Goal: Task Accomplishment & Management: Use online tool/utility

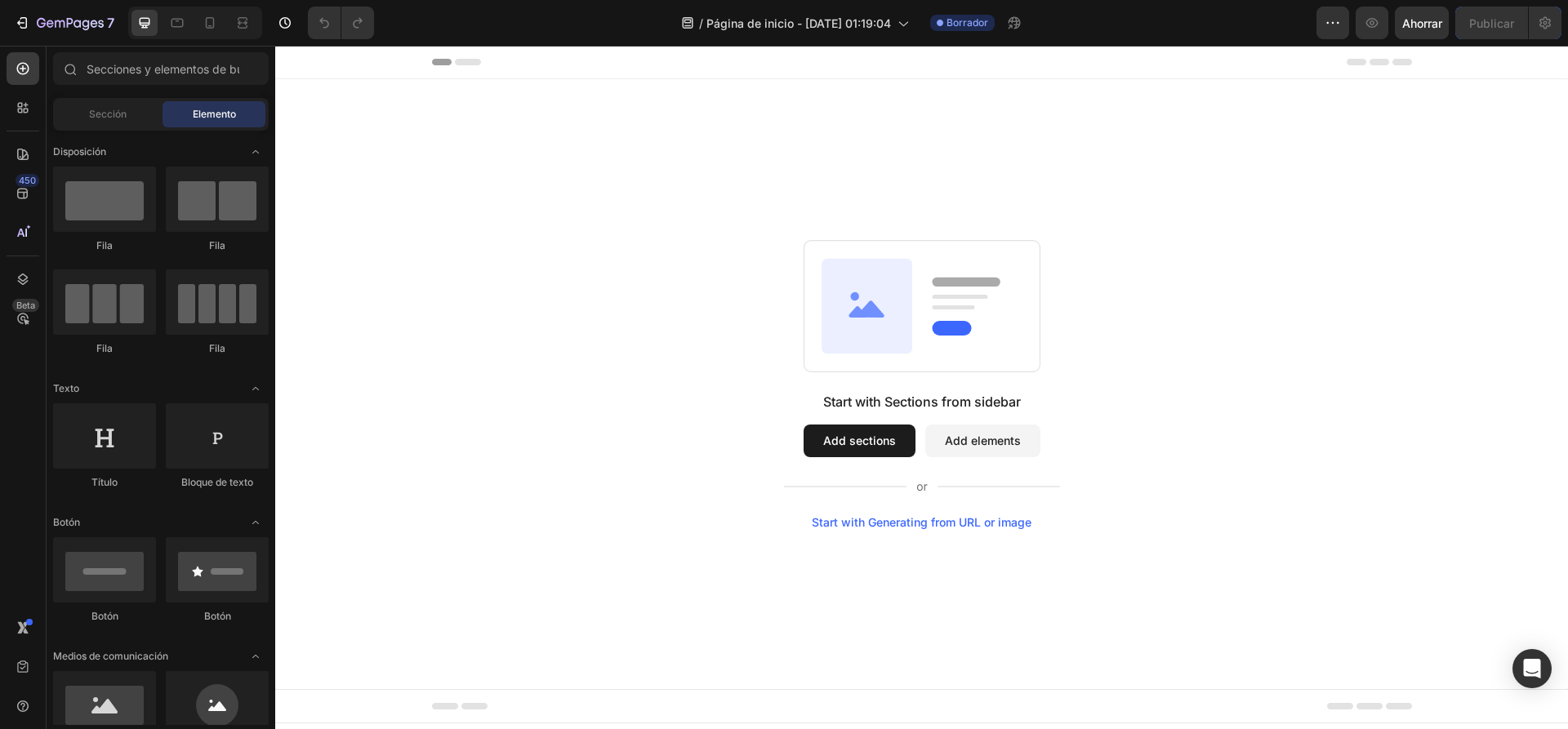
click at [856, 442] on button "Add sections" at bounding box center [859, 441] width 112 height 33
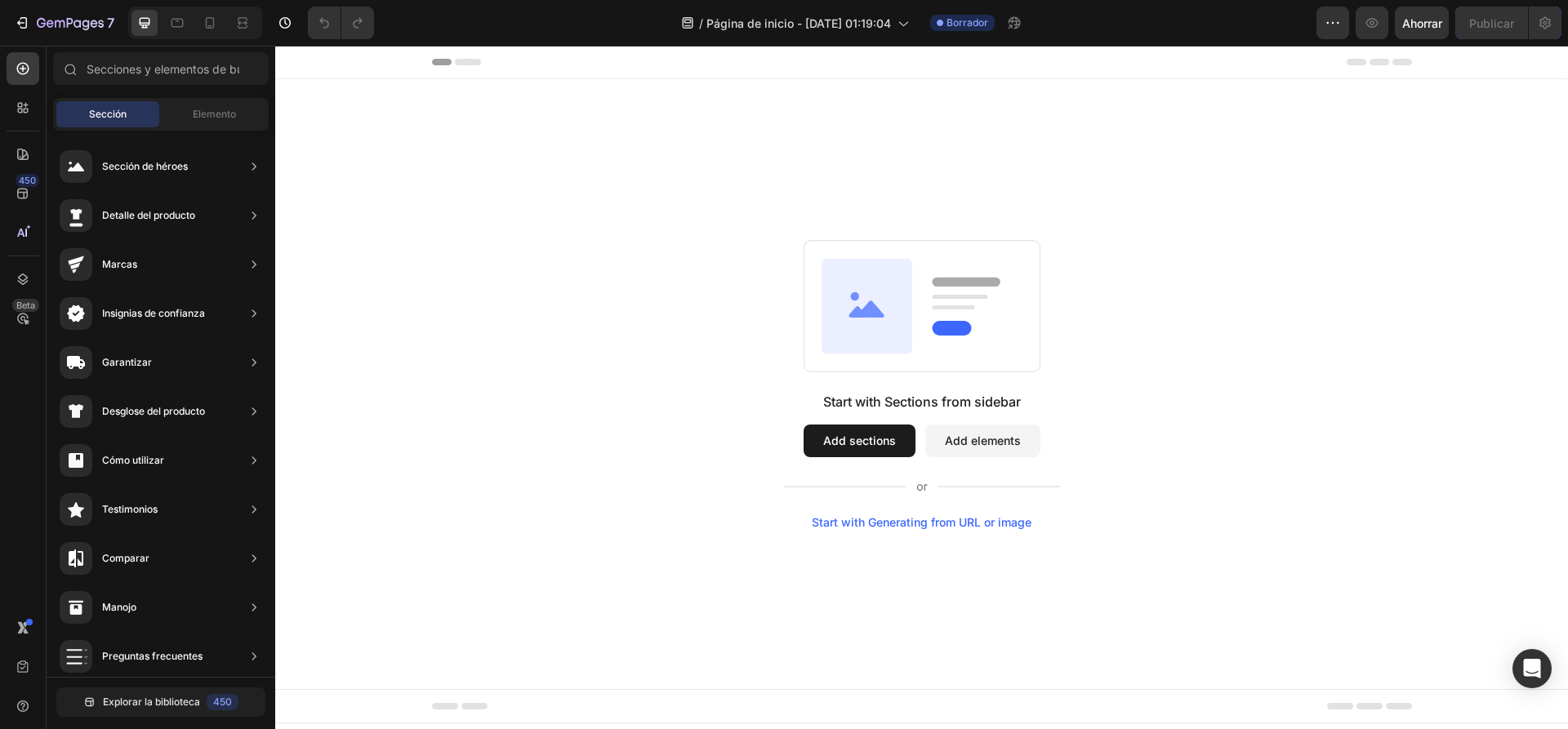
click at [970, 432] on button "Add elements" at bounding box center [983, 441] width 115 height 33
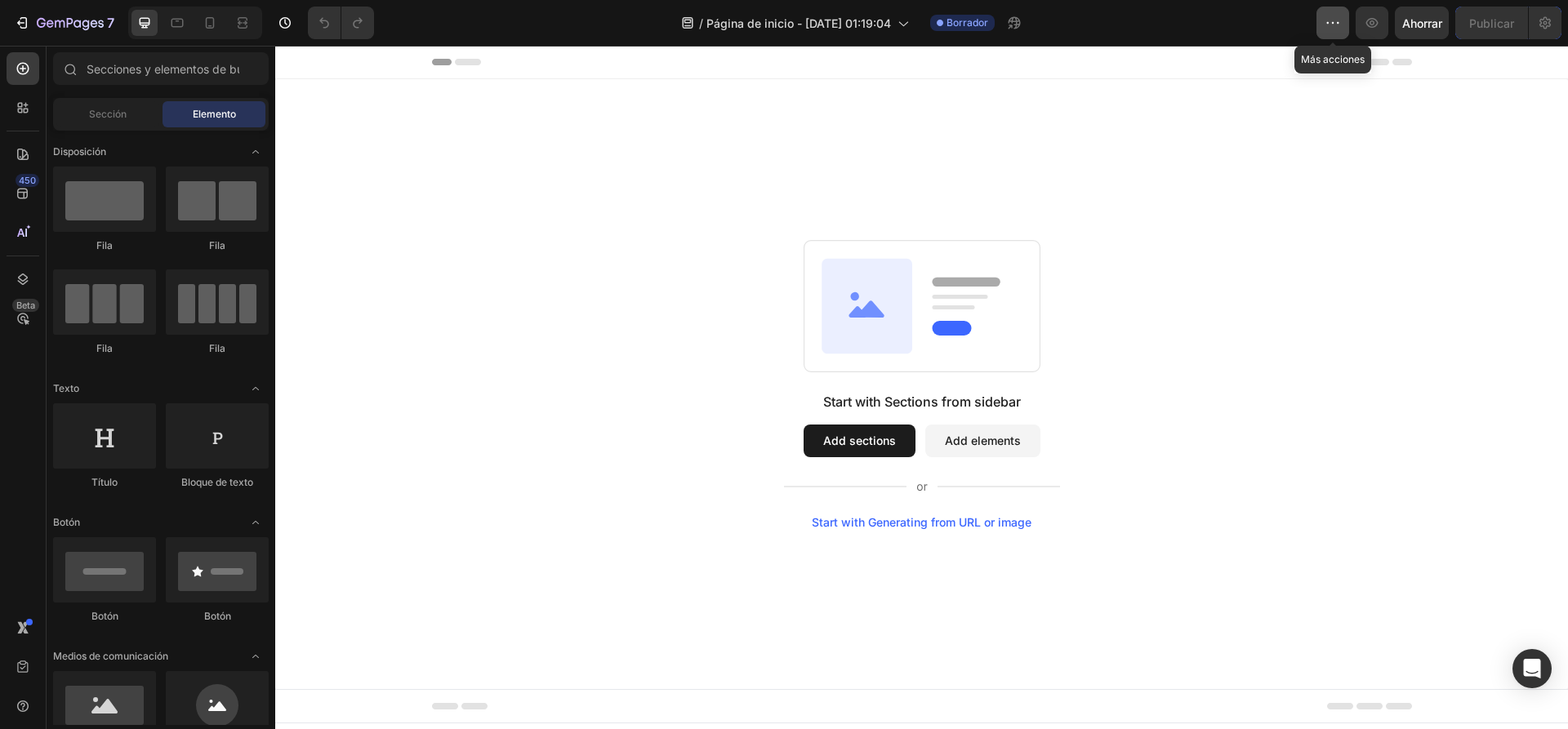
click at [1328, 27] on icon "button" at bounding box center [1333, 23] width 16 height 16
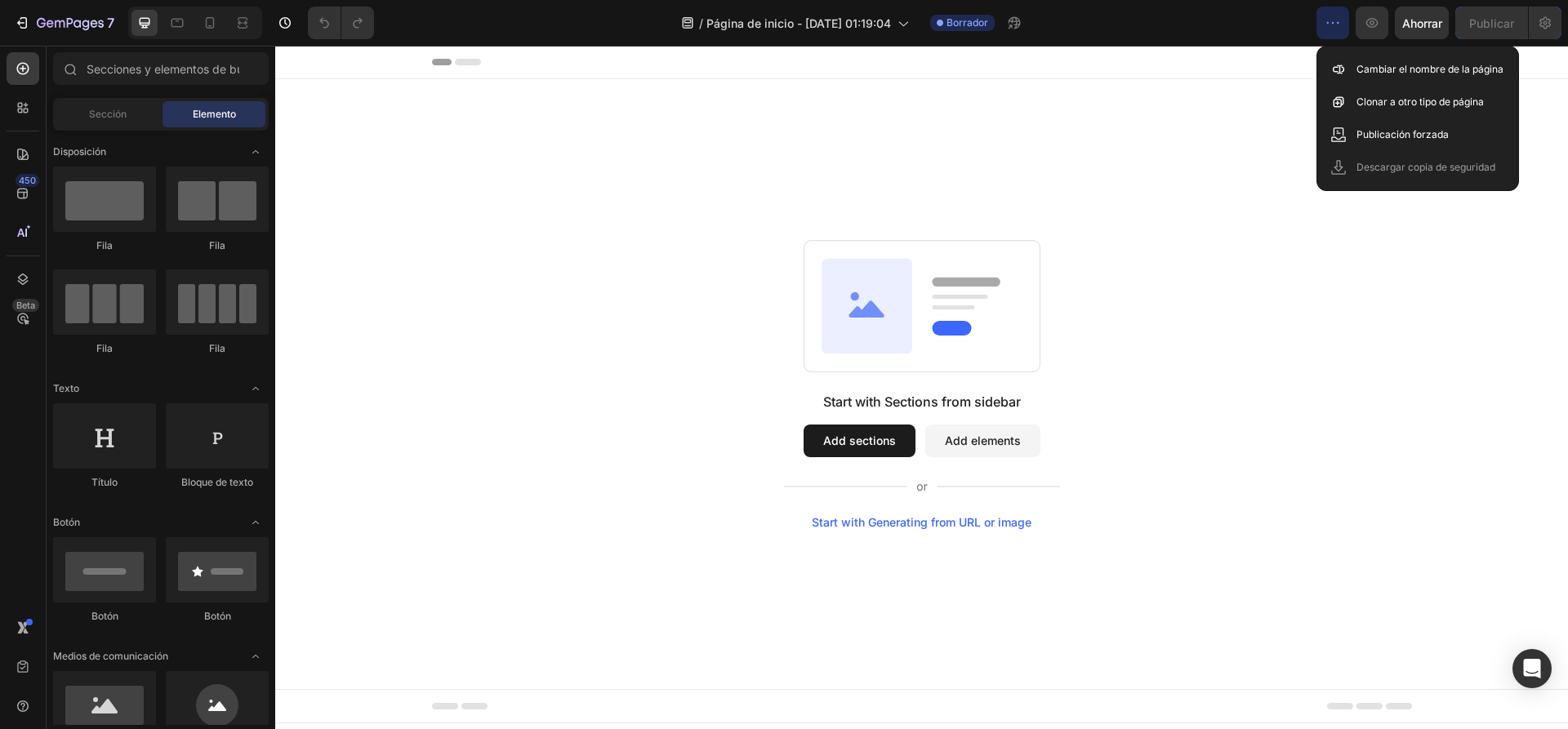
click at [1328, 27] on icon "button" at bounding box center [1333, 23] width 16 height 16
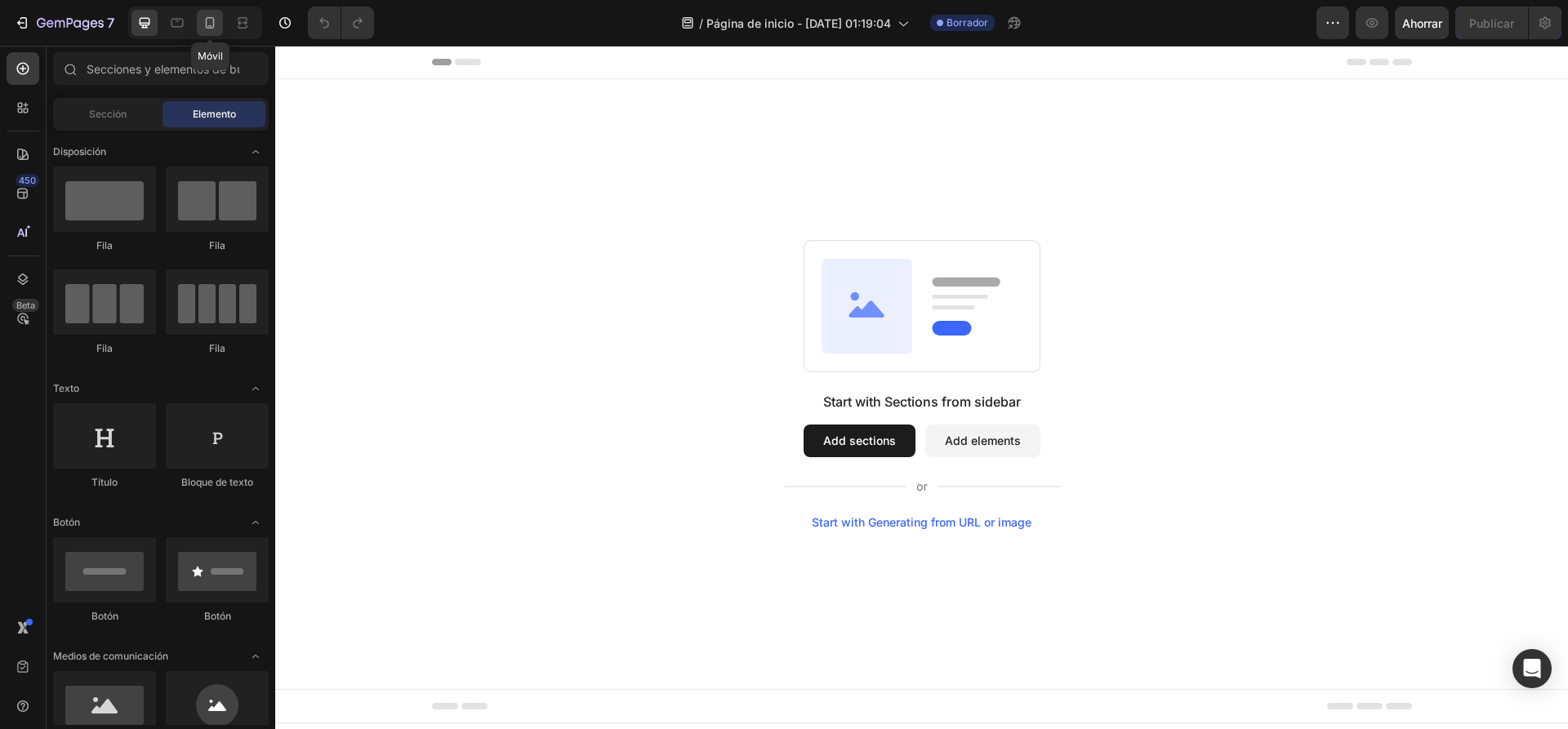
click at [206, 21] on icon at bounding box center [210, 23] width 9 height 11
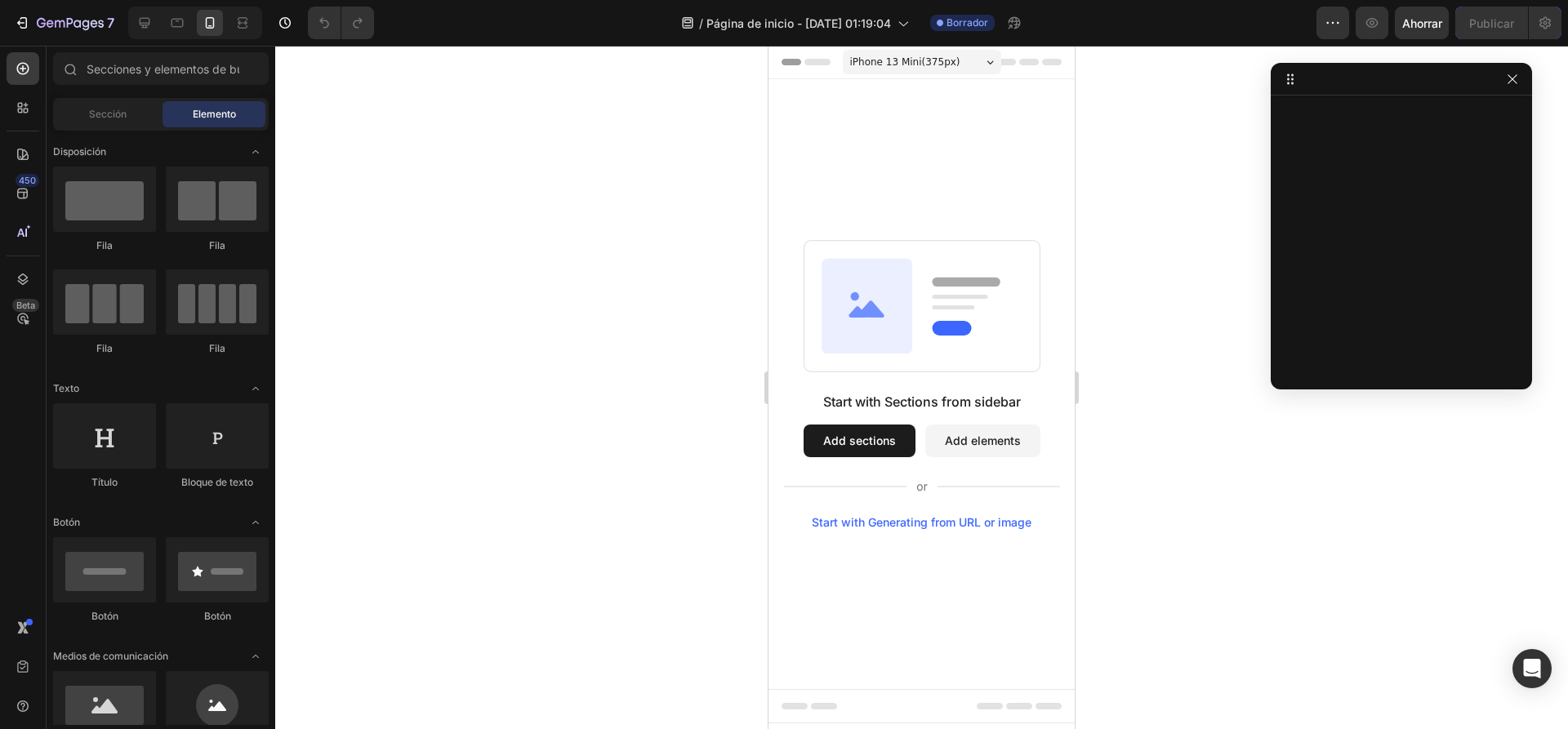
drag, startPoint x: 1416, startPoint y: 74, endPoint x: 1384, endPoint y: 87, distance: 34.5
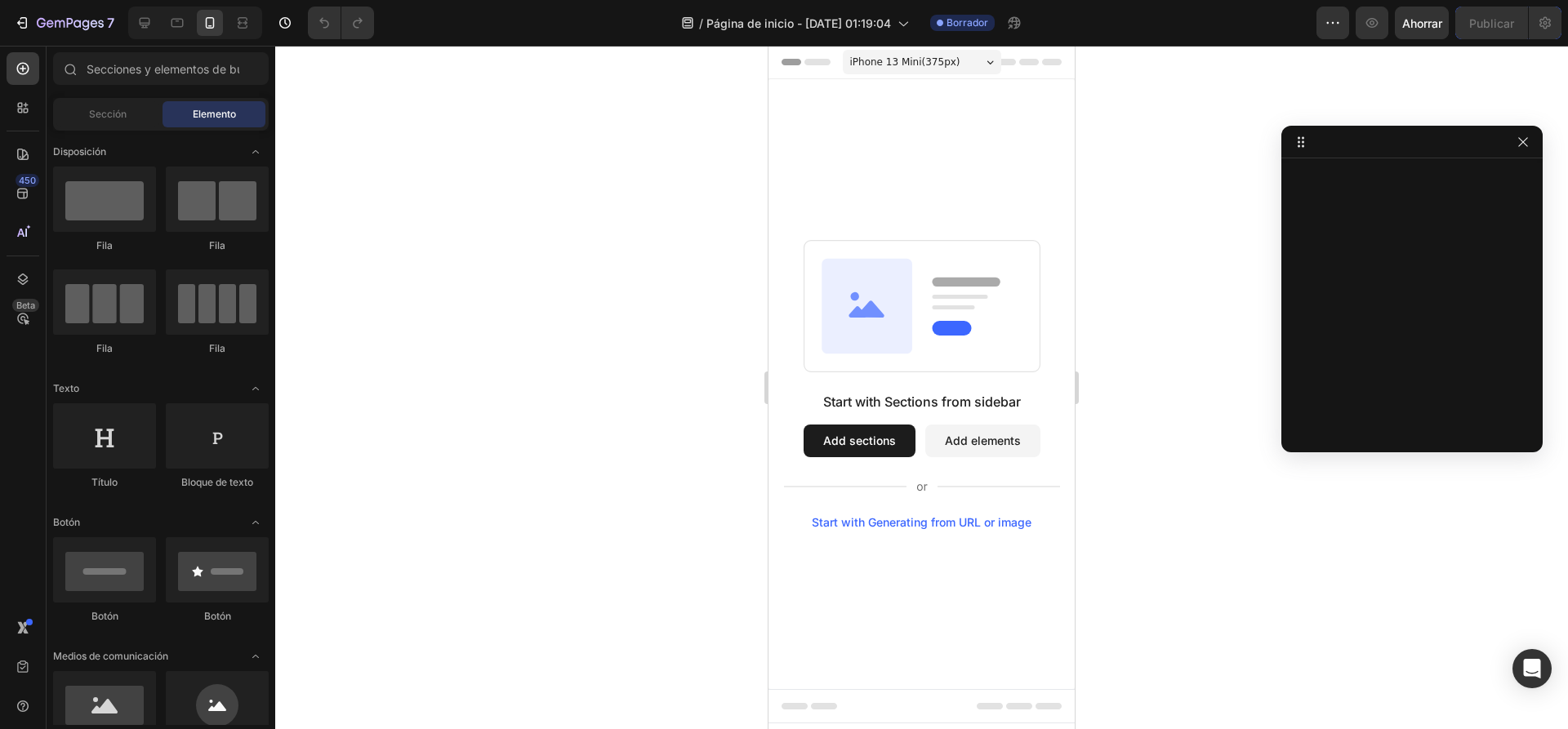
click at [1153, 132] on div at bounding box center [921, 387] width 1292 height 683
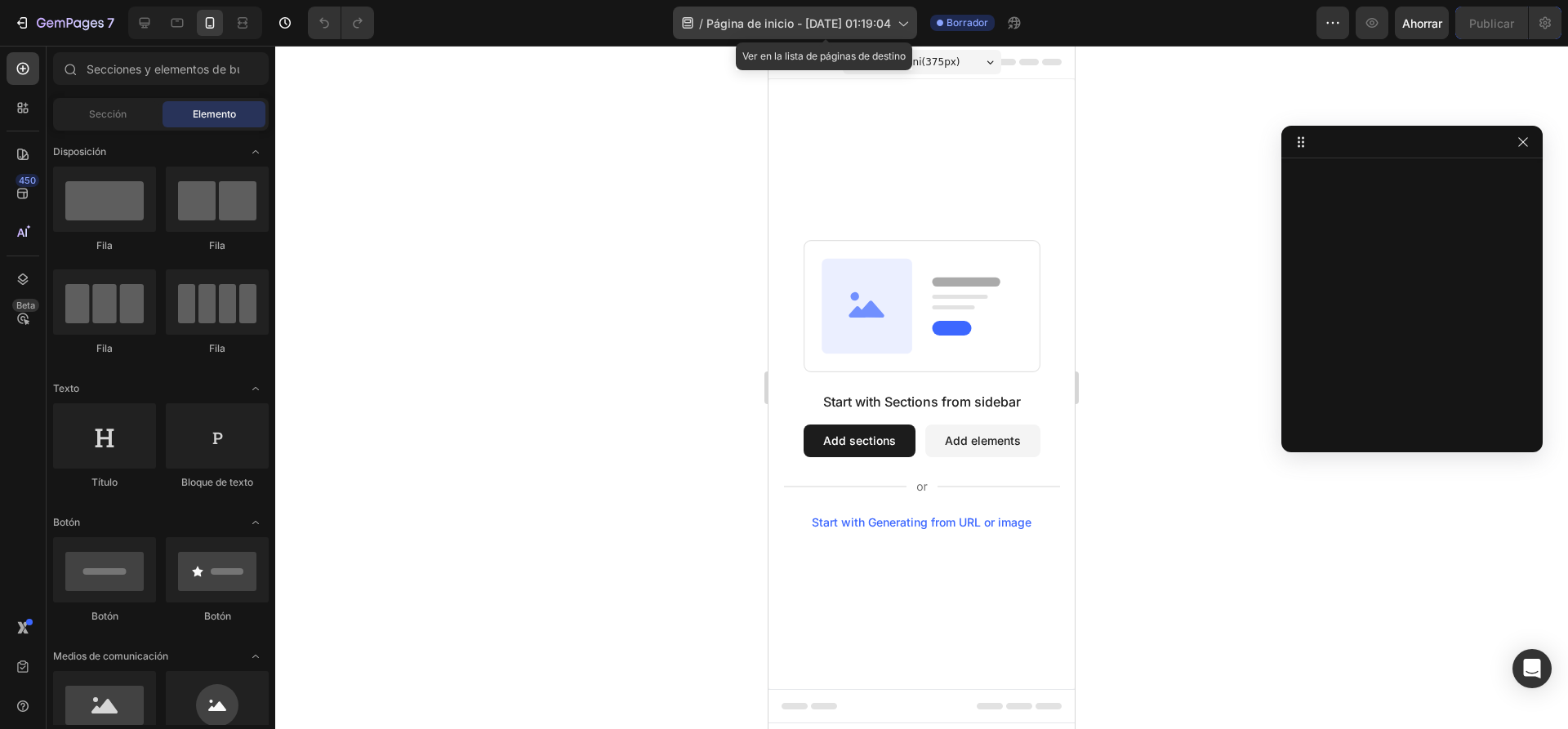
click at [911, 22] on icon at bounding box center [903, 23] width 16 height 16
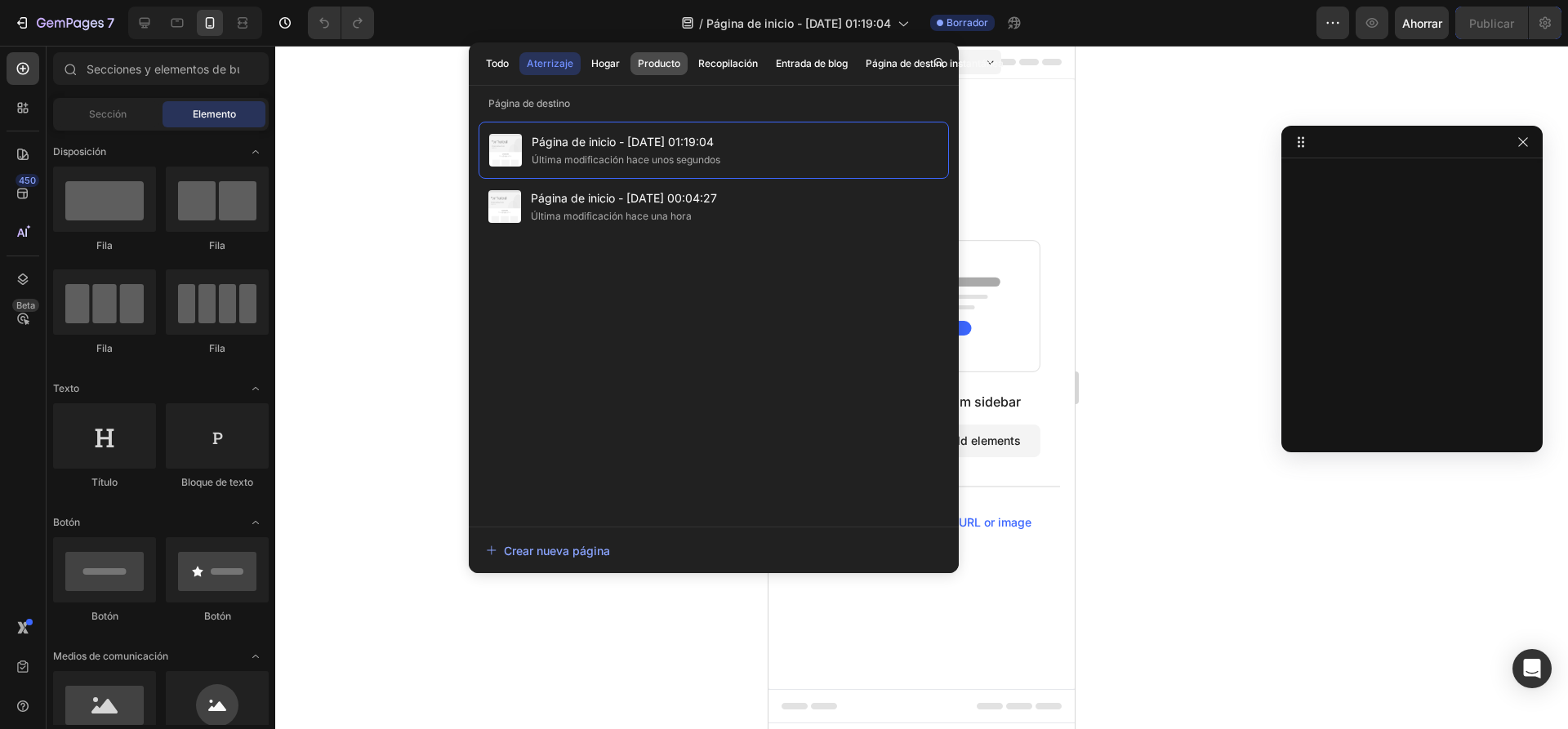
click at [638, 64] on font "Producto" at bounding box center [659, 63] width 43 height 12
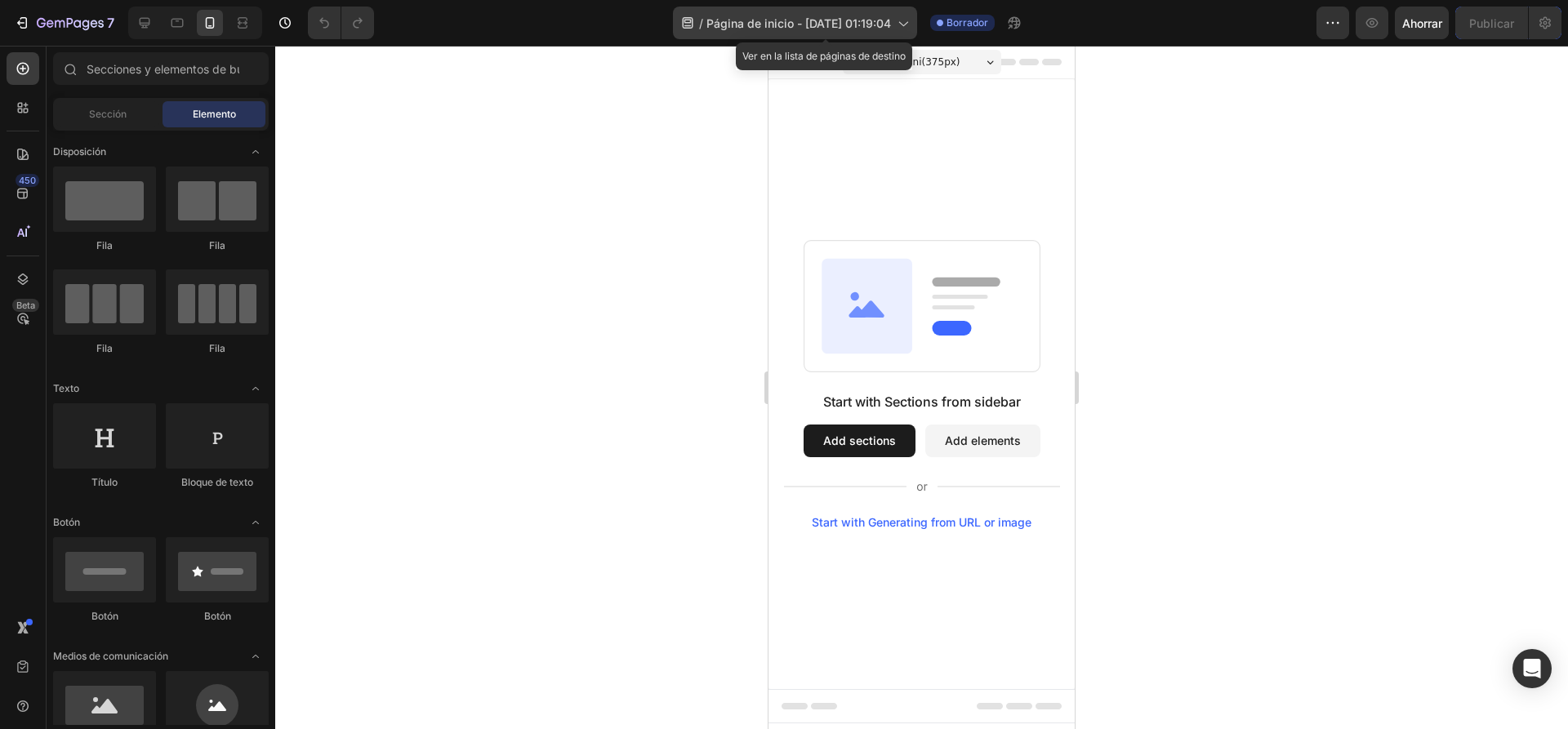
click at [891, 27] on font "Página de inicio - [DATE] 01:19:04" at bounding box center [799, 23] width 185 height 14
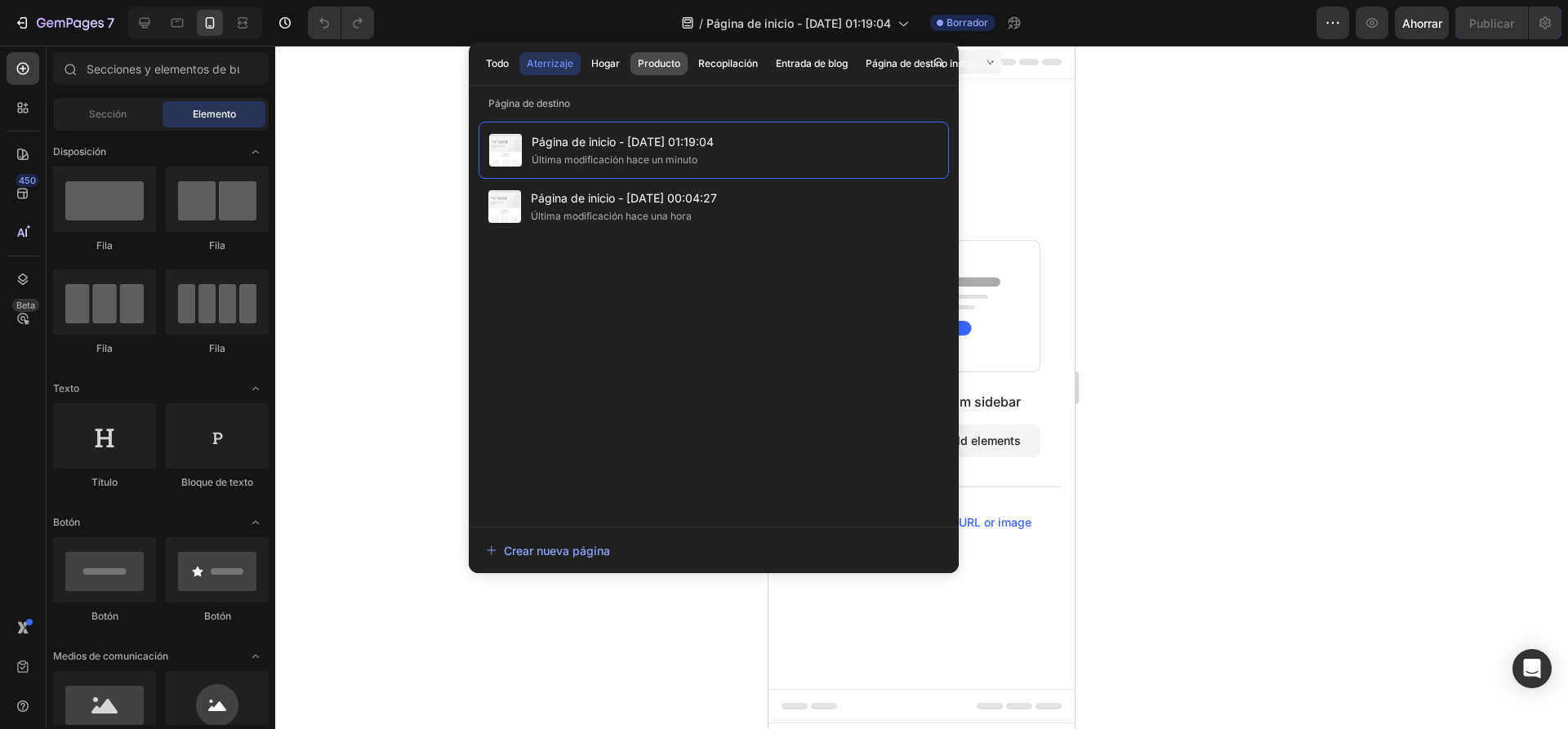
click at [661, 65] on font "Producto" at bounding box center [659, 63] width 43 height 12
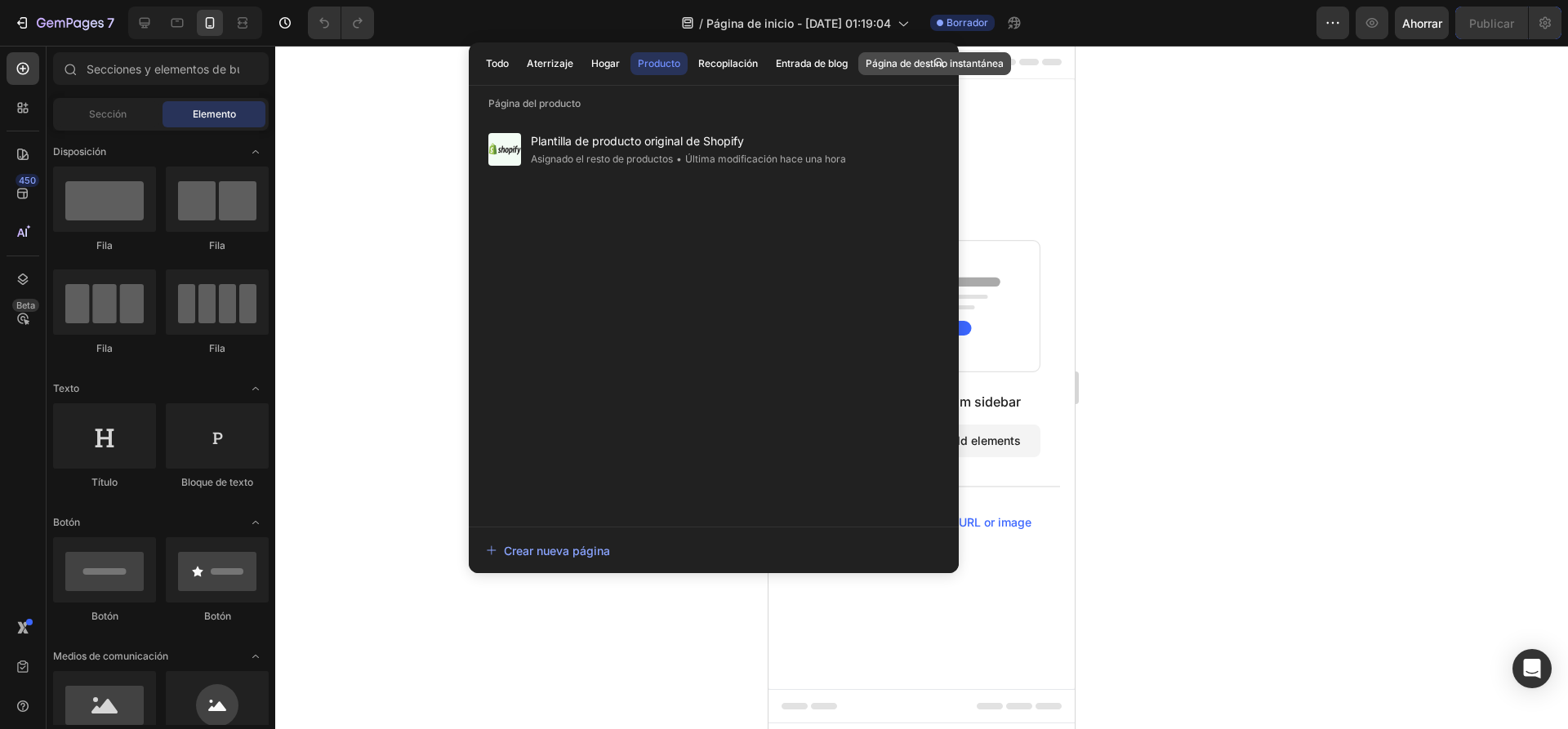
click at [876, 63] on font "Página de destino instantánea" at bounding box center [934, 63] width 138 height 12
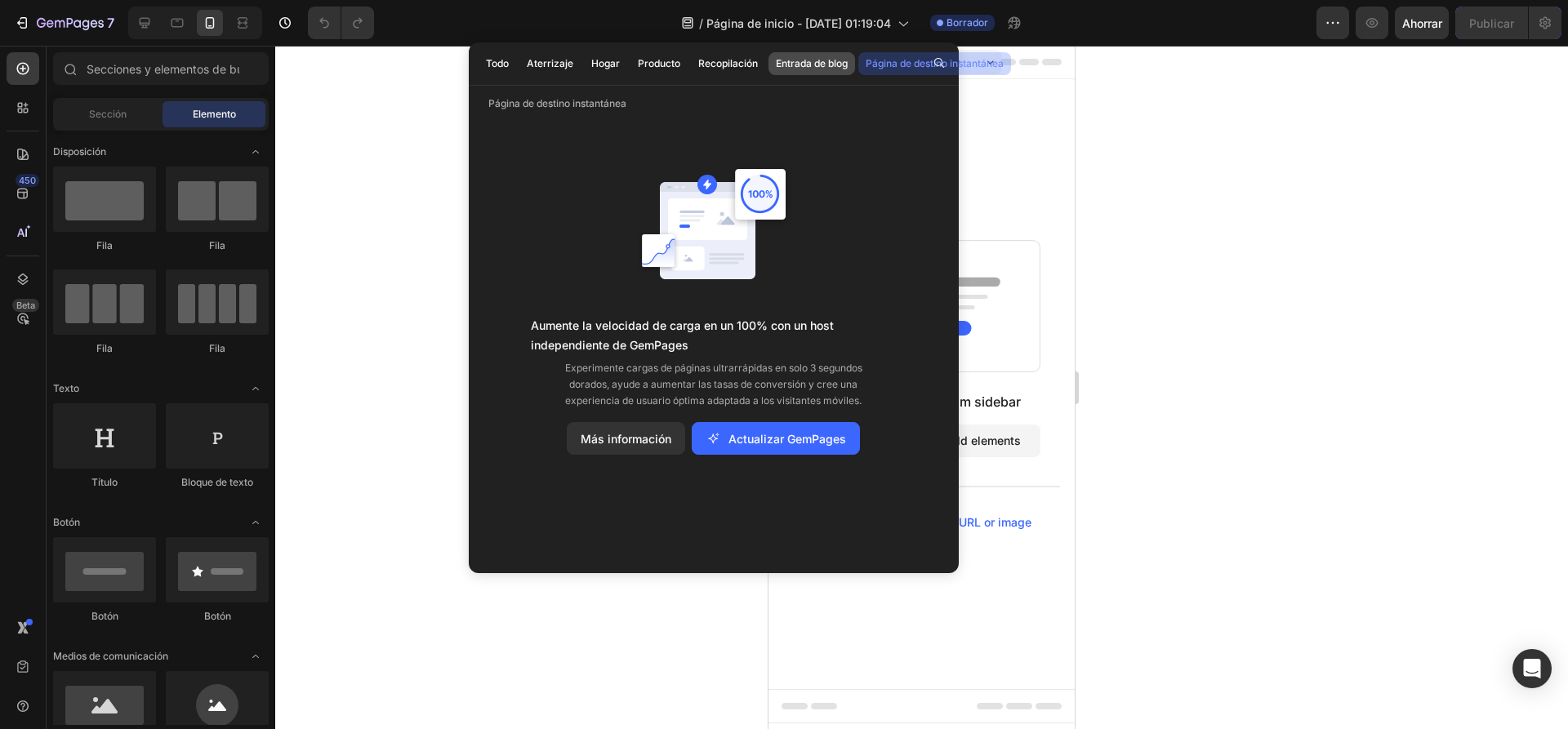
click at [831, 63] on font "Entrada de blog" at bounding box center [812, 63] width 72 height 12
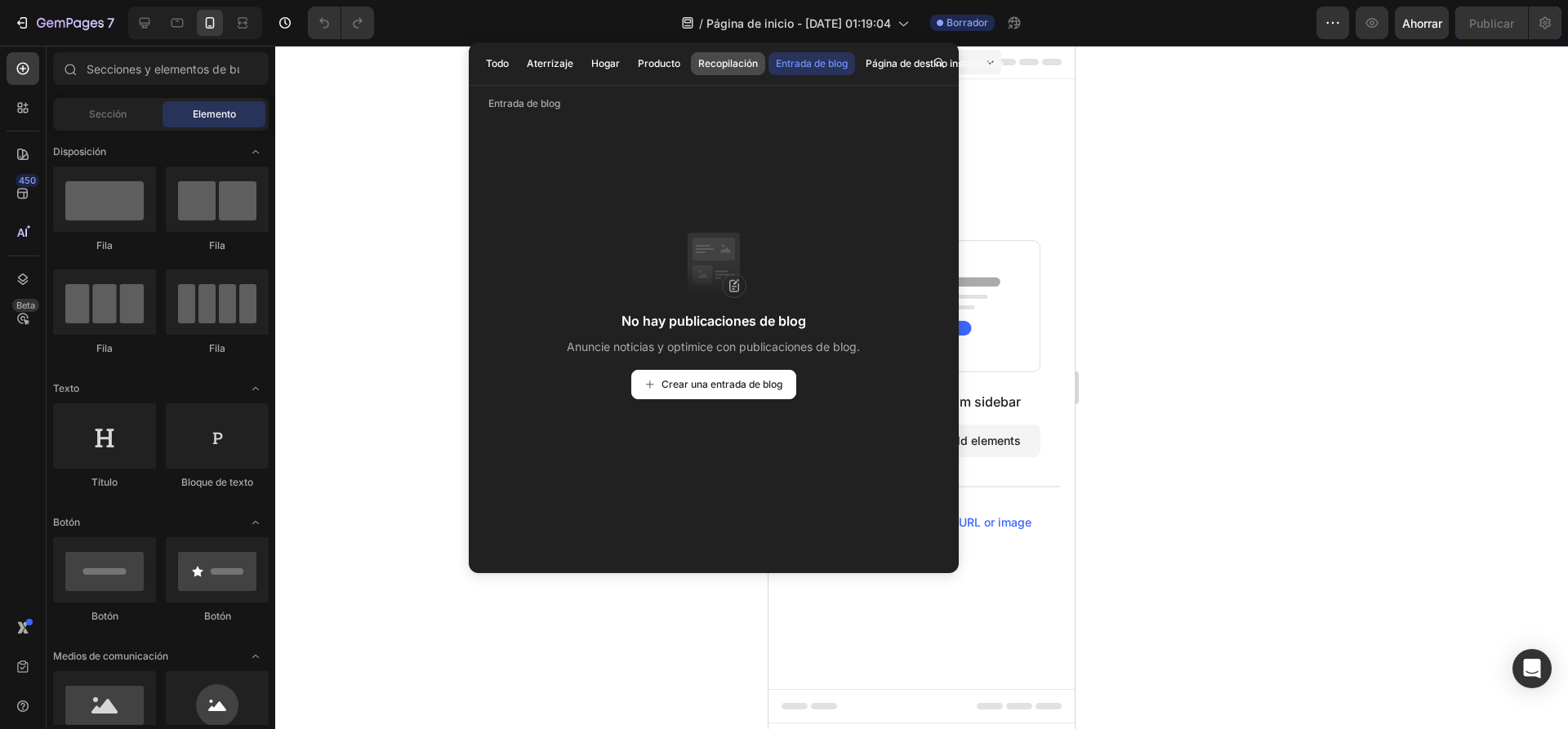
click at [751, 63] on font "Recopilación" at bounding box center [728, 63] width 60 height 12
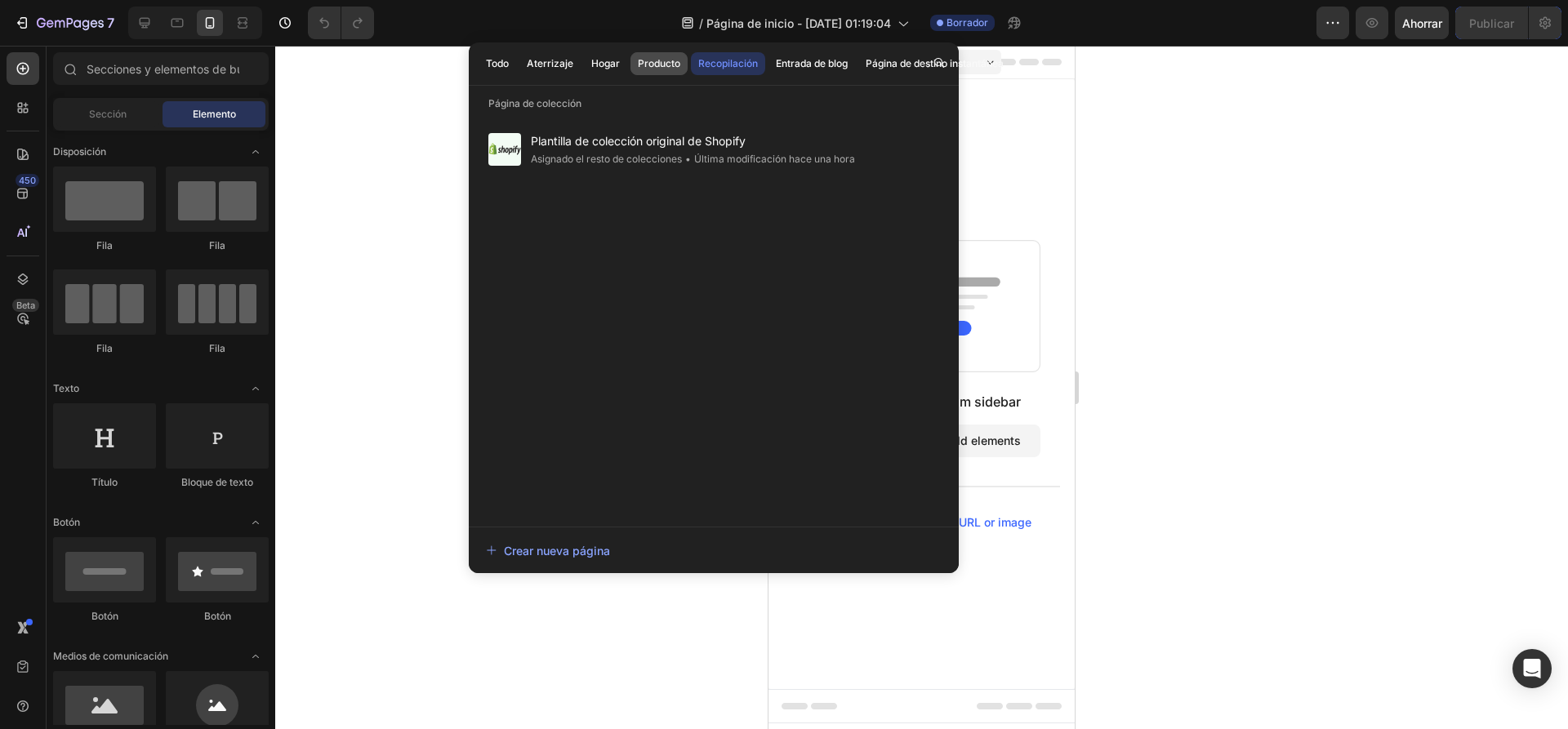
click at [646, 65] on font "Producto" at bounding box center [659, 63] width 43 height 12
click at [613, 66] on font "Hogar" at bounding box center [605, 63] width 29 height 12
click at [558, 66] on font "Aterrizaje" at bounding box center [549, 63] width 47 height 12
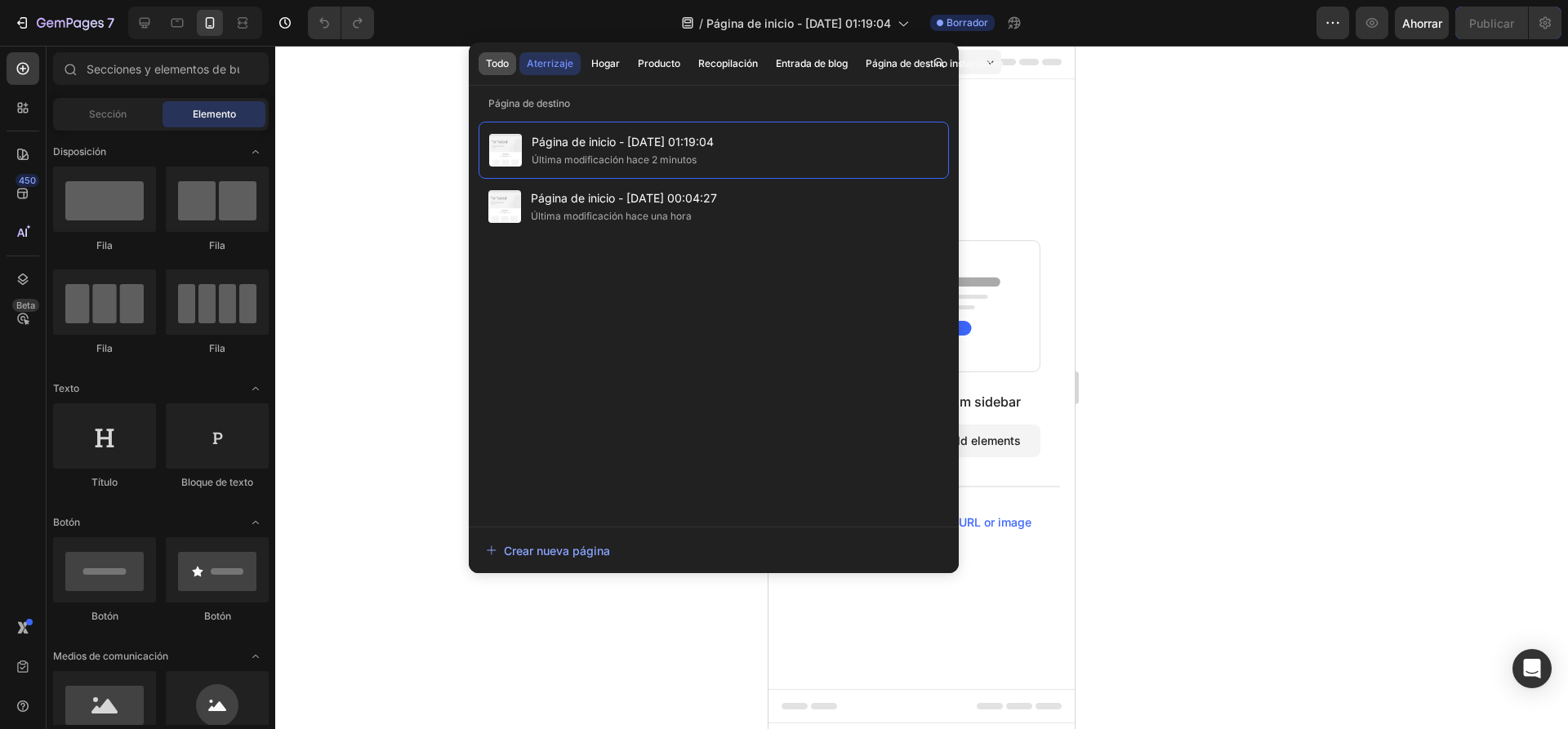
click at [497, 68] on font "Todo" at bounding box center [497, 63] width 23 height 12
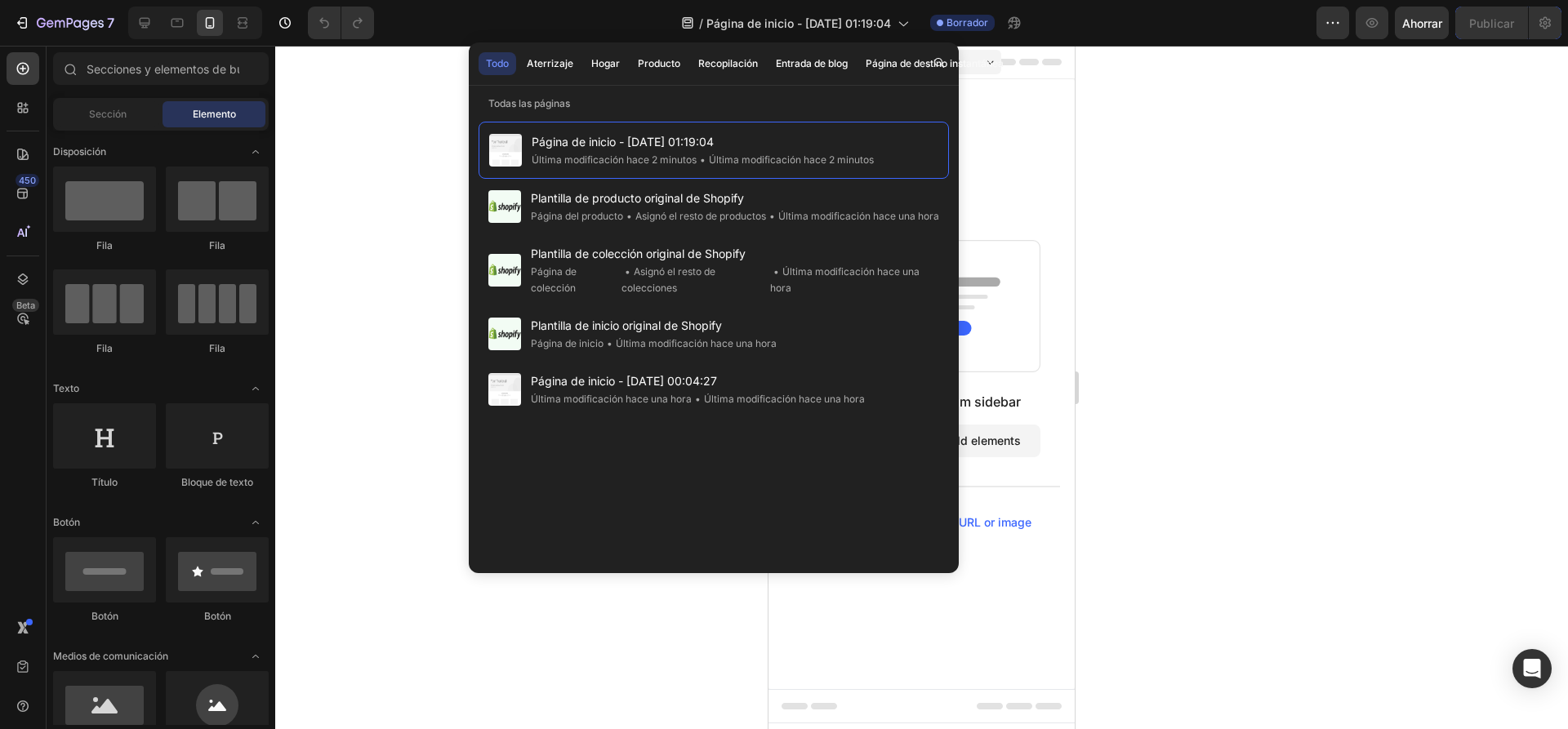
click at [398, 154] on div at bounding box center [921, 387] width 1292 height 683
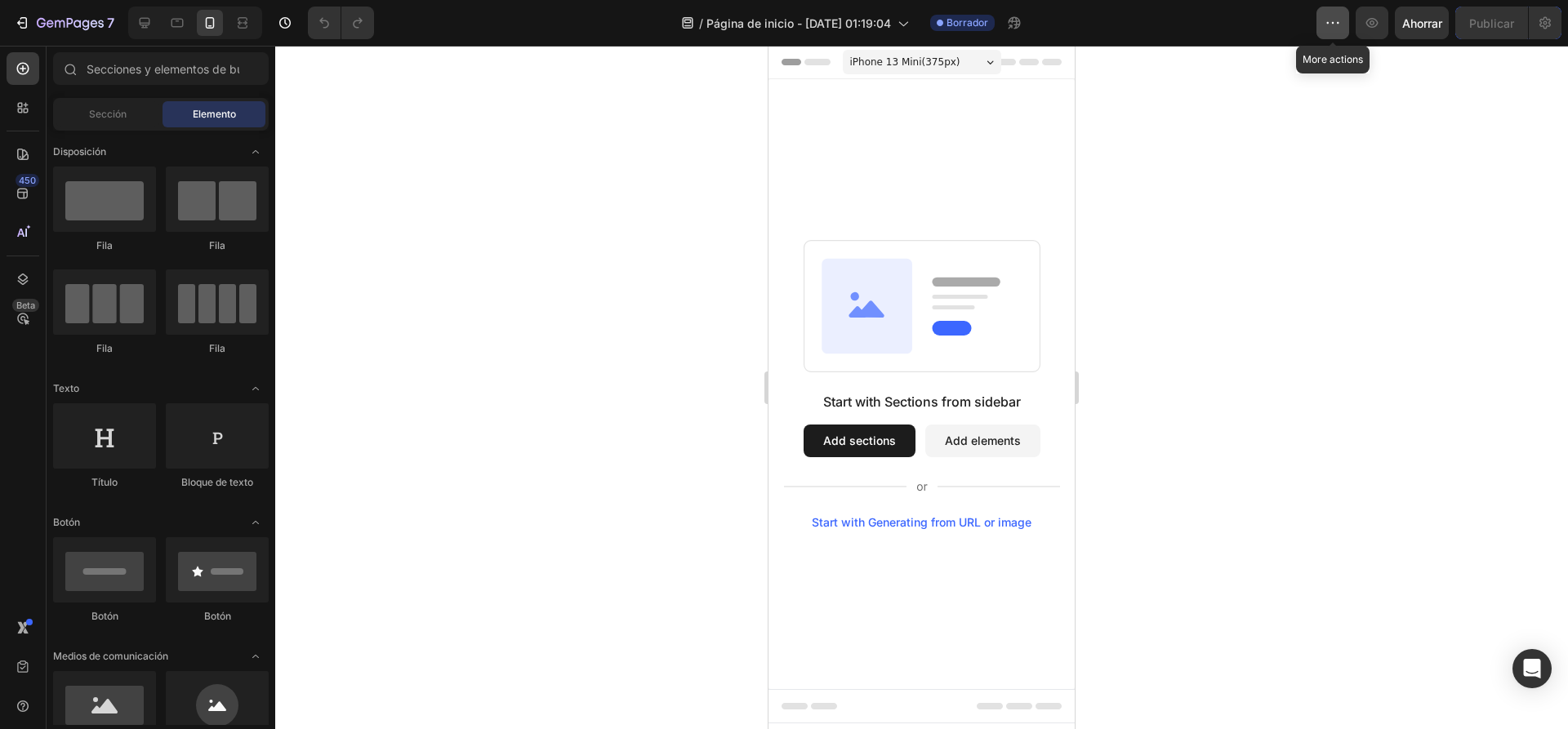
click at [1327, 27] on icon "button" at bounding box center [1333, 23] width 16 height 16
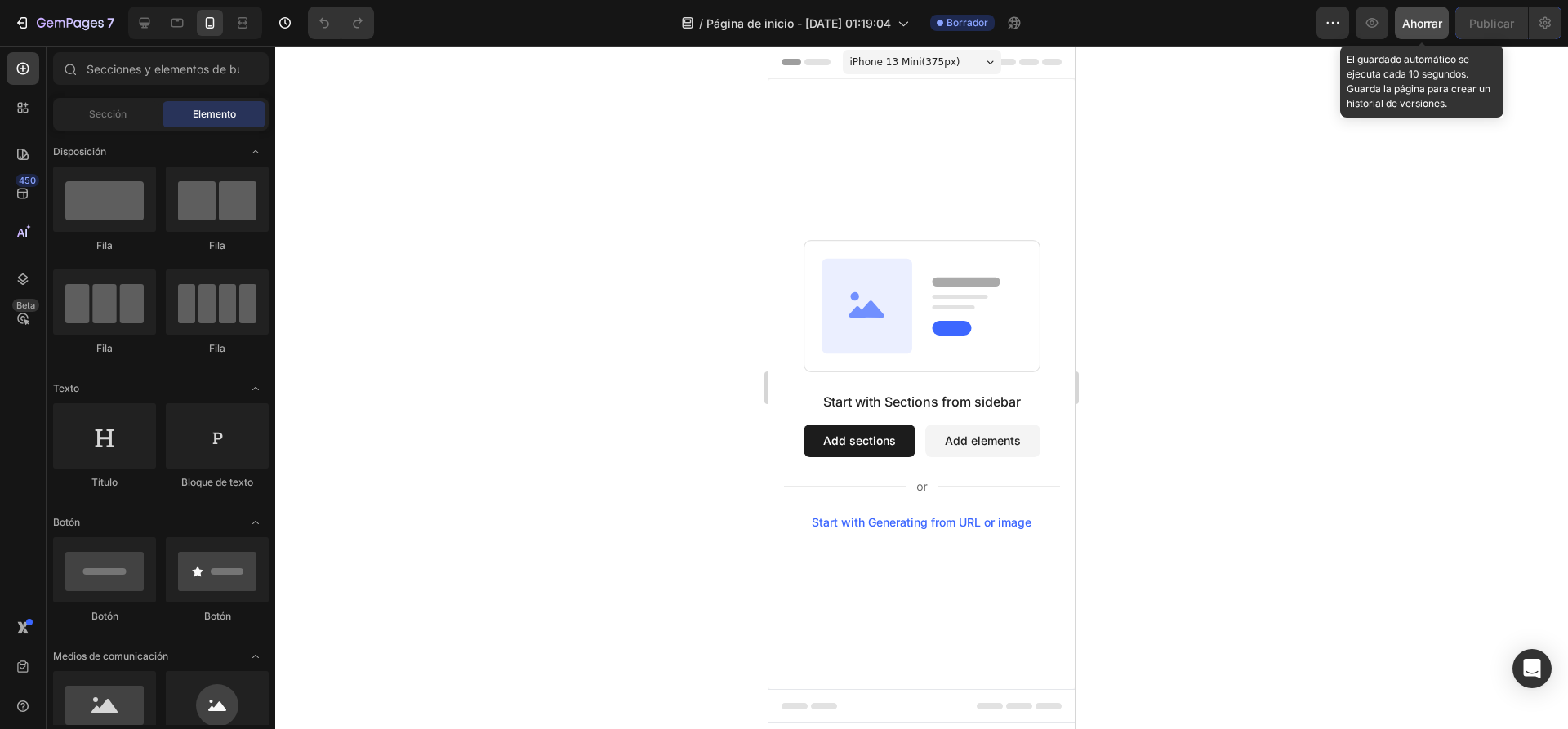
click at [1446, 20] on button "Ahorrar" at bounding box center [1422, 23] width 54 height 33
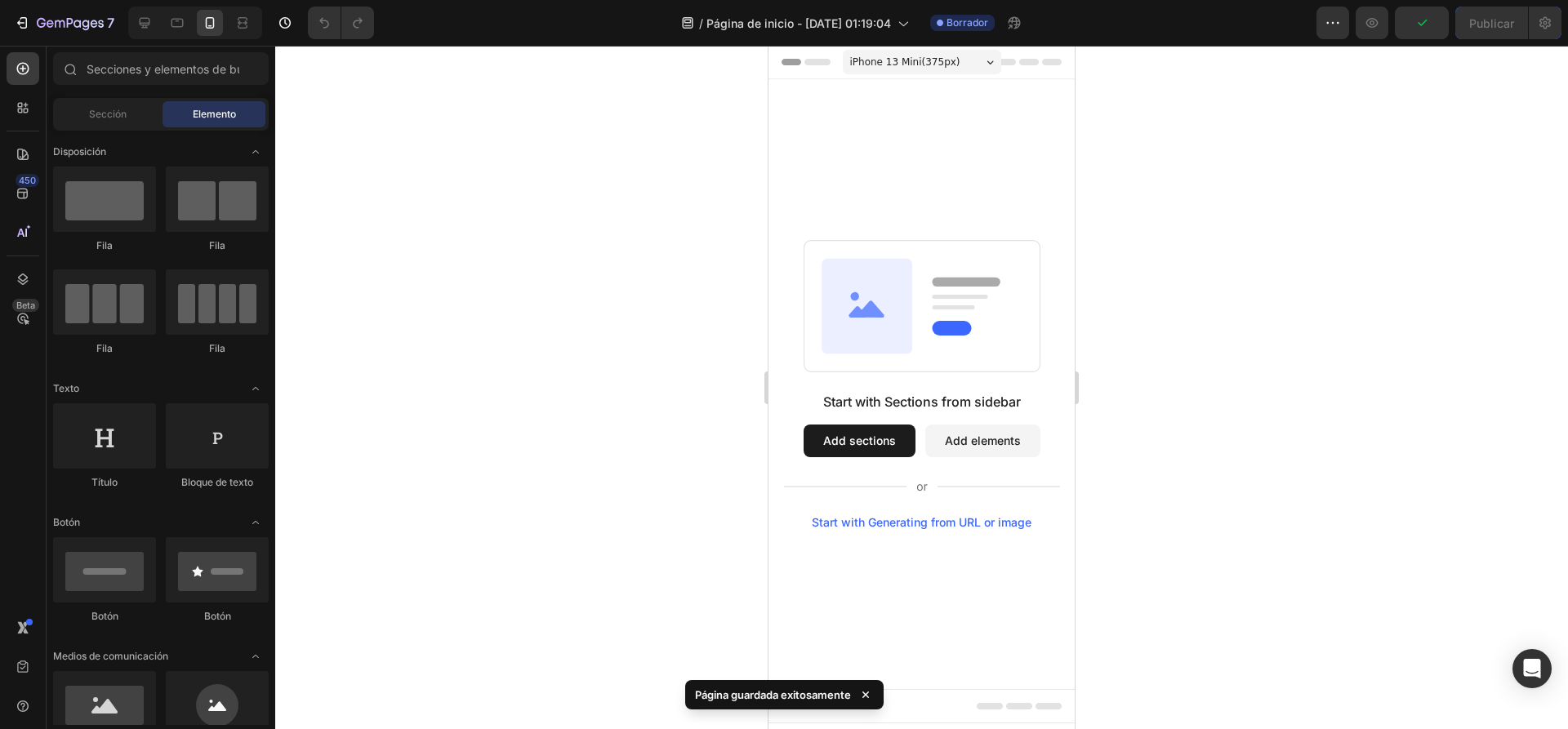
click at [945, 65] on span "iPhone 13 Mini ( 375 px)" at bounding box center [905, 62] width 110 height 16
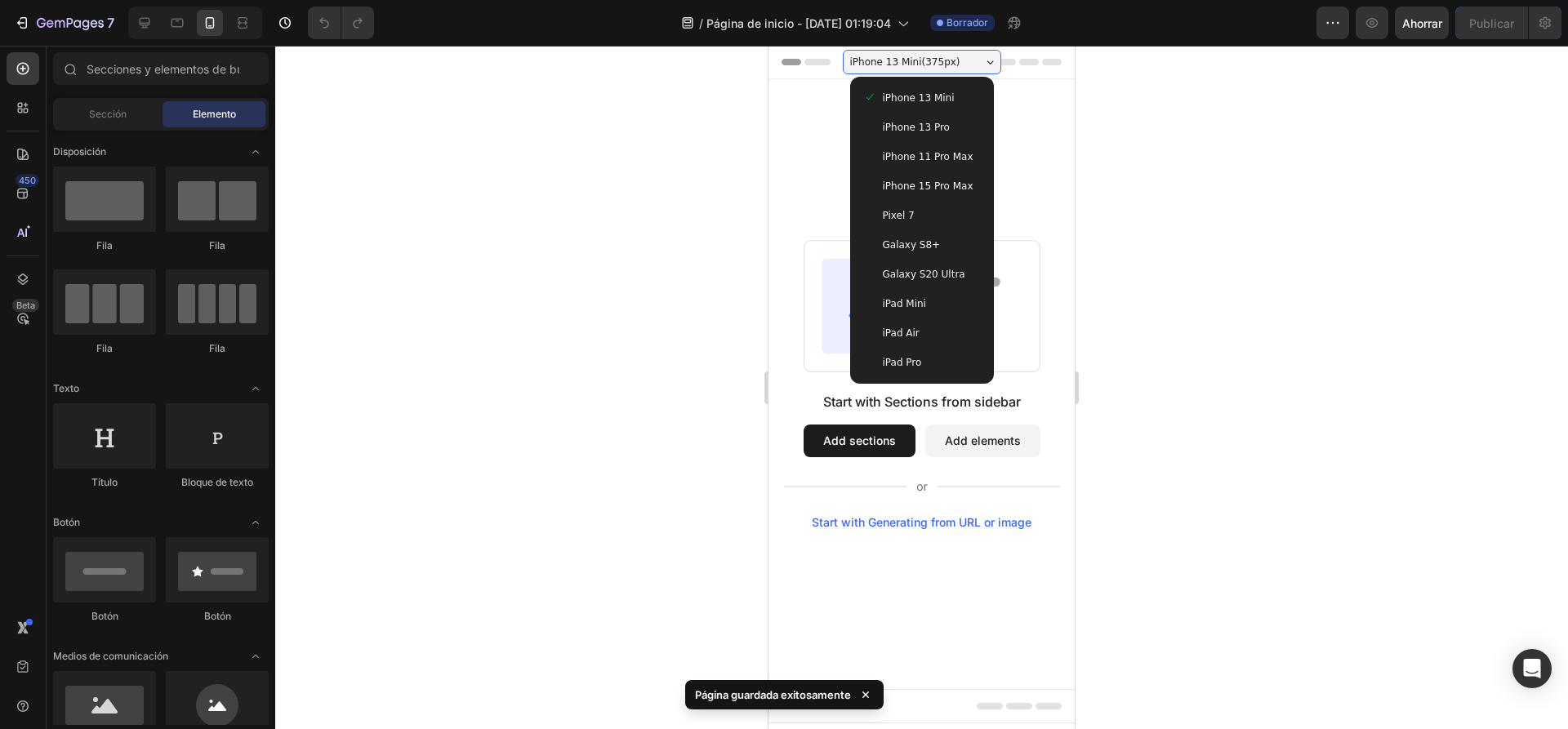
click at [945, 65] on span "iPhone 13 Mini ( 375 px)" at bounding box center [905, 62] width 110 height 16
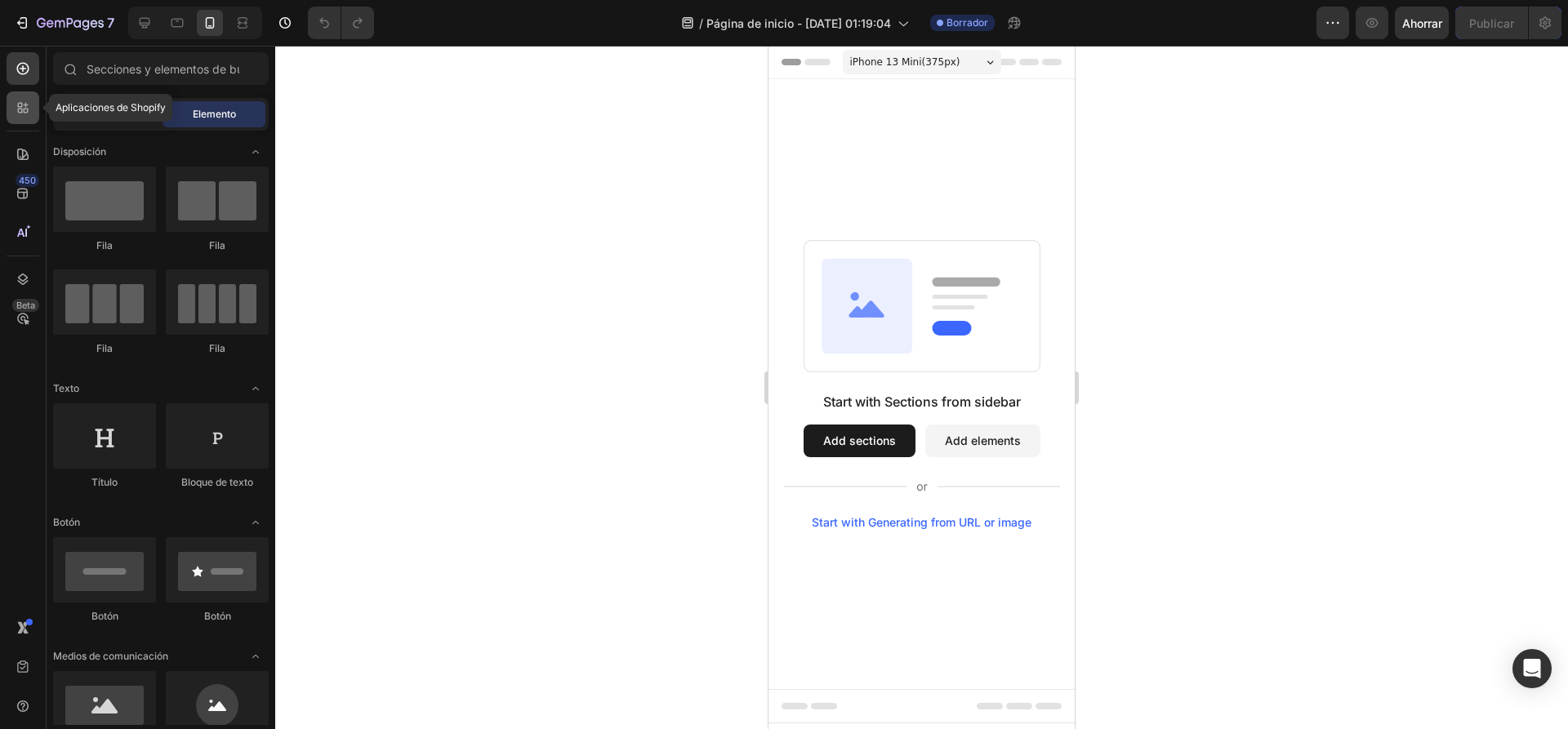
click at [23, 103] on icon at bounding box center [23, 108] width 16 height 16
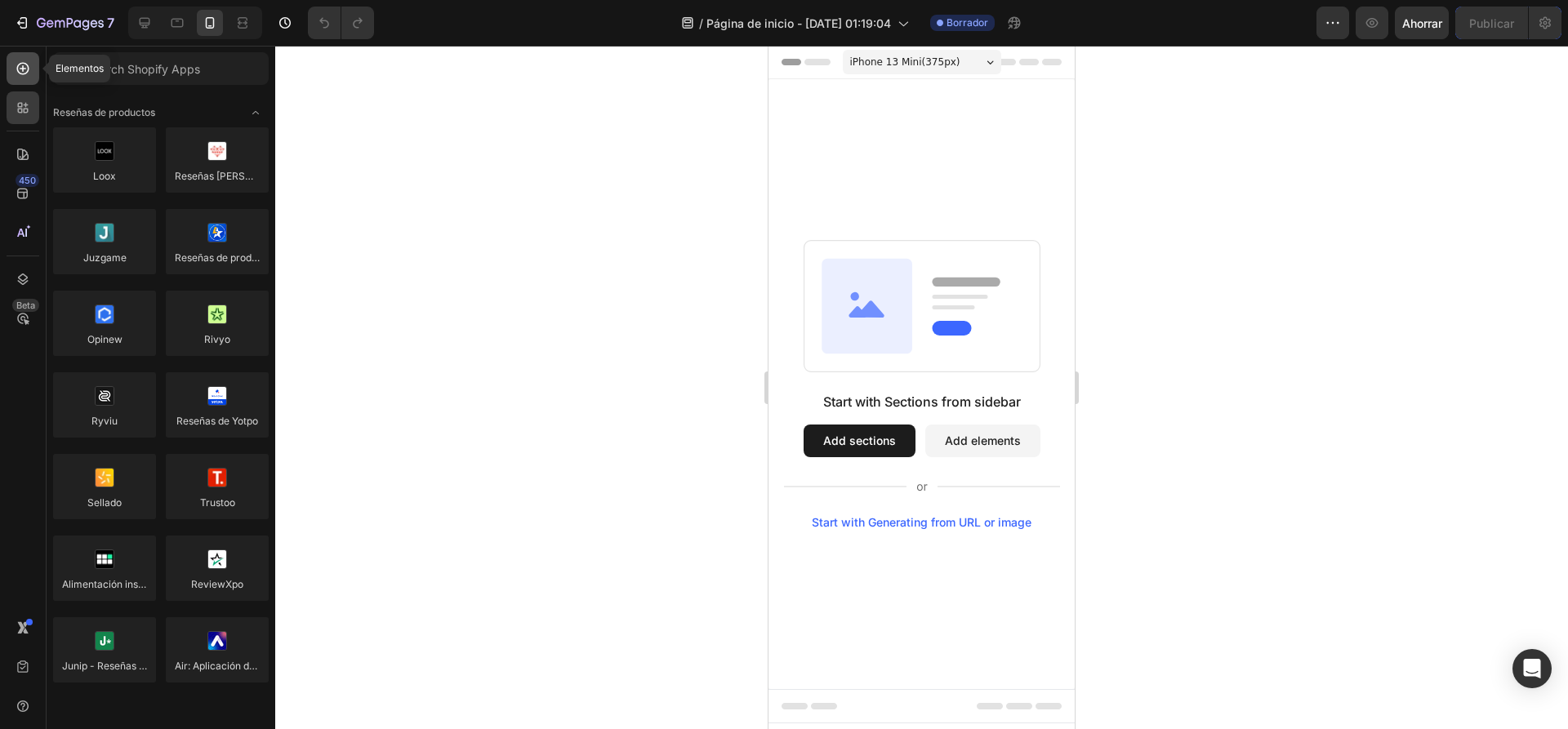
click at [25, 76] on icon at bounding box center [23, 69] width 16 height 16
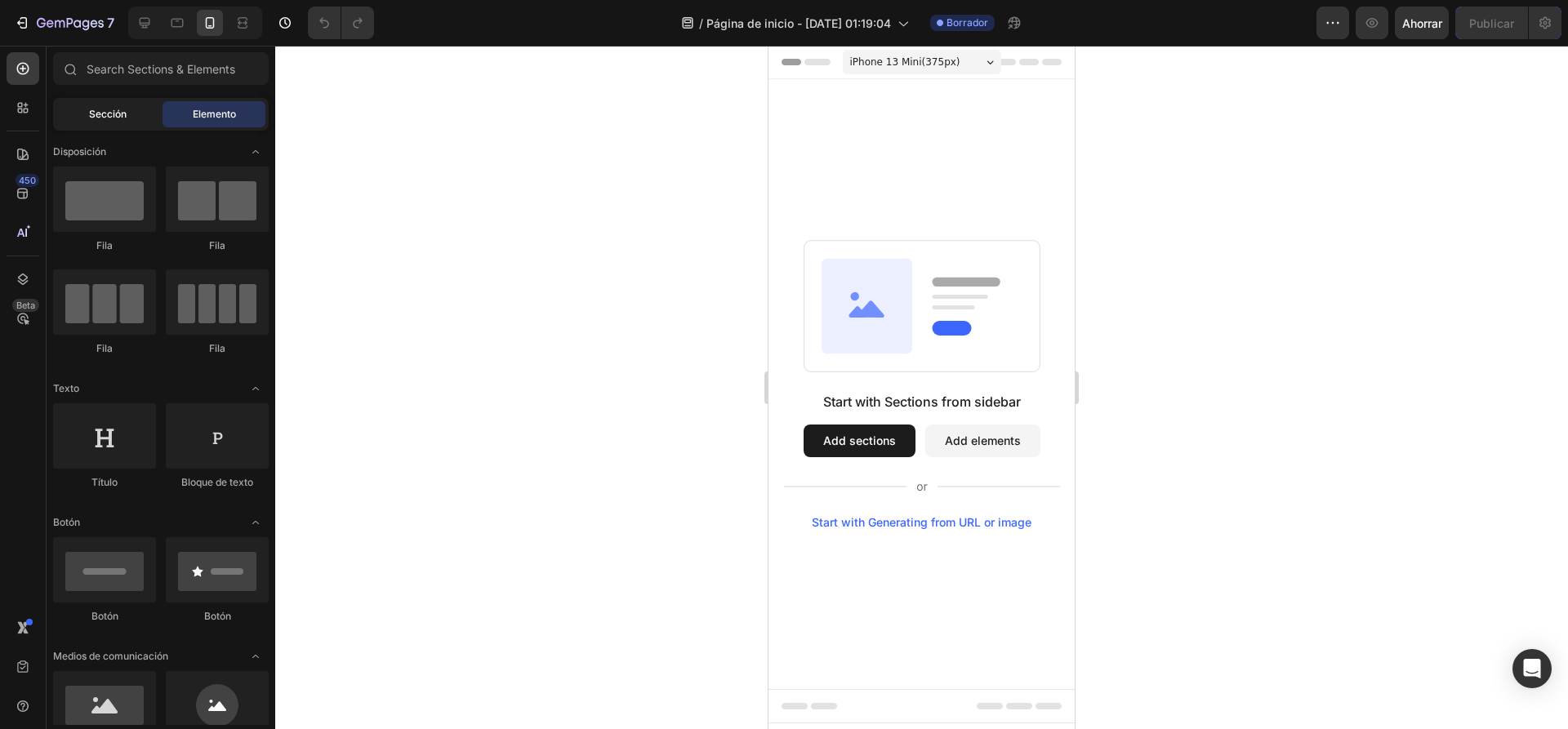
click at [119, 118] on font "Sección" at bounding box center [108, 114] width 38 height 12
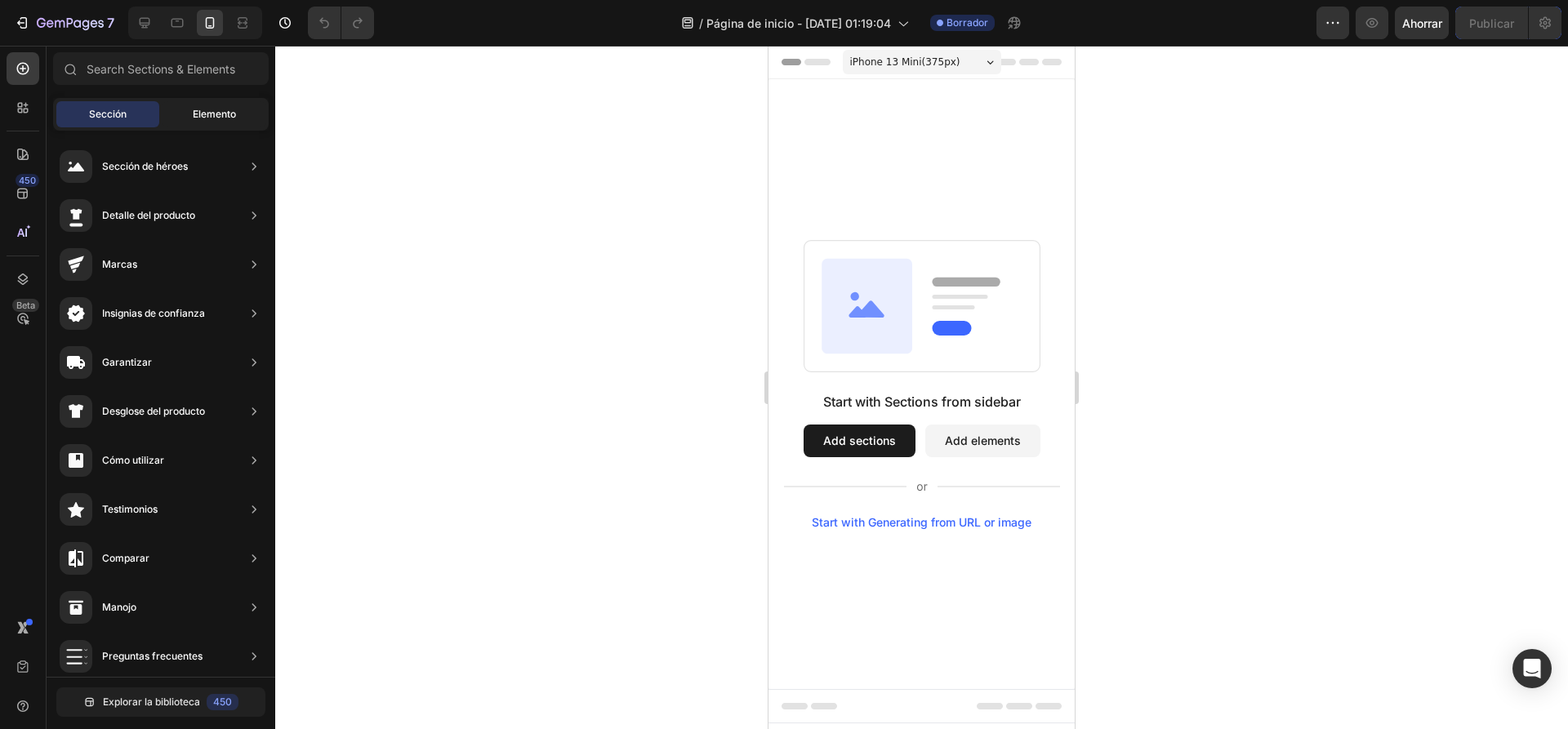
click at [190, 113] on div "Elemento" at bounding box center [214, 114] width 103 height 26
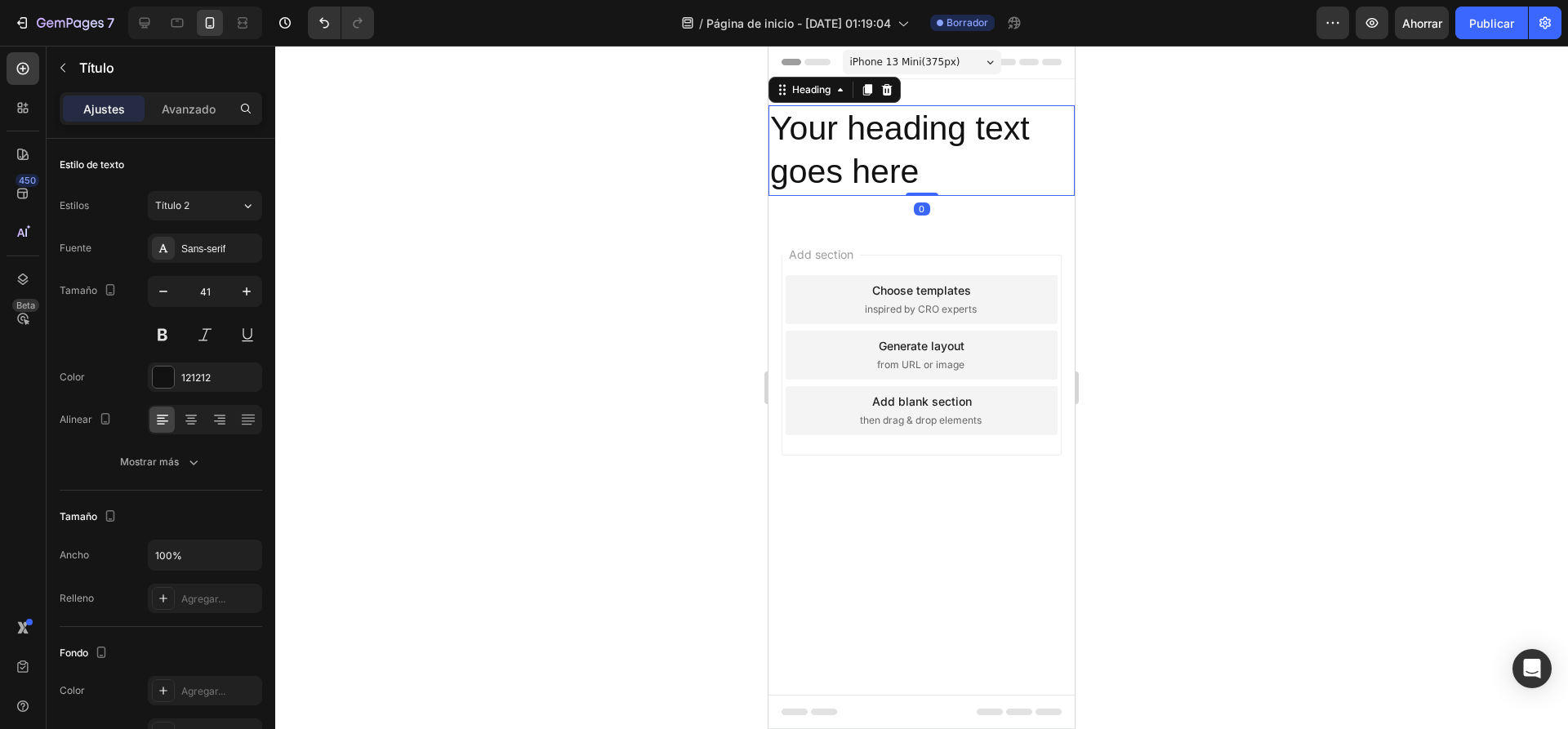
click at [909, 168] on h2 "Your heading text goes here" at bounding box center [921, 150] width 307 height 91
click at [909, 168] on p "Your heading text goes here" at bounding box center [921, 150] width 303 height 87
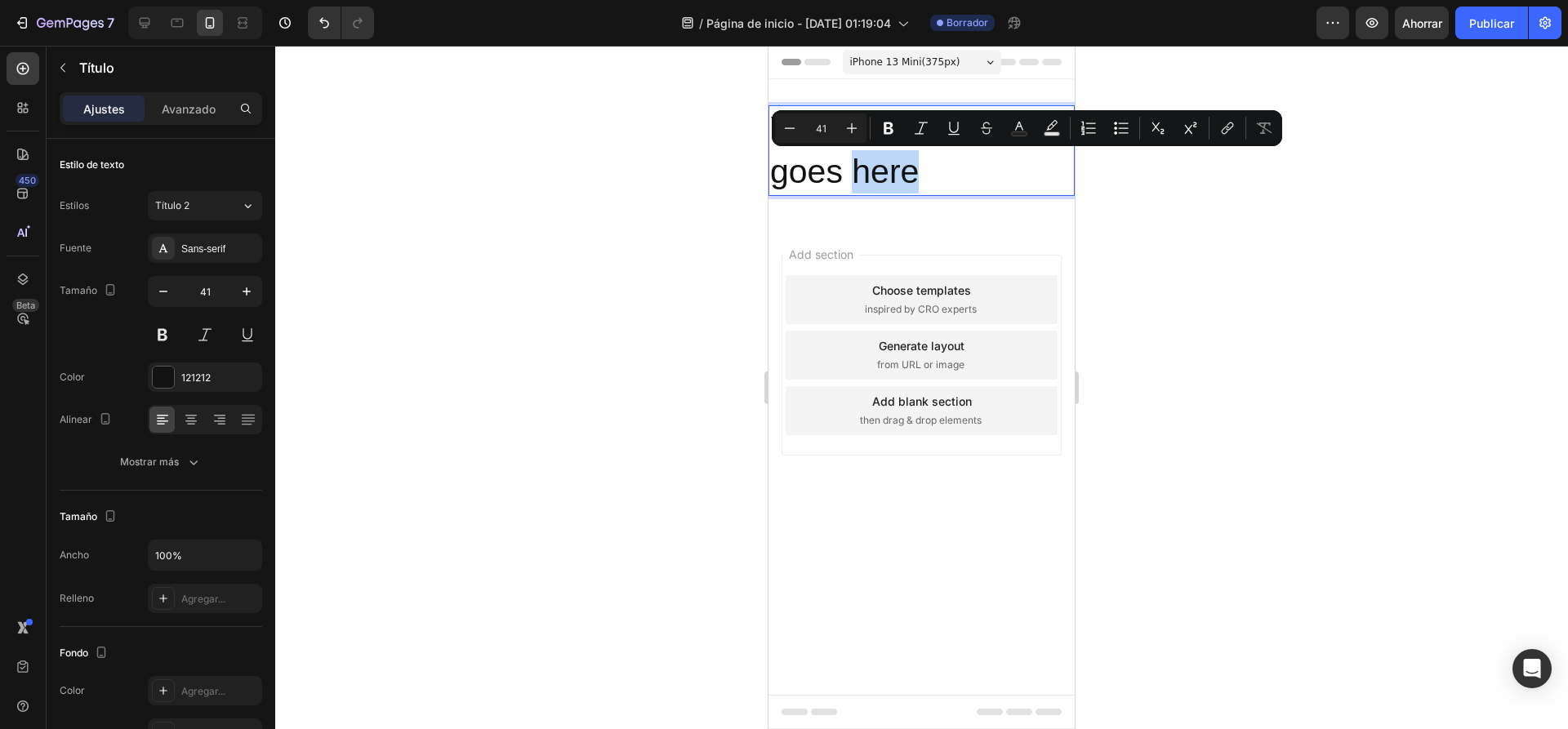
click at [930, 166] on p "Your heading text goes here" at bounding box center [921, 150] width 303 height 87
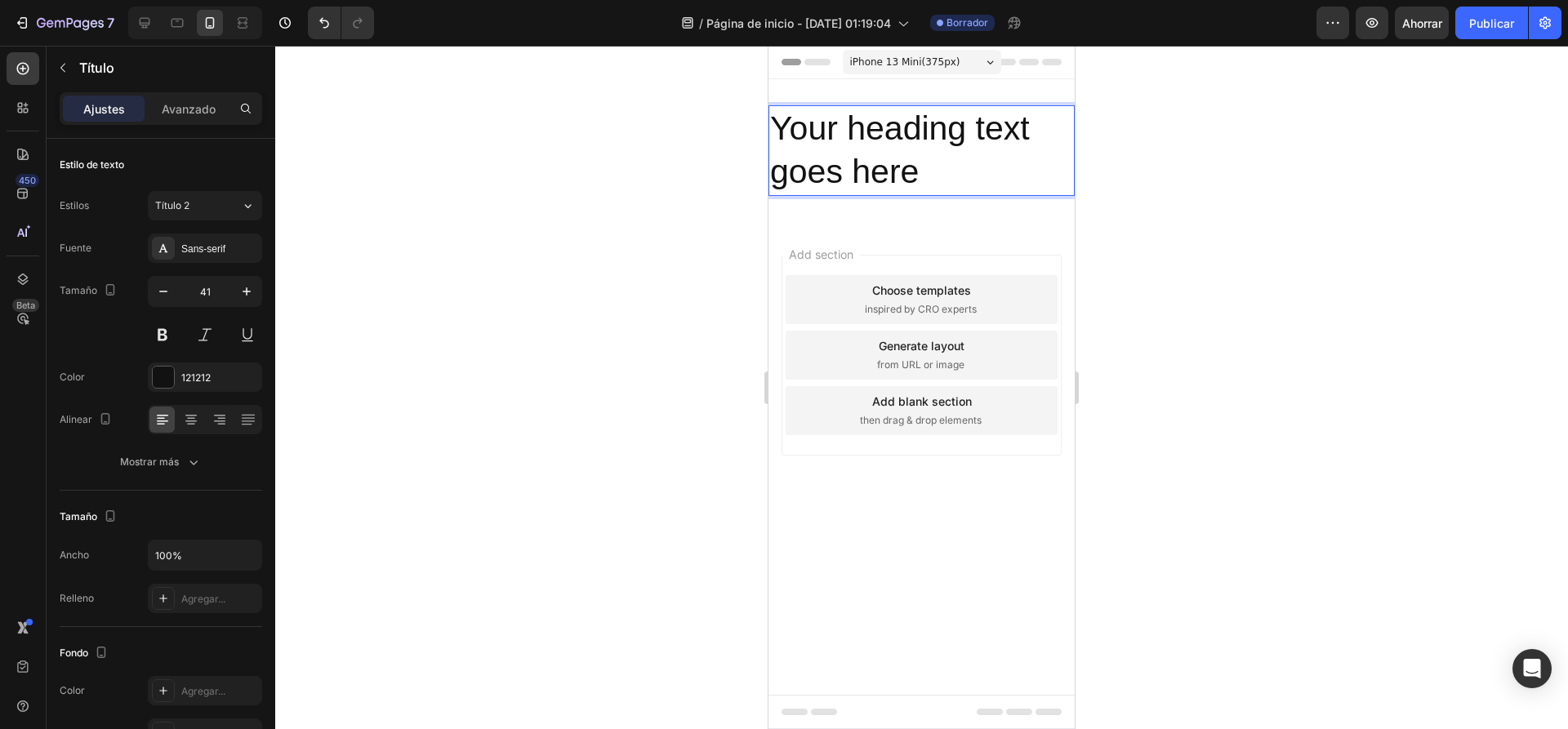
click at [930, 169] on p "Your heading text goes here" at bounding box center [921, 150] width 303 height 87
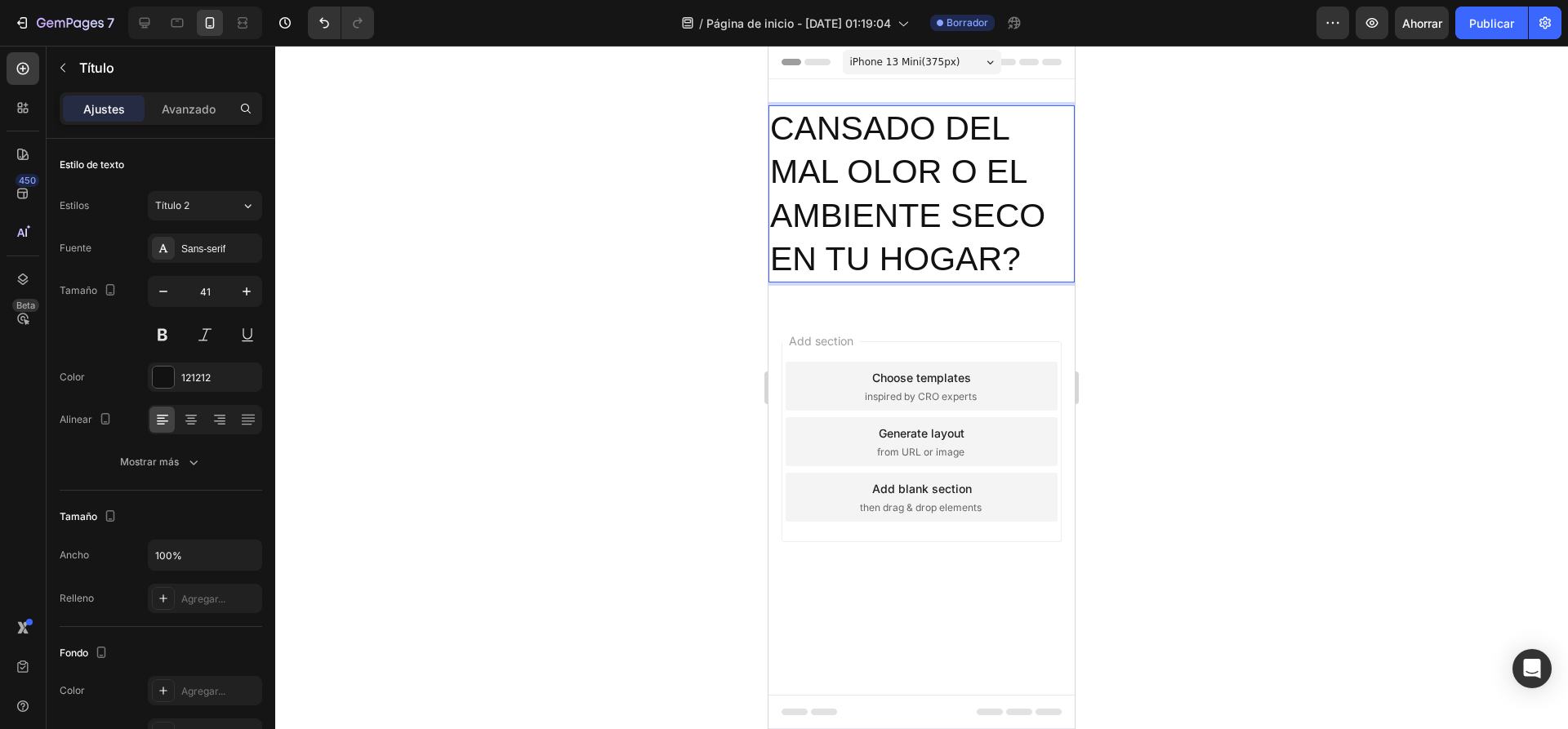
click at [777, 119] on p "CANSADO DEL MAL OLOR O EL AMBIENTE SECO EN TU HOGAR?" at bounding box center [921, 194] width 303 height 174
click at [213, 199] on div "Título 2" at bounding box center [188, 206] width 66 height 15
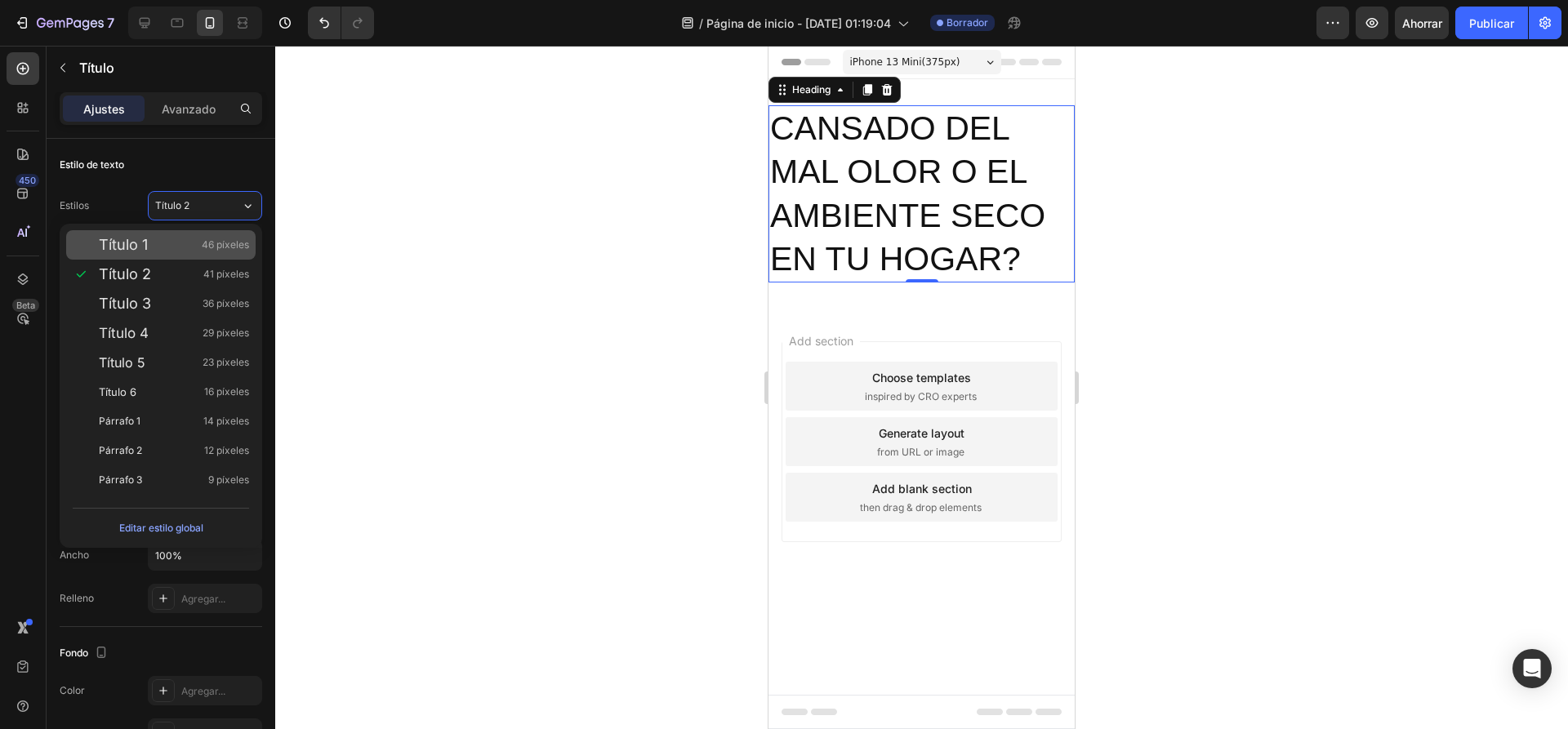
click at [145, 241] on font "Título 1" at bounding box center [123, 244] width 49 height 17
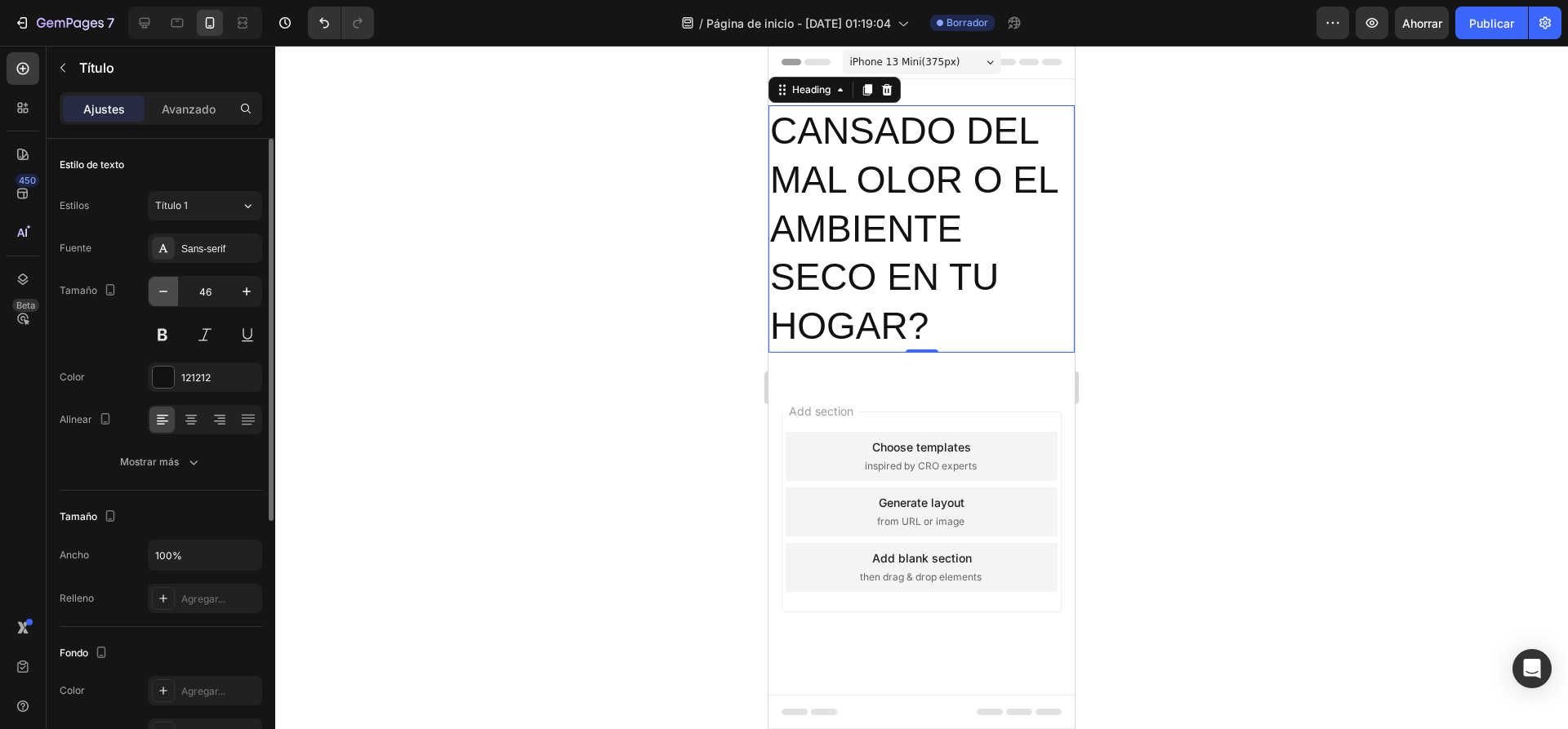
click at [159, 298] on icon "button" at bounding box center [164, 292] width 16 height 16
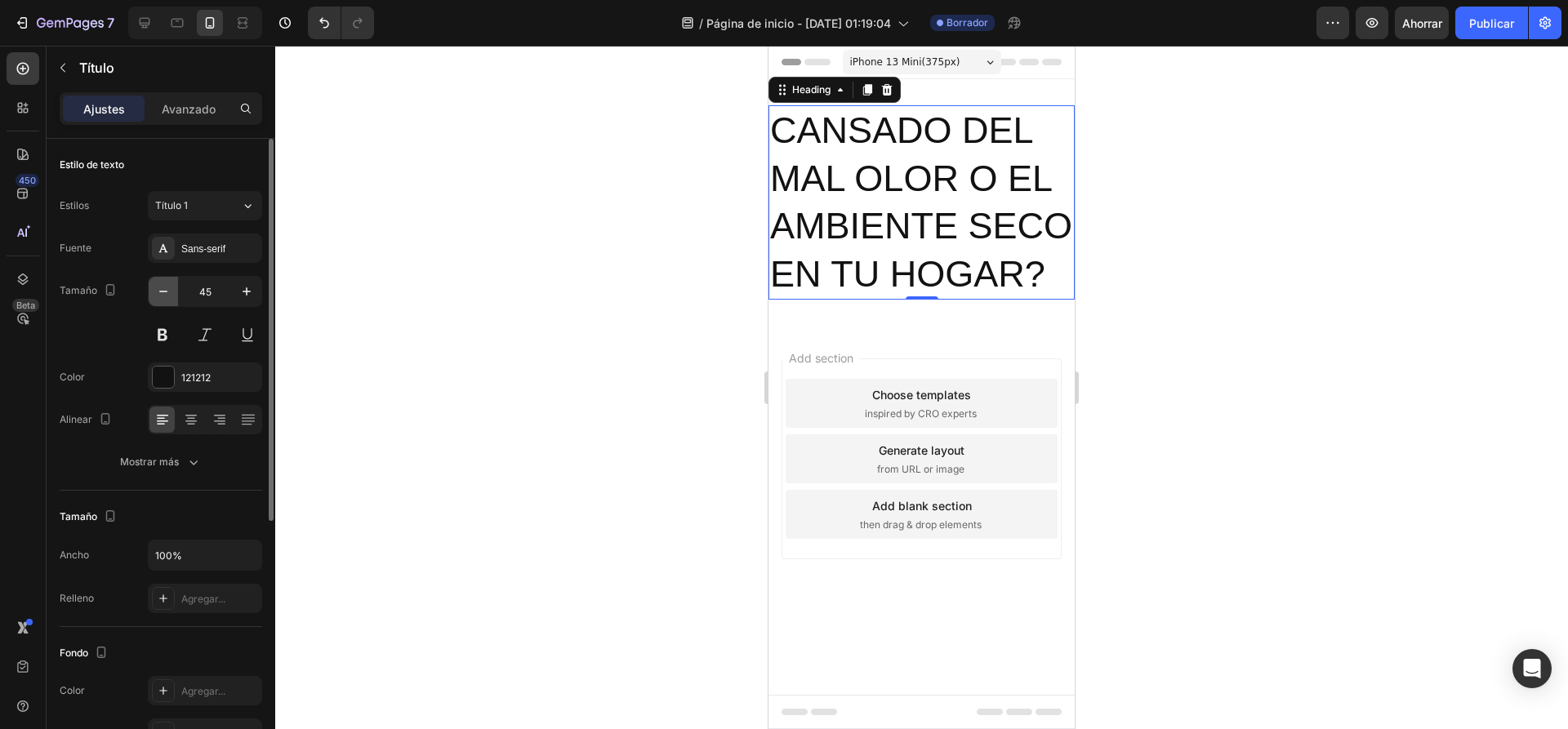
click at [159, 298] on icon "button" at bounding box center [164, 292] width 16 height 16
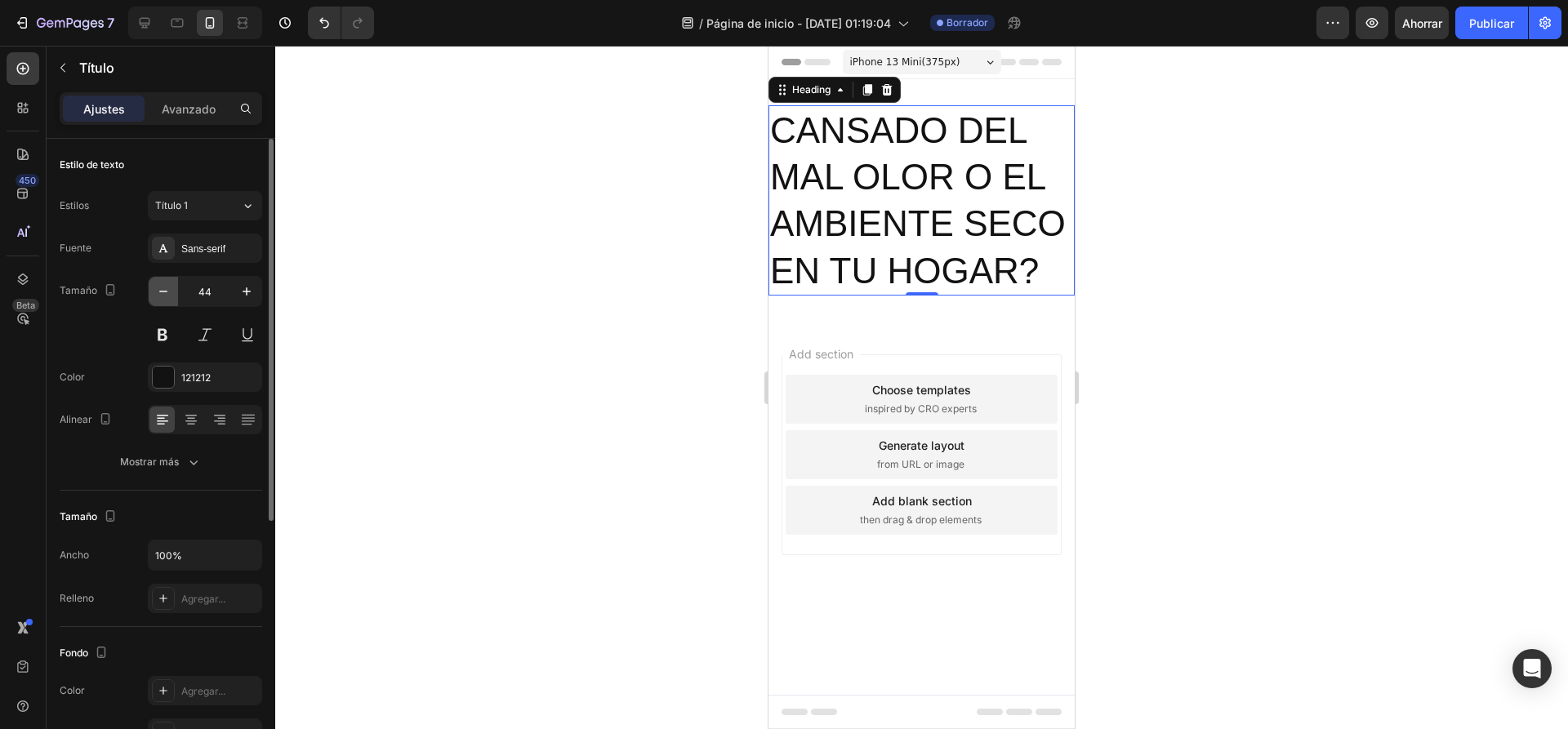
click at [159, 298] on icon "button" at bounding box center [164, 292] width 16 height 16
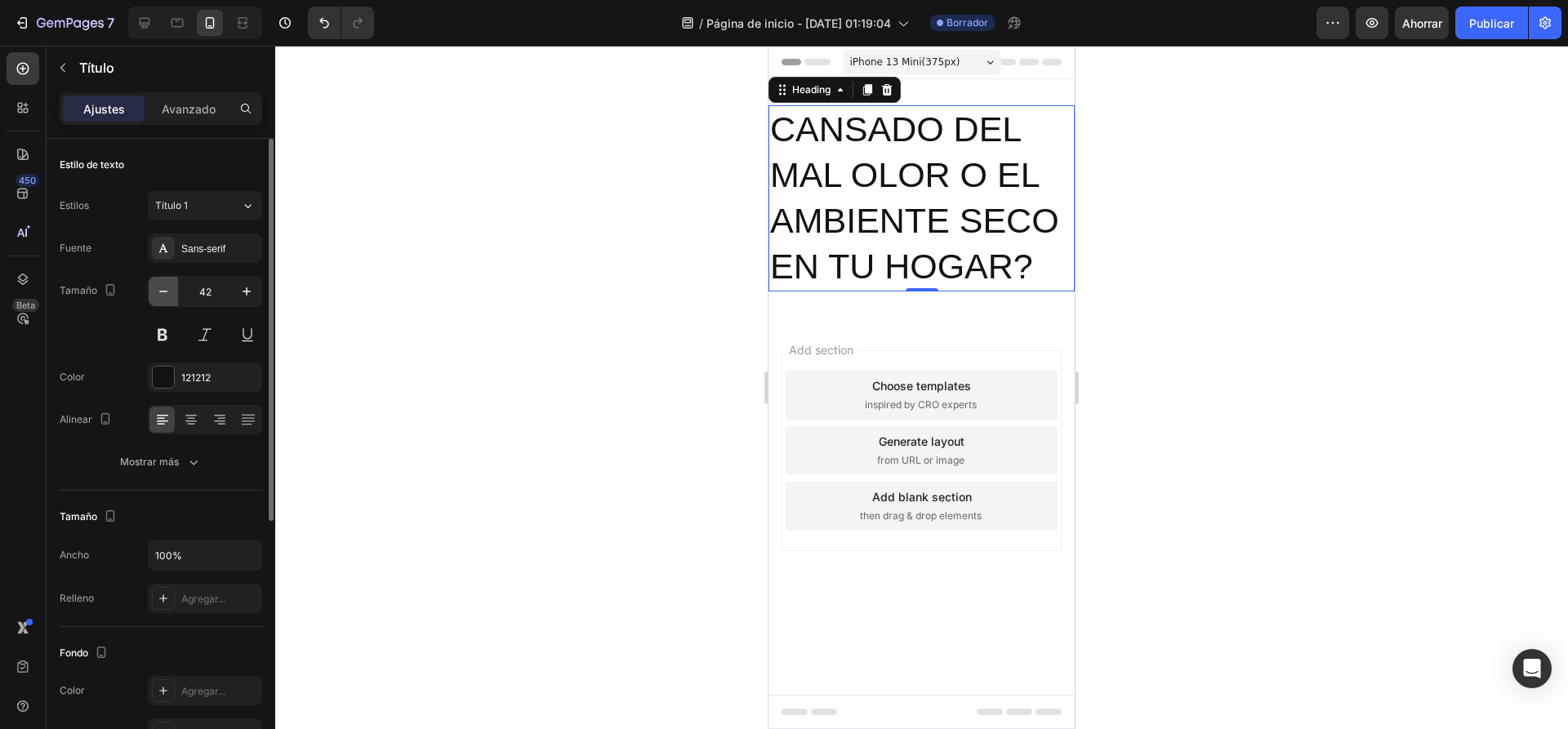
click at [159, 298] on icon "button" at bounding box center [164, 292] width 16 height 16
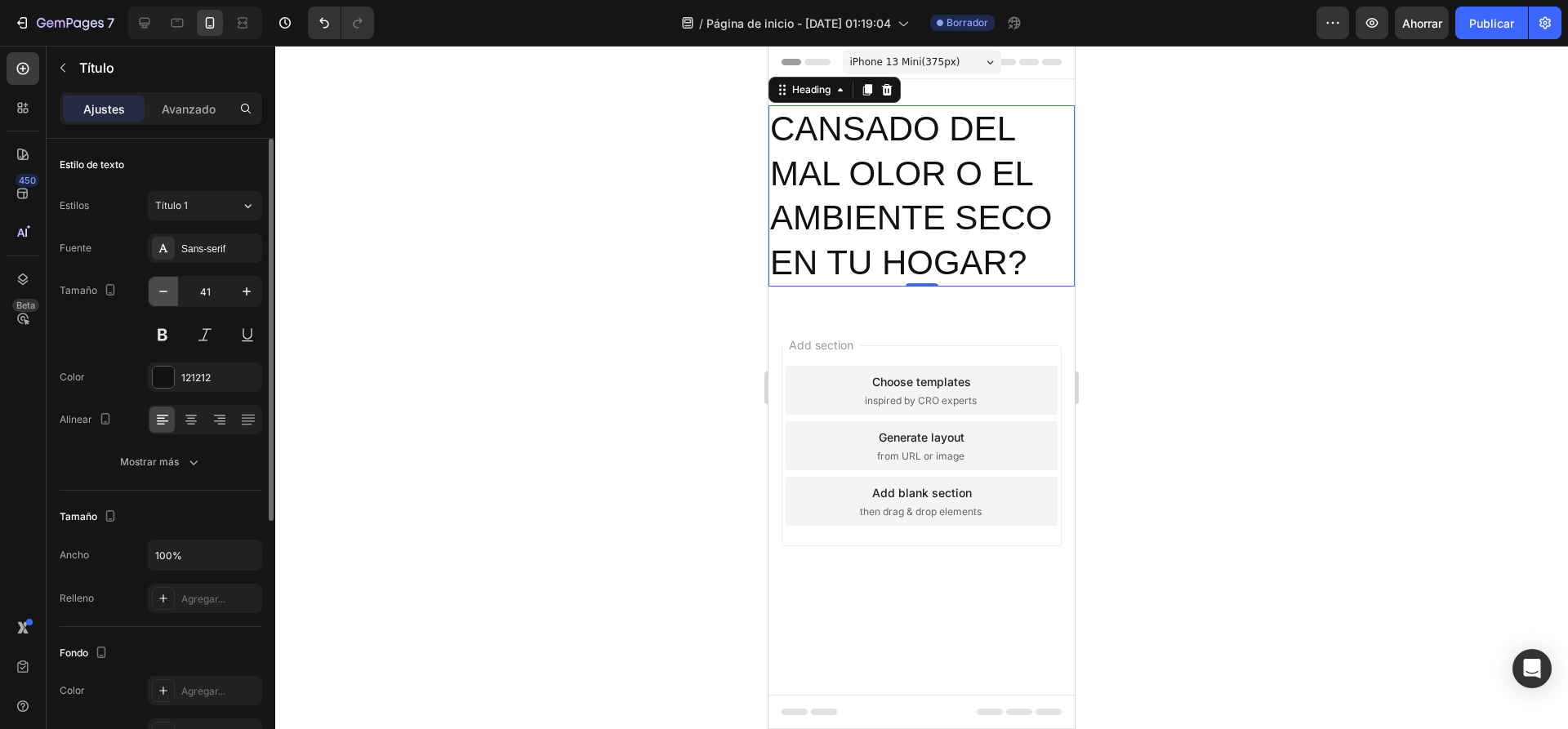
click at [159, 298] on icon "button" at bounding box center [164, 292] width 16 height 16
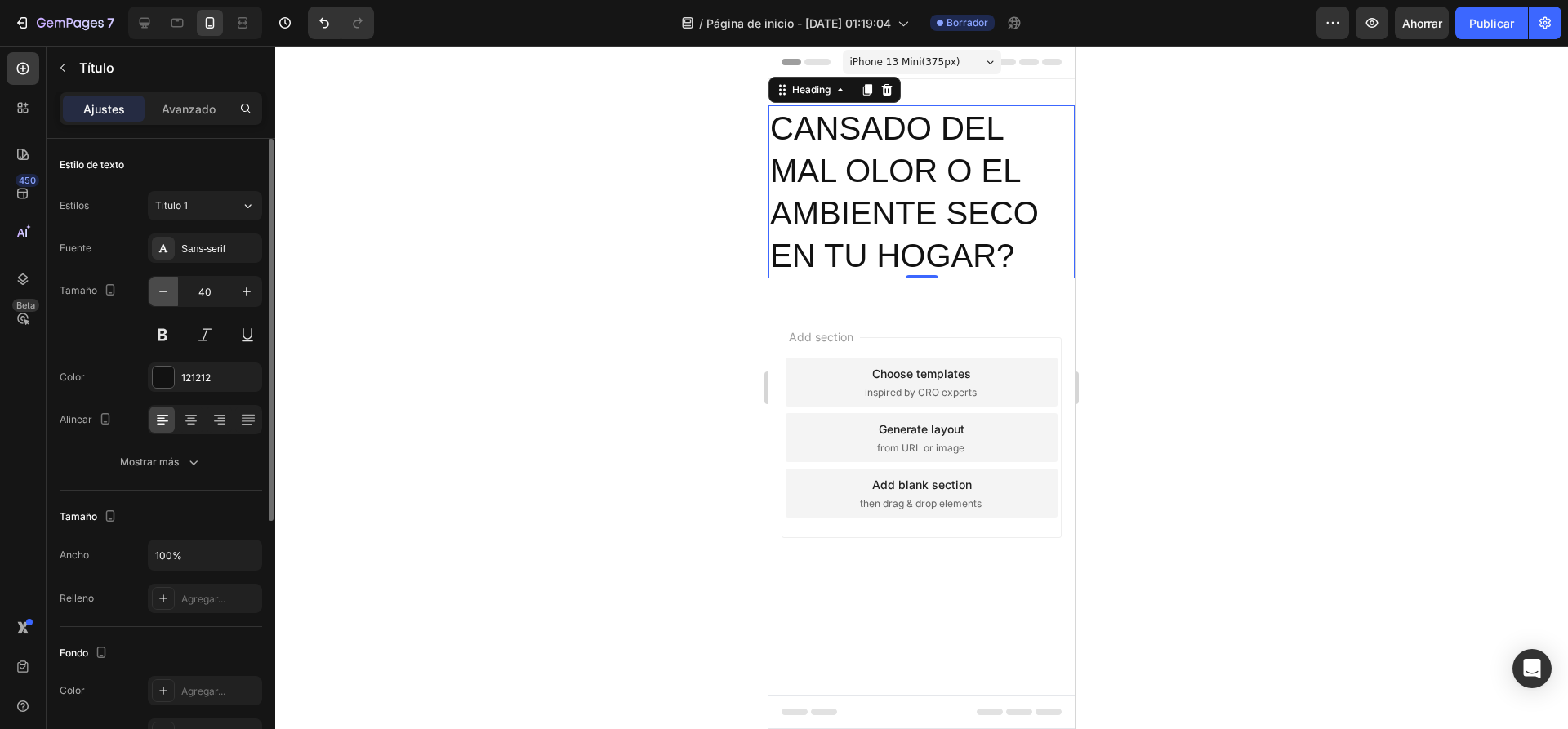
click at [159, 298] on icon "button" at bounding box center [164, 292] width 16 height 16
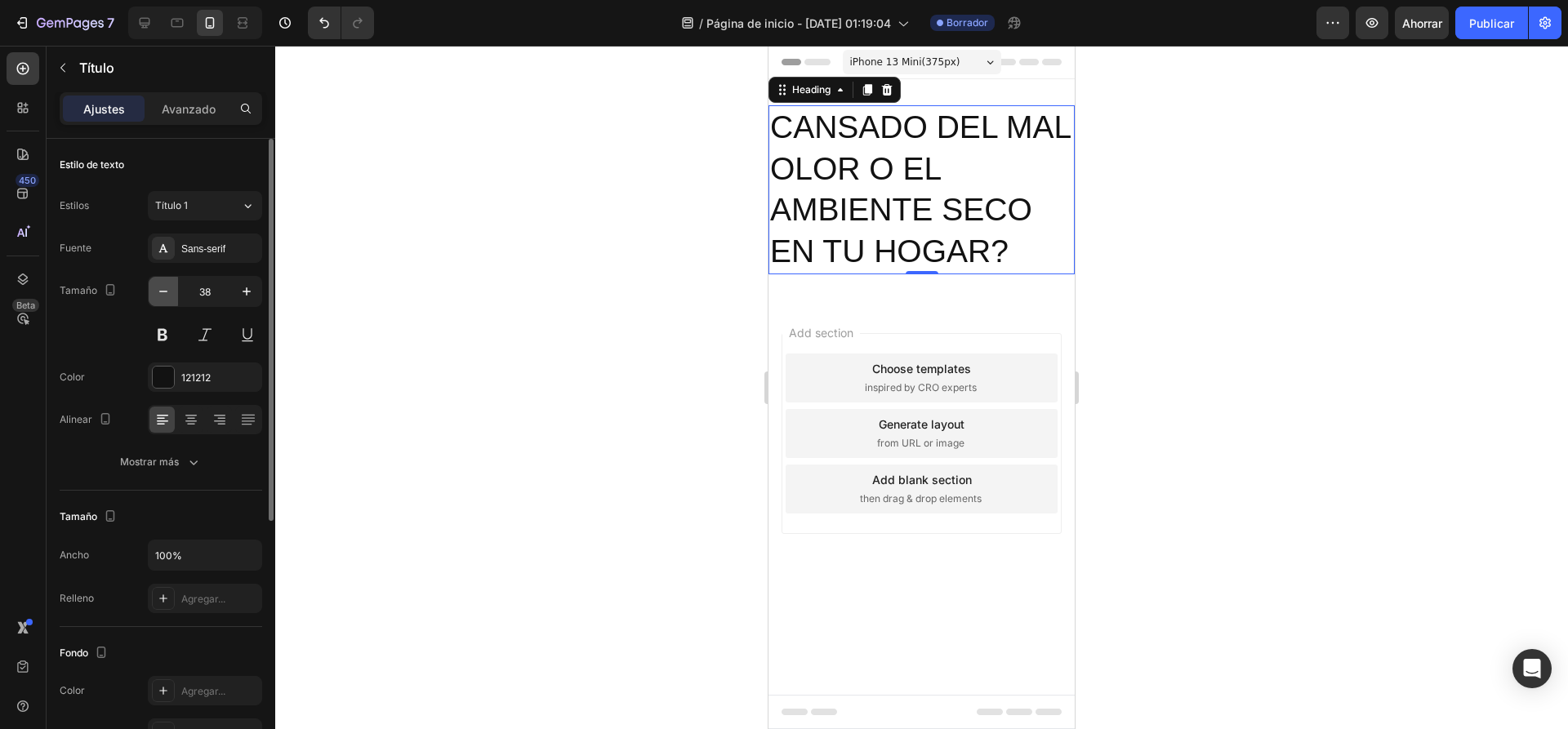
click at [159, 298] on icon "button" at bounding box center [164, 292] width 16 height 16
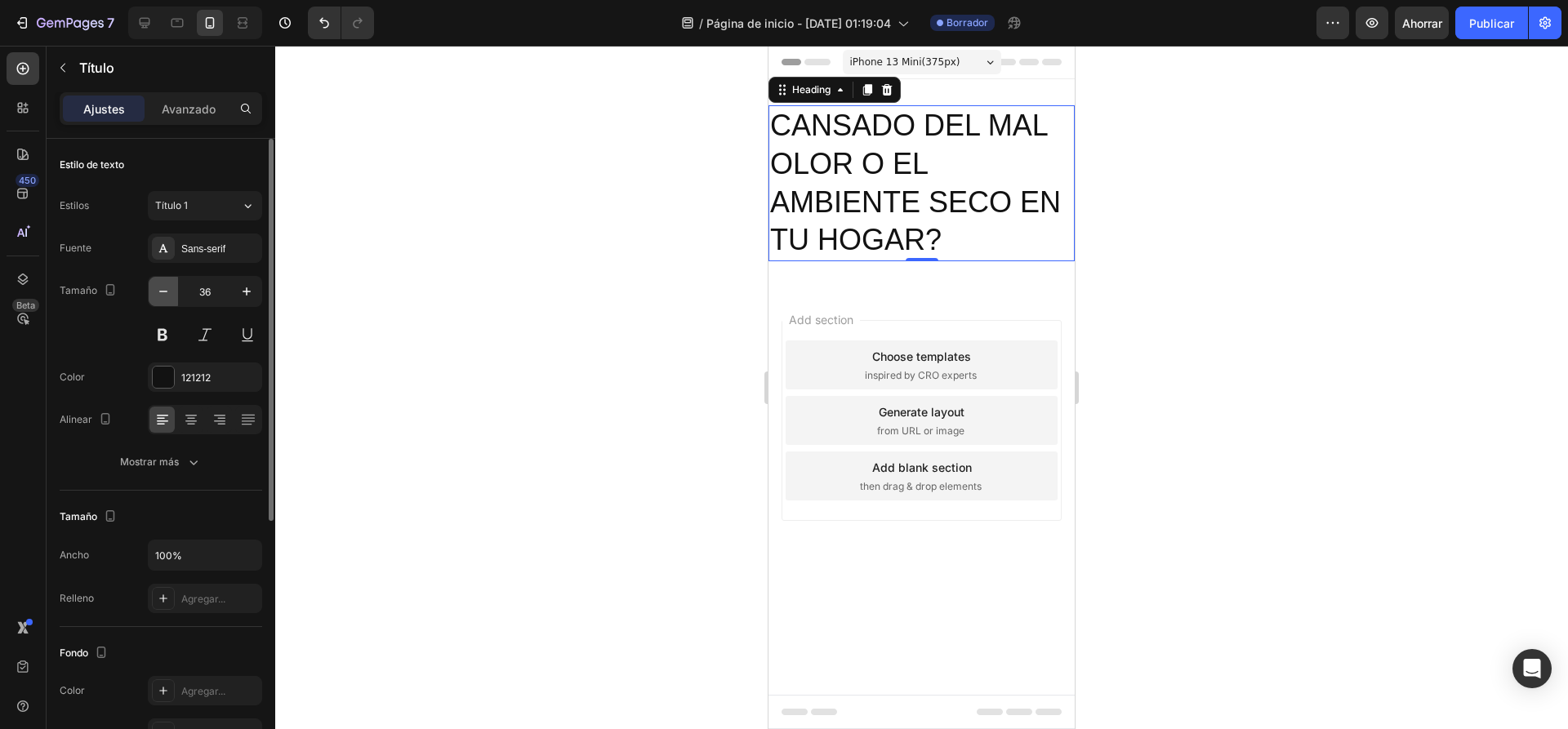
click at [159, 298] on icon "button" at bounding box center [164, 292] width 16 height 16
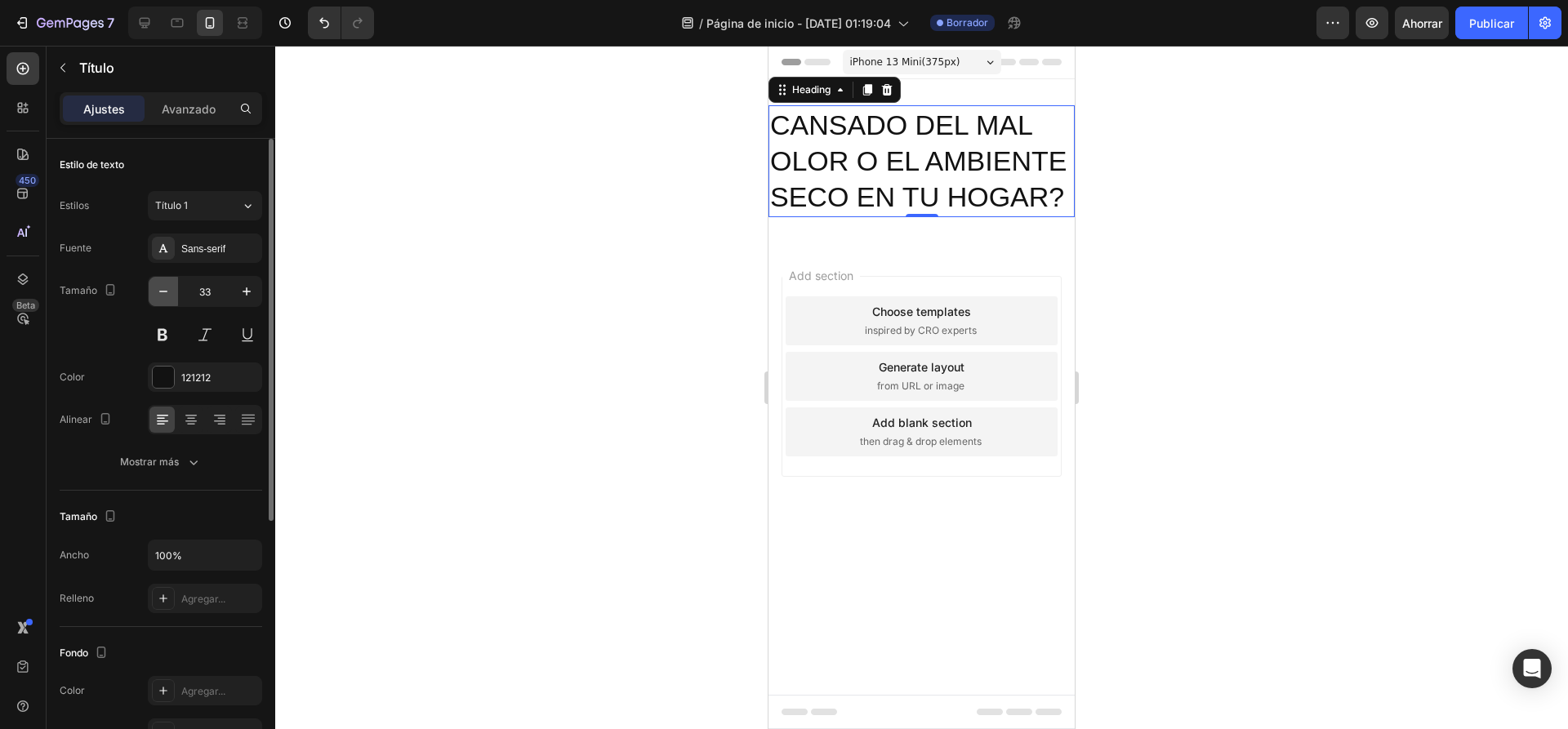
click at [159, 297] on icon "button" at bounding box center [164, 292] width 16 height 16
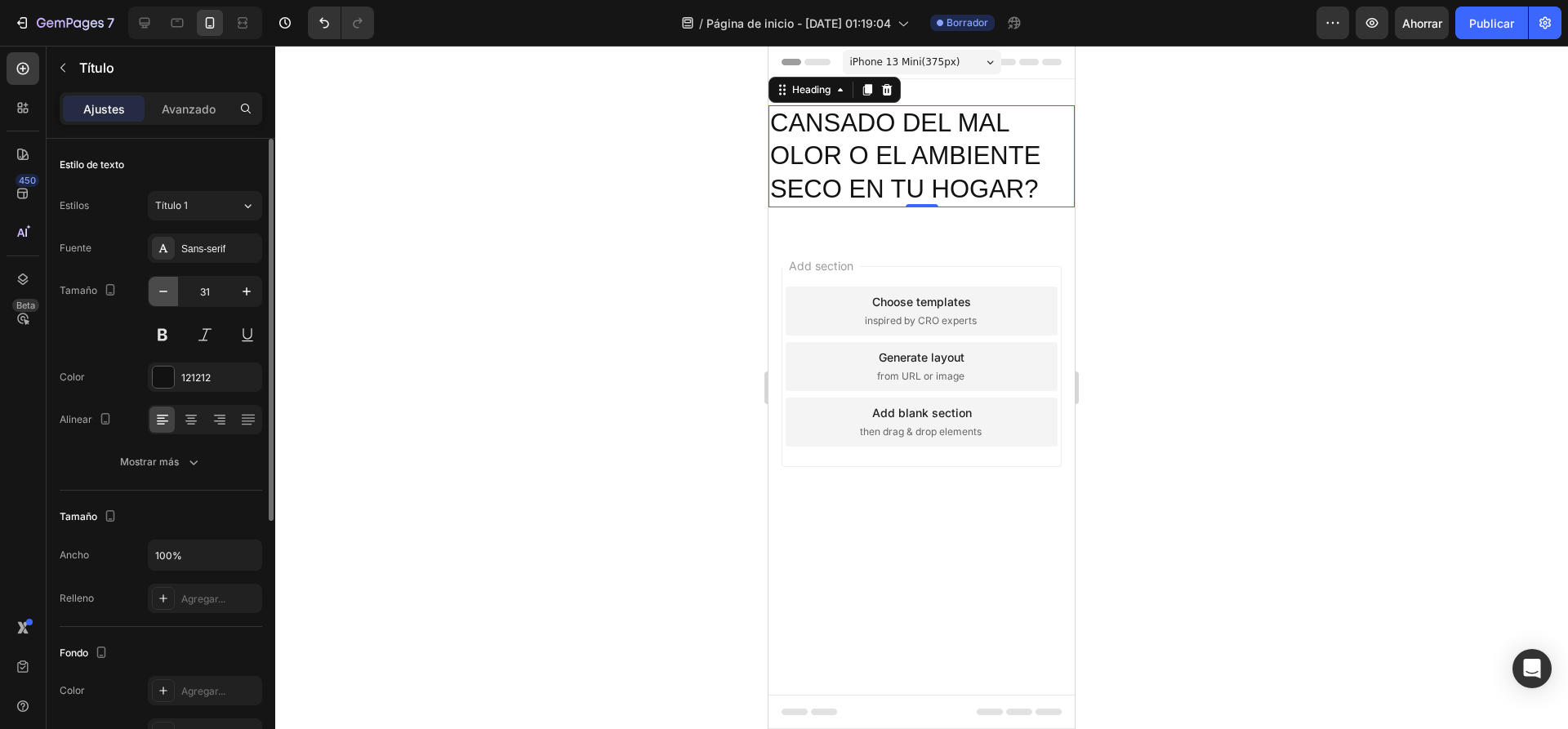
click at [159, 297] on icon "button" at bounding box center [164, 292] width 16 height 16
click at [159, 297] on icon "button" at bounding box center [164, 292] width 16 height 16
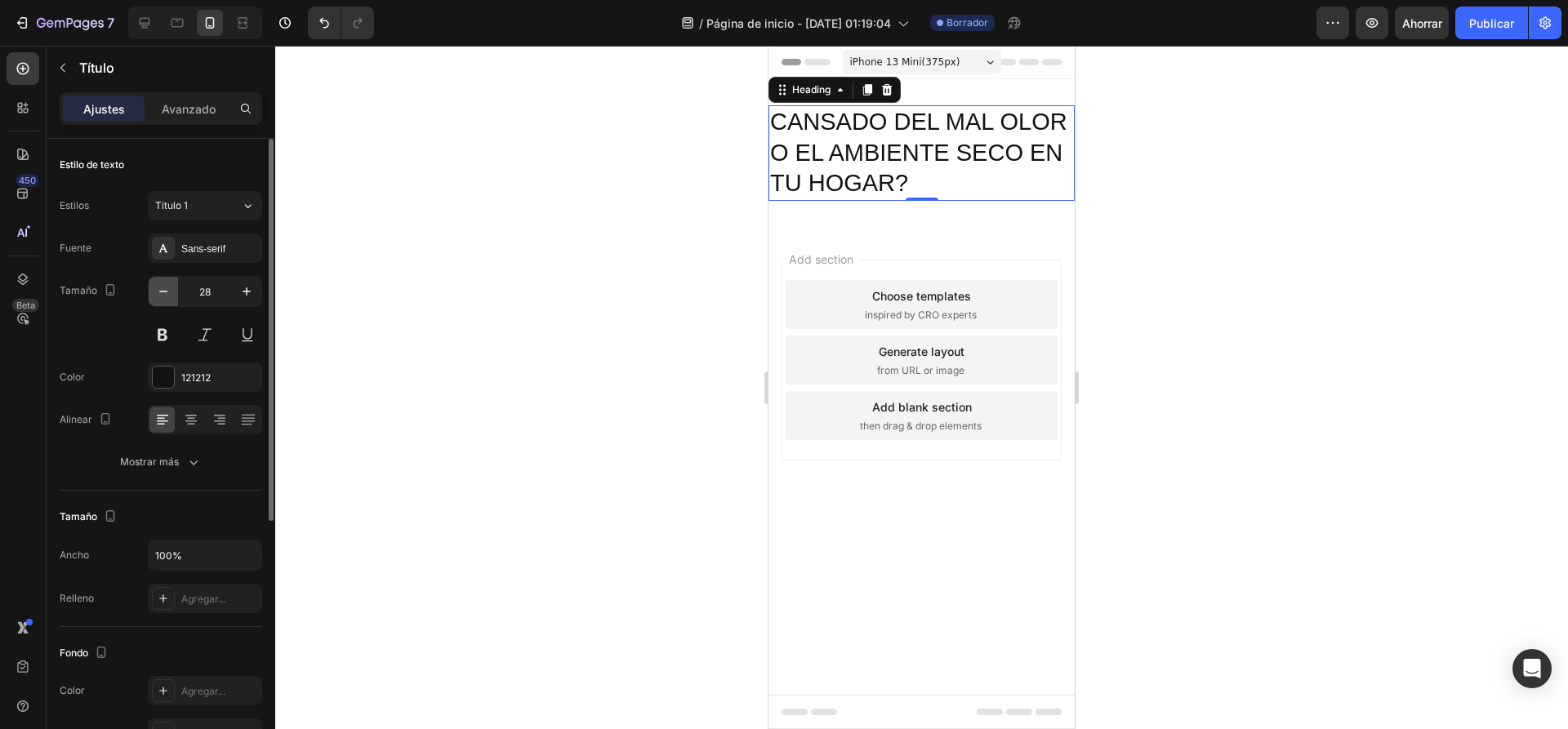
click at [159, 297] on icon "button" at bounding box center [164, 292] width 16 height 16
click at [159, 296] on icon "button" at bounding box center [164, 292] width 16 height 16
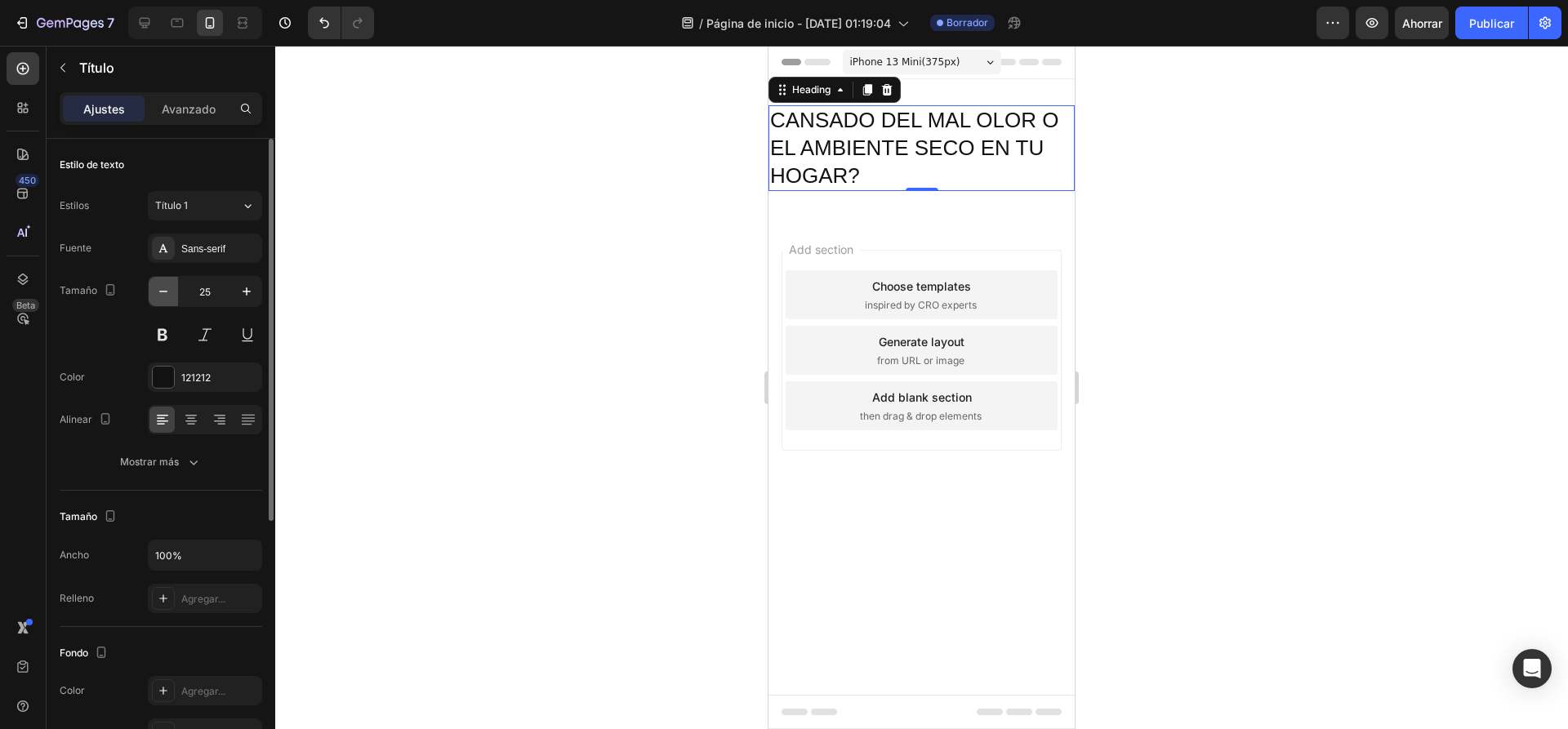
click at [160, 295] on icon "button" at bounding box center [164, 292] width 16 height 16
click at [160, 294] on icon "button" at bounding box center [164, 292] width 16 height 16
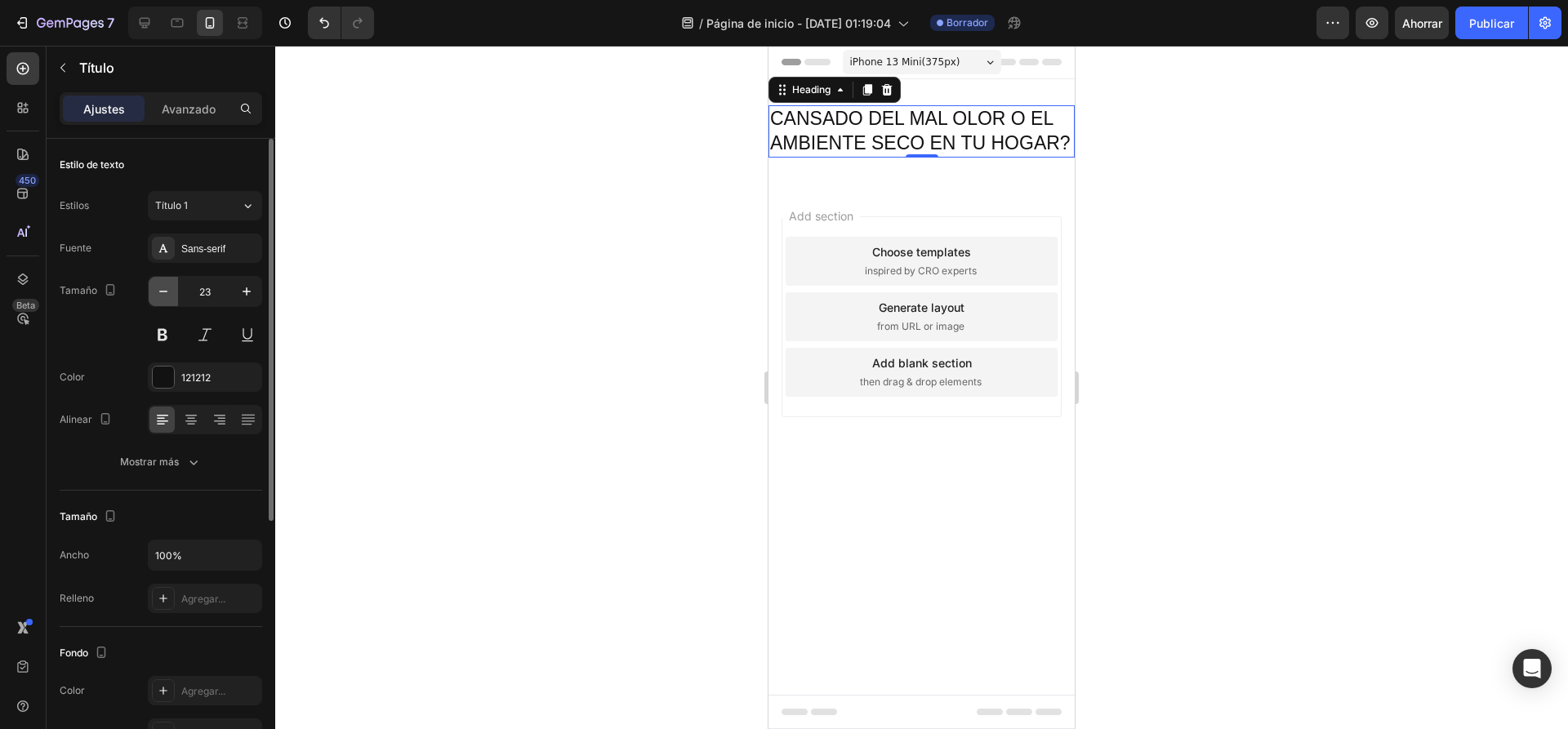
click at [160, 294] on icon "button" at bounding box center [164, 292] width 16 height 16
click at [236, 295] on button "button" at bounding box center [247, 292] width 29 height 29
type input "23"
click at [189, 419] on icon at bounding box center [191, 419] width 16 height 16
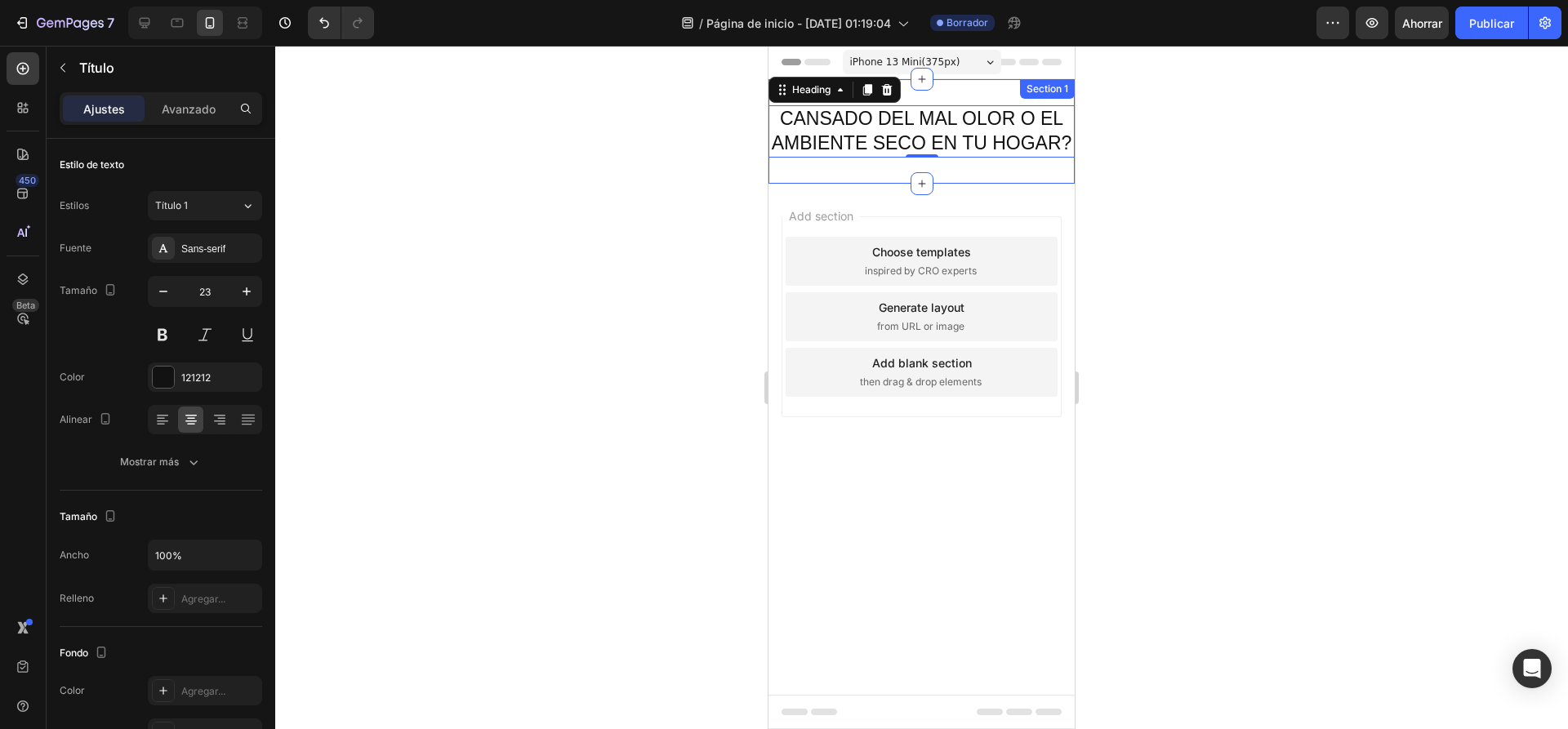
click at [953, 82] on div "CANSADO DEL MAL OLOR O EL AMBIENTE SECO EN TU HOGAR? Heading 0 Section 1" at bounding box center [921, 132] width 307 height 105
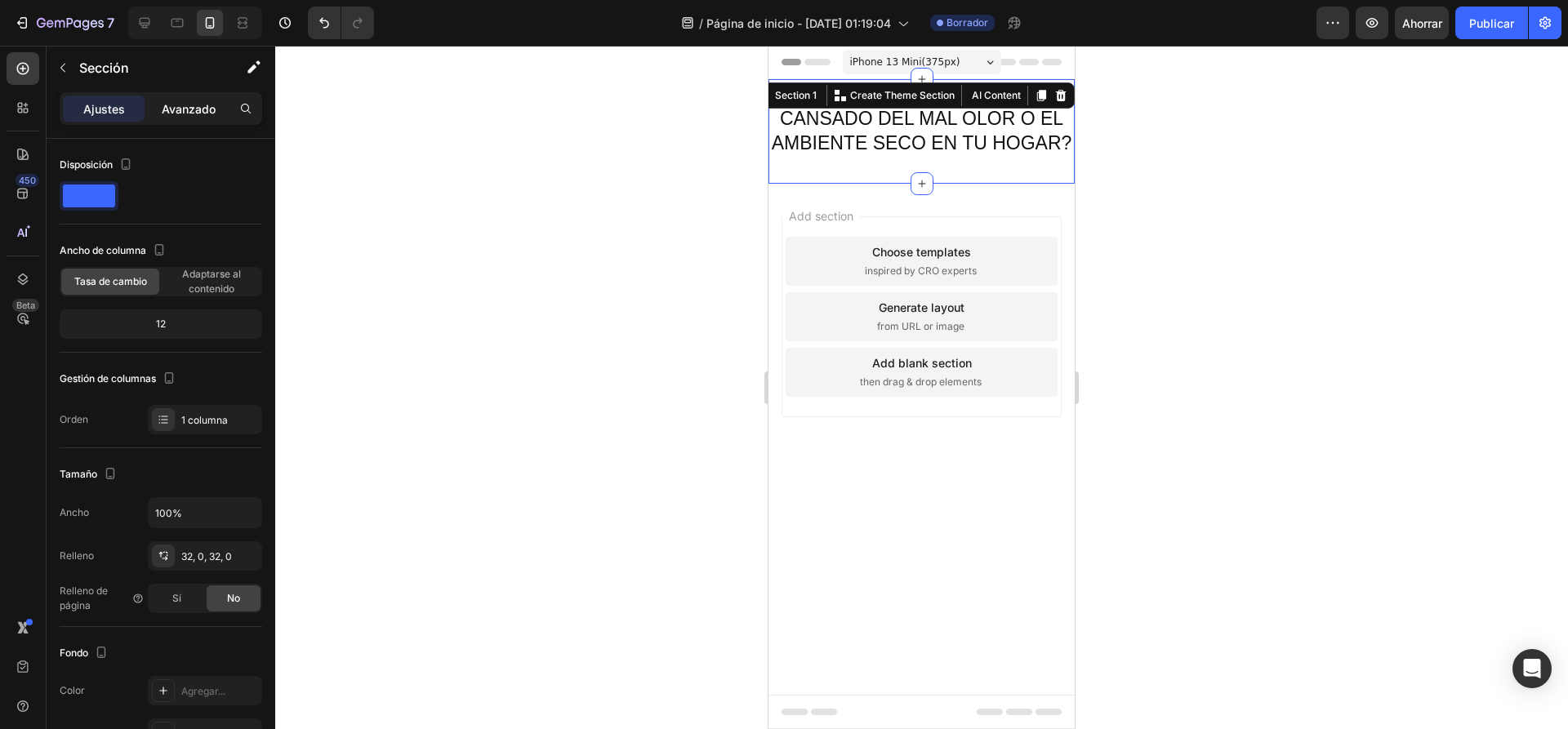
click at [195, 105] on font "Avanzado" at bounding box center [189, 109] width 54 height 14
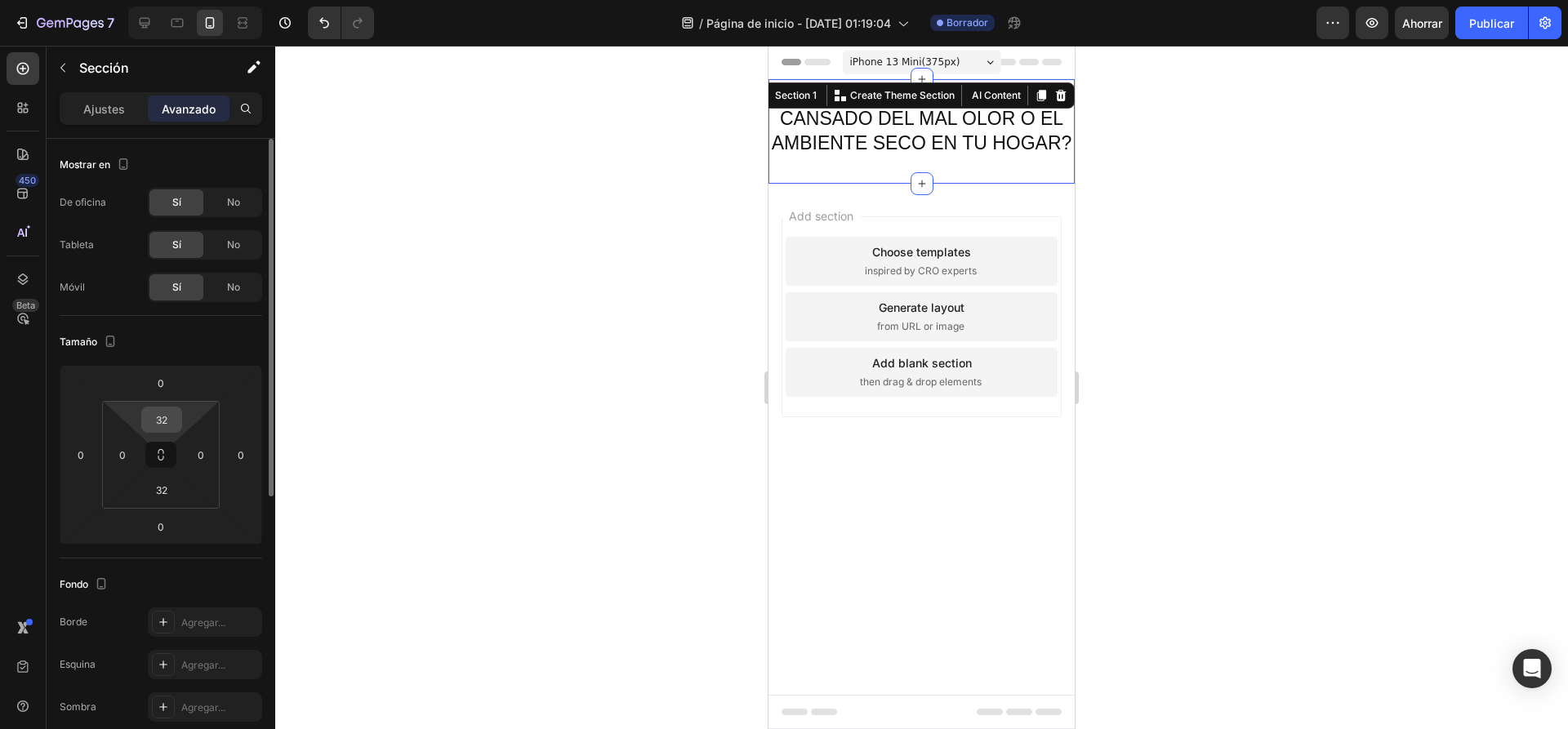
click at [172, 425] on input "32" at bounding box center [162, 419] width 33 height 25
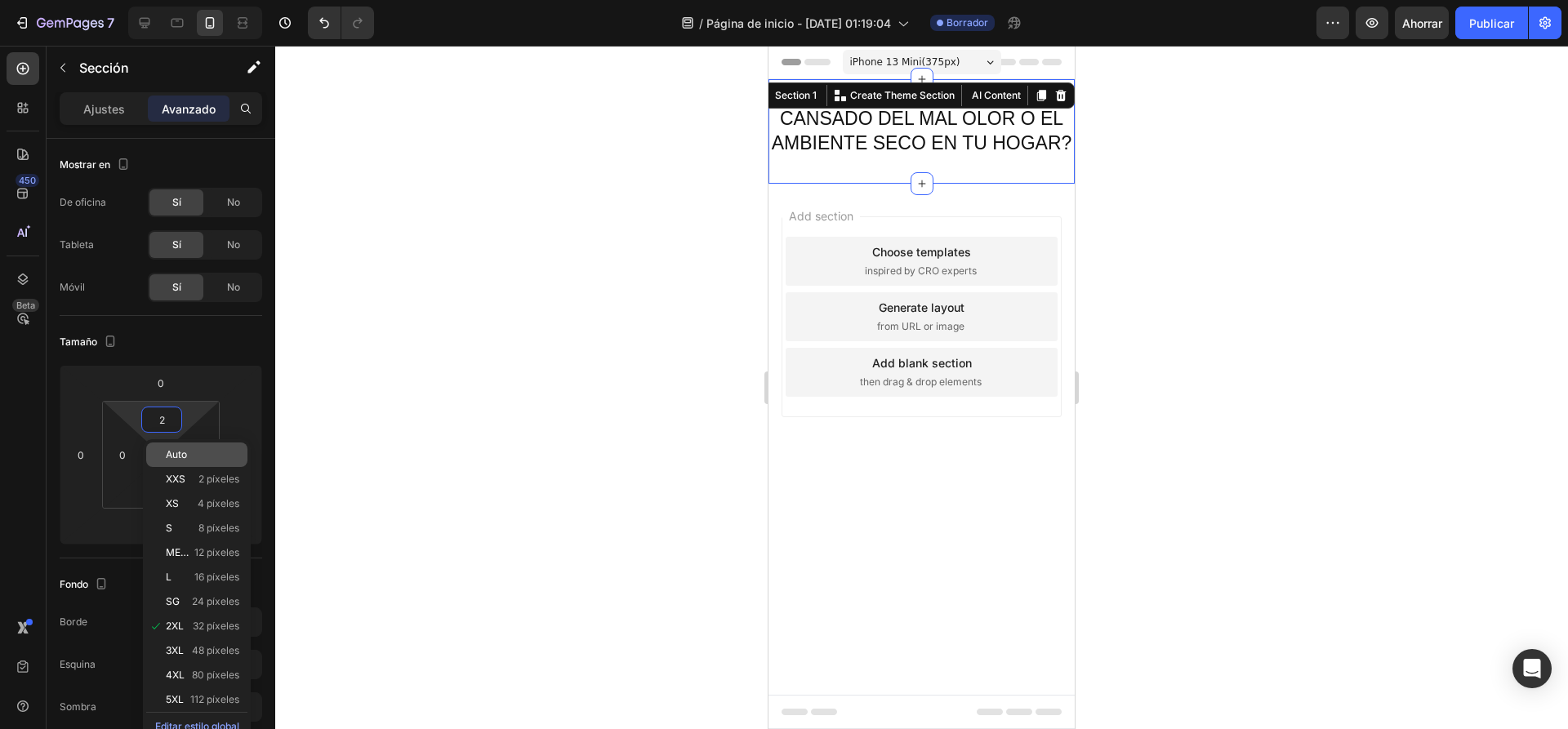
click at [189, 456] on p "Auto" at bounding box center [203, 454] width 74 height 11
type input "Auto"
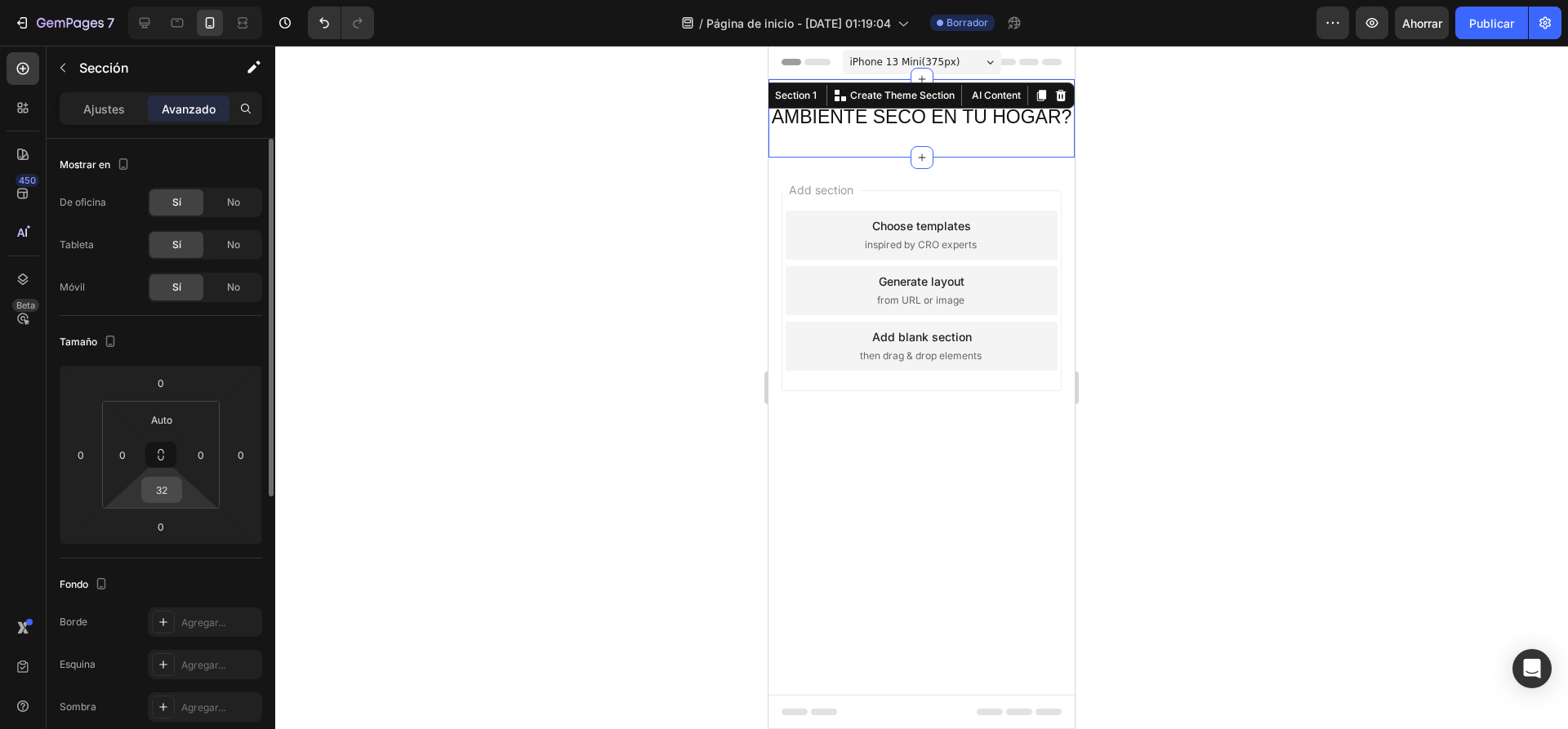
click at [162, 485] on input "32" at bounding box center [162, 490] width 33 height 25
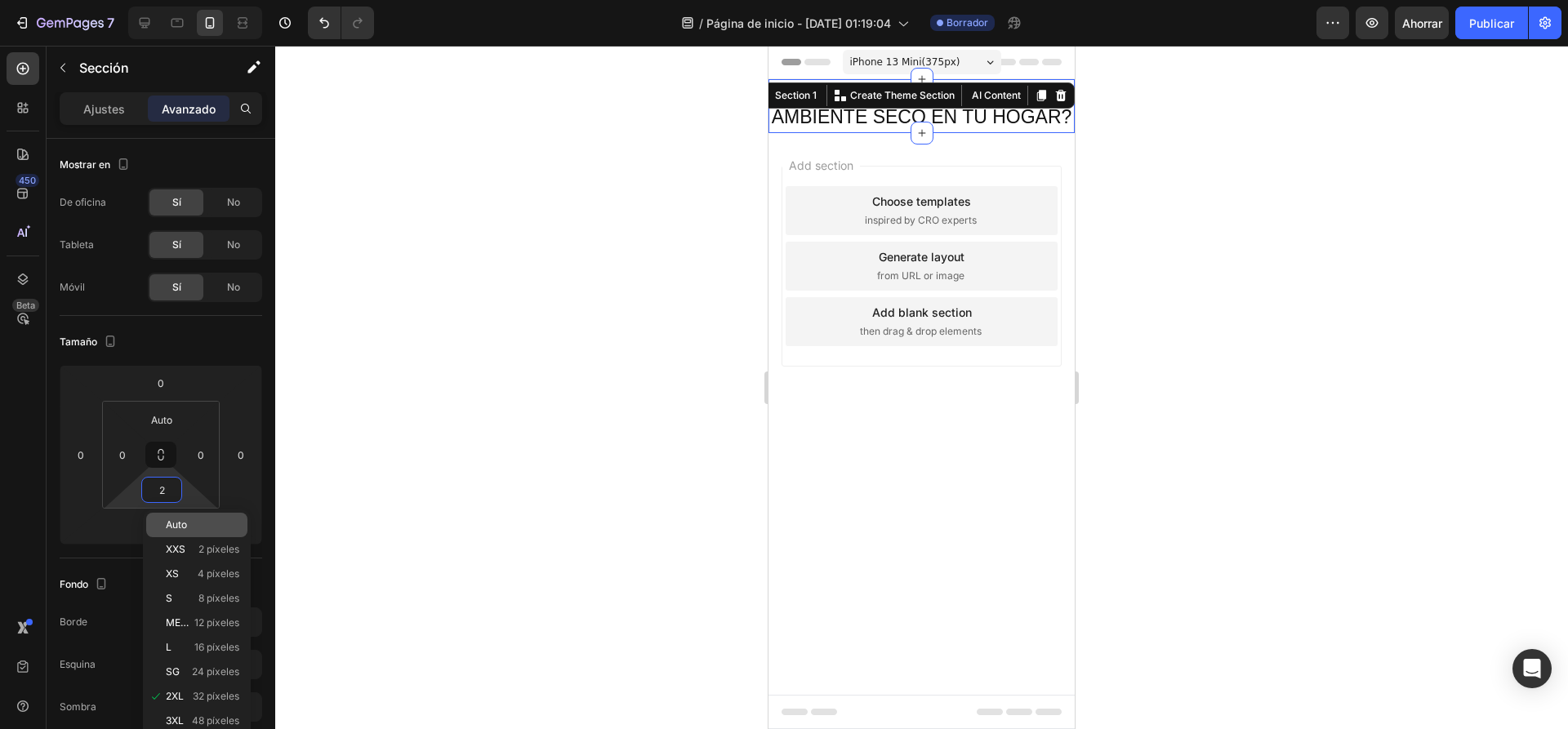
click at [190, 525] on p "Auto" at bounding box center [203, 525] width 74 height 11
type input "Auto"
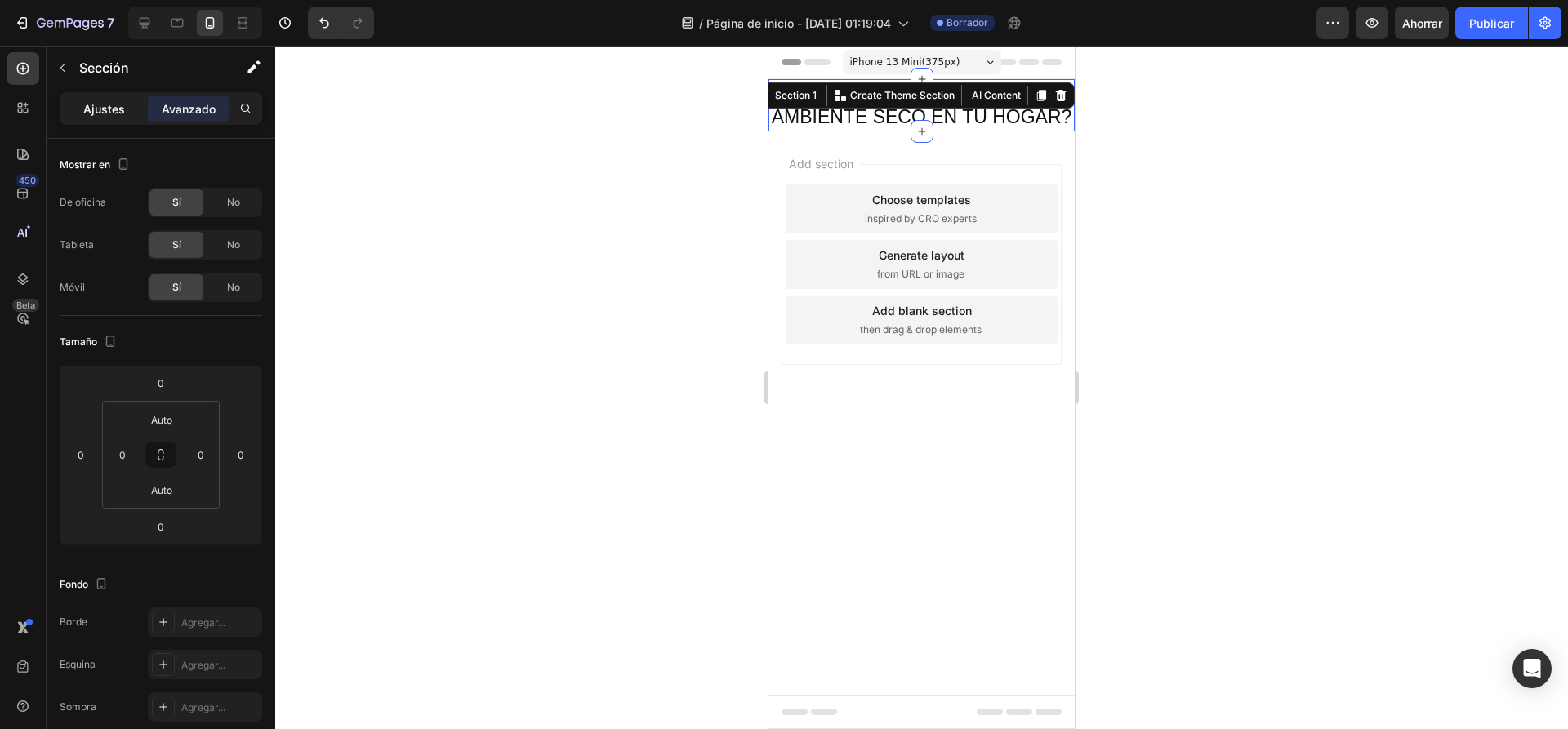
click at [110, 113] on font "Ajustes" at bounding box center [104, 109] width 42 height 14
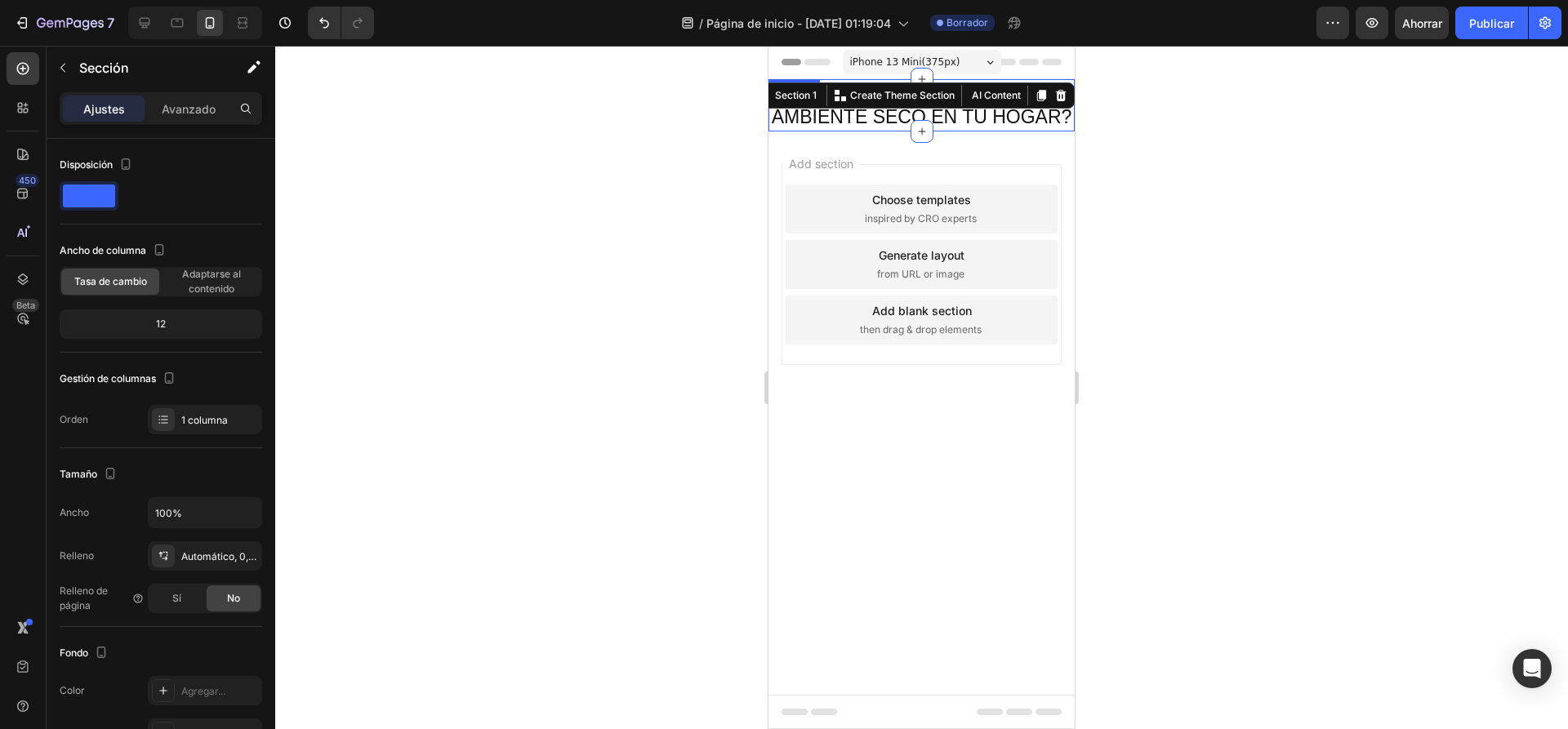
click at [818, 115] on p "CANSADO DEL MAL OLOR O EL AMBIENTE SECO EN TU HOGAR?" at bounding box center [921, 105] width 303 height 49
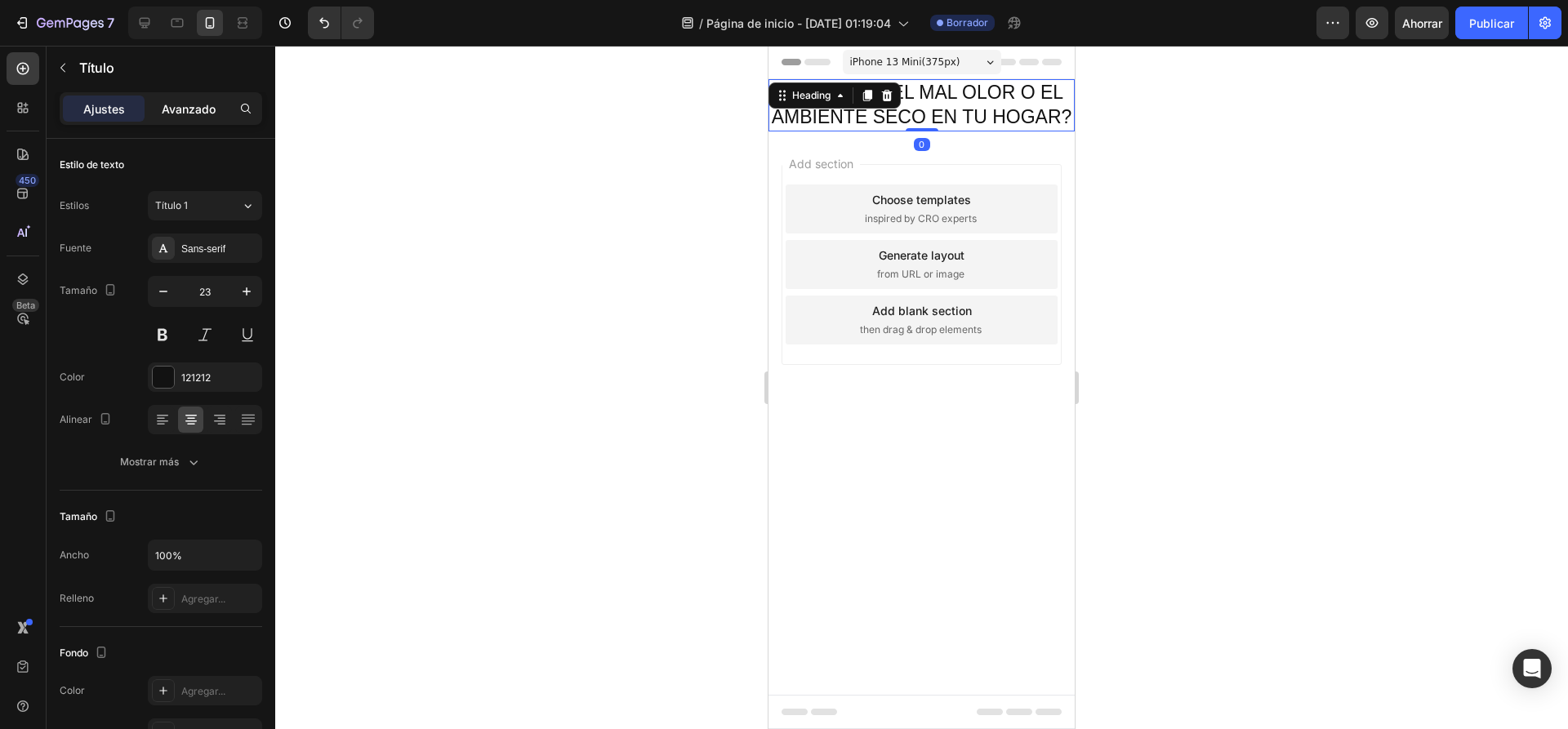
click at [195, 106] on font "Avanzado" at bounding box center [189, 109] width 54 height 14
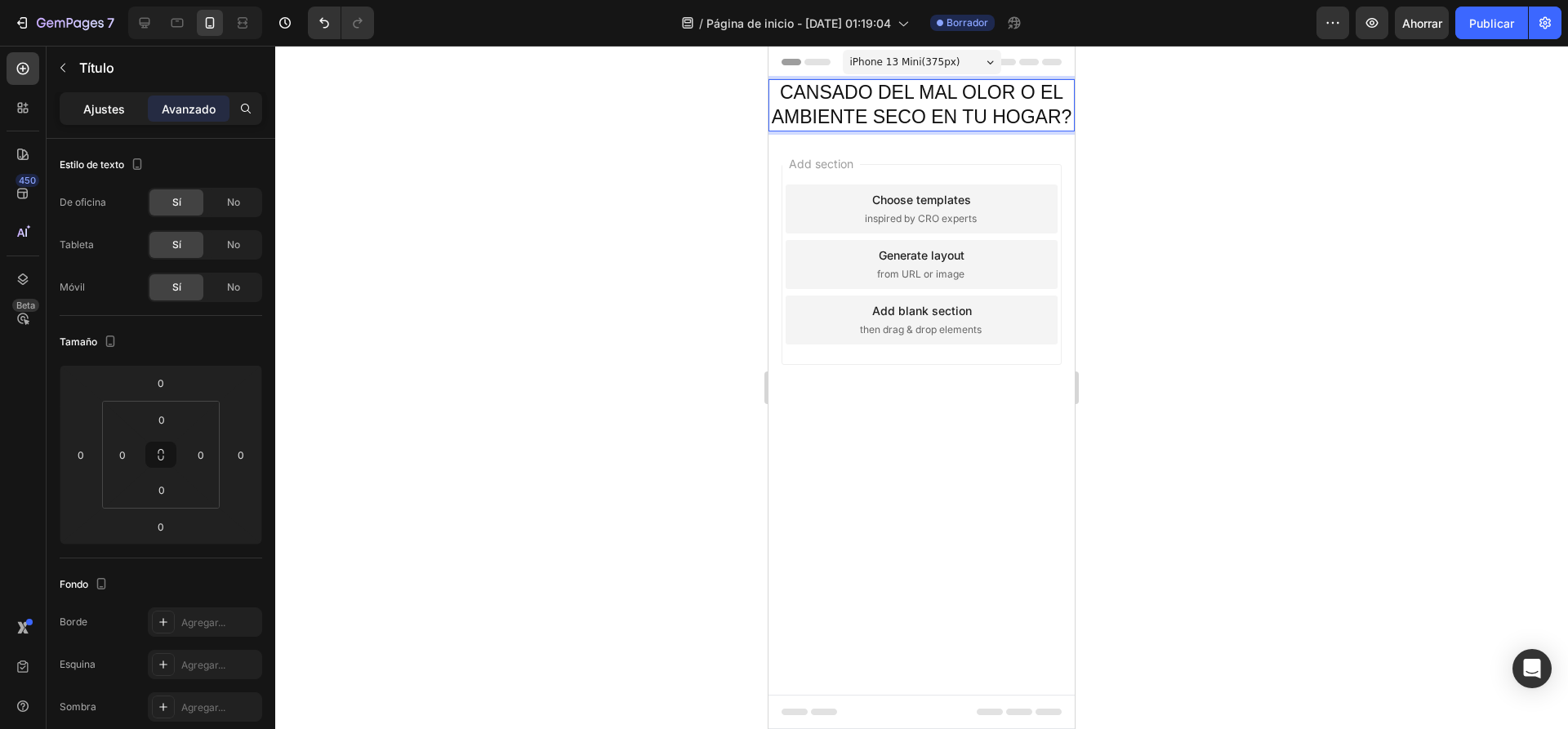
click at [93, 110] on font "Ajustes" at bounding box center [104, 109] width 42 height 14
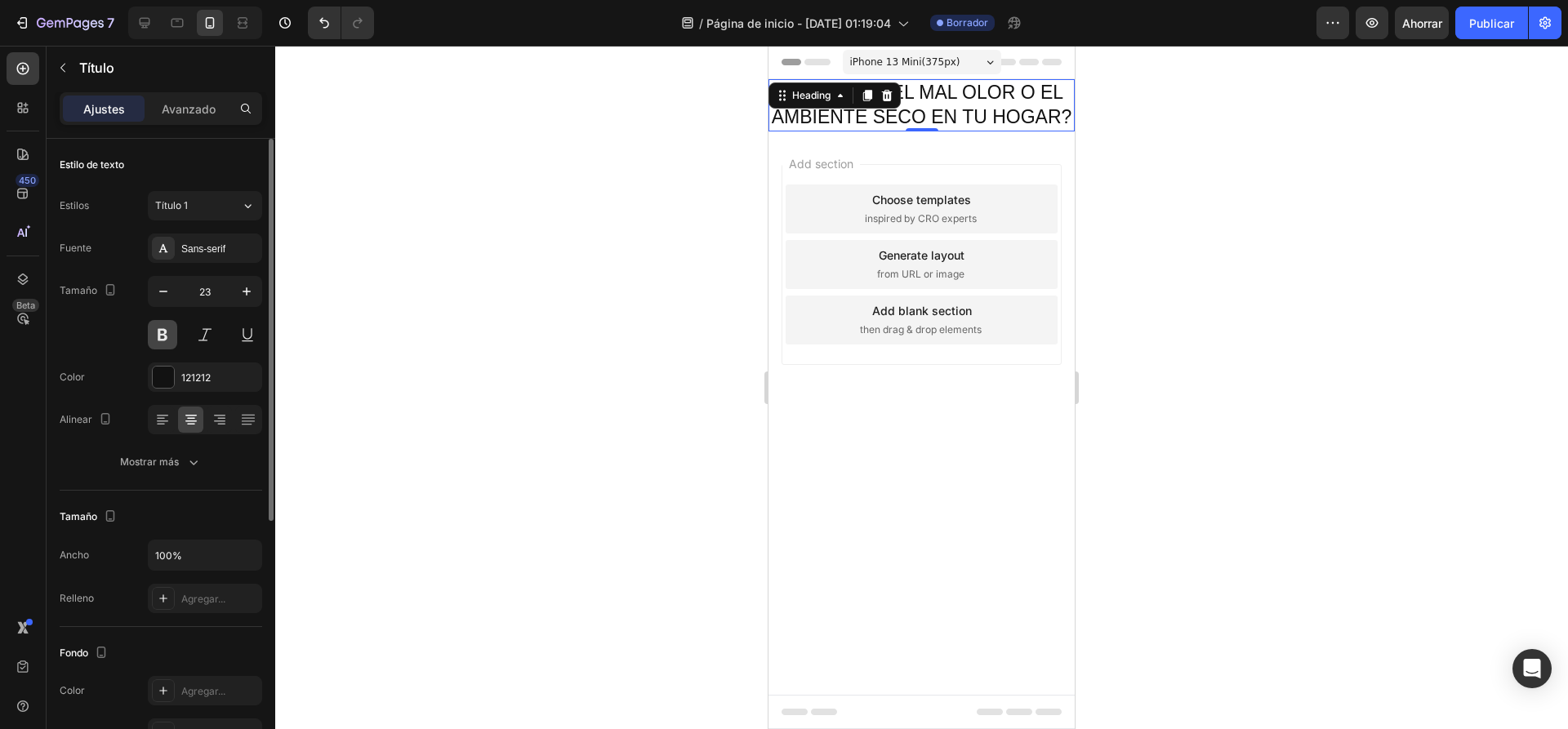
click at [169, 335] on button at bounding box center [163, 334] width 29 height 29
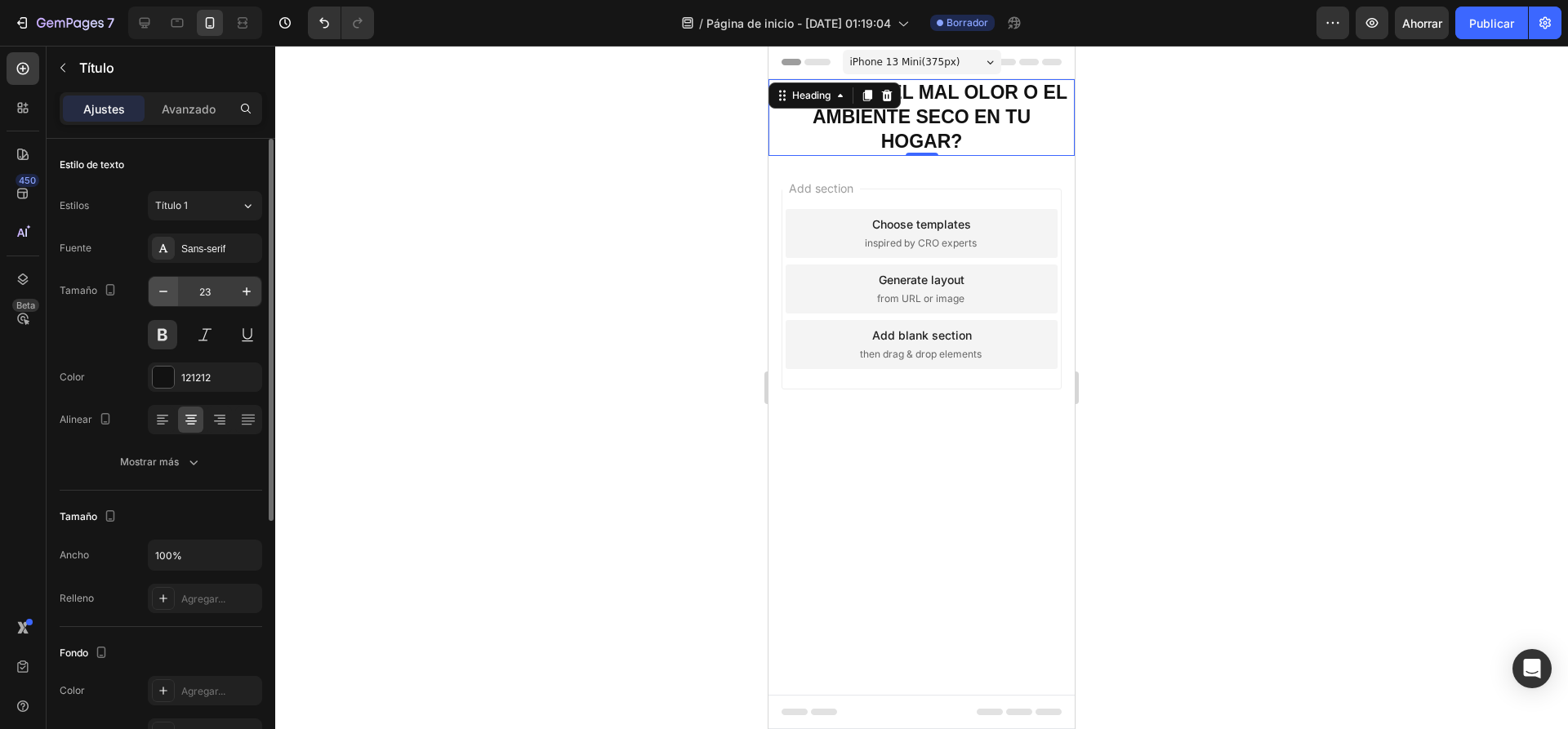
click at [164, 292] on icon "button" at bounding box center [164, 292] width 16 height 16
type input "22"
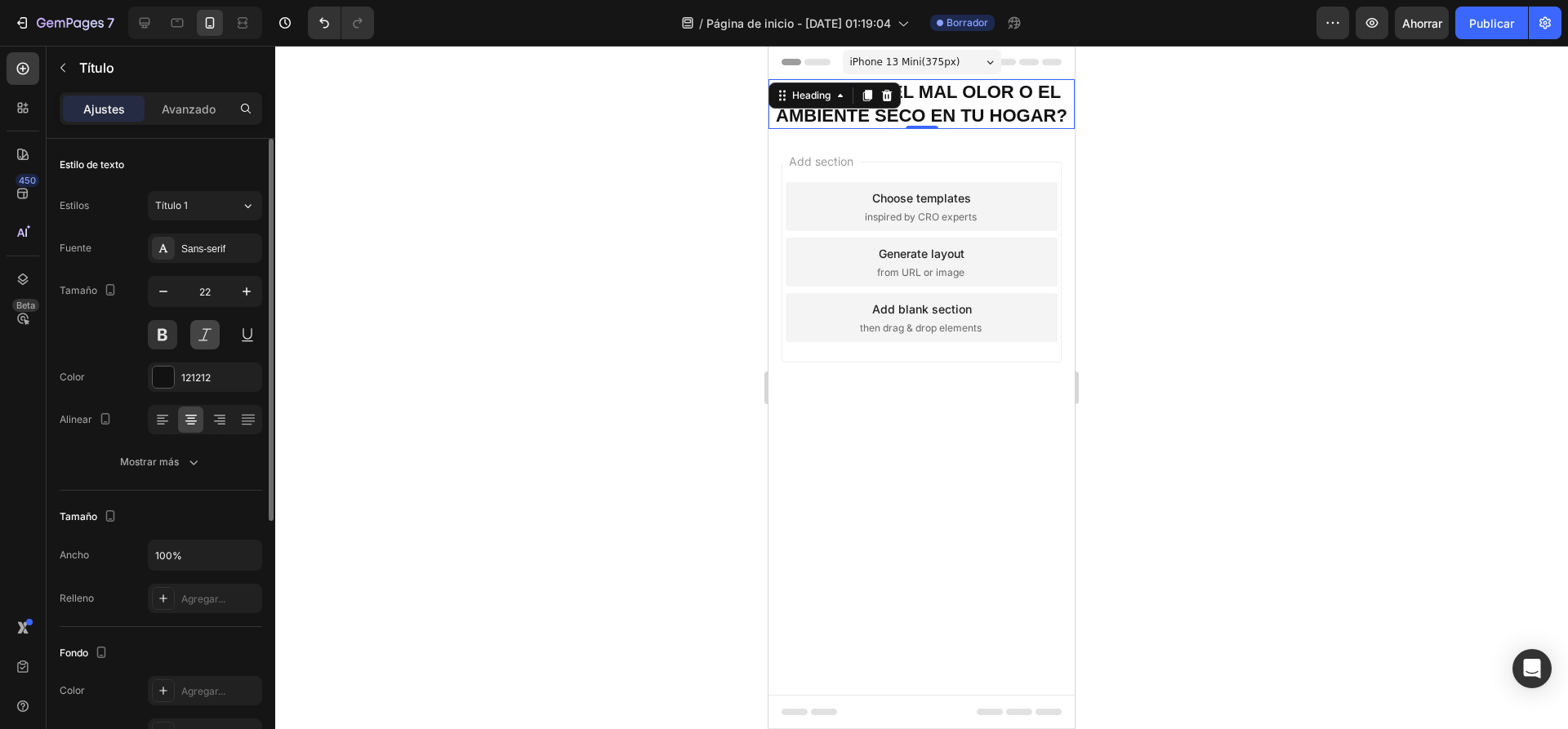
click at [199, 333] on button at bounding box center [205, 334] width 29 height 29
click at [170, 330] on button at bounding box center [163, 334] width 29 height 29
click at [199, 341] on button at bounding box center [205, 334] width 29 height 29
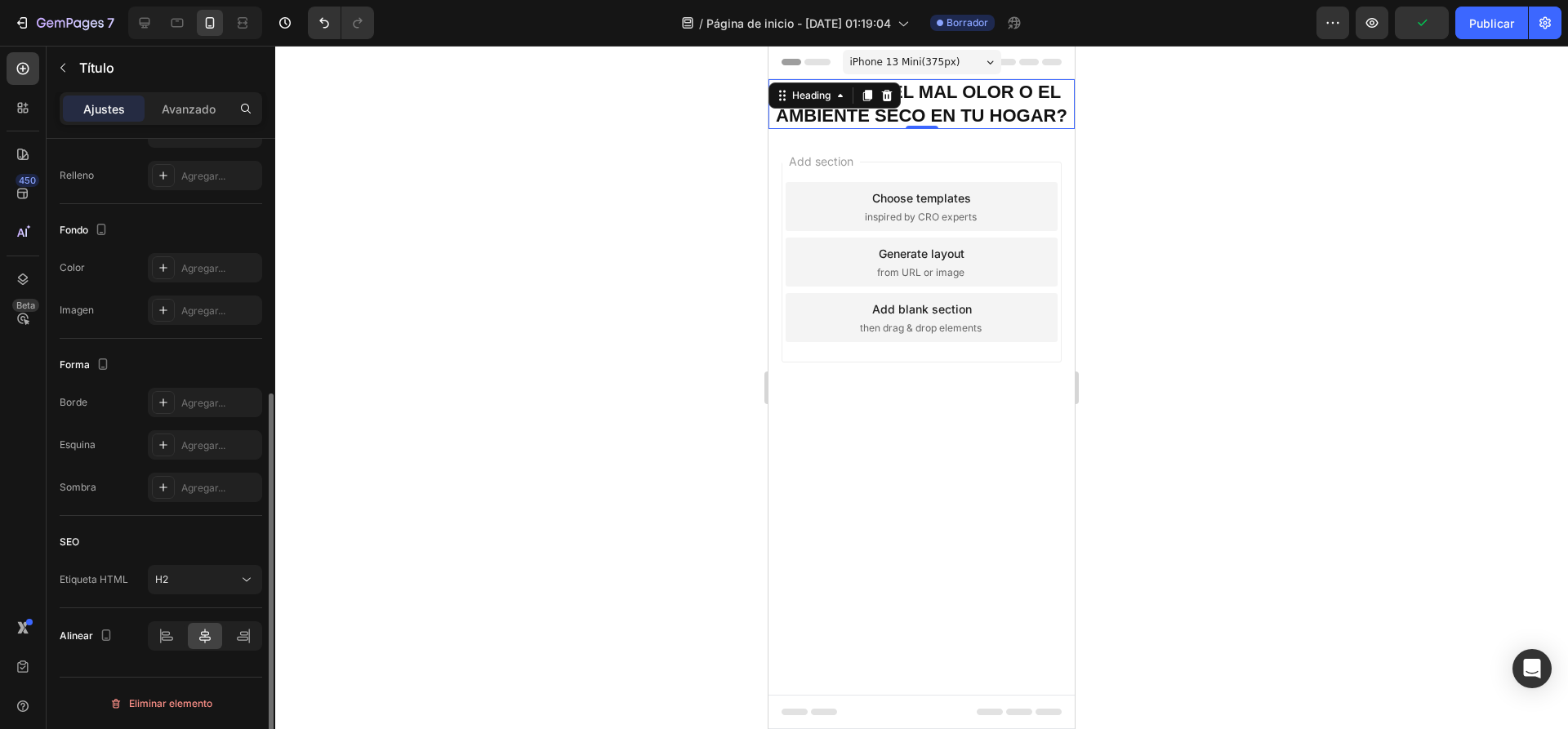
scroll to position [96, 0]
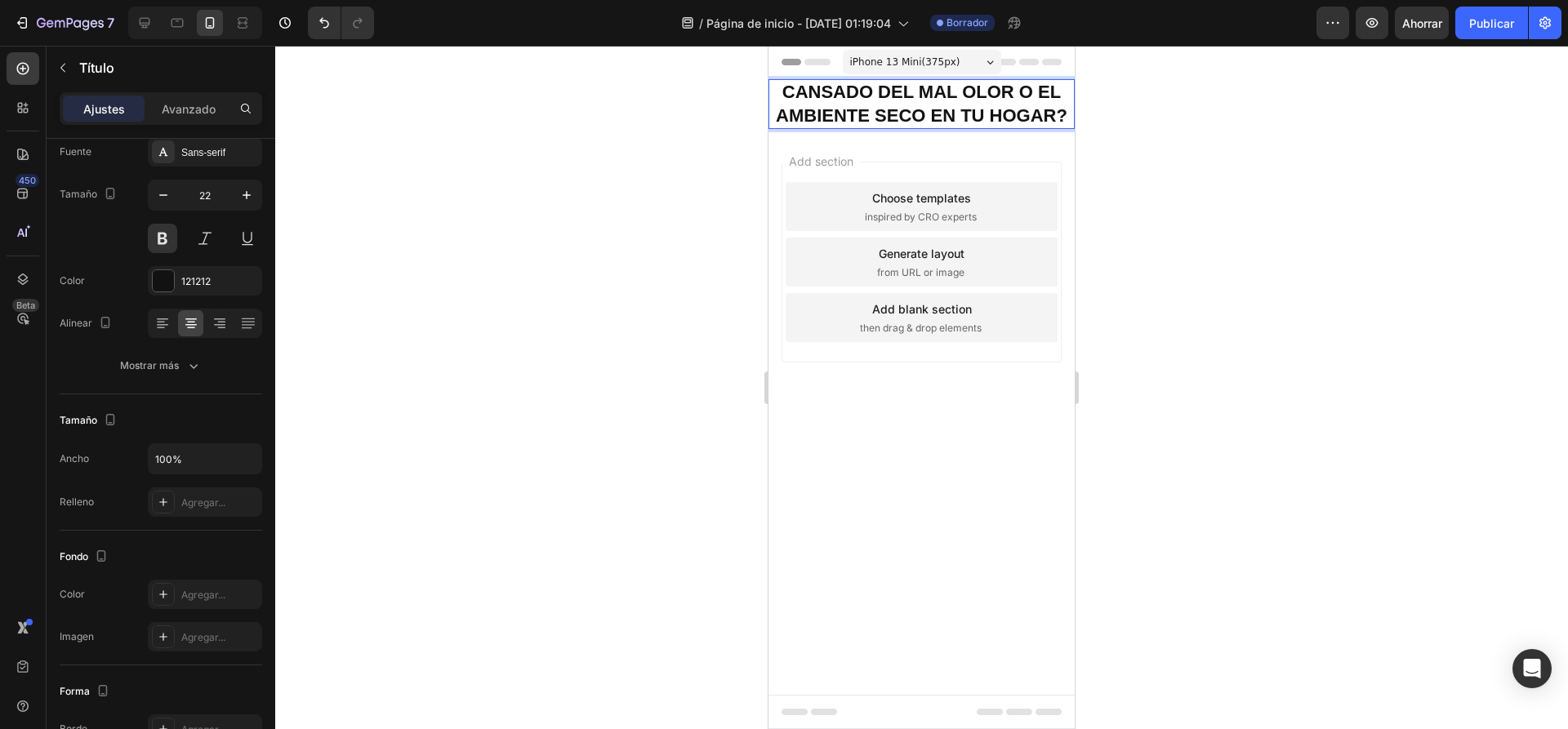
click at [964, 110] on p "CANSADO DEL MAL OLOR O EL AMBIENTE SECO EN TU HOGAR?" at bounding box center [921, 104] width 303 height 47
click at [218, 111] on div "Avanzado" at bounding box center [189, 109] width 82 height 26
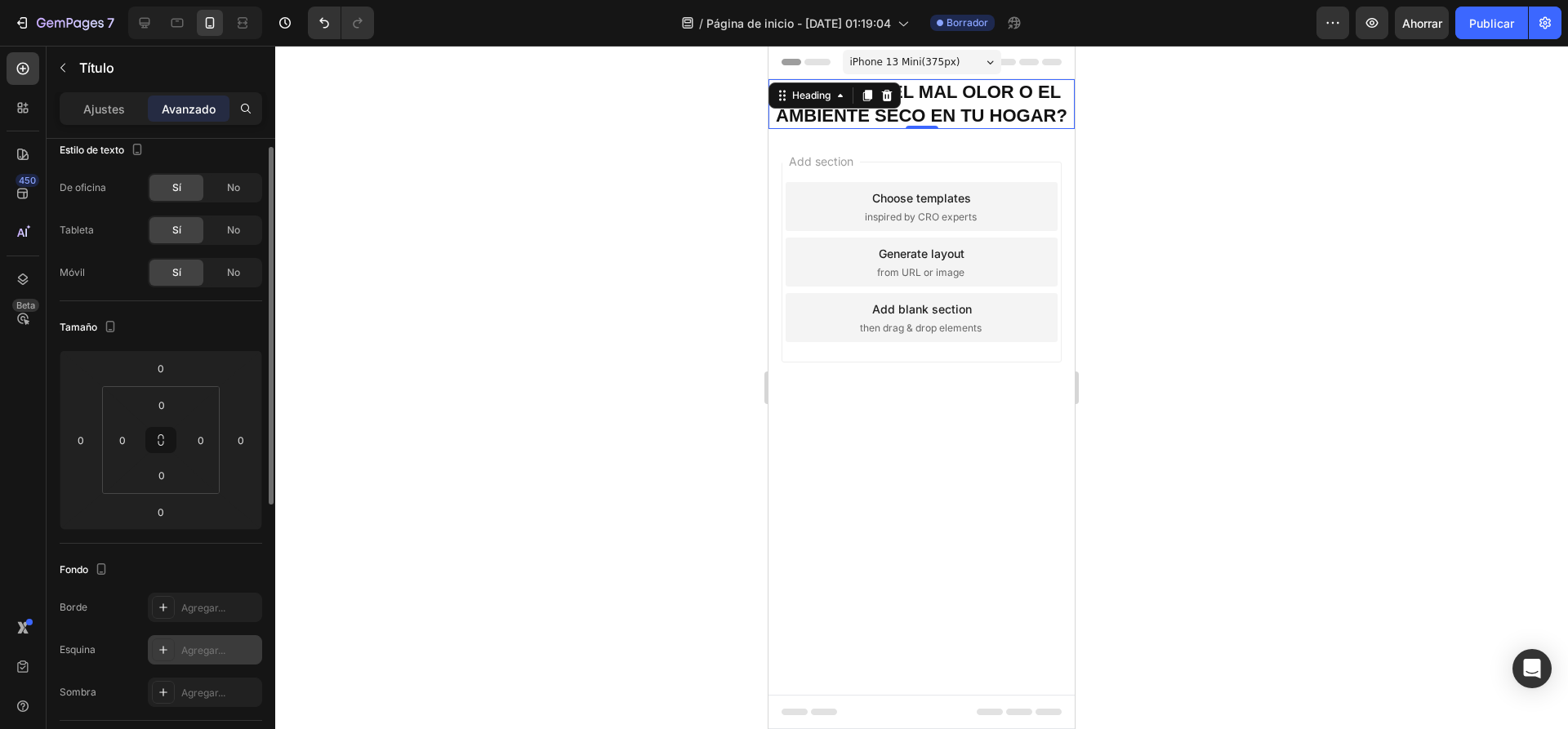
scroll to position [0, 0]
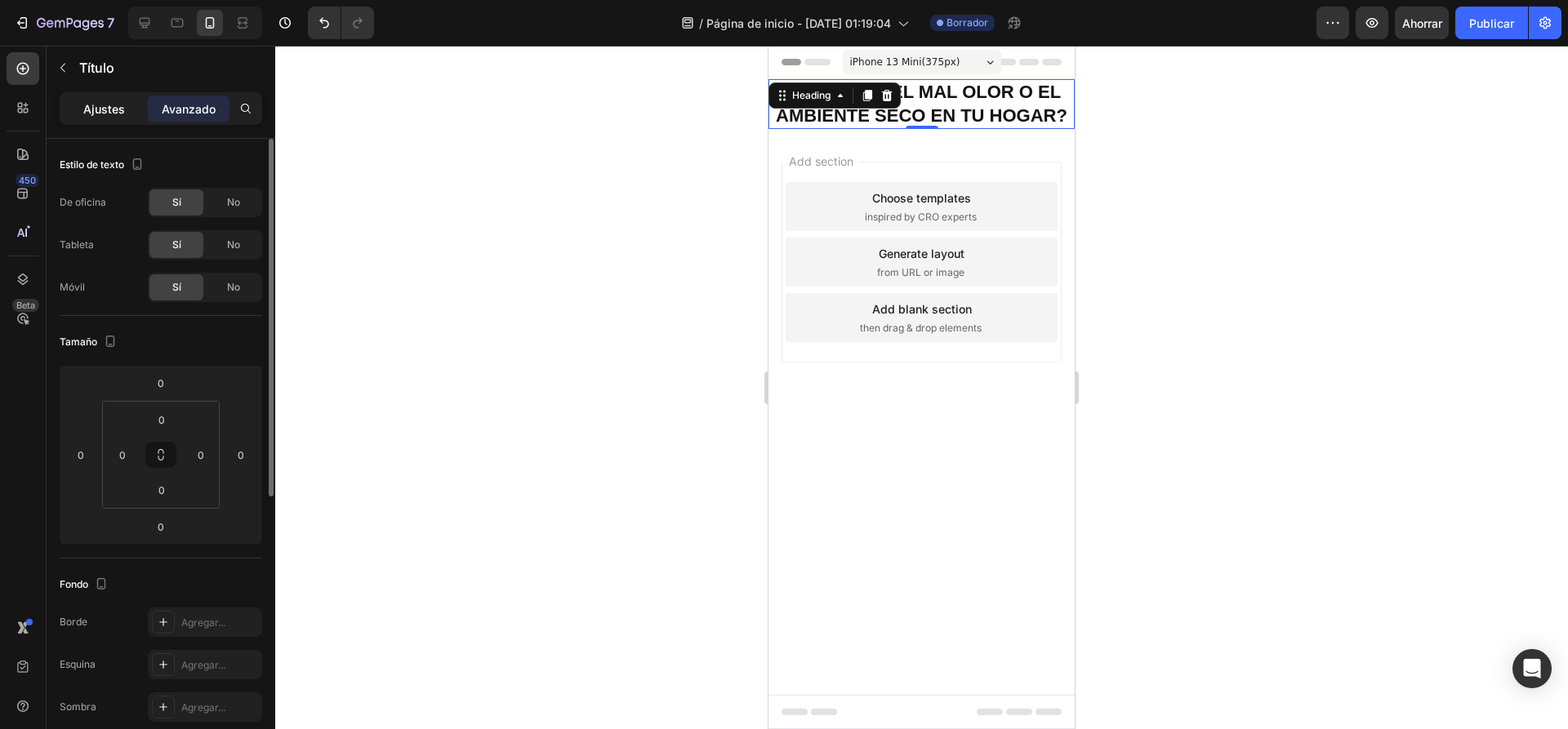
click at [107, 118] on div "Ajustes" at bounding box center [104, 109] width 82 height 26
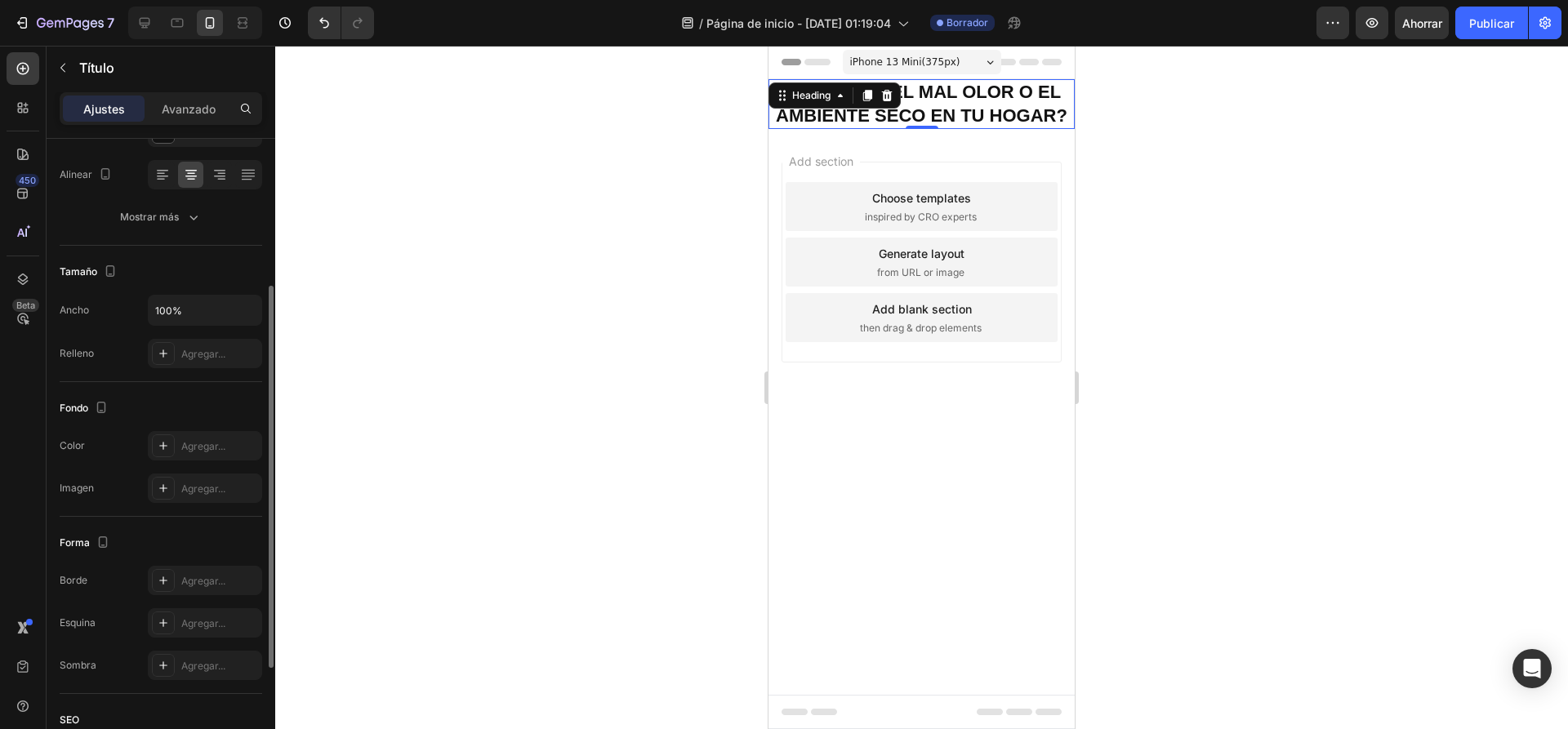
scroll to position [423, 0]
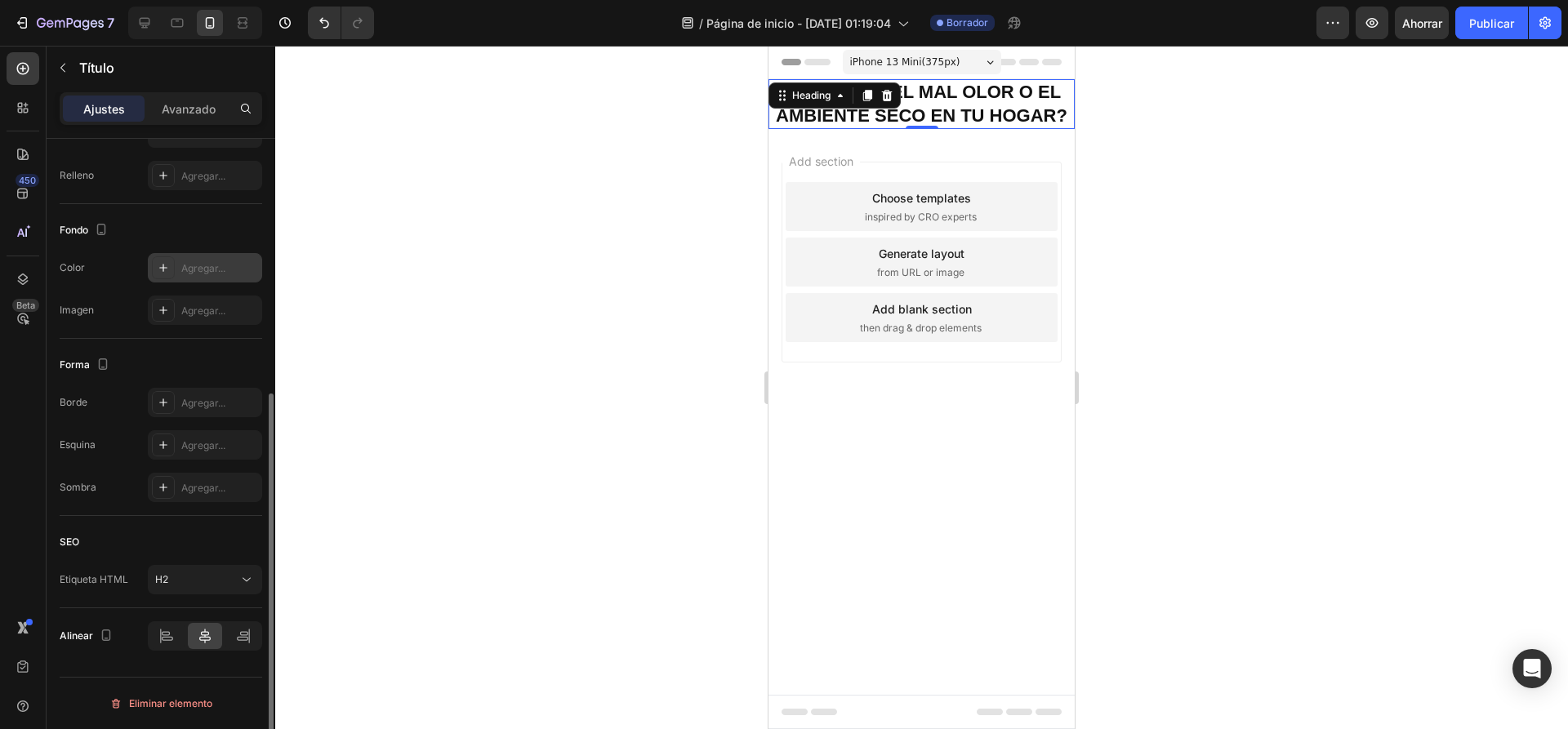
click at [158, 273] on icon at bounding box center [164, 268] width 13 height 13
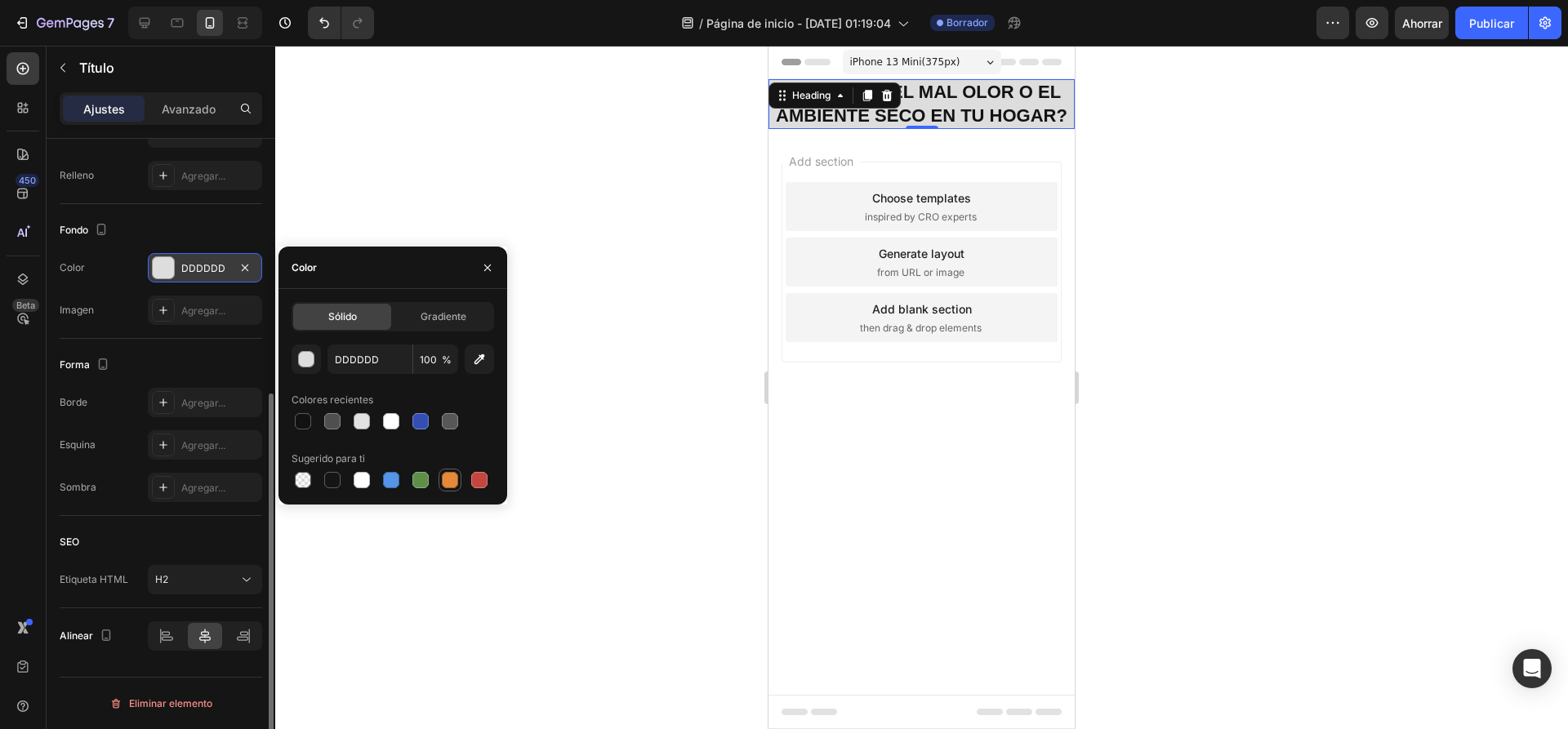
click at [456, 473] on div at bounding box center [450, 480] width 16 height 16
type input "E4893A"
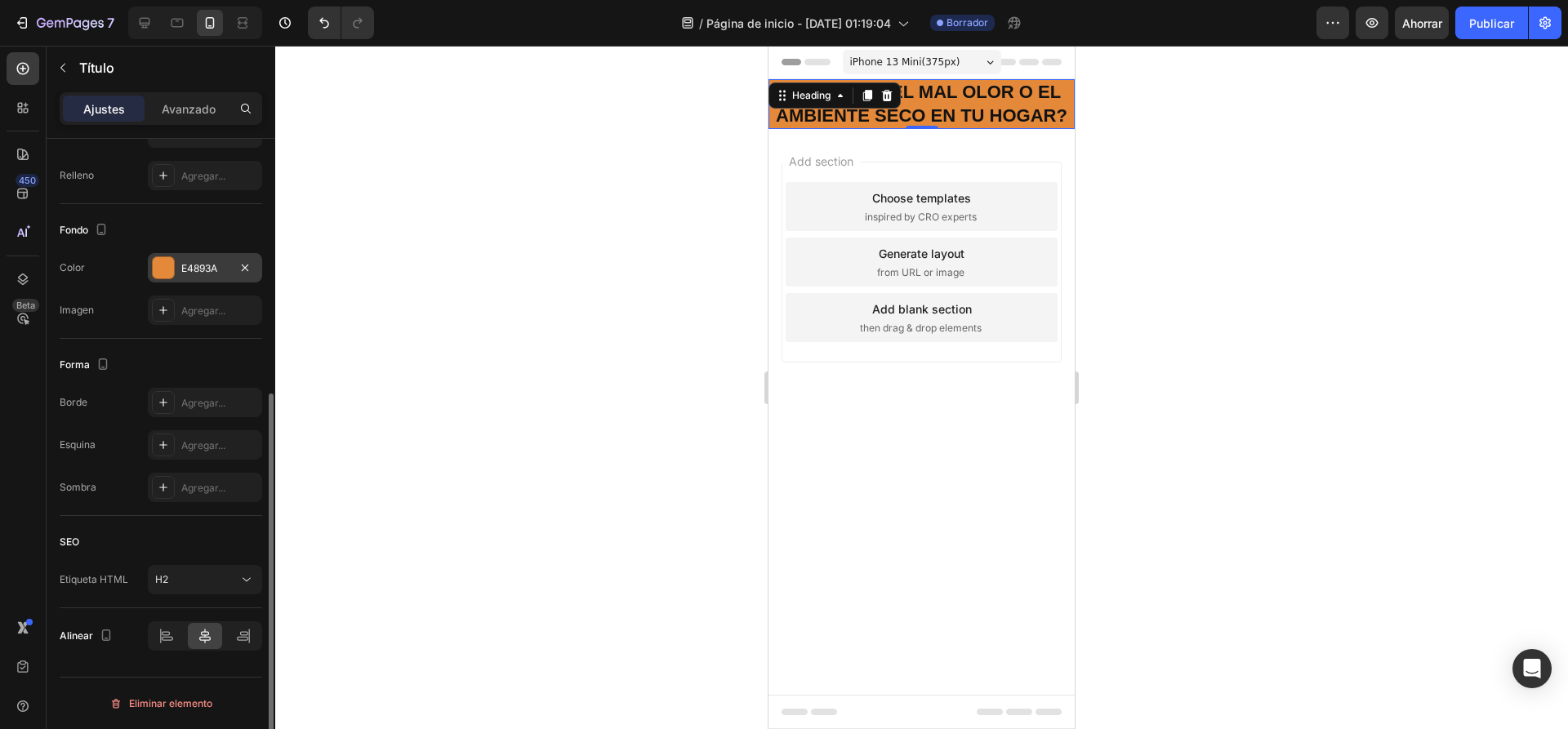
click at [349, 190] on div at bounding box center [921, 387] width 1292 height 683
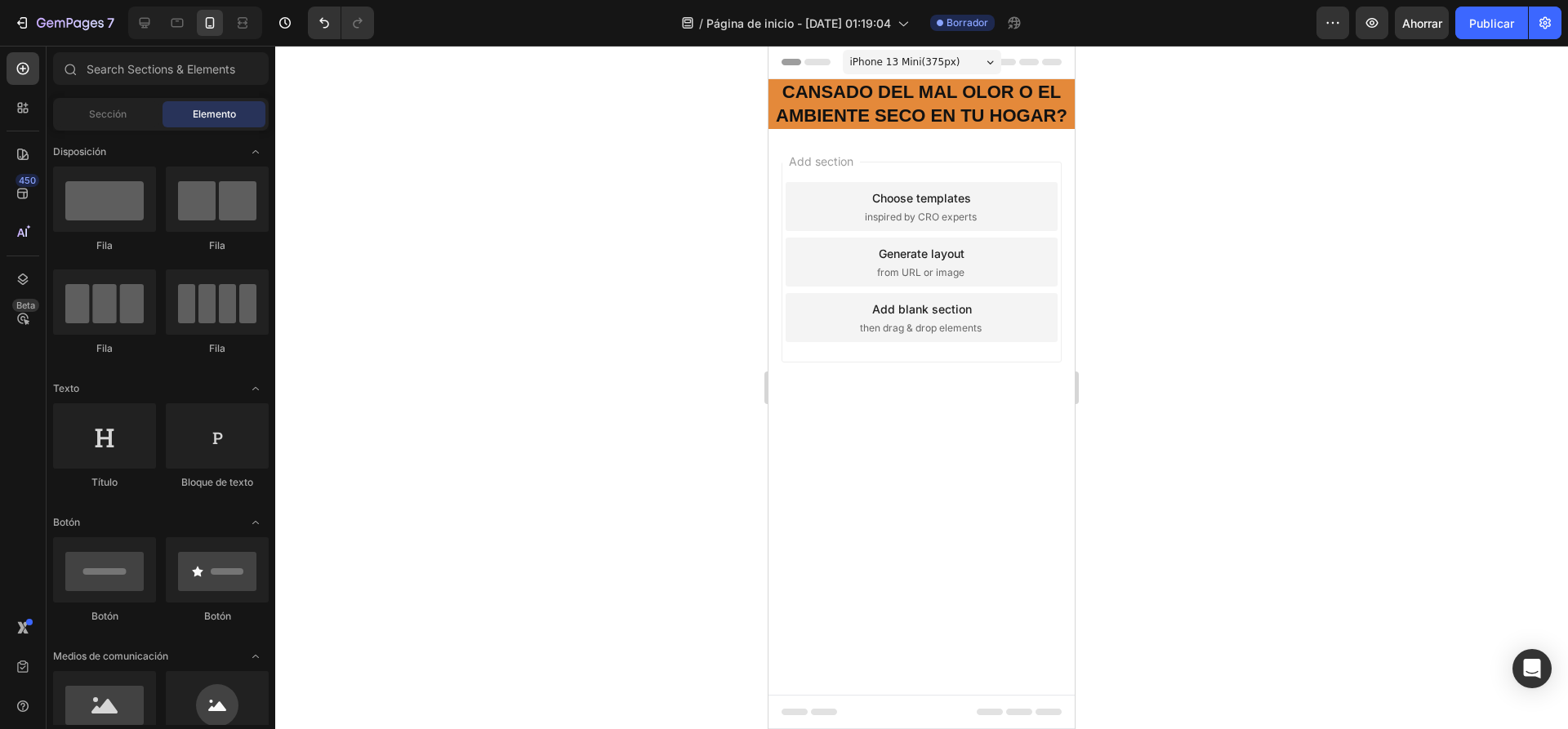
click at [852, 119] on p "CANSADO DEL MAL OLOR O EL AMBIENTE SECO EN TU HOGAR?" at bounding box center [921, 104] width 303 height 47
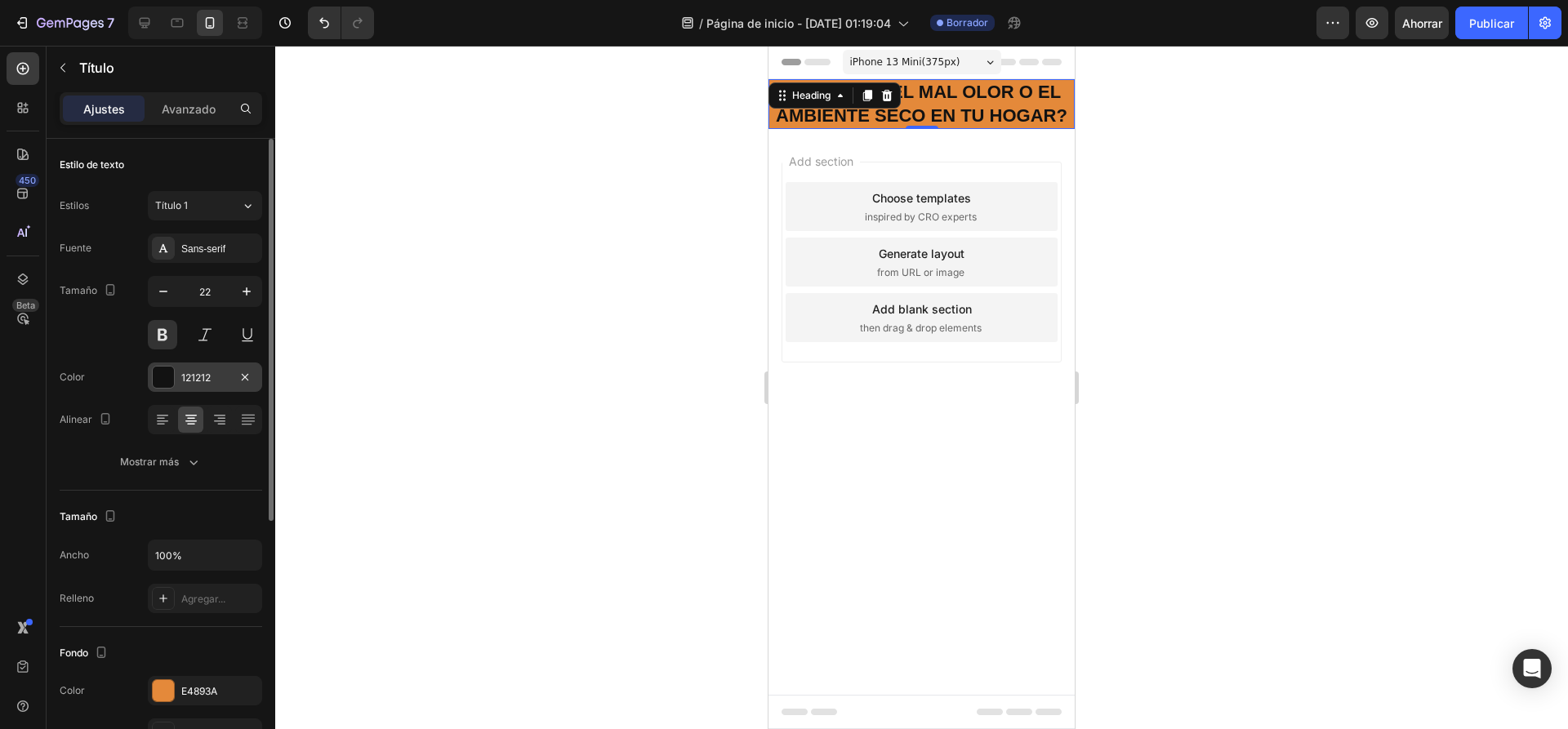
click at [167, 365] on div at bounding box center [164, 377] width 23 height 23
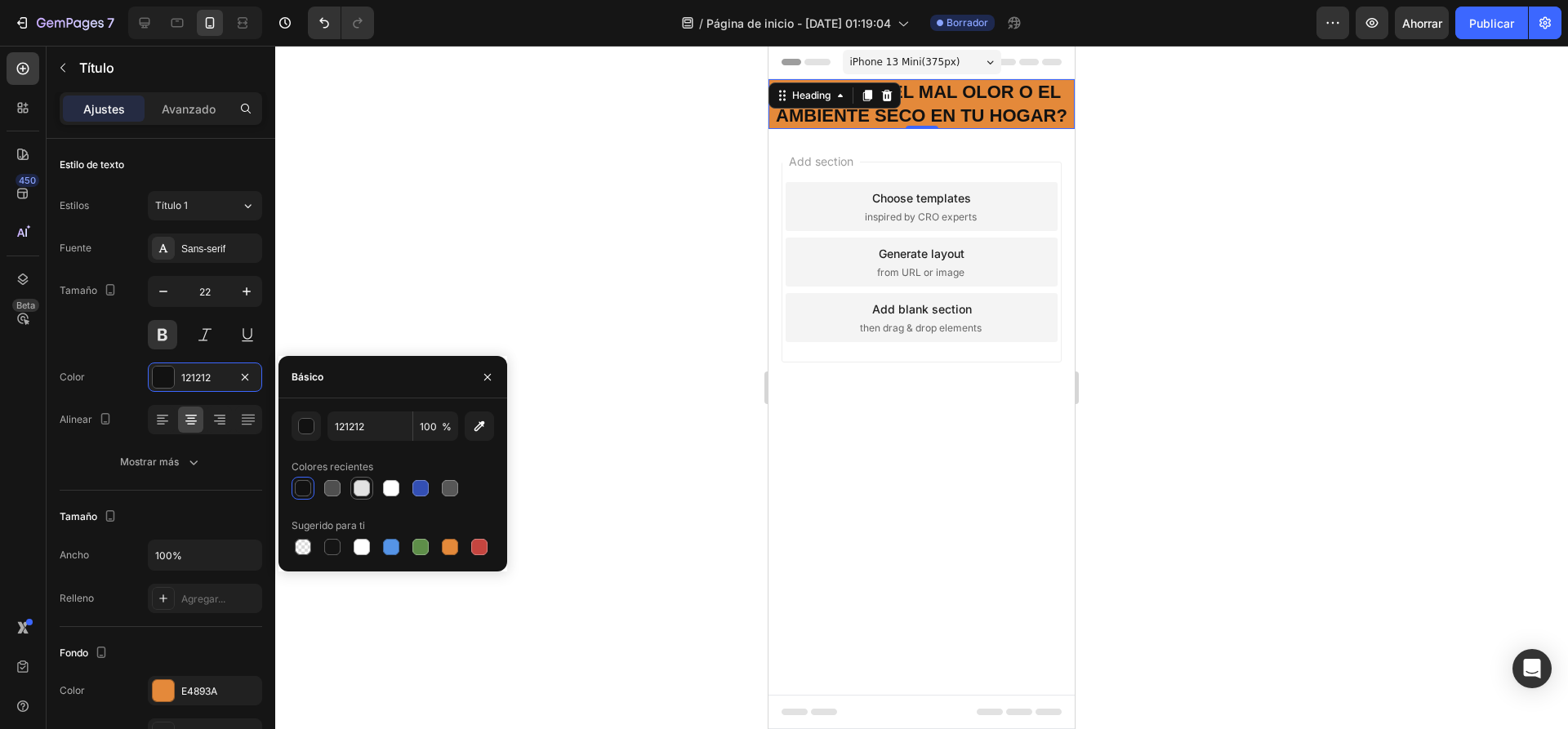
click at [353, 486] on div at bounding box center [361, 488] width 20 height 20
type input "E2E2E2"
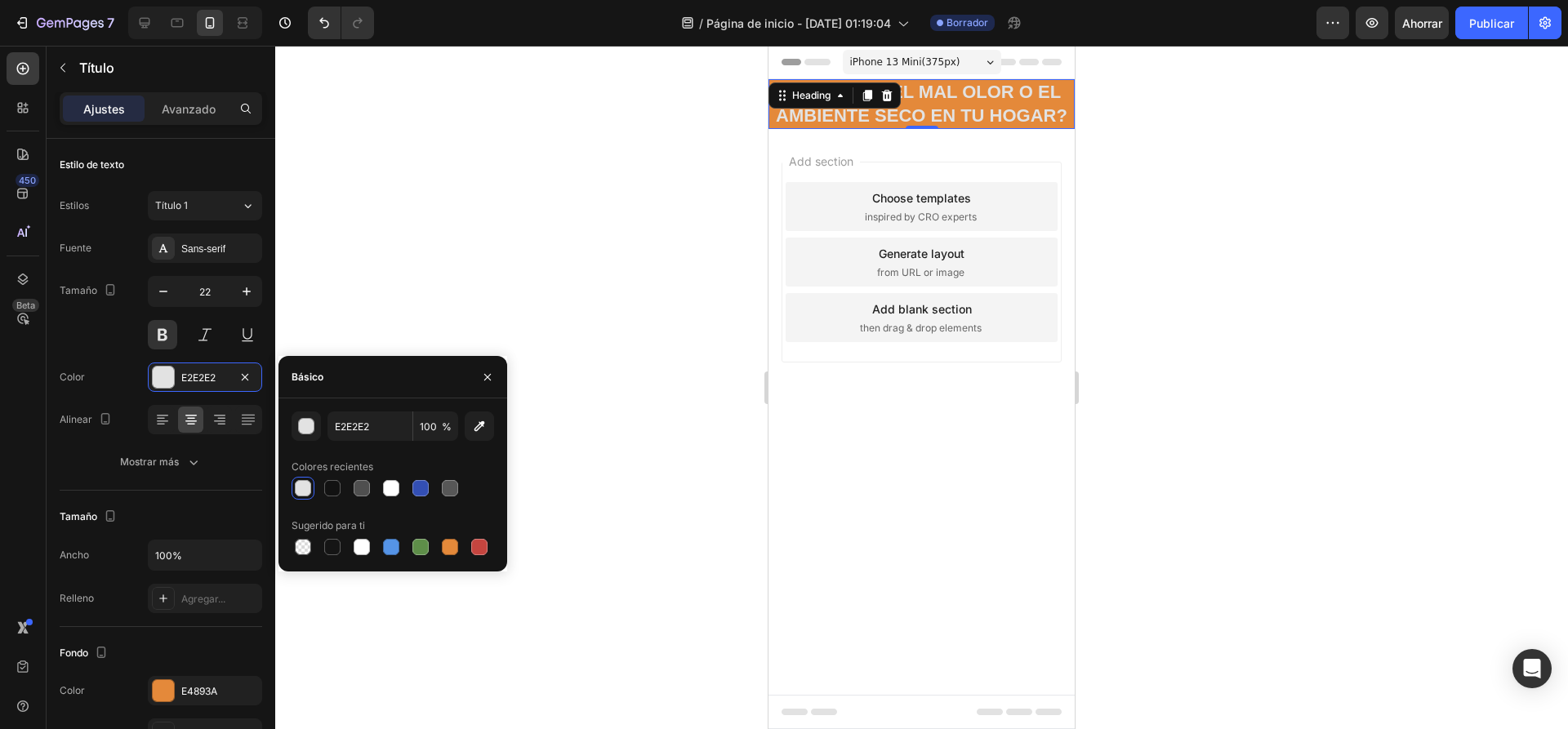
click at [378, 280] on div at bounding box center [921, 387] width 1292 height 683
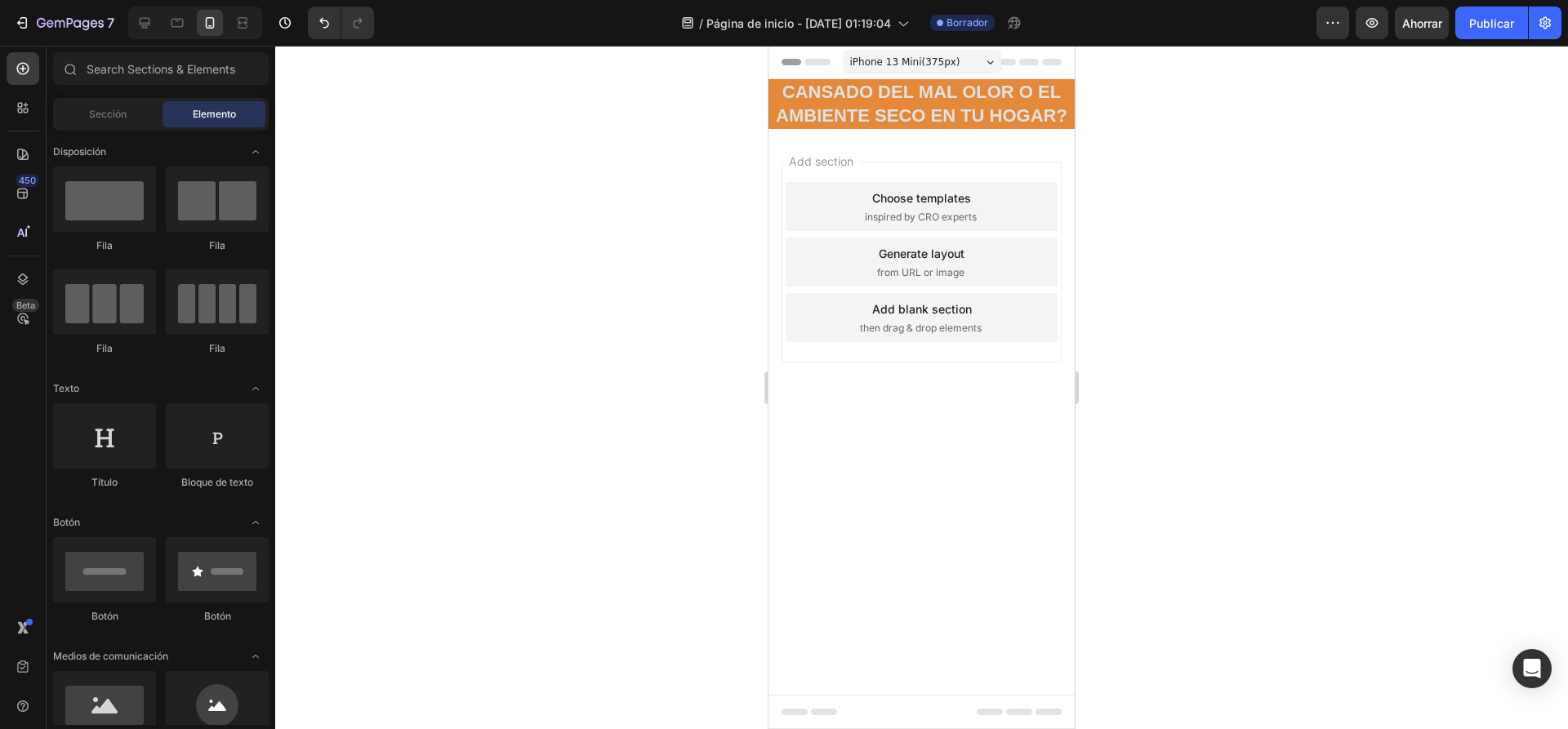
click at [879, 147] on div "Add section Choose templates inspired by CRO experts Generate layout from URL o…" at bounding box center [921, 285] width 307 height 312
click at [798, 118] on p "CANSADO DEL MAL OLOR O EL AMBIENTE SECO EN TU HOGAR?" at bounding box center [921, 104] width 303 height 47
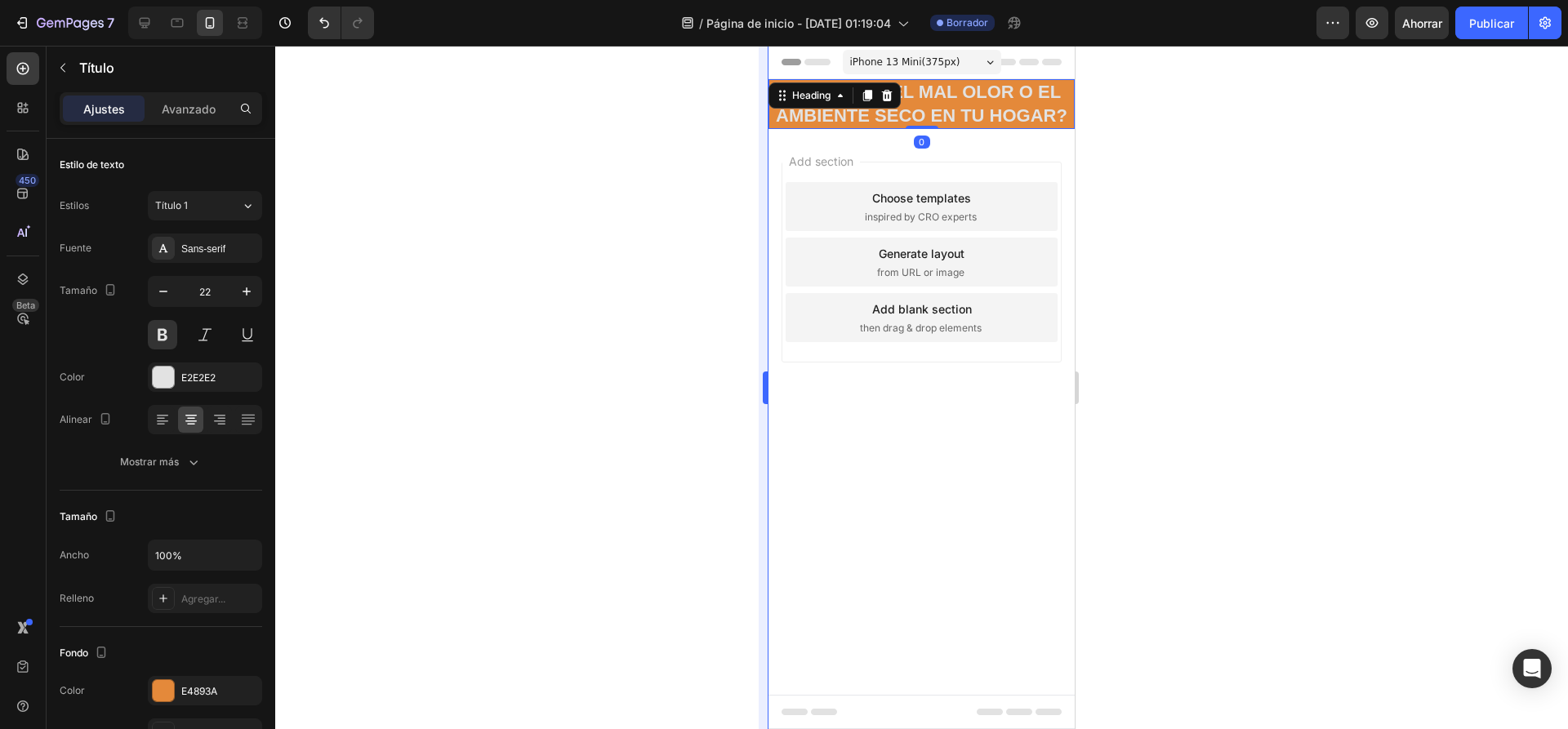
click at [727, 132] on div at bounding box center [921, 387] width 1292 height 683
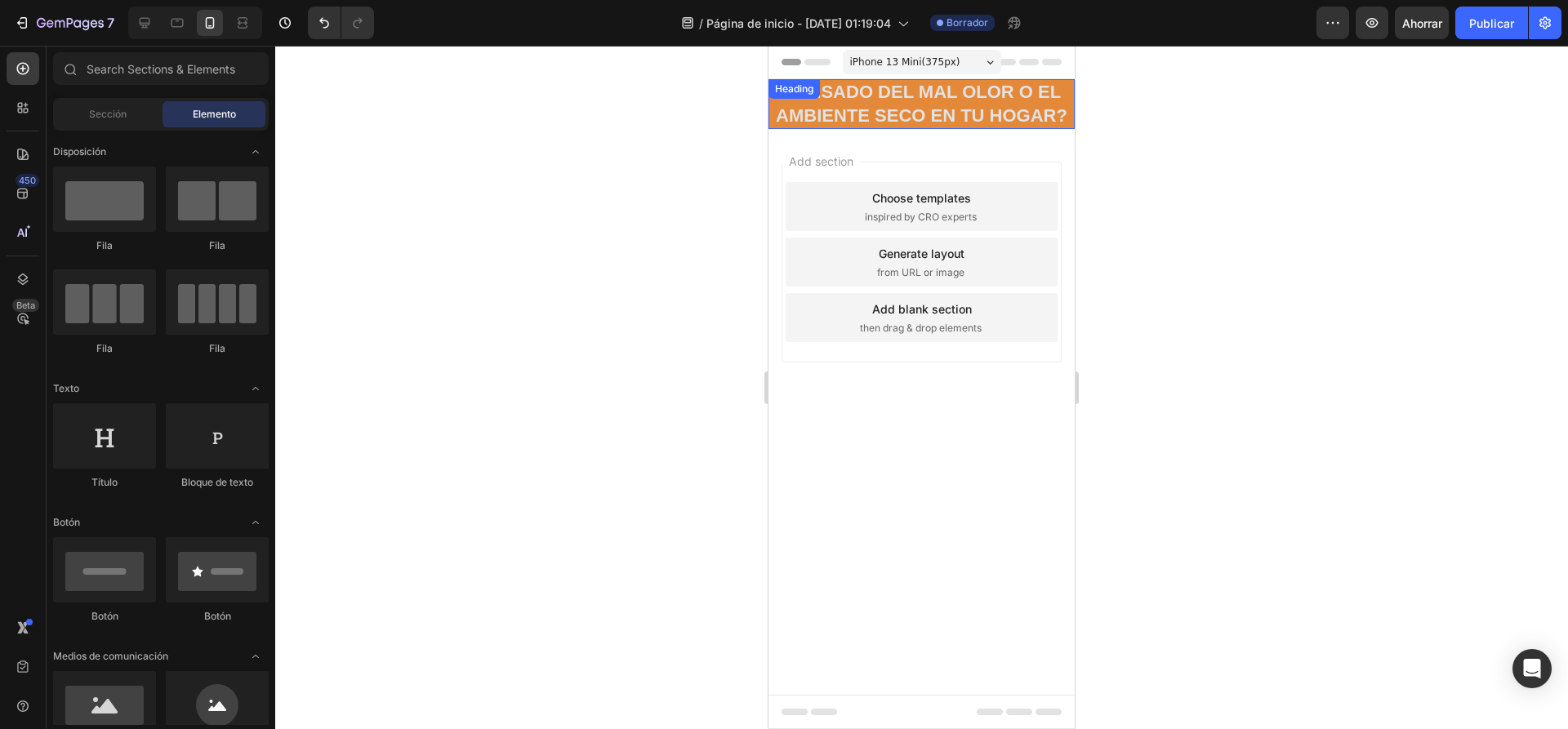
click at [844, 105] on p "CANSADO DEL MAL OLOR O EL AMBIENTE SECO EN TU HOGAR?" at bounding box center [921, 104] width 303 height 47
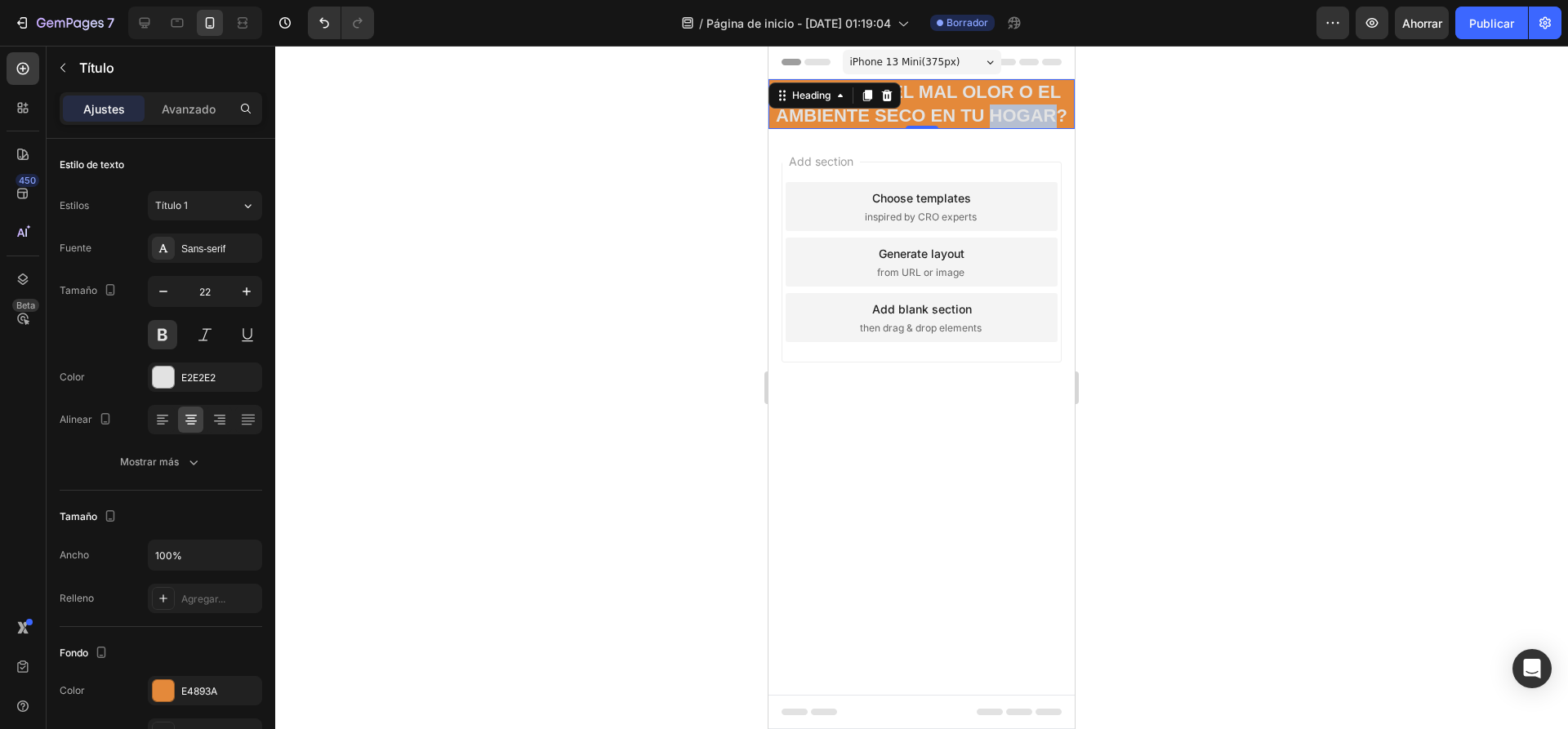
click at [989, 111] on p "CANSADO DEL MAL OLOR O EL AMBIENTE SECO EN TU HOGAR?" at bounding box center [921, 104] width 303 height 47
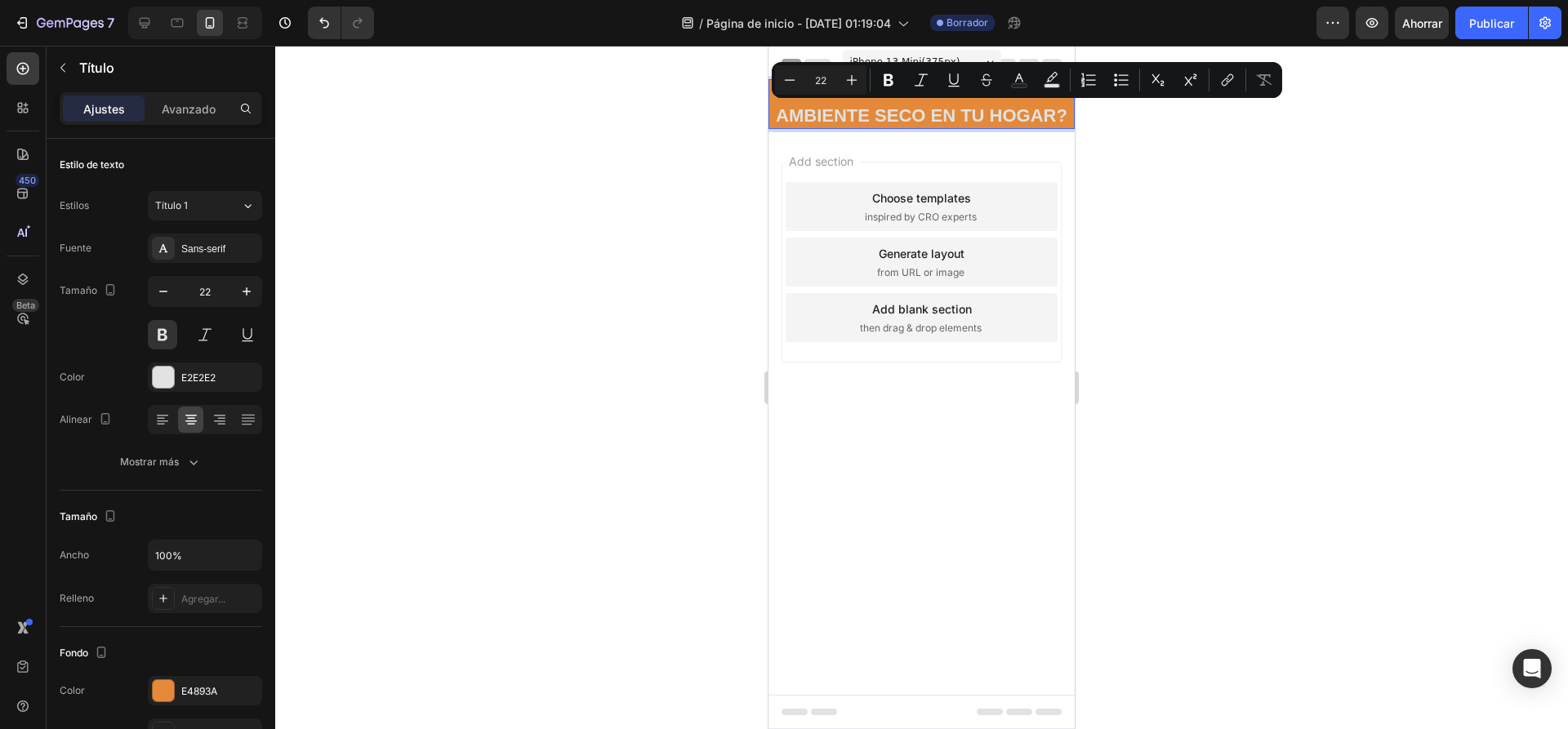
click at [942, 110] on p "CANSADO DEL MAL OLOR O EL AMBIENTE SECO EN TU HOGAR?" at bounding box center [921, 104] width 303 height 47
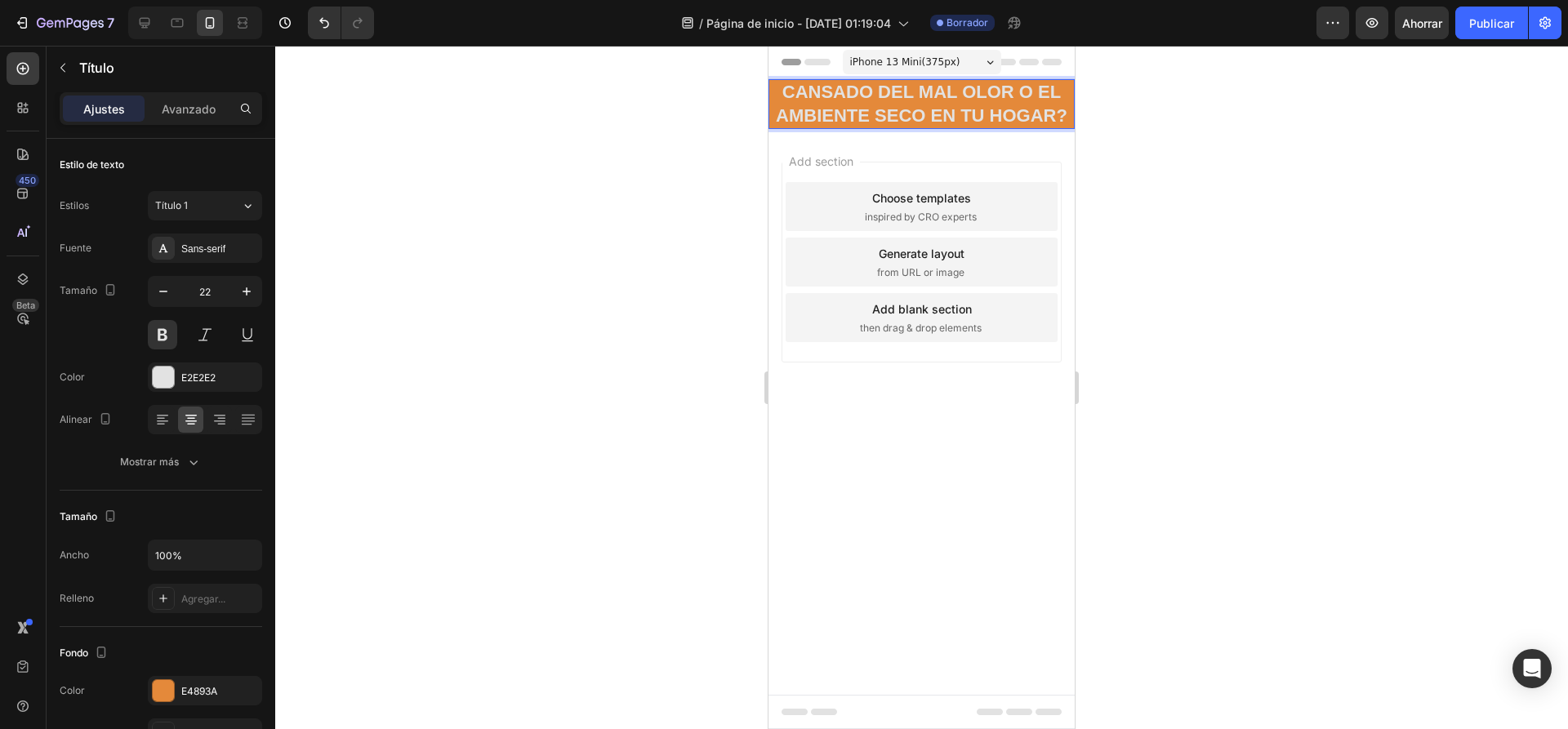
click at [804, 99] on p "CANSADO DEL MAL OLOR O EL AMBIENTE SECO EN TU HOGAR?" at bounding box center [921, 104] width 303 height 47
click at [795, 96] on p "CANSADO DEL MAL OLOR O EL AMBIENTE SECO EN TU HOGAR?" at bounding box center [921, 104] width 303 height 47
click at [786, 95] on p "CANSADO DEL MAL OLOR O EL AMBIENTE SECO EN TU HOGAR?" at bounding box center [921, 104] width 303 height 47
click at [597, 239] on div at bounding box center [921, 387] width 1292 height 683
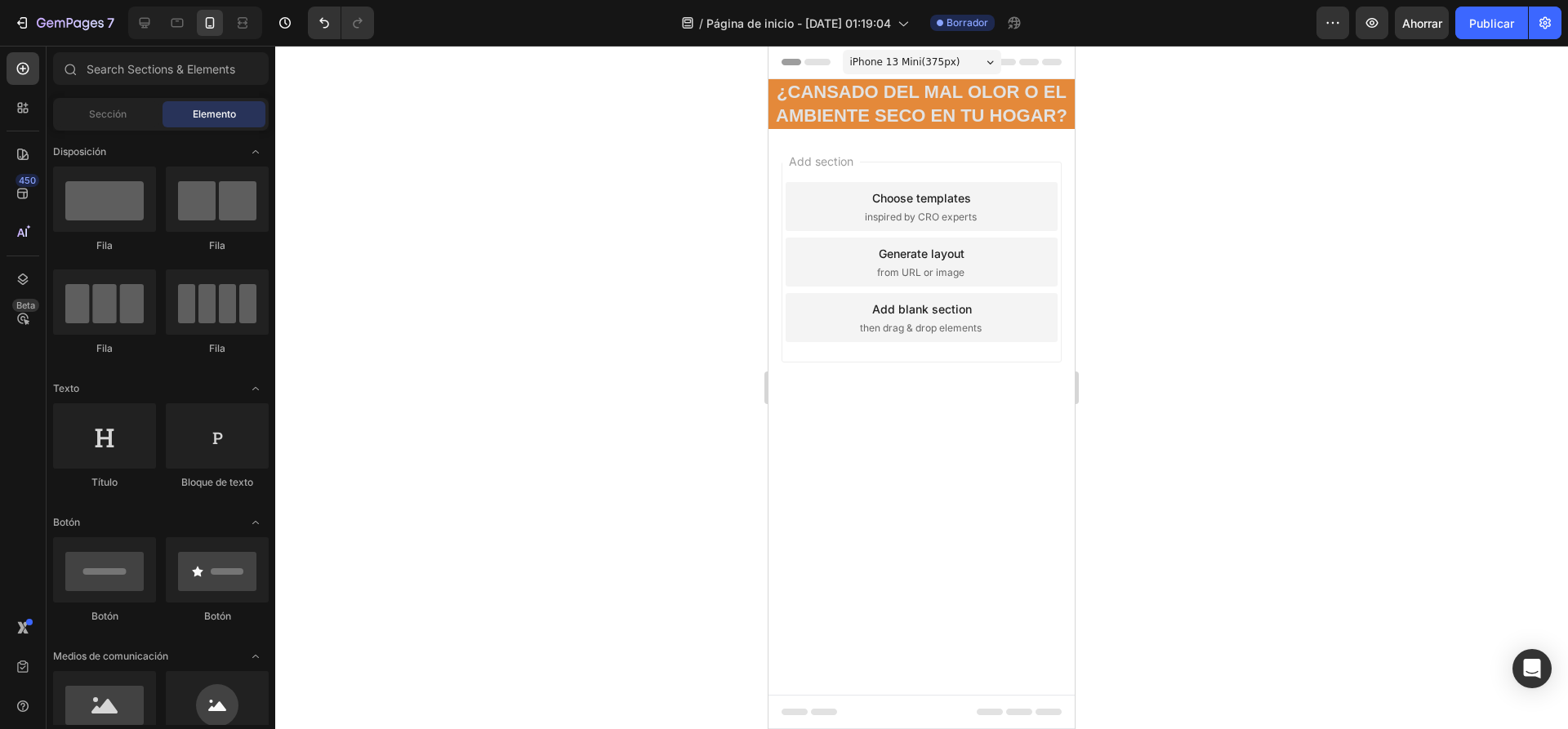
click at [910, 116] on p "¿CANSADO DEL MAL OLOR O EL AMBIENTE SECO EN TU HOGAR?" at bounding box center [921, 104] width 303 height 47
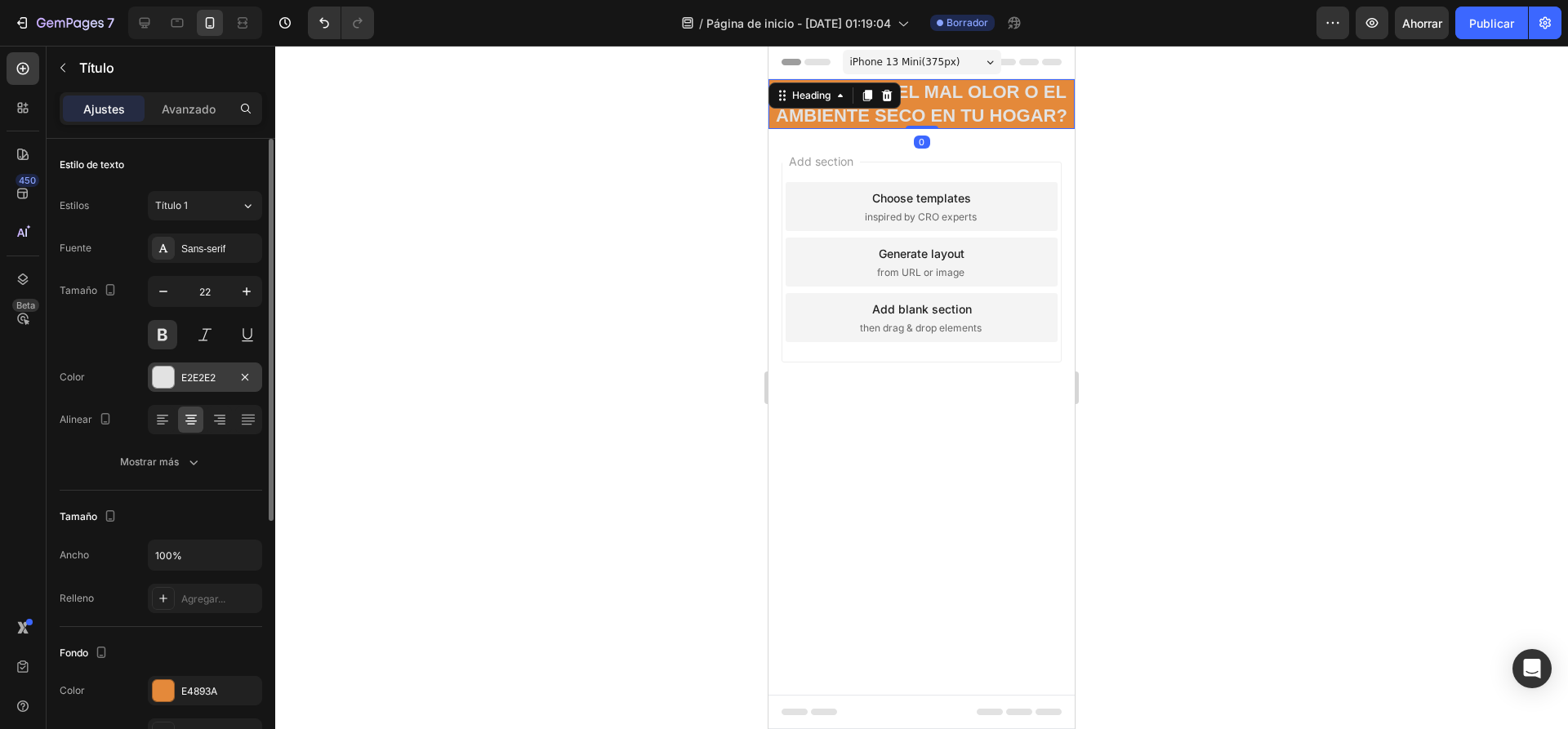
click at [175, 381] on div "E2E2E2" at bounding box center [205, 377] width 114 height 29
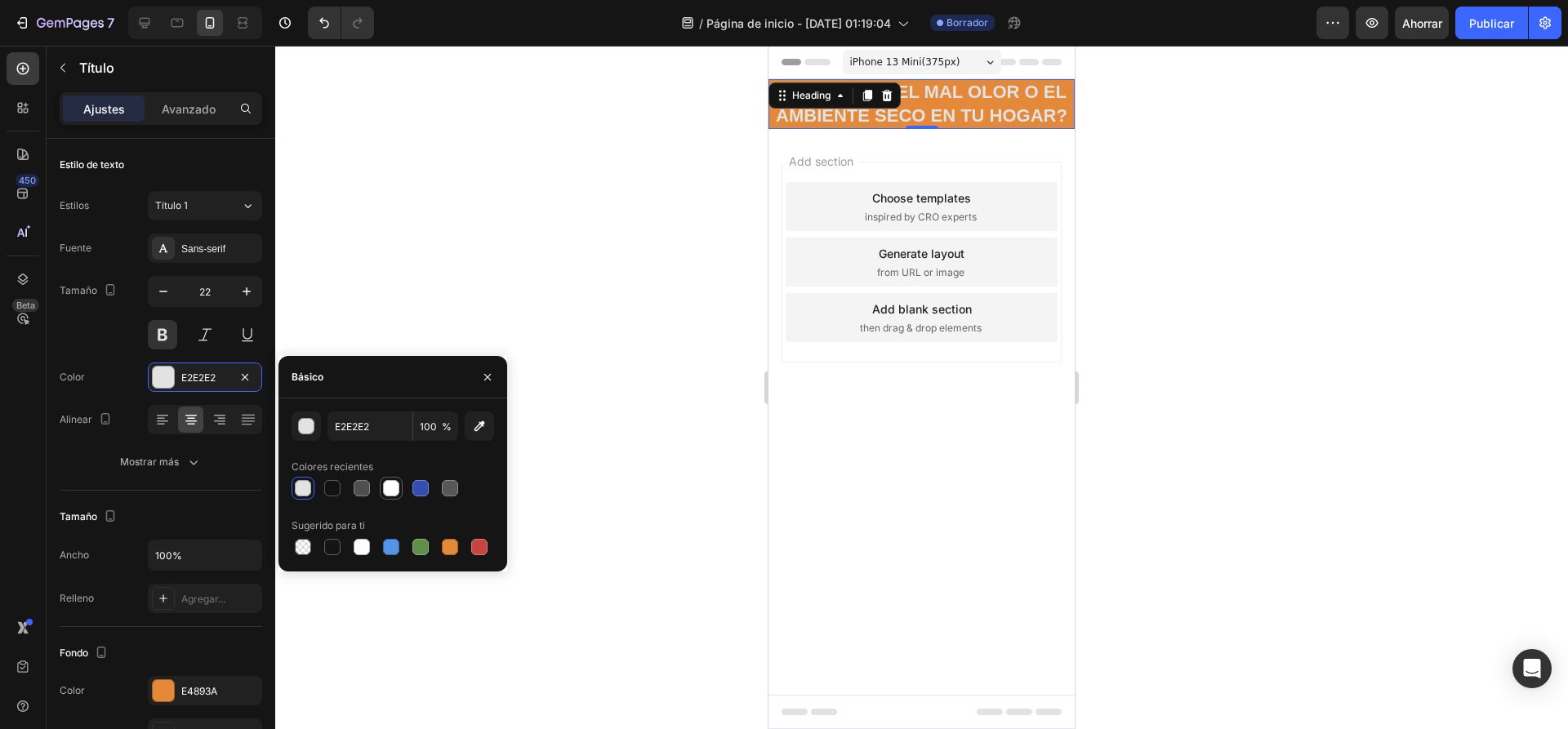
click at [392, 494] on div at bounding box center [391, 488] width 16 height 16
type input "FFFFFF"
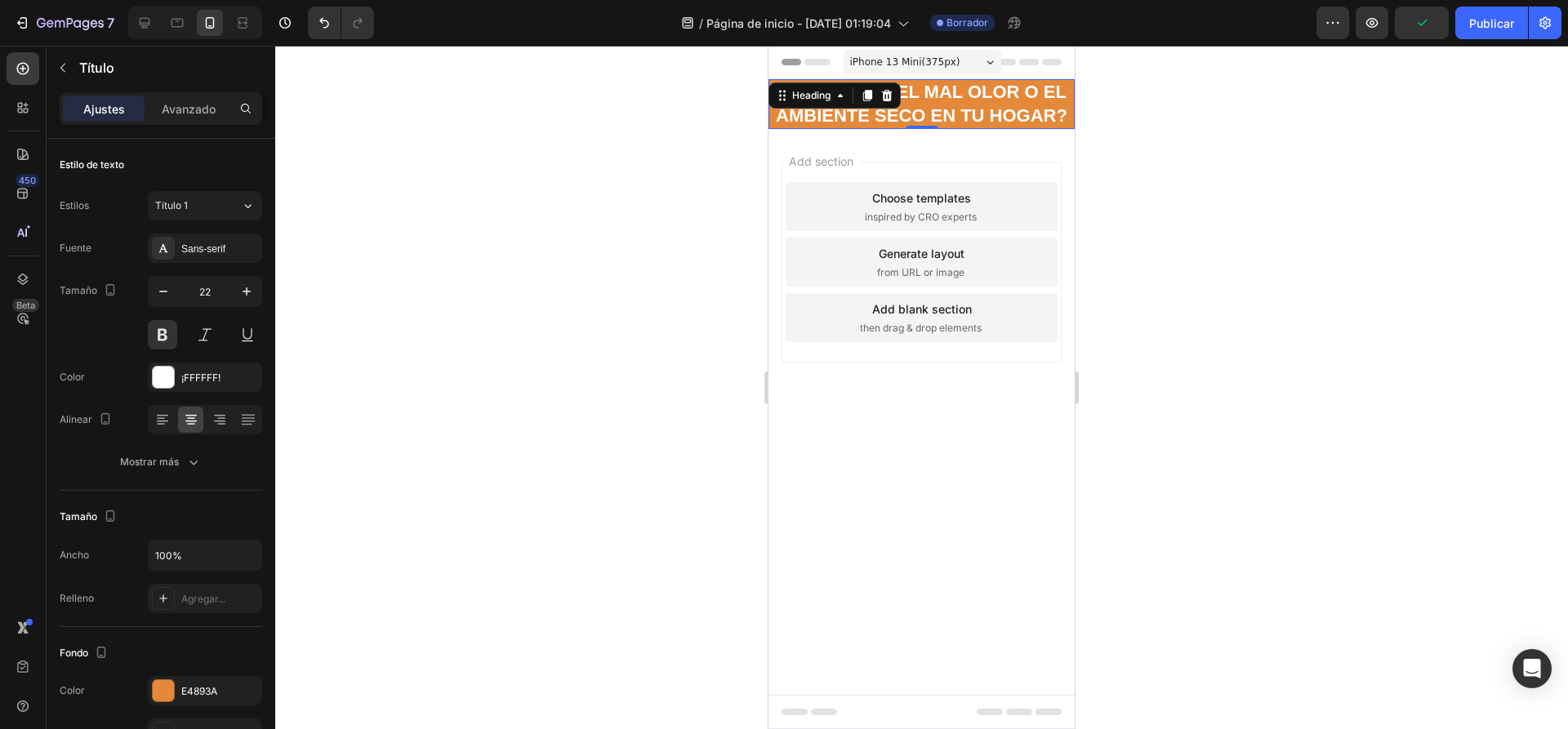
click at [473, 291] on div at bounding box center [921, 387] width 1292 height 683
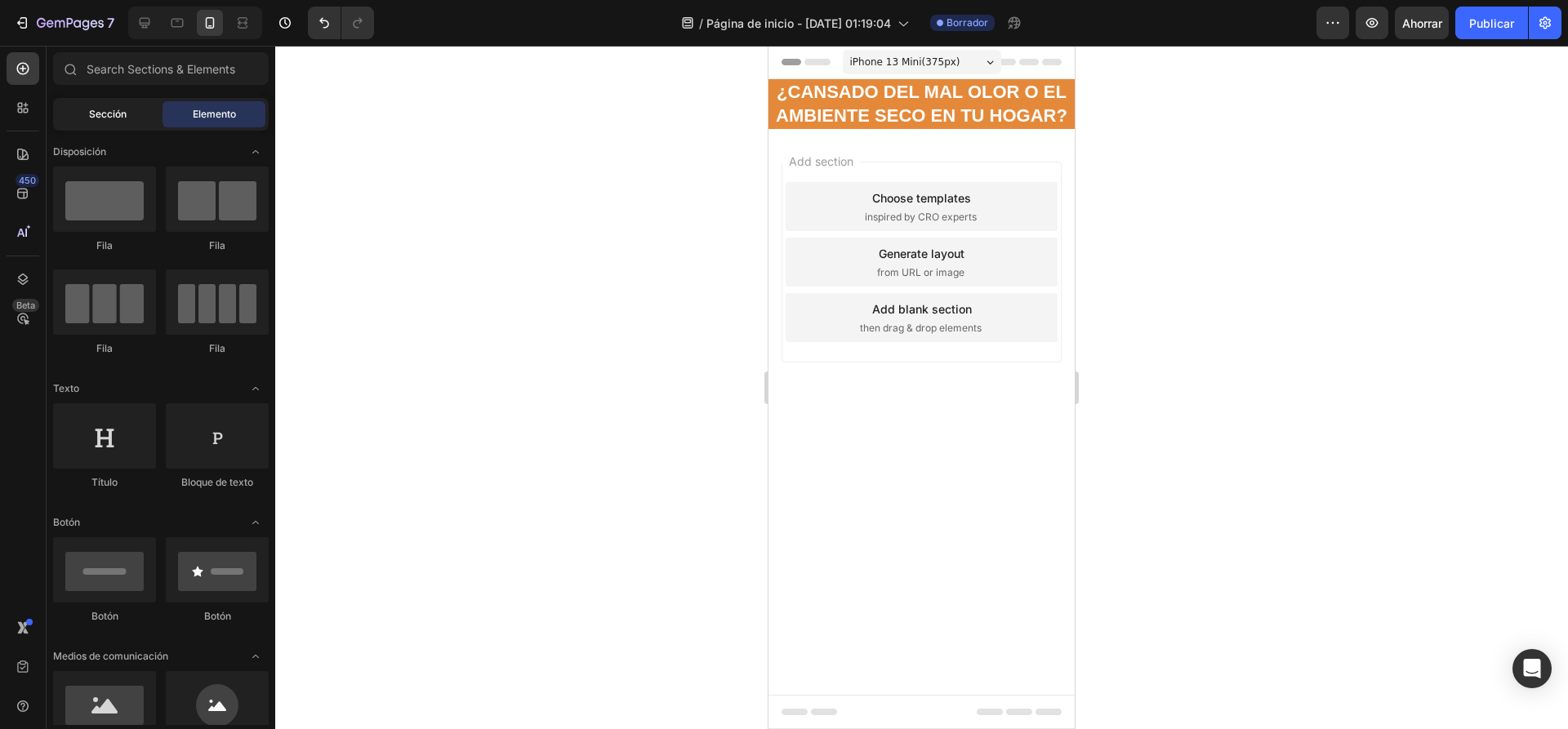
click at [109, 116] on font "Sección" at bounding box center [108, 114] width 38 height 12
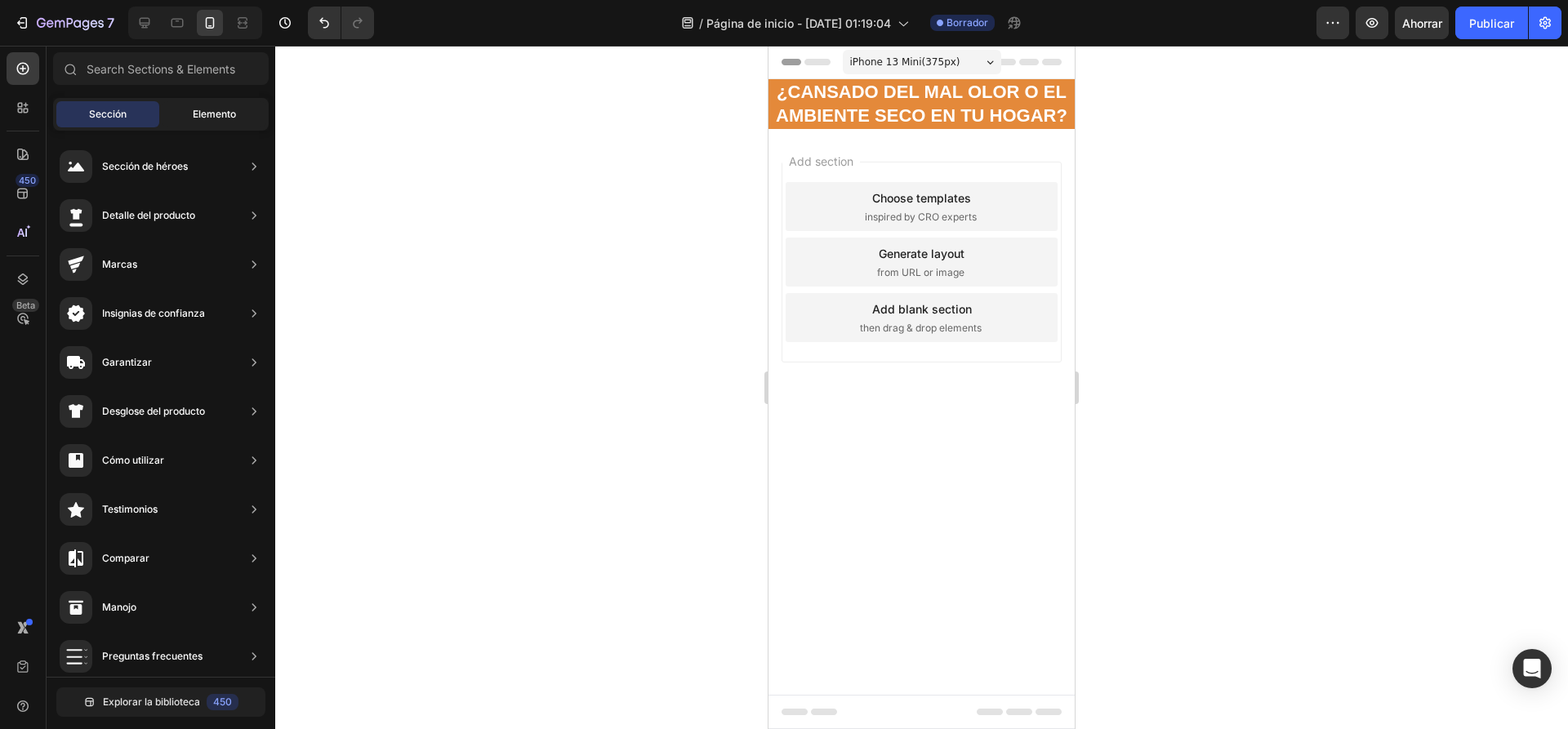
click at [235, 118] on font "Elemento" at bounding box center [214, 114] width 43 height 12
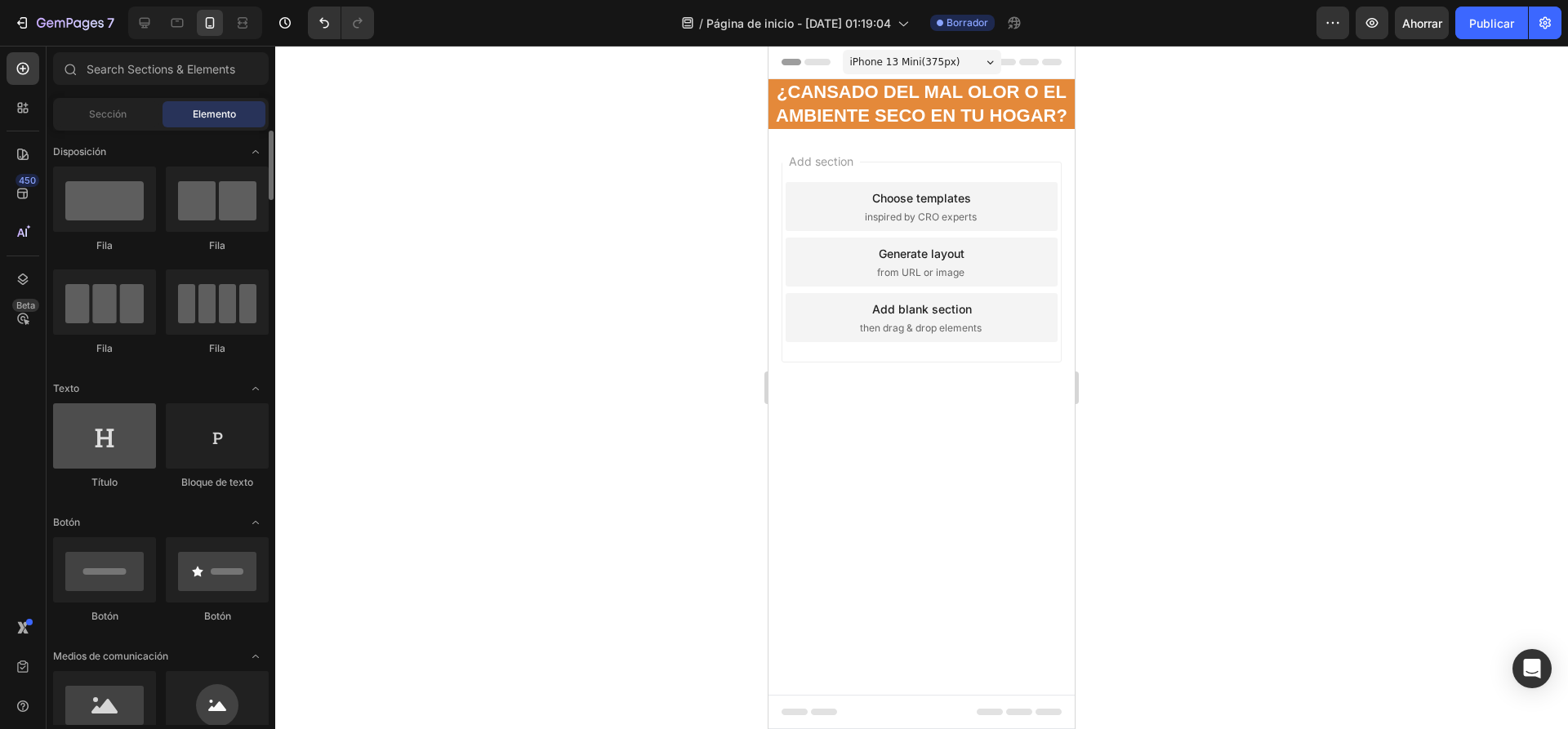
scroll to position [163, 0]
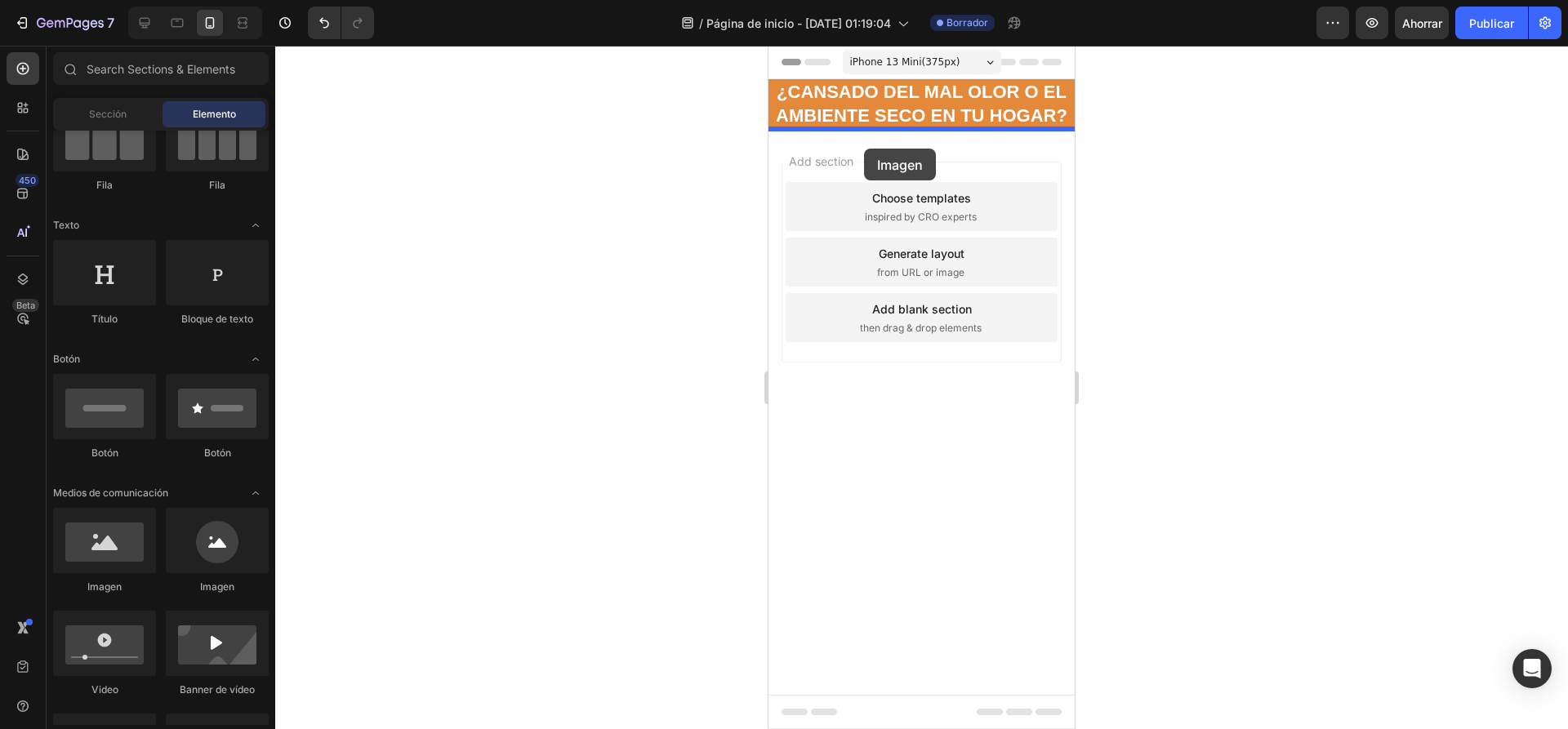
drag, startPoint x: 903, startPoint y: 604, endPoint x: 864, endPoint y: 149, distance: 456.7
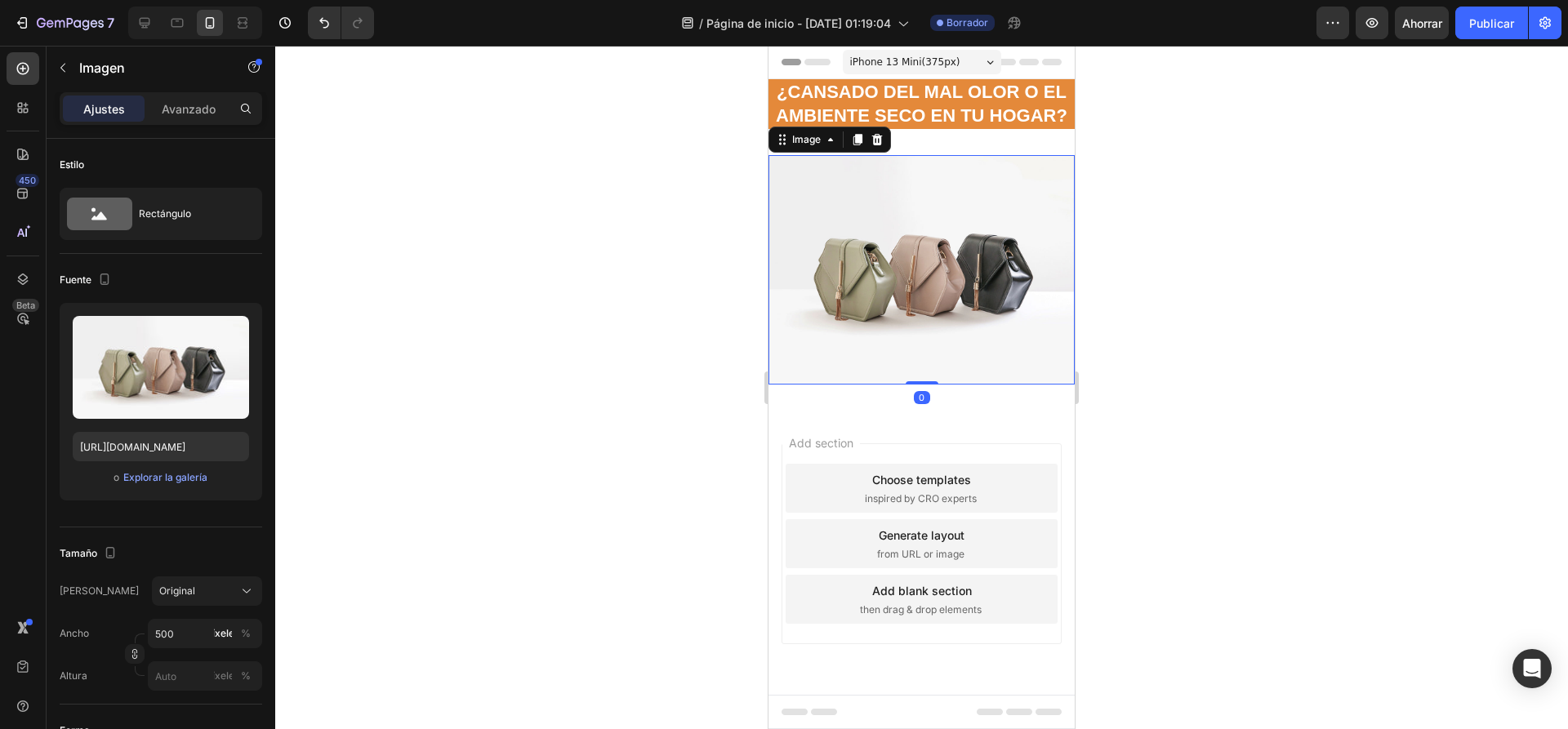
click at [979, 223] on img at bounding box center [921, 270] width 307 height 230
click at [162, 106] on font "Avanzado" at bounding box center [189, 109] width 54 height 14
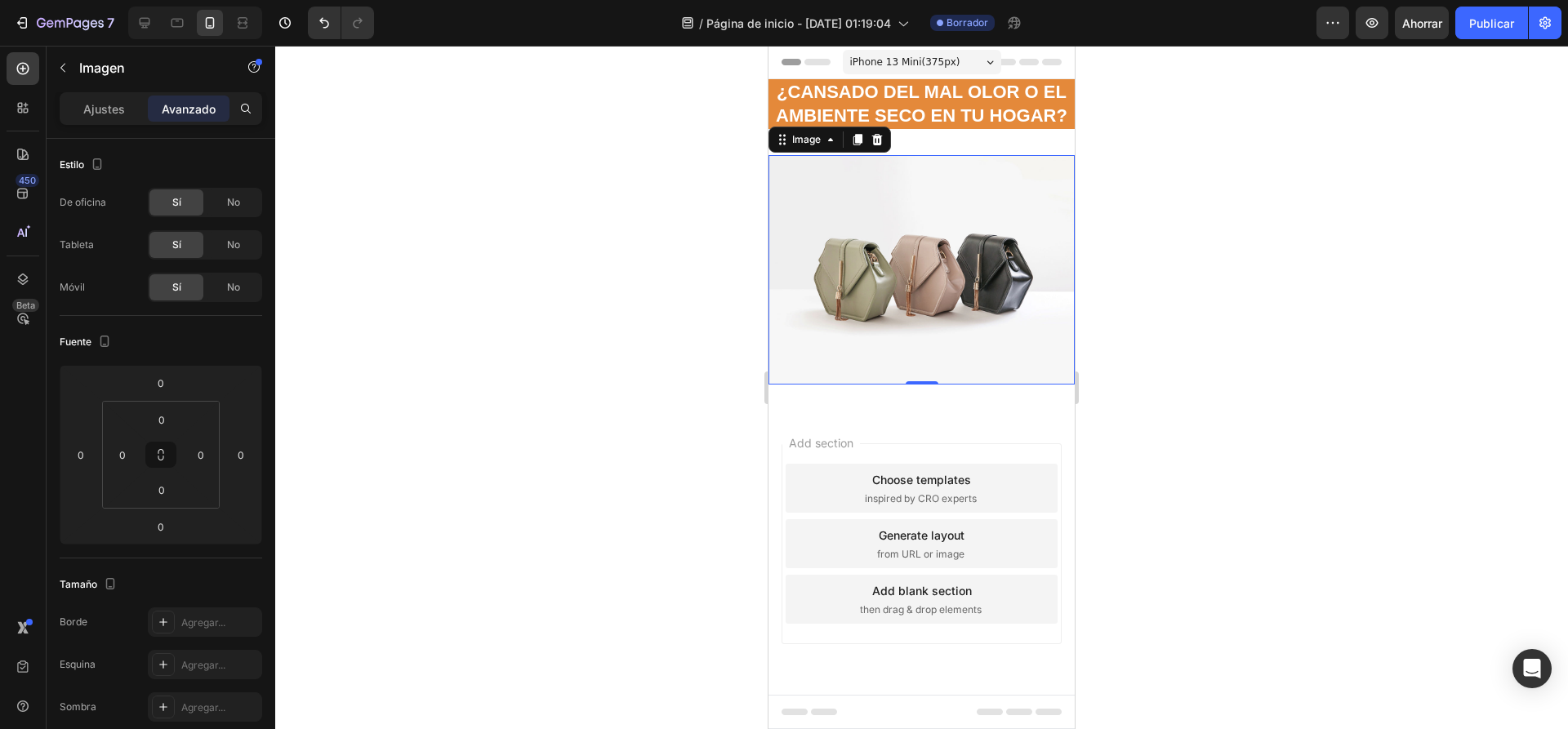
click at [934, 140] on div "Image 0 Section 2" at bounding box center [921, 270] width 307 height 282
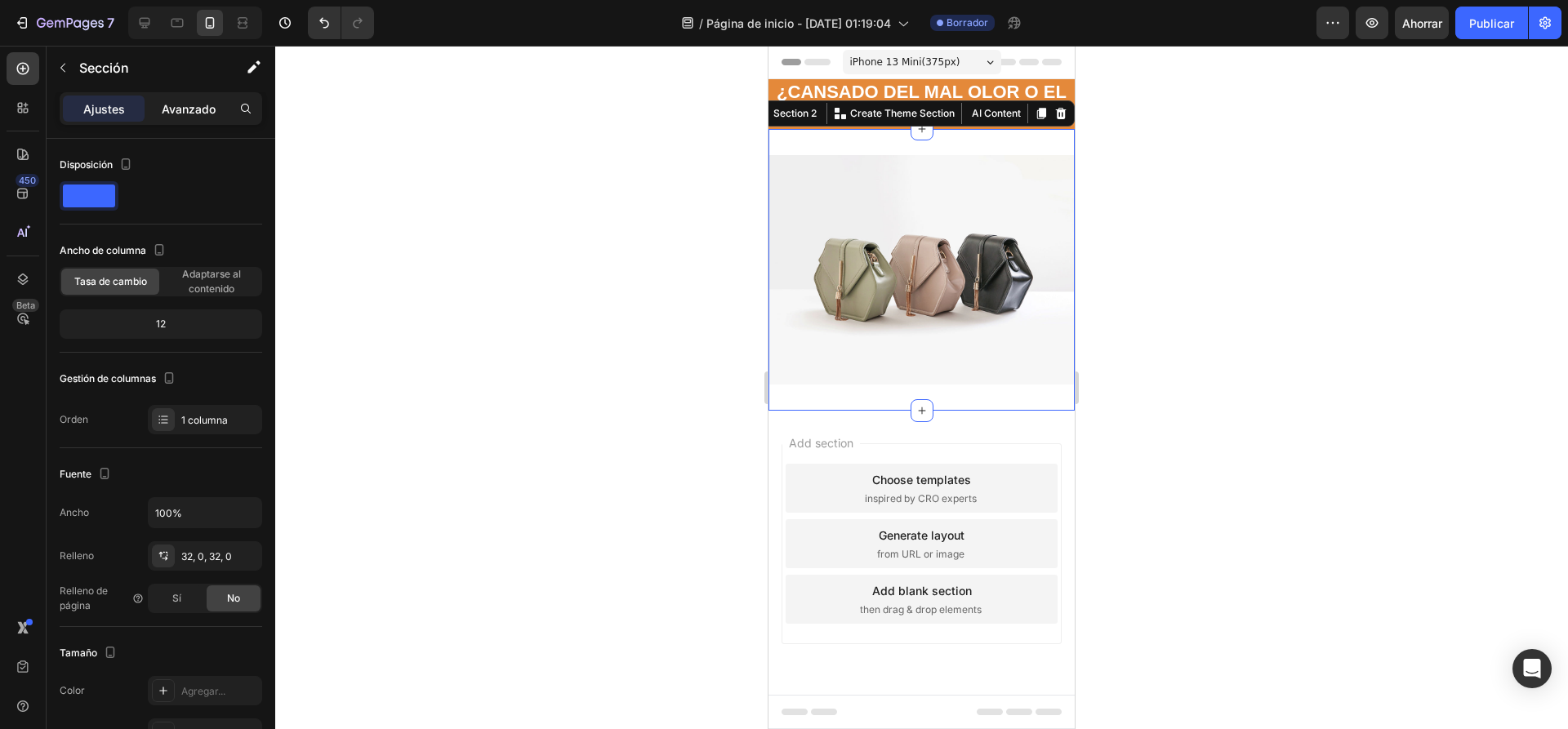
click at [203, 110] on font "Avanzado" at bounding box center [189, 109] width 54 height 14
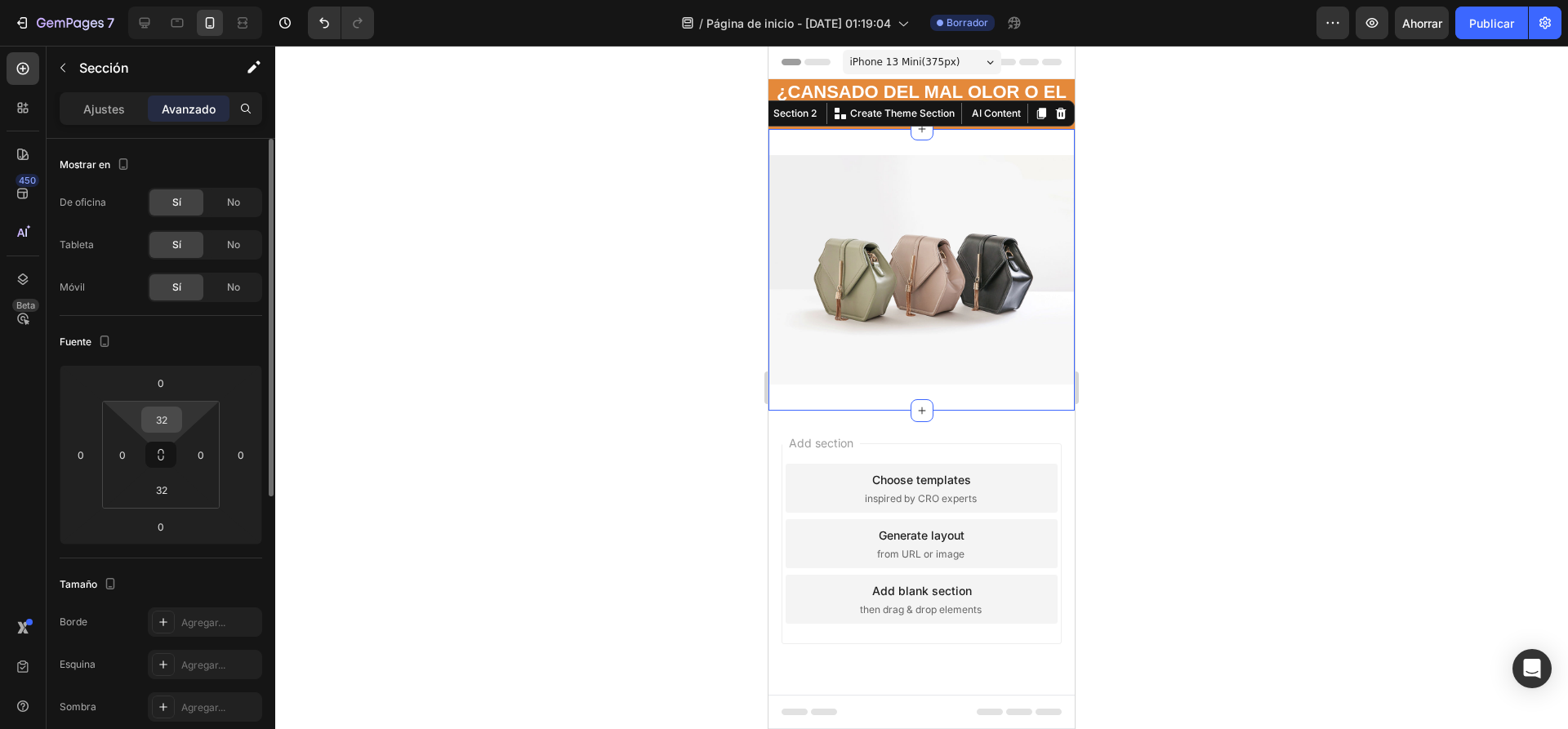
click at [164, 426] on input "32" at bounding box center [162, 419] width 33 height 25
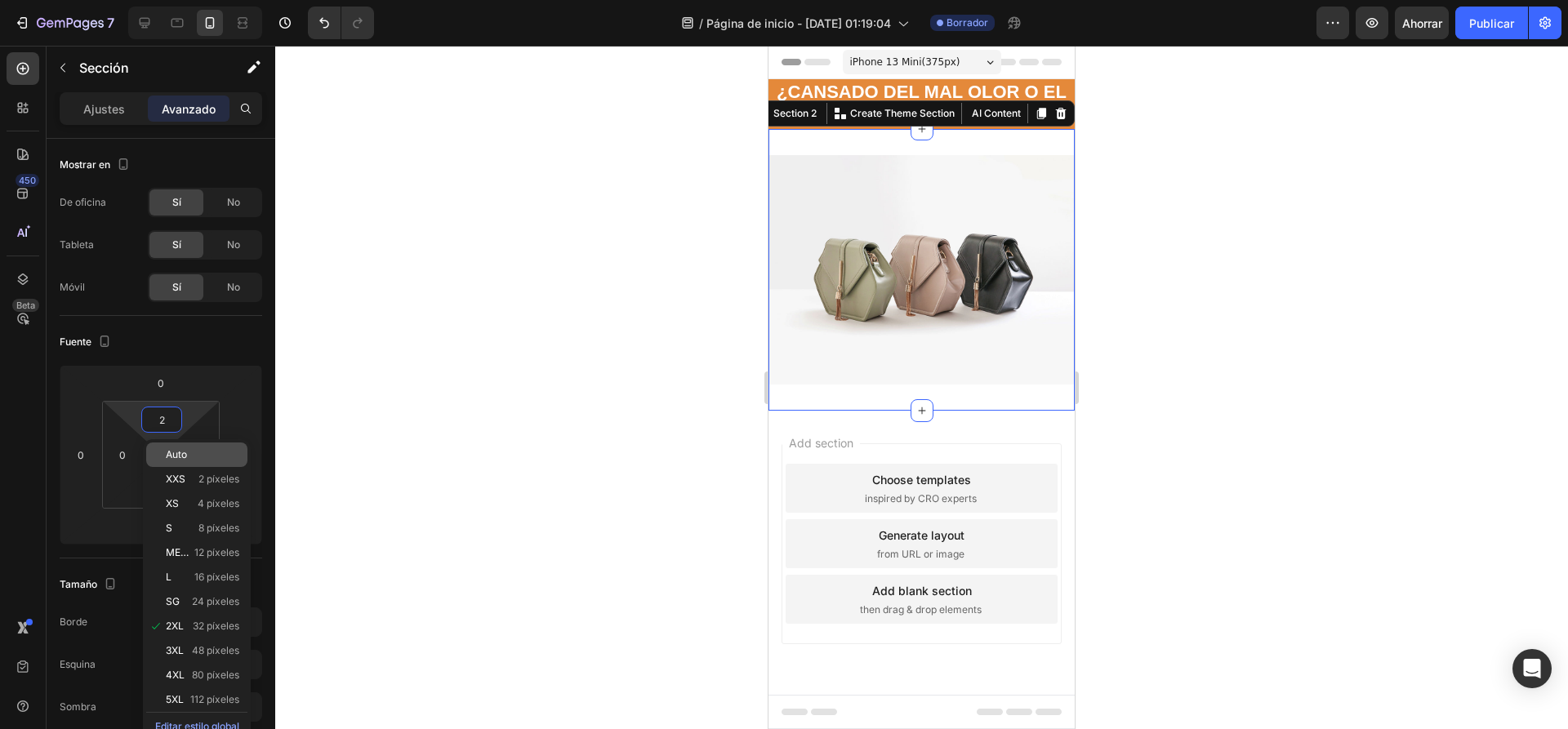
click at [190, 458] on p "Auto" at bounding box center [203, 454] width 74 height 11
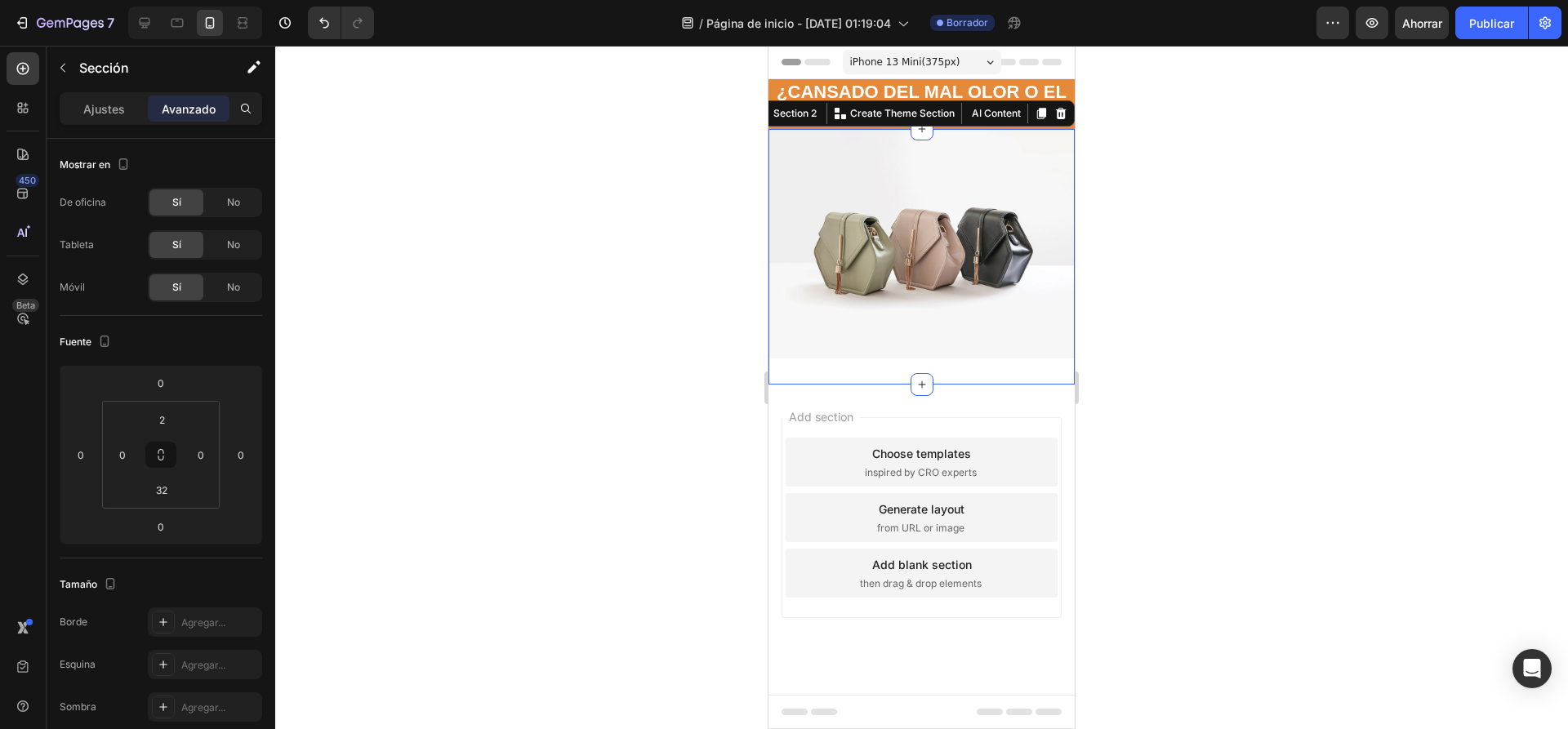
type input "Auto"
click at [167, 492] on input "32" at bounding box center [162, 490] width 33 height 25
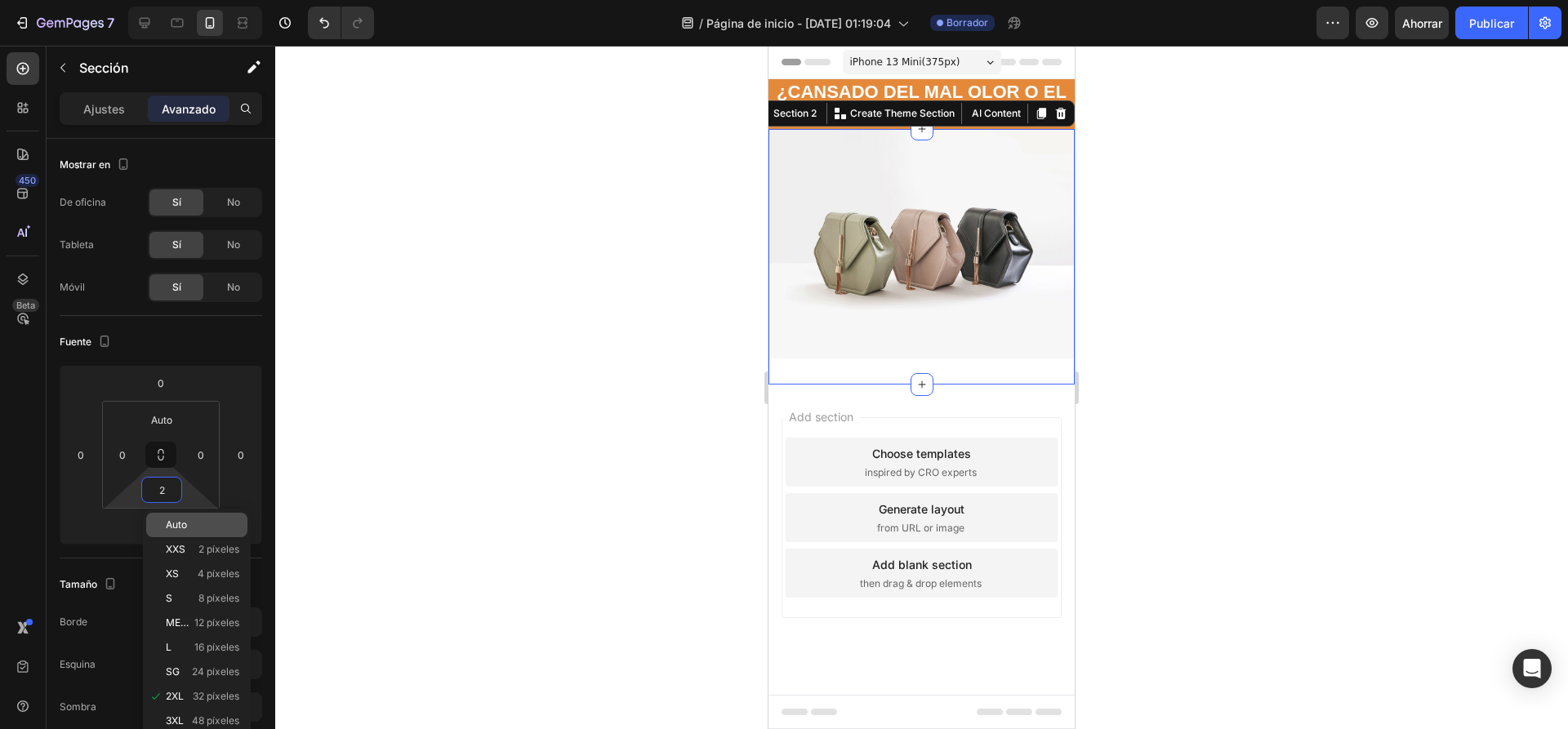
click at [194, 532] on div "Auto" at bounding box center [197, 525] width 101 height 25
type input "Auto"
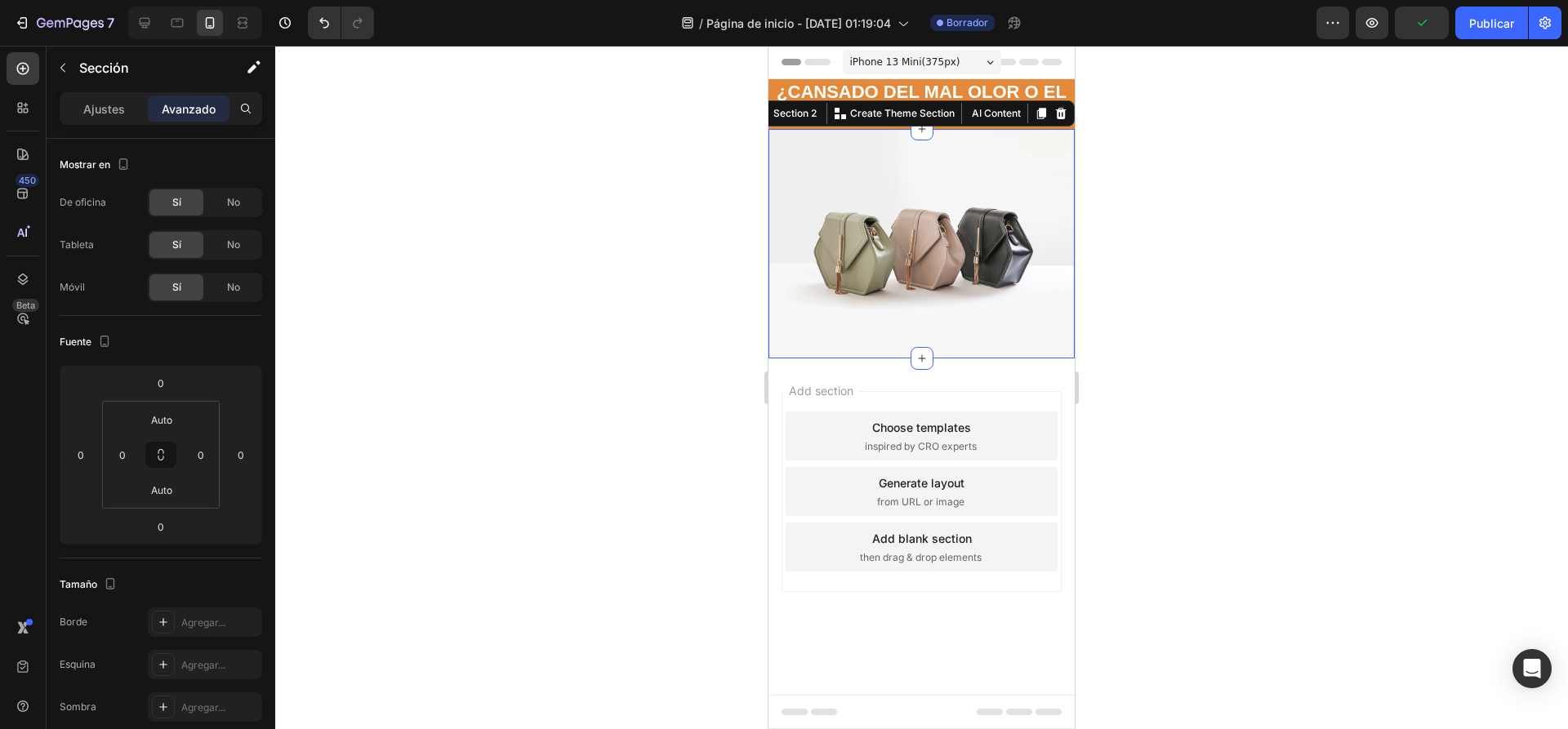
click at [492, 362] on div at bounding box center [921, 387] width 1292 height 683
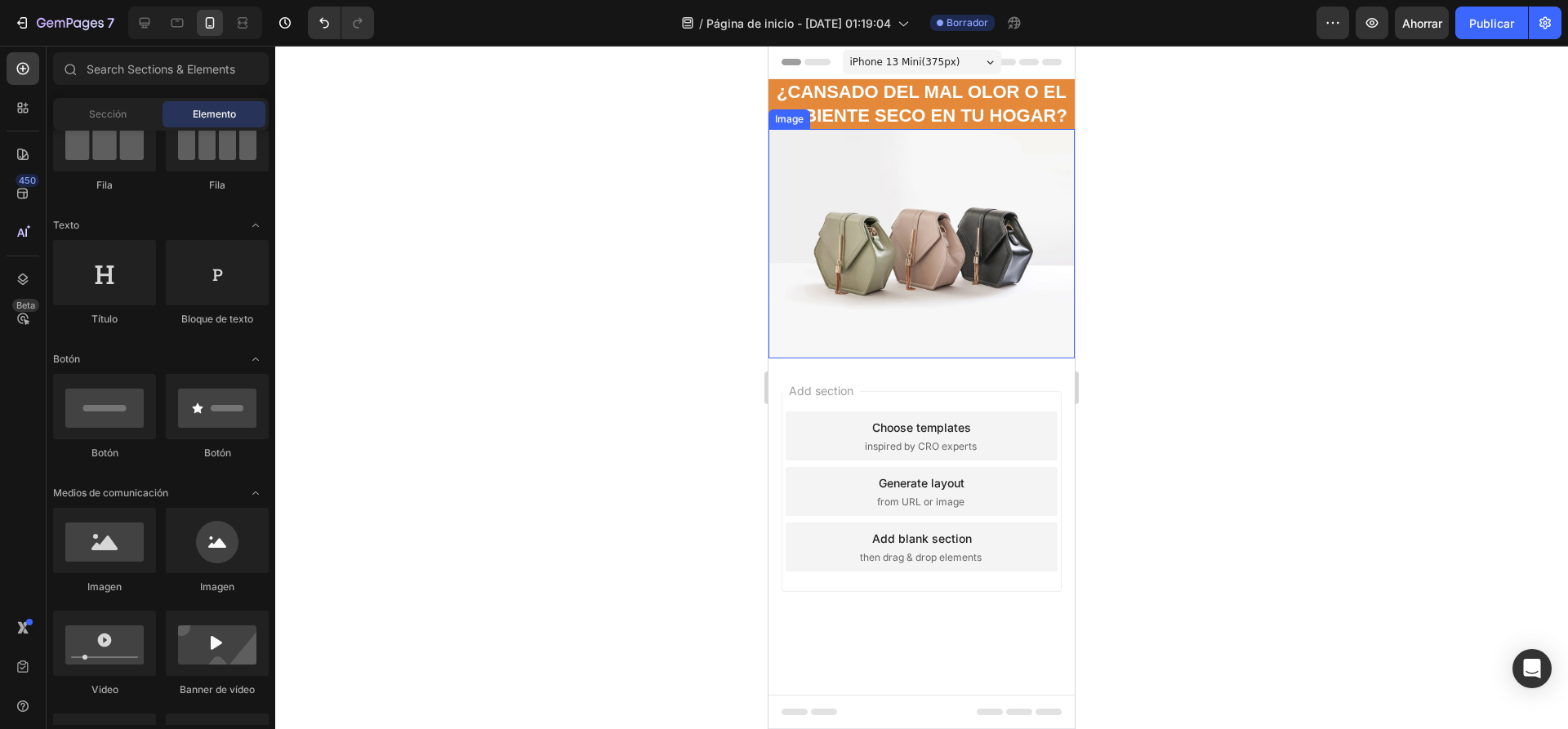
click at [928, 248] on img at bounding box center [921, 244] width 307 height 230
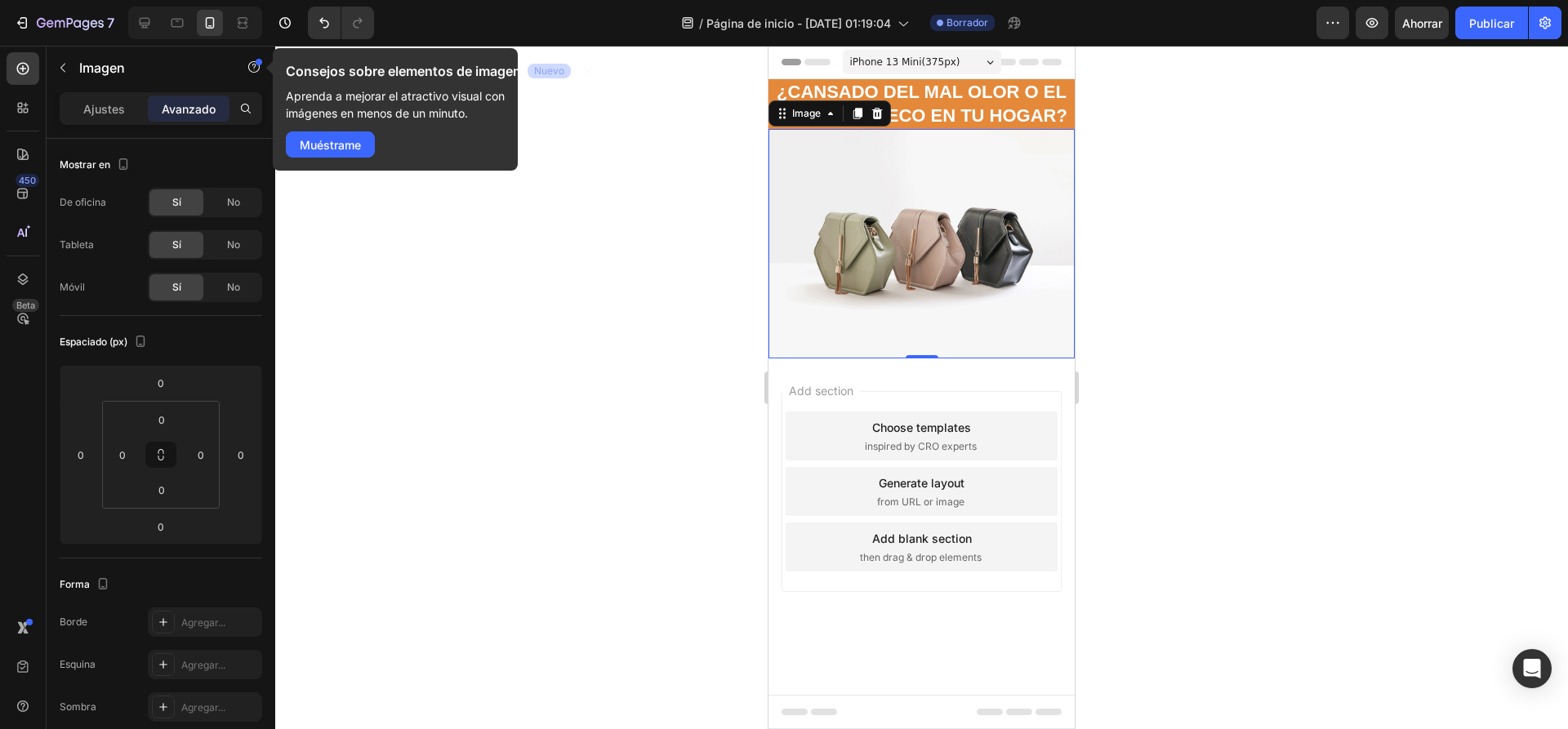
click at [91, 117] on p "Ajustes" at bounding box center [104, 109] width 42 height 17
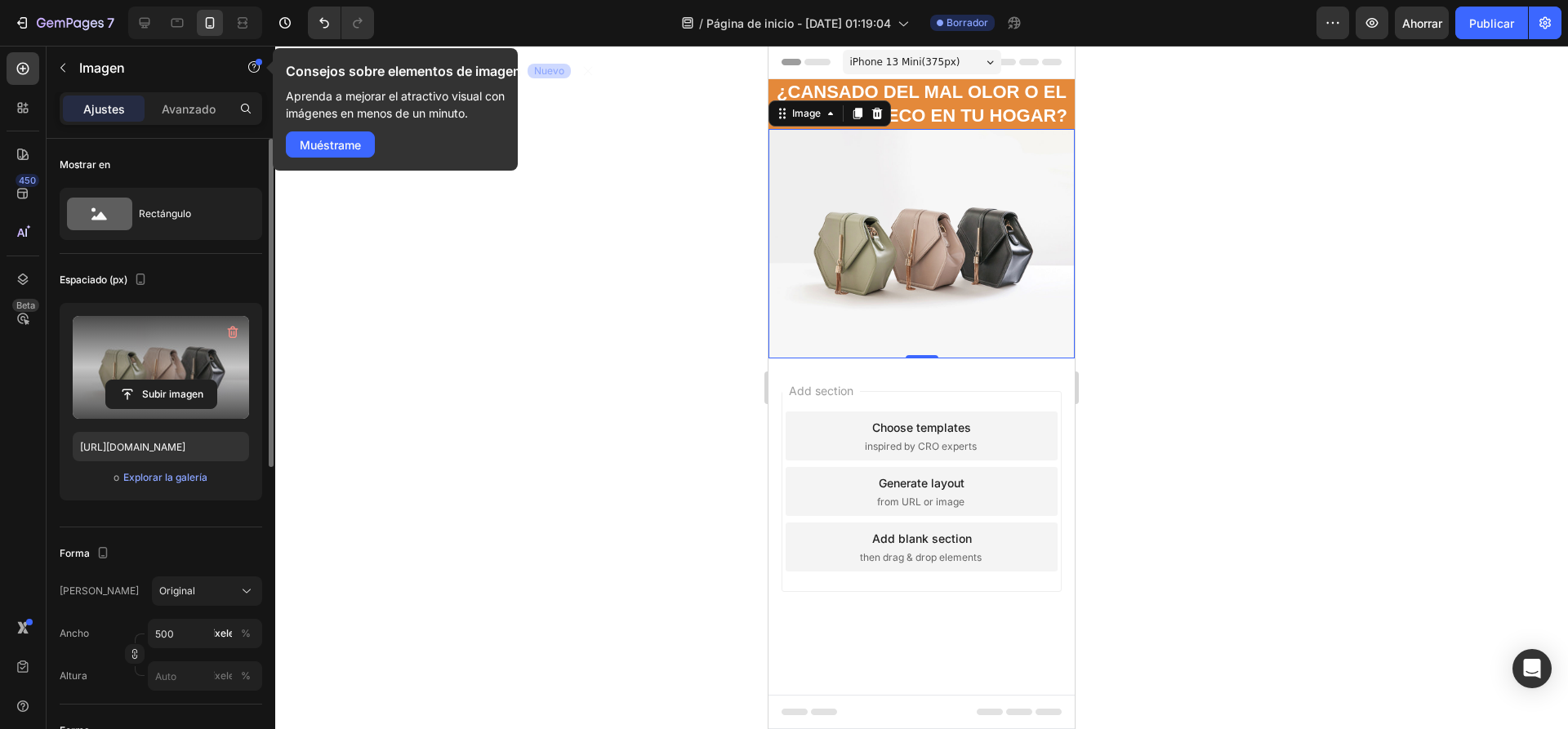
click at [194, 347] on label at bounding box center [161, 368] width 177 height 103
click at [194, 380] on input "file" at bounding box center [161, 394] width 110 height 28
click at [160, 380] on input "file" at bounding box center [161, 394] width 110 height 28
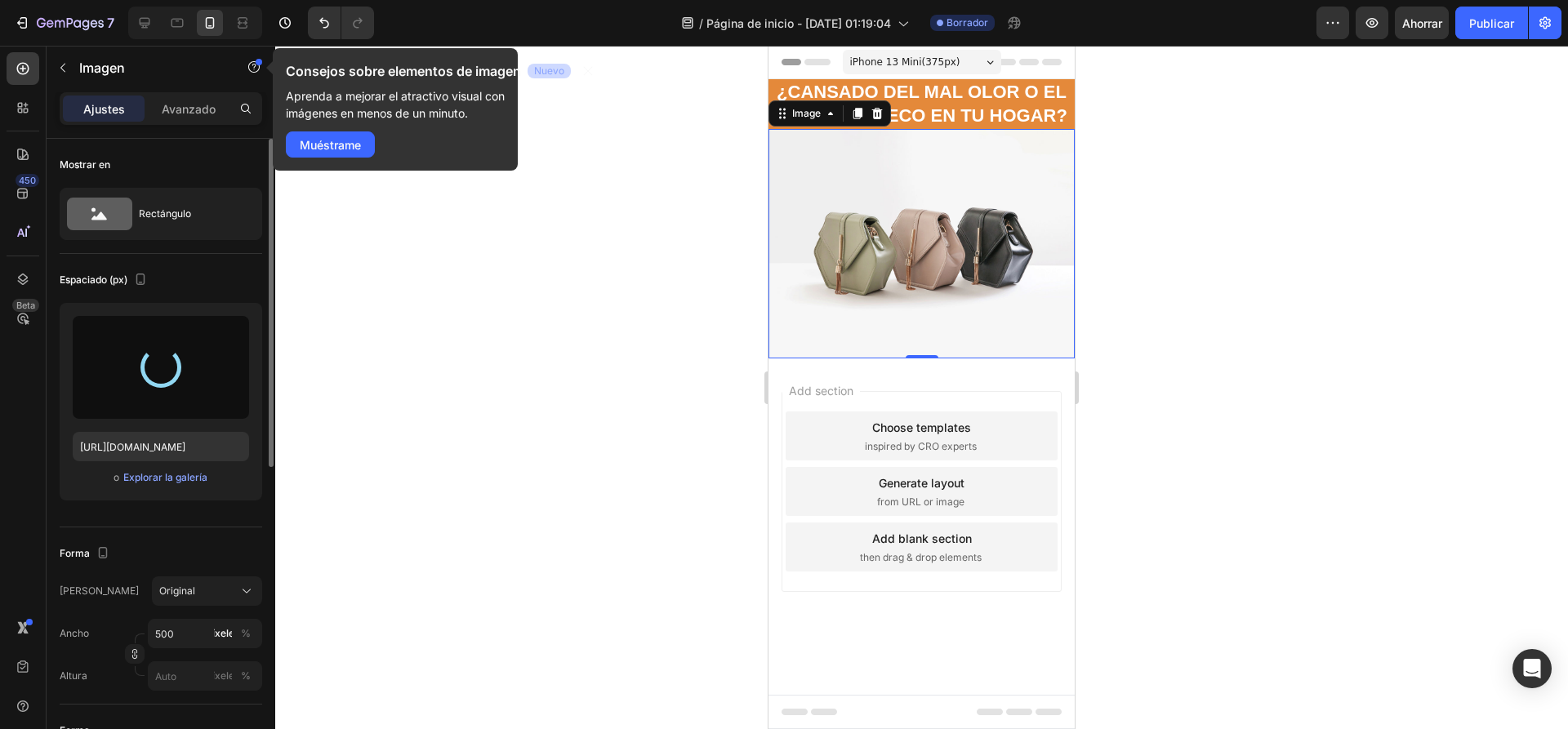
type input "https://cdn.shopify.com/s/files/1/0936/6657/4706/files/gempages_586083693370540…"
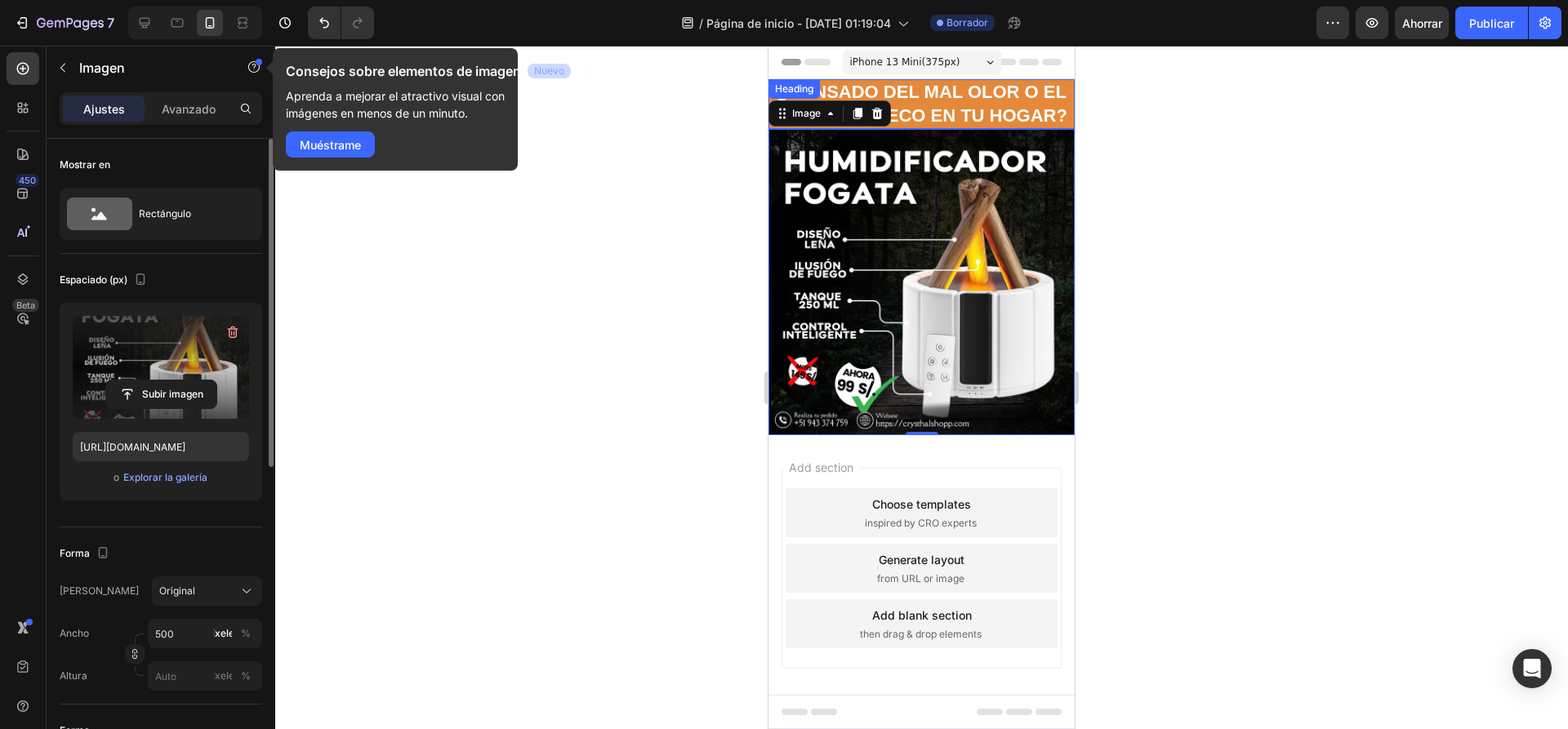
click at [1021, 127] on p "¿CANSADO DEL MAL OLOR O EL AMBIENTE SECO EN TU HOGAR?" at bounding box center [921, 104] width 303 height 47
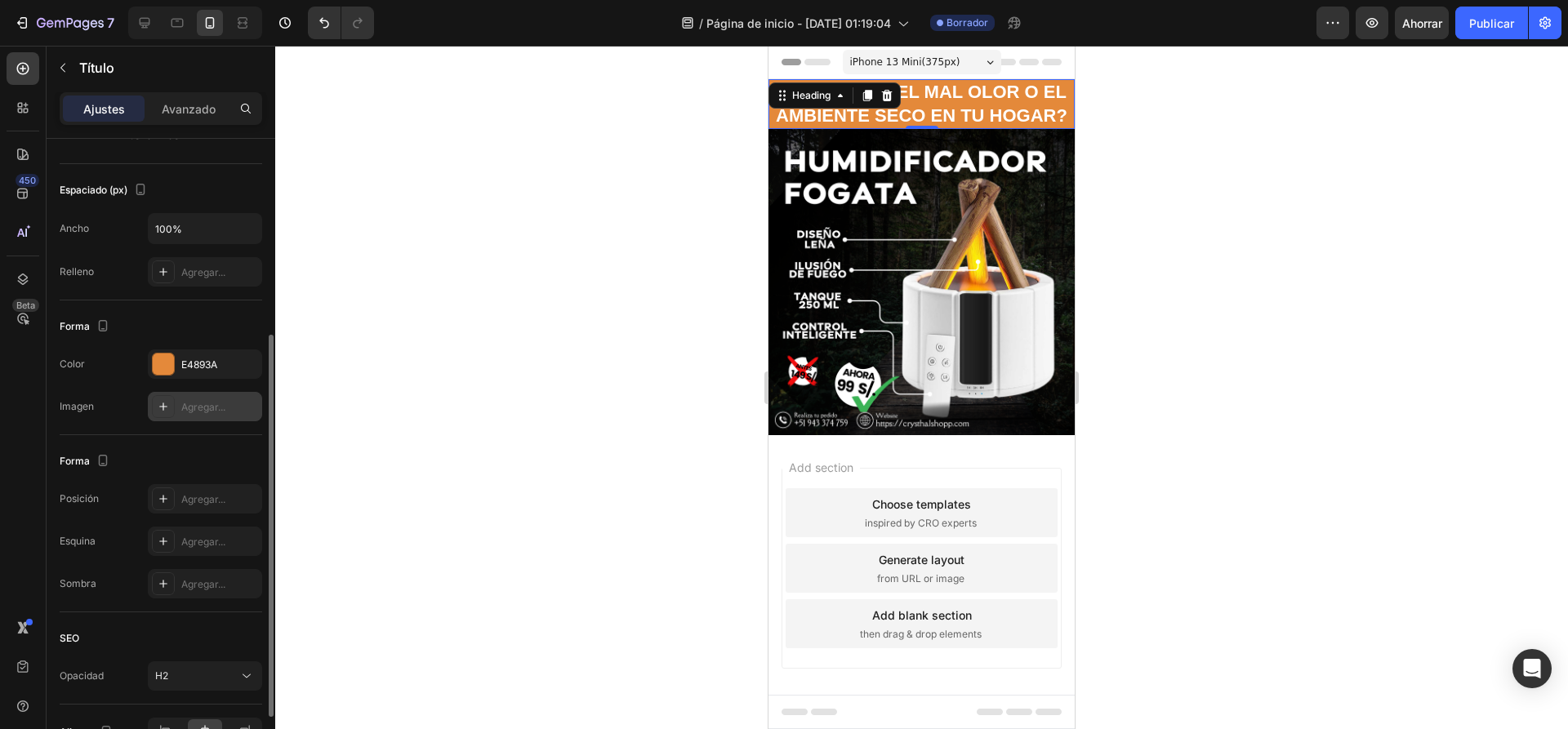
scroll to position [423, 0]
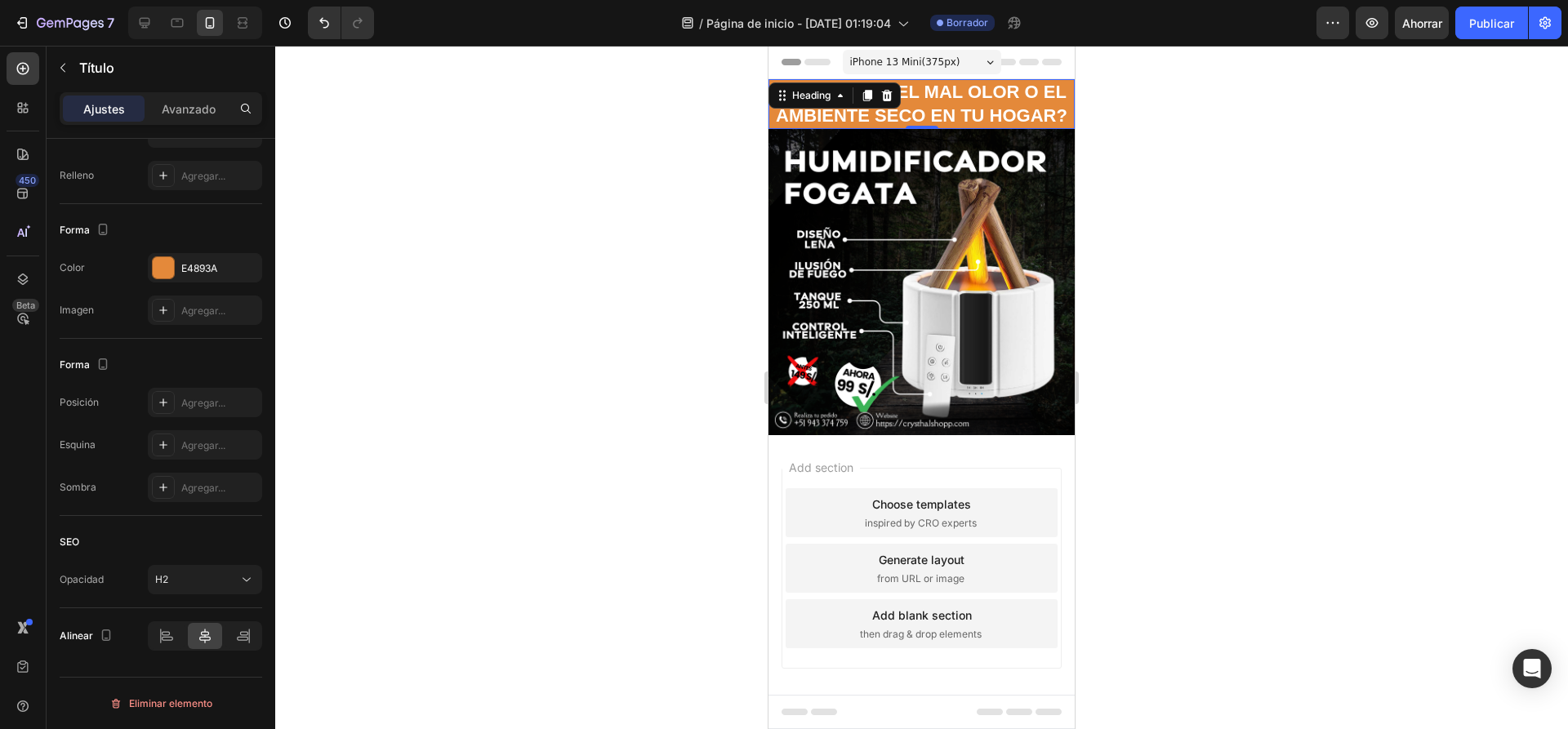
click at [1225, 155] on div at bounding box center [921, 387] width 1292 height 683
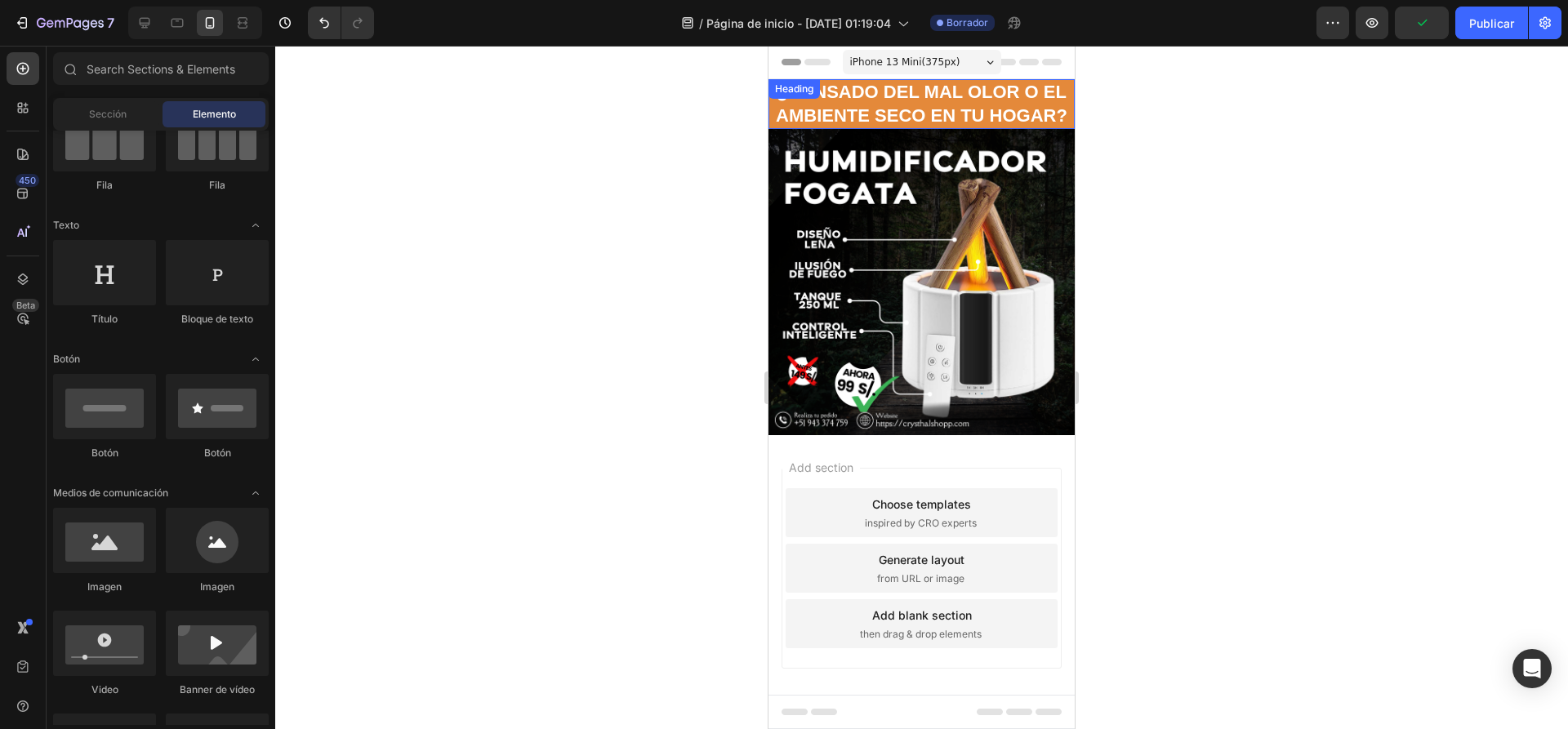
click at [1010, 127] on p "¿CANSADO DEL MAL OLOR O EL AMBIENTE SECO EN TU HOGAR?" at bounding box center [921, 104] width 303 height 47
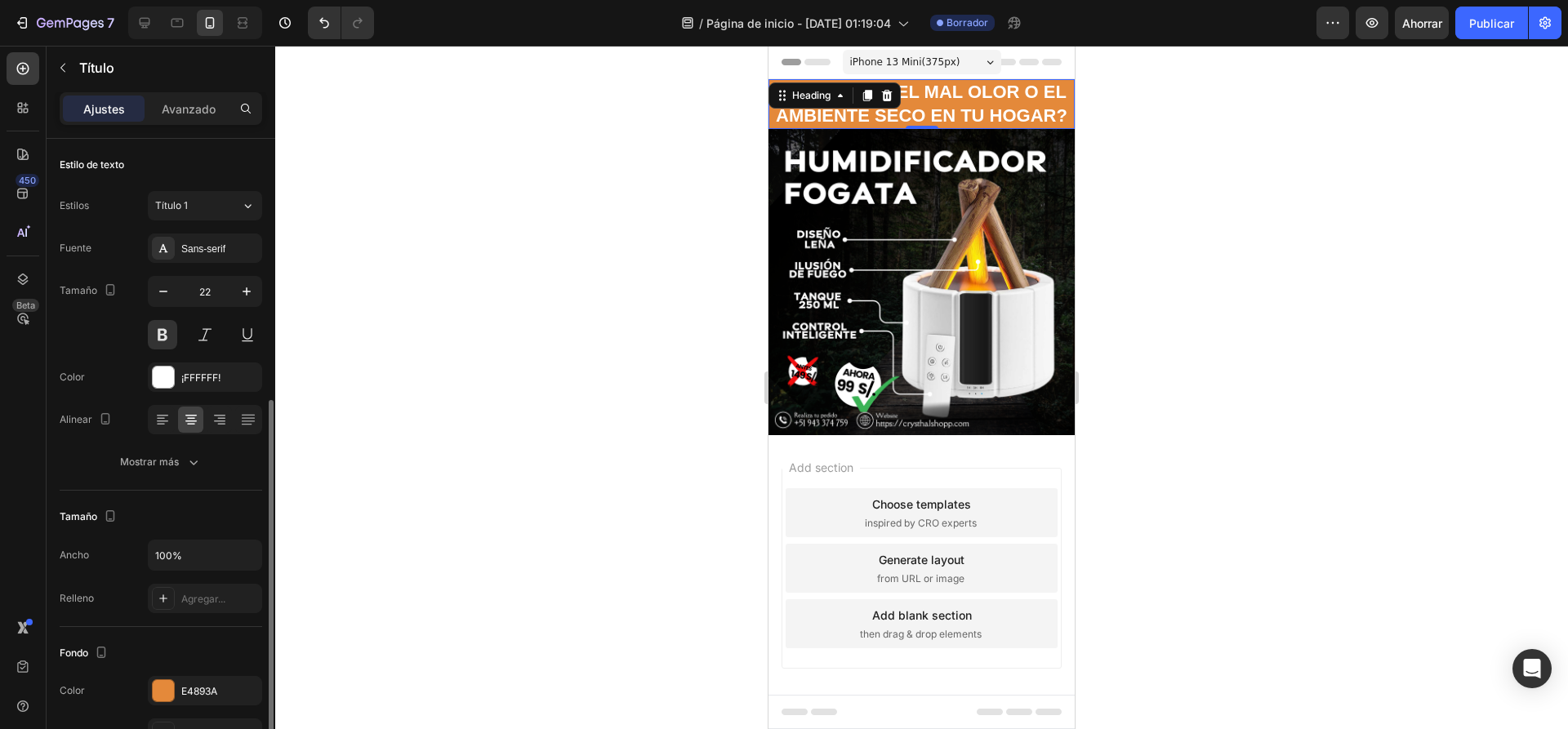
scroll to position [163, 0]
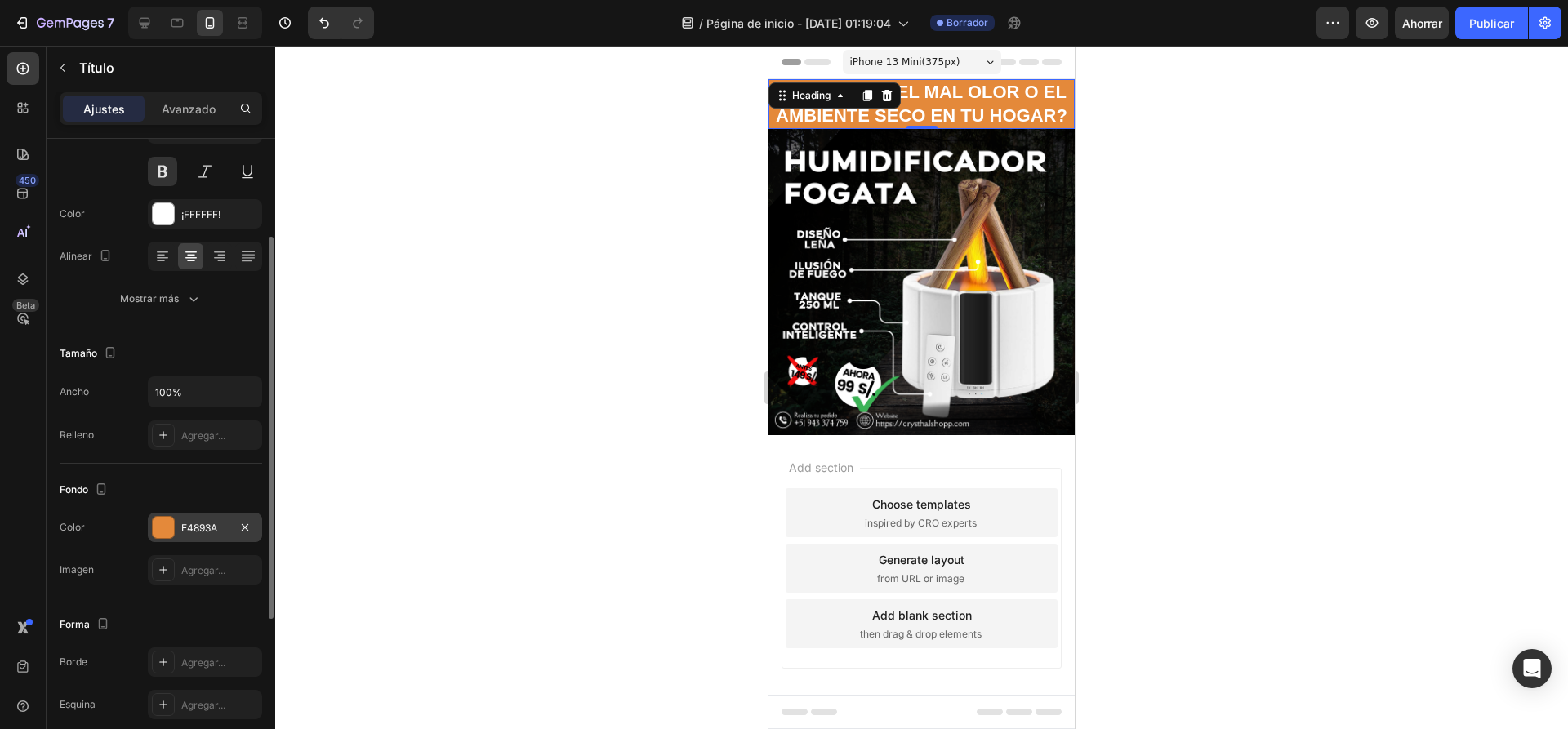
click at [153, 525] on div at bounding box center [164, 527] width 23 height 23
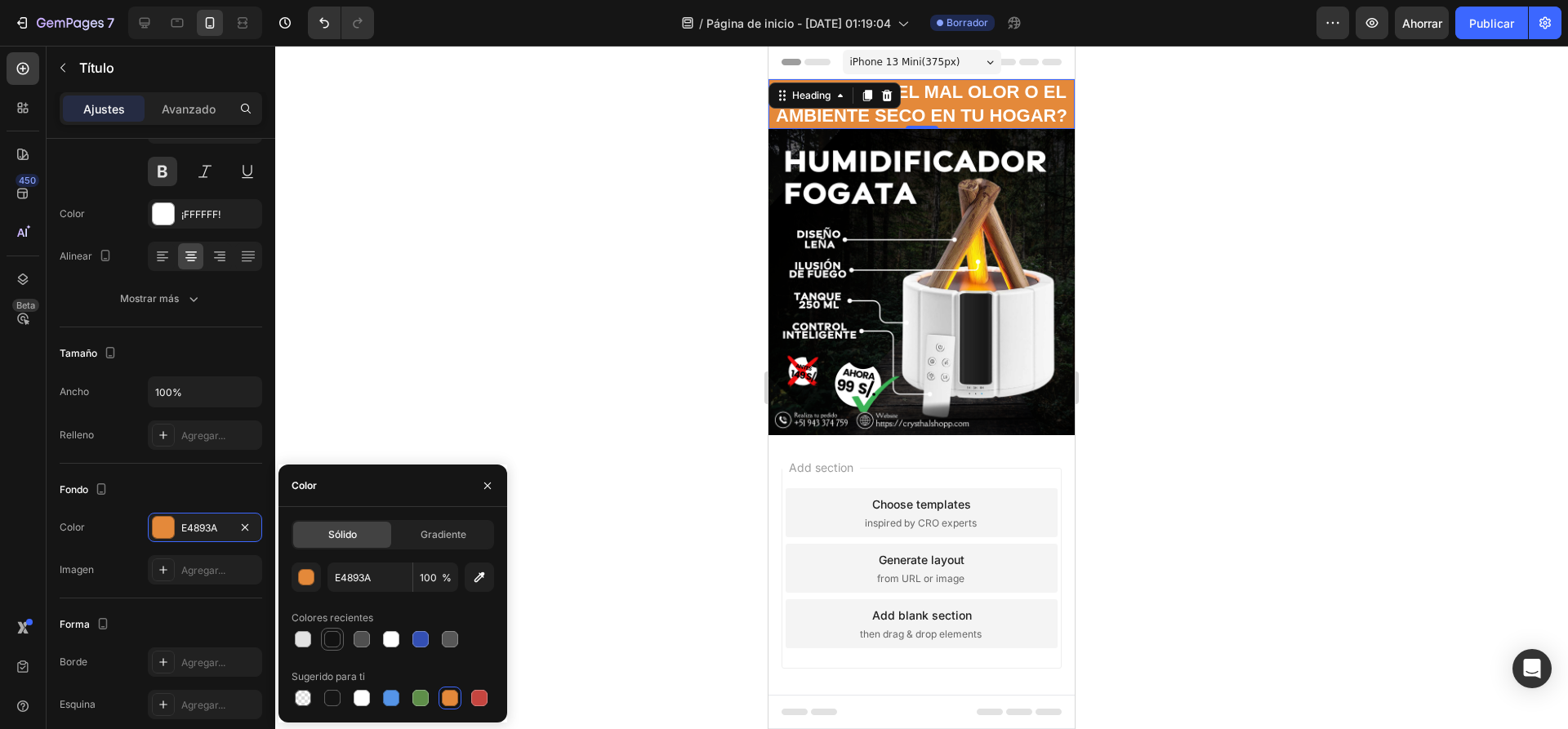
click at [334, 637] on div at bounding box center [332, 639] width 16 height 16
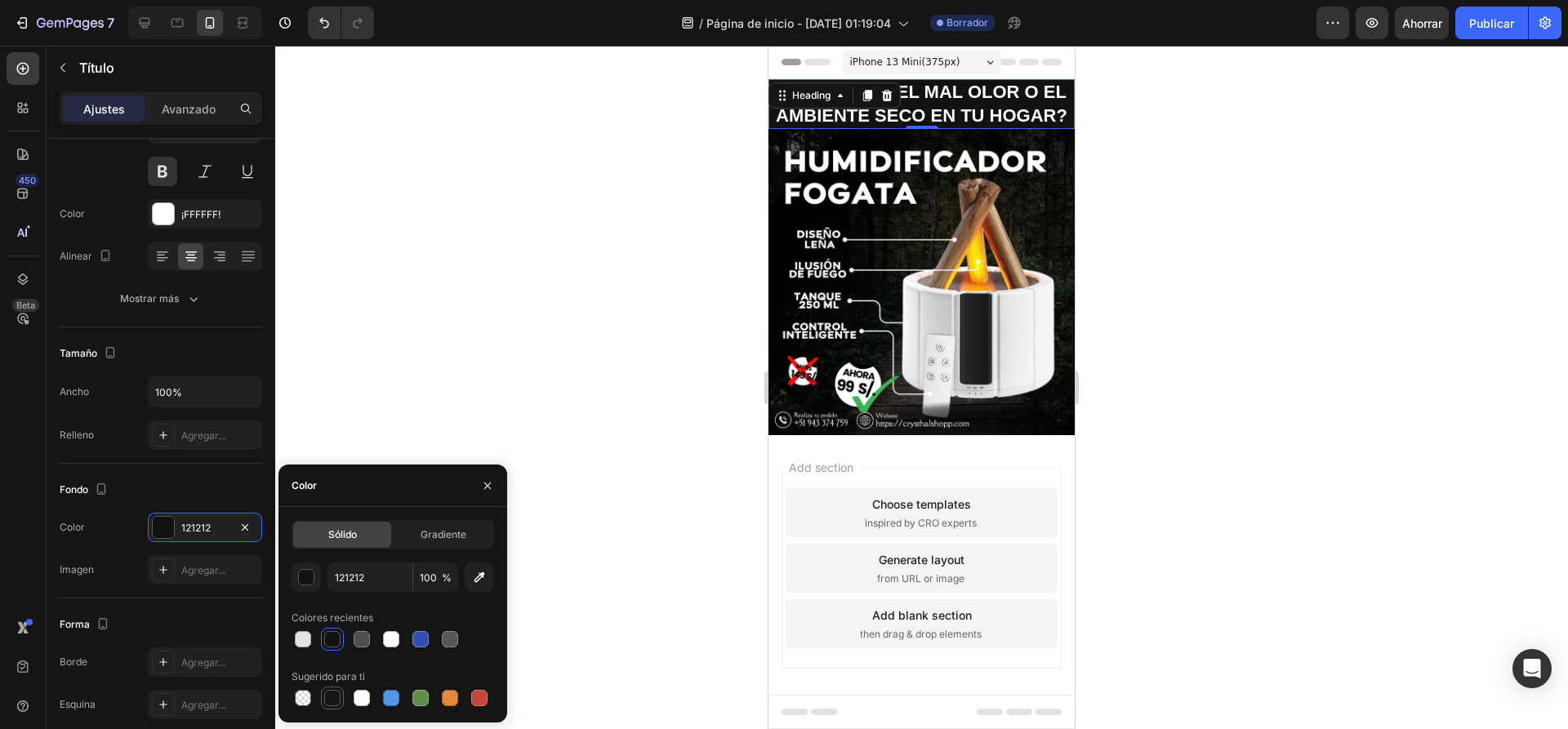
click at [334, 699] on div at bounding box center [332, 698] width 16 height 16
type input "151515"
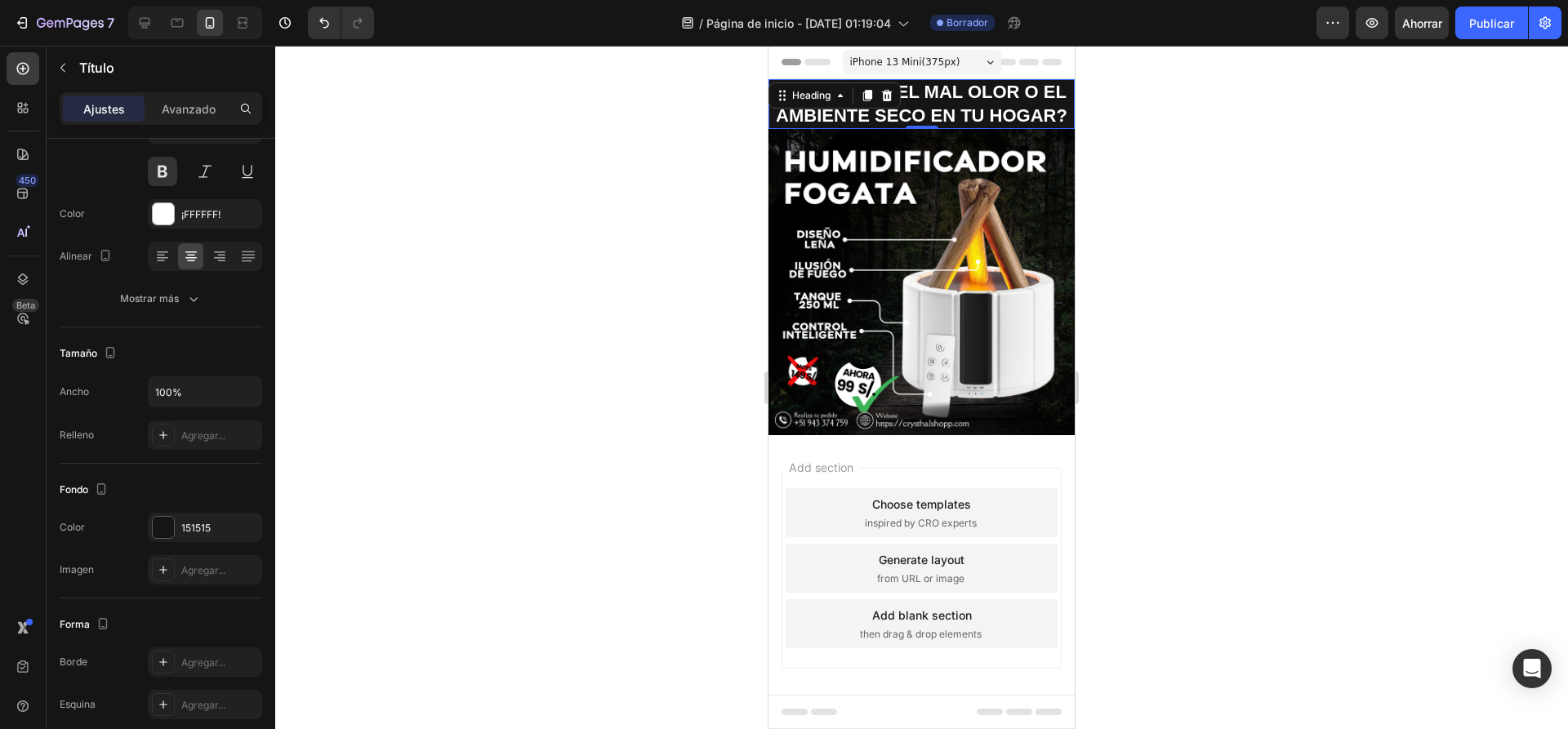
click at [586, 304] on div at bounding box center [921, 387] width 1292 height 683
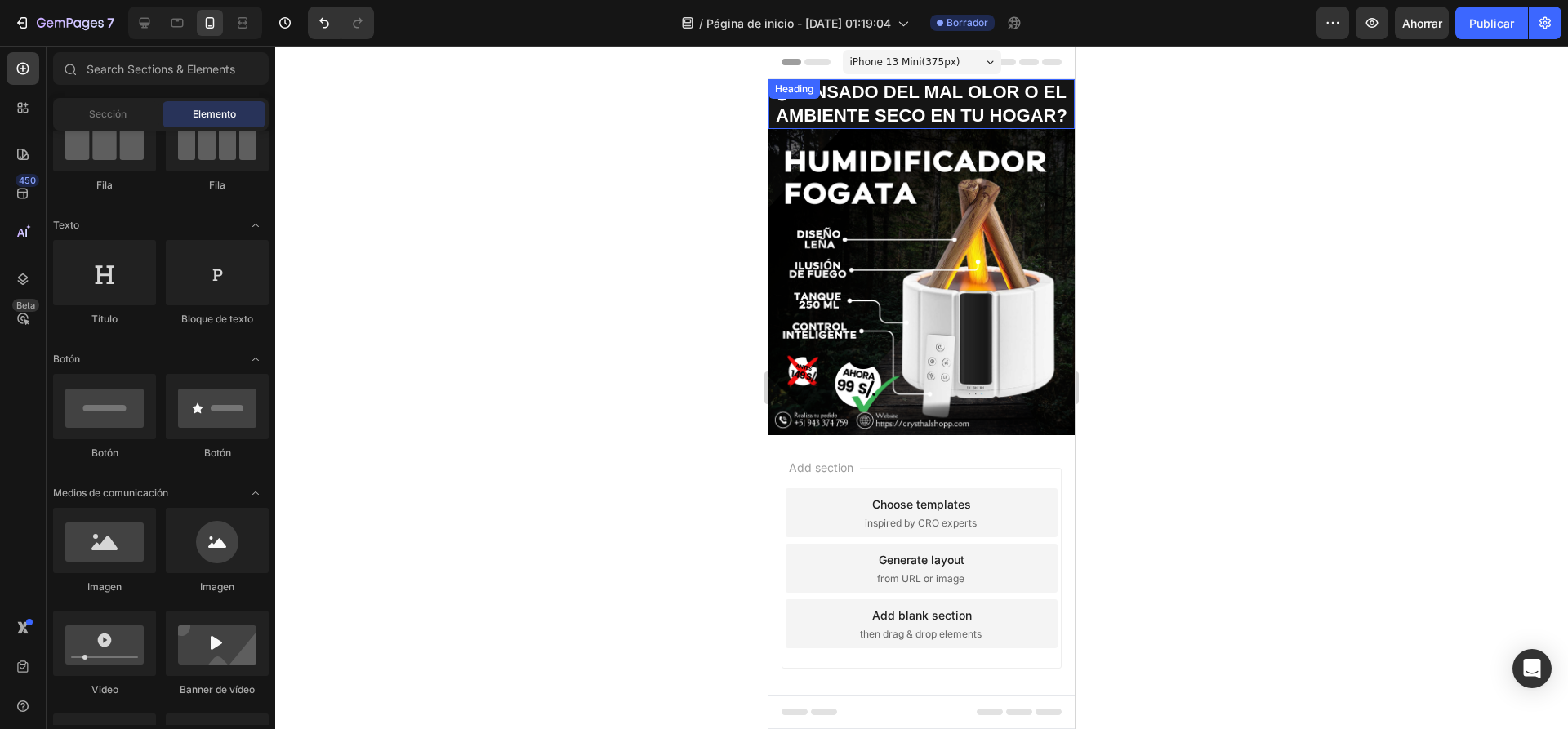
click at [1007, 127] on p "¿CANSADO DEL MAL OLOR O EL AMBIENTE SECO EN TU HOGAR?" at bounding box center [921, 104] width 303 height 47
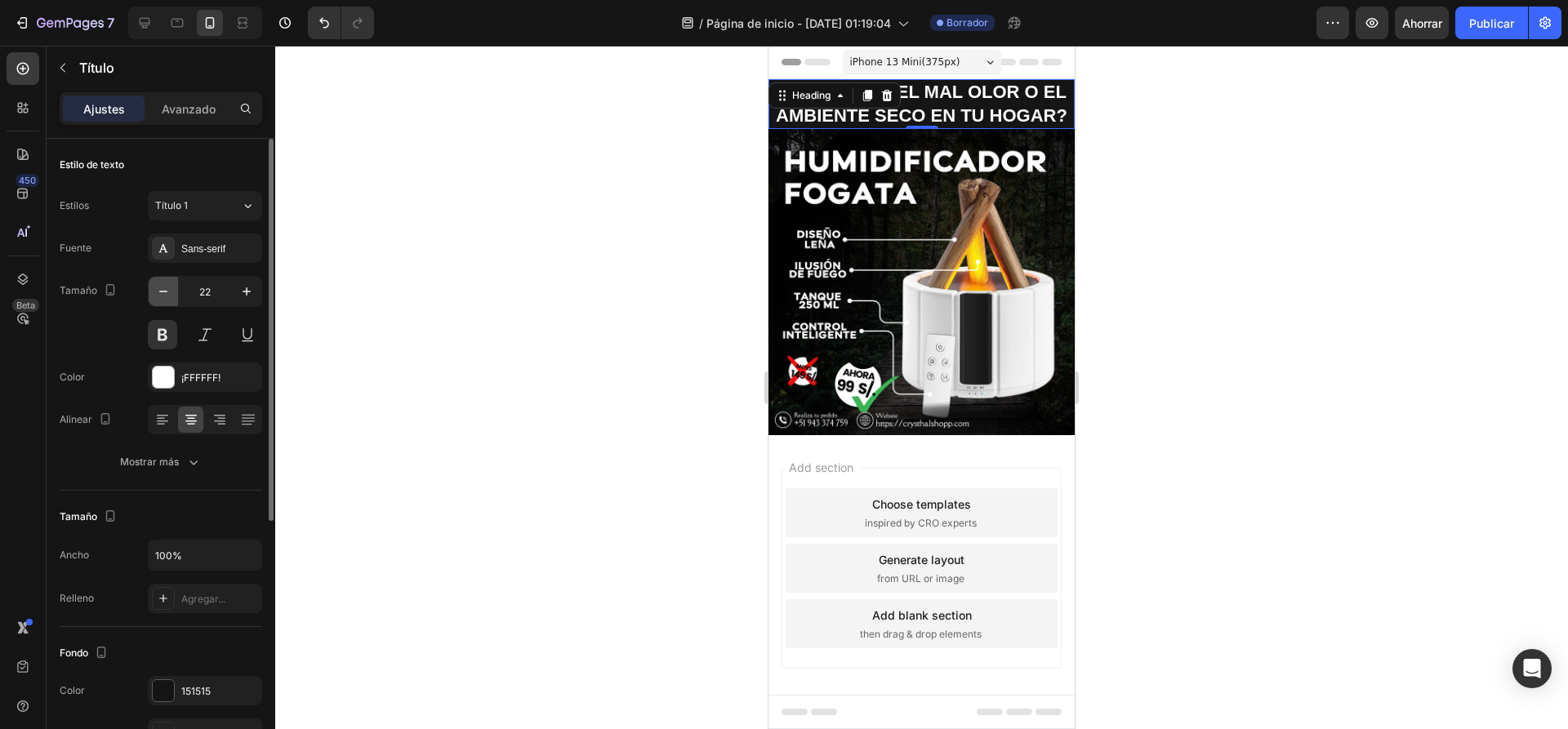
click at [172, 298] on button "button" at bounding box center [164, 292] width 29 height 29
type input "21"
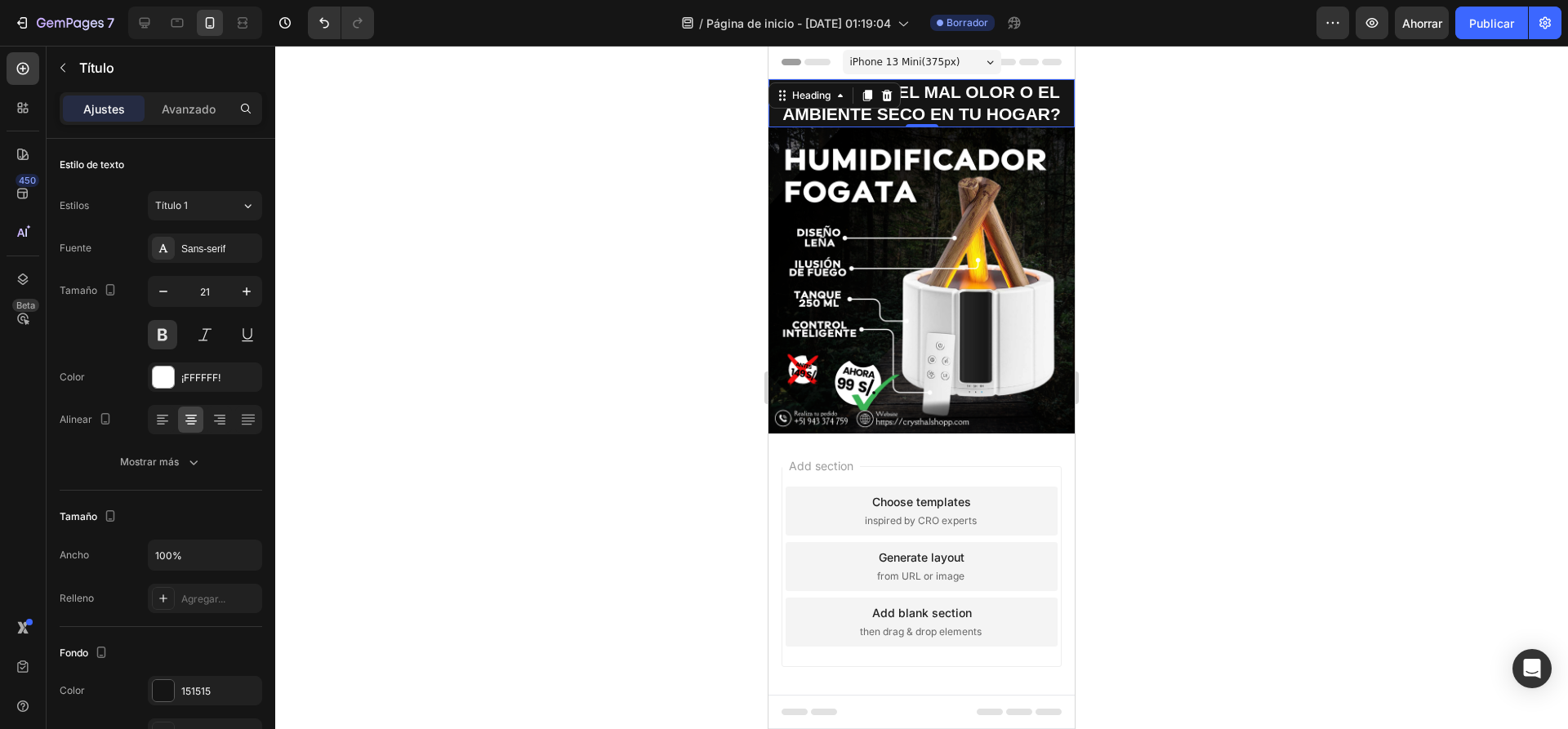
click at [548, 211] on div at bounding box center [921, 387] width 1292 height 683
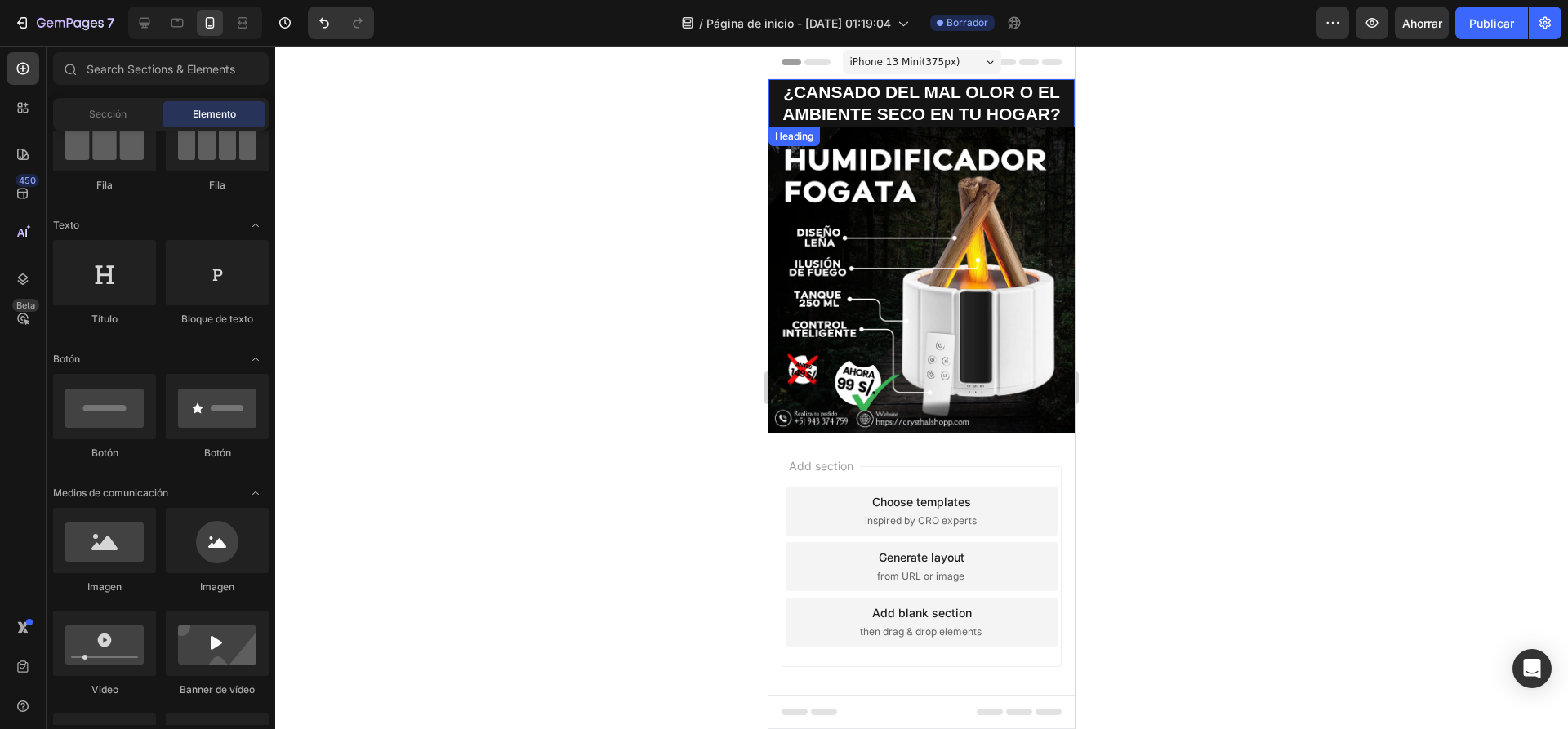
click at [999, 112] on p "¿CANSADO DEL MAL OLOR O EL AMBIENTE SECO EN TU HOGAR?" at bounding box center [921, 103] width 303 height 45
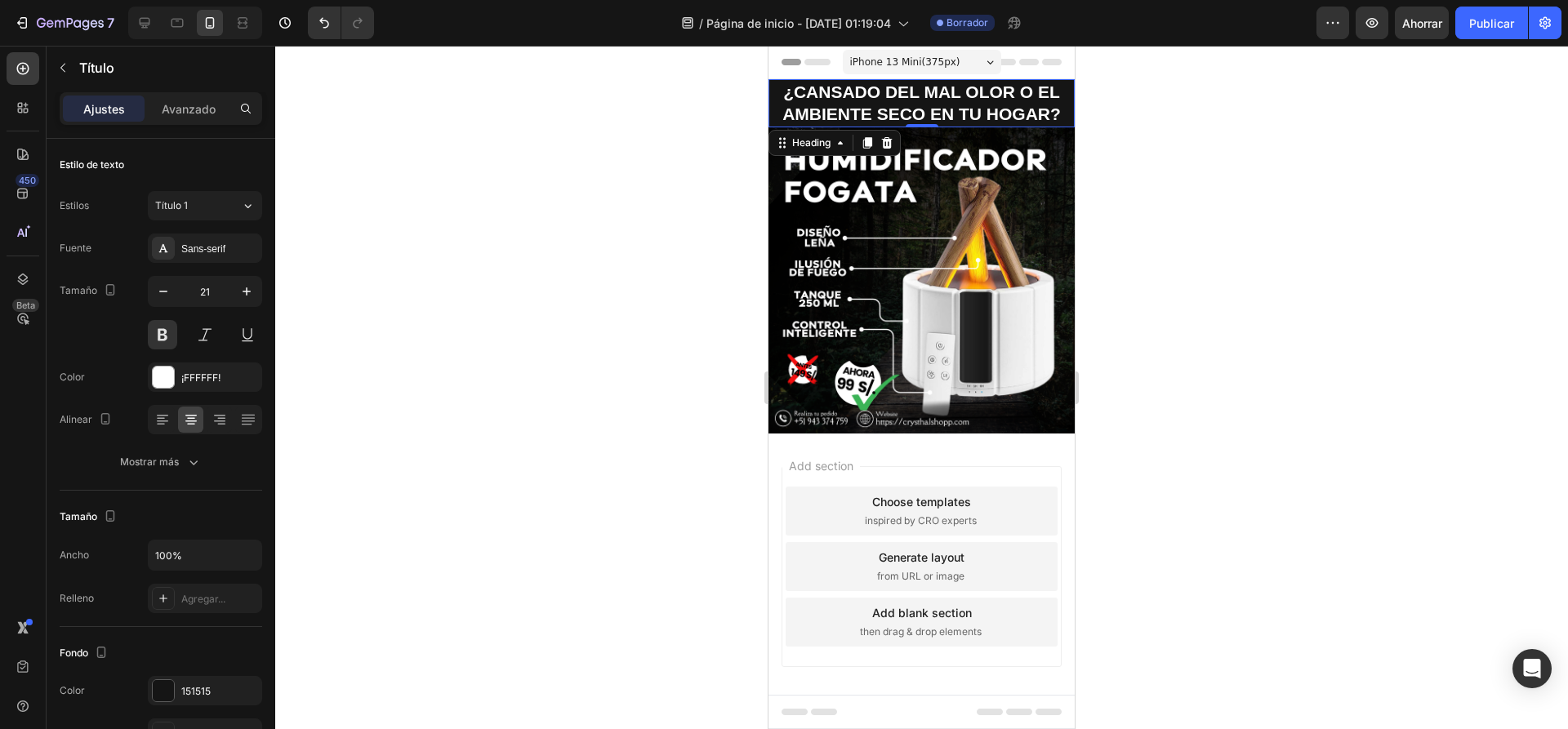
click at [1209, 148] on div at bounding box center [921, 387] width 1292 height 683
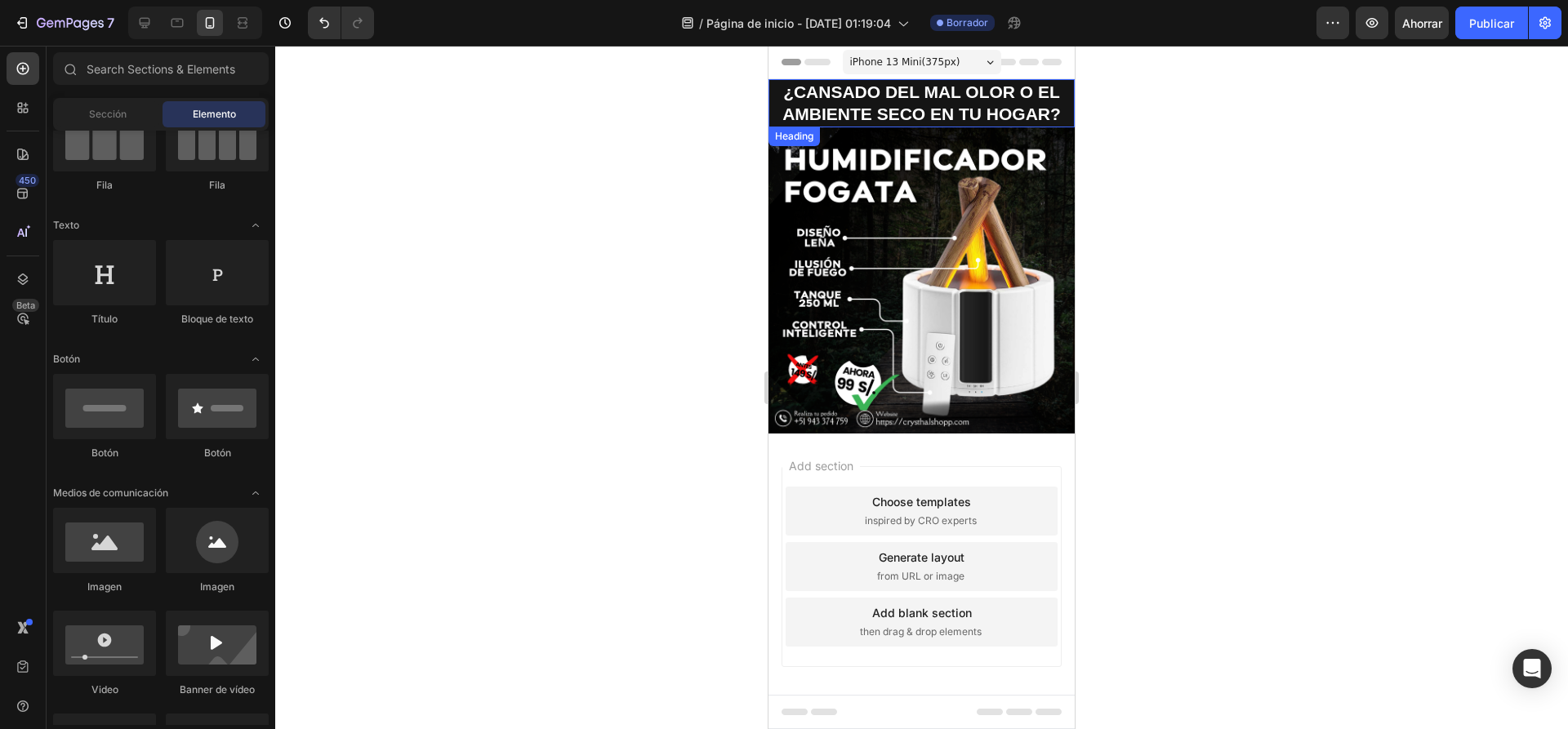
click at [1012, 114] on p "¿CANSADO DEL MAL OLOR O EL AMBIENTE SECO EN TU HOGAR?" at bounding box center [921, 103] width 303 height 45
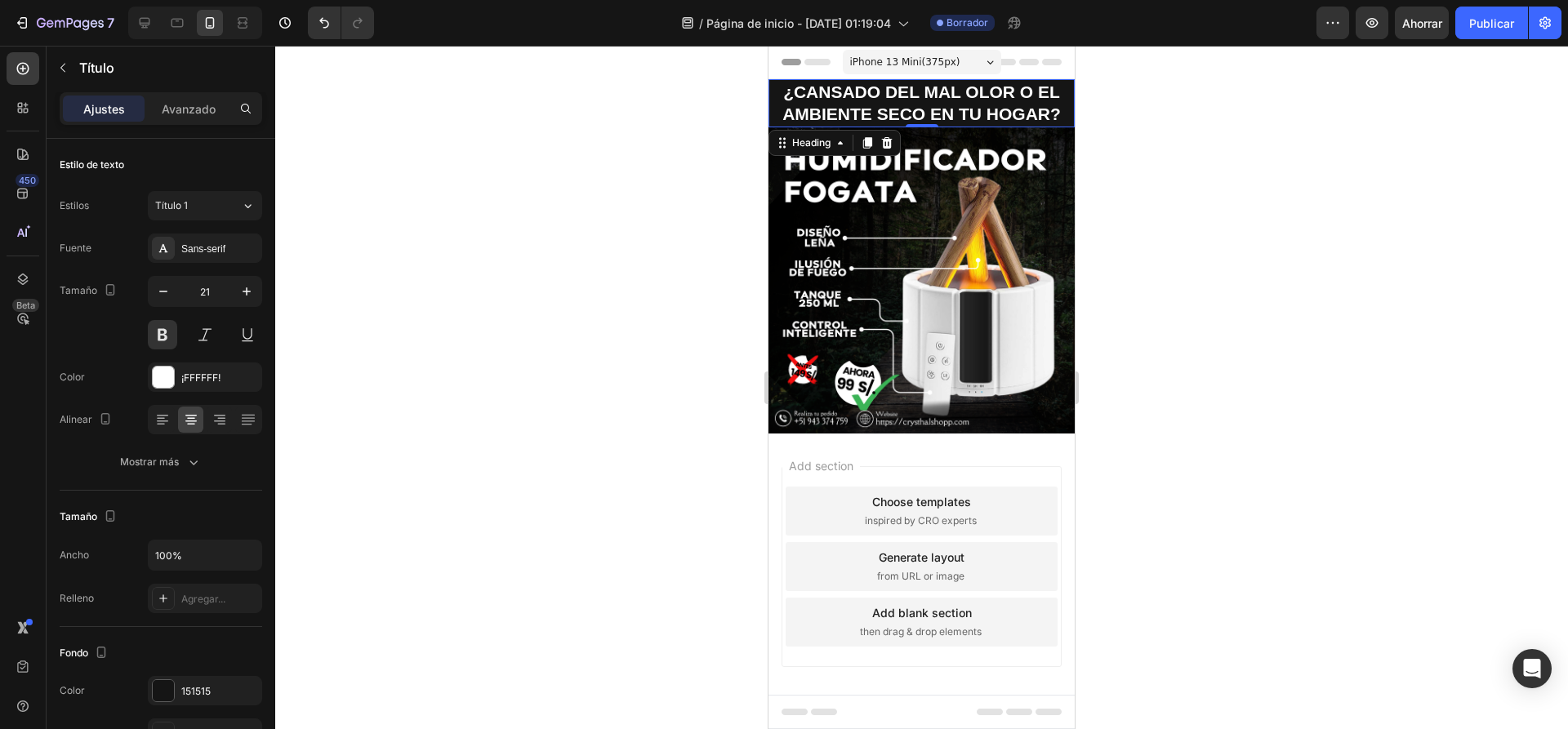
click at [1196, 142] on div at bounding box center [921, 387] width 1292 height 683
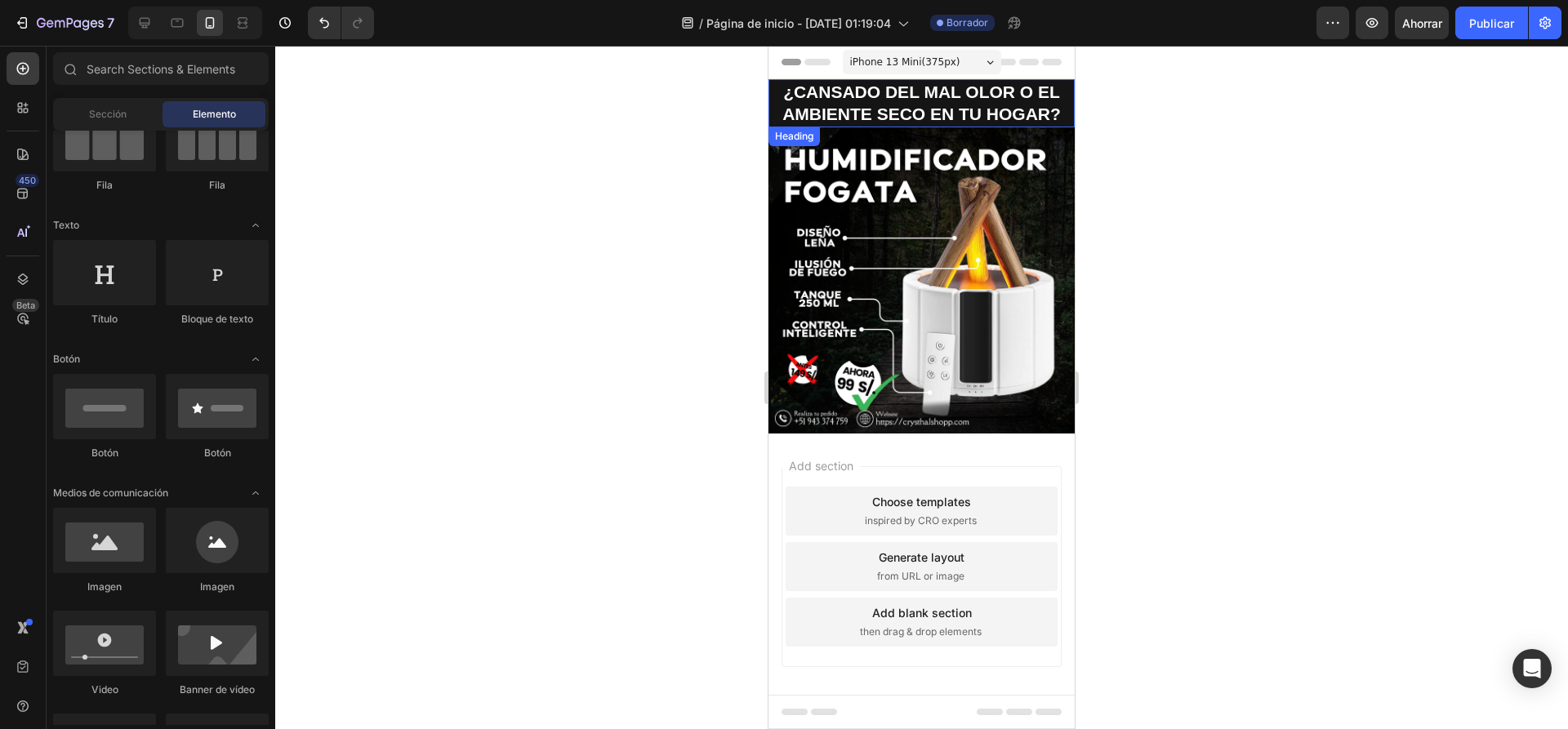
click at [927, 106] on p "¿CANSADO DEL MAL OLOR O EL AMBIENTE SECO EN TU HOGAR?" at bounding box center [921, 103] width 303 height 45
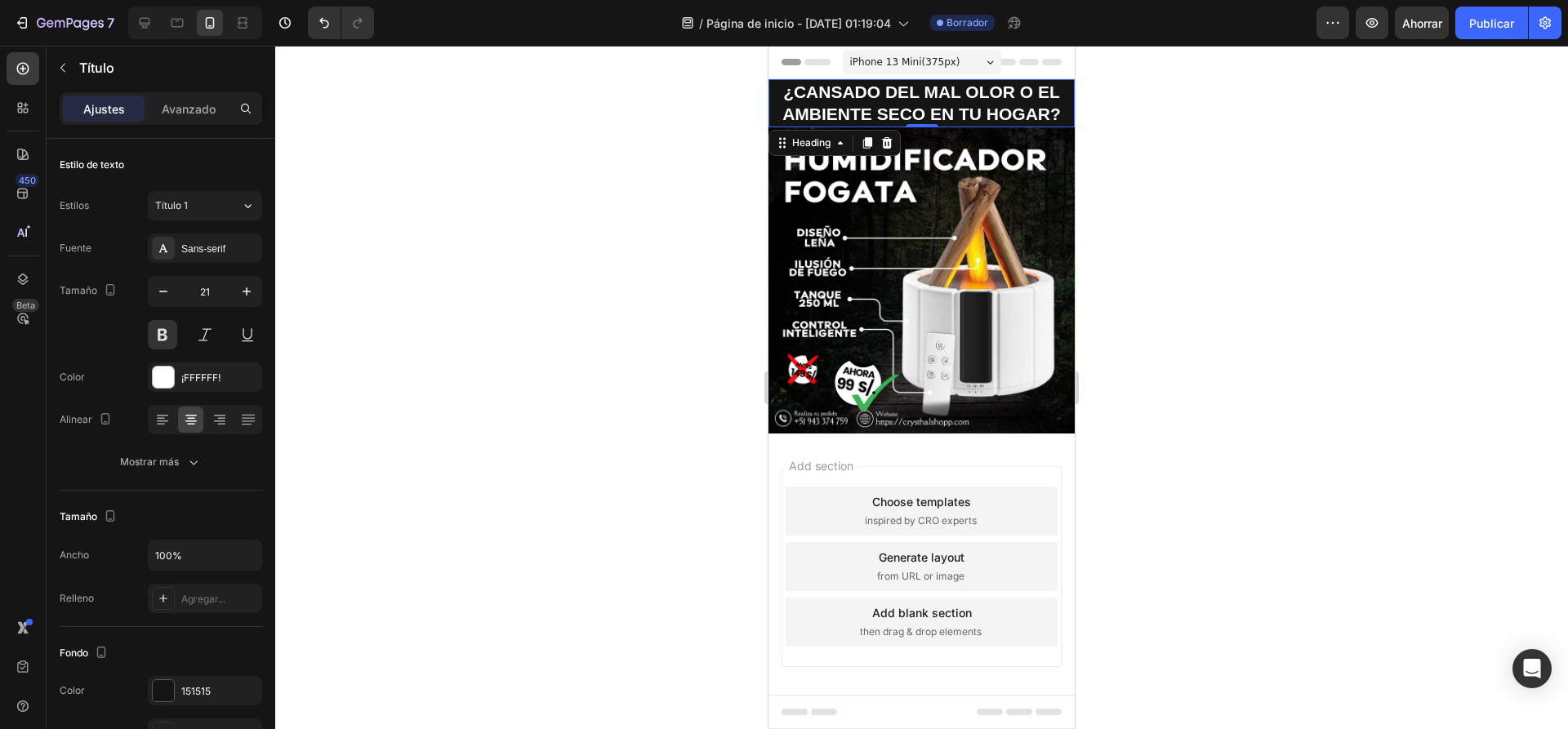
click at [435, 234] on div at bounding box center [921, 387] width 1292 height 683
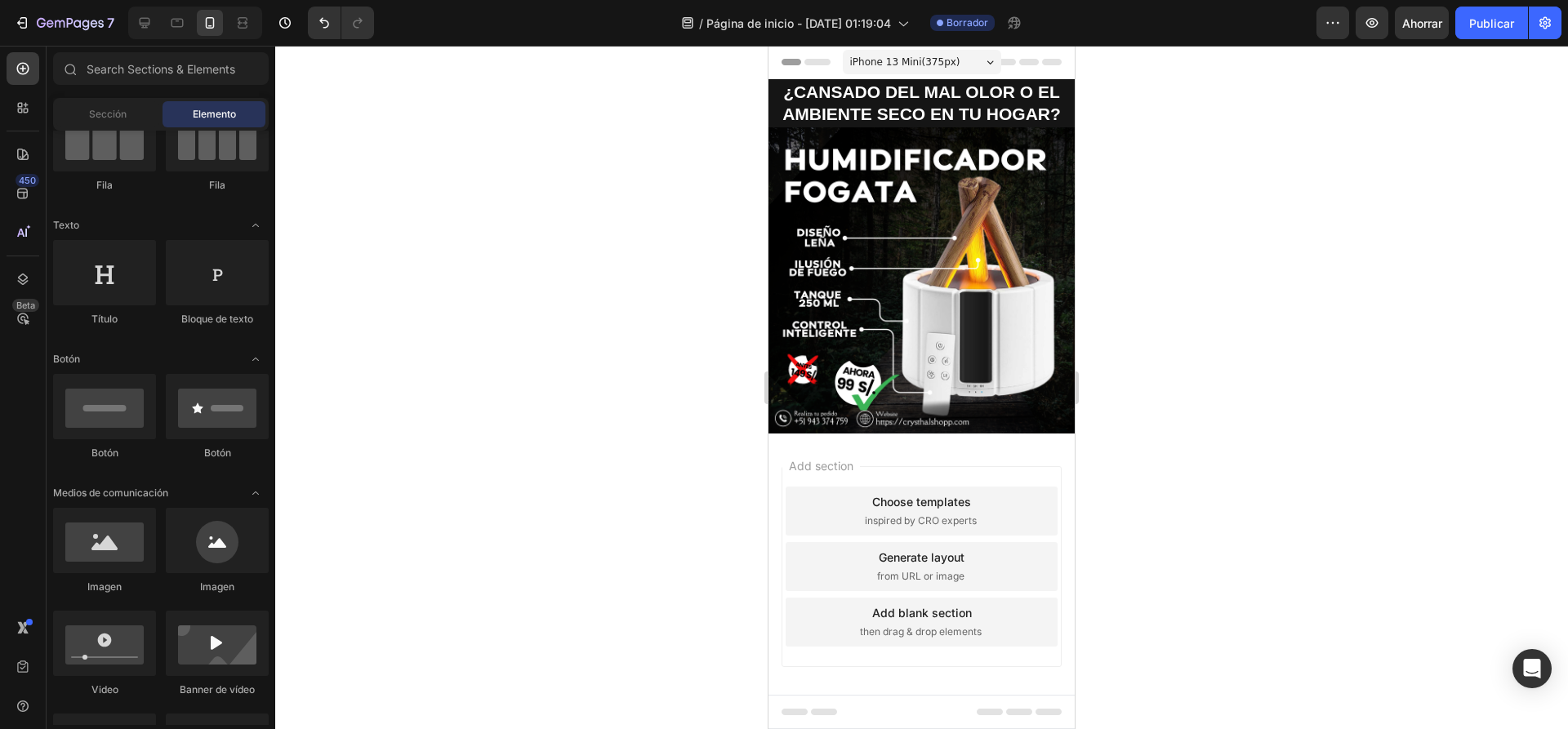
click at [1242, 311] on div at bounding box center [921, 387] width 1292 height 683
click at [924, 115] on p "¿CANSADO DEL MAL OLOR O EL AMBIENTE SECO EN TU HOGAR?" at bounding box center [921, 103] width 303 height 45
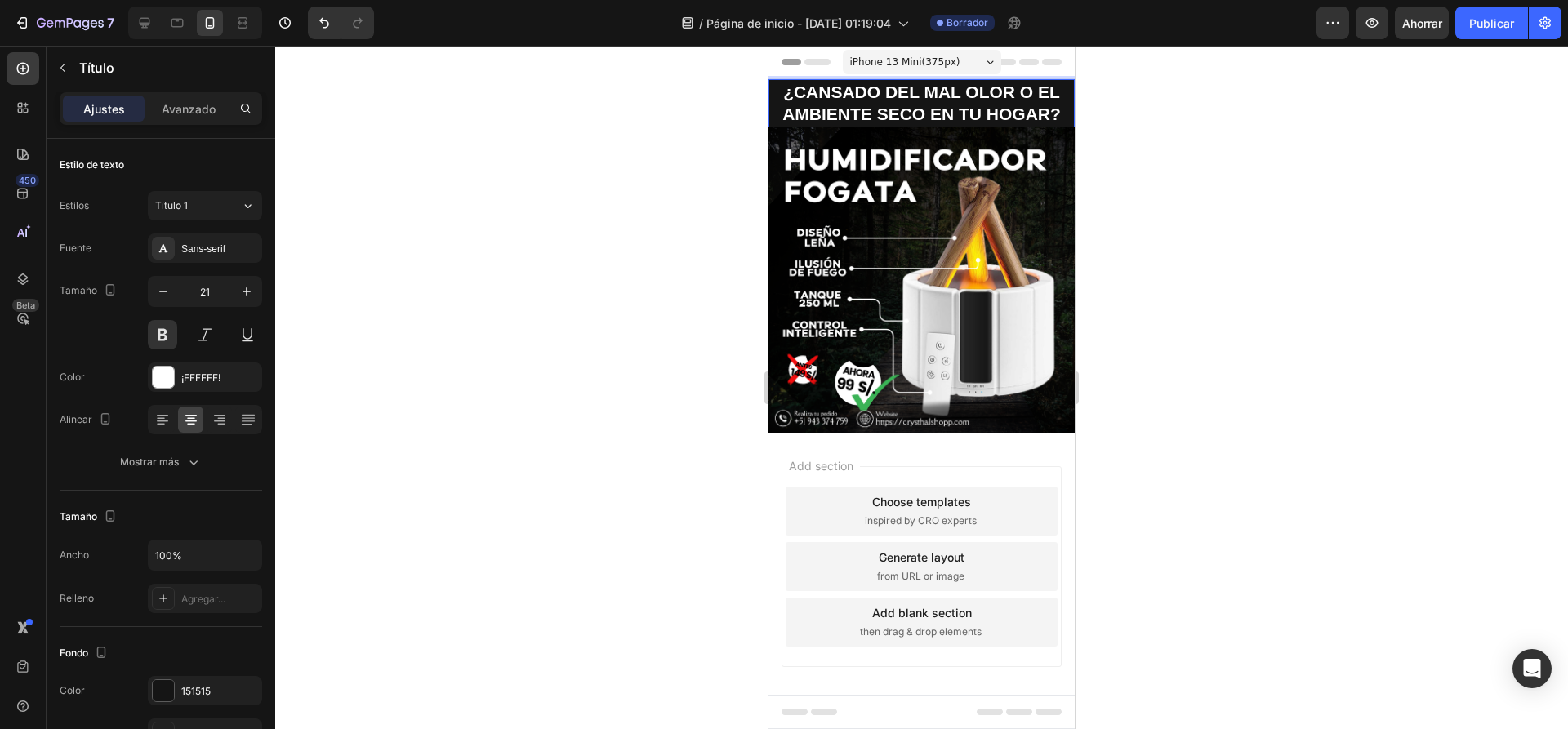
click at [1052, 116] on p "¿CANSADO DEL MAL OLOR O EL AMBIENTE SECO EN TU HOGAR?" at bounding box center [921, 103] width 303 height 45
click at [1186, 181] on div at bounding box center [921, 387] width 1292 height 683
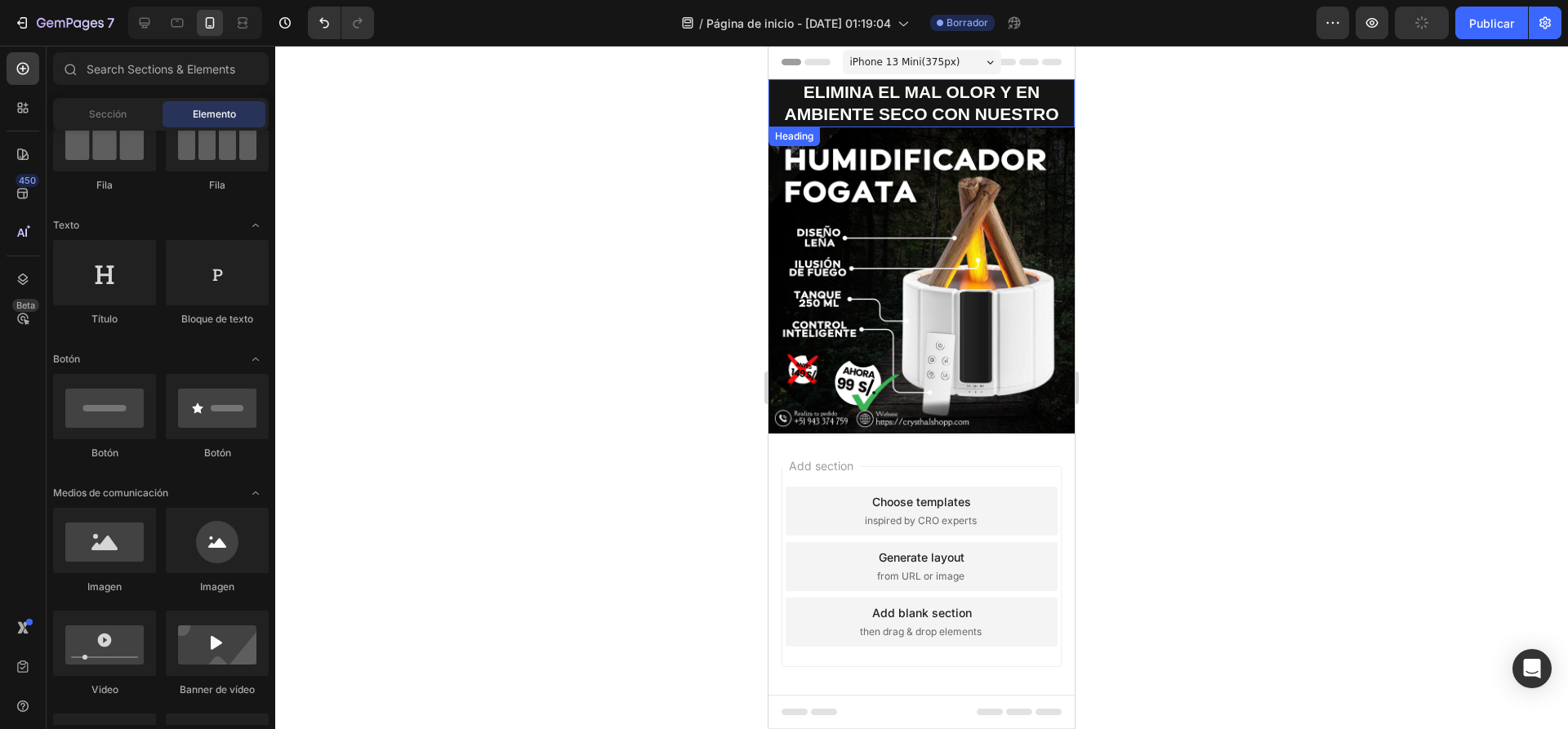
click at [869, 98] on p "ELIMINA EL MAL OLOR Y EN AMBIENTE SECO CON NUESTRO" at bounding box center [921, 103] width 303 height 45
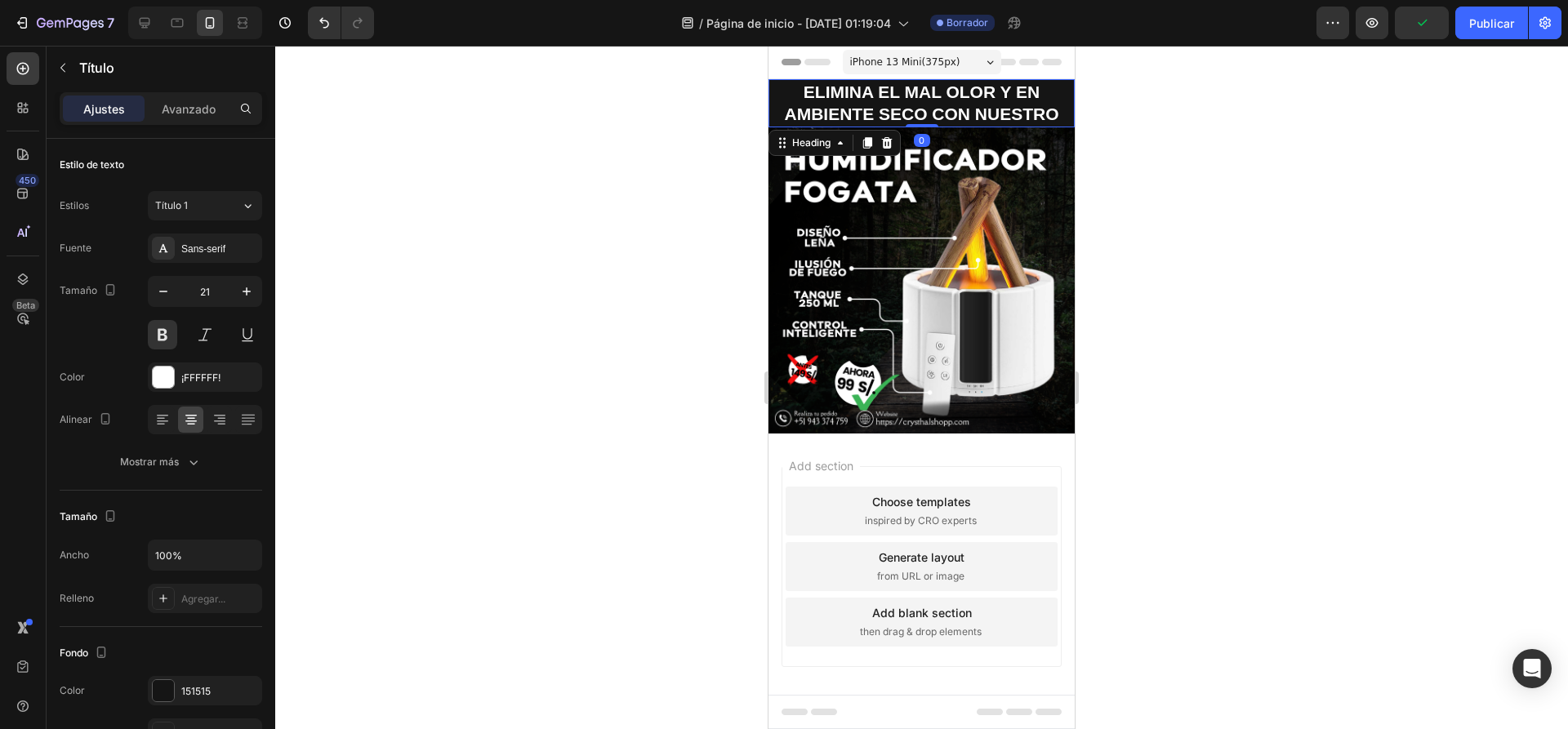
click at [1049, 111] on p "ELIMINA EL MAL OLOR Y EN AMBIENTE SECO CON NUESTRO" at bounding box center [921, 103] width 303 height 45
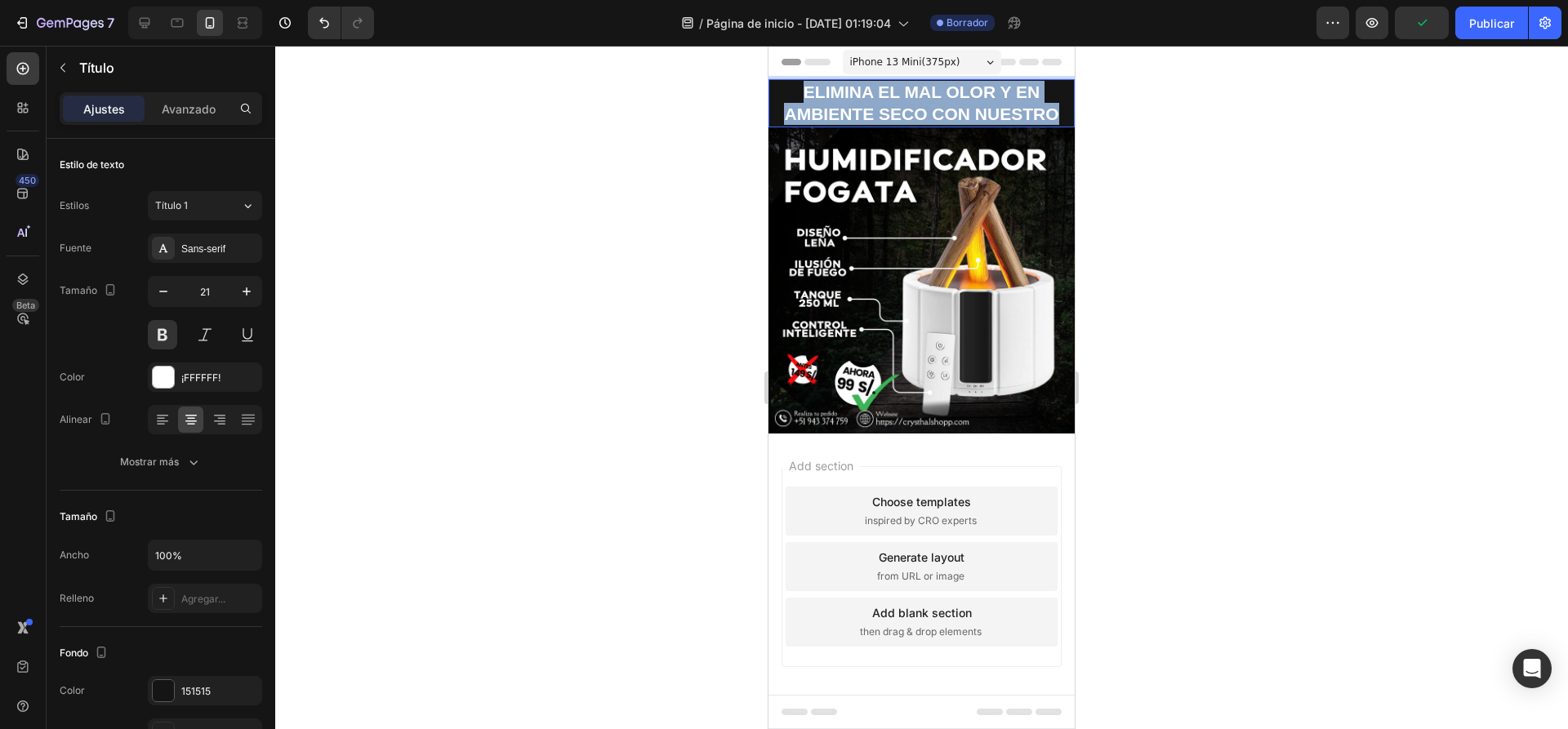
click at [1049, 111] on p "ELIMINA EL MAL OLOR Y EN AMBIENTE SECO CON NUESTRO" at bounding box center [921, 103] width 303 height 45
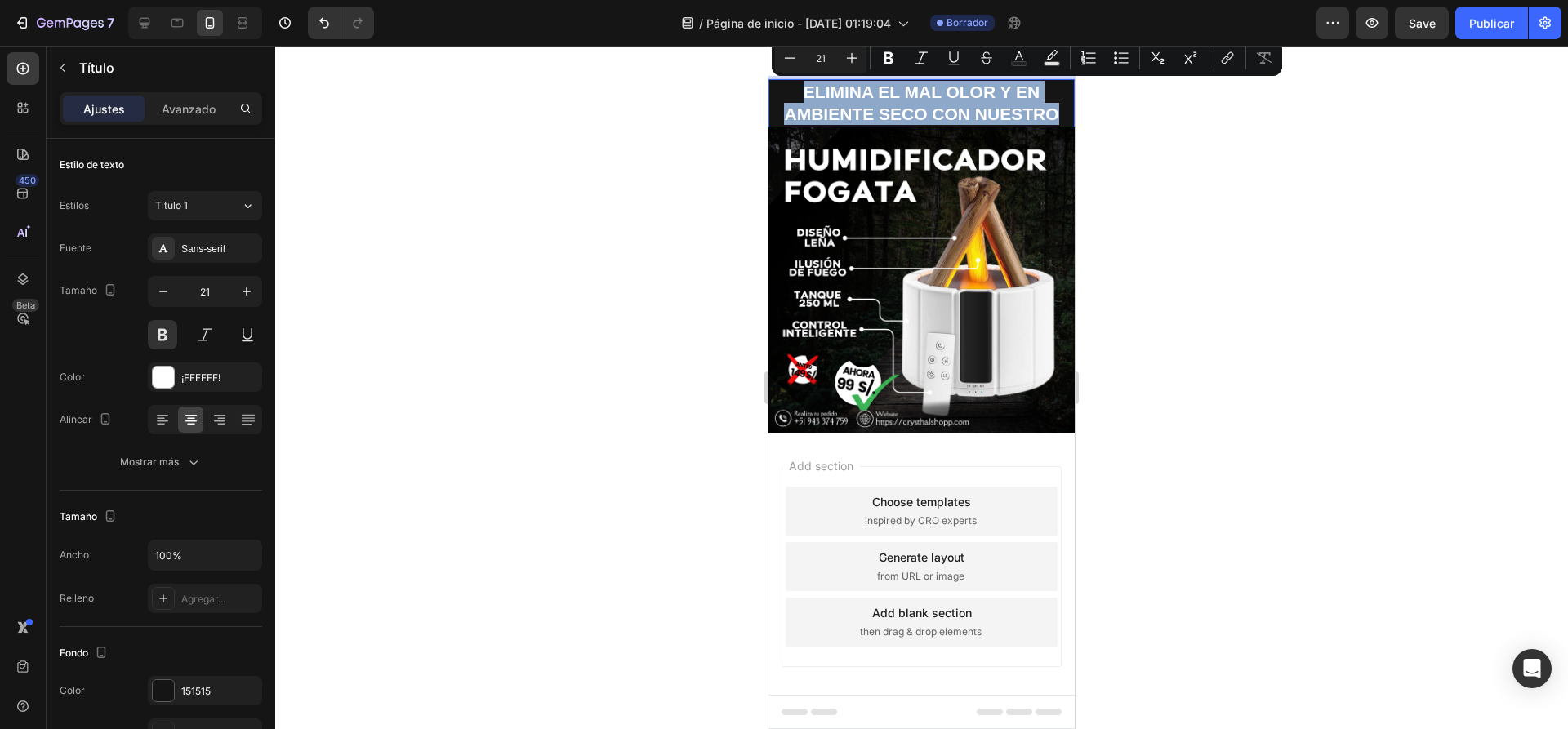
copy p "ELIMINA EL MAL OLOR Y EN AMBIENTE SECO CON NUESTRO"
click at [1037, 113] on p "ELIMINA EL MAL OLOR Y EN AMBIENTE SECO CON NUESTRO" at bounding box center [921, 103] width 303 height 45
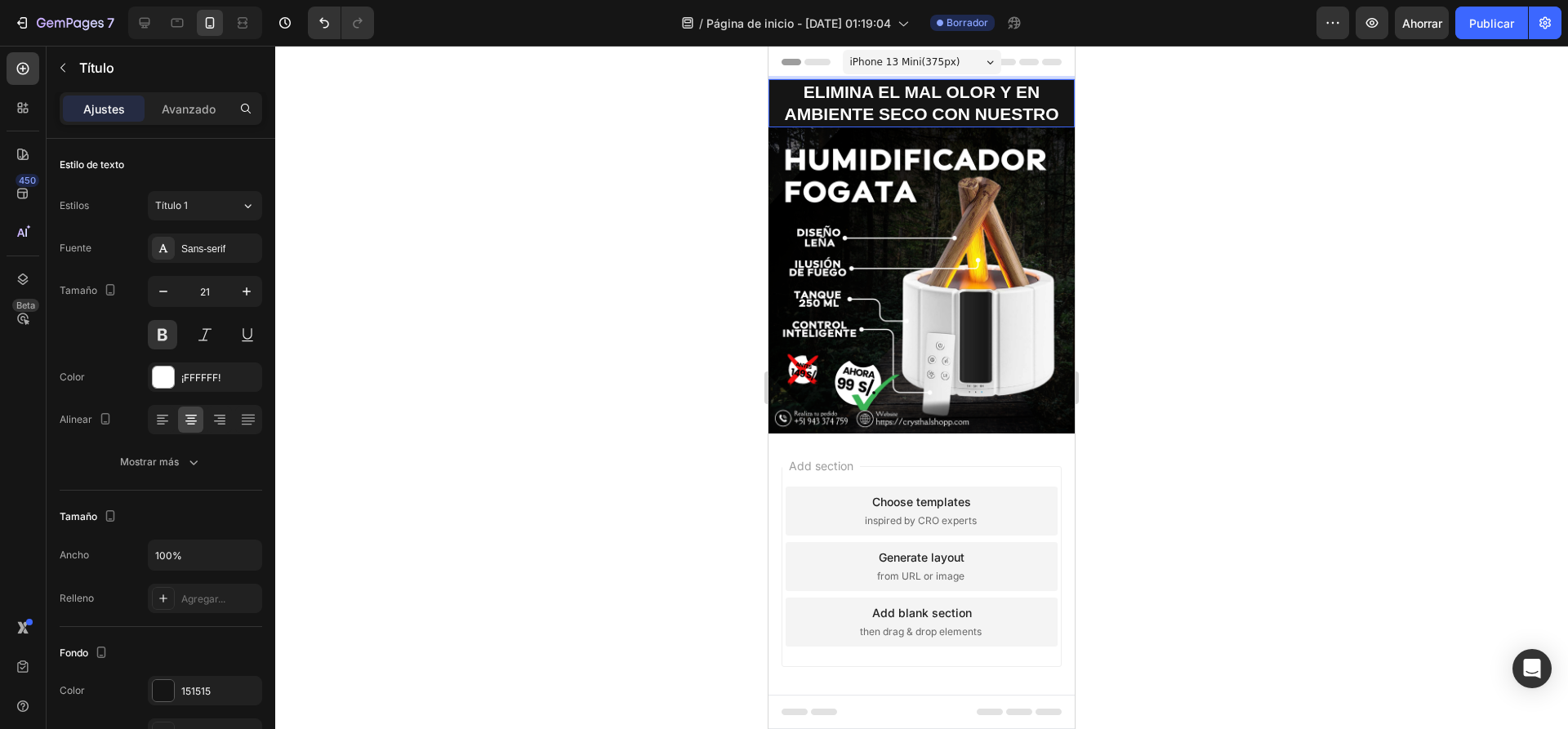
click at [1051, 114] on p "ELIMINA EL MAL OLOR Y EN AMBIENTE SECO CON NUESTRO" at bounding box center [921, 103] width 303 height 45
click at [803, 97] on p "ELIMINA EL MAL OLOR Y EN AMBIENTE SECO CON NUESTRO!" at bounding box center [921, 103] width 303 height 45
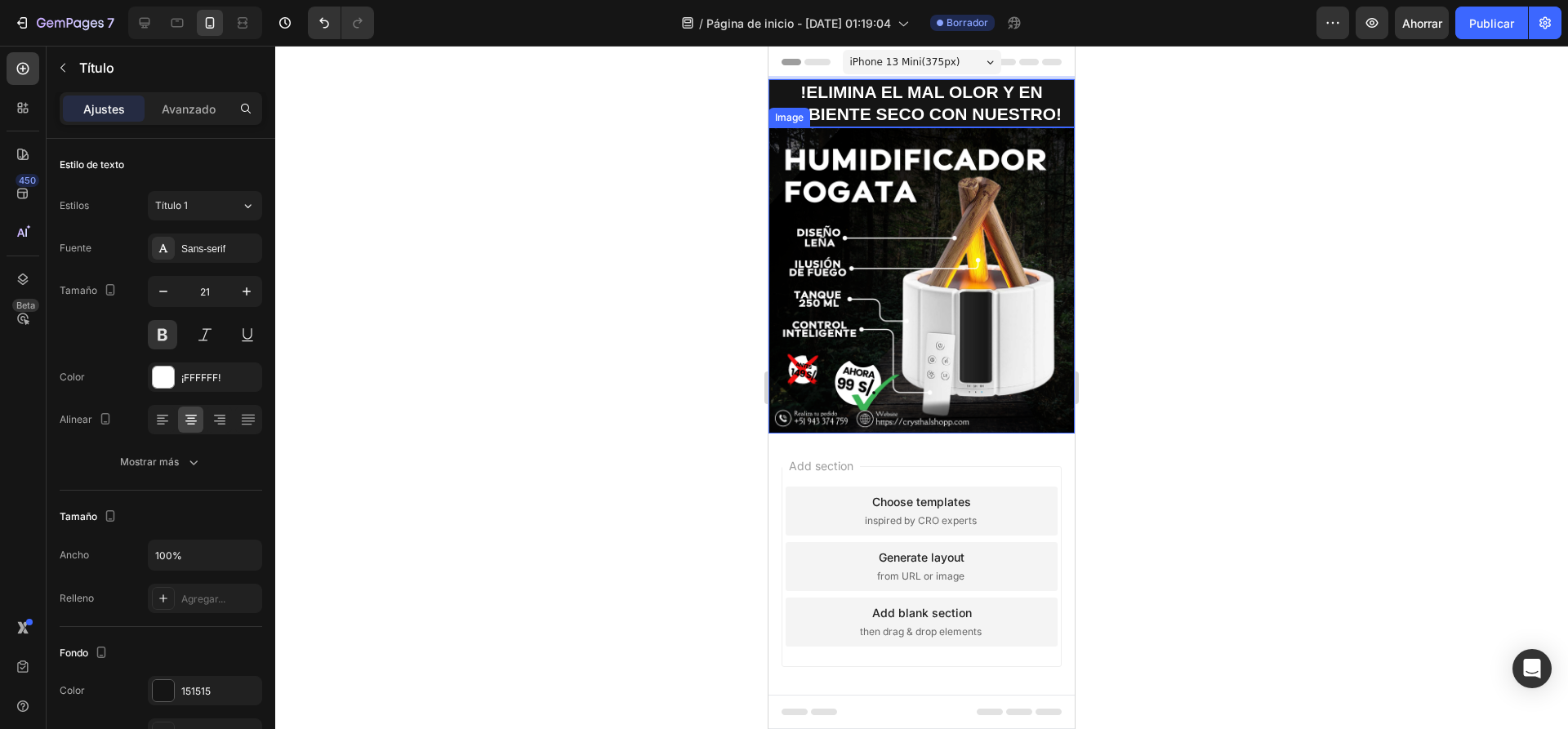
click at [1162, 172] on div at bounding box center [921, 387] width 1292 height 683
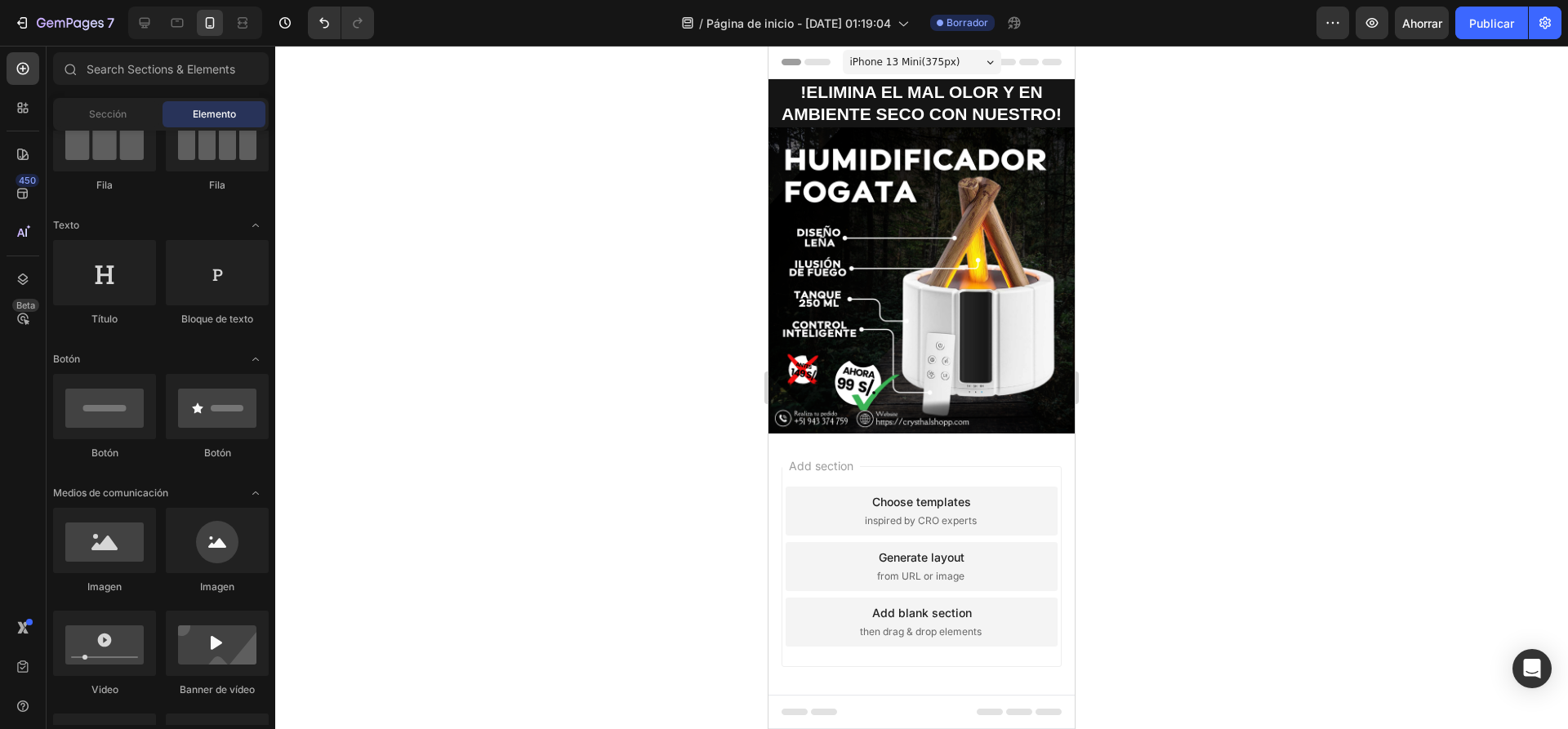
click at [661, 221] on div at bounding box center [921, 387] width 1292 height 683
click at [1239, 266] on div at bounding box center [921, 387] width 1292 height 683
click at [1180, 230] on div at bounding box center [921, 387] width 1292 height 683
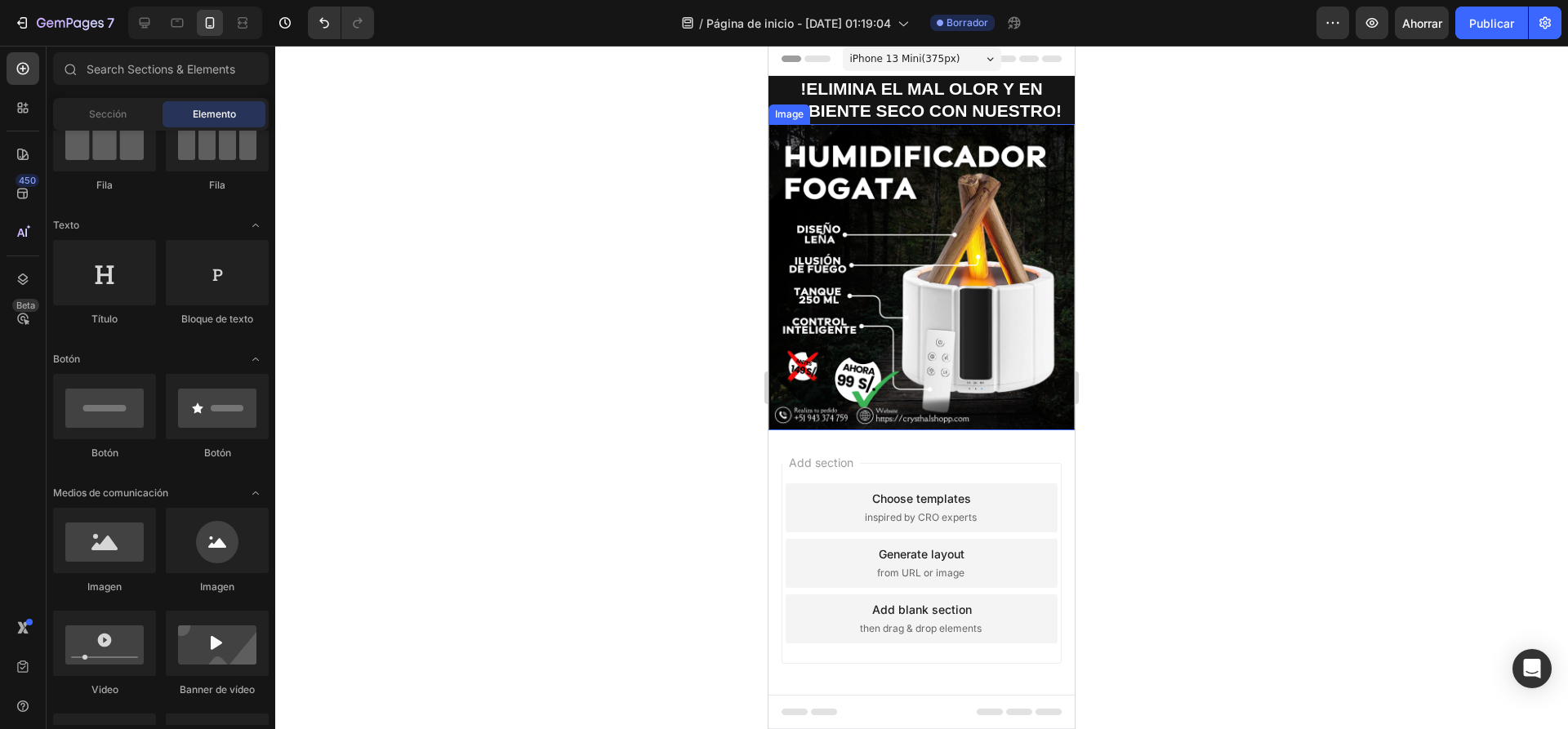
scroll to position [4, 0]
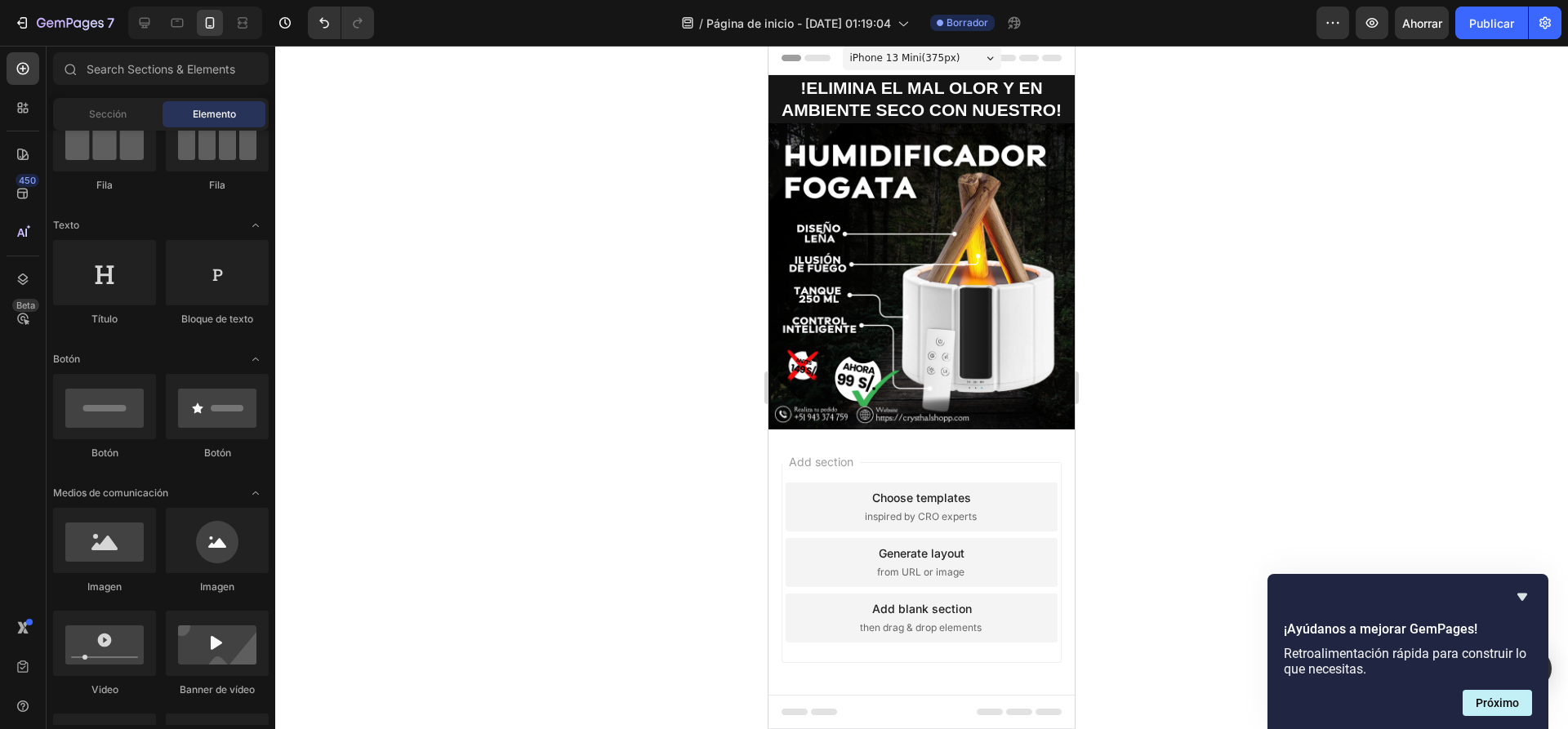
click at [539, 275] on div at bounding box center [921, 387] width 1292 height 683
click at [916, 446] on div "Add section Choose templates inspired by CRO experts Generate layout from URL o…" at bounding box center [921, 585] width 307 height 312
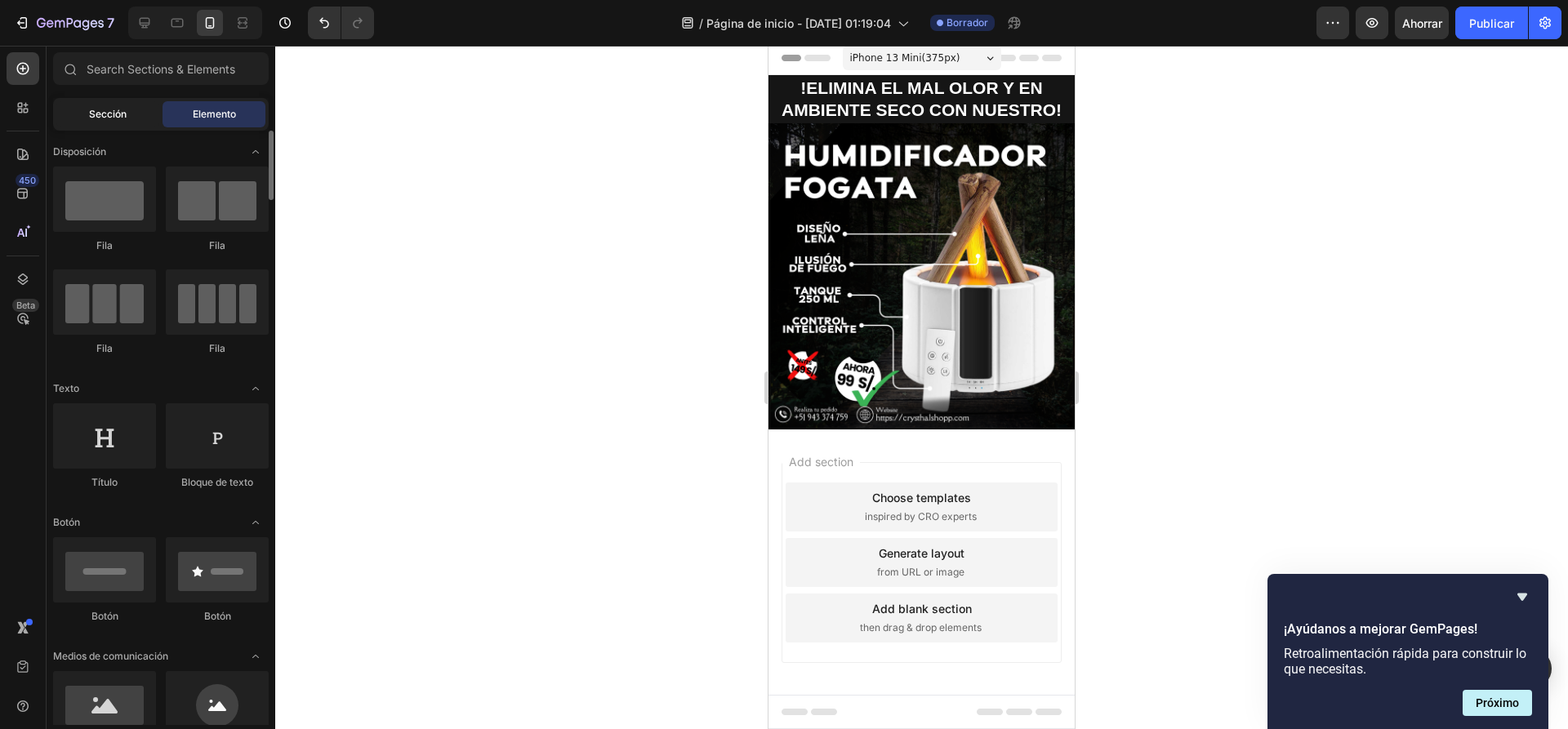
click at [114, 124] on div "Sección" at bounding box center [108, 114] width 103 height 26
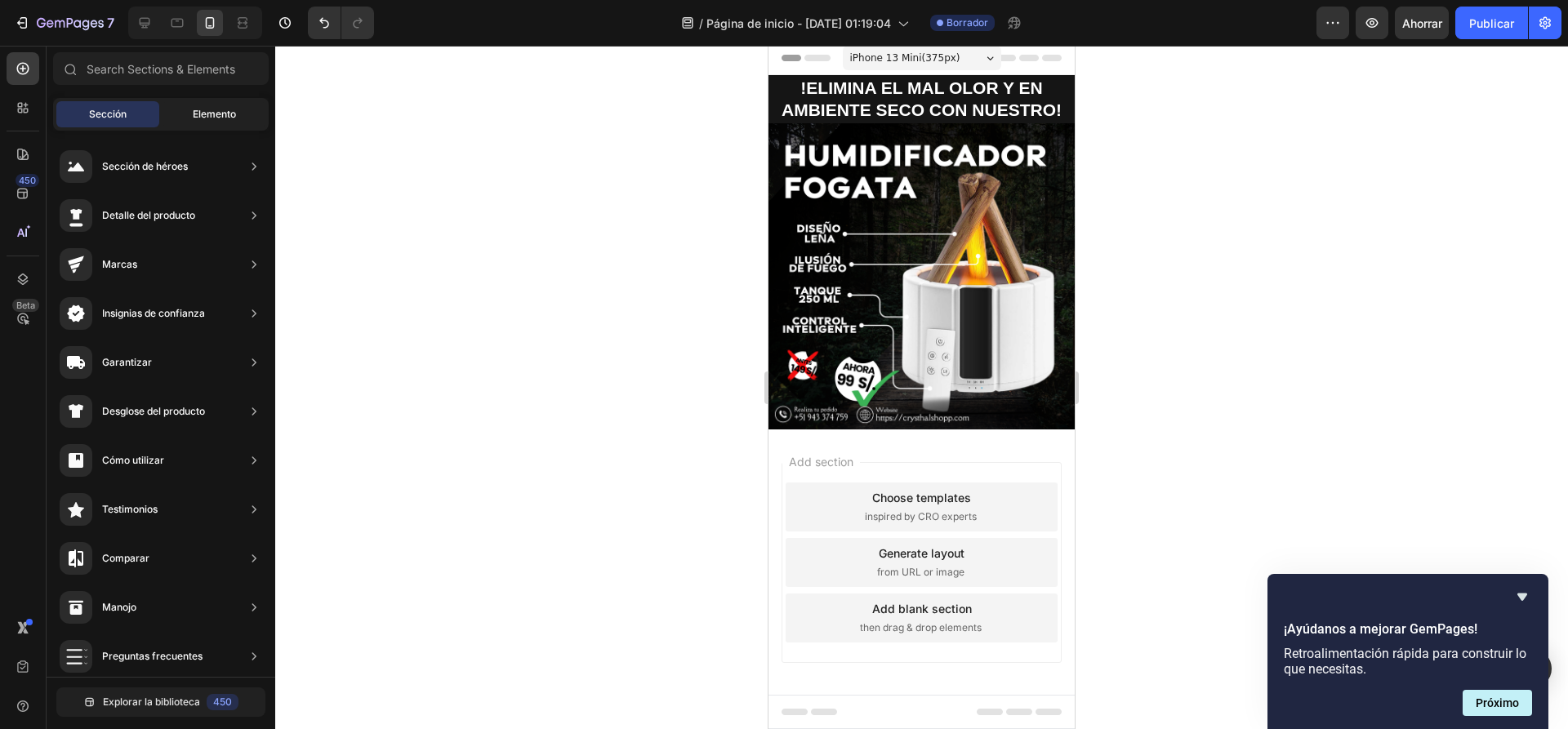
click at [185, 119] on div "Elemento" at bounding box center [214, 114] width 103 height 26
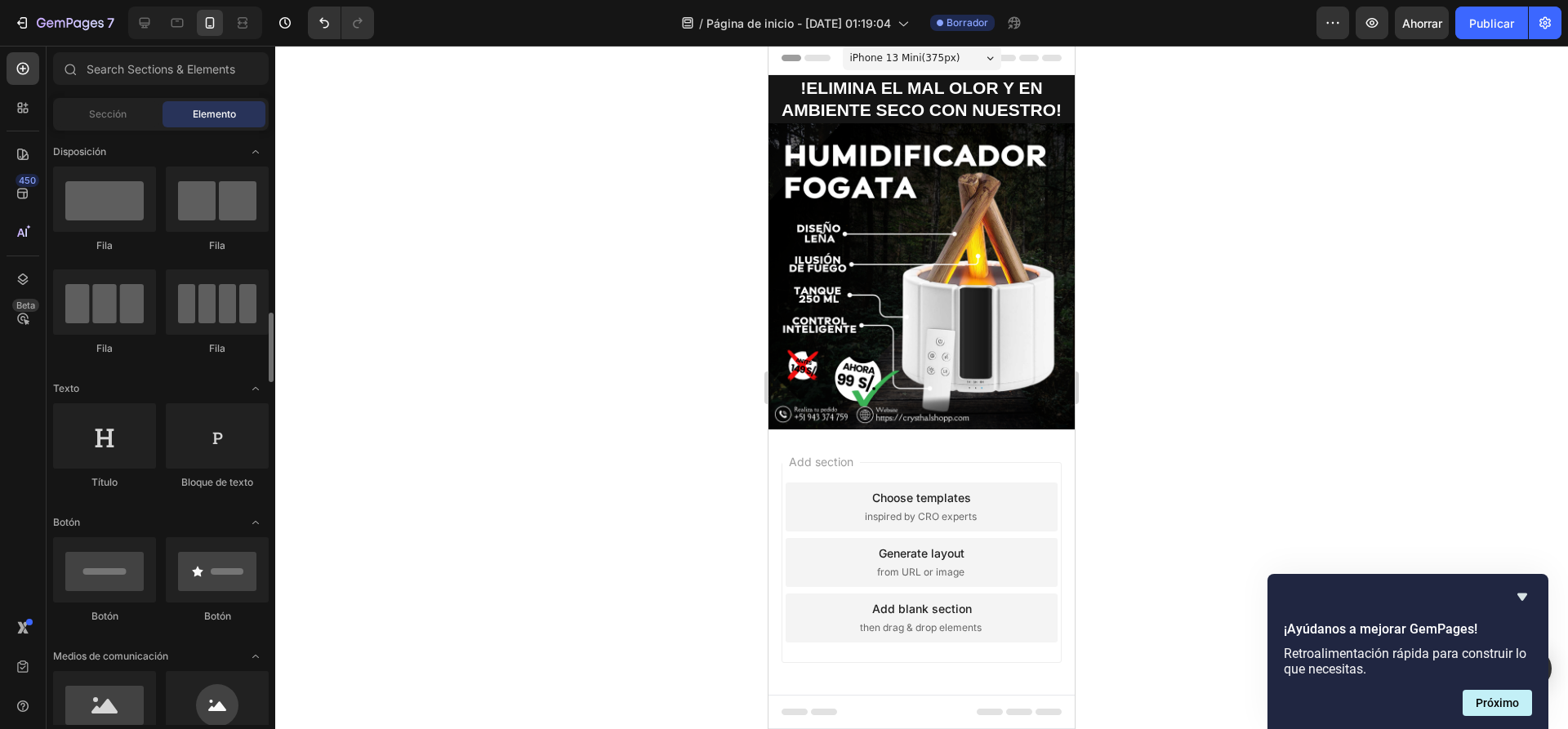
scroll to position [245, 0]
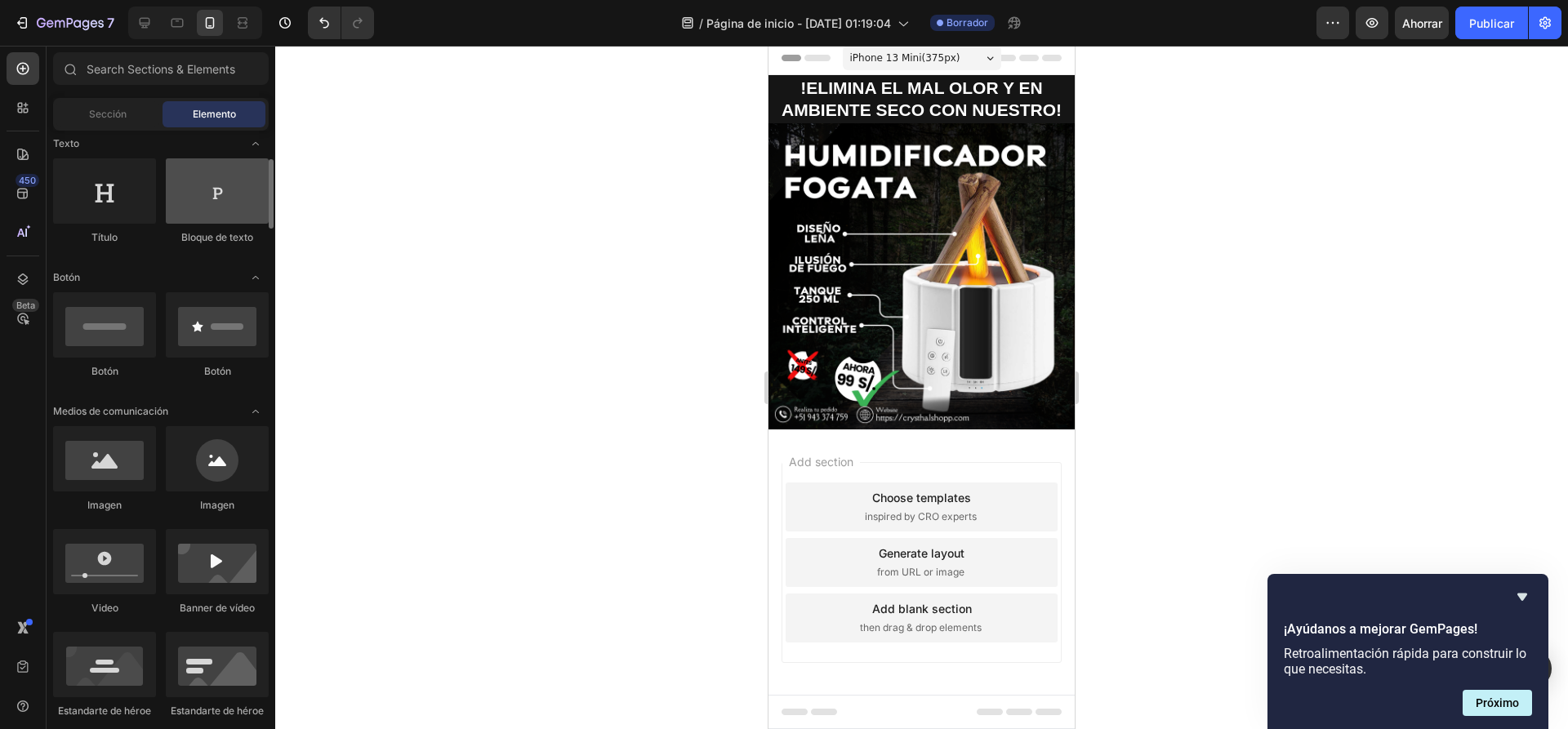
click at [215, 213] on div at bounding box center [217, 191] width 103 height 65
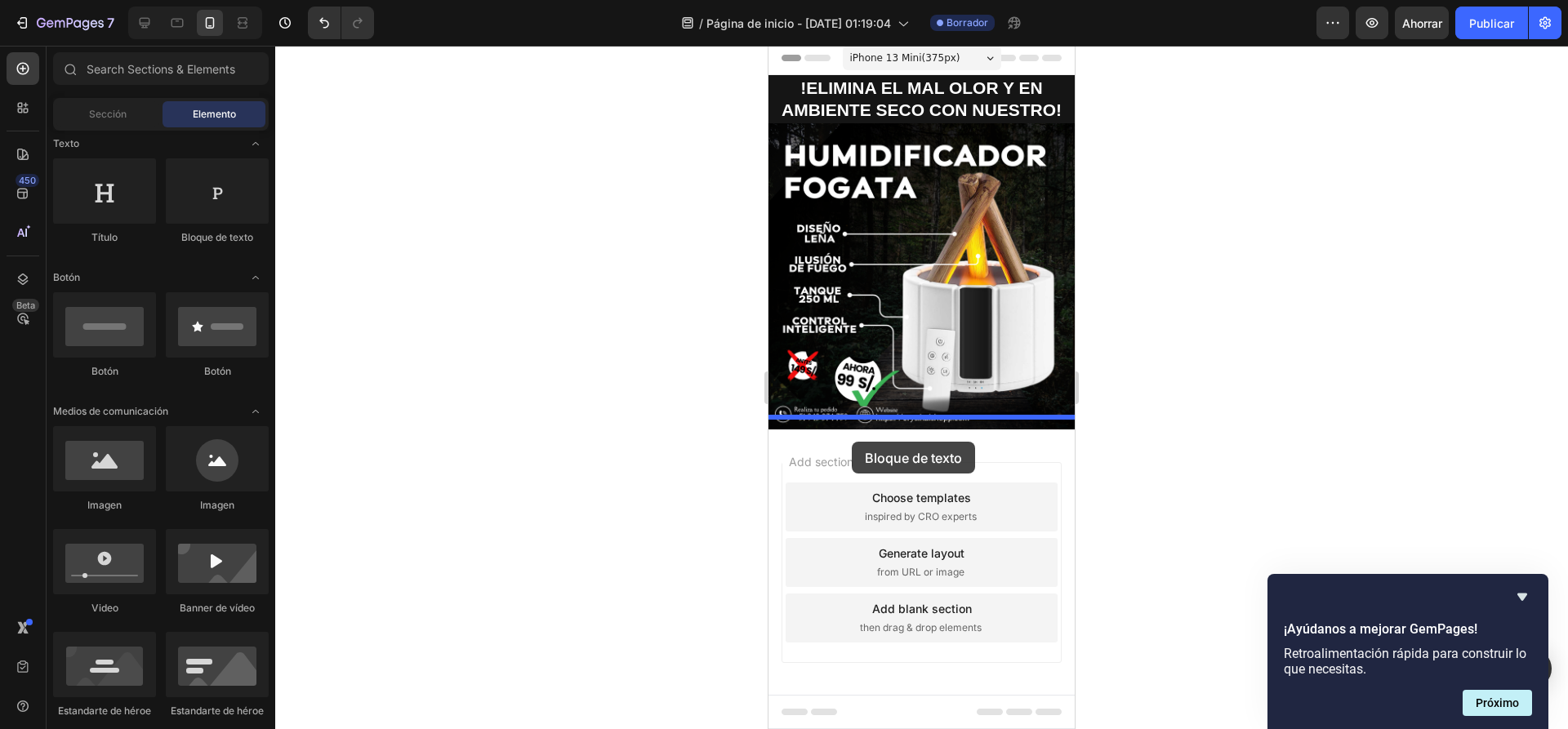
drag, startPoint x: 1117, startPoint y: 352, endPoint x: 852, endPoint y: 441, distance: 279.5
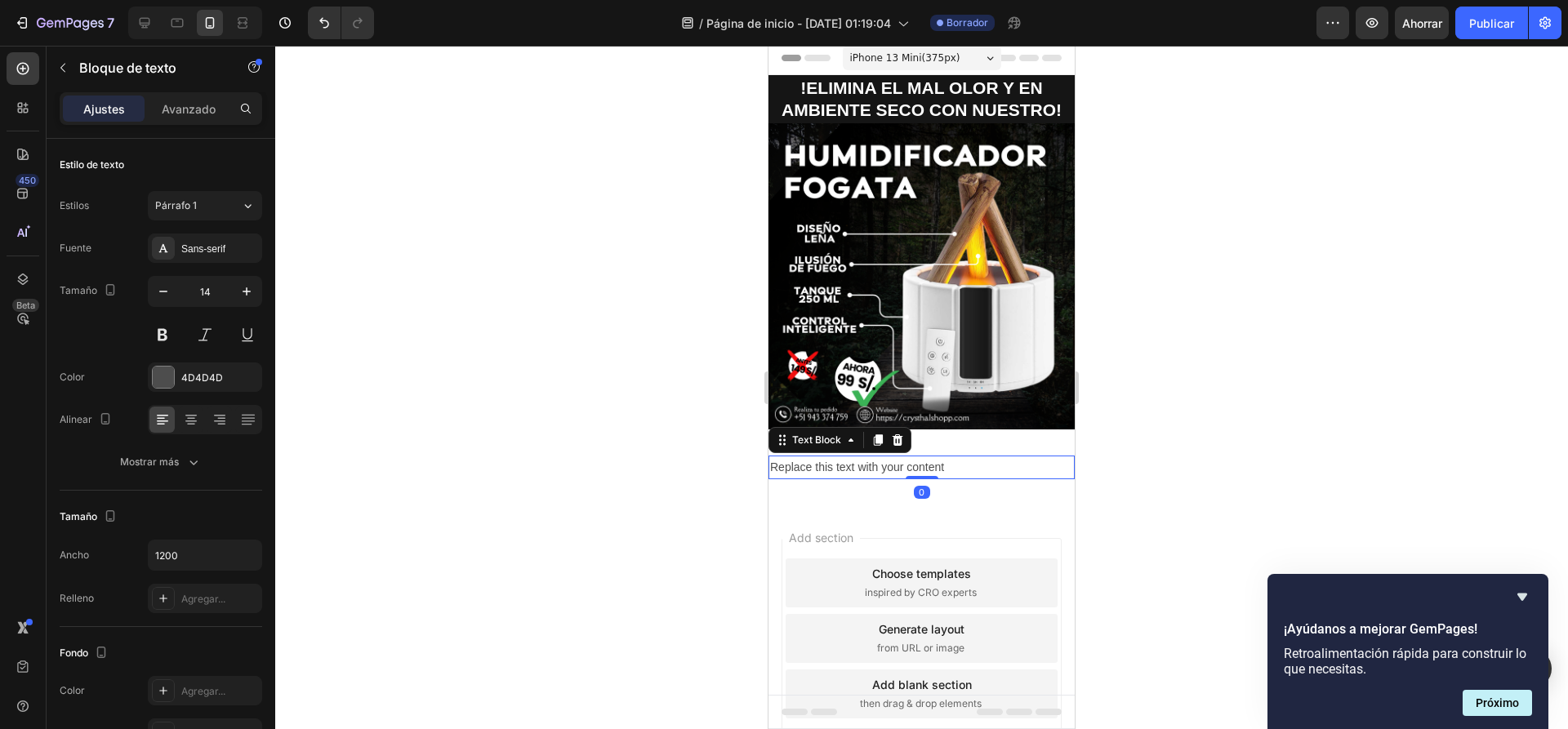
click at [973, 458] on div "Replace this text with your content" at bounding box center [921, 467] width 307 height 24
click at [715, 439] on div at bounding box center [921, 387] width 1292 height 683
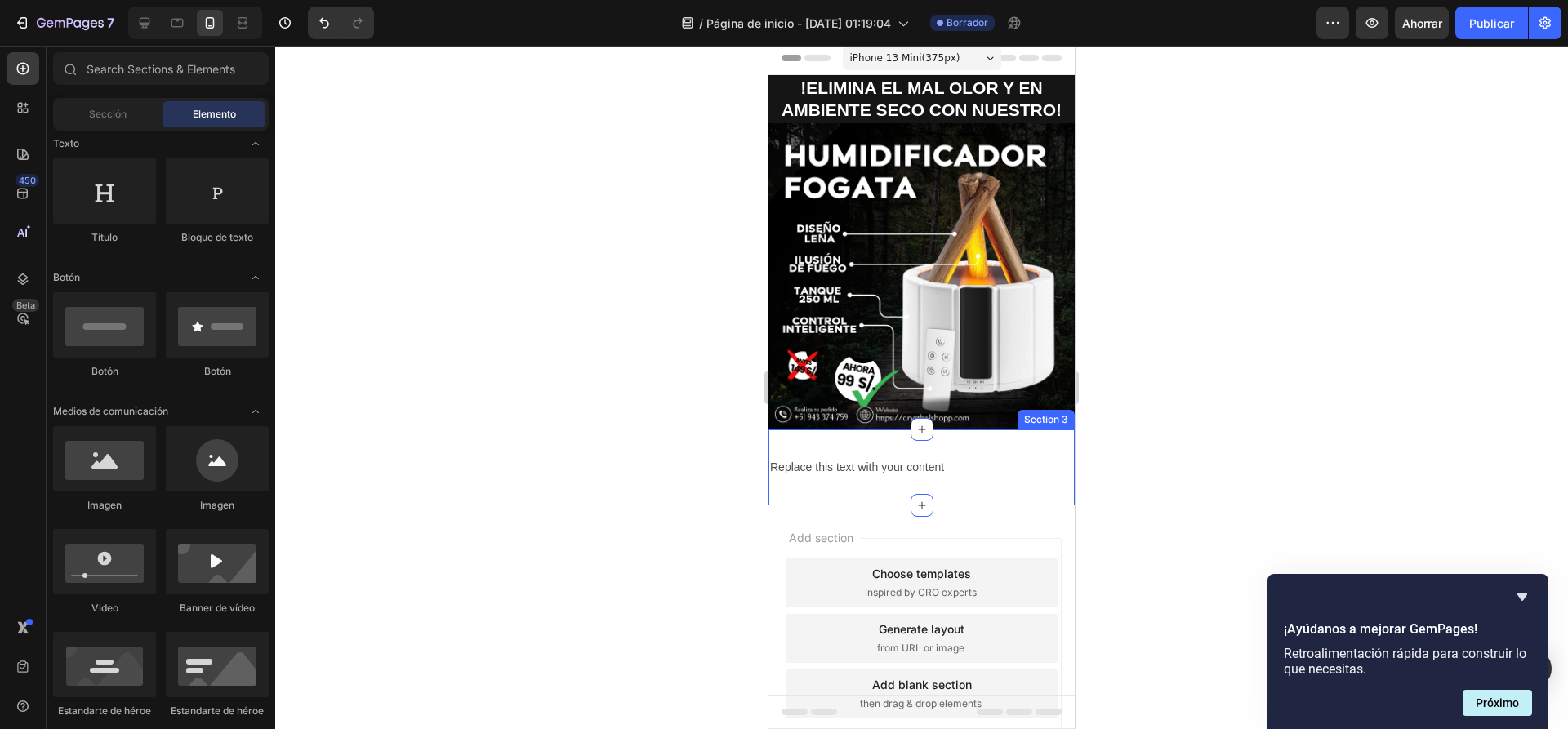
click at [972, 478] on div "Replace this text with your content Text Block Section 3" at bounding box center [921, 467] width 307 height 76
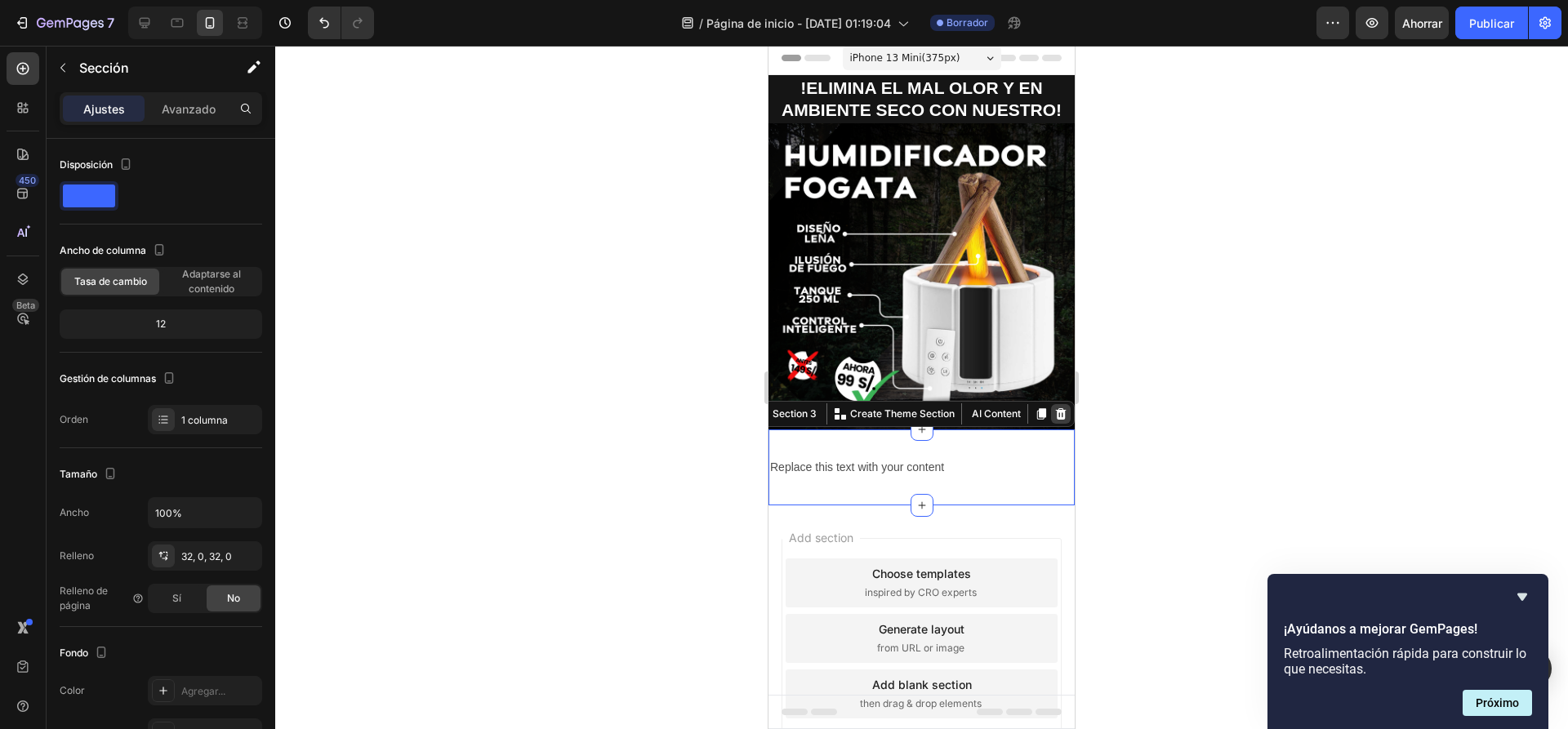
click at [1055, 407] on icon at bounding box center [1060, 413] width 11 height 11
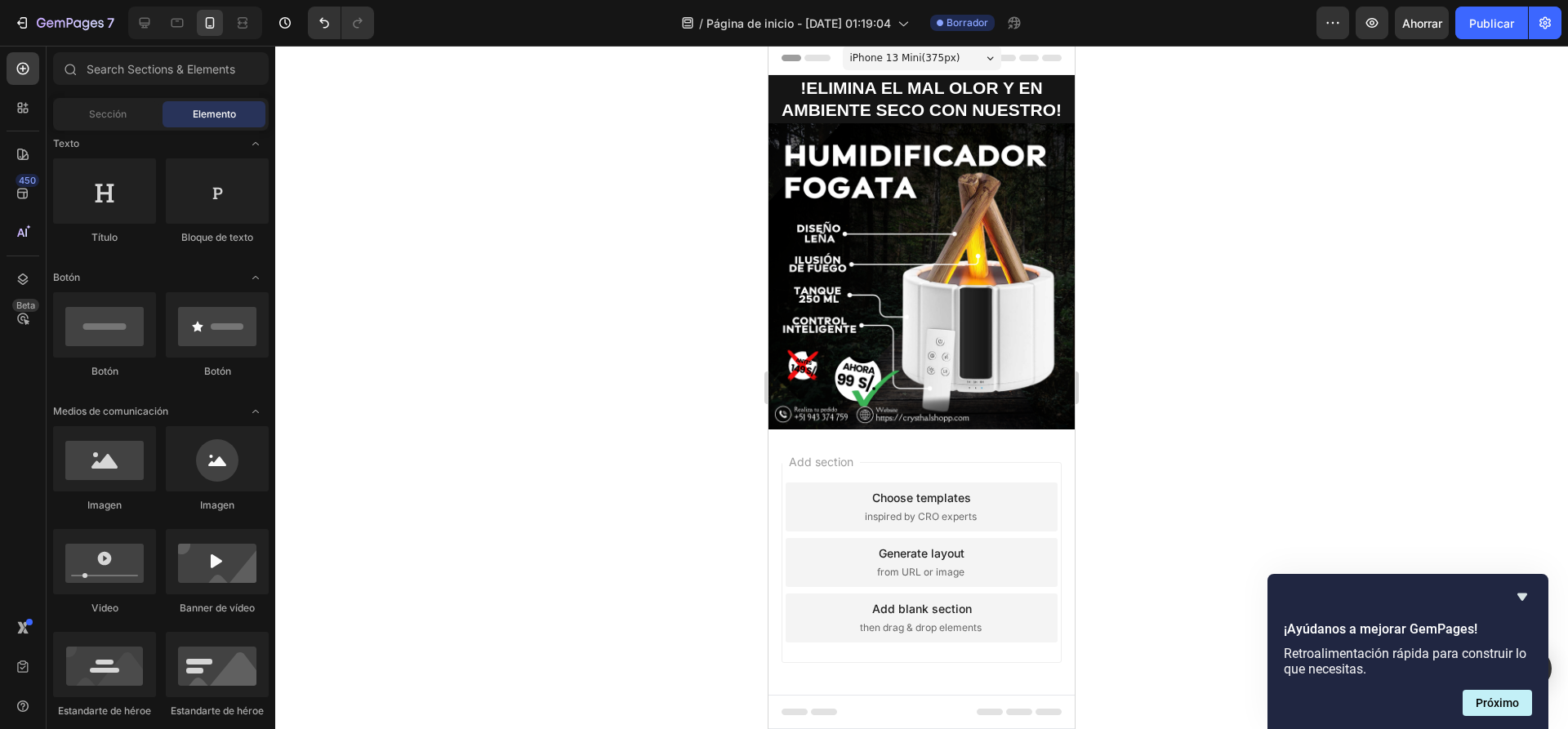
click at [912, 438] on div "Add section Choose templates inspired by CRO experts Generate layout from URL o…" at bounding box center [921, 585] width 307 height 312
drag, startPoint x: 873, startPoint y: 239, endPoint x: 900, endPoint y: 445, distance: 207.8
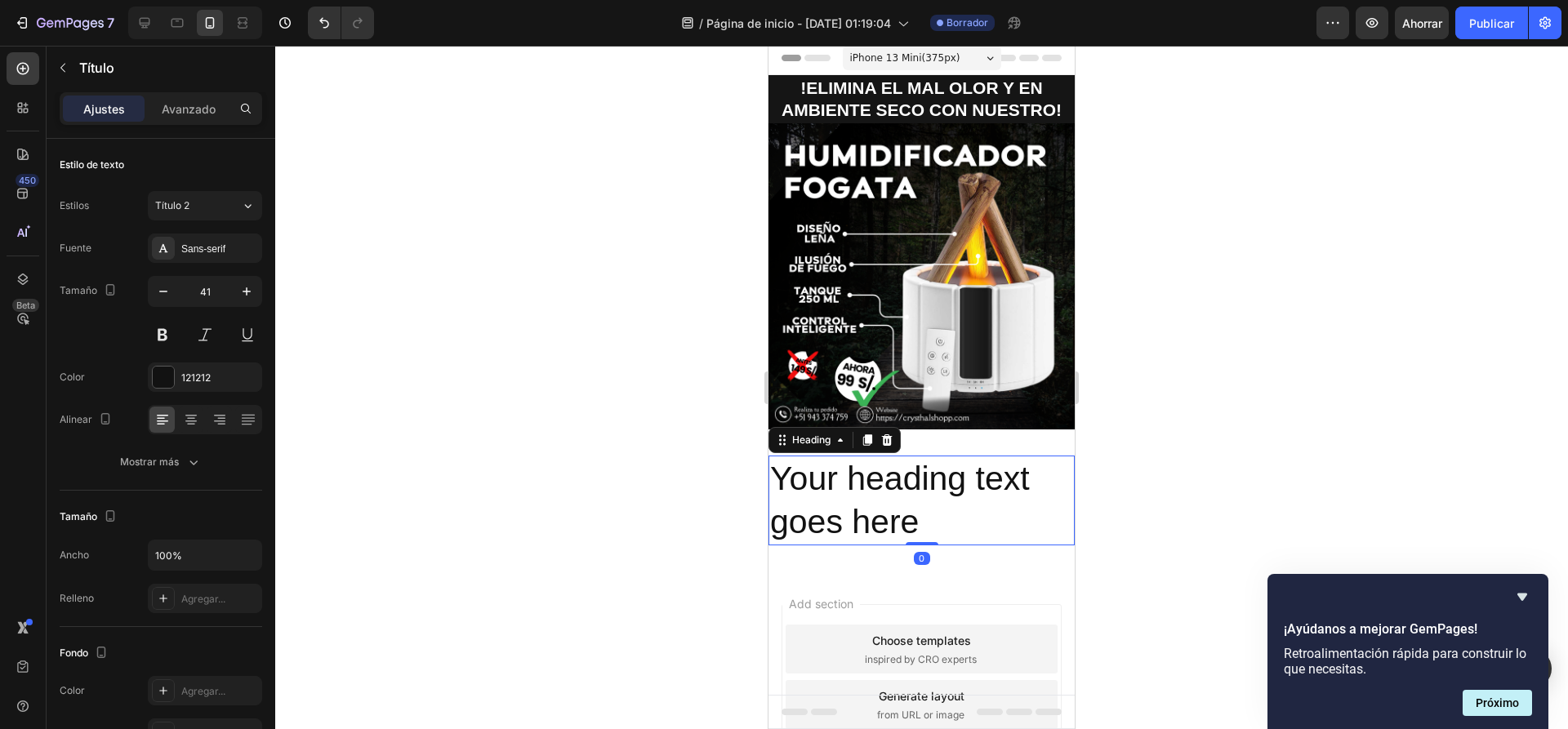
click at [942, 503] on h2 "Your heading text goes here" at bounding box center [921, 500] width 307 height 91
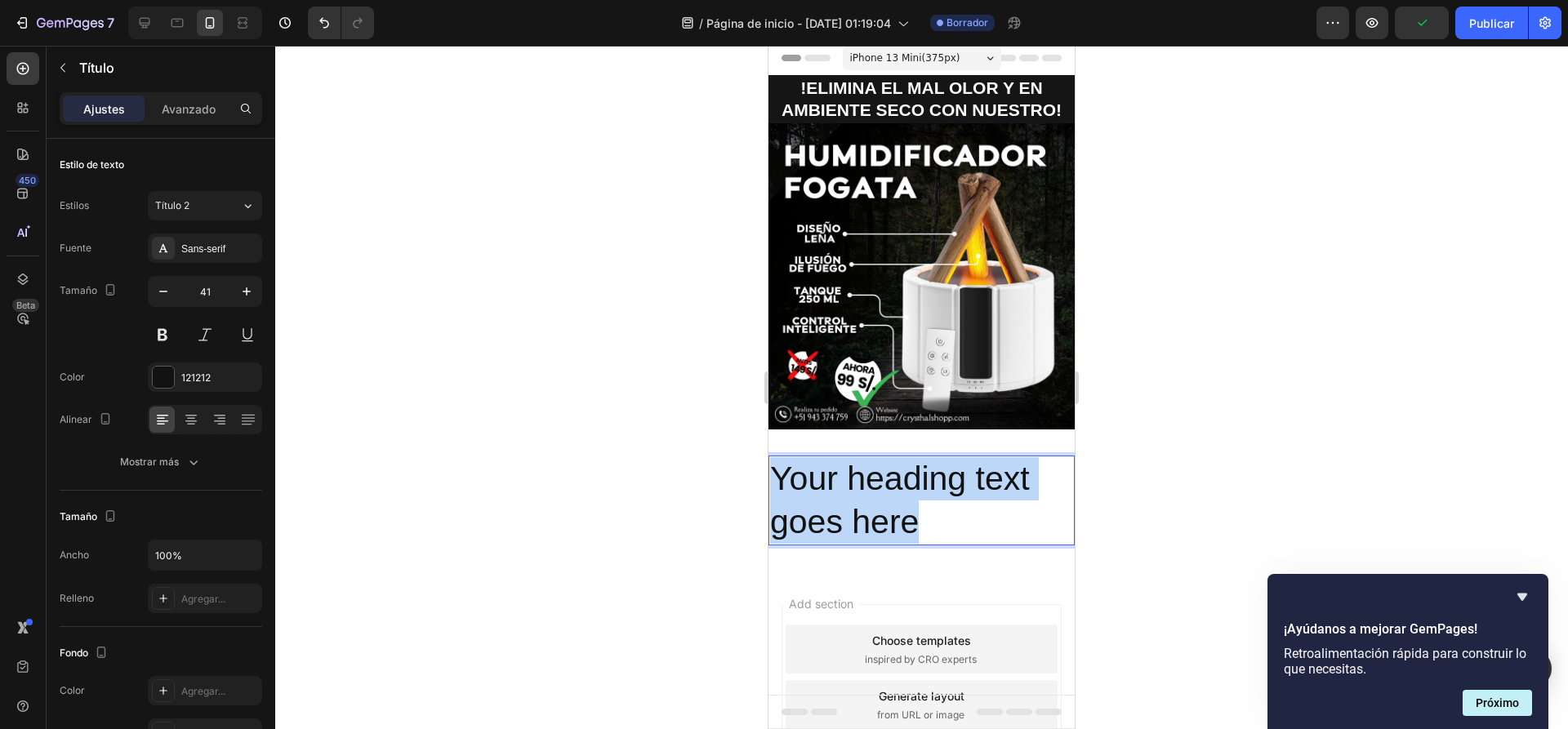
drag, startPoint x: 942, startPoint y: 503, endPoint x: 777, endPoint y: 463, distance: 169.8
click at [777, 463] on p "Your heading text goes here" at bounding box center [921, 500] width 303 height 87
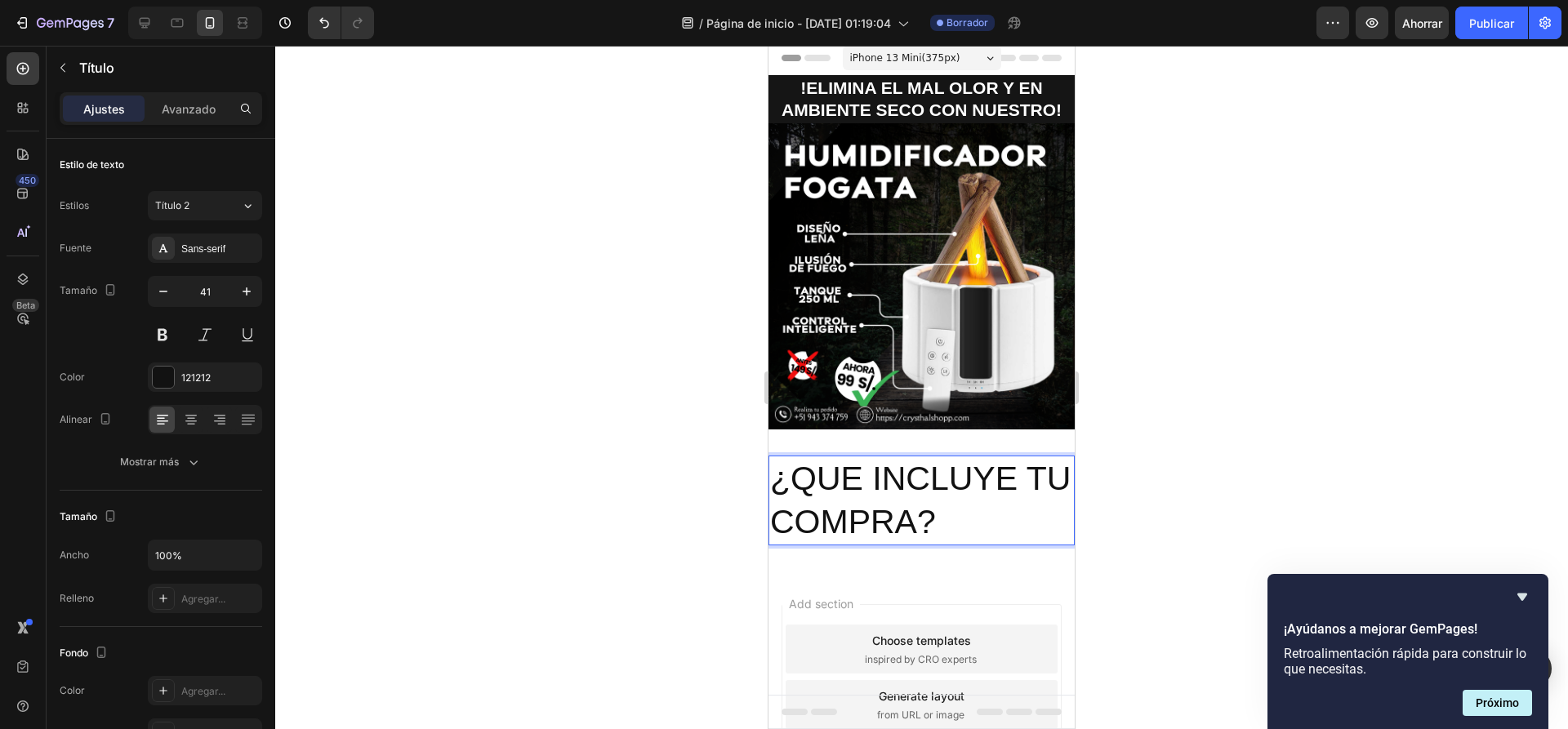
click at [930, 432] on div "¿QUE INCLUYE TU COMPRA? Heading 0 Section 3" at bounding box center [921, 500] width 307 height 143
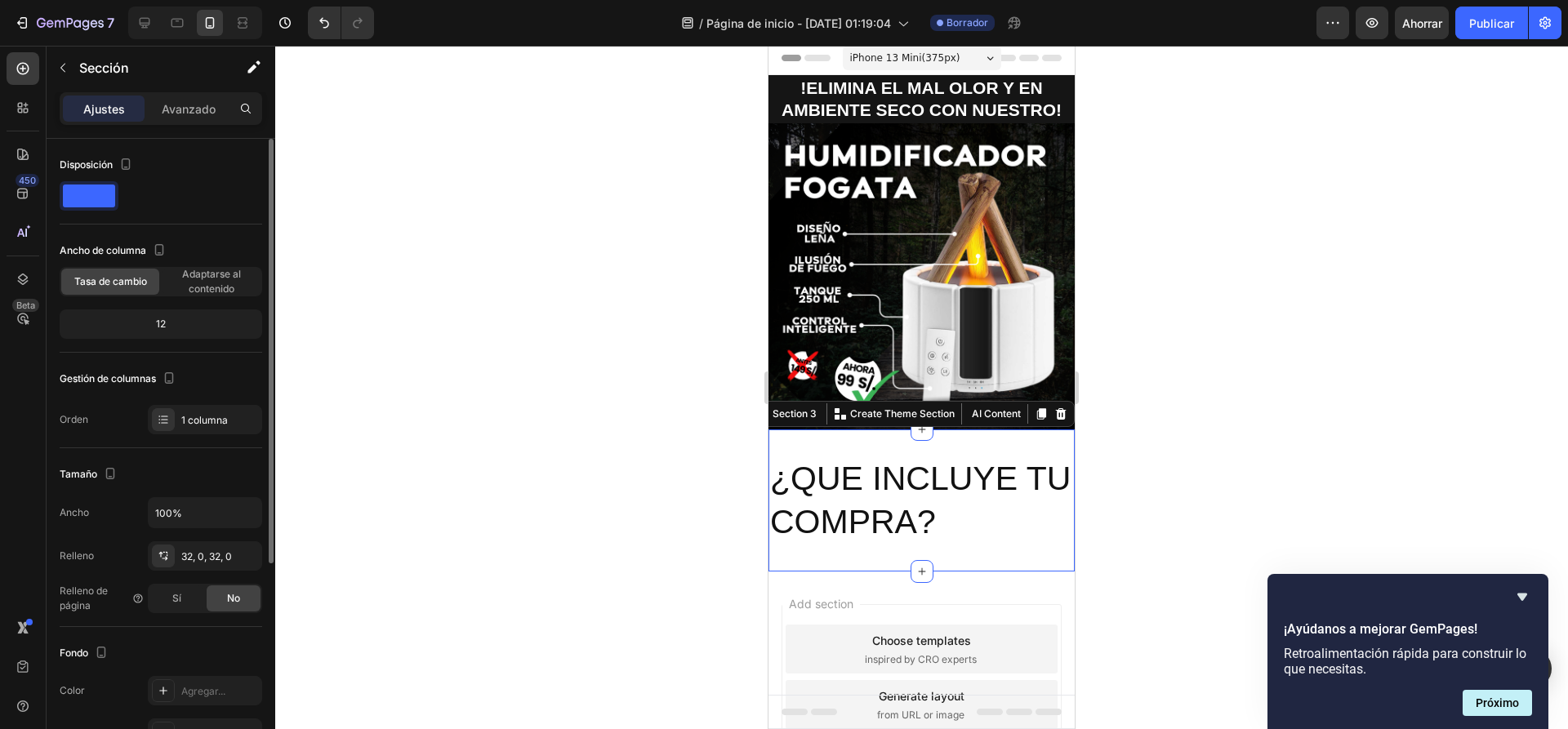
click at [188, 108] on font "Avanzado" at bounding box center [189, 109] width 54 height 14
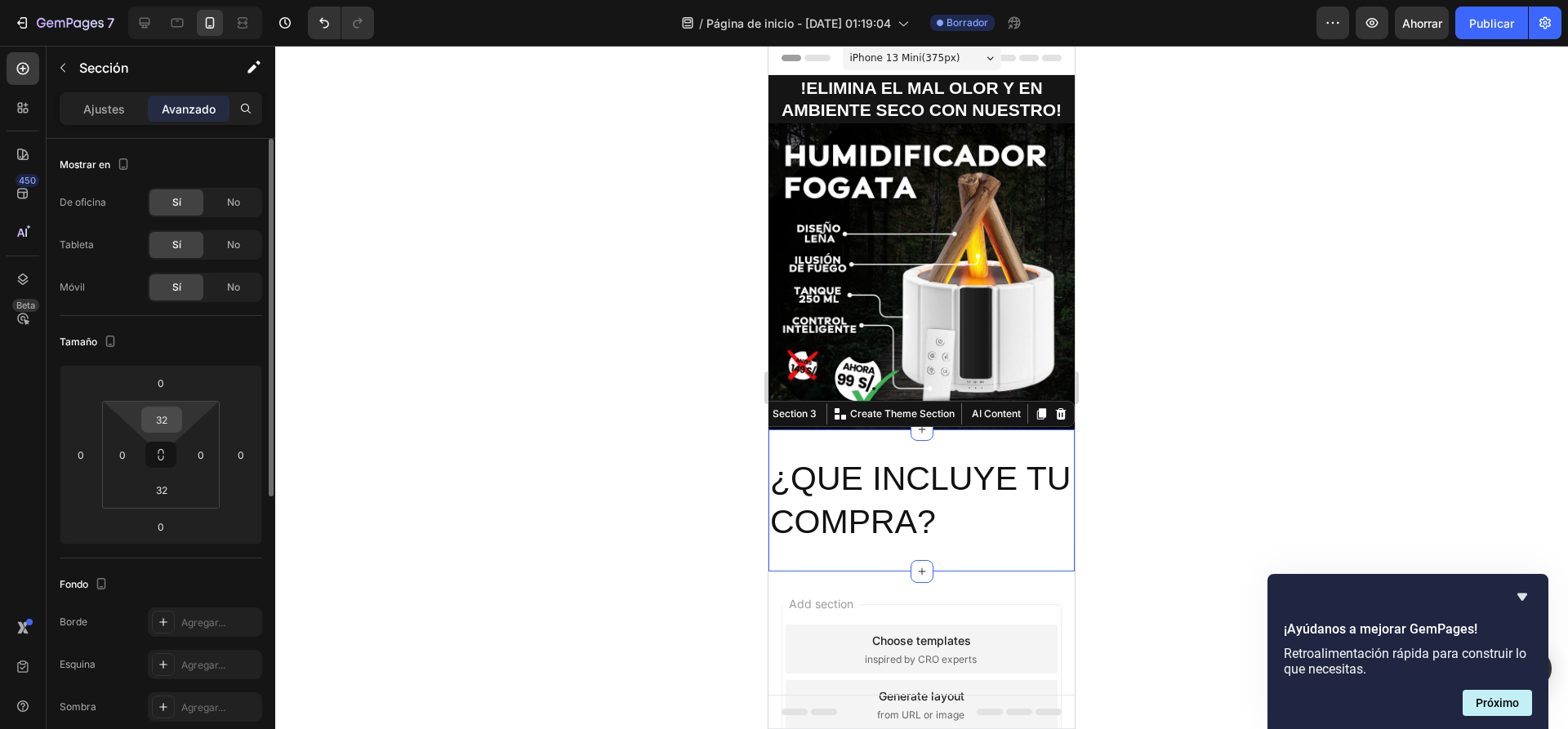
click at [168, 425] on input "32" at bounding box center [162, 419] width 33 height 25
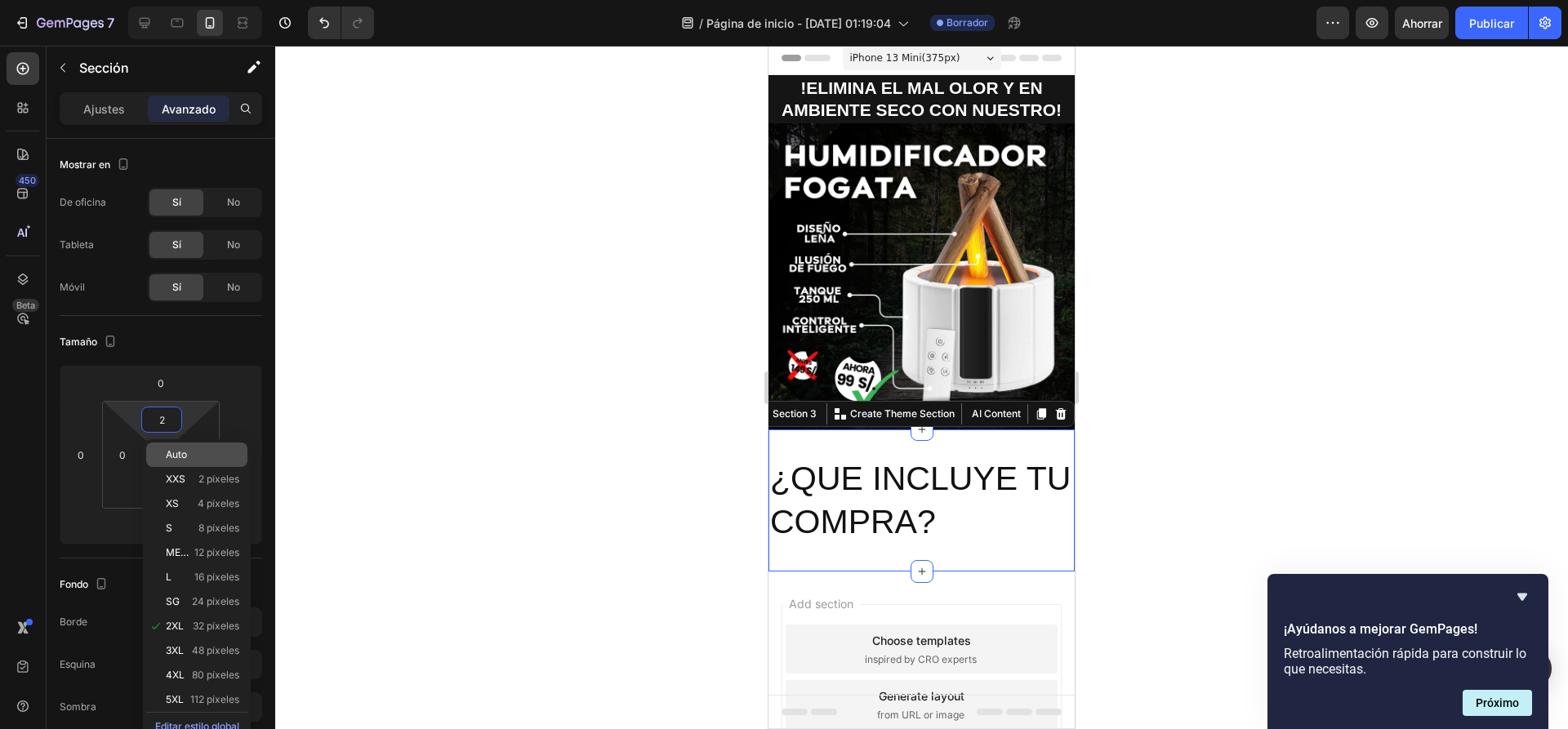
click at [183, 464] on div "Auto" at bounding box center [197, 454] width 101 height 25
type input "Auto"
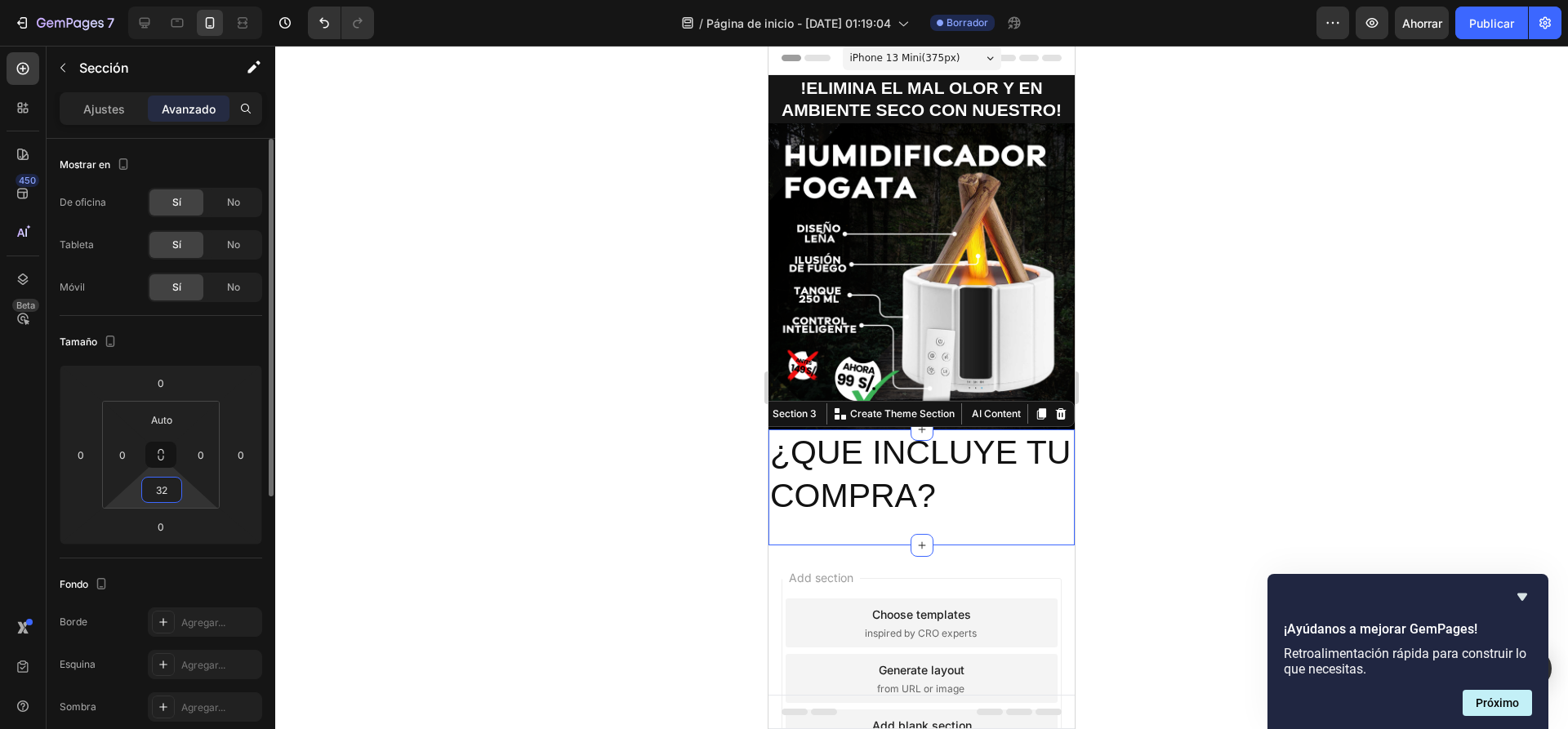
click at [164, 489] on input "32" at bounding box center [162, 490] width 33 height 25
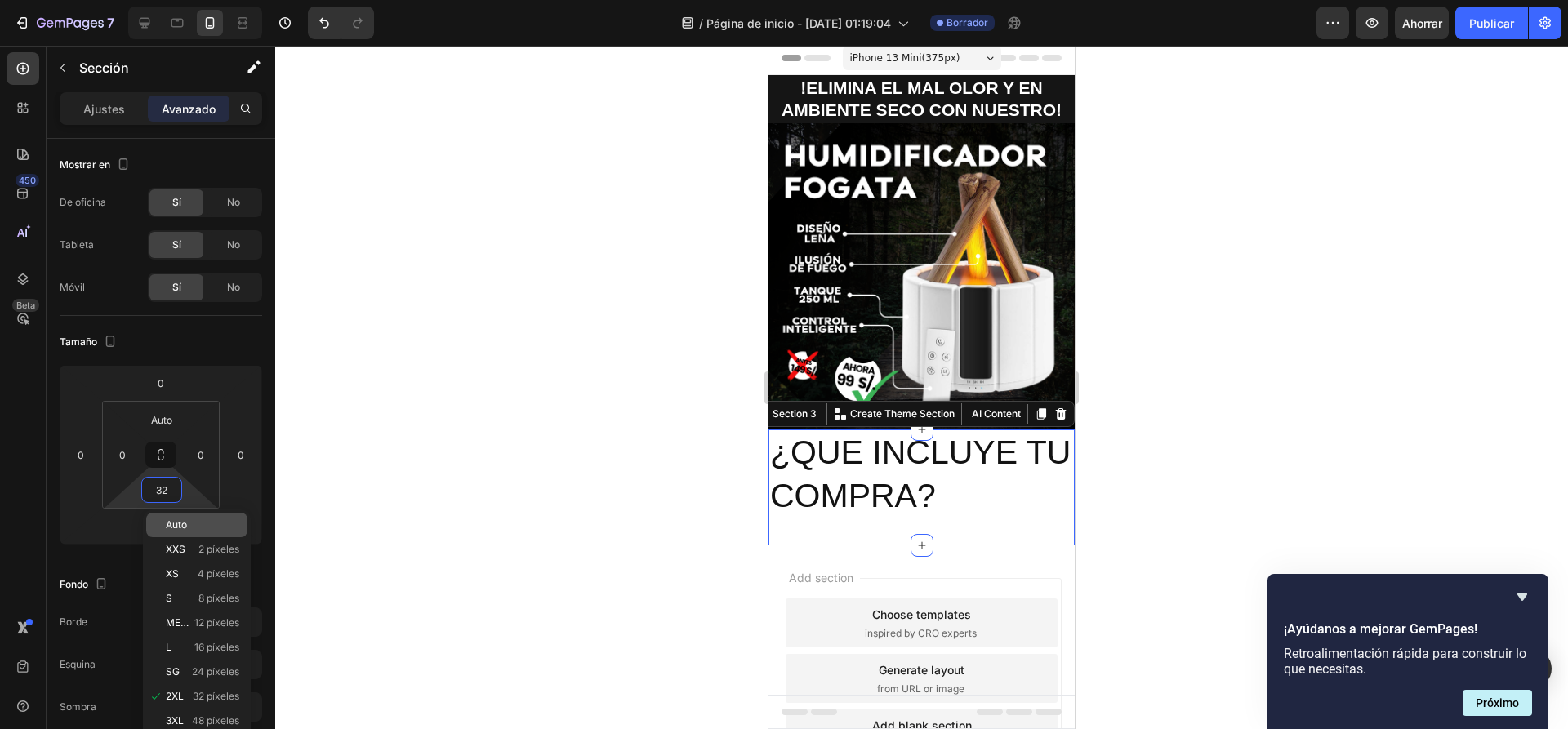
click at [191, 530] on p "Auto" at bounding box center [203, 525] width 74 height 11
type input "Auto"
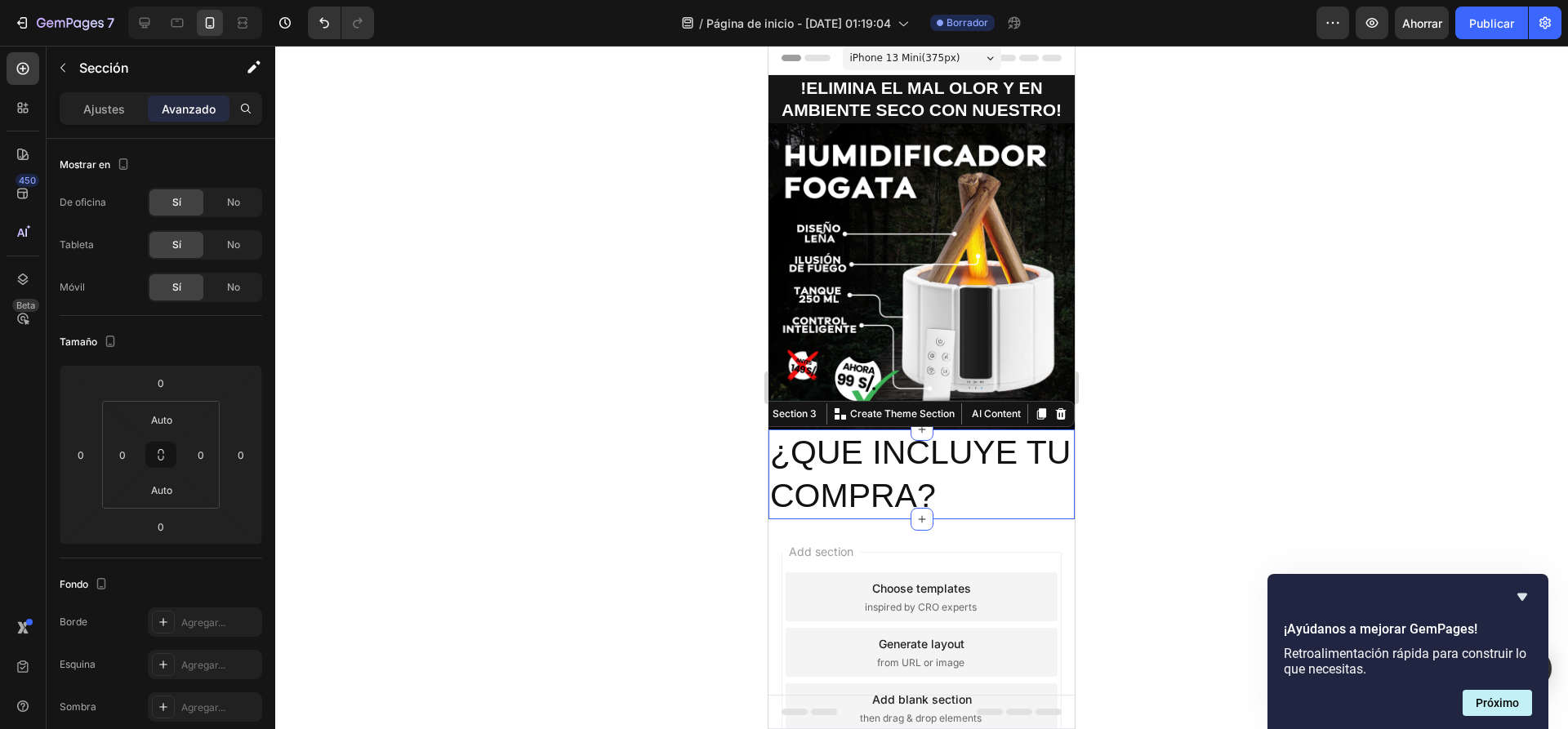
drag, startPoint x: 537, startPoint y: 436, endPoint x: 697, endPoint y: 474, distance: 164.5
click at [538, 436] on div at bounding box center [921, 387] width 1292 height 683
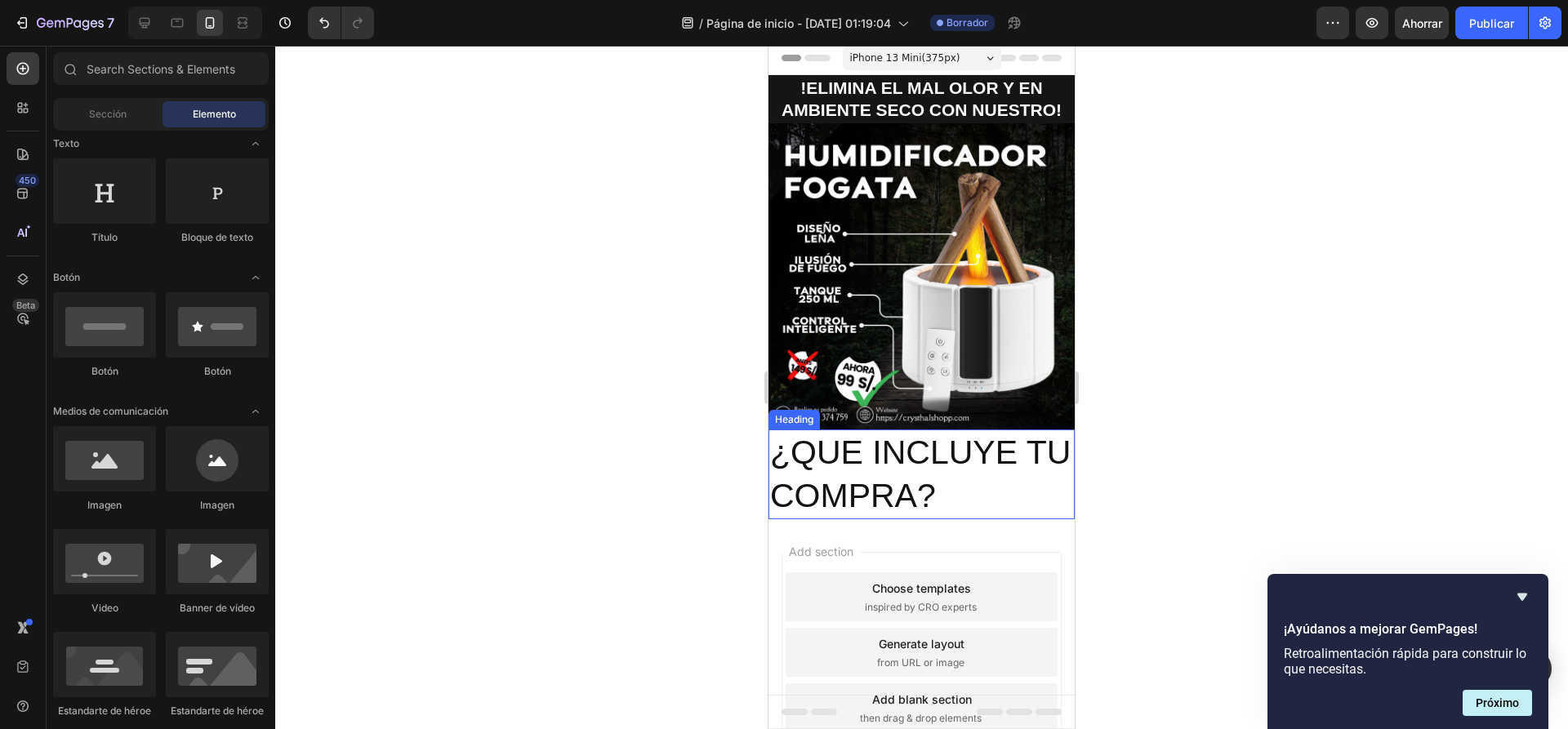
click at [996, 478] on p "¿QUE INCLUYE TU COMPRA?" at bounding box center [921, 474] width 303 height 87
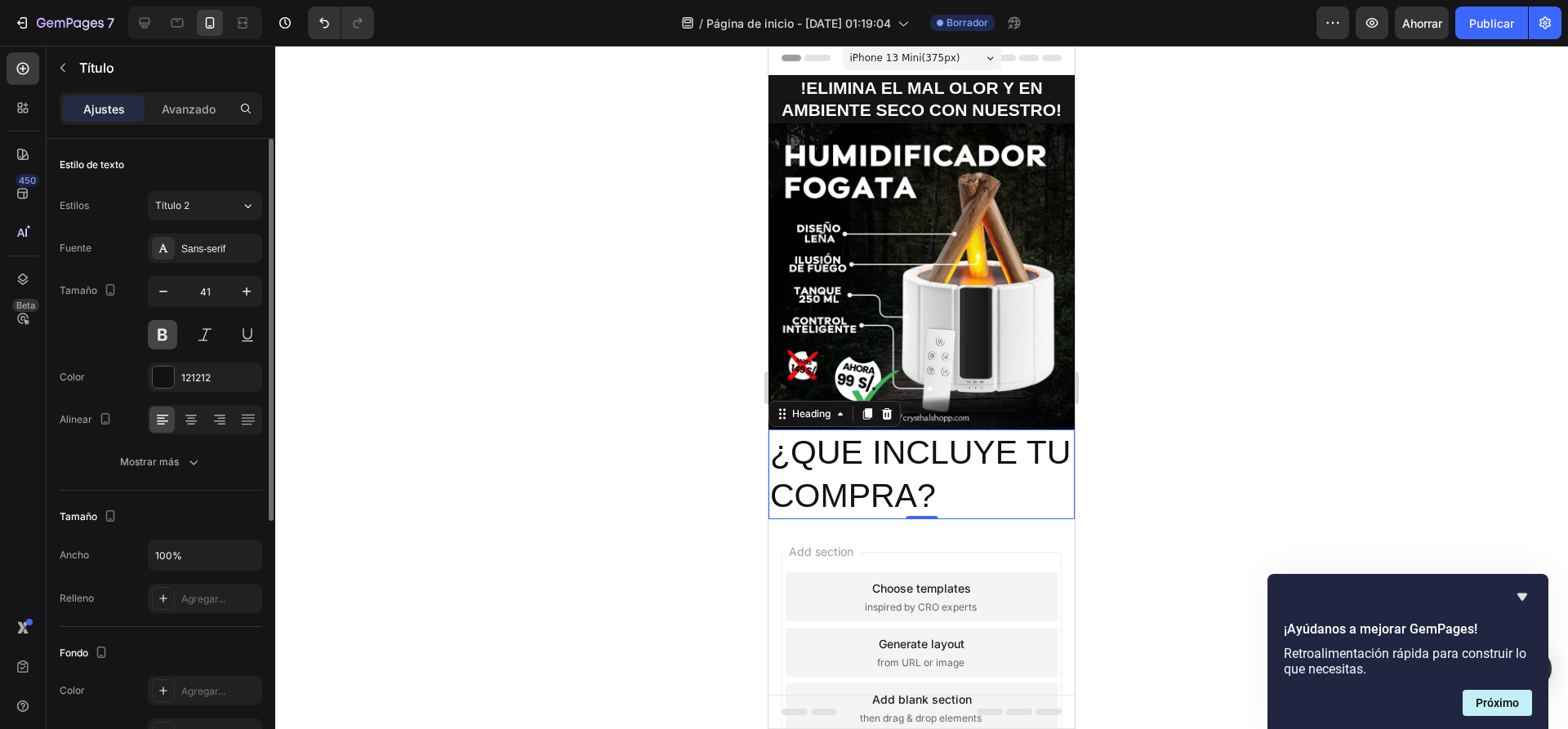
click at [158, 340] on button at bounding box center [163, 334] width 29 height 29
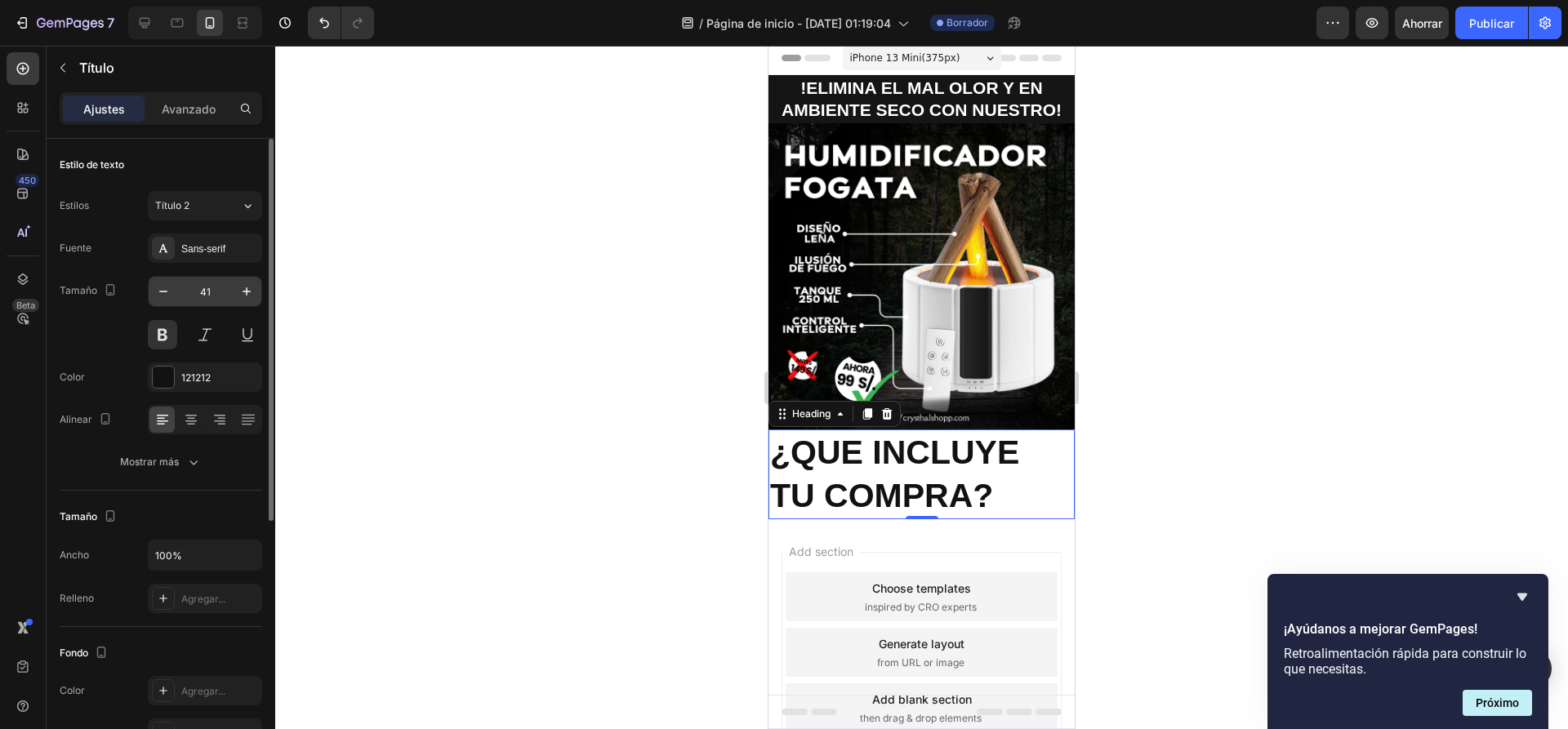
click at [201, 294] on input "41" at bounding box center [205, 292] width 54 height 29
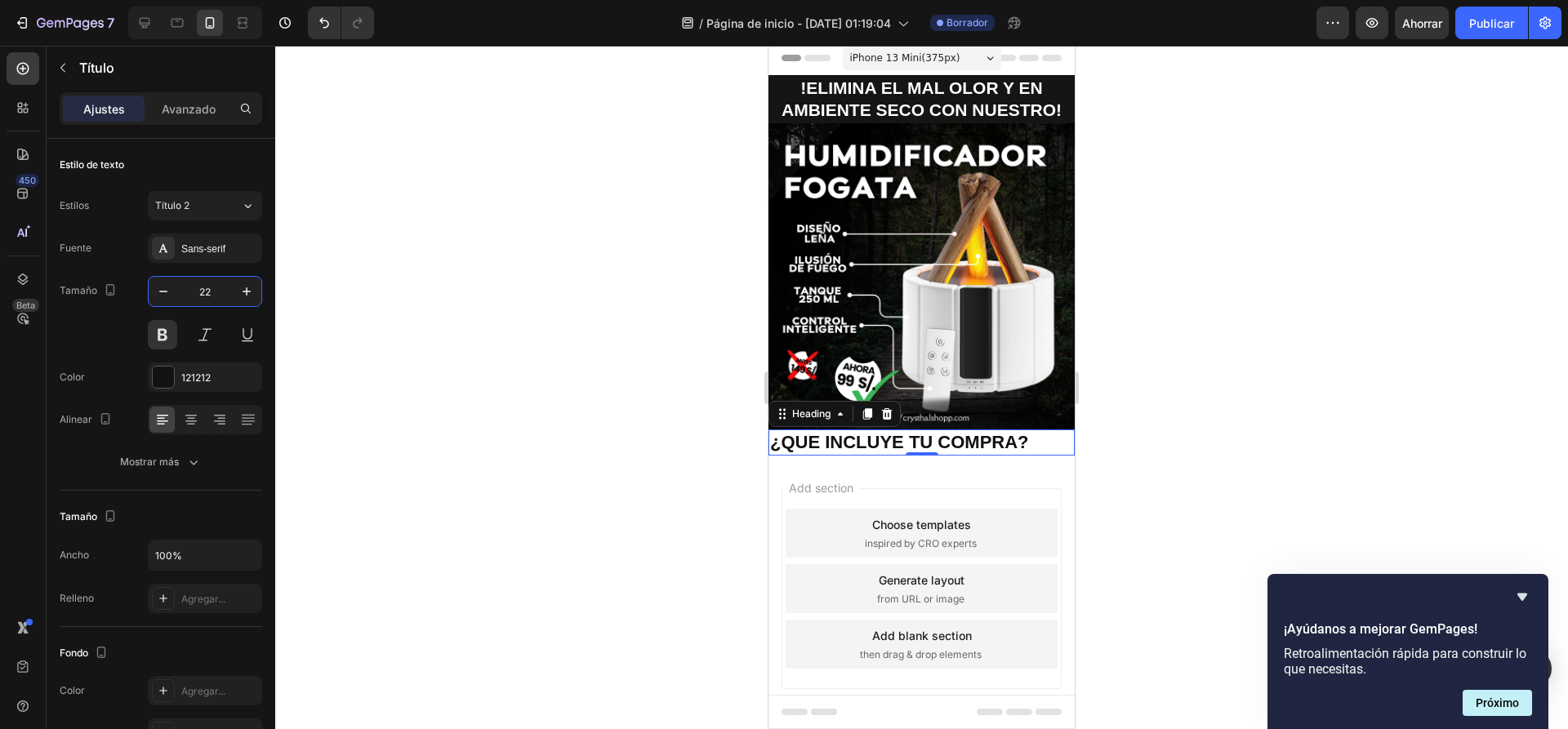
type input "22"
click at [527, 343] on div at bounding box center [921, 387] width 1292 height 683
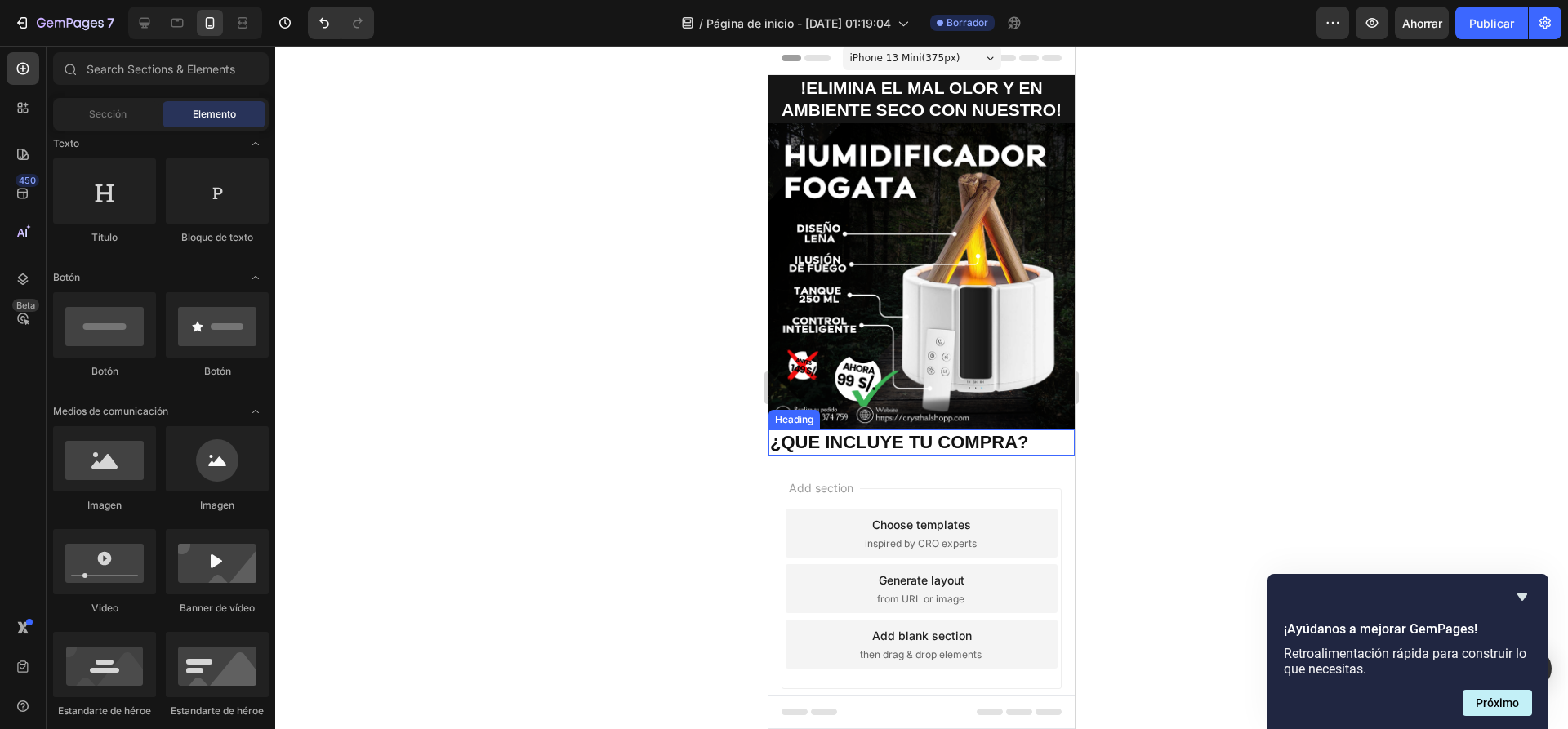
click at [952, 432] on p "¿QUE INCLUYE TU COMPRA?" at bounding box center [921, 442] width 303 height 24
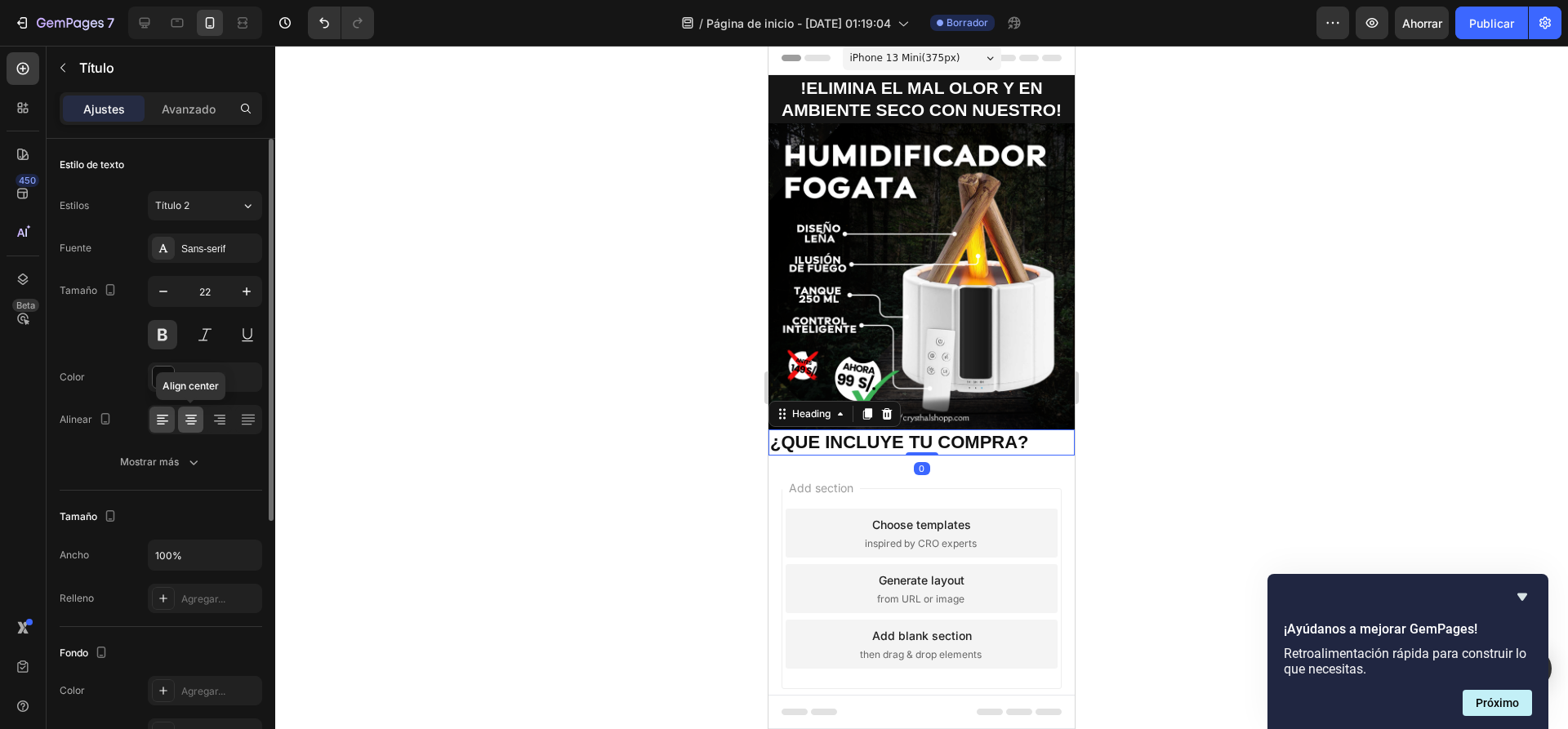
click at [180, 415] on div at bounding box center [190, 419] width 25 height 26
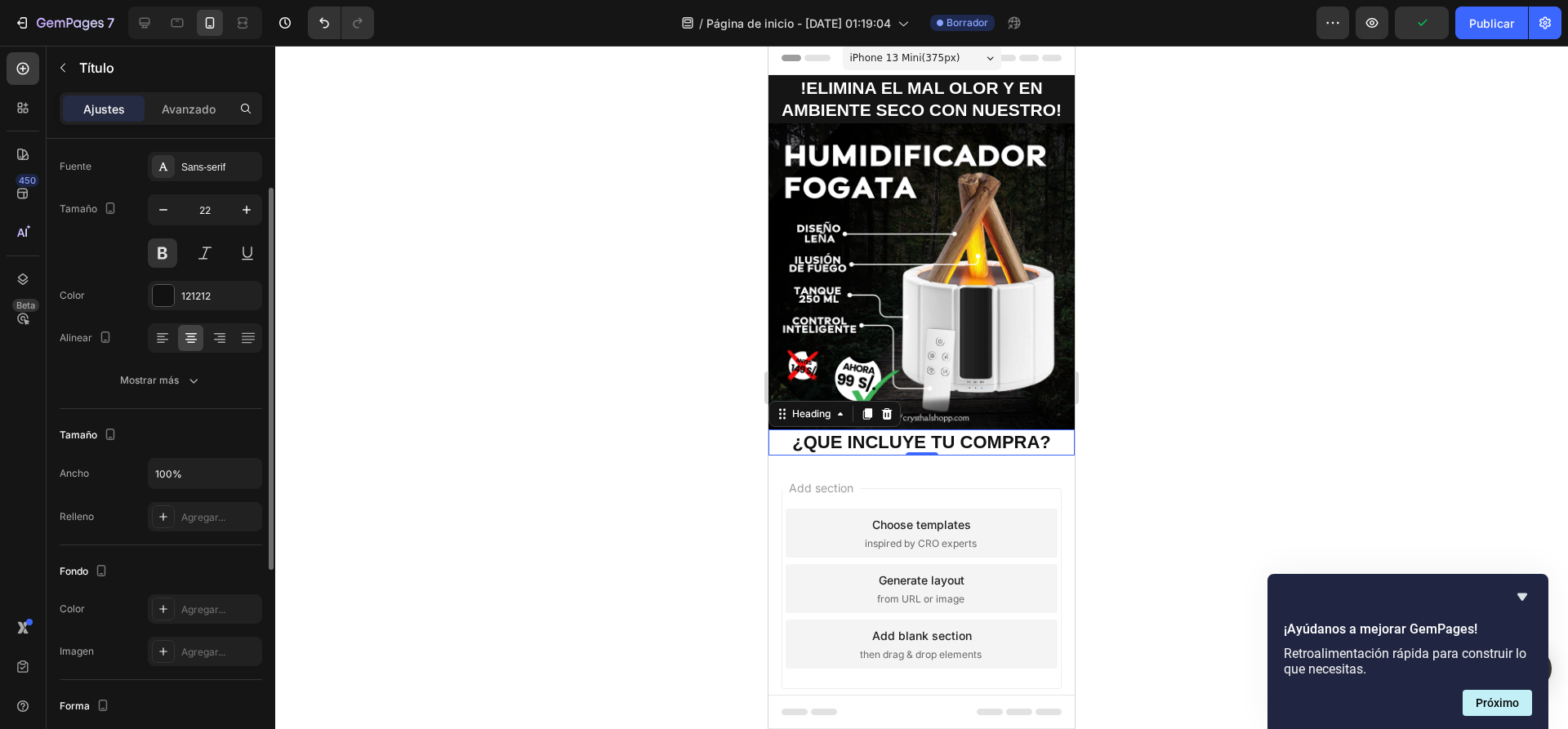
scroll to position [326, 0]
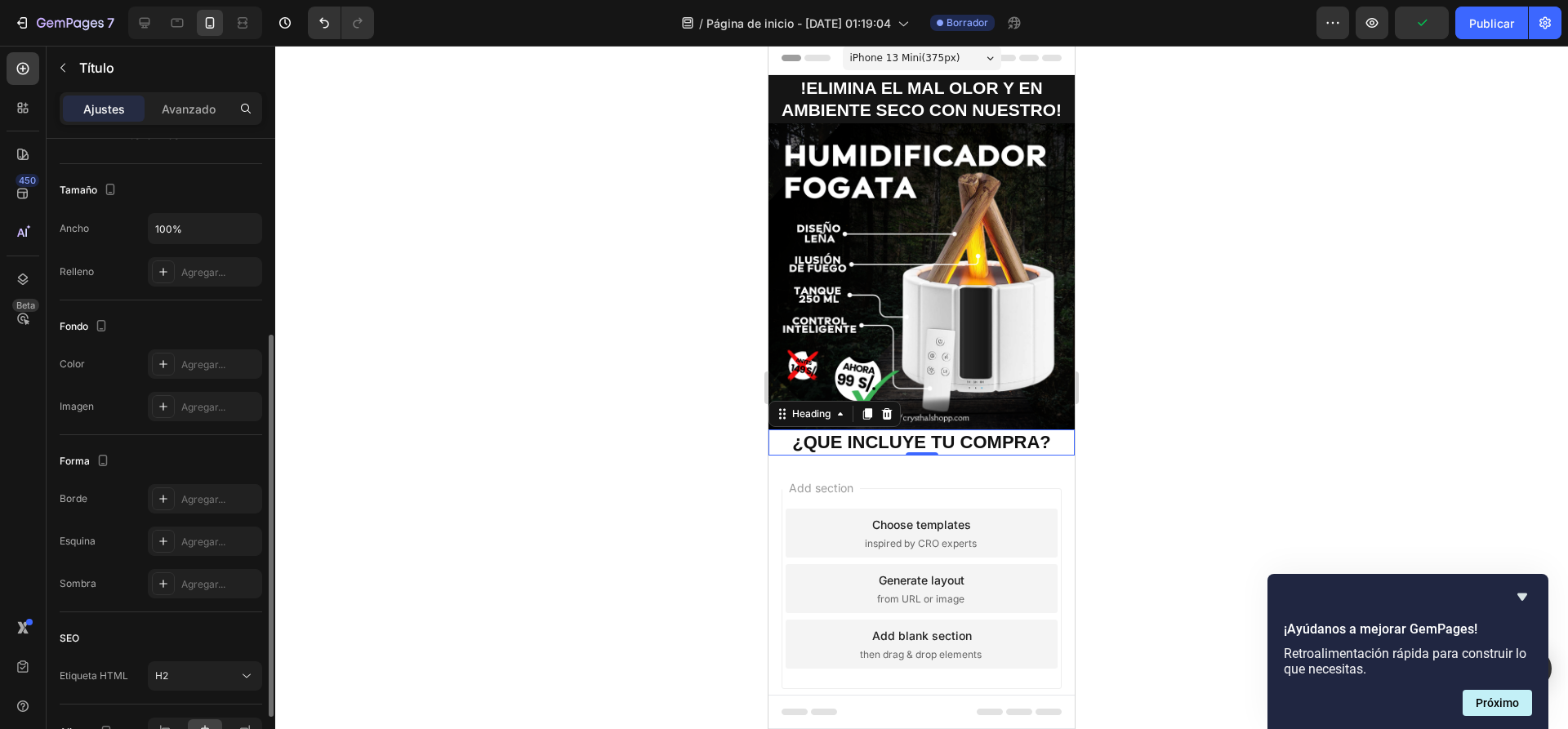
click at [176, 513] on div "Borde Agregar... Esquina Agregar... Sombra Agregar..." at bounding box center [161, 541] width 203 height 114
click at [175, 354] on div "Agregar..." at bounding box center [205, 364] width 114 height 29
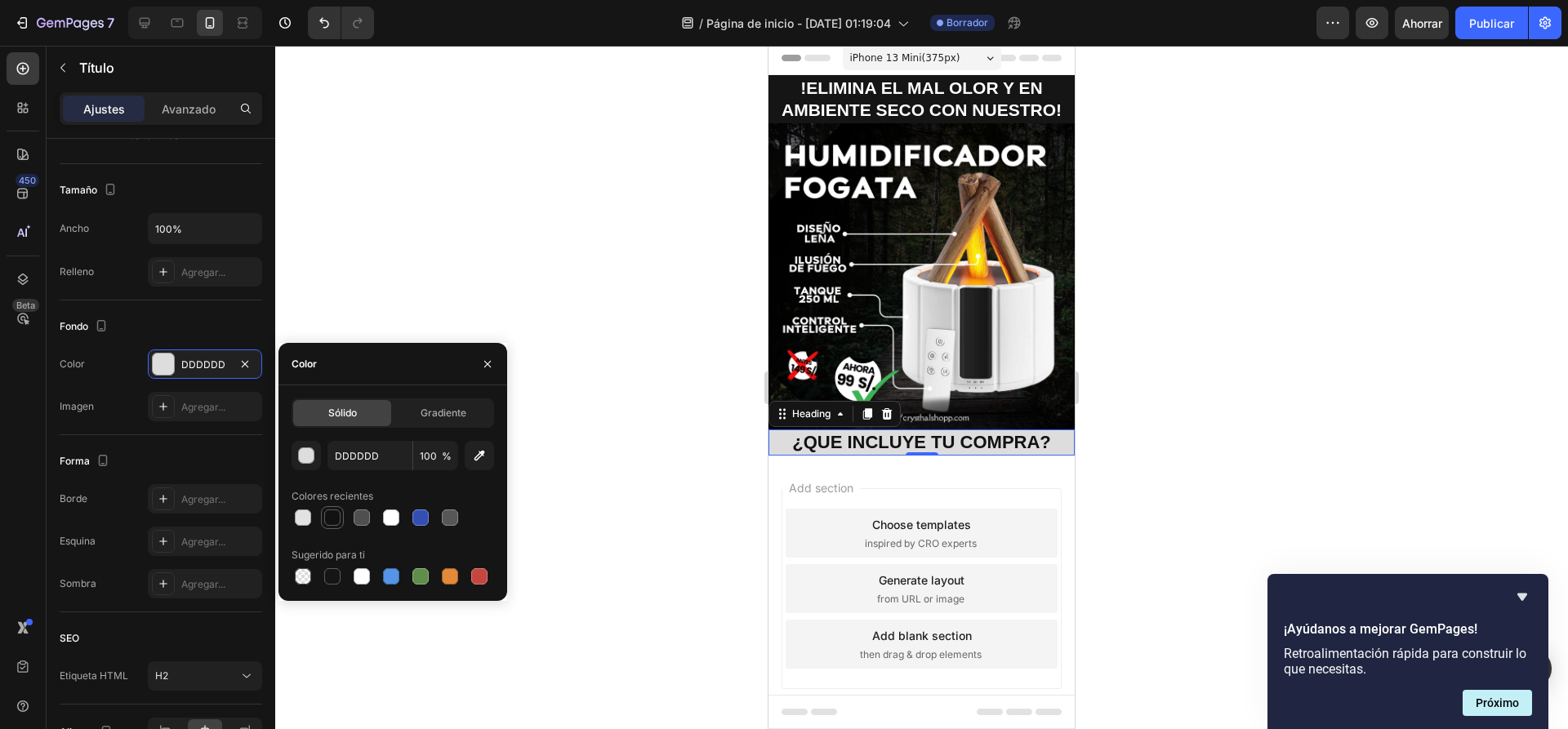
click at [334, 521] on div at bounding box center [332, 517] width 16 height 16
type input "121212"
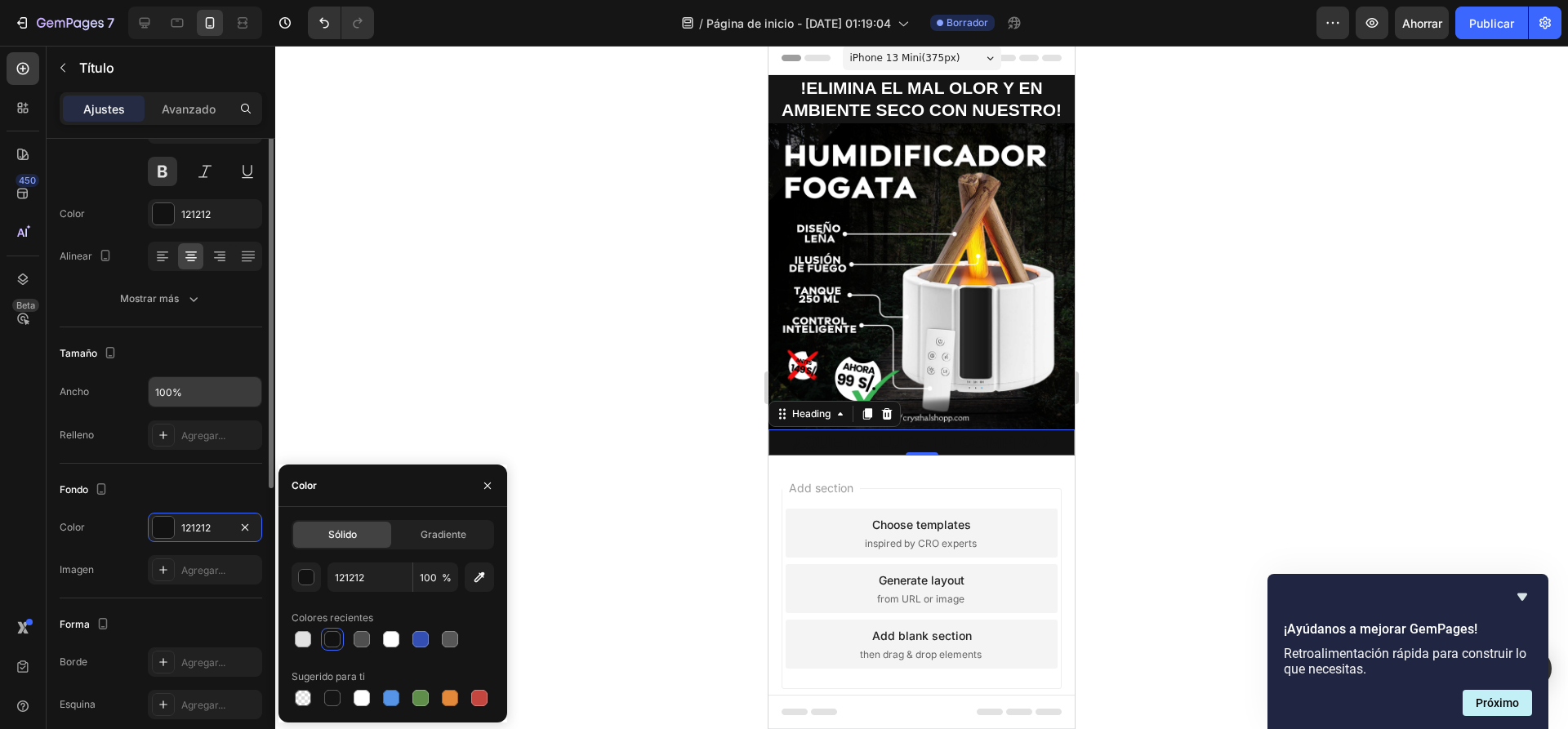
scroll to position [0, 0]
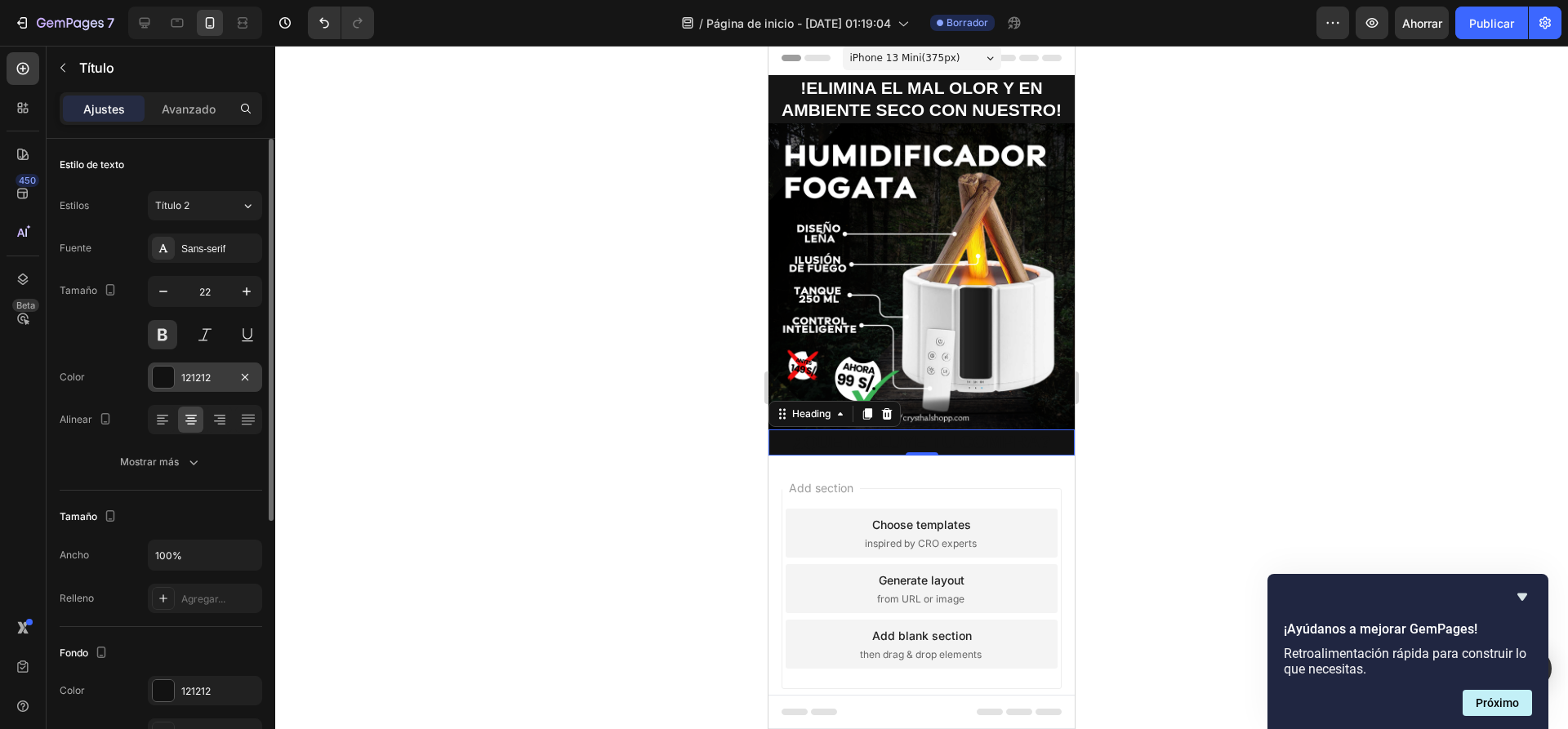
click at [211, 374] on font "121212" at bounding box center [196, 377] width 29 height 12
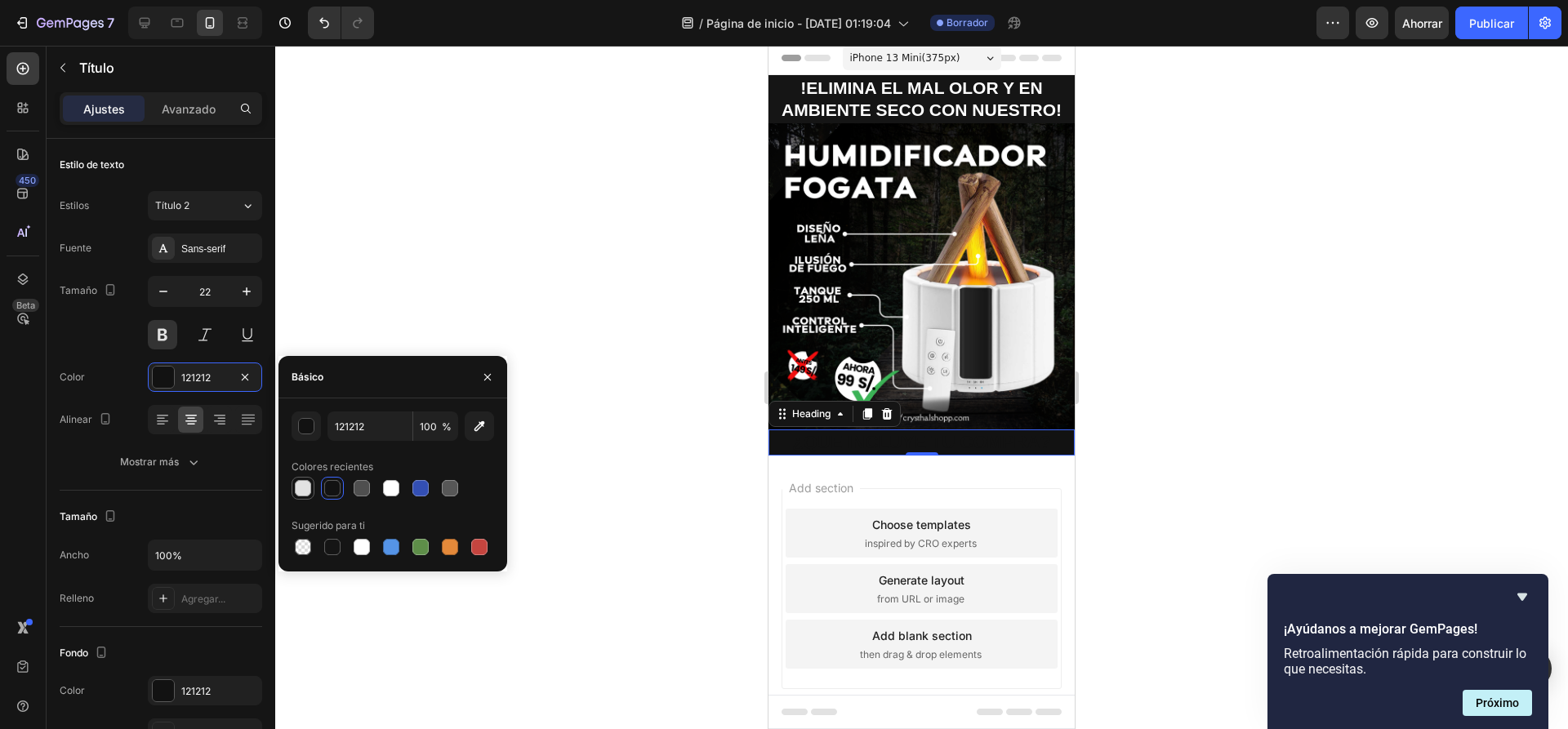
click at [308, 490] on div at bounding box center [303, 488] width 16 height 16
type input "E2E2E2"
click at [485, 264] on div at bounding box center [921, 387] width 1292 height 683
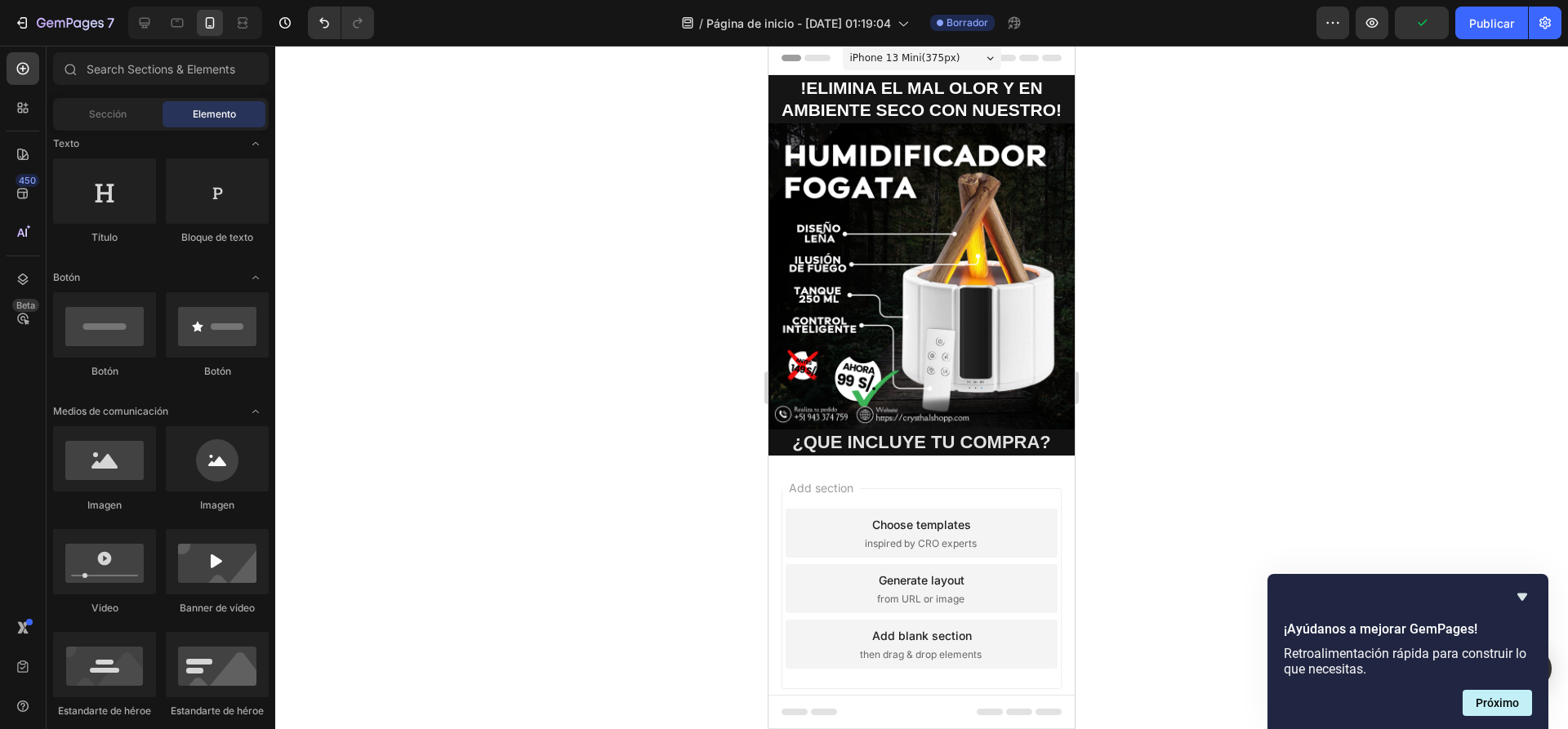
click at [995, 437] on p "¿QUE INCLUYE TU COMPRA?" at bounding box center [921, 442] width 303 height 24
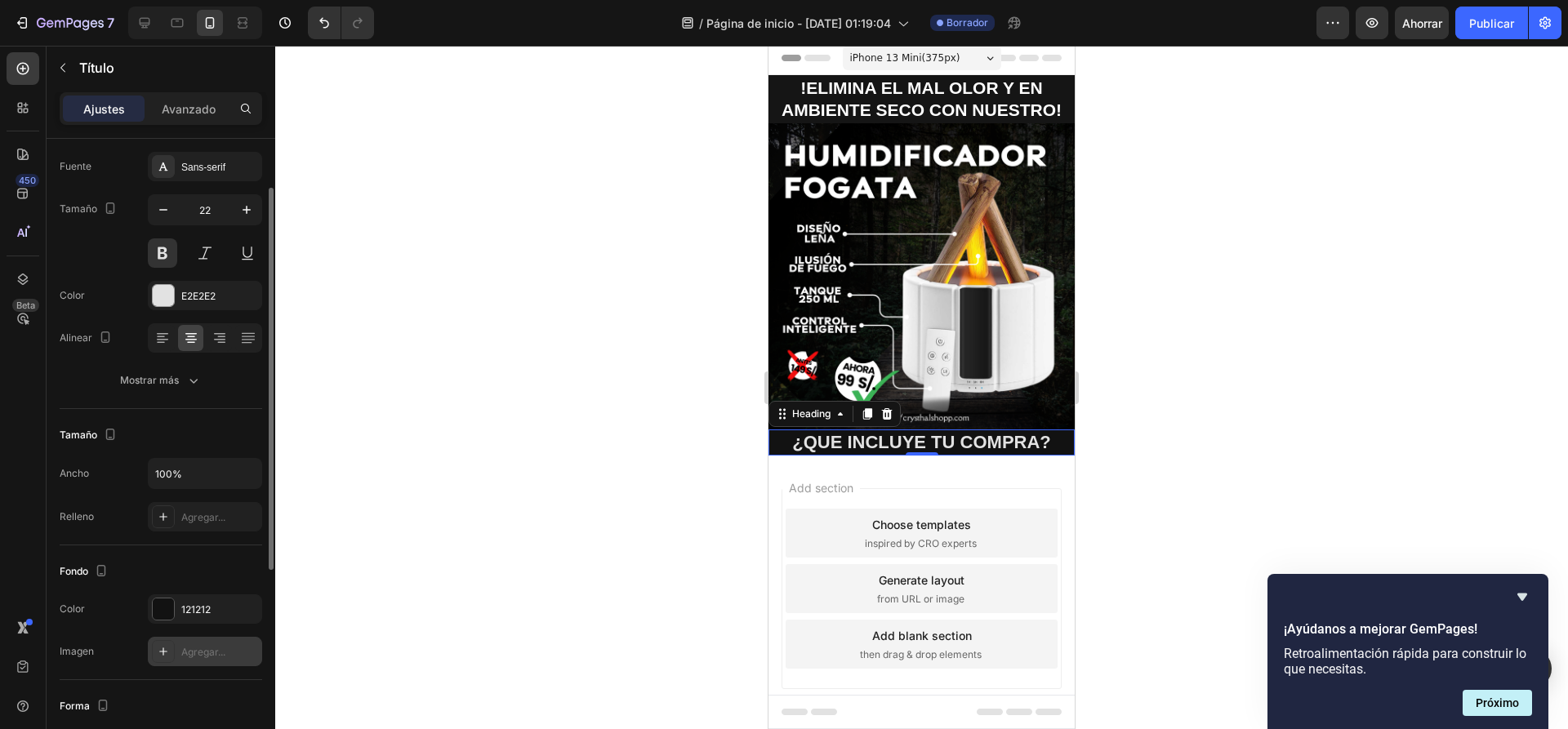
scroll to position [163, 0]
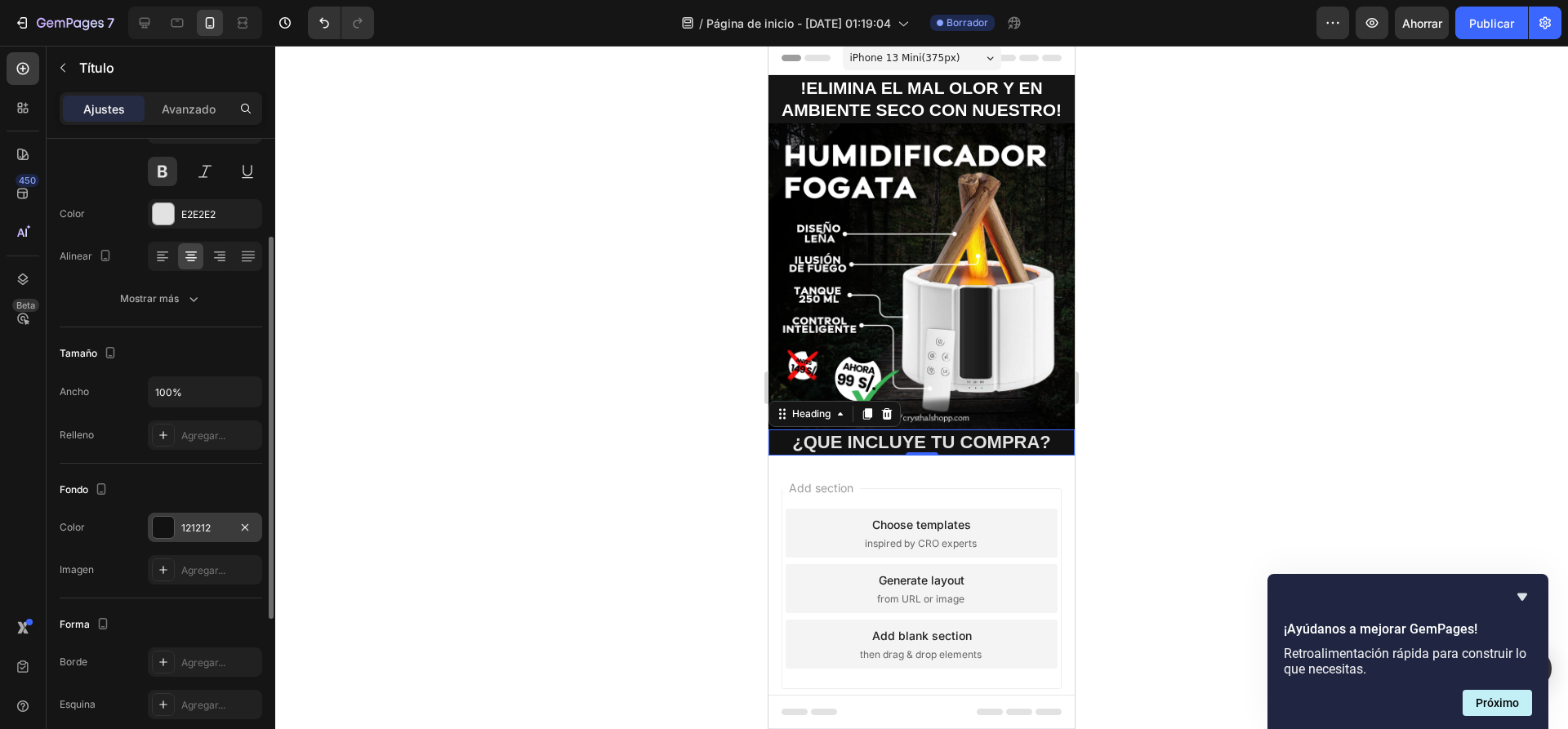
click at [226, 530] on div "121212" at bounding box center [205, 528] width 47 height 15
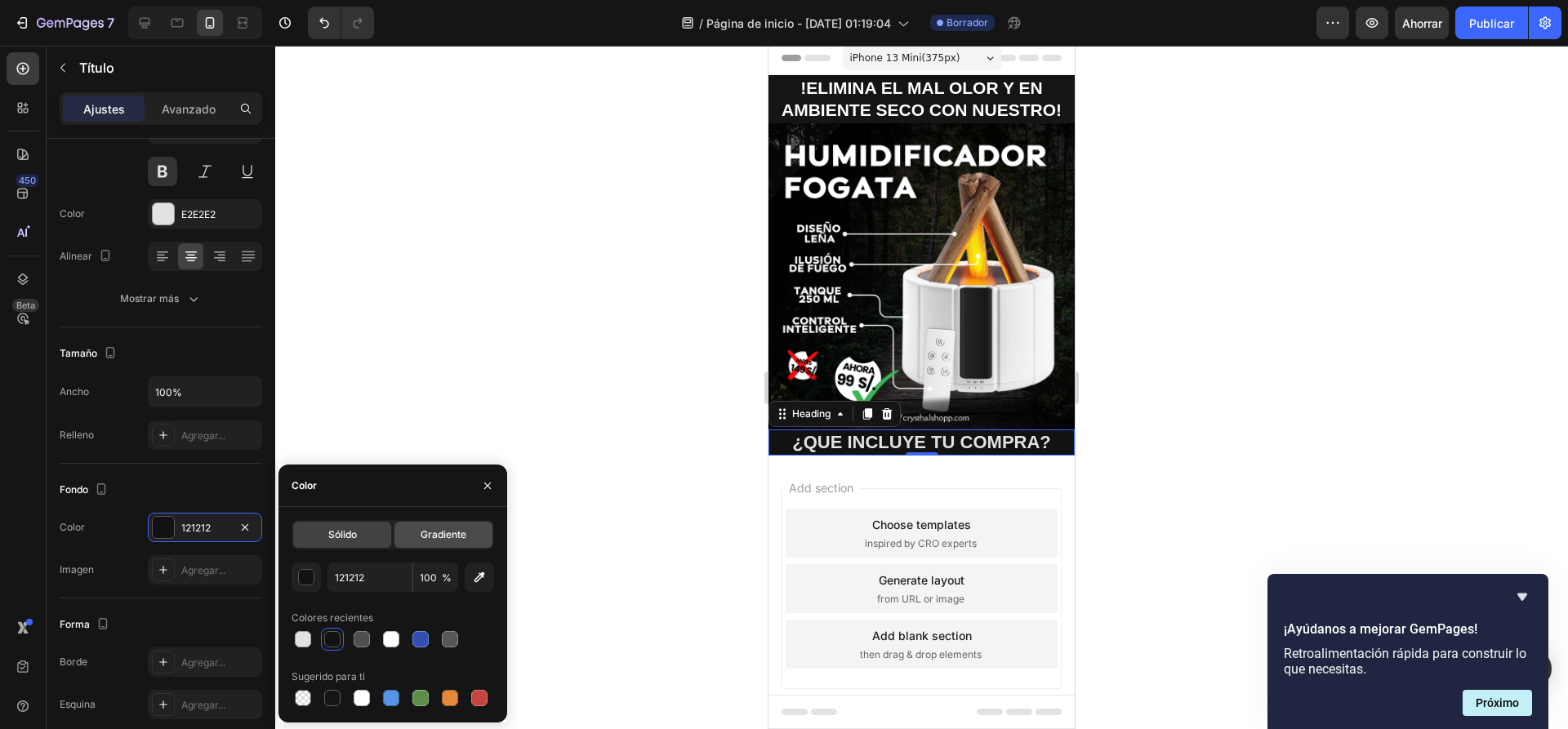
click at [446, 534] on font "Gradiente" at bounding box center [443, 534] width 46 height 12
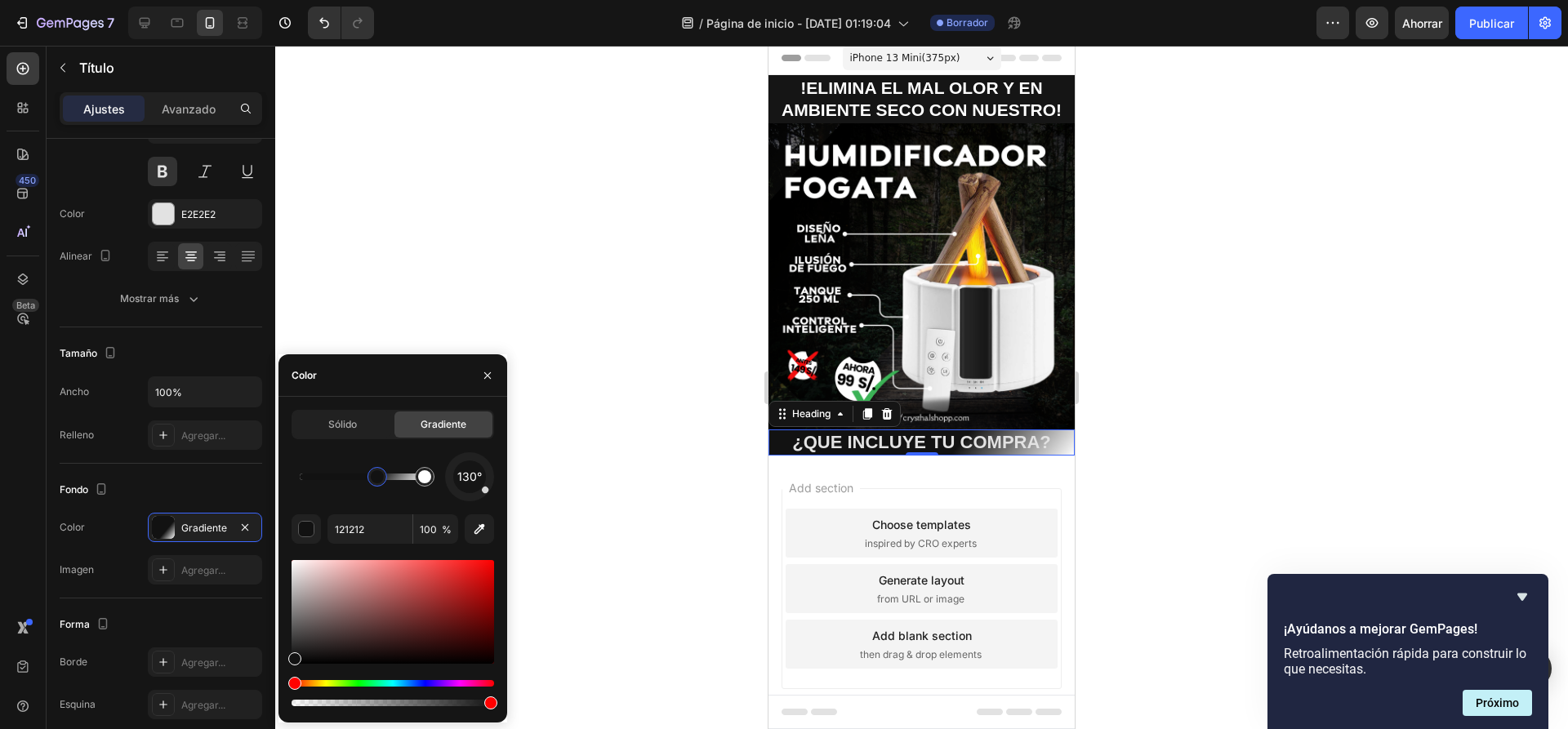
drag, startPoint x: 298, startPoint y: 477, endPoint x: 319, endPoint y: 475, distance: 21.1
click at [349, 476] on div at bounding box center [362, 476] width 125 height 7
drag, startPoint x: 372, startPoint y: 481, endPoint x: 347, endPoint y: 481, distance: 25.0
click at [347, 481] on div at bounding box center [346, 476] width 13 height 13
drag, startPoint x: 346, startPoint y: 481, endPoint x: 336, endPoint y: 481, distance: 10.0
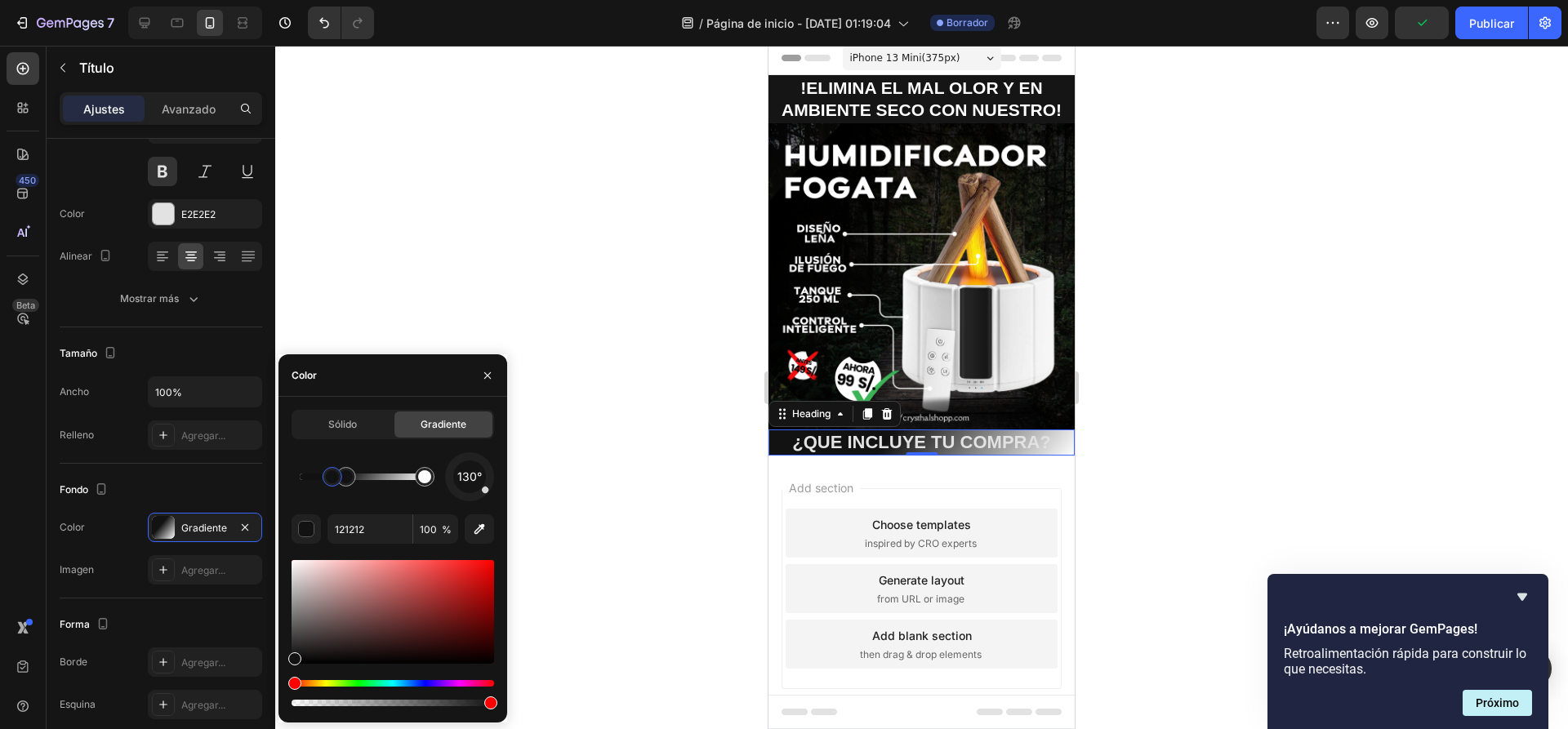
click at [327, 481] on div at bounding box center [332, 476] width 13 height 13
click at [345, 451] on icon "button" at bounding box center [345, 451] width 1 height 5
drag, startPoint x: 488, startPoint y: 497, endPoint x: 471, endPoint y: 499, distance: 17.1
click at [471, 499] on div "130°" at bounding box center [469, 476] width 49 height 49
drag, startPoint x: 486, startPoint y: 495, endPoint x: 492, endPoint y: 470, distance: 25.7
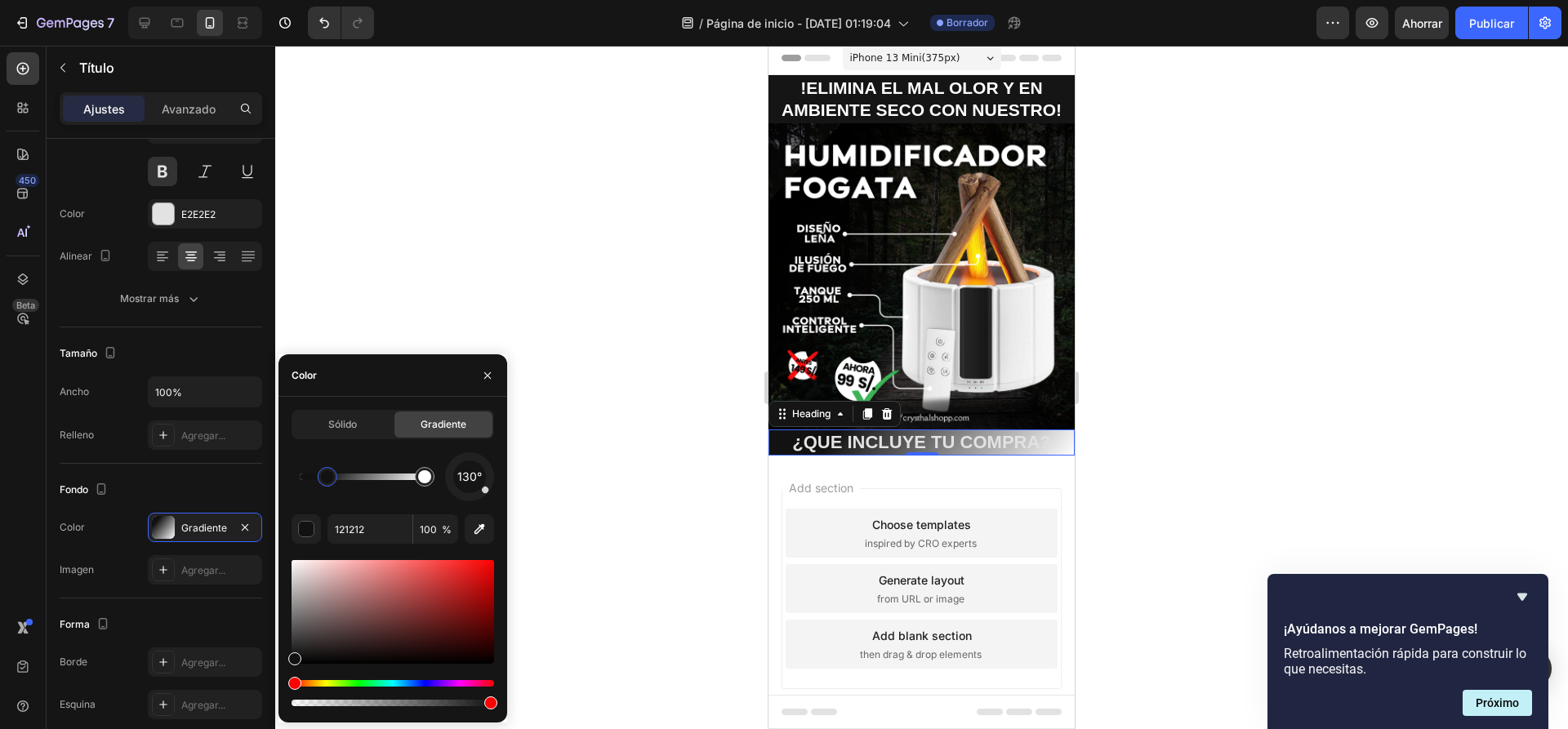
click at [493, 470] on div "130°" at bounding box center [469, 476] width 49 height 49
click at [491, 491] on div "130°" at bounding box center [469, 476] width 49 height 49
drag, startPoint x: 491, startPoint y: 492, endPoint x: 486, endPoint y: 466, distance: 26.5
click at [486, 466] on div "124°" at bounding box center [469, 476] width 49 height 49
click at [484, 472] on div "74°" at bounding box center [469, 476] width 33 height 33
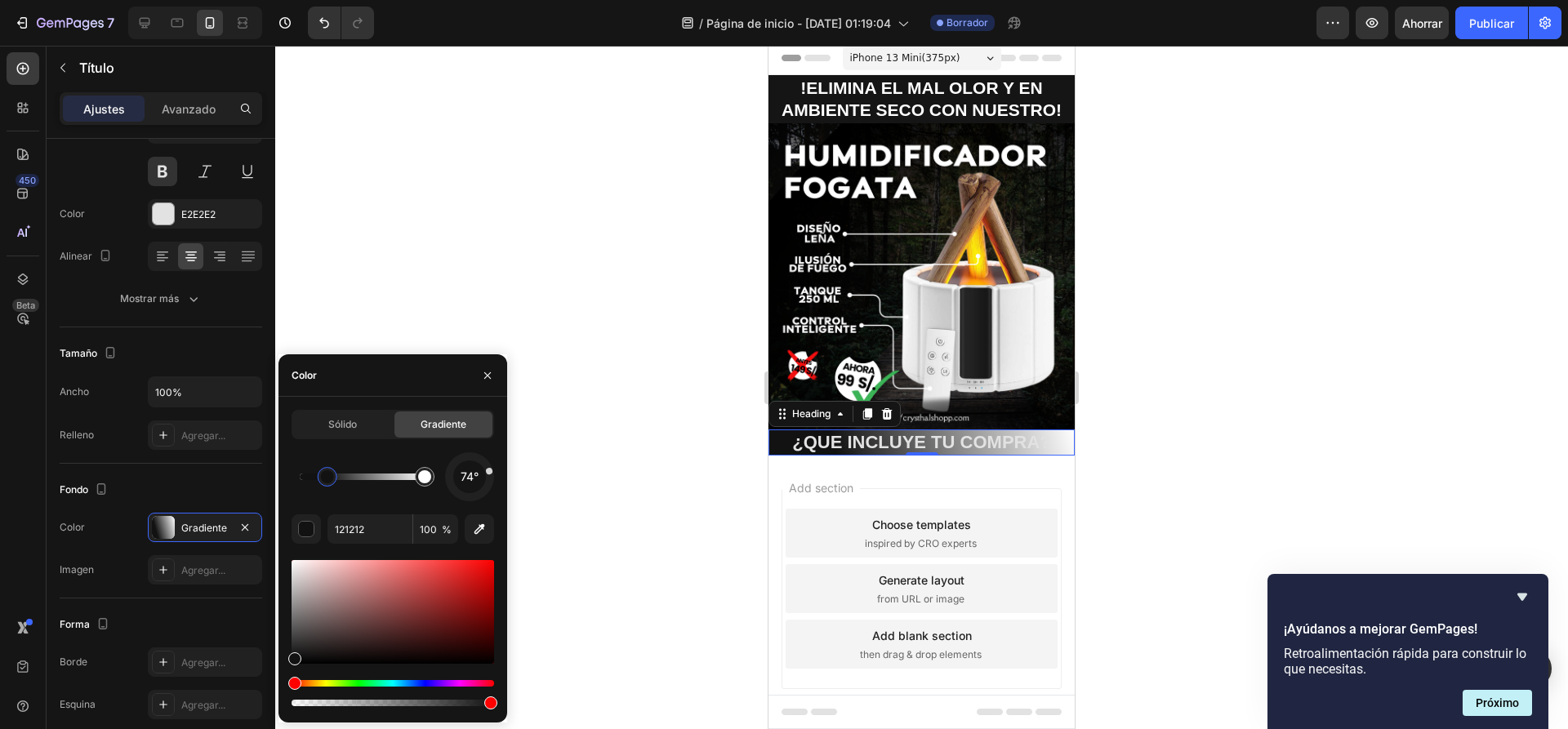
click at [473, 458] on div at bounding box center [469, 476] width 60 height 60
click at [468, 500] on div at bounding box center [469, 476] width 51 height 51
click at [469, 499] on div at bounding box center [469, 497] width 7 height 7
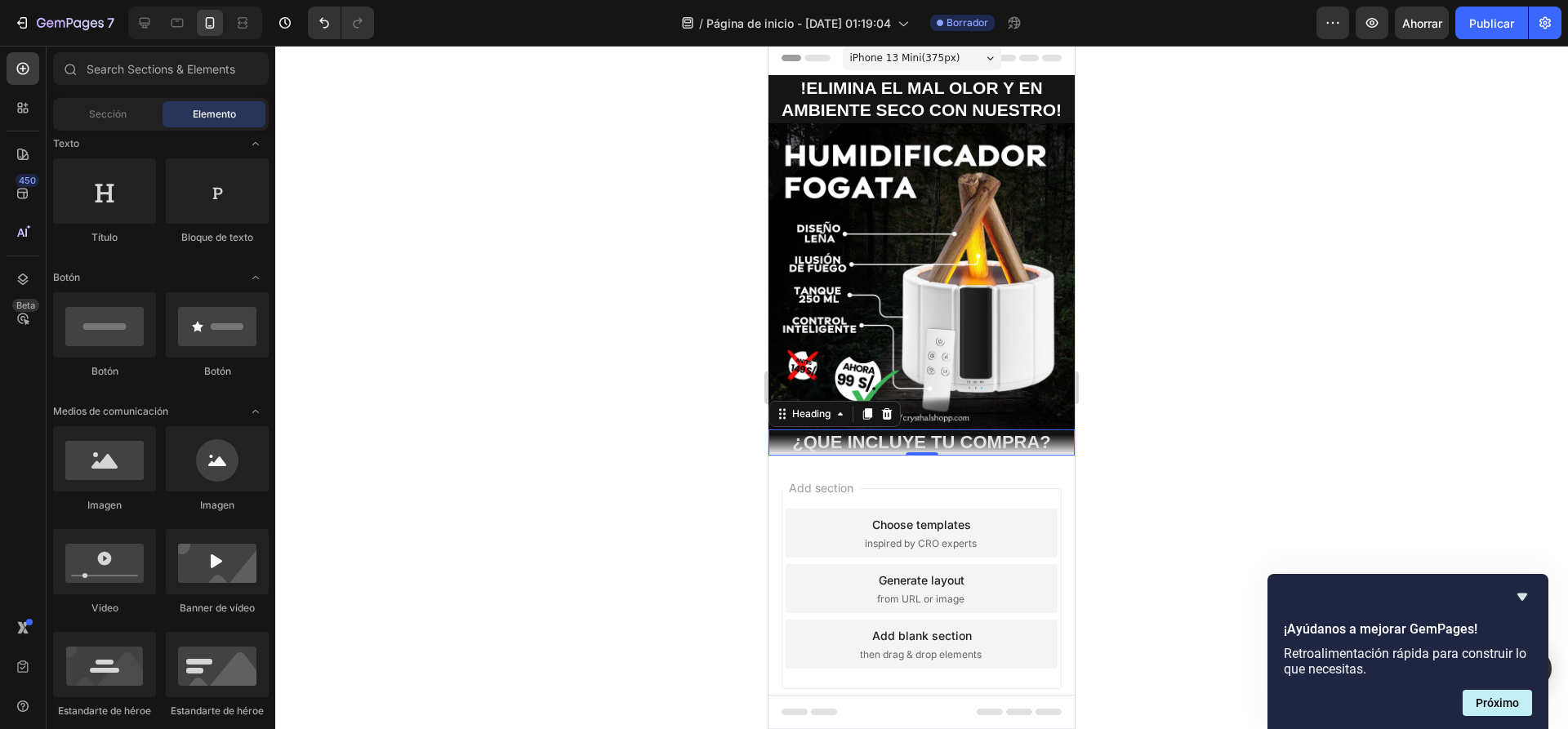
click at [903, 462] on div "Add section Choose templates inspired by CRO experts Generate layout from URL o…" at bounding box center [921, 611] width 307 height 312
click at [888, 438] on p "¿QUE INCLUYE TU COMPRA?" at bounding box center [921, 442] width 303 height 24
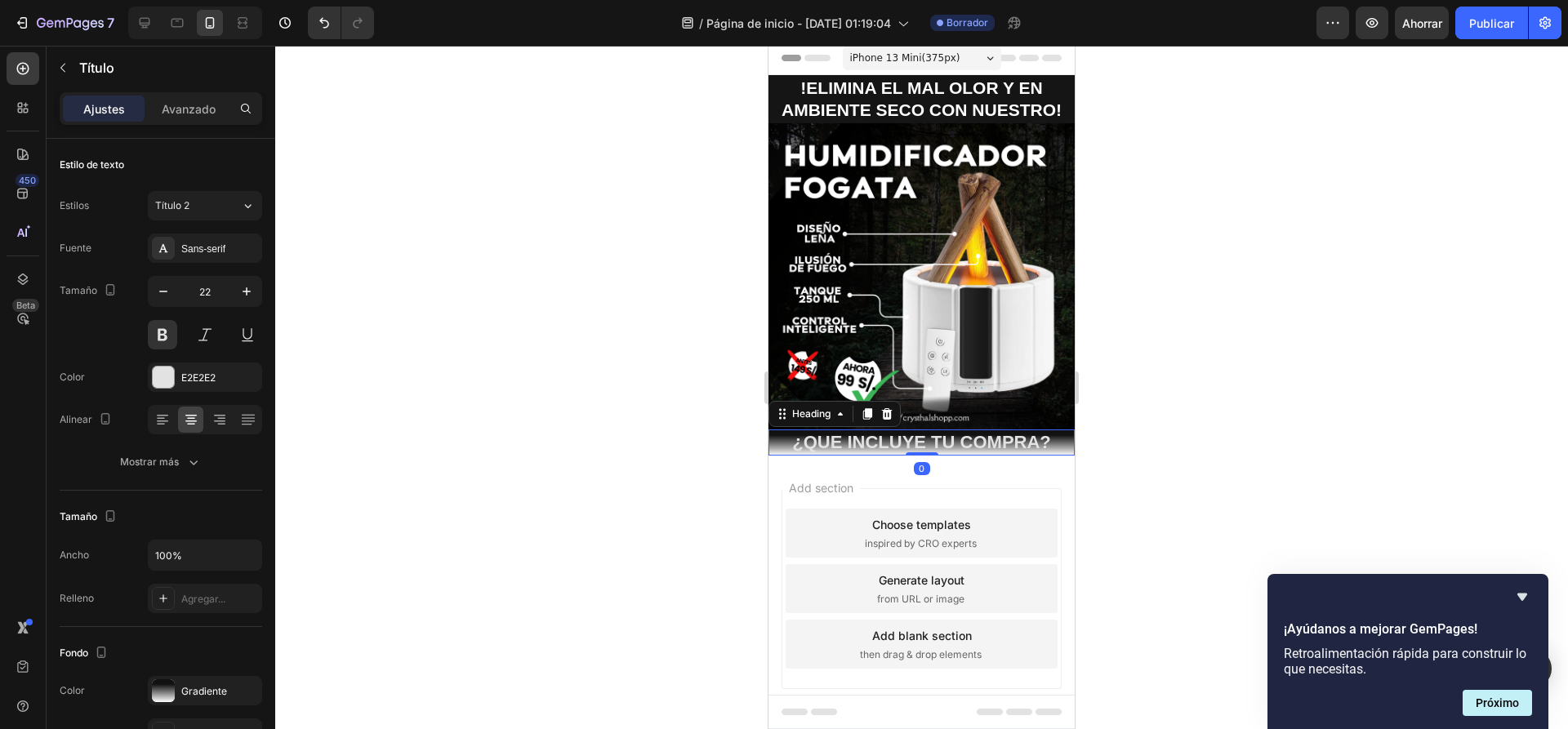
click at [573, 386] on div at bounding box center [921, 387] width 1292 height 683
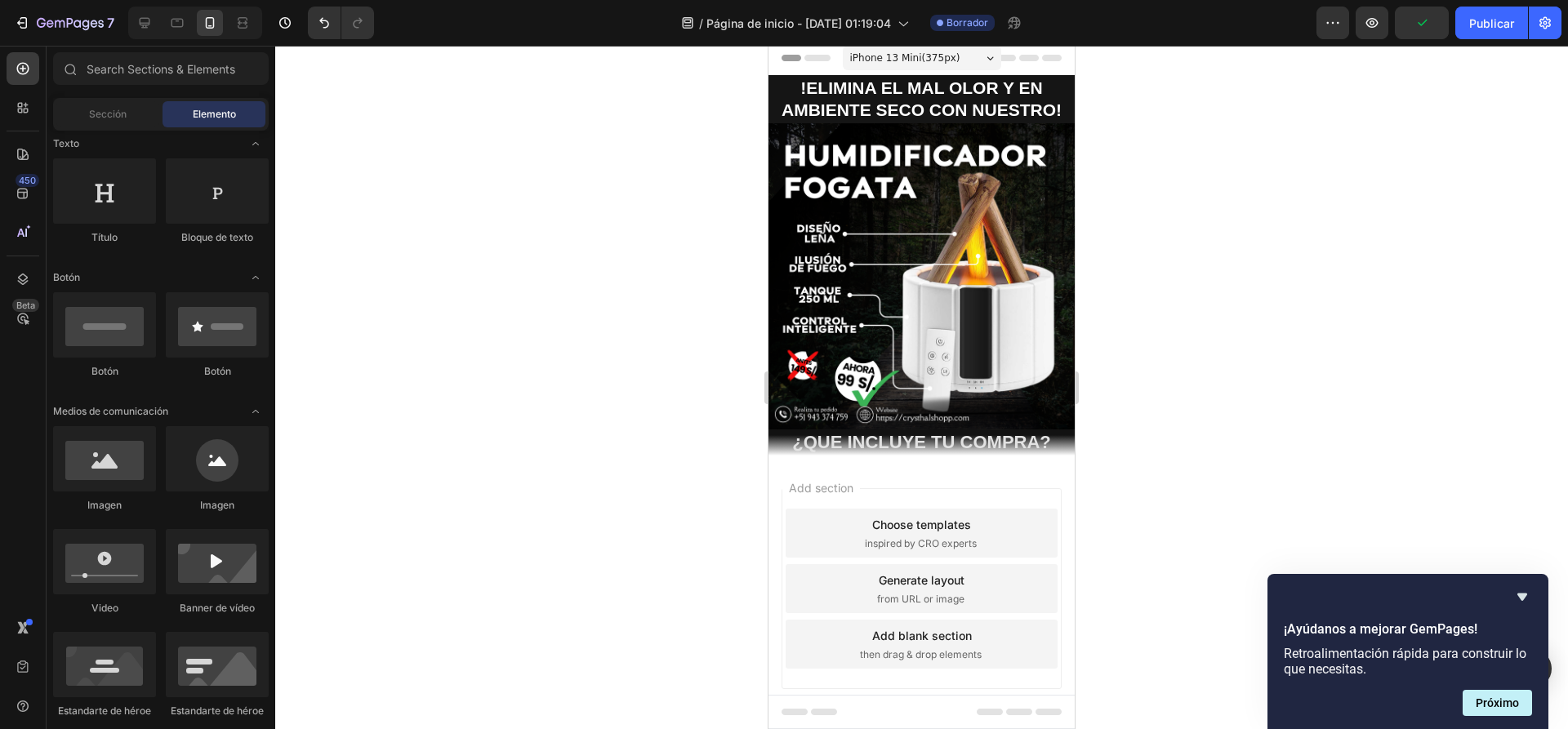
click at [113, 494] on div "Imagen" at bounding box center [105, 469] width 103 height 87
drag, startPoint x: 869, startPoint y: 503, endPoint x: 900, endPoint y: 493, distance: 32.6
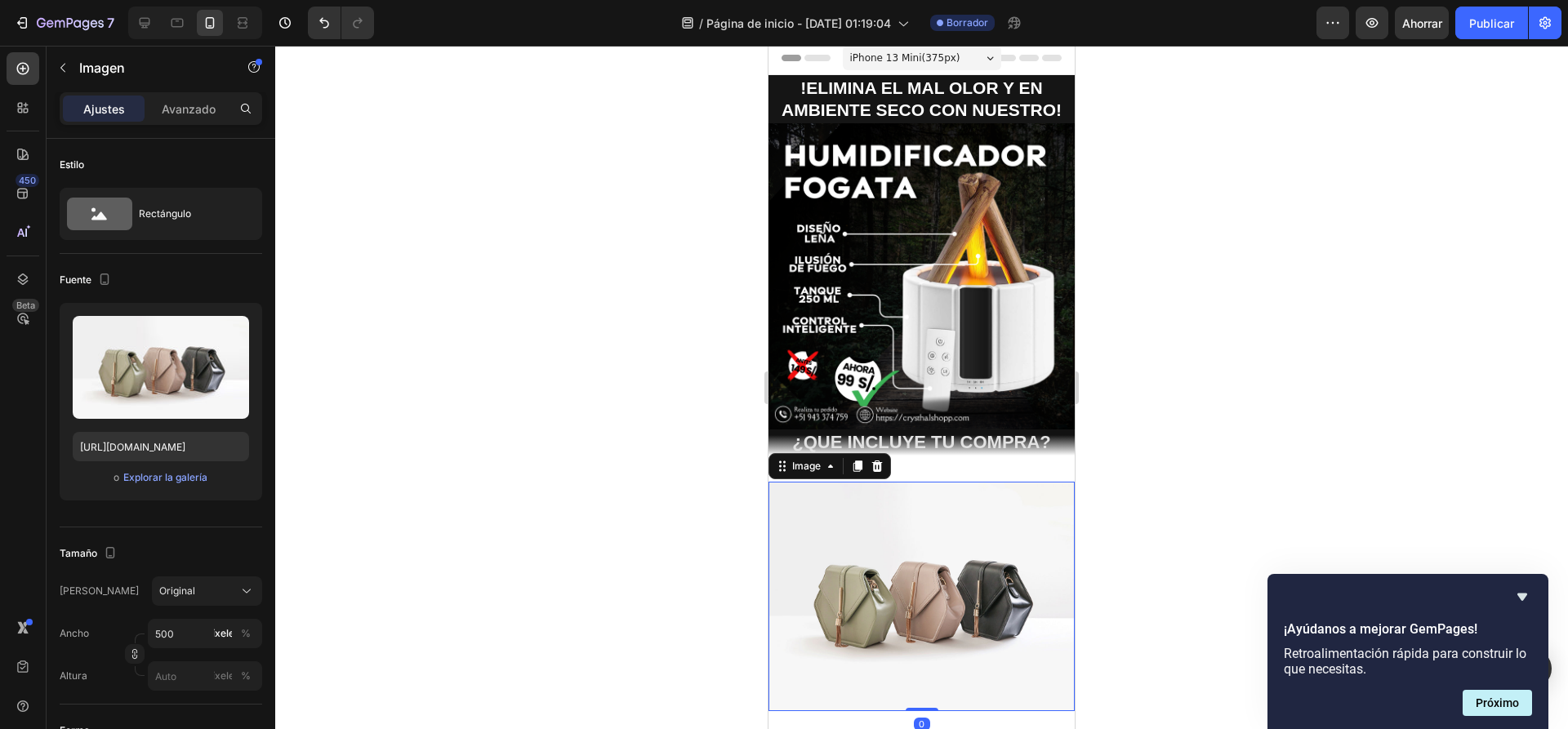
click at [984, 460] on div "Image 0 Section 4" at bounding box center [921, 596] width 307 height 282
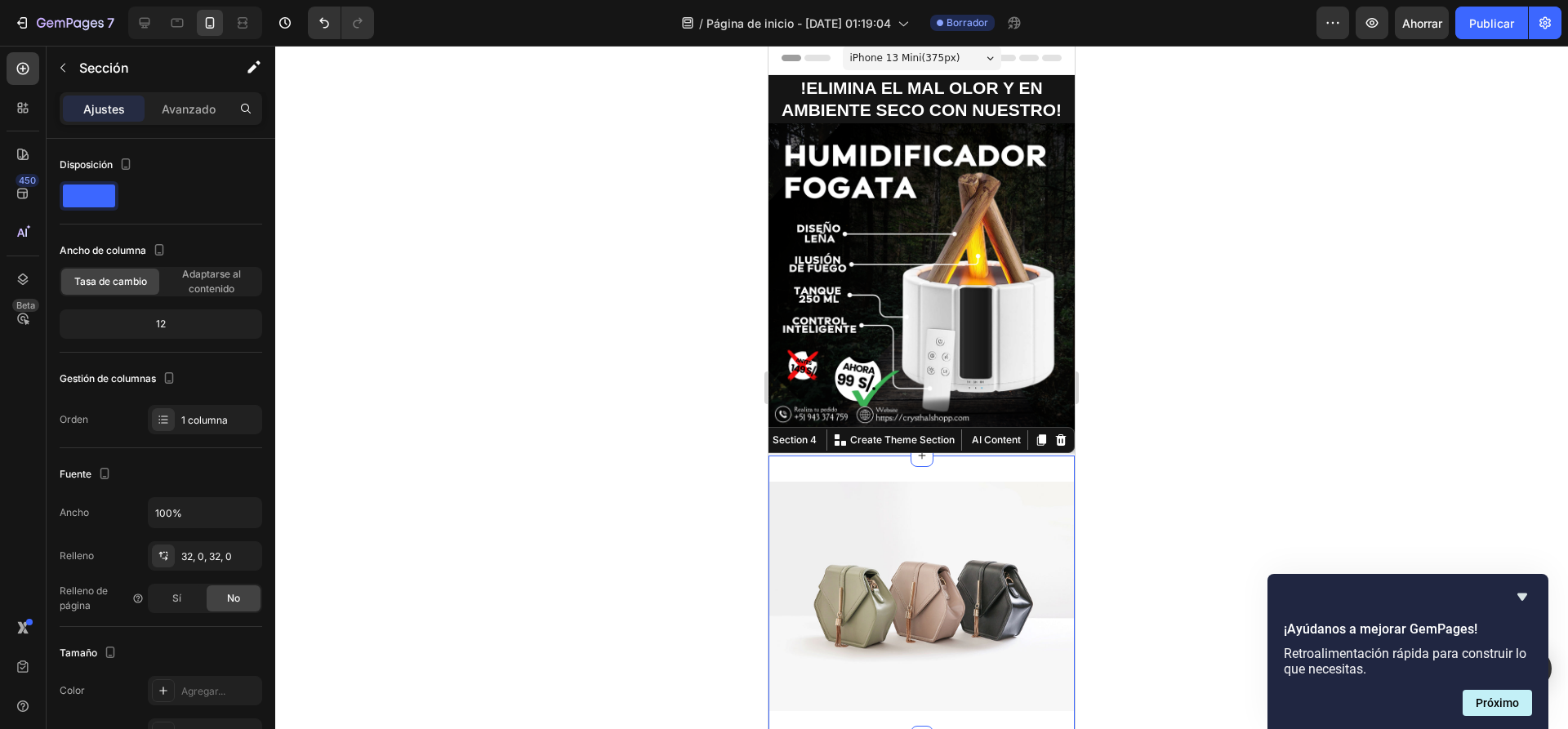
click at [186, 123] on div "Ajustes Avanzado" at bounding box center [161, 109] width 203 height 33
click at [188, 113] on font "Avanzado" at bounding box center [189, 109] width 54 height 14
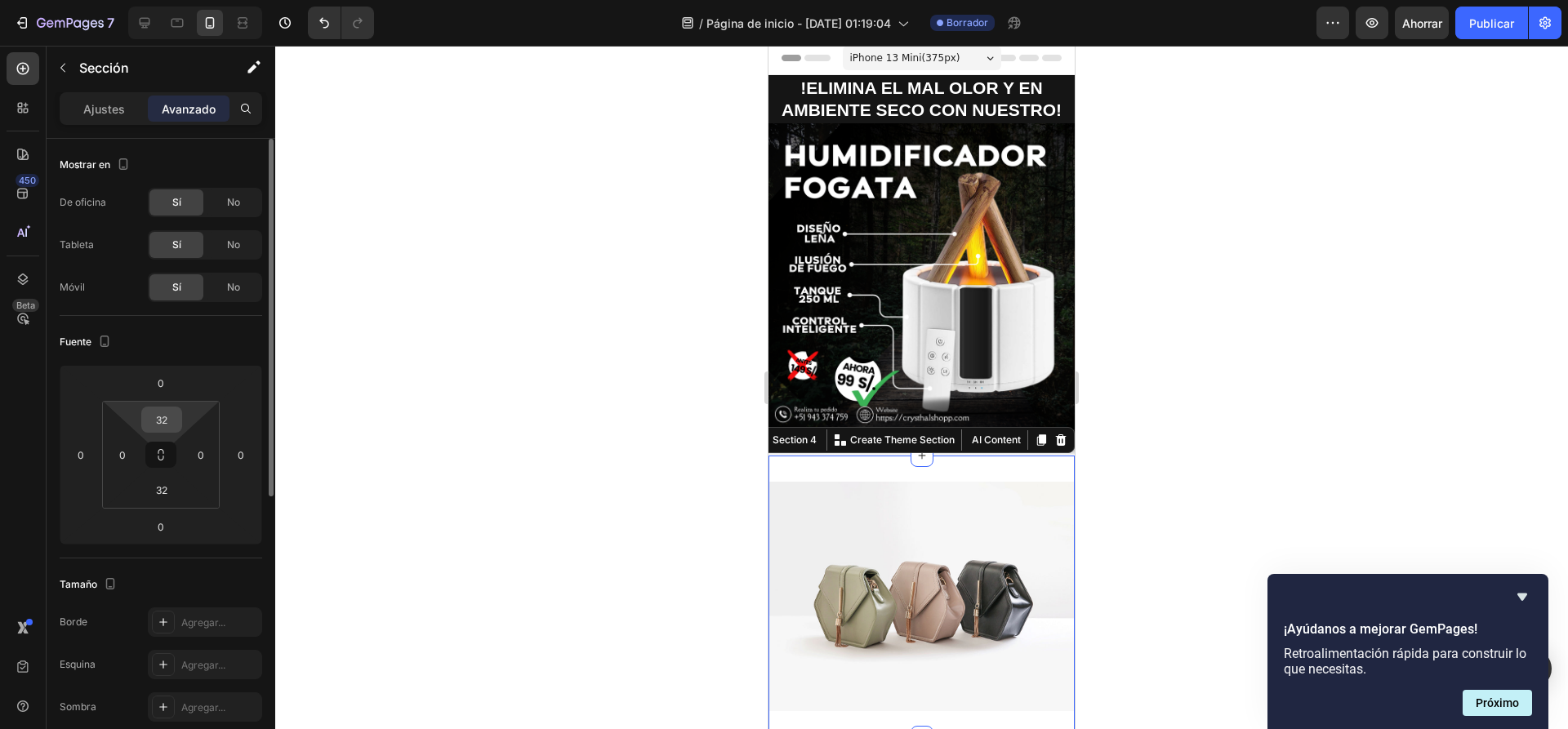
click at [162, 425] on input "32" at bounding box center [162, 419] width 33 height 25
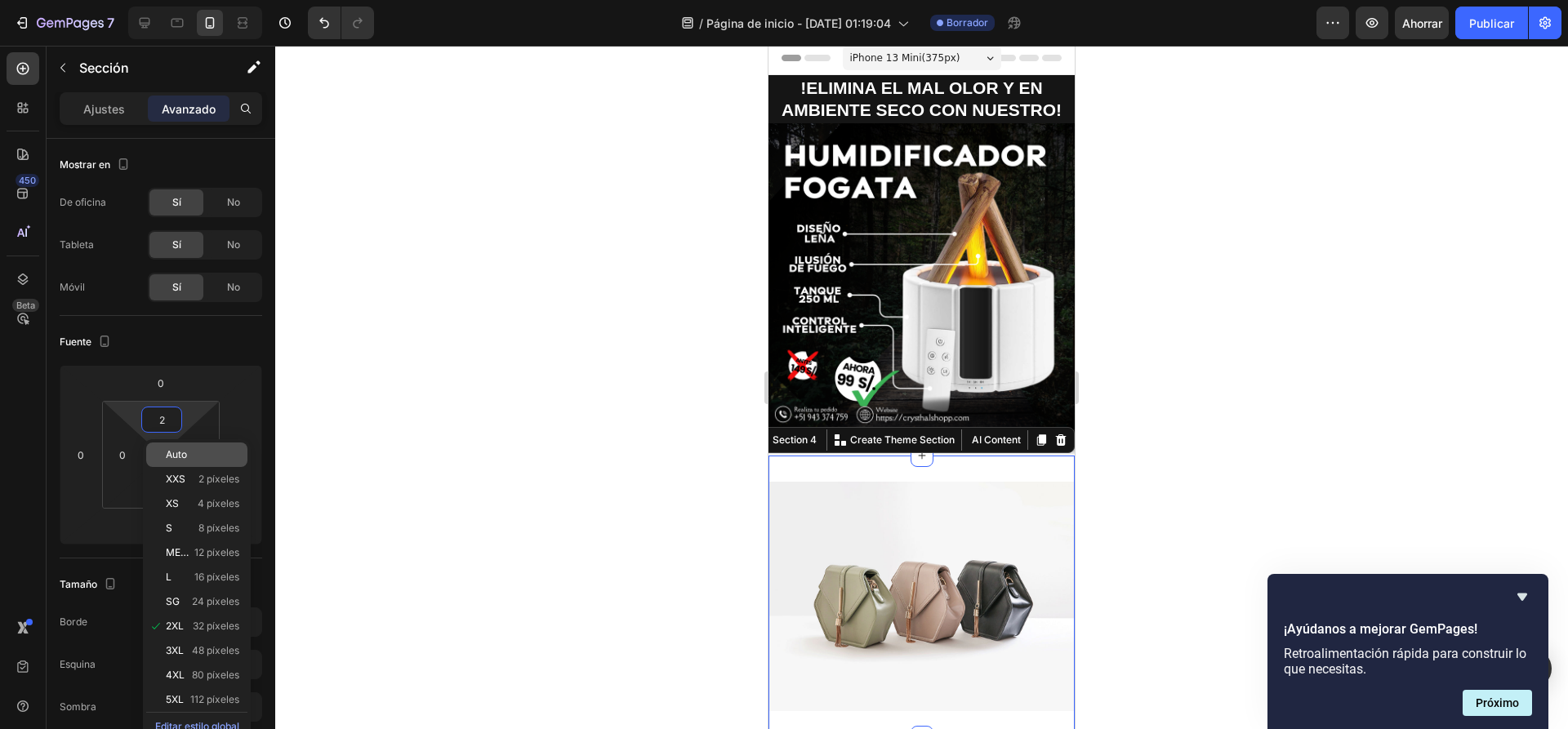
click at [193, 454] on p "Auto" at bounding box center [203, 454] width 74 height 11
type input "Auto"
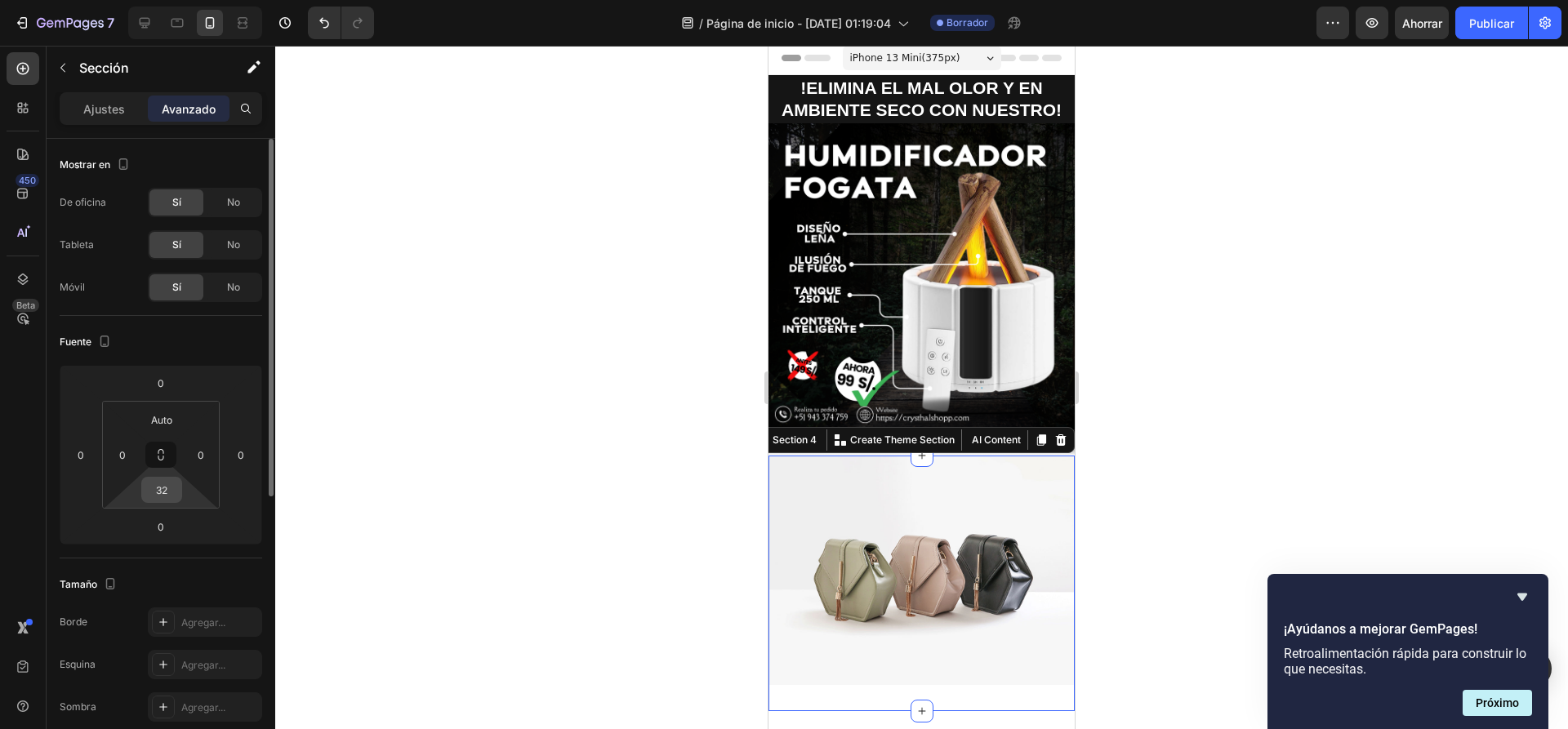
click at [165, 490] on input "32" at bounding box center [162, 490] width 33 height 25
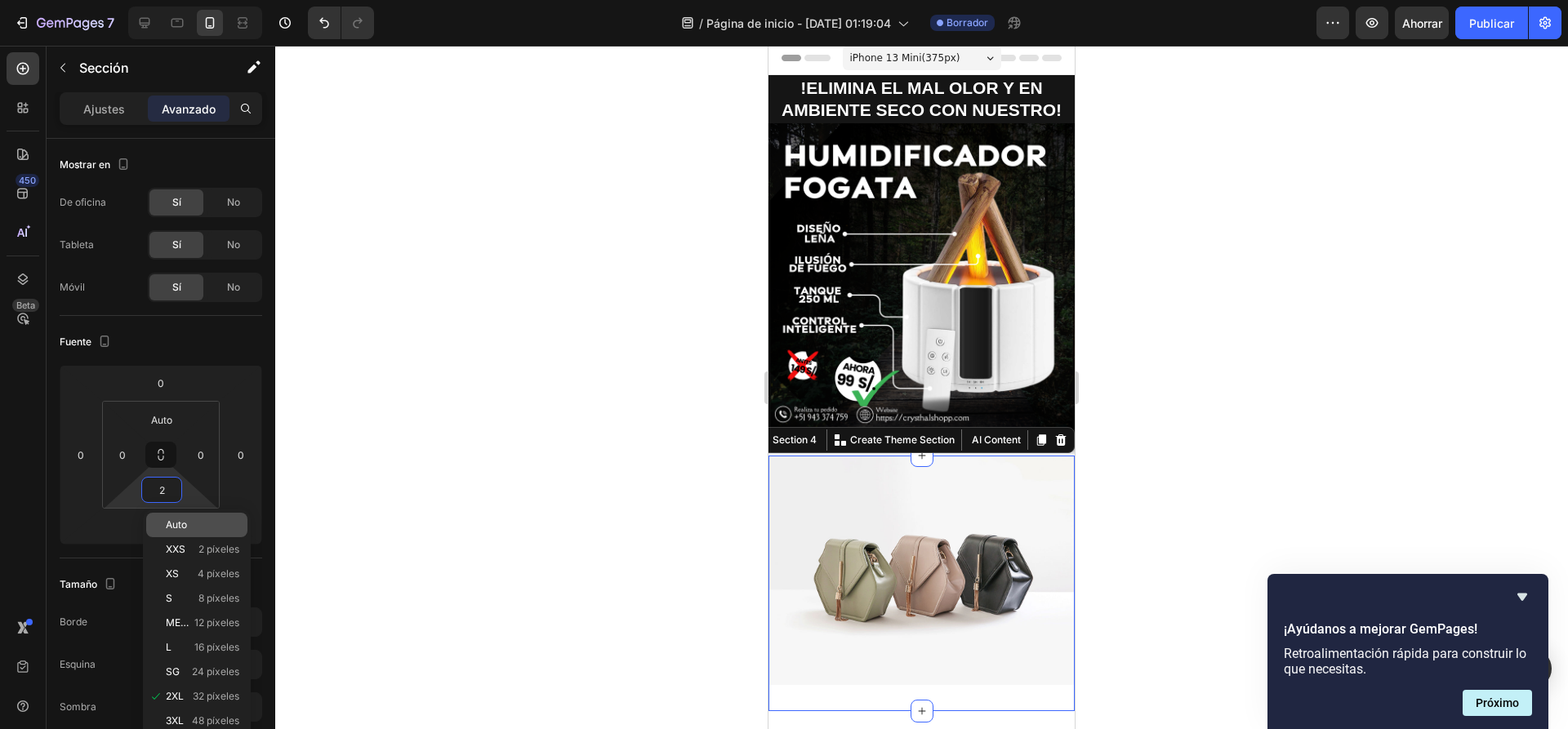
click at [195, 526] on p "Auto" at bounding box center [203, 525] width 74 height 11
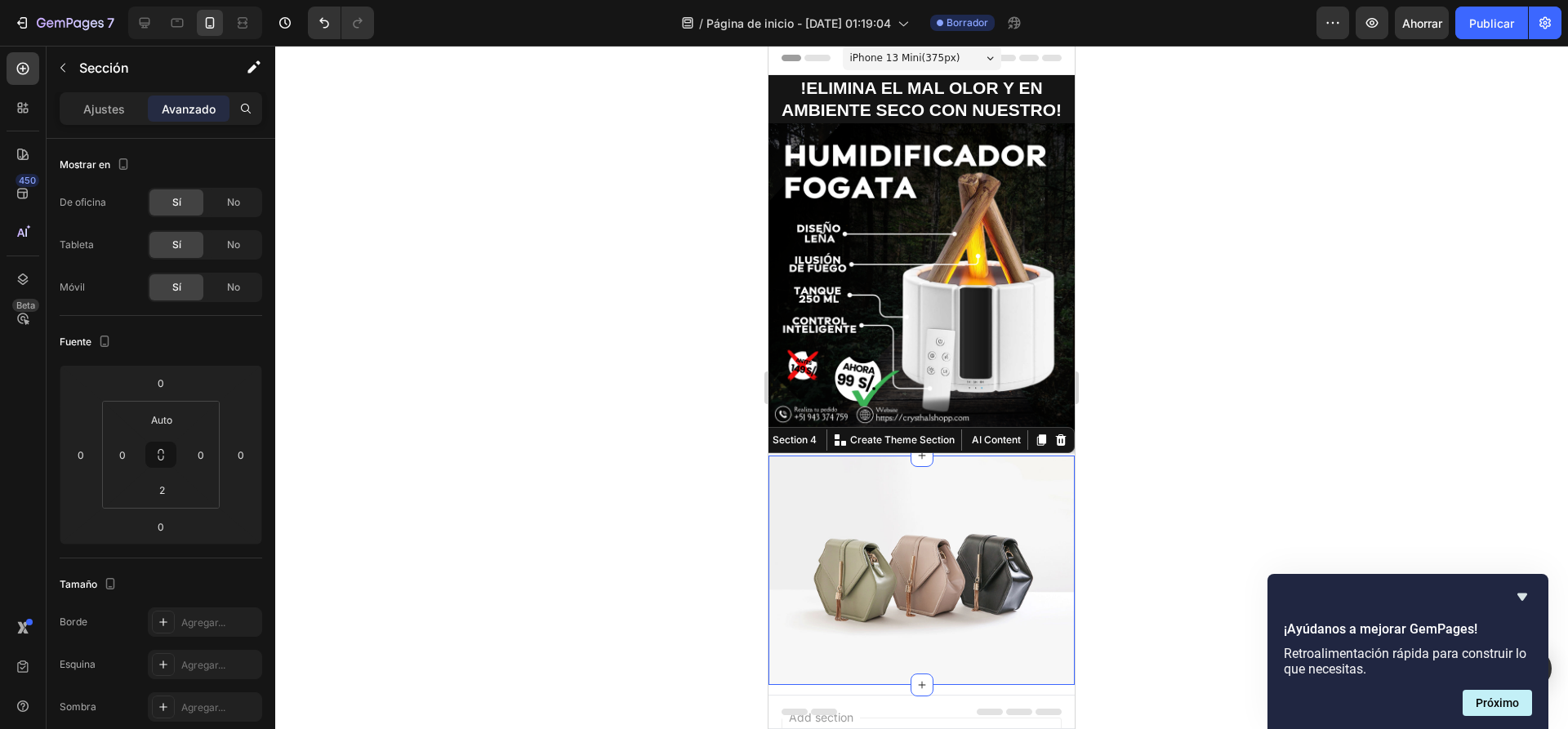
type input "Auto"
click at [882, 489] on img at bounding box center [921, 570] width 307 height 230
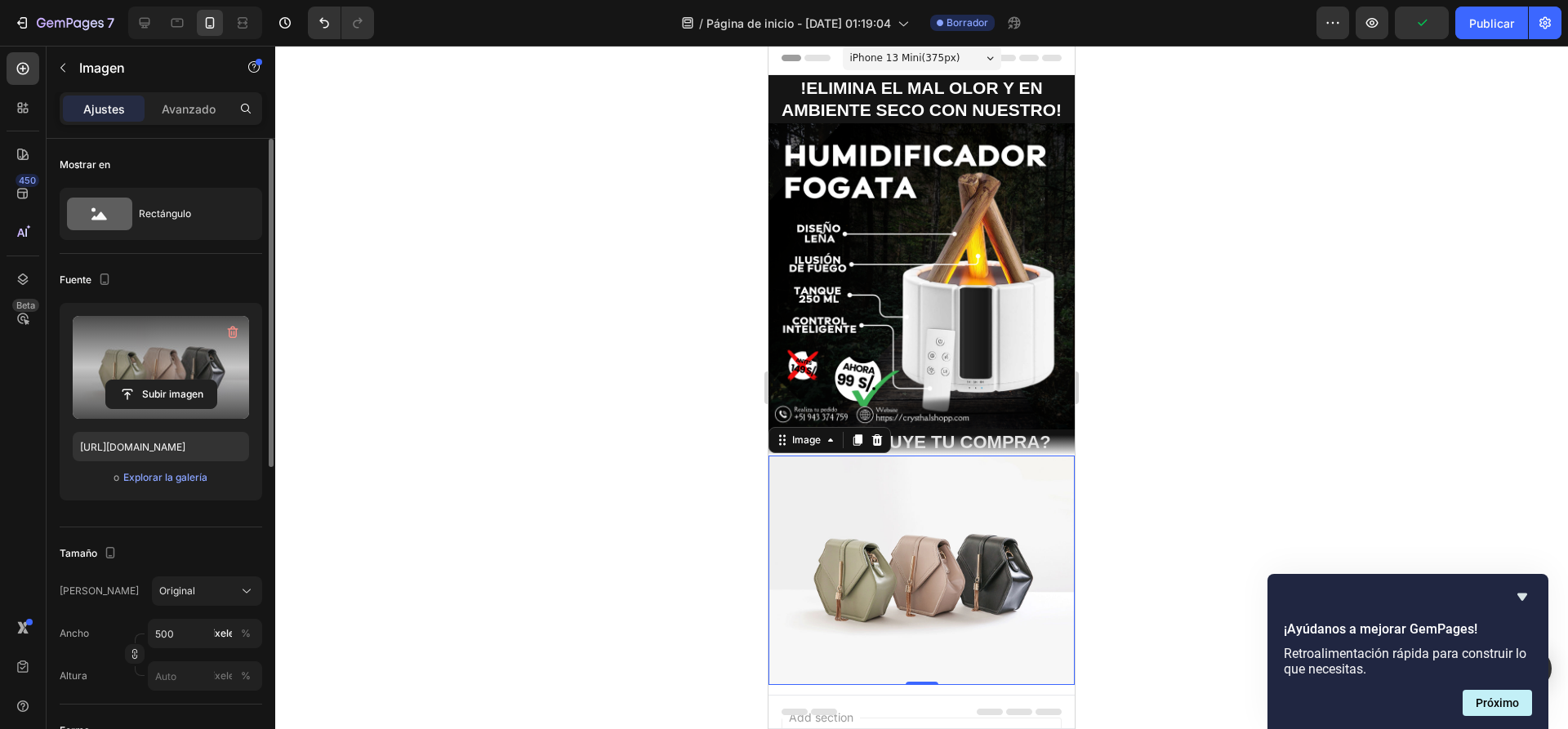
click at [181, 366] on label at bounding box center [161, 368] width 177 height 103
click at [181, 380] on input "file" at bounding box center [161, 394] width 110 height 28
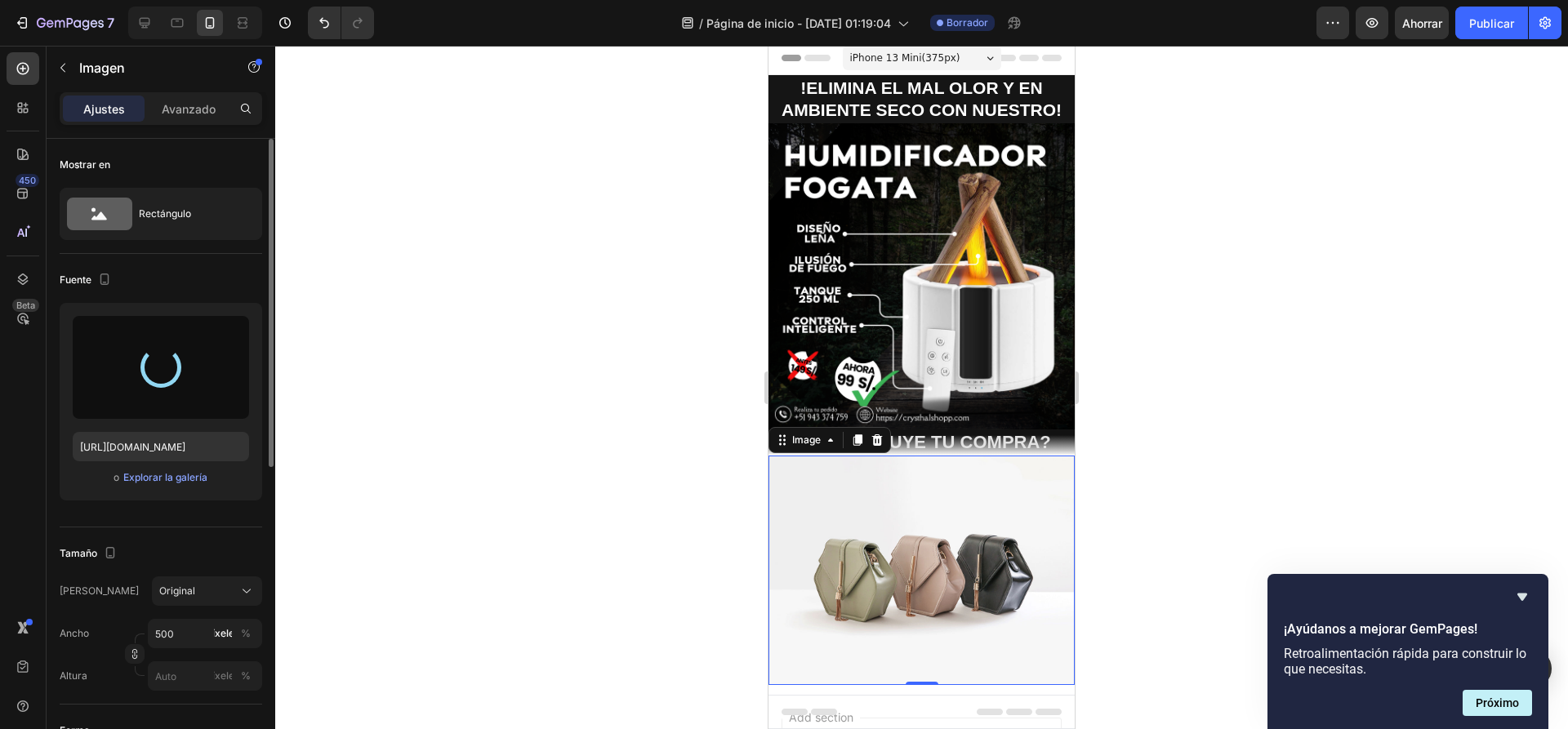
type input "https://cdn.shopify.com/s/files/1/0936/6657/4706/files/gempages_586083693370540…"
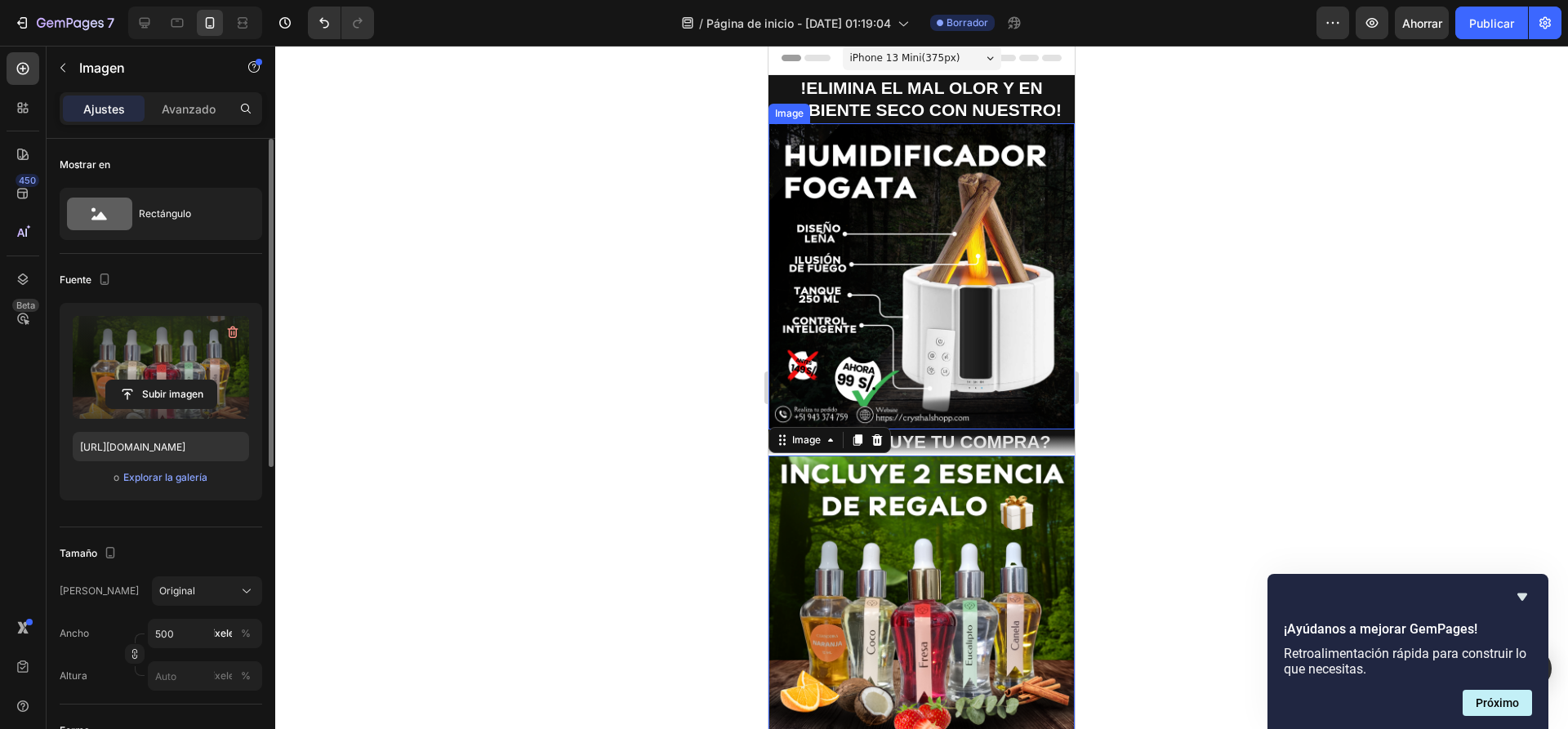
click at [522, 242] on div at bounding box center [921, 387] width 1292 height 683
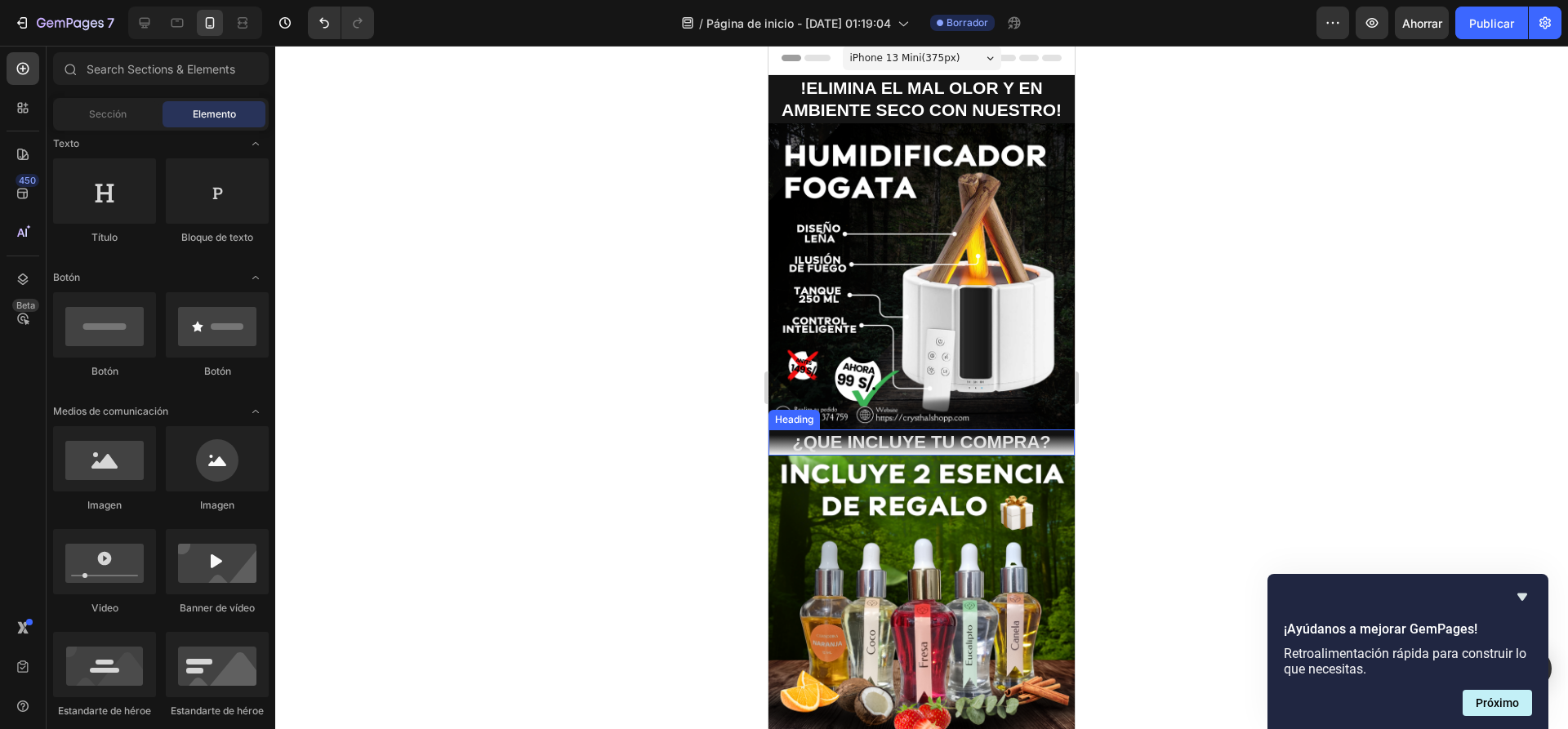
click at [898, 432] on p "¿QUE INCLUYE TU COMPRA?" at bounding box center [921, 442] width 303 height 24
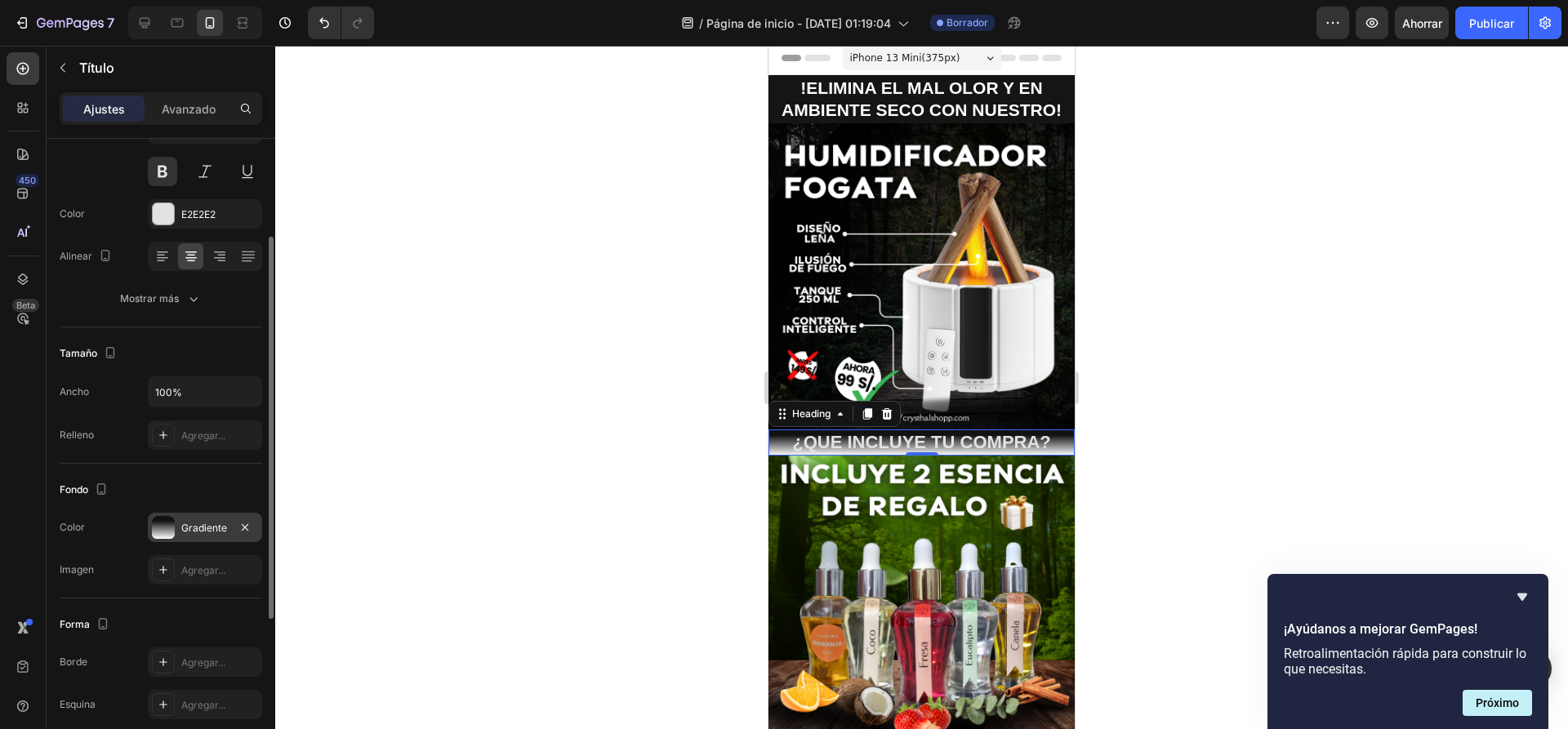
click at [208, 522] on font "Gradiente" at bounding box center [204, 527] width 46 height 12
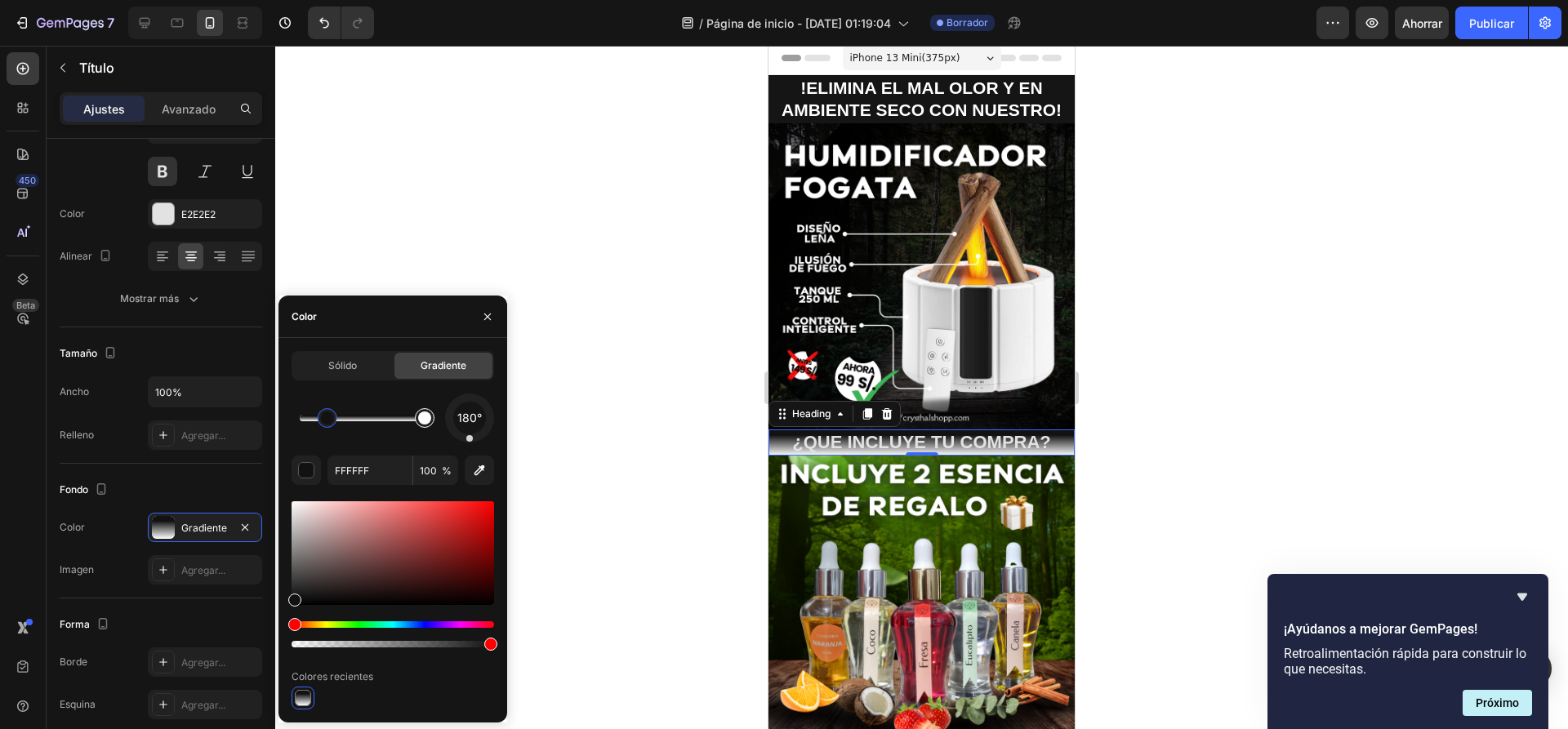
click at [427, 419] on div at bounding box center [424, 418] width 13 height 13
click at [351, 626] on div "Hue" at bounding box center [393, 624] width 203 height 7
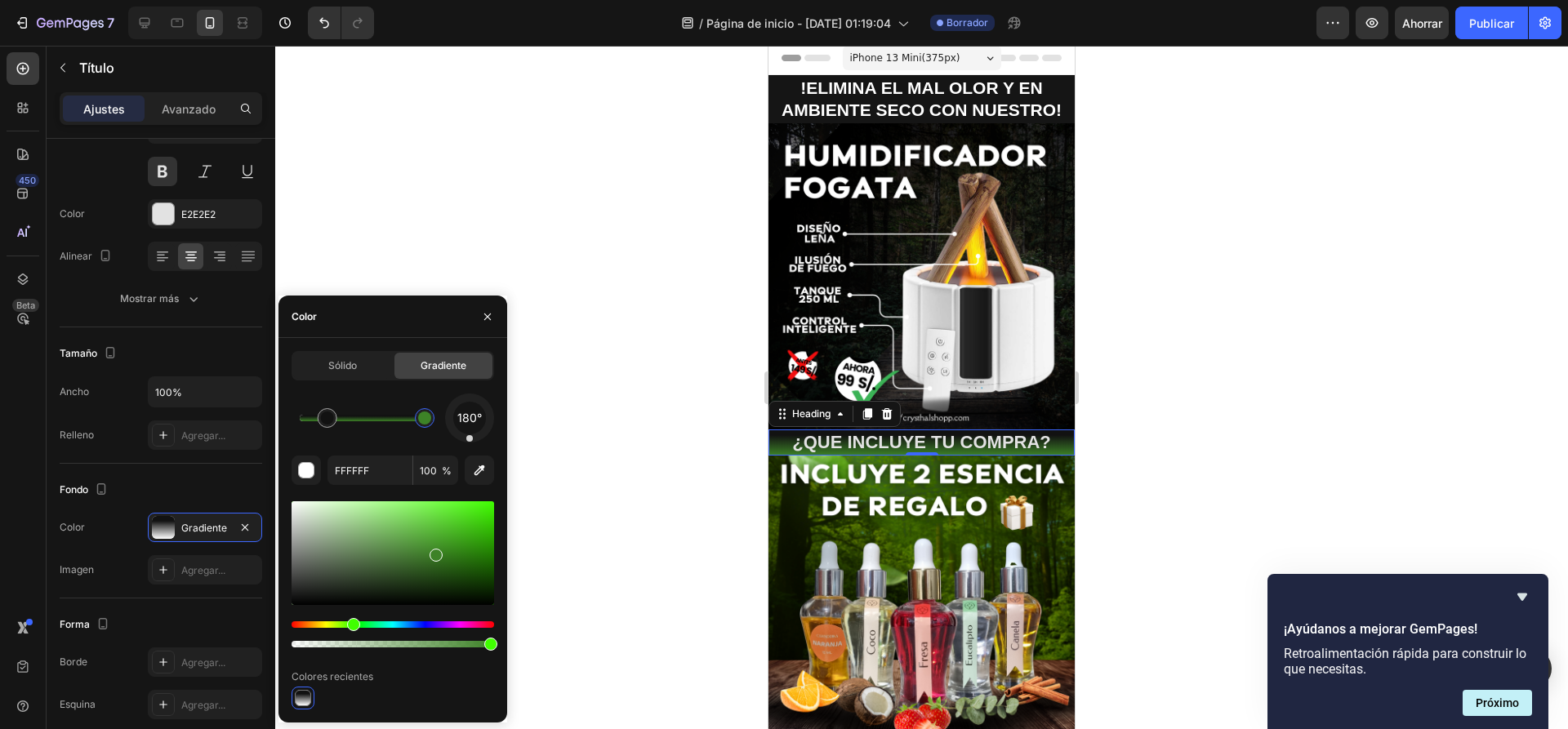
click at [434, 551] on div at bounding box center [393, 552] width 203 height 104
click at [459, 543] on div at bounding box center [393, 552] width 203 height 104
click at [466, 538] on div at bounding box center [393, 552] width 203 height 104
type input "24660F"
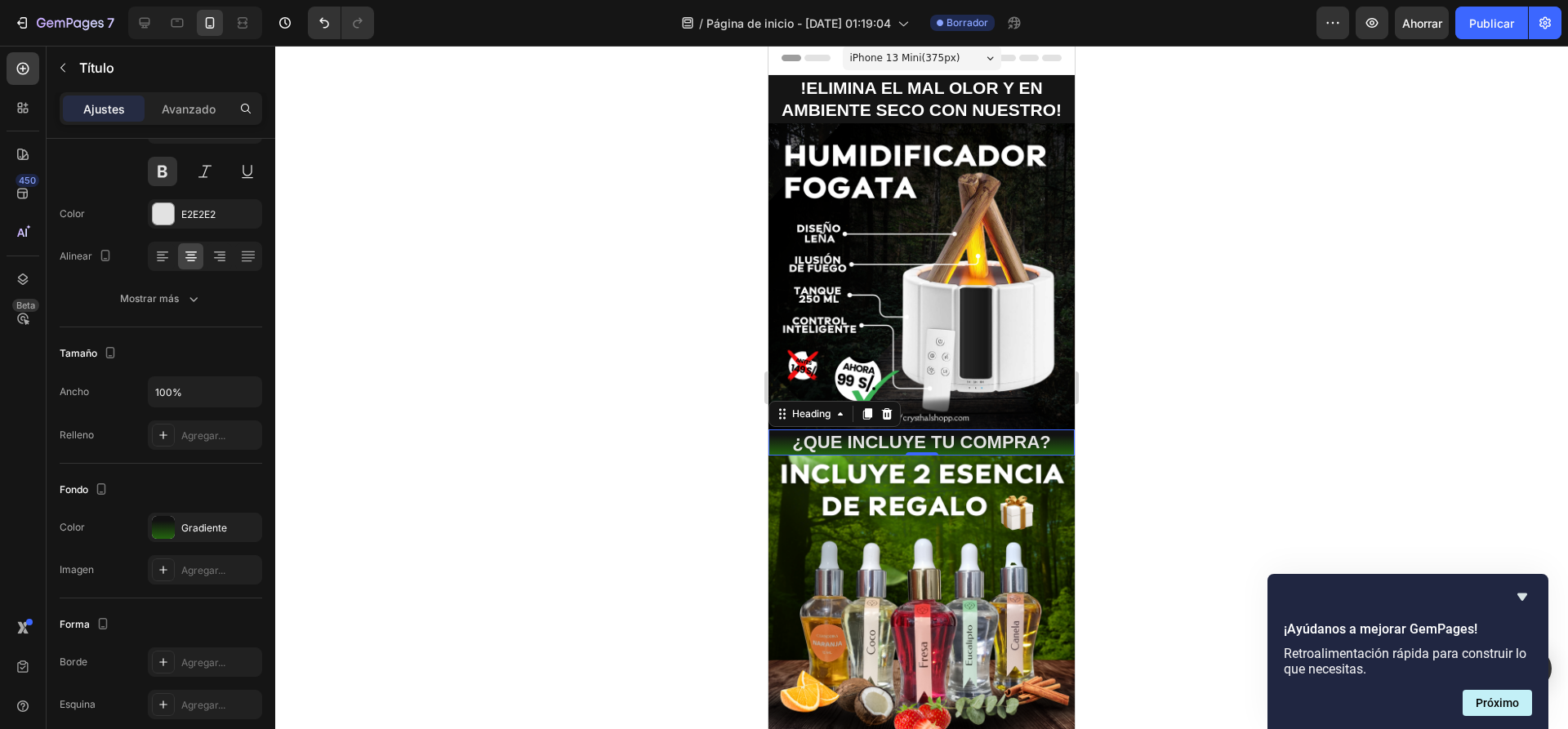
click at [629, 494] on div at bounding box center [921, 387] width 1292 height 683
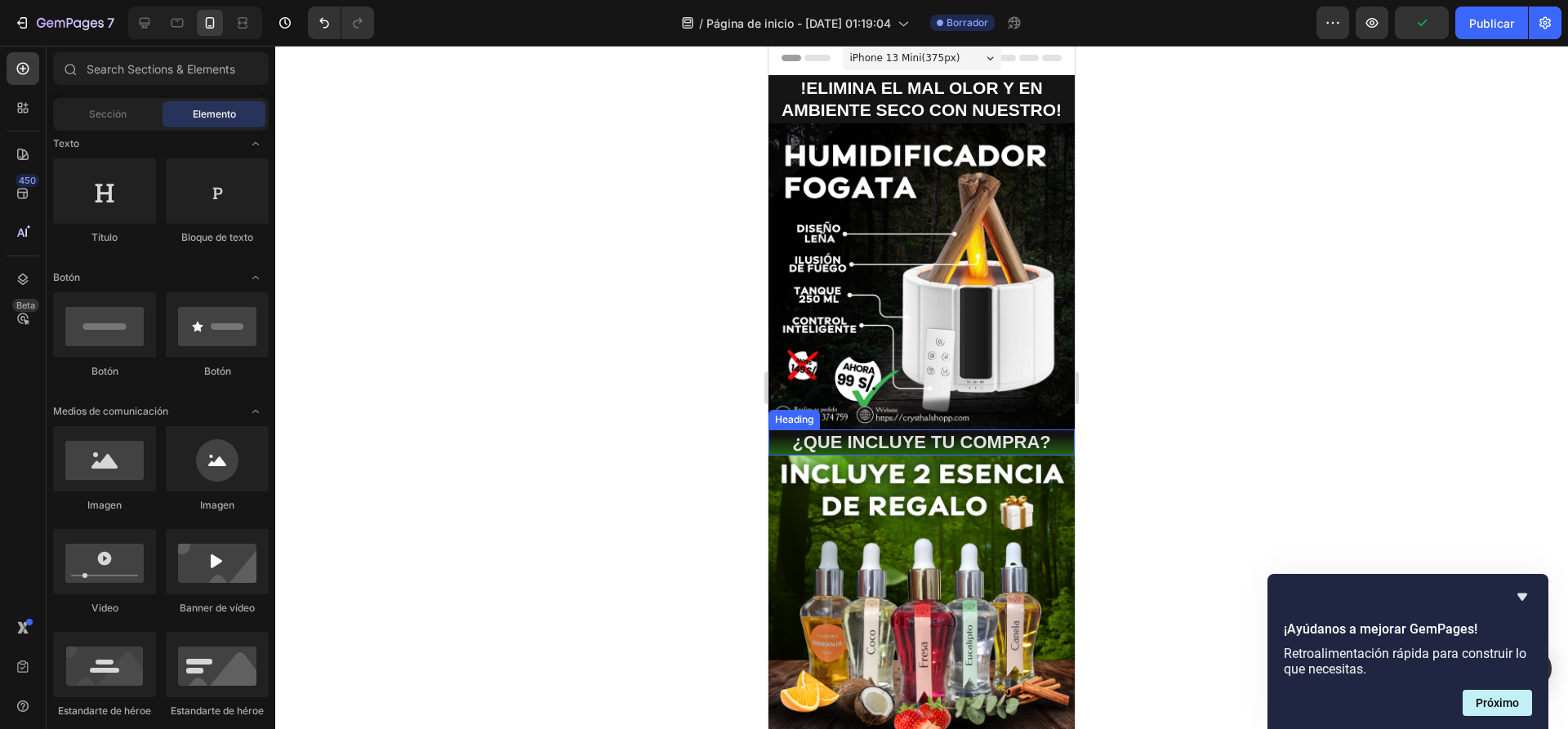
click at [872, 431] on p "¿QUE INCLUYE TU COMPRA?" at bounding box center [921, 442] width 303 height 24
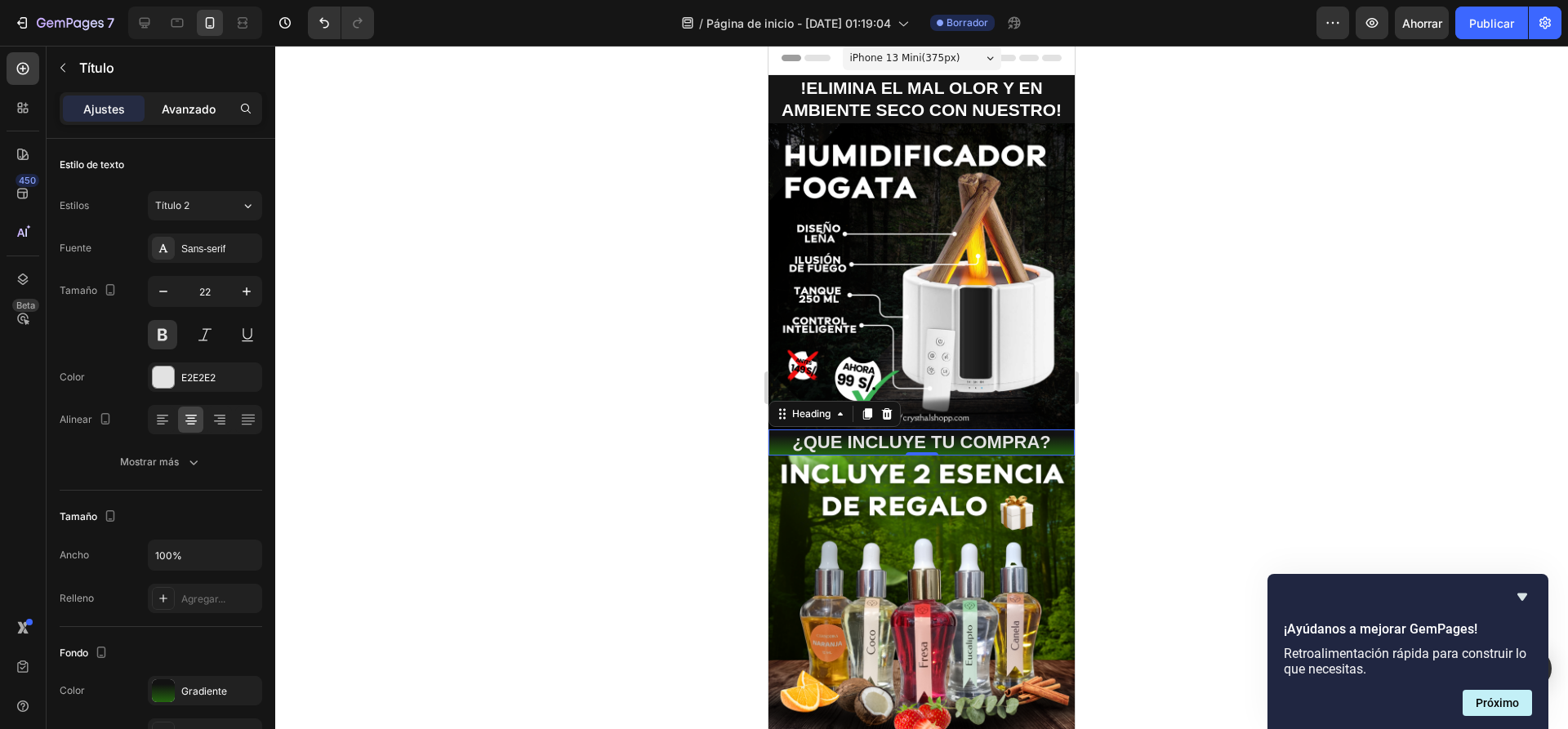
click at [164, 114] on font "Avanzado" at bounding box center [189, 109] width 54 height 14
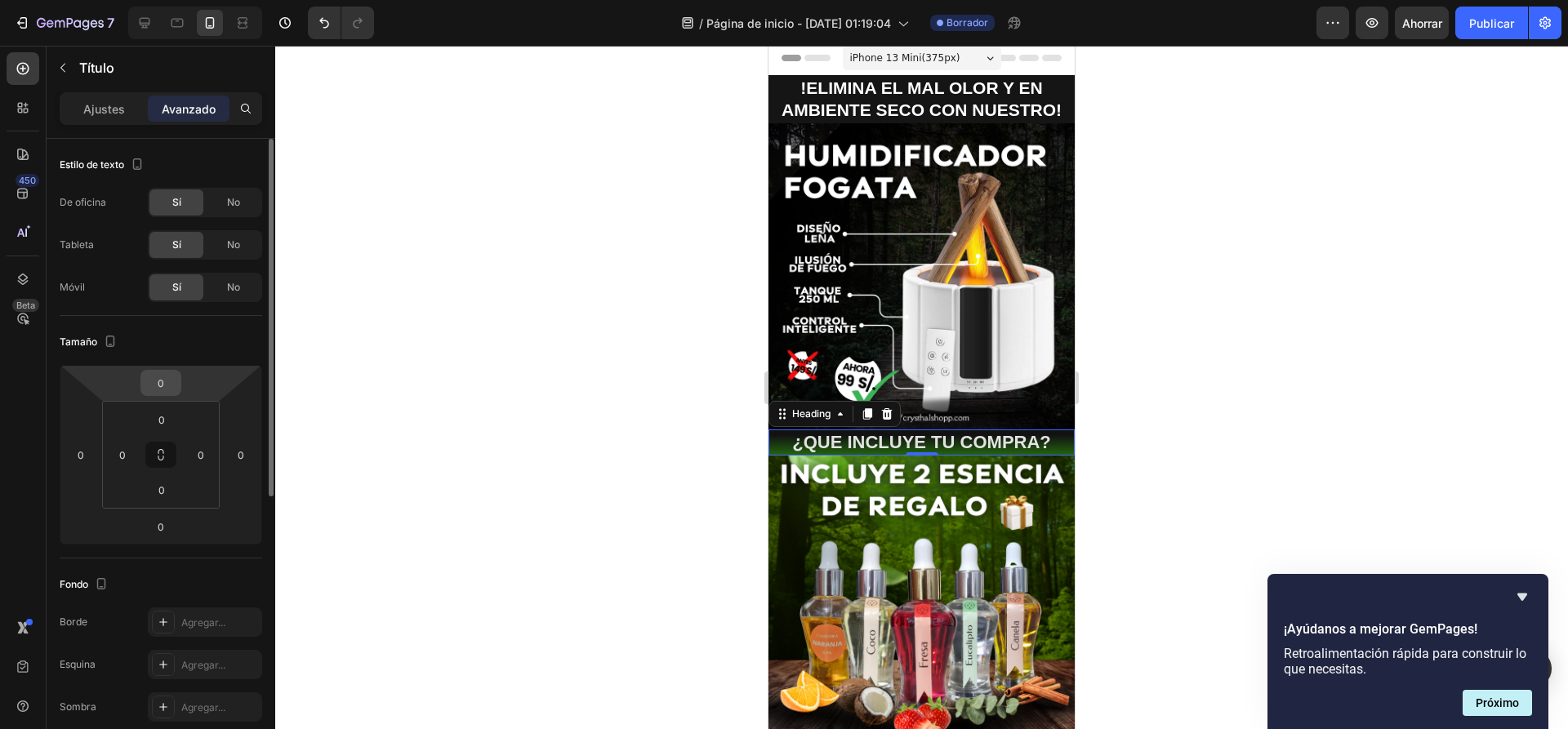
click at [165, 387] on input "0" at bounding box center [161, 382] width 33 height 25
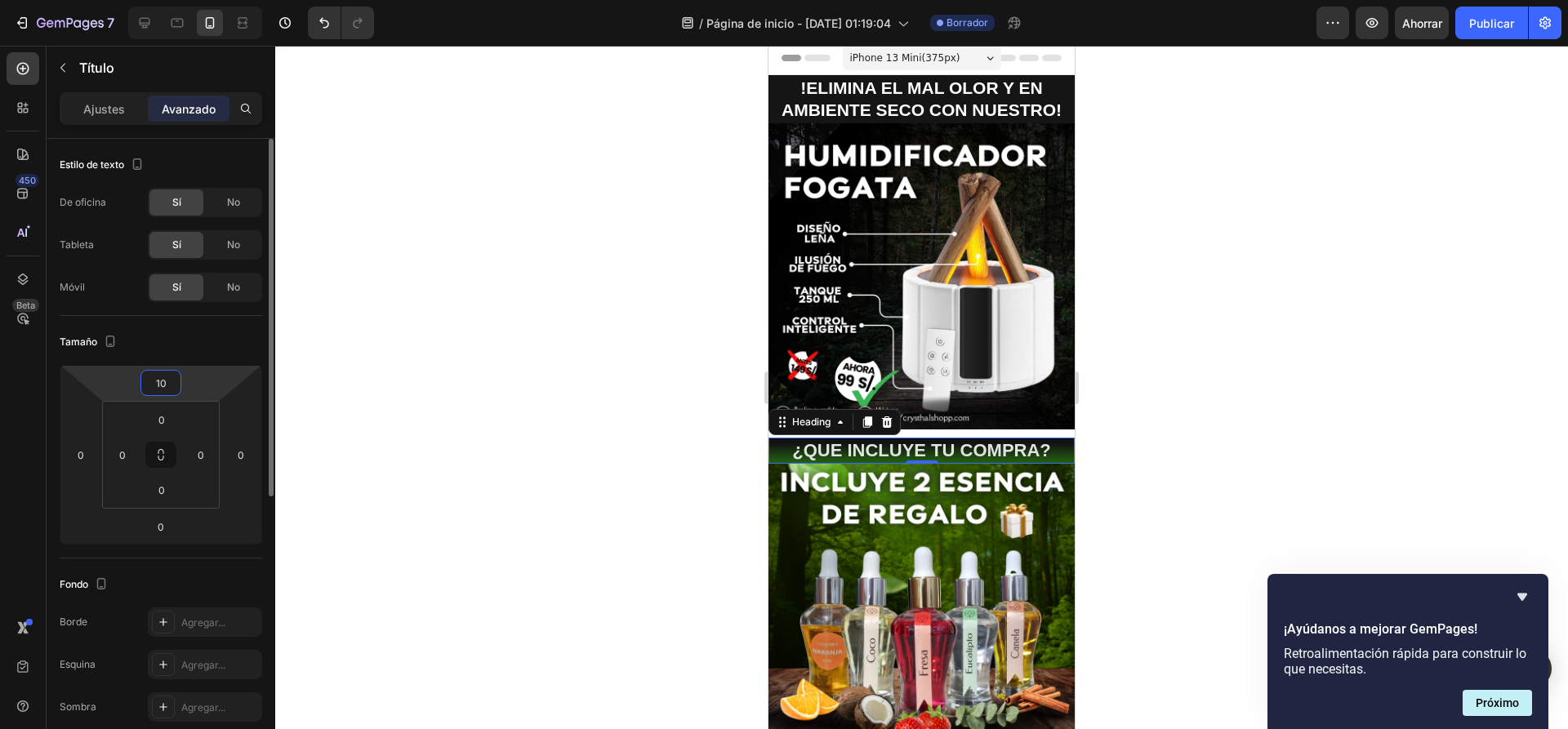
type input "1"
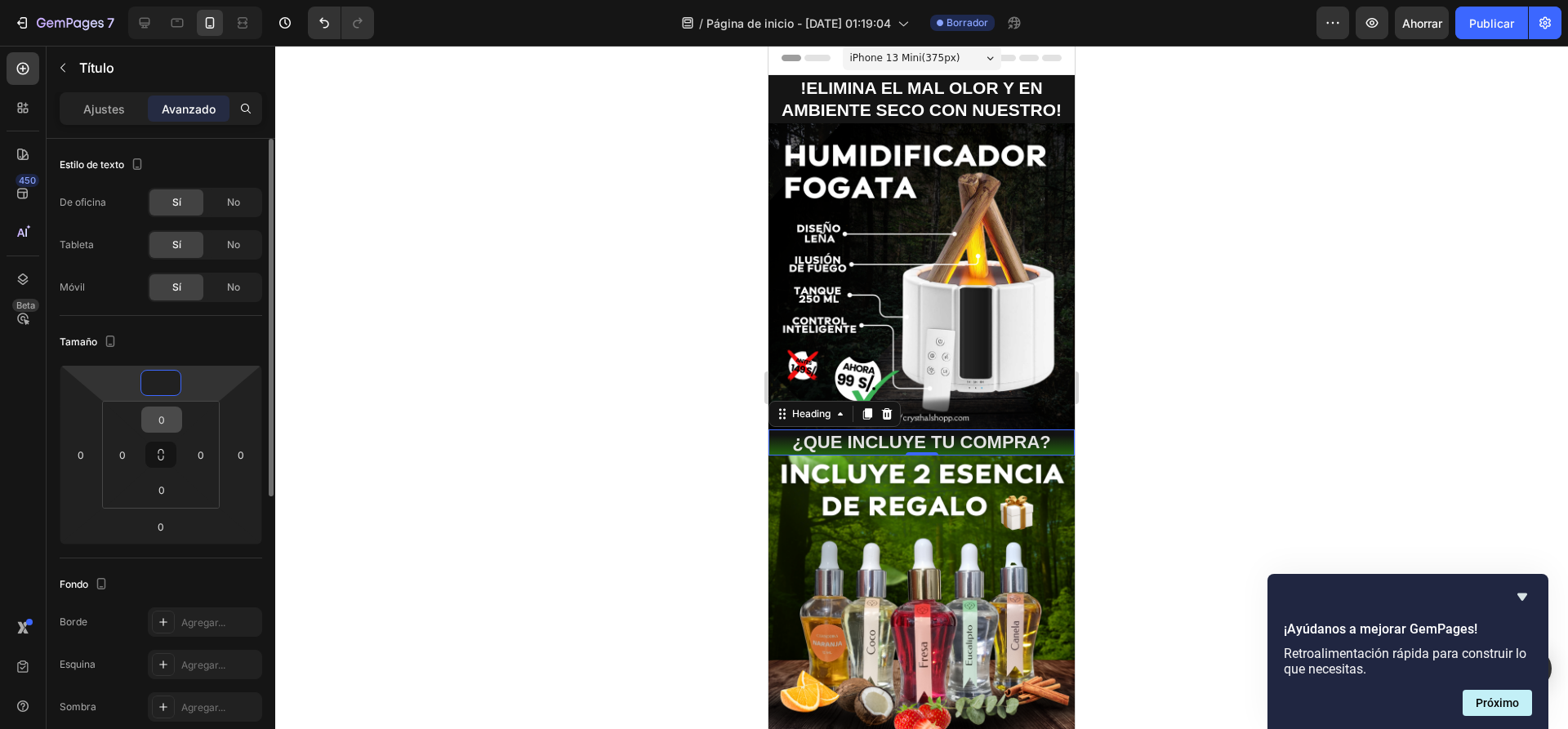
type input "0"
click at [168, 416] on input "0" at bounding box center [162, 419] width 33 height 25
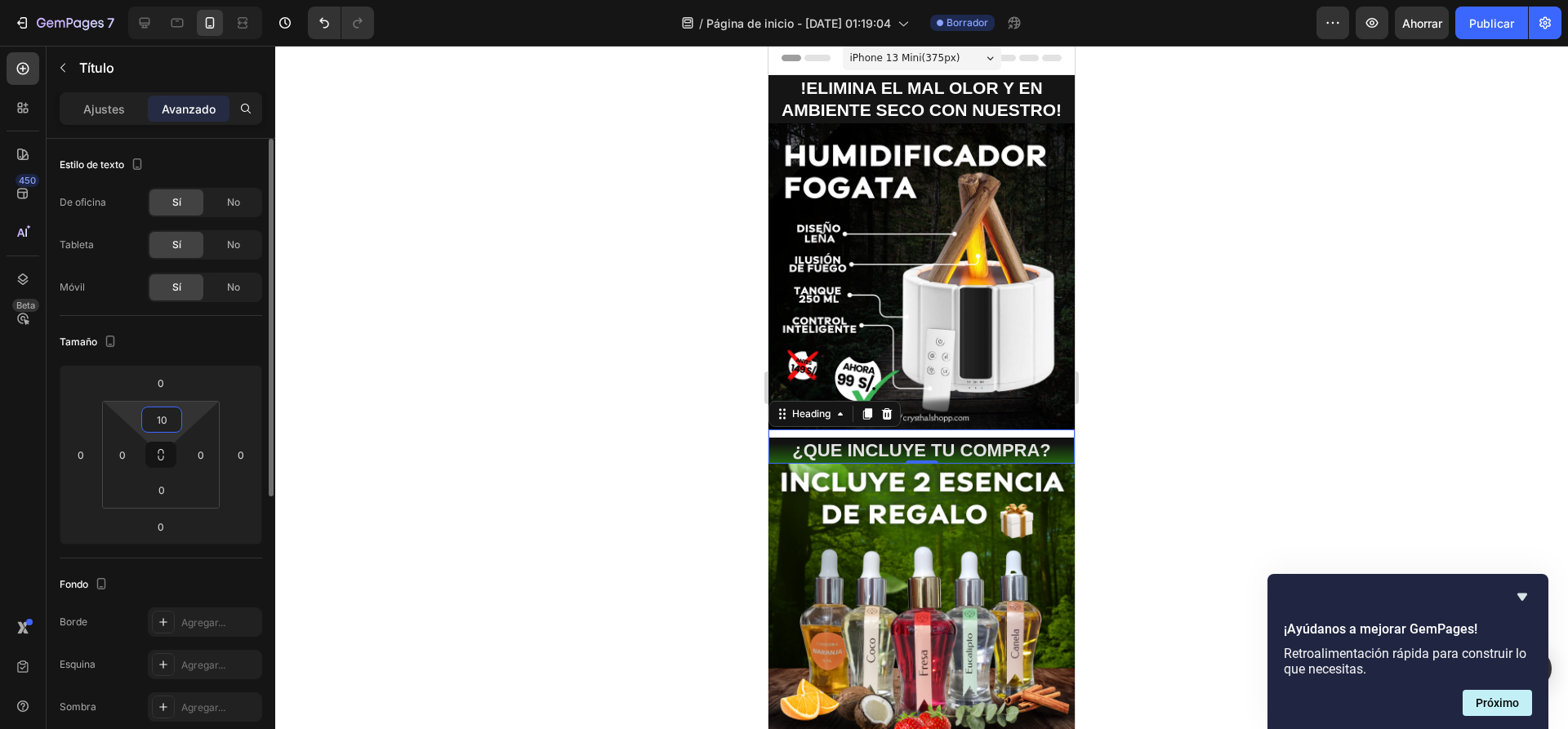
type input "1"
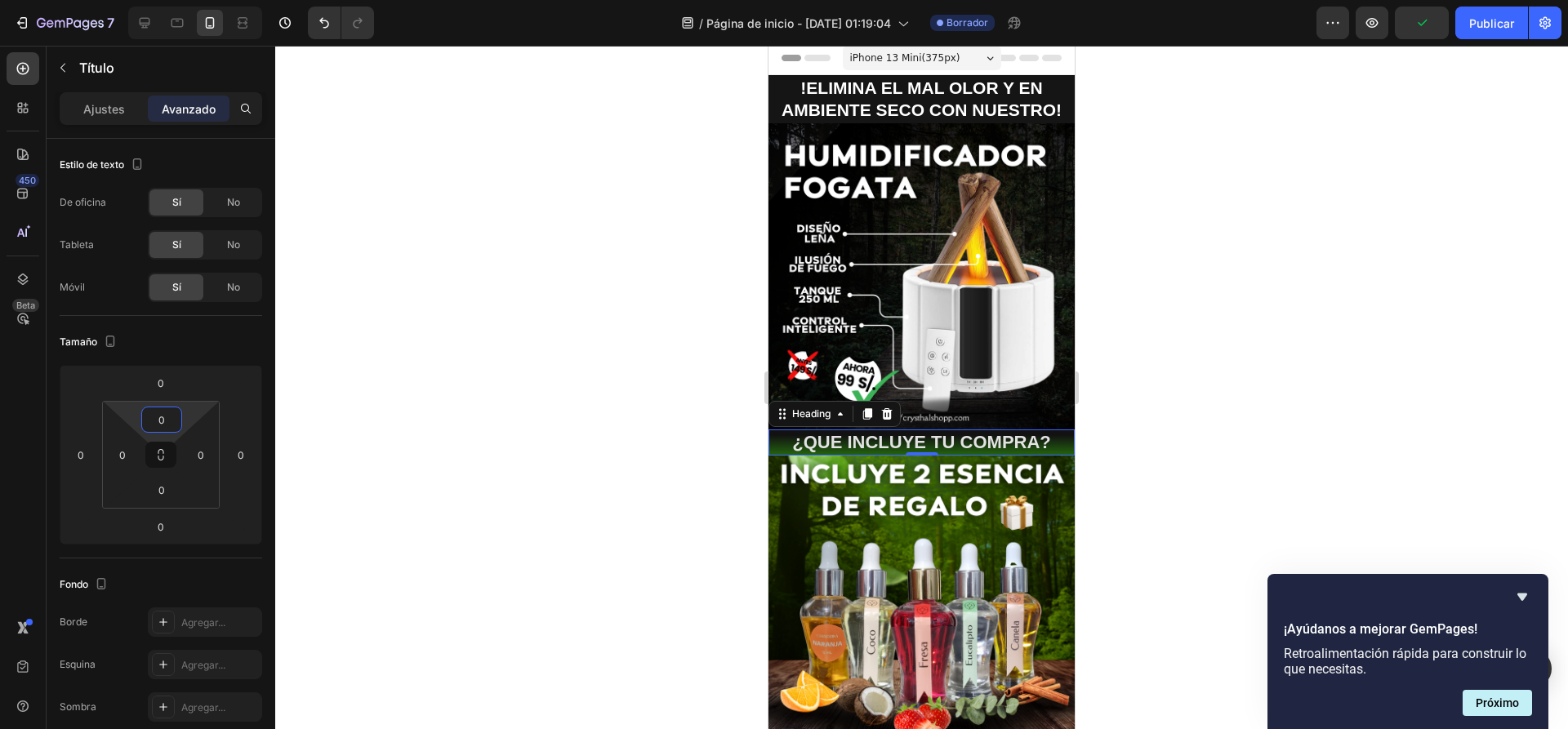
click at [450, 402] on div at bounding box center [921, 387] width 1292 height 683
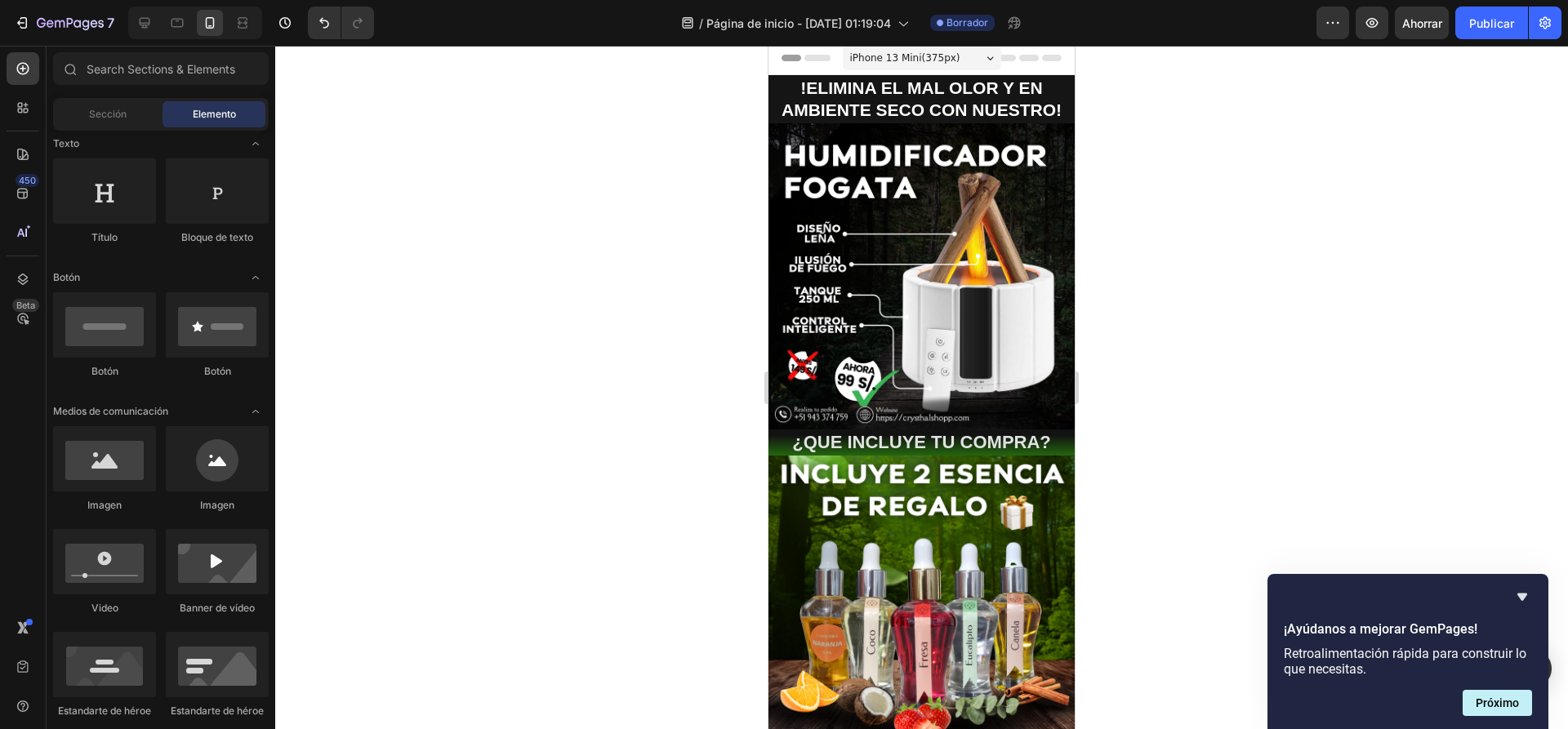
click at [1180, 380] on div at bounding box center [921, 387] width 1292 height 683
click at [985, 431] on p "¿QUE INCLUYE TU COMPRA?" at bounding box center [921, 442] width 303 height 24
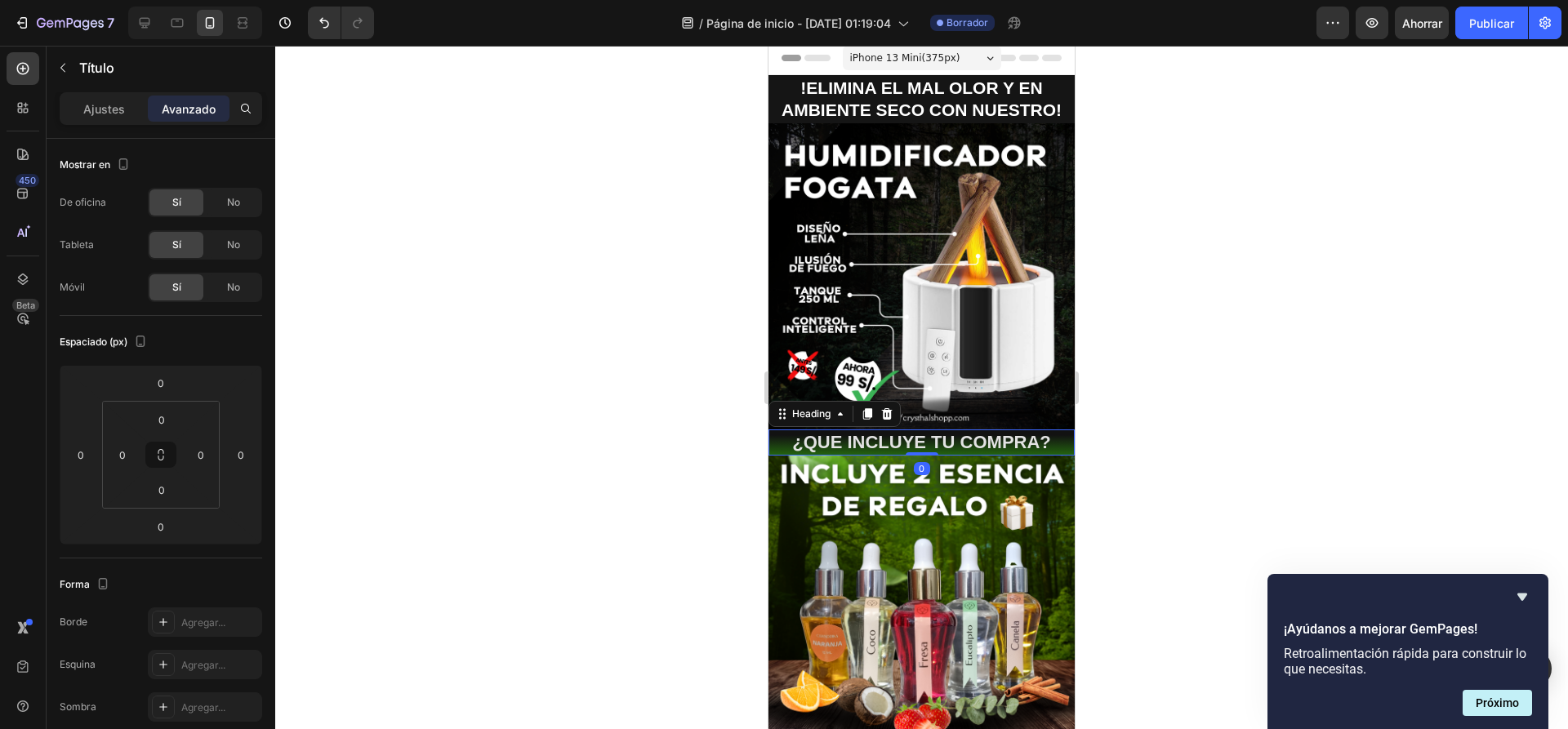
click at [1167, 393] on div at bounding box center [921, 387] width 1292 height 683
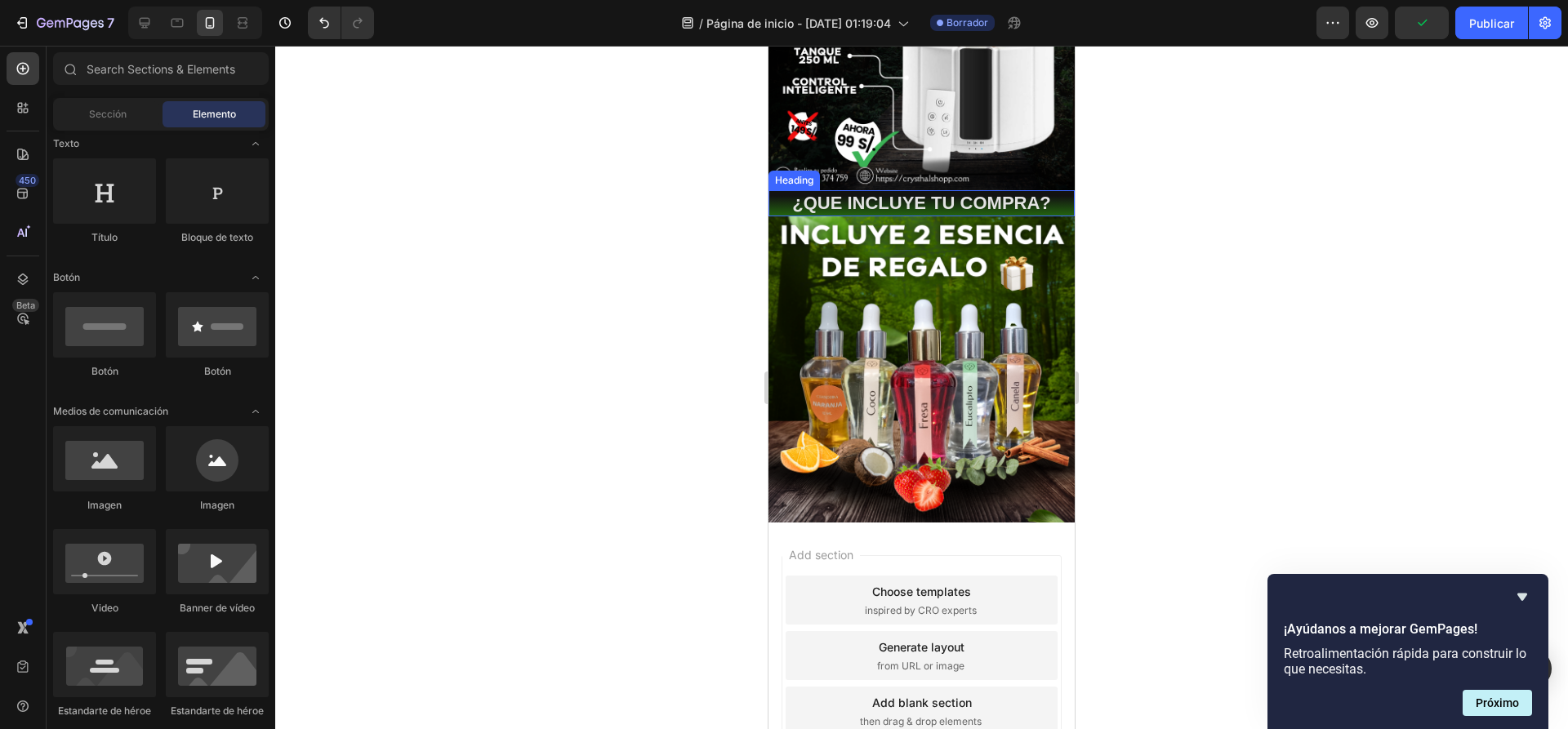
scroll to position [249, 0]
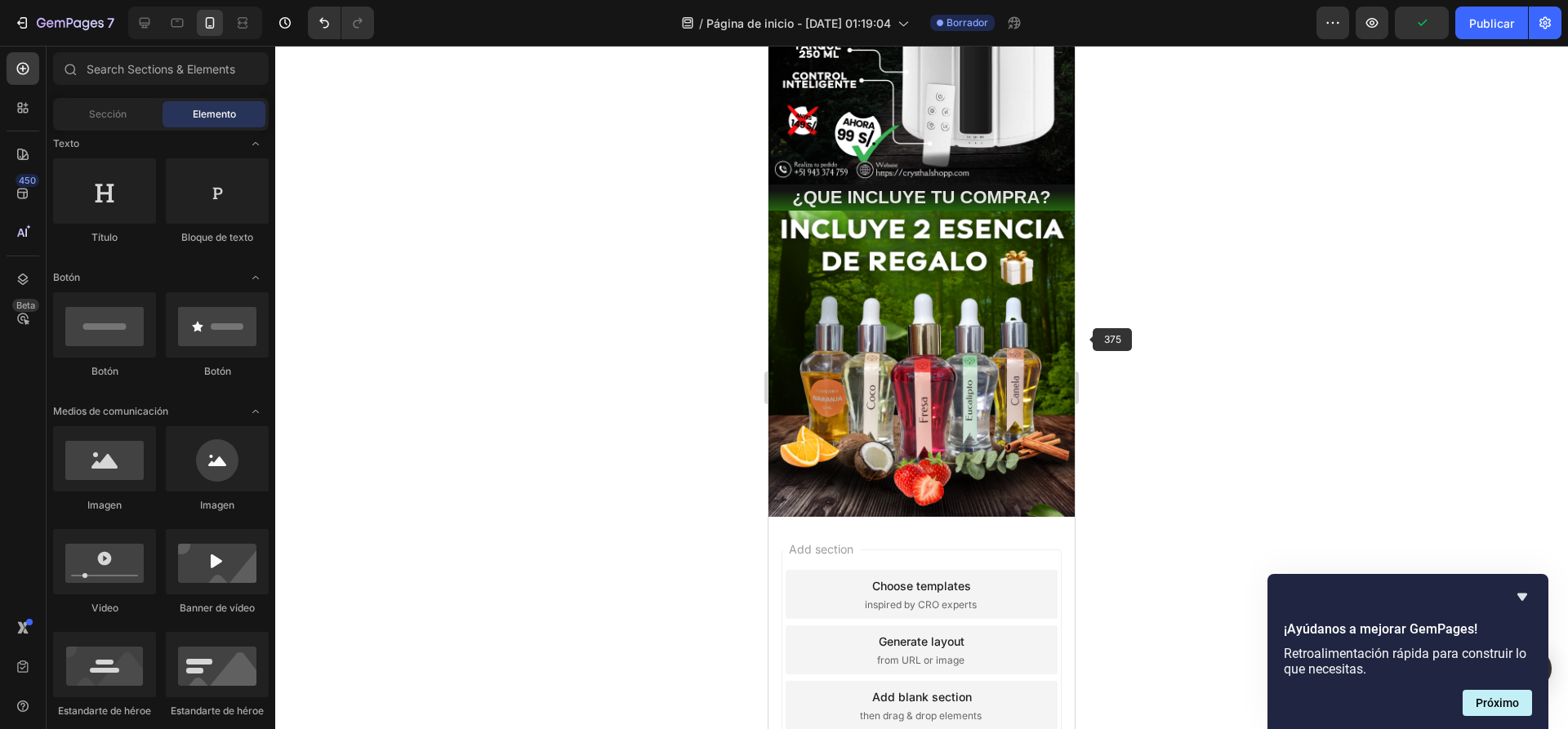
click at [1160, 296] on div at bounding box center [921, 387] width 1292 height 683
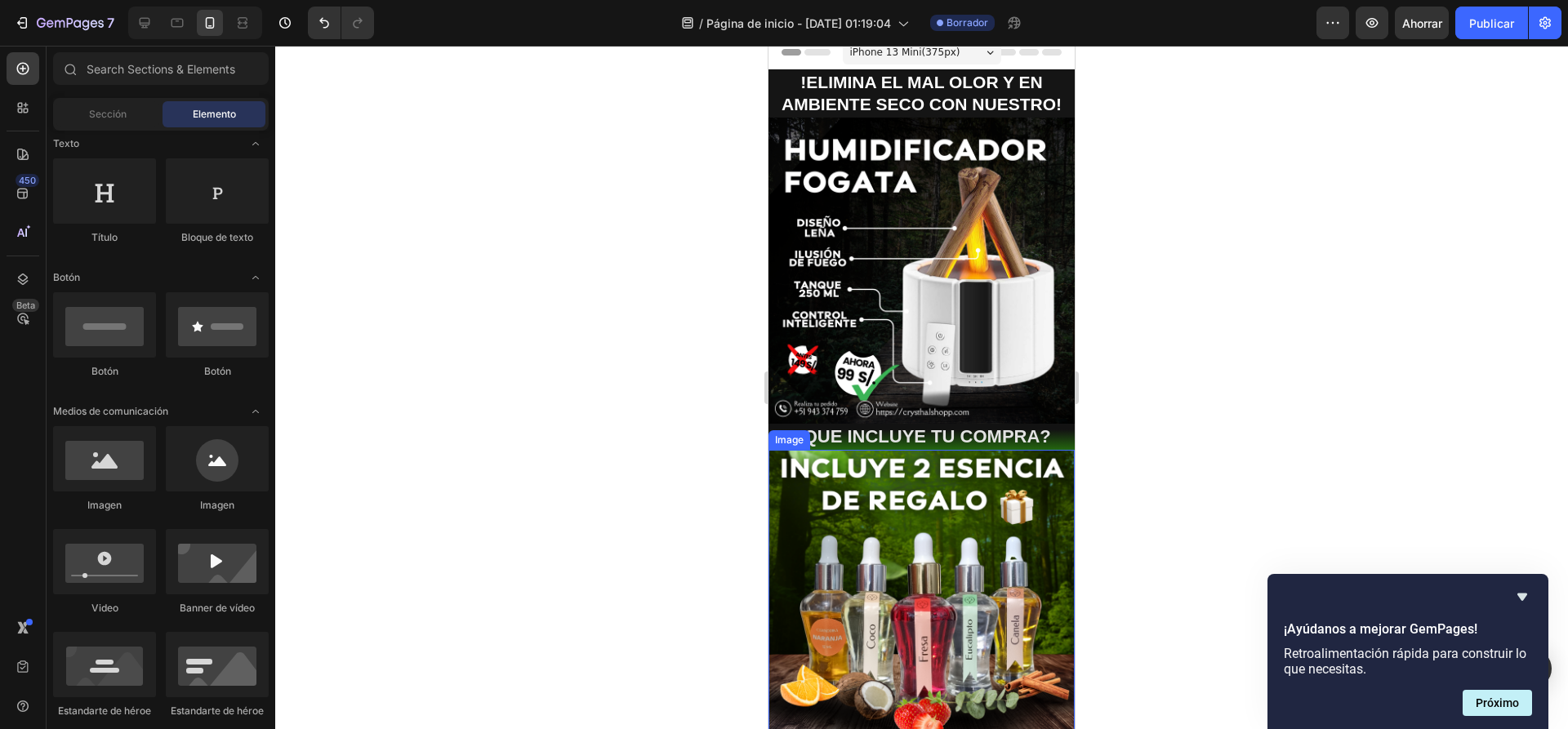
scroll to position [4, 0]
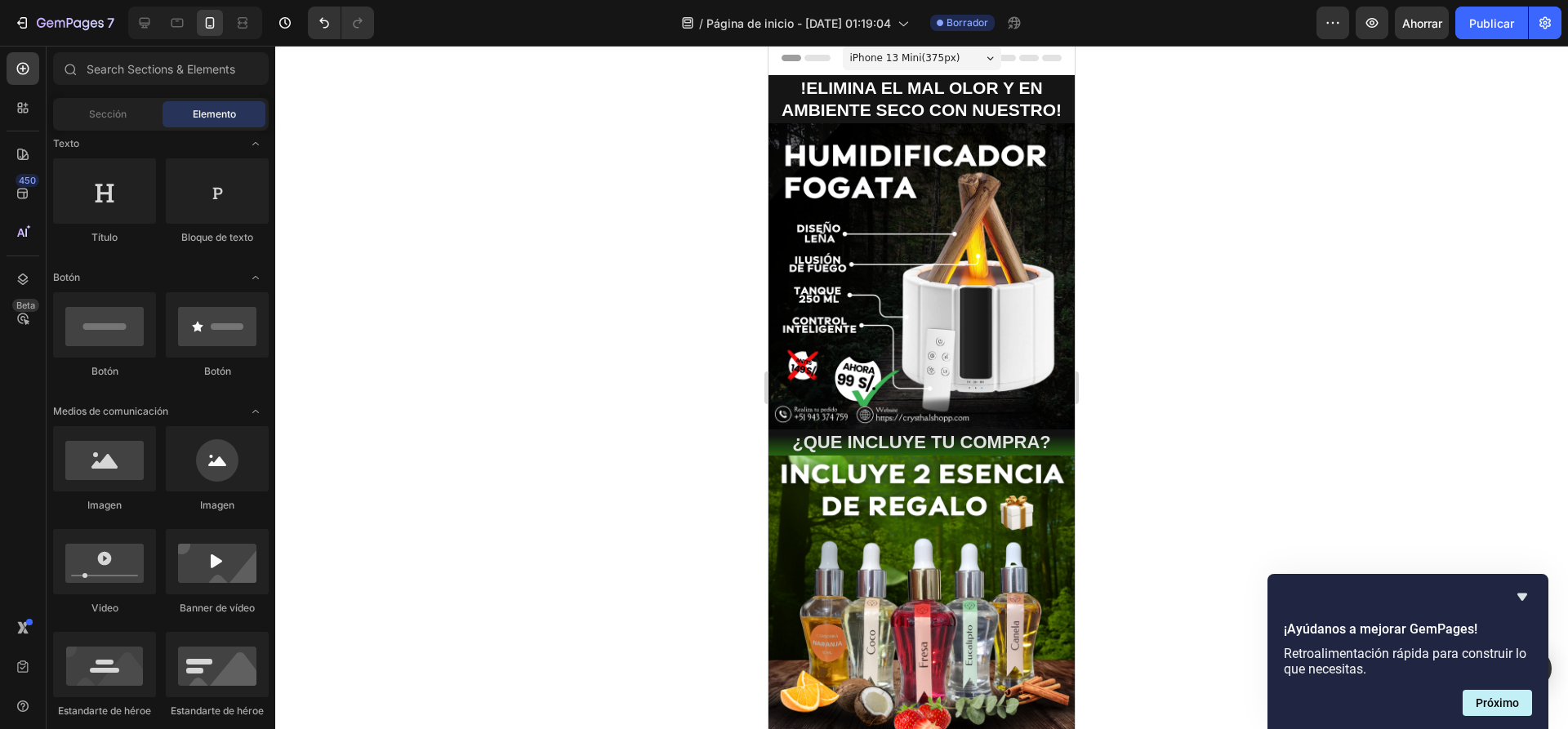
click at [1200, 264] on div at bounding box center [921, 387] width 1292 height 683
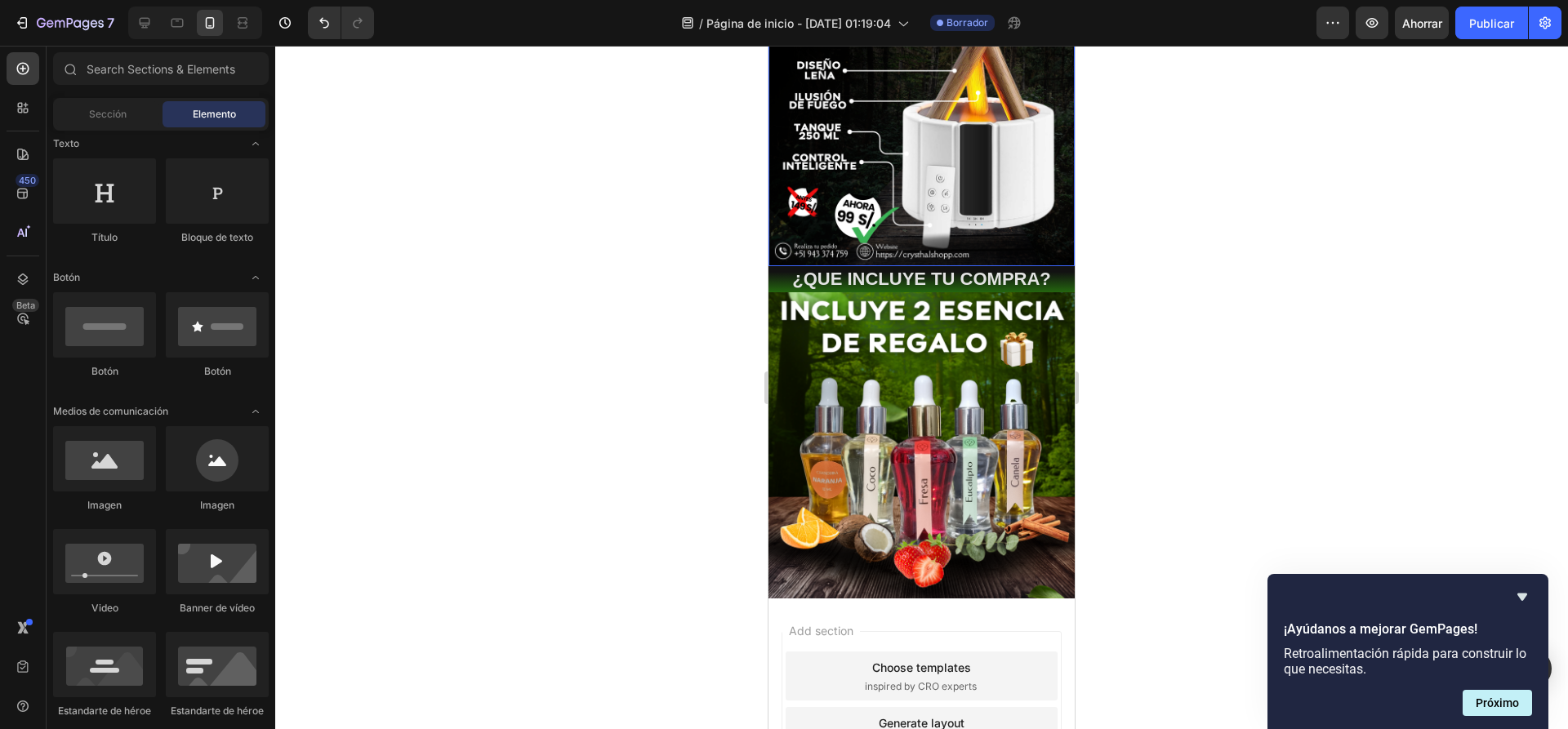
scroll to position [249, 0]
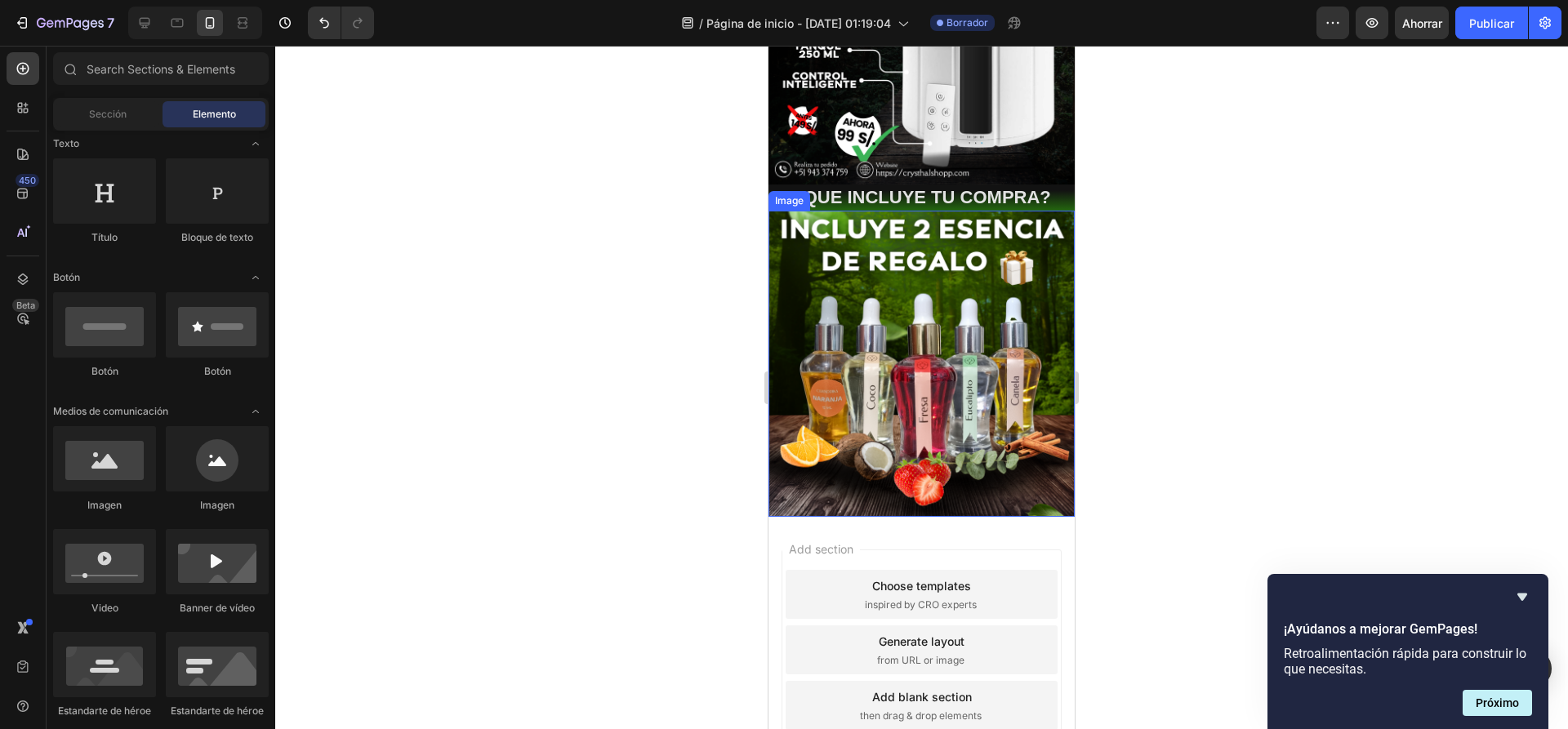
click at [1119, 313] on div at bounding box center [921, 387] width 1292 height 683
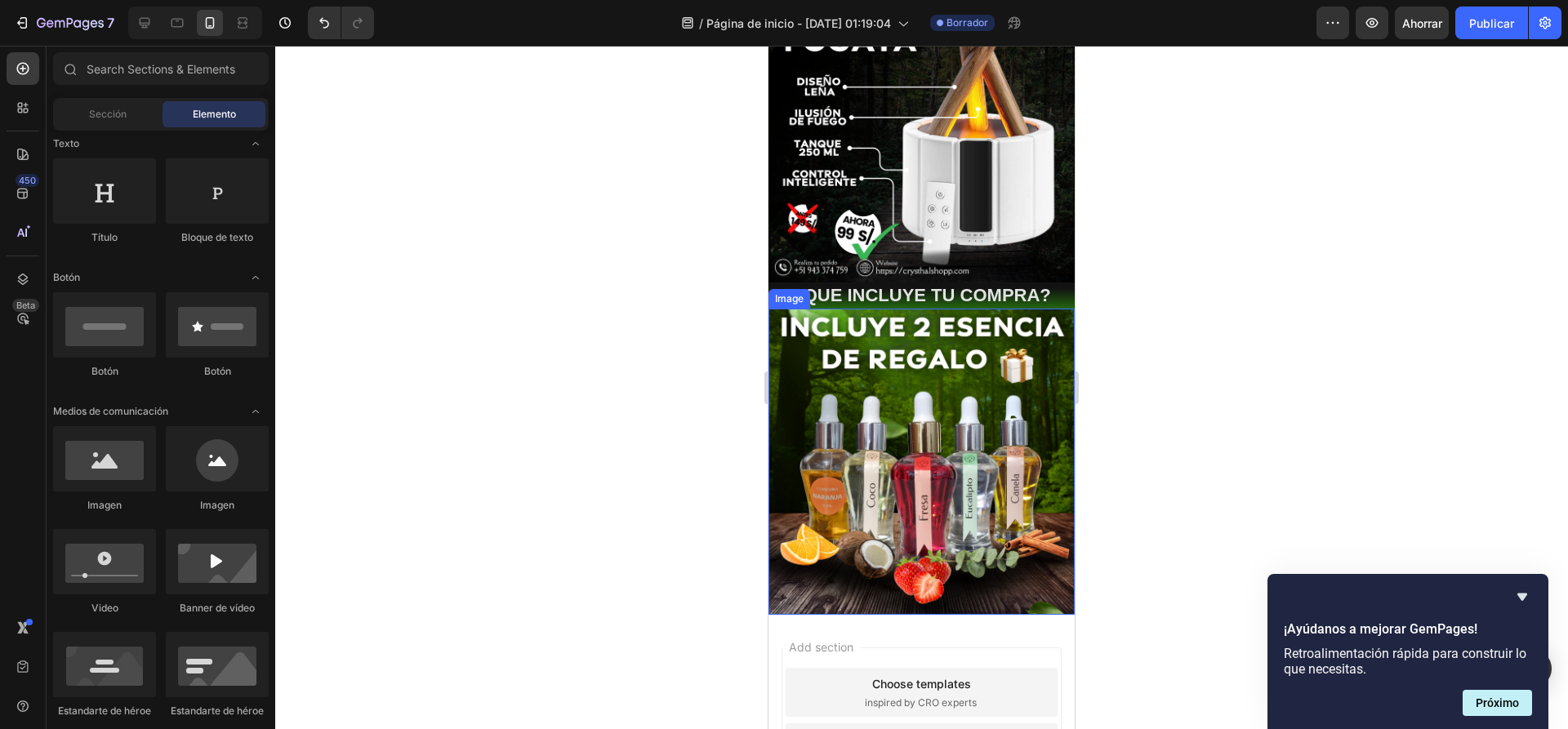
scroll to position [4, 0]
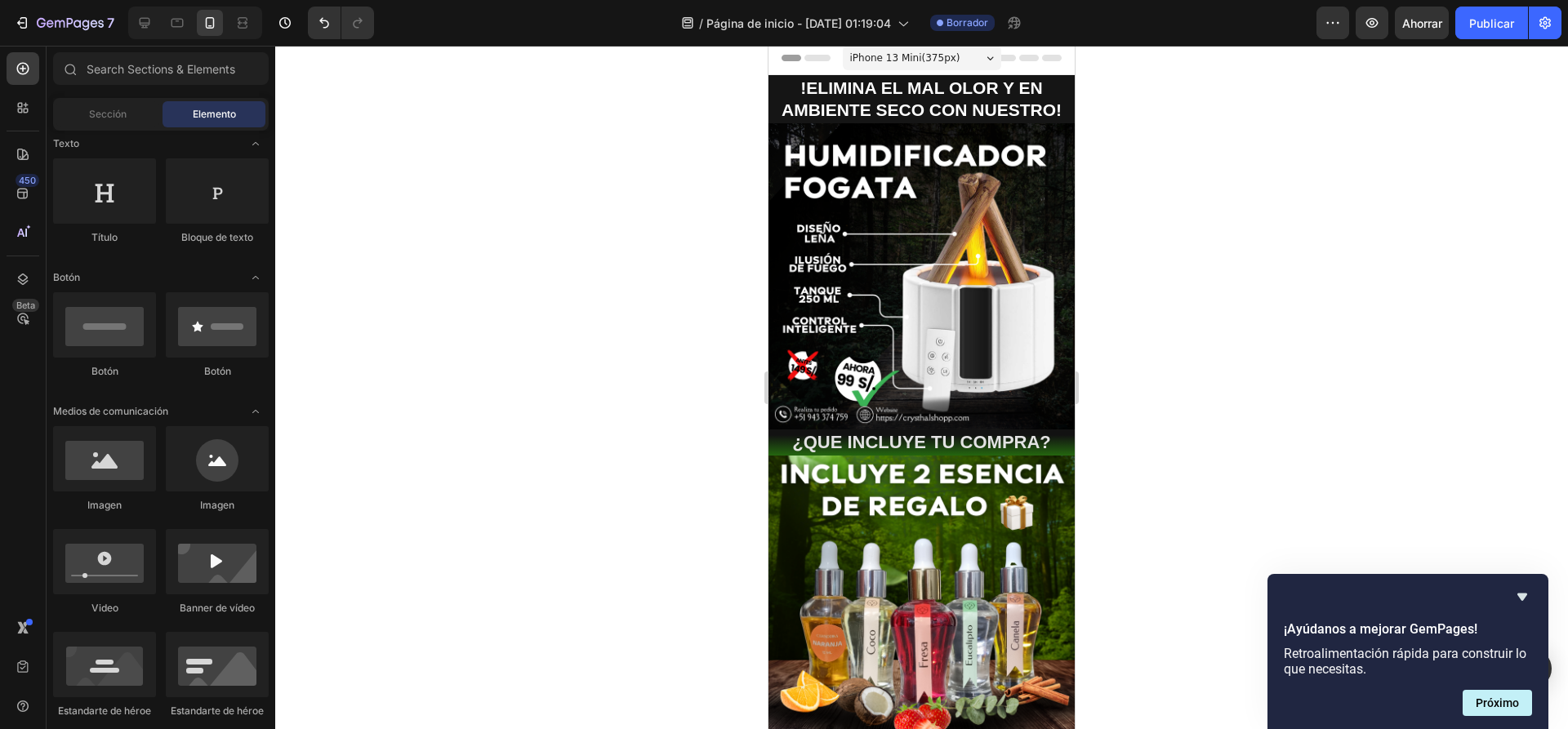
click at [622, 244] on div at bounding box center [921, 387] width 1292 height 683
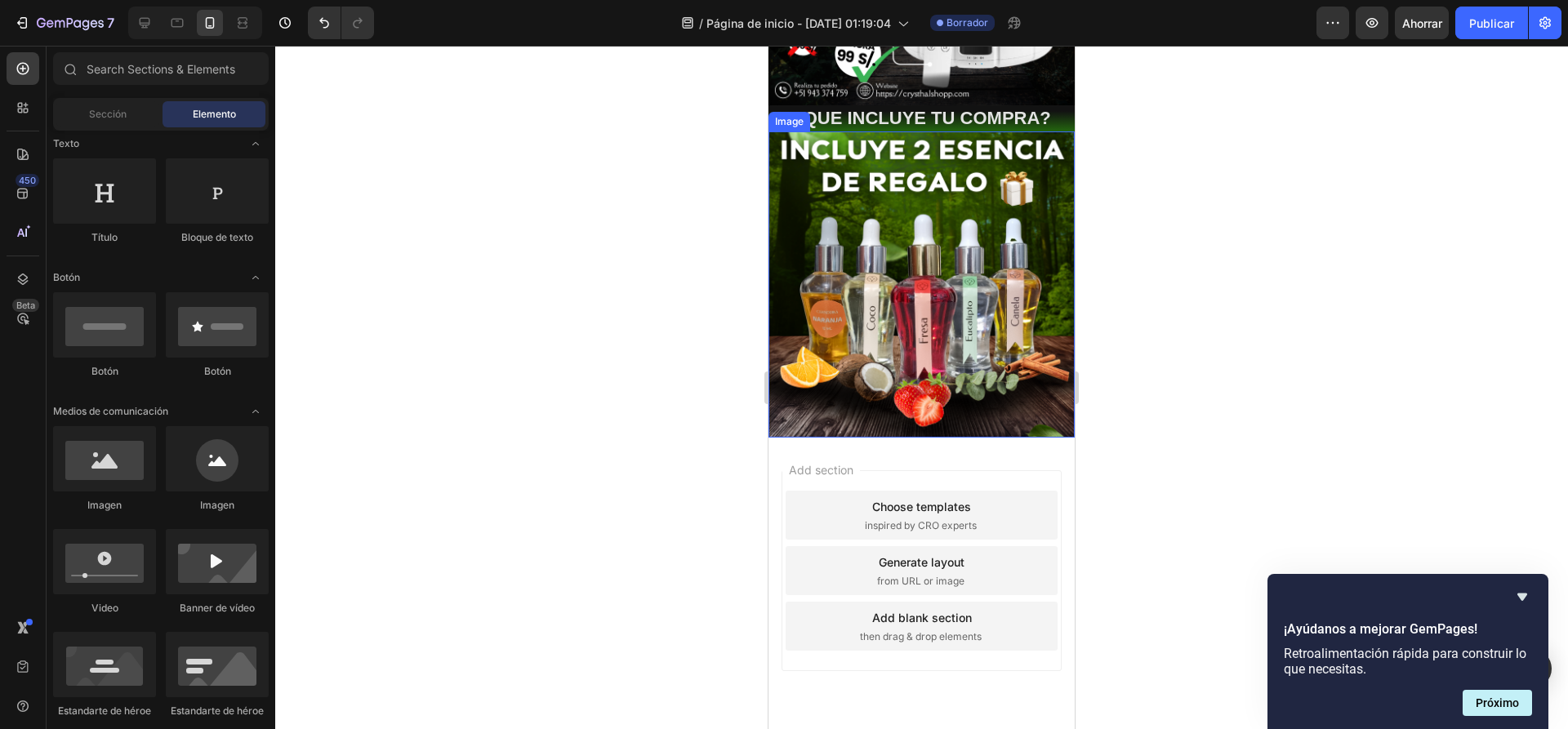
scroll to position [330, 0]
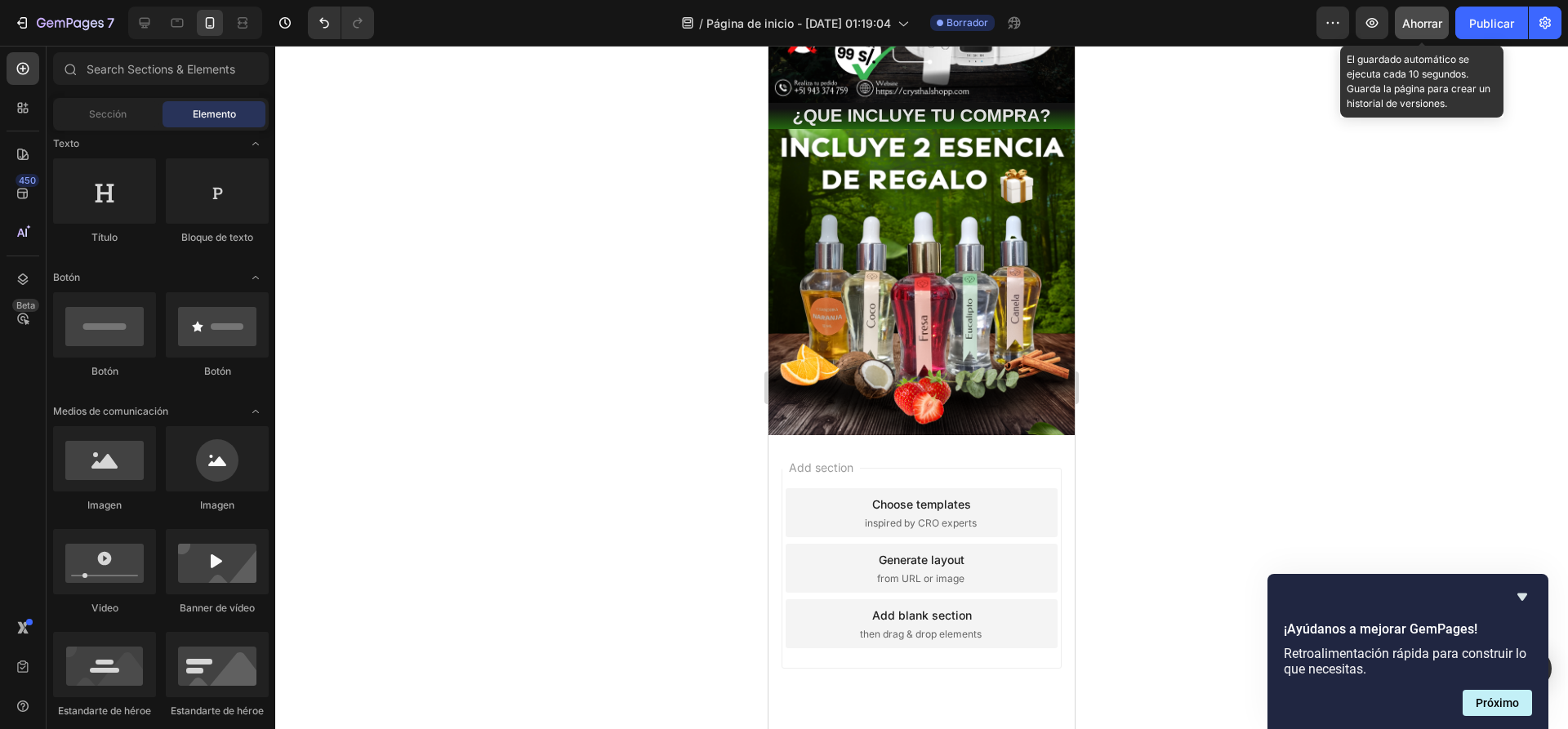
click at [1409, 16] on font "Ahorrar" at bounding box center [1422, 23] width 40 height 14
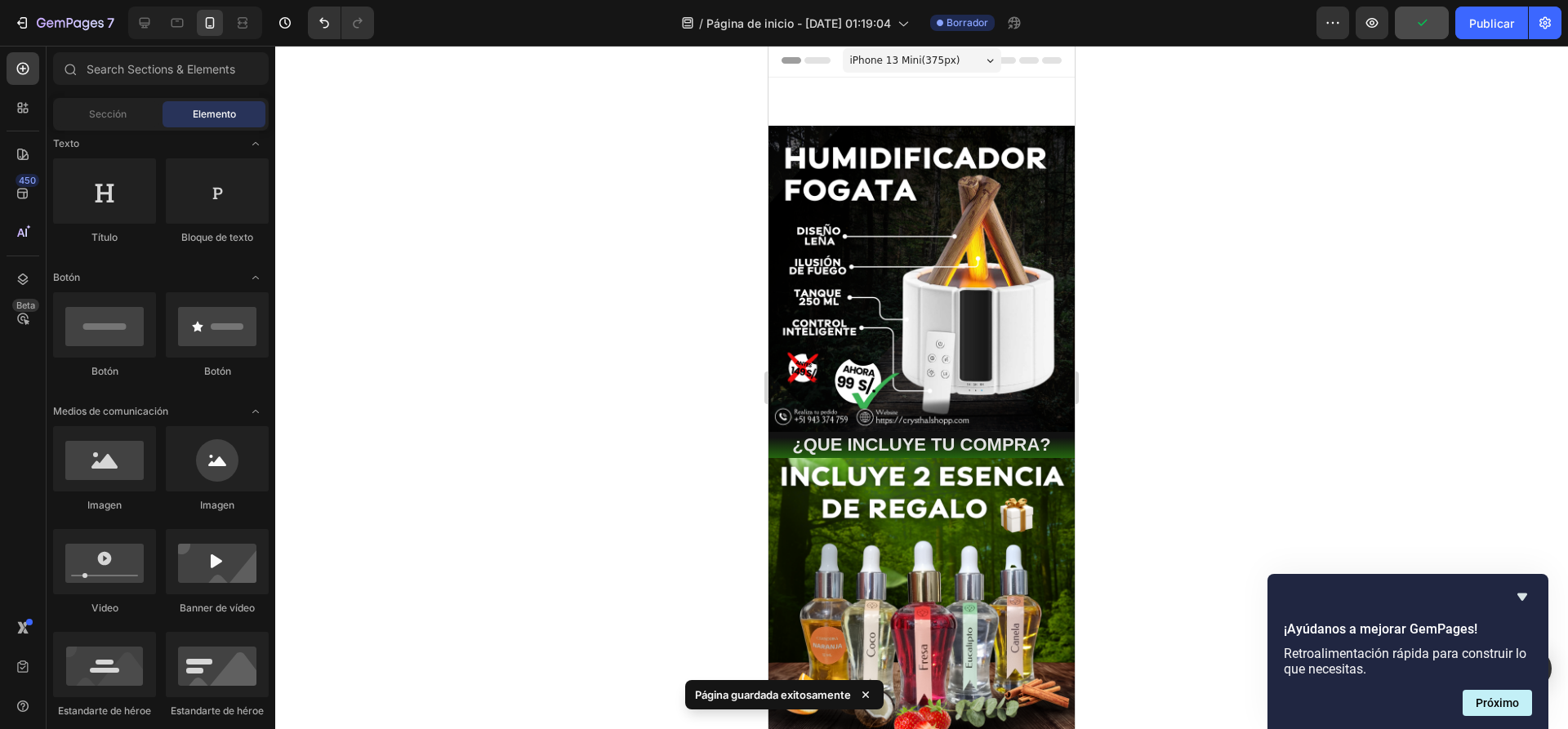
scroll to position [0, 0]
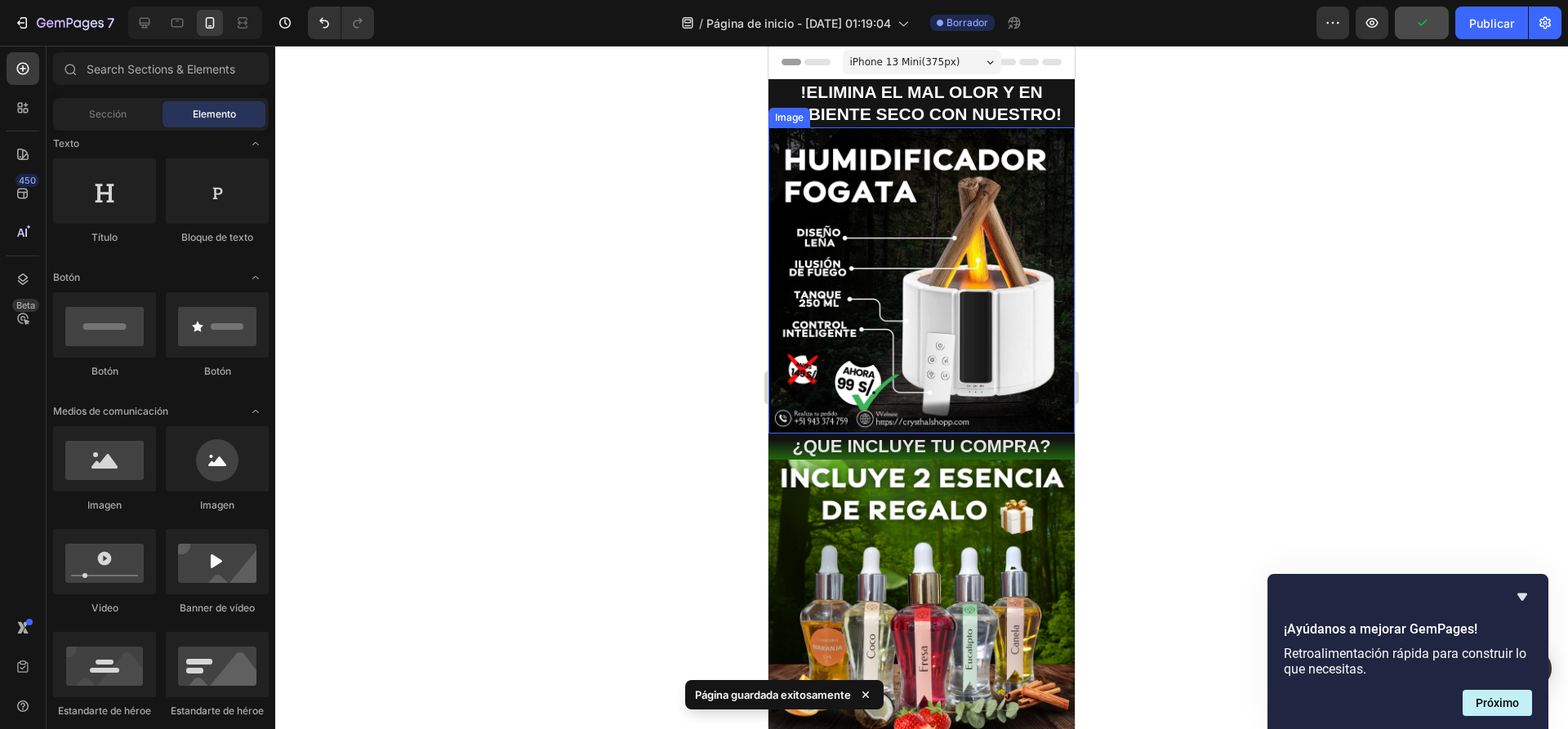
click at [1151, 356] on div at bounding box center [921, 387] width 1292 height 683
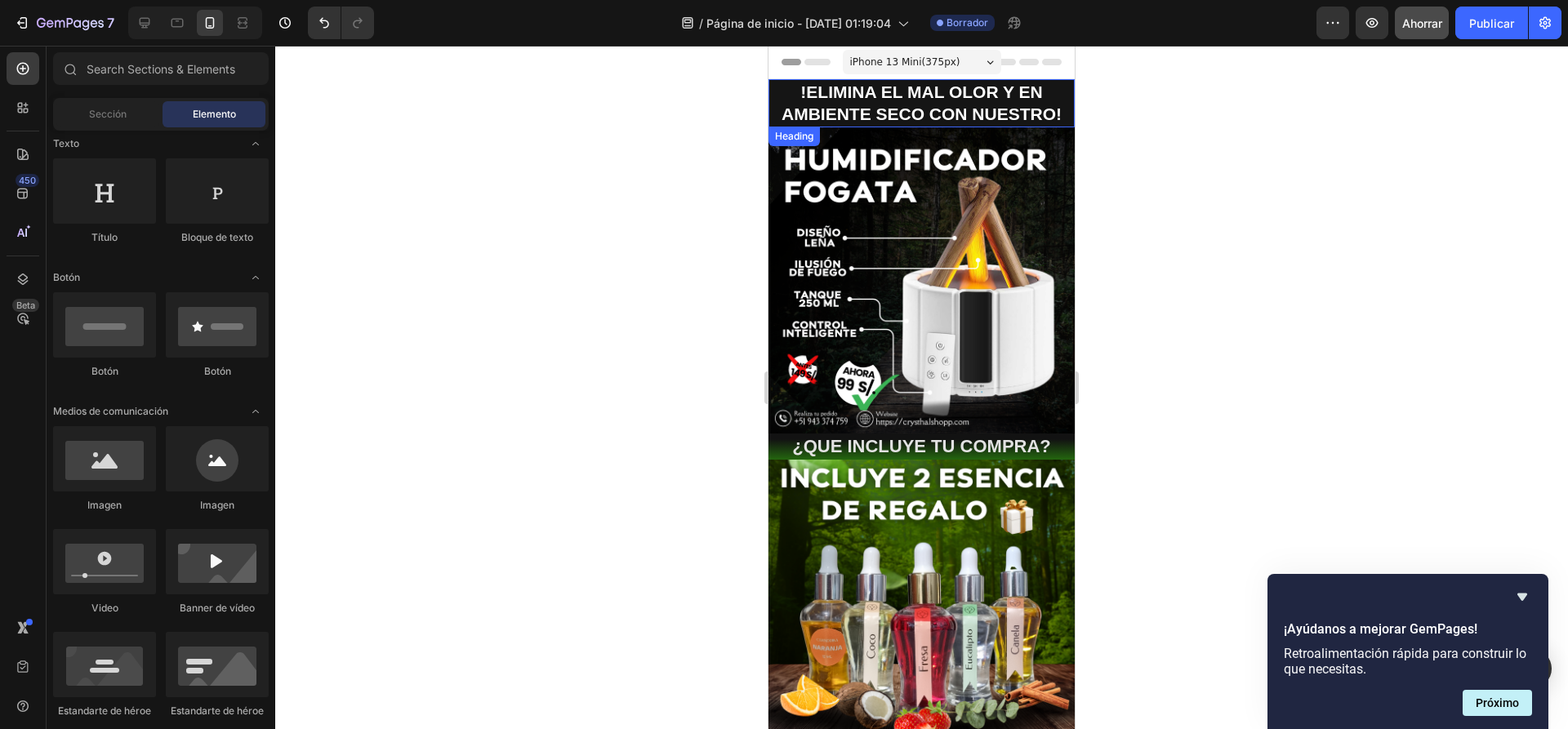
click at [1035, 93] on h2 "!ELIMINA EL MAL OLOR Y EN AMBIENTE SECO CON NUESTRO!" at bounding box center [921, 103] width 307 height 48
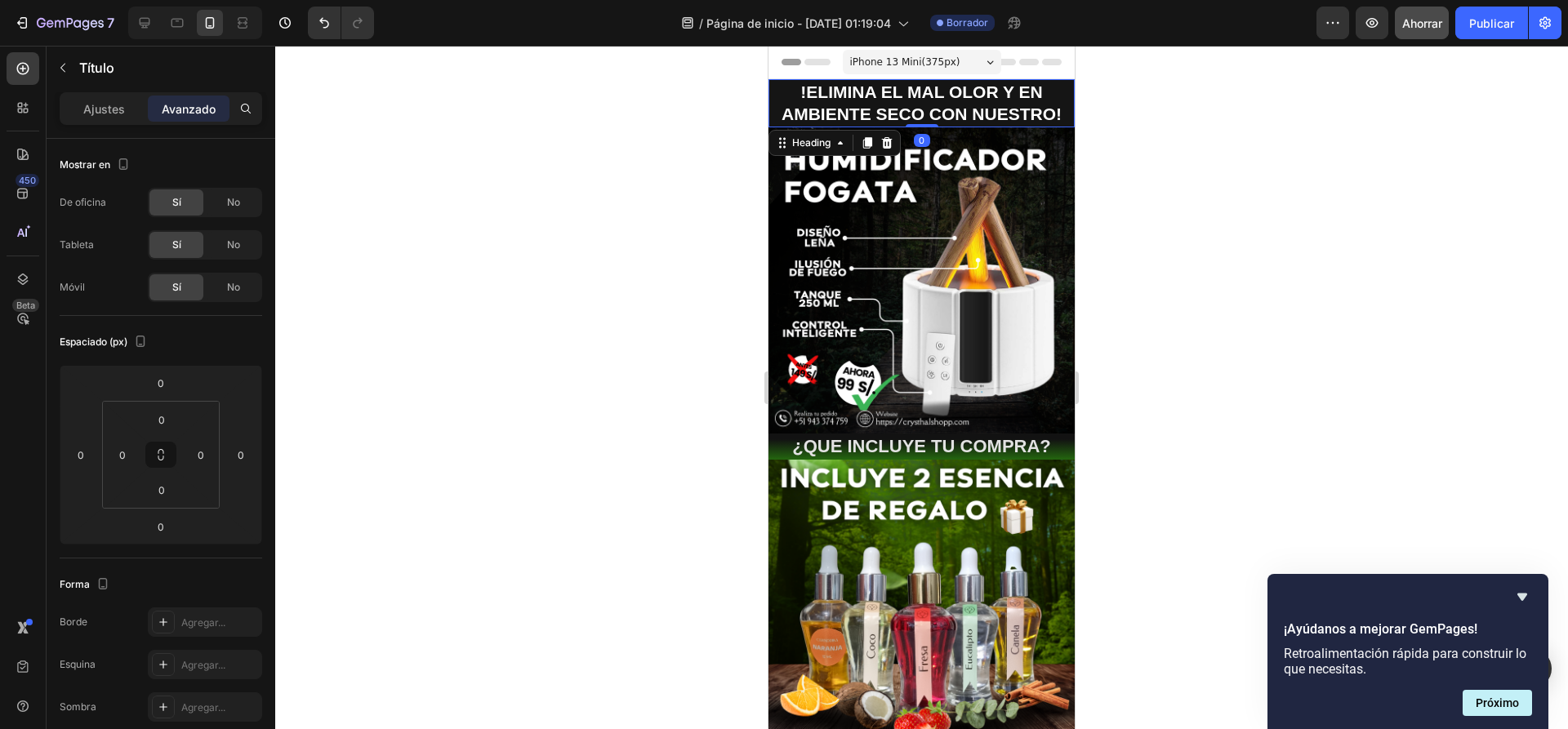
click at [1034, 92] on h2 "!ELIMINA EL MAL OLOR Y EN AMBIENTE SECO CON NUESTRO!" at bounding box center [921, 103] width 307 height 48
click at [1266, 318] on div at bounding box center [921, 387] width 1292 height 683
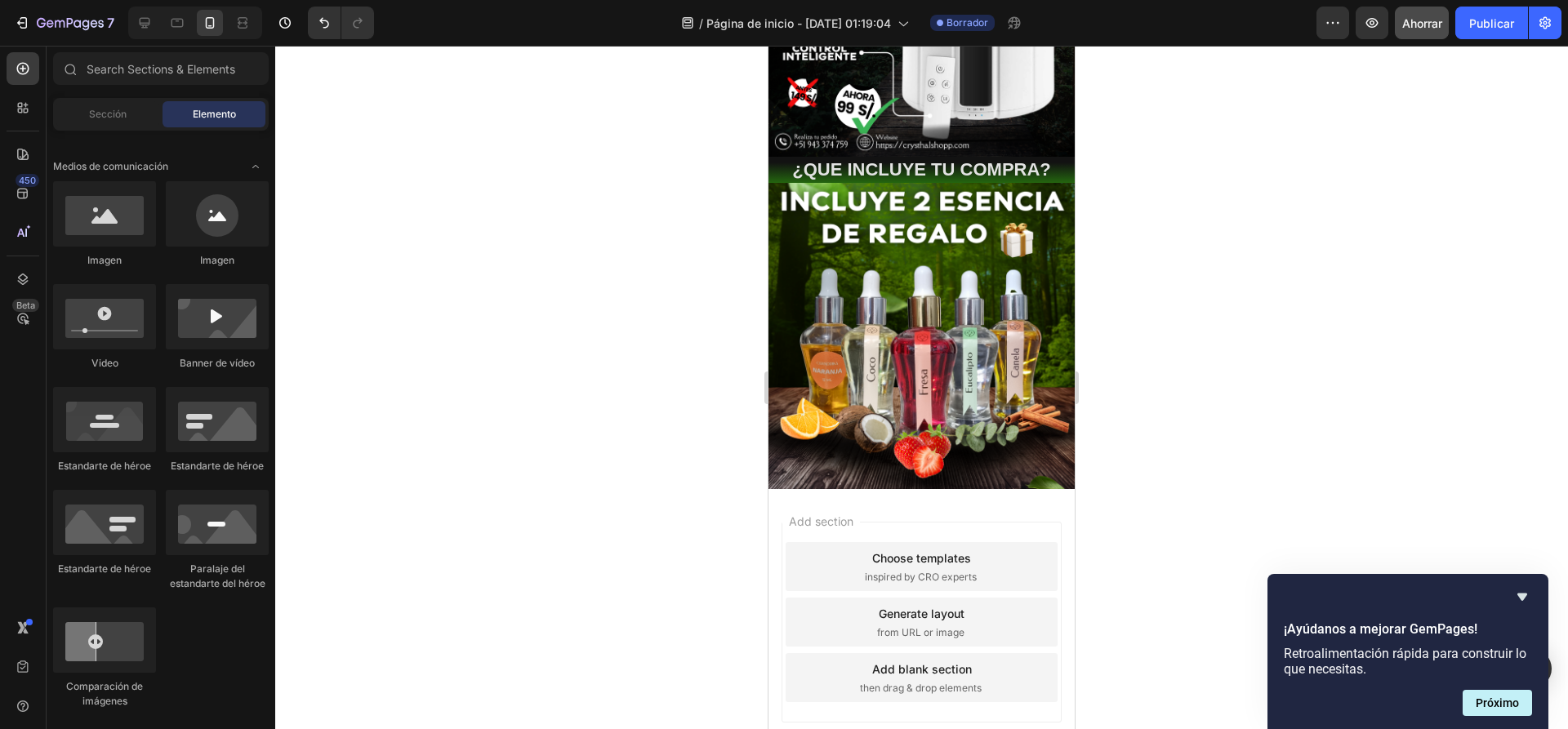
scroll to position [245, 0]
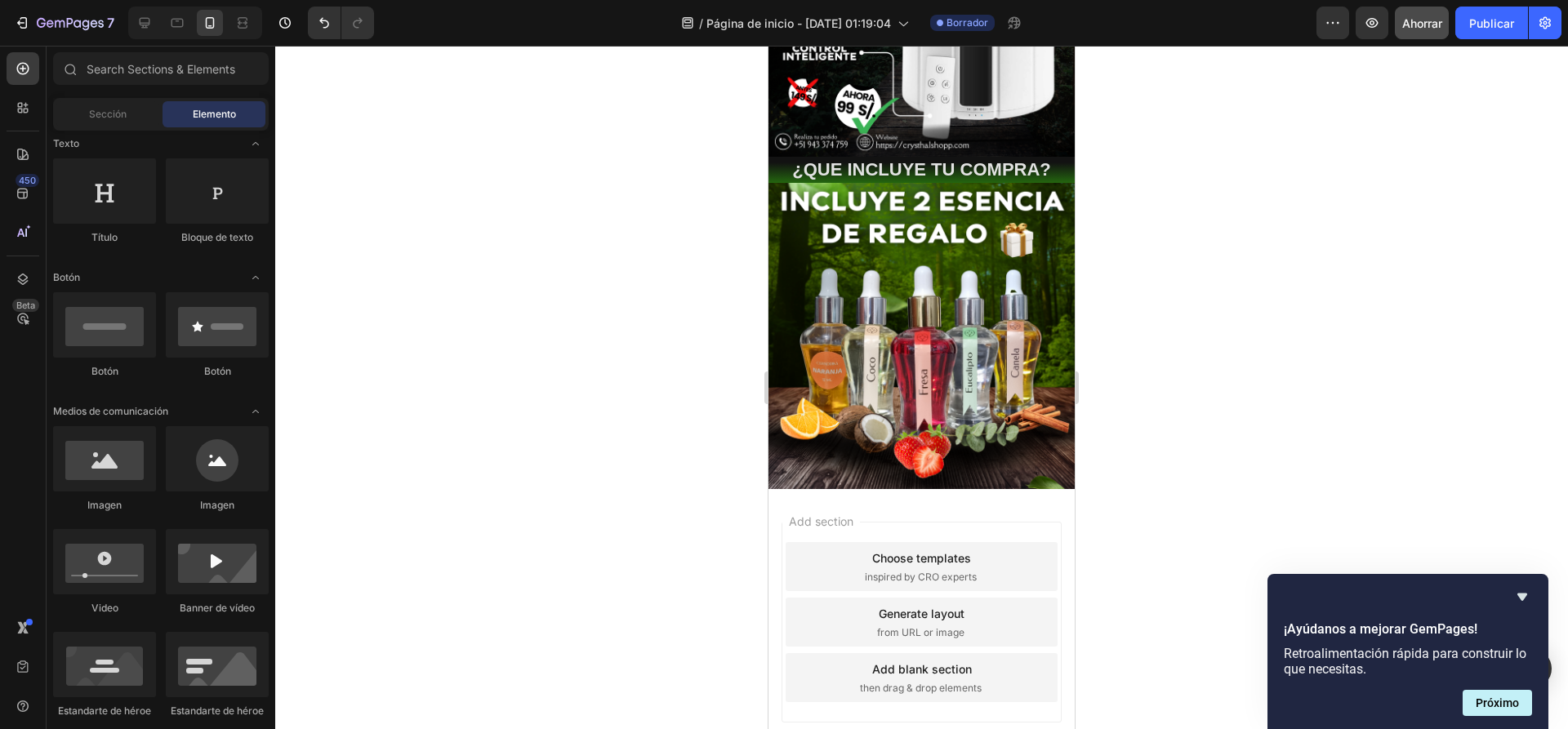
click at [904, 521] on div "Add section Choose templates inspired by CRO experts Generate layout from URL o…" at bounding box center [921, 622] width 280 height 201
click at [850, 489] on div "Add section Choose templates inspired by CRO experts Generate layout from URL o…" at bounding box center [921, 645] width 307 height 312
drag, startPoint x: 888, startPoint y: 524, endPoint x: 925, endPoint y: 493, distance: 48.3
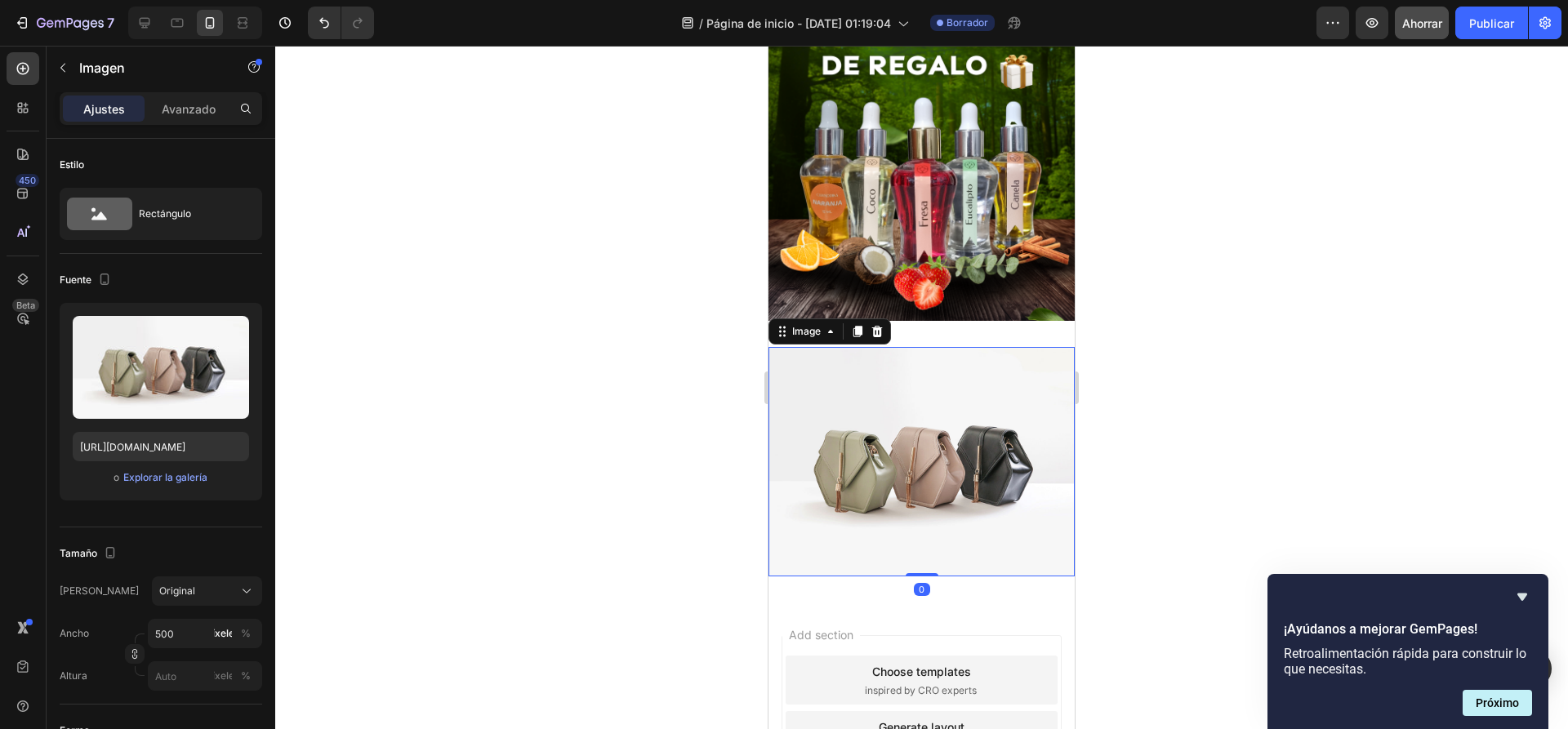
scroll to position [440, 0]
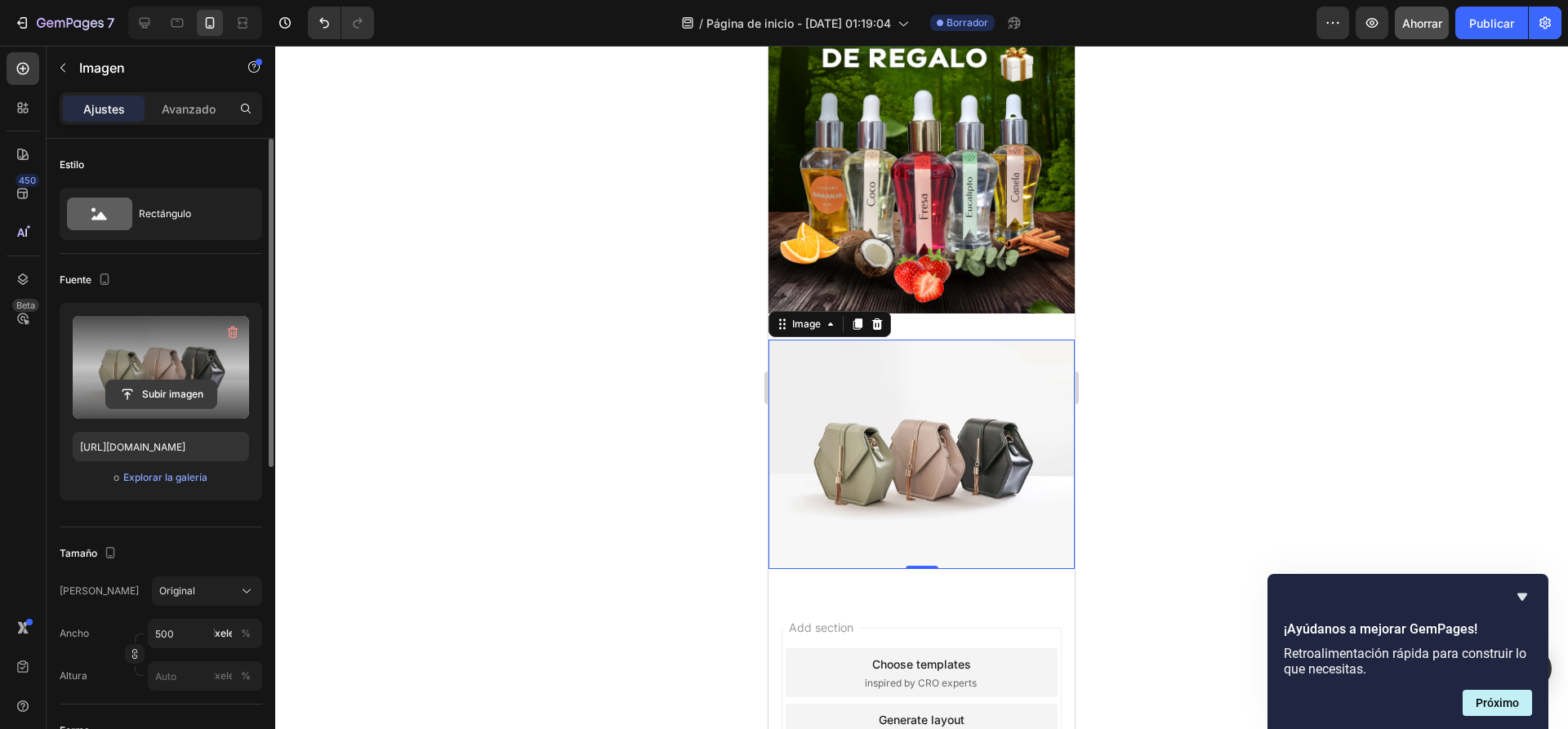
click at [159, 384] on input "file" at bounding box center [161, 394] width 110 height 28
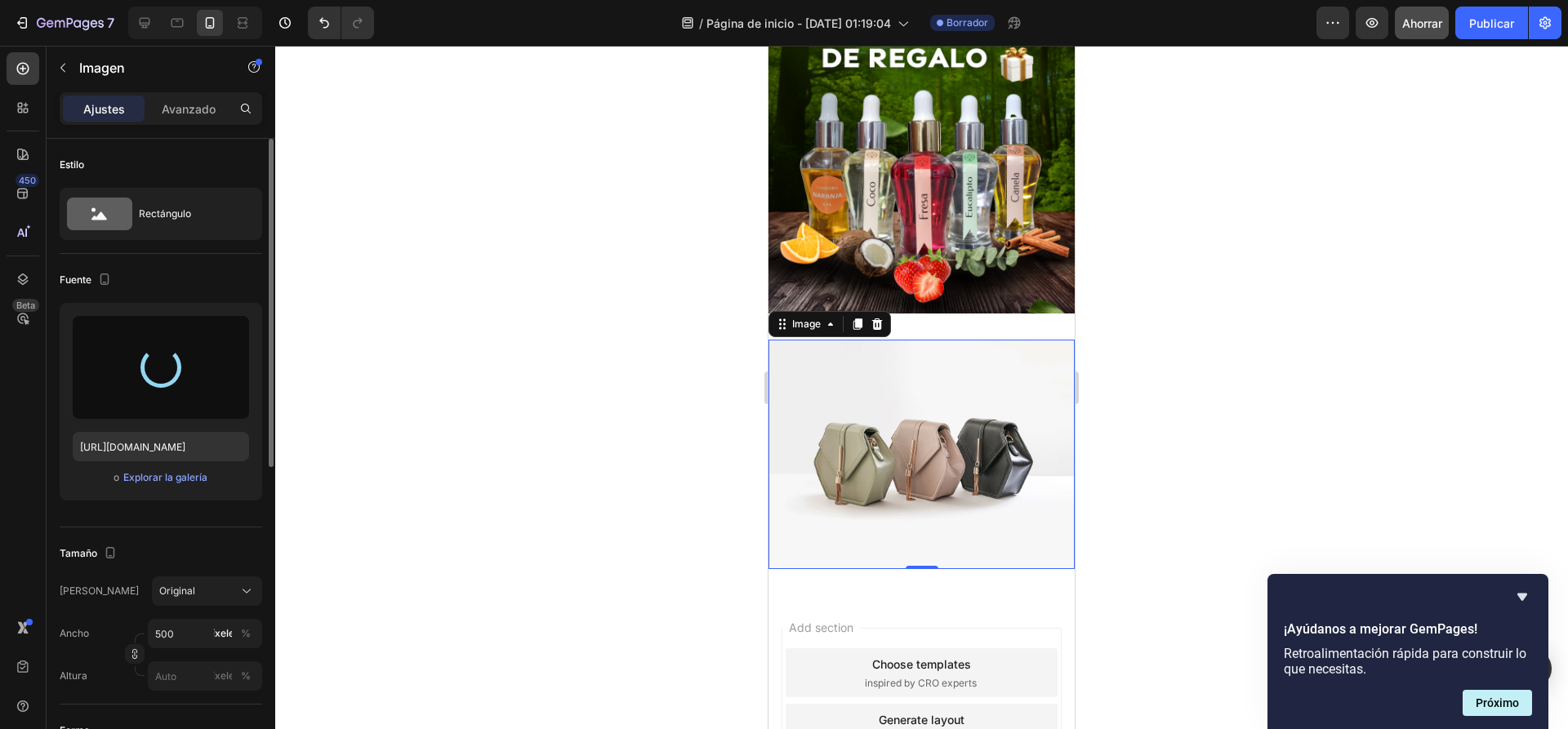
type input "https://cdn.shopify.com/s/files/1/0936/6657/4706/files/gempages_586083693370540…"
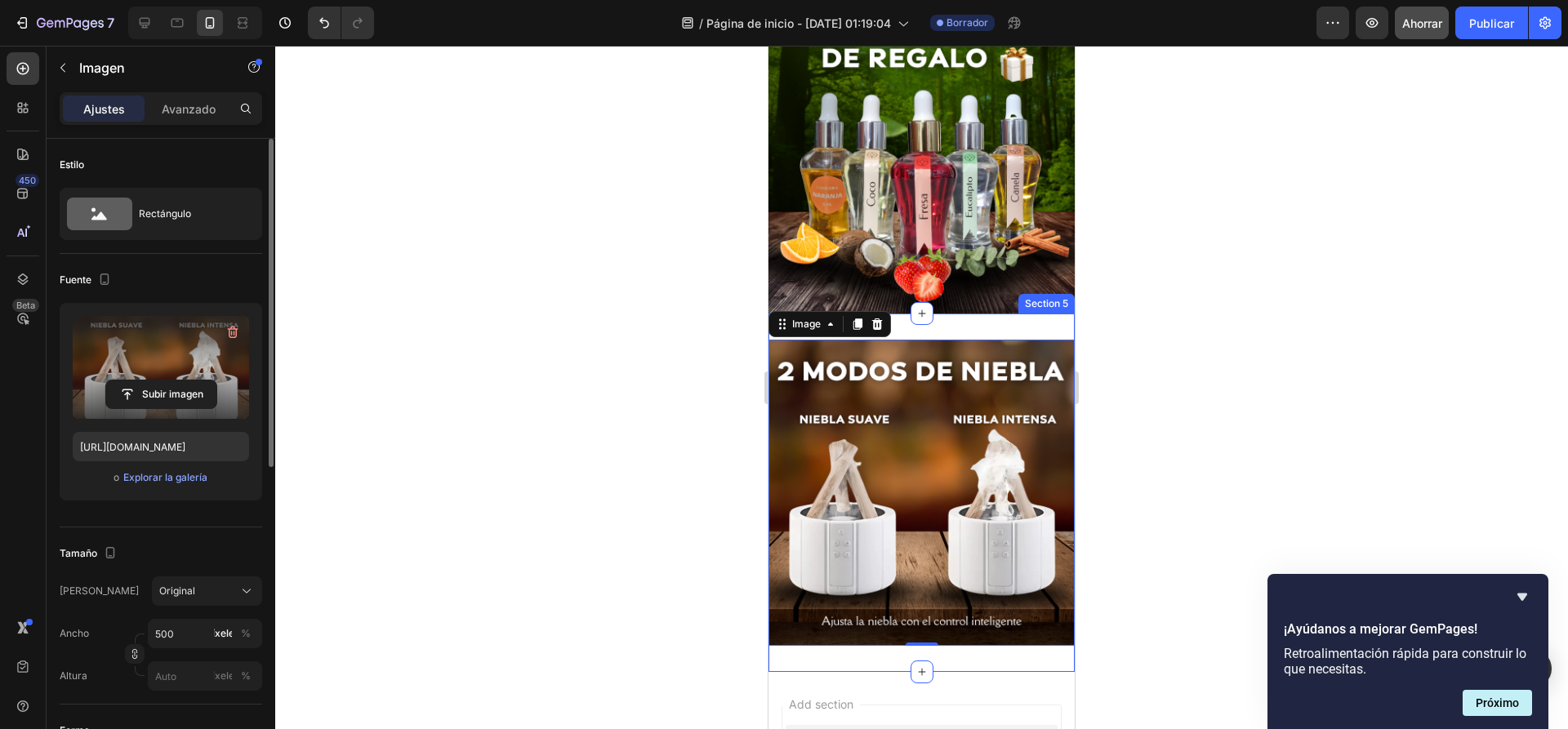
click at [965, 317] on div "Image 0 Section 5" at bounding box center [921, 493] width 307 height 358
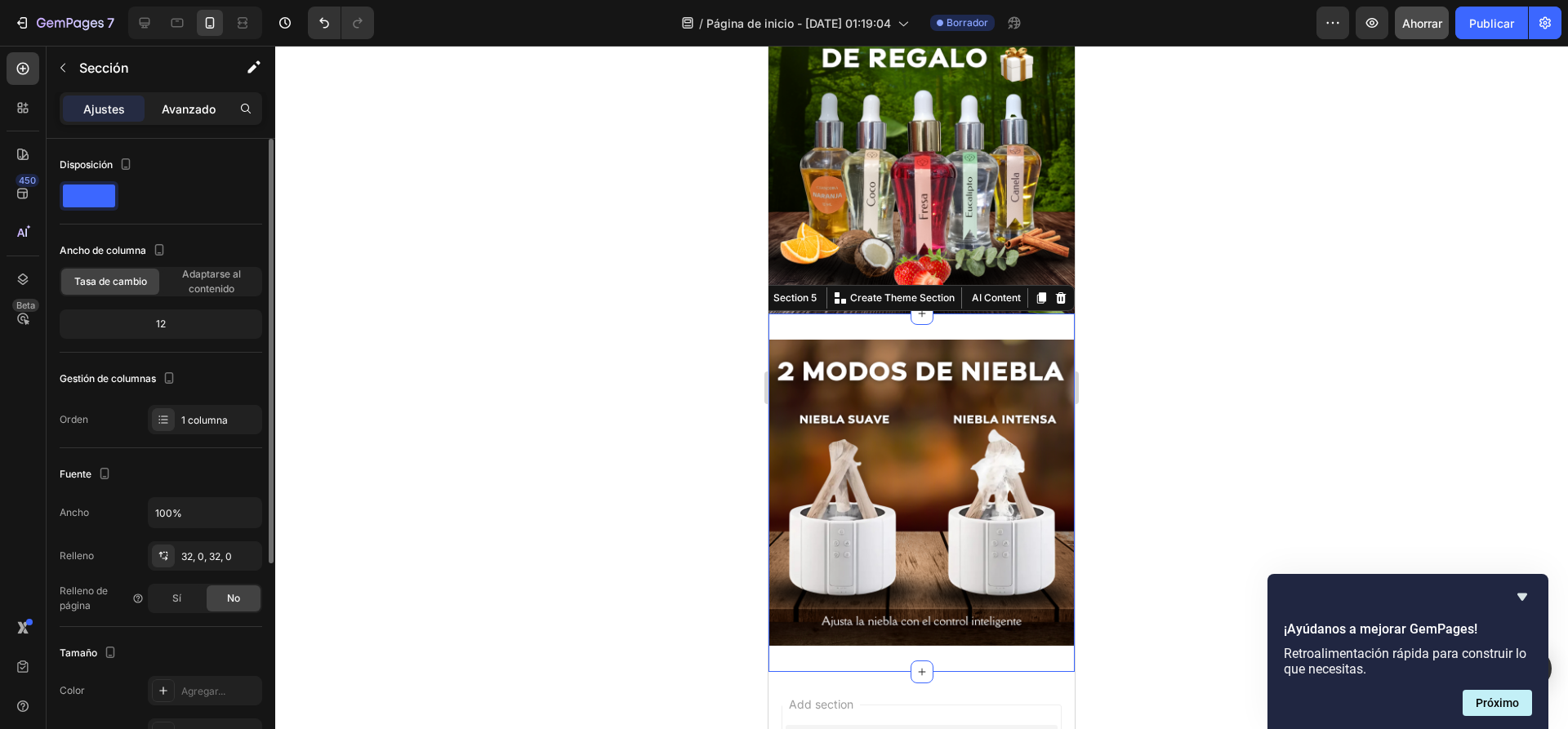
click at [190, 110] on font "Avanzado" at bounding box center [189, 109] width 54 height 14
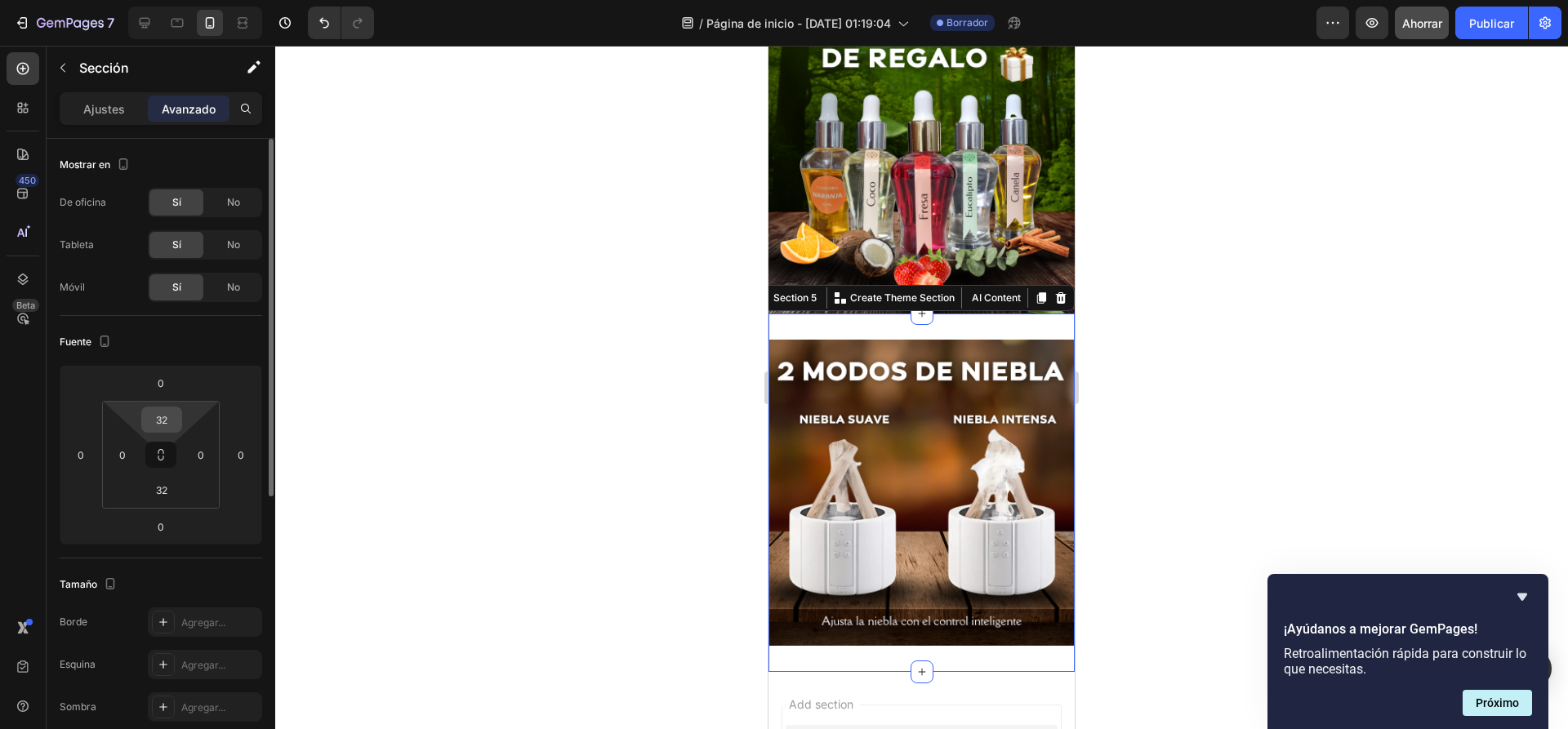
click at [164, 423] on input "32" at bounding box center [162, 419] width 33 height 25
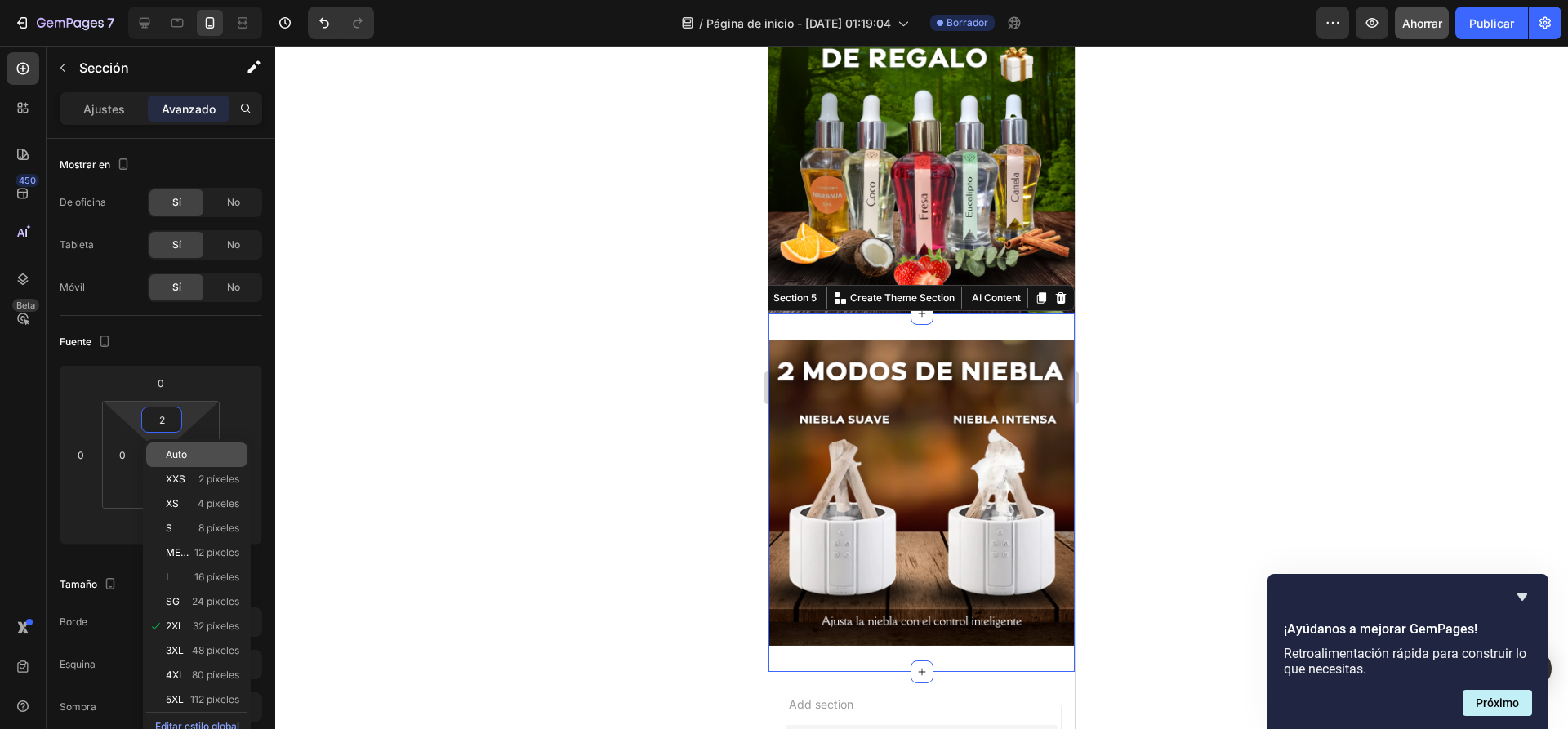
click at [199, 455] on p "Auto" at bounding box center [203, 454] width 74 height 11
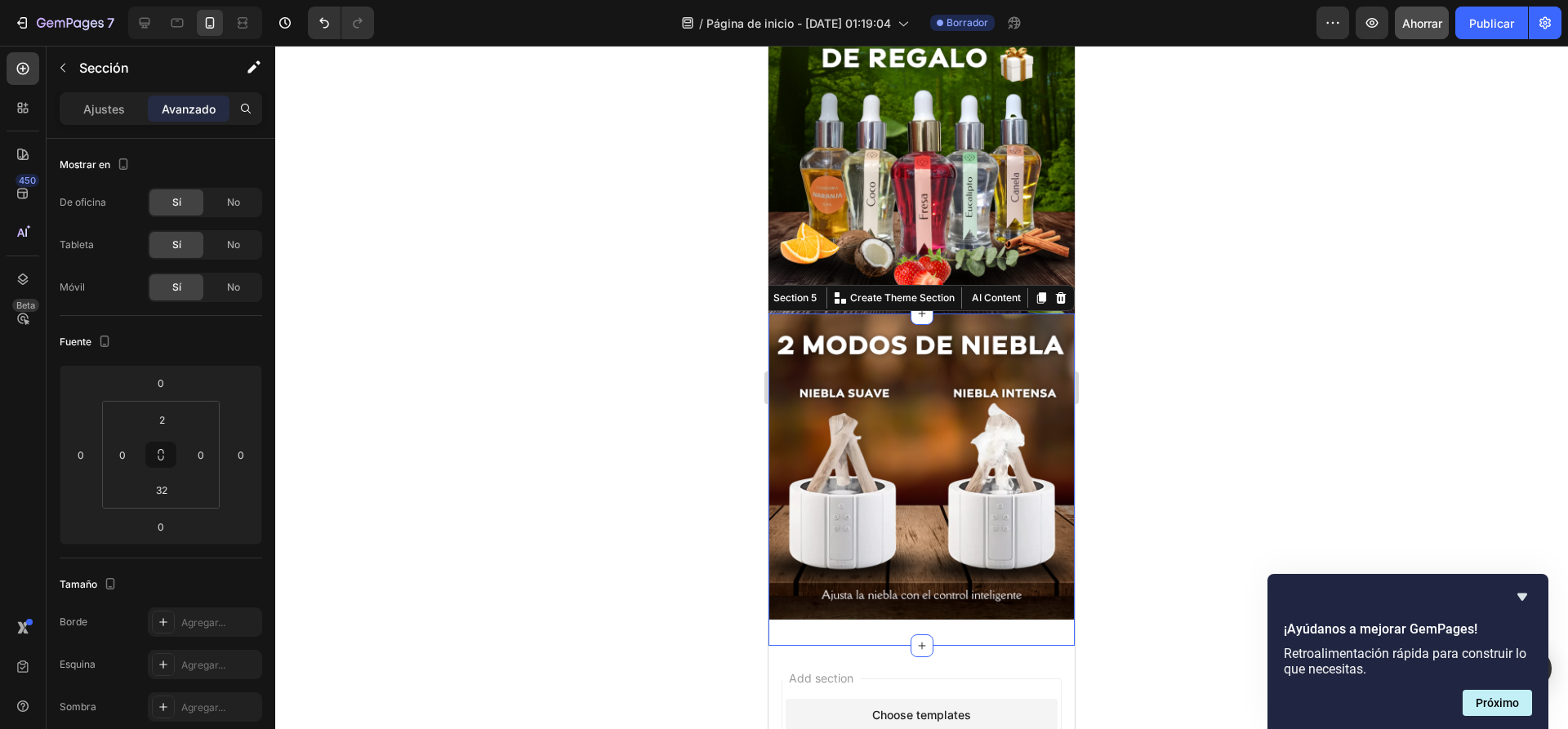
type input "Auto"
click at [160, 494] on input "32" at bounding box center [162, 490] width 33 height 25
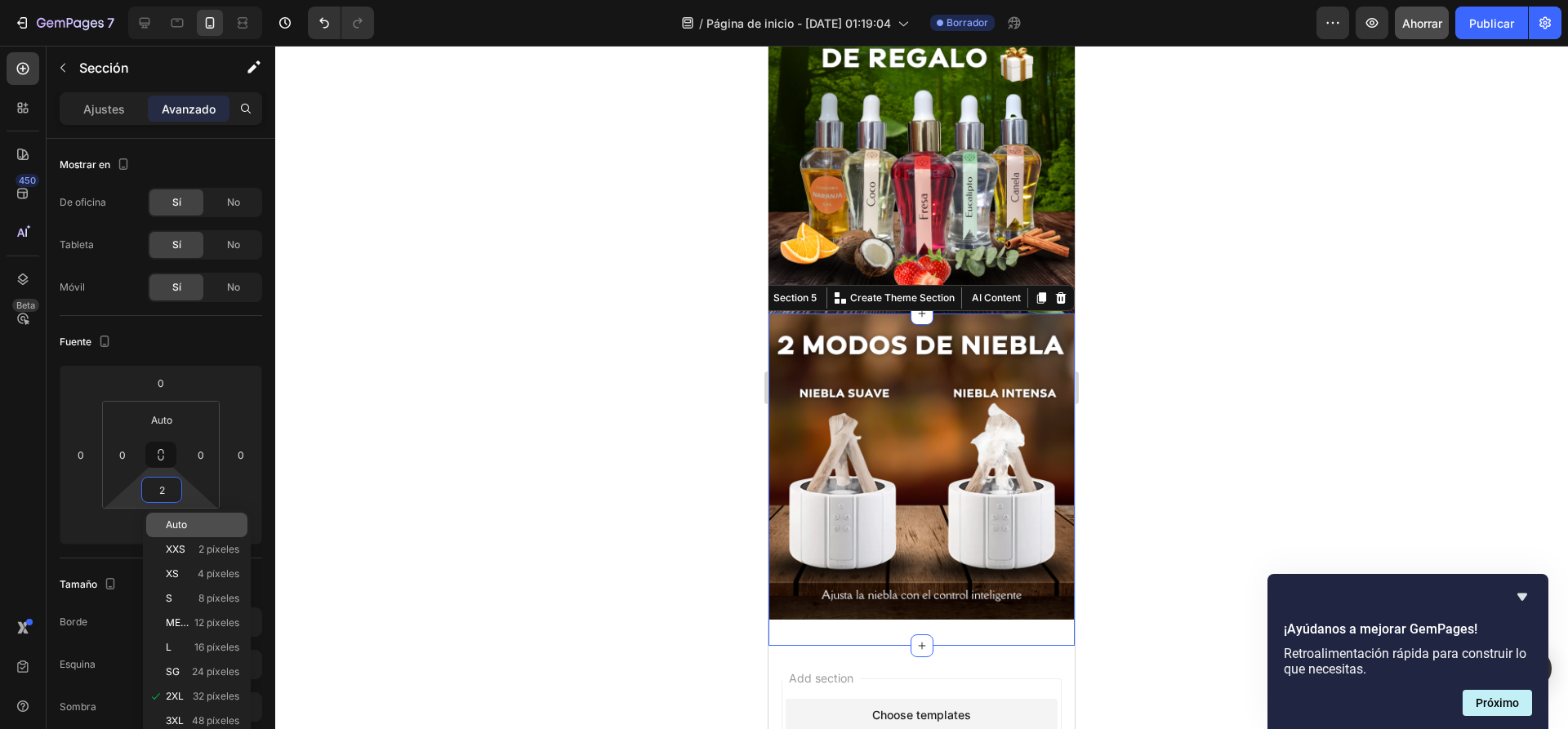
click at [208, 526] on p "Auto" at bounding box center [203, 525] width 74 height 11
type input "Auto"
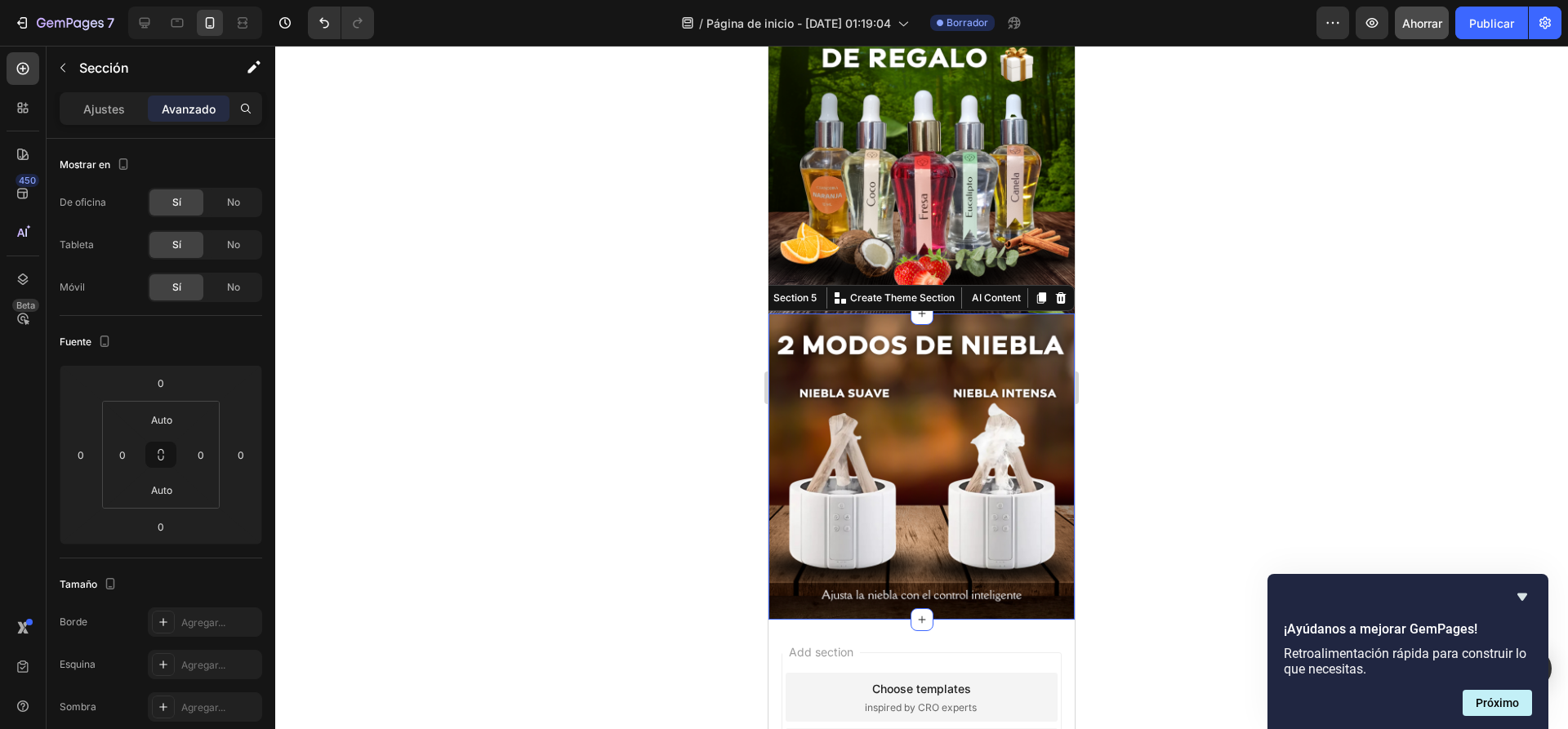
click at [464, 415] on div at bounding box center [921, 387] width 1292 height 683
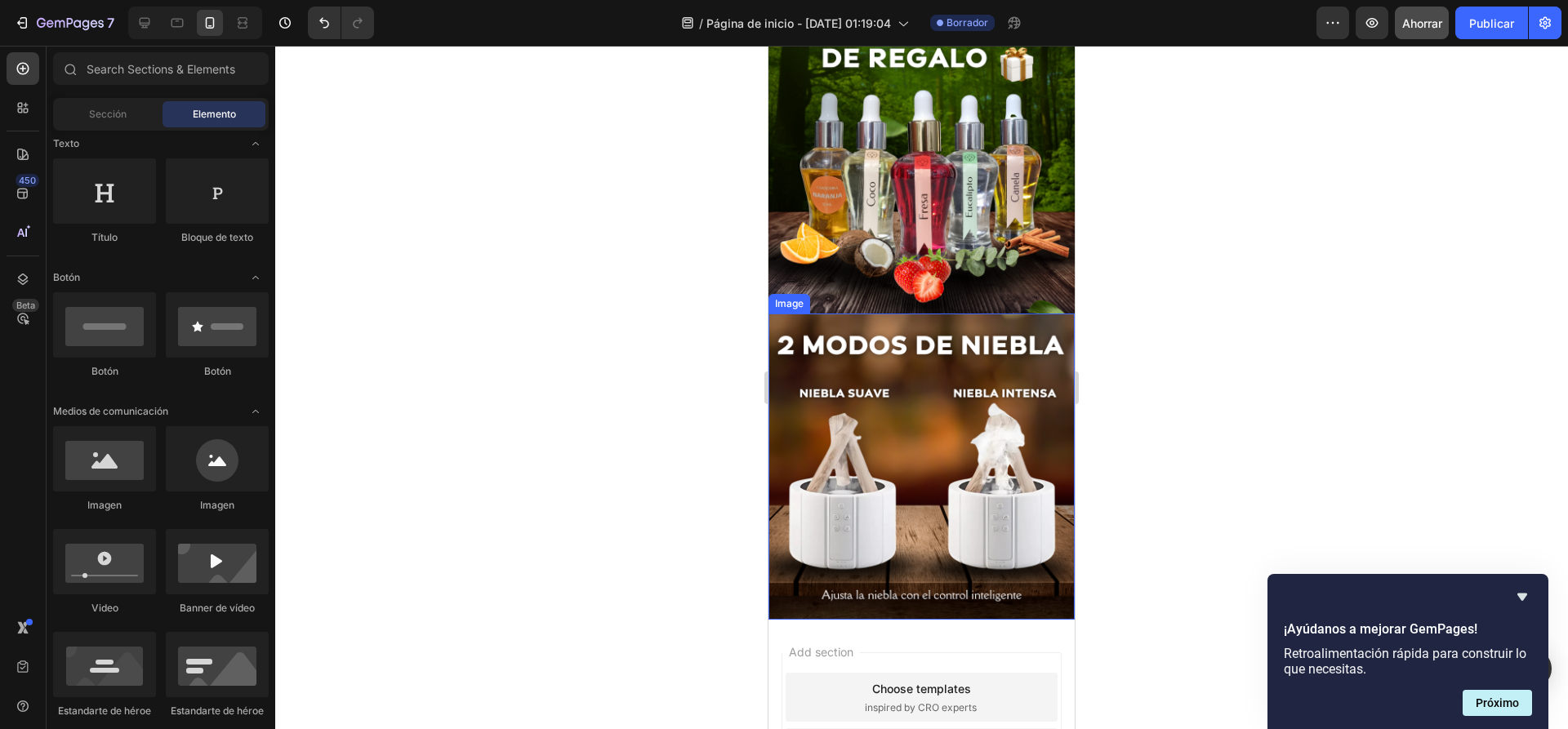
click at [1206, 339] on div at bounding box center [921, 387] width 1292 height 683
click at [1142, 259] on div at bounding box center [921, 387] width 1292 height 683
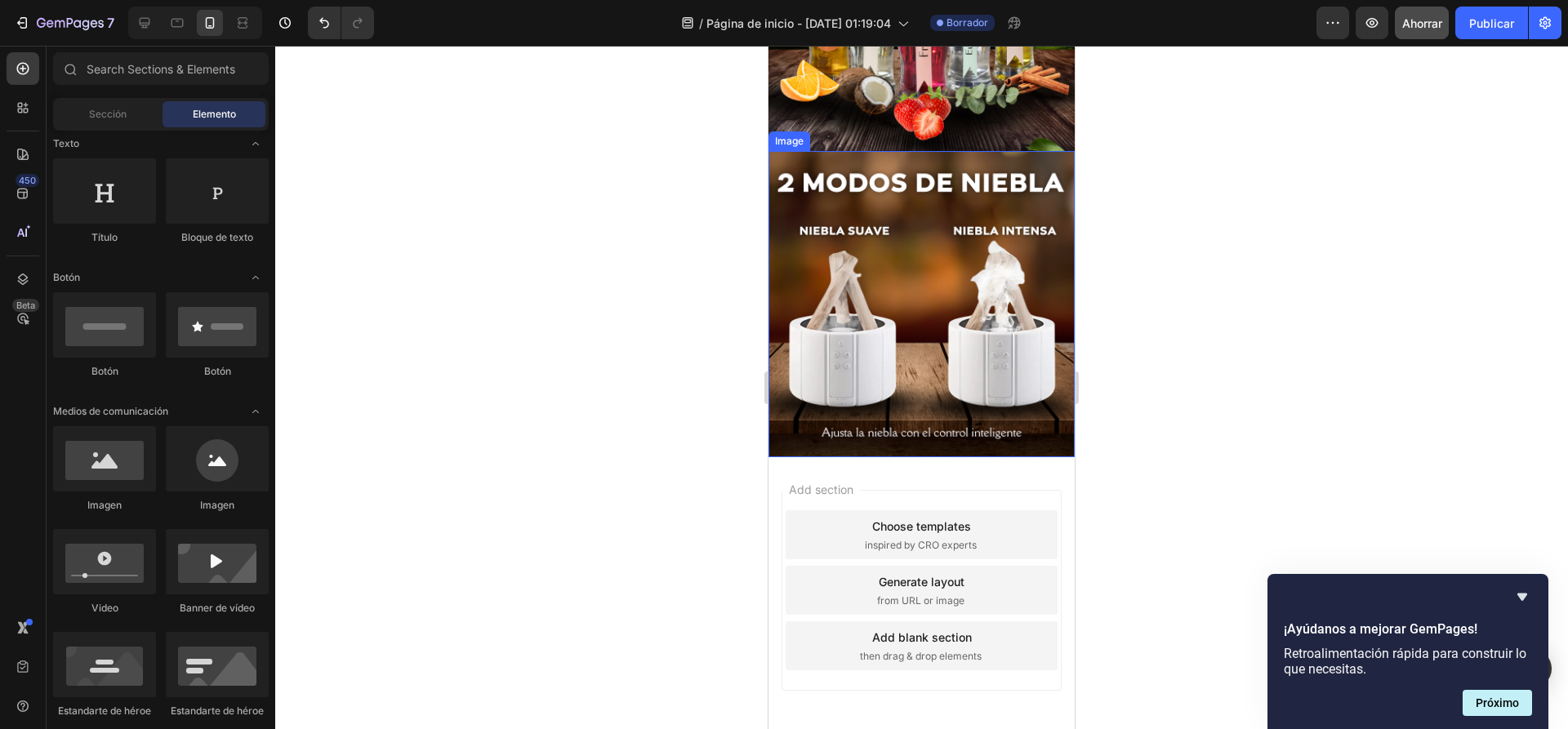
scroll to position [603, 0]
click at [512, 265] on div at bounding box center [921, 387] width 1292 height 683
click at [123, 117] on font "Sección" at bounding box center [108, 114] width 38 height 12
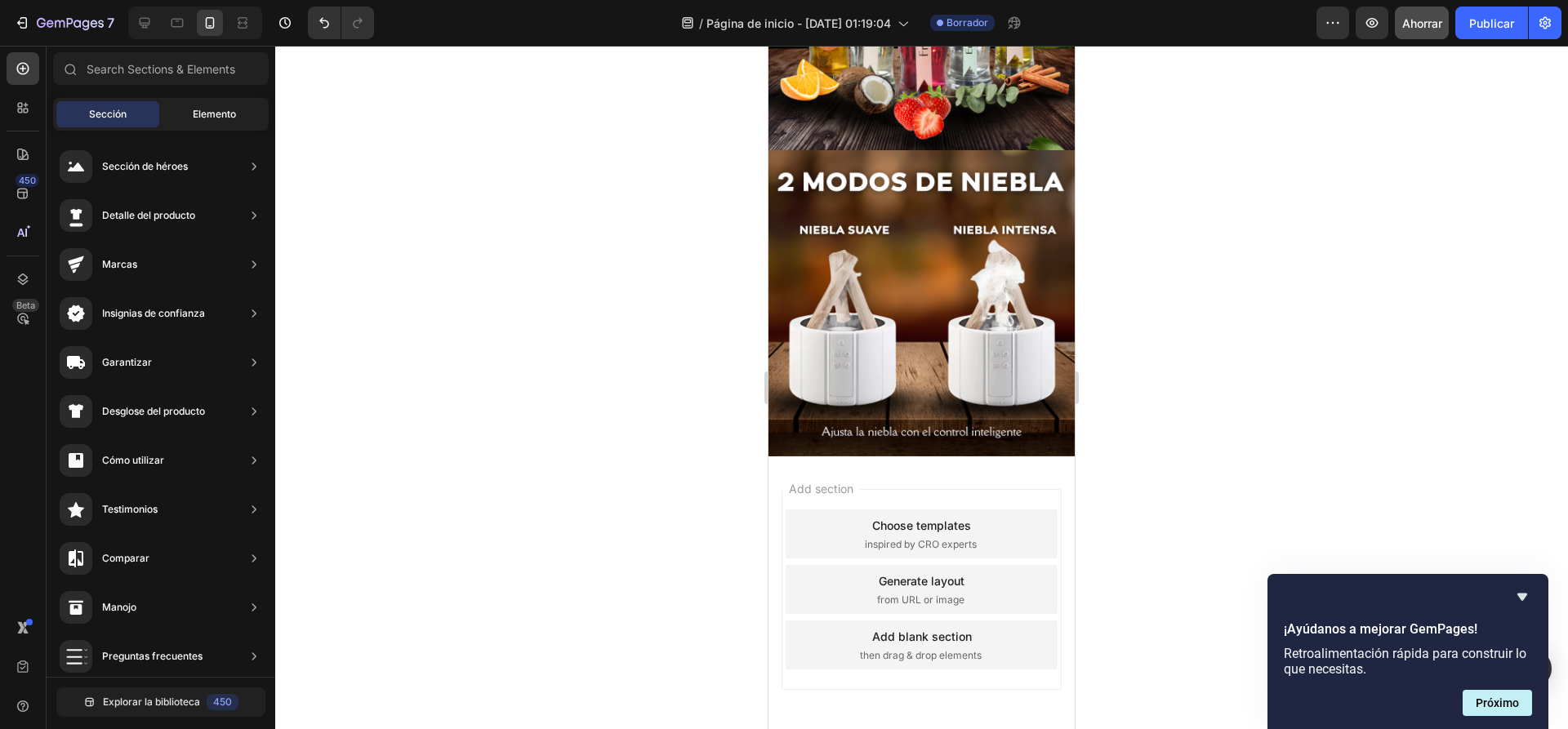
click at [219, 114] on font "Elemento" at bounding box center [214, 114] width 43 height 12
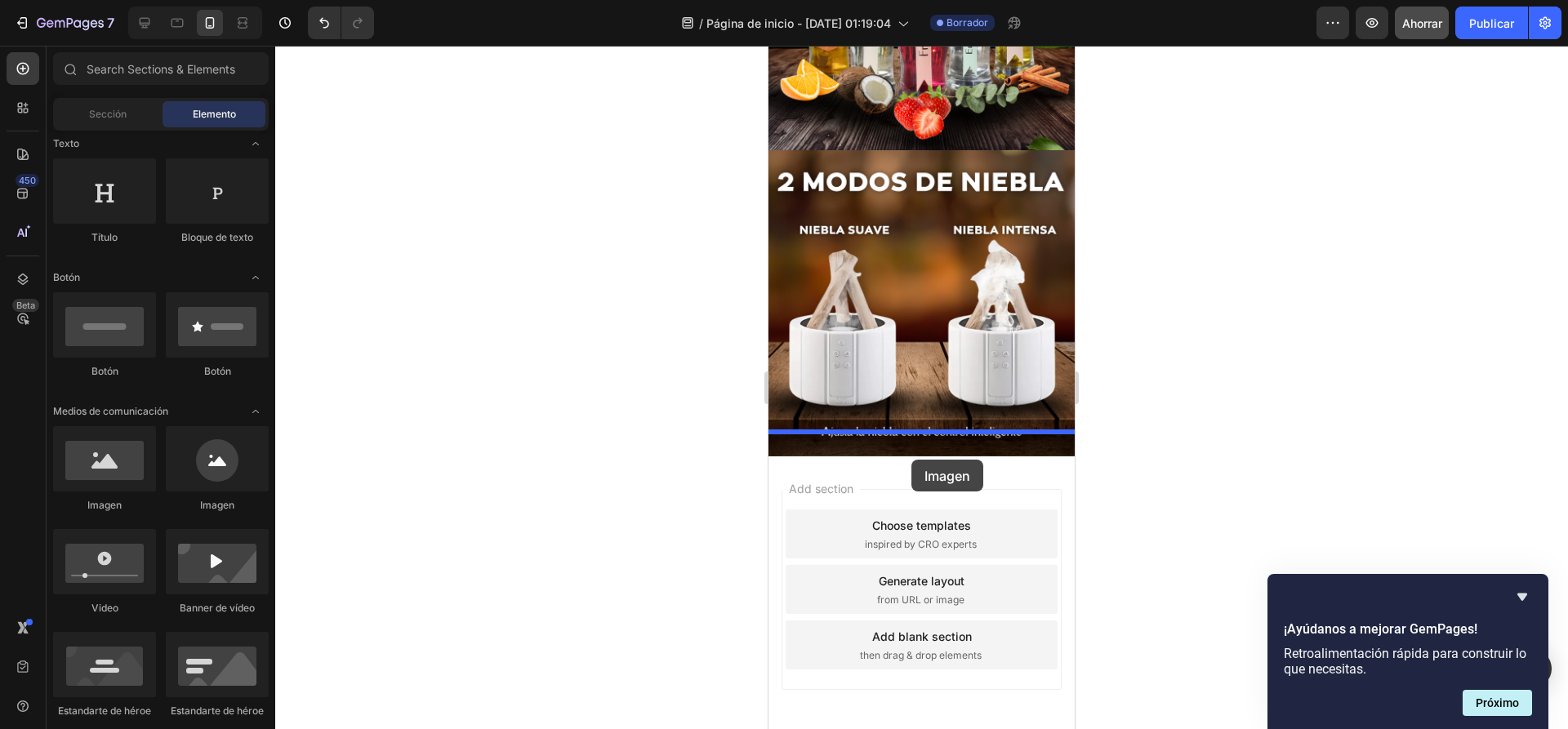
drag, startPoint x: 943, startPoint y: 530, endPoint x: 912, endPoint y: 459, distance: 77.5
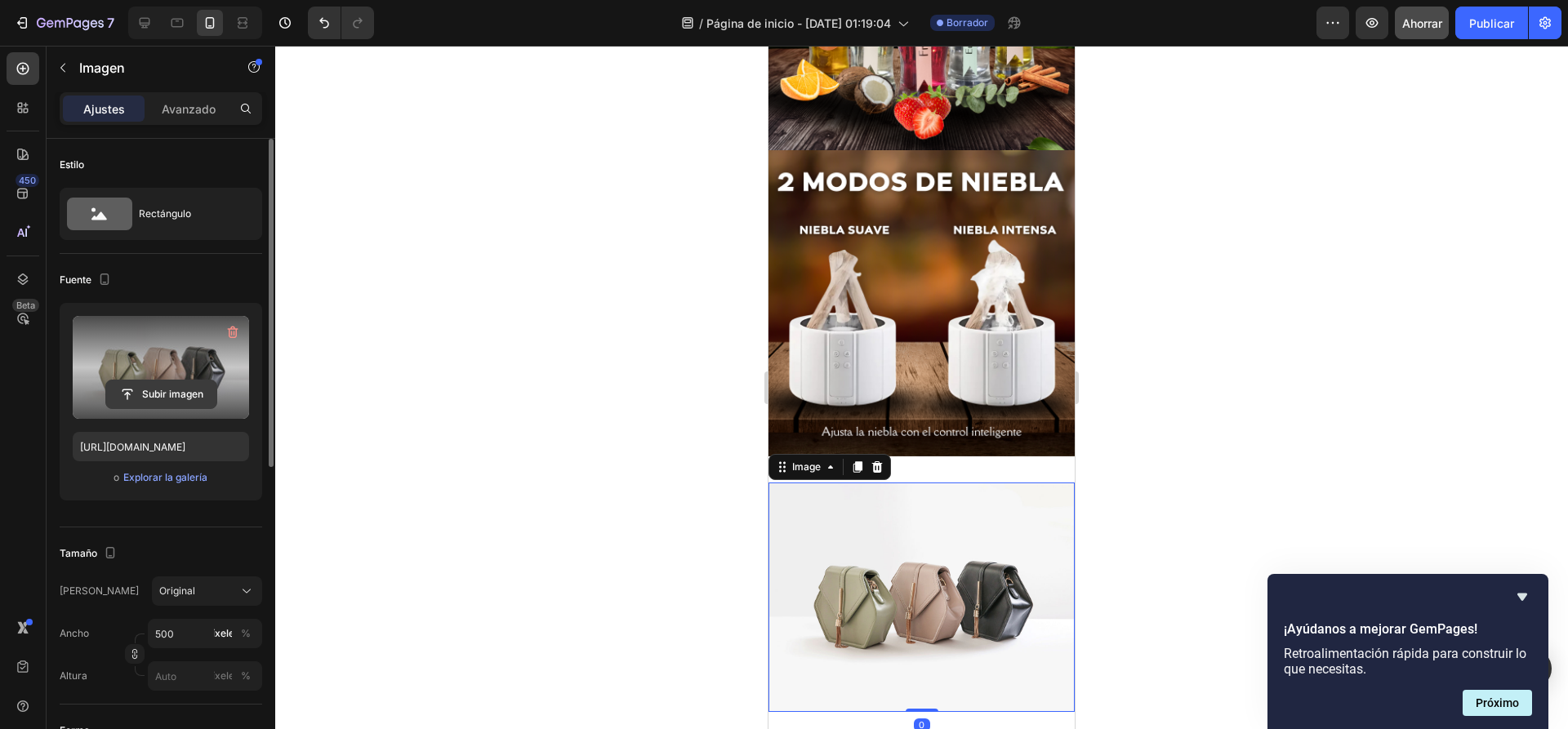
click at [162, 389] on input "file" at bounding box center [161, 394] width 110 height 28
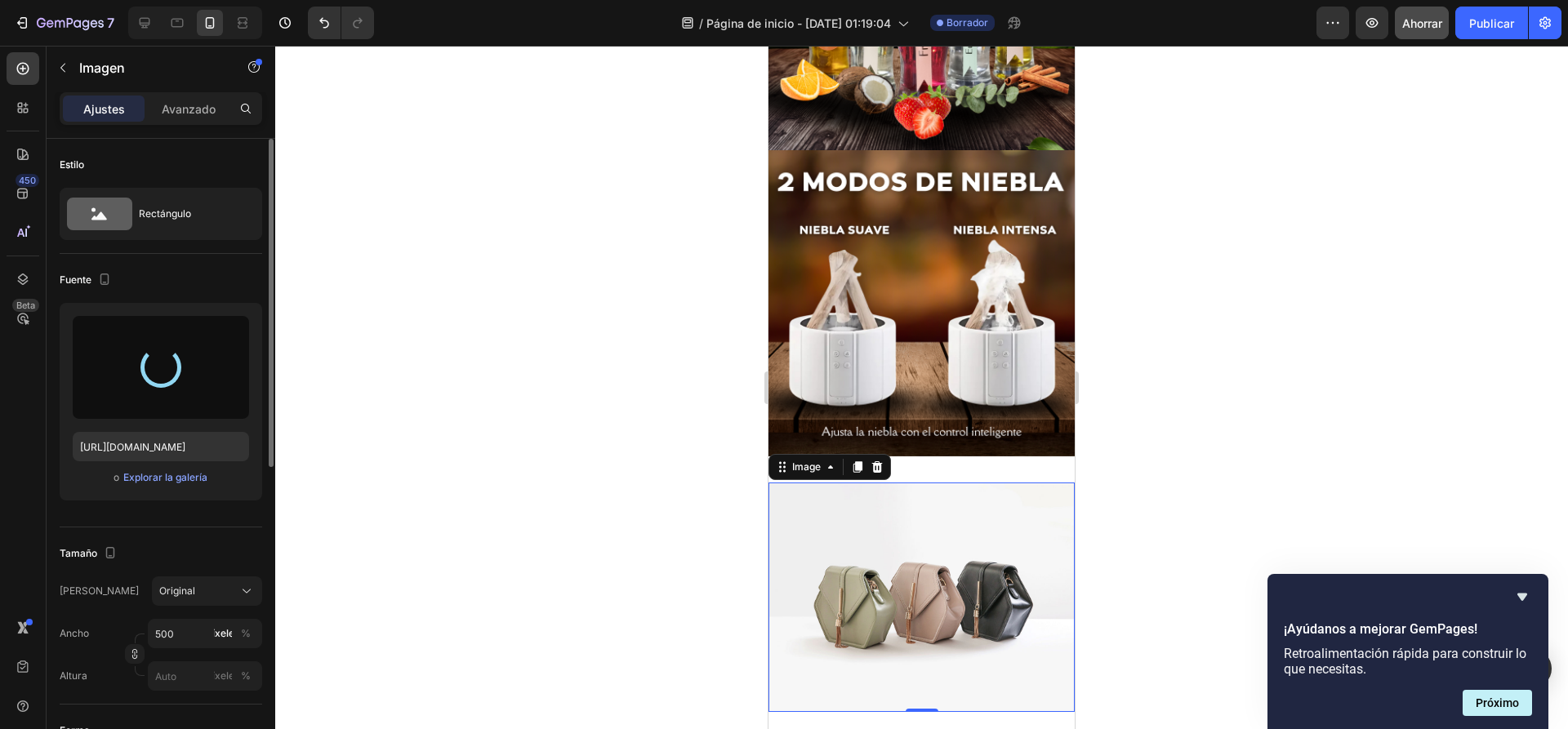
type input "https://cdn.shopify.com/s/files/1/0936/6657/4706/files/gempages_586083693370540…"
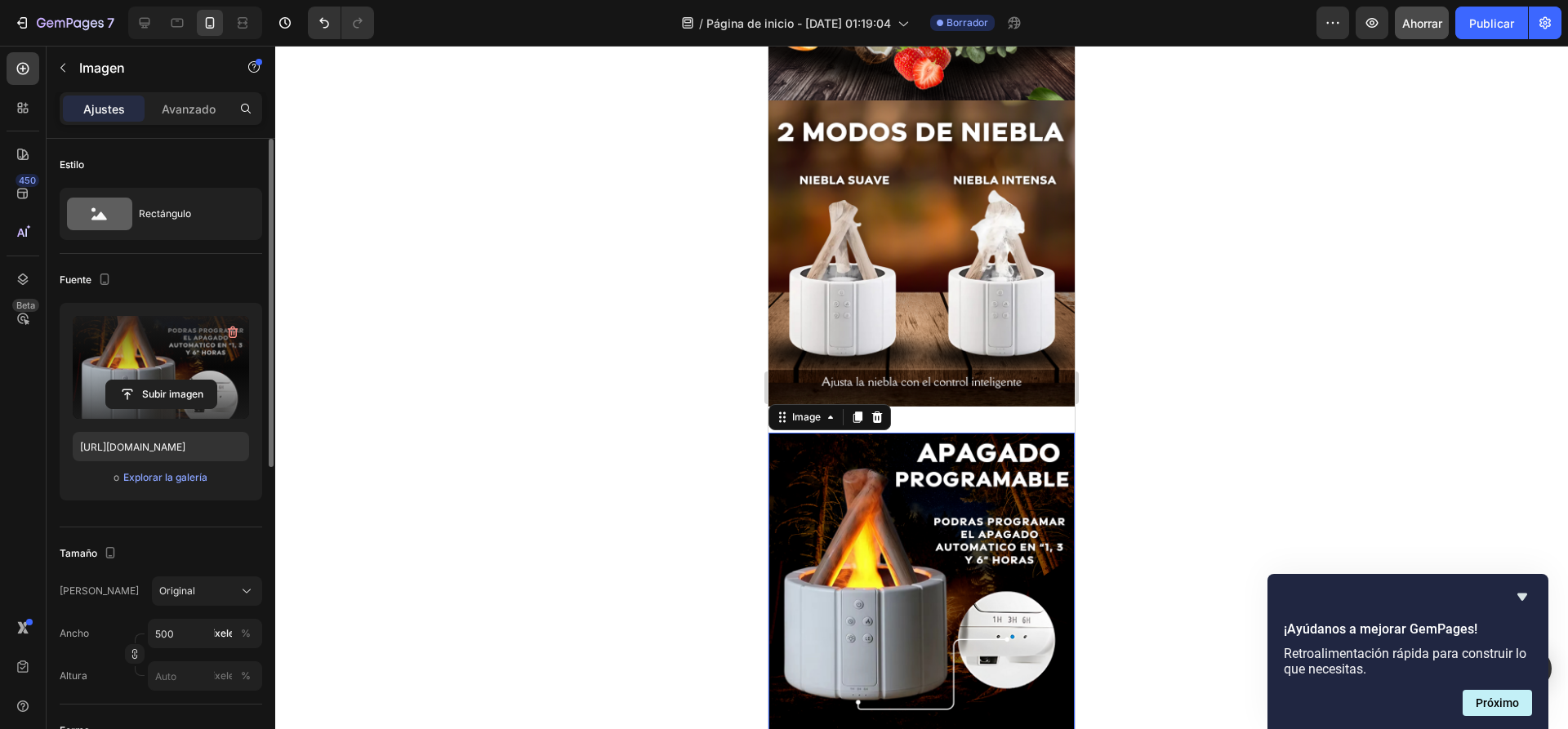
scroll to position [685, 0]
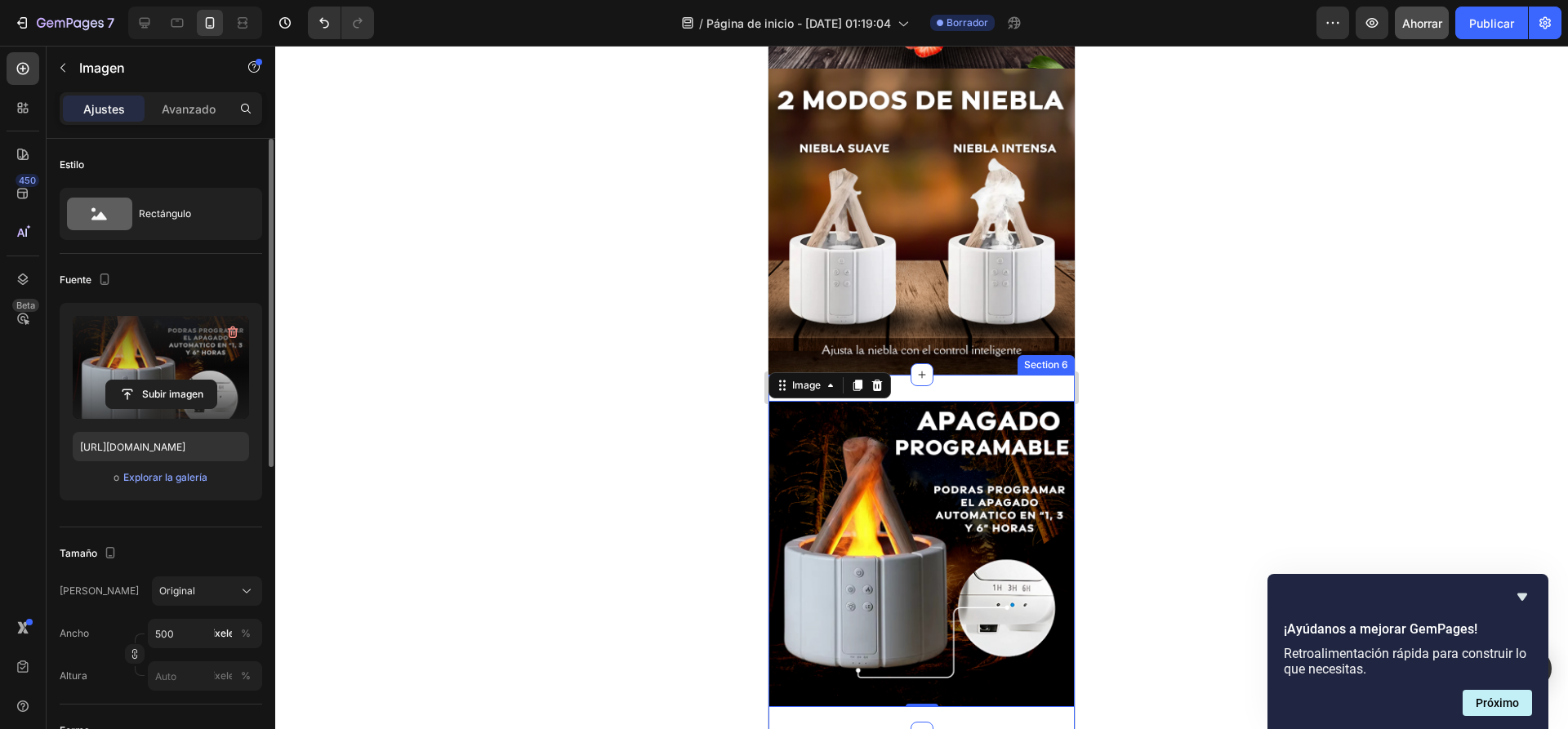
click at [988, 374] on div "Image 0 Section 6" at bounding box center [921, 553] width 307 height 358
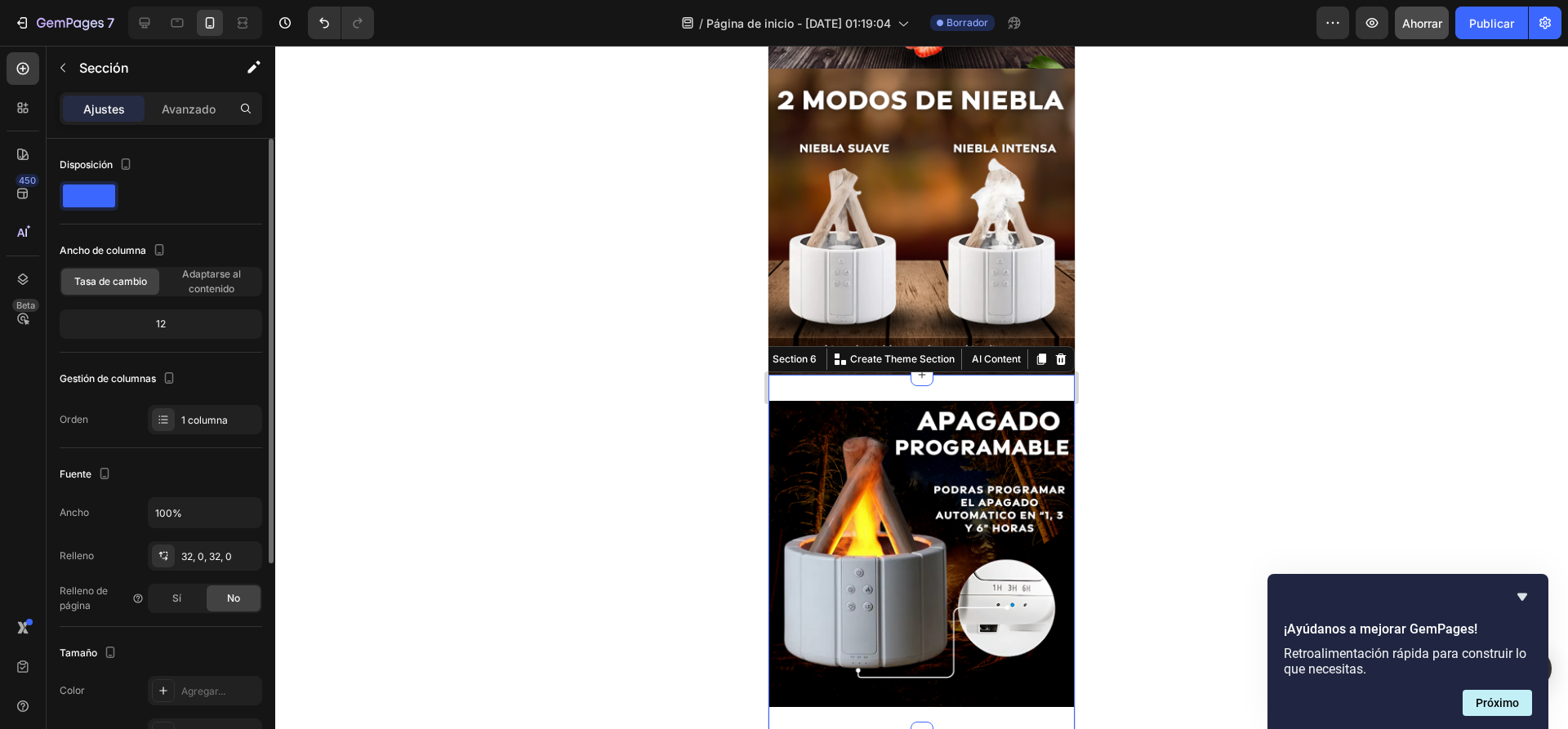
click at [184, 109] on font "Avanzado" at bounding box center [189, 109] width 54 height 14
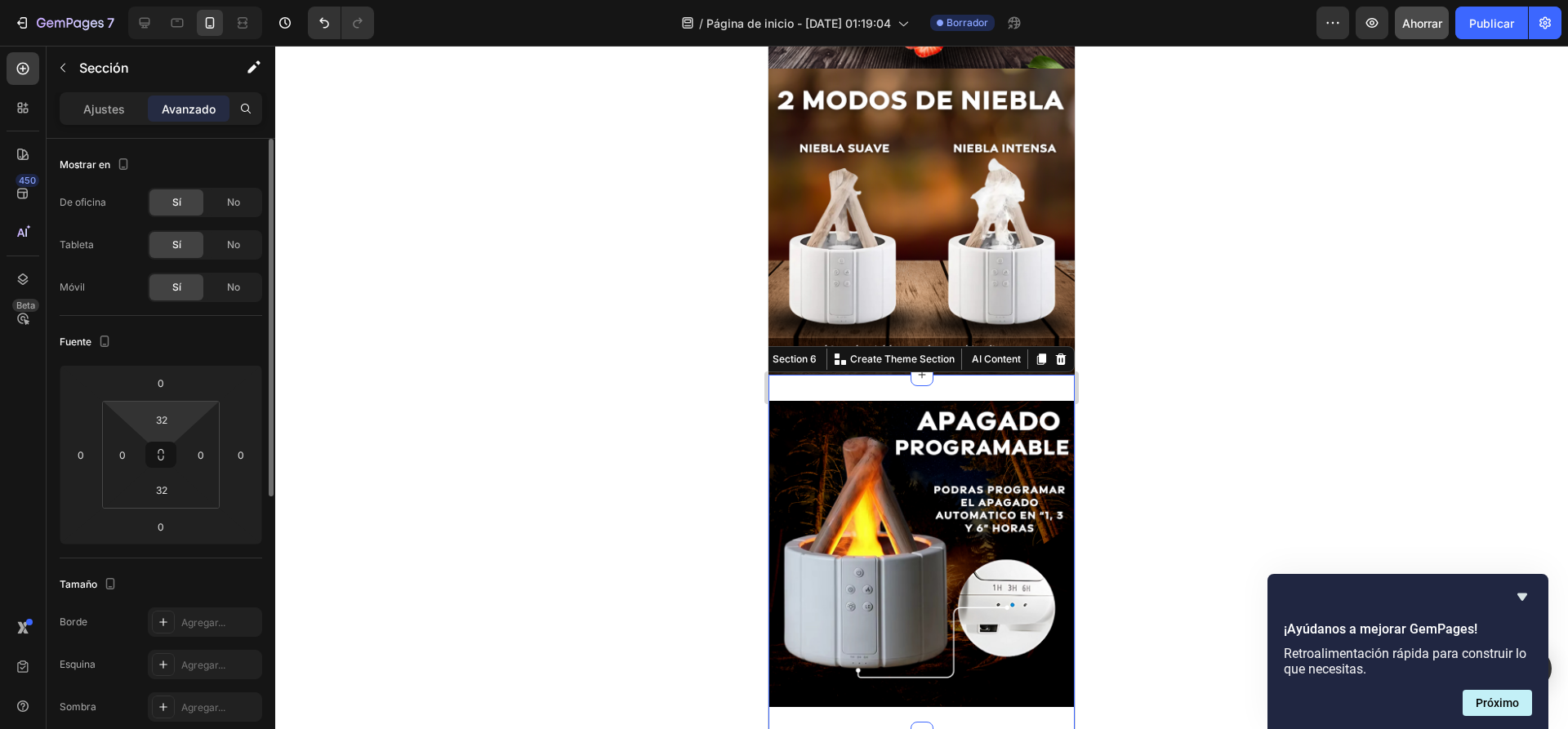
click at [164, 0] on html "7 / Página de inicio - 26 de septiembre, 01:19:04 Borrador Avance Ahorrar Publi…" at bounding box center [784, 0] width 1568 height 0
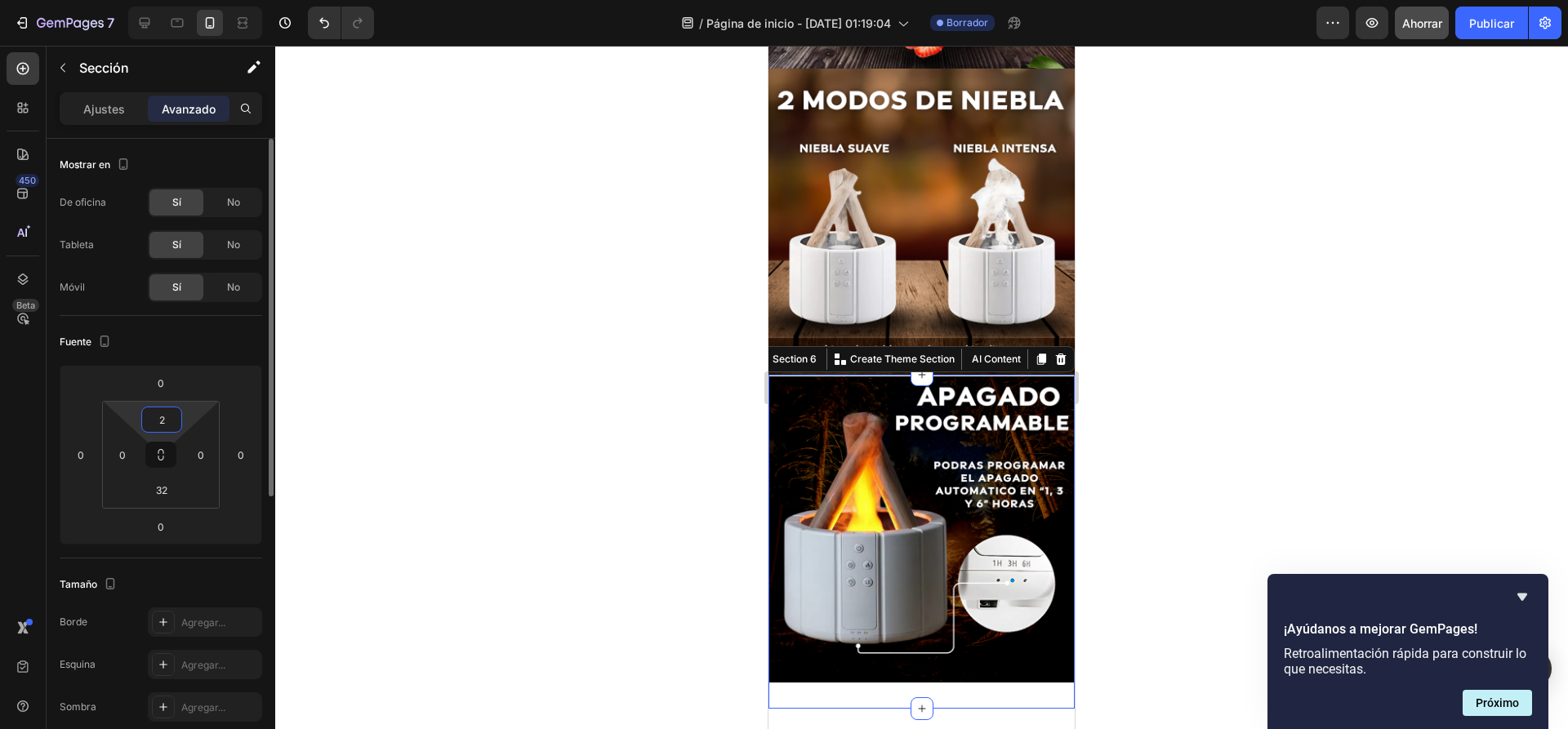
click at [164, 426] on input "2" at bounding box center [162, 419] width 33 height 25
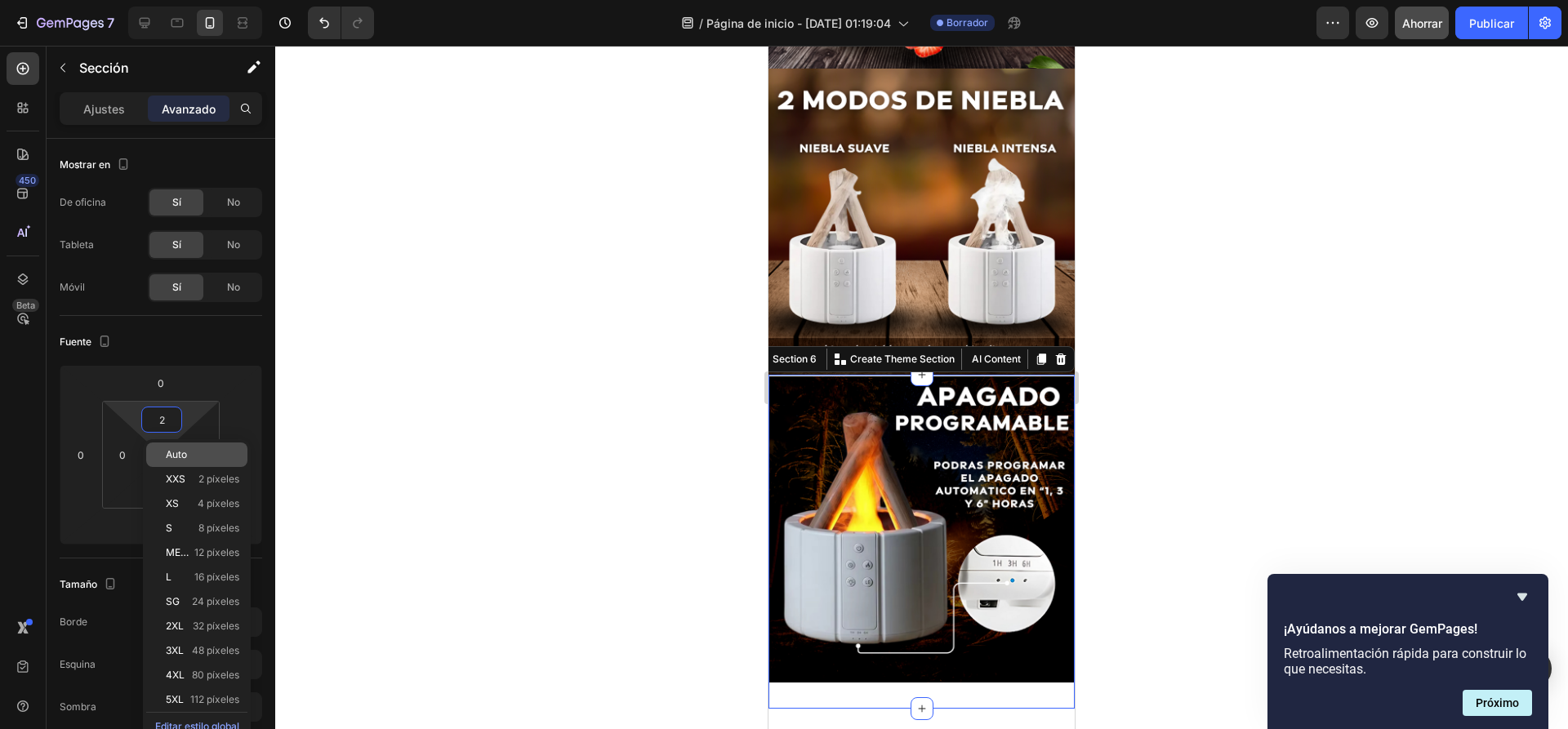
click at [187, 453] on font "Auto" at bounding box center [177, 454] width 21 height 12
type input "Auto"
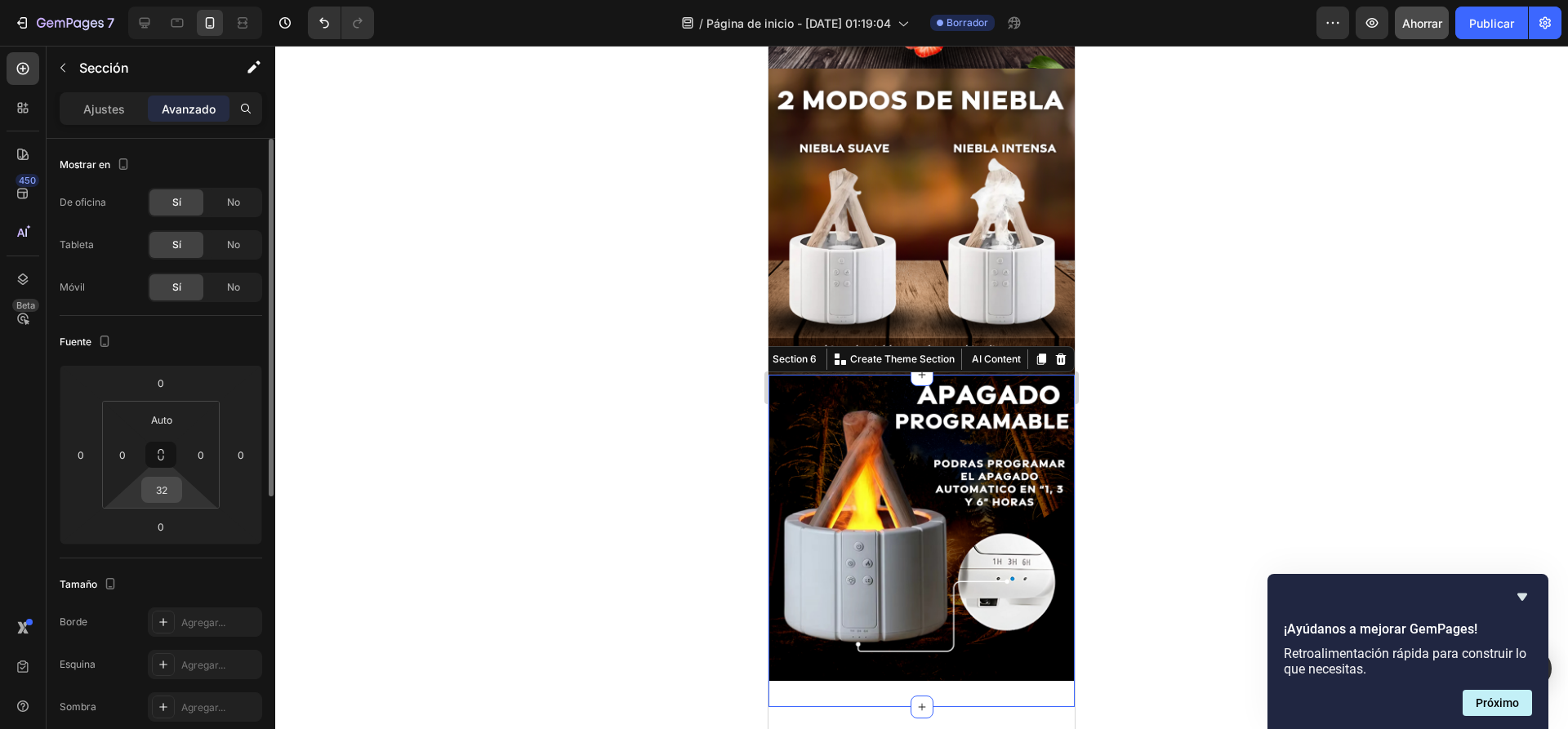
click at [156, 494] on input "32" at bounding box center [162, 490] width 33 height 25
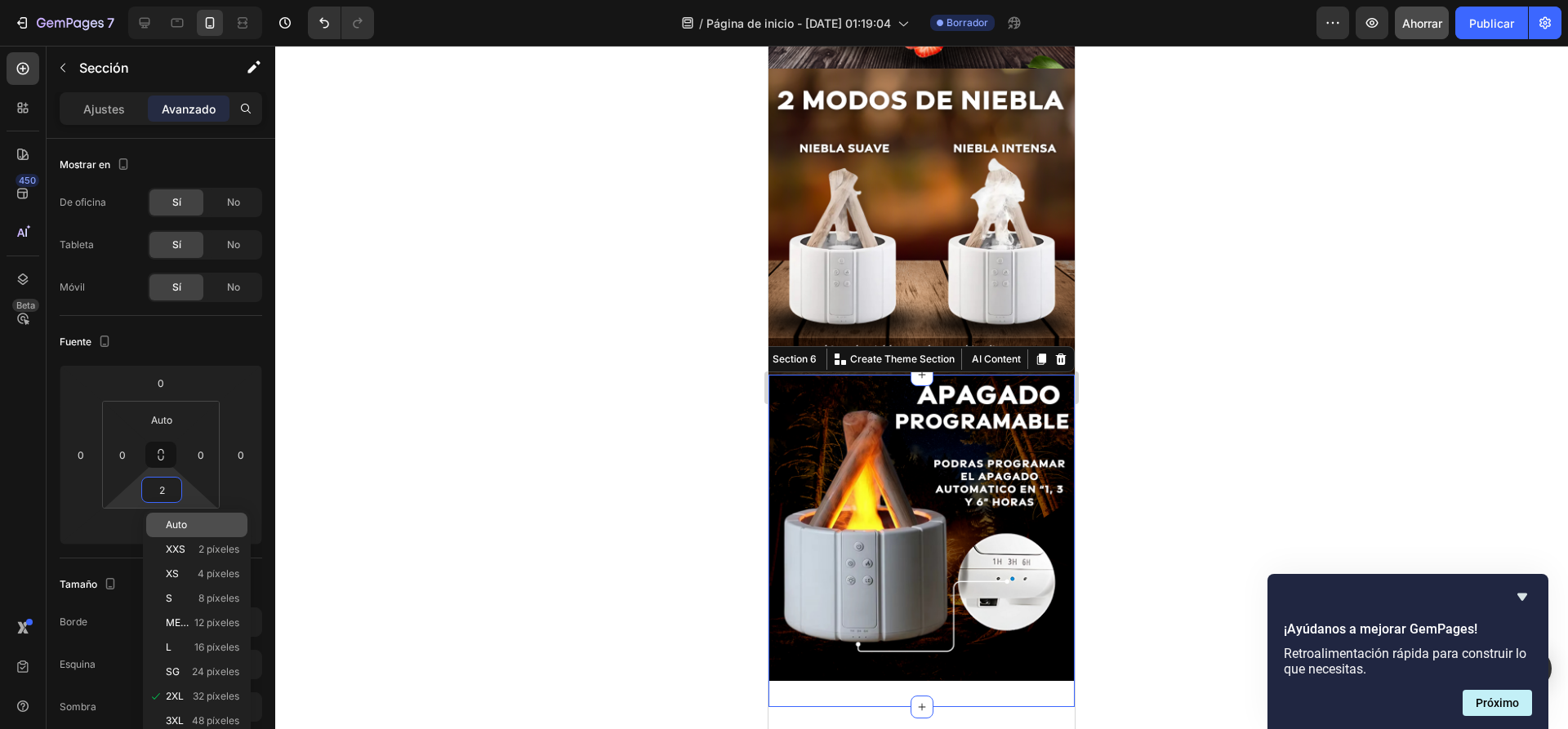
click at [192, 519] on p "Auto" at bounding box center [203, 525] width 74 height 11
type input "Auto"
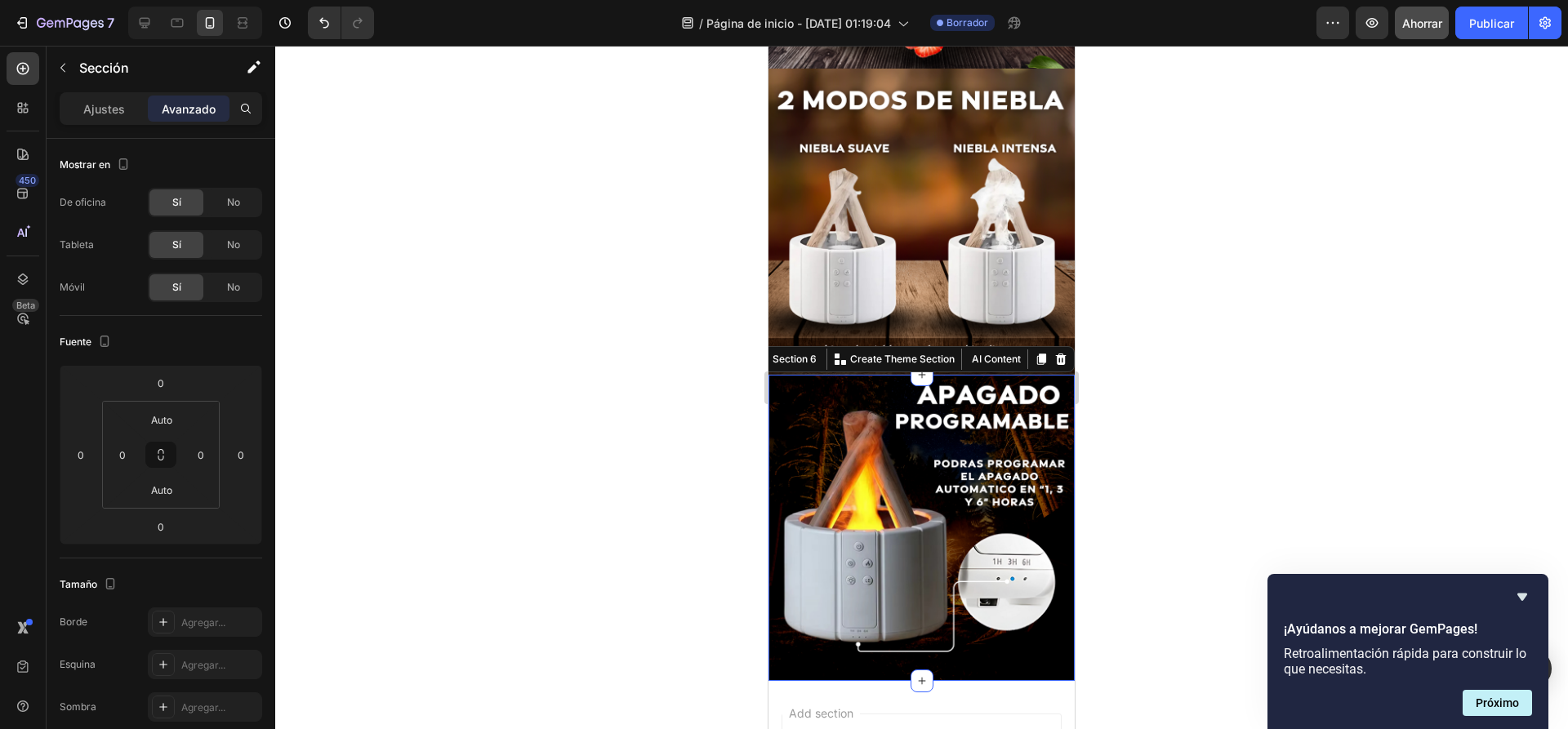
click at [406, 405] on div at bounding box center [921, 387] width 1292 height 683
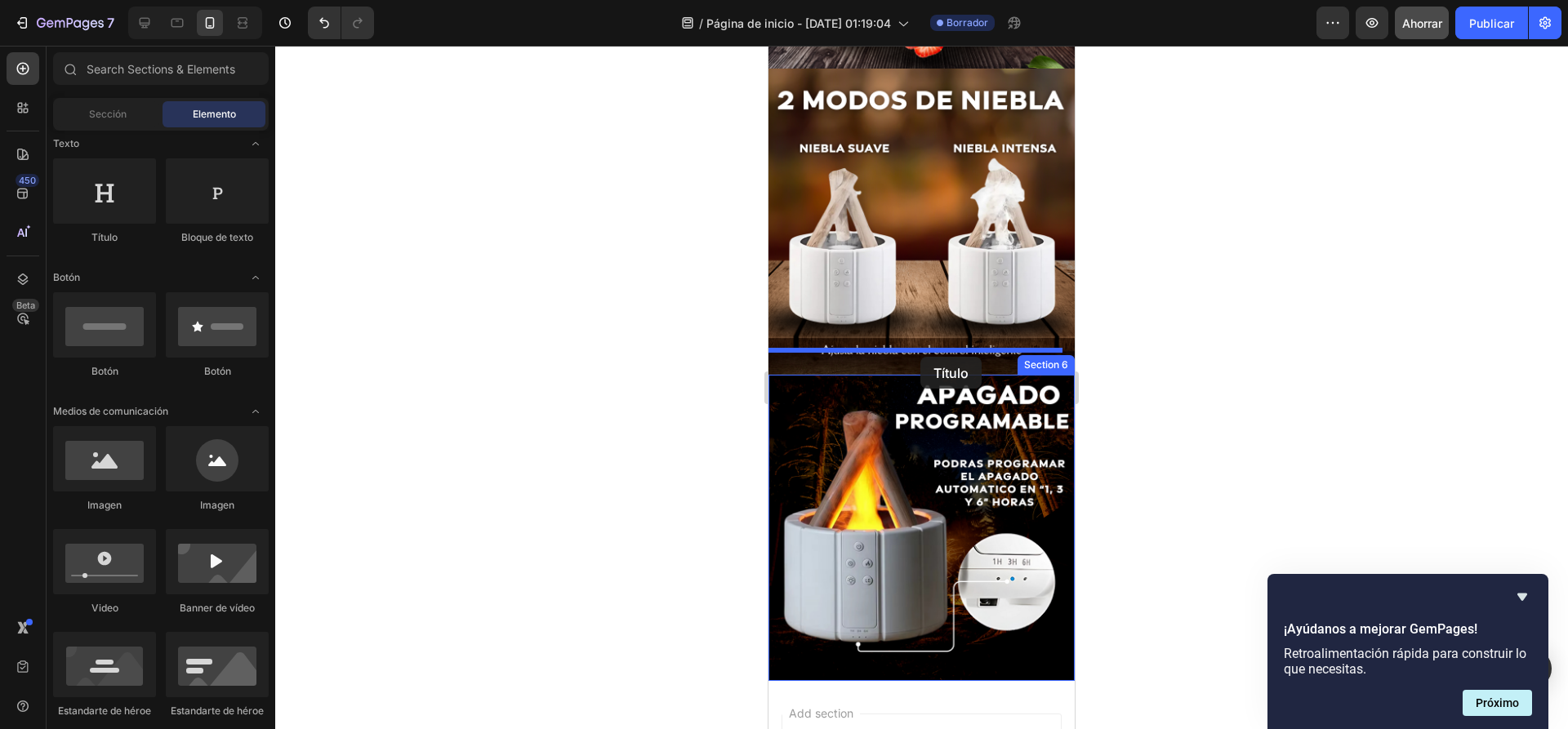
drag, startPoint x: 877, startPoint y: 260, endPoint x: 921, endPoint y: 356, distance: 105.6
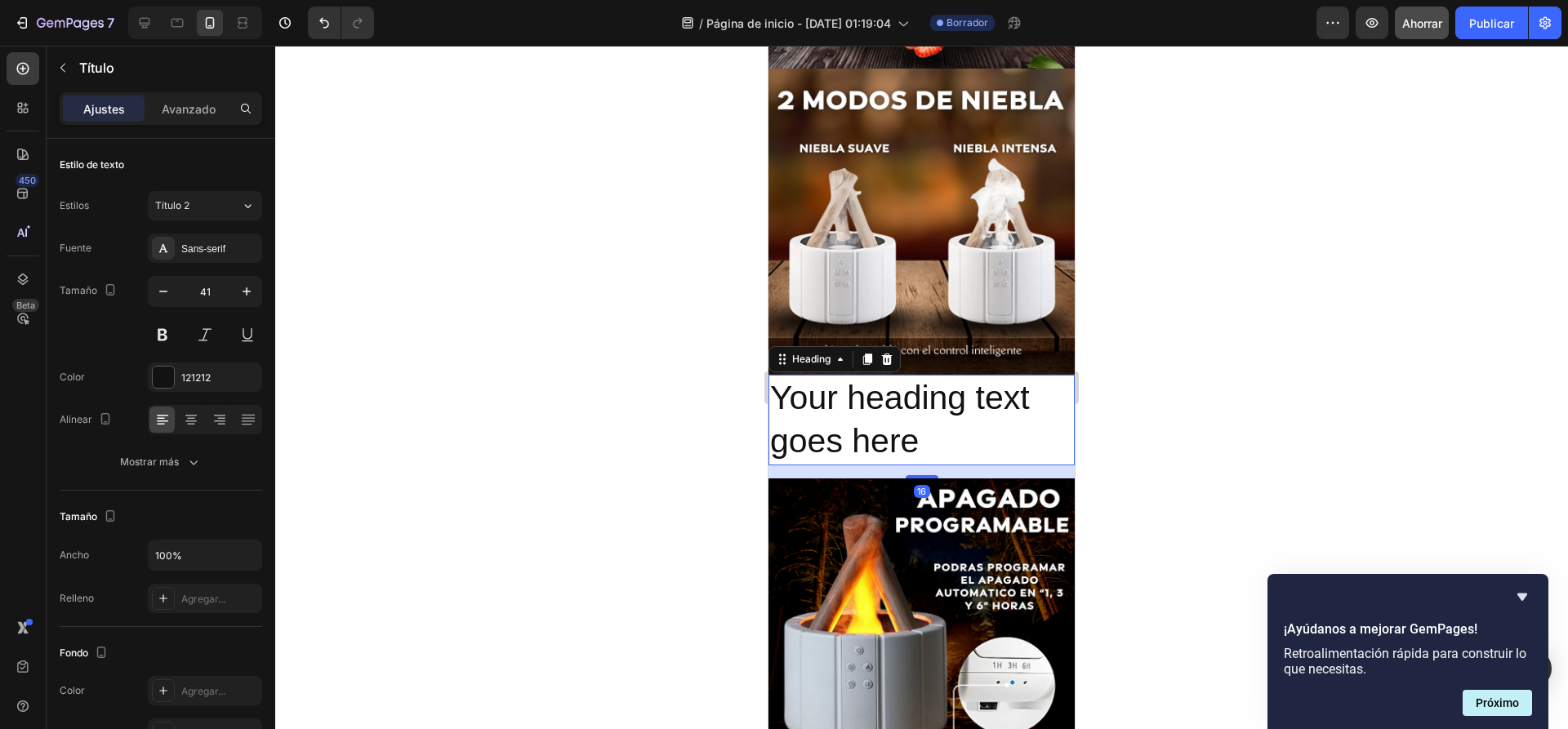
click at [930, 408] on h2 "Your heading text goes here" at bounding box center [921, 419] width 307 height 91
click at [930, 408] on p "Your heading text goes here" at bounding box center [921, 419] width 303 height 87
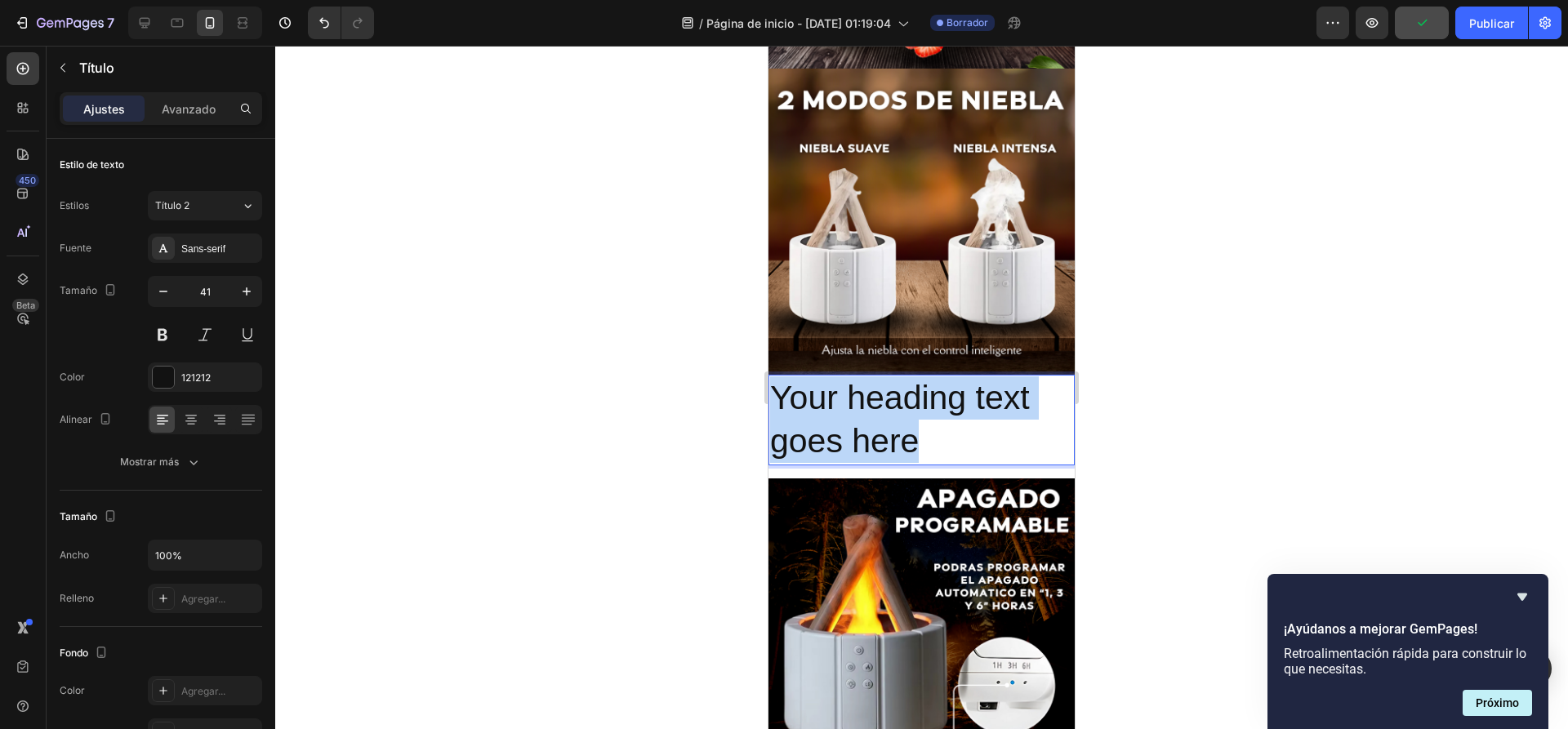
click at [930, 408] on p "Your heading text goes here" at bounding box center [921, 419] width 303 height 87
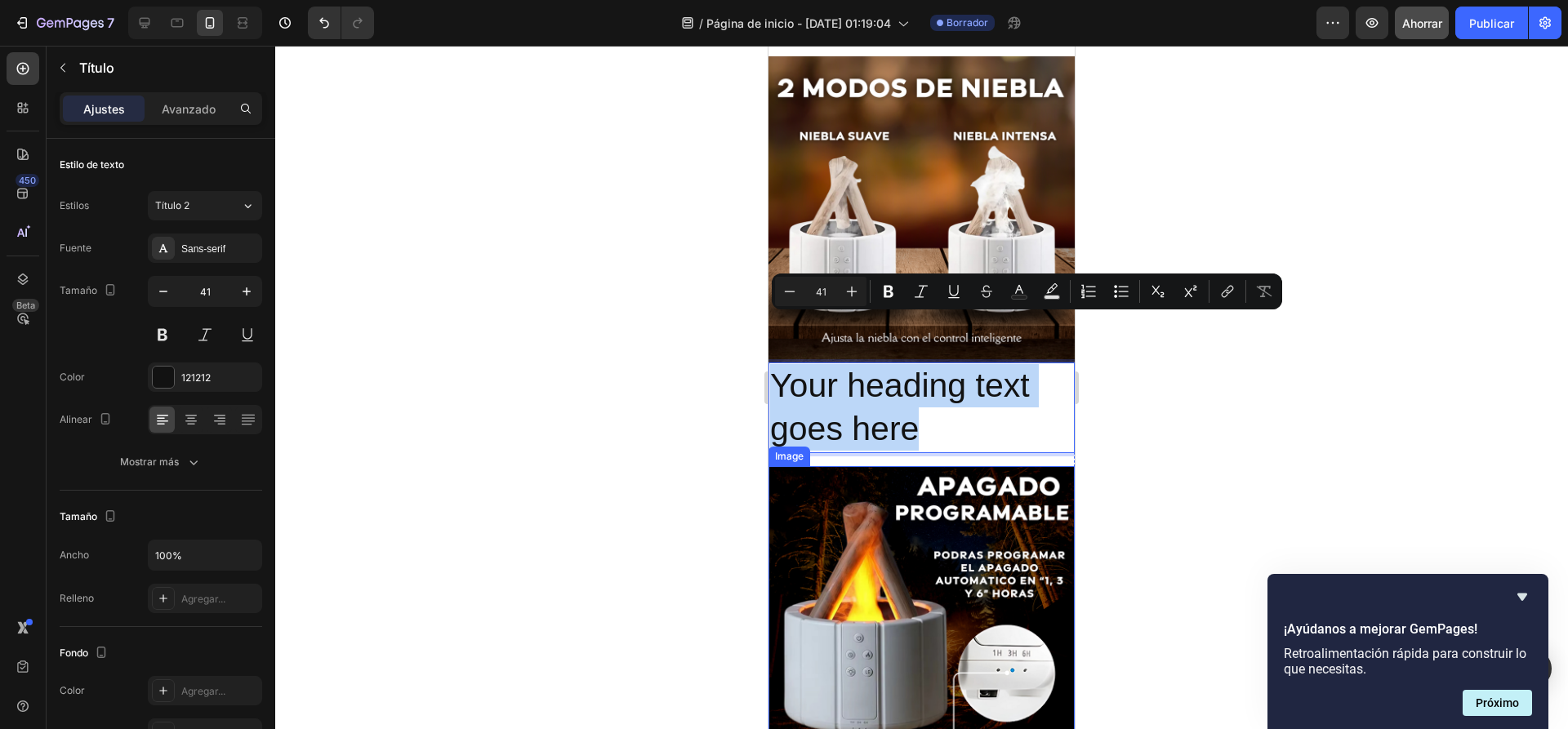
scroll to position [848, 0]
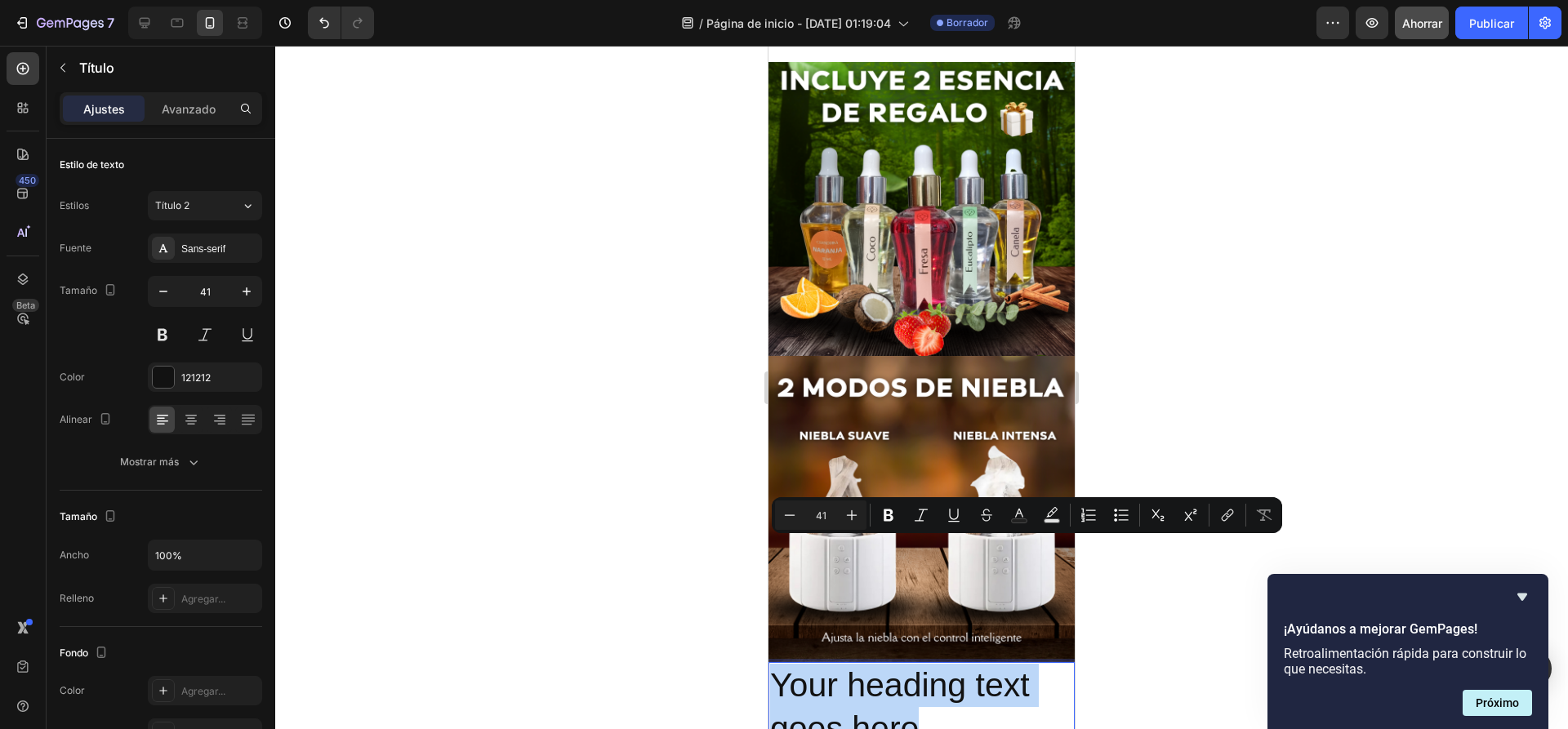
type input "16"
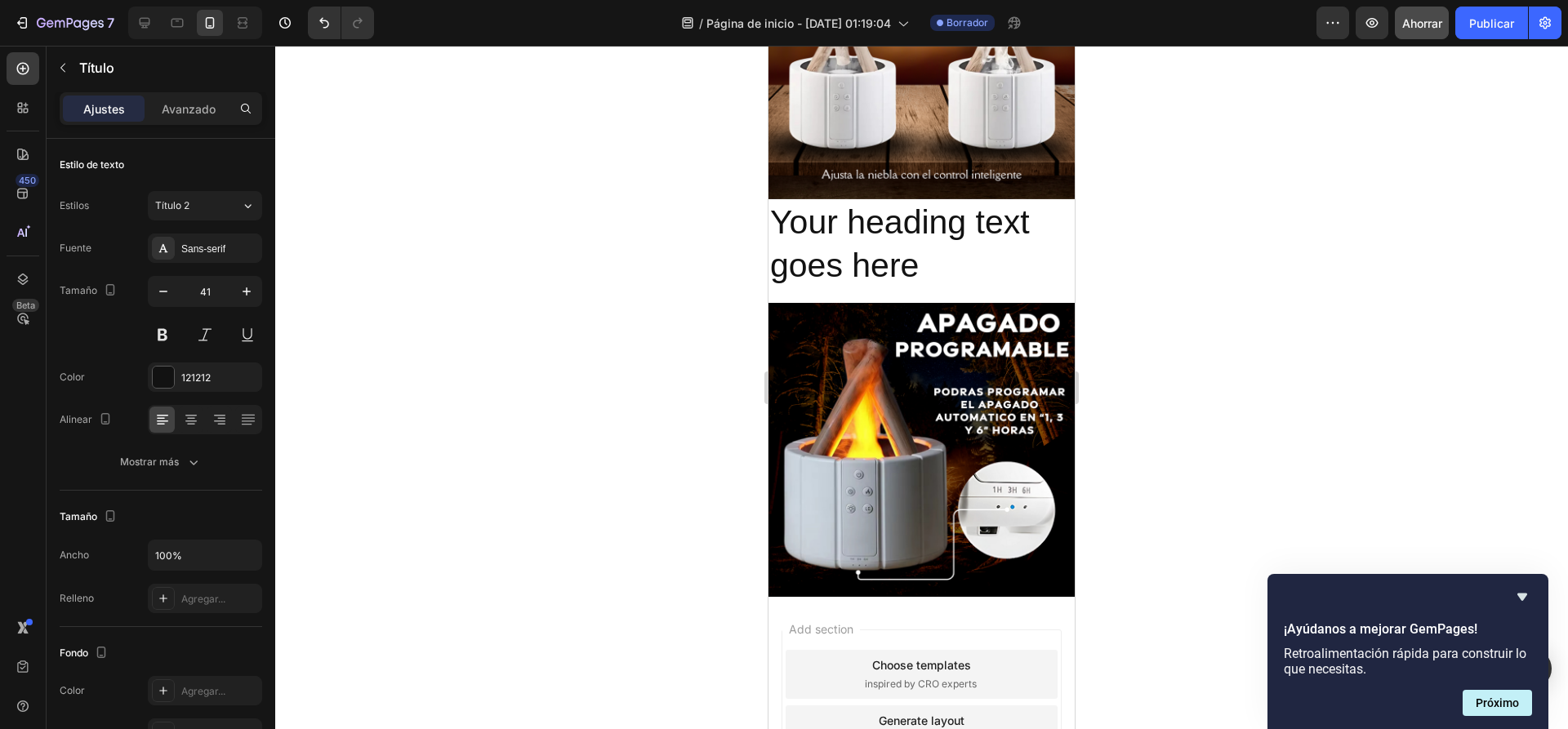
click at [902, 250] on h2 "Your heading text goes here" at bounding box center [921, 244] width 307 height 91
click at [902, 250] on p "Your heading text goes here" at bounding box center [921, 244] width 303 height 87
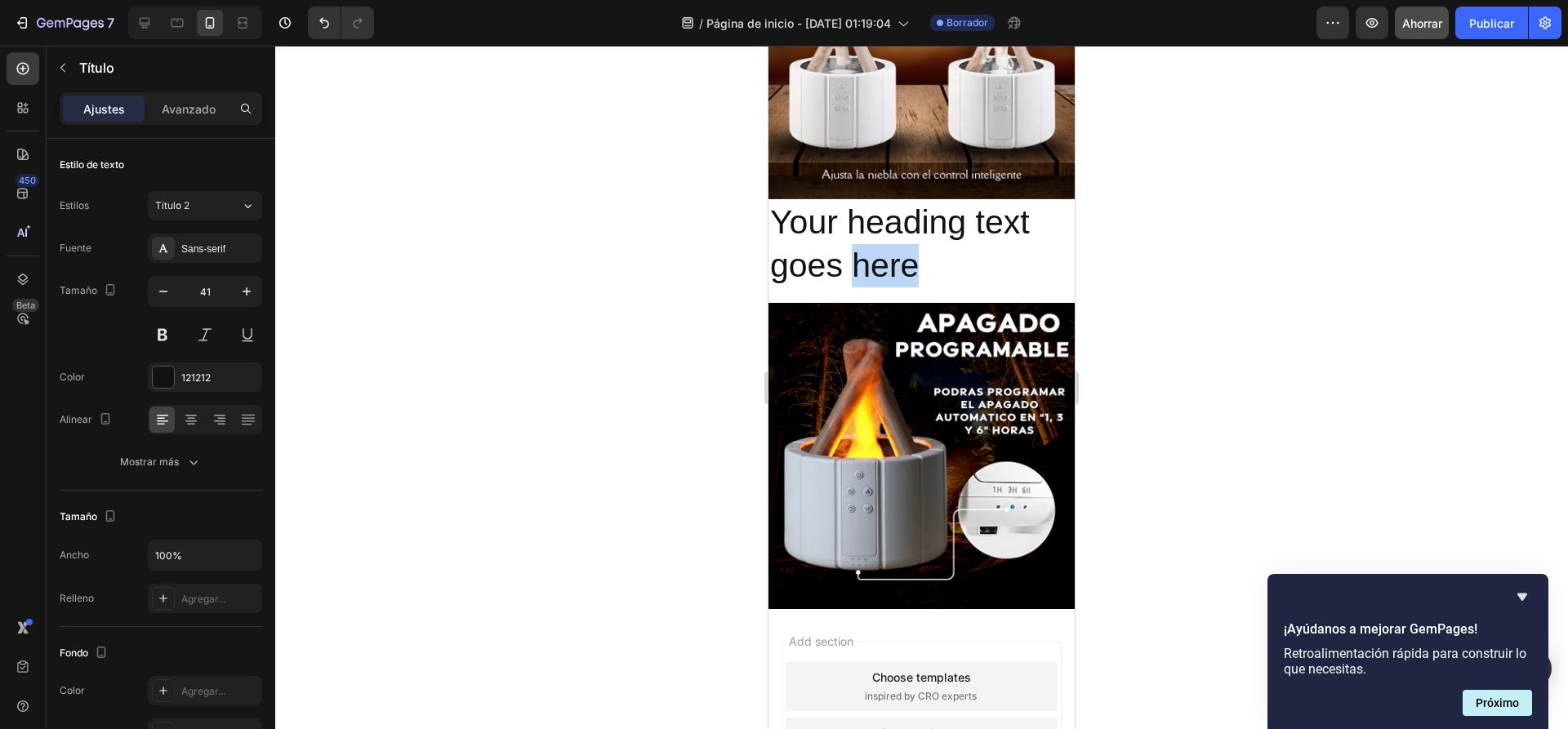
click at [902, 250] on p "Your heading text goes here" at bounding box center [921, 244] width 303 height 87
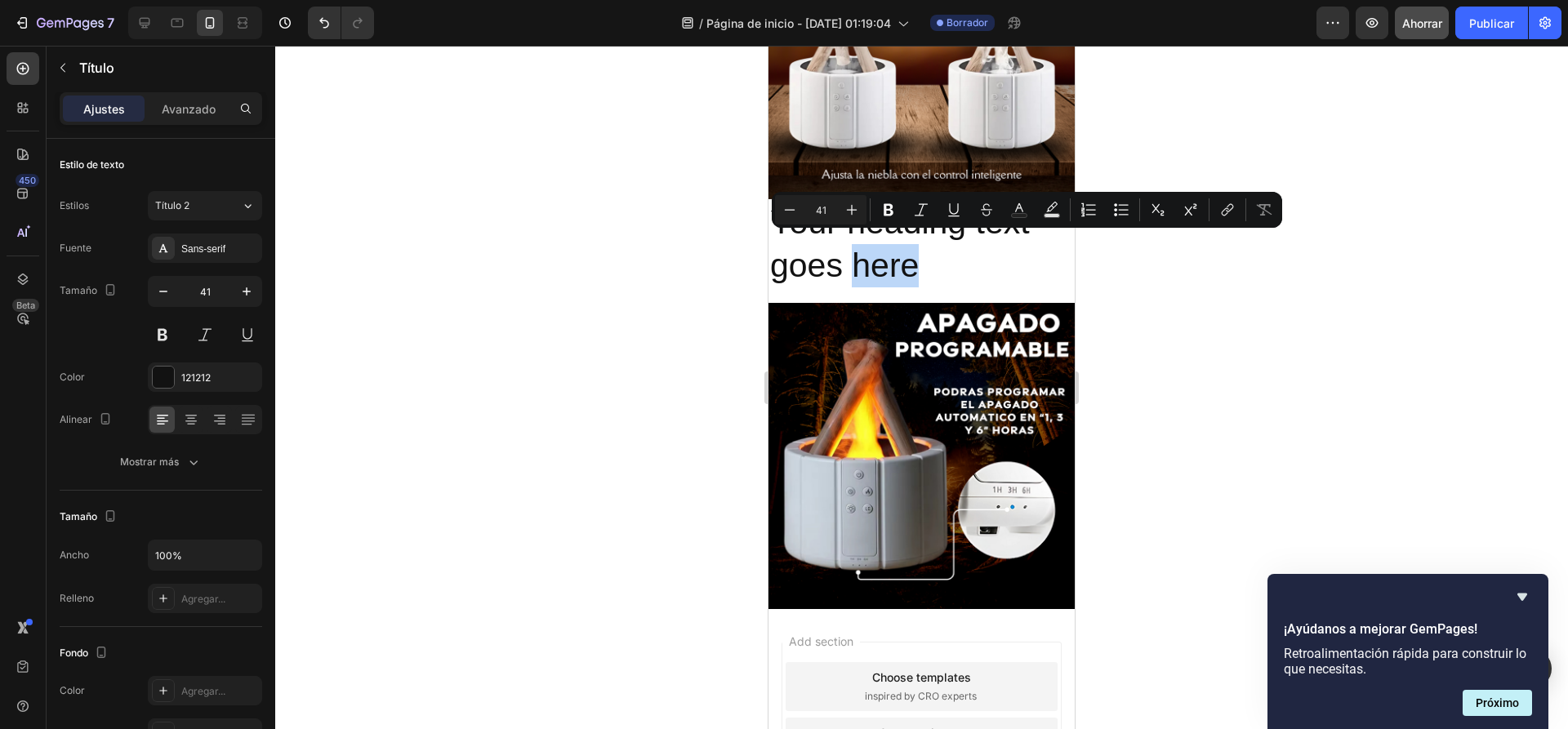
click at [902, 250] on p "Your heading text goes here" at bounding box center [921, 244] width 303 height 87
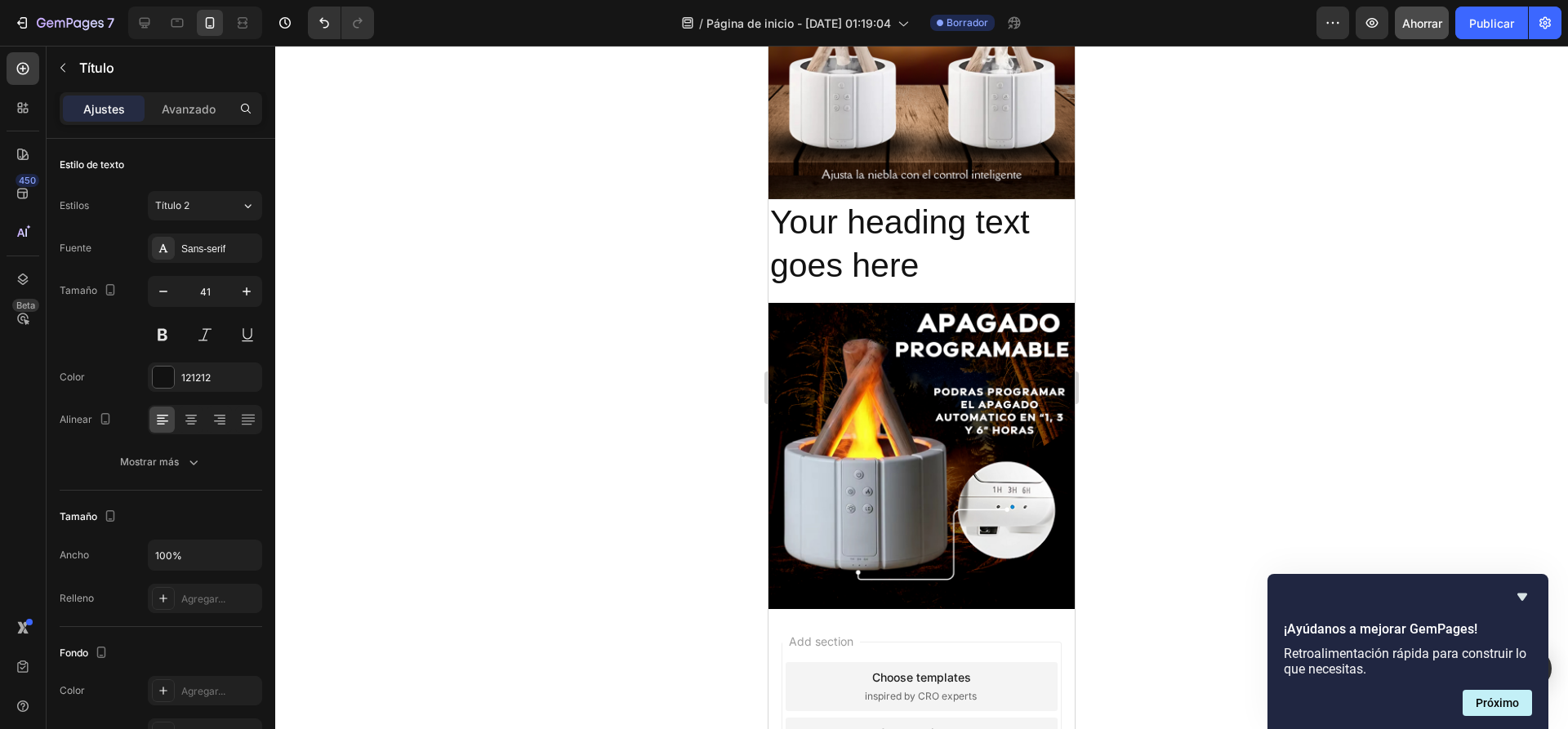
click at [916, 251] on p "Your heading text goes here" at bounding box center [921, 244] width 303 height 87
click at [919, 252] on p "Your heading text goes here" at bounding box center [921, 244] width 303 height 87
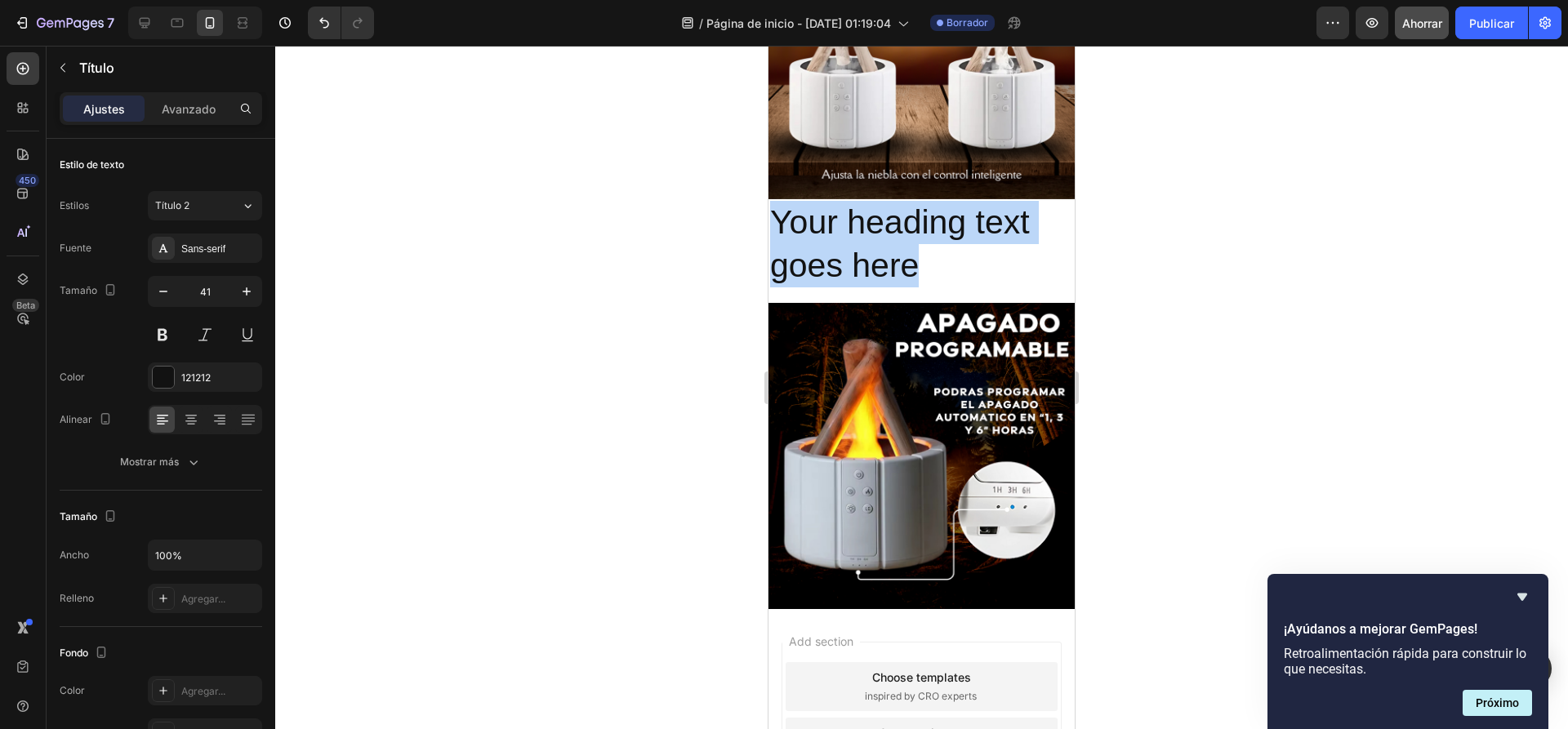
click at [919, 252] on p "Your heading text goes here" at bounding box center [921, 244] width 303 height 87
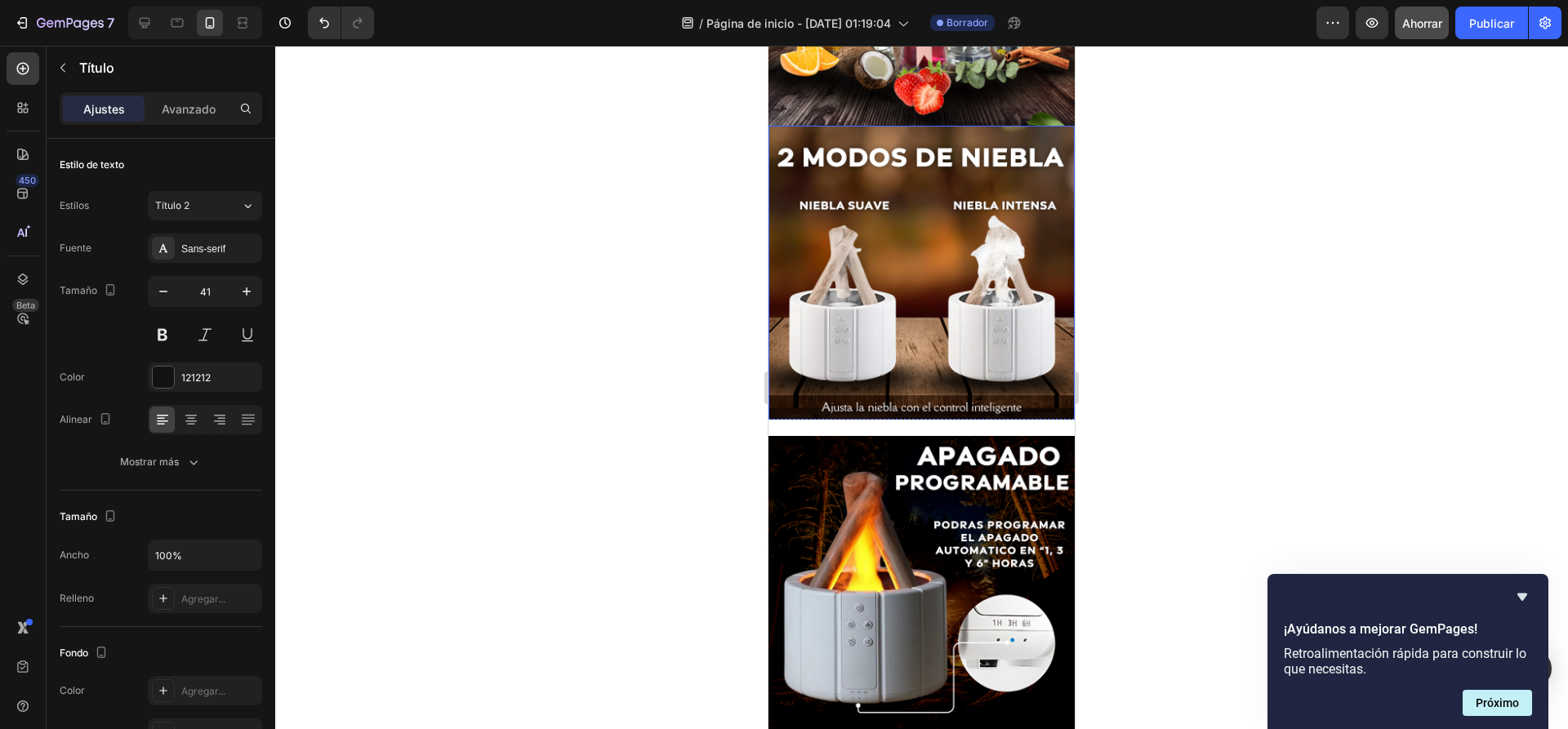
scroll to position [735, 0]
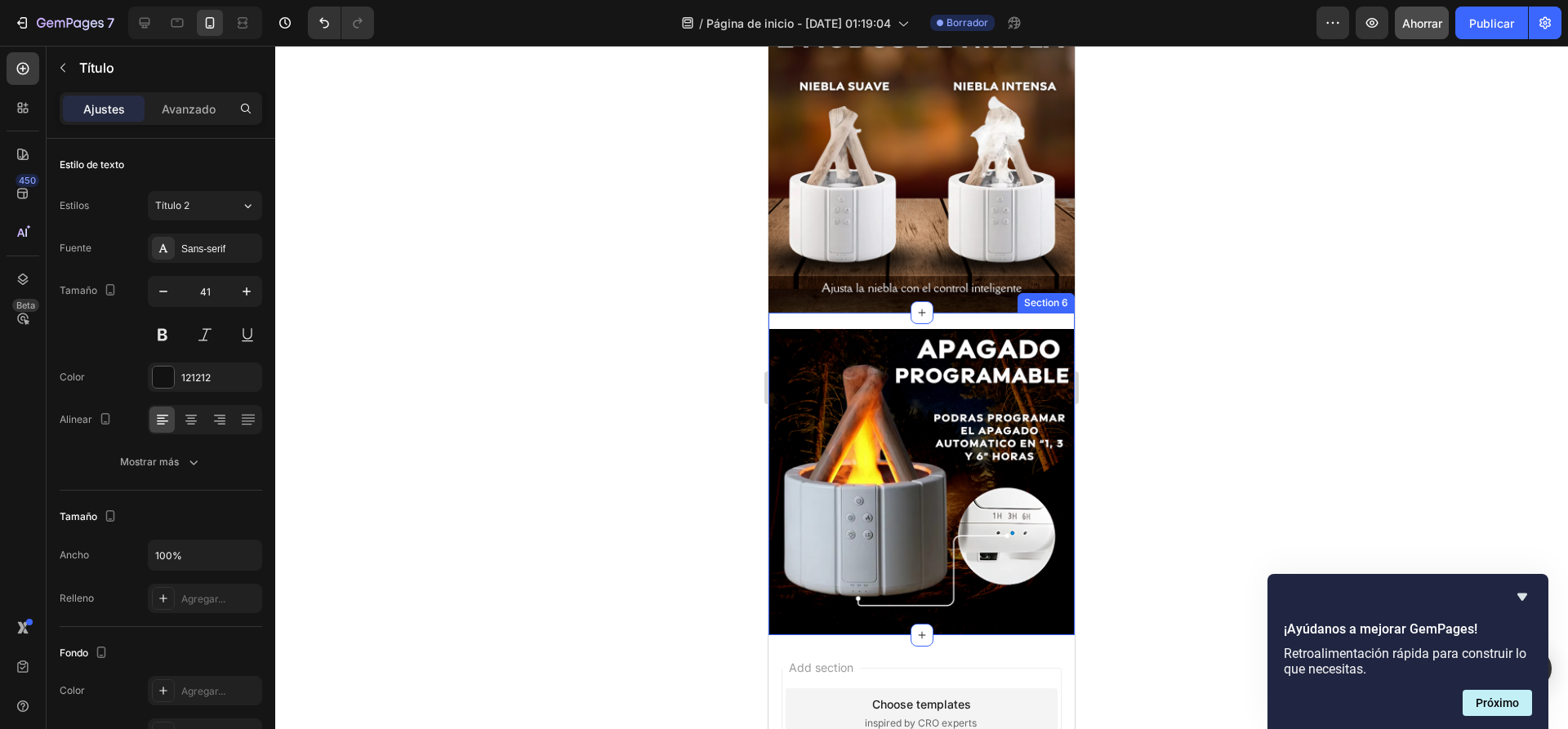
click at [858, 313] on div "Heading Image" at bounding box center [921, 474] width 307 height 322
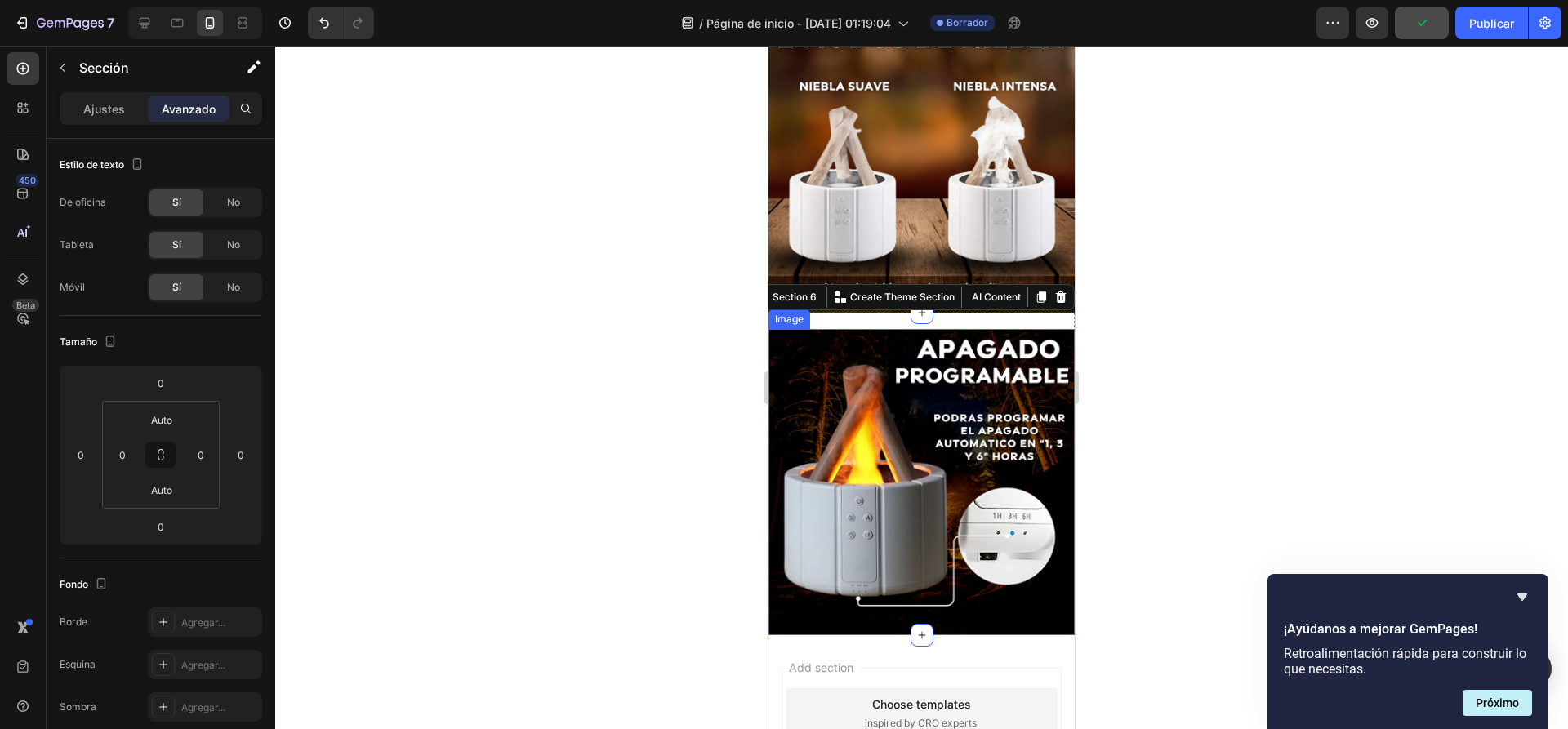
click at [1381, 281] on div at bounding box center [921, 387] width 1292 height 683
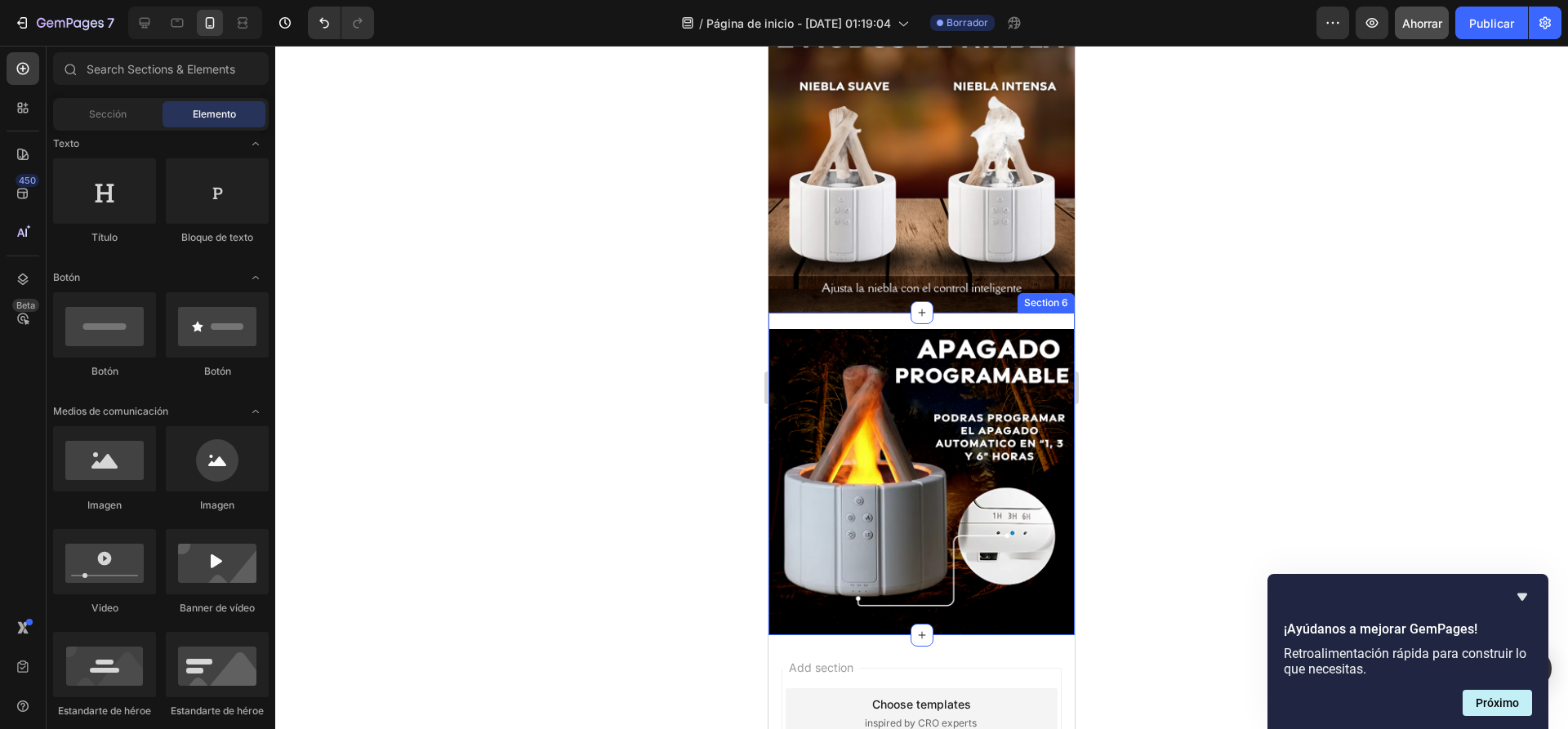
click at [979, 313] on h2 at bounding box center [921, 315] width 307 height 3
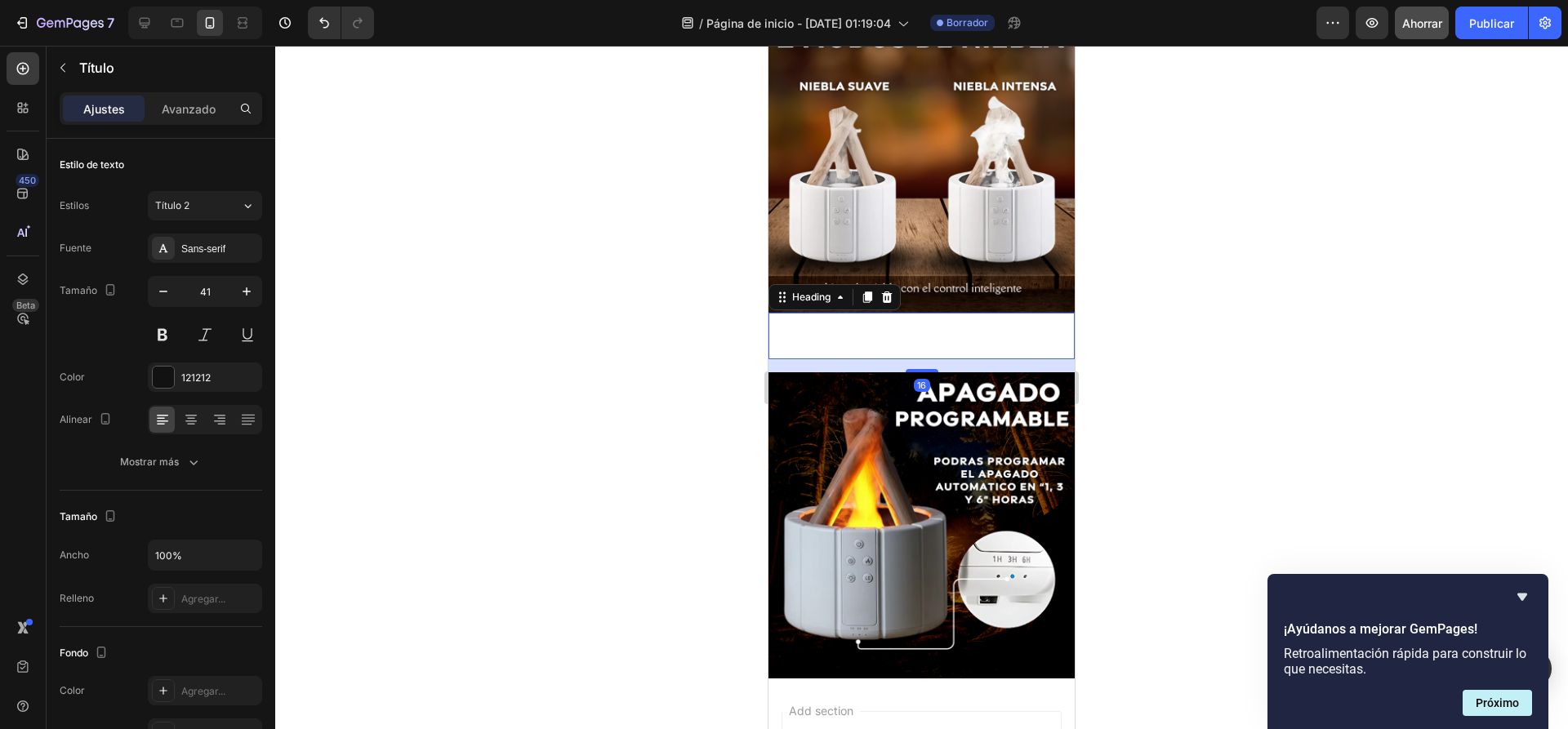
click at [979, 313] on h2 "Rich Text Editor. Editing area: main" at bounding box center [921, 336] width 307 height 47
click at [948, 316] on h2 "Rich Text Editor. Editing area: main" at bounding box center [921, 336] width 307 height 47
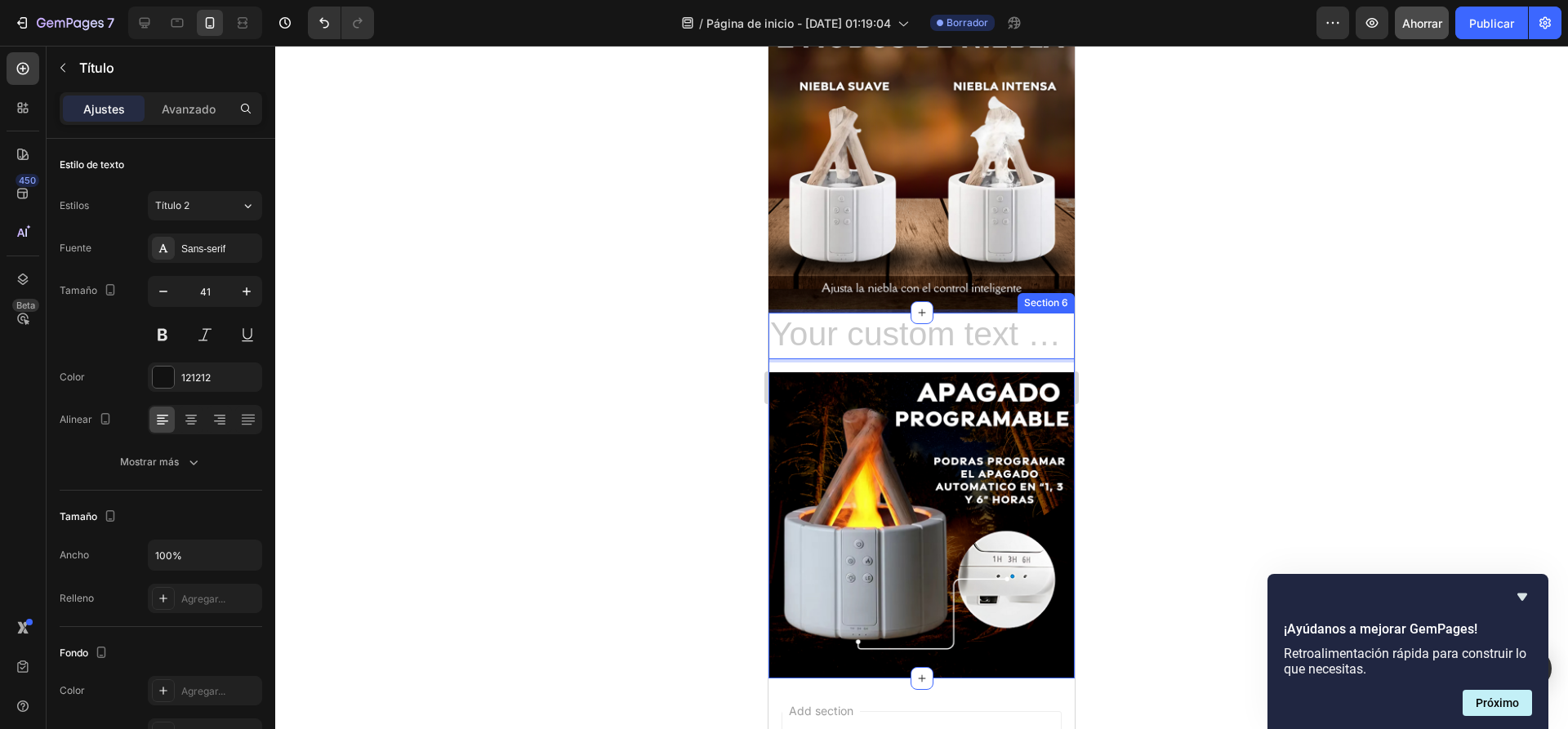
click at [908, 351] on div "Heading 16 Image" at bounding box center [921, 495] width 307 height 365
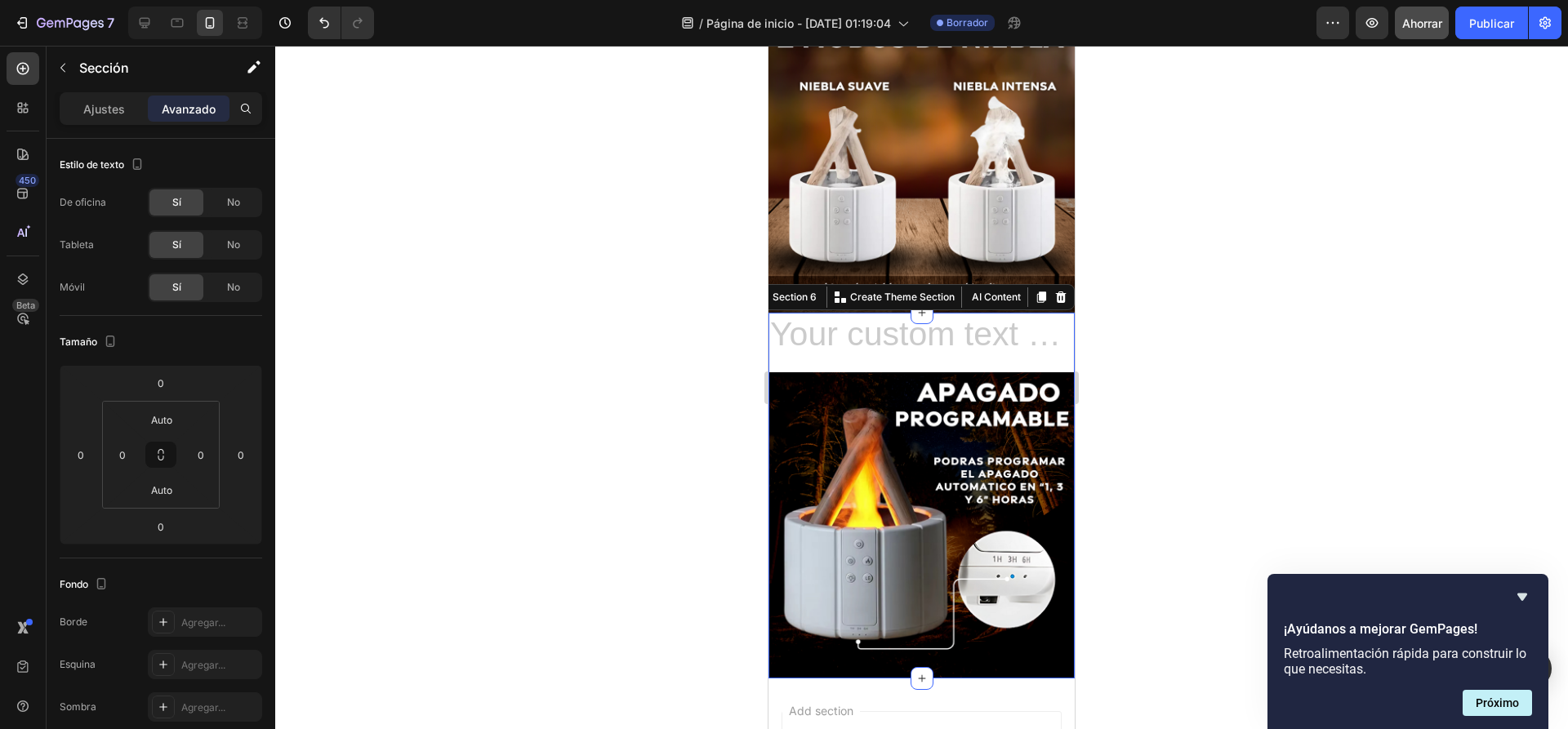
click at [1055, 288] on div at bounding box center [1060, 297] width 20 height 20
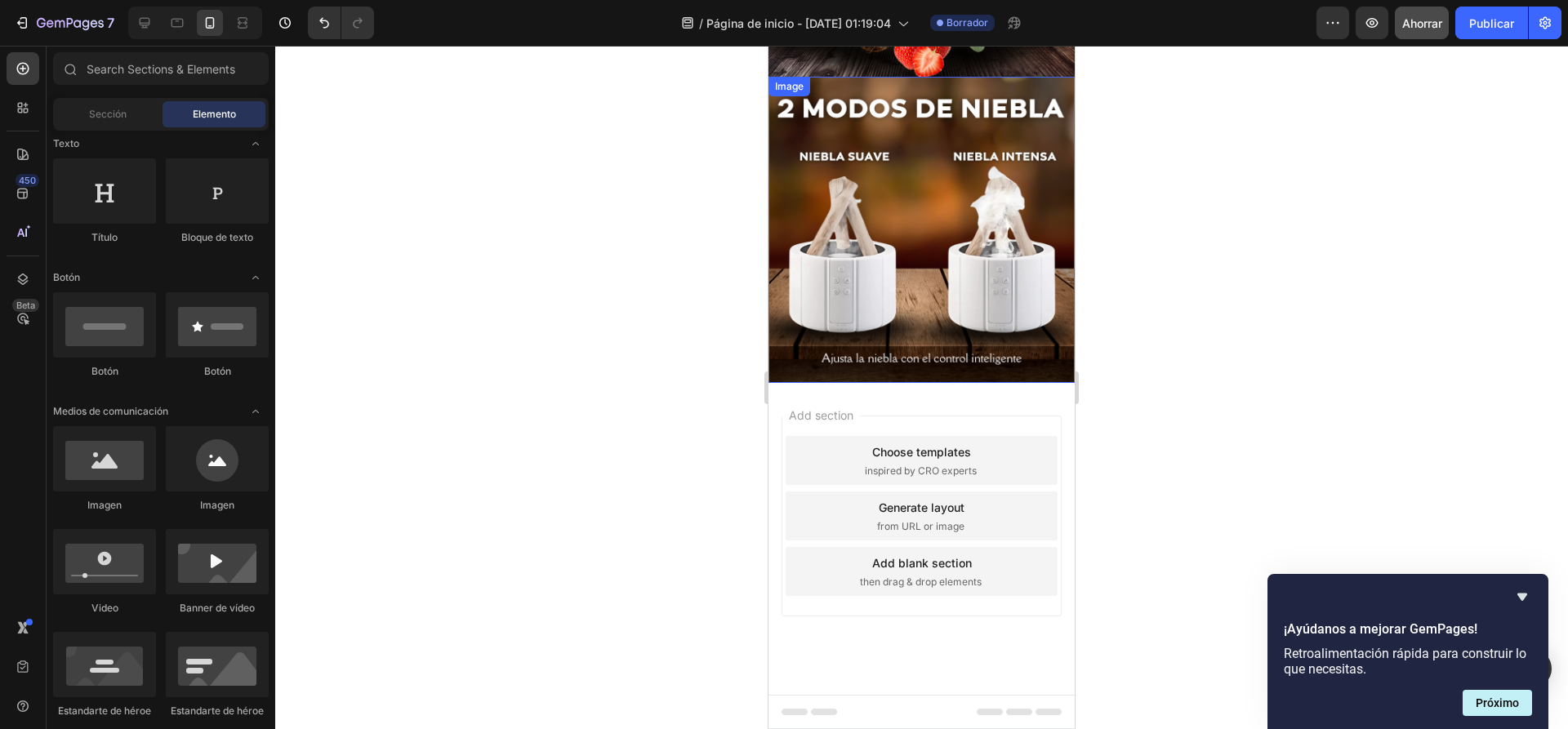
scroll to position [652, 0]
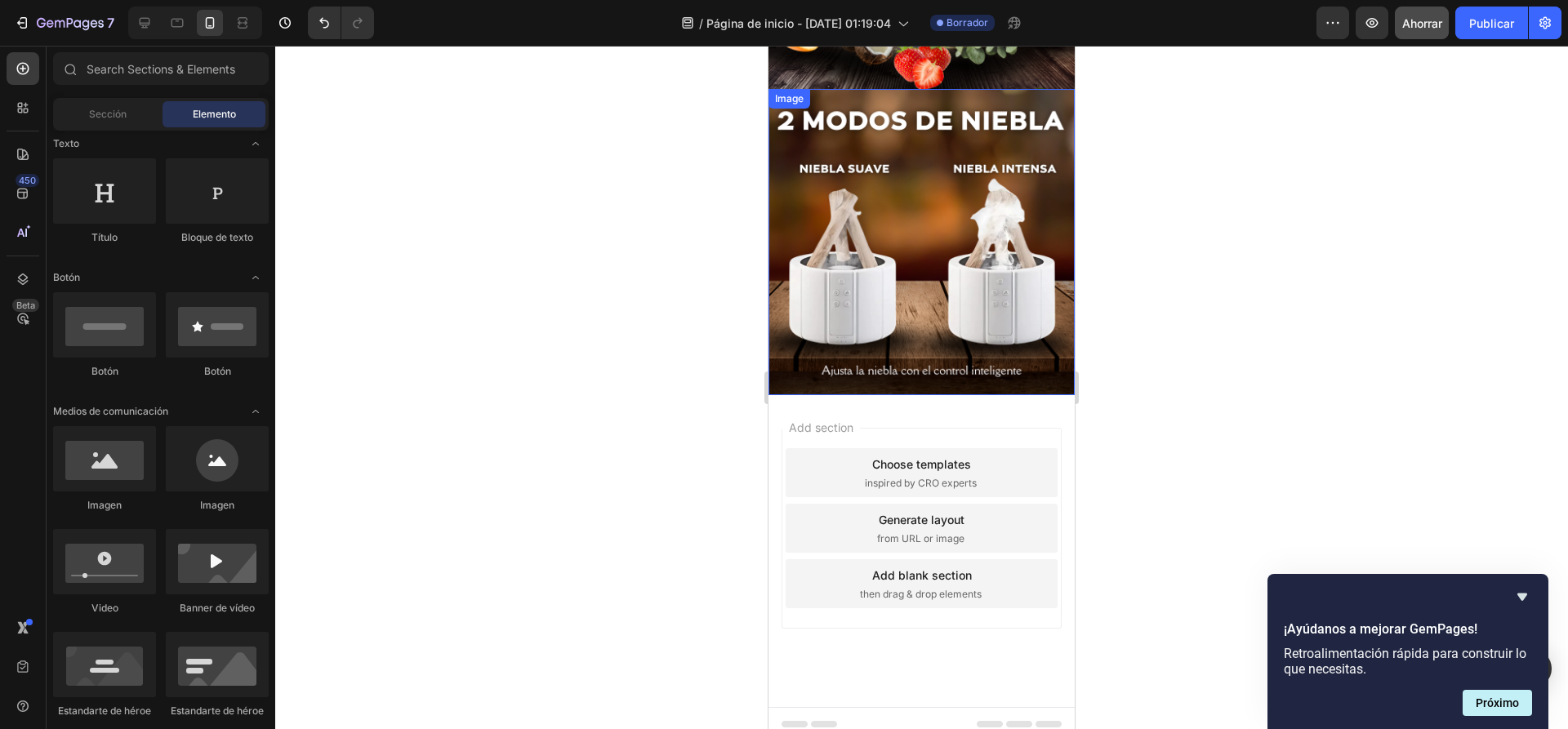
click at [1152, 293] on div at bounding box center [921, 387] width 1292 height 683
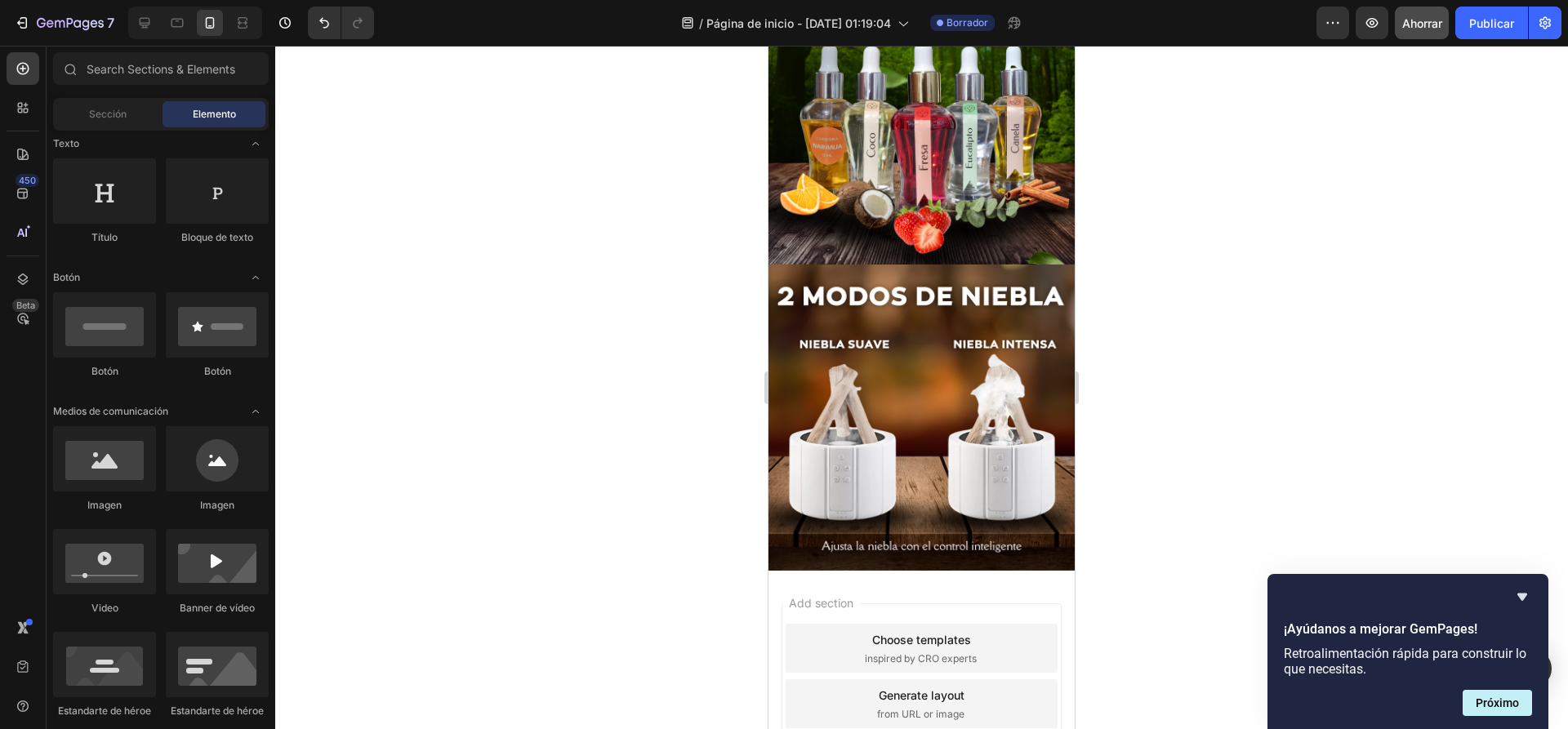
click at [1177, 299] on div at bounding box center [921, 387] width 1292 height 683
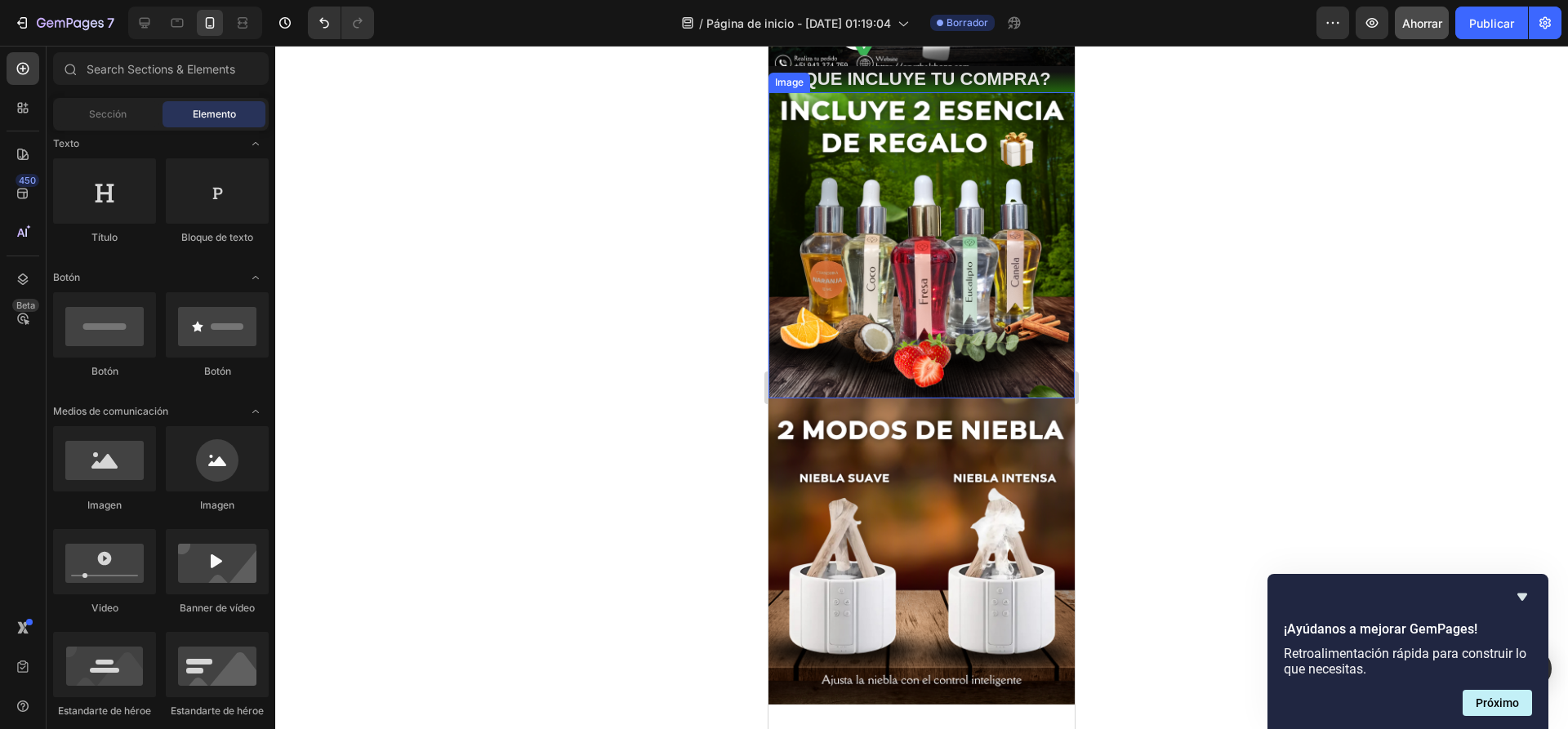
scroll to position [570, 0]
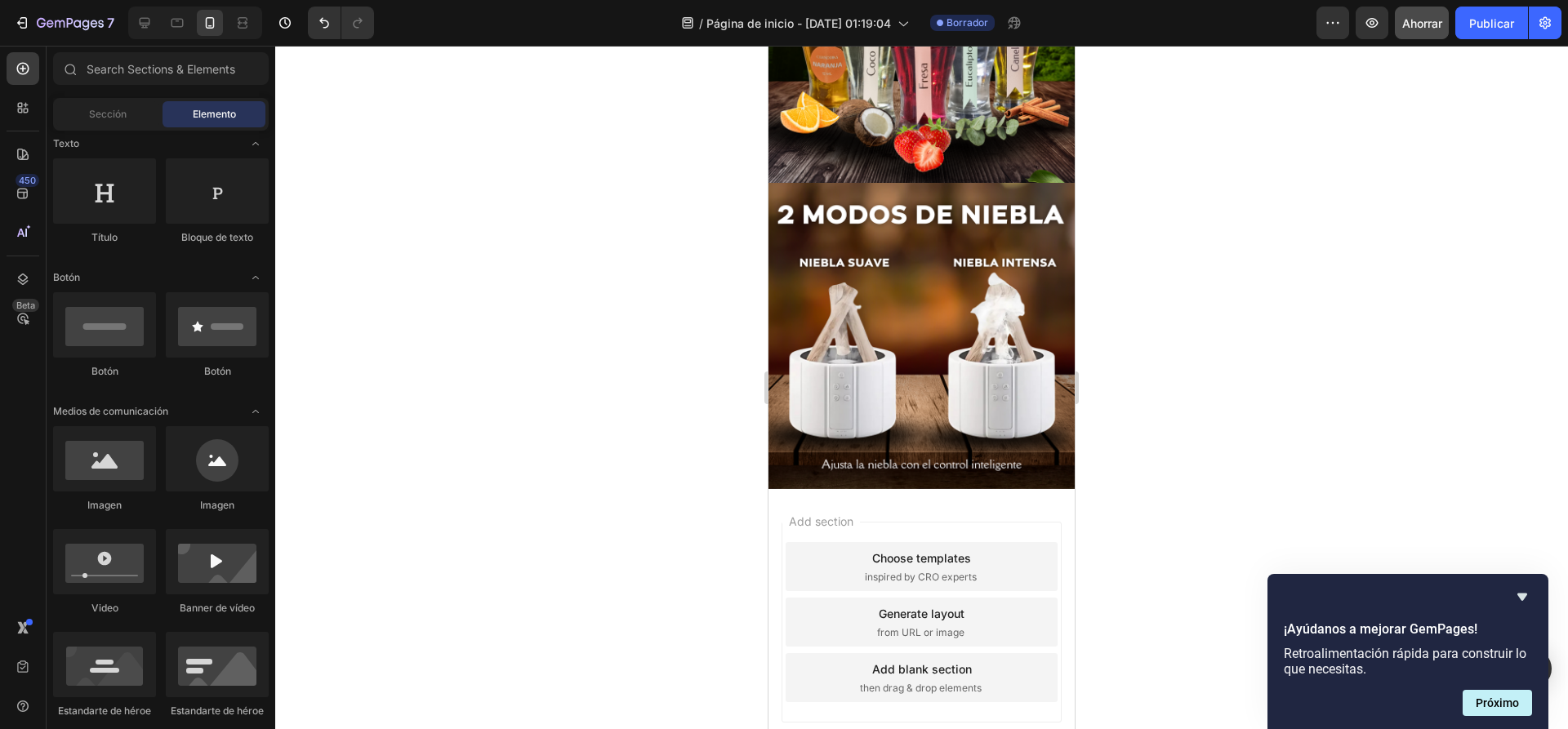
click at [923, 489] on div "Add section Choose templates inspired by CRO experts Generate layout from URL o…" at bounding box center [921, 645] width 307 height 312
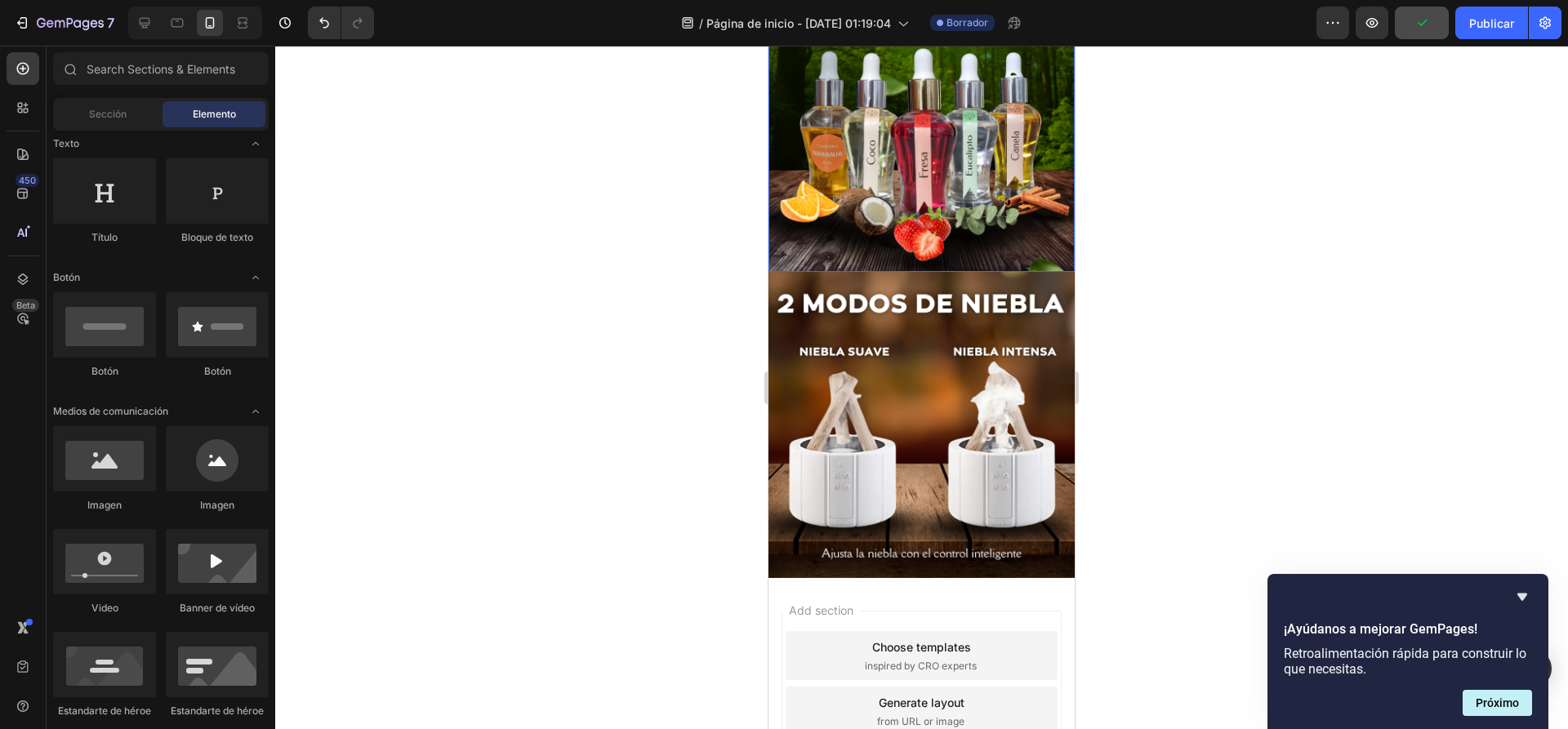
scroll to position [489, 0]
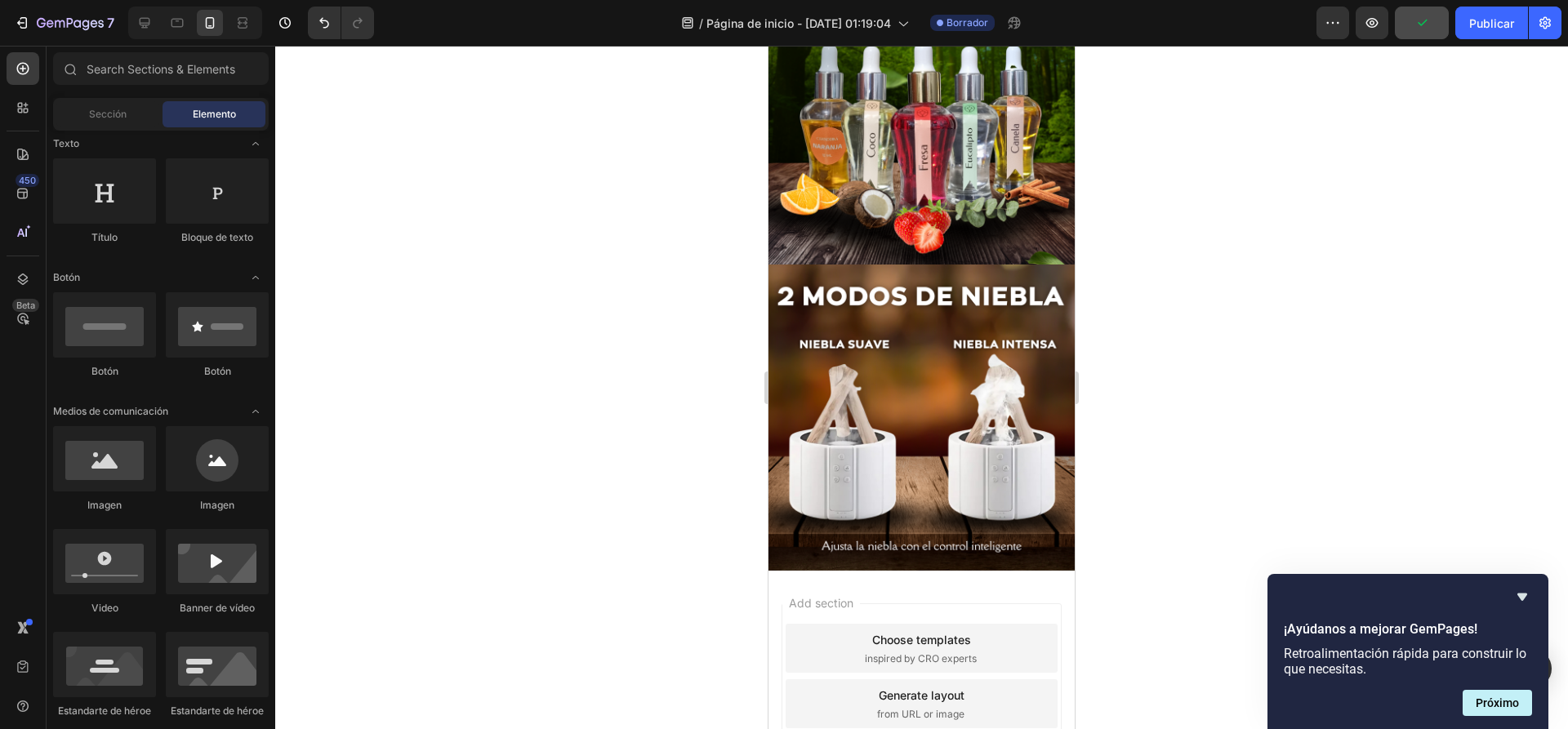
click at [877, 570] on div "Add section Choose templates inspired by CRO experts Generate layout from URL o…" at bounding box center [921, 727] width 307 height 312
click at [101, 476] on div at bounding box center [105, 458] width 103 height 65
drag, startPoint x: 894, startPoint y: 519, endPoint x: 867, endPoint y: 563, distance: 51.6
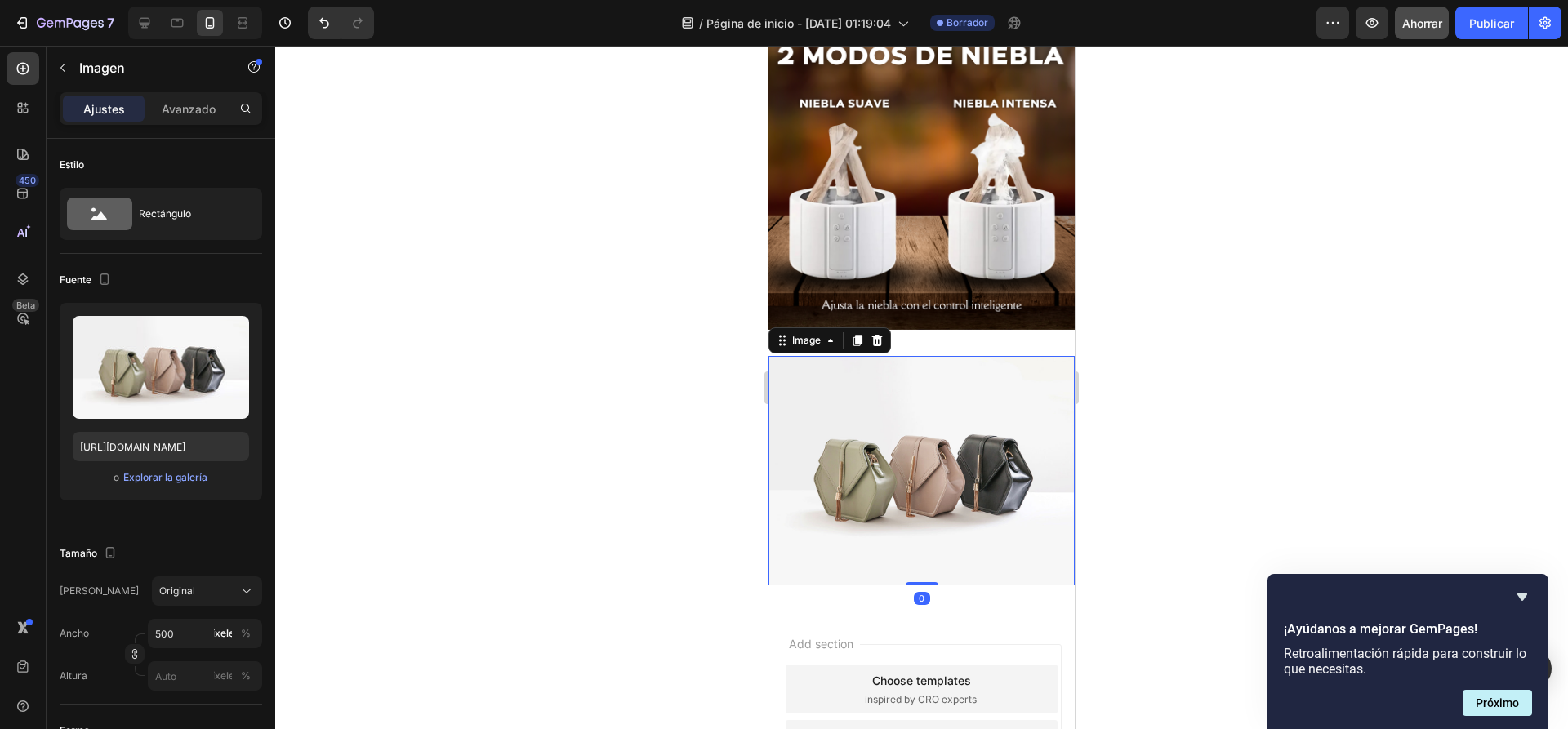
scroll to position [734, 0]
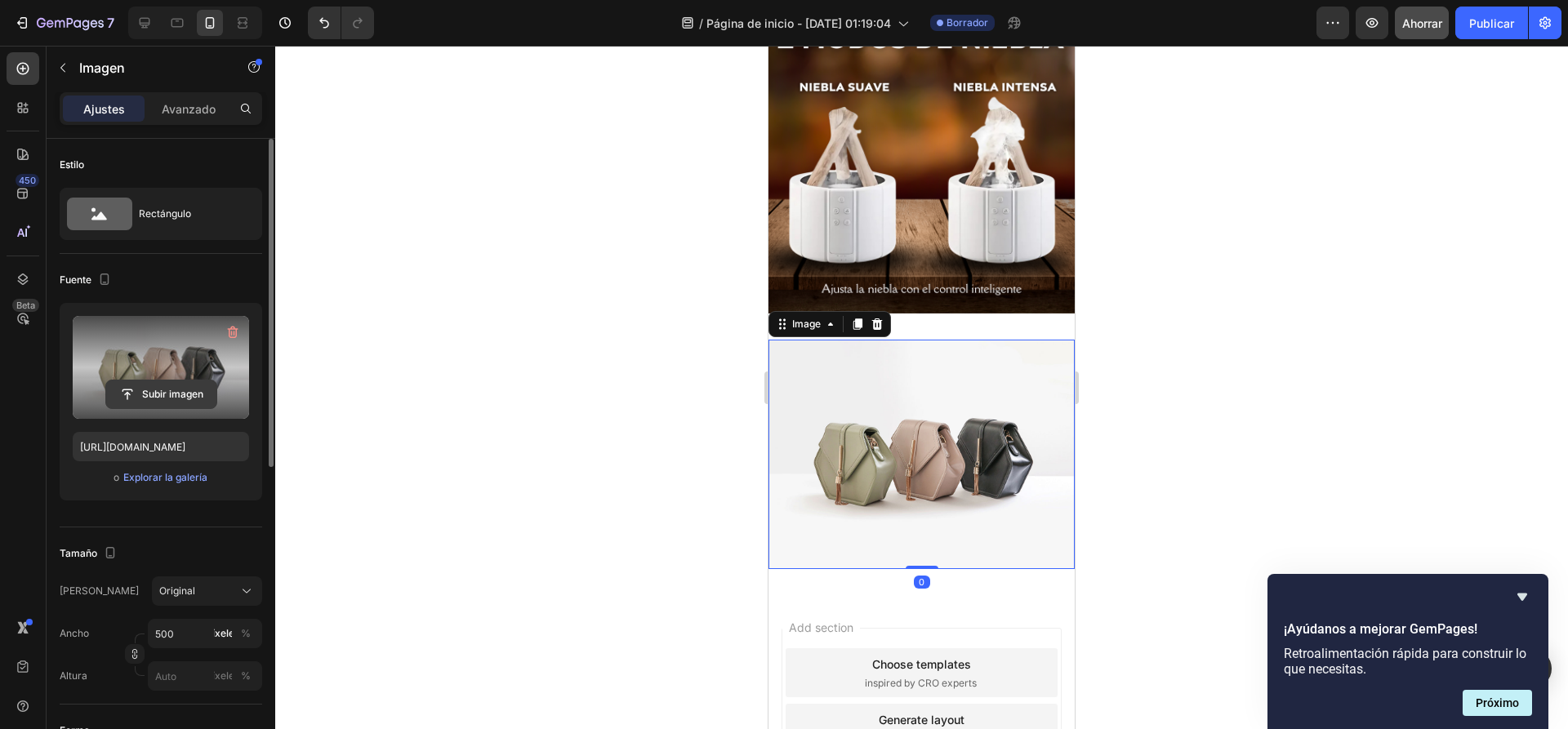
click at [168, 400] on input "file" at bounding box center [161, 394] width 110 height 28
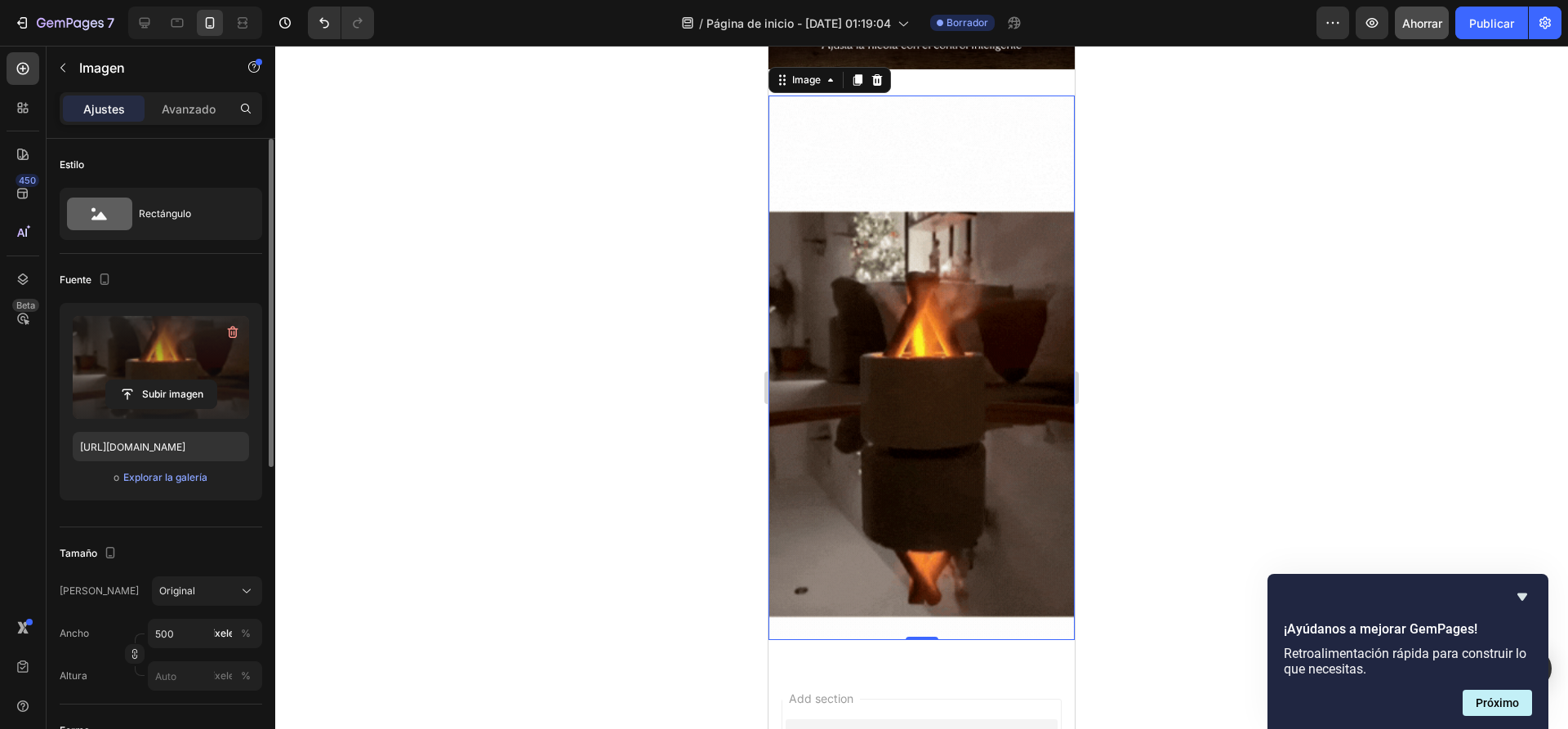
scroll to position [978, 0]
click at [939, 432] on img at bounding box center [921, 367] width 307 height 544
click at [153, 394] on input "file" at bounding box center [161, 394] width 110 height 28
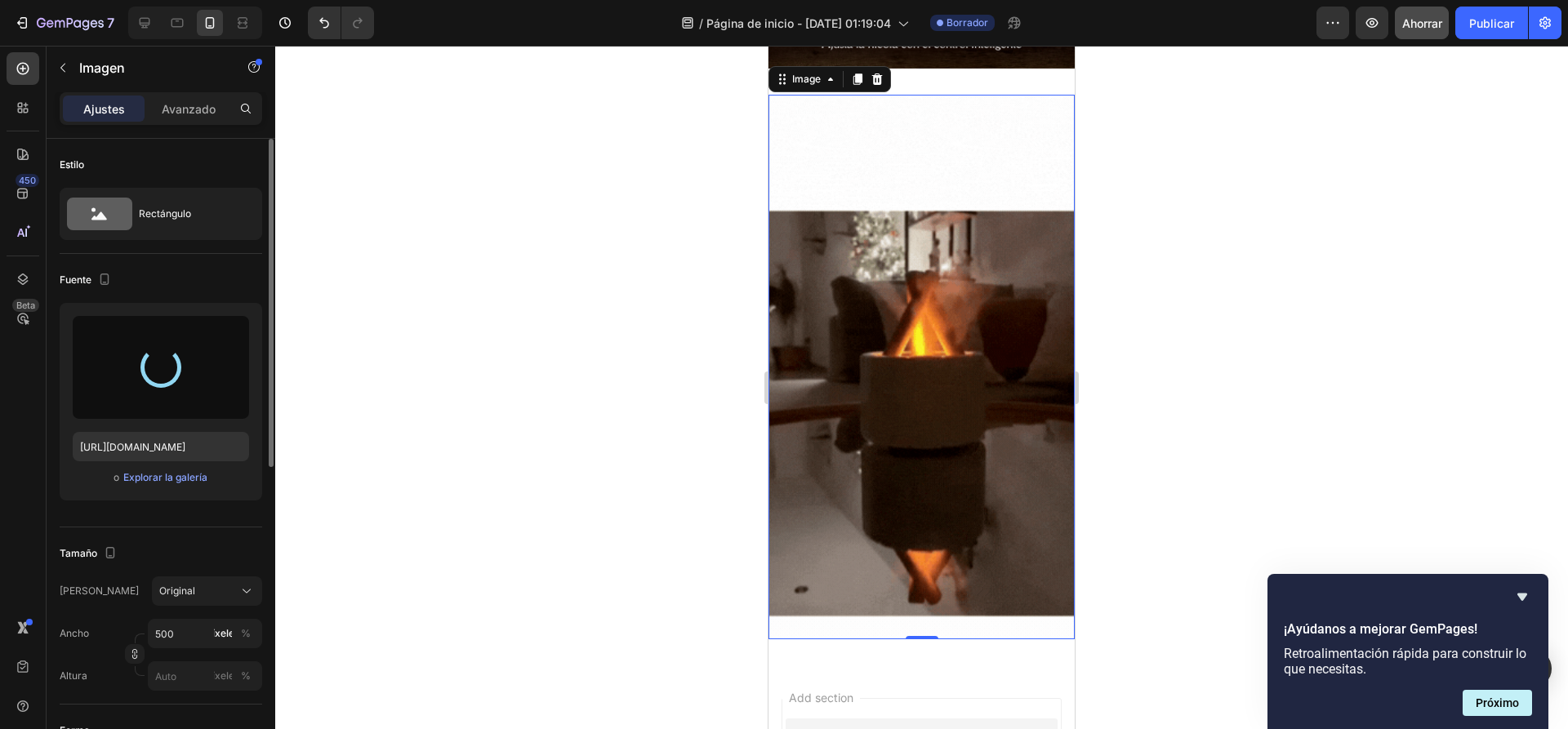
type input "https://cdn.shopify.com/s/files/1/0936/6657/4706/files/gempages_586083693370540…"
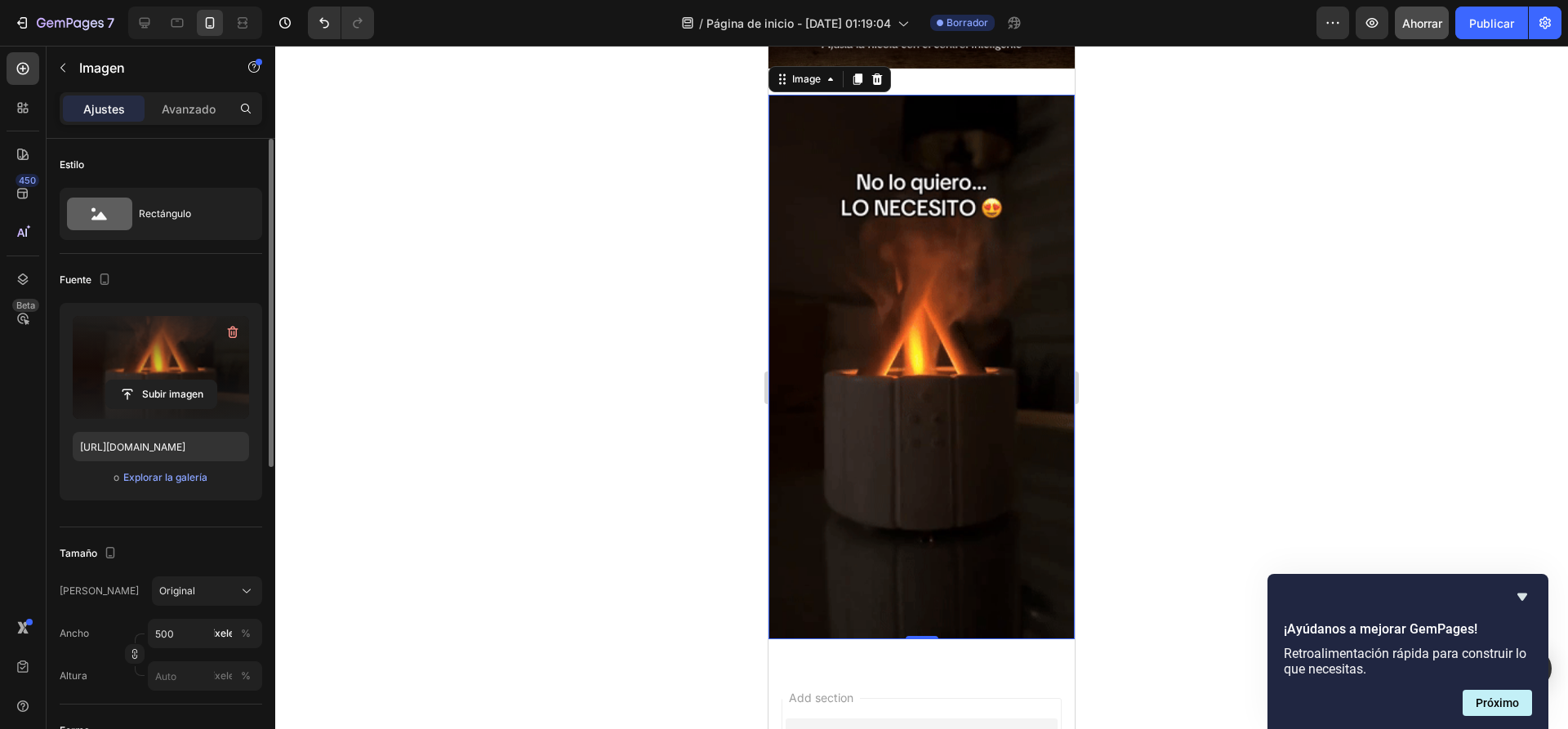
click at [1194, 321] on div at bounding box center [921, 387] width 1292 height 683
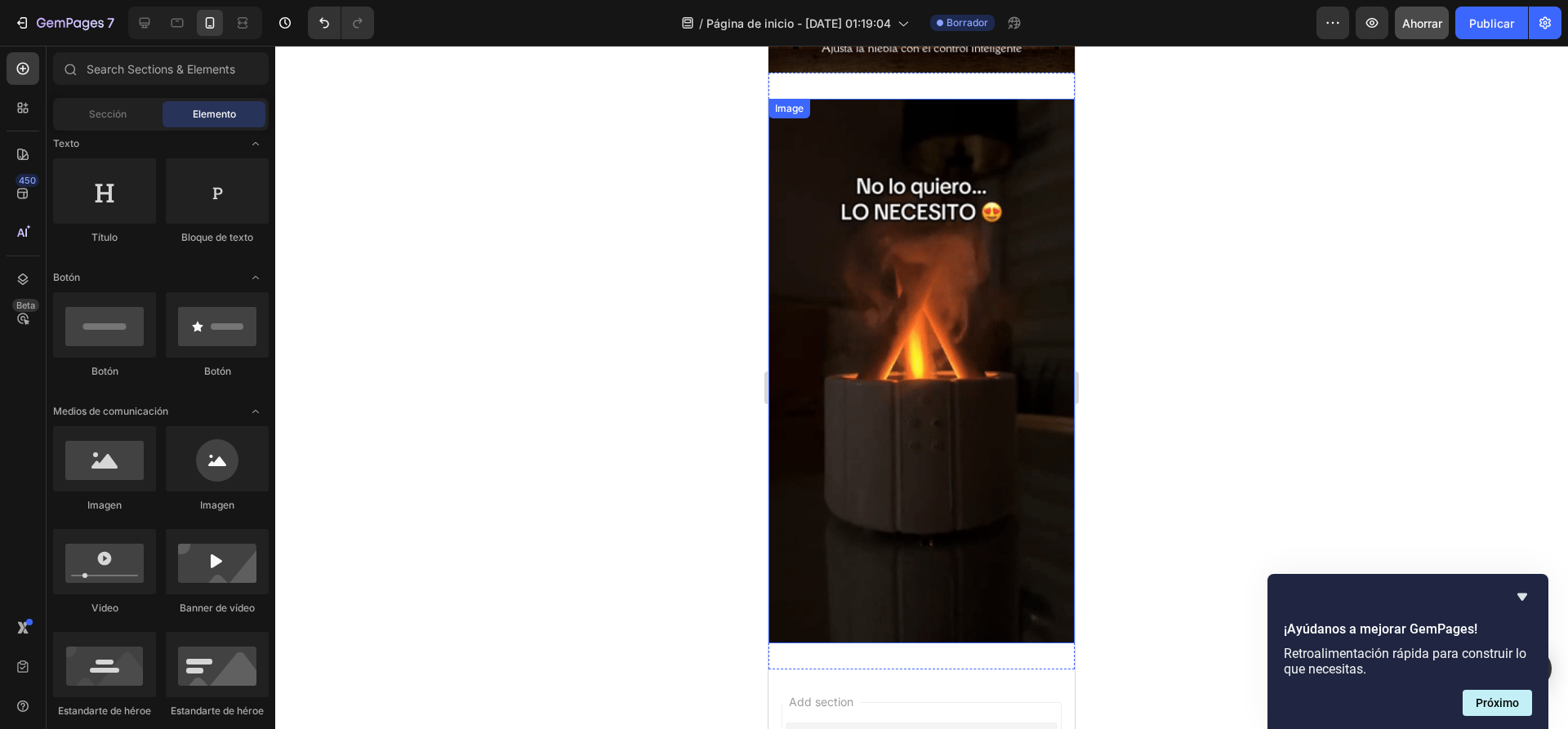
scroll to position [897, 0]
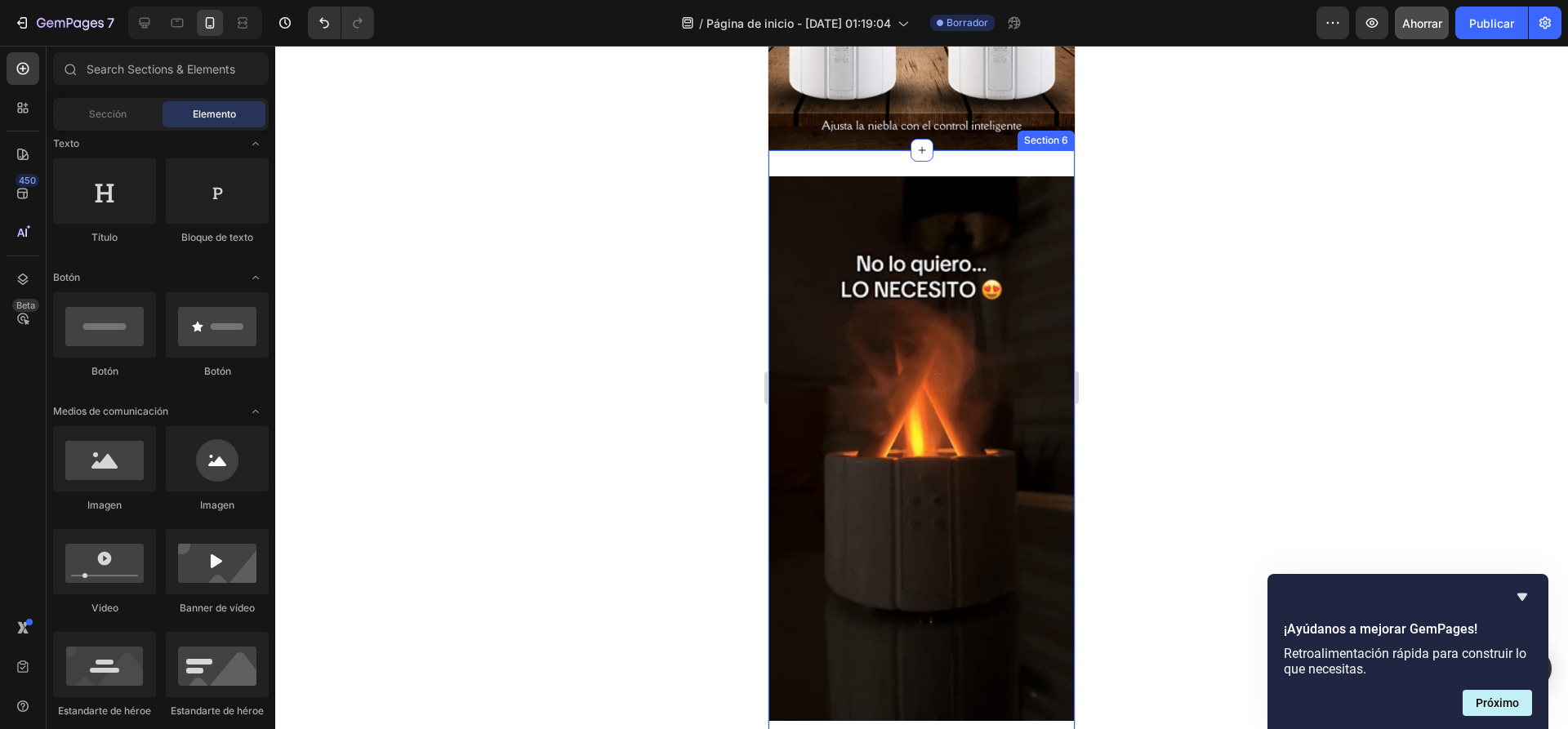
click at [905, 154] on div "Image Section 6" at bounding box center [921, 449] width 307 height 597
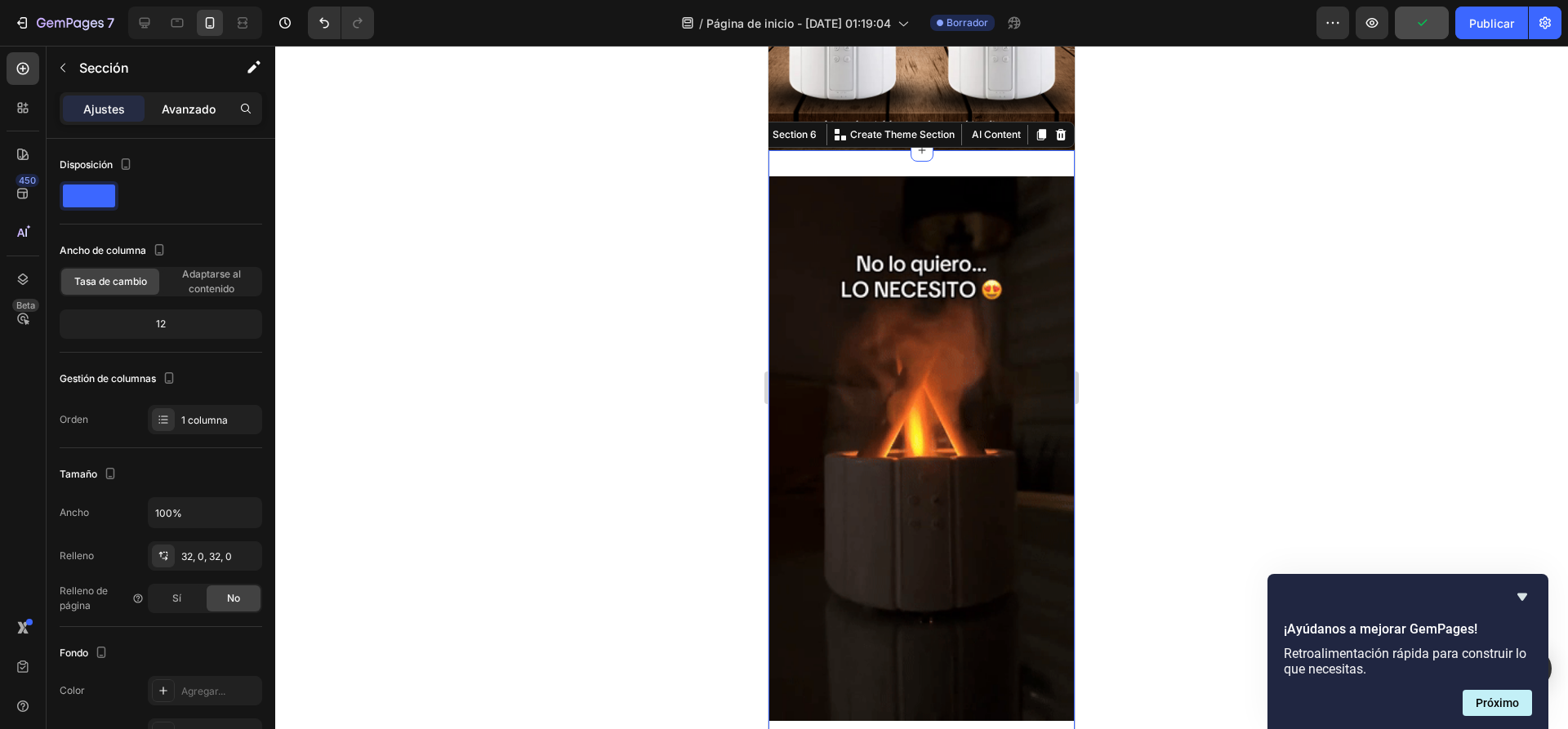
click at [178, 111] on font "Avanzado" at bounding box center [189, 109] width 54 height 14
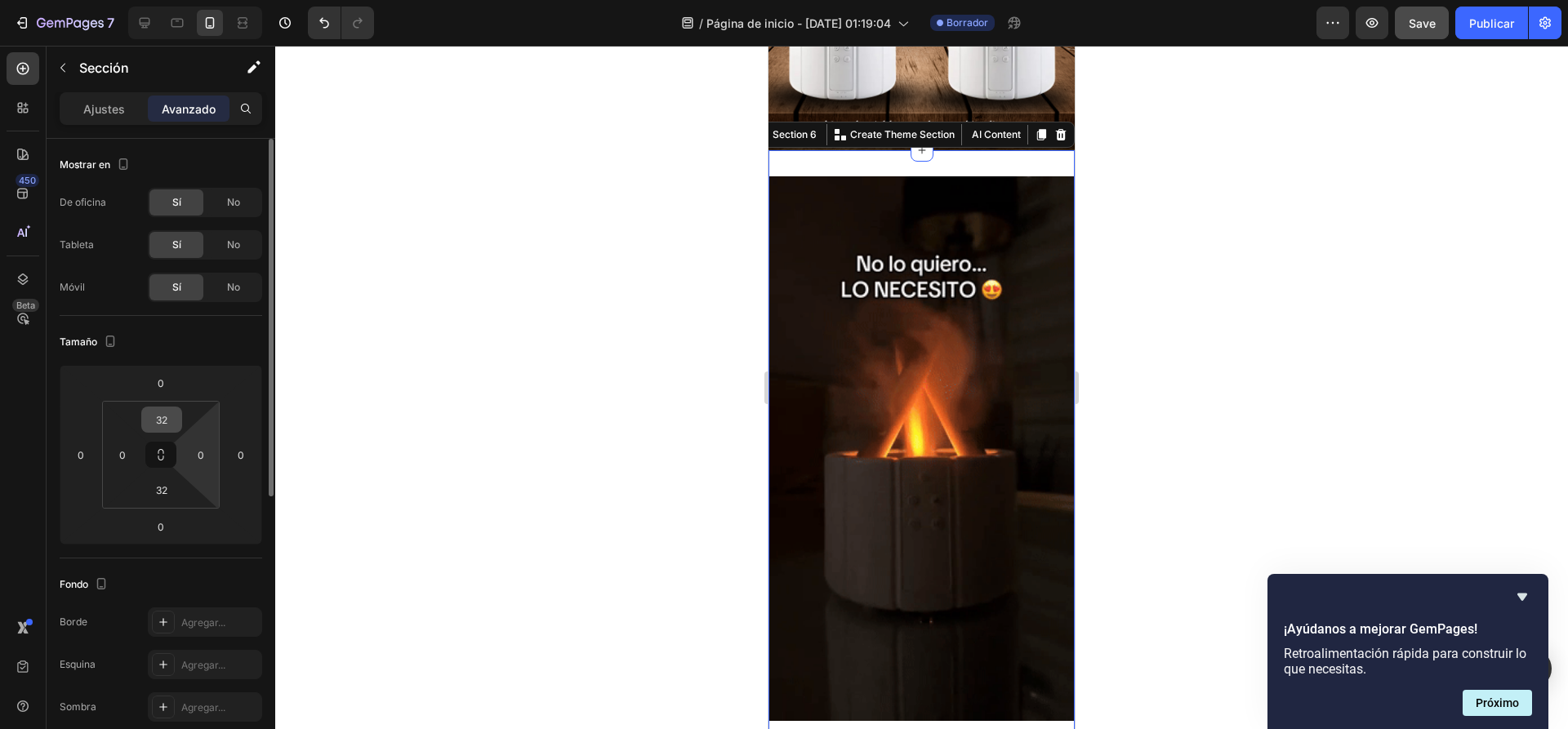
click at [161, 427] on input "32" at bounding box center [162, 419] width 33 height 25
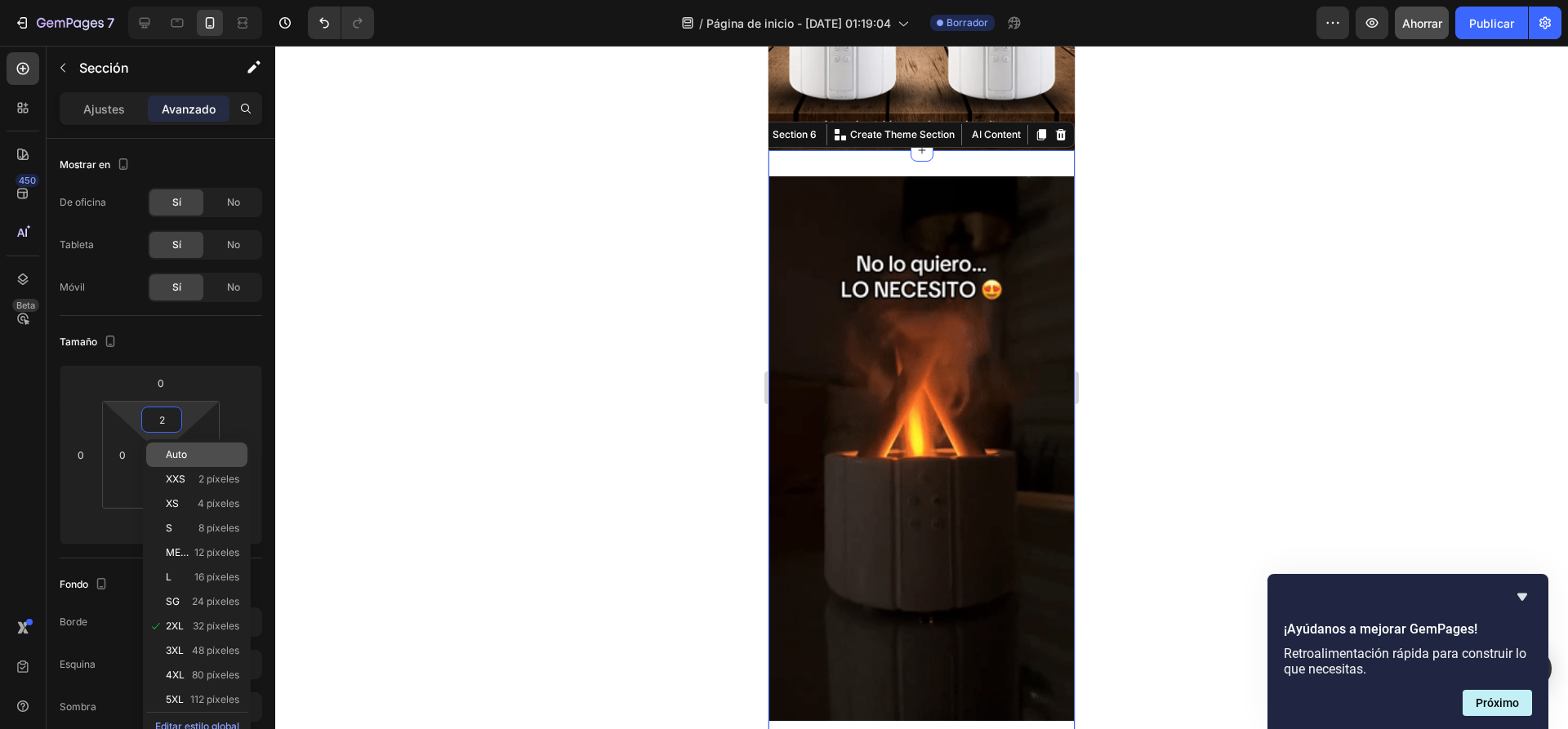
click at [190, 457] on p "Auto" at bounding box center [203, 454] width 74 height 11
type input "Auto"
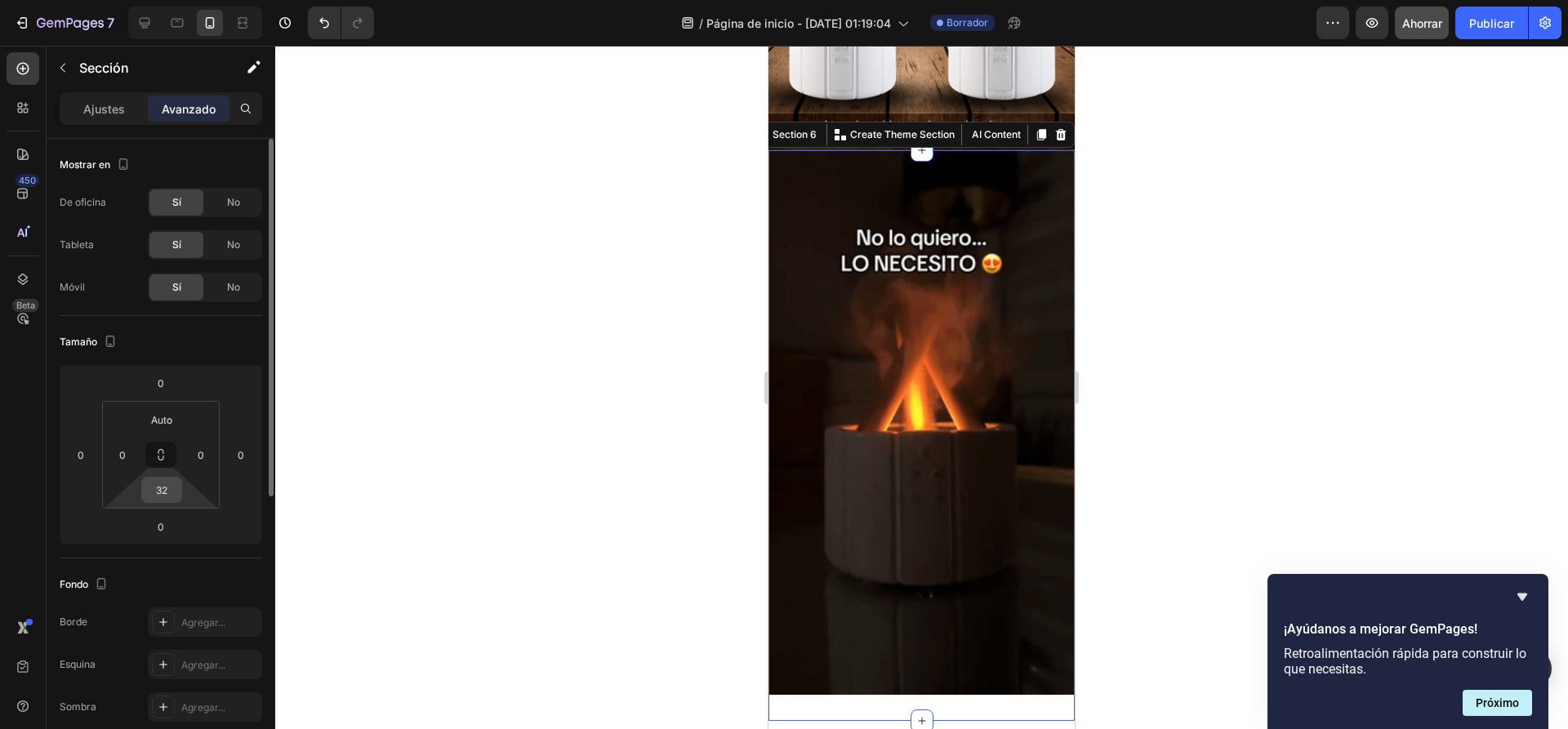
click at [167, 485] on input "32" at bounding box center [162, 490] width 33 height 25
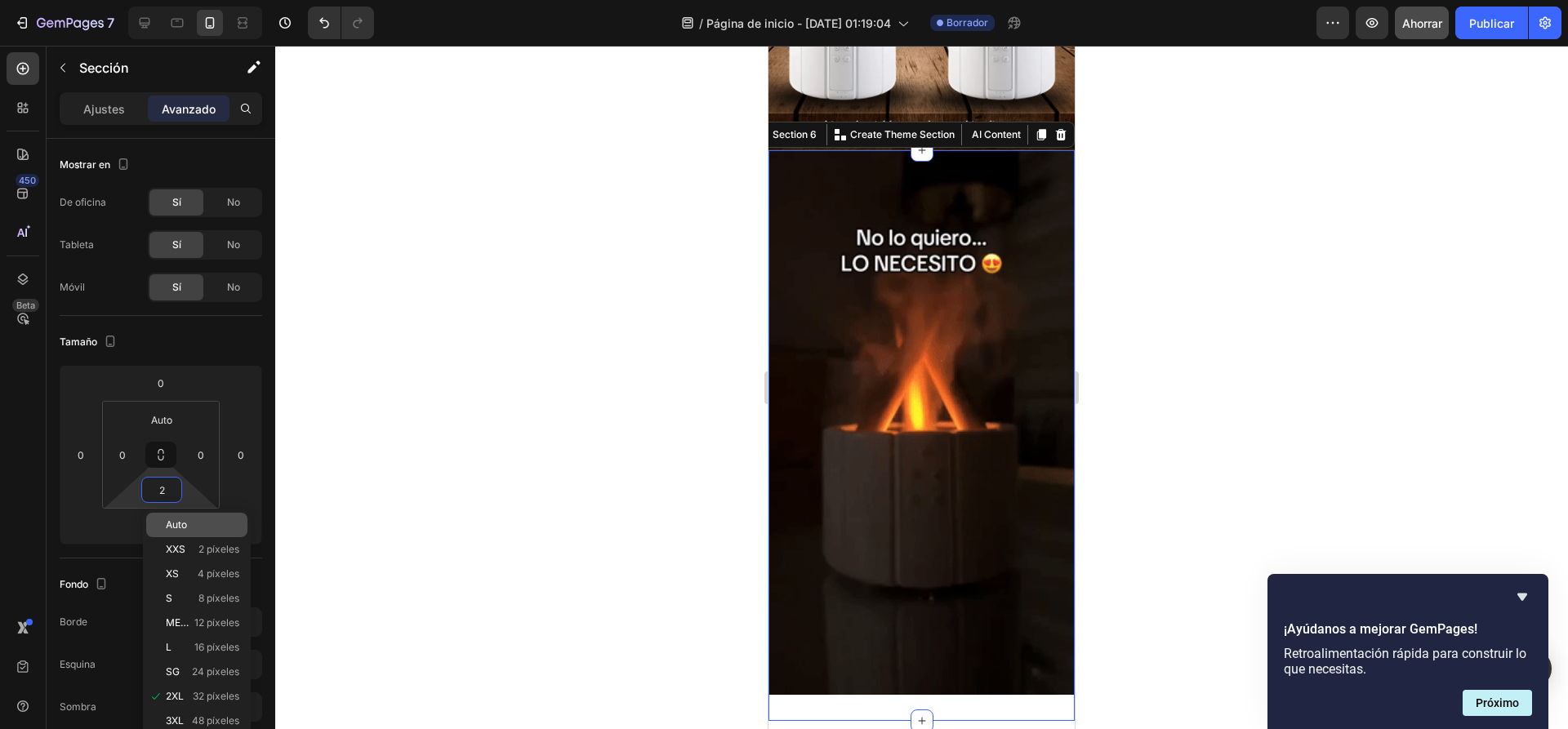
click at [192, 531] on div "Auto" at bounding box center [197, 525] width 101 height 25
type input "Auto"
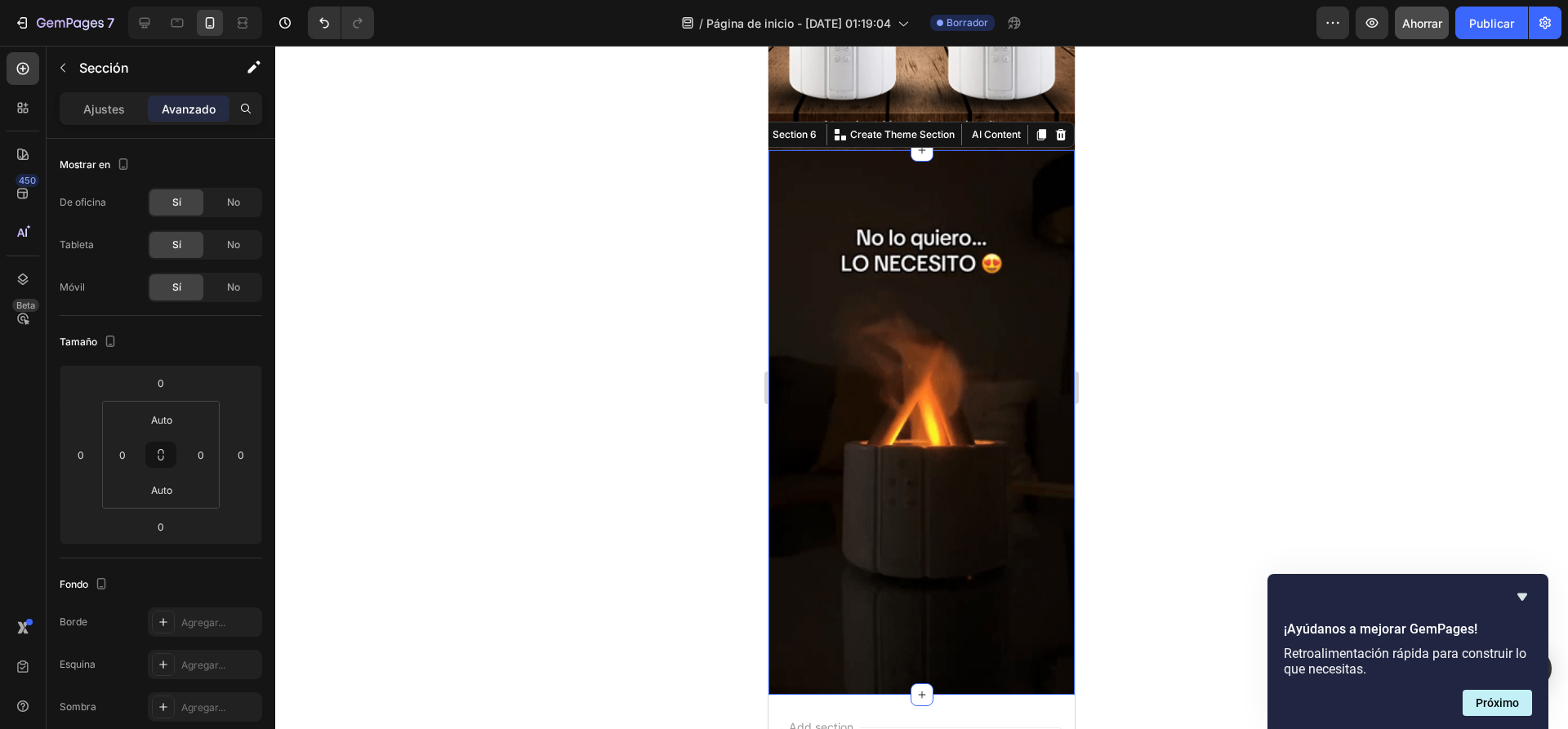
click at [520, 394] on div at bounding box center [921, 387] width 1292 height 683
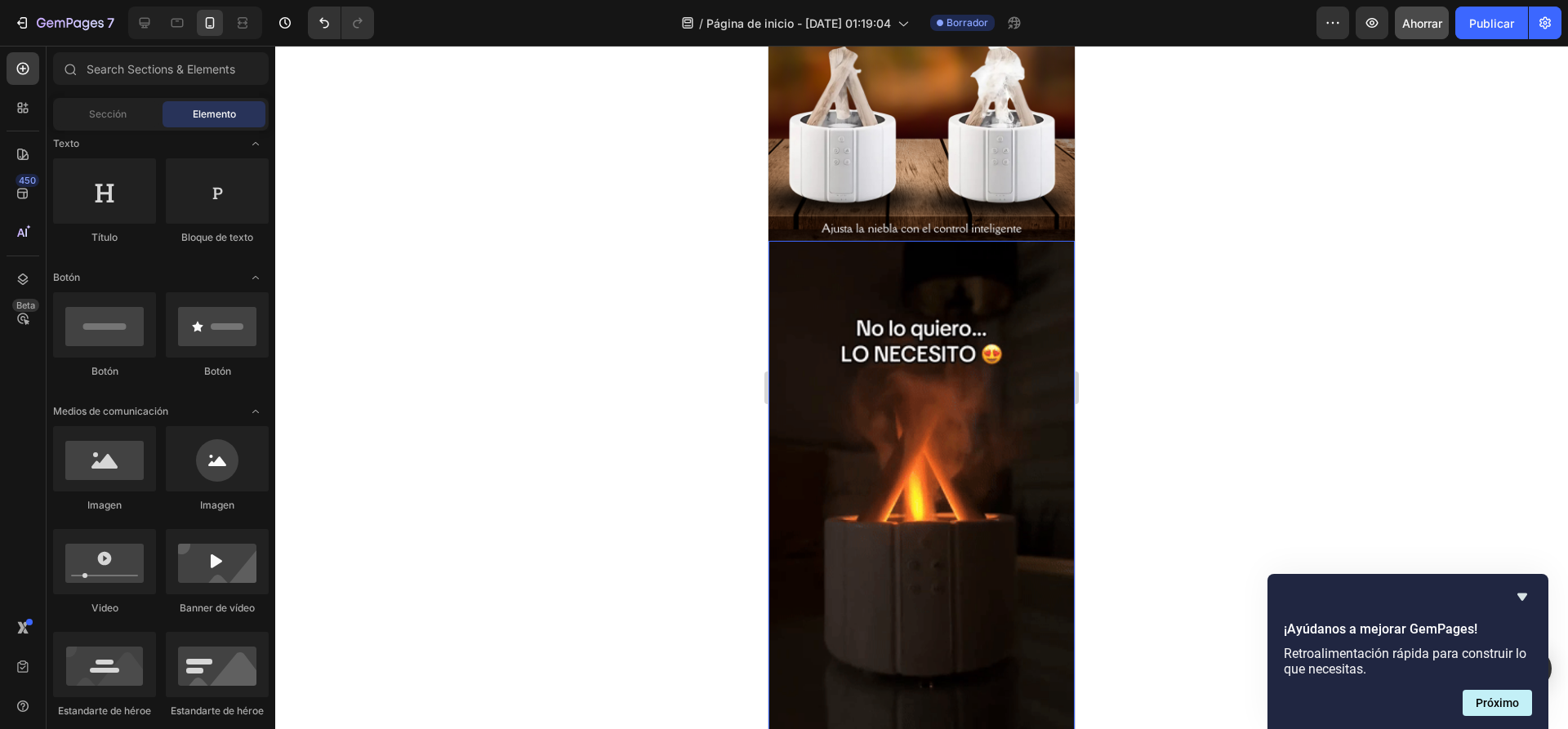
scroll to position [1061, 0]
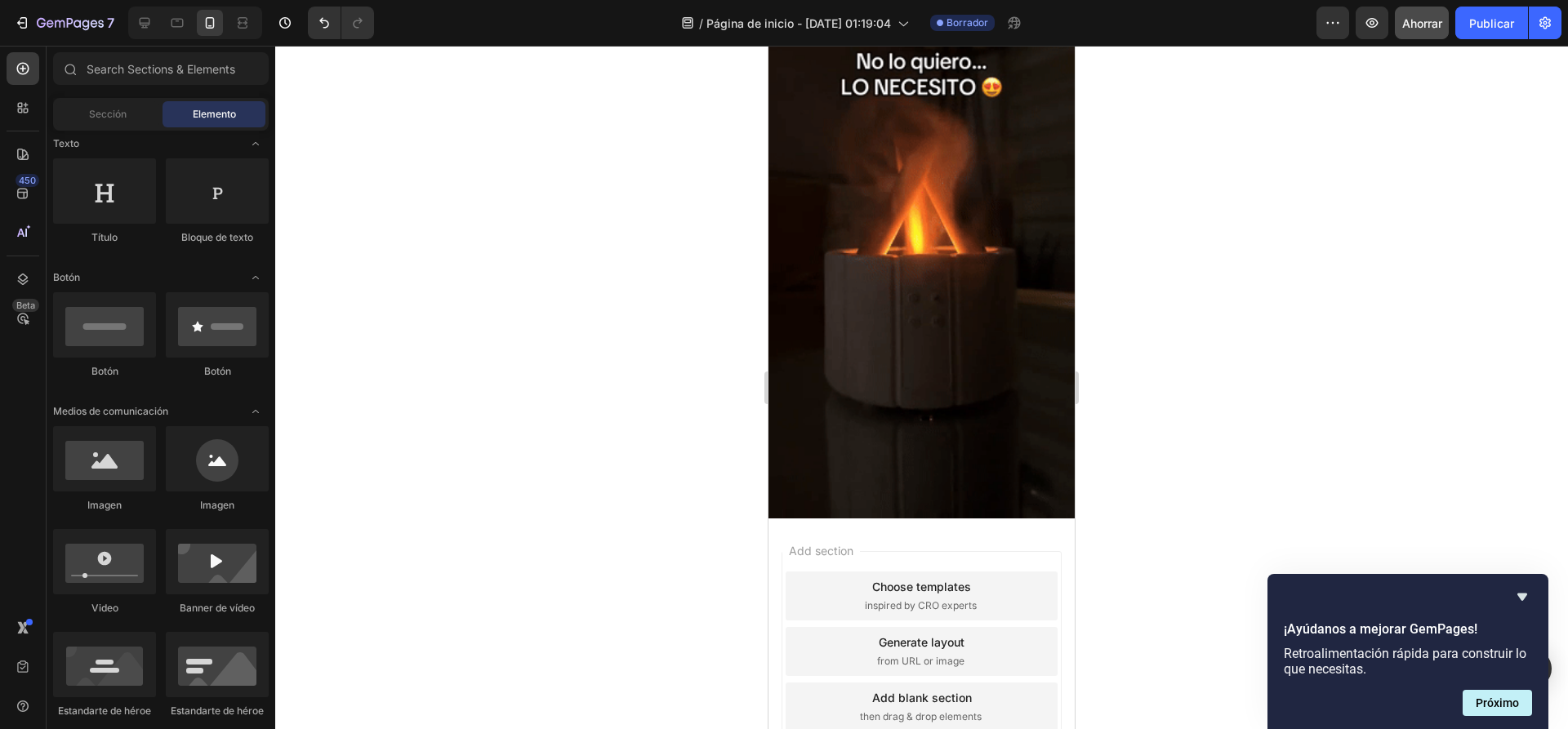
click at [924, 518] on div "Add section Choose templates inspired by CRO experts Generate layout from URL o…" at bounding box center [921, 674] width 307 height 312
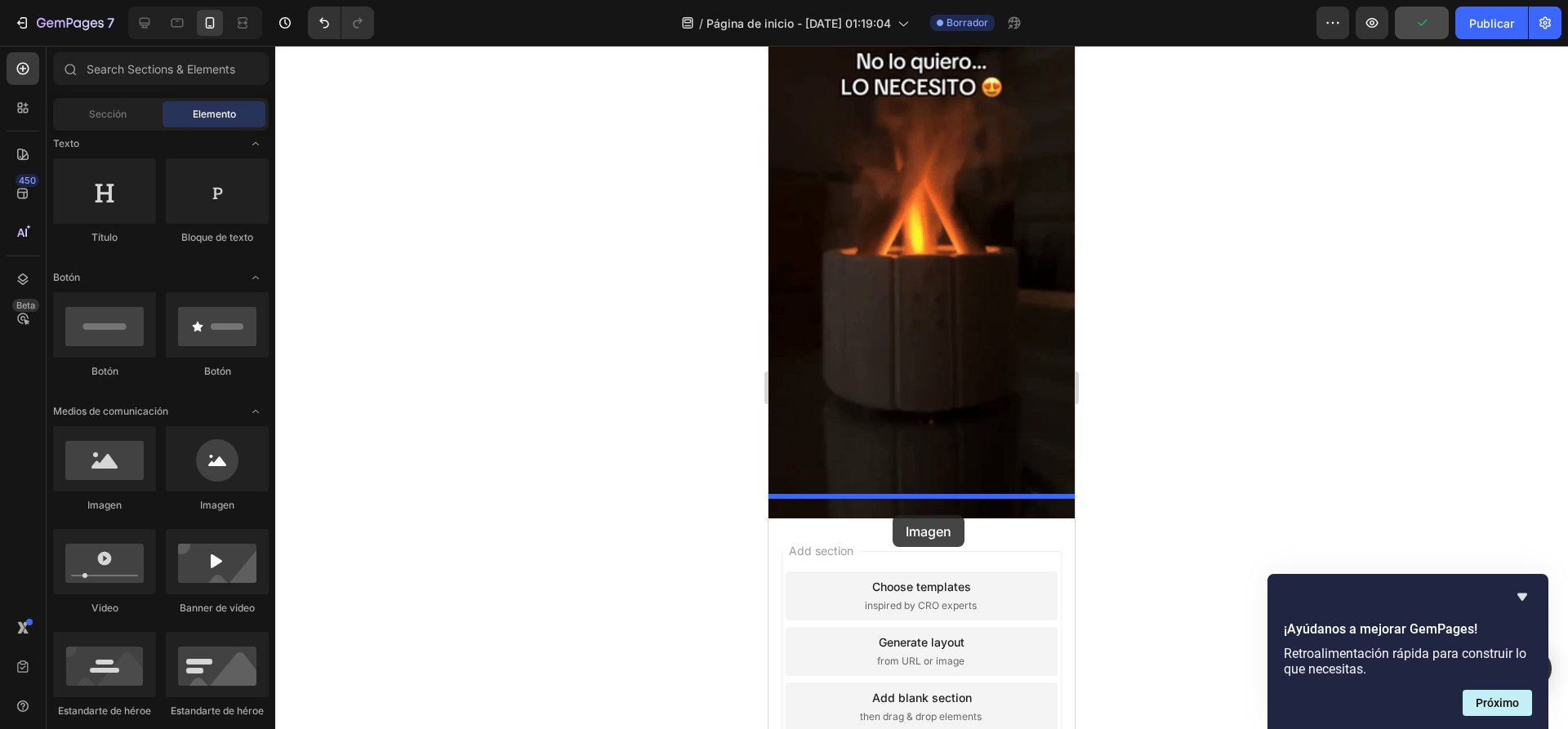
drag, startPoint x: 880, startPoint y: 519, endPoint x: 893, endPoint y: 515, distance: 13.6
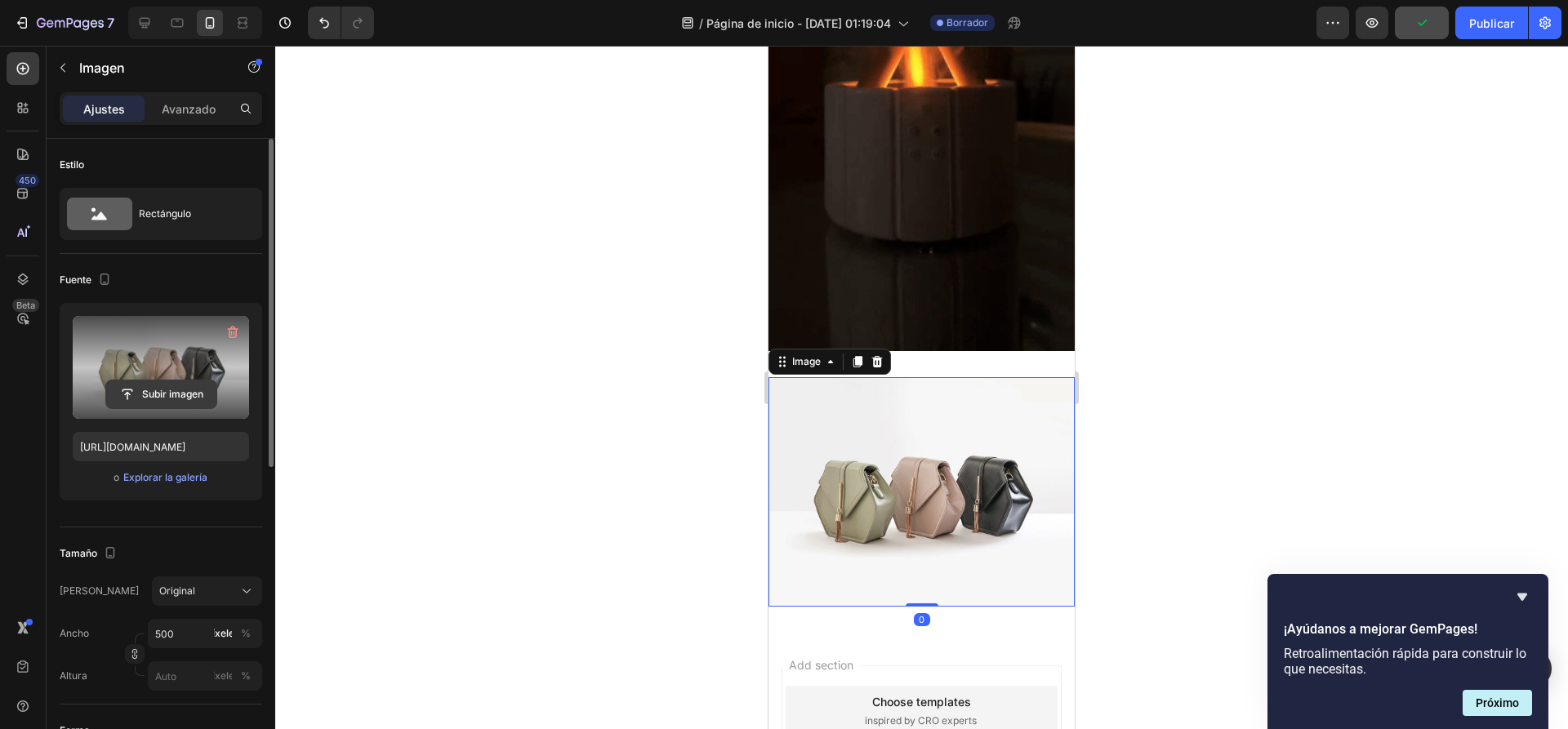
scroll to position [1306, 0]
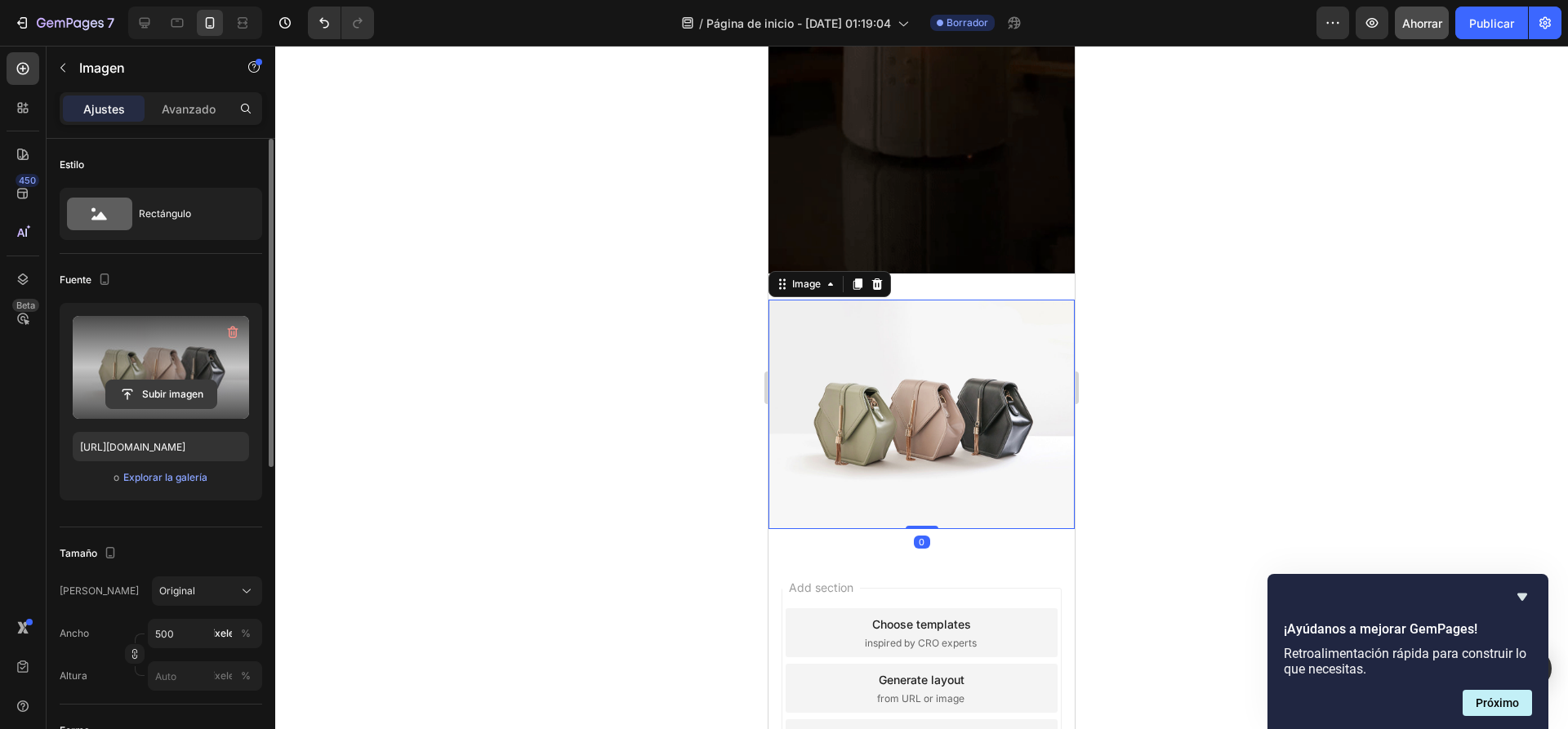
click at [161, 394] on input "file" at bounding box center [161, 394] width 110 height 28
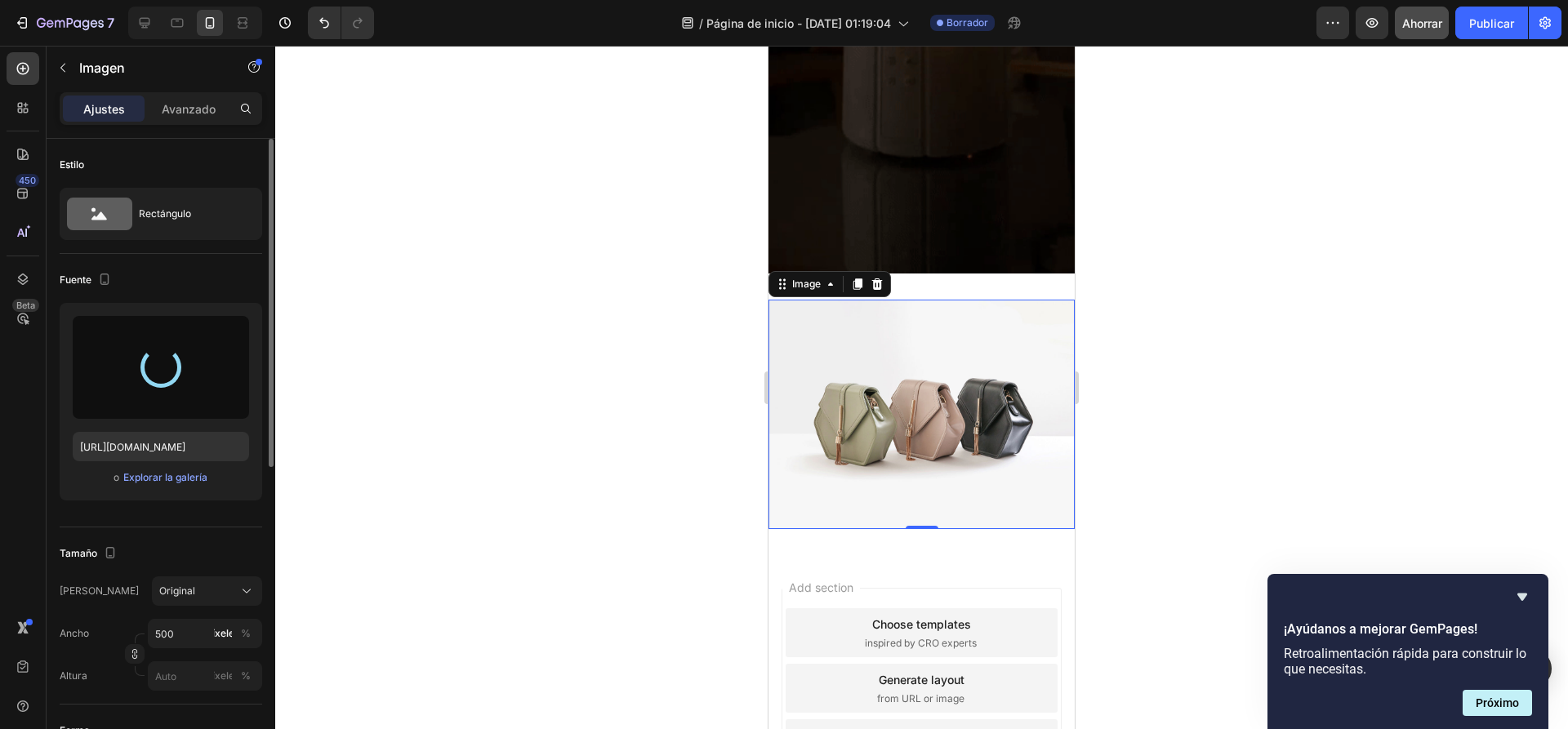
type input "https://cdn.shopify.com/s/files/1/0936/6657/4706/files/gempages_586083693370540…"
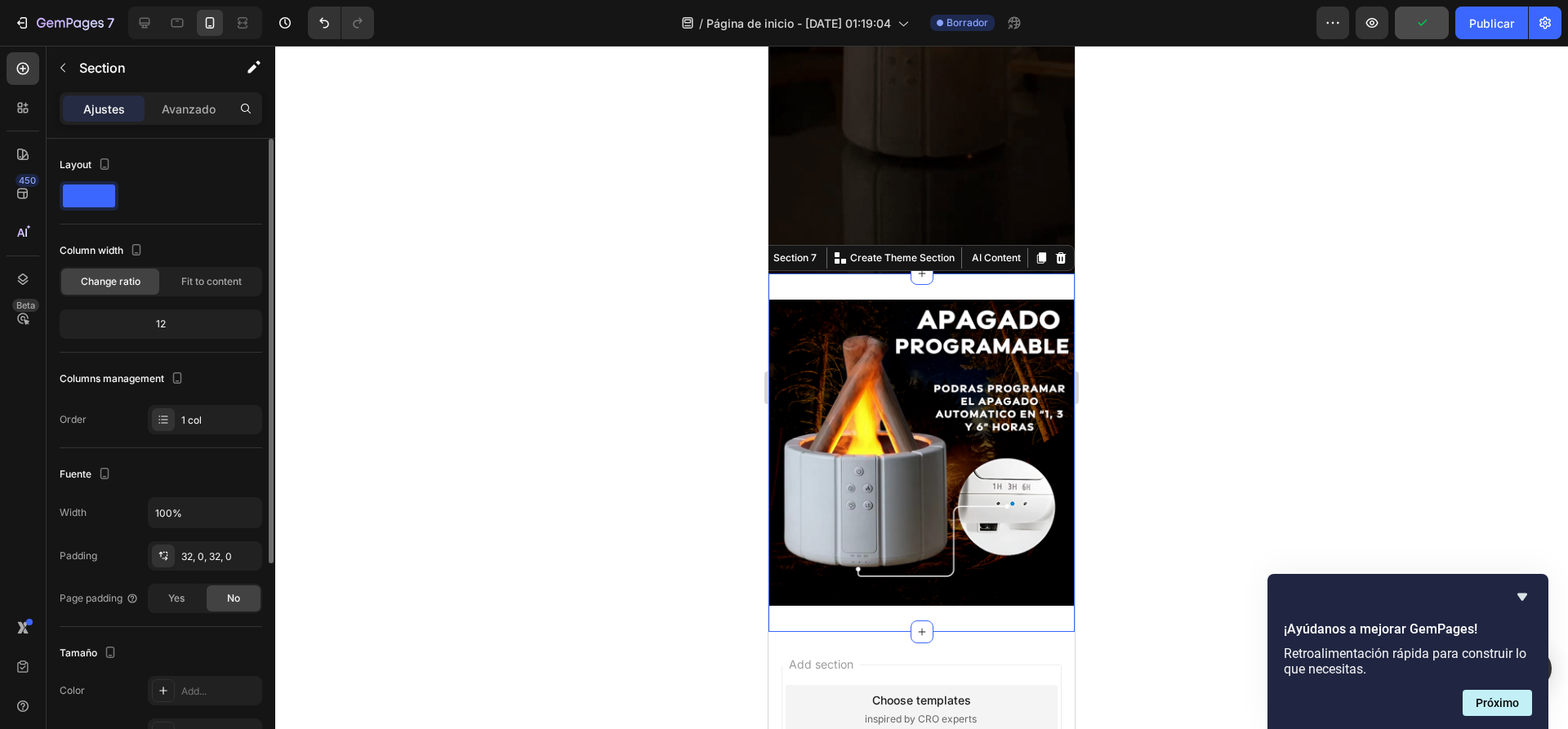
click at [972, 274] on div "Image Section 7 You can create reusable sections Create Theme Section AI Conten…" at bounding box center [921, 453] width 307 height 358
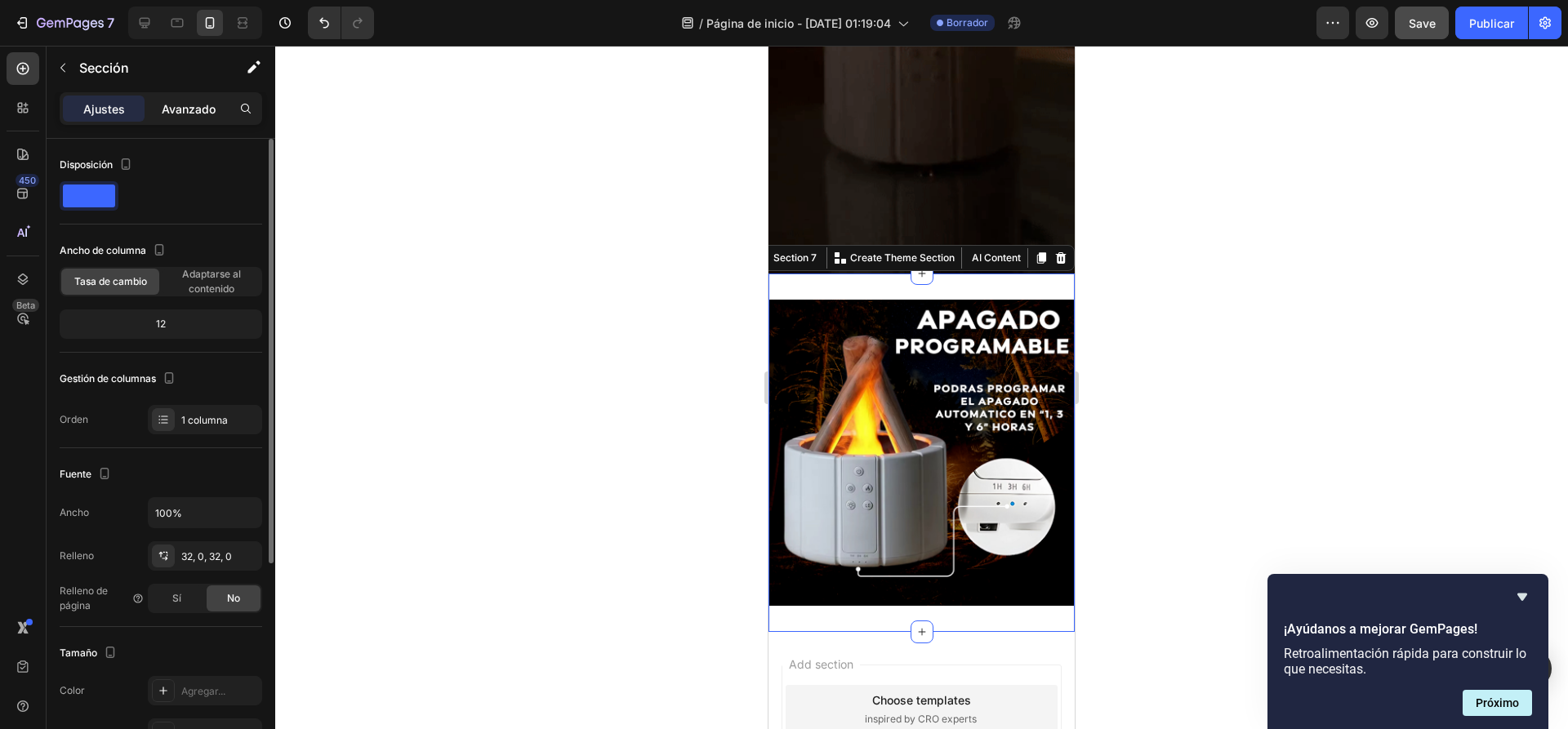
click at [190, 112] on font "Avanzado" at bounding box center [189, 109] width 54 height 14
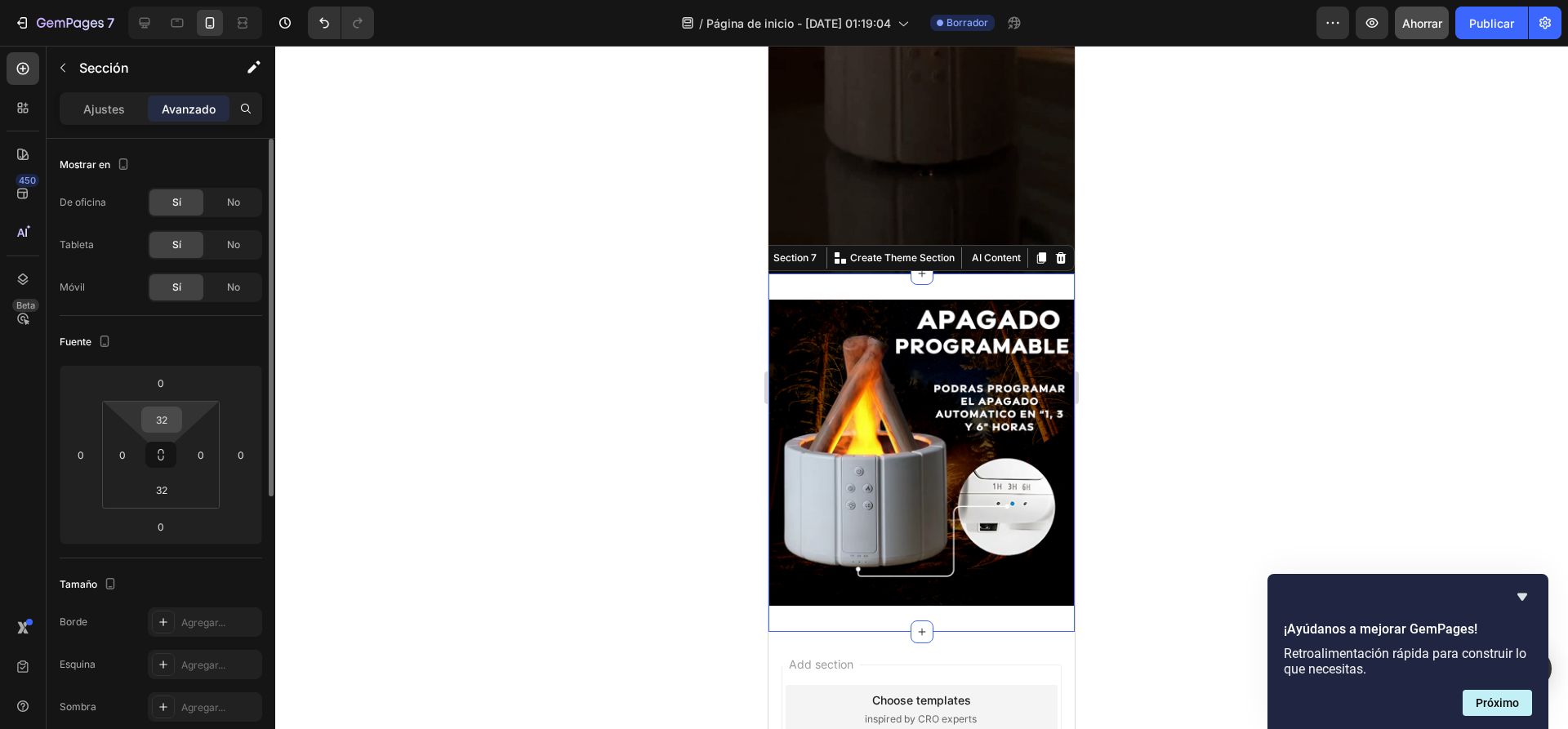
click at [163, 418] on input "32" at bounding box center [162, 419] width 33 height 25
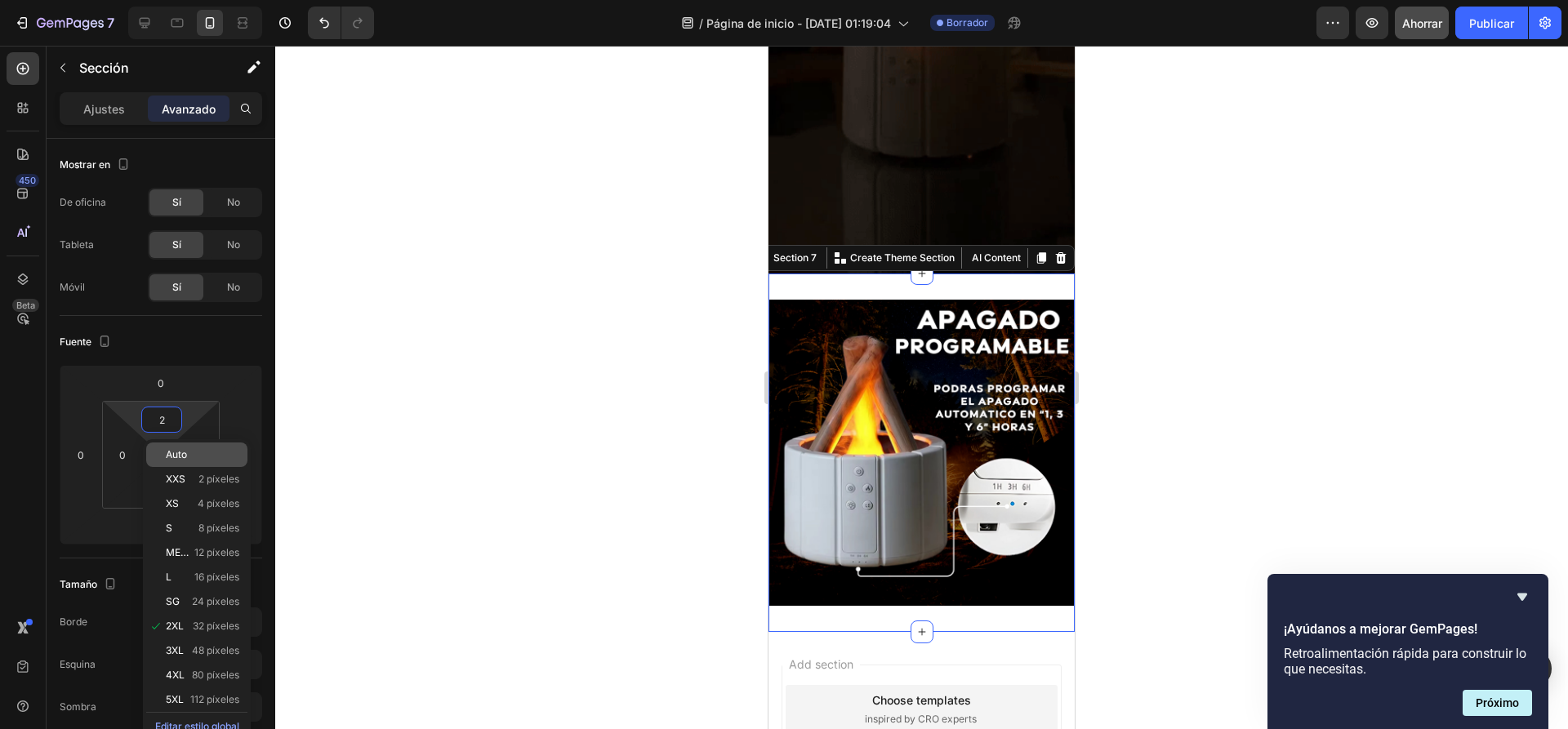
click at [198, 458] on p "Auto" at bounding box center [203, 454] width 74 height 11
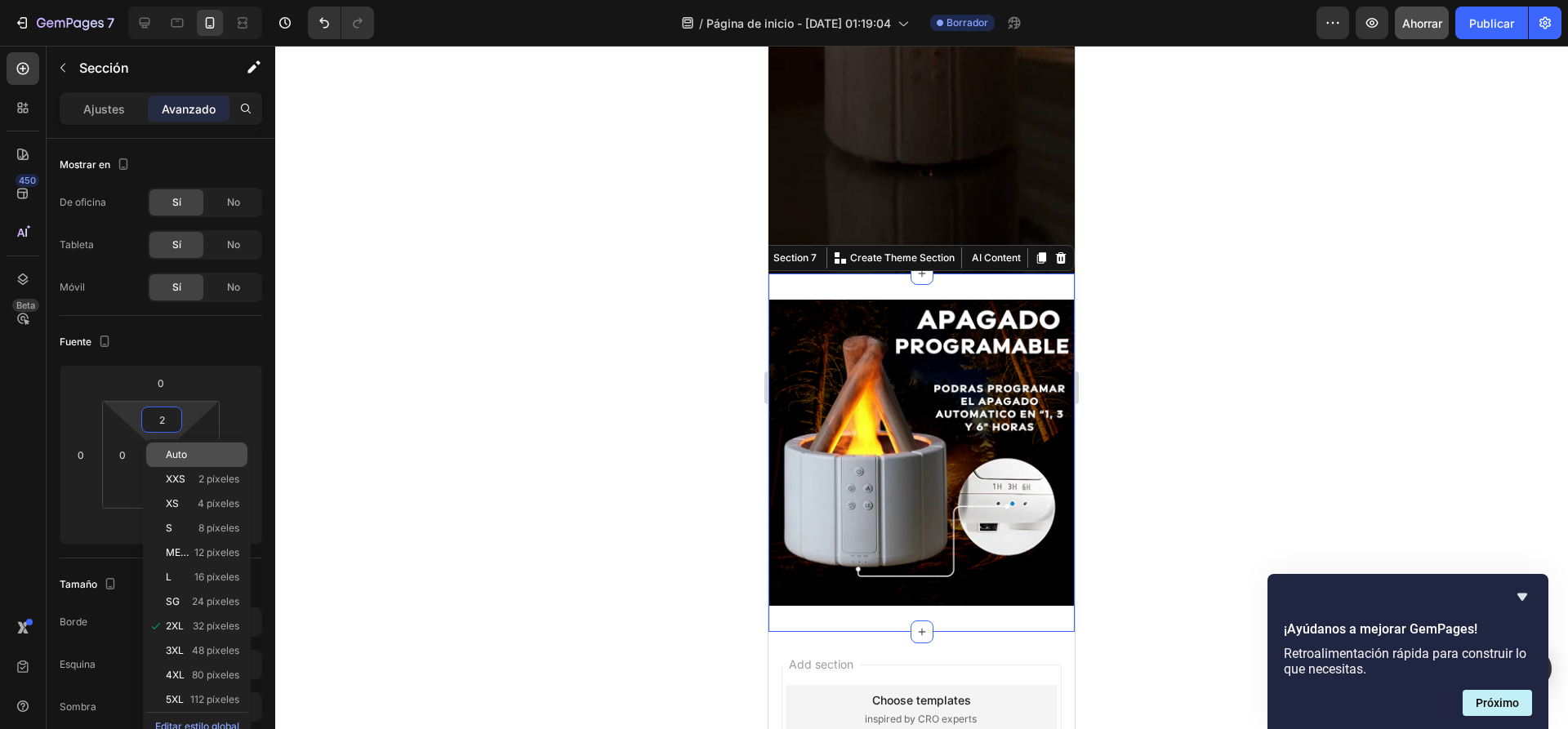
type input "Auto"
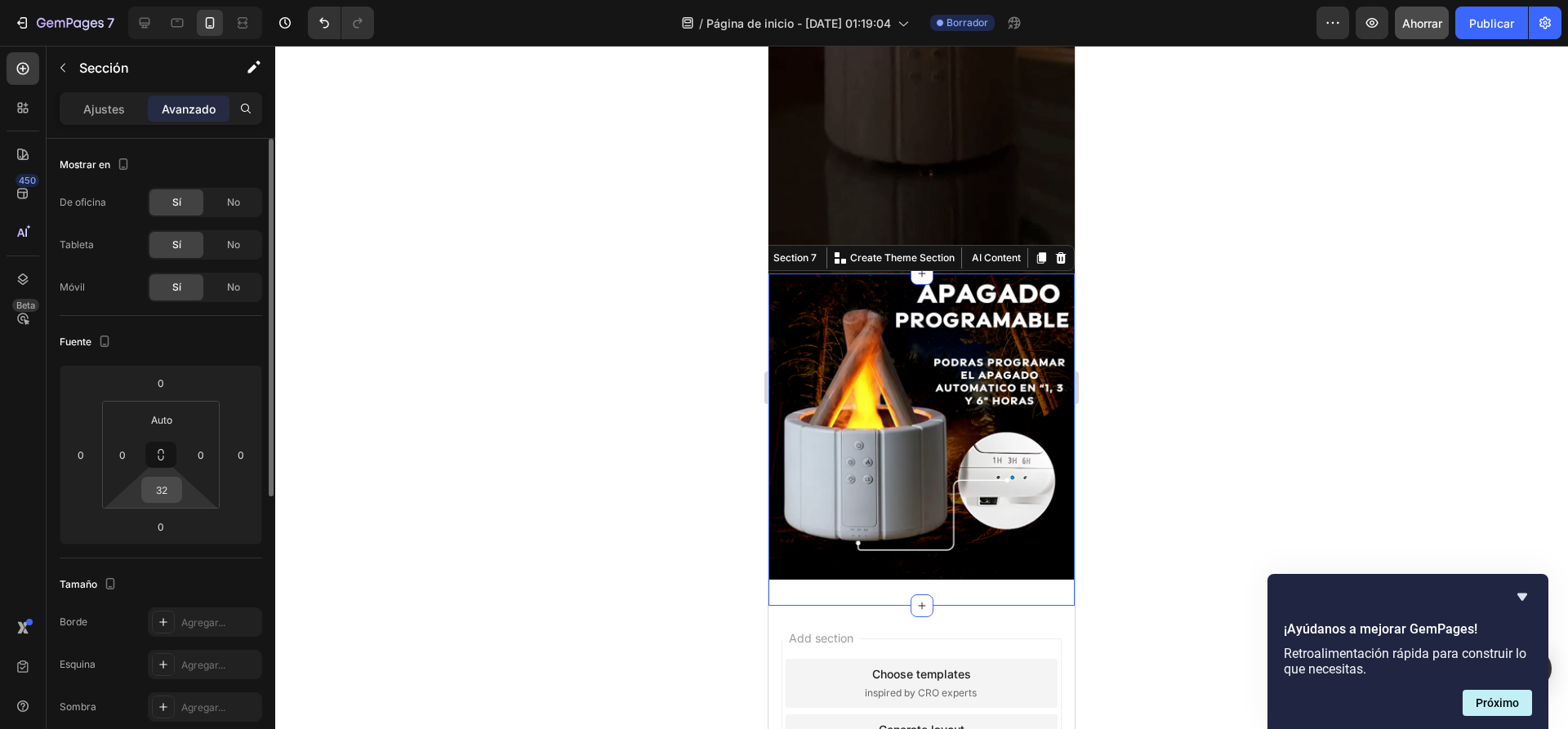
click at [167, 485] on input "32" at bounding box center [162, 490] width 33 height 25
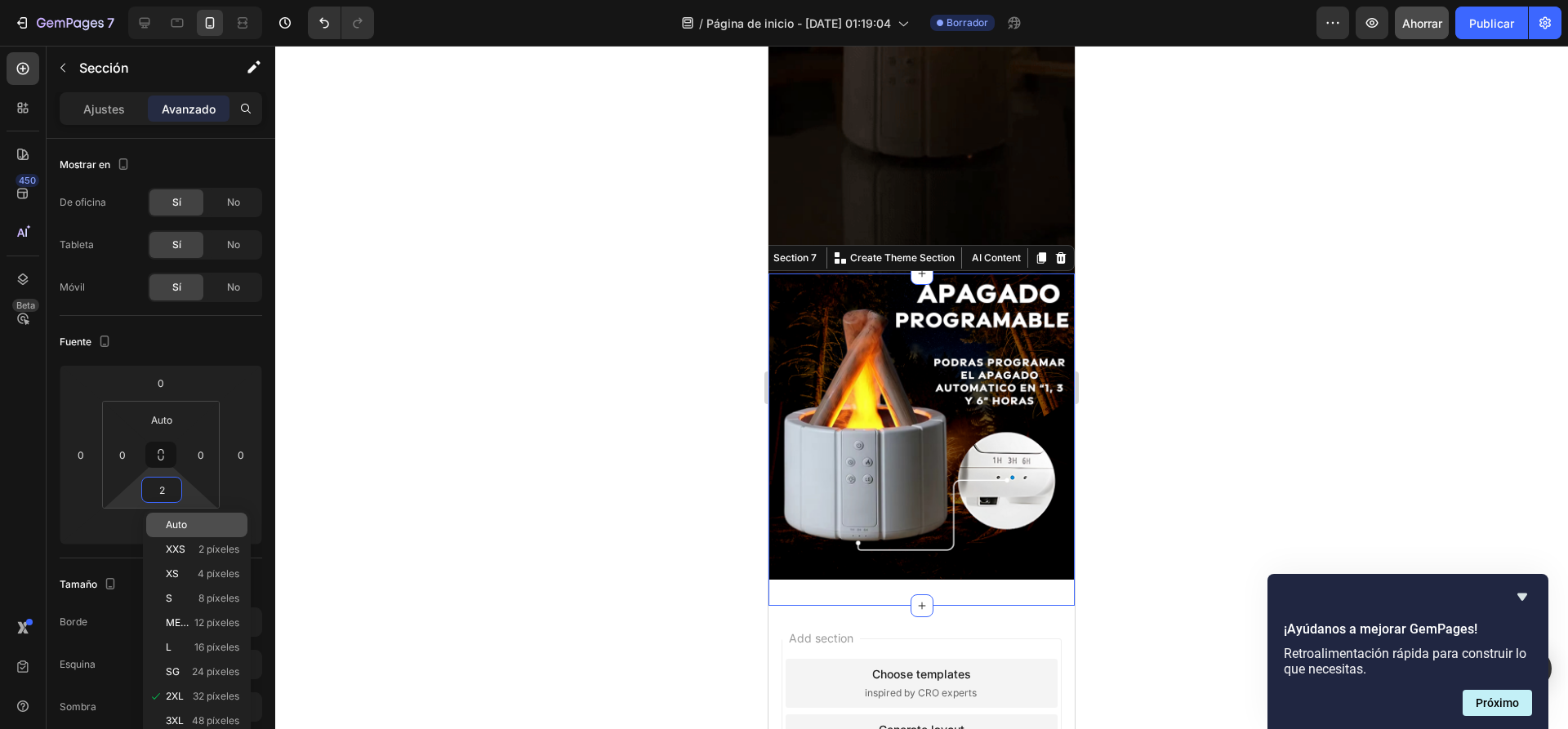
click at [195, 519] on p "Auto" at bounding box center [203, 525] width 74 height 11
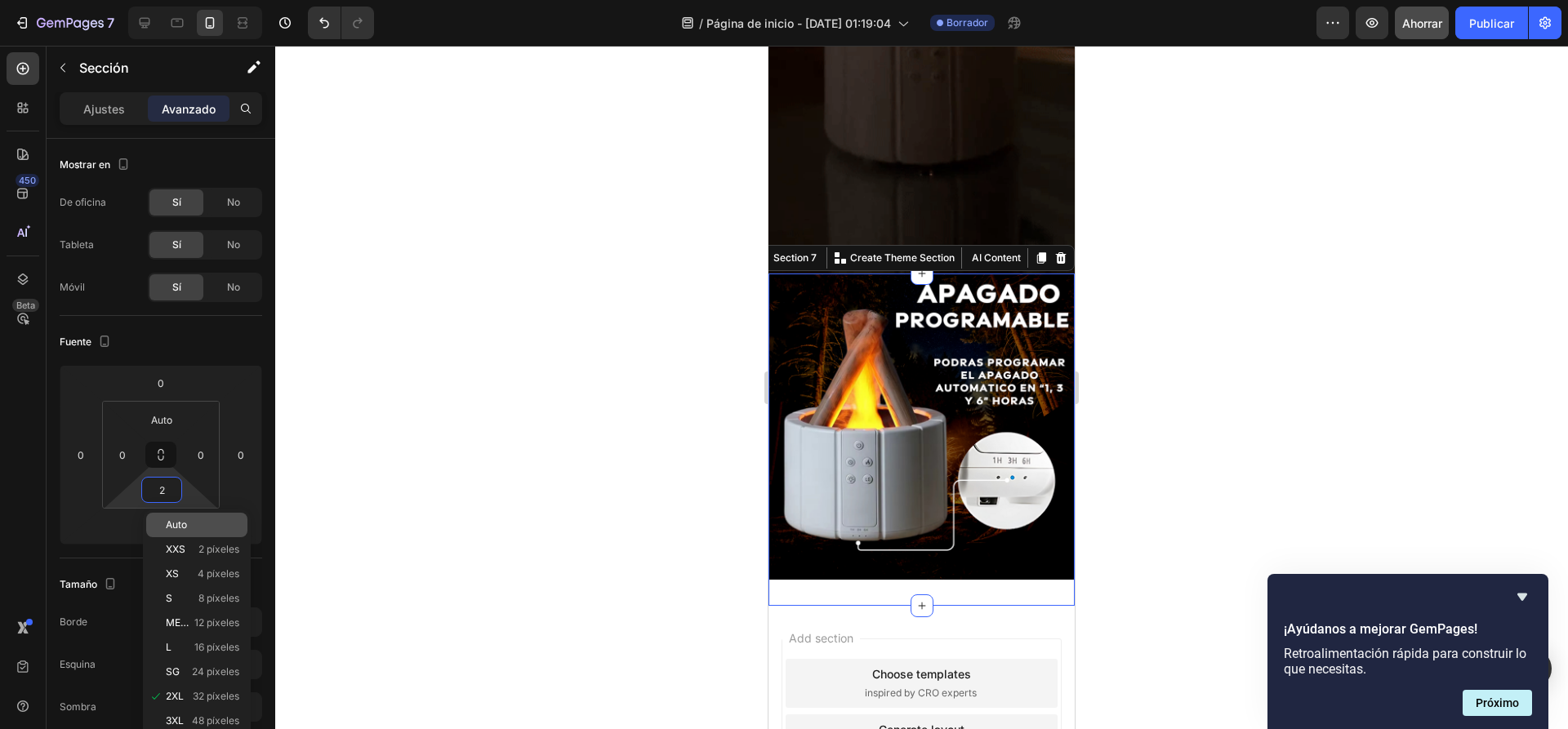
type input "Auto"
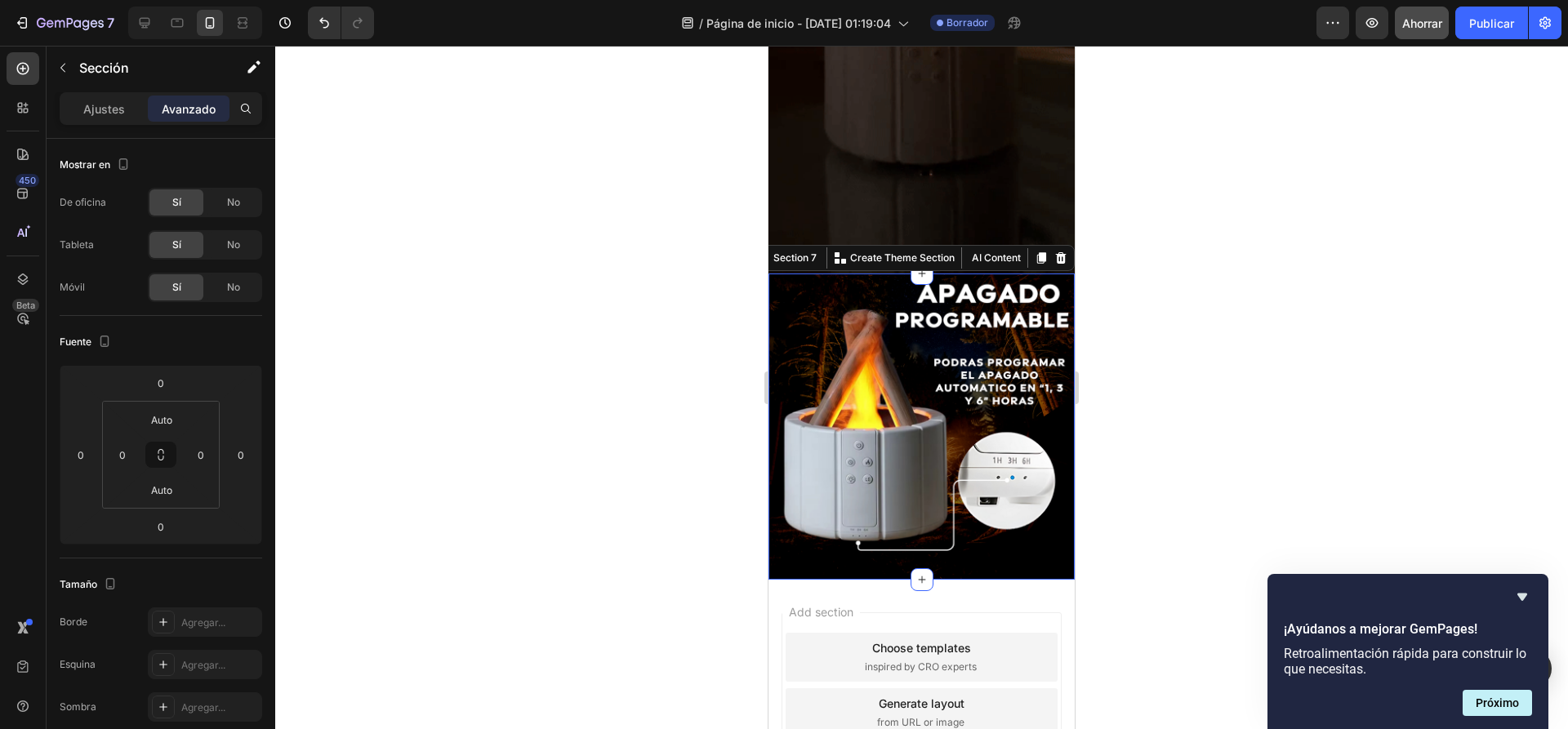
drag, startPoint x: 423, startPoint y: 419, endPoint x: 533, endPoint y: 408, distance: 110.5
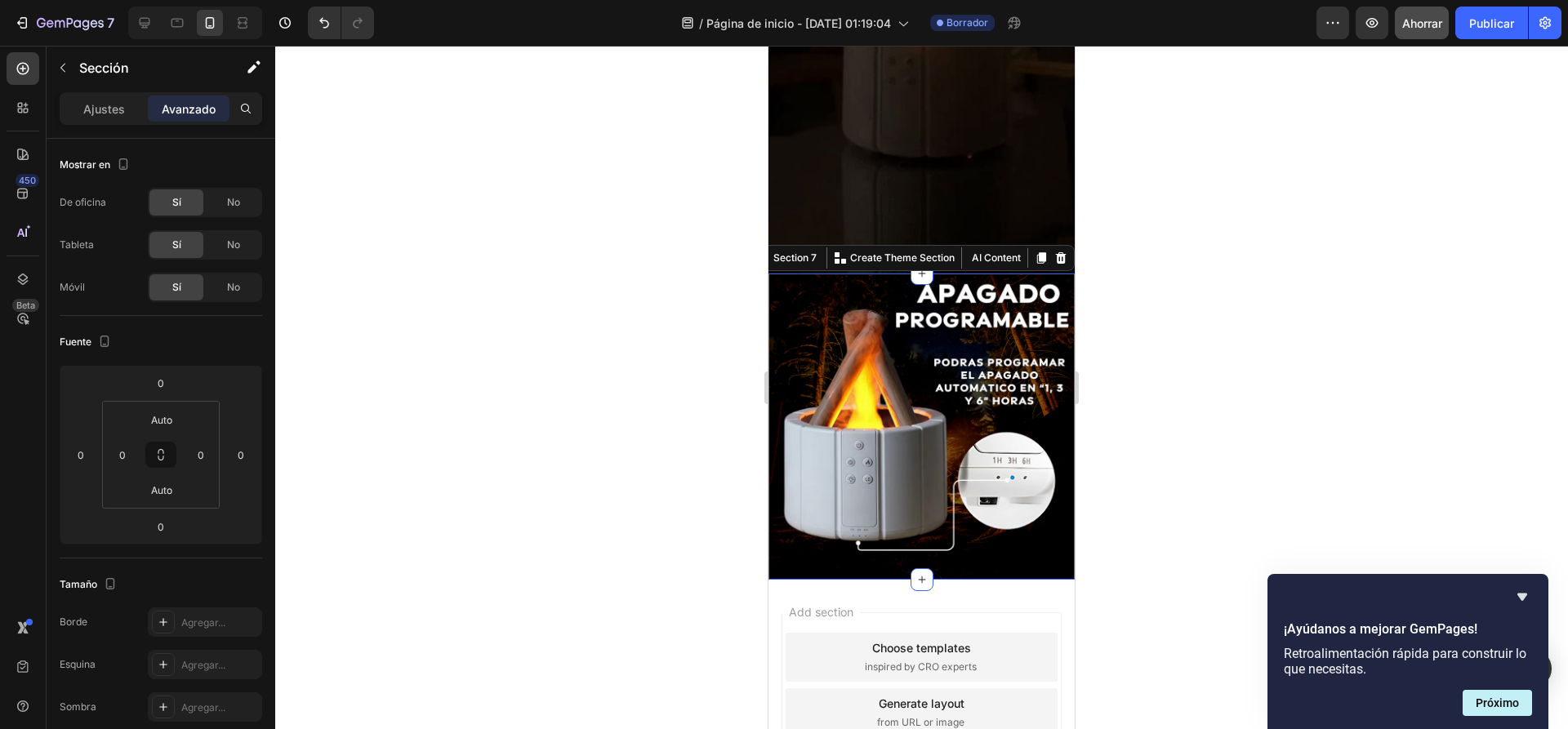
click at [423, 419] on div at bounding box center [921, 387] width 1292 height 683
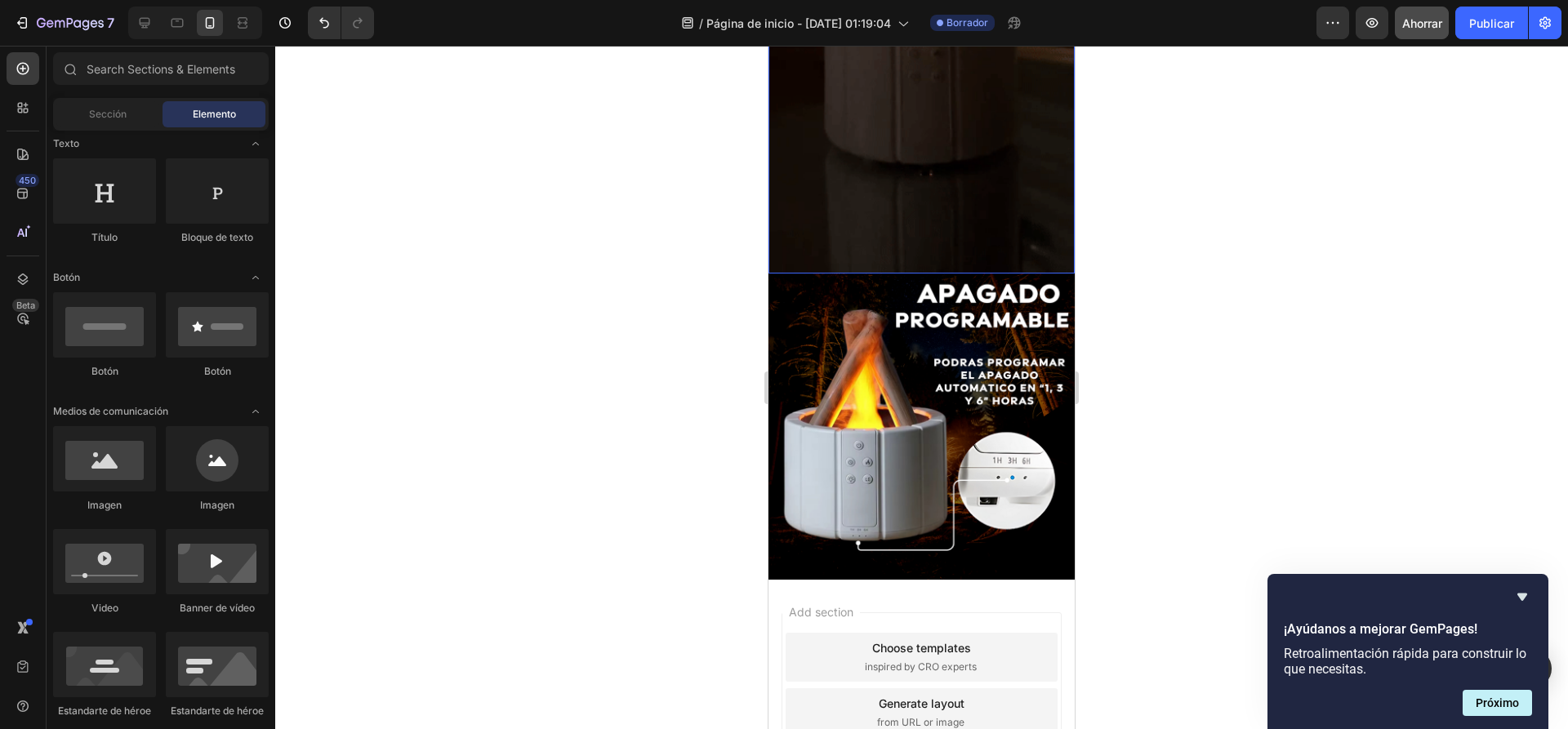
scroll to position [979, 0]
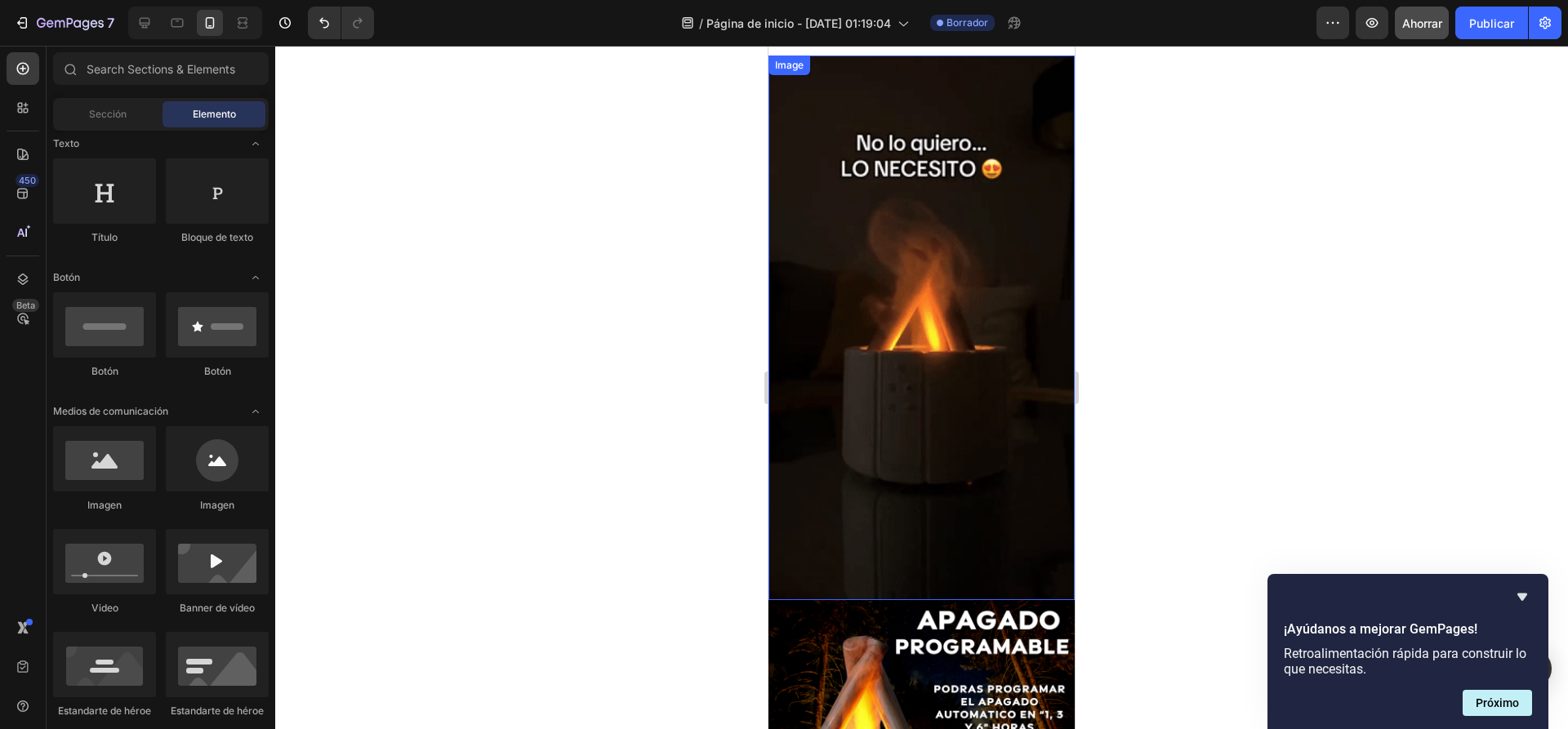
click at [946, 262] on img at bounding box center [921, 328] width 307 height 544
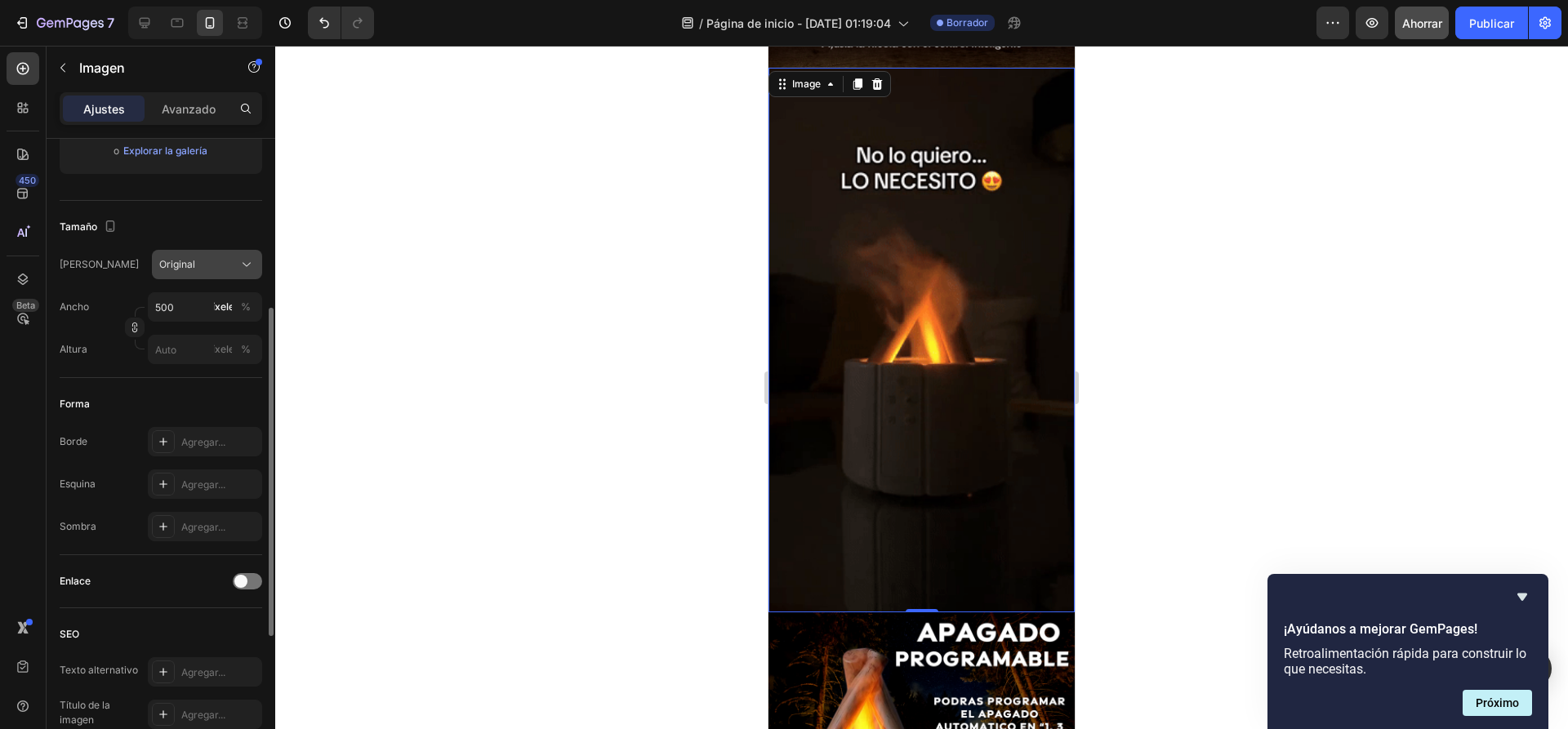
scroll to position [0, 0]
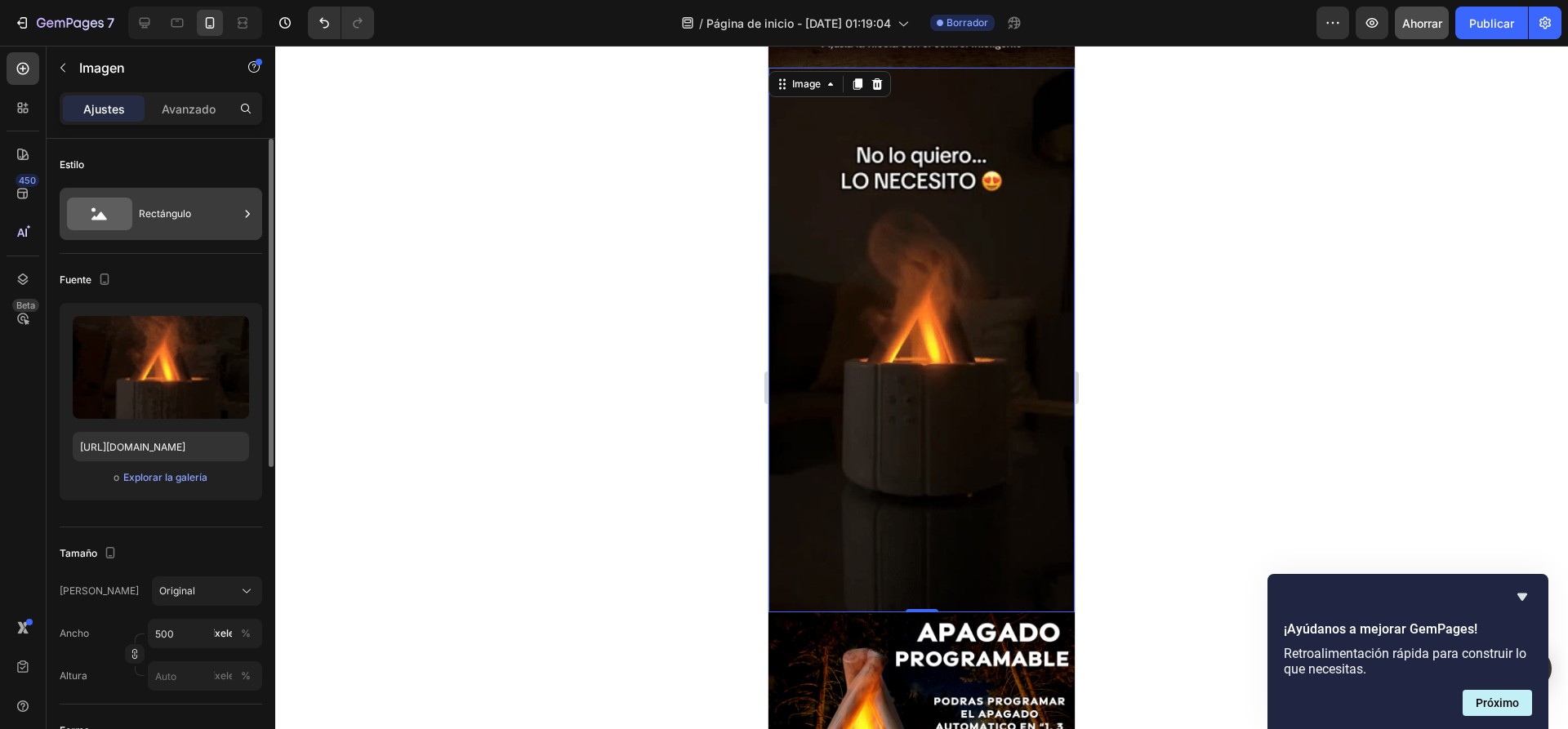
click at [98, 215] on icon at bounding box center [100, 214] width 65 height 33
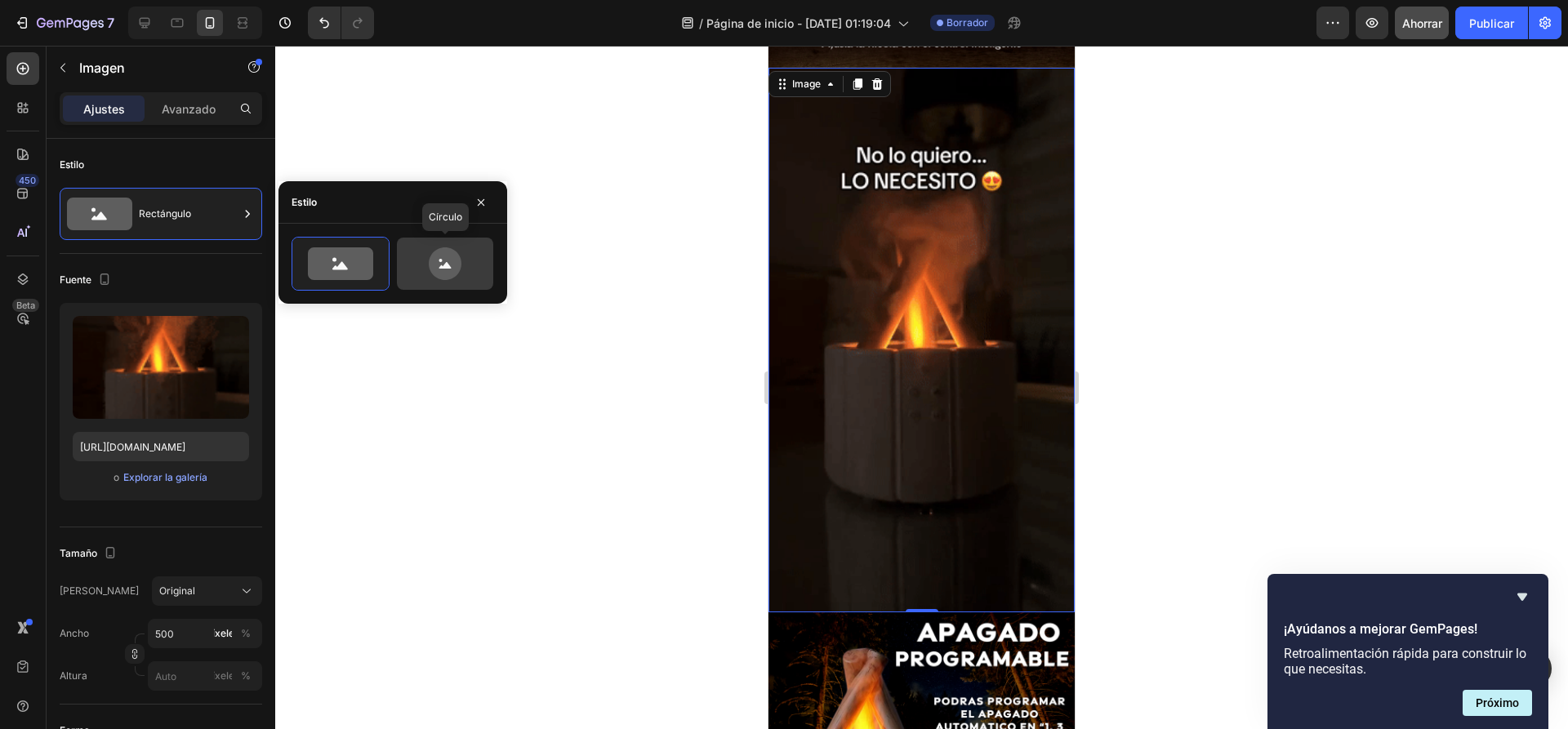
click at [465, 270] on icon at bounding box center [445, 264] width 77 height 33
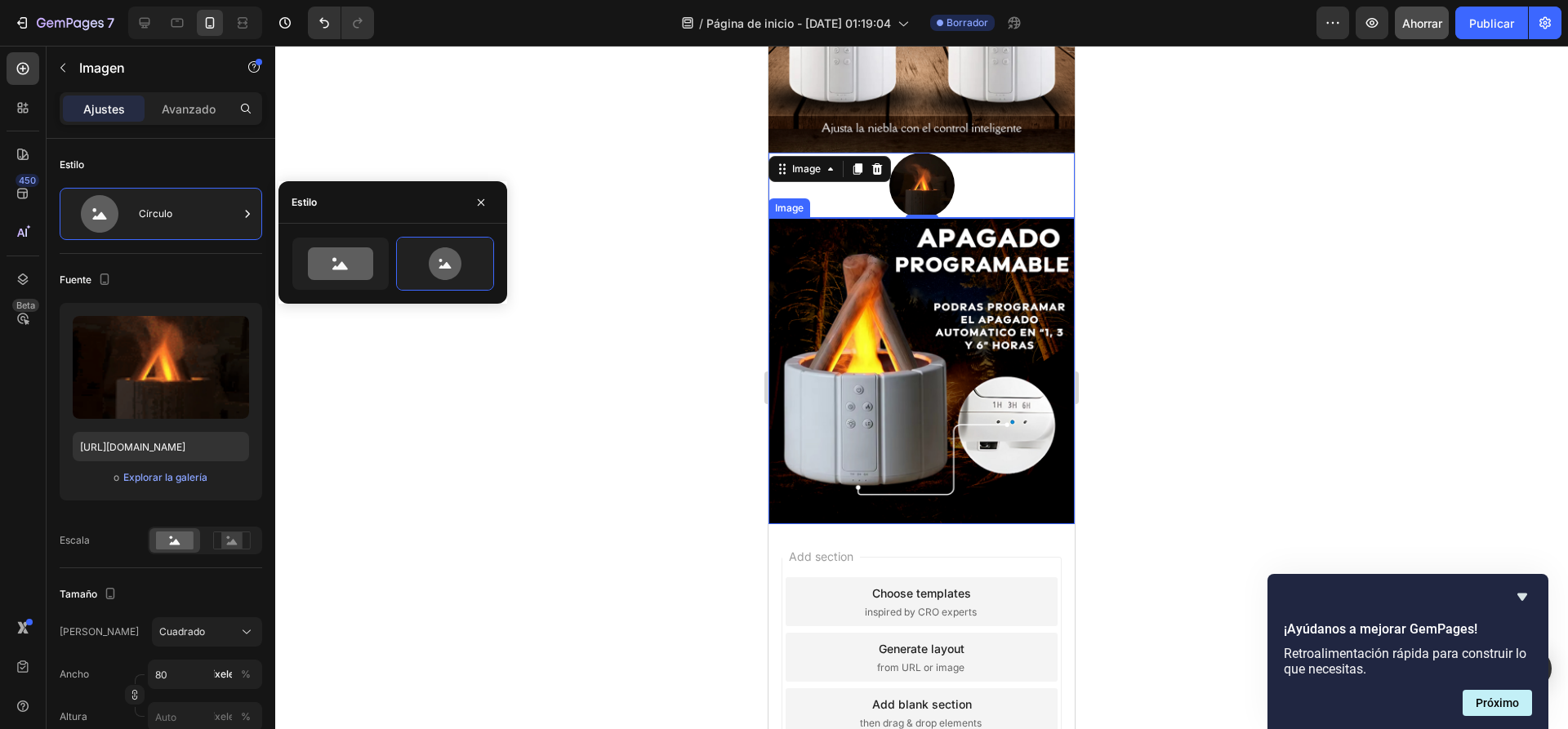
scroll to position [735, 0]
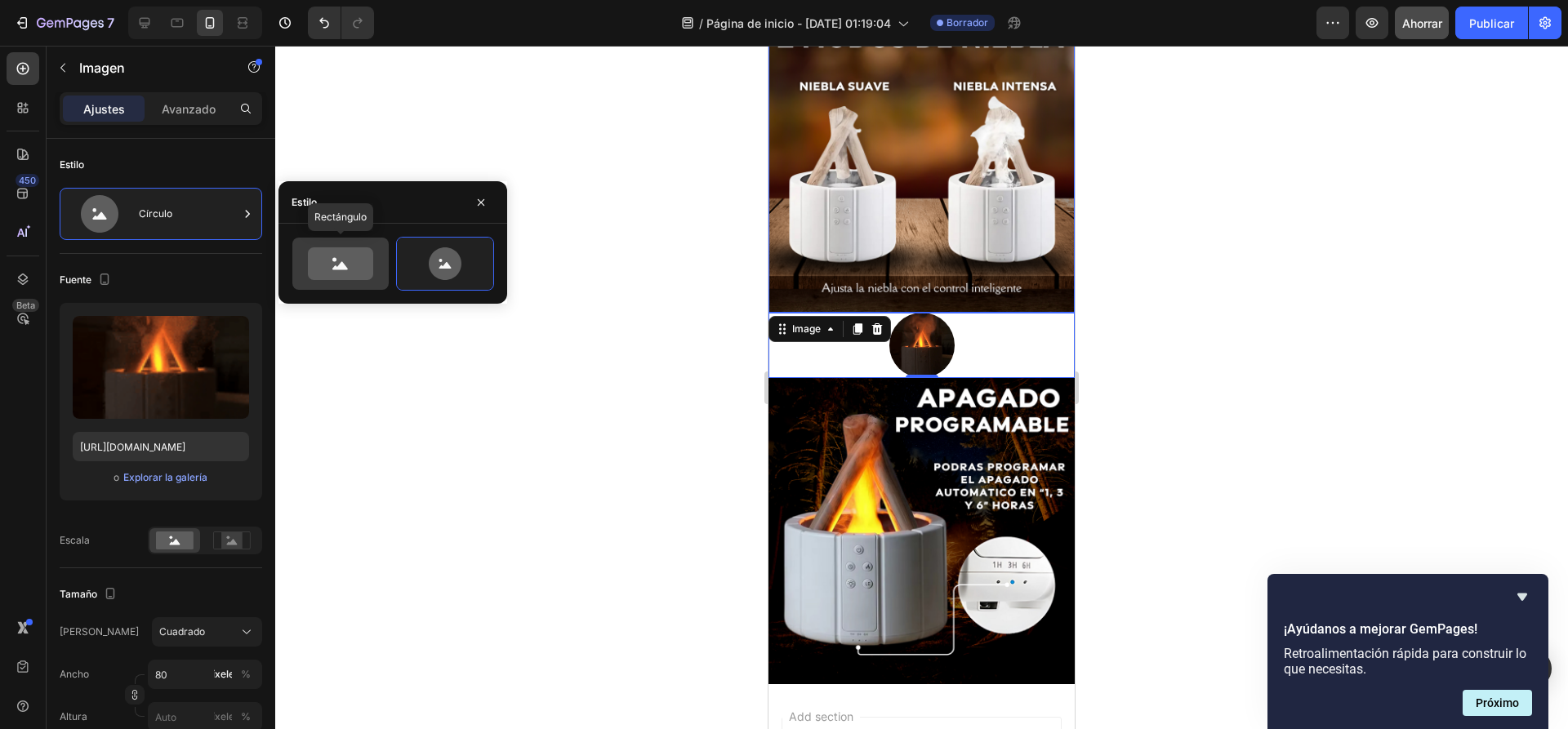
click at [341, 266] on icon at bounding box center [339, 266] width 16 height 8
type input "100"
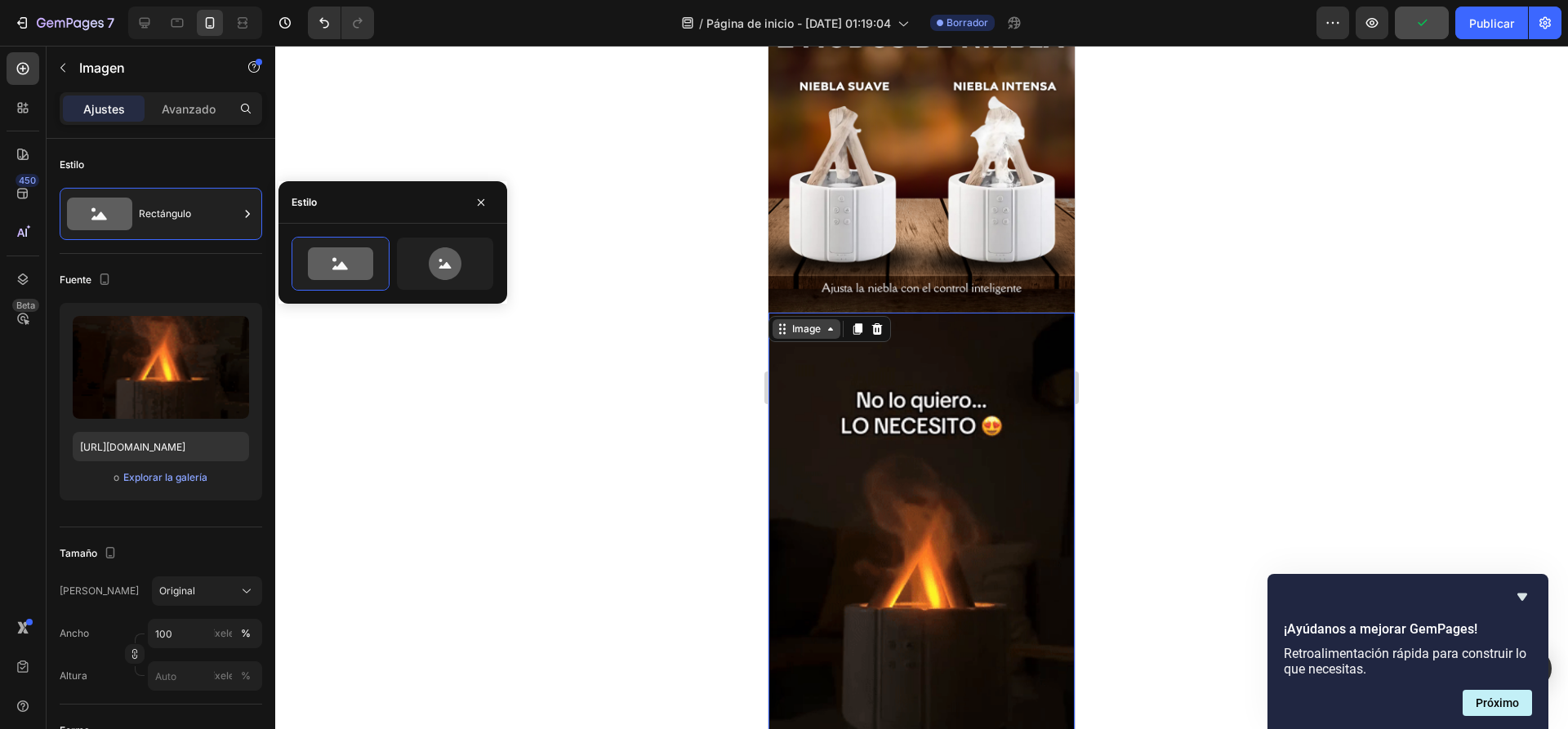
click at [831, 322] on icon at bounding box center [831, 329] width 13 height 13
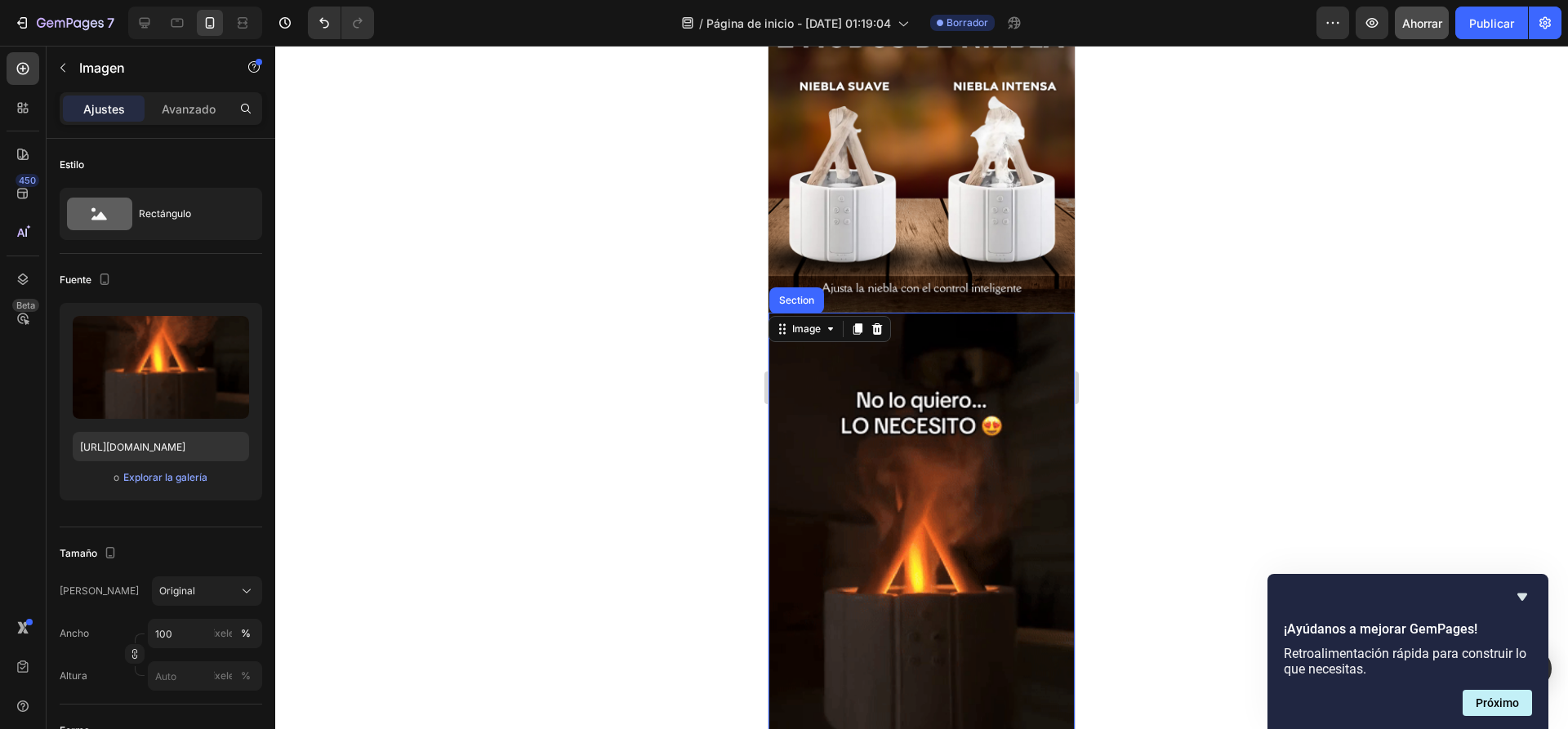
click at [601, 330] on div at bounding box center [921, 387] width 1292 height 683
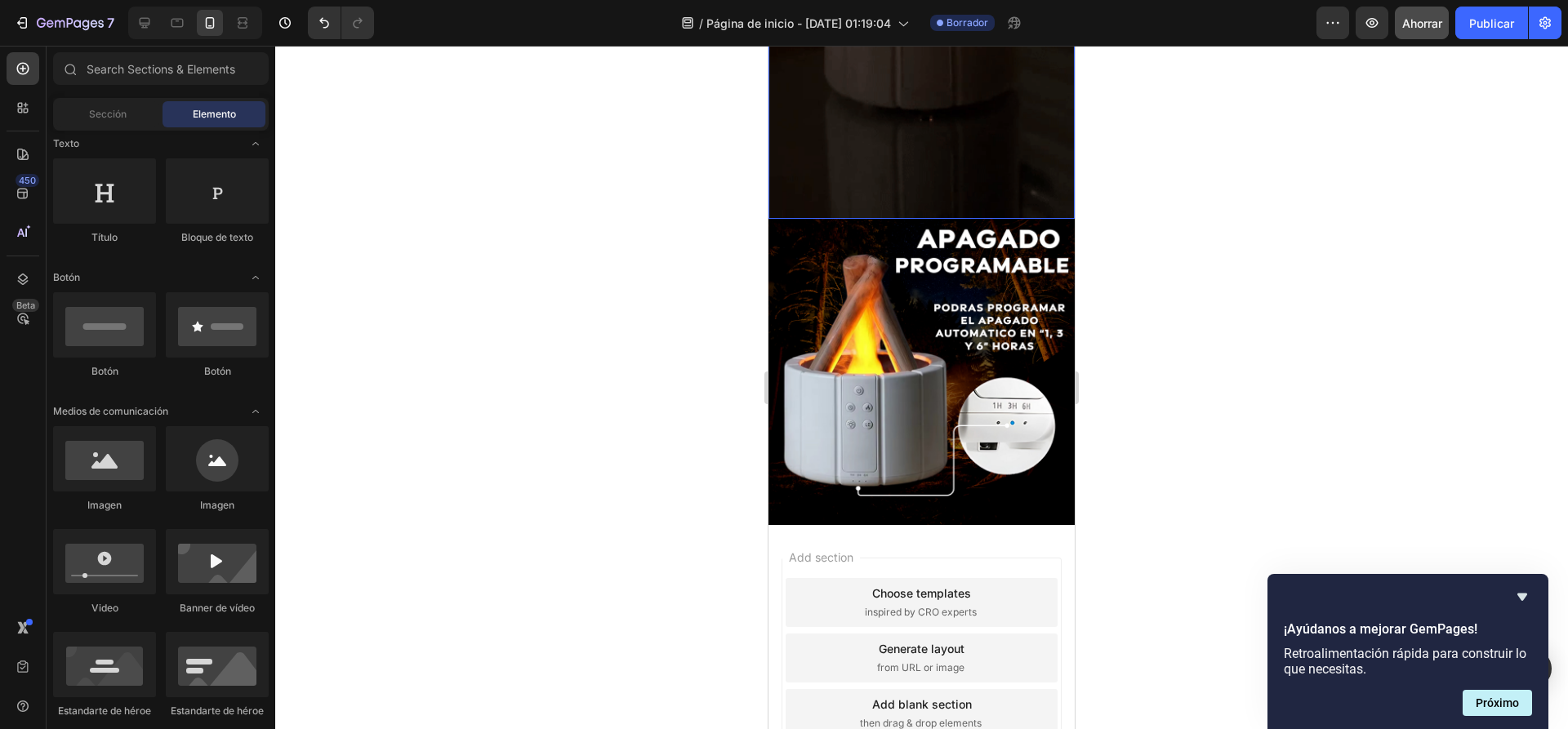
scroll to position [1388, 0]
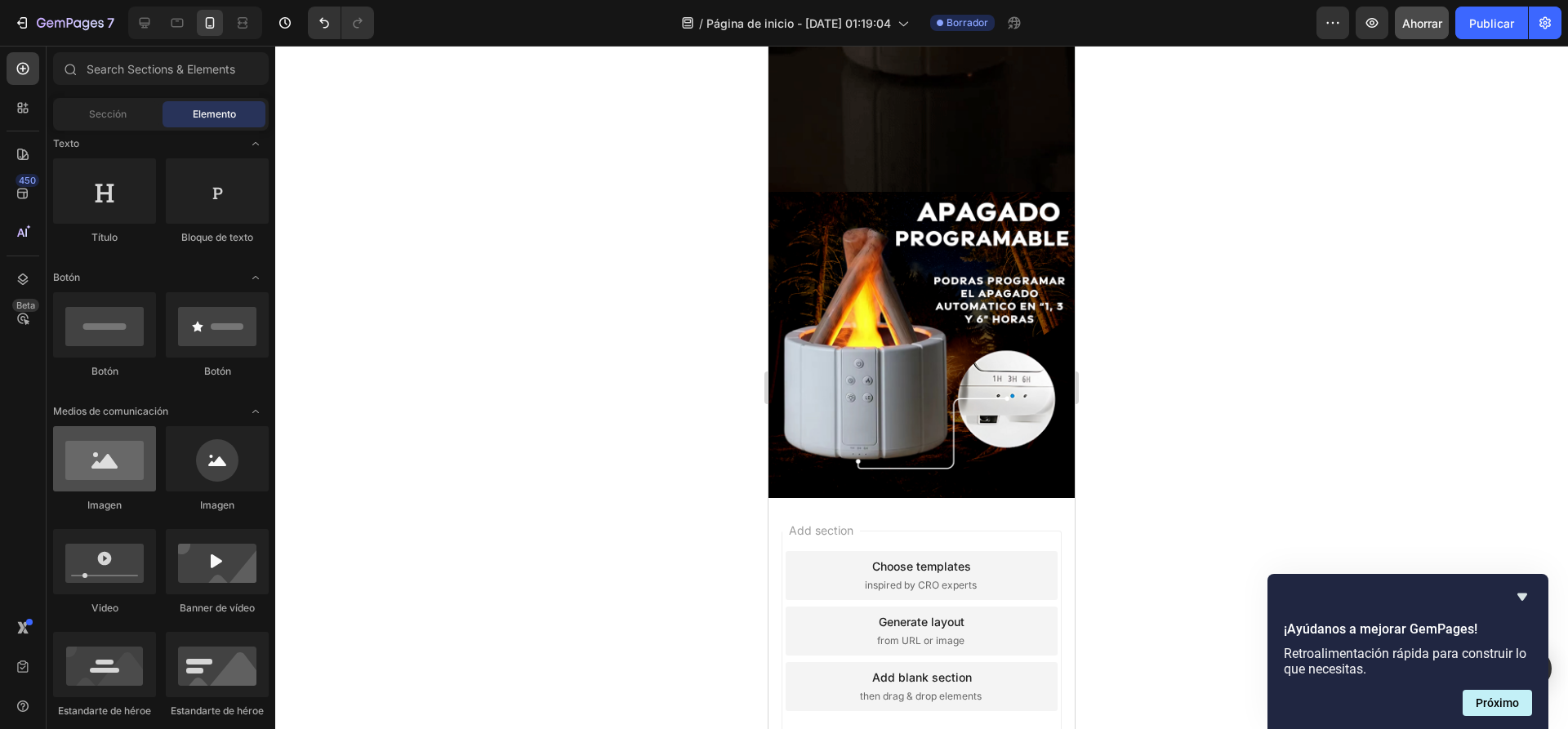
click at [105, 479] on div at bounding box center [105, 458] width 103 height 65
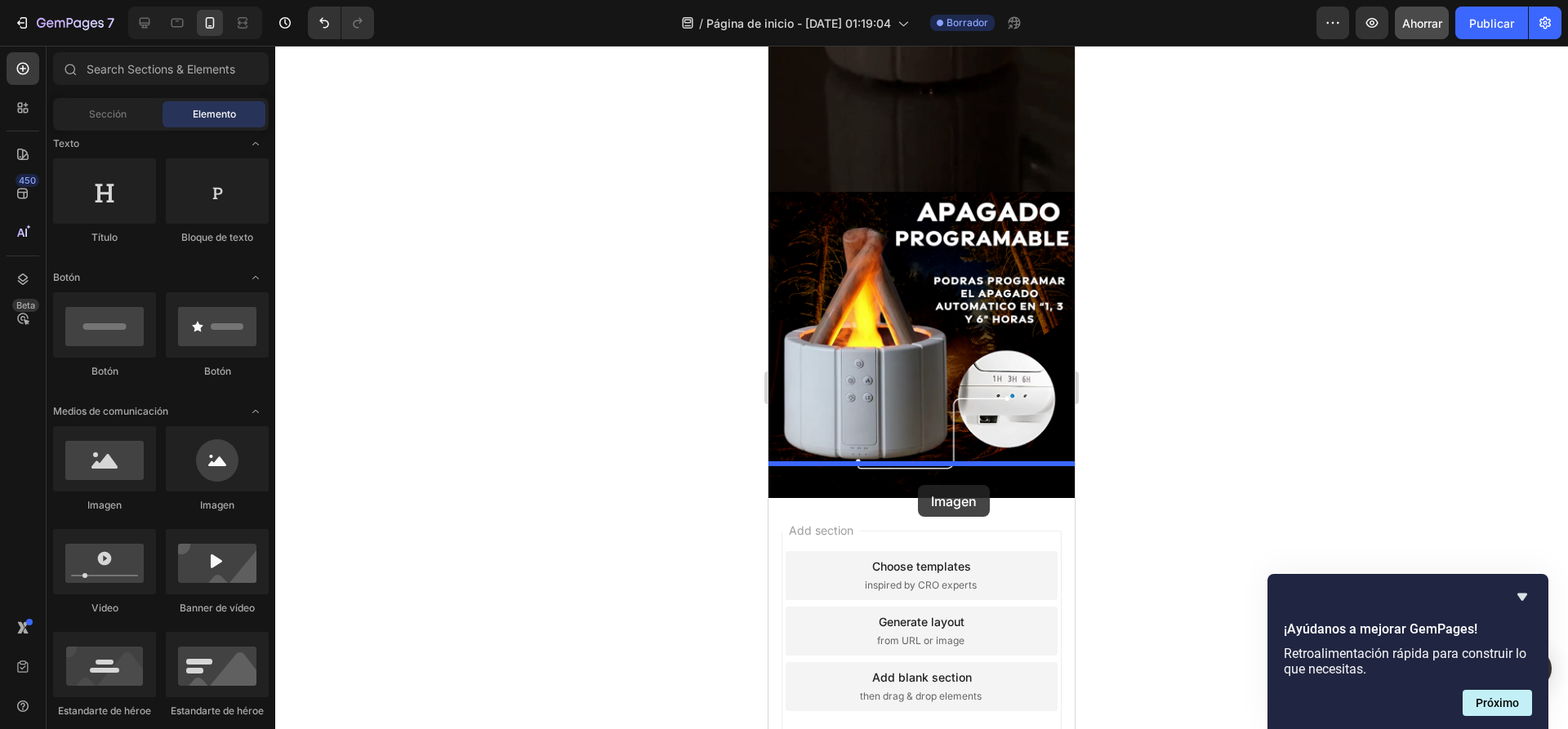
drag, startPoint x: 885, startPoint y: 522, endPoint x: 918, endPoint y: 484, distance: 50.3
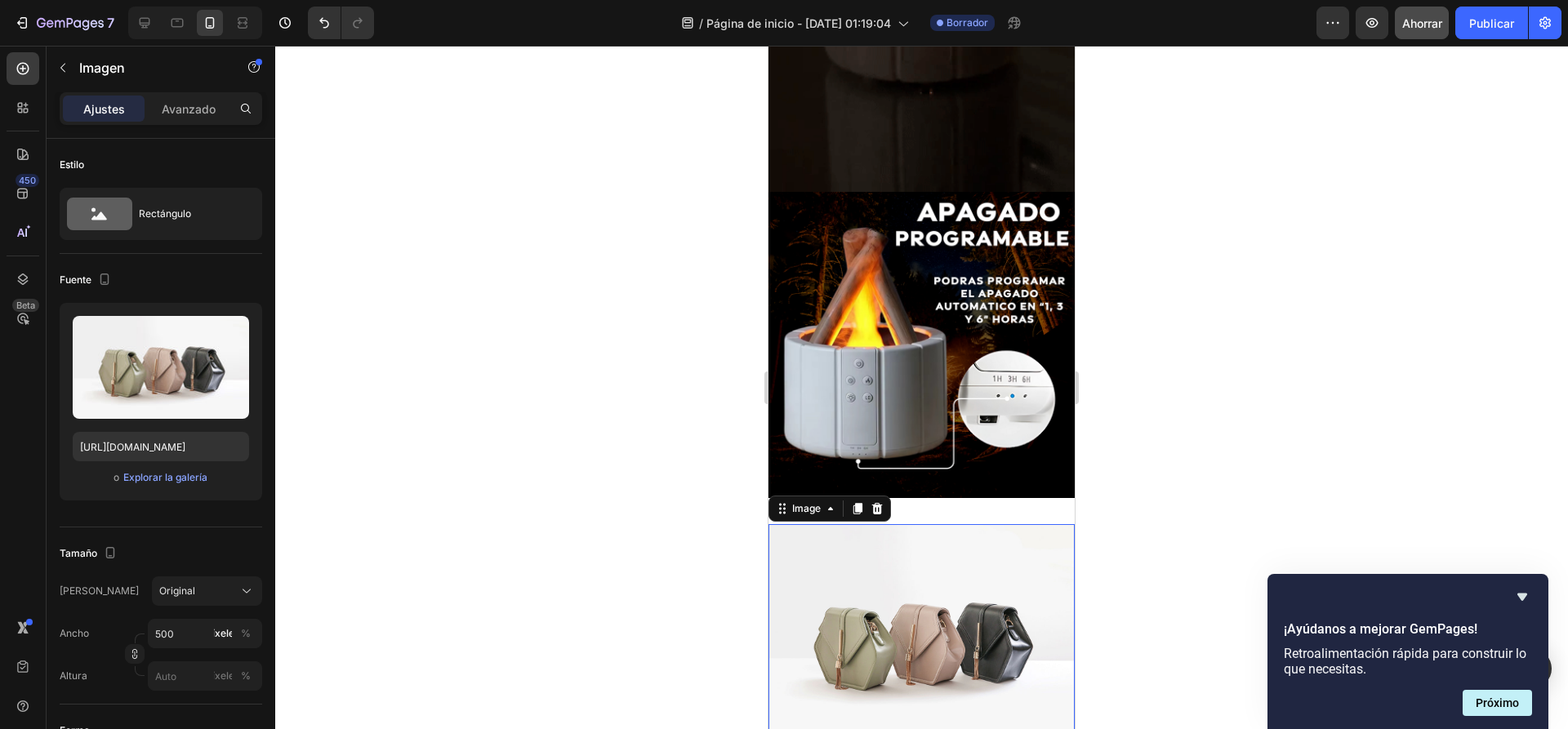
click at [908, 564] on img at bounding box center [921, 638] width 307 height 230
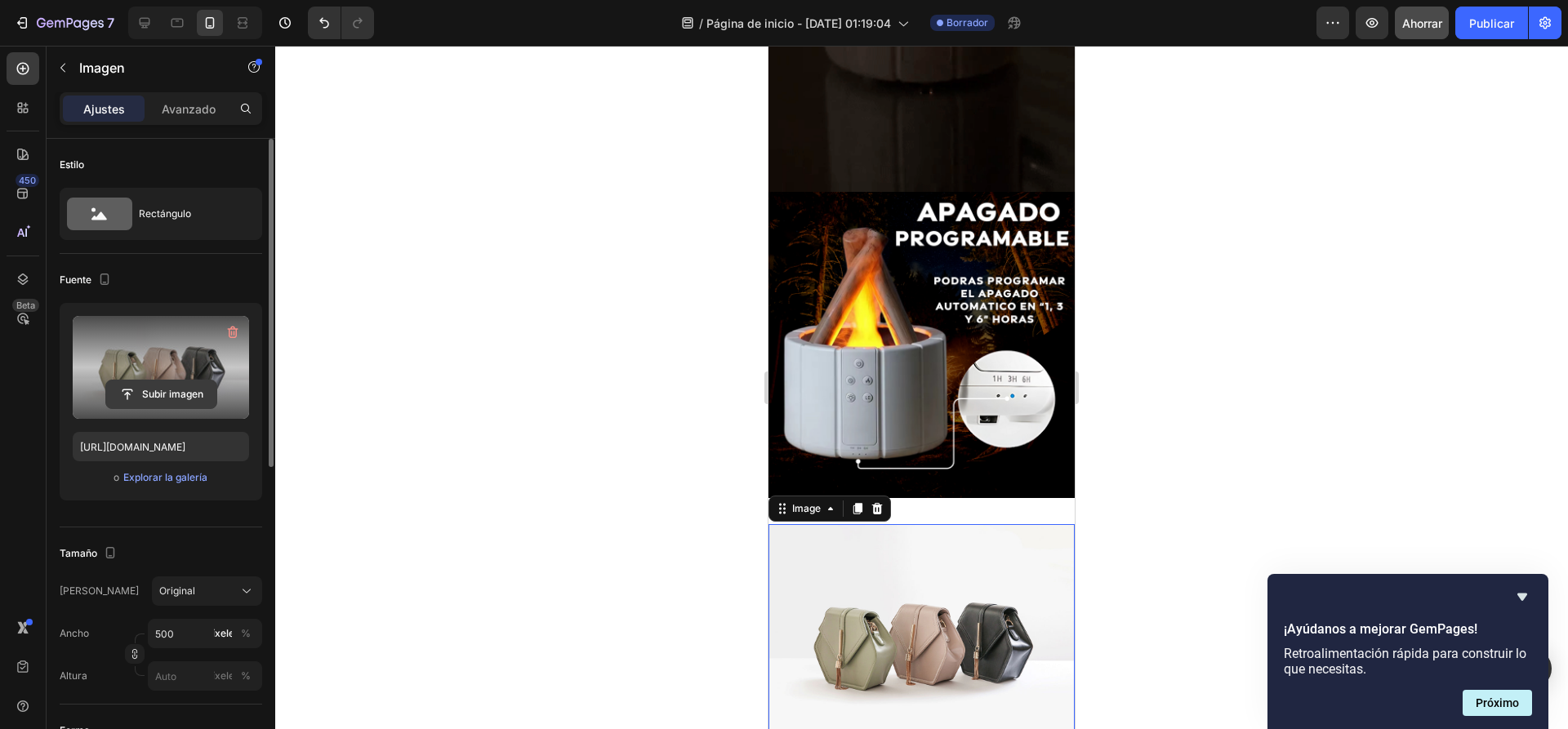
click at [174, 394] on input "file" at bounding box center [161, 394] width 110 height 28
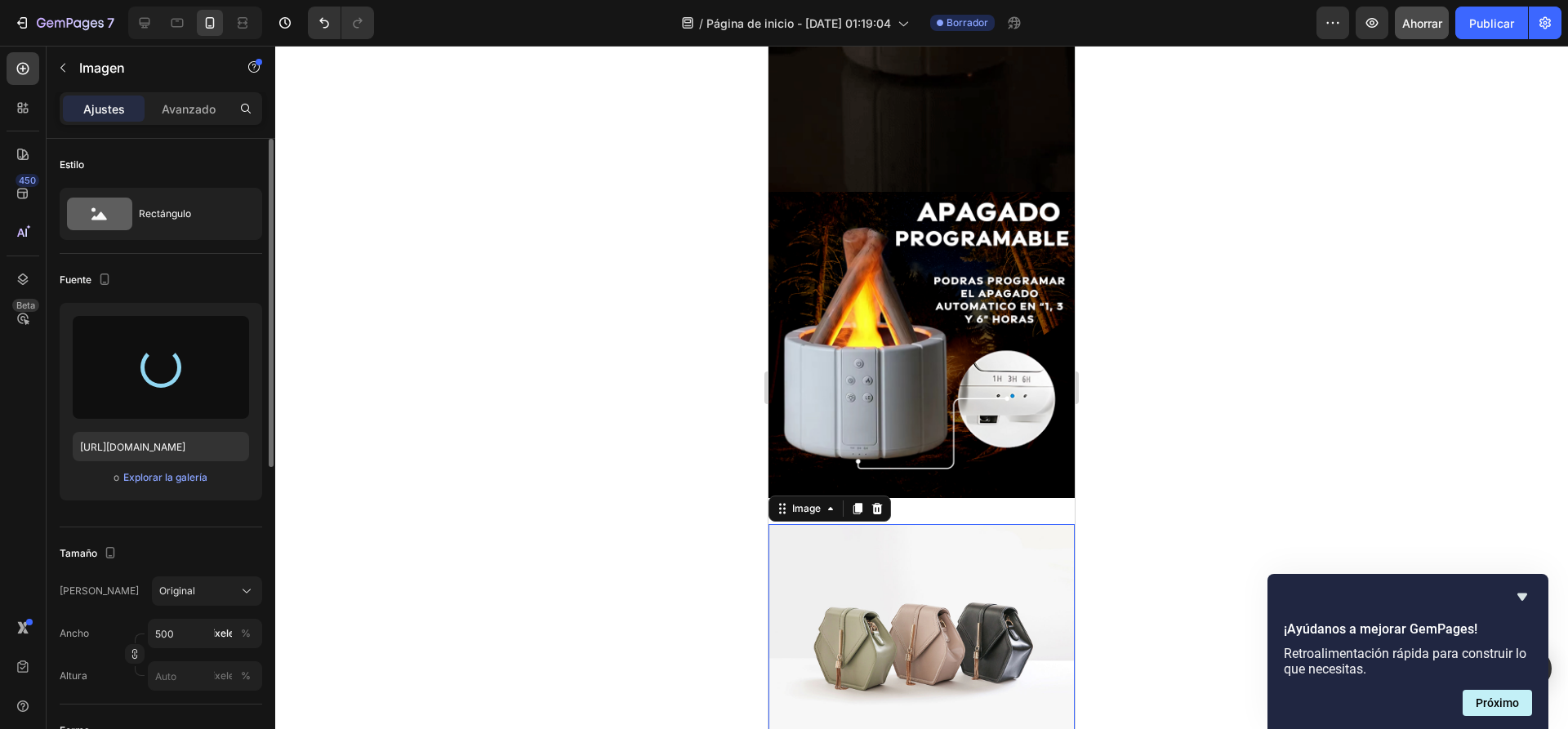
type input "https://cdn.shopify.com/s/files/1/0936/6657/4706/files/gempages_586083693370540…"
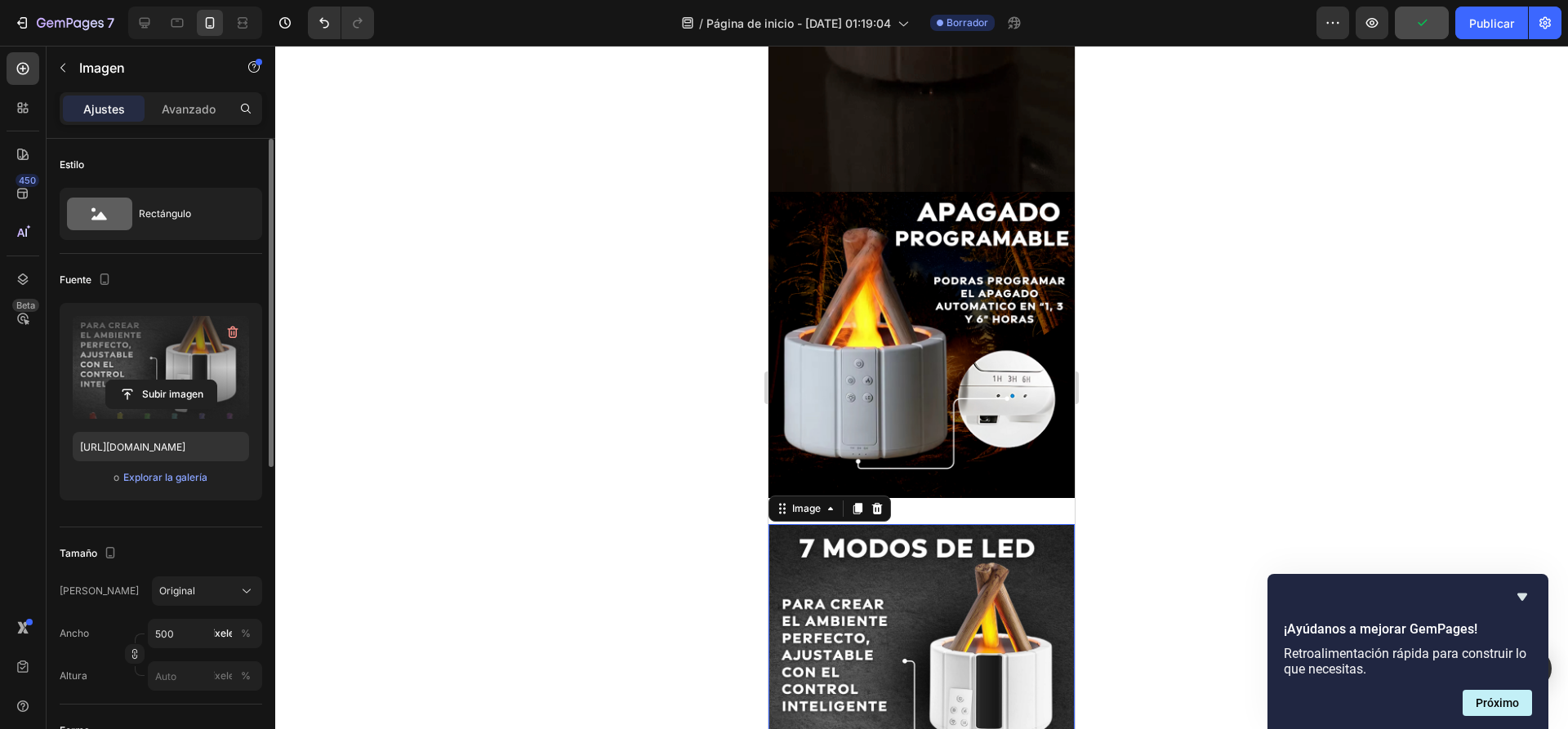
click at [1013, 524] on img at bounding box center [921, 677] width 307 height 306
click at [980, 526] on img at bounding box center [921, 677] width 307 height 306
click at [1207, 432] on div at bounding box center [921, 387] width 1292 height 683
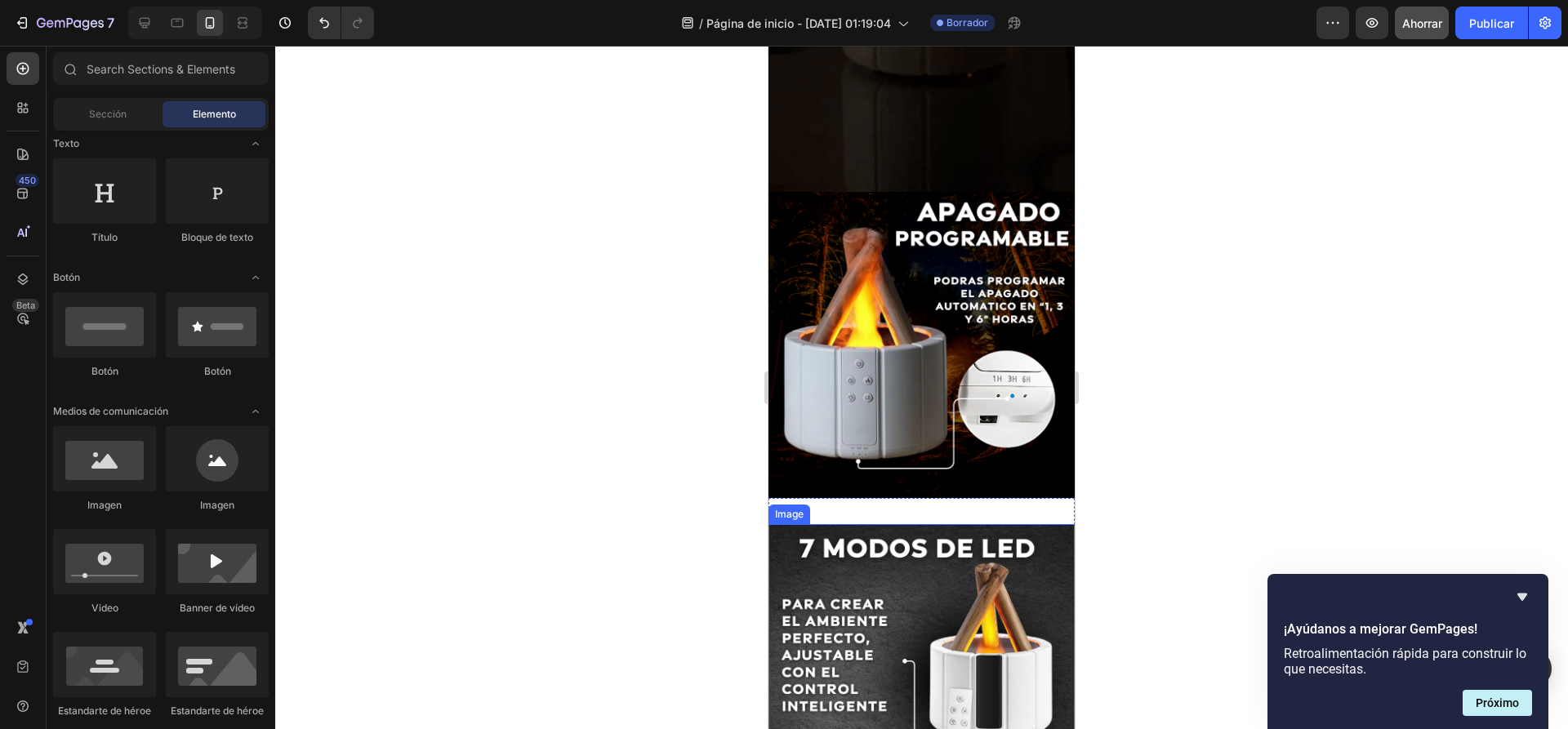
click at [964, 524] on img at bounding box center [921, 677] width 307 height 306
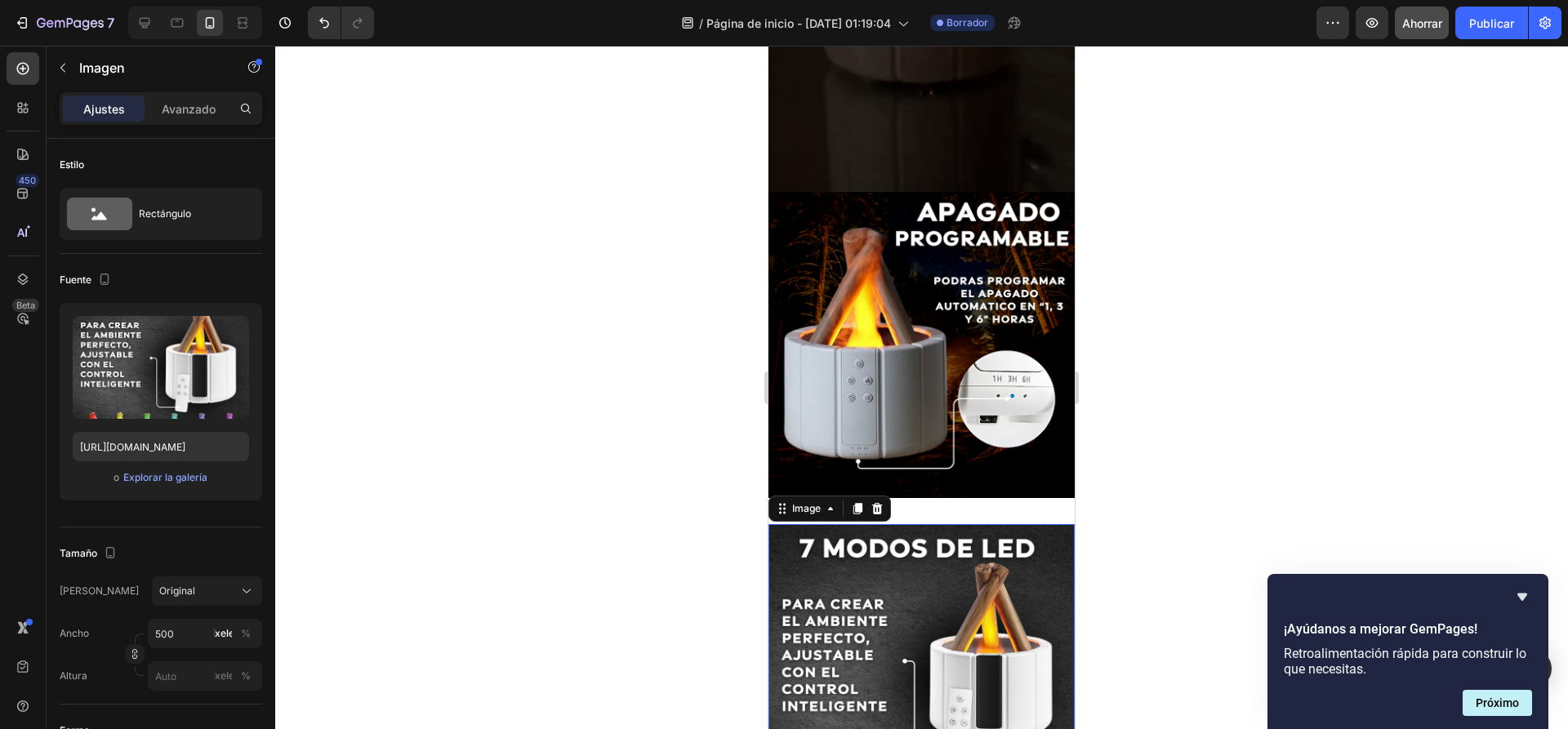
click at [1014, 524] on img at bounding box center [921, 677] width 307 height 306
click at [994, 498] on div "Image 0 Section 8" at bounding box center [921, 677] width 307 height 358
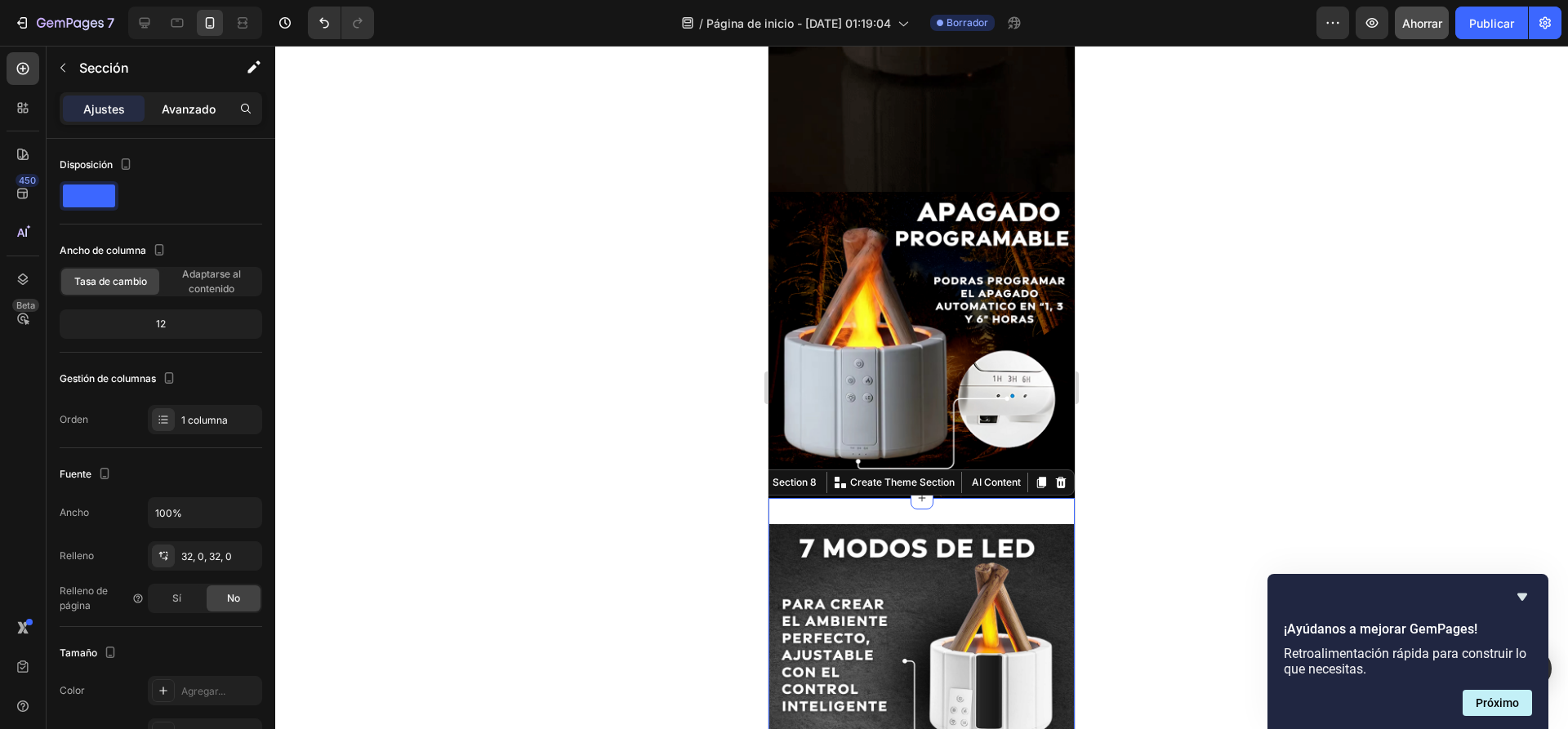
click at [190, 108] on font "Avanzado" at bounding box center [189, 109] width 54 height 14
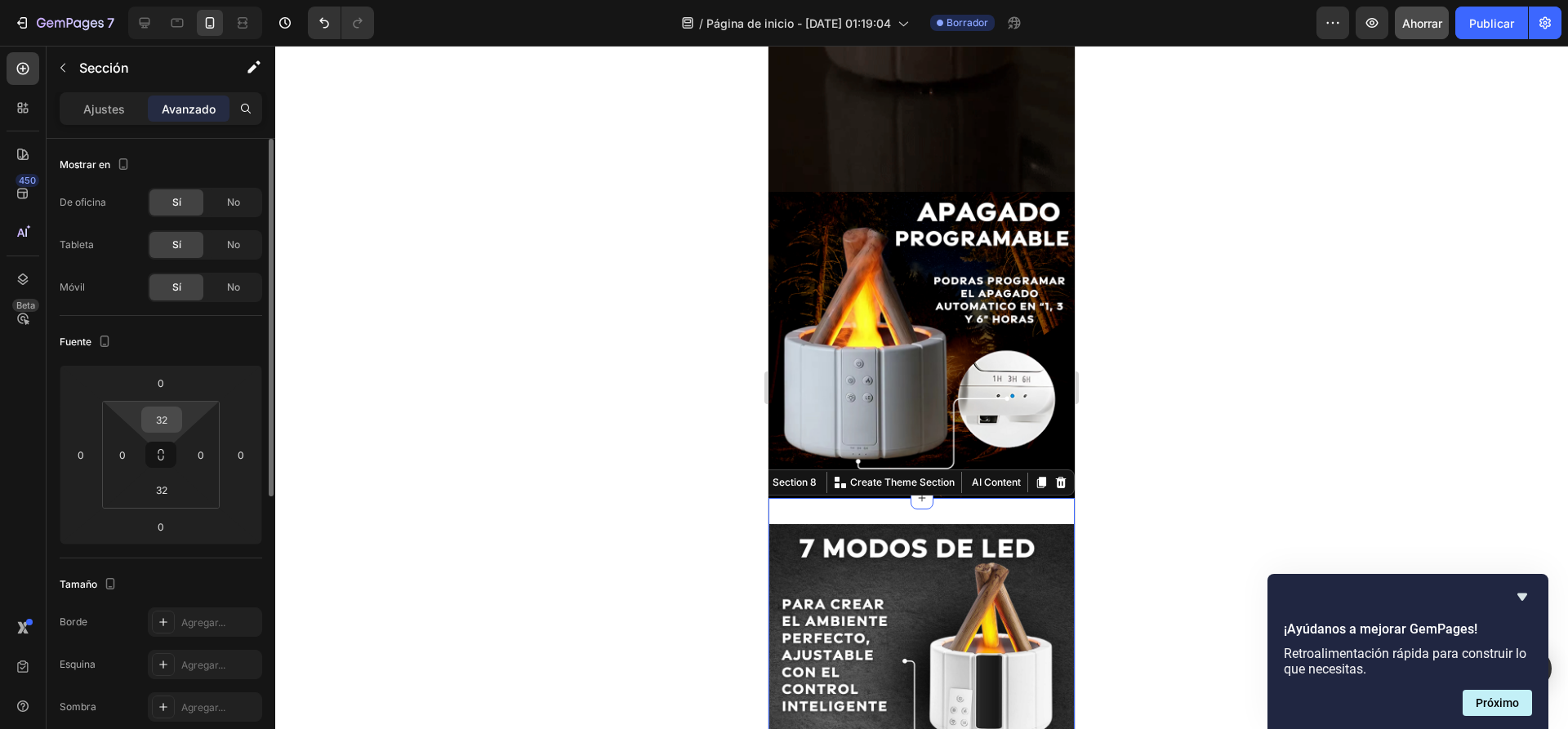
click at [174, 423] on input "32" at bounding box center [162, 419] width 33 height 25
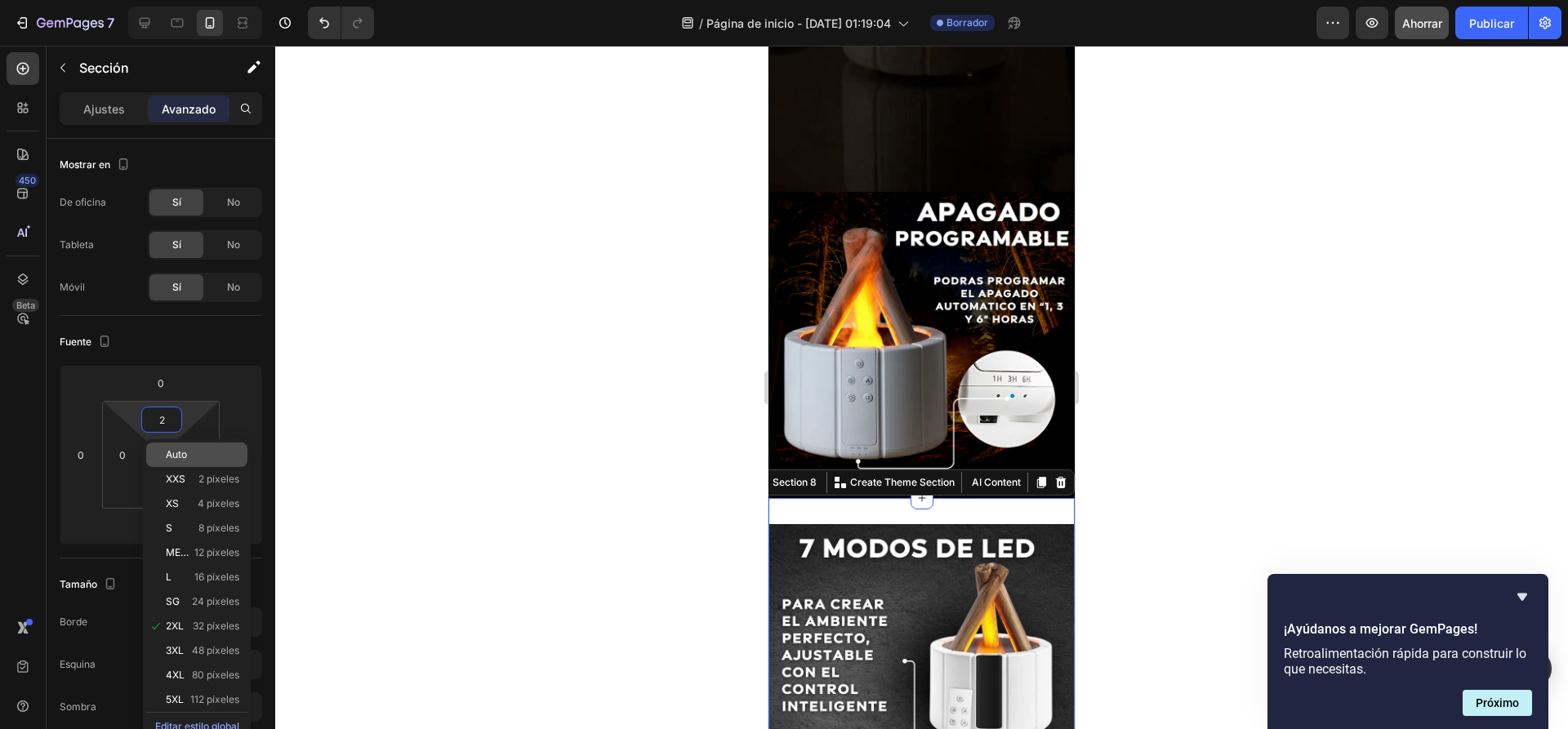
click at [187, 454] on font "Auto" at bounding box center [177, 454] width 21 height 12
type input "Auto"
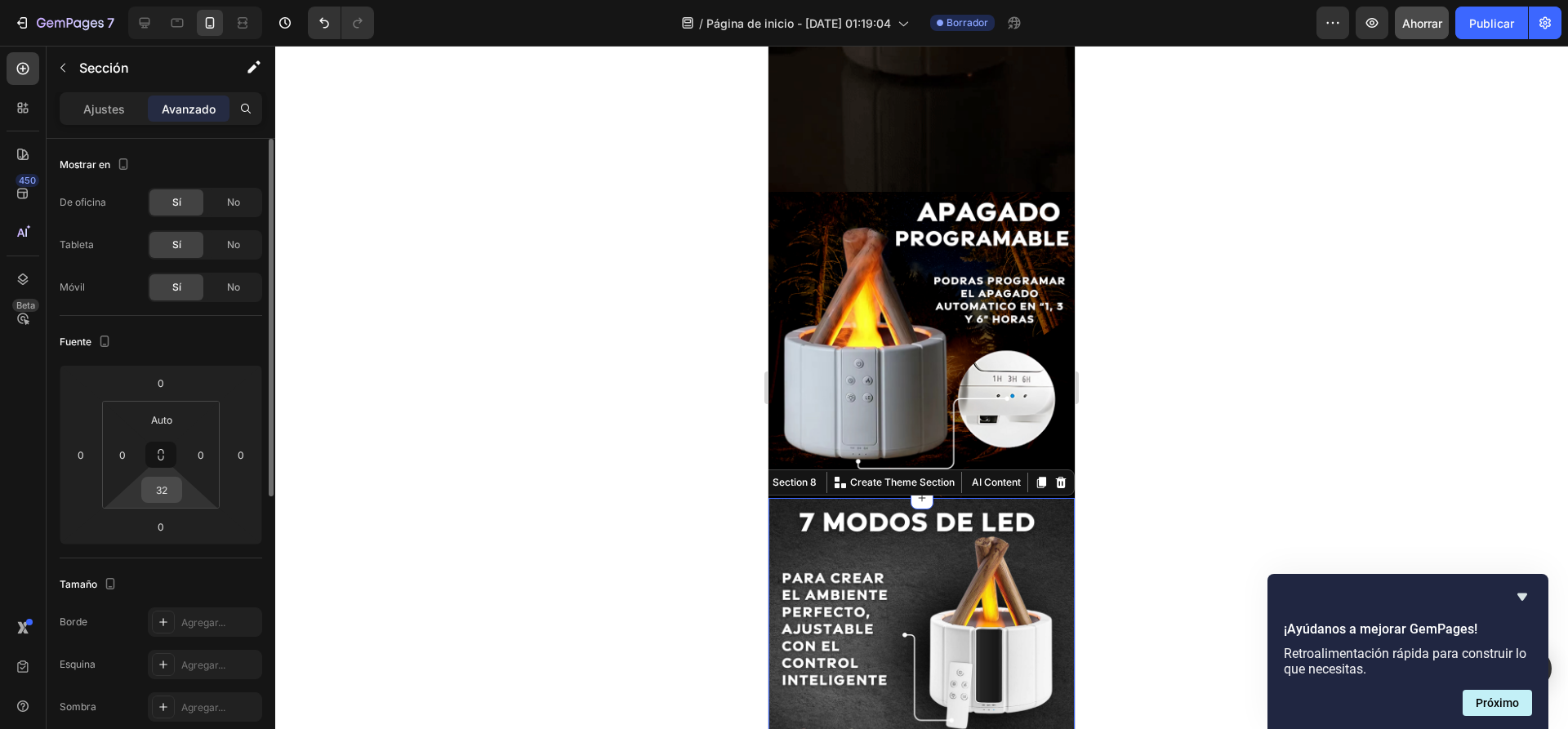
click at [160, 483] on input "32" at bounding box center [162, 490] width 33 height 25
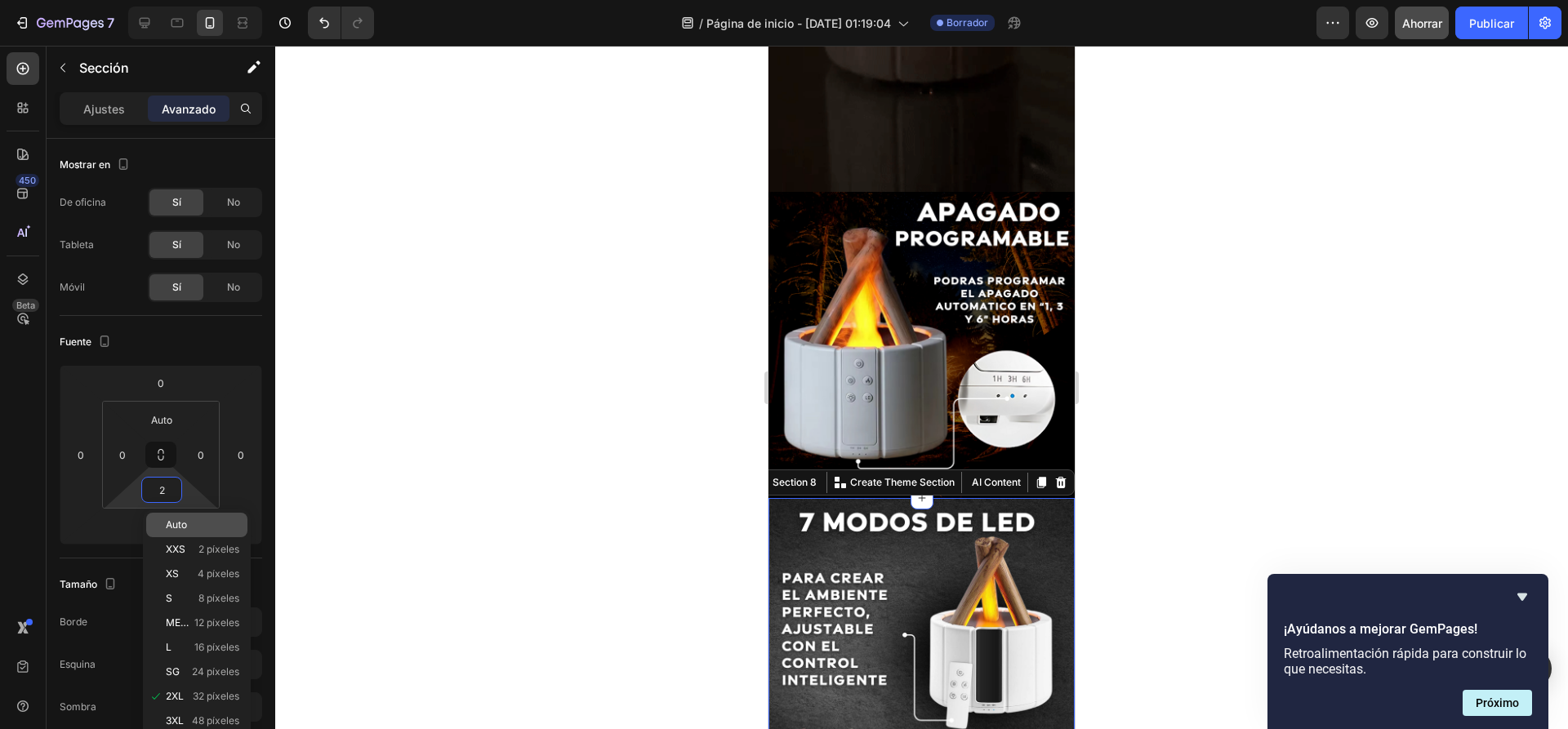
click at [186, 518] on div "Auto" at bounding box center [197, 525] width 101 height 25
type input "Auto"
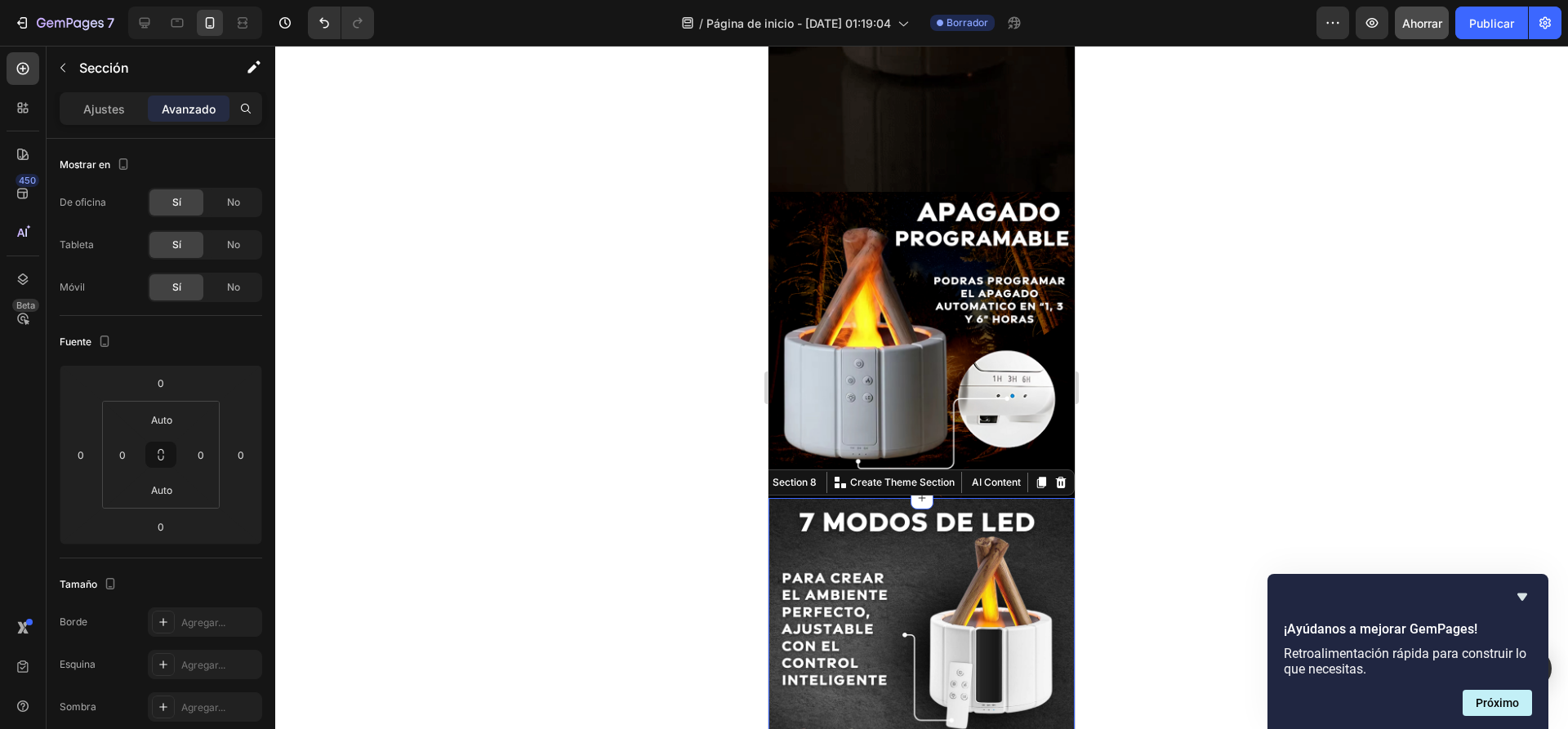
click at [507, 409] on div at bounding box center [921, 387] width 1292 height 683
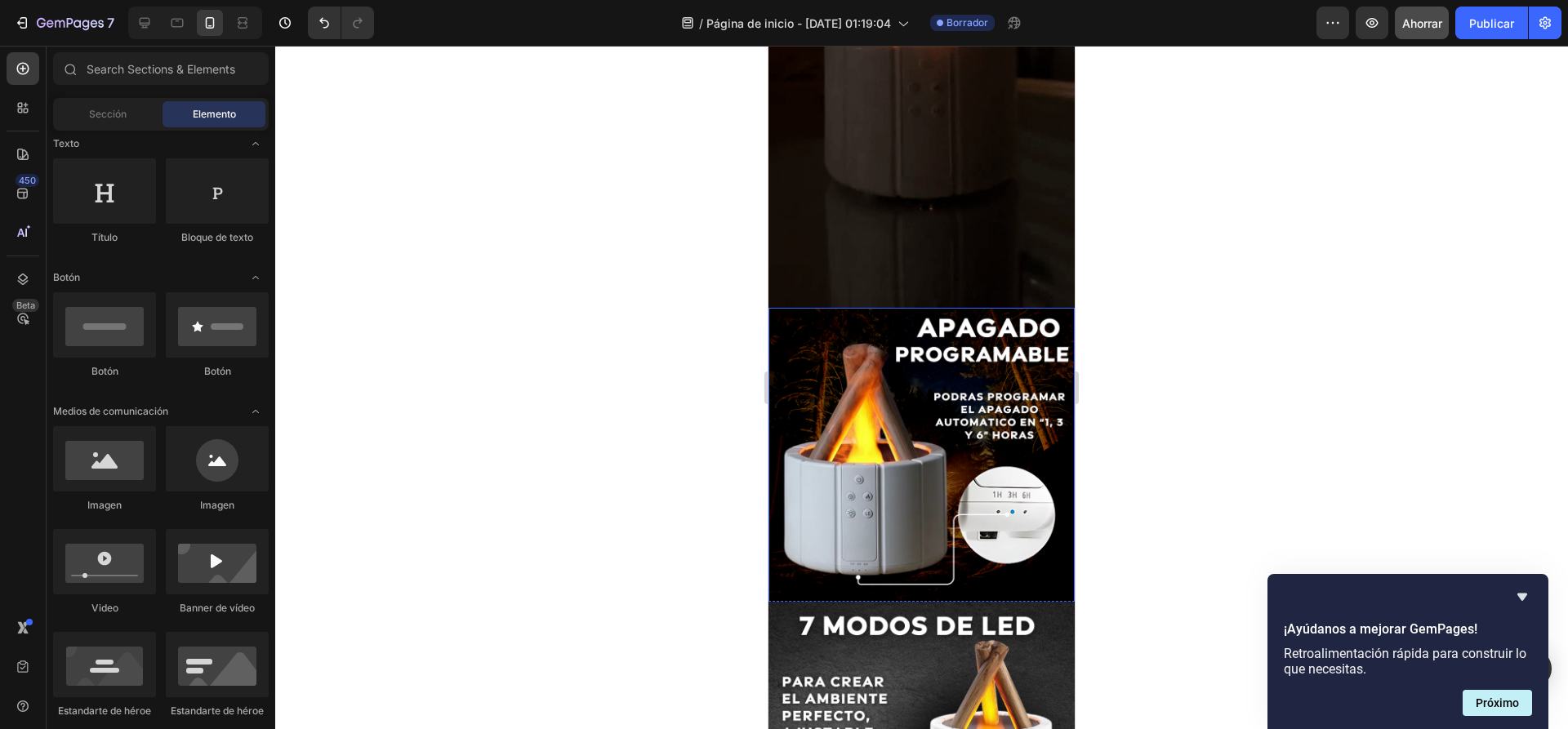
scroll to position [1306, 0]
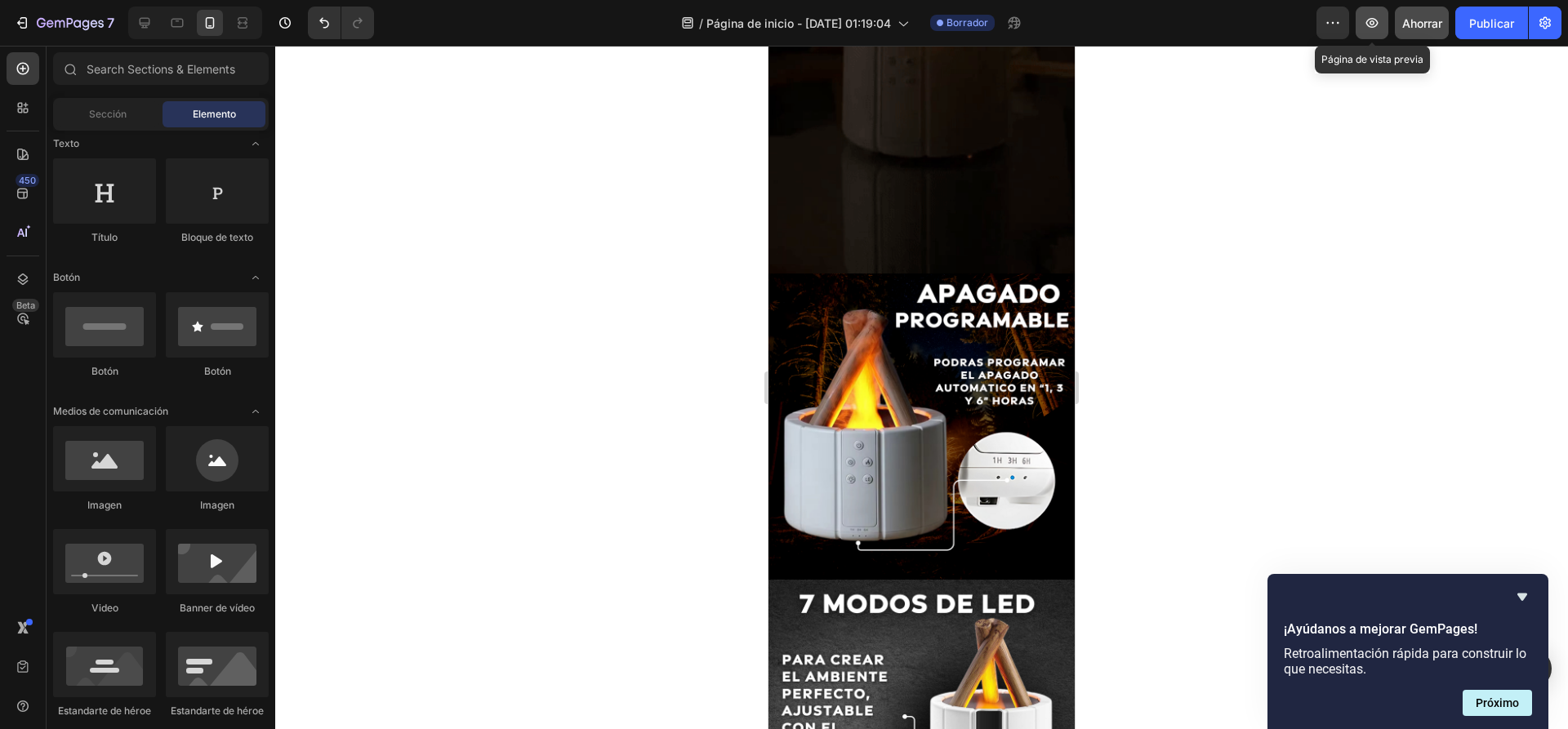
click at [1374, 18] on icon "button" at bounding box center [1372, 23] width 16 height 16
click at [1500, 26] on font "Publicar" at bounding box center [1491, 23] width 45 height 14
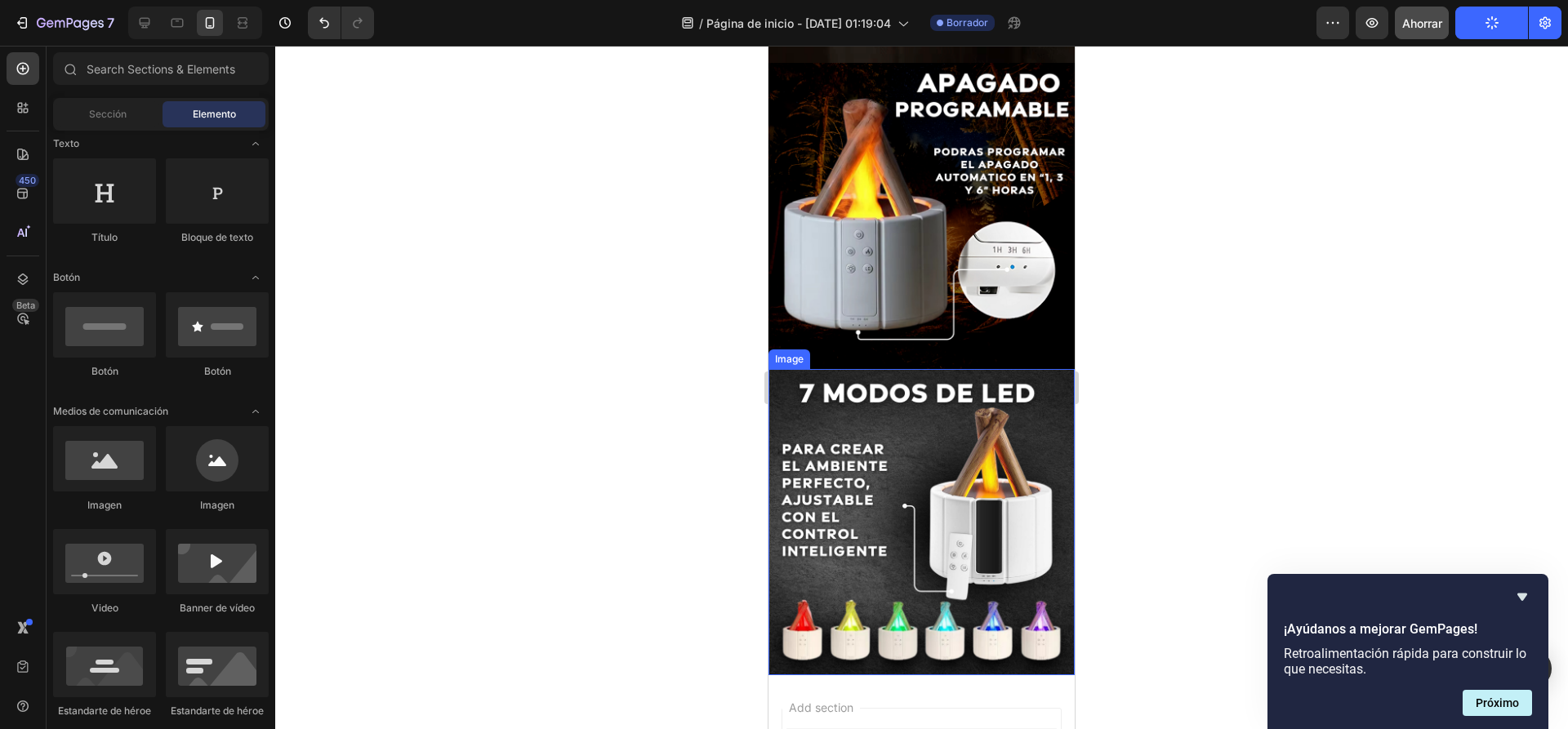
scroll to position [1551, 0]
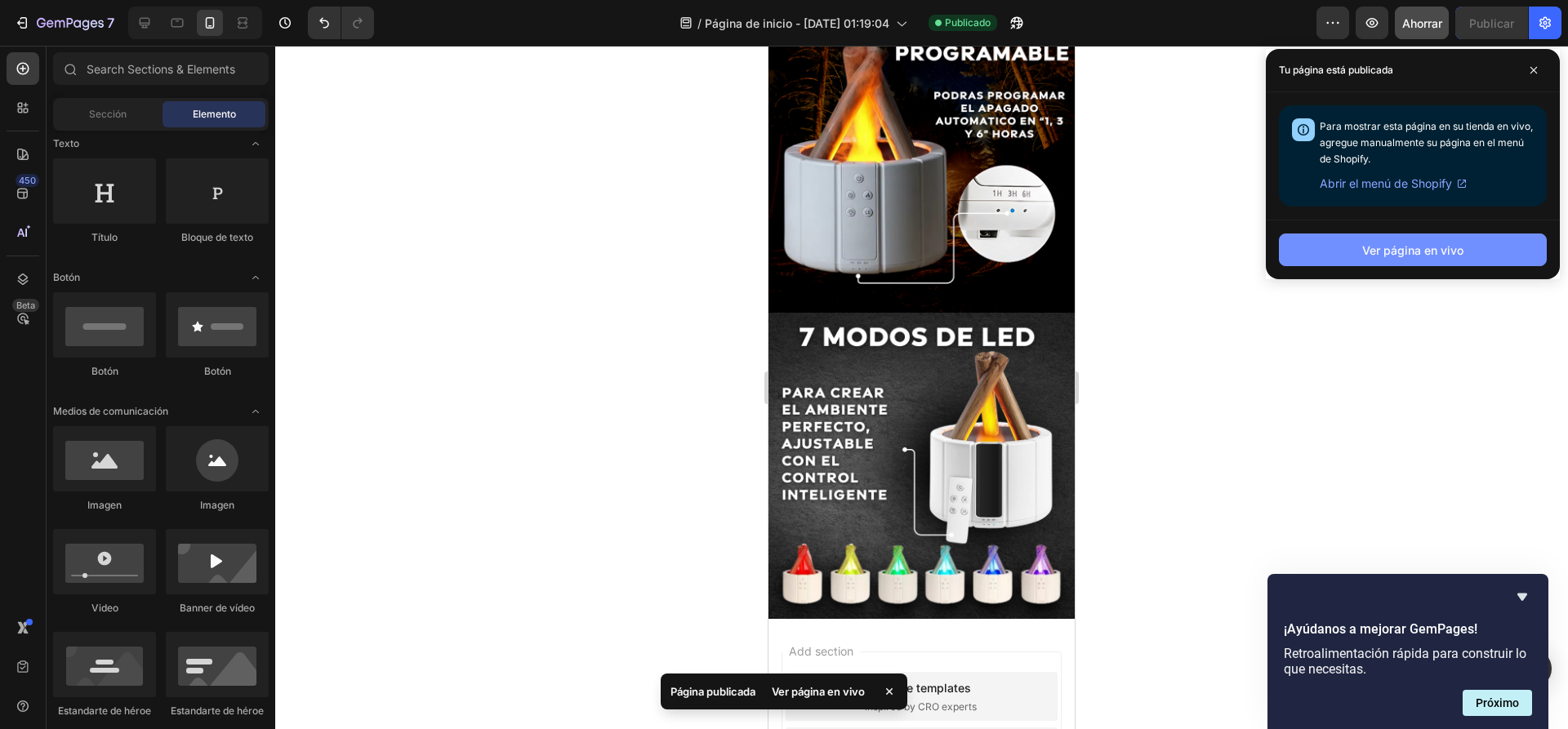
click at [1417, 256] on font "Ver página en vivo" at bounding box center [1413, 250] width 101 height 14
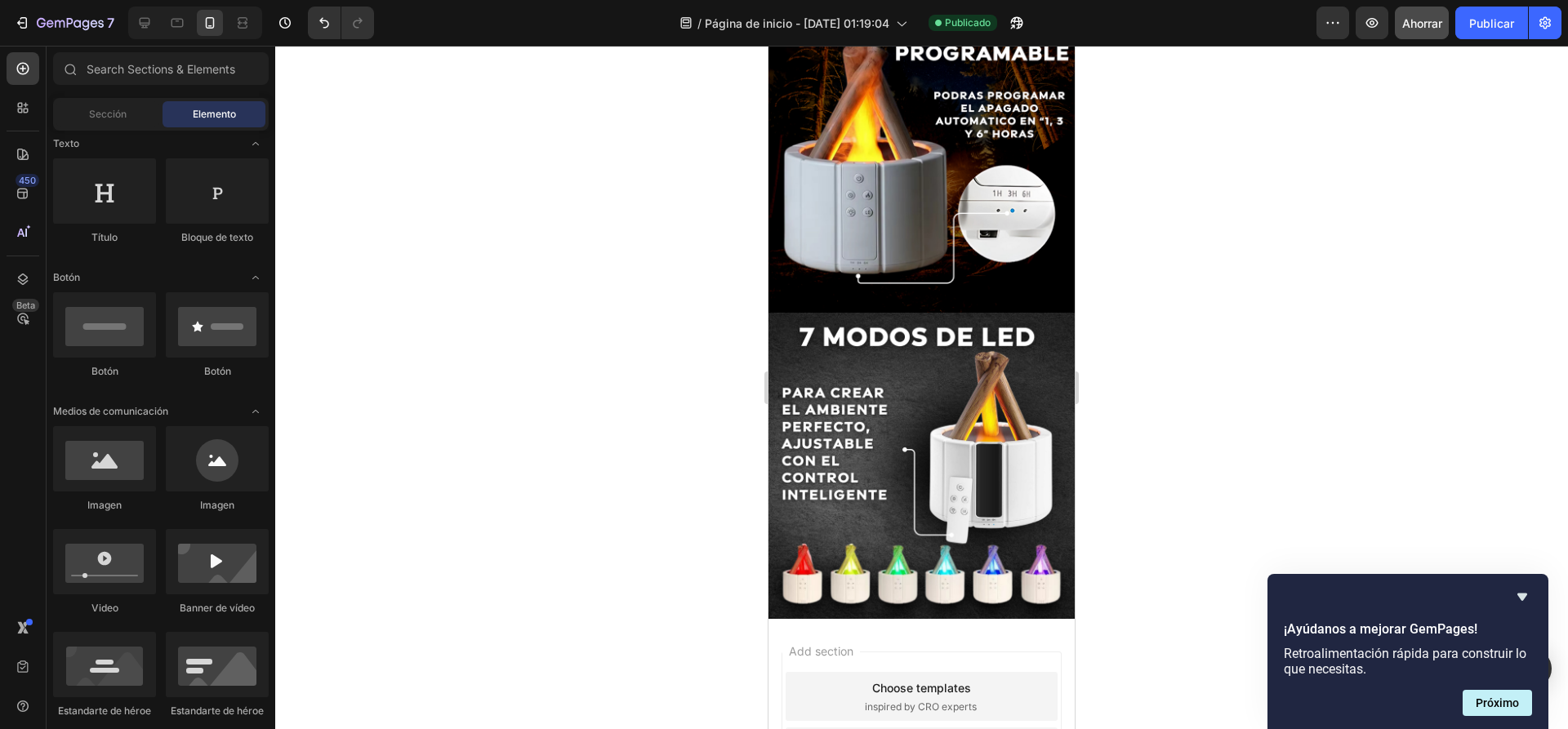
click at [616, 248] on div at bounding box center [921, 387] width 1292 height 683
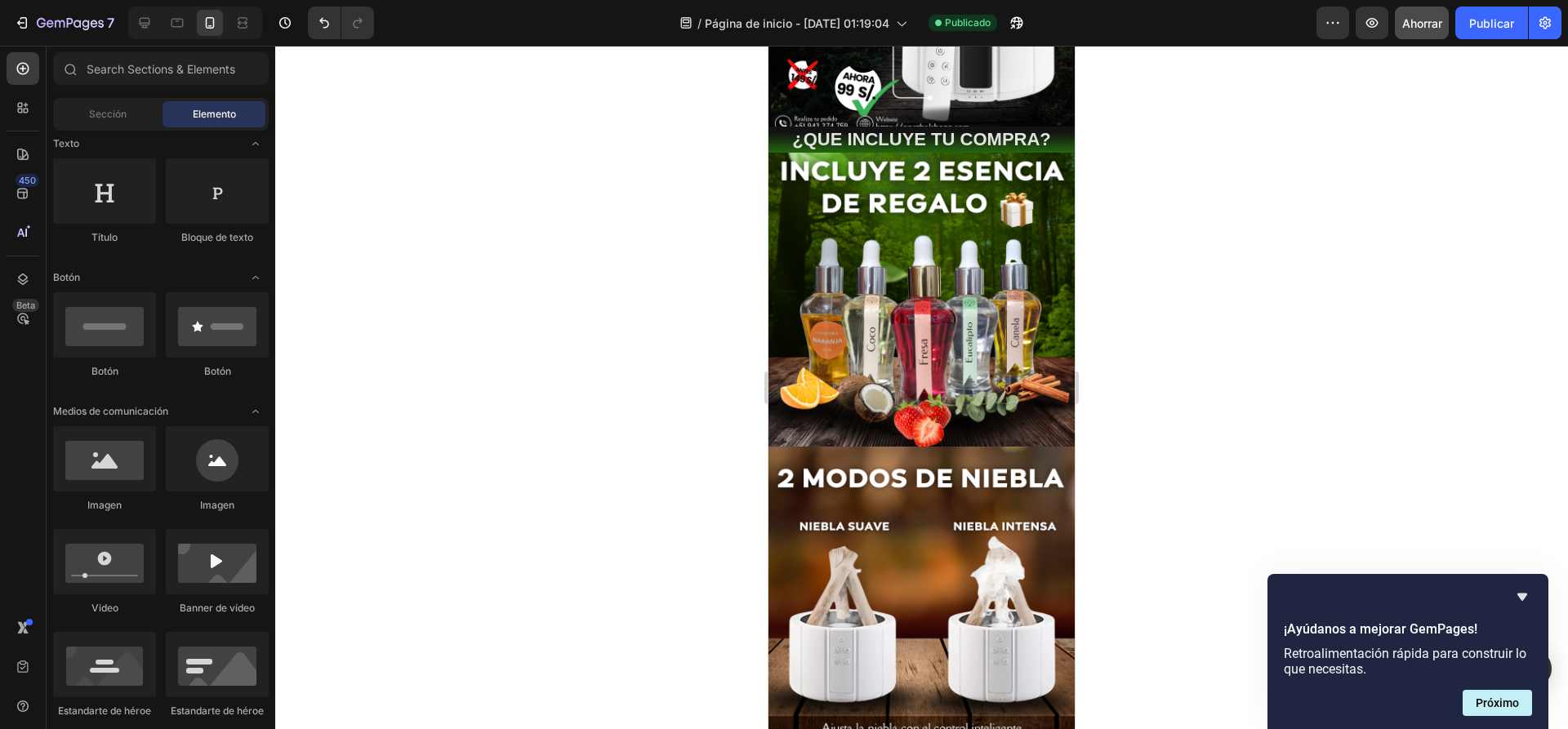
scroll to position [245, 0]
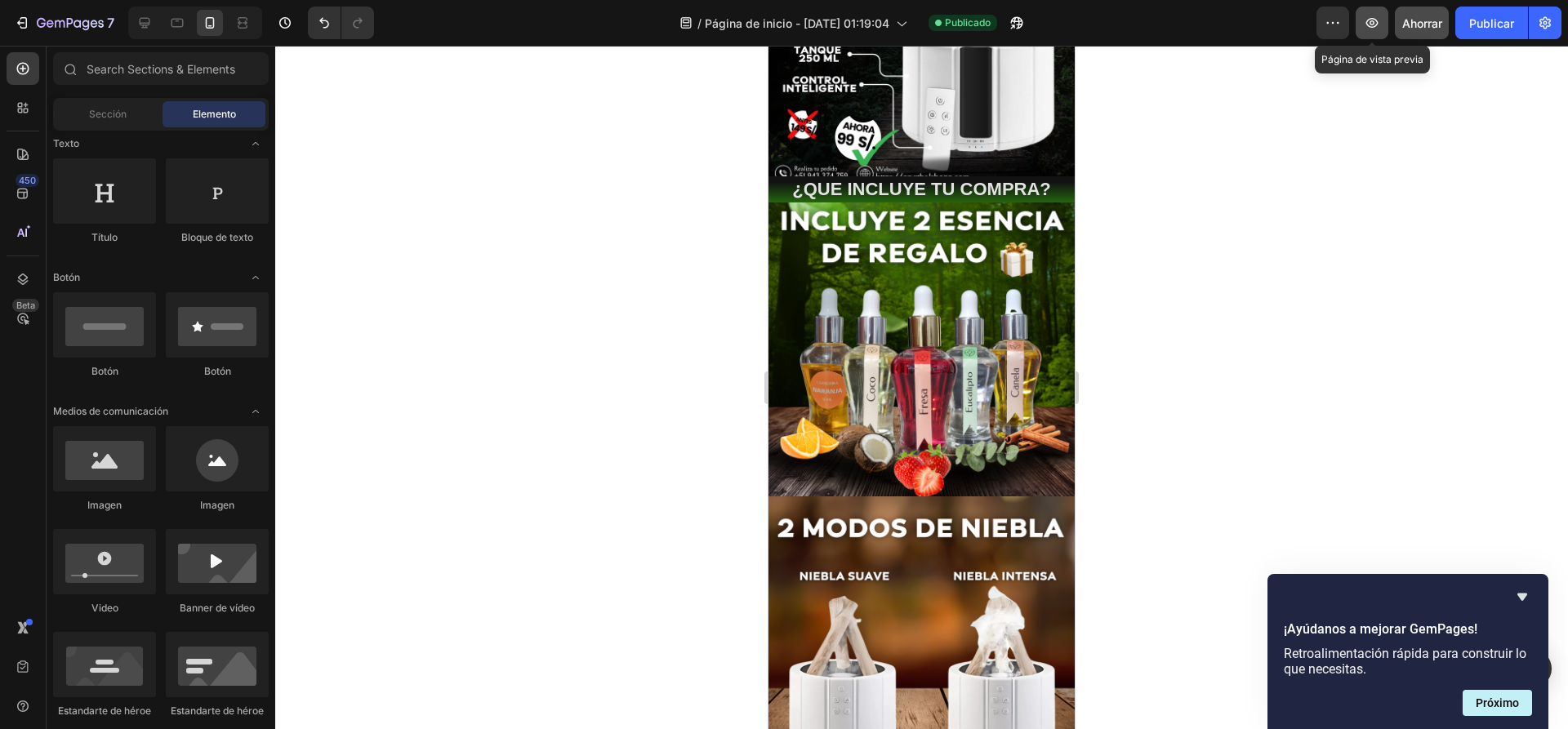
click at [1373, 32] on button "button" at bounding box center [1372, 23] width 33 height 33
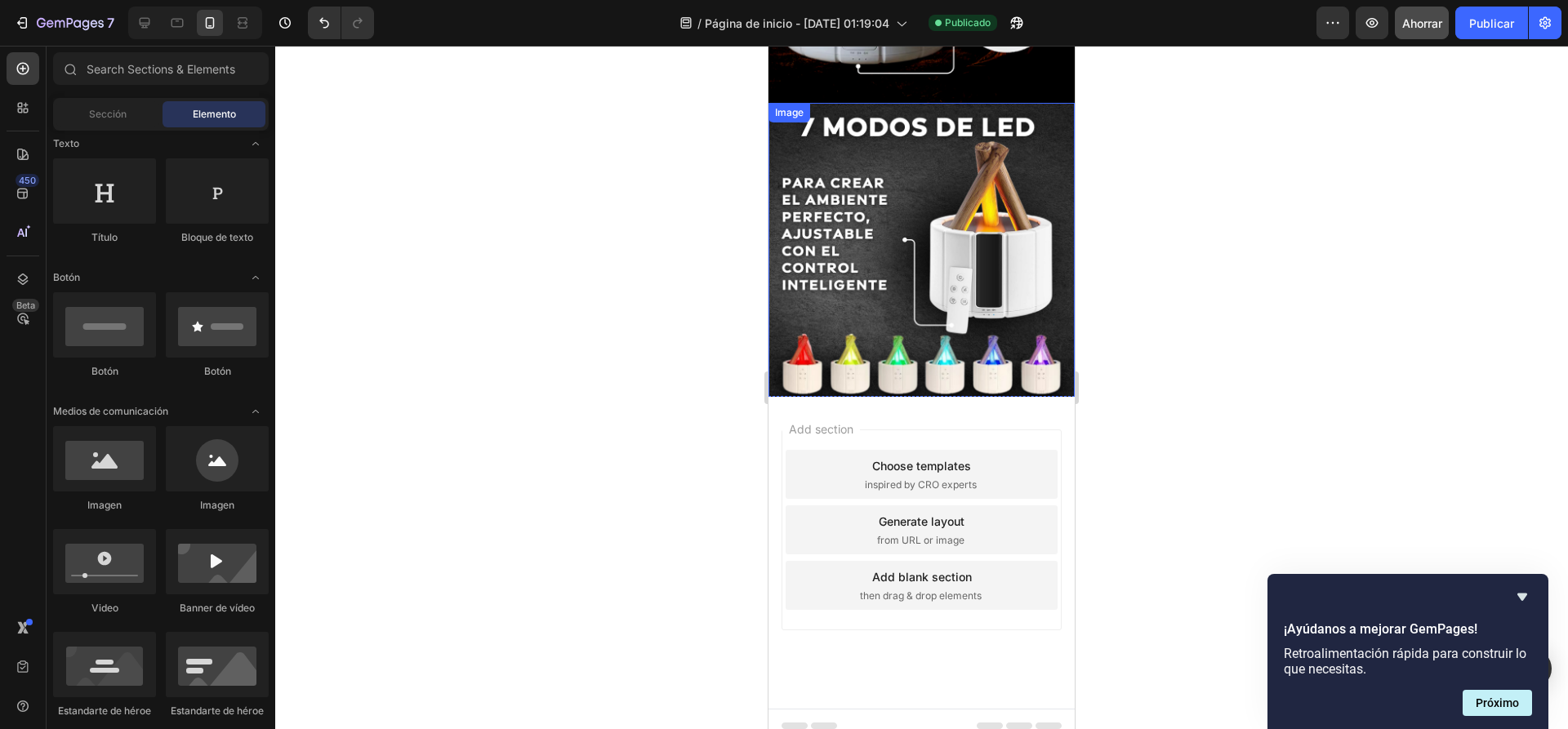
scroll to position [1762, 0]
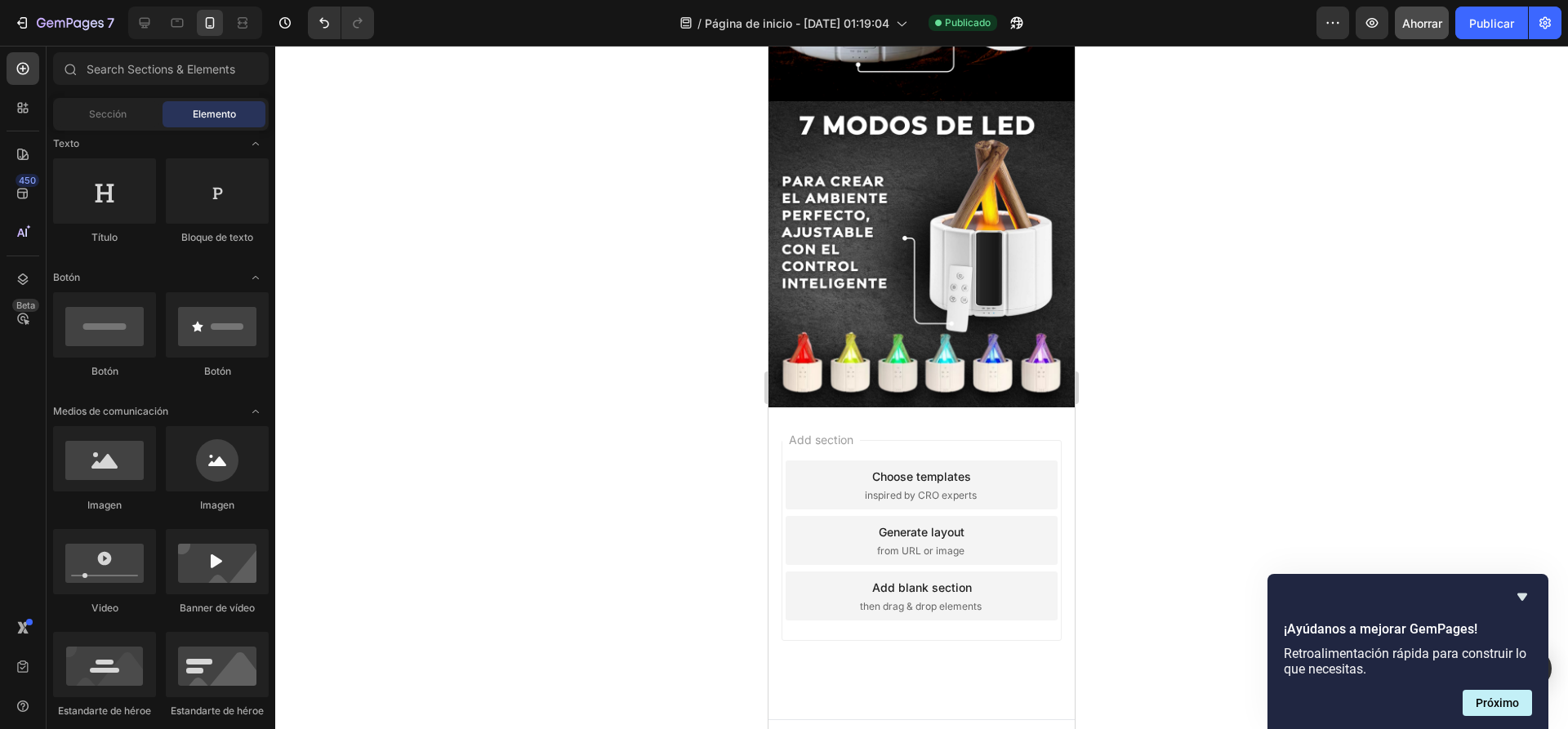
click at [889, 407] on div "Add section Choose templates inspired by CRO experts Generate layout from URL o…" at bounding box center [921, 563] width 307 height 312
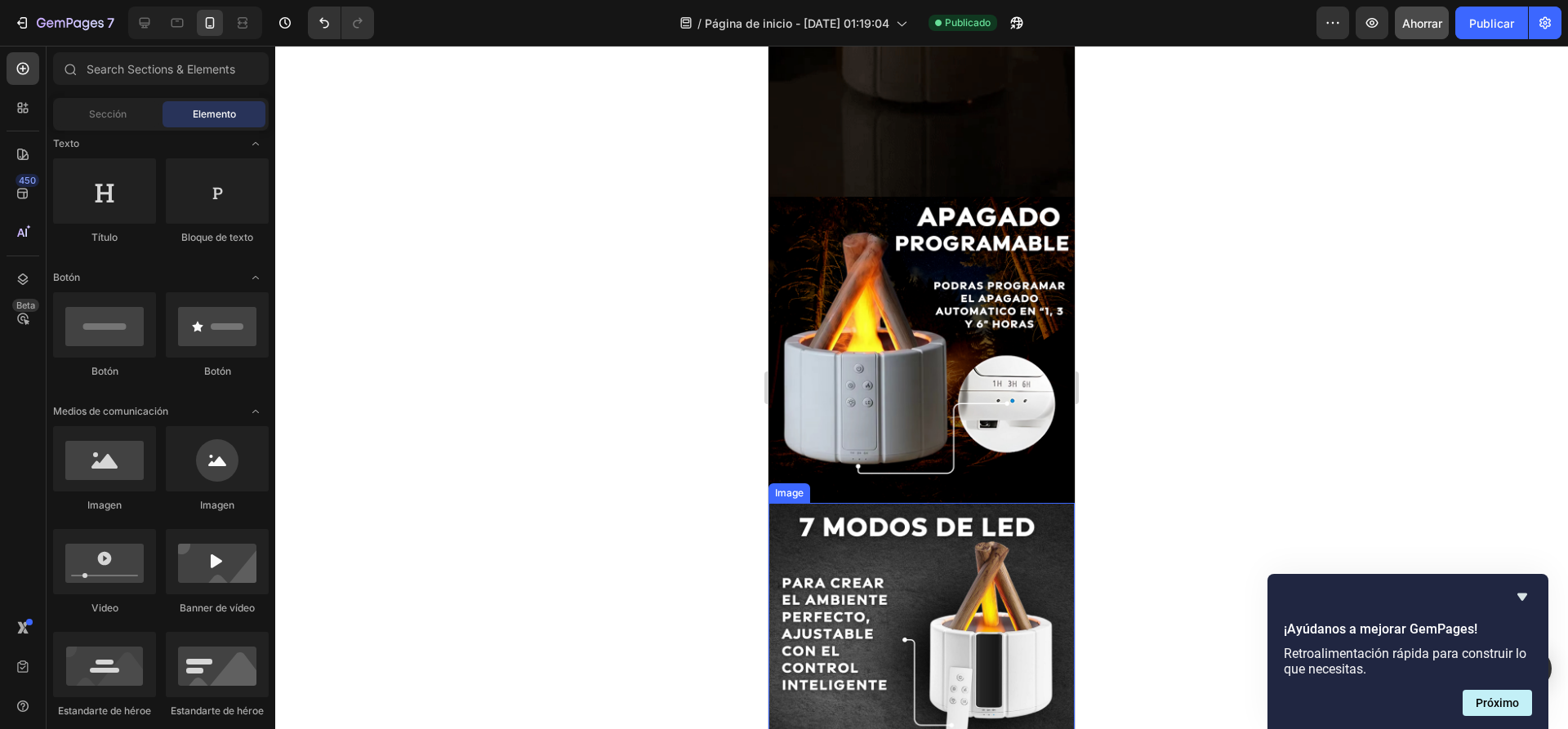
scroll to position [1354, 0]
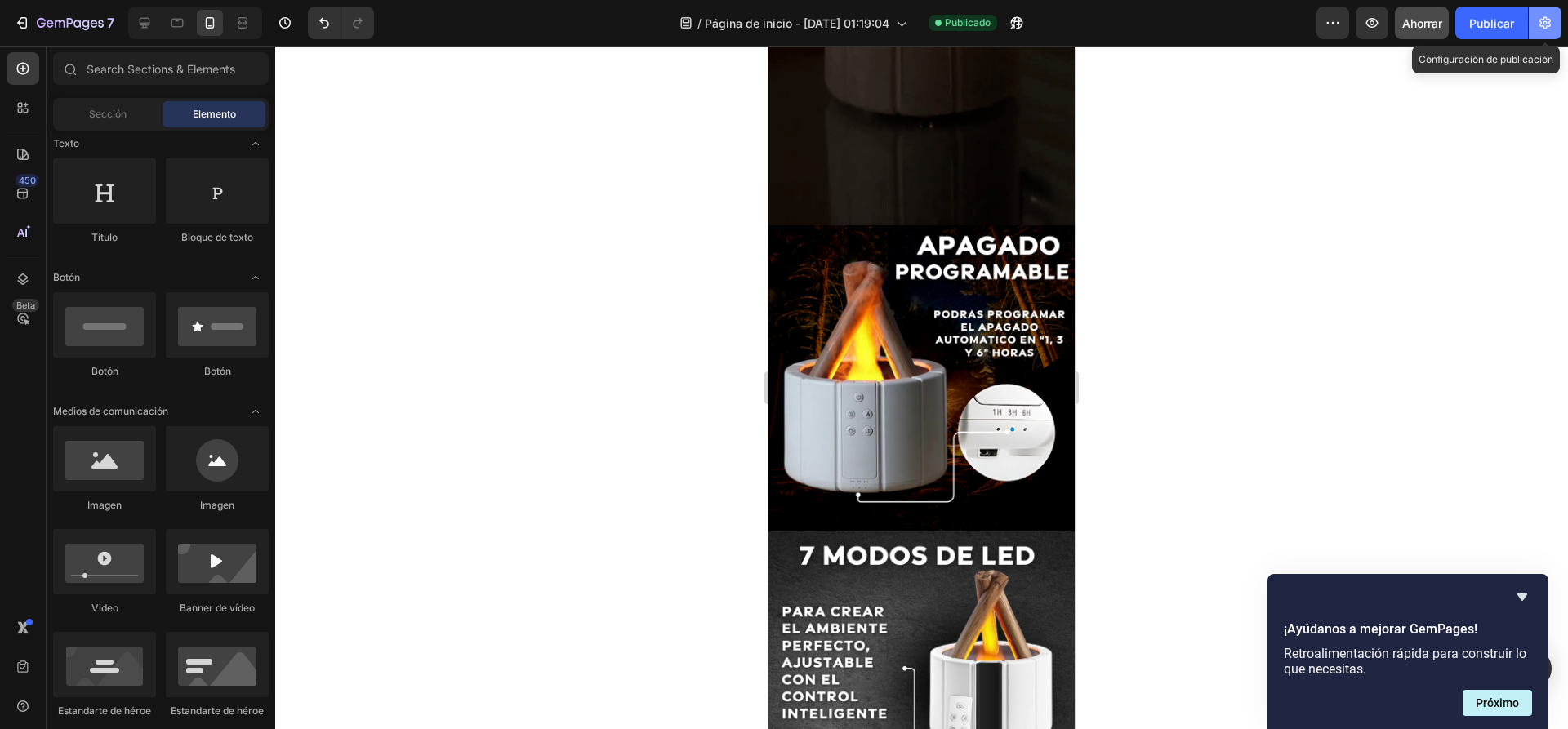
click at [1552, 18] on icon "button" at bounding box center [1545, 23] width 16 height 16
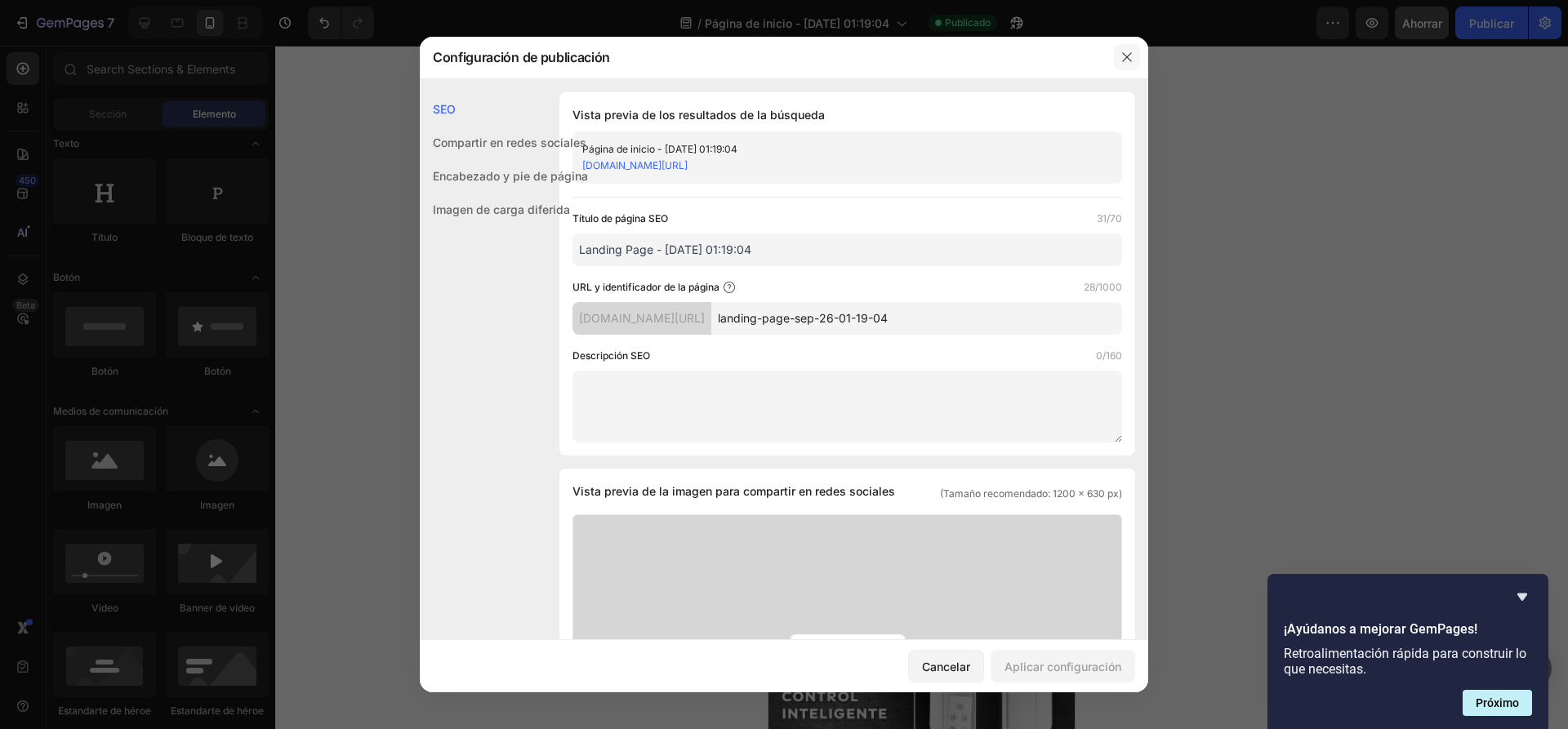
click at [1131, 64] on icon "button" at bounding box center [1127, 57] width 13 height 13
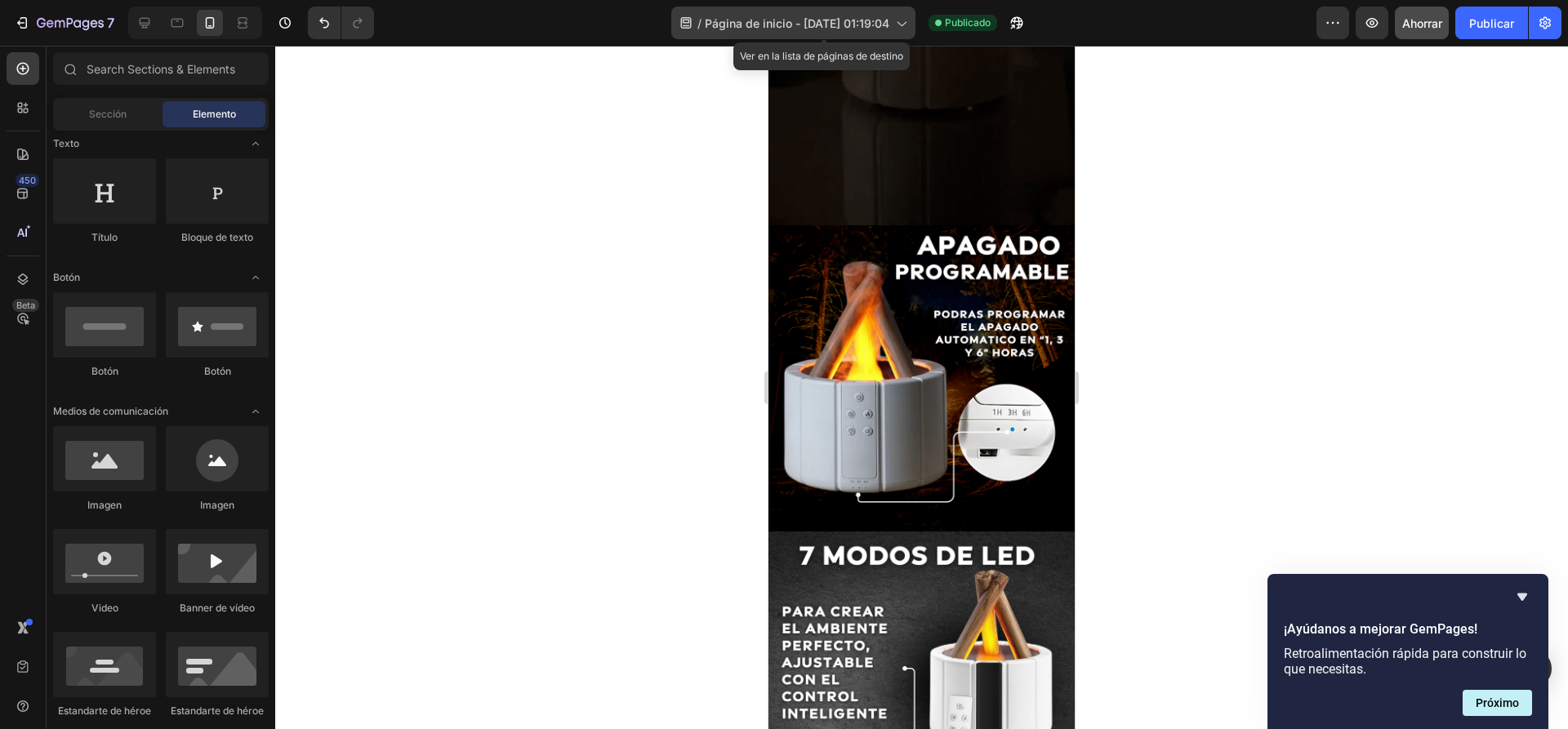
click at [705, 29] on font "Página de inicio - 26 de septiembre, 01:19:04" at bounding box center [797, 23] width 185 height 14
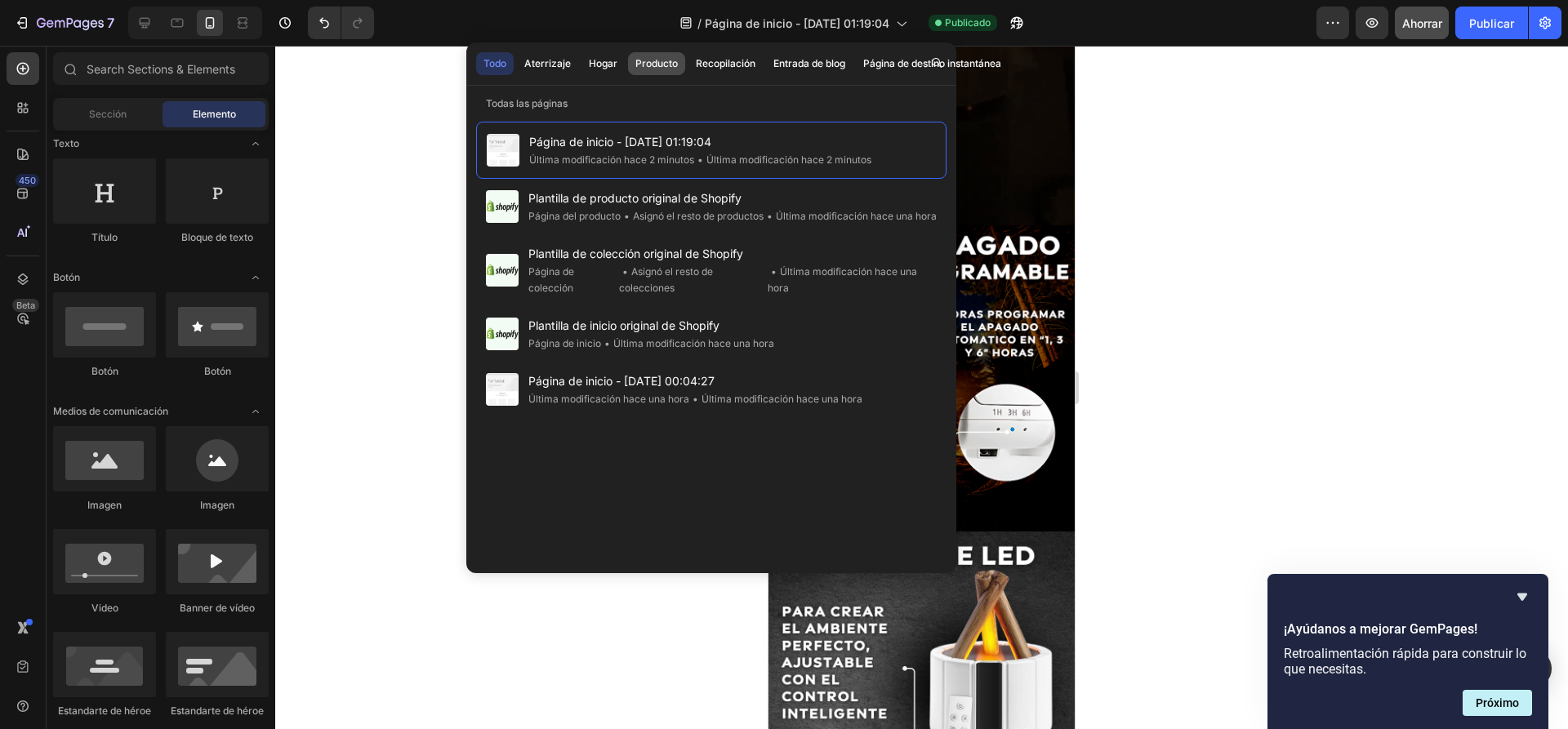
click at [656, 61] on font "Producto" at bounding box center [656, 63] width 43 height 12
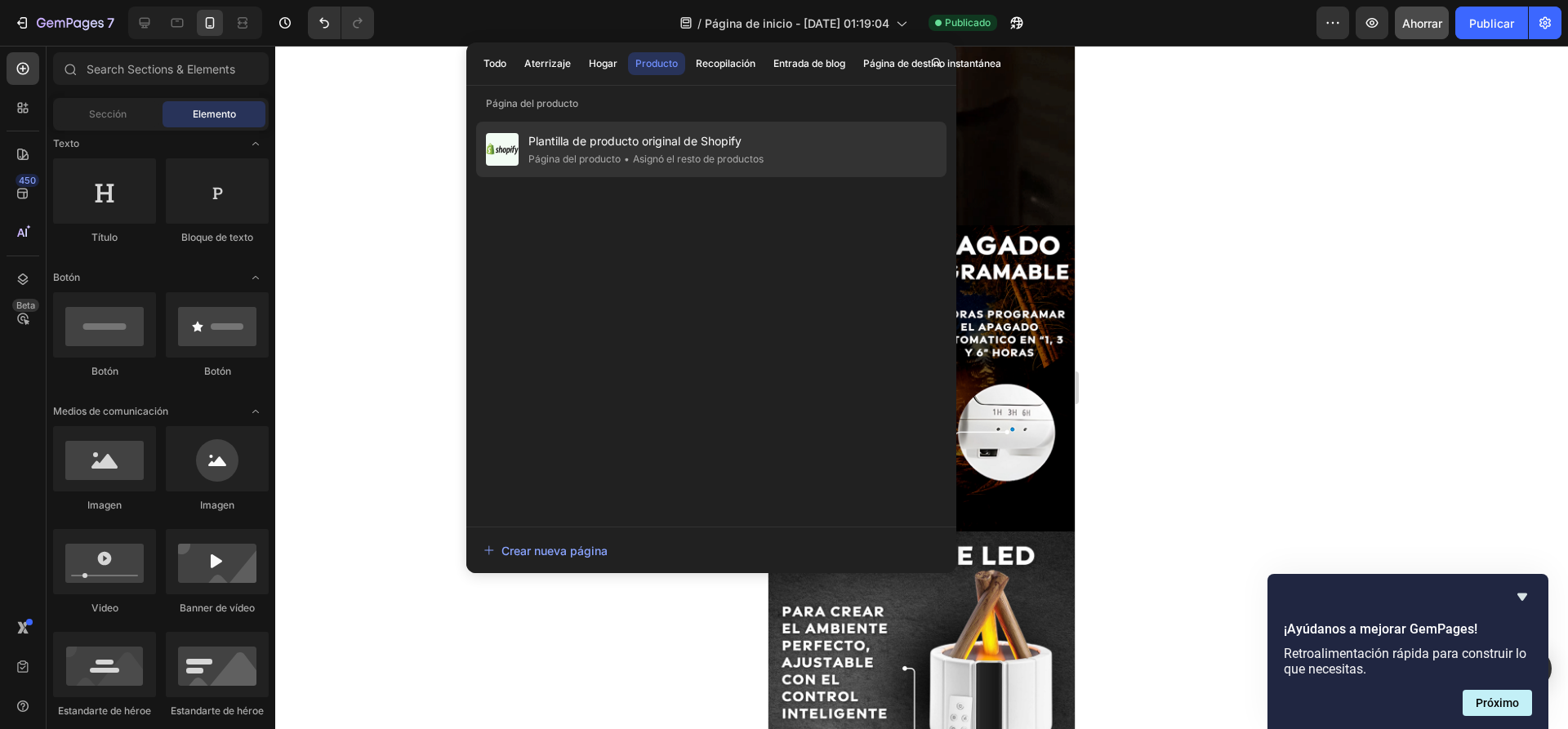
click at [584, 159] on font "Página del producto" at bounding box center [574, 159] width 92 height 12
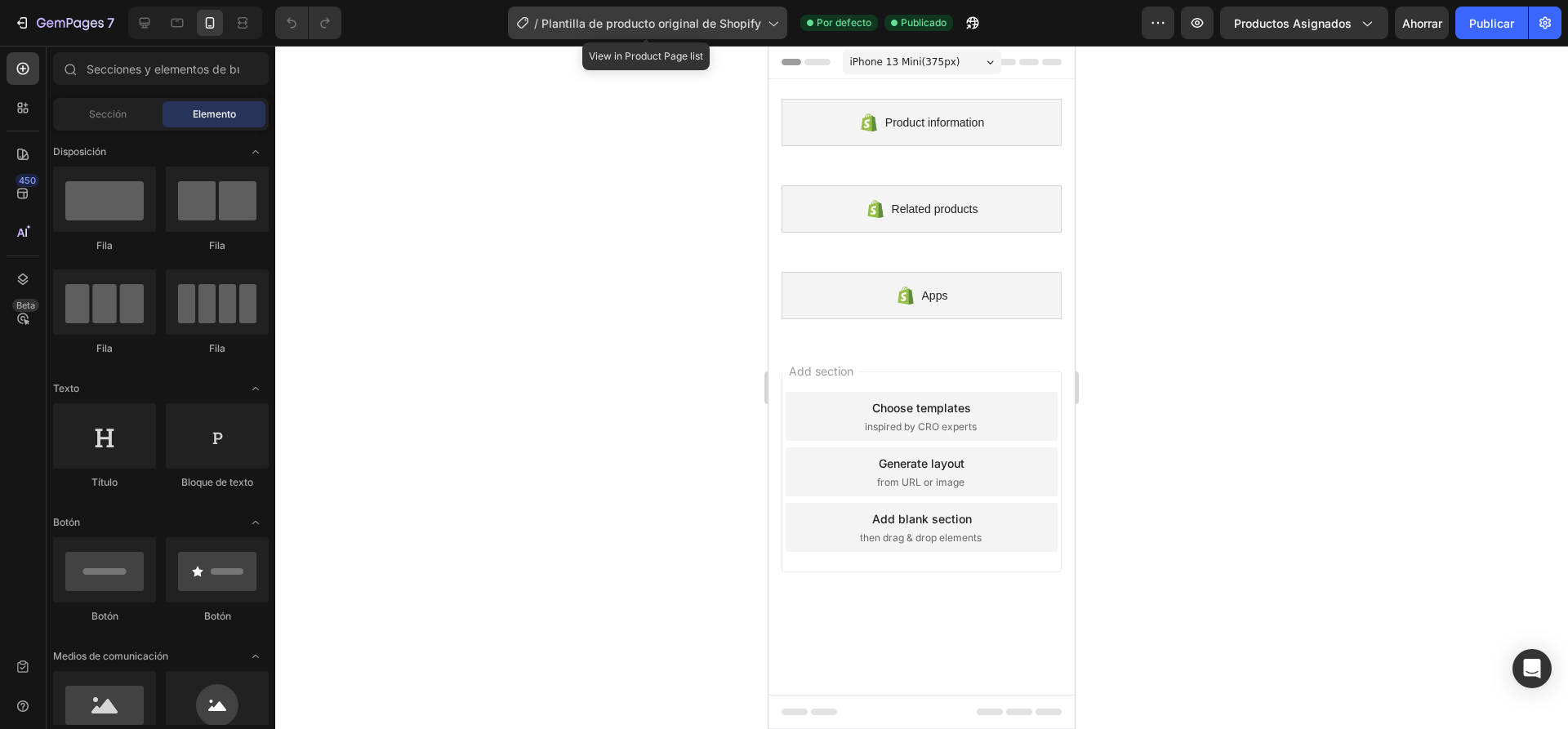
click at [759, 29] on font "Plantilla de producto original de Shopify" at bounding box center [651, 23] width 220 height 14
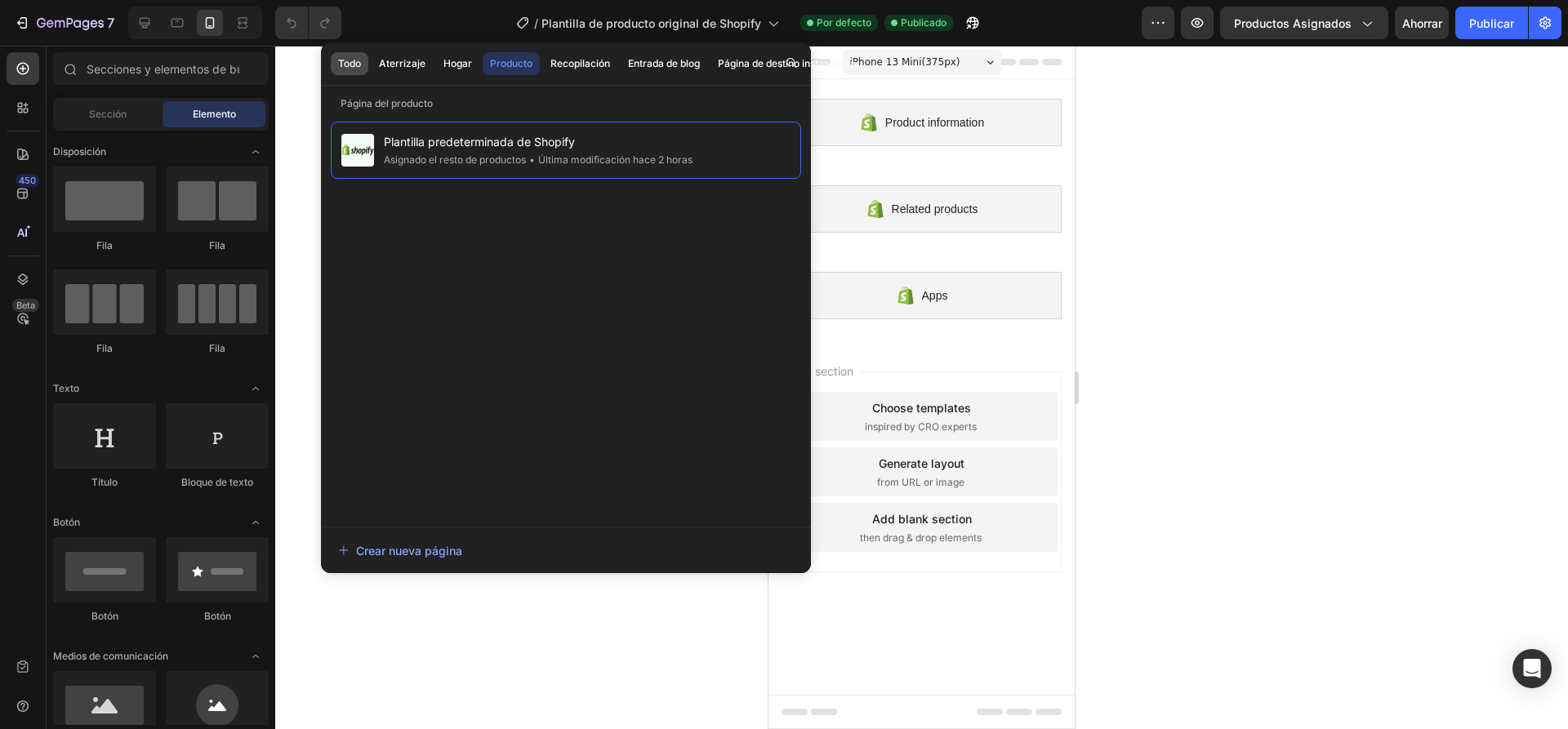
click at [352, 68] on font "Todo" at bounding box center [349, 63] width 23 height 12
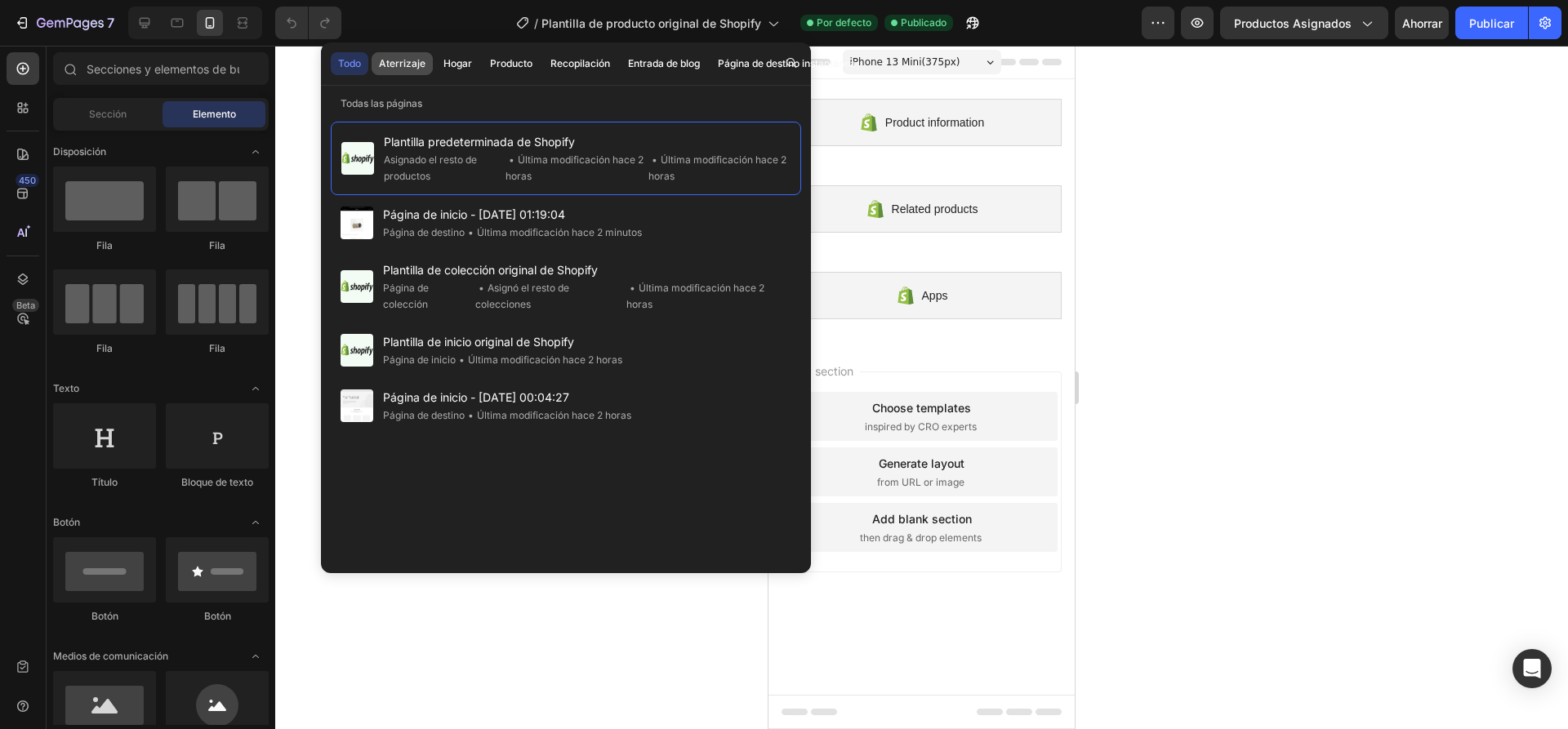
click at [405, 64] on font "Aterrizaje" at bounding box center [401, 63] width 47 height 12
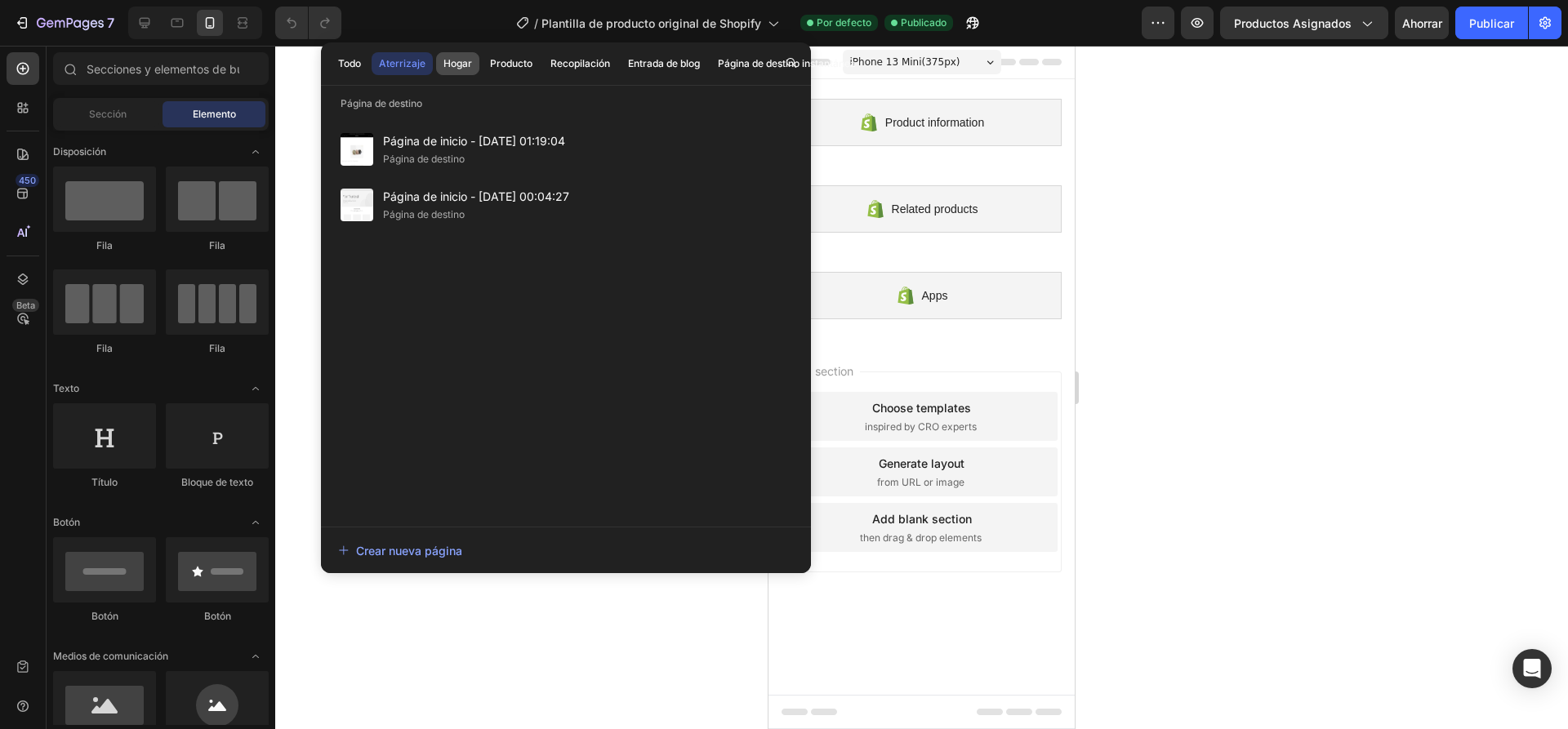
click at [453, 61] on font "Hogar" at bounding box center [457, 63] width 29 height 12
click at [411, 63] on font "Aterrizaje" at bounding box center [401, 63] width 47 height 12
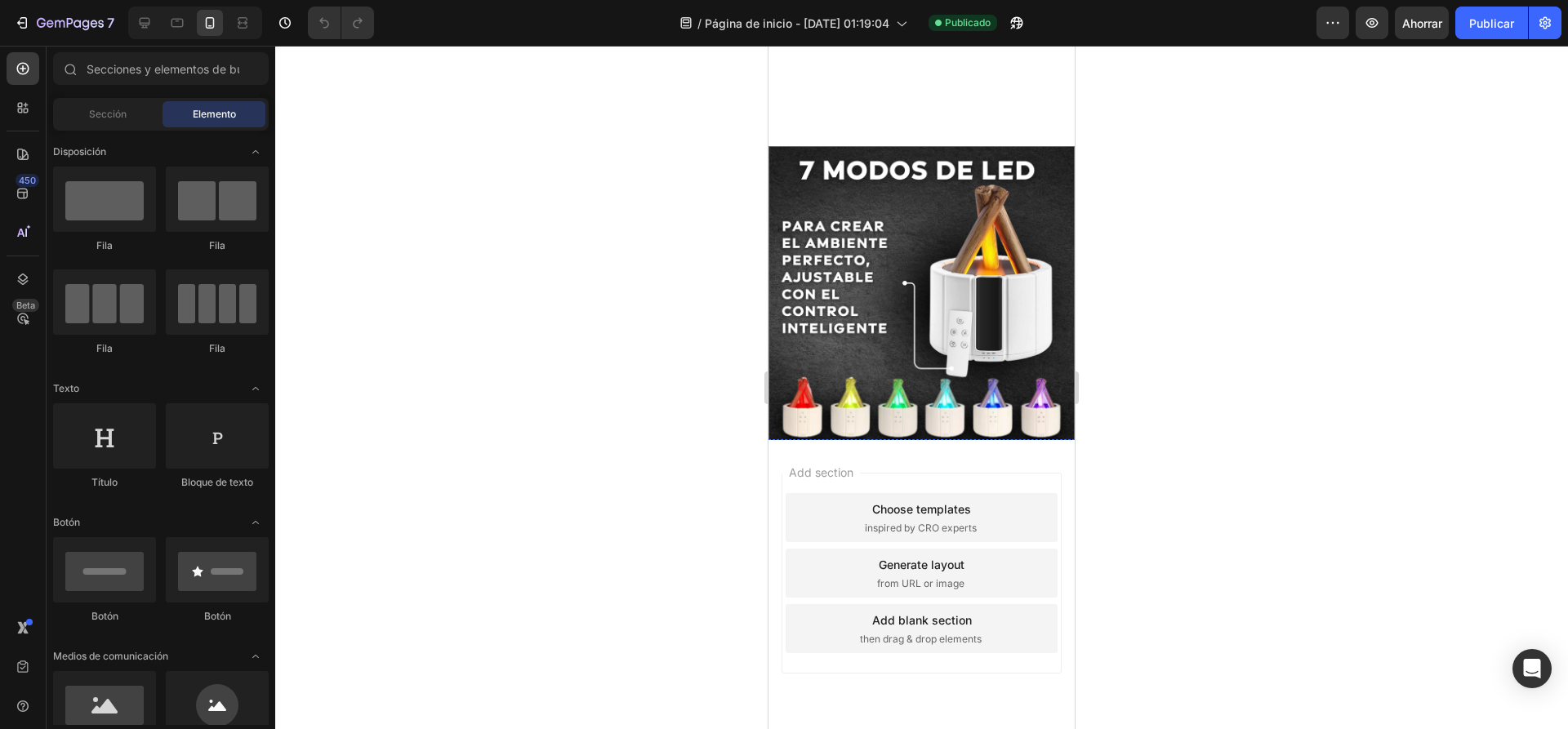
scroll to position [1762, 0]
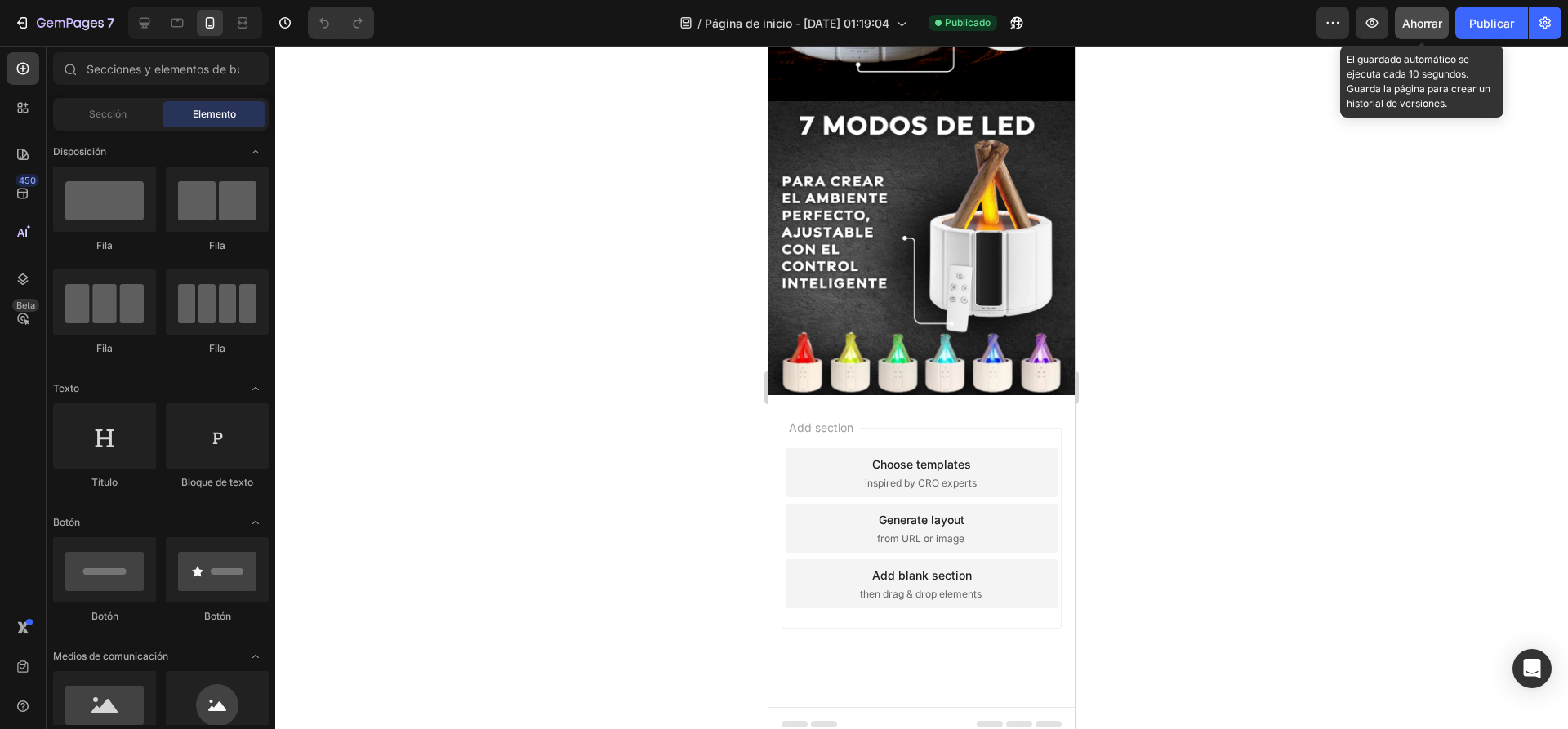
click at [1429, 12] on button "Ahorrar" at bounding box center [1422, 23] width 54 height 33
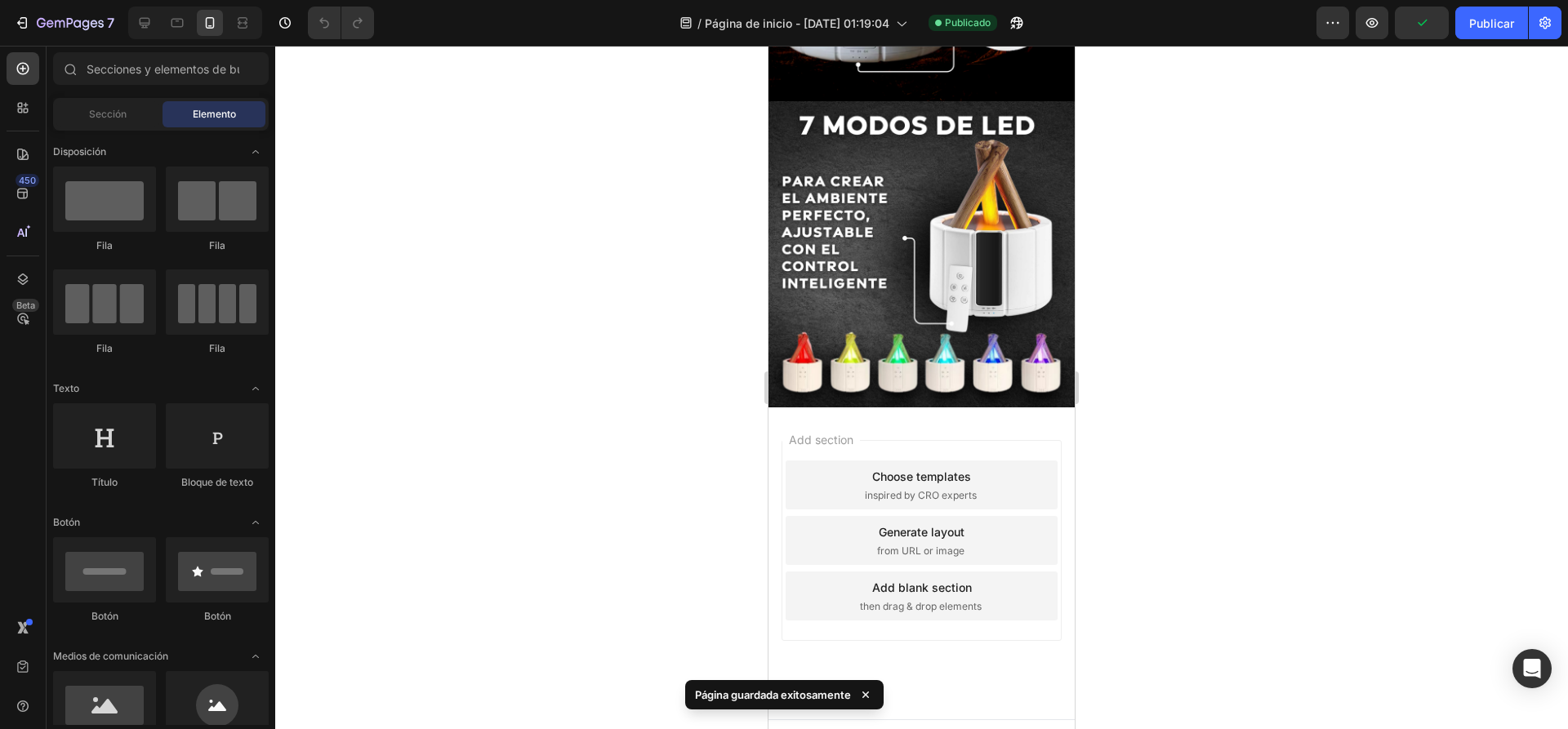
click at [1234, 229] on div at bounding box center [921, 387] width 1292 height 683
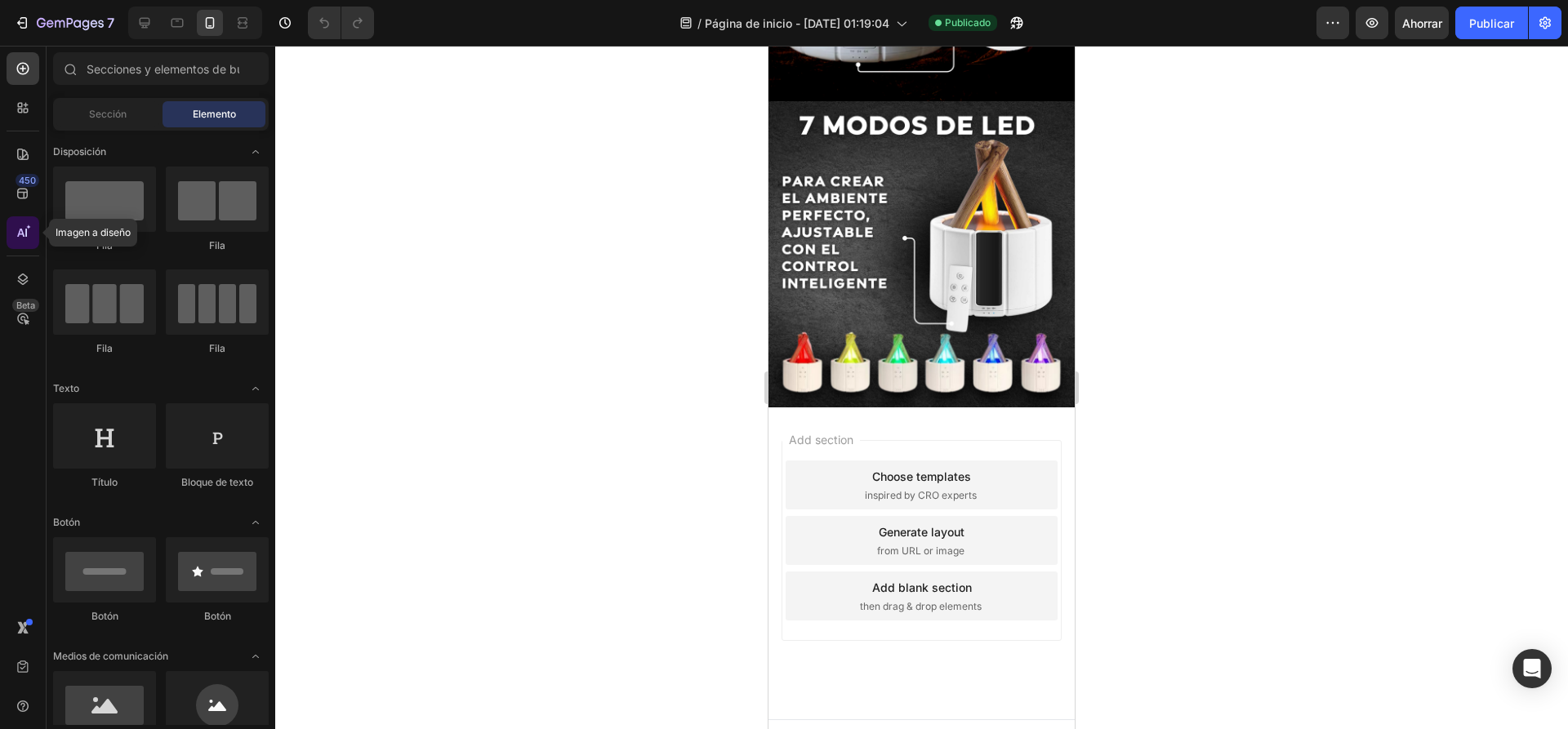
click at [26, 233] on icon at bounding box center [26, 233] width 2 height 8
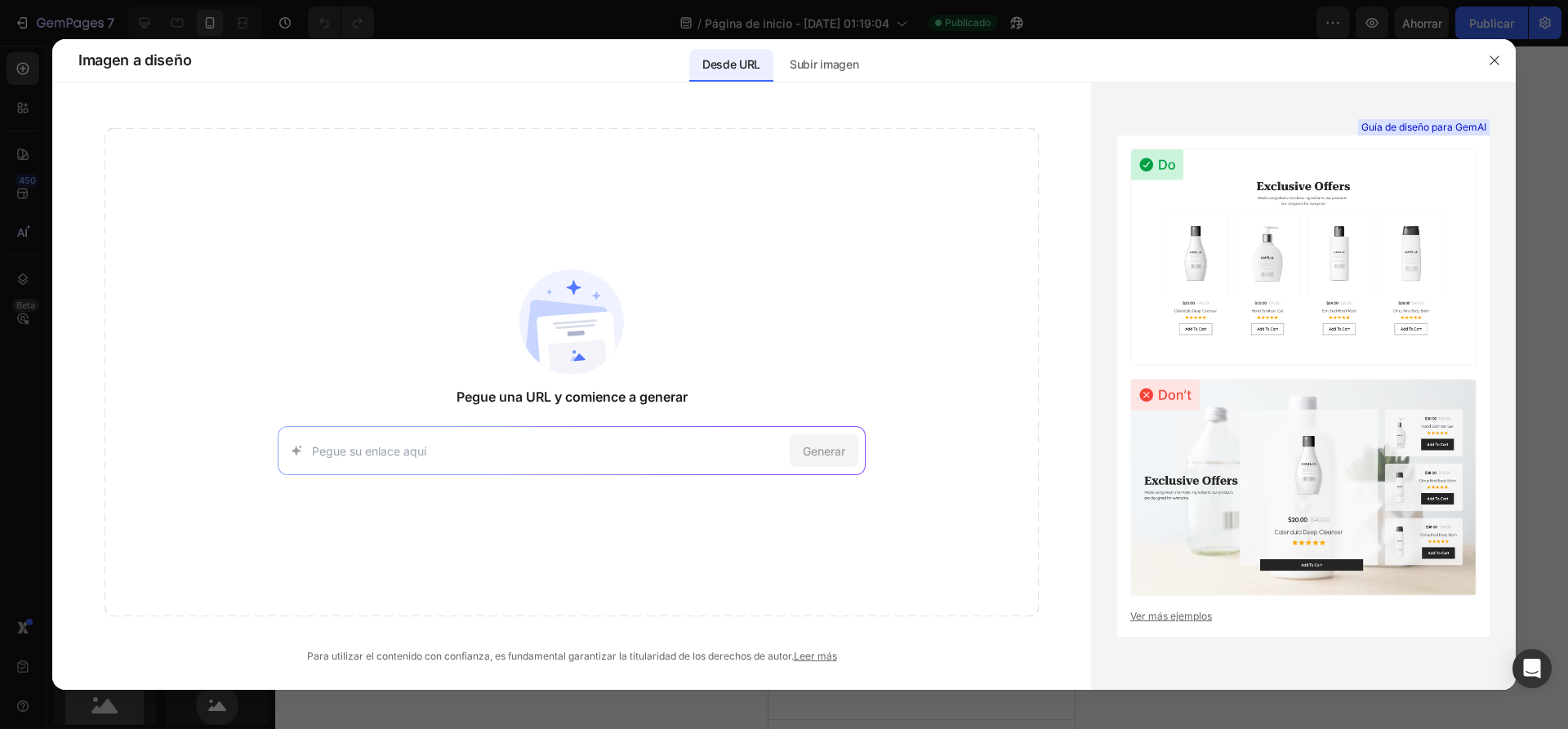
drag, startPoint x: 414, startPoint y: 449, endPoint x: 437, endPoint y: 448, distance: 23.0
click at [416, 449] on input at bounding box center [548, 450] width 471 height 17
click at [410, 445] on input at bounding box center [548, 450] width 471 height 17
paste input "aliexpress.us/item/3256808440144473.html?aff_fcid=492b7e7359b24a94b3c2180be025f…"
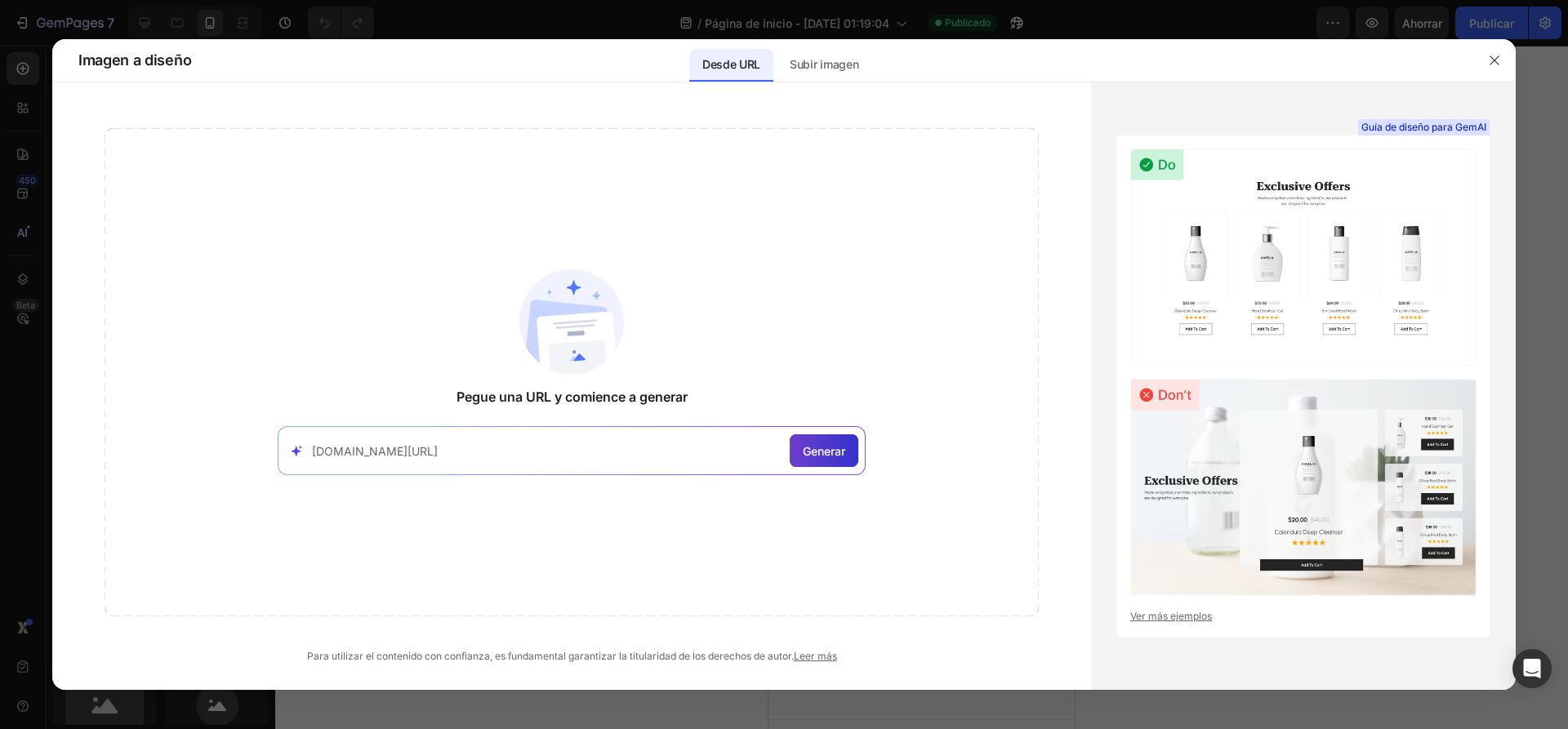
type input "aliexpress.us/item/3256808440144473.html?aff_fcid=492b7e7359b24a94b3c2180be025f…"
click at [849, 448] on div "Generar" at bounding box center [824, 450] width 69 height 33
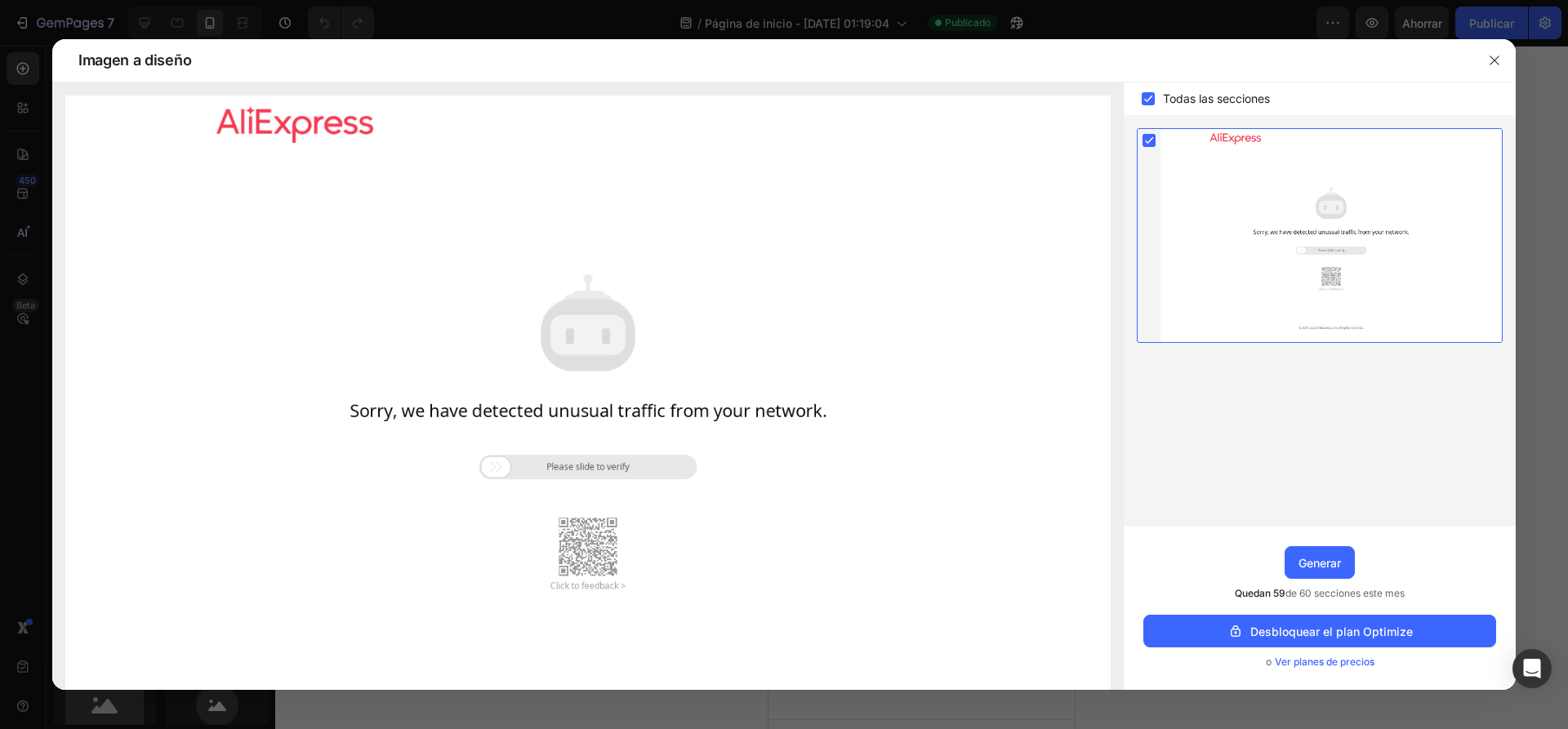
drag, startPoint x: 493, startPoint y: 456, endPoint x: 513, endPoint y: 464, distance: 21.5
click at [534, 463] on img at bounding box center [588, 422] width 1045 height 652
drag, startPoint x: 499, startPoint y: 464, endPoint x: 685, endPoint y: 476, distance: 186.4
click at [685, 476] on img at bounding box center [588, 422] width 1045 height 652
click at [1243, 263] on div at bounding box center [1330, 235] width 341 height 213
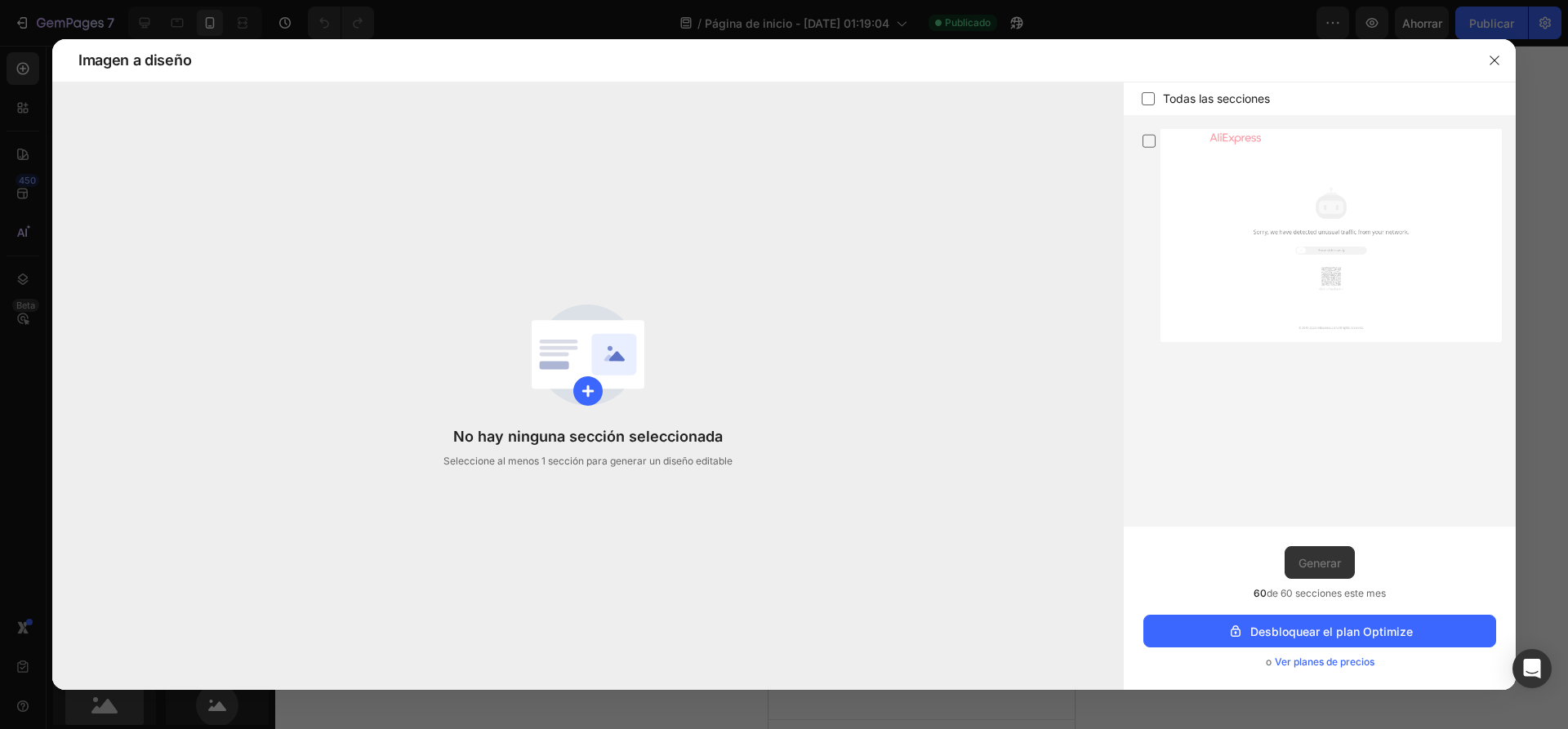
click at [550, 434] on font "No hay ninguna sección seleccionada" at bounding box center [588, 436] width 270 height 17
click at [1490, 61] on icon "button" at bounding box center [1494, 60] width 13 height 13
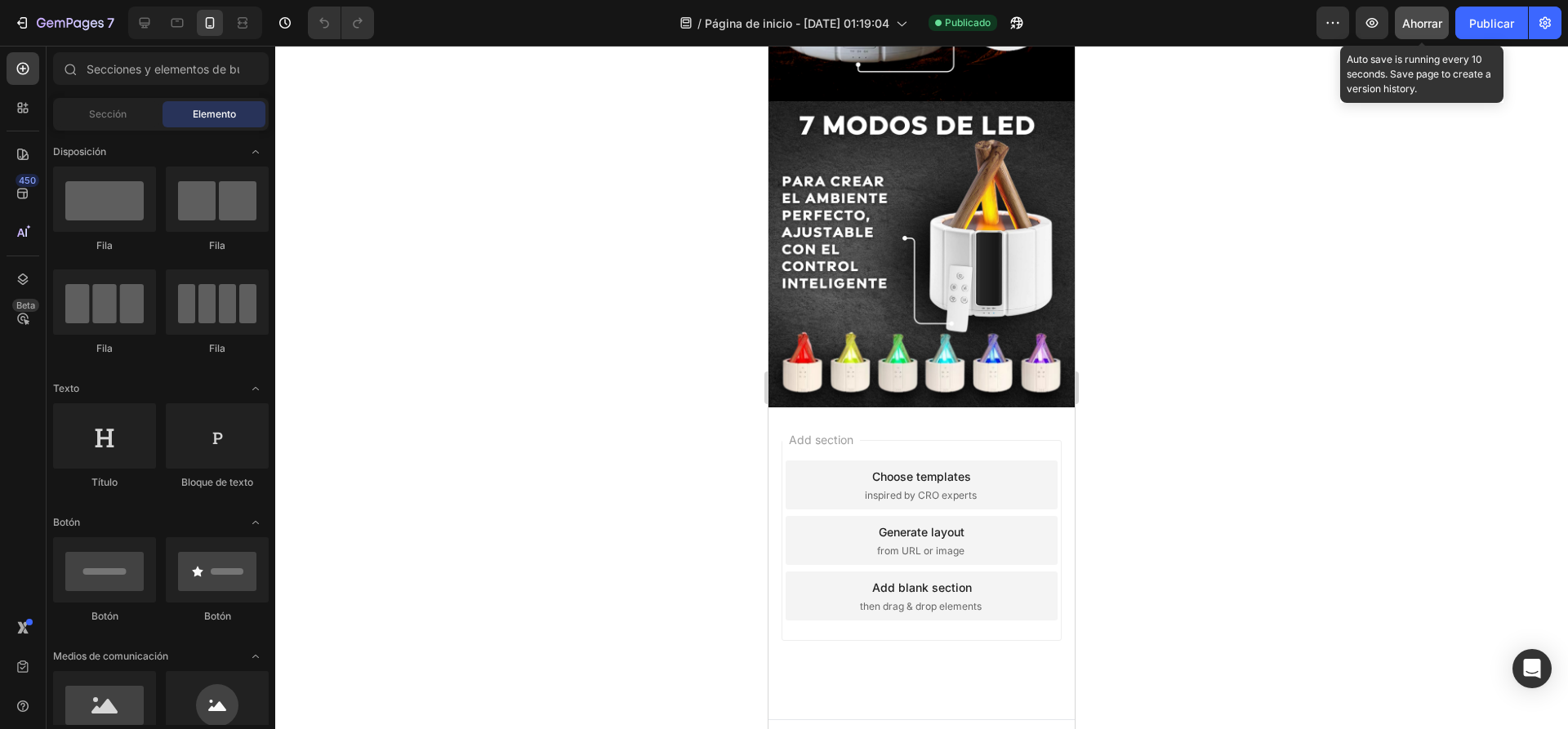
click at [1416, 16] on font "Ahorrar" at bounding box center [1422, 23] width 40 height 14
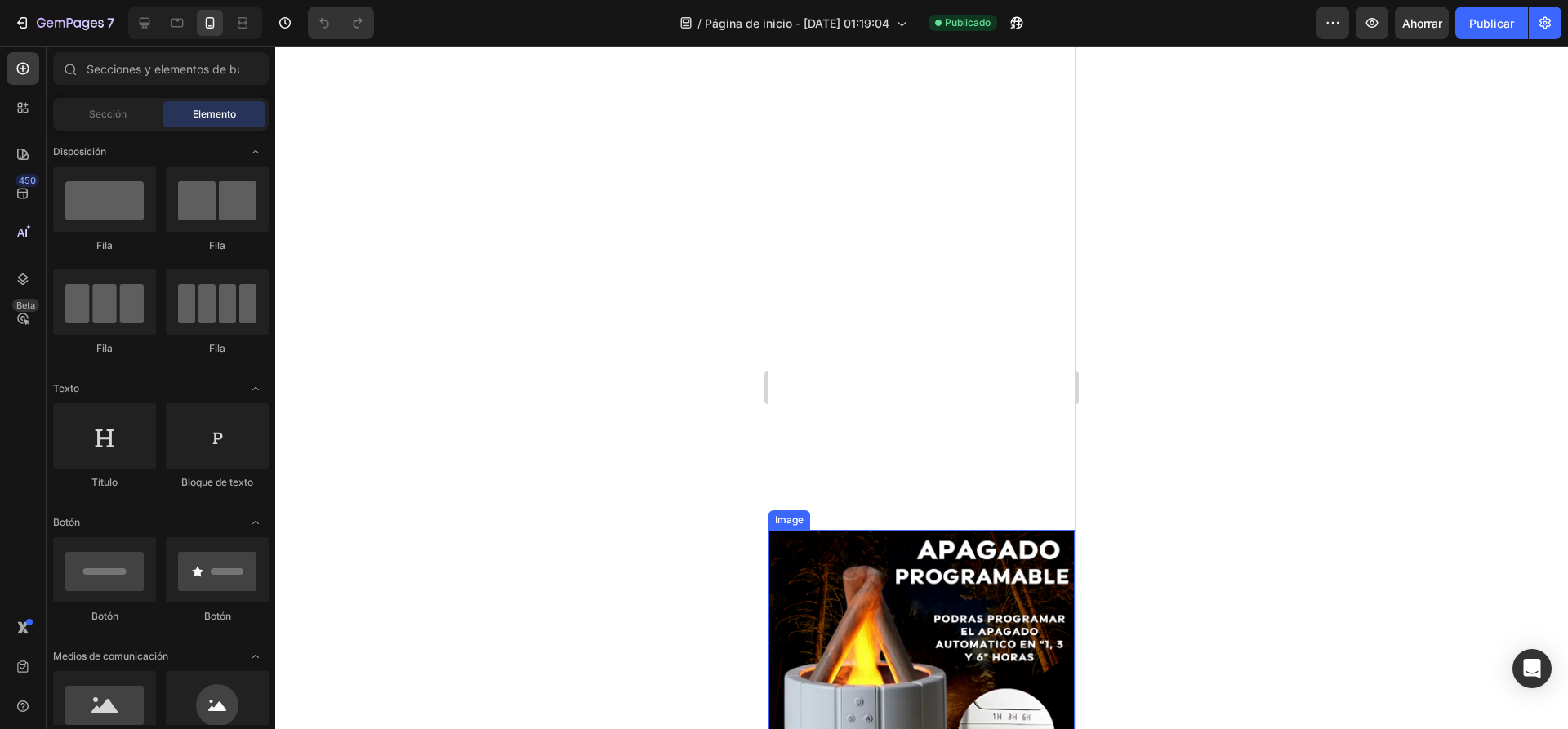
scroll to position [701, 0]
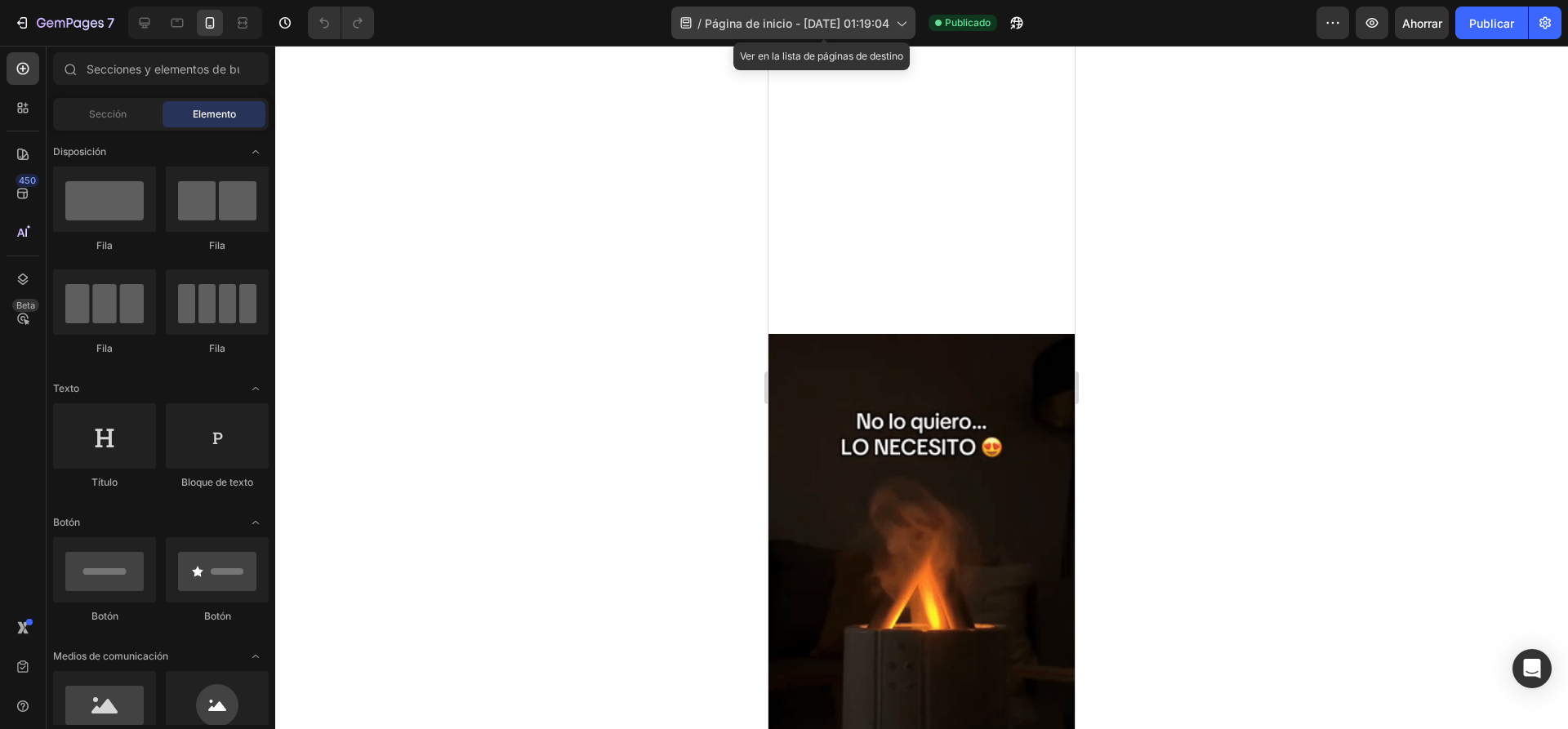
click at [889, 25] on font "Página de inicio - [DATE] 01:19:04" at bounding box center [797, 23] width 185 height 14
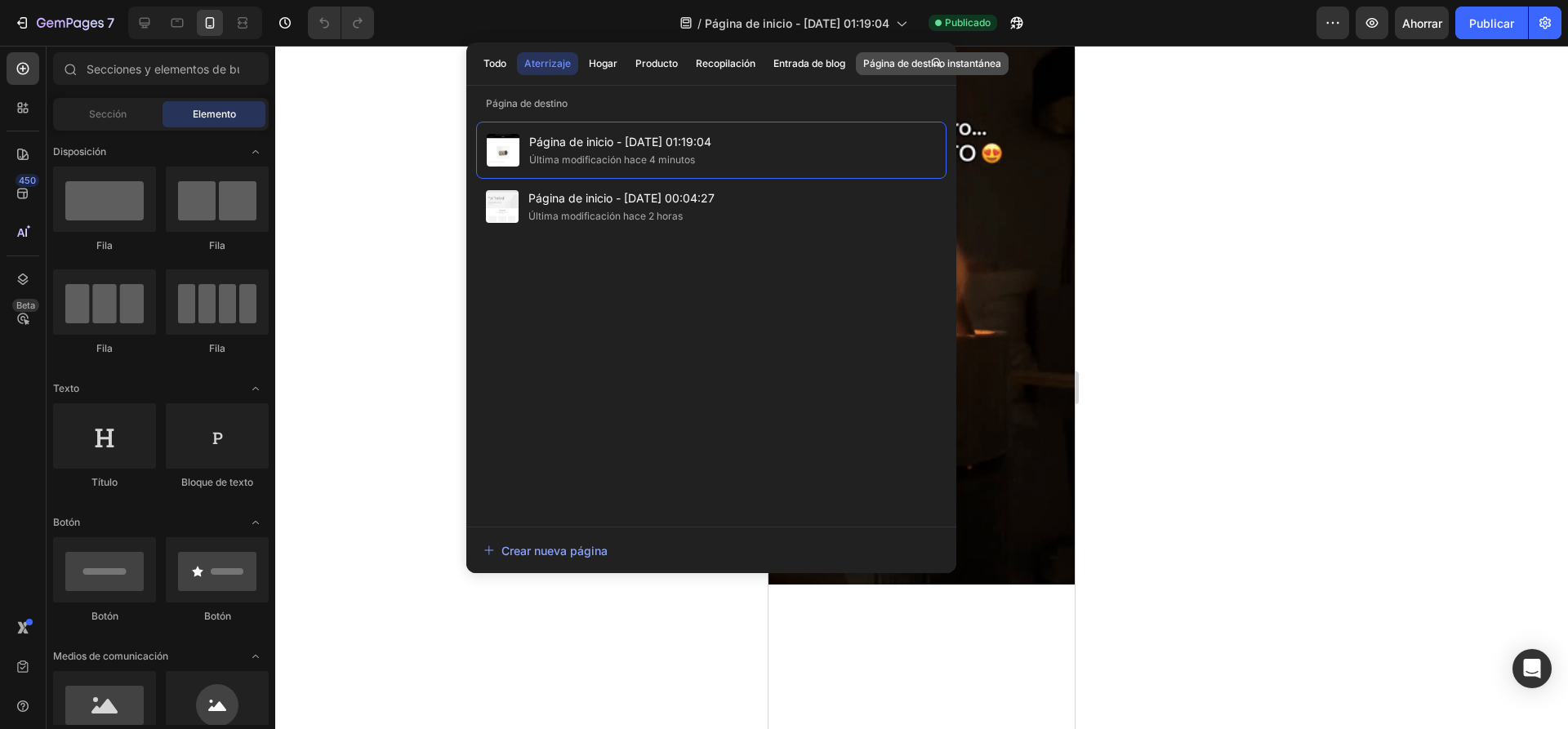
click at [914, 66] on font "Página de destino instantánea" at bounding box center [932, 63] width 138 height 12
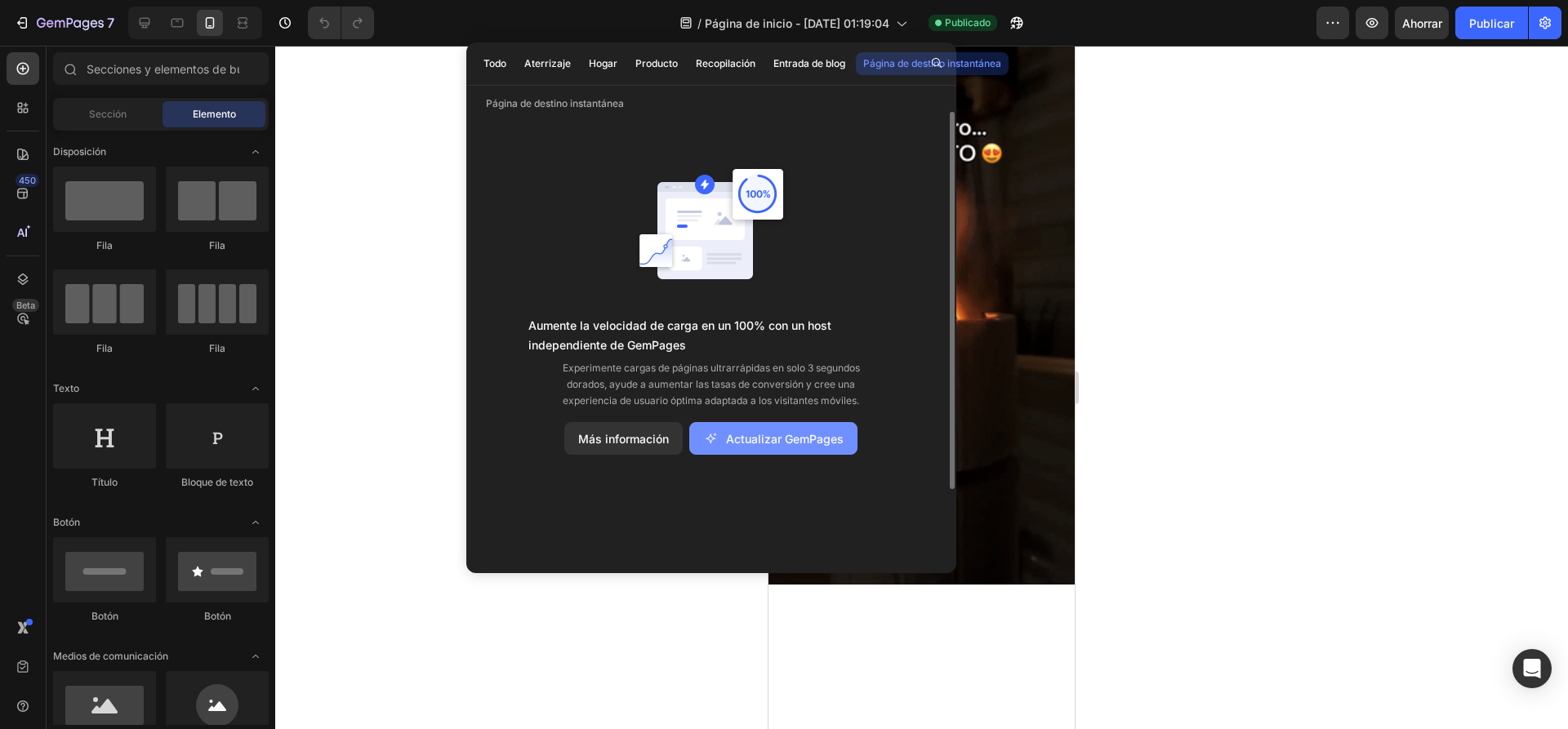
click at [721, 449] on button "Actualizar GemPages" at bounding box center [773, 438] width 168 height 33
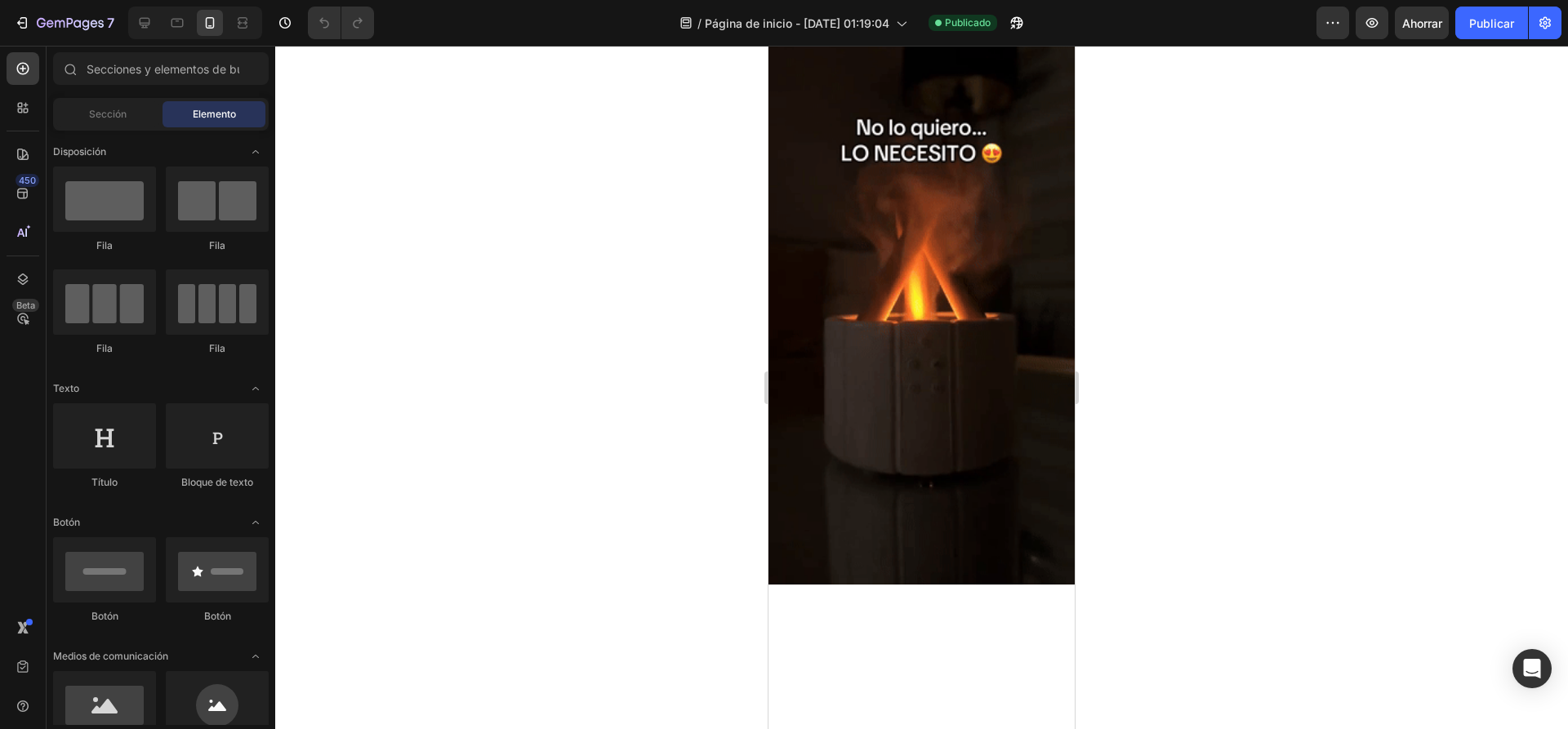
click at [374, 297] on div at bounding box center [921, 387] width 1292 height 683
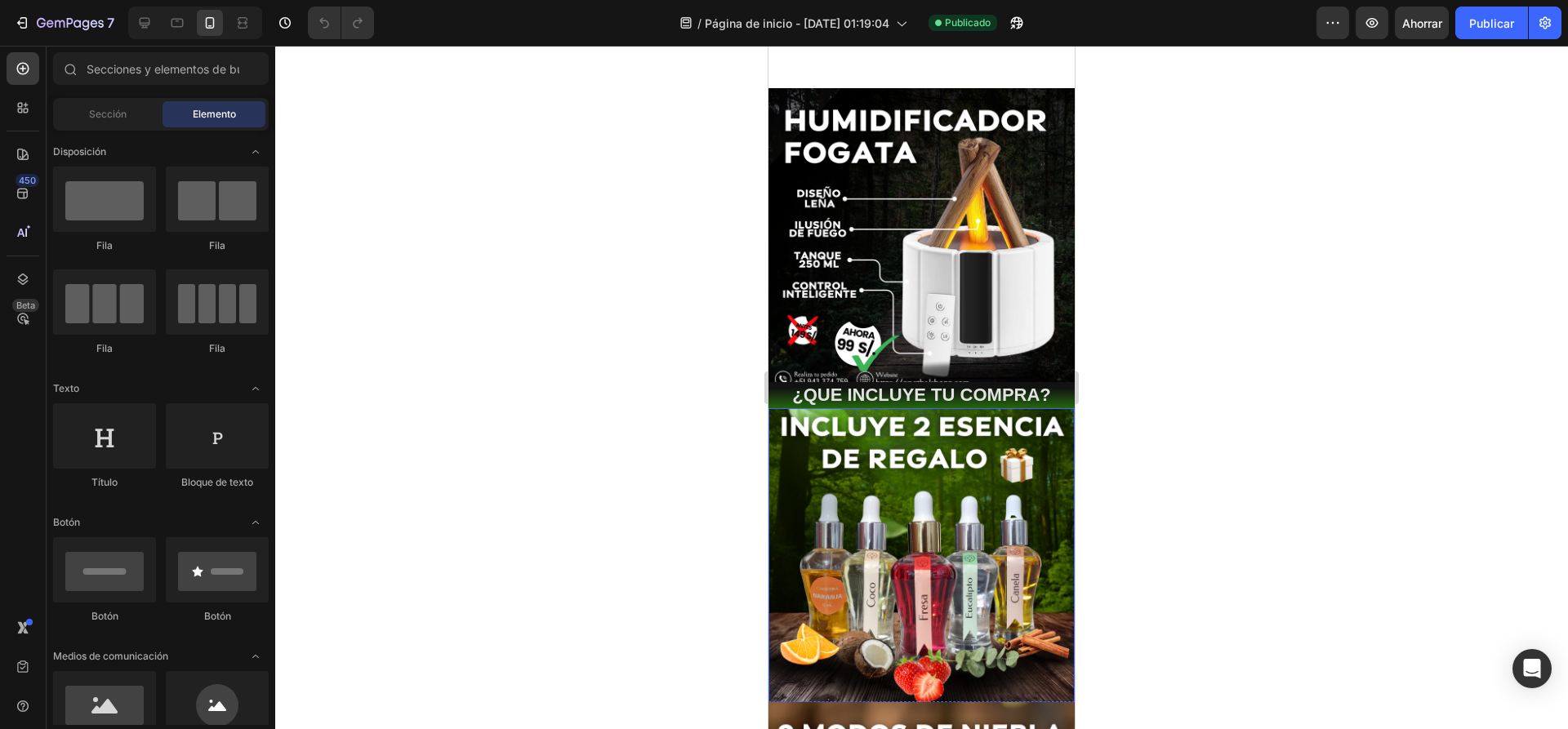
scroll to position [0, 0]
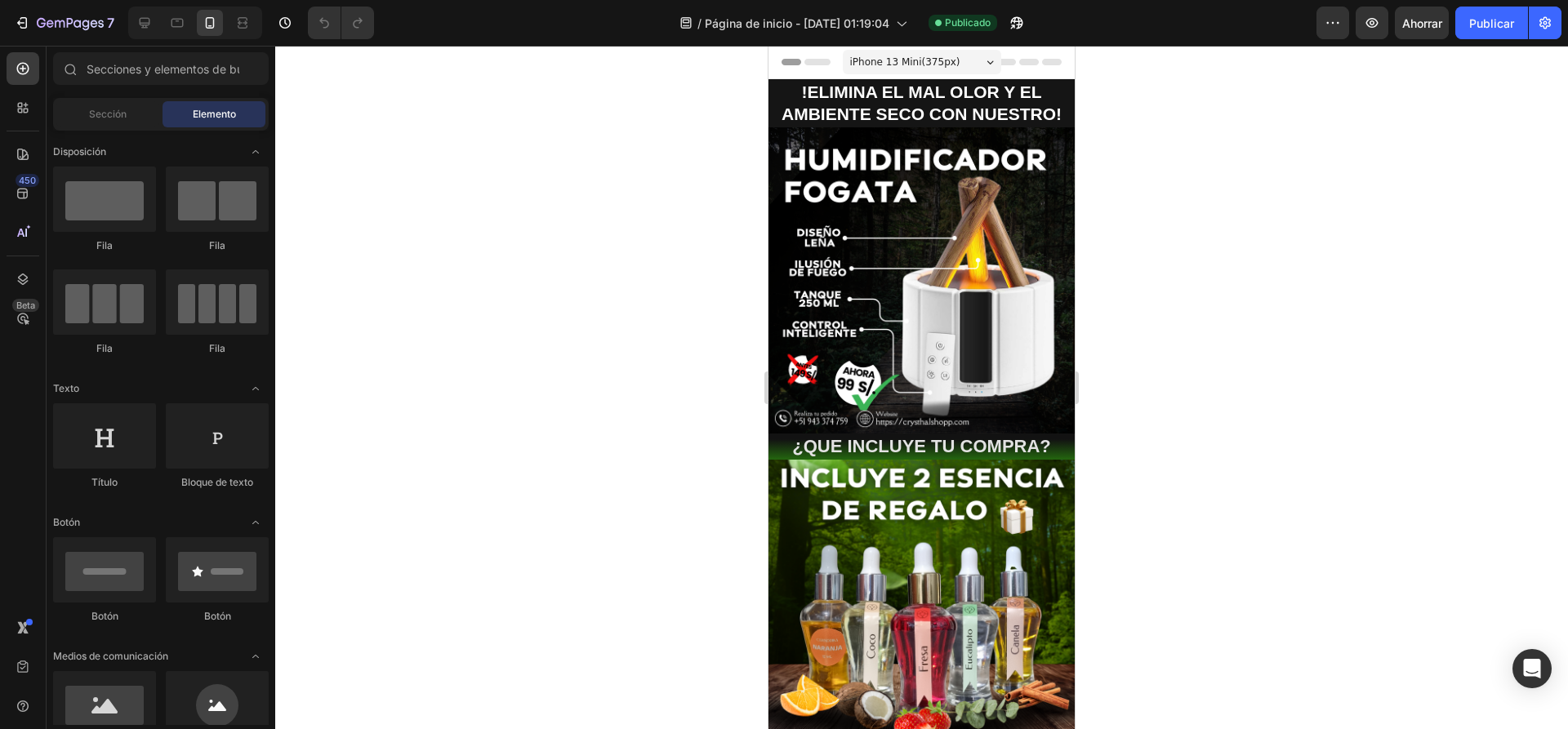
click at [1298, 154] on div at bounding box center [921, 387] width 1292 height 683
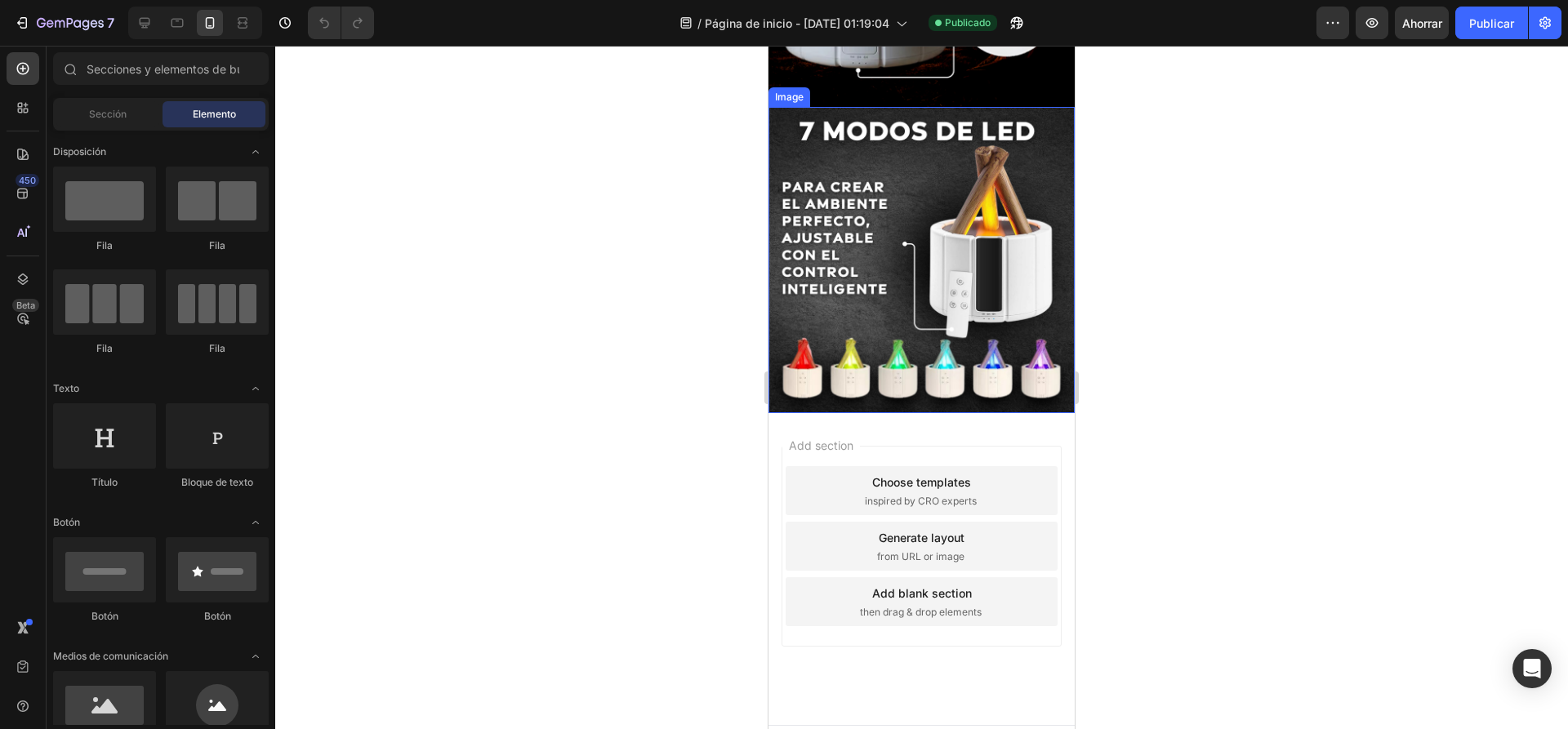
scroll to position [1762, 0]
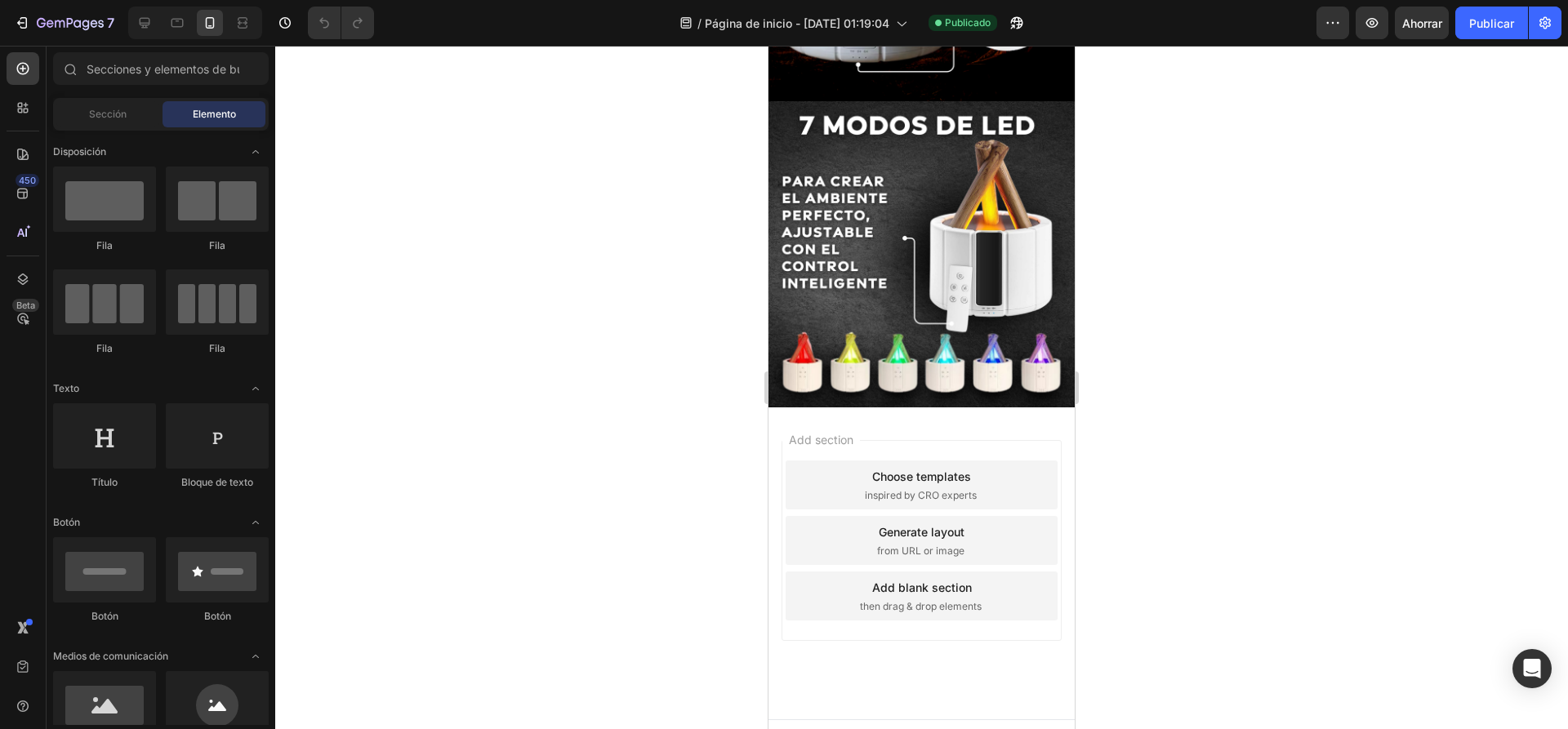
click at [905, 407] on div "Add section Choose templates inspired by CRO experts Generate layout from URL o…" at bounding box center [921, 563] width 307 height 312
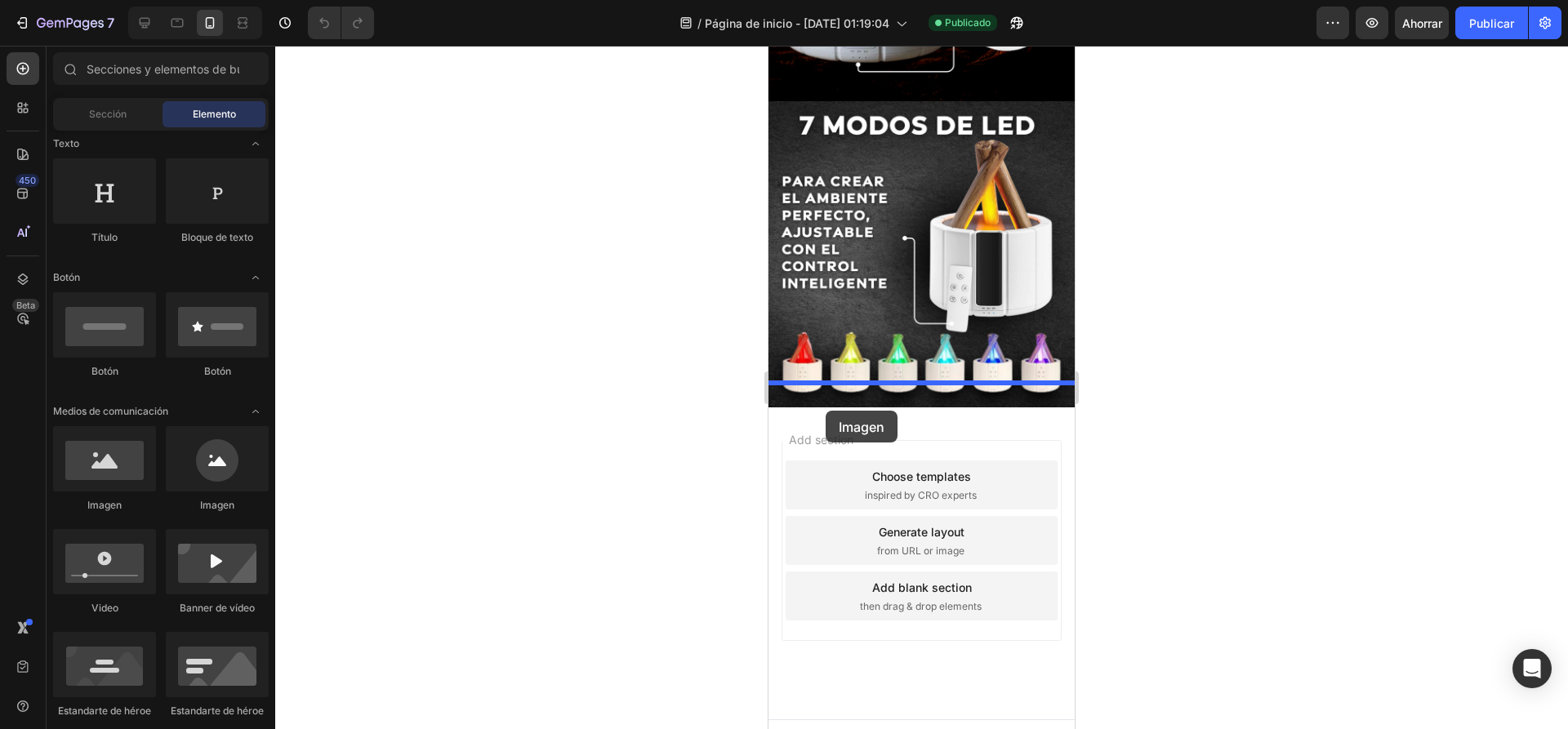
drag, startPoint x: 944, startPoint y: 518, endPoint x: 826, endPoint y: 410, distance: 160.0
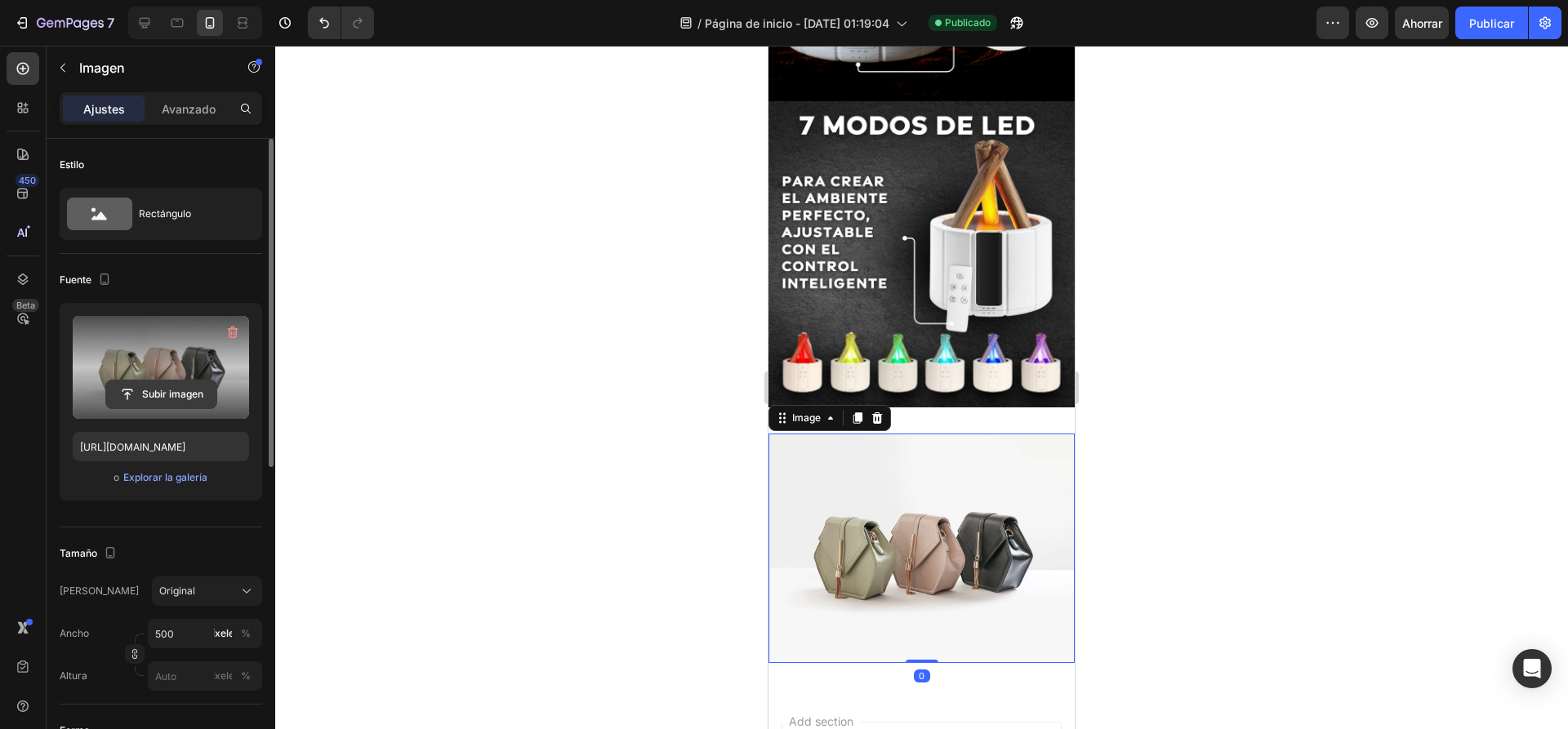
click at [155, 394] on input "file" at bounding box center [161, 394] width 110 height 28
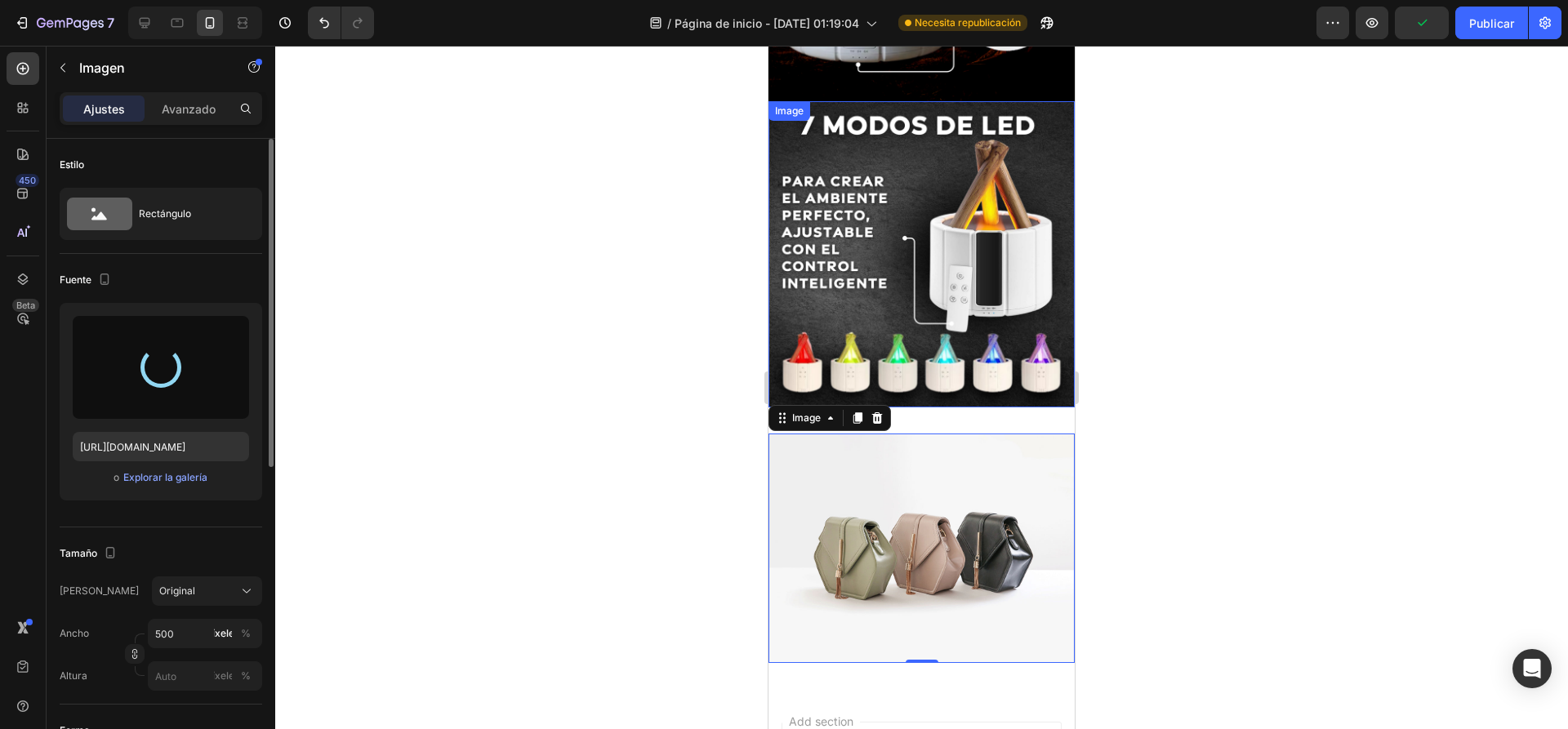
type input "https://cdn.shopify.com/s/files/1/0936/6657/4706/files/gempages_586083693370540…"
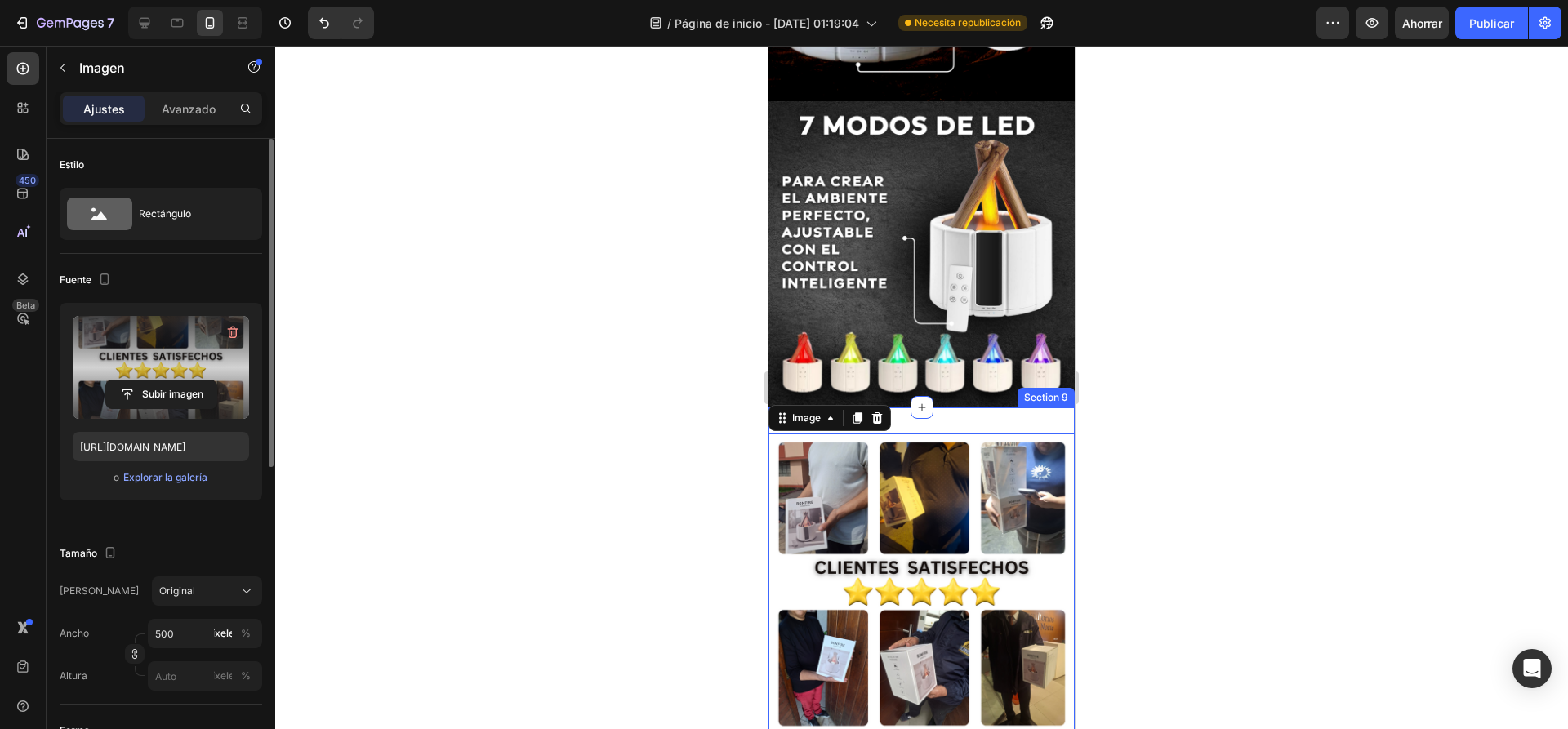
click at [977, 407] on div "Image 0 Section 9" at bounding box center [921, 586] width 307 height 358
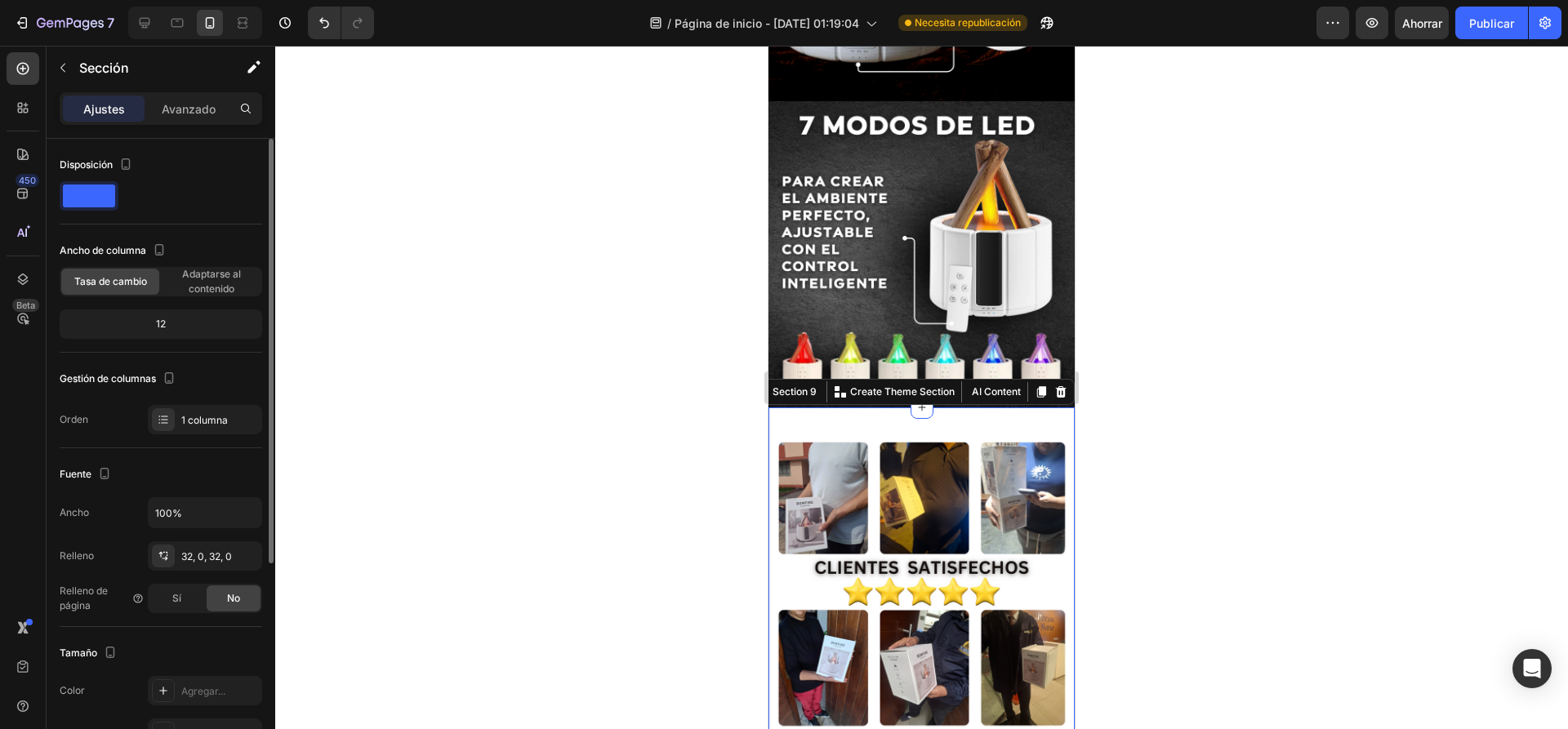
click at [1186, 384] on div at bounding box center [921, 387] width 1292 height 683
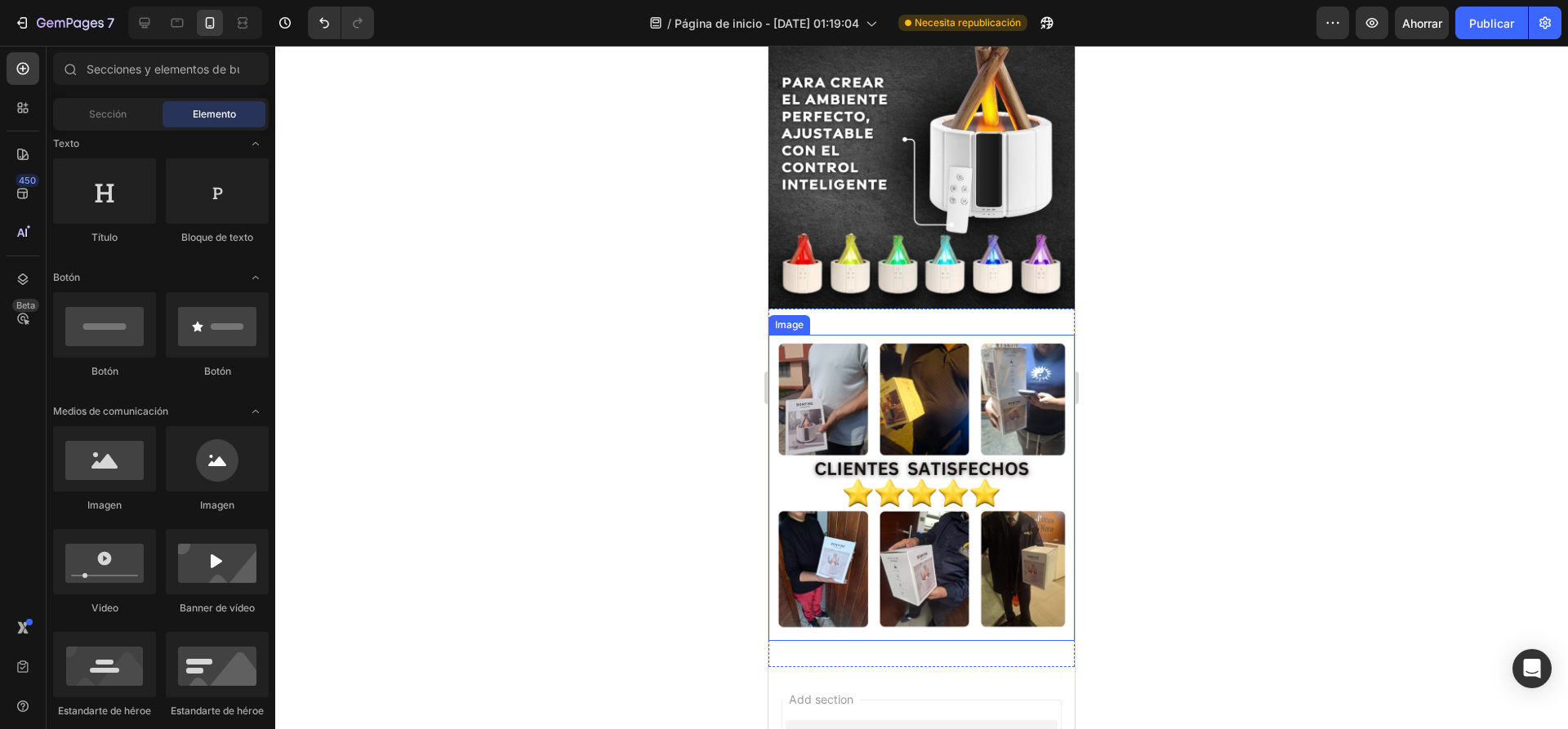
scroll to position [1844, 0]
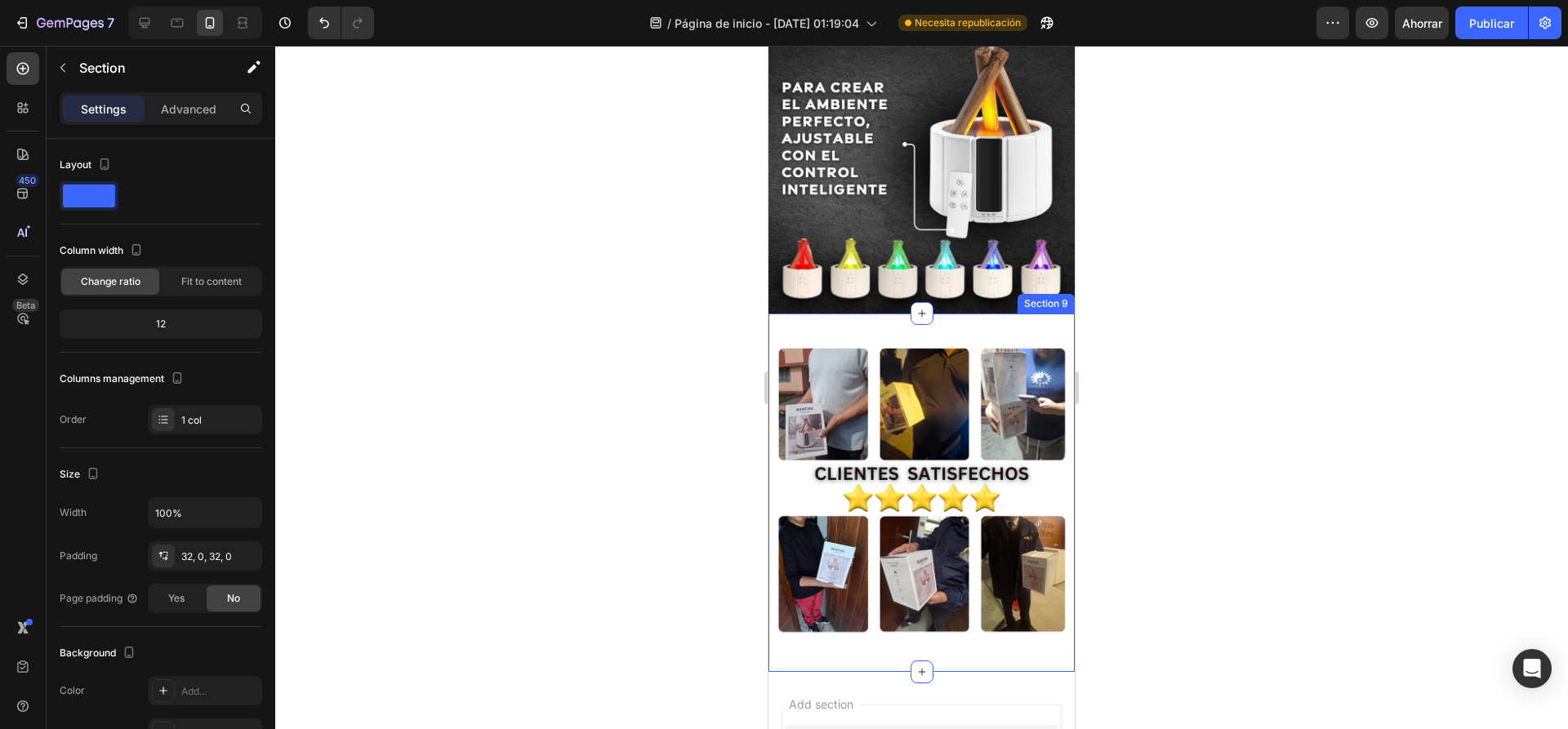
click at [939, 314] on div "Image Section 9" at bounding box center [921, 493] width 307 height 358
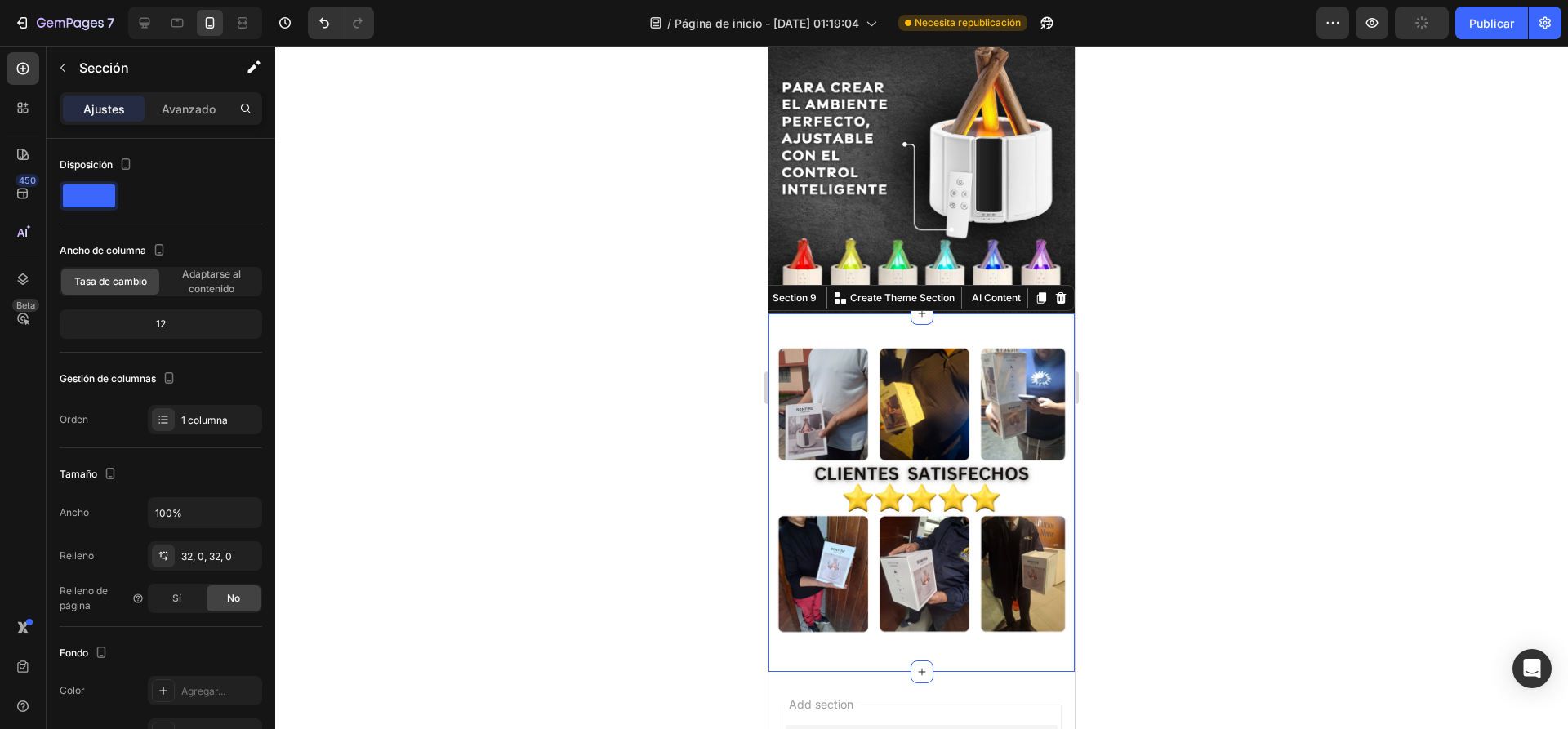
click at [1239, 311] on div at bounding box center [921, 387] width 1292 height 683
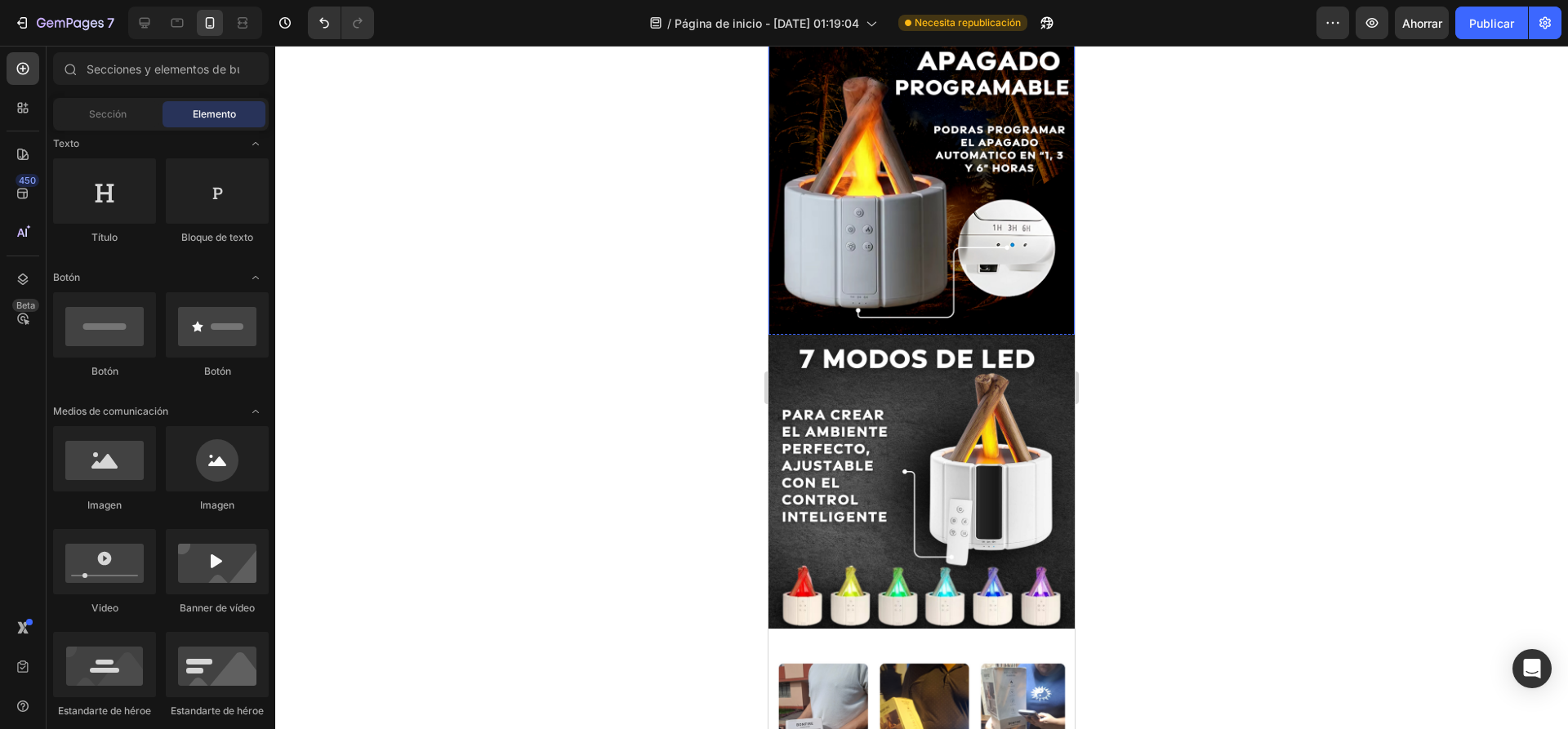
scroll to position [1551, 0]
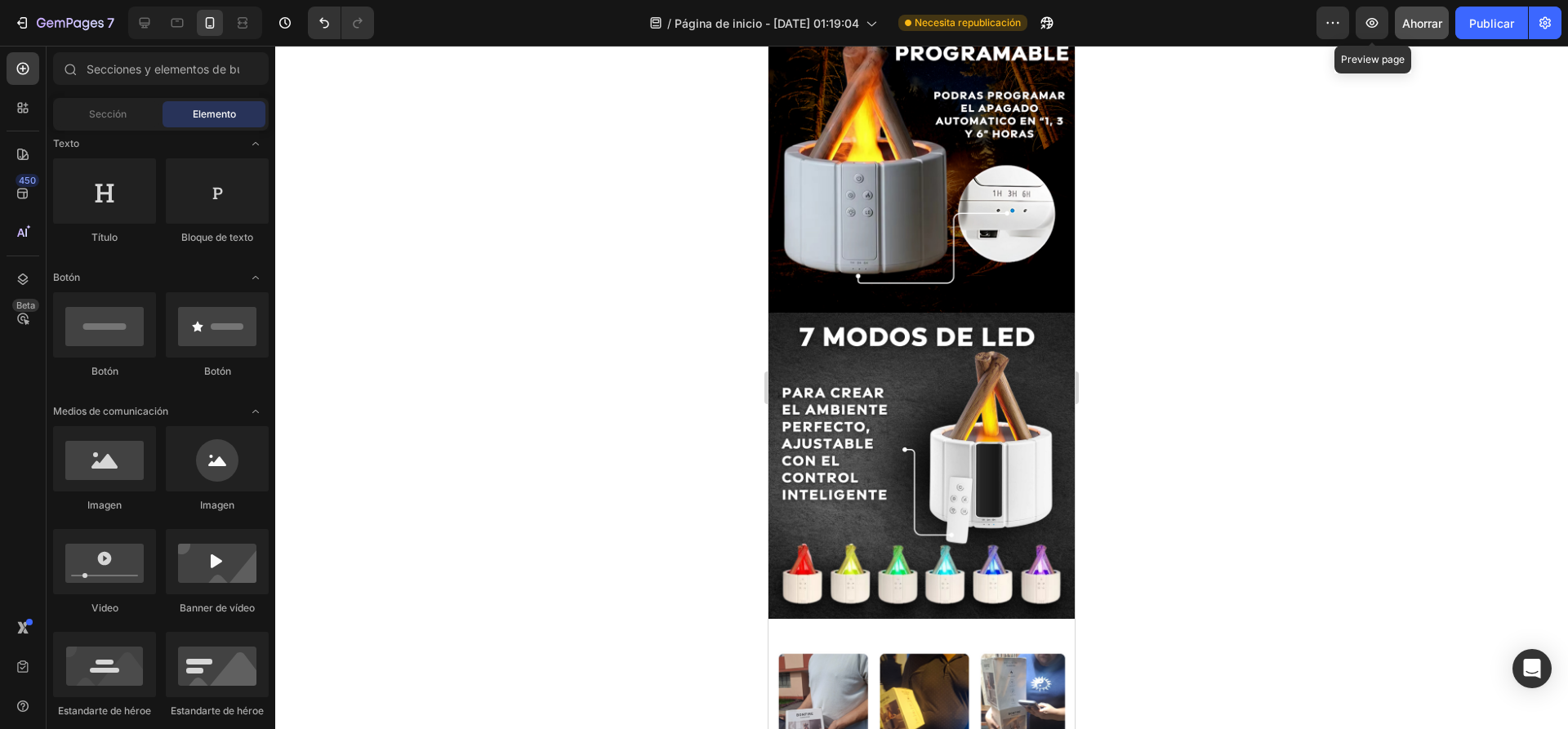
click at [1408, 8] on button "Ahorrar" at bounding box center [1422, 23] width 54 height 33
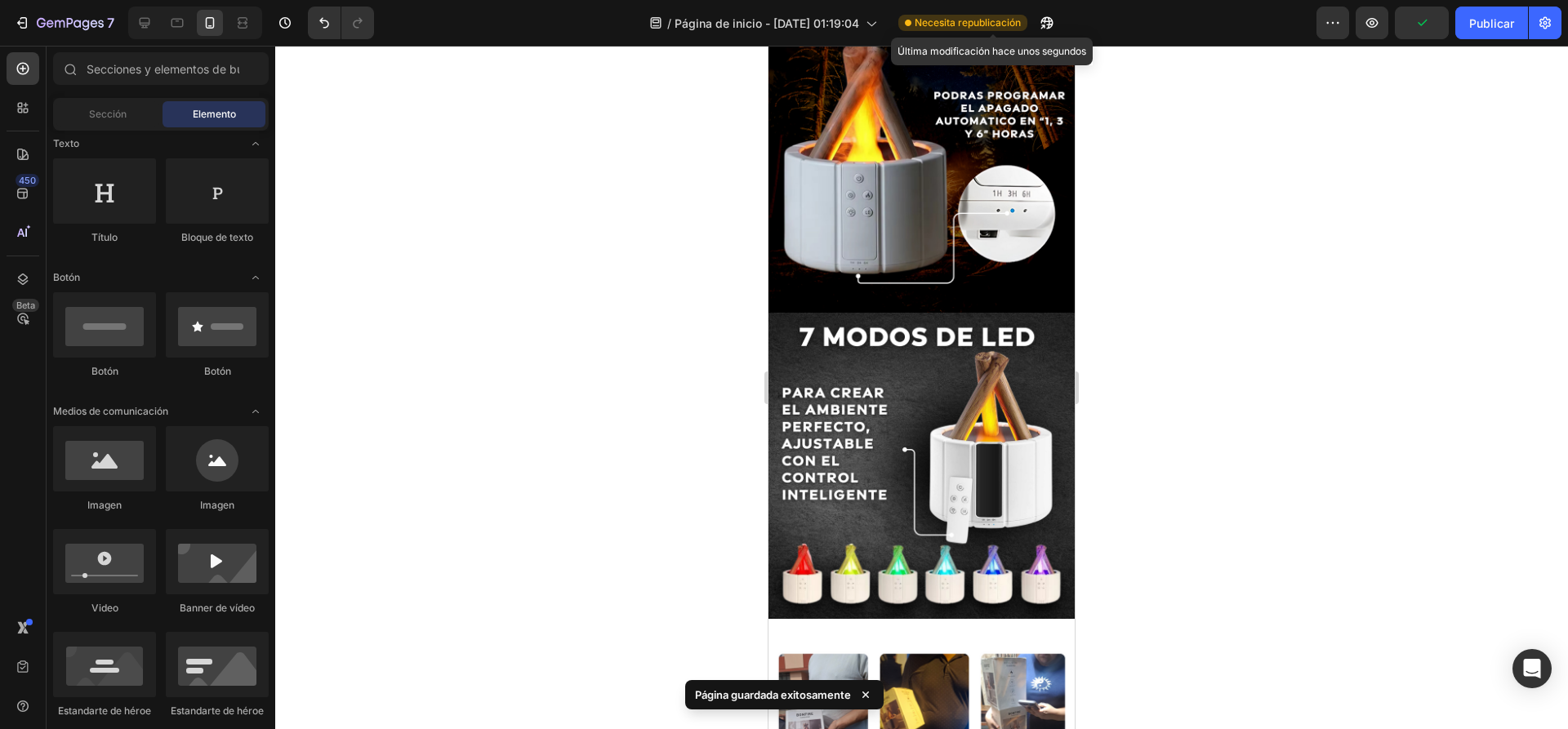
click at [959, 22] on font "Necesita republicación" at bounding box center [968, 22] width 106 height 12
click at [1485, 25] on font "Publicar" at bounding box center [1491, 23] width 45 height 14
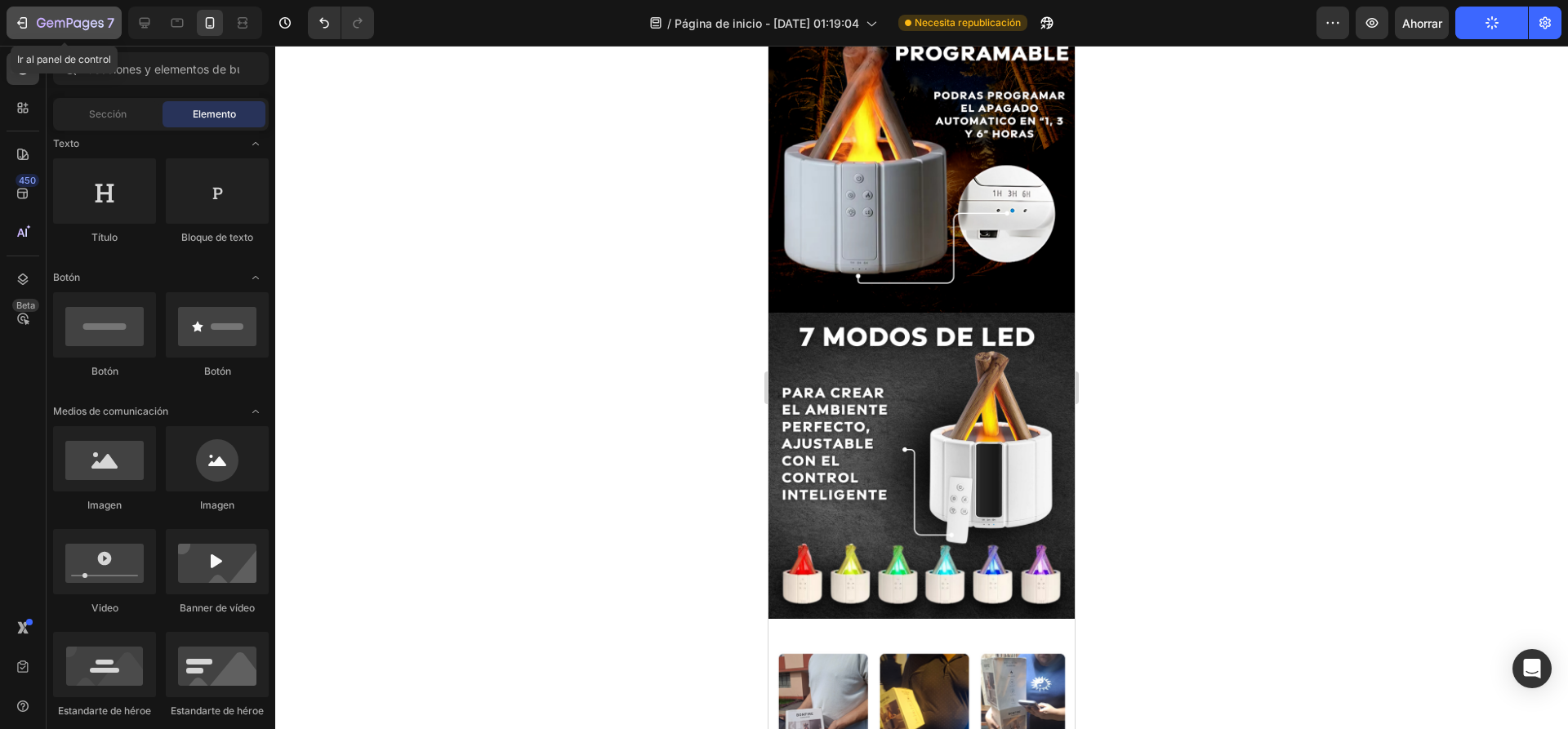
click at [91, 29] on icon "button" at bounding box center [70, 24] width 67 height 14
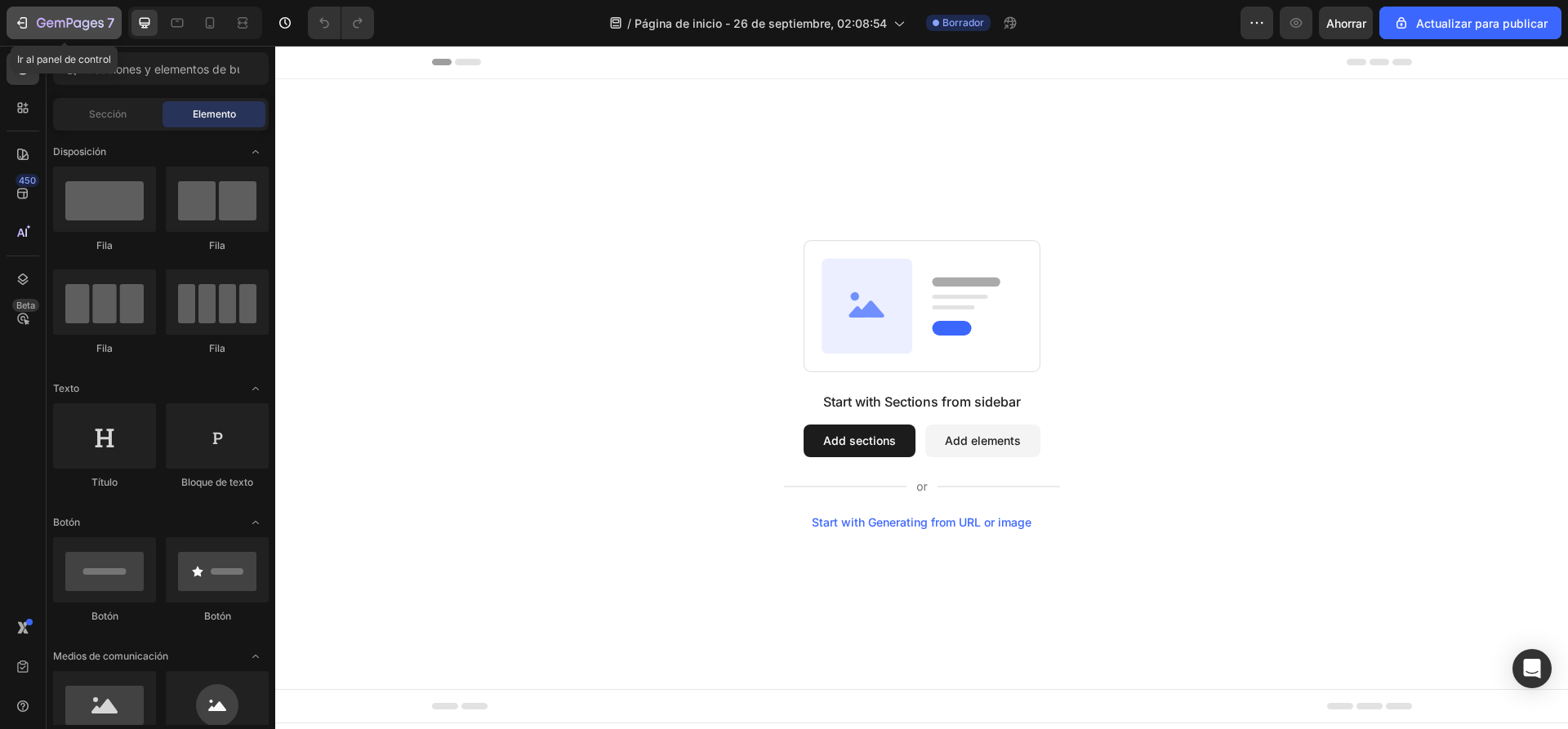
click at [68, 16] on div "7" at bounding box center [75, 23] width 78 height 20
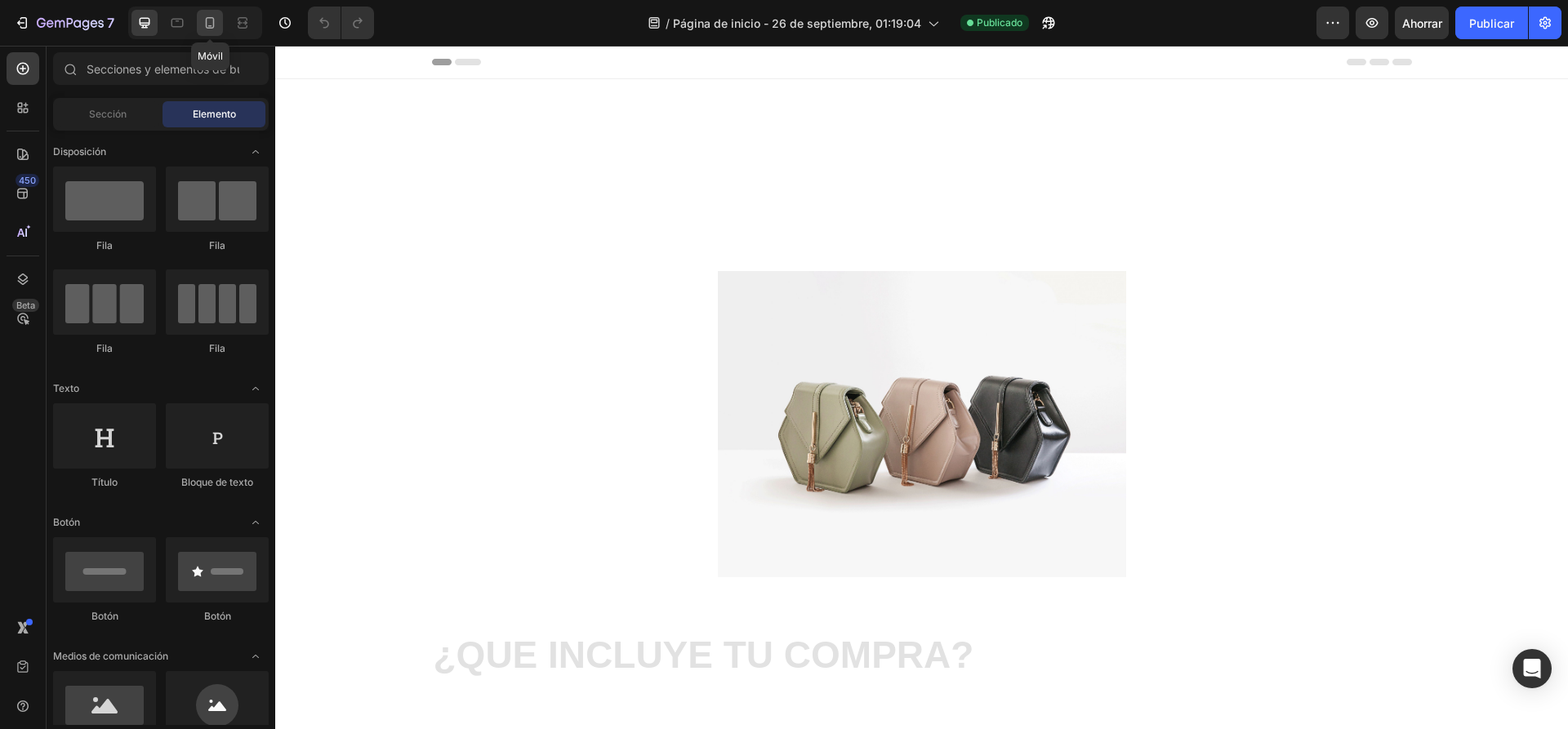
click at [207, 16] on icon at bounding box center [210, 23] width 16 height 16
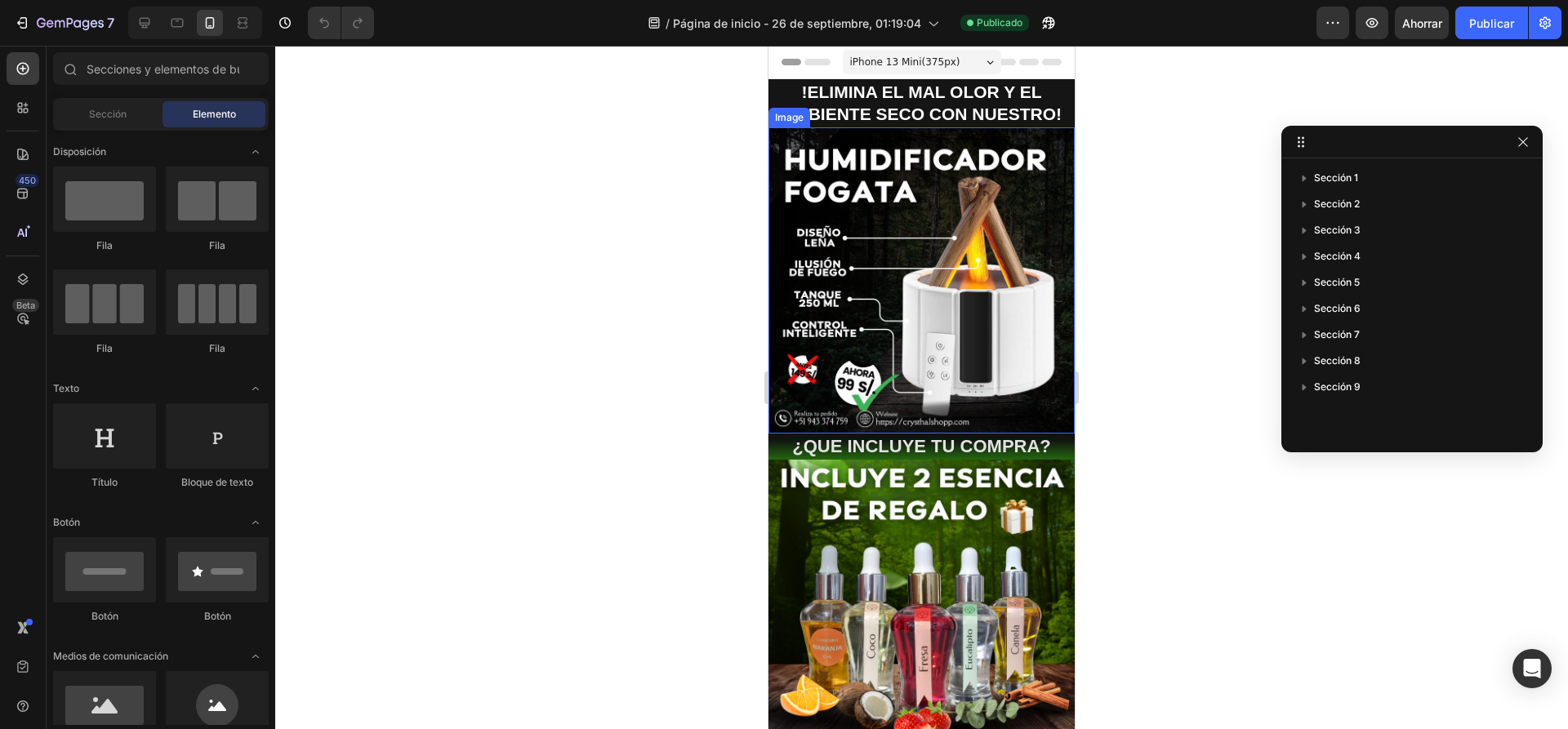
click at [630, 215] on div at bounding box center [921, 387] width 1292 height 683
click at [635, 221] on div at bounding box center [921, 387] width 1292 height 683
click at [647, 161] on div at bounding box center [921, 387] width 1292 height 683
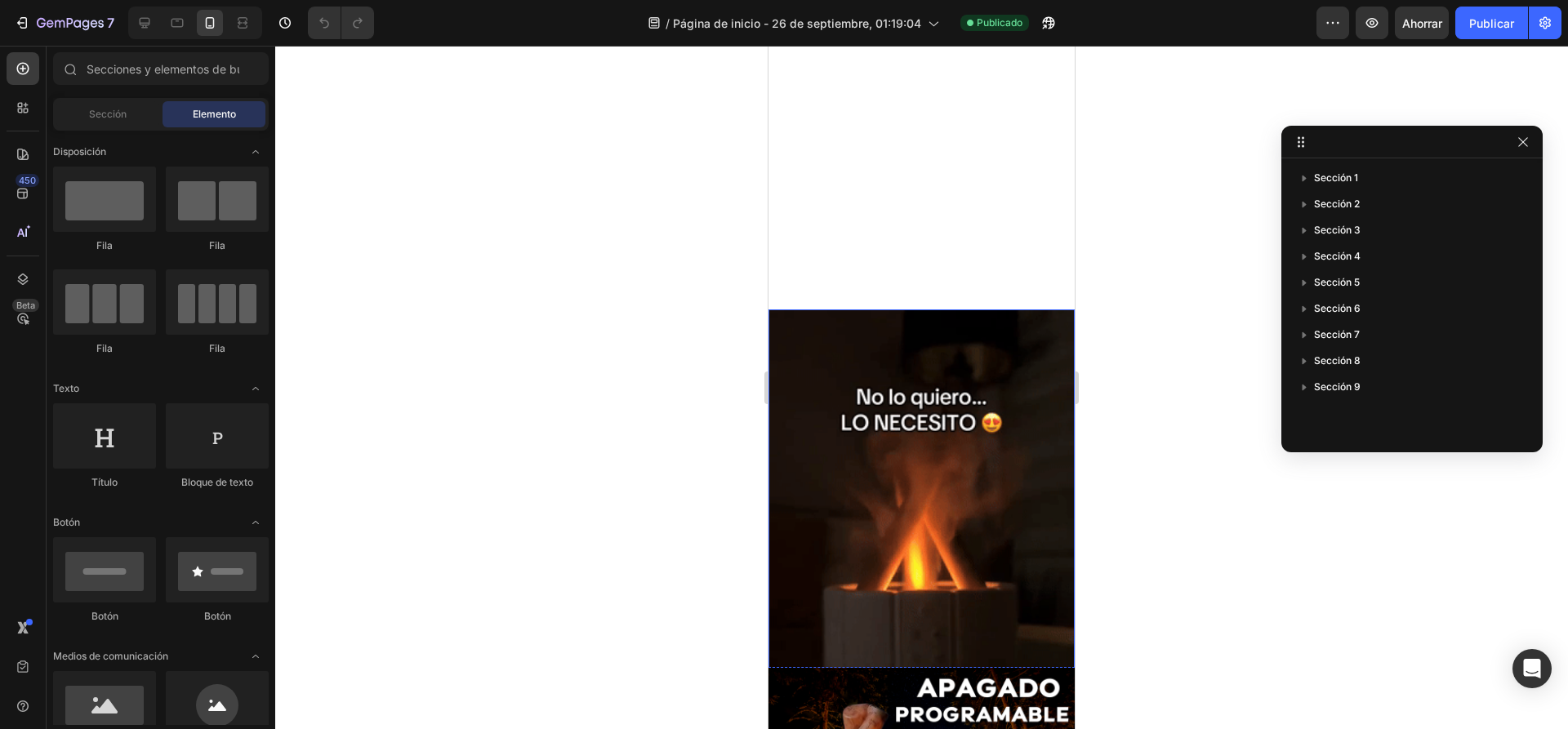
scroll to position [571, 0]
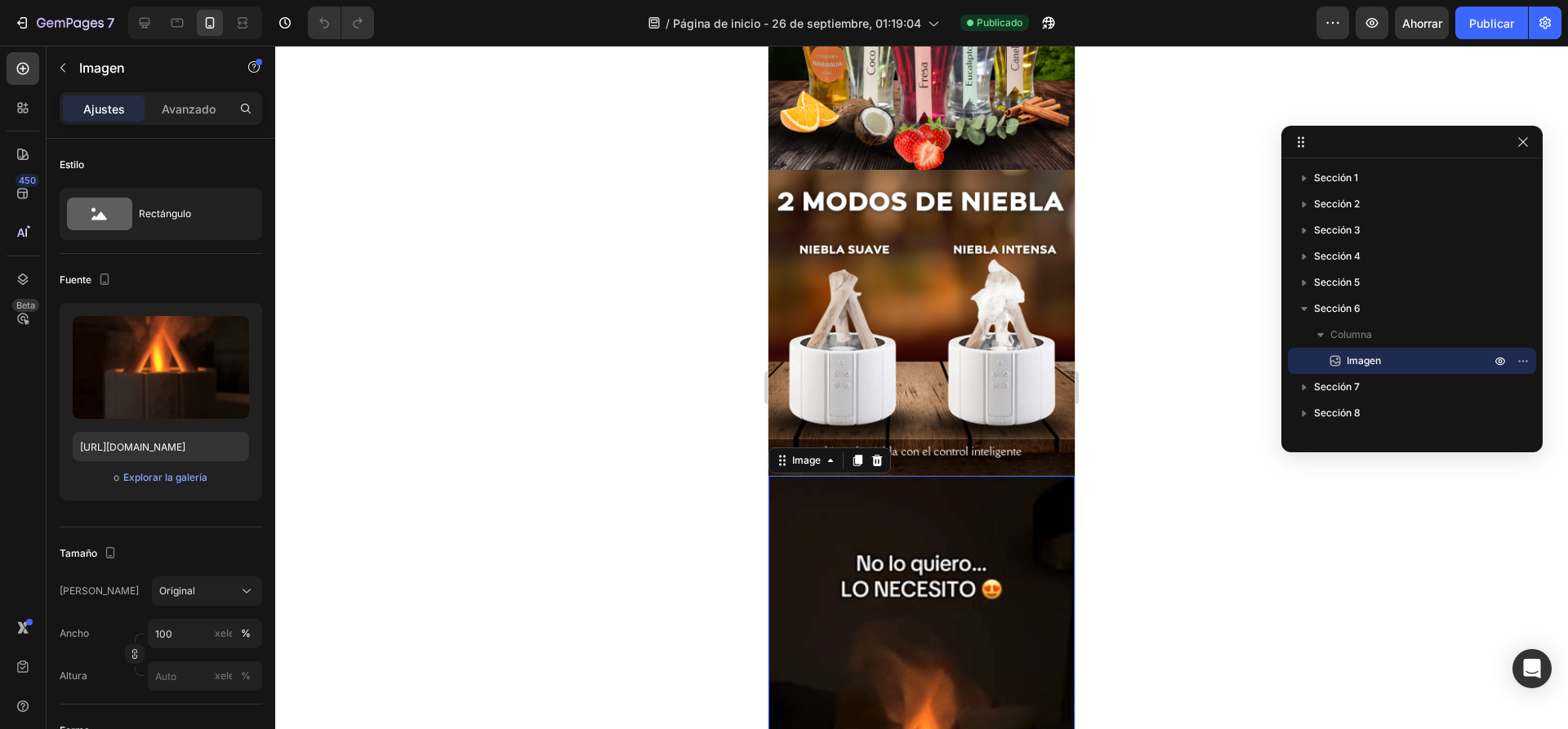
click at [1159, 325] on div at bounding box center [921, 387] width 1292 height 683
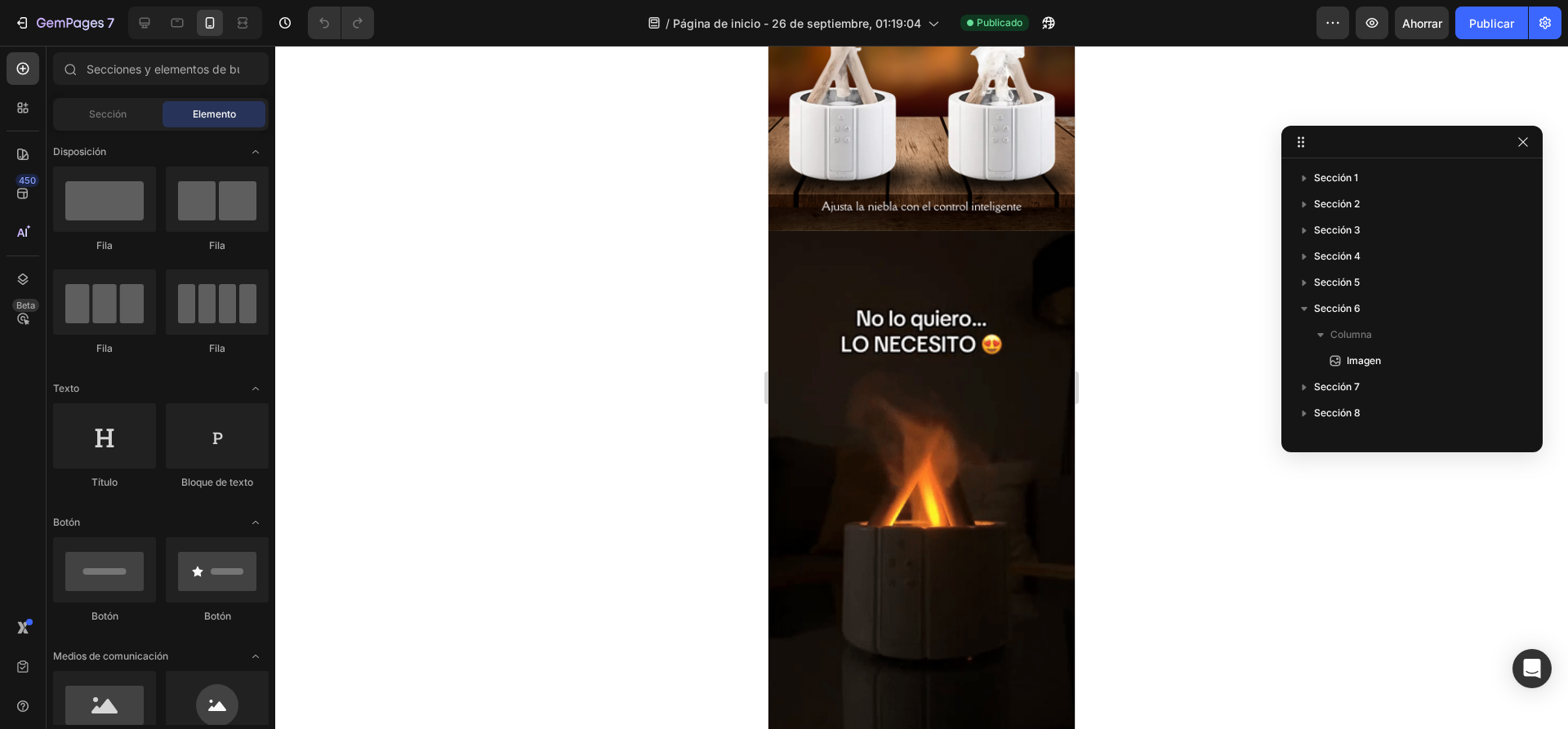
click at [1163, 311] on div at bounding box center [921, 387] width 1292 height 683
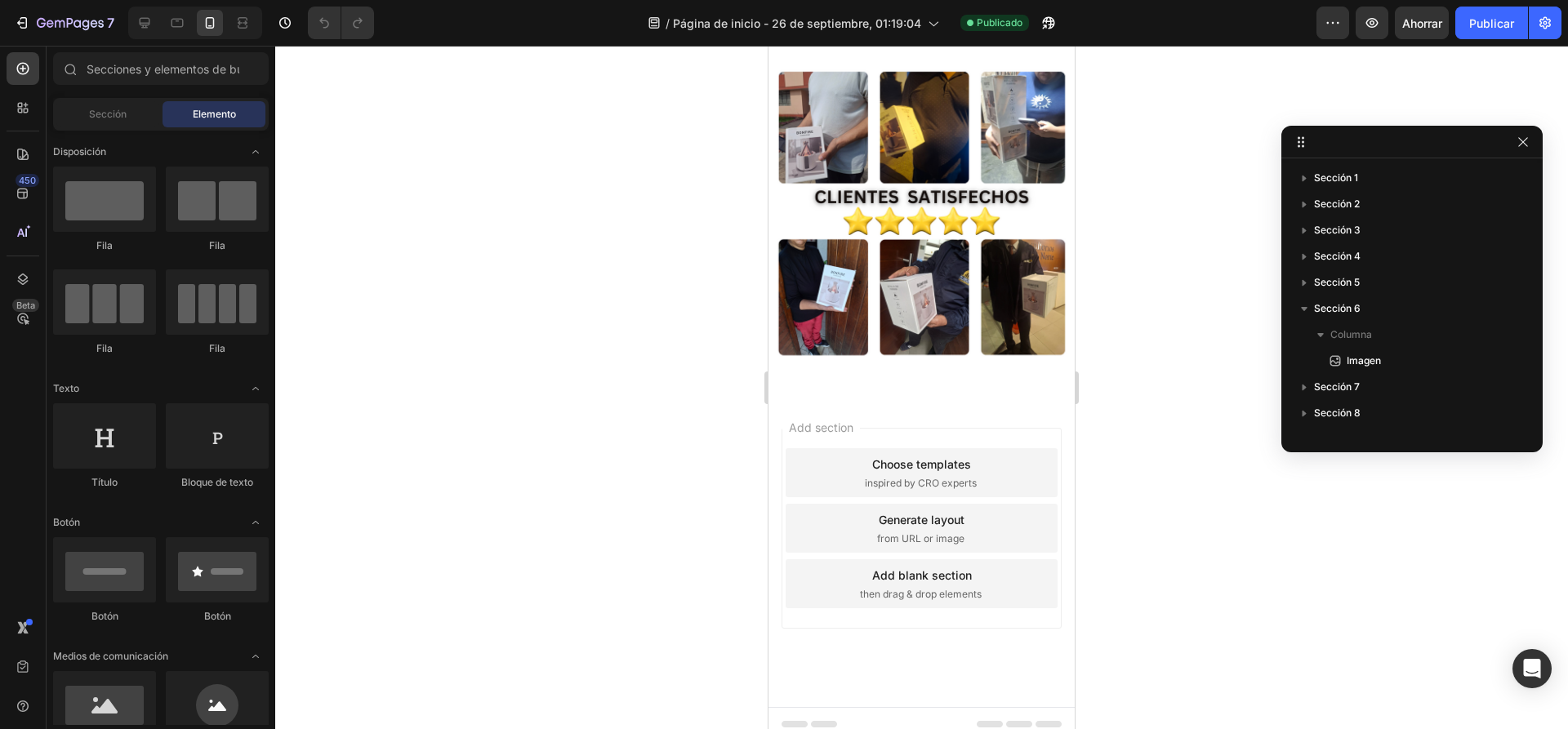
drag, startPoint x: 1122, startPoint y: 306, endPoint x: 268, endPoint y: 309, distance: 854.0
click at [1122, 306] on div at bounding box center [921, 387] width 1292 height 683
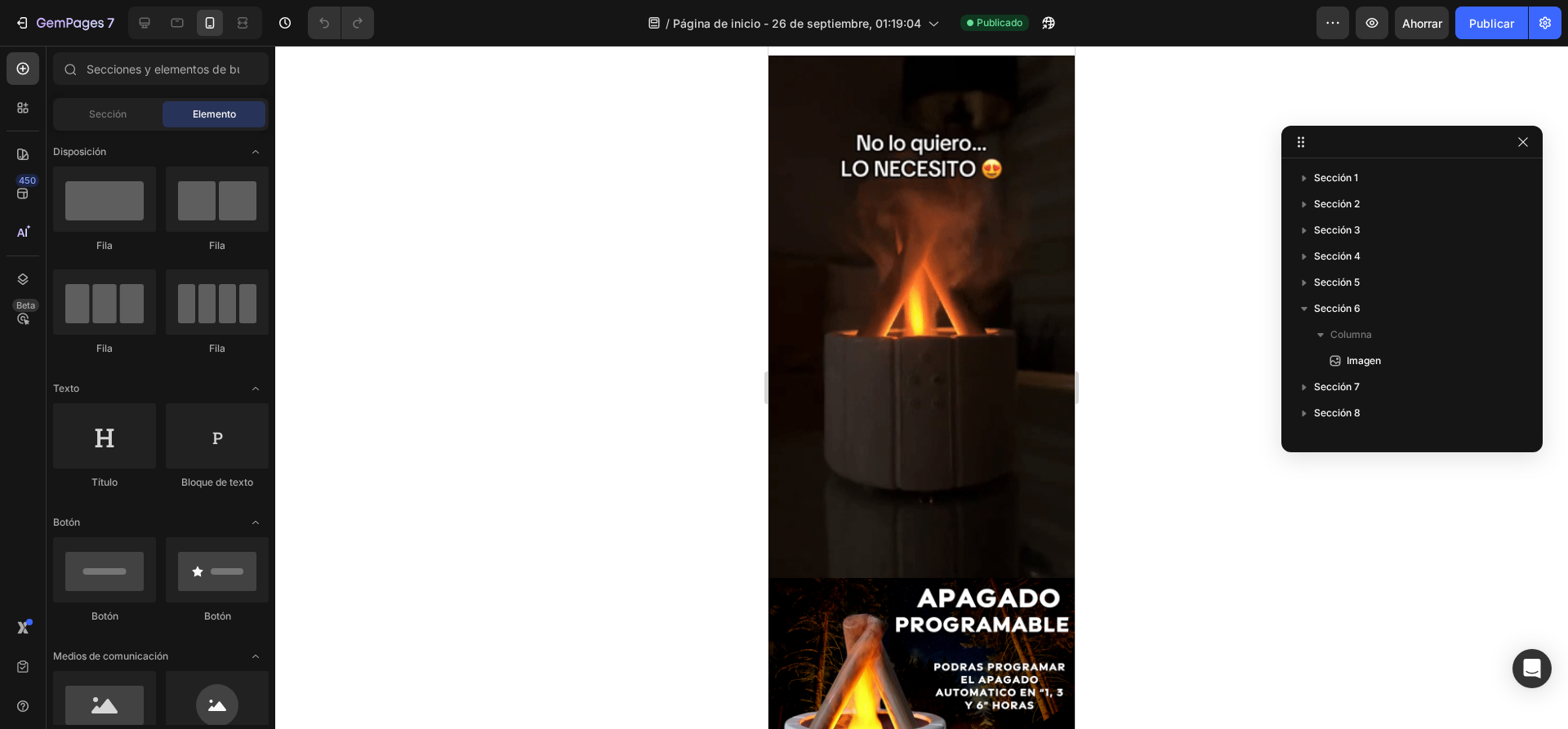
scroll to position [1306, 0]
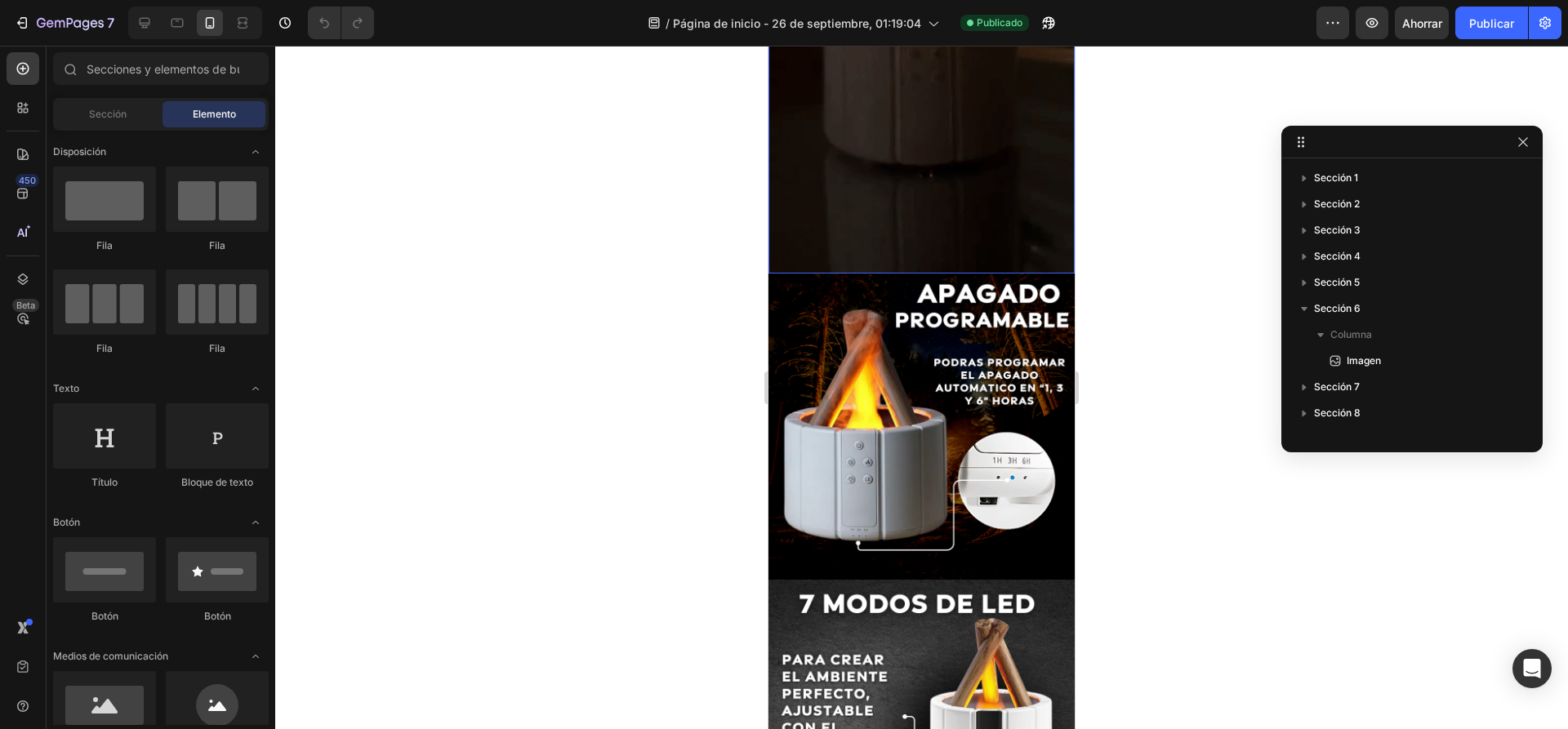
click at [589, 346] on div at bounding box center [921, 387] width 1292 height 683
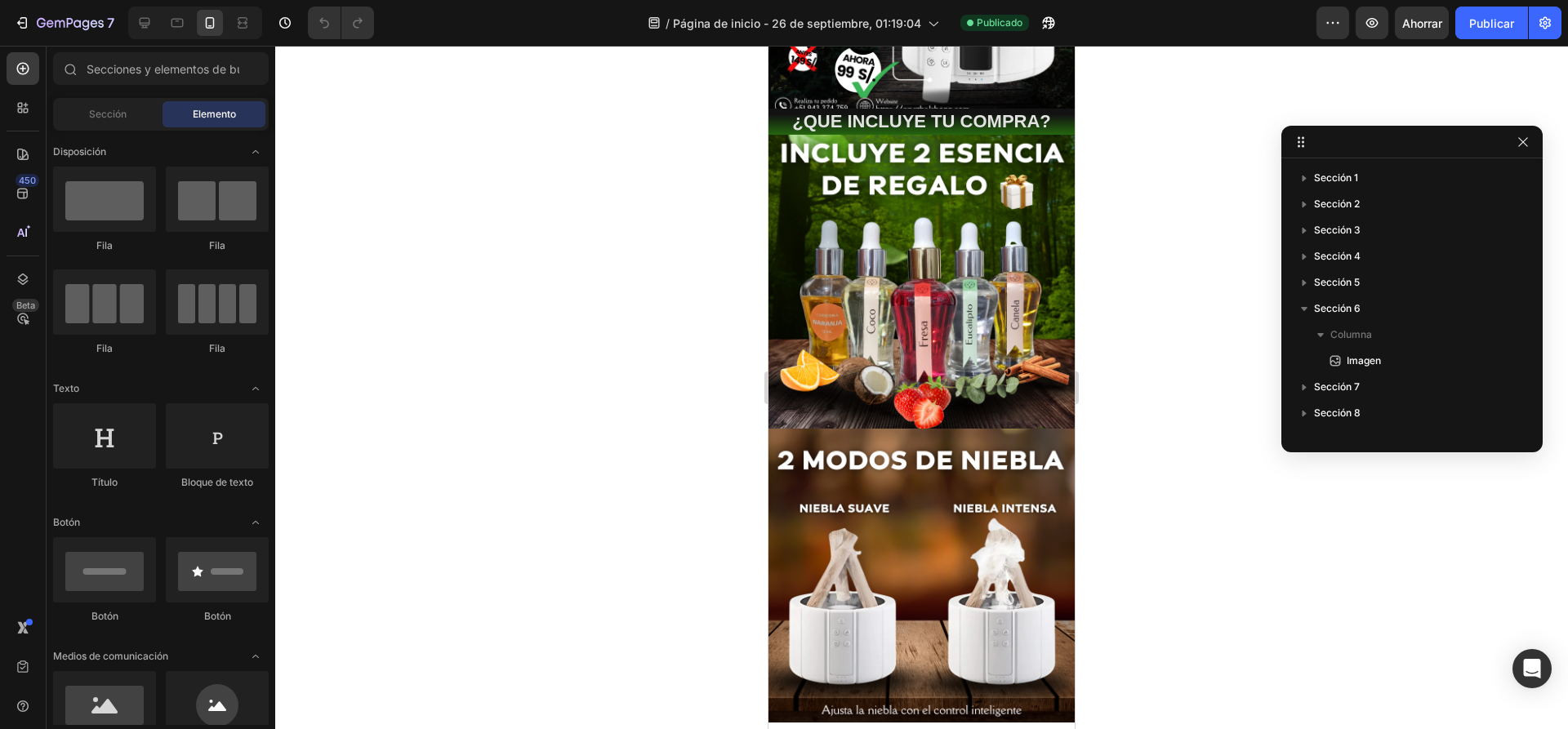
scroll to position [0, 0]
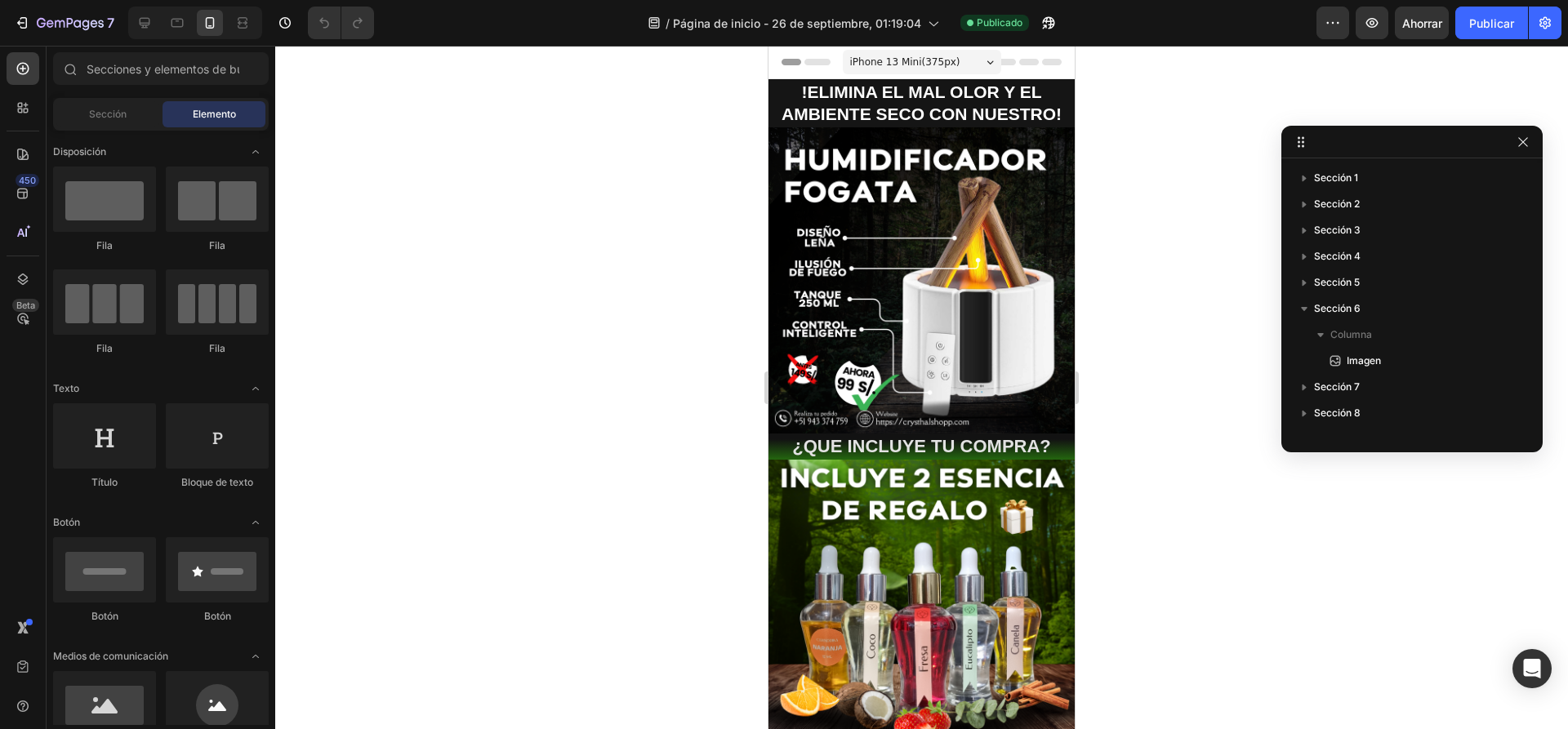
click at [1184, 123] on div at bounding box center [921, 387] width 1292 height 683
click at [1524, 148] on icon "button" at bounding box center [1523, 142] width 13 height 13
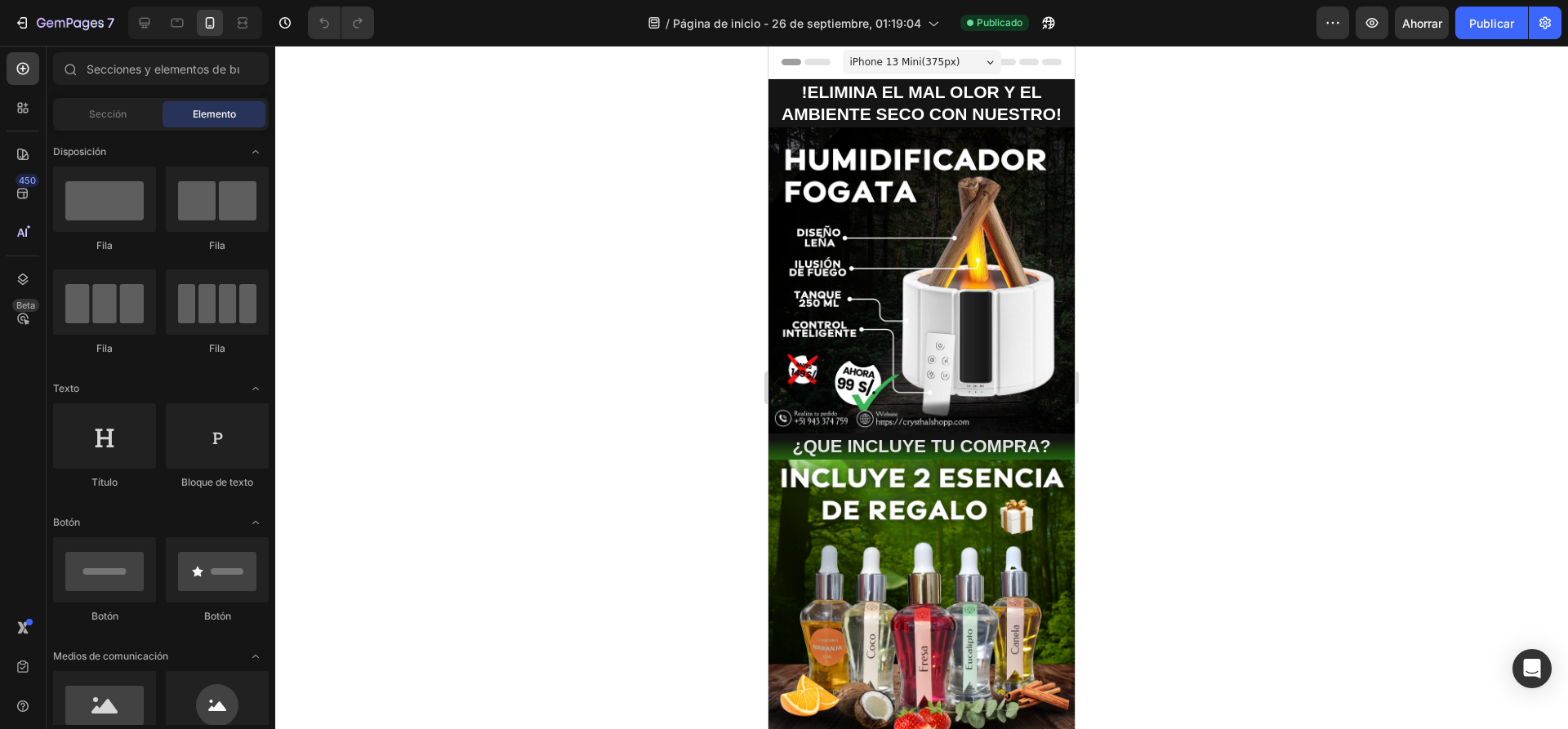
click at [1528, 16] on div at bounding box center [1528, 23] width 1 height 33
click at [1547, 19] on icon "button" at bounding box center [1545, 23] width 11 height 12
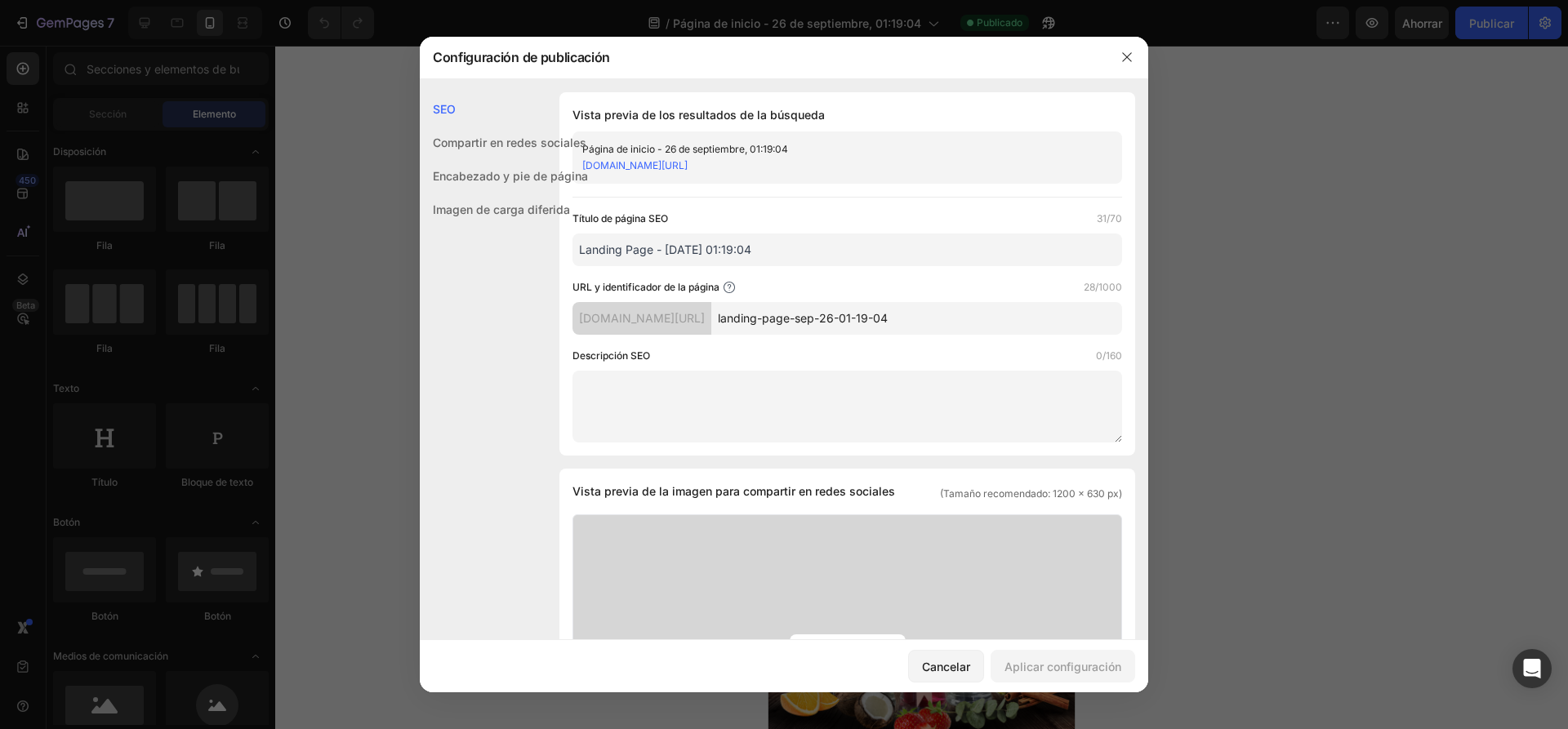
click at [503, 177] on font "Encabezado y pie de página" at bounding box center [510, 176] width 155 height 14
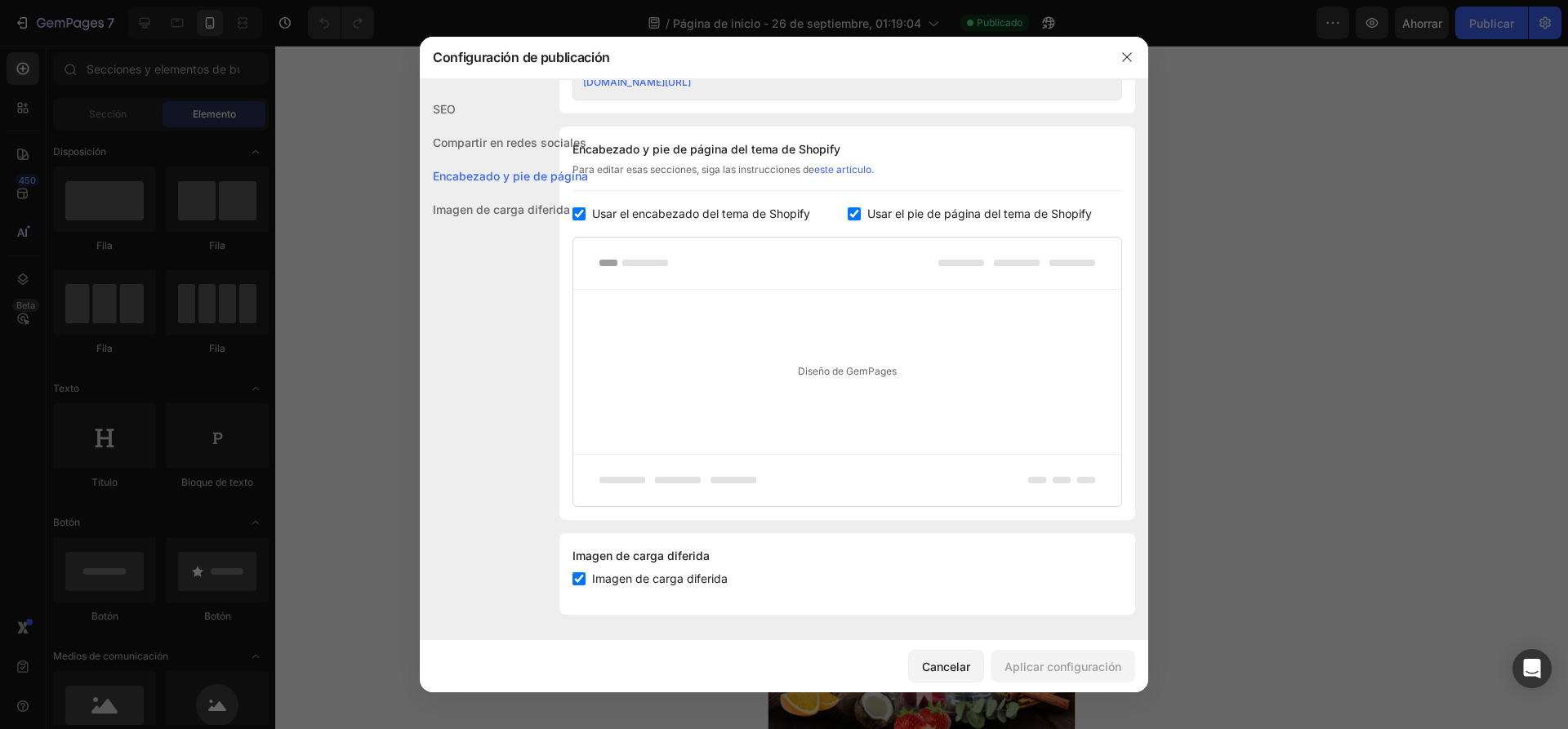
click at [628, 212] on font "Usar el encabezado del tema de Shopify" at bounding box center [701, 213] width 218 height 14
checkbox input "false"
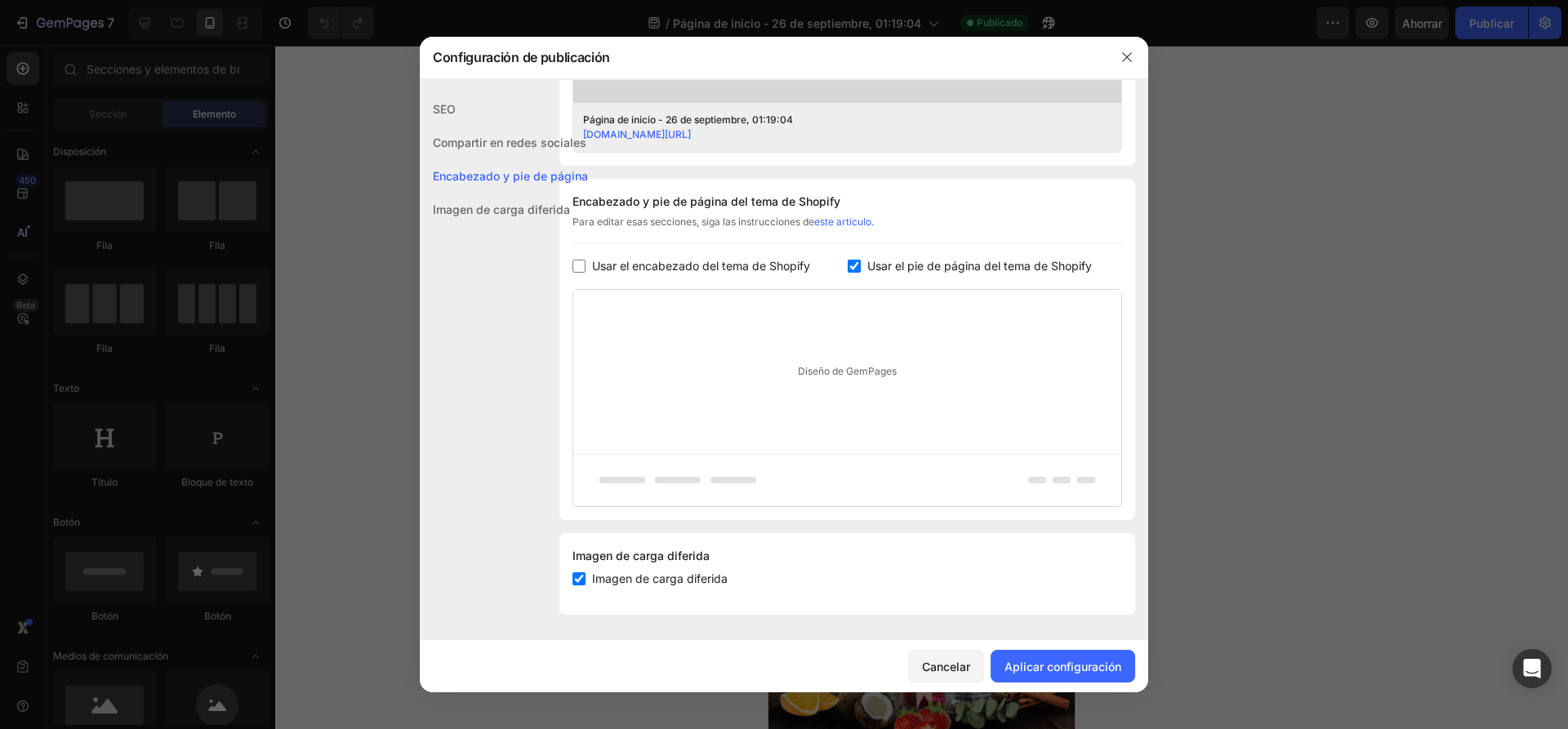
click at [870, 262] on font "Usar el pie de página del tema de Shopify" at bounding box center [979, 266] width 225 height 14
checkbox input "false"
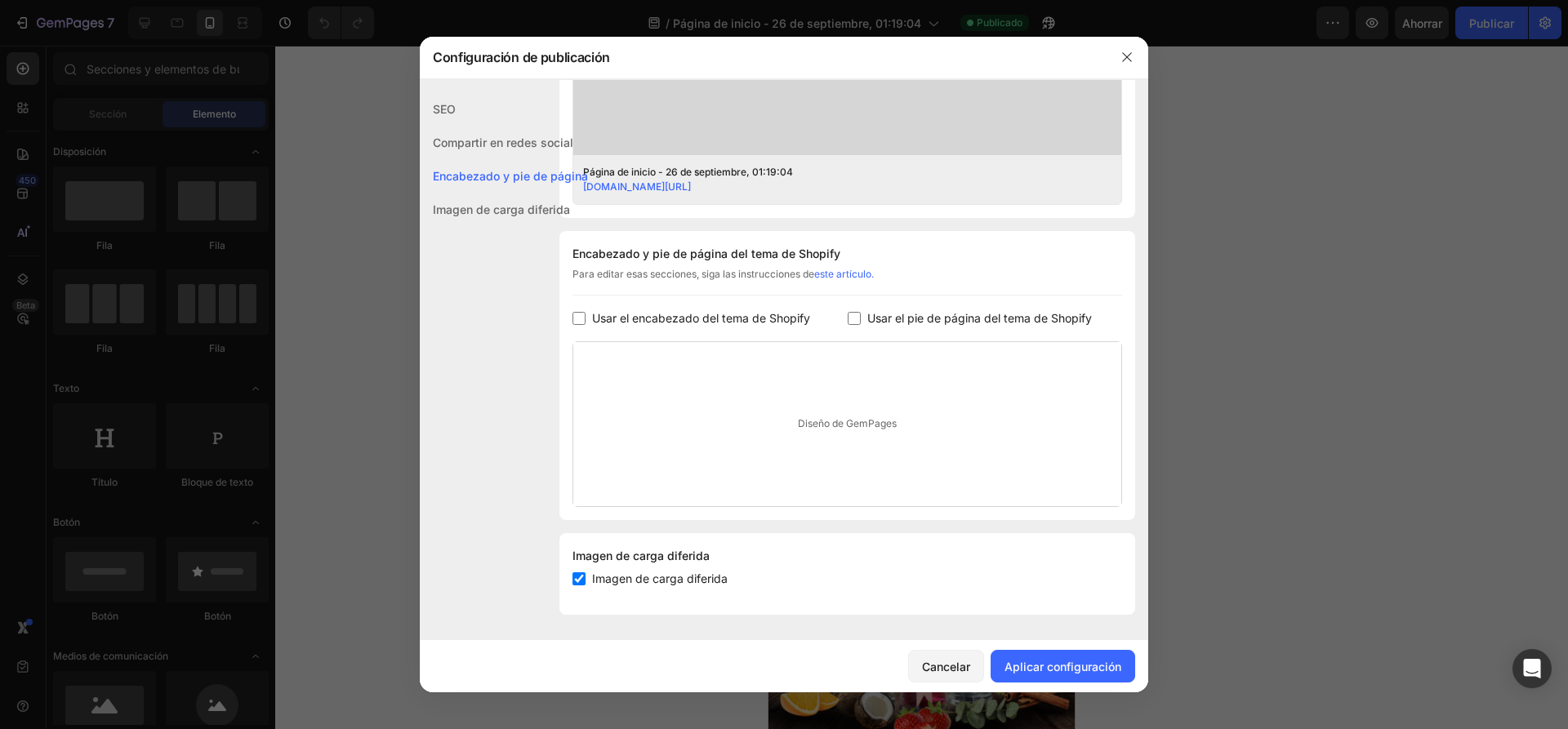
scroll to position [629, 0]
click at [463, 146] on font "Compartir en redes sociales" at bounding box center [509, 142] width 154 height 14
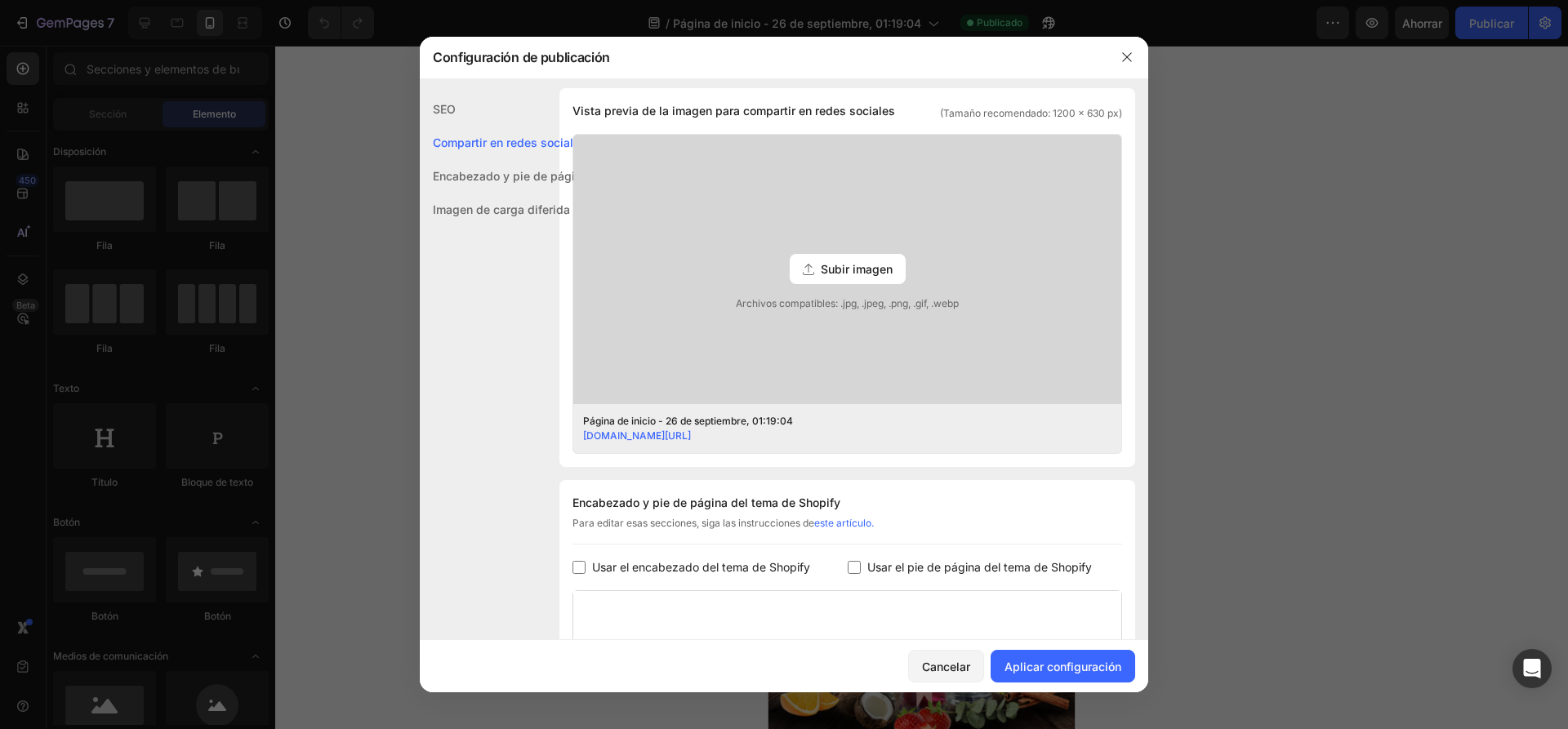
scroll to position [373, 0]
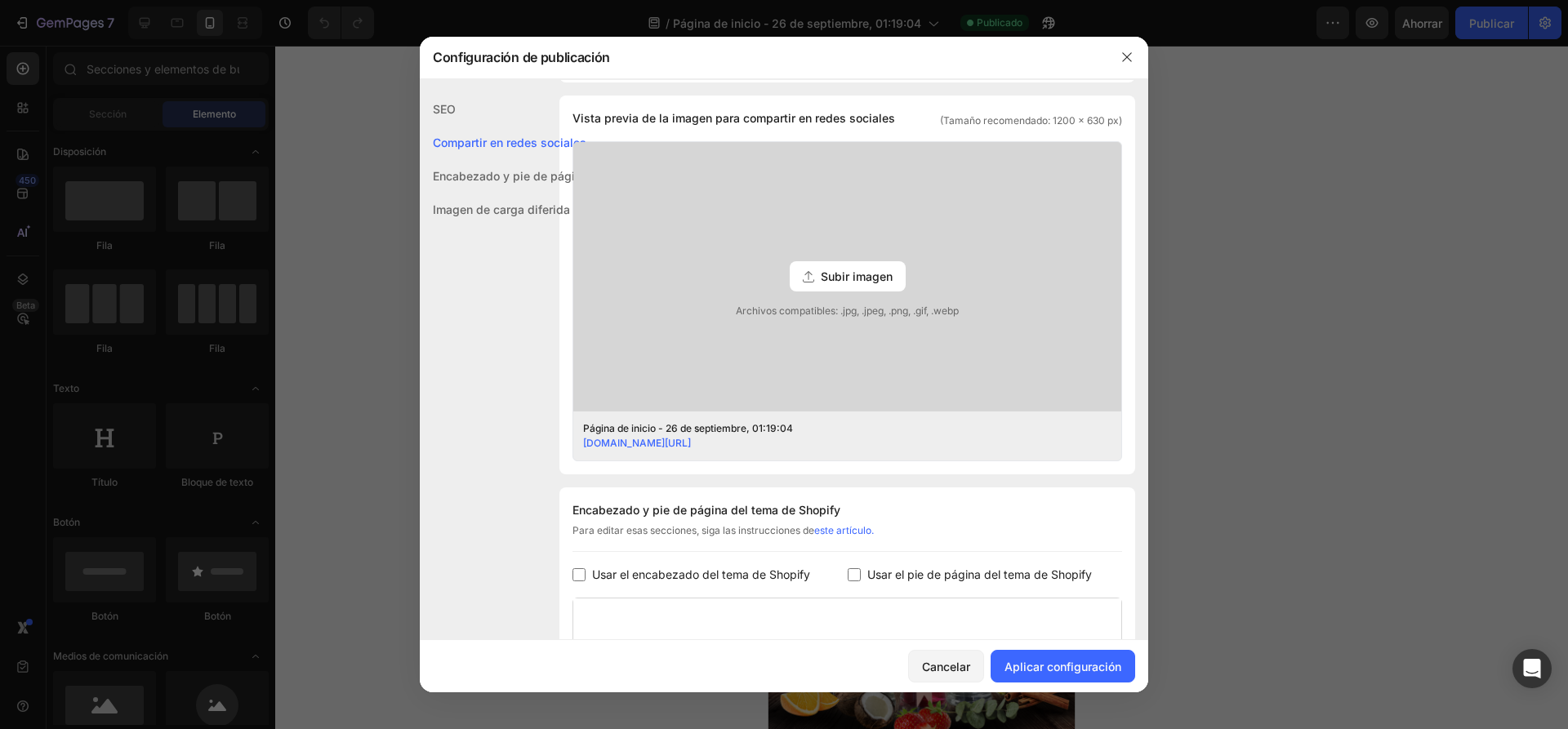
click at [450, 101] on div "SEO" at bounding box center [504, 109] width 168 height 34
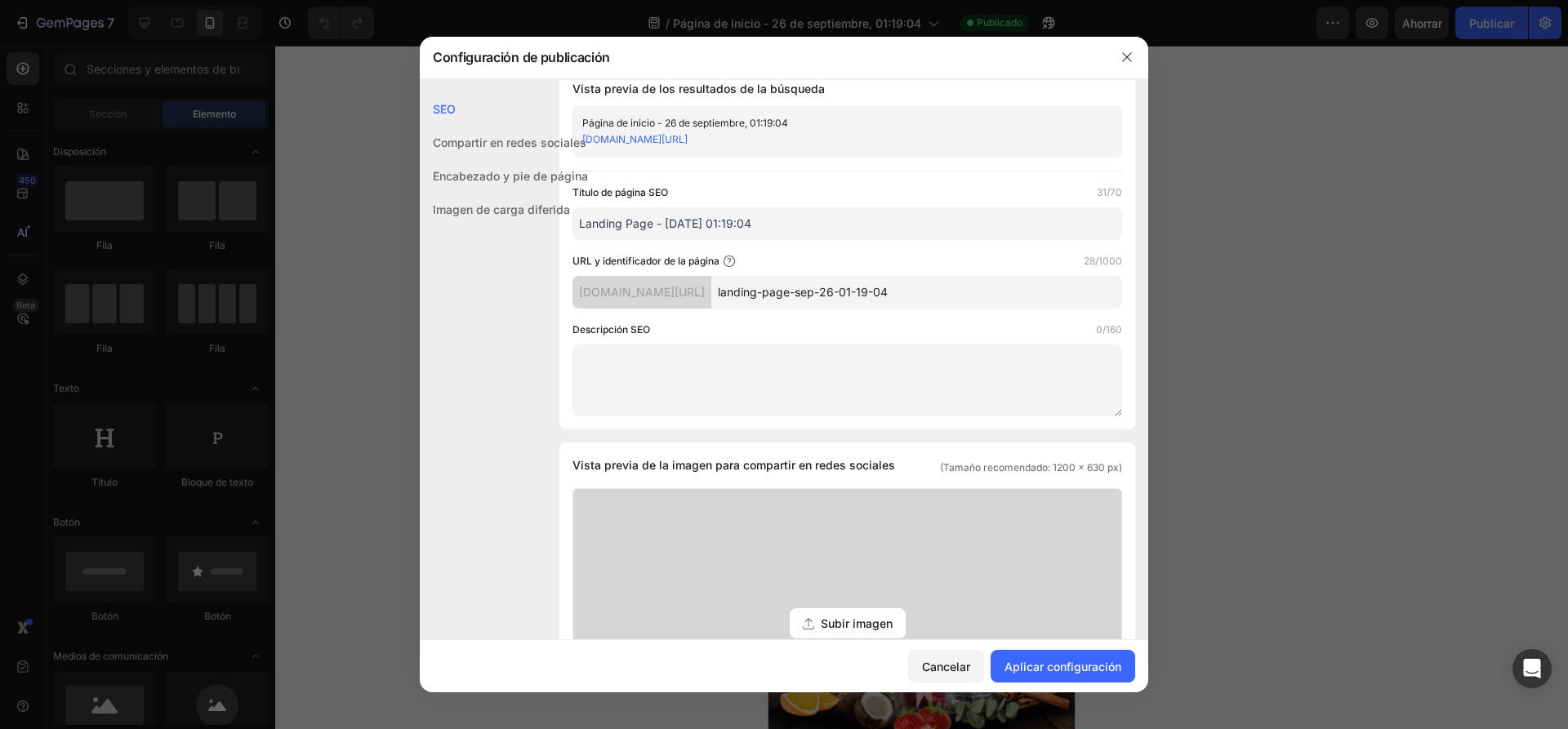
scroll to position [0, 0]
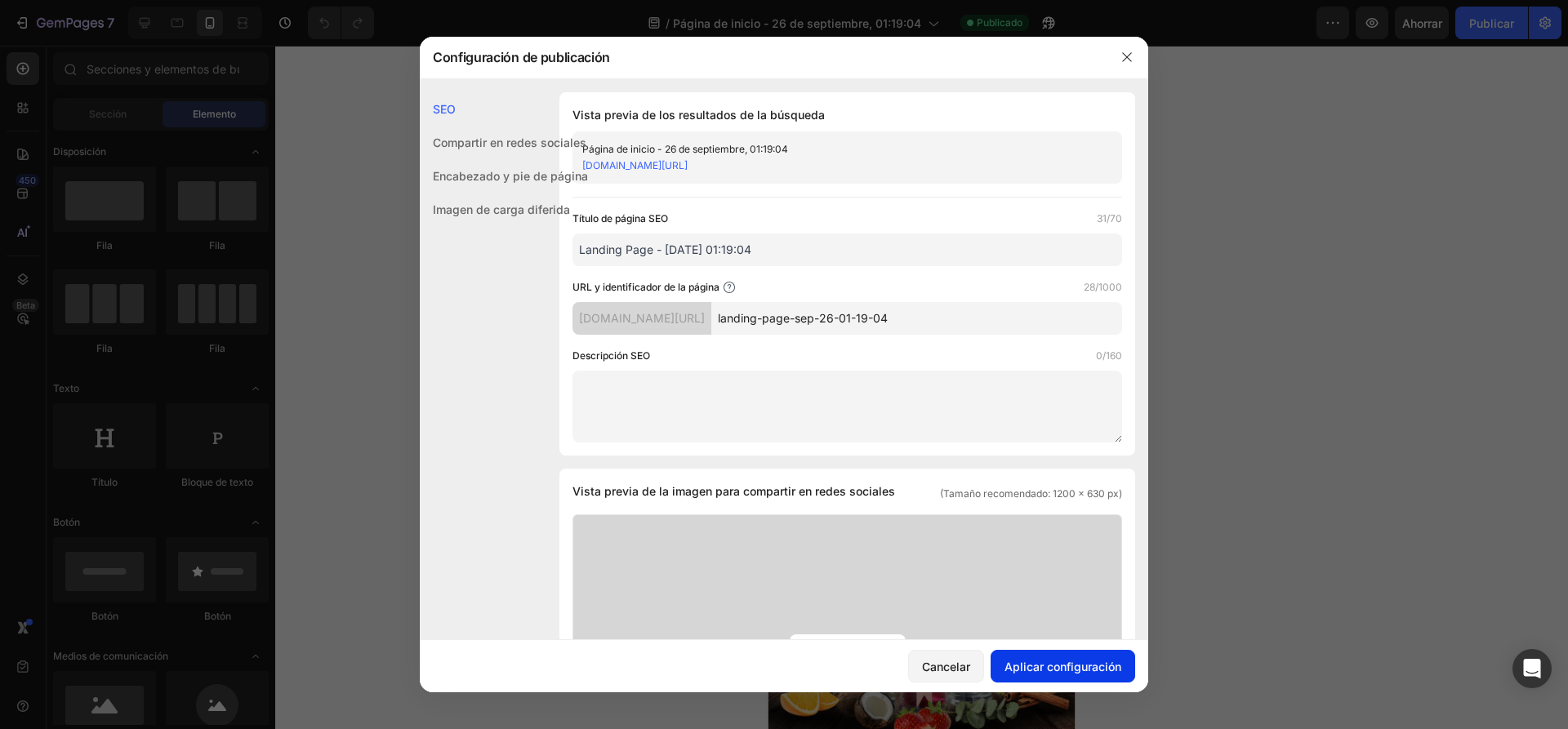
click at [1078, 660] on font "Aplicar configuración" at bounding box center [1062, 666] width 117 height 14
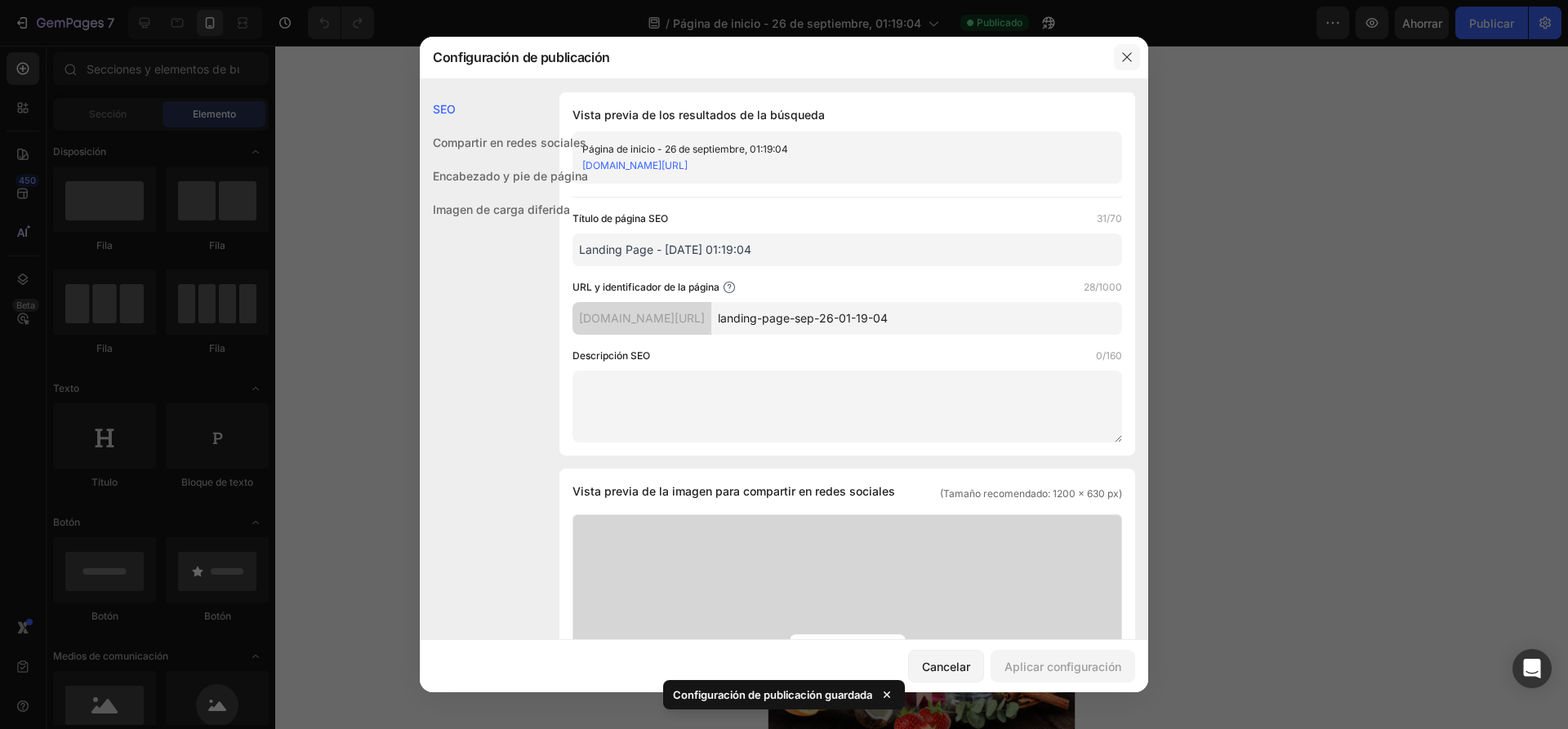
click at [1133, 50] on button "button" at bounding box center [1127, 57] width 26 height 26
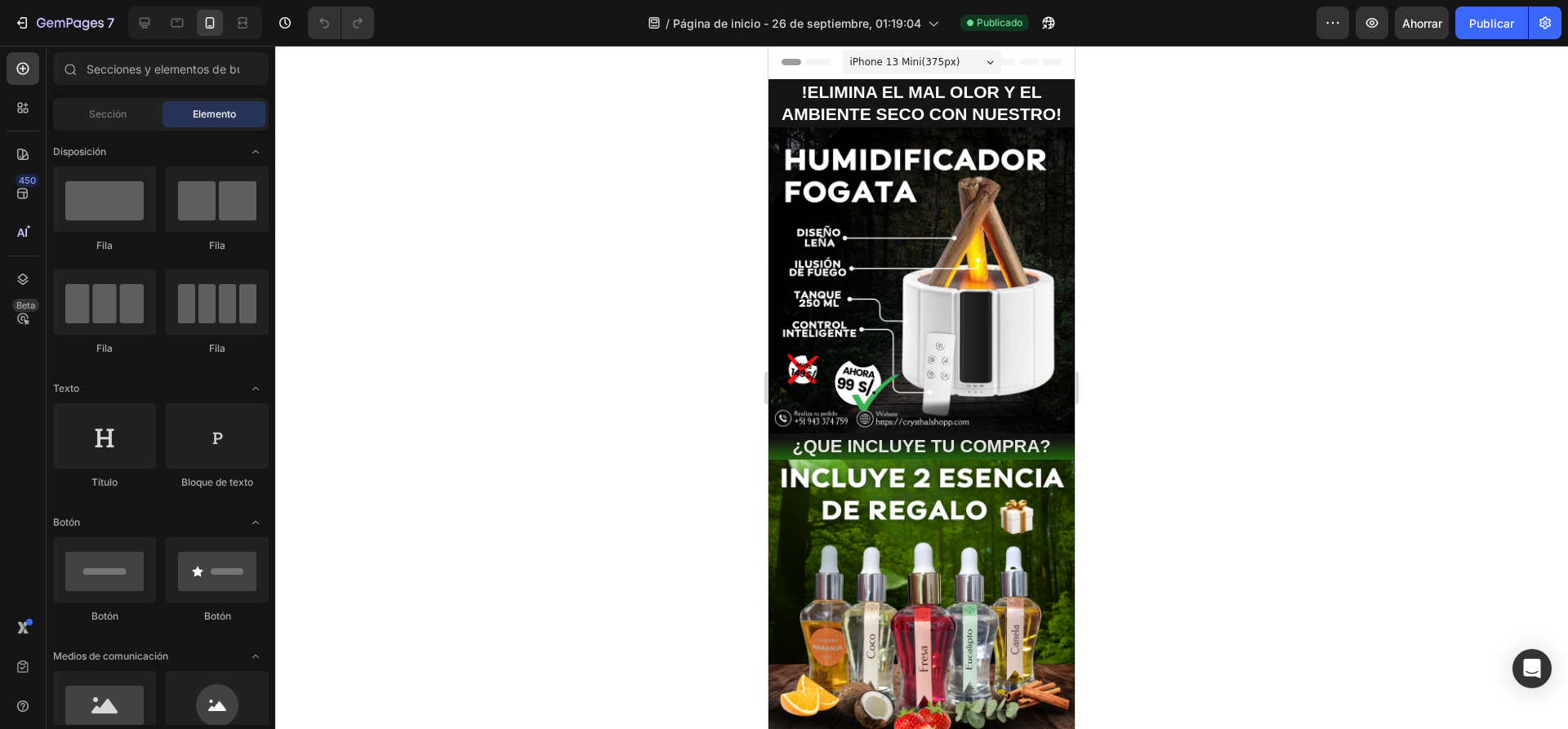
click at [597, 251] on div at bounding box center [921, 387] width 1292 height 683
click at [180, 20] on icon at bounding box center [177, 23] width 12 height 9
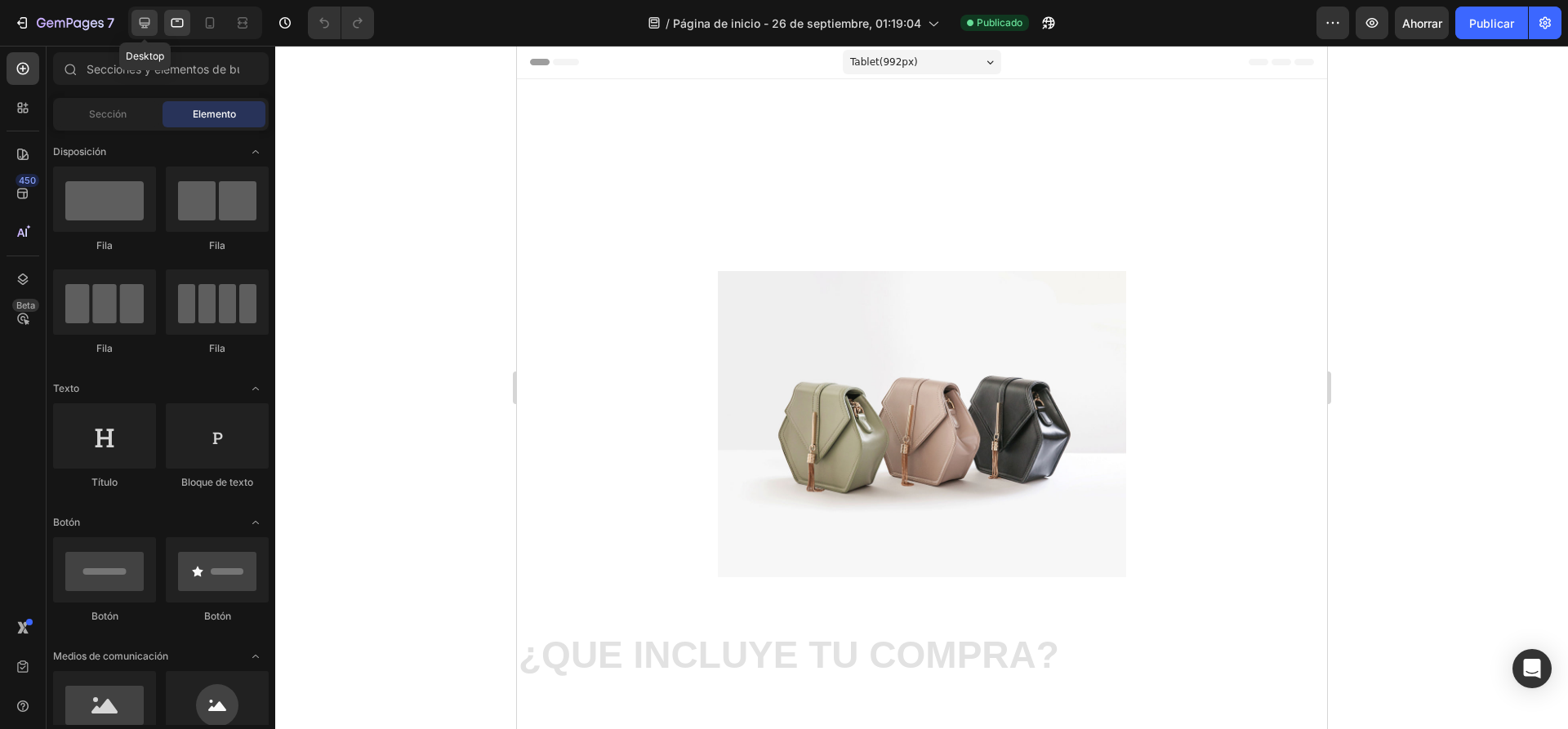
click at [139, 24] on icon at bounding box center [145, 23] width 16 height 16
click at [199, 32] on div at bounding box center [210, 23] width 26 height 26
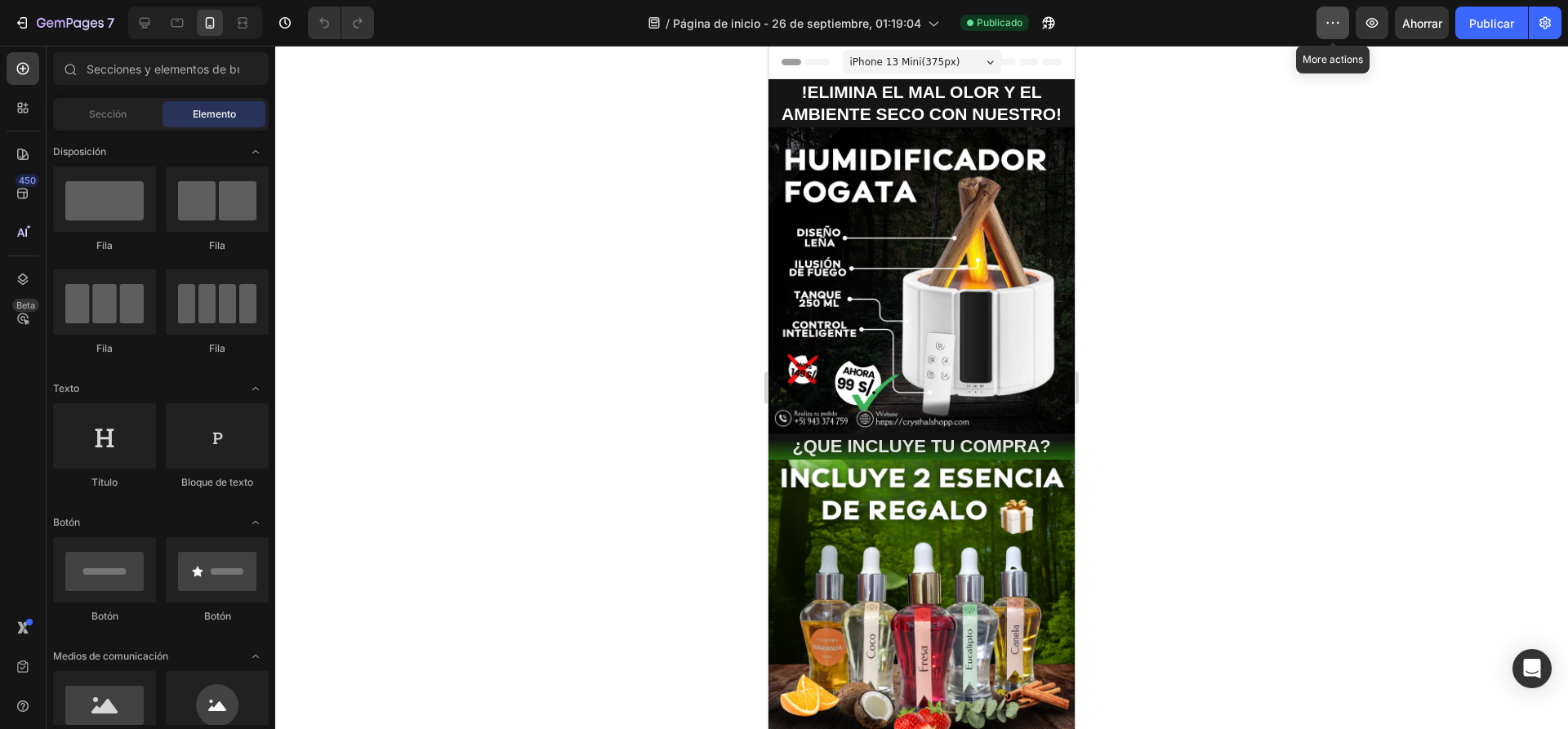
click at [1345, 20] on button "button" at bounding box center [1333, 23] width 33 height 33
click at [26, 66] on icon at bounding box center [23, 69] width 16 height 16
click at [90, 113] on font "Sección" at bounding box center [108, 114] width 38 height 12
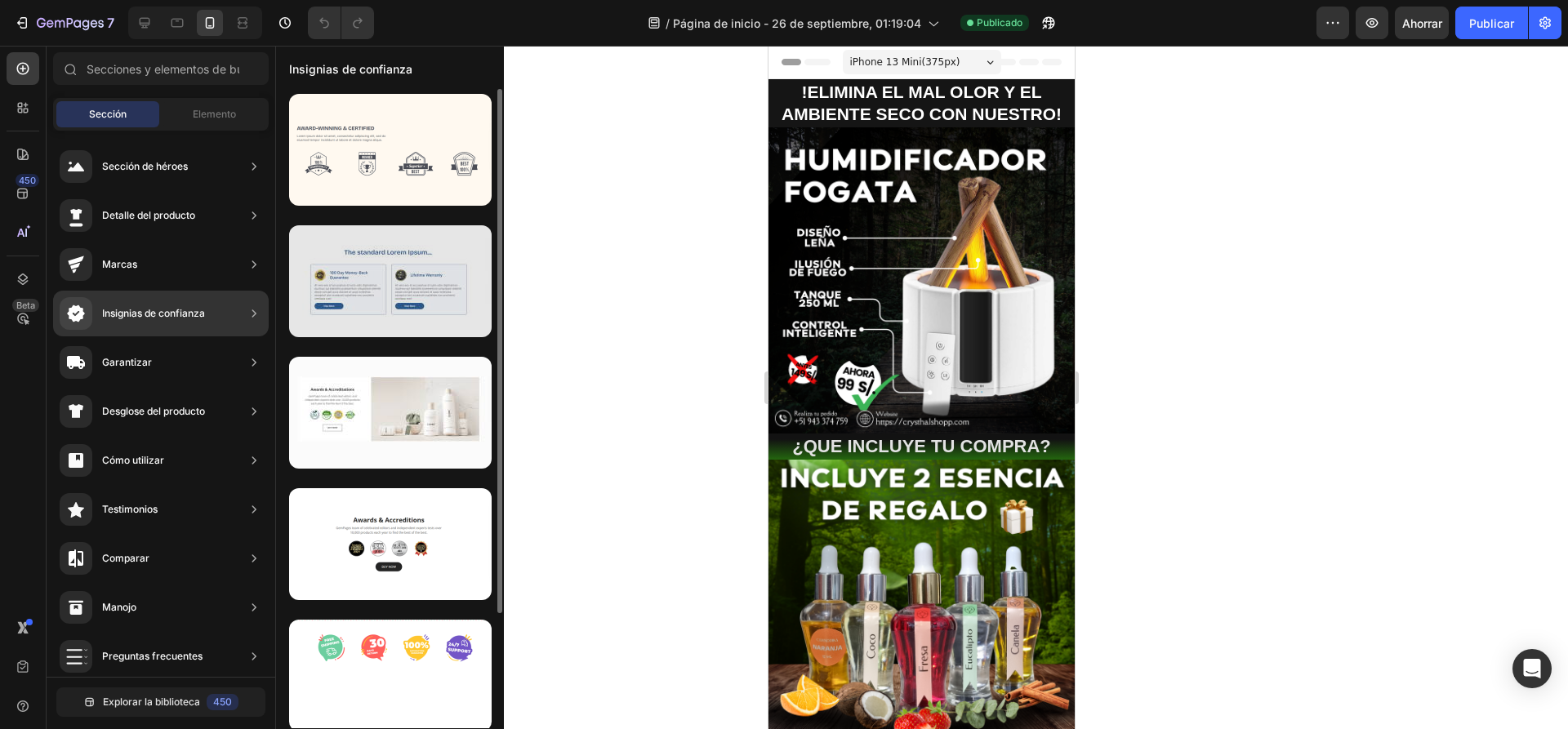
scroll to position [140, 0]
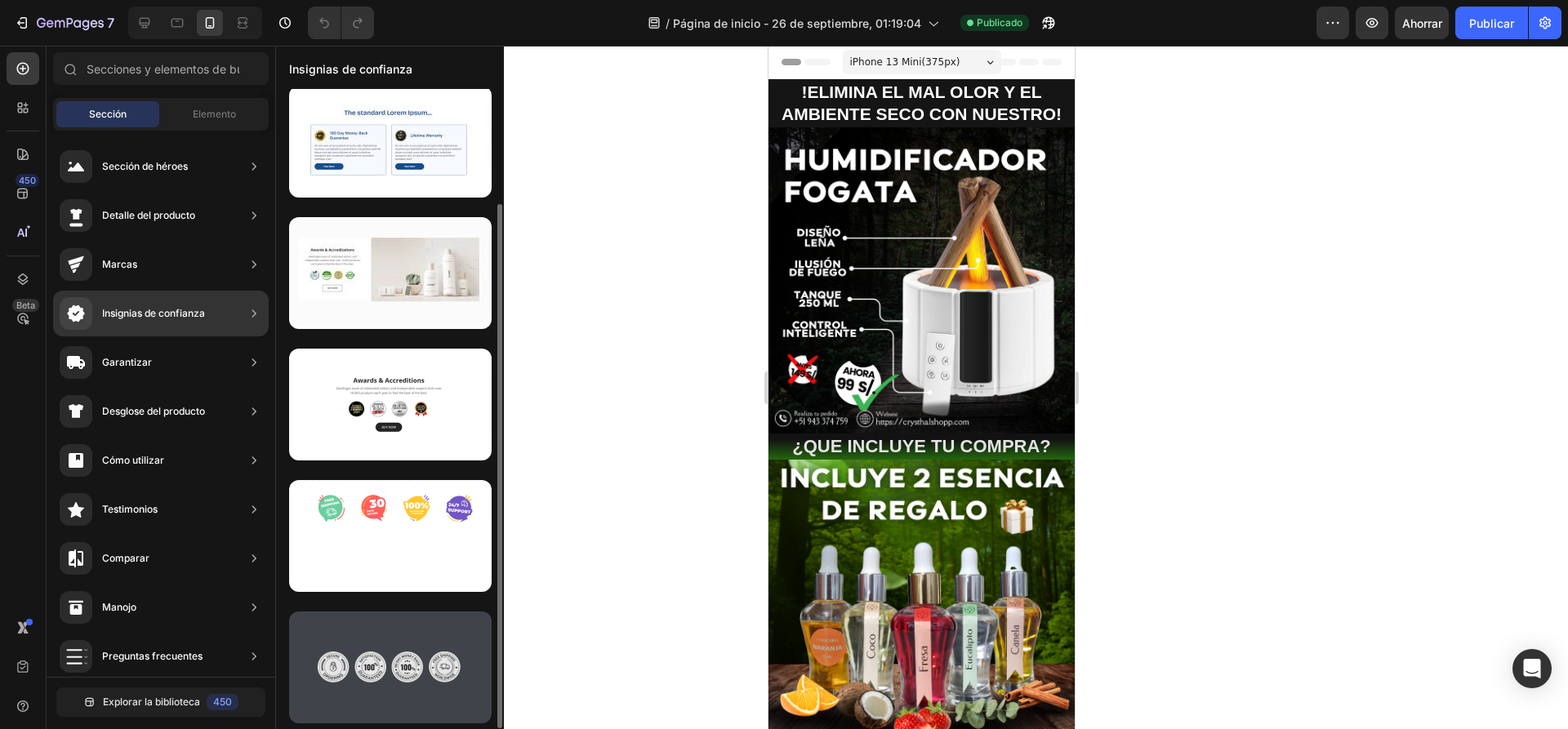
click at [417, 646] on div at bounding box center [391, 667] width 203 height 112
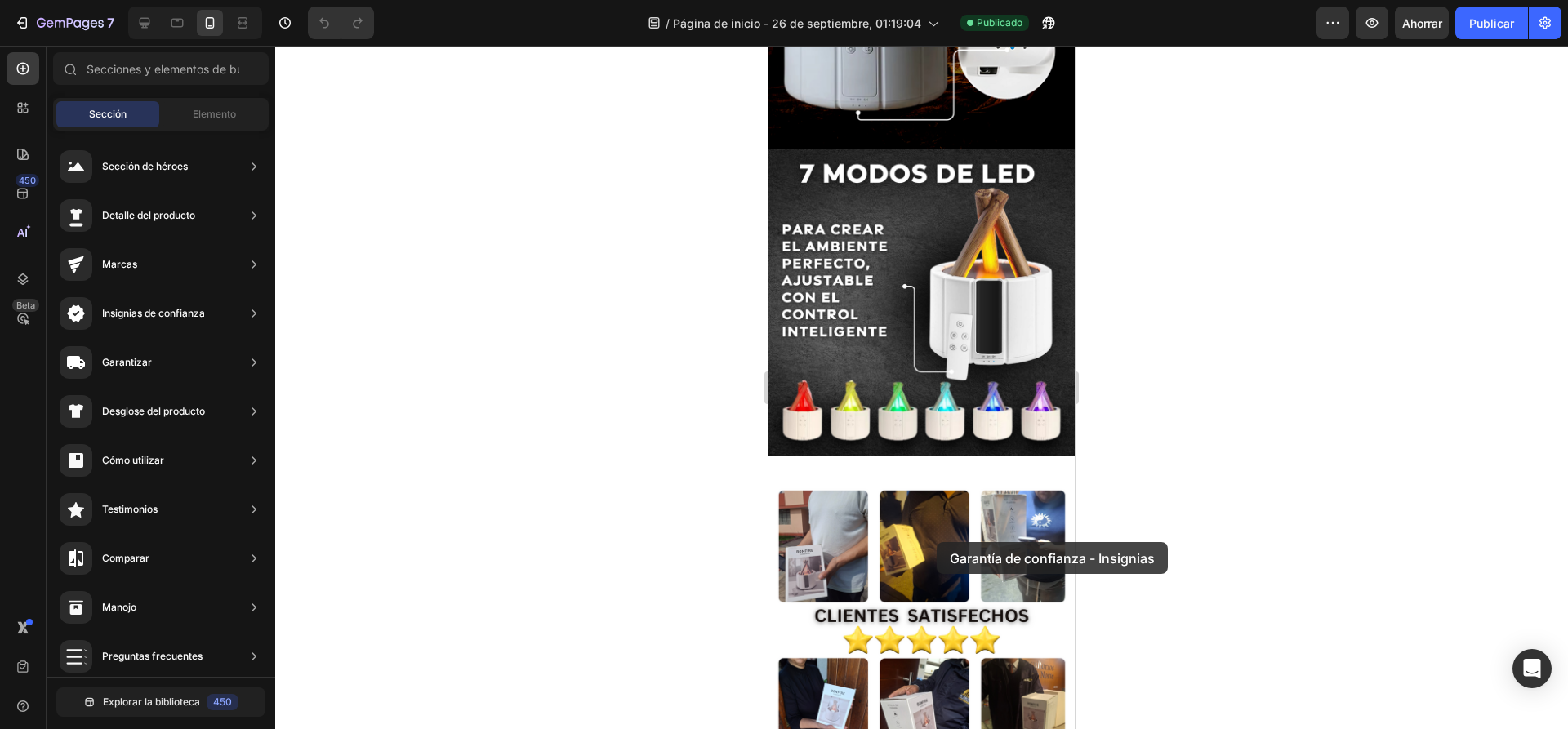
scroll to position [1877, 0]
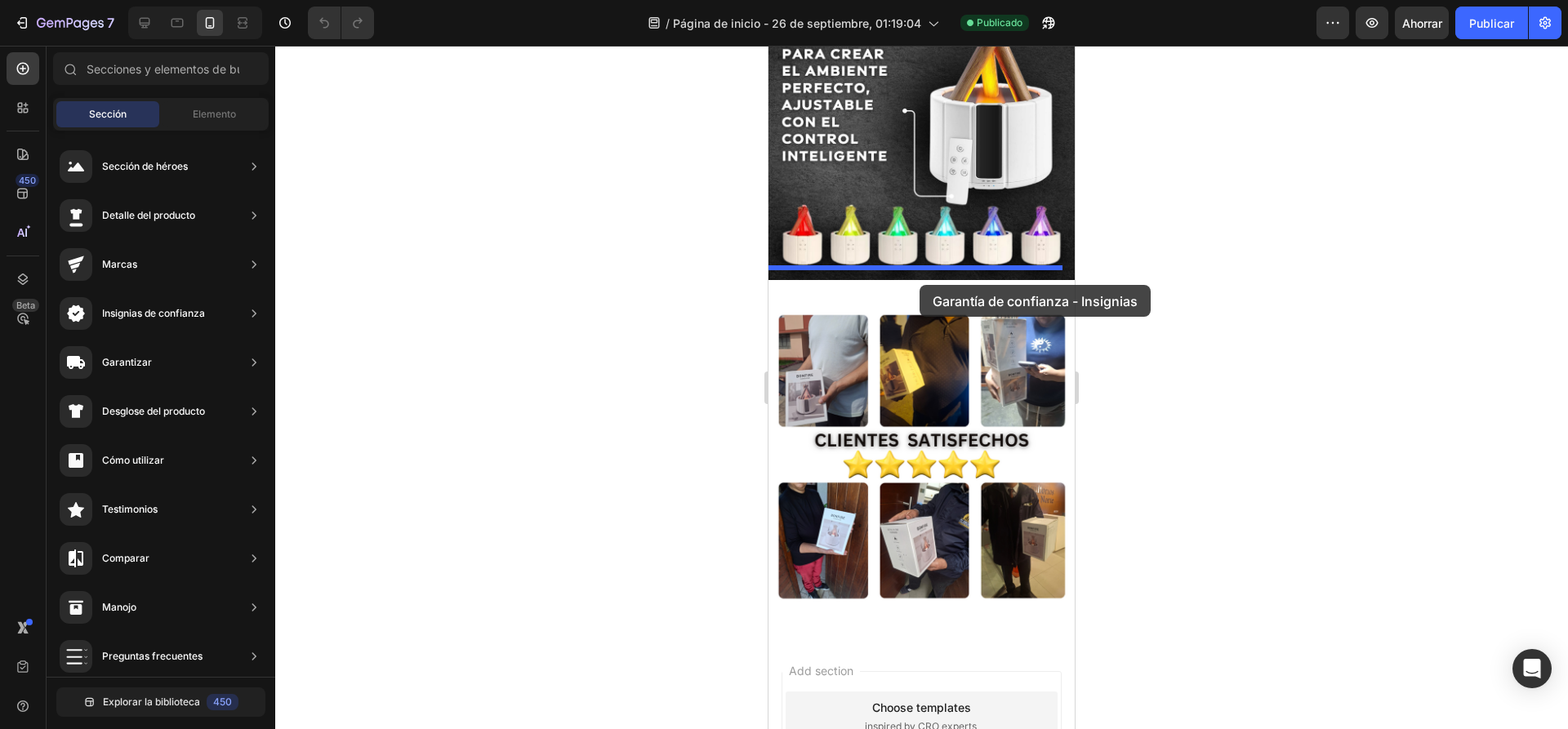
drag, startPoint x: 1181, startPoint y: 695, endPoint x: 920, endPoint y: 285, distance: 486.0
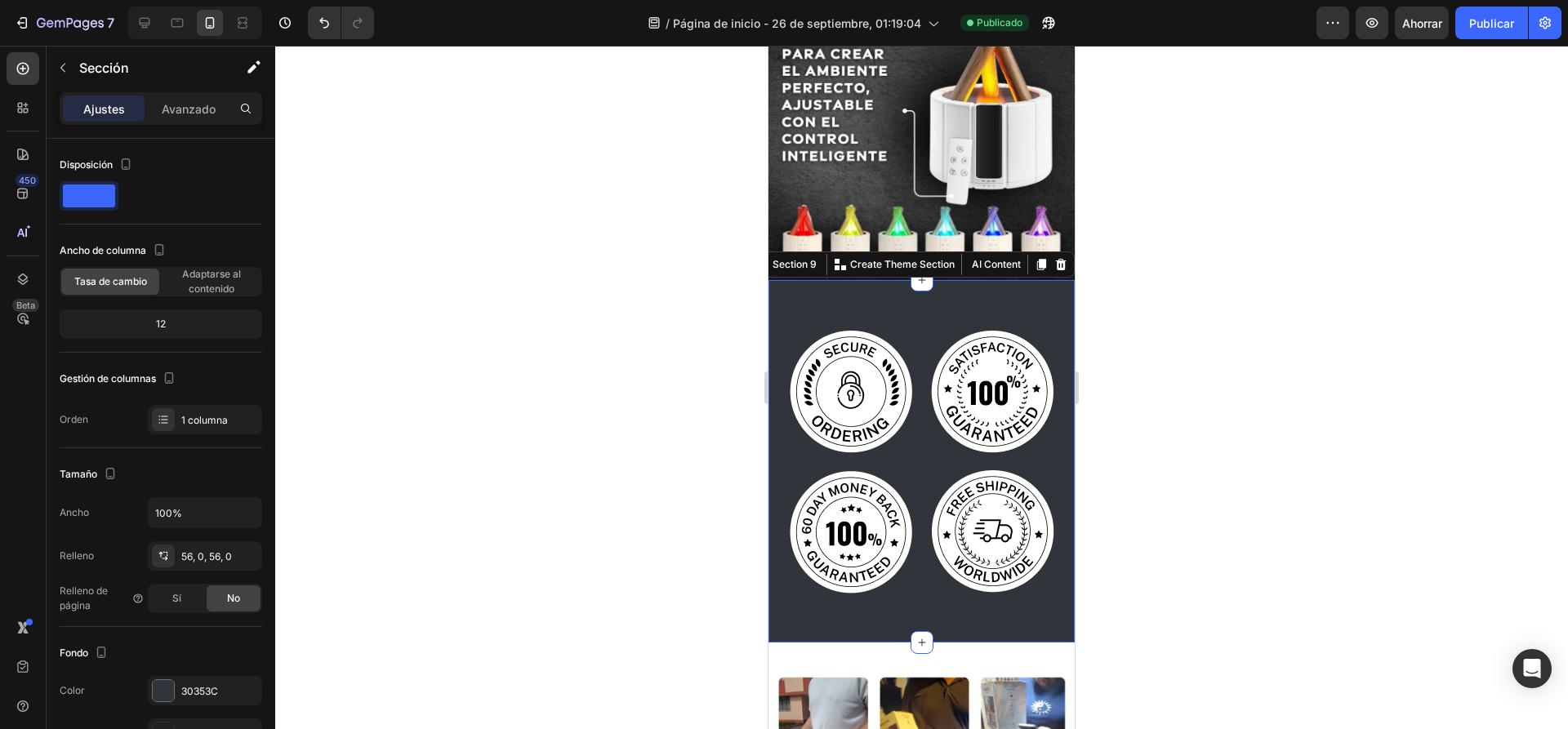
click at [1135, 384] on div at bounding box center [921, 387] width 1292 height 683
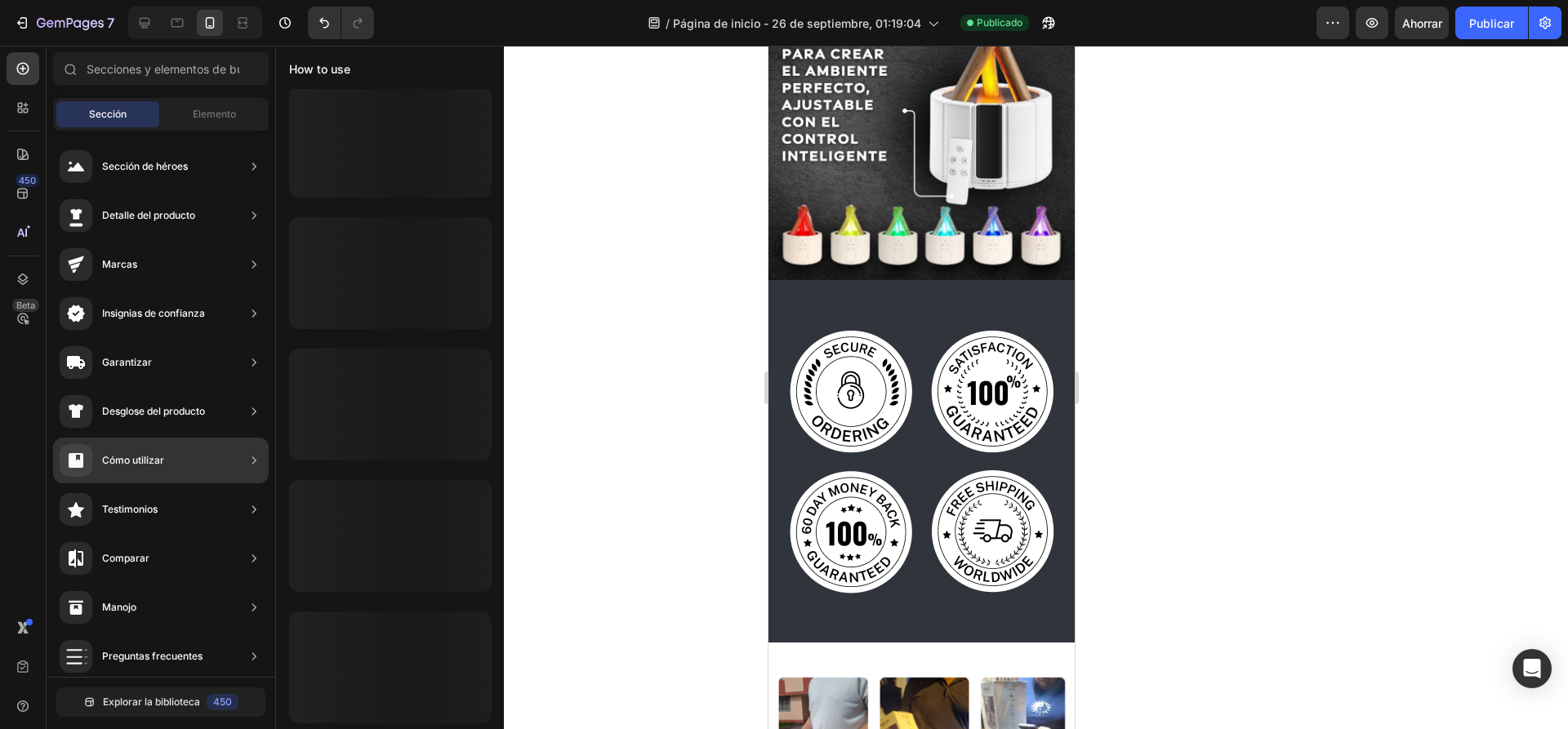
scroll to position [0, 0]
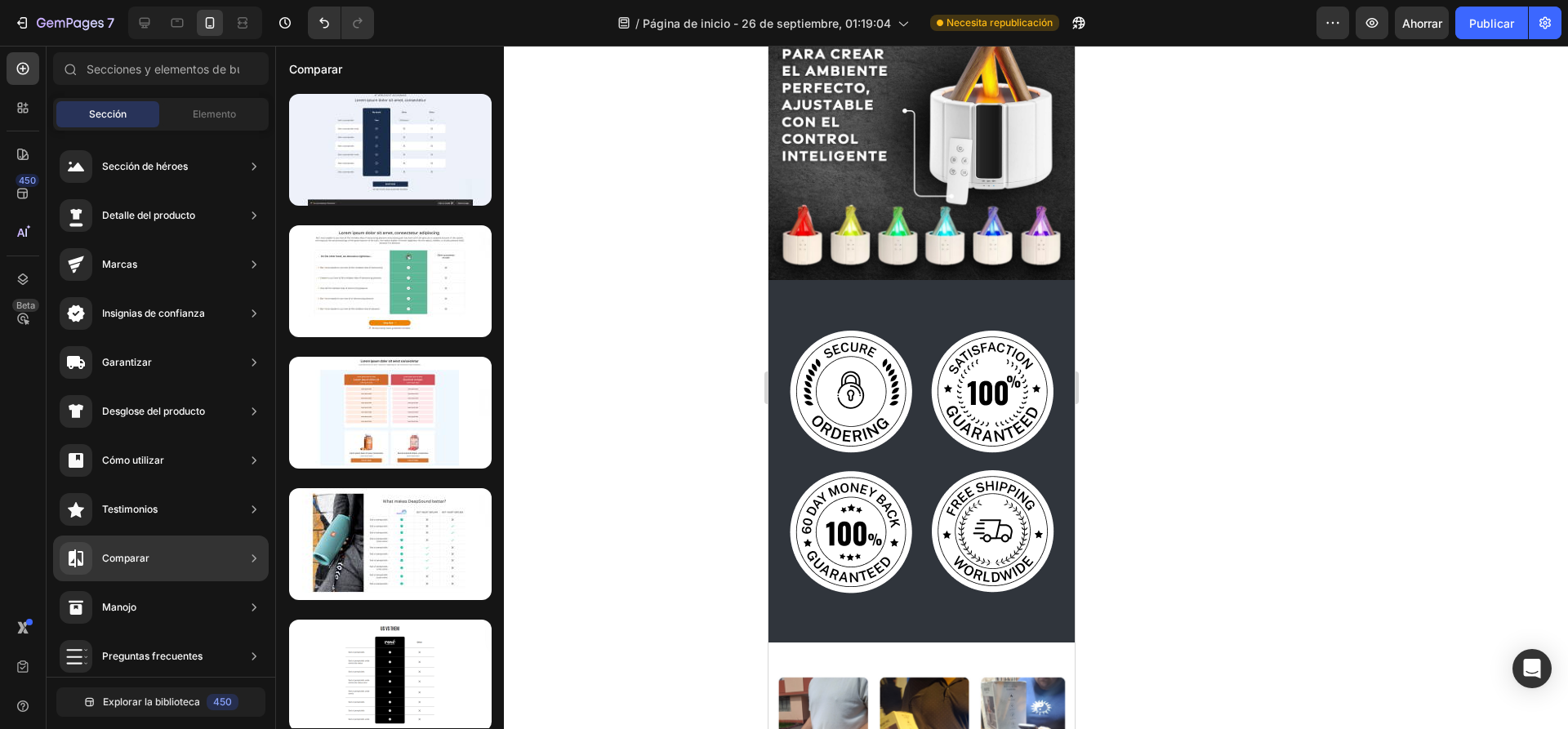
click at [159, 561] on div "Comparar" at bounding box center [161, 558] width 216 height 46
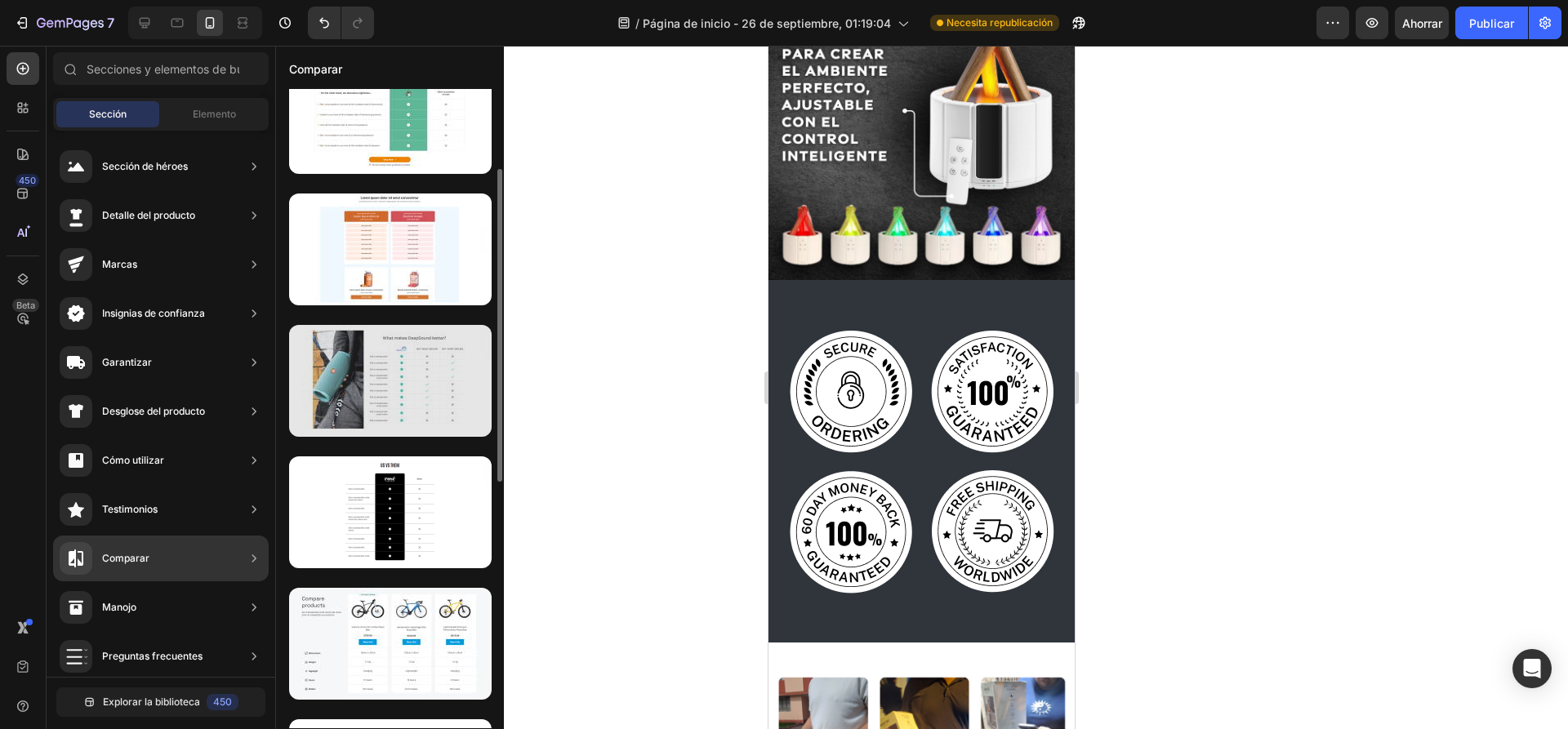
scroll to position [245, 0]
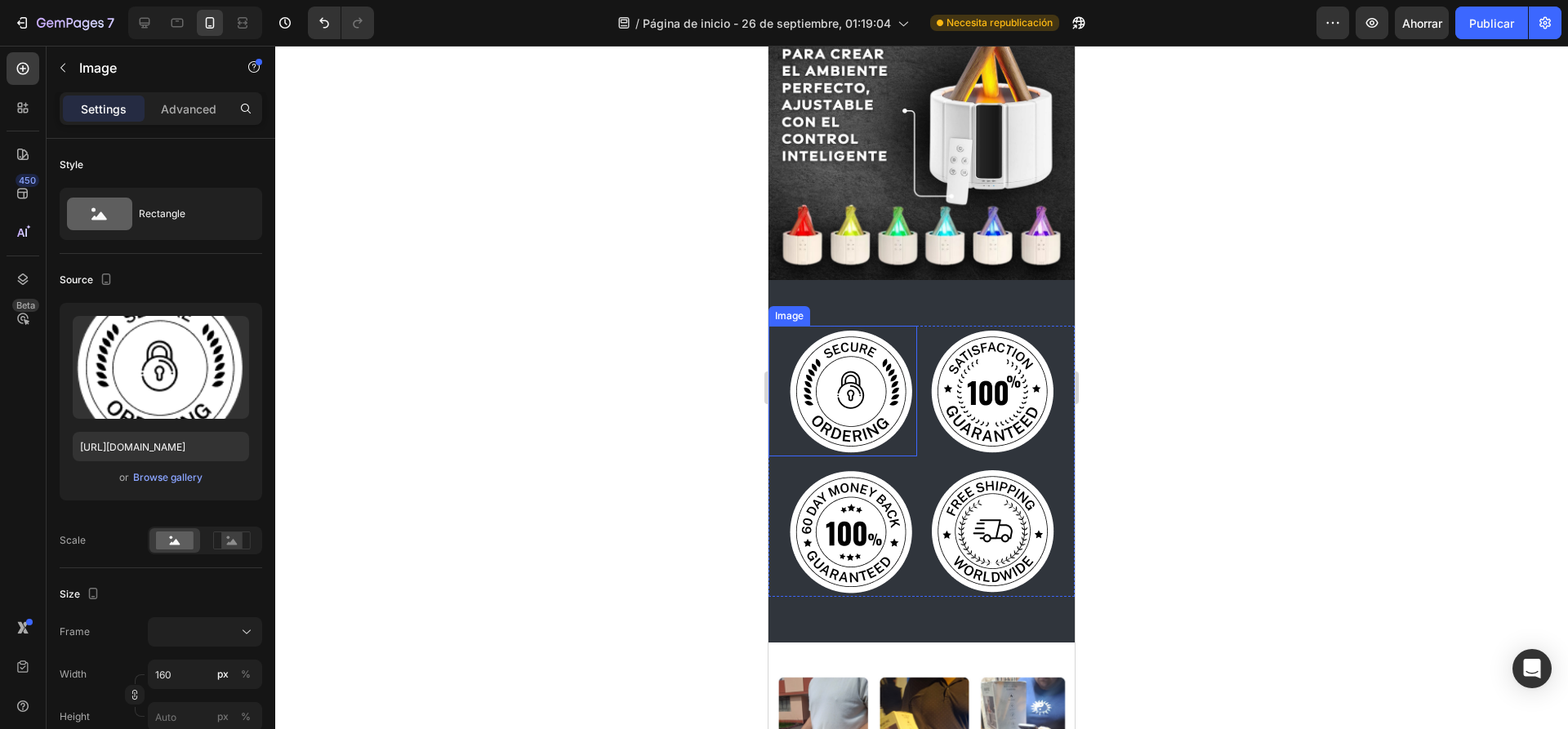
click at [874, 361] on img at bounding box center [852, 391] width 131 height 131
click at [1015, 374] on img at bounding box center [992, 391] width 131 height 131
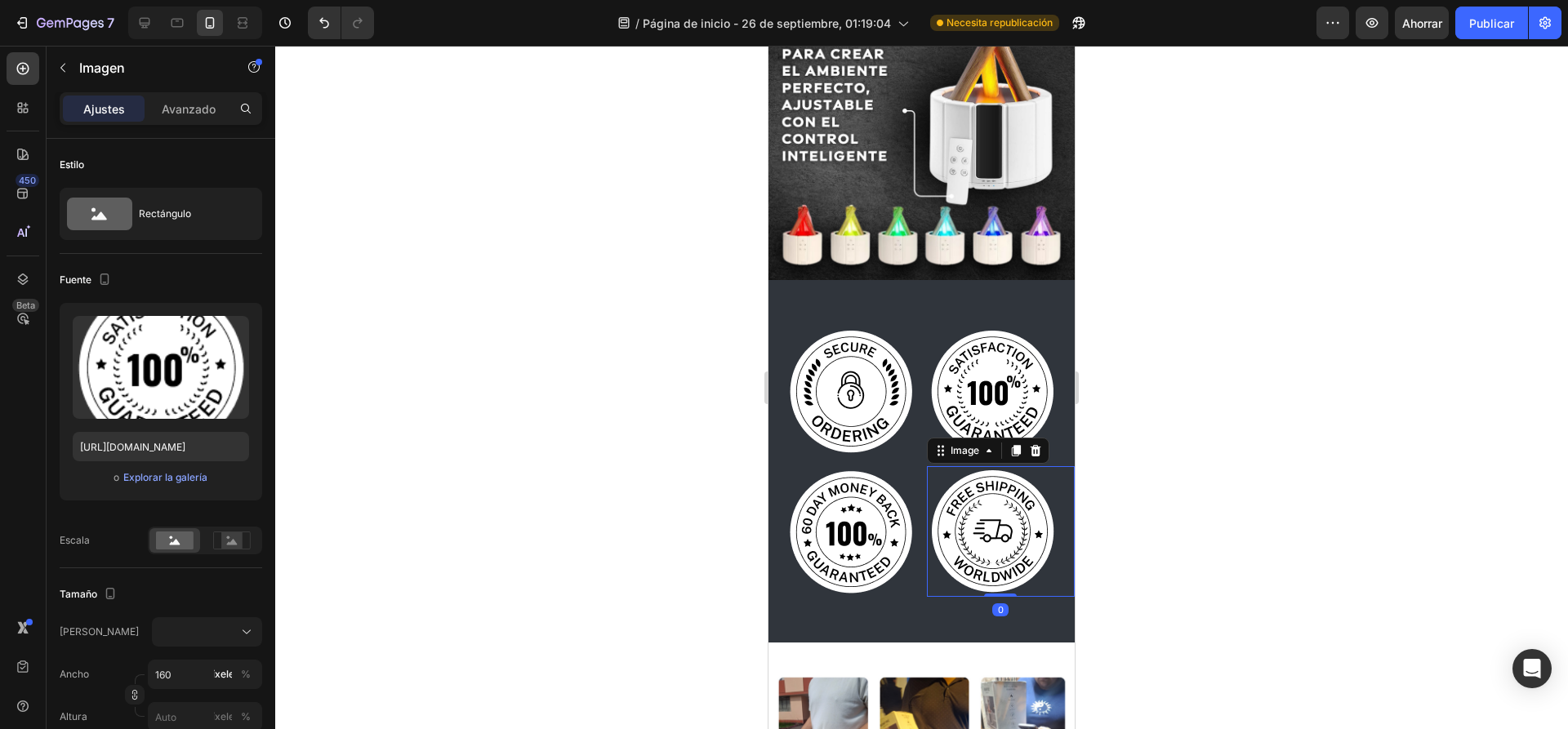
click at [983, 476] on img at bounding box center [992, 531] width 131 height 131
click at [880, 497] on img at bounding box center [852, 531] width 131 height 131
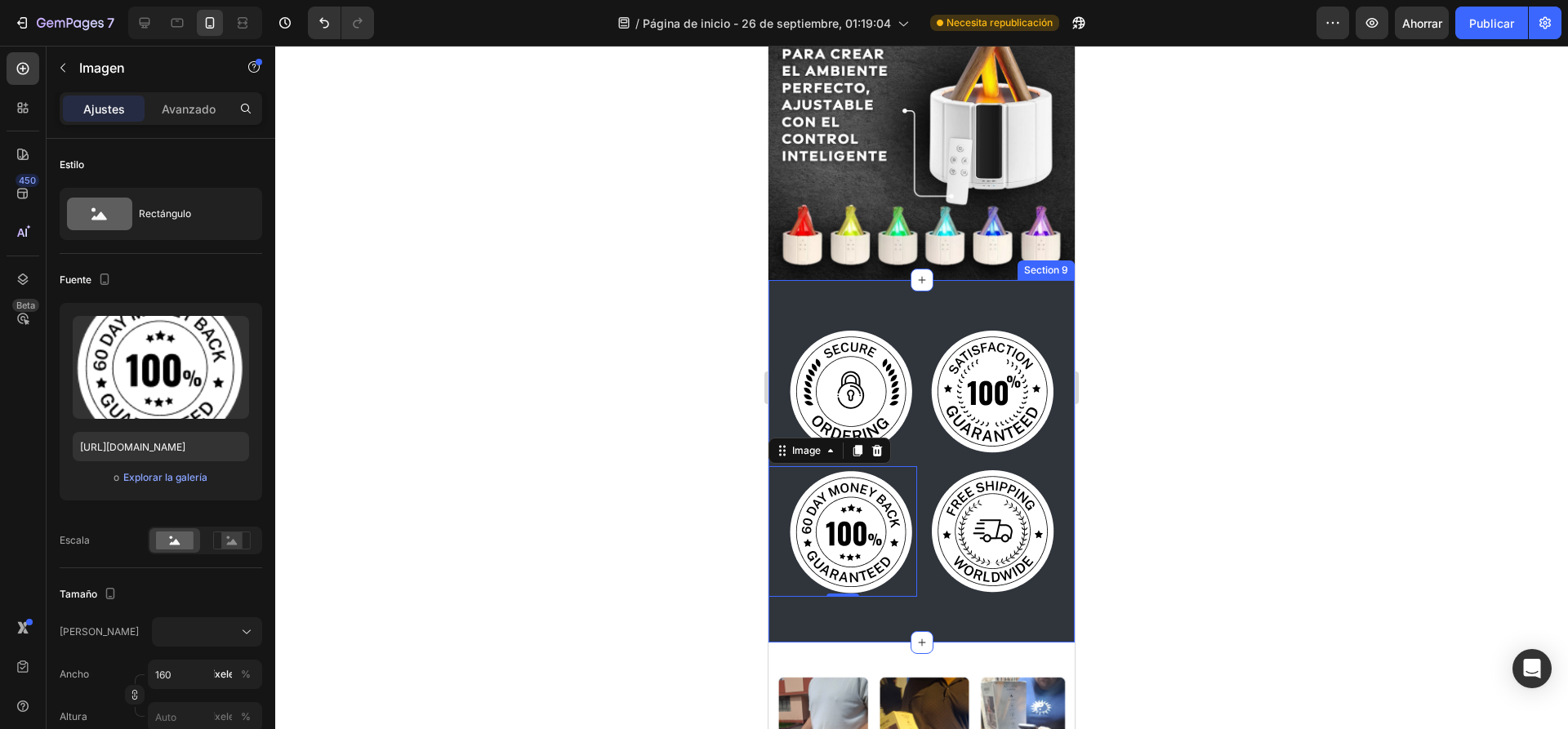
click at [885, 283] on div "Image Image Image 0 Image Row Section 9" at bounding box center [921, 461] width 307 height 362
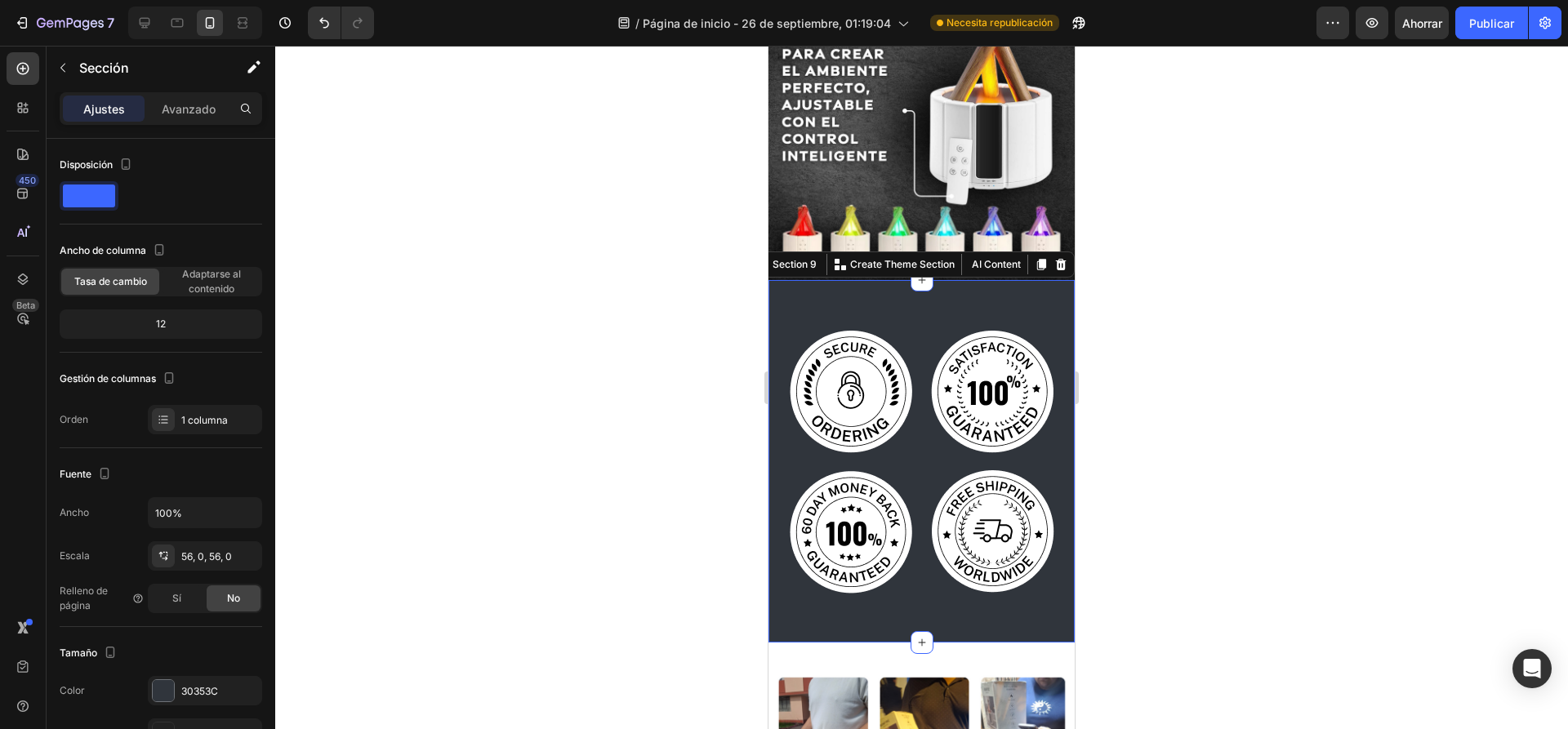
click at [1058, 257] on div "Section 9 You can create reusable sections Create Theme Section AI Content Writ…" at bounding box center [912, 265] width 325 height 26
click at [1054, 258] on icon at bounding box center [1060, 265] width 13 height 13
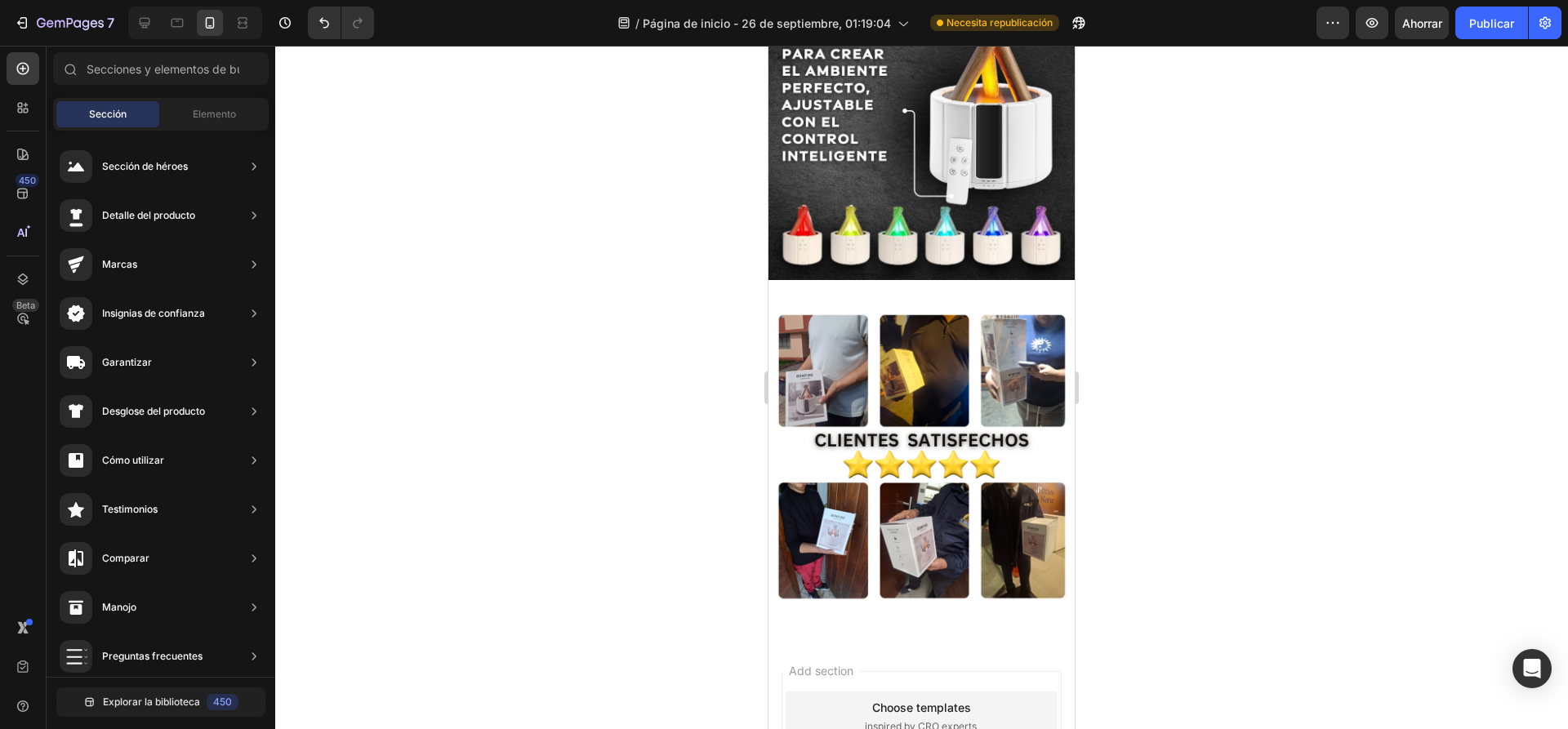
click at [1230, 317] on div at bounding box center [921, 387] width 1292 height 683
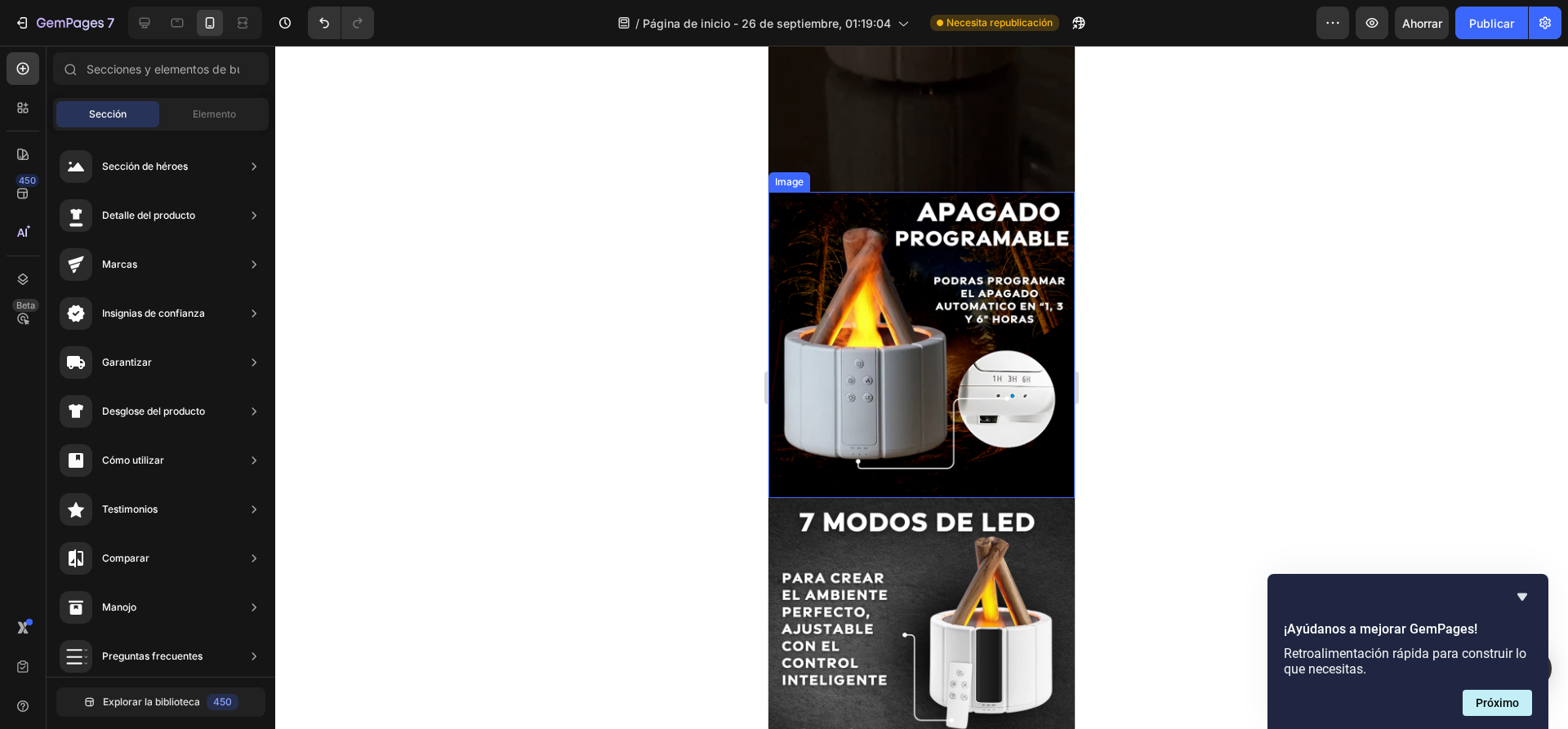
scroll to position [140, 0]
click at [208, 110] on font "Elemento" at bounding box center [214, 114] width 43 height 12
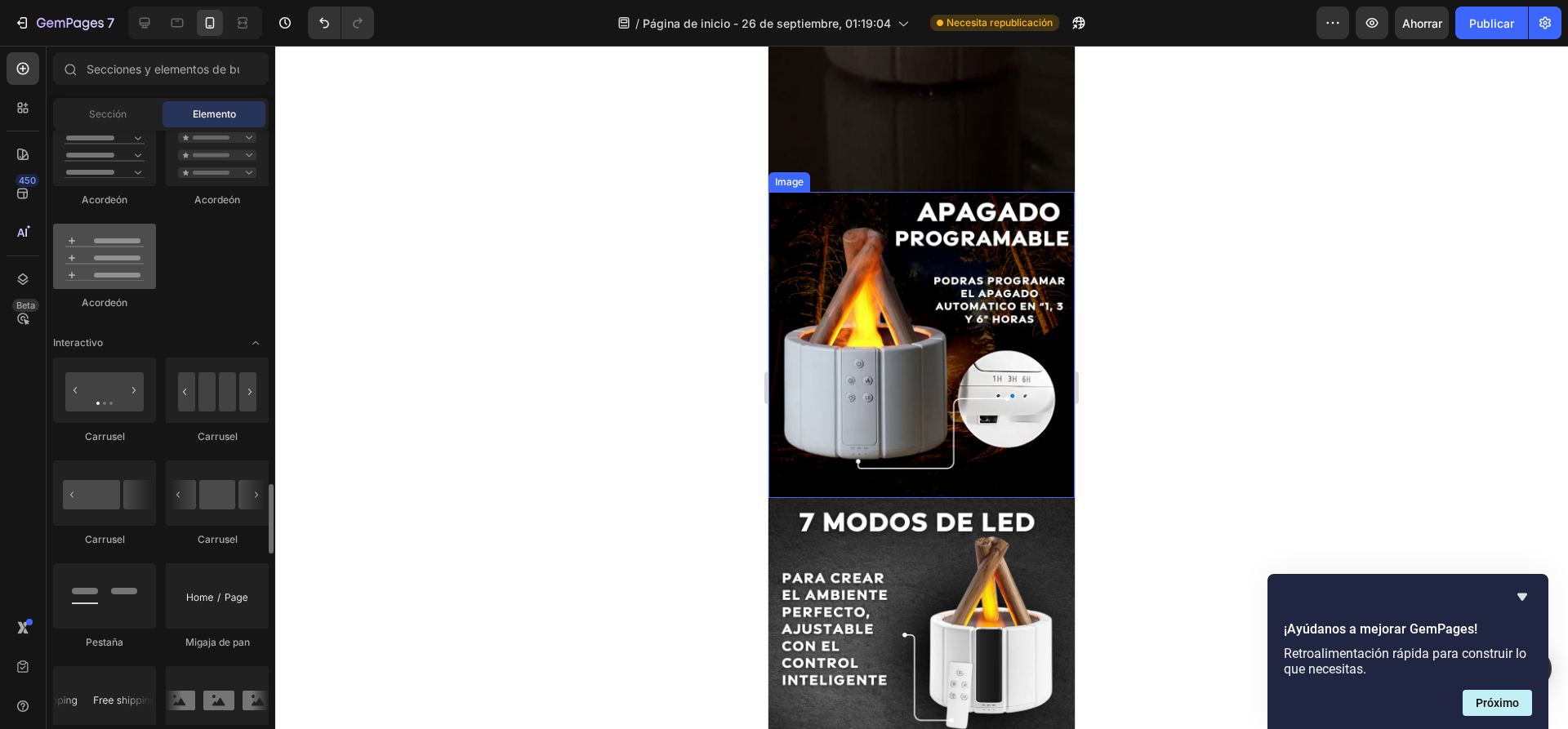
scroll to position [1632, 0]
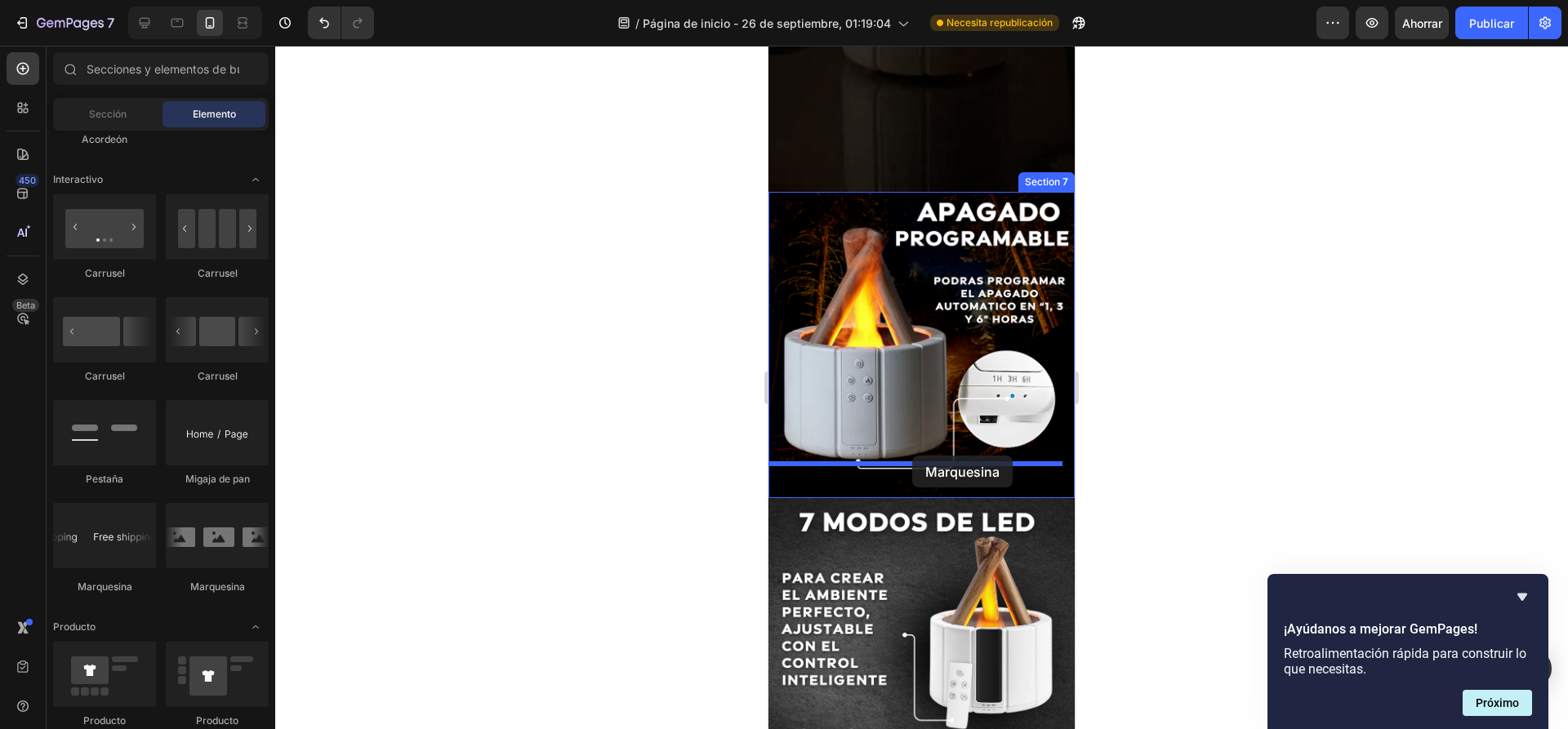
drag, startPoint x: 874, startPoint y: 606, endPoint x: 912, endPoint y: 455, distance: 155.7
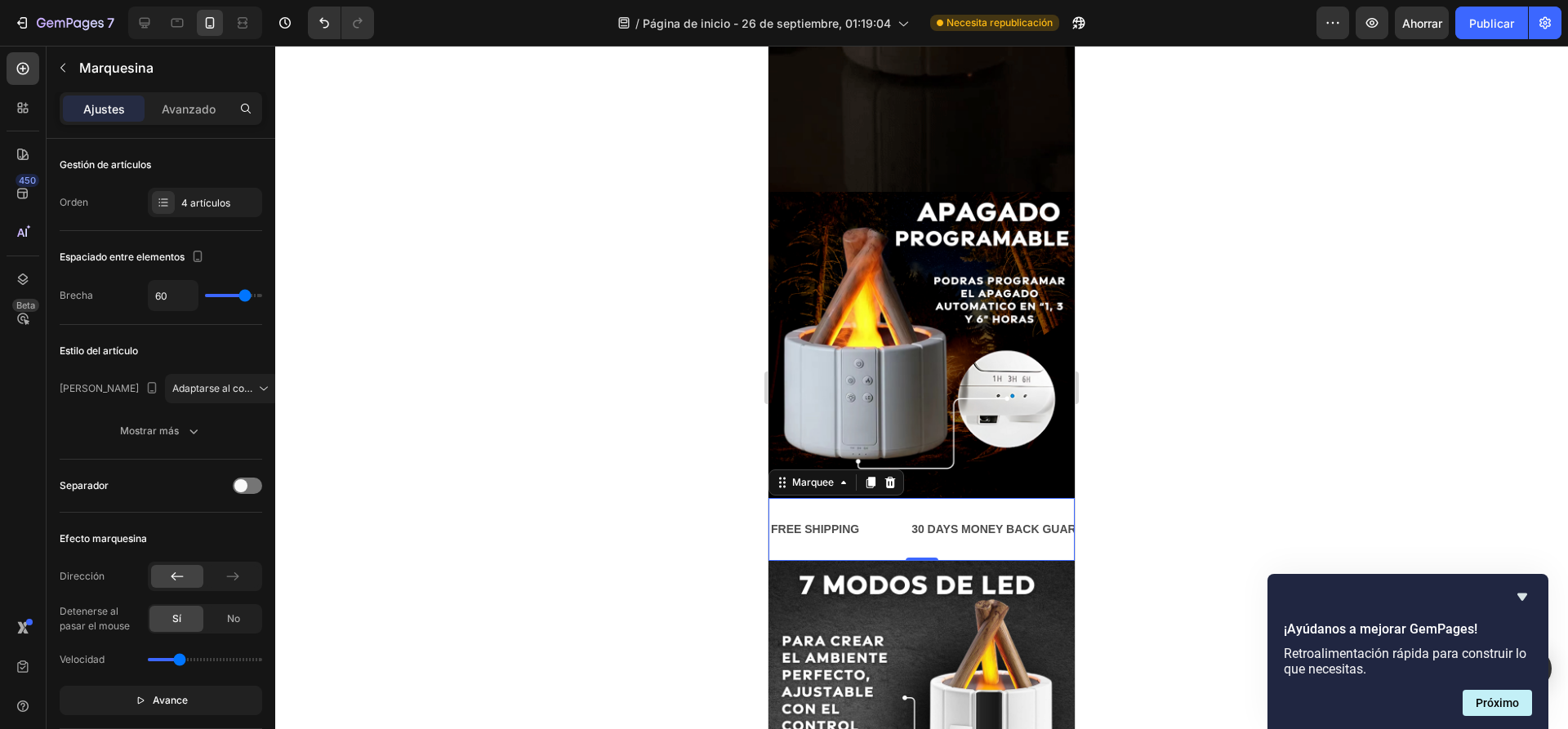
click at [896, 511] on div "FREE SHIPPING Text Block" at bounding box center [840, 529] width 141 height 37
click at [186, 117] on p "Avanzado" at bounding box center [189, 109] width 54 height 17
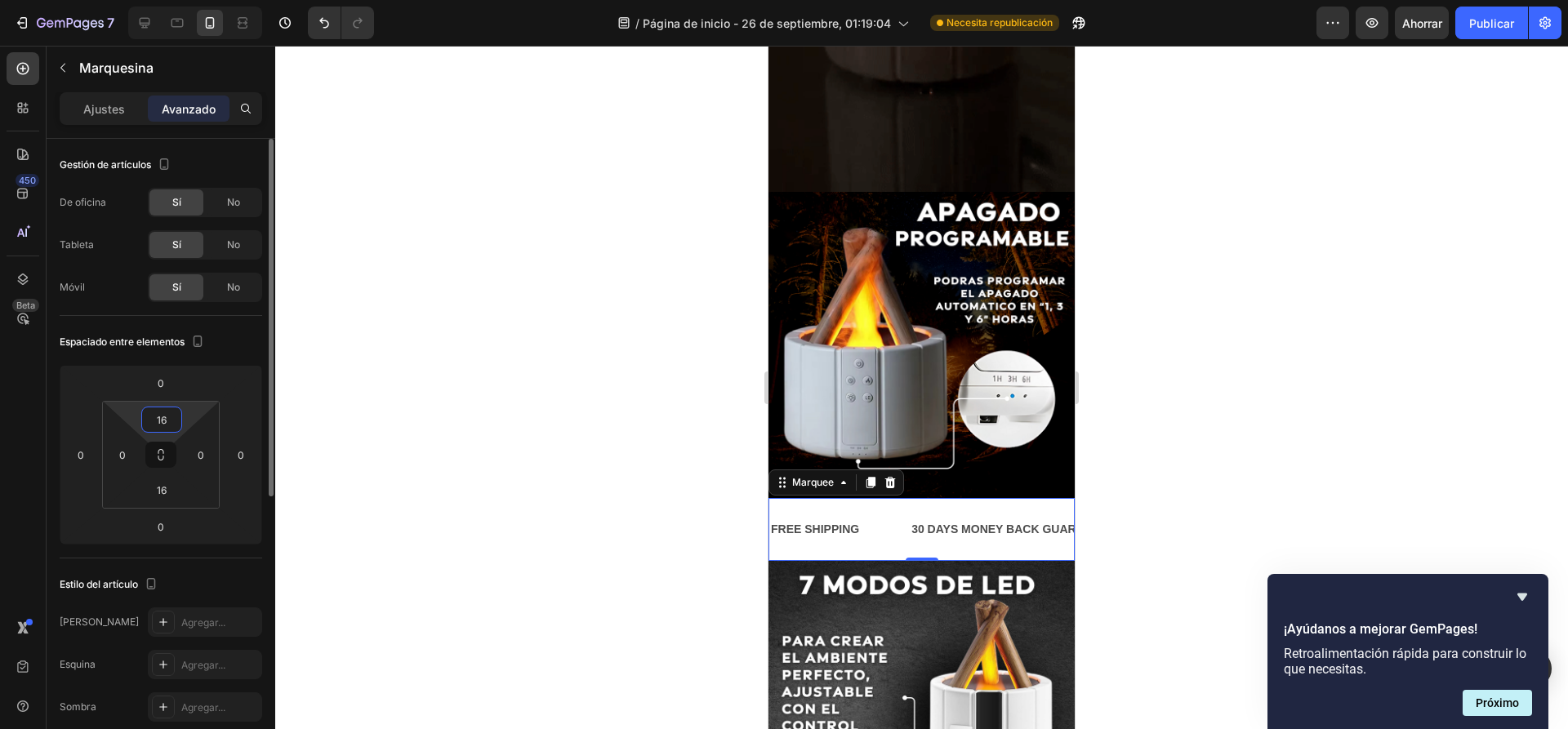
click at [169, 422] on input "16" at bounding box center [162, 419] width 33 height 25
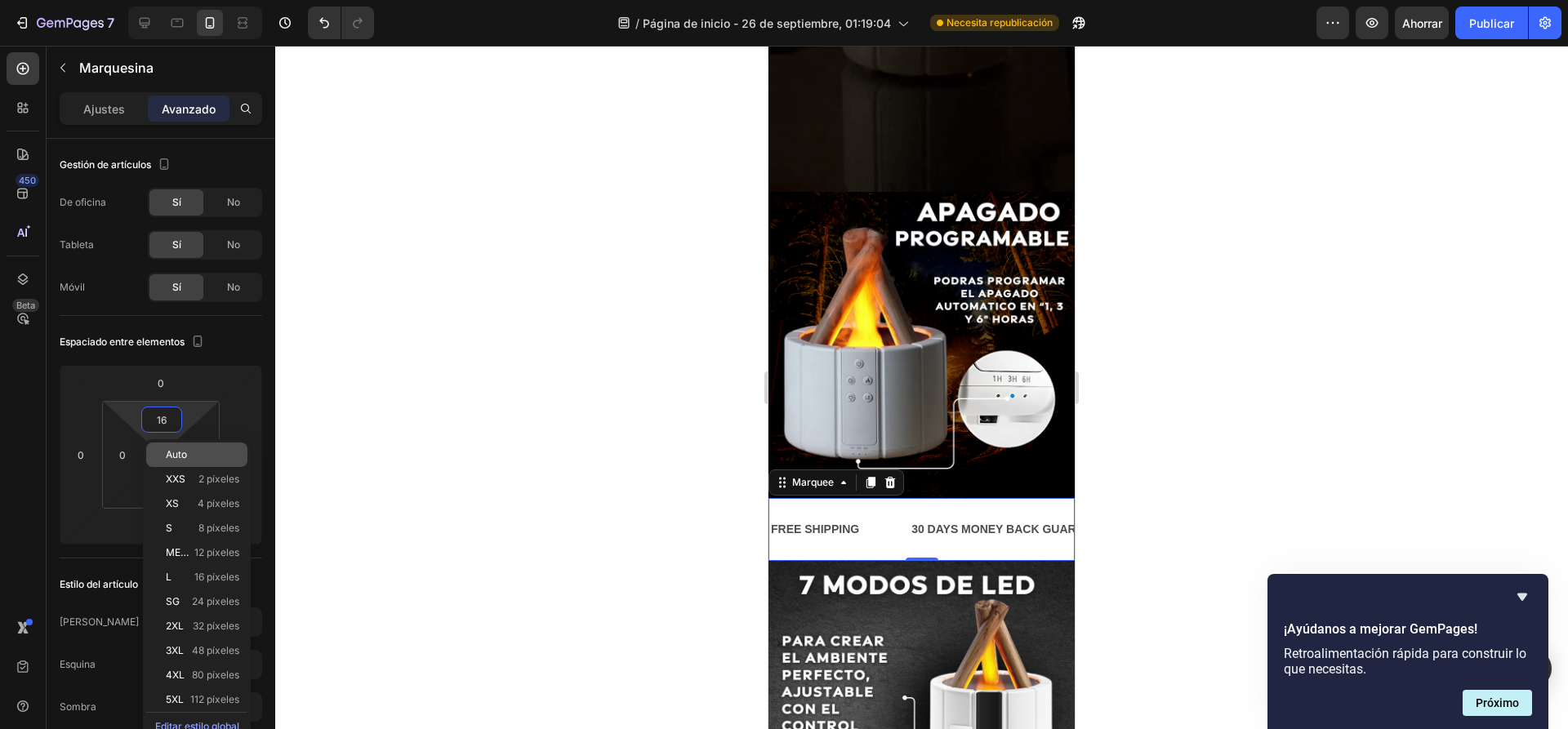
click at [178, 458] on font "Auto" at bounding box center [177, 454] width 21 height 12
type input "Auto"
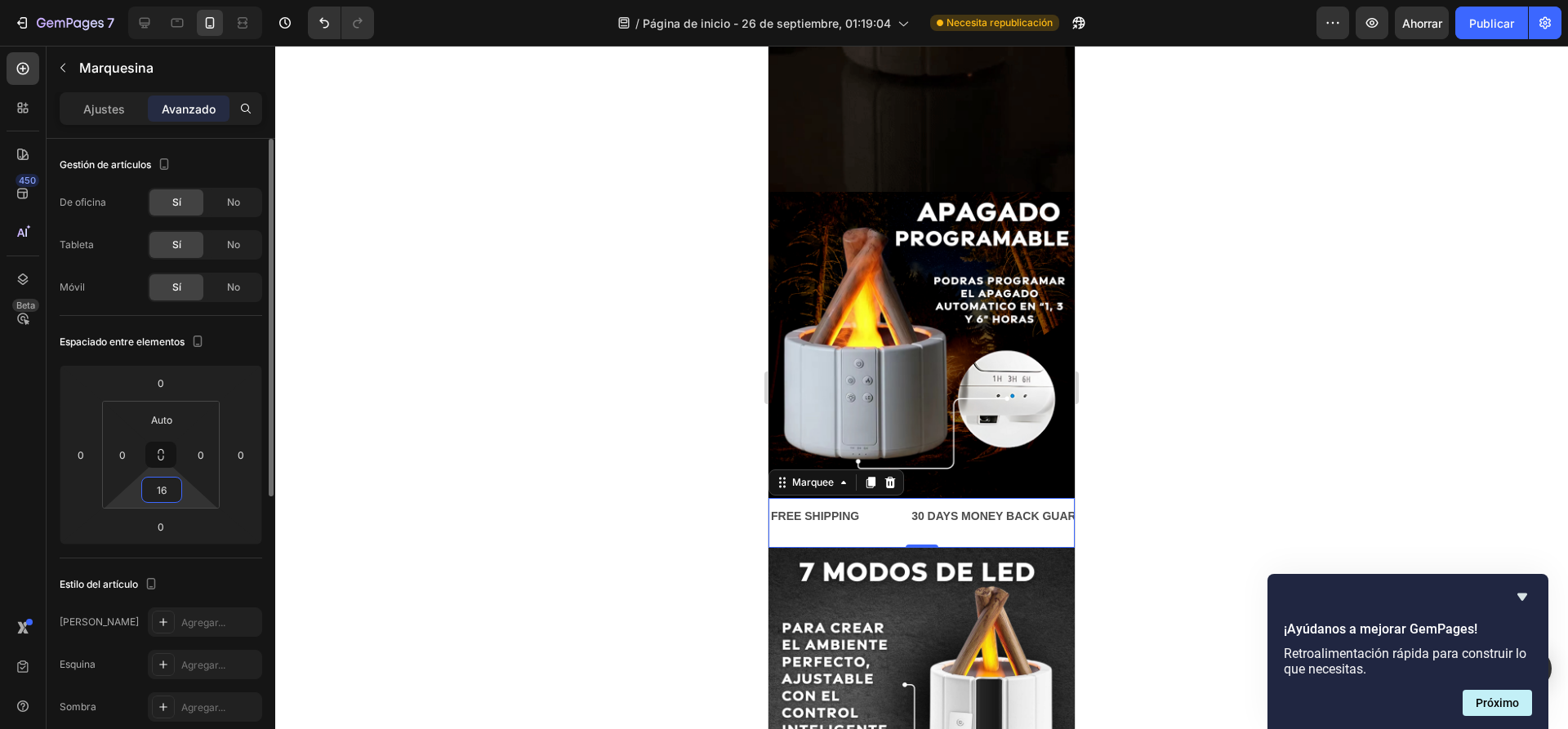
click at [163, 488] on input "16" at bounding box center [162, 490] width 33 height 25
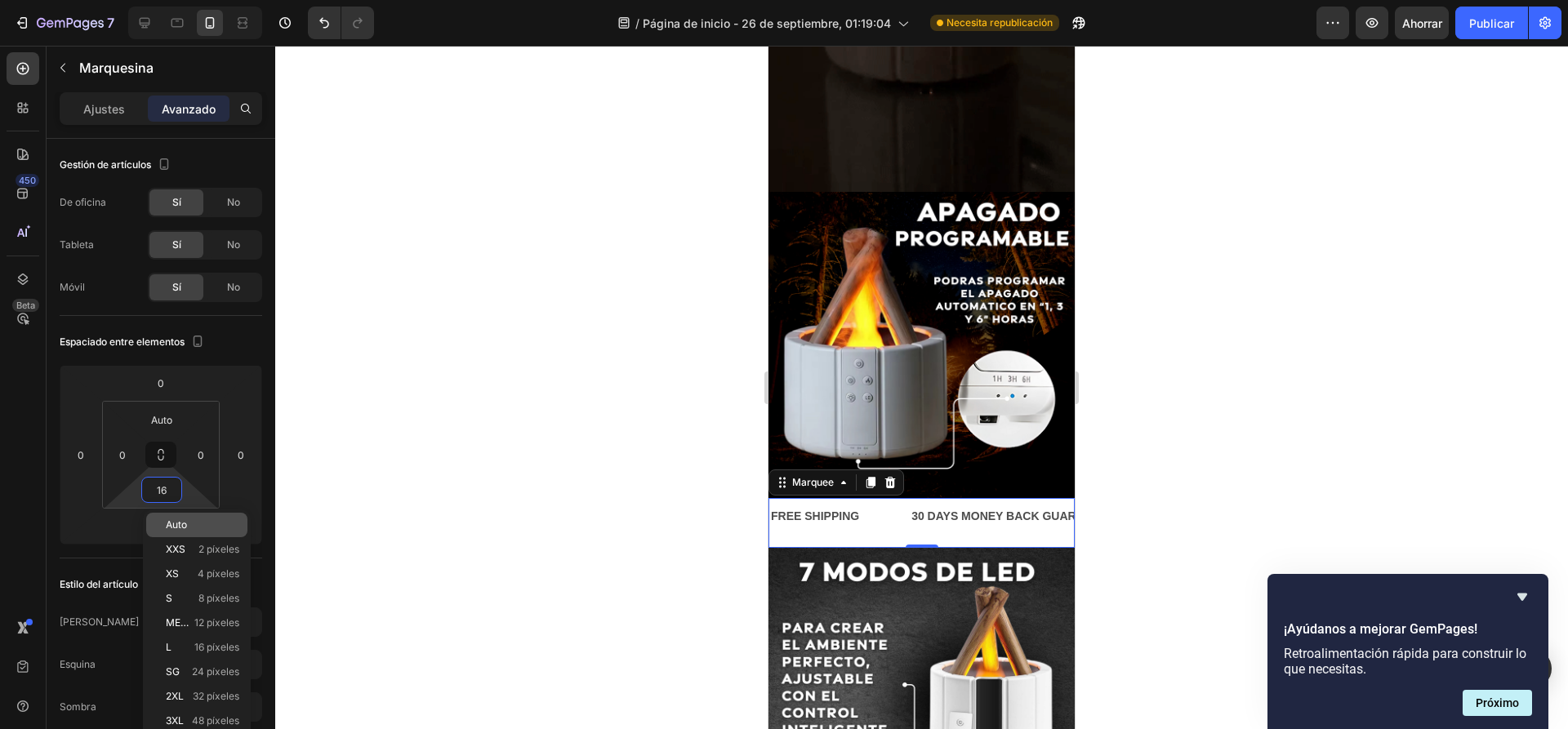
click at [190, 515] on div "Auto" at bounding box center [197, 525] width 101 height 25
type input "Auto"
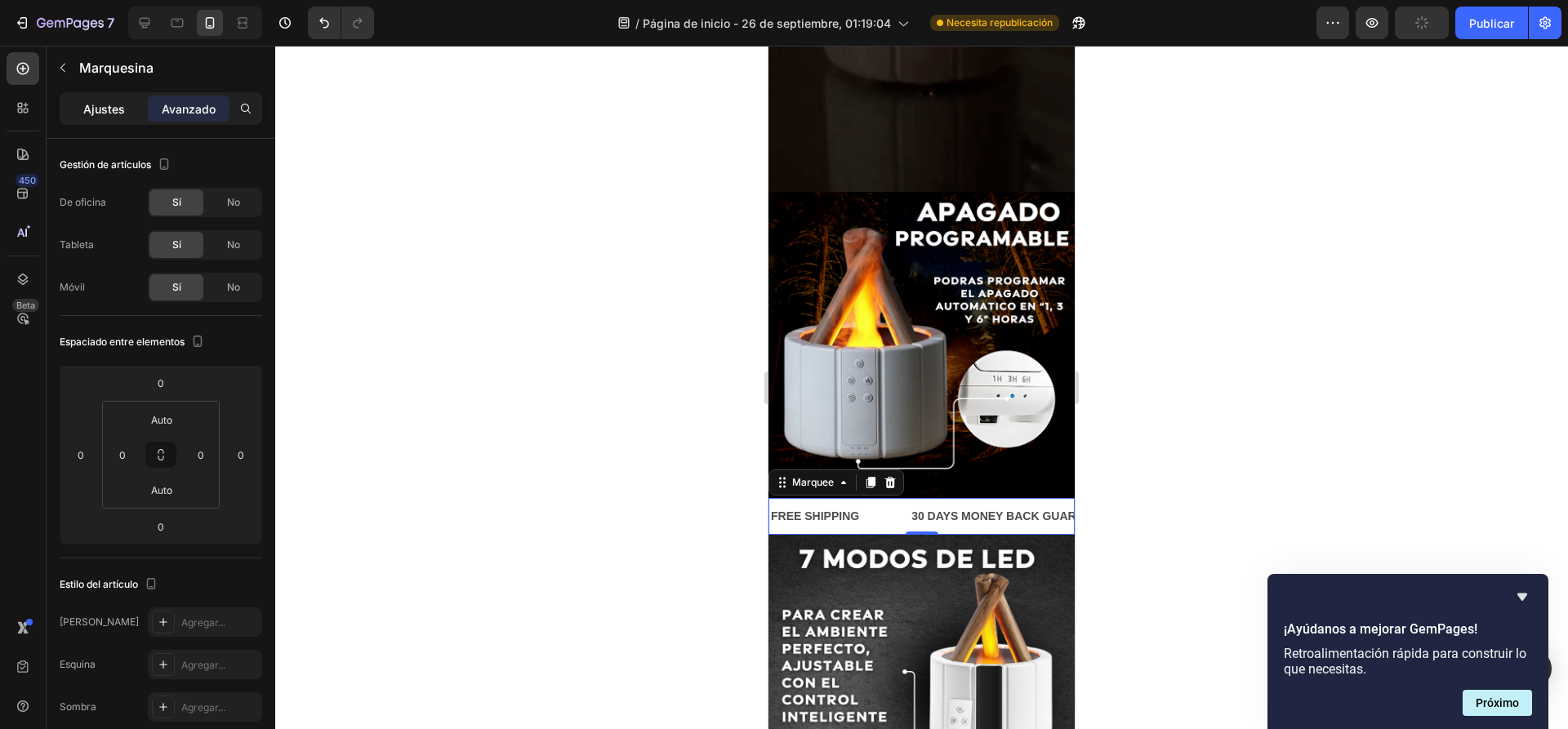
click at [102, 113] on font "Ajustes" at bounding box center [104, 109] width 42 height 14
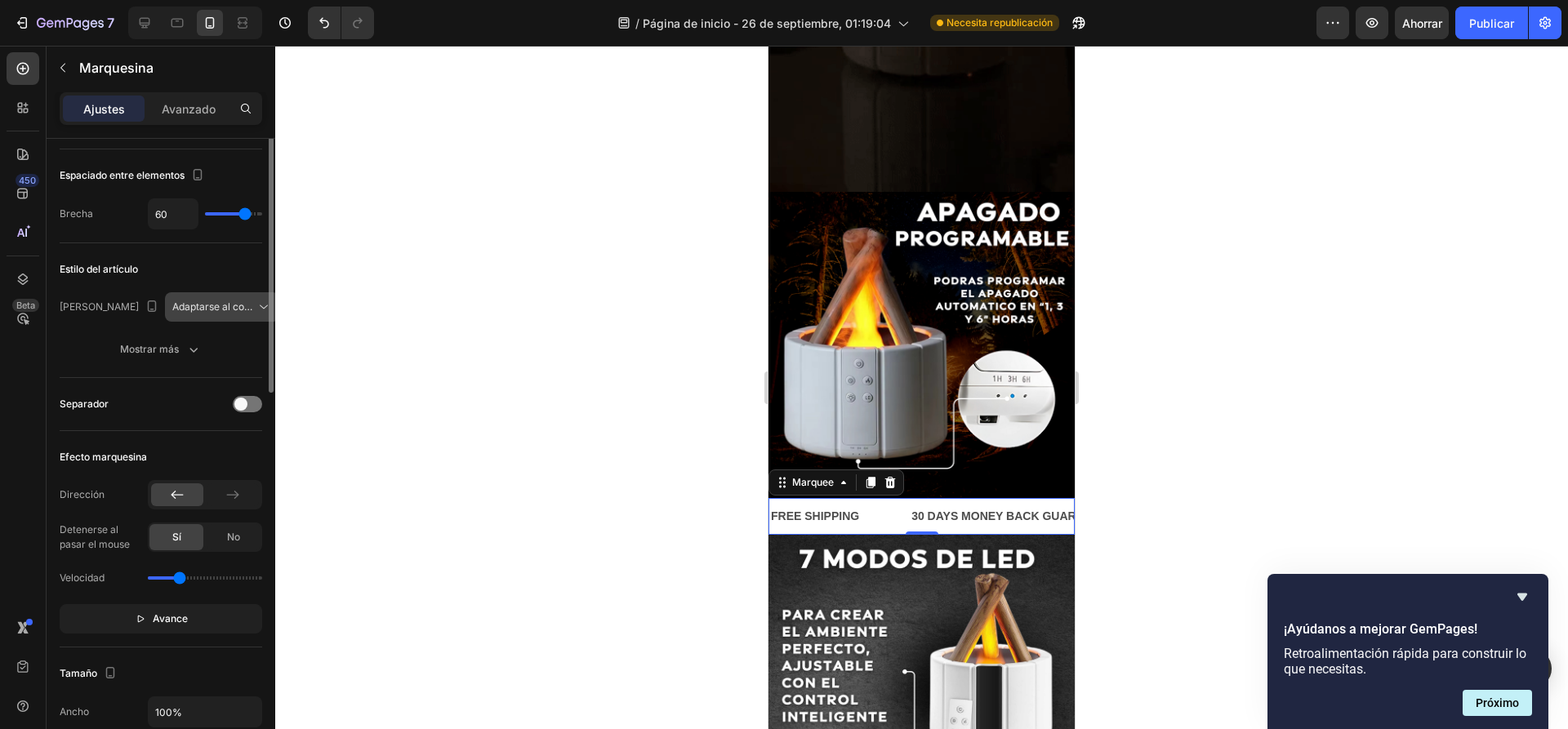
scroll to position [0, 0]
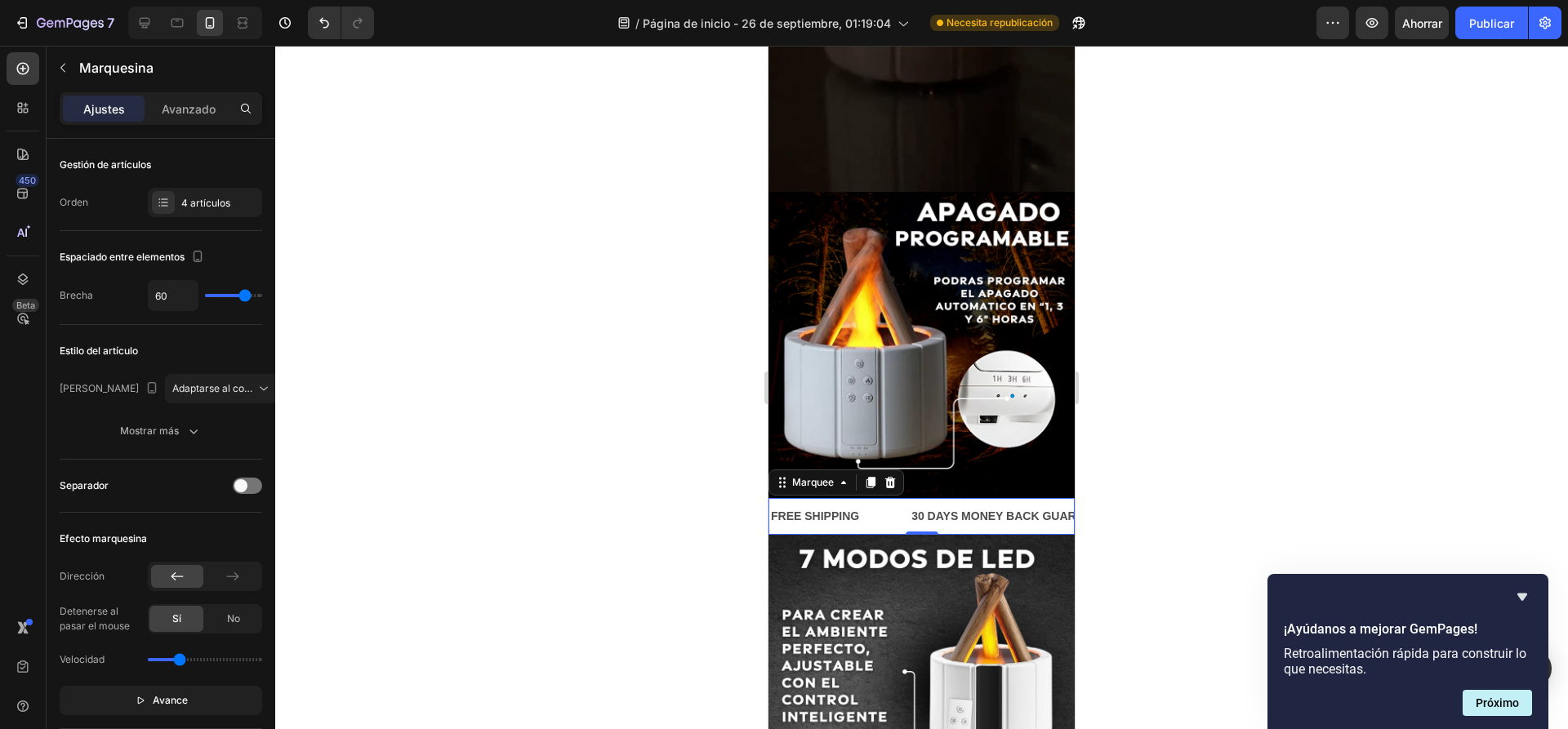
click at [877, 498] on div "FREE SHIPPING Text Block" at bounding box center [840, 516] width 141 height 37
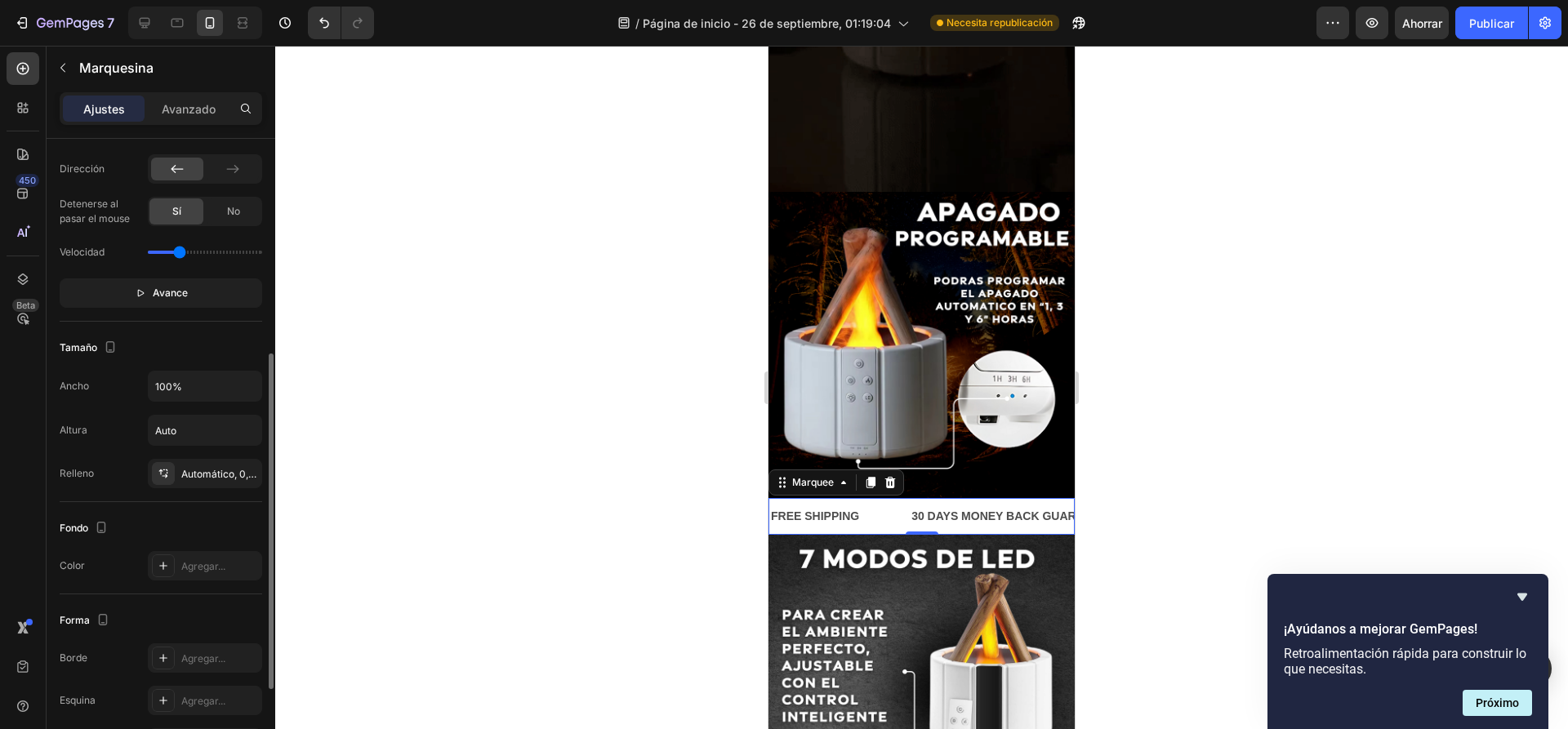
scroll to position [489, 0]
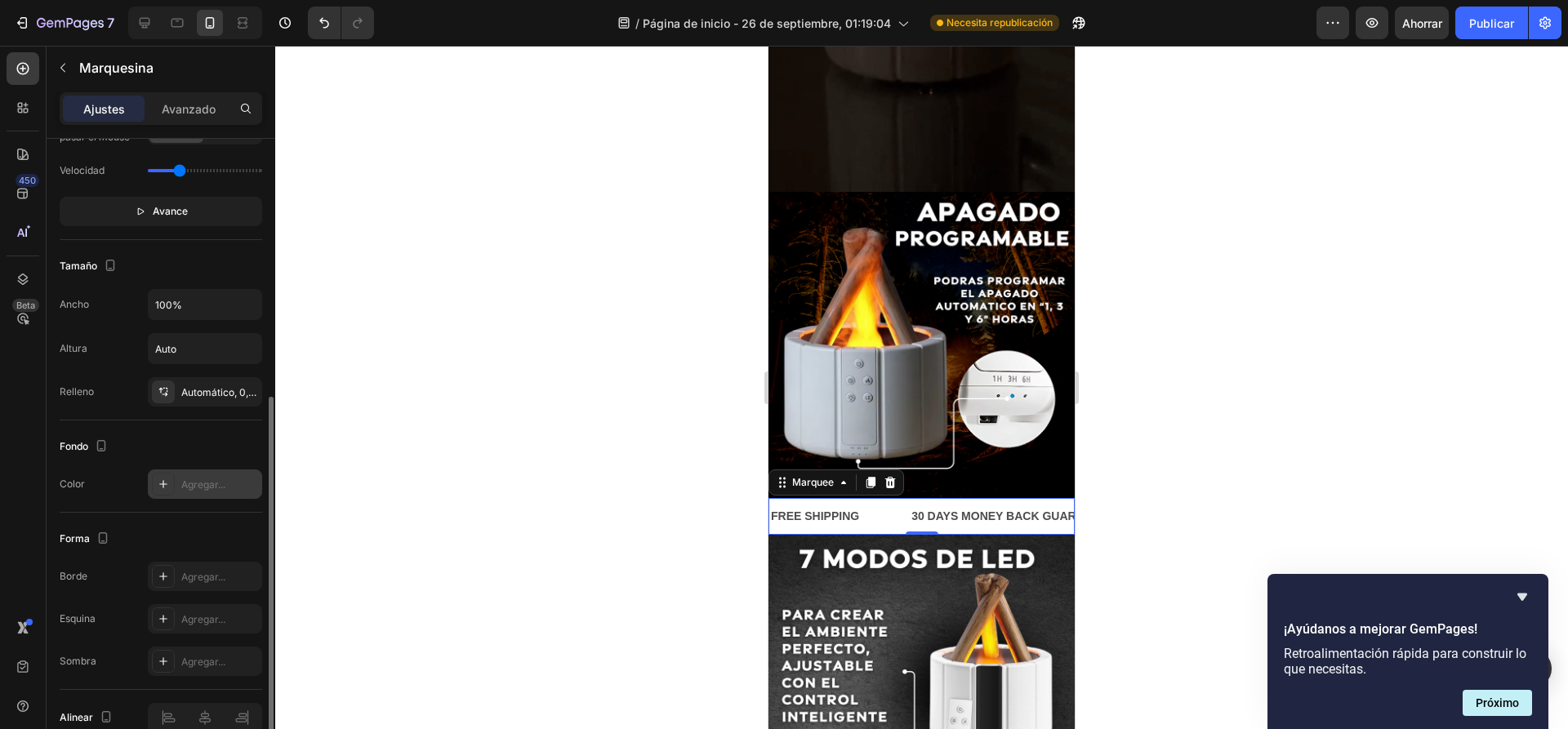
click at [215, 487] on font "Agregar..." at bounding box center [204, 484] width 44 height 12
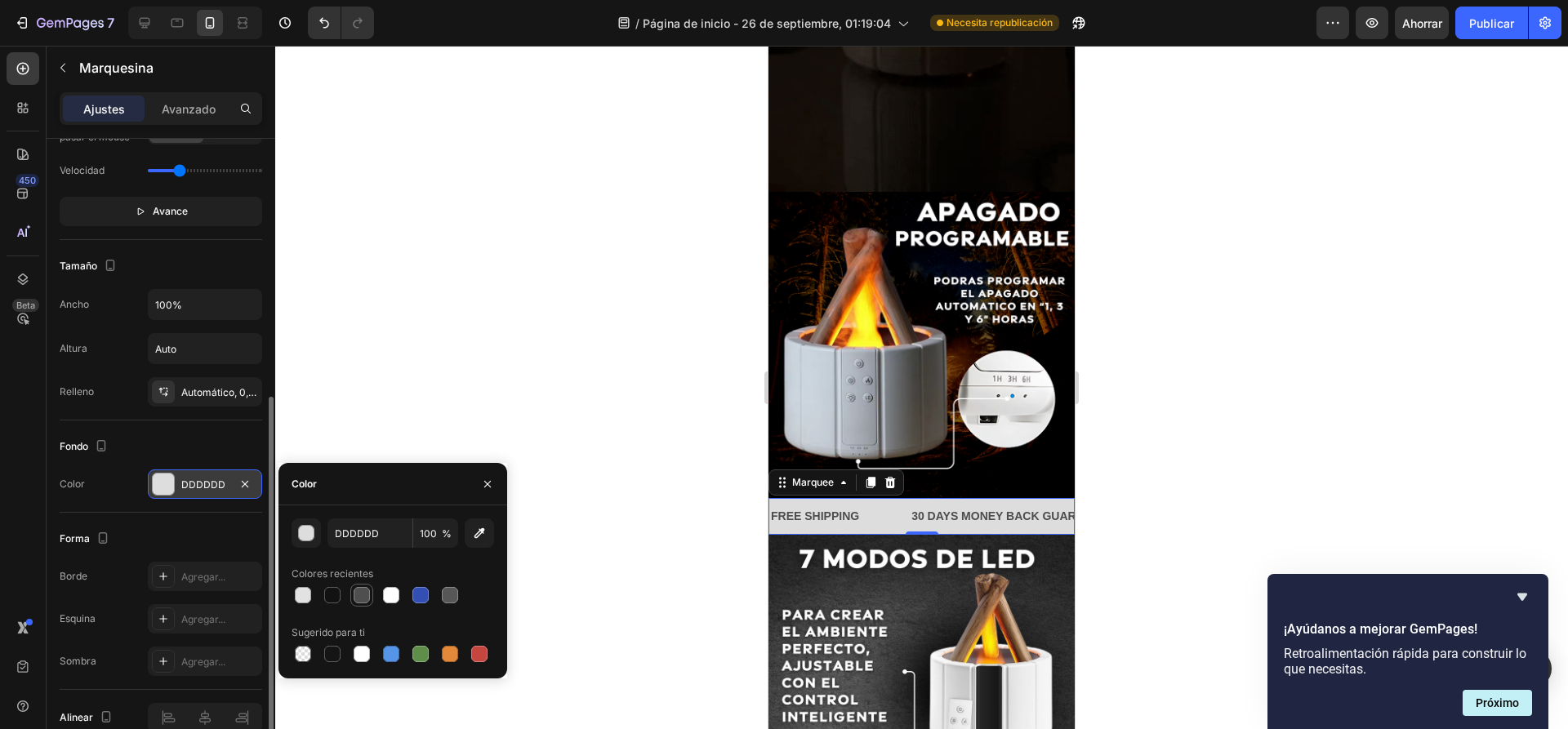
click at [365, 600] on div at bounding box center [361, 595] width 16 height 16
type input "4F4F4F"
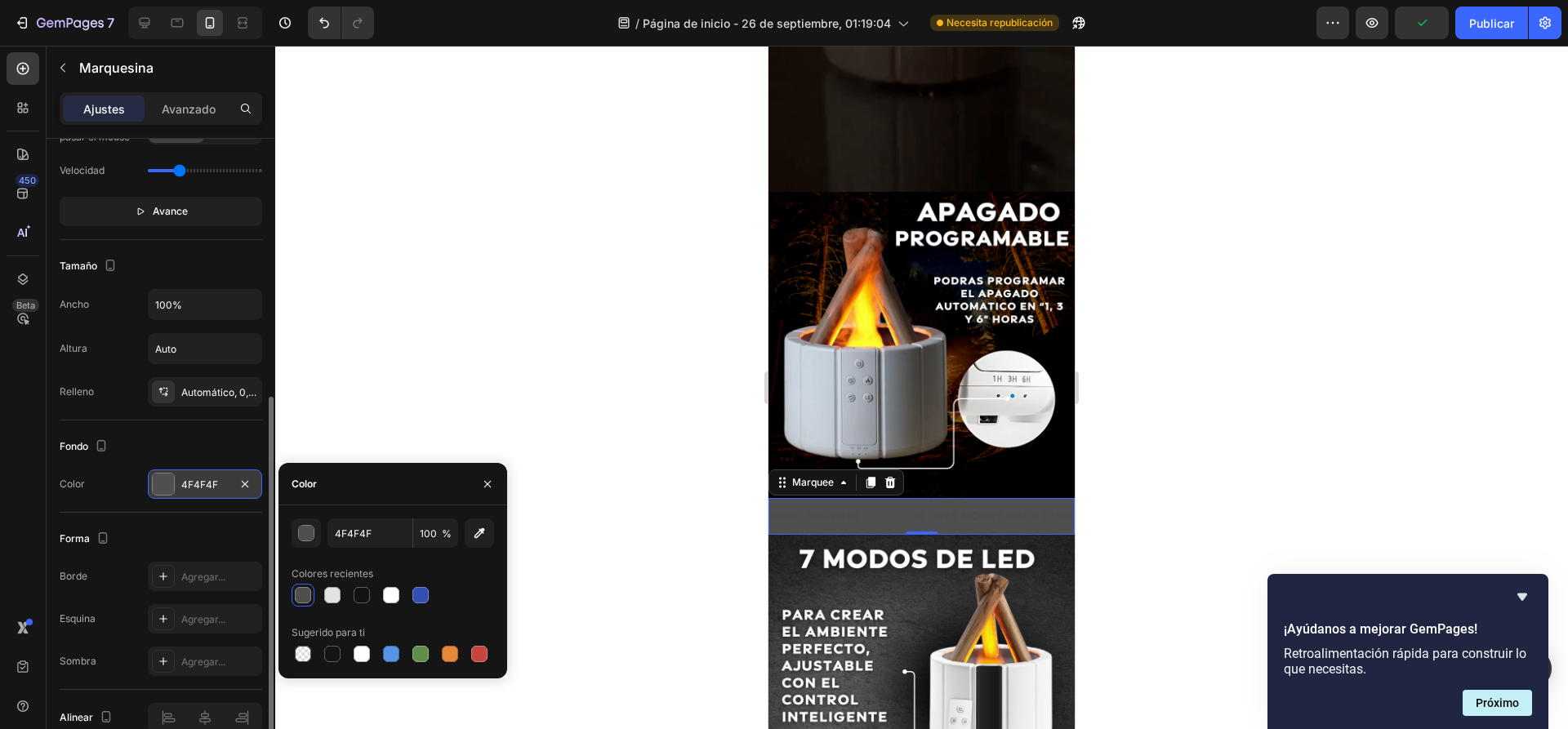
click at [624, 429] on div at bounding box center [921, 387] width 1292 height 683
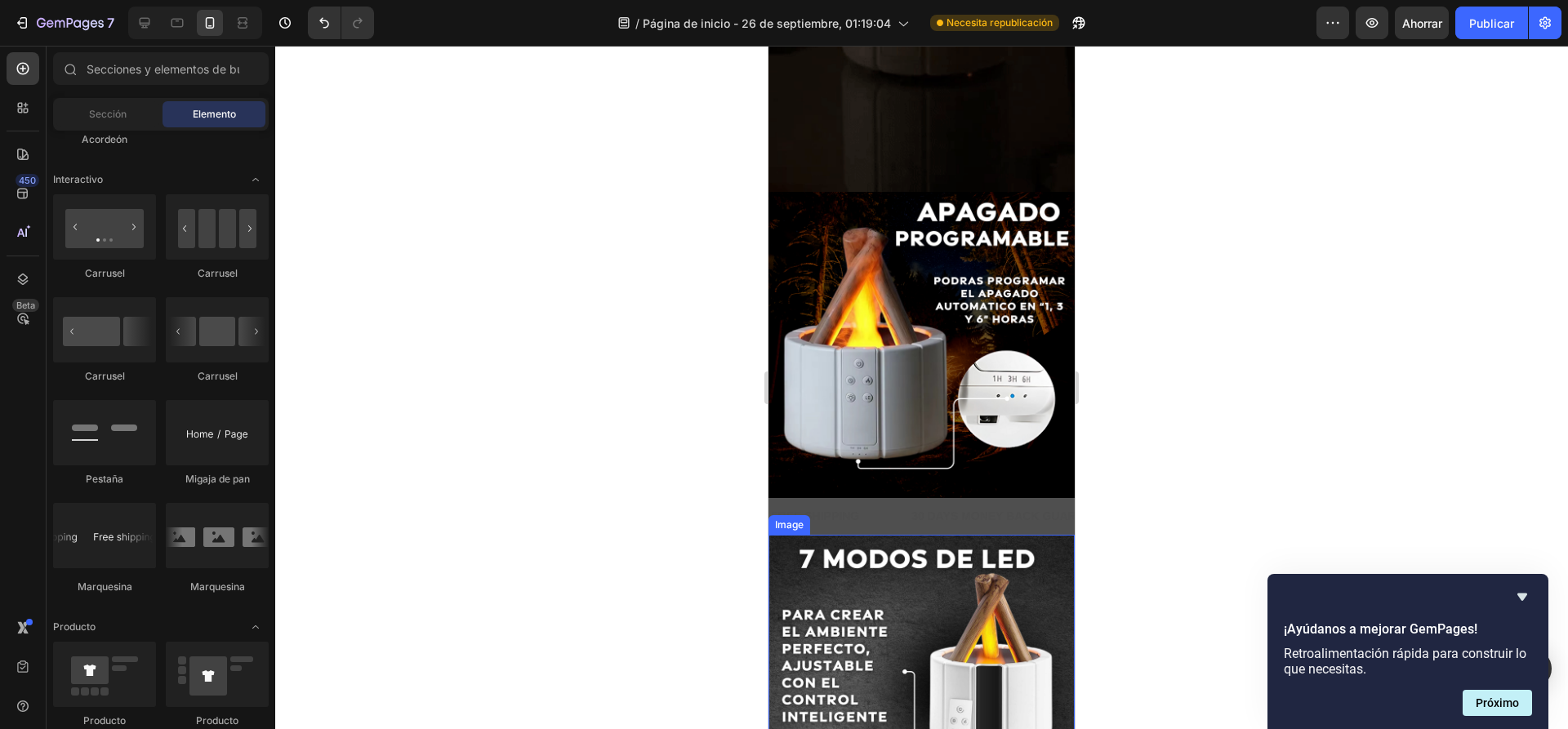
click at [855, 498] on div "FREE SHIPPING Text Block" at bounding box center [815, 516] width 92 height 37
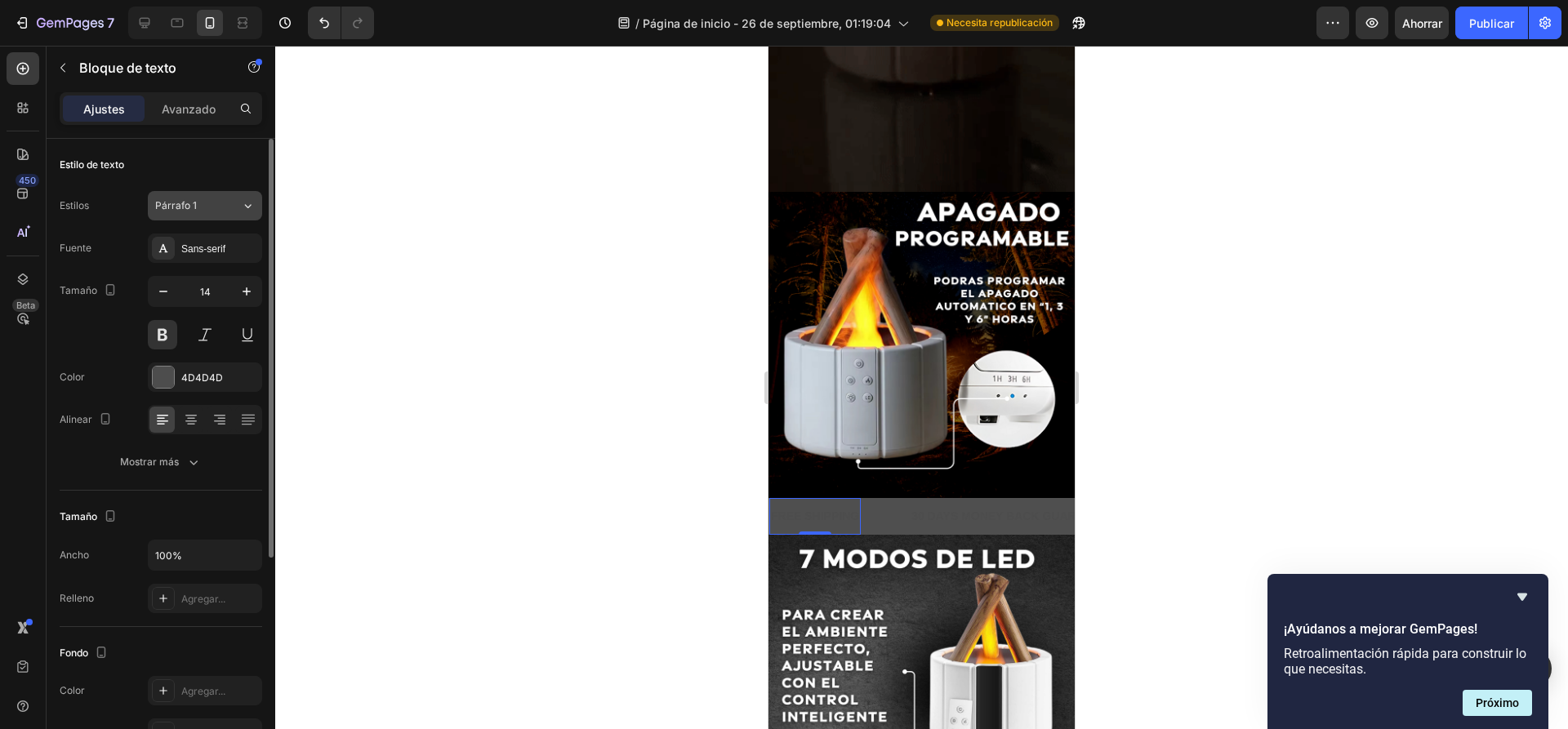
click at [213, 204] on div "Párrafo 1" at bounding box center [188, 206] width 66 height 15
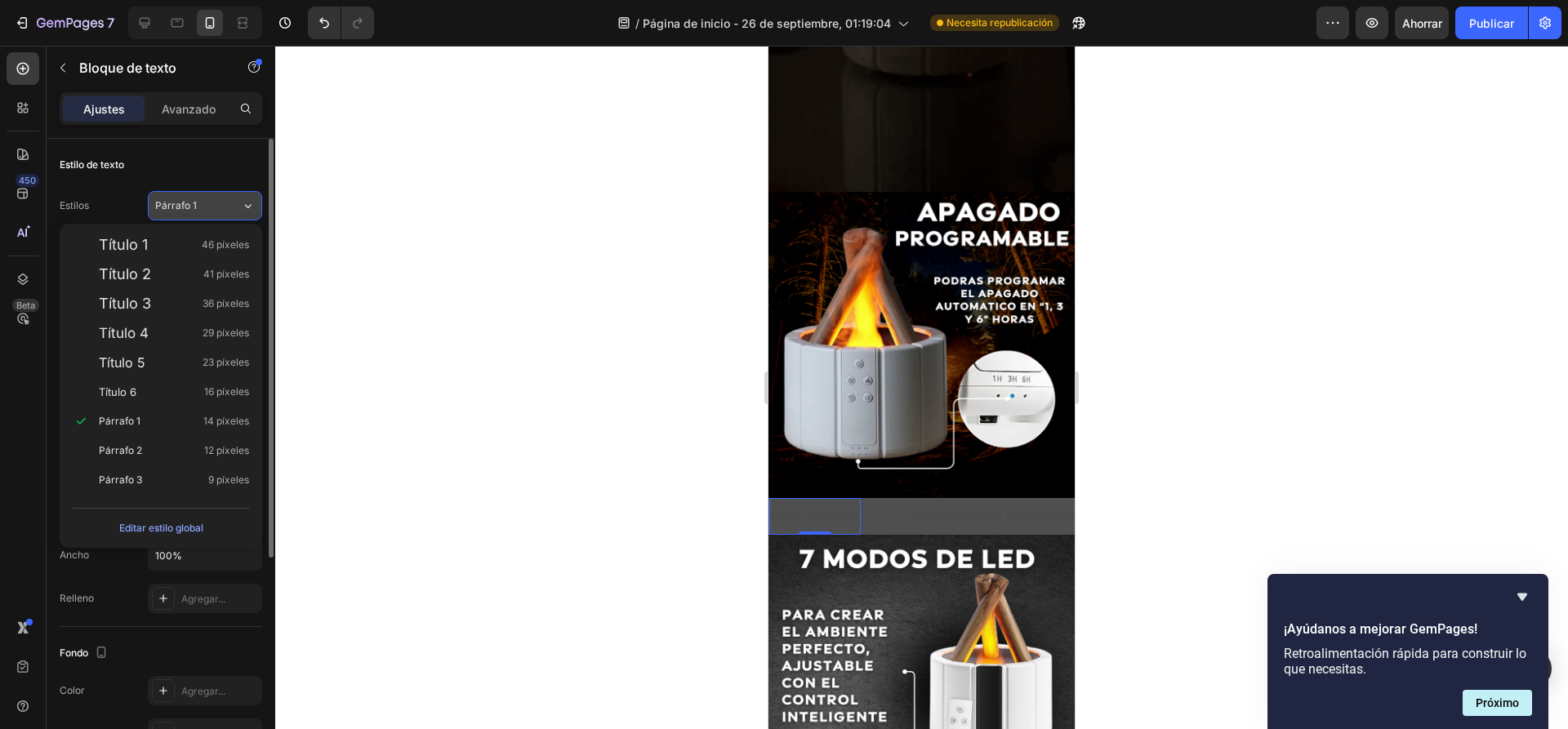
click at [213, 206] on div "Párrafo 1" at bounding box center [188, 206] width 66 height 15
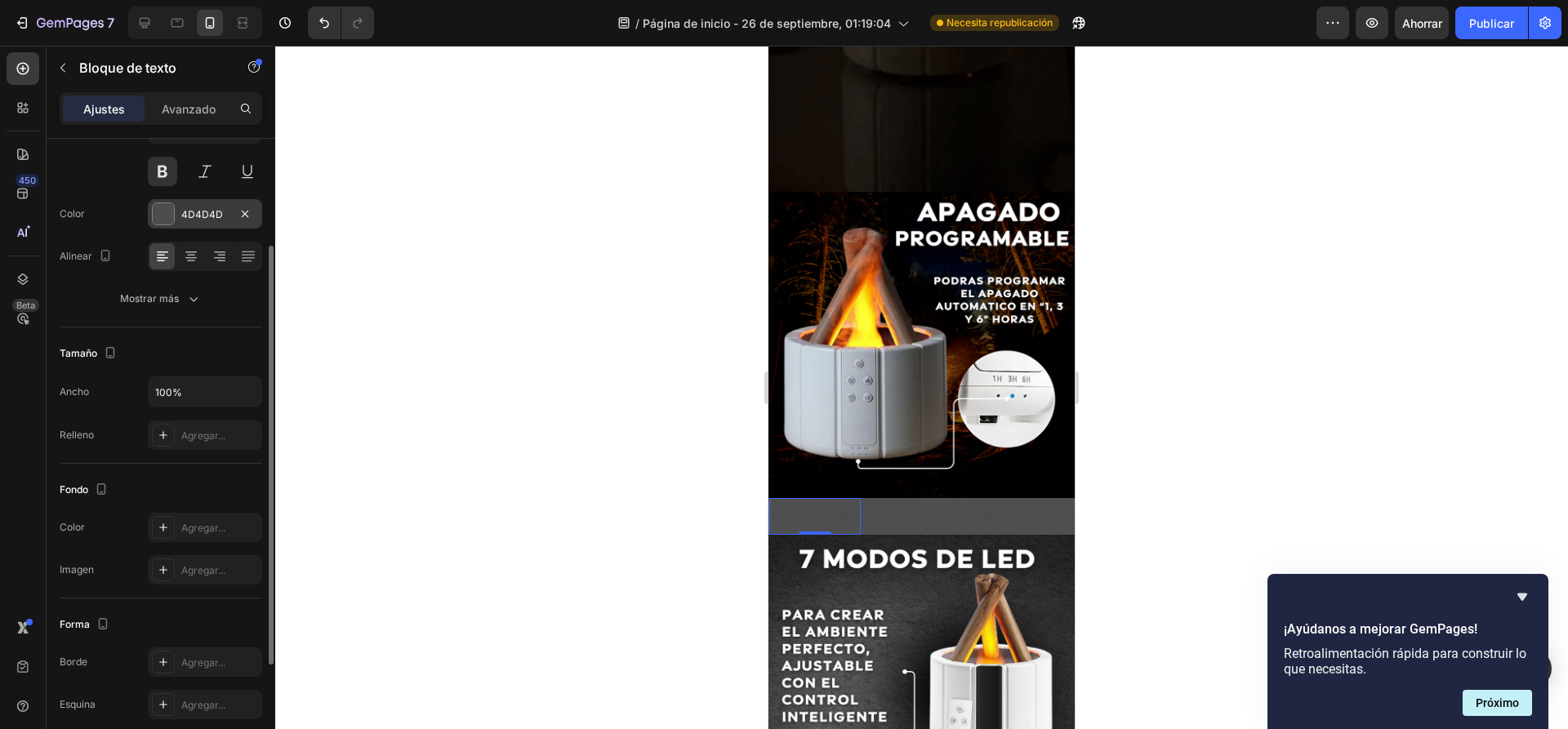
scroll to position [326, 0]
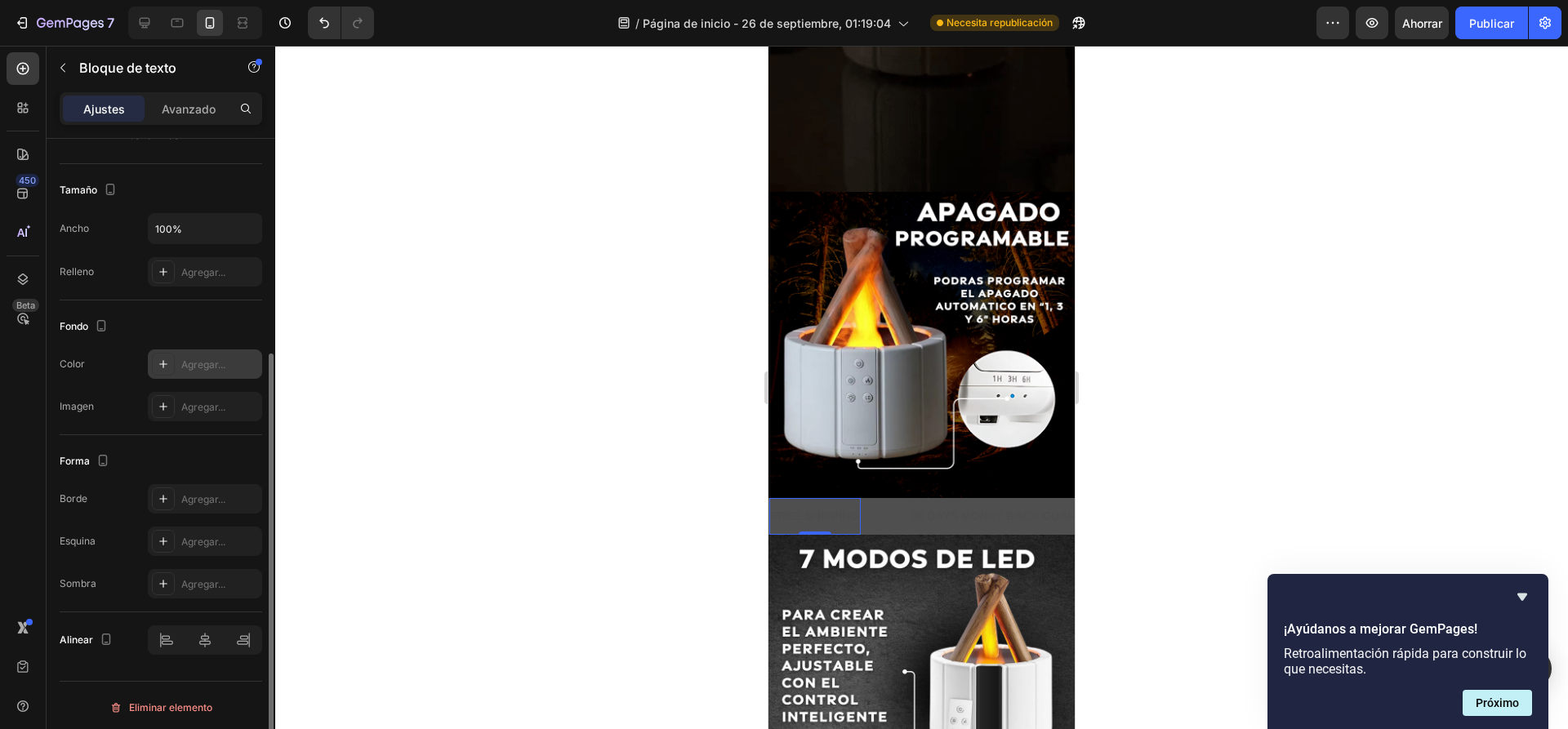
click at [161, 366] on icon at bounding box center [164, 364] width 13 height 13
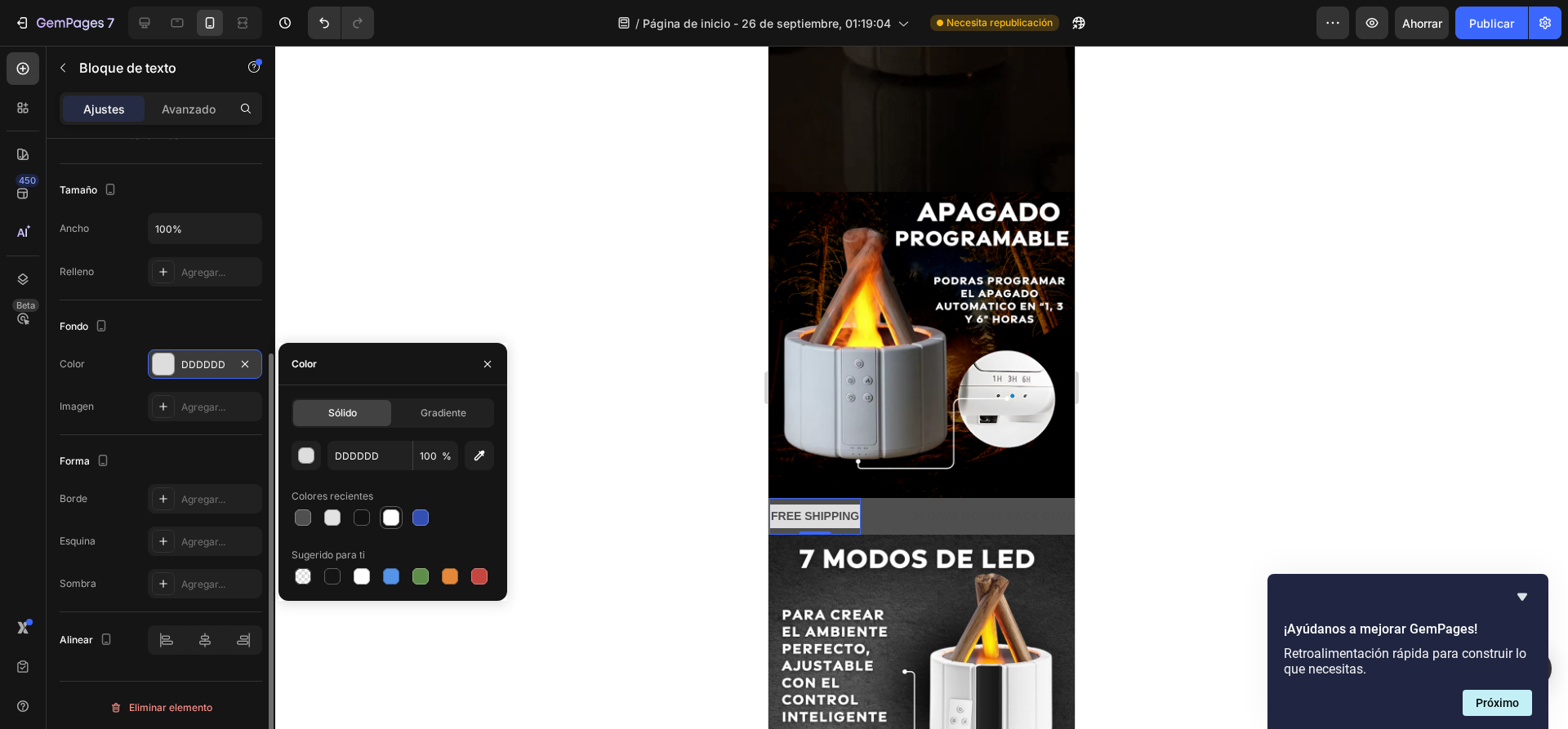
click at [392, 522] on div at bounding box center [391, 517] width 16 height 16
click at [305, 513] on div at bounding box center [303, 517] width 16 height 16
type input "4F4F4F"
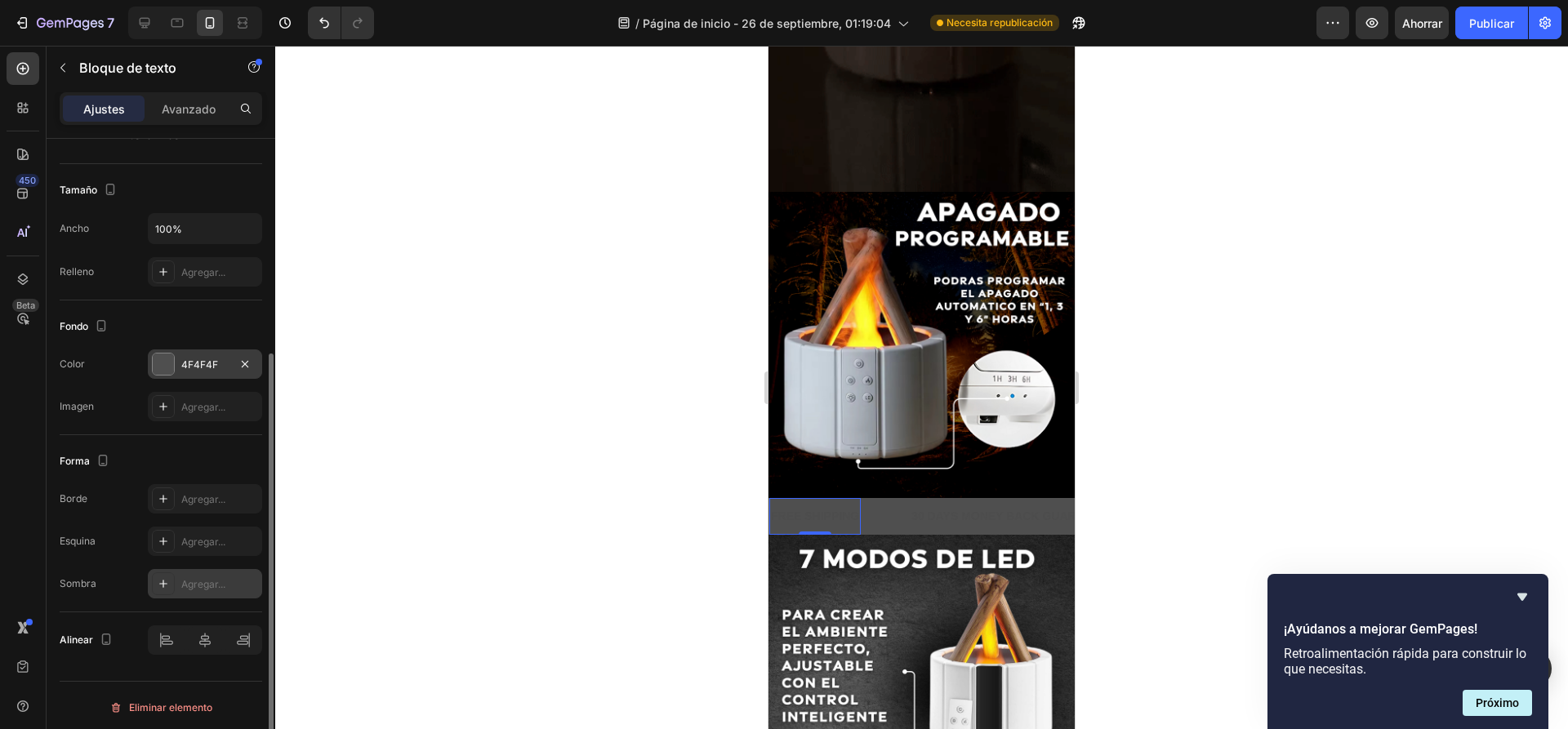
click at [182, 581] on font "Agregar..." at bounding box center [204, 584] width 44 height 12
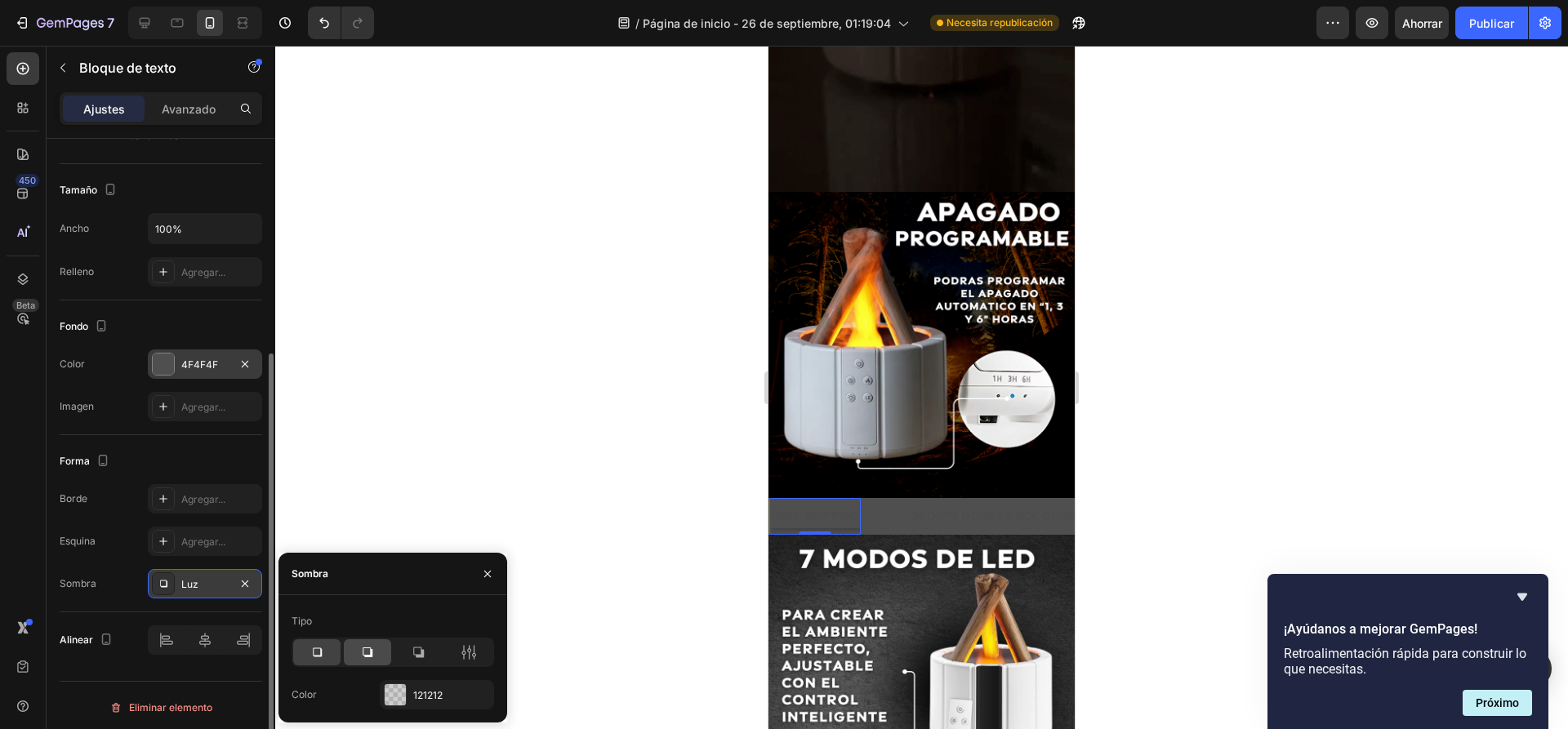
click at [379, 658] on div at bounding box center [367, 652] width 47 height 26
click at [318, 653] on icon at bounding box center [317, 652] width 16 height 16
click at [243, 588] on icon "button" at bounding box center [245, 584] width 13 height 13
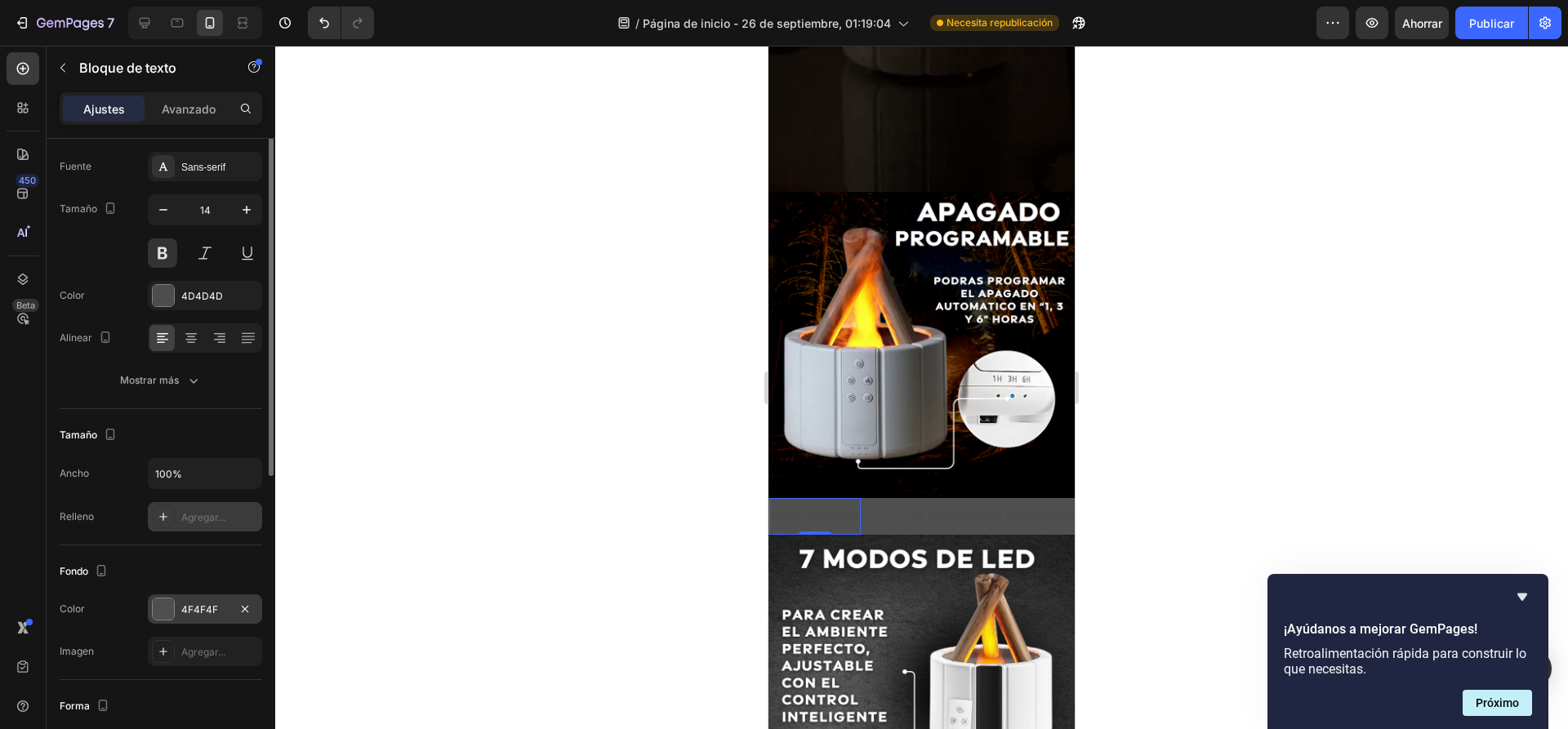
scroll to position [0, 0]
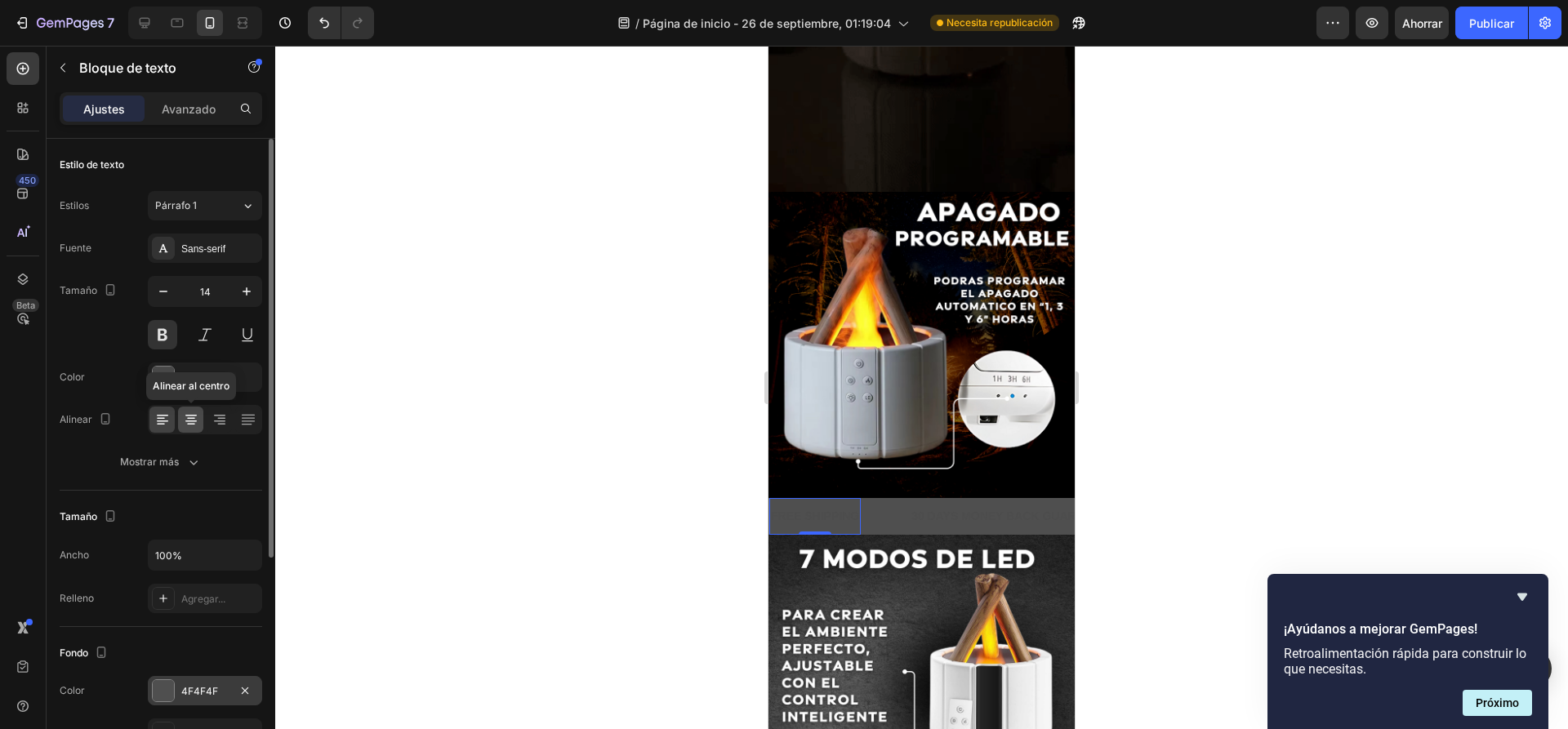
click at [199, 423] on div at bounding box center [190, 419] width 25 height 26
click at [833, 504] on div "FREE SHIPPING" at bounding box center [815, 516] width 92 height 24
click at [838, 506] on p "FREE SHIPPING" at bounding box center [815, 516] width 88 height 20
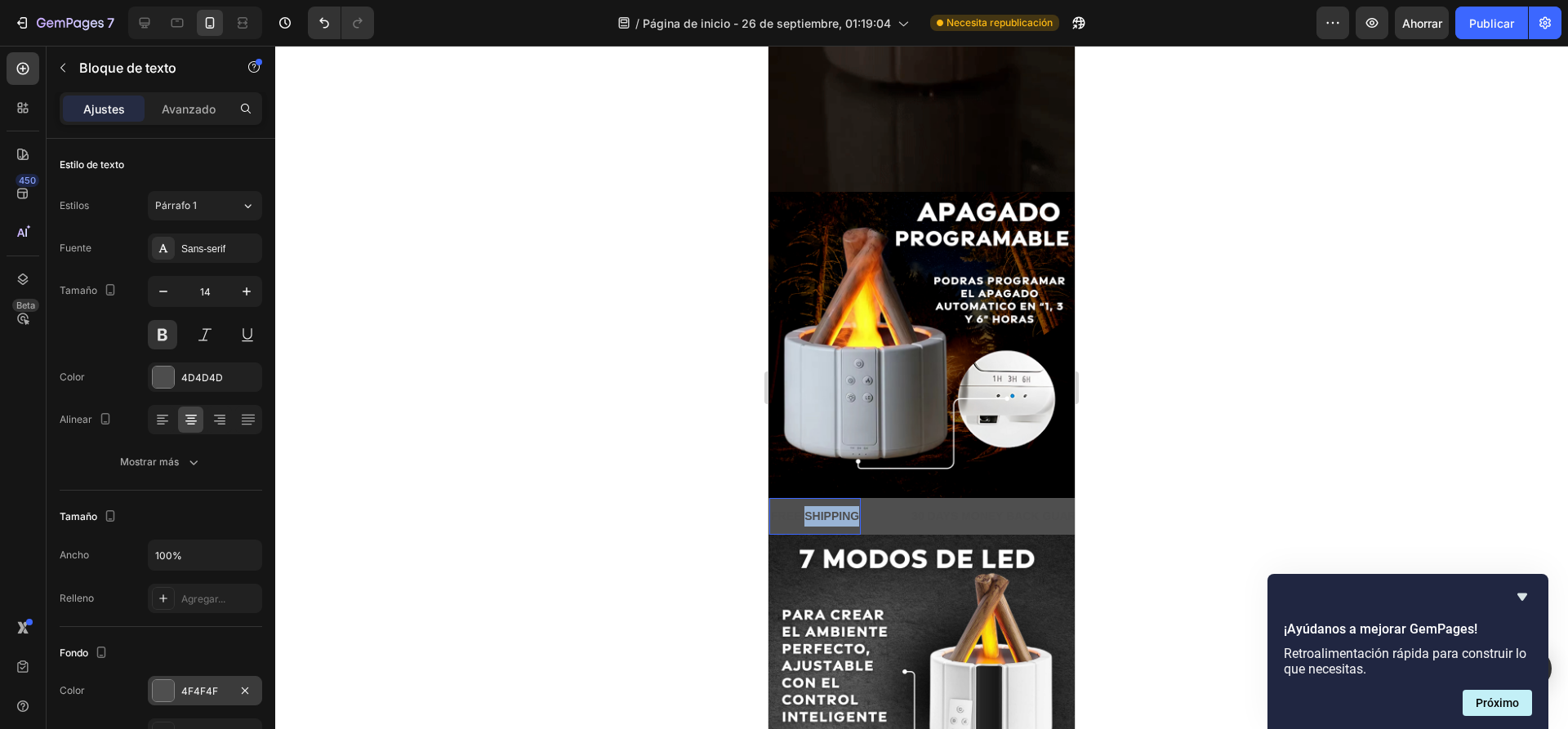
click at [838, 506] on p "FREE SHIPPING" at bounding box center [815, 516] width 88 height 20
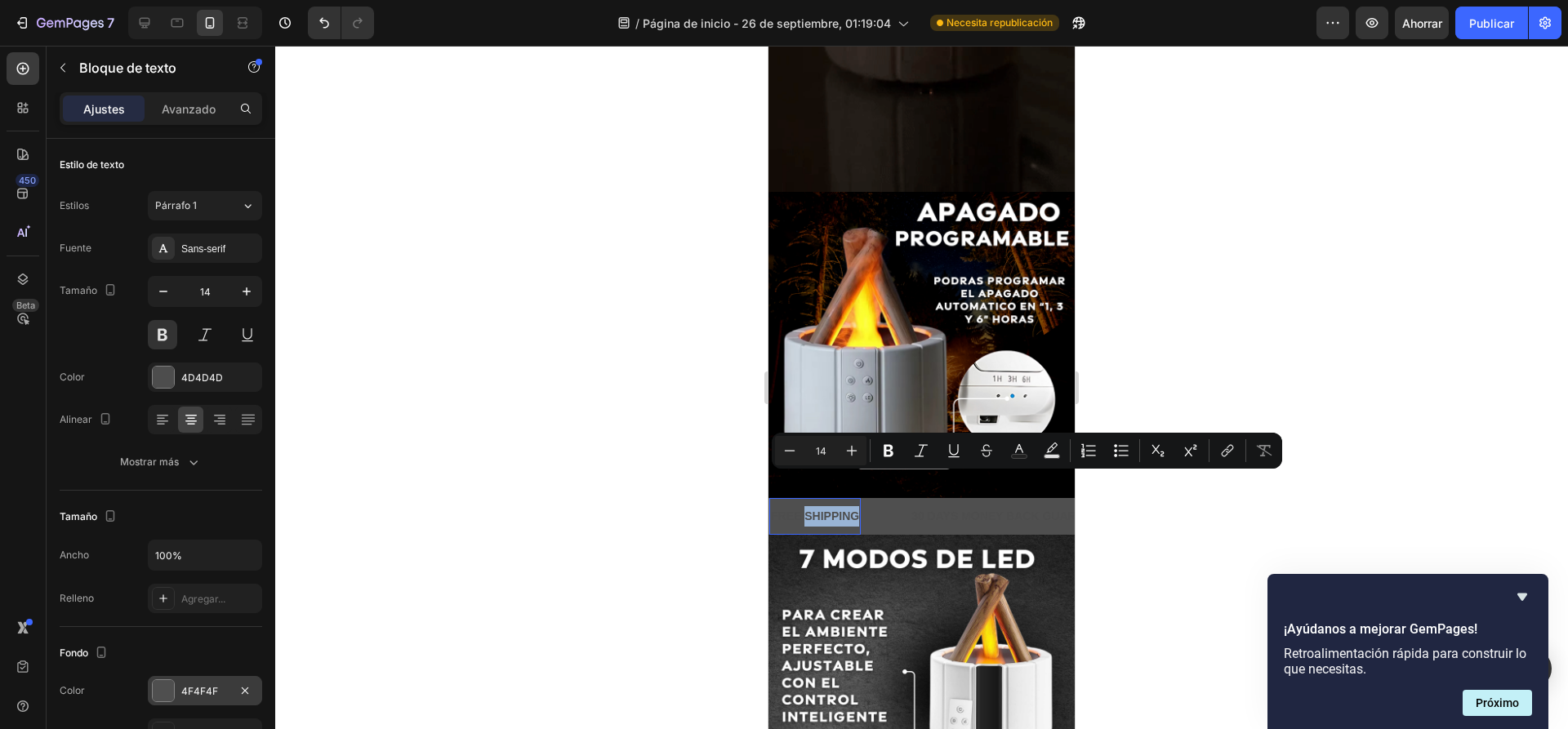
click at [806, 506] on p "FREE SHIPPING" at bounding box center [815, 516] width 88 height 20
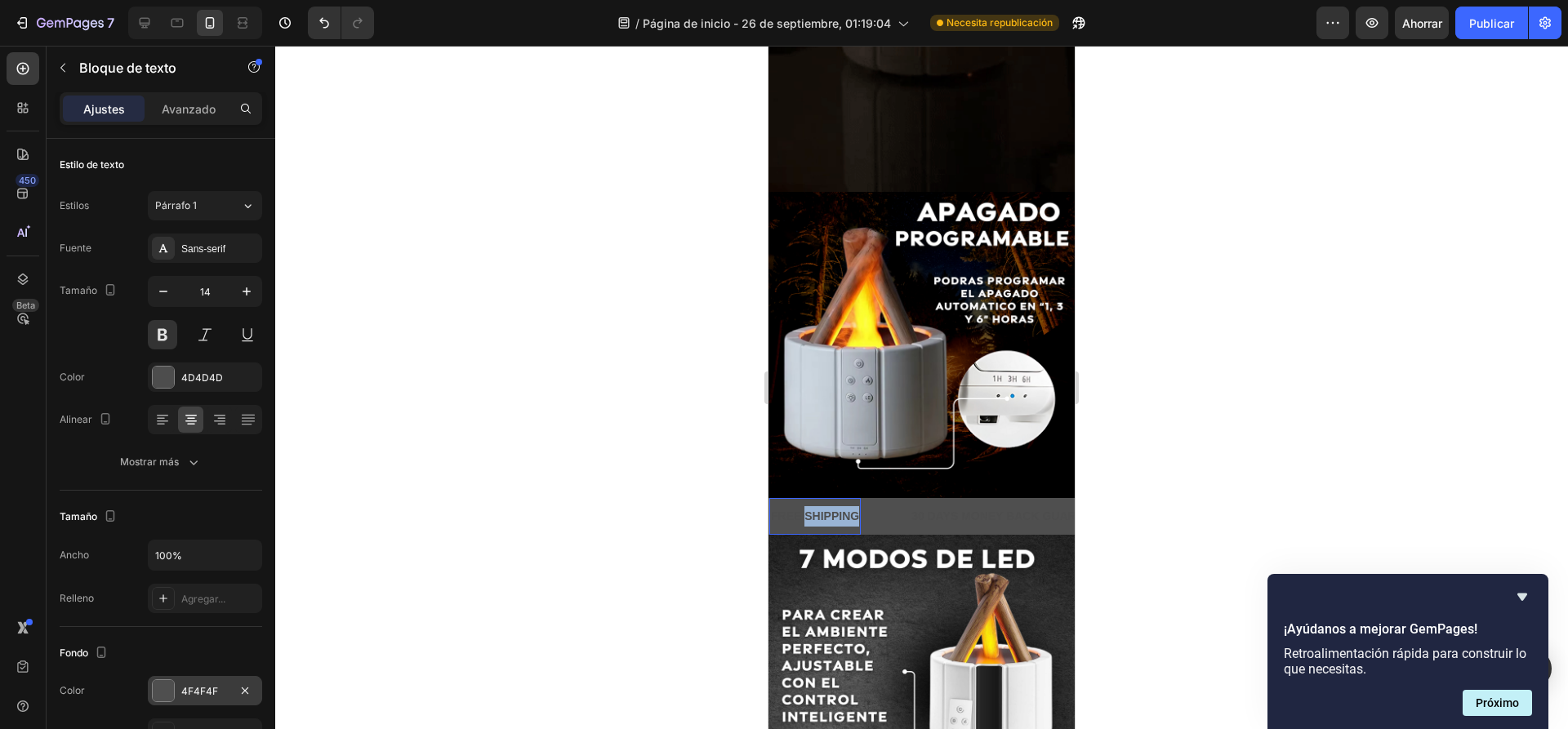
click at [806, 506] on p "FREE SHIPPING" at bounding box center [815, 516] width 88 height 20
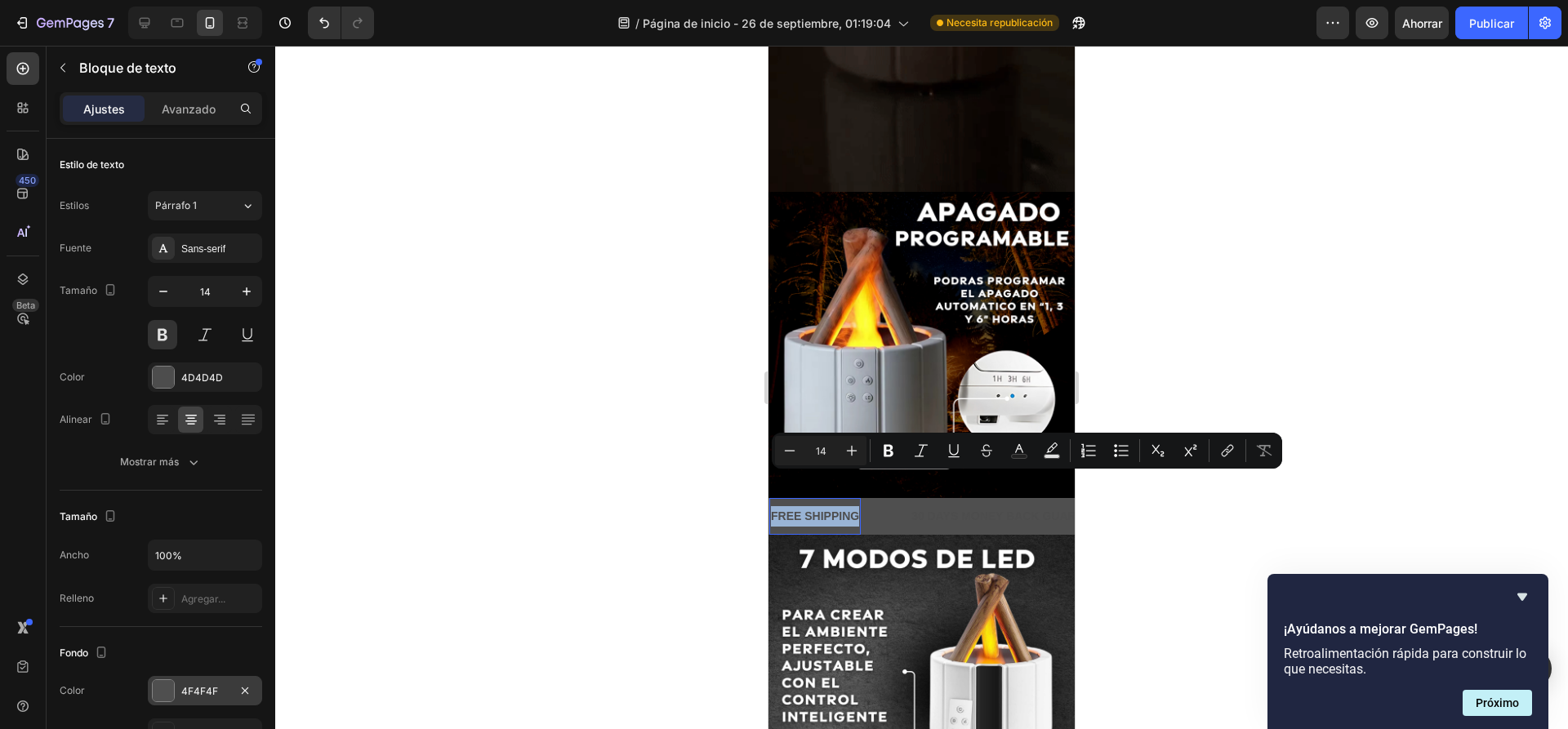
click at [806, 506] on p "FREE SHIPPING" at bounding box center [815, 516] width 88 height 20
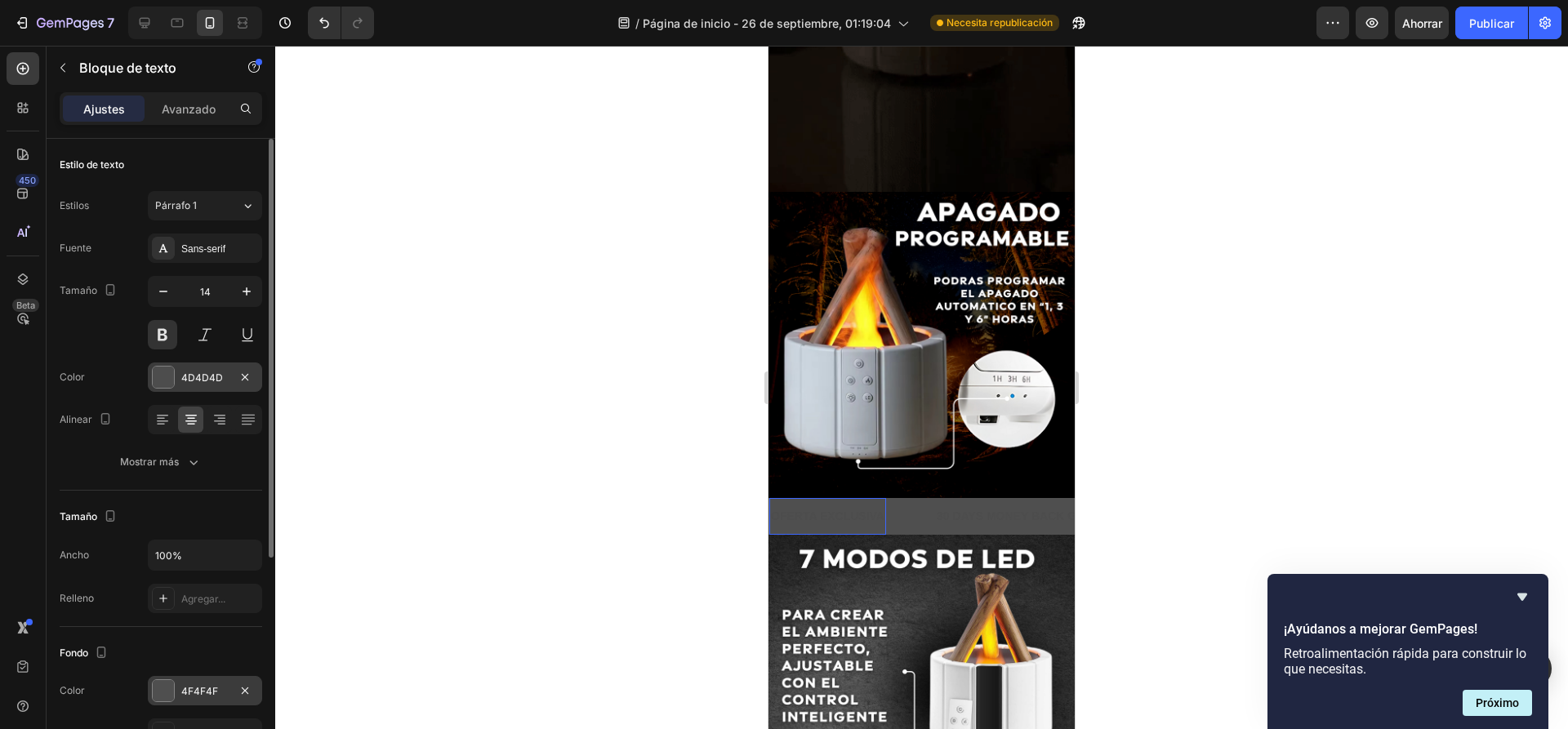
click at [171, 375] on div at bounding box center [164, 377] width 21 height 21
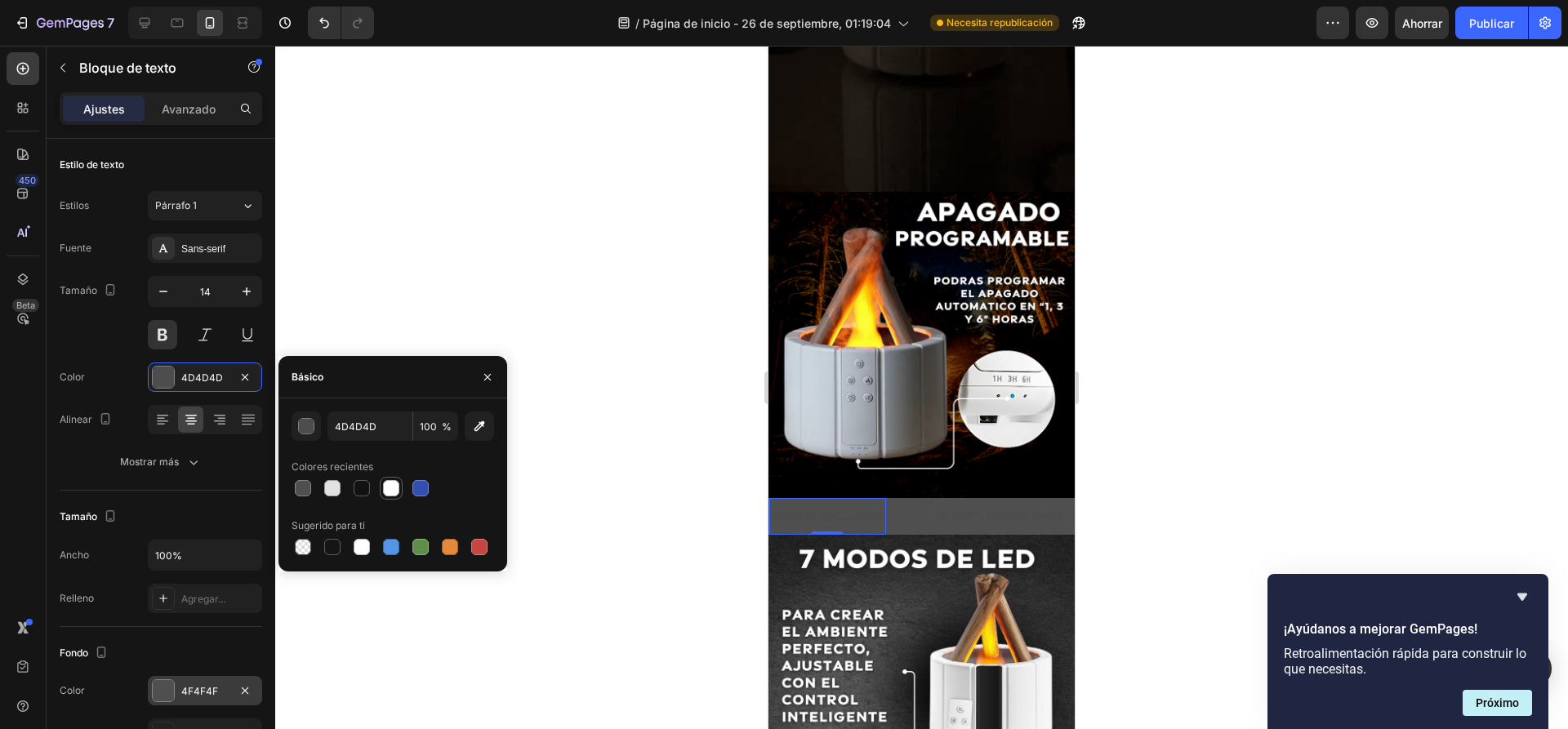
click at [383, 487] on div at bounding box center [391, 488] width 16 height 16
type input "FFFFFF"
click at [396, 284] on div at bounding box center [921, 387] width 1292 height 683
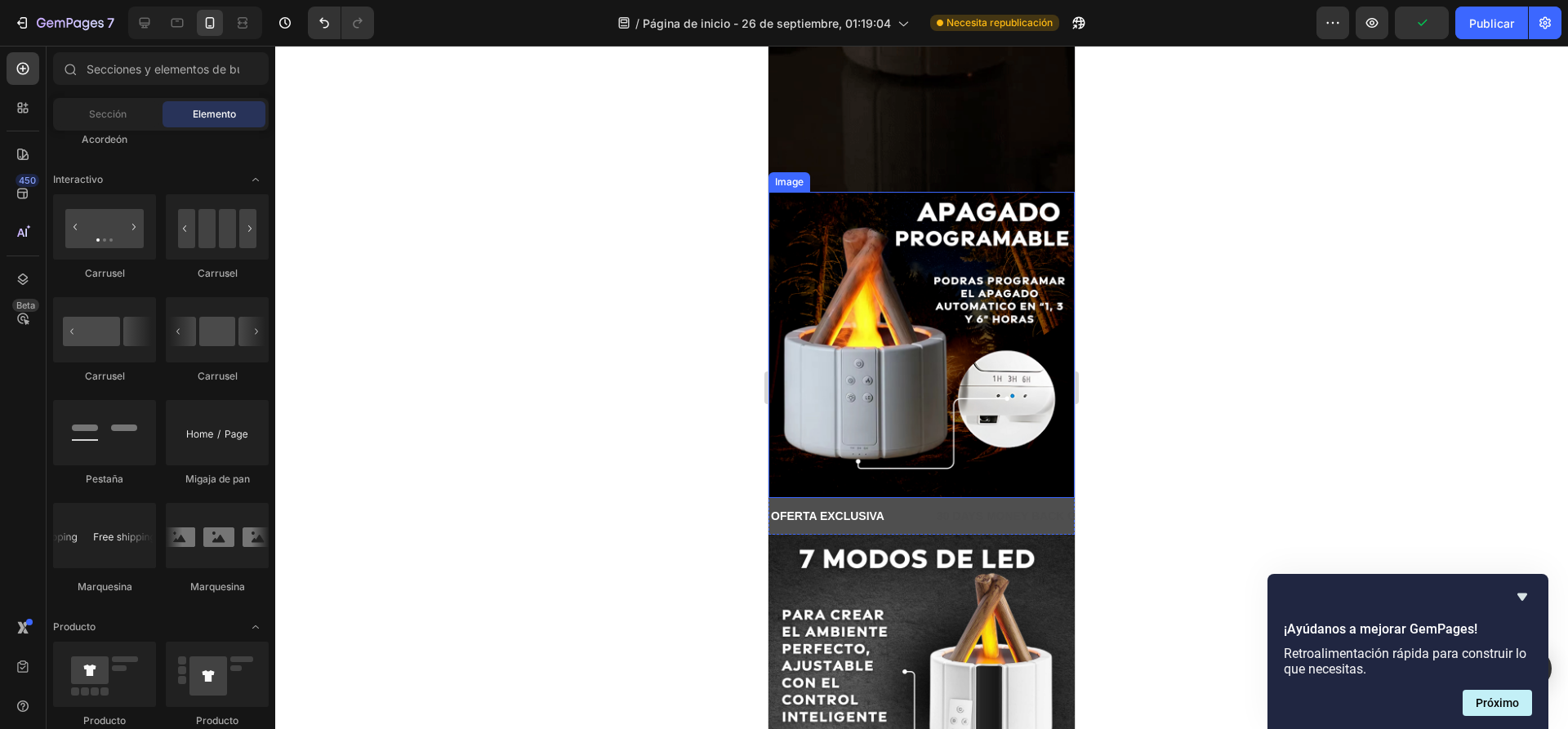
click at [640, 397] on div at bounding box center [921, 387] width 1292 height 683
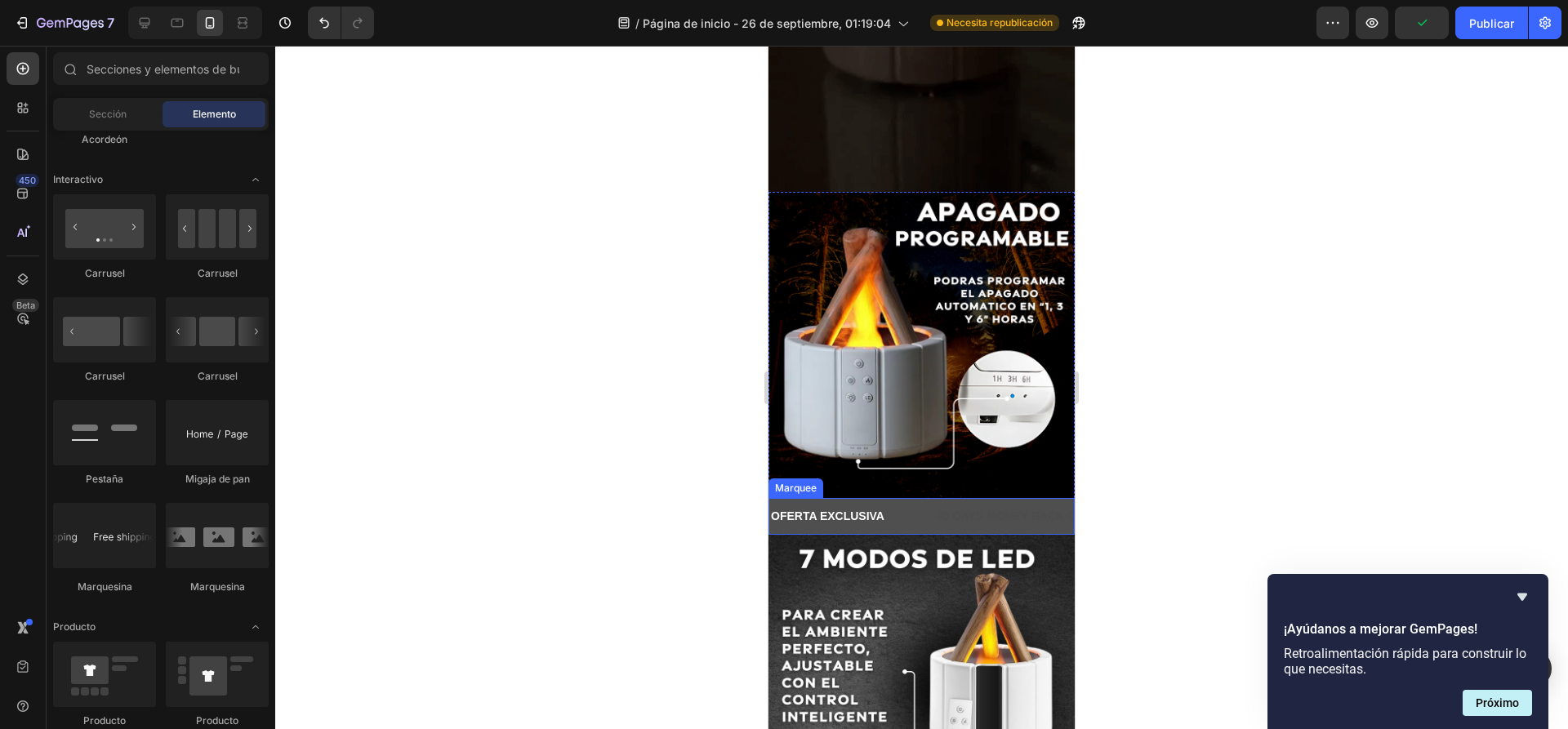
click at [930, 498] on div "OFERTA EXCLUSIVA Text Block" at bounding box center [852, 516] width 166 height 37
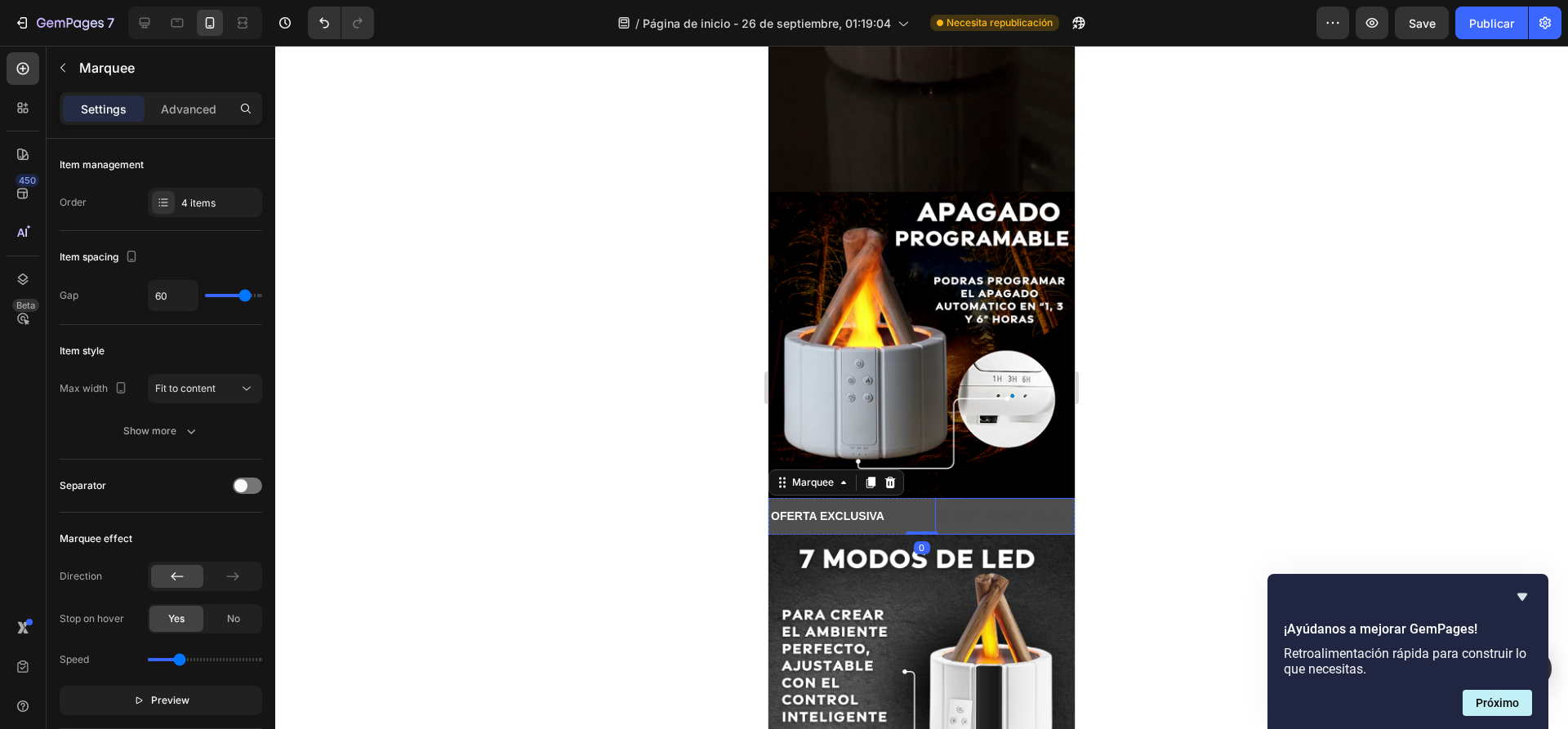
click at [939, 504] on div "30 DAYS MONEY BACK GUARANTEE" at bounding box center [1038, 516] width 207 height 24
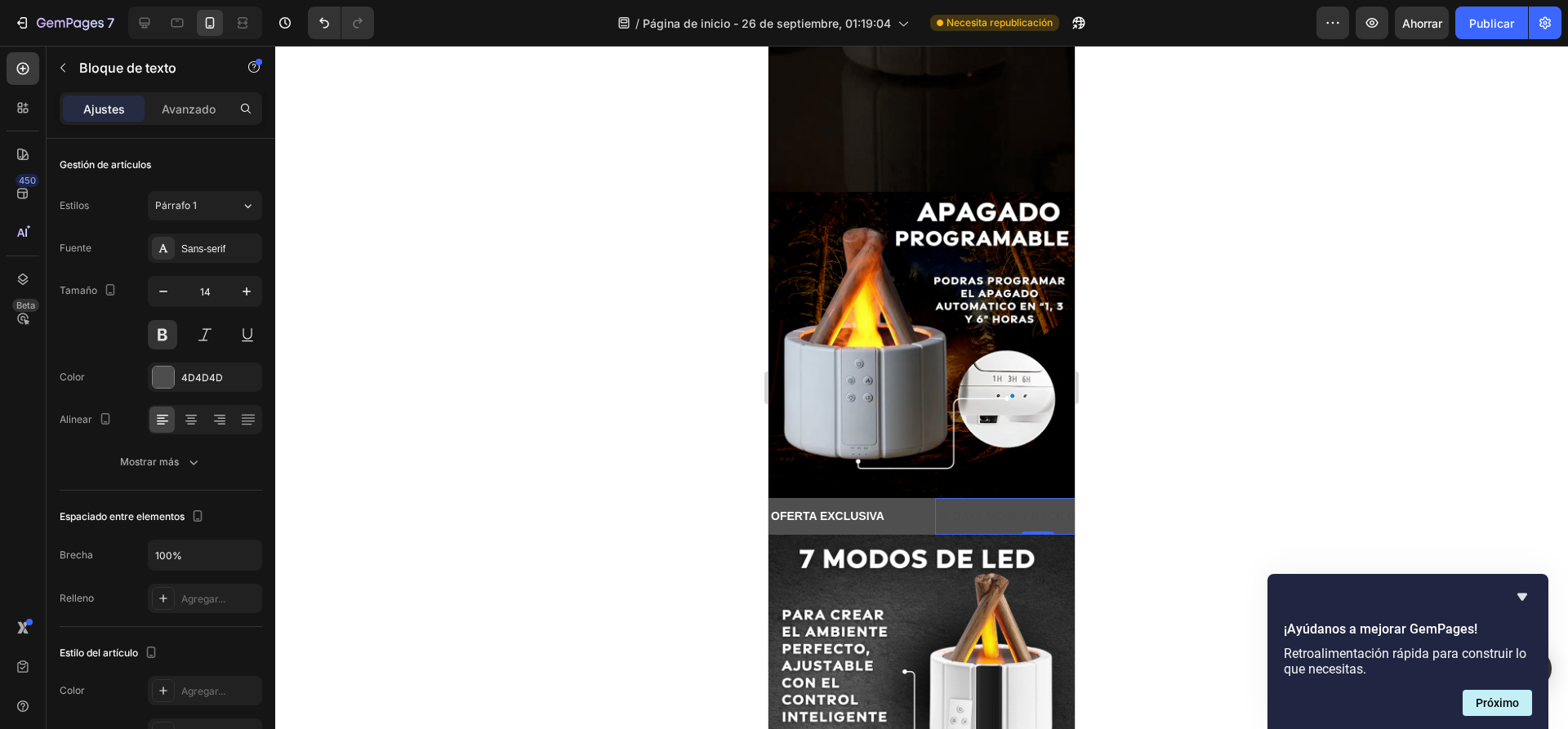
click at [965, 504] on div "30 DAYS MONEY BACK GUARANTEE" at bounding box center [1038, 516] width 207 height 24
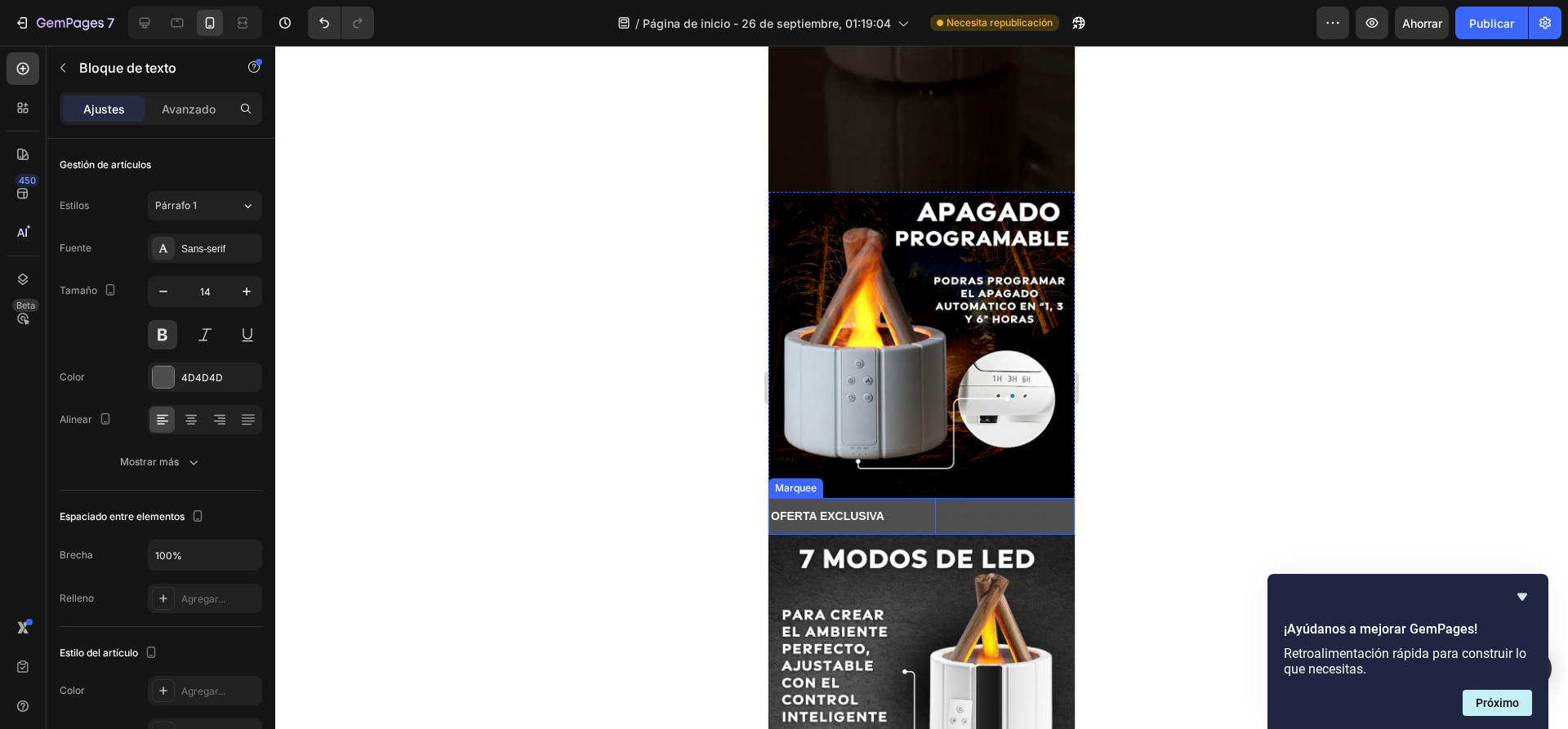
click at [893, 498] on div "OFERTA EXCLUSIVA Text Block" at bounding box center [852, 516] width 166 height 37
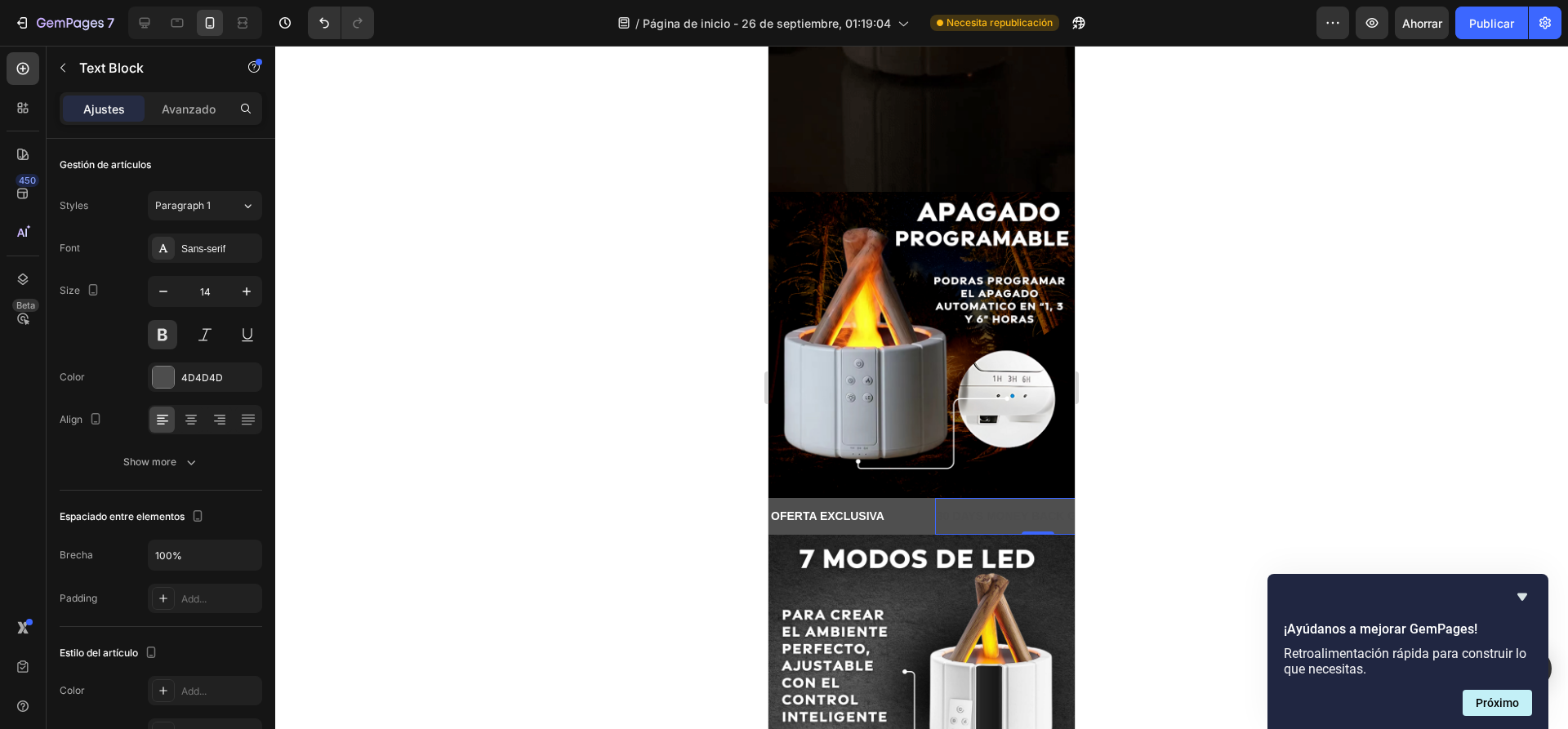
click at [970, 506] on p "30 DAYS MONEY BACK GUARANTEE" at bounding box center [1038, 516] width 204 height 20
click at [837, 506] on p "OFERTA EXCLUSIVA" at bounding box center [827, 516] width 114 height 20
click at [979, 506] on p "30 DAYS MONEY BACK GUARANTEE" at bounding box center [1038, 516] width 204 height 20
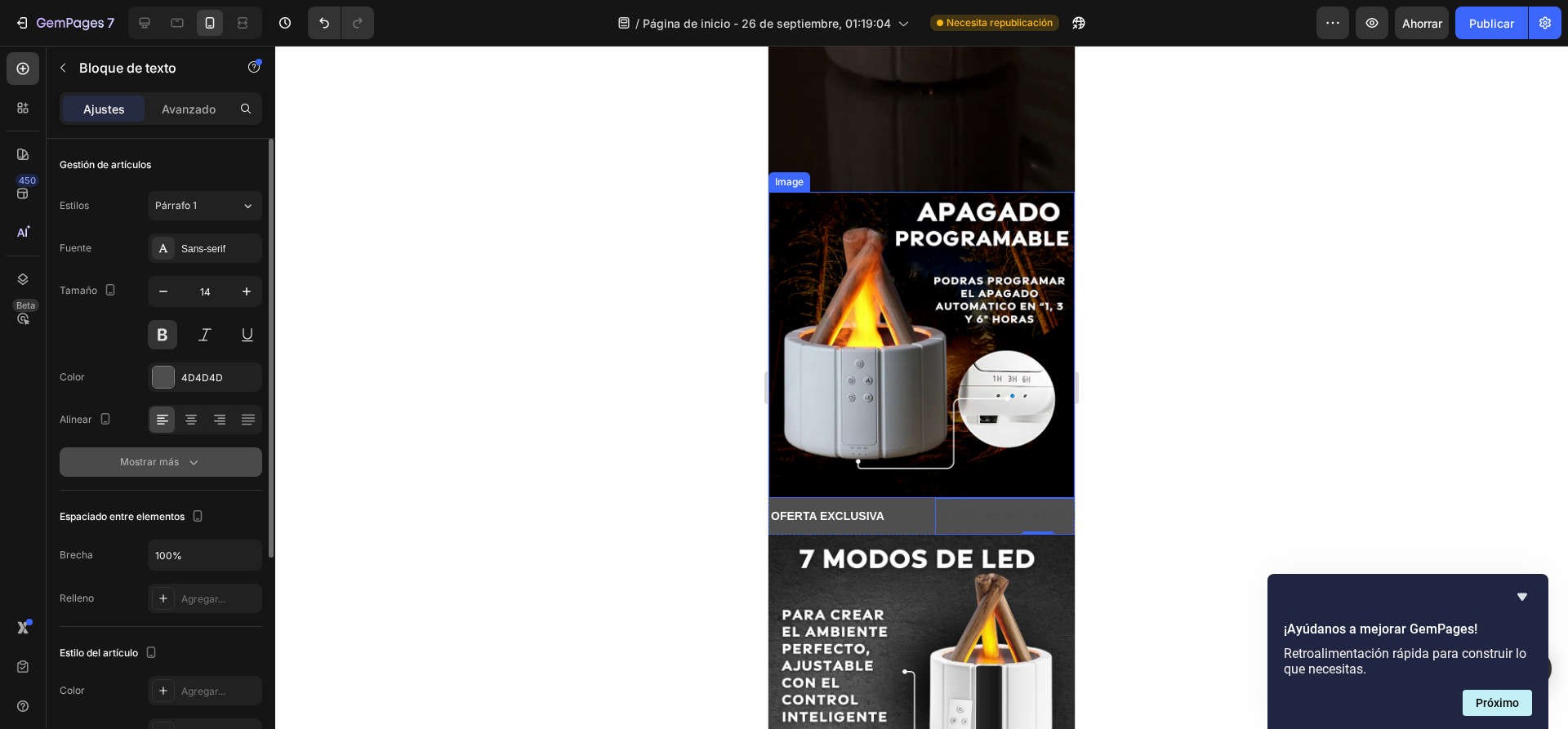
click at [182, 466] on div "Mostrar más" at bounding box center [161, 462] width 82 height 16
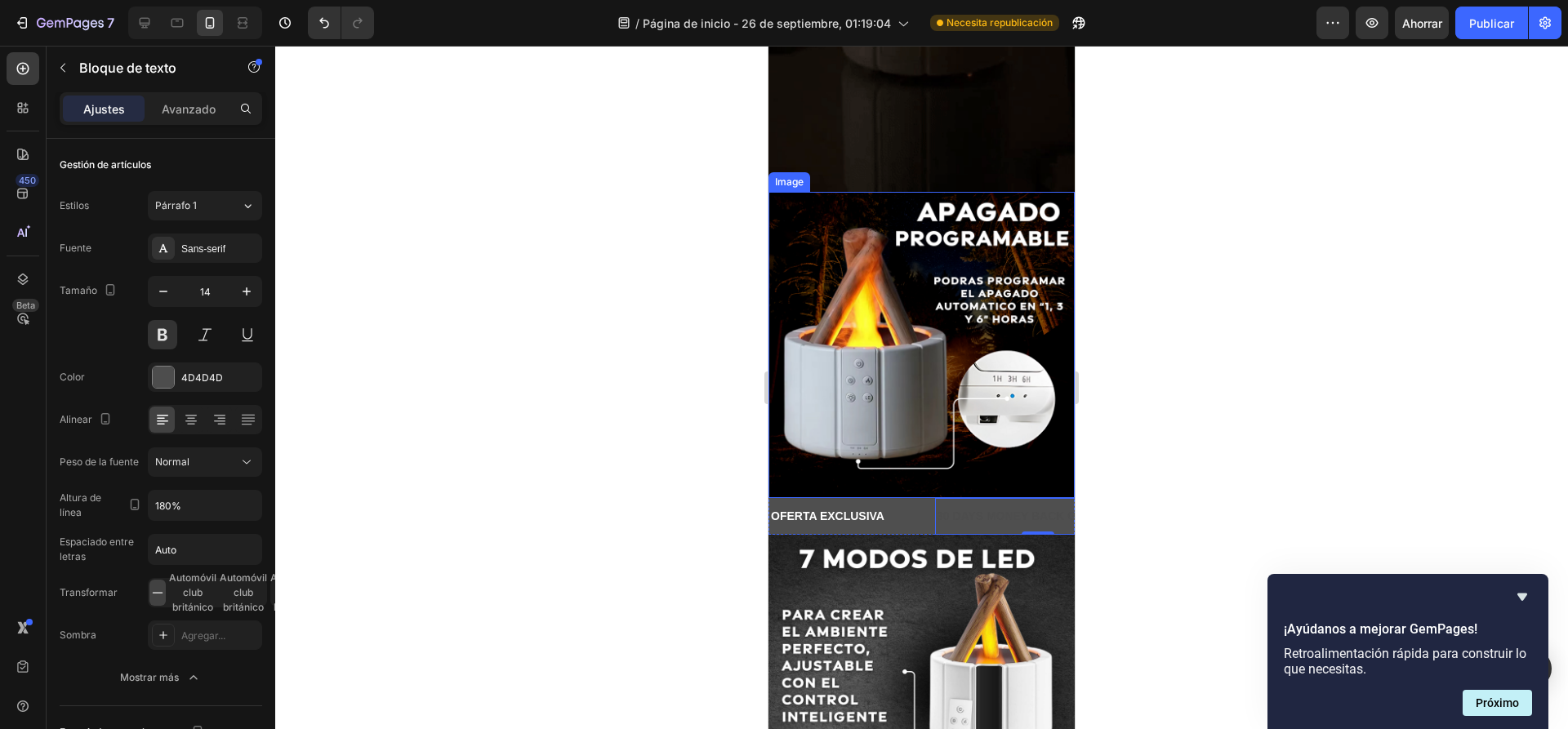
click at [378, 414] on div at bounding box center [921, 387] width 1292 height 683
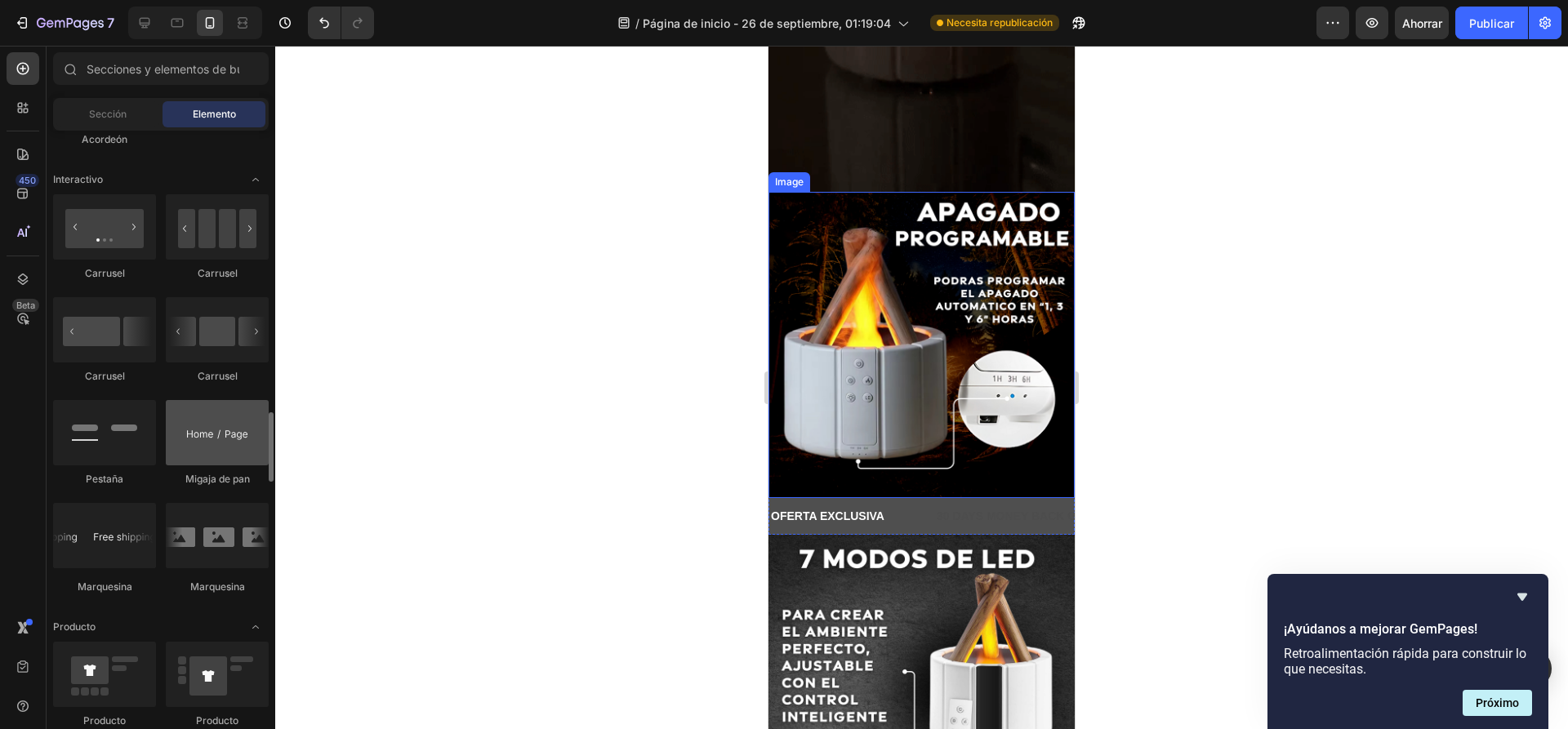
scroll to position [1796, 0]
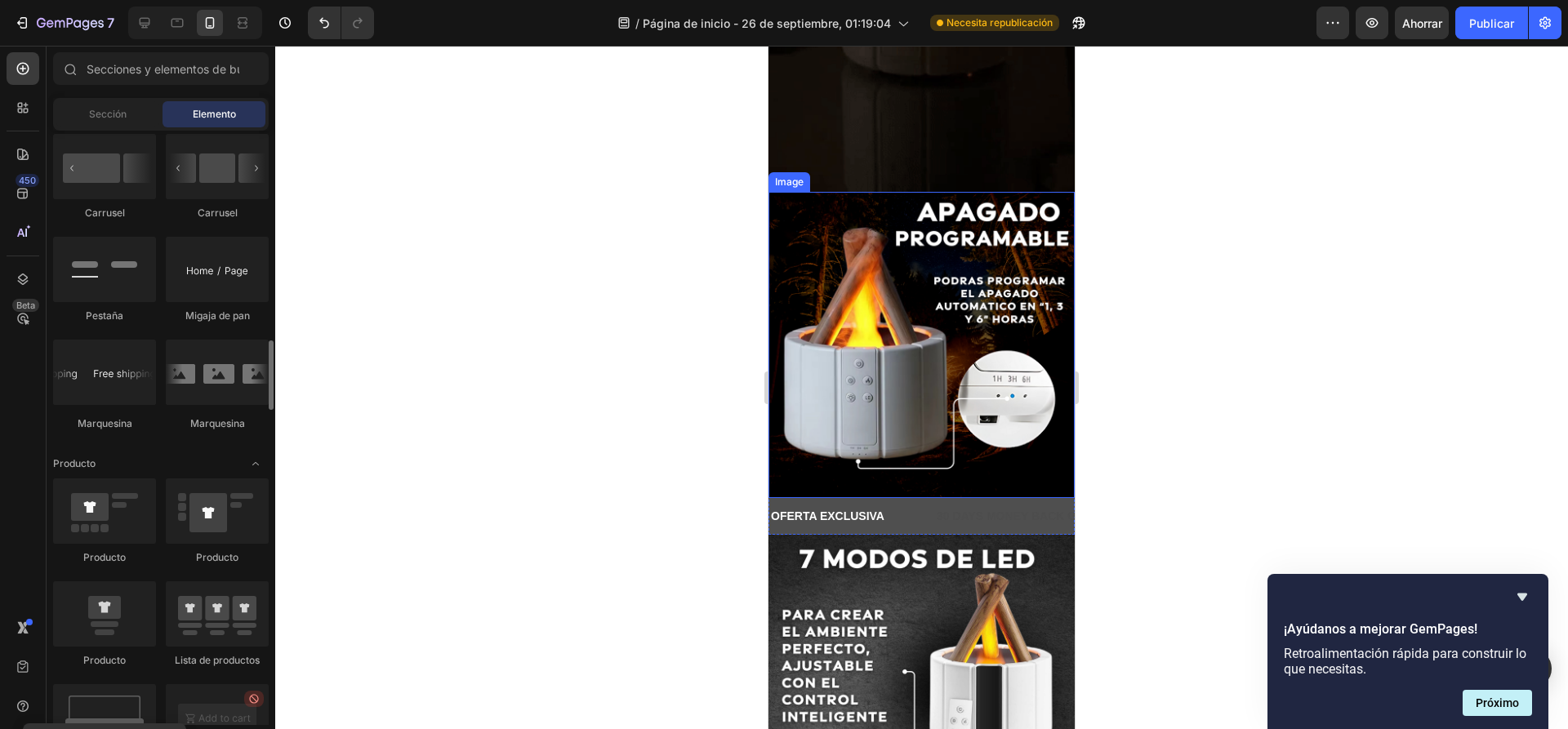
click at [369, 410] on div at bounding box center [921, 387] width 1292 height 683
click at [966, 506] on p "30 DAYS MONEY BACK GUARANTEE" at bounding box center [1038, 516] width 204 height 20
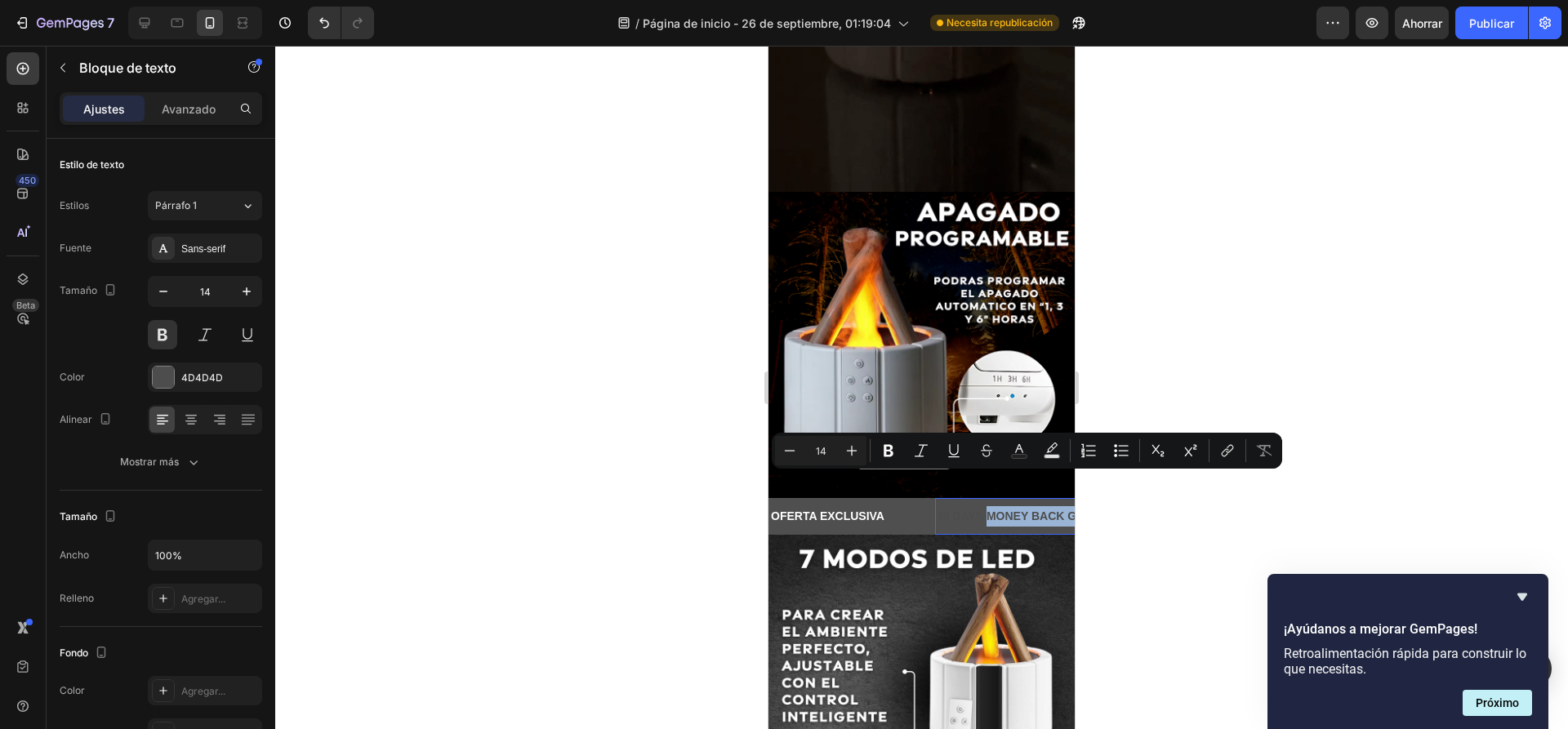
drag, startPoint x: 988, startPoint y: 483, endPoint x: 1856, endPoint y: 532, distance: 869.4
click at [1021, 506] on p "30 DAYS MONEY BACK GUARANTEE" at bounding box center [1038, 516] width 204 height 20
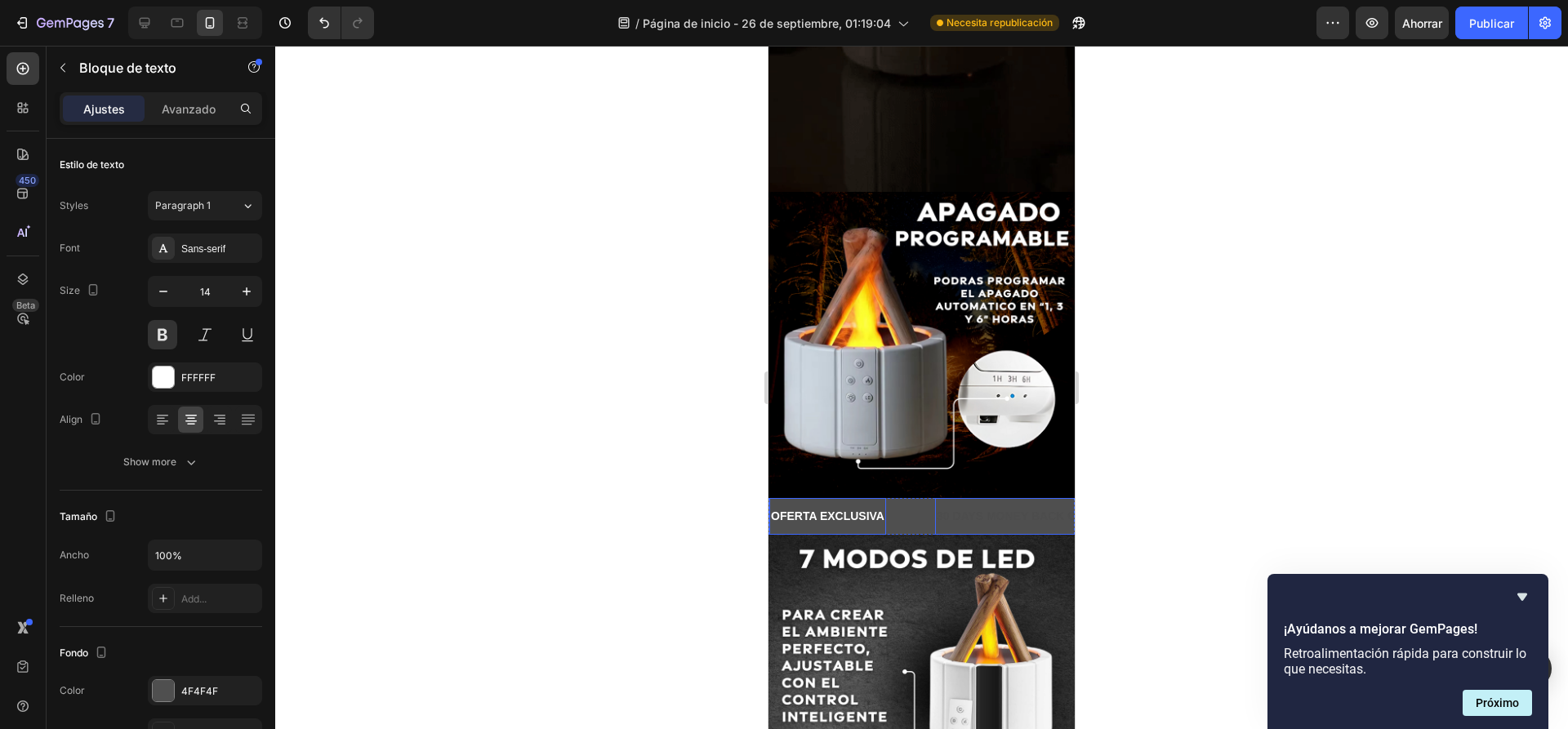
click at [863, 506] on p "OFERTA EXCLUSIVA" at bounding box center [827, 516] width 114 height 20
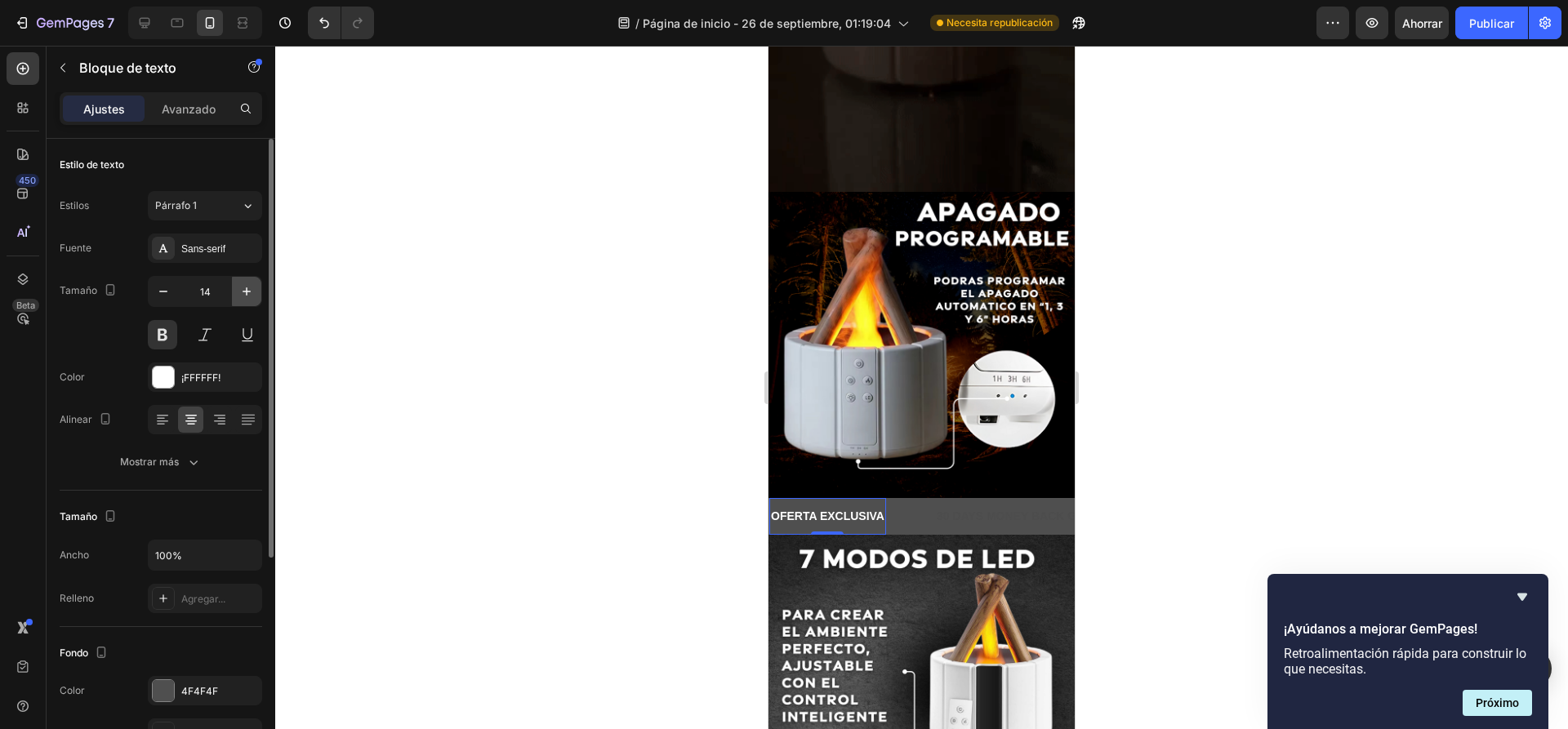
click at [246, 299] on icon "button" at bounding box center [247, 292] width 16 height 16
click at [245, 299] on icon "button" at bounding box center [247, 292] width 16 height 16
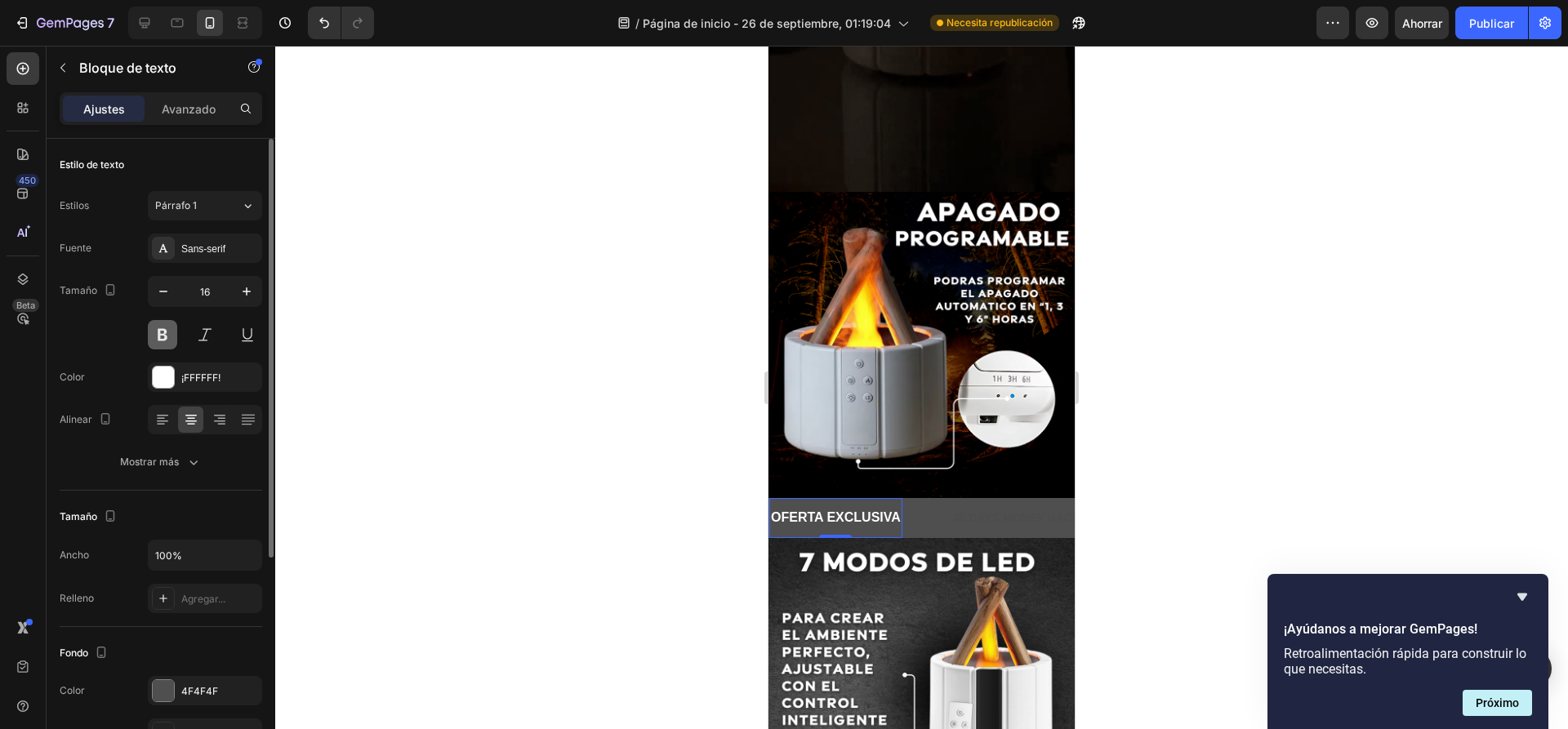
click at [166, 331] on button at bounding box center [163, 334] width 29 height 29
click at [235, 207] on div "Párrafo 1" at bounding box center [198, 206] width 86 height 15
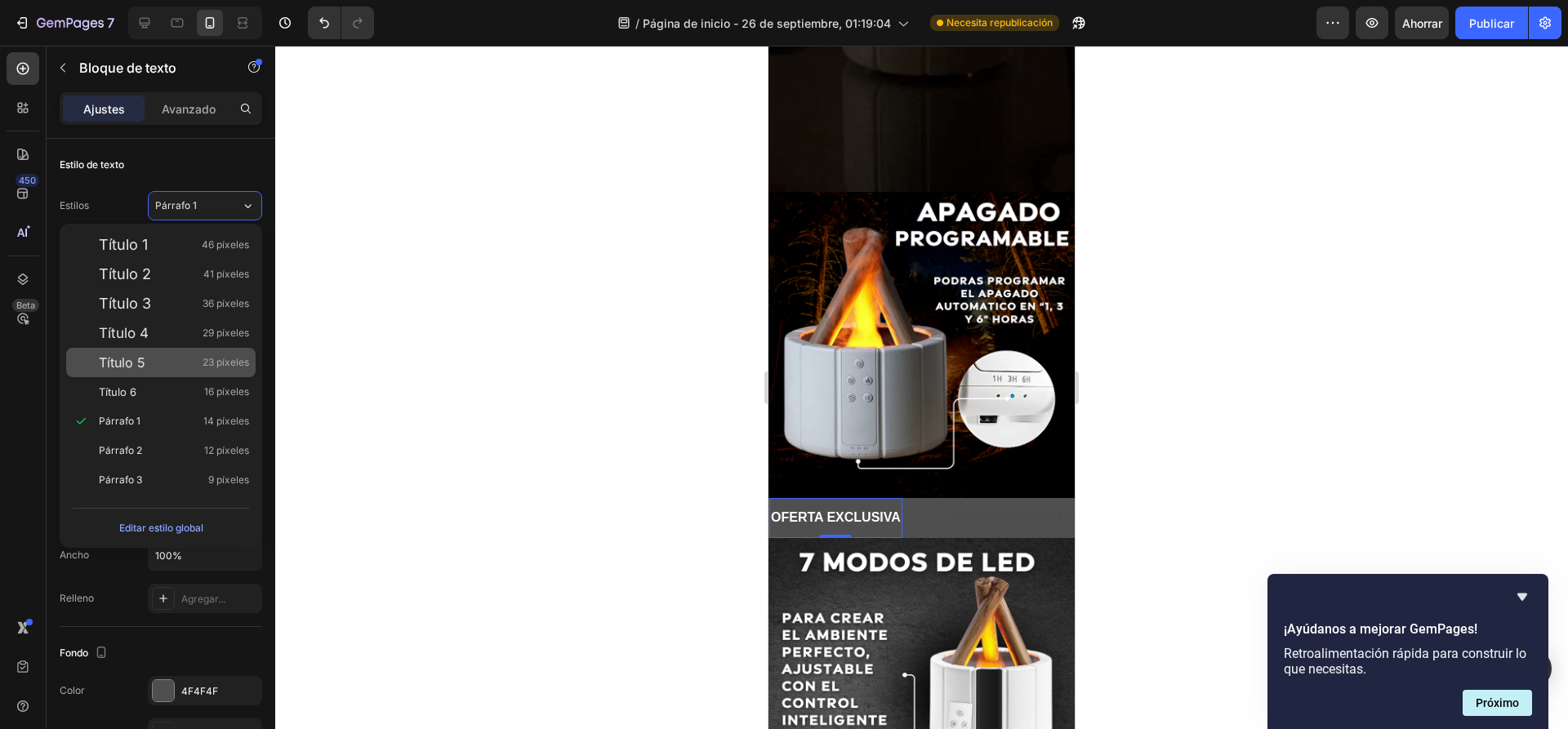
click at [150, 365] on div "Título 5 23 píxeles" at bounding box center [174, 362] width 150 height 16
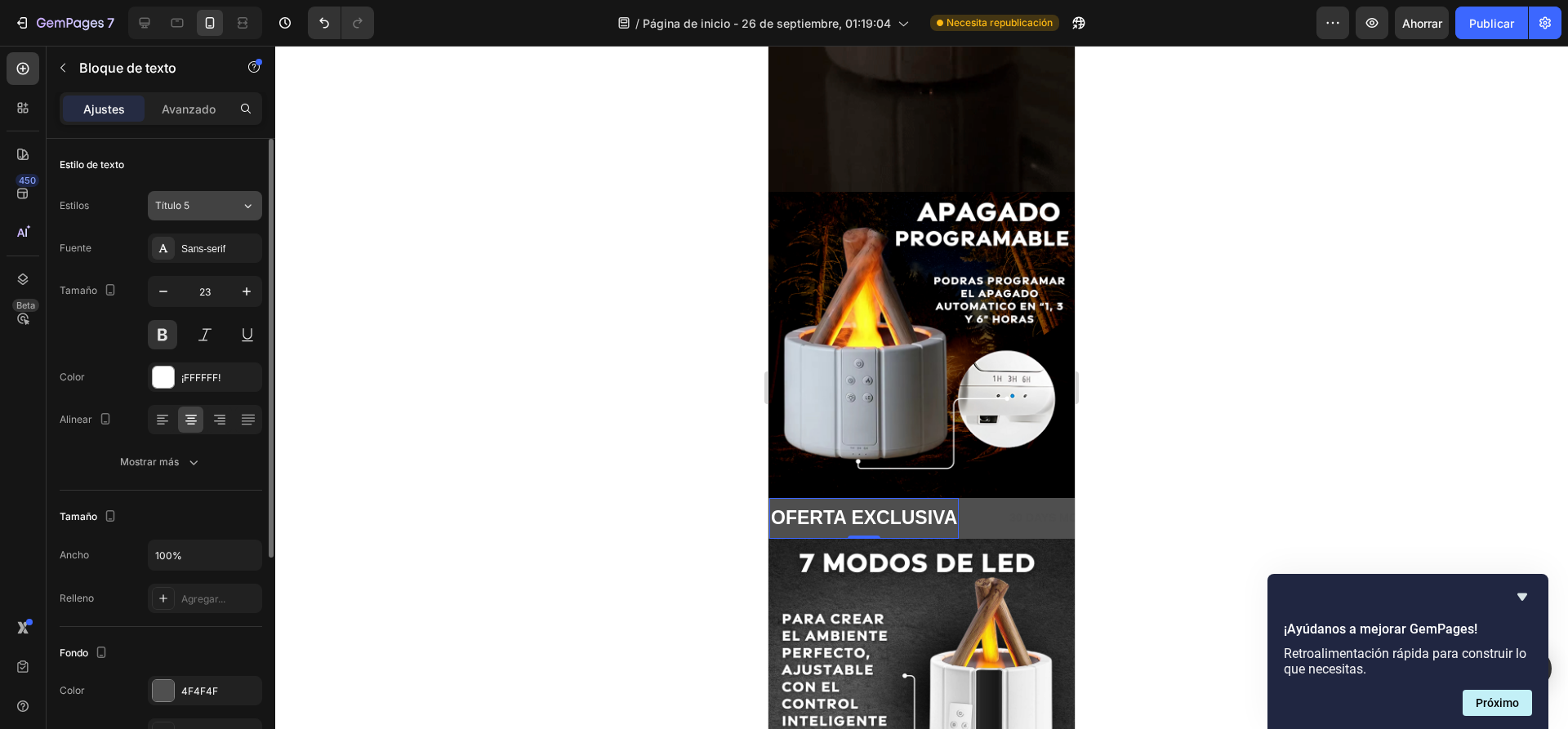
click at [245, 207] on icon at bounding box center [248, 206] width 14 height 16
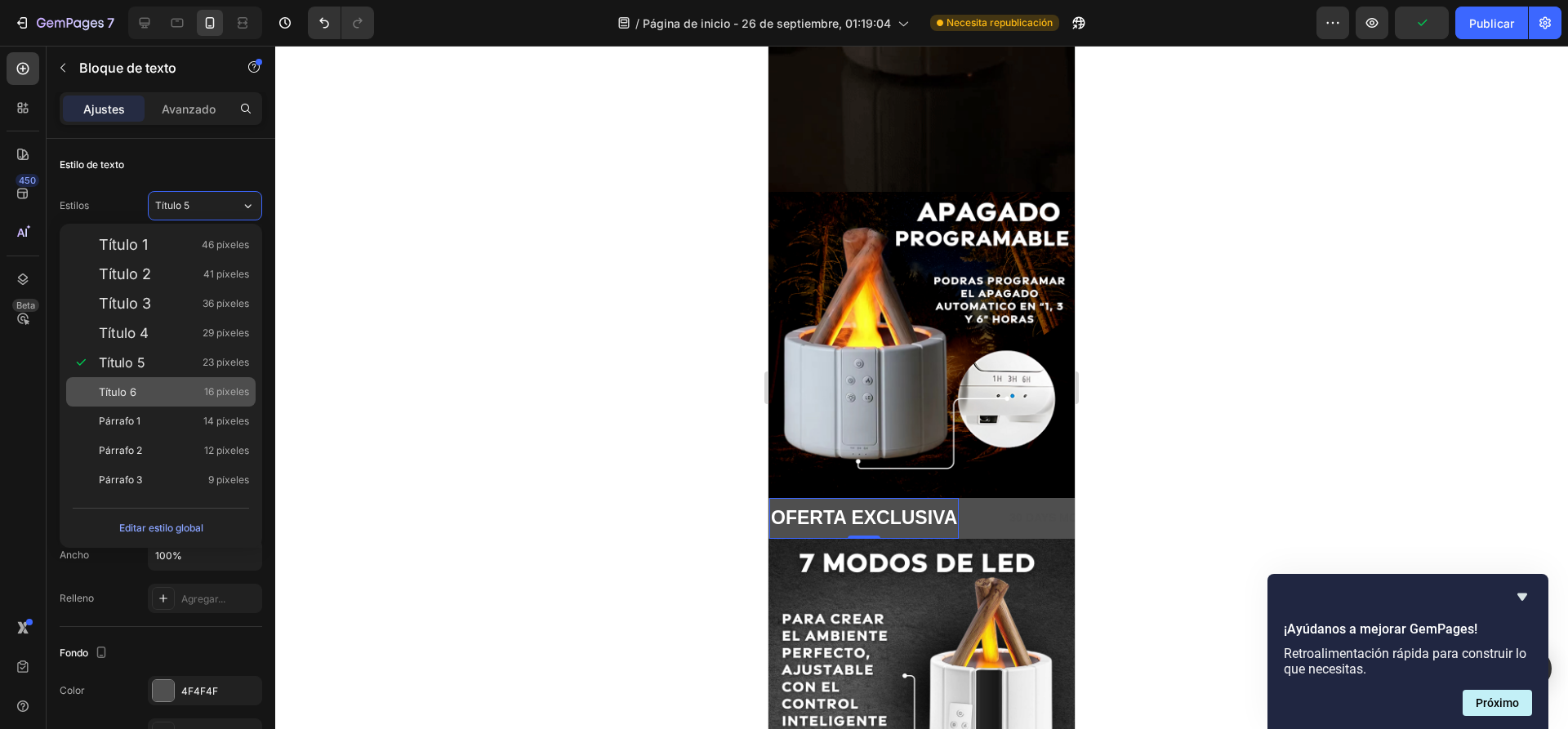
click at [137, 382] on div "Título 6 16 píxeles" at bounding box center [161, 391] width 190 height 29
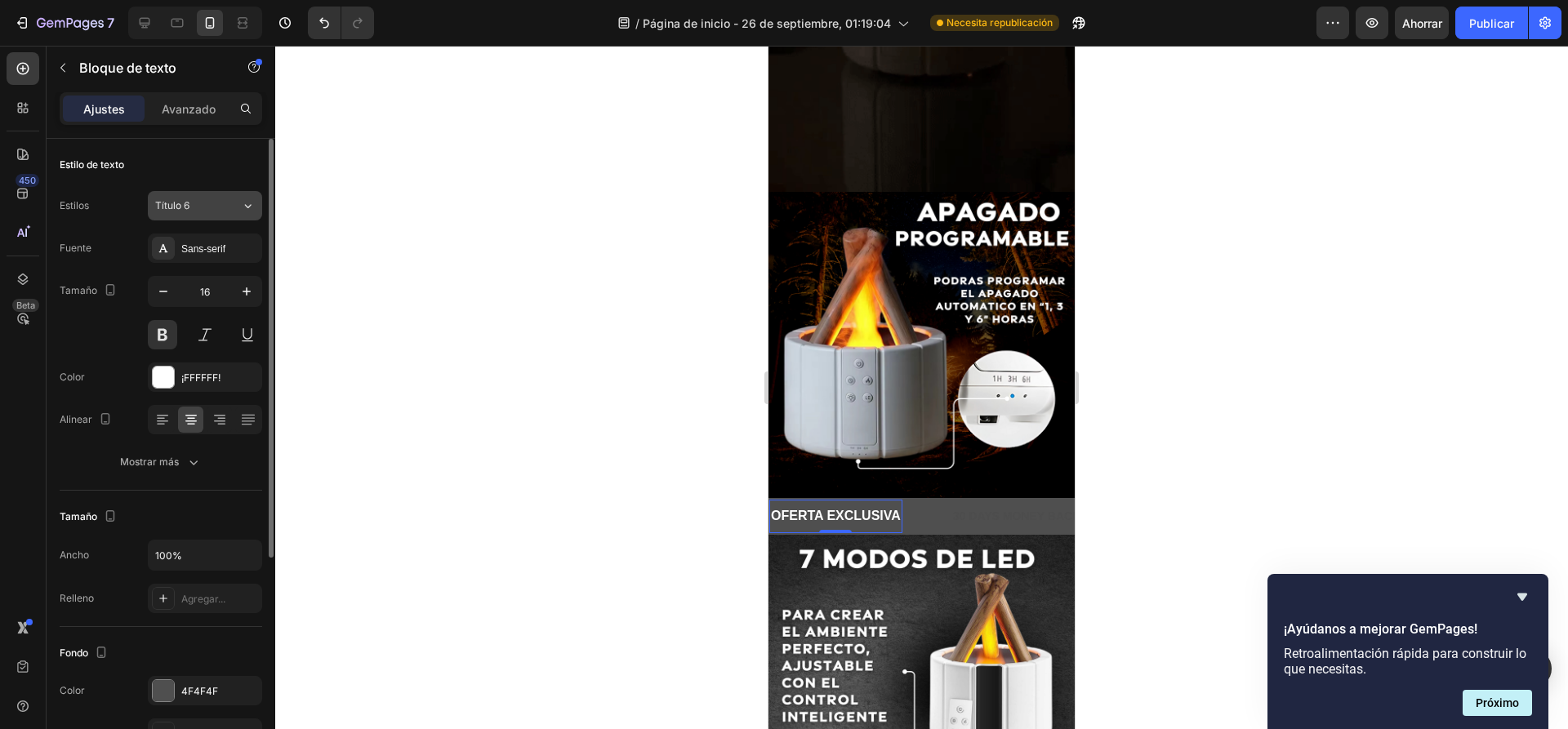
click at [247, 197] on button "Título 6" at bounding box center [205, 206] width 114 height 29
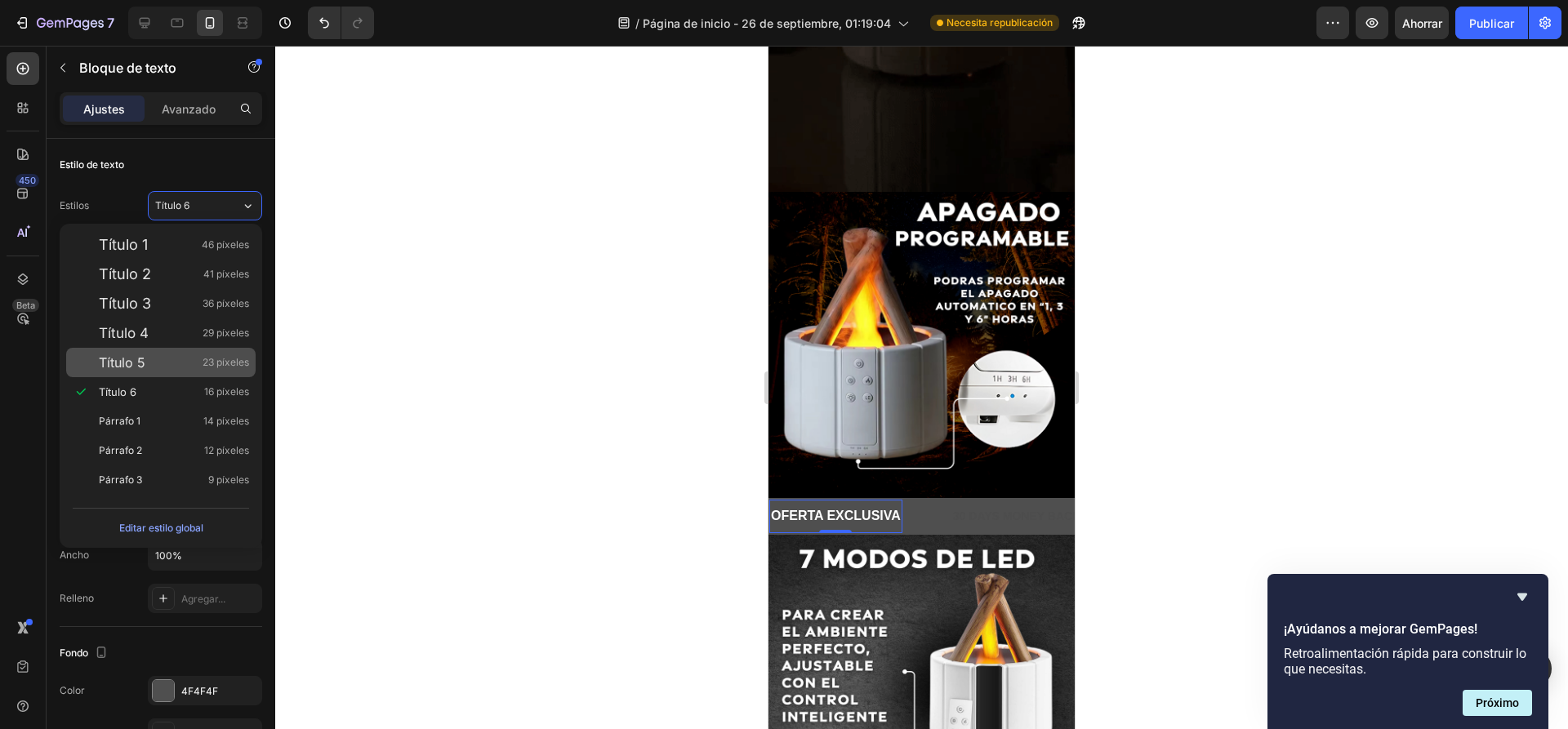
click at [141, 357] on font "Título 5" at bounding box center [122, 362] width 47 height 16
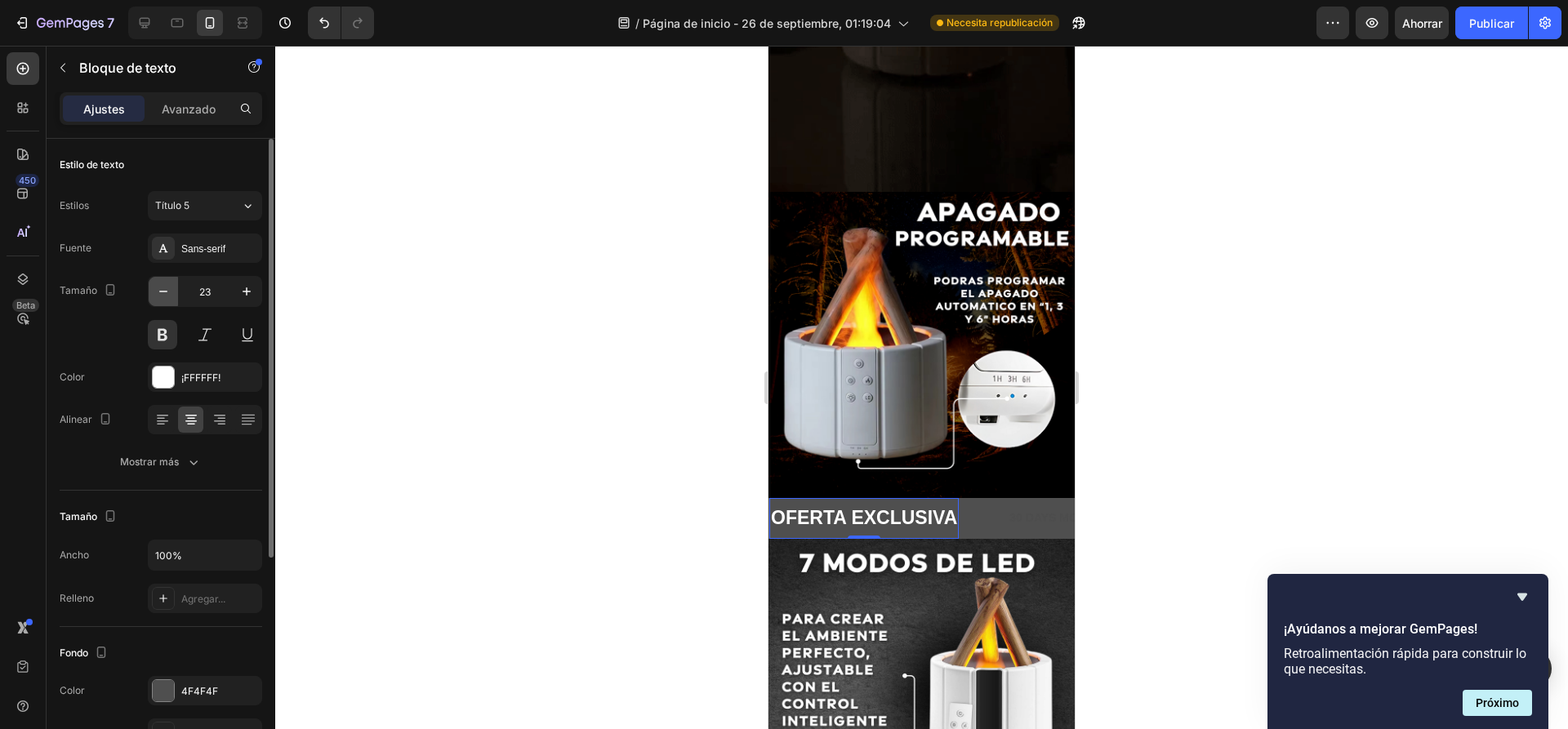
click at [166, 294] on icon "button" at bounding box center [164, 292] width 16 height 16
click at [172, 298] on button "button" at bounding box center [164, 292] width 29 height 29
type input "21"
click at [569, 441] on div at bounding box center [921, 387] width 1292 height 683
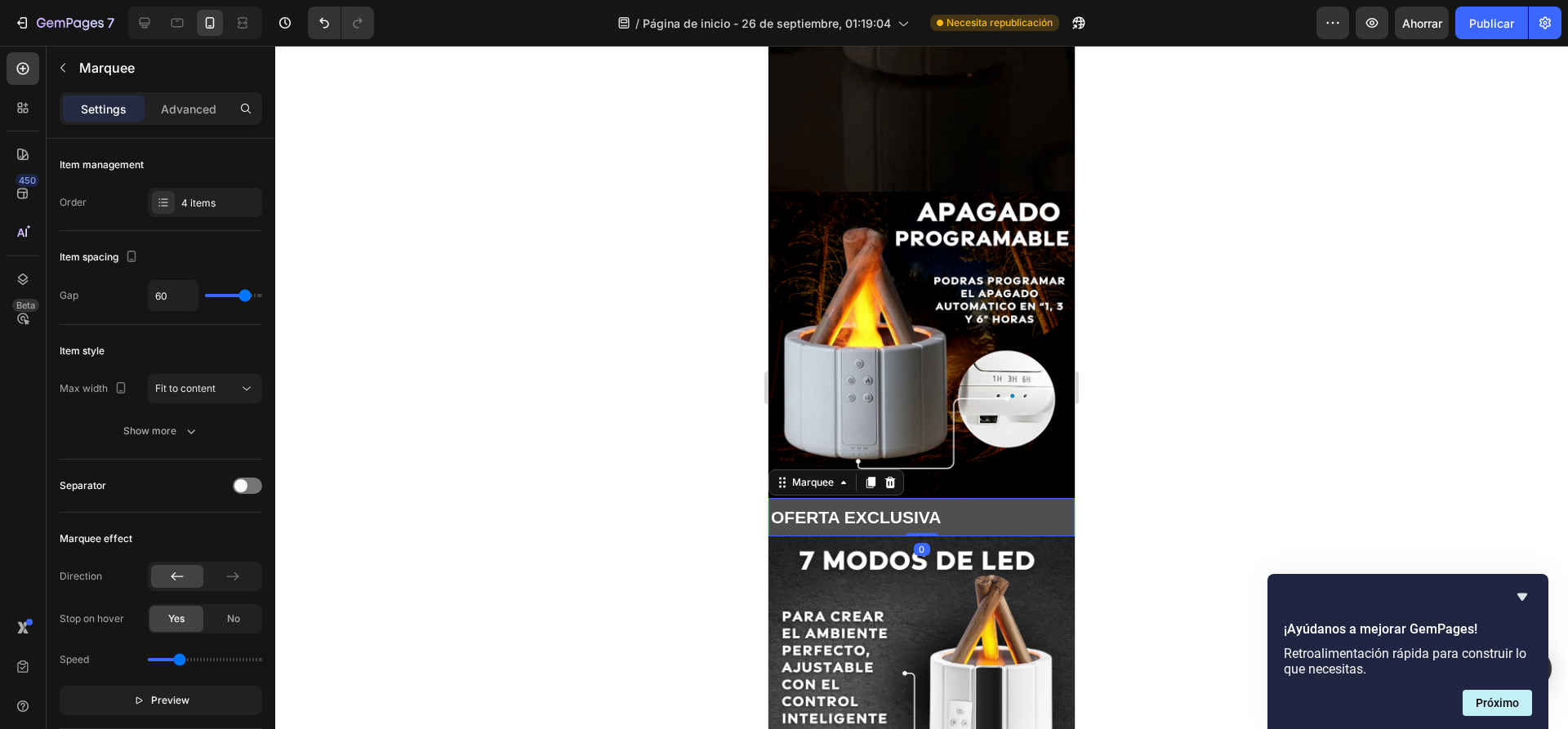
click at [962, 498] on div "OFERTA EXCLUSIVA Text Block" at bounding box center [880, 517] width 222 height 38
click at [975, 498] on div "OFERTA EXCLUSIVA Text Block" at bounding box center [880, 517] width 222 height 38
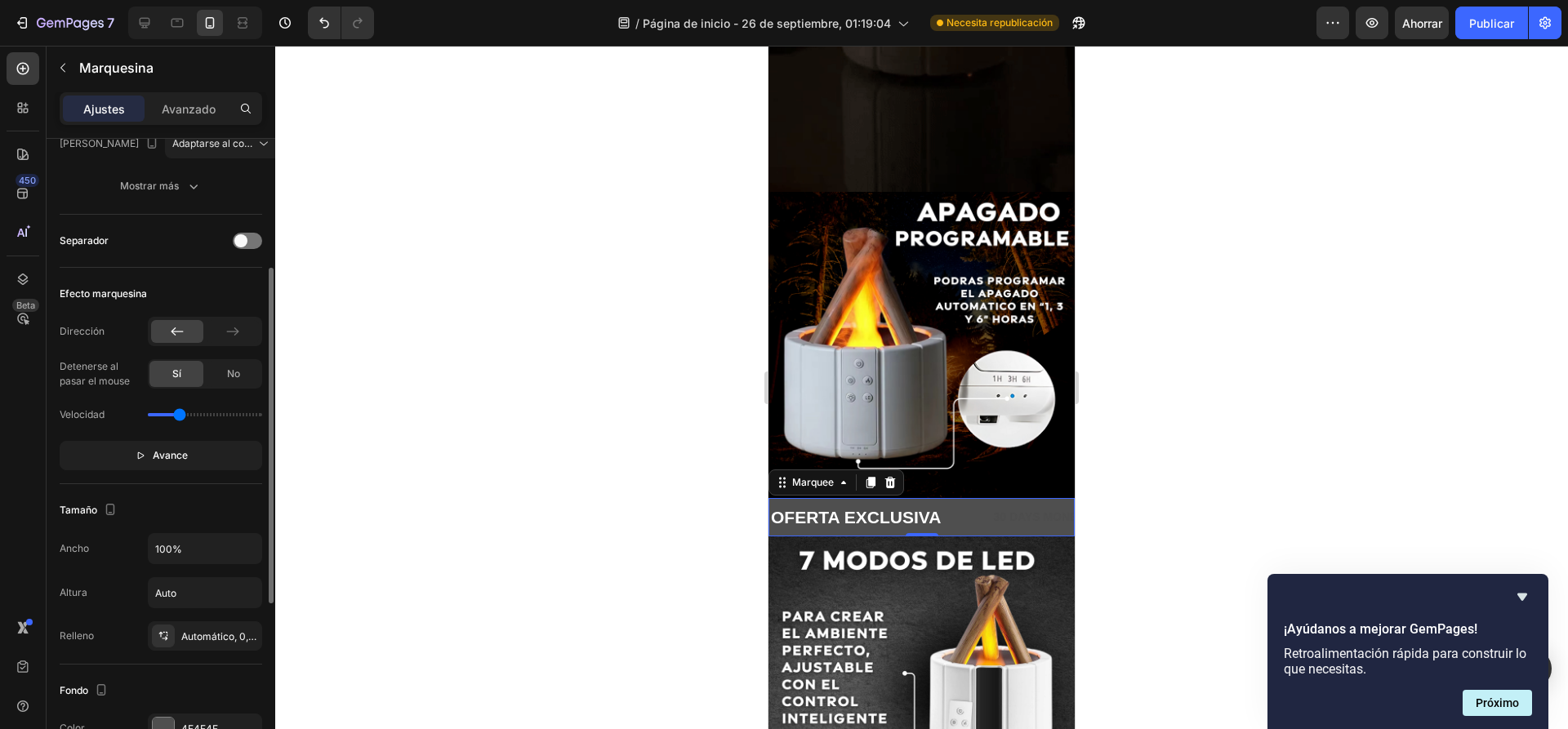
scroll to position [490, 0]
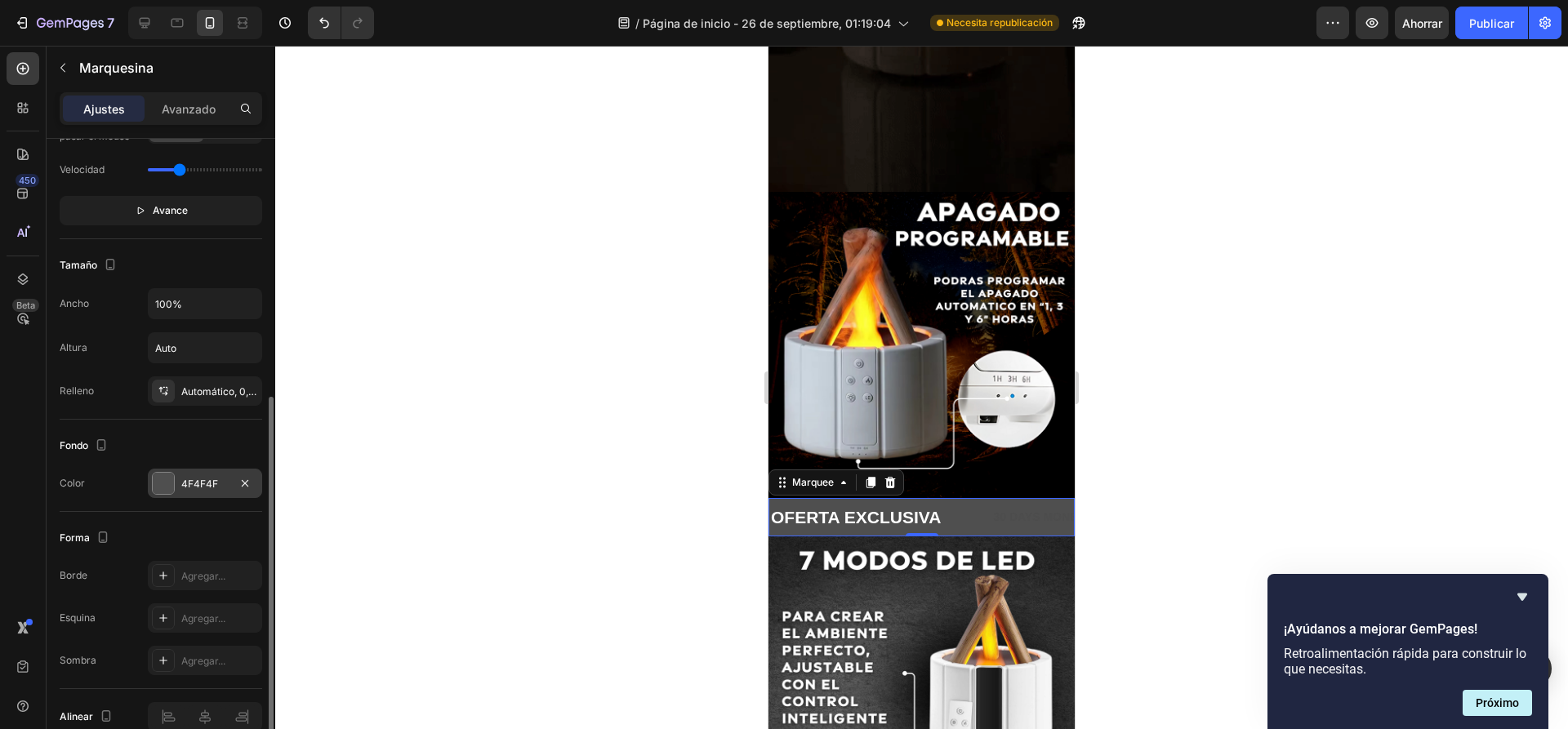
click at [164, 482] on div at bounding box center [164, 483] width 21 height 21
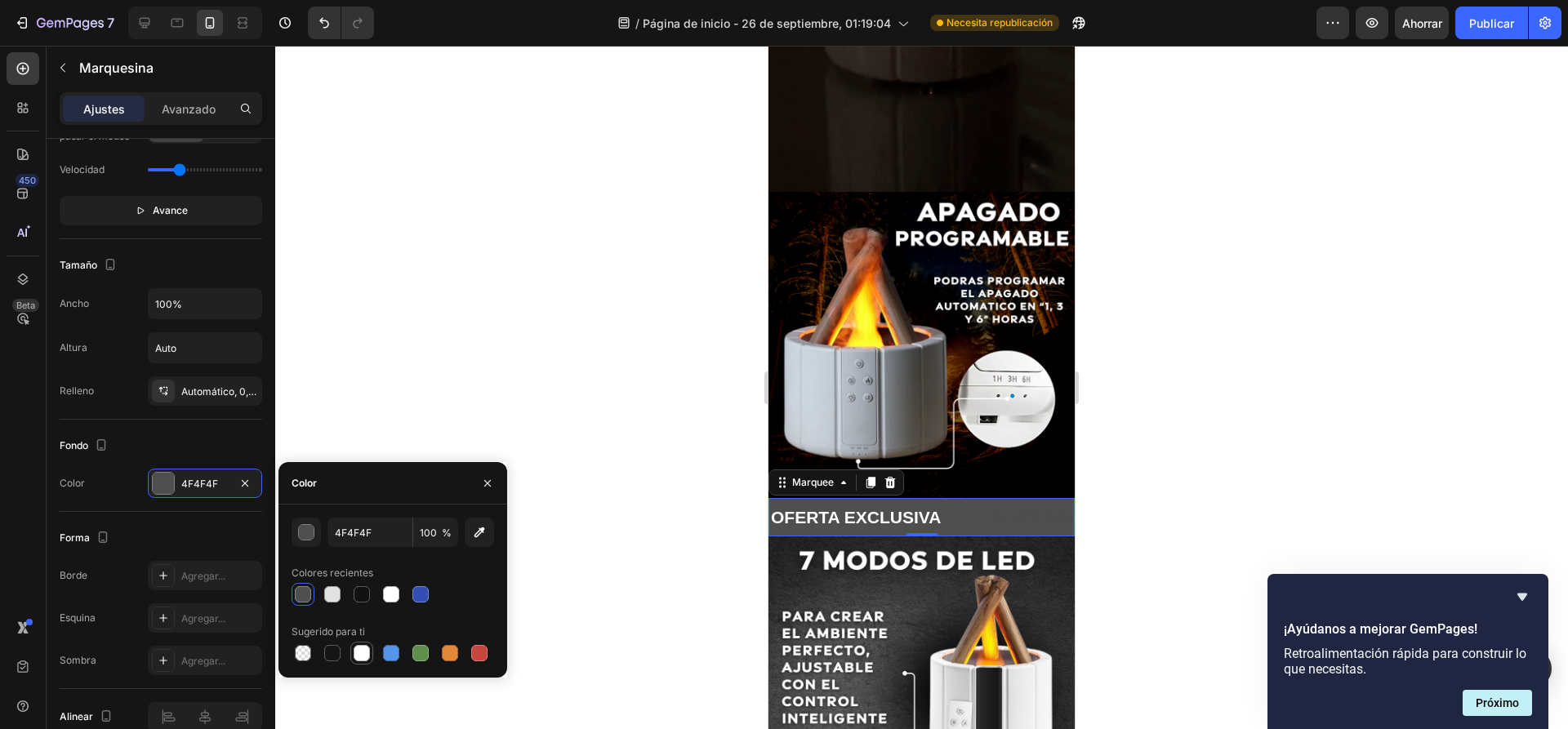
click at [372, 657] on div at bounding box center [361, 653] width 23 height 23
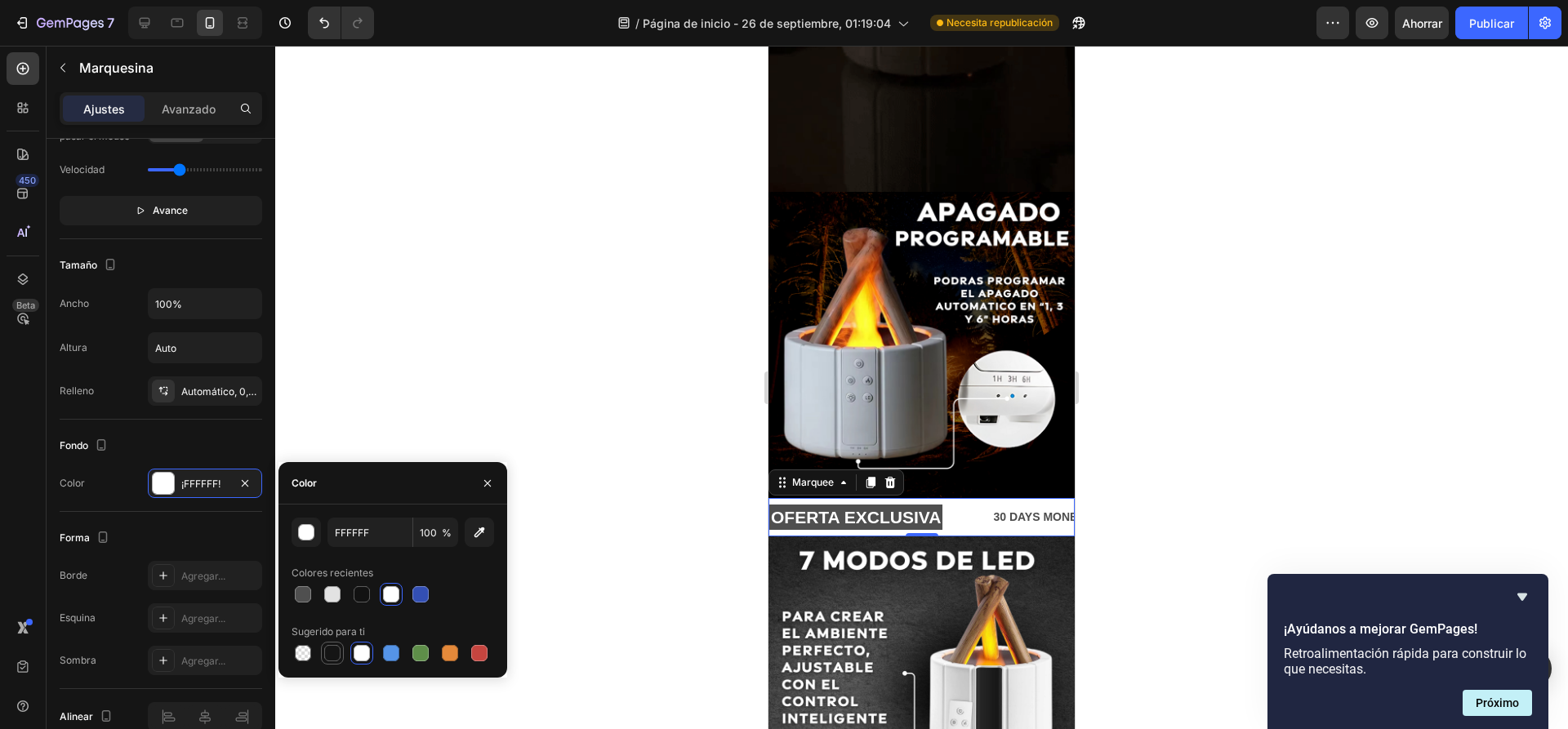
click at [342, 657] on div at bounding box center [332, 653] width 23 height 23
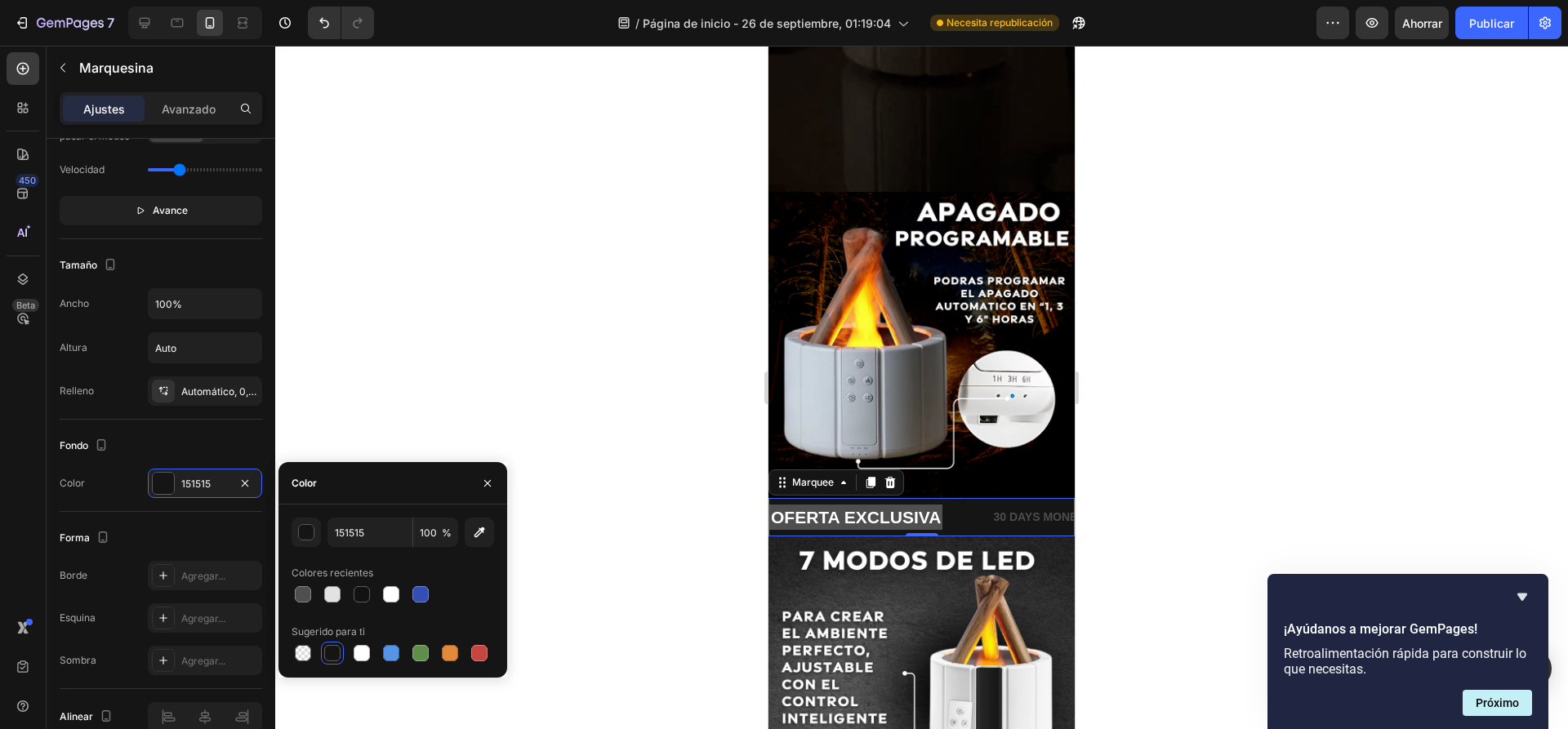
click at [433, 657] on div at bounding box center [393, 653] width 203 height 23
click at [438, 656] on div at bounding box center [450, 653] width 23 height 23
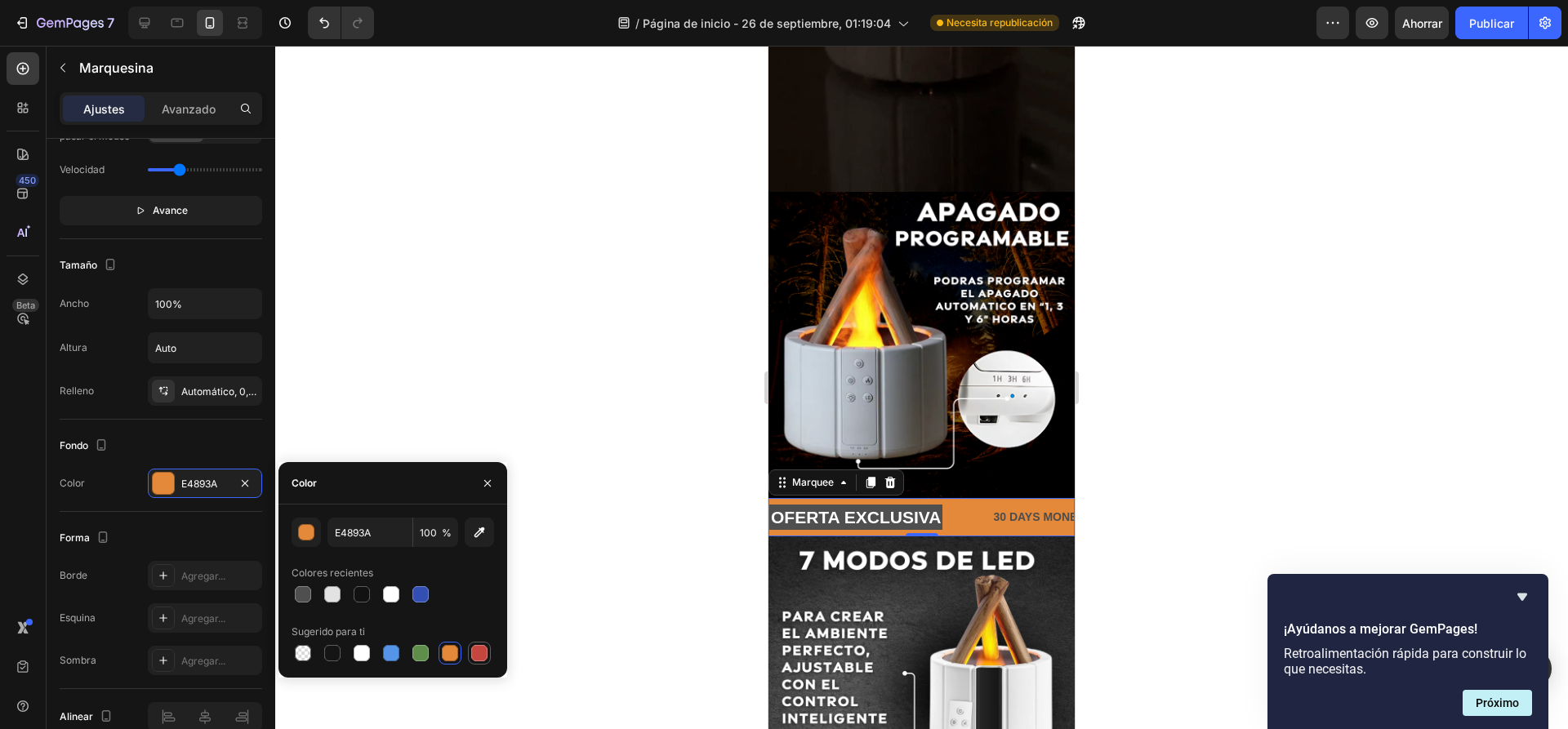
click at [474, 651] on div at bounding box center [479, 653] width 16 height 16
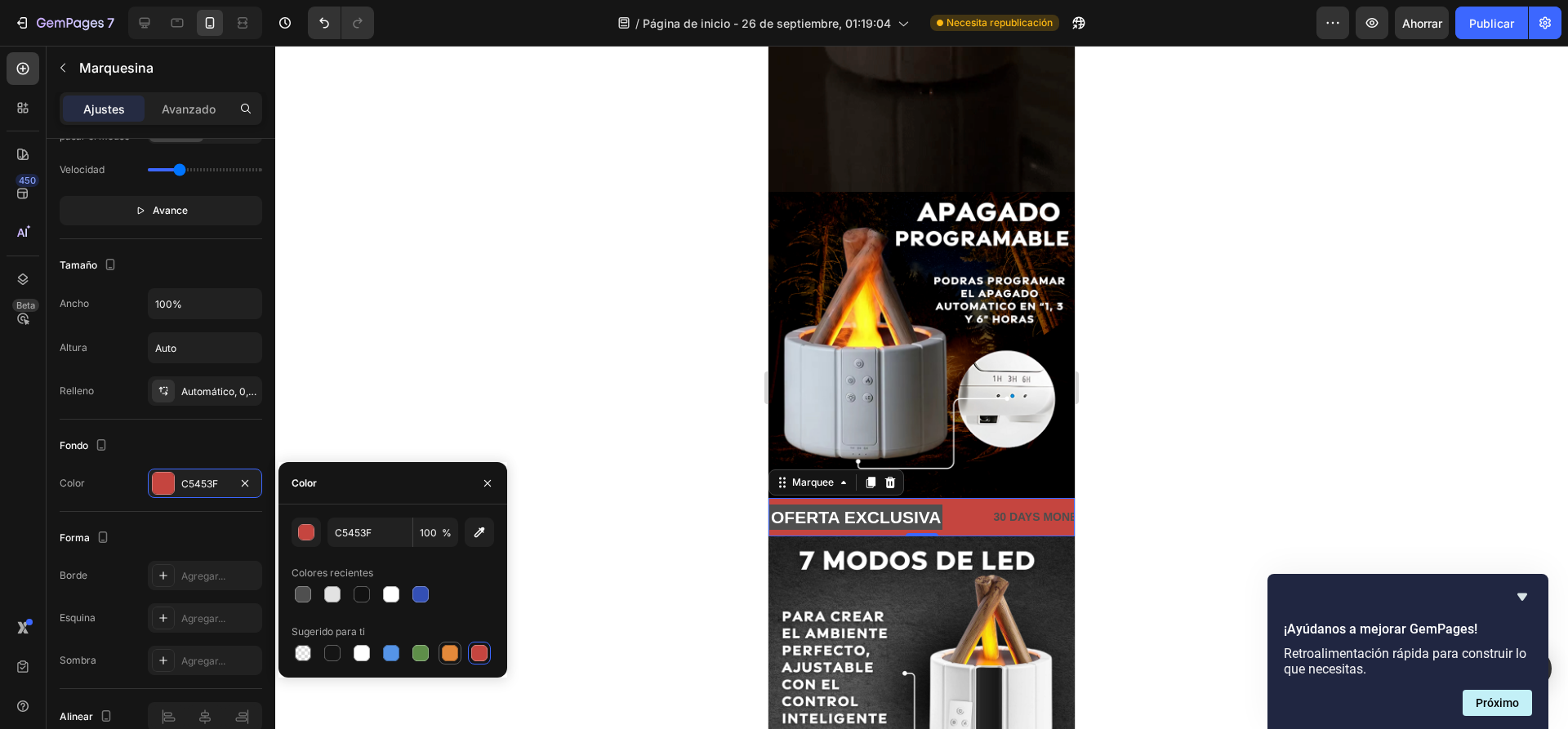
click at [454, 657] on div at bounding box center [450, 653] width 16 height 16
type input "E4893A"
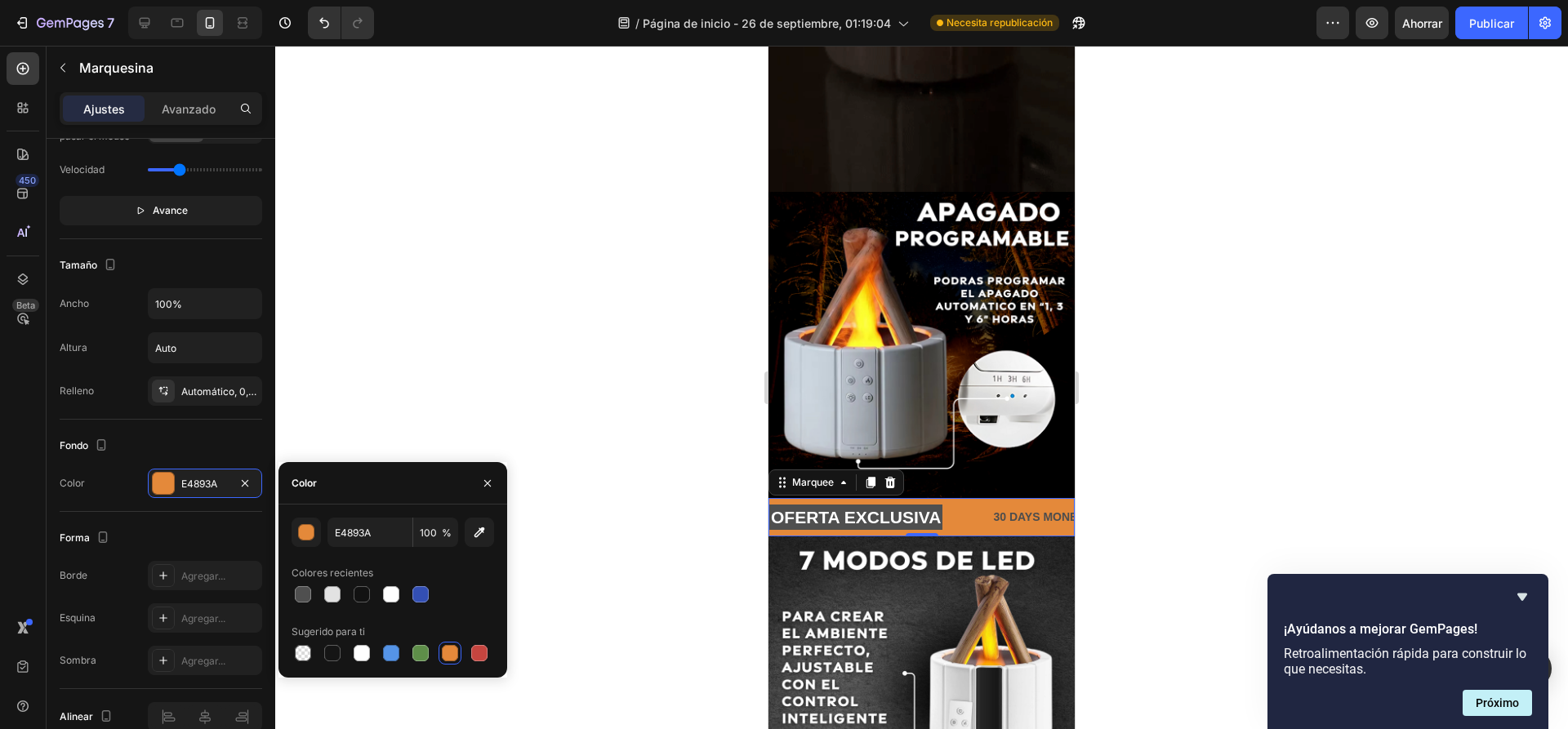
click at [567, 396] on div at bounding box center [921, 387] width 1292 height 683
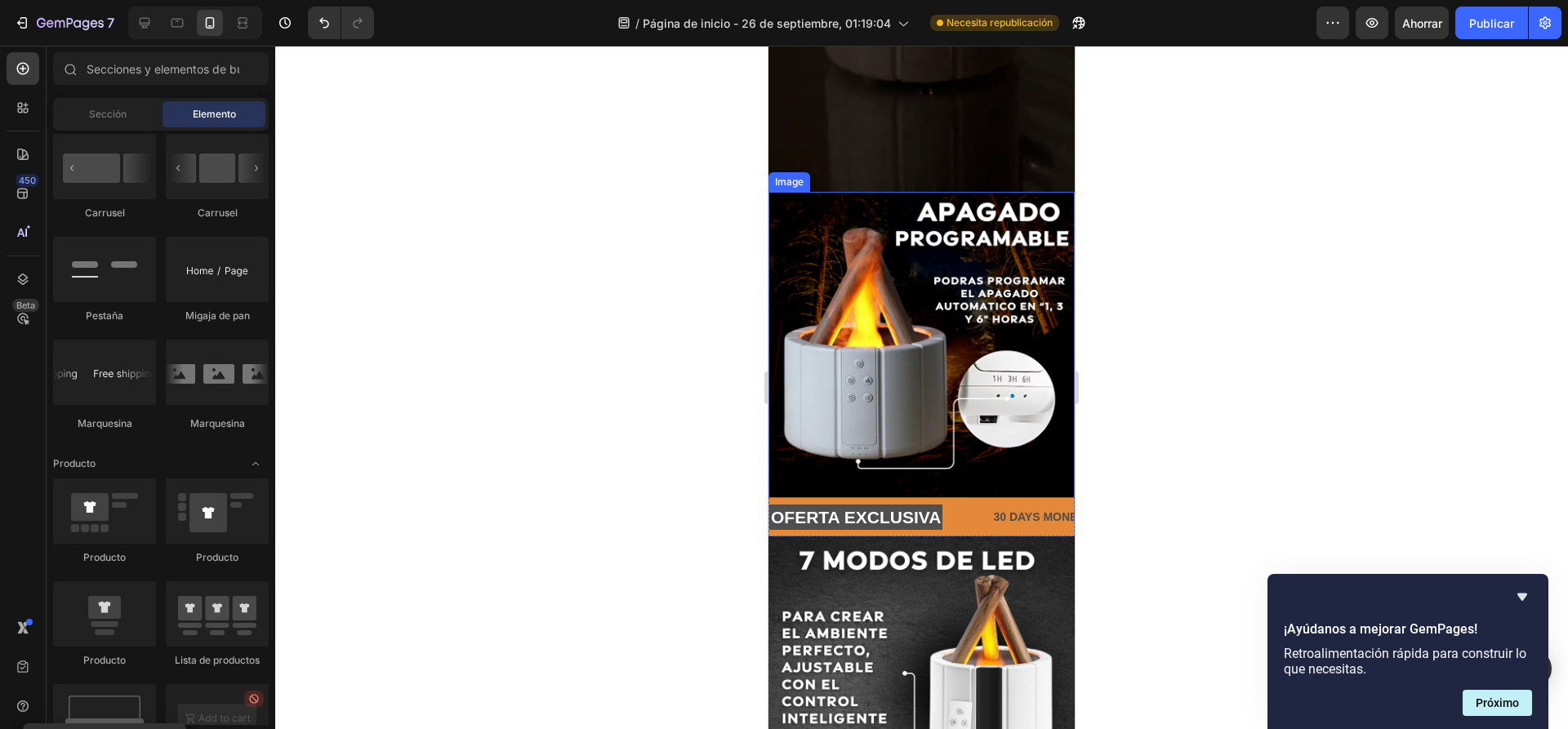
click at [652, 416] on div at bounding box center [921, 387] width 1292 height 683
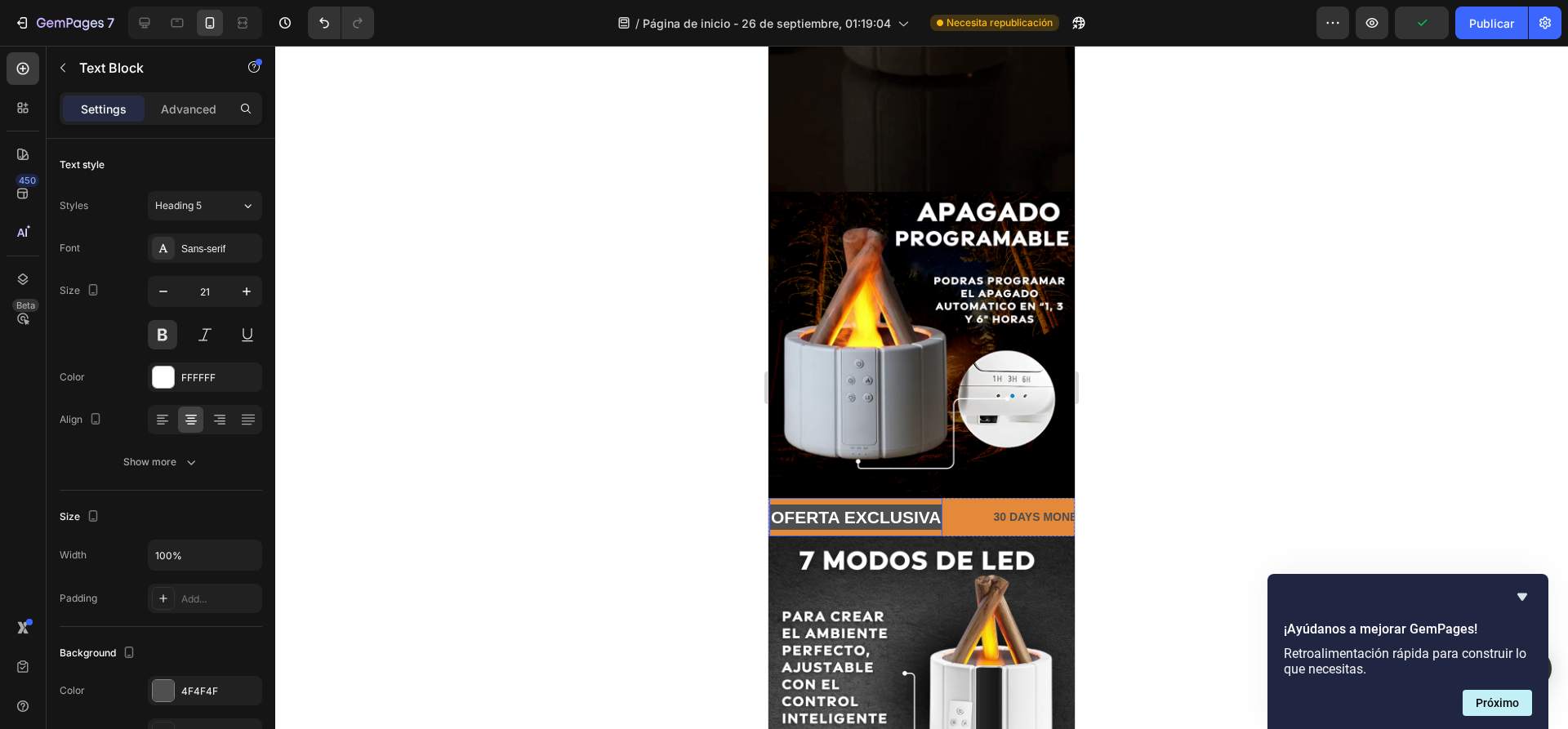
click at [880, 506] on p "OFERTA EXCLUSIVA" at bounding box center [856, 517] width 170 height 22
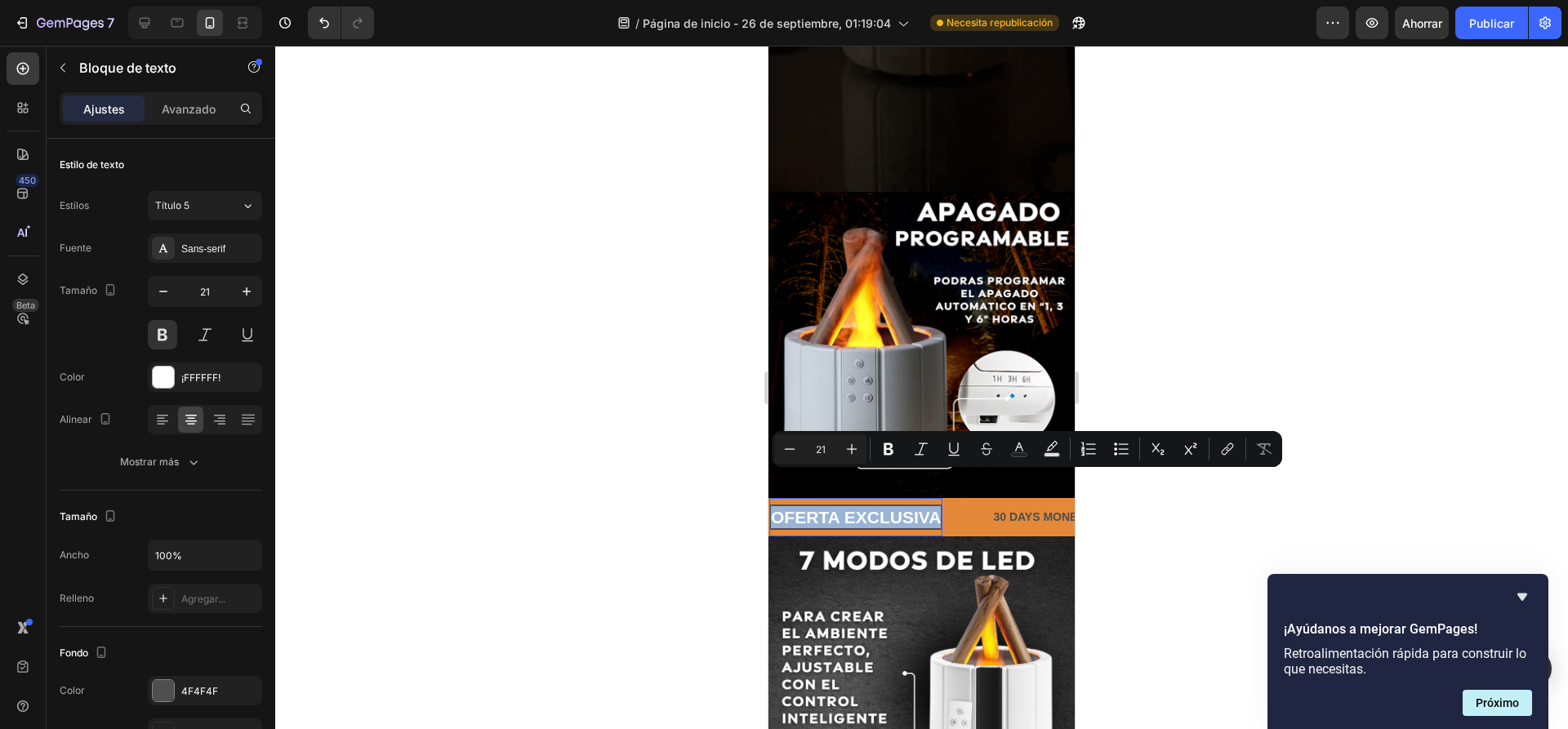
click at [880, 506] on p "OFERTA EXCLUSIVA" at bounding box center [856, 517] width 170 height 22
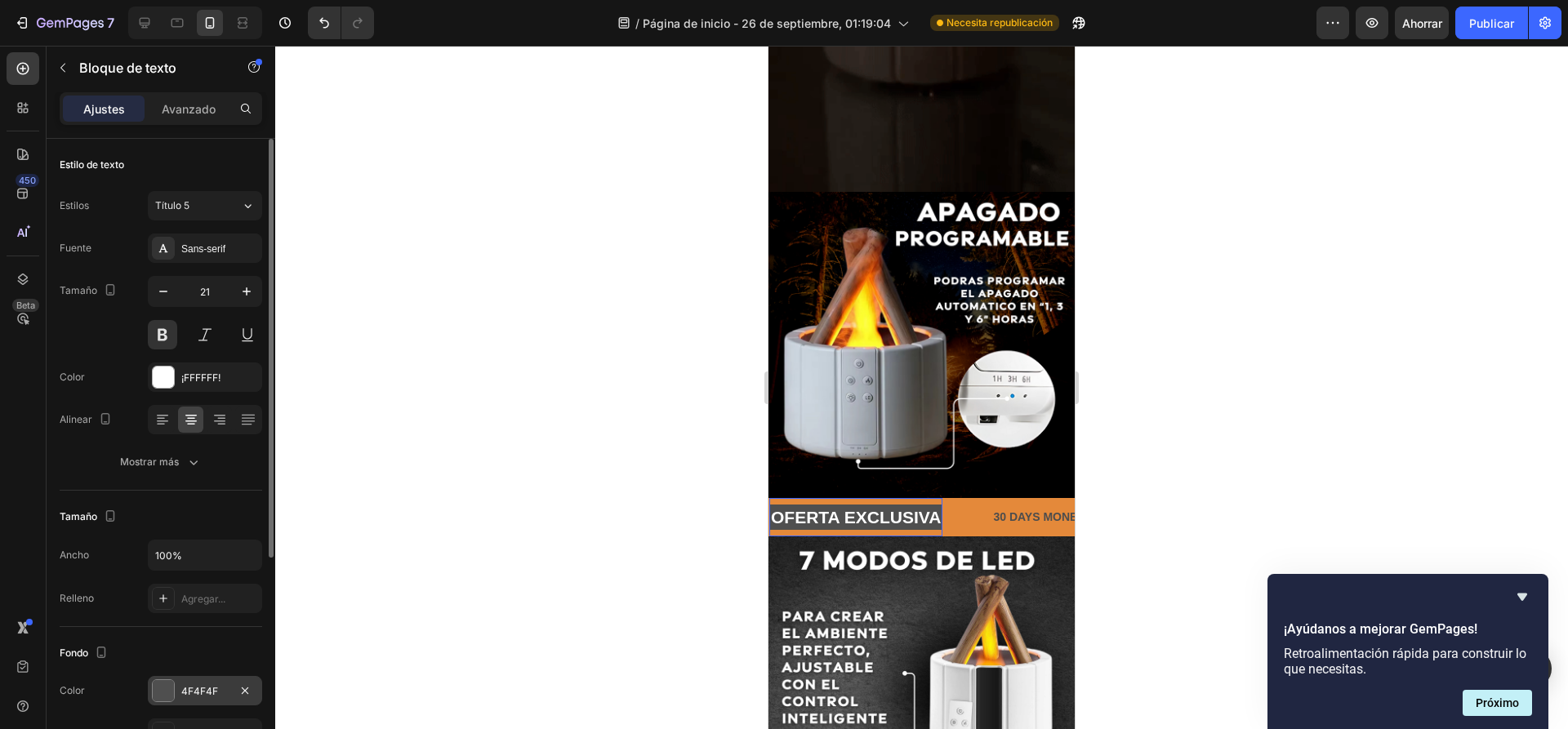
click at [155, 686] on div at bounding box center [164, 691] width 21 height 21
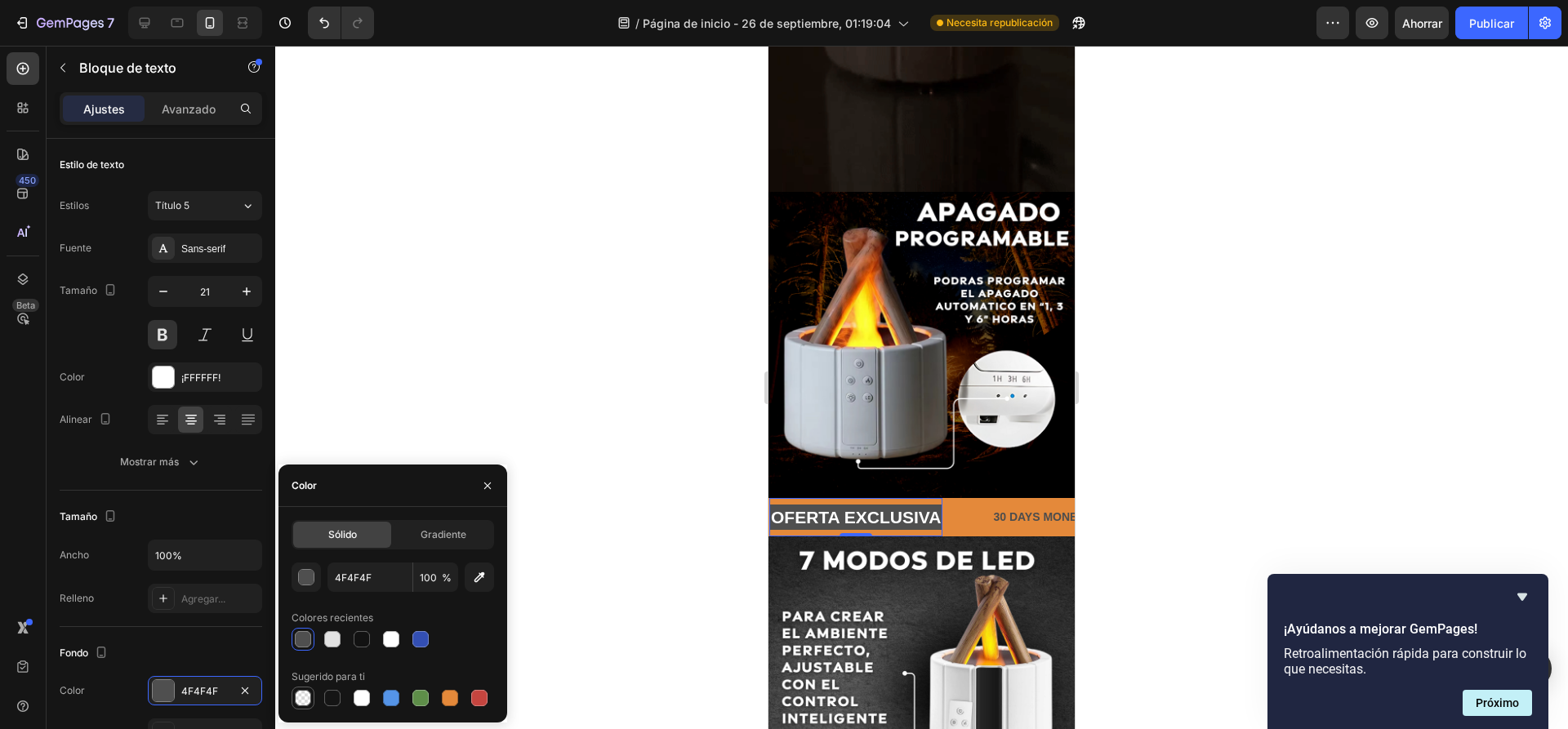
click at [300, 701] on div at bounding box center [303, 698] width 16 height 16
type input "000000"
type input "0"
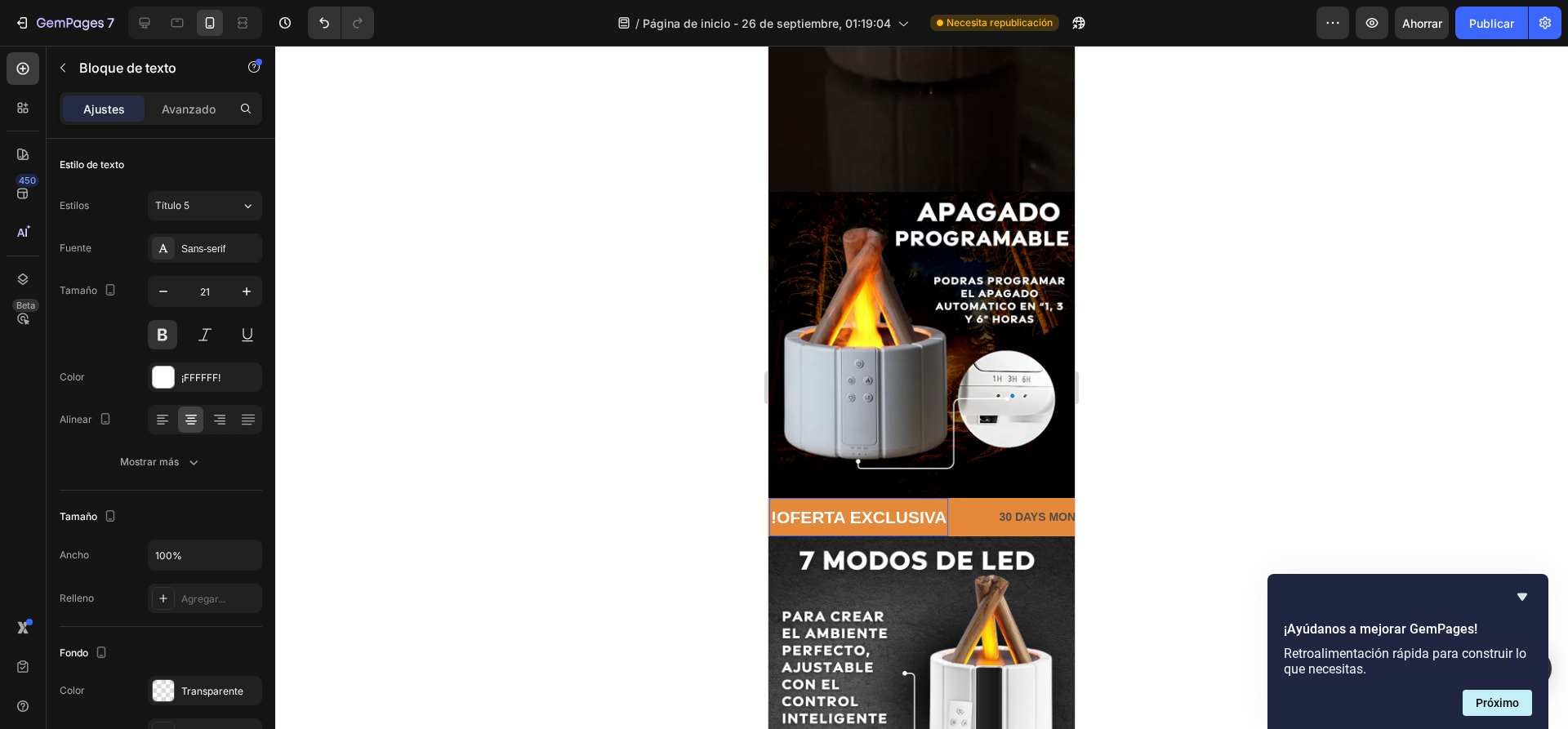
click at [943, 506] on p "!OFERTA EXCLUSIVA" at bounding box center [858, 517] width 176 height 22
click at [1025, 507] on p "30 DAYS MONEY BACK GUARANTEE" at bounding box center [1105, 517] width 204 height 20
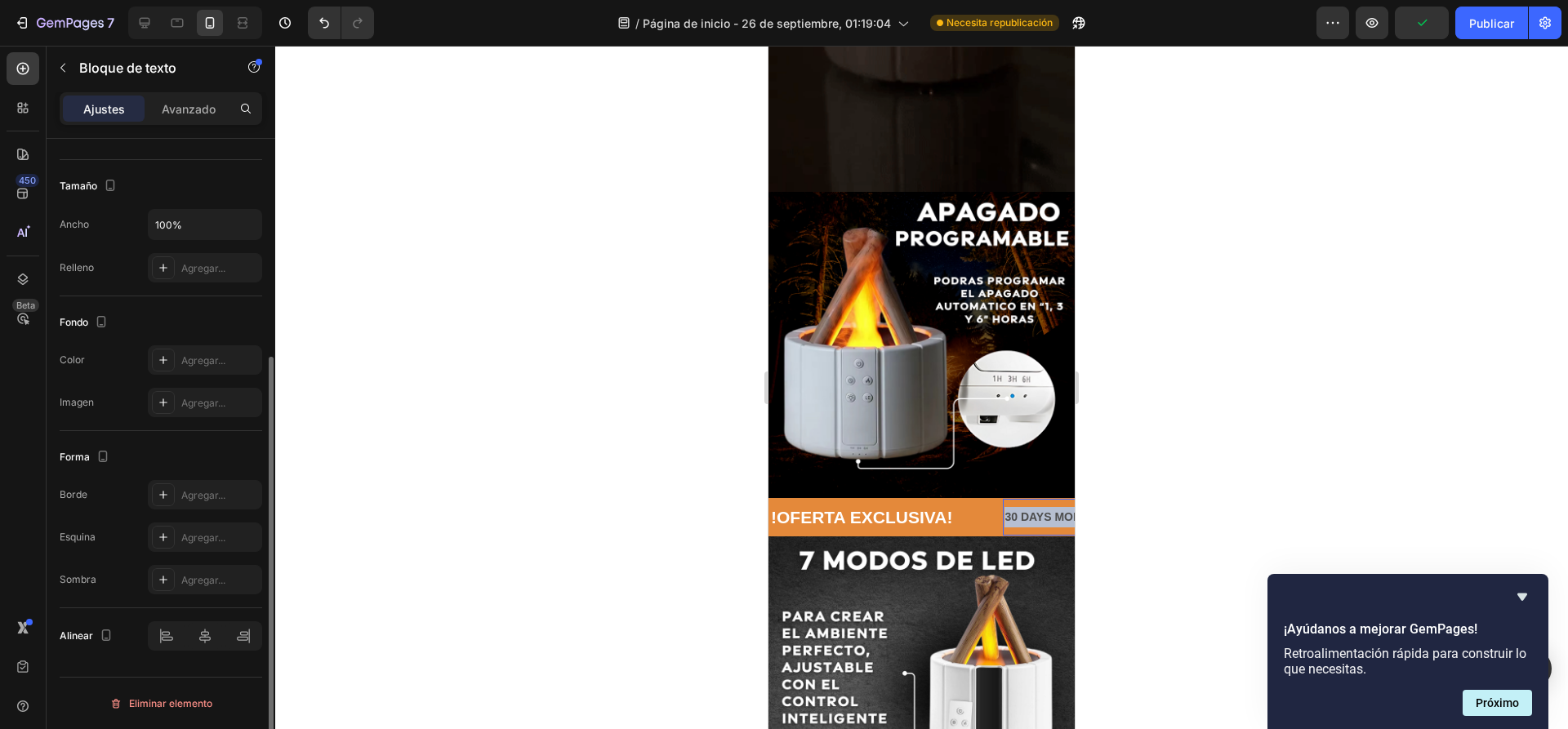
click at [1025, 507] on p "30 DAYS MONEY BACK GUARANTEE" at bounding box center [1105, 517] width 204 height 20
click at [1027, 507] on p "ENVIO" at bounding box center [1022, 517] width 36 height 20
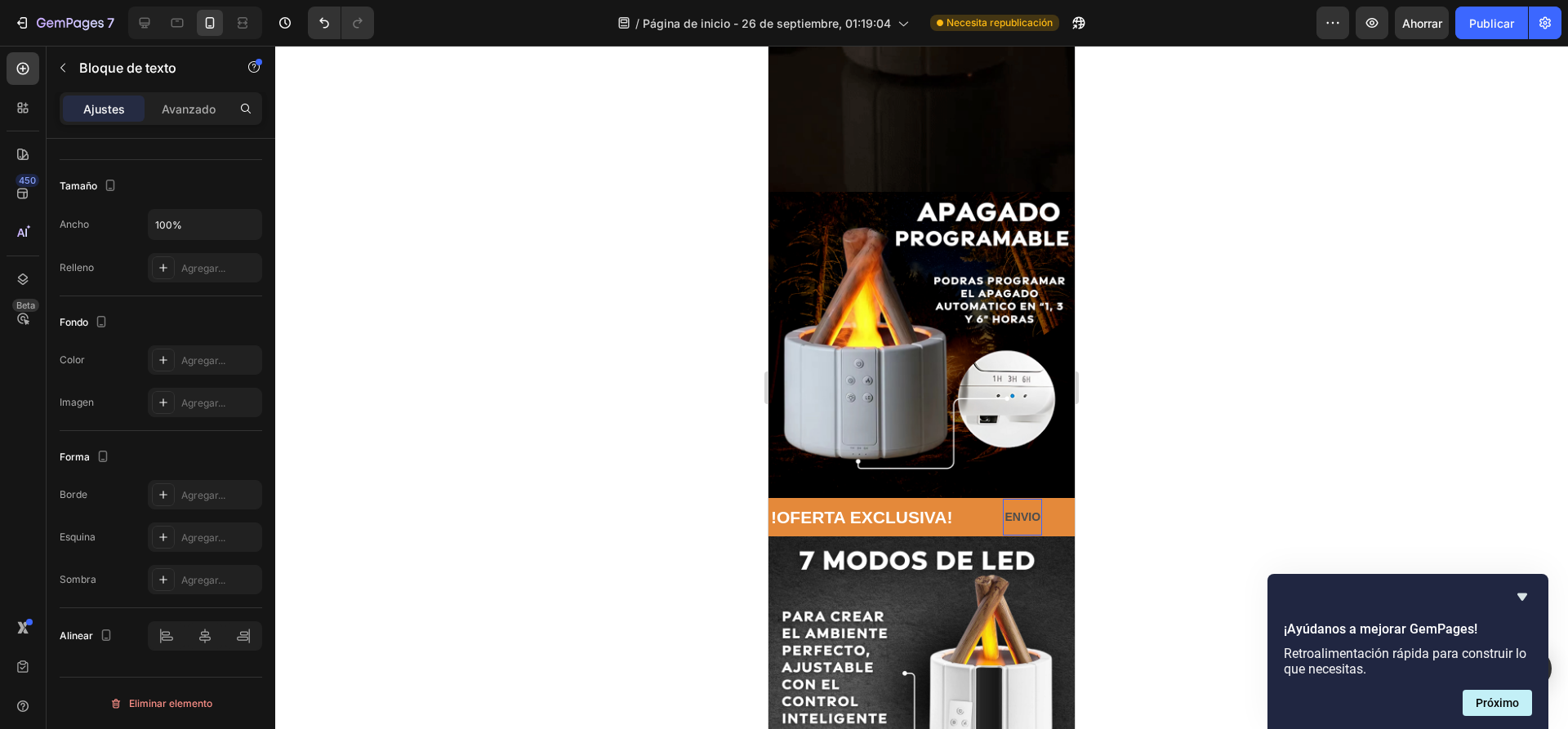
click at [1029, 507] on p "ENVIO" at bounding box center [1022, 517] width 36 height 20
click at [1033, 507] on p "ENVIO" at bounding box center [1022, 517] width 36 height 20
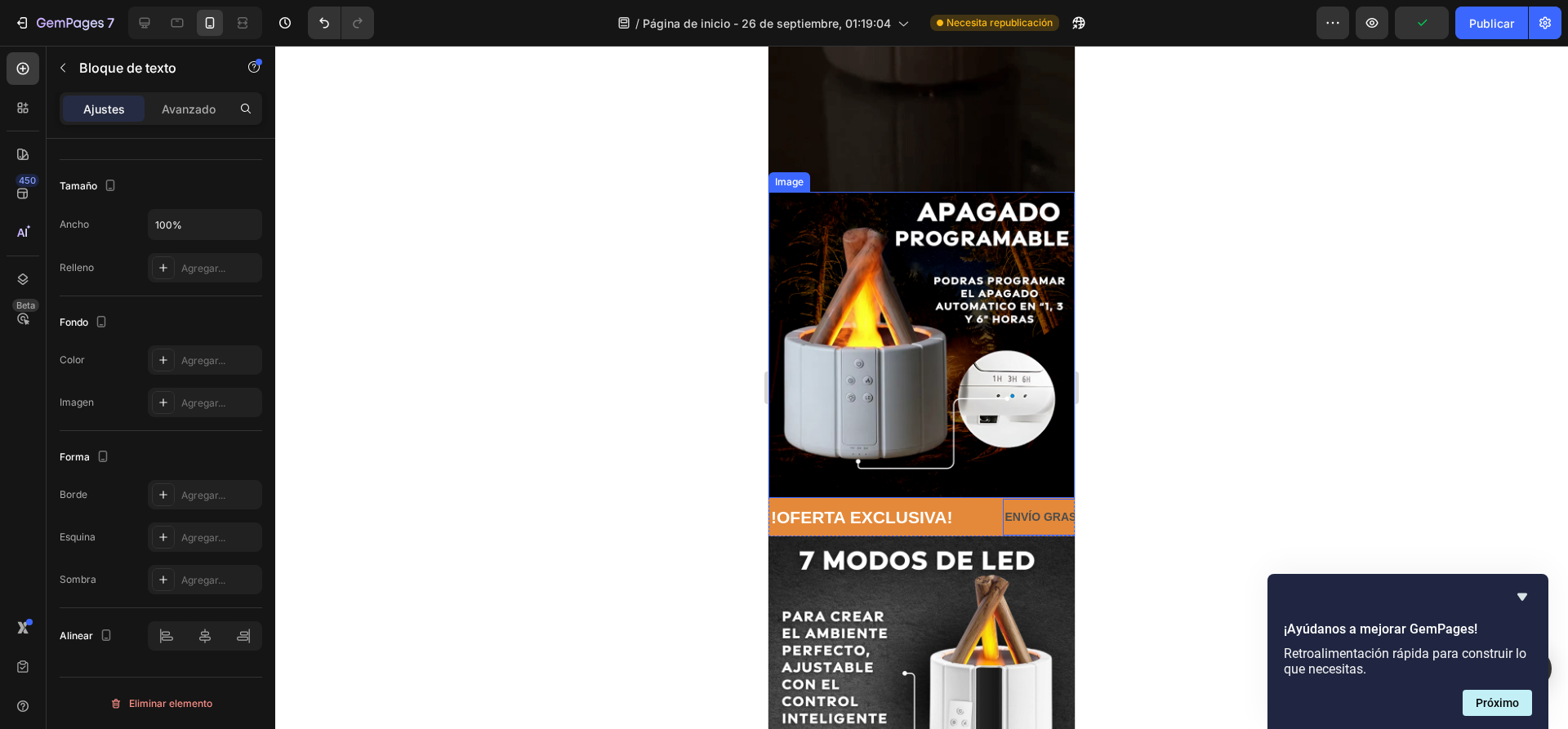
scroll to position [0, 116]
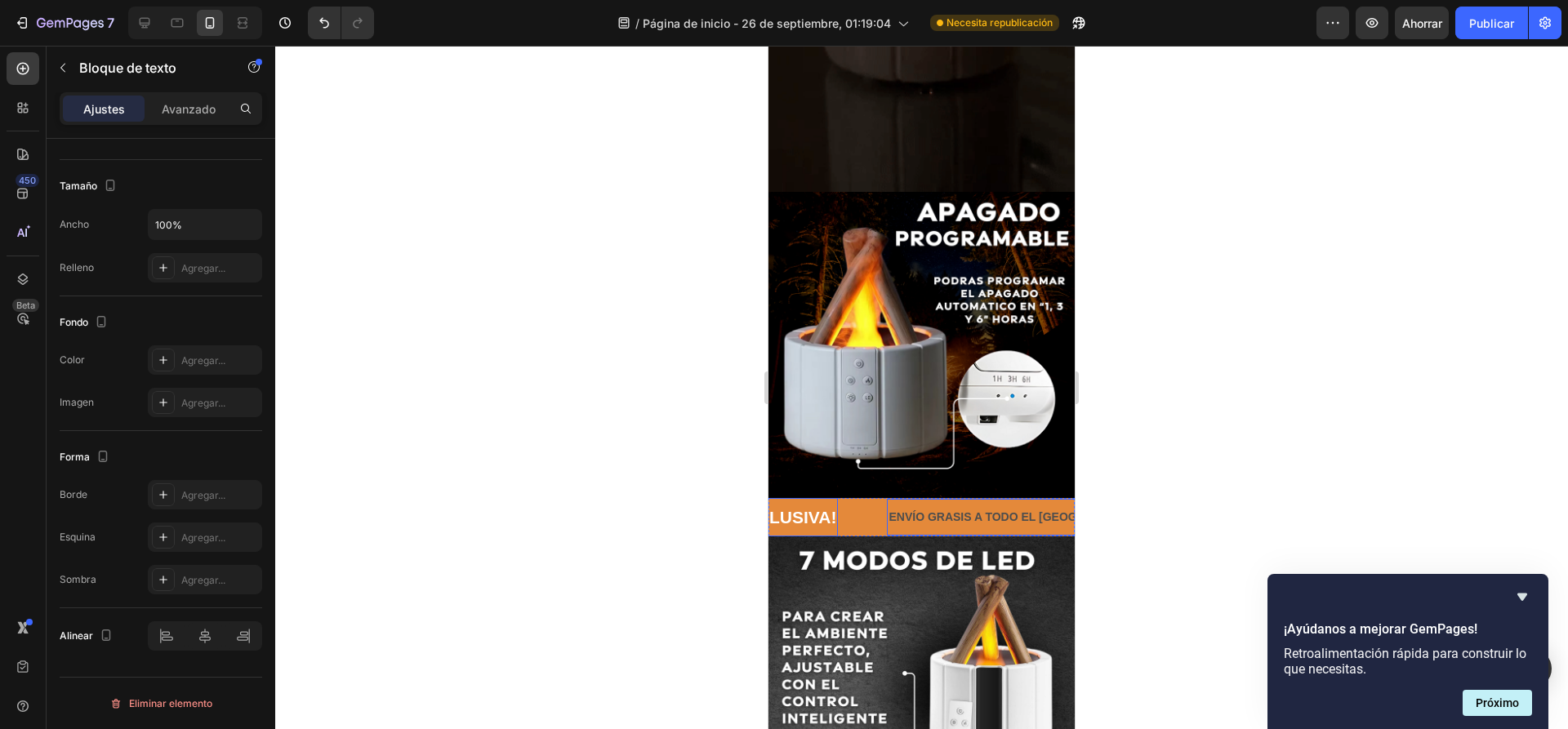
click at [812, 506] on p "!OFERTA EXCLUSIVA!" at bounding box center [746, 517] width 181 height 22
click at [943, 507] on p "ENVÍO GRASIS A TODO EL PERÚ" at bounding box center [1024, 517] width 272 height 20
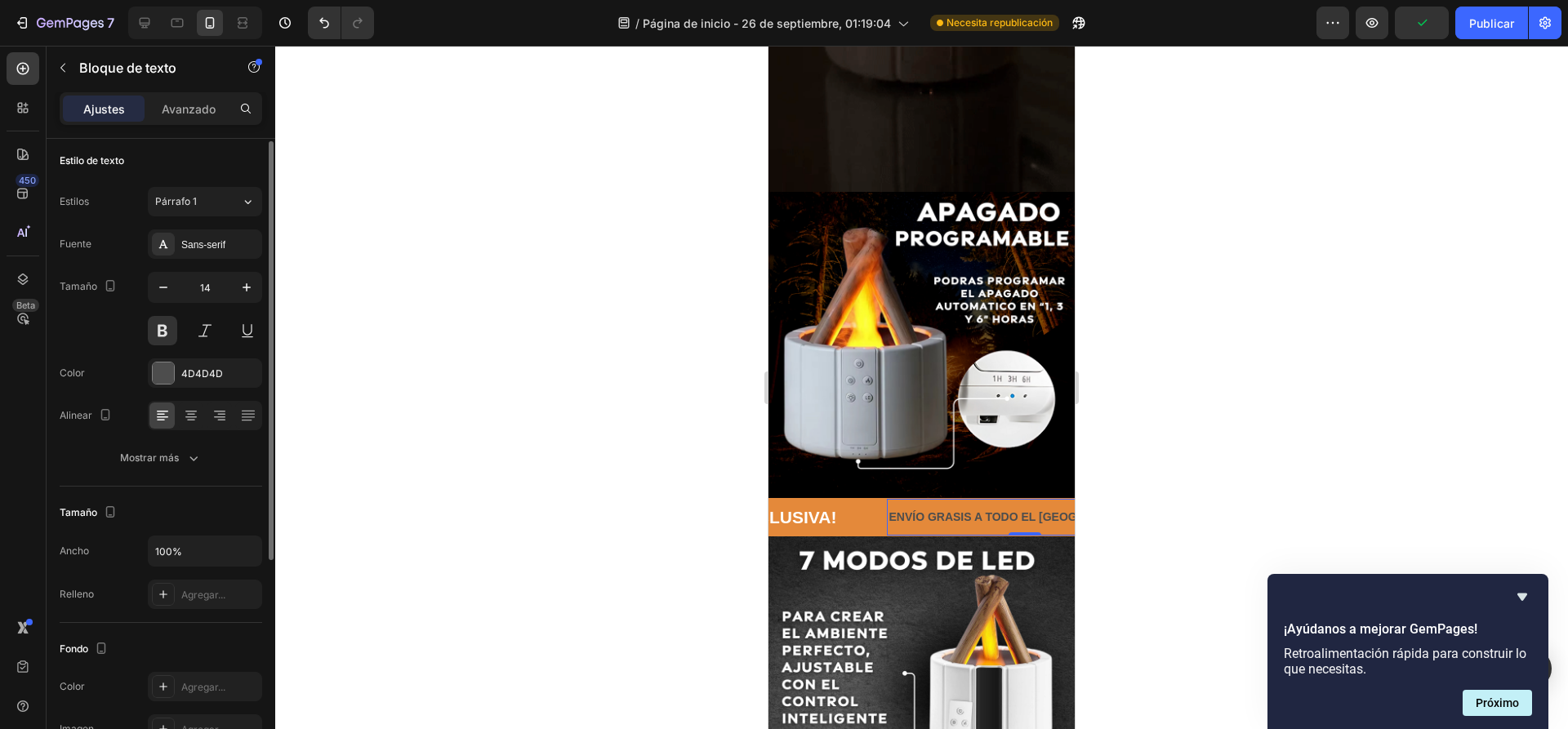
scroll to position [0, 0]
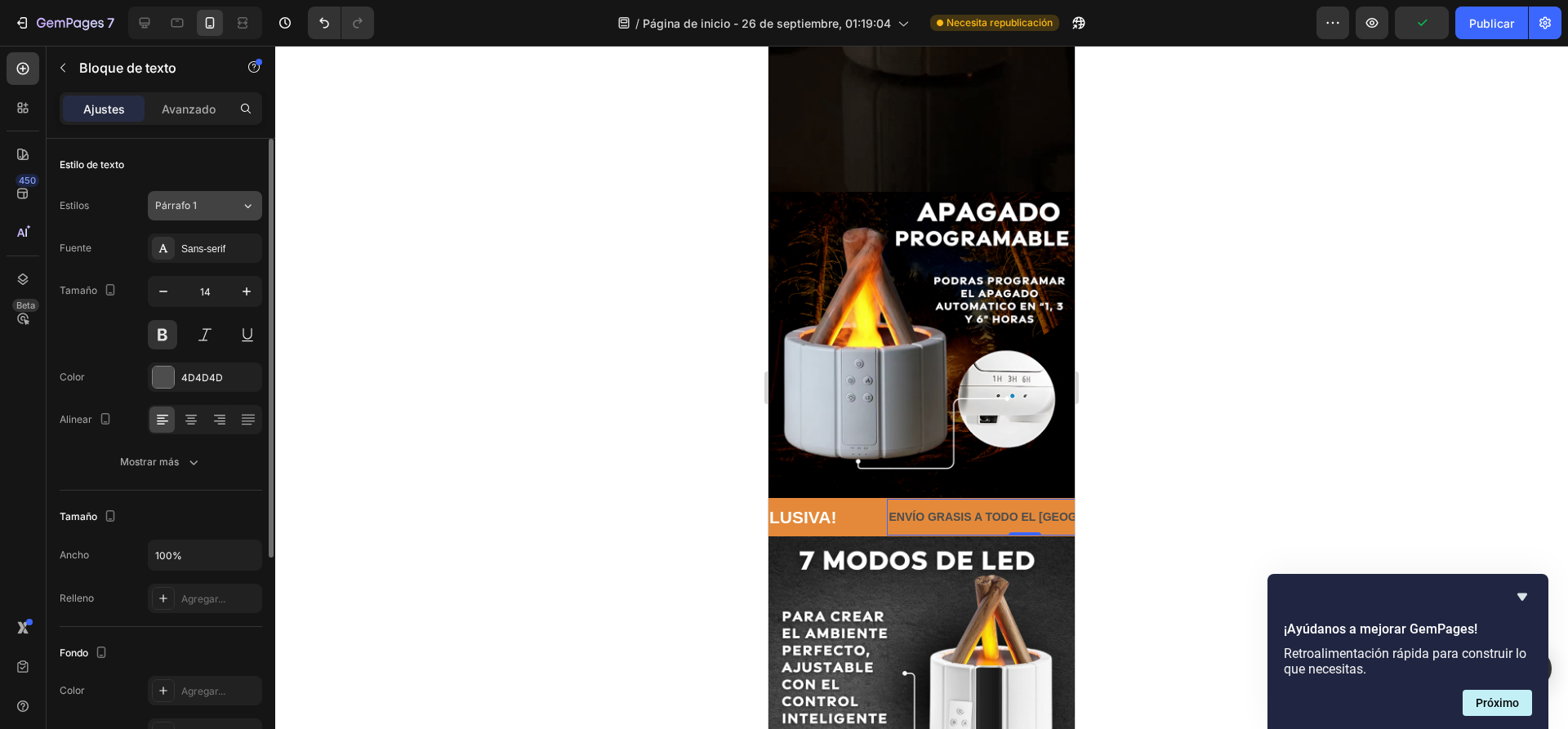
click at [226, 206] on div "Párrafo 1" at bounding box center [198, 206] width 86 height 15
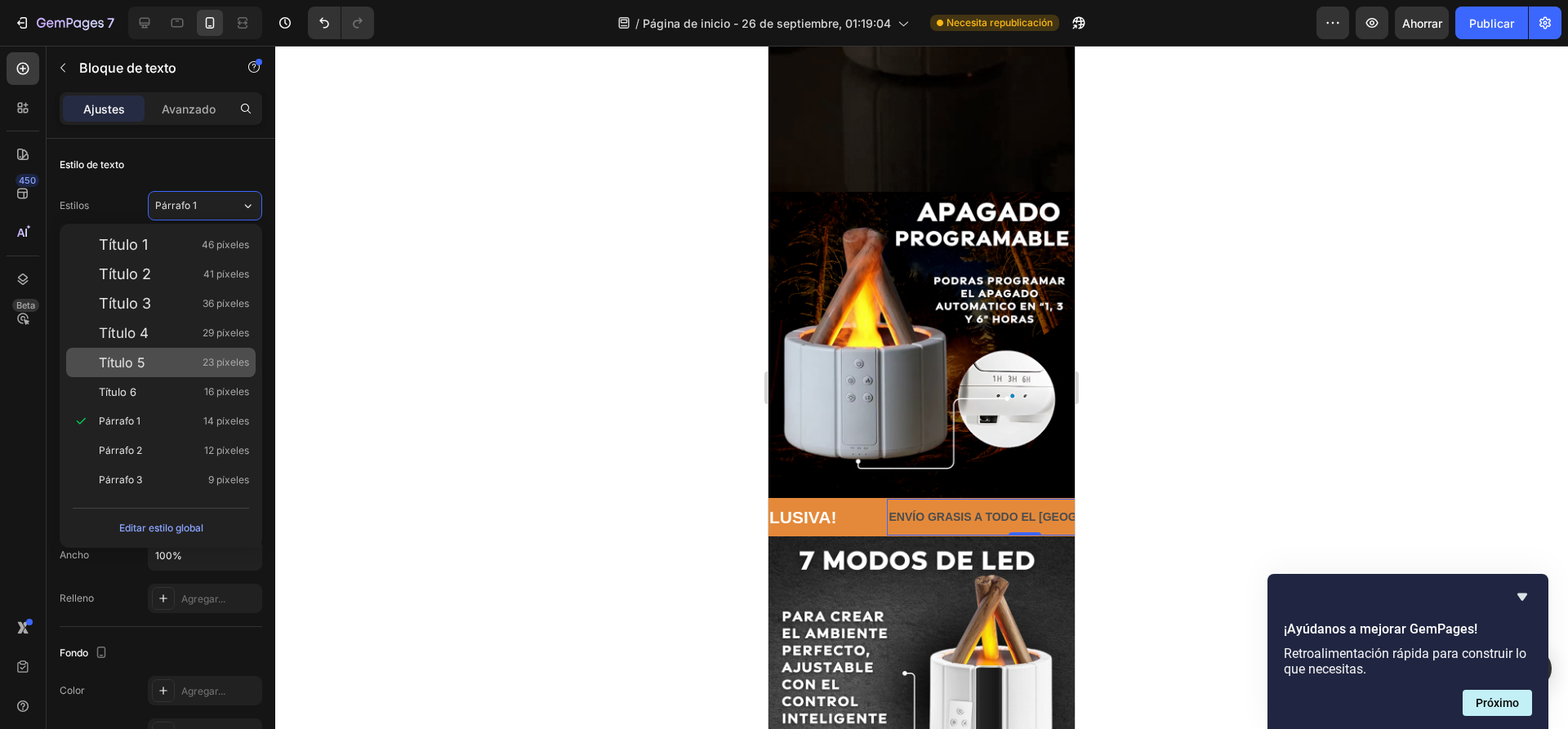
click at [149, 362] on div "Título 5 23 píxeles" at bounding box center [174, 362] width 150 height 16
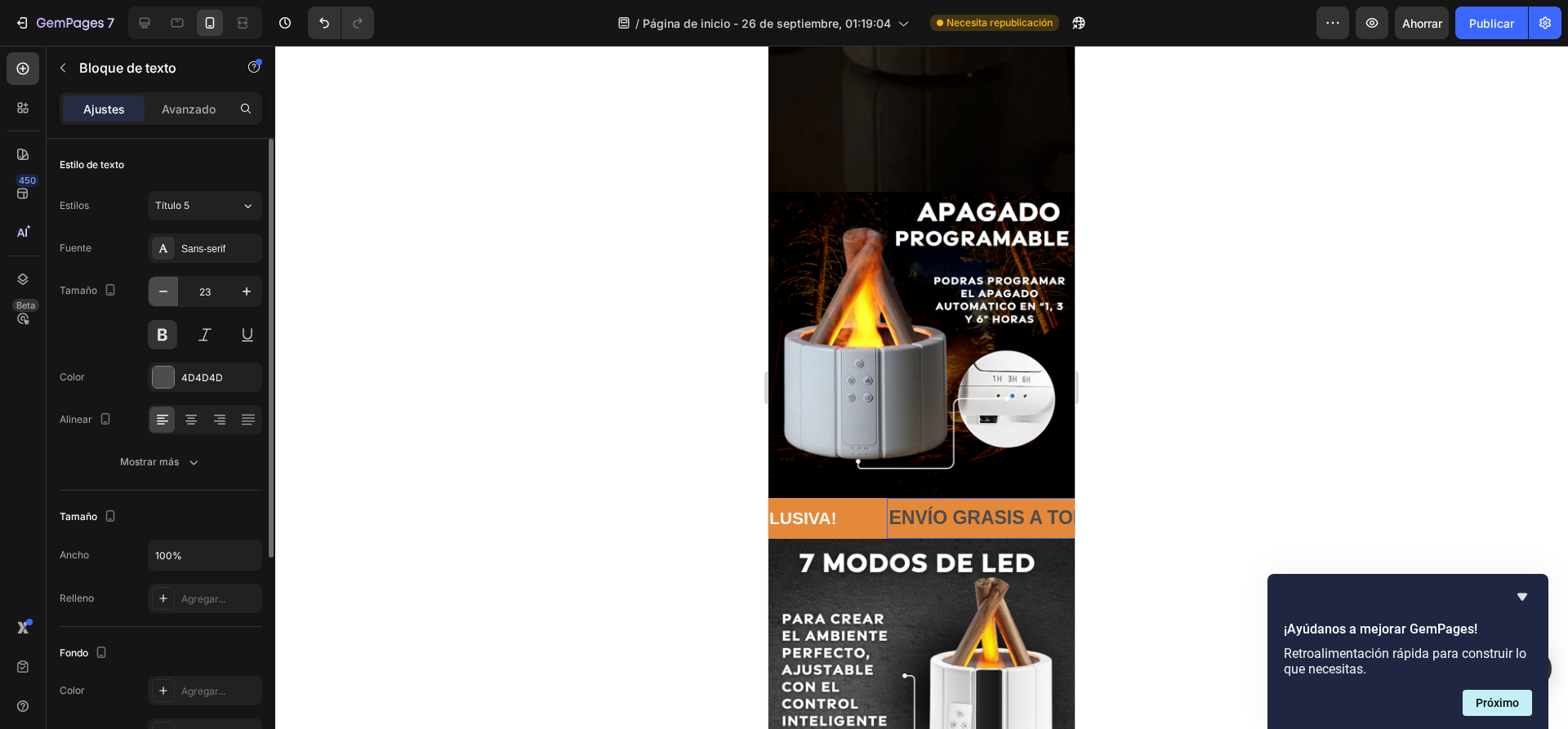
click at [161, 293] on icon "button" at bounding box center [164, 292] width 16 height 16
type input "22"
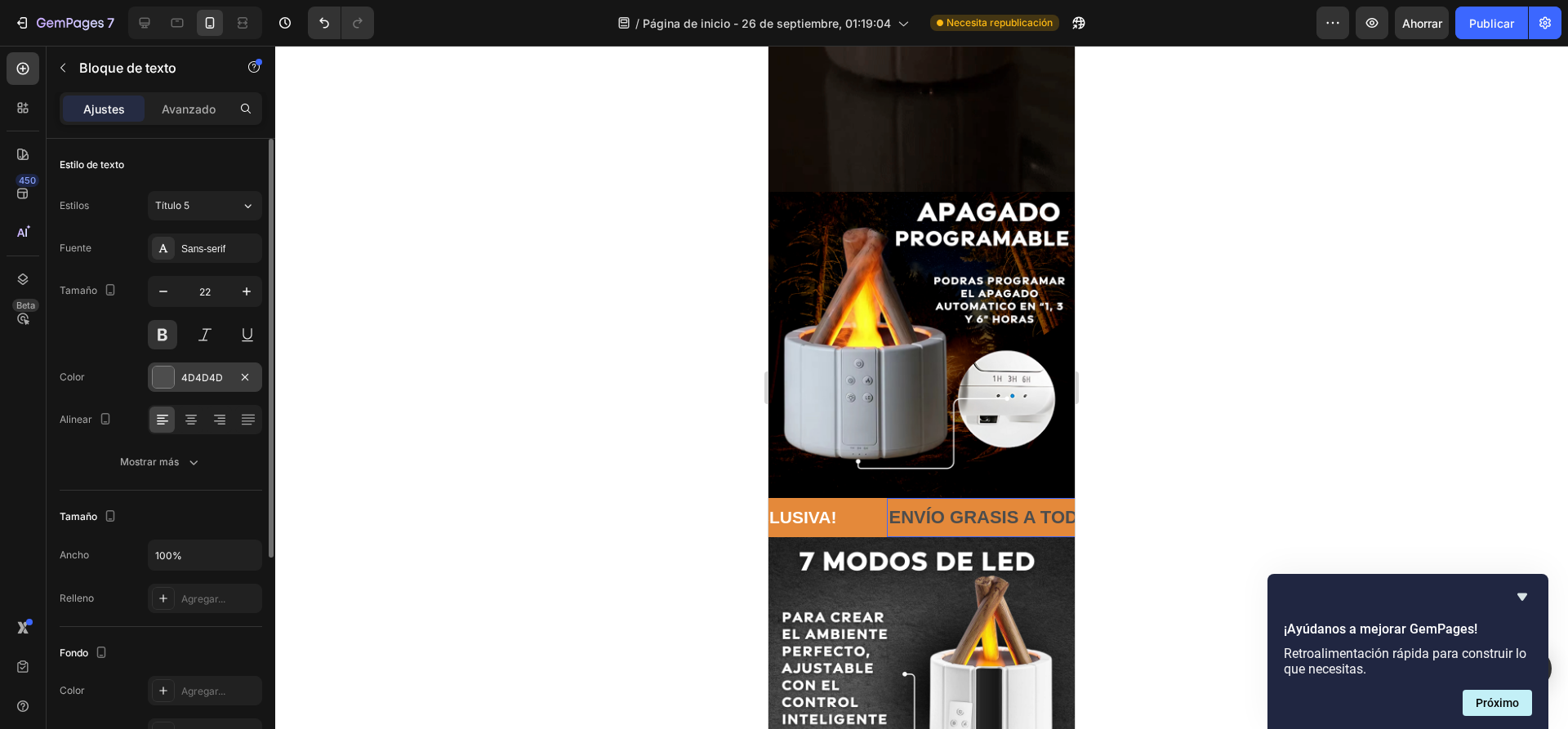
click at [161, 380] on div at bounding box center [164, 377] width 21 height 21
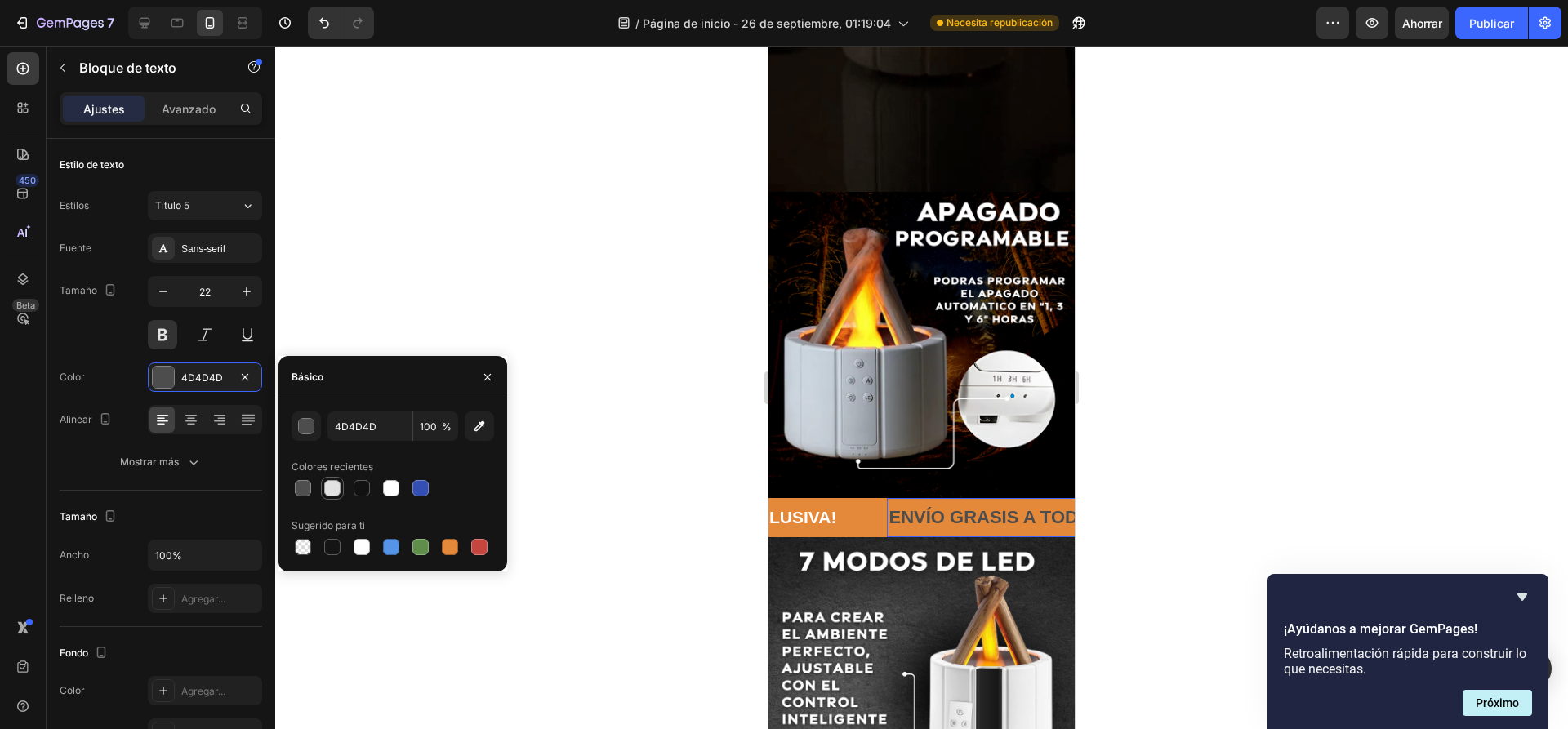
click at [331, 486] on div at bounding box center [332, 488] width 16 height 16
type input "E2E2E2"
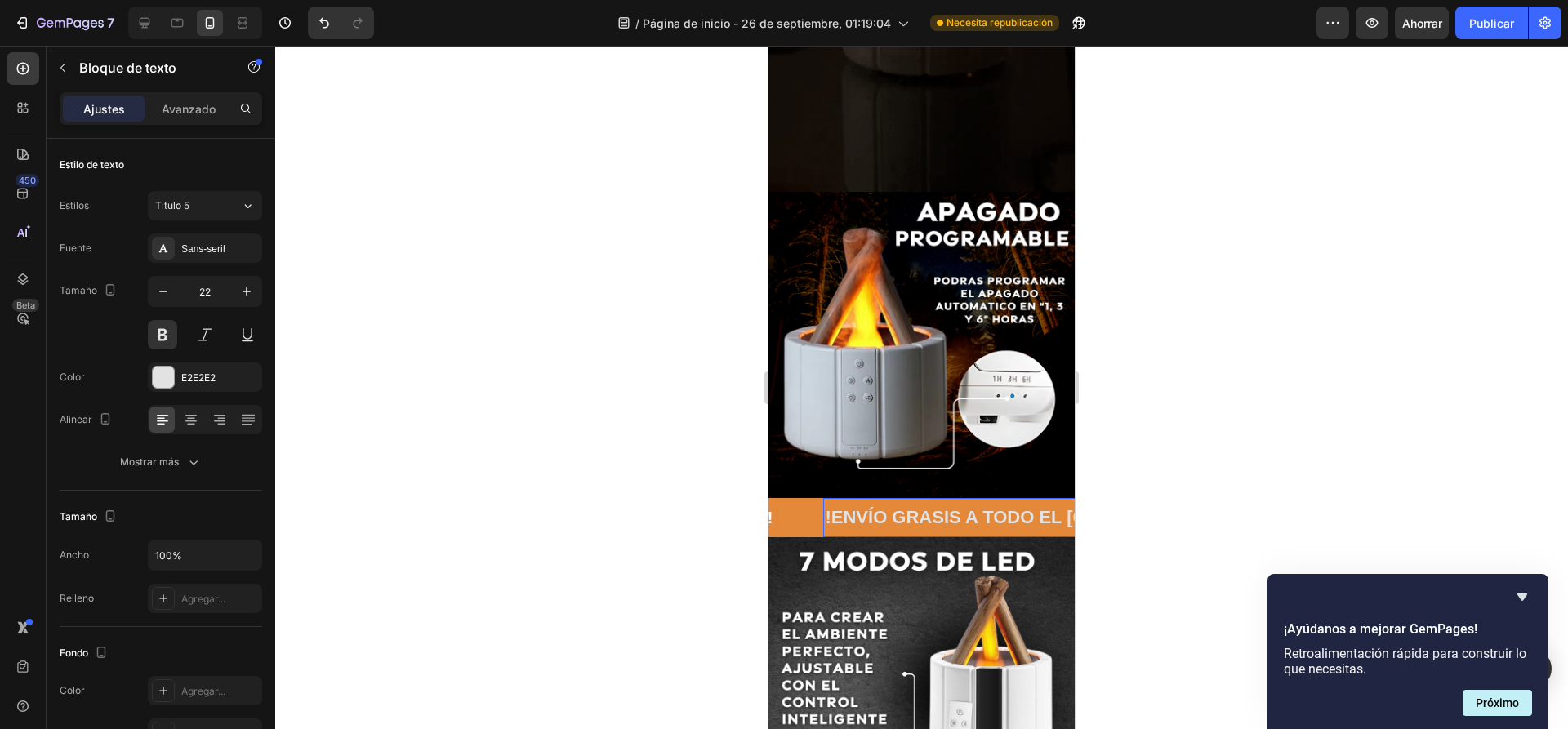
scroll to position [0, 234]
click at [1042, 506] on p "!ENVÍO GRASIS A TODO EL PERÚ!!!" at bounding box center [997, 517] width 451 height 24
click at [612, 369] on div at bounding box center [921, 387] width 1292 height 683
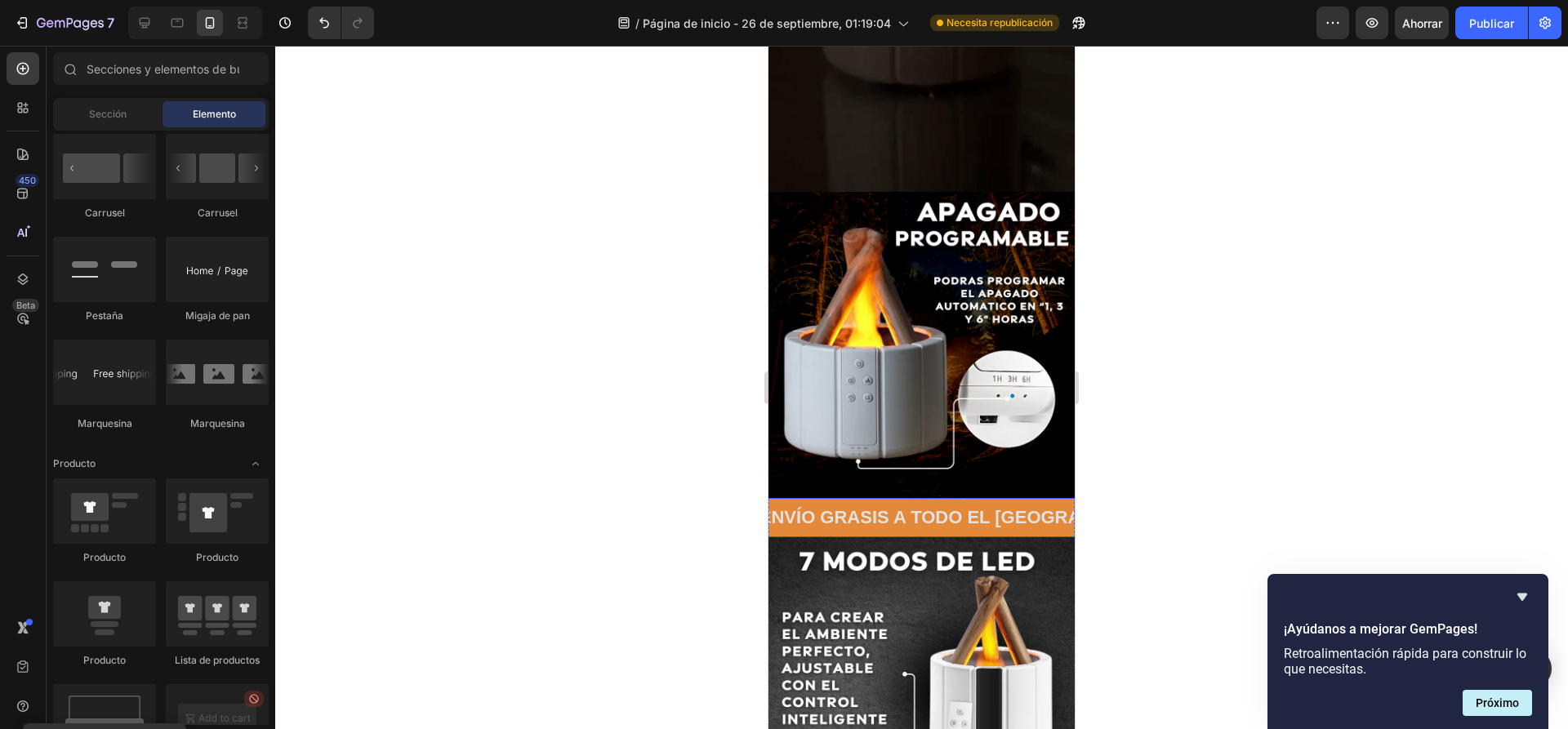
click at [918, 499] on div "!ENVÍO GRASIS A TODO EL PERÚ! Text Block" at bounding box center [972, 517] width 442 height 40
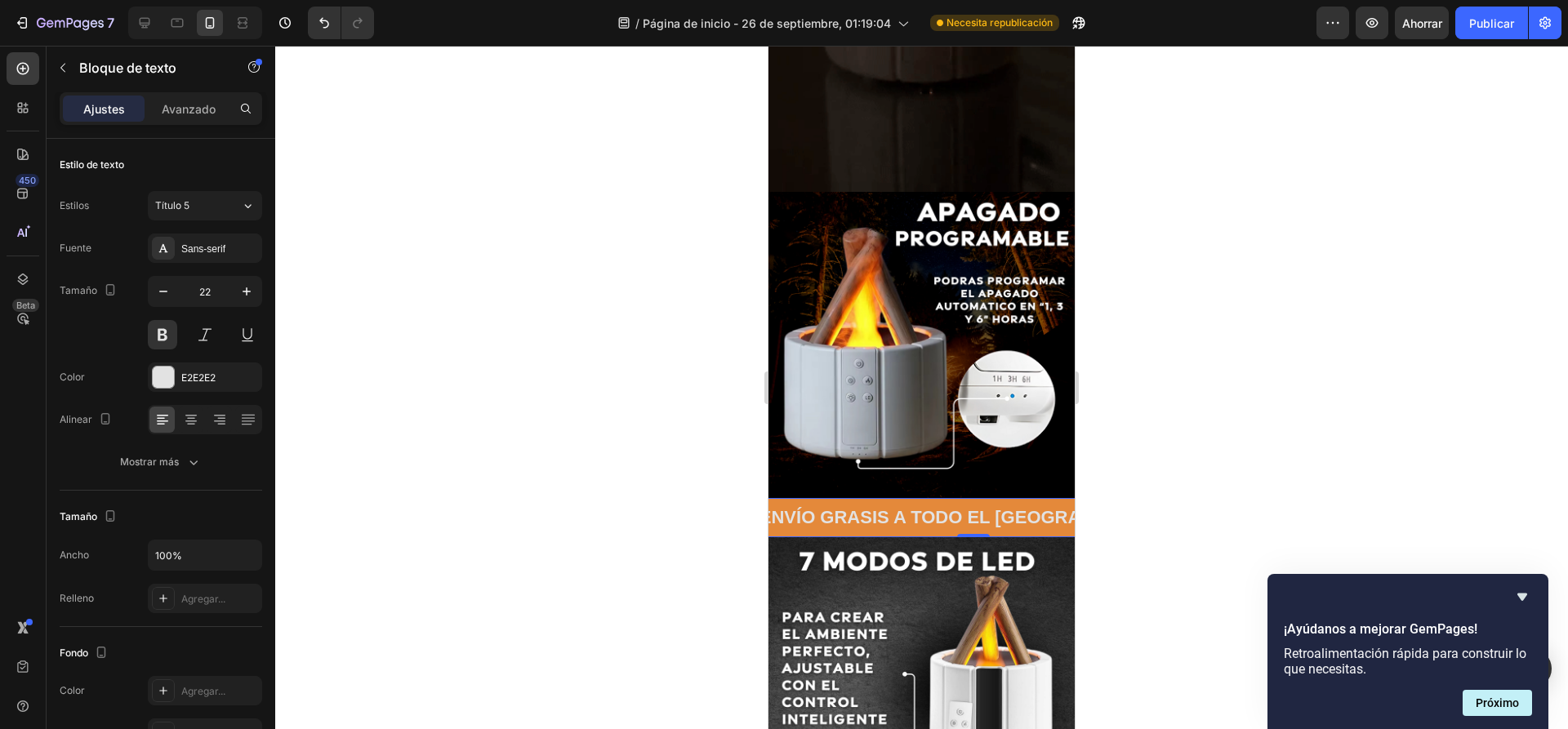
click at [904, 498] on div "!ENVÍO GRASIS A TODO EL PERÚ! Text Block 0" at bounding box center [972, 517] width 442 height 40
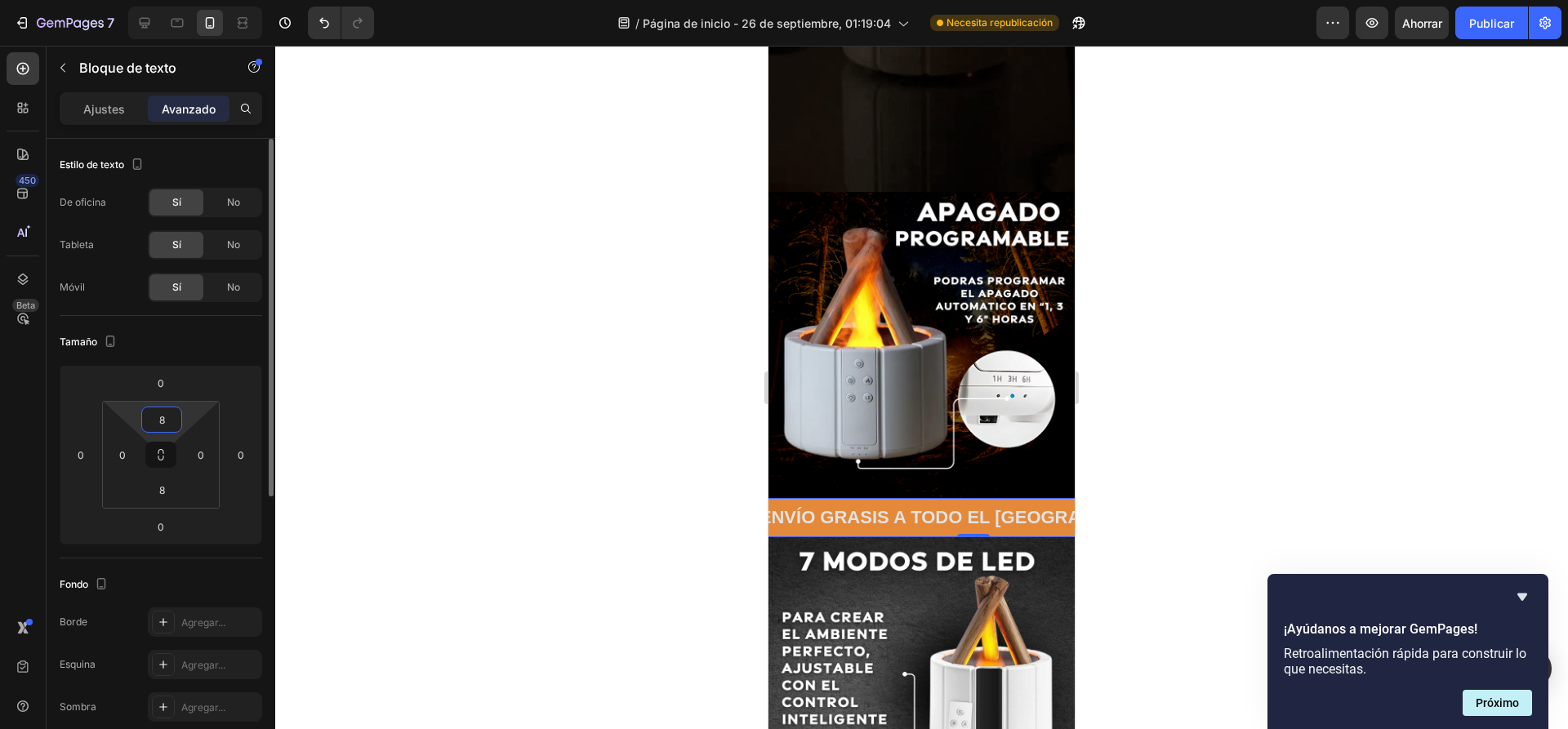
click at [174, 409] on input "8" at bounding box center [162, 419] width 33 height 25
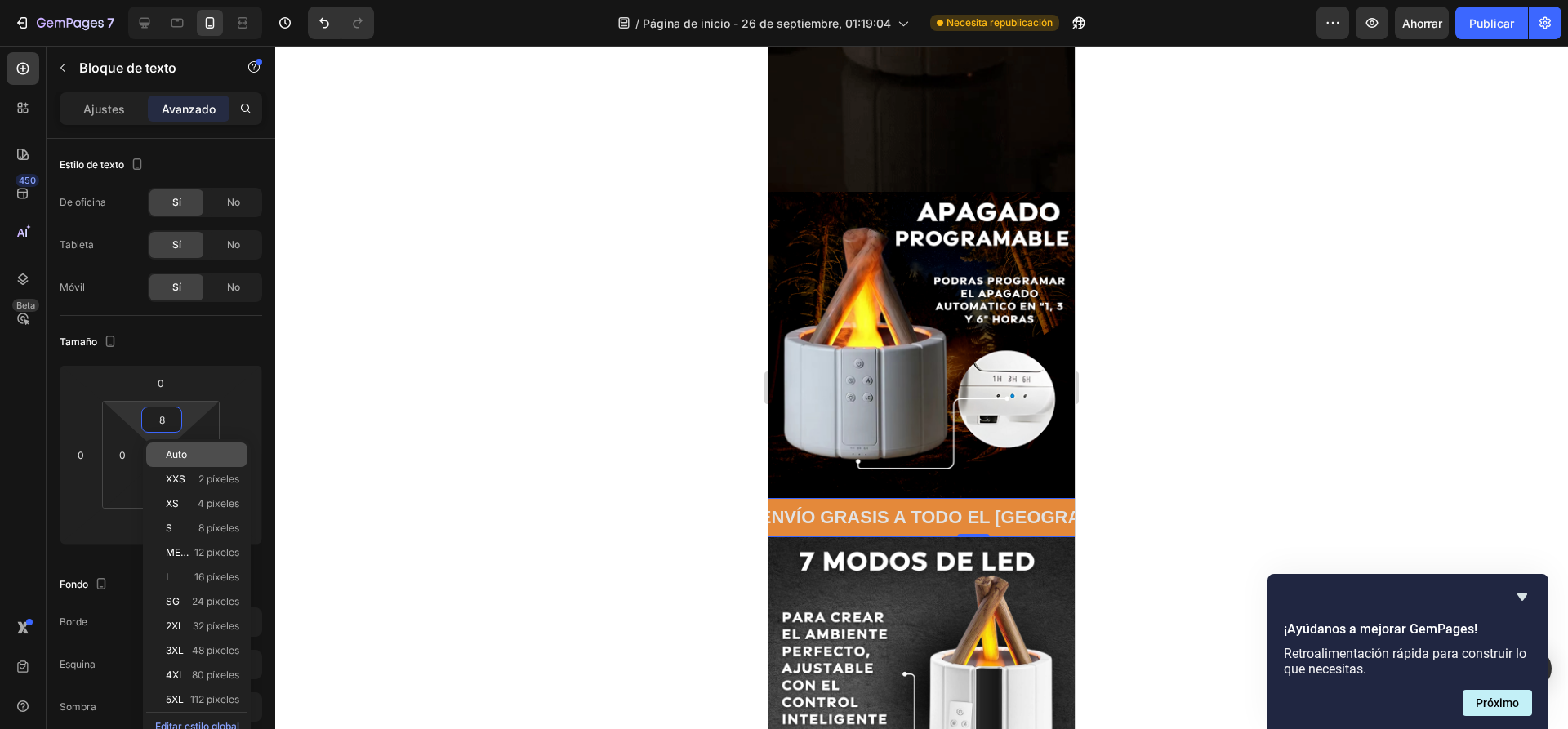
click at [192, 459] on p "Auto" at bounding box center [203, 454] width 74 height 11
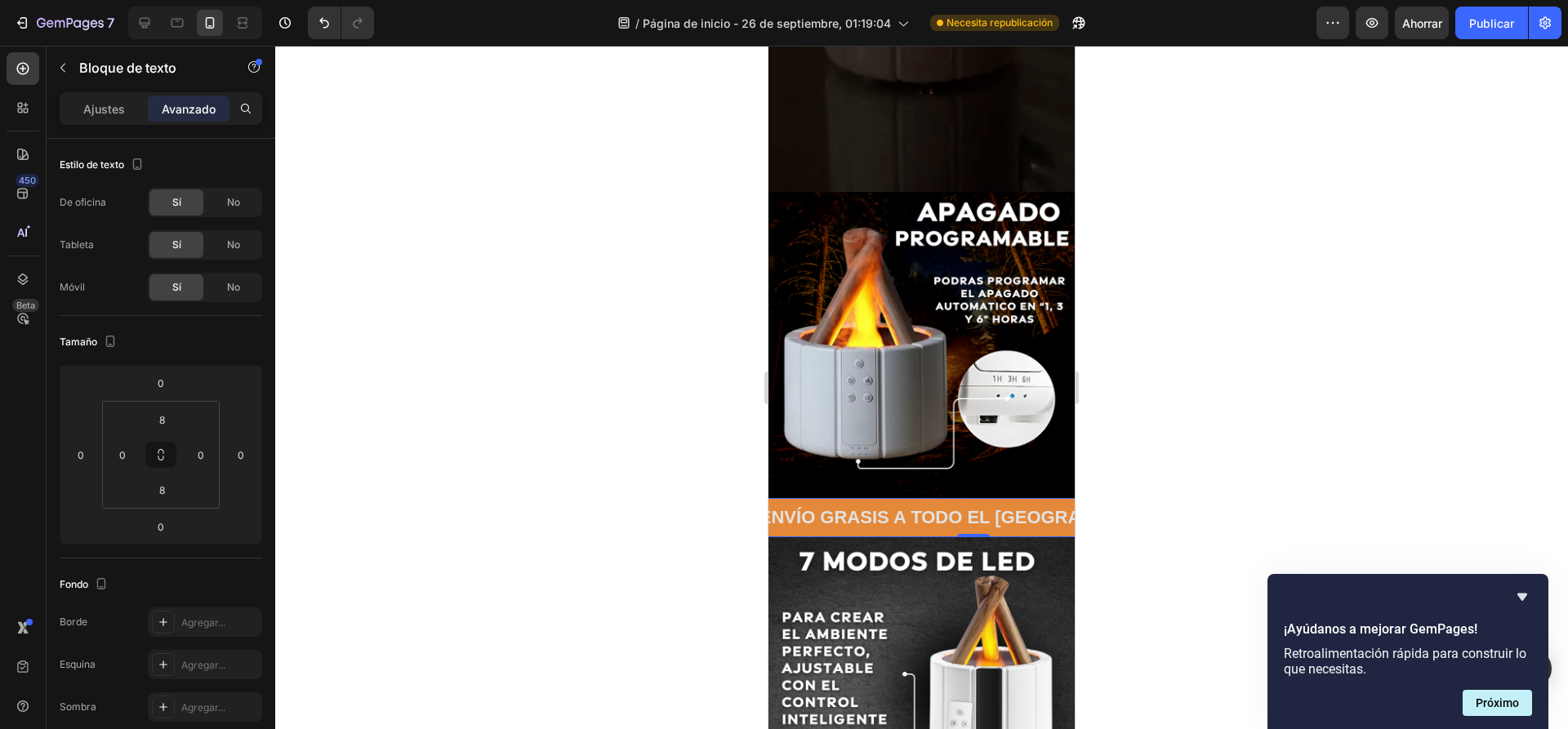
type input "Auto"
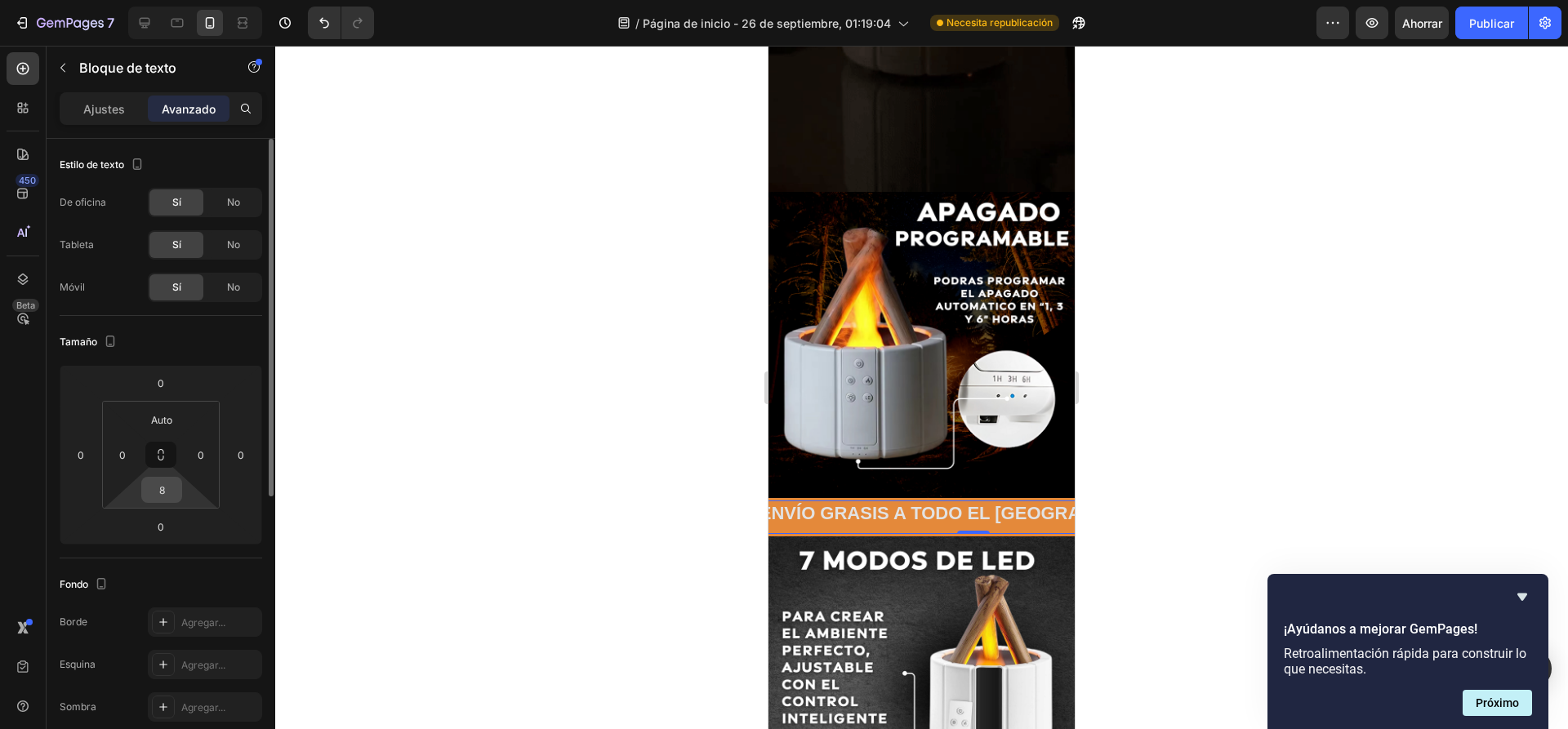
click at [155, 494] on input "8" at bounding box center [162, 490] width 33 height 25
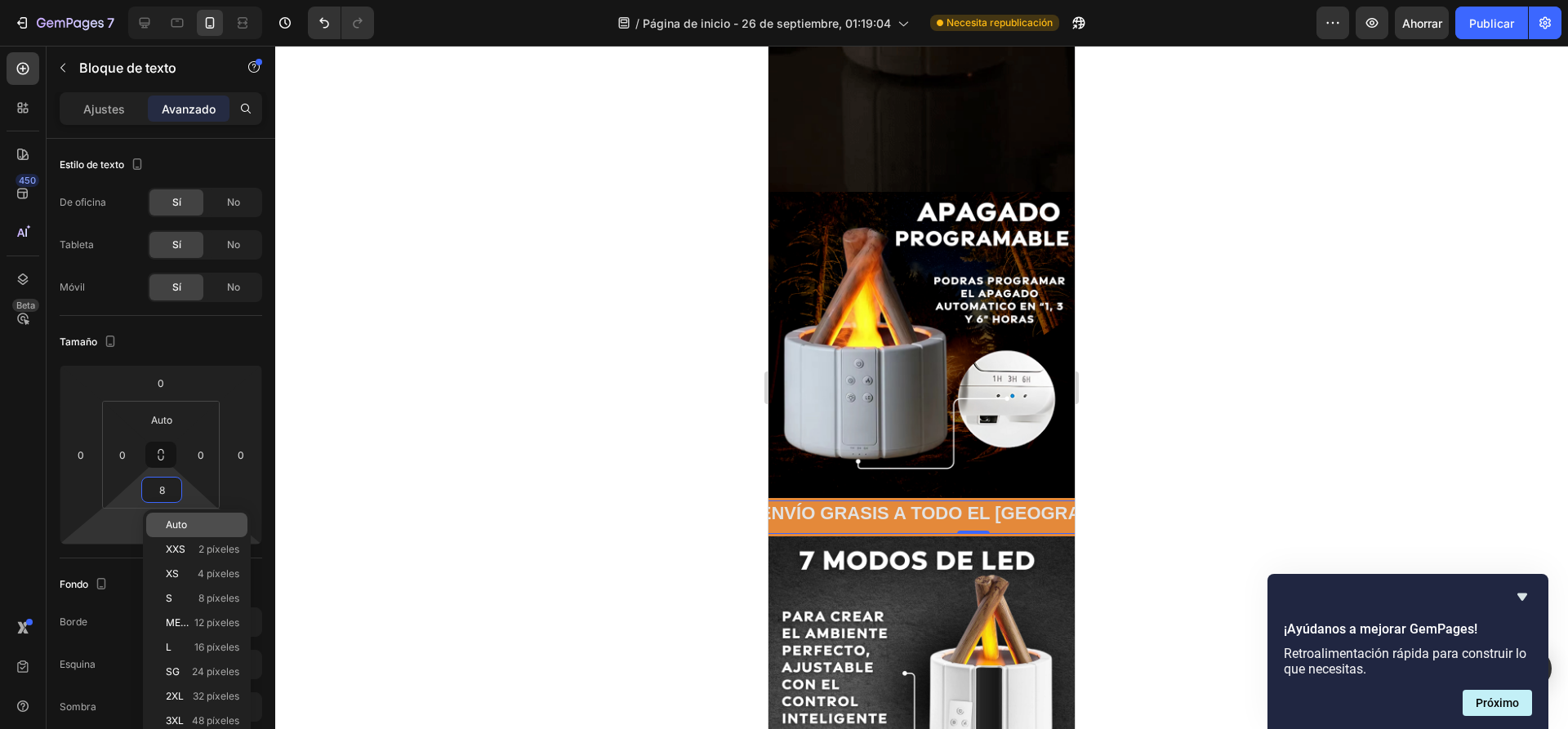
click at [189, 517] on div "Auto" at bounding box center [197, 525] width 101 height 25
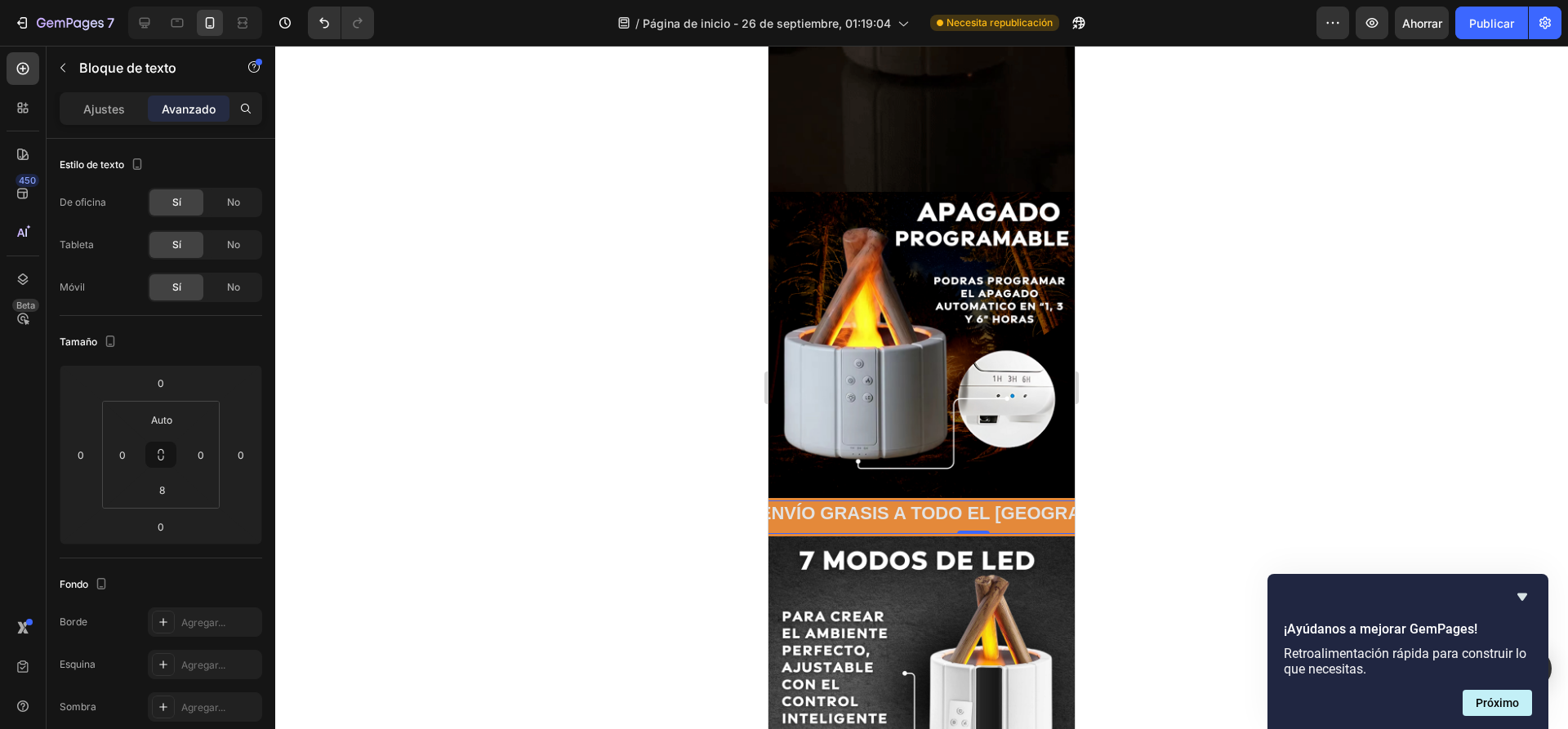
type input "Auto"
click at [446, 449] on div at bounding box center [921, 387] width 1292 height 683
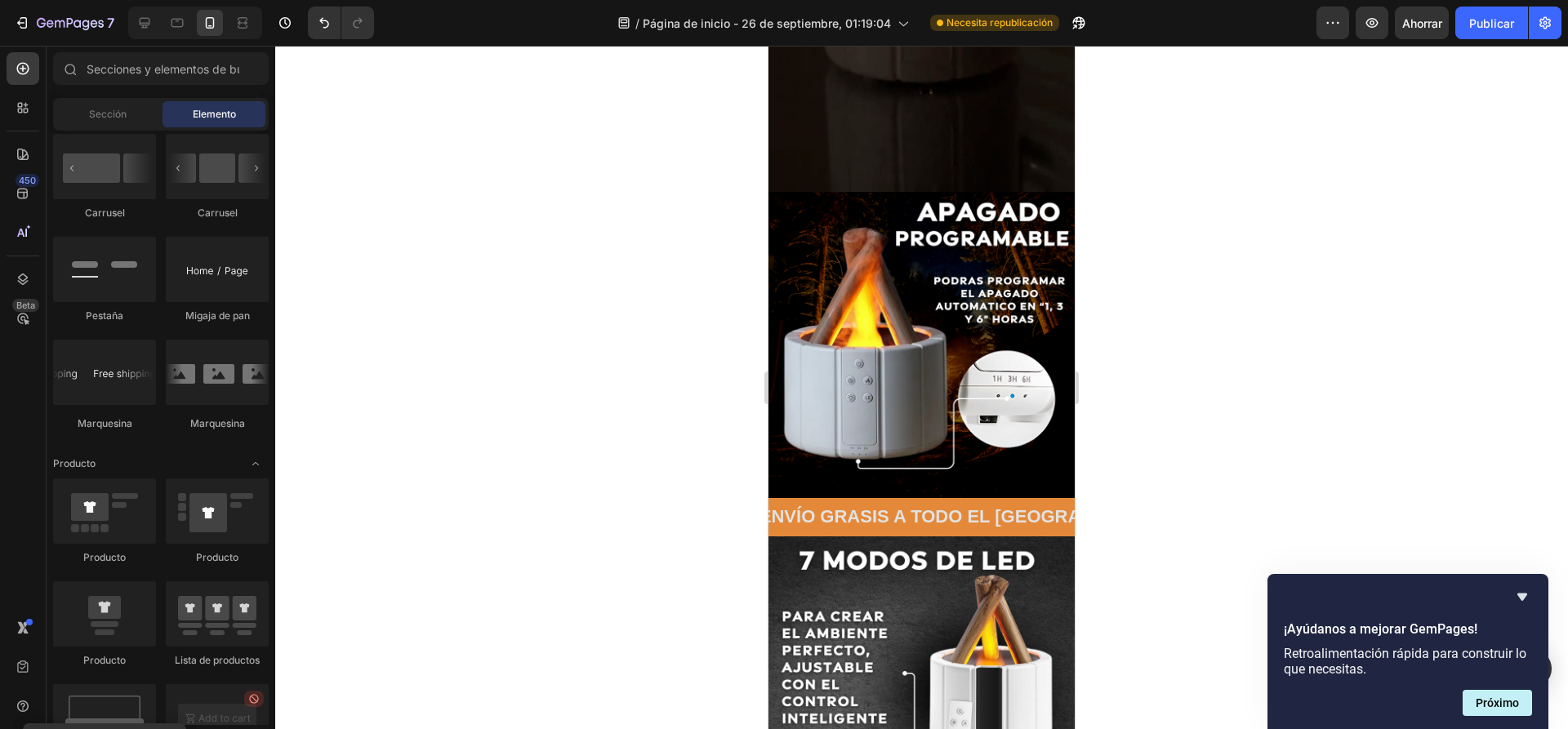
click at [500, 415] on div at bounding box center [921, 387] width 1292 height 683
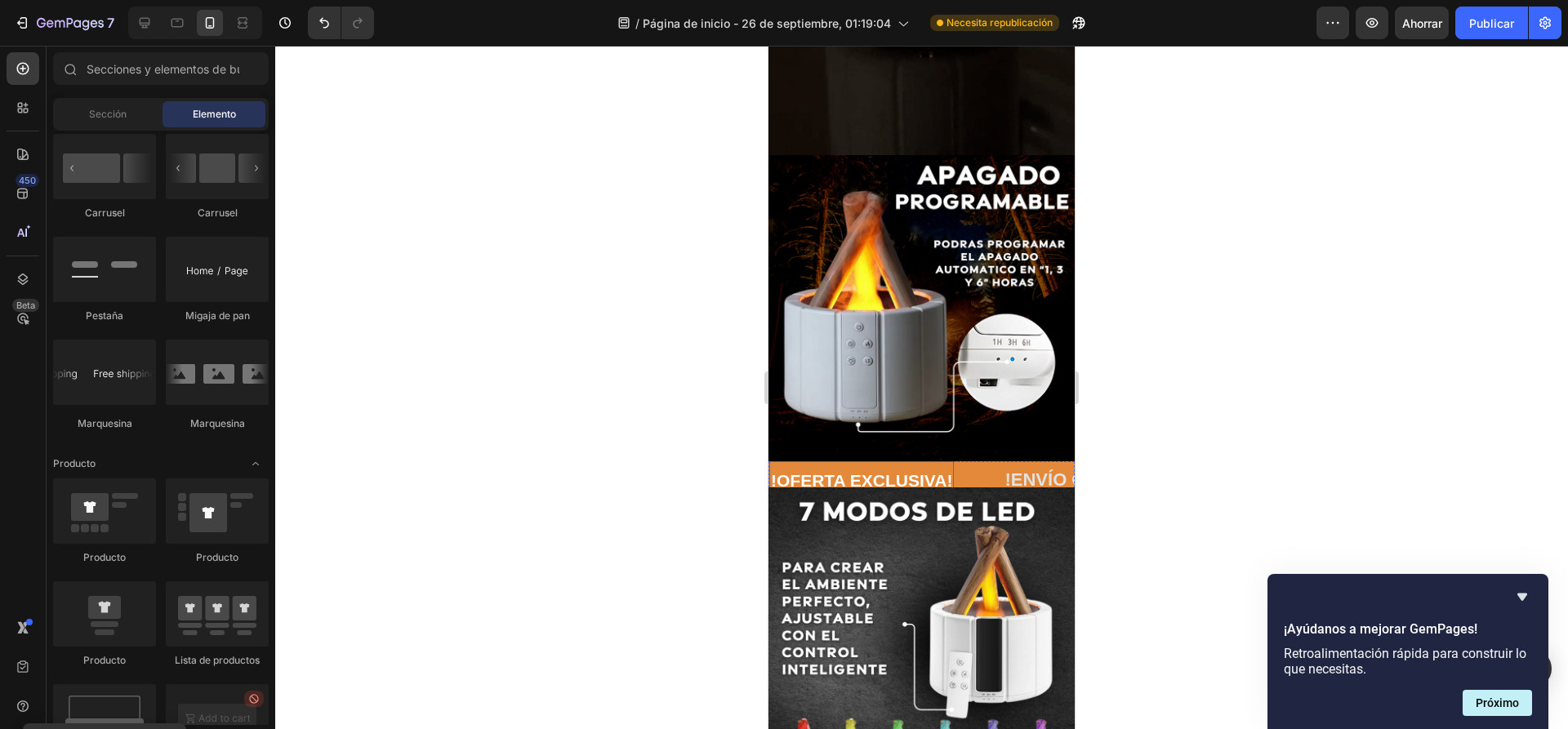
scroll to position [1469, 0]
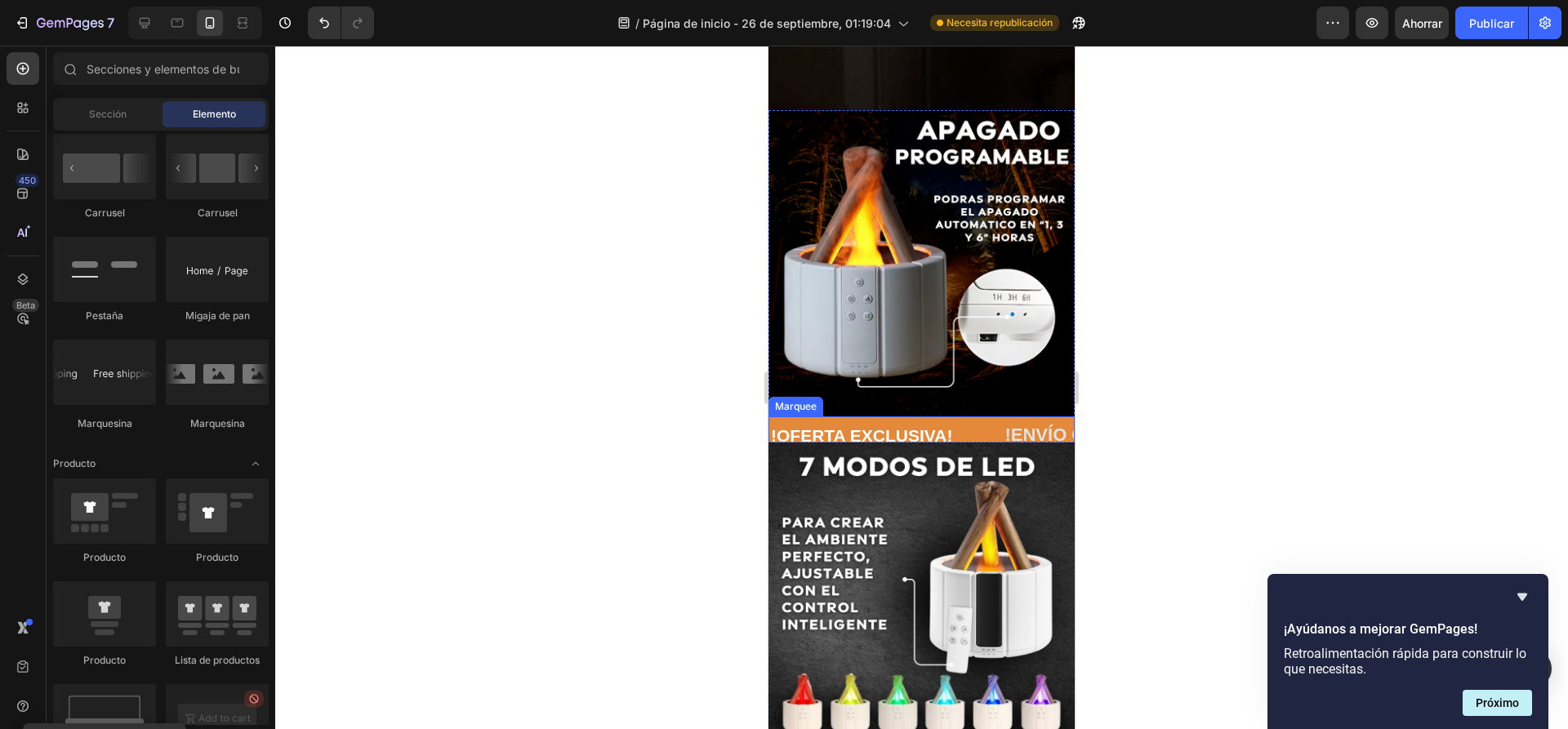
click at [980, 416] on div "!OFERTA EXCLUSIVA! Text Block" at bounding box center [886, 435] width 234 height 38
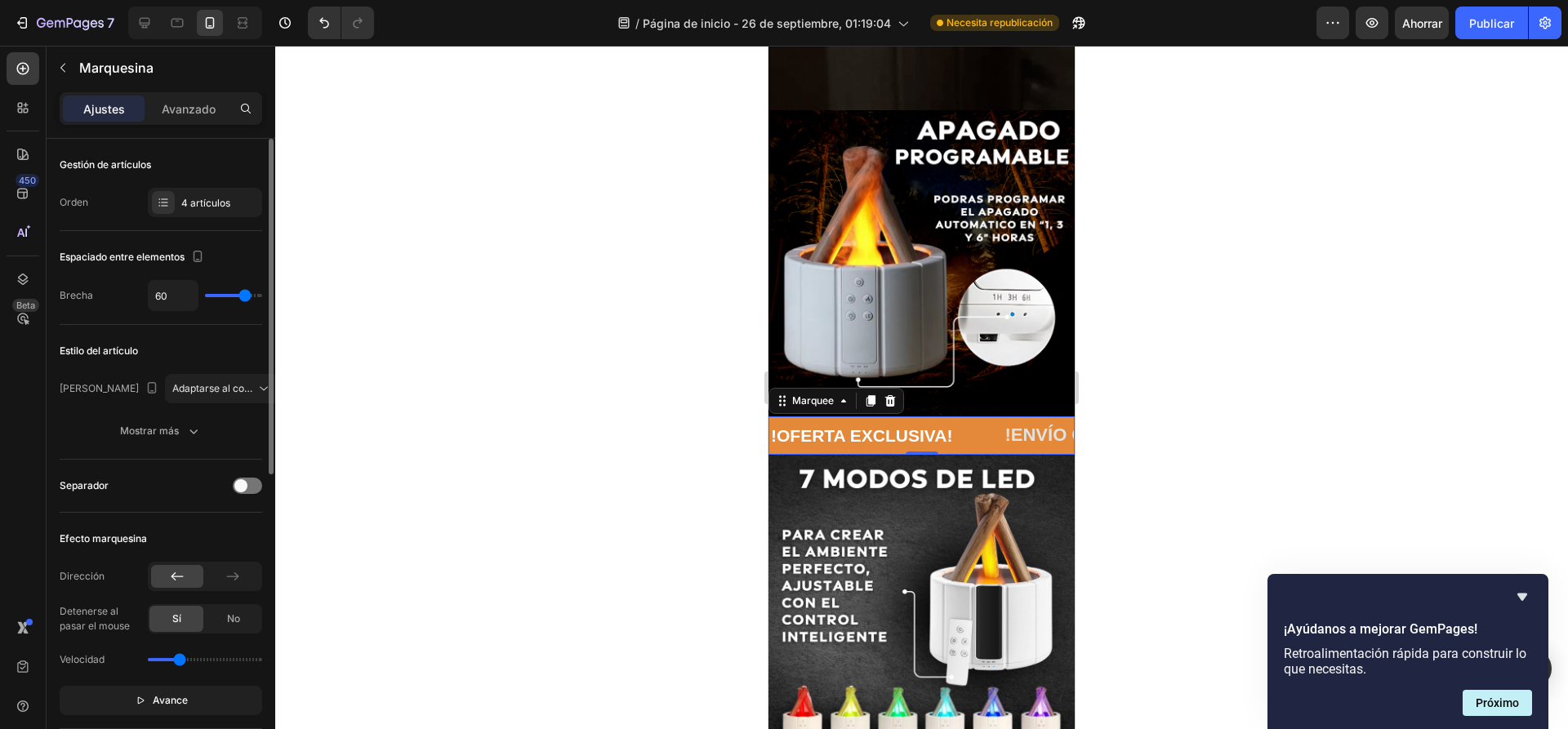
type input "52"
click at [240, 297] on input "range" at bounding box center [234, 296] width 57 height 3
click at [503, 314] on div at bounding box center [921, 387] width 1292 height 683
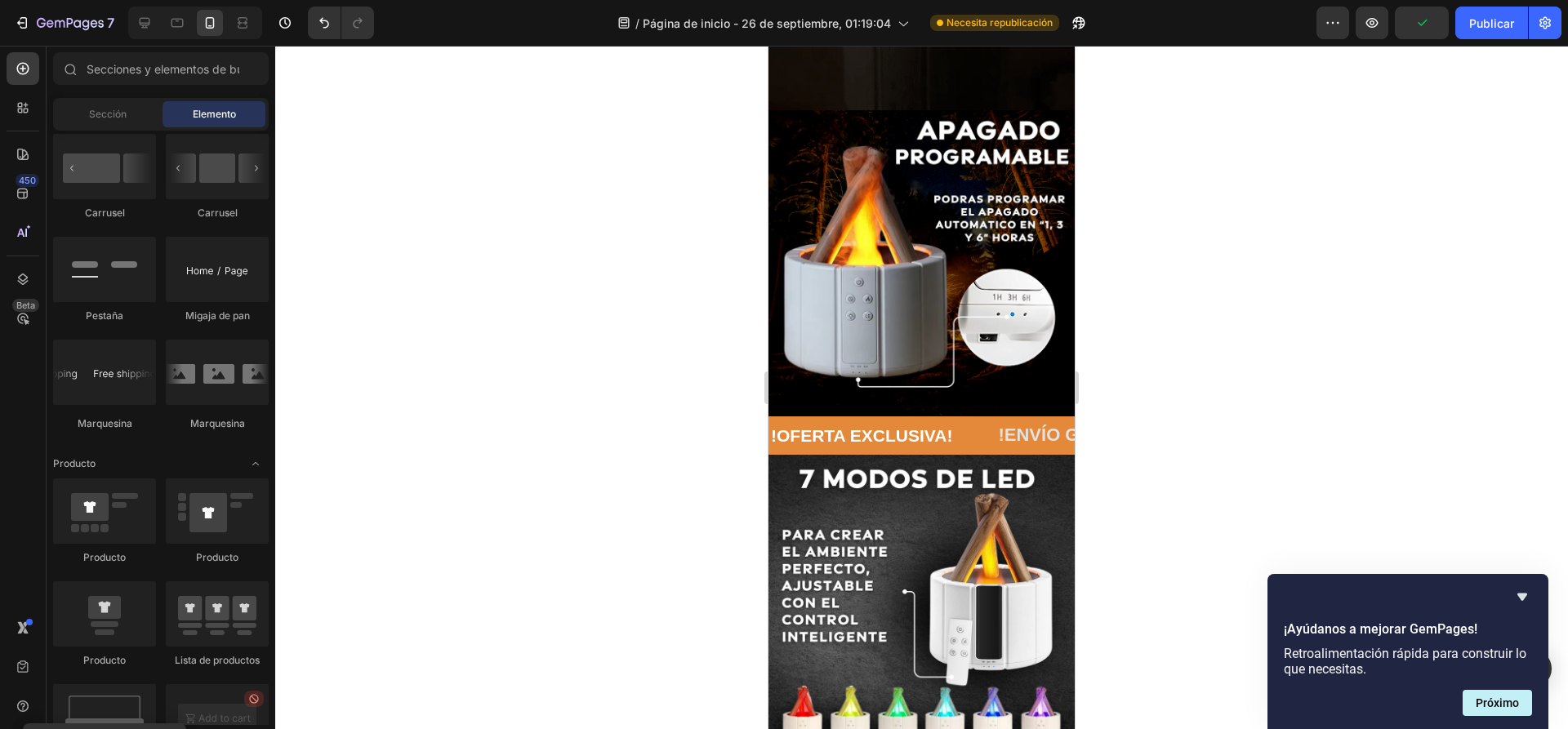
click at [507, 314] on div at bounding box center [921, 387] width 1292 height 683
click at [983, 416] on div "!OFERTA EXCLUSIVA! Text Block" at bounding box center [883, 435] width 227 height 38
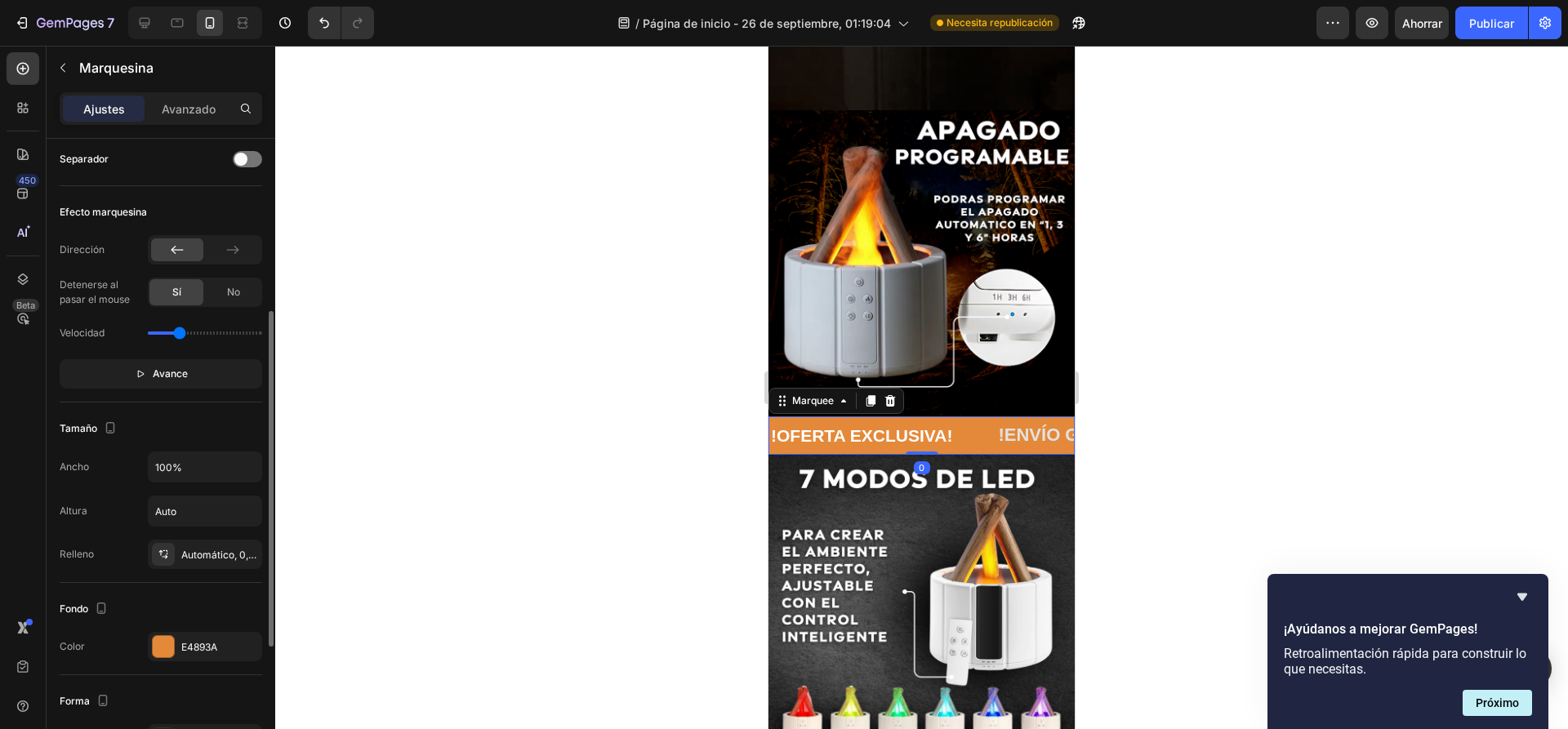
scroll to position [163, 0]
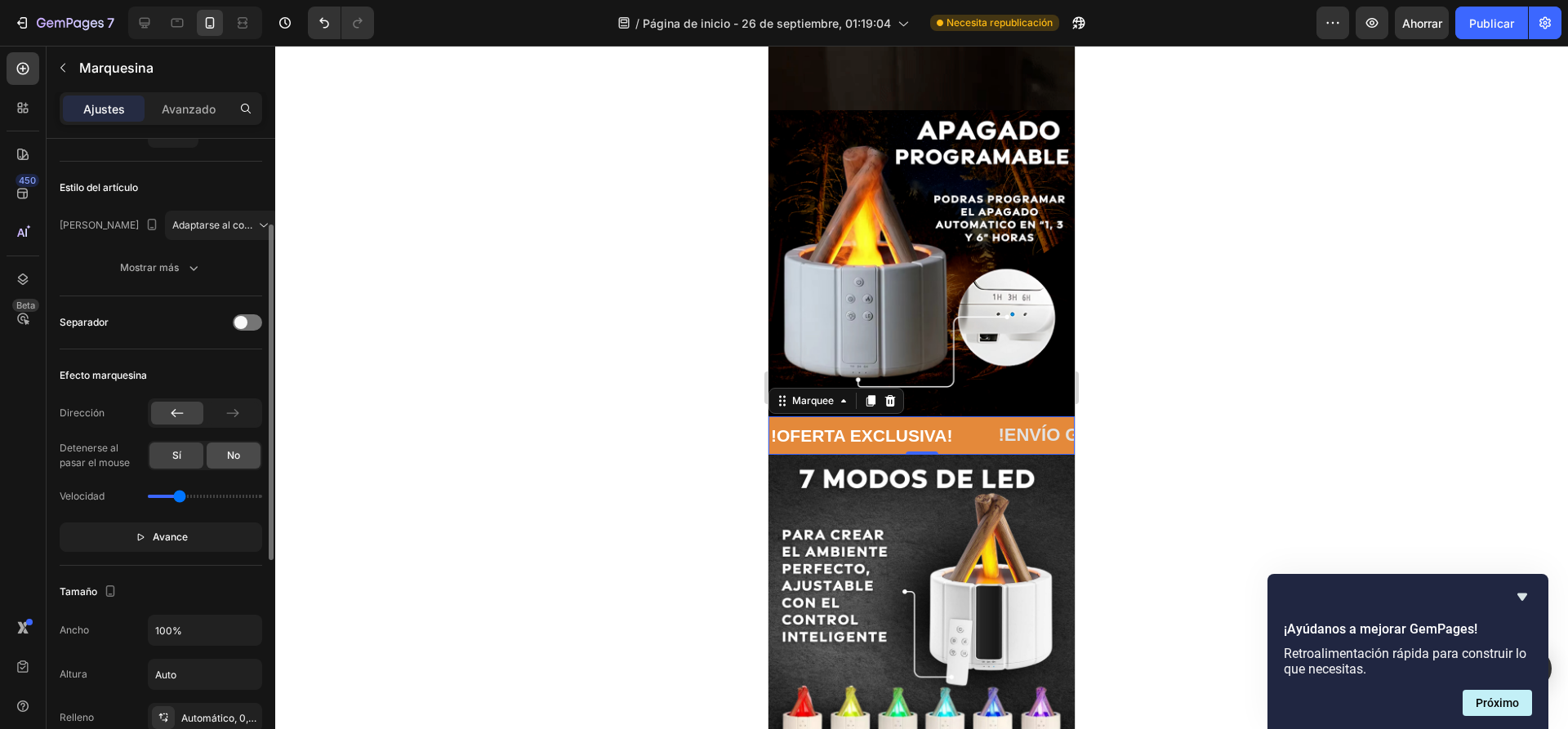
click at [229, 455] on font "No" at bounding box center [234, 454] width 13 height 12
click at [157, 539] on font "Avance" at bounding box center [170, 536] width 35 height 12
drag, startPoint x: 179, startPoint y: 495, endPoint x: 170, endPoint y: 494, distance: 9.1
type input "0.6"
click at [170, 494] on input "range" at bounding box center [205, 496] width 114 height 3
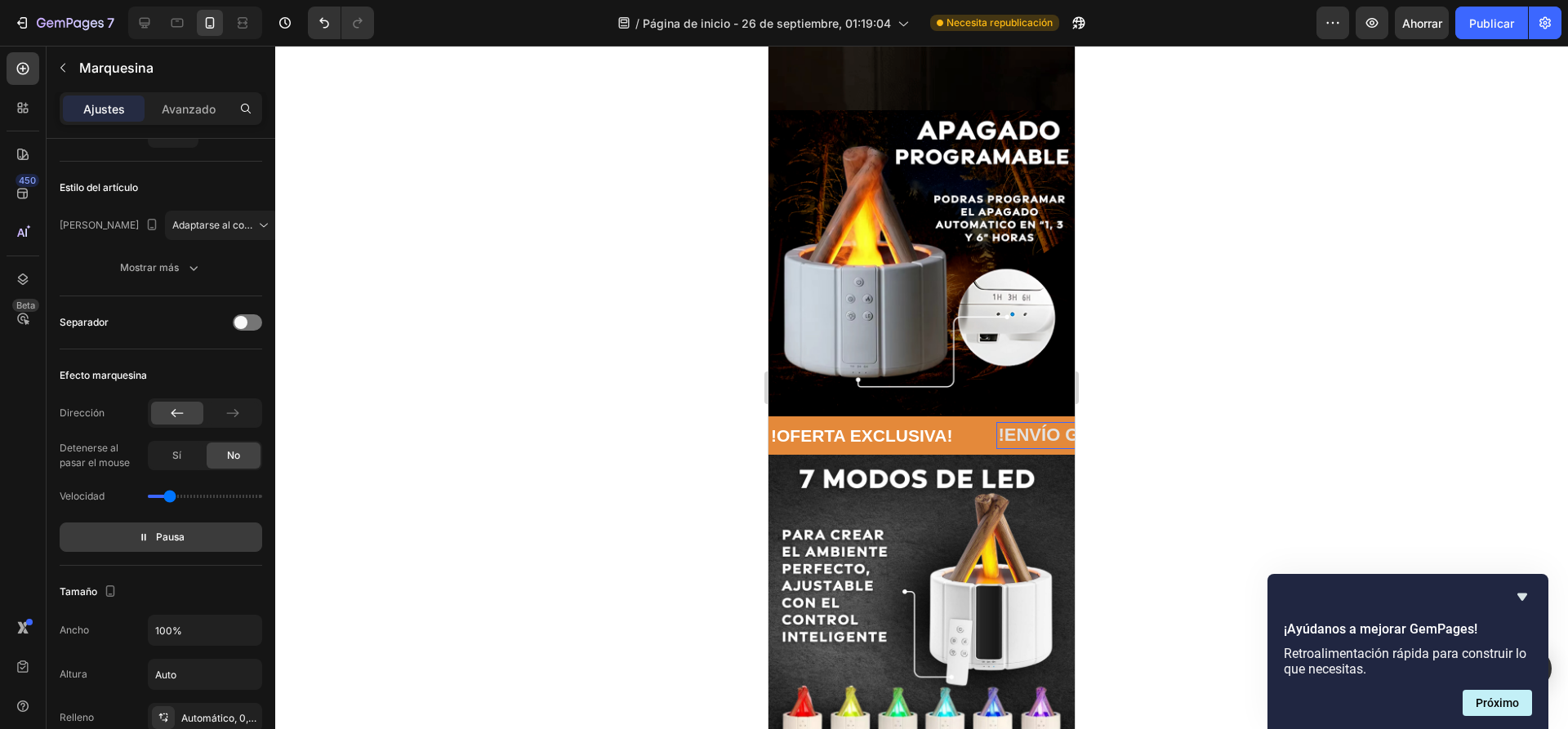
click at [992, 423] on p "!ENVÍO GRASIS A TODO EL PERÚ!" at bounding box center [1212, 435] width 439 height 24
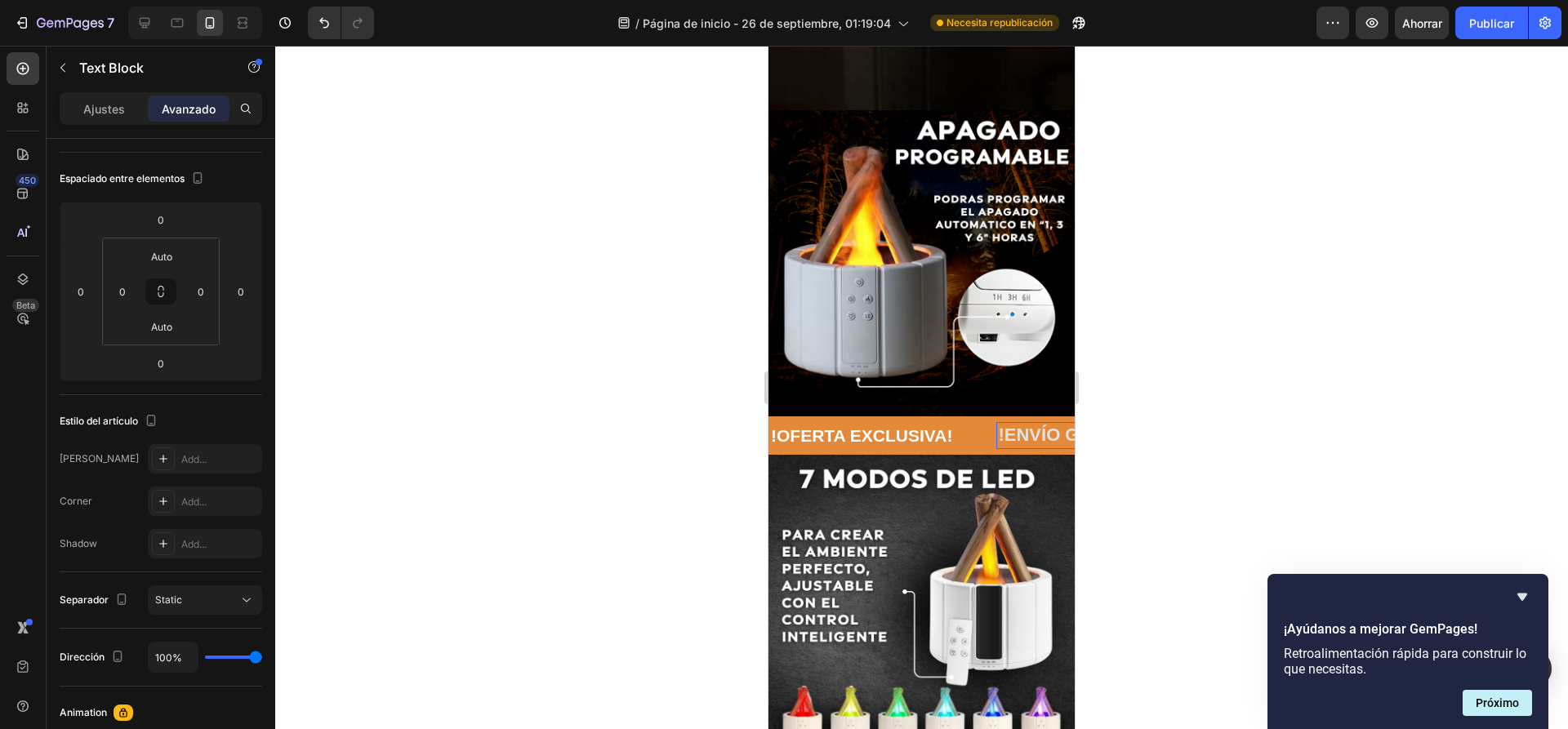
scroll to position [0, 0]
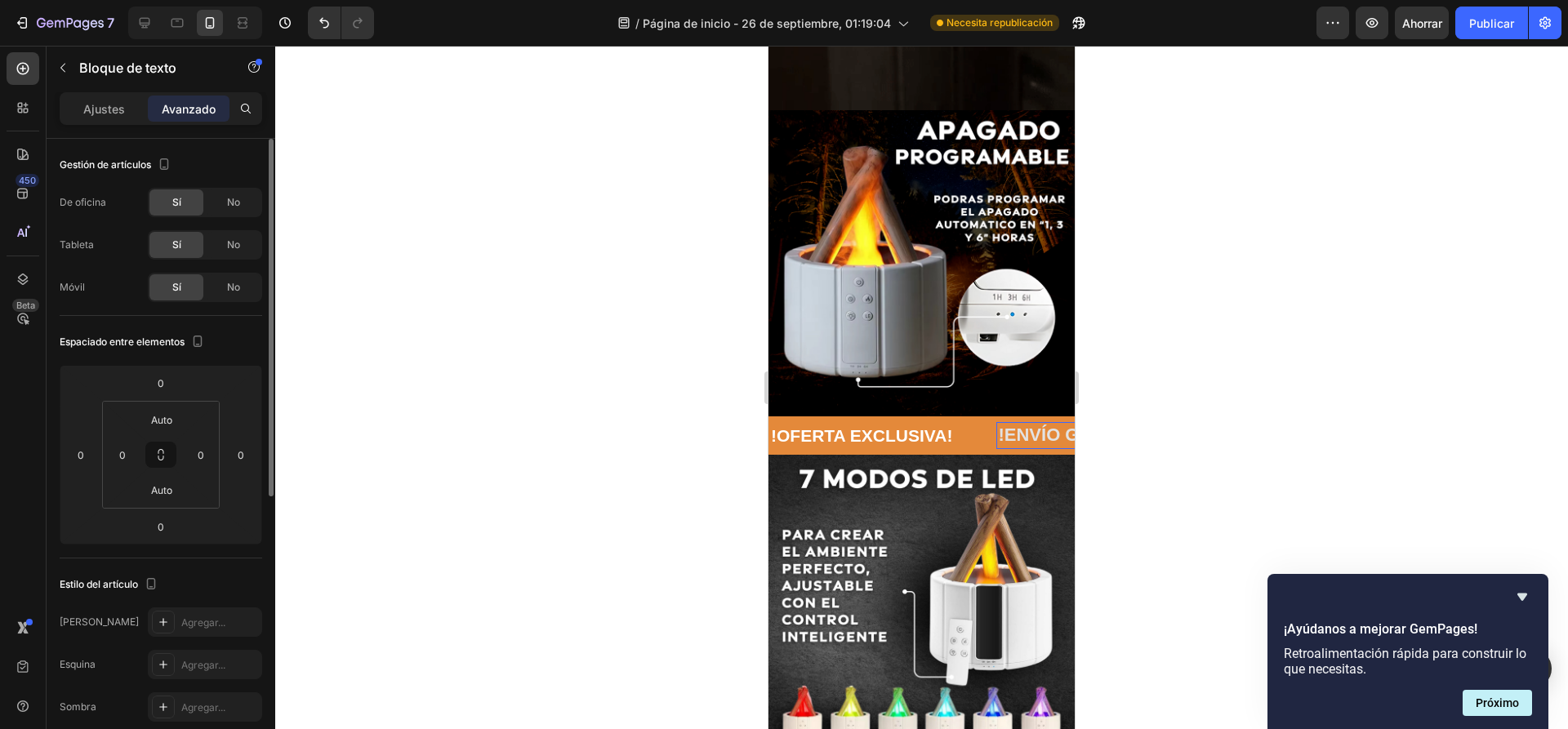
click at [990, 423] on p "!ENVÍO GRASIS A TODO EL PERÚ!" at bounding box center [1209, 435] width 439 height 24
click at [993, 423] on p "!ENVÍO GRASIS A TODO EL PERÚ!" at bounding box center [1212, 435] width 439 height 24
click at [988, 423] on p "!ENVÍO GRASIS A TODO EL PERÚ!" at bounding box center [1207, 435] width 439 height 24
drag, startPoint x: 605, startPoint y: 365, endPoint x: 64, endPoint y: 357, distance: 541.1
click at [605, 365] on div at bounding box center [921, 387] width 1292 height 683
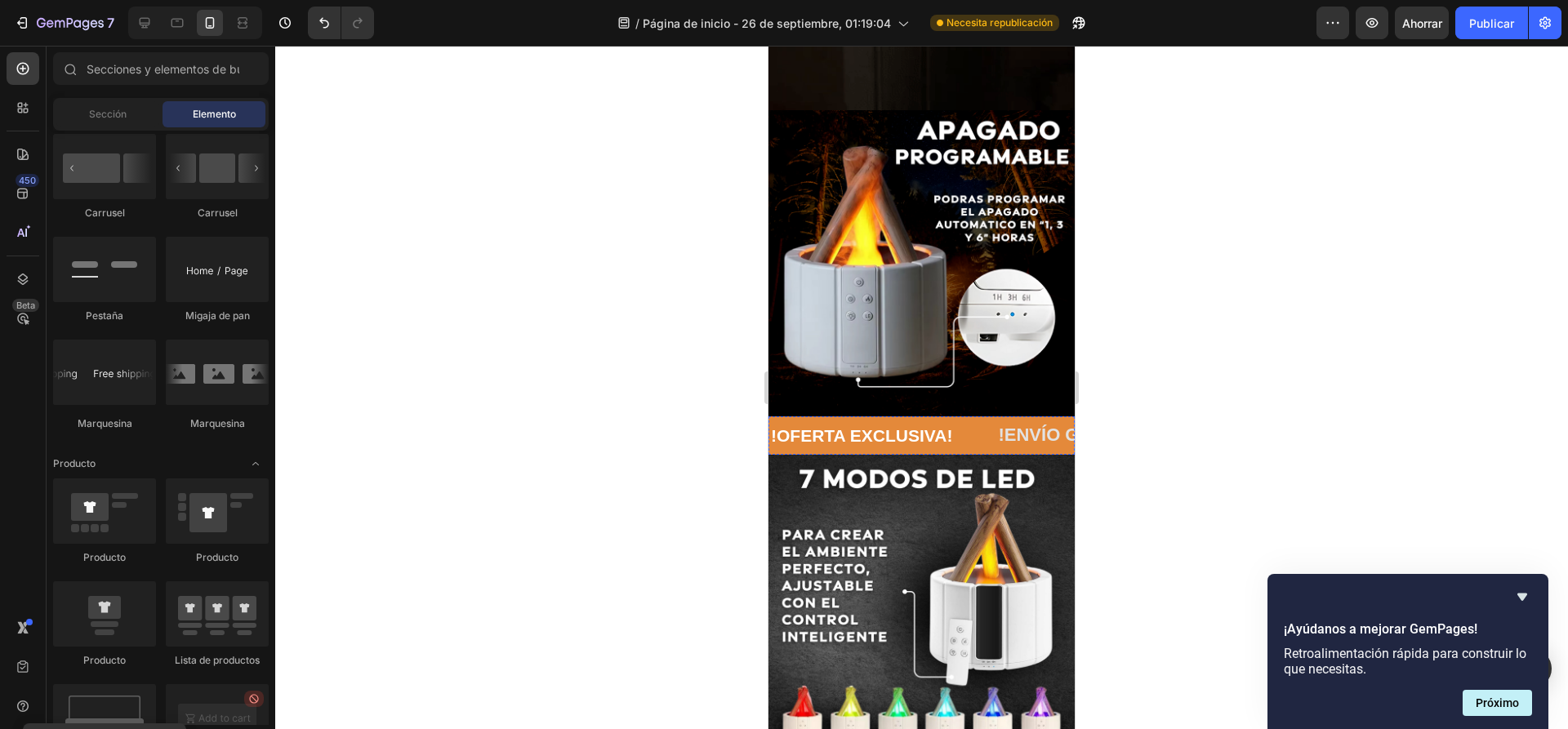
click at [1480, 423] on div "LIMITED TIME 50% OFF SALE" at bounding box center [1562, 435] width 165 height 24
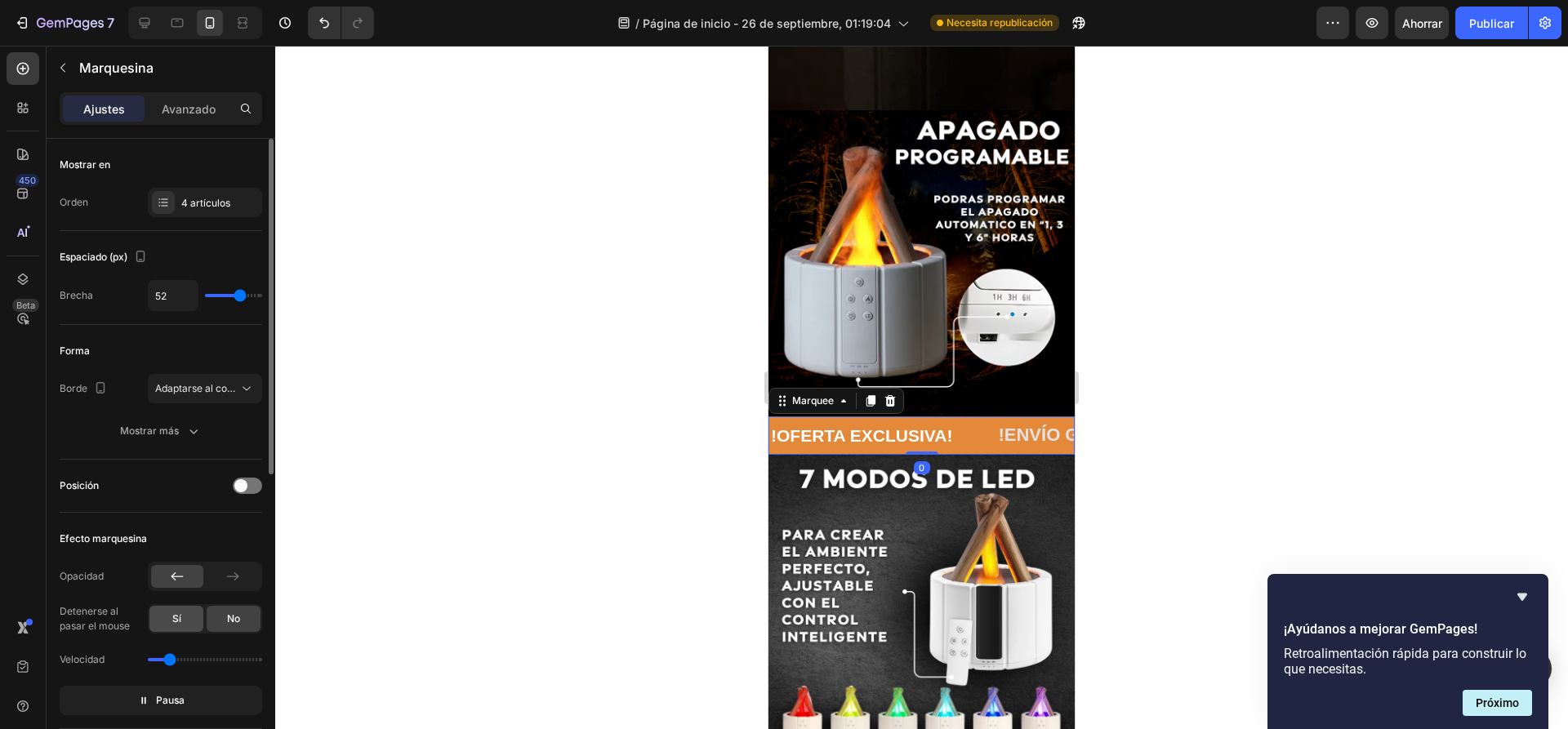
click at [185, 622] on div "Sí" at bounding box center [177, 619] width 54 height 26
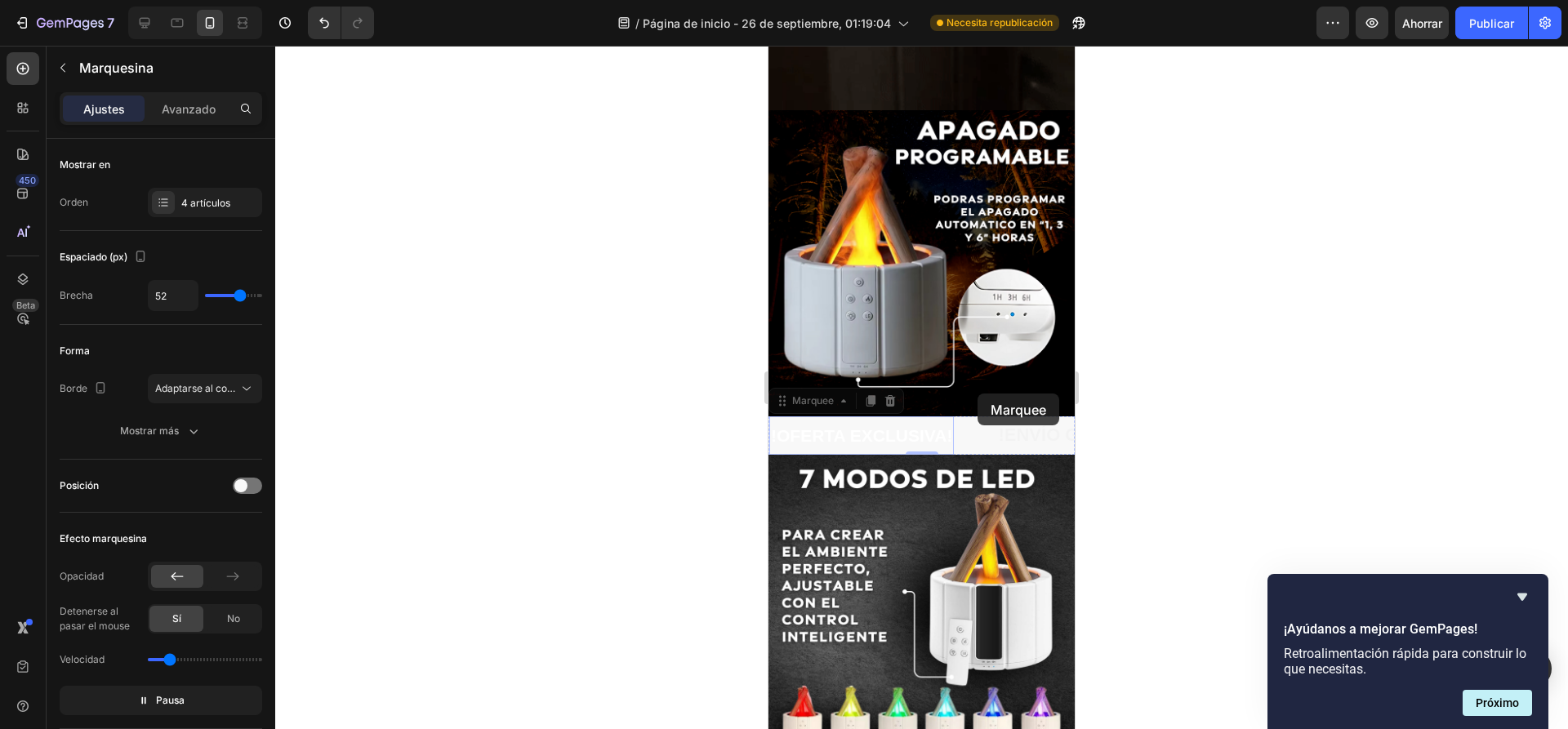
drag, startPoint x: 977, startPoint y: 393, endPoint x: 932, endPoint y: 393, distance: 45.0
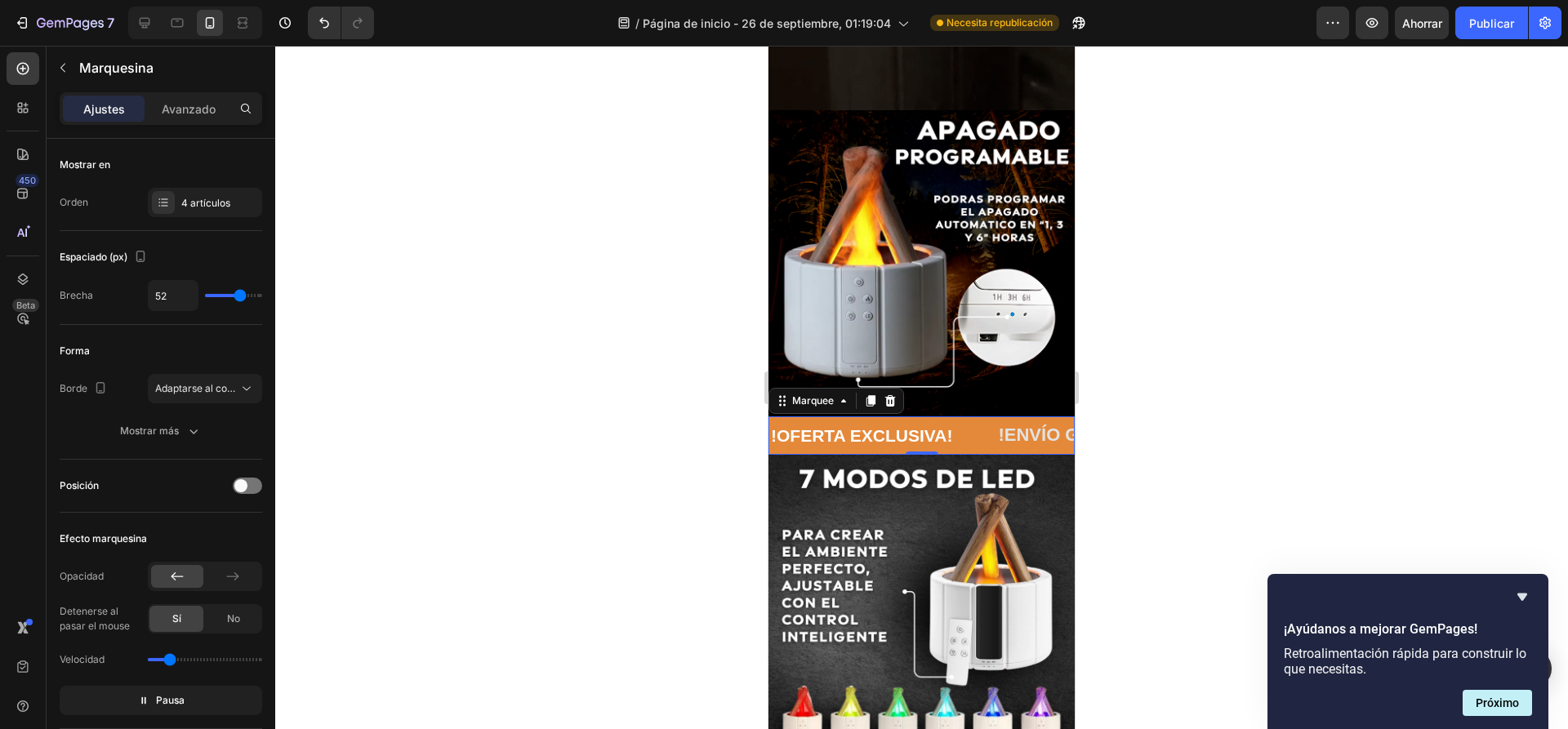
click at [957, 416] on div "!OFERTA EXCLUSIVA! Text Block" at bounding box center [877, 435] width 227 height 38
click at [162, 205] on icon at bounding box center [164, 203] width 13 height 13
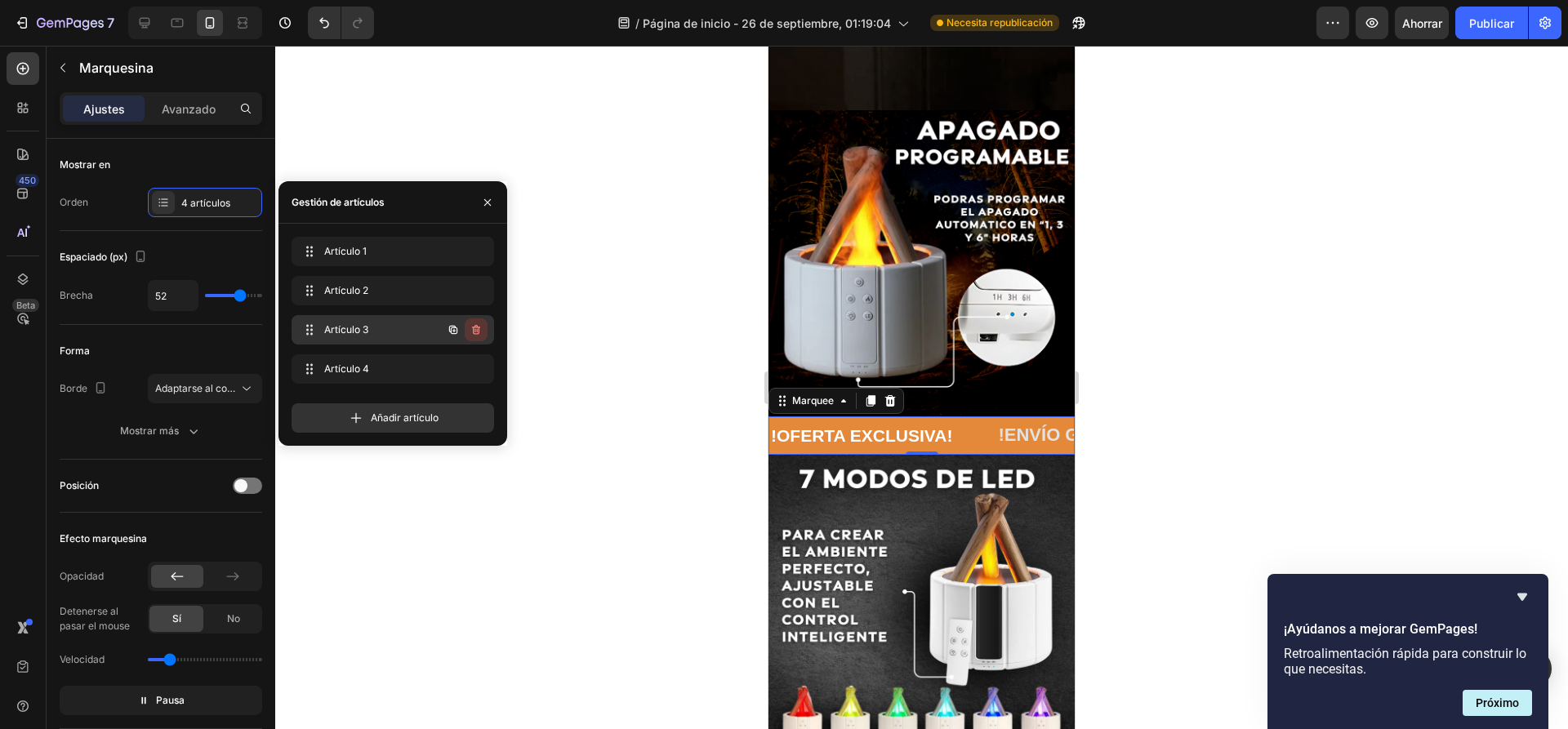
click at [470, 330] on icon "button" at bounding box center [476, 329] width 13 height 13
click at [468, 329] on font "Borrar" at bounding box center [464, 329] width 30 height 12
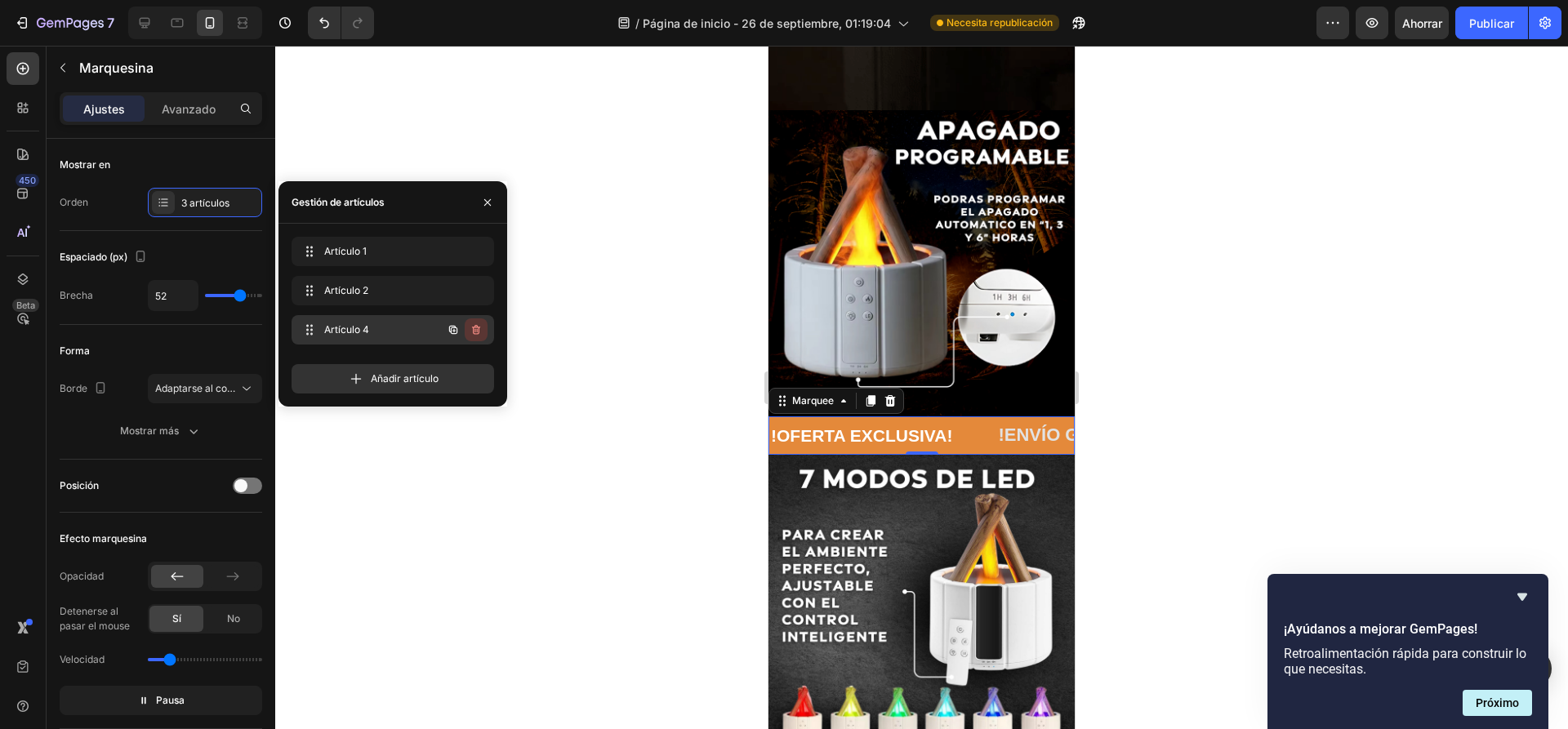
click at [475, 335] on icon "button" at bounding box center [476, 329] width 13 height 13
click at [472, 332] on font "Borrar" at bounding box center [464, 329] width 30 height 12
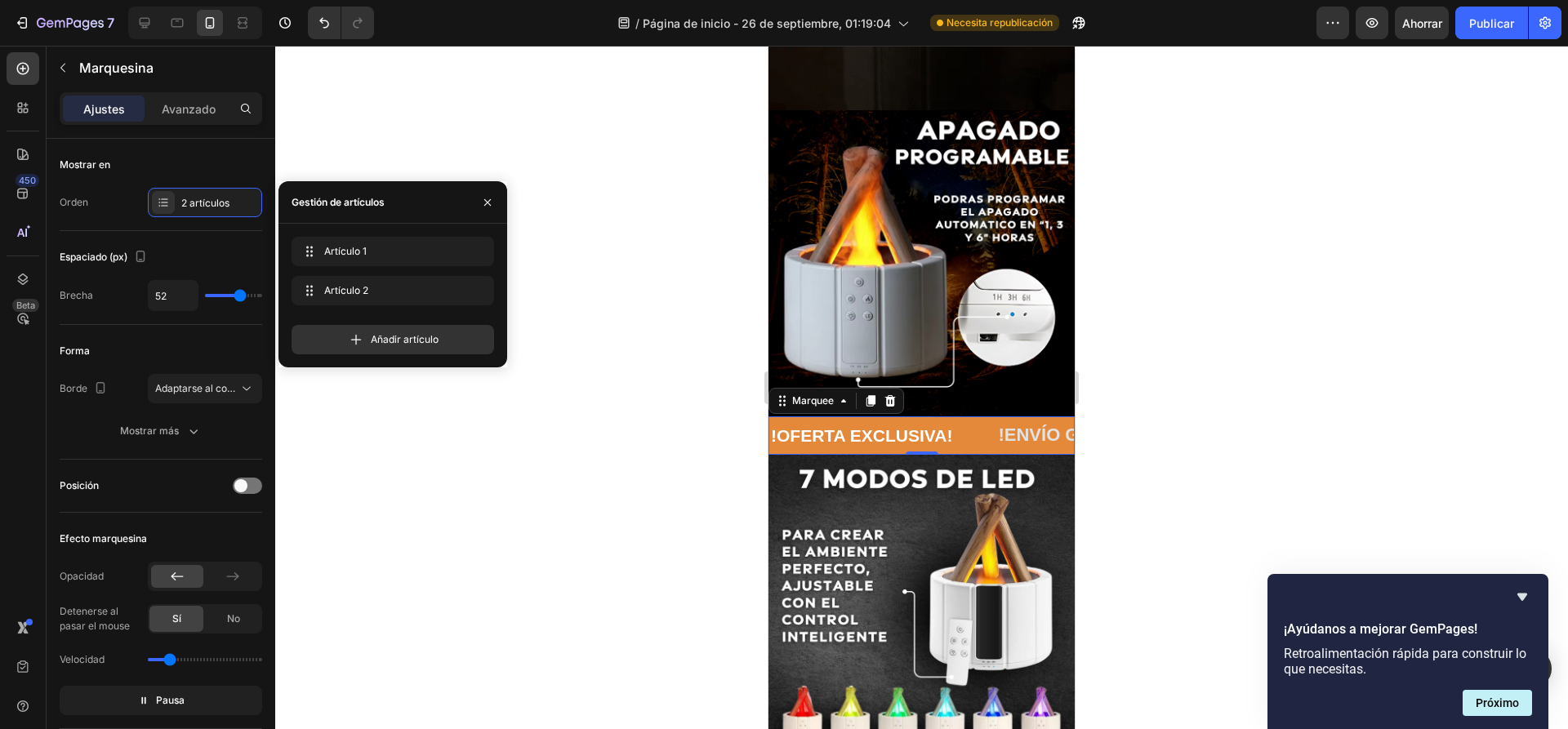
click at [560, 280] on div at bounding box center [921, 387] width 1292 height 683
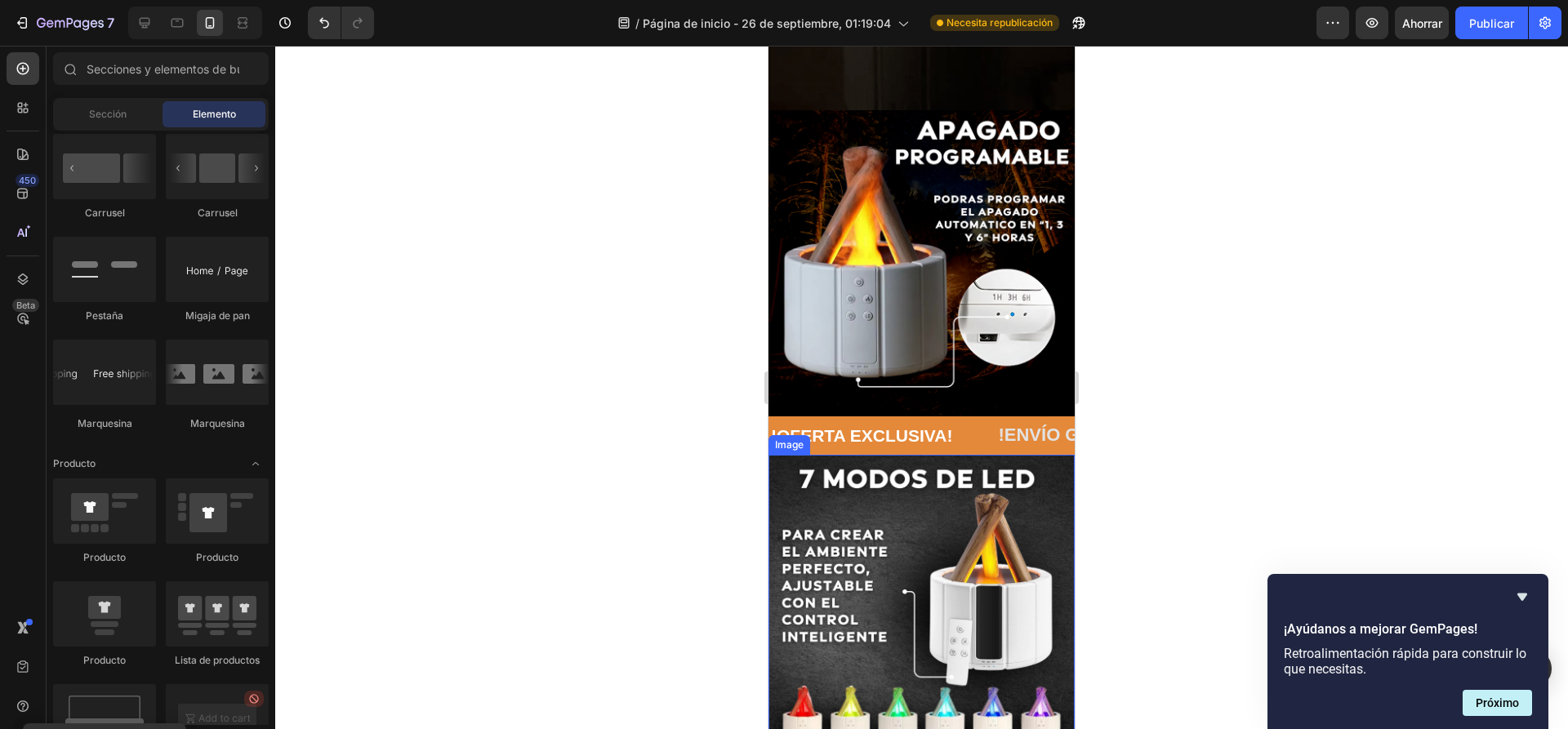
click at [980, 423] on p "!ENVÍO GRASIS A TODO EL PERÚ!" at bounding box center [1199, 435] width 439 height 24
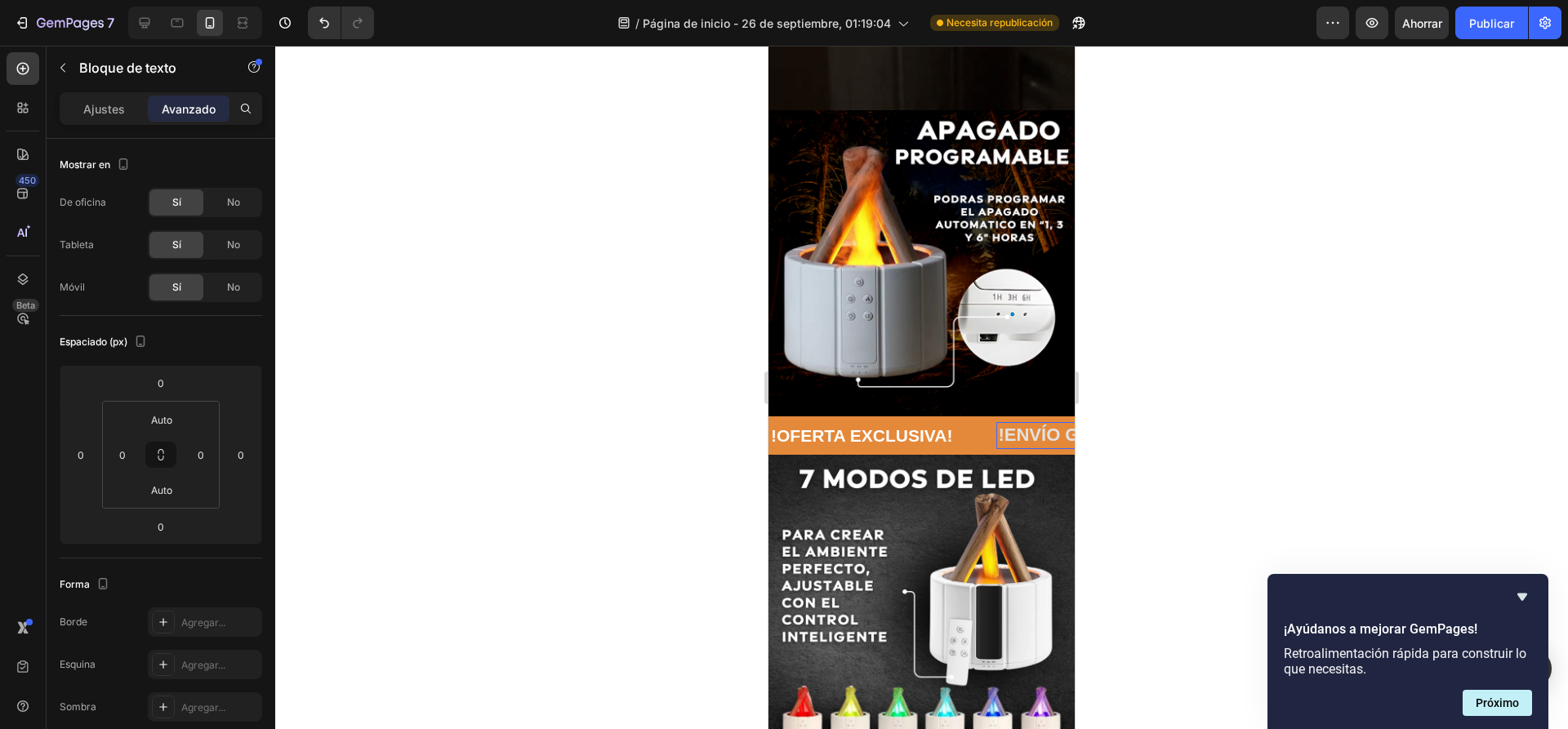
click at [989, 423] on p "!ENVÍO GRASIS A TODO EL PERÚ!" at bounding box center [1208, 435] width 439 height 24
click at [992, 423] on p "!ENVÍO GRASIS A TODO EL PERÚ!" at bounding box center [1211, 435] width 439 height 24
click at [639, 366] on div at bounding box center [921, 387] width 1292 height 683
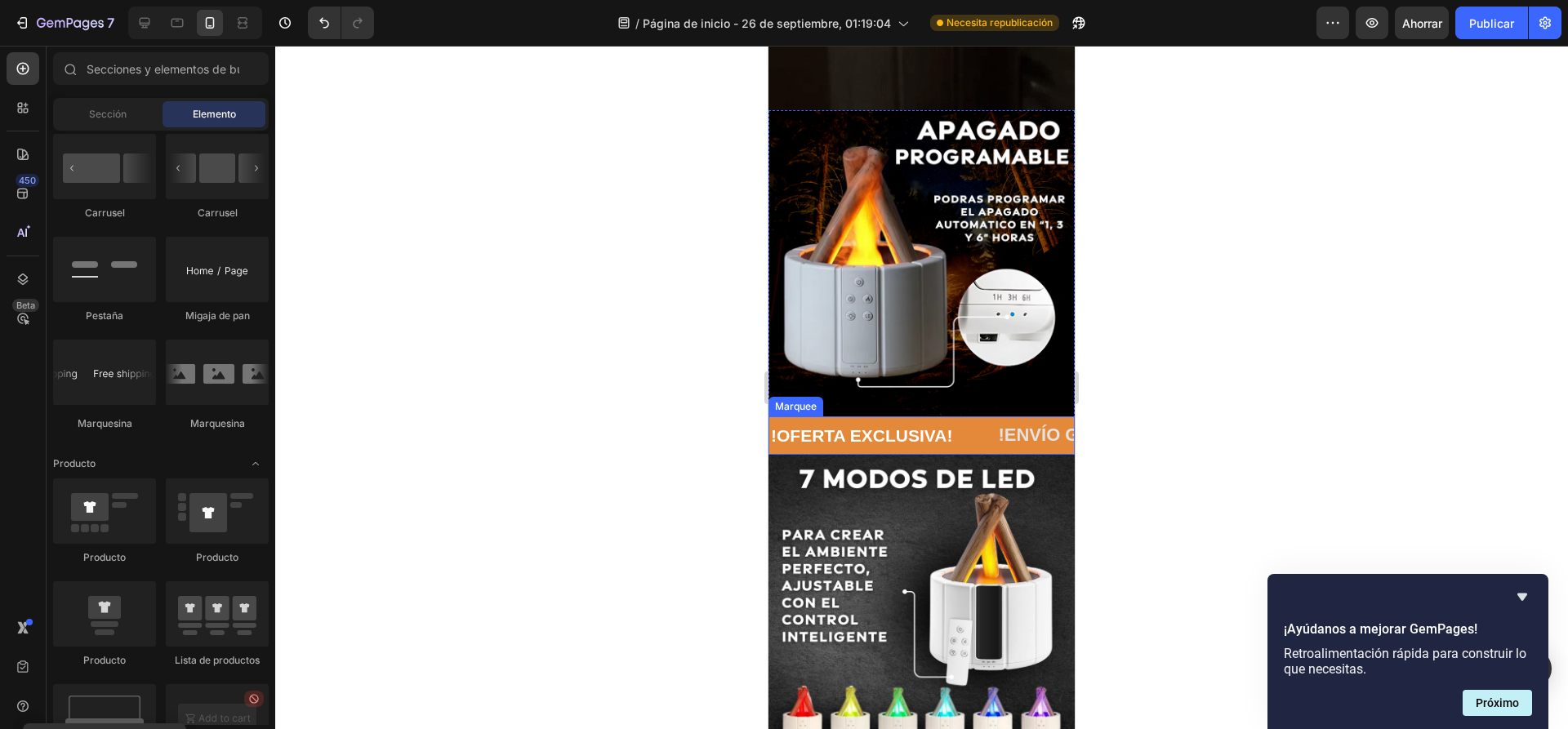
click at [606, 294] on div at bounding box center [921, 387] width 1292 height 683
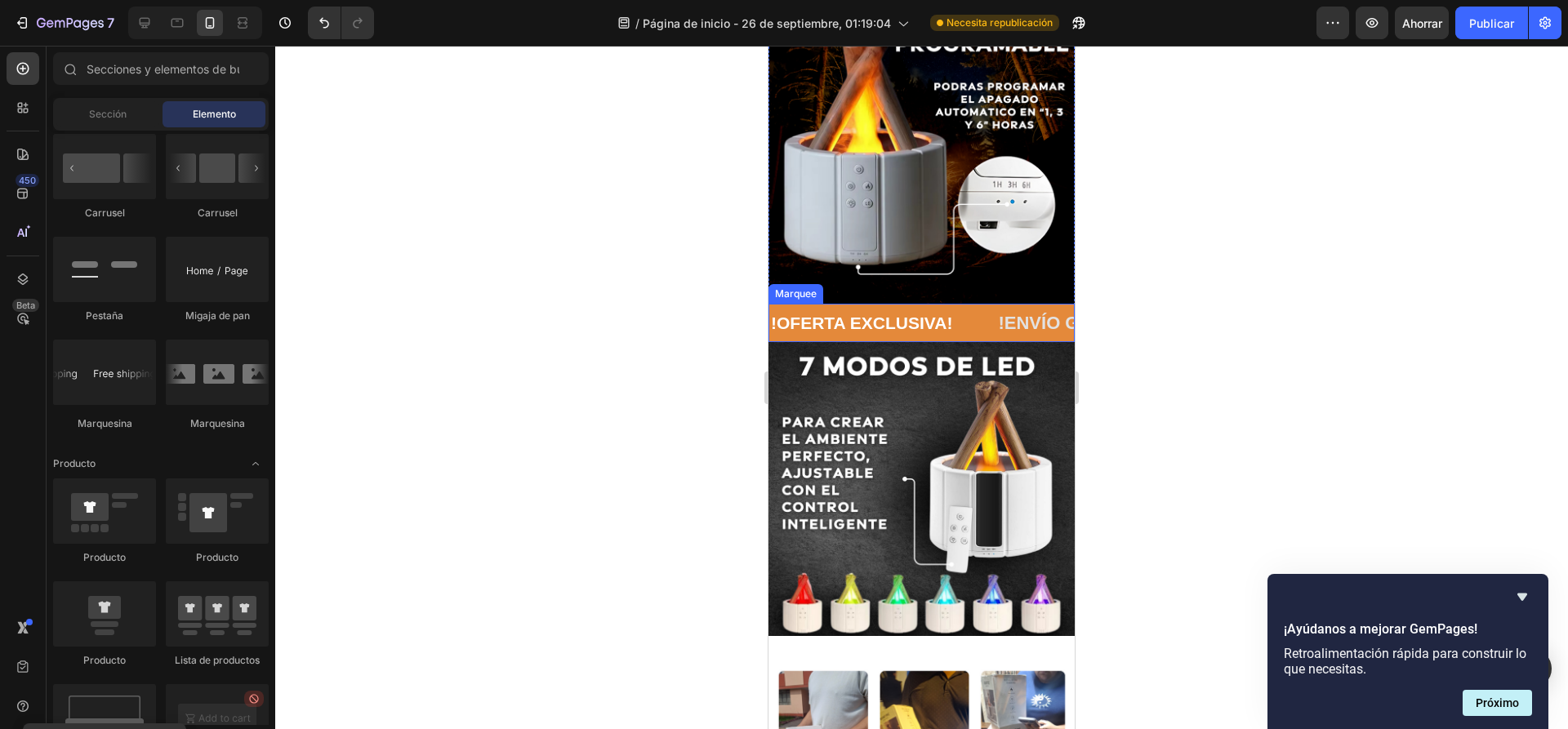
scroll to position [1714, 0]
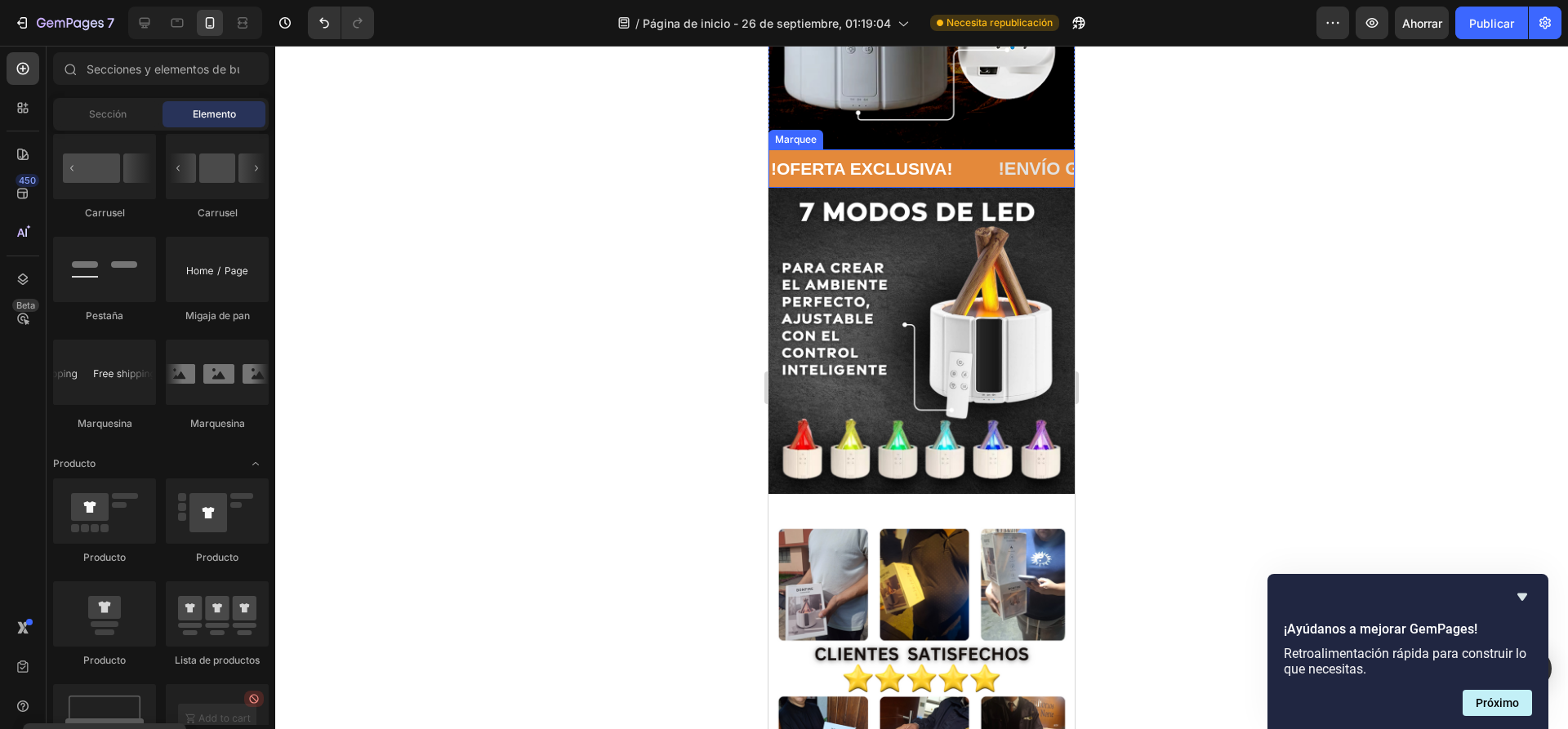
click at [986, 159] on div "!ENVÍO GRATIS A TODO EL PERÚ! Text Block" at bounding box center [1227, 169] width 482 height 27
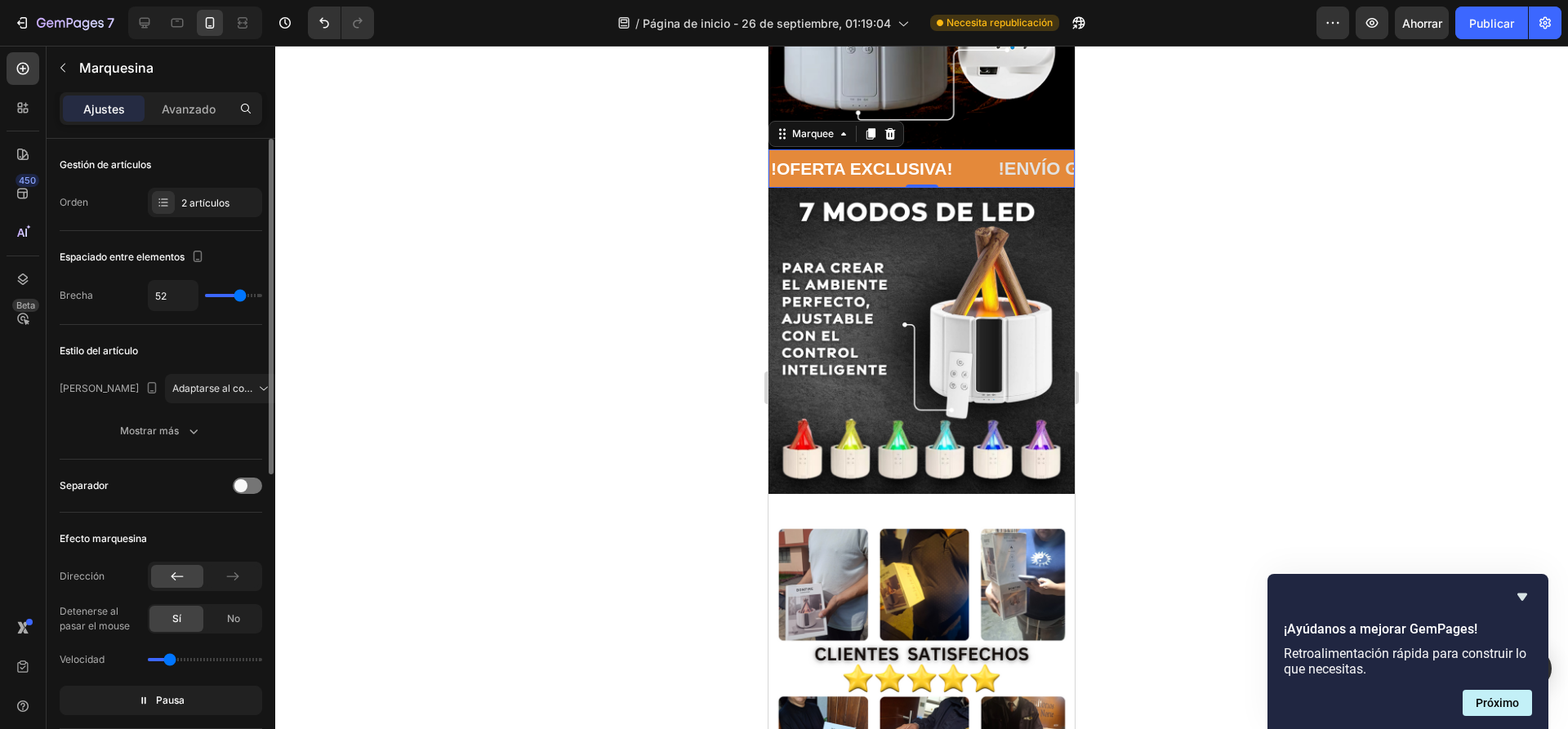
type input "50"
type input "49"
type input "47"
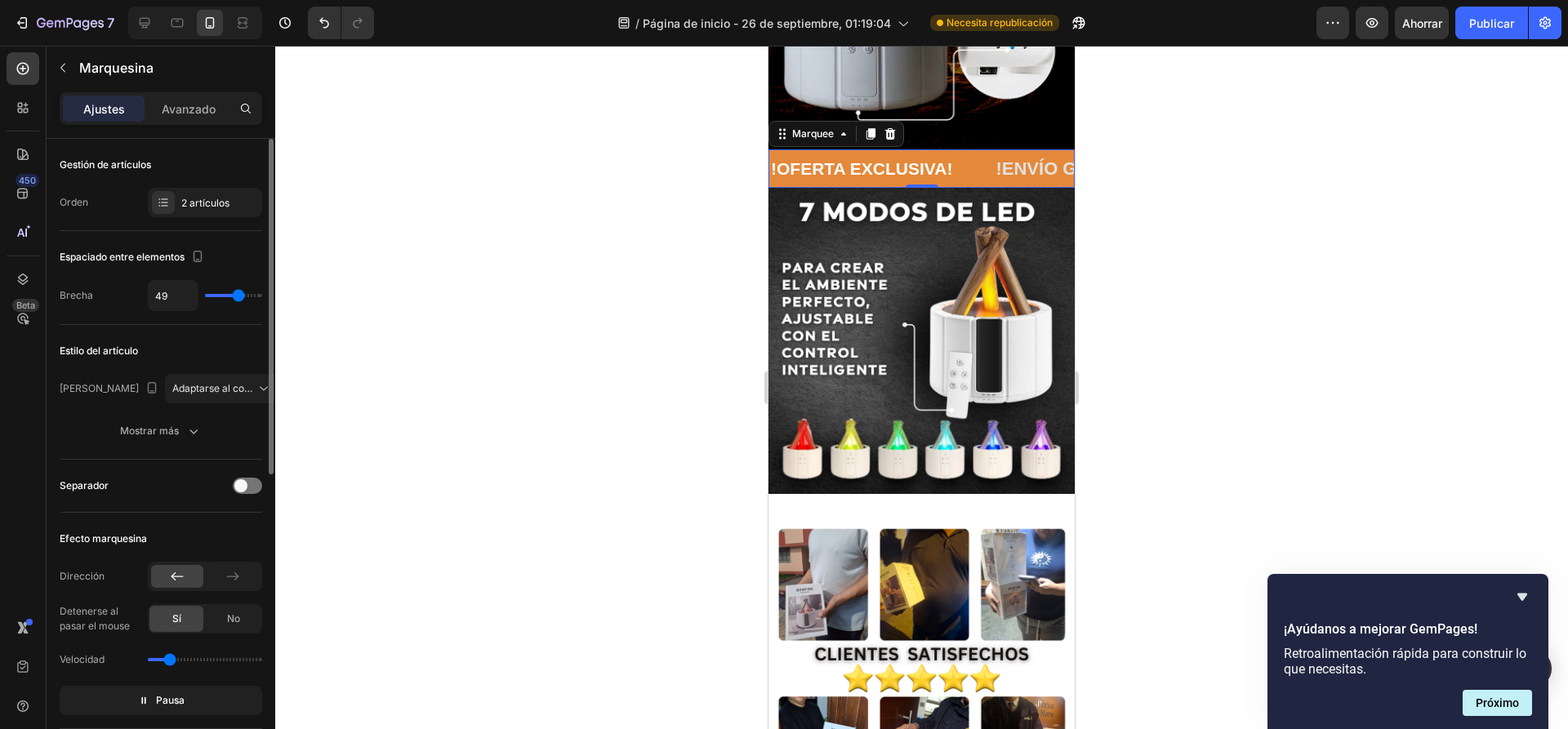
type input "47"
type input "46"
type input "44"
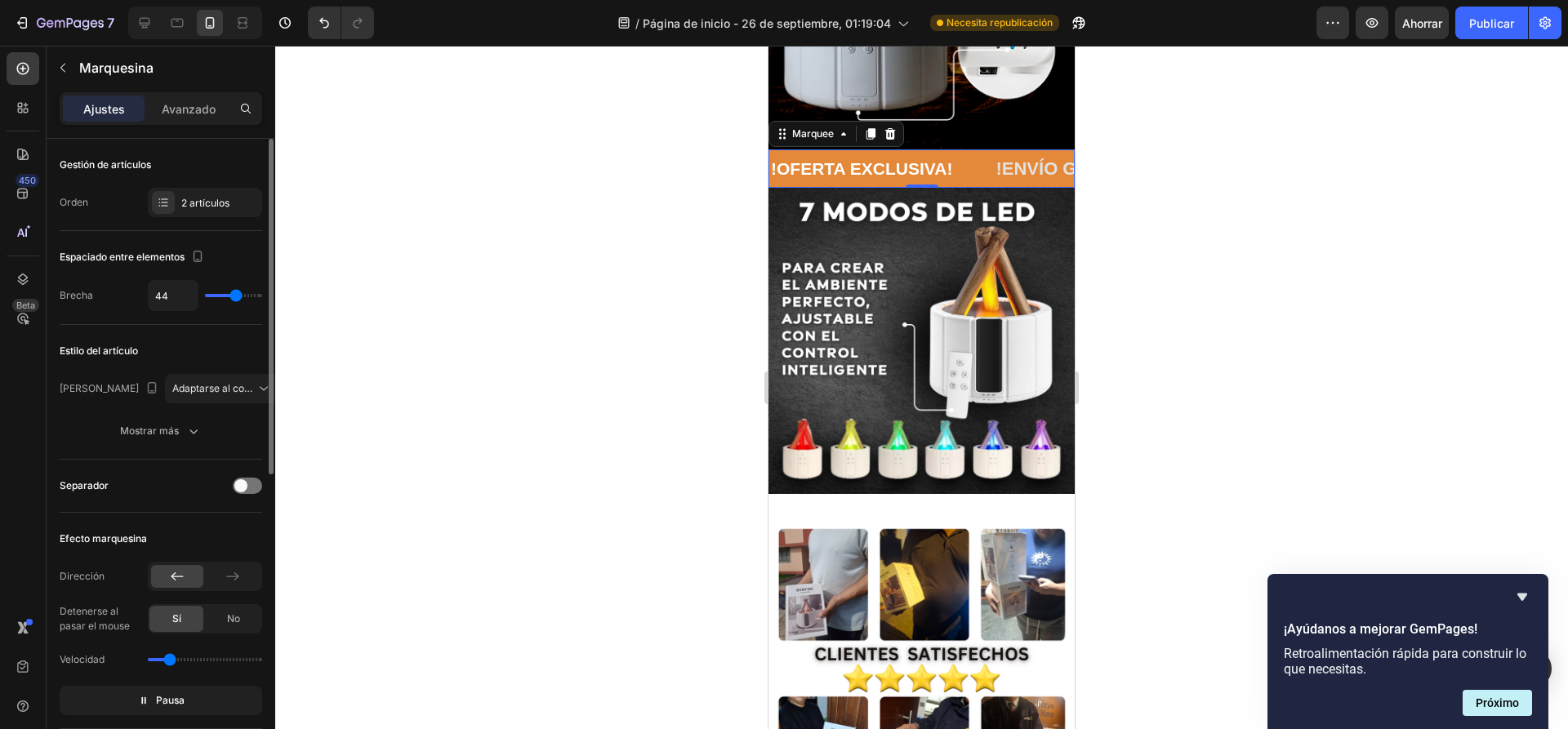
type input "43"
type input "41"
type input "40"
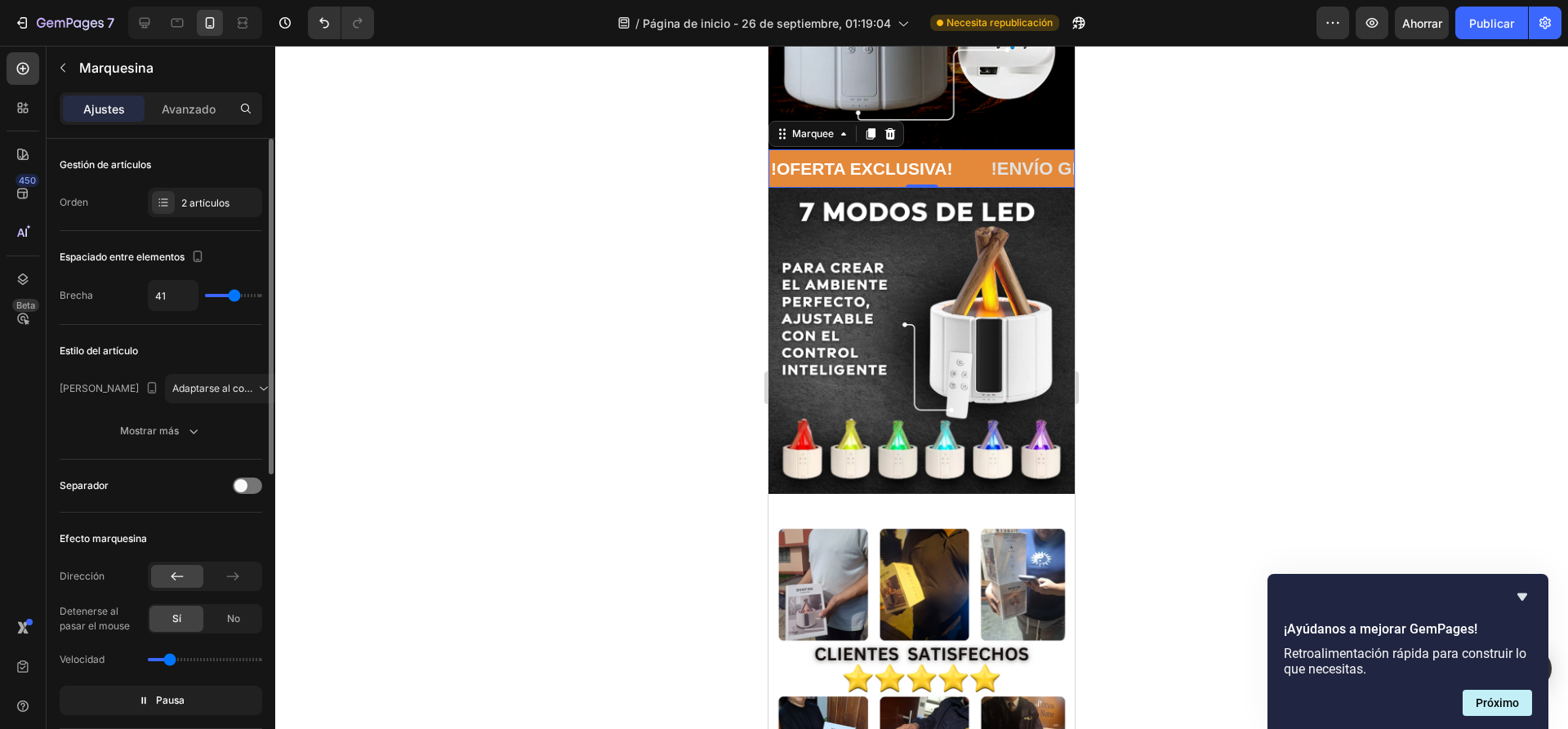
type input "40"
type input "39"
type input "37"
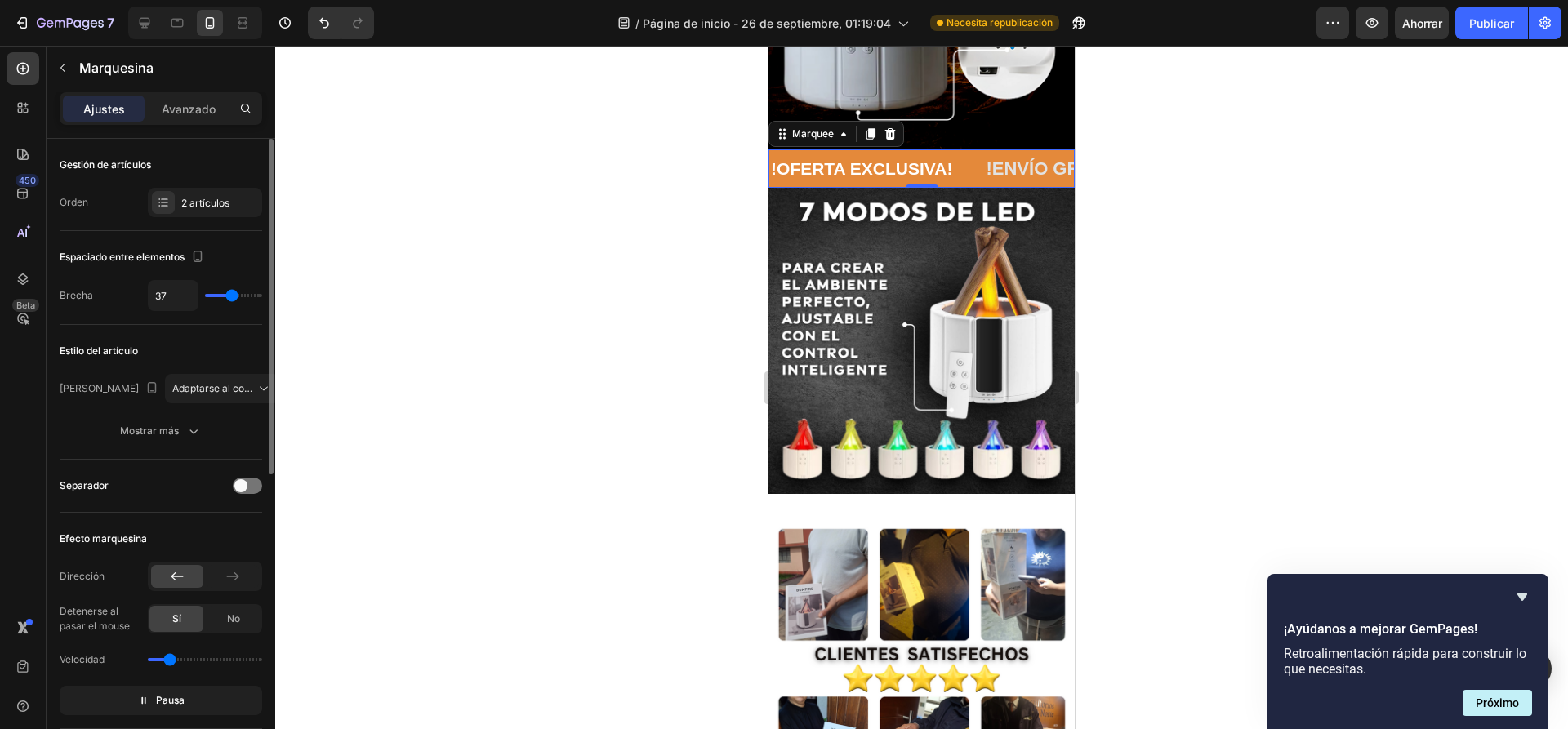
type input "36"
type input "33"
type input "31"
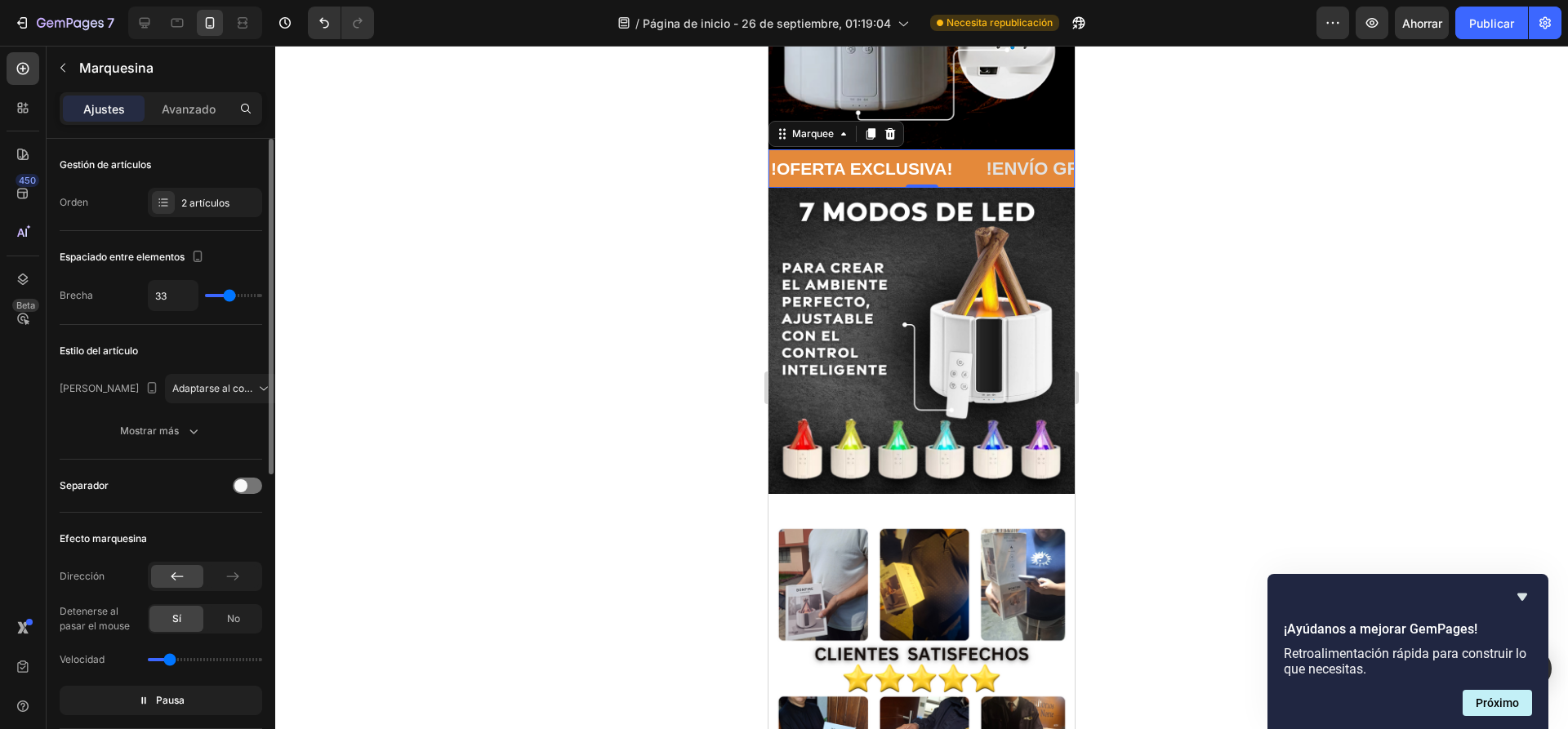
type input "31"
type input "30"
type input "28"
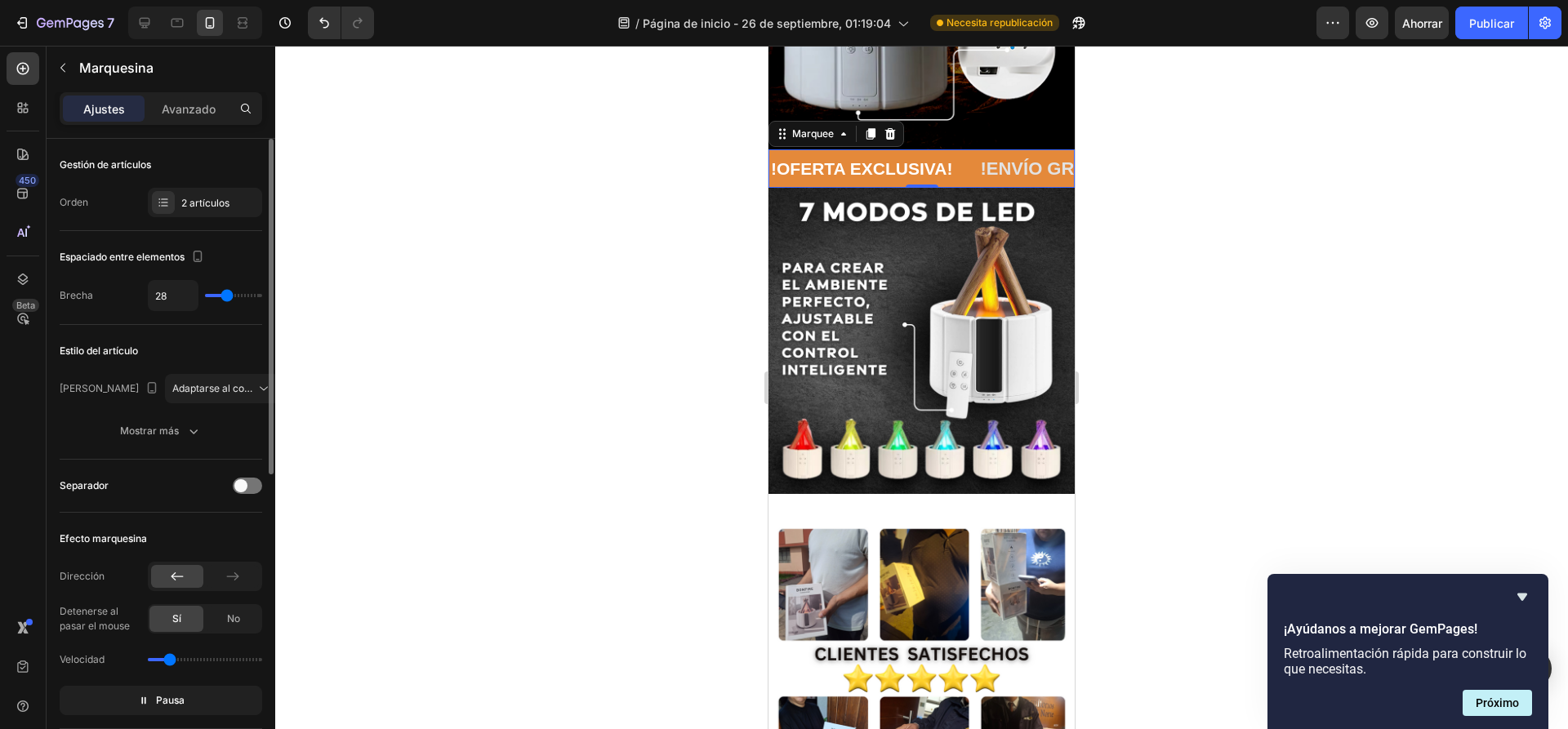
type input "27"
type input "25"
drag, startPoint x: 240, startPoint y: 293, endPoint x: 226, endPoint y: 293, distance: 14.0
type input "25"
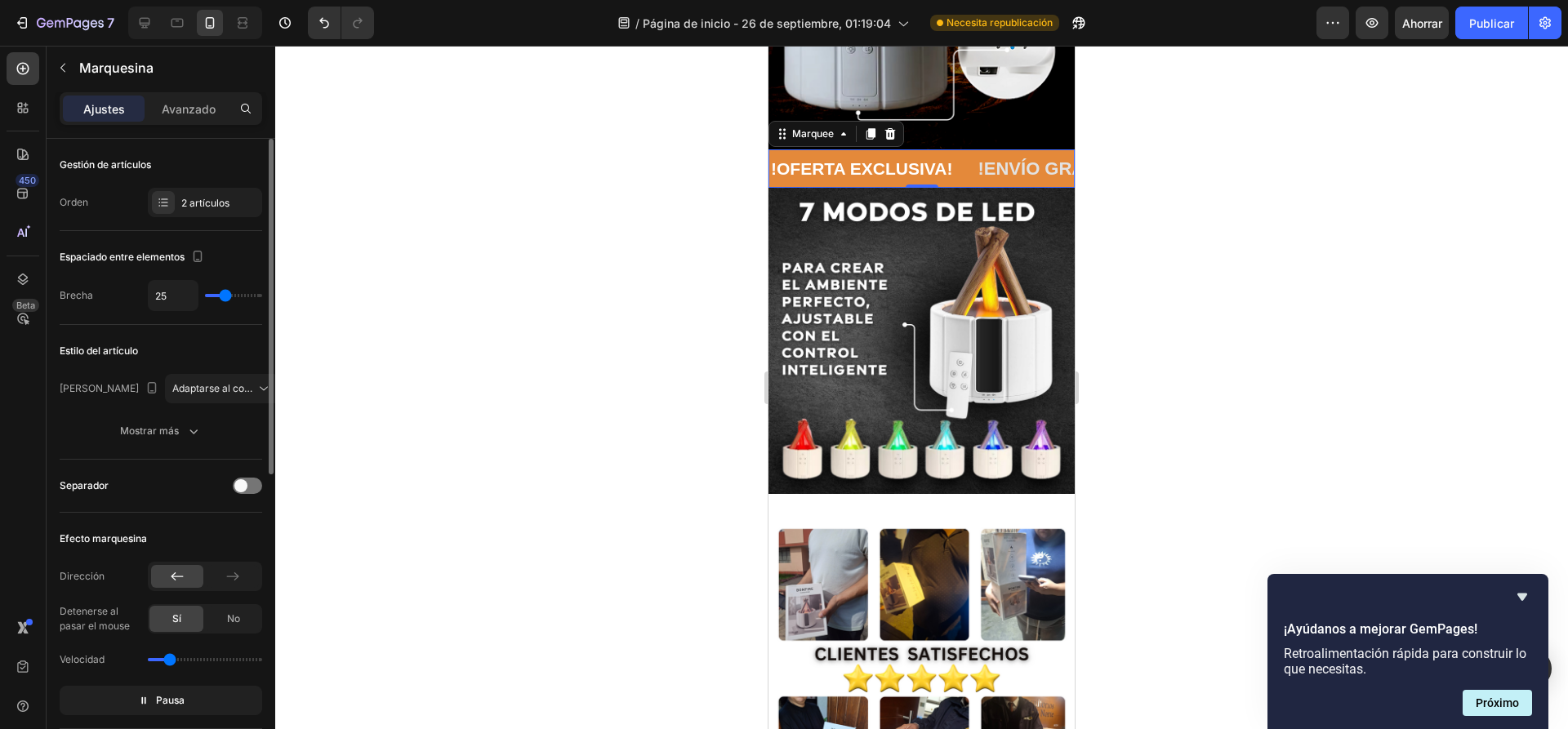
click at [226, 294] on input "range" at bounding box center [234, 296] width 57 height 3
type input "24"
type input "22"
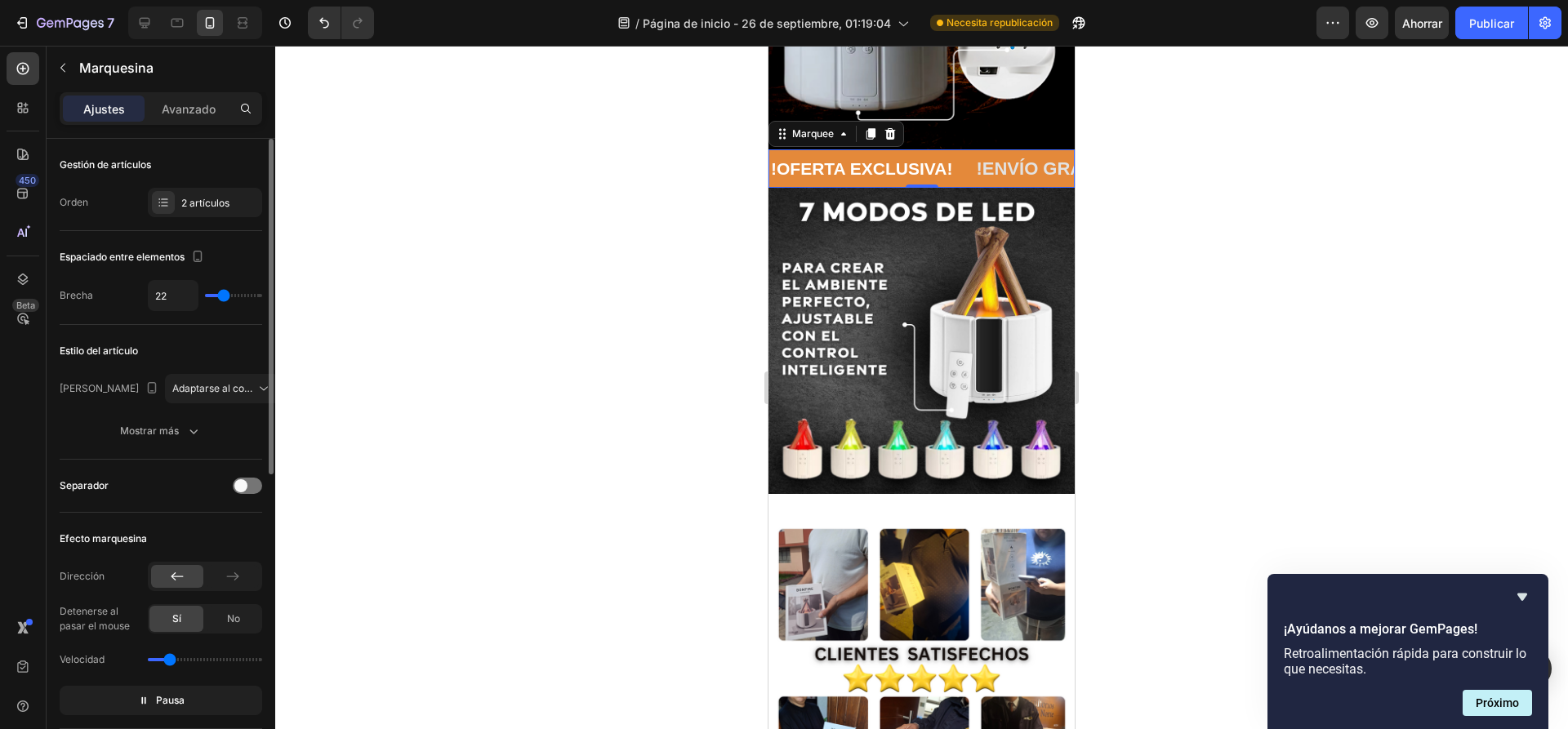
type input "19"
type input "18"
type input "16"
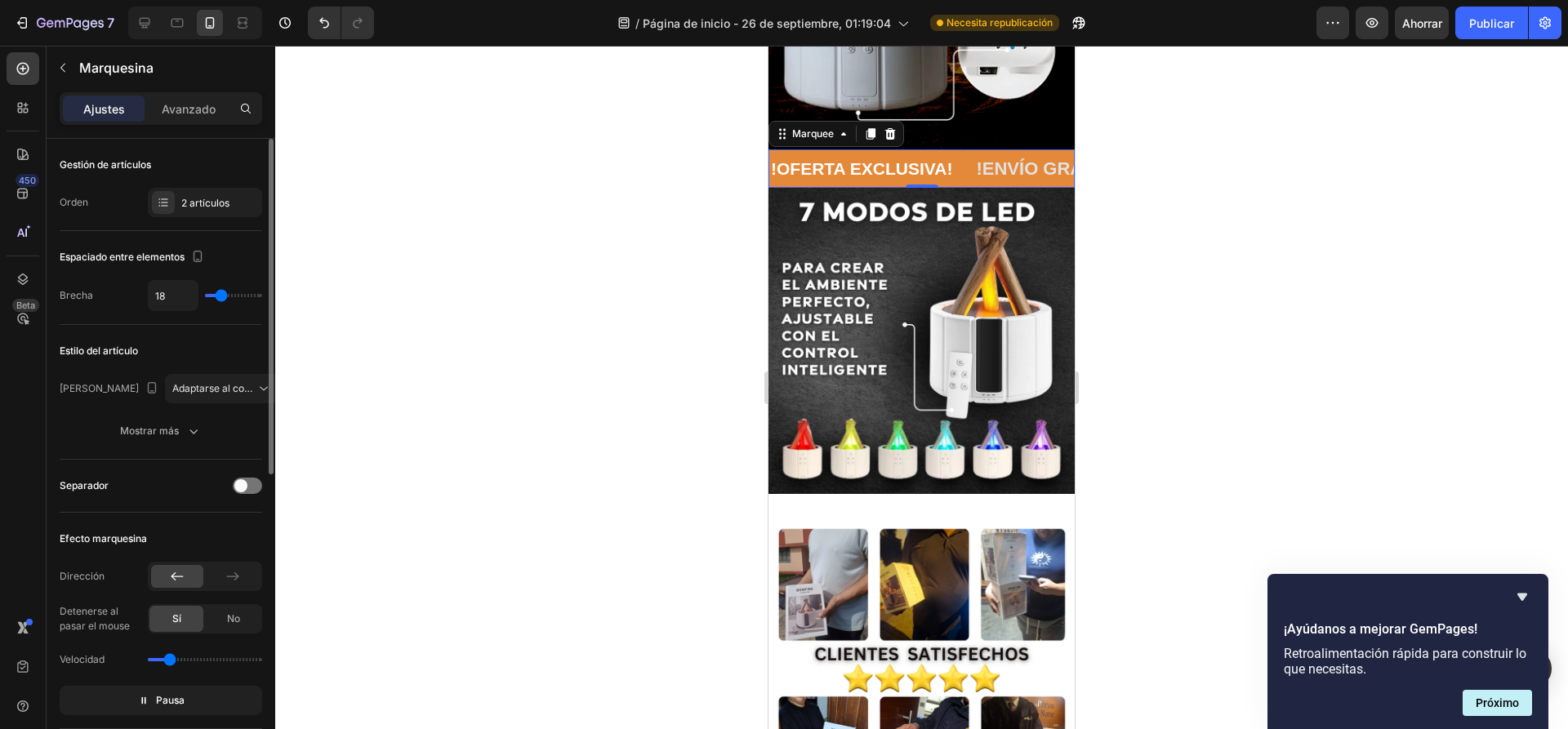
type input "16"
type input "15"
type input "10"
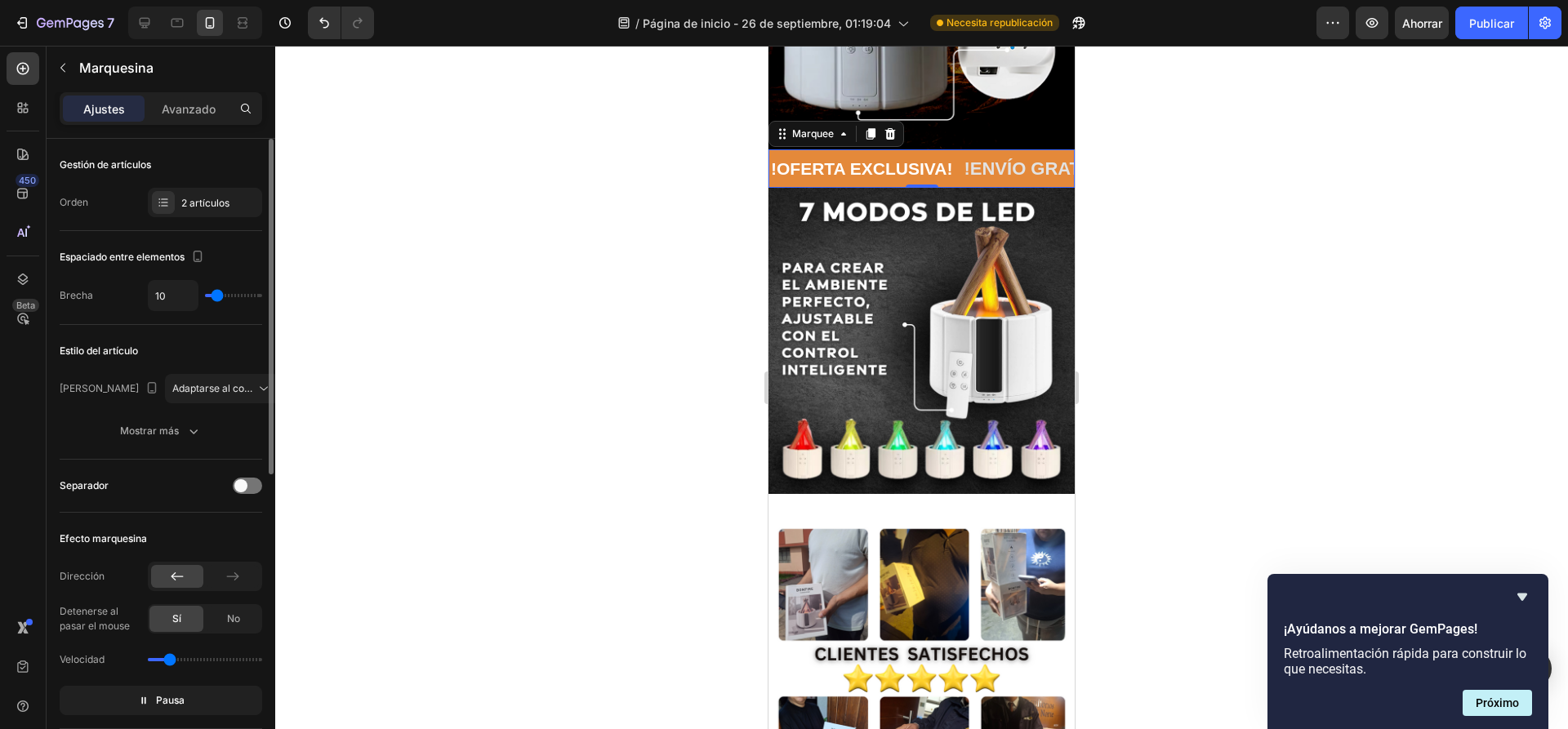
type input "12"
type input "19"
type input "24"
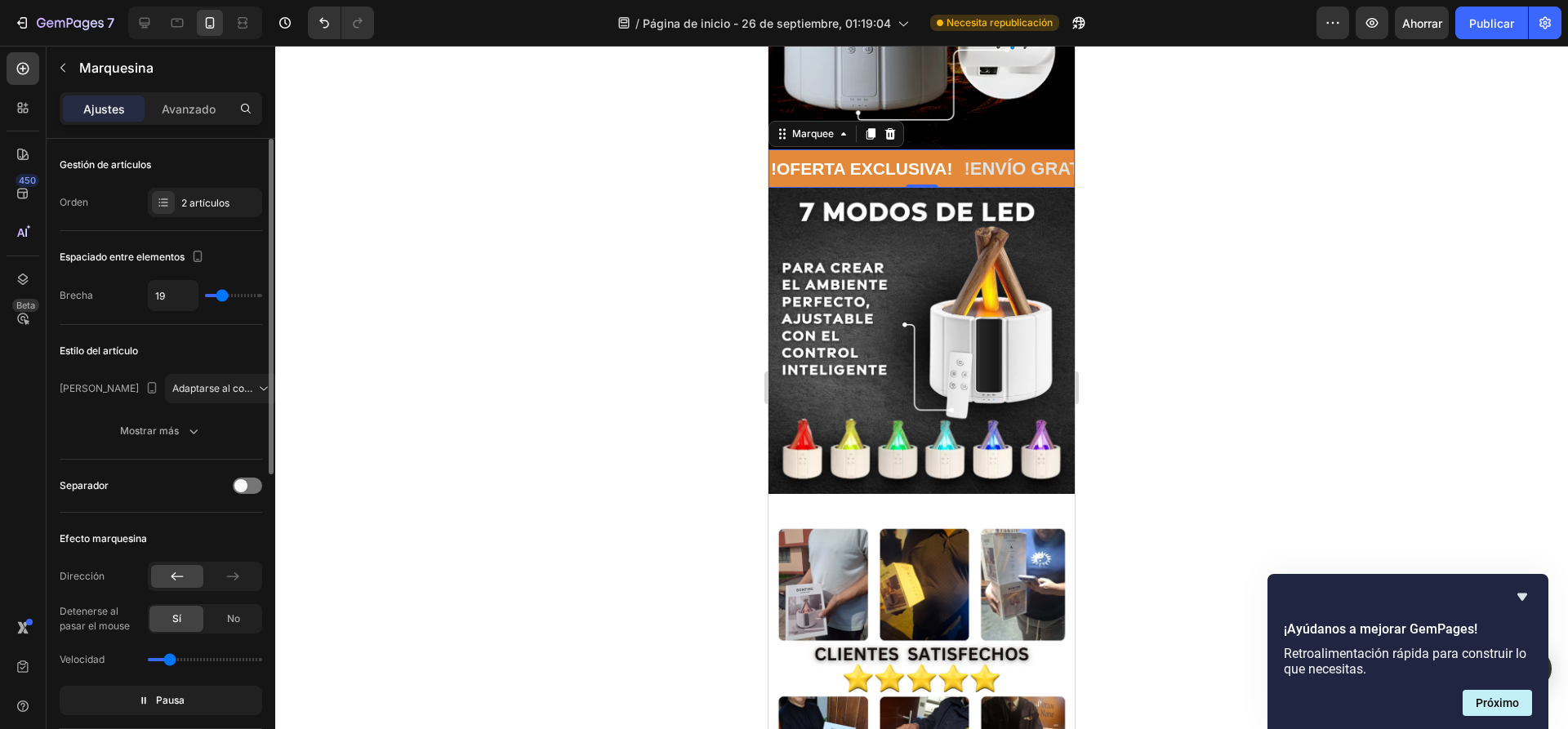
type input "24"
type input "27"
type input "28"
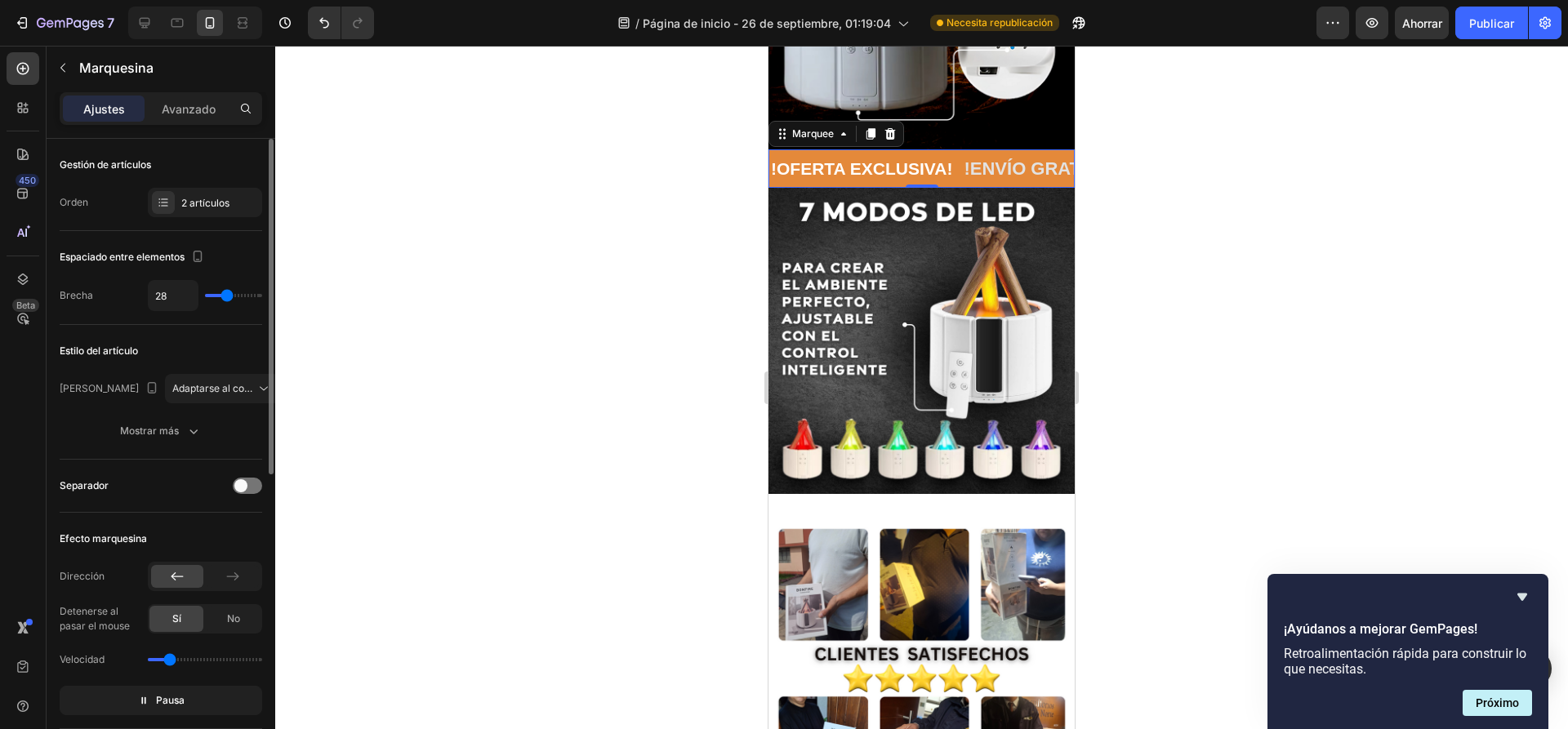
type input "30"
type input "31"
type input "33"
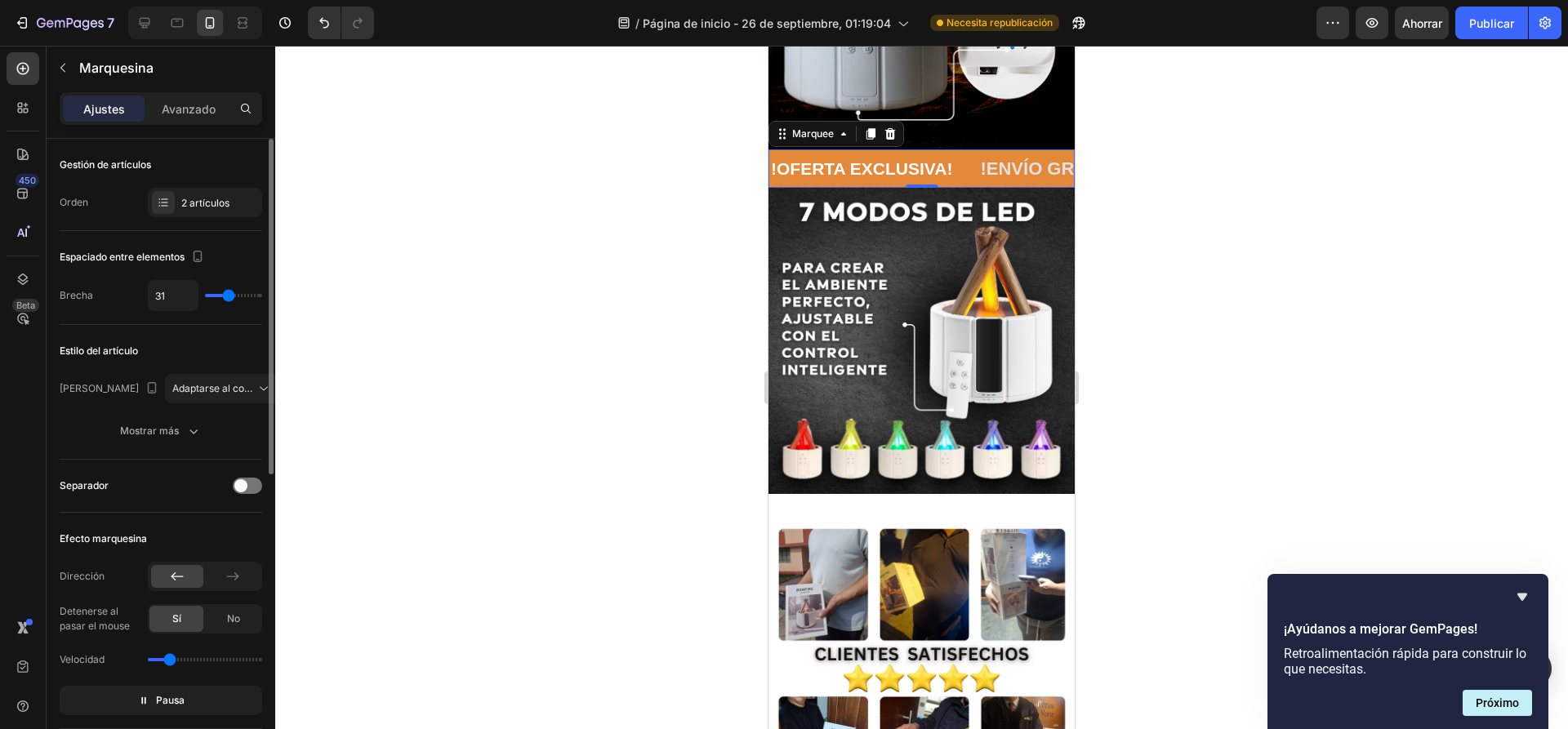
type input "33"
type input "37"
type input "40"
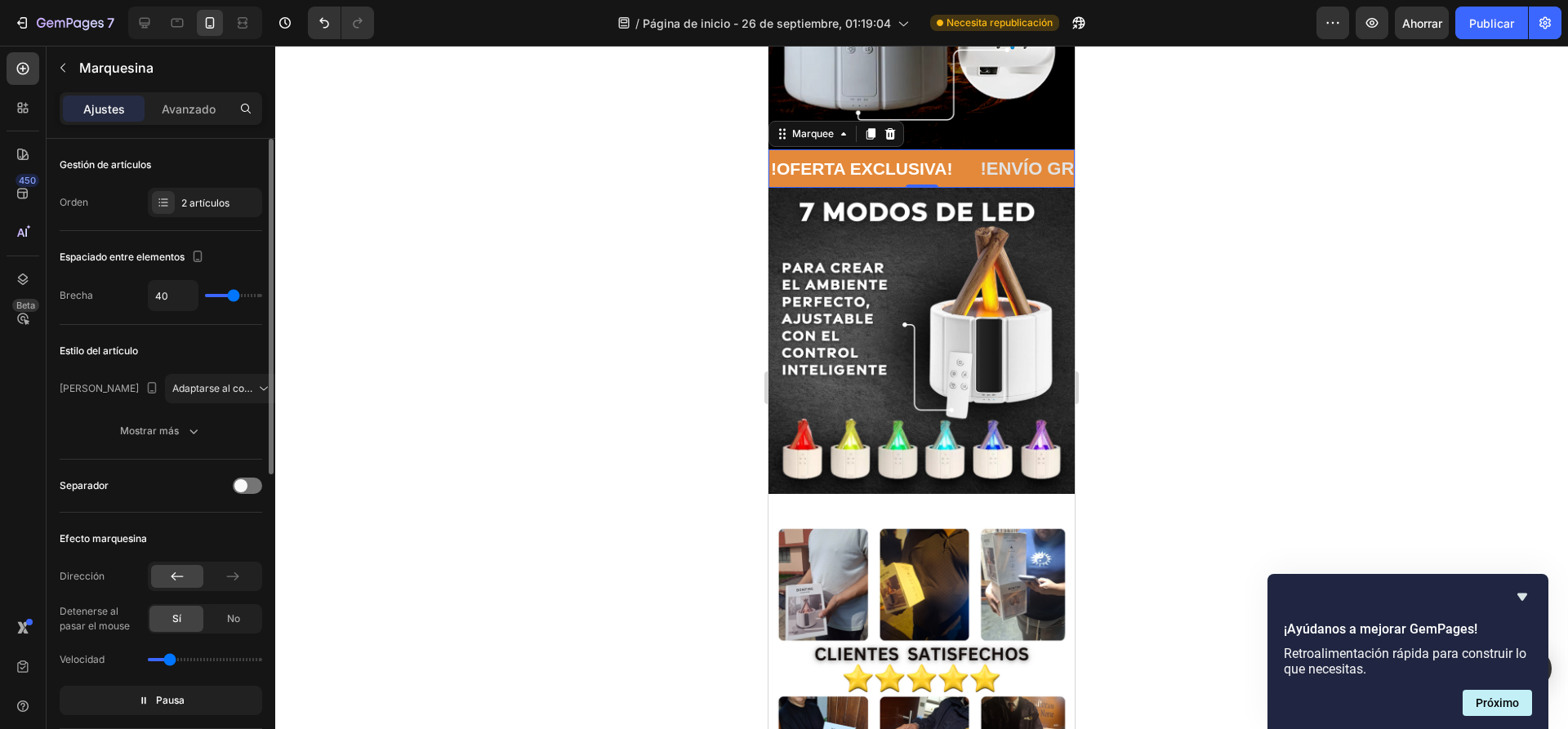
type input "41"
type input "43"
type input "46"
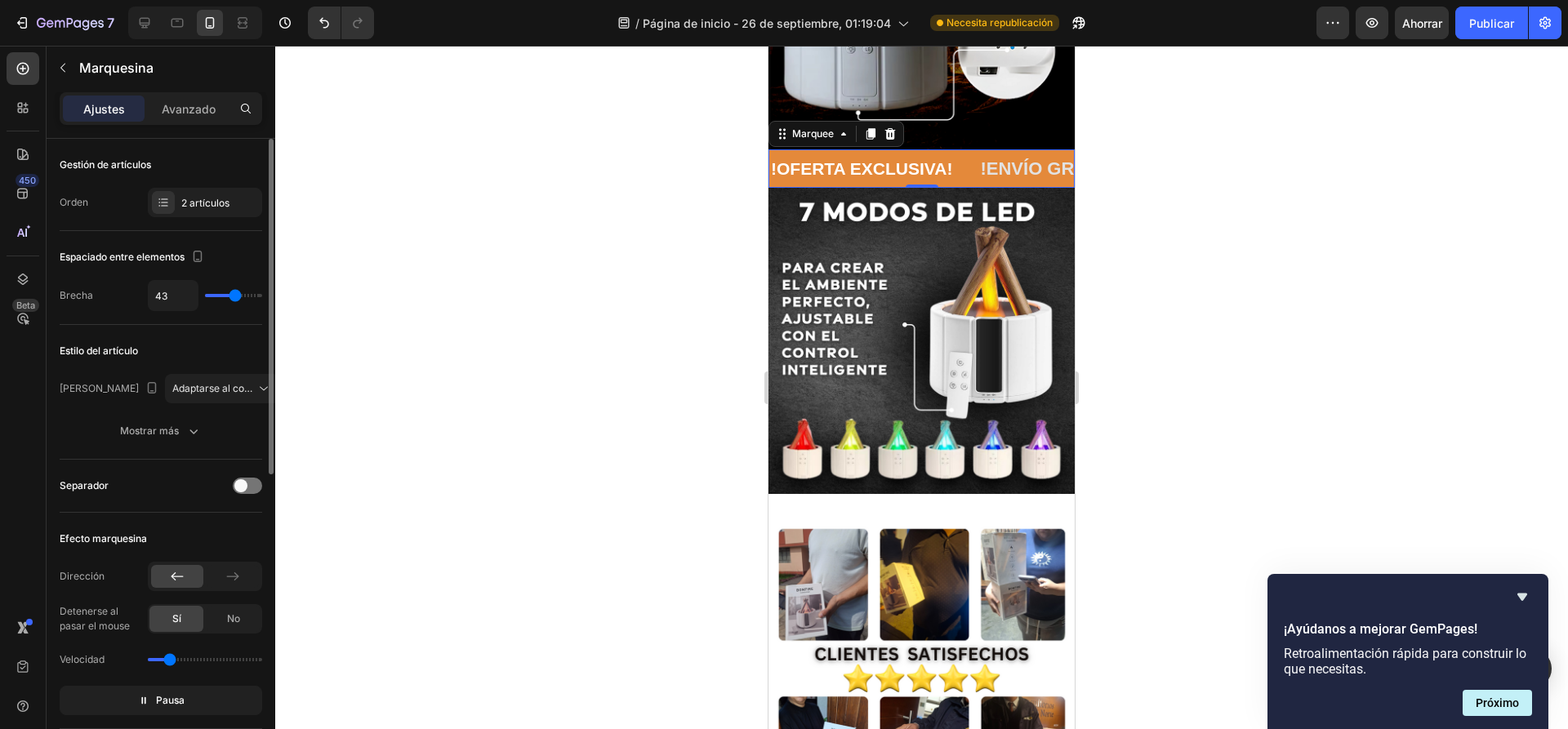
type input "46"
type input "47"
type input "49"
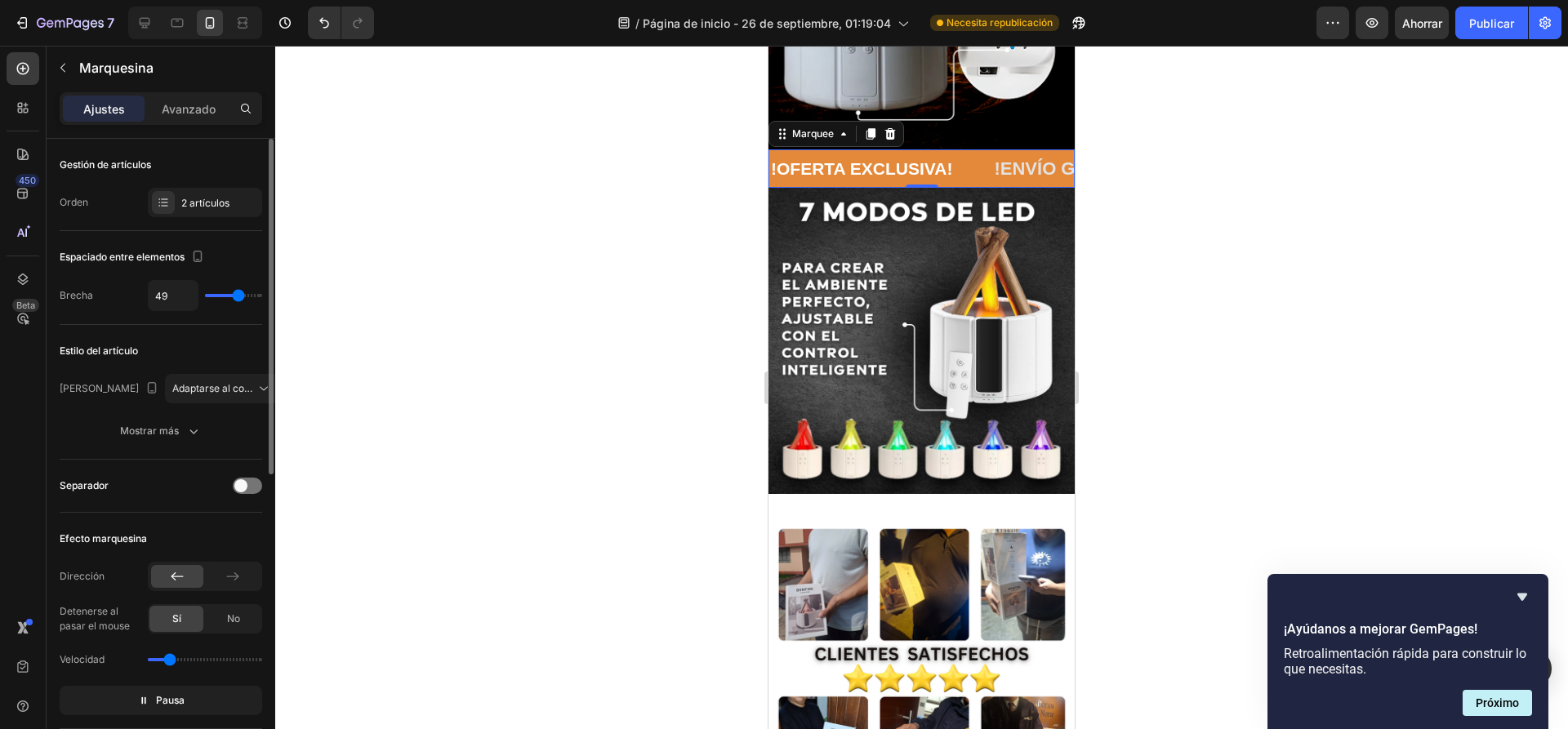
type input "52"
type input "53"
type input "55"
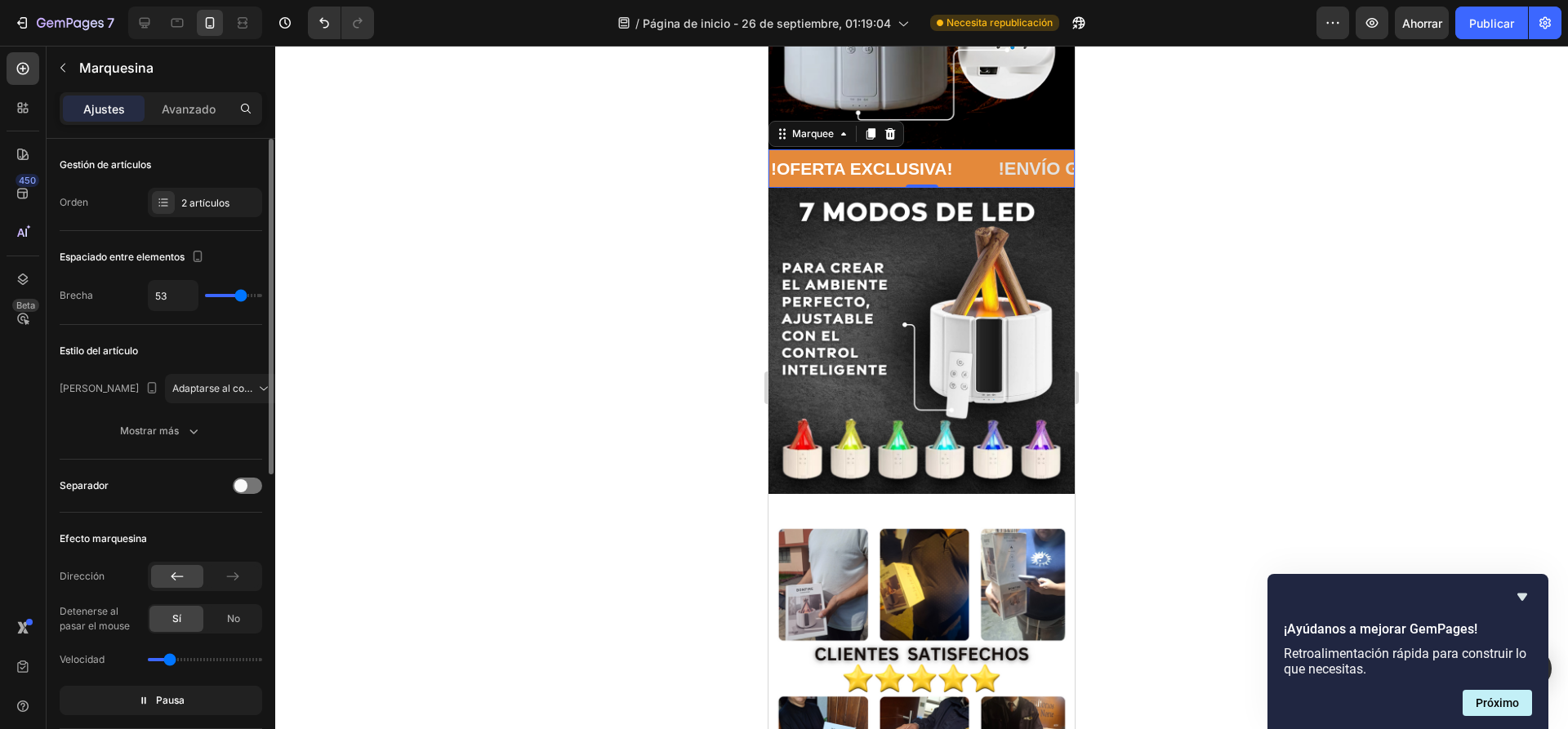
type input "55"
type input "56"
type input "58"
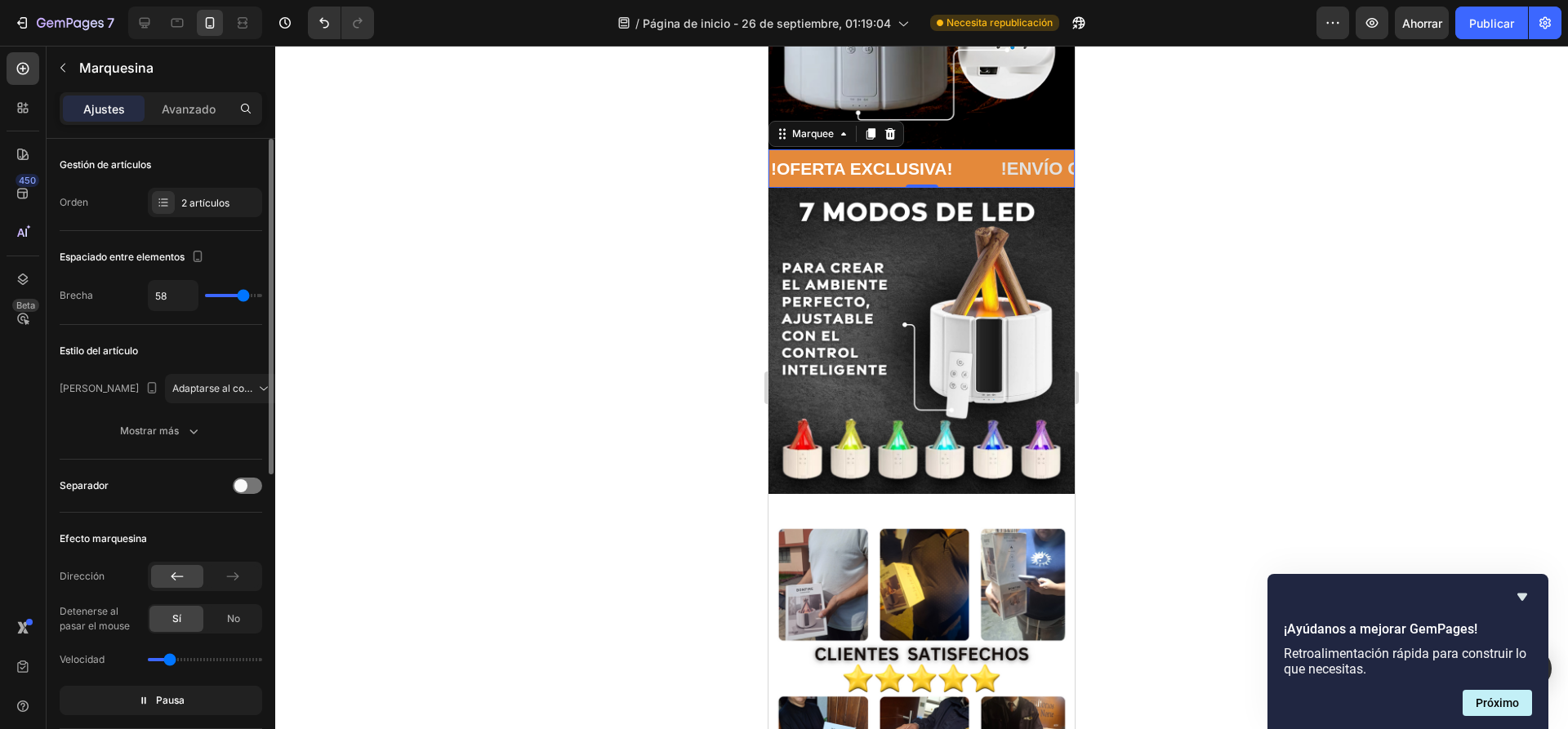
type input "59"
type input "61"
type input "62"
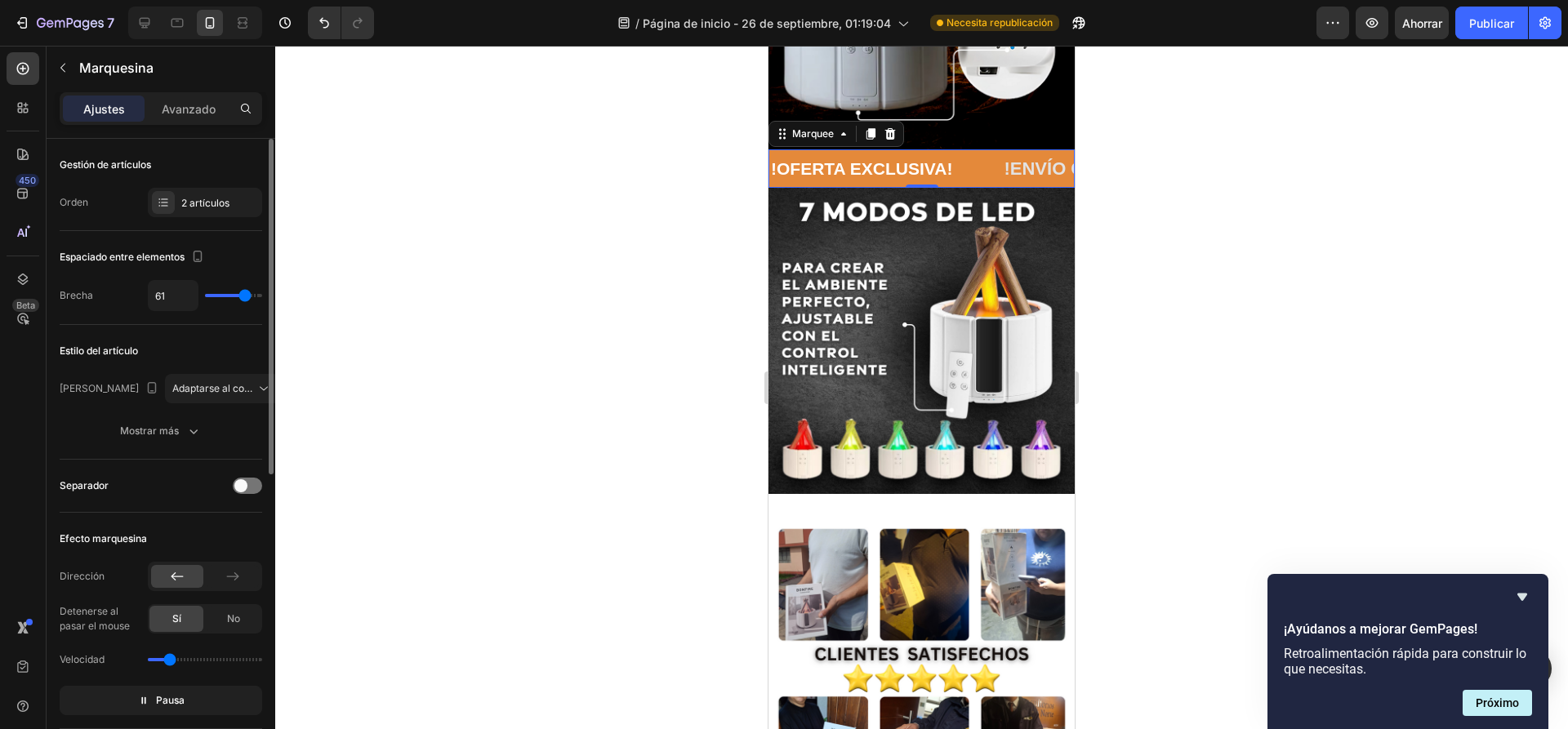
type input "62"
type input "64"
type input "65"
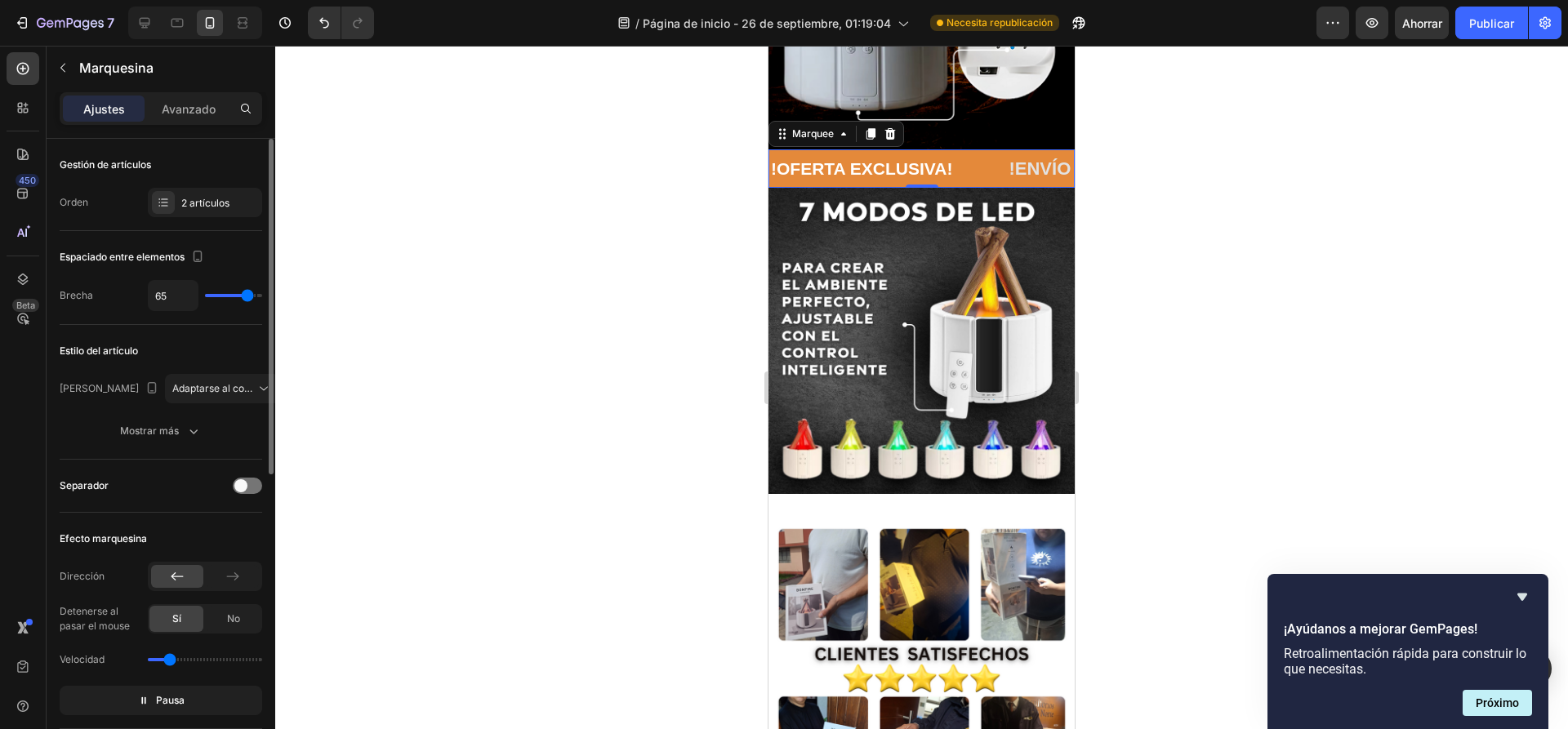
type input "64"
type input "62"
type input "61"
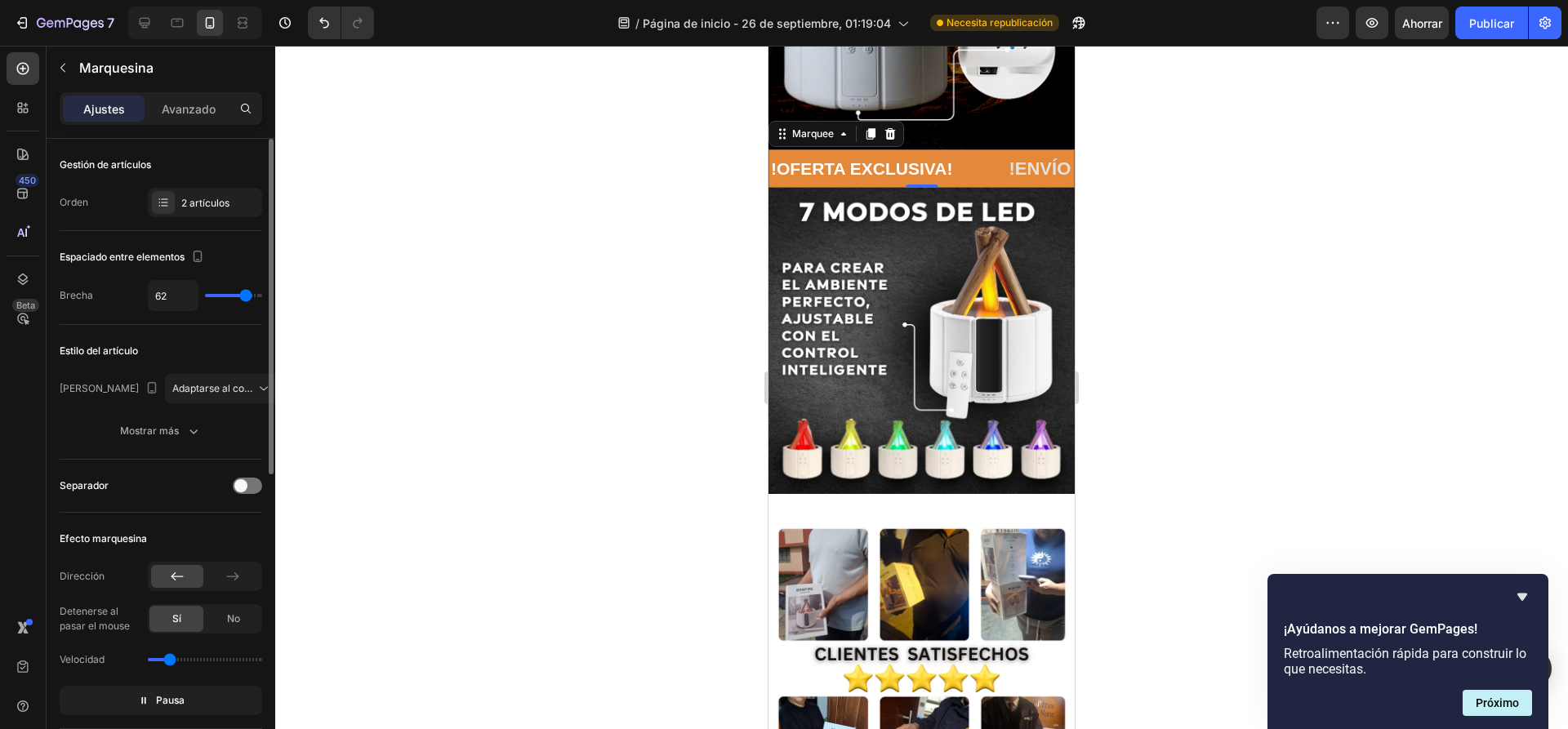
type input "61"
type input "59"
type input "61"
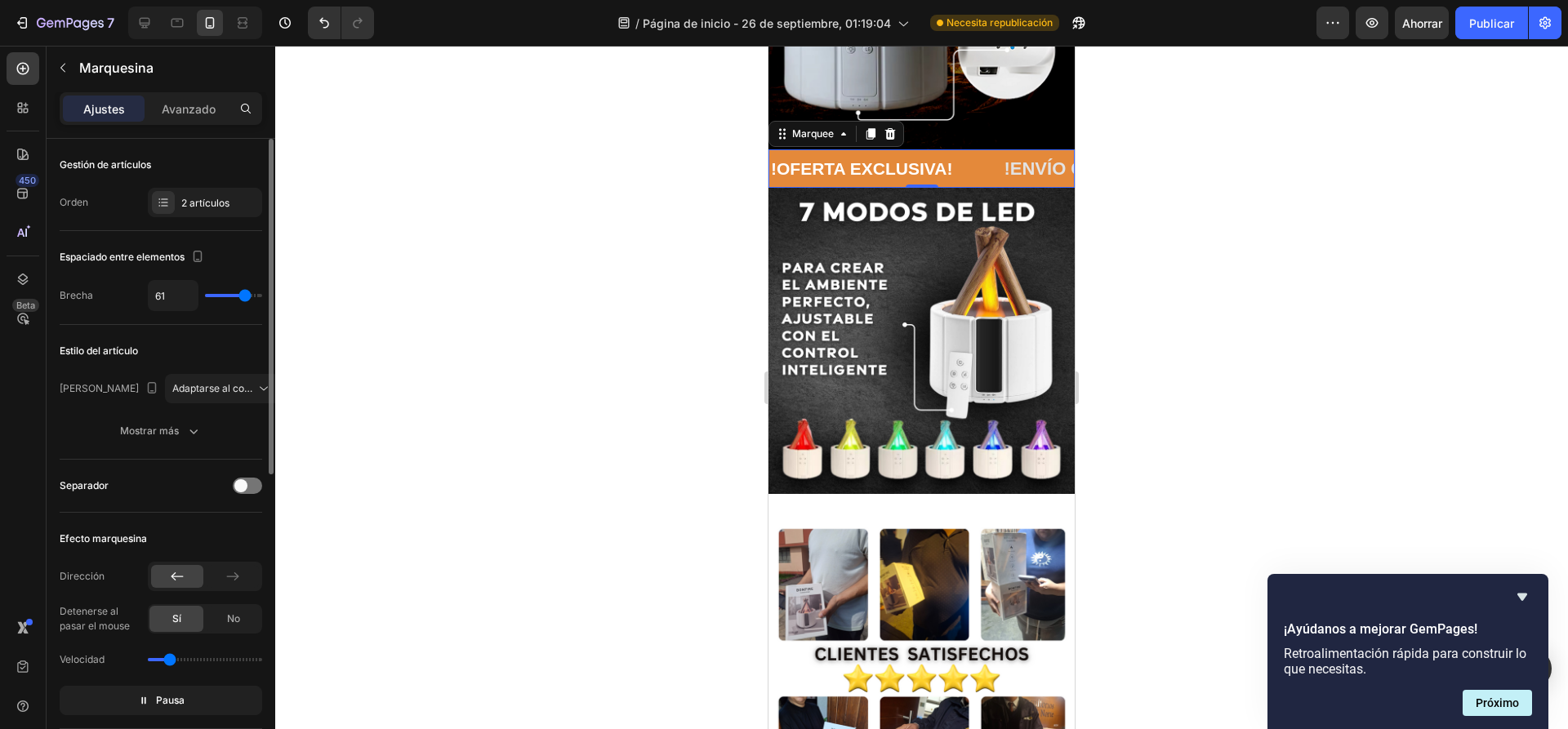
type input "62"
type input "64"
drag, startPoint x: 226, startPoint y: 293, endPoint x: 247, endPoint y: 294, distance: 21.0
type input "64"
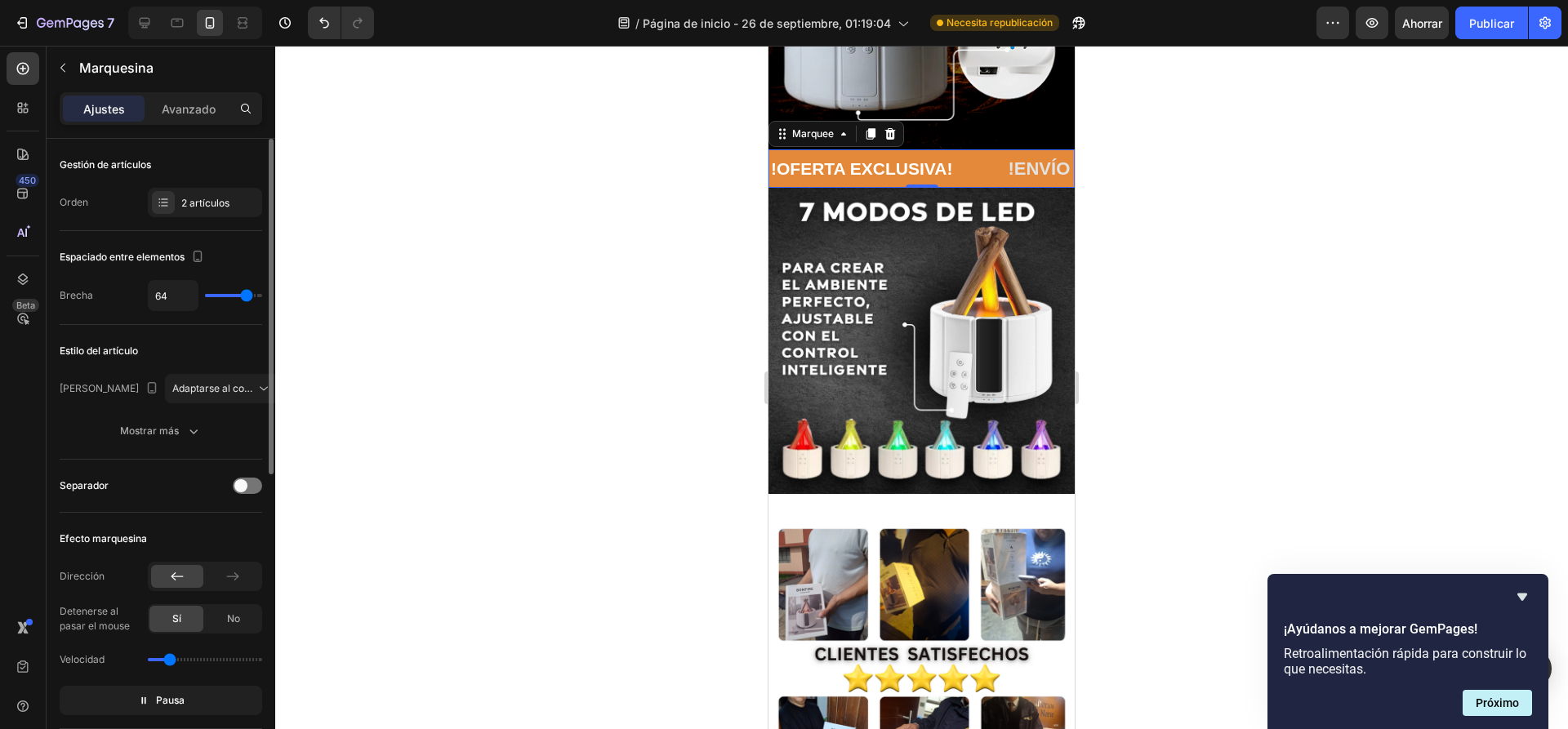
click at [247, 294] on input "range" at bounding box center [234, 296] width 57 height 3
type input "67"
type input "65"
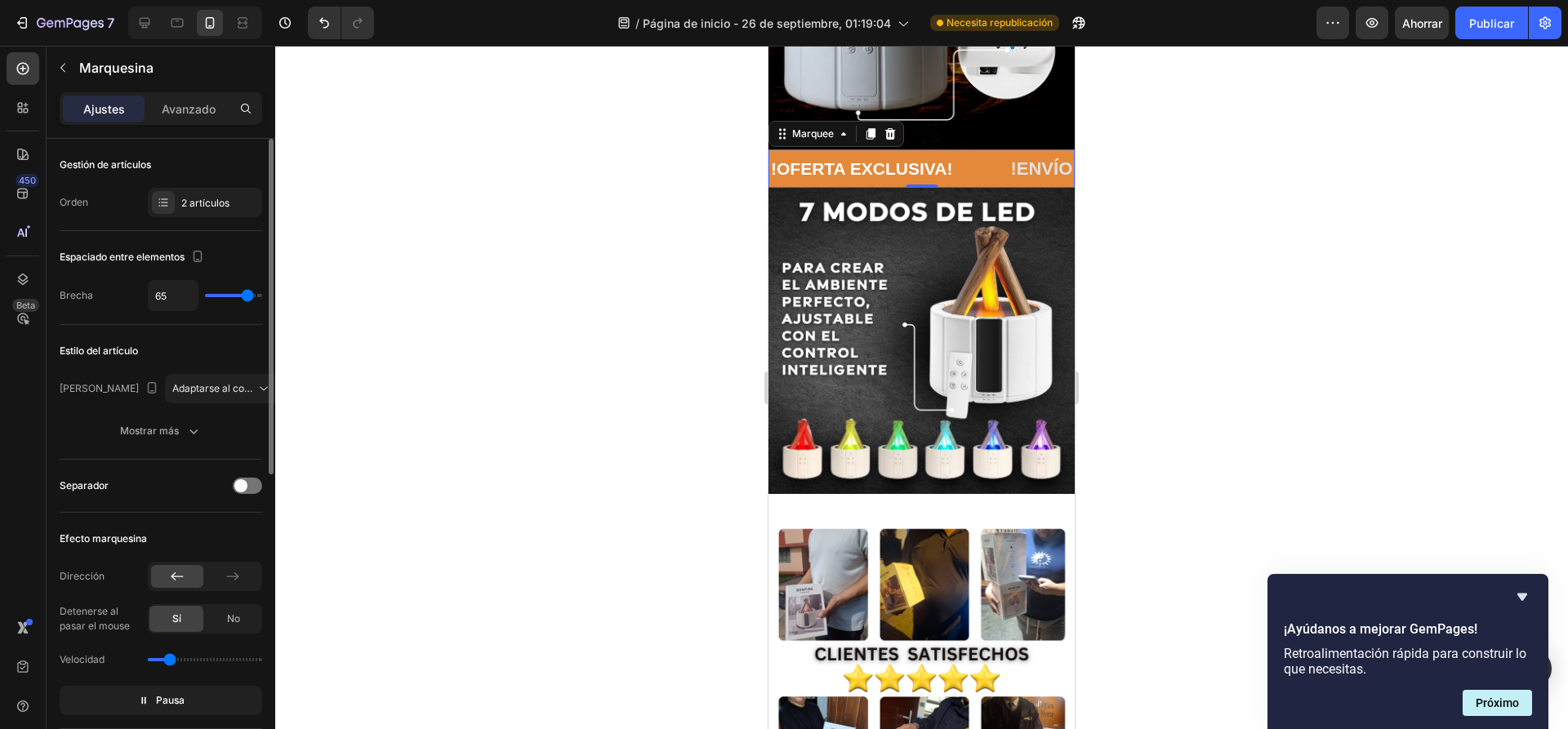
type input "64"
type input "62"
type input "61"
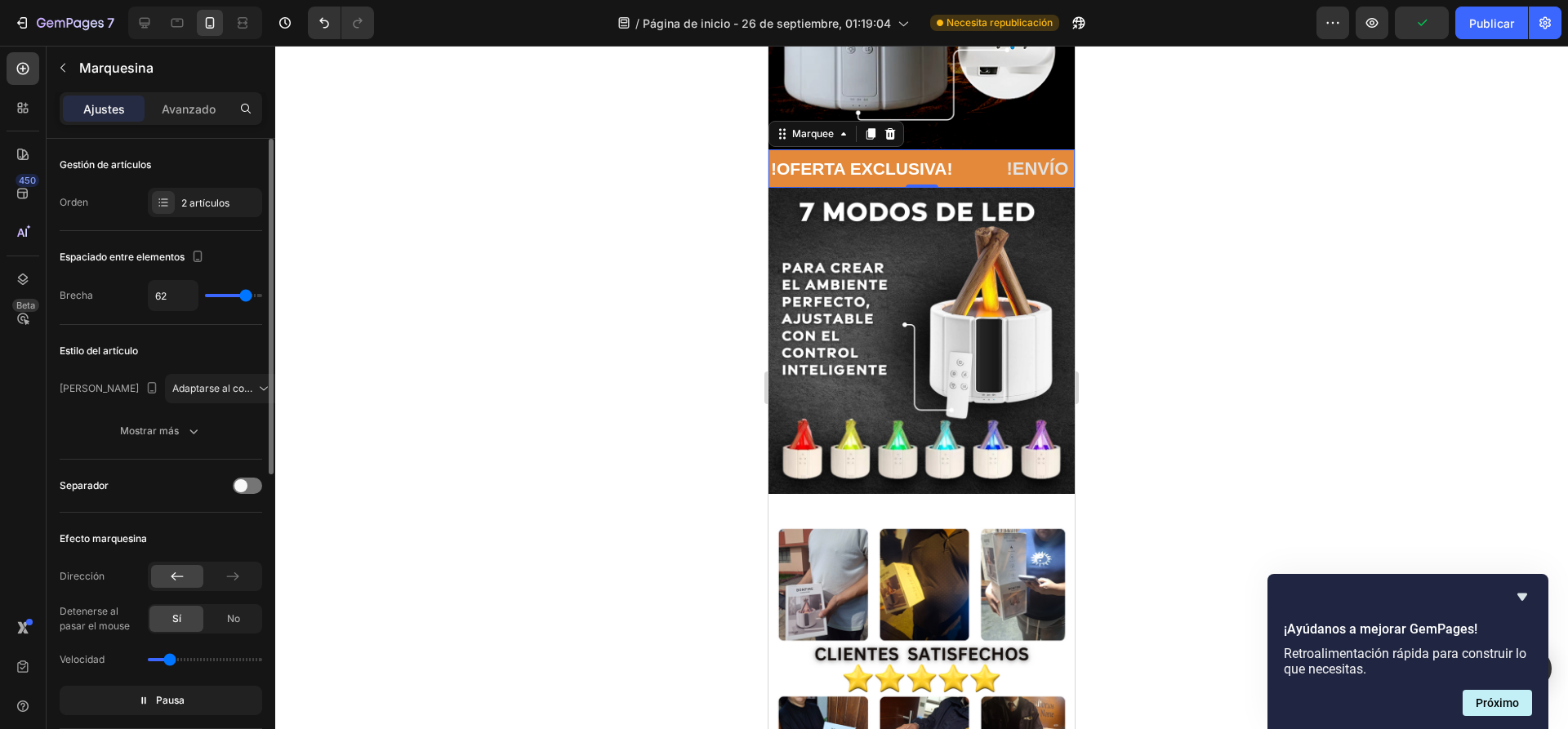
type input "61"
type input "59"
type input "61"
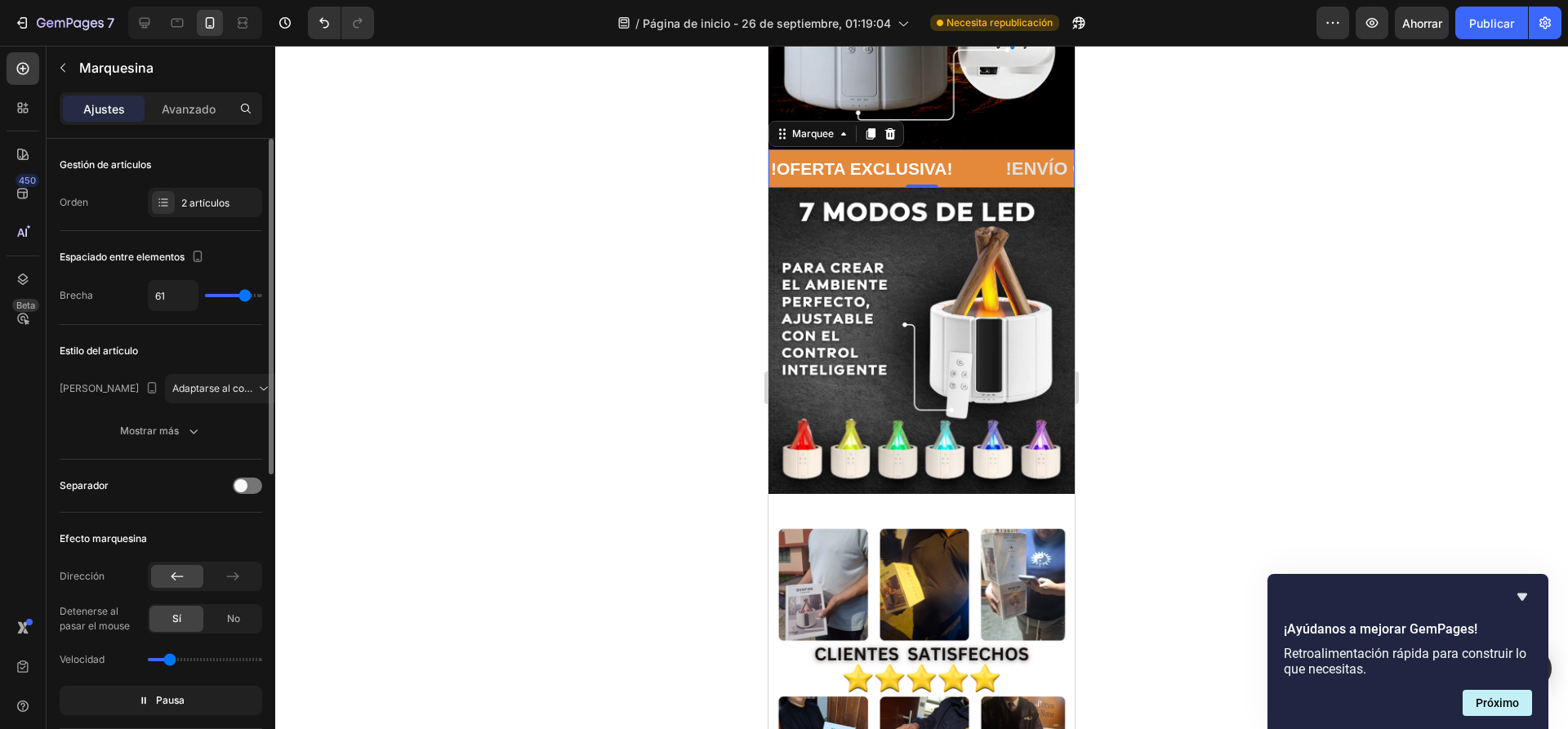
type input "59"
type input "61"
click at [245, 296] on input "range" at bounding box center [234, 296] width 57 height 3
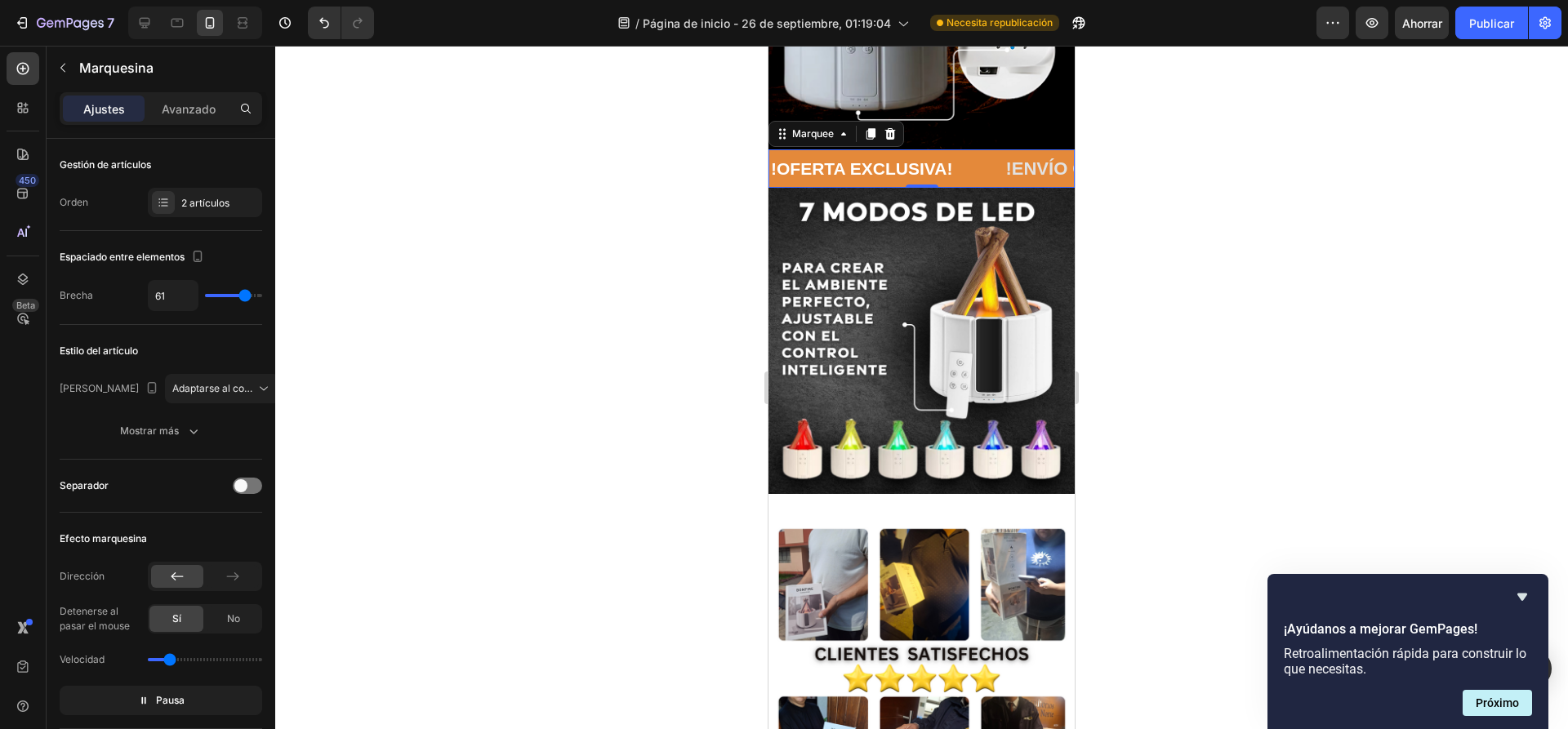
click at [324, 339] on div at bounding box center [921, 387] width 1292 height 683
click at [874, 163] on div "!ENVÍO GRATIS A TODO EL PERÚ! Text Block" at bounding box center [1118, 169] width 490 height 27
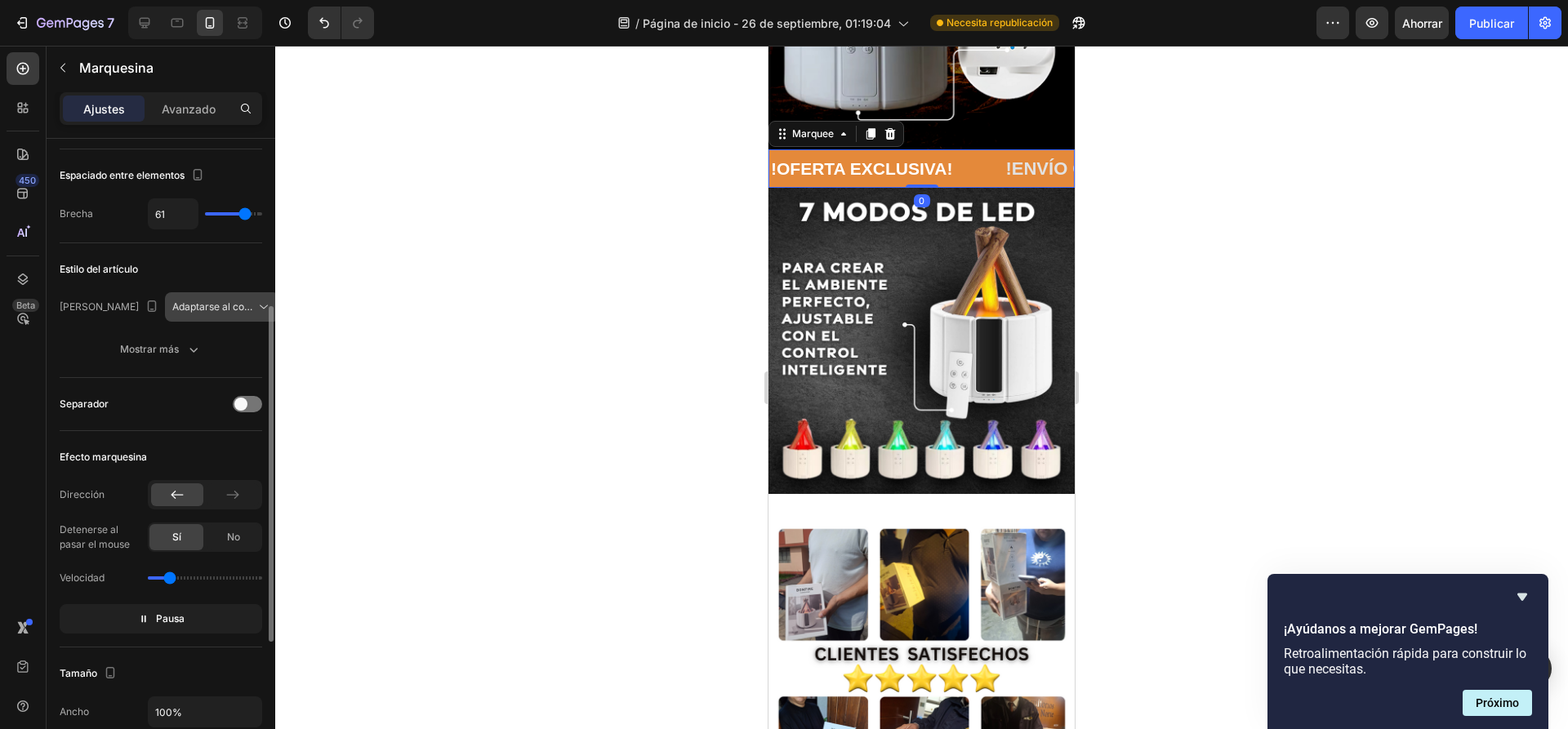
scroll to position [163, 0]
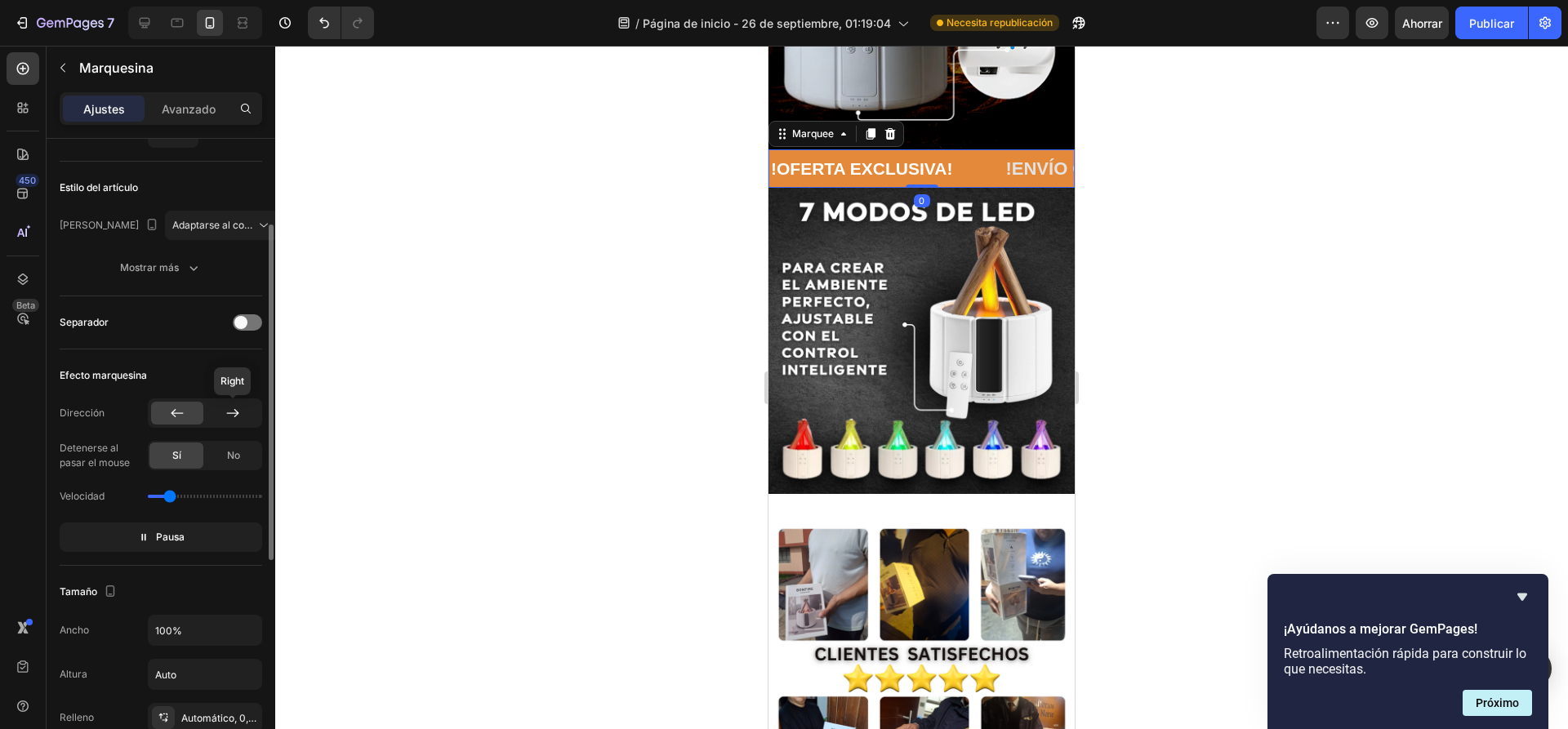
click at [233, 414] on icon at bounding box center [233, 413] width 16 height 16
click at [180, 406] on icon at bounding box center [177, 413] width 16 height 16
click at [226, 463] on div "No" at bounding box center [234, 455] width 54 height 26
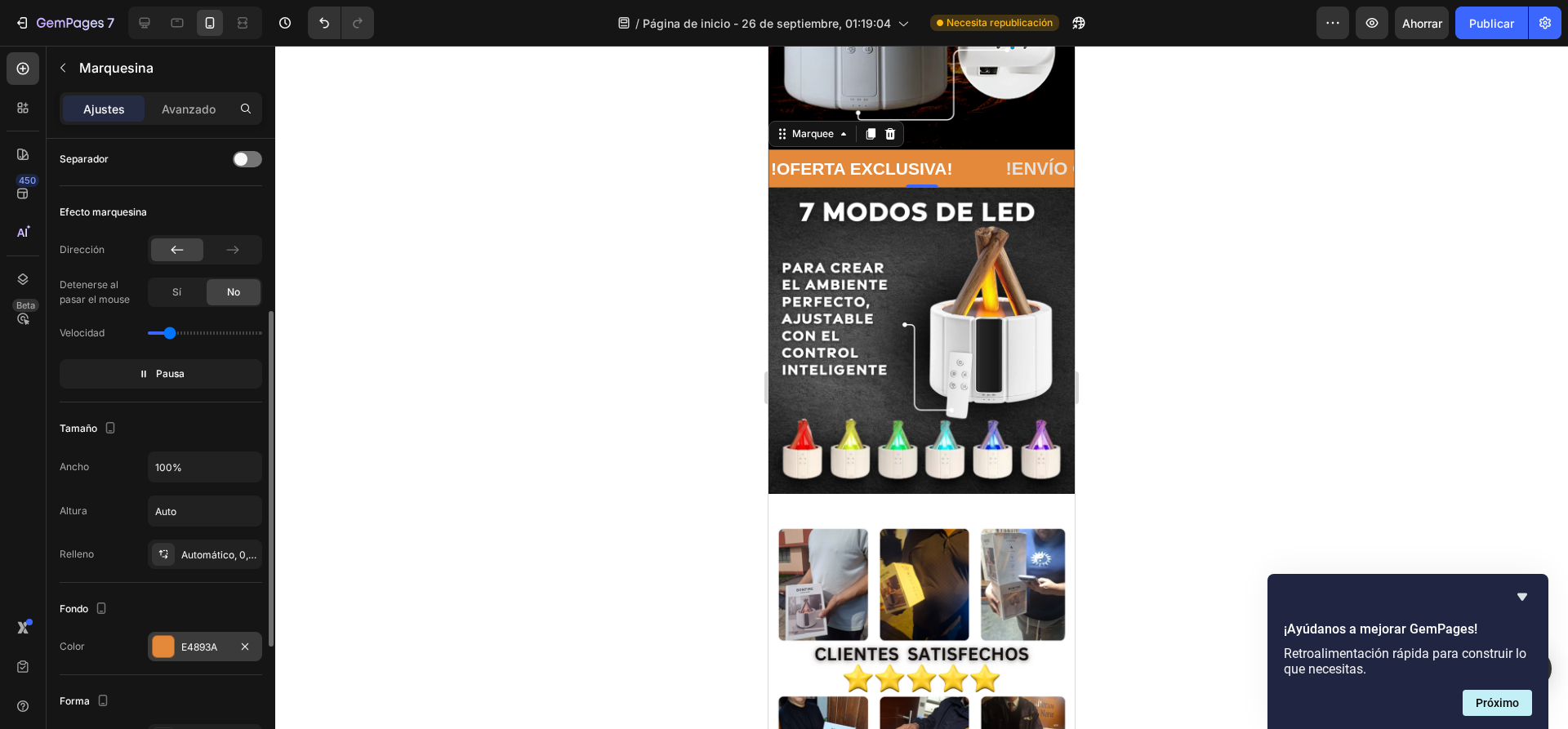
click at [166, 639] on div at bounding box center [164, 646] width 21 height 21
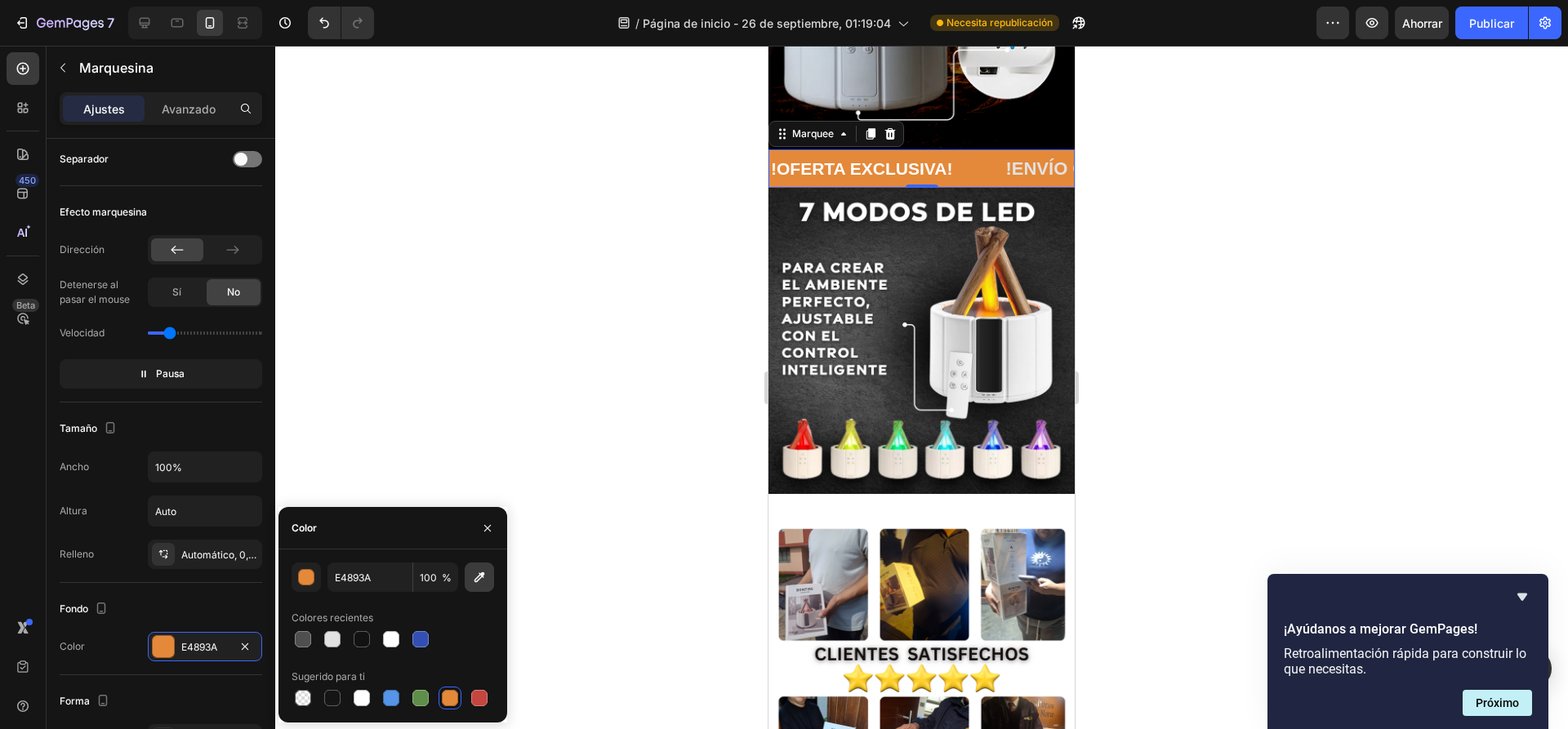
click at [492, 573] on button "button" at bounding box center [479, 577] width 29 height 29
type input "3B3B3B"
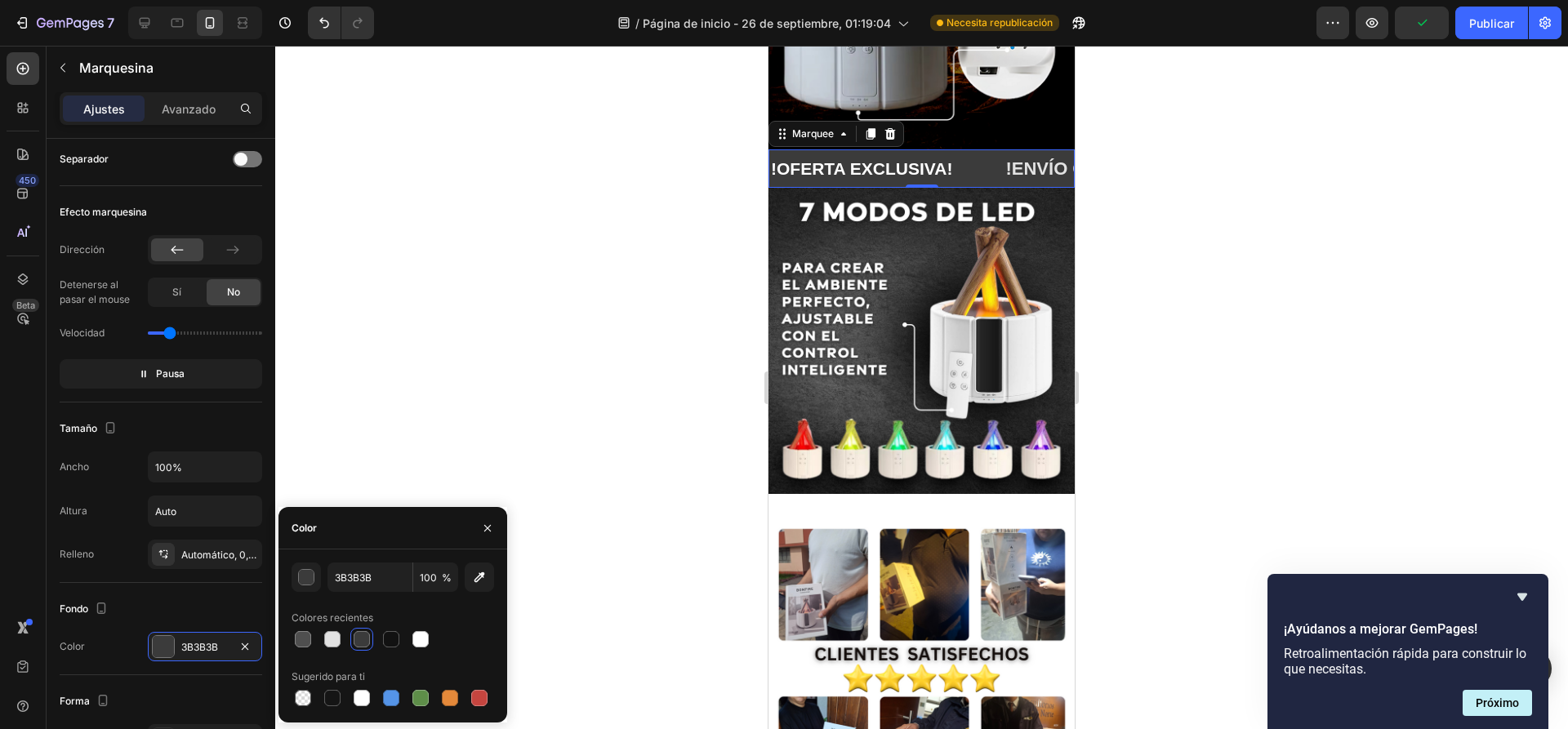
click at [646, 358] on div at bounding box center [921, 387] width 1292 height 683
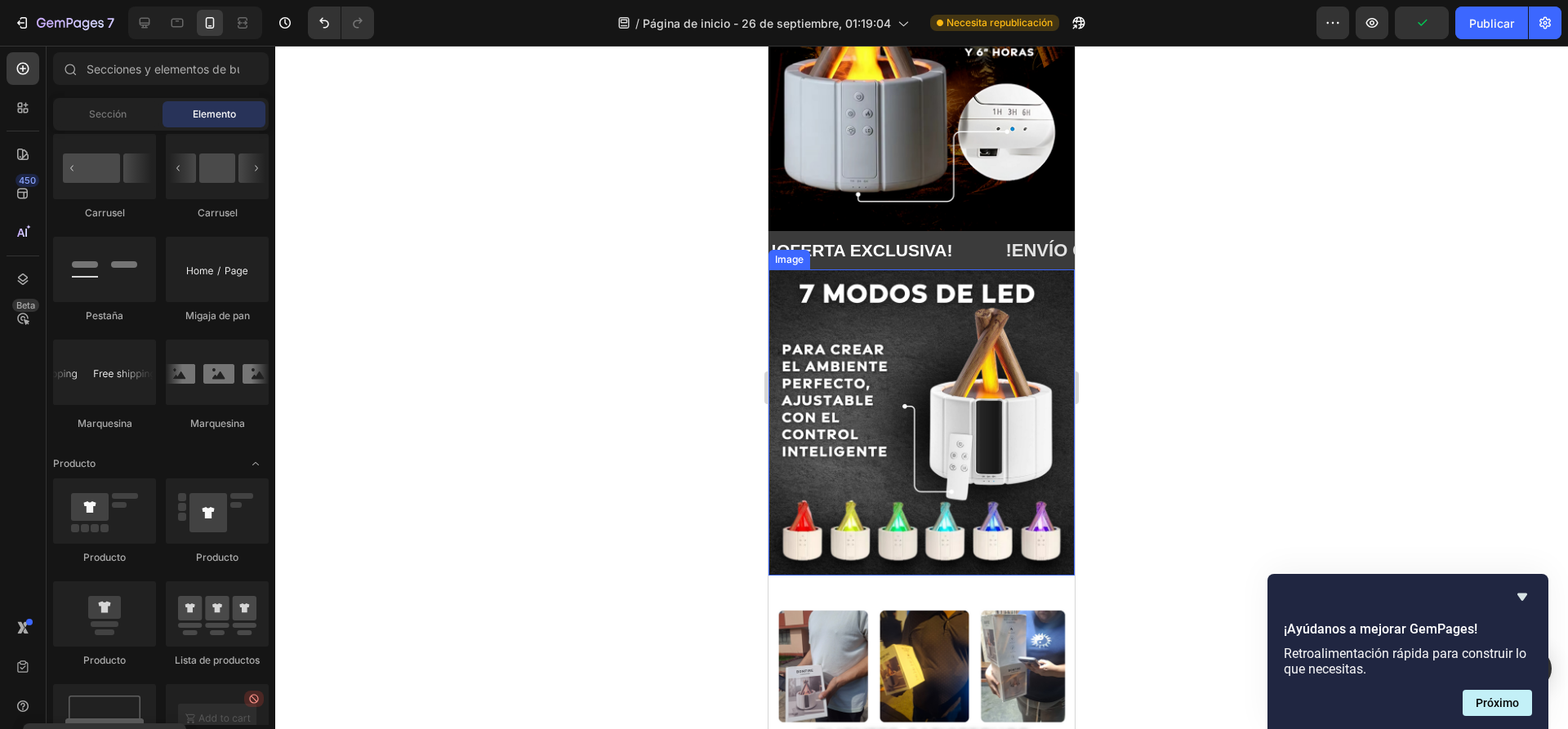
scroll to position [1469, 0]
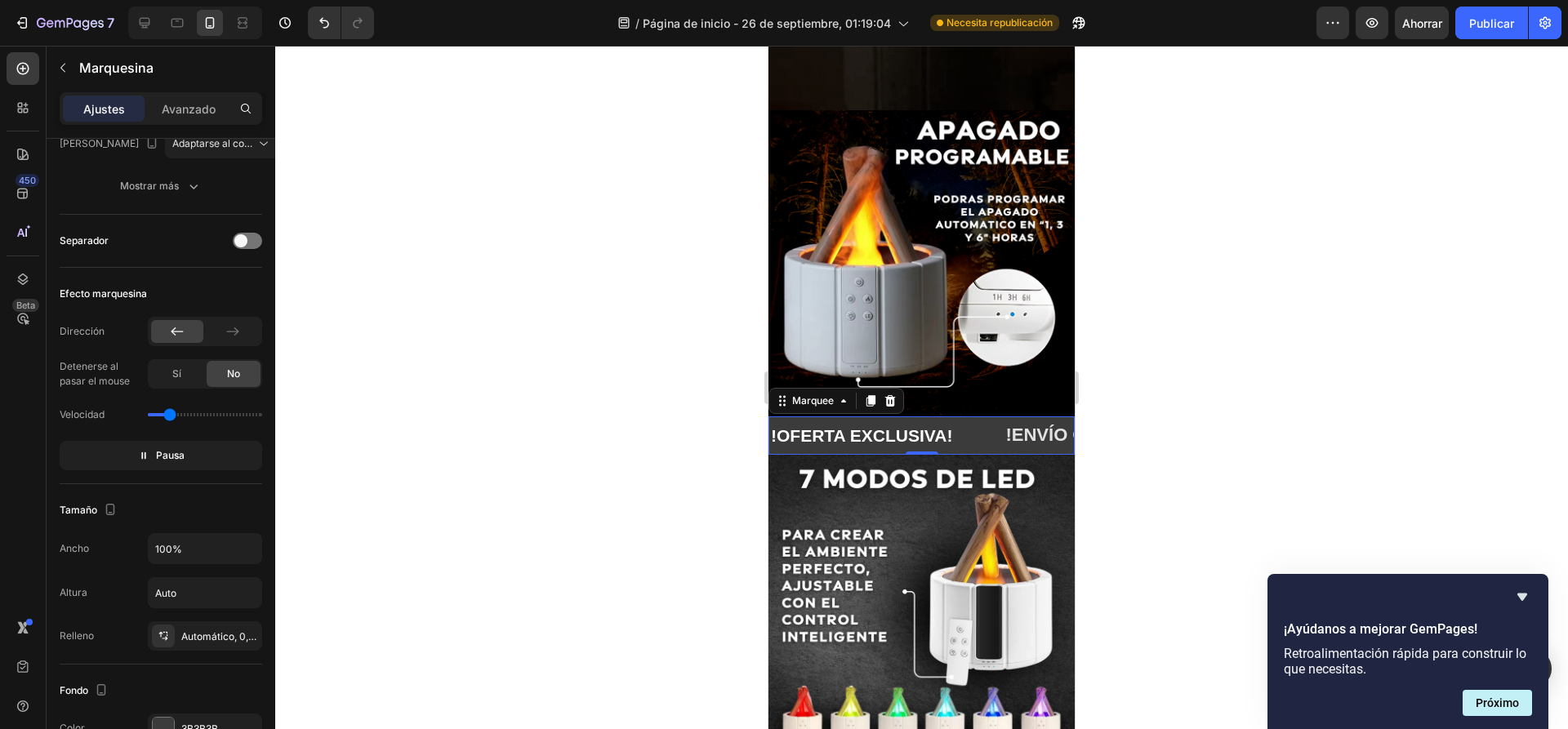
scroll to position [570, 0]
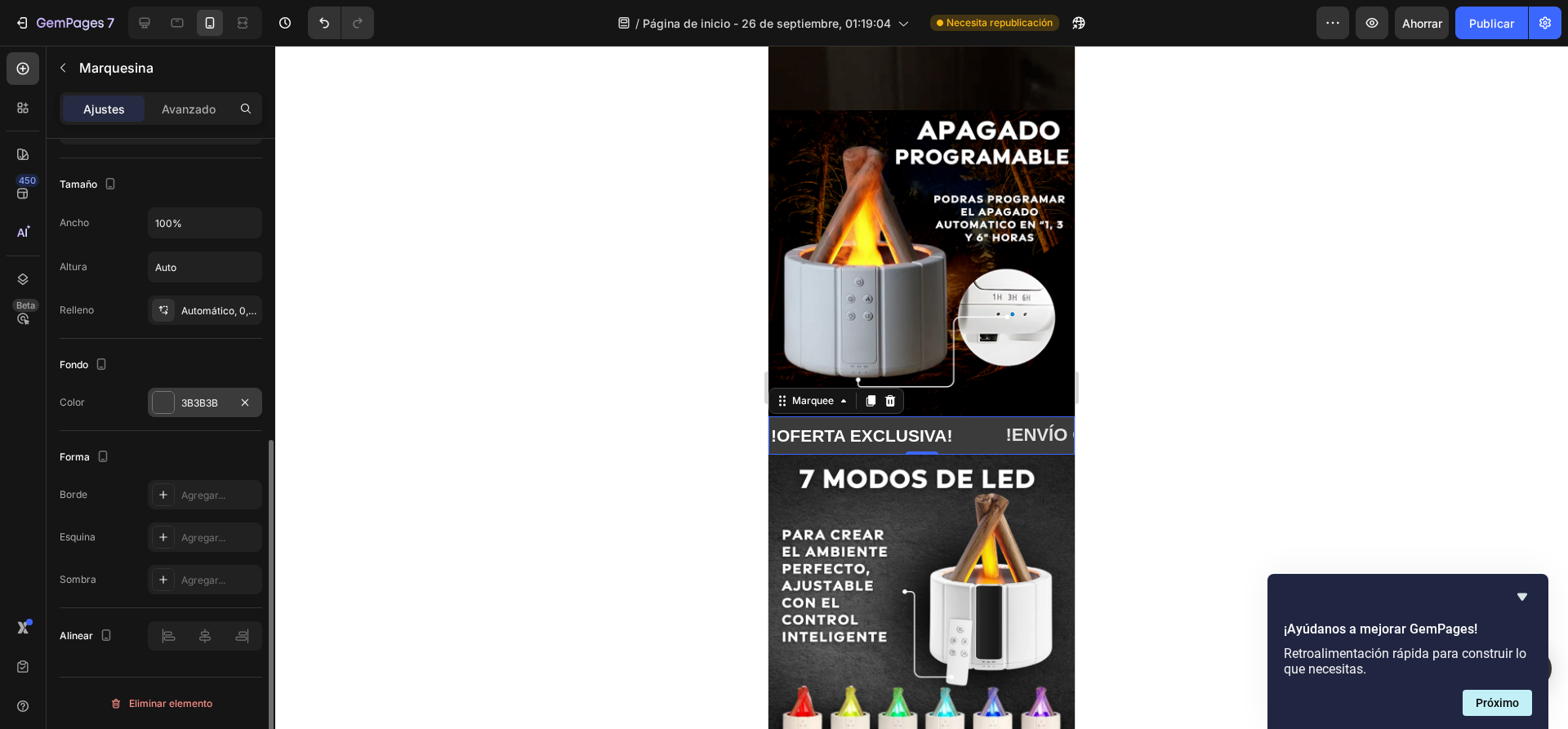
click at [173, 409] on div at bounding box center [164, 402] width 21 height 21
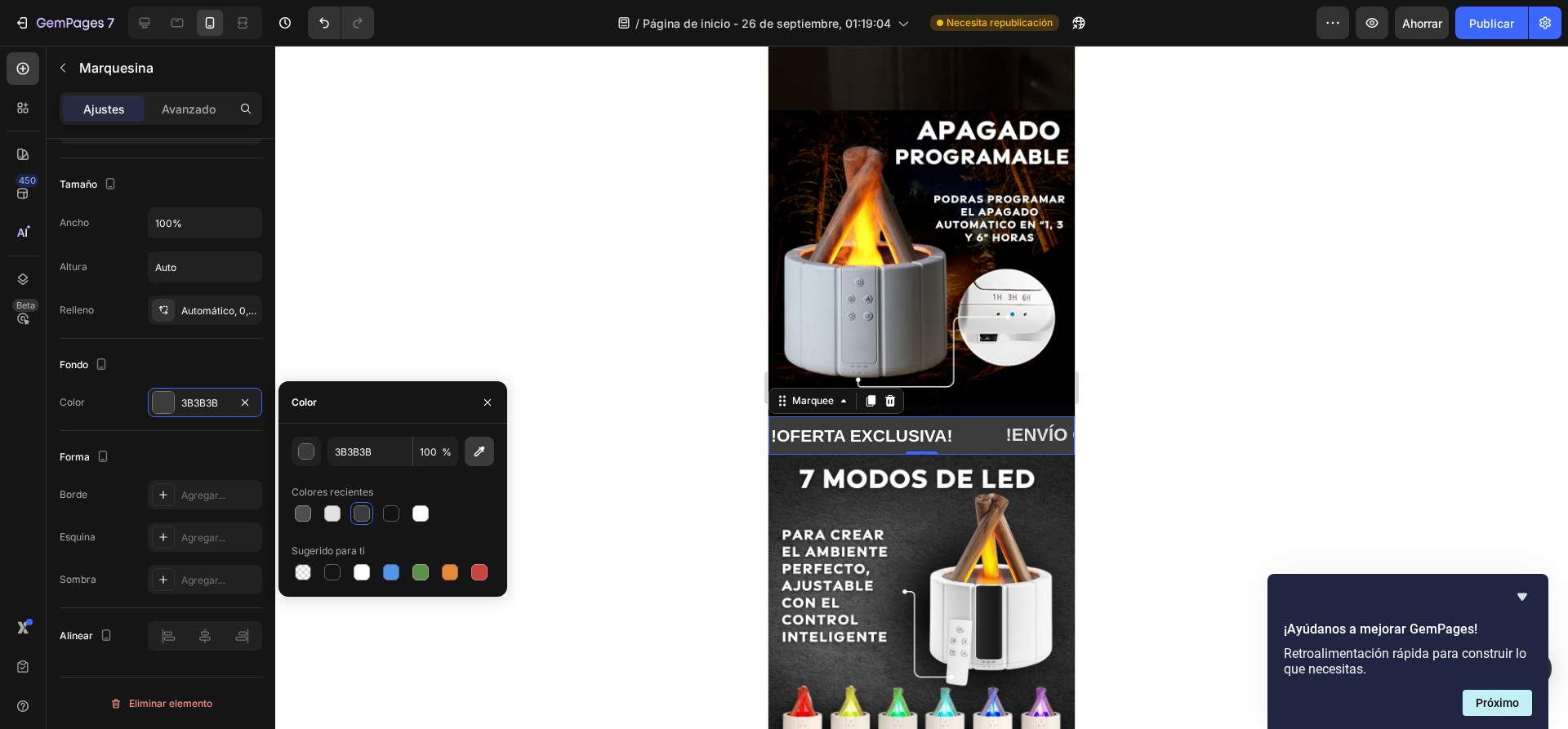
click at [479, 450] on icon "button" at bounding box center [479, 451] width 16 height 16
click at [483, 446] on icon "button" at bounding box center [479, 451] width 16 height 16
type input "222222"
click at [619, 312] on div at bounding box center [921, 387] width 1292 height 683
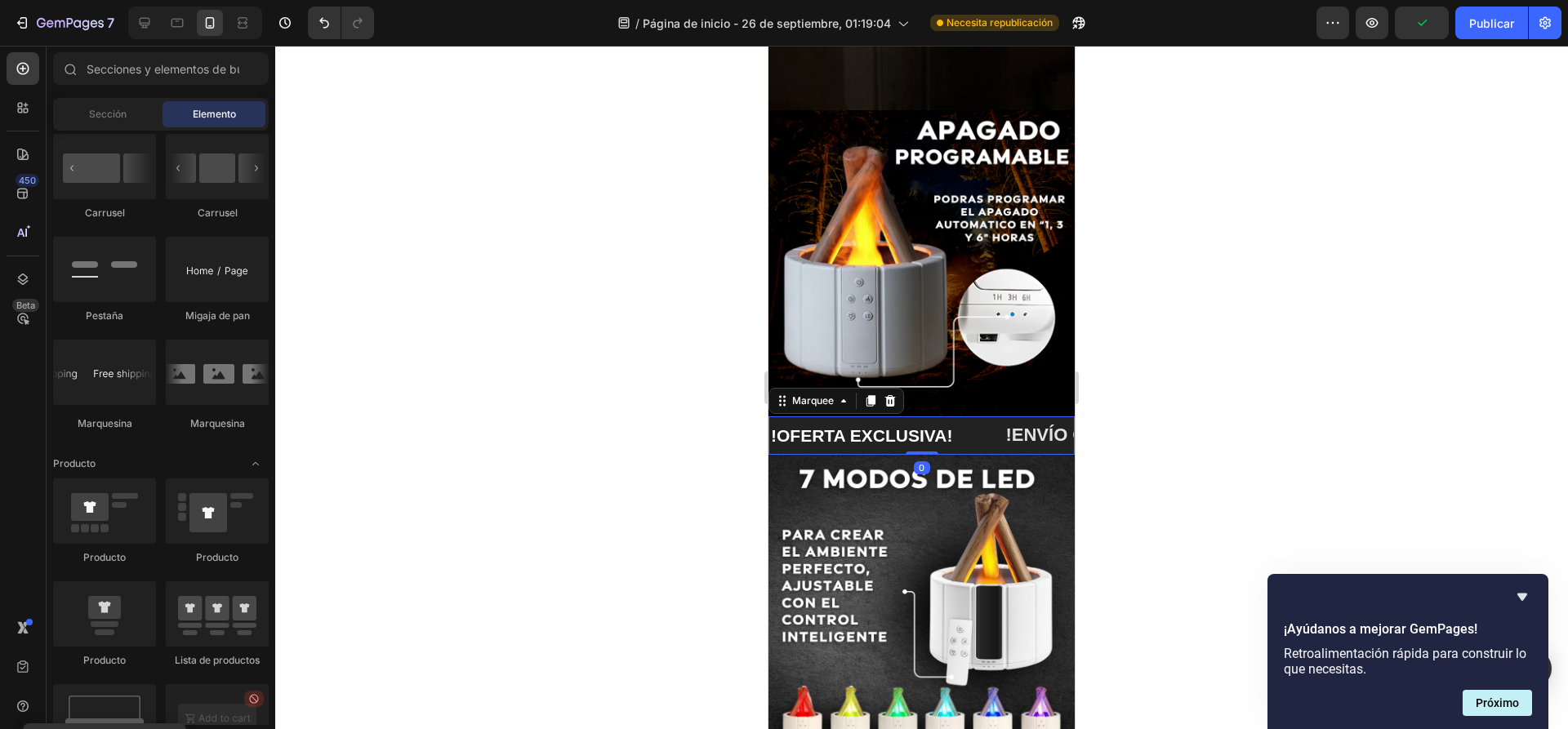
click at [990, 422] on div "!ENVÍO GRATIS A TODO EL PERÚ! Text Block" at bounding box center [1234, 435] width 490 height 27
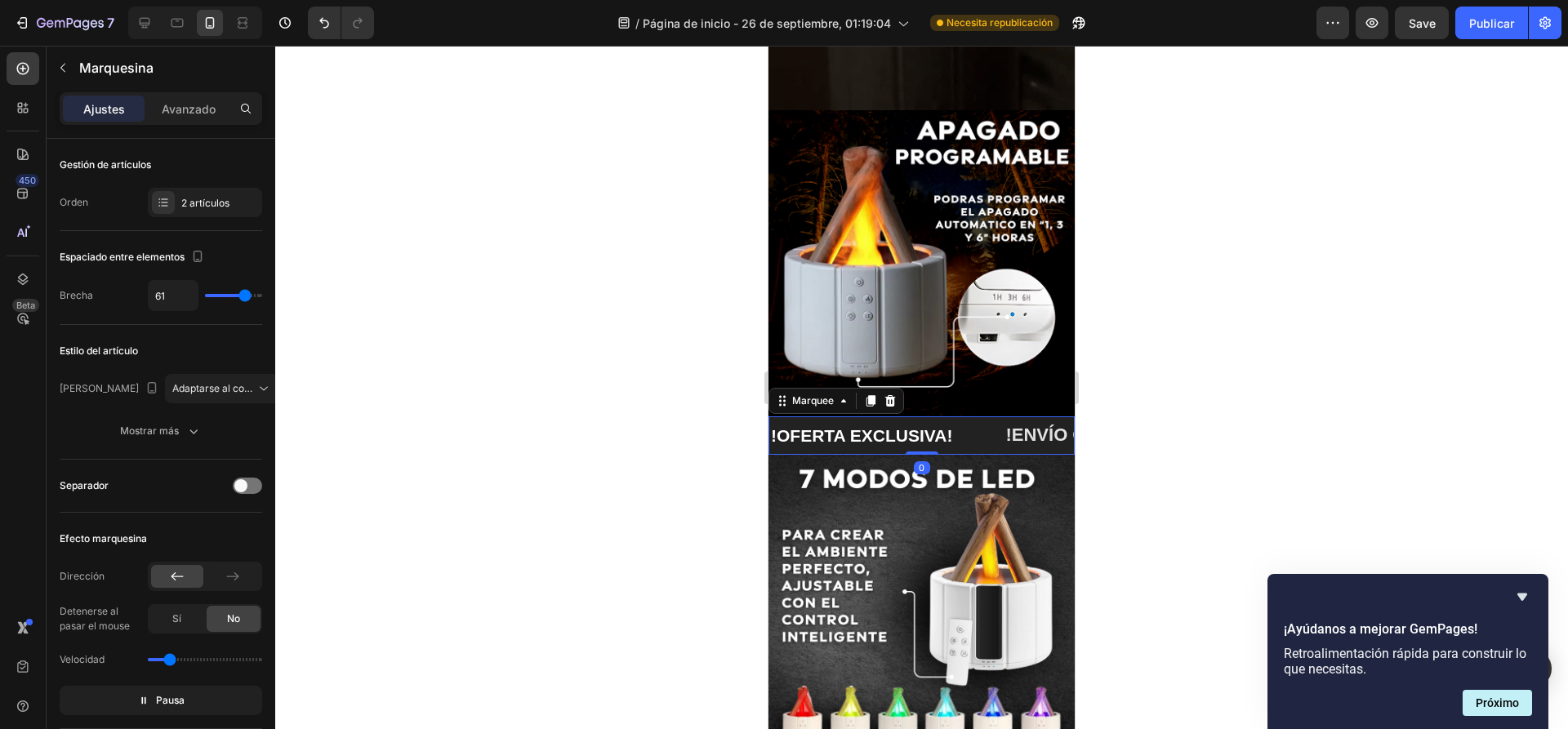
click at [1184, 378] on div at bounding box center [921, 387] width 1292 height 683
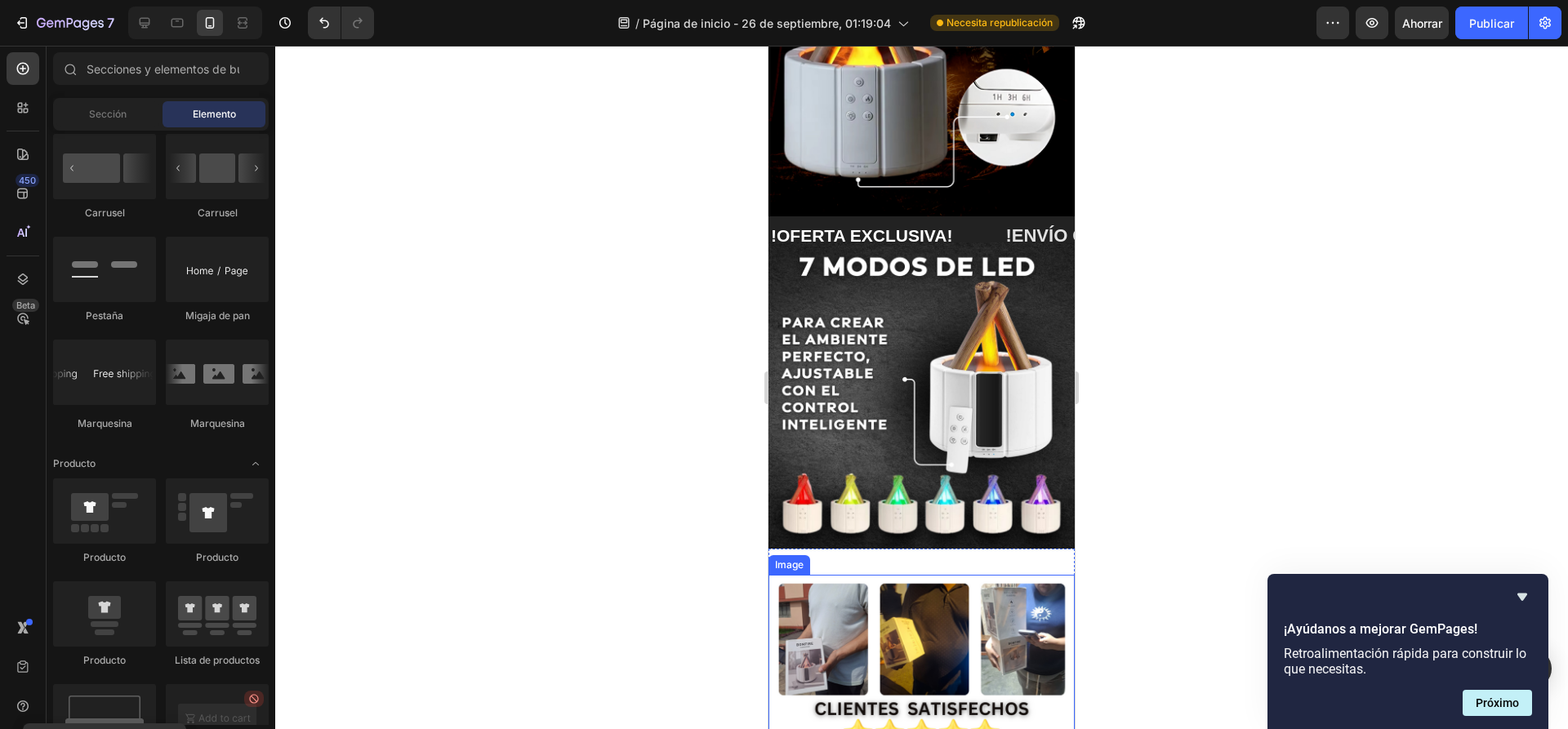
scroll to position [1551, 0]
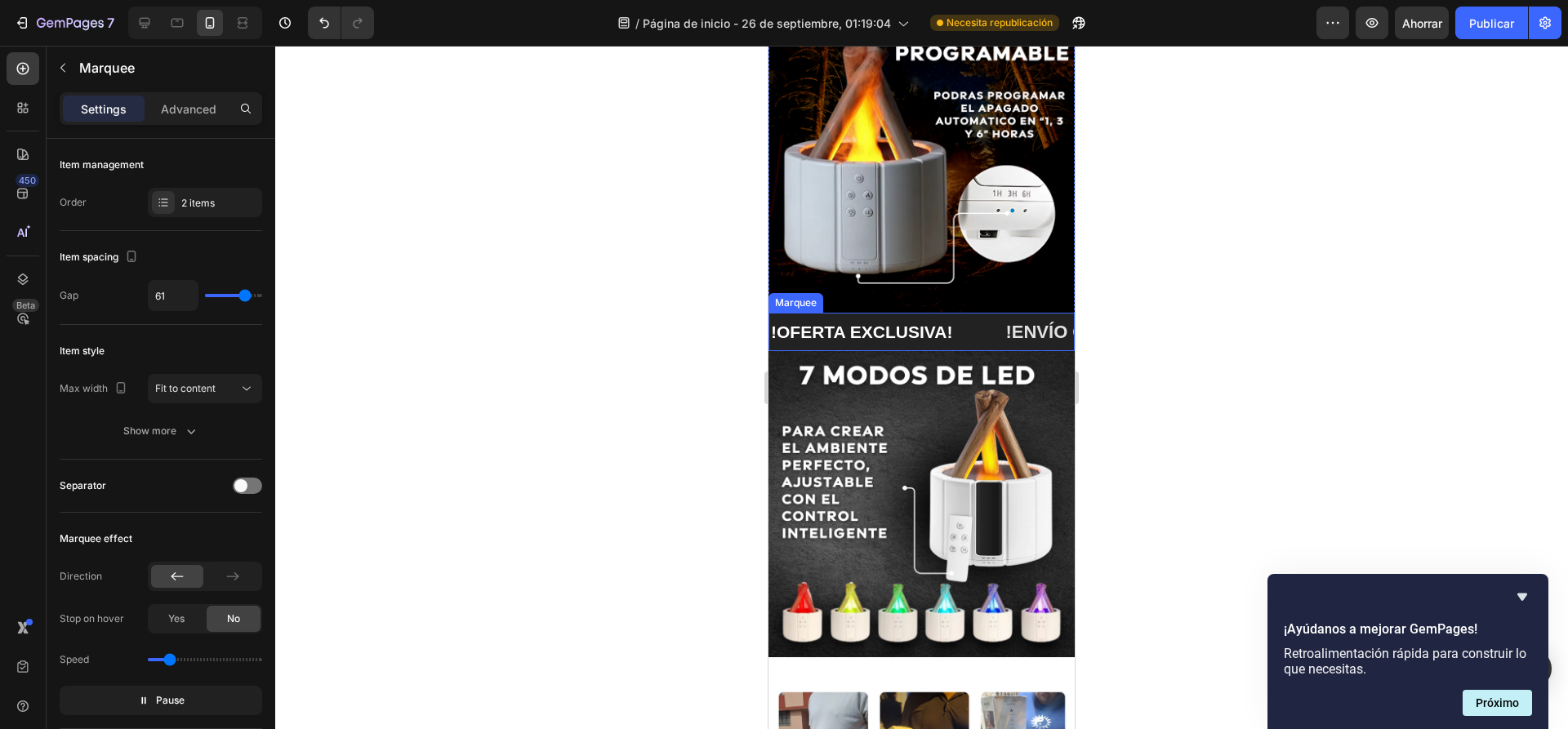
click at [967, 326] on div "!OFERTA EXCLUSIVA! Text Block" at bounding box center [886, 332] width 235 height 38
click at [536, 399] on div at bounding box center [921, 387] width 1292 height 683
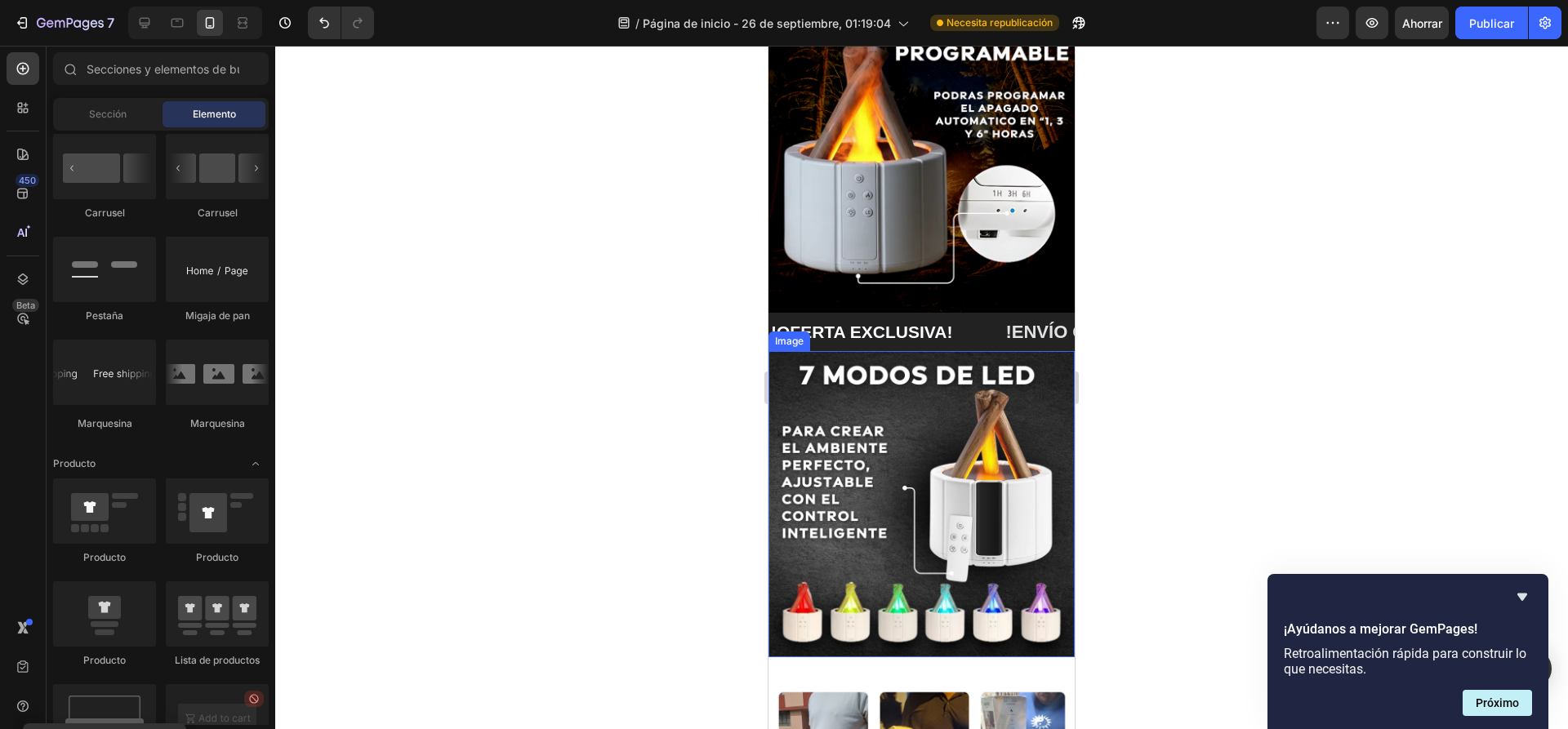
click at [934, 330] on p "!OFERTA EXCLUSIVA!" at bounding box center [862, 331] width 181 height 22
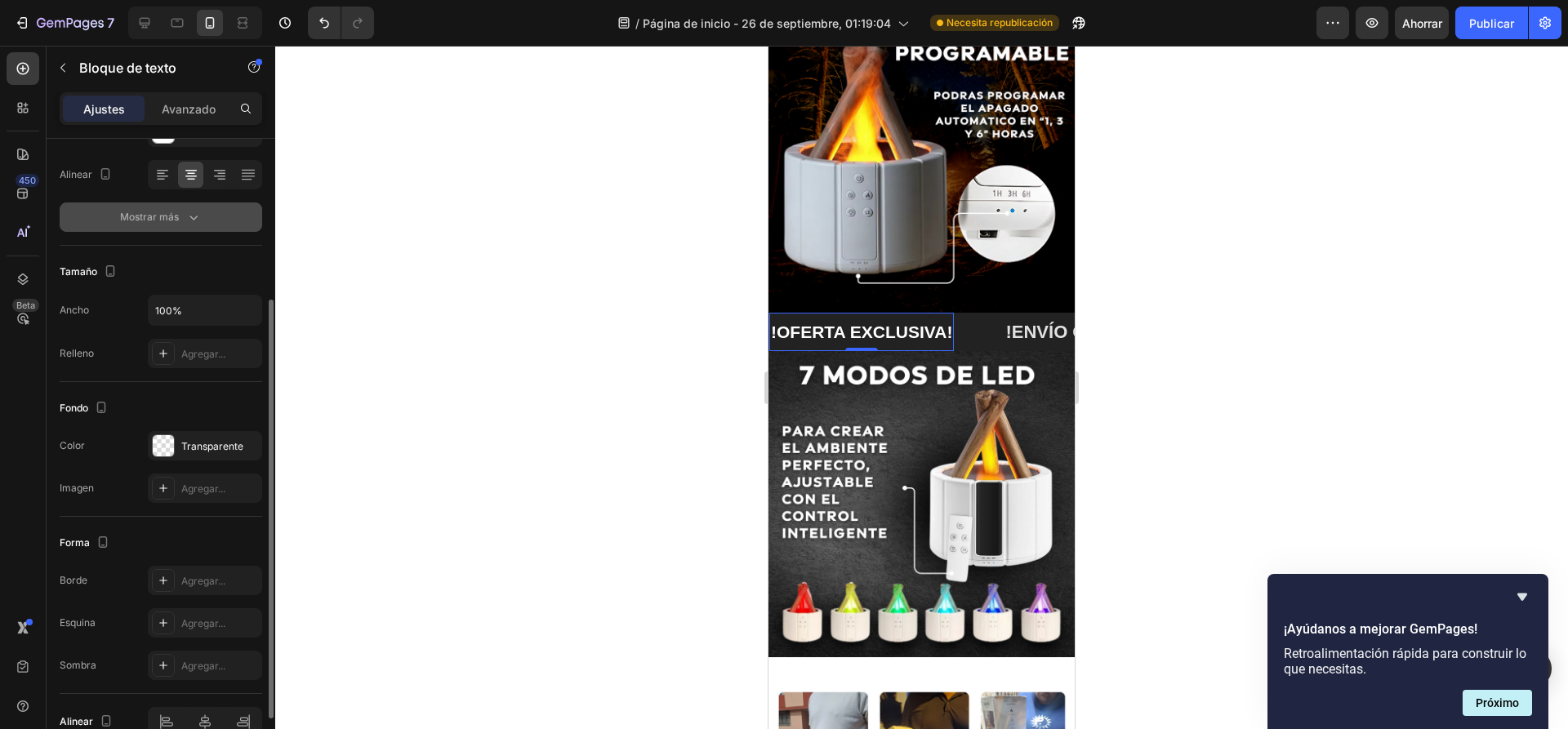
scroll to position [0, 0]
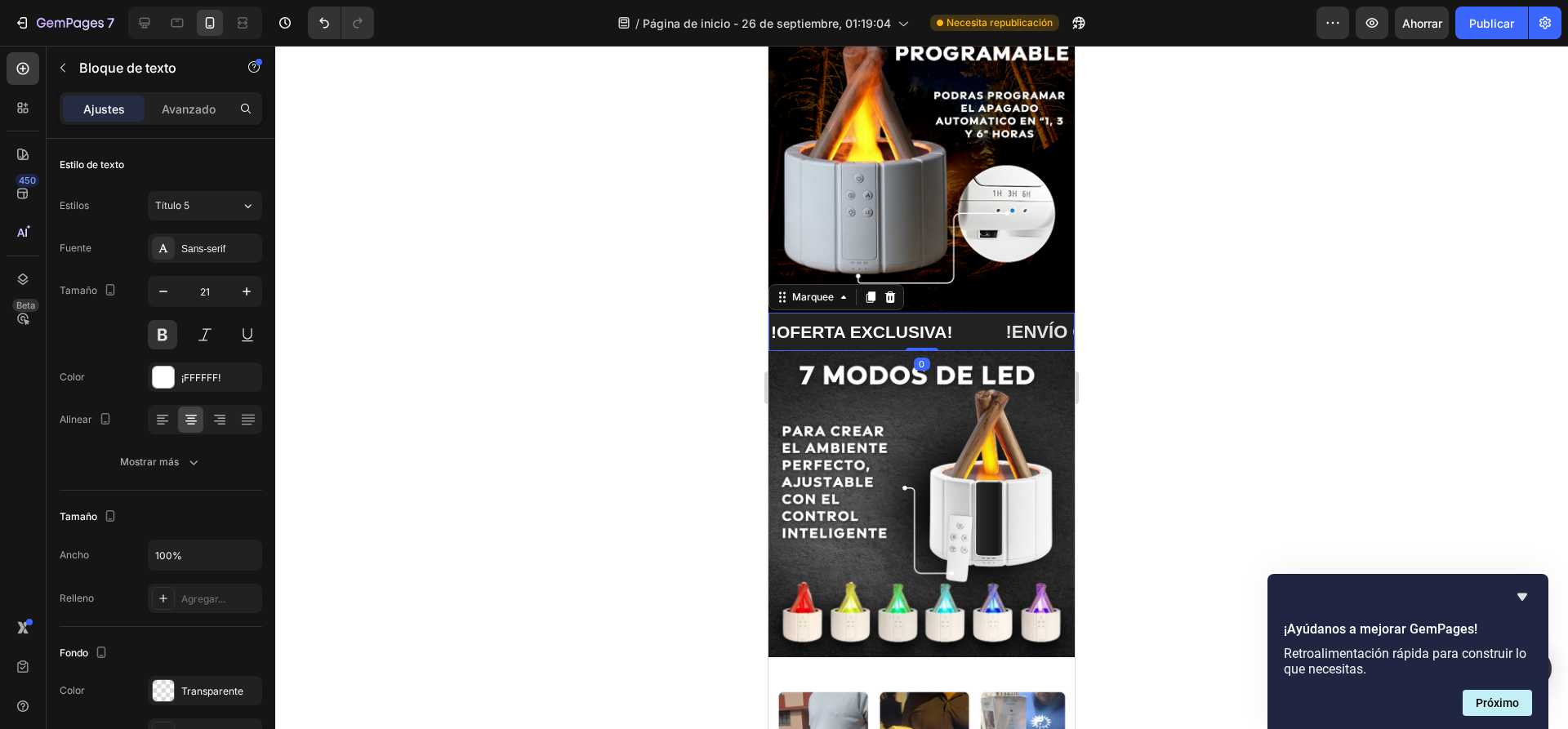
click at [974, 320] on div "!OFERTA EXCLUSIVA! Text Block" at bounding box center [886, 332] width 235 height 38
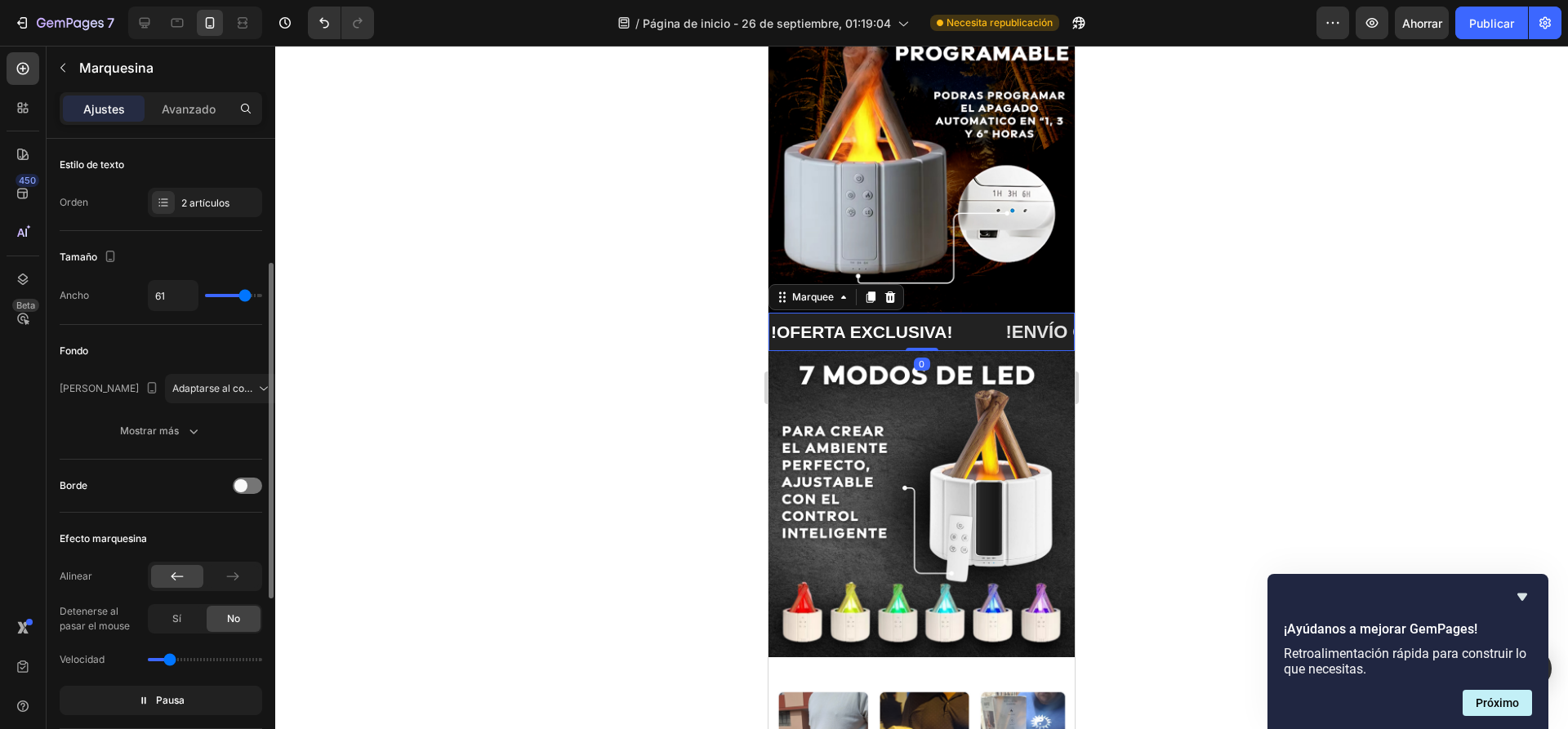
scroll to position [82, 0]
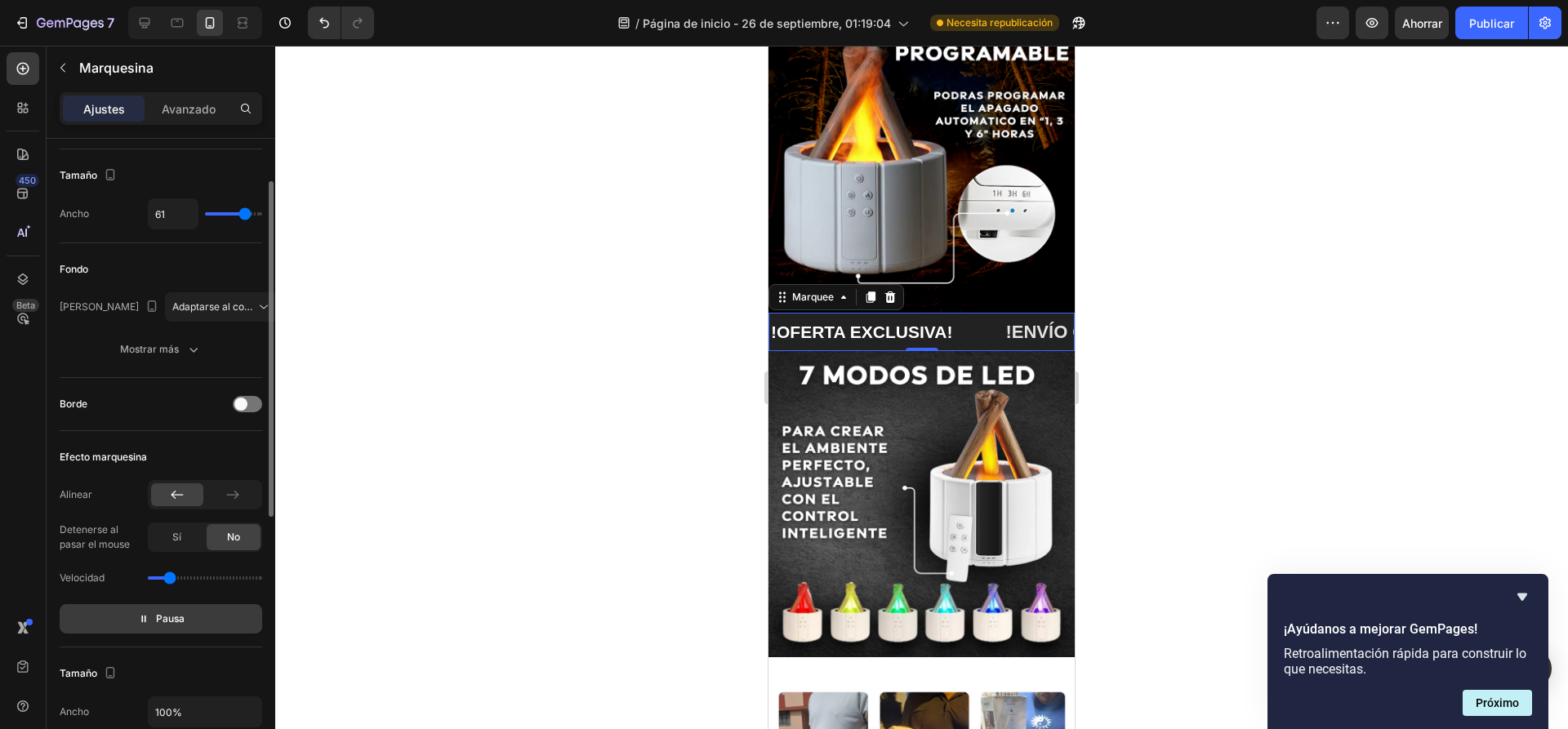
click at [176, 625] on span "Pausa" at bounding box center [170, 619] width 29 height 16
click at [182, 623] on font "Avance" at bounding box center [170, 618] width 35 height 12
click at [215, 619] on button "Pausa" at bounding box center [161, 619] width 203 height 29
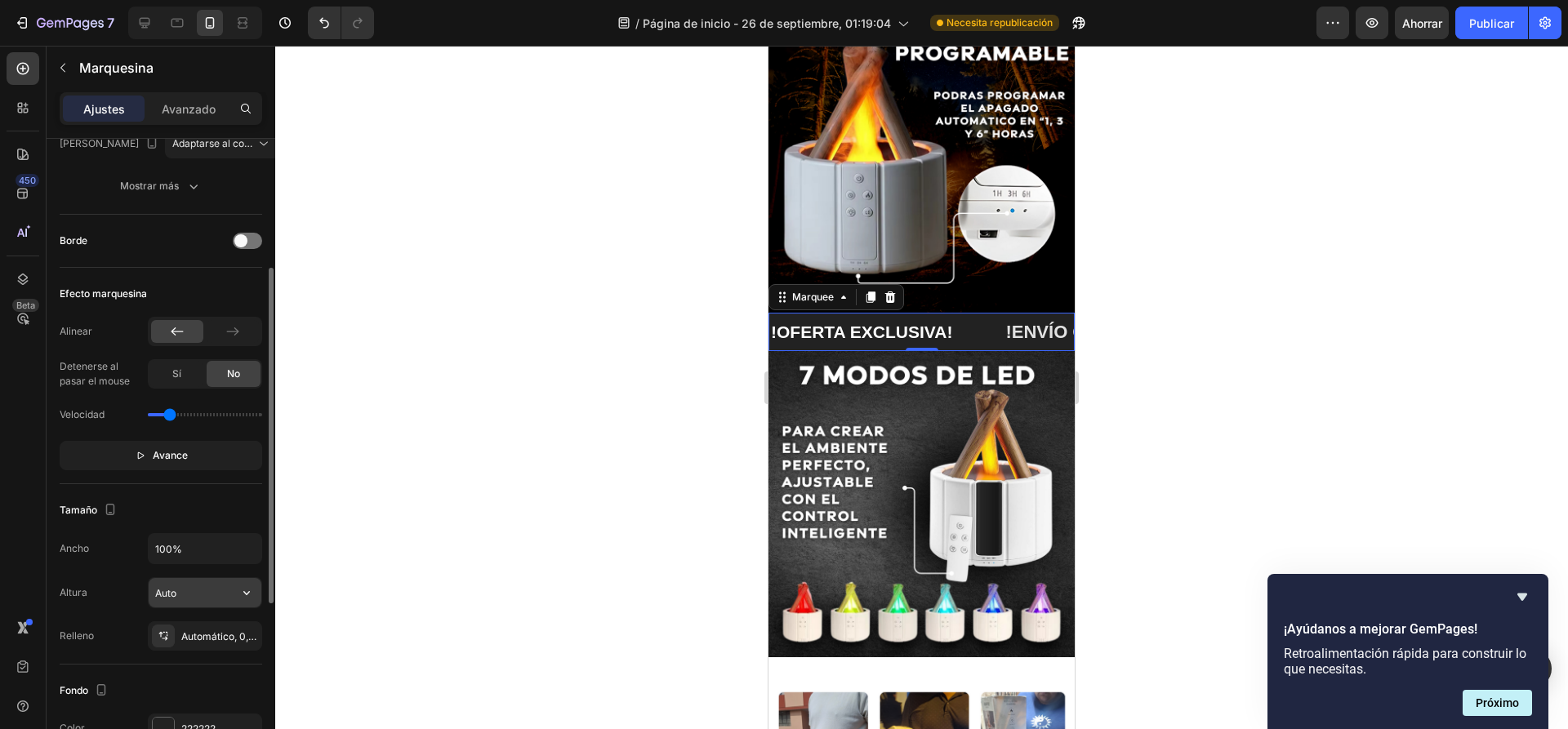
click at [181, 589] on input "Auto" at bounding box center [205, 593] width 113 height 29
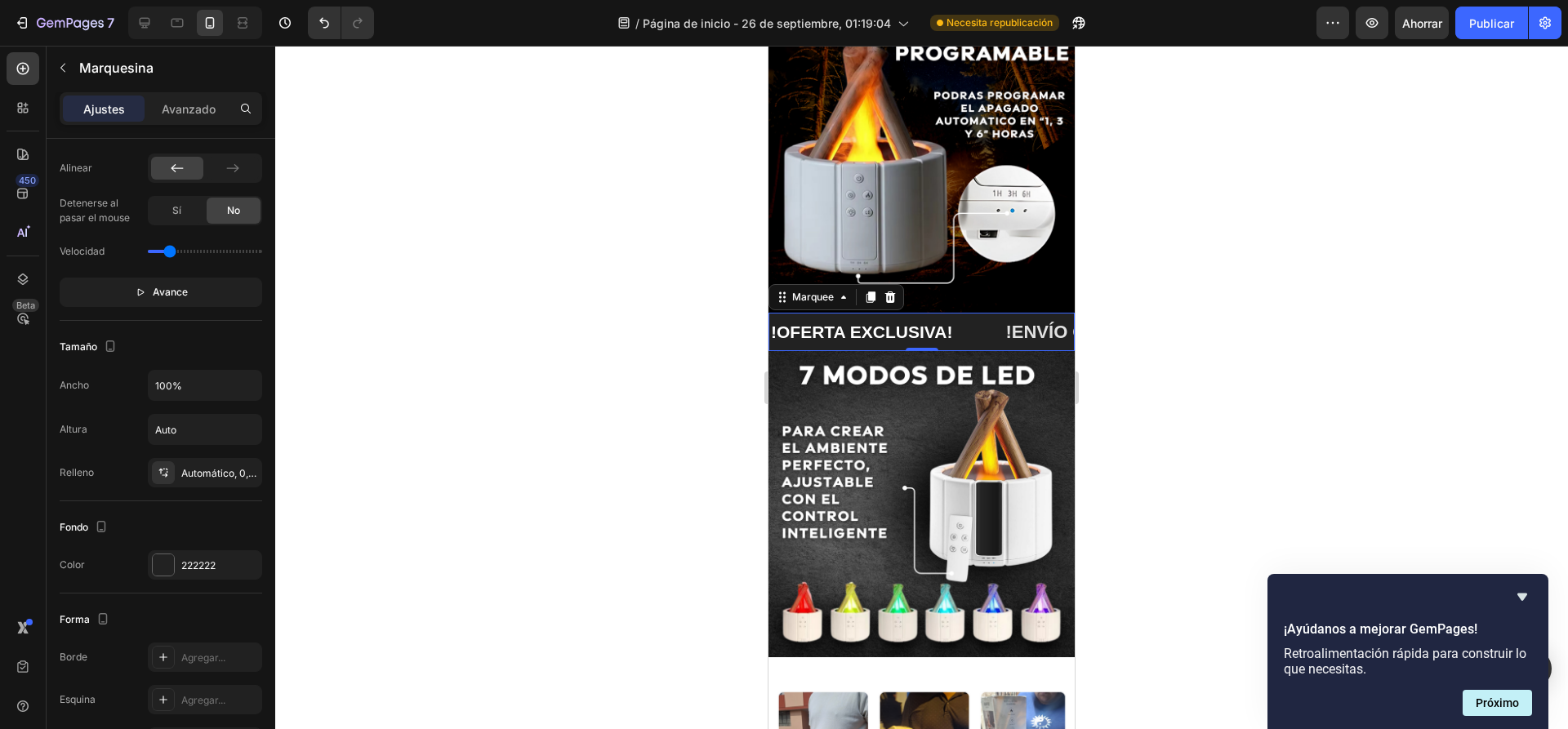
click at [439, 430] on div at bounding box center [921, 387] width 1292 height 683
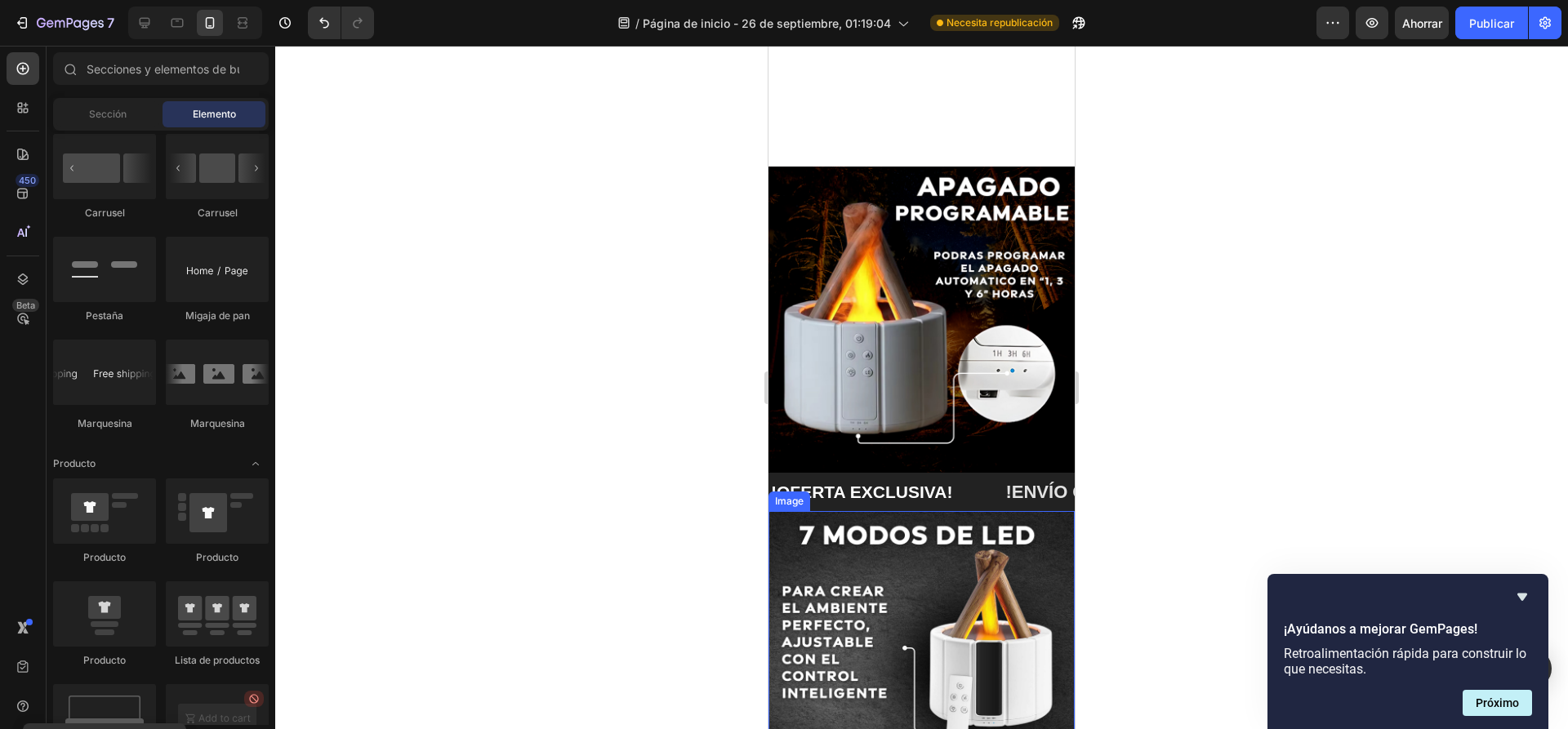
scroll to position [1224, 0]
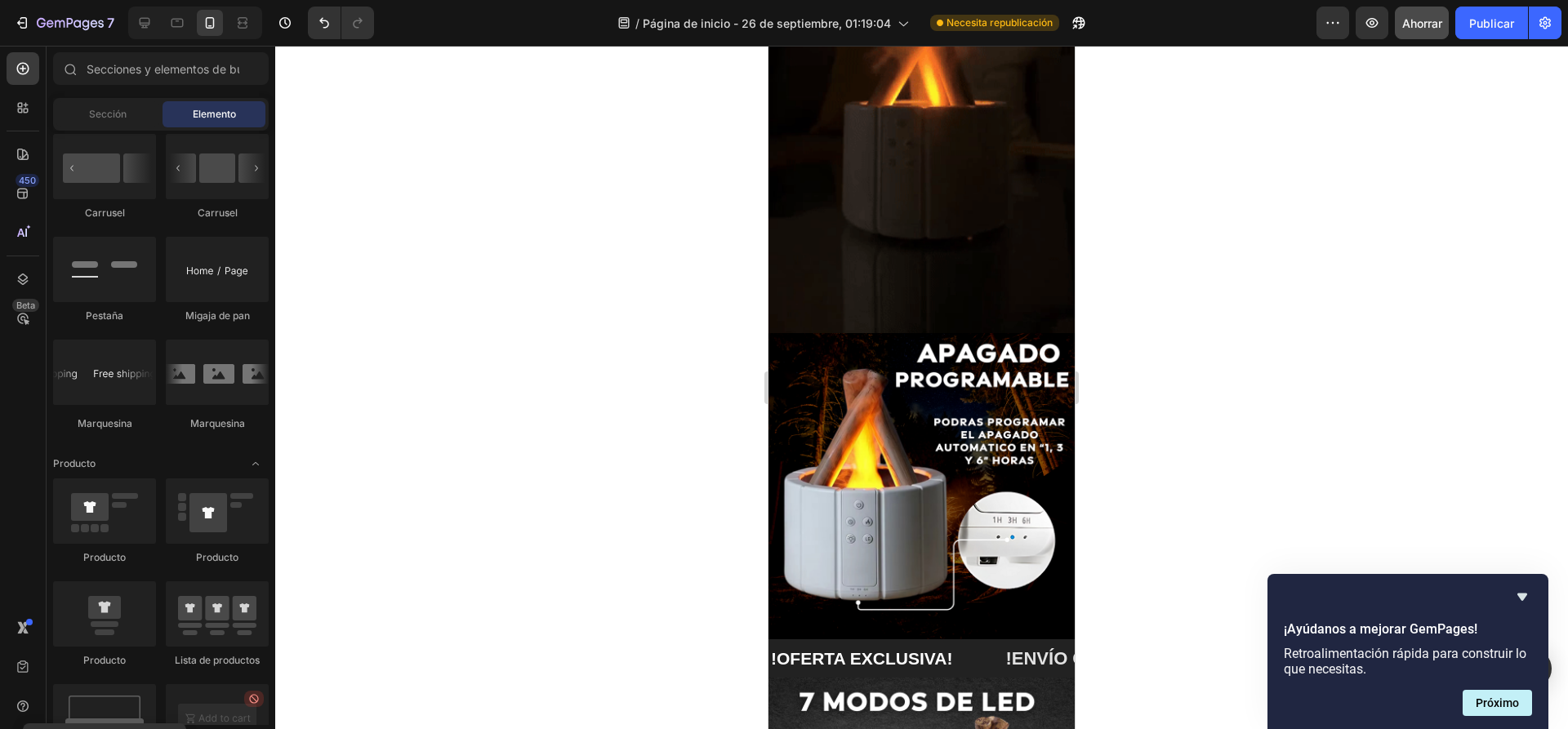
click at [1417, 35] on button "Ahorrar" at bounding box center [1422, 23] width 54 height 33
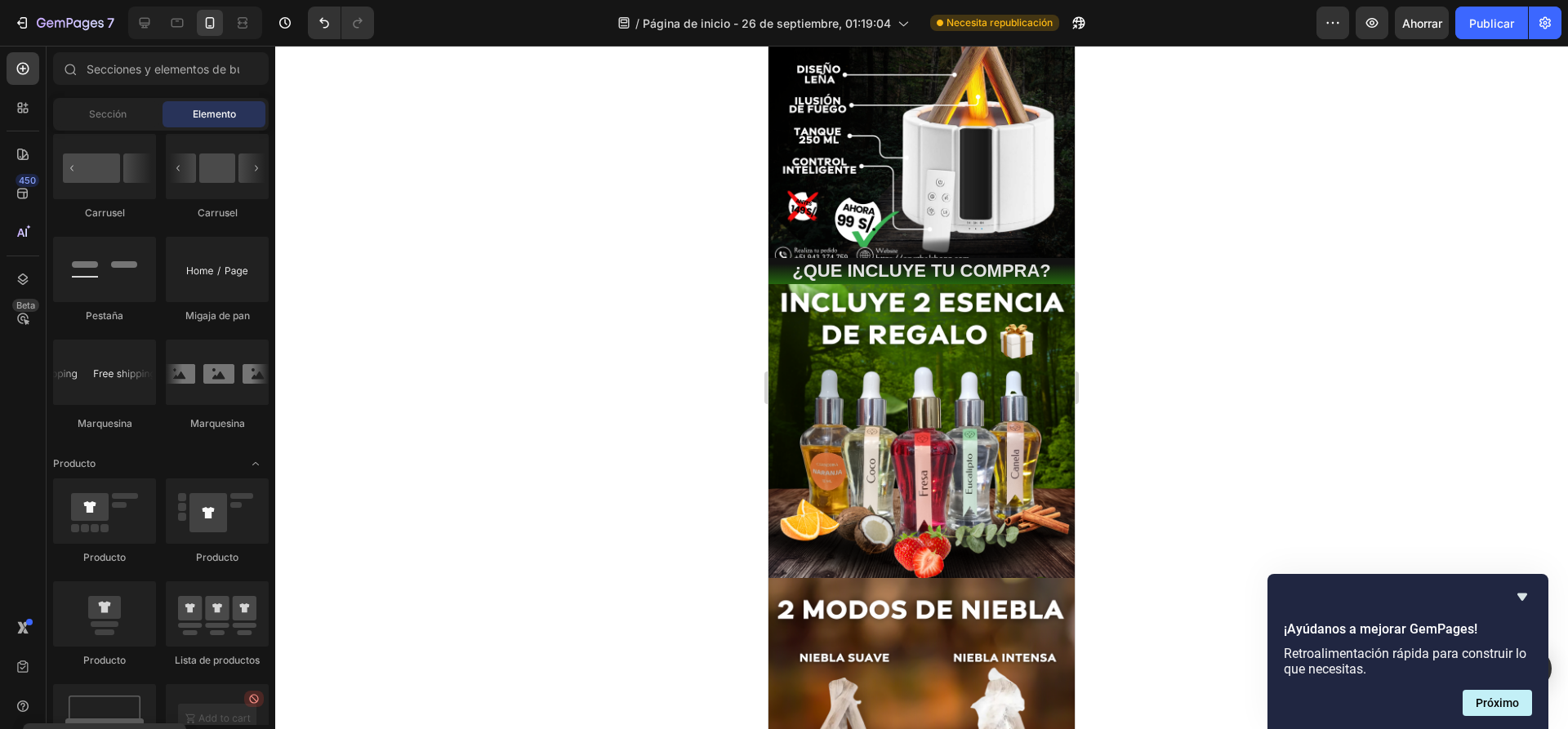
scroll to position [0, 0]
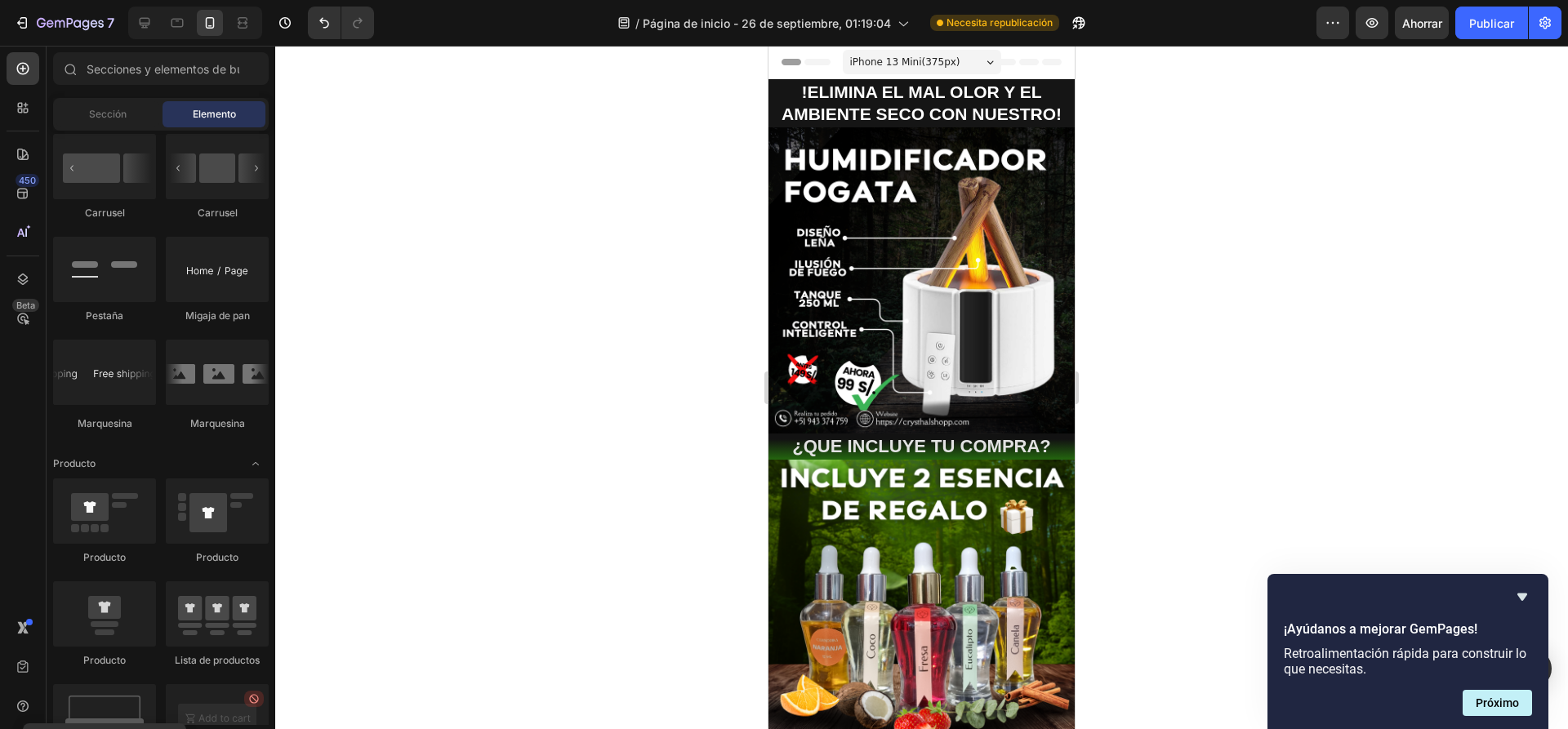
click at [786, 62] on icon at bounding box center [787, 62] width 5 height 5
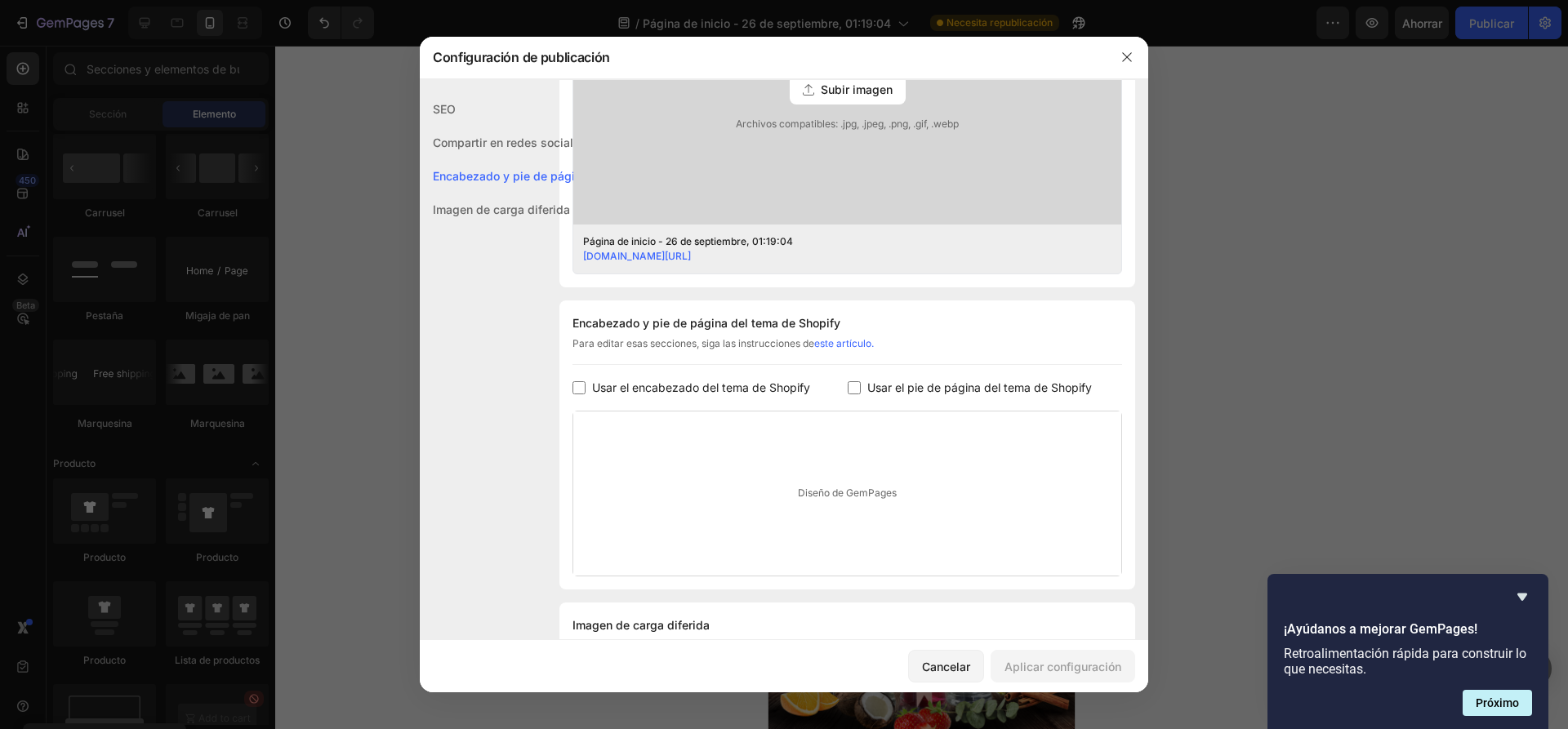
scroll to position [629, 0]
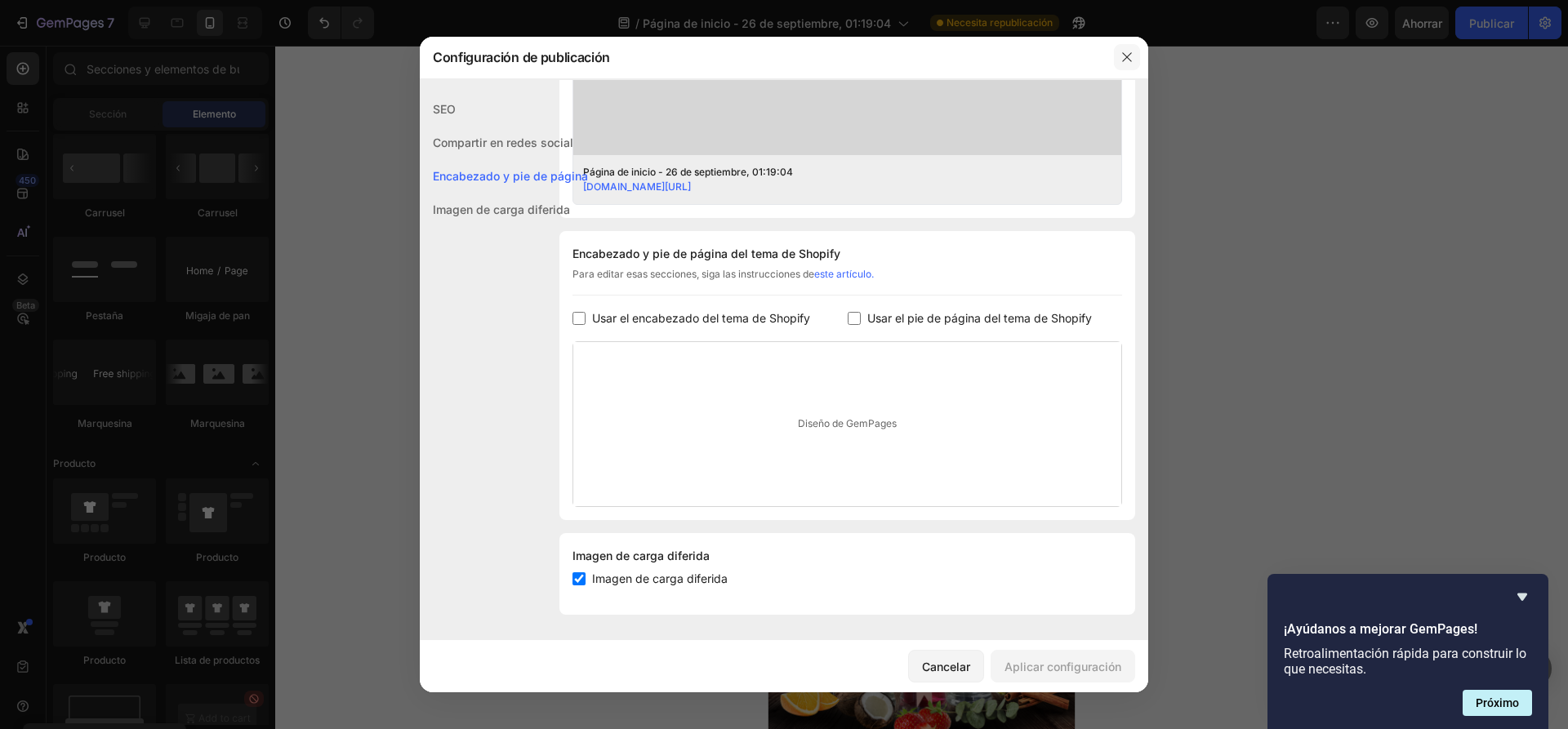
click at [1138, 64] on button "button" at bounding box center [1127, 57] width 26 height 26
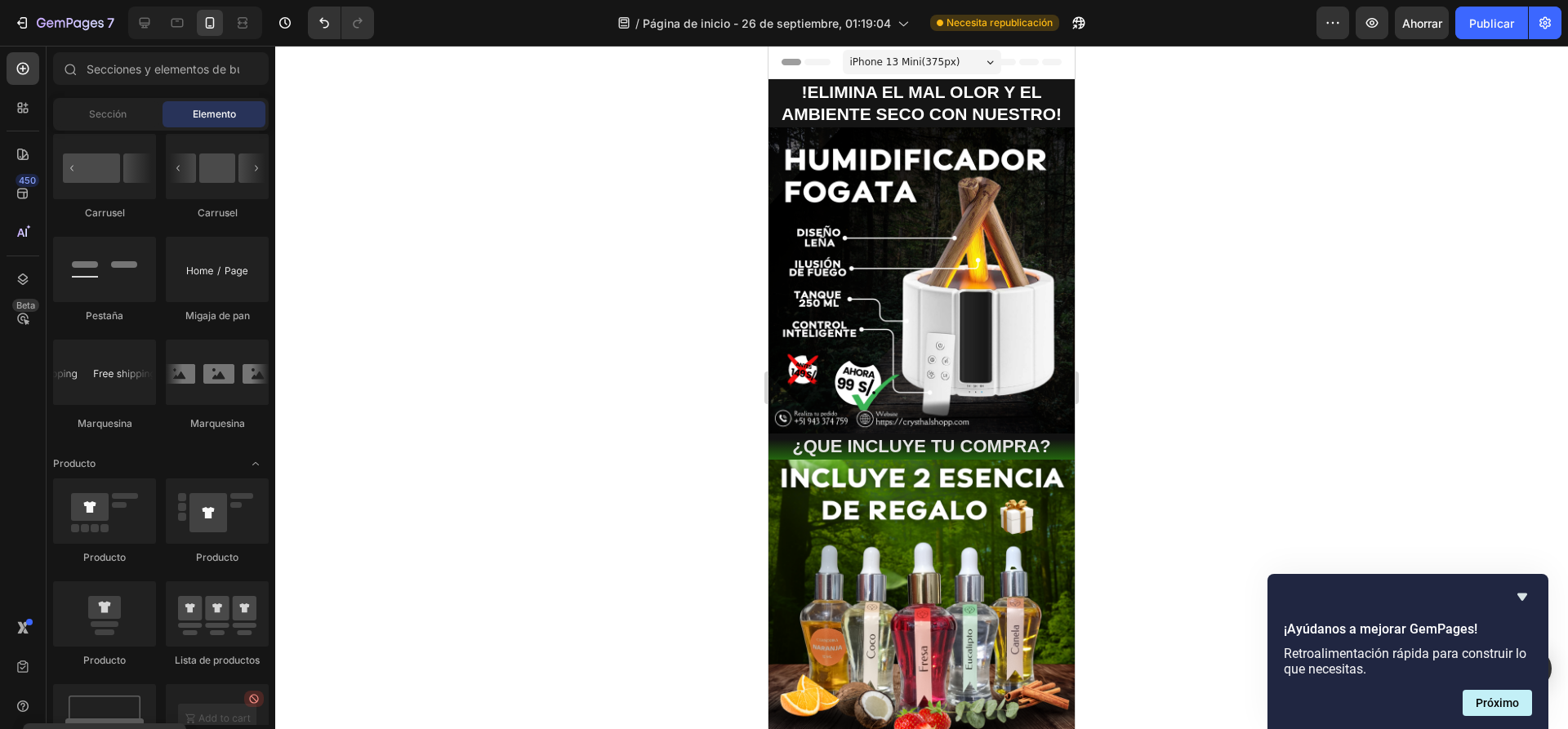
click at [1188, 188] on div at bounding box center [921, 387] width 1292 height 683
click at [1505, 33] on button "Publicar" at bounding box center [1491, 23] width 73 height 33
click at [1544, 29] on icon "button" at bounding box center [1545, 23] width 11 height 12
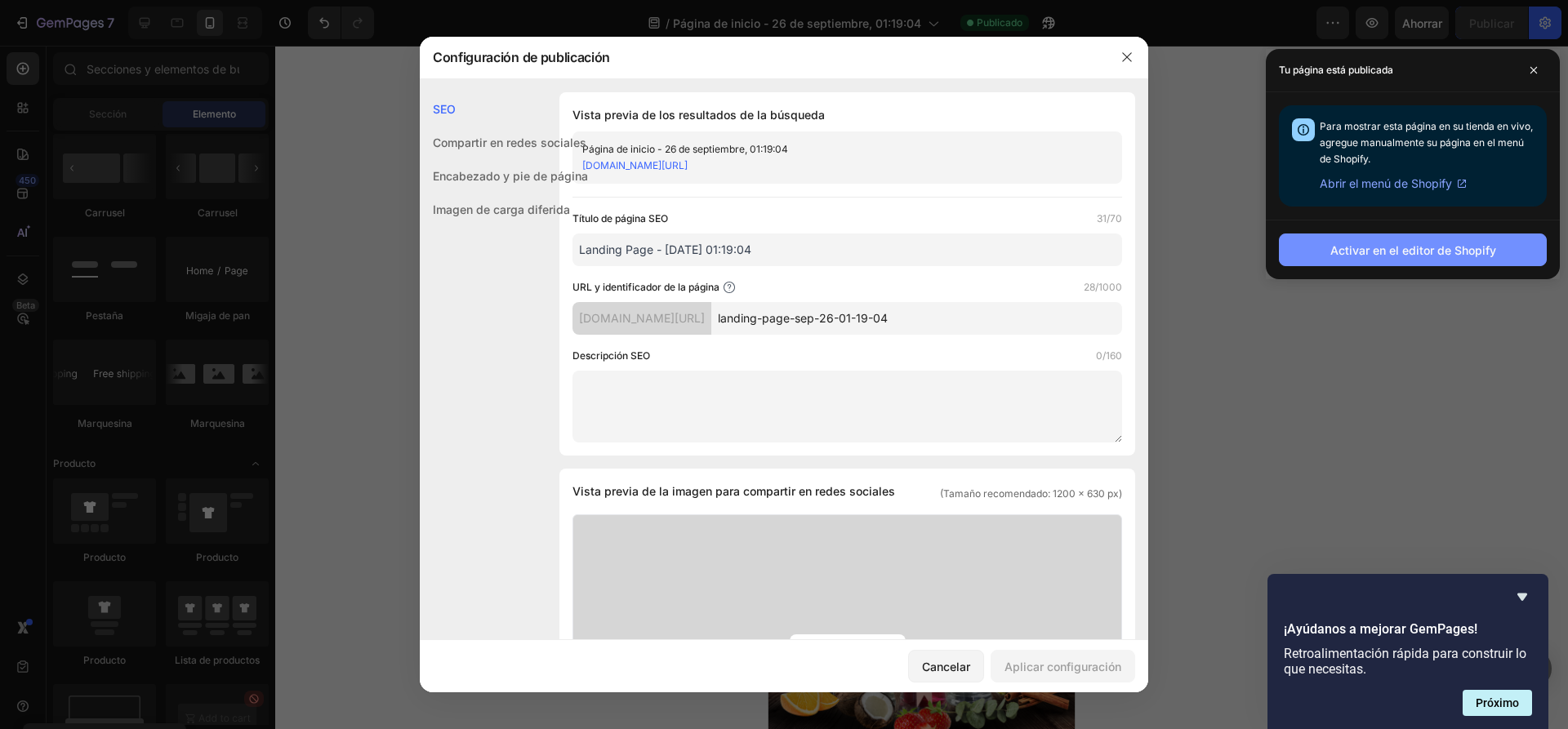
click at [1384, 249] on font "Activar en el editor de Shopify" at bounding box center [1413, 250] width 166 height 14
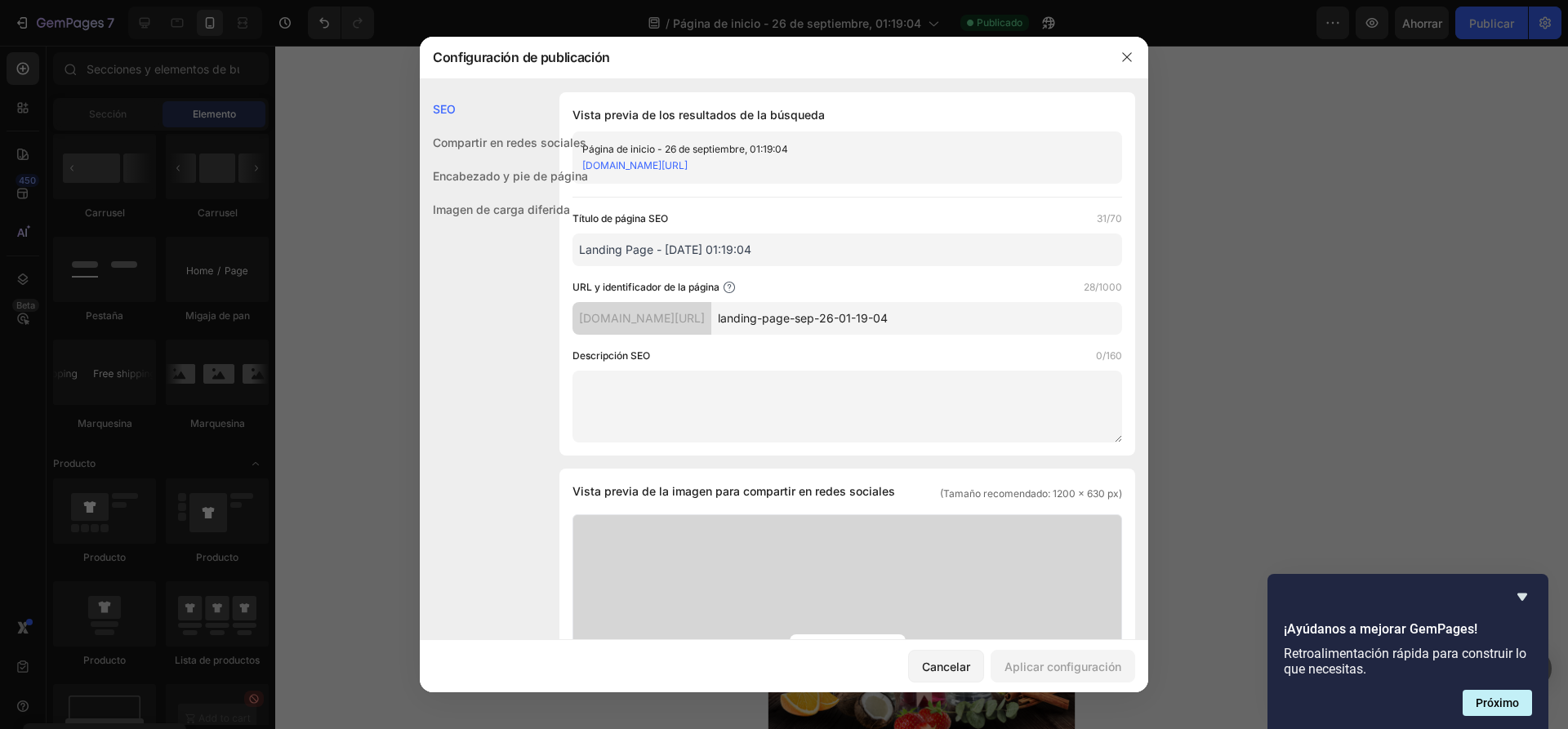
click at [1508, 40] on div at bounding box center [784, 364] width 1568 height 729
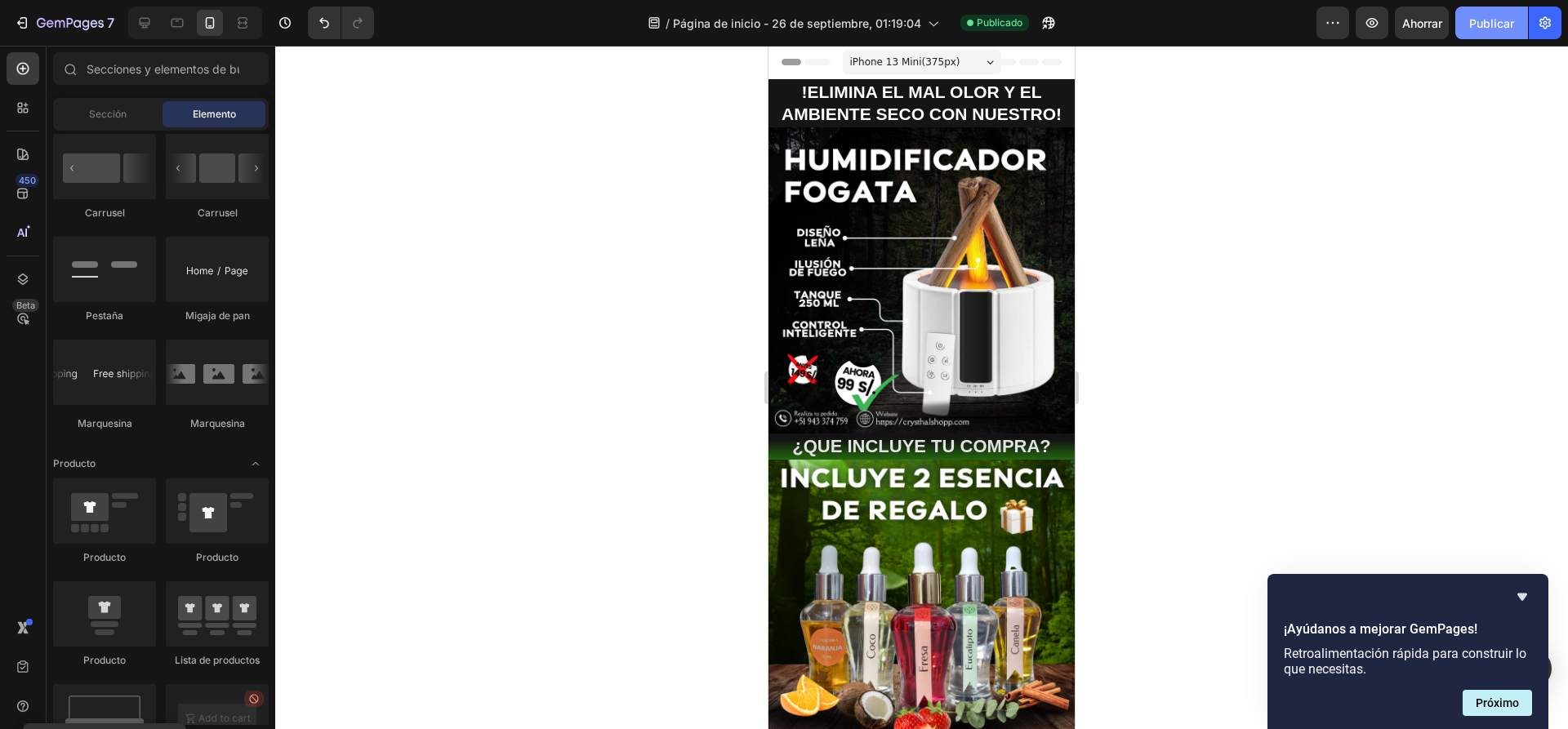
click at [1520, 36] on button "Publicar" at bounding box center [1491, 23] width 73 height 33
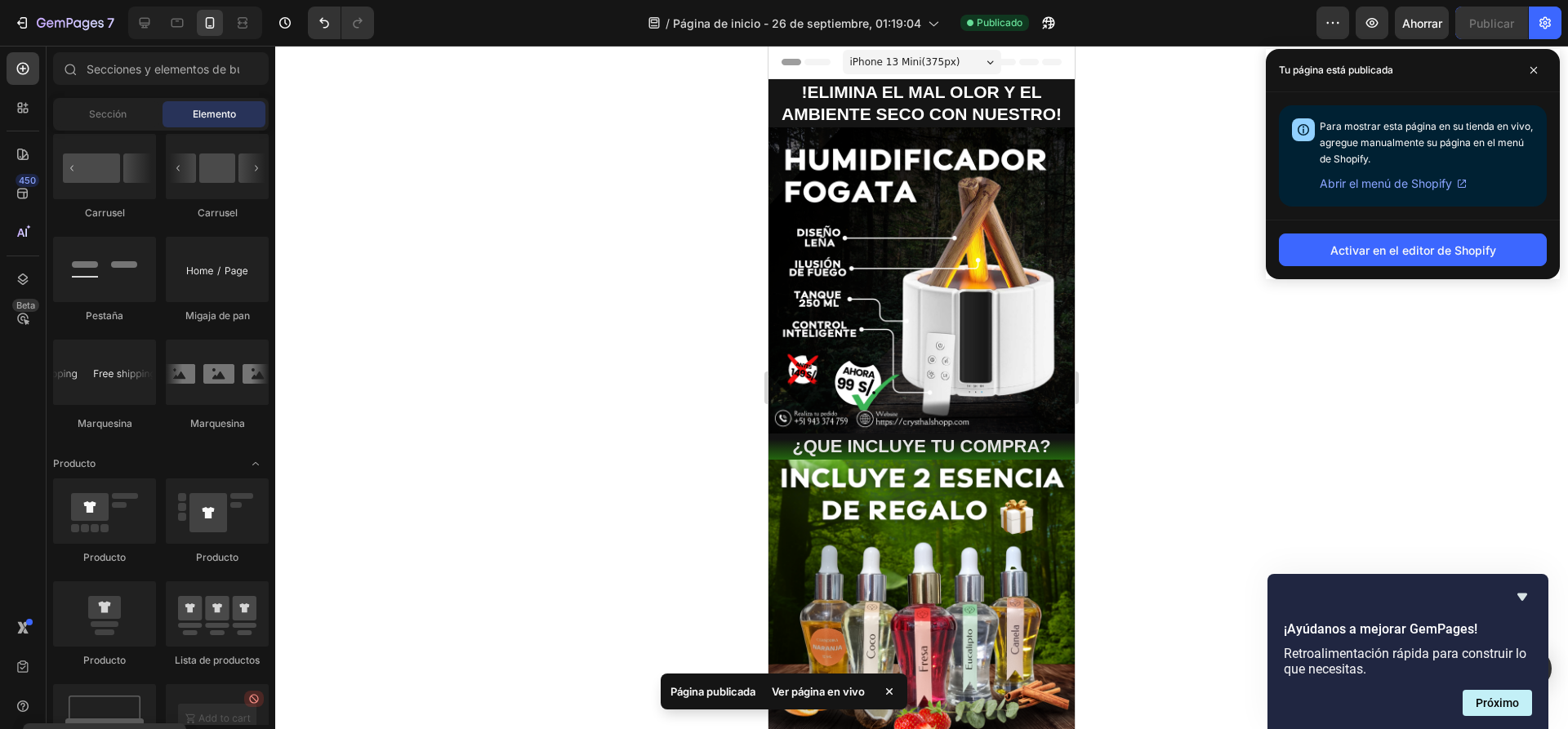
click at [1447, 181] on font "Abrir el menú de Shopify" at bounding box center [1386, 183] width 132 height 14
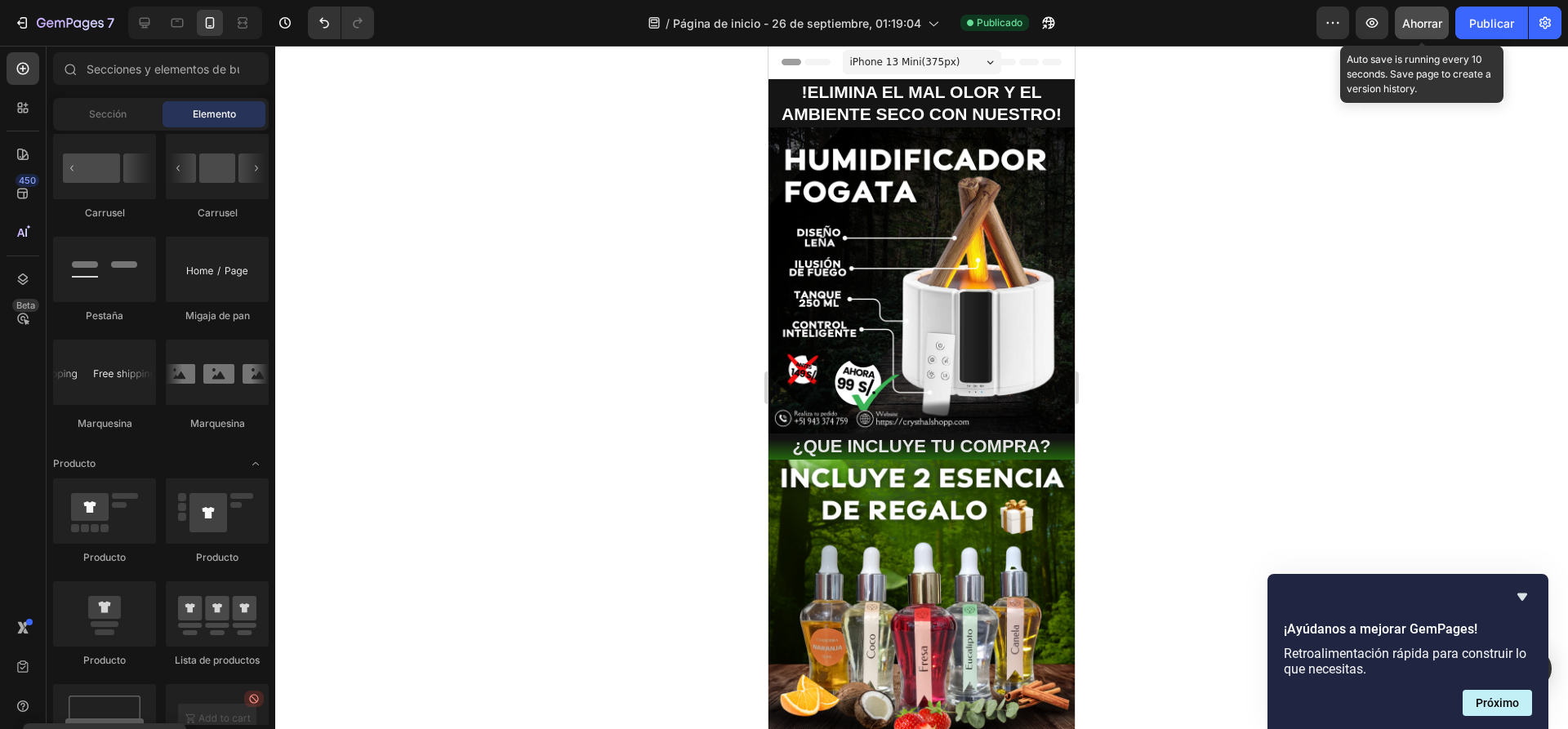
click at [1404, 21] on font "Ahorrar" at bounding box center [1422, 23] width 40 height 14
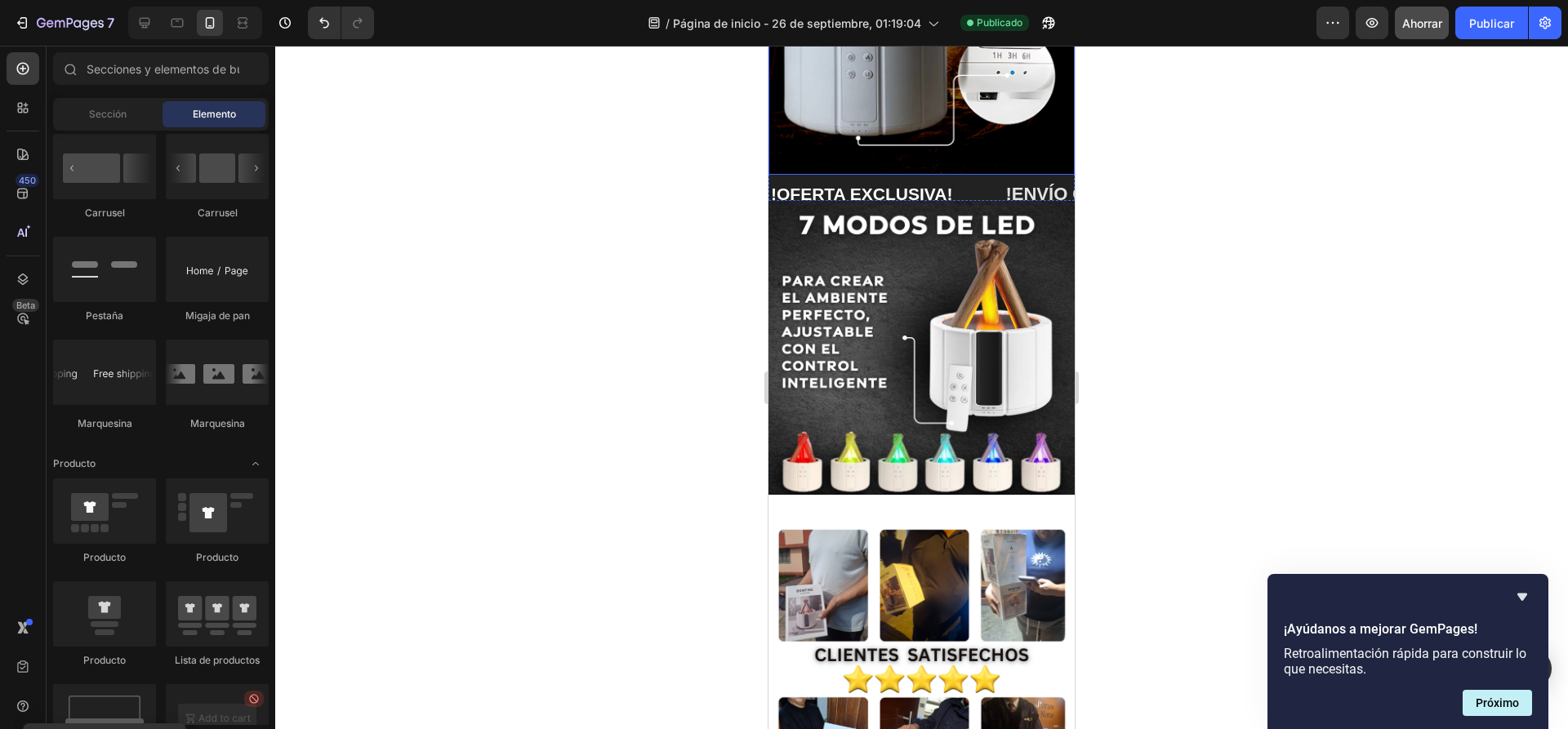
scroll to position [1714, 0]
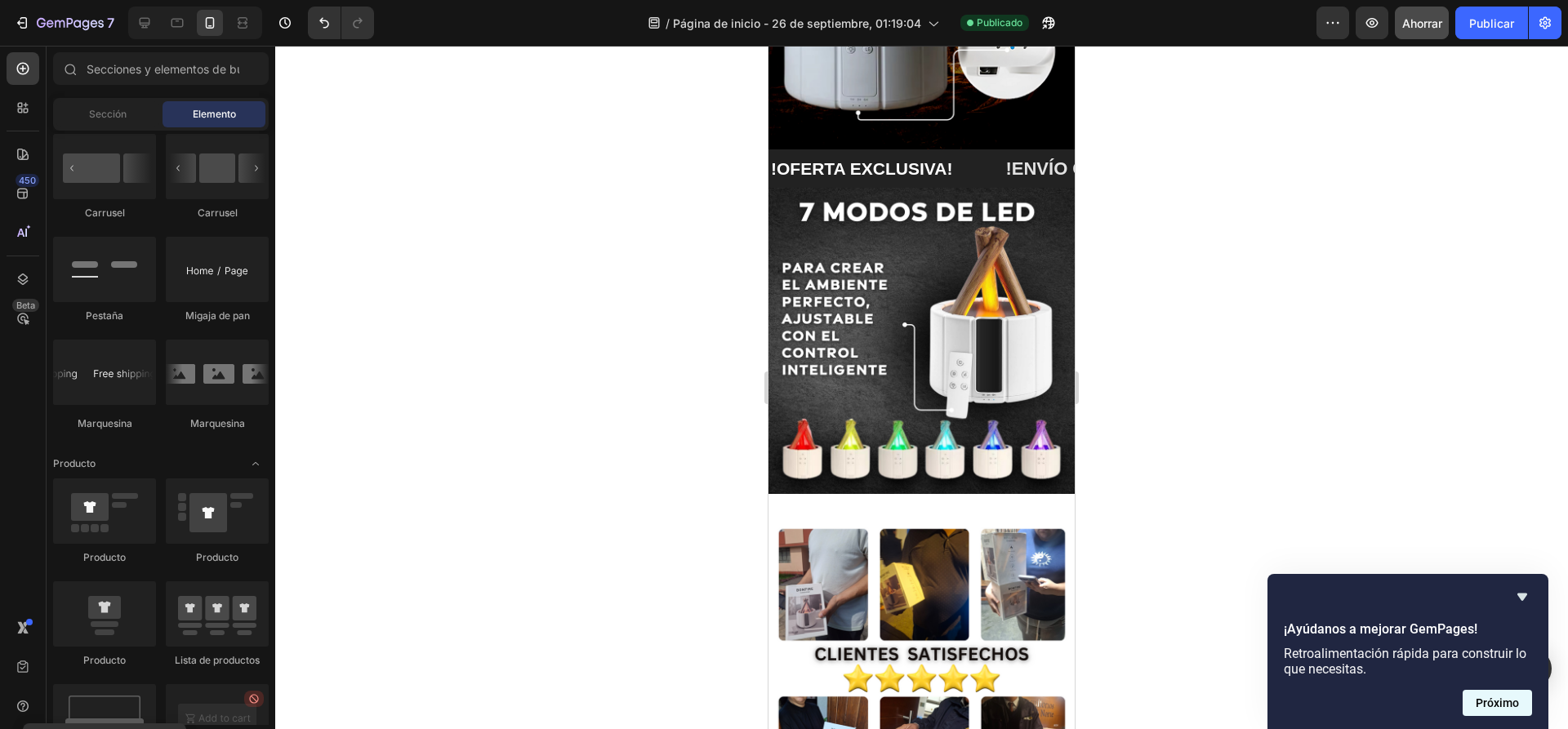
click at [1501, 704] on font "Próximo" at bounding box center [1497, 703] width 43 height 13
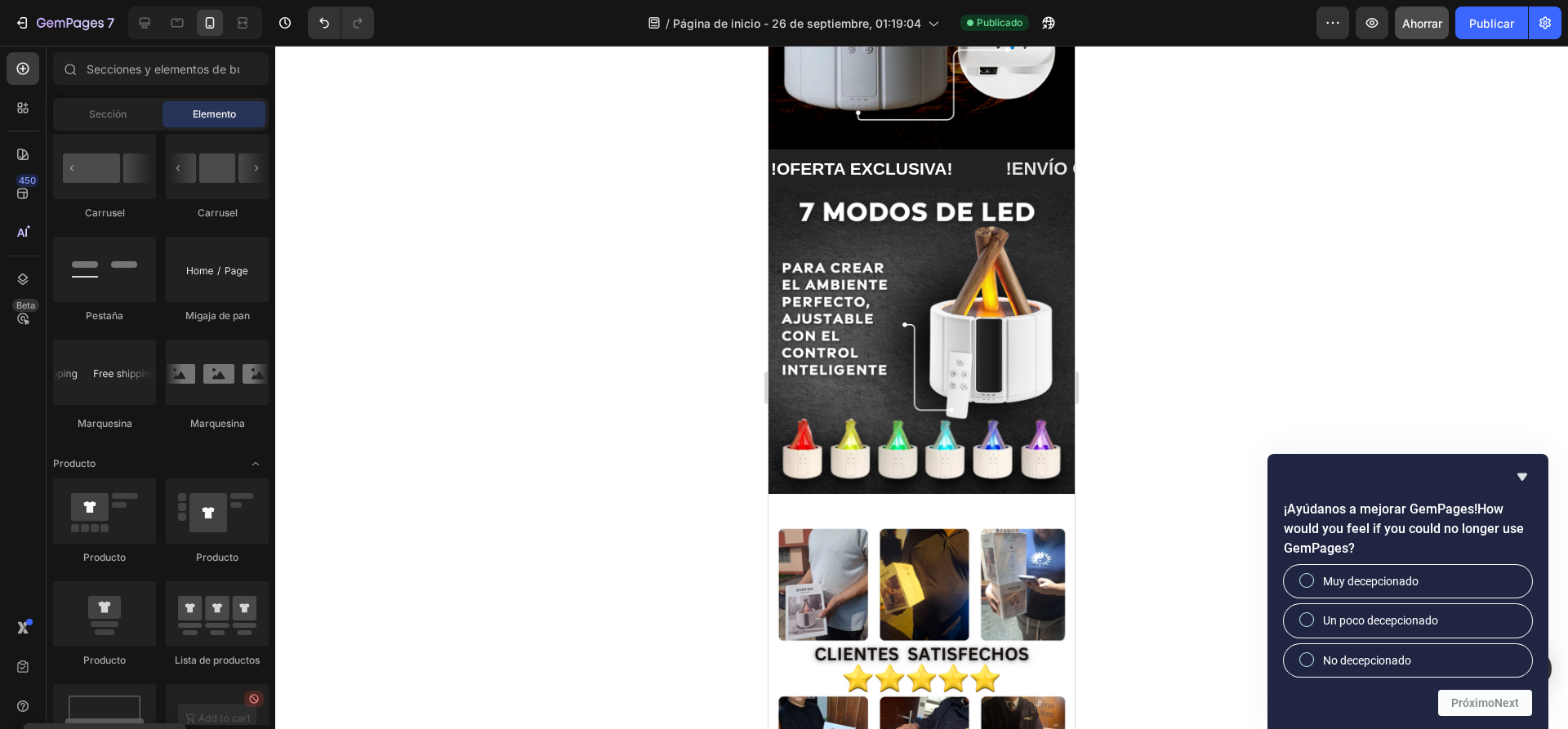
click at [1511, 482] on div at bounding box center [1408, 476] width 249 height 20
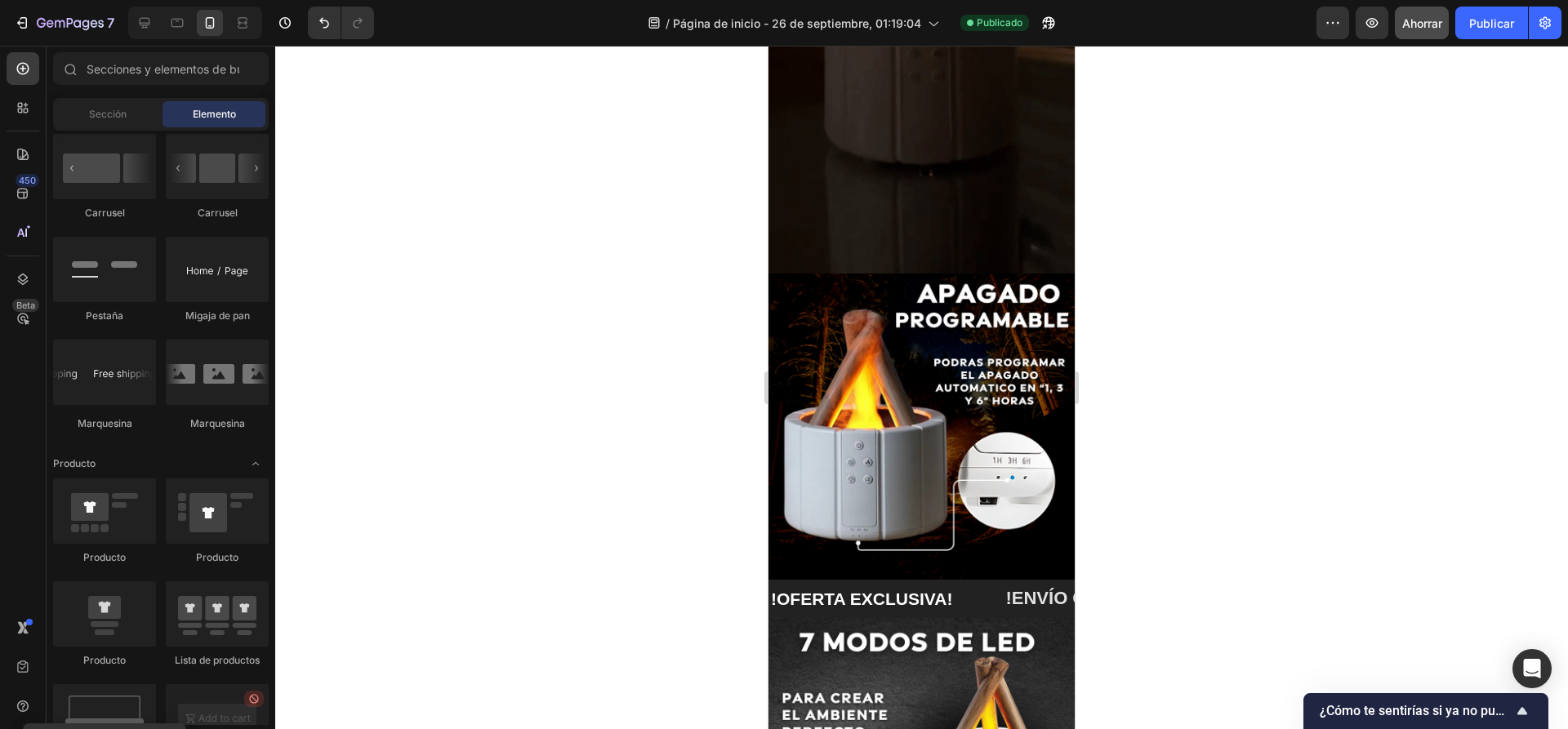
scroll to position [1388, 0]
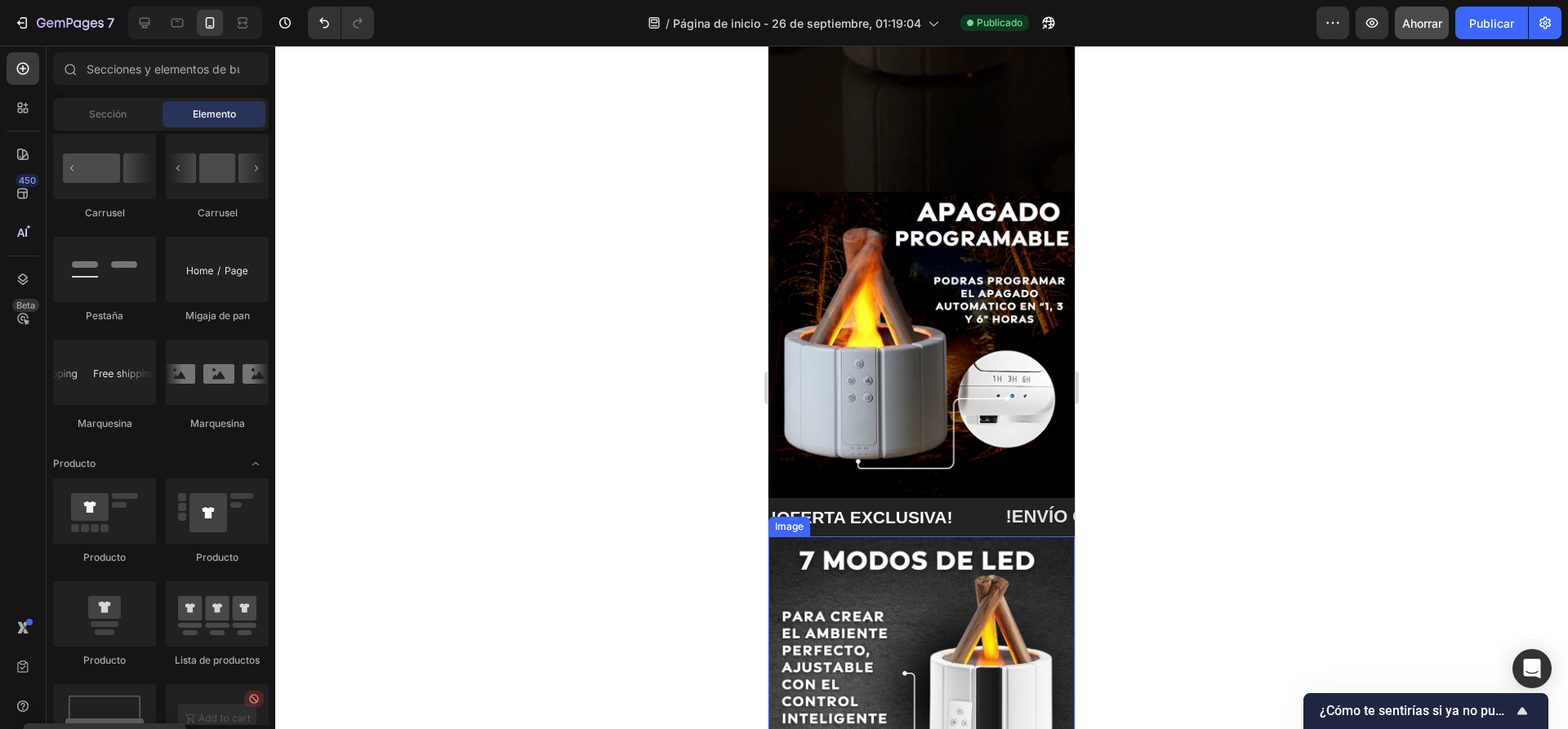
click at [992, 536] on img at bounding box center [921, 689] width 307 height 306
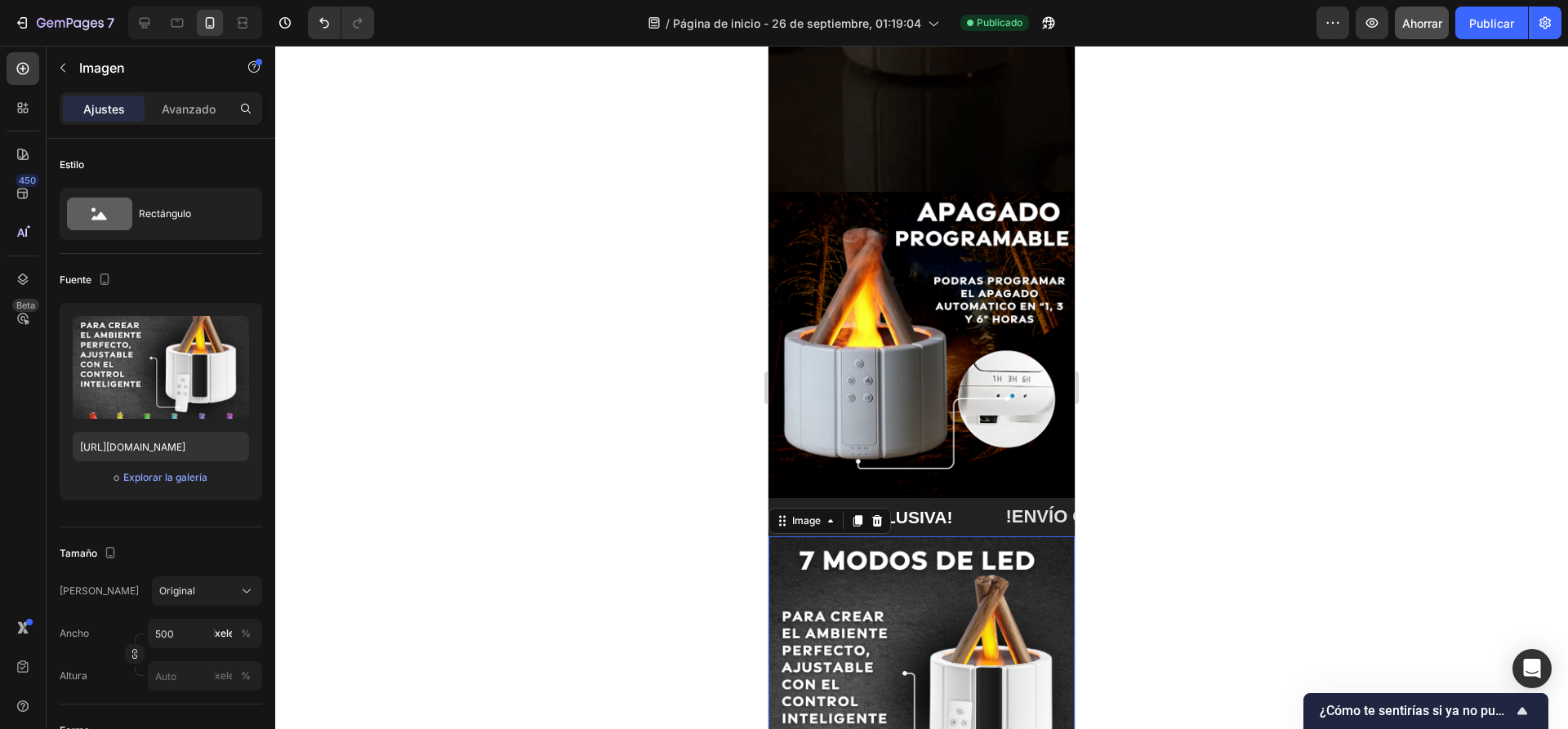
scroll to position [1469, 0]
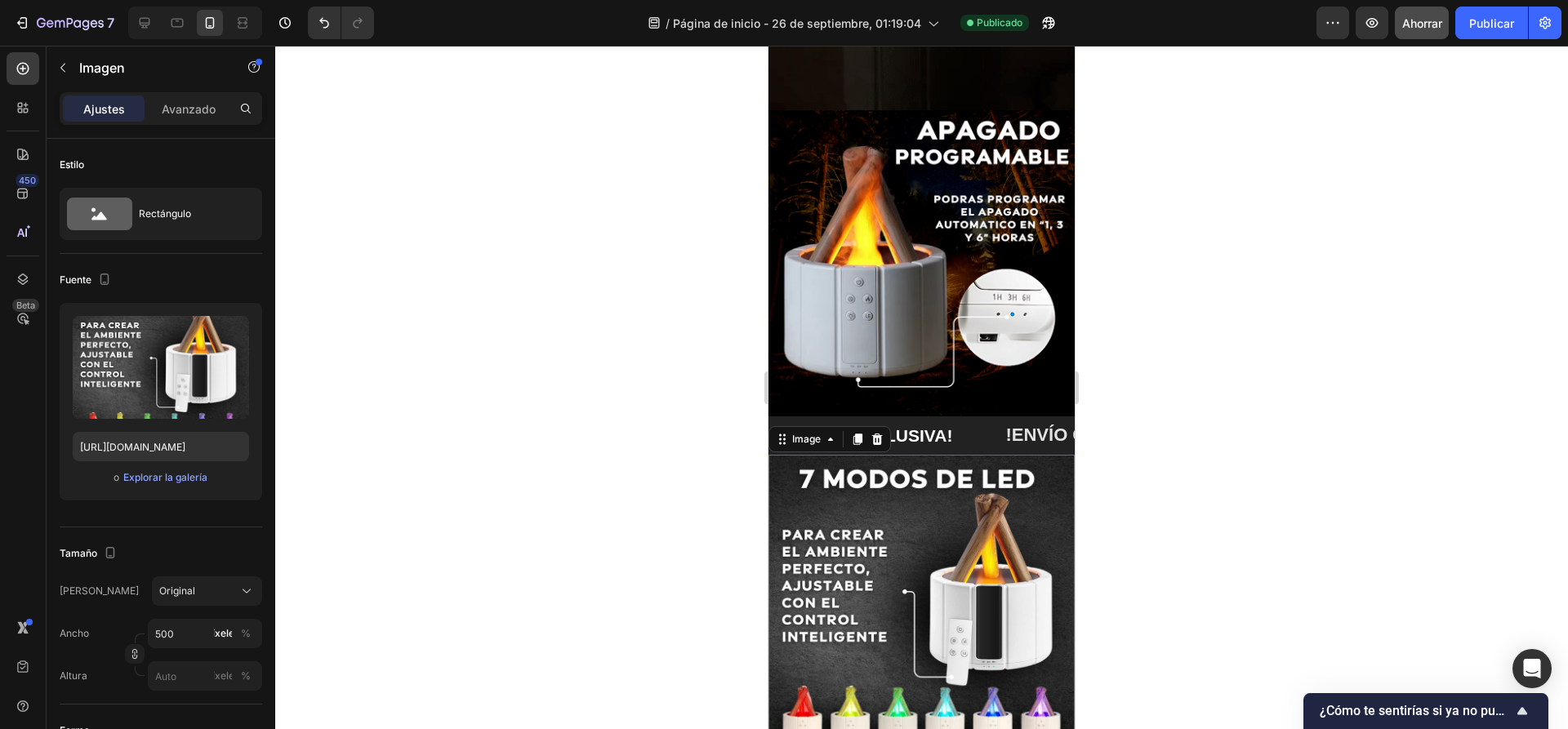
click at [1162, 37] on div "/ Página de inicio - 26 de septiembre, 01:19:04 Publicado" at bounding box center [851, 23] width 930 height 33
click at [1052, 23] on icon "button" at bounding box center [1047, 23] width 12 height 12
click at [585, 353] on div at bounding box center [921, 387] width 1292 height 683
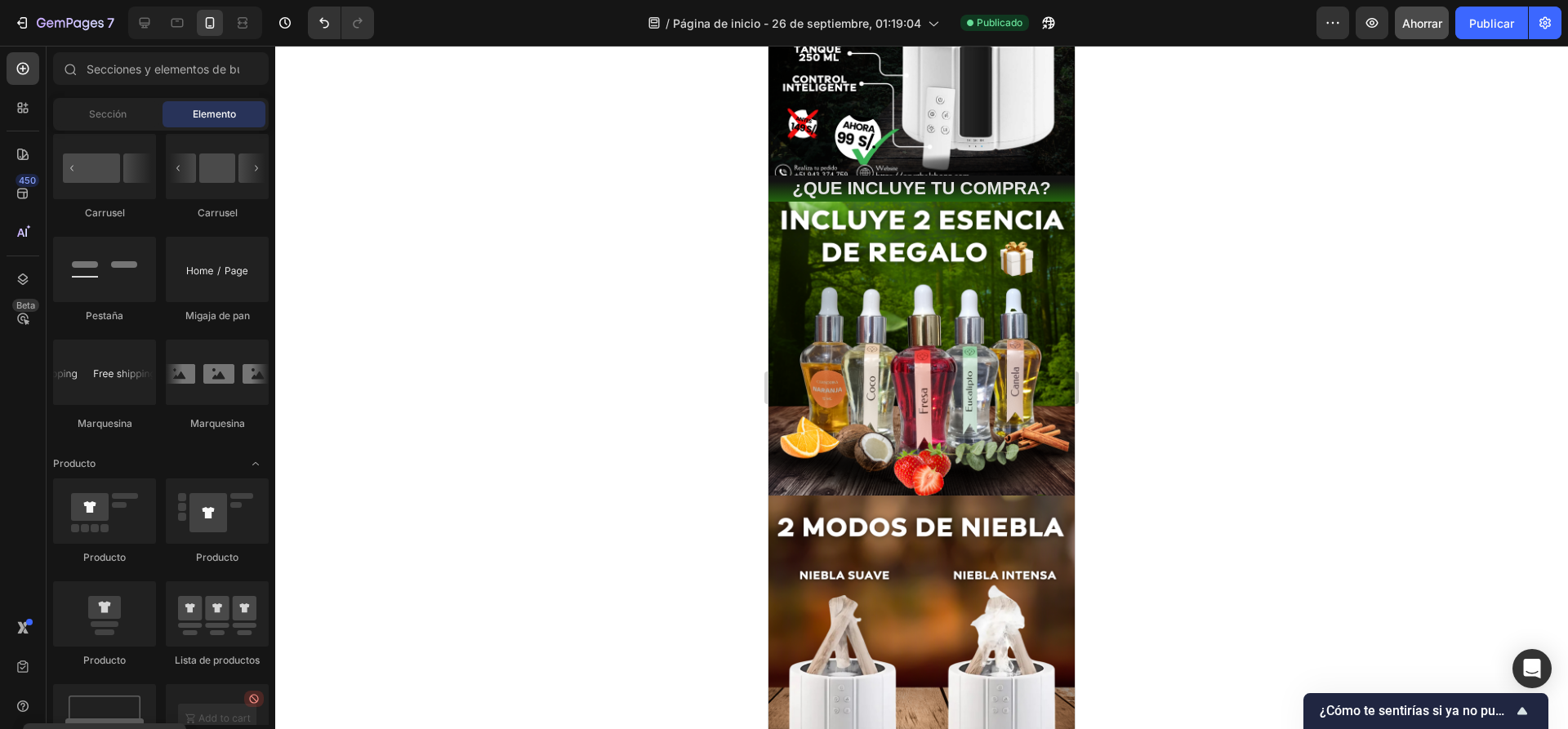
scroll to position [245, 0]
click at [20, 115] on icon at bounding box center [23, 108] width 16 height 16
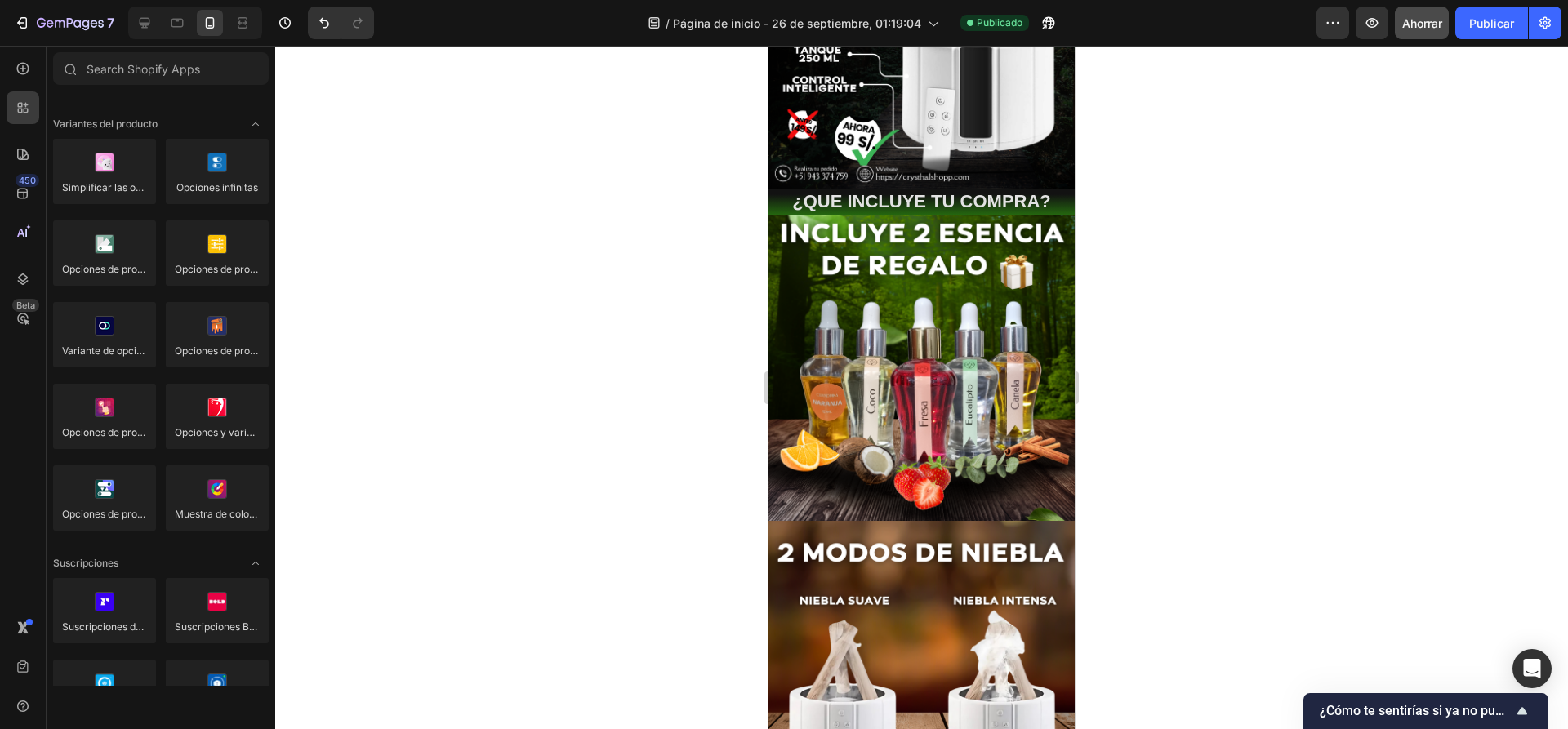
click at [556, 156] on div at bounding box center [921, 387] width 1292 height 683
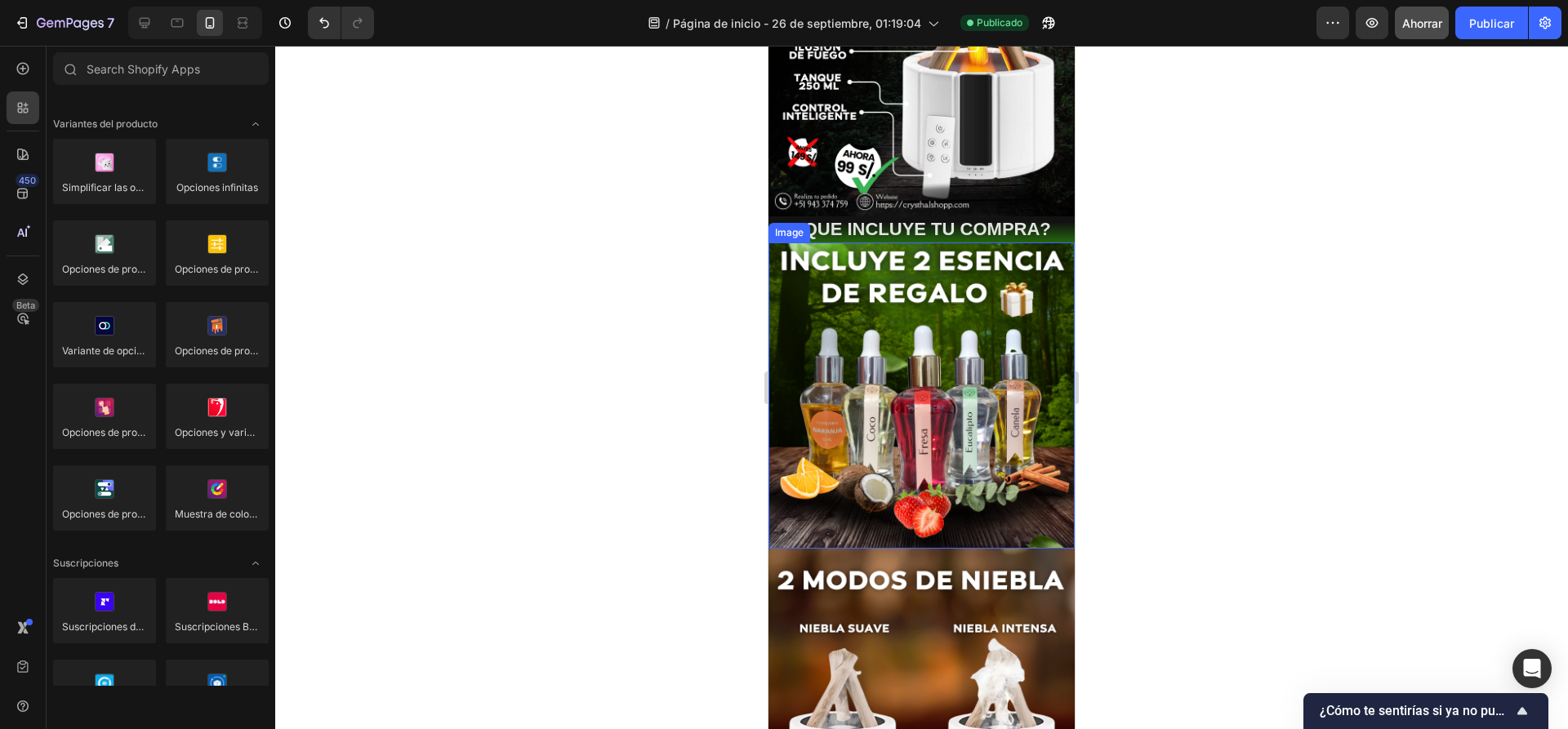
scroll to position [0, 0]
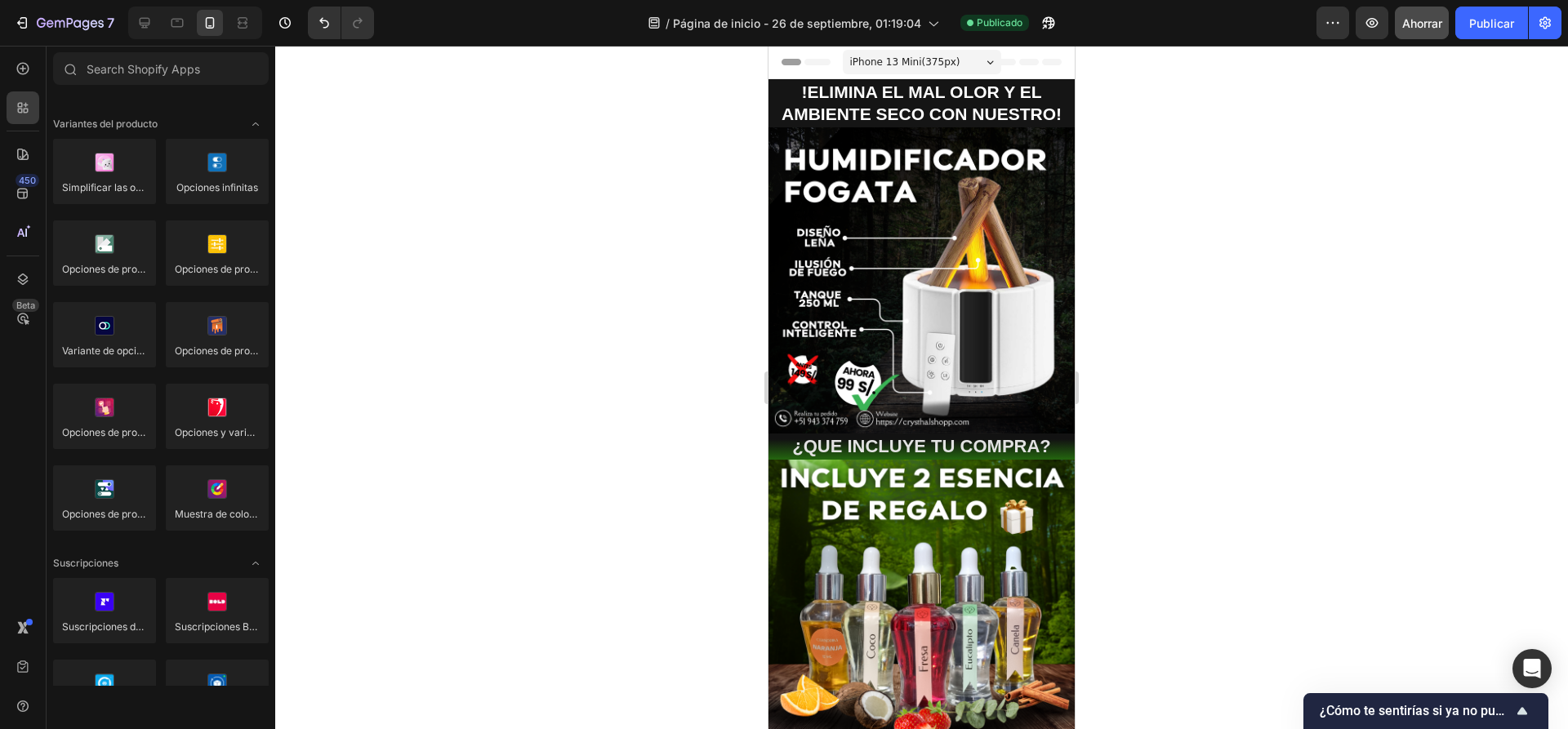
click at [1369, 74] on div at bounding box center [921, 387] width 1292 height 683
click at [1337, 31] on button "button" at bounding box center [1333, 23] width 33 height 33
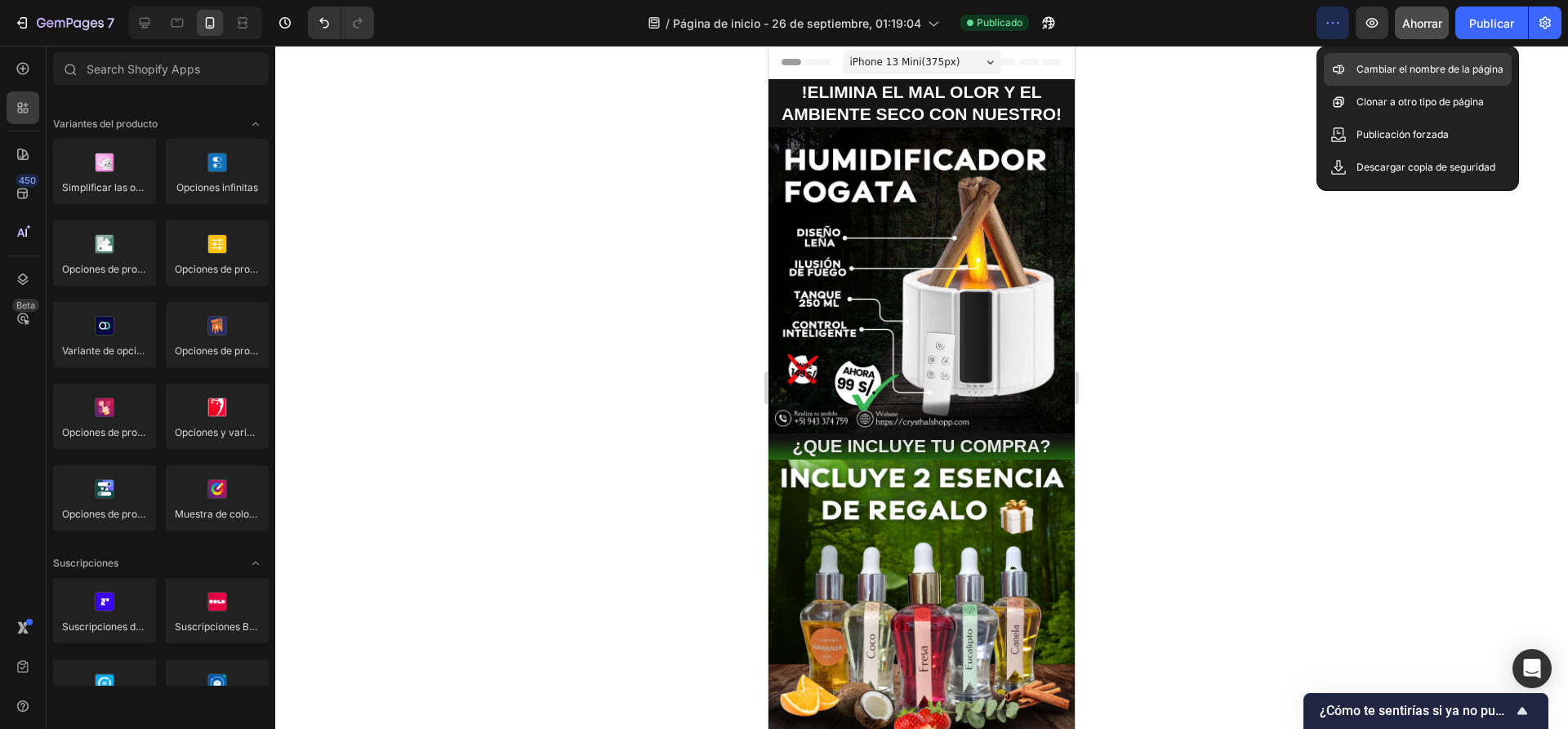
click at [1457, 72] on font "Cambiar el nombre de la página" at bounding box center [1430, 69] width 147 height 12
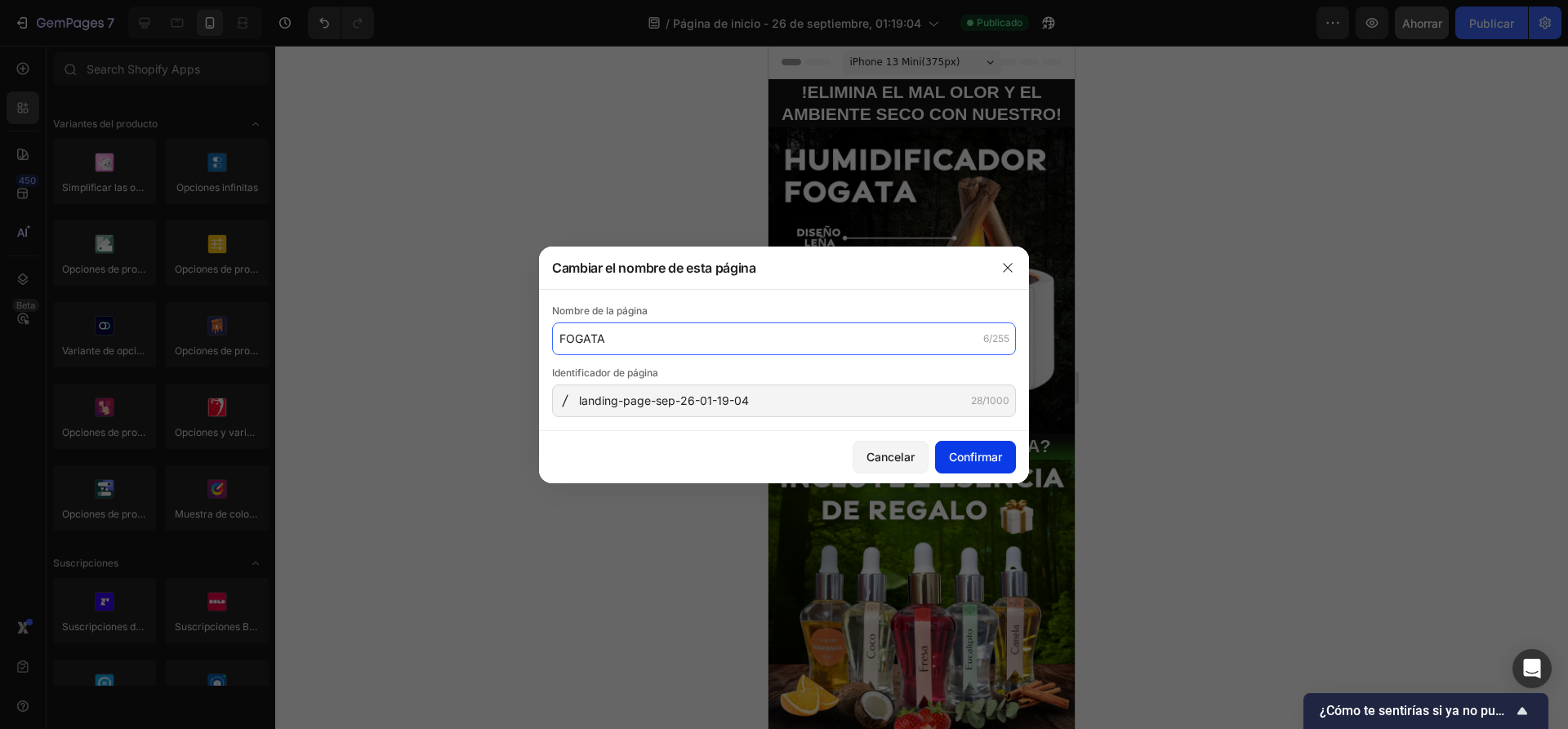
type input "FOGATA"
click at [1006, 467] on button "Confirmar" at bounding box center [975, 457] width 81 height 33
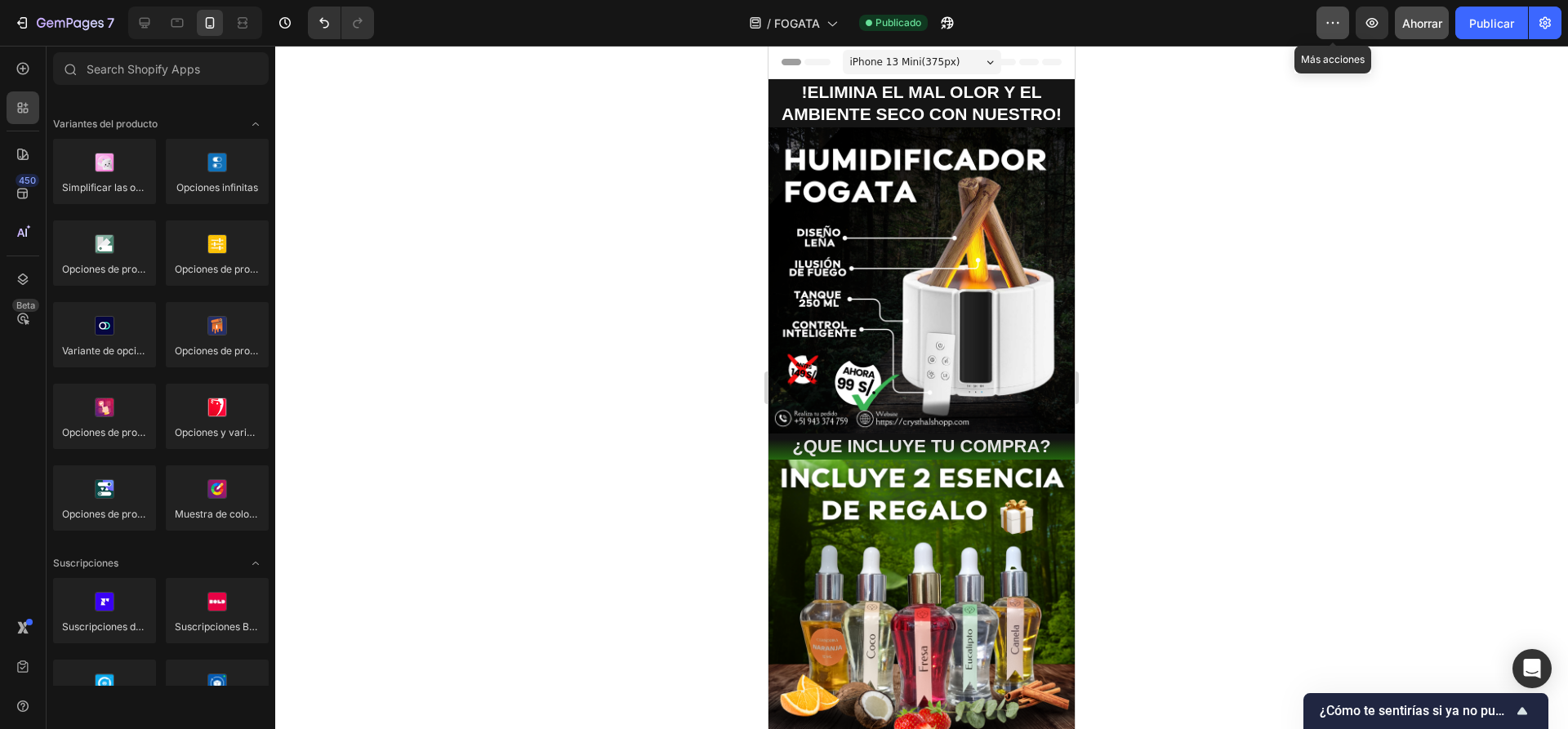
click at [1339, 18] on icon "button" at bounding box center [1333, 23] width 16 height 16
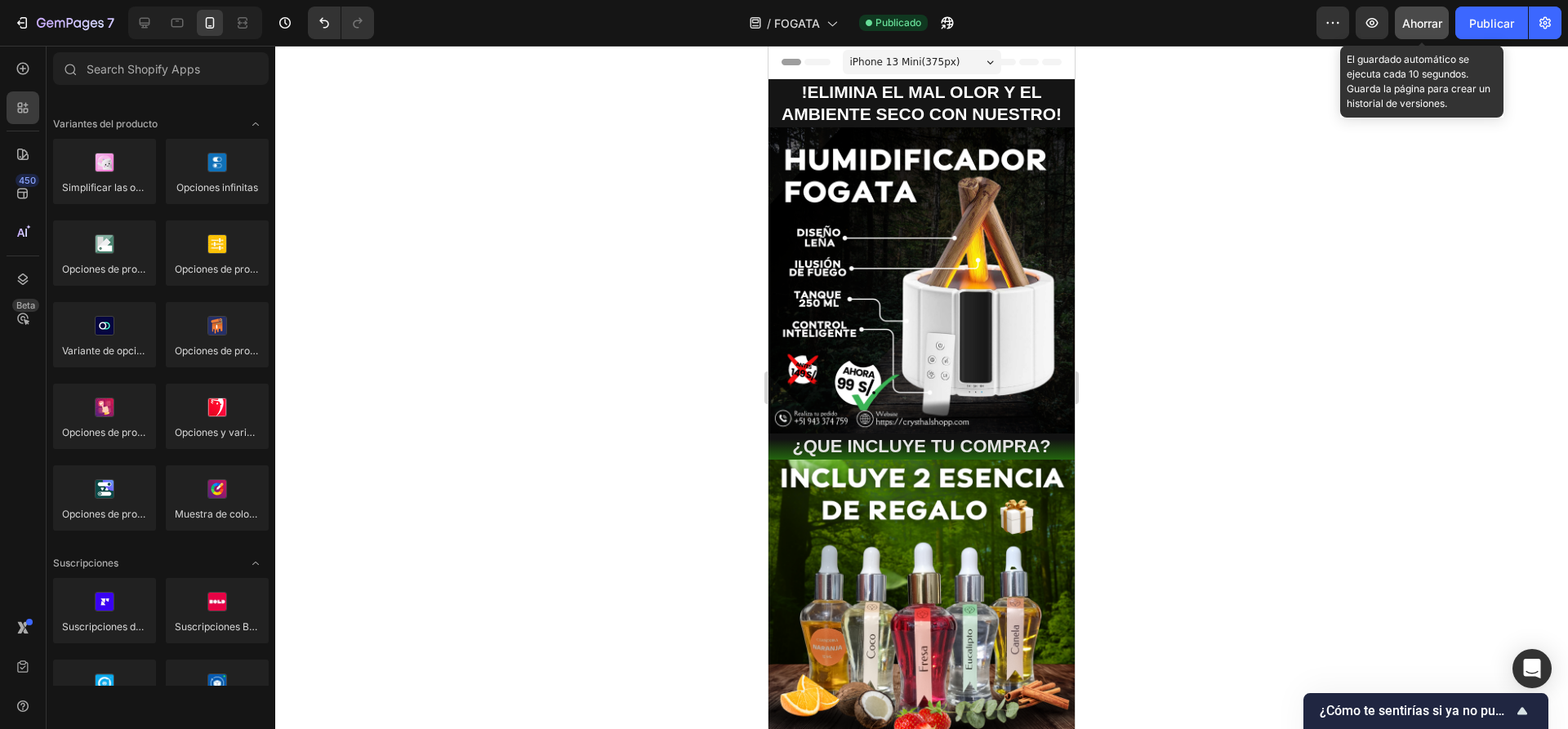
click at [1423, 26] on font "Ahorrar" at bounding box center [1422, 23] width 40 height 14
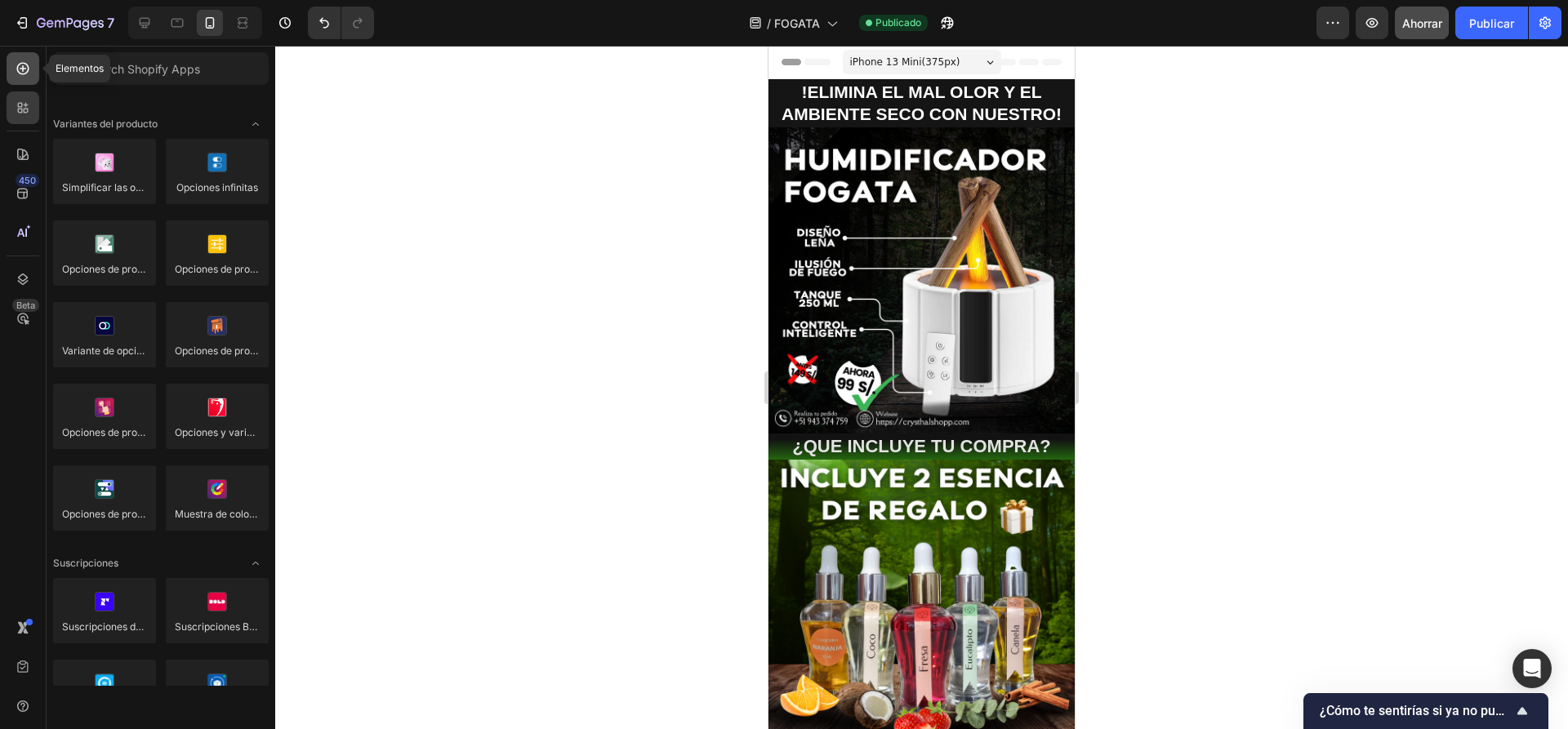
click at [21, 62] on icon at bounding box center [23, 69] width 16 height 16
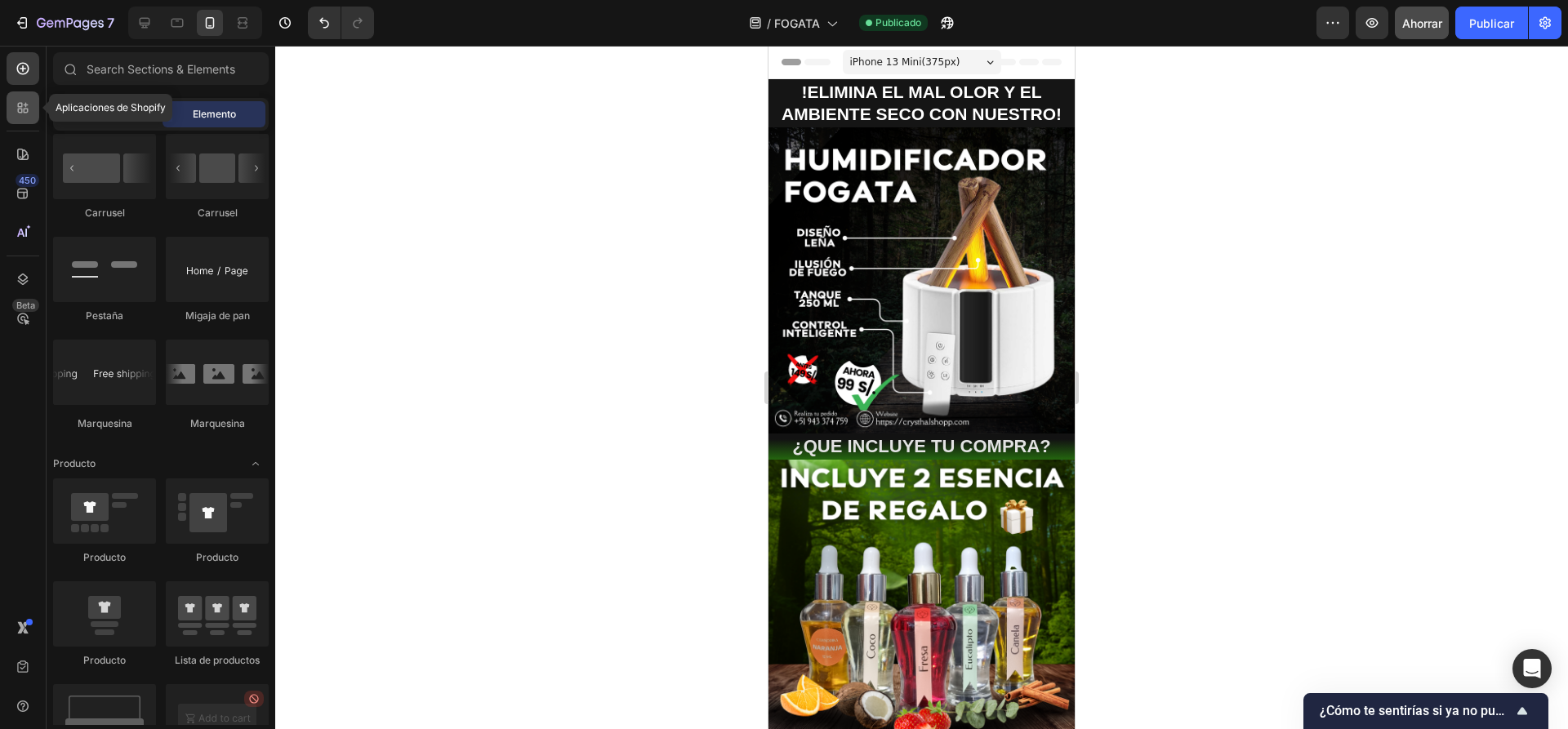
click at [26, 100] on icon at bounding box center [23, 108] width 16 height 16
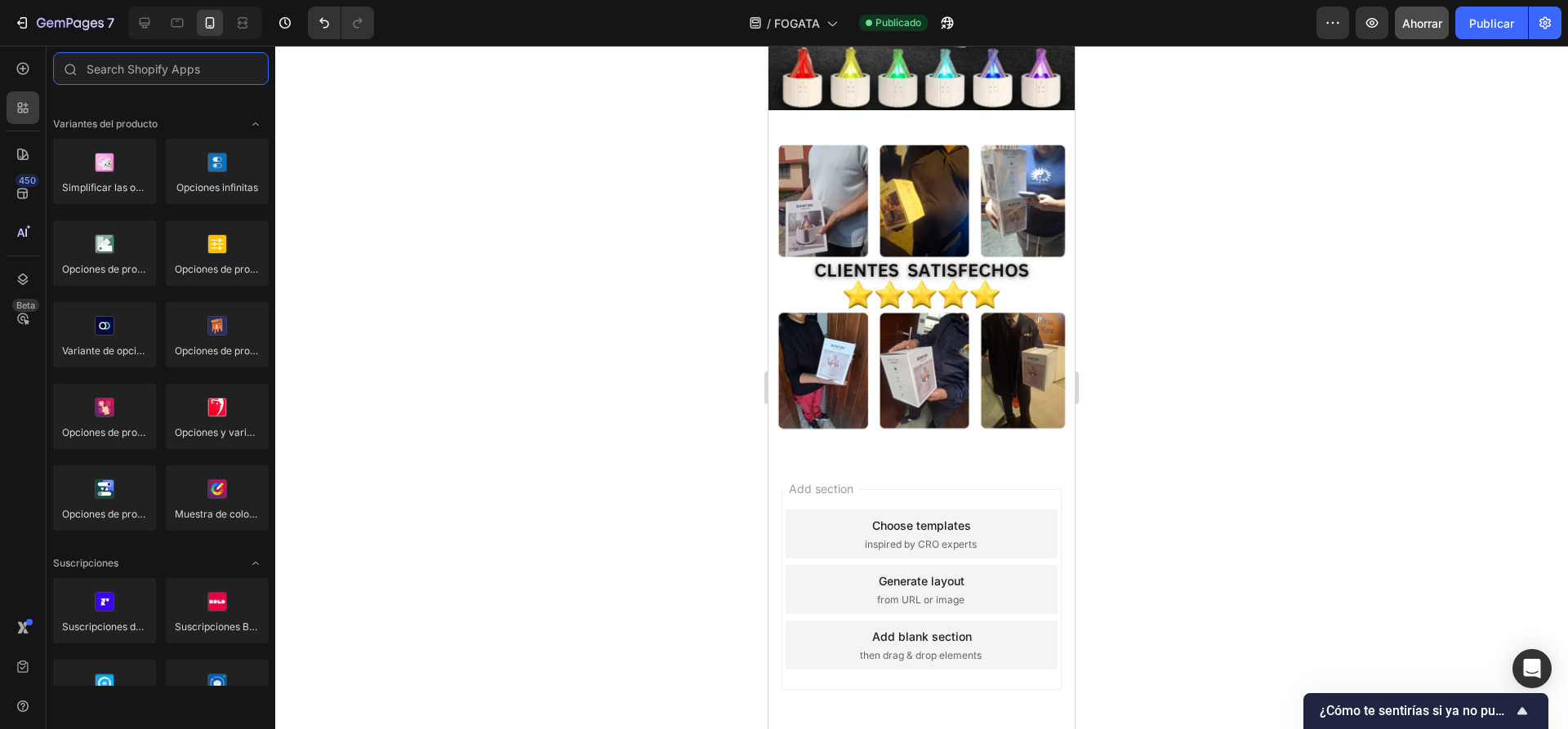
scroll to position [2108, 0]
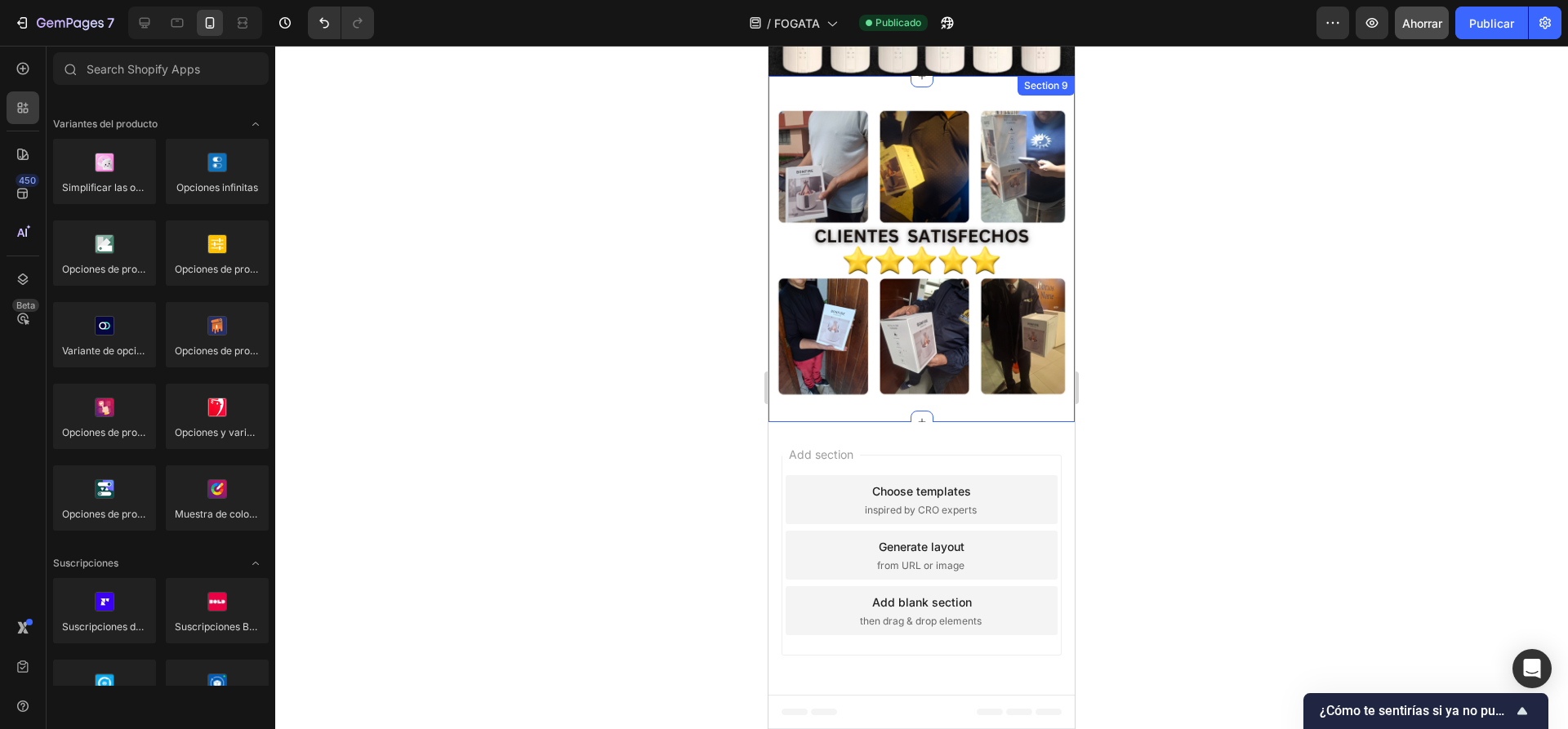
click at [931, 422] on div "Image Section 9" at bounding box center [921, 248] width 307 height 346
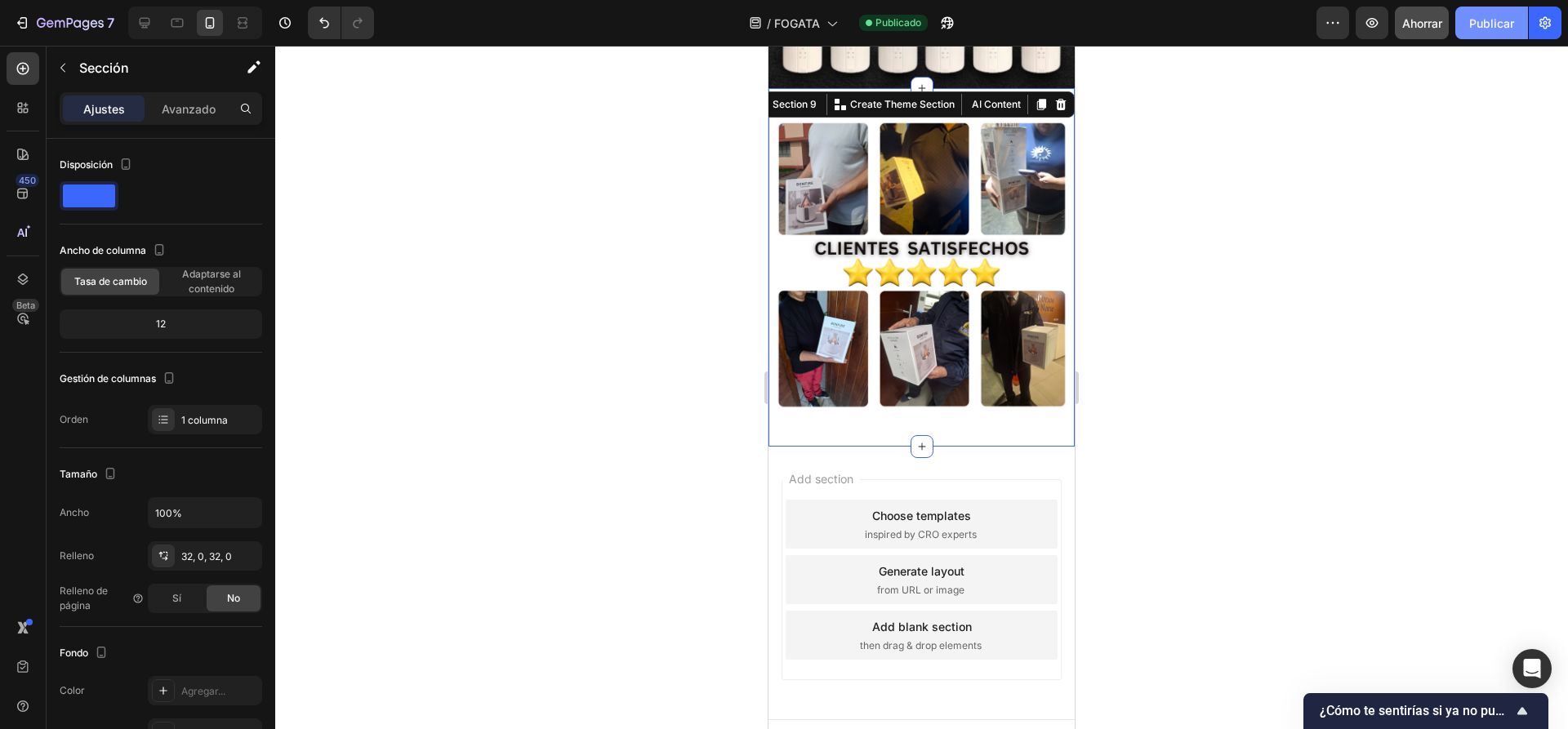
click at [1501, 24] on font "Publicar" at bounding box center [1491, 23] width 45 height 14
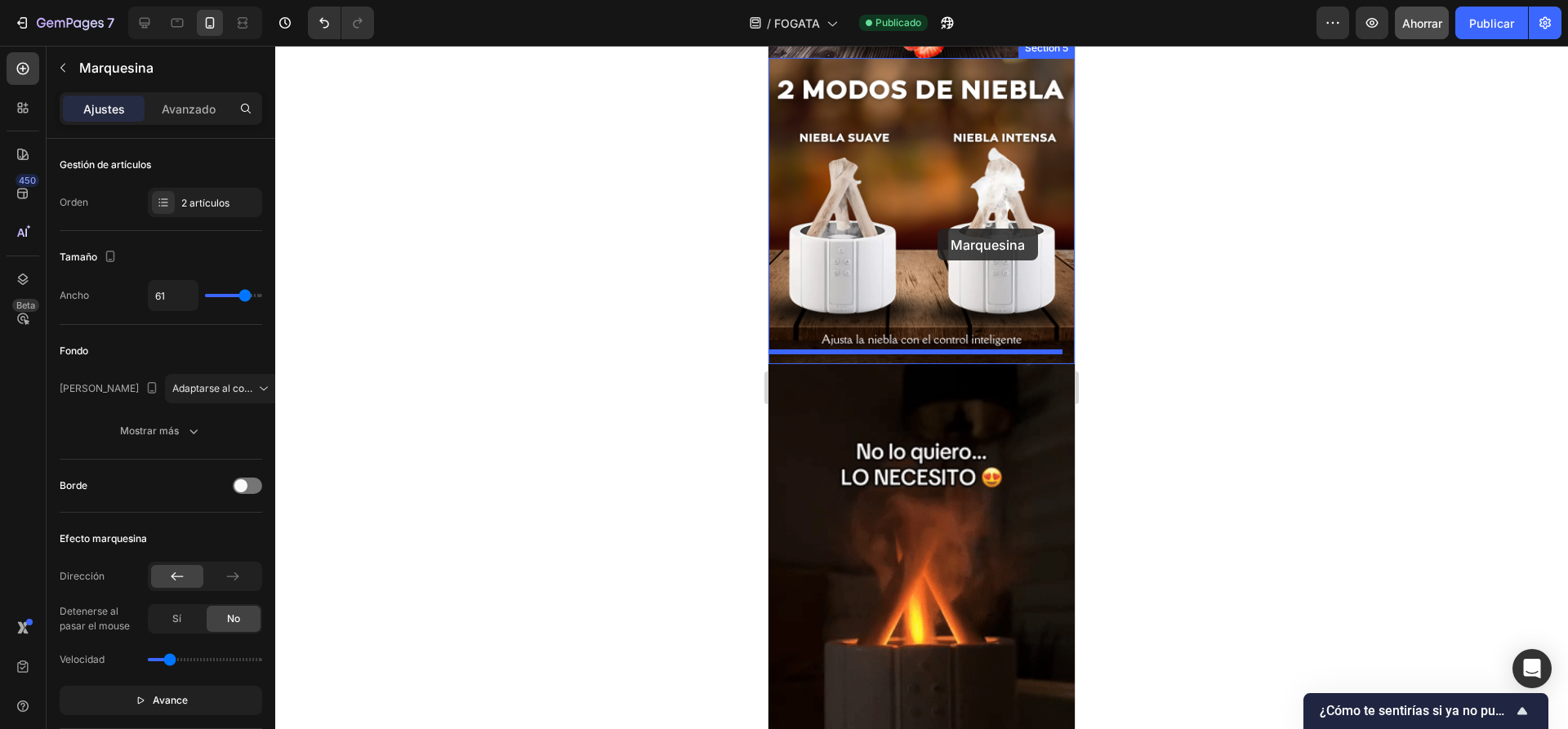
scroll to position [571, 0]
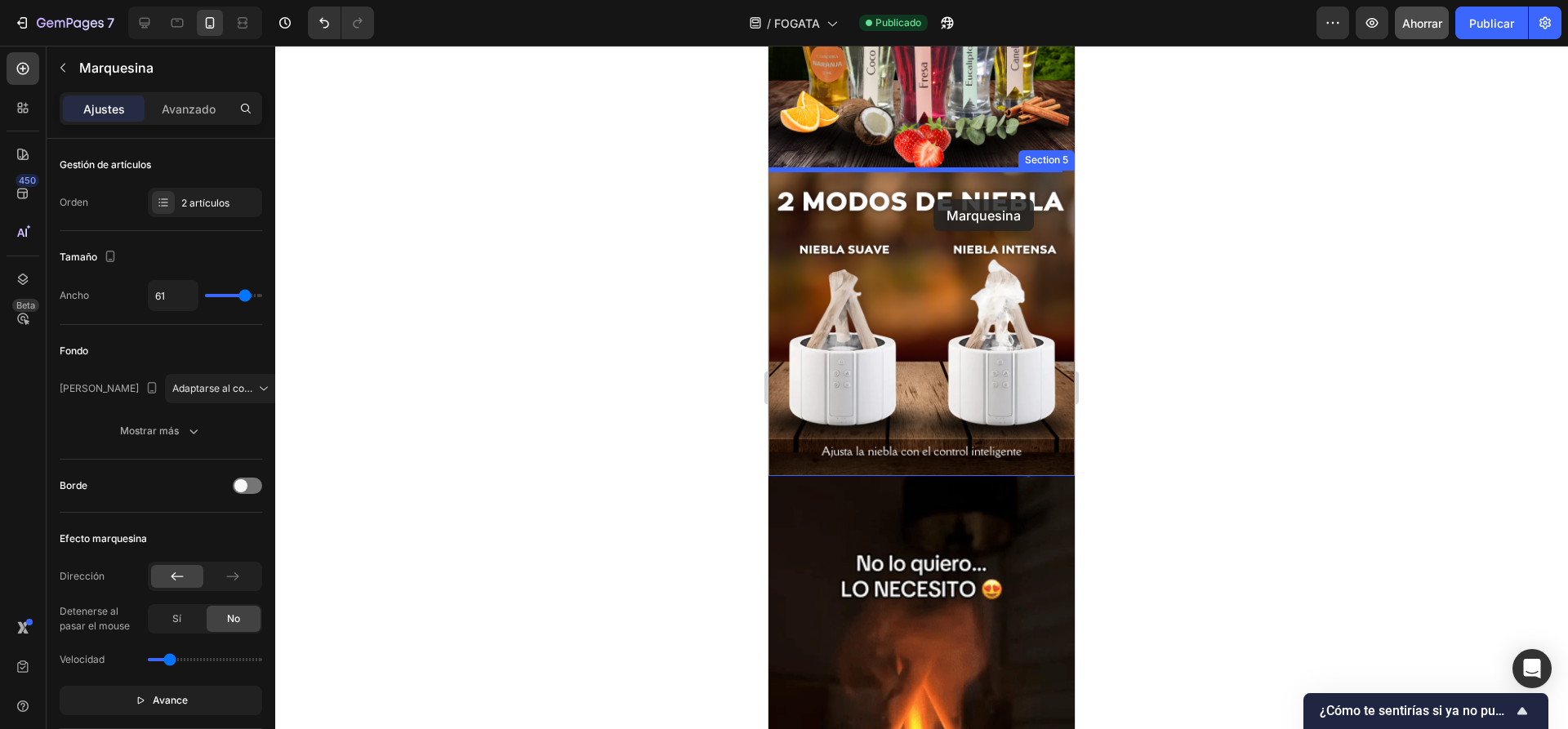
drag, startPoint x: 995, startPoint y: 482, endPoint x: 934, endPoint y: 199, distance: 289.5
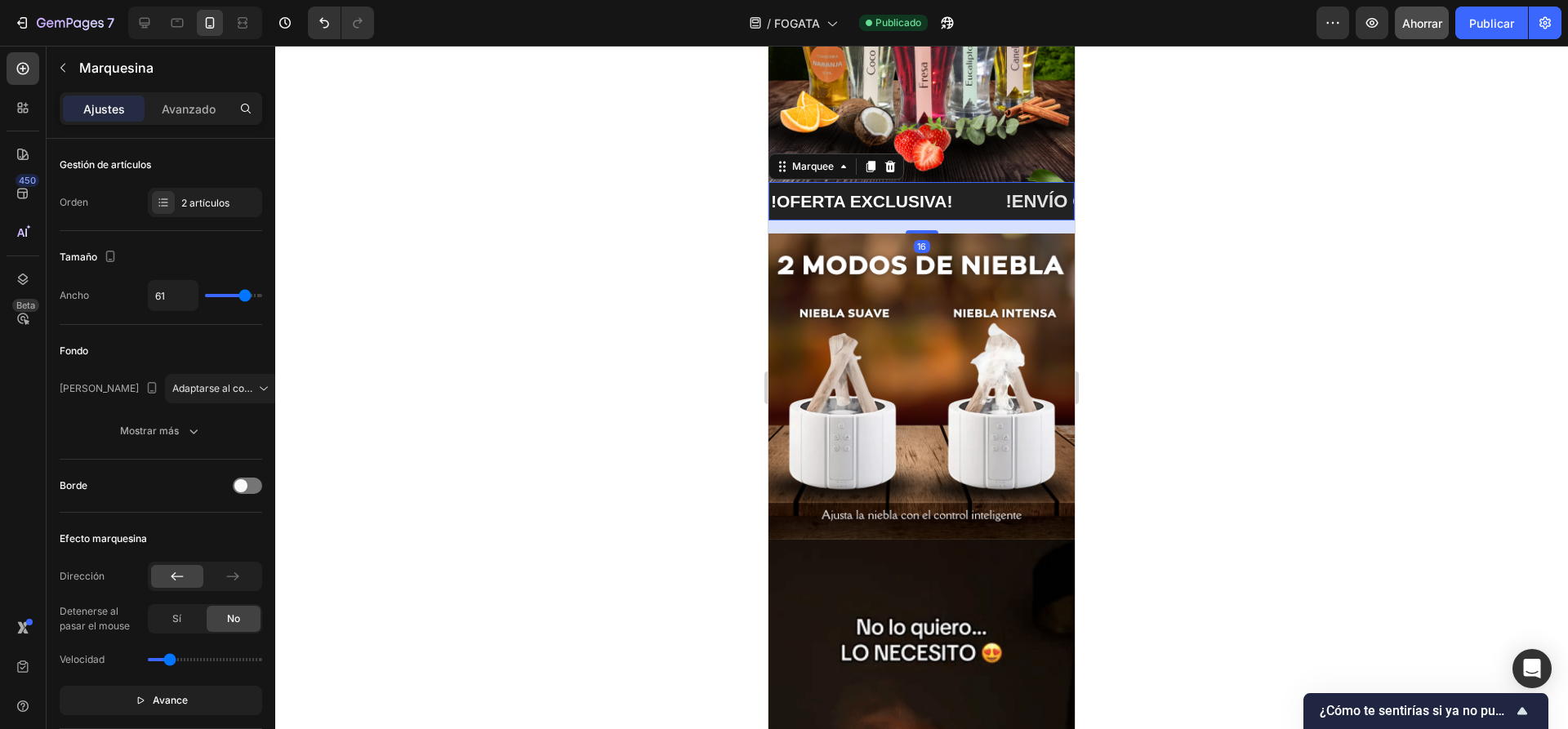
click at [963, 221] on div "16" at bounding box center [921, 227] width 307 height 13
click at [1223, 241] on div at bounding box center [921, 387] width 1292 height 683
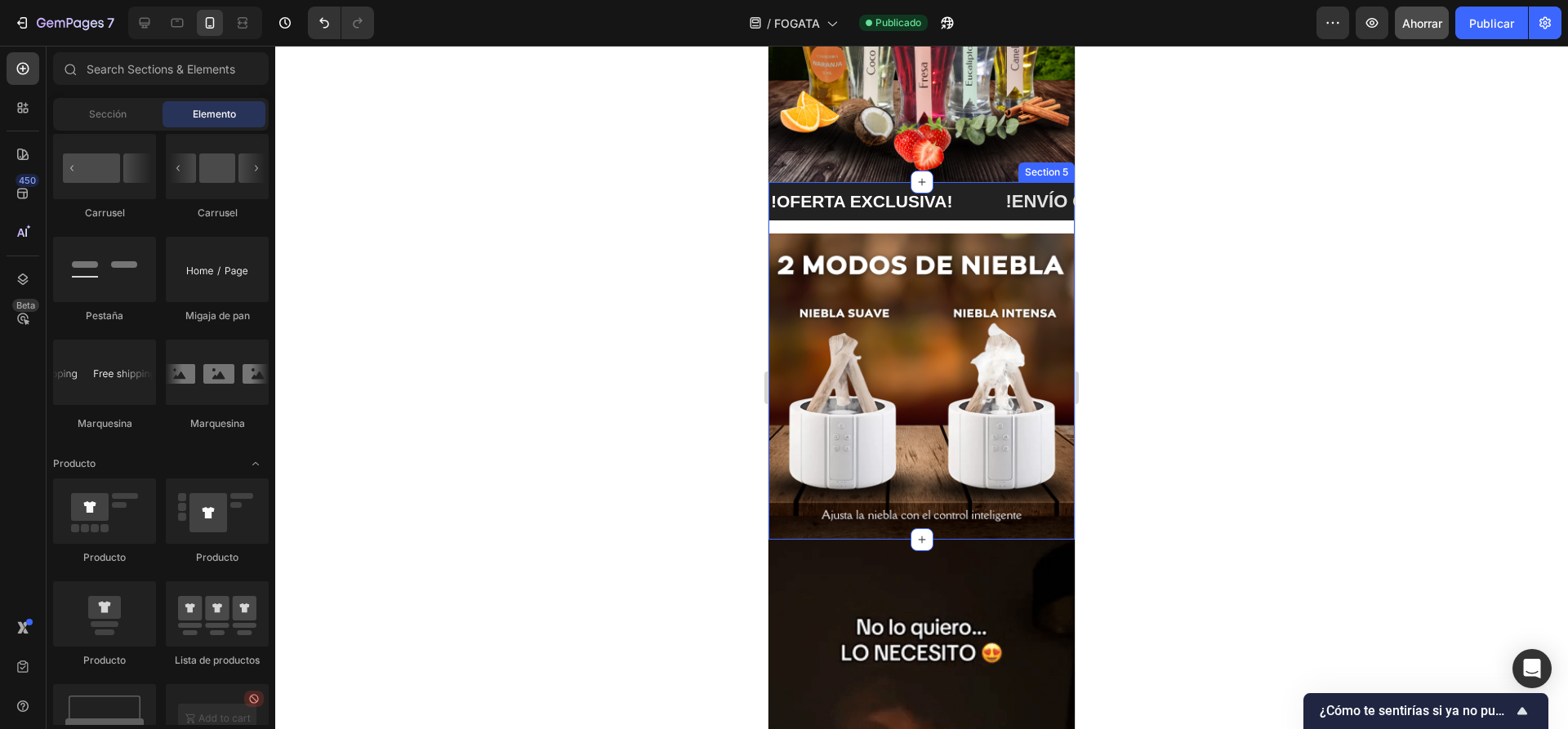
click at [983, 214] on div "!OFERTA EXCLUSIVA! Text Block !ENVÍO GRATIS A TODO EL PERÚ! Text Block !OFERTA …" at bounding box center [921, 208] width 307 height 51
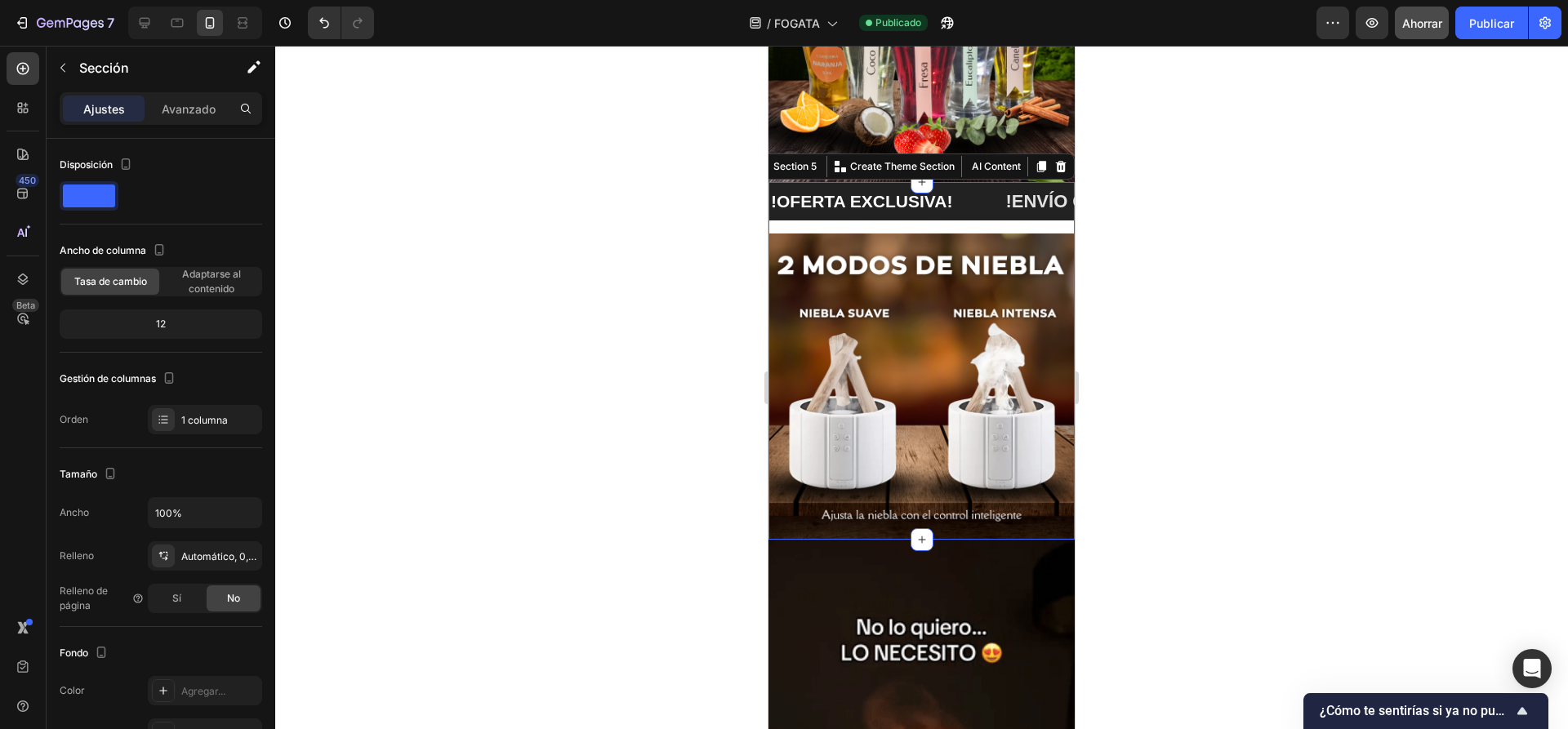
click at [981, 218] on div "!OFERTA EXCLUSIVA! Text Block !ENVÍO GRATIS A TODO EL PERÚ! Text Block !OFERTA …" at bounding box center [921, 208] width 307 height 51
drag, startPoint x: 1140, startPoint y: 212, endPoint x: 304, endPoint y: 192, distance: 836.2
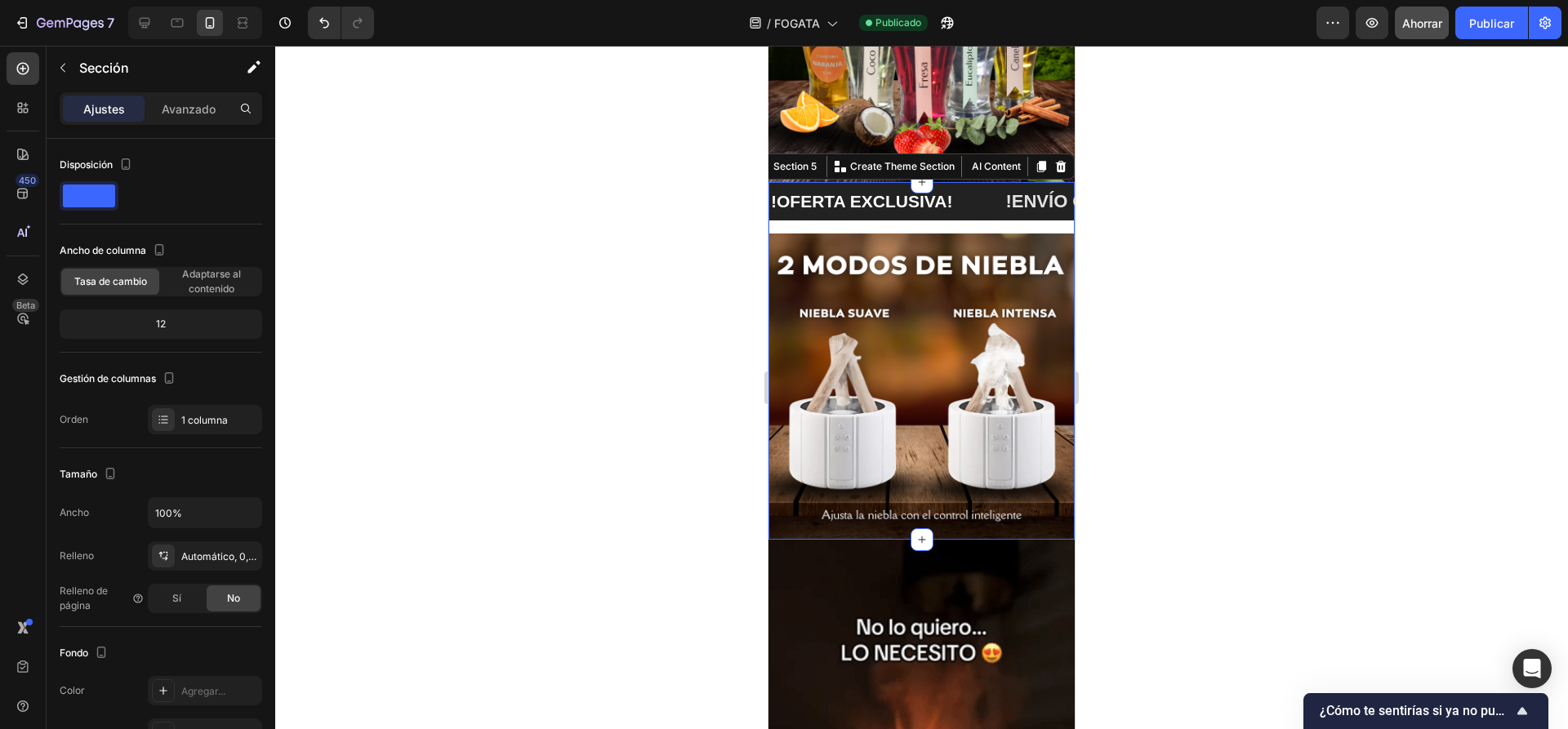
click at [1140, 212] on div at bounding box center [921, 387] width 1292 height 683
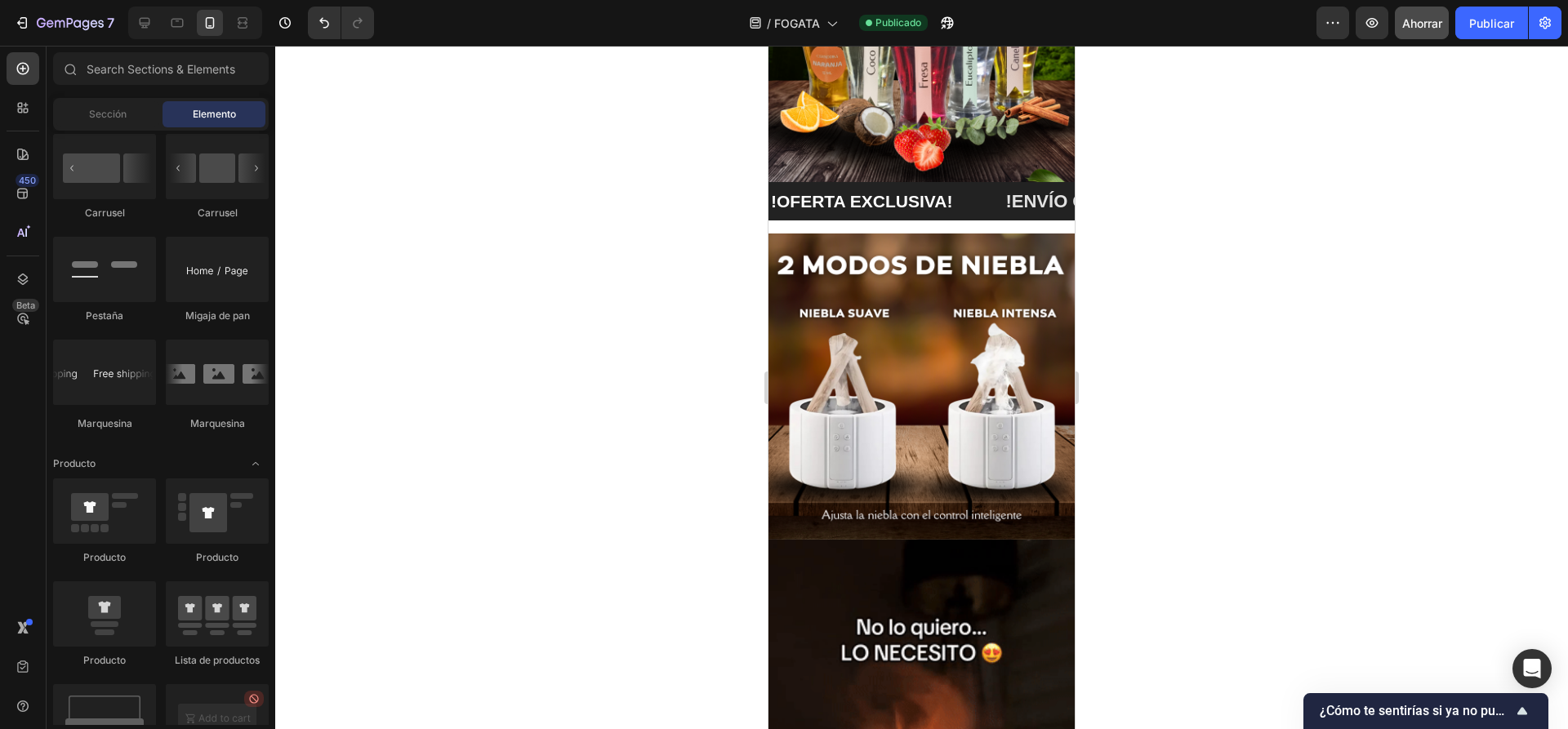
click at [974, 293] on img at bounding box center [921, 387] width 307 height 306
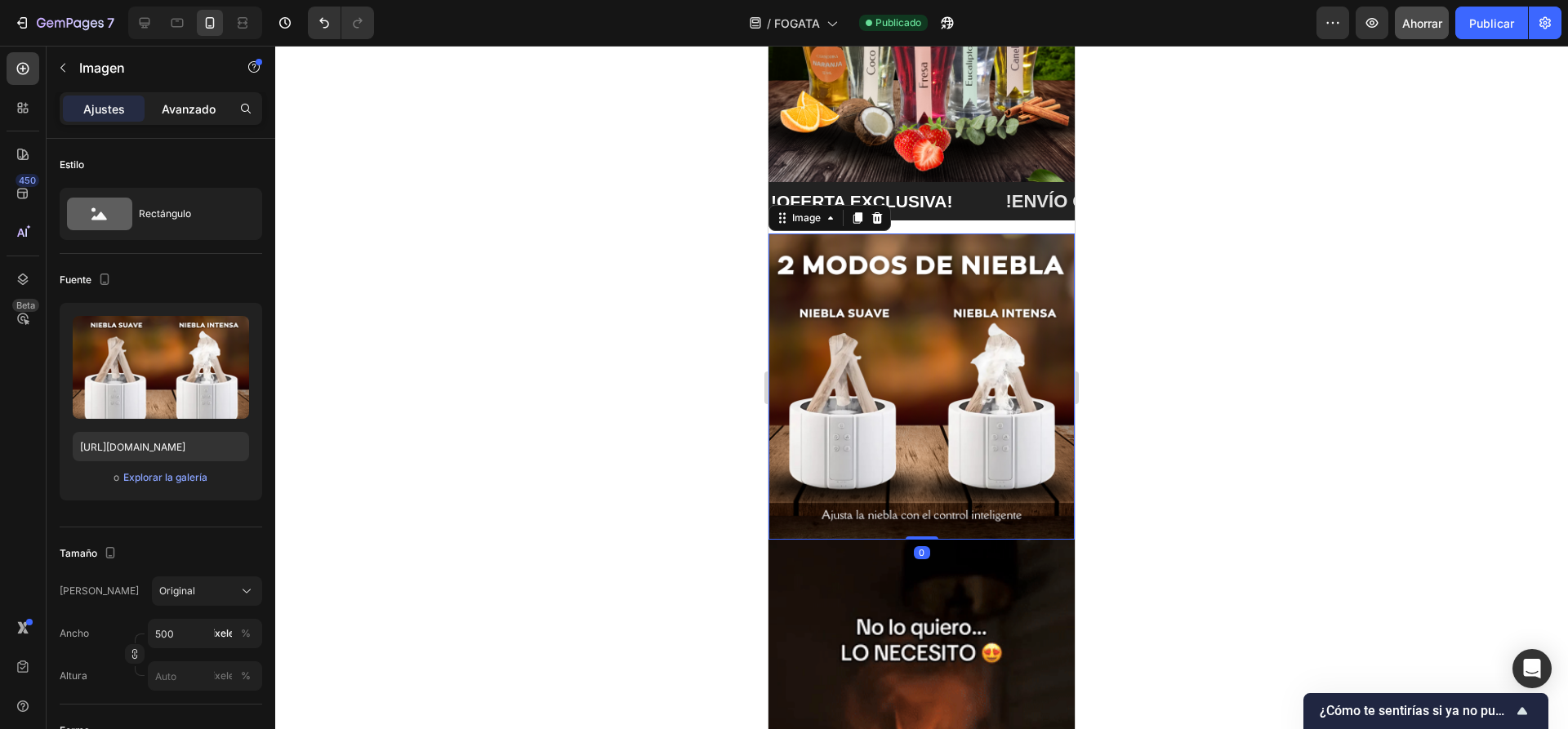
click at [184, 108] on font "Avanzado" at bounding box center [189, 109] width 54 height 14
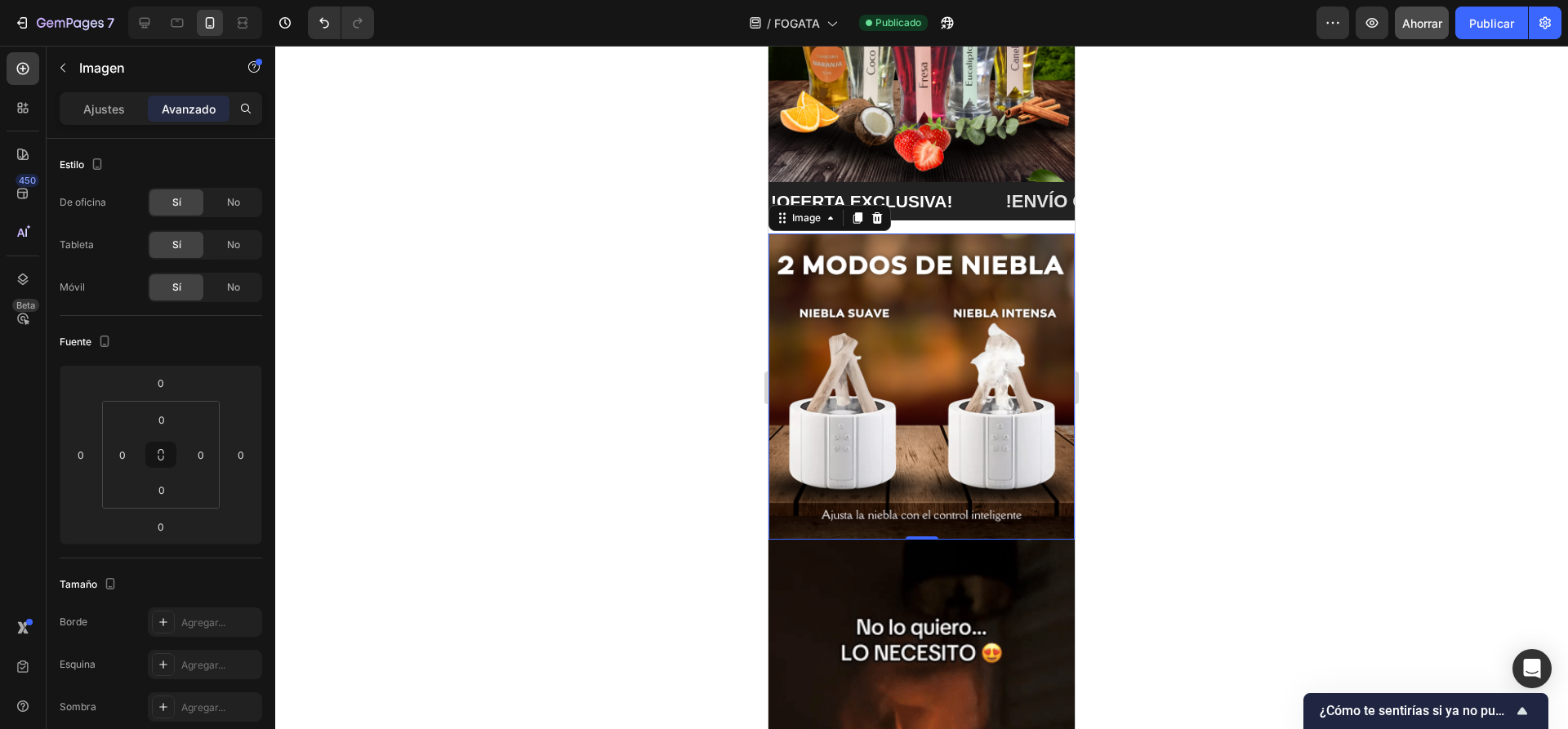
drag, startPoint x: 956, startPoint y: 302, endPoint x: 974, endPoint y: 279, distance: 29.2
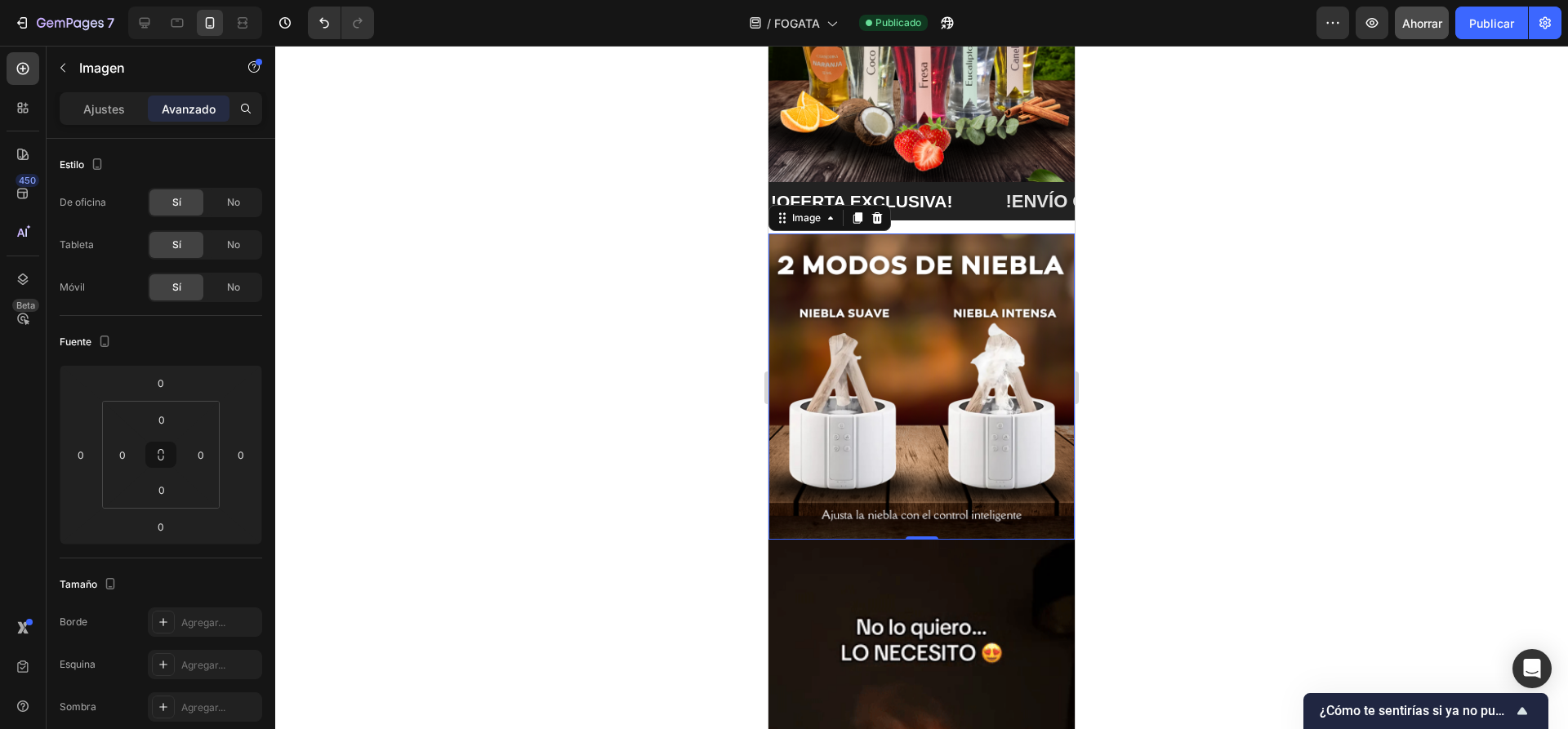
click at [956, 302] on img at bounding box center [921, 387] width 307 height 306
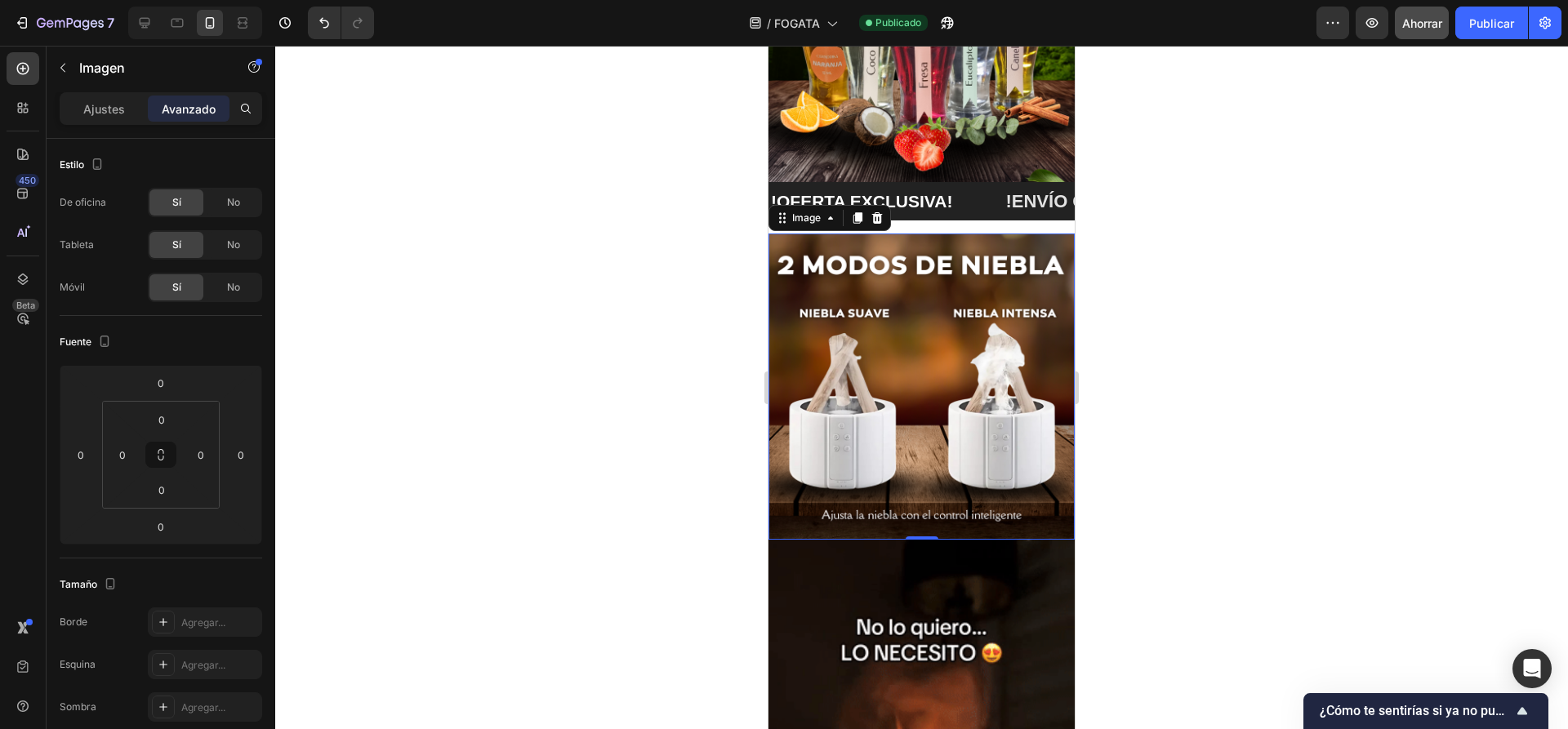
click at [1011, 234] on img at bounding box center [921, 387] width 307 height 306
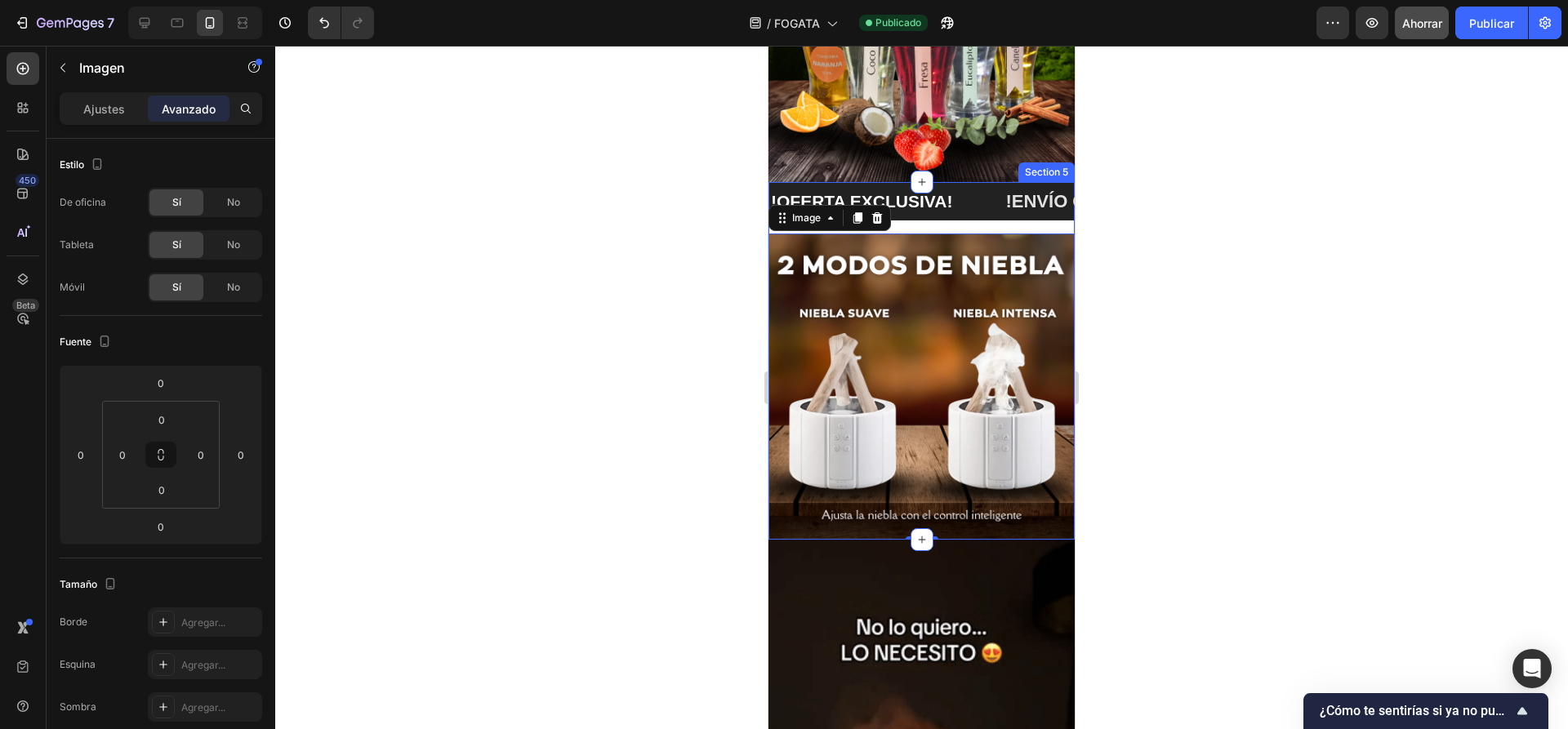
click at [1019, 216] on div "!OFERTA EXCLUSIVA! Text Block !ENVÍO GRATIS A TODO EL PERÚ! Text Block !OFERTA …" at bounding box center [921, 208] width 307 height 51
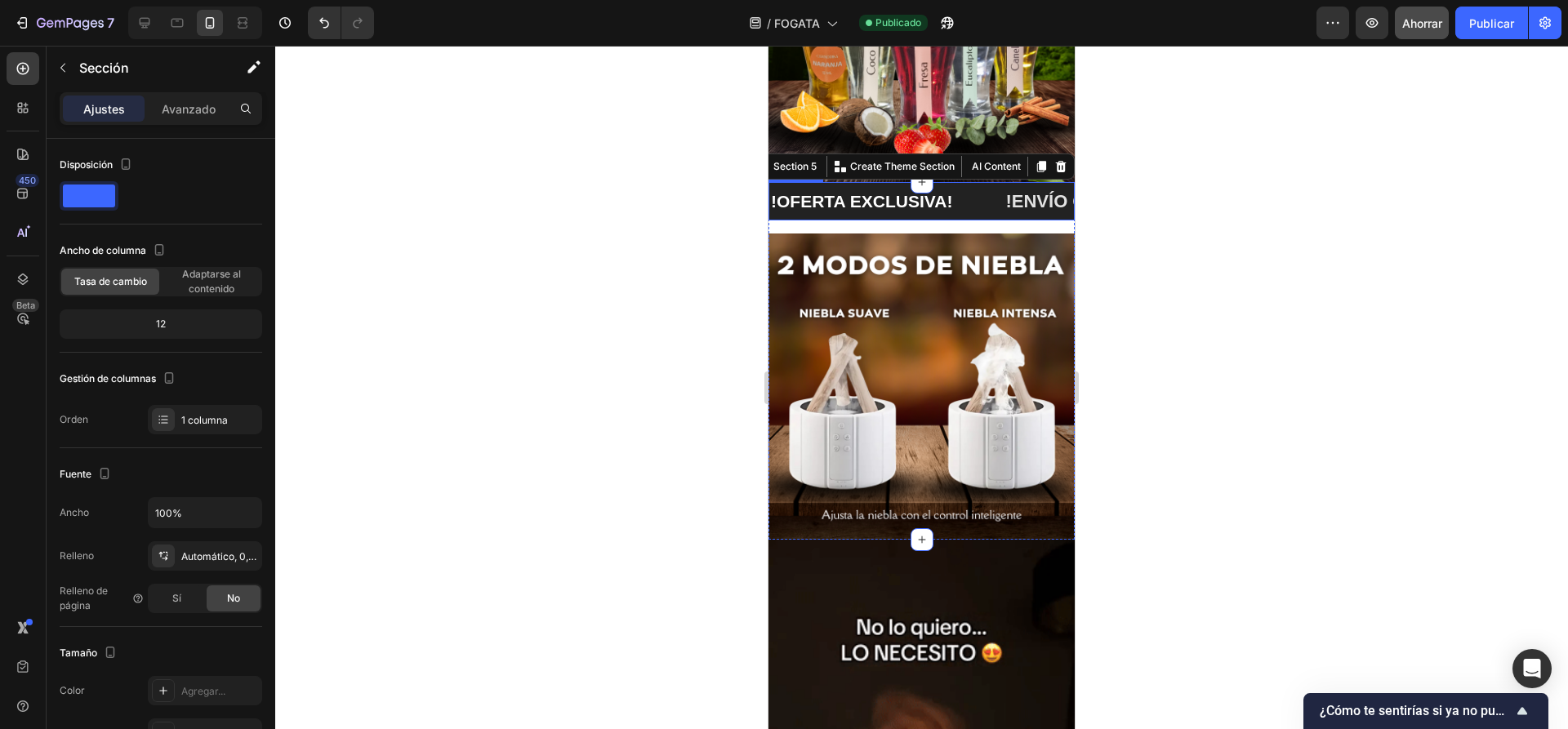
click at [978, 194] on div "!OFERTA EXCLUSIVA! Text Block" at bounding box center [886, 201] width 235 height 38
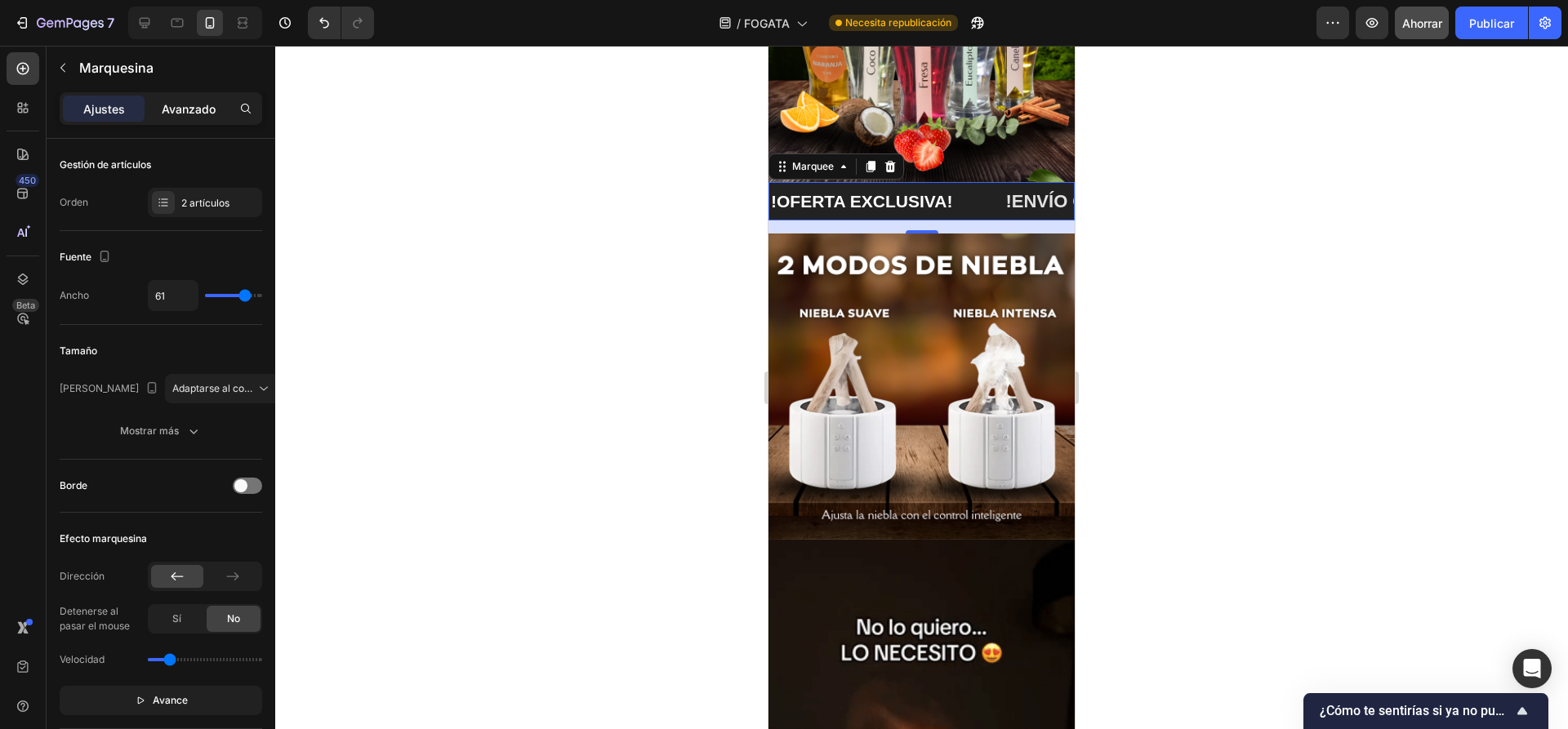
click at [207, 113] on font "Avanzado" at bounding box center [189, 109] width 54 height 14
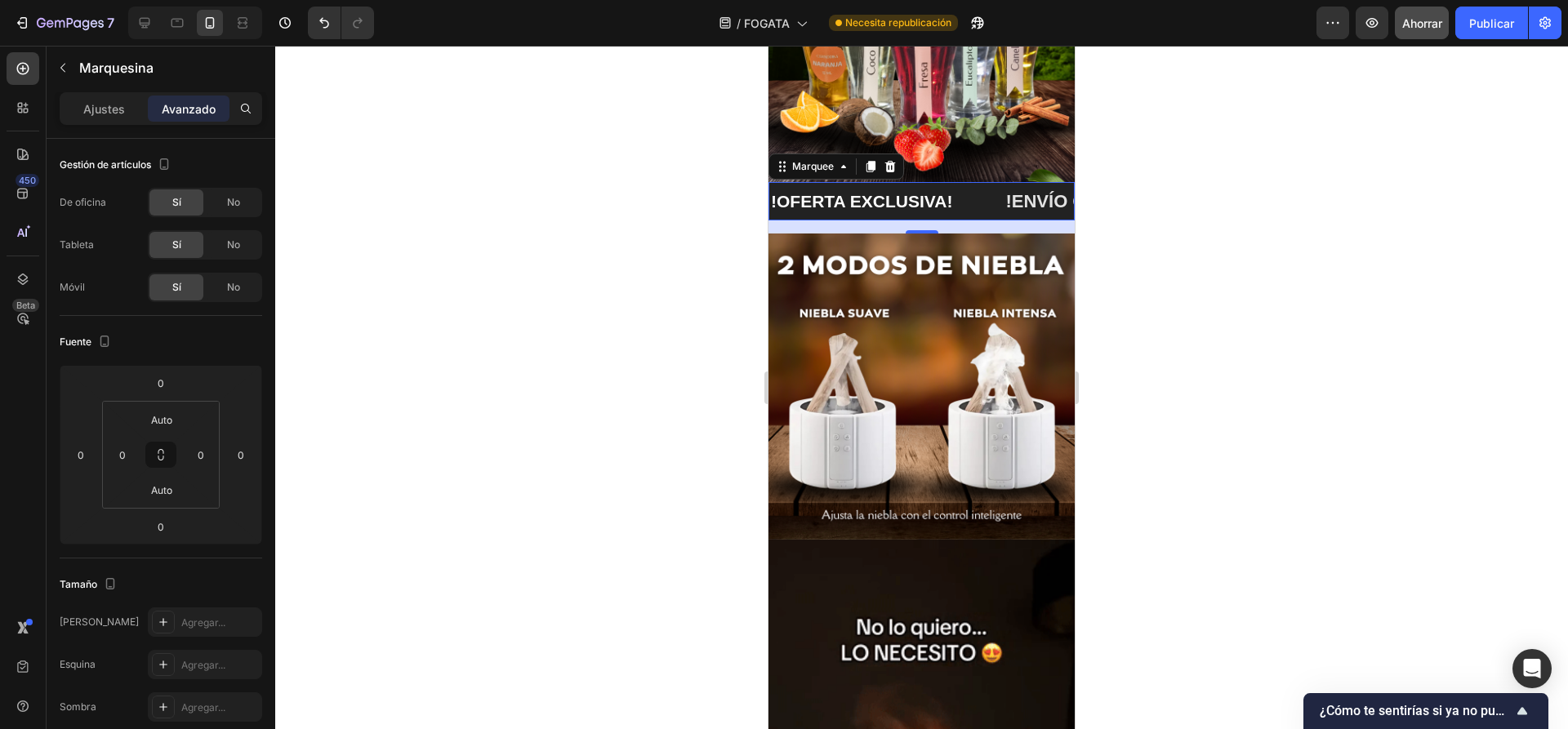
click at [885, 221] on div "16" at bounding box center [921, 227] width 307 height 13
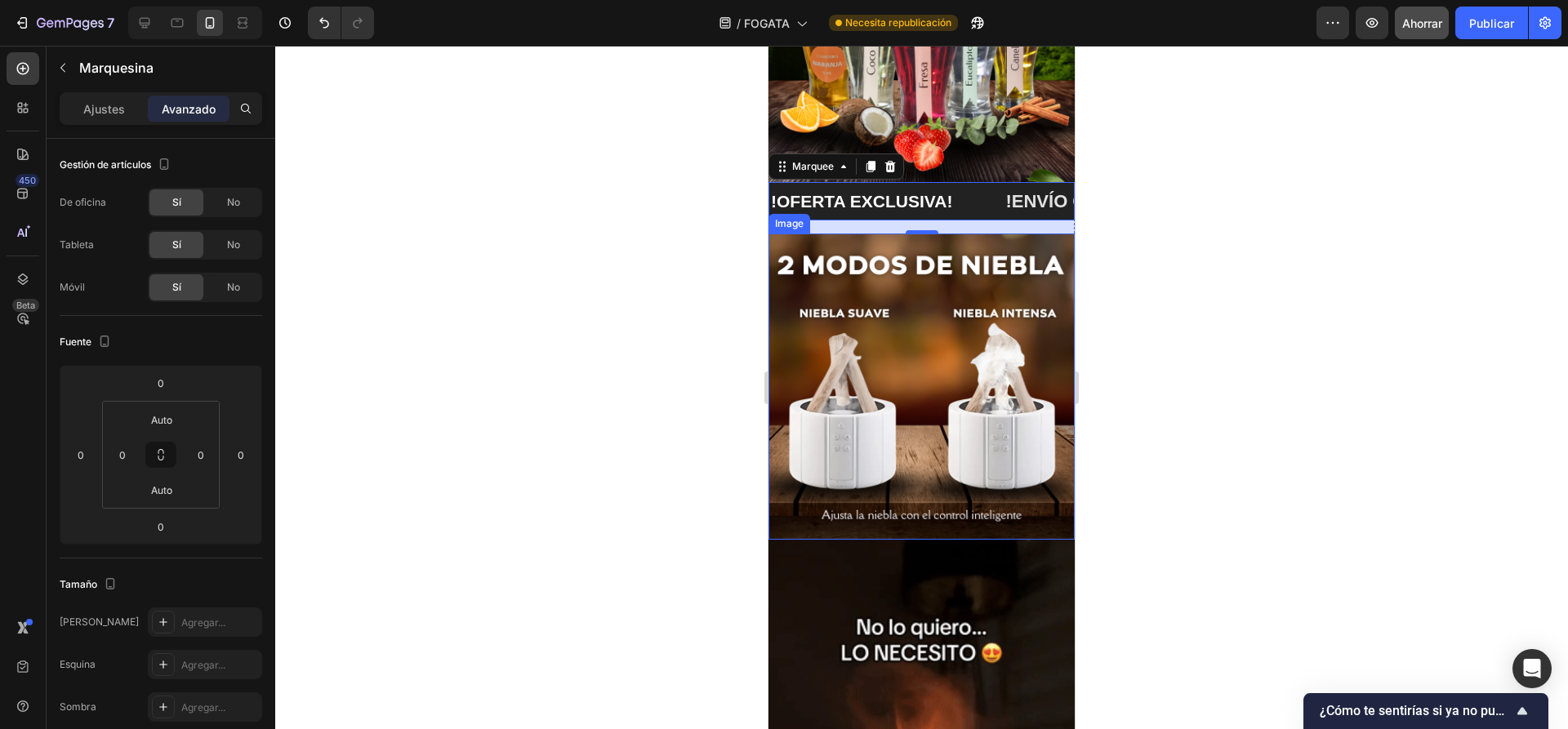
click at [1284, 259] on div at bounding box center [921, 387] width 1292 height 683
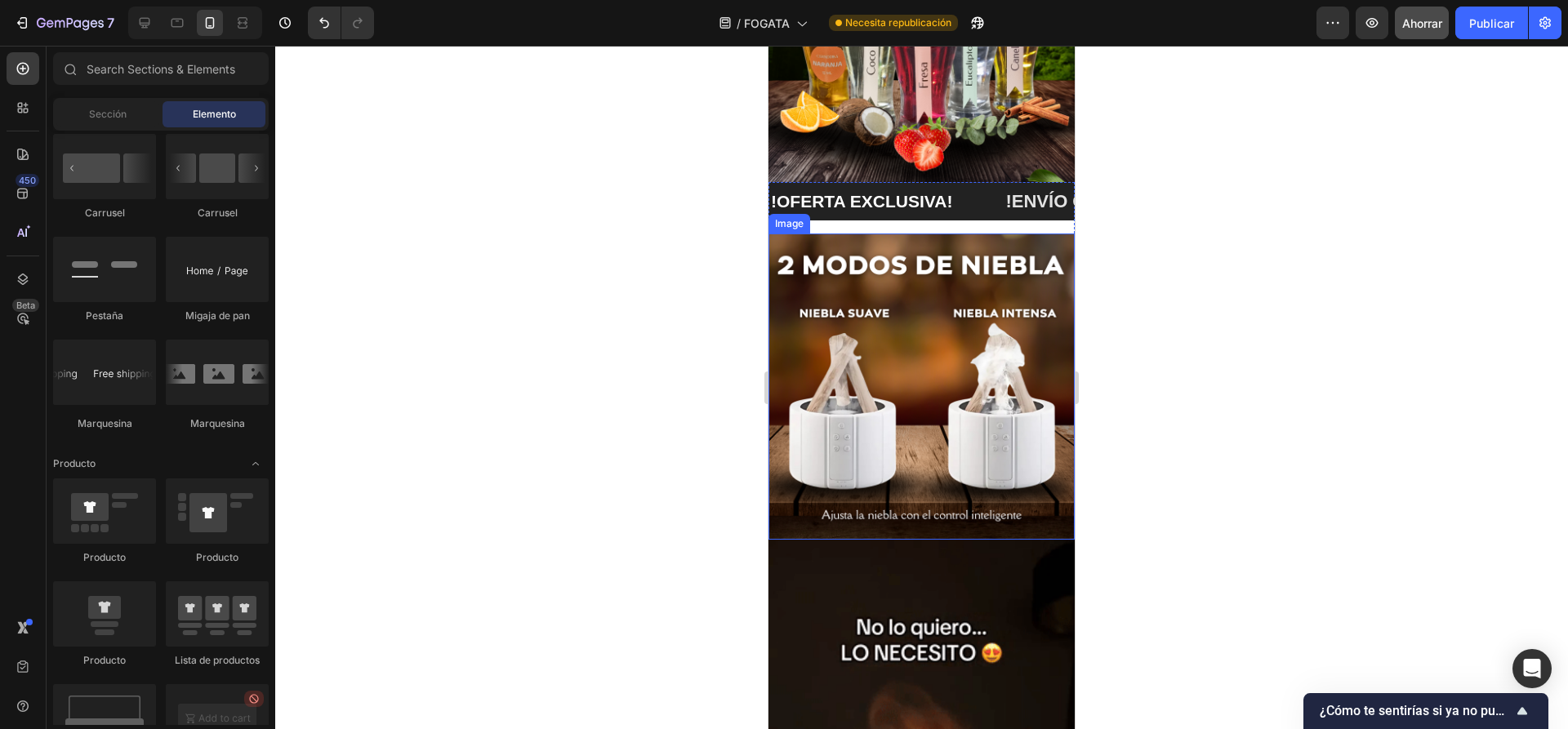
click at [918, 266] on img at bounding box center [921, 387] width 307 height 306
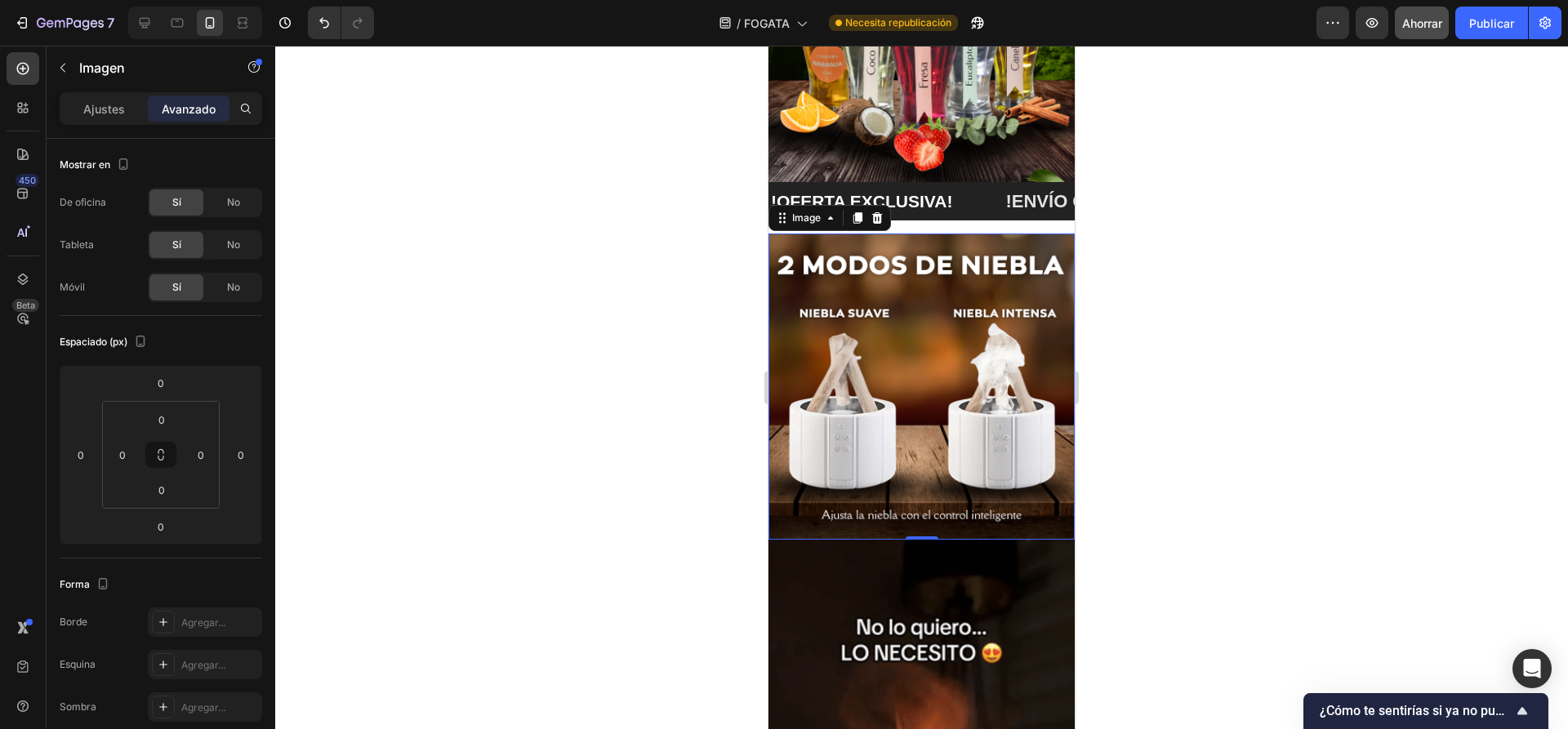
click at [928, 360] on img at bounding box center [921, 387] width 307 height 306
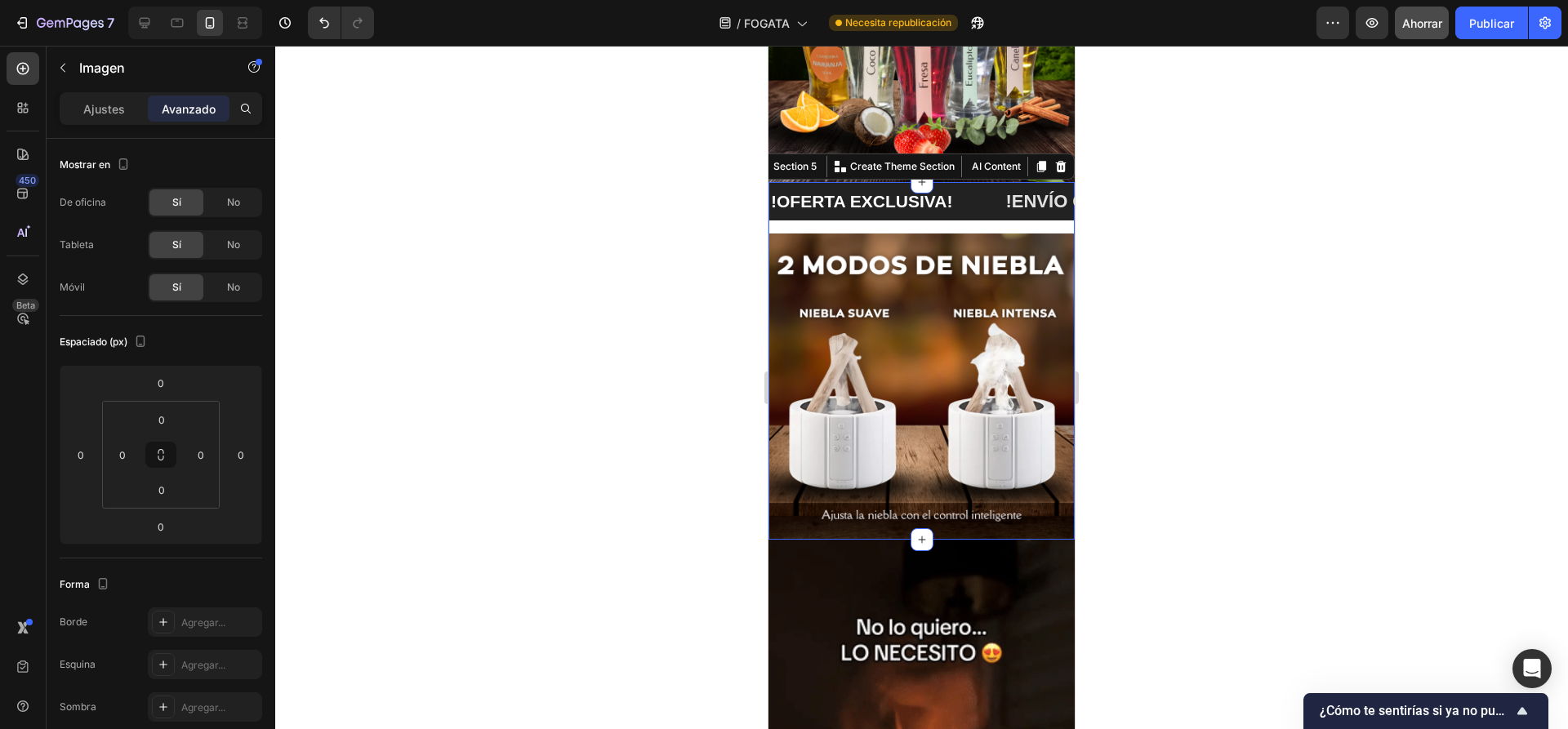
click at [939, 209] on div "!OFERTA EXCLUSIVA! Text Block !ENVÍO GRATIS A TODO EL PERÚ! Text Block !OFERTA …" at bounding box center [921, 208] width 307 height 51
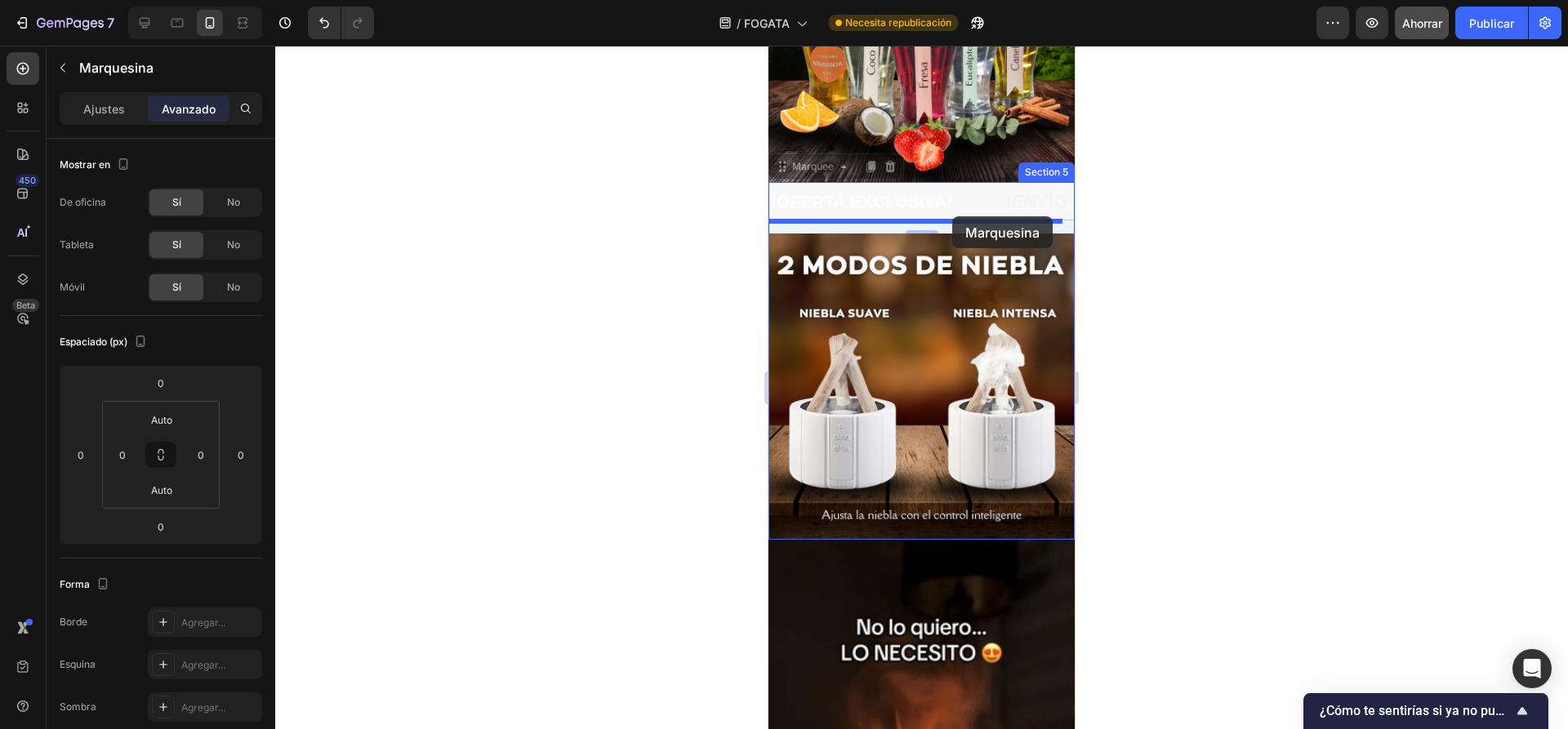
drag, startPoint x: 963, startPoint y: 186, endPoint x: 952, endPoint y: 217, distance: 32.9
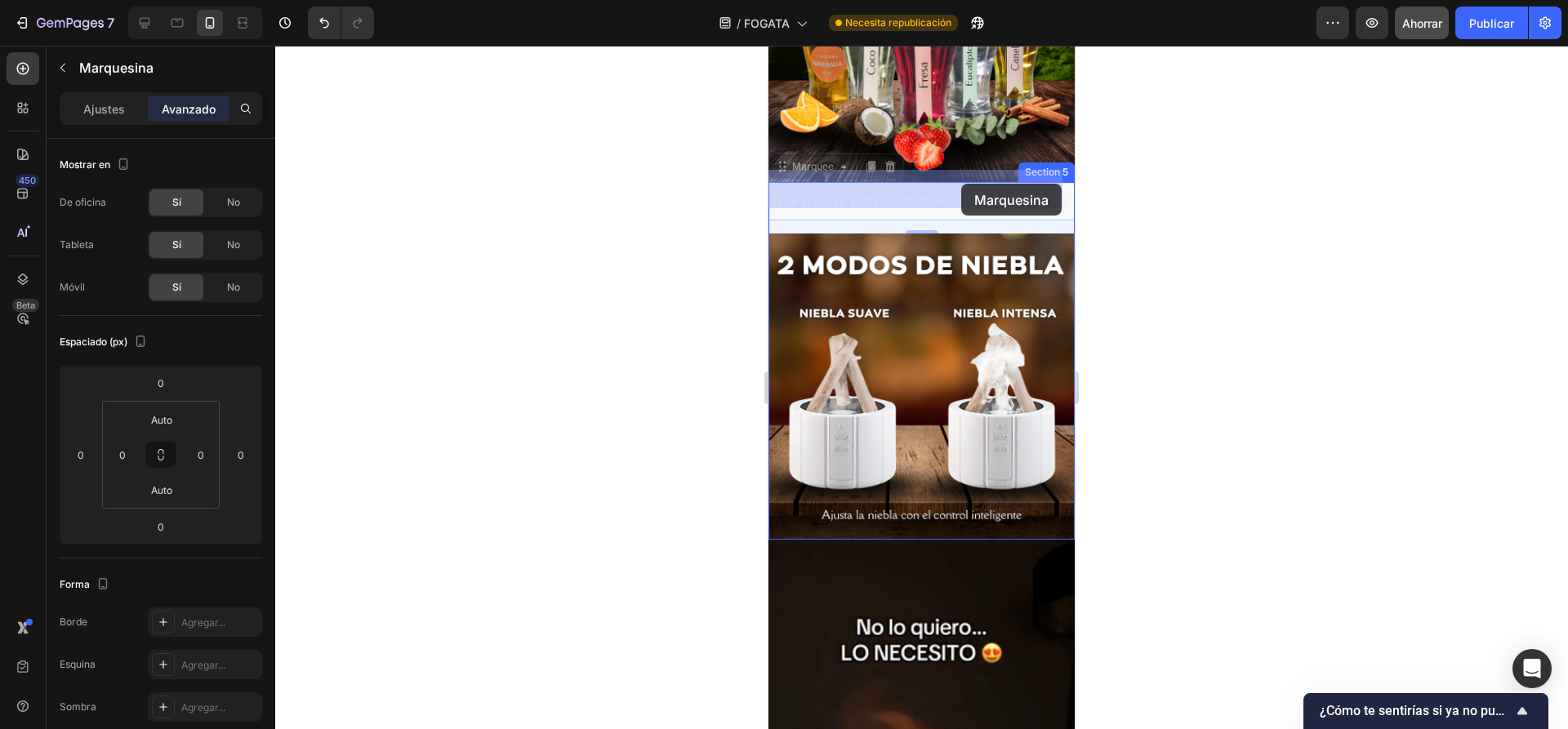
drag, startPoint x: 961, startPoint y: 197, endPoint x: 961, endPoint y: 183, distance: 14.0
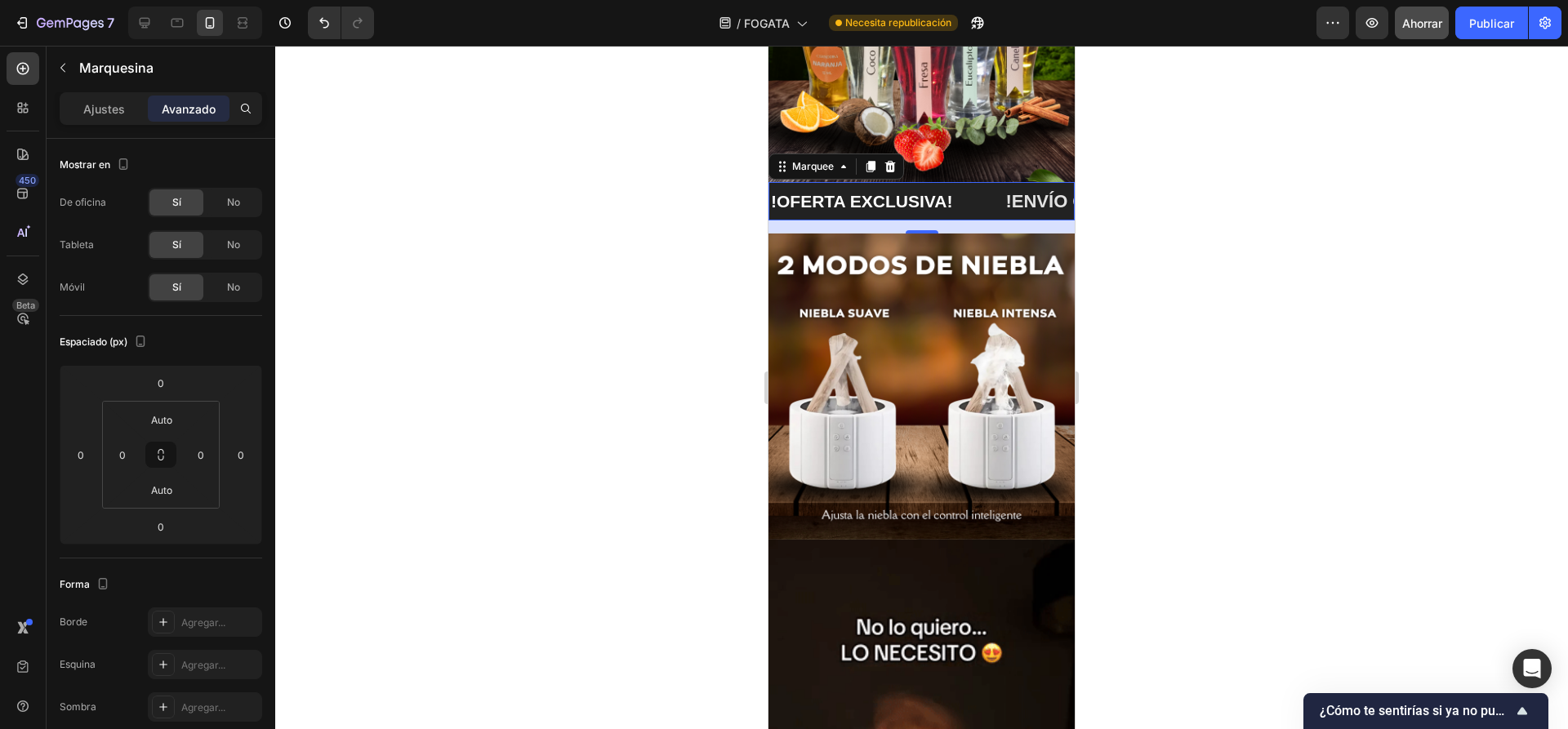
click at [964, 186] on div "!OFERTA EXCLUSIVA! Text Block" at bounding box center [886, 201] width 235 height 38
click at [1225, 203] on div at bounding box center [921, 387] width 1292 height 683
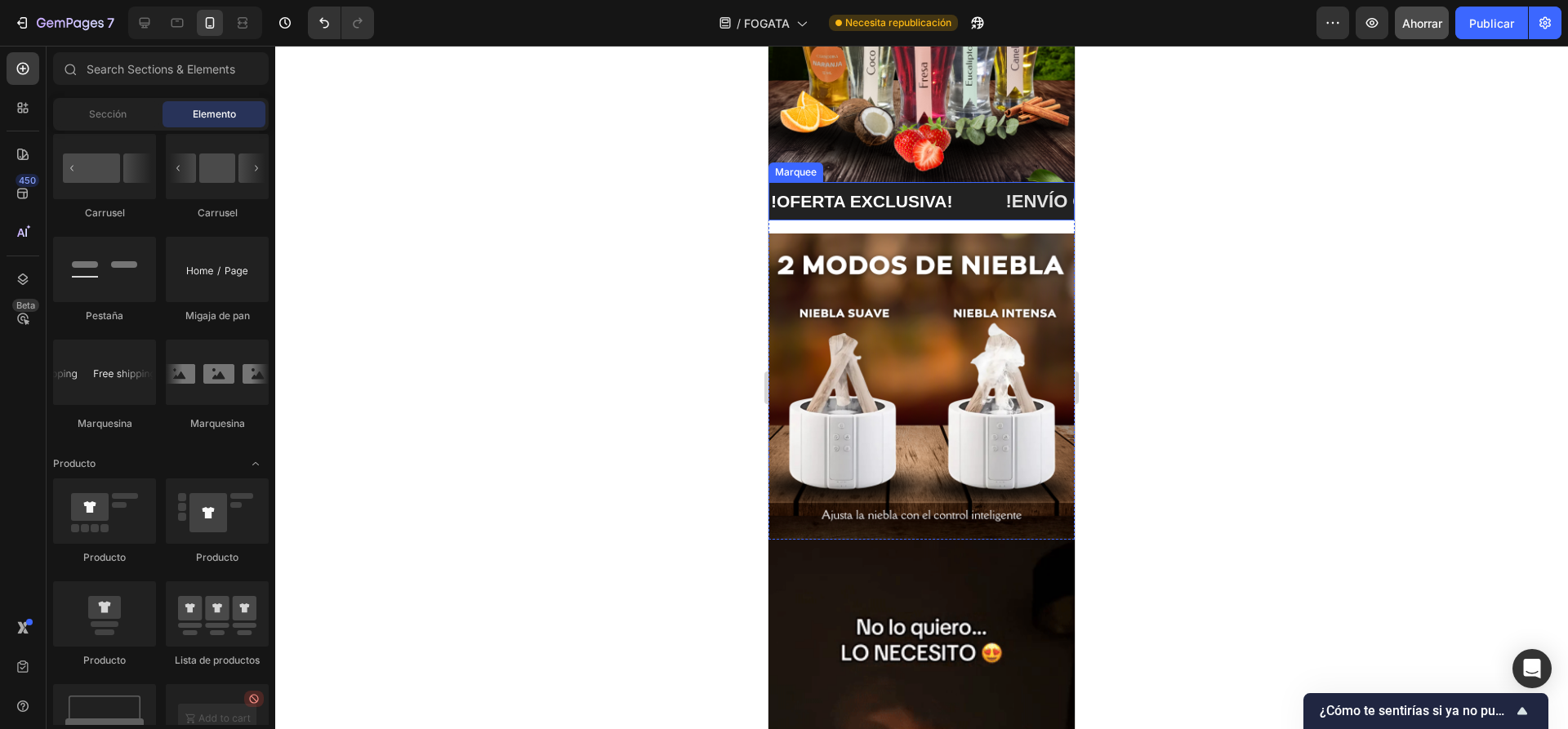
click at [966, 193] on div "!OFERTA EXCLUSIVA! Text Block" at bounding box center [886, 201] width 235 height 38
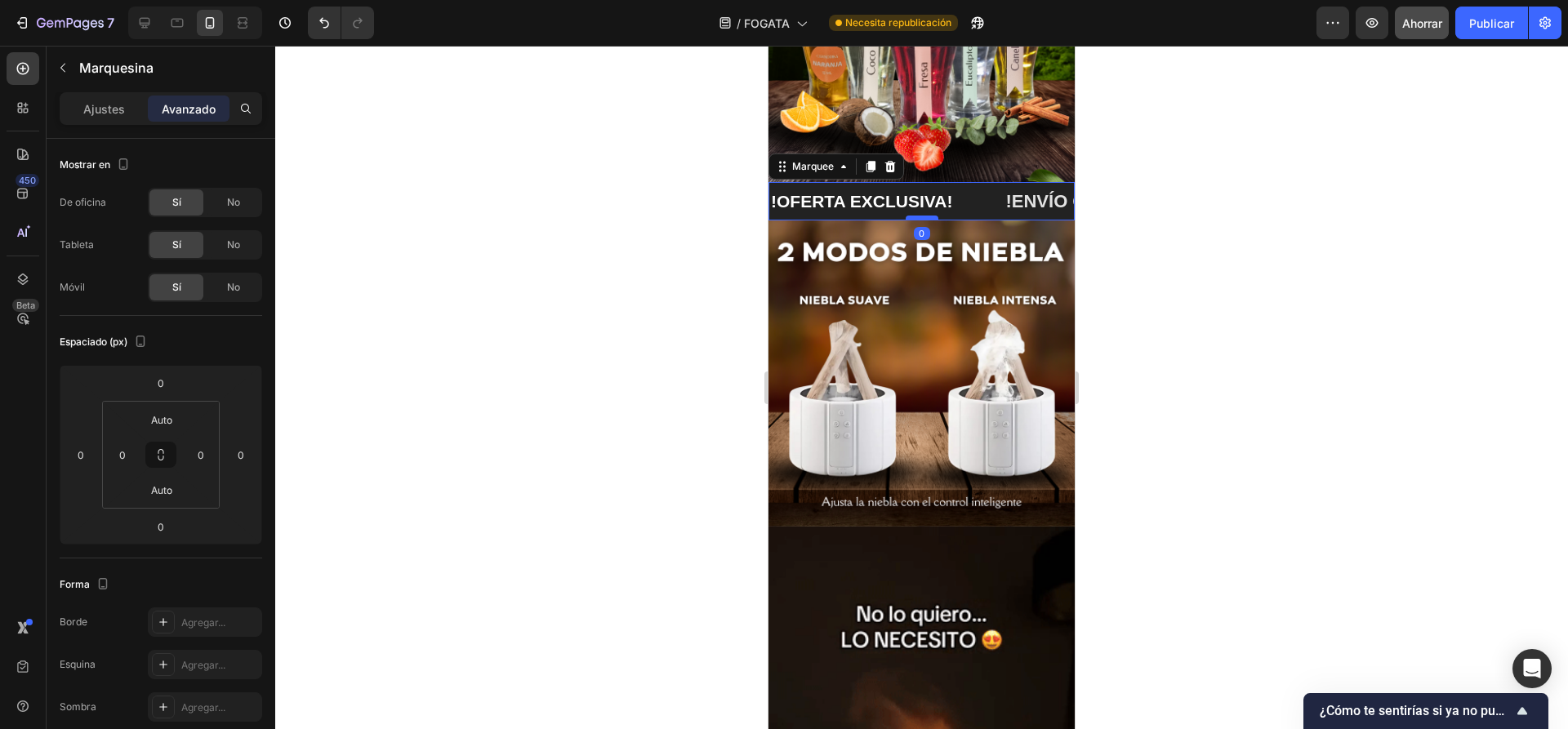
drag, startPoint x: 918, startPoint y: 220, endPoint x: 921, endPoint y: 205, distance: 15.3
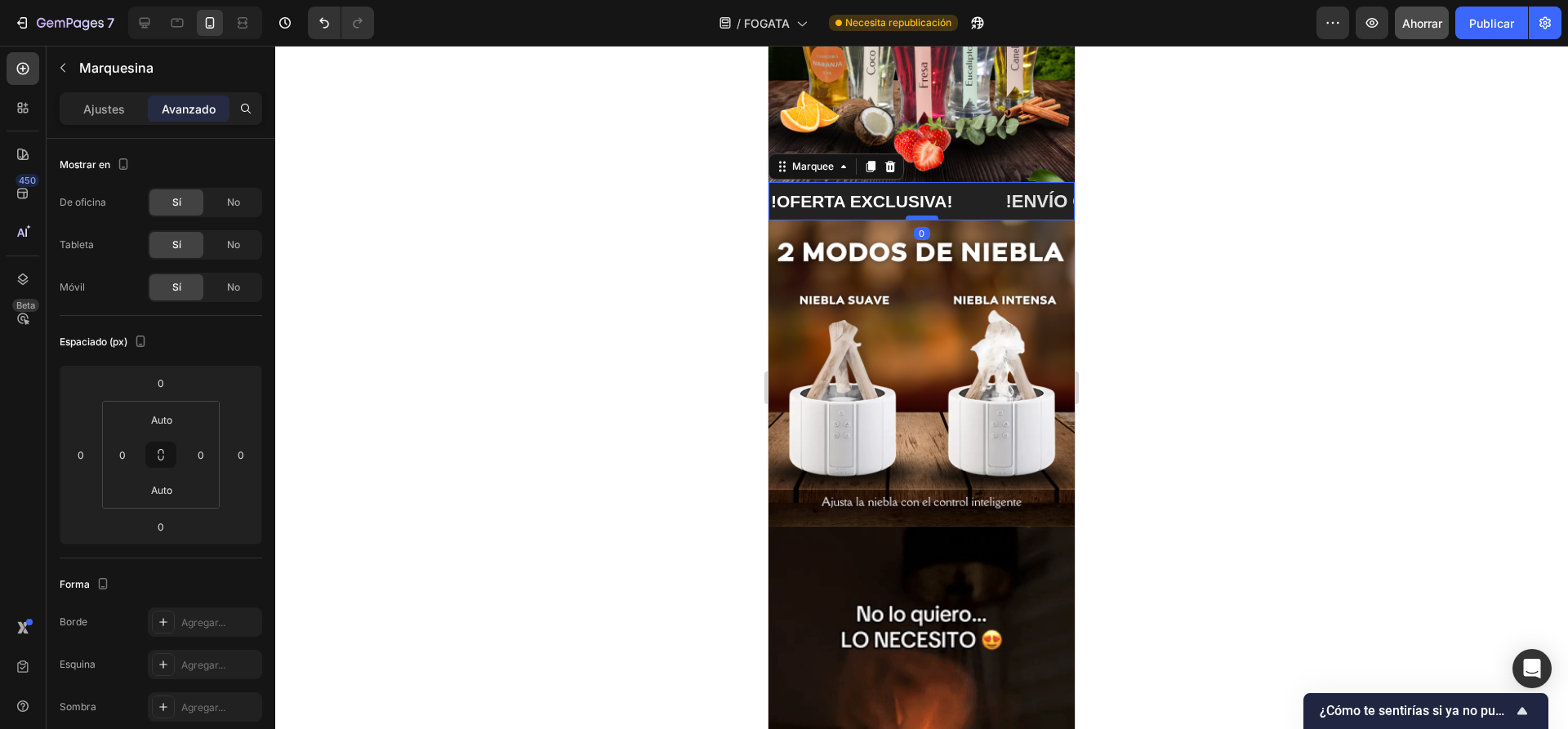
click at [921, 216] on div at bounding box center [922, 218] width 33 height 5
click at [1237, 215] on div at bounding box center [921, 387] width 1292 height 683
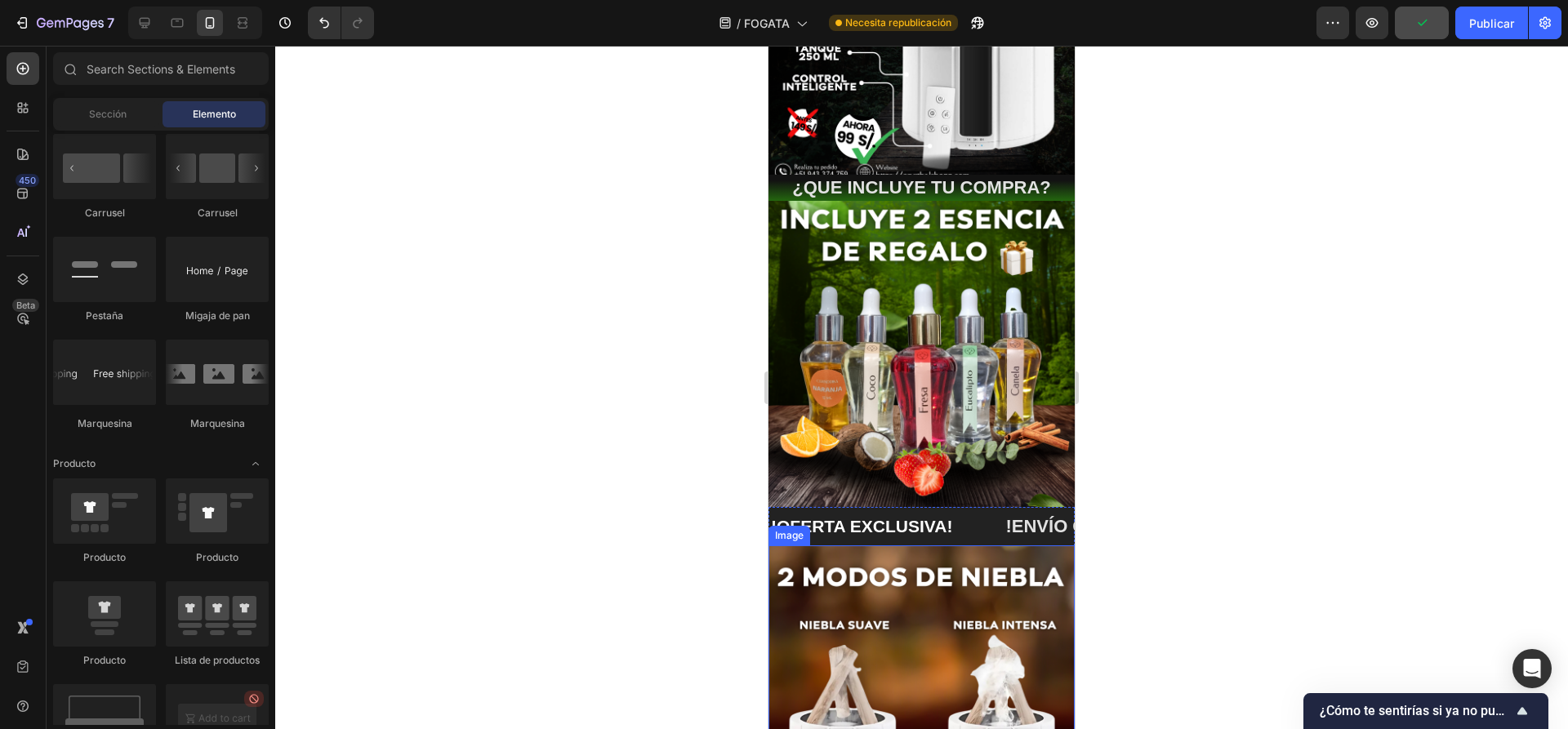
scroll to position [245, 0]
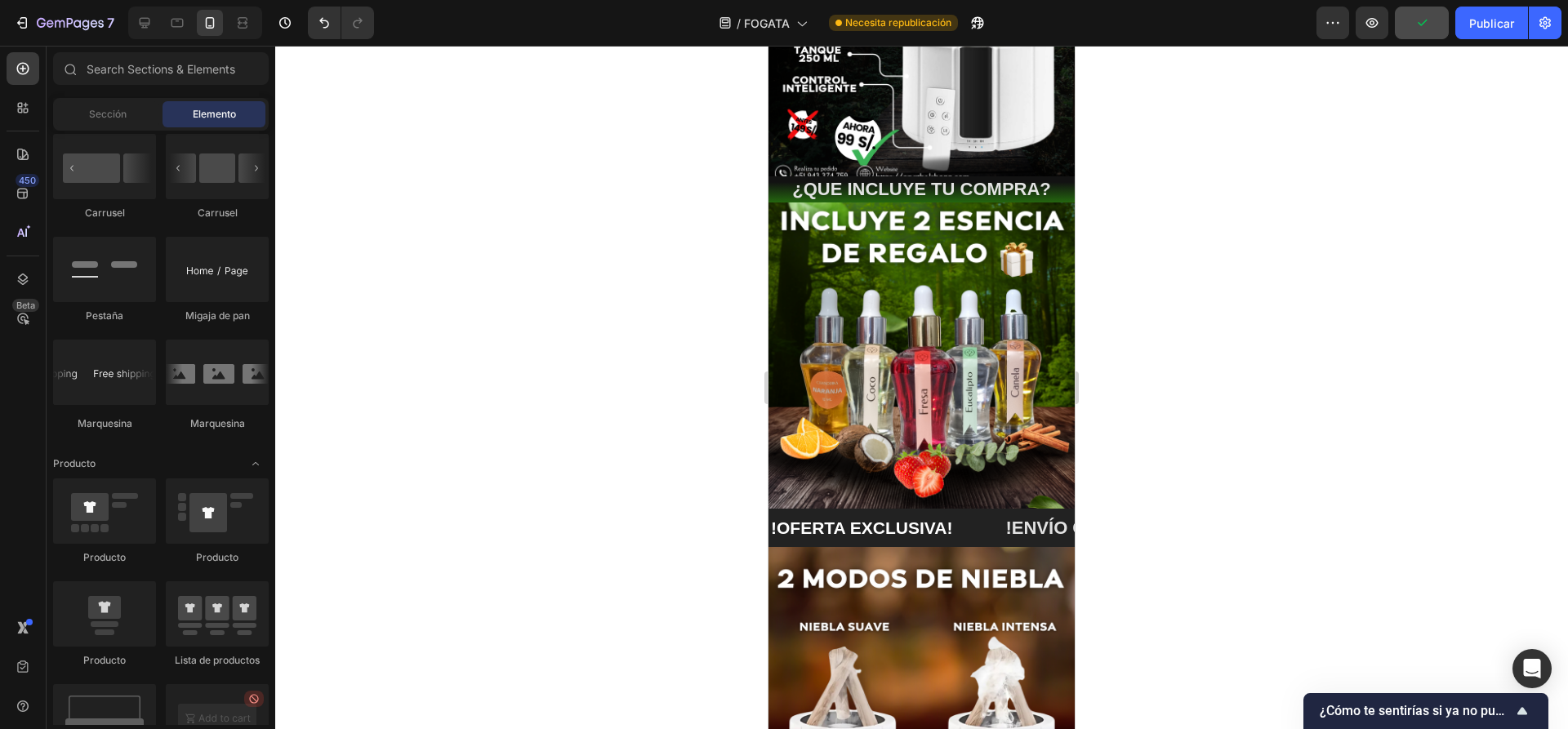
click at [1181, 369] on div at bounding box center [921, 387] width 1292 height 683
click at [903, 520] on p "!OFERTA EXCLUSIVA!" at bounding box center [862, 527] width 181 height 22
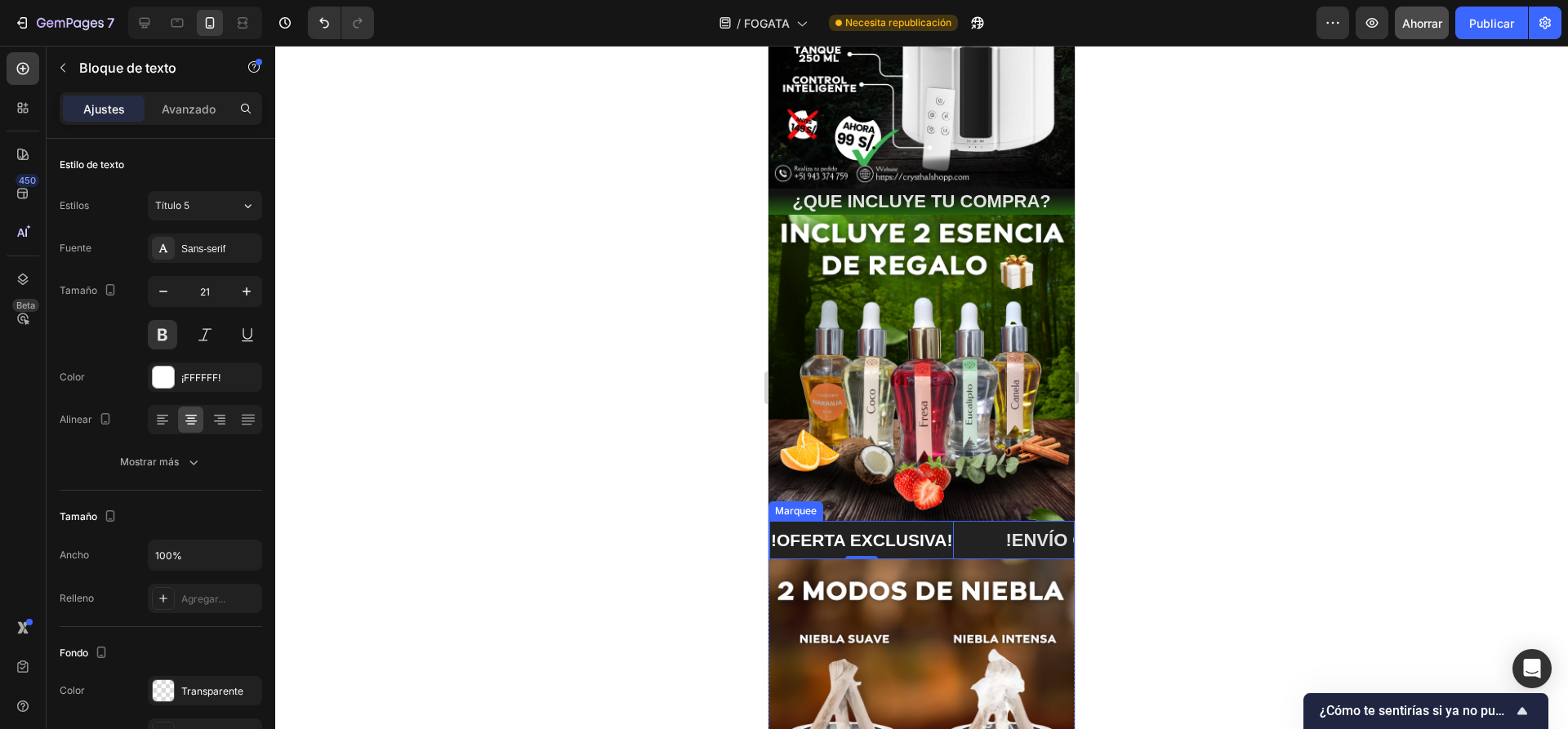
click at [976, 521] on div "!OFERTA EXCLUSIVA! Text Block 0" at bounding box center [886, 539] width 235 height 38
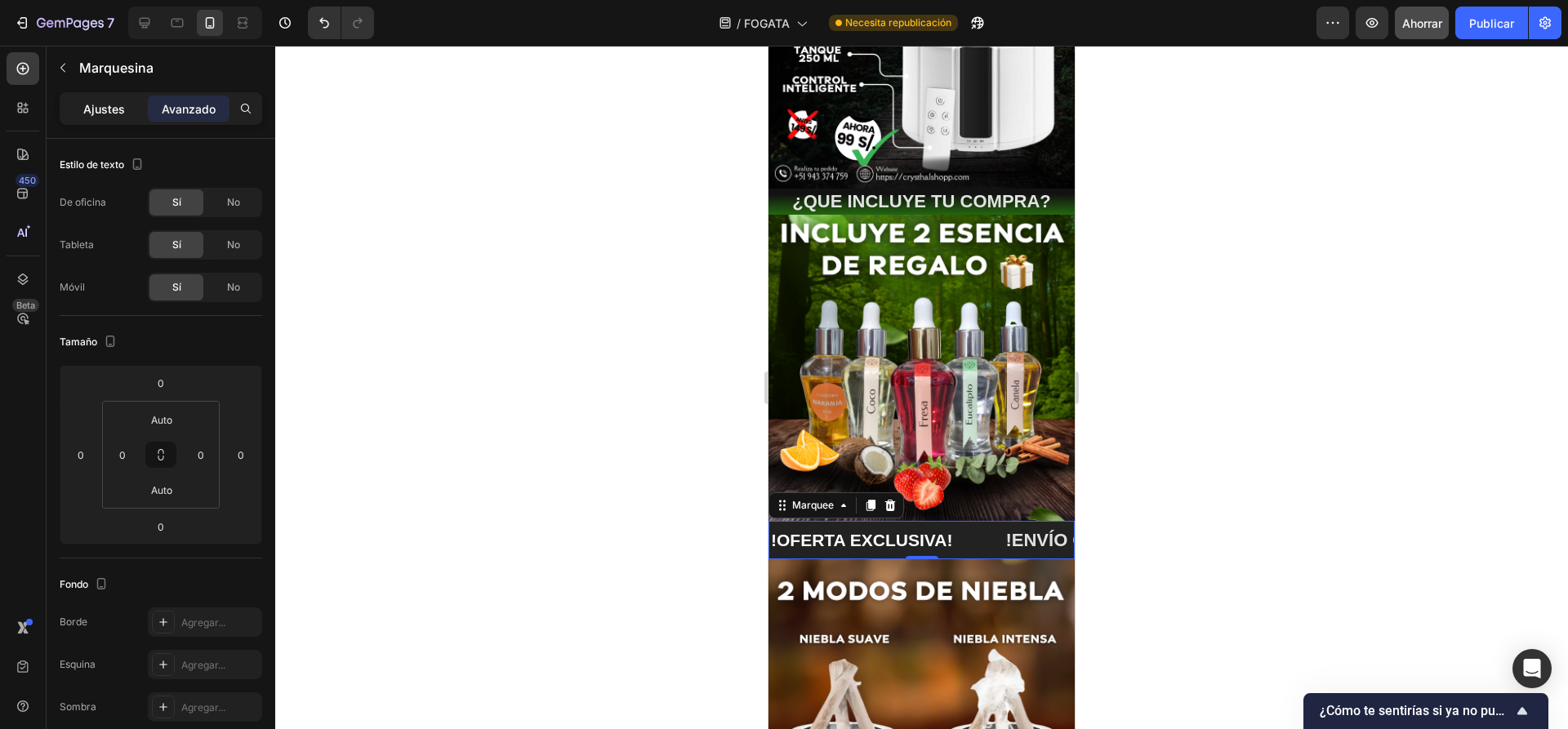
click at [109, 108] on font "Ajustes" at bounding box center [104, 109] width 42 height 14
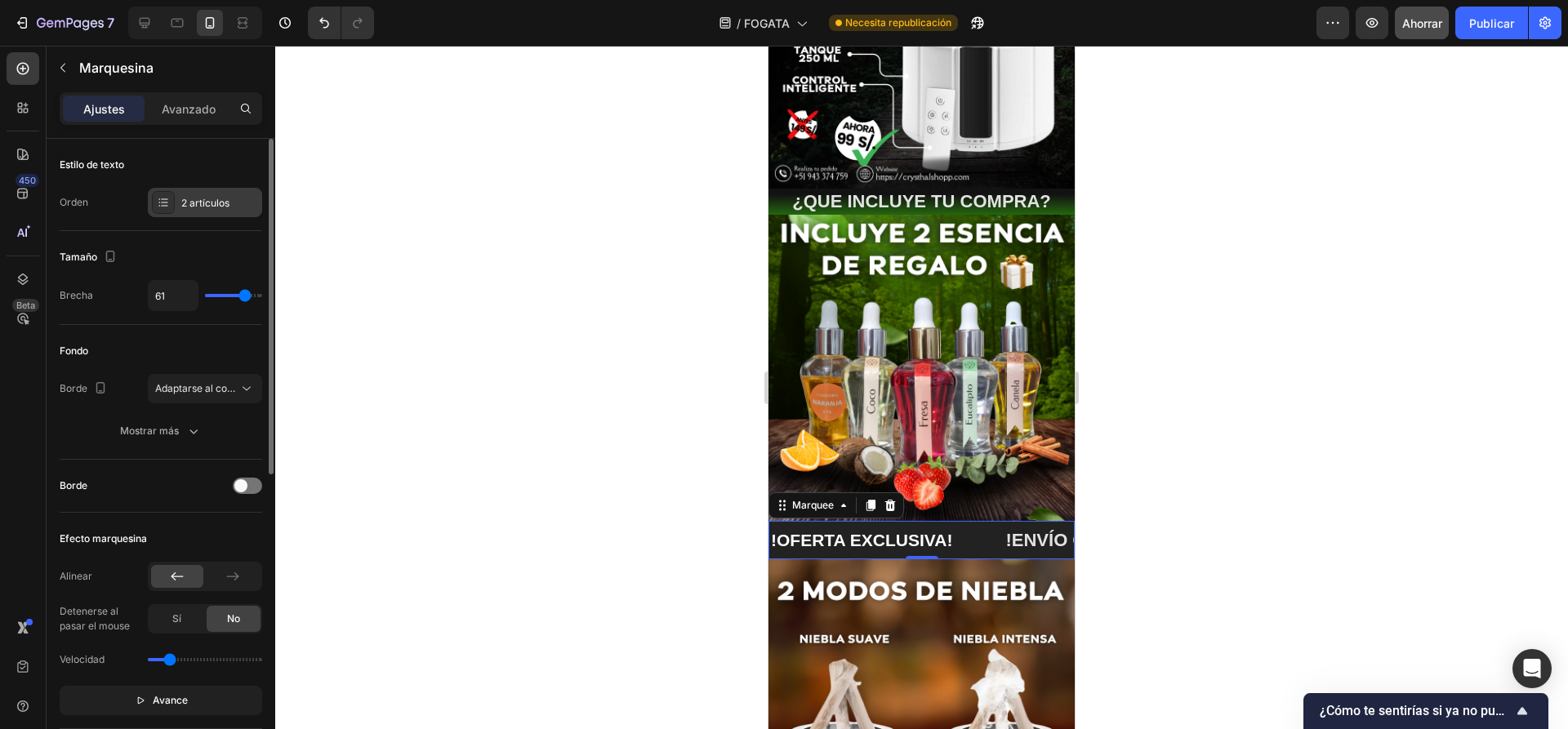
click at [193, 206] on font "2 artículos" at bounding box center [205, 203] width 48 height 12
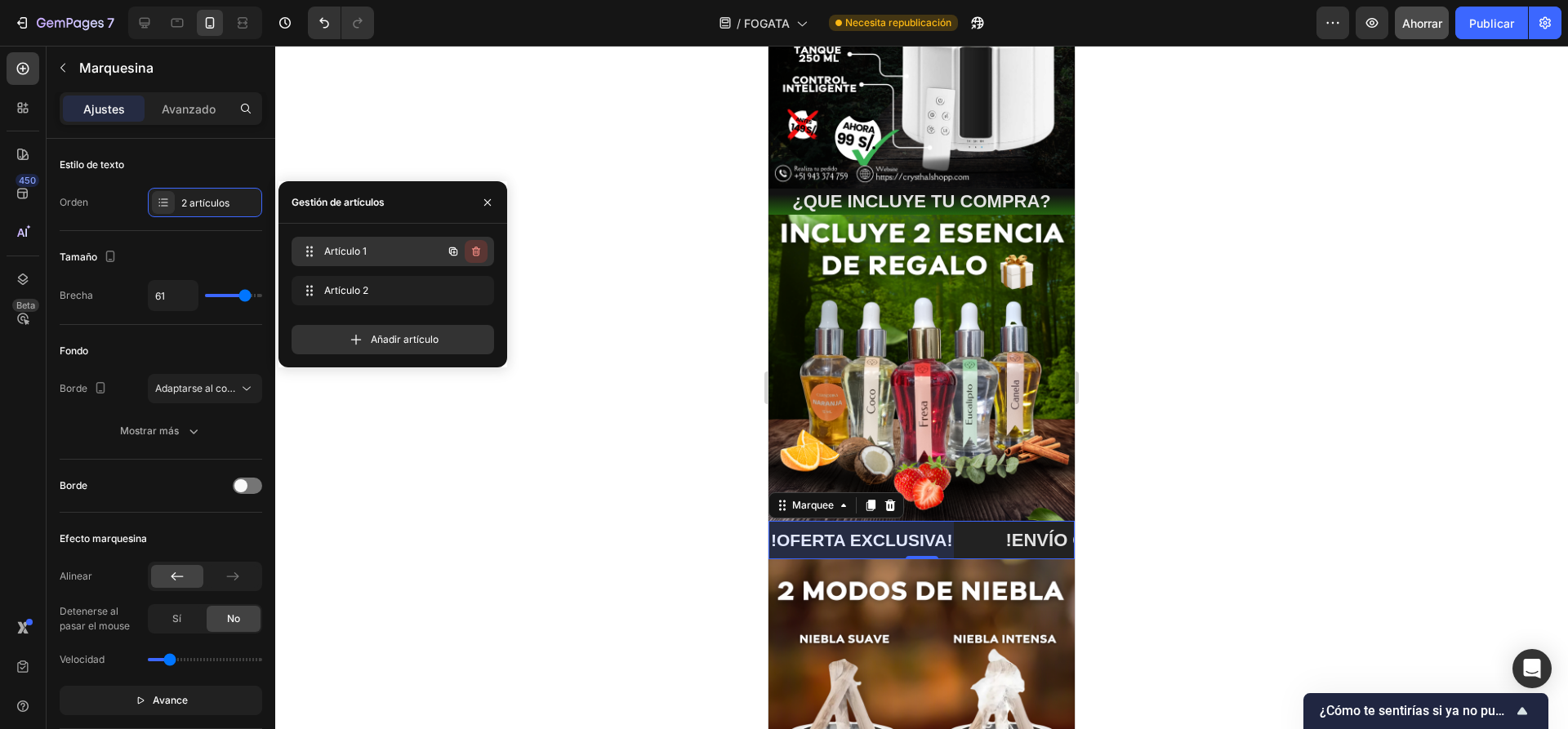
click at [476, 250] on icon "button" at bounding box center [476, 252] width 13 height 13
click at [475, 253] on font "Borrar" at bounding box center [464, 251] width 30 height 12
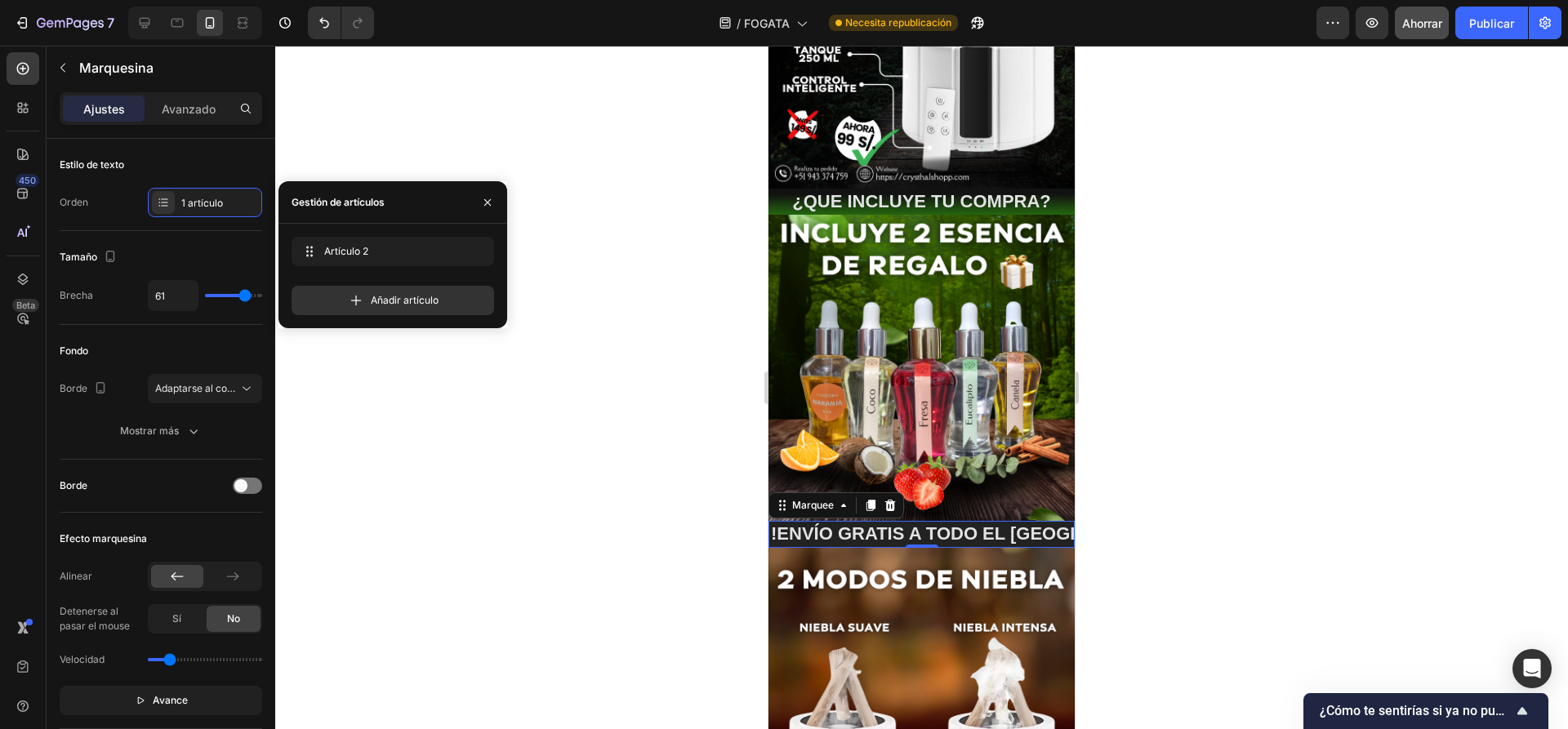
click at [683, 492] on div at bounding box center [921, 387] width 1292 height 683
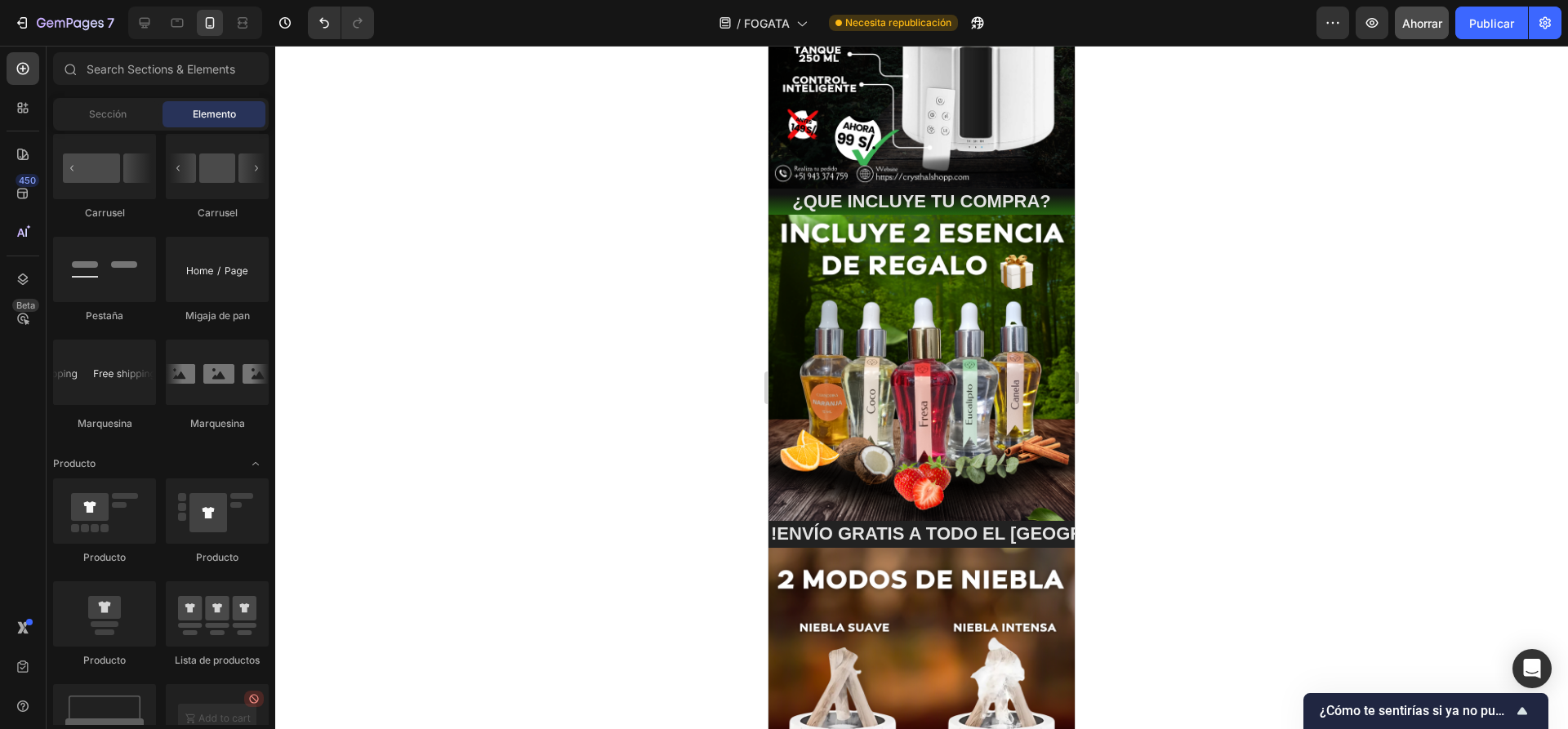
click at [599, 303] on div at bounding box center [921, 387] width 1292 height 683
click at [468, 383] on div at bounding box center [921, 387] width 1292 height 683
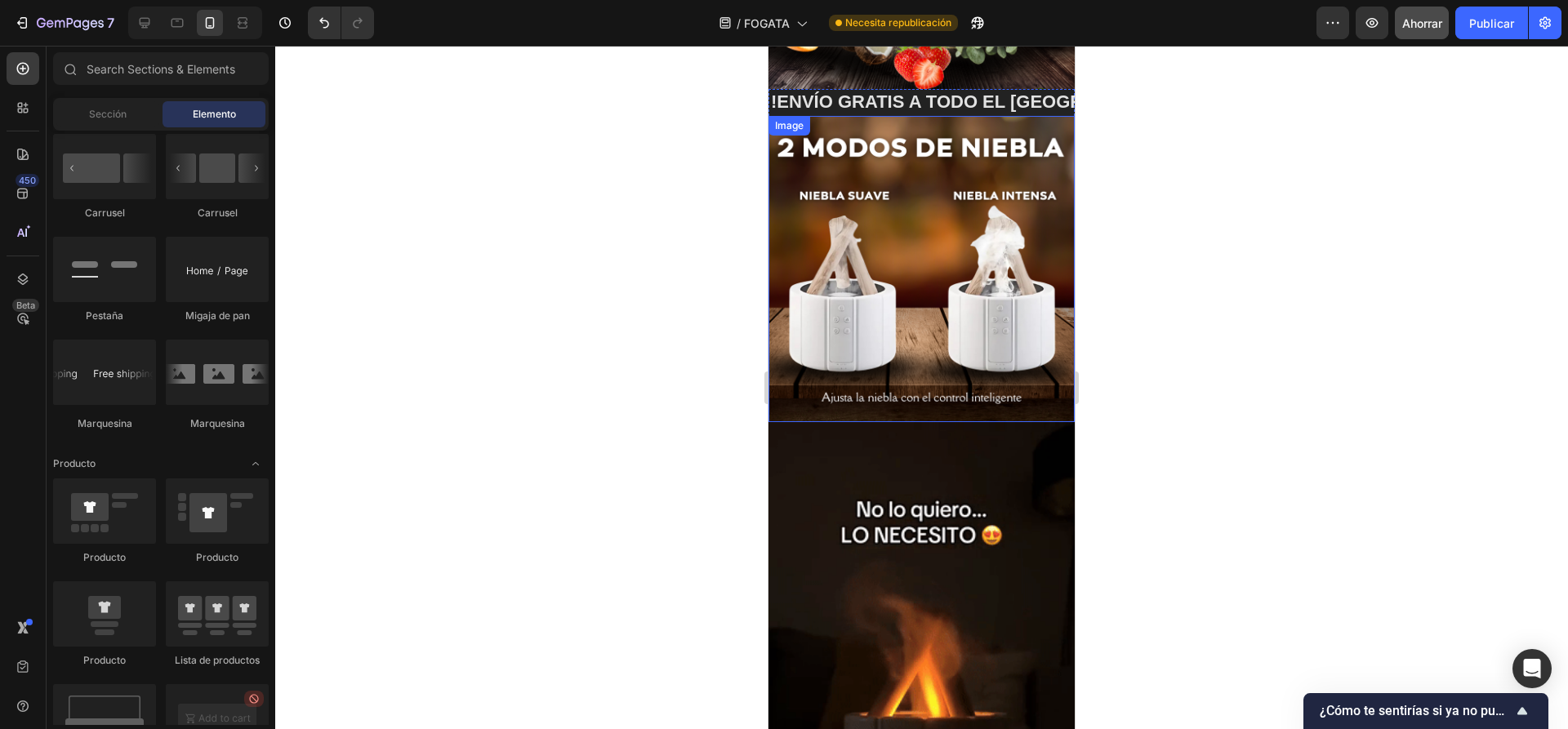
scroll to position [571, 0]
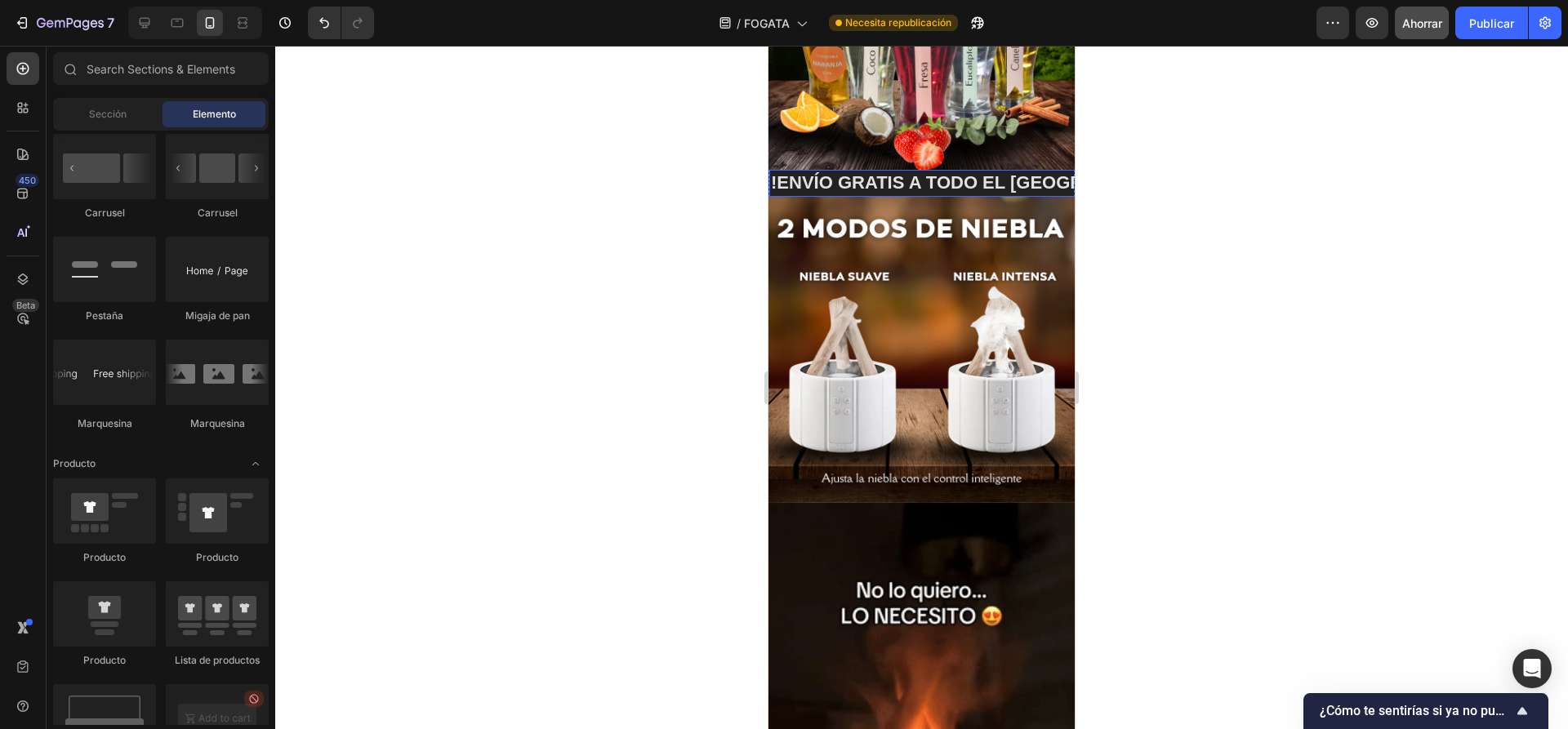
click at [912, 193] on p "!ENVÍO GRATIS A TODO EL PERÚ!" at bounding box center [989, 183] width 437 height 24
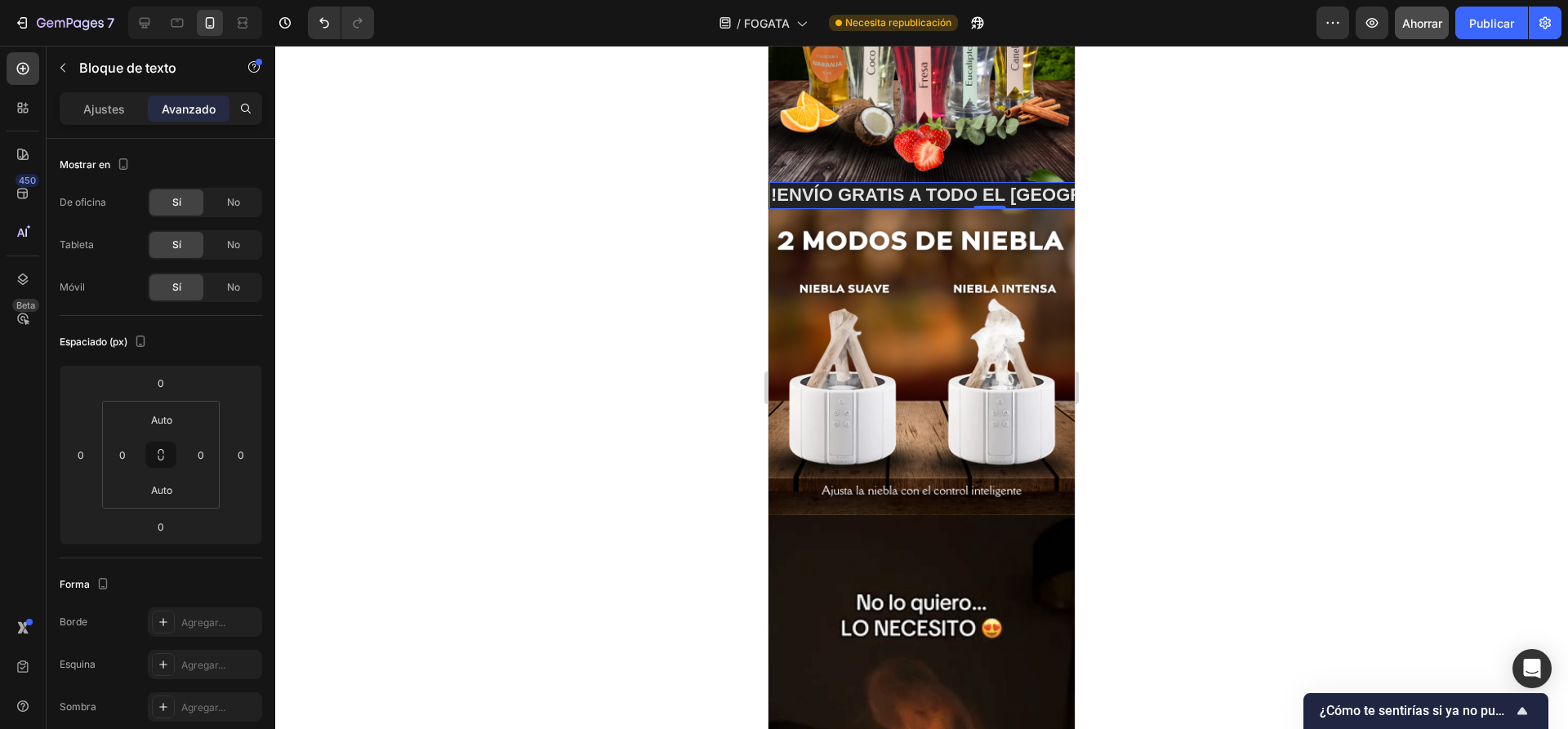
click at [907, 184] on p "!ENVÍO GRATIS A TODO EL PERÚ!" at bounding box center [989, 195] width 437 height 24
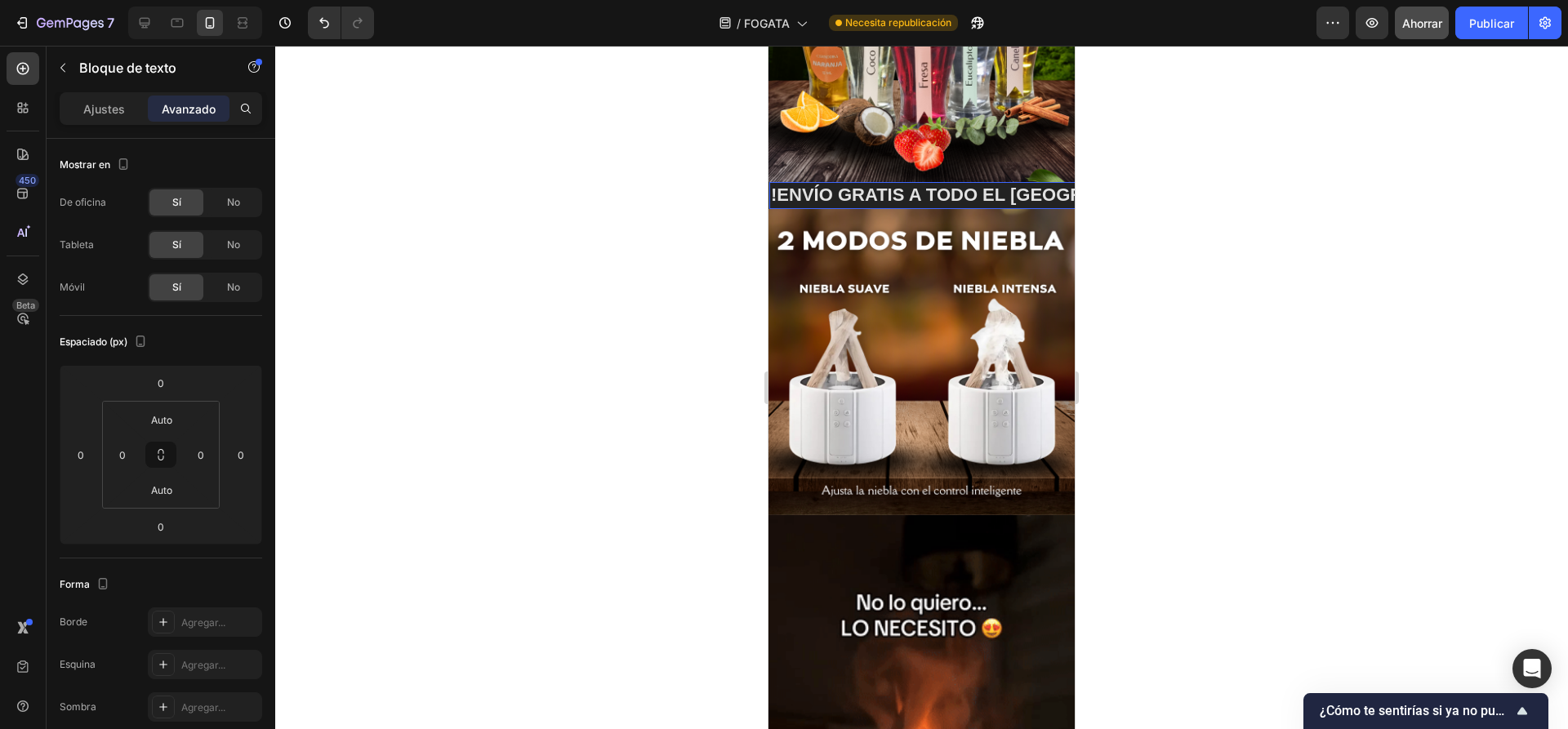
scroll to position [0, 2775]
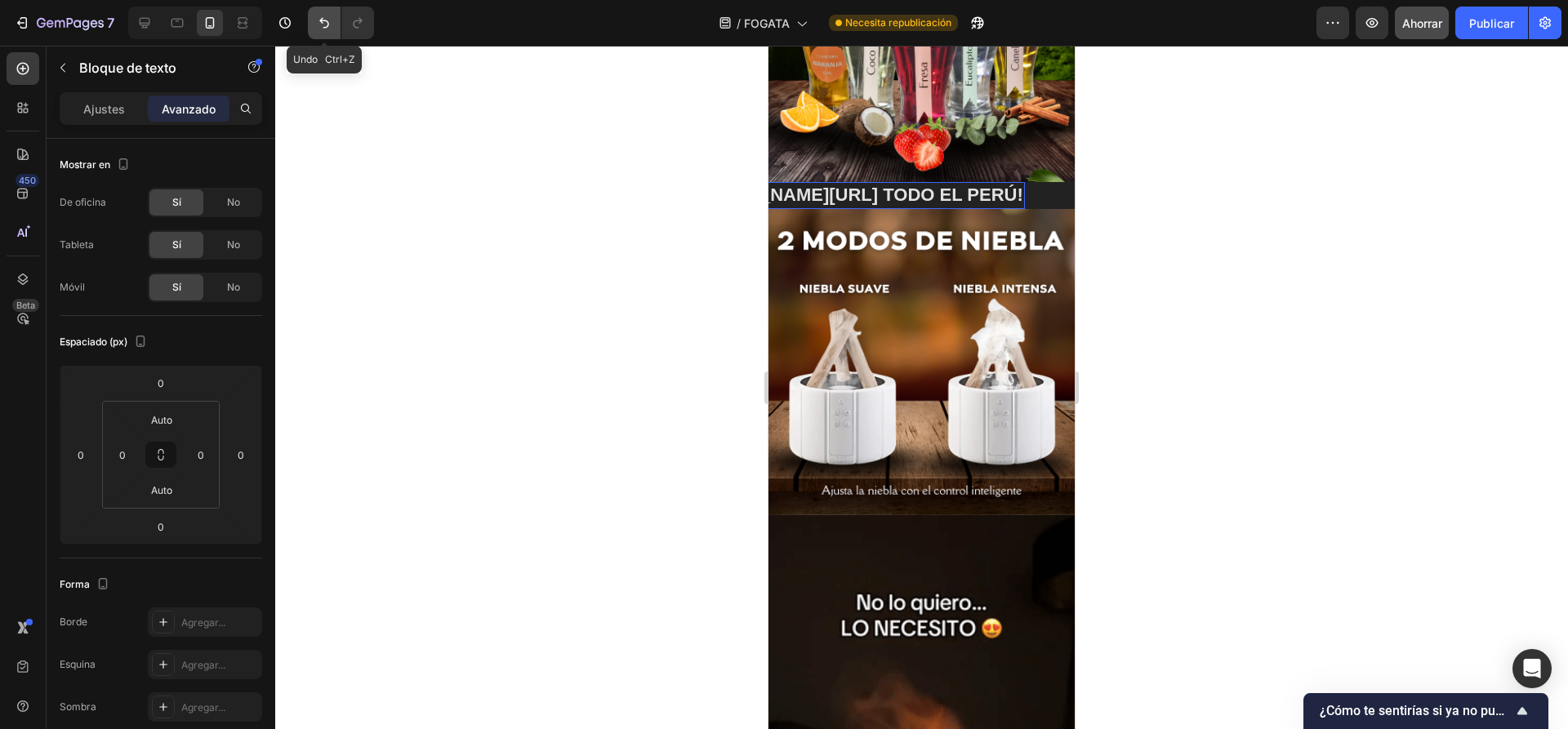
click at [322, 16] on icon "Deshacer/Rehacer" at bounding box center [325, 23] width 16 height 16
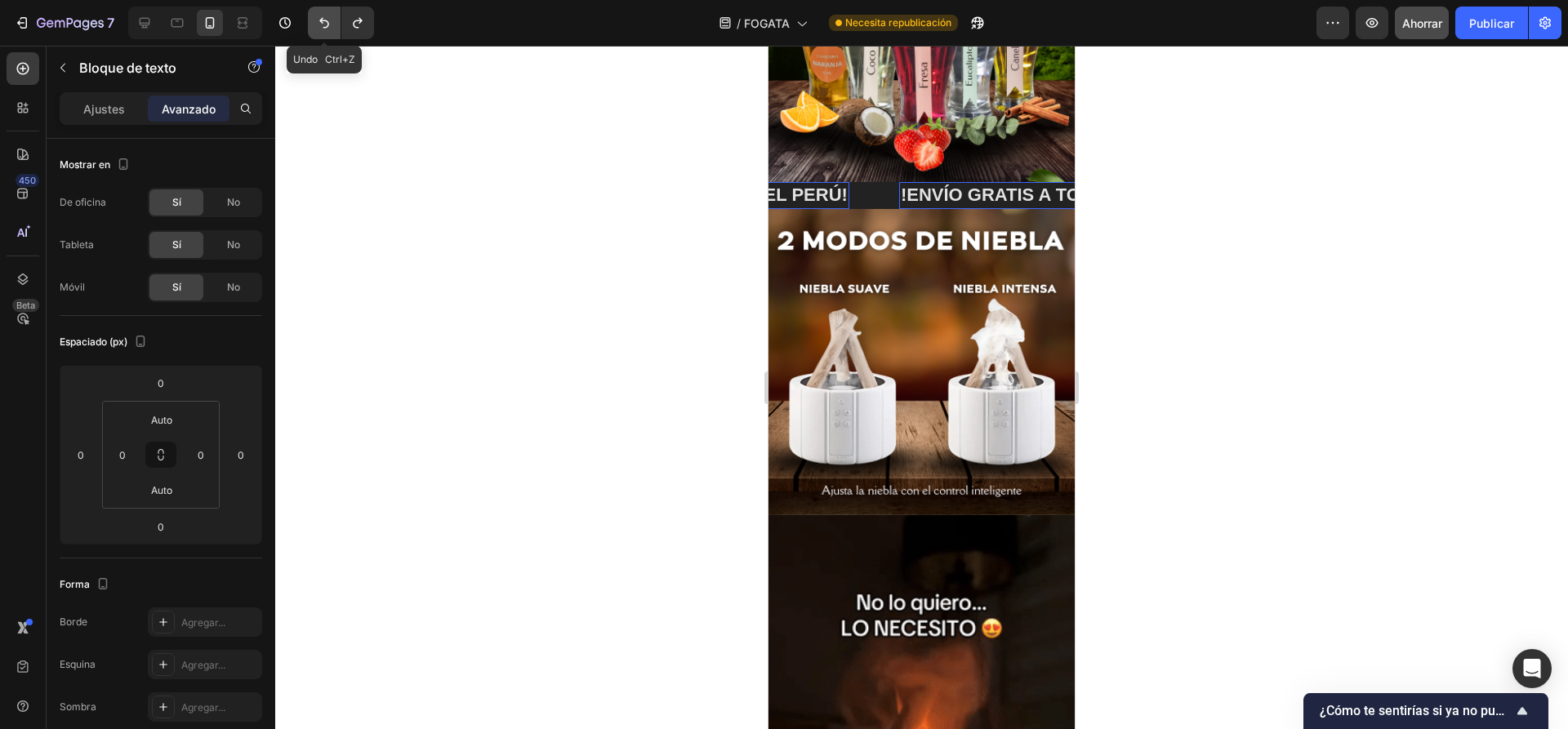
click at [327, 22] on icon "Deshacer/Rehacer" at bounding box center [324, 23] width 10 height 11
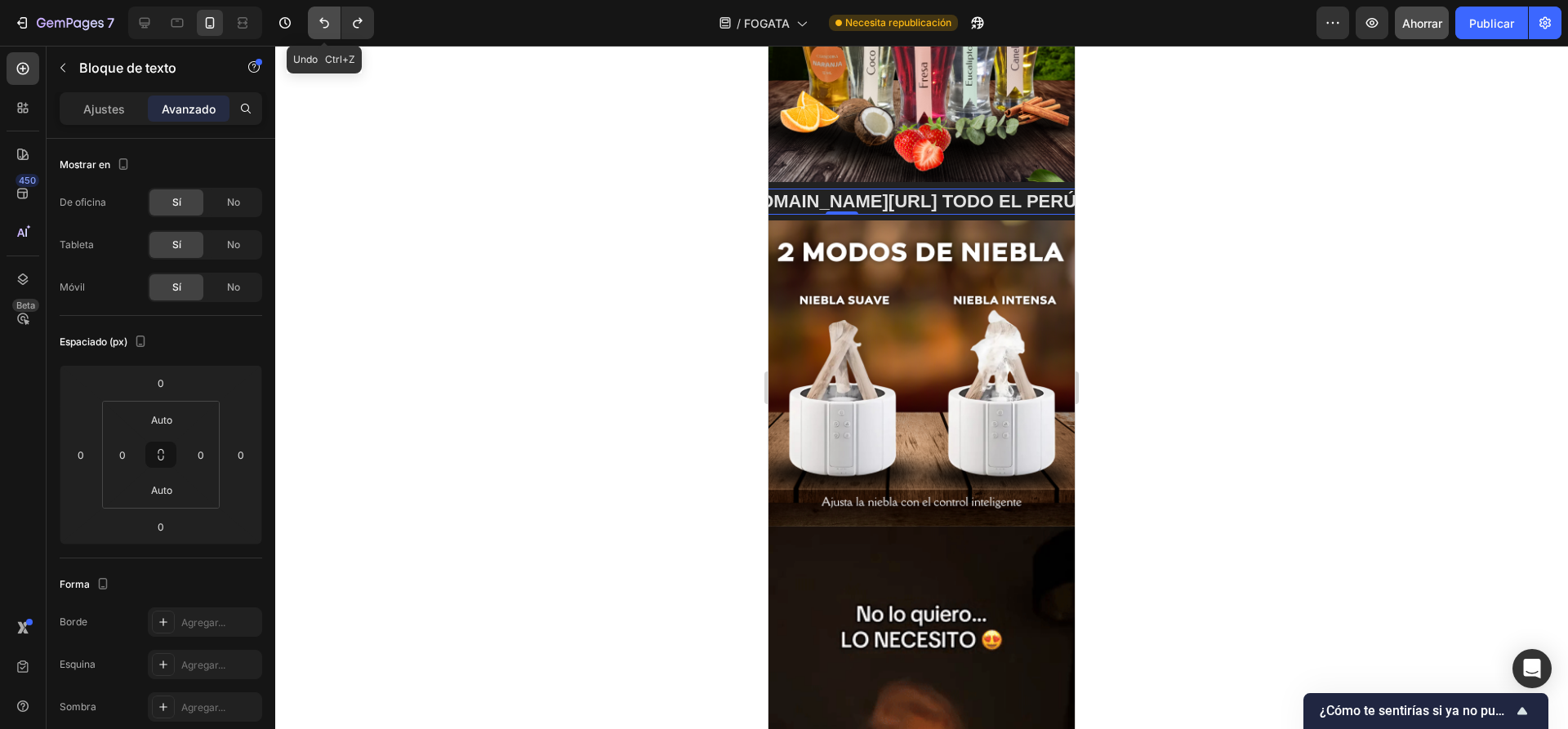
click at [327, 22] on icon "Deshacer/Rehacer" at bounding box center [324, 23] width 10 height 11
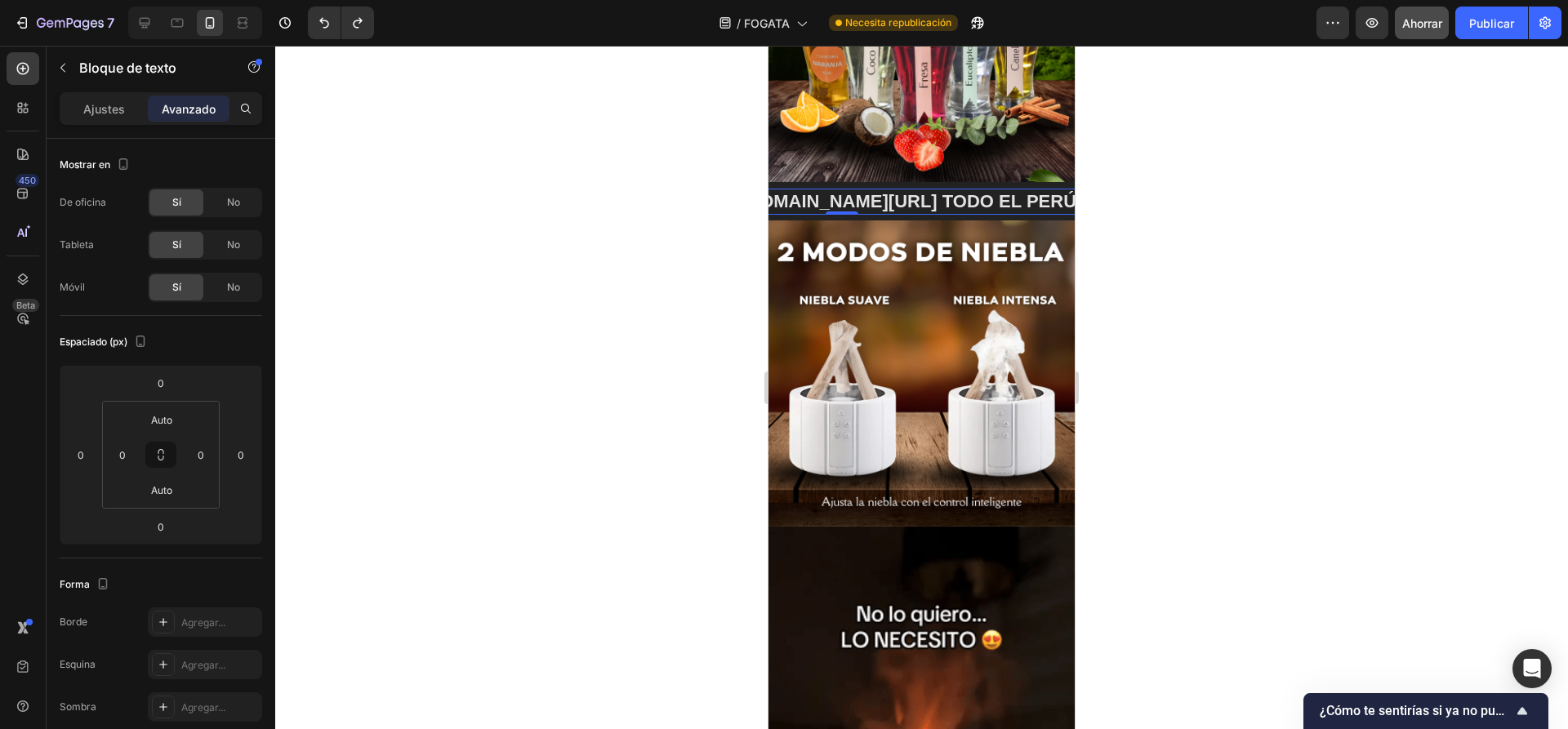
drag, startPoint x: 633, startPoint y: 145, endPoint x: 15, endPoint y: 132, distance: 618.1
click at [633, 145] on div at bounding box center [921, 387] width 1292 height 683
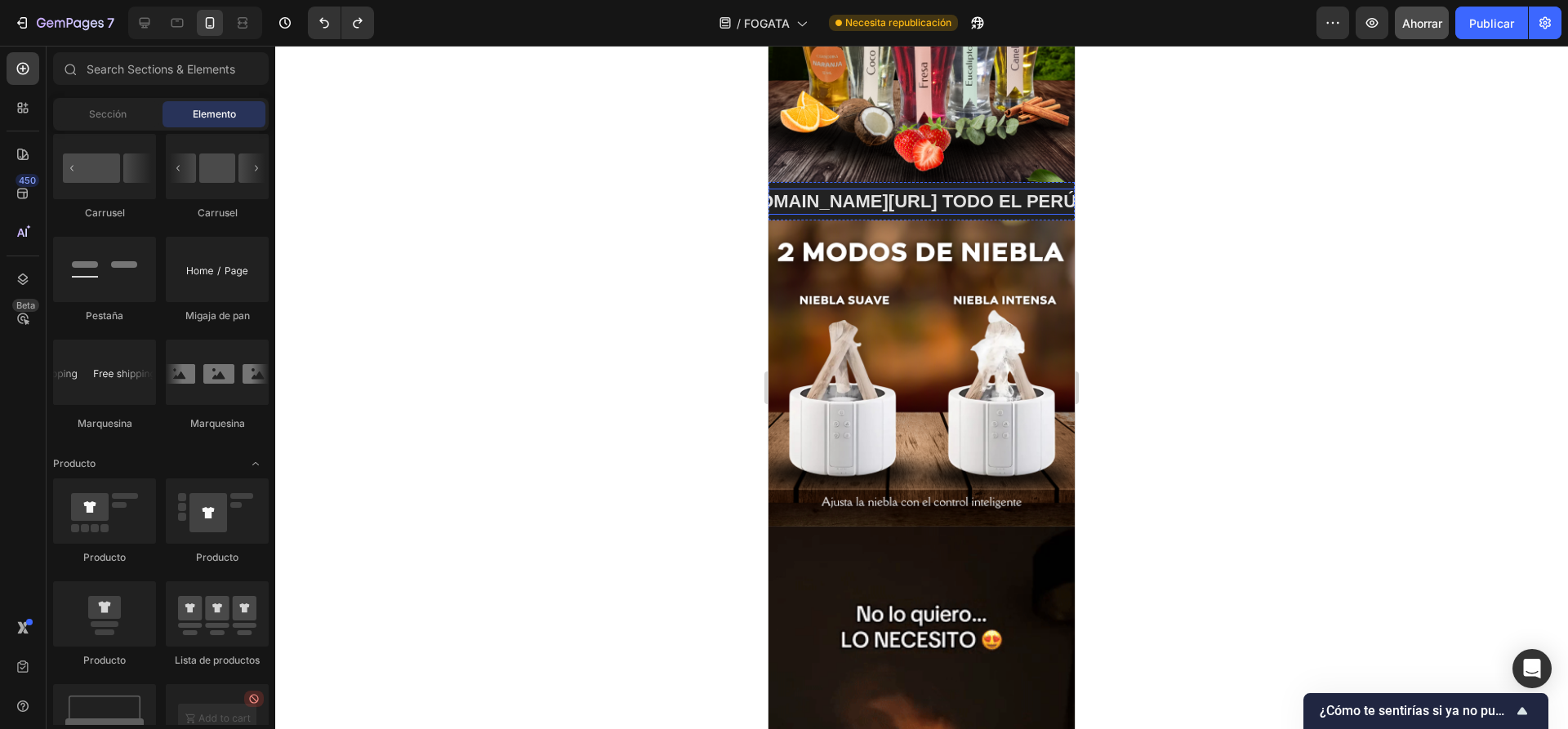
click at [956, 190] on p "!ENVÍO GRATIS aliexpress.us/item/3256808440144473.html?aff_fcid=492b7e7359b24a9…" at bounding box center [841, 202] width 480 height 24
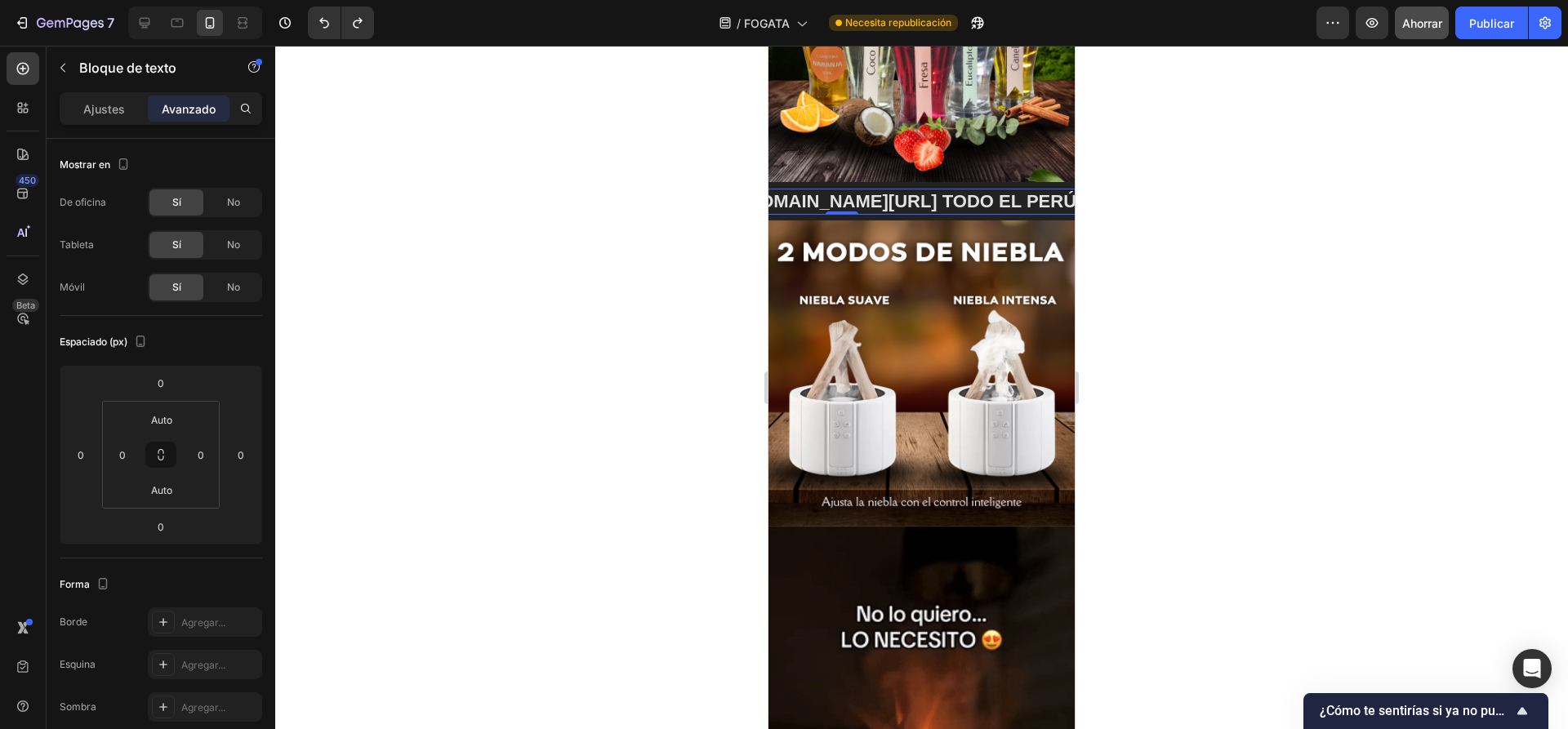
scroll to position [0, 91]
click at [849, 194] on p "!OFERTA EXCLUSIVA!" at bounding box center [771, 201] width 181 height 22
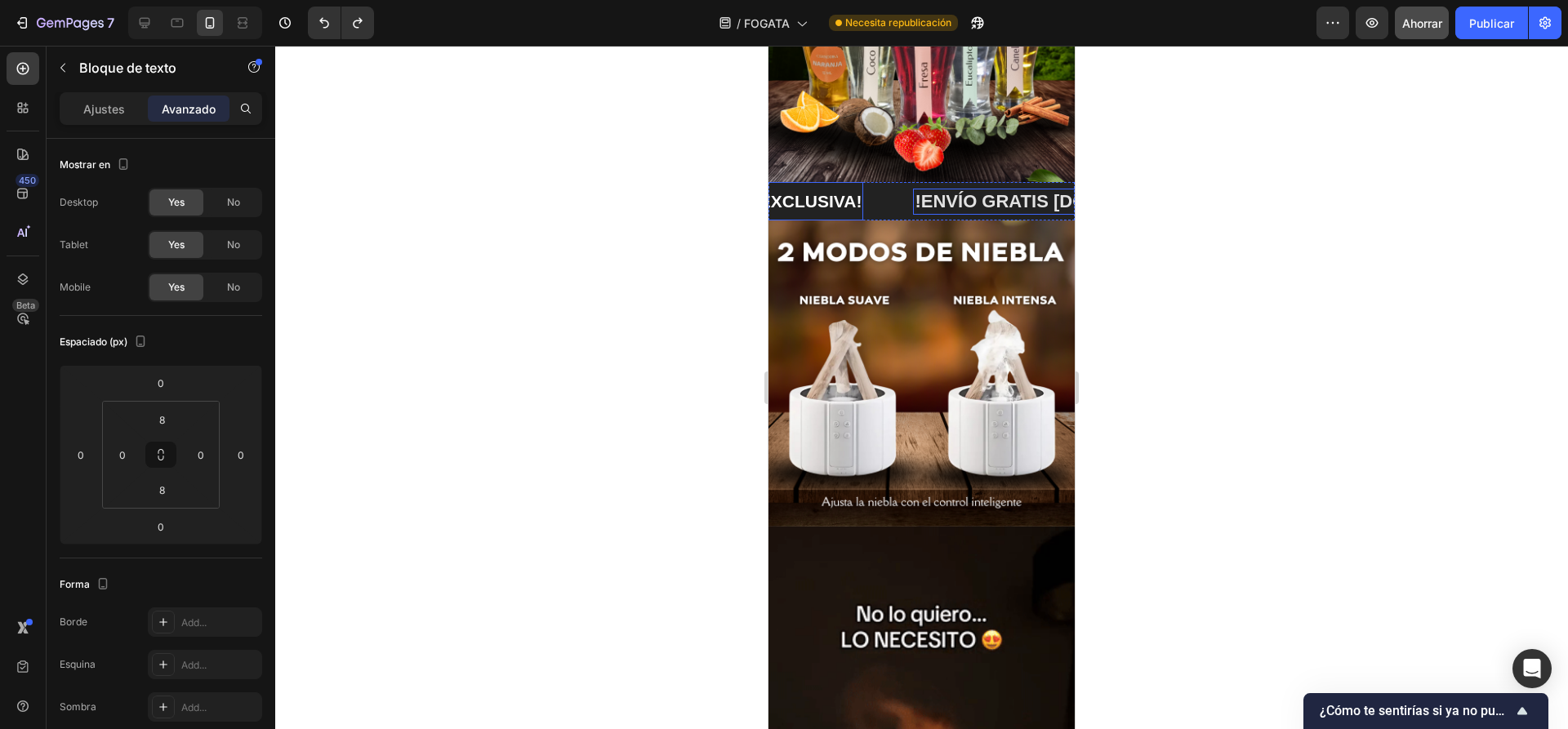
scroll to position [408, 0]
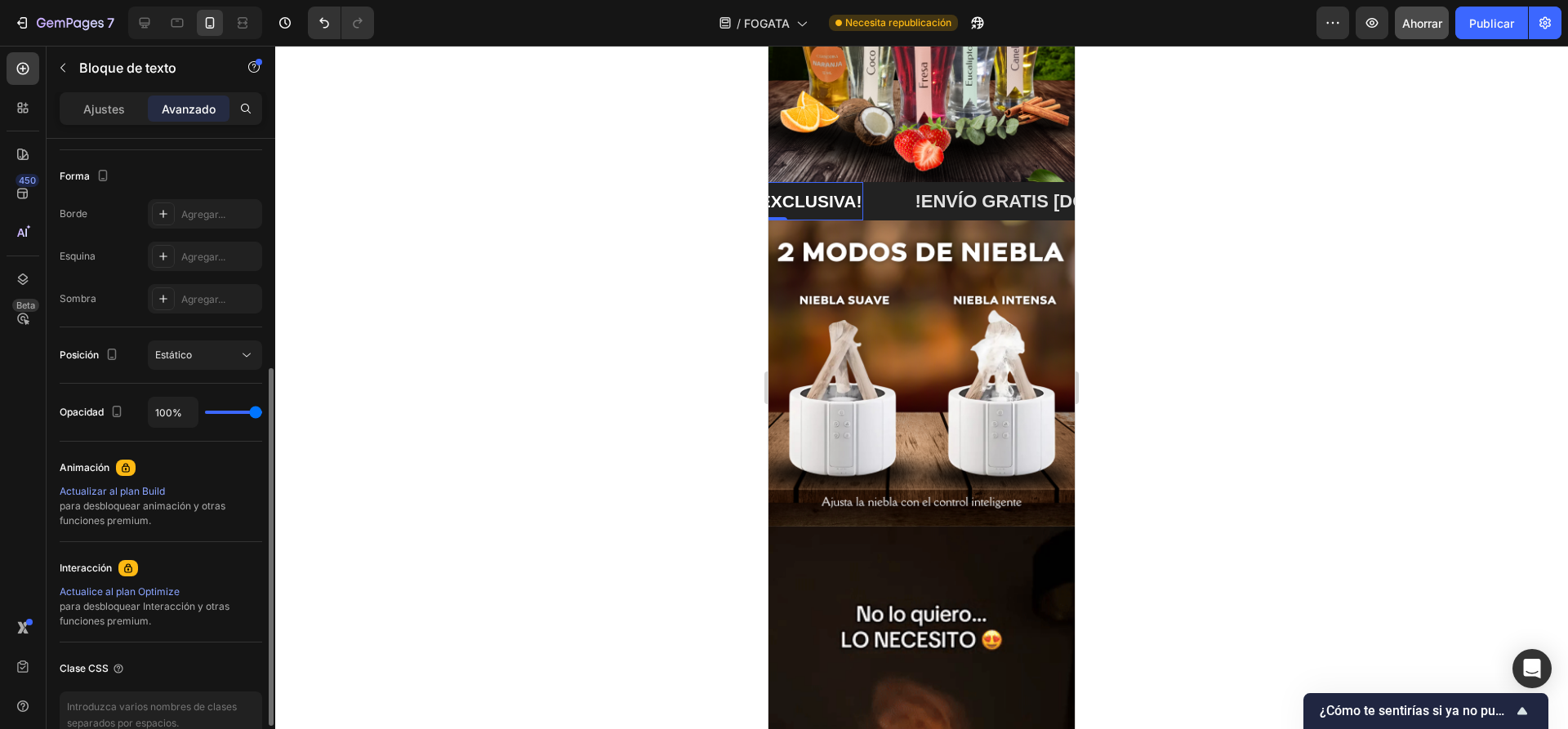
click at [590, 221] on div at bounding box center [921, 387] width 1292 height 683
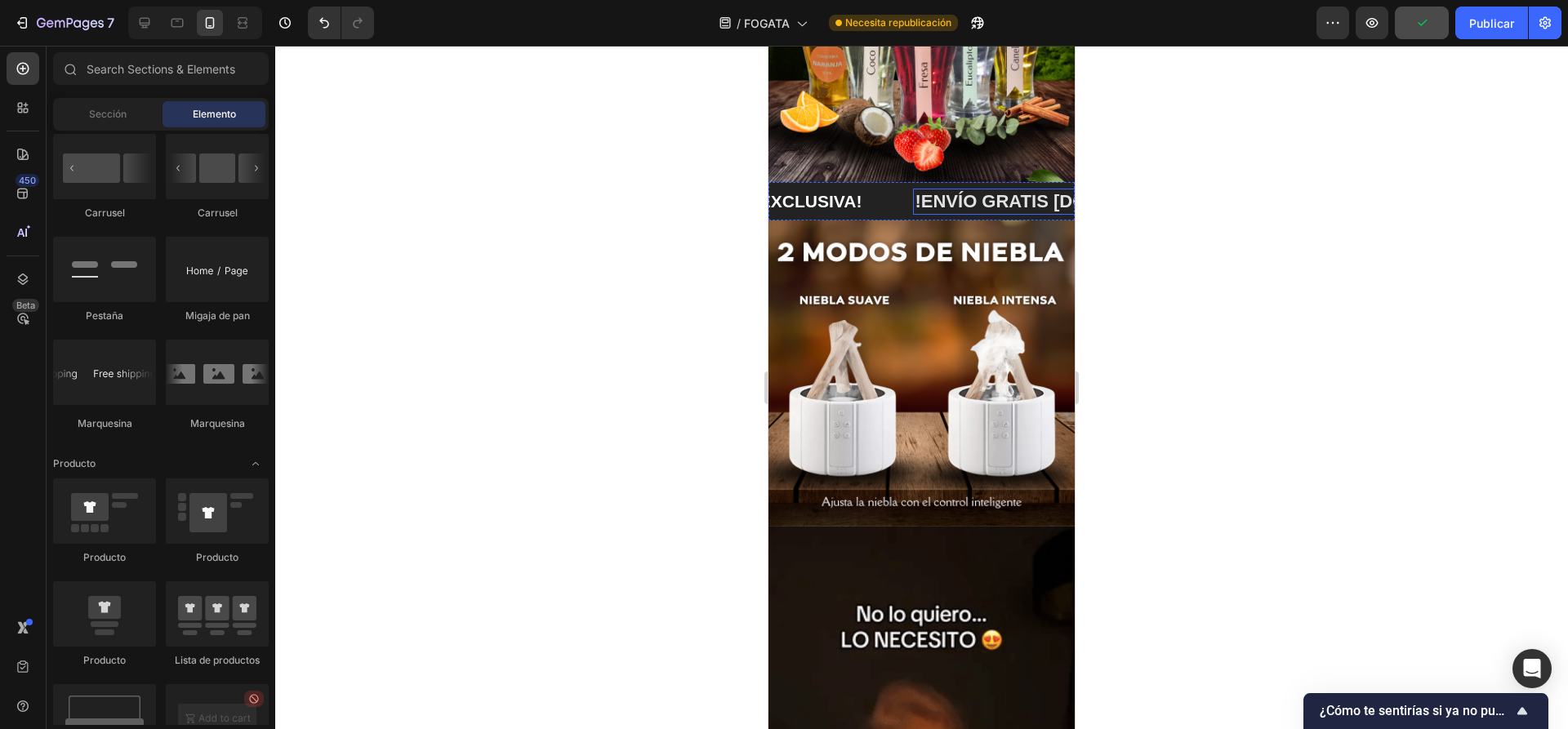
click at [979, 192] on p "!ENVÍO GRATIS aliexpress.us/item/3256808440144473.html?aff_fcid=492b7e7359b24a9…" at bounding box center [1154, 202] width 480 height 24
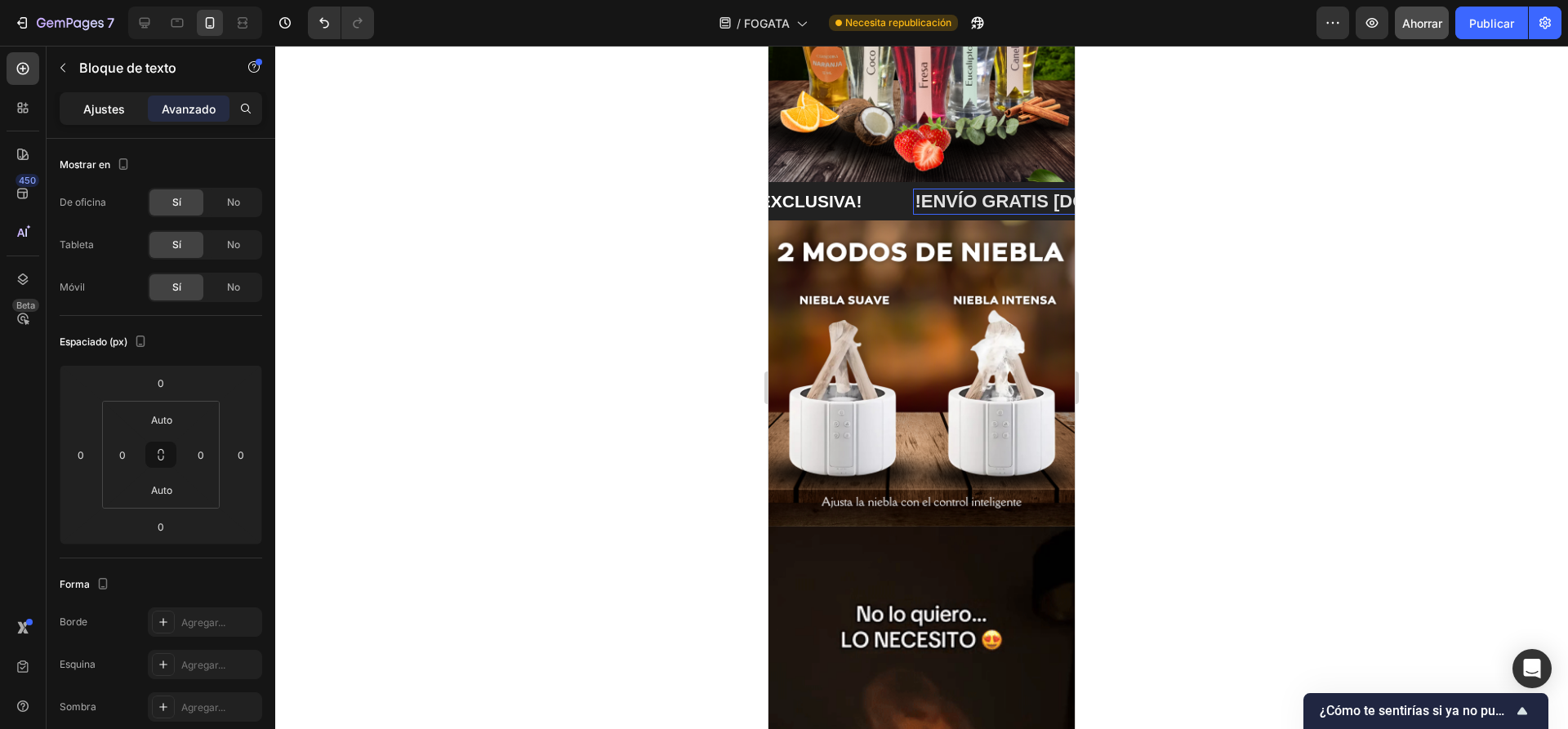
click at [108, 113] on font "Ajustes" at bounding box center [104, 109] width 42 height 14
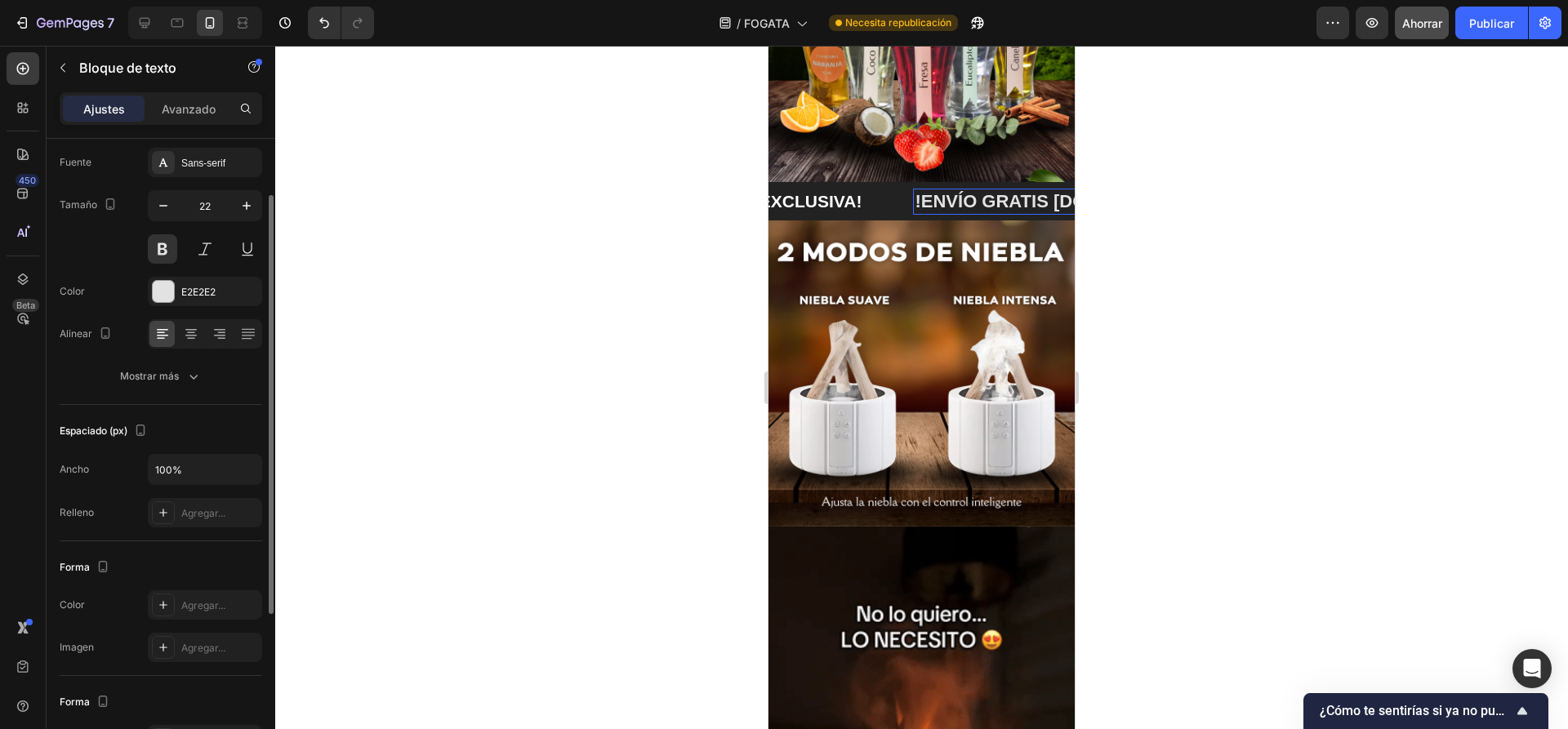
scroll to position [0, 0]
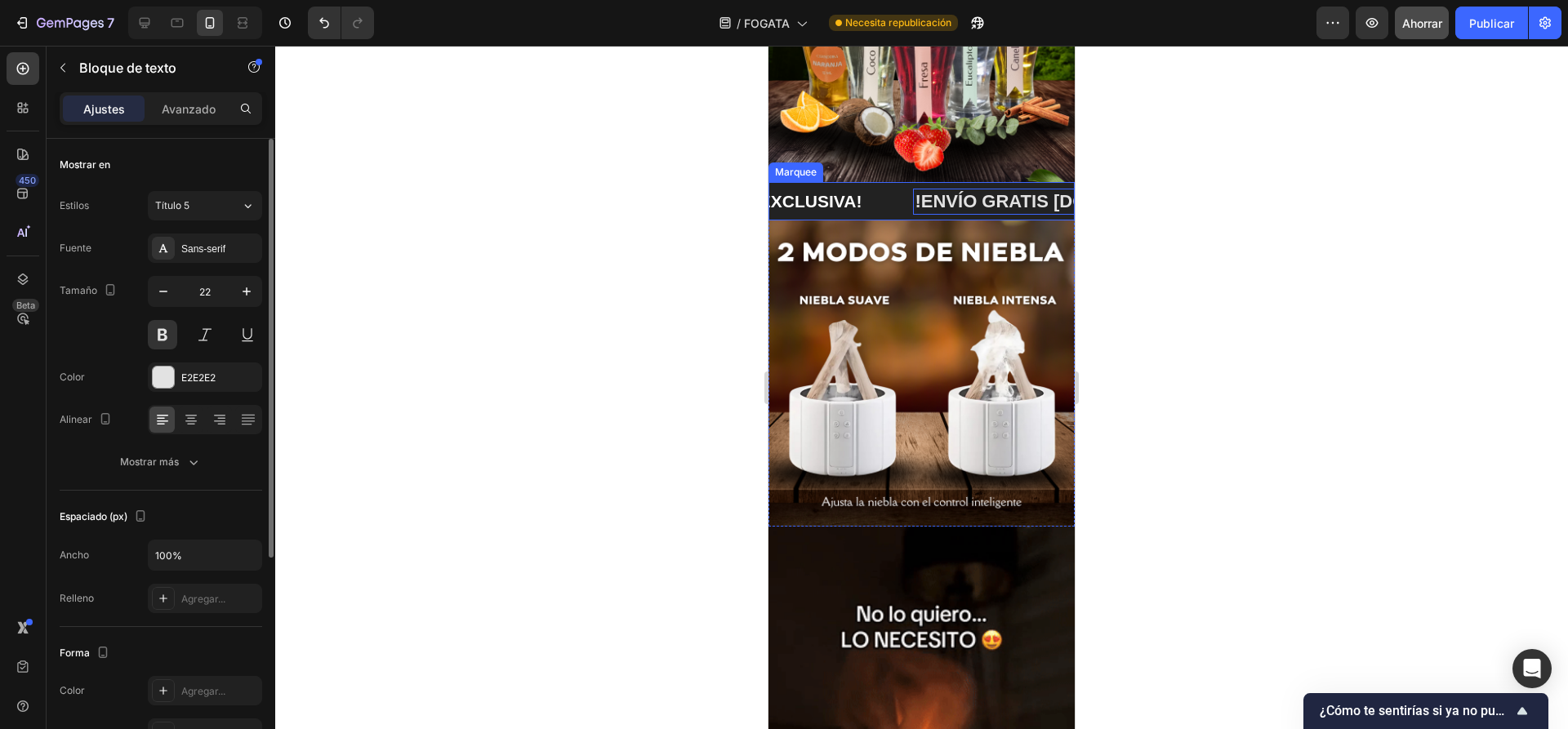
click at [887, 191] on div "!OFERTA EXCLUSIVA! Text Block" at bounding box center [795, 201] width 235 height 38
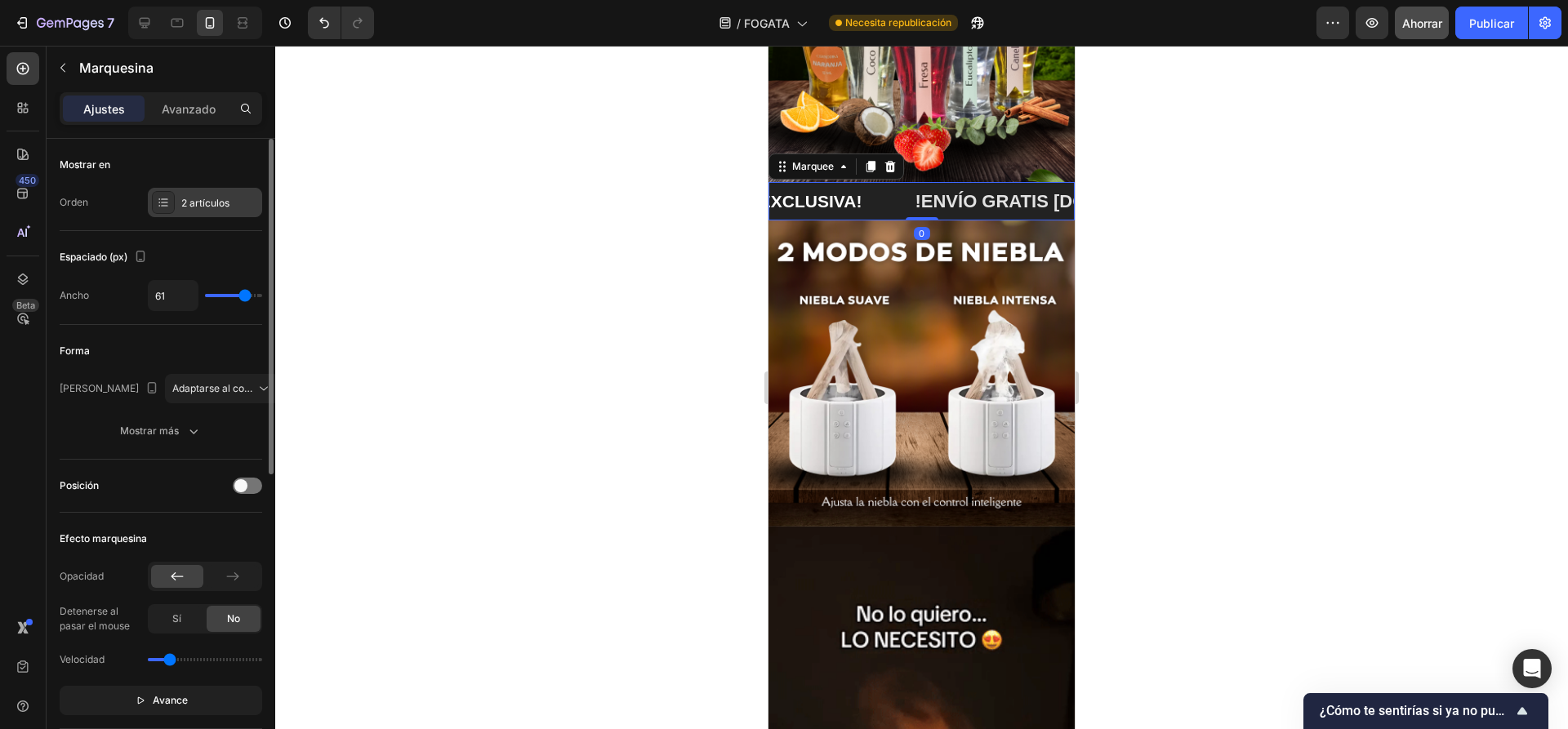
click at [230, 215] on div "2 artículos" at bounding box center [205, 203] width 114 height 29
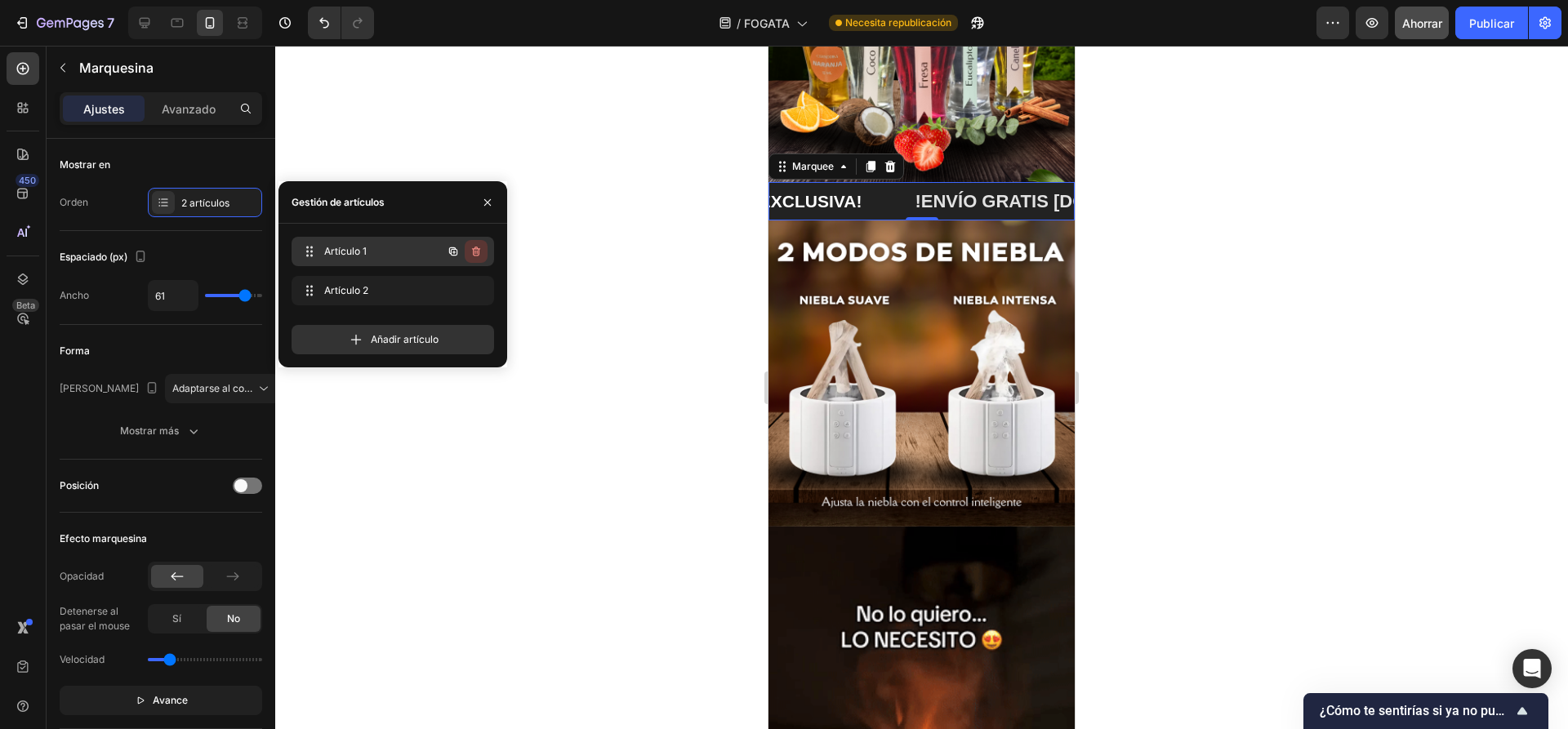
click at [474, 248] on icon "button" at bounding box center [476, 252] width 8 height 10
click at [468, 248] on font "Borrar" at bounding box center [464, 251] width 30 height 12
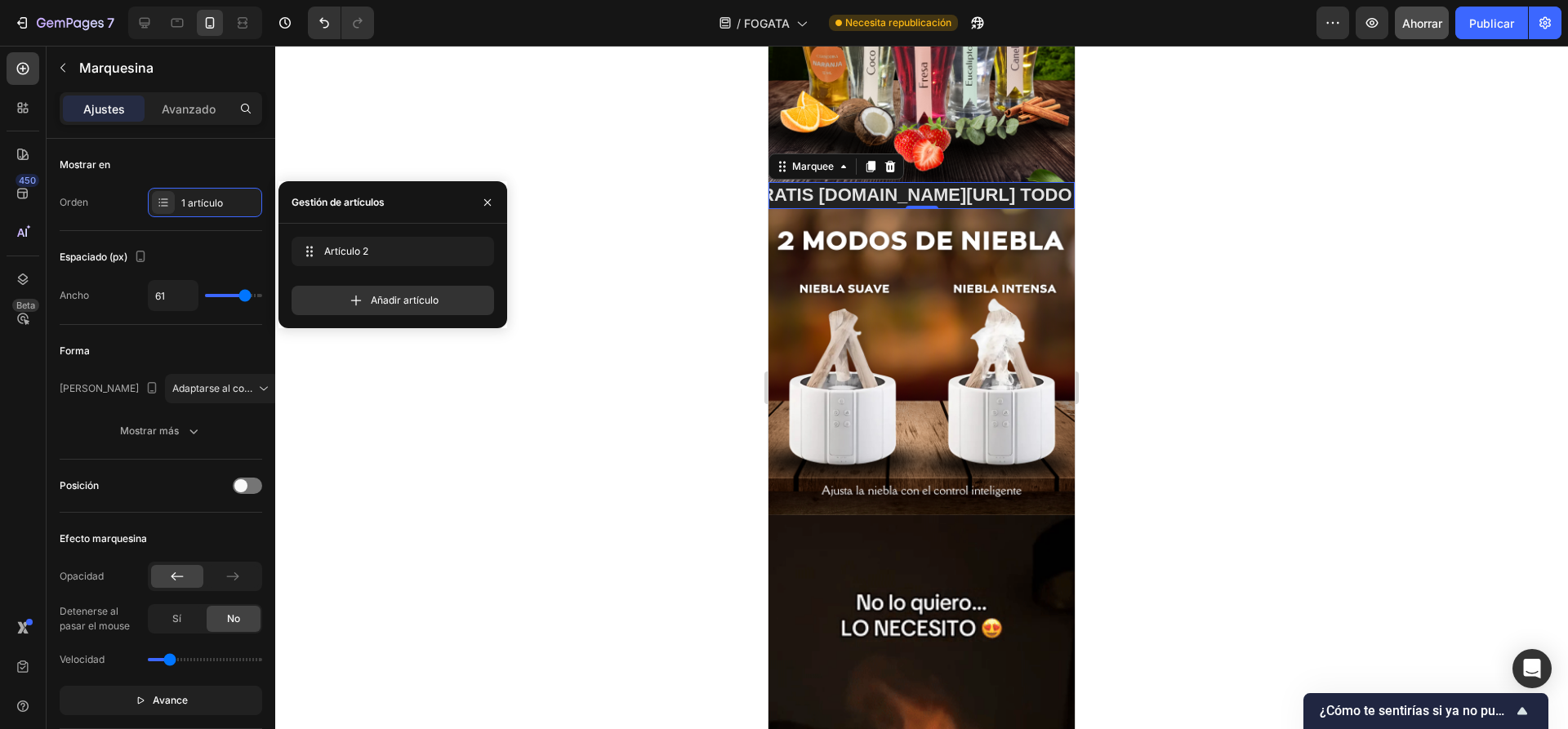
click at [646, 236] on div at bounding box center [921, 387] width 1292 height 683
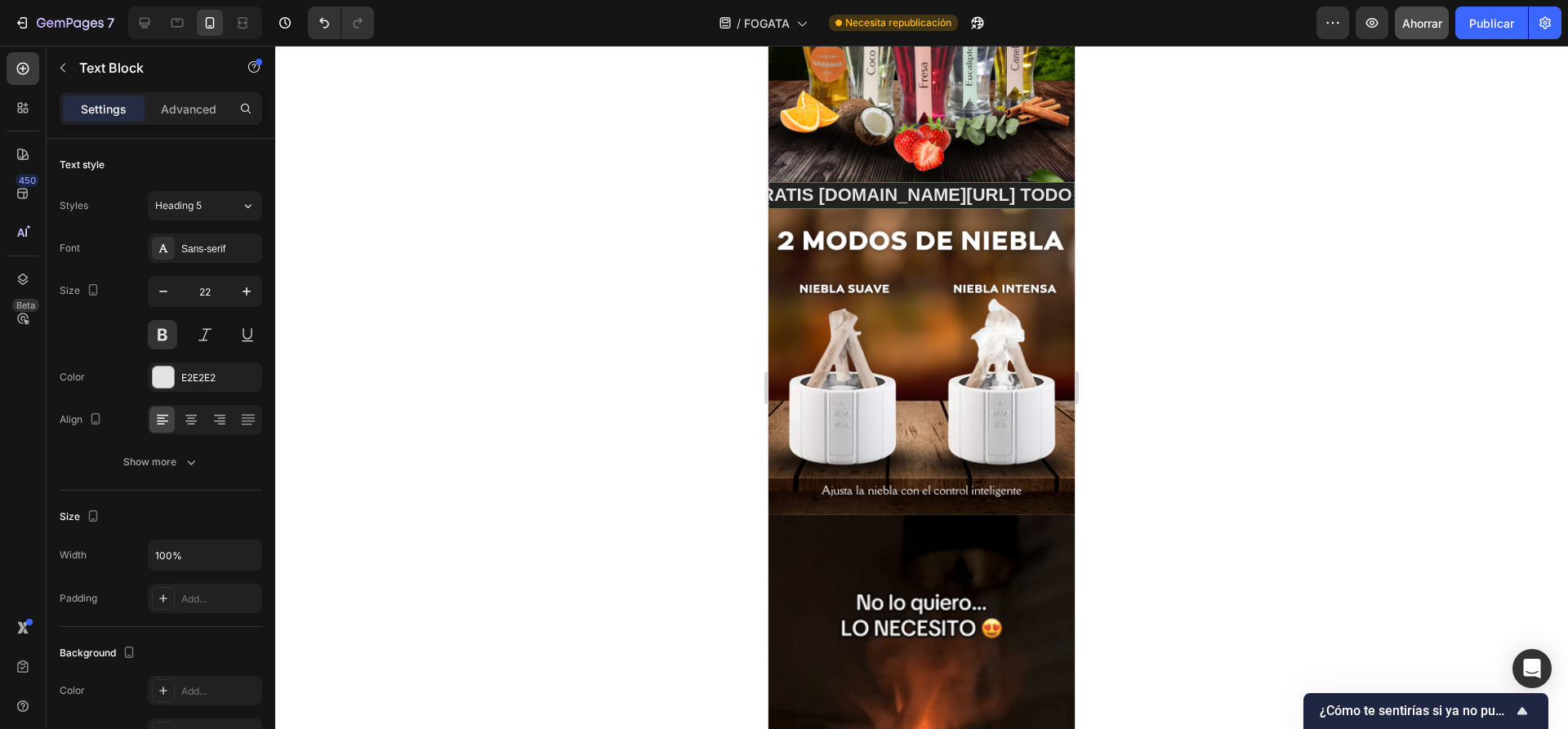
click at [930, 186] on p "!ENVÍO GRATIS aliexpress.us/item/3256808440144473.html?aff_fcid=492b7e7359b24a9…" at bounding box center [920, 195] width 480 height 24
click at [919, 190] on p "!ENVÍO GRATIS aliexpress.us/item/3256808440144473.html?aff_fcid=492b7e7359b24a9…" at bounding box center [1010, 195] width 480 height 24
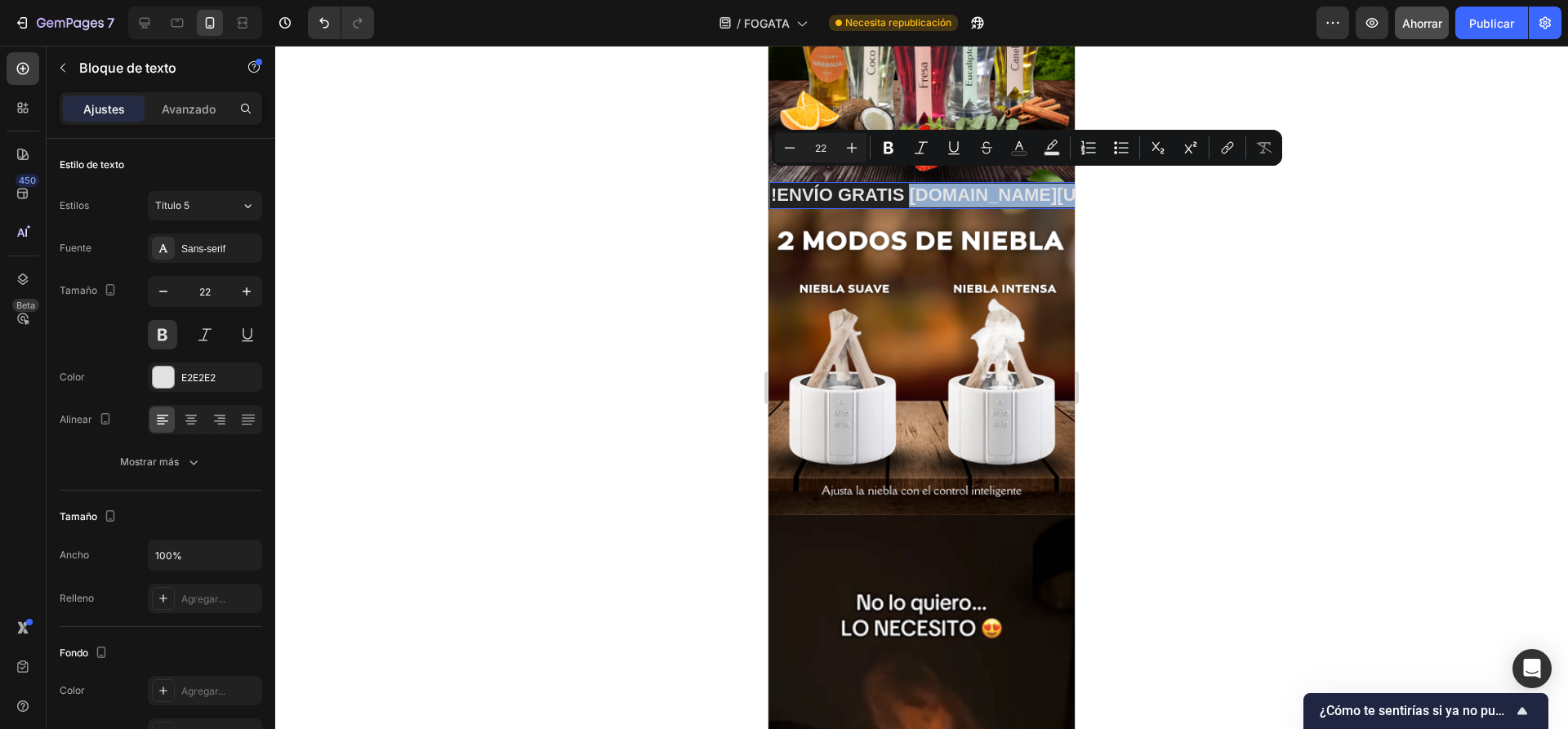
drag, startPoint x: 912, startPoint y: 183, endPoint x: 1051, endPoint y: 188, distance: 139.1
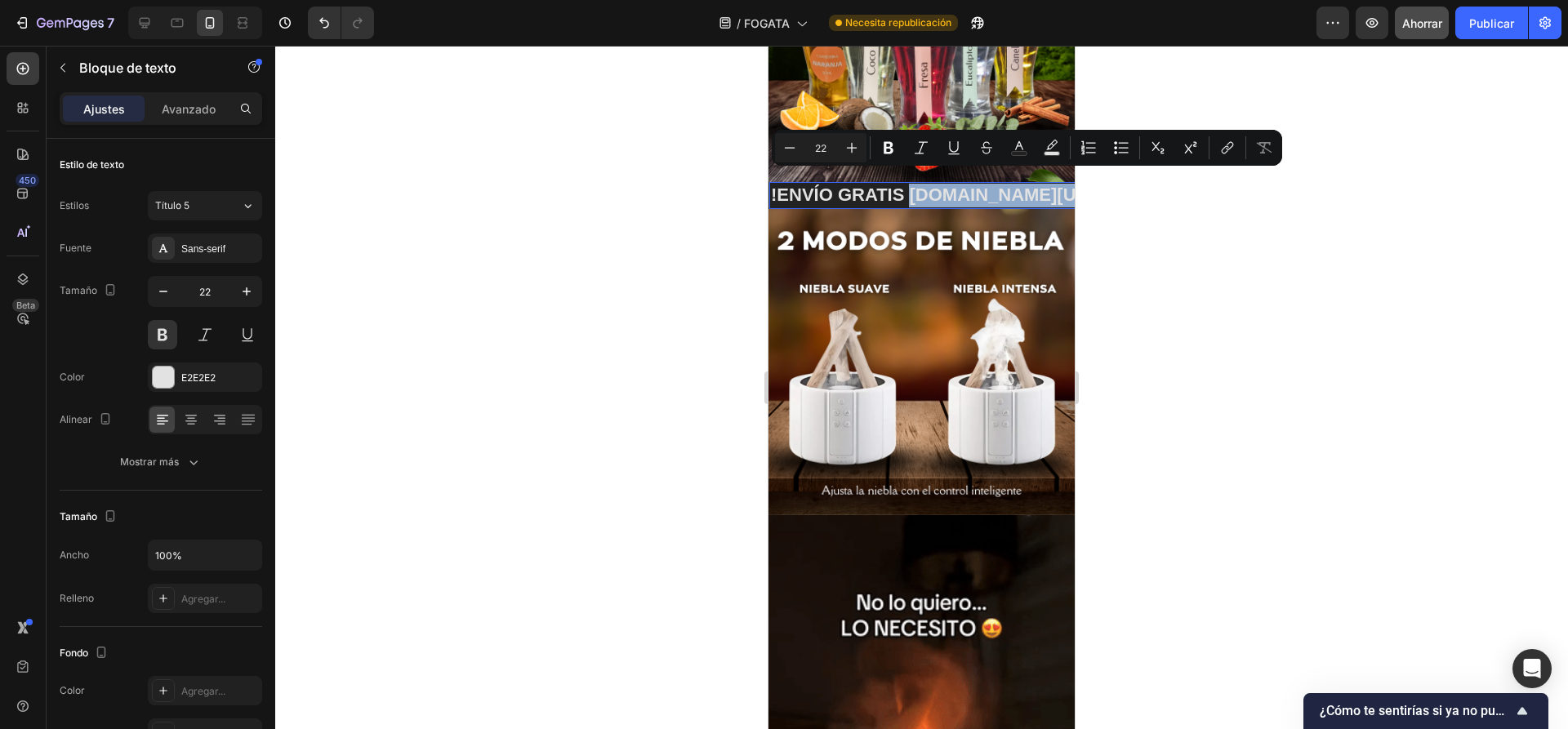
click at [1051, 188] on p "!ENVÍO GRATIS aliexpress.us/item/3256808440144473.html?aff_fcid=492b7e7359b24a9…" at bounding box center [1010, 195] width 480 height 24
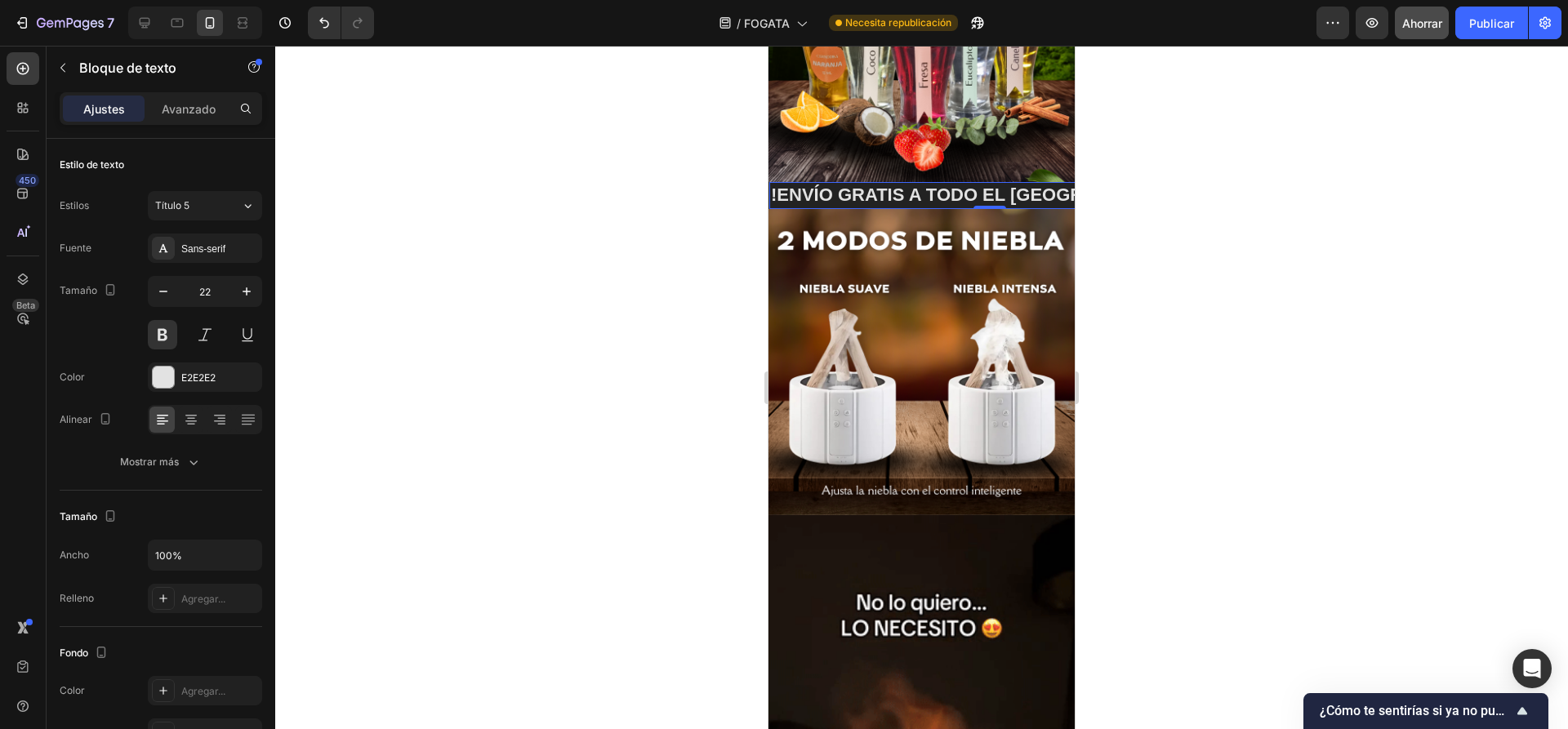
click at [1119, 268] on div at bounding box center [921, 387] width 1292 height 683
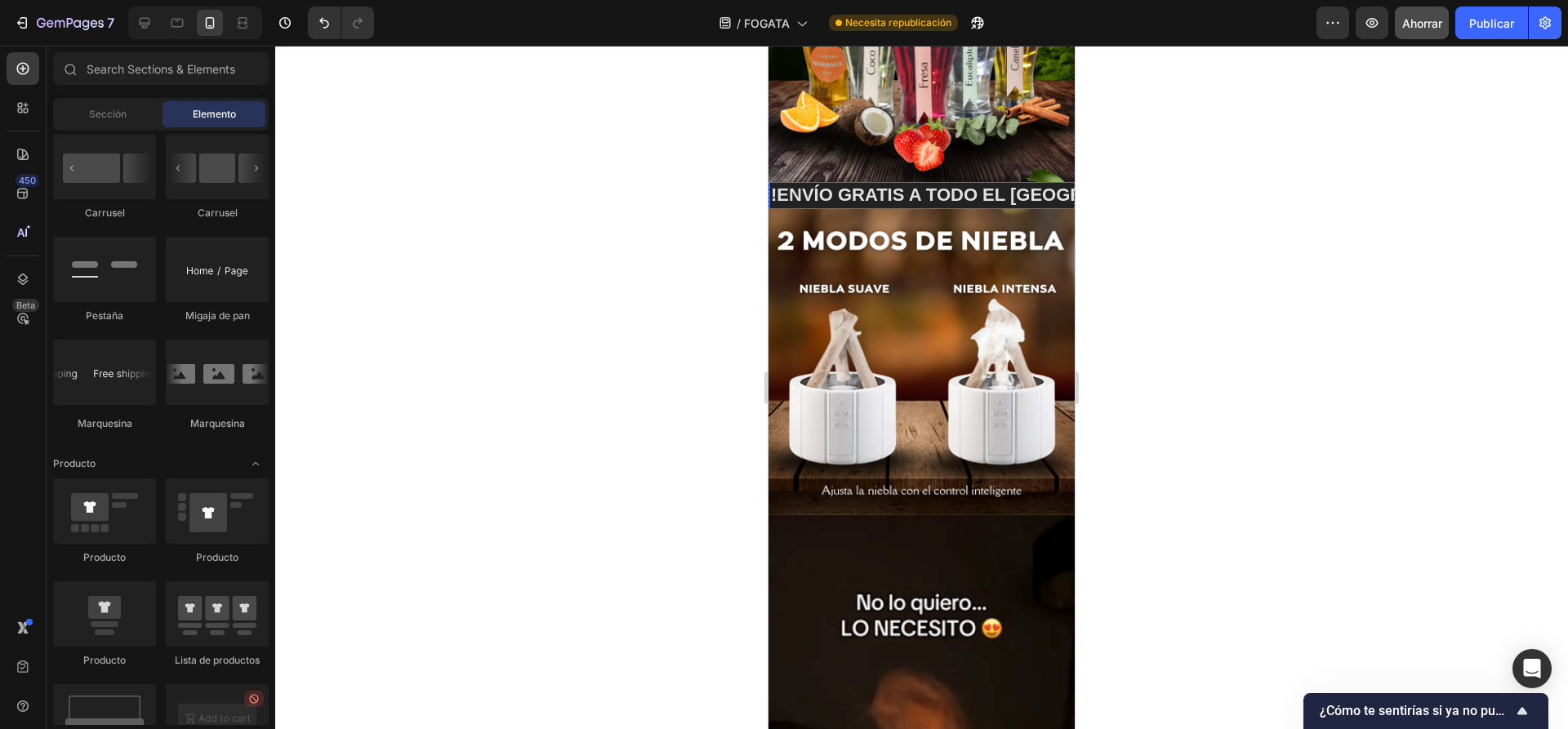
click at [921, 186] on p "!ENVÍO GRATIS A TODO EL PERÚ!" at bounding box center [989, 195] width 437 height 24
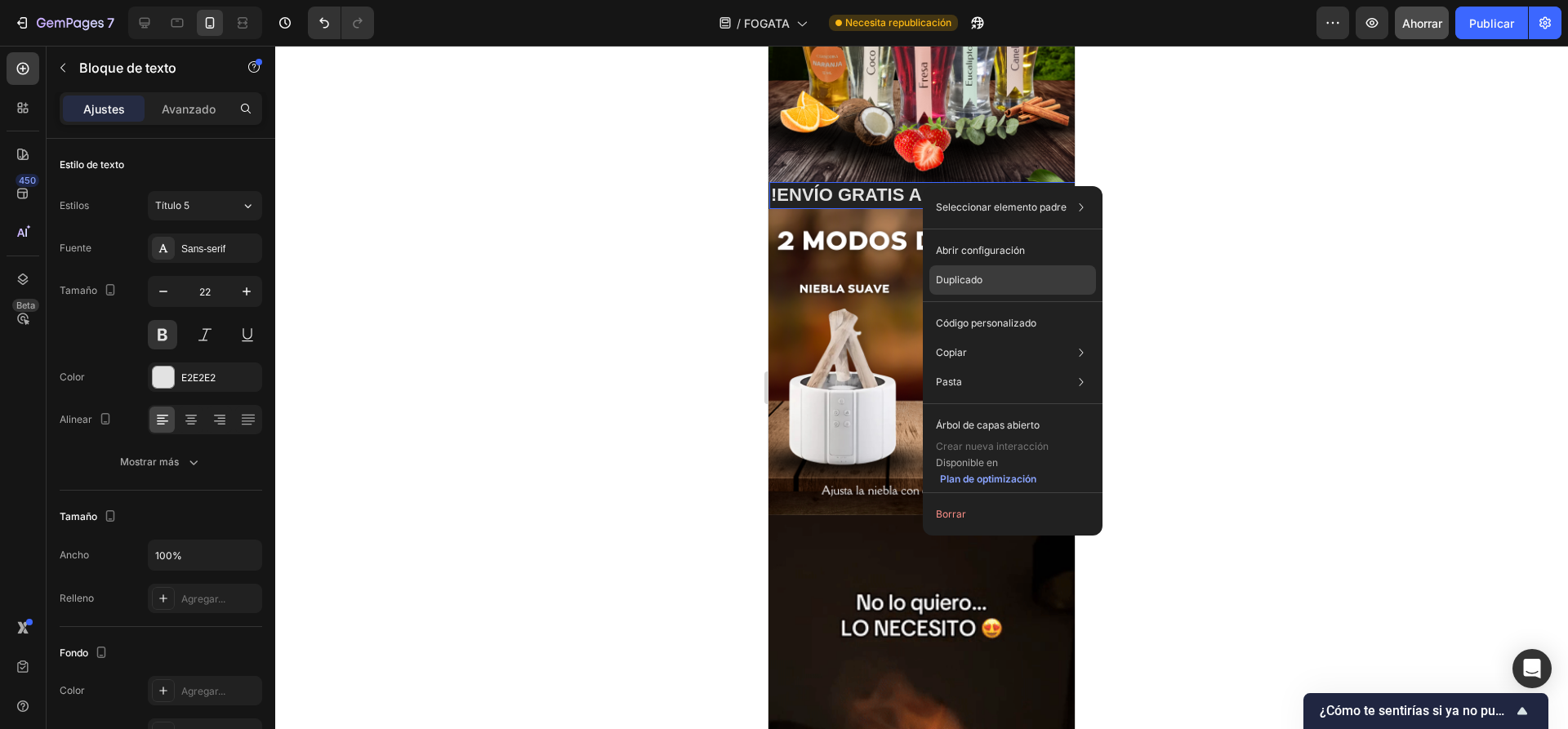
click at [973, 280] on font "Duplicado" at bounding box center [959, 280] width 47 height 12
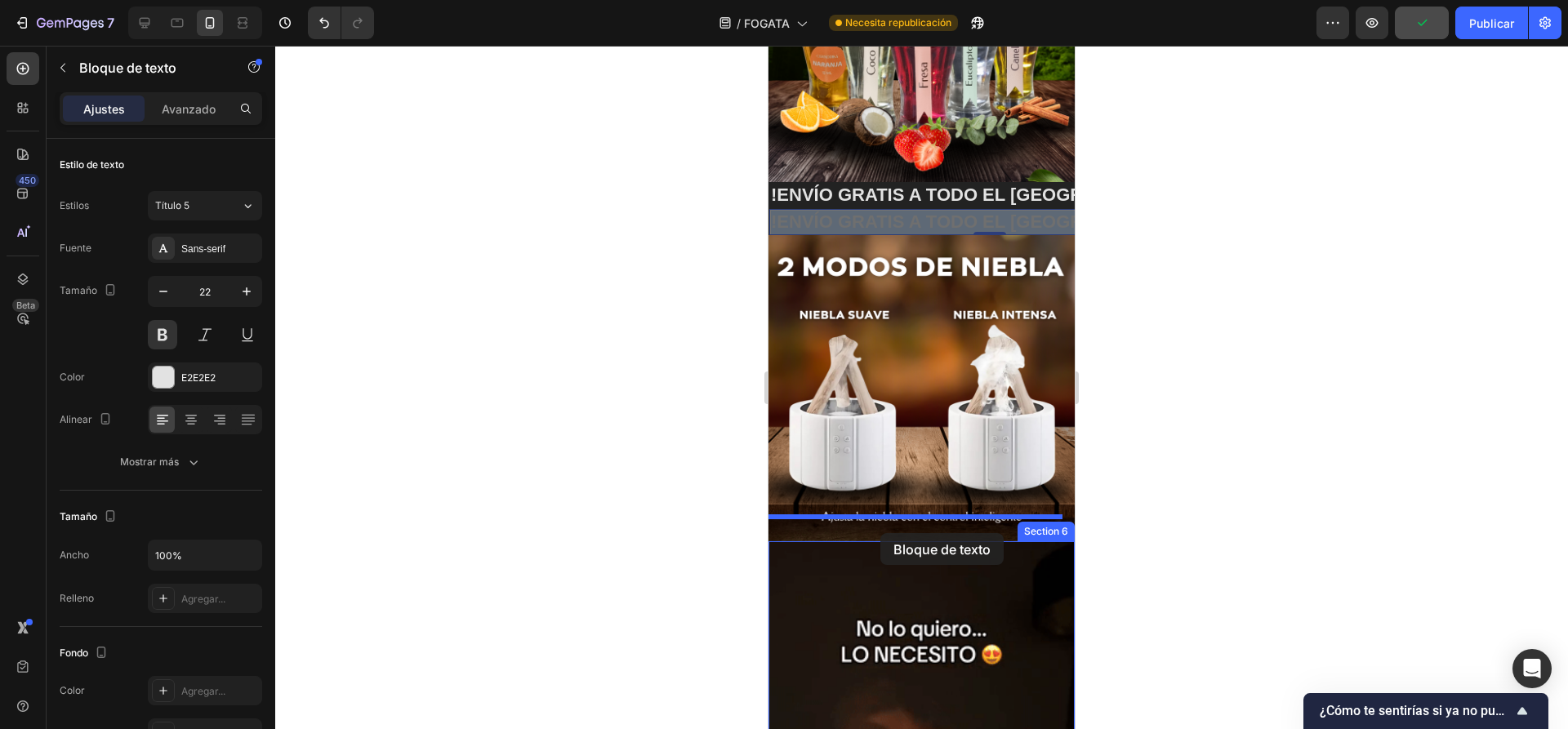
drag, startPoint x: 952, startPoint y: 213, endPoint x: 880, endPoint y: 533, distance: 328.0
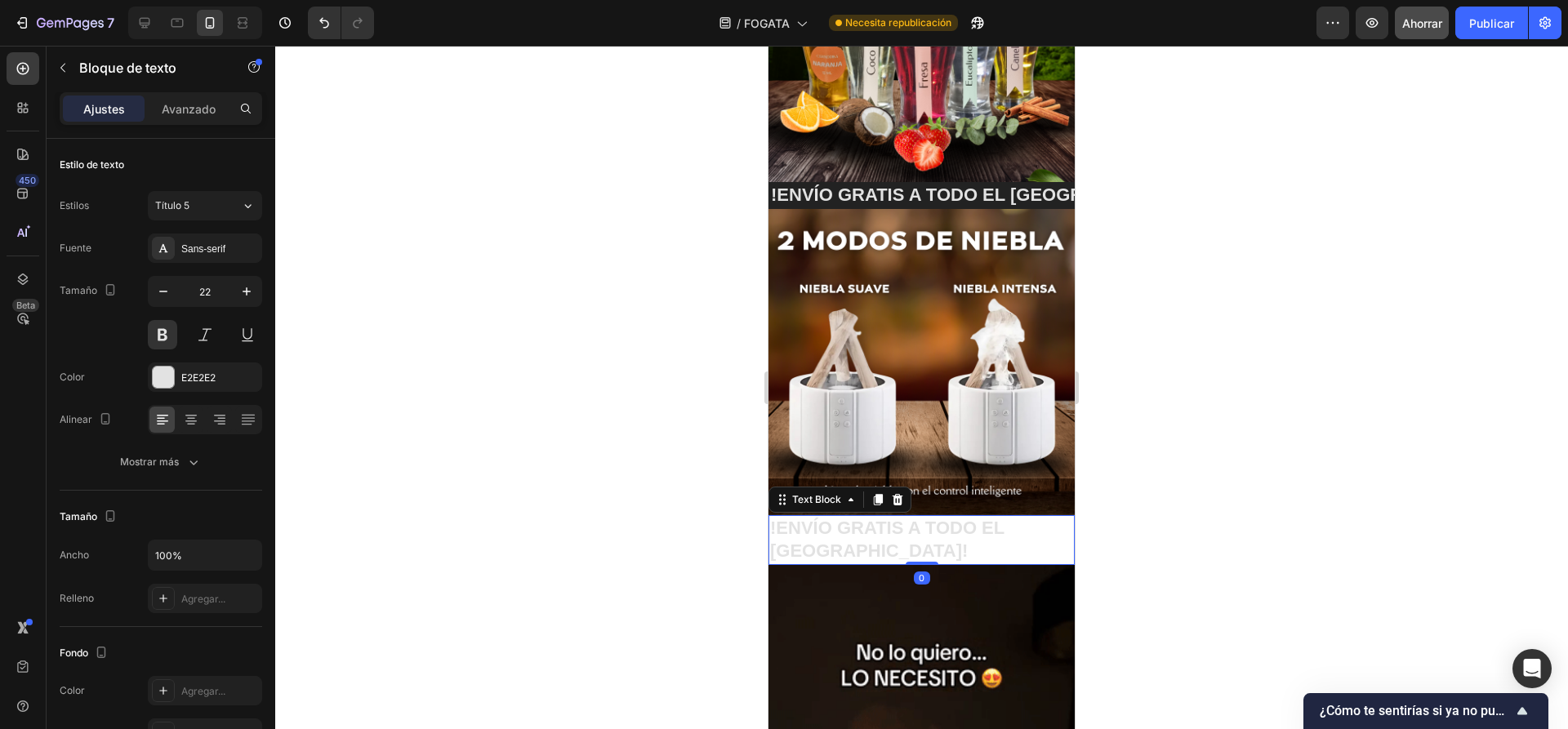
click at [920, 523] on p "!ENVÍO GRATIS A TODO EL PERÚ!" at bounding box center [921, 539] width 303 height 47
click at [1210, 499] on div at bounding box center [921, 387] width 1292 height 683
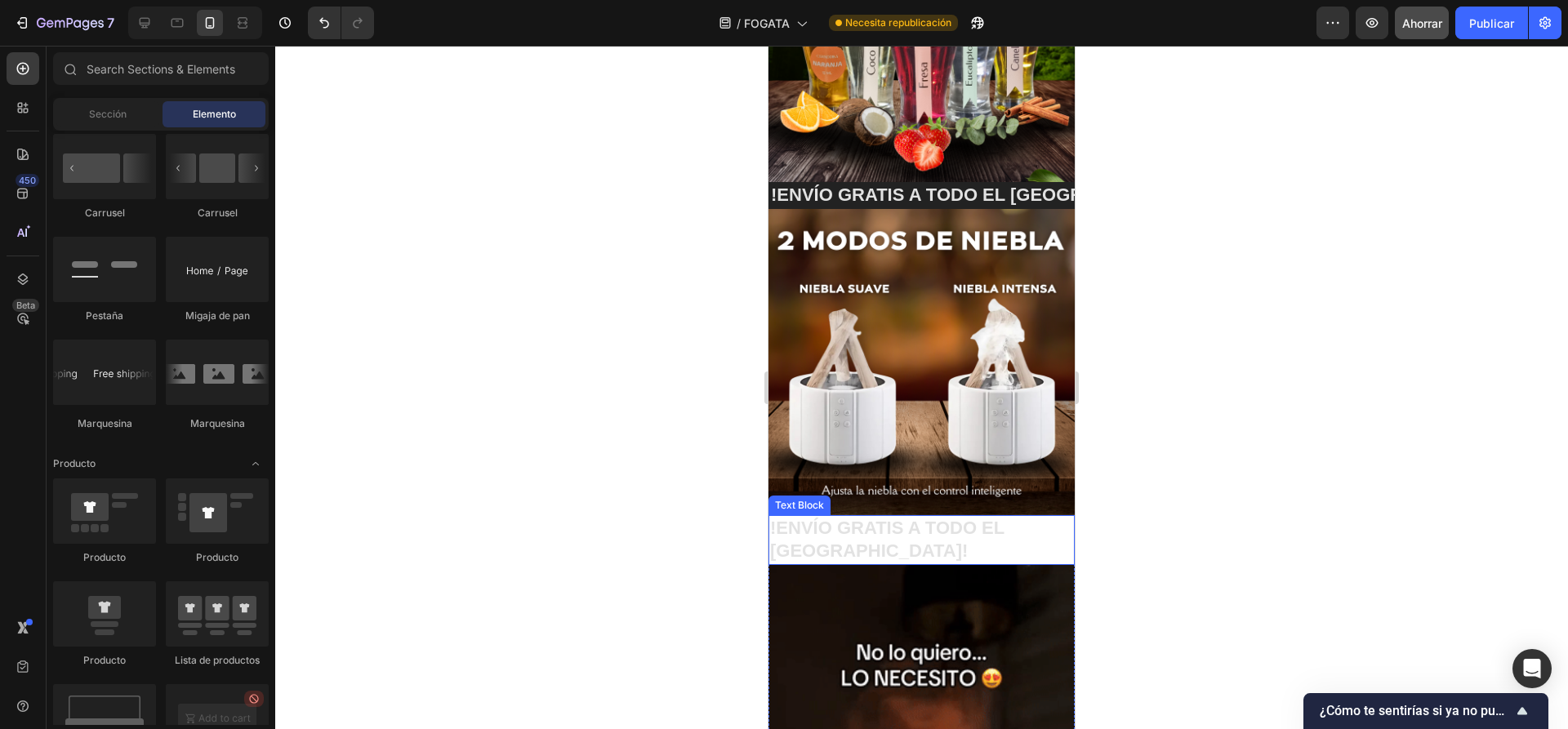
click at [987, 522] on p "!ENVÍO GRATIS A TODO EL PERÚ!" at bounding box center [921, 539] width 303 height 47
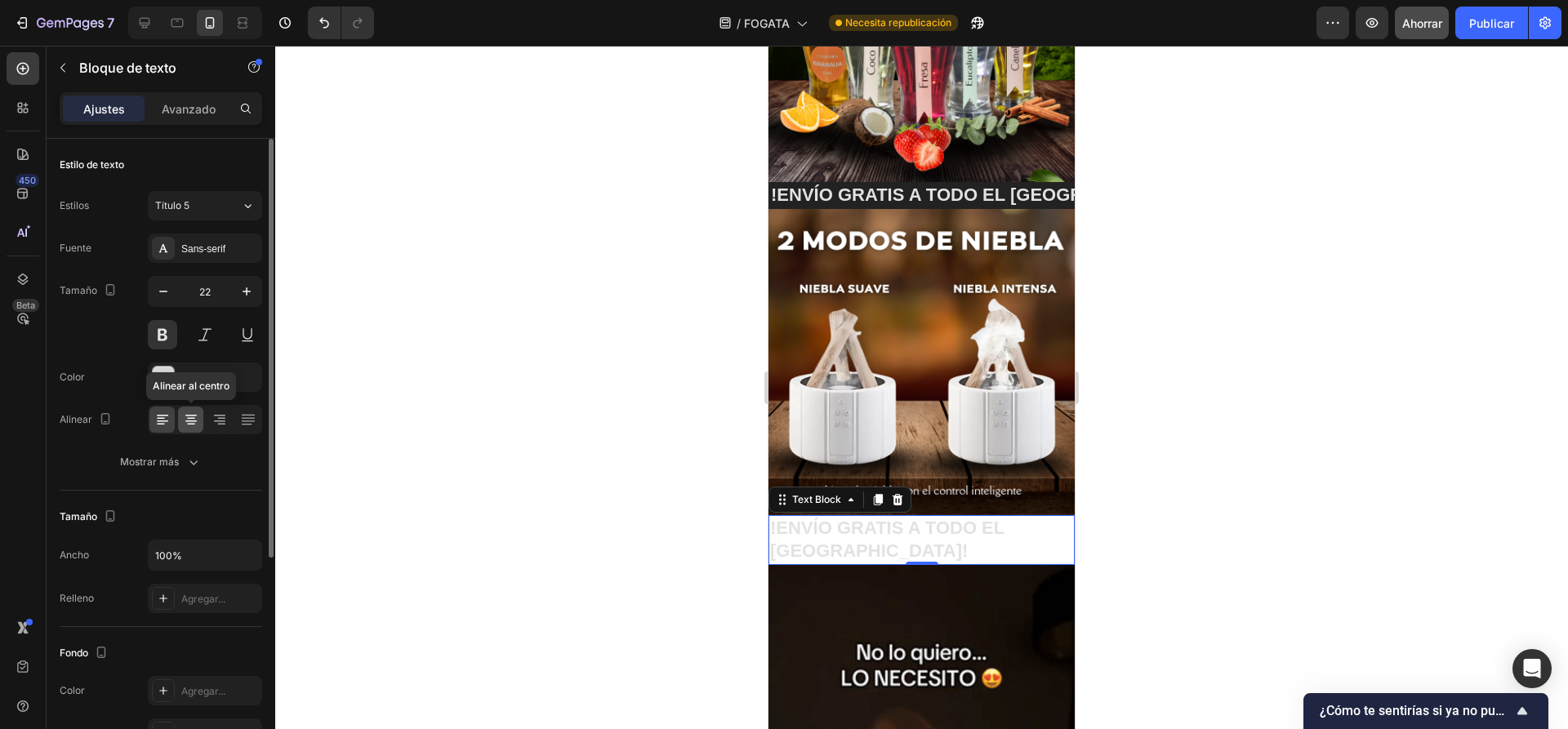
click at [184, 420] on icon at bounding box center [191, 419] width 16 height 16
click at [931, 188] on p "!ENVÍO GRATIS A TODO EL PERÚ!" at bounding box center [989, 195] width 437 height 24
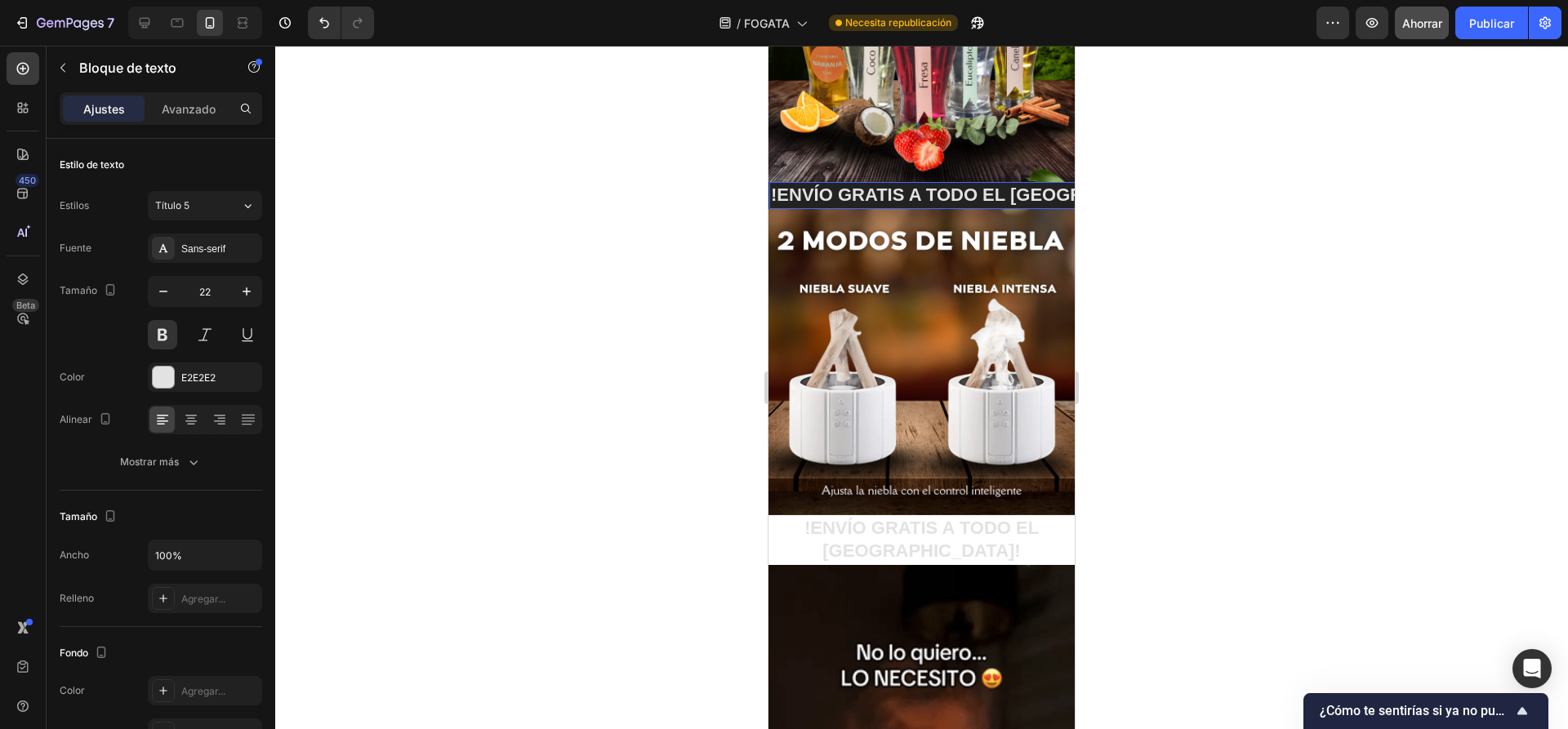
drag, startPoint x: 926, startPoint y: 179, endPoint x: 889, endPoint y: 183, distance: 37.2
click at [889, 184] on p "!ENVÍO GRATIS A TODO EL PERÚ!" at bounding box center [989, 195] width 437 height 24
click at [913, 195] on p "!ENVÍO GRATIS A TODO EL PERÚ!" at bounding box center [989, 195] width 437 height 24
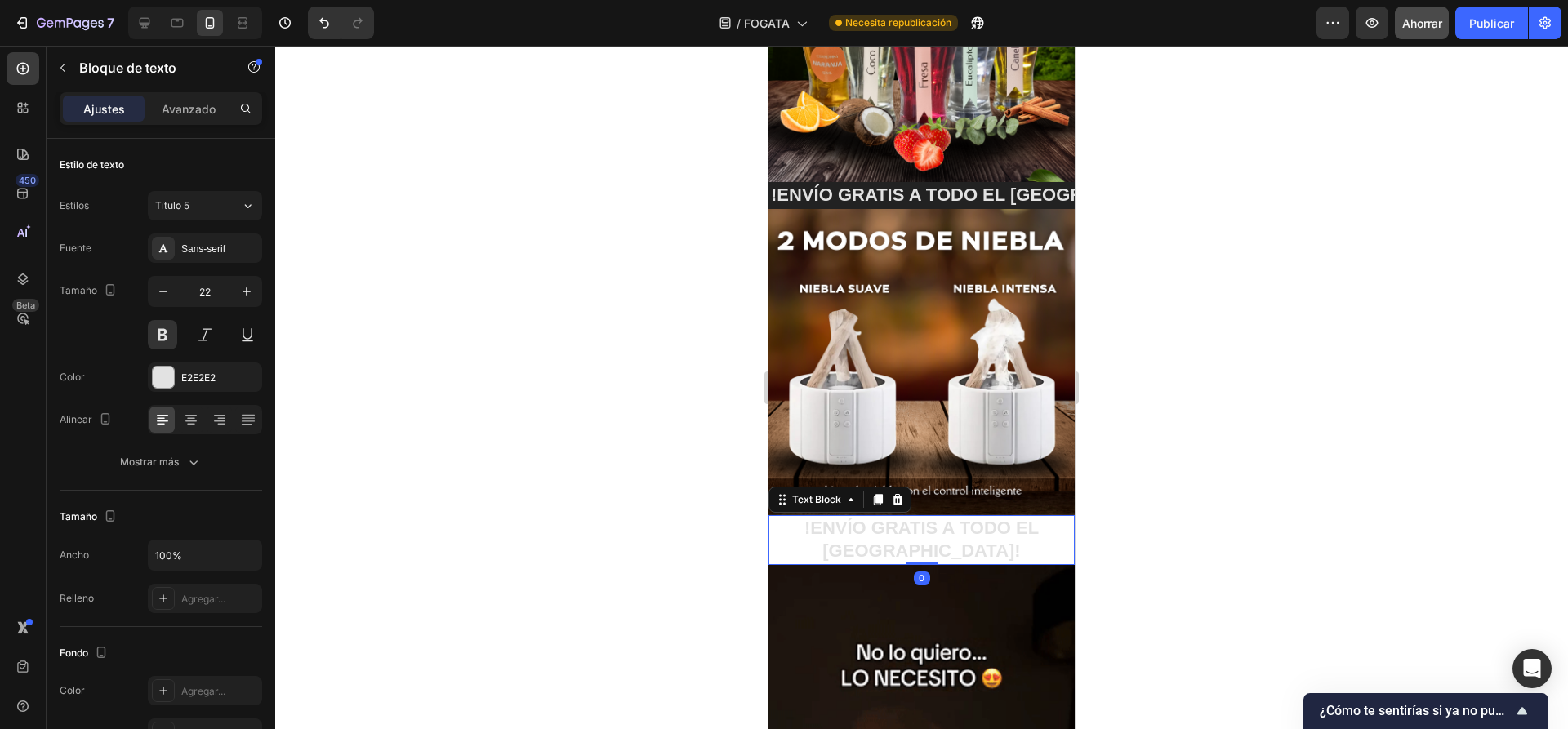
click at [1019, 517] on p "!ENVÍO GRATIS A TODO EL PERÚ!" at bounding box center [921, 539] width 303 height 47
click at [901, 494] on icon at bounding box center [898, 499] width 11 height 11
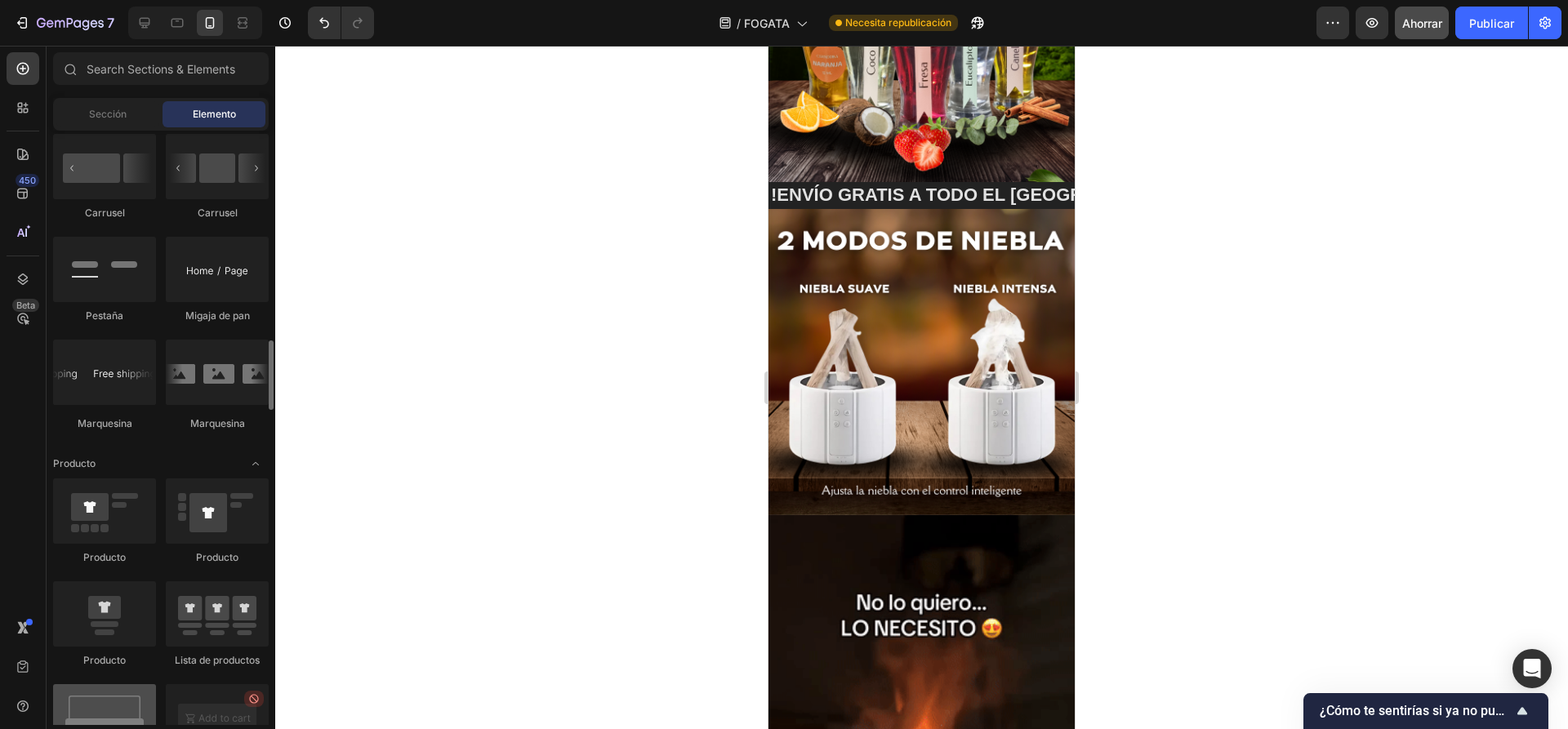
scroll to position [1714, 0]
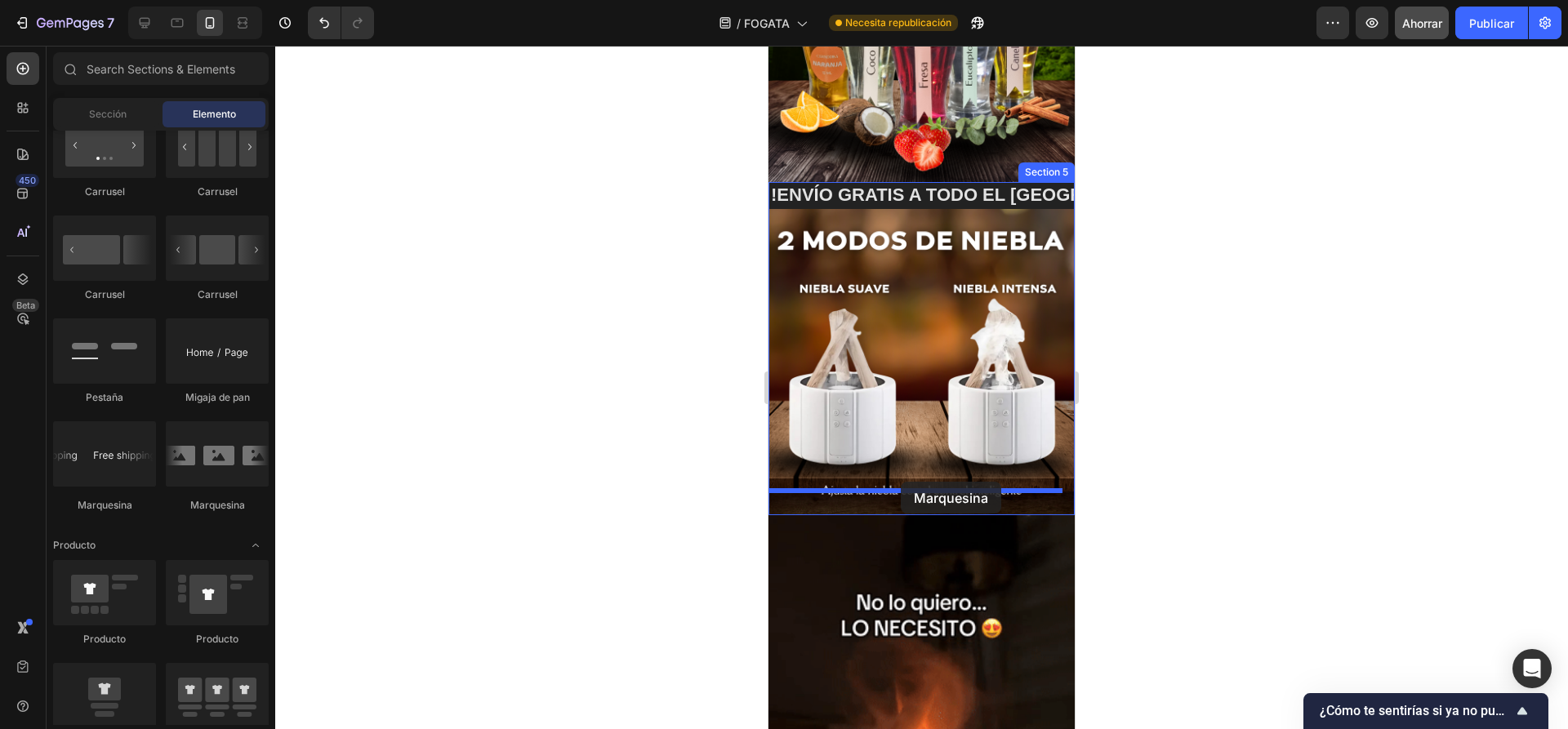
drag, startPoint x: 877, startPoint y: 512, endPoint x: 903, endPoint y: 486, distance: 36.8
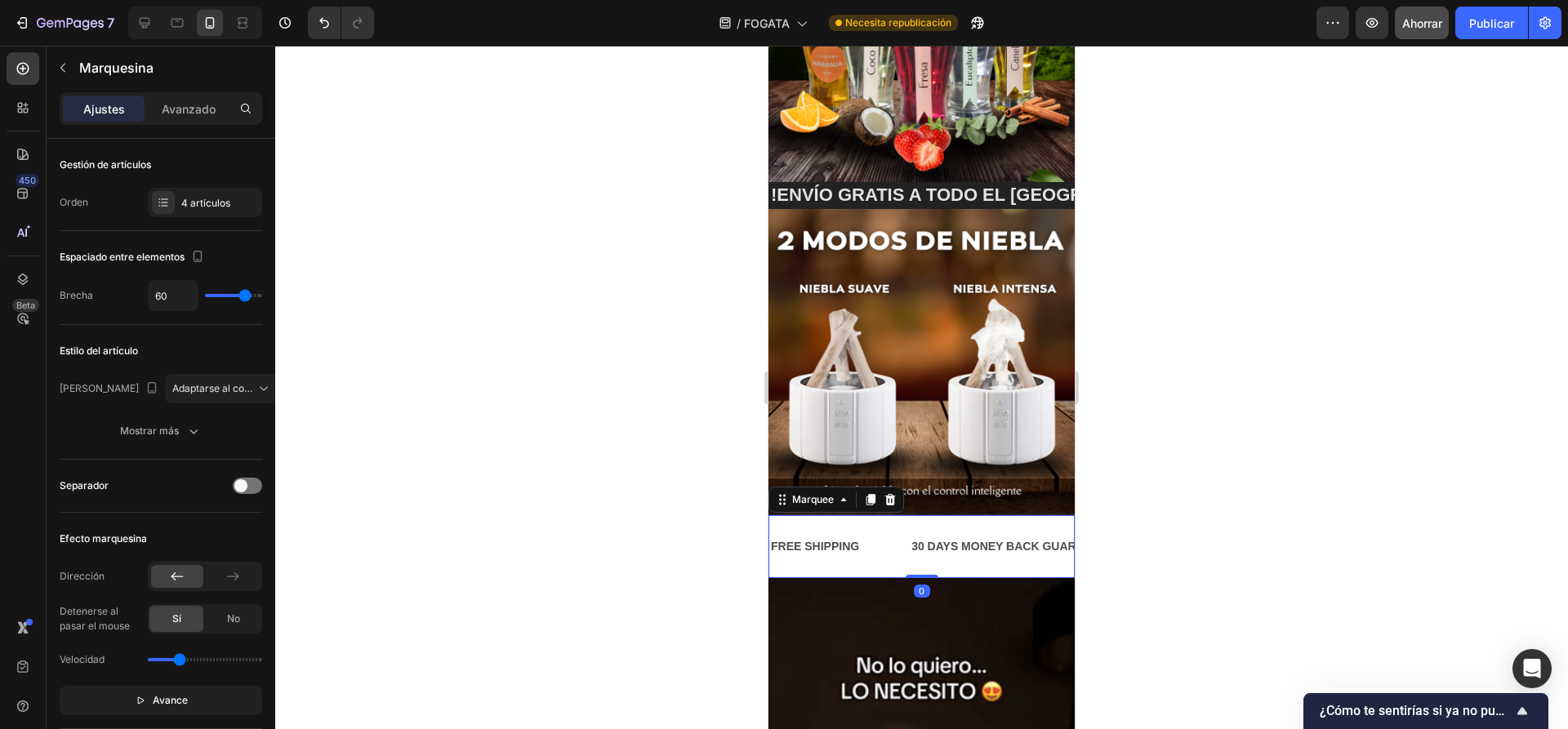
click at [886, 528] on div "FREE SHIPPING Text Block" at bounding box center [840, 546] width 141 height 37
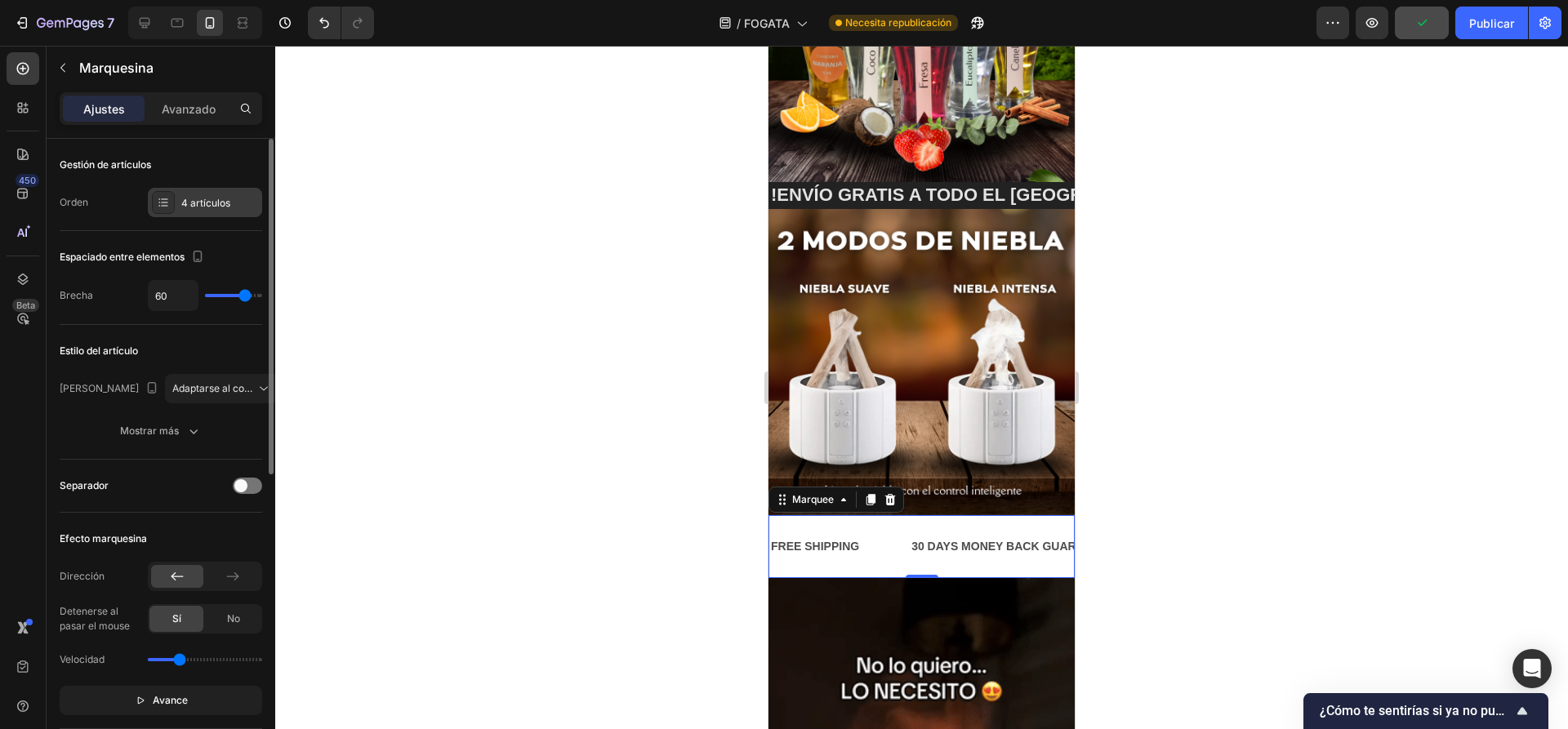
click at [164, 201] on icon at bounding box center [164, 203] width 13 height 13
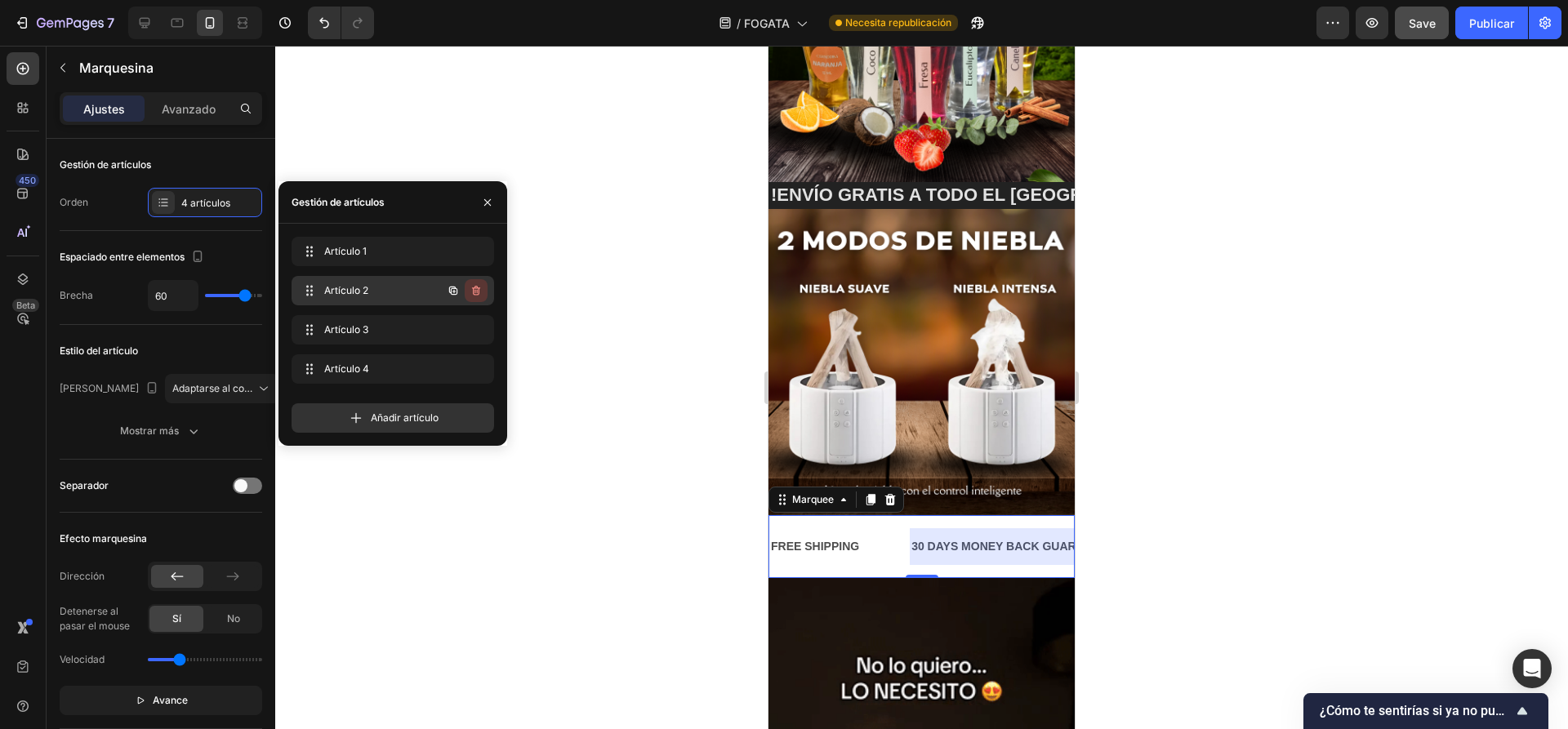
click at [478, 293] on icon "button" at bounding box center [476, 291] width 8 height 10
click at [478, 293] on font "Borrar" at bounding box center [464, 290] width 30 height 12
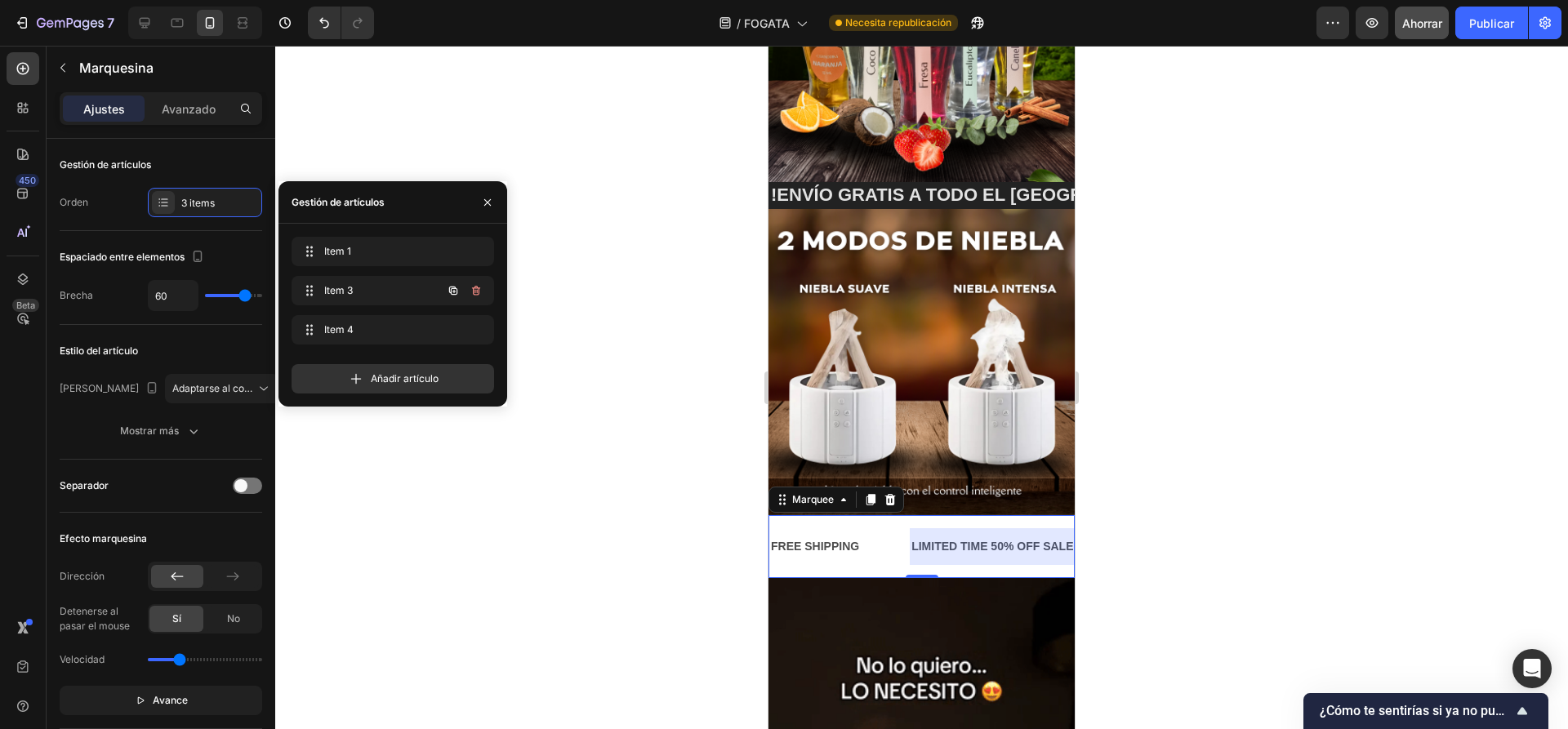
click at [478, 293] on icon "button" at bounding box center [476, 291] width 8 height 10
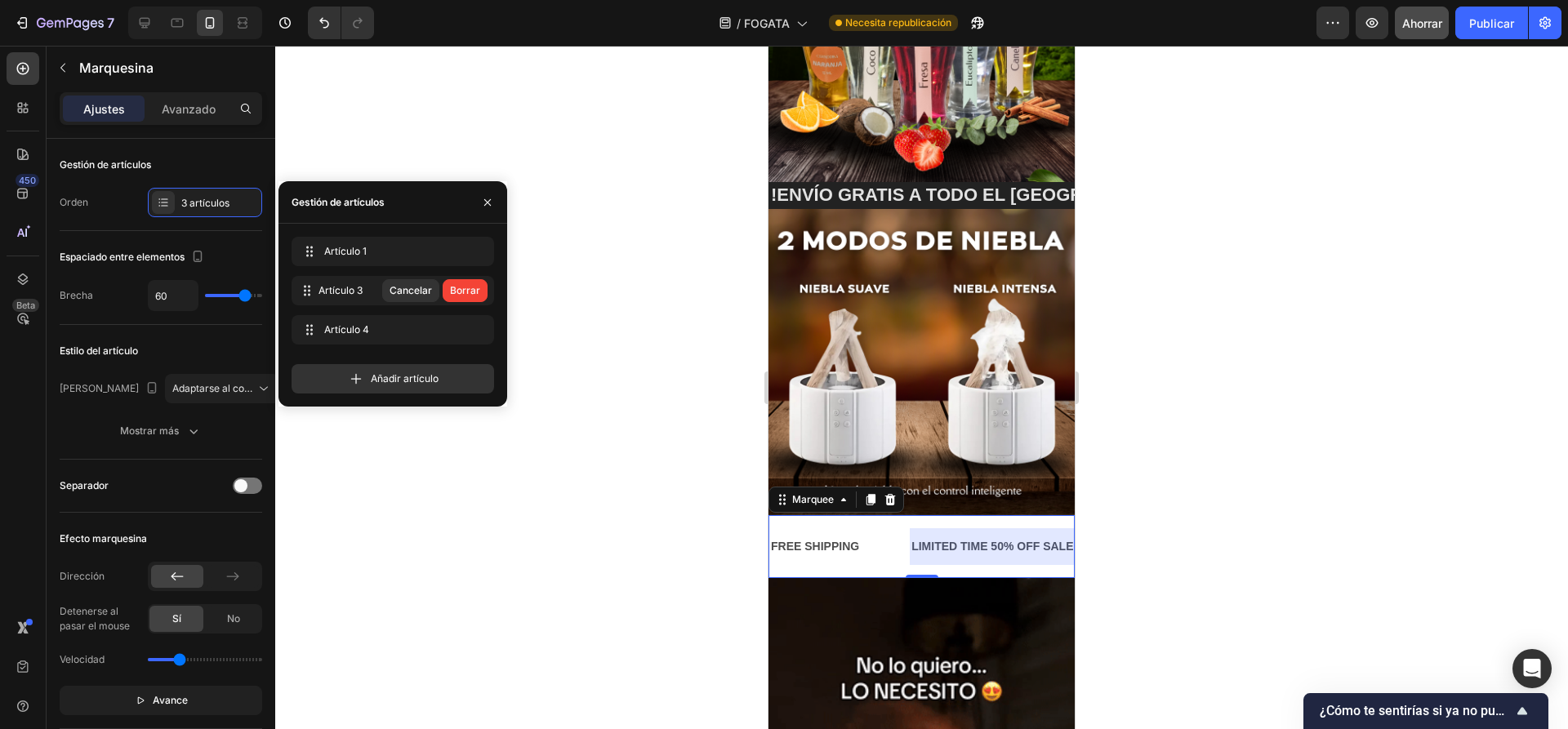
click at [478, 293] on font "Borrar" at bounding box center [464, 290] width 30 height 12
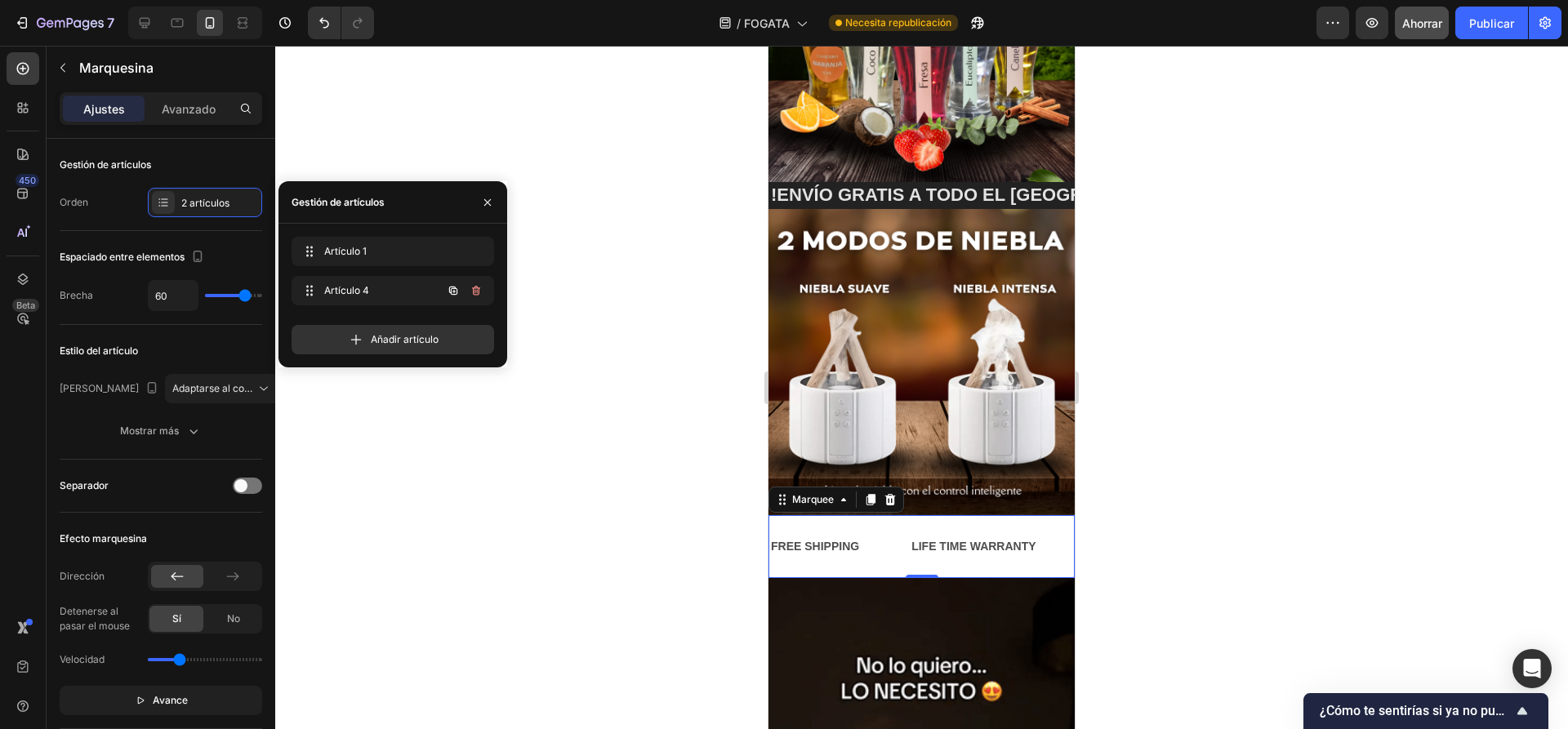
click at [478, 293] on icon "button" at bounding box center [476, 291] width 8 height 10
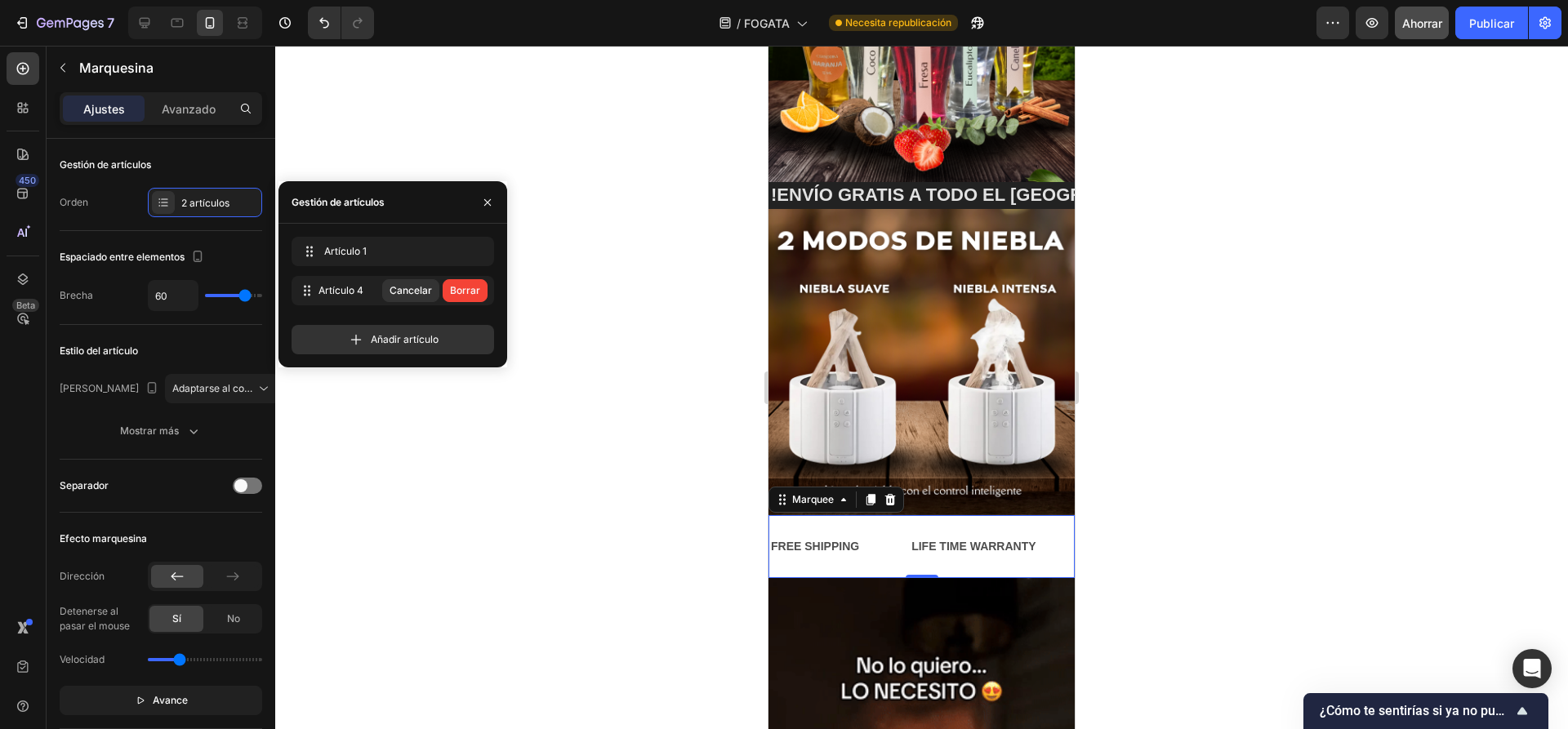
click at [478, 293] on font "Borrar" at bounding box center [464, 290] width 30 height 12
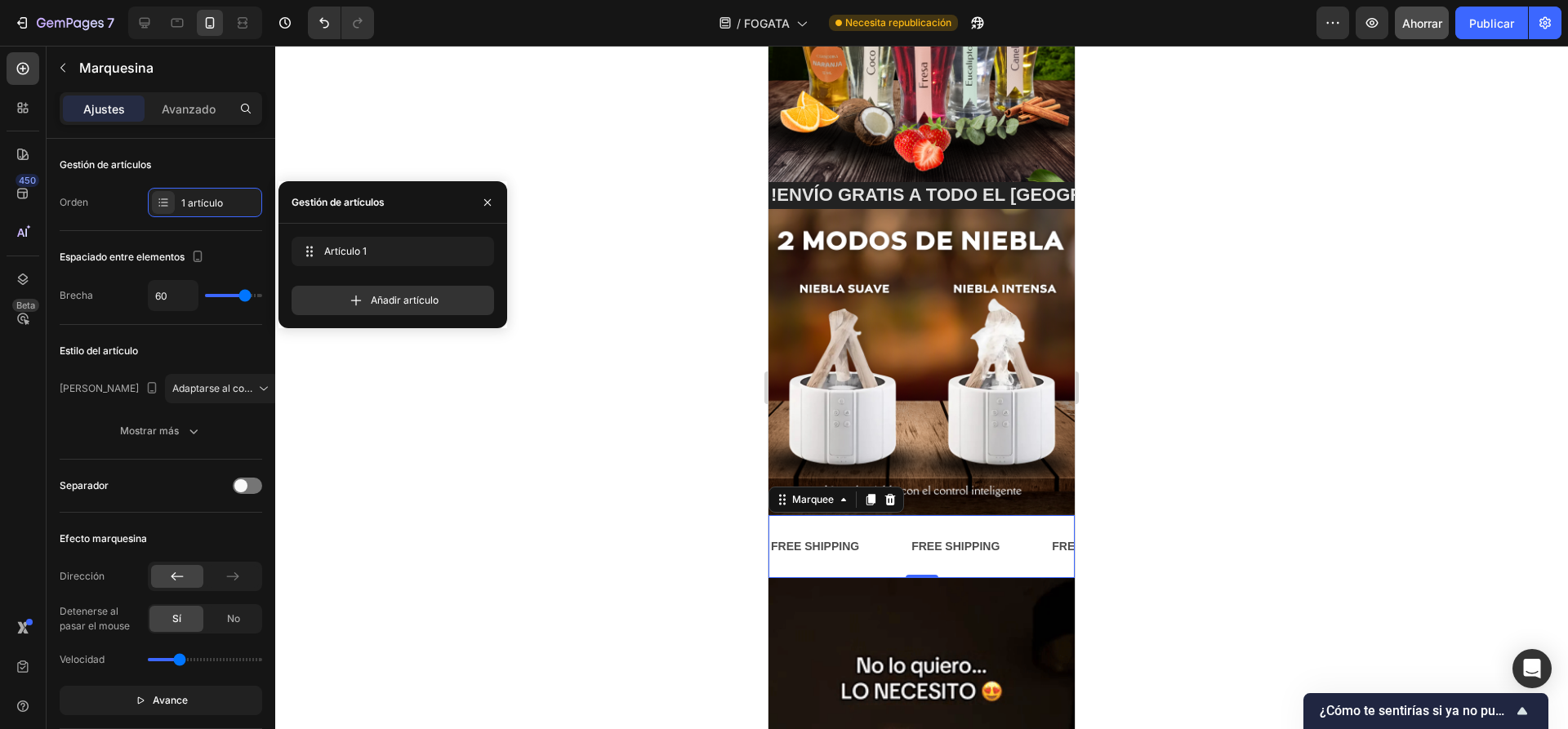
click at [613, 237] on div at bounding box center [921, 387] width 1292 height 683
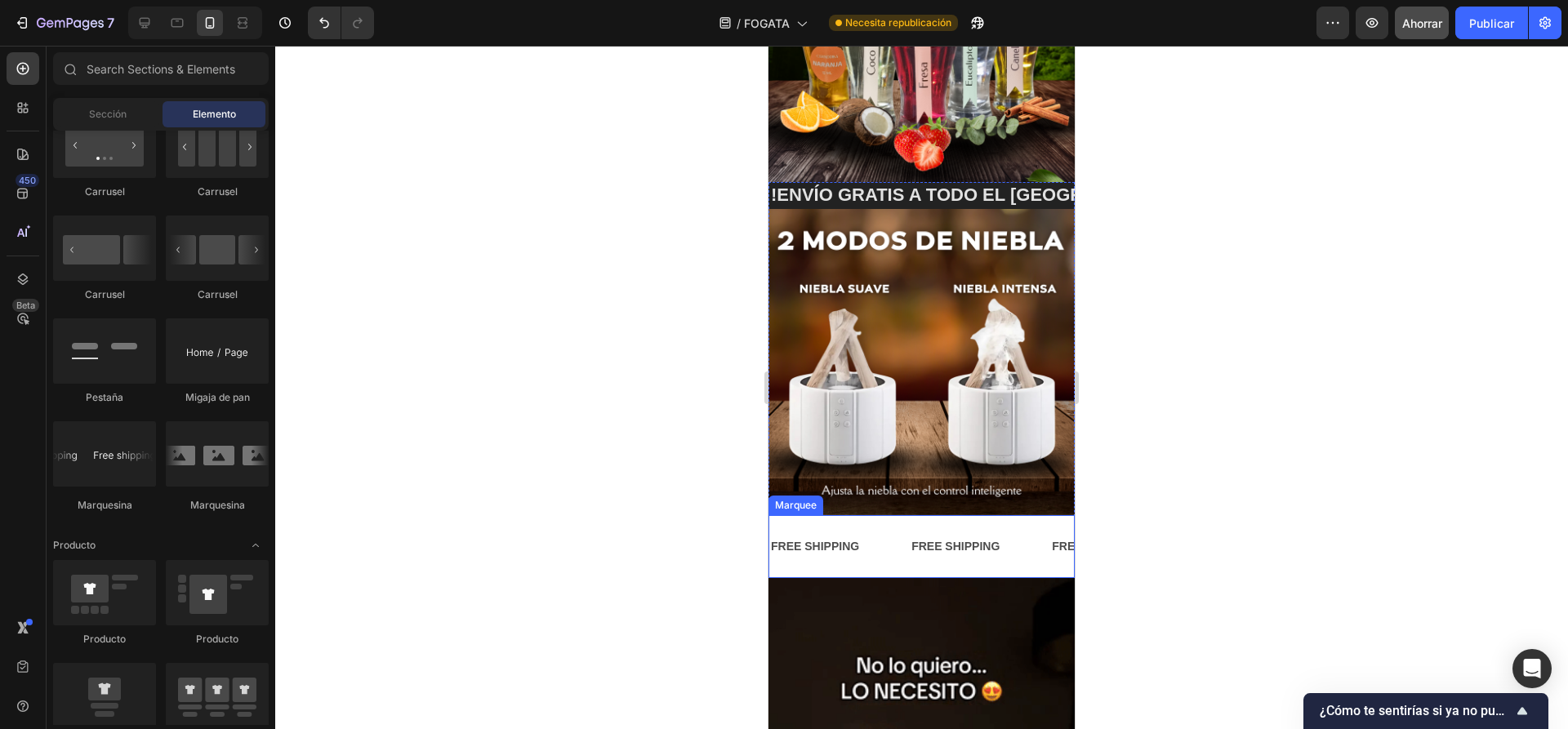
click at [866, 528] on div "FREE SHIPPING Text Block" at bounding box center [840, 546] width 141 height 37
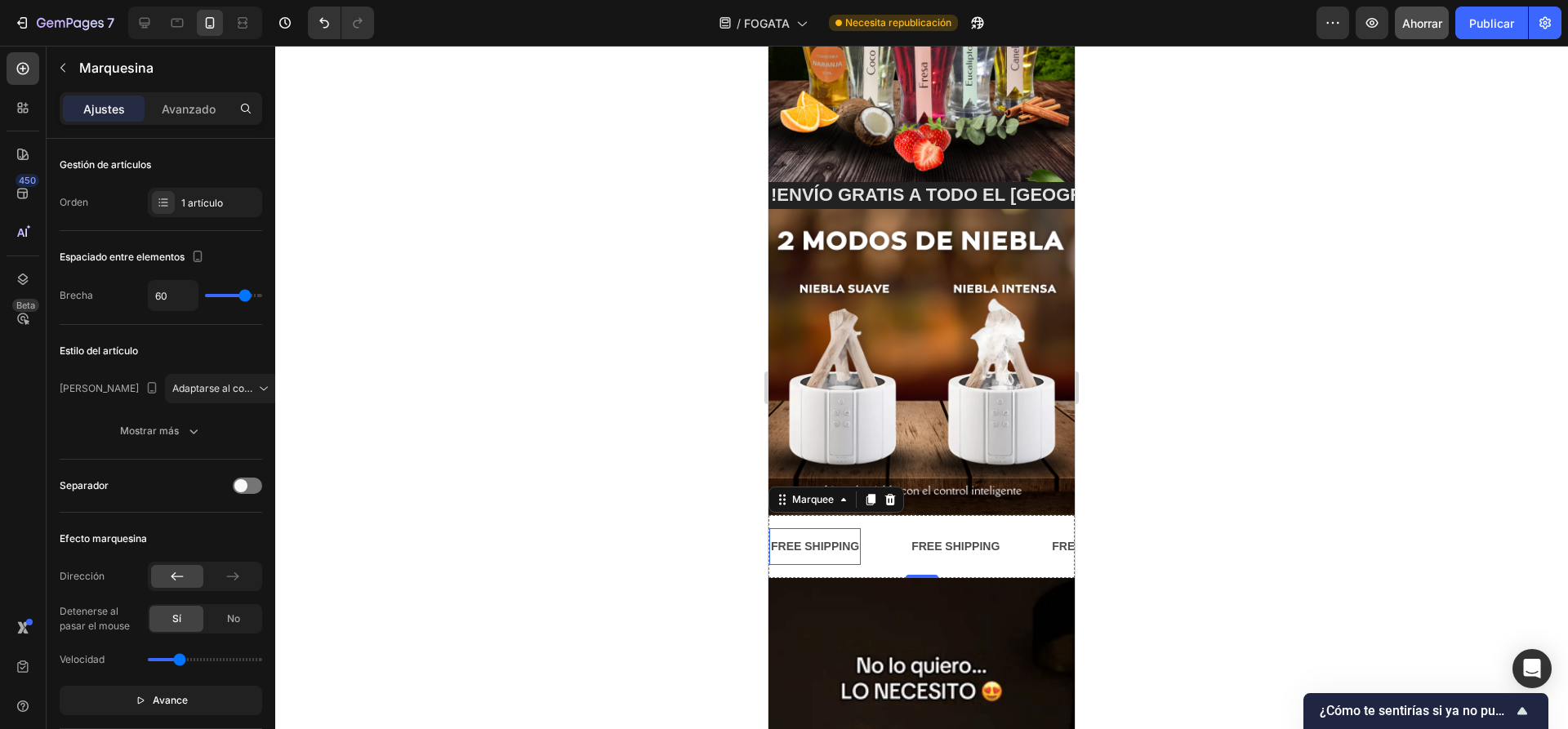
click at [831, 534] on div "FREE SHIPPING" at bounding box center [815, 546] width 92 height 24
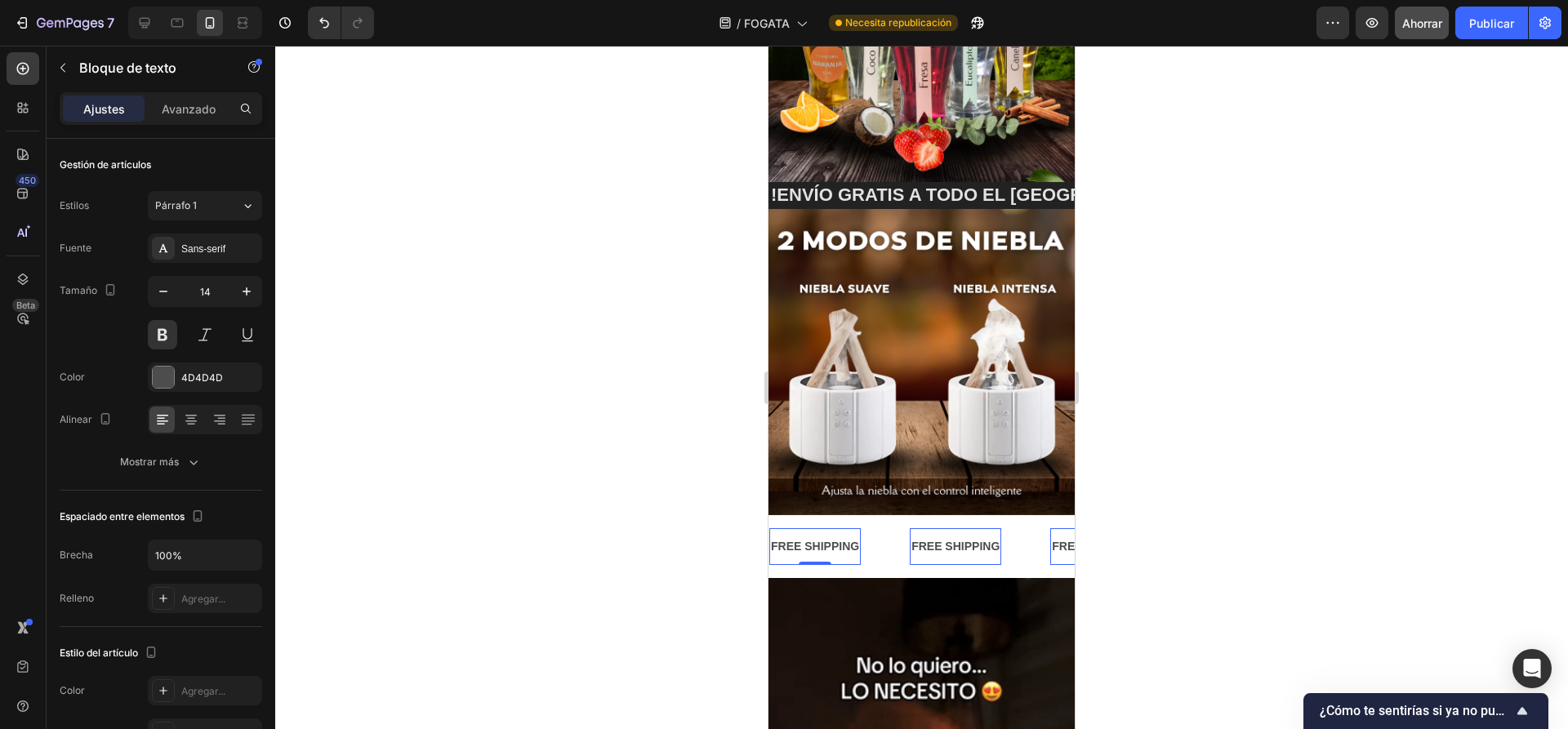
click at [831, 534] on div "FREE SHIPPING" at bounding box center [815, 546] width 92 height 24
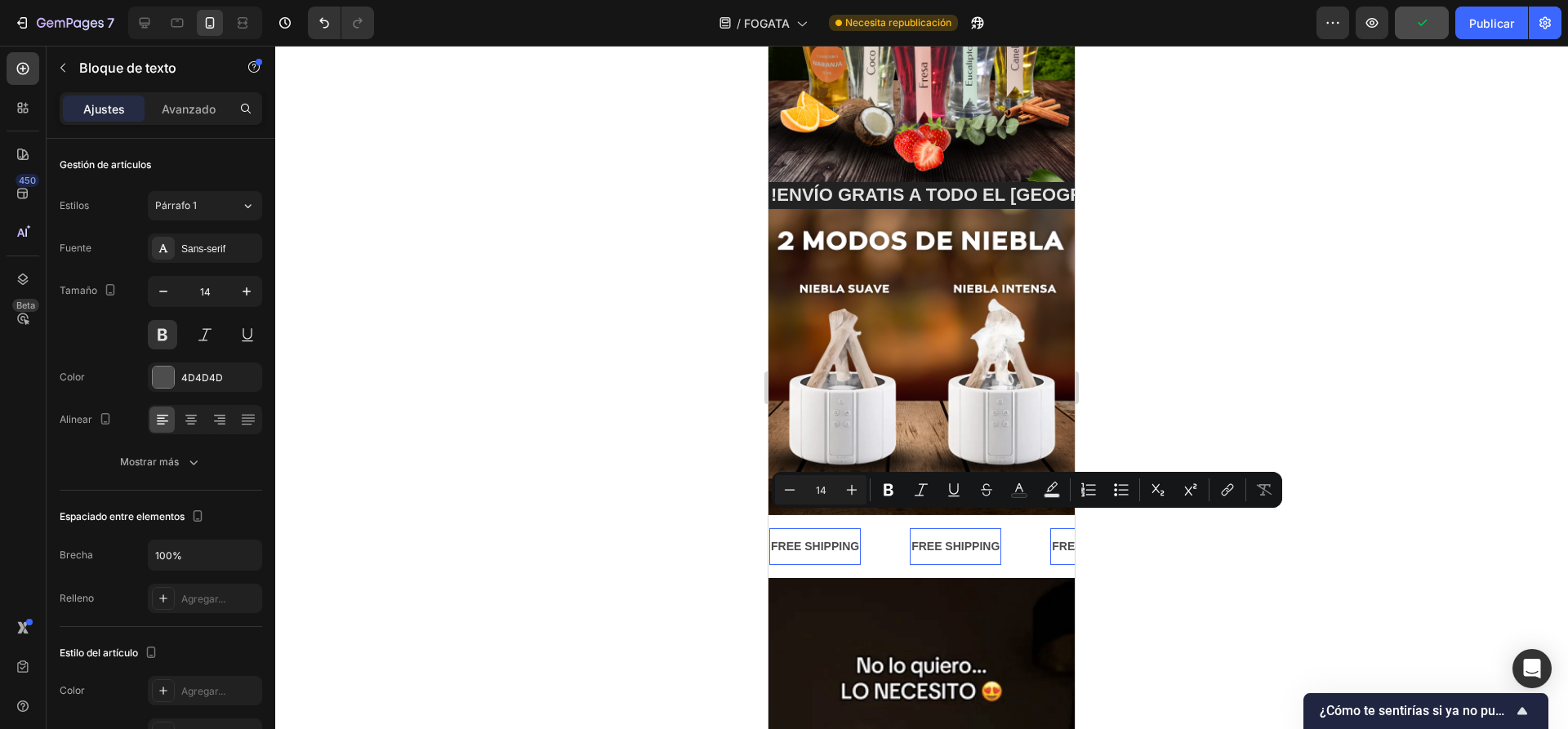
click at [831, 536] on p "FREE SHIPPING" at bounding box center [815, 546] width 88 height 20
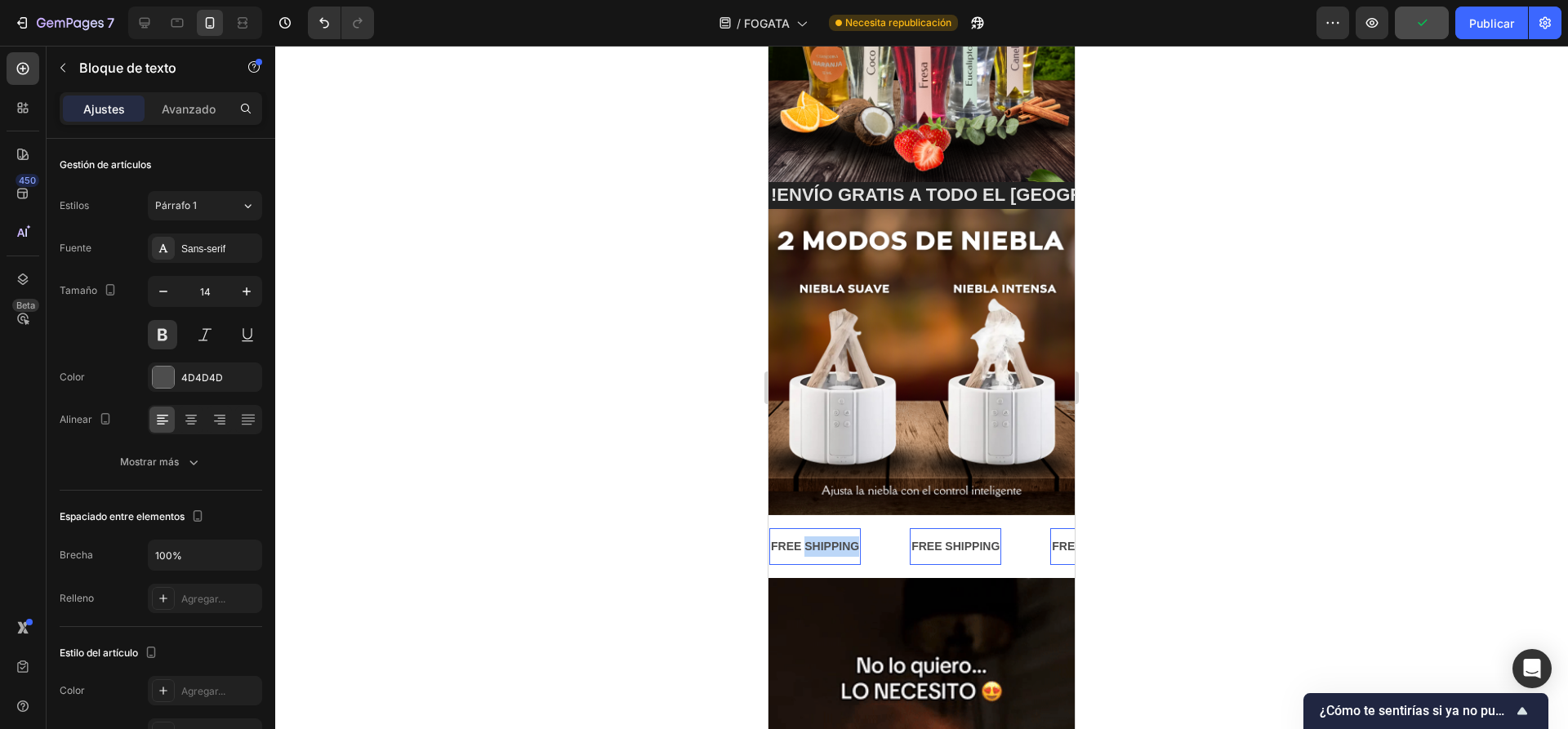
click at [831, 536] on p "FREE SHIPPING" at bounding box center [815, 546] width 88 height 20
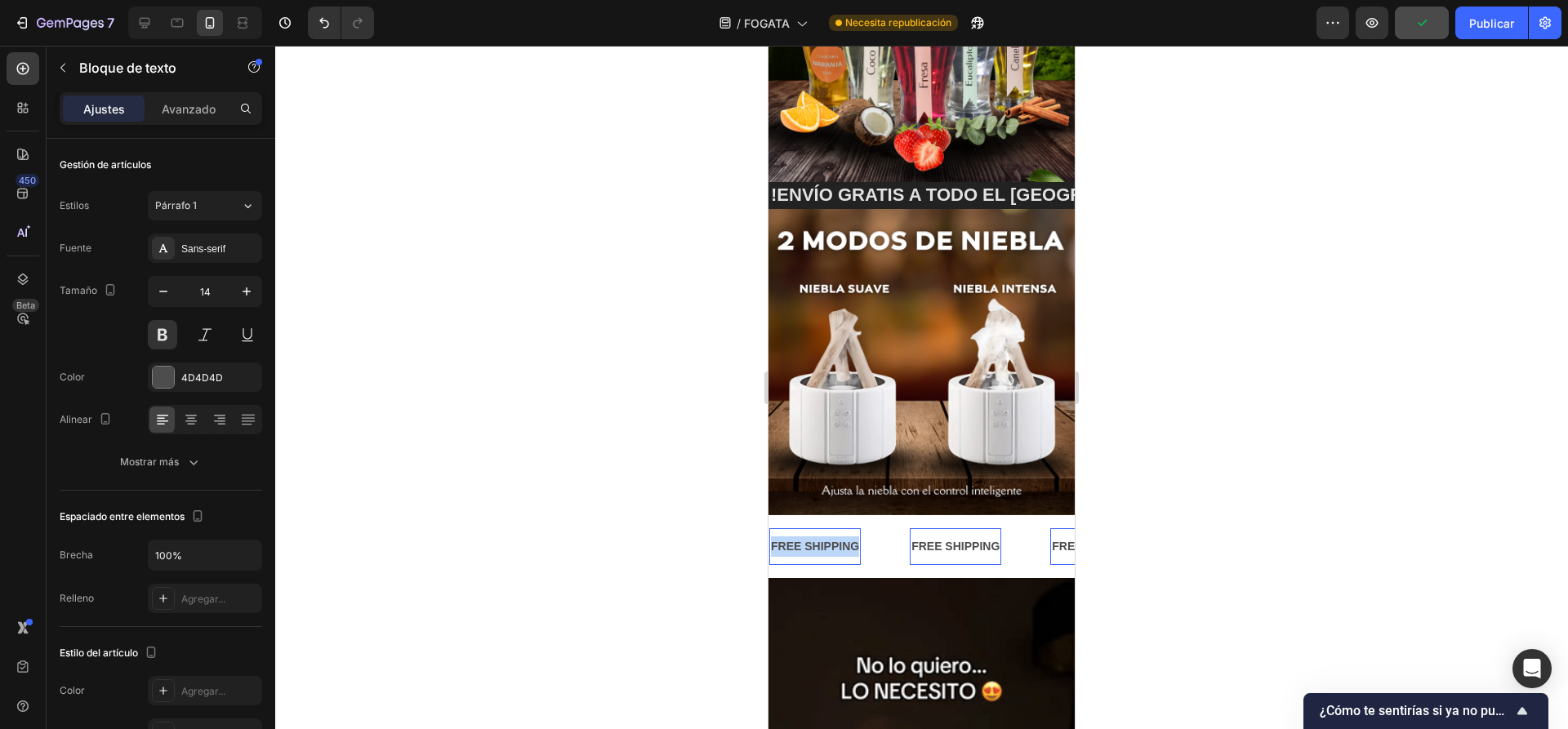
click at [831, 536] on p "FREE SHIPPING" at bounding box center [815, 546] width 88 height 20
click at [1036, 186] on p "!ENVÍO GRATIS A TODO EL PERÚ!" at bounding box center [989, 195] width 437 height 24
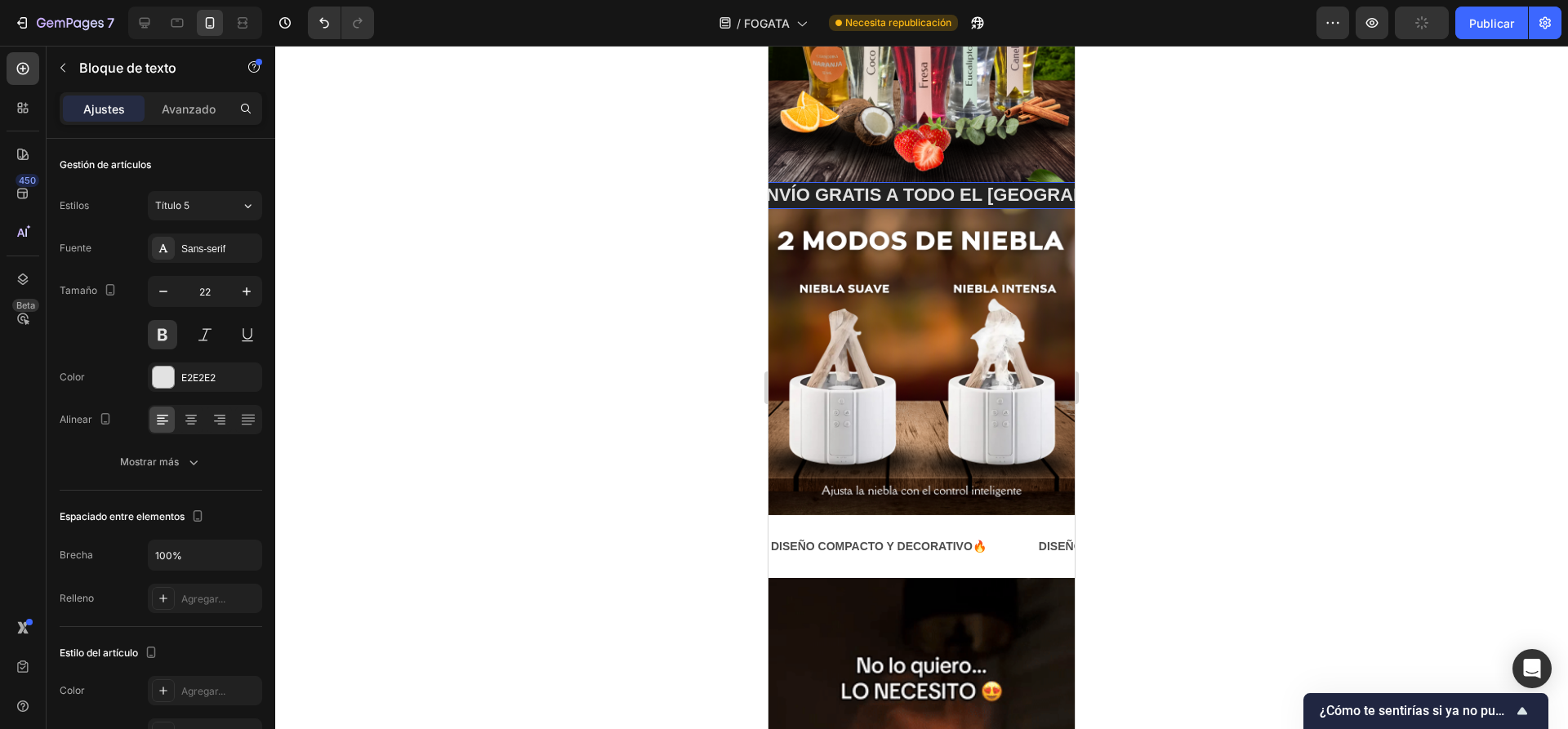
scroll to position [0, 28]
click at [634, 330] on div at bounding box center [921, 387] width 1292 height 683
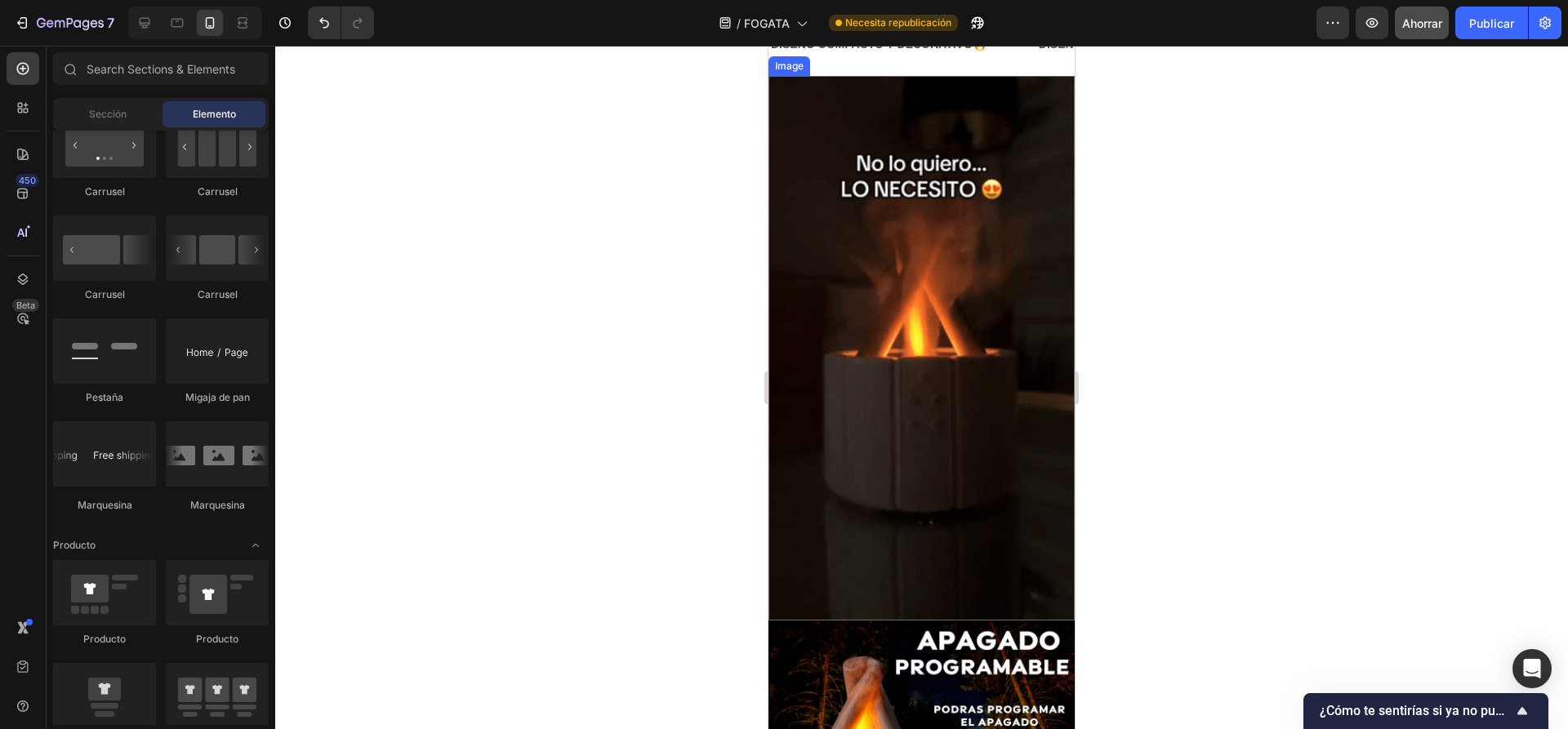
scroll to position [735, 0]
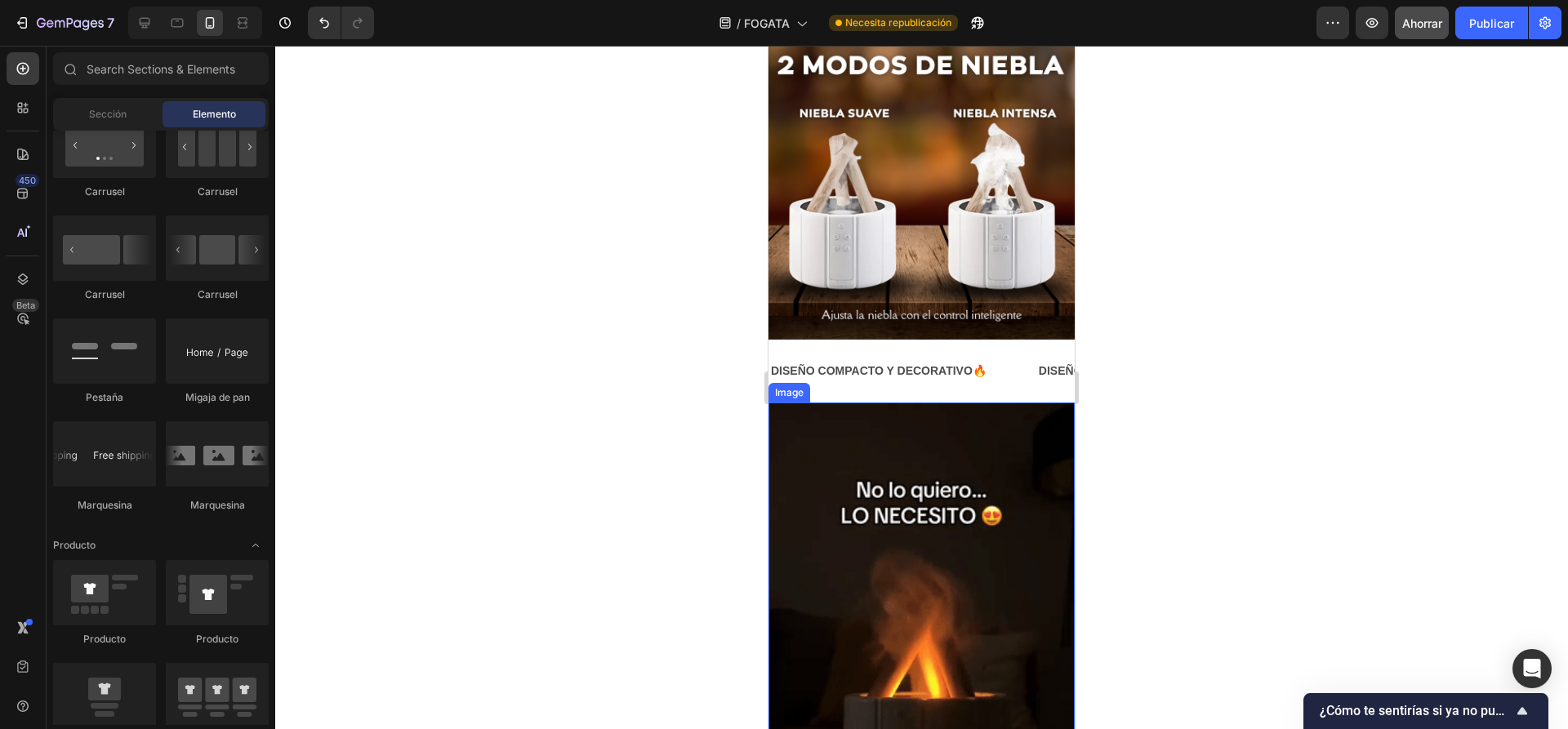
click at [918, 382] on div "DISEÑO COMPACTO Y DECORATIVO🔥 Text Block DISEÑO COMPACTO Y DECORATIVO🔥 Text Blo…" at bounding box center [921, 370] width 307 height 63
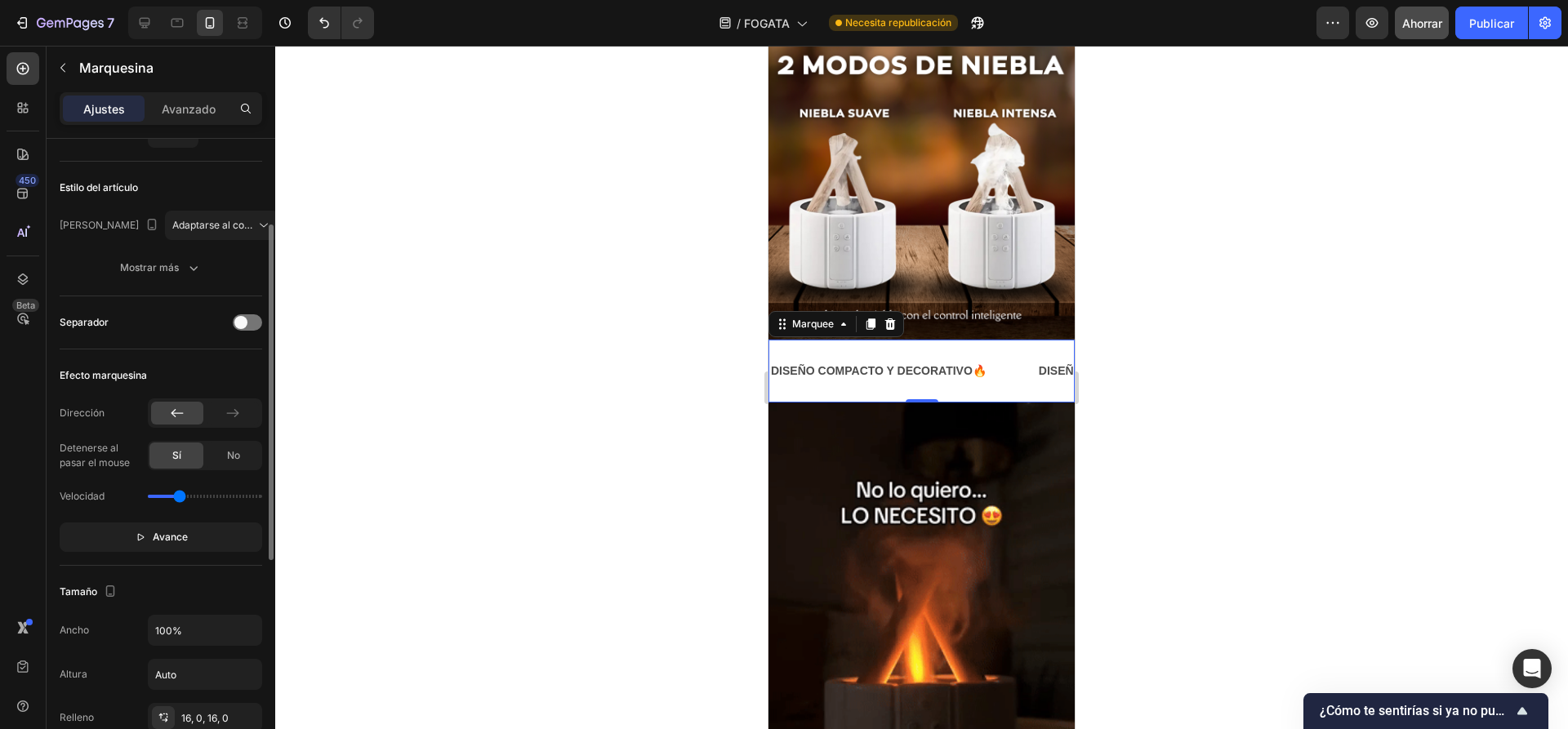
scroll to position [0, 0]
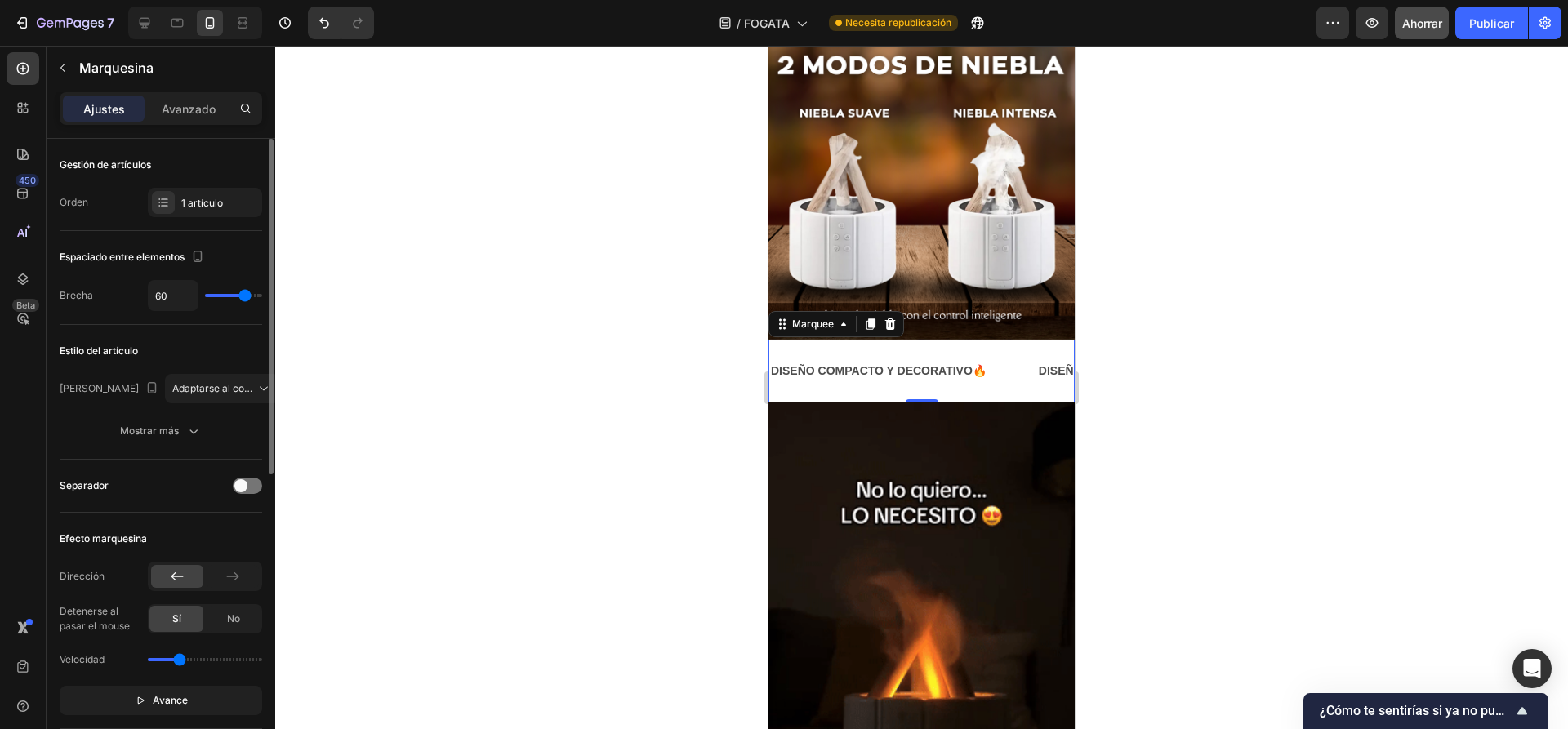
click at [807, 385] on div "Image" at bounding box center [790, 392] width 43 height 20
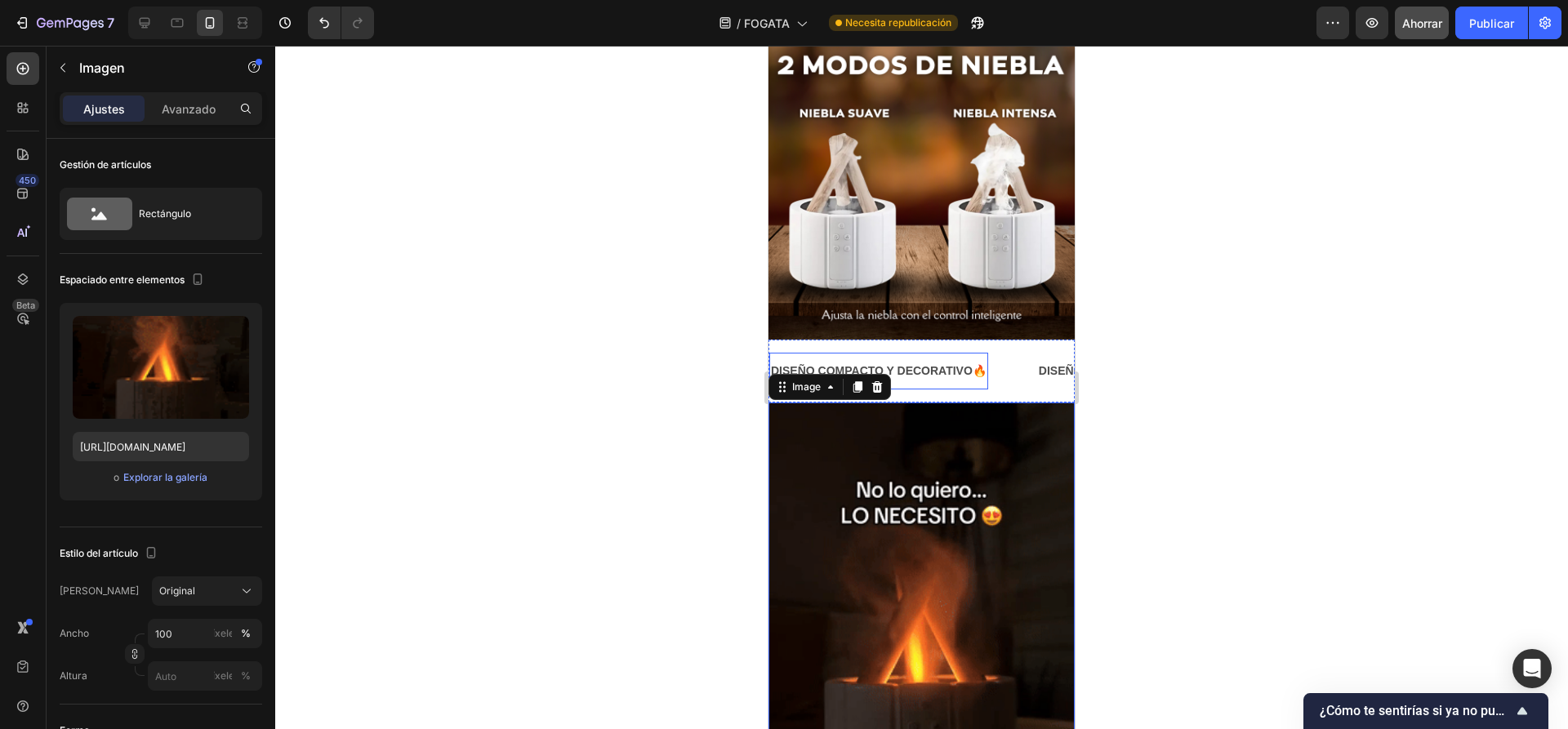
click at [927, 373] on div "DISEÑO COMPACTO Y DECORATIVO🔥 Text Block" at bounding box center [879, 370] width 219 height 37
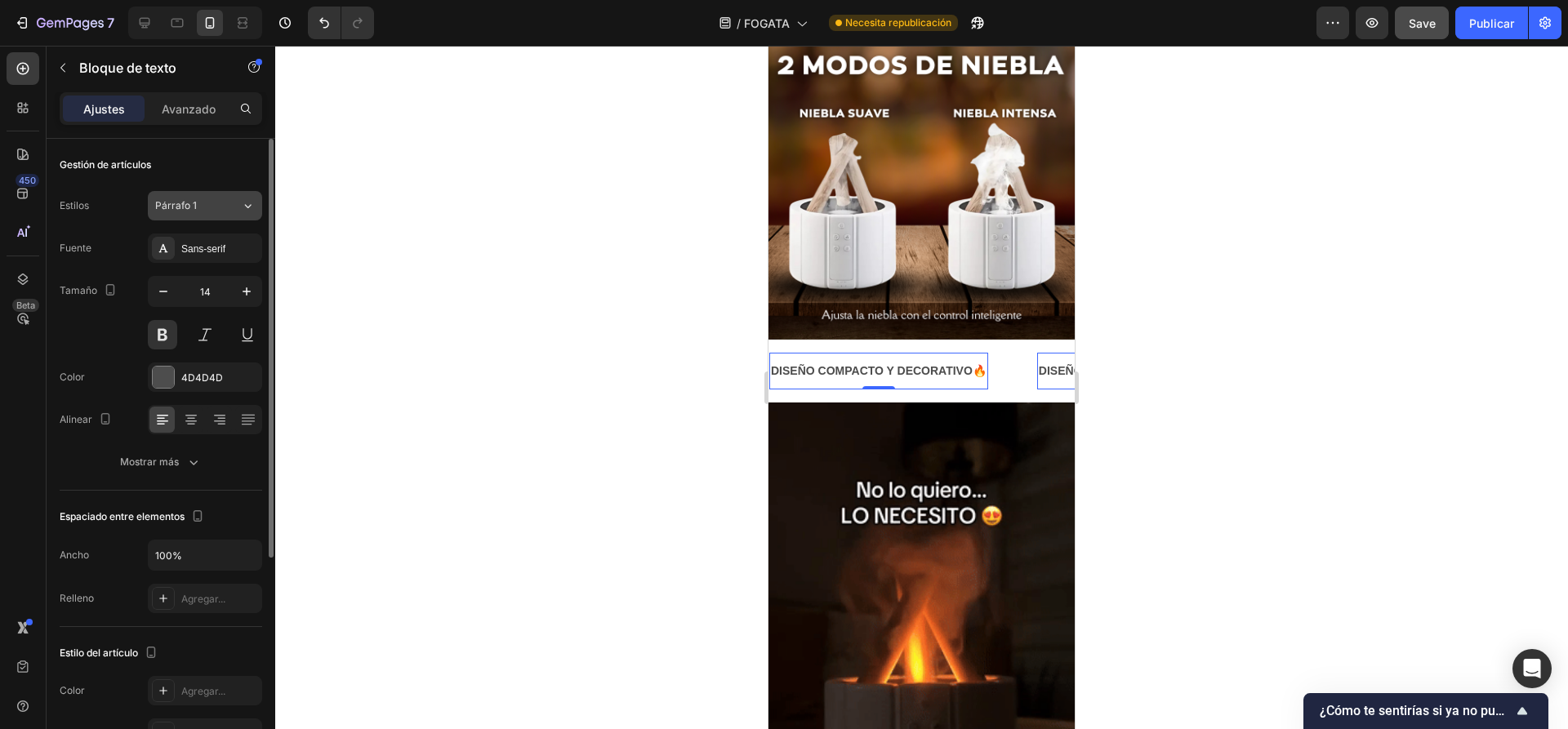
click at [197, 211] on div "Párrafo 1" at bounding box center [188, 206] width 66 height 15
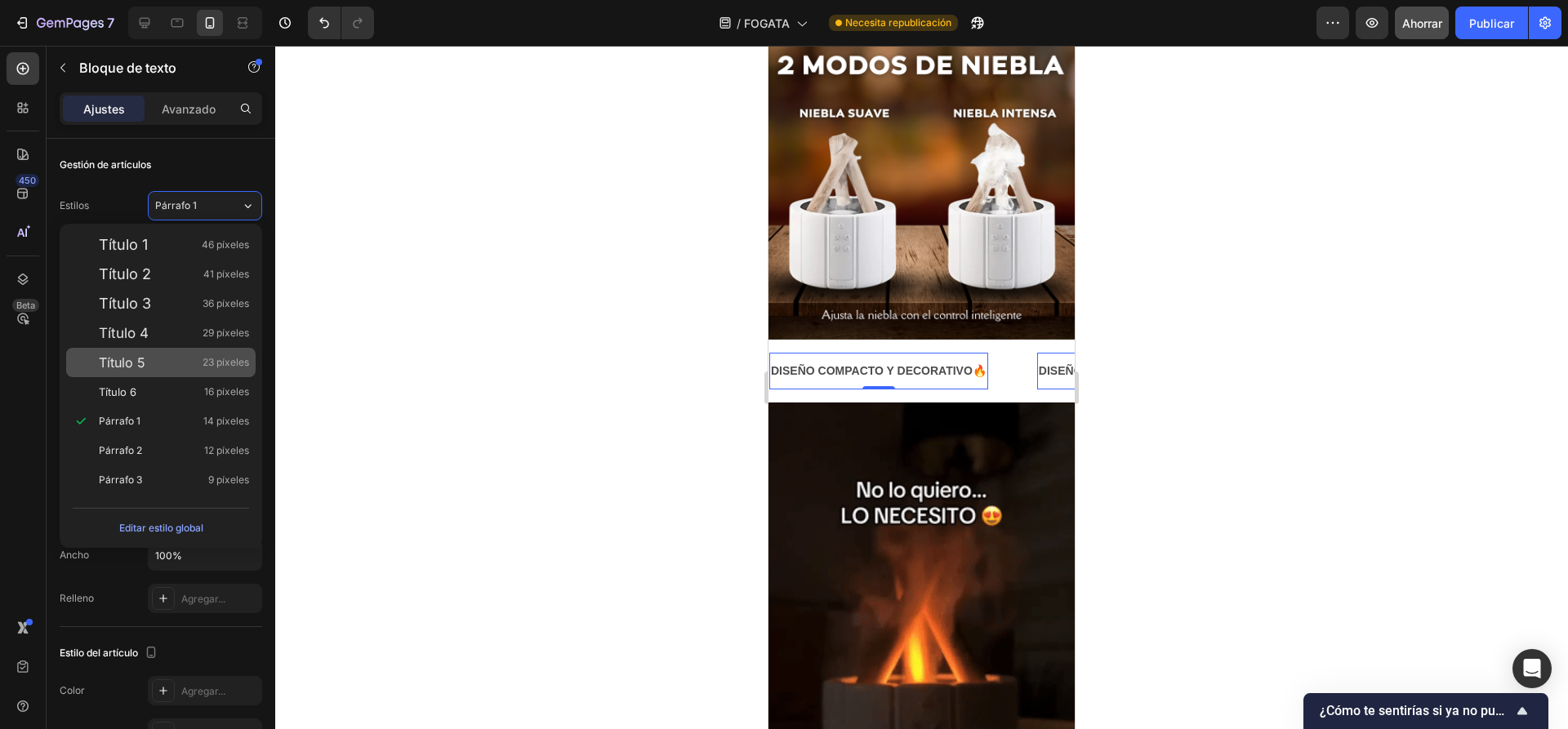
click at [155, 356] on div "Título 5 23 píxeles" at bounding box center [174, 362] width 150 height 16
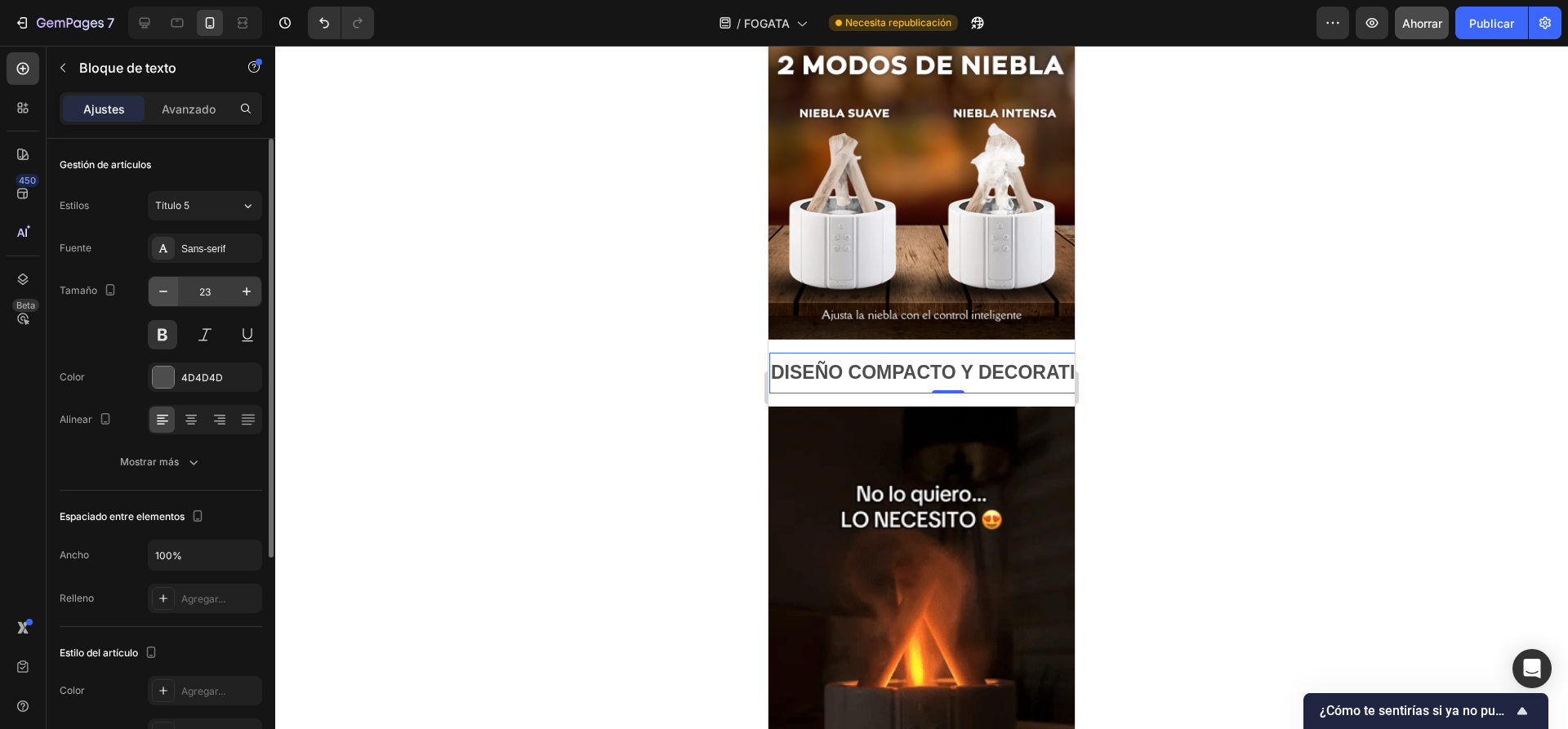
click at [165, 299] on icon "button" at bounding box center [164, 292] width 16 height 16
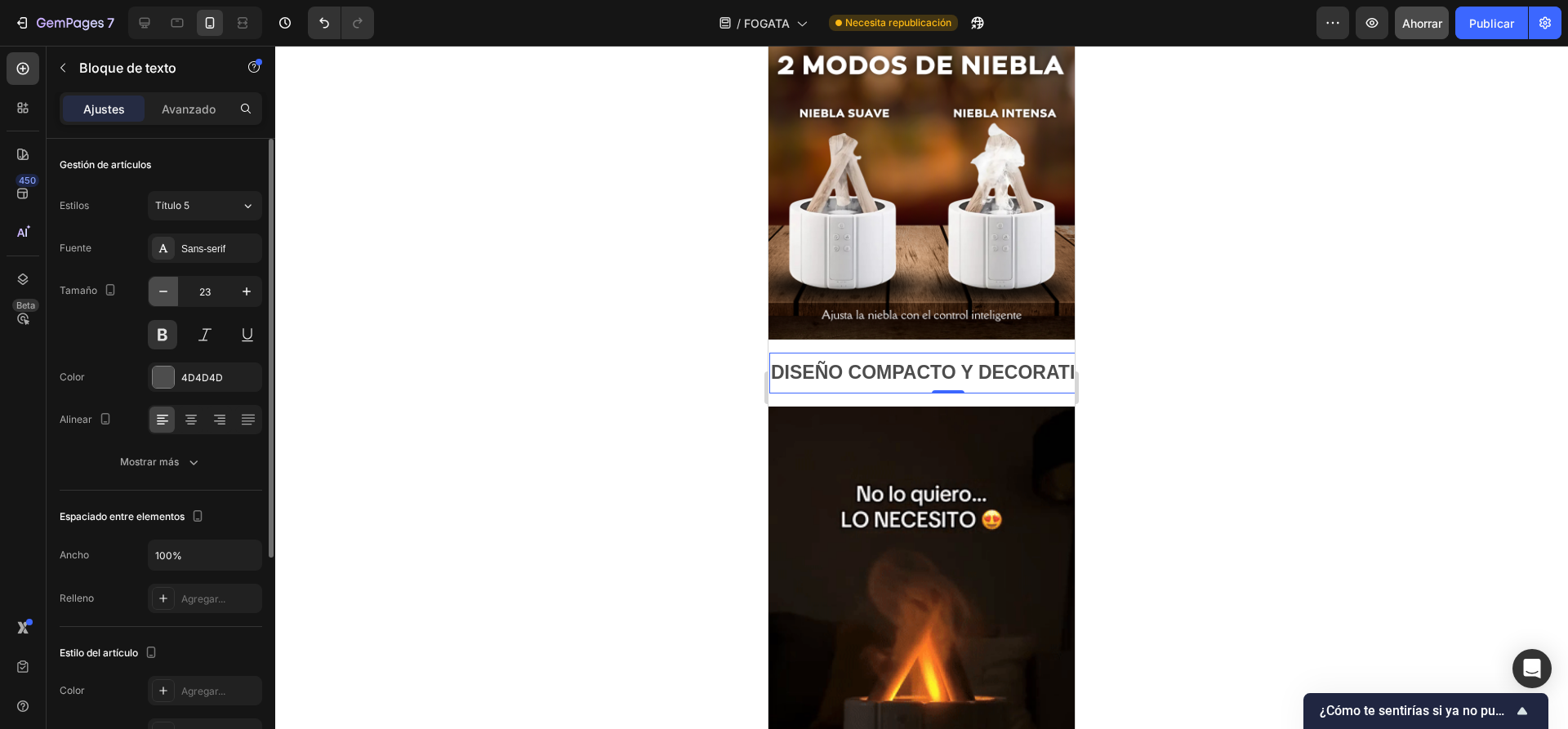
type input "22"
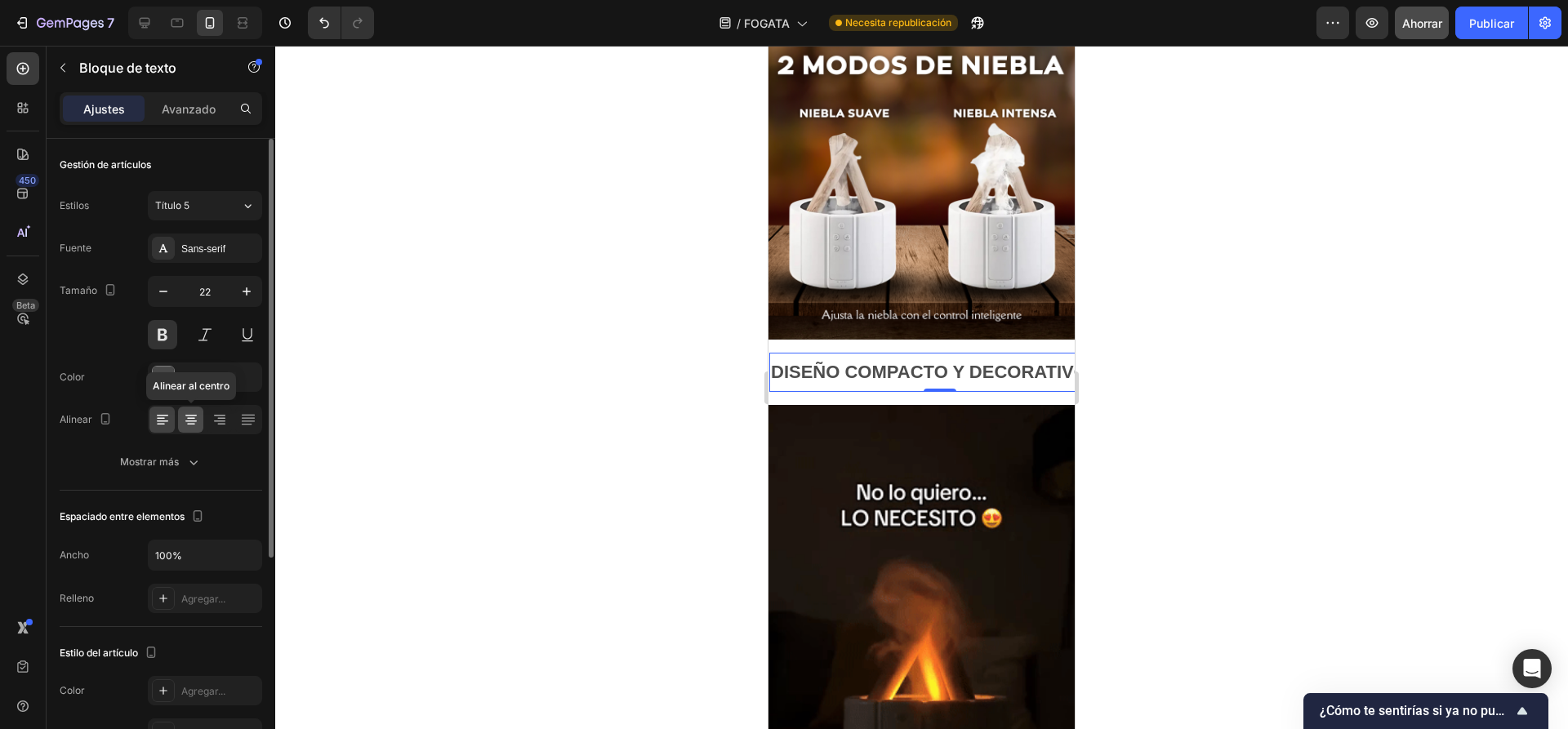
click at [187, 420] on icon at bounding box center [191, 421] width 11 height 2
click at [201, 118] on div "Avanzado" at bounding box center [189, 109] width 82 height 26
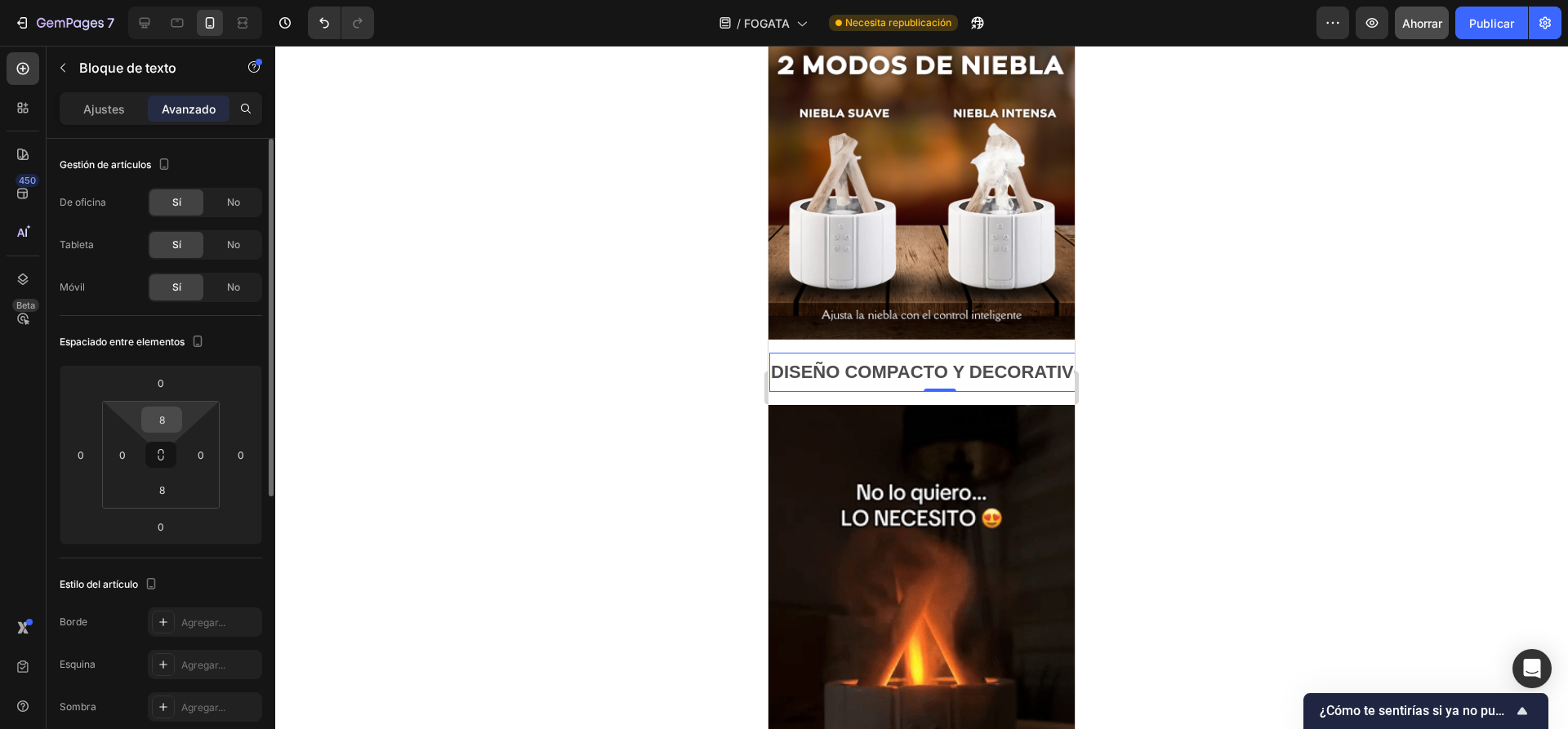
click at [169, 427] on input "8" at bounding box center [162, 419] width 33 height 25
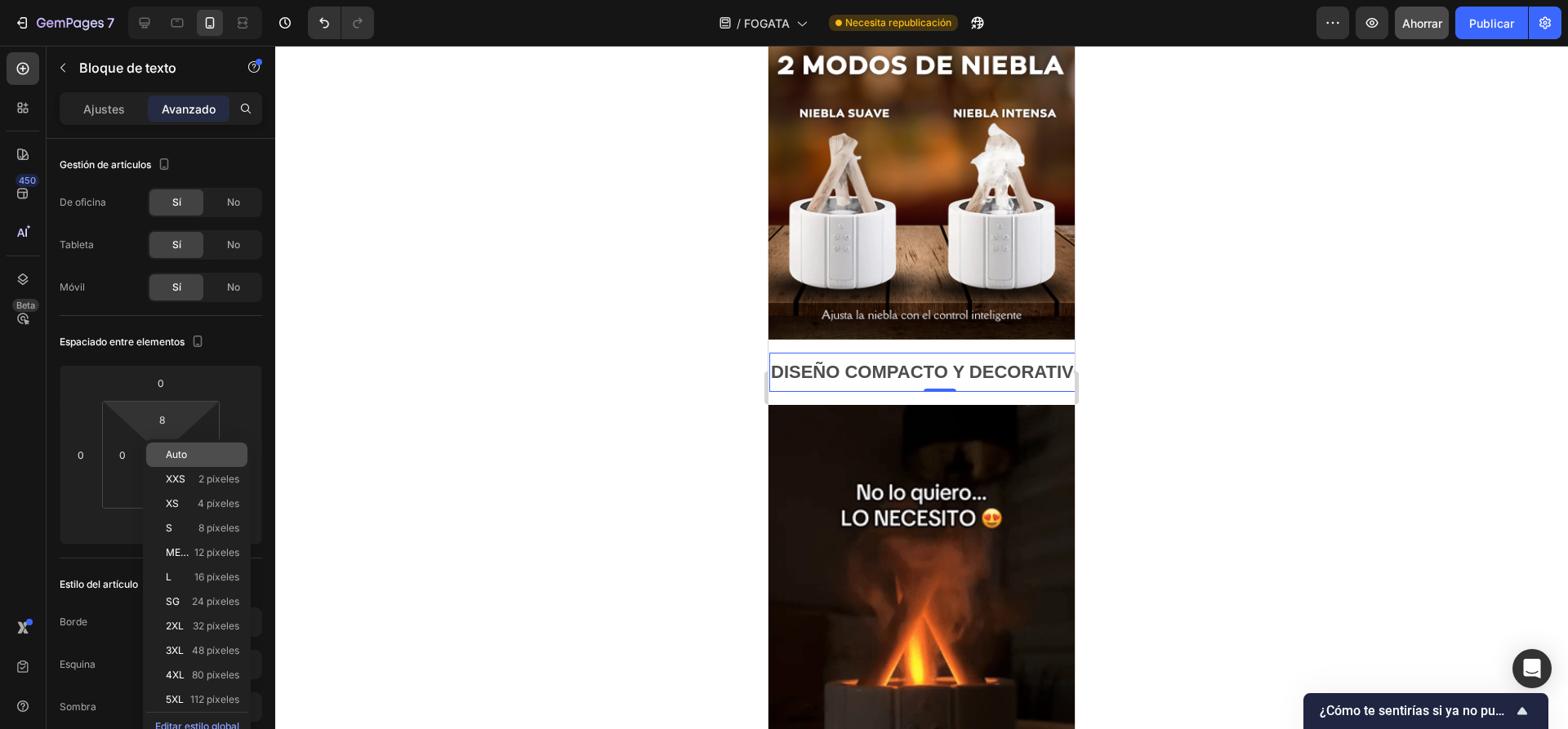
click at [181, 454] on font "Auto" at bounding box center [177, 454] width 21 height 12
type input "Auto"
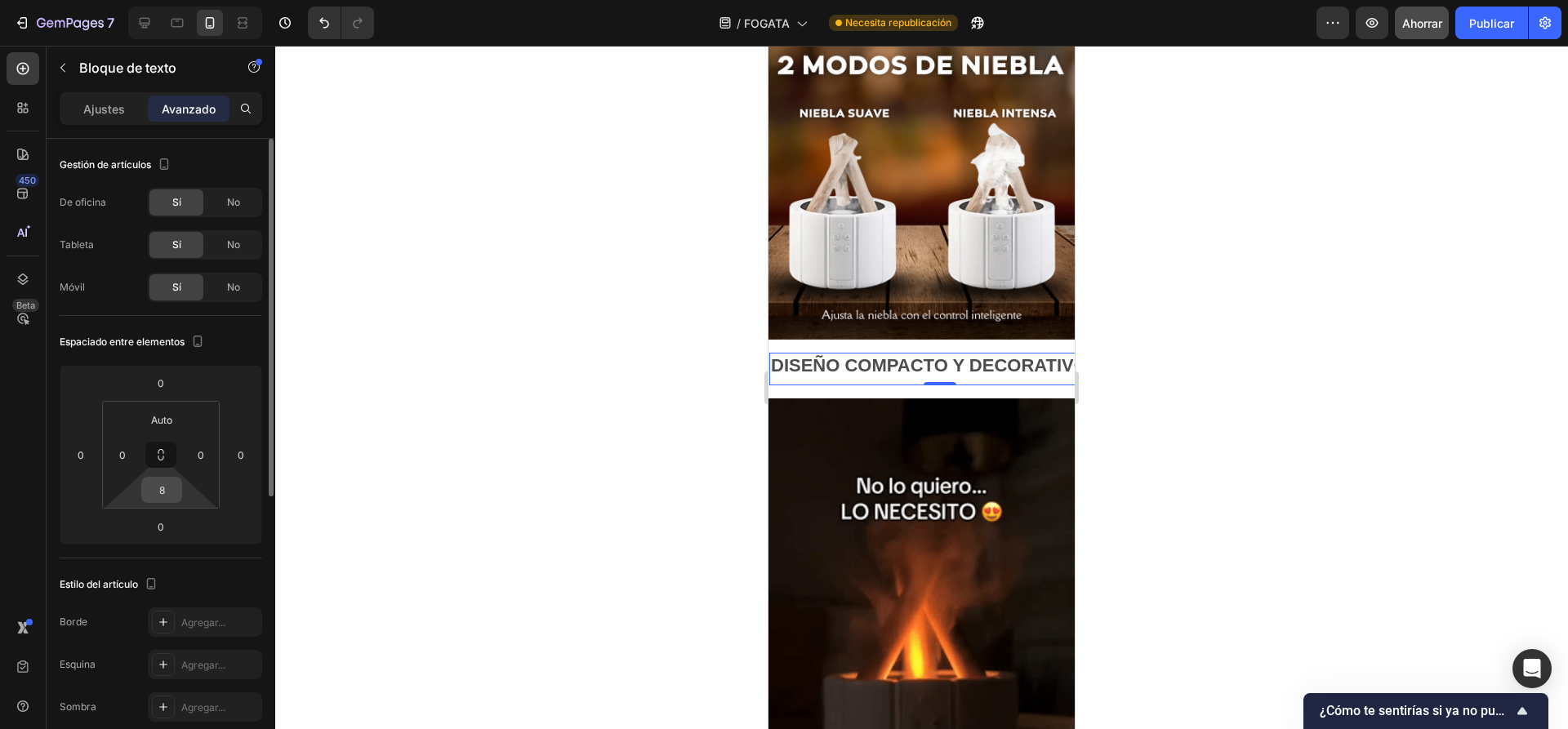
click at [166, 490] on input "8" at bounding box center [162, 490] width 33 height 25
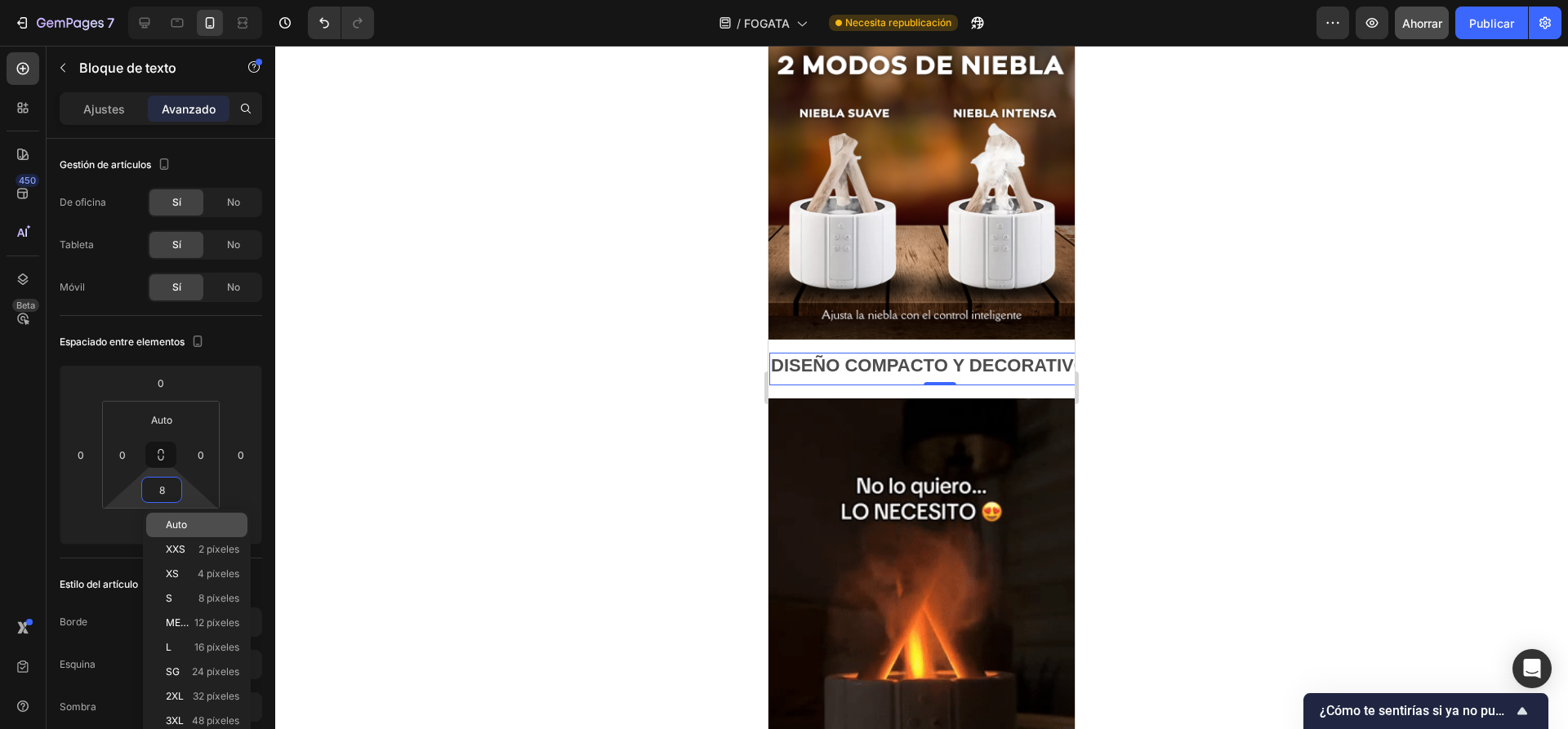
click at [185, 524] on font "Auto" at bounding box center [177, 524] width 21 height 12
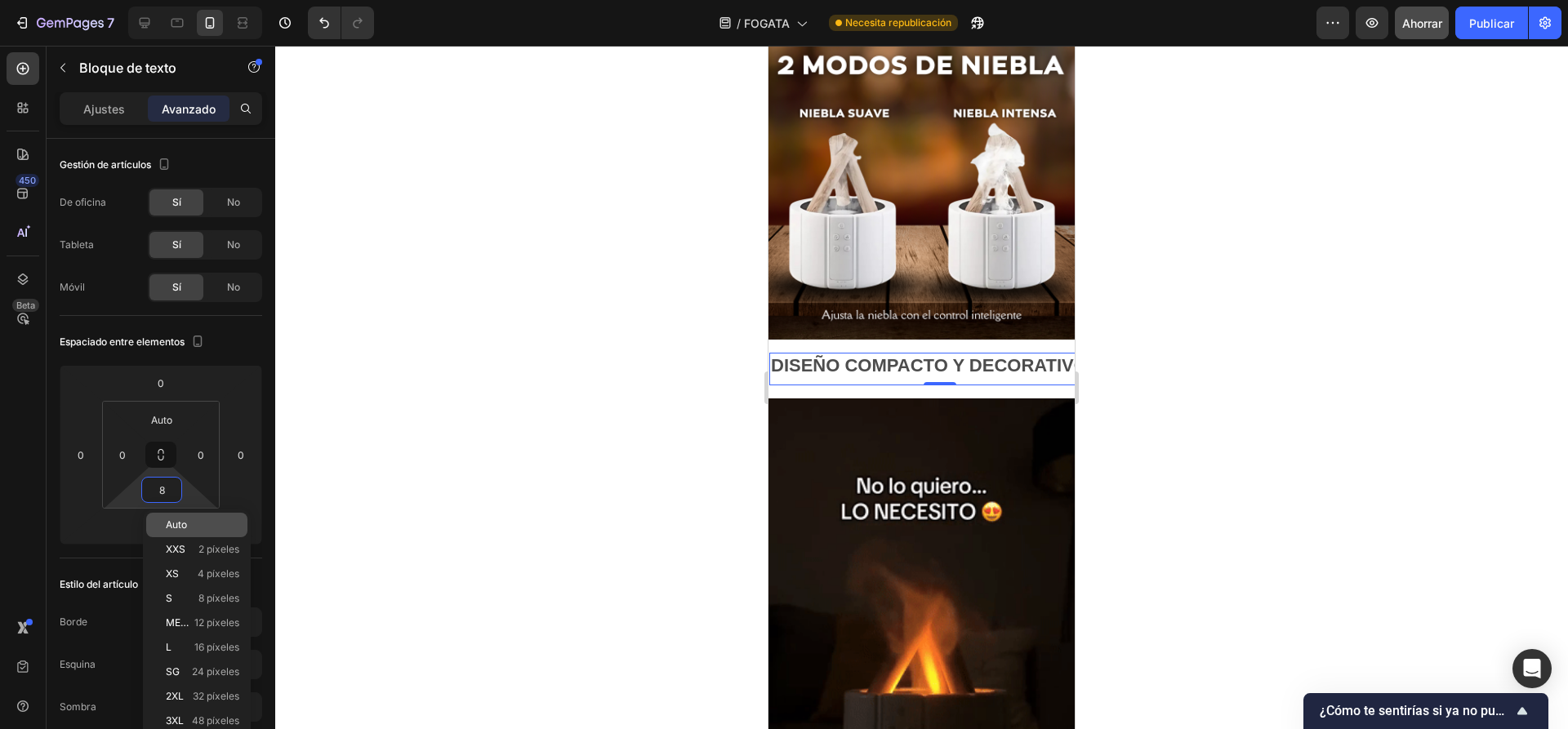
type input "Auto"
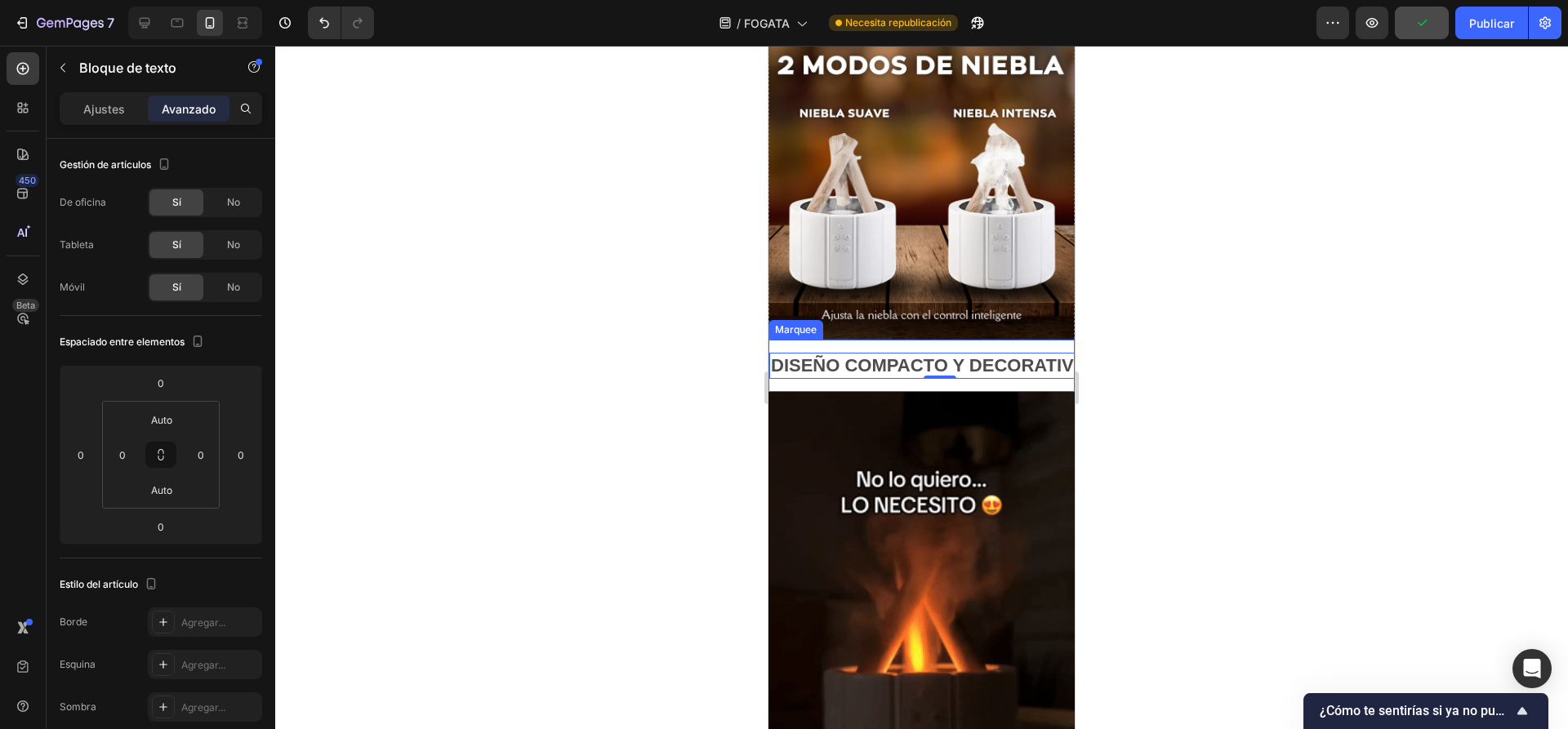
click at [879, 370] on div "DISEÑO COMPACTO Y DECORATIVO🔥 Text Block 0 DISEÑO COMPACTO Y DECORATIVO🔥 Text B…" at bounding box center [921, 365] width 307 height 53
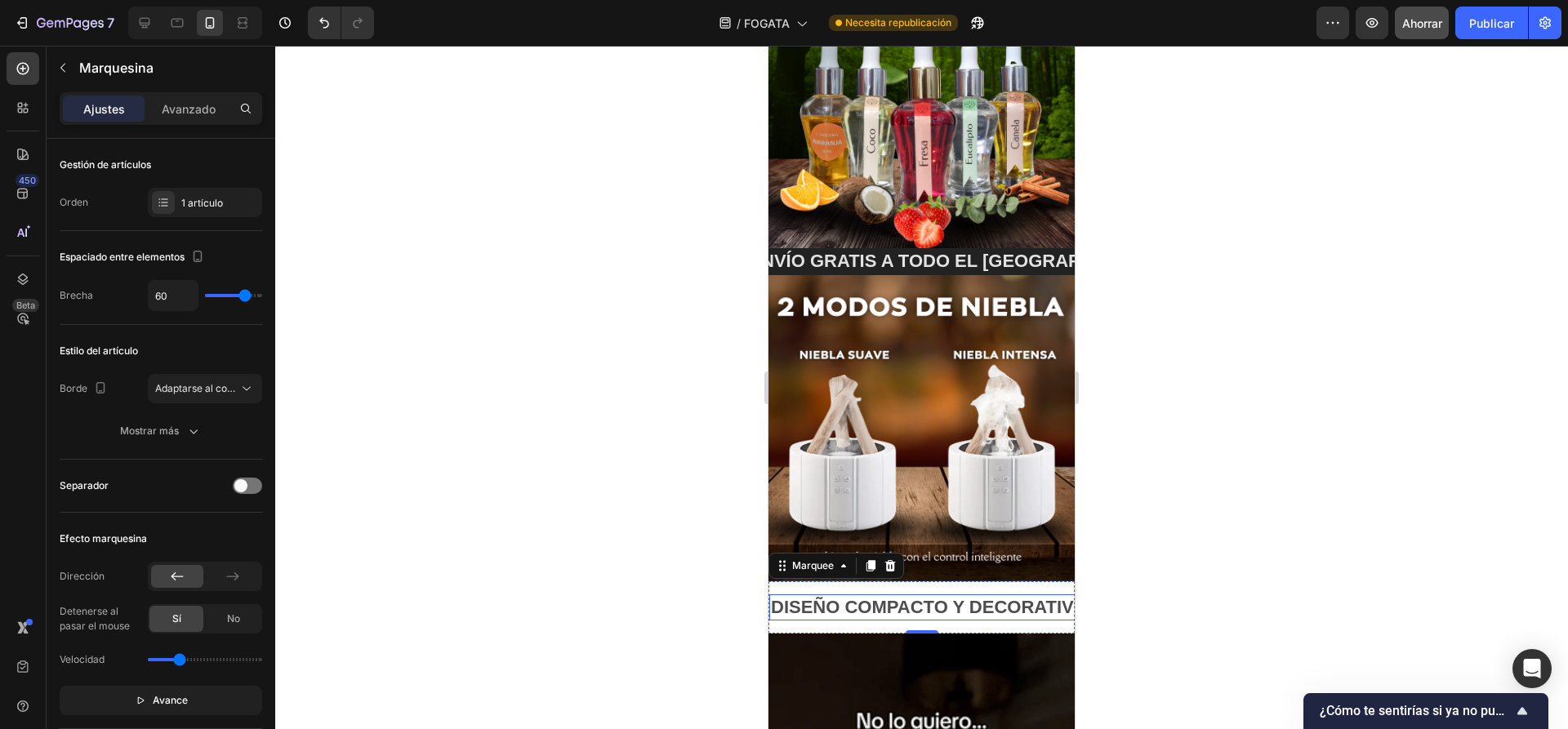
scroll to position [490, 0]
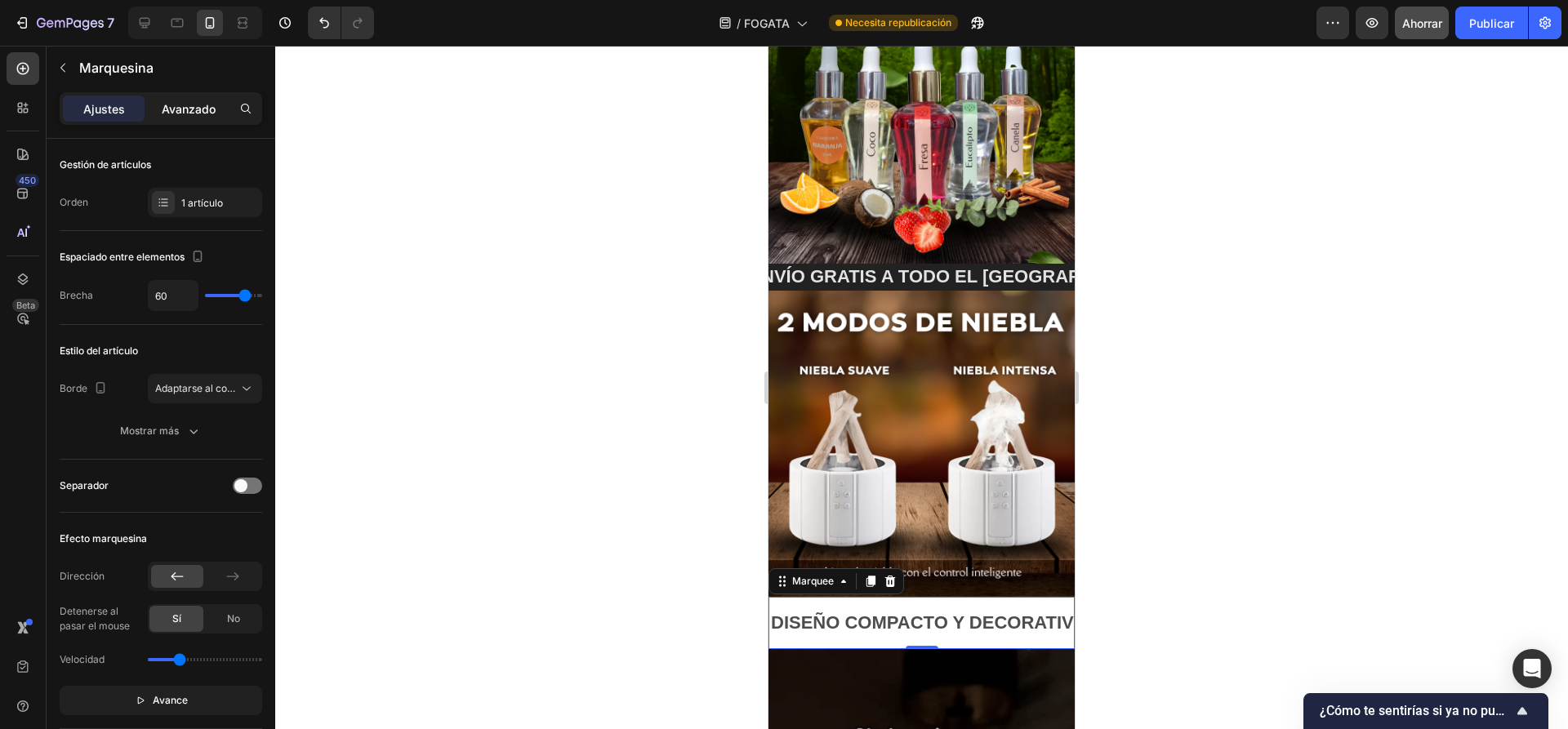
click at [177, 108] on font "Avanzado" at bounding box center [189, 109] width 54 height 14
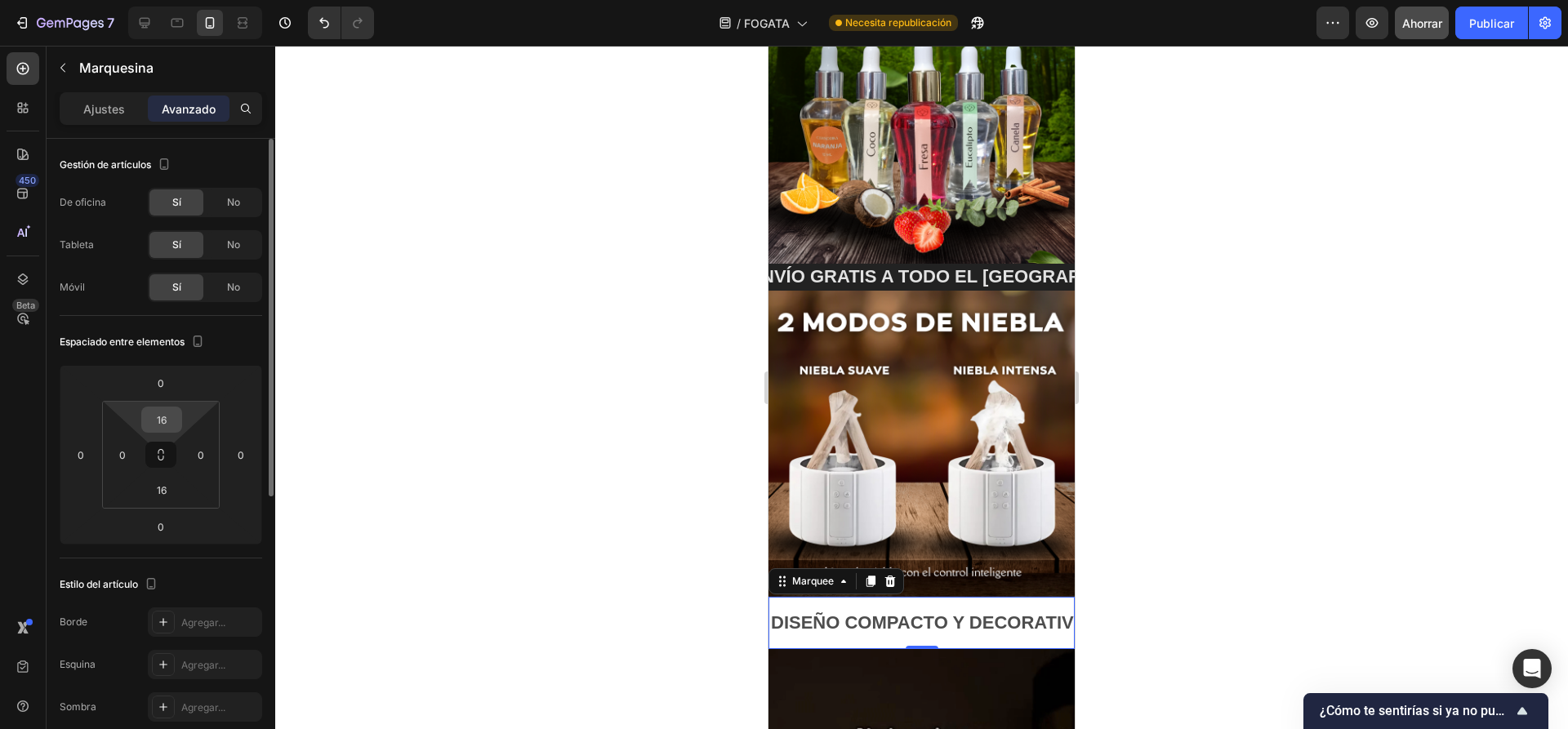
click at [162, 423] on input "16" at bounding box center [162, 419] width 33 height 25
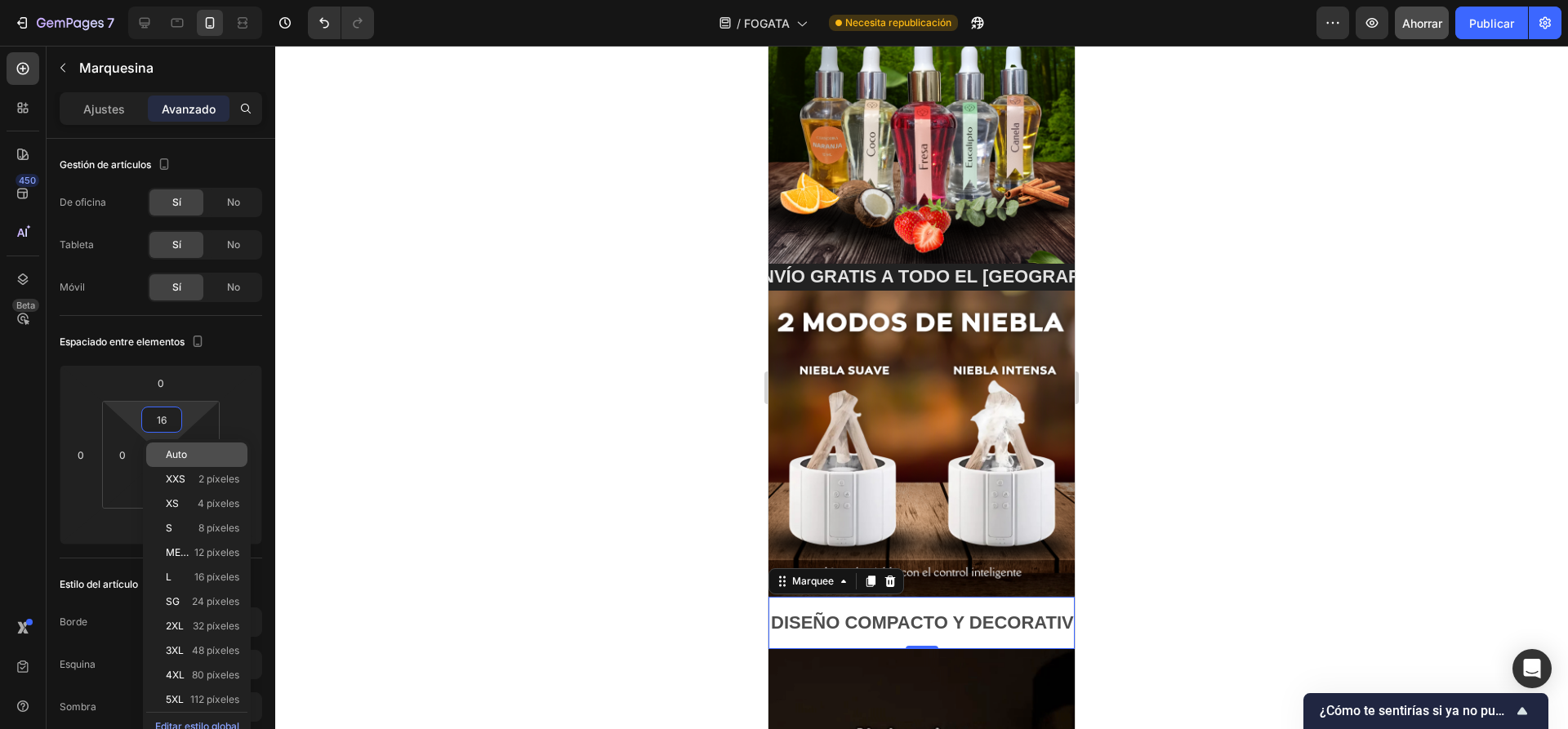
click at [207, 455] on p "Auto" at bounding box center [203, 454] width 74 height 11
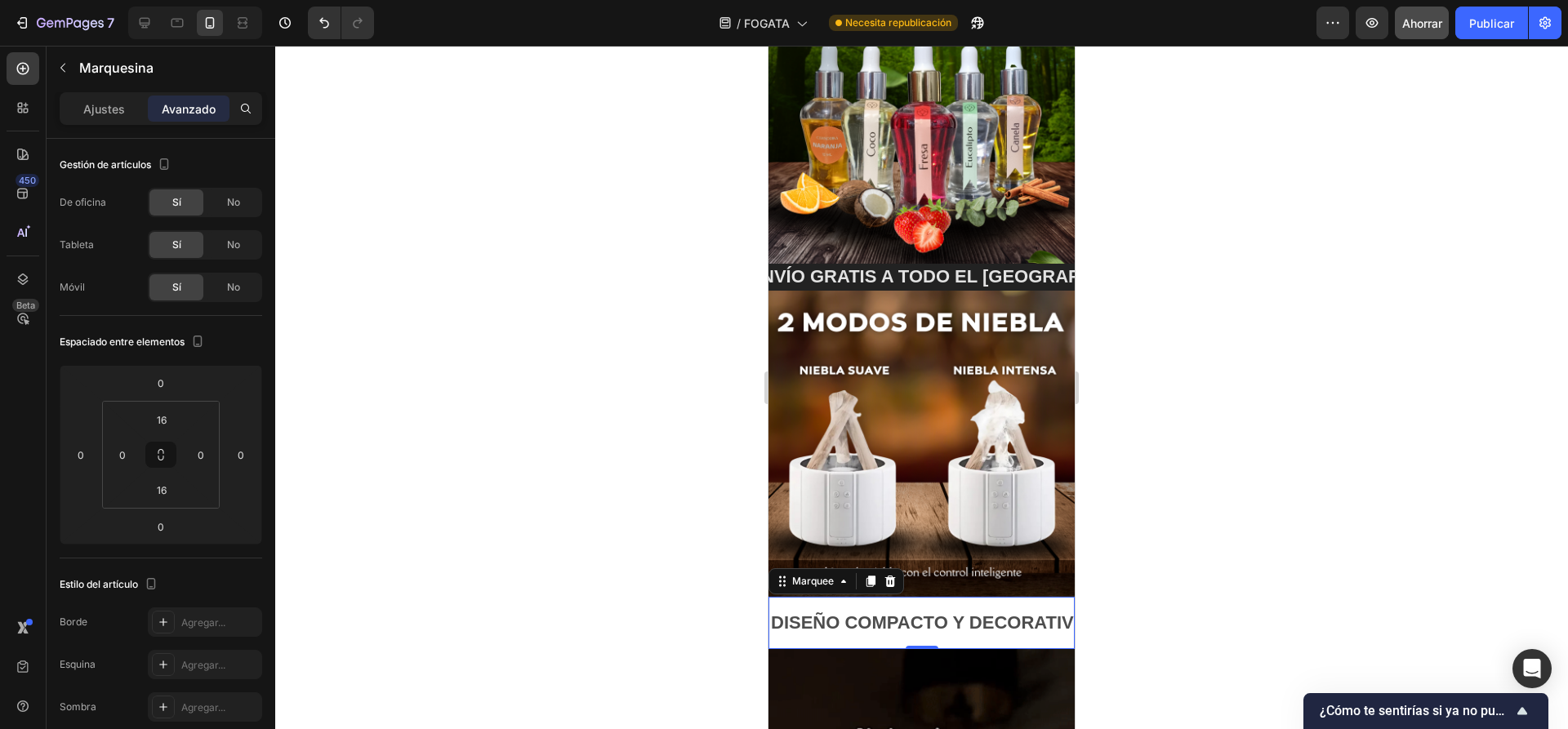
type input "Auto"
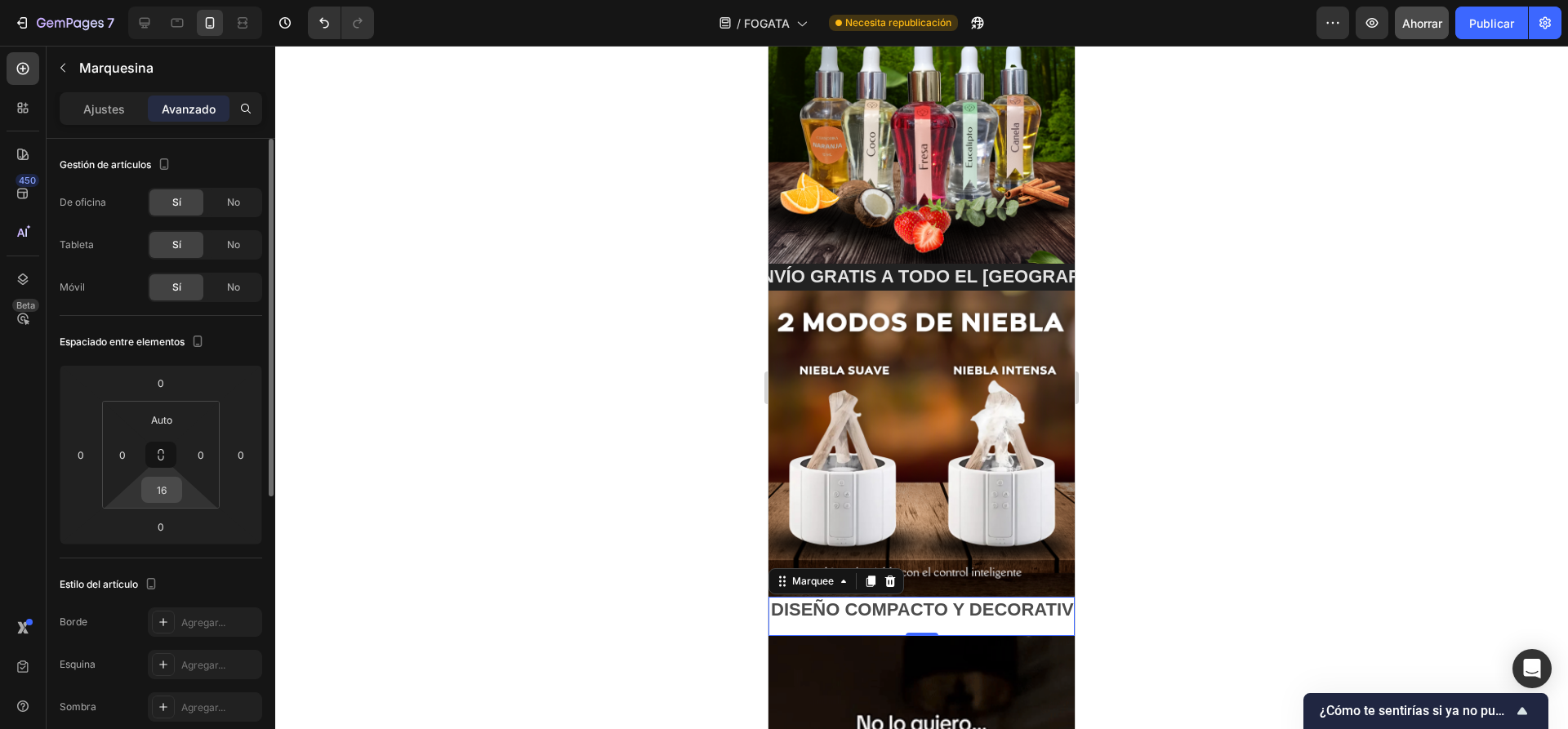
click at [173, 492] on input "16" at bounding box center [162, 490] width 33 height 25
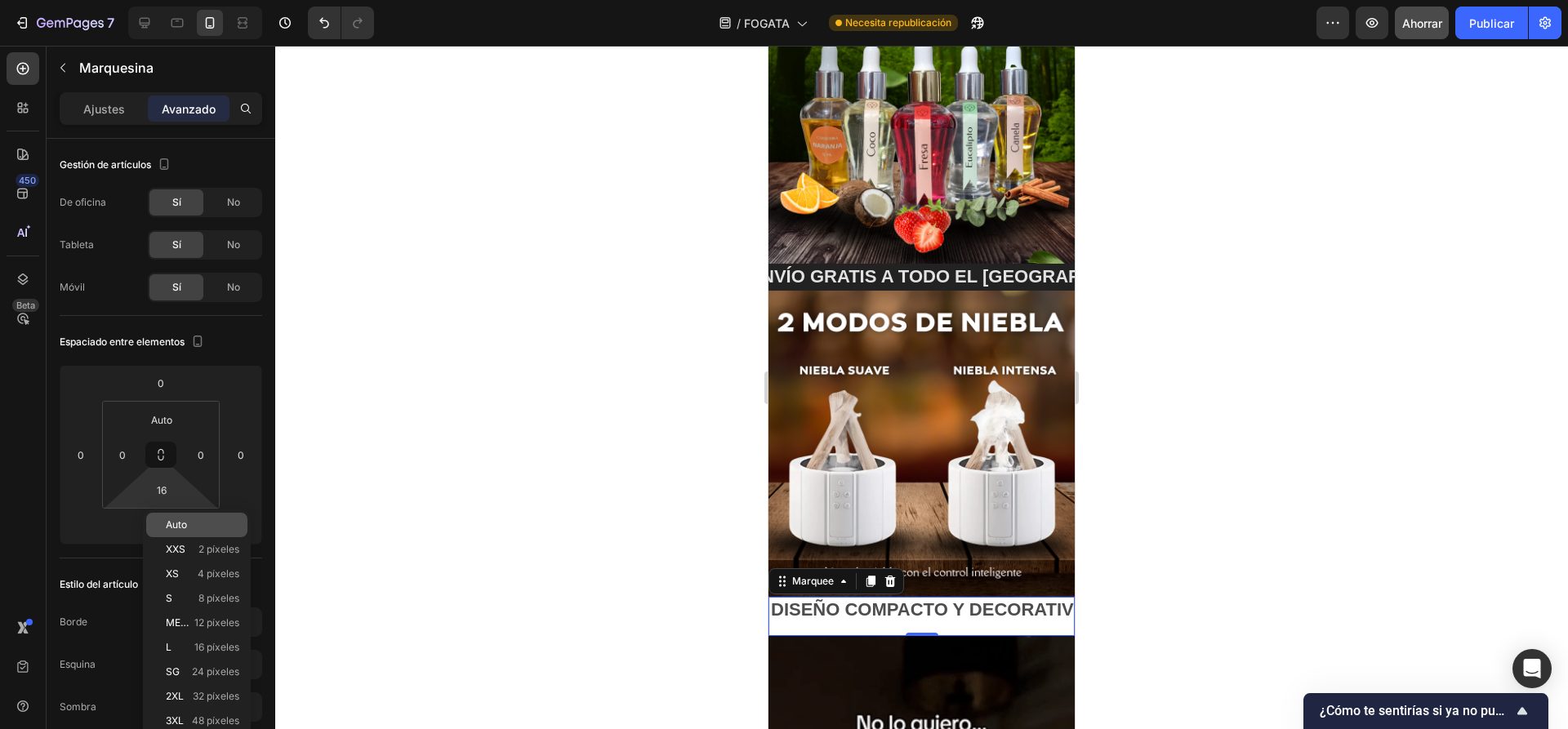
click at [178, 520] on font "Auto" at bounding box center [177, 524] width 21 height 12
type input "Auto"
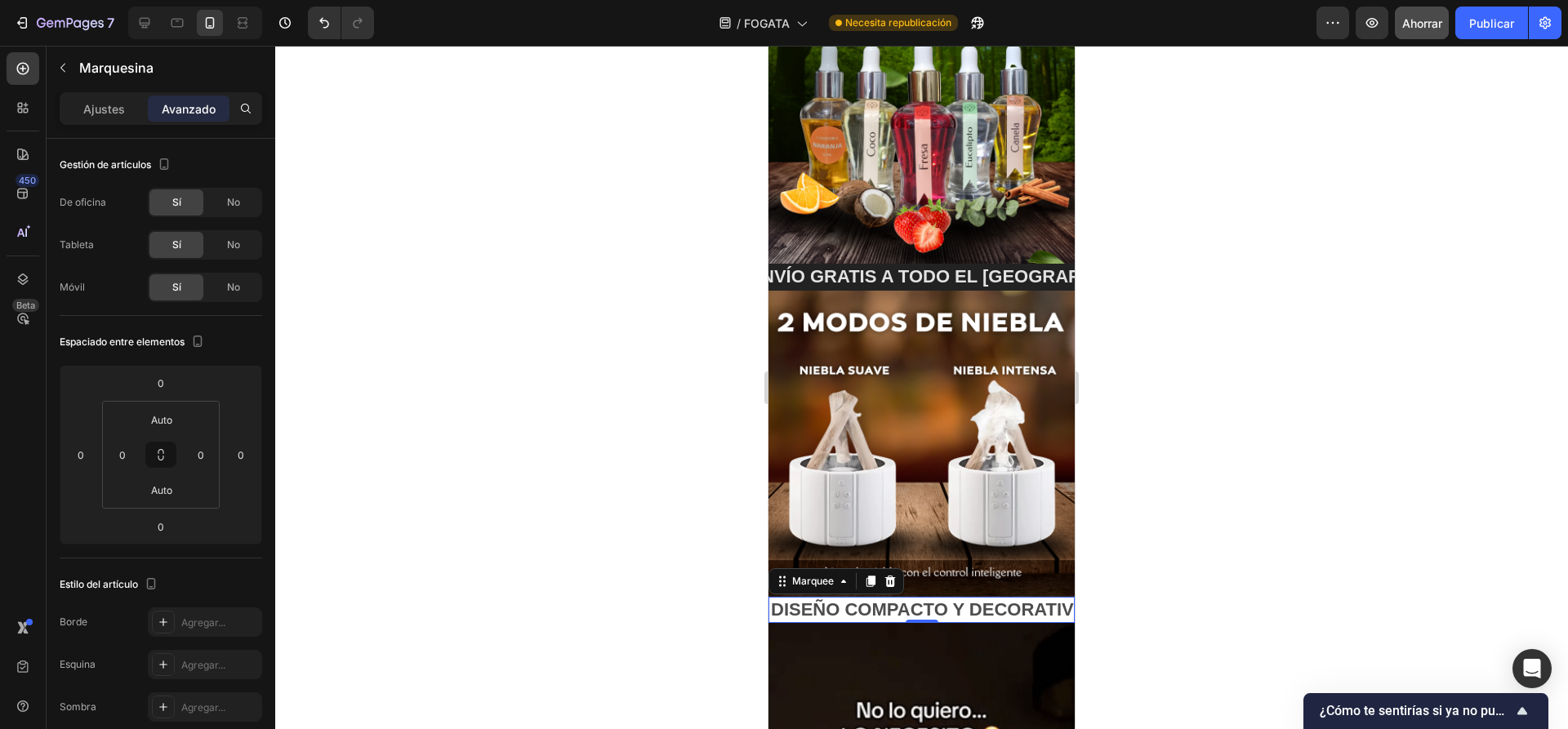
click at [367, 379] on div at bounding box center [921, 387] width 1292 height 683
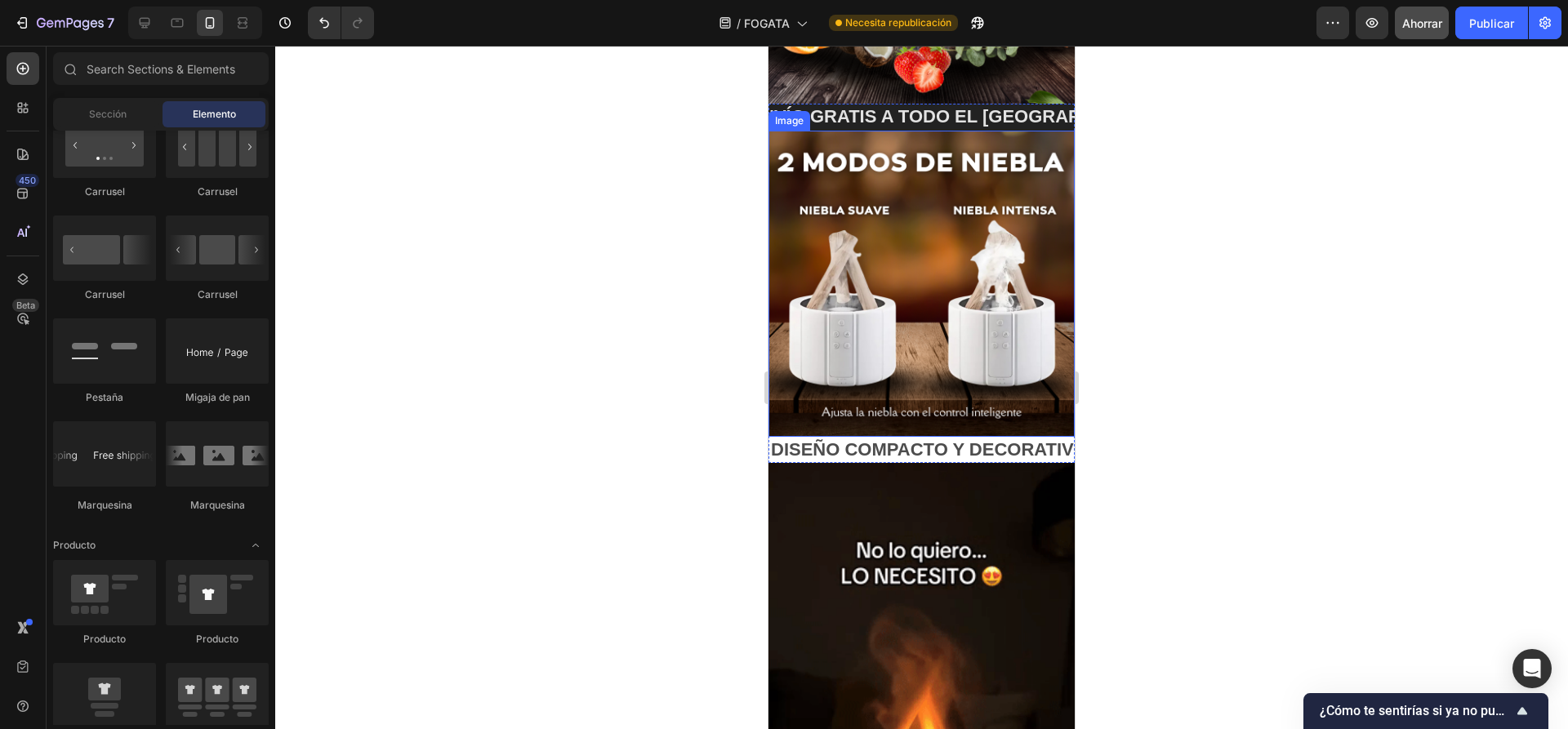
scroll to position [653, 0]
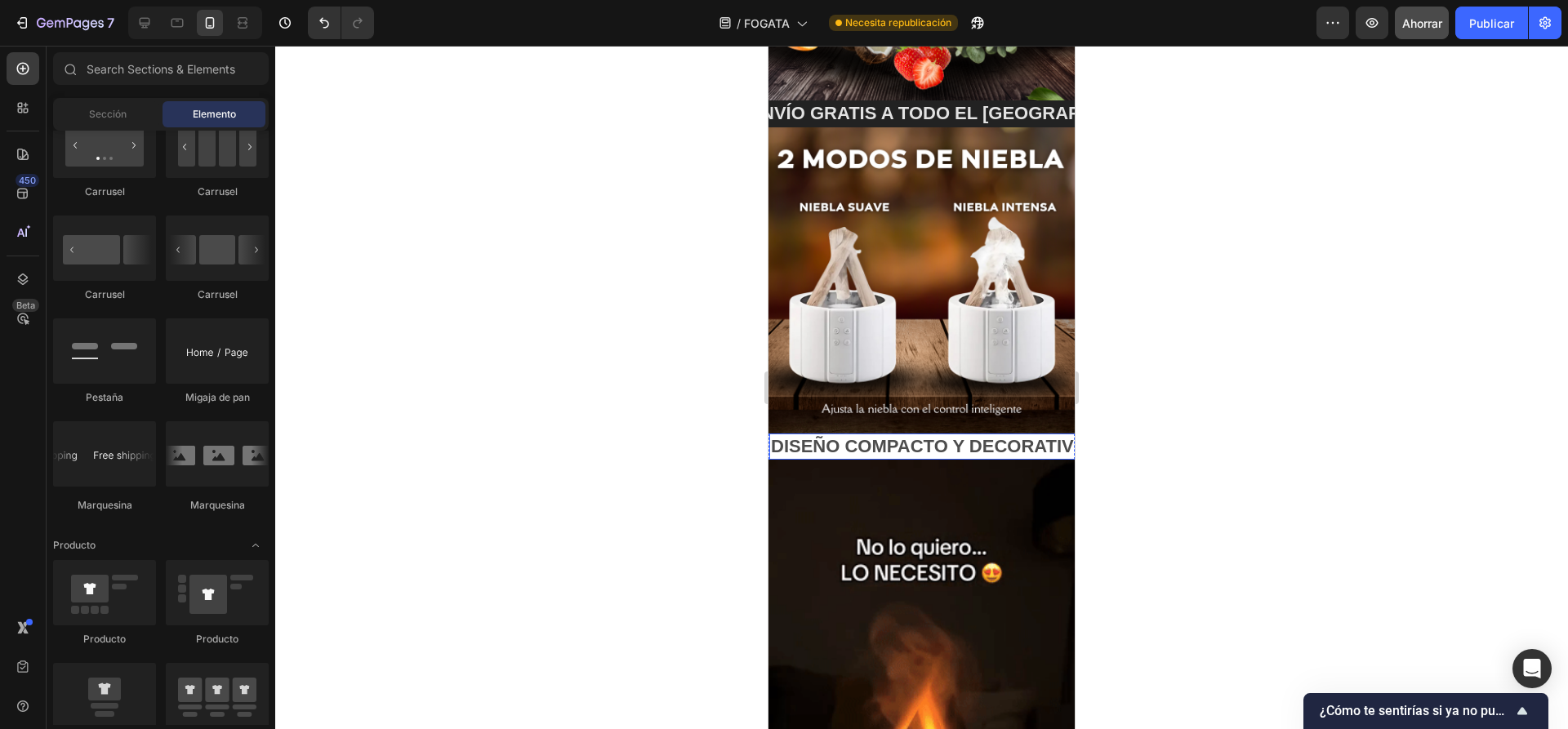
click at [933, 435] on p "DISEÑO COMPACTO Y DECORATIVO🔥" at bounding box center [940, 446] width 338 height 24
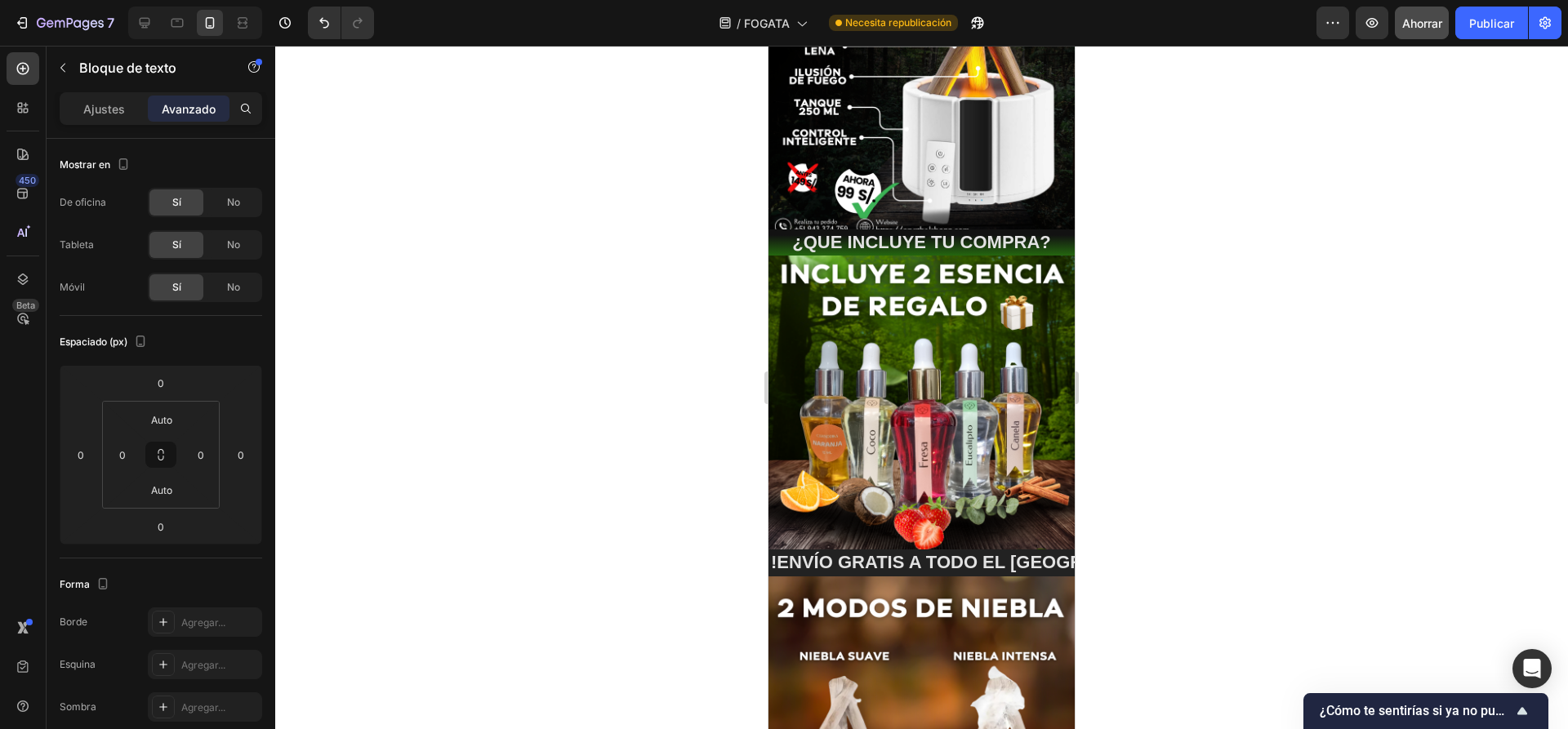
scroll to position [163, 0]
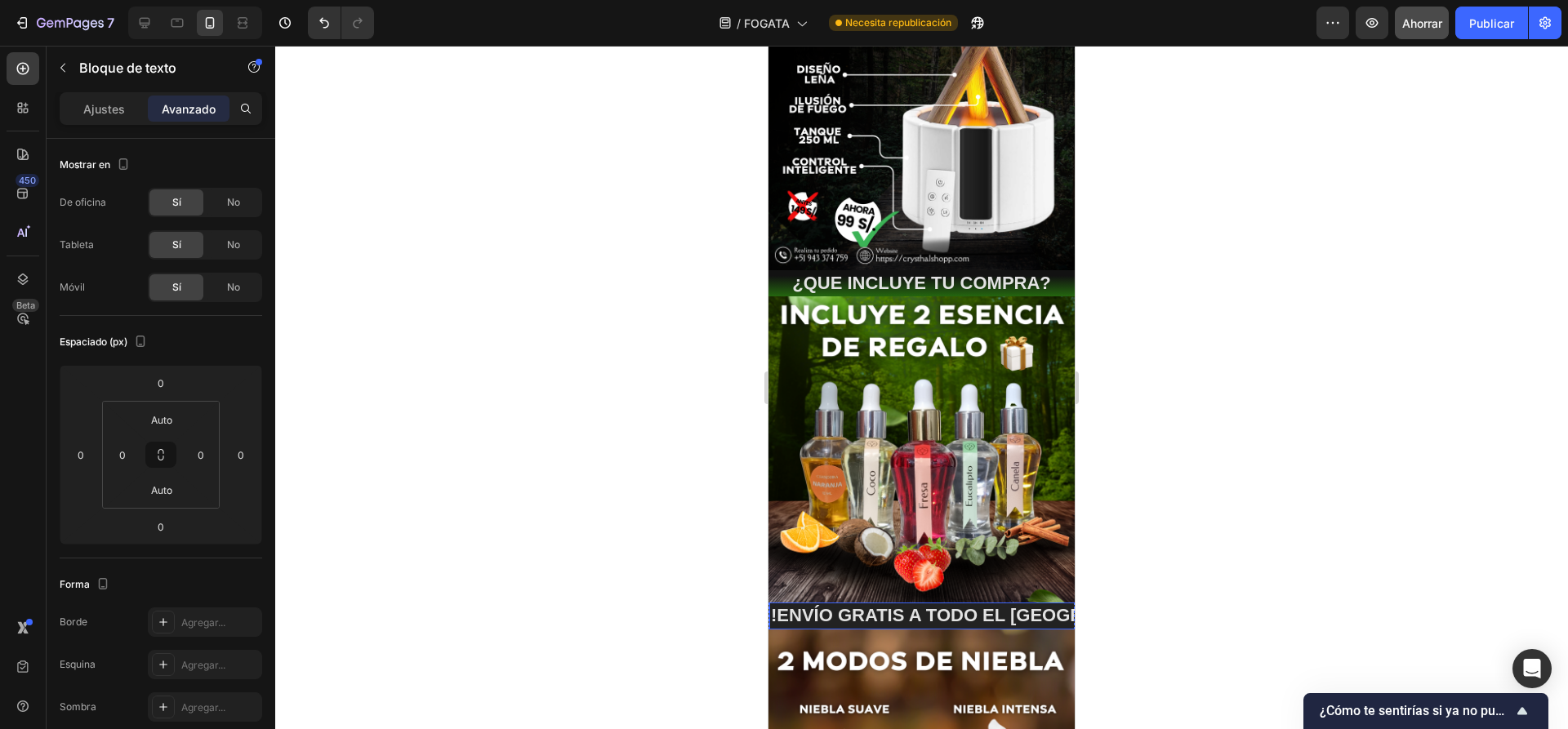
click at [904, 604] on p "!ENVÍO GRATIS A TODO EL PERÚ 📦 !" at bounding box center [1006, 615] width 469 height 24
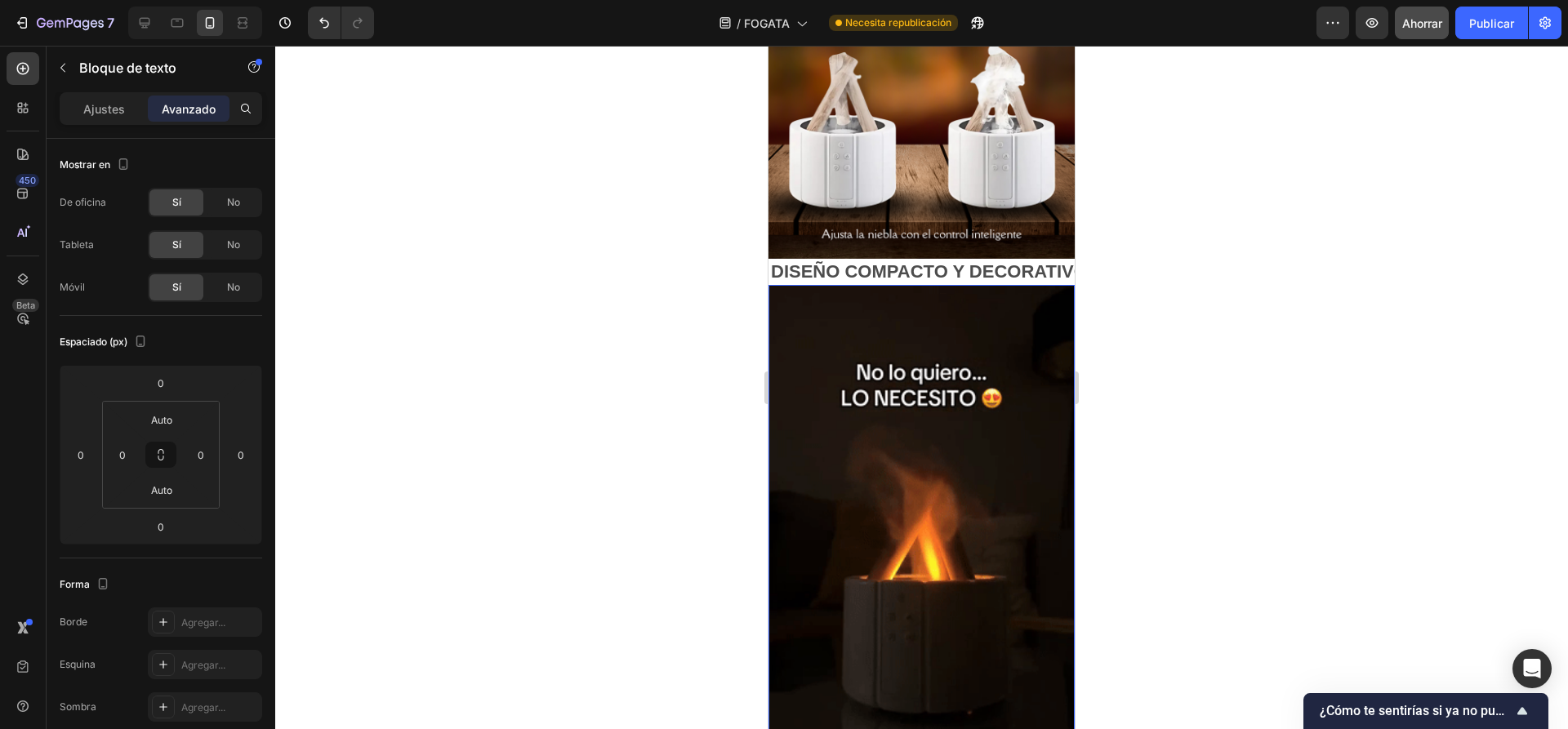
scroll to position [816, 0]
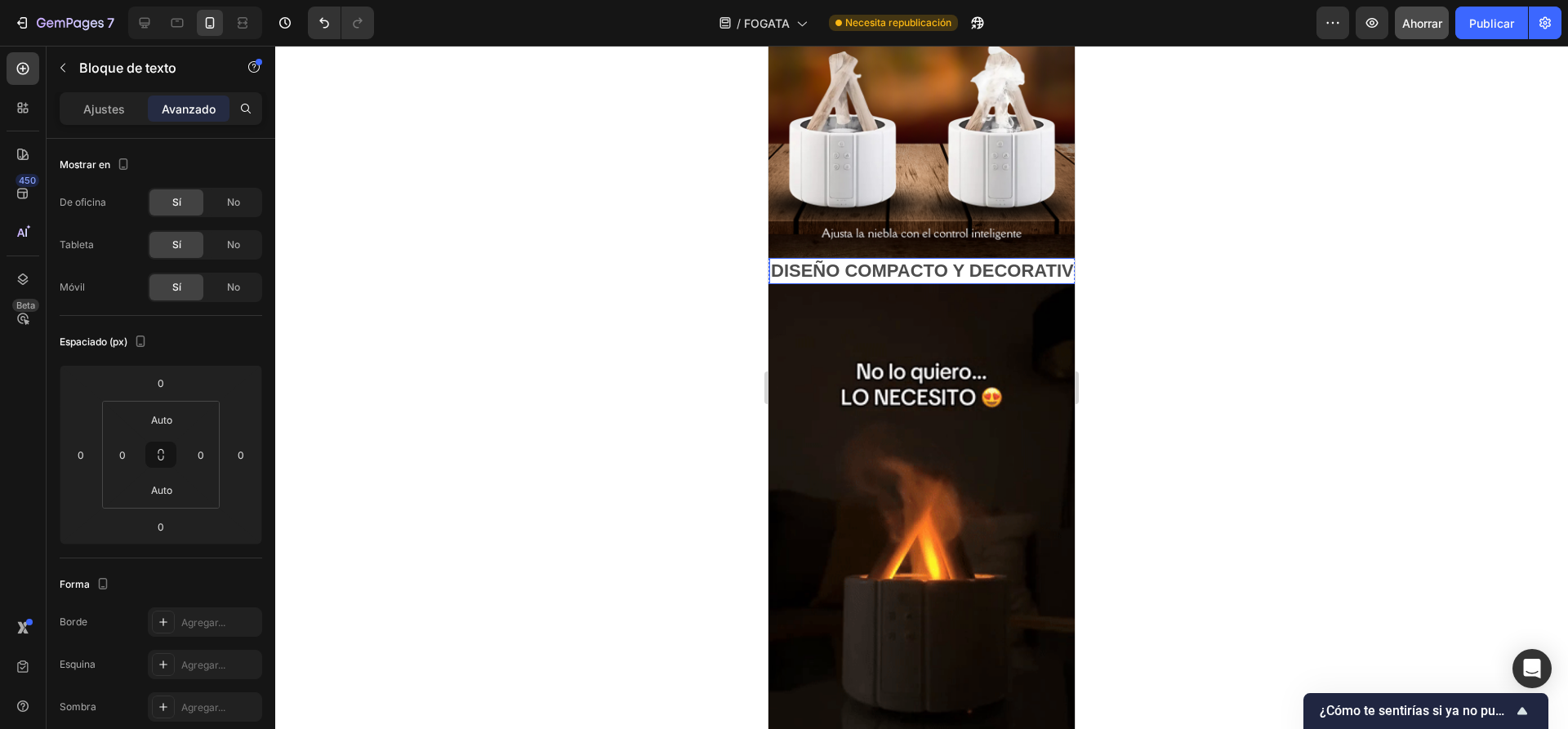
click at [949, 269] on div "DISEÑO COMPACTO Y DECORATIVO🔥 Text Block" at bounding box center [940, 271] width 342 height 27
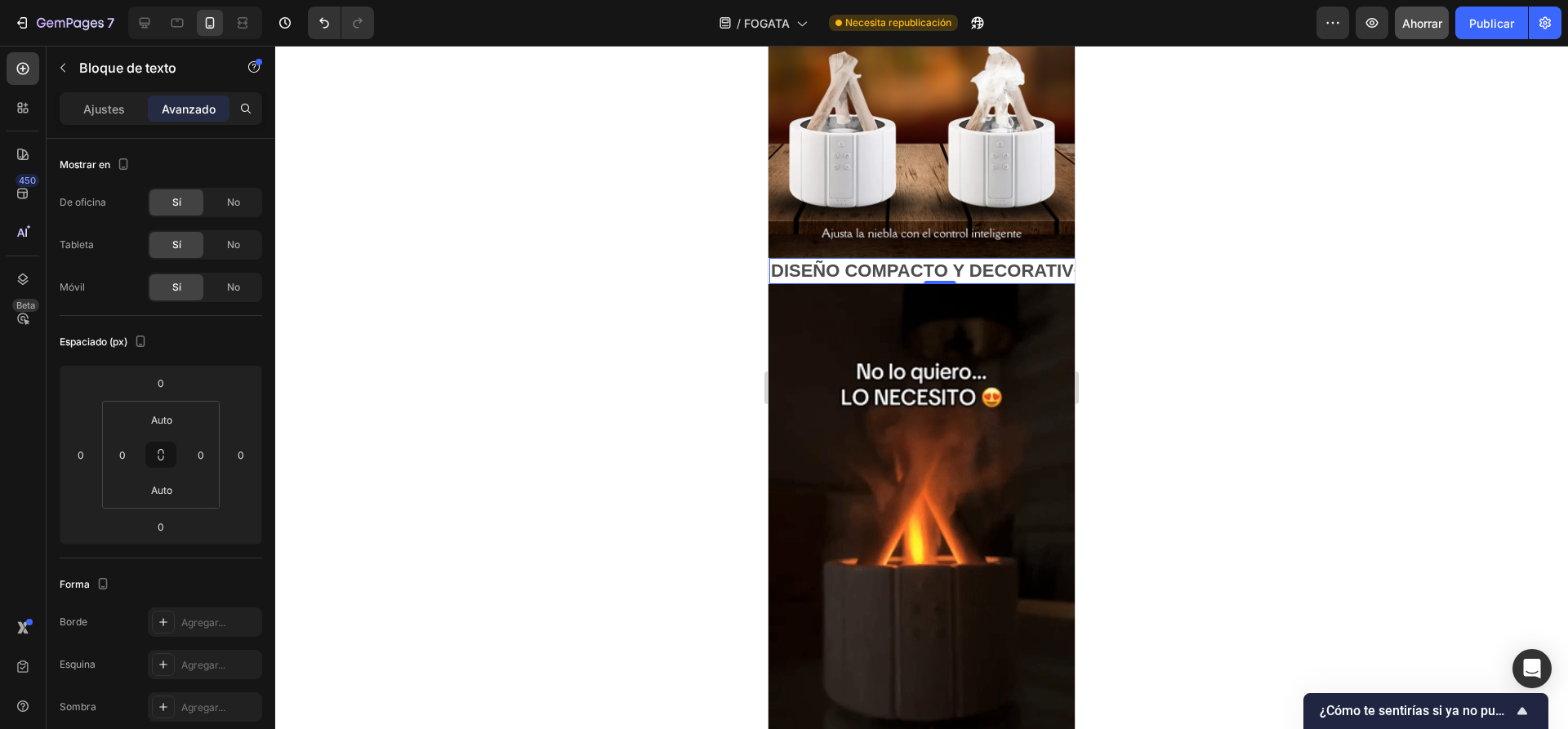
click at [965, 269] on p "DISEÑO COMPACTO Y DECORATIVO🔥" at bounding box center [940, 271] width 338 height 24
click at [92, 124] on div "Ajustes Avanzado" at bounding box center [161, 109] width 203 height 33
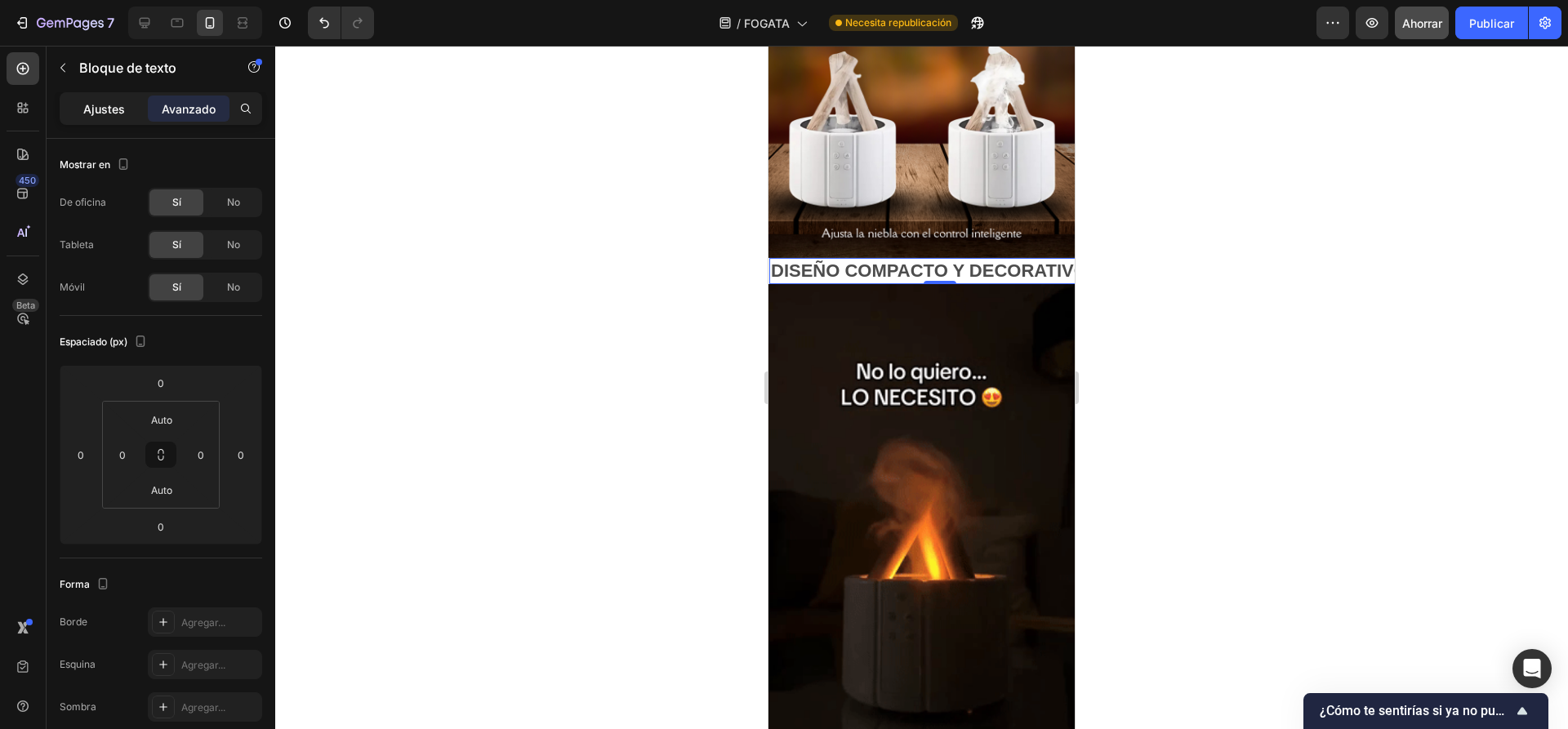
click at [101, 116] on p "Ajustes" at bounding box center [104, 109] width 42 height 17
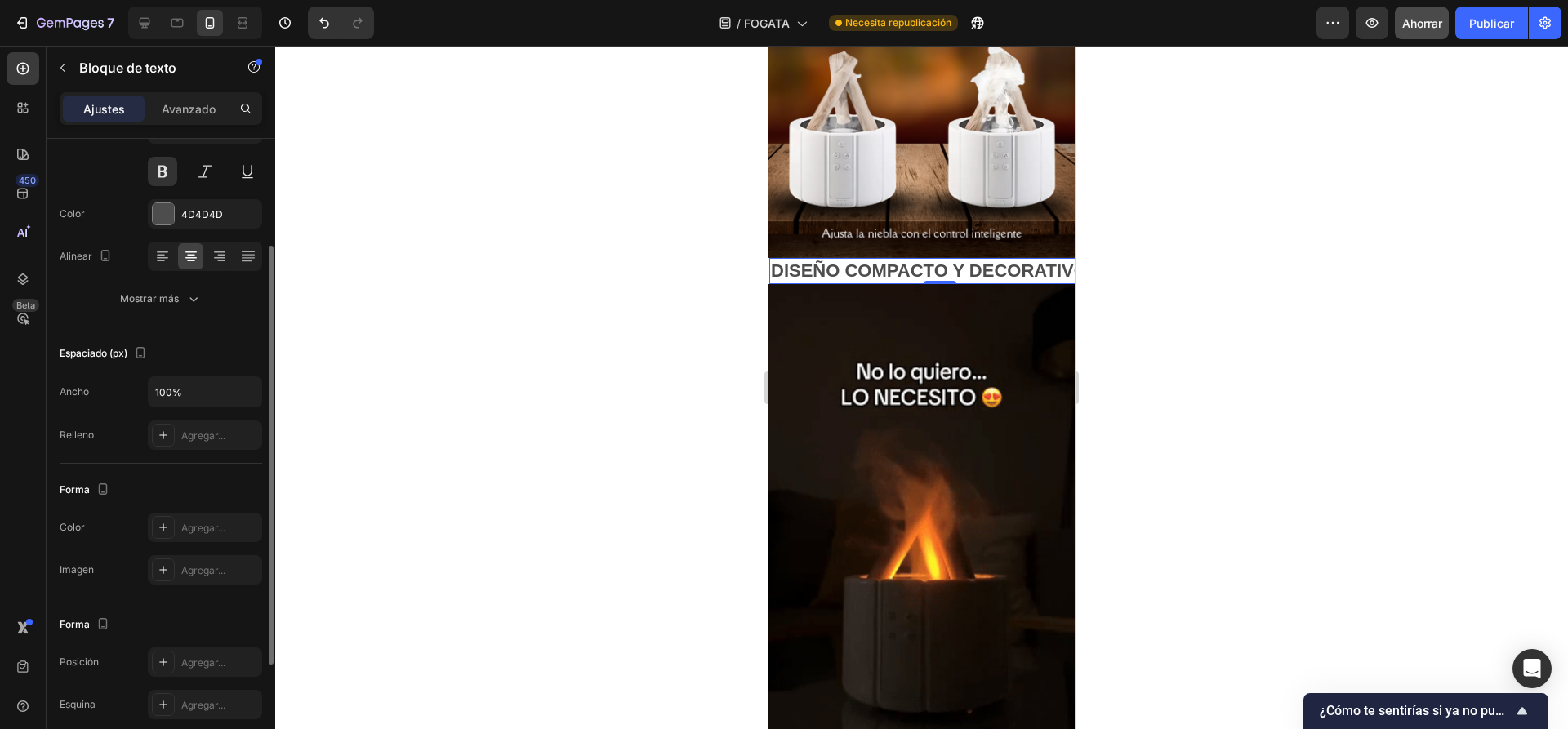
scroll to position [0, 0]
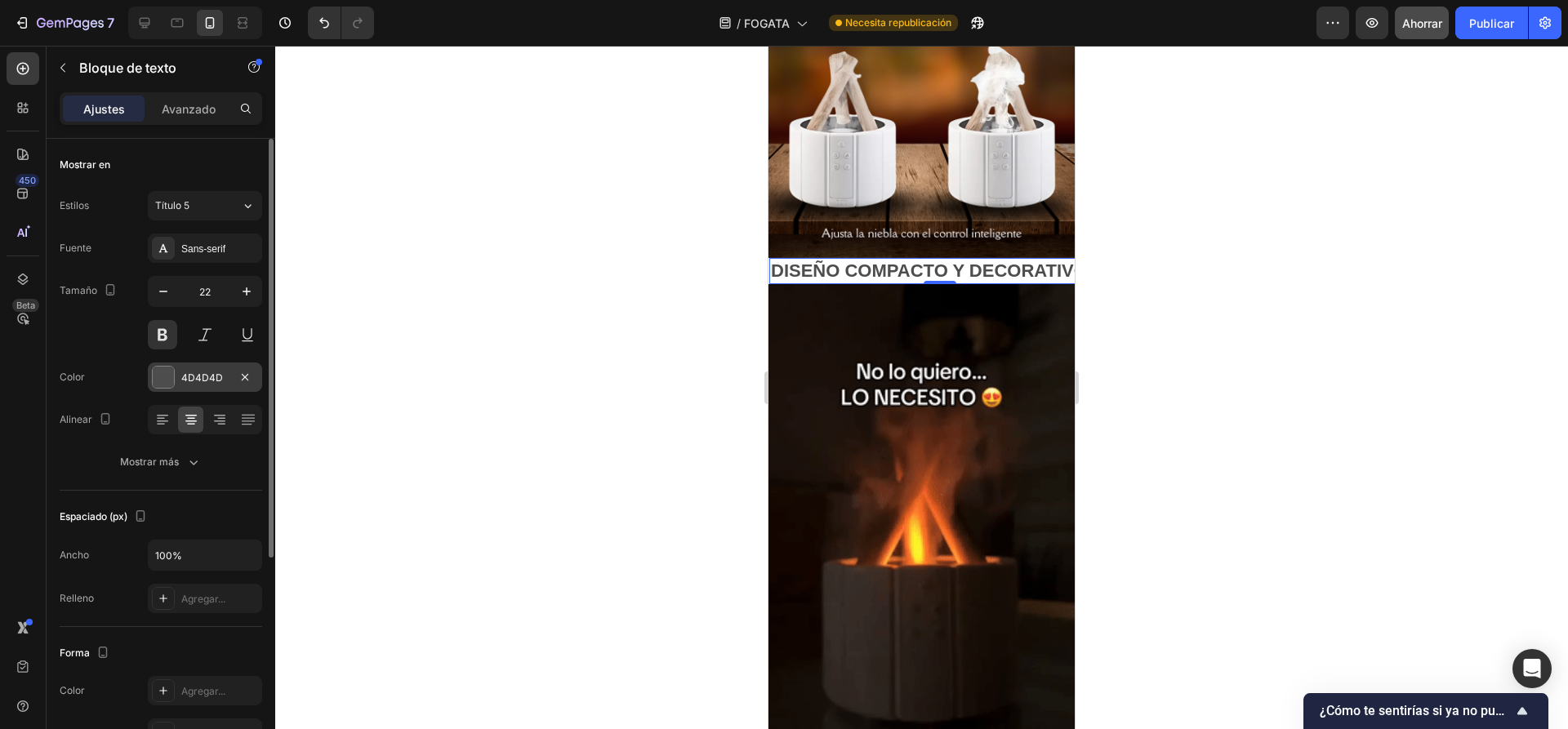
click at [164, 381] on div at bounding box center [164, 377] width 21 height 21
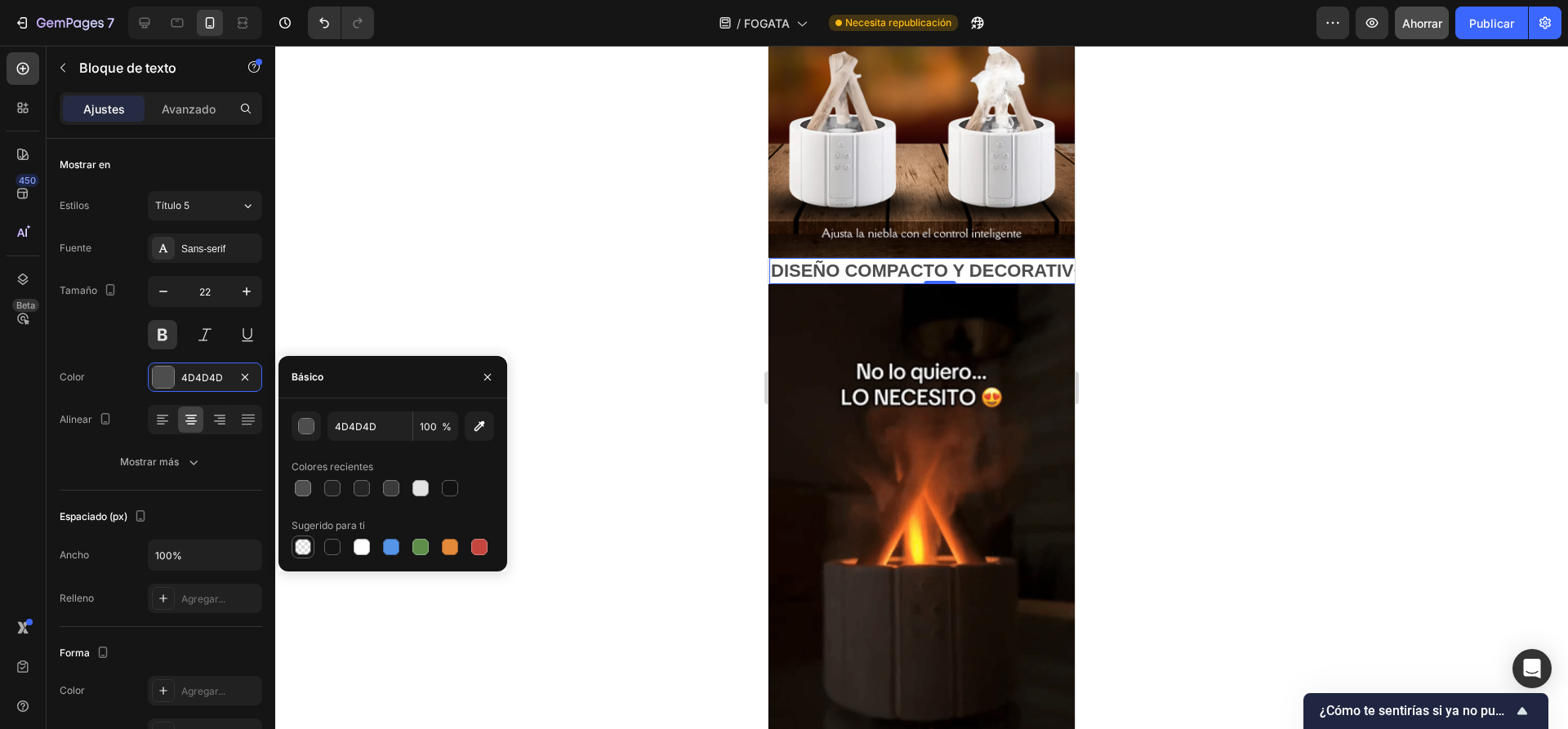
click at [302, 548] on div at bounding box center [303, 547] width 16 height 16
type input "000000"
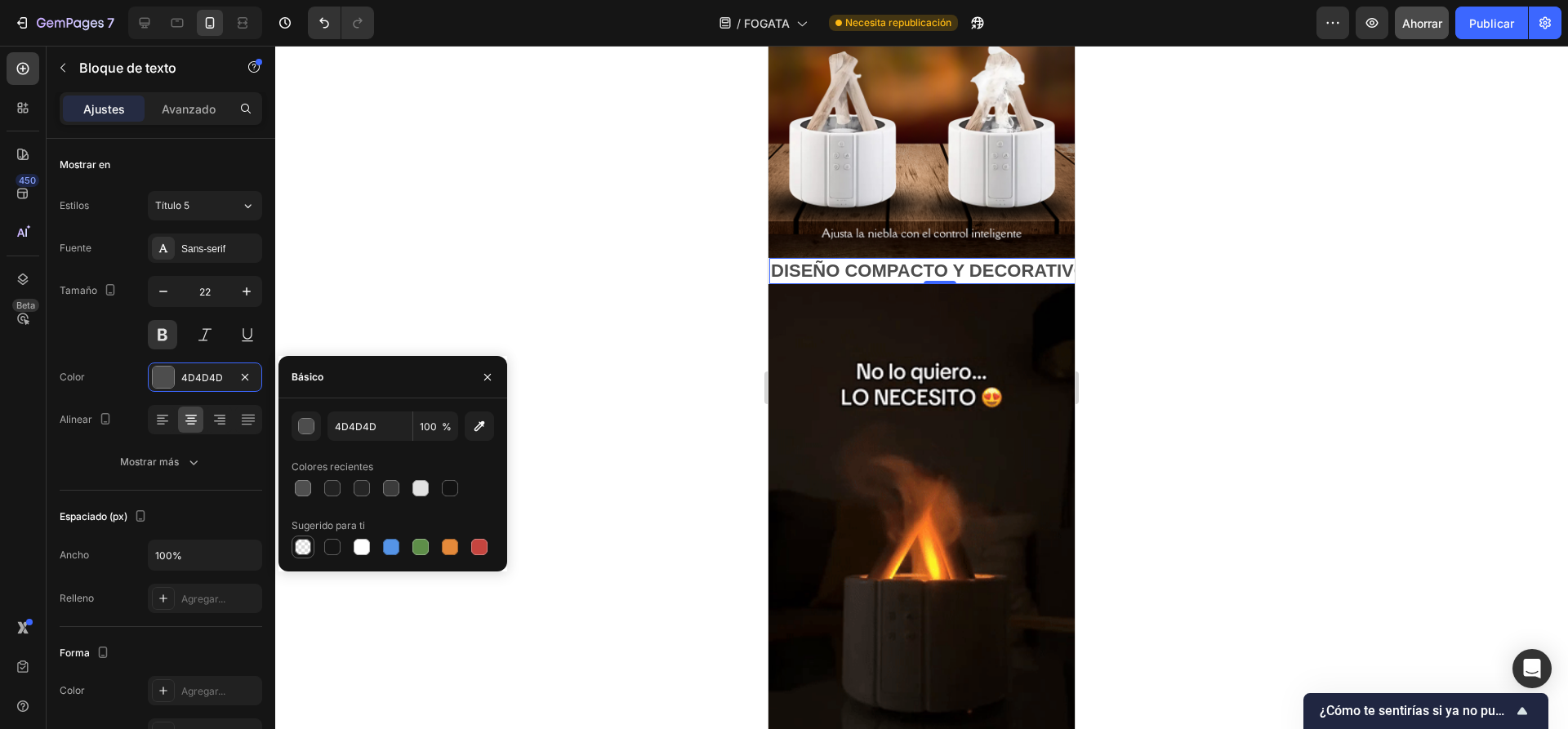
type input "0"
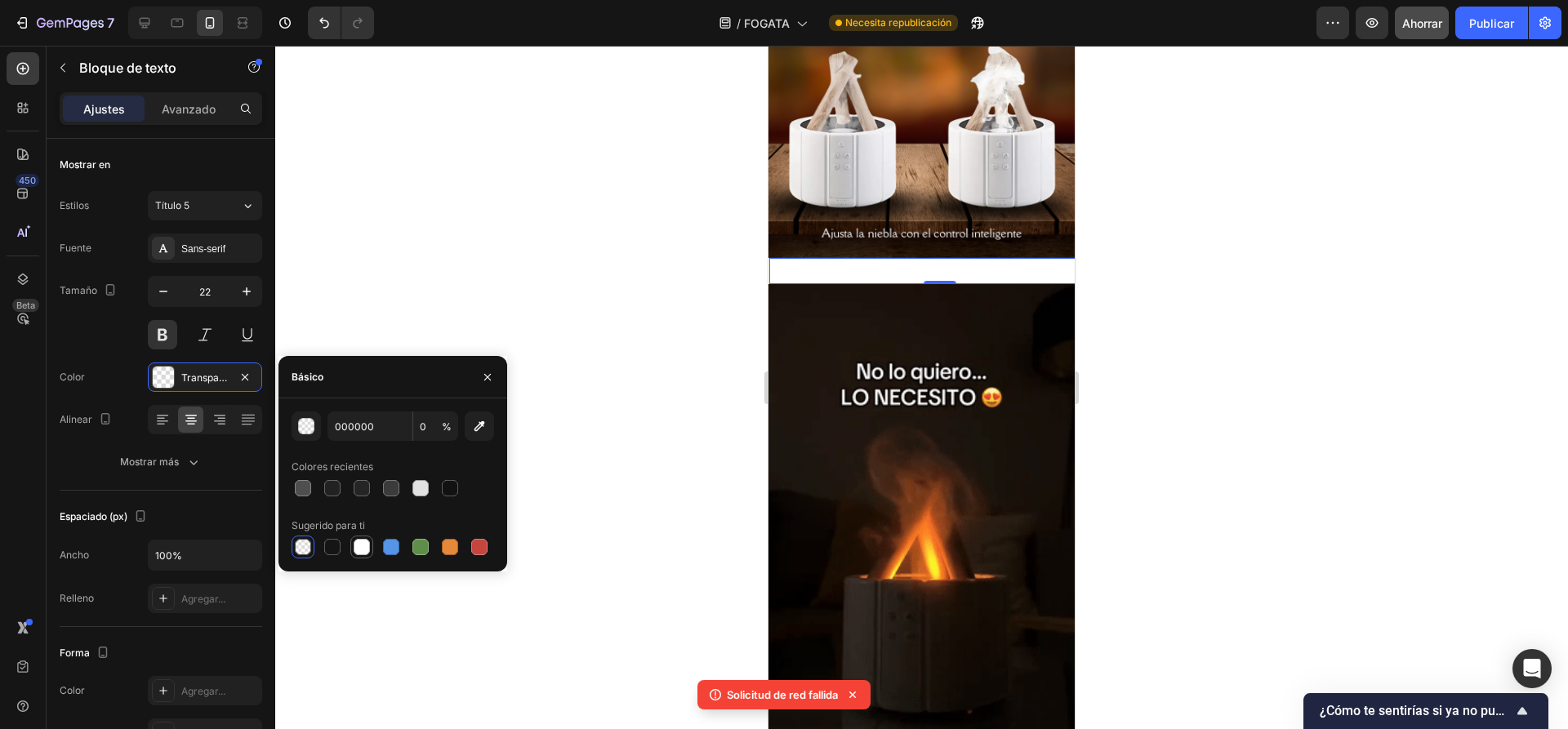
click at [367, 547] on div at bounding box center [361, 547] width 16 height 16
type input "FFFFFF"
type input "100"
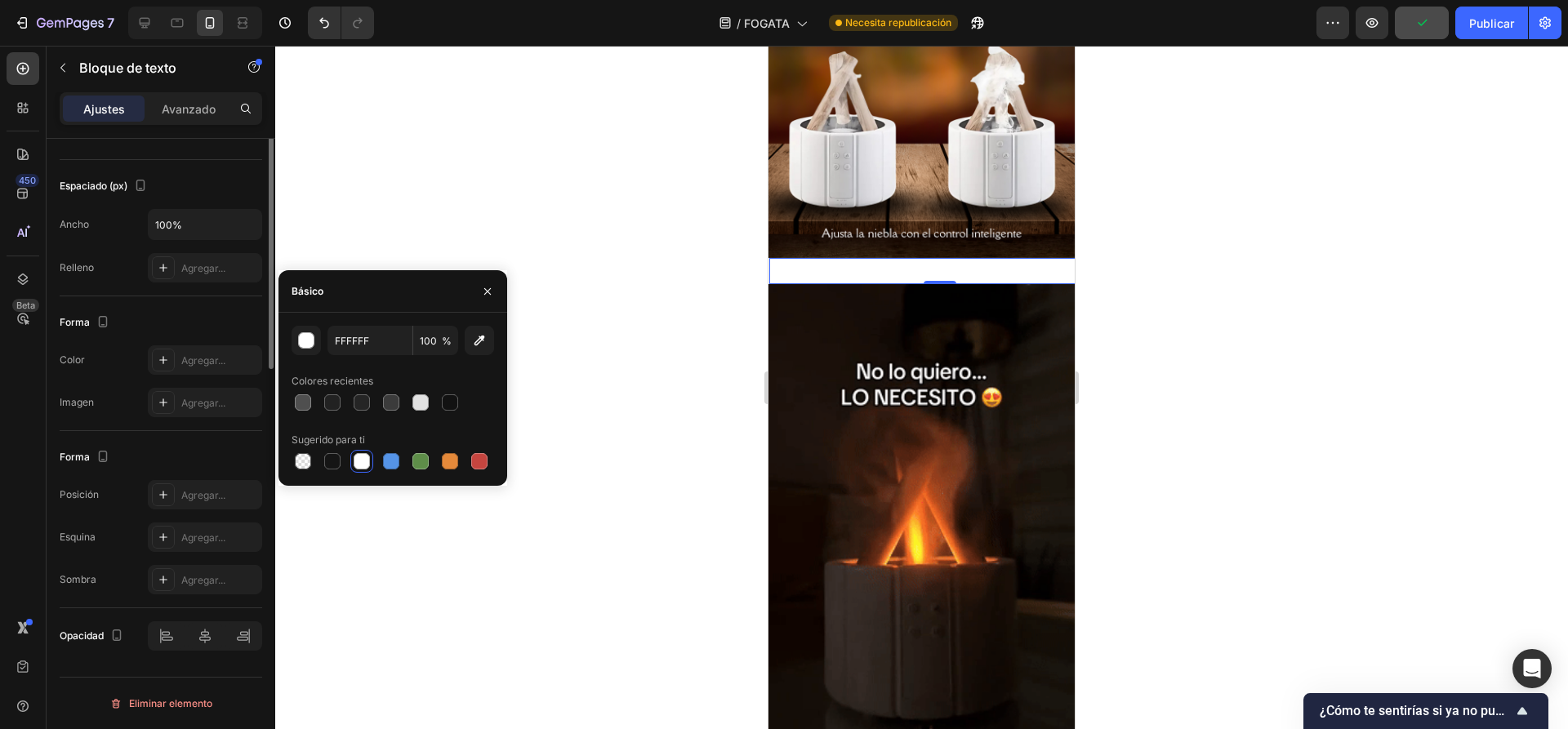
scroll to position [86, 0]
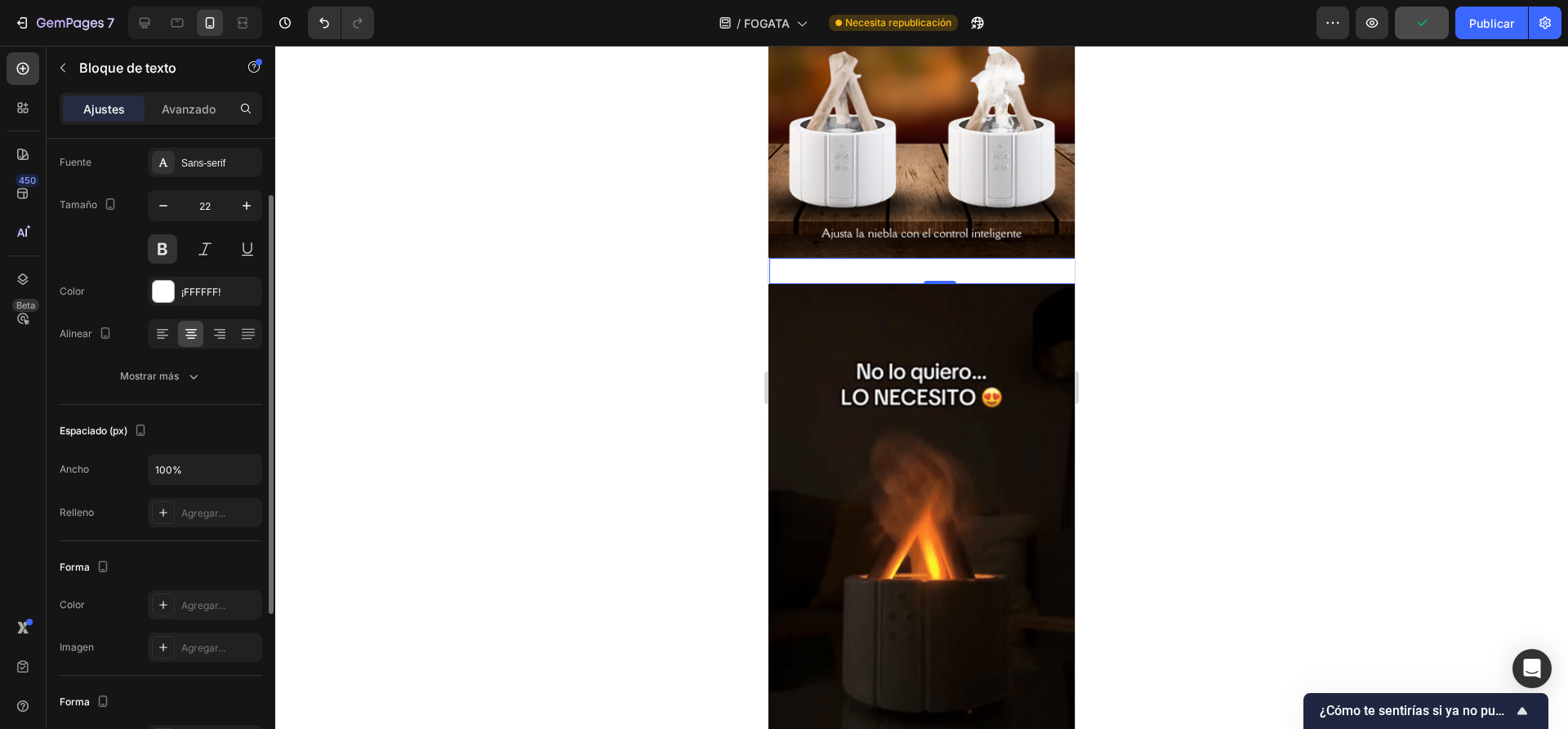
click at [589, 373] on div at bounding box center [921, 387] width 1292 height 683
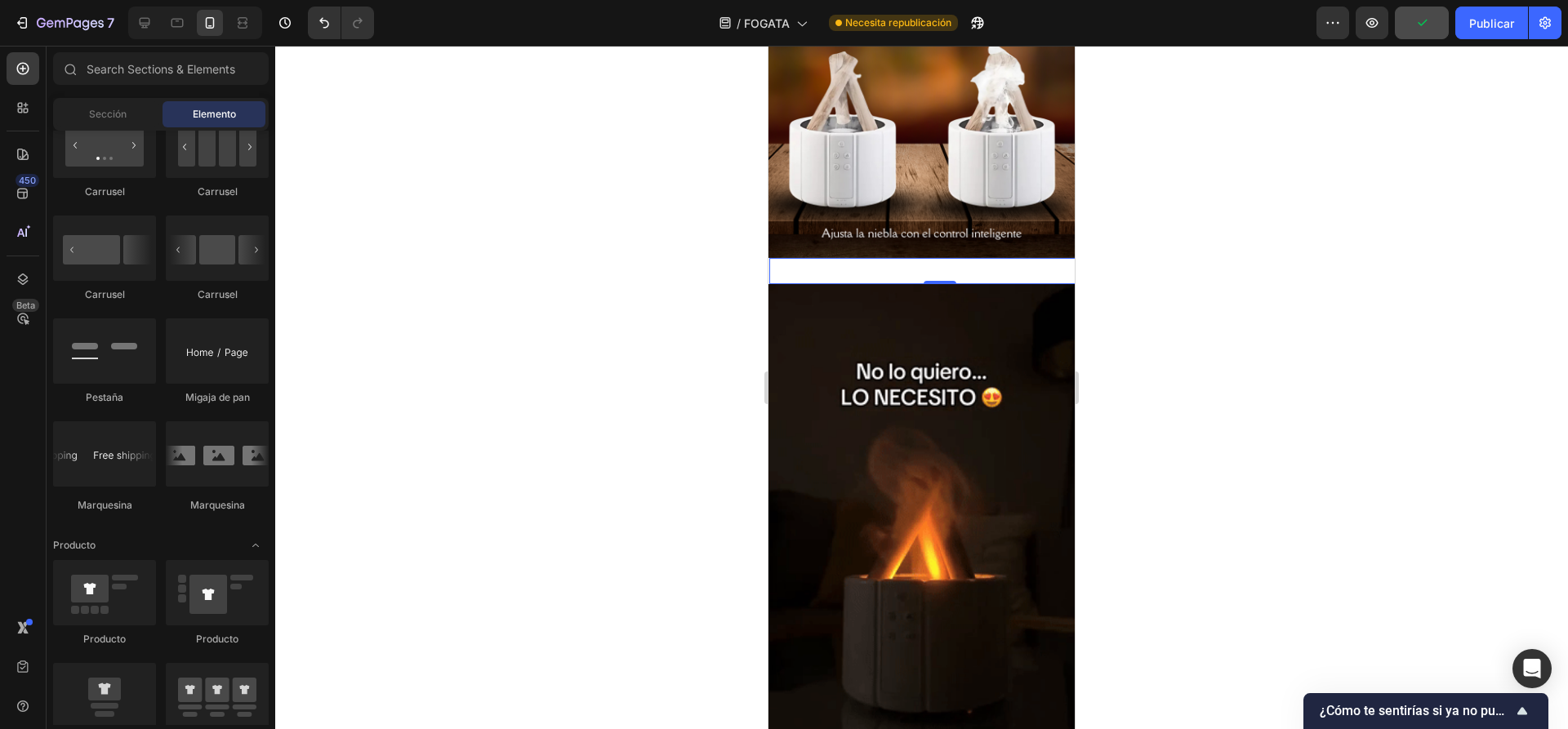
click at [843, 260] on p "DISEÑO COMPACTO Y DECORATIVO🔥" at bounding box center [940, 271] width 338 height 24
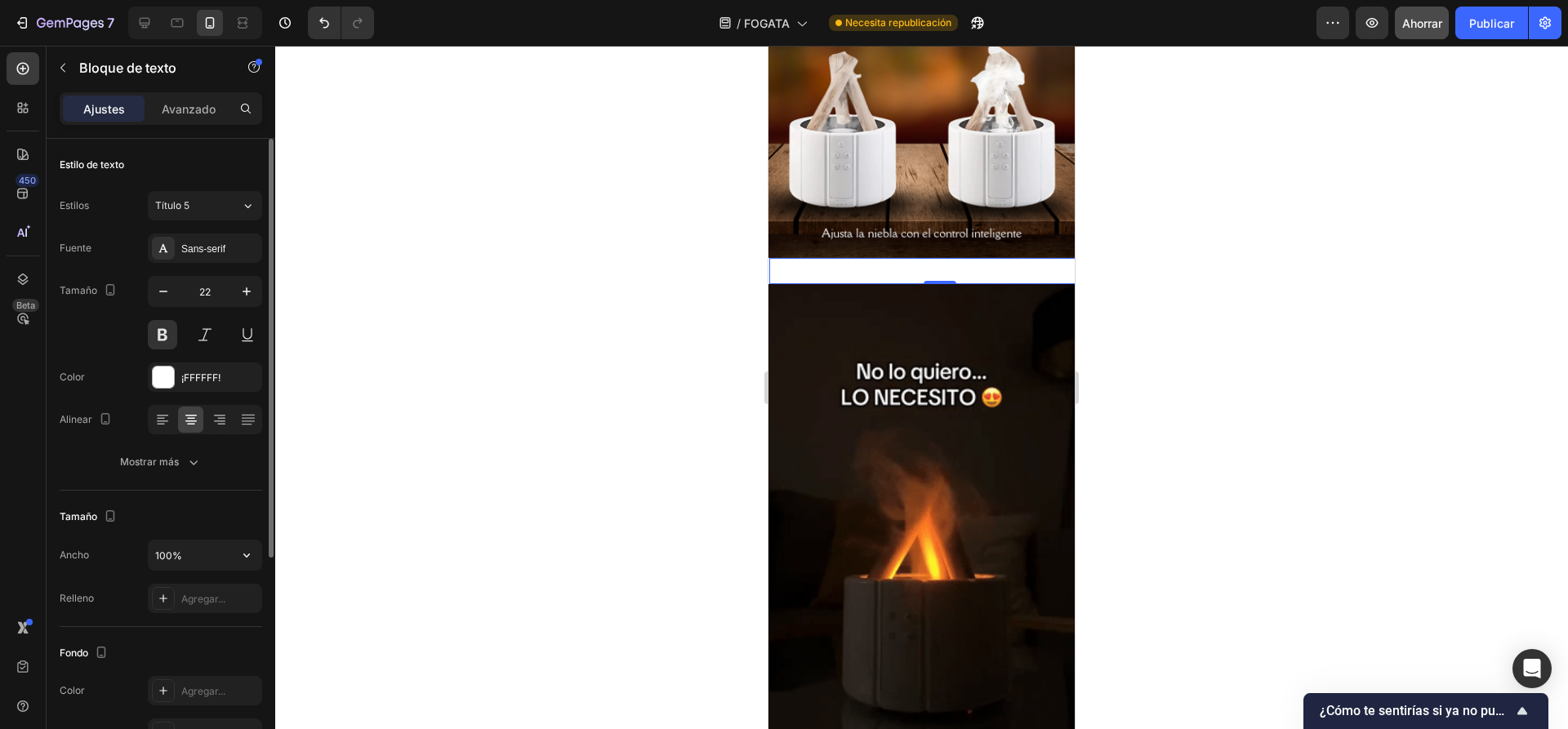
scroll to position [82, 0]
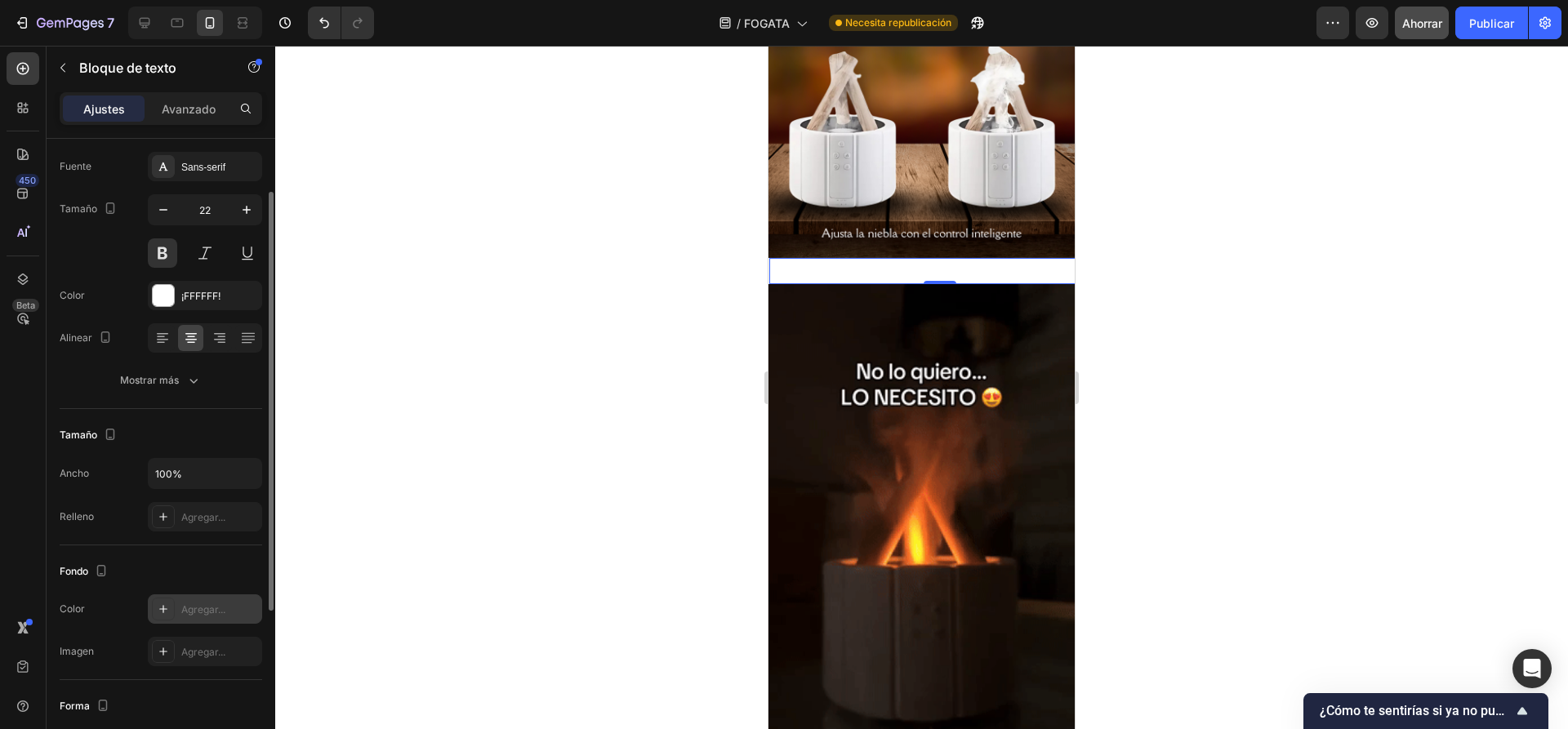
click at [183, 608] on font "Agregar..." at bounding box center [204, 609] width 44 height 12
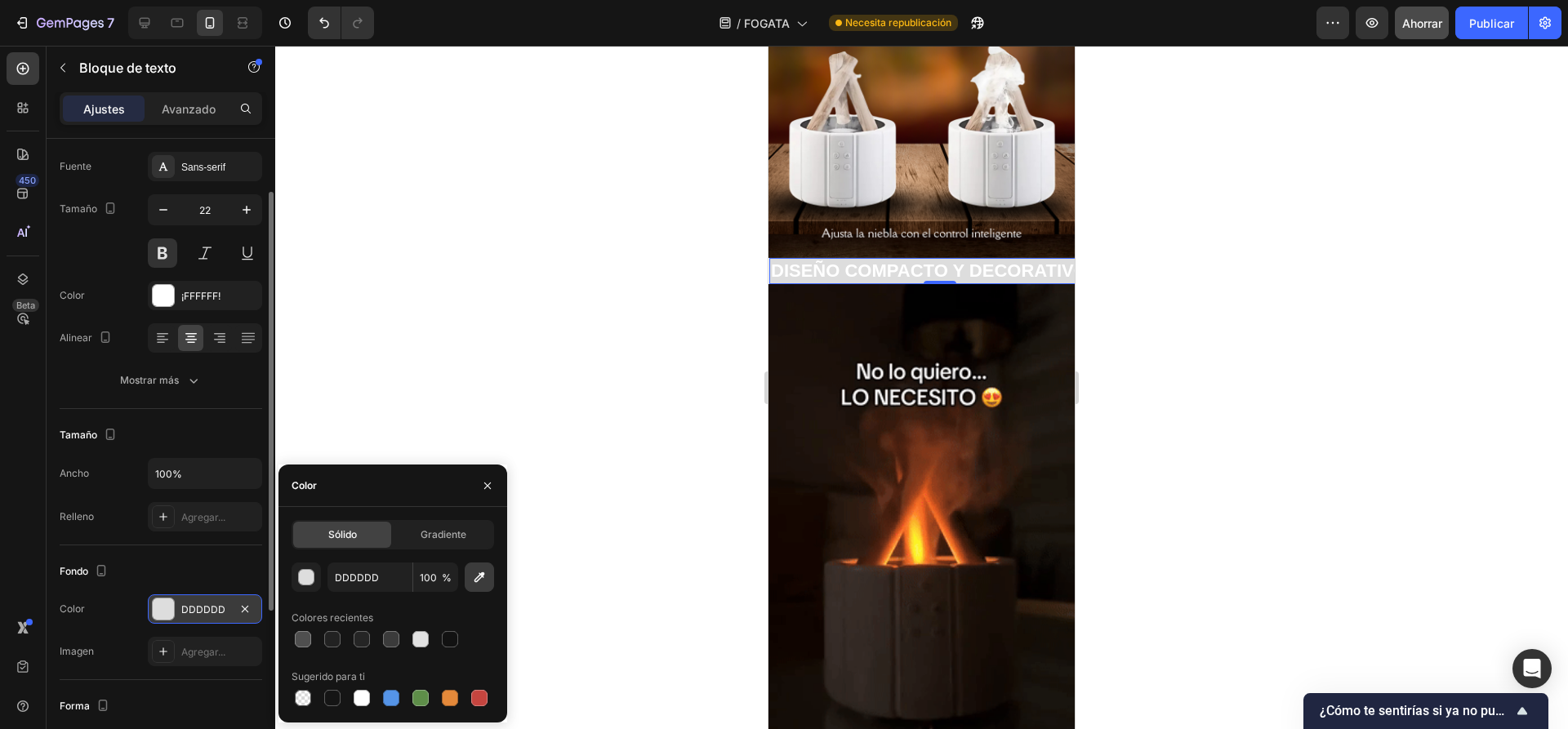
click at [476, 580] on icon "button" at bounding box center [479, 577] width 16 height 16
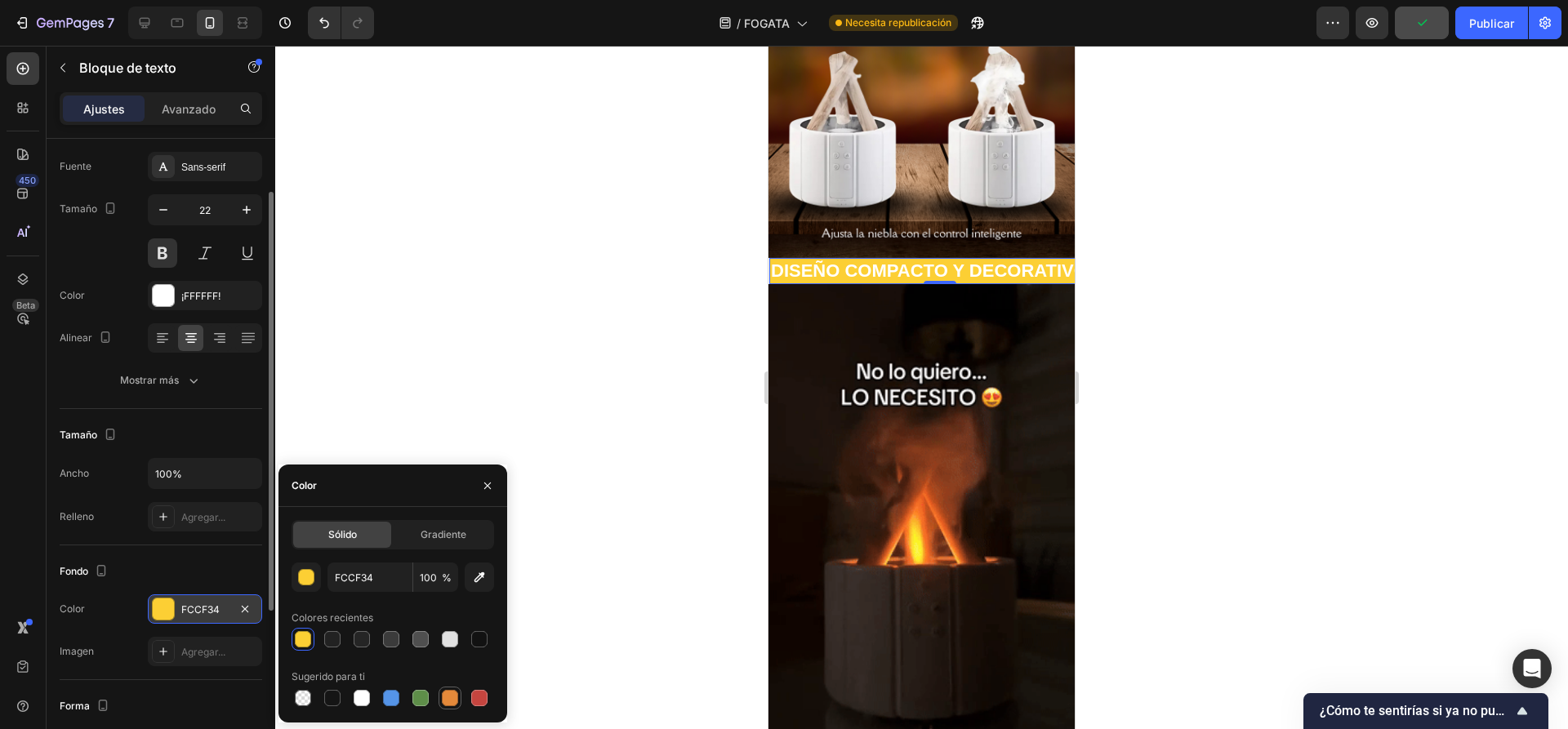
click at [447, 695] on div at bounding box center [450, 698] width 16 height 16
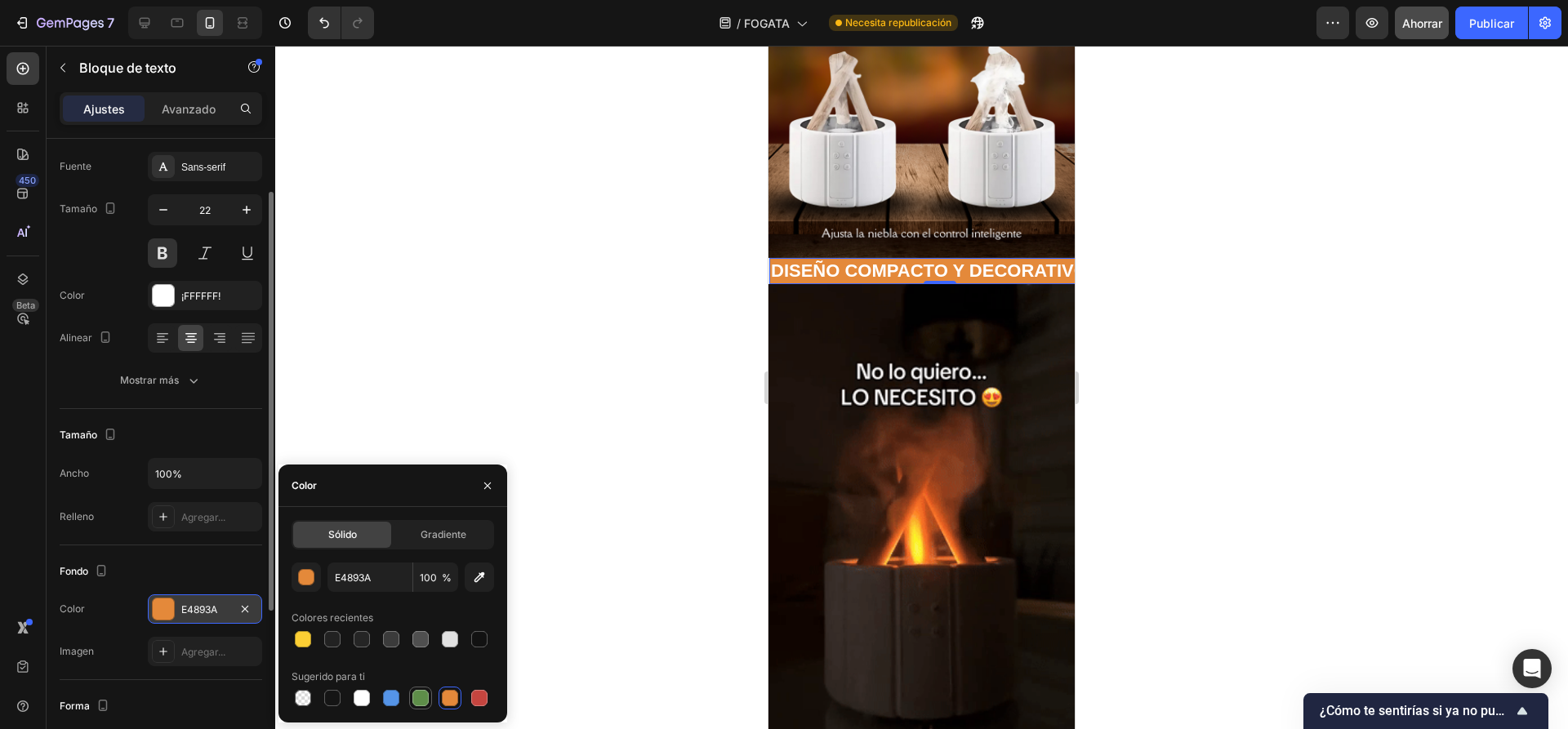
click at [423, 701] on div at bounding box center [420, 698] width 16 height 16
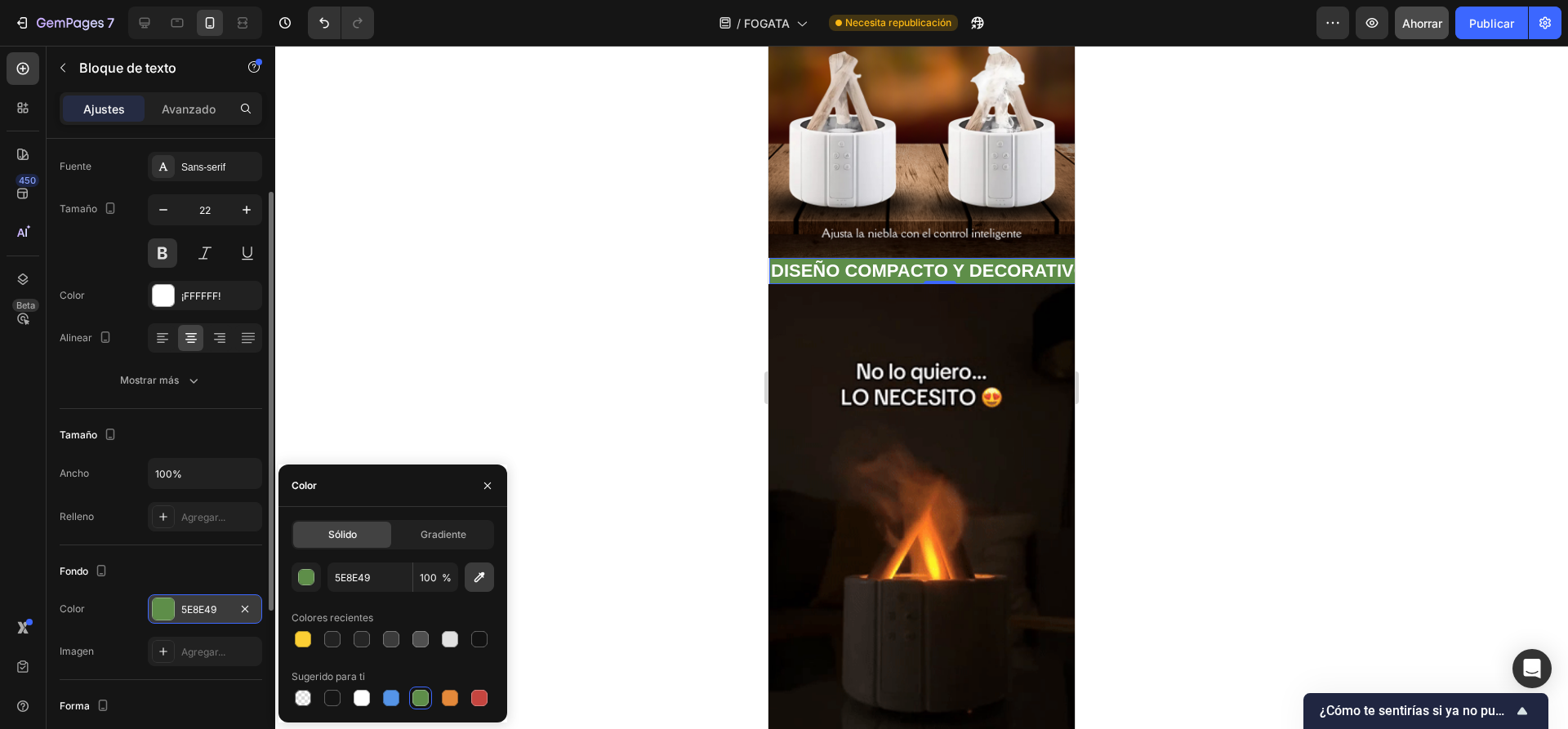
click at [474, 573] on icon "button" at bounding box center [479, 577] width 16 height 16
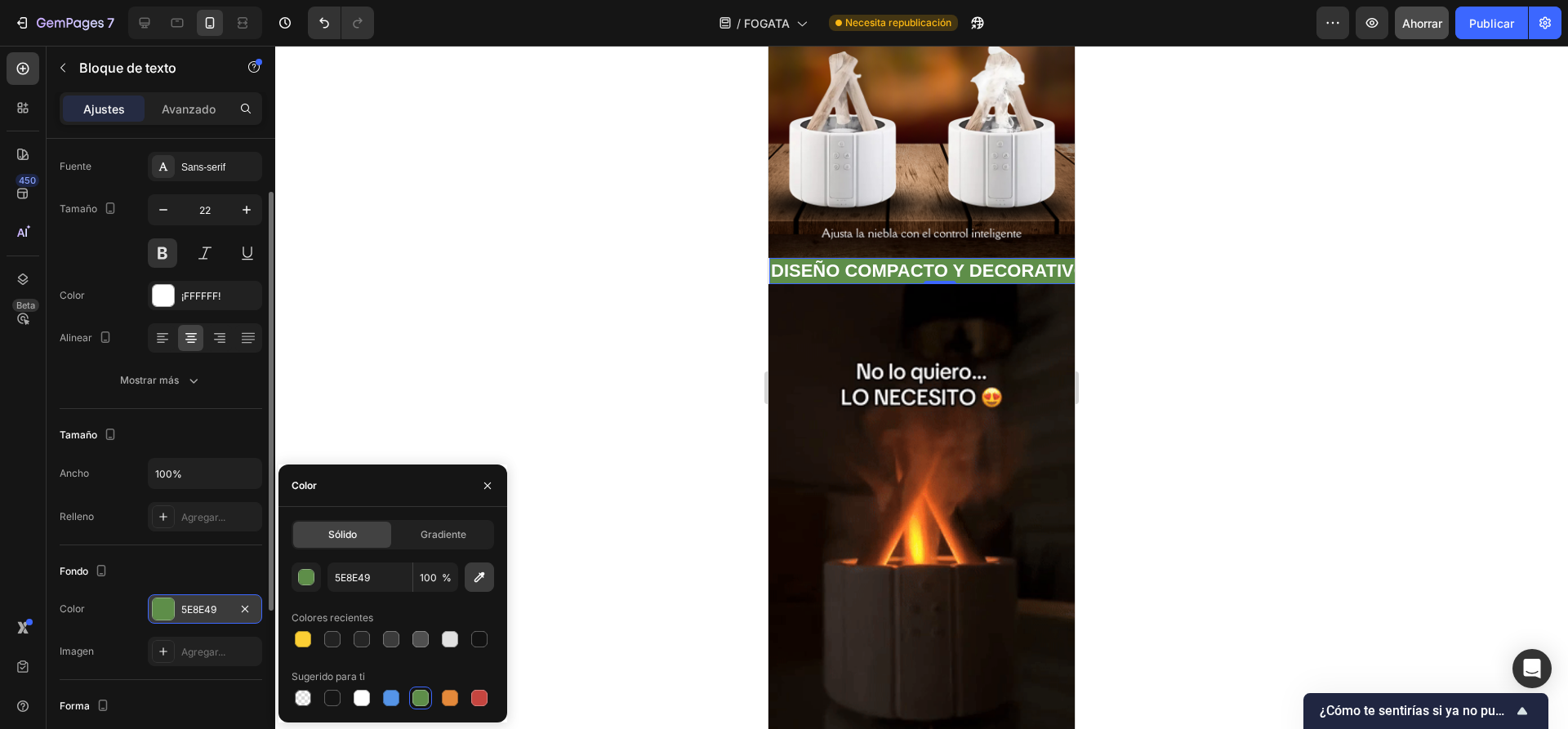
type input "3B3B3B"
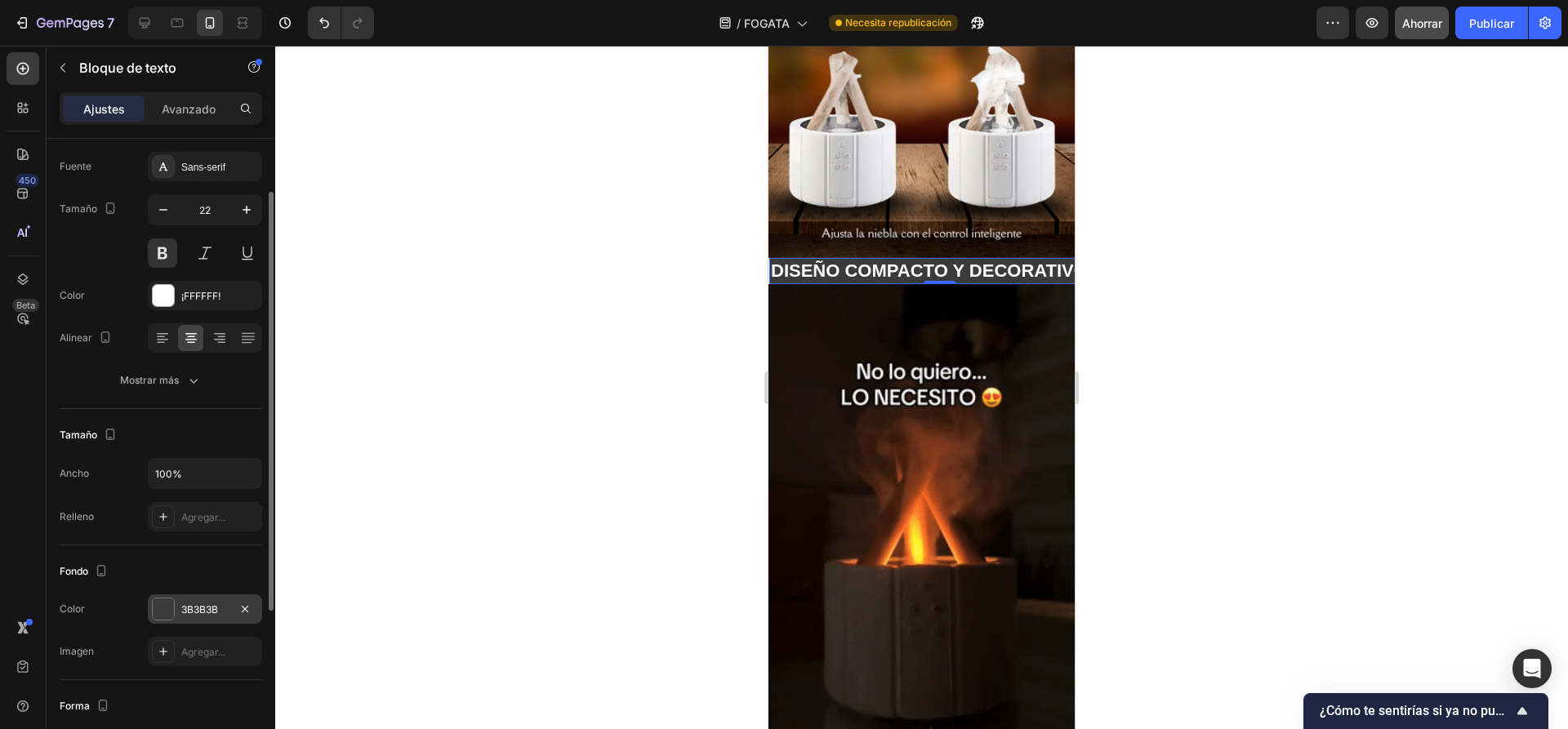
click at [474, 347] on div at bounding box center [921, 387] width 1292 height 683
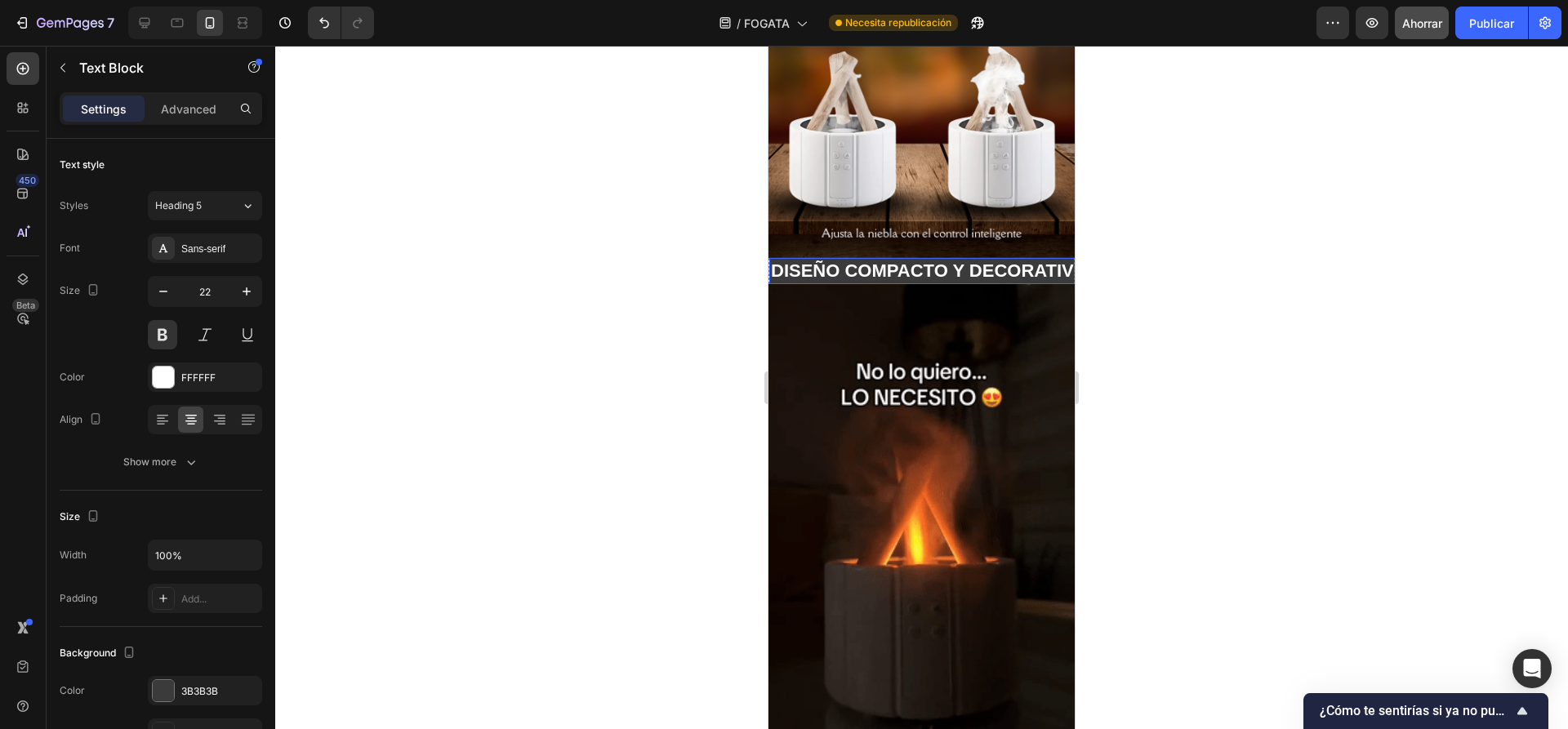
click at [864, 267] on p "DISEÑO COMPACTO Y DECORATIVO🔥" at bounding box center [940, 271] width 338 height 24
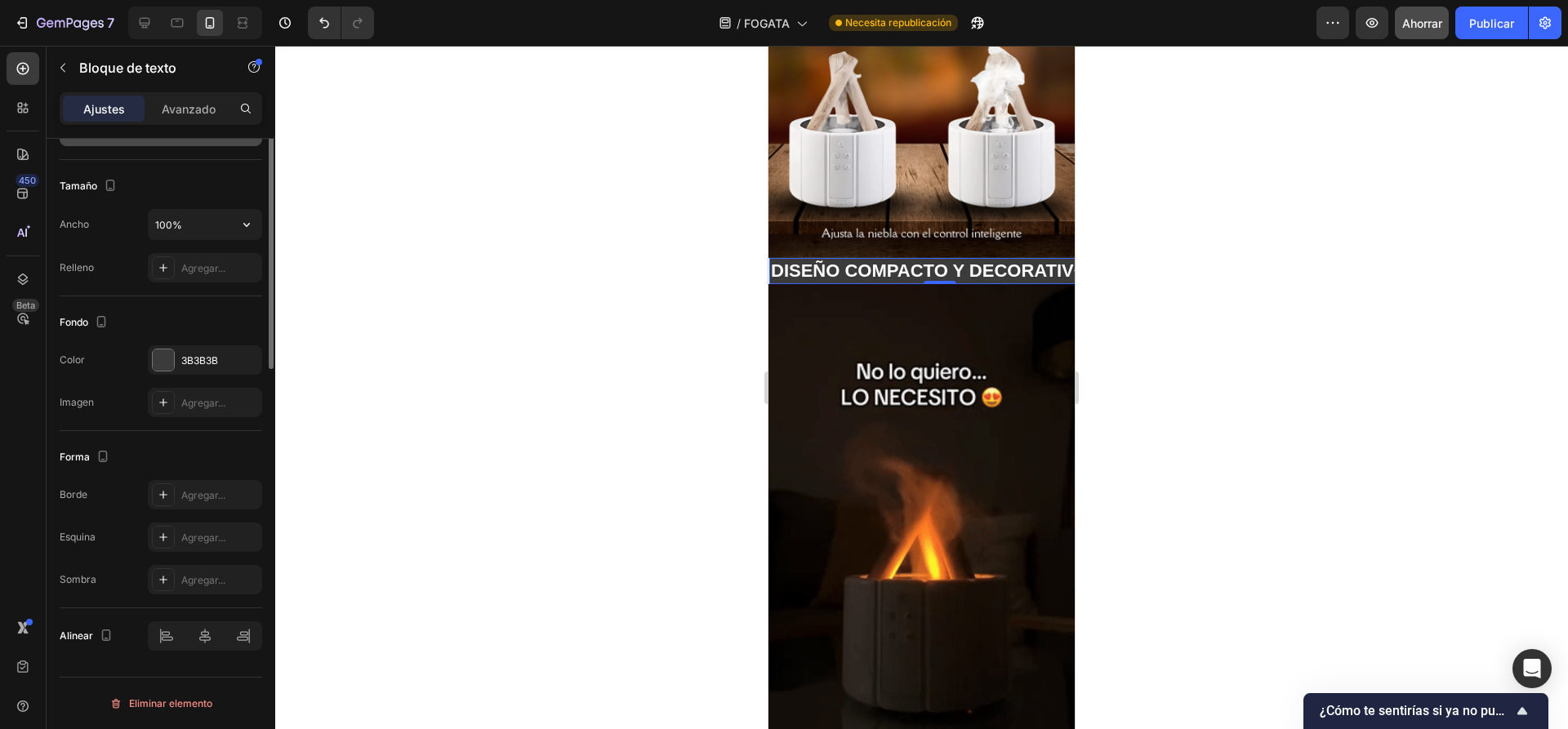
scroll to position [0, 0]
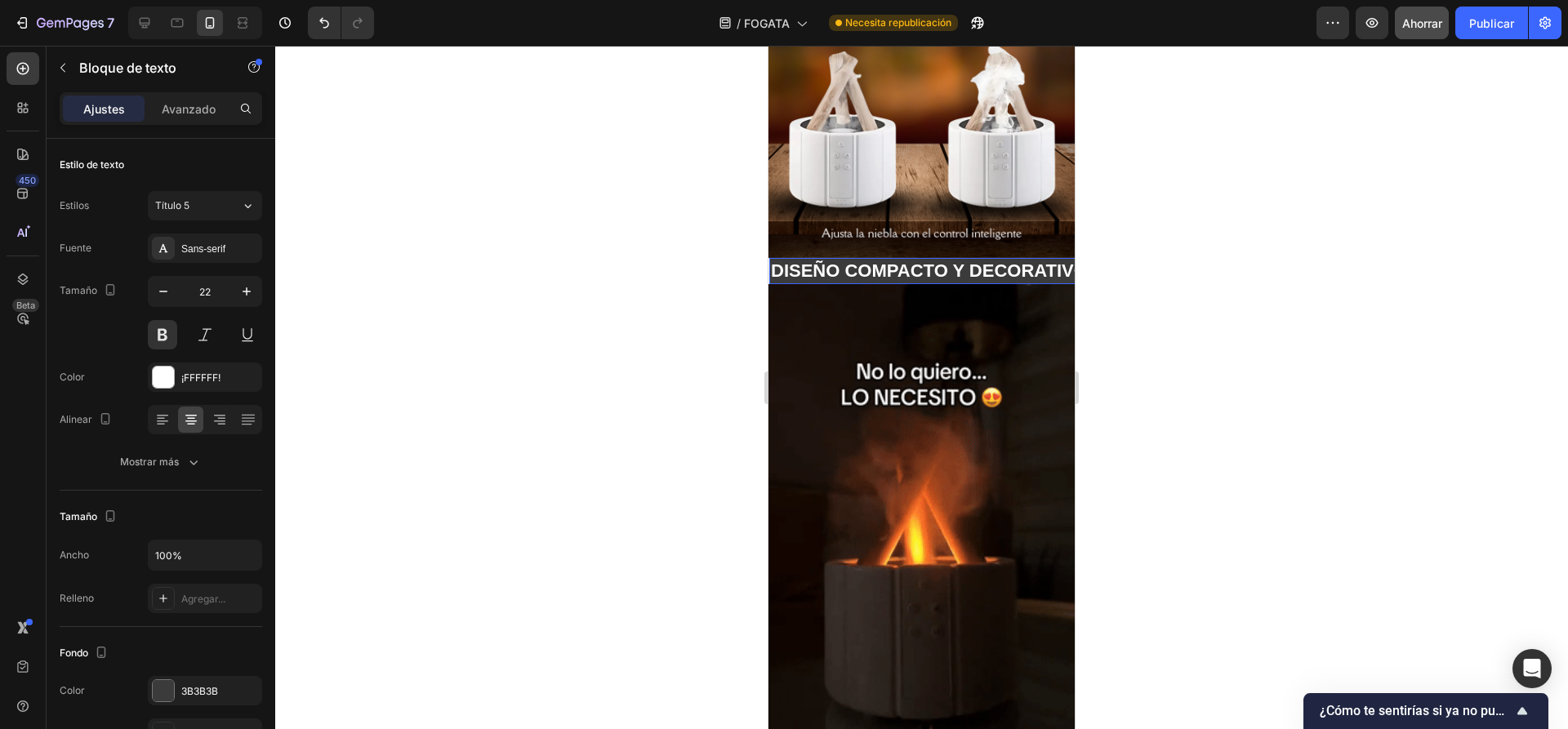
click at [849, 260] on p "DISEÑO COMPACTO Y DECORATIVO🔥" at bounding box center [940, 271] width 338 height 24
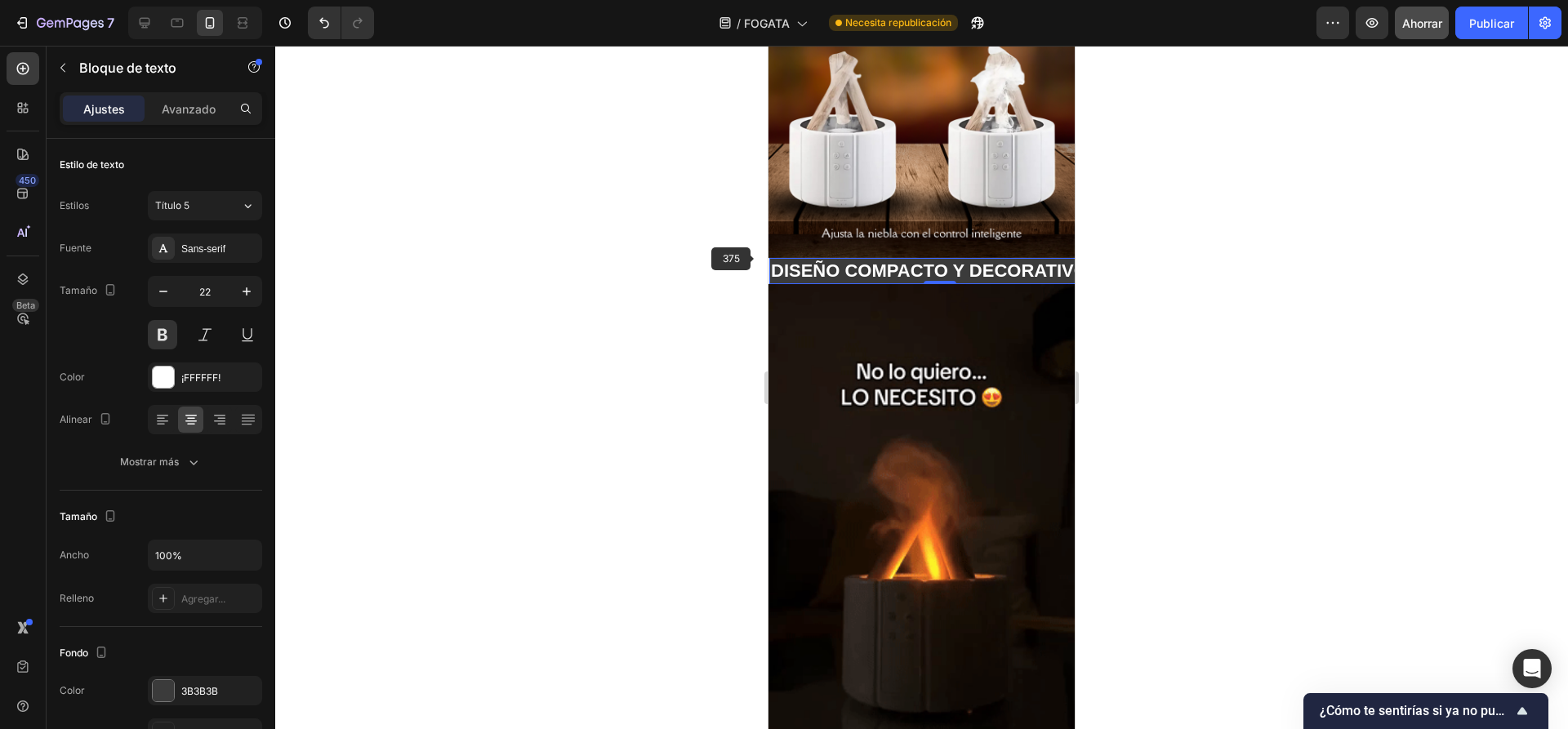
click at [593, 258] on div at bounding box center [921, 387] width 1292 height 683
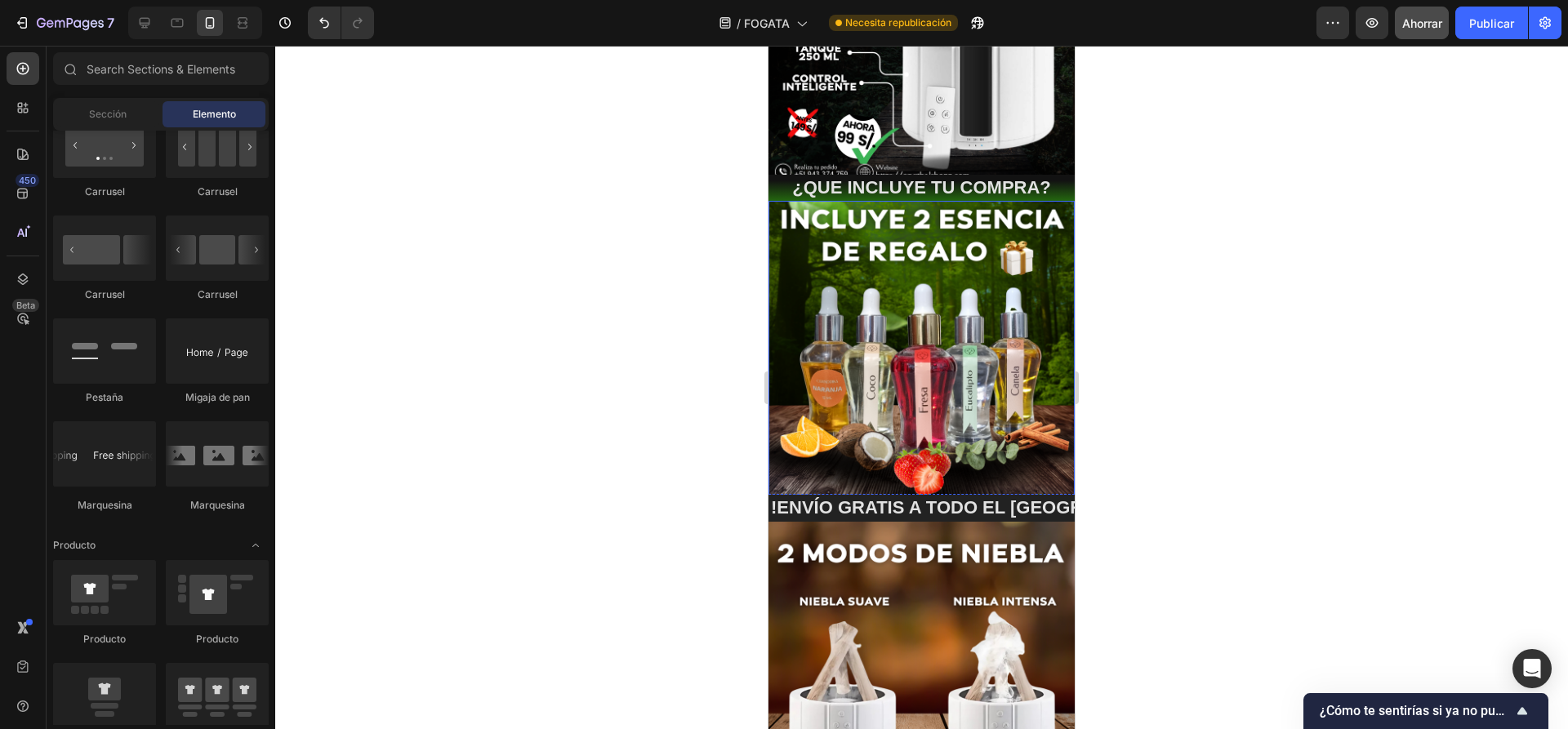
scroll to position [245, 0]
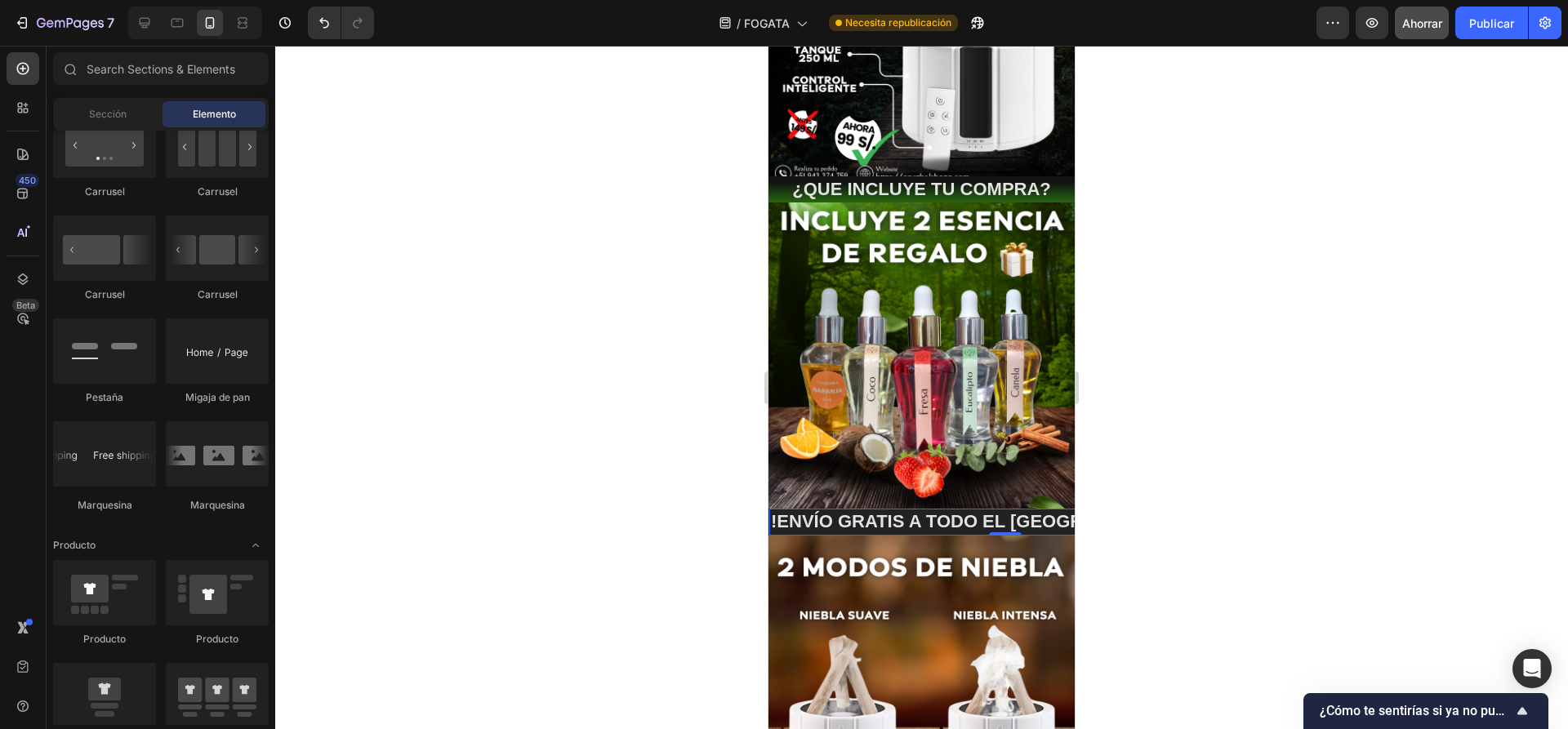
click at [903, 510] on p "!ENVÍO GRATIS A TODO EL PERÚ 📦 !" at bounding box center [1006, 521] width 469 height 24
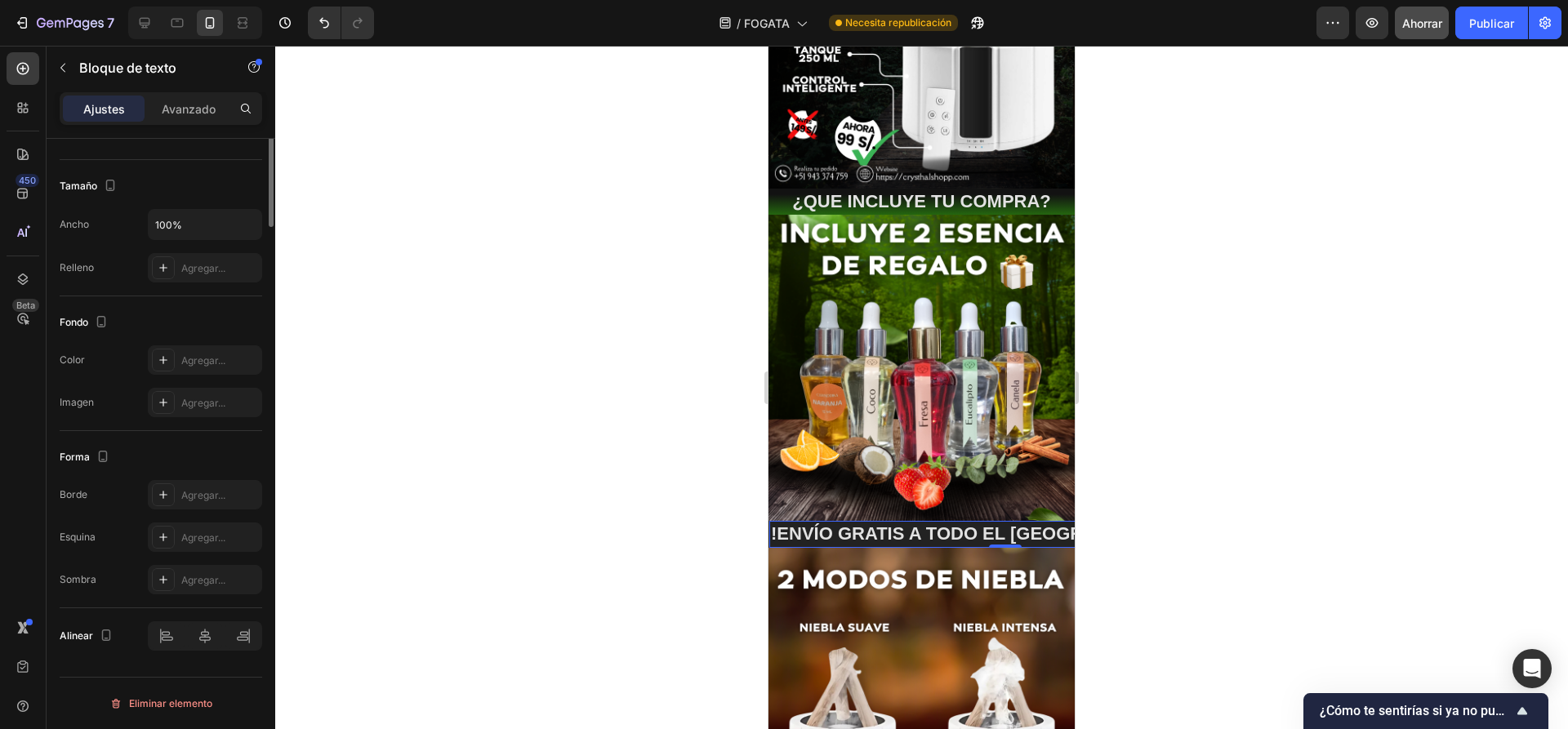
scroll to position [0, 0]
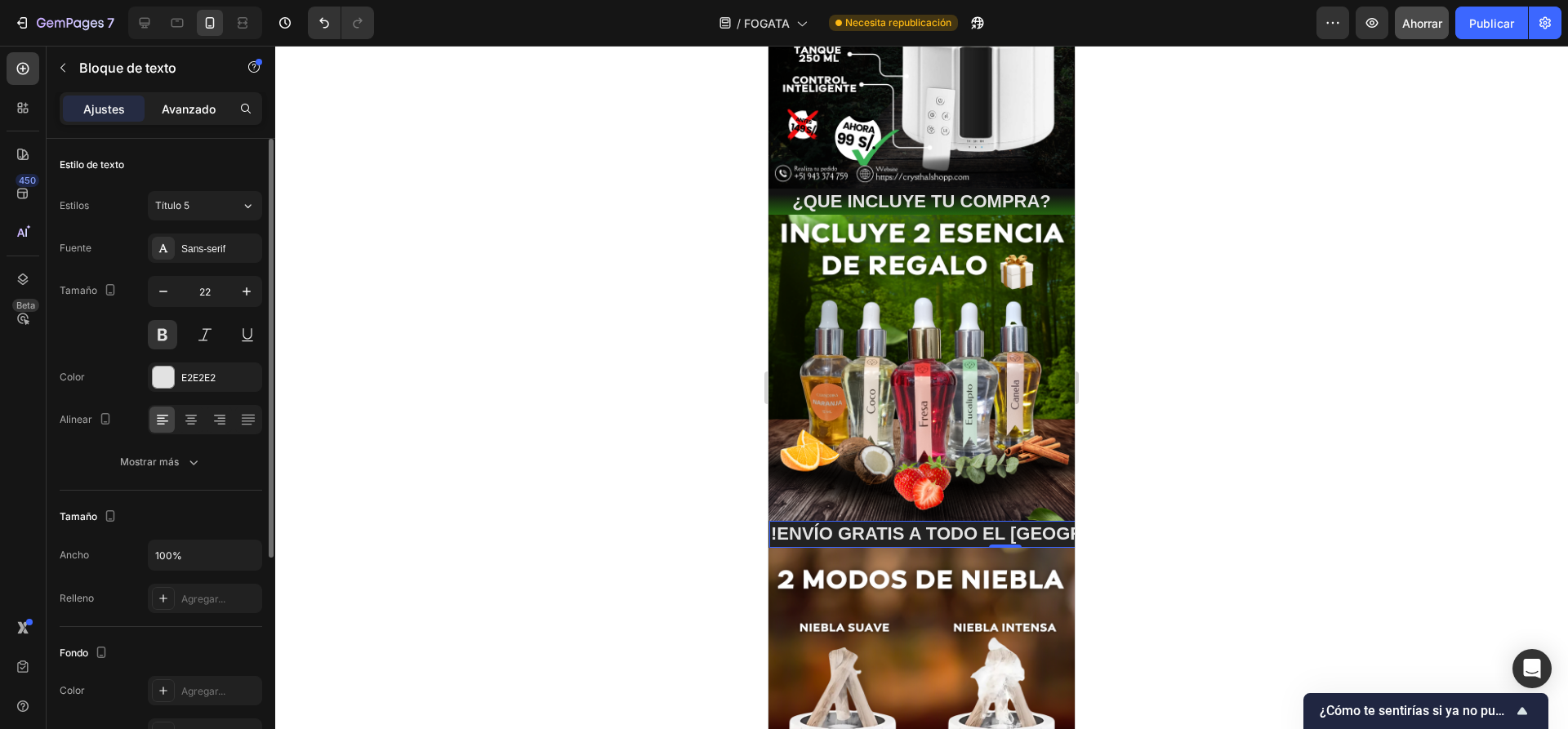
click at [174, 101] on p "Avanzado" at bounding box center [189, 109] width 54 height 17
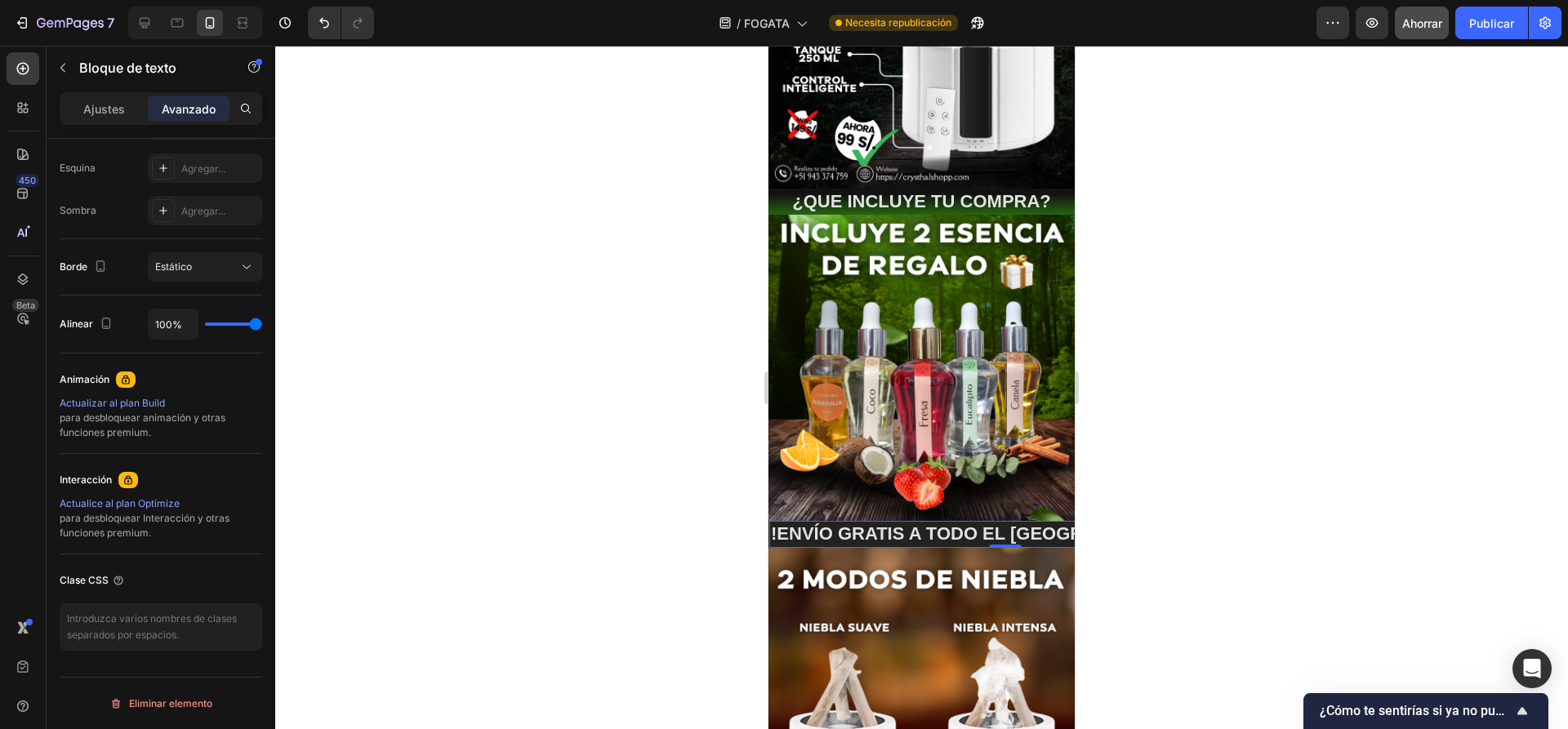
scroll to position [88, 0]
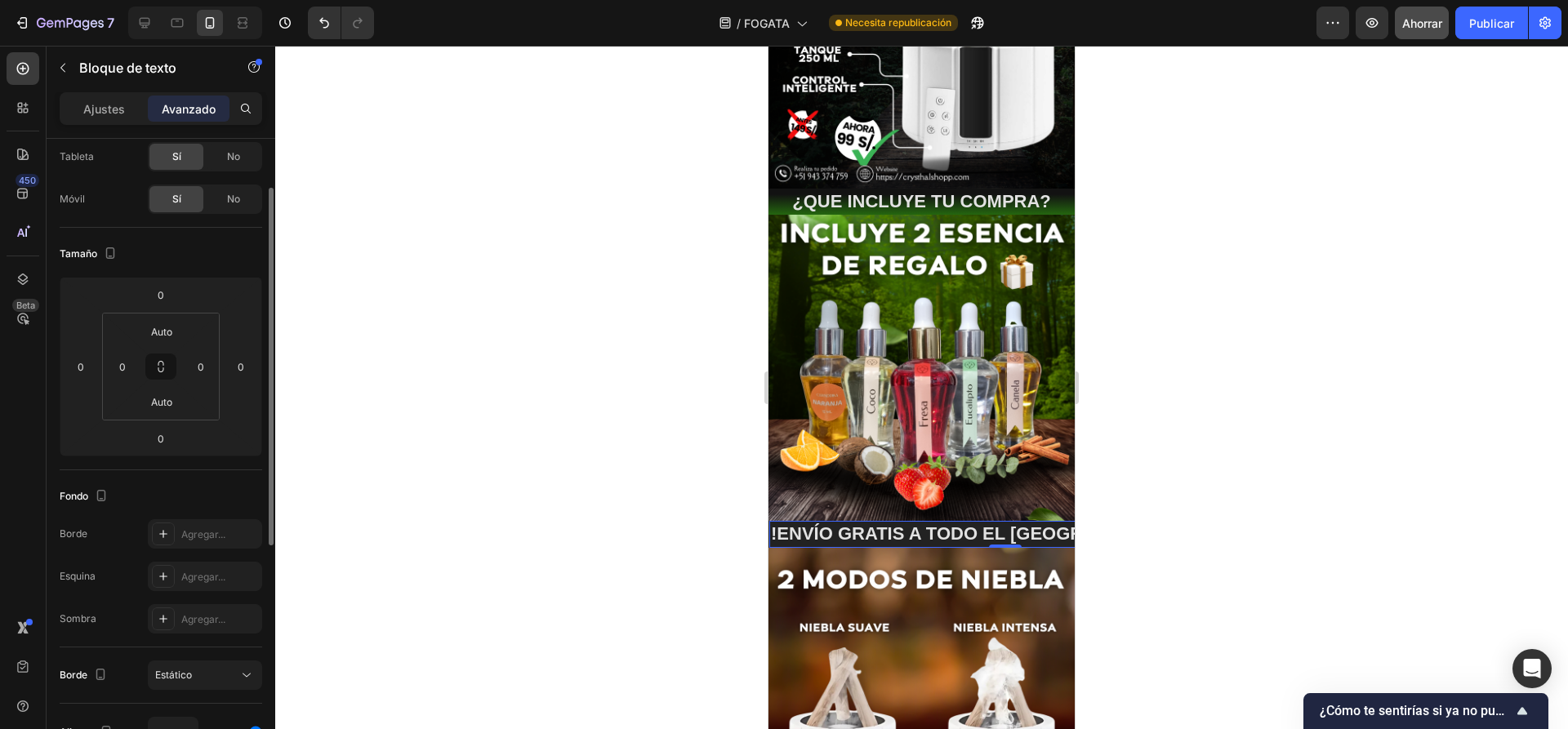
click at [594, 322] on div at bounding box center [921, 387] width 1292 height 683
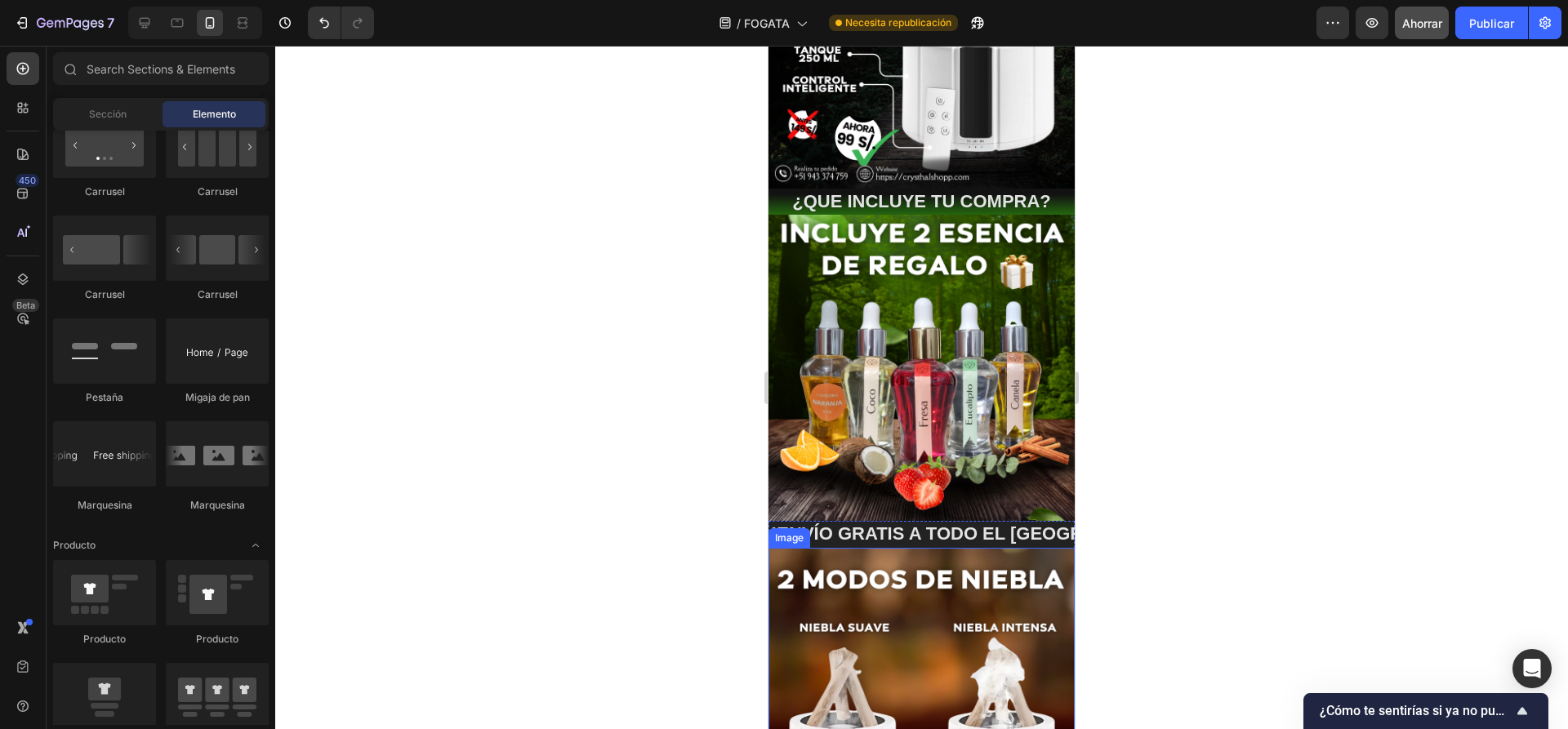
click at [597, 430] on div at bounding box center [921, 387] width 1292 height 683
click at [539, 365] on div at bounding box center [921, 387] width 1292 height 683
click at [1147, 316] on div at bounding box center [921, 387] width 1292 height 683
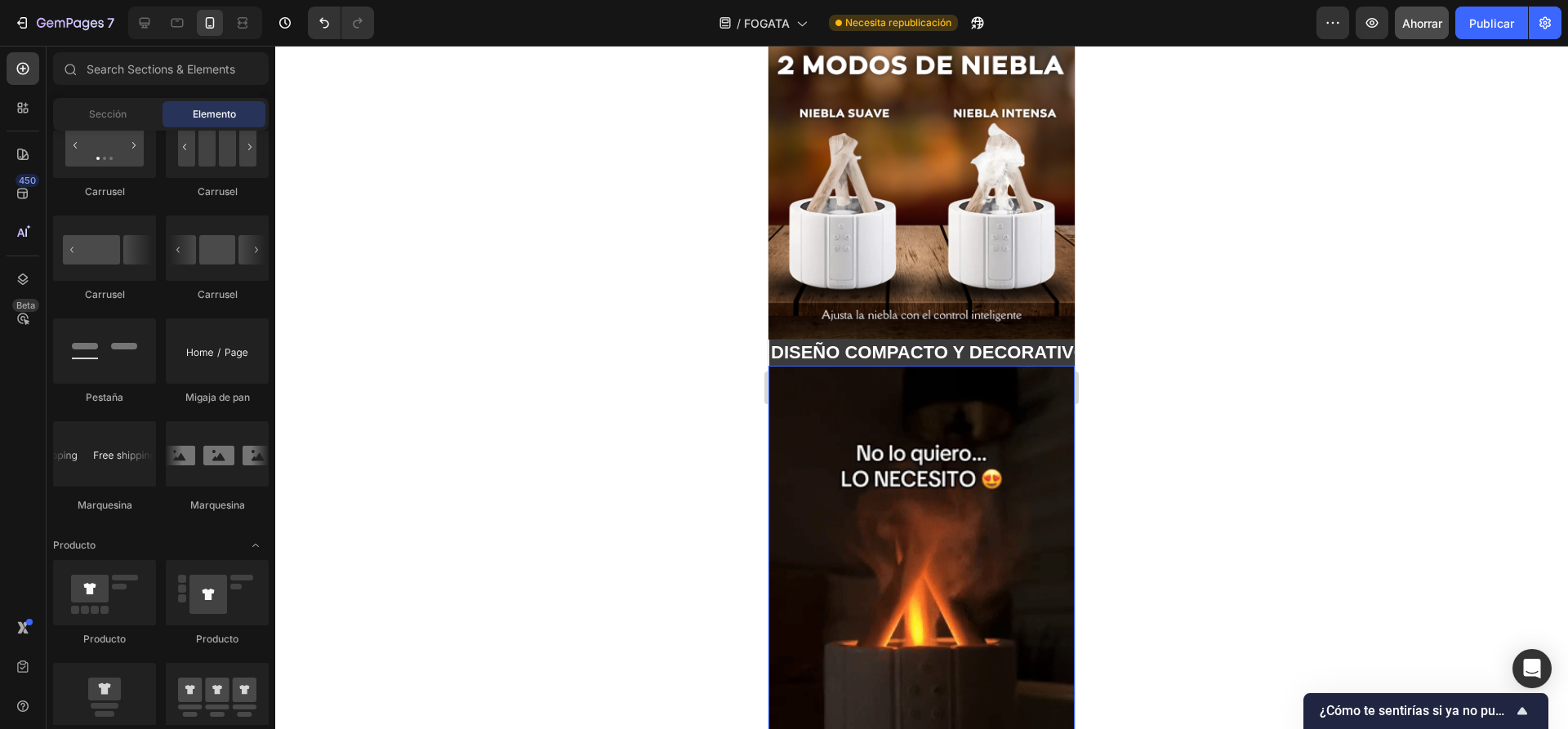
scroll to position [408, 0]
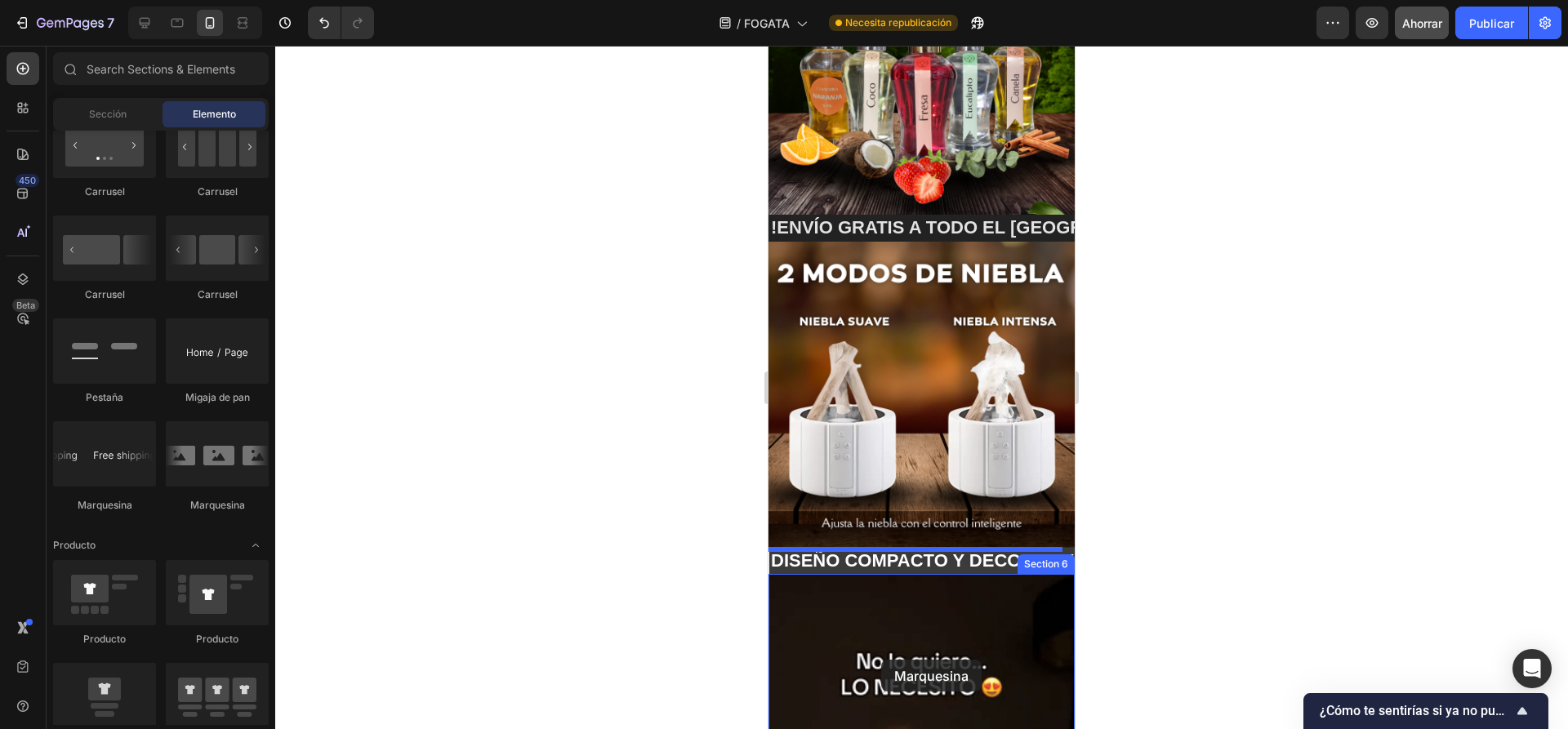
drag, startPoint x: 885, startPoint y: 527, endPoint x: 894, endPoint y: 633, distance: 106.4
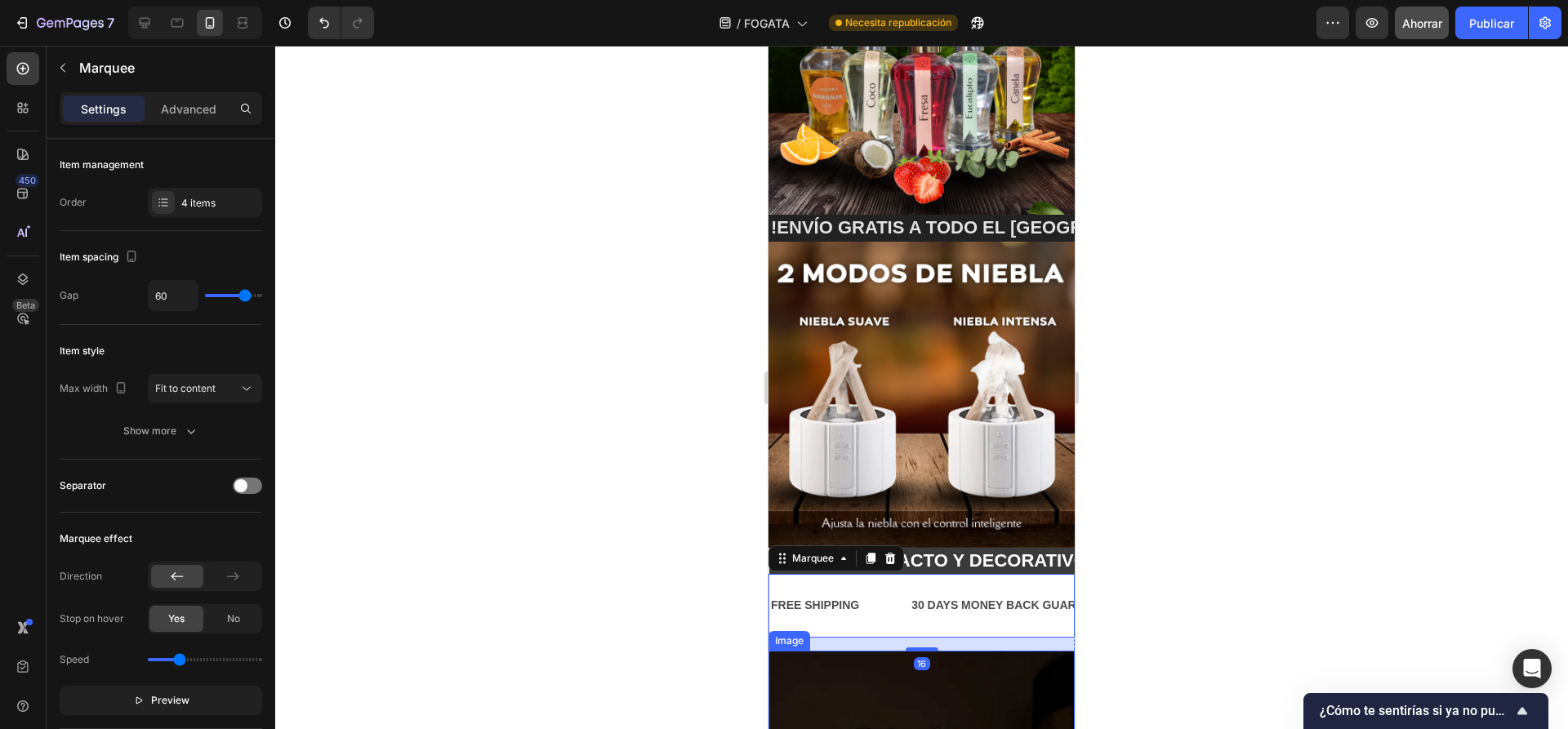
scroll to position [579, 0]
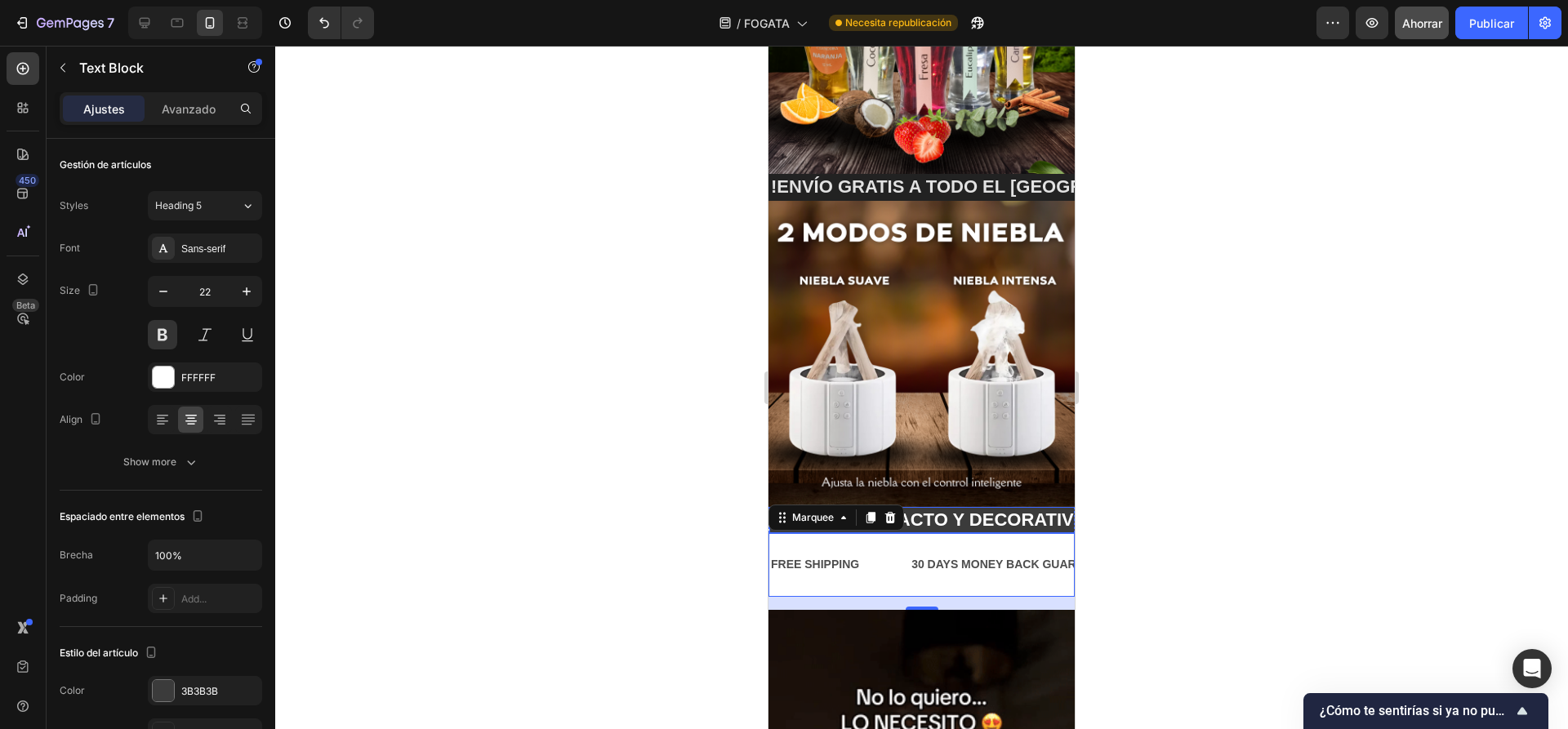
click at [951, 507] on div "DISEÑO COMPACTO Y DECORATIVO🔥 Text Block" at bounding box center [940, 520] width 342 height 27
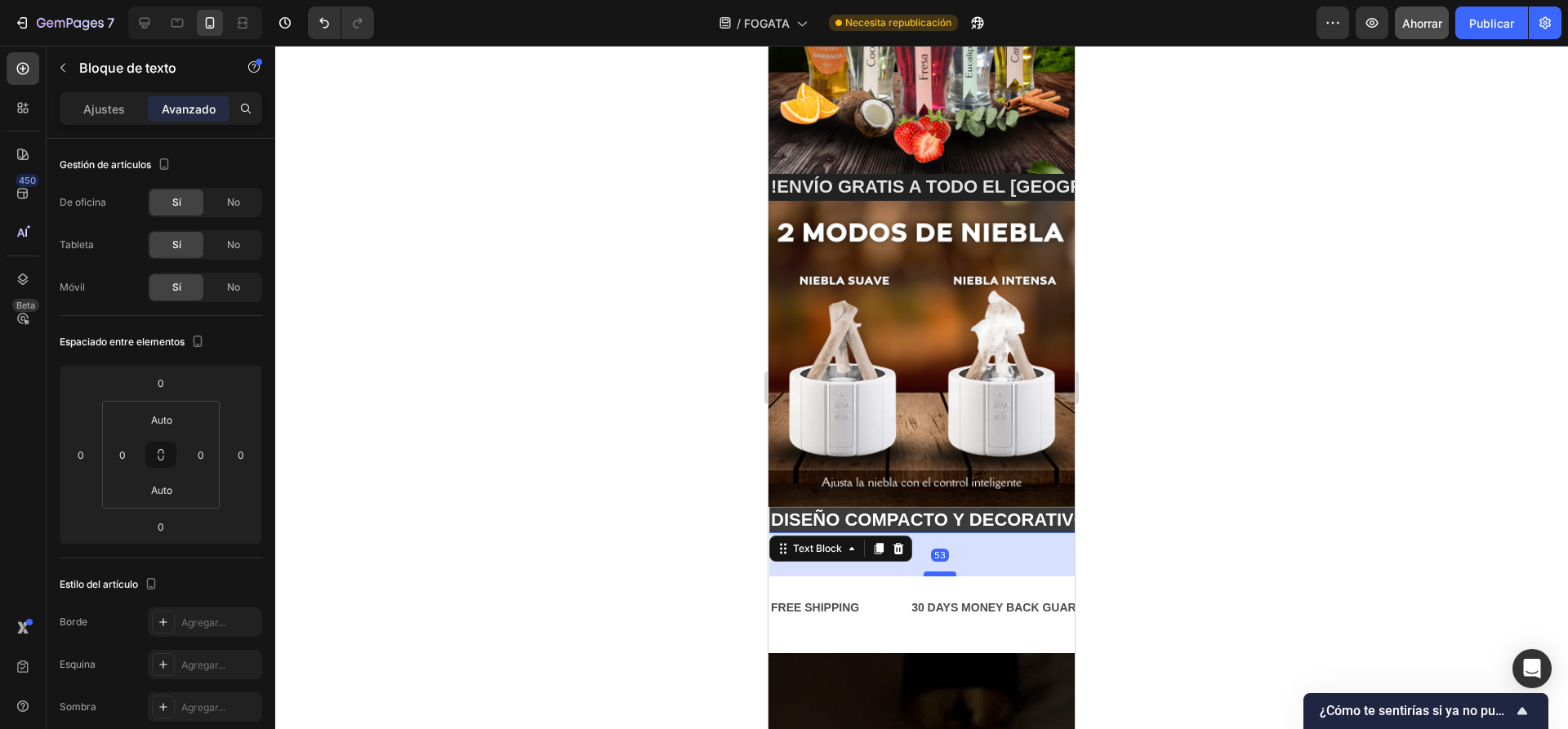
drag, startPoint x: 951, startPoint y: 506, endPoint x: 946, endPoint y: 549, distance: 43.3
click at [946, 571] on div at bounding box center [940, 574] width 33 height 5
type input "53"
click at [992, 533] on div "53" at bounding box center [940, 554] width 342 height 43
click at [1215, 514] on div at bounding box center [921, 387] width 1292 height 683
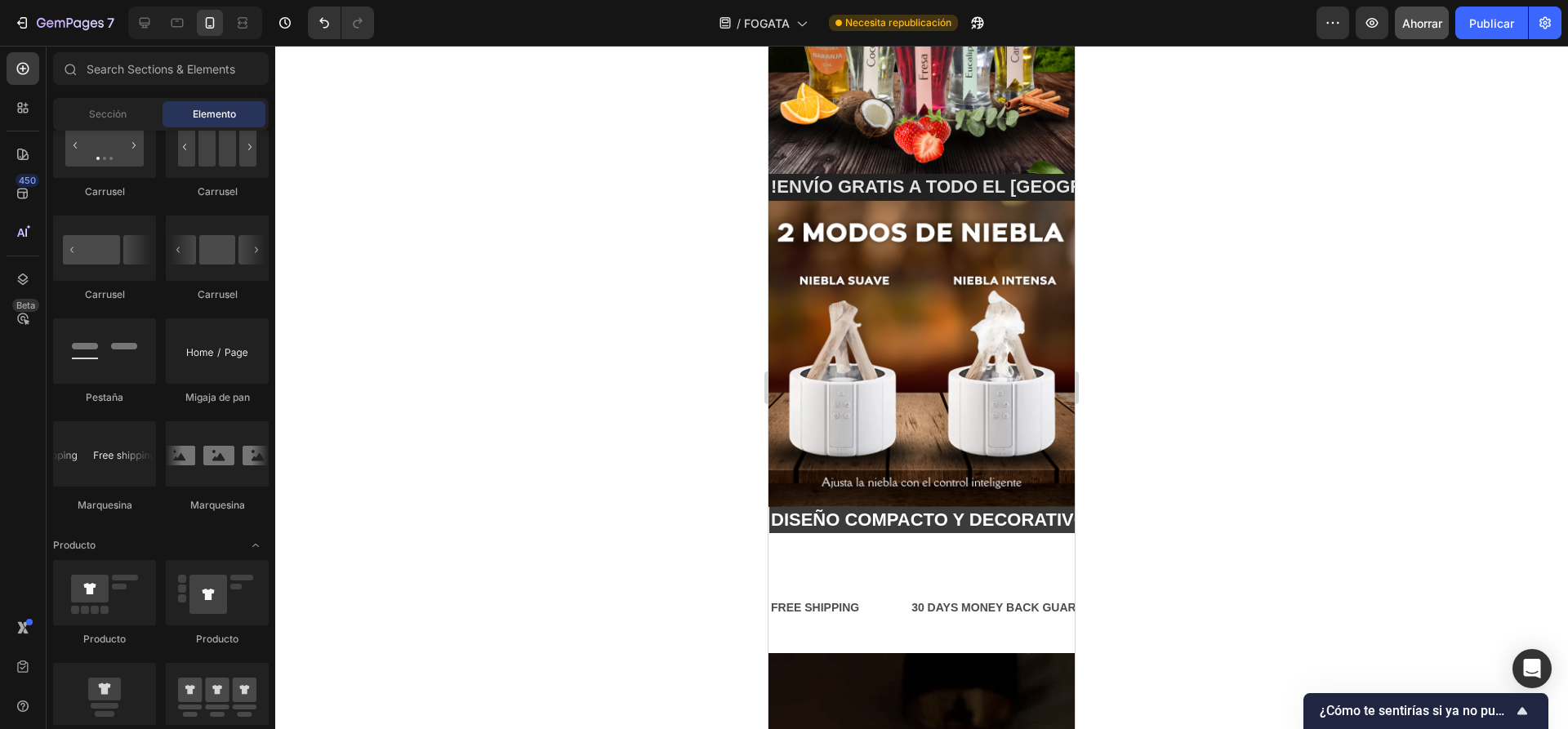
click at [1003, 535] on div "DISEÑO COMPACTO Y DECORATIVO🔥 Text Block" at bounding box center [940, 542] width 342 height 70
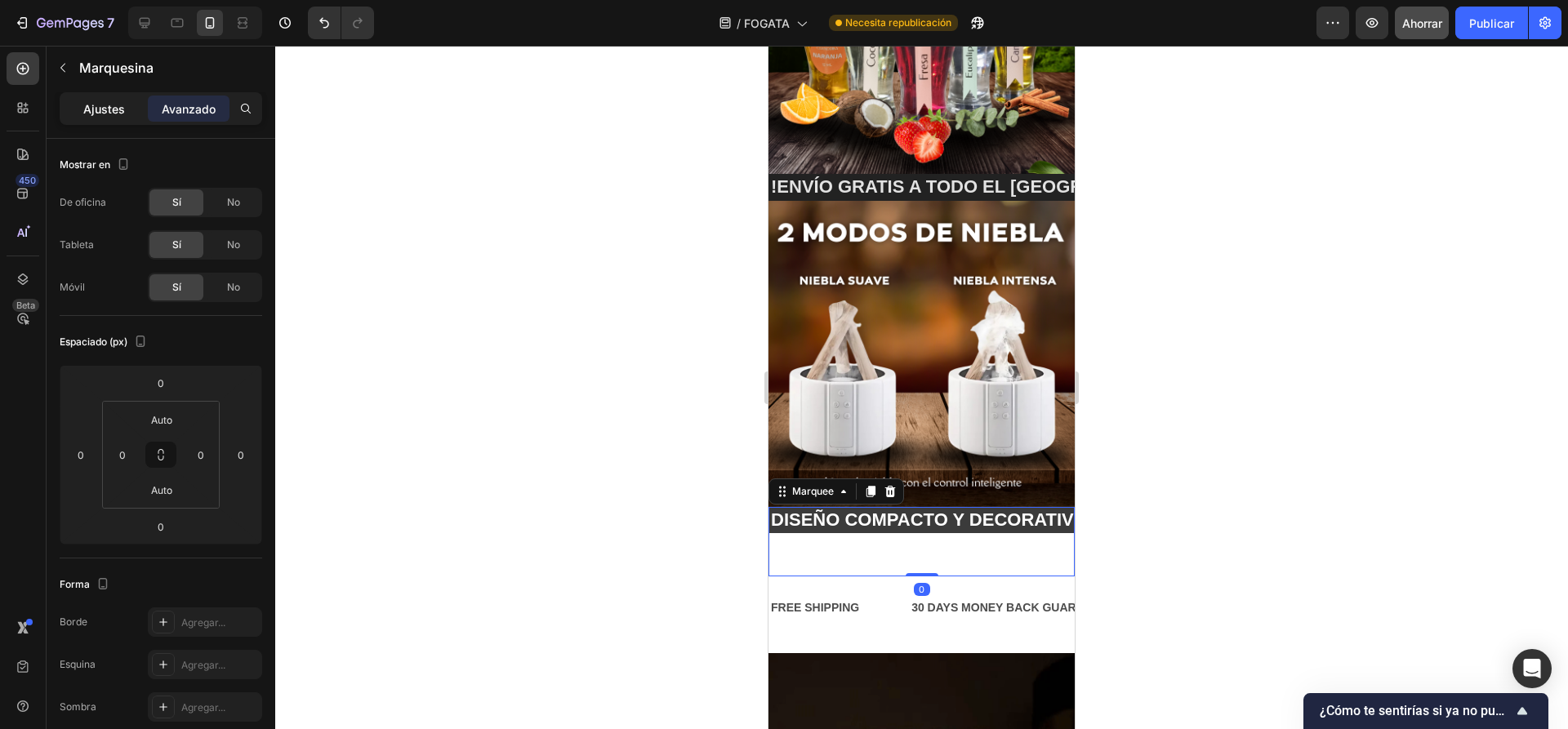
click at [112, 105] on font "Ajustes" at bounding box center [104, 109] width 42 height 14
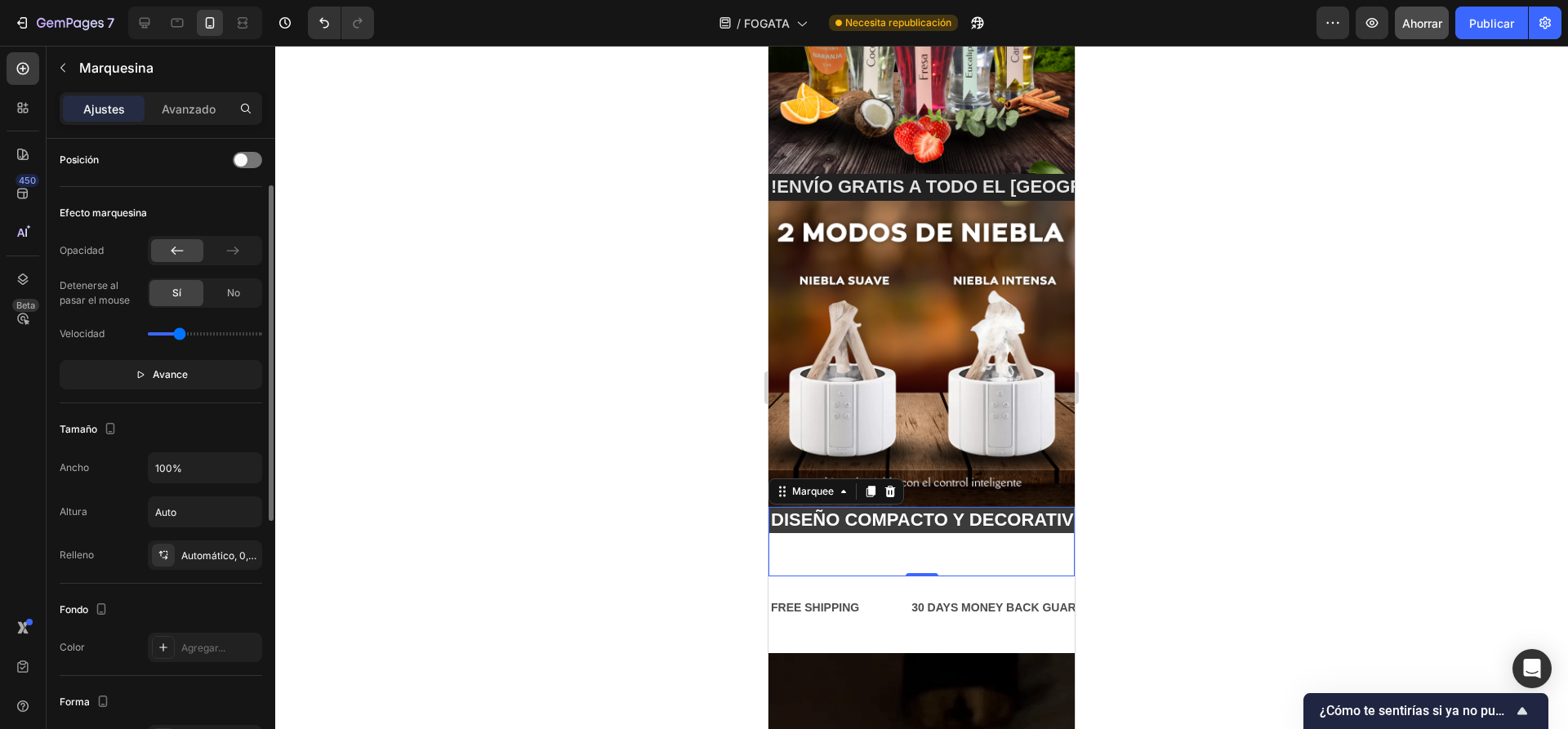
scroll to position [244, 0]
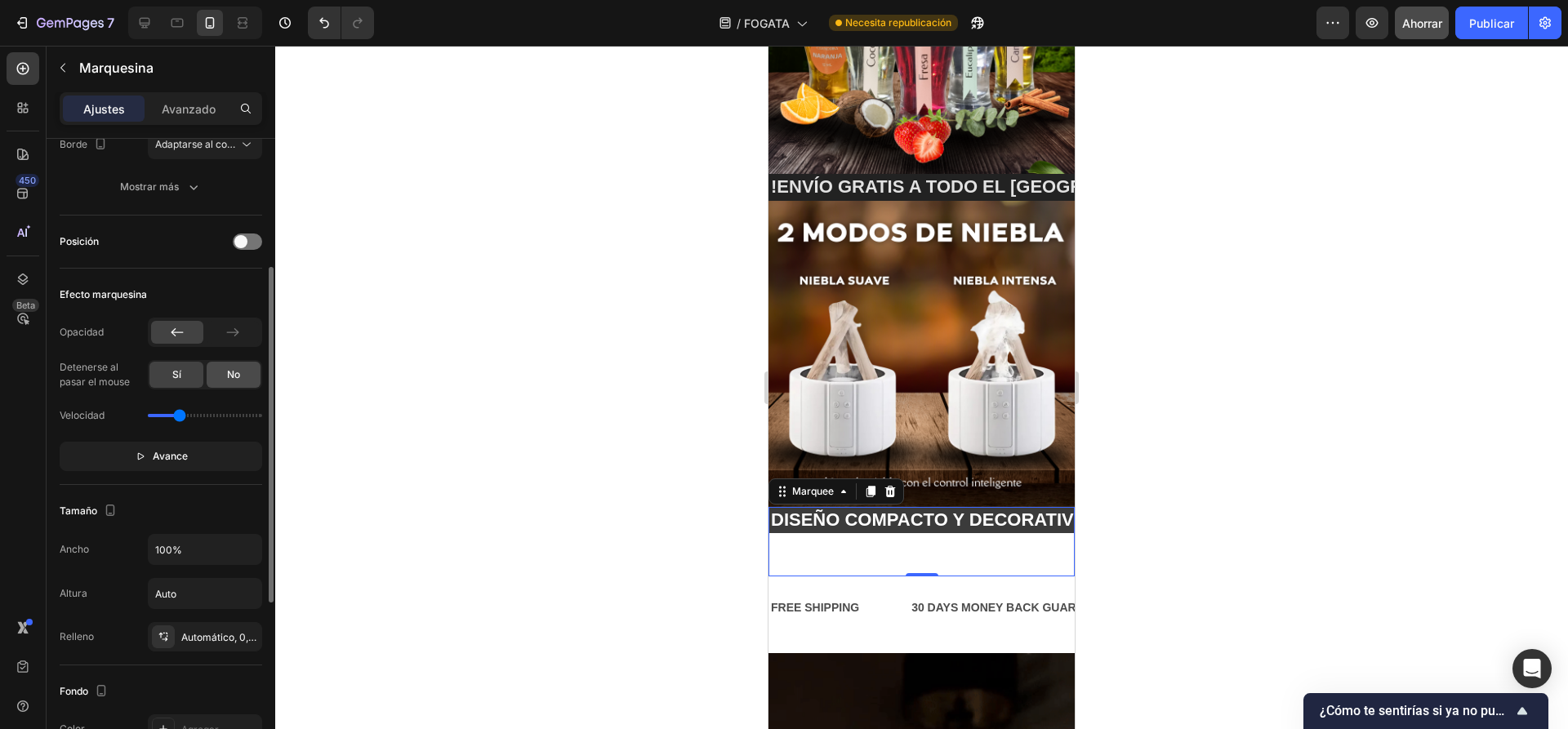
click at [243, 373] on div "No" at bounding box center [234, 374] width 54 height 26
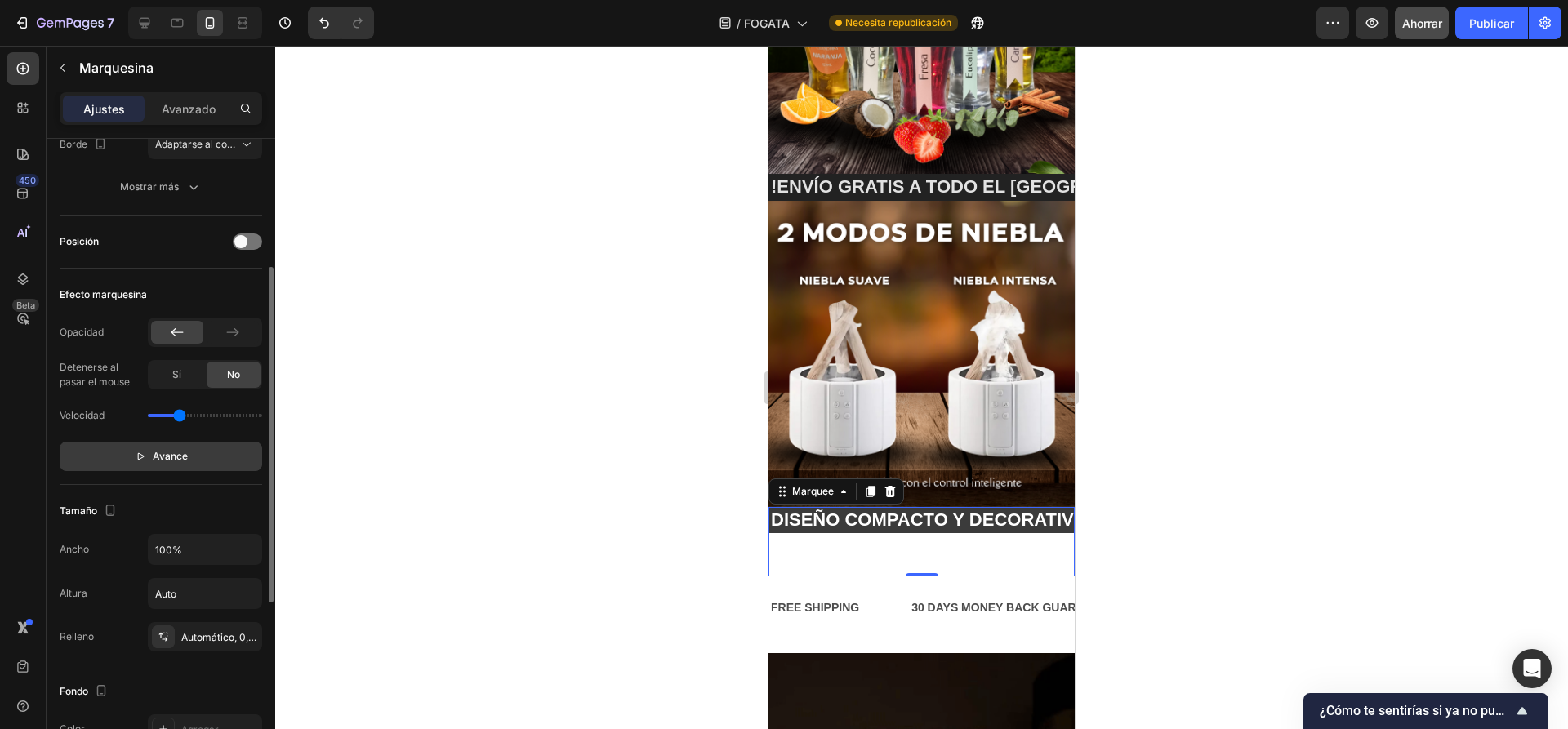
click at [146, 449] on p "Avance" at bounding box center [161, 456] width 53 height 16
drag, startPoint x: 925, startPoint y: 549, endPoint x: 925, endPoint y: 529, distance: 20.0
click at [930, 522] on div "DISEÑO COMPACTO Y DECORATIVO🔥 Text Block DISEÑO COMPACTO Y DECORATIVO🔥 Text Blo…" at bounding box center [921, 542] width 307 height 70
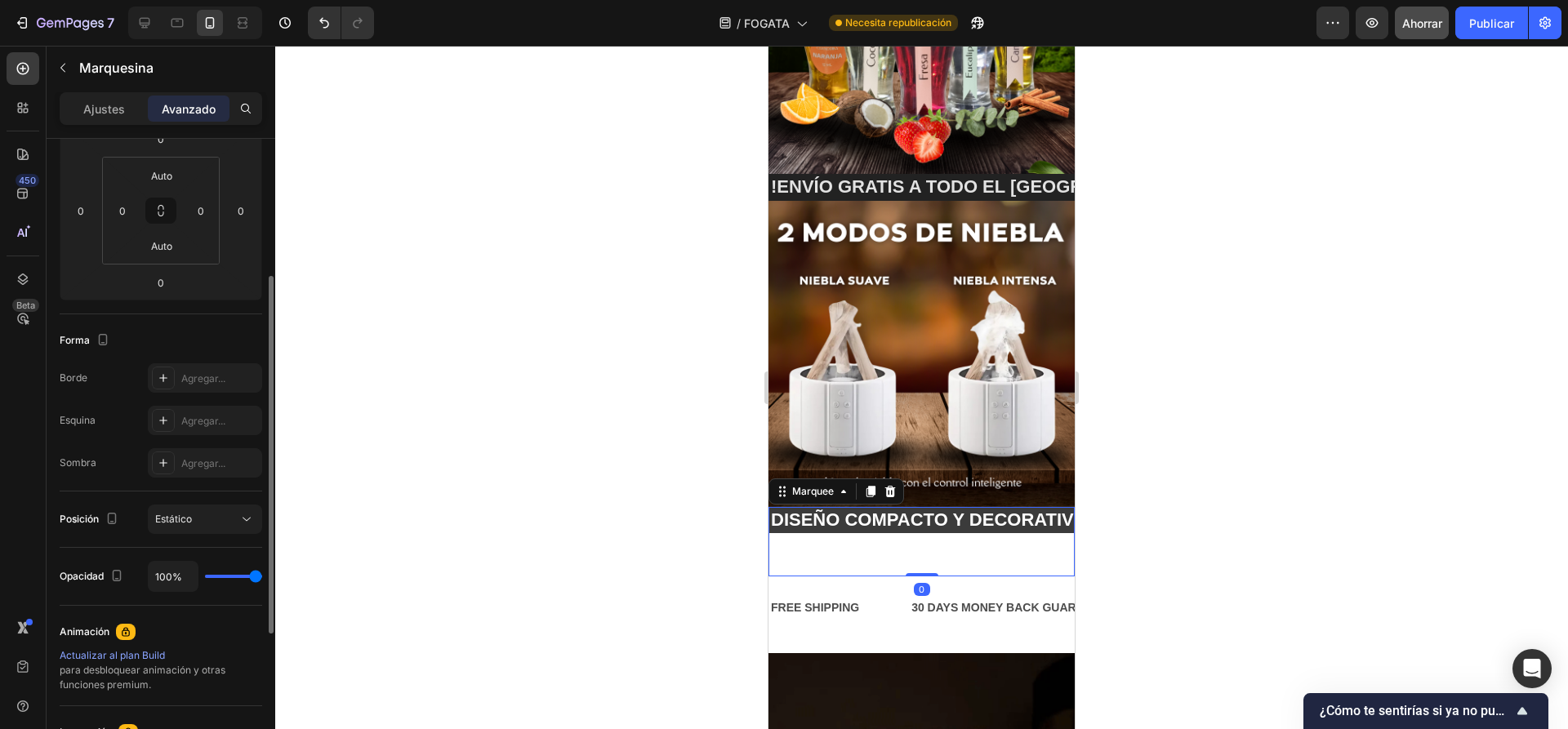
click at [916, 548] on div "DISEÑO COMPACTO Y DECORATIVO🔥 Text Block" at bounding box center [828, 542] width 342 height 70
drag, startPoint x: 918, startPoint y: 552, endPoint x: 917, endPoint y: 530, distance: 22.0
click at [917, 530] on div "DISEÑO COMPACTO Y DECORATIVO🔥 Text Block DISEÑO COMPACTO Y DECORATIVO🔥 Text Blo…" at bounding box center [921, 542] width 307 height 70
drag, startPoint x: 914, startPoint y: 548, endPoint x: 913, endPoint y: 532, distance: 16.0
click at [913, 532] on div "DISEÑO COMPACTO Y DECORATIVO🔥 Text Block DISEÑO COMPACTO Y DECORATIVO🔥 Text Blo…" at bounding box center [921, 542] width 307 height 70
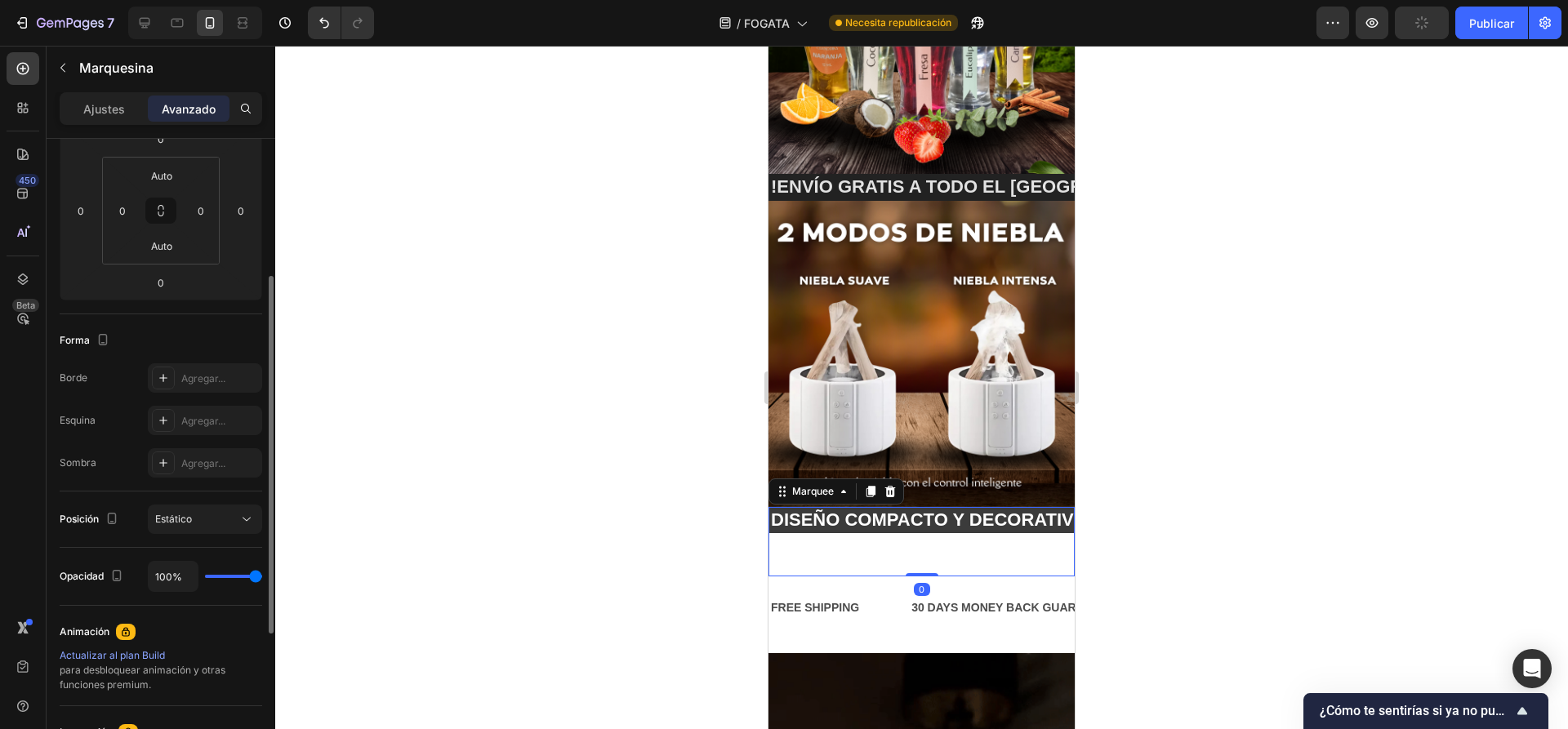
click at [1060, 547] on div "DISEÑO COMPACTO Y DECORATIVO🔥 Text Block" at bounding box center [1230, 542] width 342 height 70
click at [92, 124] on div "Ajustes Avanzado" at bounding box center [161, 109] width 203 height 33
click at [116, 109] on font "Ajustes" at bounding box center [104, 109] width 42 height 14
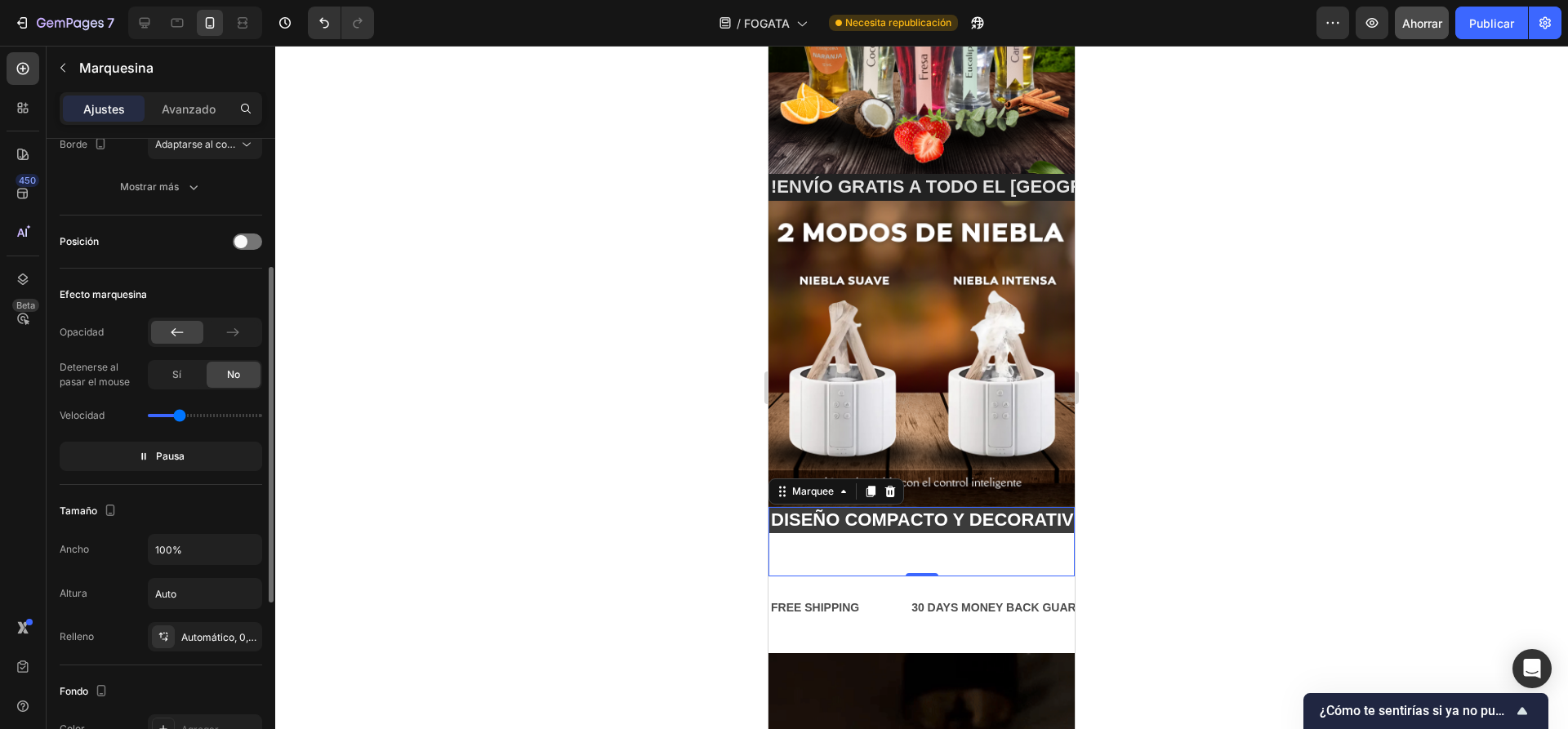
click at [901, 539] on div "DISEÑO COMPACTO Y DECORATIVO🔥 Text Block DISEÑO COMPACTO Y DECORATIVO🔥 Text Blo…" at bounding box center [922, 542] width 307 height 70
click at [172, 110] on font "Avanzado" at bounding box center [189, 109] width 54 height 14
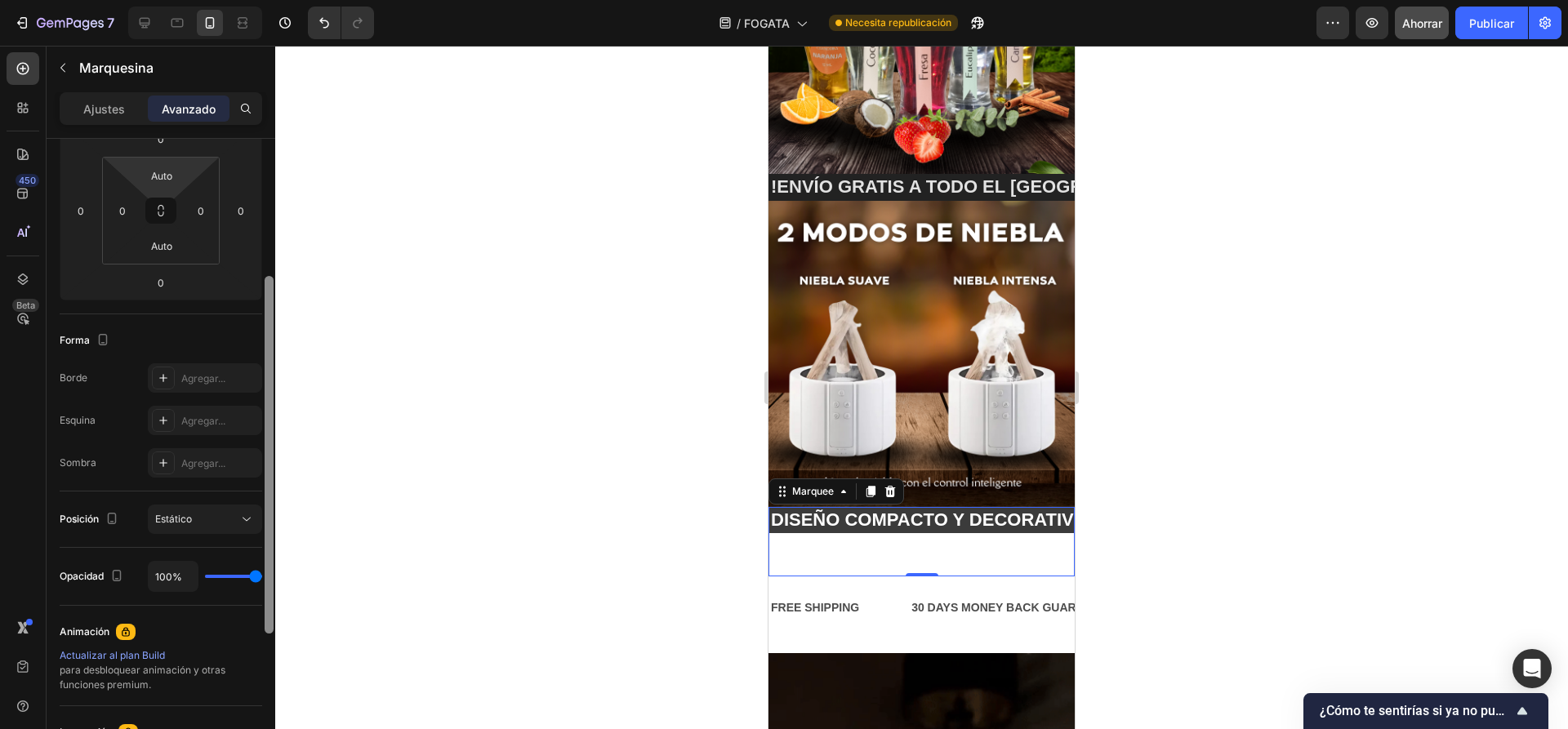
scroll to position [163, 0]
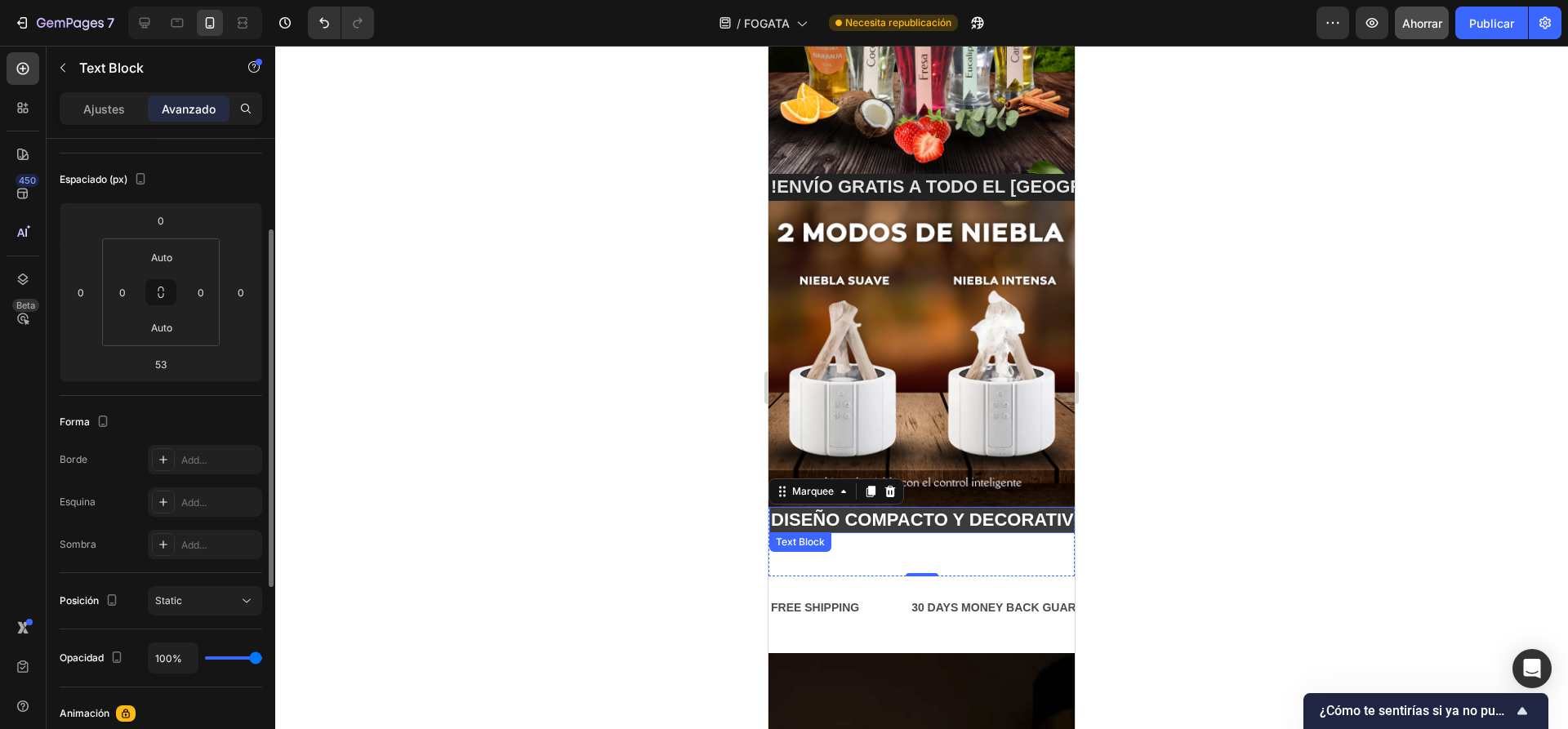
click at [964, 508] on p "DISEÑO COMPACTO Y DECORATIVO🔥" at bounding box center [932, 520] width 338 height 24
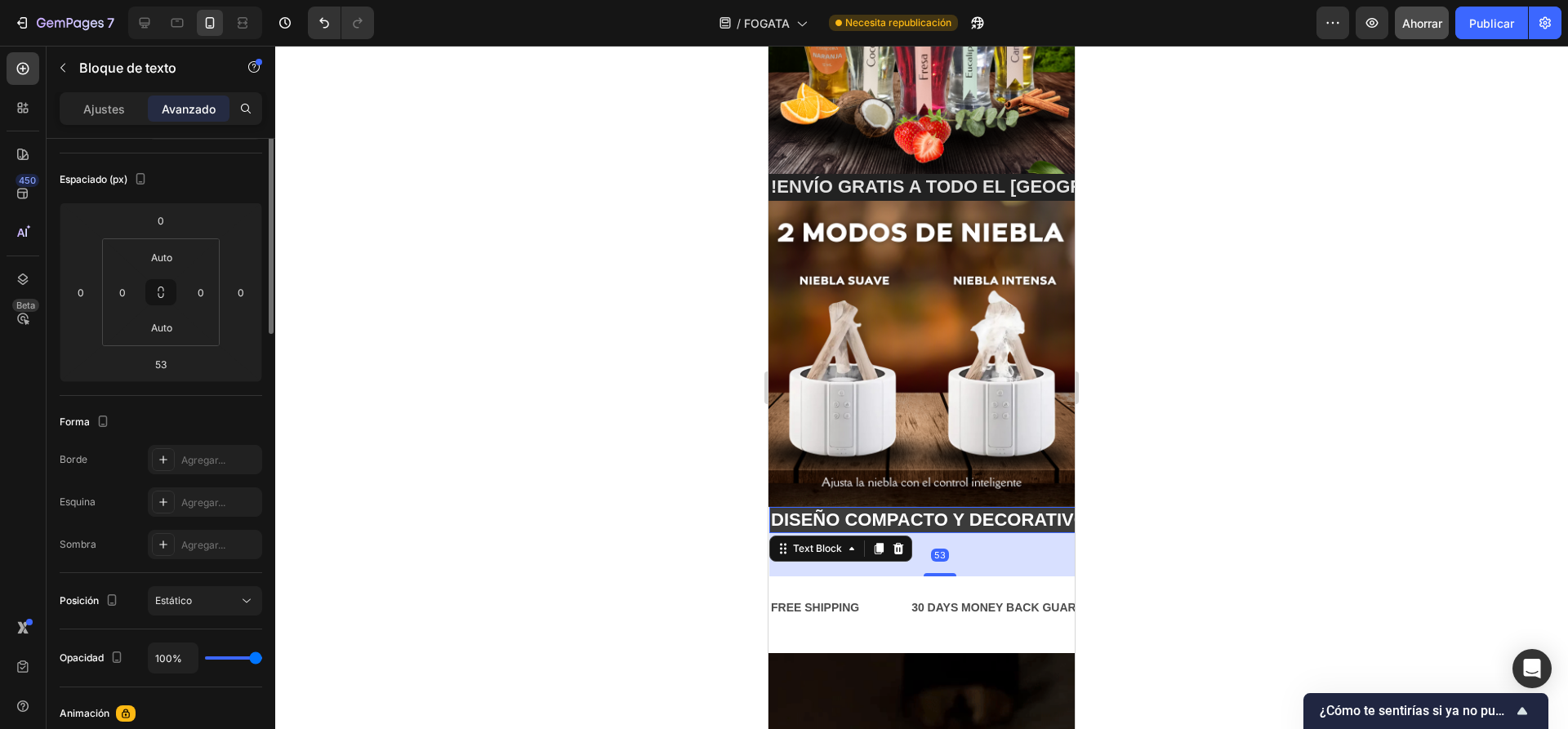
scroll to position [0, 0]
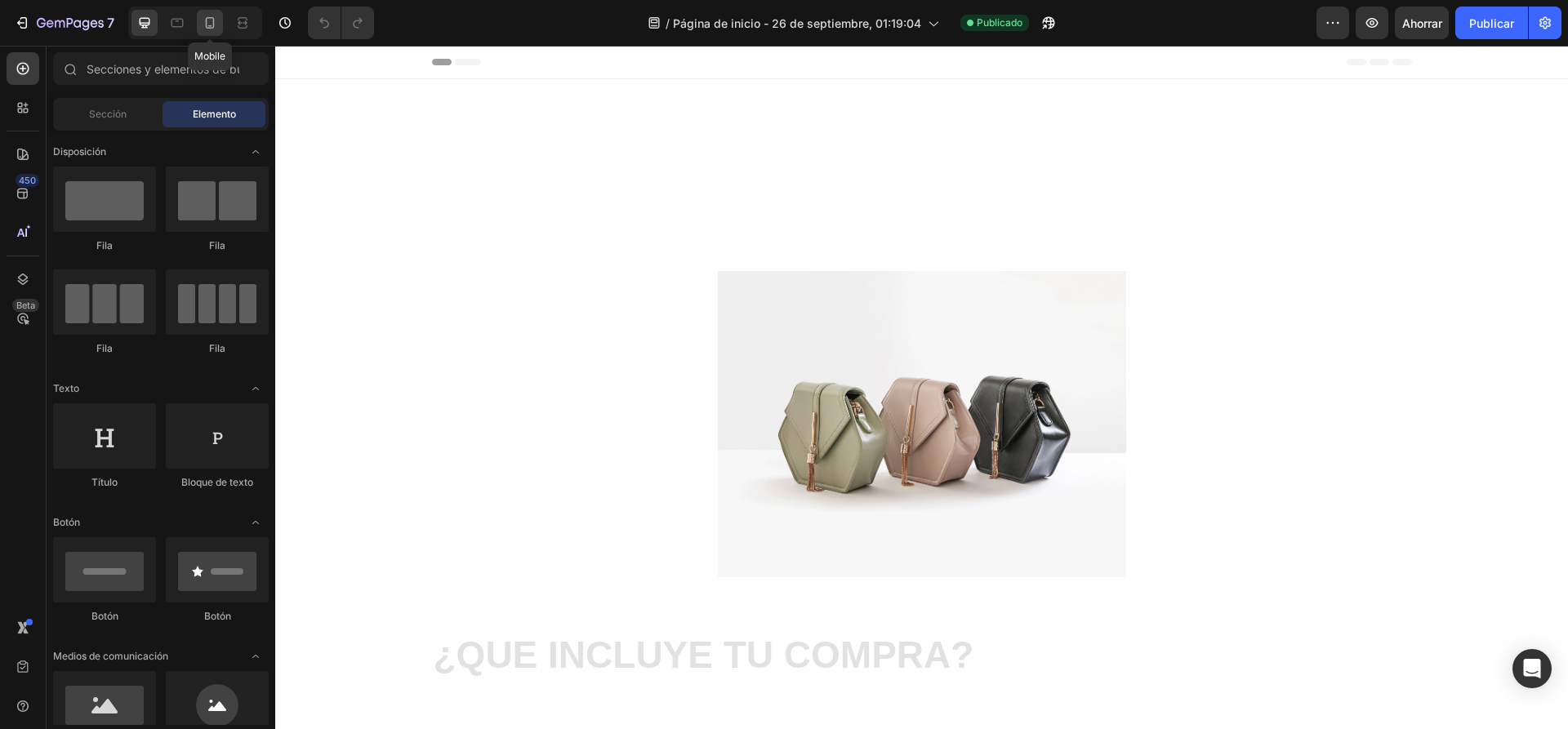
click at [210, 29] on icon at bounding box center [210, 23] width 9 height 11
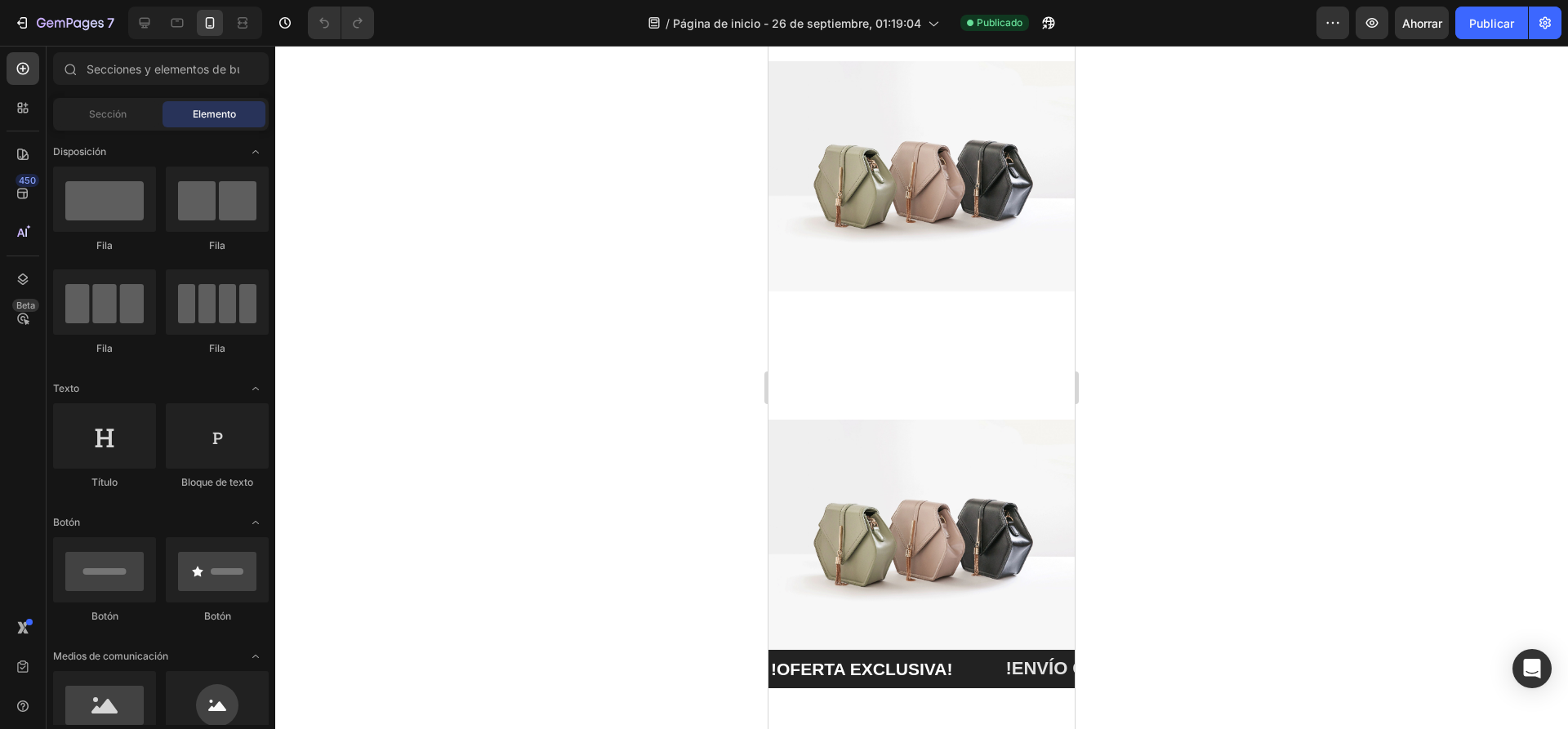
scroll to position [816, 0]
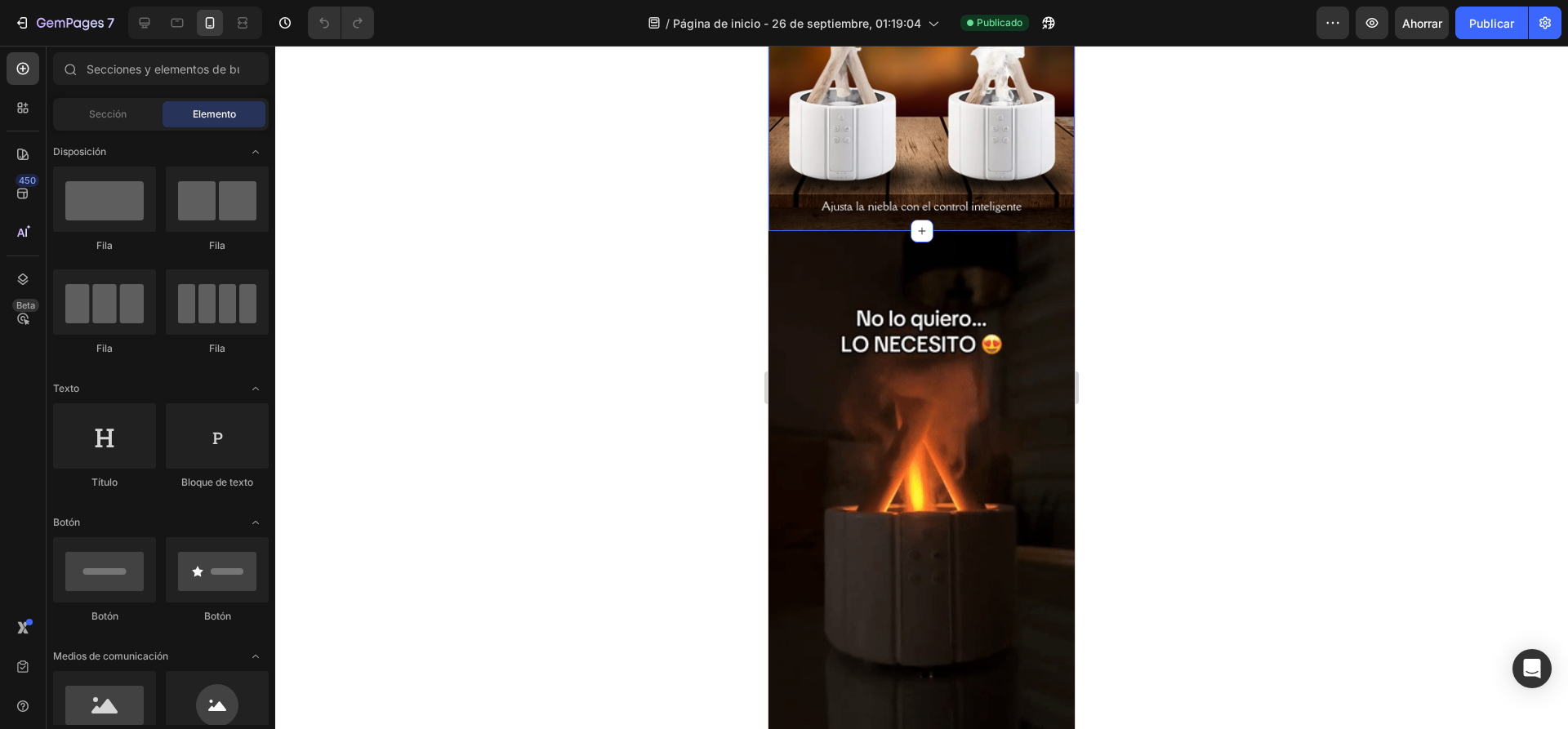
click at [930, 253] on img at bounding box center [921, 503] width 307 height 544
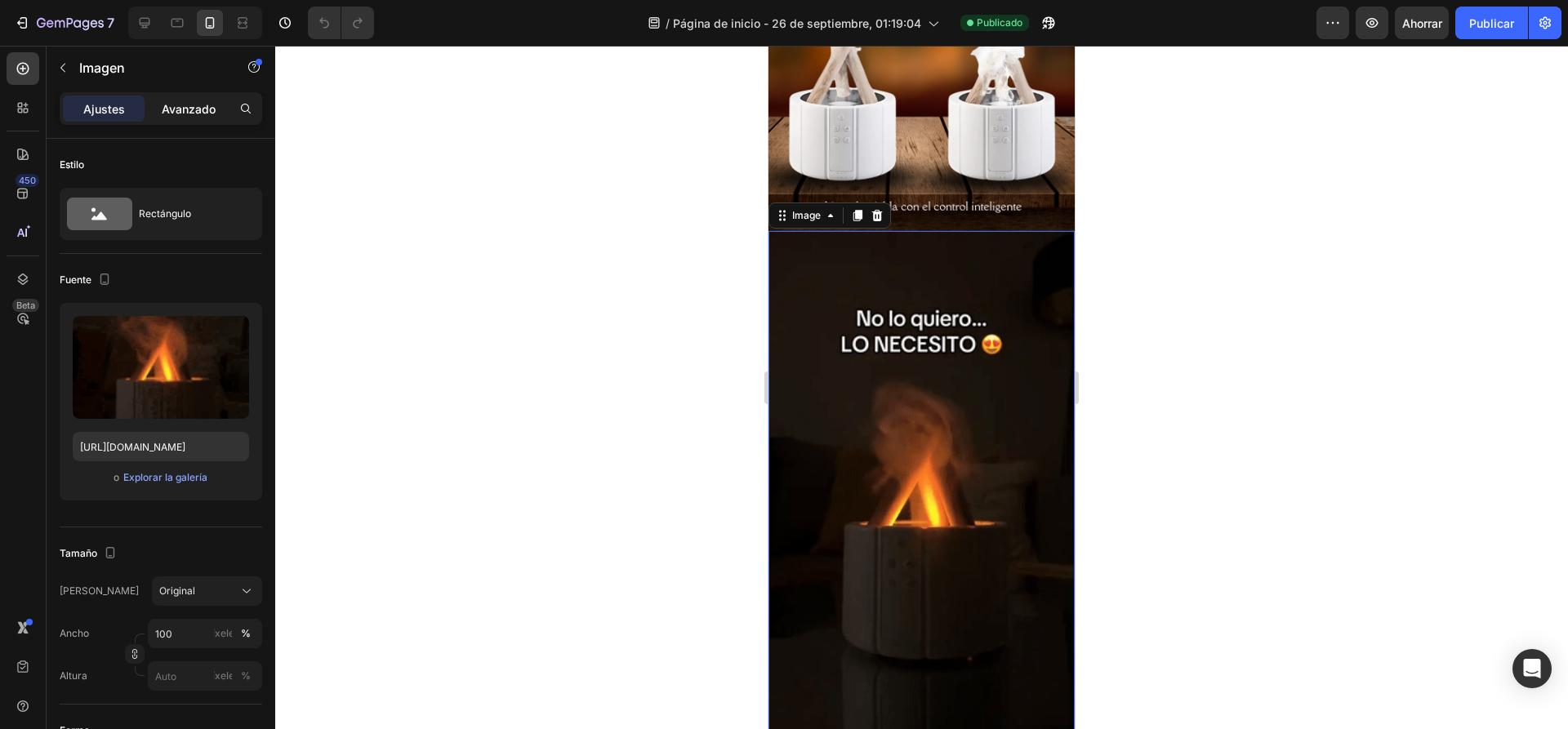
click at [181, 108] on font "Avanzado" at bounding box center [189, 109] width 54 height 14
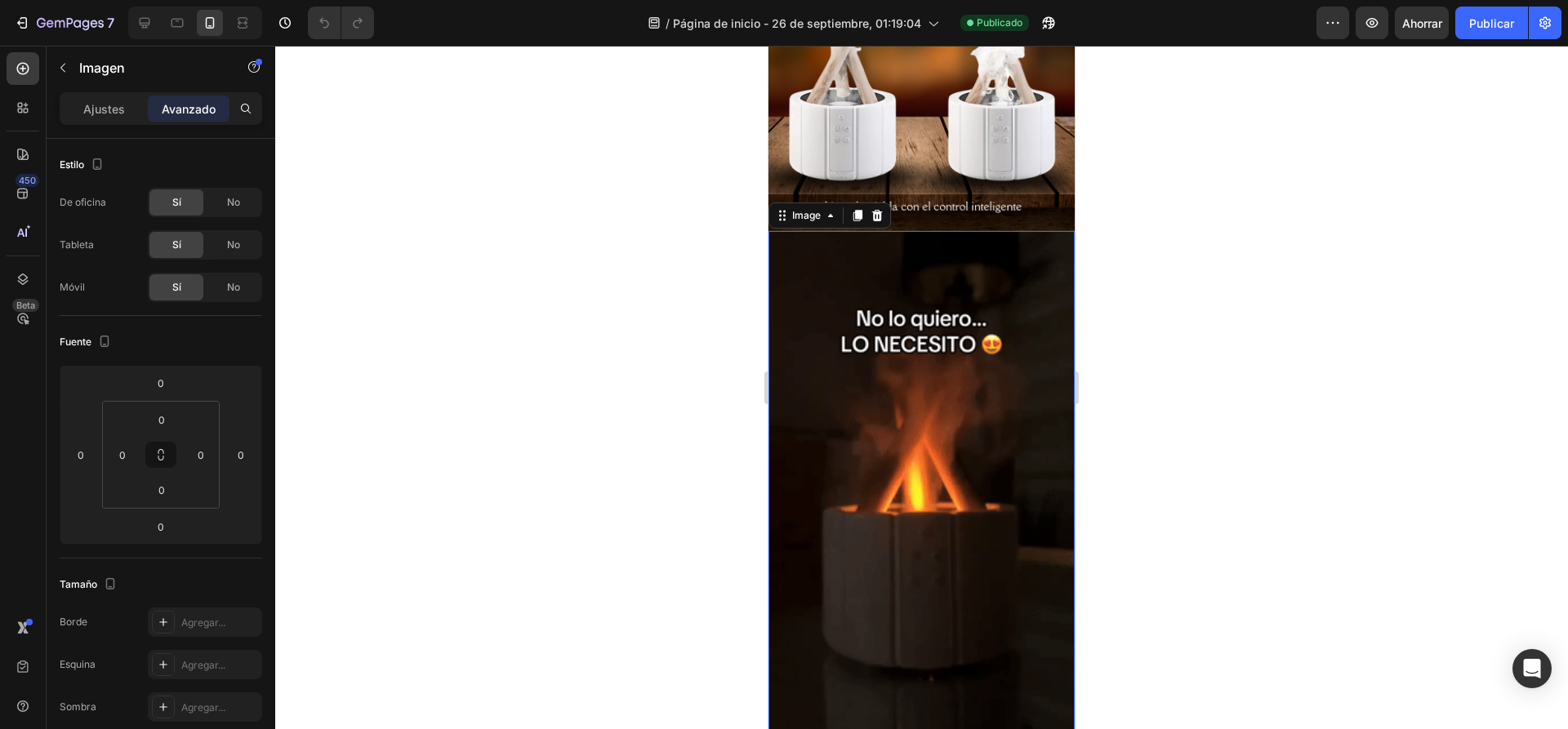
click at [925, 286] on img at bounding box center [921, 503] width 307 height 544
click at [563, 314] on div at bounding box center [921, 387] width 1292 height 683
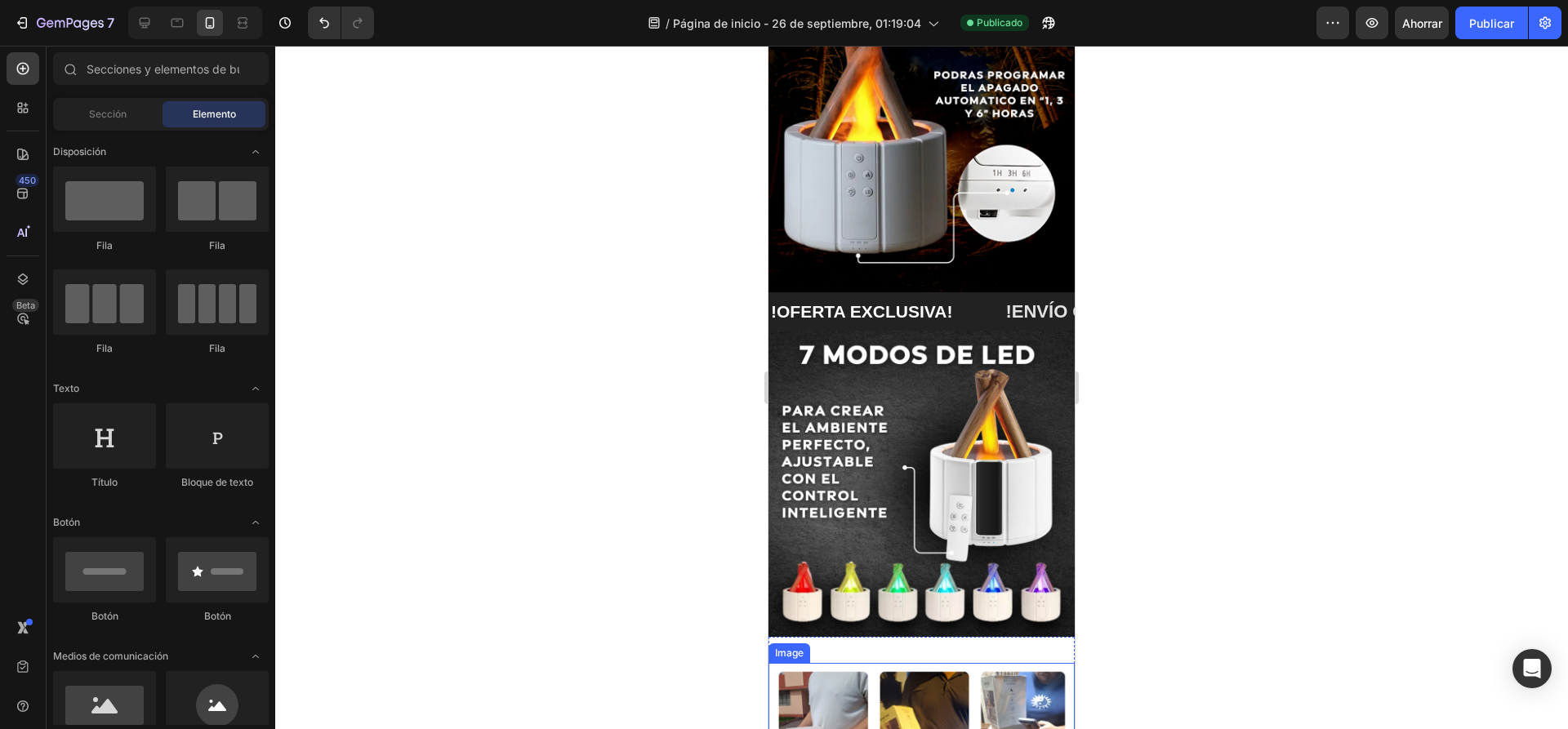
scroll to position [1569, 0]
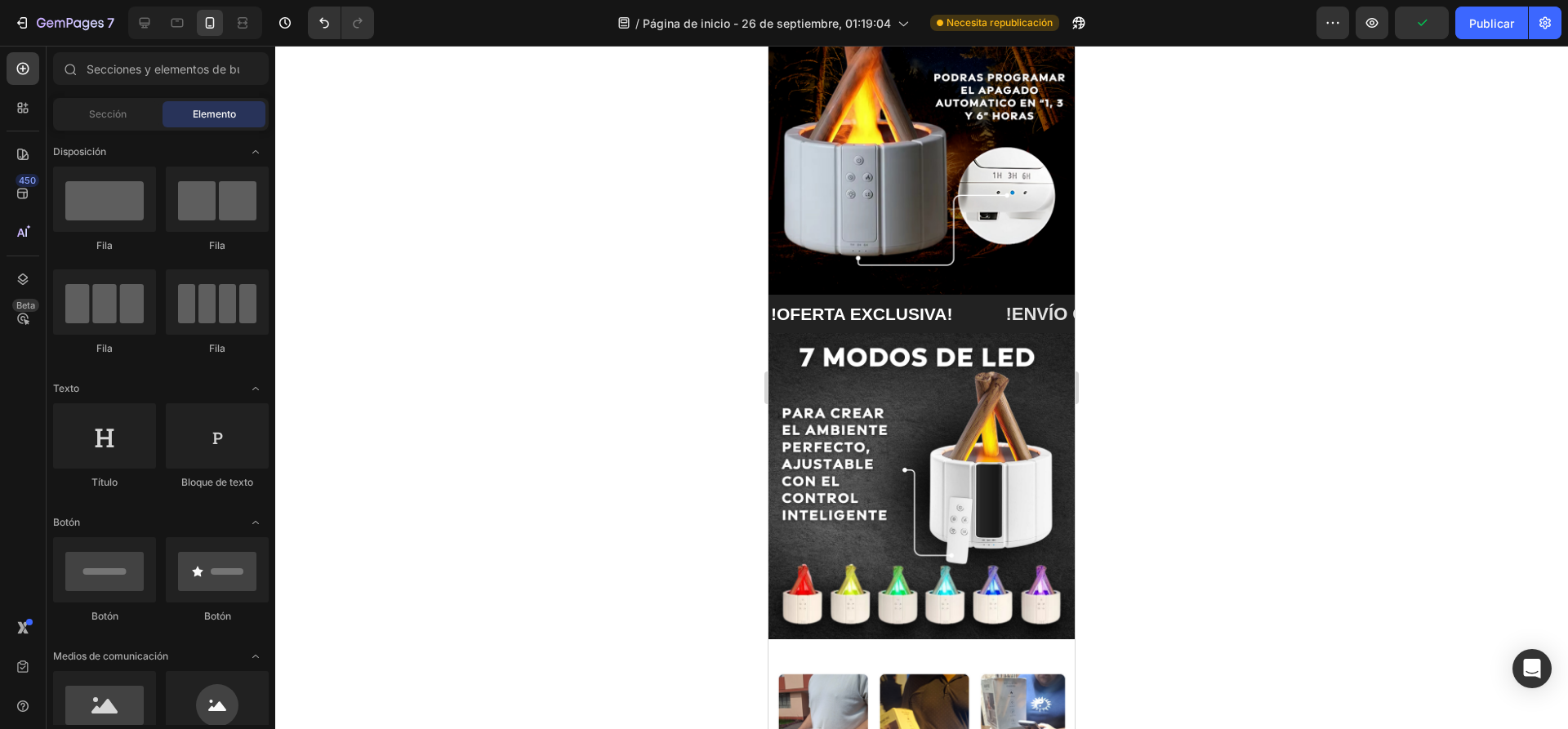
click at [523, 299] on div at bounding box center [921, 387] width 1292 height 683
click at [988, 269] on img at bounding box center [921, 141] width 307 height 306
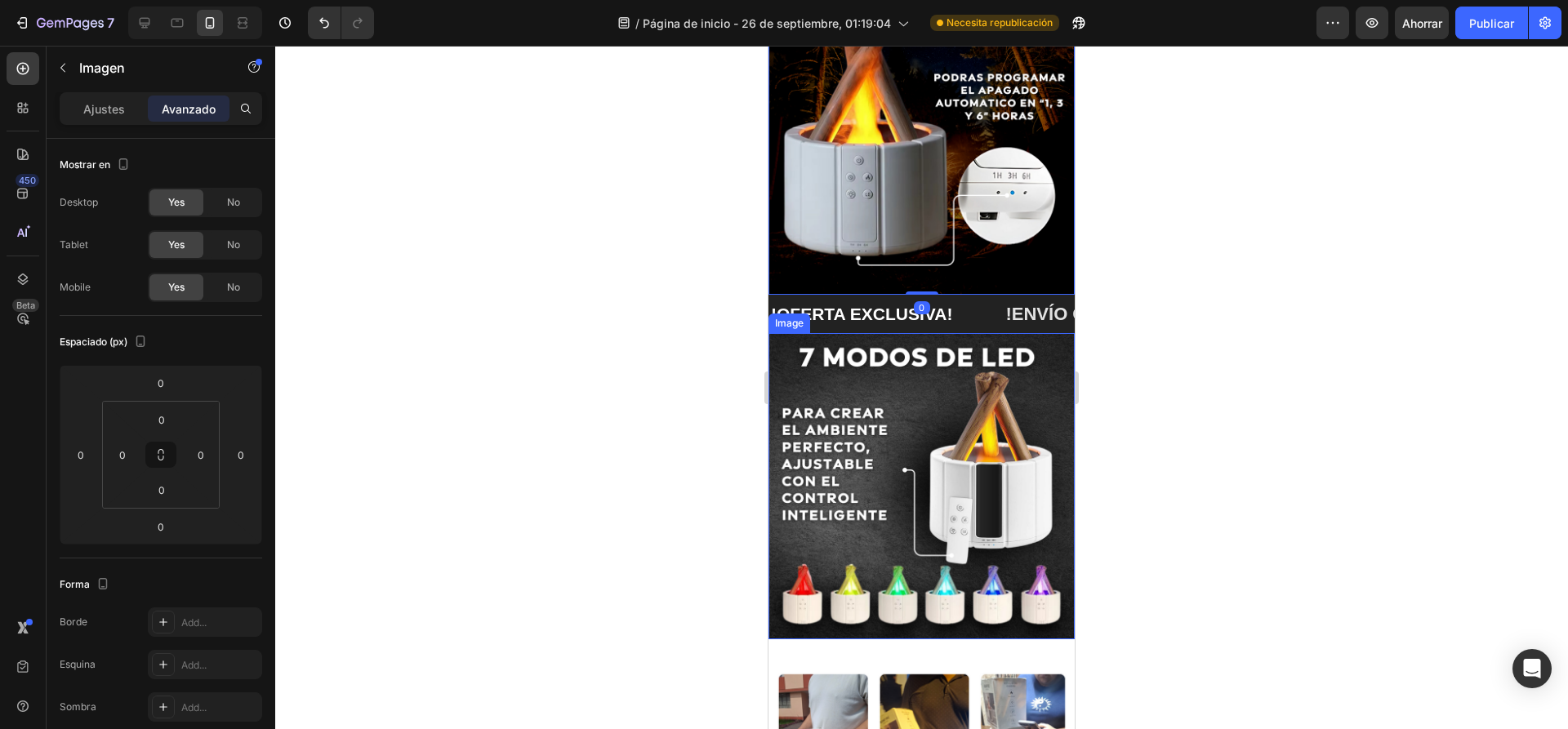
click at [970, 380] on img at bounding box center [921, 485] width 307 height 306
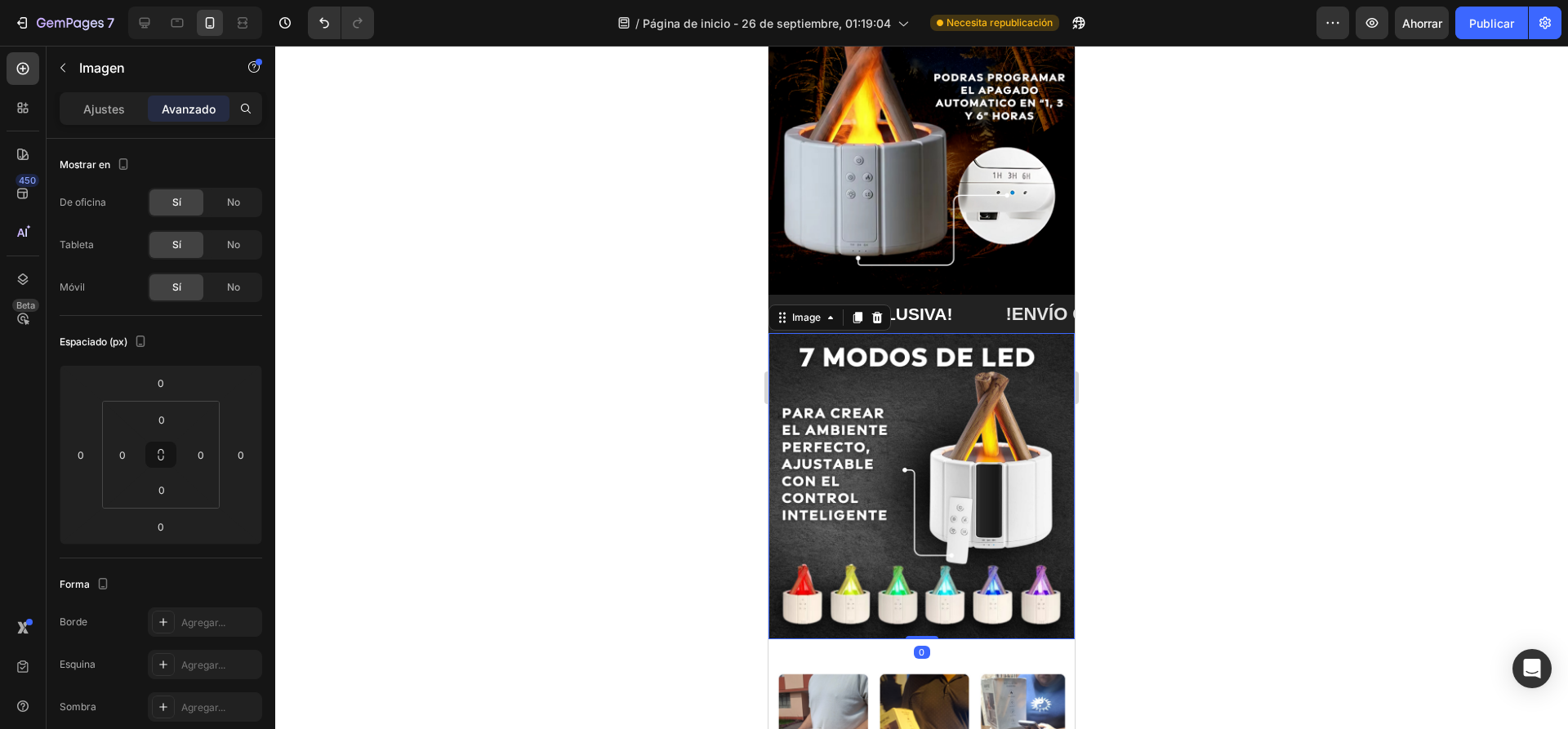
click at [535, 323] on div at bounding box center [921, 387] width 1292 height 683
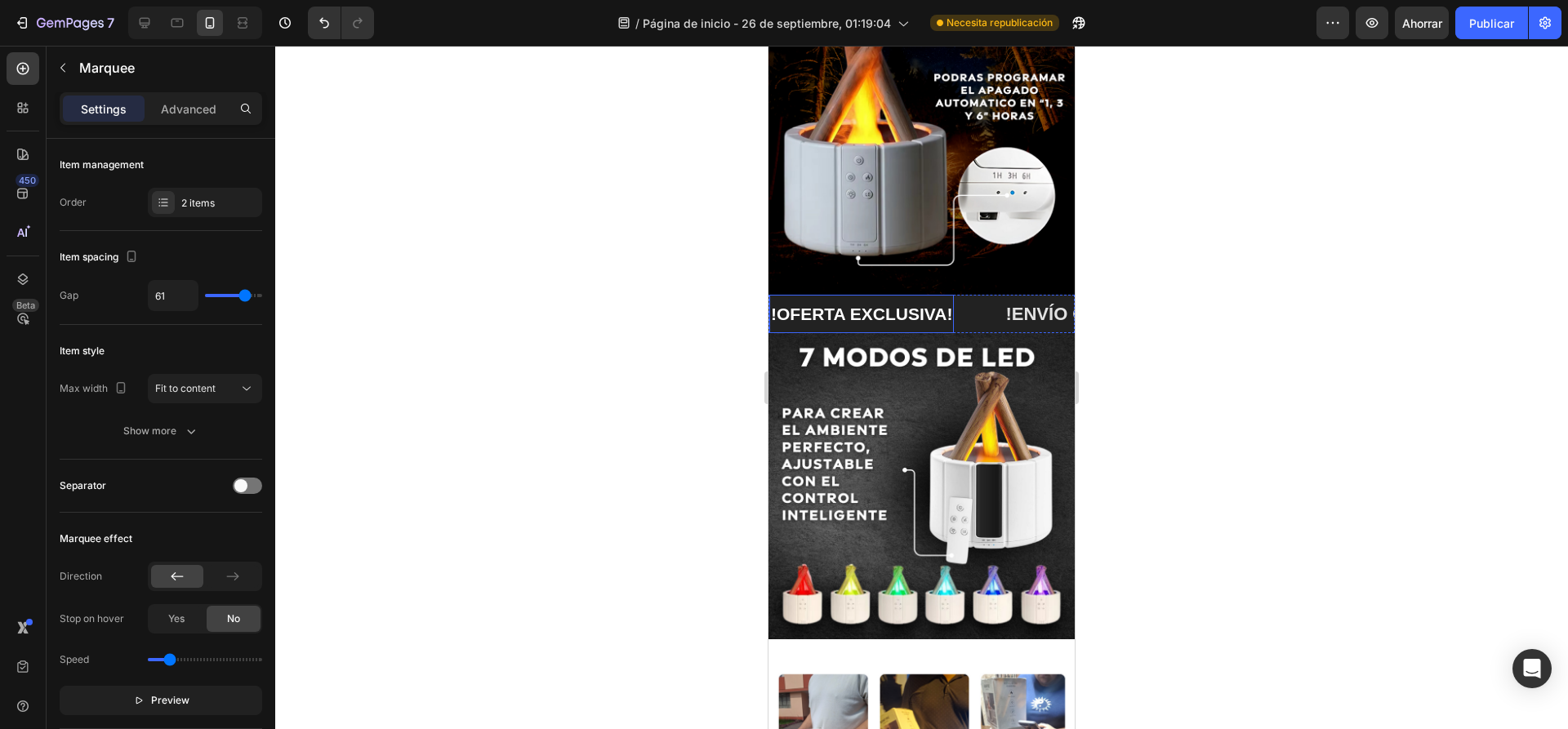
click at [972, 298] on div "!OFERTA EXCLUSIVA! Text Block" at bounding box center [886, 314] width 235 height 38
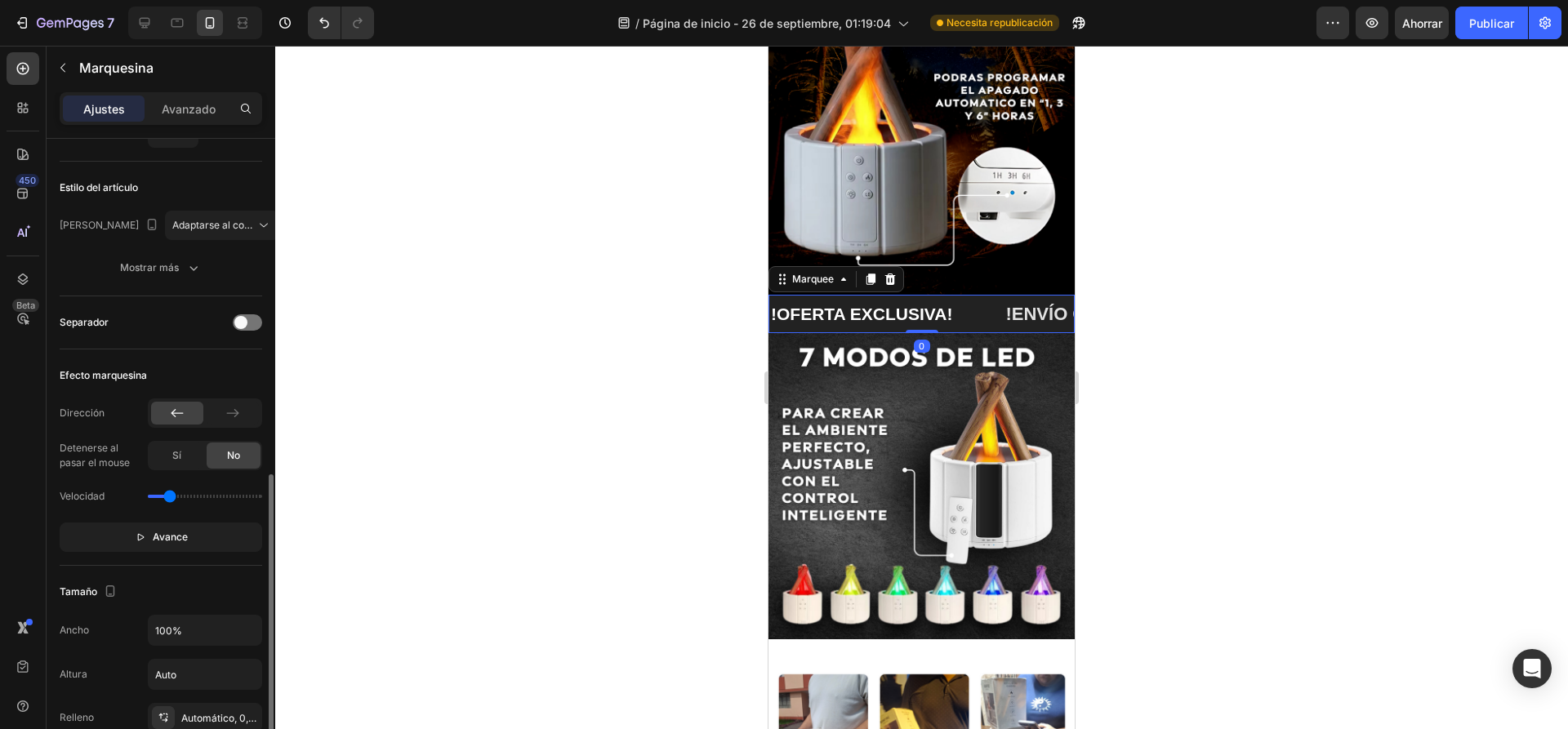
scroll to position [326, 0]
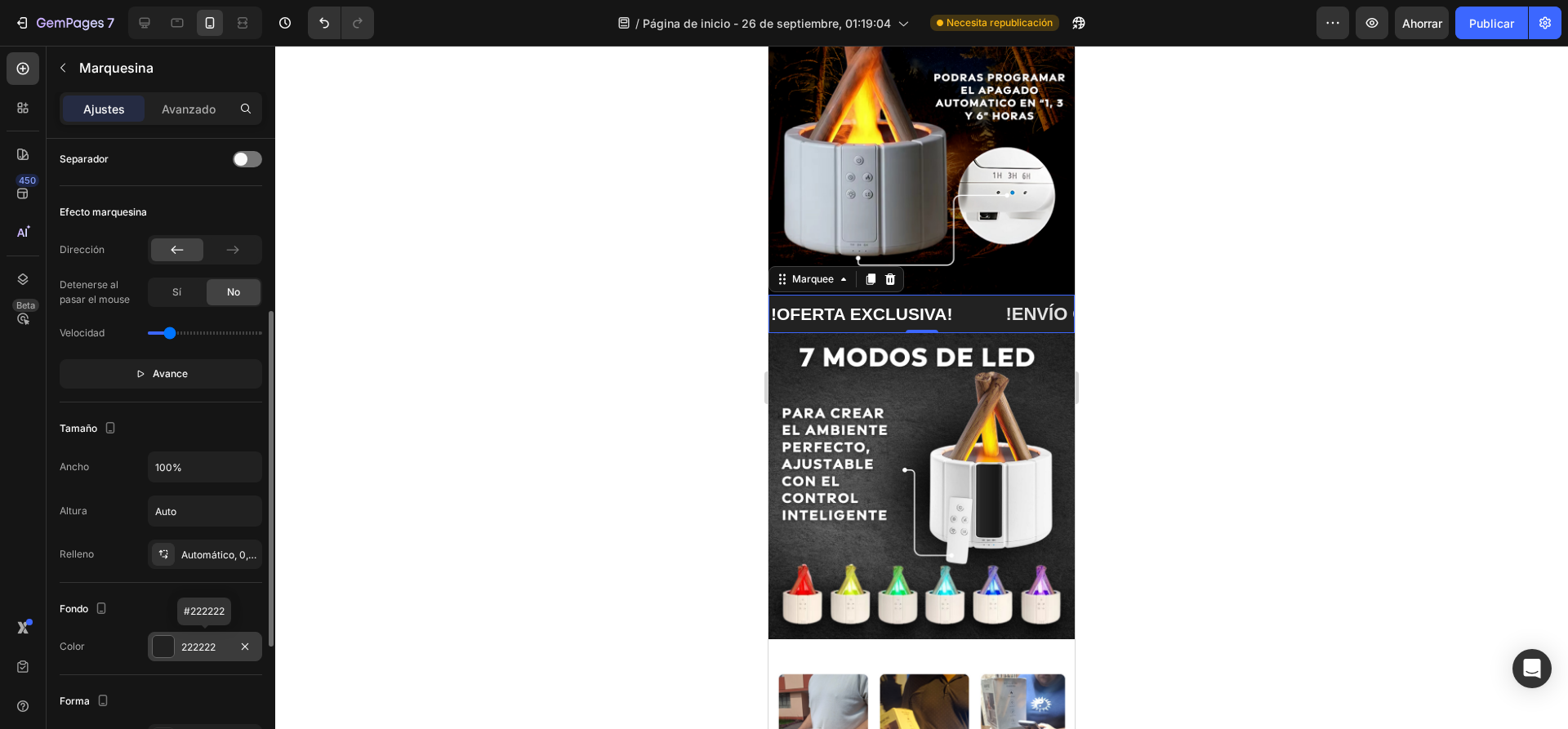
click at [162, 646] on div at bounding box center [164, 646] width 21 height 21
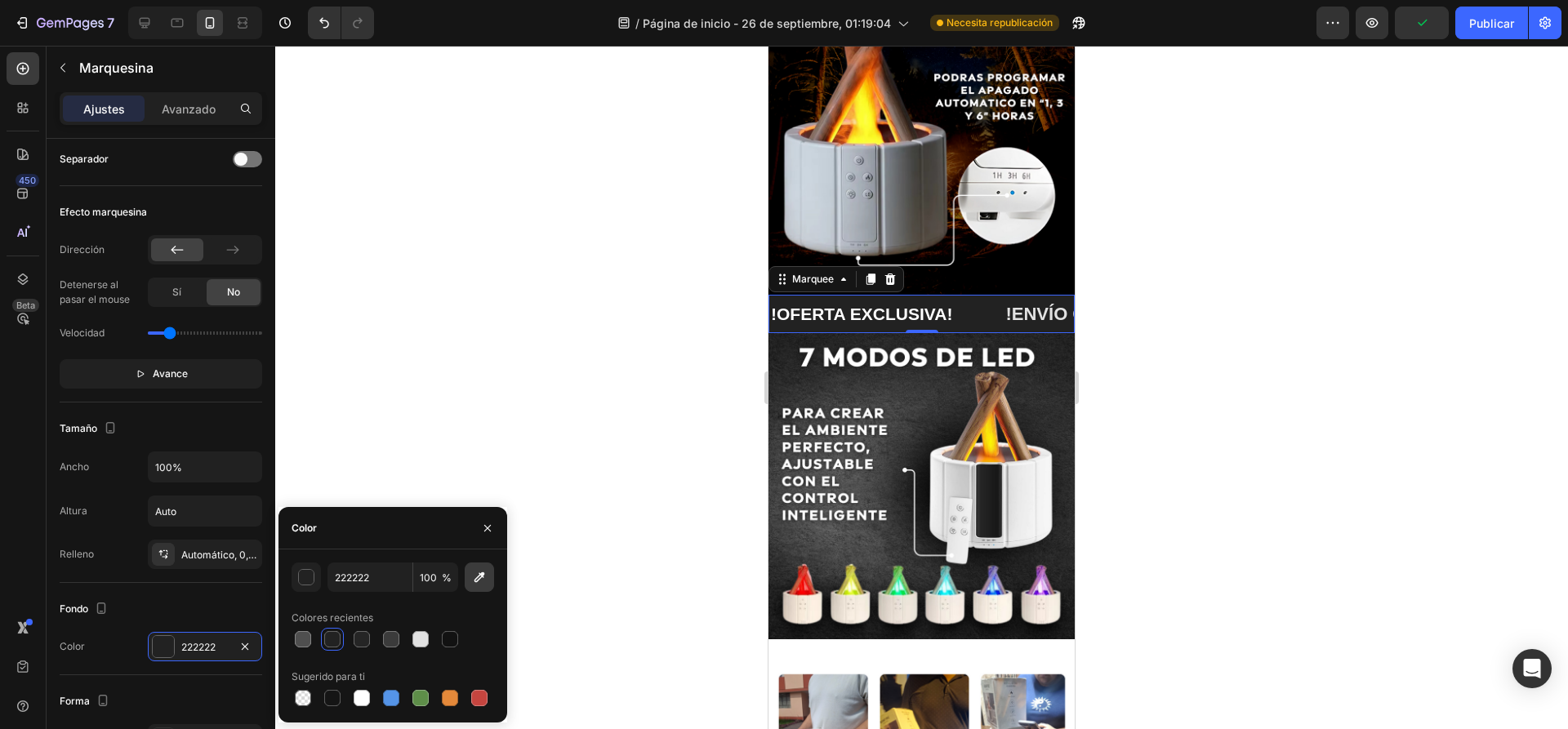
click at [484, 577] on icon "button" at bounding box center [479, 577] width 16 height 16
type input "F7AA10"
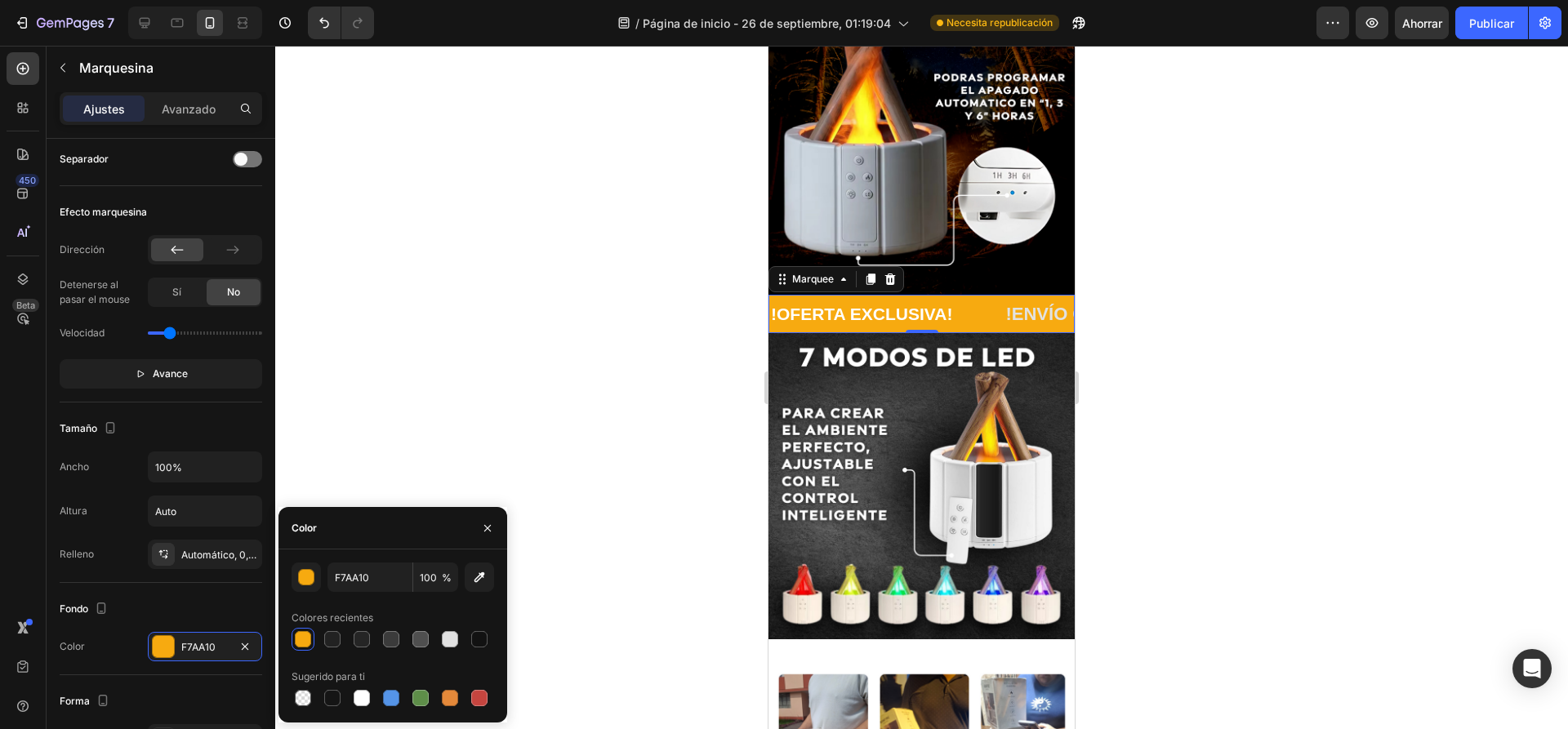
click at [534, 369] on div at bounding box center [921, 387] width 1292 height 683
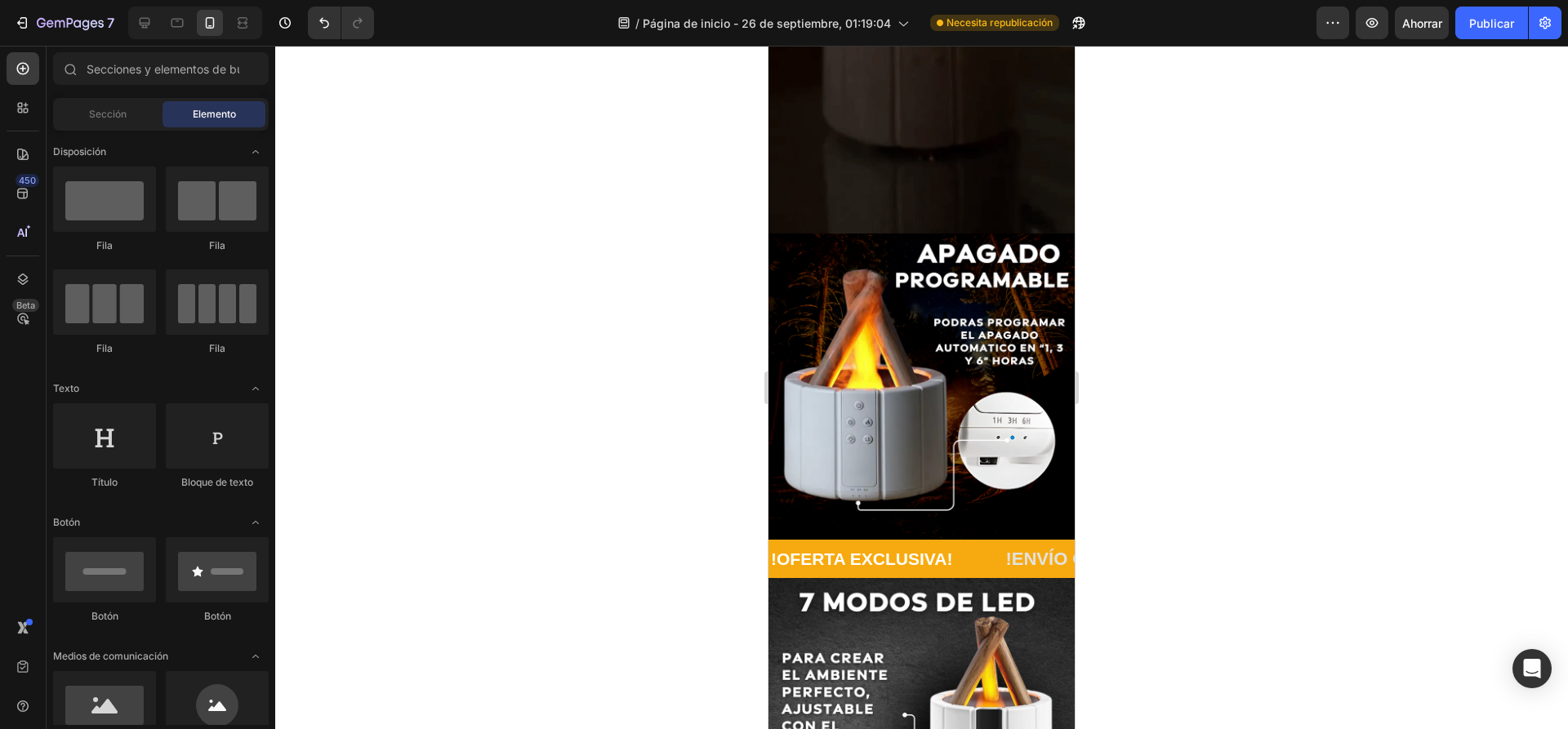
click at [577, 347] on div at bounding box center [921, 387] width 1292 height 683
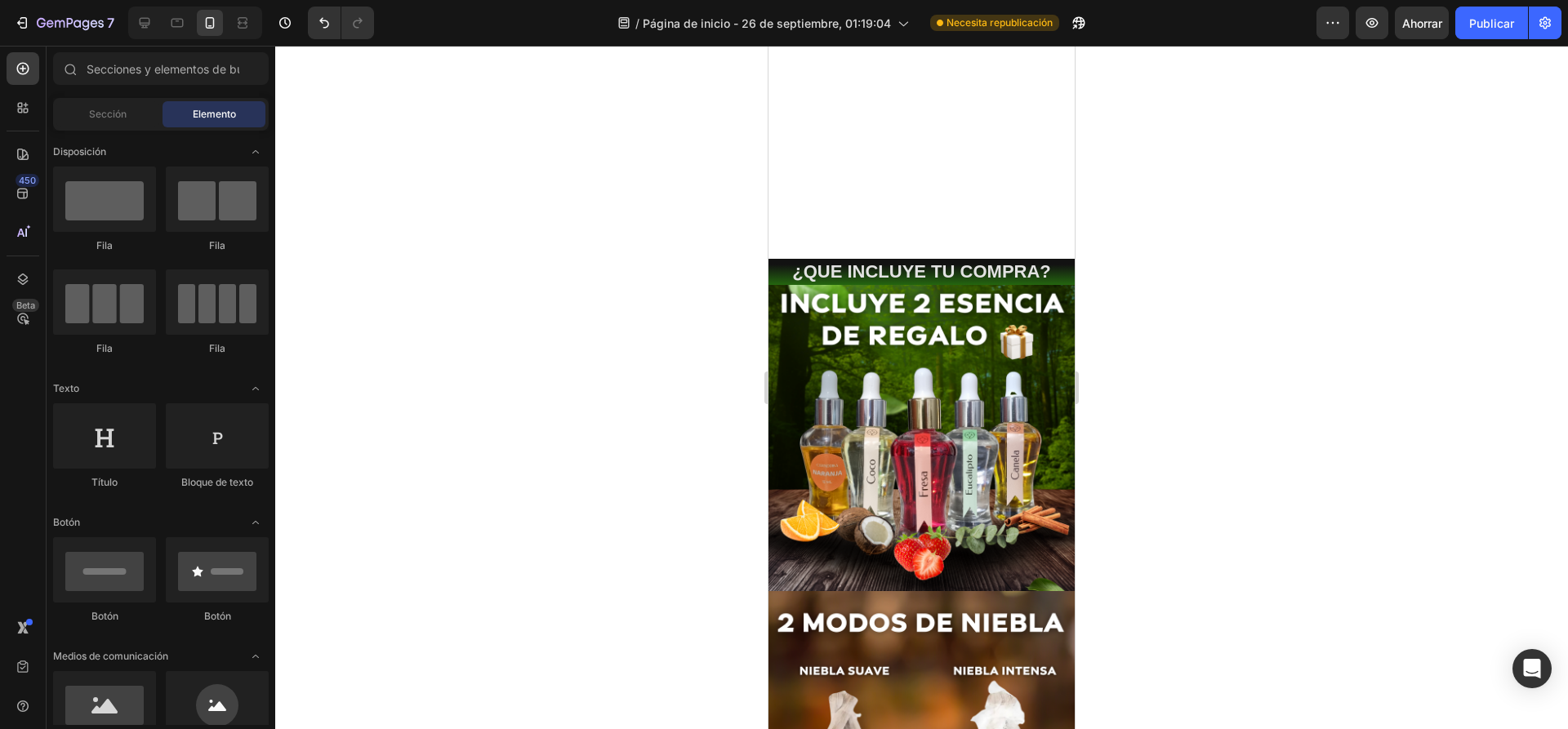
scroll to position [163, 0]
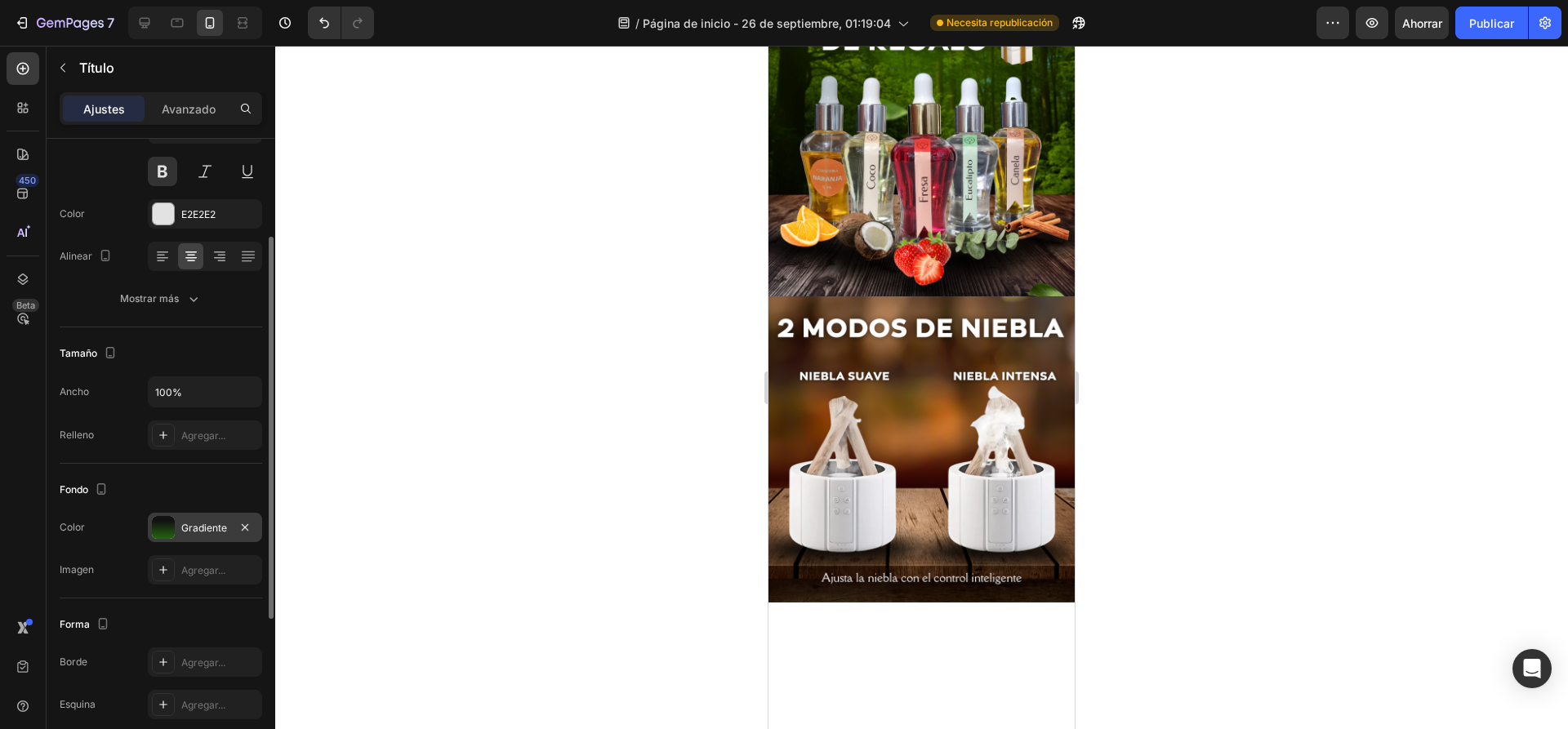
click at [204, 525] on font "Gradiente" at bounding box center [204, 527] width 46 height 12
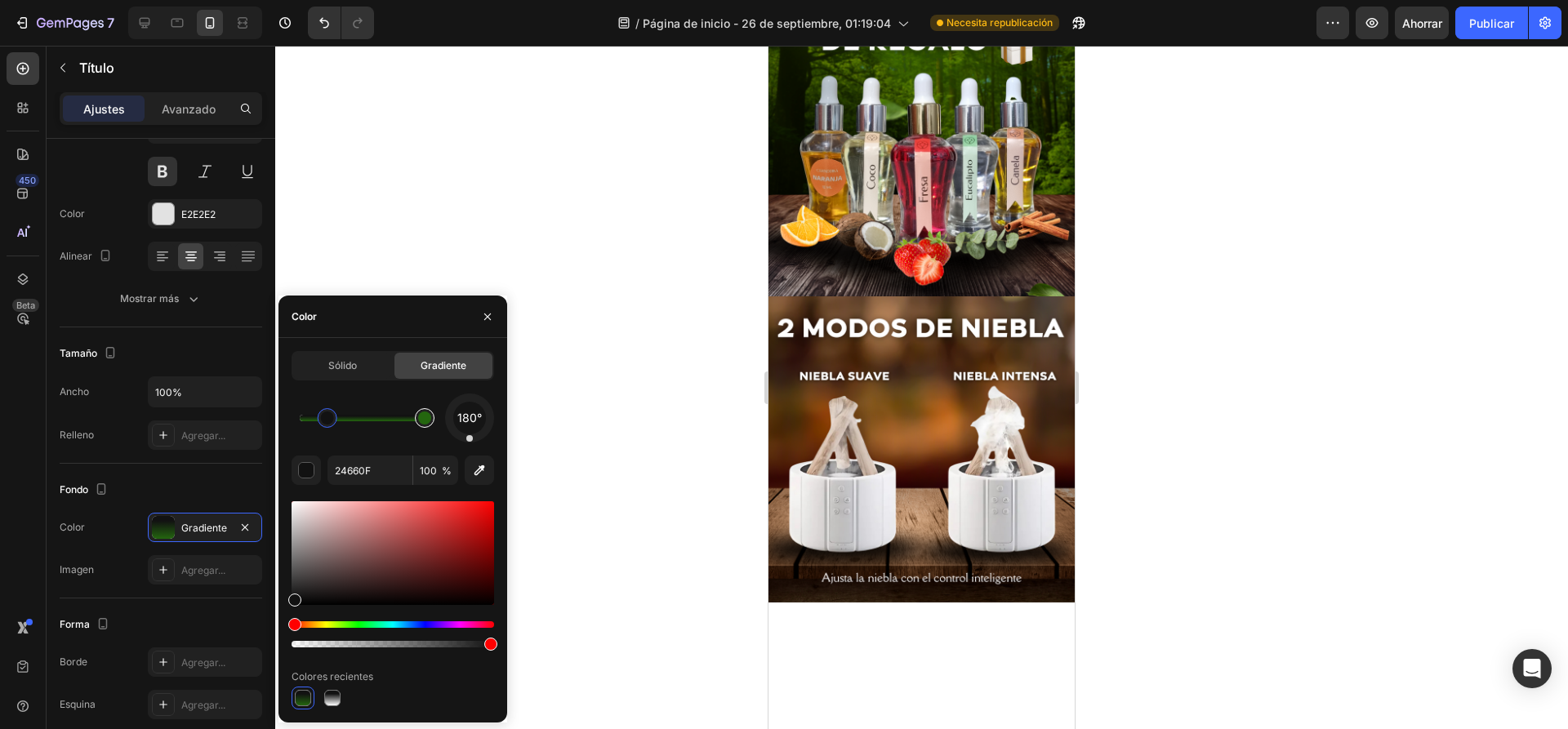
click at [432, 418] on div at bounding box center [424, 418] width 20 height 20
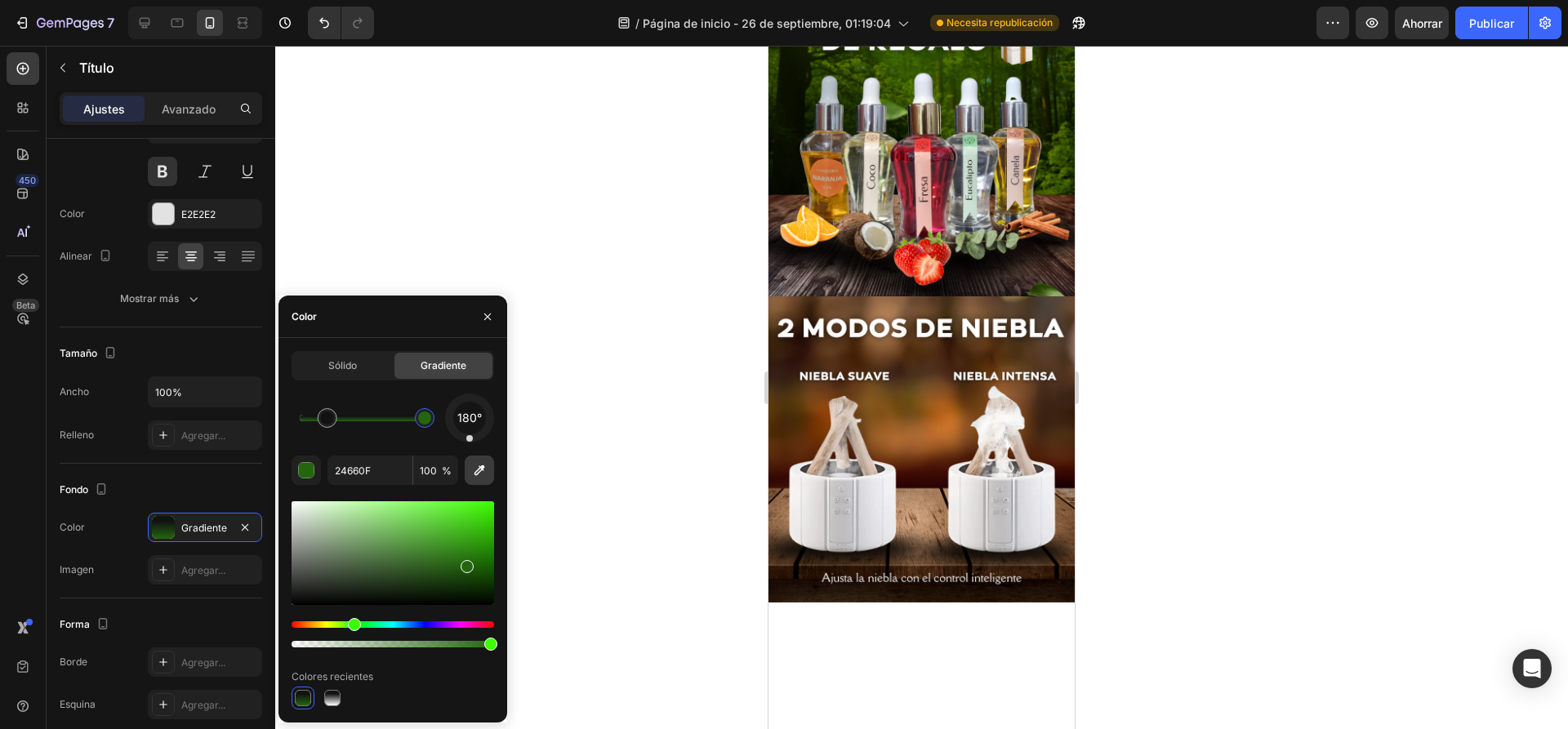
click at [476, 474] on icon "button" at bounding box center [479, 470] width 11 height 11
click at [481, 470] on icon "button" at bounding box center [479, 470] width 11 height 11
type input "3B6913"
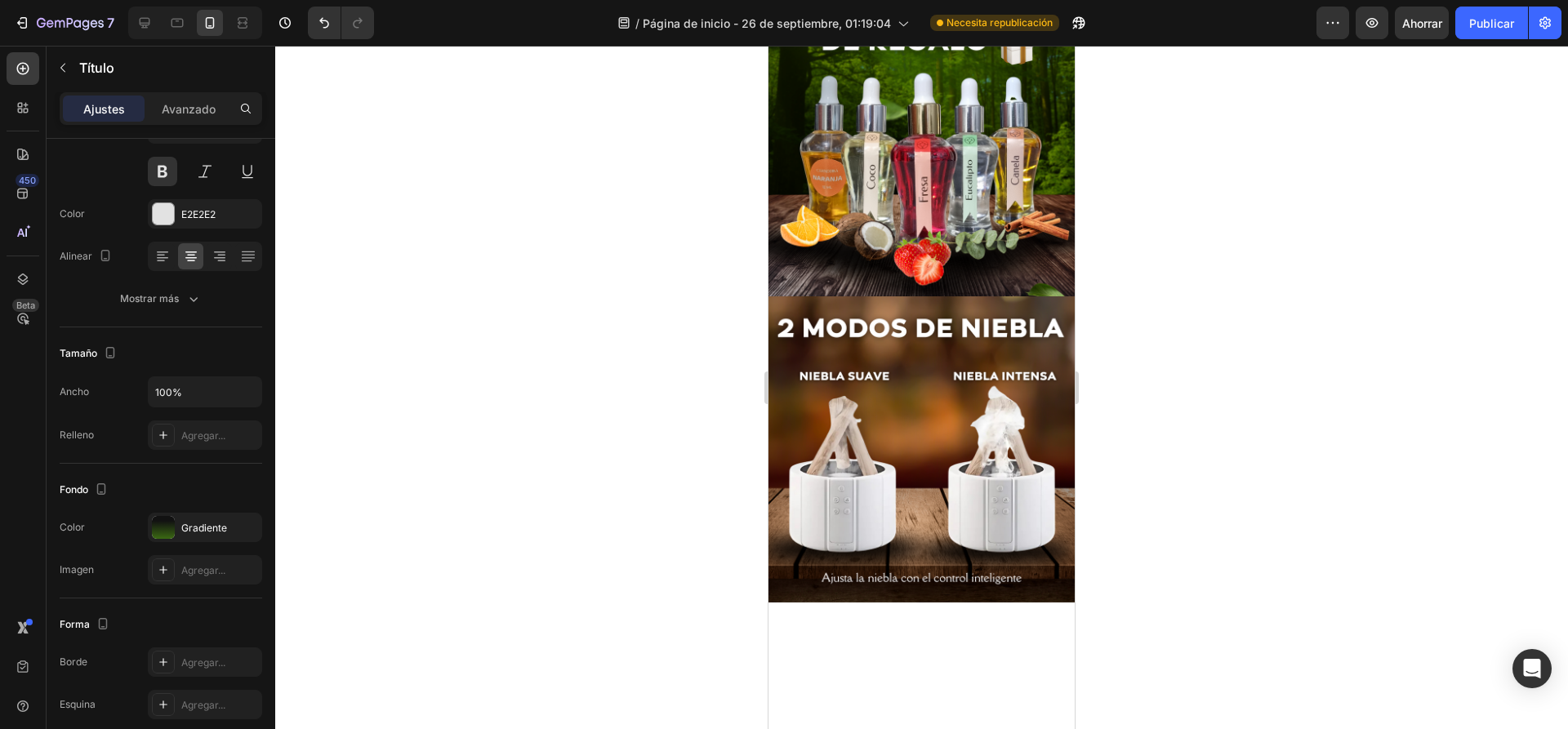
click at [1180, 275] on div at bounding box center [921, 387] width 1292 height 683
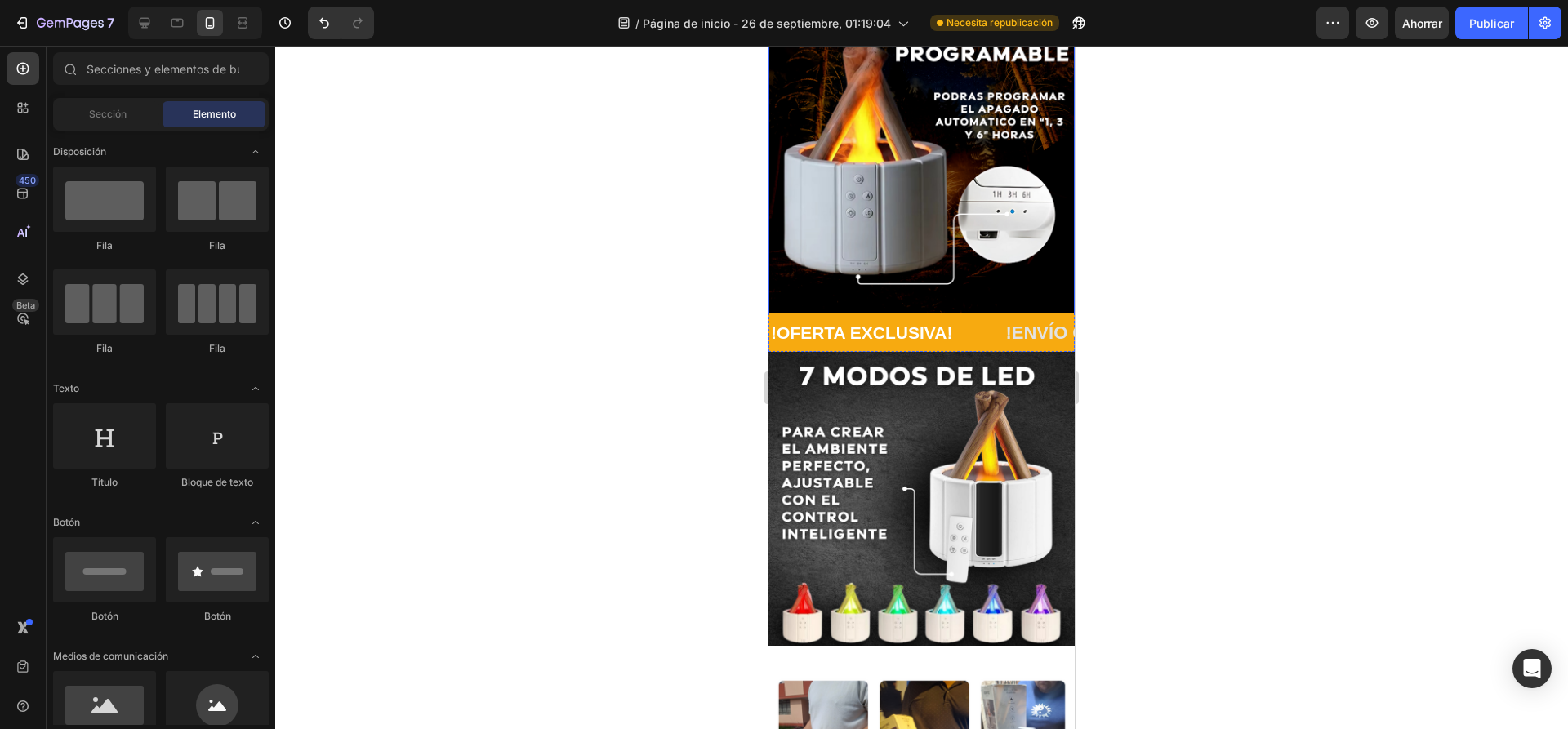
scroll to position [1551, 0]
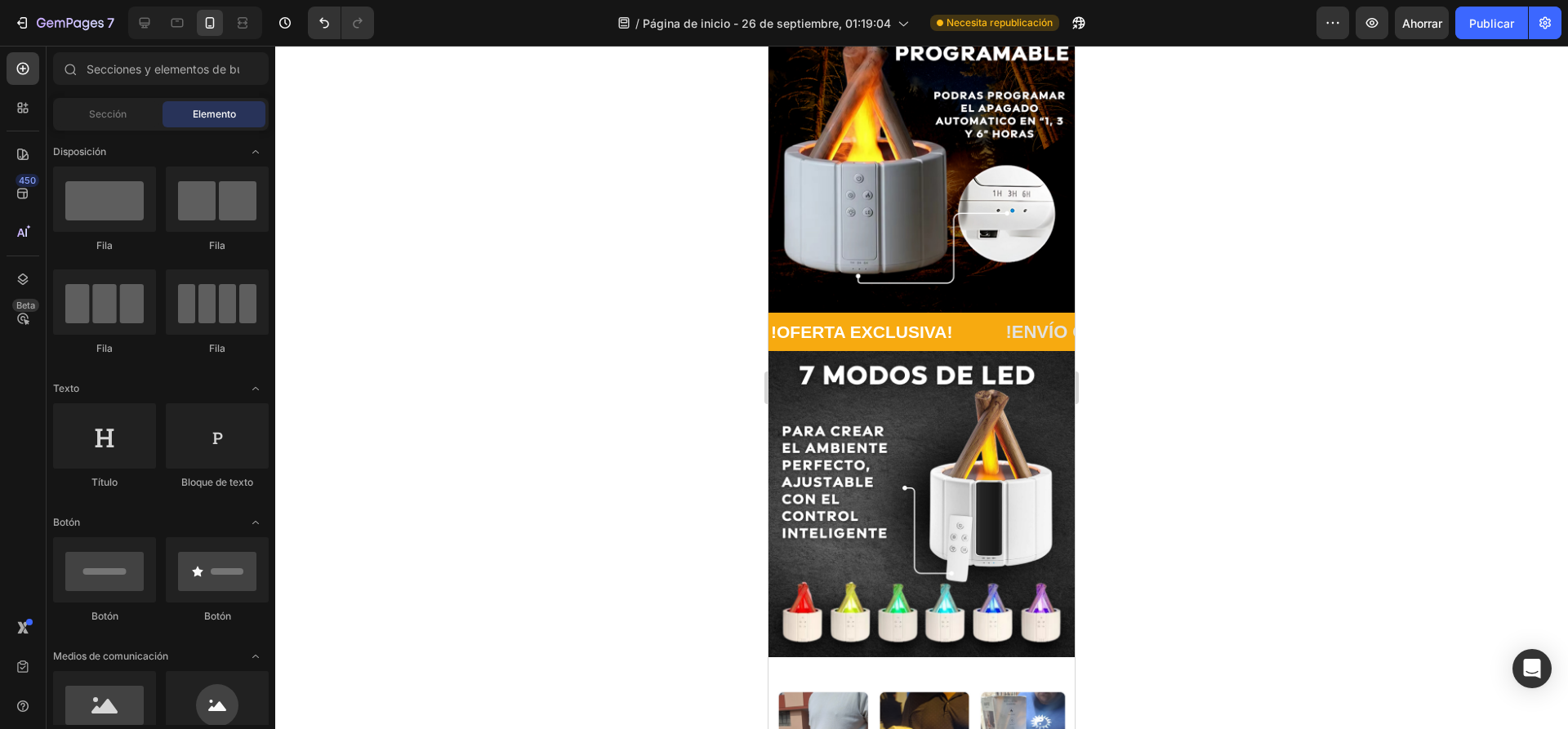
click at [576, 320] on div at bounding box center [921, 387] width 1292 height 683
click at [974, 326] on div "!OFERTA EXCLUSIVA! Text Block" at bounding box center [886, 332] width 235 height 38
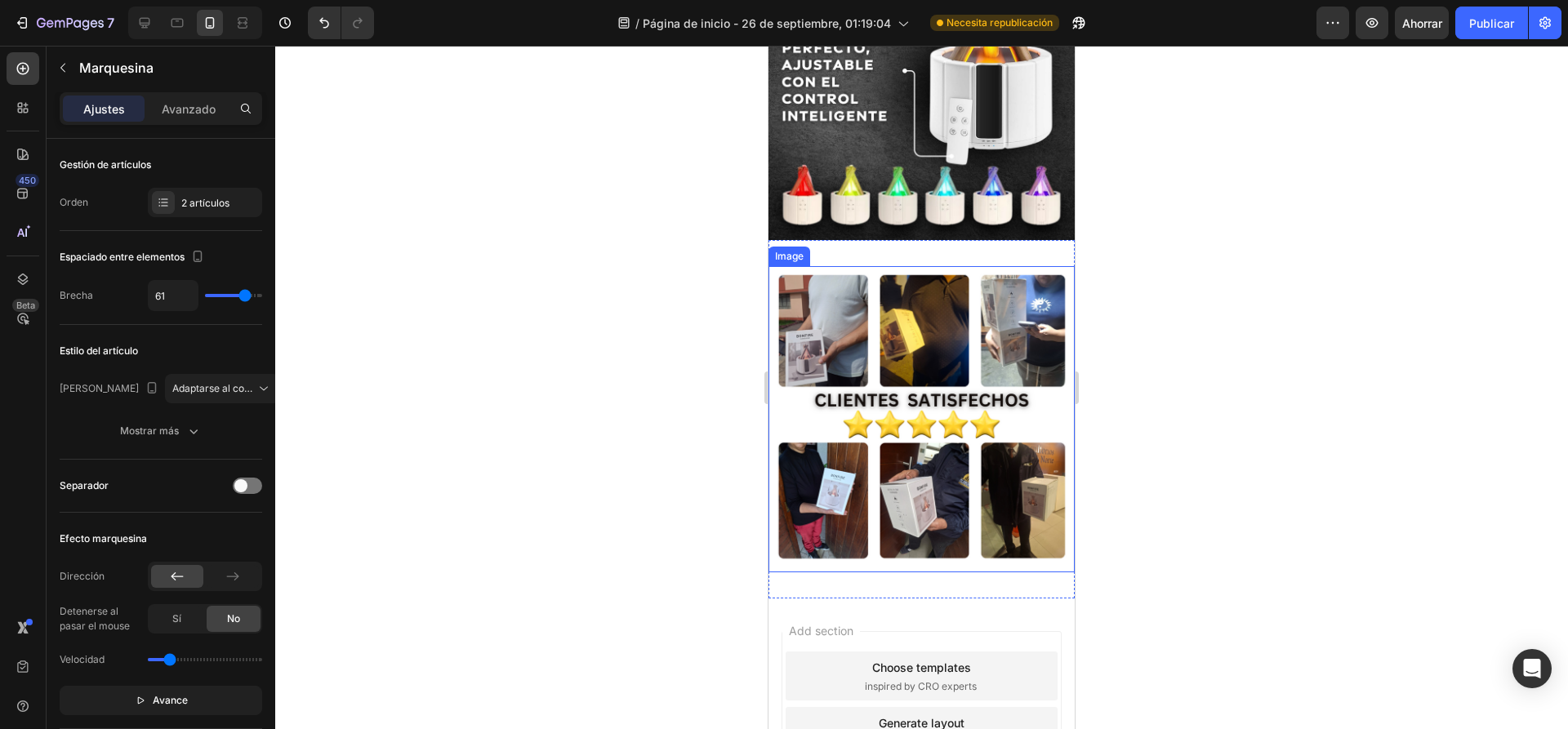
scroll to position [2108, 0]
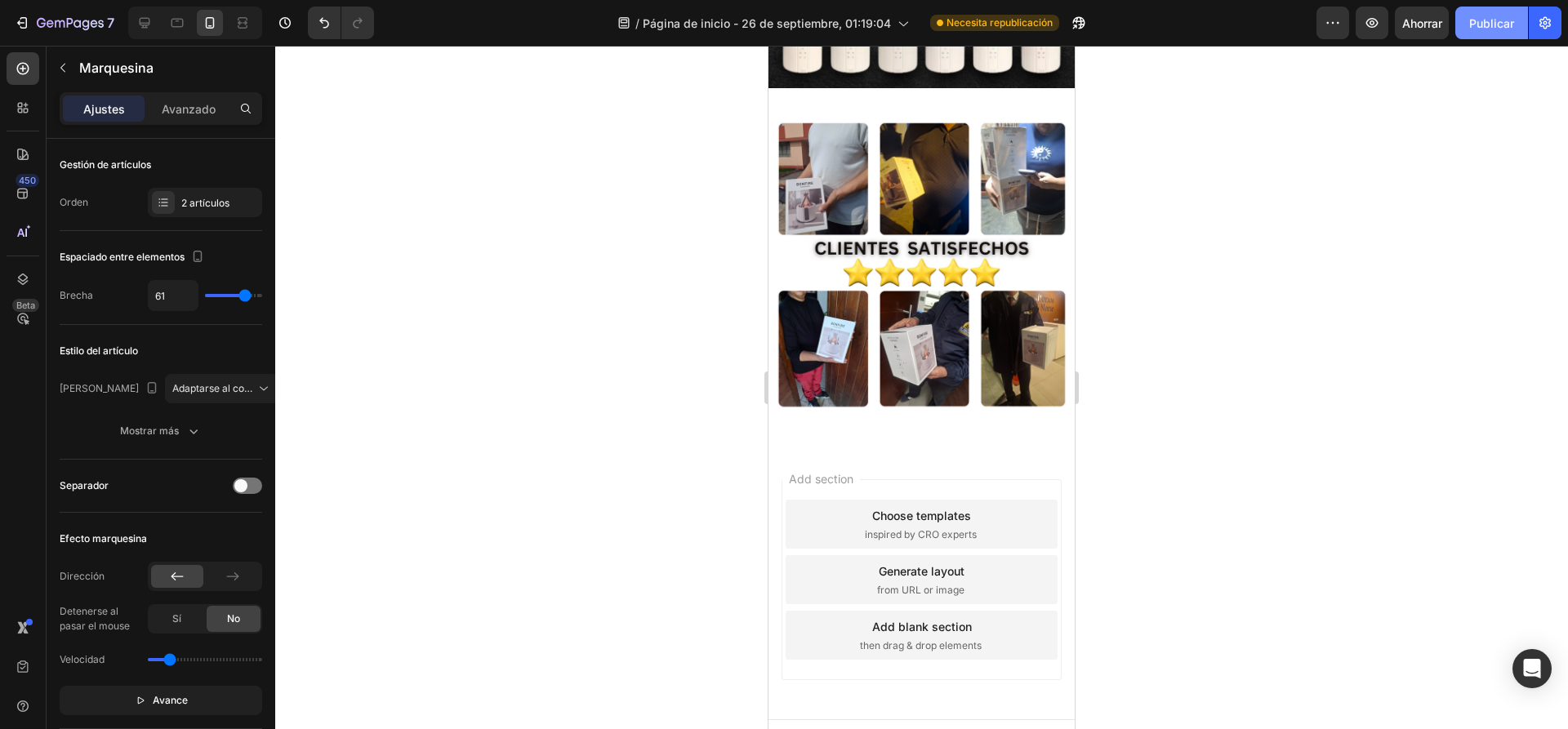
click at [1477, 36] on button "Publicar" at bounding box center [1491, 23] width 73 height 33
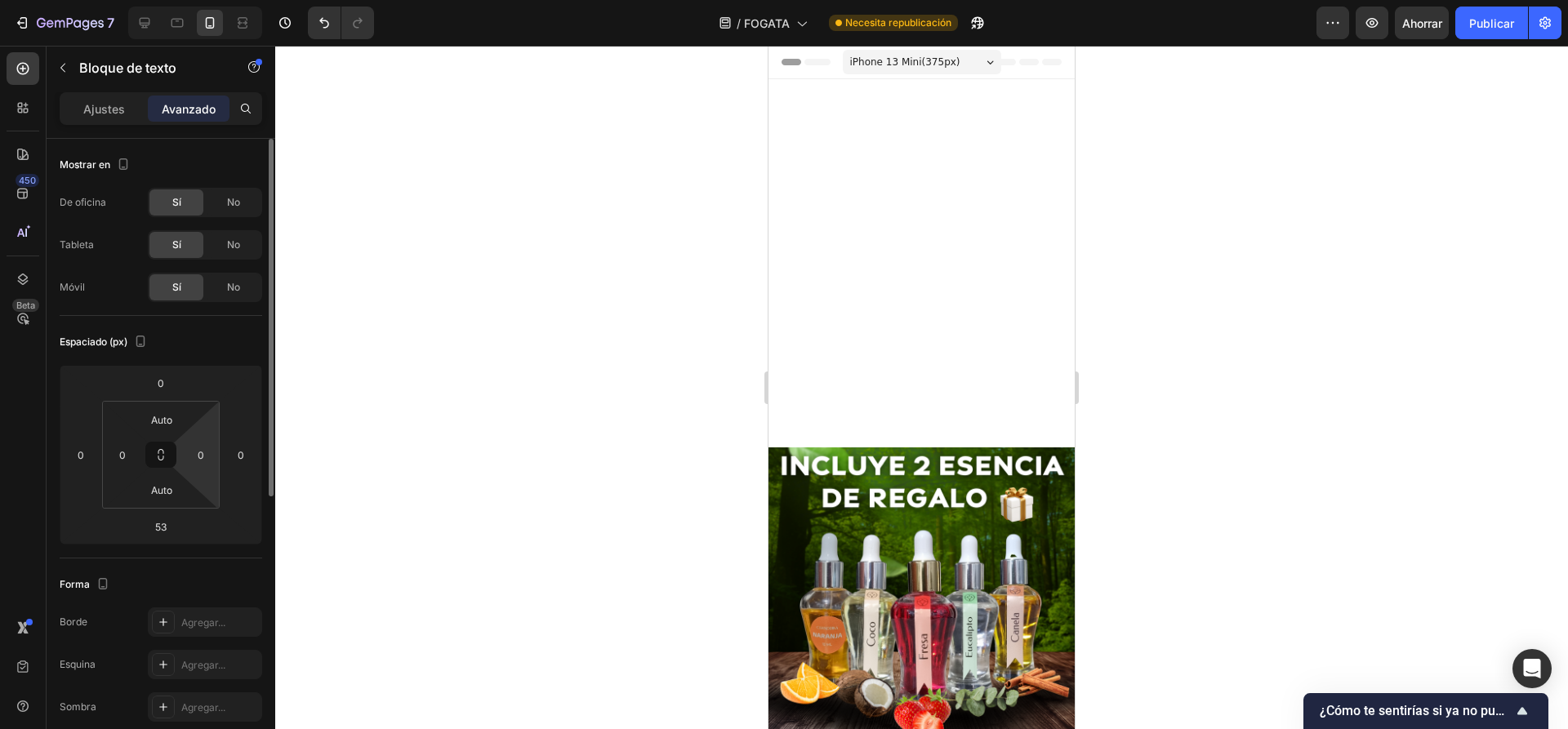
scroll to position [579, 0]
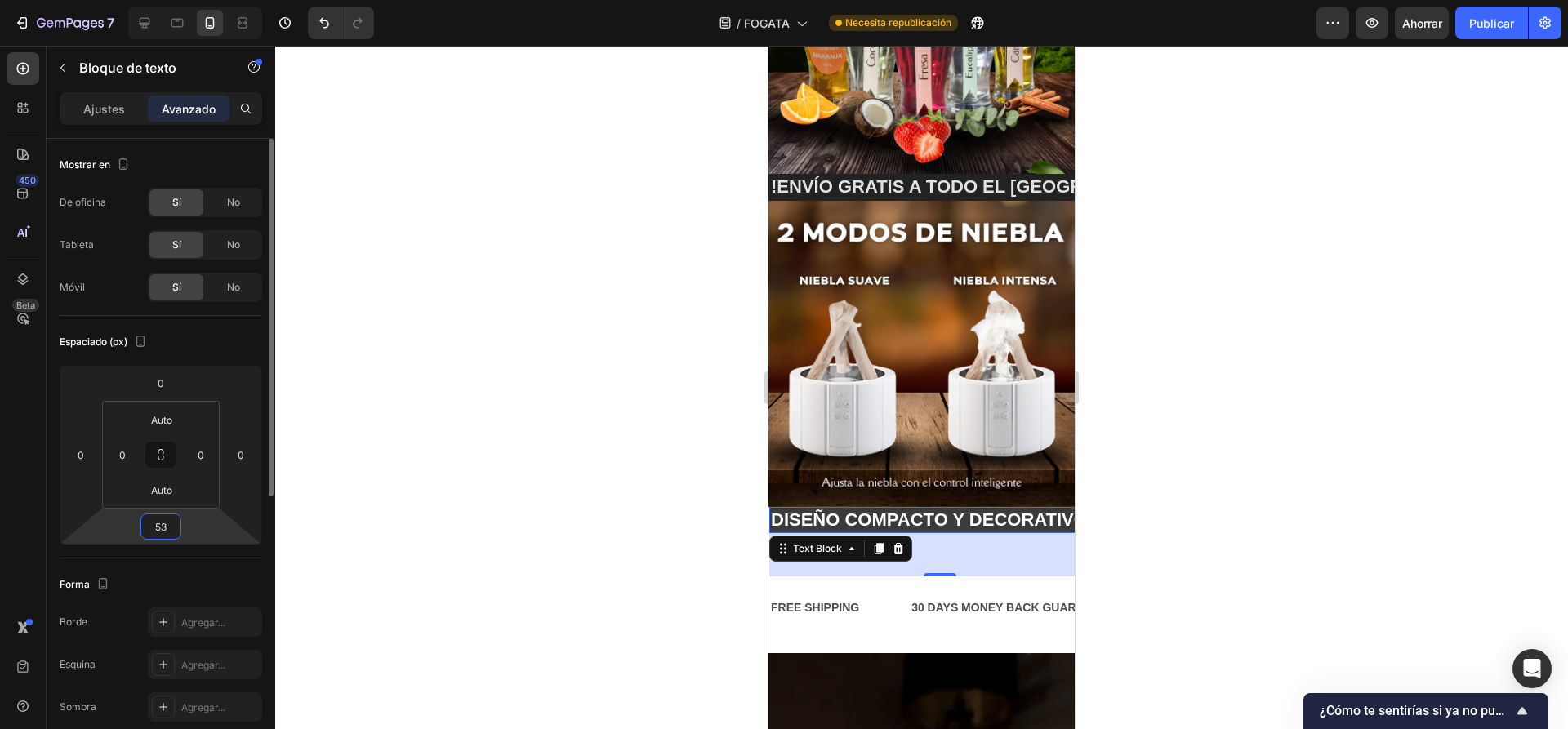
click at [168, 531] on input "53" at bounding box center [161, 526] width 33 height 25
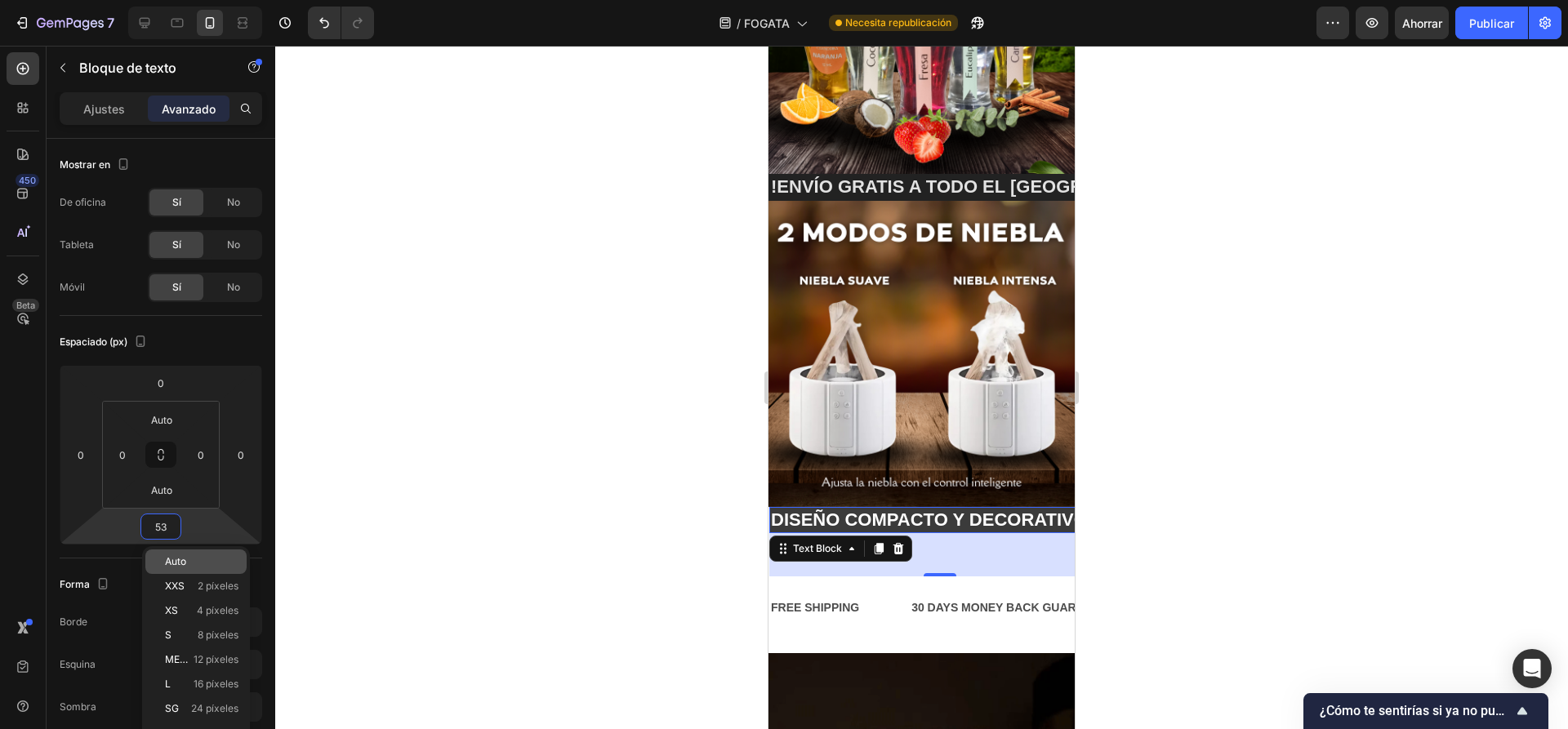
click at [171, 553] on div "Auto" at bounding box center [196, 561] width 101 height 25
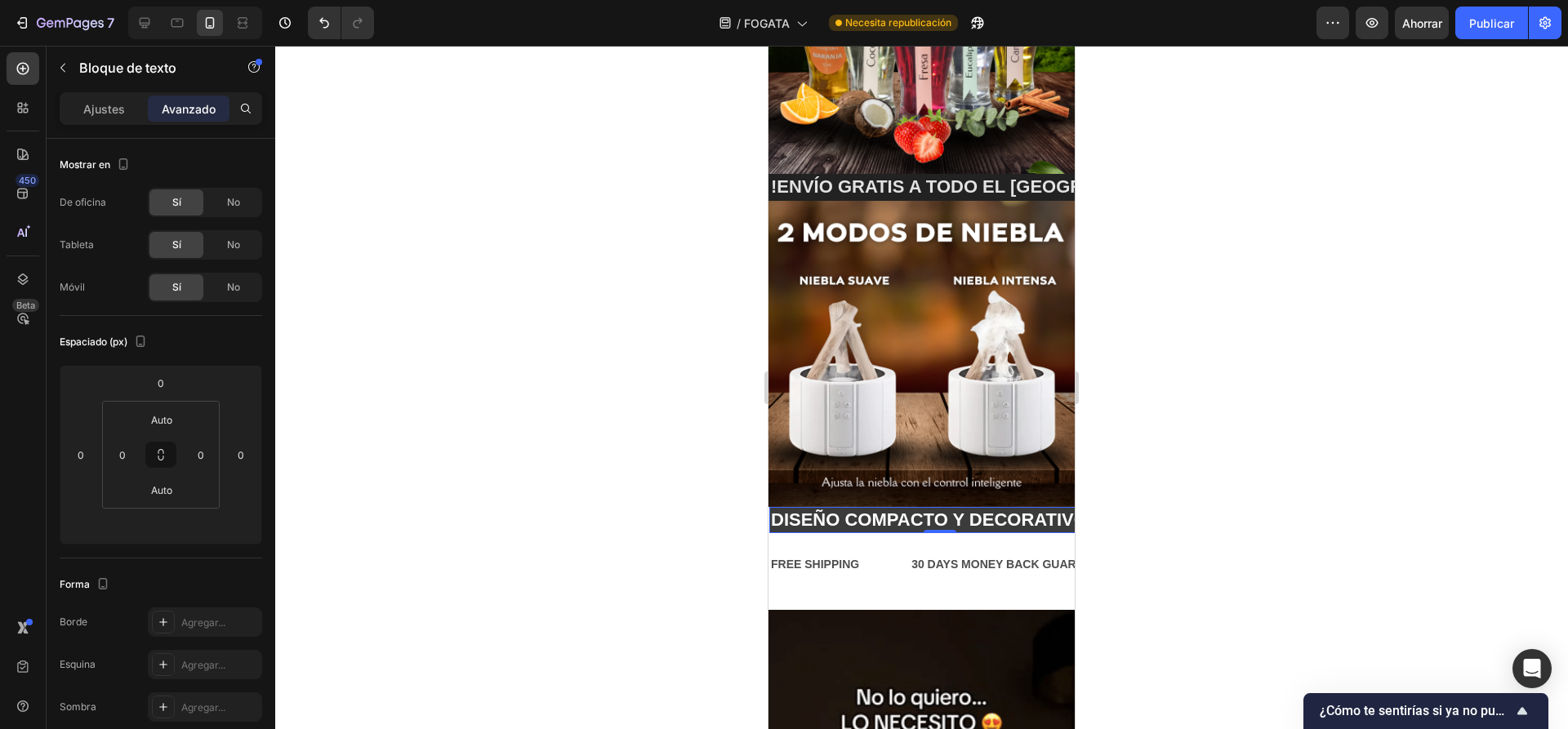
click at [482, 476] on div at bounding box center [921, 387] width 1292 height 683
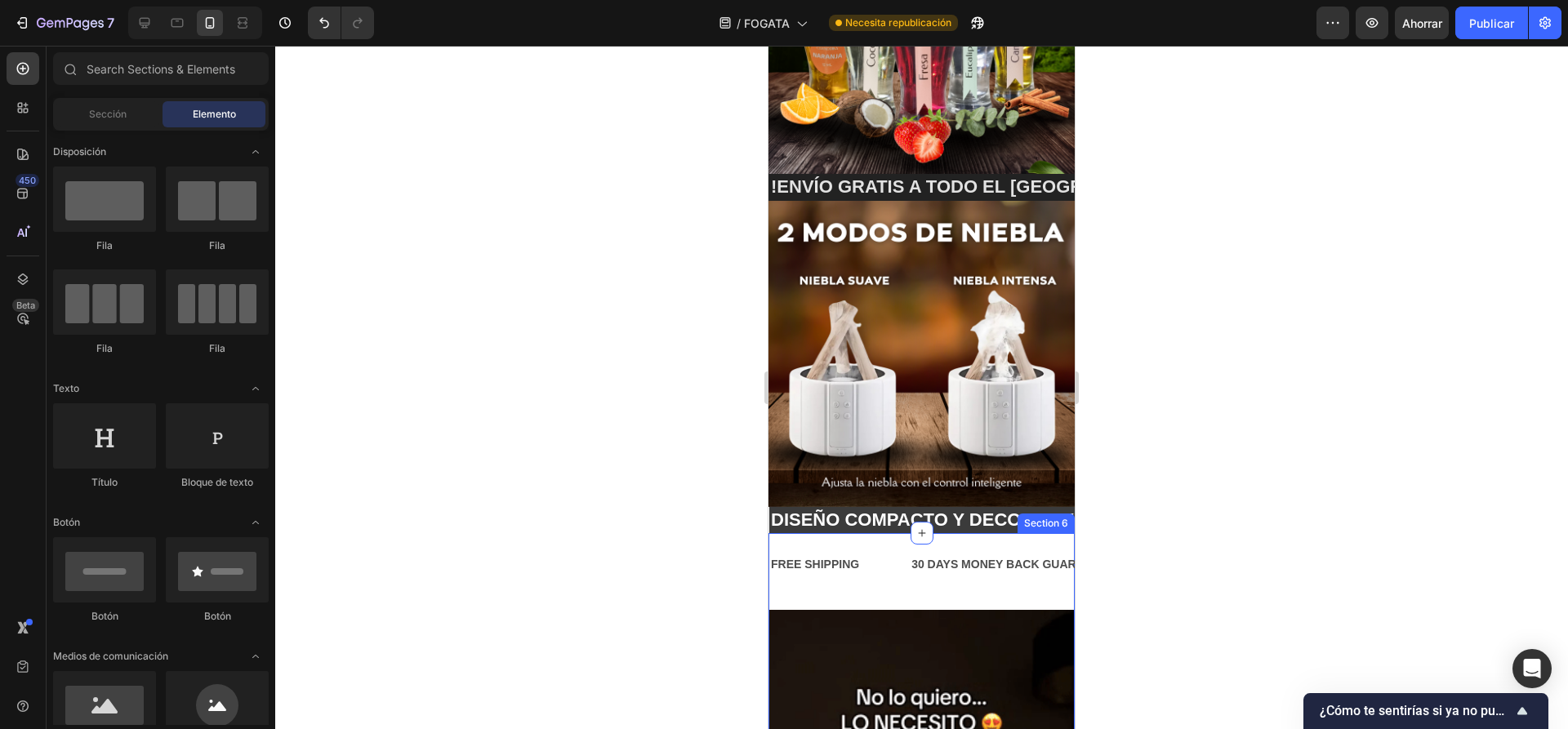
click at [1045, 575] on div "FREE SHIPPING Text Block 30 DAYS MONEY BACK GUARANTEE Text Block LIMITED TIME 5…" at bounding box center [921, 570] width 307 height 76
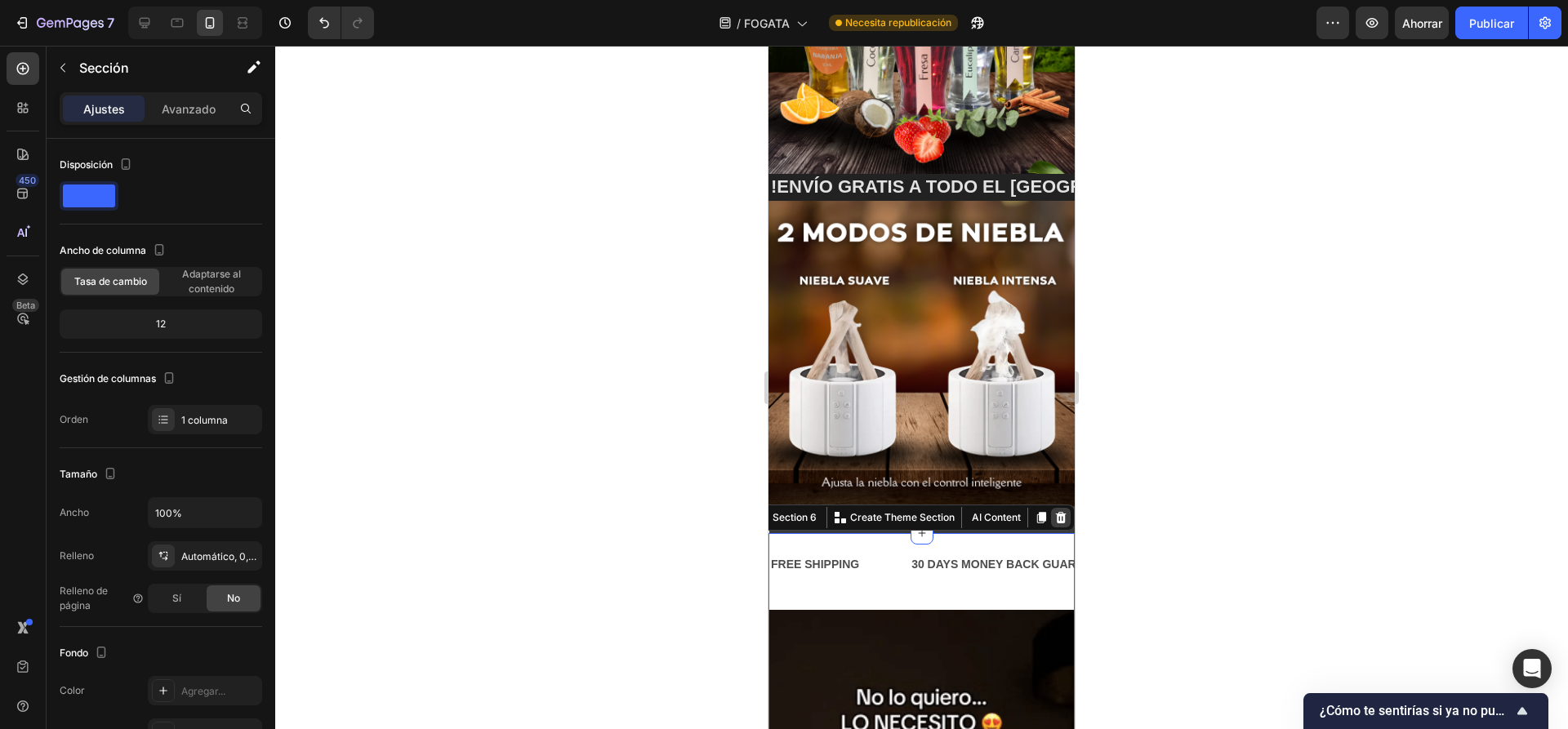
click at [1055, 512] on icon at bounding box center [1060, 517] width 11 height 11
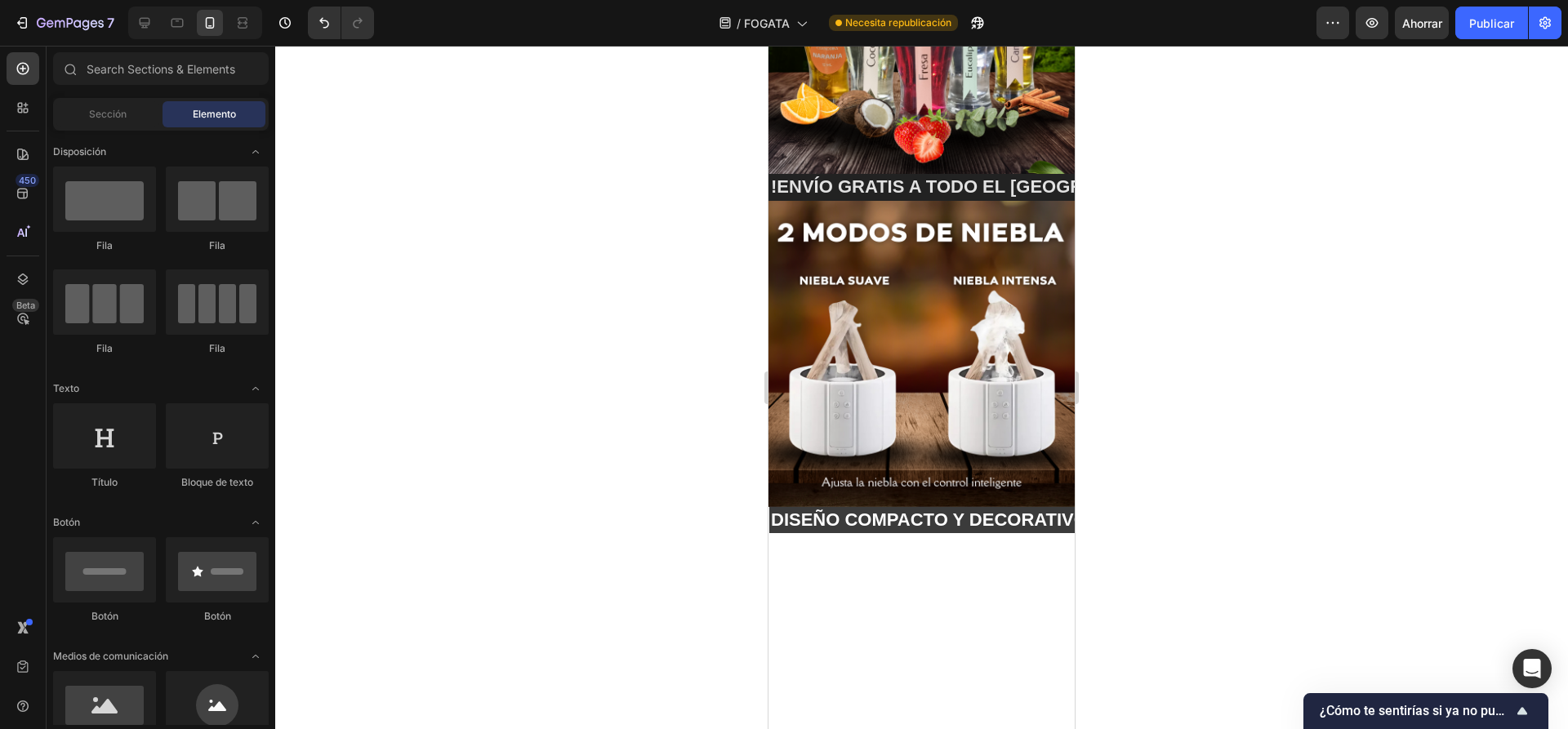
click at [1077, 508] on p "DISEÑO COMPACTO Y DECORATIVO🔥" at bounding box center [1247, 520] width 338 height 24
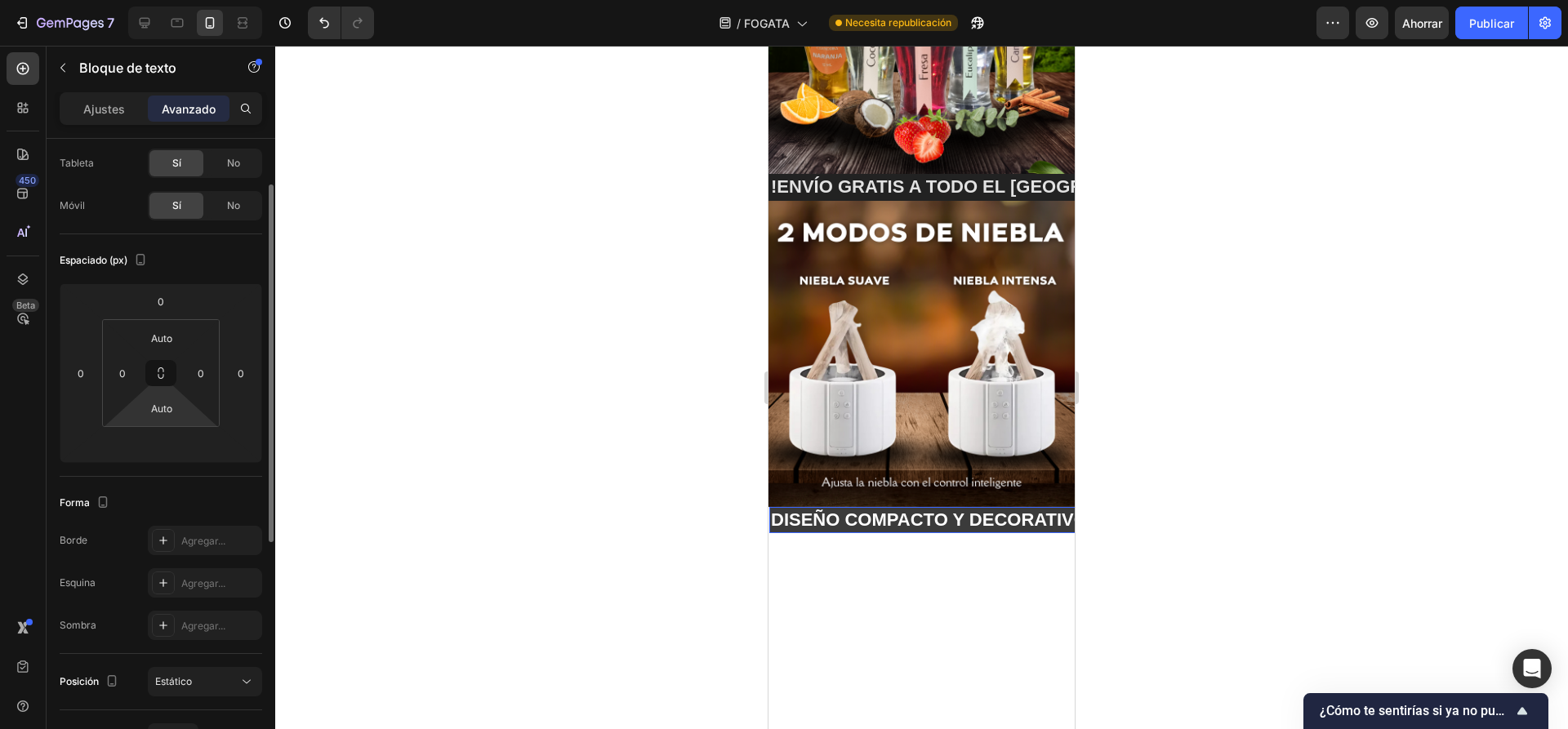
scroll to position [245, 0]
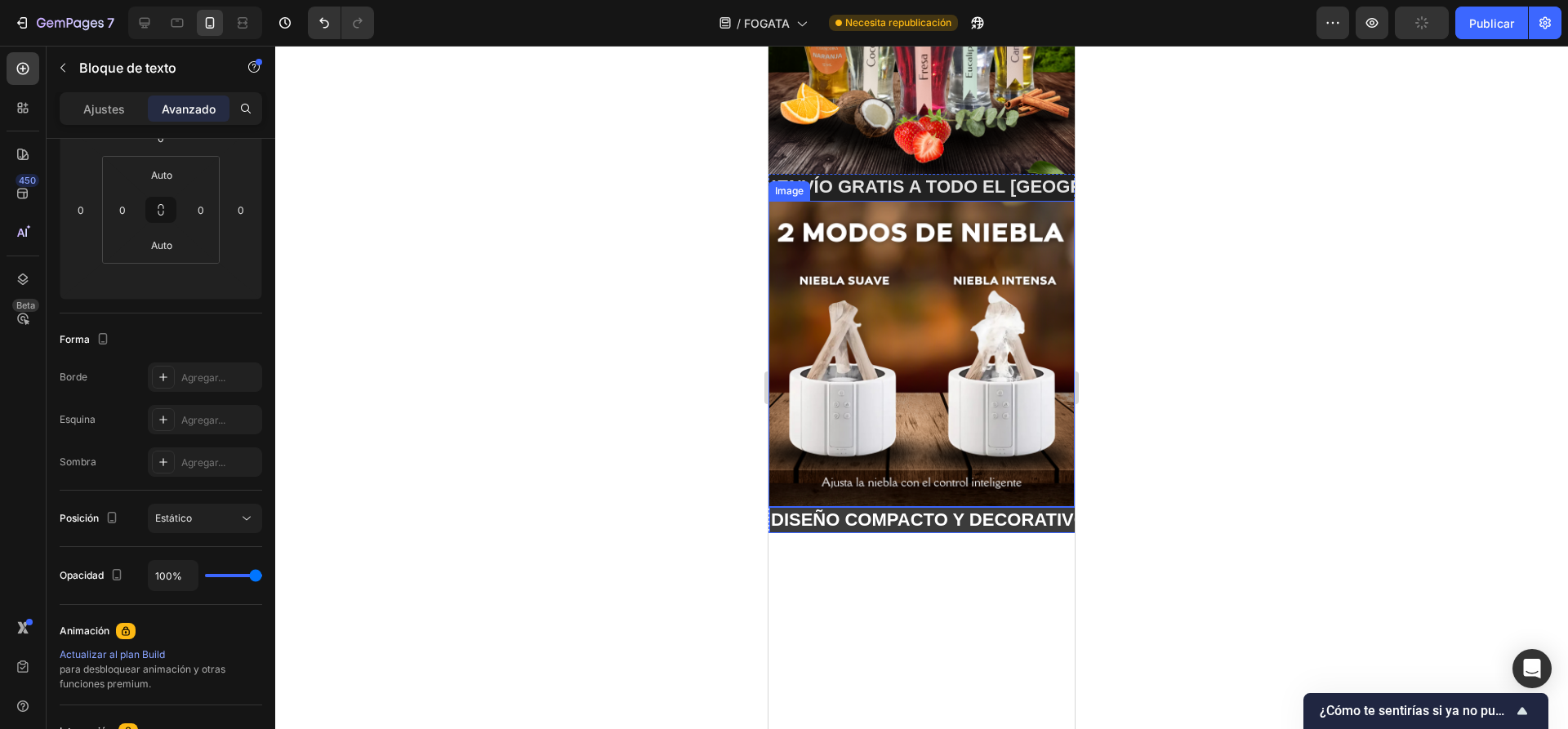
click at [854, 183] on p "!ENVÍO GRATIS A TODO EL [GEOGRAPHIC_DATA] 📦 !" at bounding box center [1006, 187] width 469 height 24
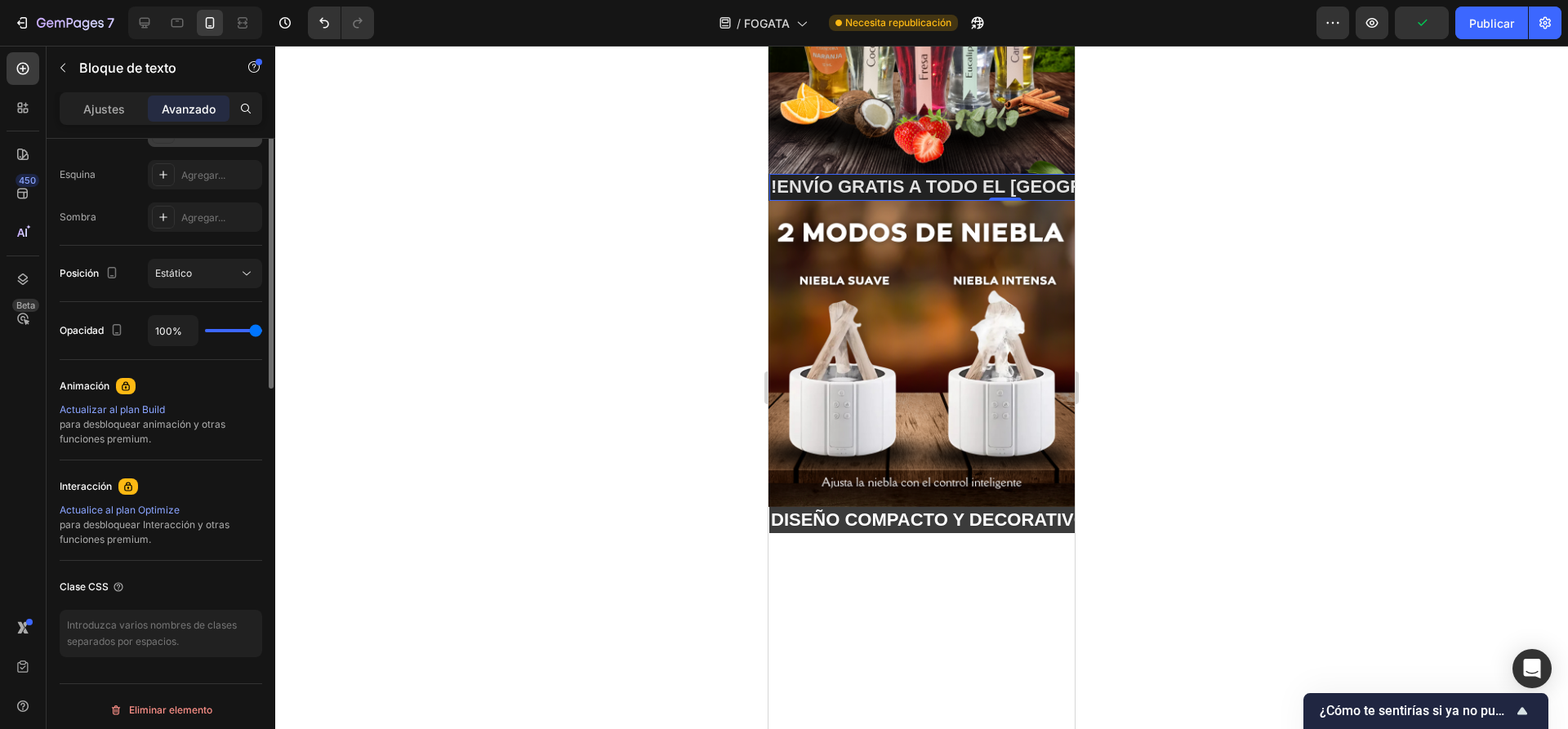
scroll to position [163, 0]
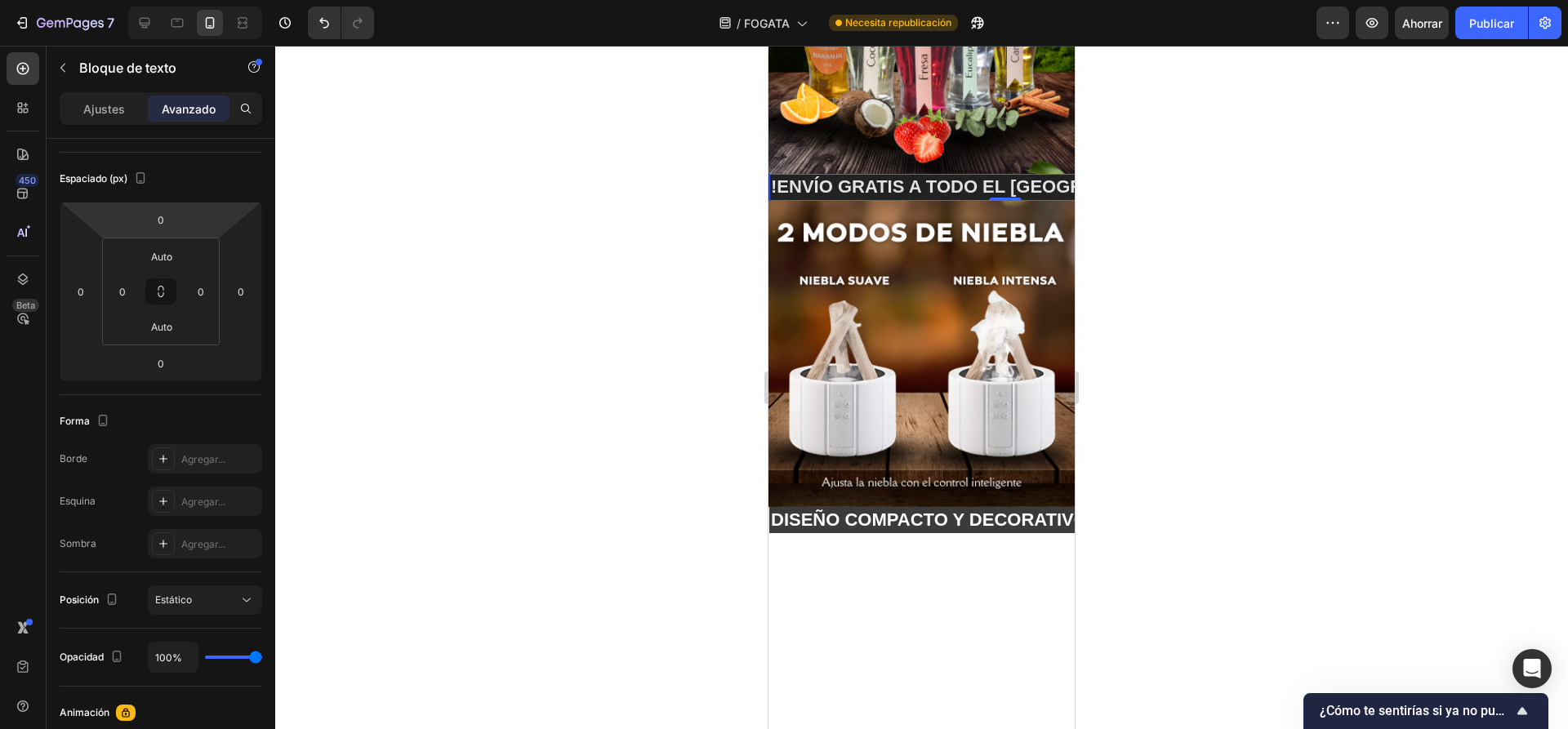
click at [95, 92] on div "Bloque de texto" at bounding box center [140, 69] width 186 height 47
click at [101, 102] on font "Ajustes" at bounding box center [104, 109] width 42 height 14
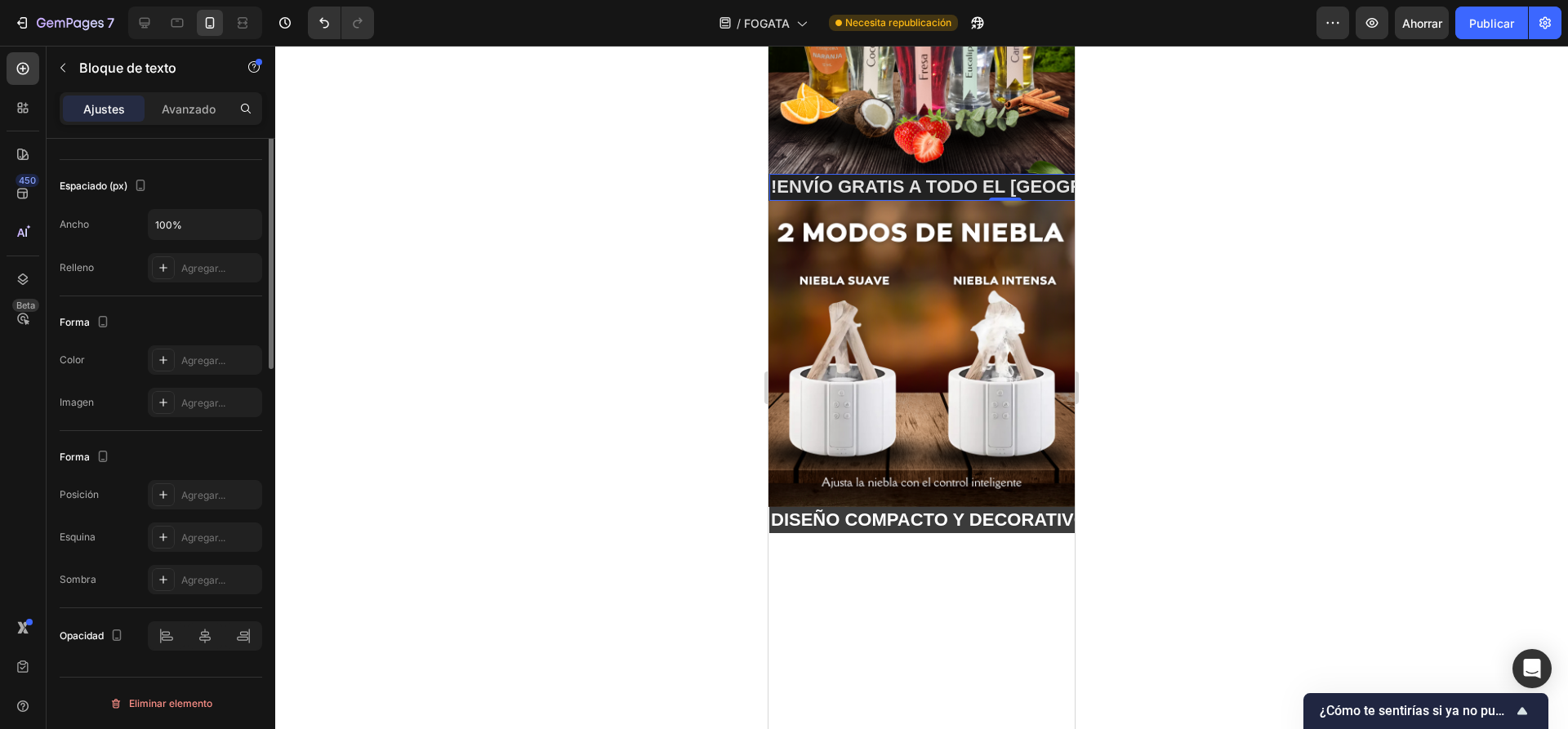
scroll to position [86, 0]
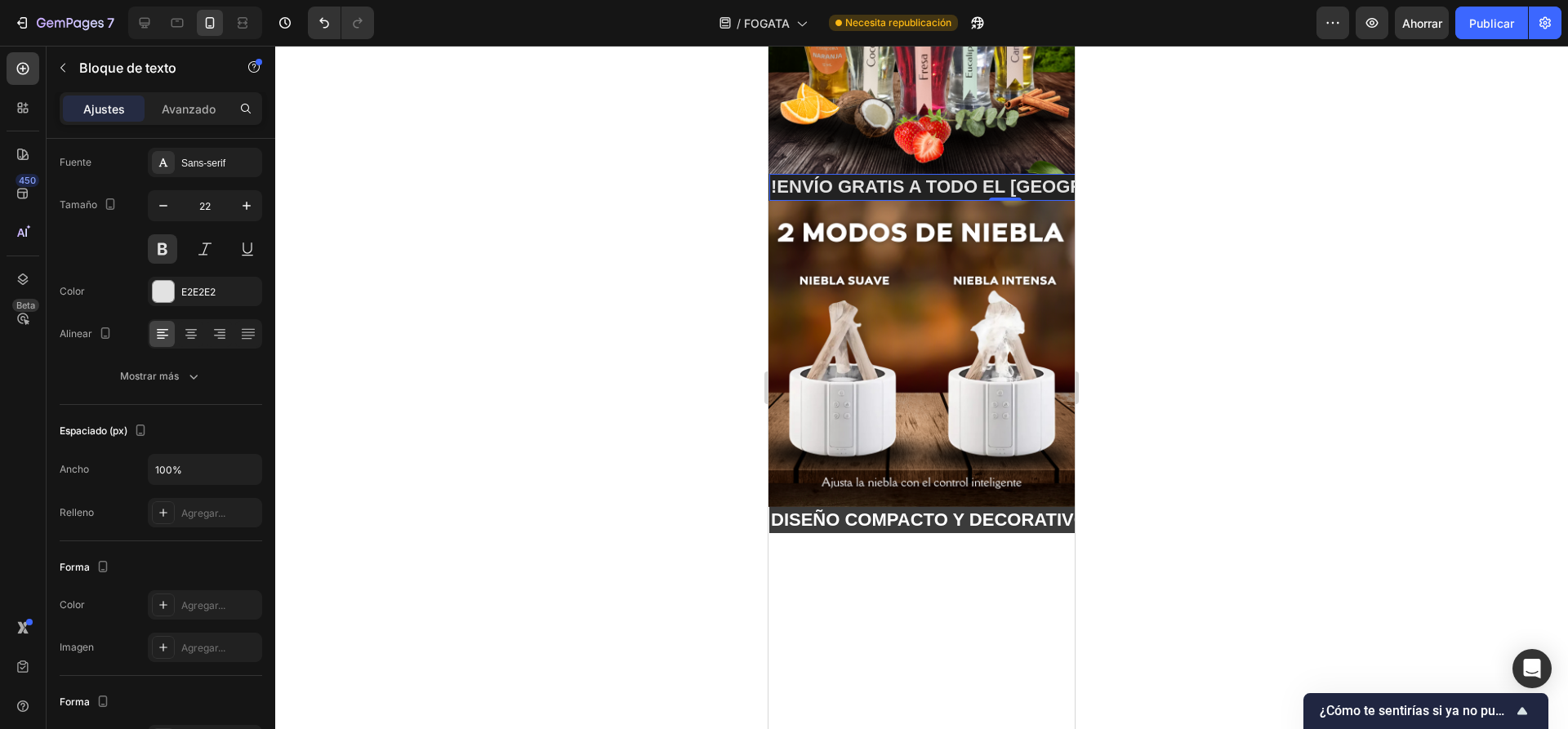
click at [575, 247] on div at bounding box center [921, 387] width 1292 height 683
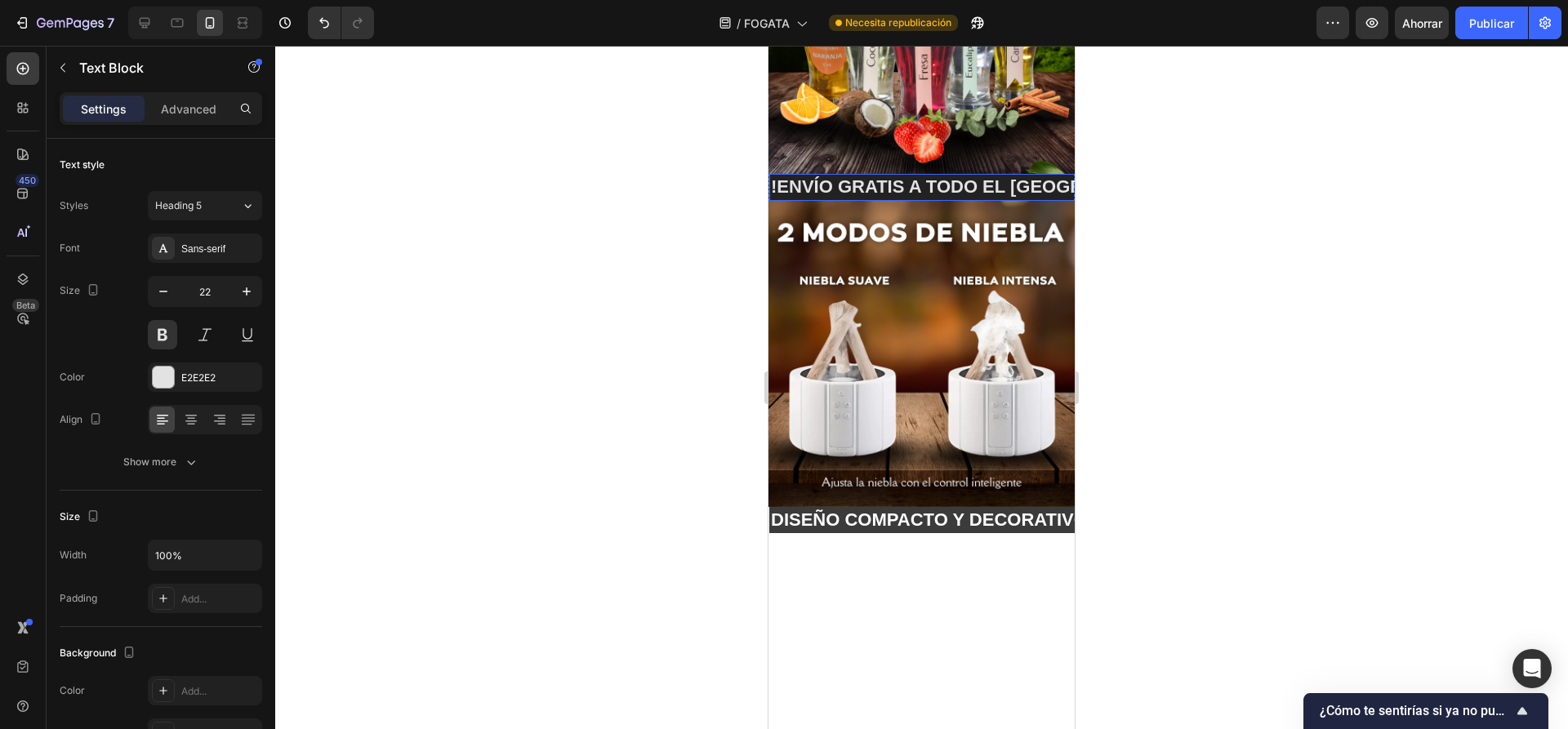
click at [776, 185] on p "!ENVÍO GRATIS A TODO EL [GEOGRAPHIC_DATA] 📦 !" at bounding box center [1006, 187] width 469 height 24
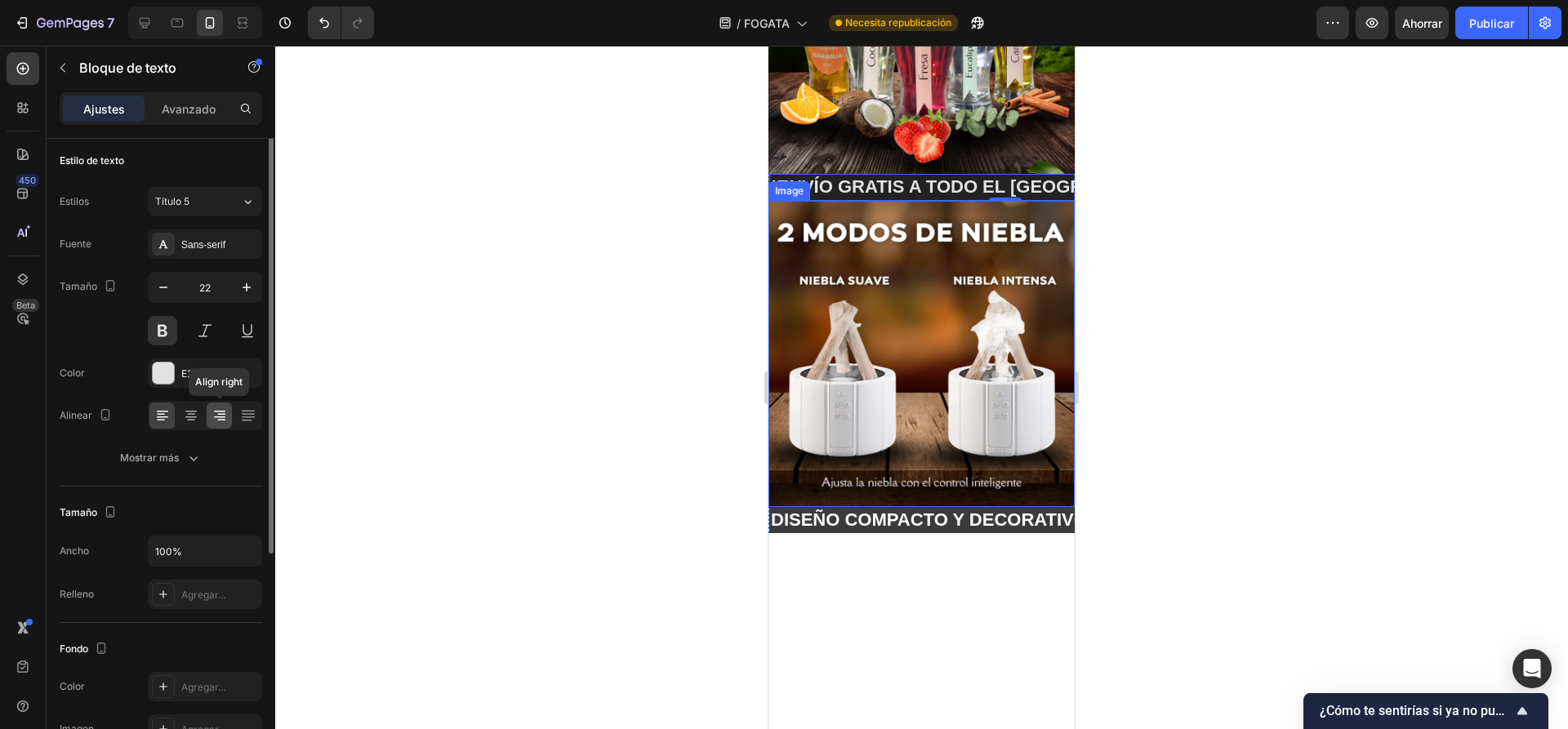
scroll to position [0, 0]
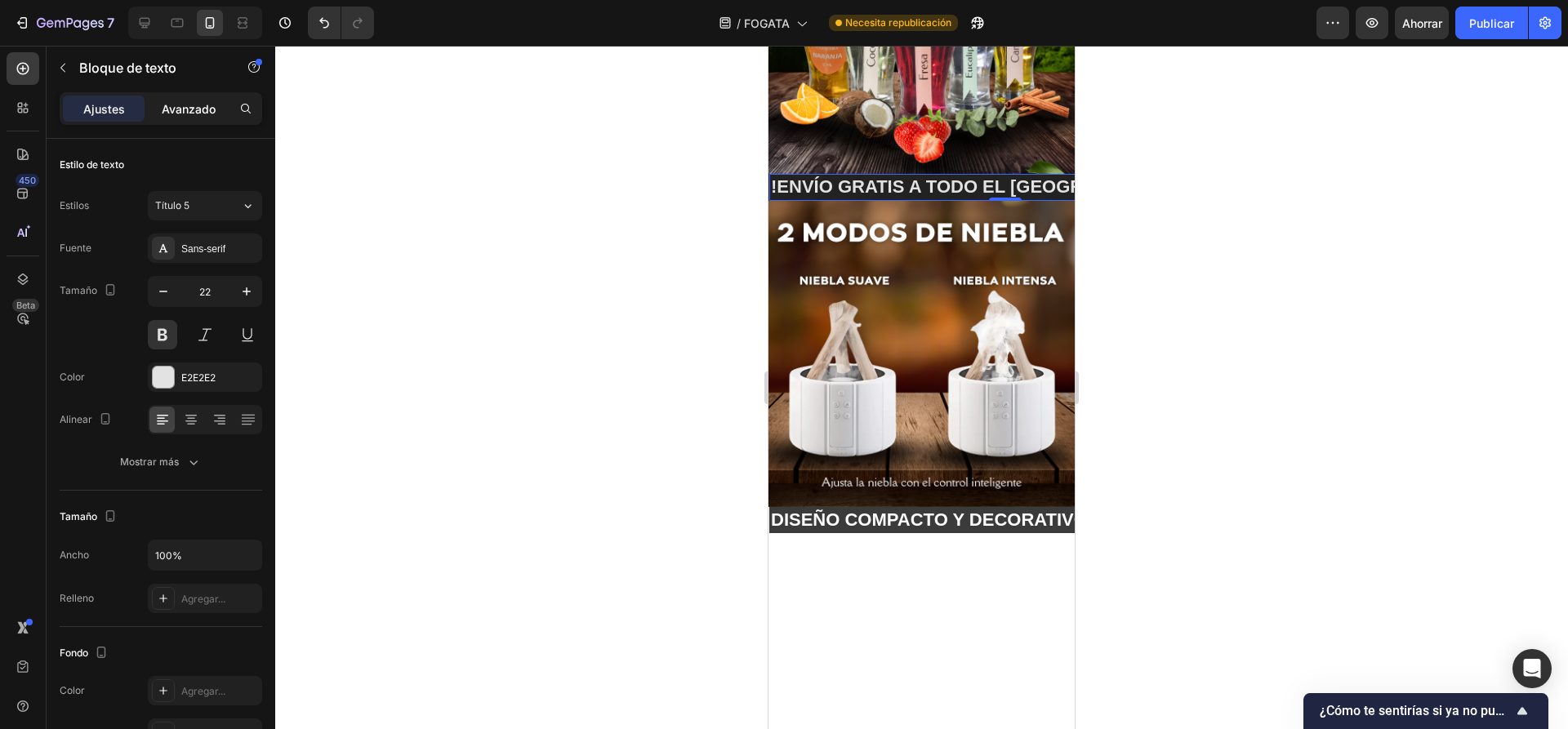
click at [208, 108] on font "Avanzado" at bounding box center [189, 109] width 54 height 14
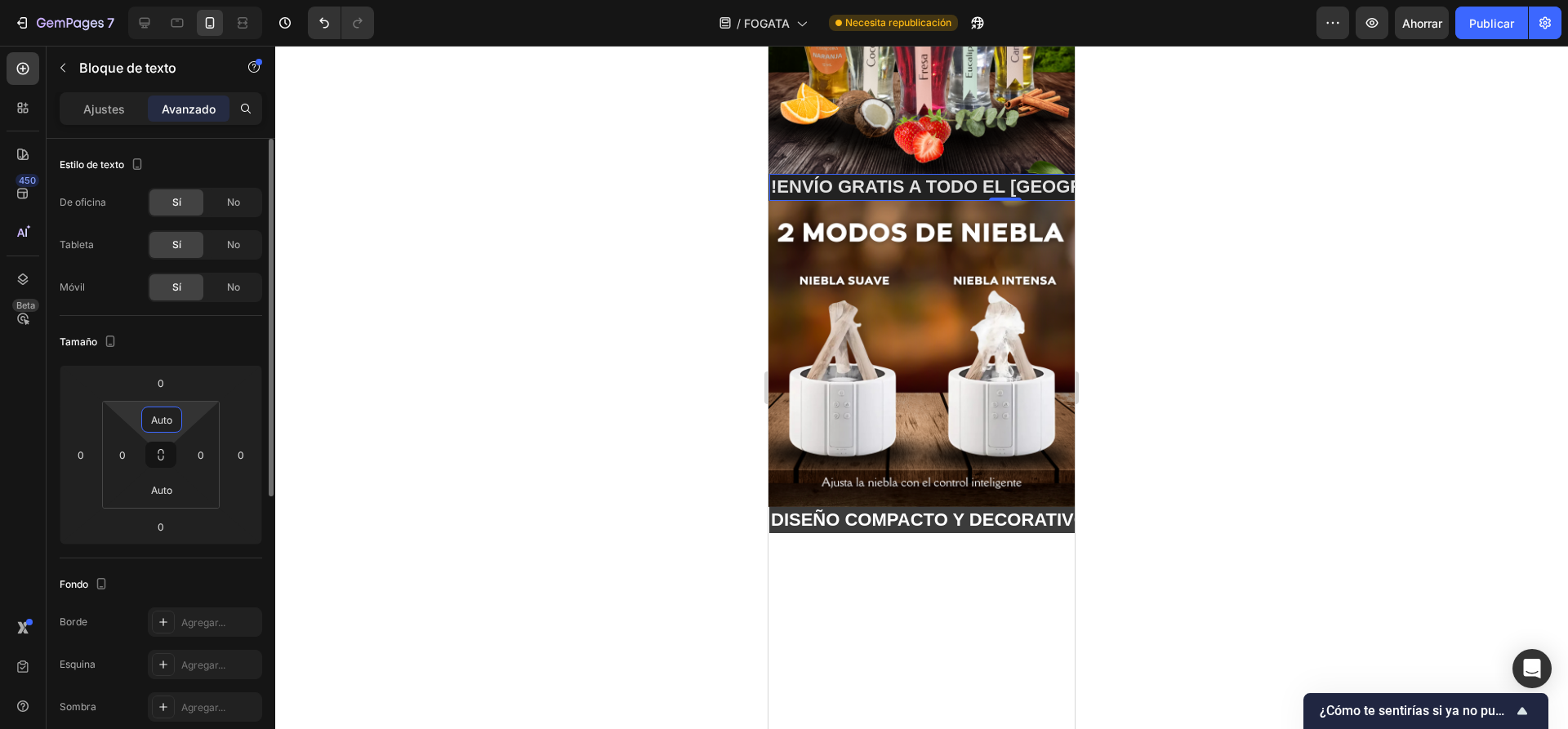
click at [172, 427] on input "Auto" at bounding box center [162, 419] width 33 height 25
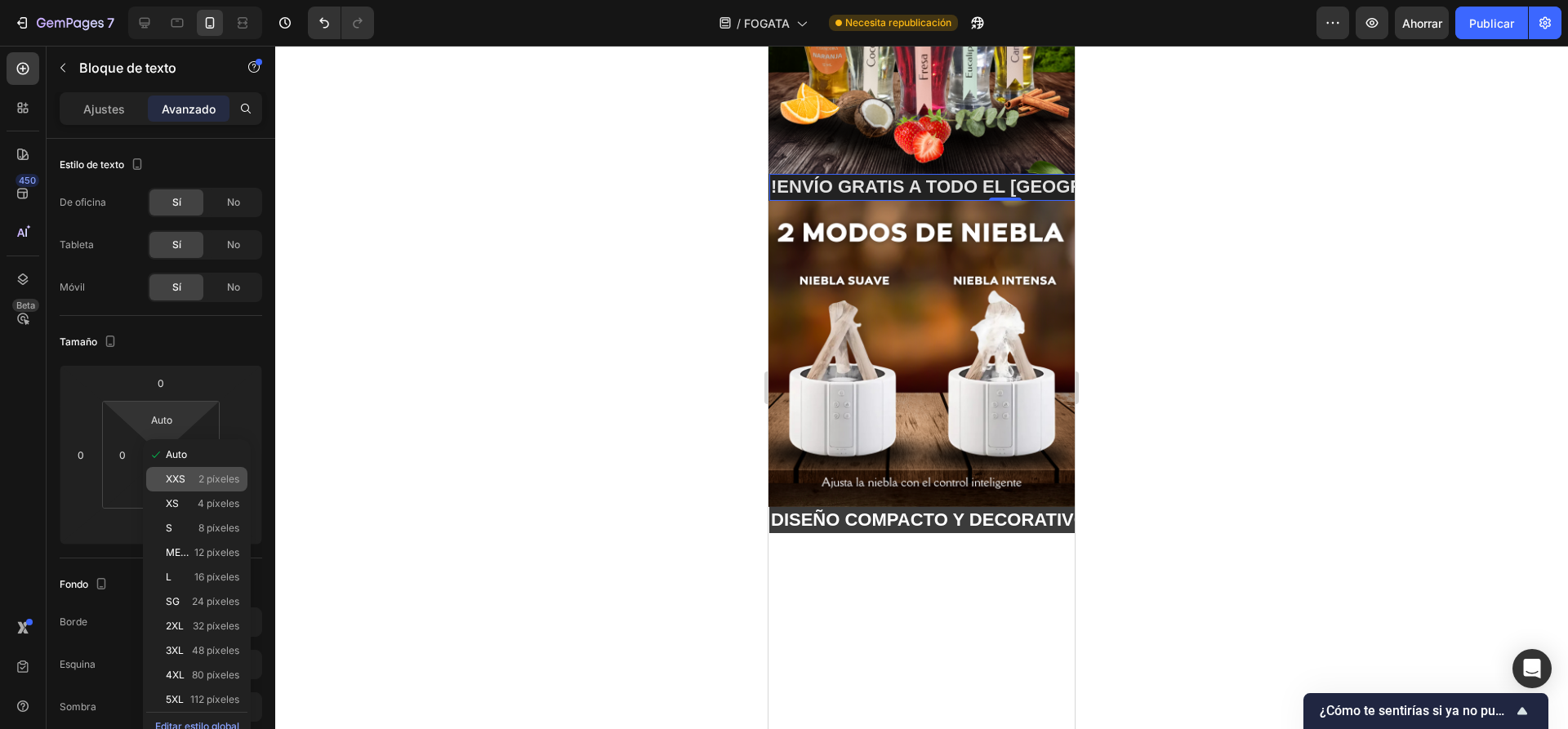
click at [188, 481] on p "XXS 2 píxeles" at bounding box center [203, 479] width 74 height 11
type input "2"
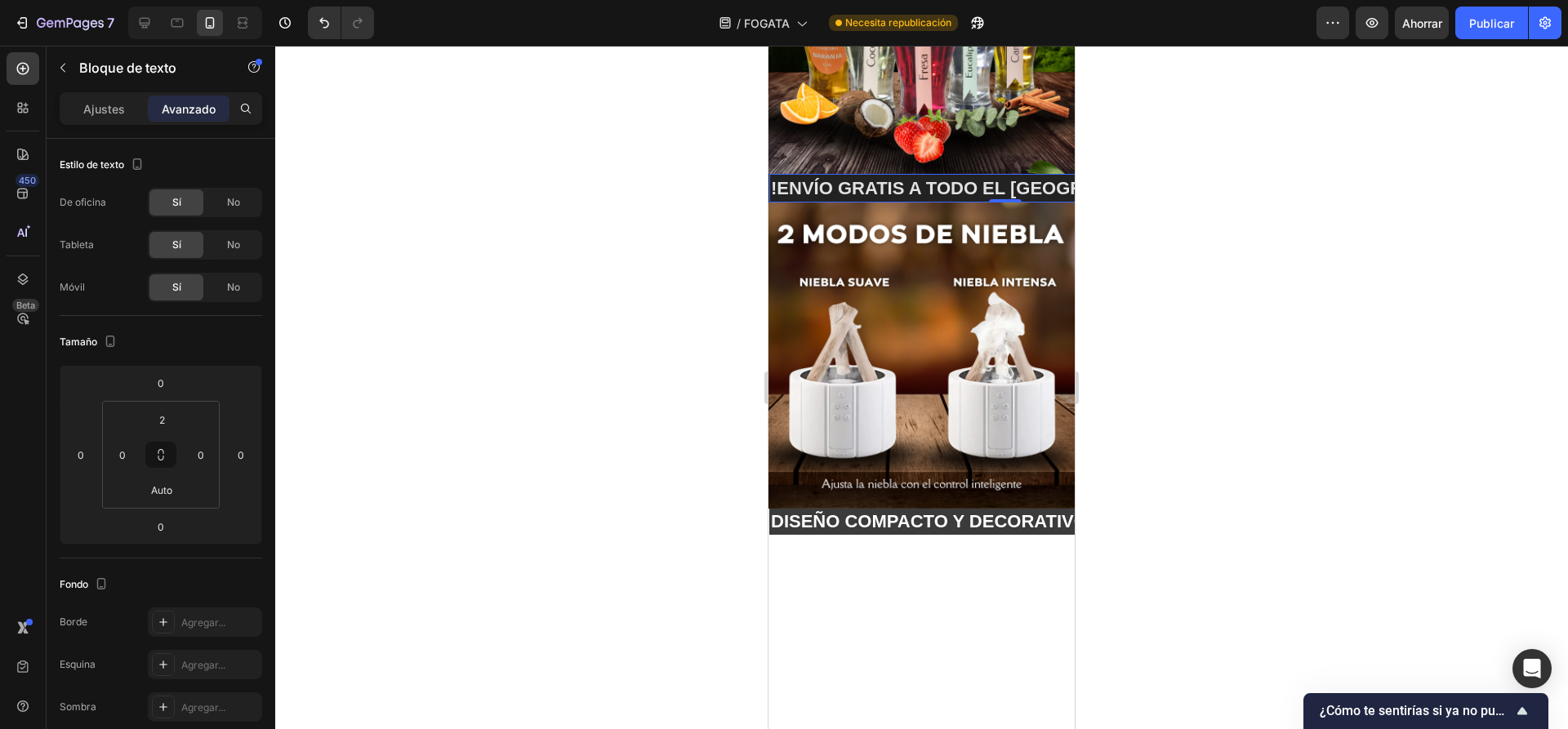
click at [337, 326] on div at bounding box center [921, 387] width 1292 height 683
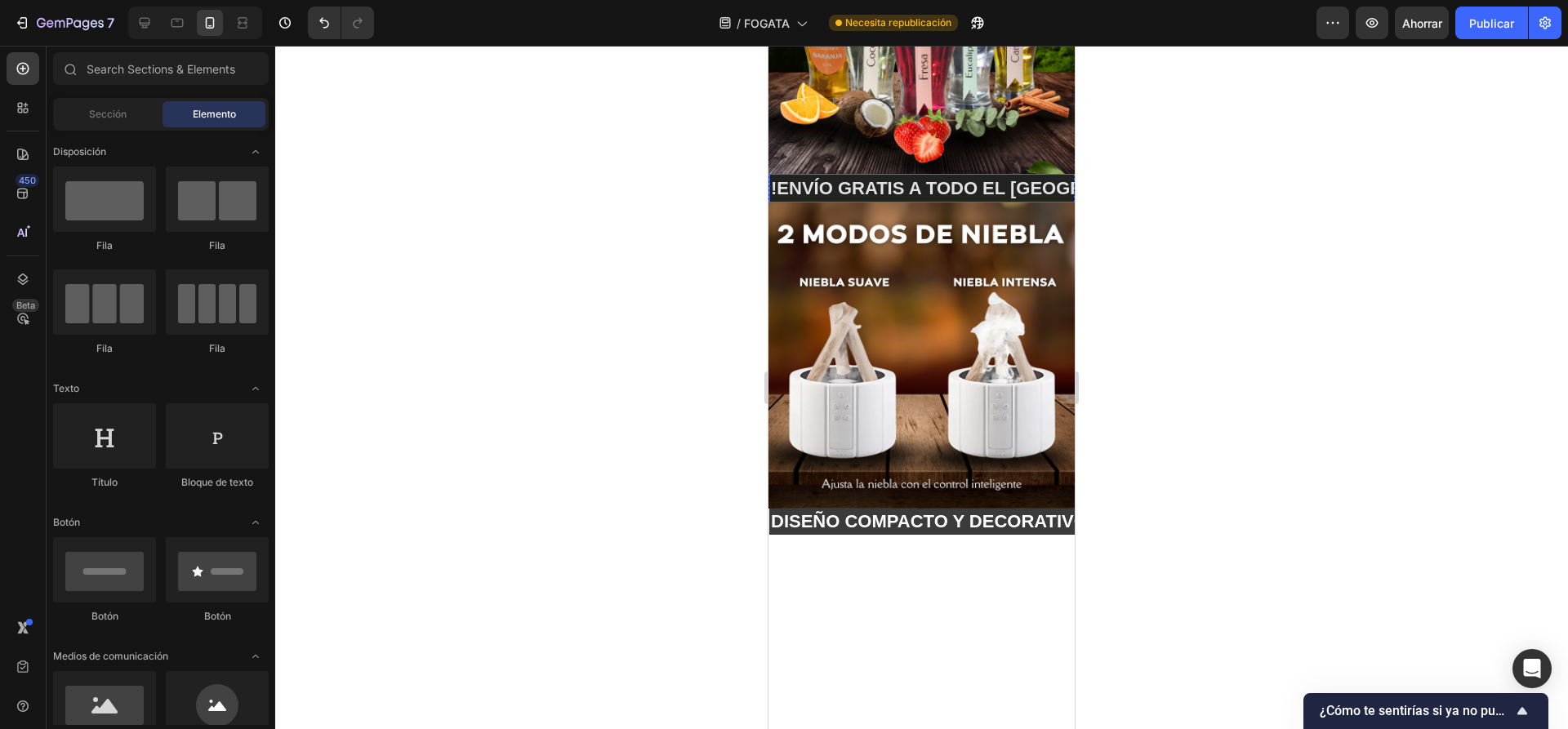
click at [835, 176] on div "!ENVÍO GRATIS A TODO EL [GEOGRAPHIC_DATA] 📦 !" at bounding box center [1006, 189] width 473 height 27
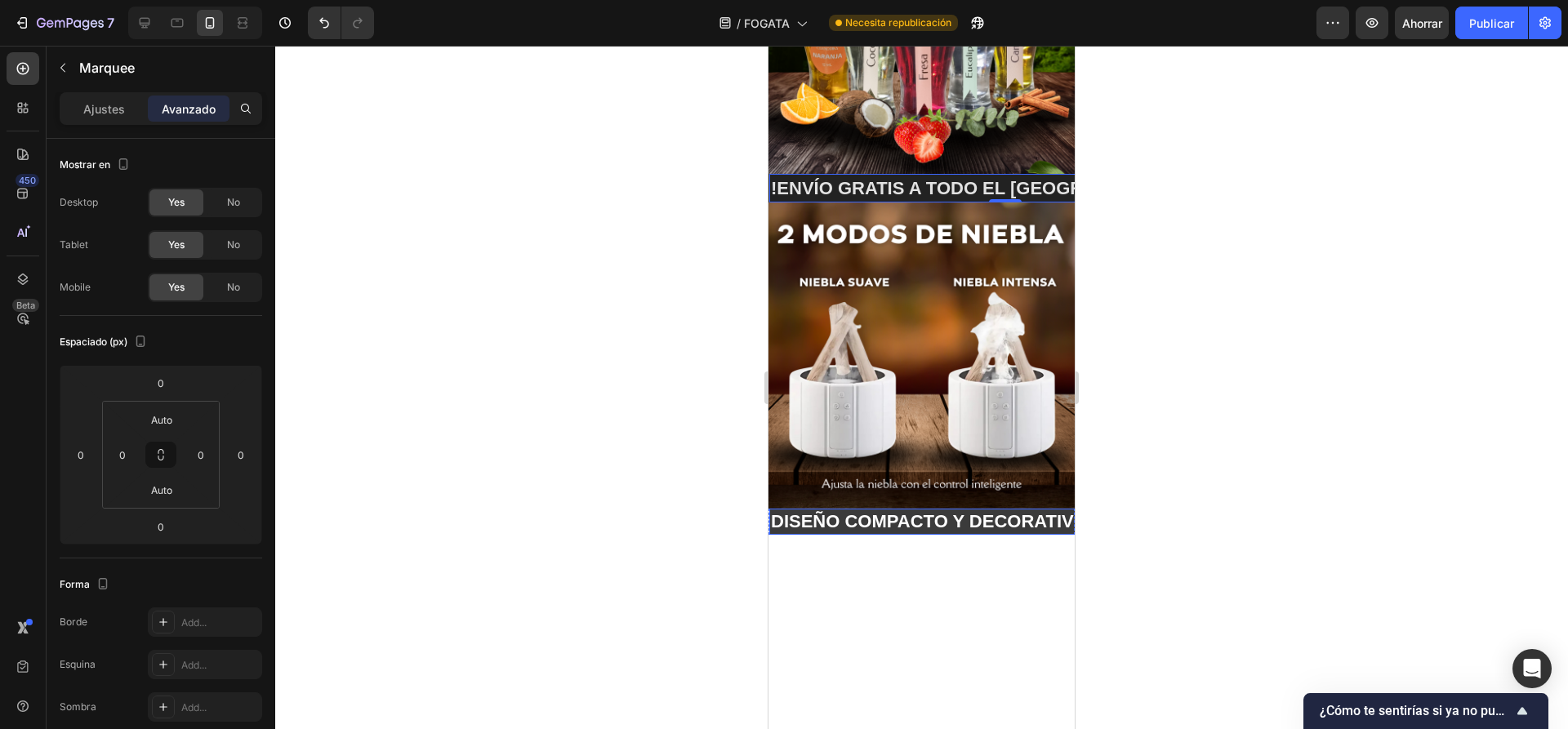
click at [990, 508] on div "DISEÑO COMPACTO Y DECORATIVO🔥 Text Block" at bounding box center [795, 521] width 391 height 27
click at [912, 508] on div "DISEÑO COMPACTO Y DECORATIVO🔥 Text Block" at bounding box center [961, 521] width 391 height 27
click at [895, 508] on div "DISEÑO COMPACTO Y DECORATIVO🔥 Text Block DISEÑO COMPACTO Y DECORATIVO🔥 Text Blo…" at bounding box center [922, 521] width 307 height 27
click at [103, 110] on font "Ajustes" at bounding box center [104, 109] width 42 height 14
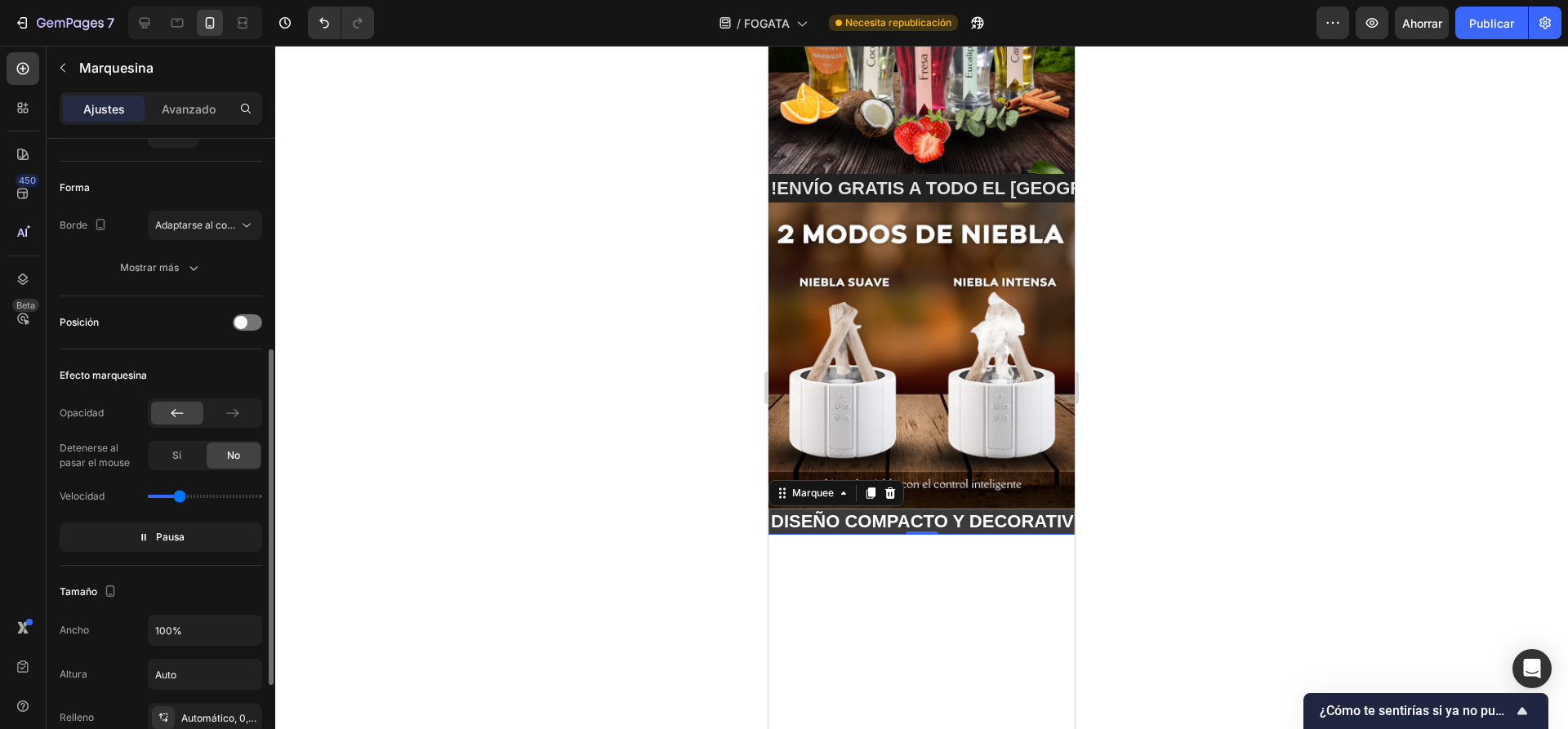
scroll to position [245, 0]
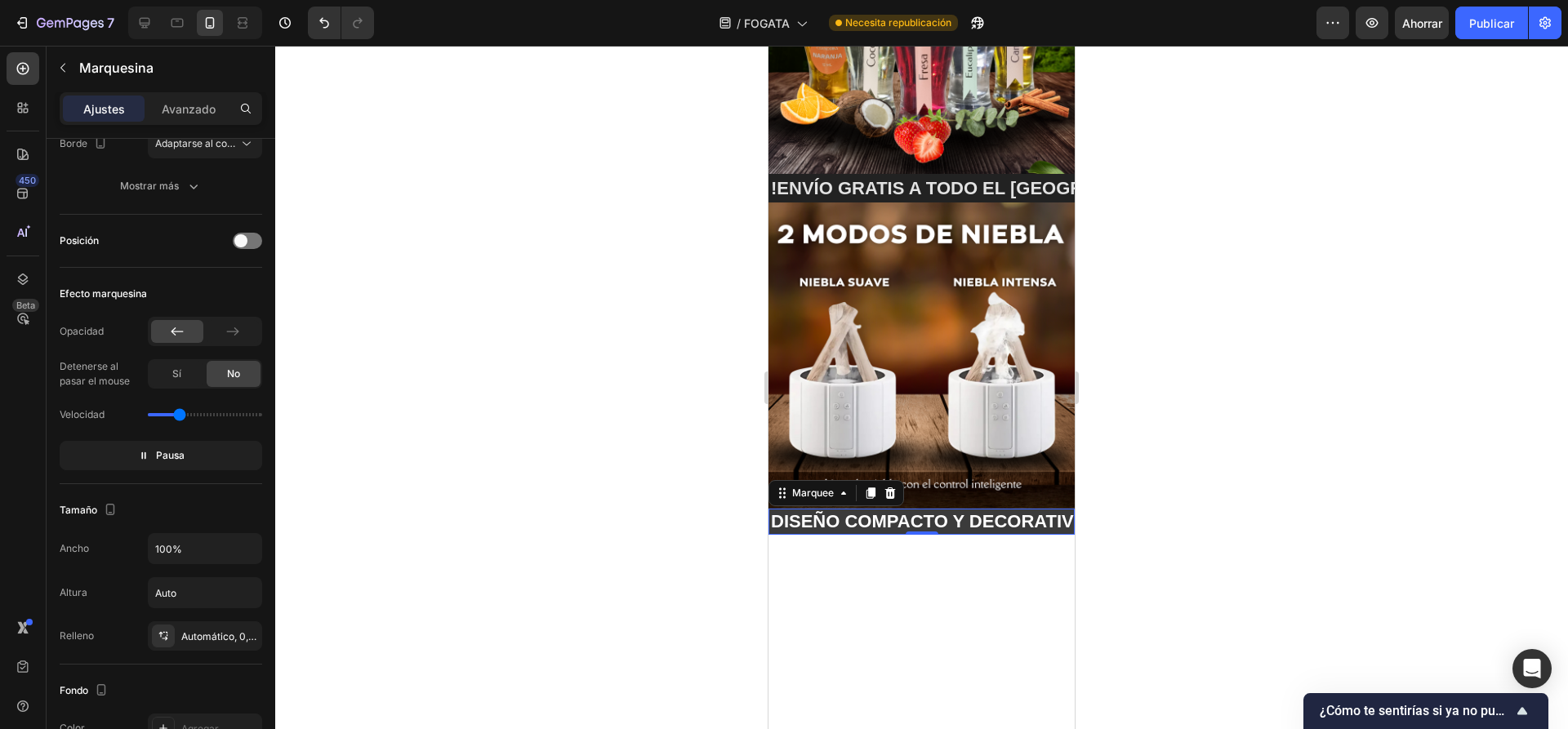
click at [936, 508] on div "DISEÑO COMPACTO Y DECORATIVO🔥 Text Block" at bounding box center [956, 521] width 391 height 27
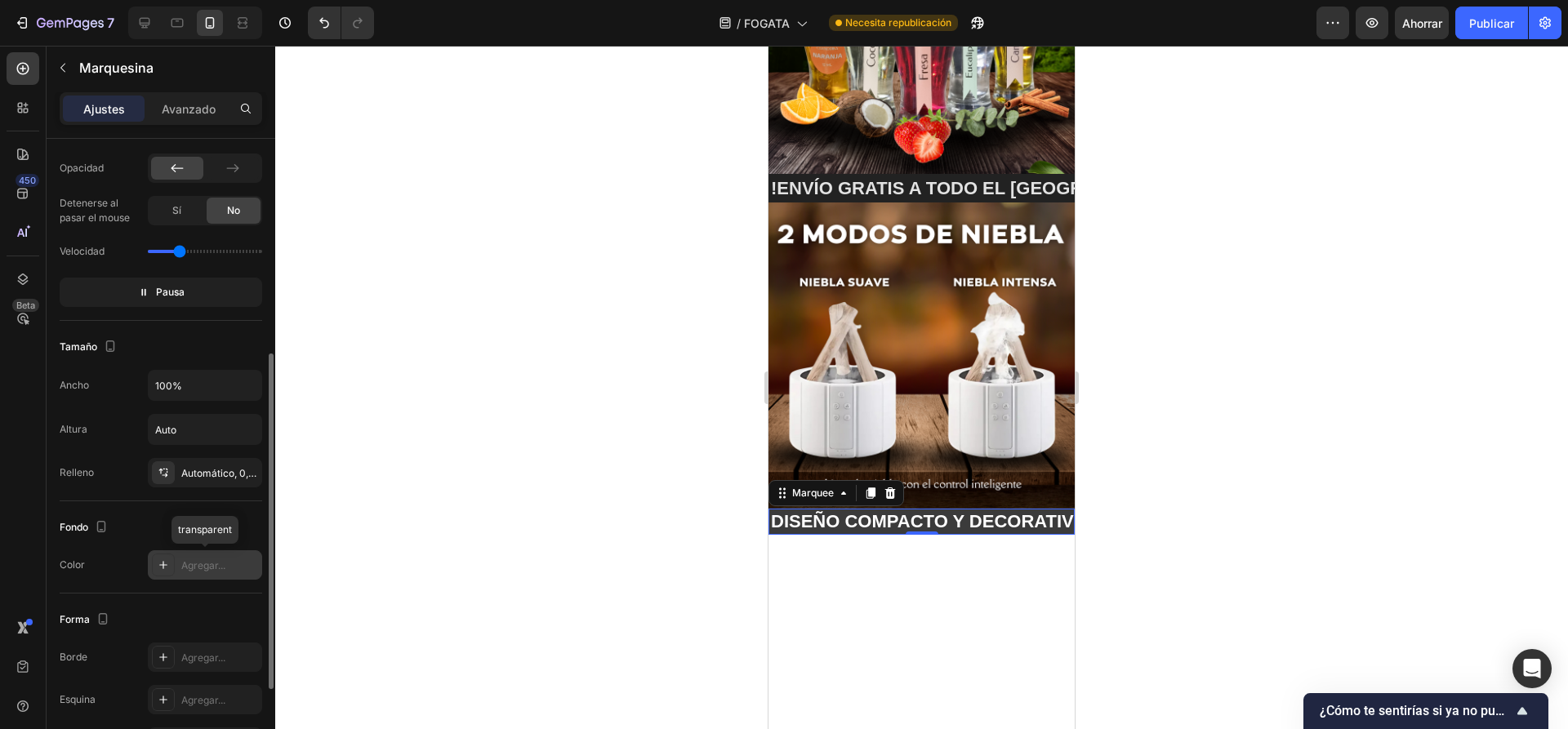
click at [171, 566] on div at bounding box center [164, 565] width 23 height 23
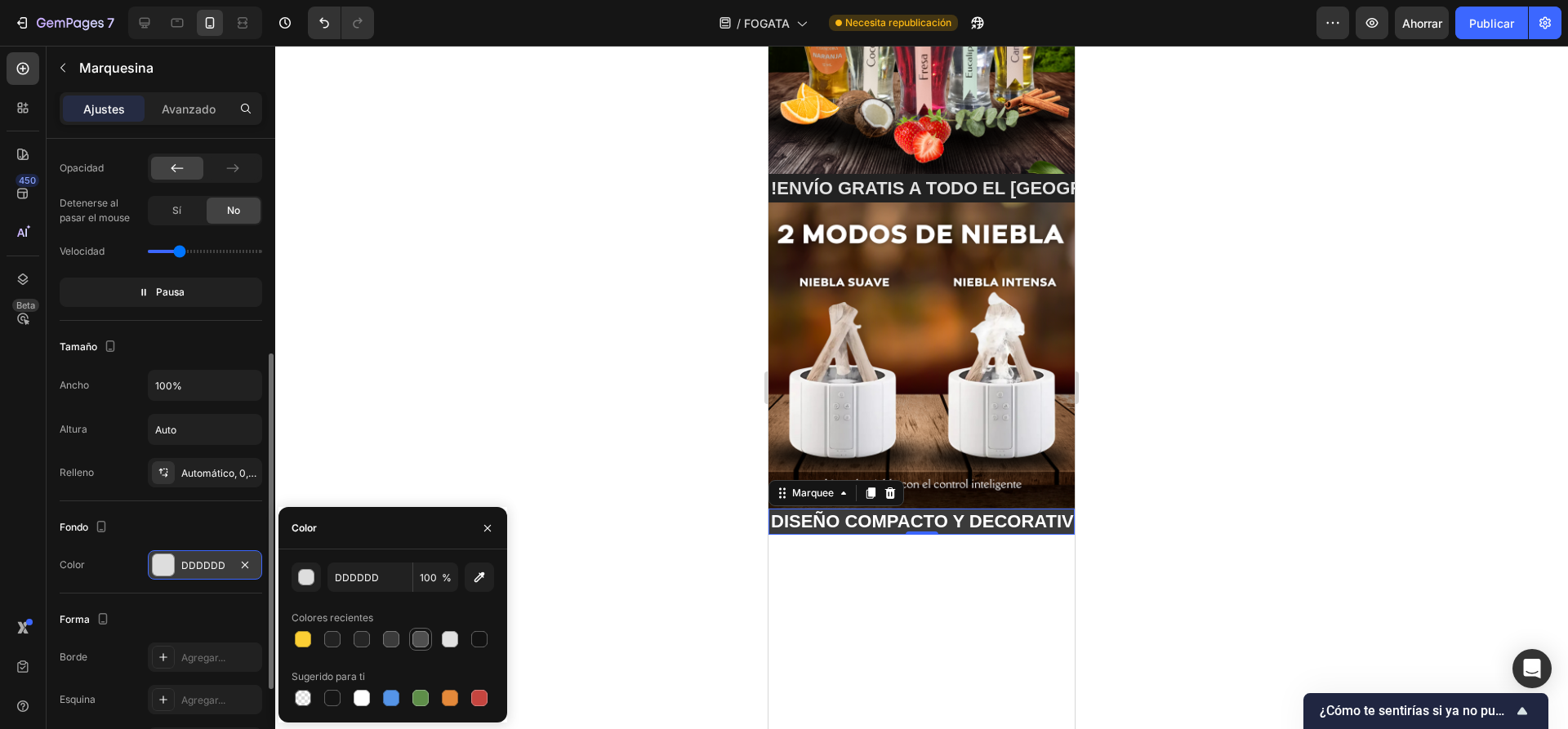
click at [415, 643] on div at bounding box center [420, 639] width 16 height 16
click at [391, 643] on div at bounding box center [391, 639] width 16 height 16
click at [359, 643] on div at bounding box center [361, 639] width 16 height 16
click at [386, 642] on div at bounding box center [391, 639] width 16 height 16
type input "3B3B3B"
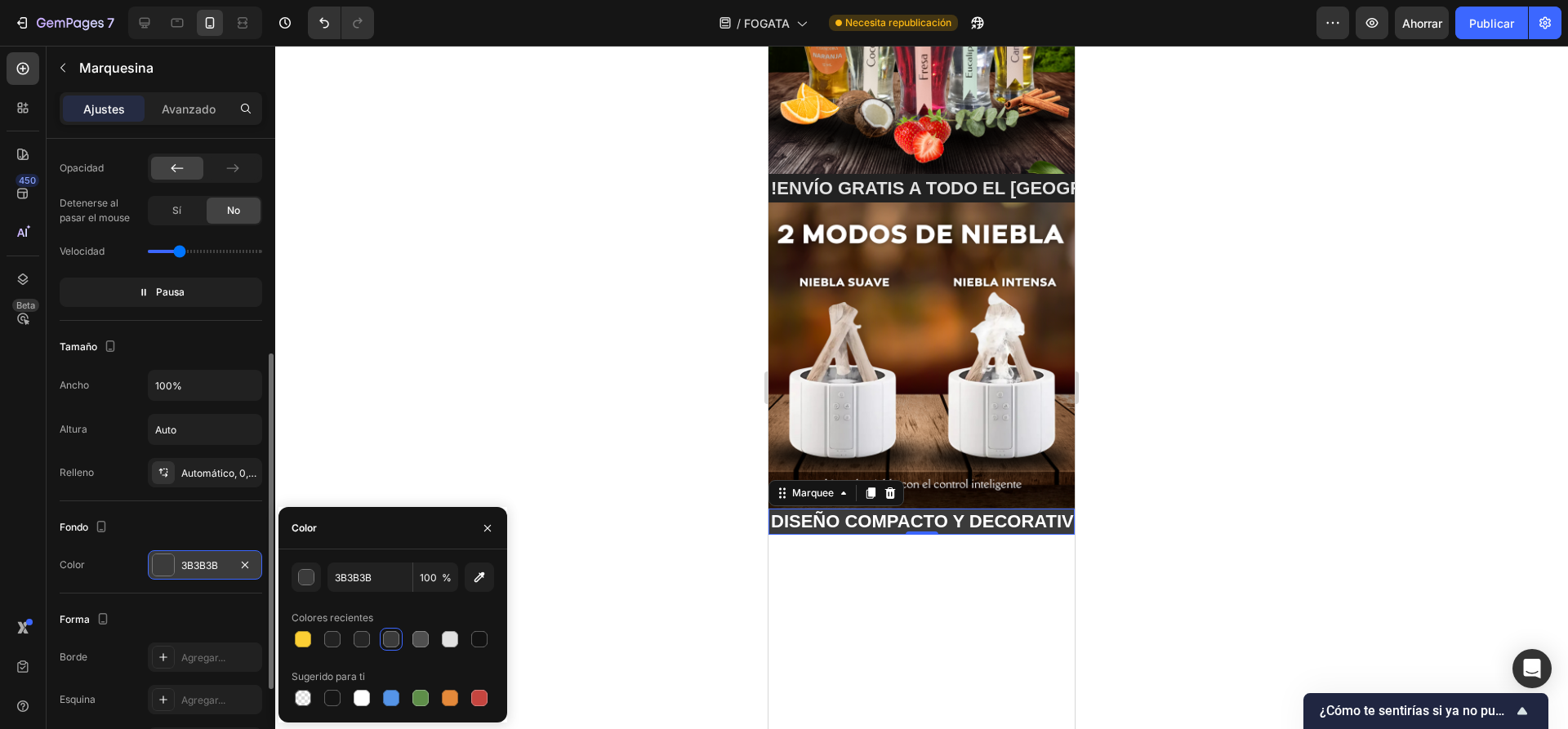
click at [579, 391] on div at bounding box center [921, 387] width 1292 height 683
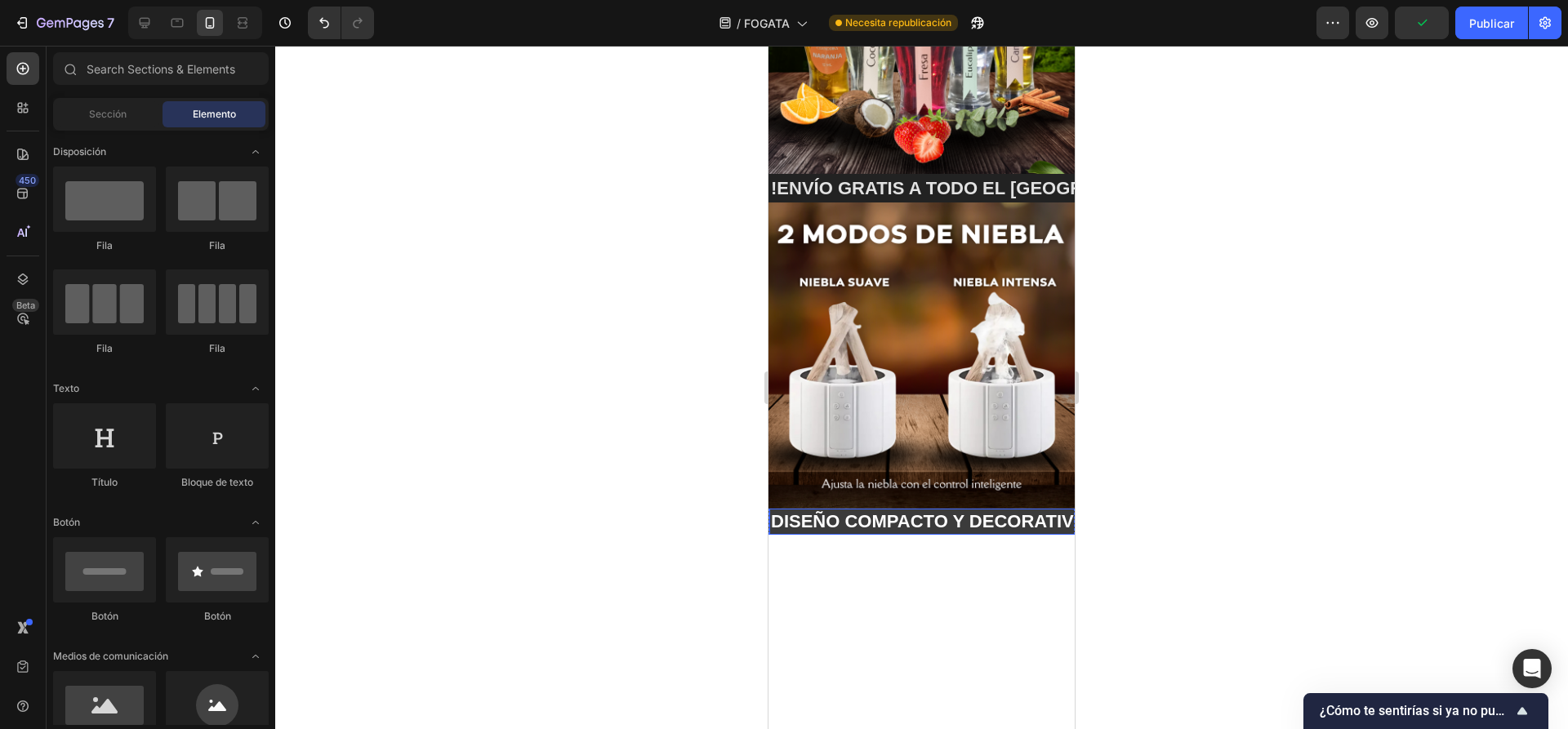
click at [862, 510] on p "DISEÑO COMPACTO Y DECORATIVO🔥" at bounding box center [692, 521] width 338 height 24
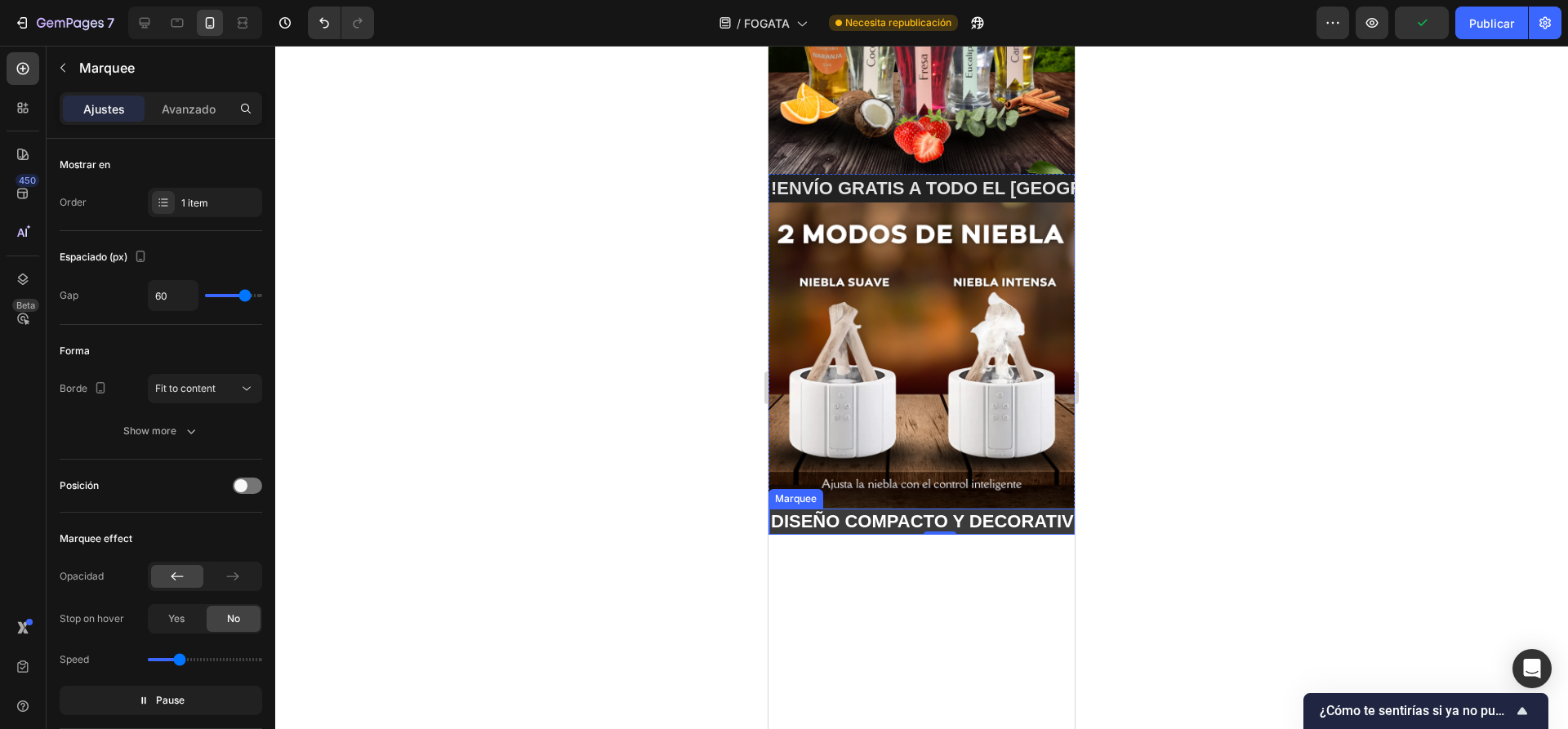
click at [883, 508] on div "DISEÑO COMPACTO Y DECORATIVO🔥 Text Block 0" at bounding box center [958, 521] width 391 height 27
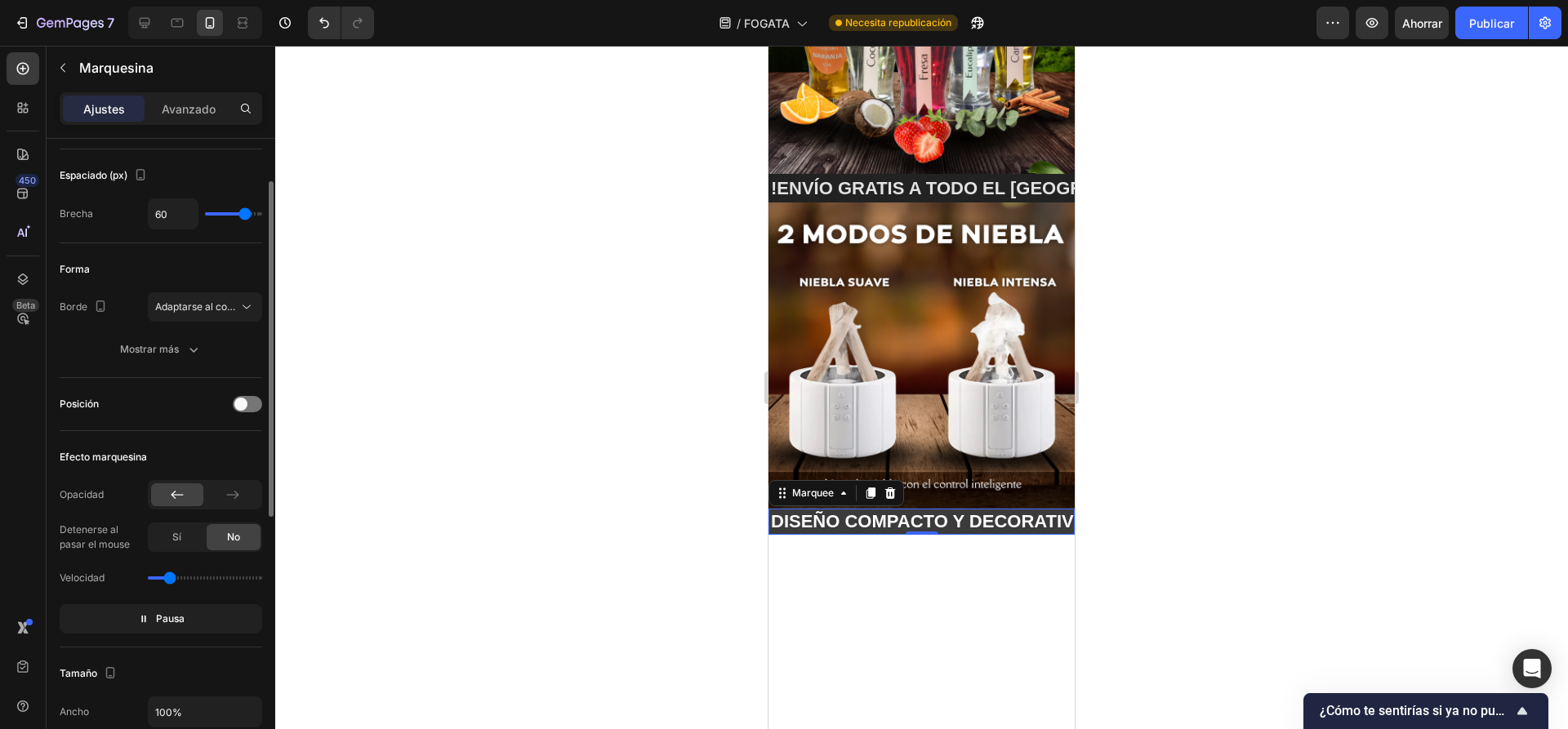
drag, startPoint x: 181, startPoint y: 580, endPoint x: 169, endPoint y: 579, distance: 12.0
click at [169, 579] on input "range" at bounding box center [205, 578] width 114 height 3
click at [166, 579] on input "range" at bounding box center [205, 578] width 114 height 3
type input "0.6"
click at [170, 579] on input "range" at bounding box center [205, 578] width 114 height 3
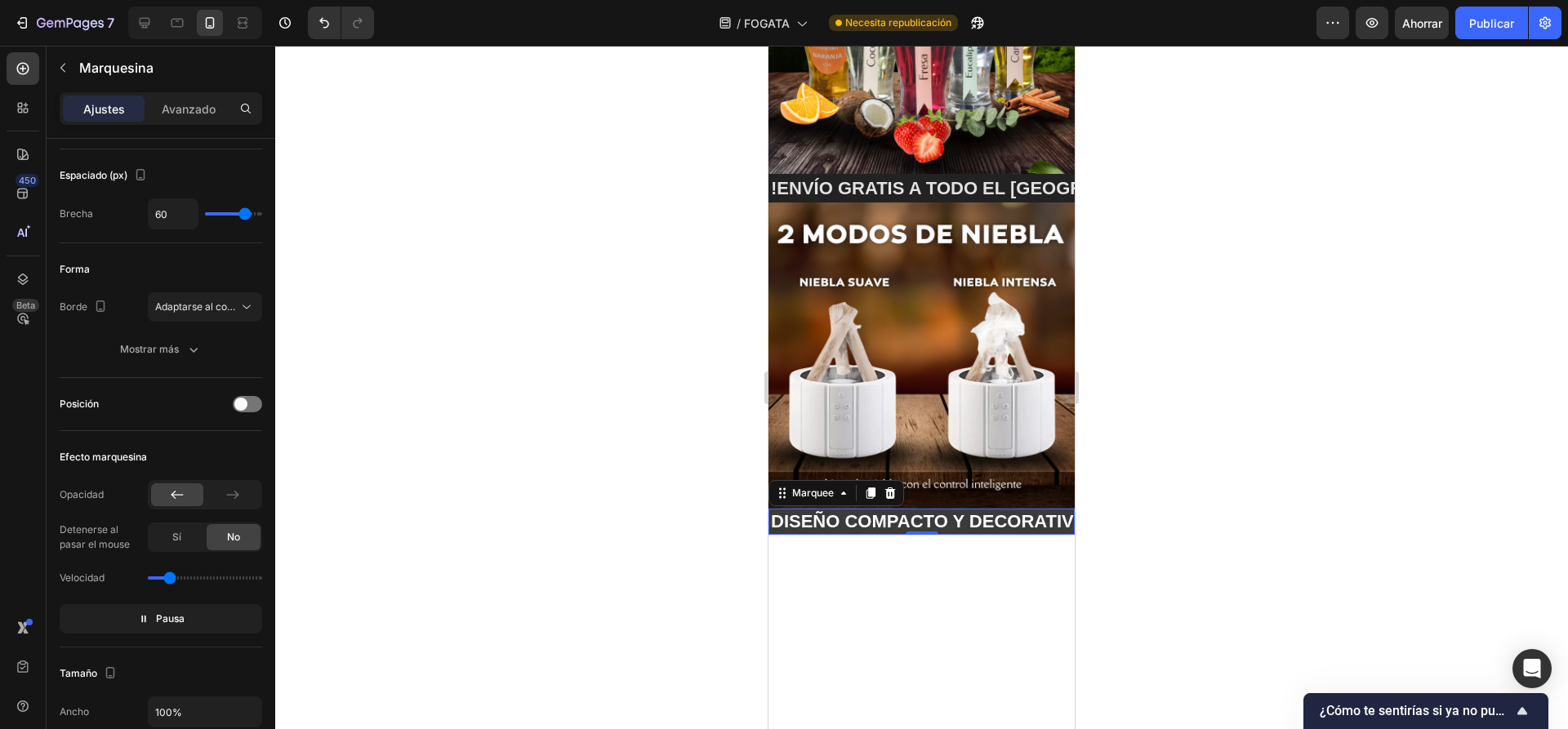
click at [544, 450] on div at bounding box center [921, 387] width 1292 height 683
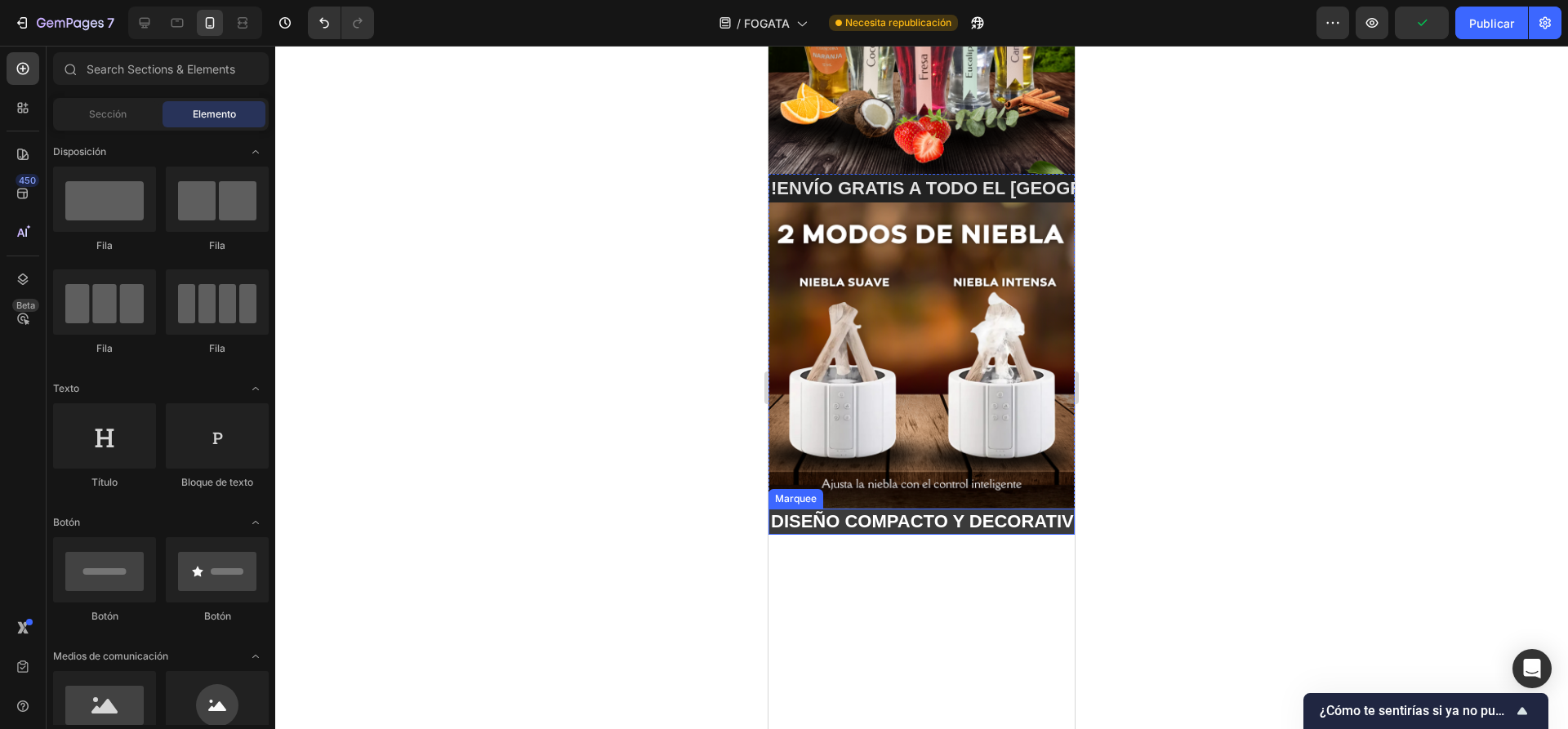
click at [844, 508] on div "DISEÑO COMPACTO Y DECORATIVO🔥 Text Block" at bounding box center [844, 521] width 391 height 27
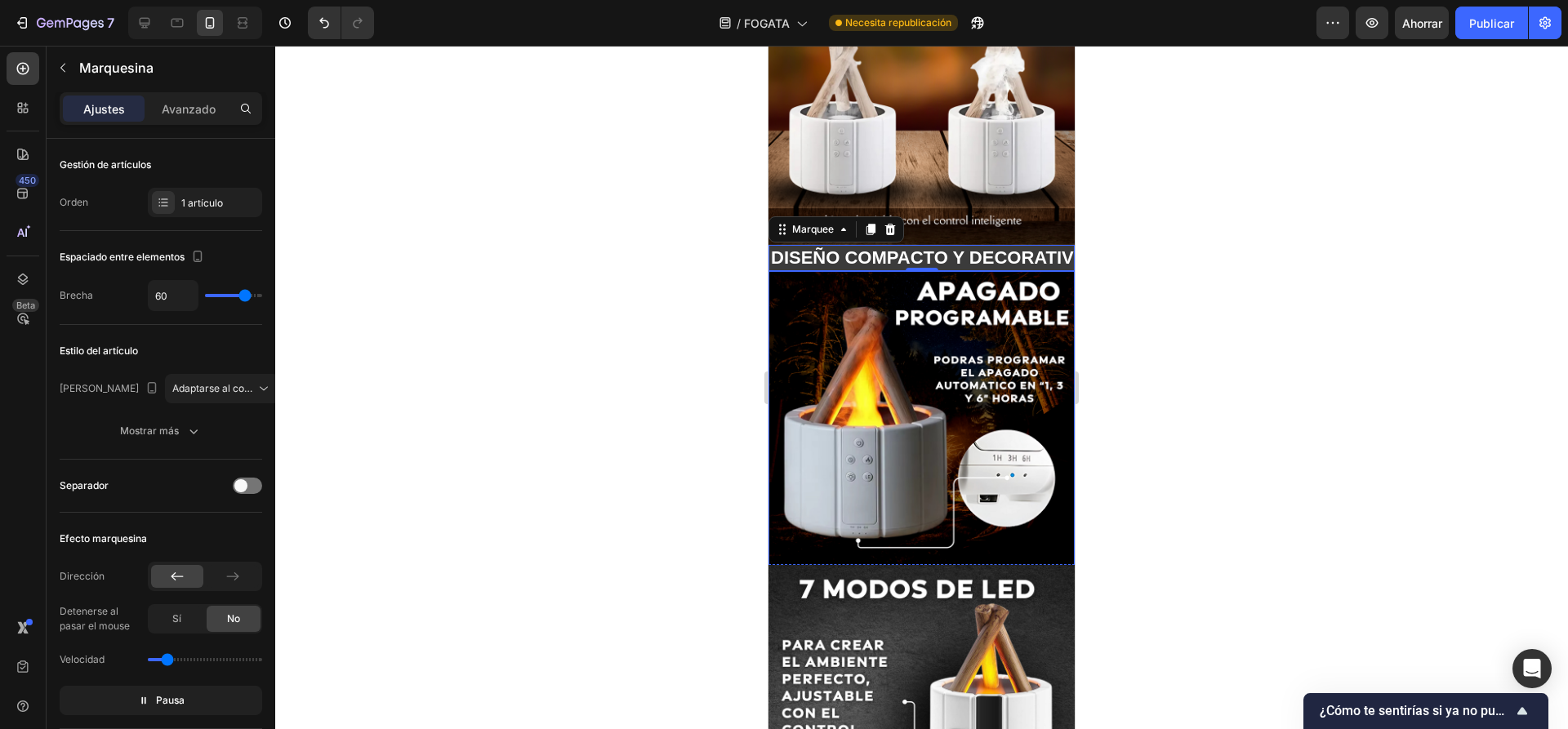
scroll to position [579, 0]
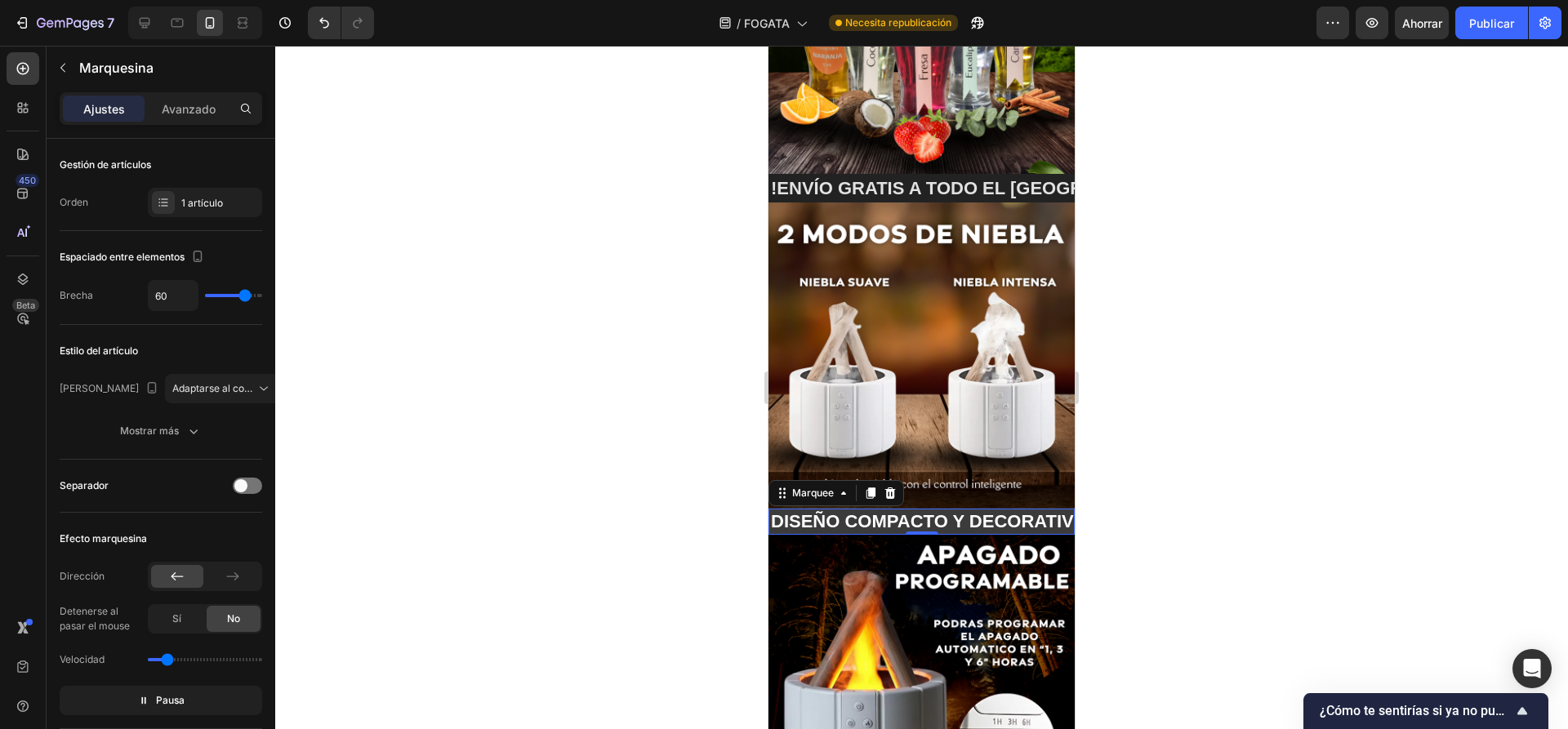
click at [892, 508] on div "DISEÑO COMPACTO Y DECORATIVO🔥 Text Block" at bounding box center [959, 521] width 391 height 27
click at [849, 508] on div "DISEÑO COMPACTO Y DECORATIVO🔥 Text Block" at bounding box center [860, 521] width 391 height 27
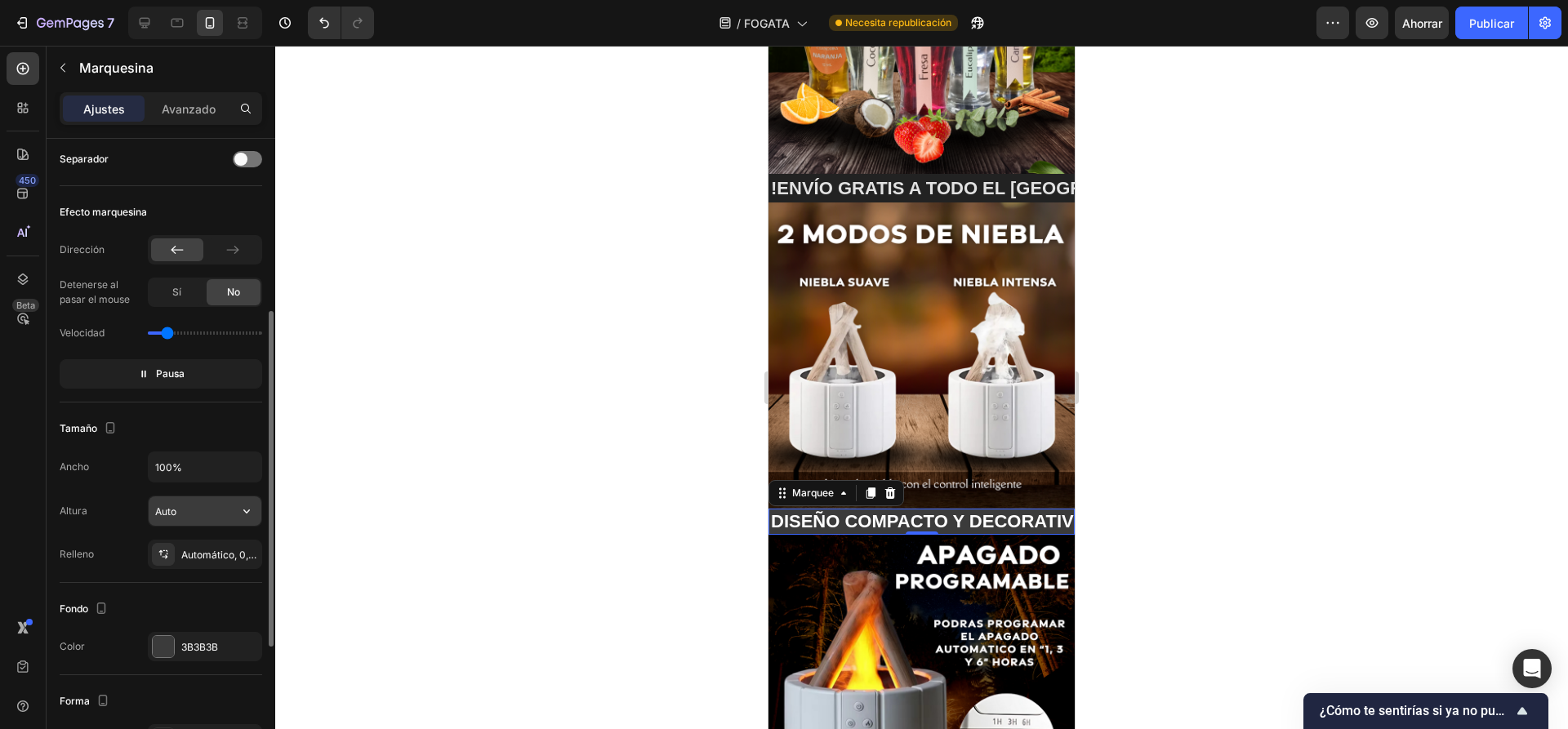
scroll to position [490, 0]
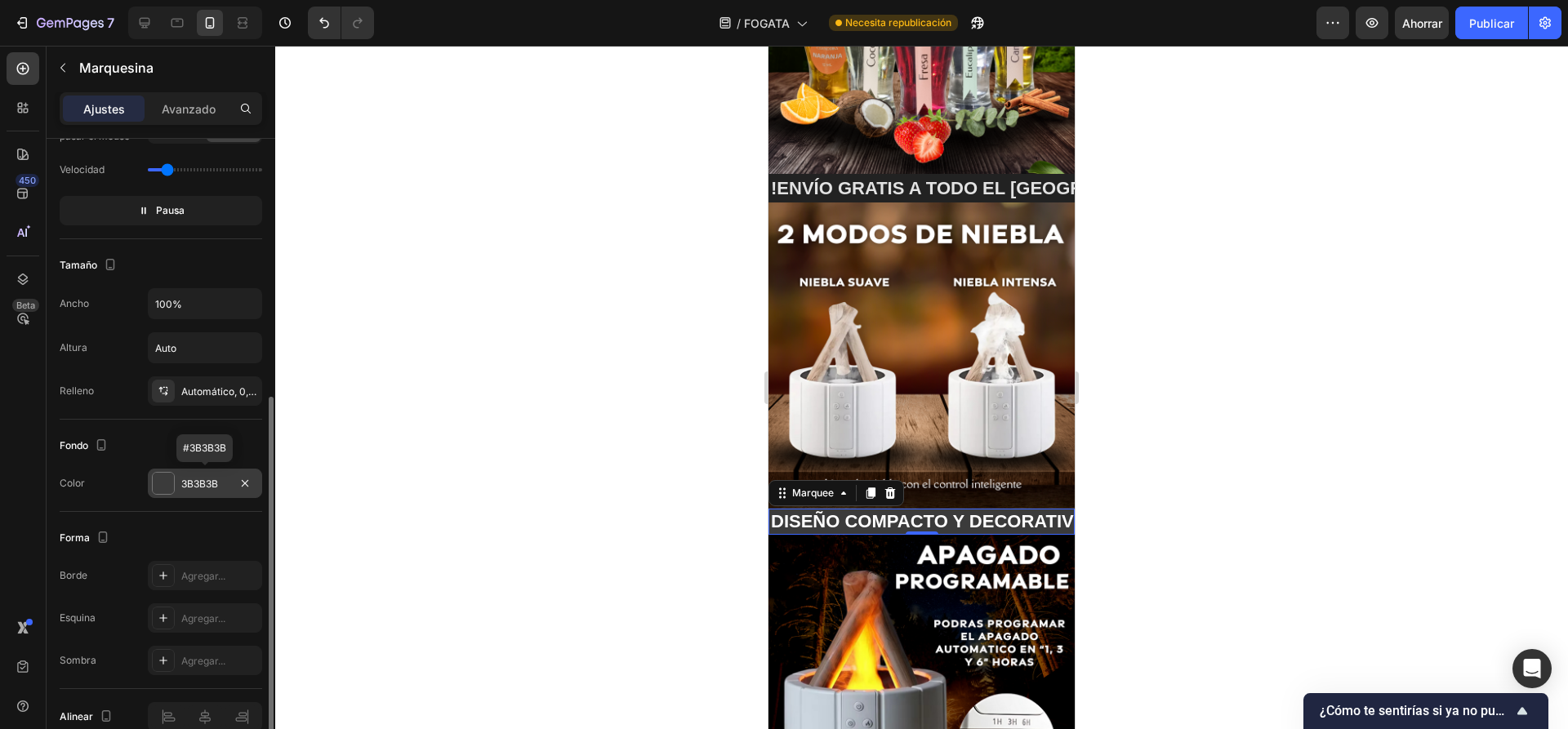
click at [162, 492] on div at bounding box center [164, 483] width 21 height 21
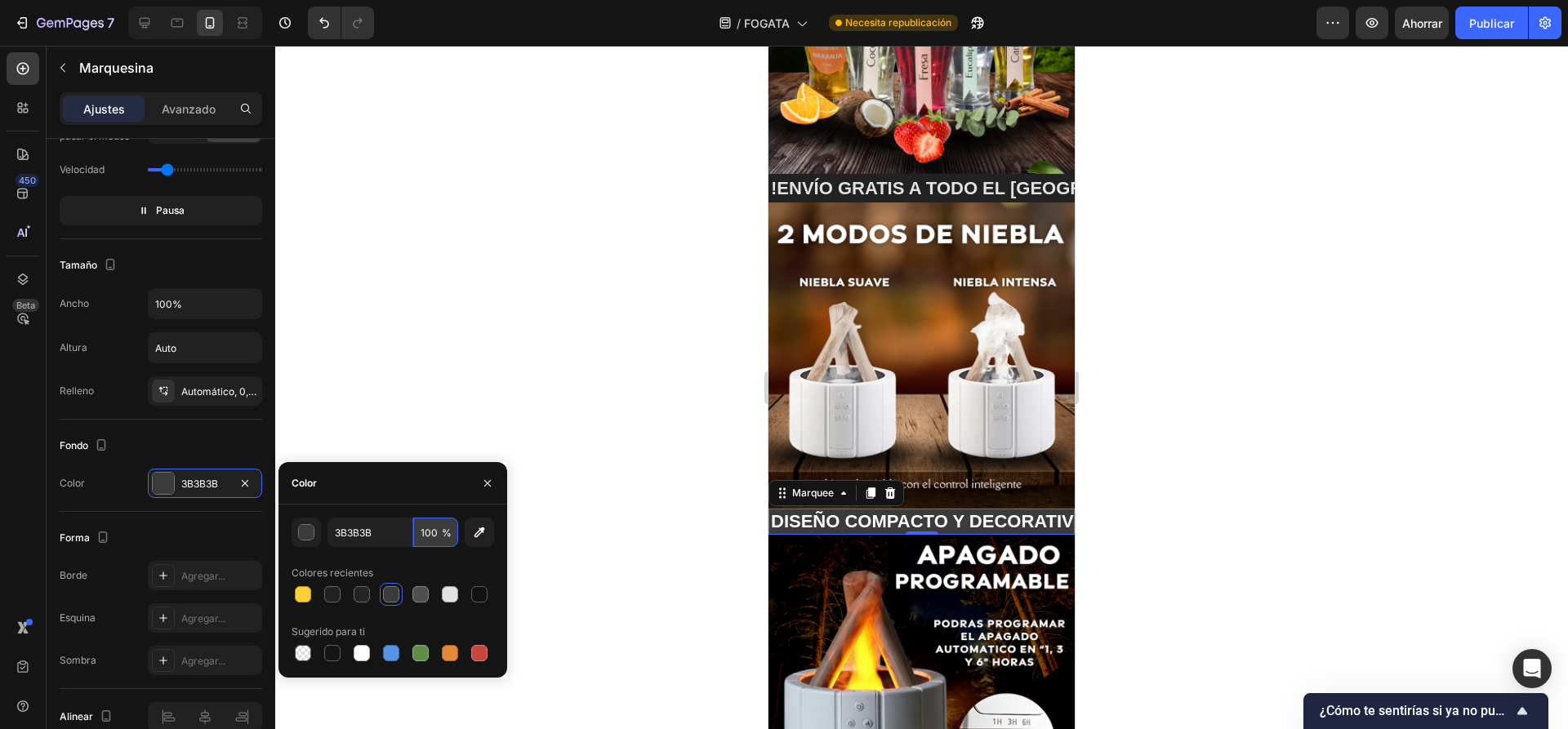
click at [438, 530] on input "100" at bounding box center [435, 532] width 45 height 29
click at [365, 534] on input "3B3B3B" at bounding box center [370, 532] width 85 height 29
click at [480, 589] on div at bounding box center [479, 594] width 16 height 16
click at [481, 656] on div at bounding box center [479, 653] width 16 height 16
click at [391, 600] on div at bounding box center [391, 594] width 16 height 16
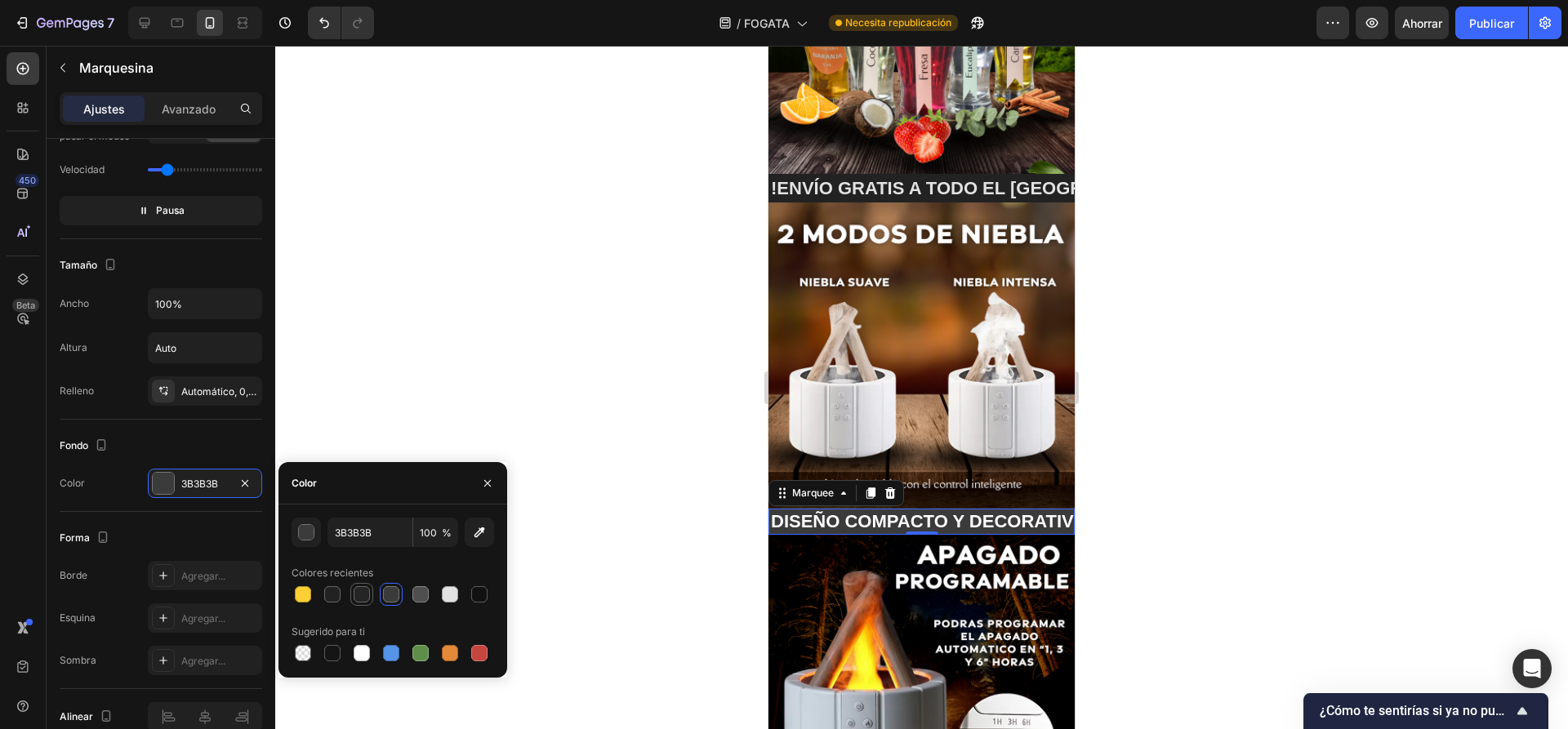
click at [369, 597] on div at bounding box center [361, 594] width 16 height 16
type input "252525"
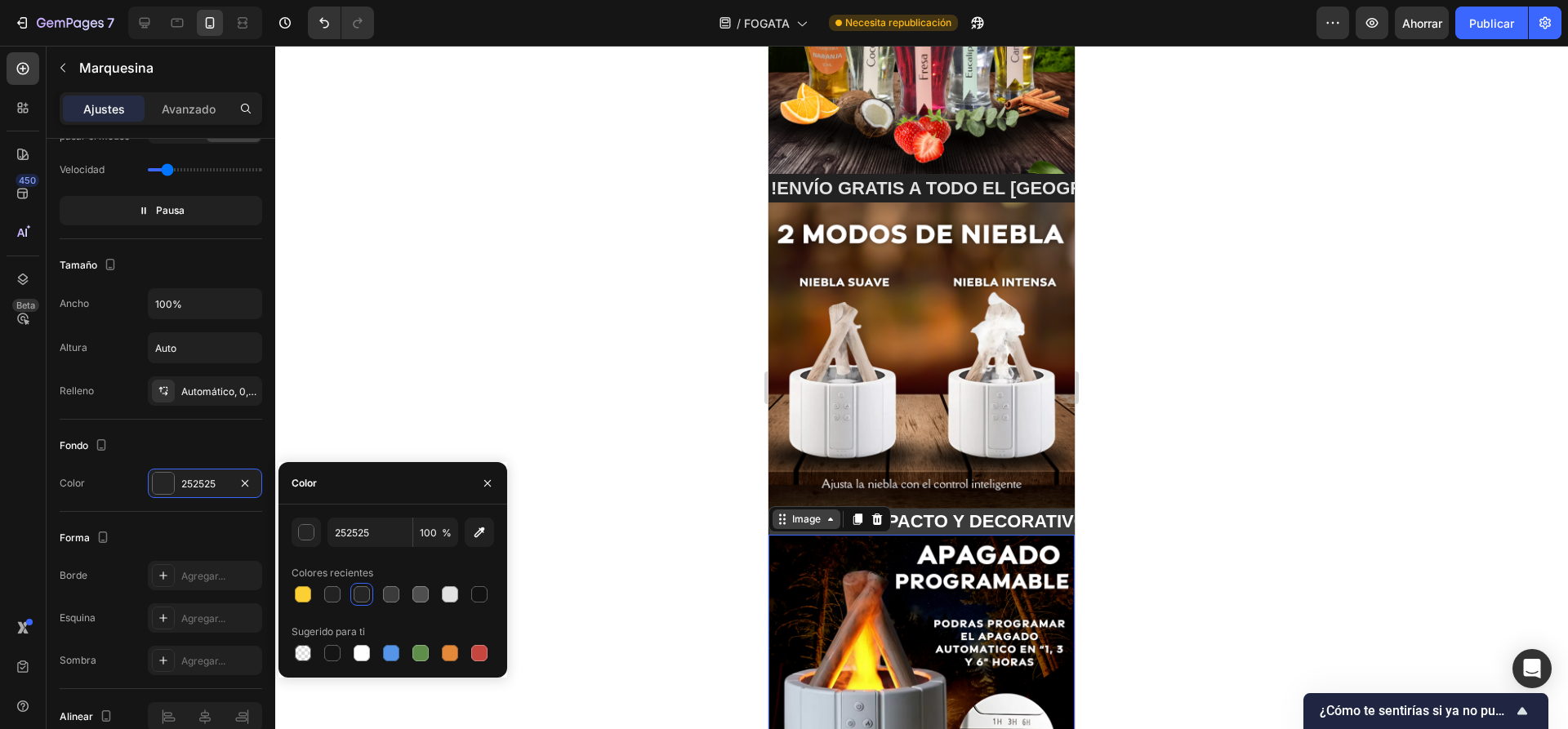
click at [795, 506] on div "Image" at bounding box center [830, 519] width 123 height 26
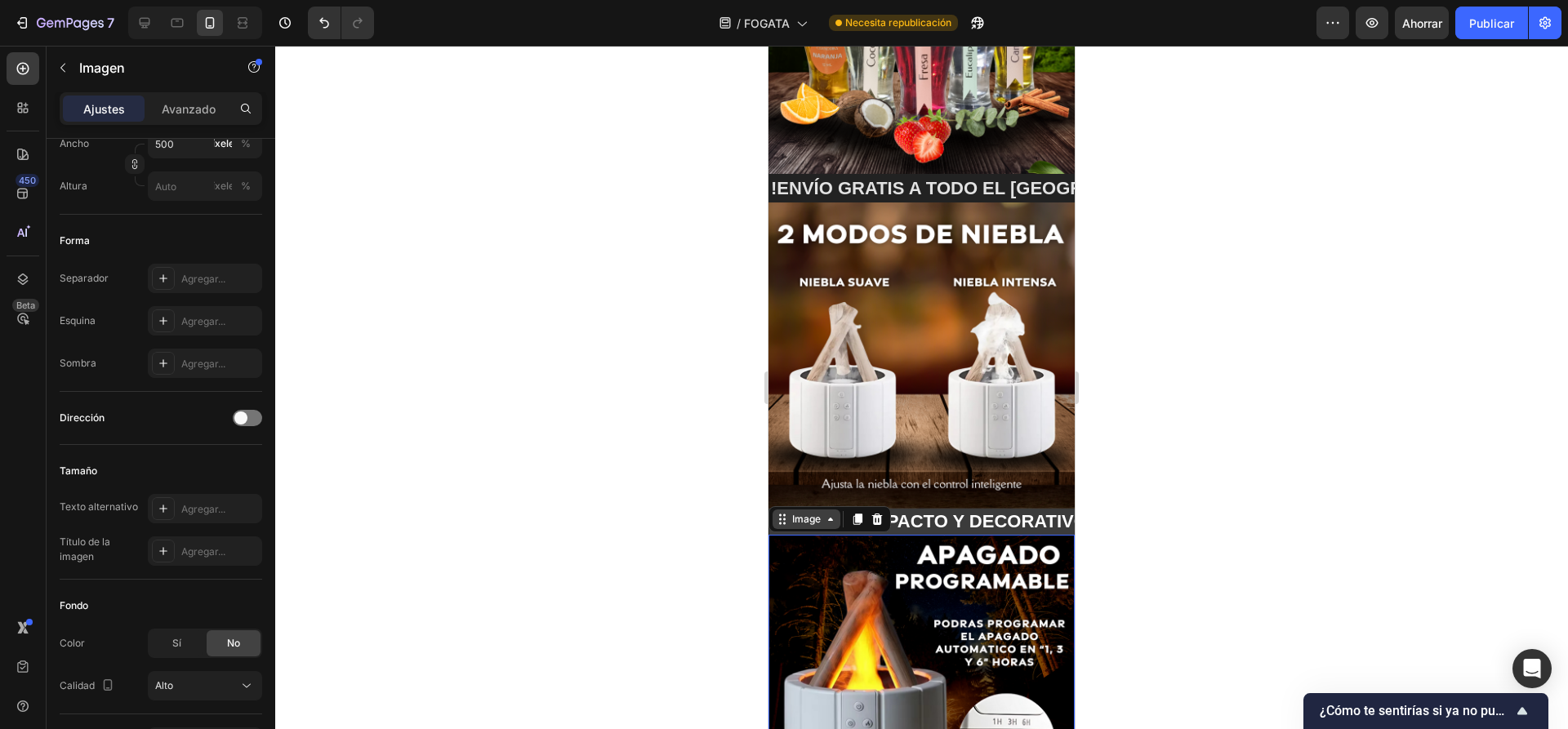
scroll to position [0, 0]
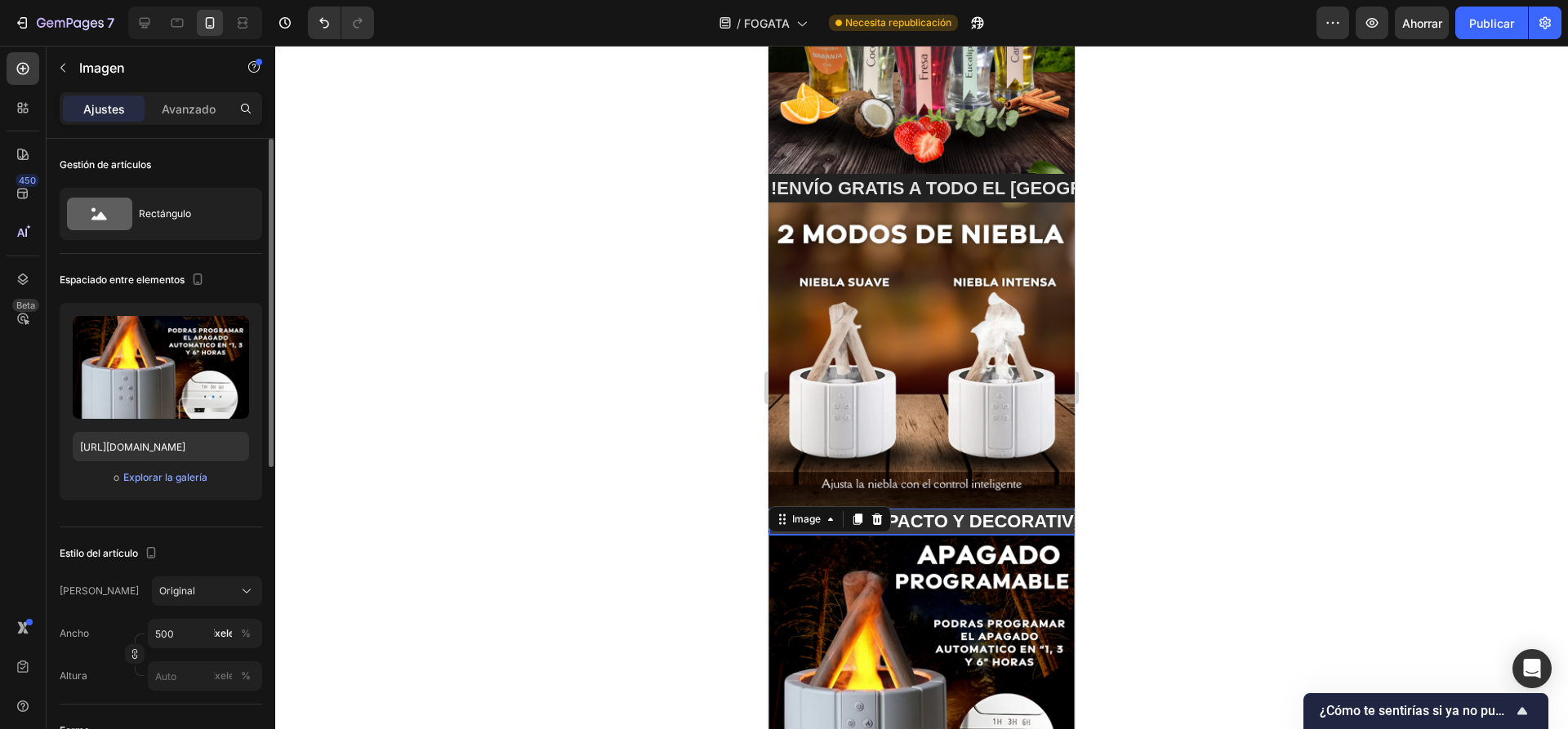
click at [951, 510] on p "DISEÑO COMPACTO Y DECORATIVO🔥" at bounding box center [858, 521] width 338 height 24
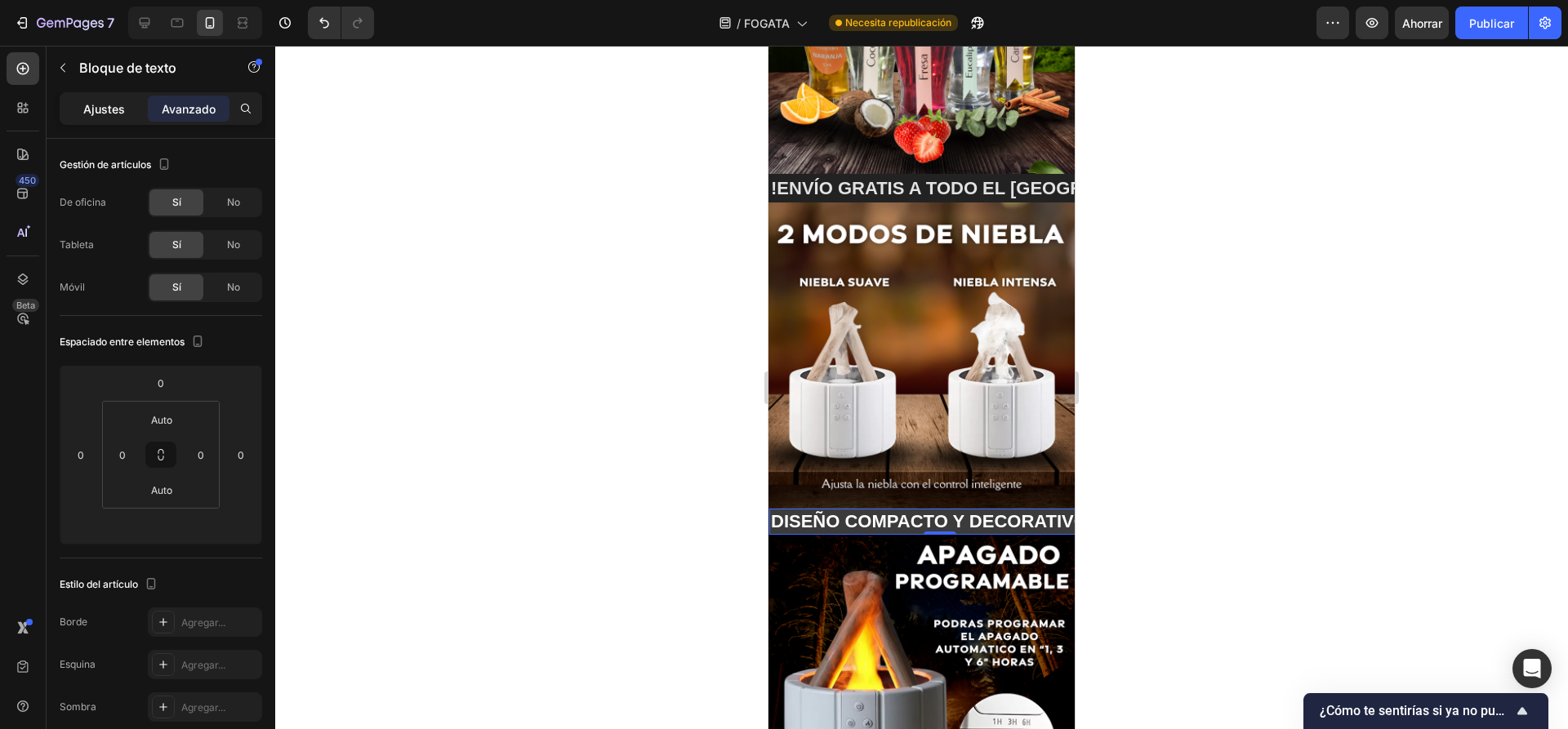
click at [113, 117] on p "Ajustes" at bounding box center [104, 109] width 42 height 17
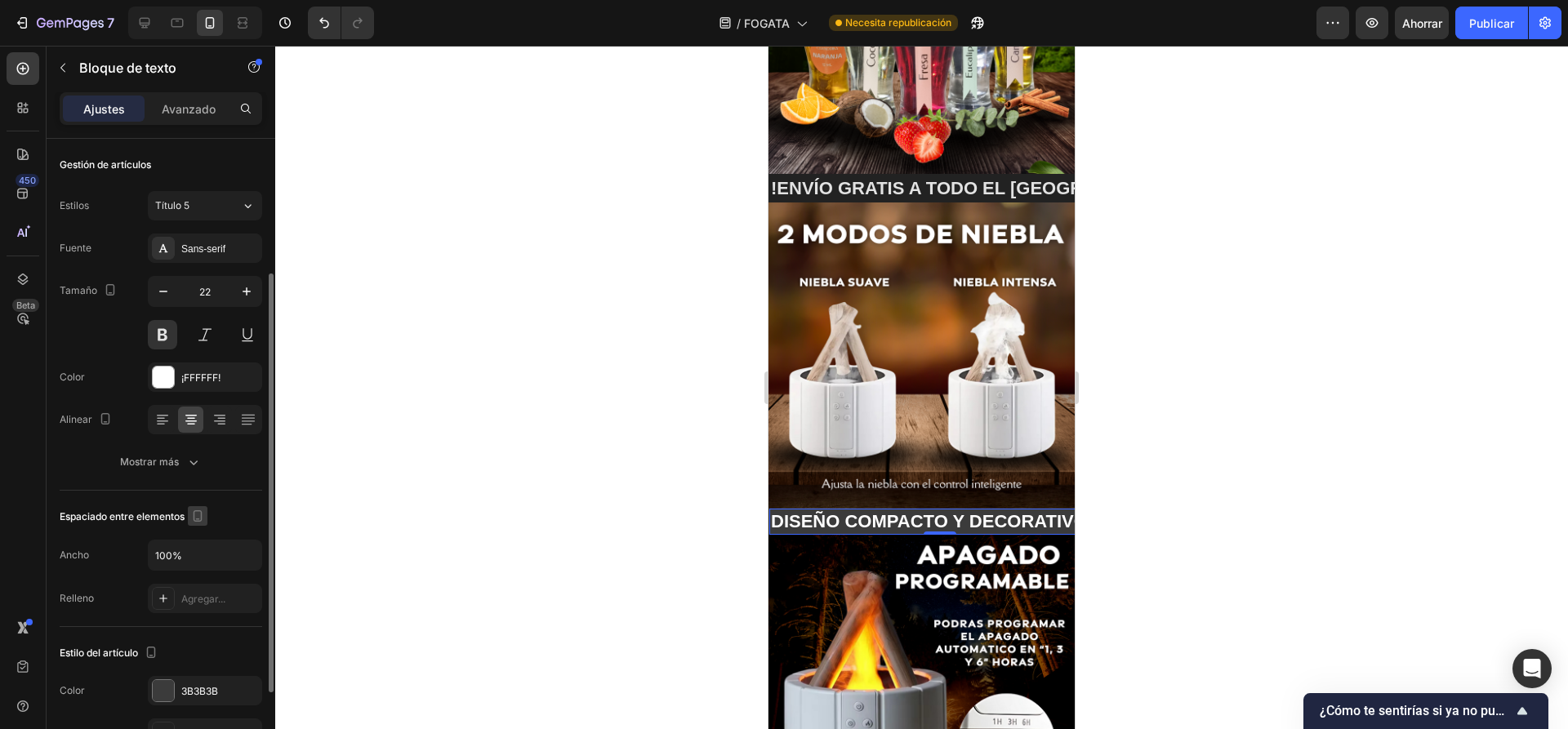
scroll to position [82, 0]
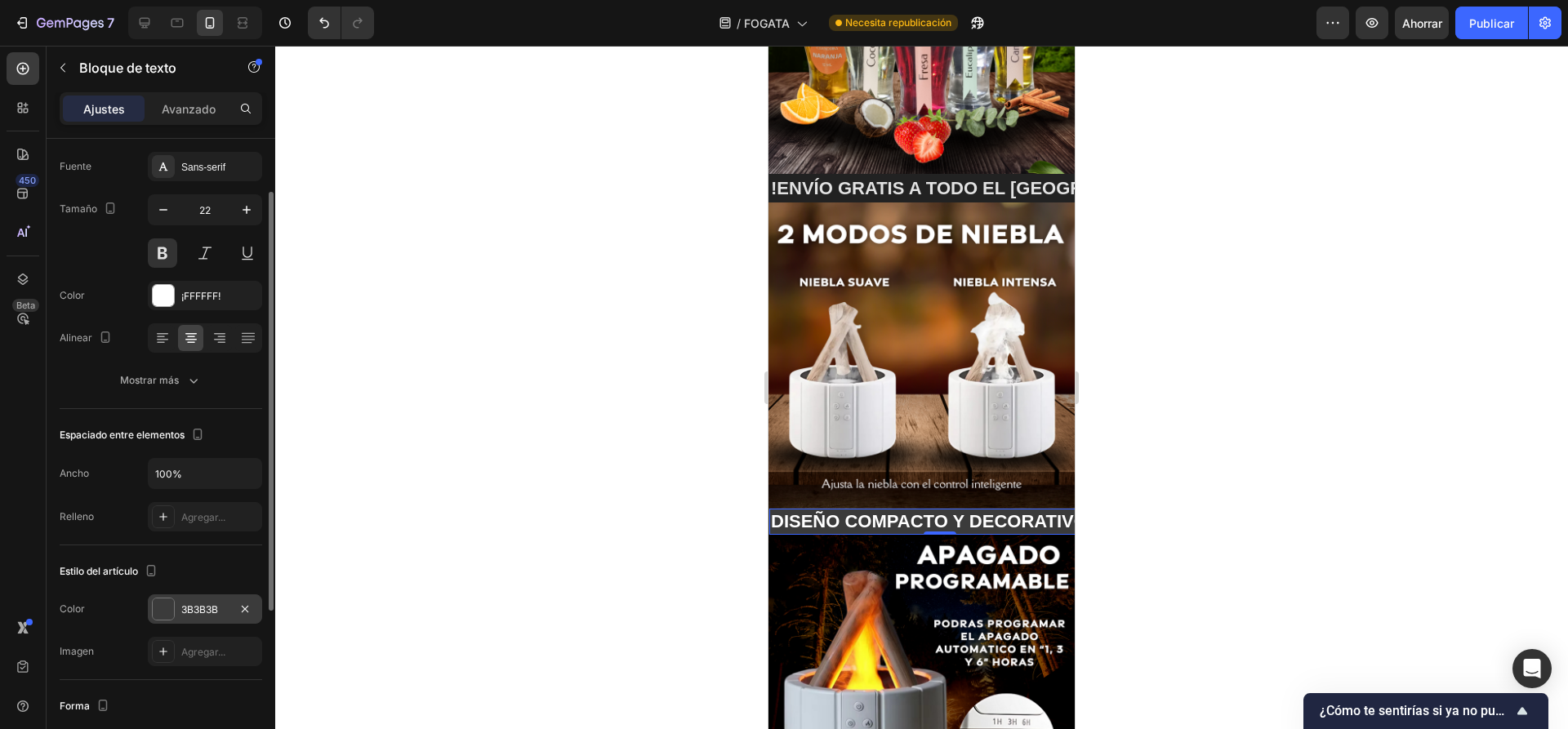
click at [168, 604] on div at bounding box center [164, 609] width 21 height 21
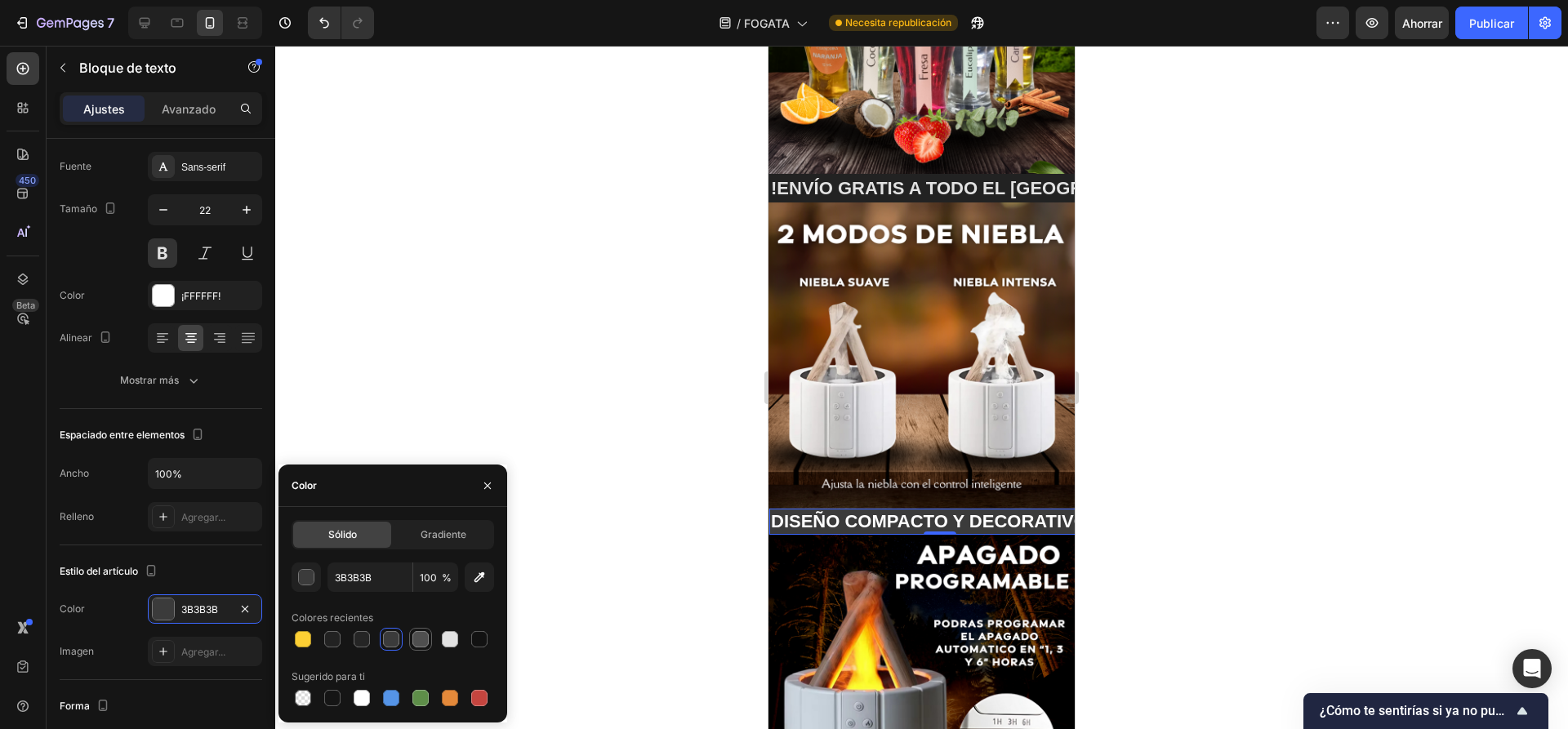
click at [419, 643] on div at bounding box center [420, 639] width 16 height 16
click at [396, 644] on div at bounding box center [391, 639] width 16 height 16
click at [363, 641] on div at bounding box center [361, 639] width 16 height 16
click at [481, 579] on icon "button" at bounding box center [479, 577] width 16 height 16
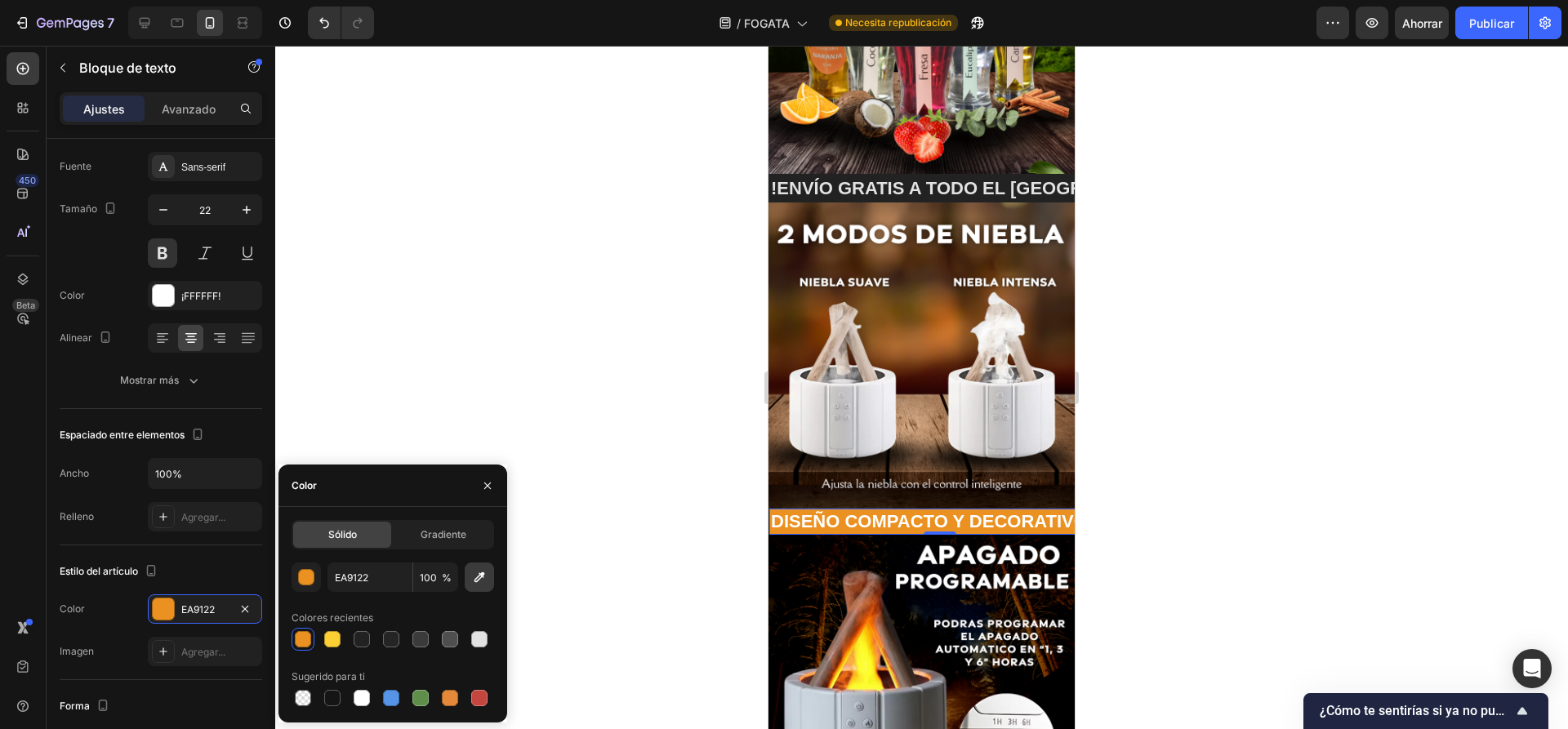
click at [479, 580] on icon "button" at bounding box center [479, 577] width 16 height 16
type input "FAA326"
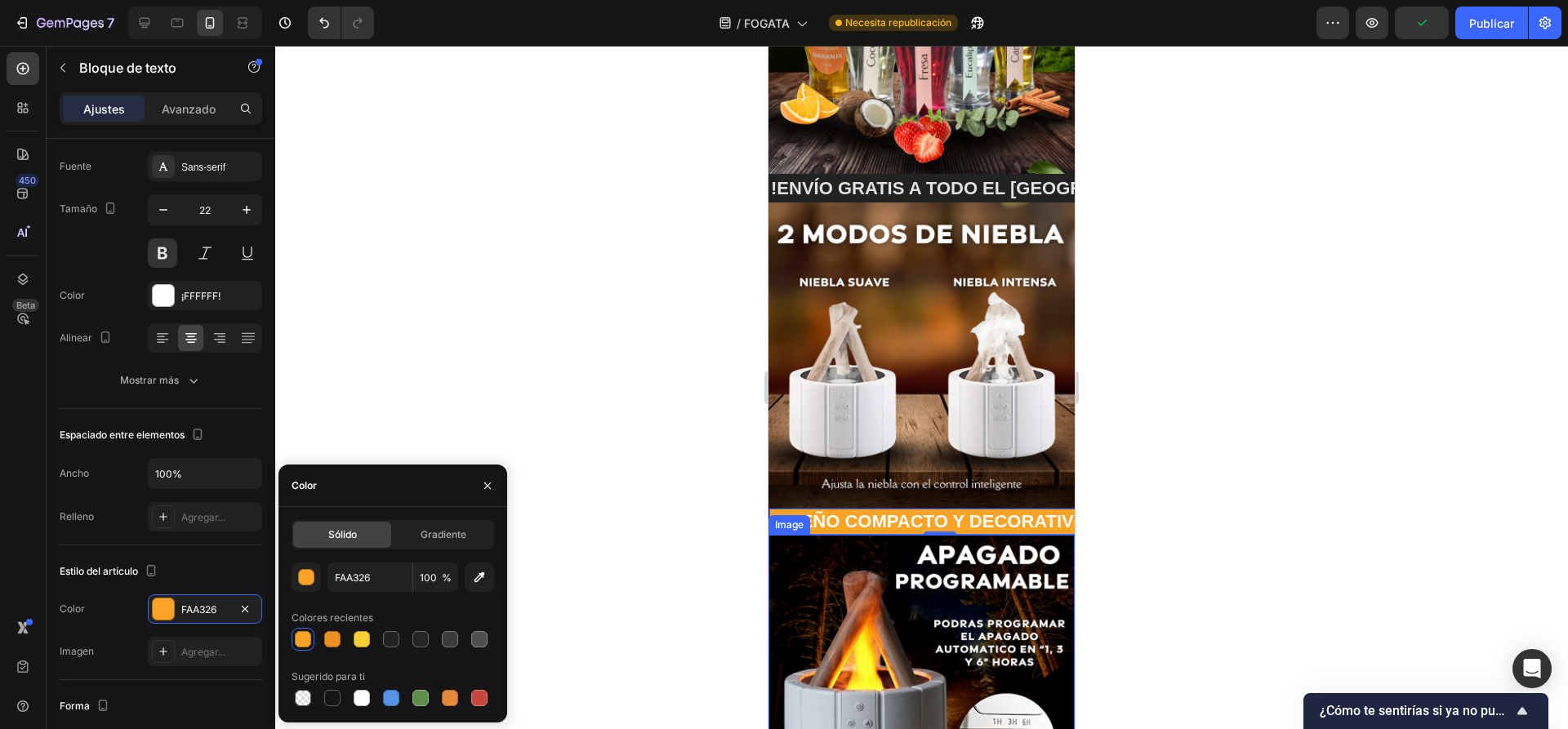
click at [623, 586] on div at bounding box center [921, 387] width 1292 height 683
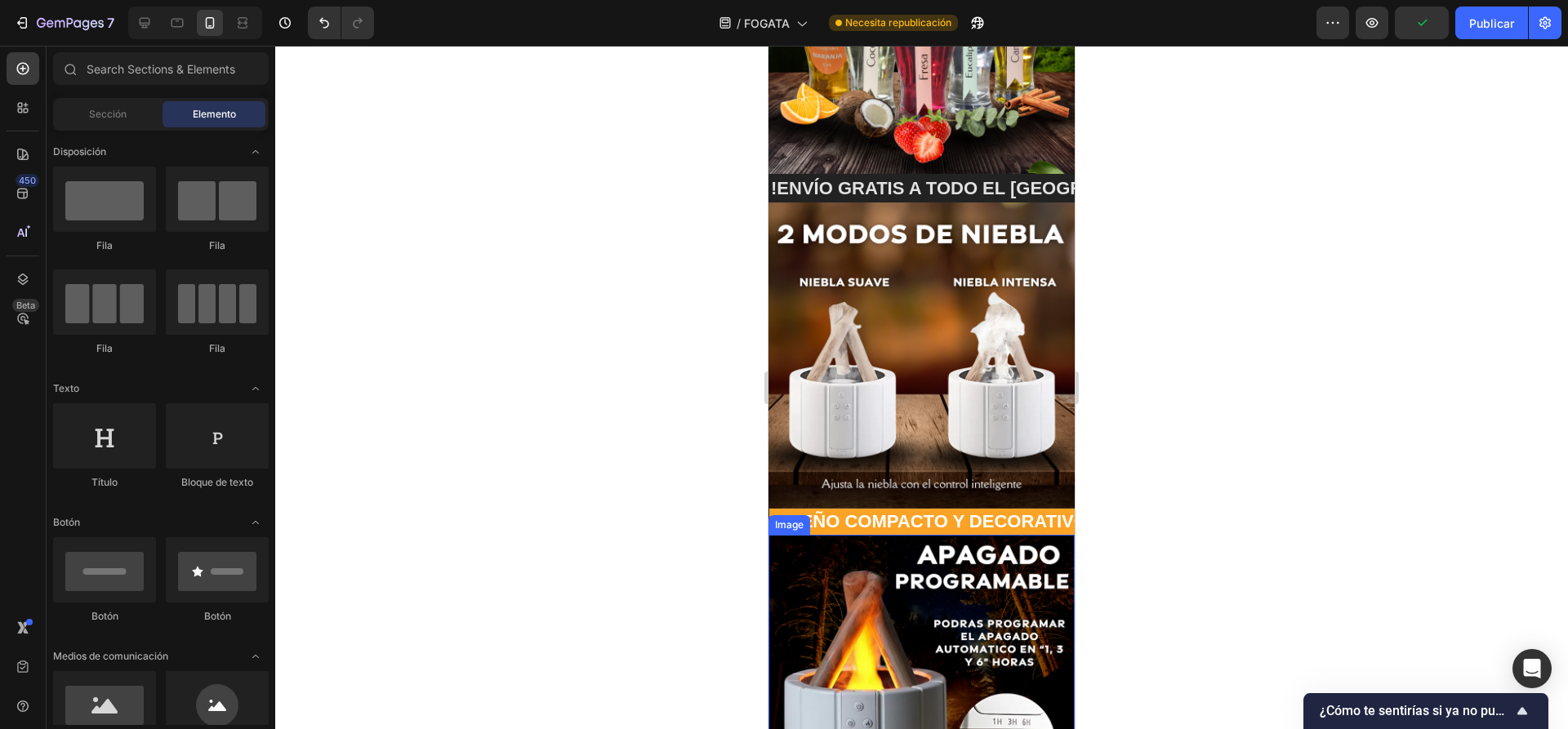
click at [640, 587] on div at bounding box center [921, 387] width 1292 height 683
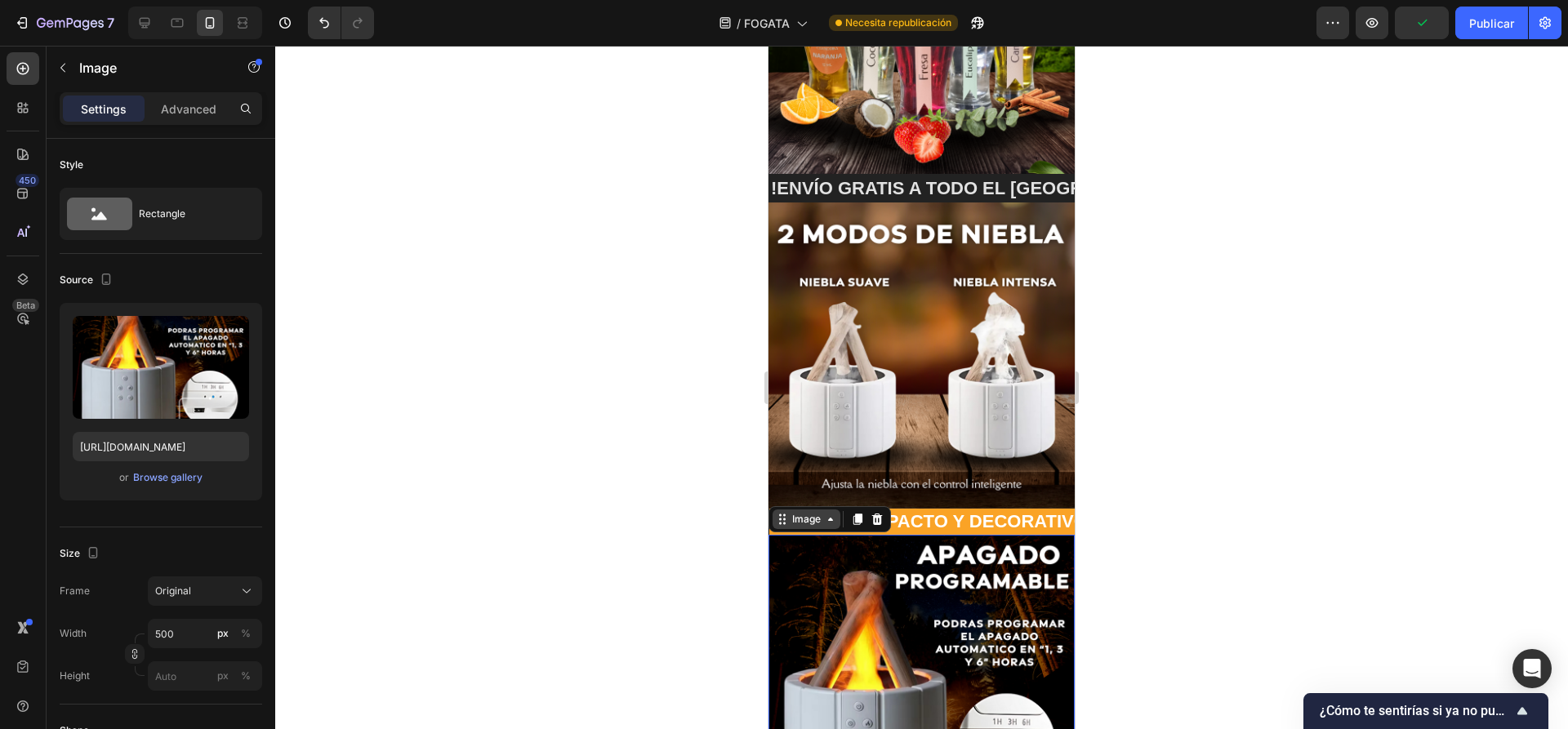
click at [805, 506] on div "Image" at bounding box center [830, 519] width 123 height 26
click at [721, 532] on div at bounding box center [921, 387] width 1292 height 683
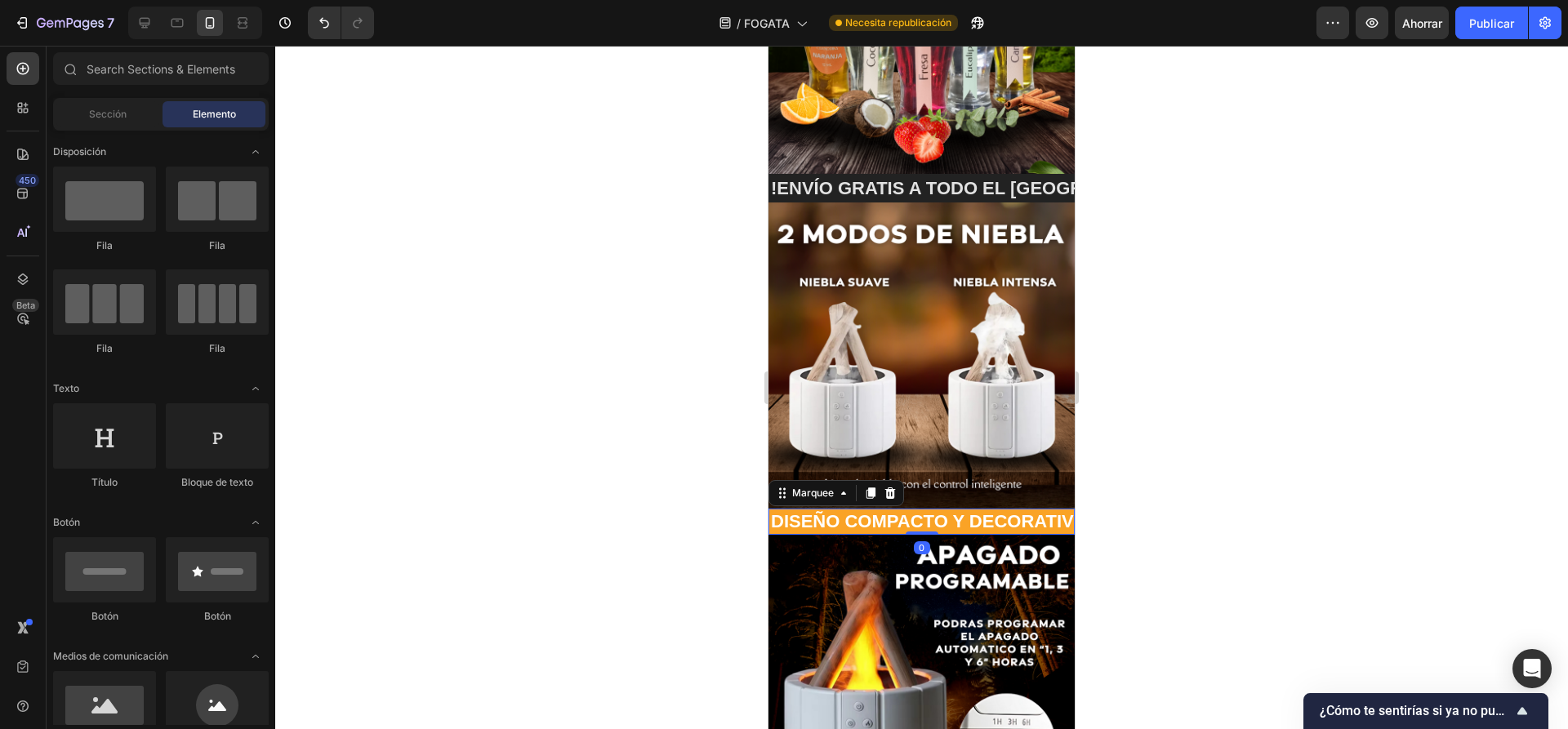
click at [1005, 508] on div "DISEÑO COMPACTO Y DECORATIVO🔥 Text Block" at bounding box center [936, 521] width 391 height 27
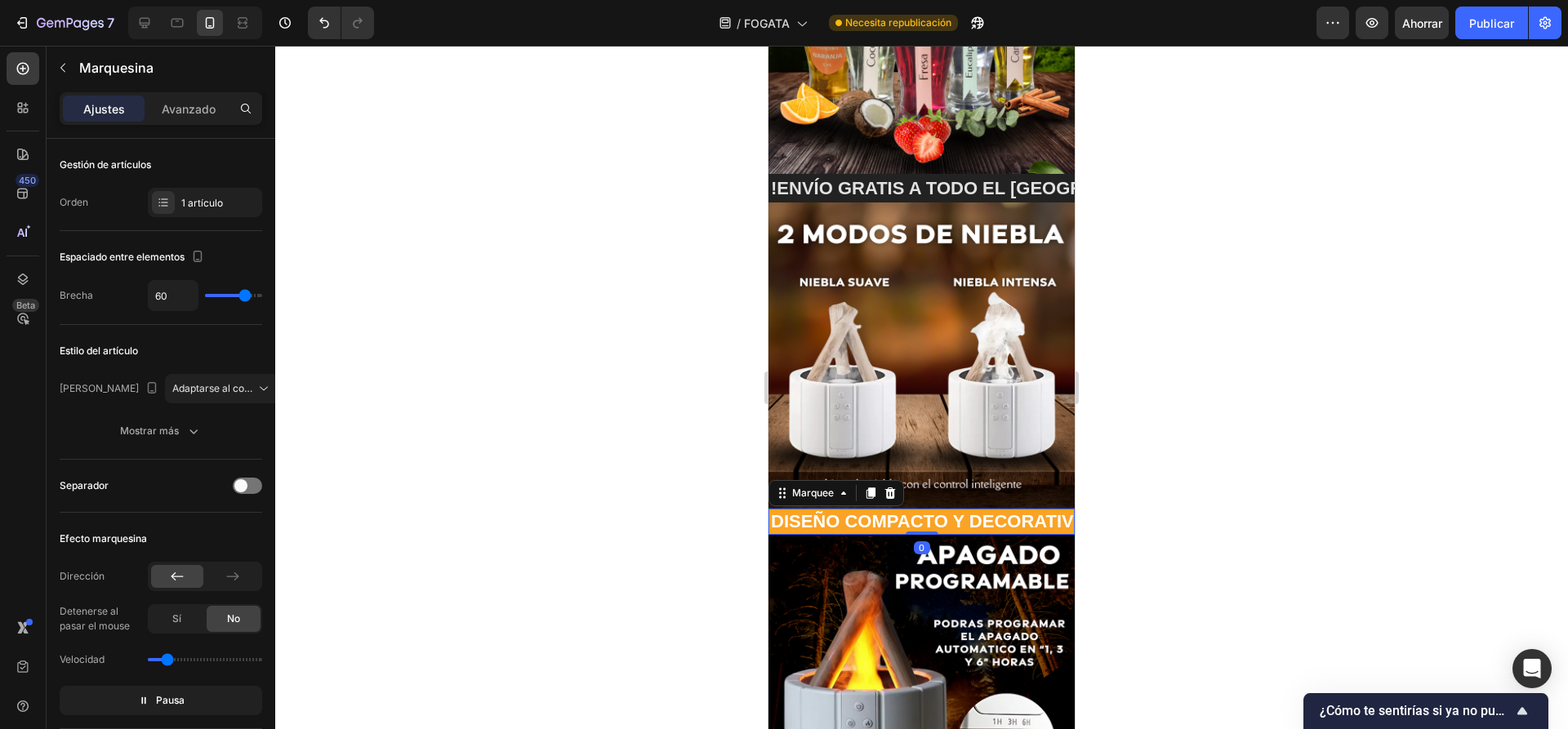
click at [989, 508] on div "DISEÑO COMPACTO Y DECORATIVO🔥 Text Block" at bounding box center [884, 521] width 391 height 27
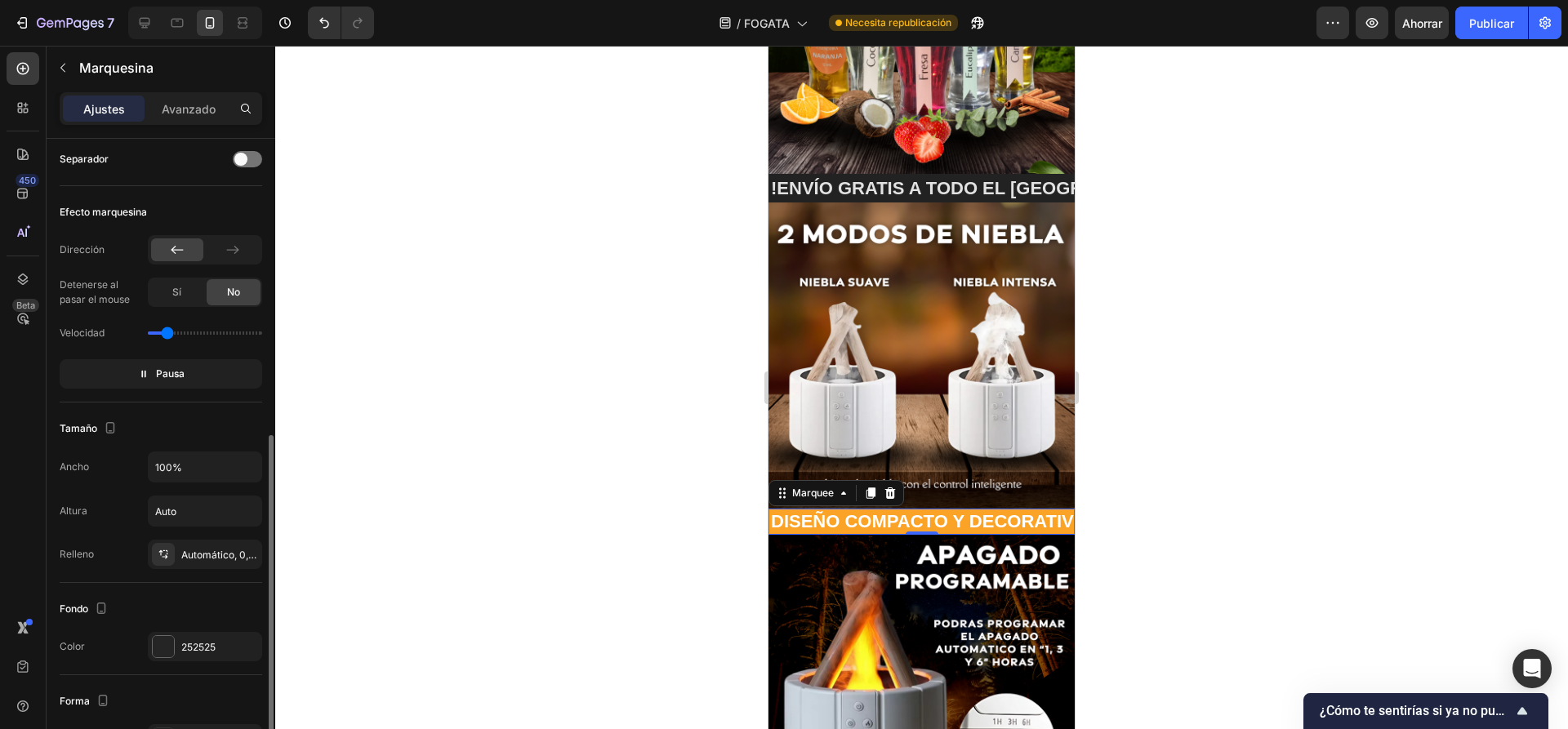
scroll to position [408, 0]
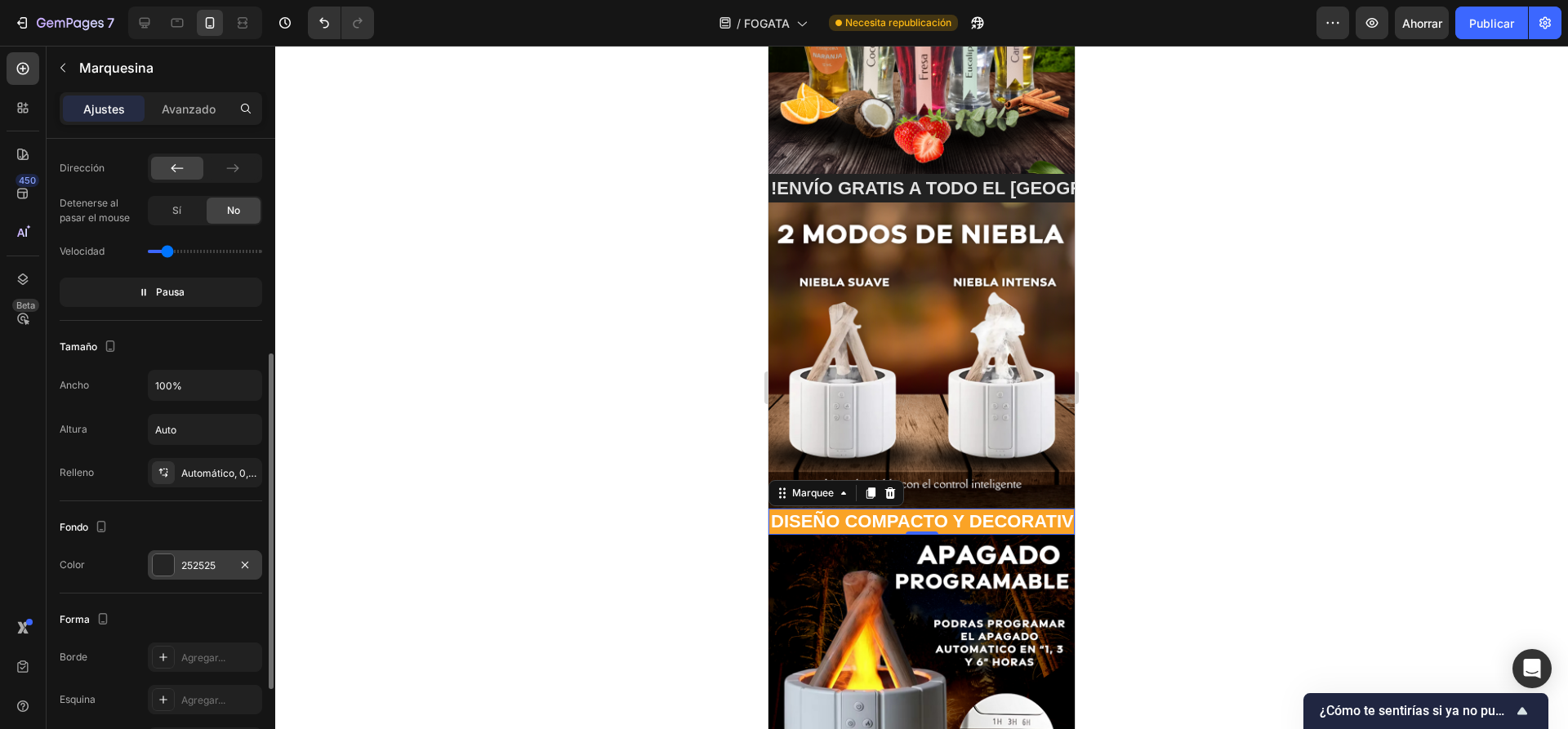
click at [164, 570] on div at bounding box center [164, 565] width 21 height 21
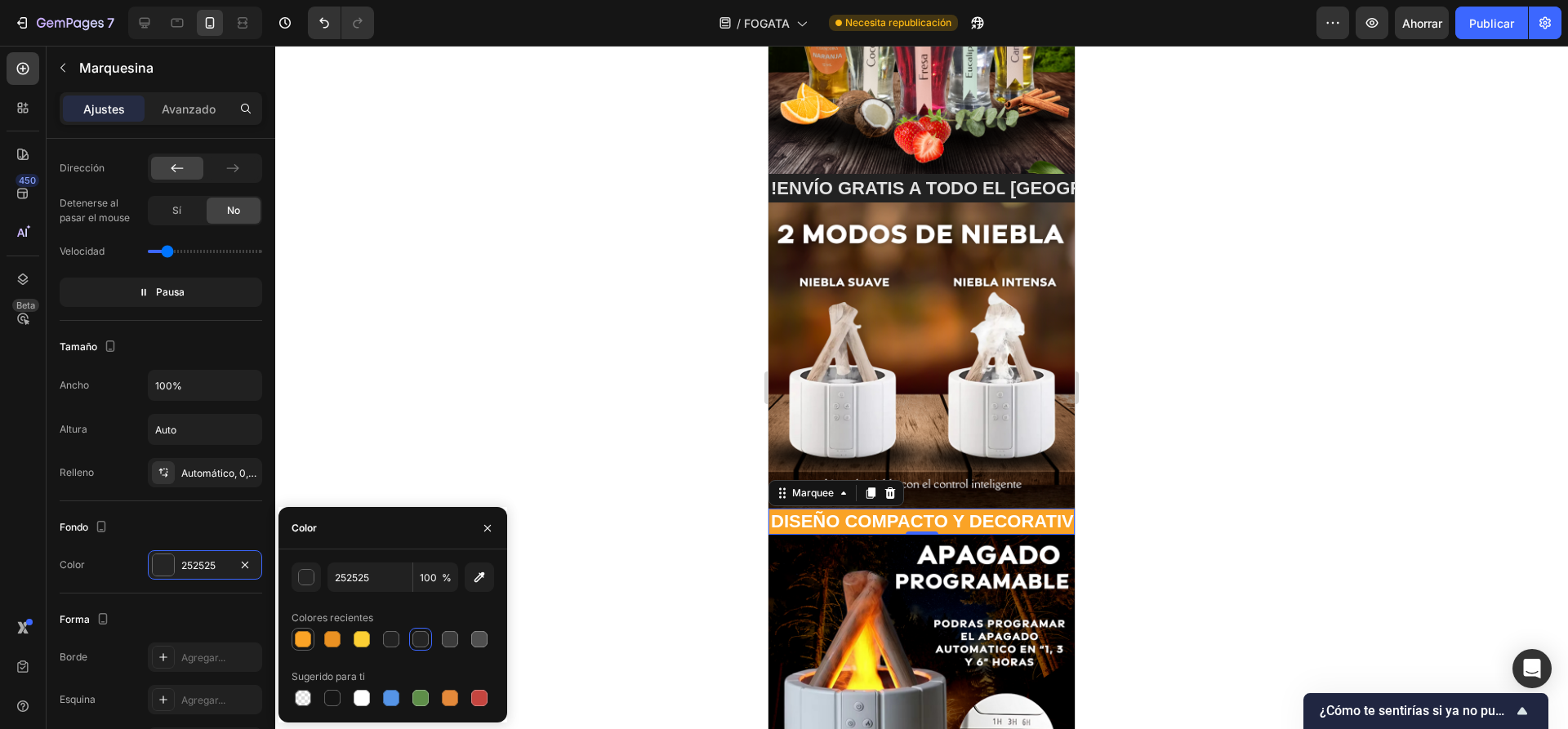
click at [302, 639] on div at bounding box center [303, 639] width 16 height 16
type input "FAA326"
click at [620, 372] on div at bounding box center [921, 387] width 1292 height 683
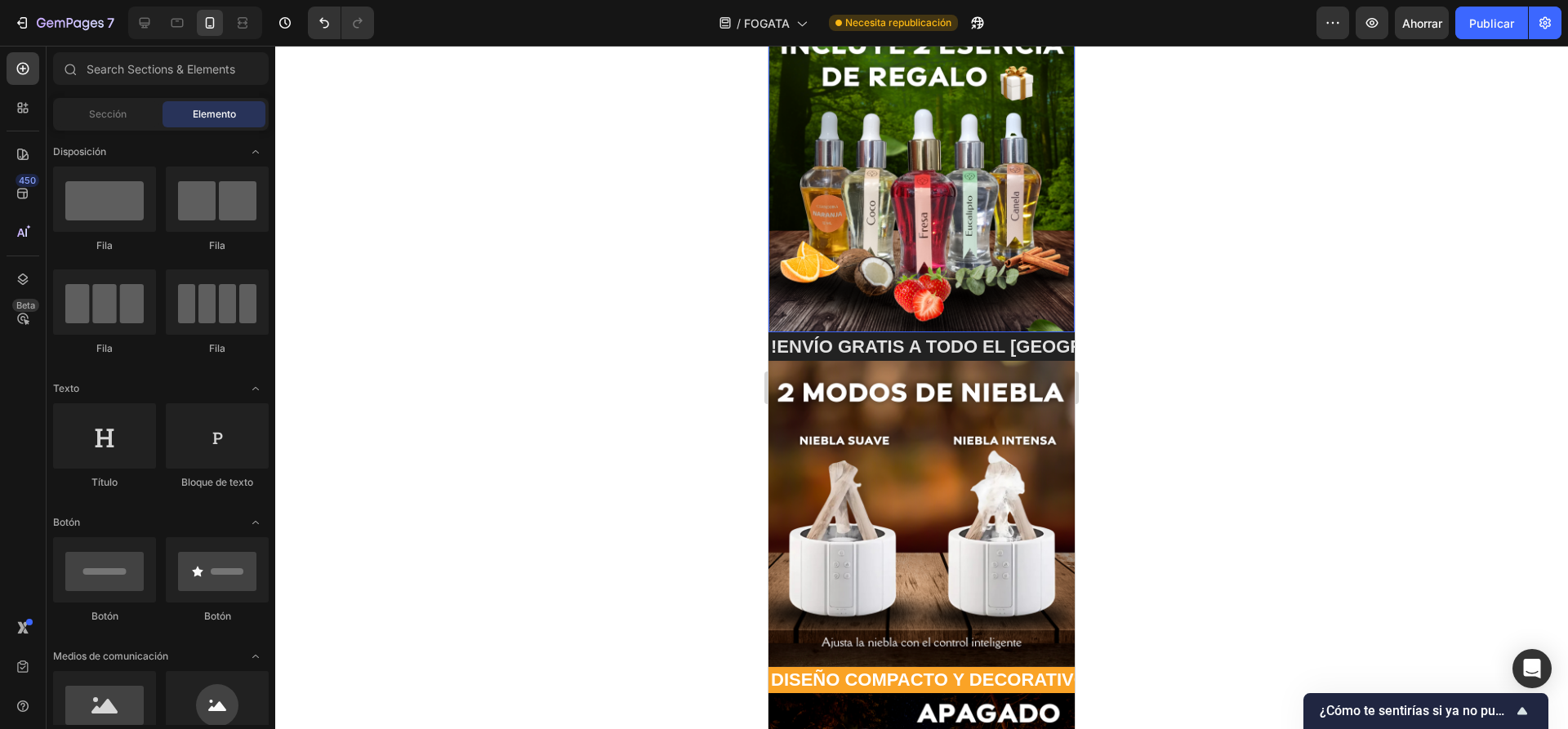
scroll to position [416, 0]
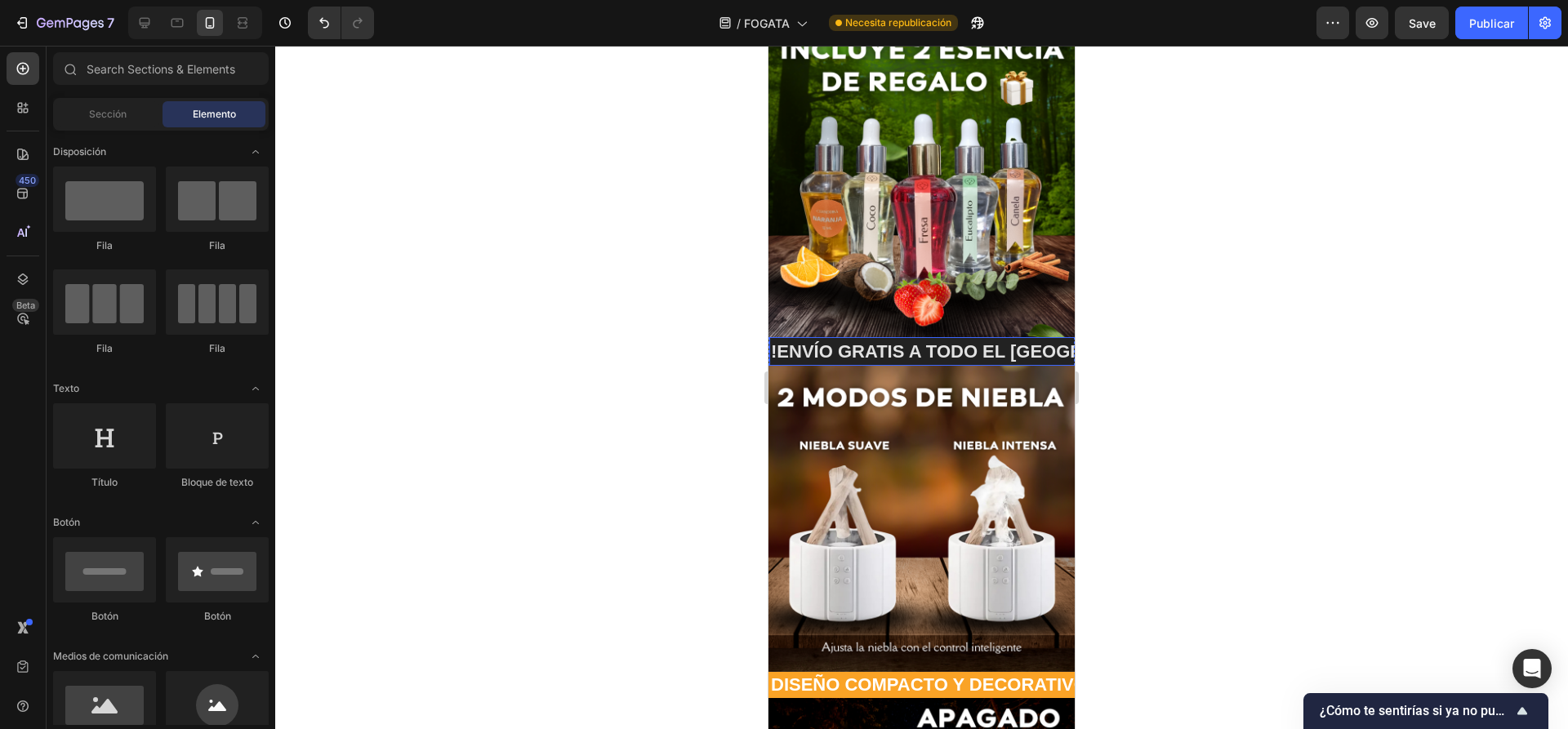
click at [908, 340] on p "!ENVÍO GRATIS A TODO EL [GEOGRAPHIC_DATA] 📦 !" at bounding box center [1006, 351] width 469 height 24
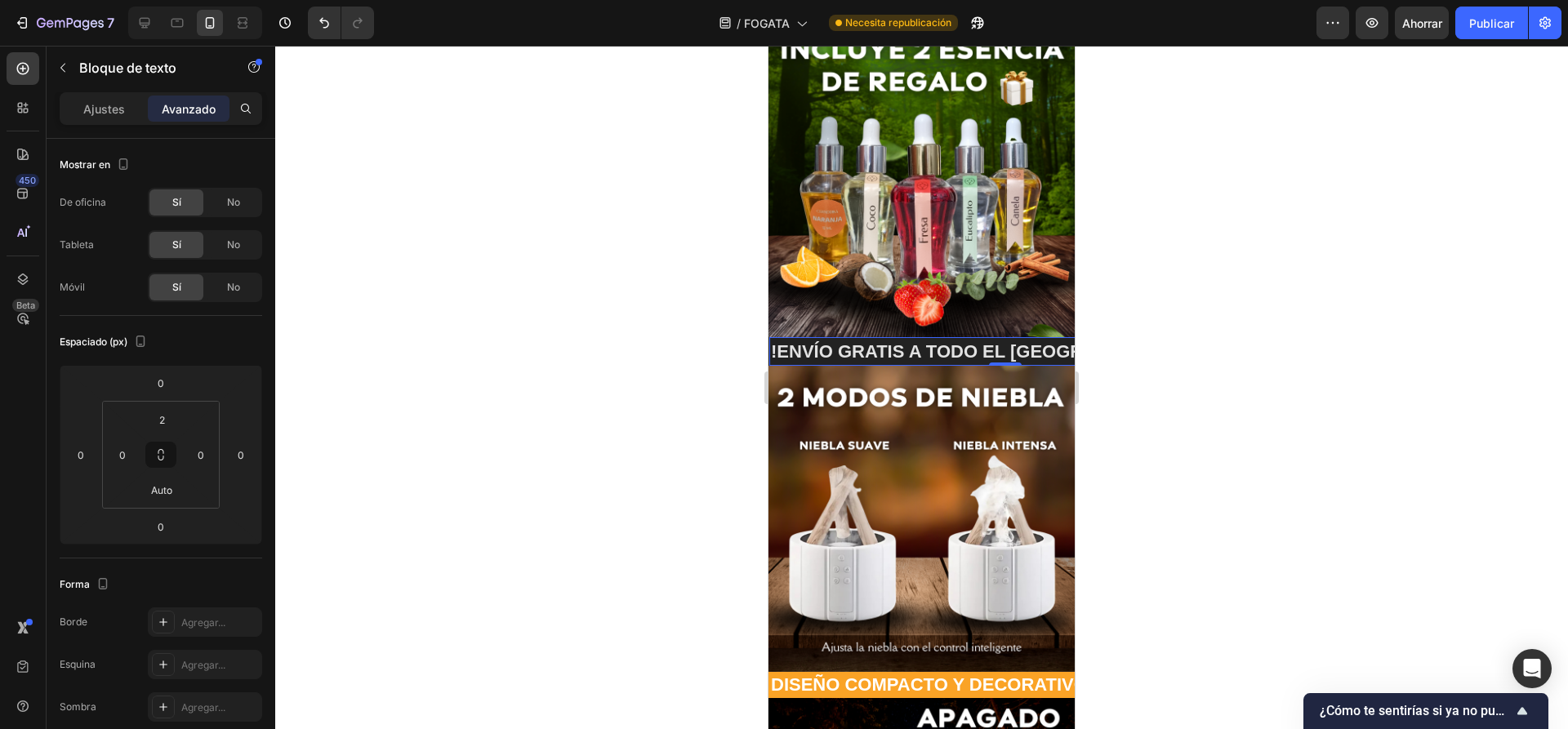
click at [553, 311] on div at bounding box center [921, 387] width 1292 height 683
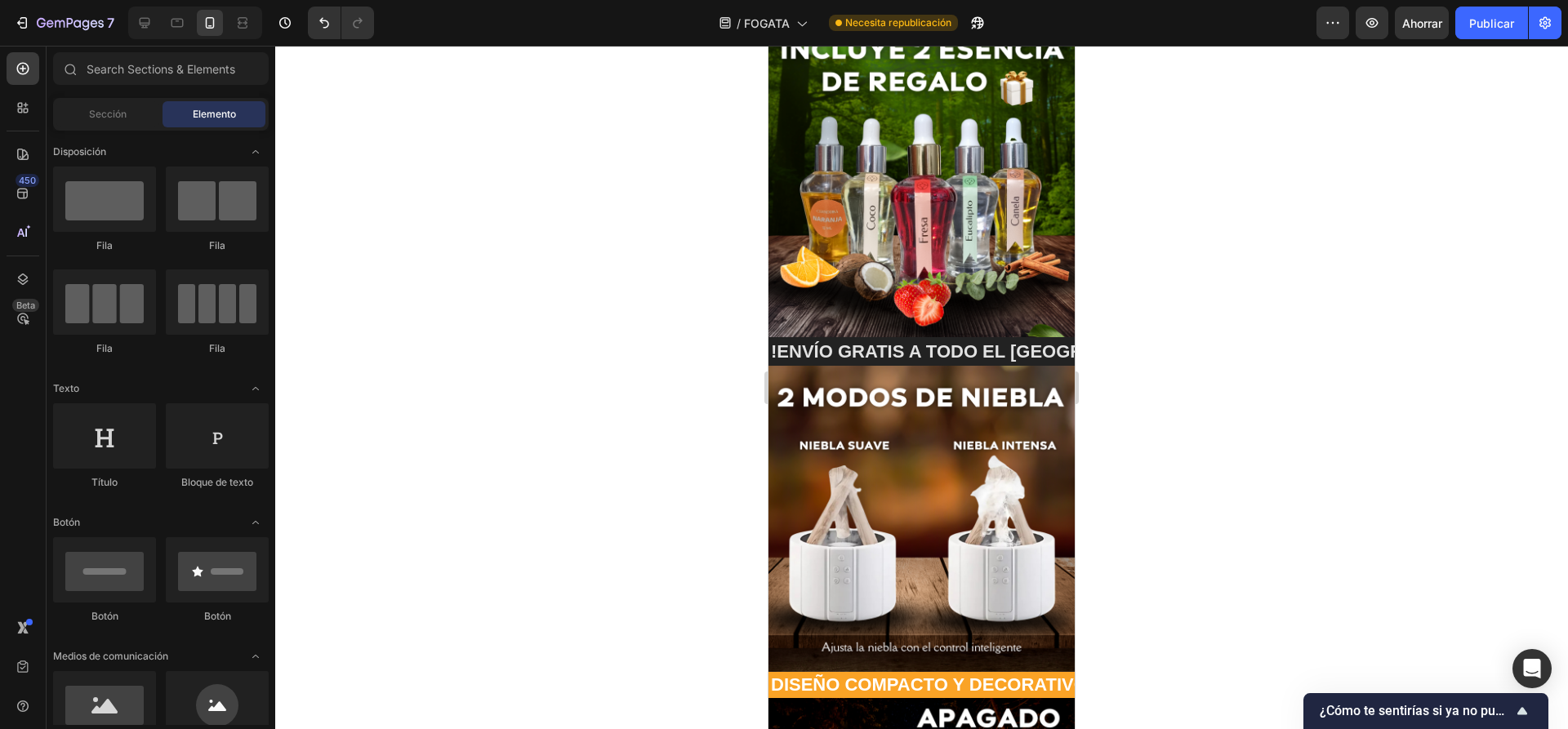
drag, startPoint x: 676, startPoint y: 293, endPoint x: 673, endPoint y: 269, distance: 24.2
click at [673, 269] on div at bounding box center [921, 387] width 1292 height 683
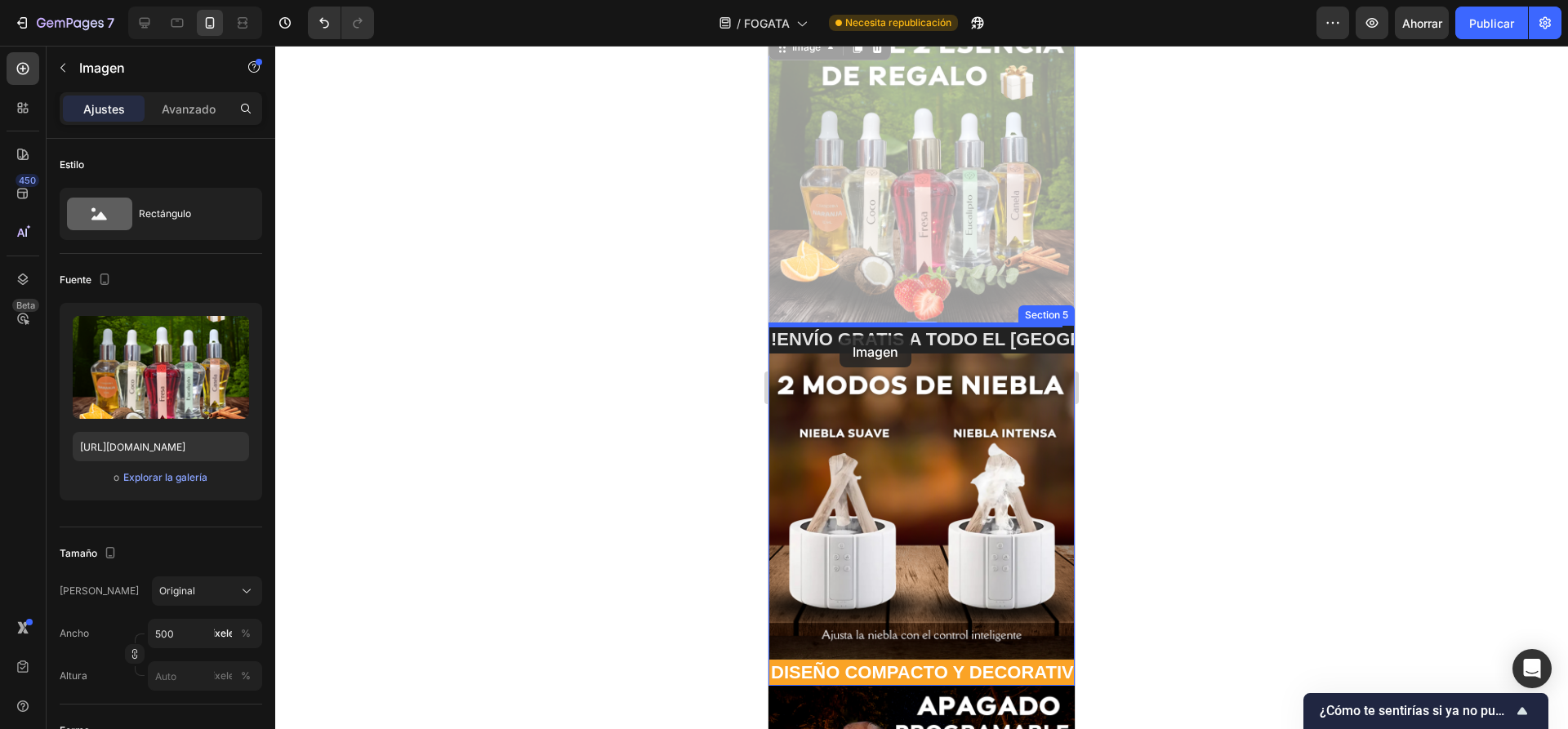
drag, startPoint x: 822, startPoint y: 311, endPoint x: 840, endPoint y: 335, distance: 30.0
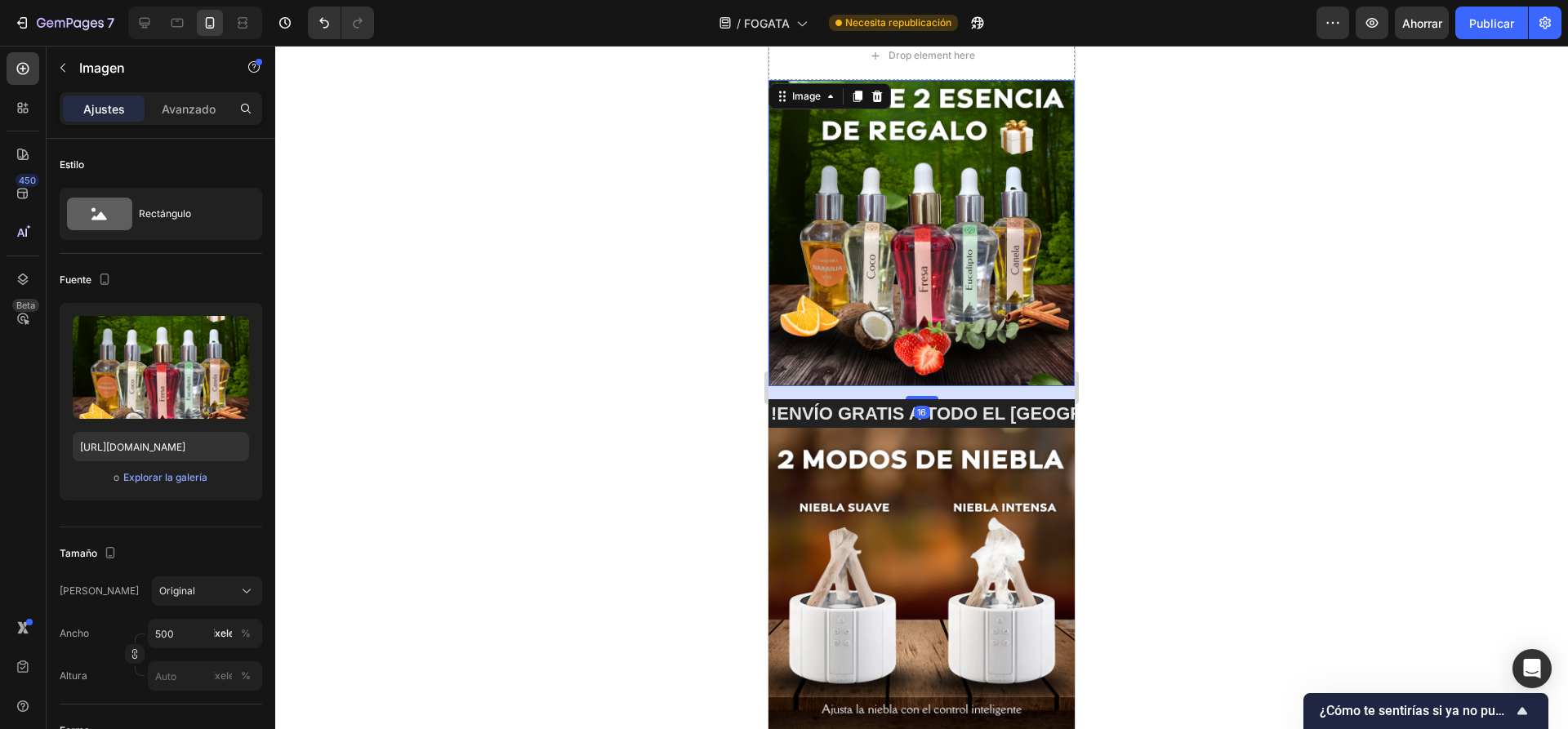
click at [691, 293] on div at bounding box center [921, 387] width 1292 height 683
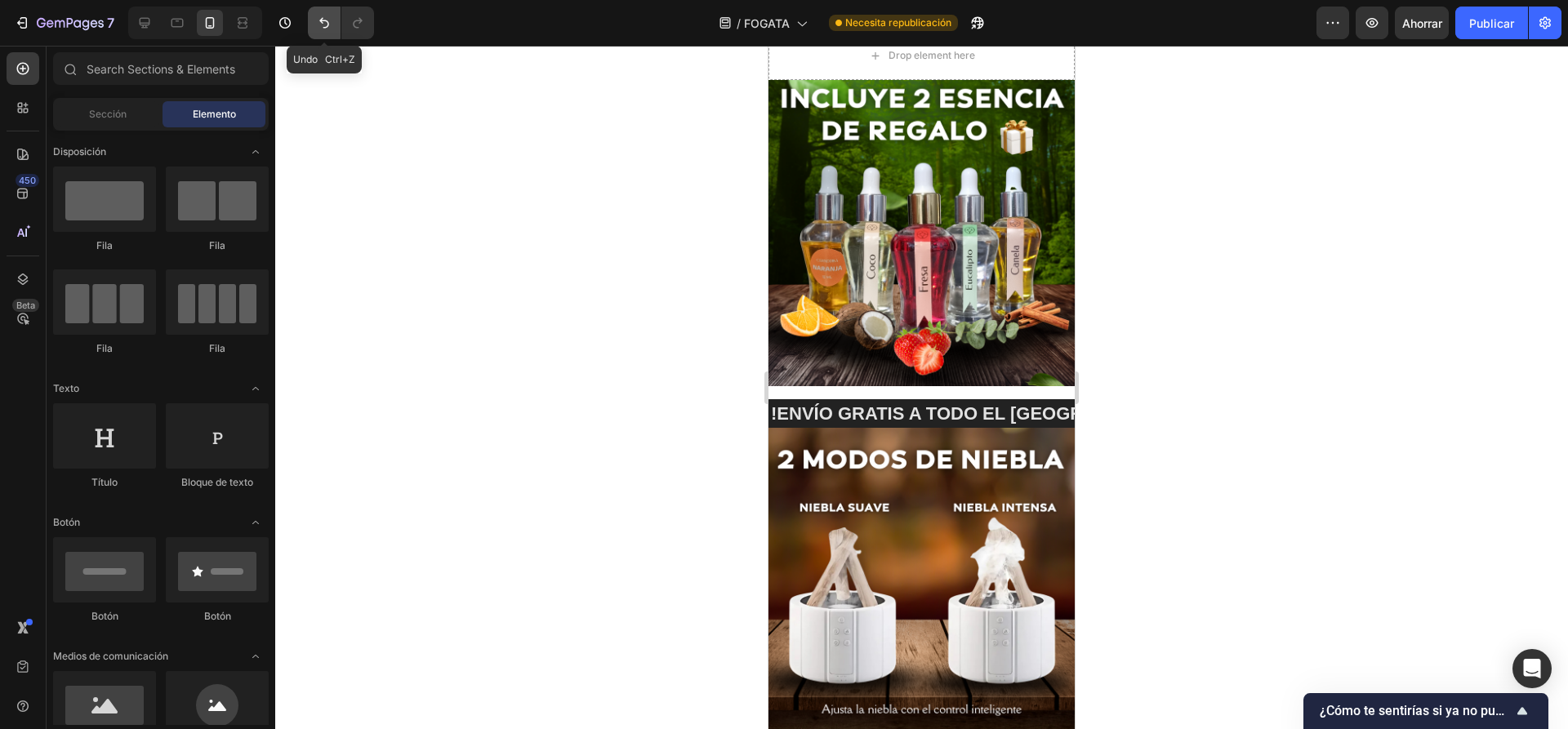
click at [321, 24] on icon "Deshacer/Rehacer" at bounding box center [325, 23] width 16 height 16
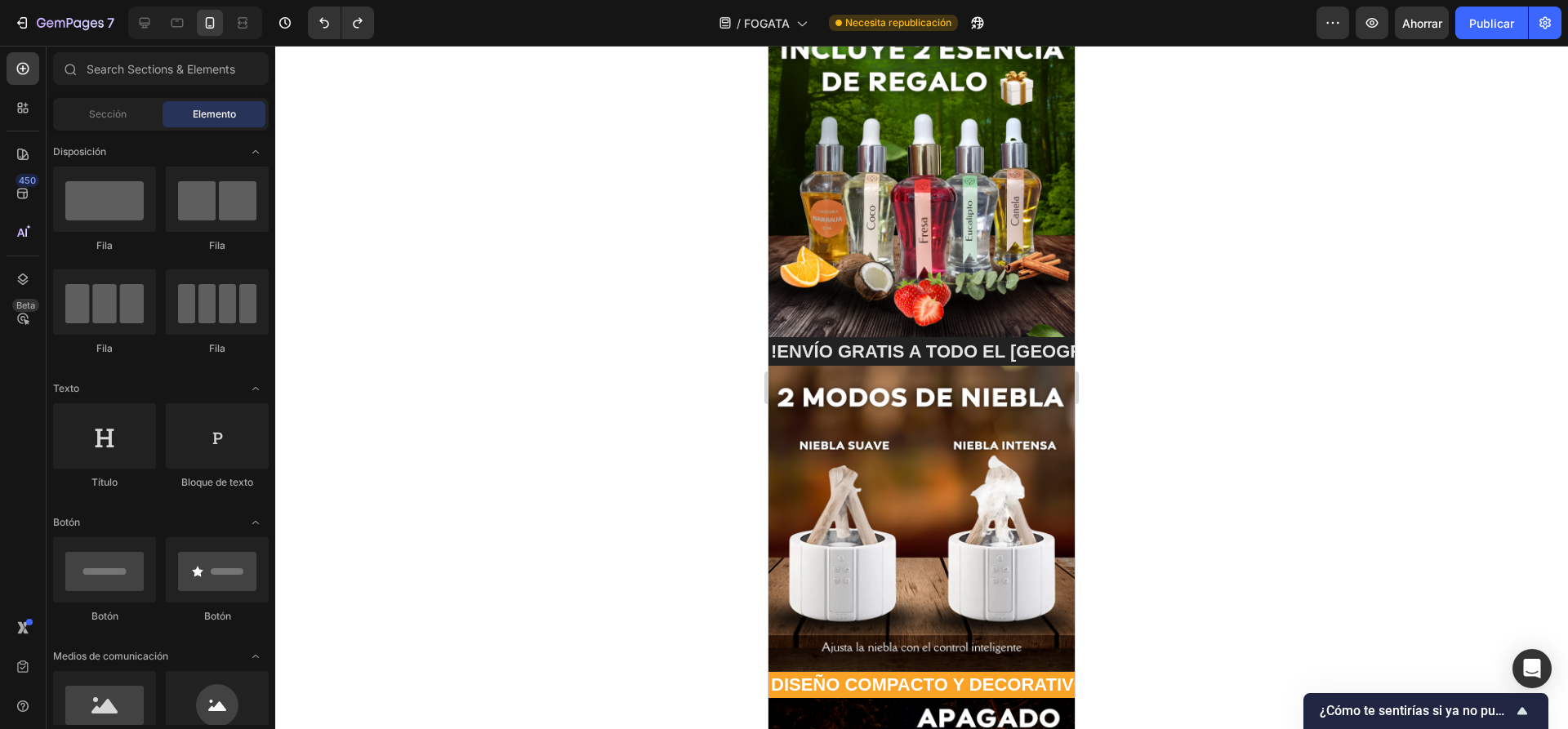
click at [697, 239] on div at bounding box center [921, 387] width 1292 height 683
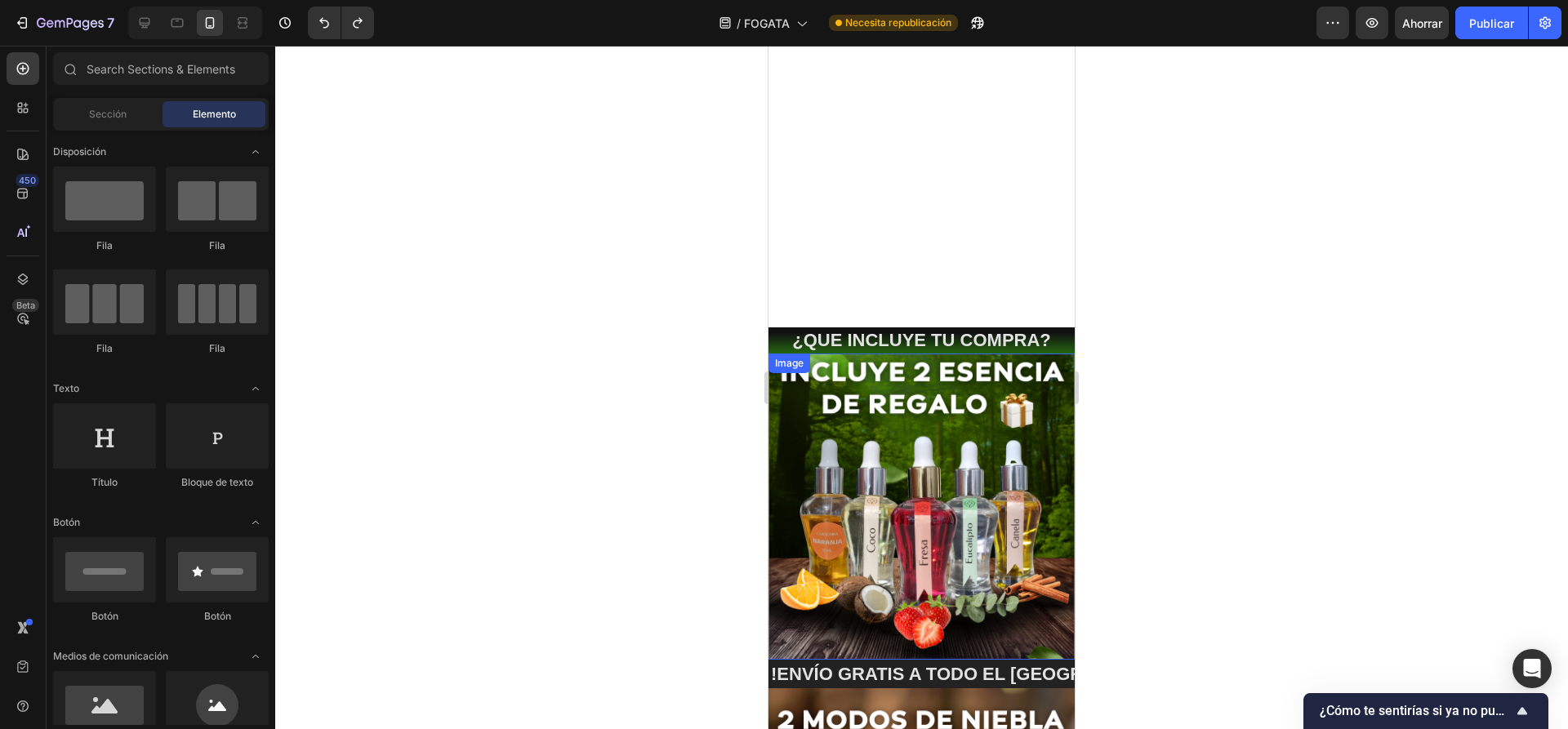
scroll to position [90, 0]
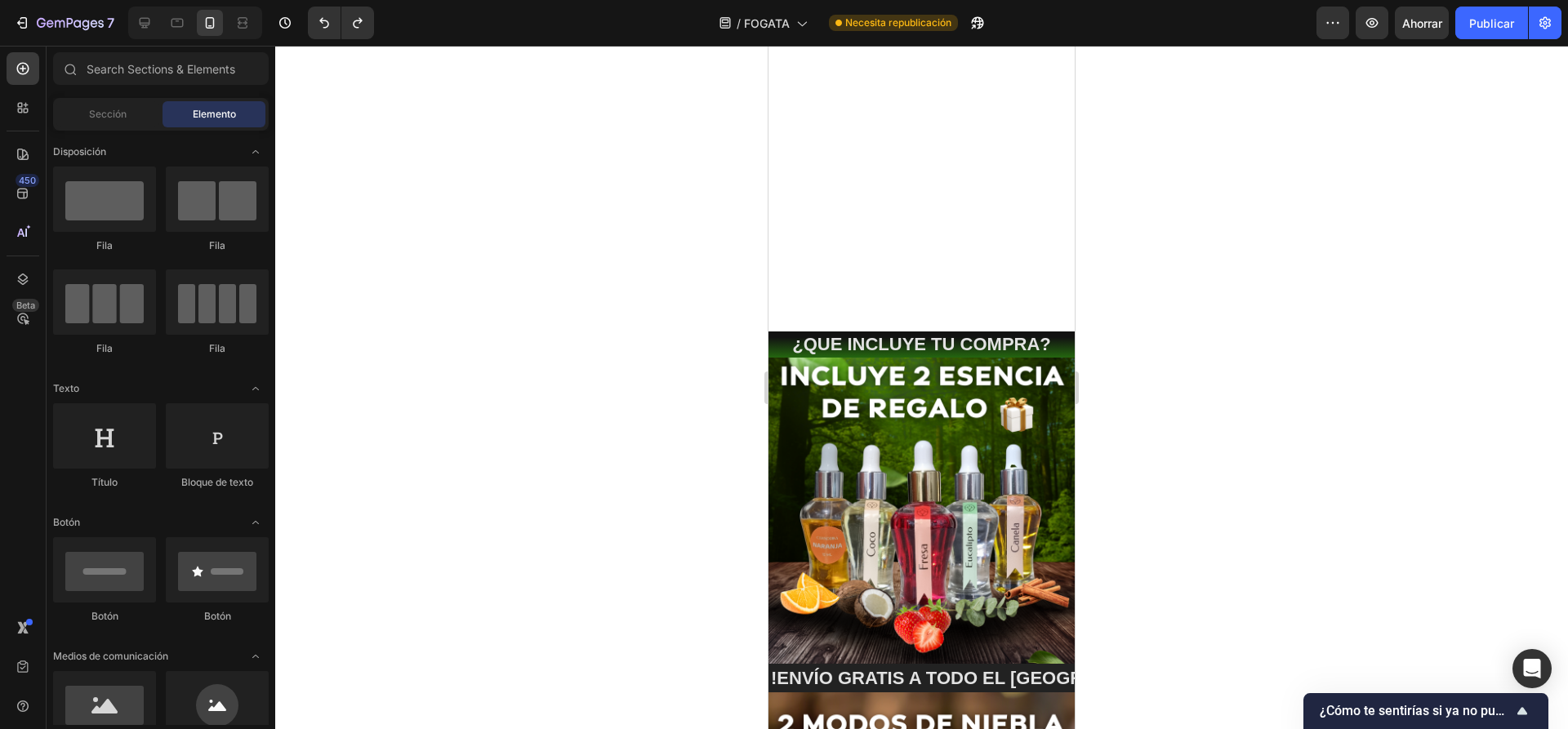
click at [1223, 263] on div at bounding box center [921, 387] width 1292 height 683
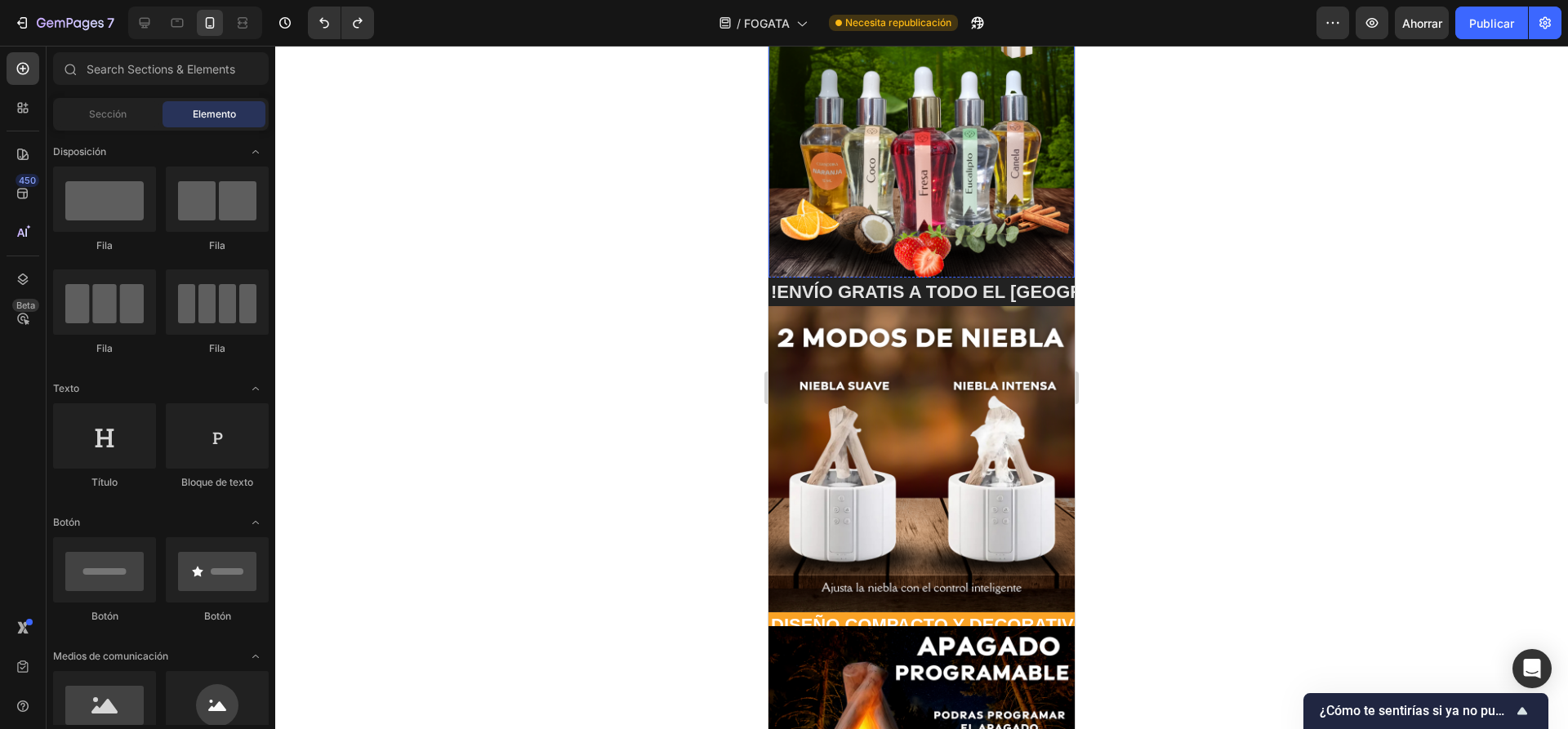
scroll to position [458, 0]
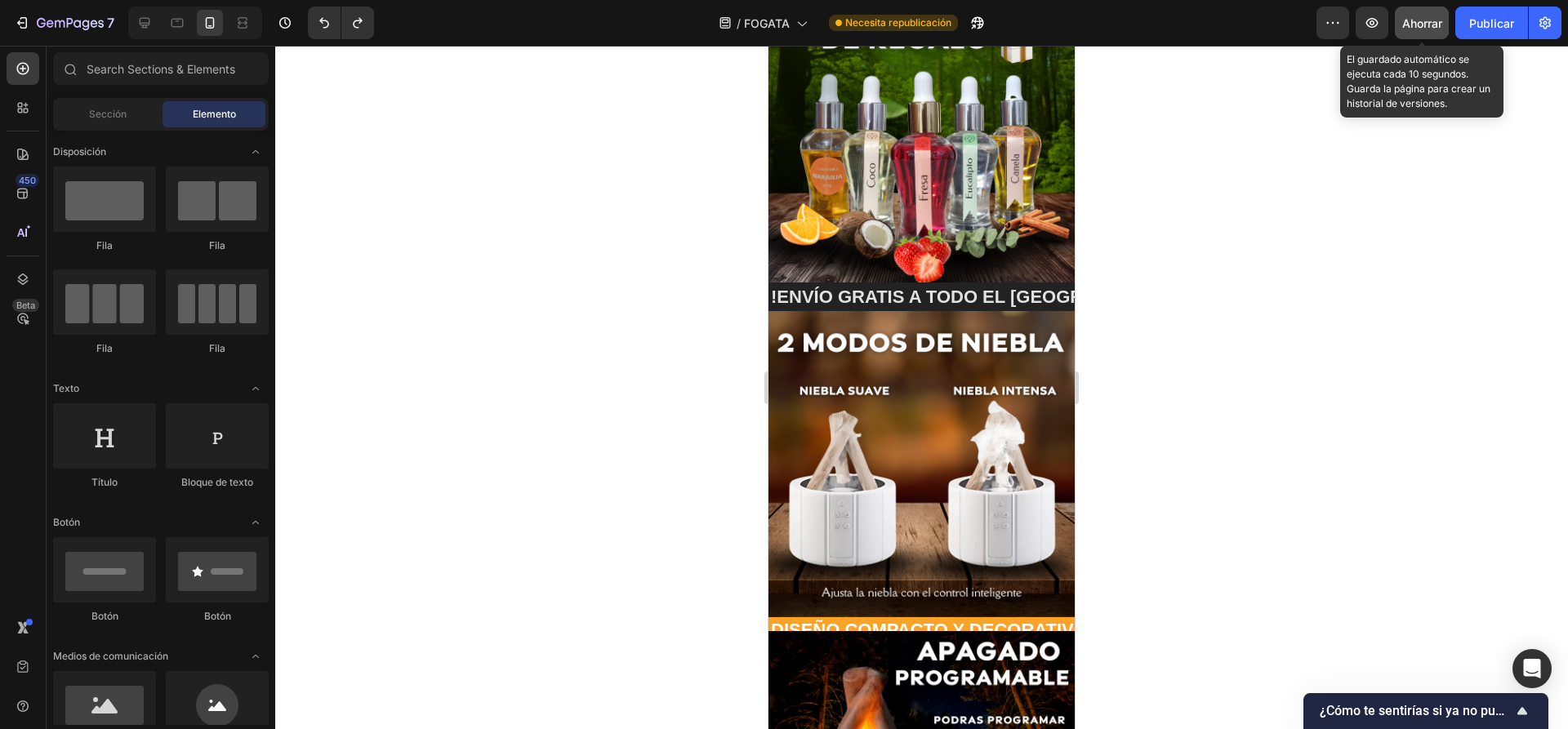
click at [1432, 20] on font "Ahorrar" at bounding box center [1422, 23] width 40 height 14
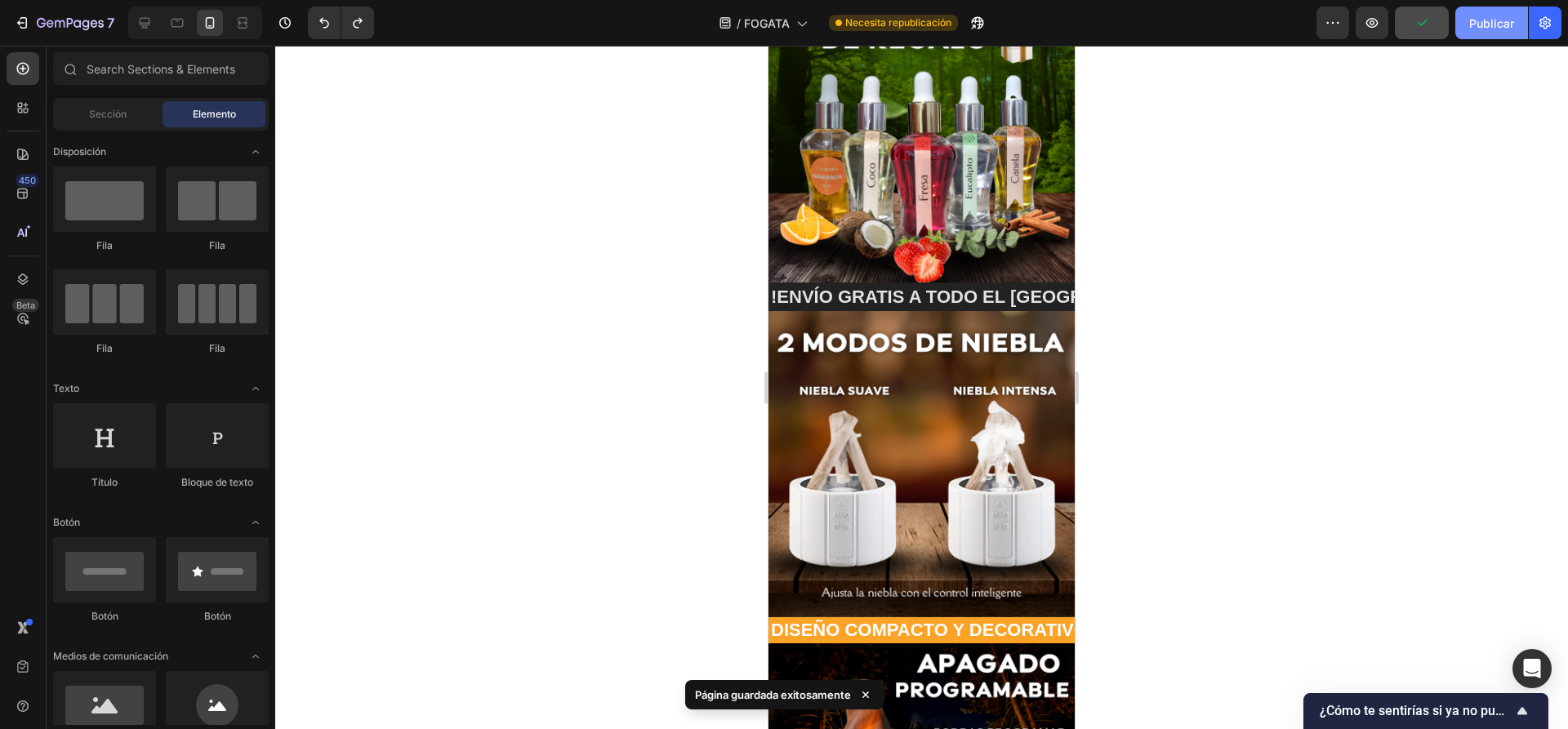
click at [1496, 18] on font "Publicar" at bounding box center [1491, 23] width 45 height 14
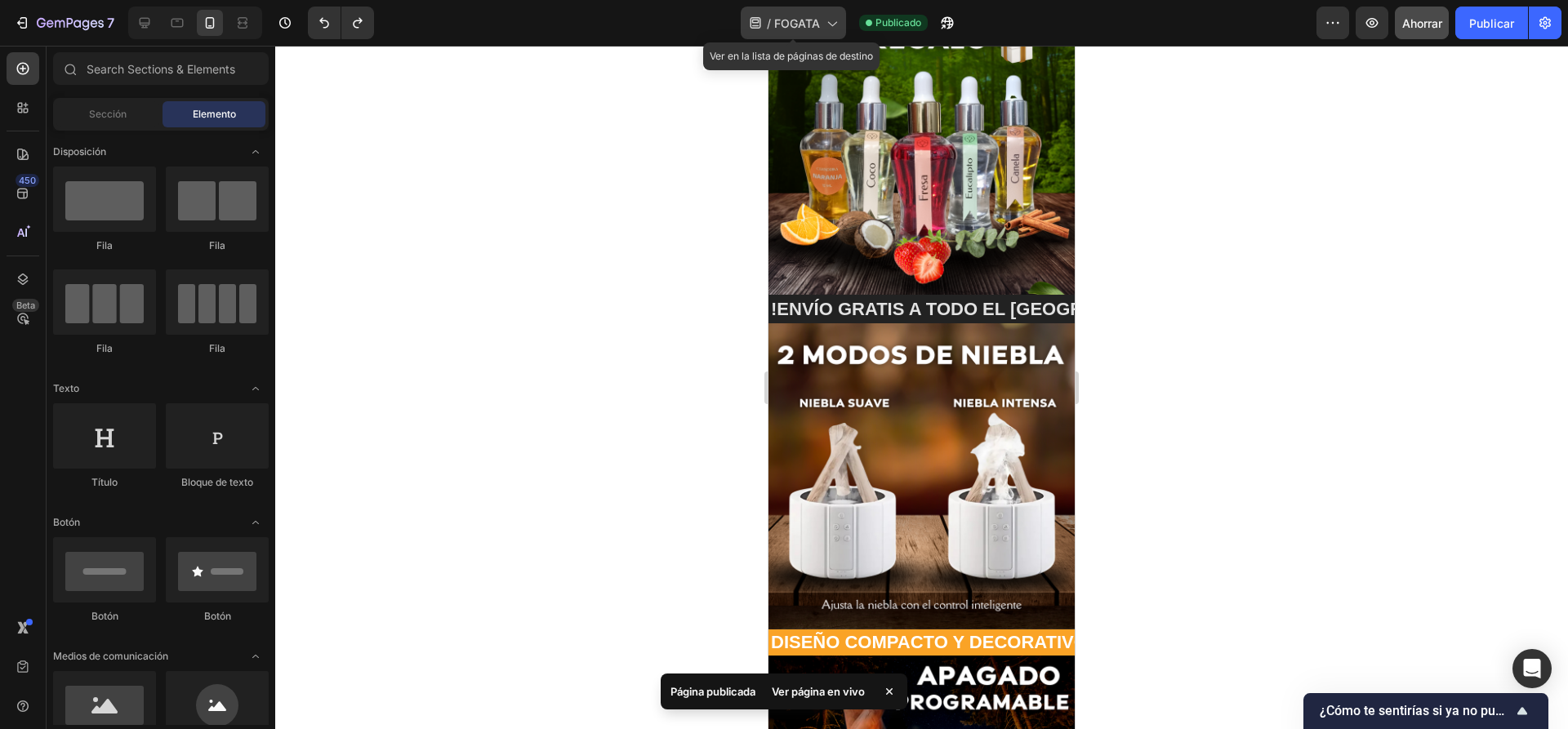
click at [844, 19] on div "/ FOGATA" at bounding box center [793, 23] width 105 height 33
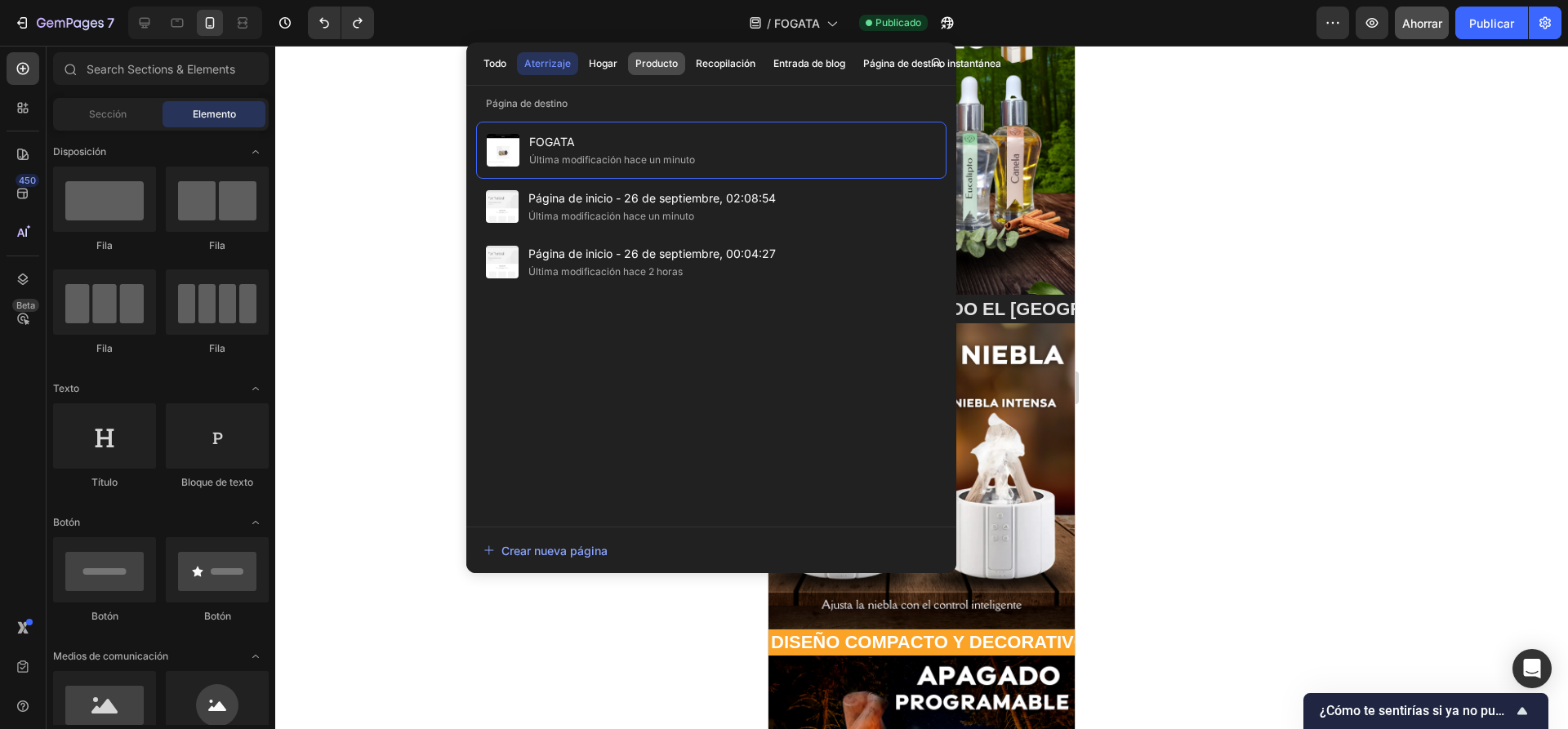
click at [669, 74] on button "Producto" at bounding box center [656, 64] width 57 height 23
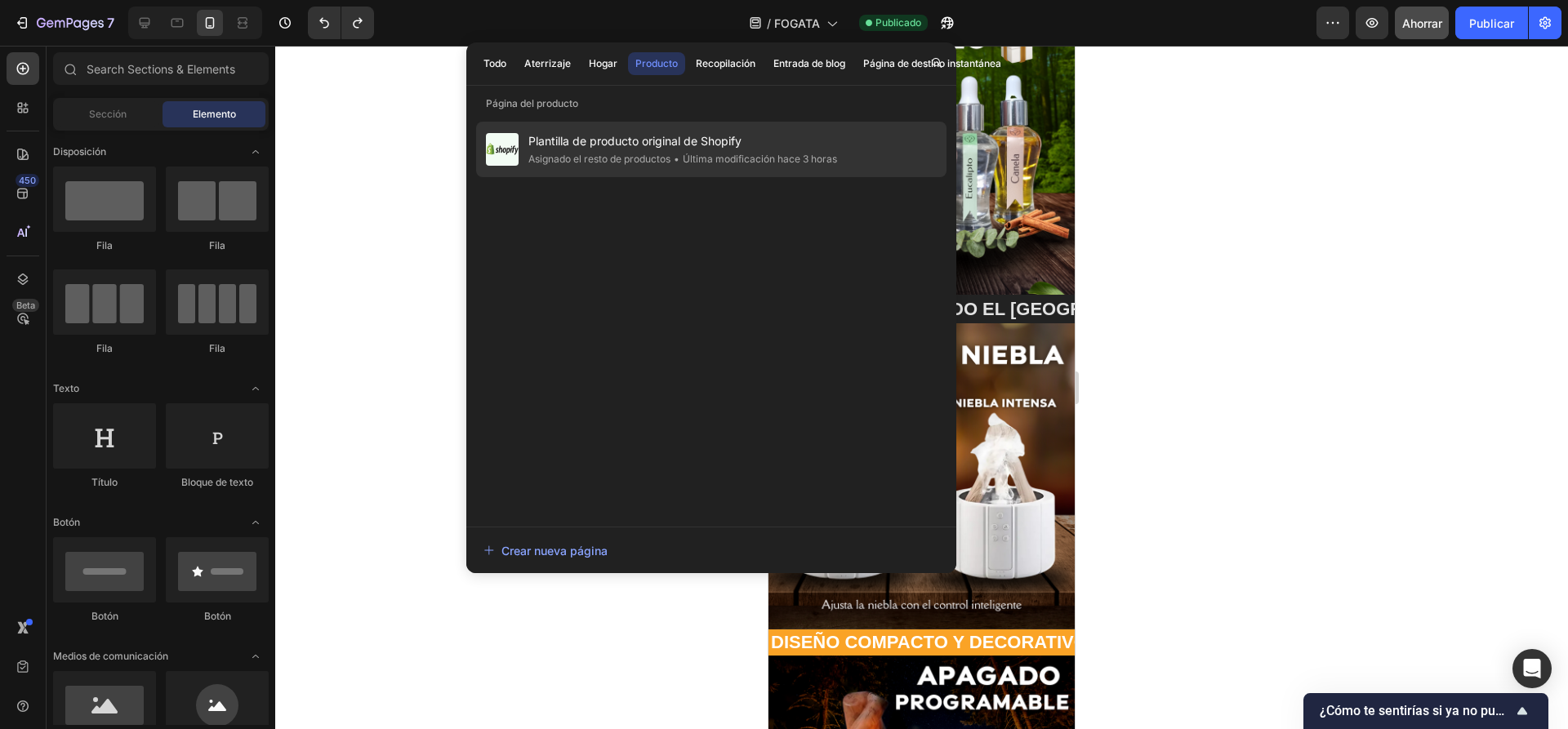
click at [670, 141] on font "Plantilla de producto original de Shopify" at bounding box center [634, 141] width 213 height 14
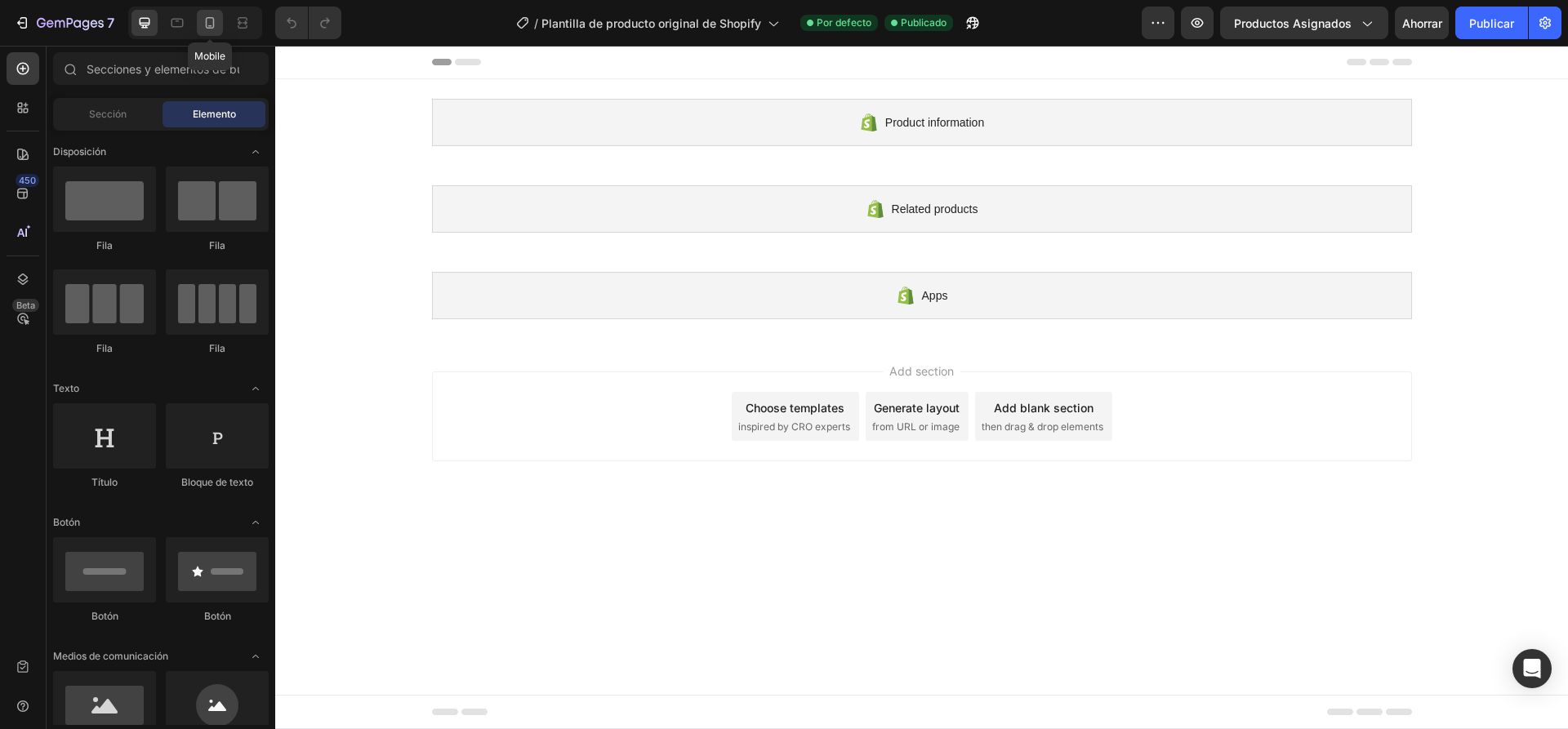
click at [217, 22] on icon at bounding box center [210, 23] width 16 height 16
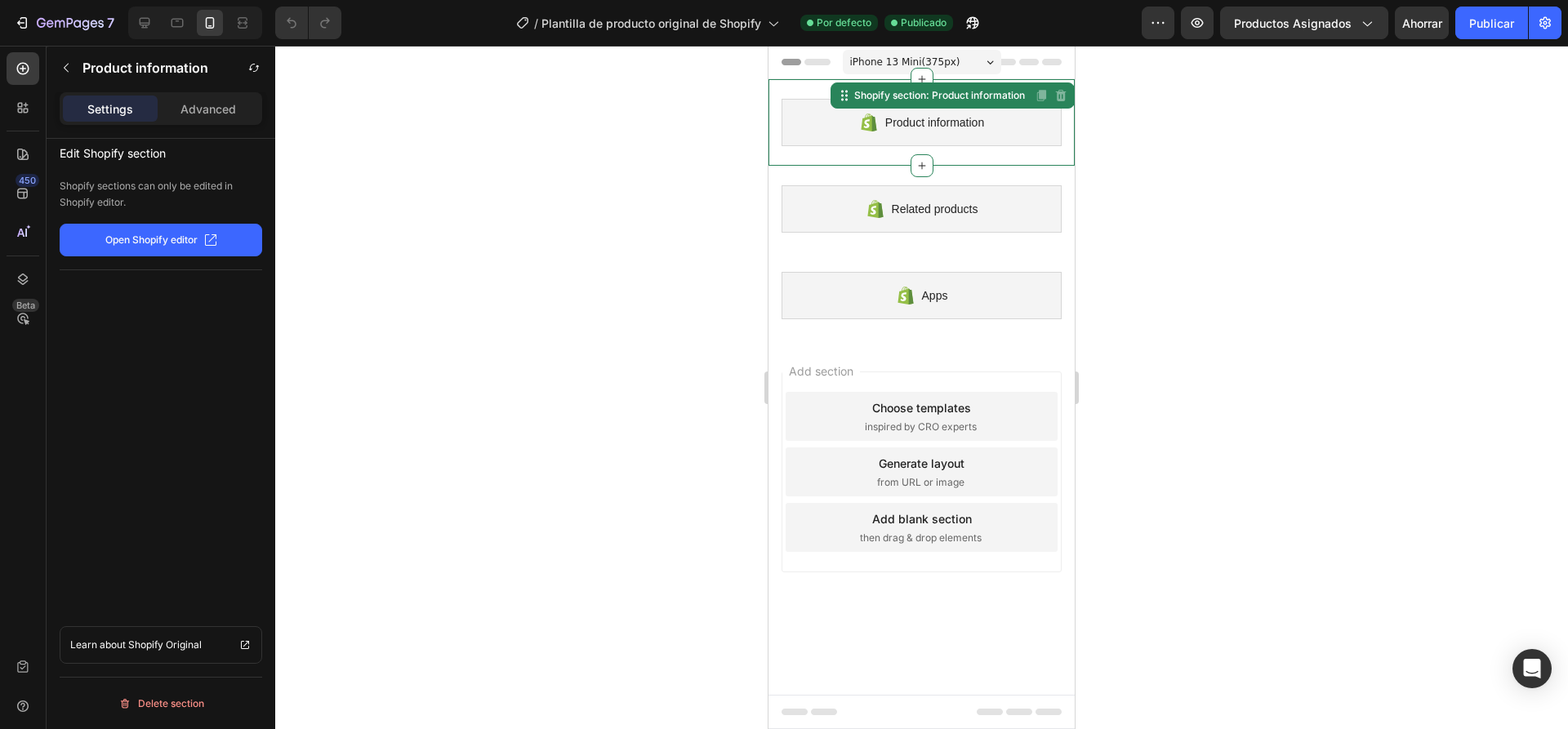
click at [860, 129] on icon at bounding box center [869, 123] width 20 height 20
click at [196, 236] on font "Abrir el editor de Shopify" at bounding box center [151, 239] width 116 height 12
click at [1315, 27] on font "Productos asignados" at bounding box center [1292, 23] width 118 height 14
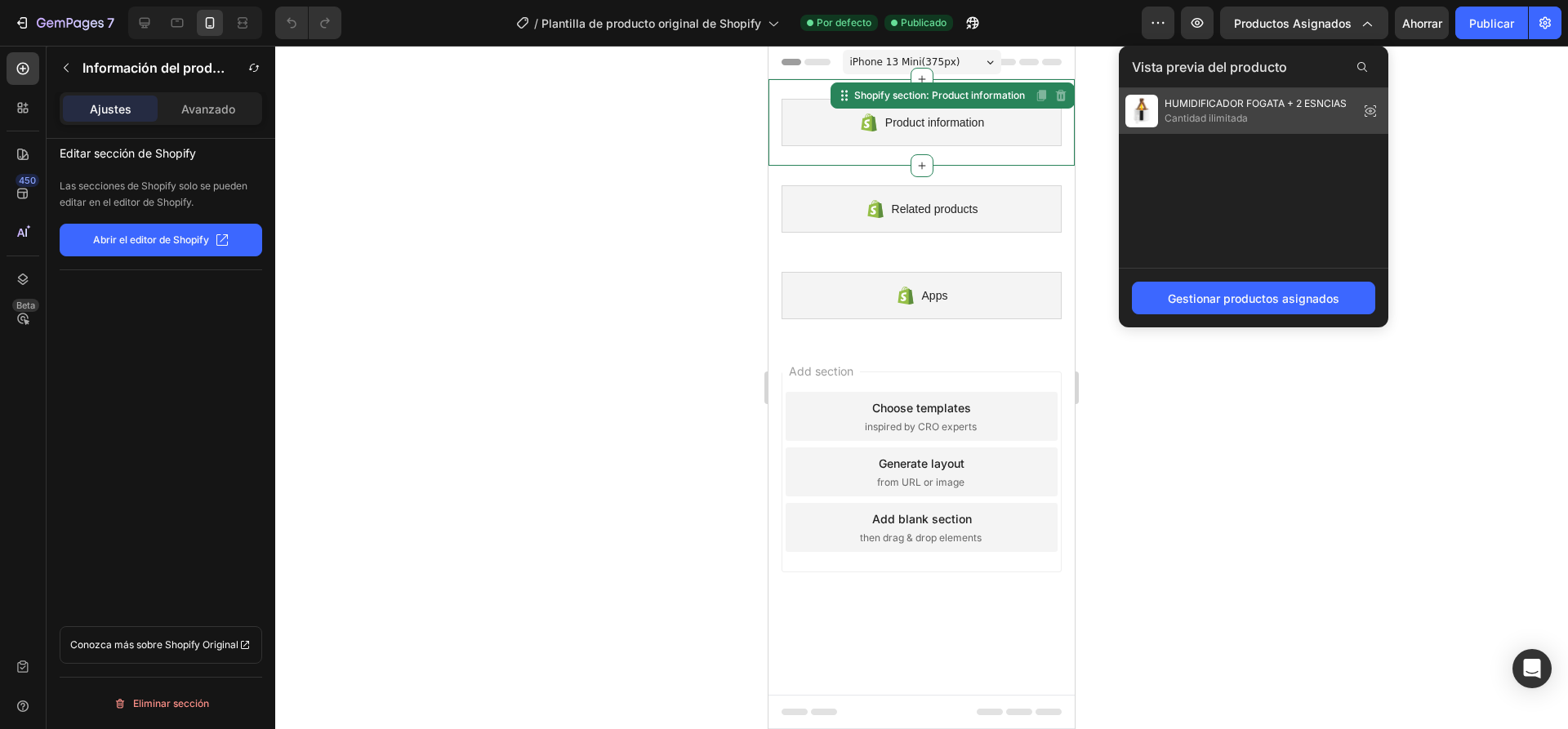
click at [1238, 111] on span "Cantidad ilimitada" at bounding box center [1255, 119] width 182 height 15
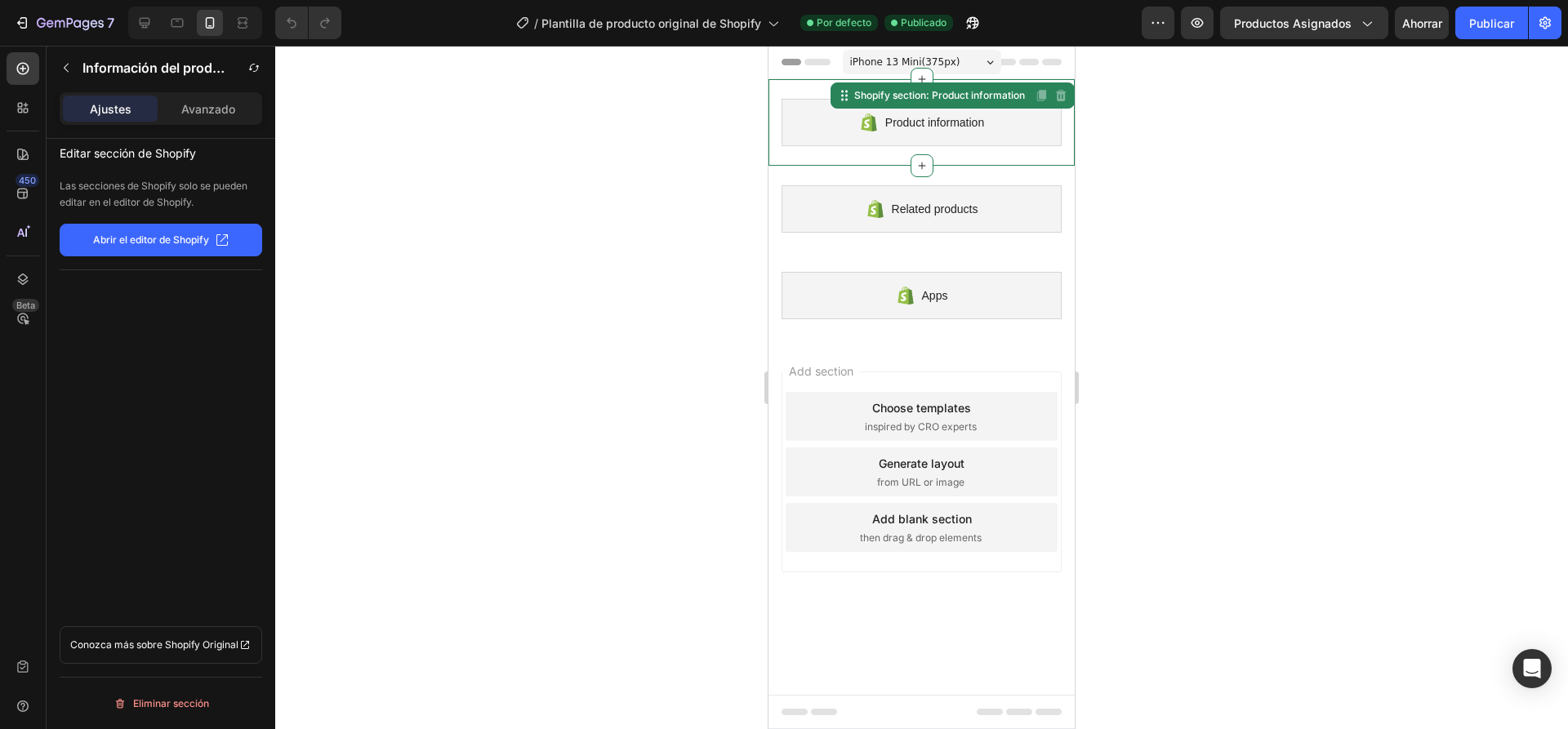
click at [1135, 162] on div at bounding box center [921, 387] width 1292 height 683
click at [876, 112] on div "Product information" at bounding box center [921, 123] width 280 height 47
click at [1064, 95] on icon at bounding box center [1061, 96] width 11 height 11
click at [1145, 152] on div at bounding box center [921, 387] width 1292 height 683
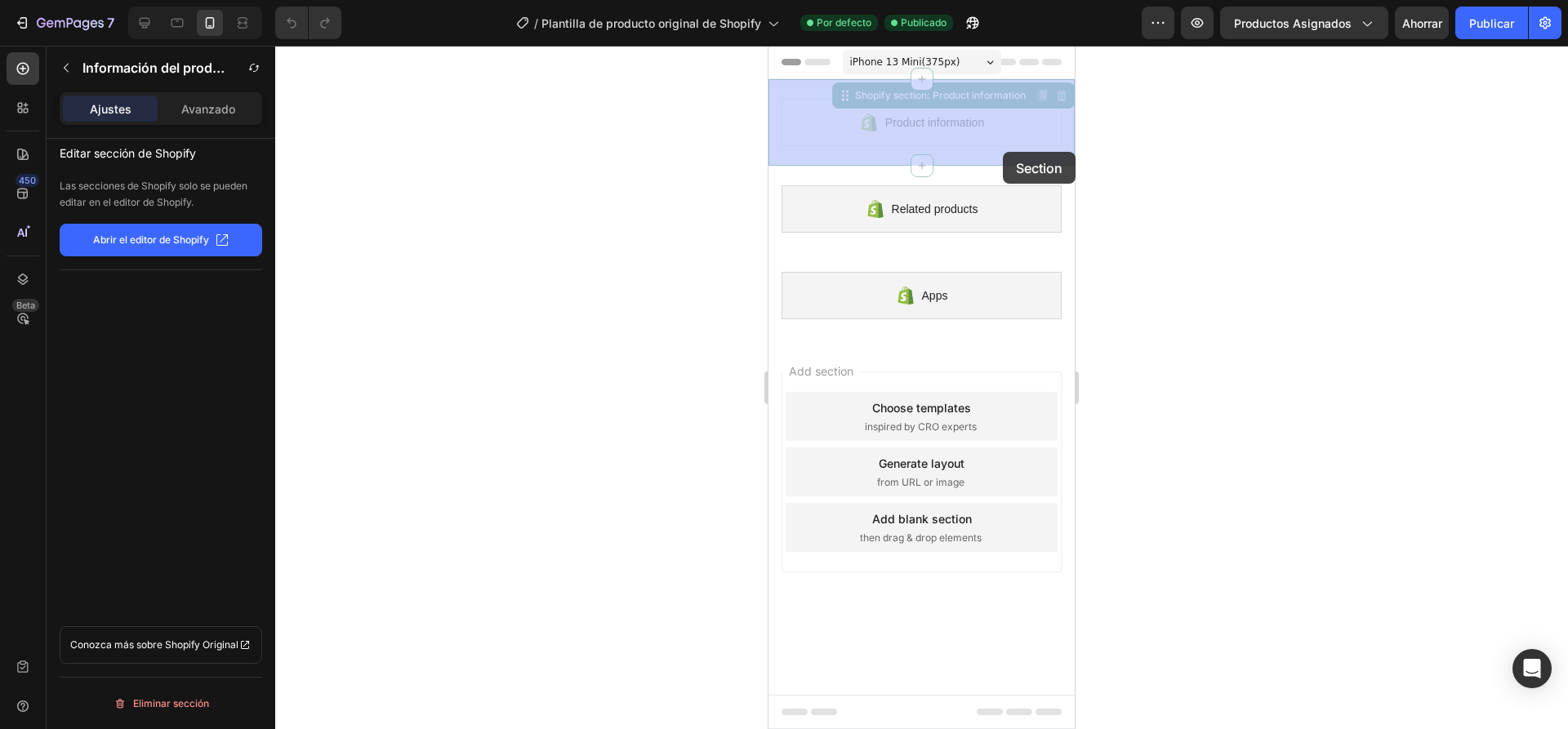
drag, startPoint x: 1000, startPoint y: 138, endPoint x: 1001, endPoint y: 148, distance: 10.0
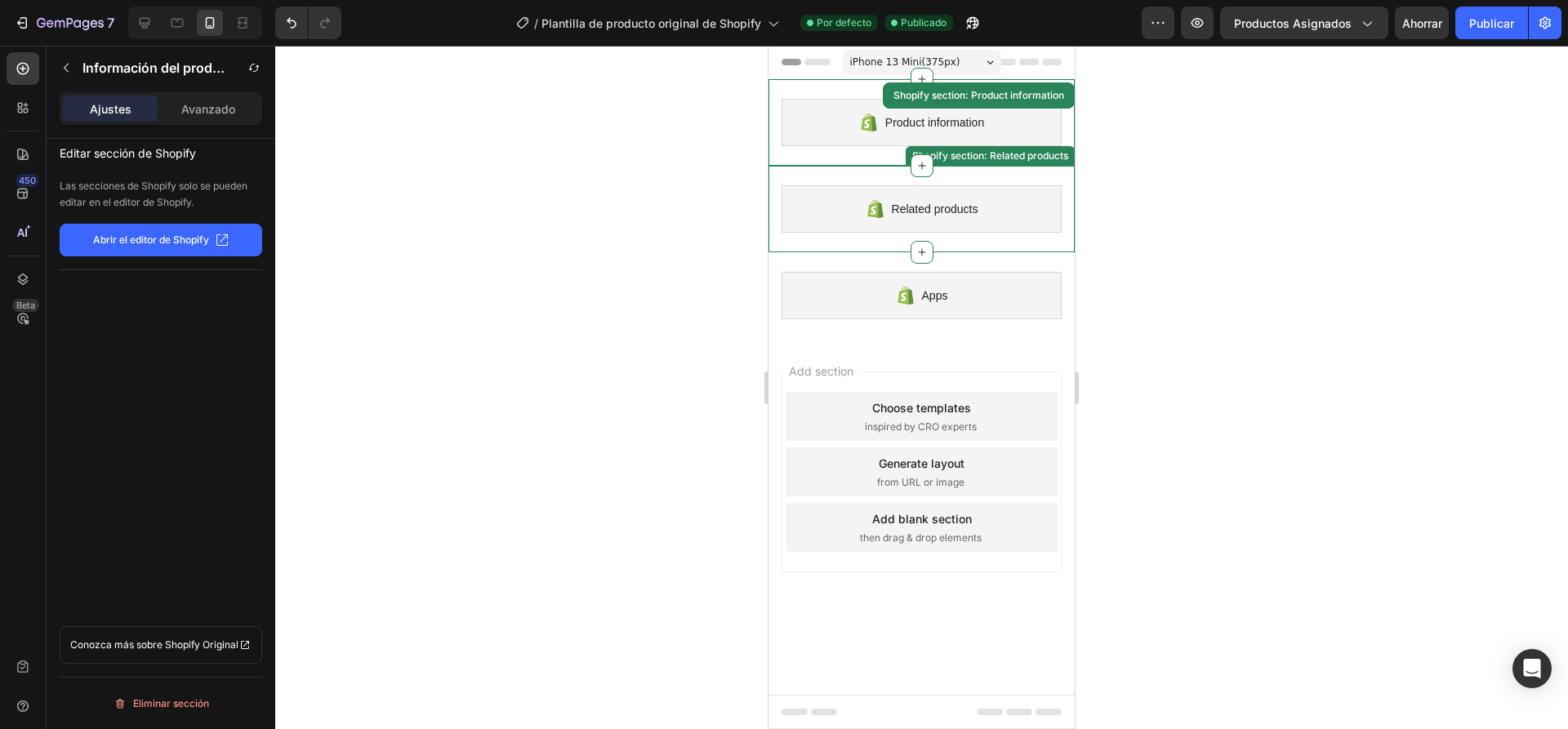
click at [964, 174] on div "Related products Shopify section: Related products" at bounding box center [921, 209] width 307 height 87
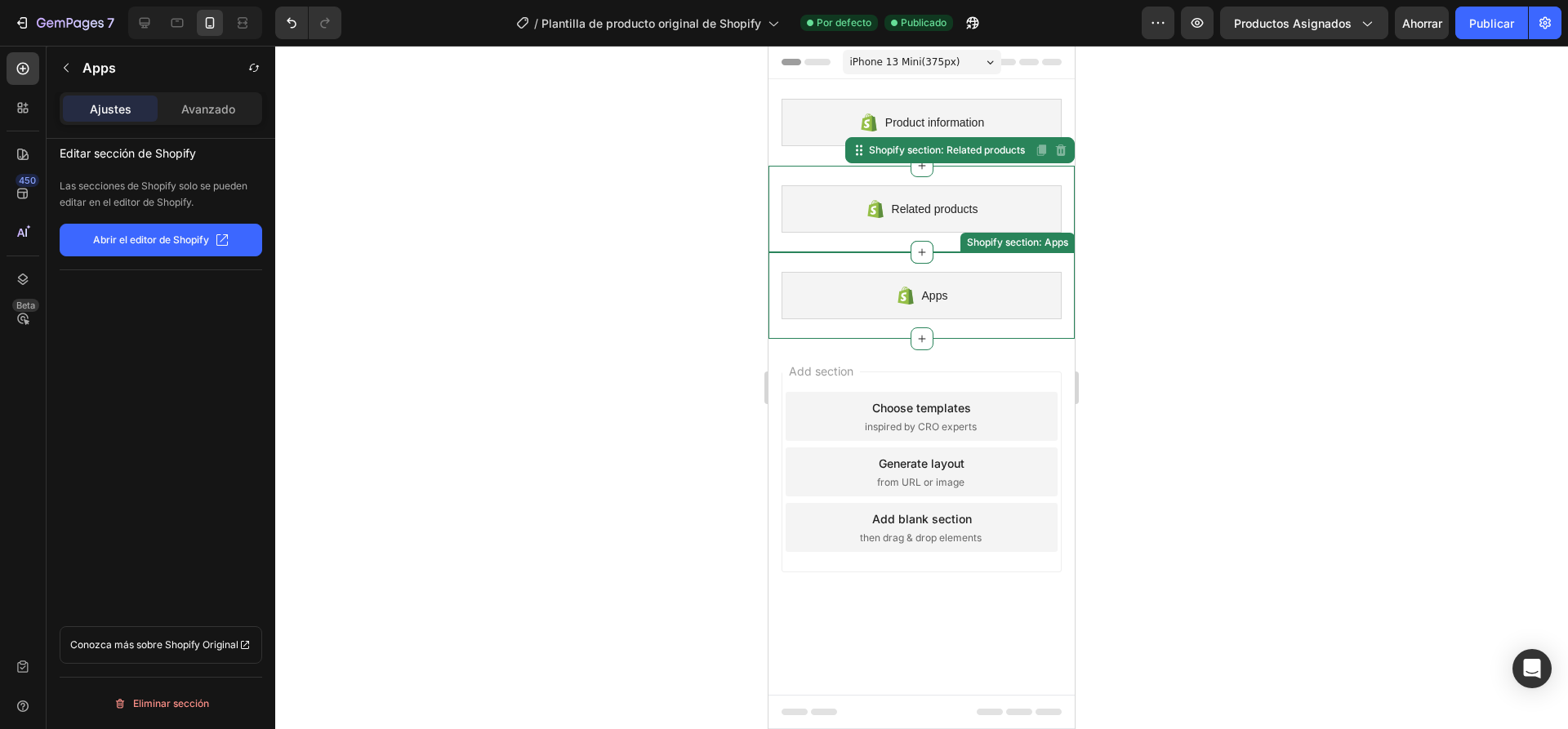
click at [977, 284] on div "Apps" at bounding box center [921, 296] width 280 height 47
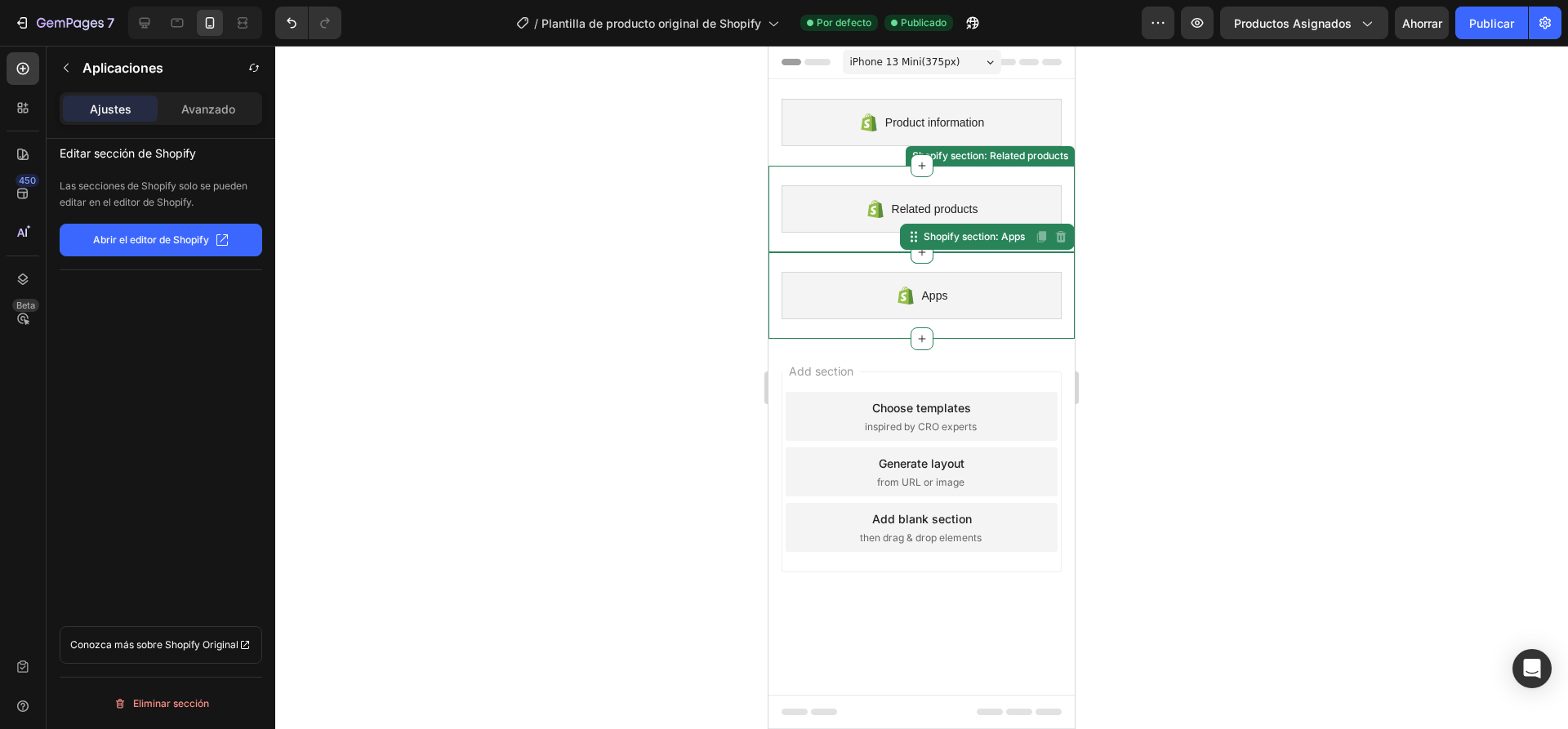
click at [1013, 204] on div "Related products" at bounding box center [921, 209] width 280 height 47
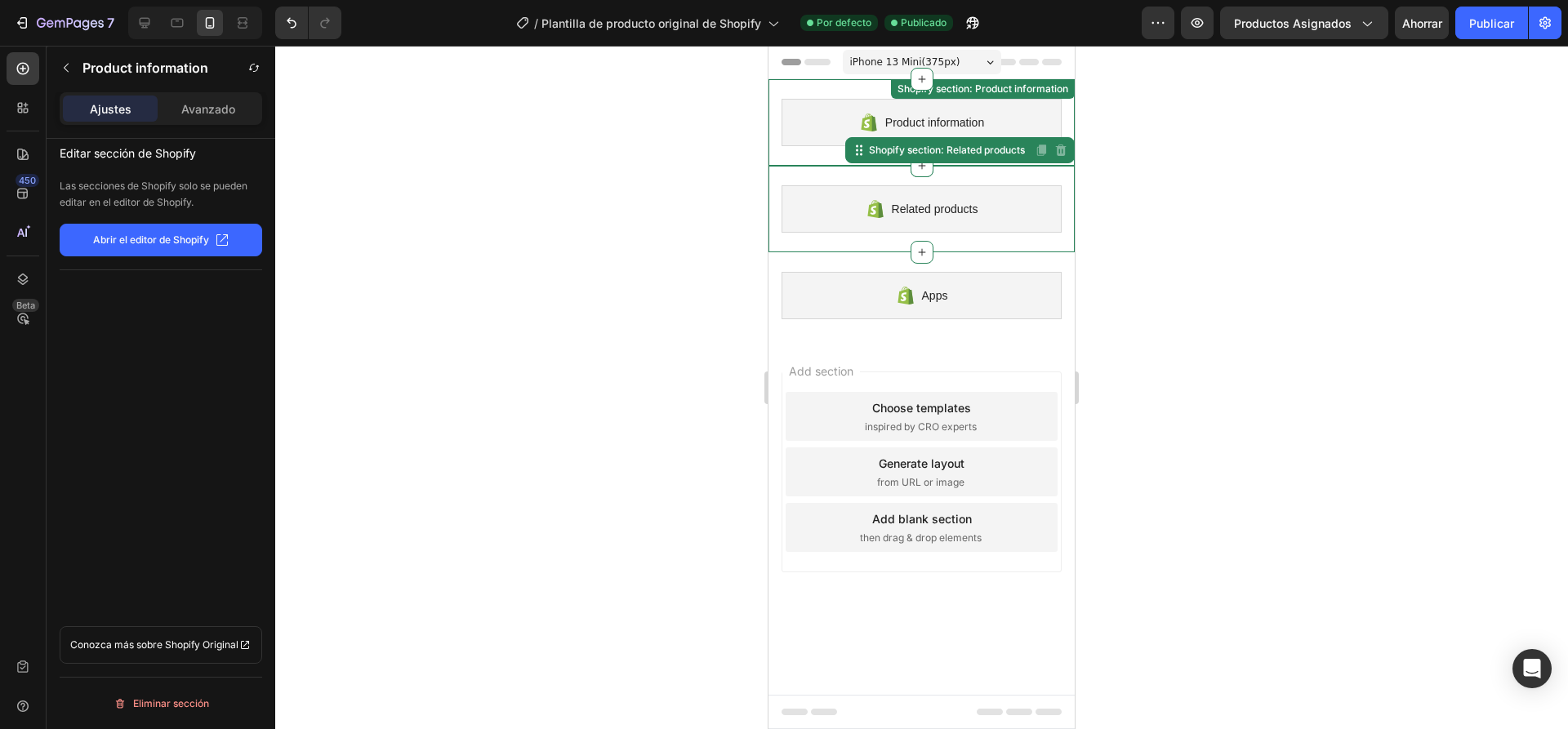
click at [803, 141] on div "Product information" at bounding box center [921, 123] width 280 height 47
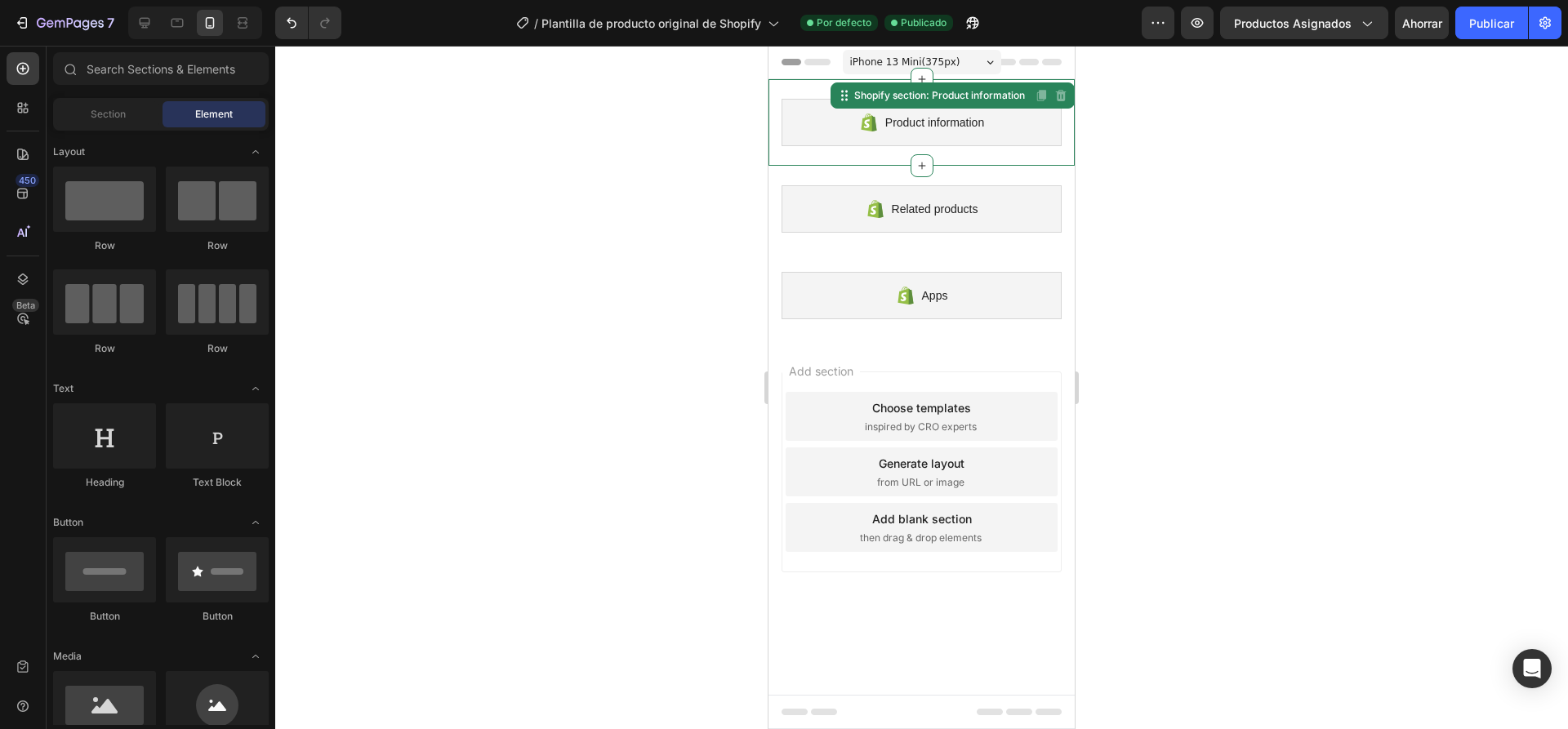
click at [840, 352] on div "Add section Choose templates inspired by CRO experts Generate layout from URL o…" at bounding box center [921, 475] width 307 height 273
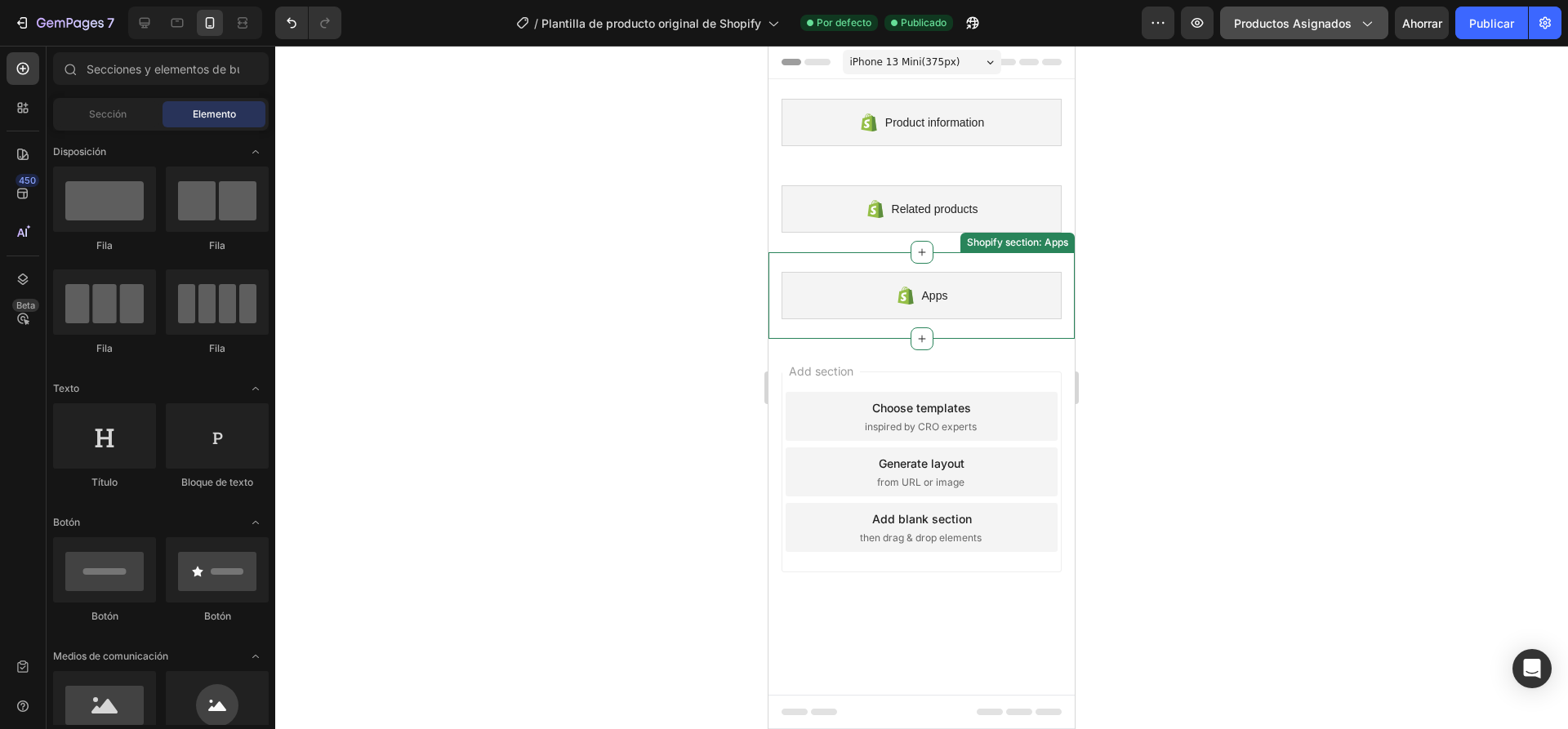
click at [1304, 20] on font "Productos asignados" at bounding box center [1292, 23] width 118 height 14
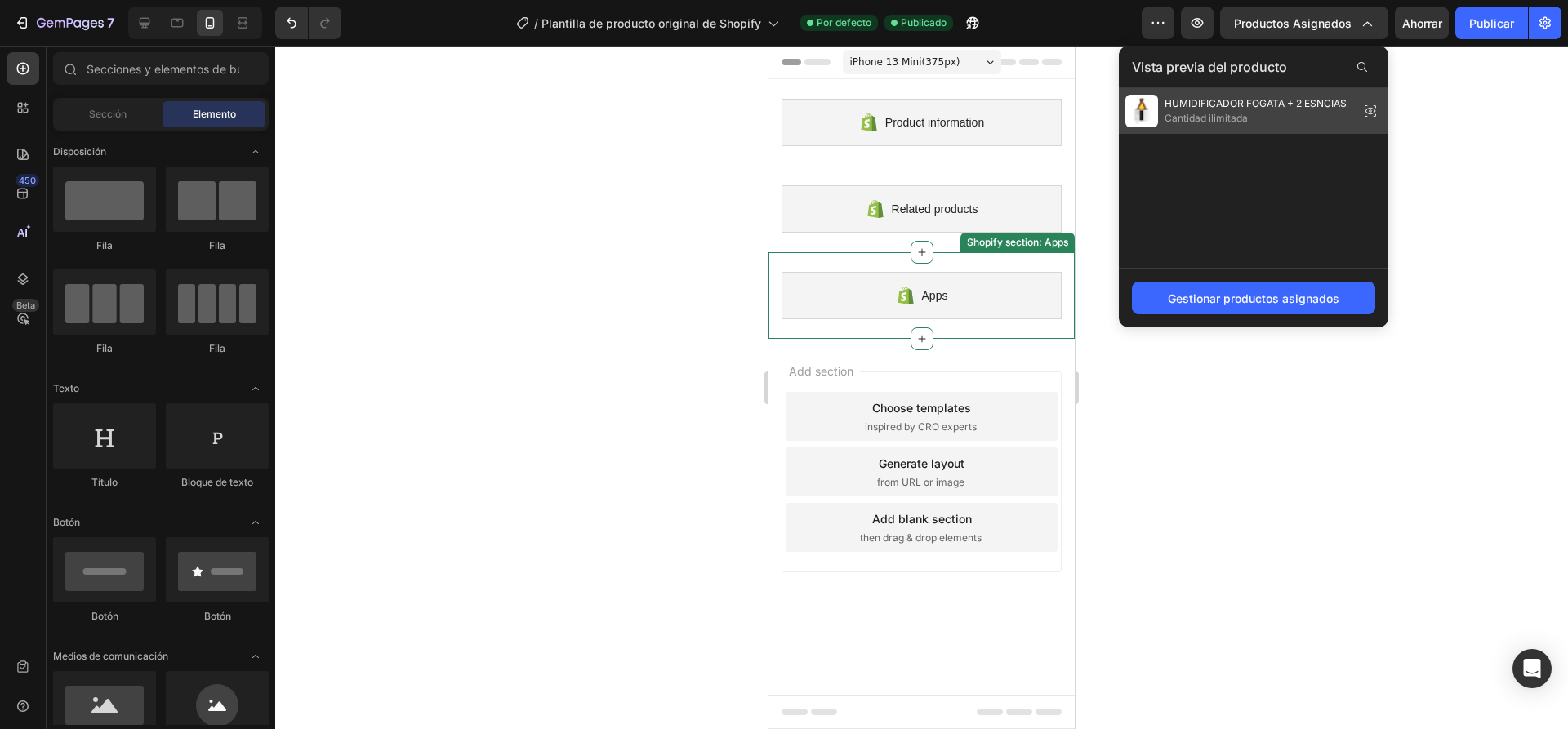
click at [1319, 106] on font "HUMIDIFICADOR FOGATA + 2 ESNCIAS" at bounding box center [1255, 103] width 182 height 12
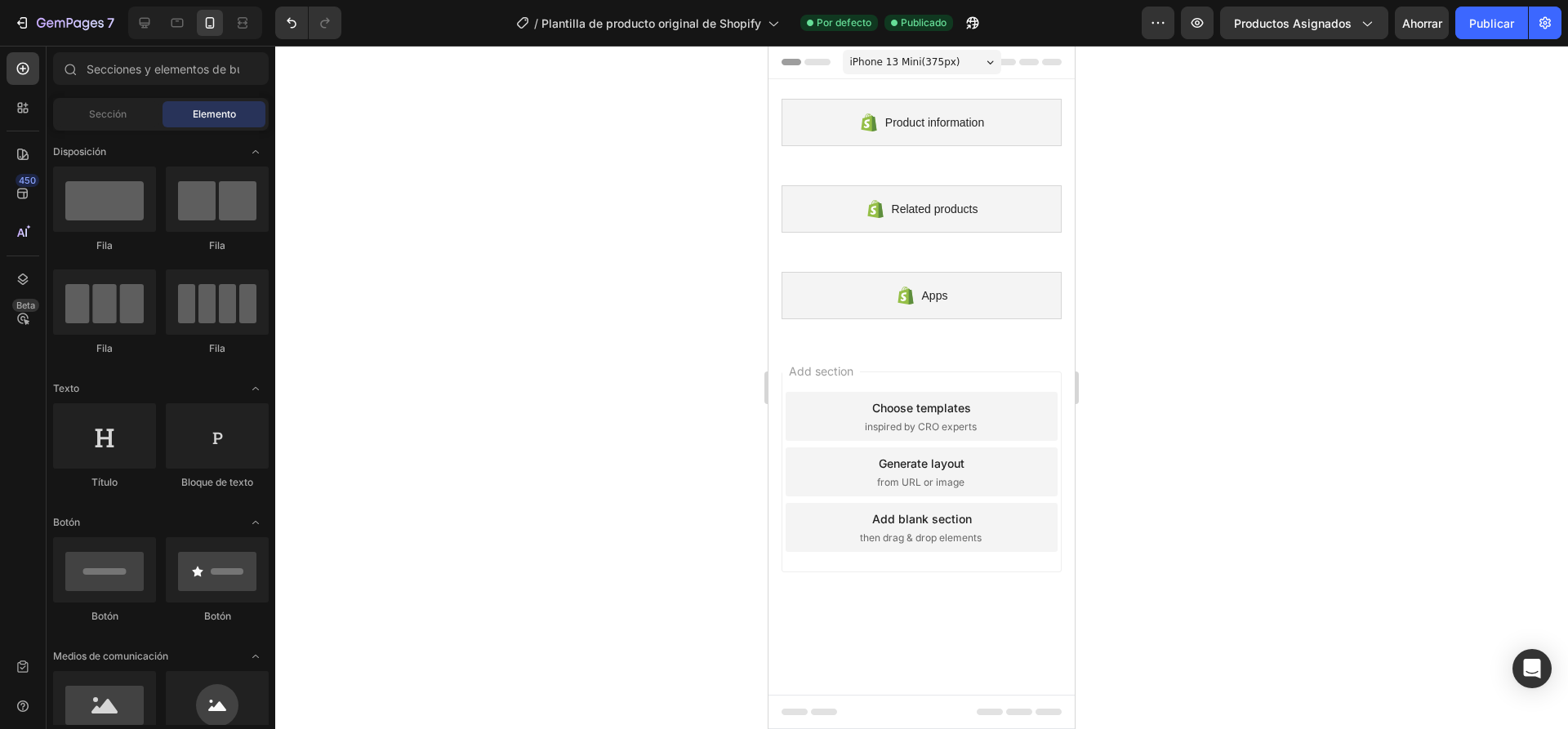
click at [844, 345] on div "Add section Choose templates inspired by CRO experts Generate layout from URL o…" at bounding box center [921, 475] width 307 height 273
drag, startPoint x: 925, startPoint y: 89, endPoint x: 924, endPoint y: 102, distance: 13.0
click at [924, 102] on div "Product information Shopify section: Product information" at bounding box center [921, 123] width 307 height 87
click at [922, 87] on div at bounding box center [922, 79] width 23 height 23
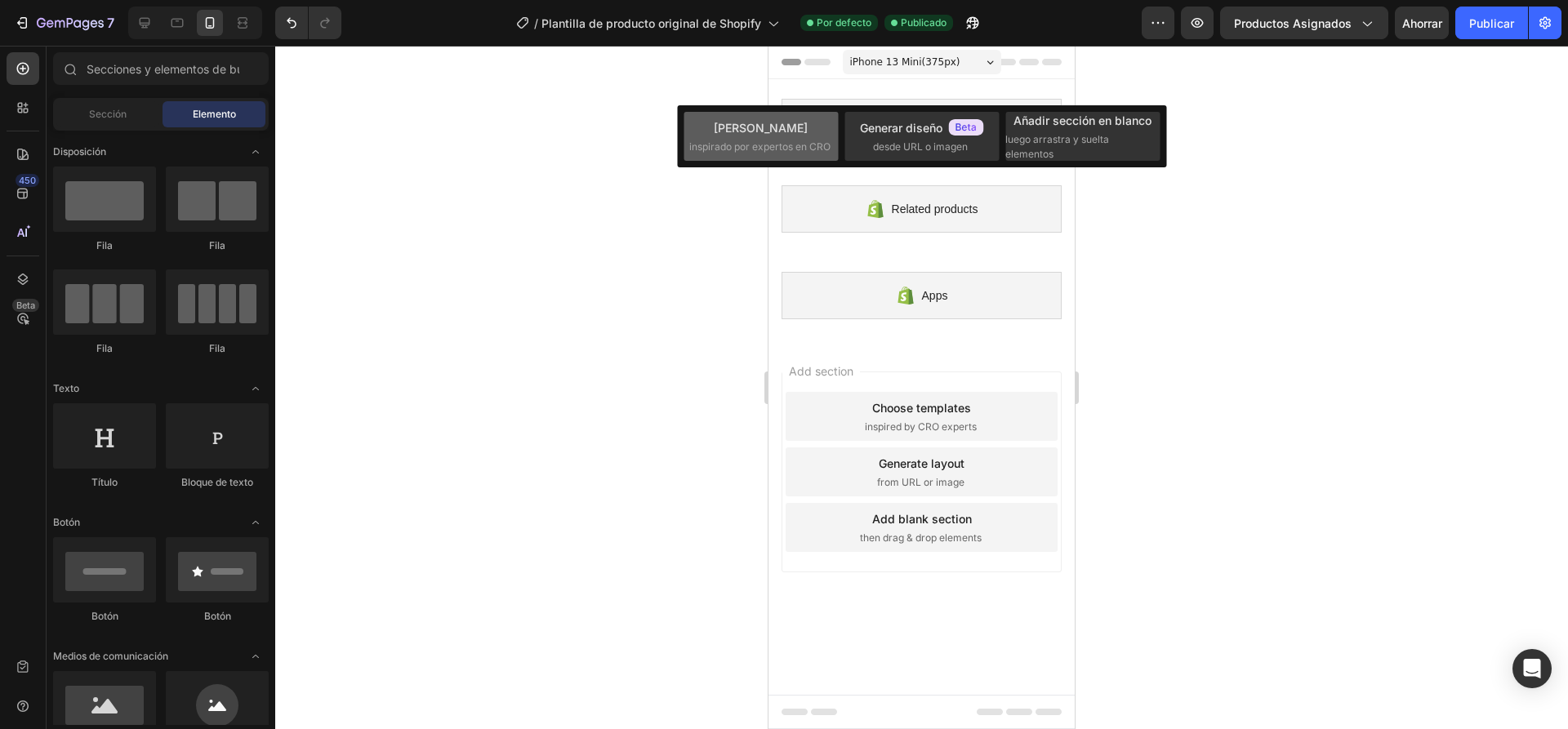
click at [817, 145] on font "inspirado por expertos en CRO" at bounding box center [759, 146] width 141 height 12
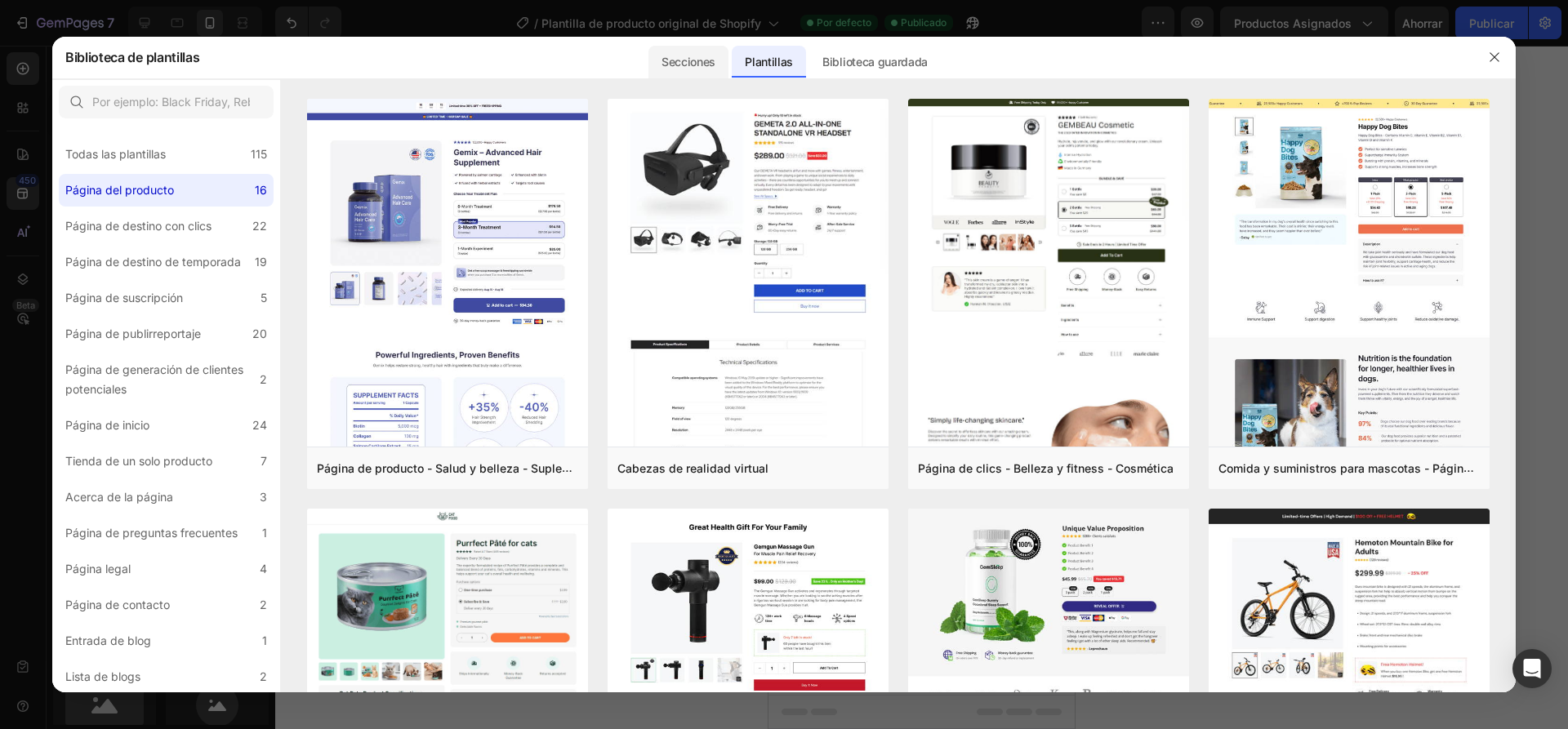
click at [680, 65] on font "Secciones" at bounding box center [688, 61] width 54 height 14
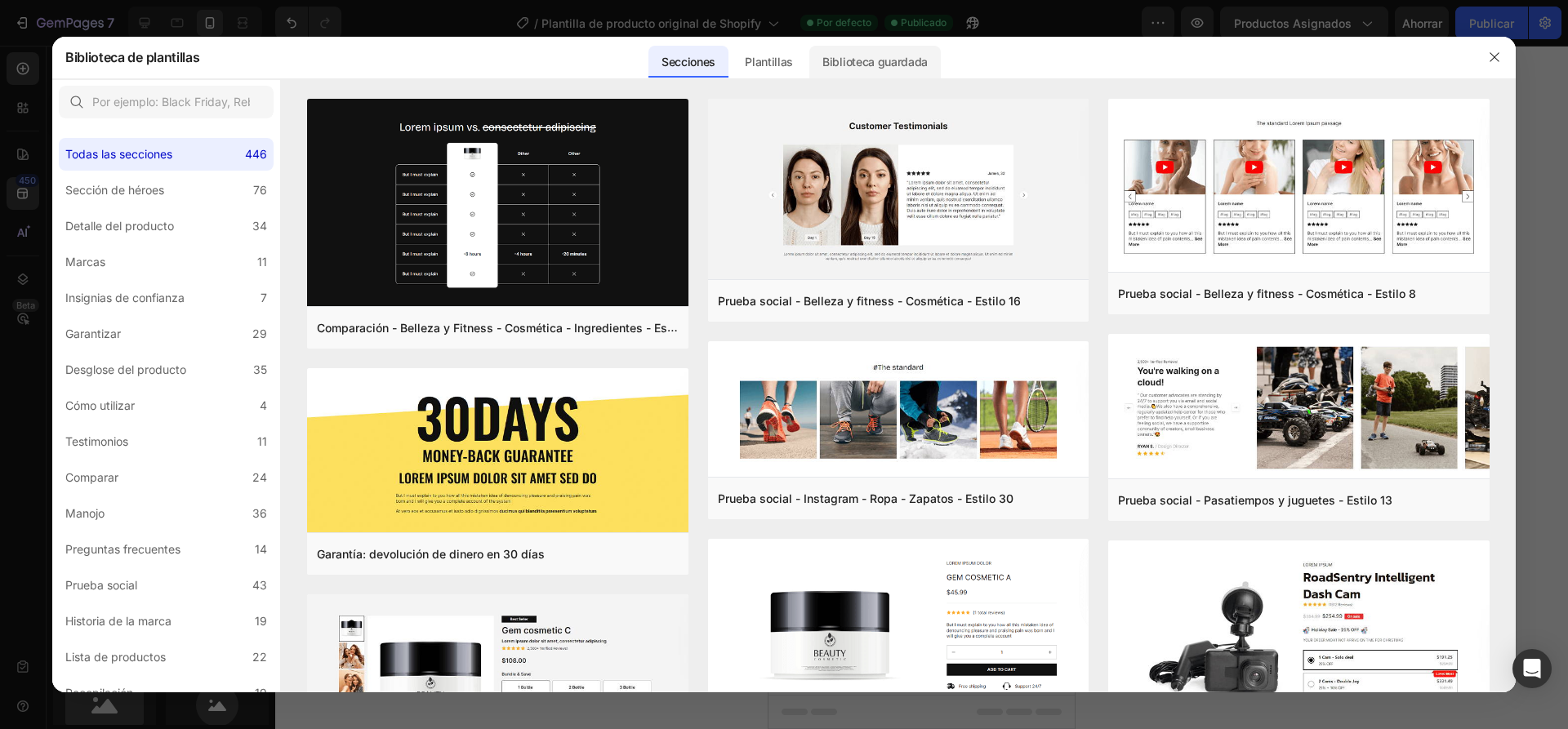
click at [872, 64] on font "Biblioteca guardada" at bounding box center [875, 61] width 105 height 14
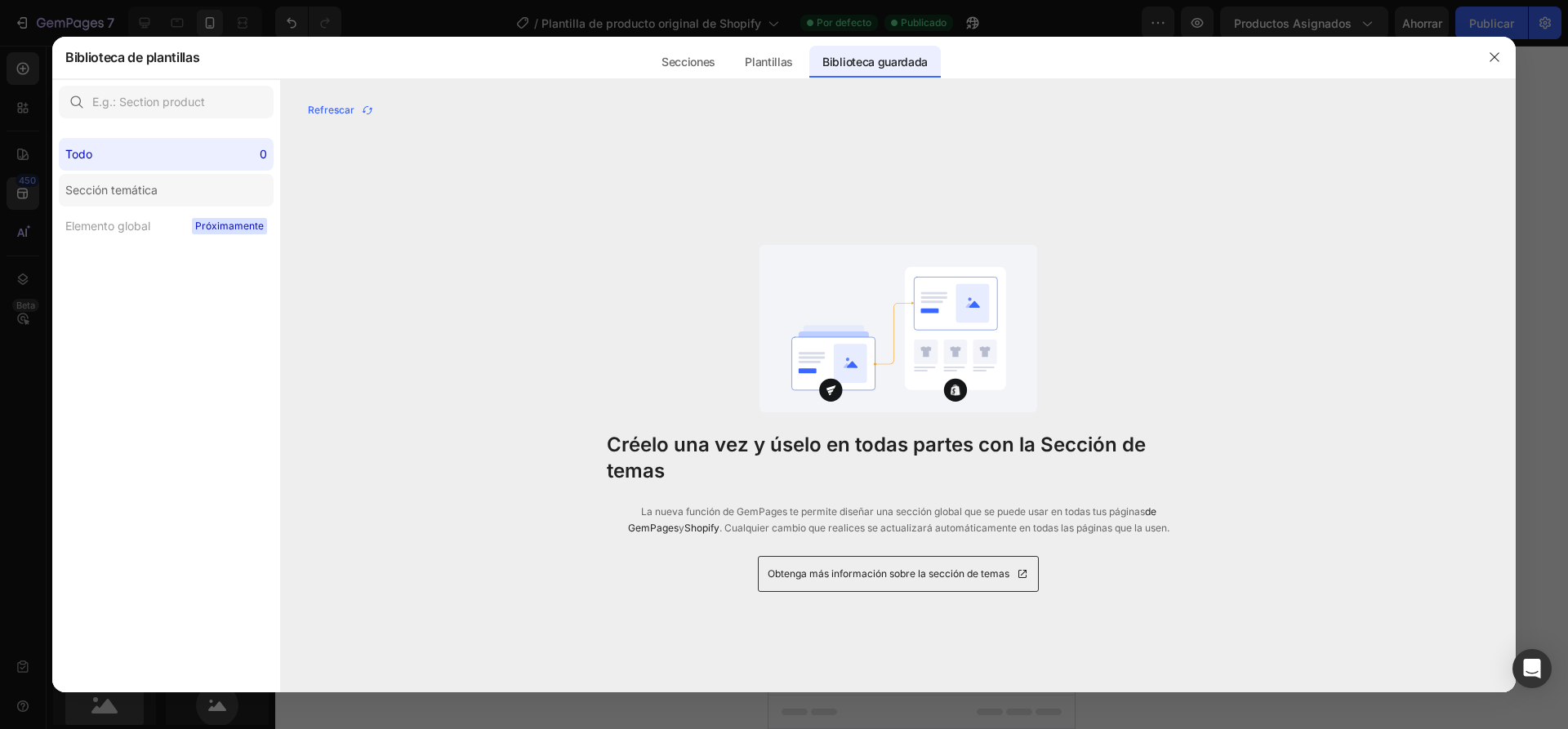
click at [130, 199] on div "Sección temática" at bounding box center [111, 190] width 92 height 20
click at [121, 226] on font "Elemento global" at bounding box center [108, 226] width 85 height 14
click at [100, 167] on div "Todo 0" at bounding box center [166, 154] width 215 height 33
click at [113, 154] on div "Todo 0" at bounding box center [166, 154] width 215 height 33
click at [669, 61] on font "Secciones" at bounding box center [688, 61] width 54 height 14
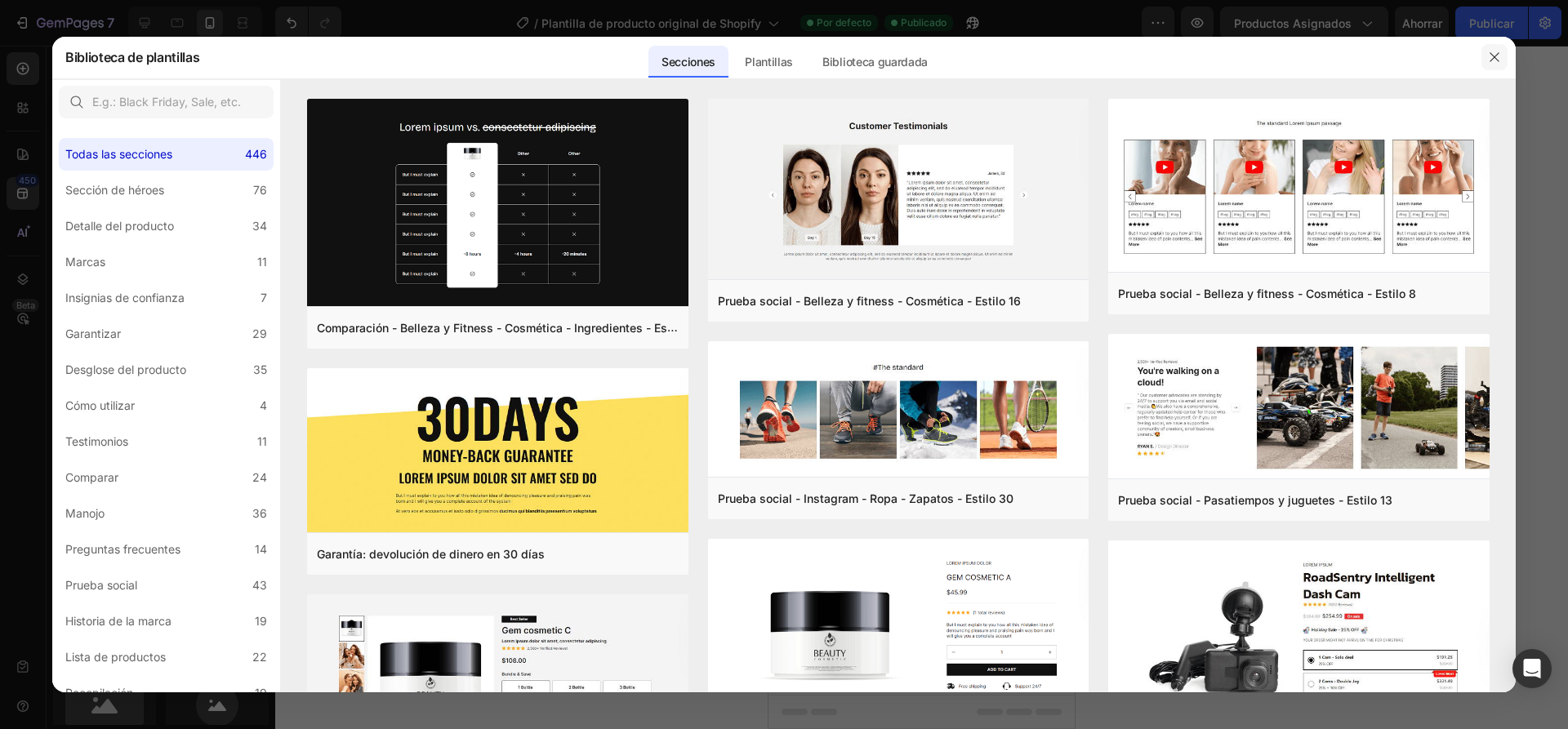
click at [1491, 56] on icon "button" at bounding box center [1494, 57] width 13 height 13
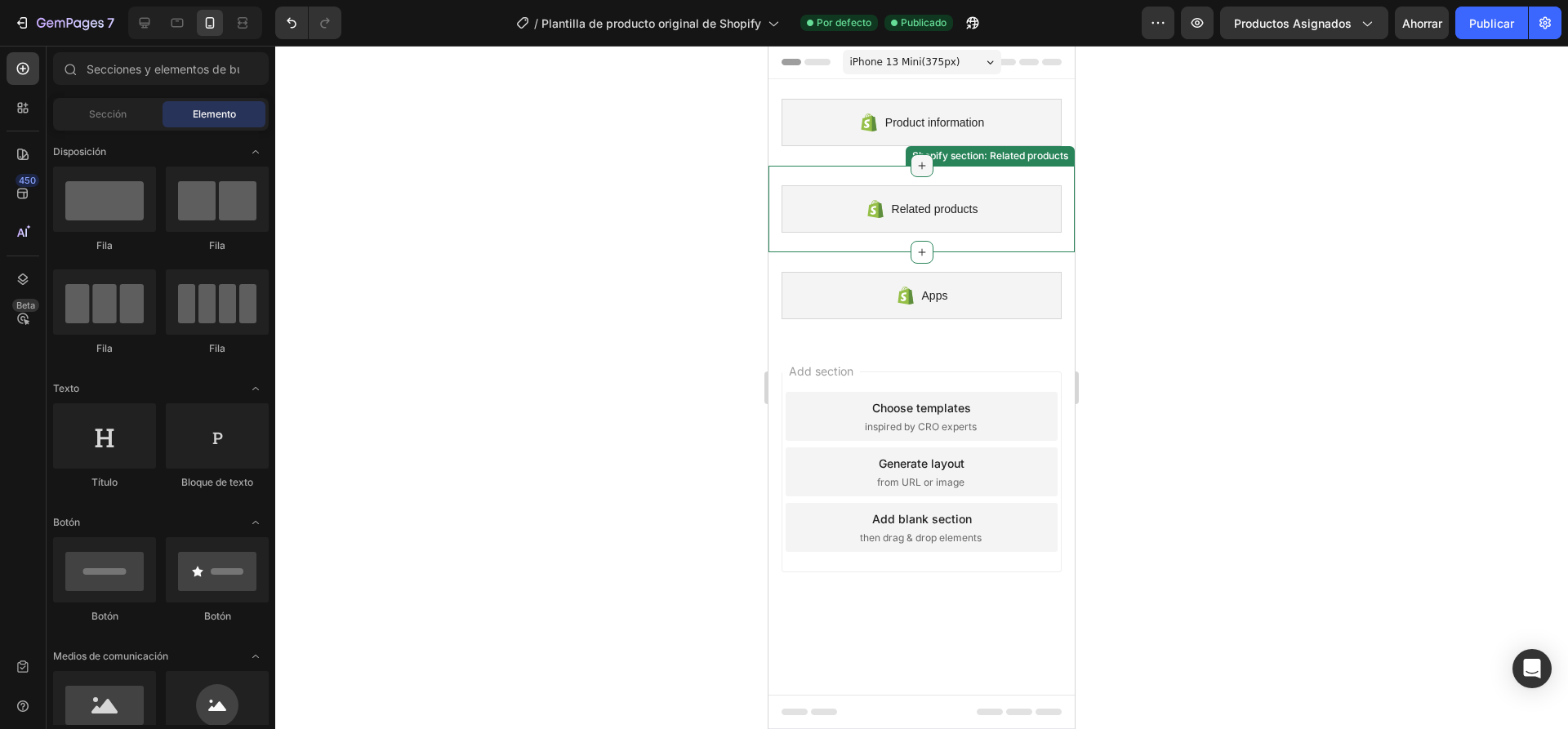
click at [920, 168] on icon at bounding box center [922, 166] width 13 height 13
click at [1339, 208] on div at bounding box center [921, 387] width 1292 height 683
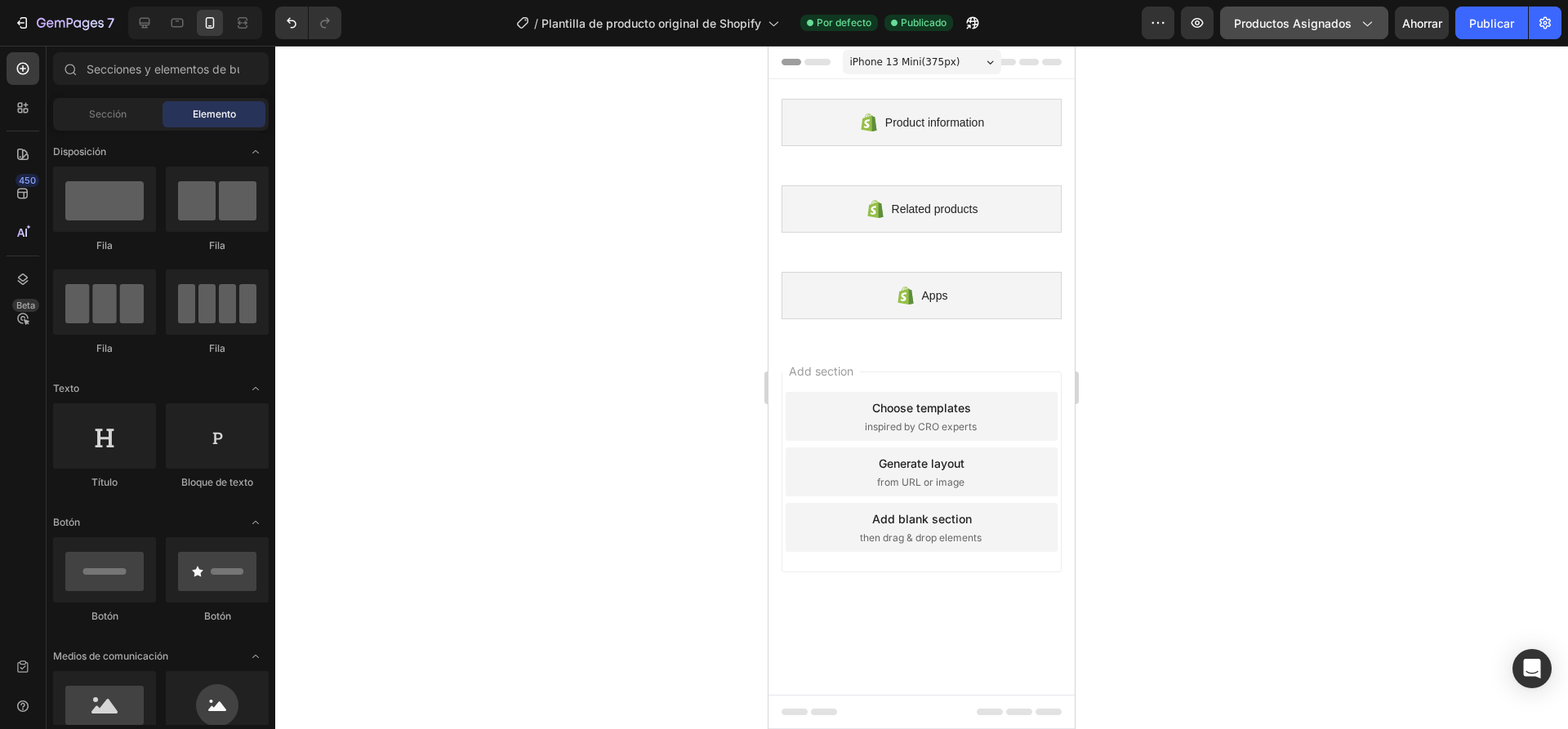
click at [1294, 30] on span "Productos asignados" at bounding box center [1292, 23] width 118 height 17
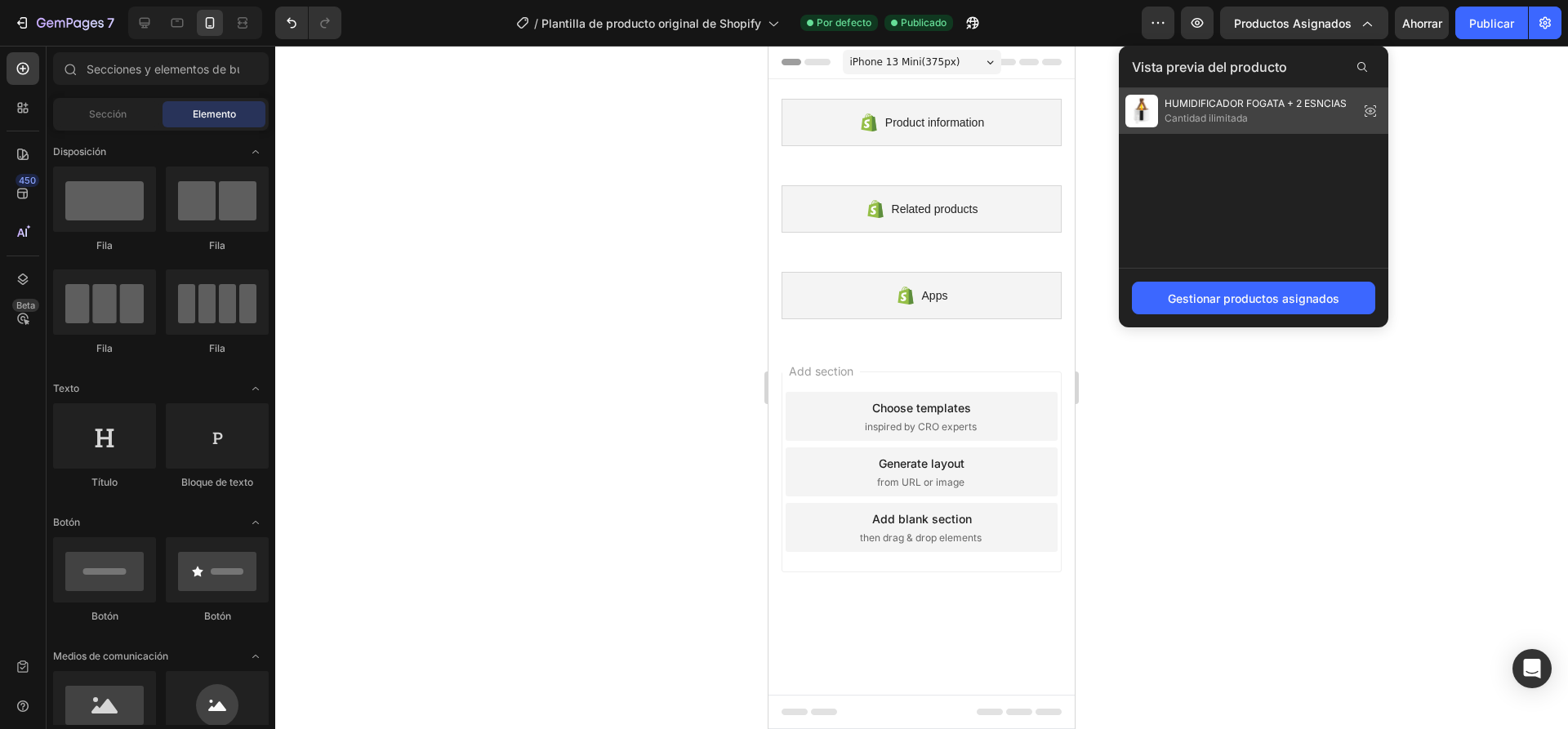
click at [1231, 109] on font "HUMIDIFICADOR FOGATA + 2 ESNCIAS" at bounding box center [1255, 103] width 182 height 12
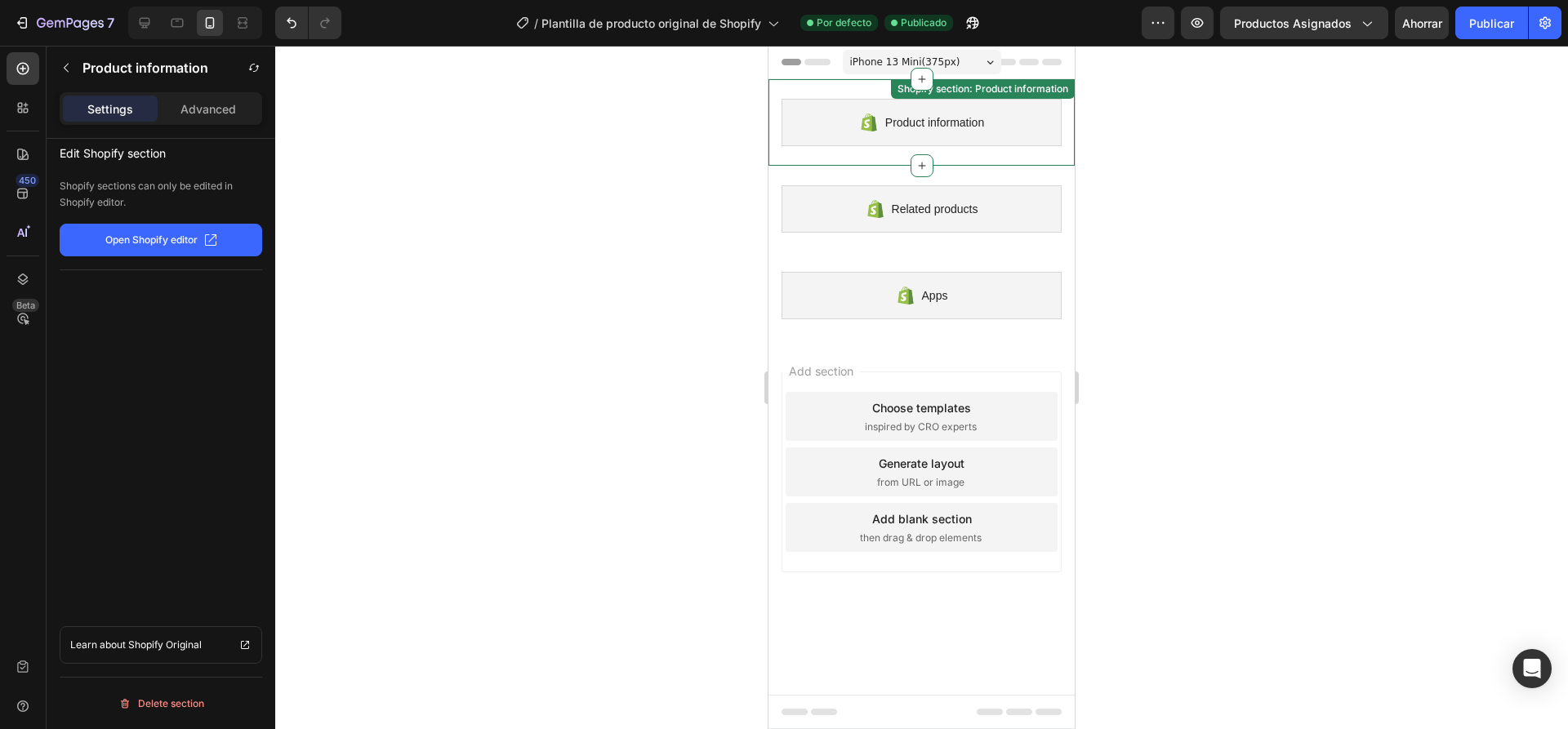
click at [1006, 127] on div "Product information" at bounding box center [921, 123] width 280 height 47
click at [187, 242] on font "Abrir el editor de Shopify" at bounding box center [151, 239] width 116 height 12
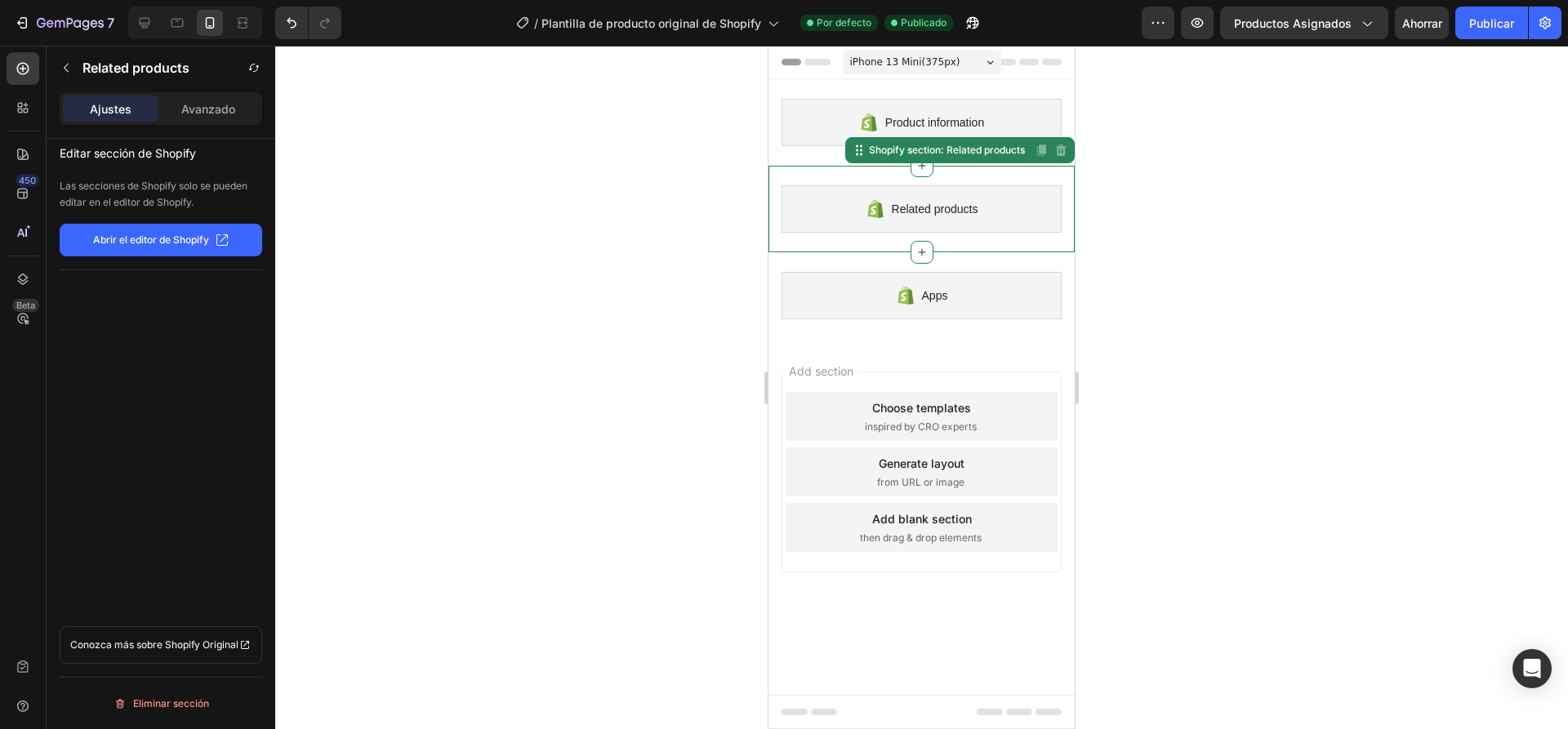
click at [988, 209] on div "Related products" at bounding box center [921, 209] width 280 height 47
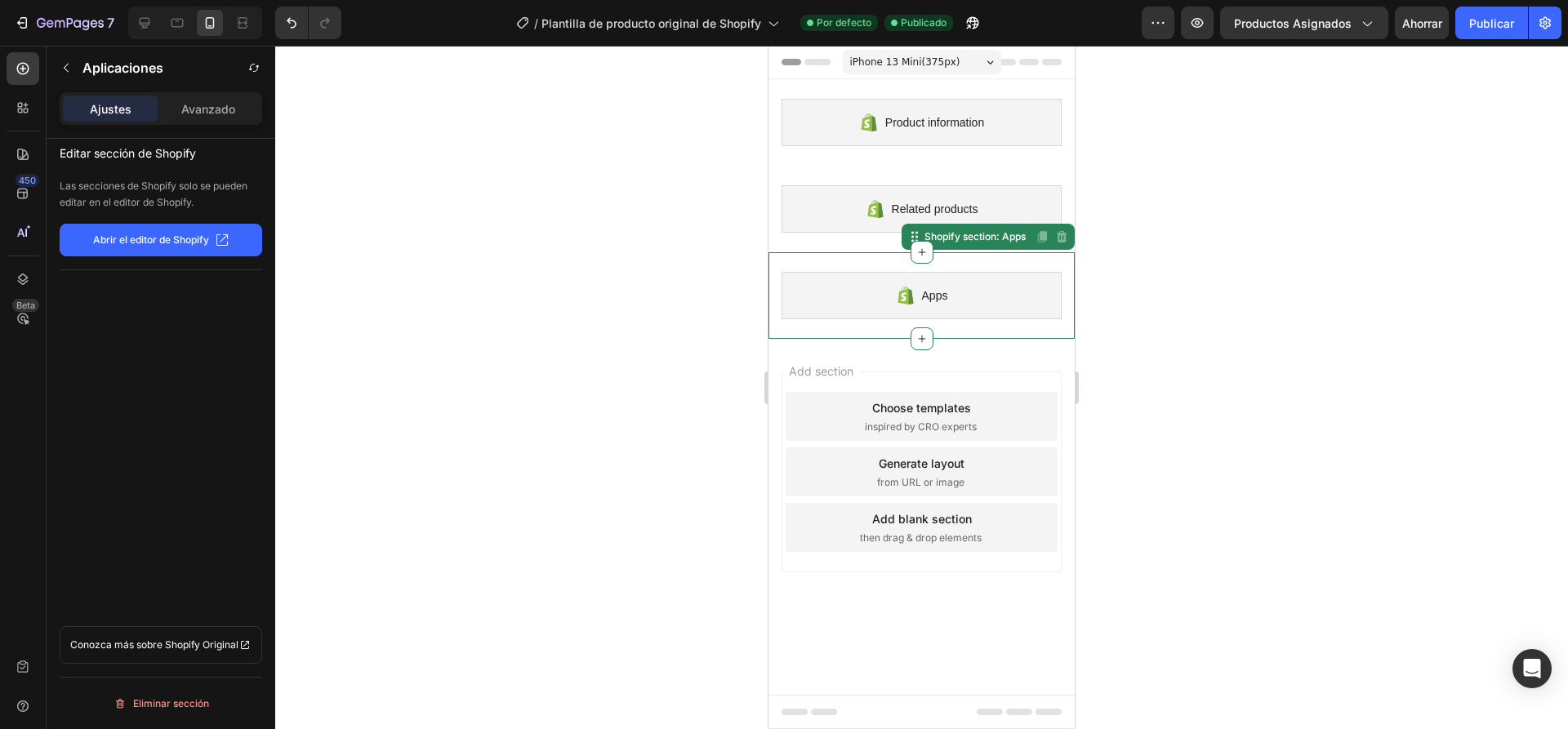
click at [960, 299] on div "Apps" at bounding box center [921, 296] width 280 height 47
click at [961, 299] on div "Apps" at bounding box center [921, 296] width 280 height 47
click at [977, 242] on div "Shopify section: Apps" at bounding box center [975, 237] width 108 height 15
click at [1057, 242] on icon at bounding box center [1061, 237] width 13 height 13
click at [173, 234] on font "Abrir el editor de Shopify" at bounding box center [151, 239] width 116 height 12
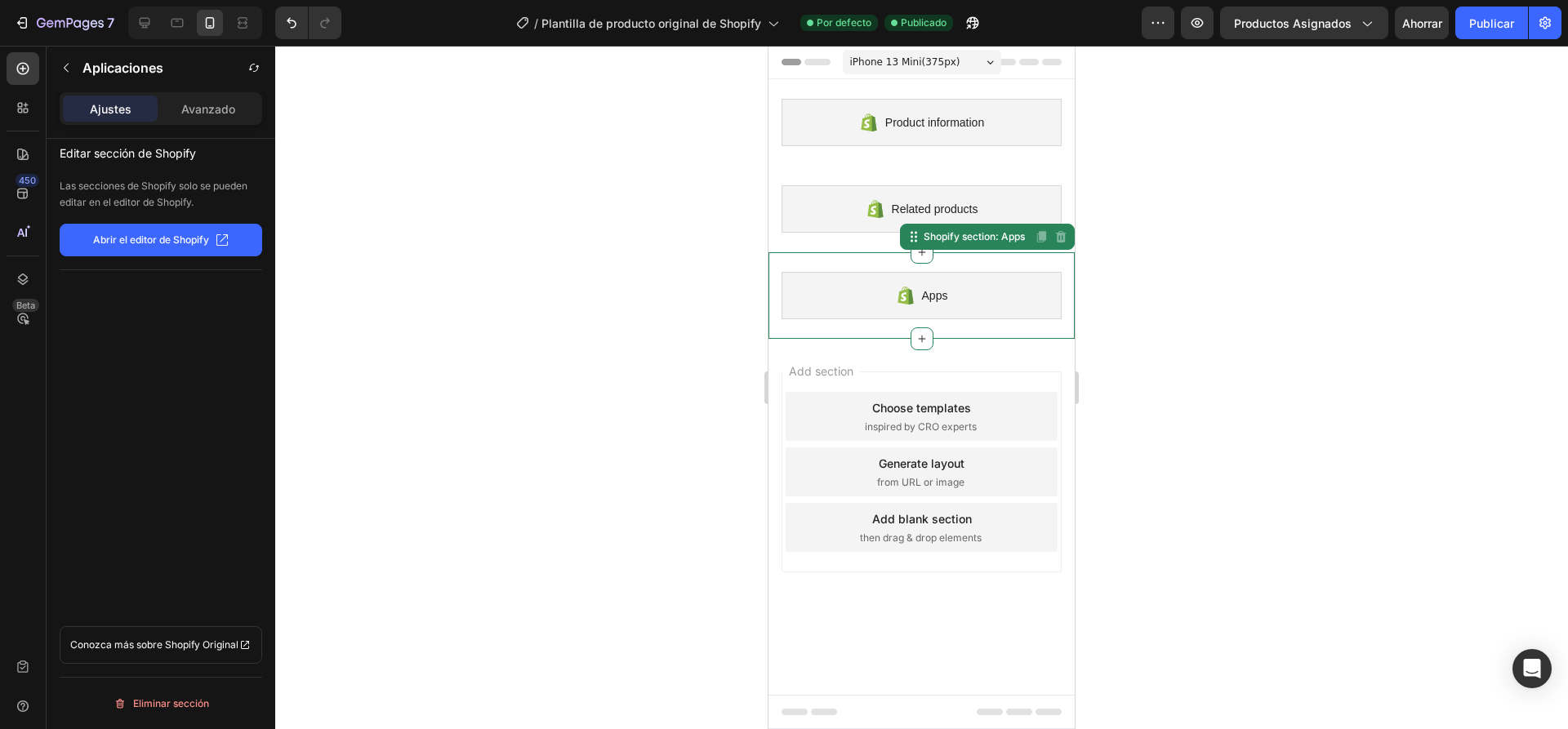
drag, startPoint x: 638, startPoint y: 254, endPoint x: 581, endPoint y: 243, distance: 58.1
click at [632, 254] on div at bounding box center [921, 387] width 1292 height 683
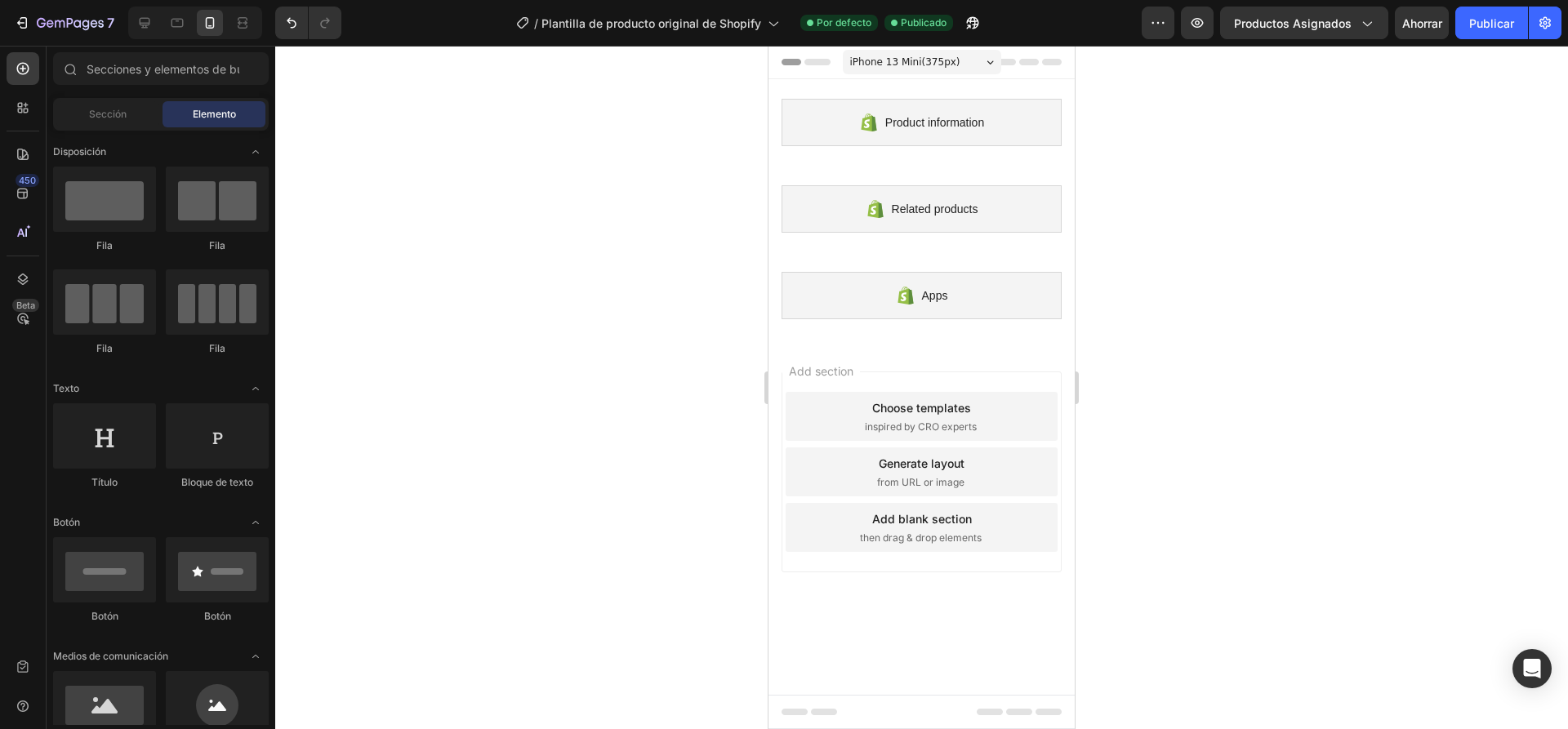
click at [526, 211] on div at bounding box center [921, 387] width 1292 height 683
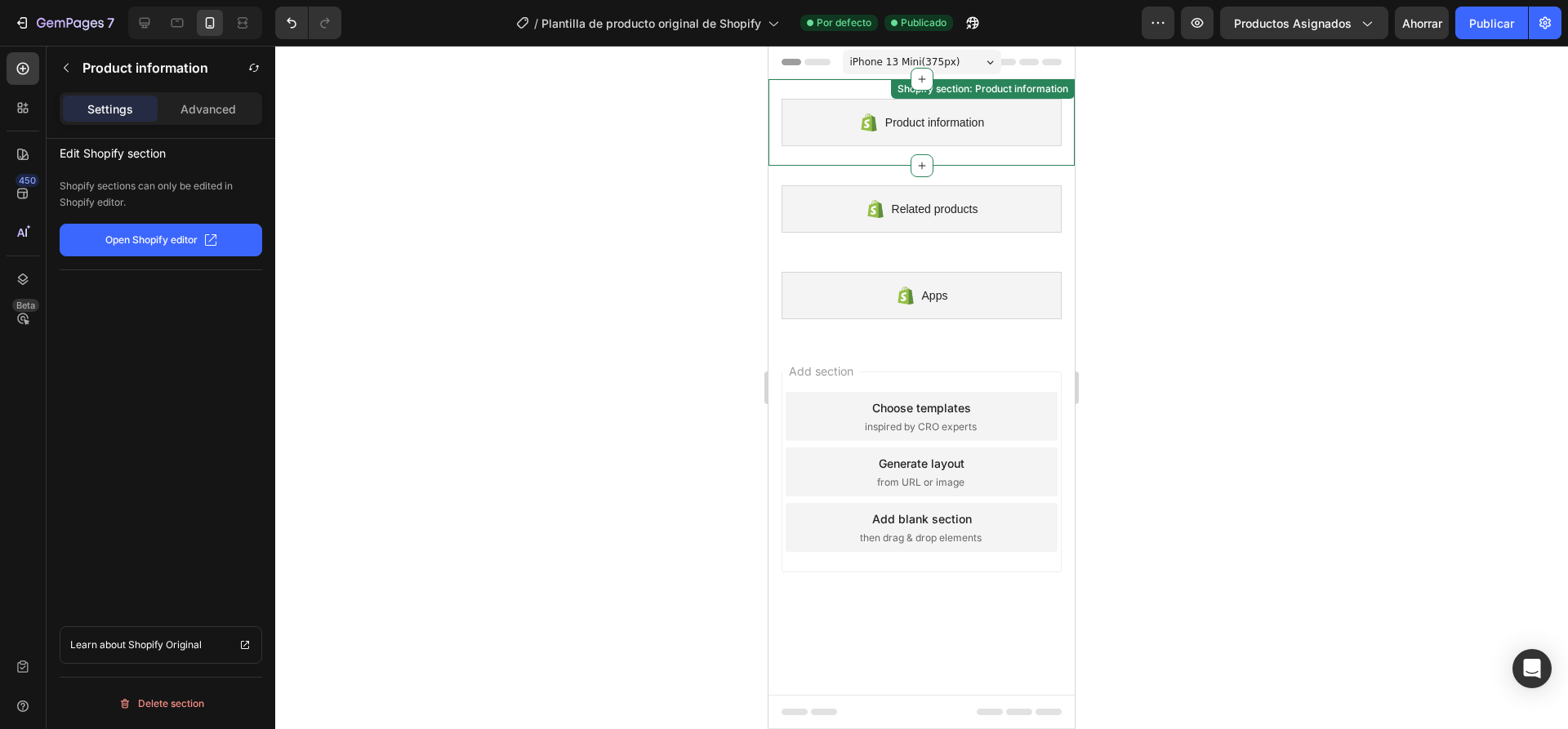
click at [1034, 158] on div "Product information Shopify section: Product information" at bounding box center [921, 123] width 307 height 87
click at [194, 237] on font "Abrir el editor de Shopify" at bounding box center [151, 239] width 116 height 12
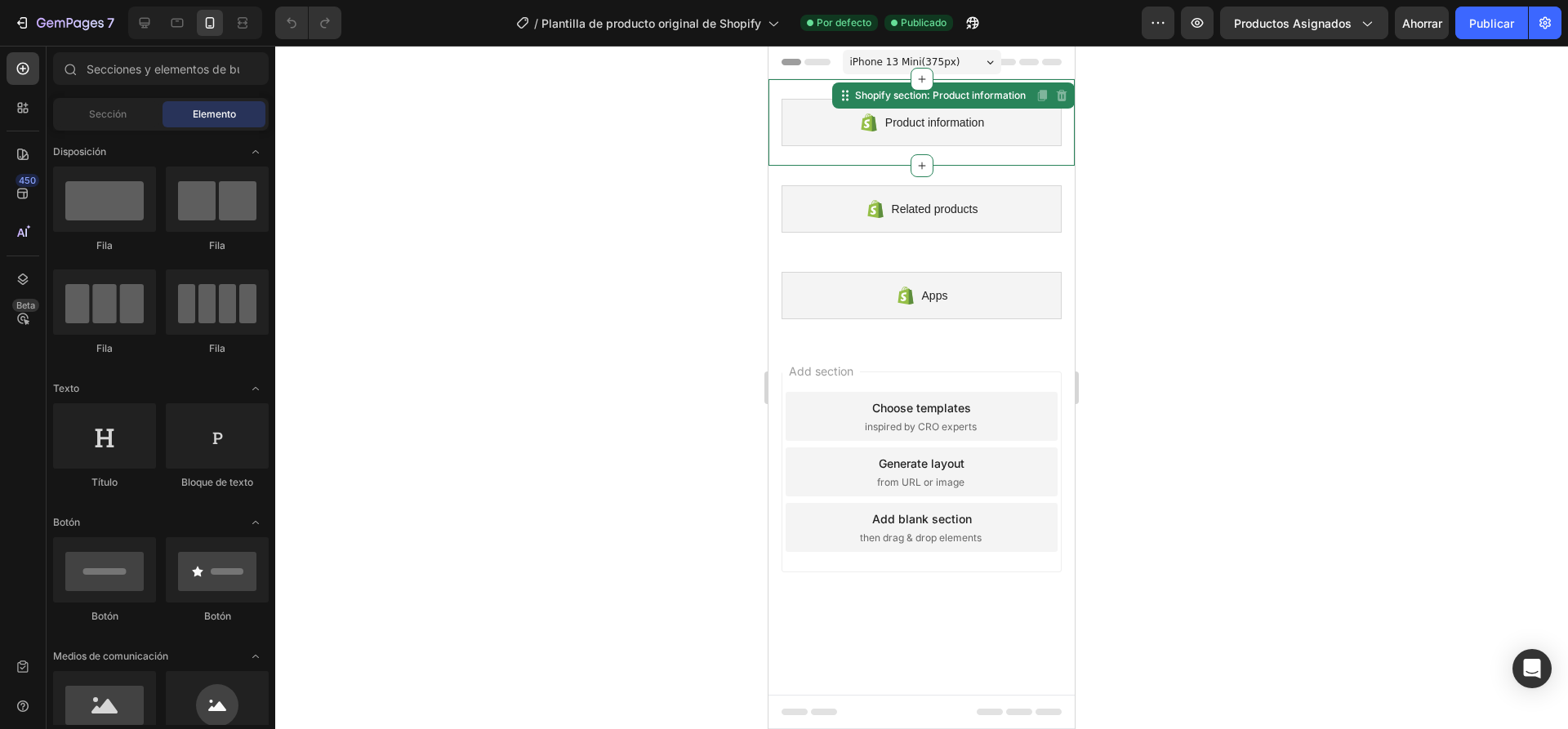
click at [1048, 105] on div "Product information Shopify section: Product information Disabled. Please edit …" at bounding box center [921, 123] width 307 height 87
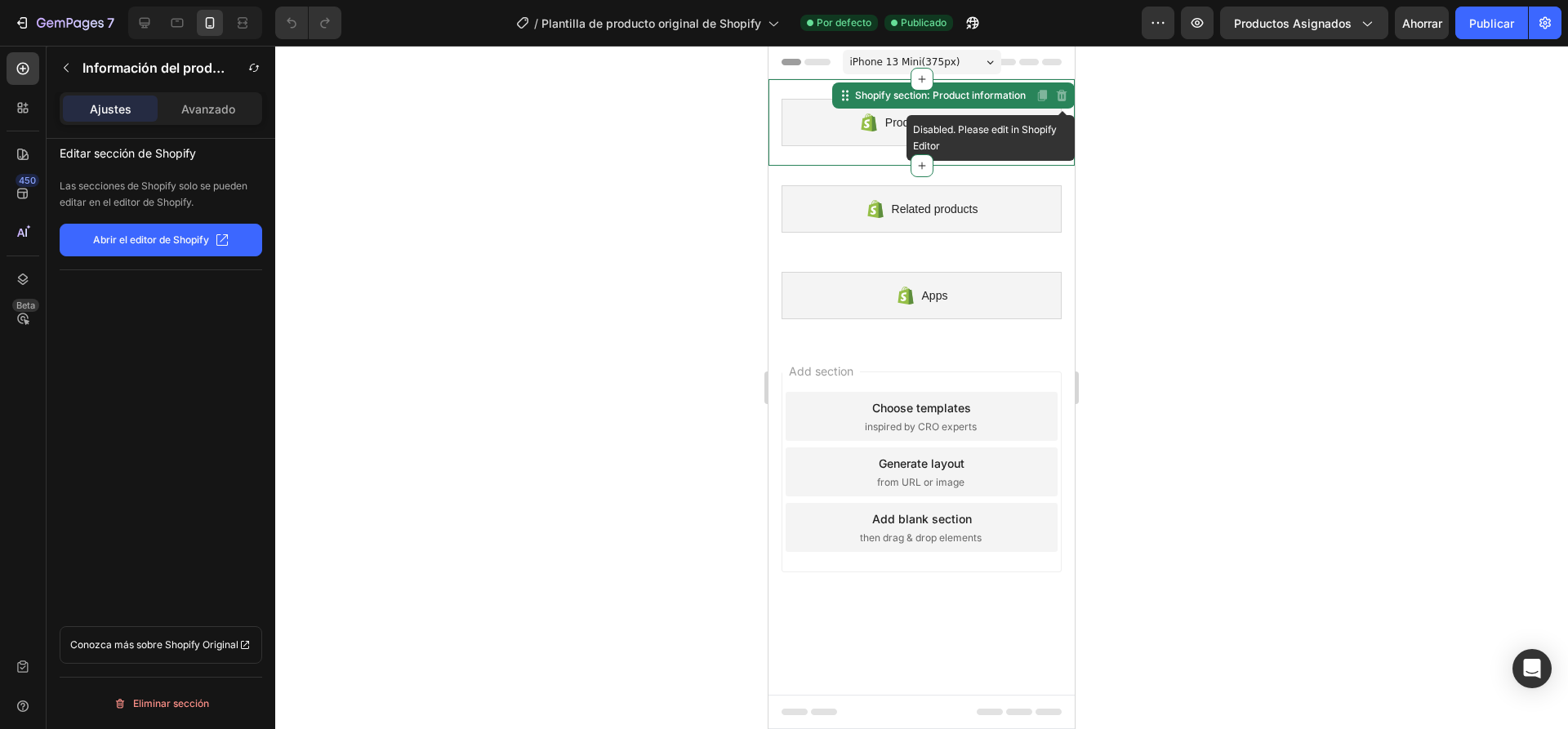
click at [1057, 96] on icon at bounding box center [1061, 96] width 13 height 13
click at [235, 113] on font "Avanzado" at bounding box center [208, 109] width 54 height 14
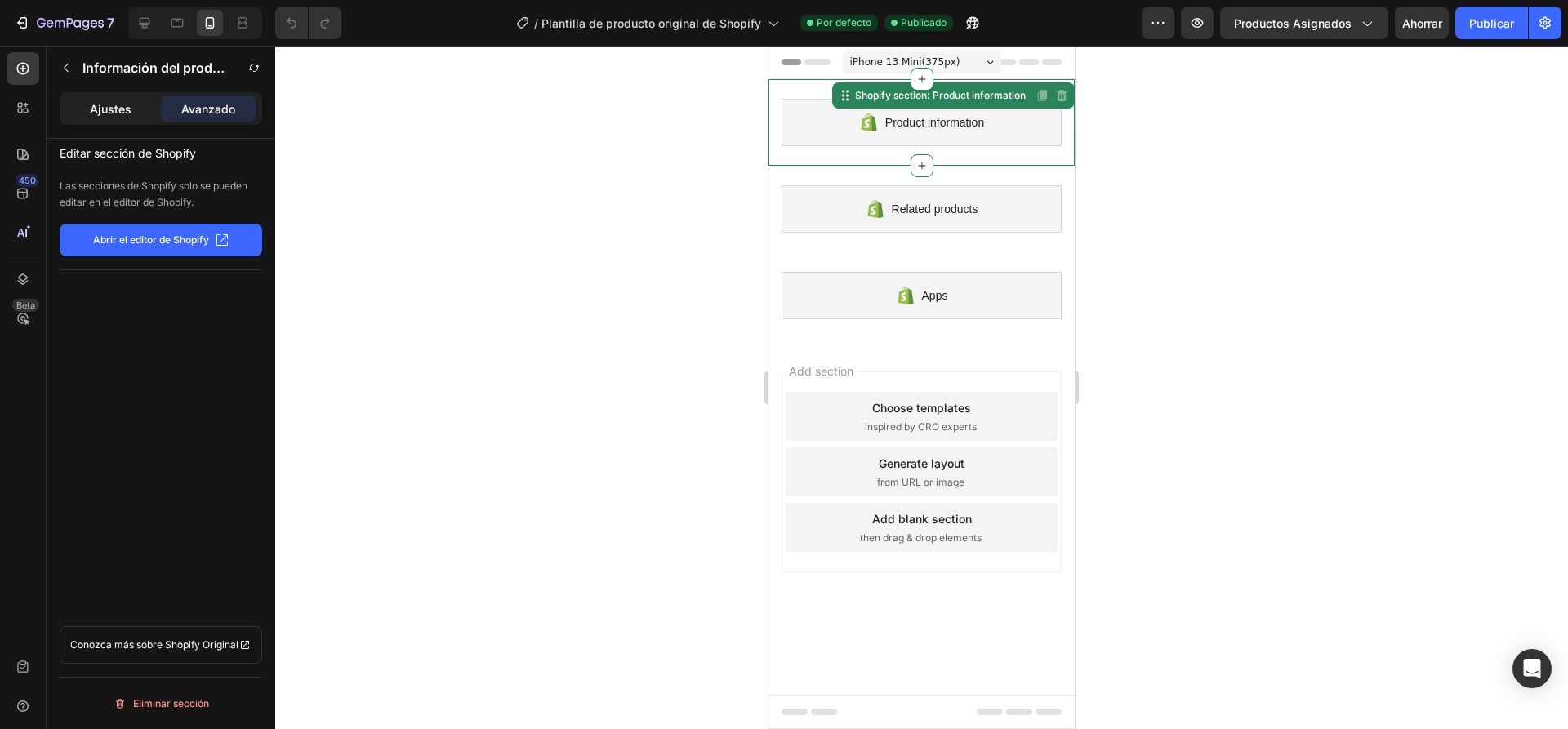
click at [114, 113] on font "Ajustes" at bounding box center [110, 109] width 42 height 14
click at [233, 110] on font "Avanzado" at bounding box center [208, 109] width 54 height 14
click at [189, 249] on button "Abrir el editor de Shopify" at bounding box center [161, 240] width 203 height 33
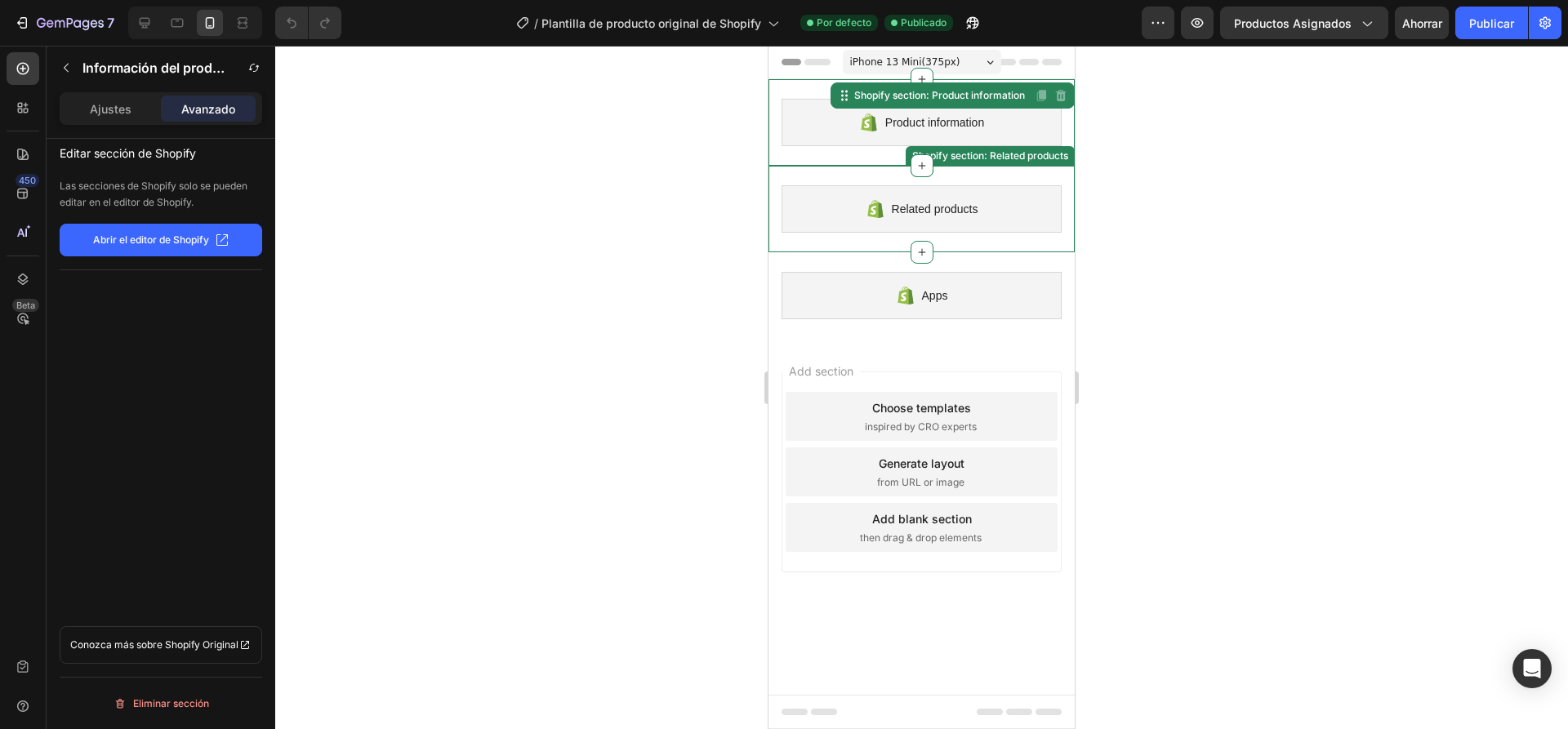
click at [639, 189] on div at bounding box center [921, 387] width 1292 height 683
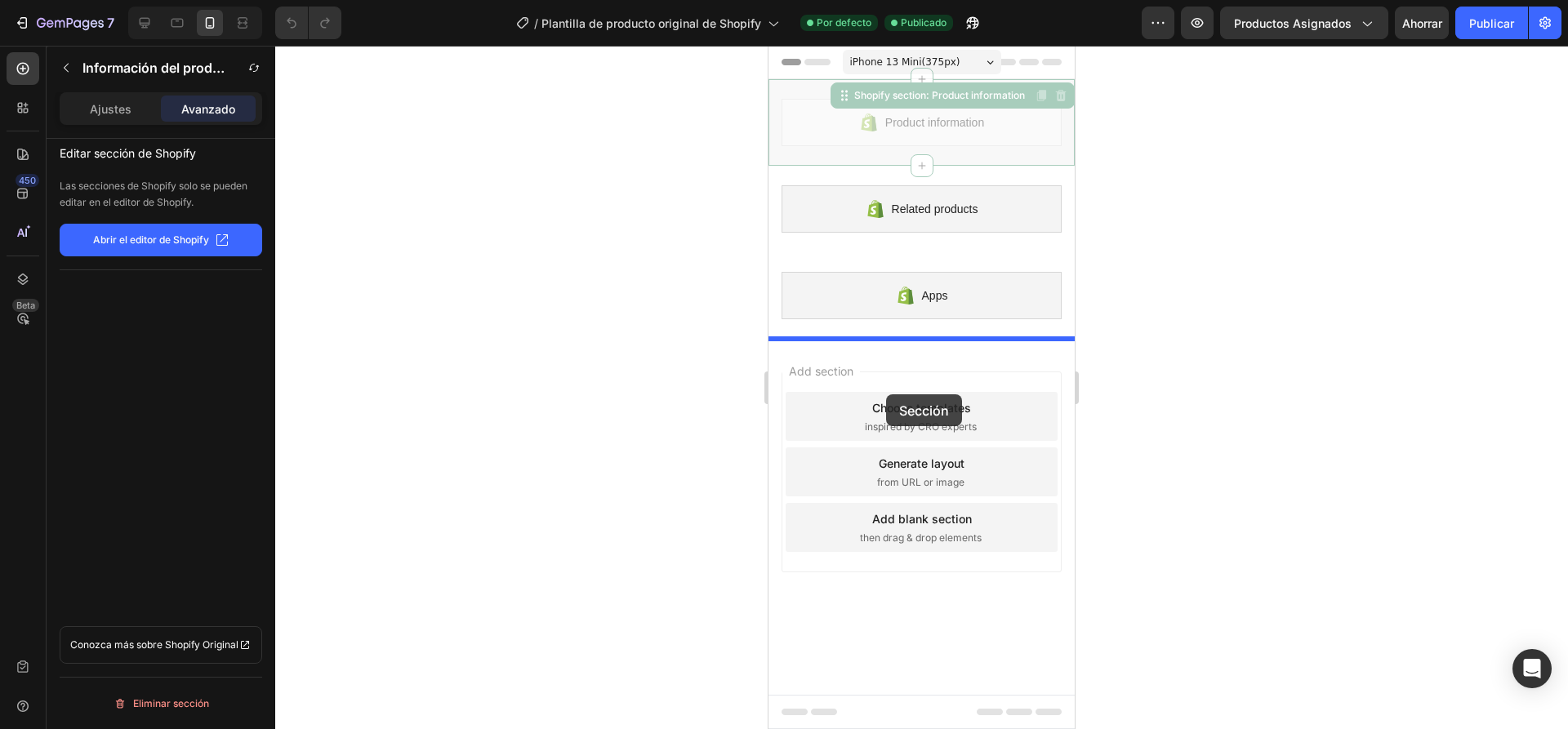
drag, startPoint x: 858, startPoint y: 119, endPoint x: 886, endPoint y: 394, distance: 276.4
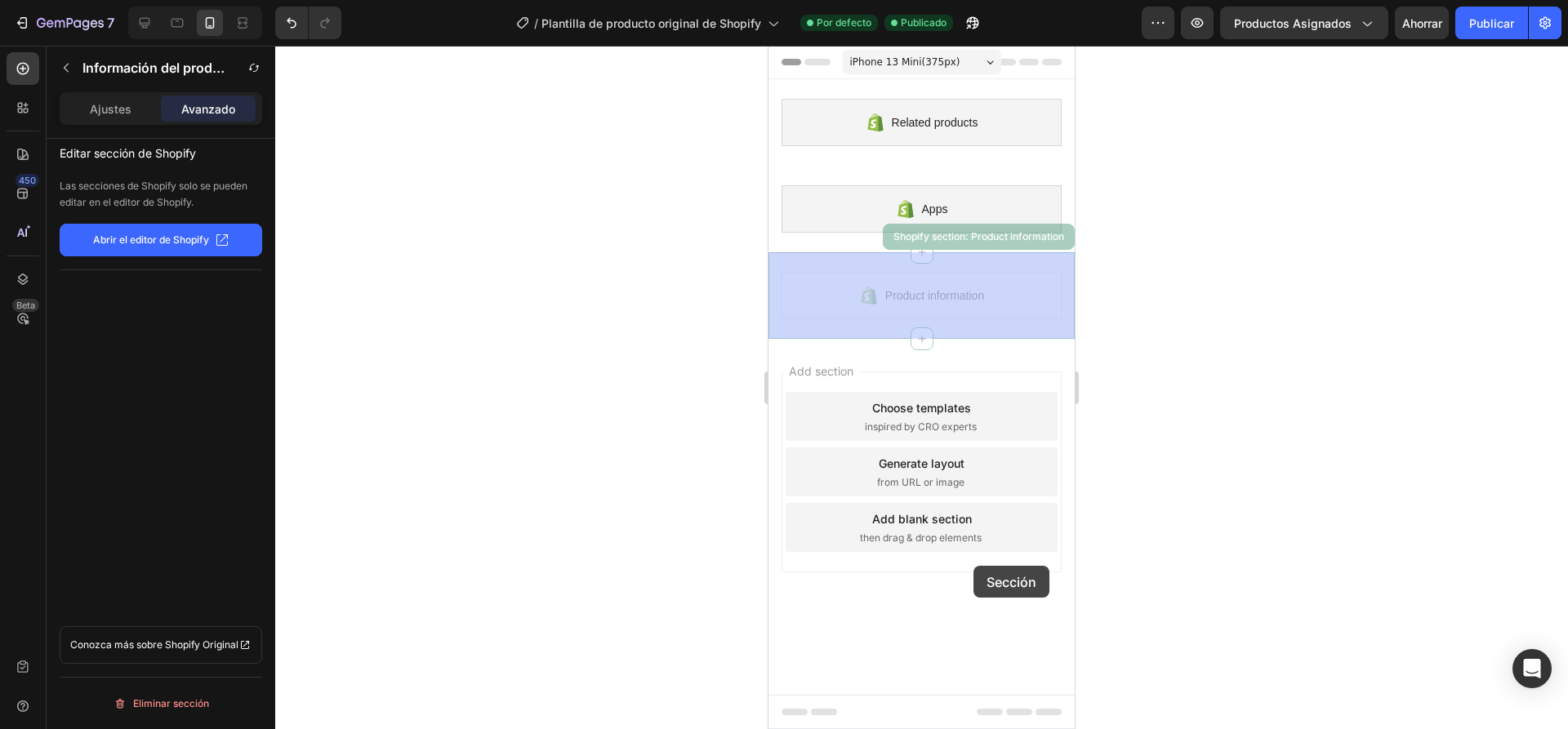
drag, startPoint x: 955, startPoint y: 311, endPoint x: 972, endPoint y: 567, distance: 256.6
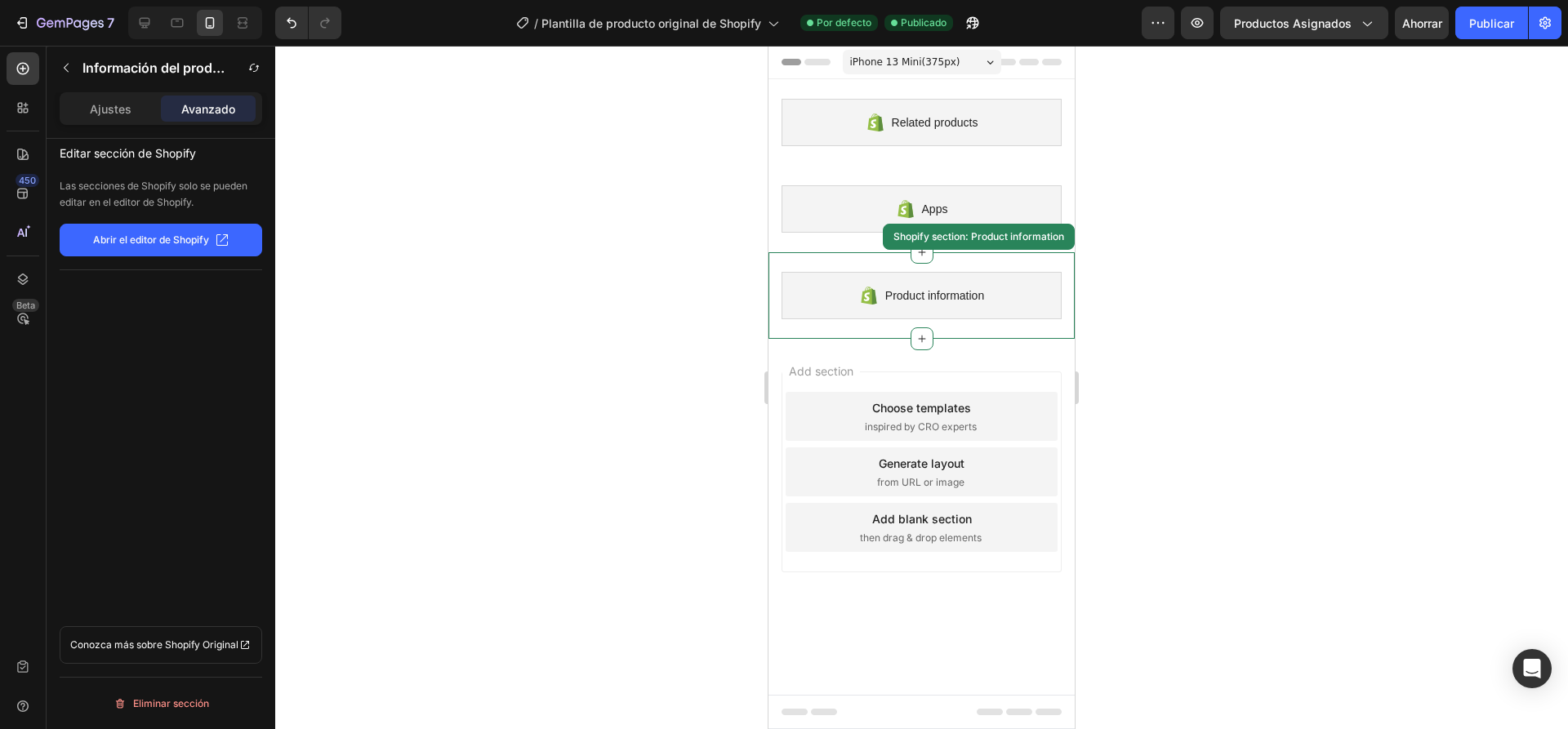
drag, startPoint x: 1176, startPoint y: 425, endPoint x: 1137, endPoint y: 367, distance: 69.9
click at [1177, 424] on div at bounding box center [921, 387] width 1292 height 683
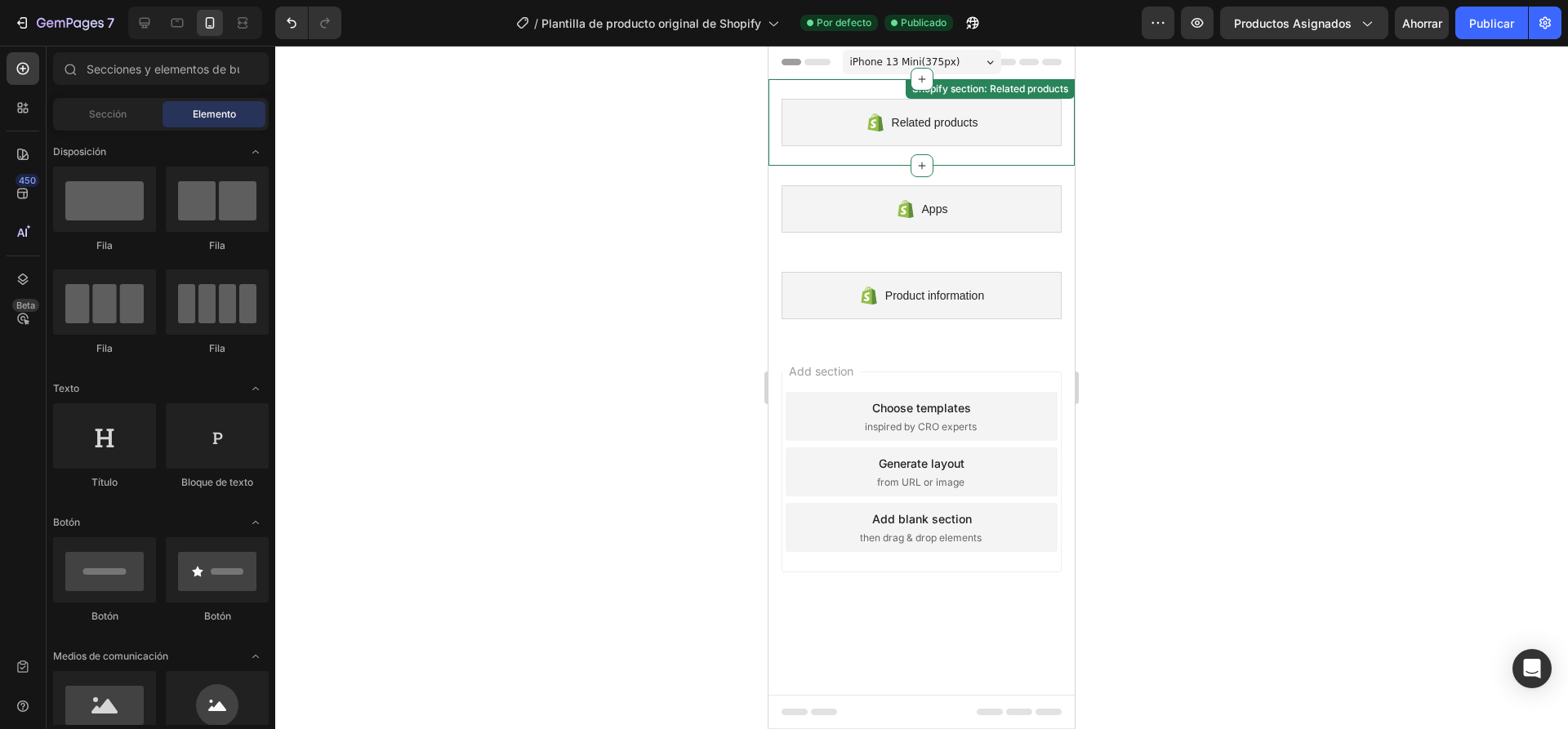
click at [1141, 88] on div at bounding box center [921, 387] width 1292 height 683
click at [929, 110] on div "Related products" at bounding box center [921, 123] width 280 height 47
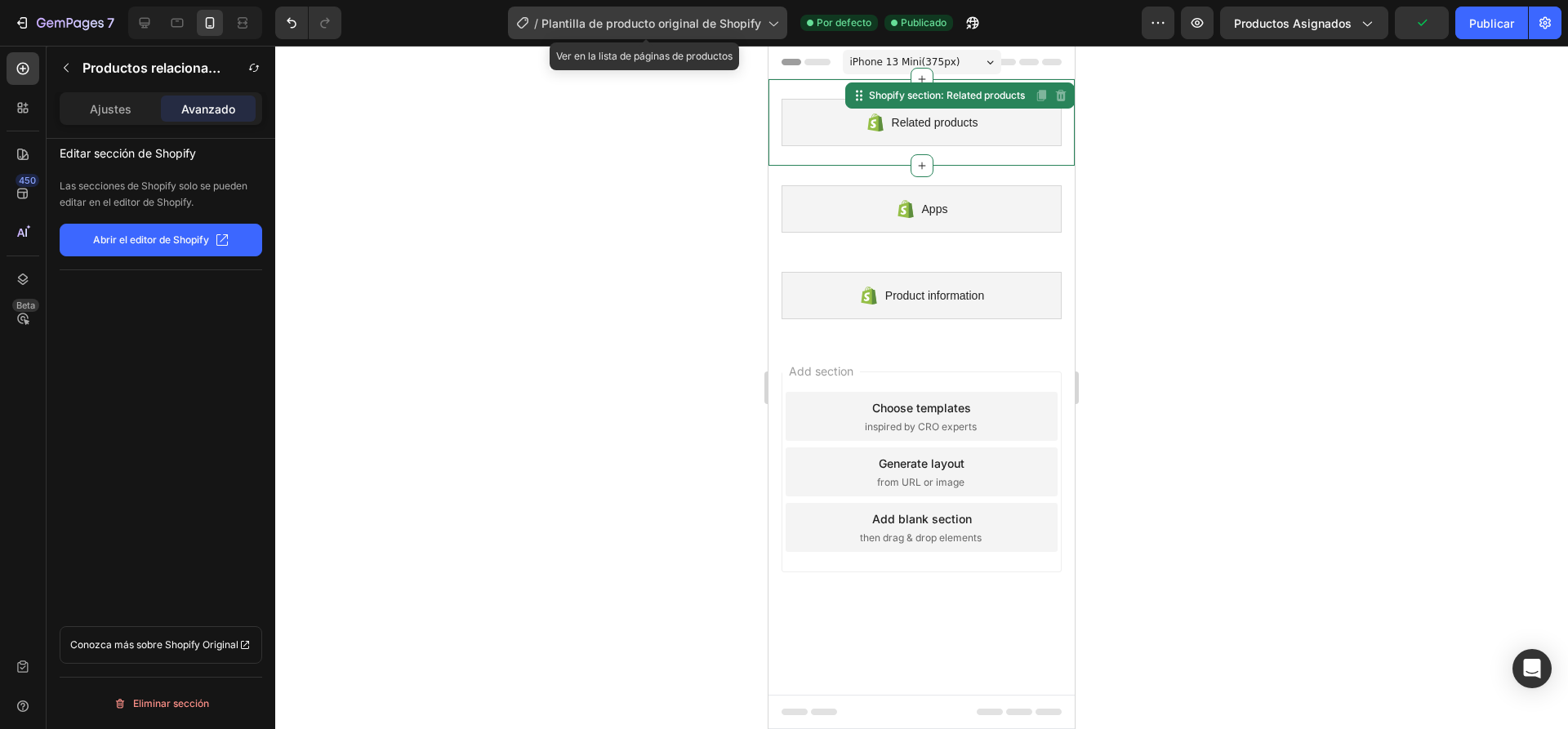
click at [734, 25] on font "Plantilla de producto original de Shopify" at bounding box center [651, 23] width 220 height 14
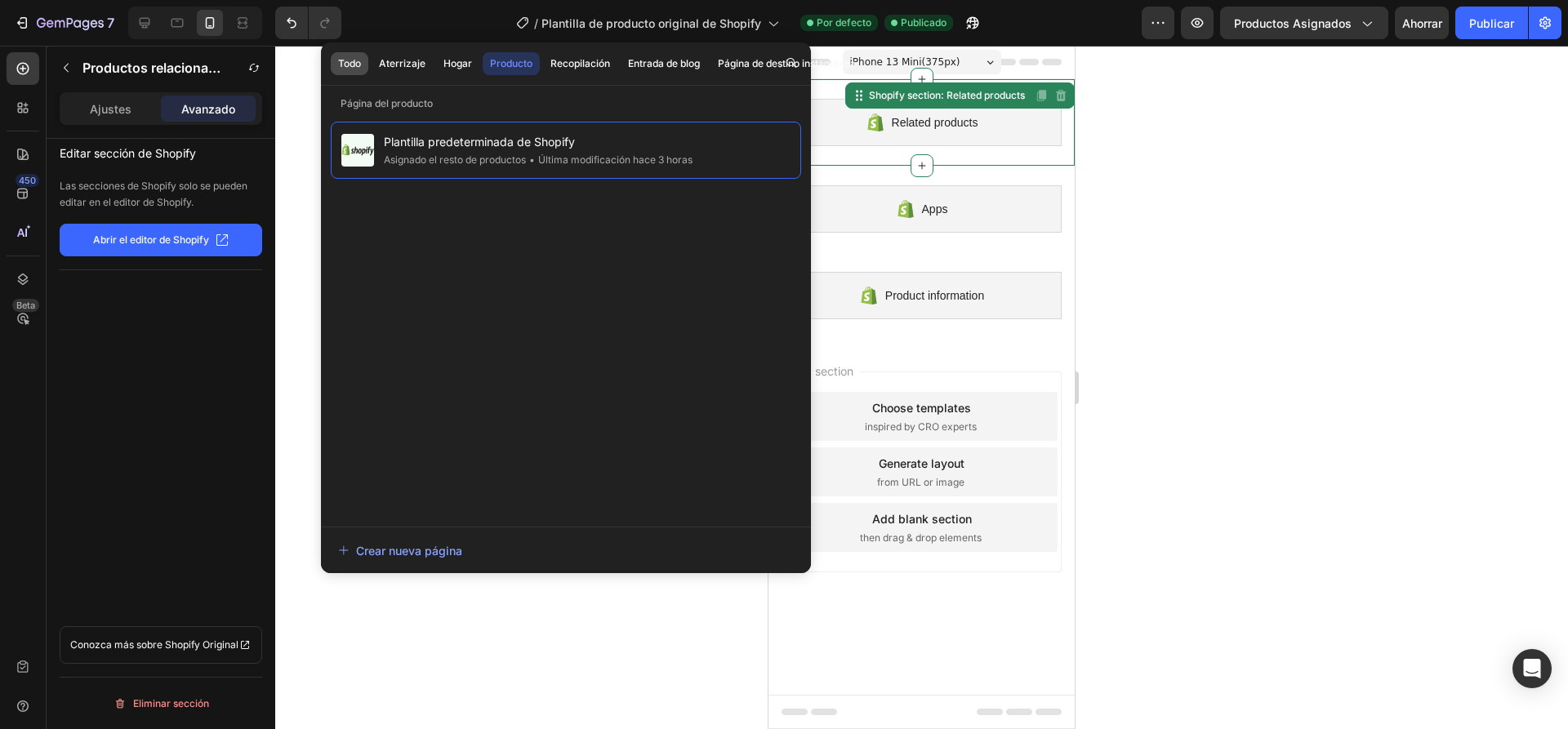
click at [344, 62] on font "Todo" at bounding box center [349, 63] width 23 height 12
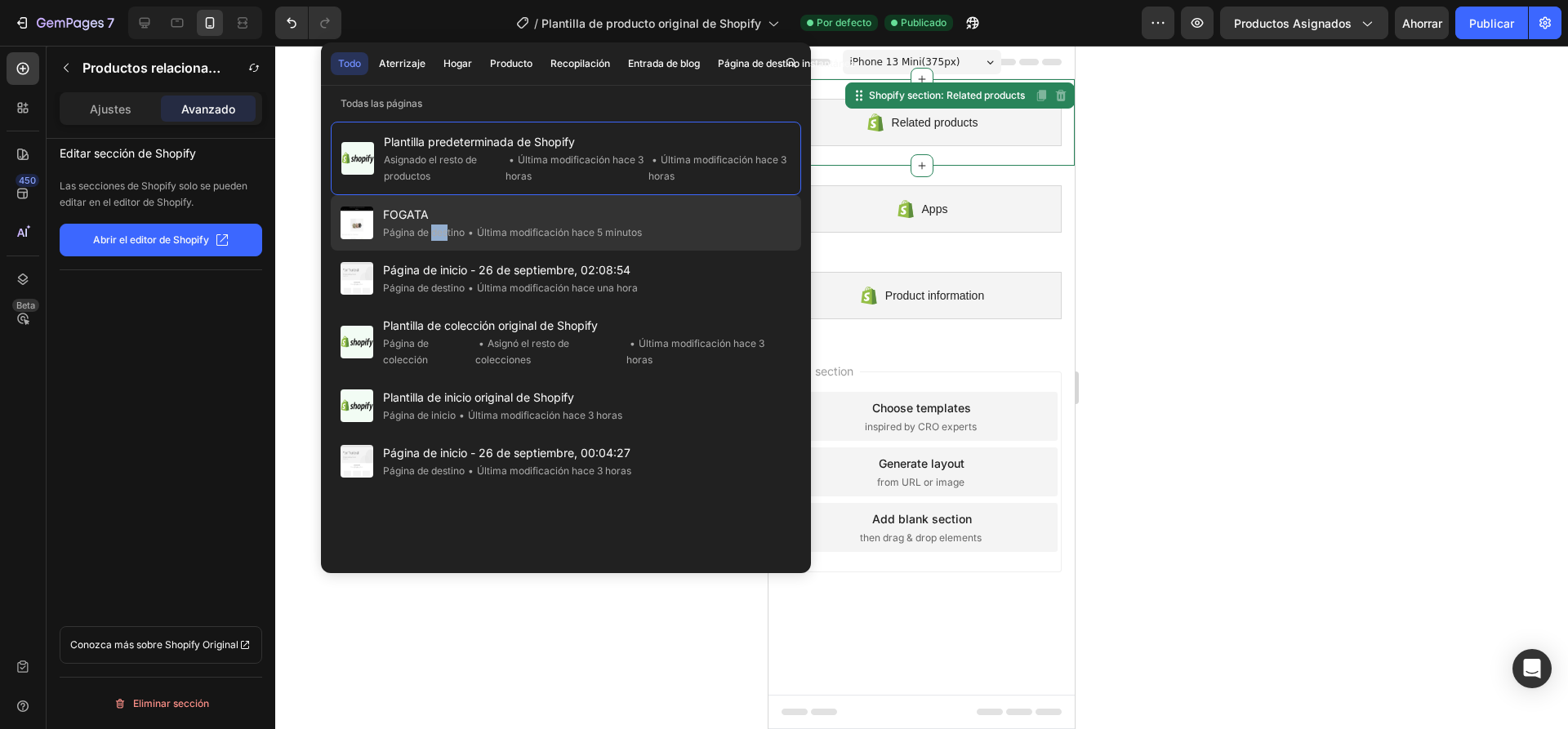
drag, startPoint x: 432, startPoint y: 235, endPoint x: 449, endPoint y: 239, distance: 17.5
click at [449, 239] on div "Página de destino" at bounding box center [423, 233] width 82 height 16
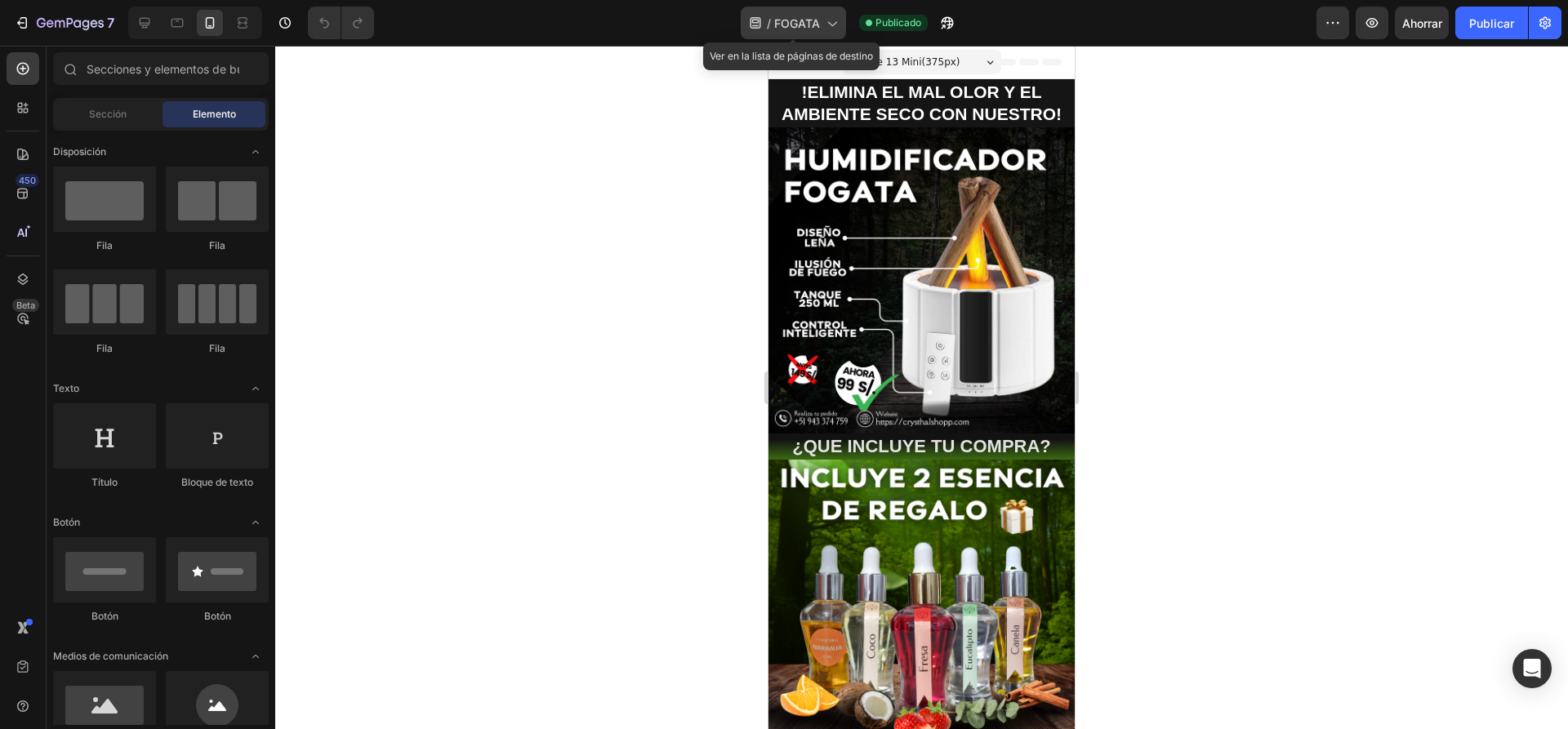
click at [809, 16] on font "FOGATA" at bounding box center [797, 23] width 46 height 14
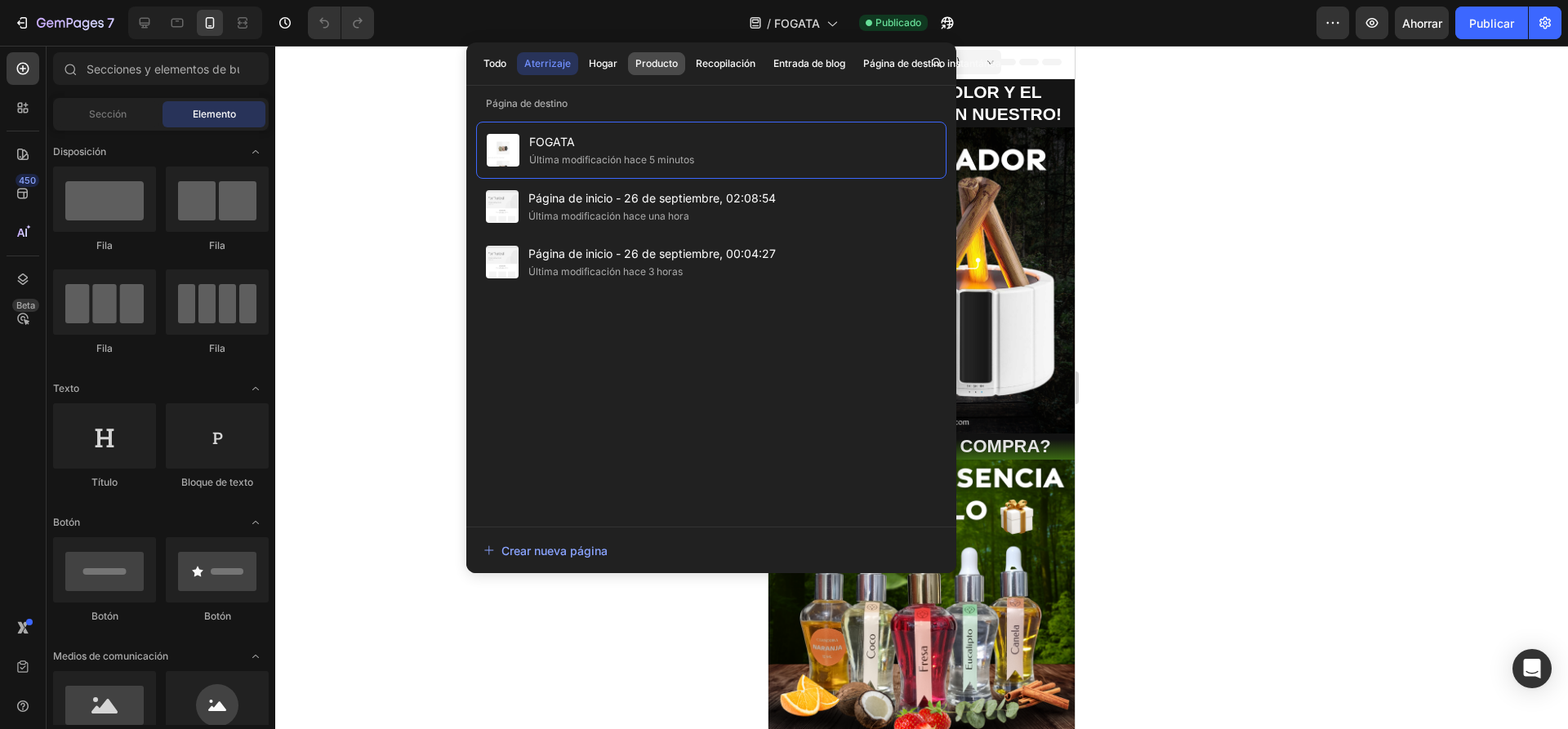
click at [649, 68] on font "Producto" at bounding box center [656, 63] width 43 height 12
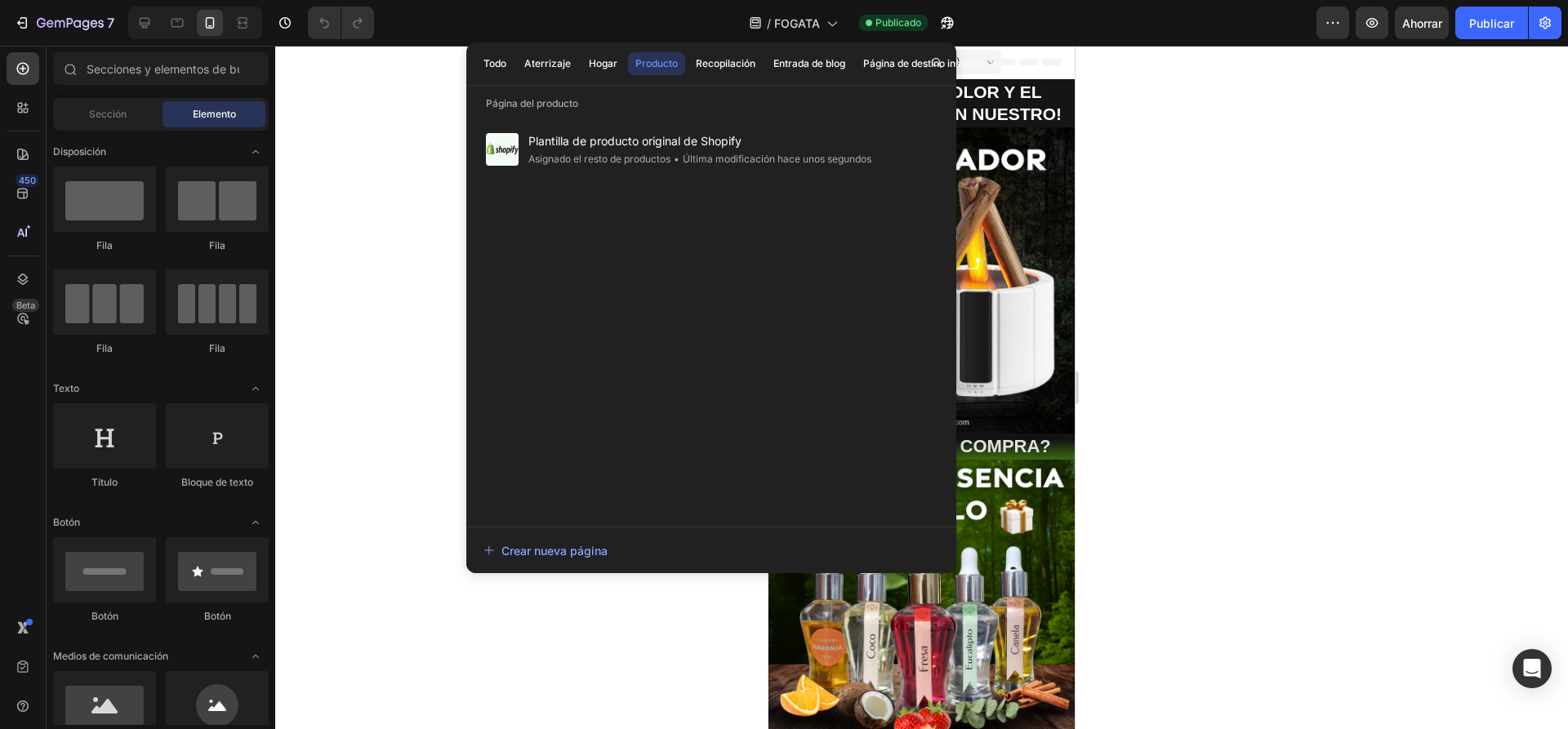
click at [329, 186] on div at bounding box center [921, 387] width 1292 height 683
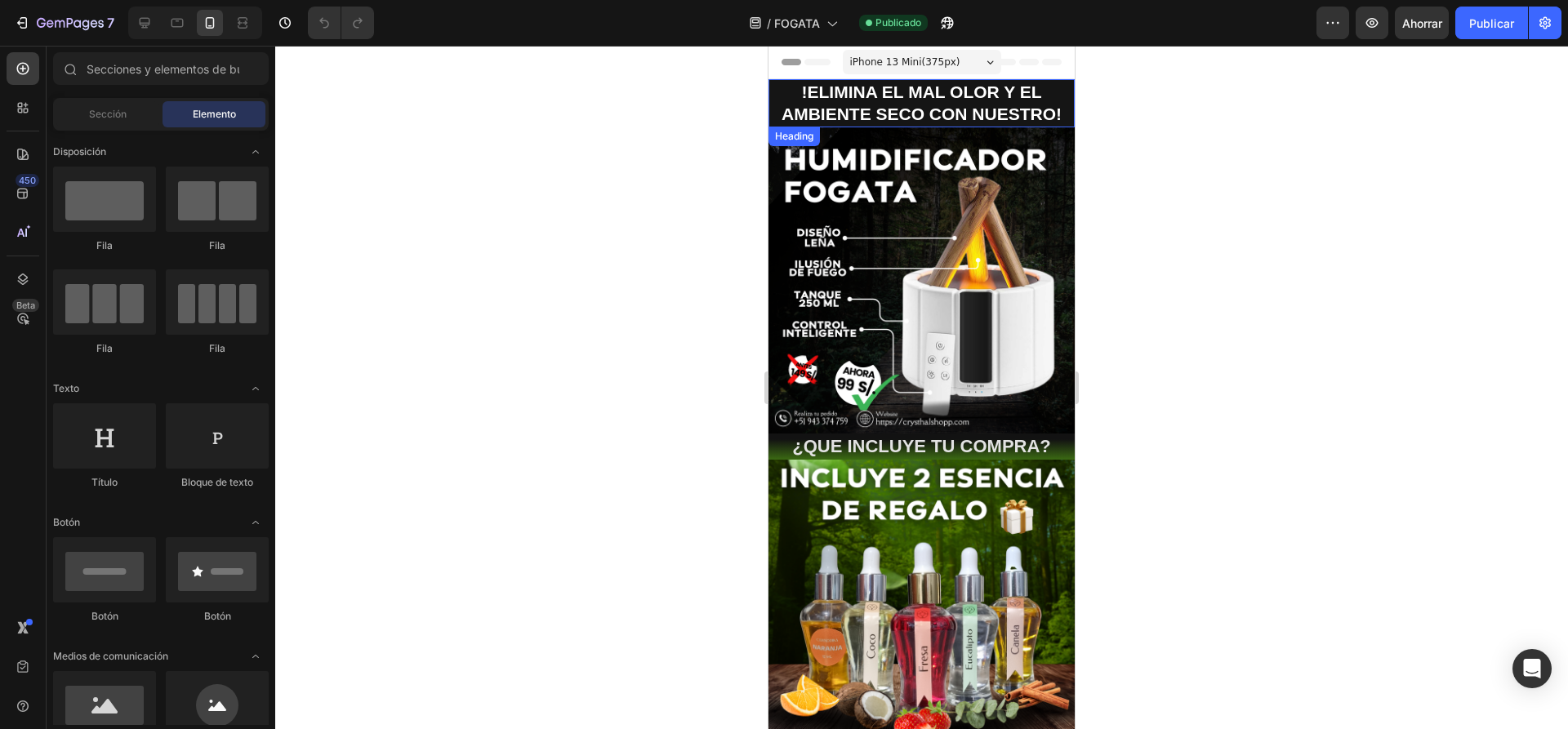
click at [779, 92] on h2 "!ELIMINA EL MAL OLOR Y EL AMBIENTE SECO CON NUESTRO!" at bounding box center [921, 103] width 307 height 48
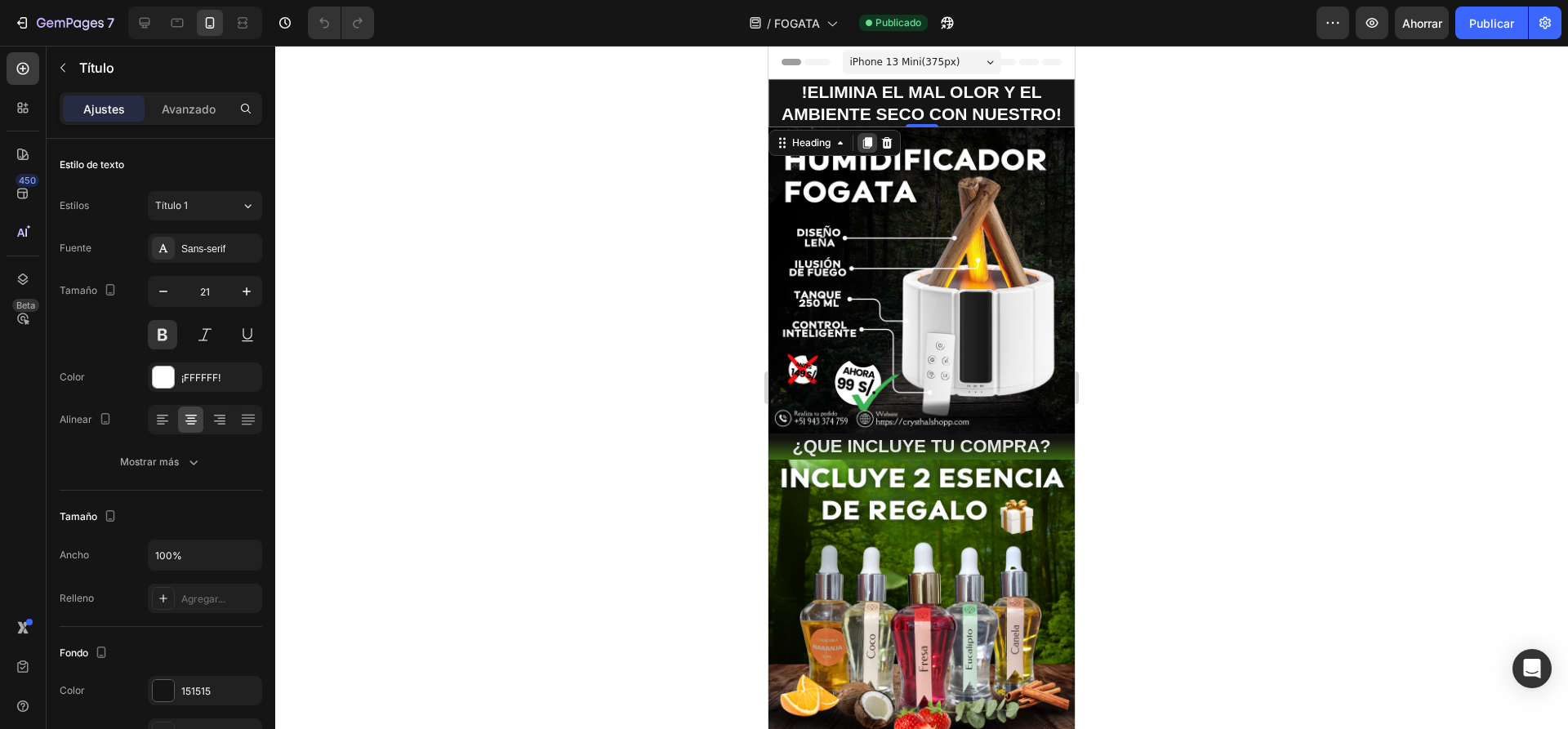
click at [871, 142] on icon at bounding box center [867, 143] width 9 height 11
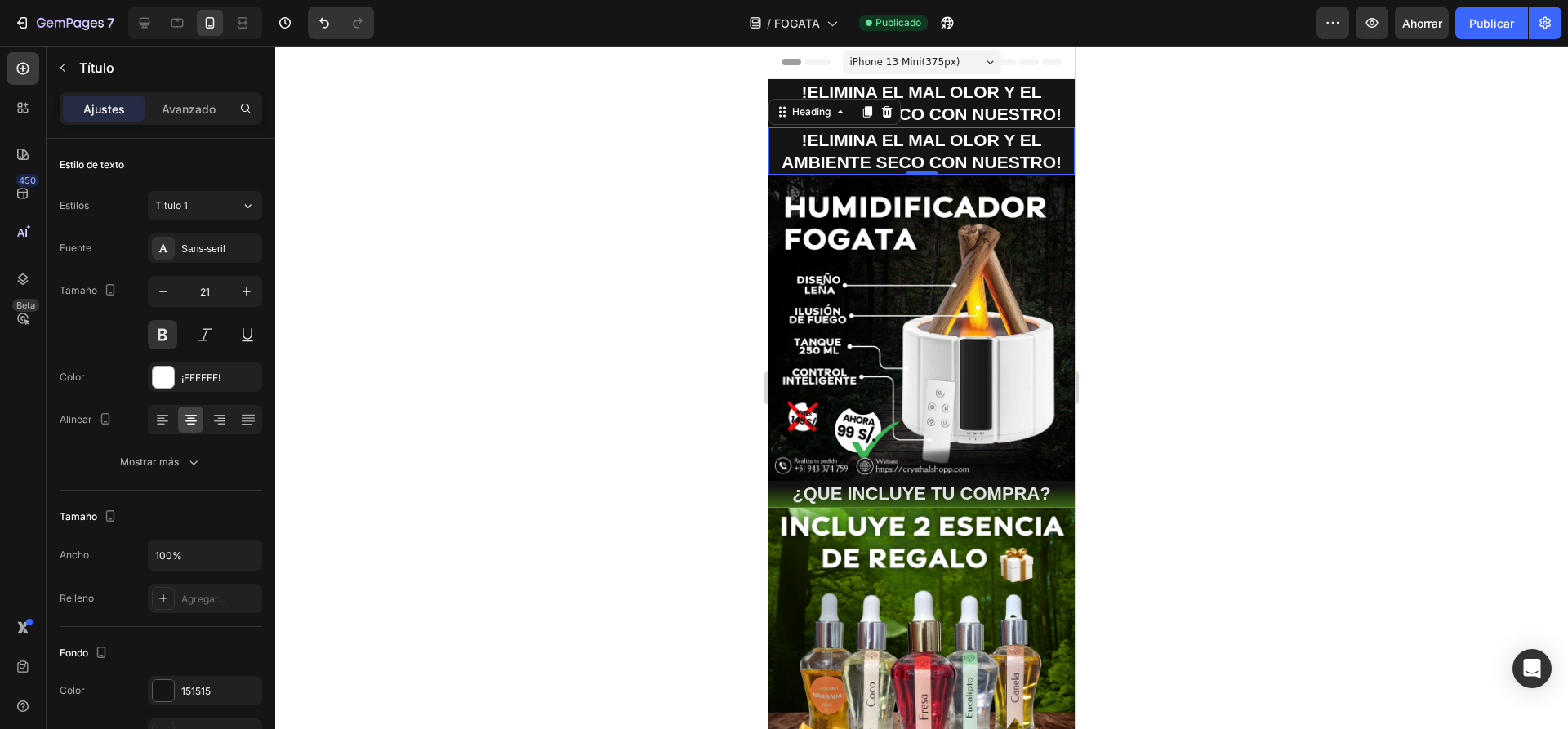
click at [1051, 144] on h2 "!ELIMINA EL MAL OLOR Y EL AMBIENTE SECO CON NUESTRO!" at bounding box center [921, 151] width 307 height 48
click at [1051, 136] on p "!ELIMINA EL MAL OLOR Y EL AMBIENTE SECO CON NUESTRO!" at bounding box center [921, 151] width 303 height 45
click at [1049, 93] on h2 "!ELIMINA EL MAL OLOR Y EL AMBIENTE SECO CON NUESTRO!" at bounding box center [921, 103] width 307 height 48
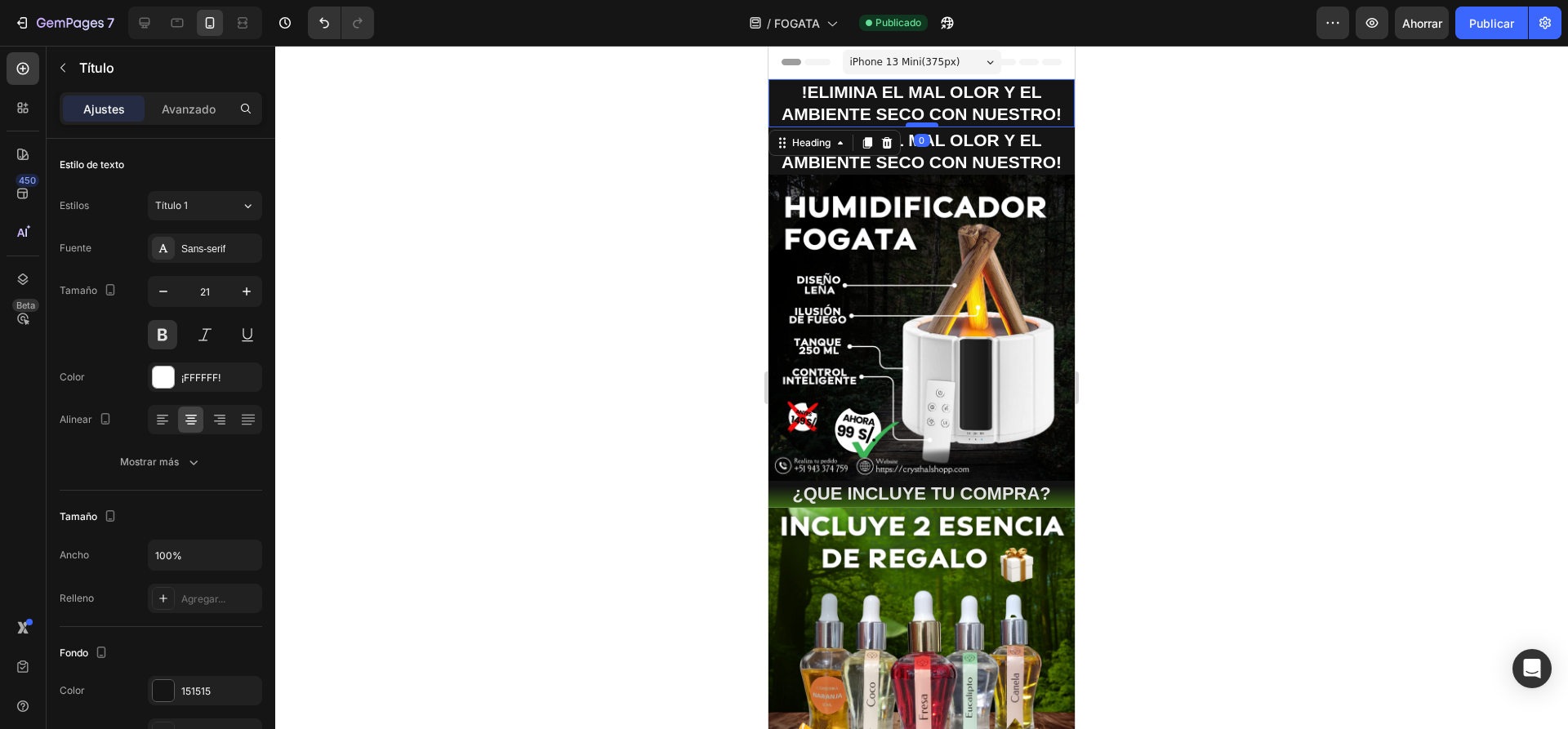
click at [919, 127] on div at bounding box center [922, 125] width 33 height 5
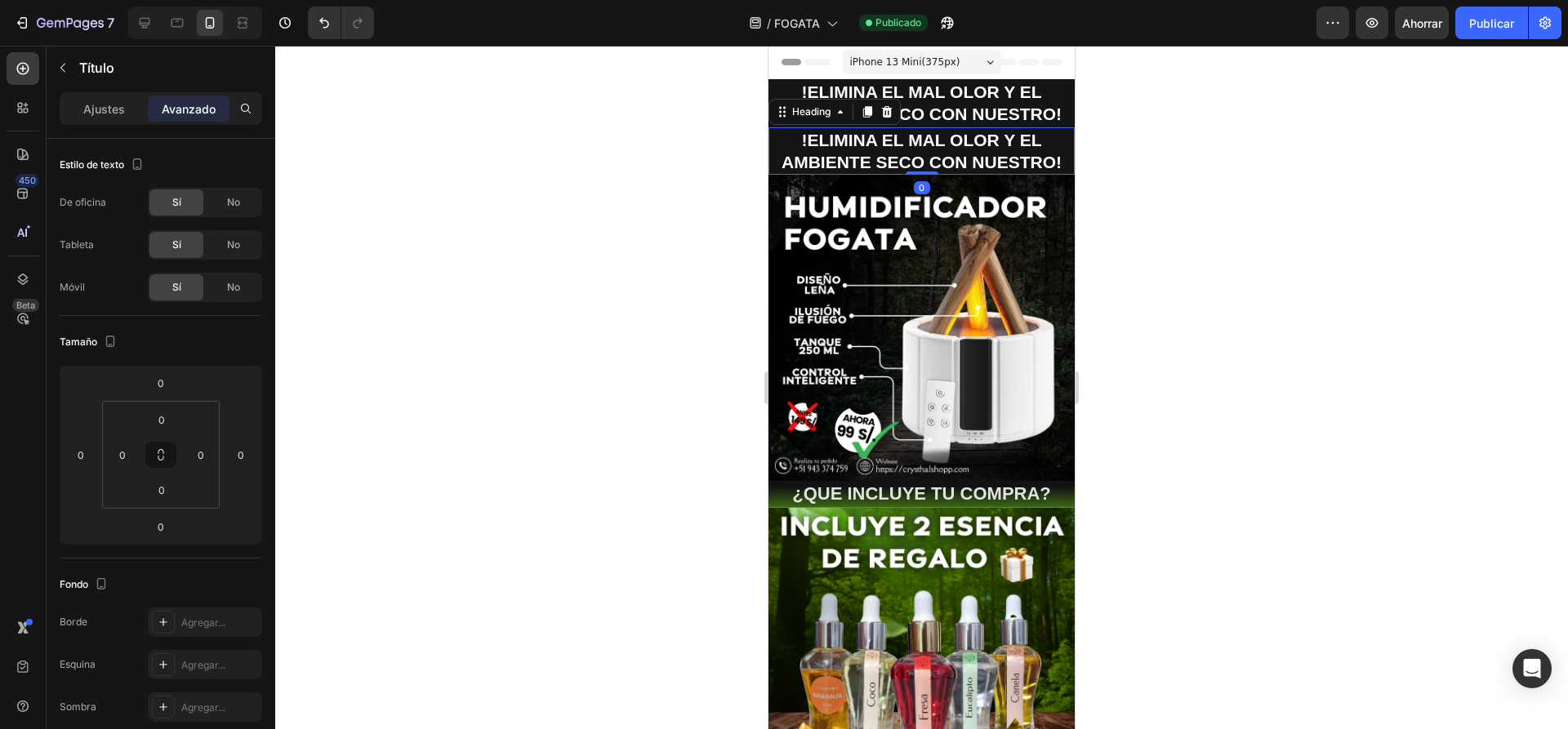
click at [1045, 160] on p "!ELIMINA EL MAL OLOR Y EL AMBIENTE SECO CON NUESTRO!" at bounding box center [921, 151] width 303 height 45
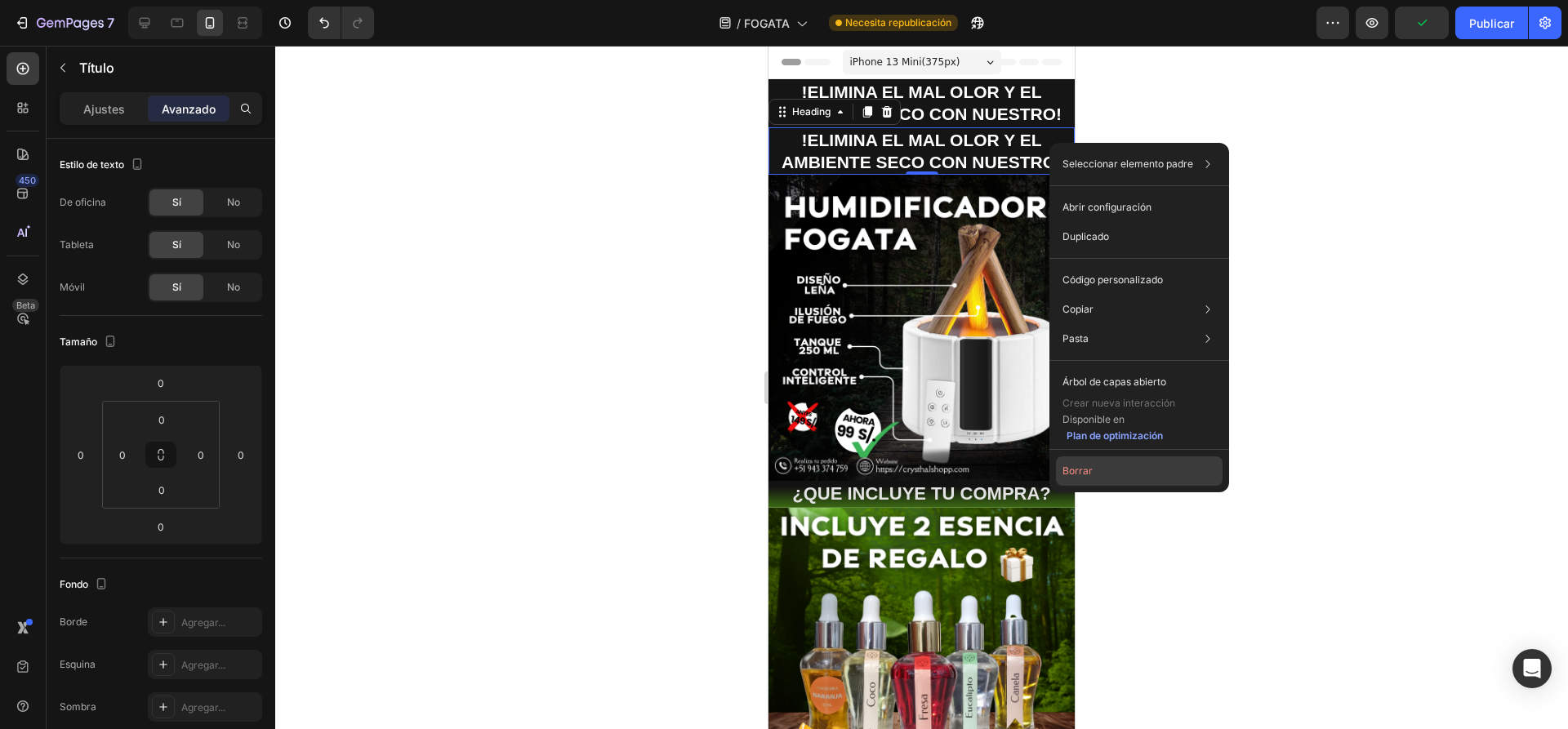
click at [1089, 463] on button "Borrar" at bounding box center [1139, 471] width 167 height 29
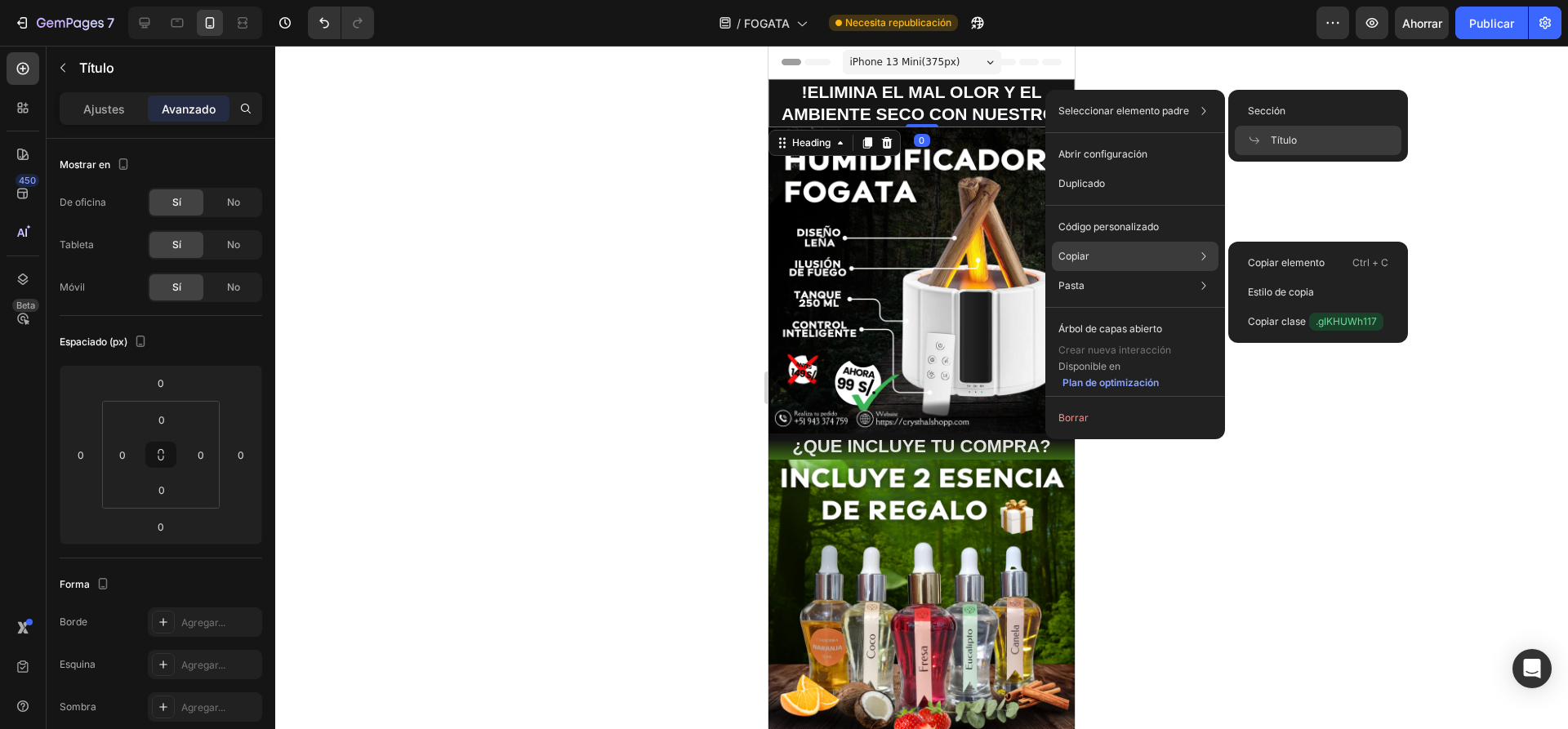
click at [1077, 261] on font "Copiar" at bounding box center [1073, 256] width 31 height 12
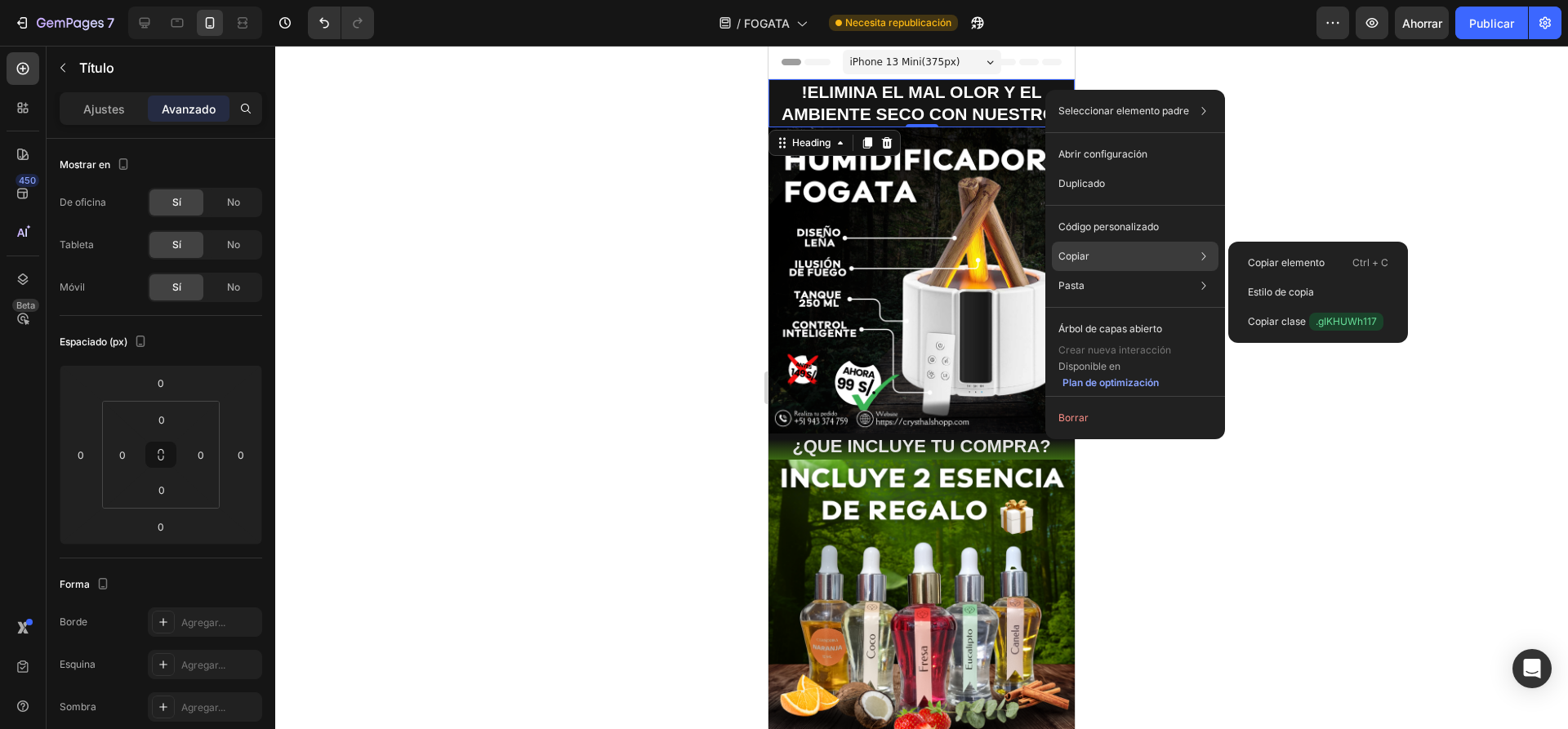
click at [1075, 253] on font "Copiar" at bounding box center [1073, 256] width 31 height 12
click at [1307, 265] on font "Copiar elemento" at bounding box center [1286, 262] width 77 height 12
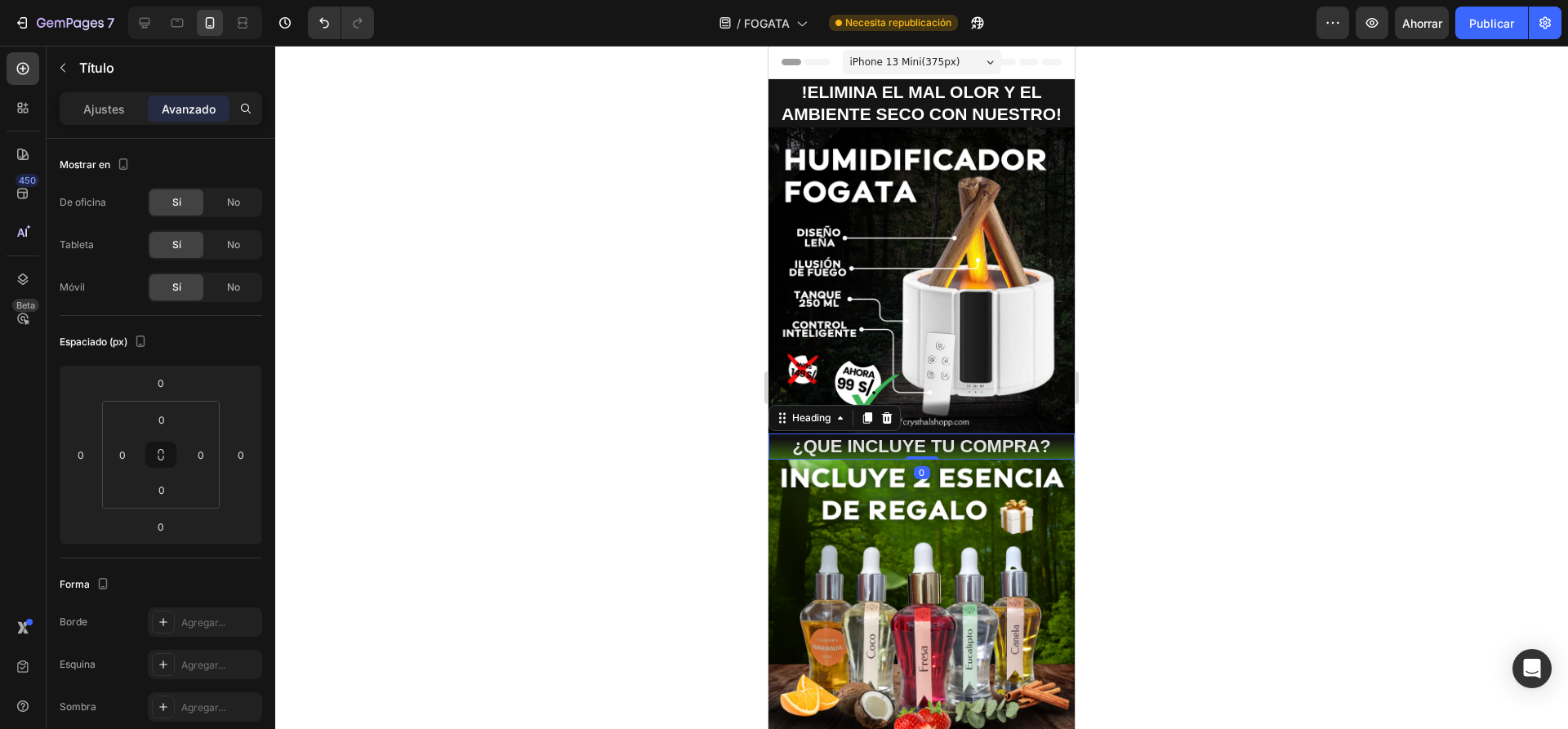
click at [1051, 440] on h2 "¿QUE INCLUYE TU COMPRA?" at bounding box center [921, 446] width 307 height 27
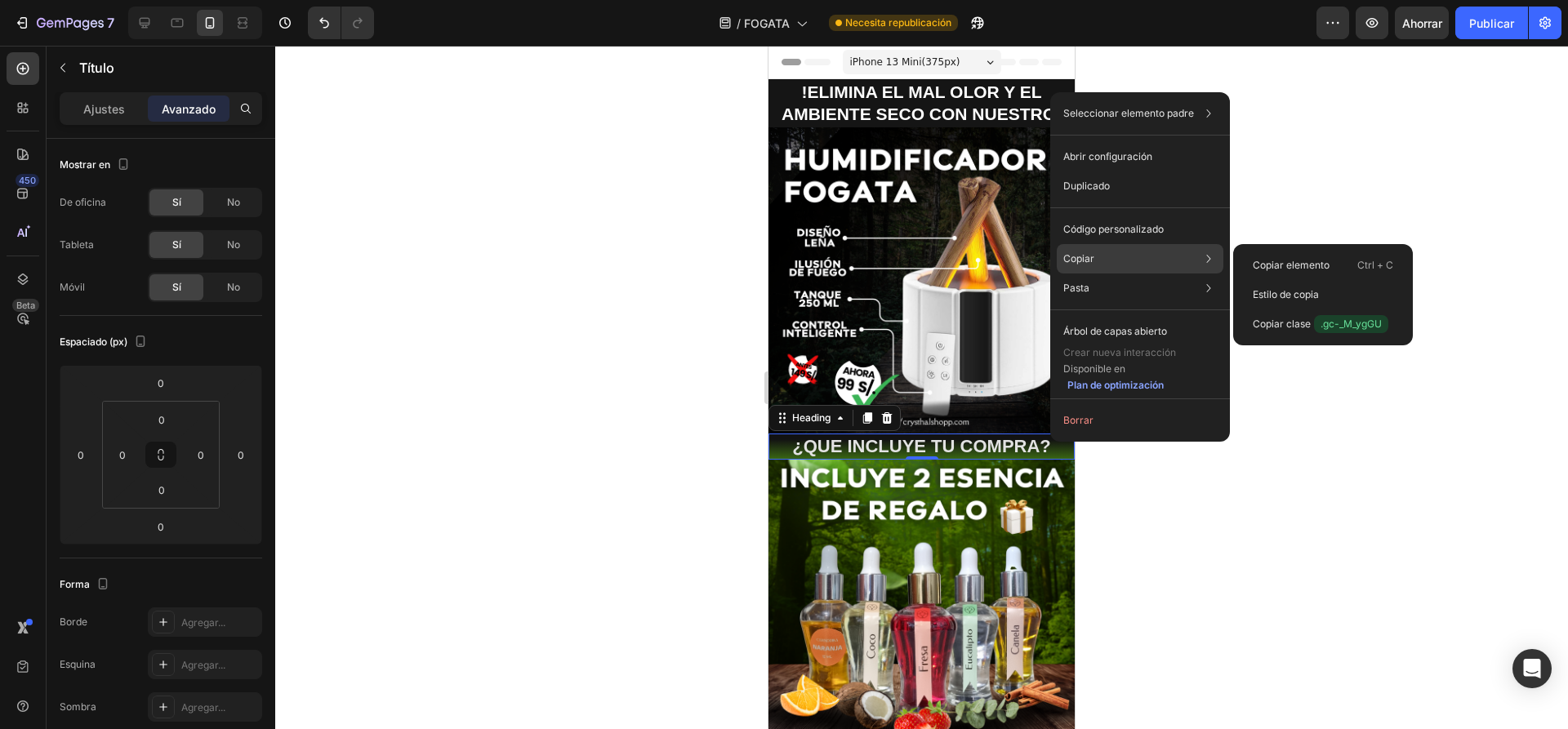
click at [1106, 251] on div "Copiar Copiar elemento Ctrl + C Estilo de copia Copiar clase .gc-_M_ygGU" at bounding box center [1140, 259] width 167 height 29
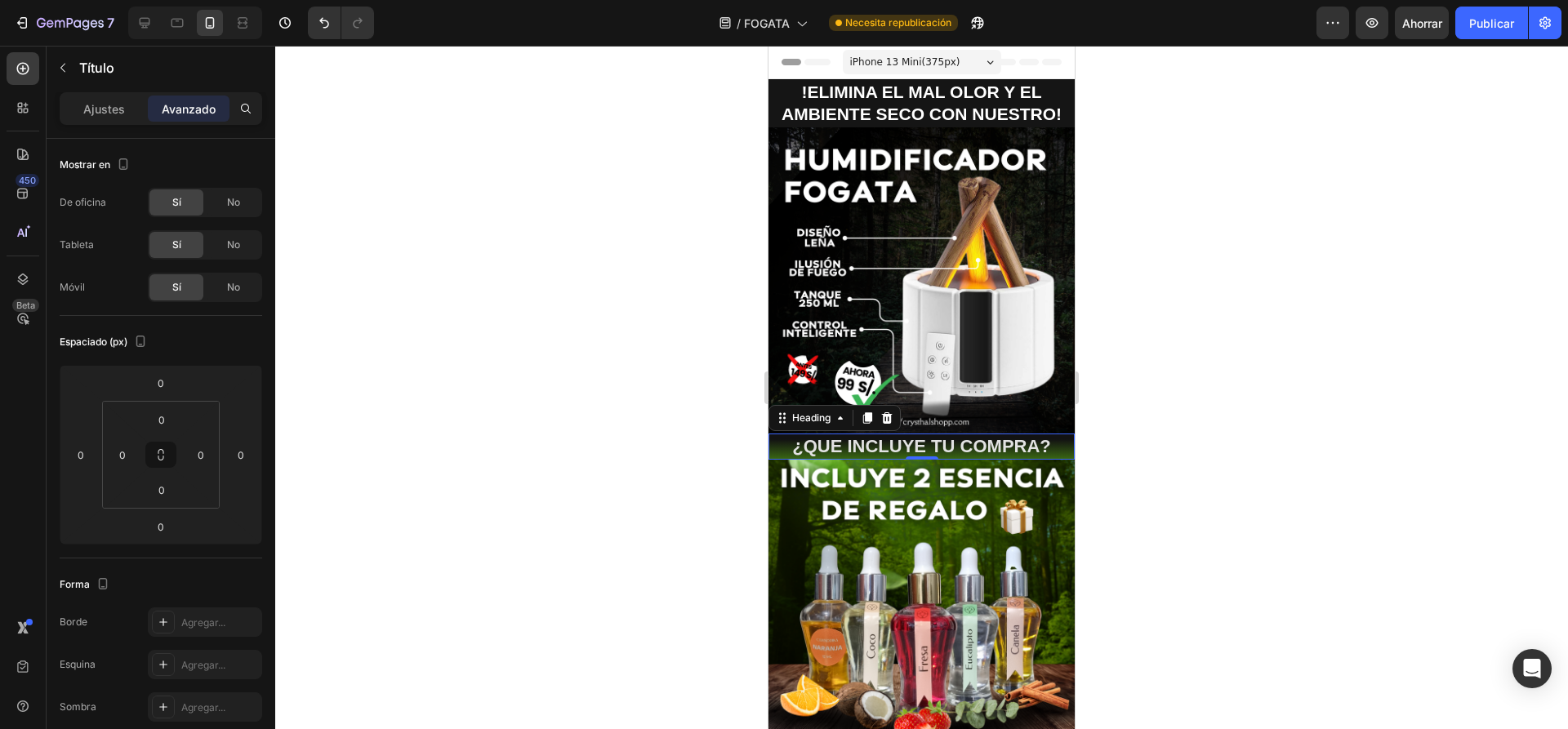
click at [1043, 443] on h2 "¿QUE INCLUYE TU COMPRA?" at bounding box center [921, 446] width 307 height 27
click at [1056, 437] on p "¿QUE INCLUYE TU COMPRA?" at bounding box center [921, 446] width 303 height 24
click at [1050, 438] on p "¿QUE INCLUYE TU COMPRA?" at bounding box center [921, 446] width 303 height 24
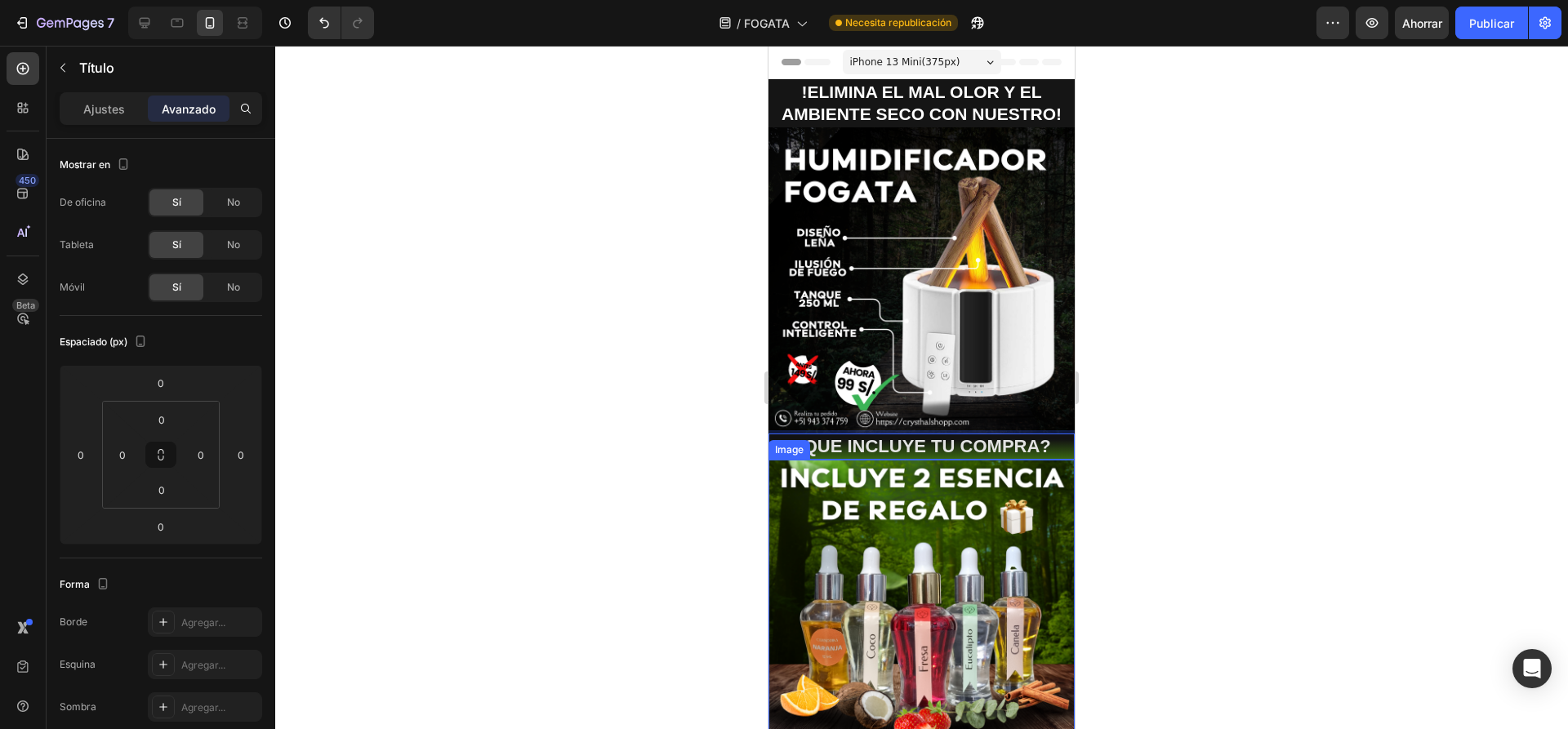
drag, startPoint x: 1154, startPoint y: 447, endPoint x: 1086, endPoint y: 445, distance: 68.0
click at [1155, 447] on div at bounding box center [921, 387] width 1292 height 683
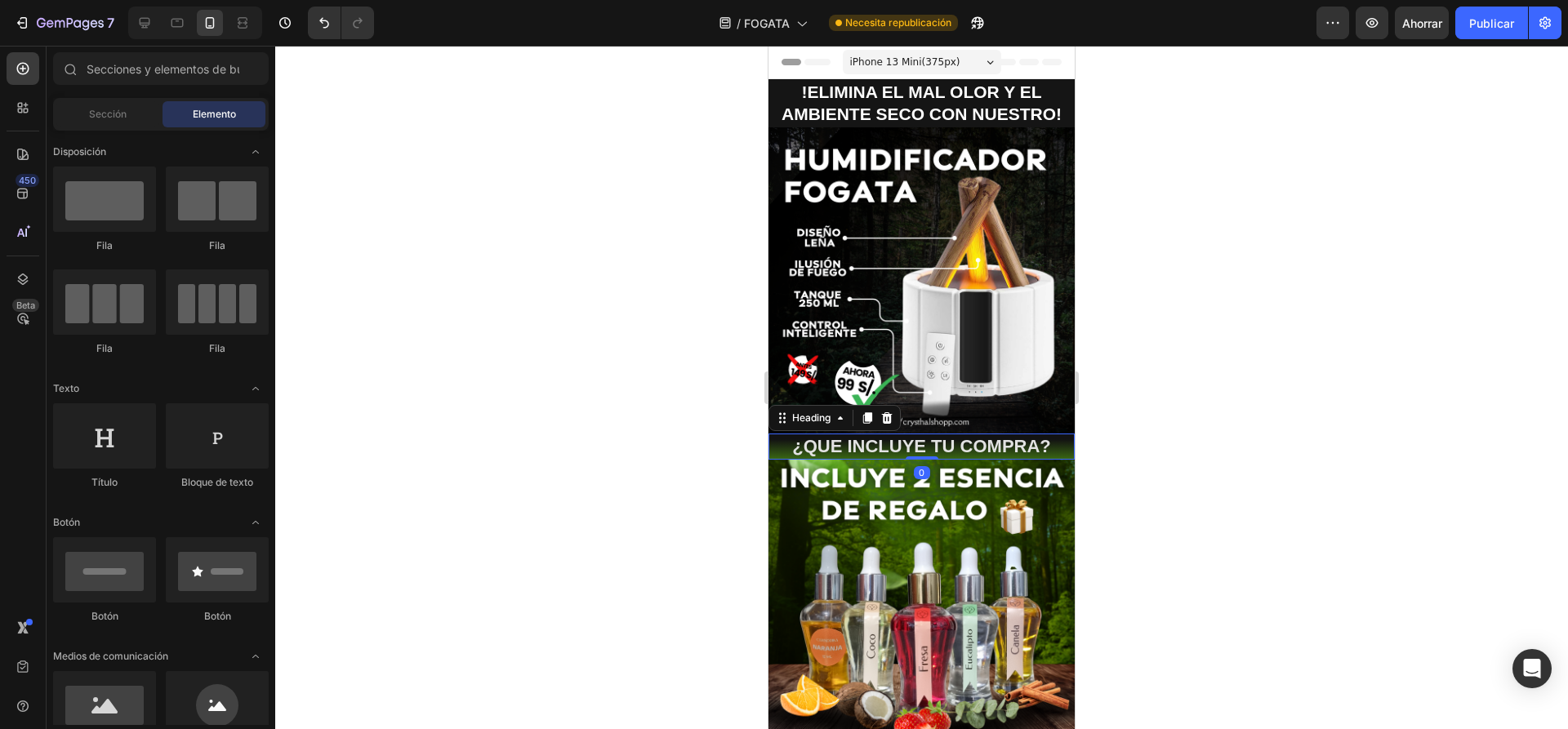
click at [1051, 437] on p "¿QUE INCLUYE TU COMPRA?" at bounding box center [921, 446] width 303 height 24
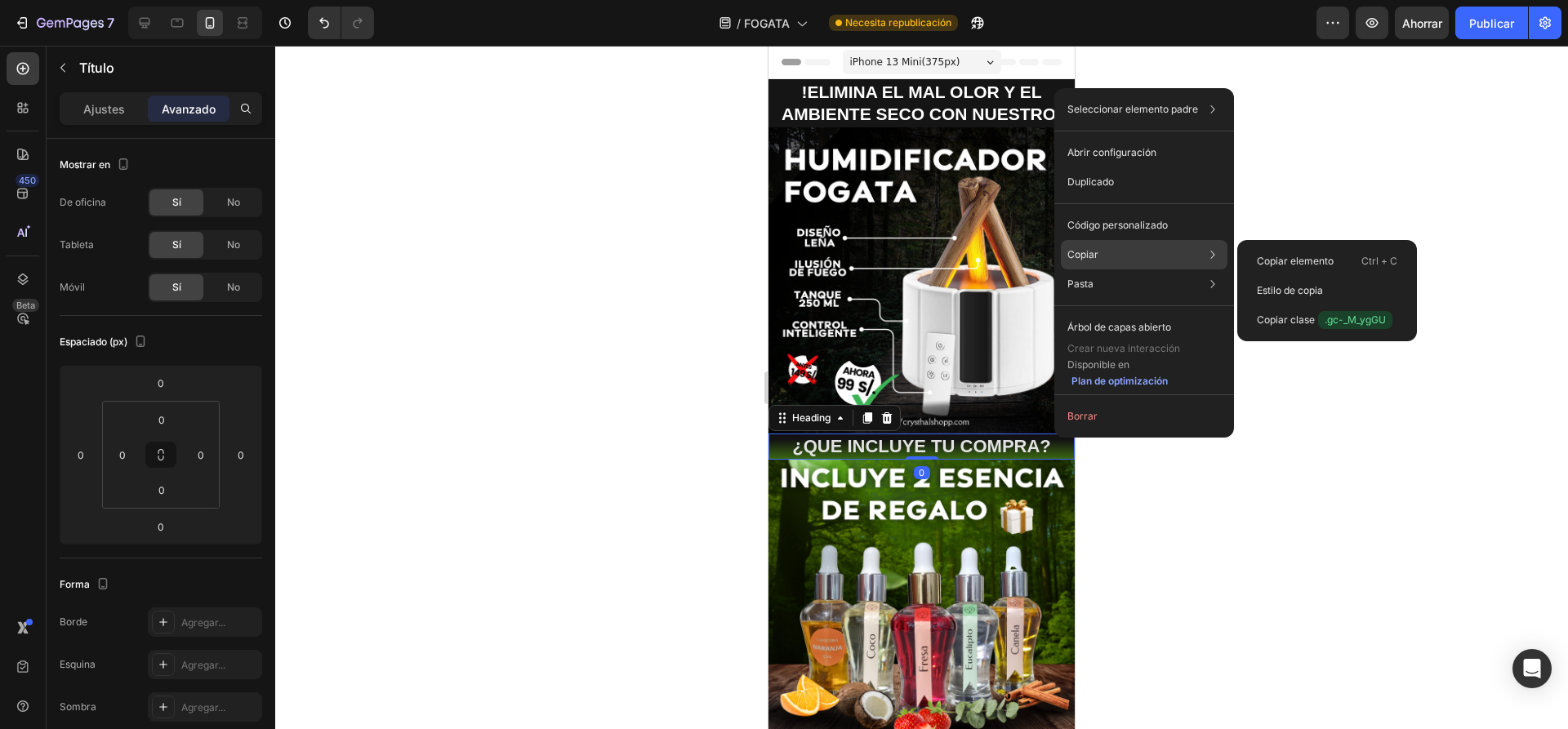
click at [1104, 250] on div "Copiar Copiar elemento Ctrl + C Estilo de copia Copiar clase .gc-_M_ygGU" at bounding box center [1144, 255] width 167 height 29
click at [1299, 258] on font "Copiar elemento" at bounding box center [1295, 261] width 77 height 12
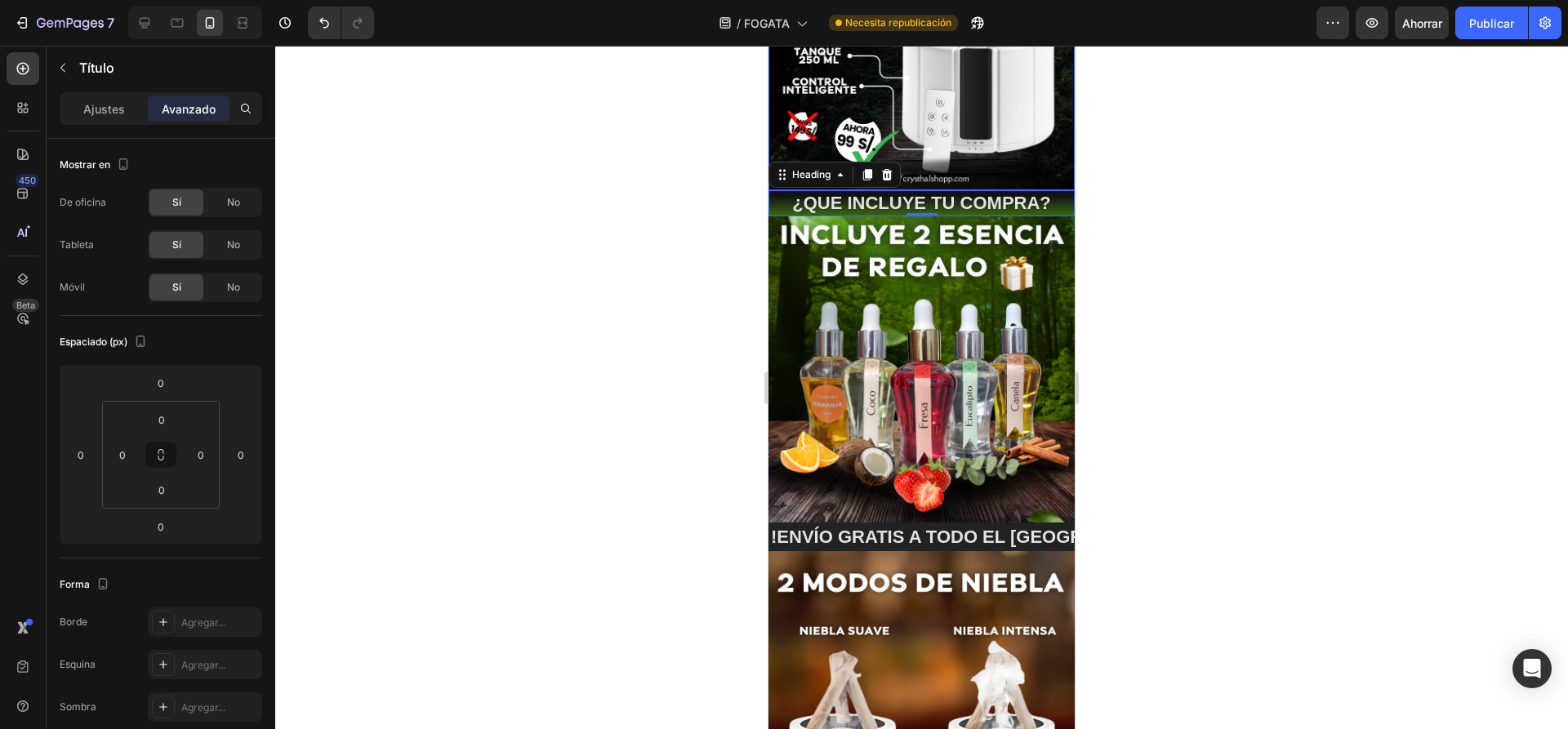
scroll to position [245, 0]
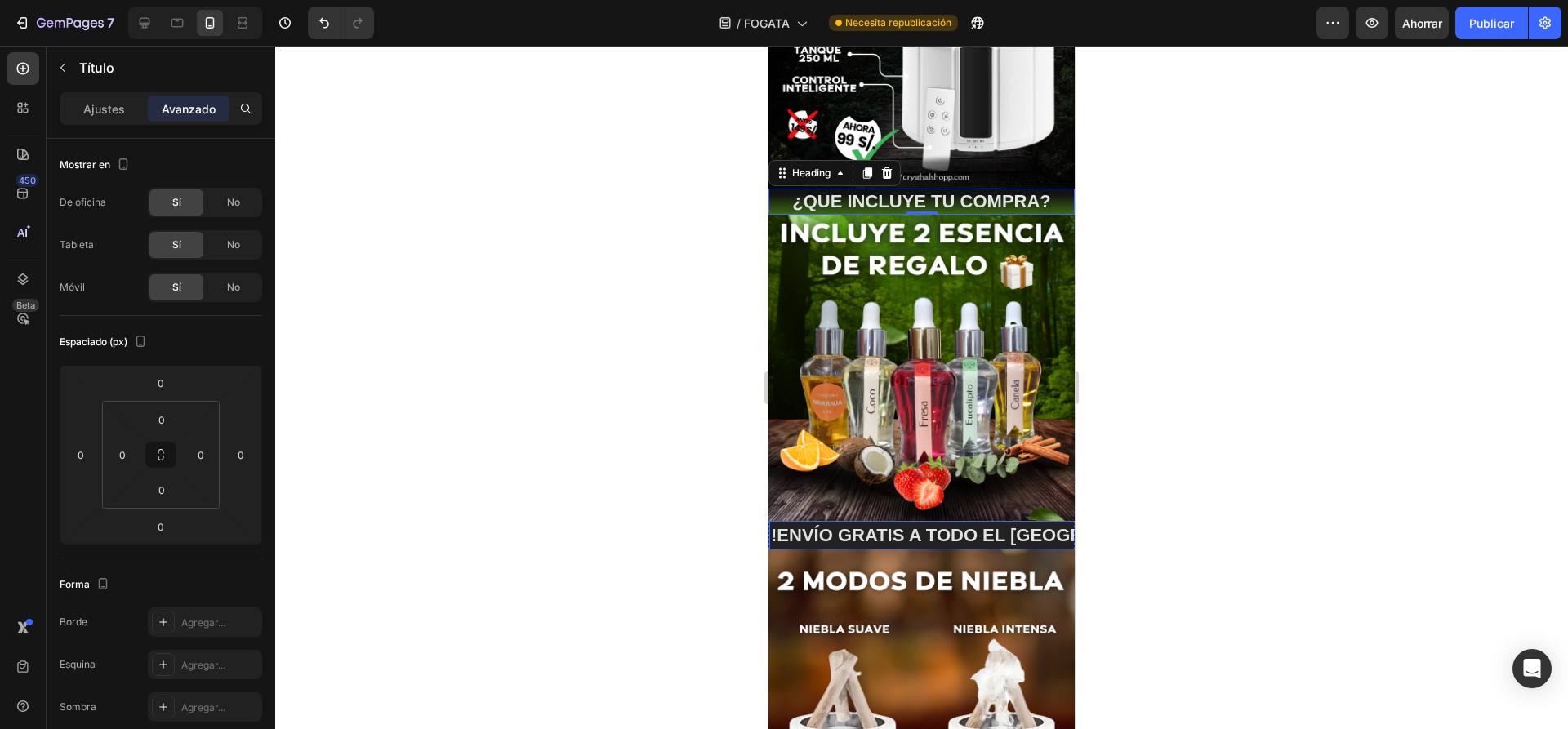
click at [1052, 524] on p "!ENVÍO GRATIS A TODO EL [GEOGRAPHIC_DATA] 📦 !" at bounding box center [1006, 535] width 469 height 24
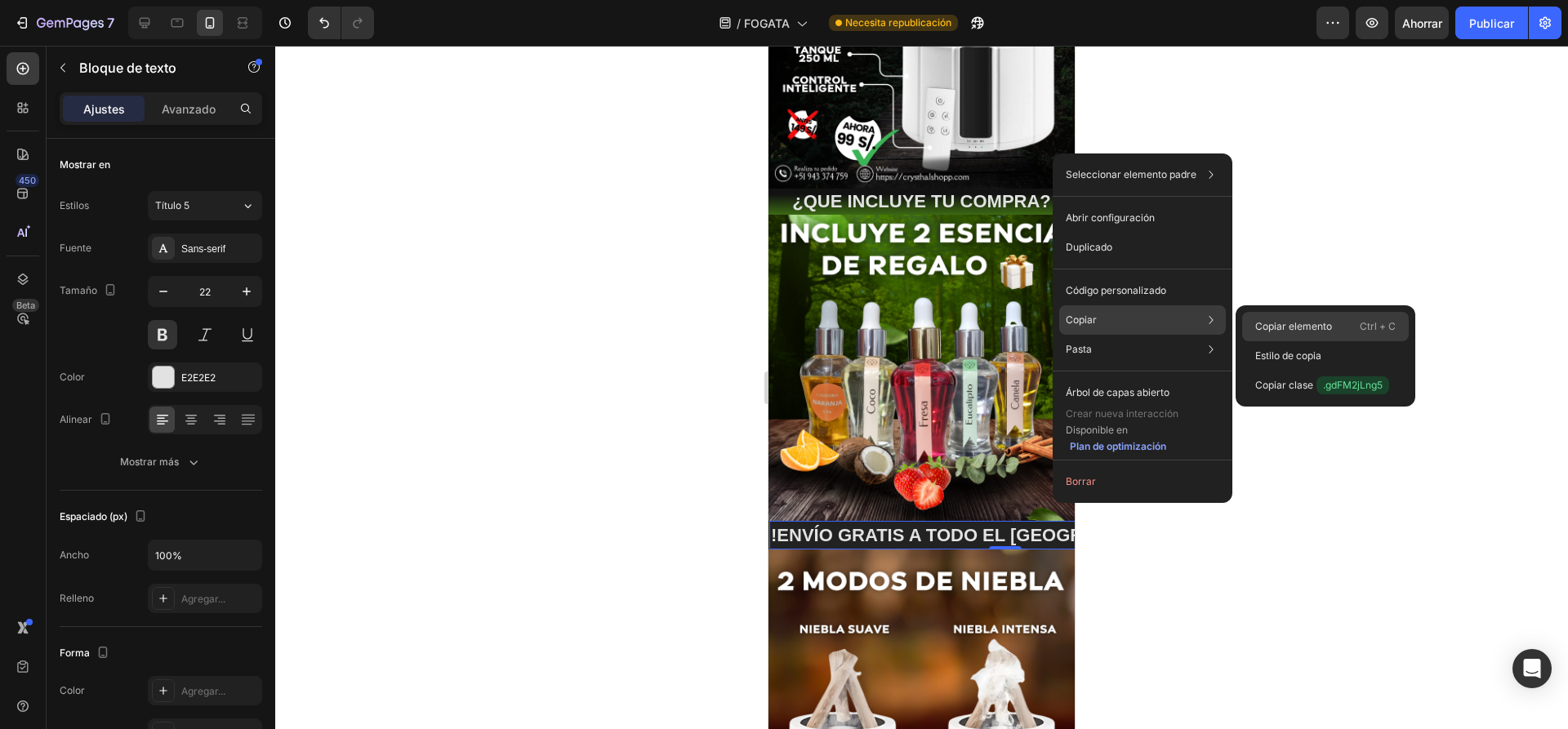
click at [1290, 321] on font "Copiar elemento" at bounding box center [1293, 325] width 77 height 12
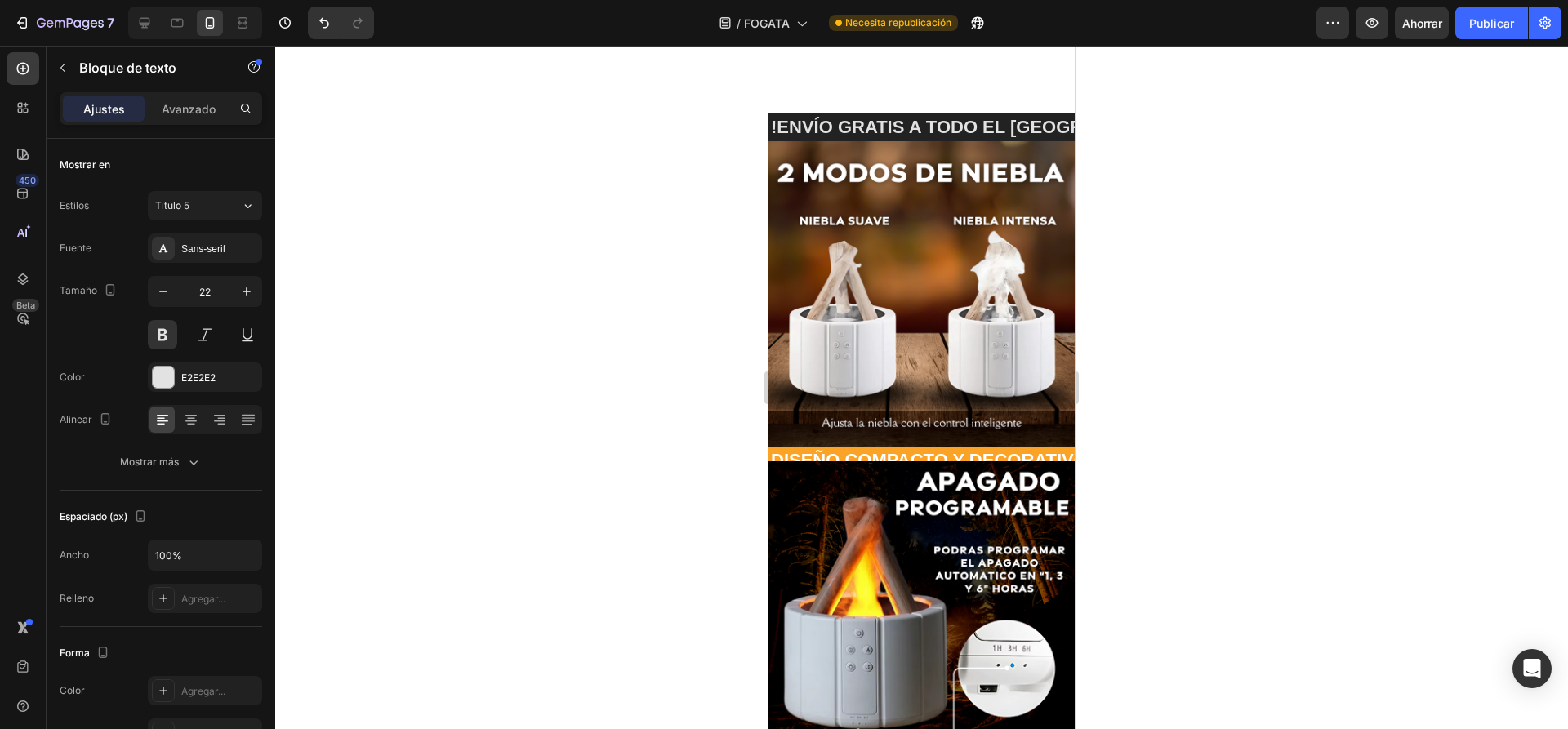
scroll to position [571, 0]
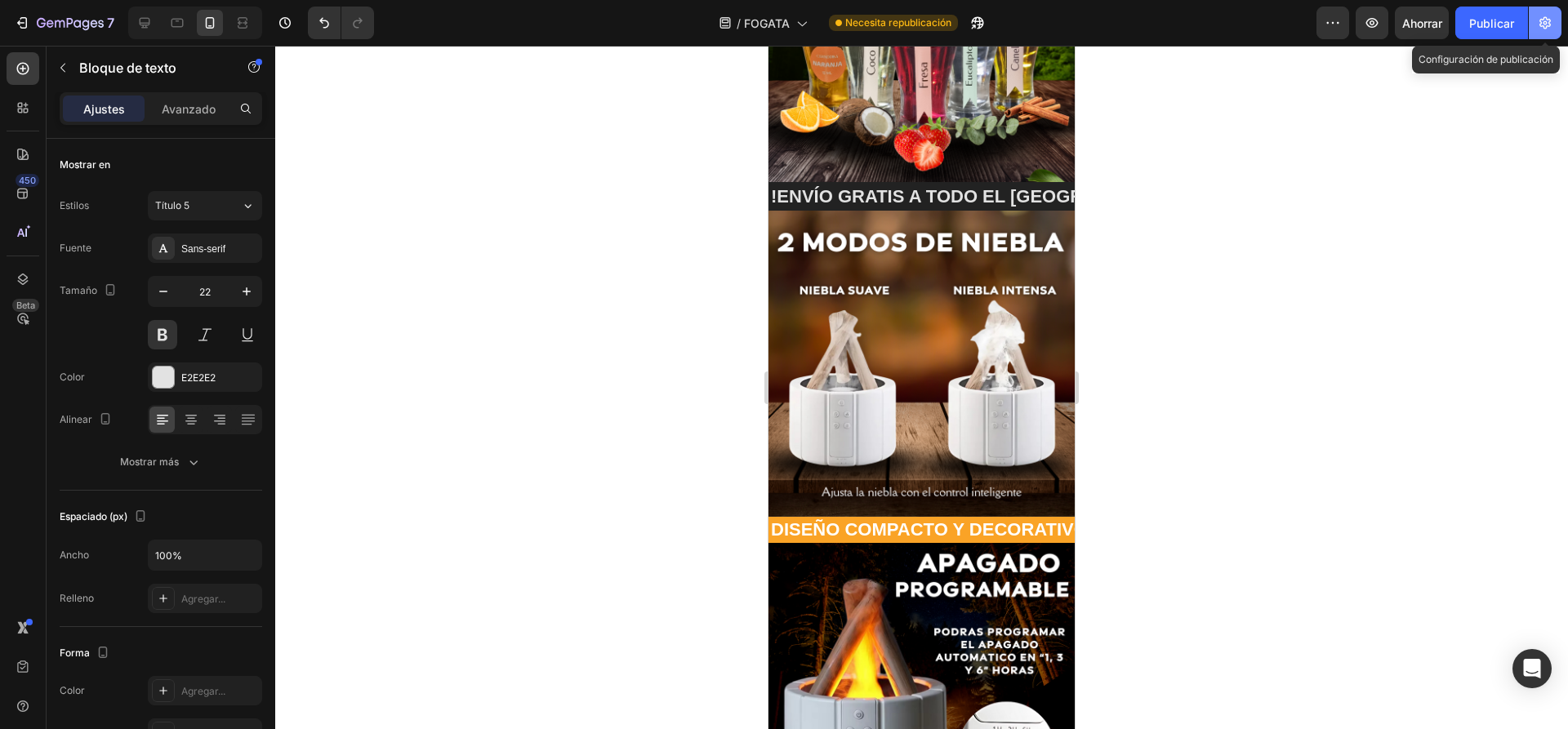
click at [1543, 33] on button "button" at bounding box center [1545, 23] width 33 height 33
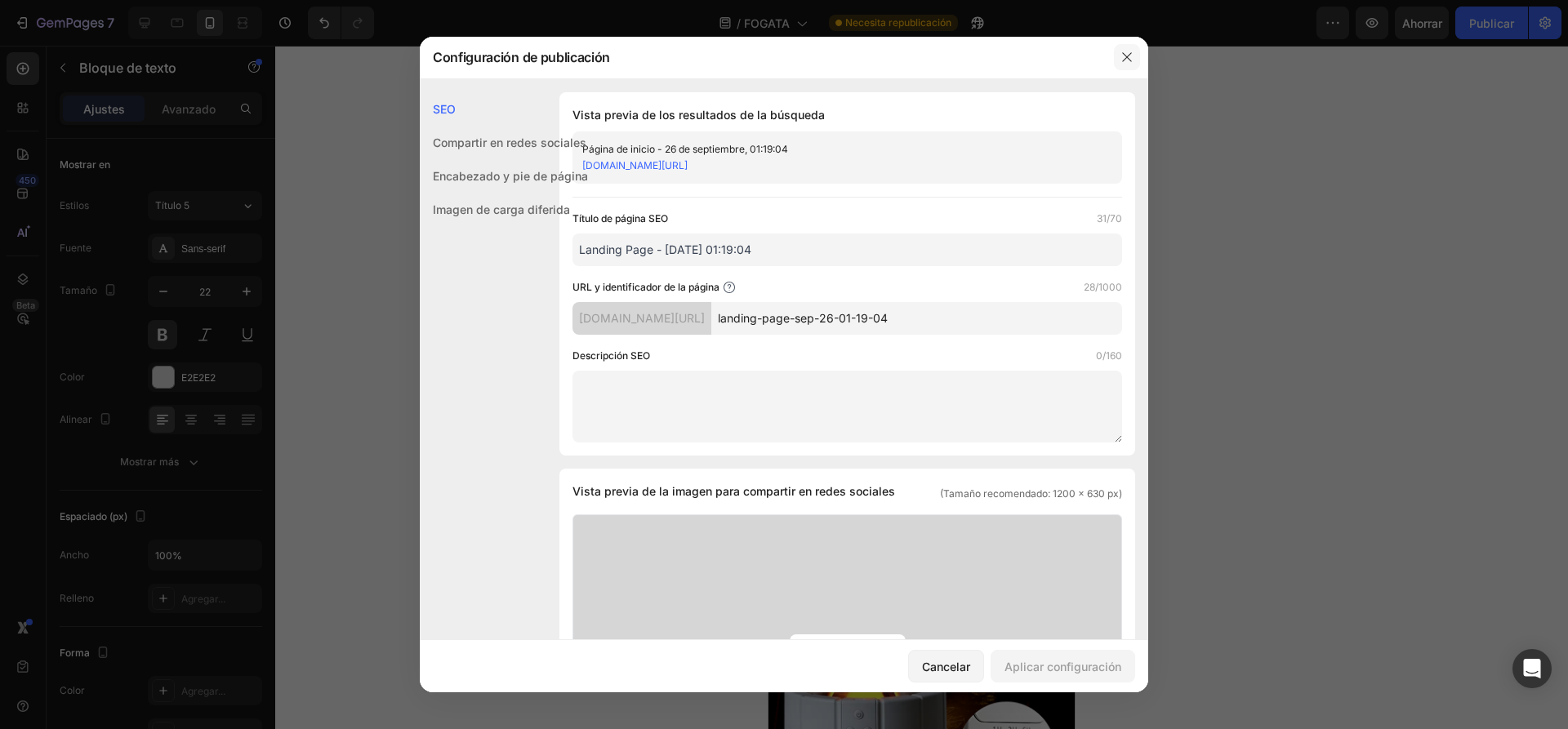
click at [1123, 65] on button "button" at bounding box center [1127, 57] width 26 height 26
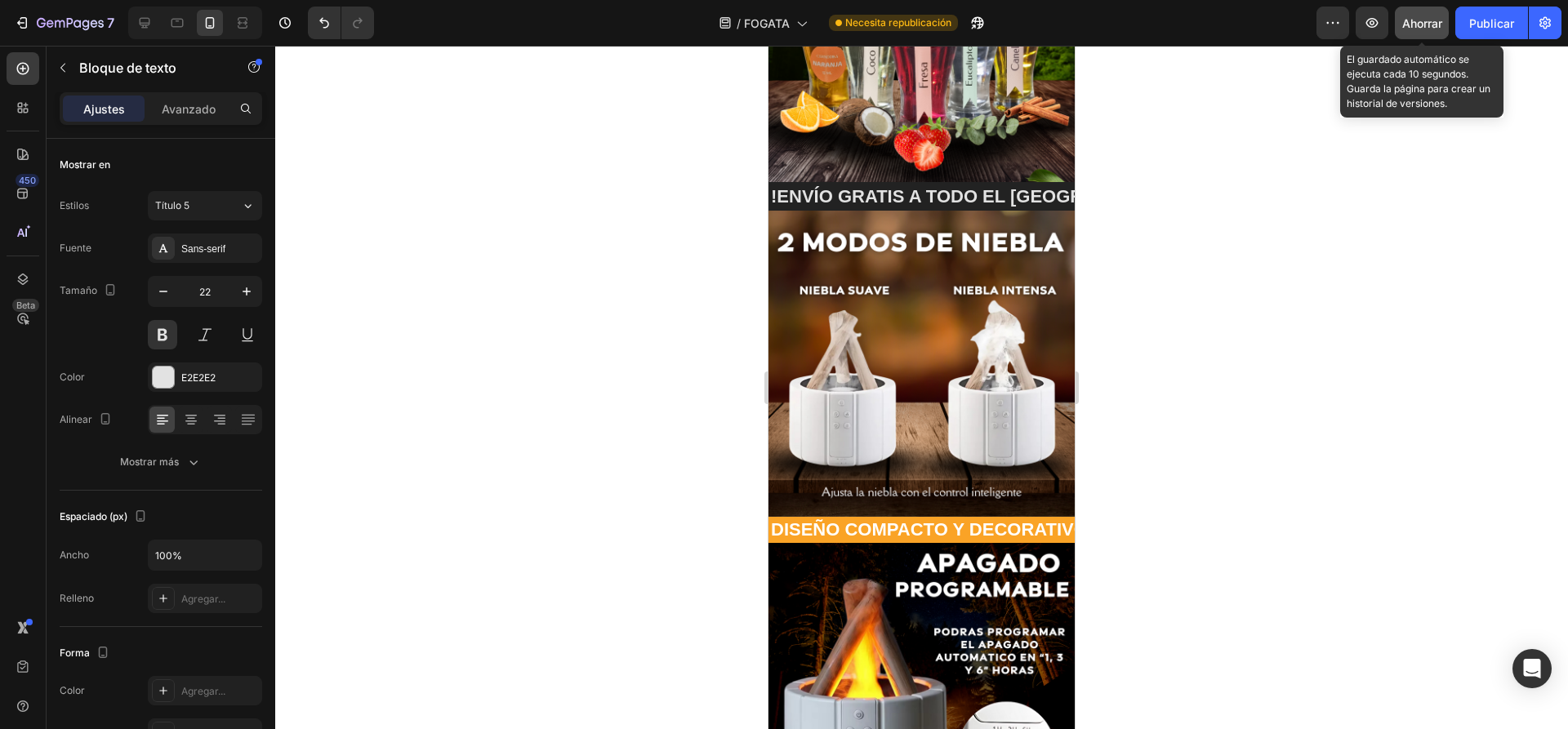
click at [1436, 25] on font "Ahorrar" at bounding box center [1422, 23] width 40 height 14
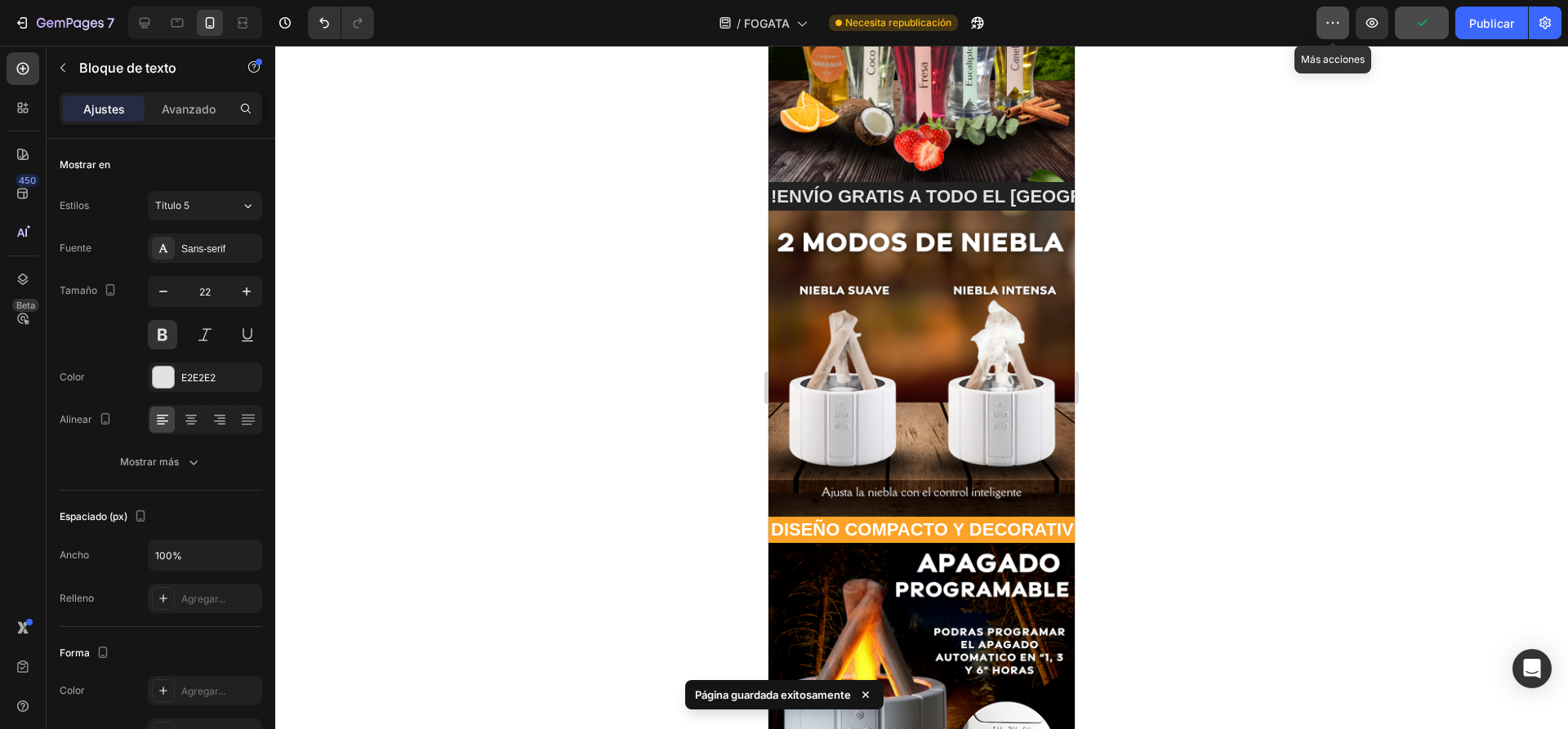
click at [1324, 29] on icon "button" at bounding box center [1333, 23] width 16 height 16
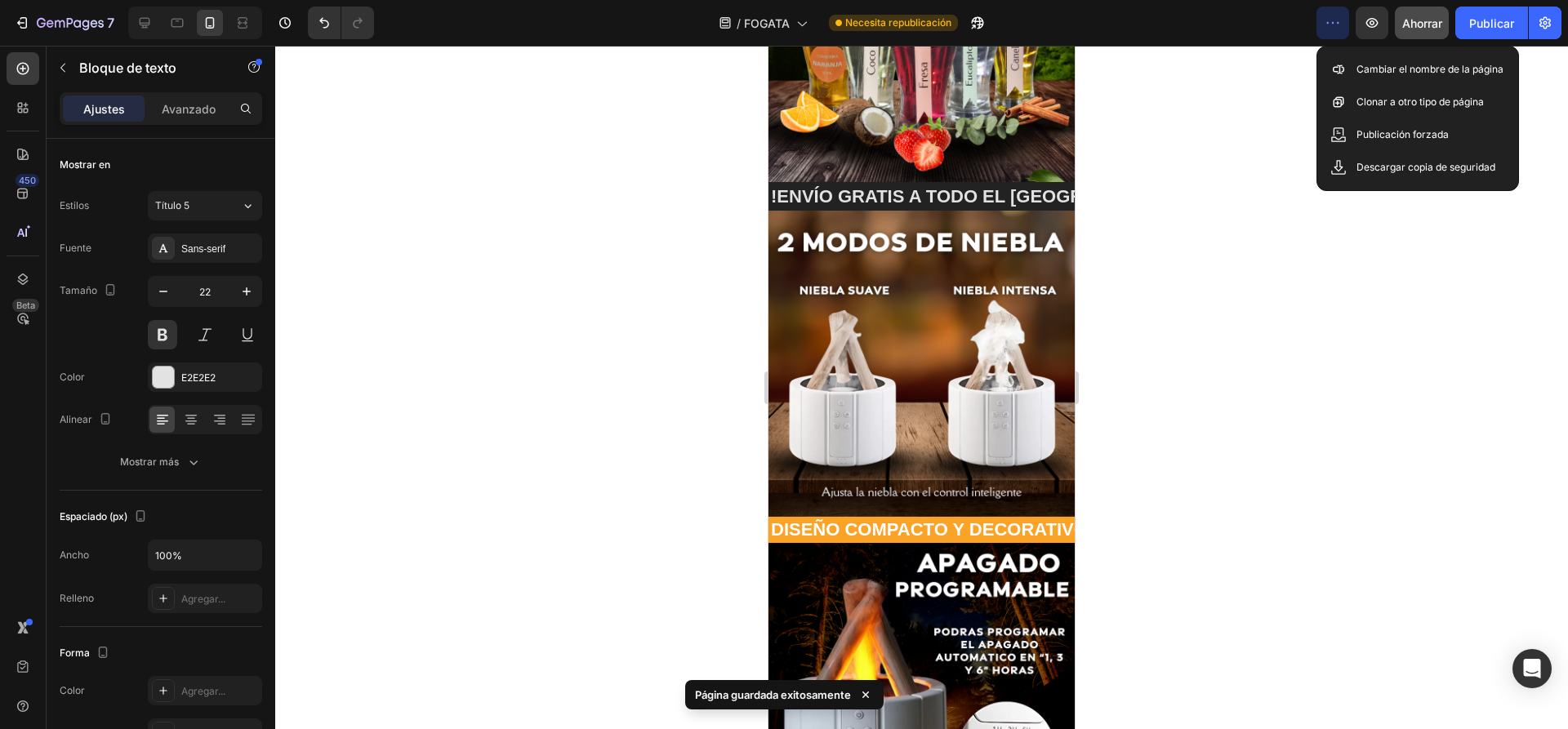
click at [1199, 311] on div at bounding box center [921, 387] width 1292 height 683
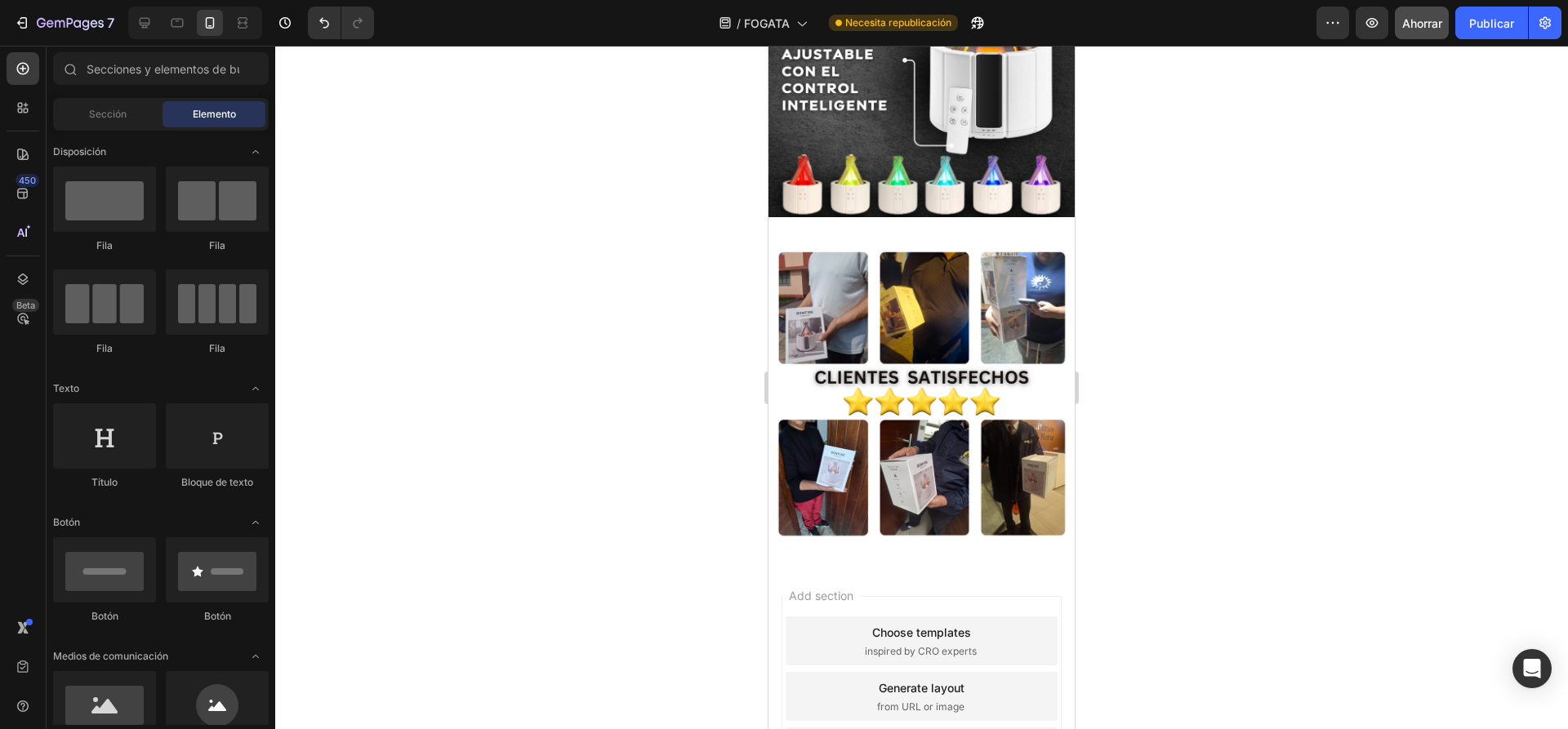
scroll to position [1193, 0]
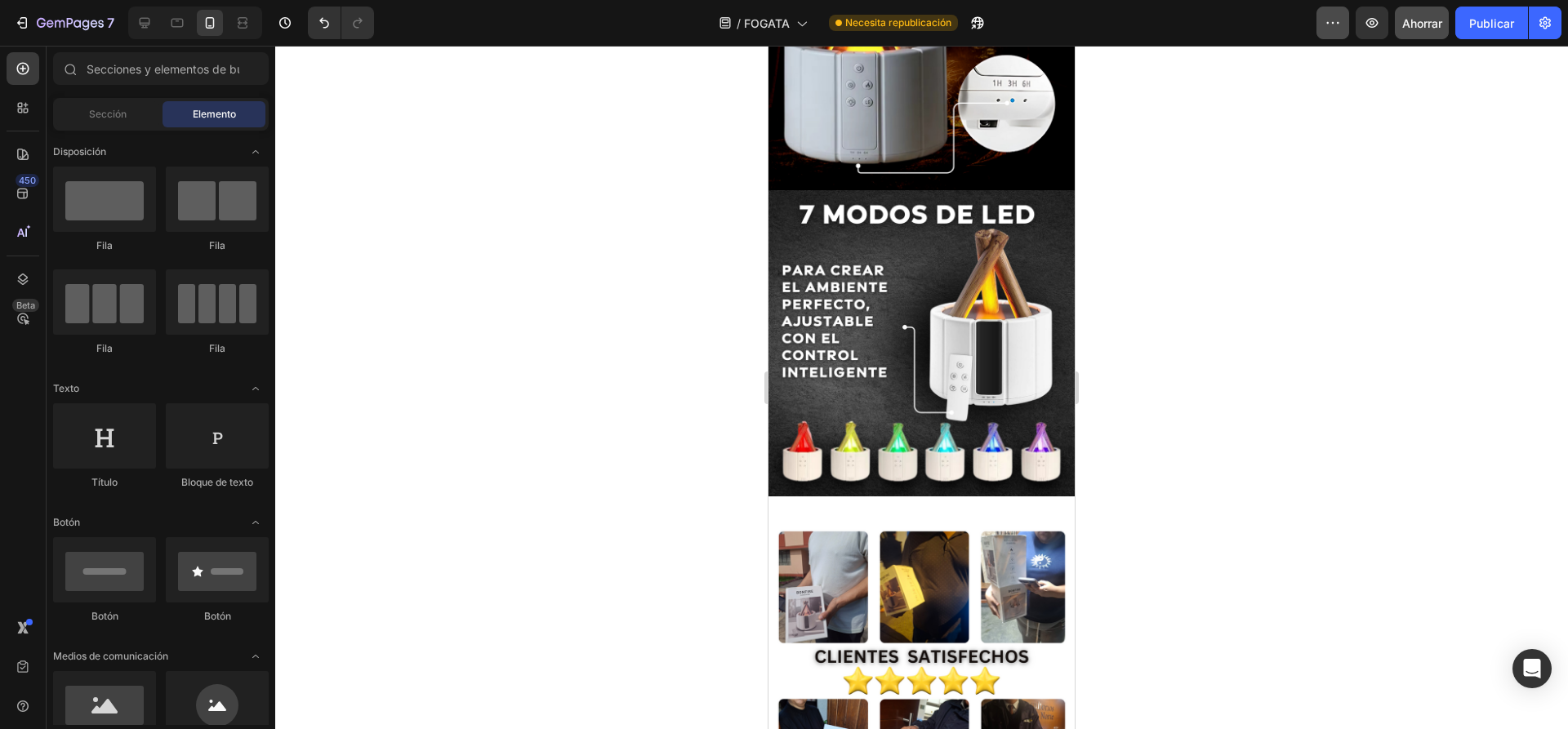
click at [1334, 31] on button "button" at bounding box center [1333, 23] width 33 height 33
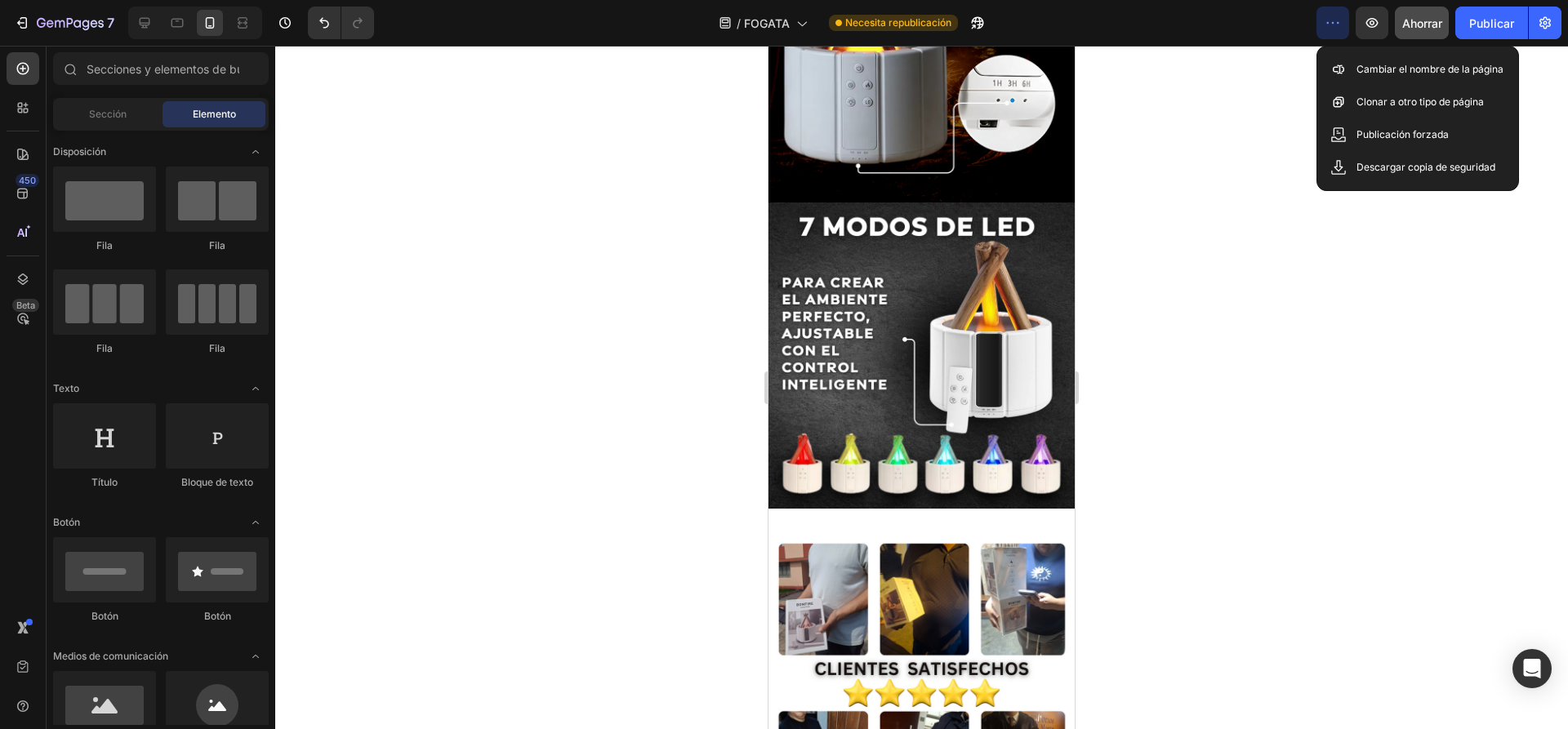
click at [1154, 101] on div at bounding box center [921, 387] width 1292 height 683
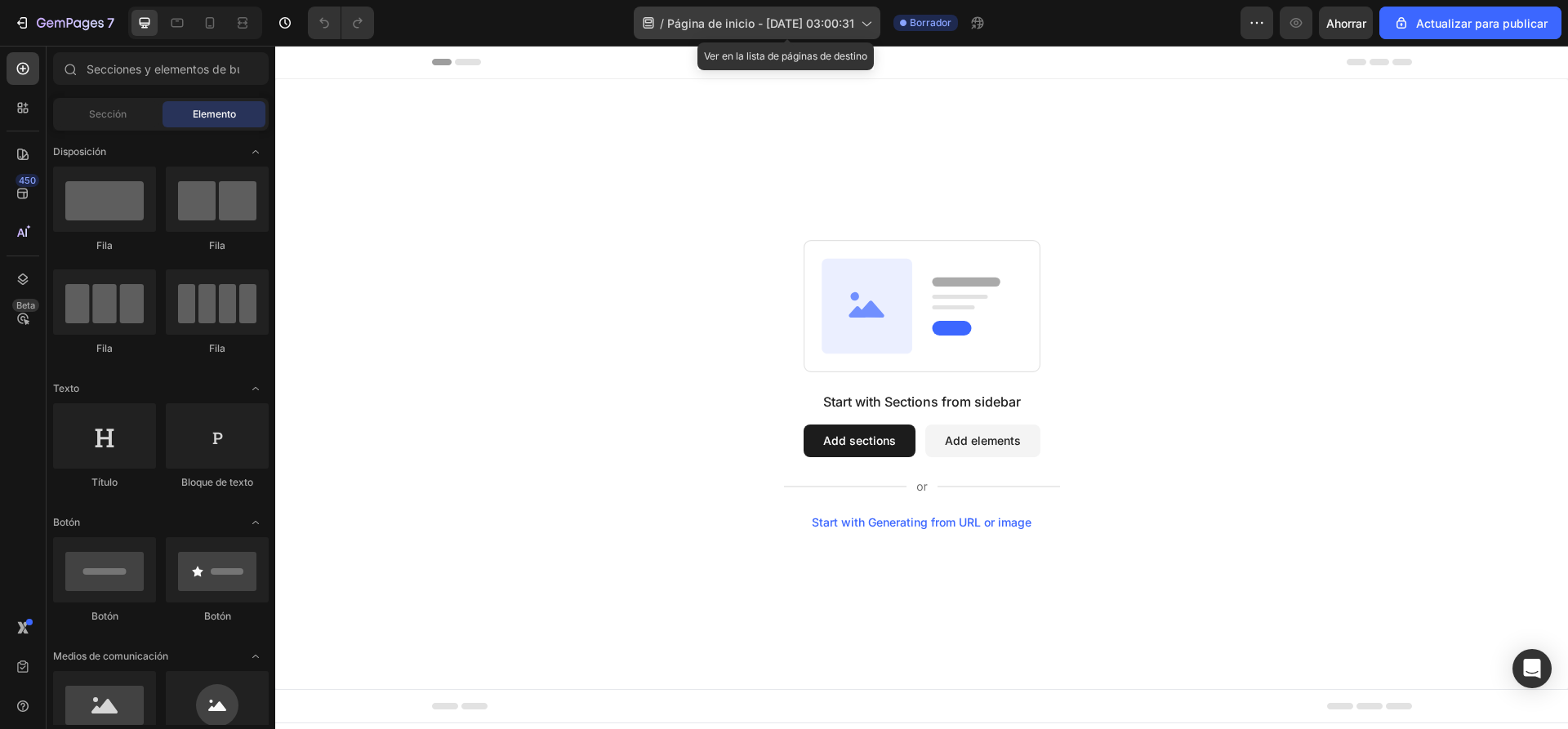
click at [737, 12] on div "/ Página de inicio - [DATE] 03:00:31" at bounding box center [757, 23] width 247 height 33
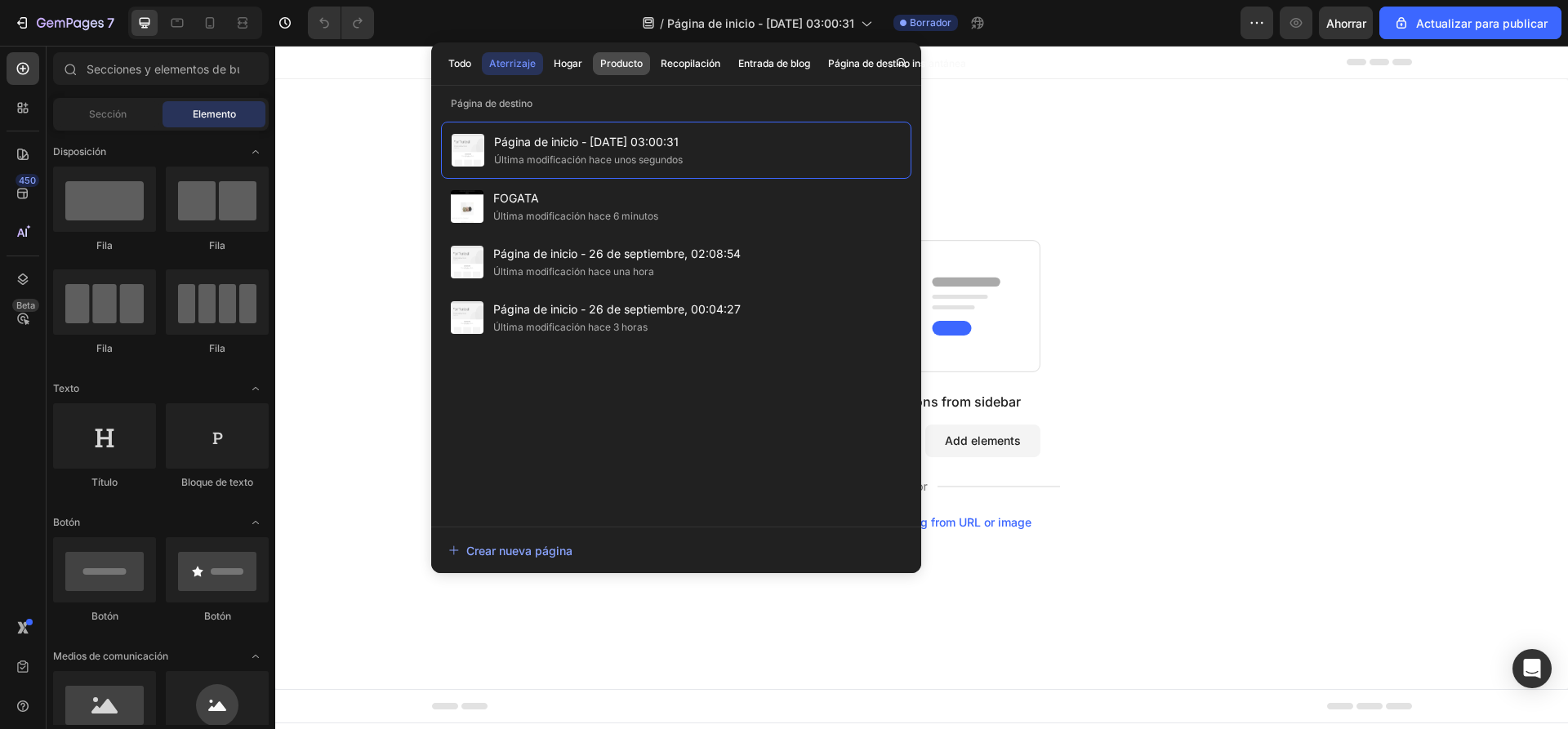
click at [615, 68] on font "Producto" at bounding box center [621, 63] width 43 height 12
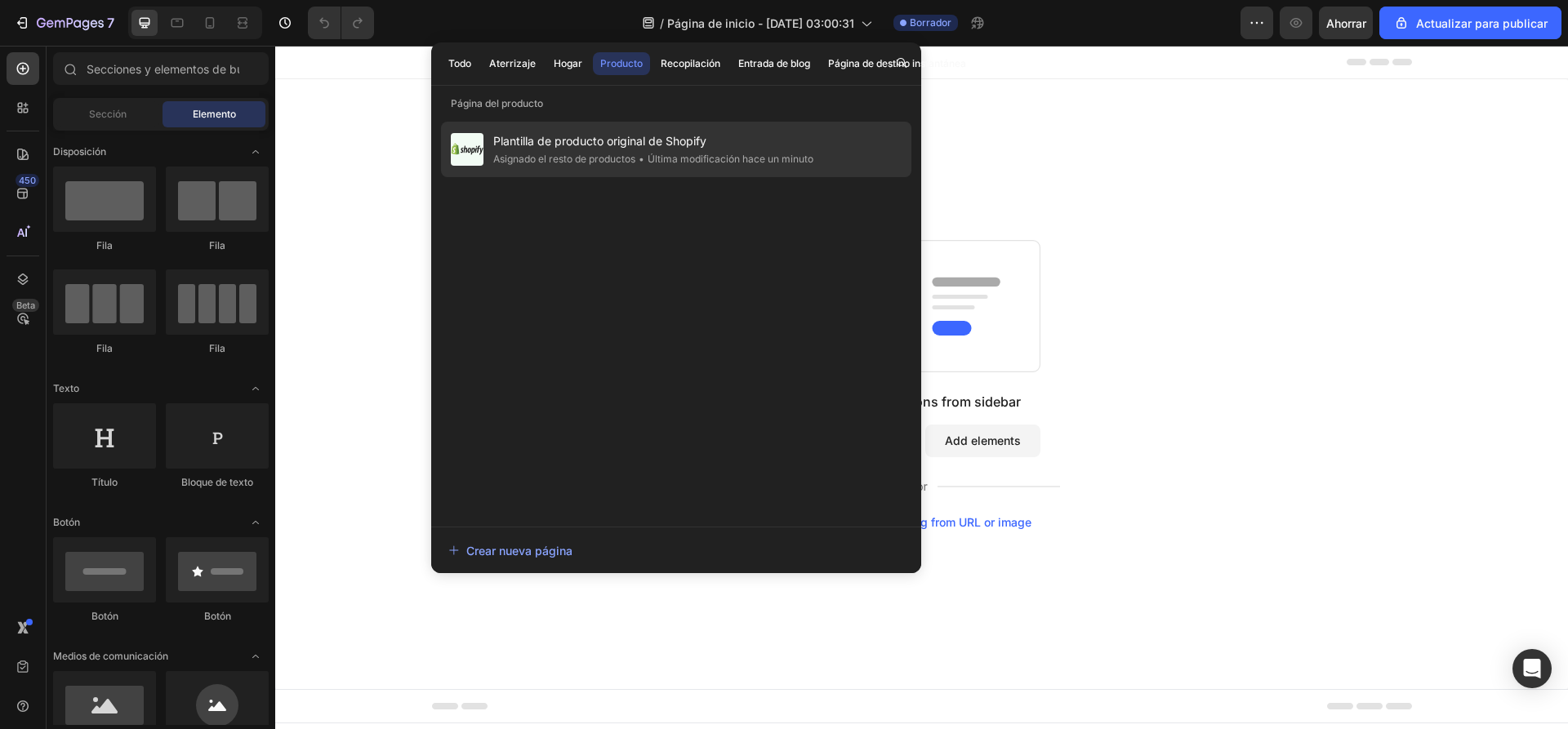
click at [558, 138] on font "Plantilla de producto original de Shopify" at bounding box center [599, 141] width 213 height 14
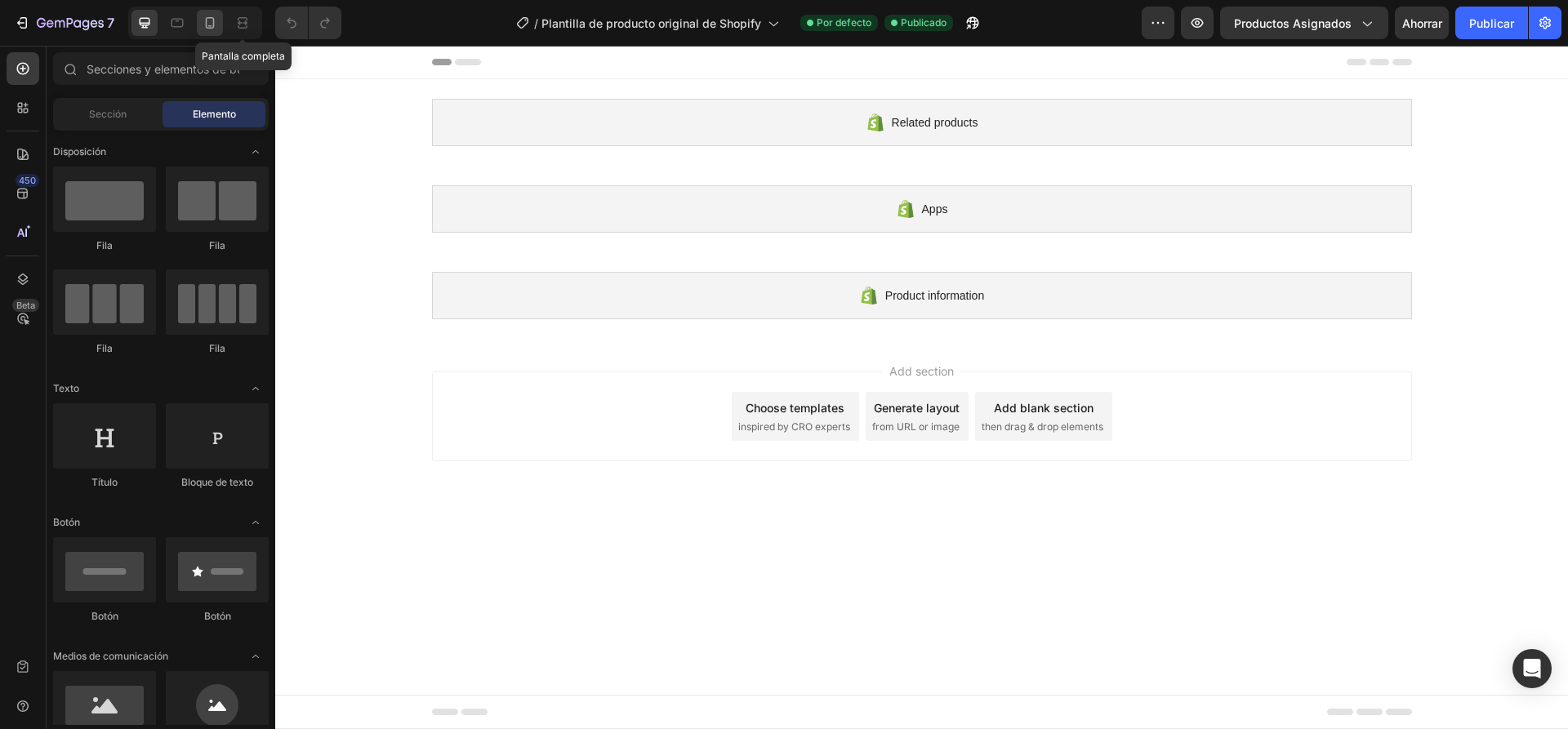
click at [216, 25] on icon at bounding box center [210, 23] width 16 height 16
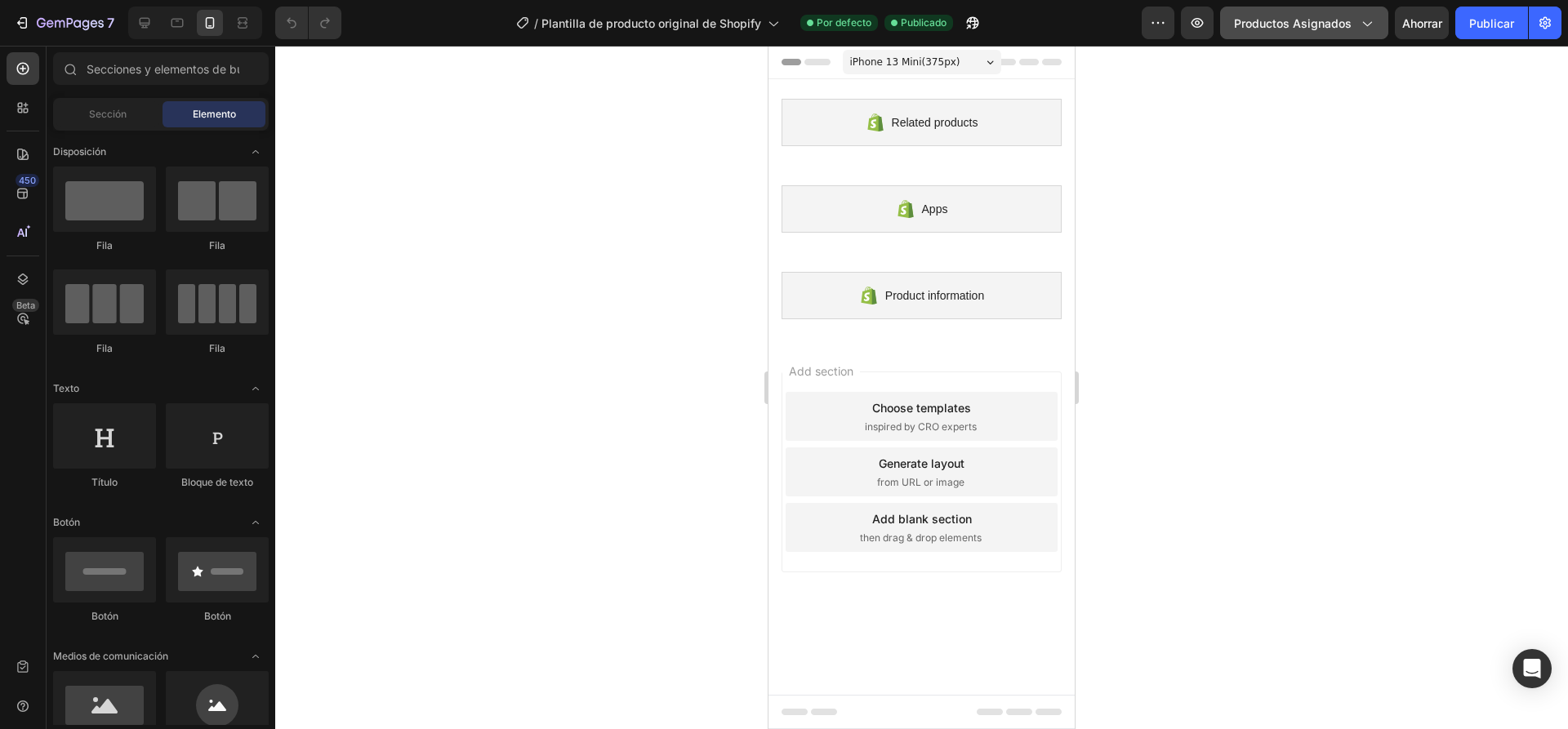
click at [1295, 25] on font "Productos asignados" at bounding box center [1292, 23] width 118 height 14
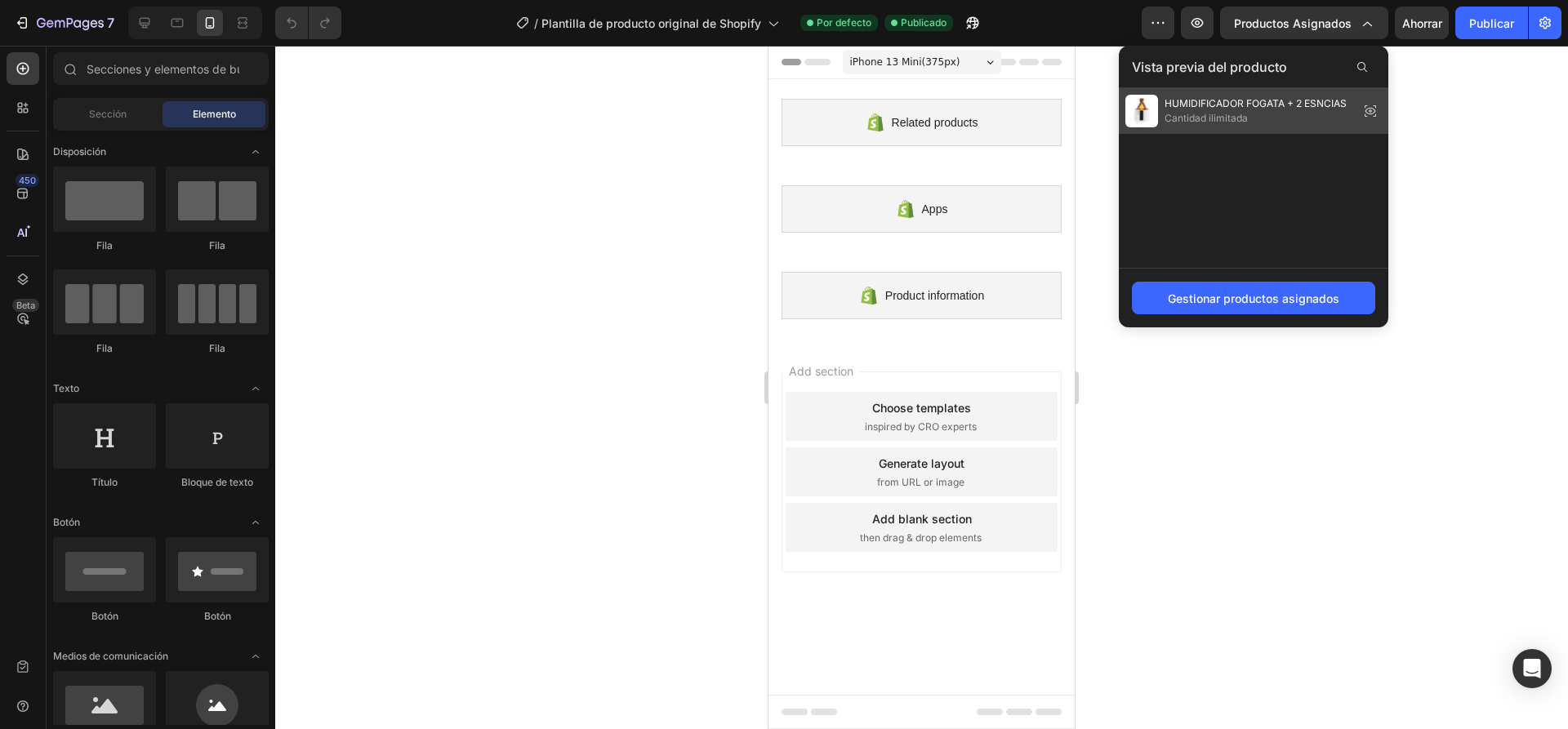
click at [1248, 108] on font "HUMIDIFICADOR FOGATA + 2 ESNCIAS" at bounding box center [1255, 103] width 182 height 12
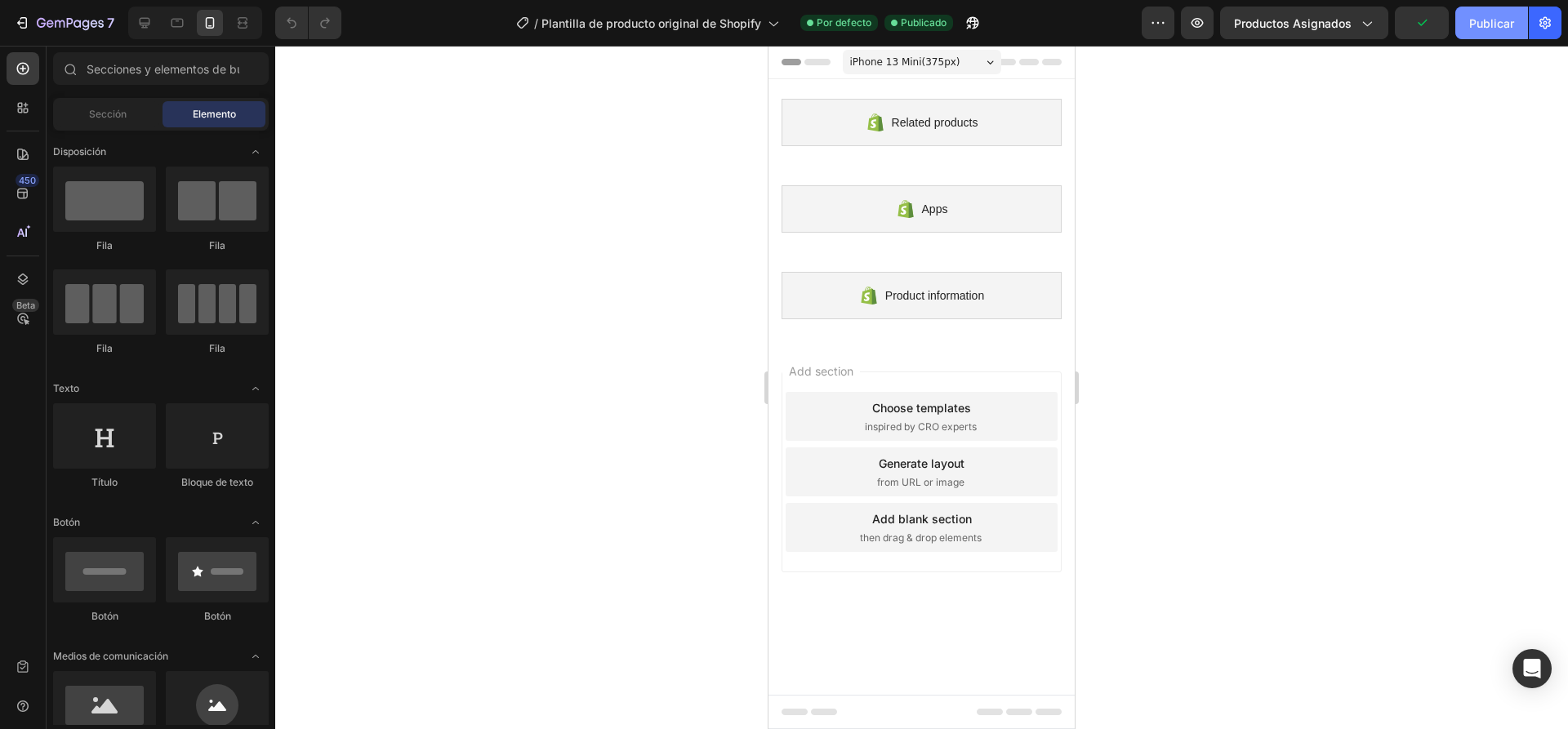
click at [1490, 25] on font "Publicar" at bounding box center [1491, 23] width 45 height 14
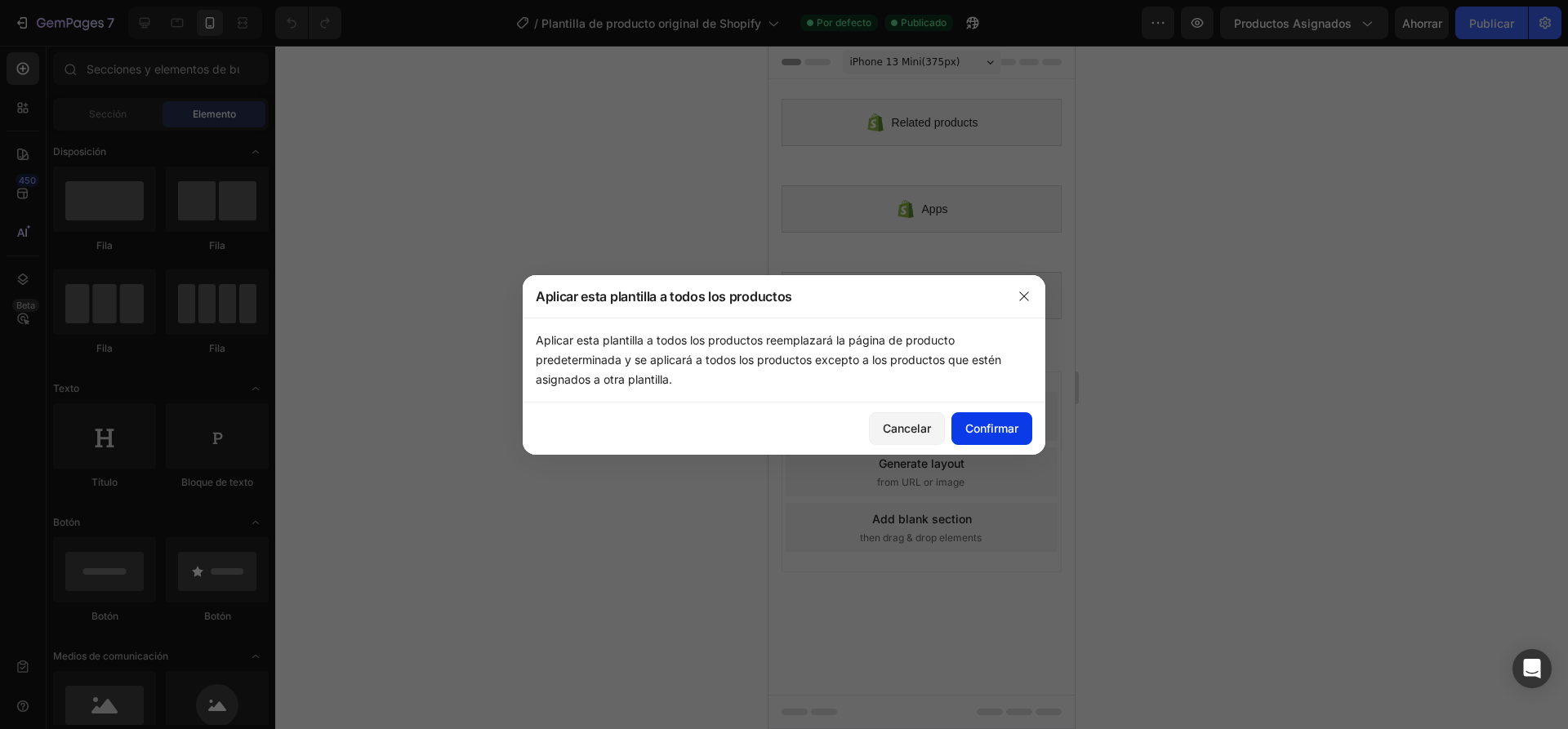
click at [1006, 424] on font "Confirmar" at bounding box center [991, 427] width 53 height 14
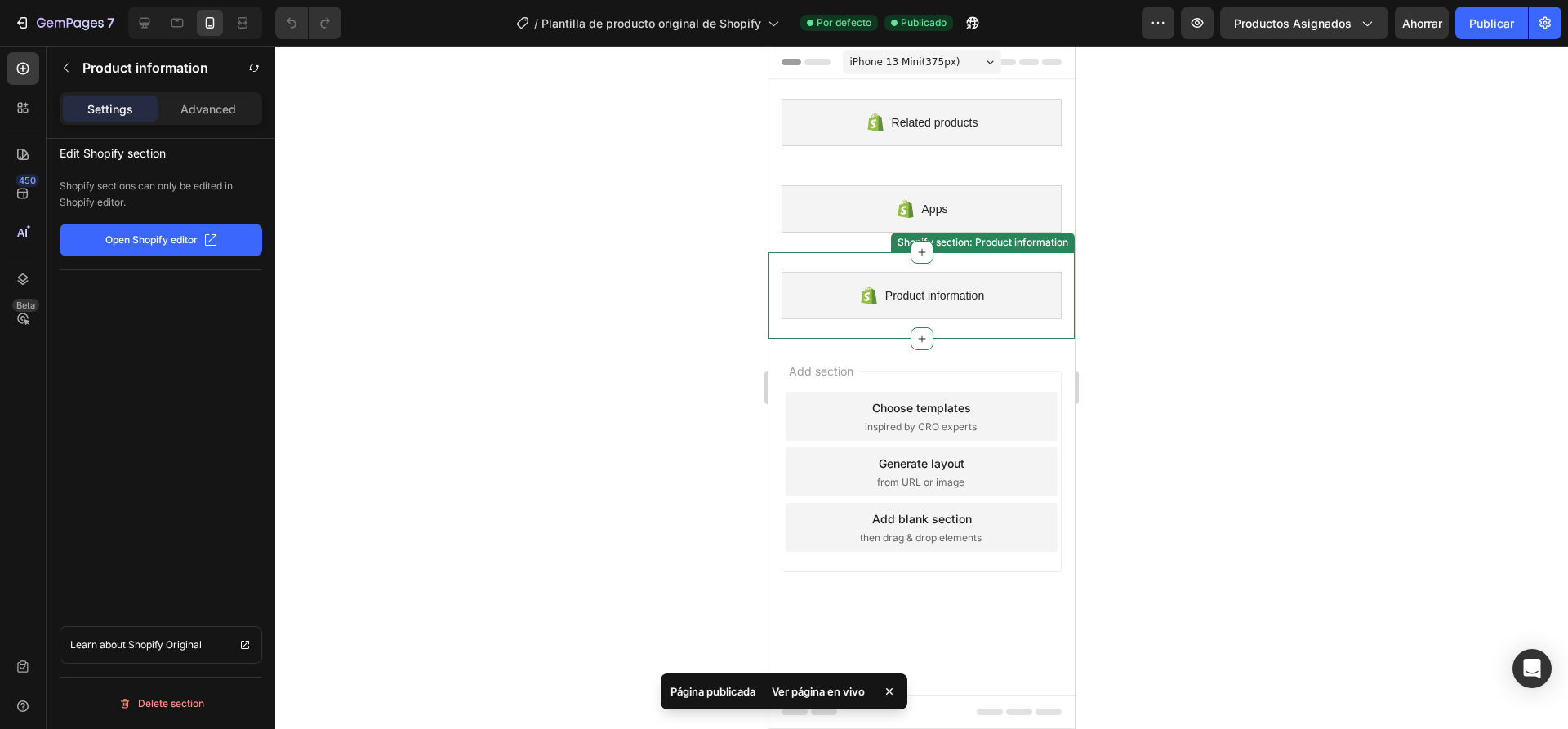
click at [1024, 253] on div "Product information Shopify section: Product information" at bounding box center [921, 296] width 307 height 87
click at [1030, 244] on div "Shopify section: Product information" at bounding box center [934, 237] width 197 height 20
click at [945, 241] on div "Shopify section: Product information" at bounding box center [940, 237] width 177 height 15
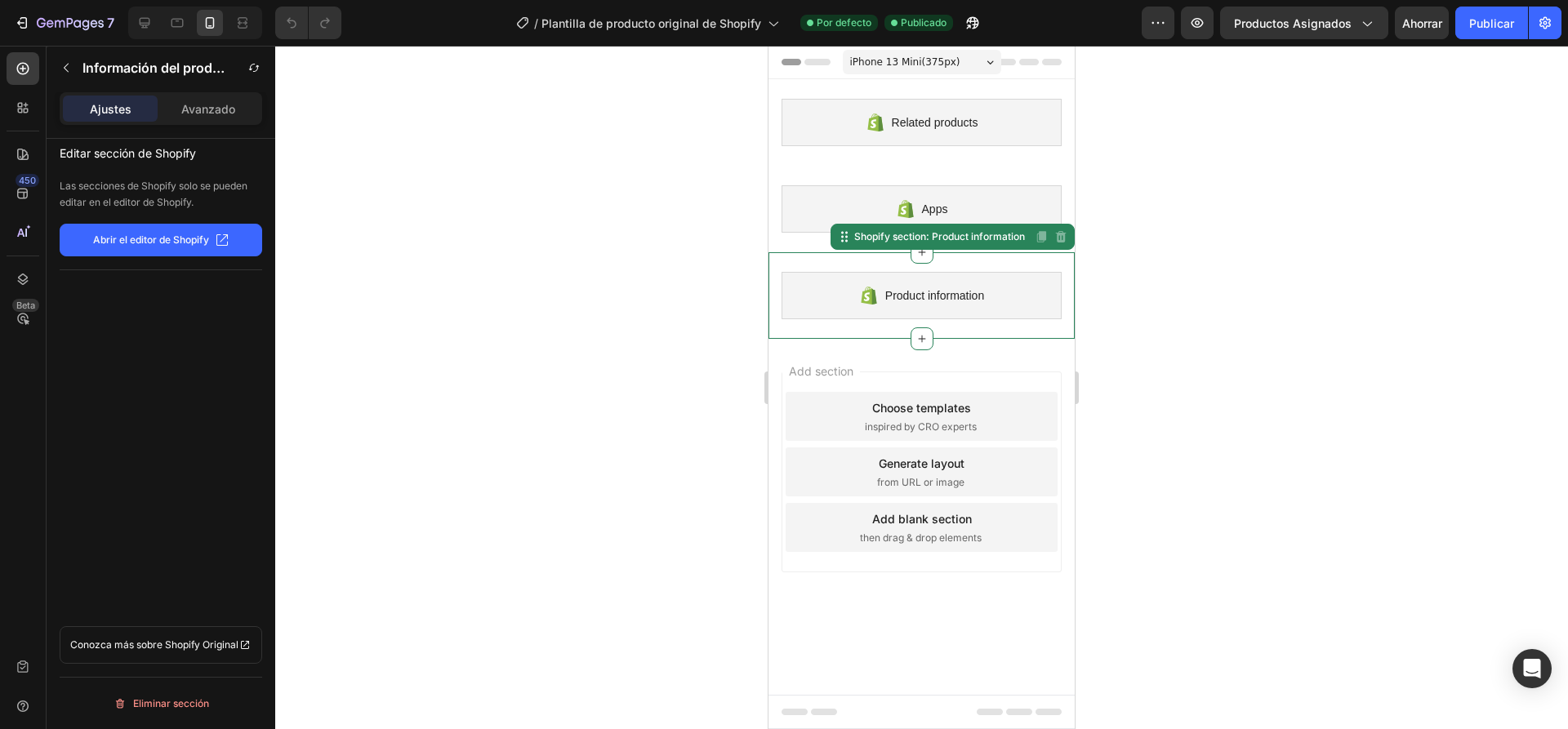
click at [776, 411] on div "Add section Choose templates inspired by CRO experts Generate layout from URL o…" at bounding box center [921, 475] width 307 height 273
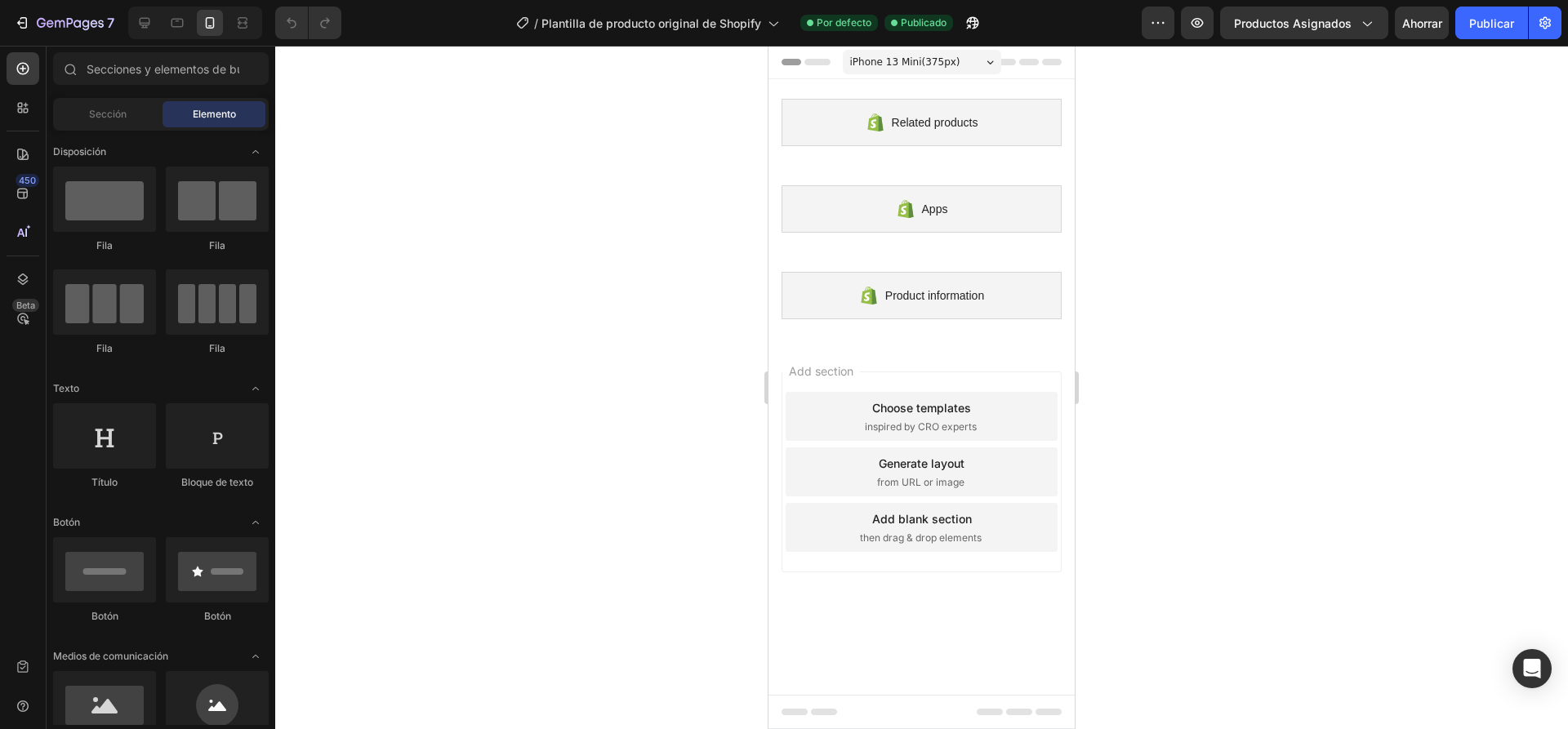
click at [778, 411] on div "Add section Choose templates inspired by CRO experts Generate layout from URL o…" at bounding box center [921, 475] width 307 height 273
click at [1216, 29] on div "Avance Productos asignados Ahorrar Publicar" at bounding box center [1351, 23] width 419 height 33
click at [1194, 34] on button "button" at bounding box center [1197, 23] width 33 height 33
click at [613, 394] on div at bounding box center [921, 387] width 1292 height 683
click at [1195, 34] on button "button" at bounding box center [1197, 23] width 33 height 33
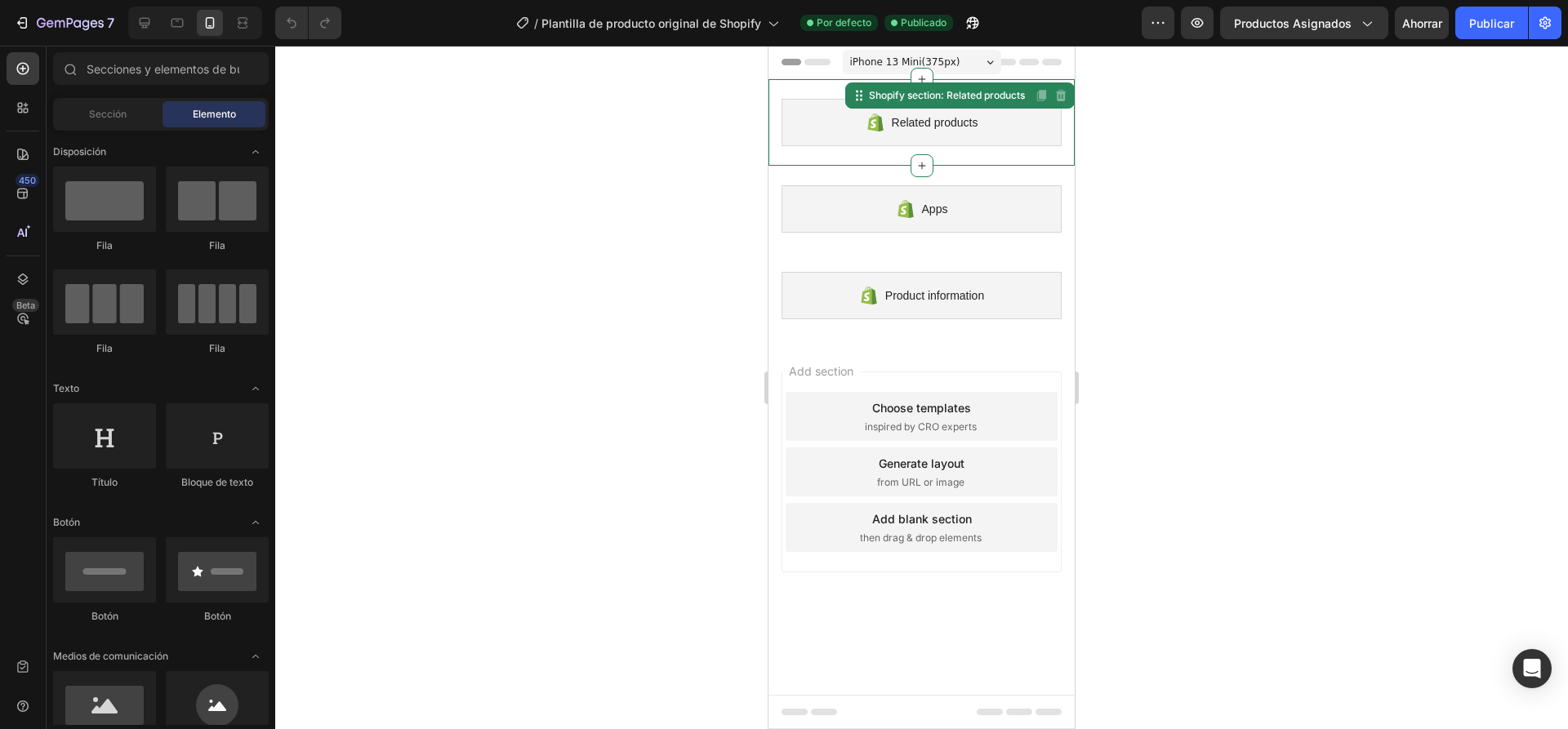
click at [1027, 146] on div "Related products Shopify section: Related products Disabled. Please edit in Sho…" at bounding box center [921, 123] width 307 height 87
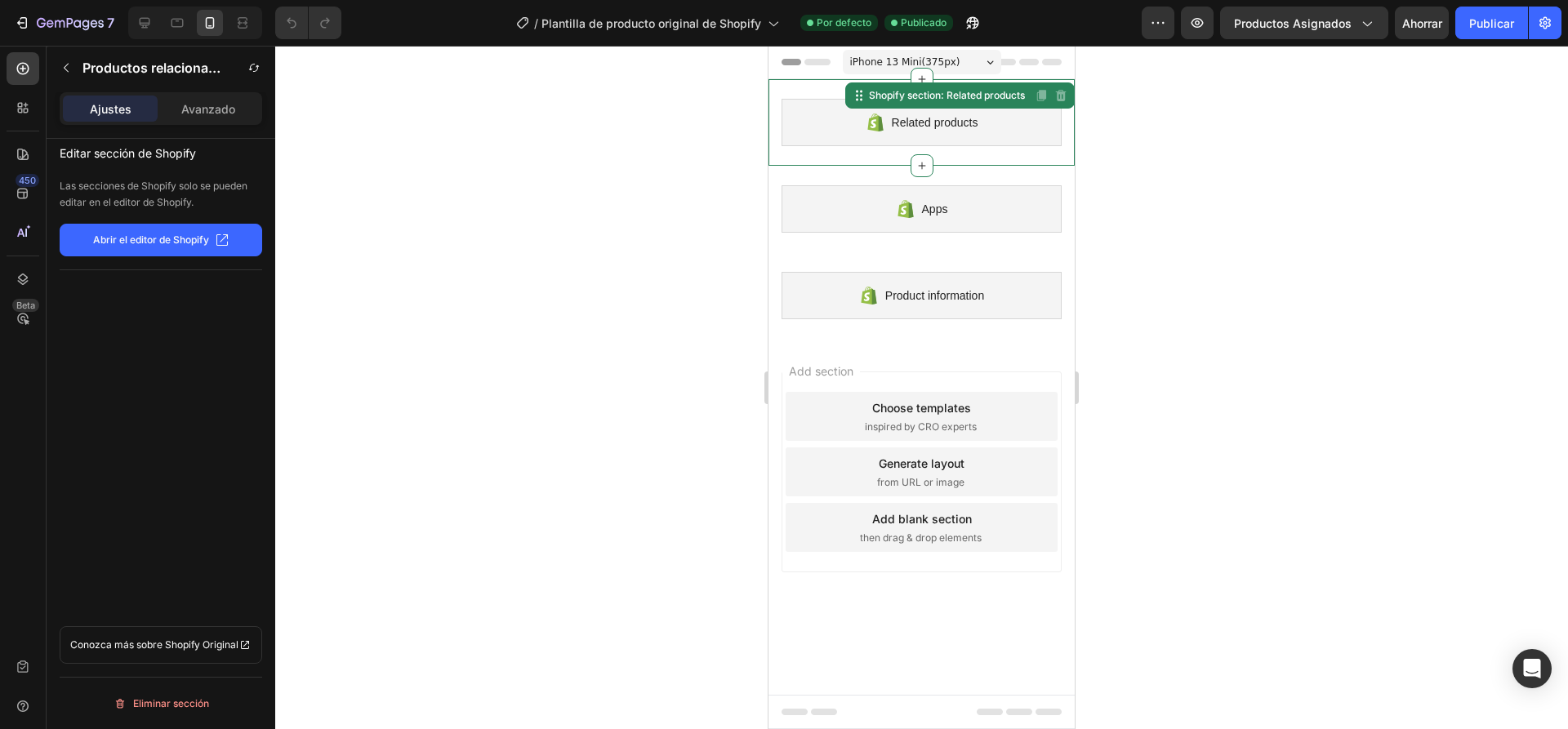
click at [151, 241] on font "Abrir el editor de Shopify" at bounding box center [151, 239] width 116 height 12
click at [781, 349] on div "Add section Choose templates inspired by CRO experts Generate layout from URL o…" at bounding box center [921, 475] width 307 height 273
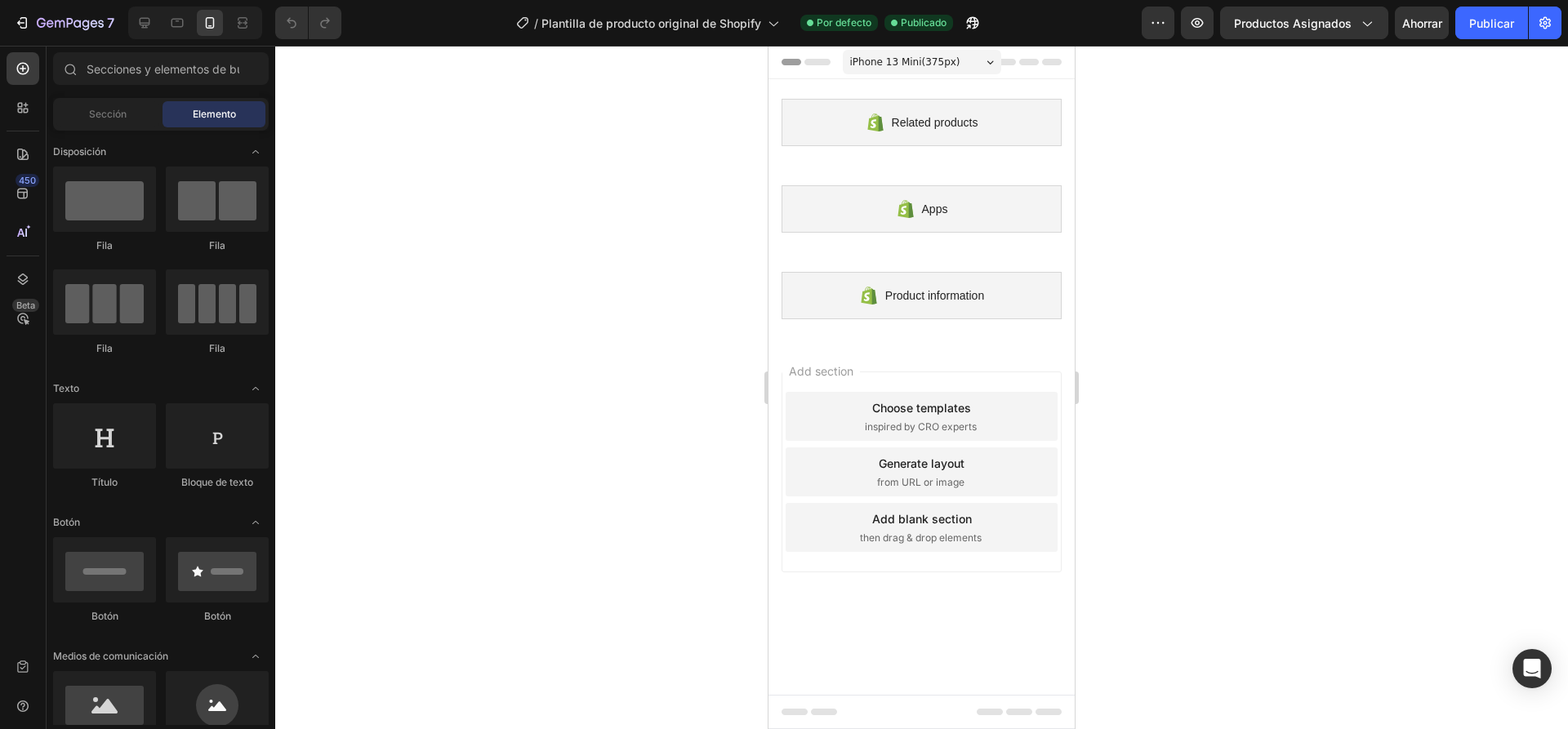
click at [836, 347] on div "Add section Choose templates inspired by CRO experts Generate layout from URL o…" at bounding box center [921, 475] width 307 height 273
drag, startPoint x: 836, startPoint y: 347, endPoint x: 807, endPoint y: 345, distance: 29.1
click at [807, 345] on div "Add section Choose templates inspired by CRO experts Generate layout from URL o…" at bounding box center [921, 475] width 307 height 273
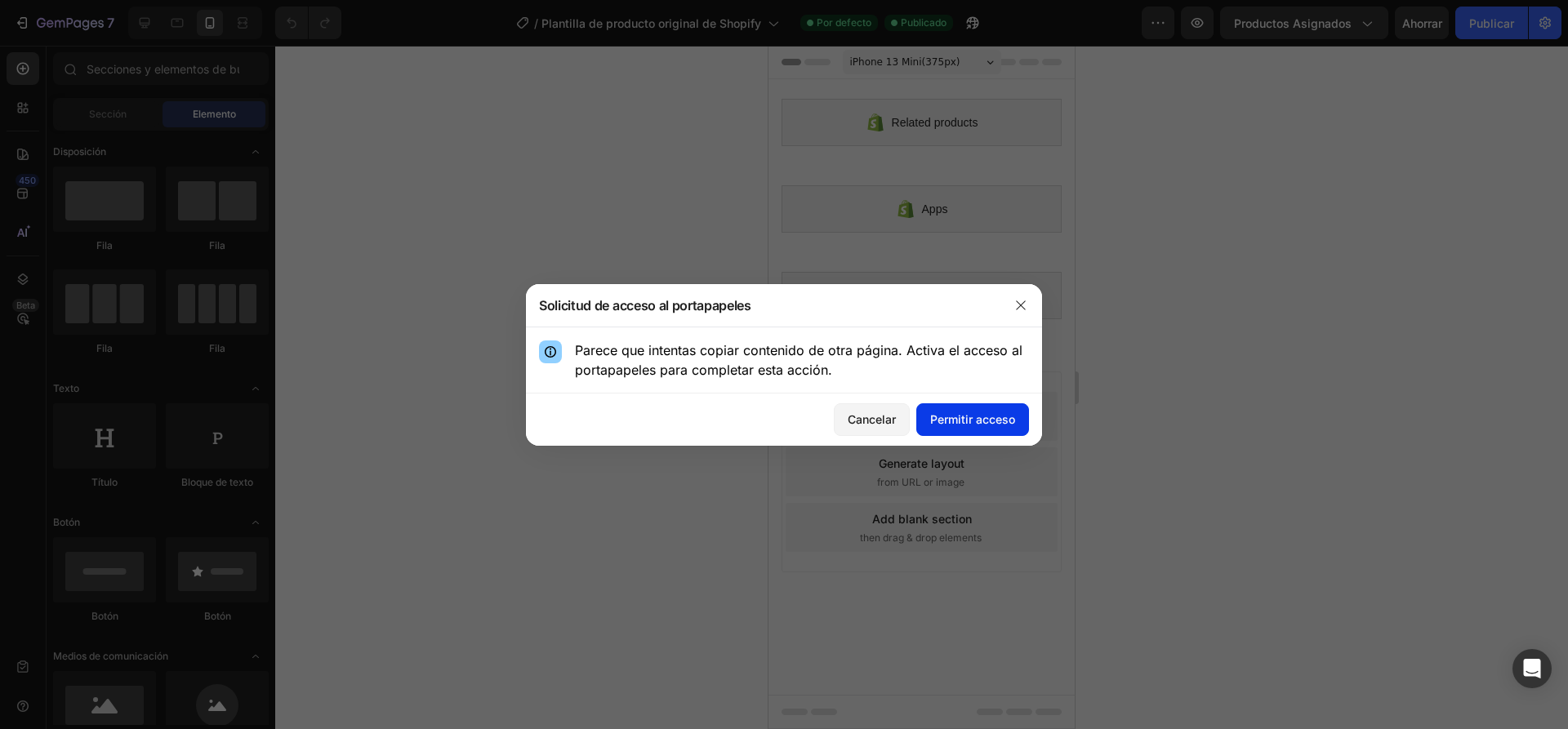
click at [968, 418] on font "Permitir acceso" at bounding box center [973, 418] width 85 height 14
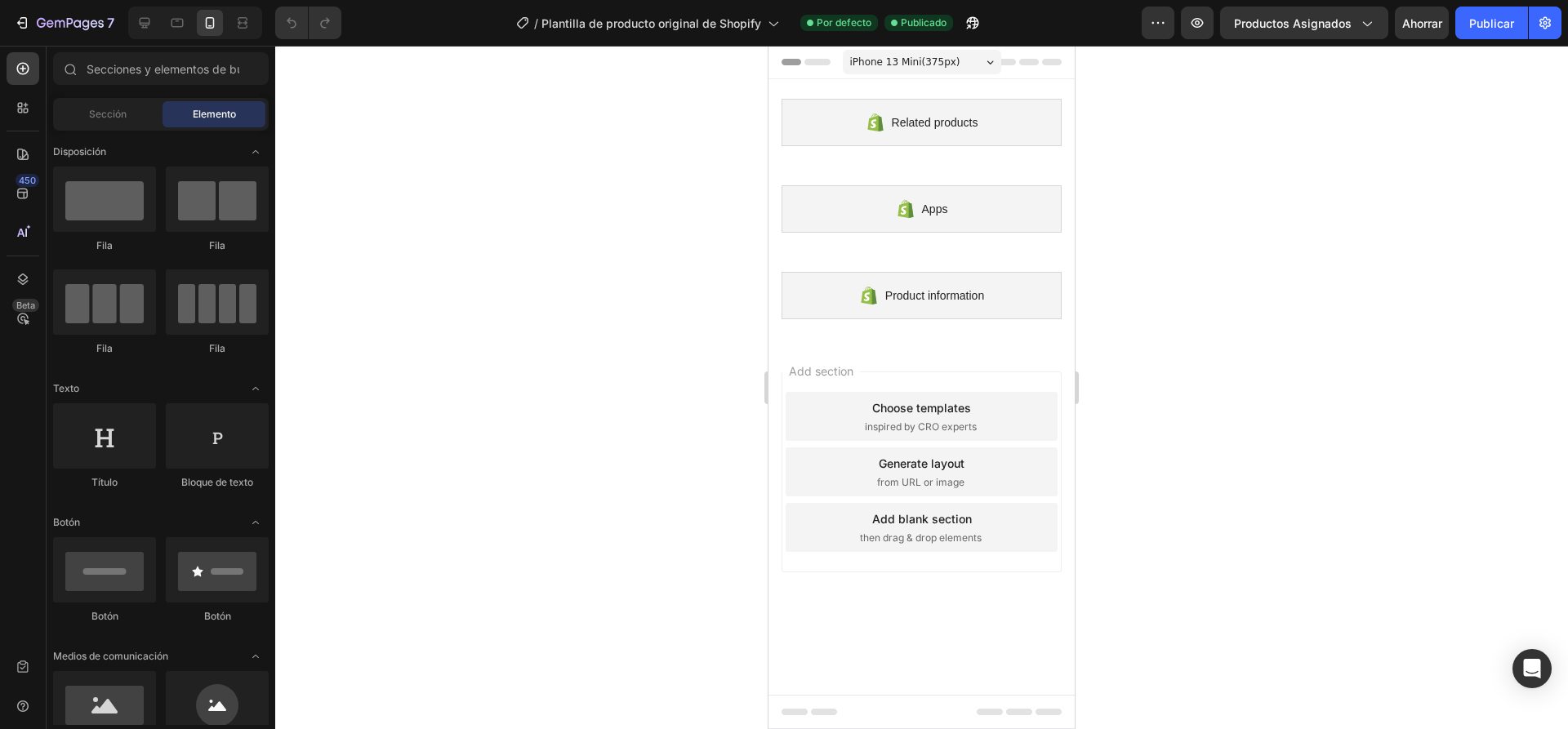
click at [809, 351] on div "Add section Choose templates inspired by CRO experts Generate layout from URL o…" at bounding box center [921, 475] width 307 height 273
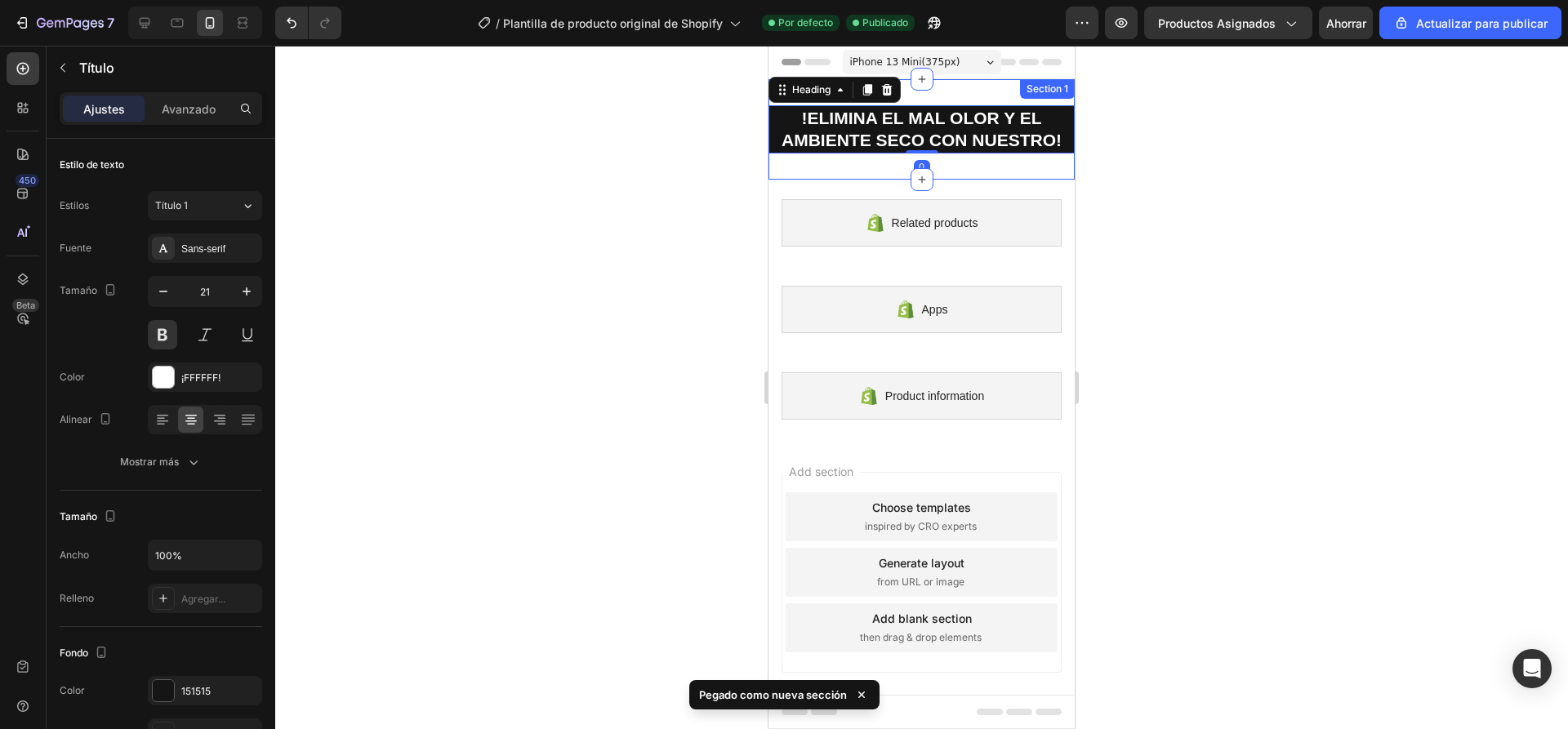
click at [1044, 90] on div "Section 1" at bounding box center [1046, 89] width 55 height 20
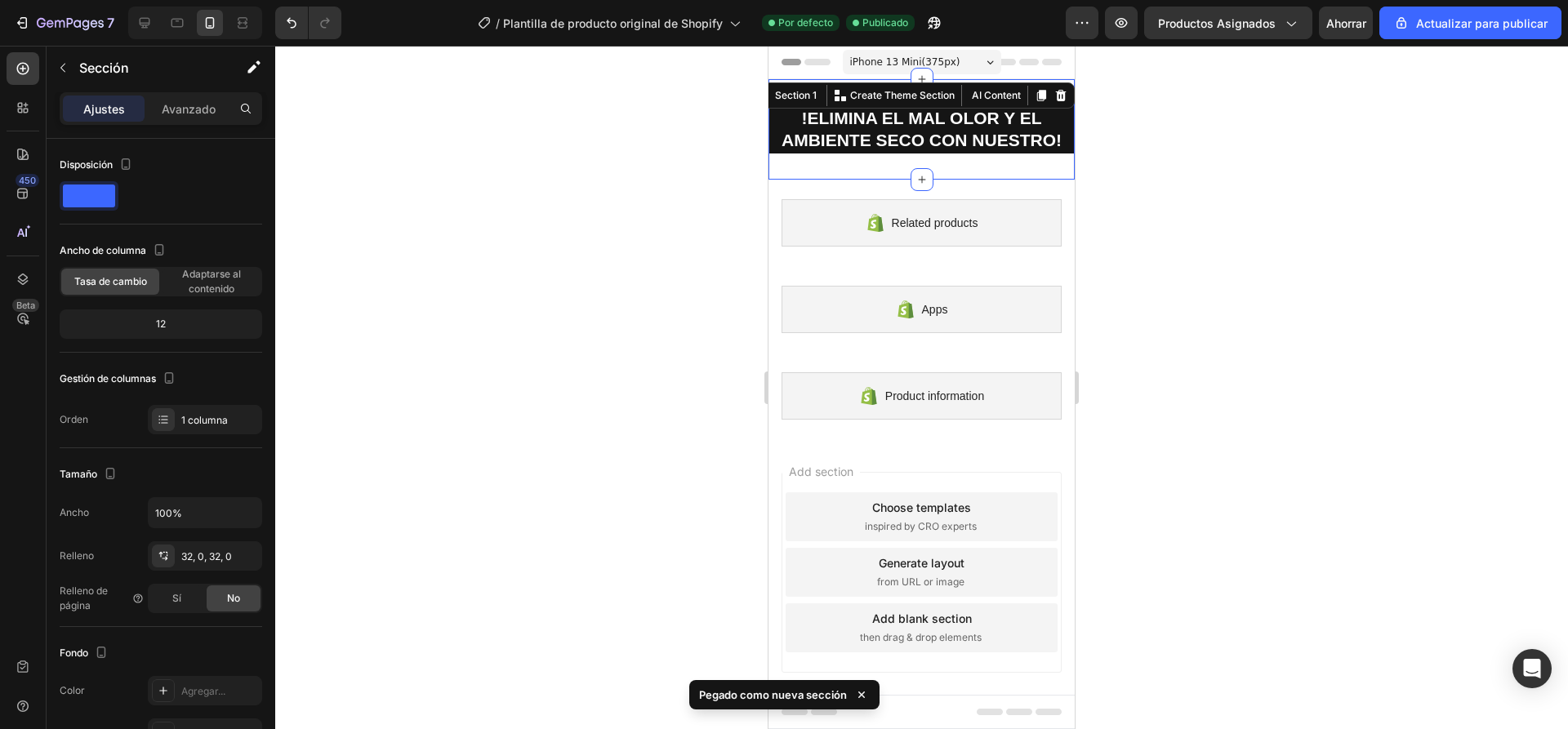
click at [1152, 114] on div at bounding box center [921, 387] width 1292 height 683
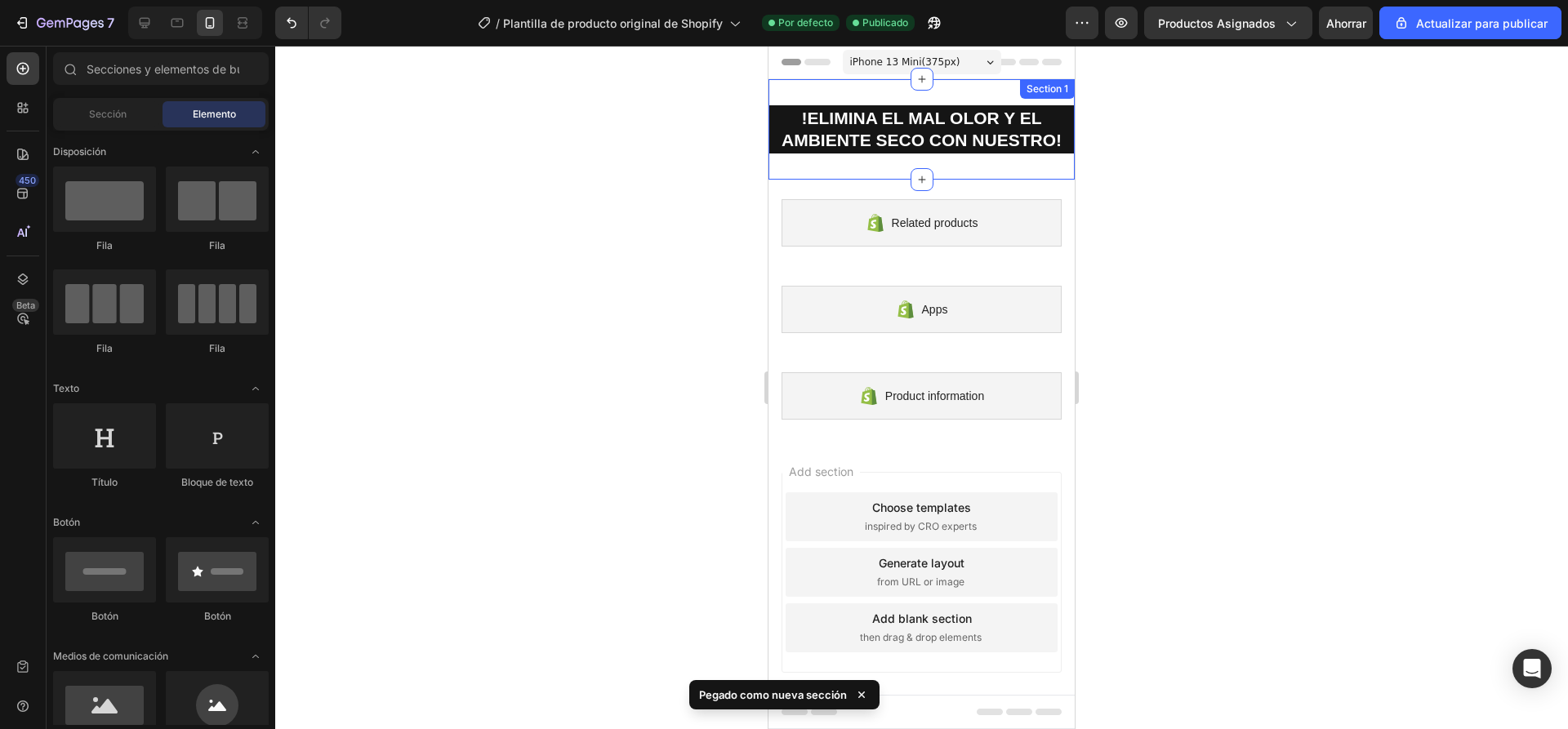
click at [990, 164] on div "!ELIMINA EL MAL OLOR Y EL AMBIENTE SECO CON NUESTRO! Heading Section 1" at bounding box center [921, 129] width 307 height 101
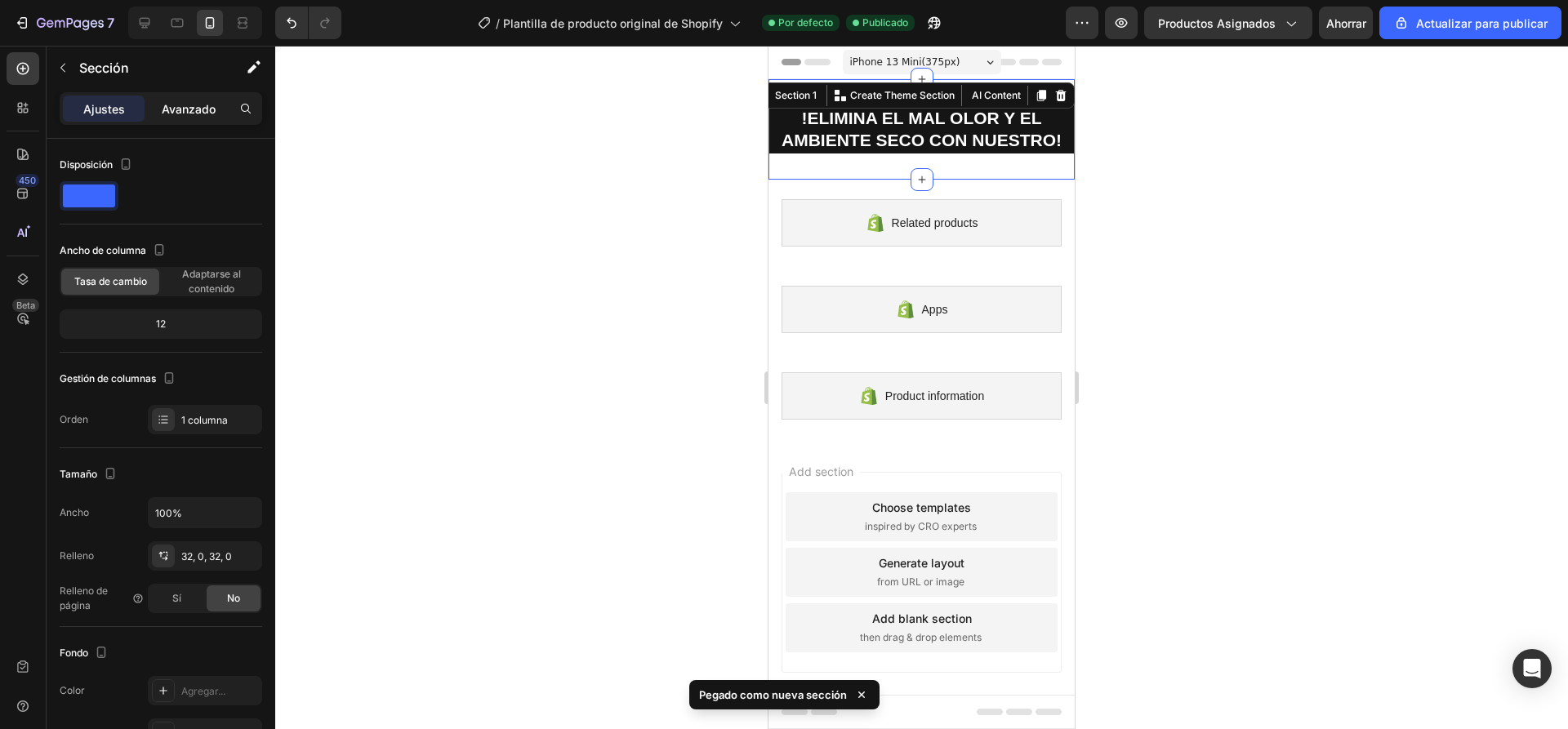
click at [175, 98] on div "Avanzado" at bounding box center [189, 109] width 82 height 26
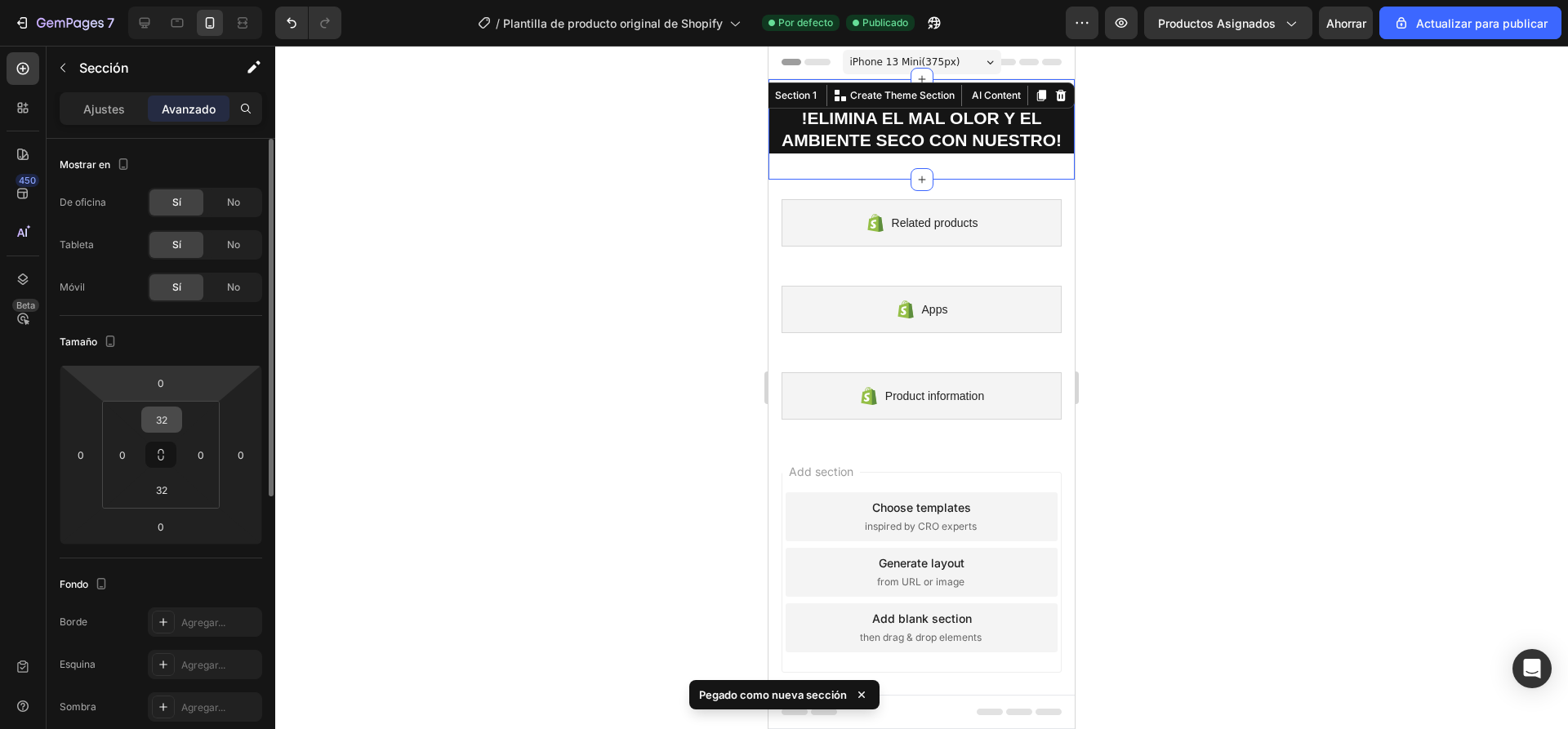
click at [172, 419] on input "32" at bounding box center [162, 419] width 33 height 25
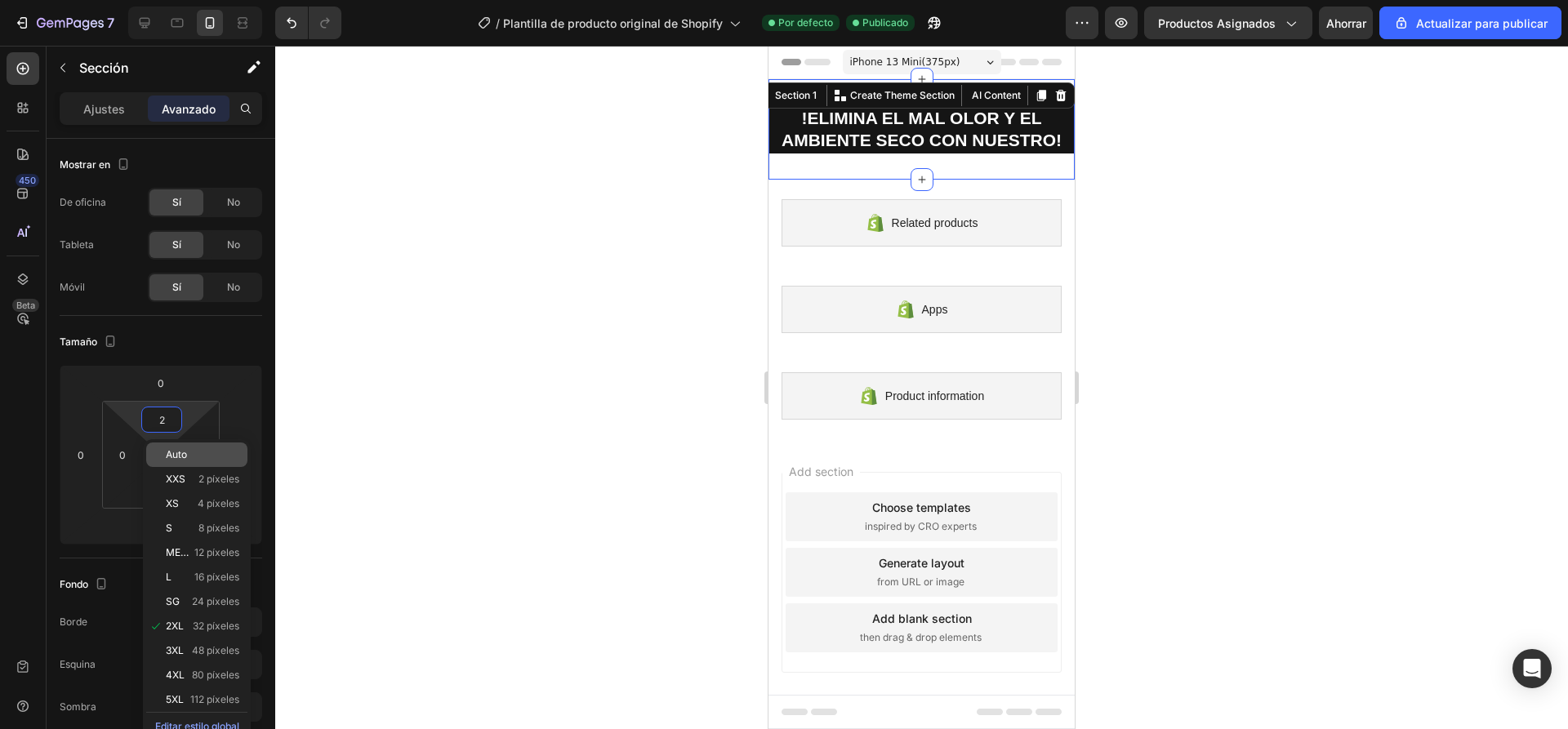
click at [193, 452] on p "Auto" at bounding box center [203, 454] width 74 height 11
type input "Auto"
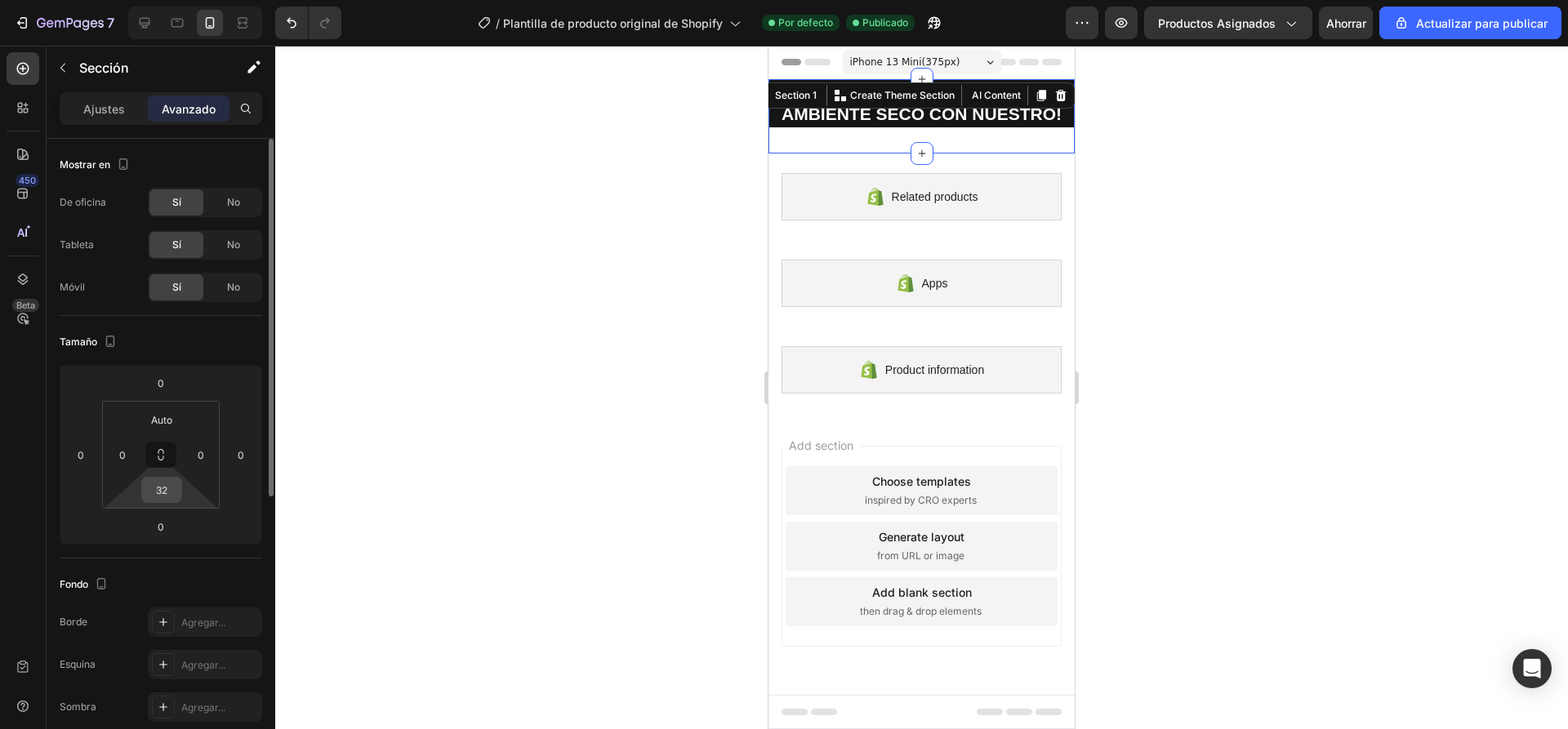
click at [172, 495] on input "32" at bounding box center [162, 490] width 33 height 25
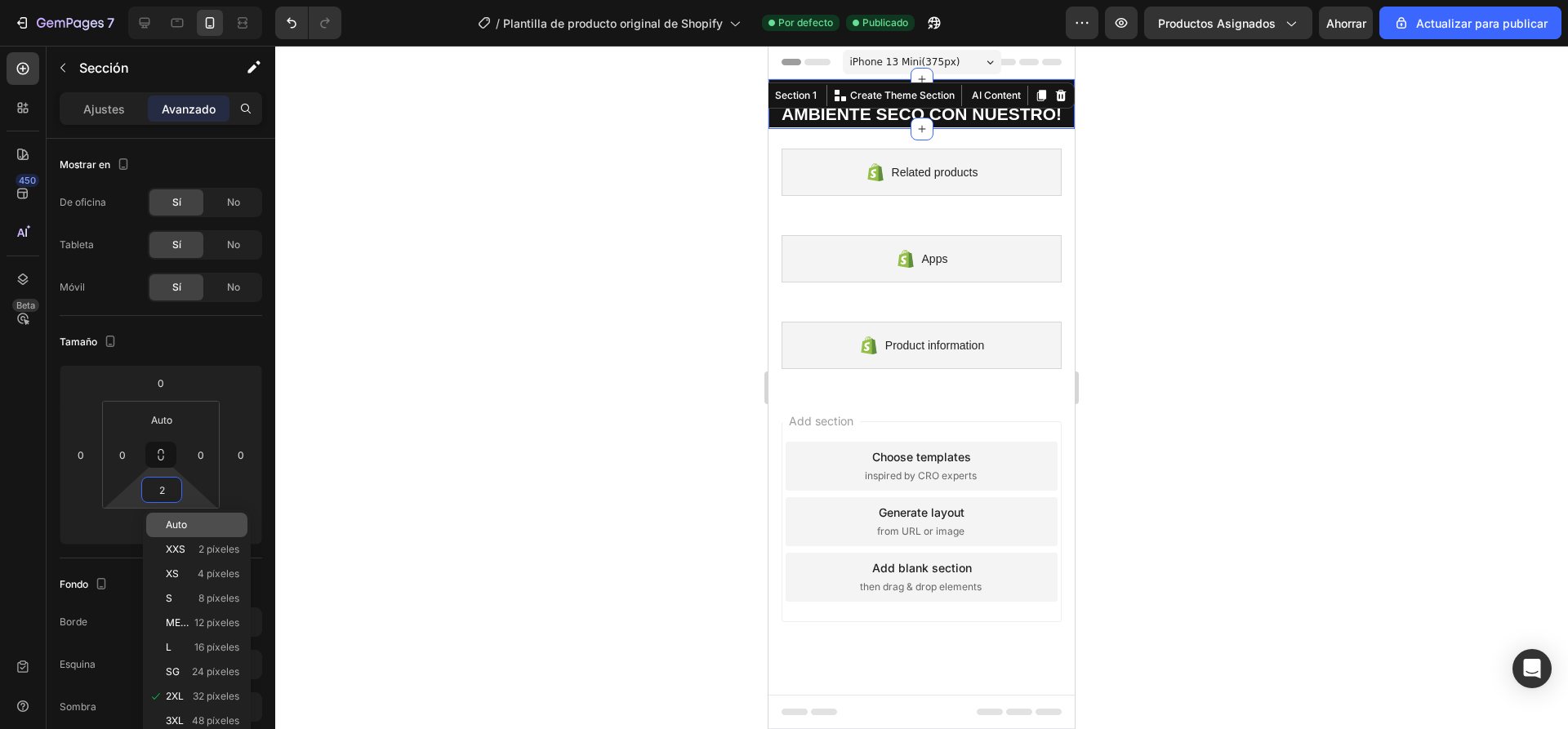
click at [188, 519] on p "Auto" at bounding box center [203, 525] width 74 height 11
type input "Auto"
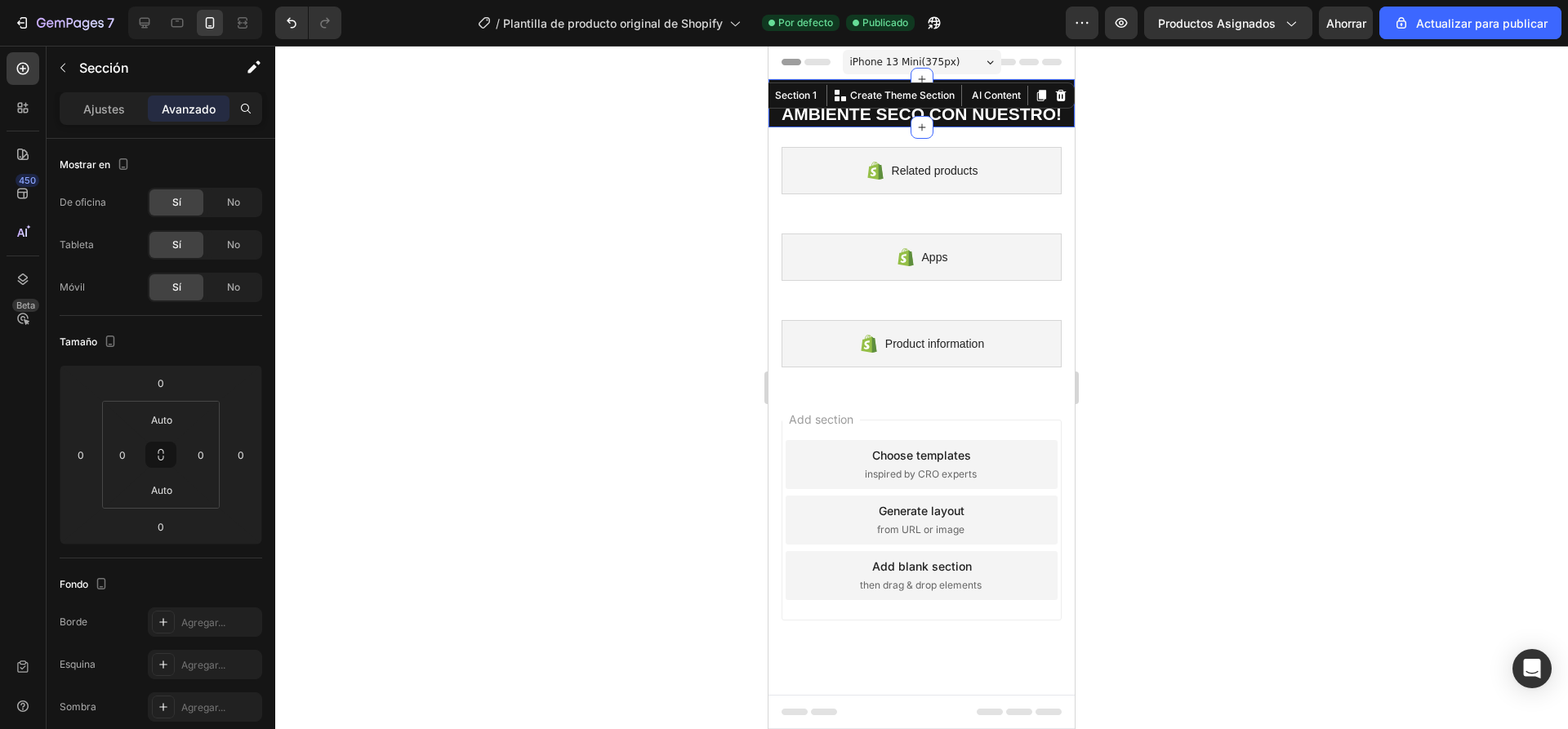
drag, startPoint x: 425, startPoint y: 333, endPoint x: 471, endPoint y: 311, distance: 51.0
click at [426, 333] on div at bounding box center [921, 387] width 1292 height 683
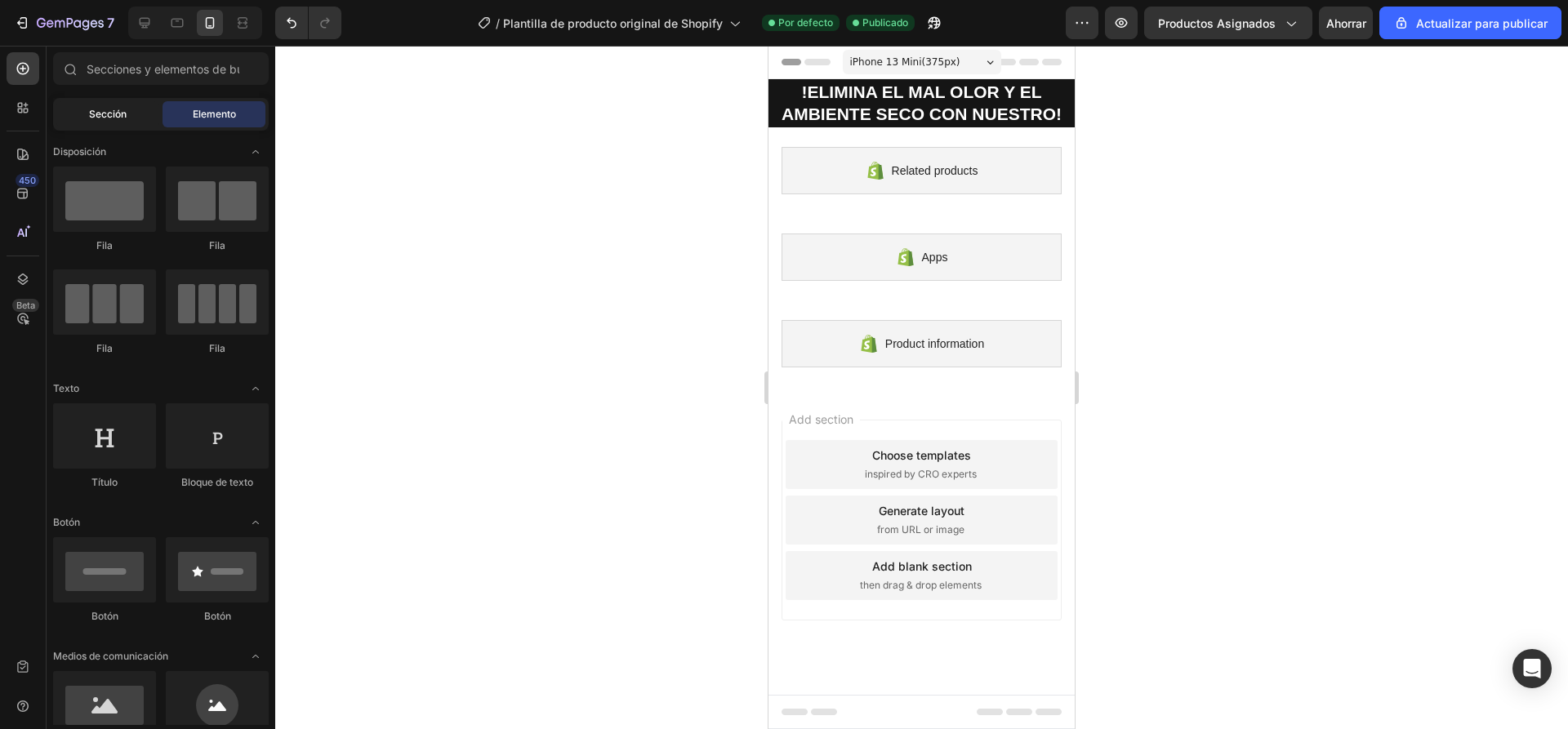
click at [90, 126] on div "Sección" at bounding box center [108, 114] width 103 height 26
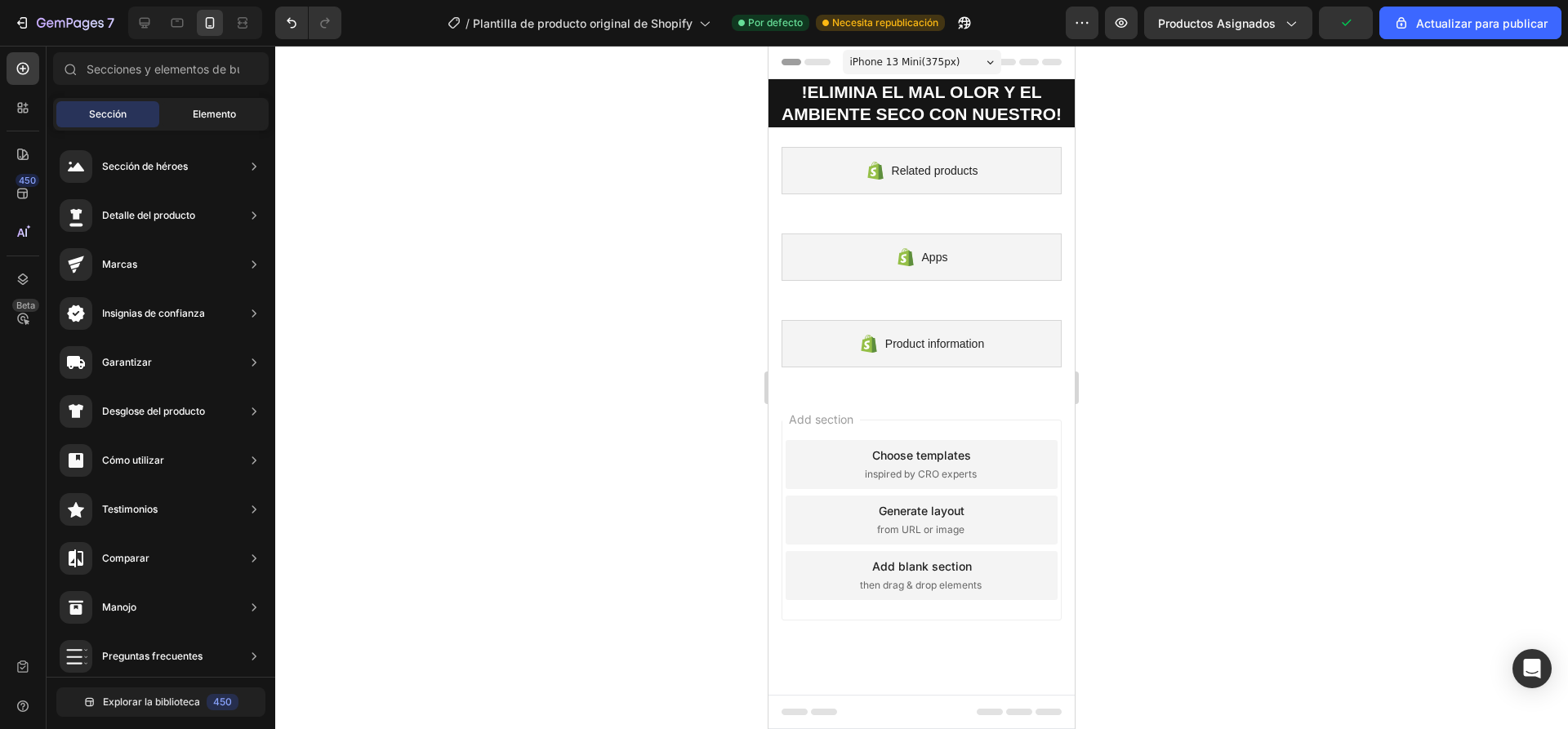
click at [204, 101] on div "Elemento" at bounding box center [214, 114] width 103 height 26
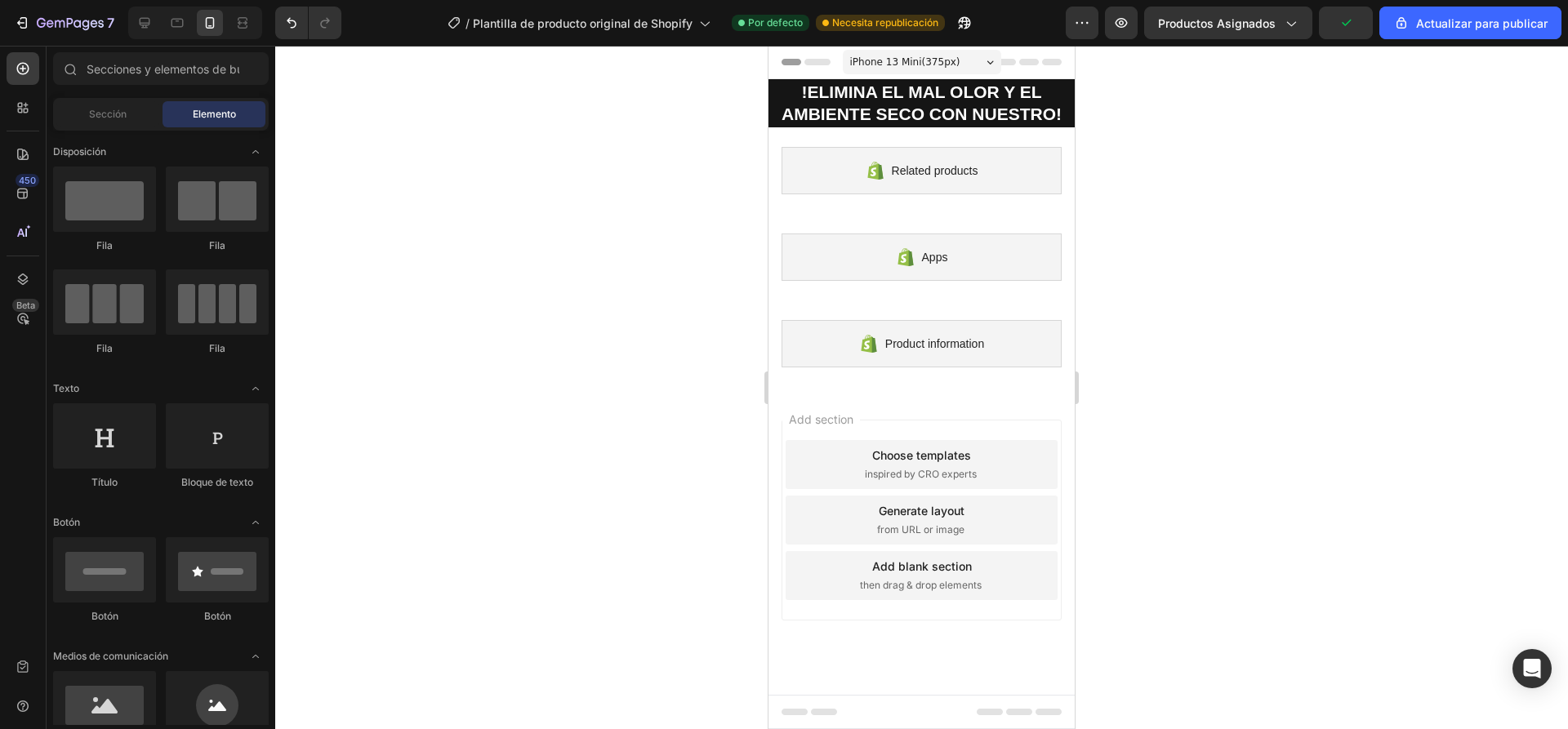
scroll to position [245, 0]
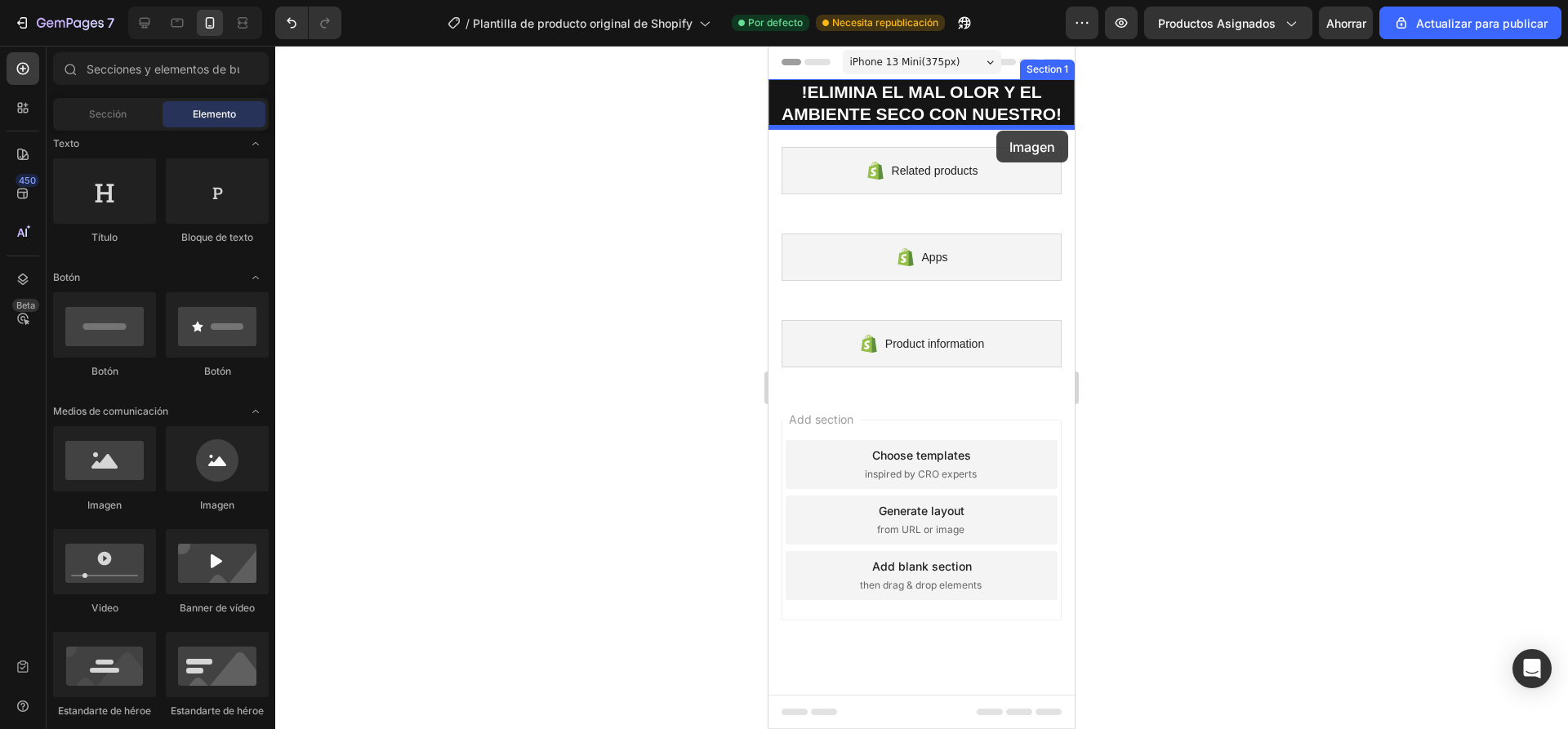
drag, startPoint x: 895, startPoint y: 526, endPoint x: 996, endPoint y: 131, distance: 407.7
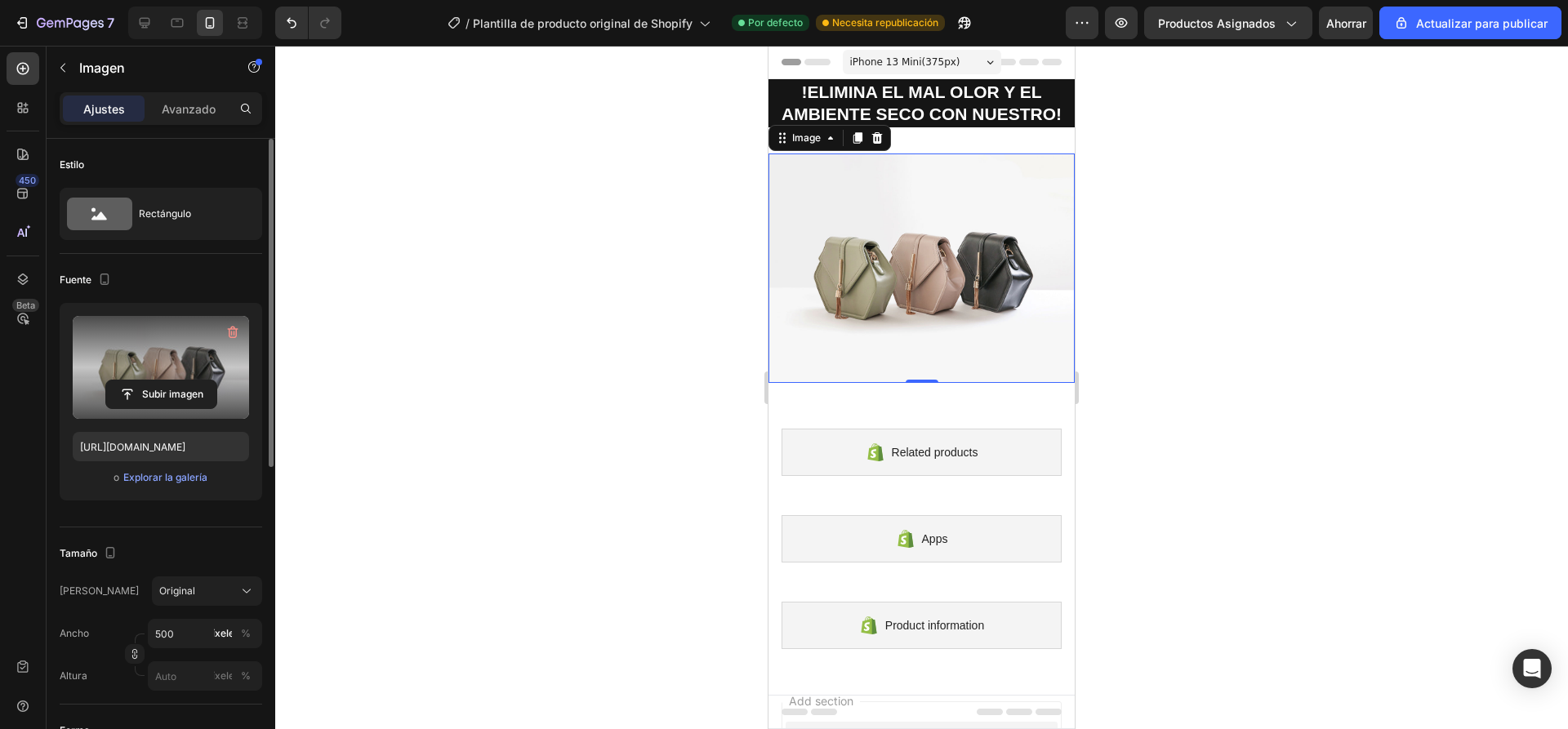
click at [162, 364] on label at bounding box center [161, 368] width 177 height 103
click at [162, 380] on input "file" at bounding box center [161, 394] width 110 height 28
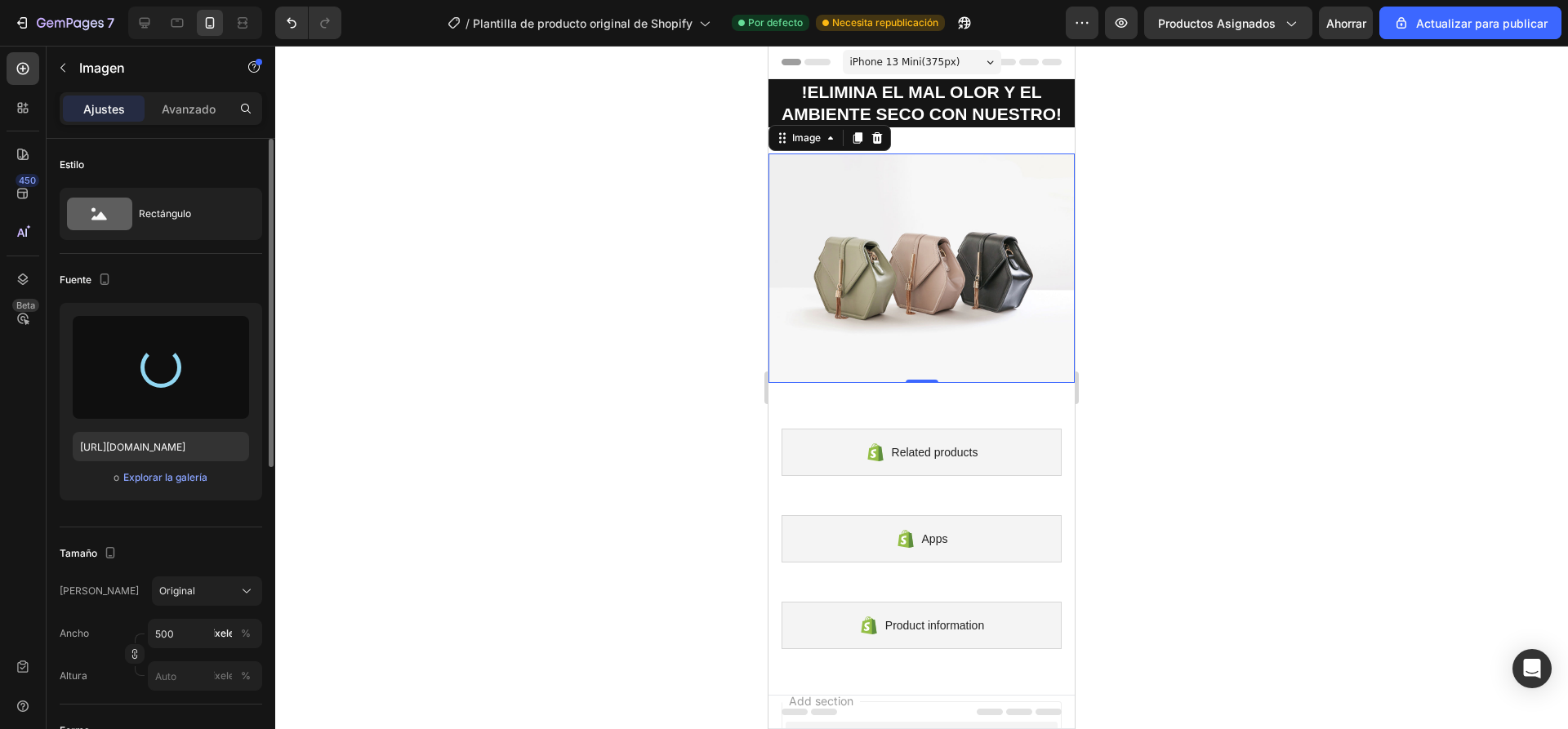
type input "https://cdn.shopify.com/s/files/1/0936/6657/4706/files/gempages_586083693370540…"
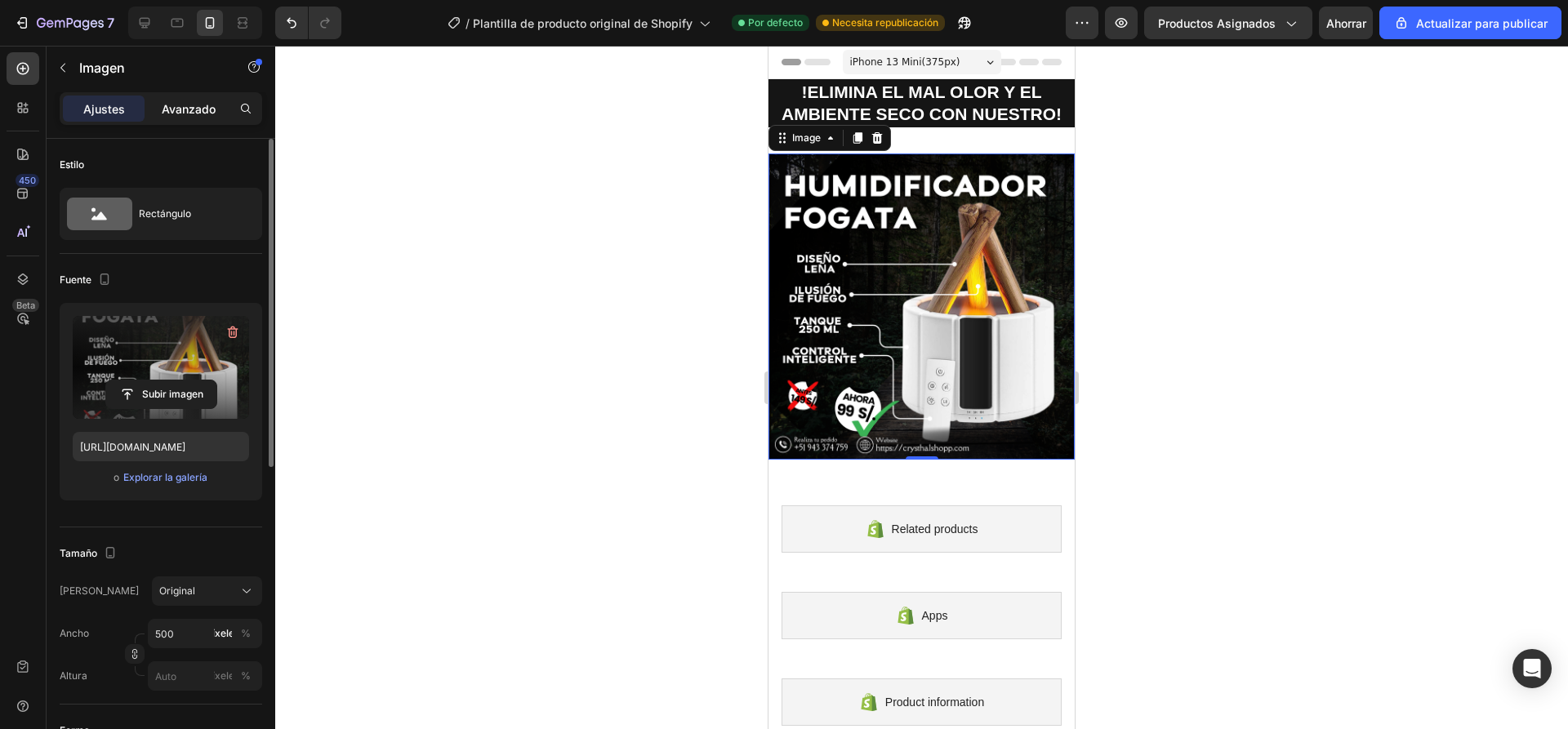
click at [190, 111] on font "Avanzado" at bounding box center [189, 109] width 54 height 14
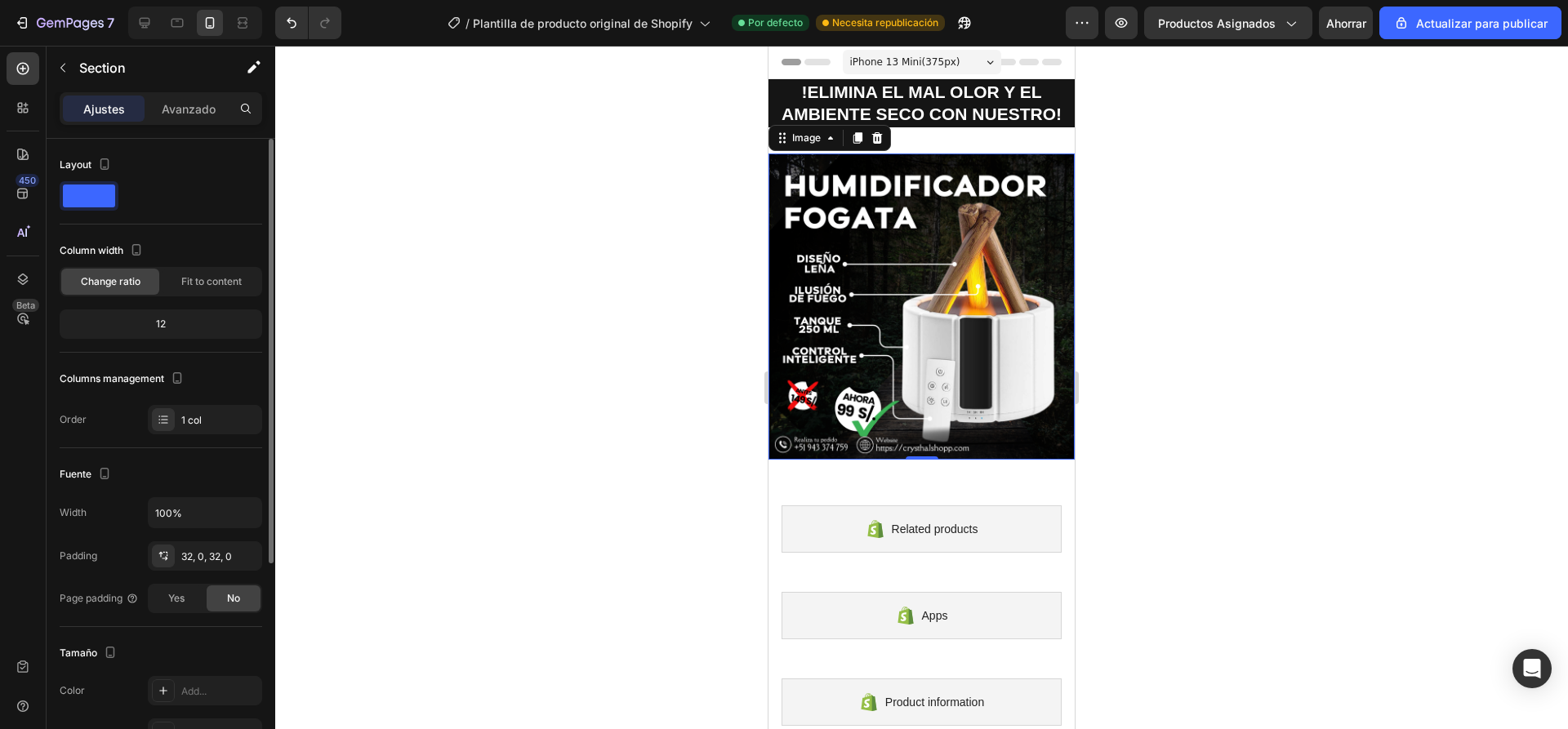
click at [1003, 140] on div "Image 0 Section 2" at bounding box center [921, 306] width 307 height 358
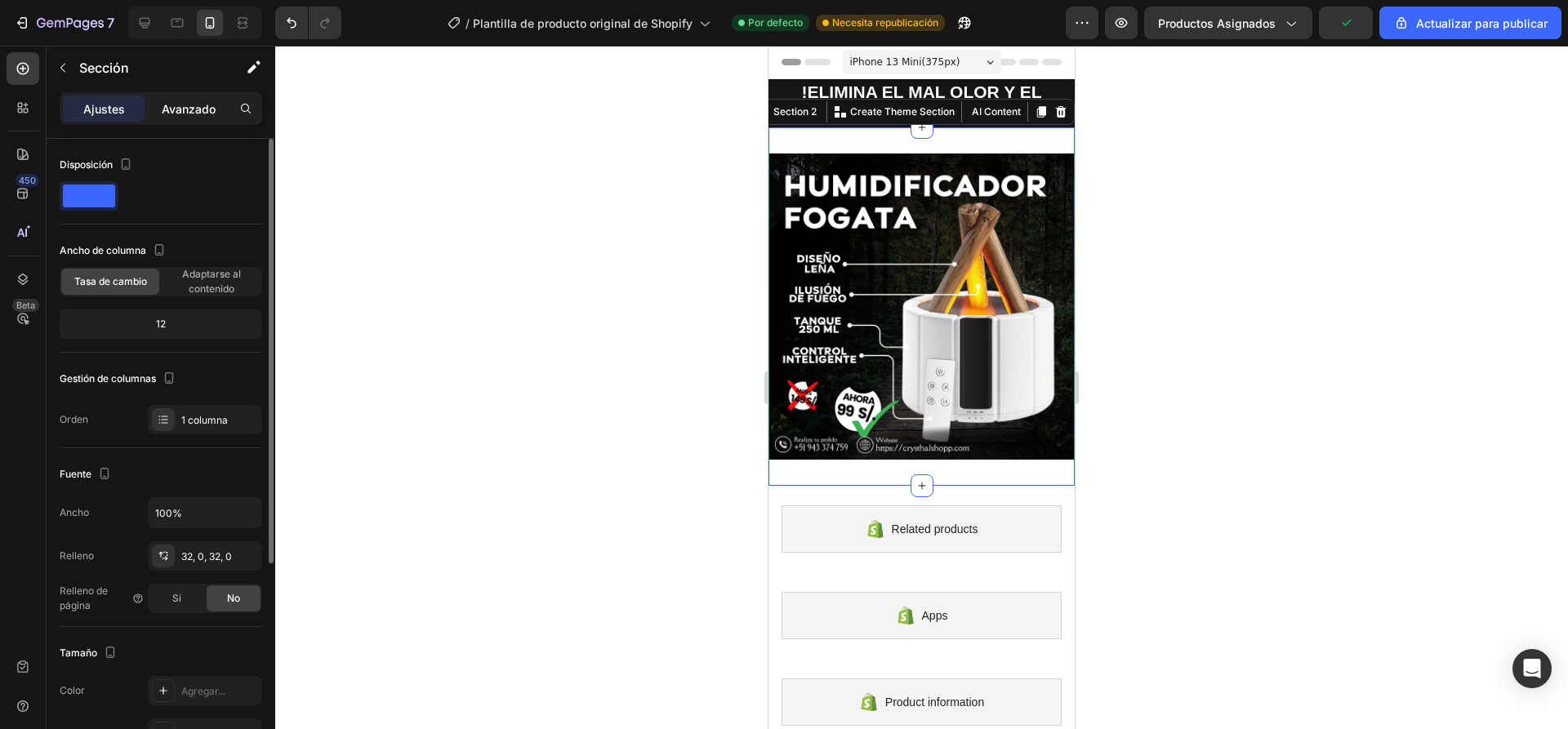
click at [203, 109] on font "Avanzado" at bounding box center [189, 109] width 54 height 14
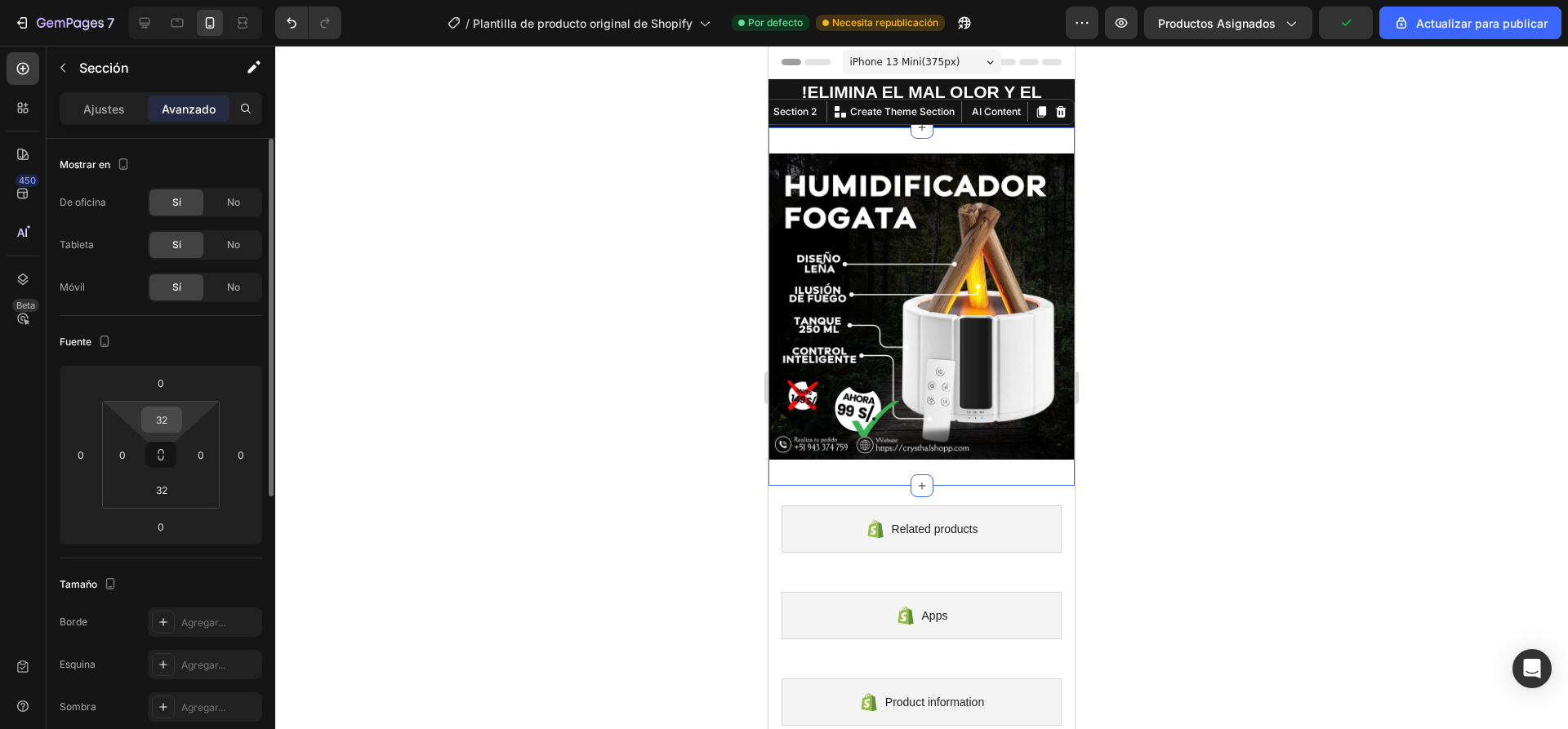
click at [162, 422] on input "32" at bounding box center [162, 419] width 33 height 25
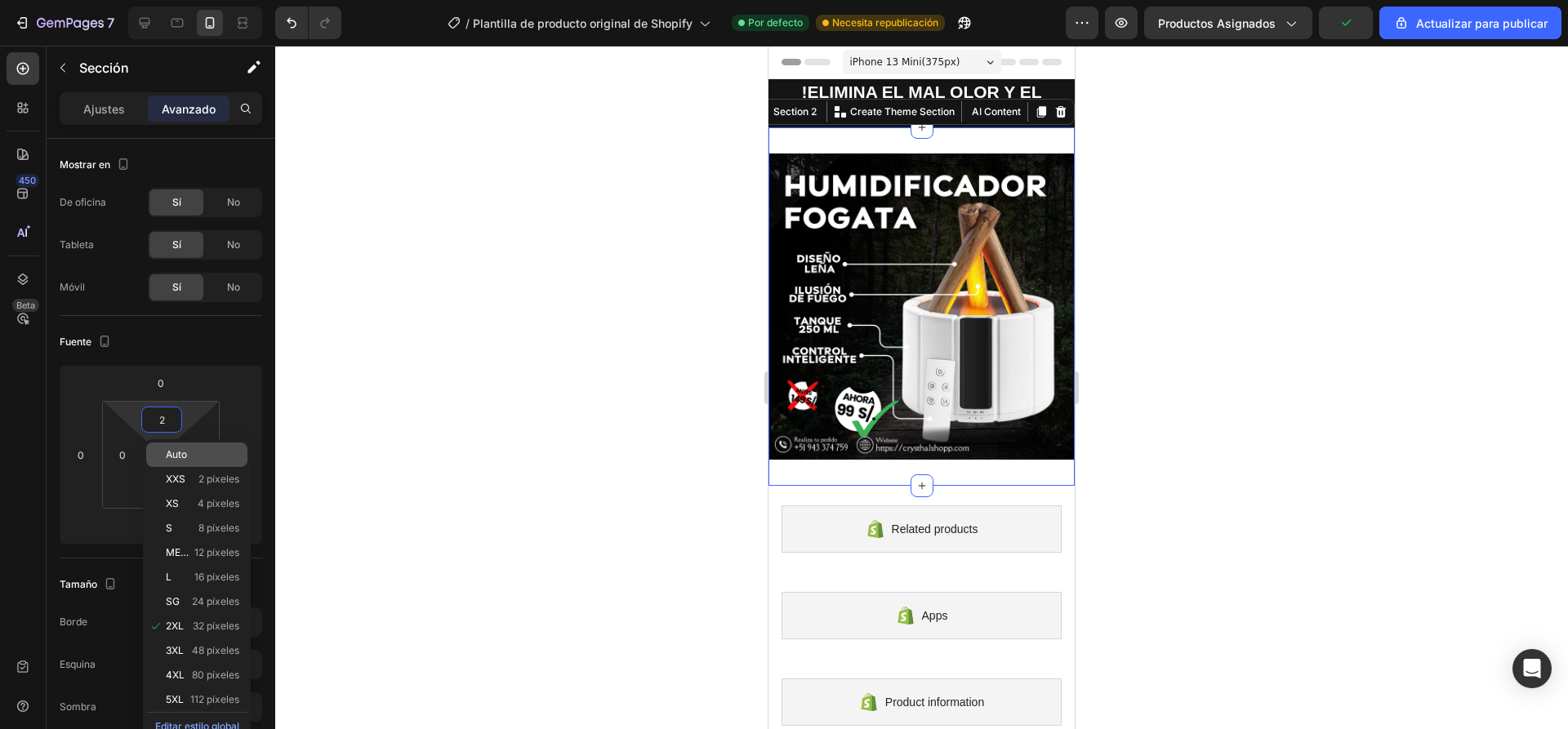
click at [203, 458] on p "Auto" at bounding box center [203, 454] width 74 height 11
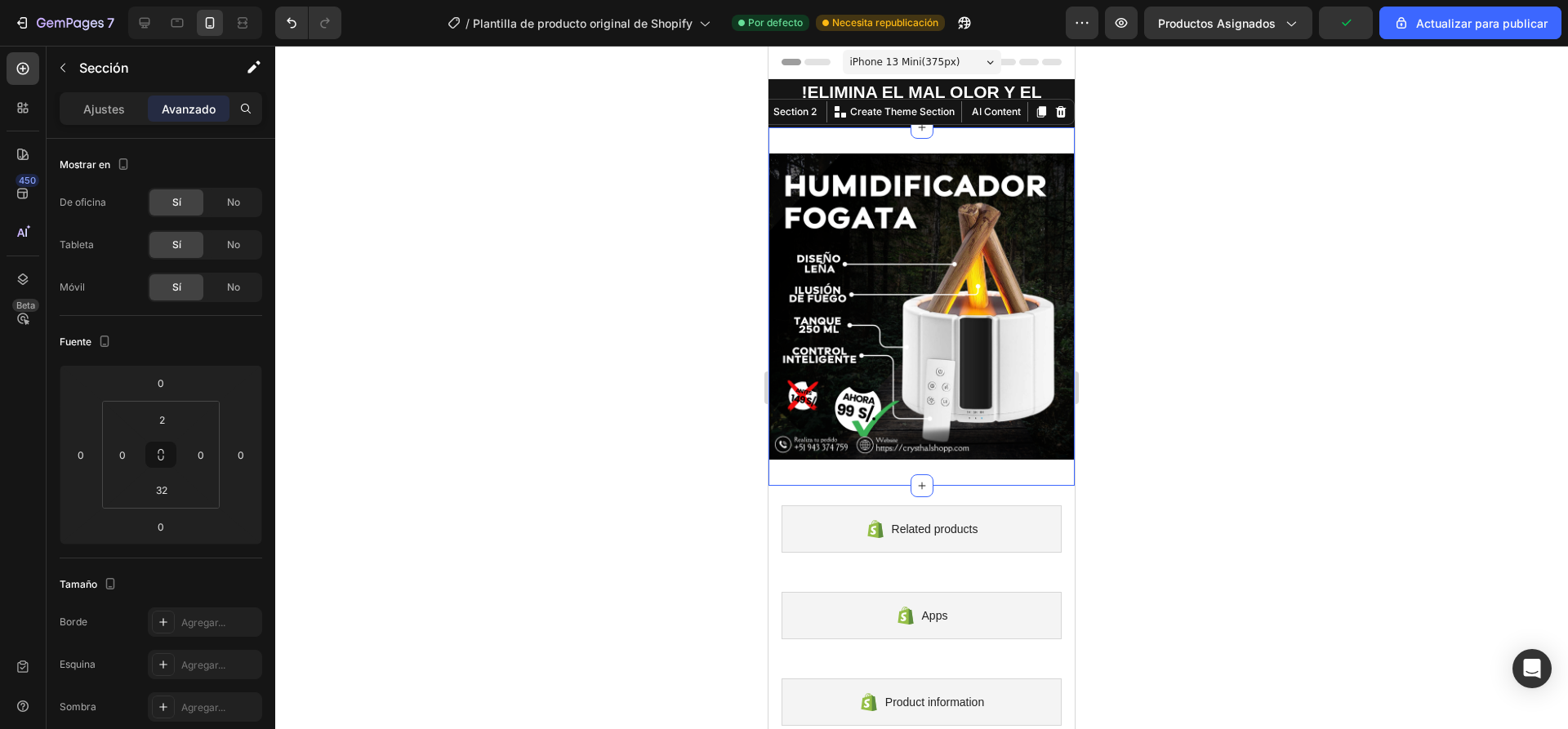
type input "Auto"
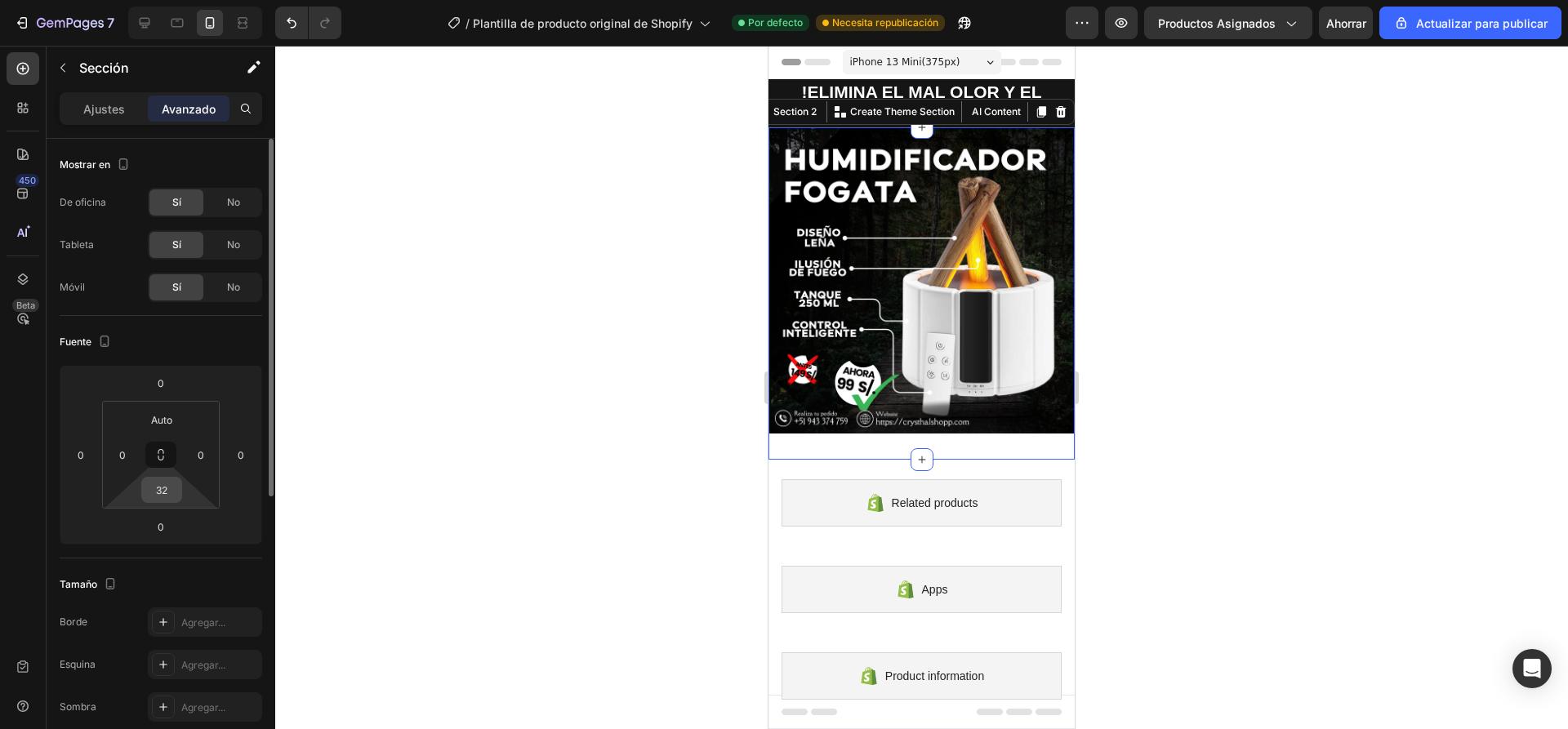
click at [164, 493] on input "32" at bounding box center [162, 490] width 33 height 25
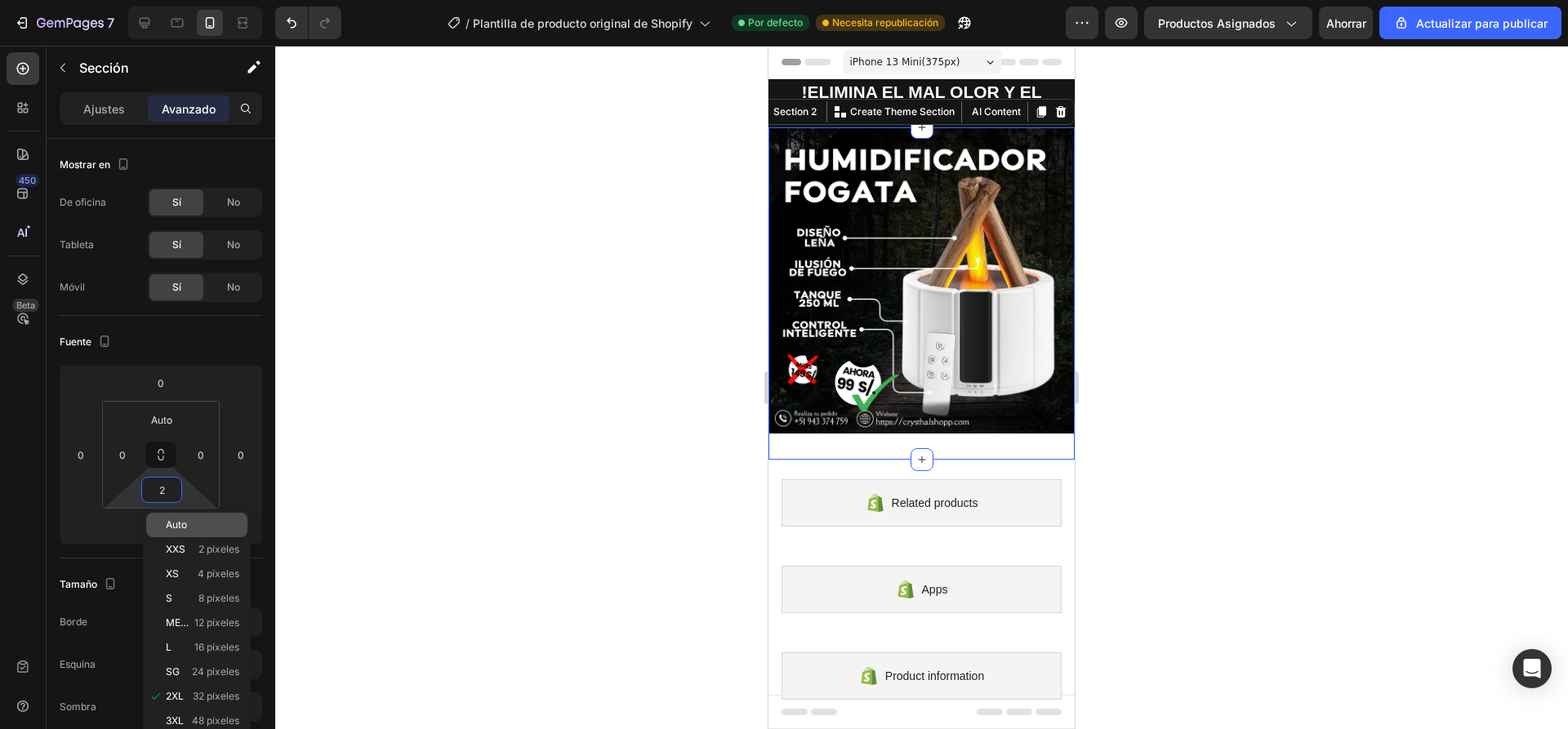
click at [190, 526] on p "Auto" at bounding box center [203, 525] width 74 height 11
type input "Auto"
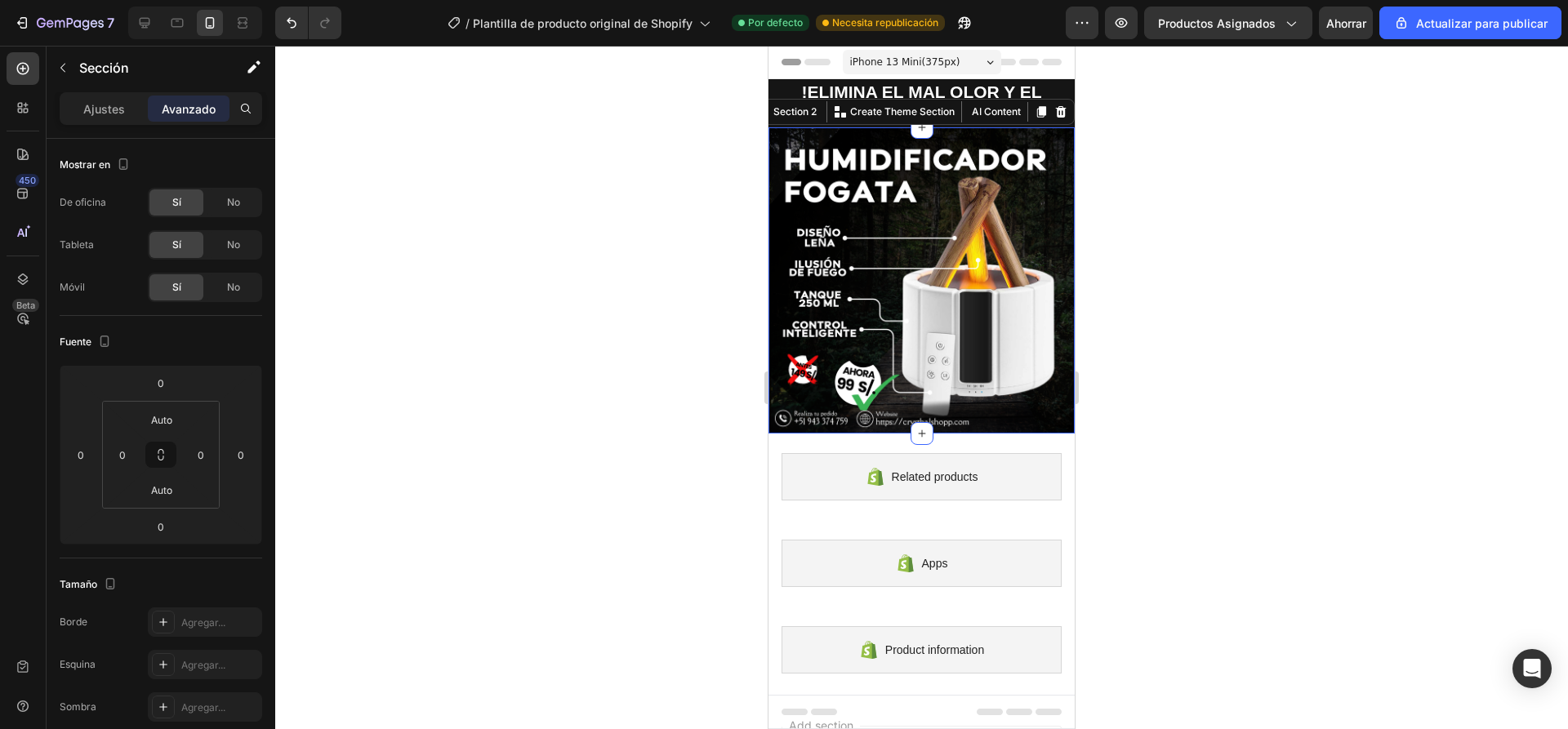
click at [497, 378] on div at bounding box center [921, 387] width 1292 height 683
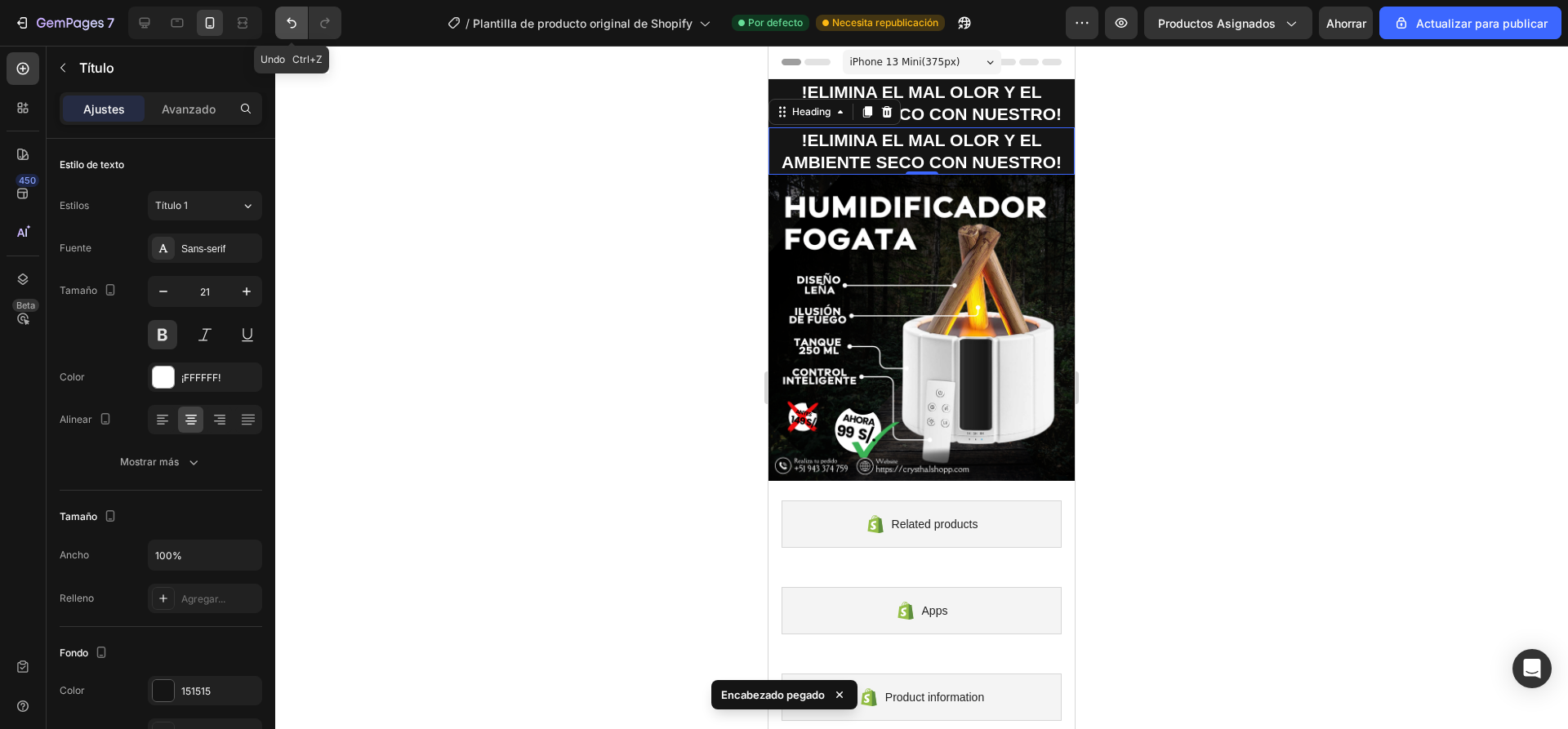
click at [297, 21] on icon "Deshacer/Rehacer" at bounding box center [292, 23] width 16 height 16
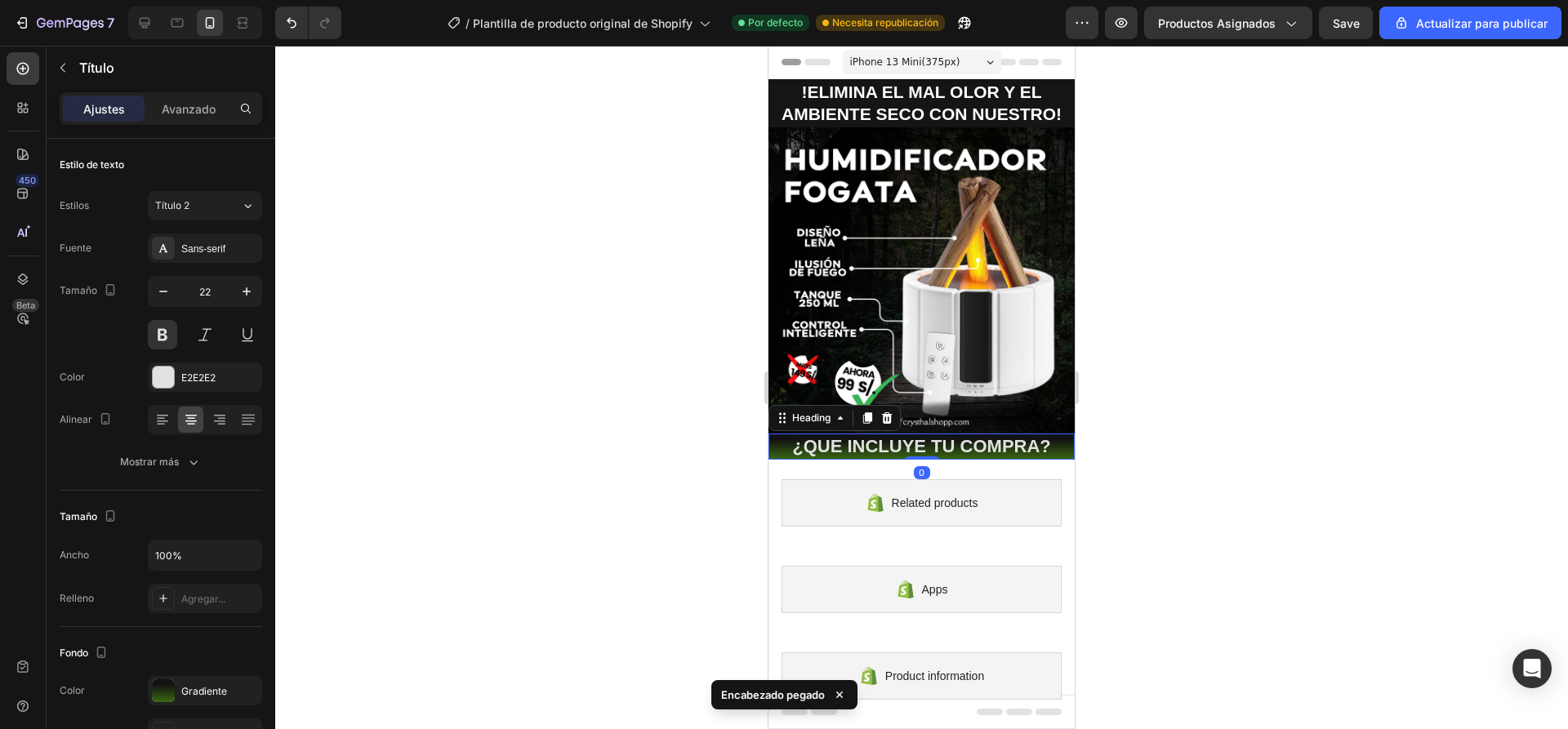
click at [1171, 394] on div at bounding box center [921, 387] width 1292 height 683
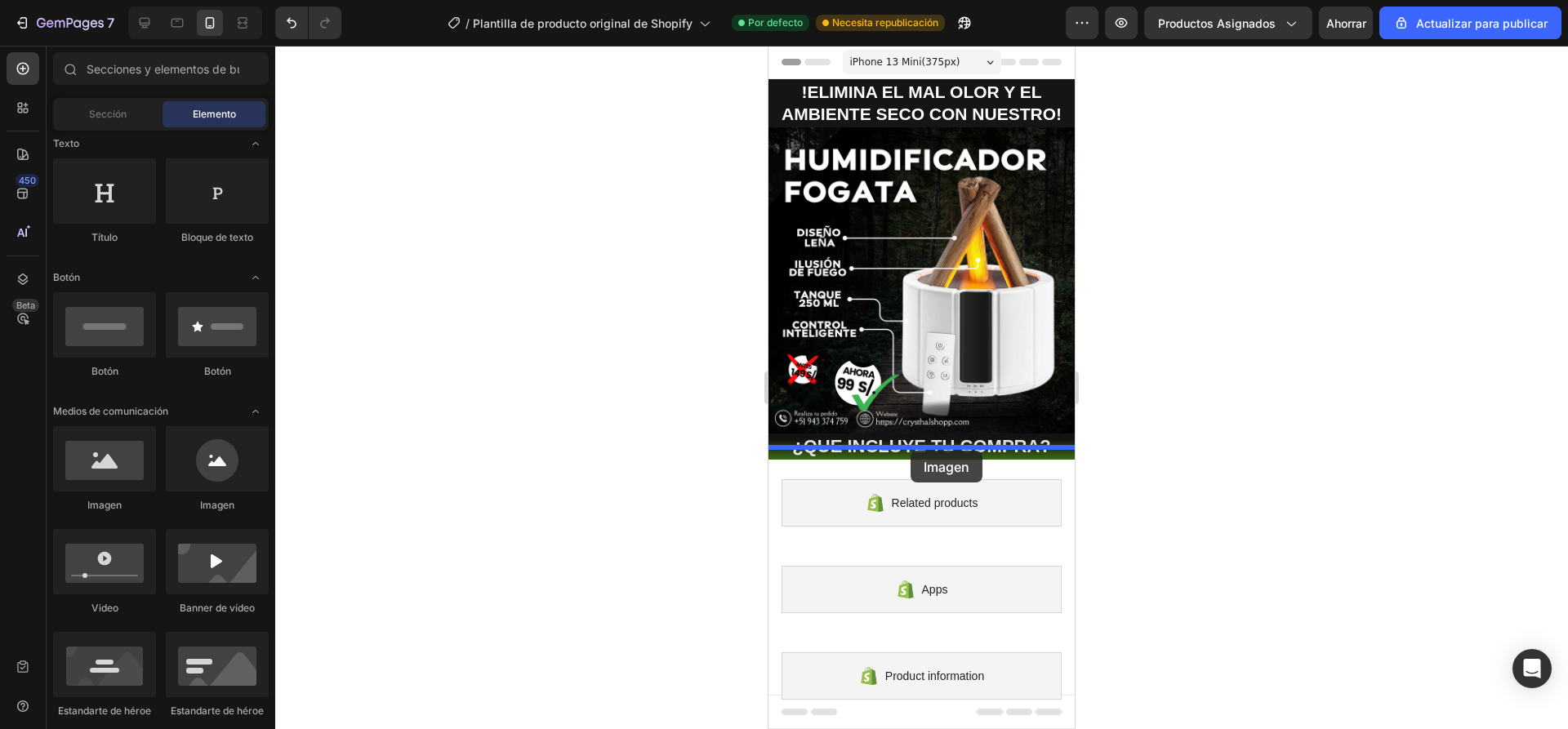
drag, startPoint x: 1342, startPoint y: 508, endPoint x: 911, endPoint y: 450, distance: 434.9
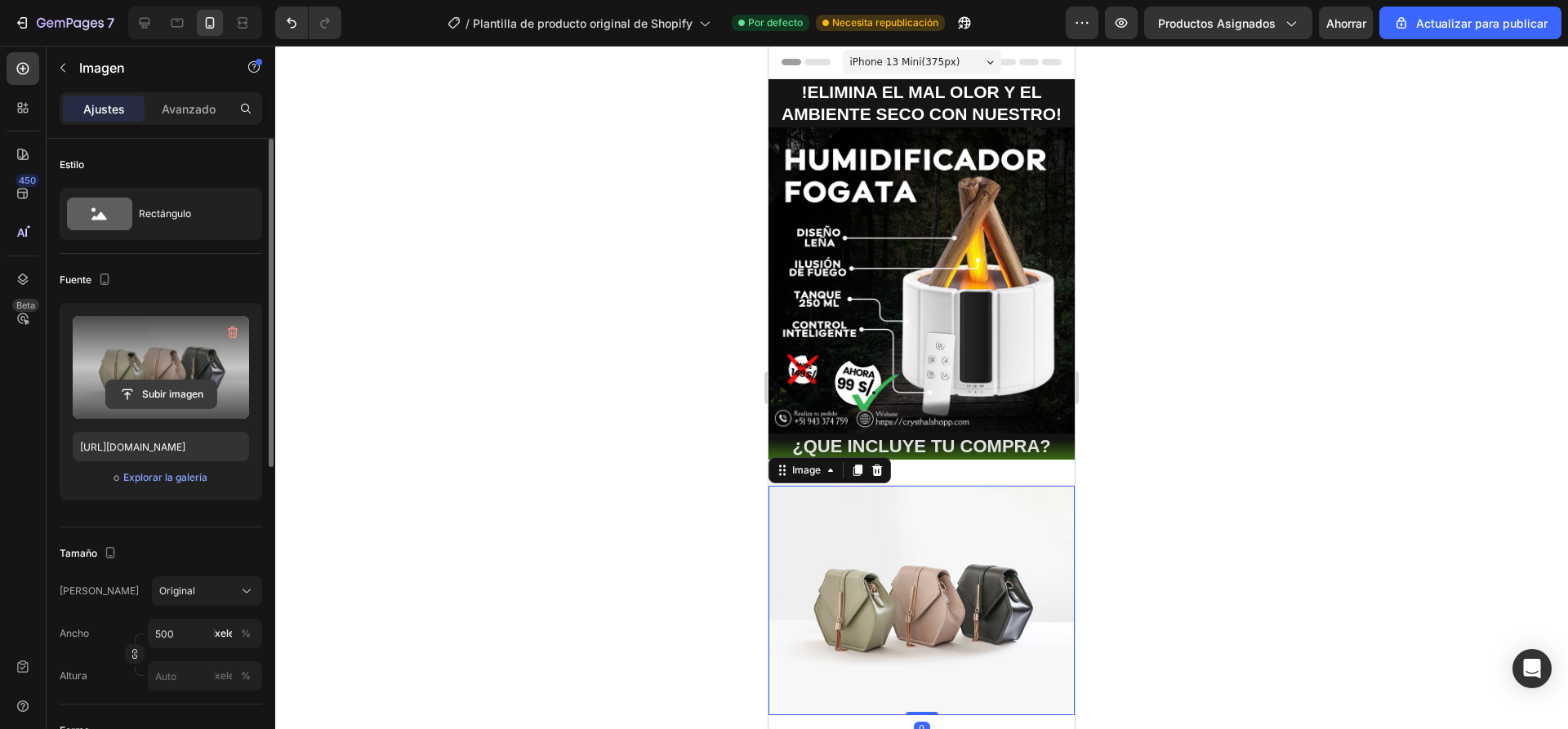
click at [158, 393] on input "file" at bounding box center [161, 394] width 110 height 28
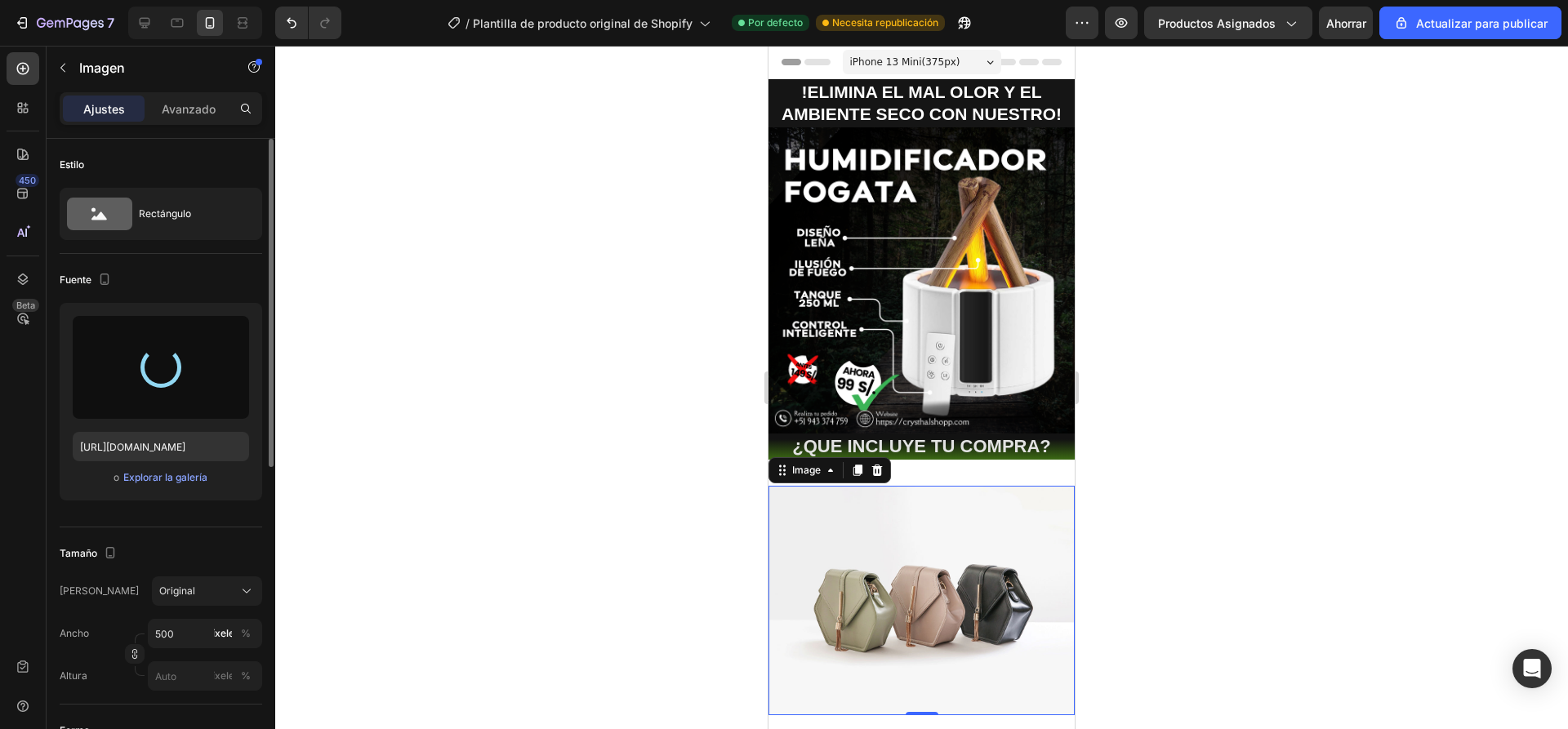
type input "https://cdn.shopify.com/s/files/1/0936/6657/4706/files/gempages_586083693370540…"
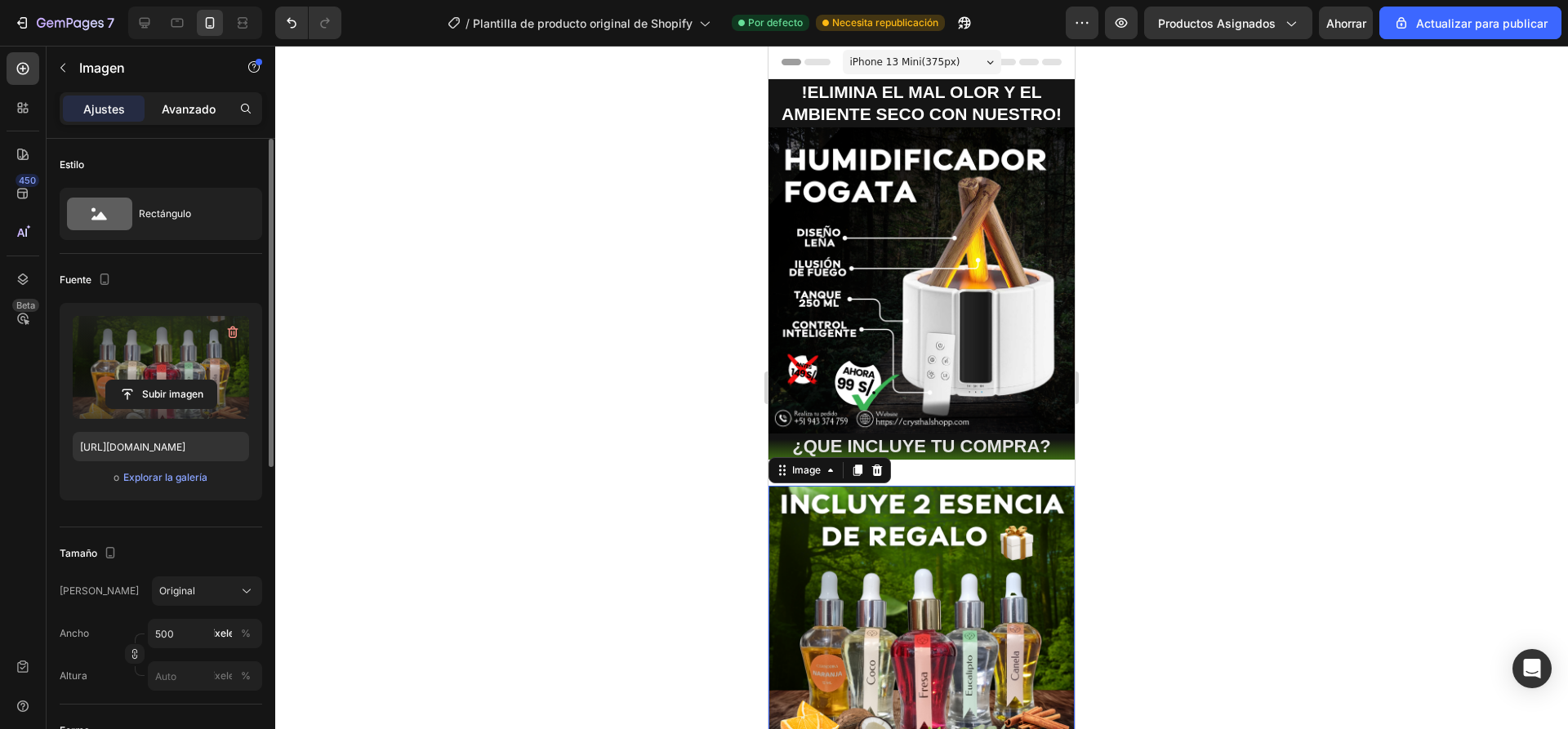
click at [188, 110] on font "Avanzado" at bounding box center [189, 109] width 54 height 14
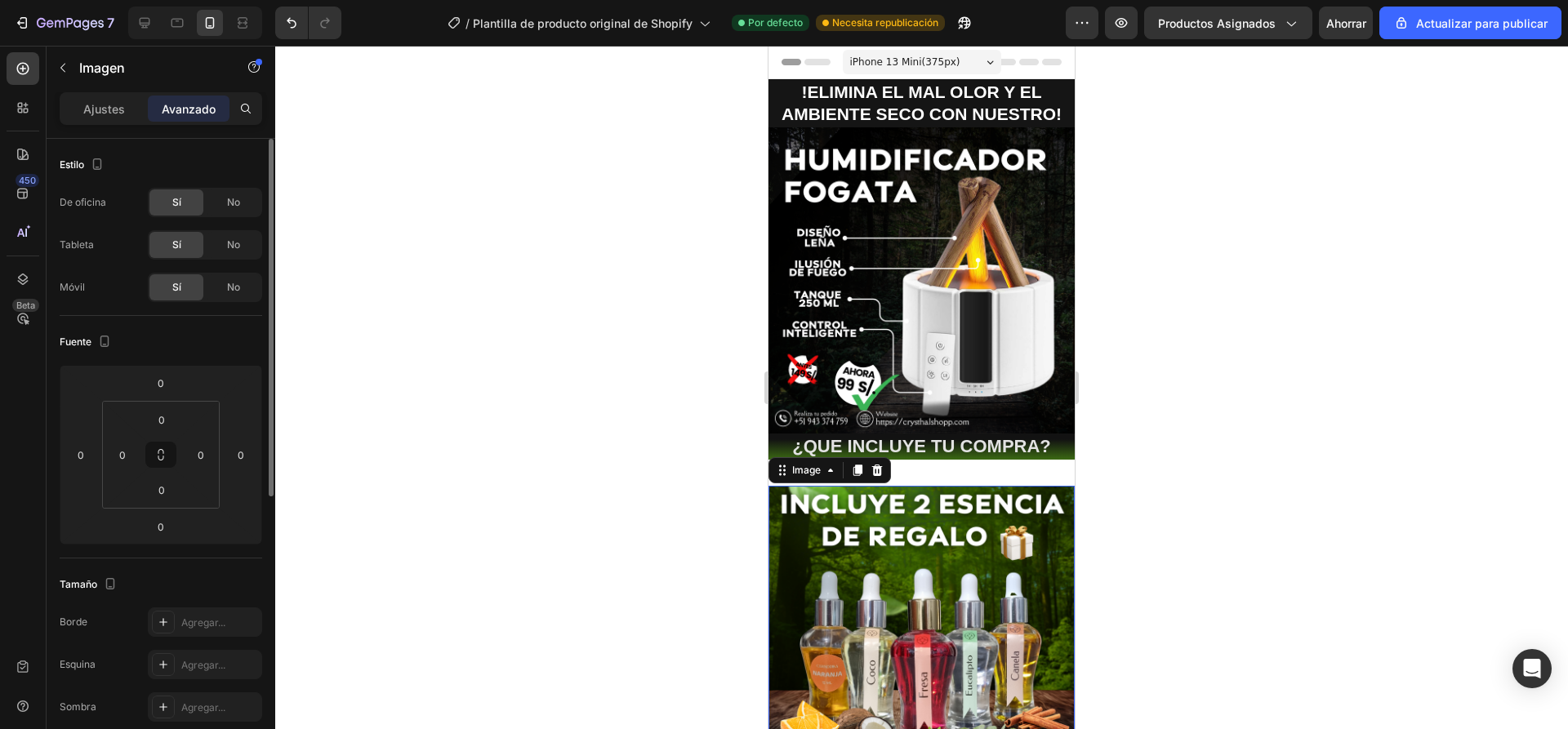
click at [999, 464] on div "Image 0 Section 3" at bounding box center [921, 638] width 307 height 358
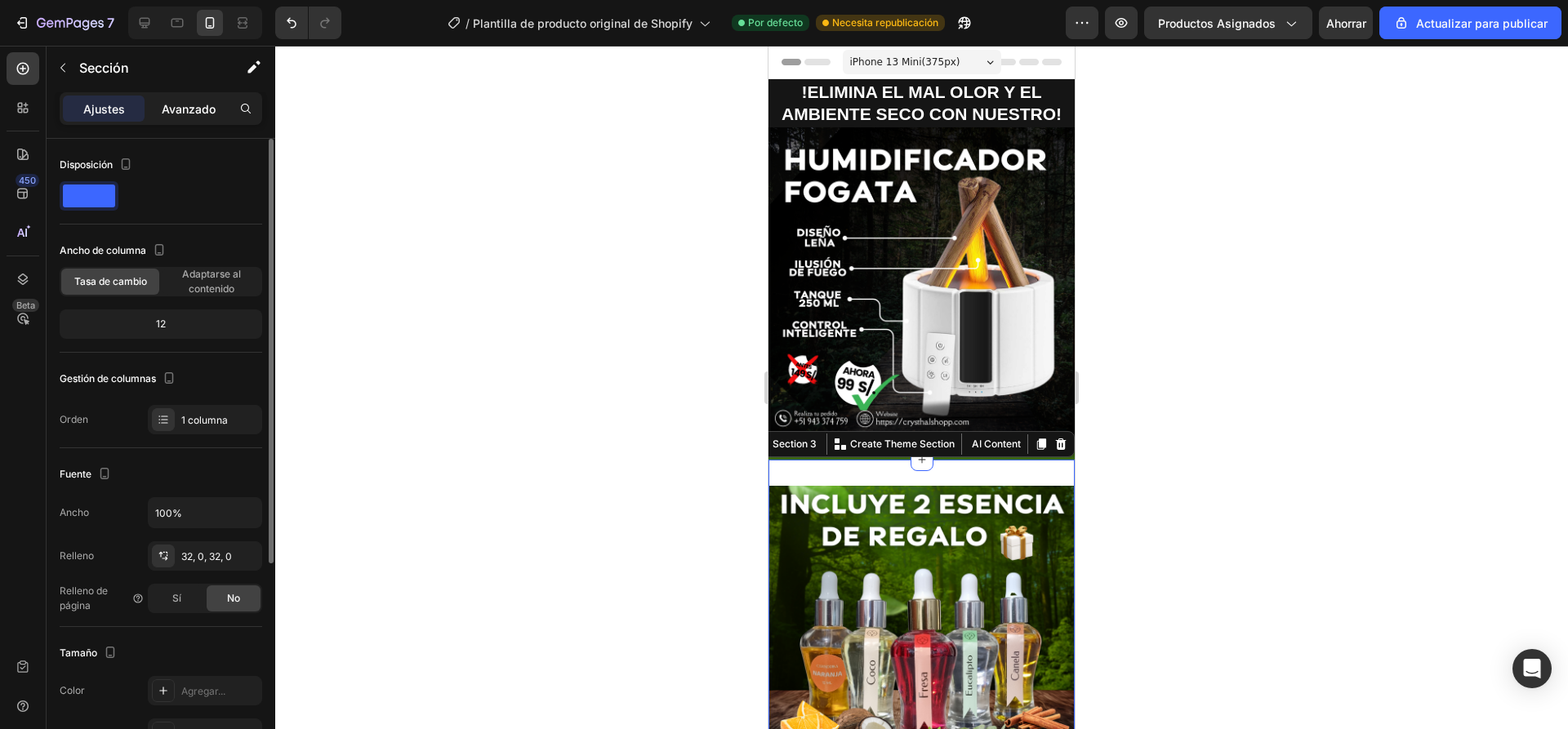
click at [190, 114] on font "Avanzado" at bounding box center [189, 109] width 54 height 14
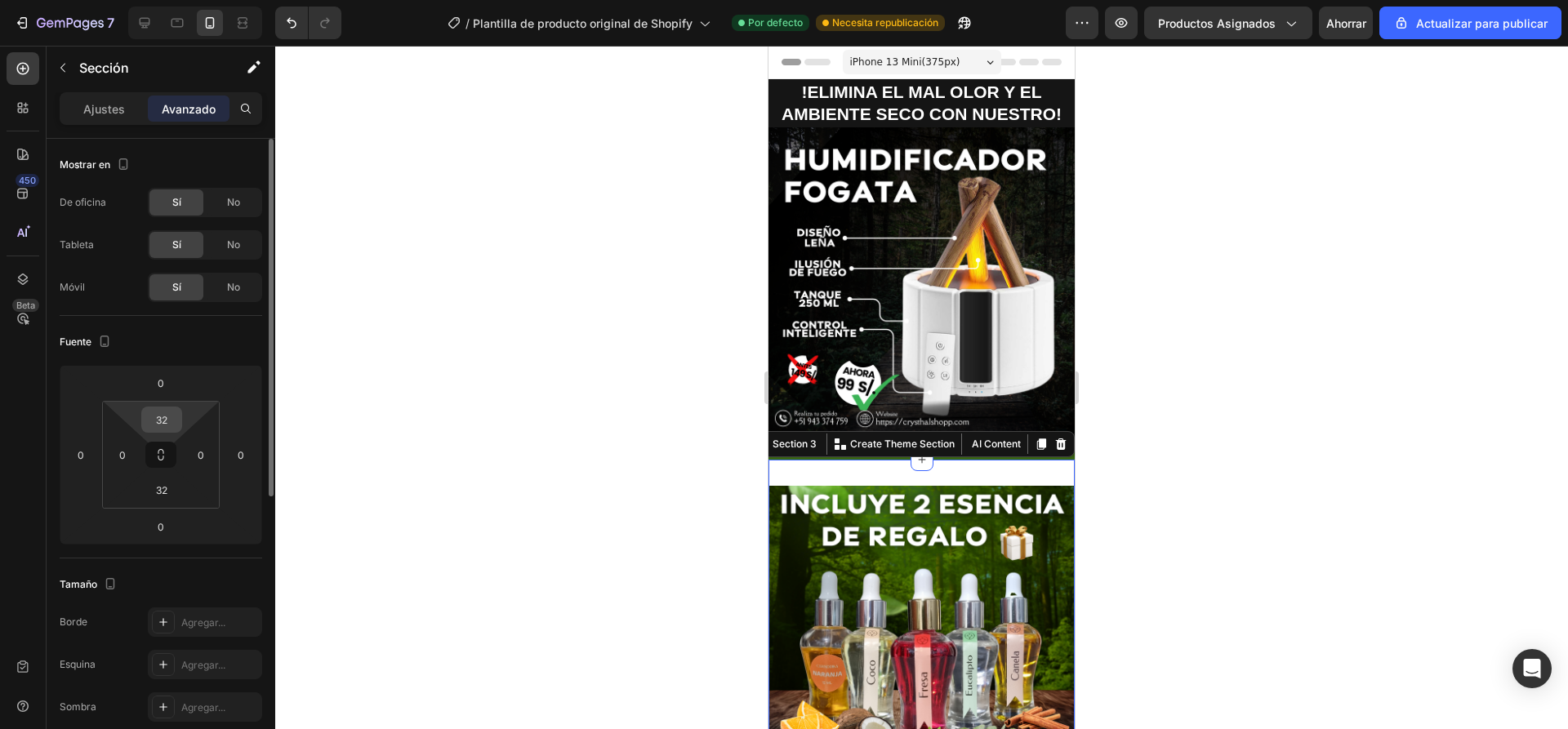
click at [168, 415] on input "32" at bounding box center [162, 419] width 33 height 25
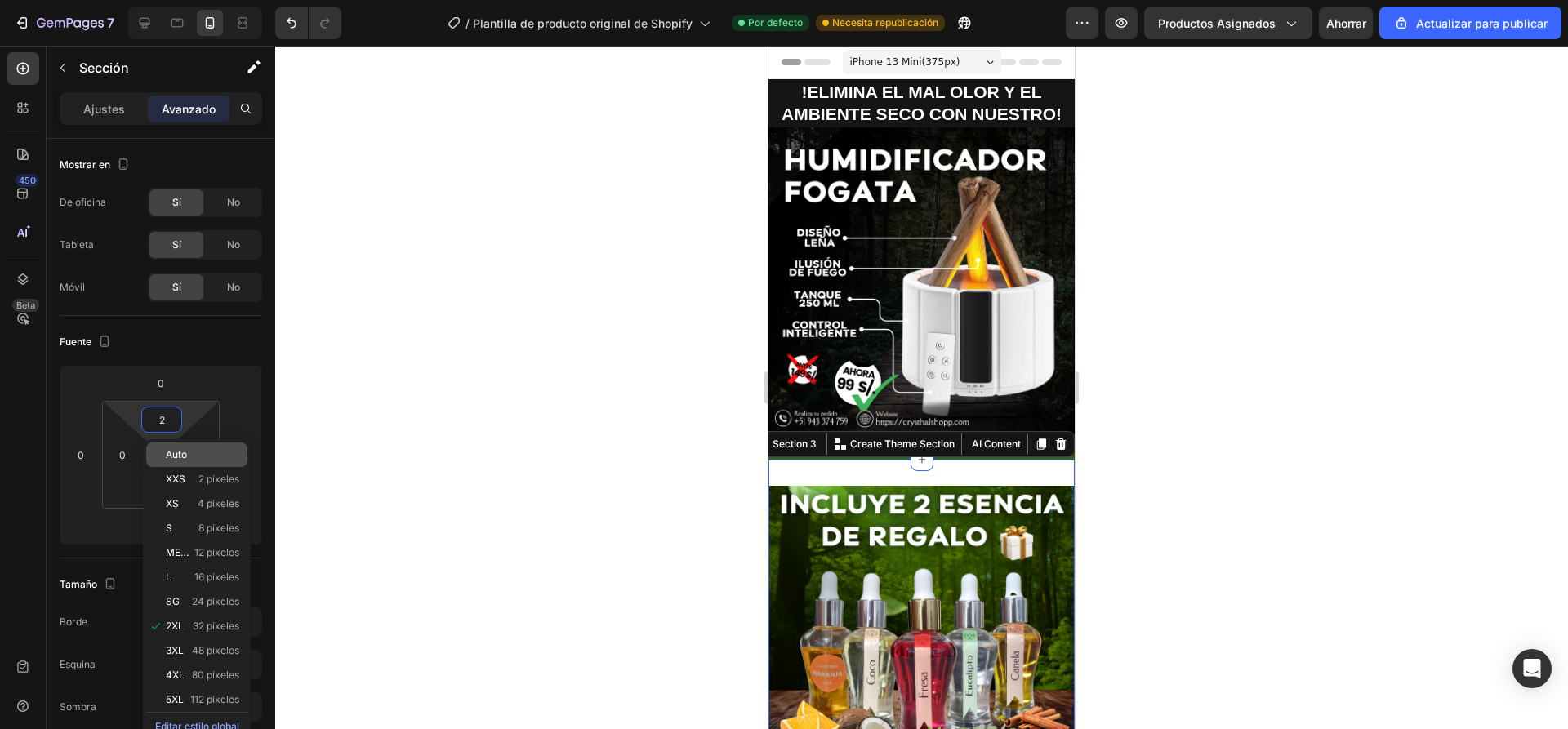
click at [204, 454] on p "Auto" at bounding box center [203, 454] width 74 height 11
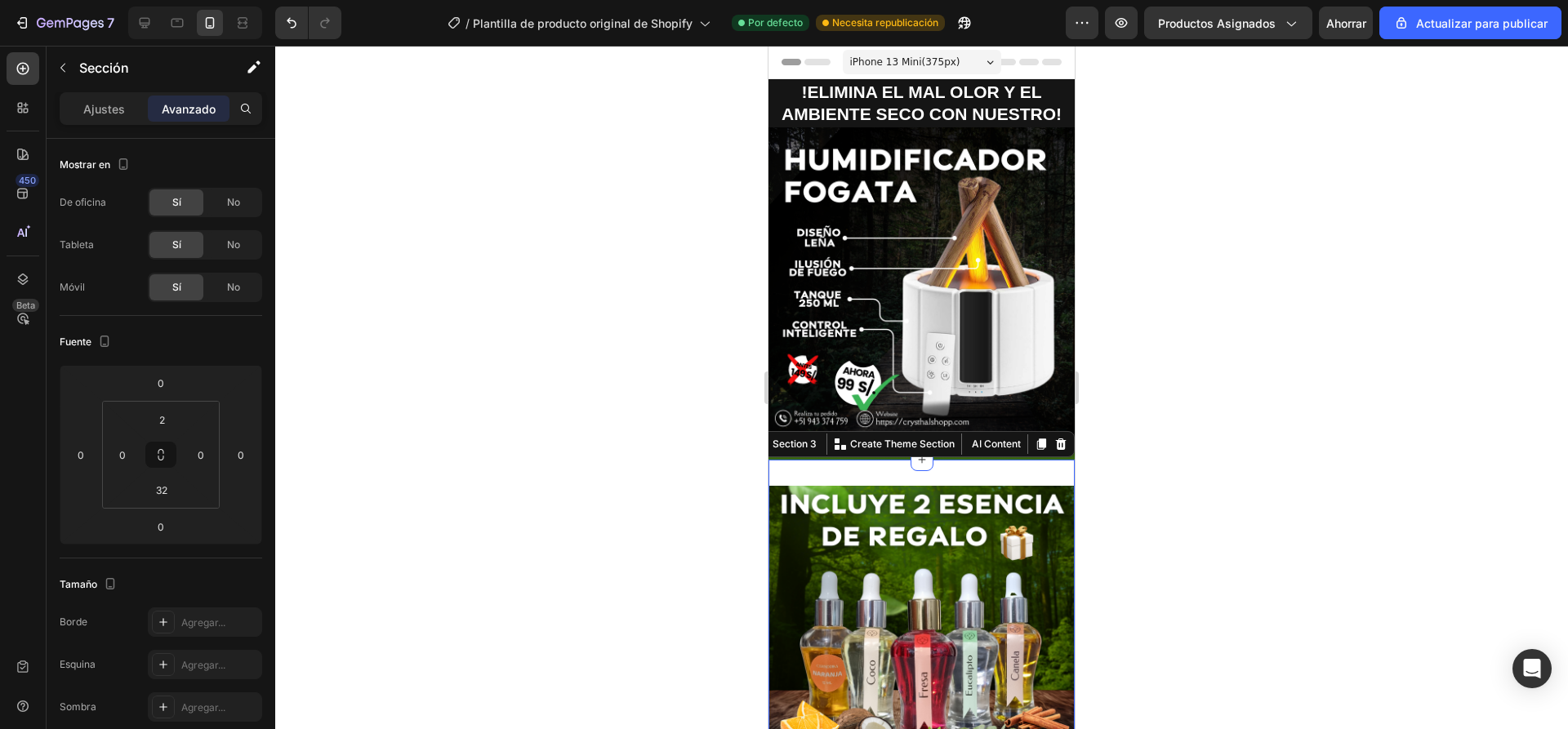
type input "Auto"
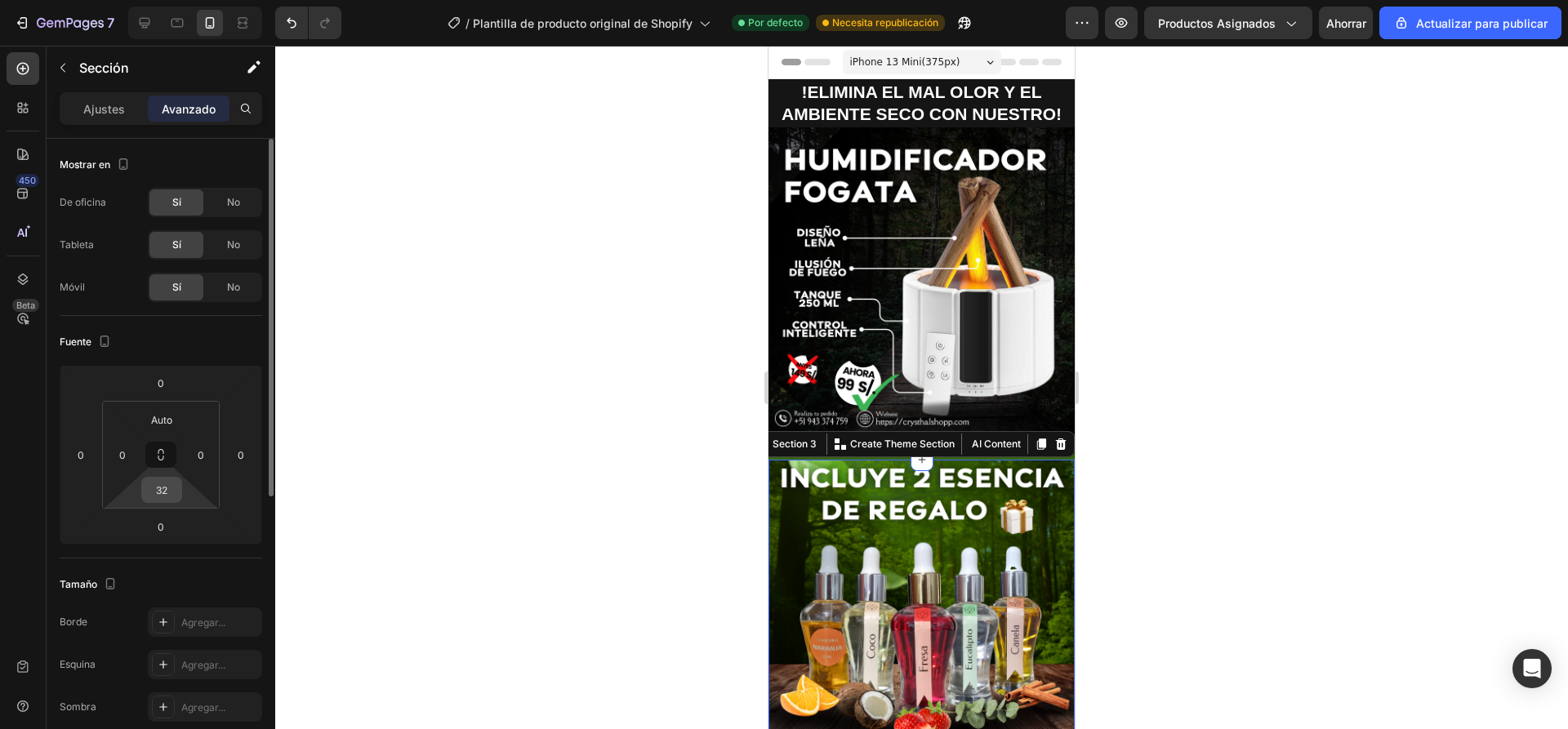
click at [176, 489] on input "32" at bounding box center [162, 490] width 33 height 25
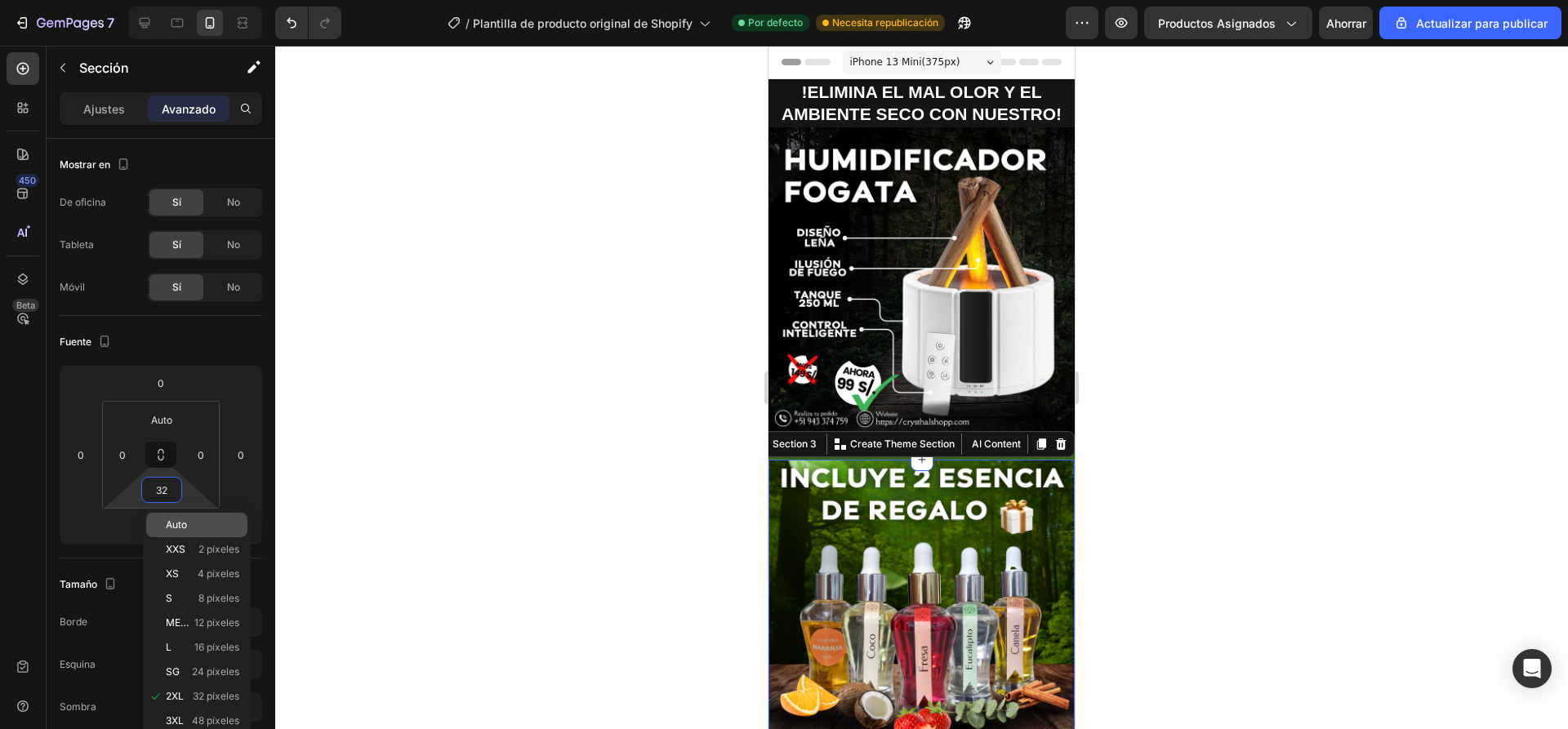
click at [194, 520] on p "Auto" at bounding box center [203, 525] width 74 height 11
type input "Auto"
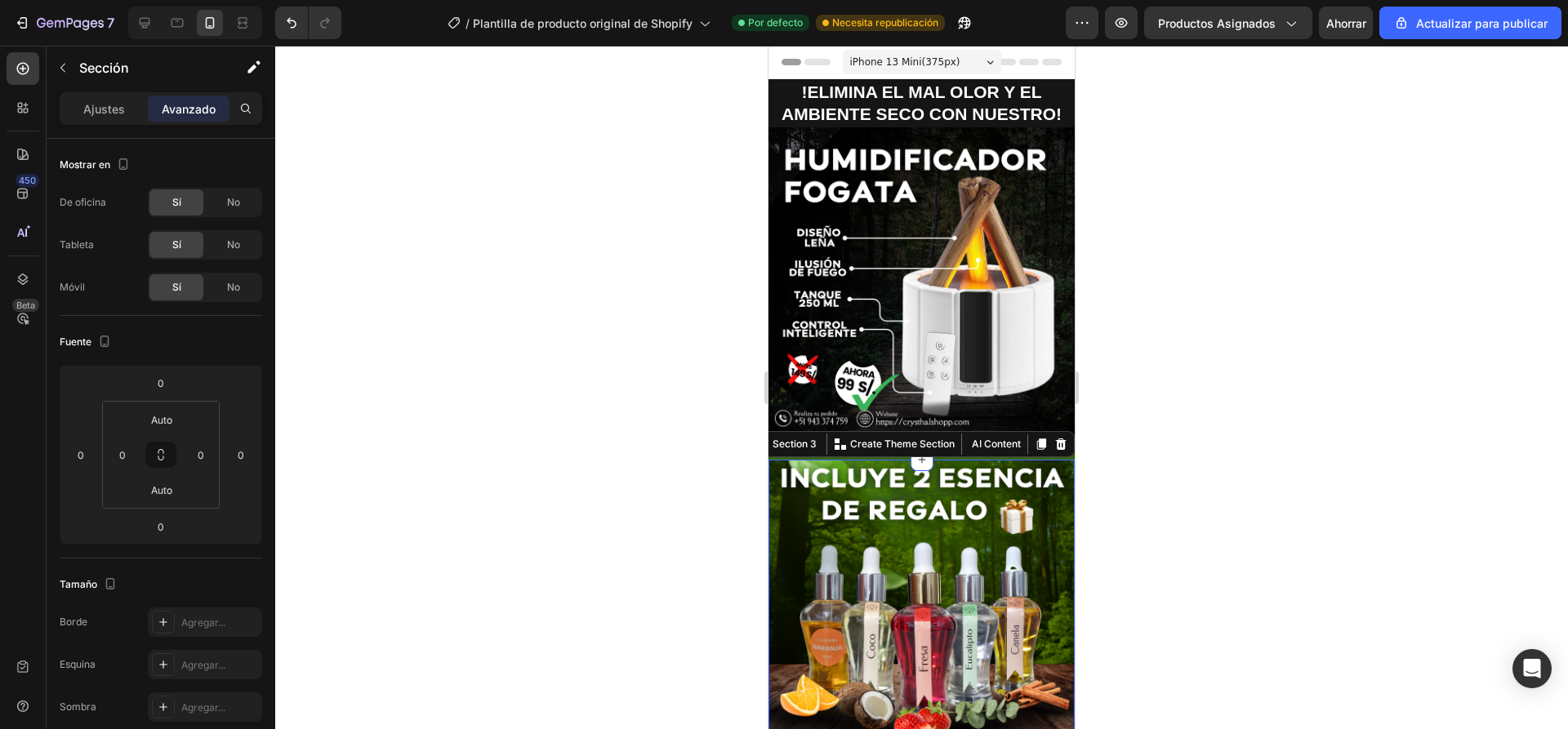
drag, startPoint x: 486, startPoint y: 424, endPoint x: 497, endPoint y: 423, distance: 11.0
click at [486, 423] on div at bounding box center [921, 387] width 1292 height 683
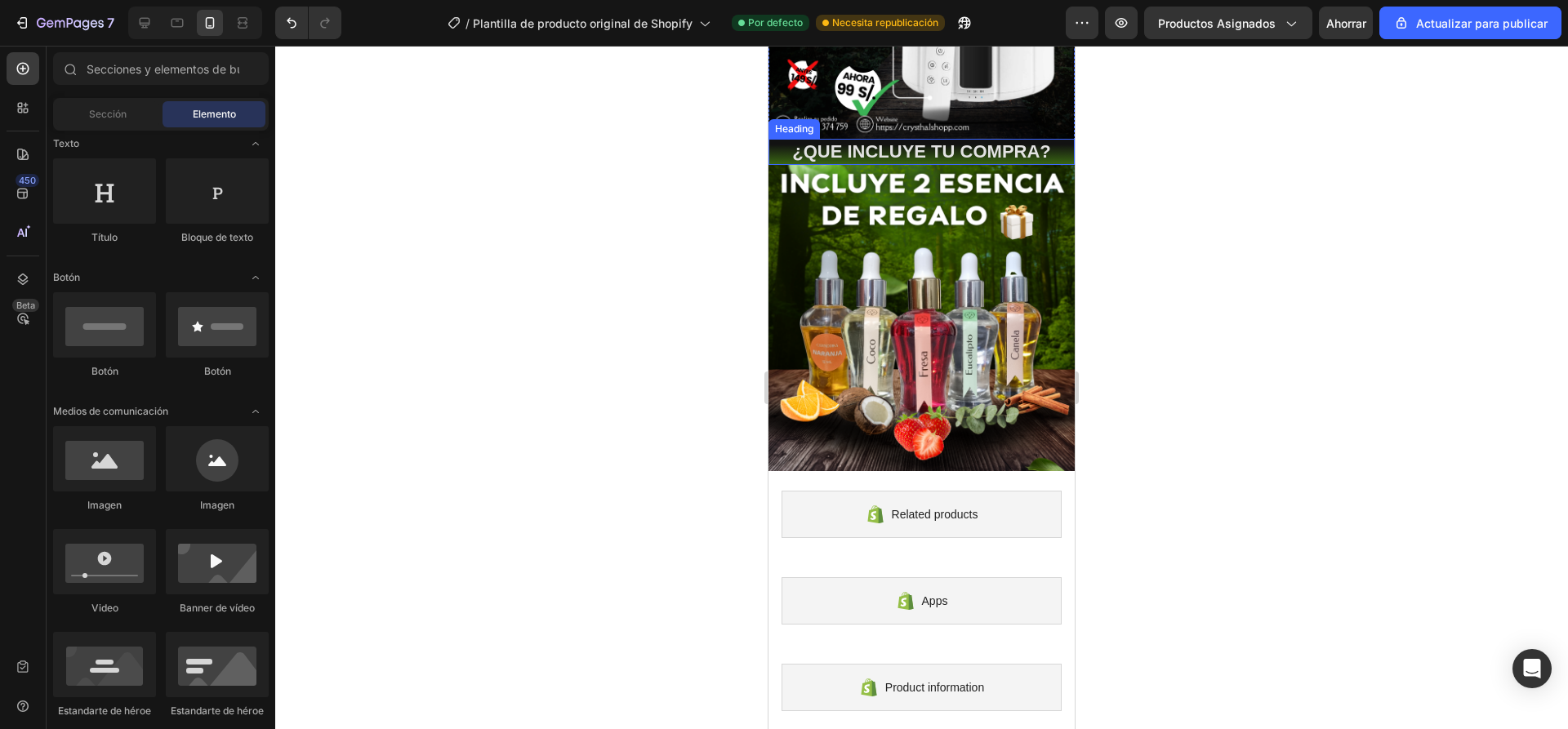
scroll to position [326, 0]
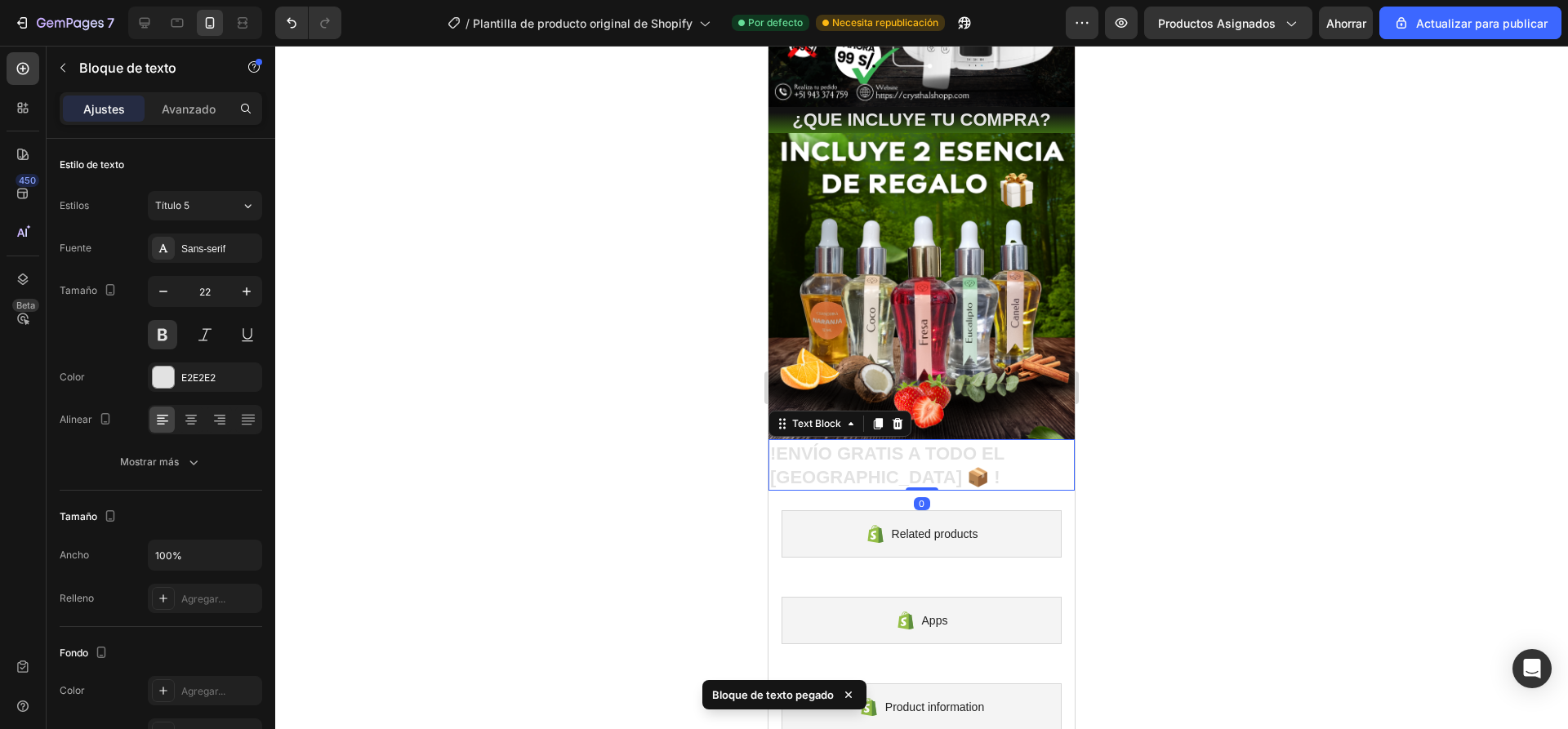
click at [912, 443] on p "!ENVÍO GRATIS A TODO EL PERÚ 📦 !" at bounding box center [921, 465] width 303 height 47
click at [914, 454] on p "!ENVÍO GRATIS A TODO EL PERÚ 📦 !" at bounding box center [921, 465] width 303 height 47
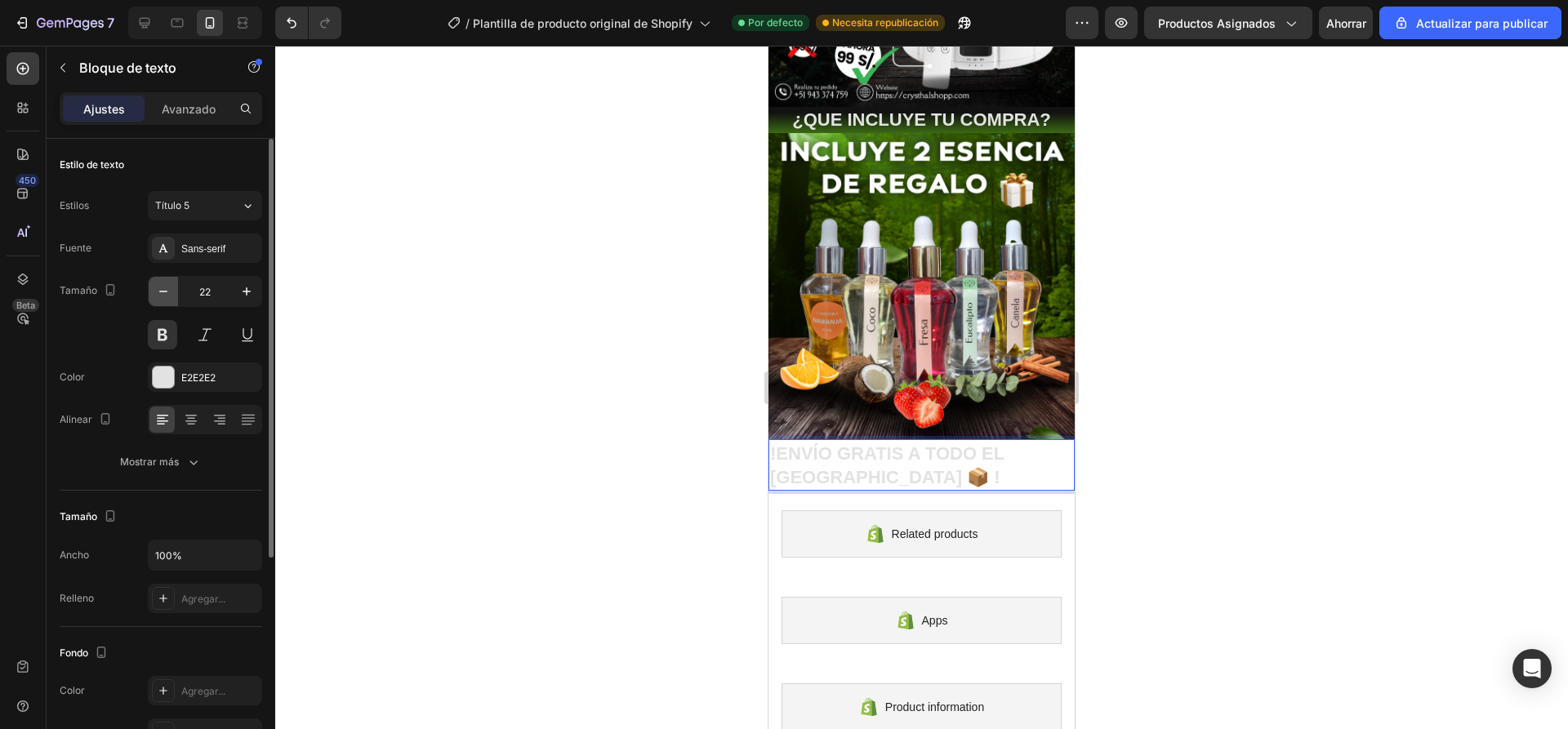
click at [164, 297] on icon "button" at bounding box center [164, 292] width 16 height 16
click at [249, 297] on icon "button" at bounding box center [247, 292] width 16 height 16
click at [247, 297] on icon "button" at bounding box center [247, 292] width 16 height 16
click at [858, 449] on p "!ENVÍO GRATIS A TODO EL PERÚ 📦 !" at bounding box center [921, 465] width 303 height 47
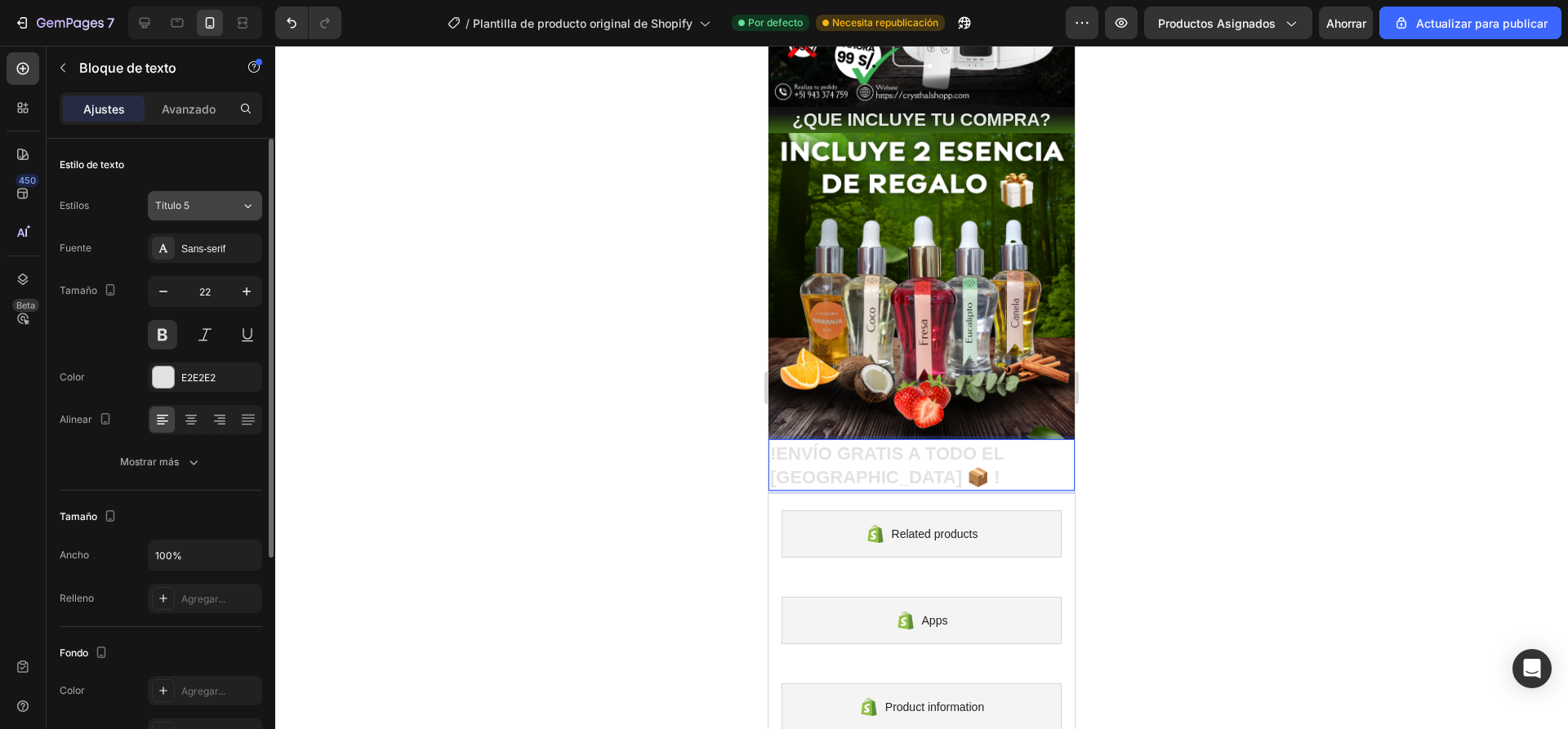
click at [197, 201] on div "Título 5" at bounding box center [188, 206] width 66 height 15
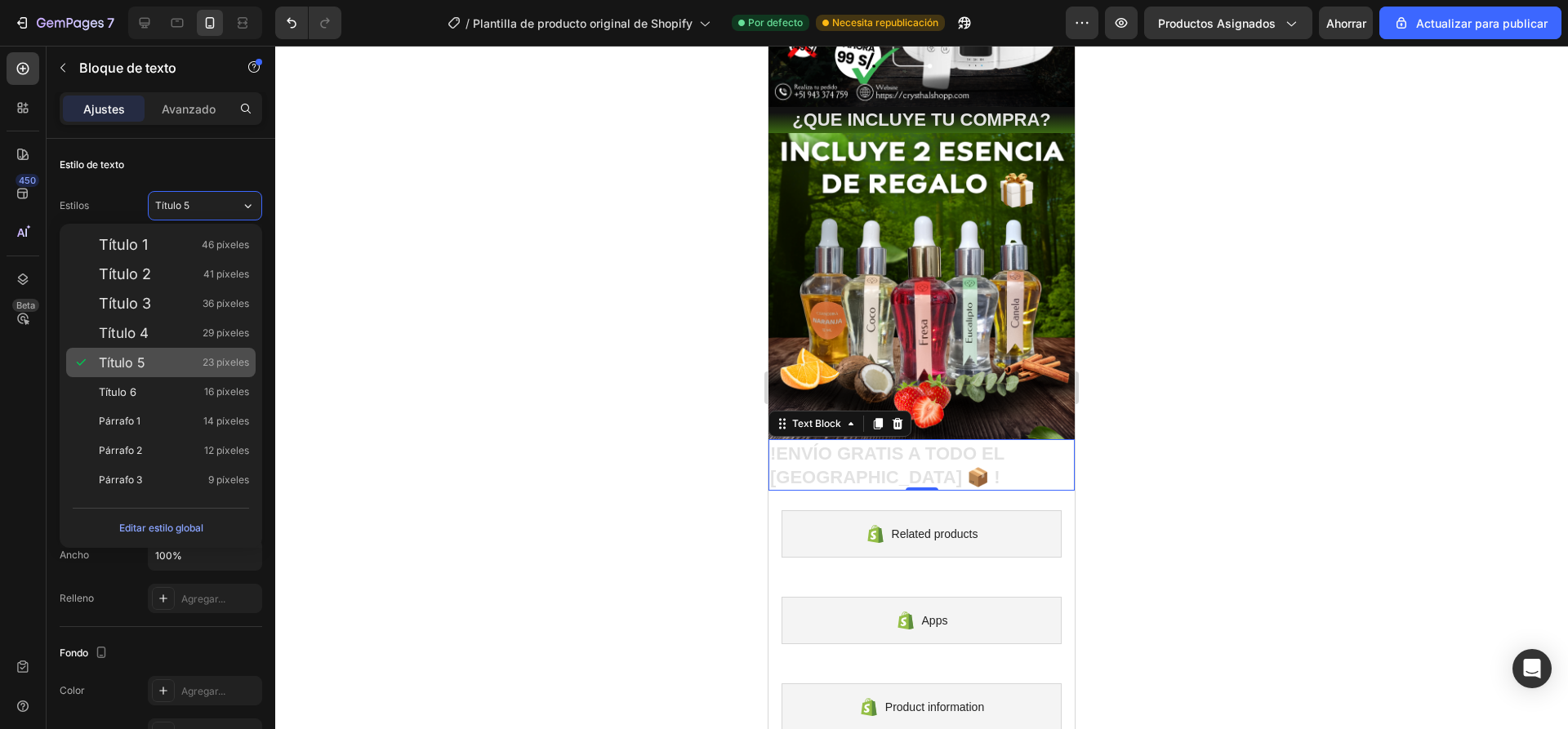
click at [140, 361] on font "Título 5" at bounding box center [122, 362] width 47 height 16
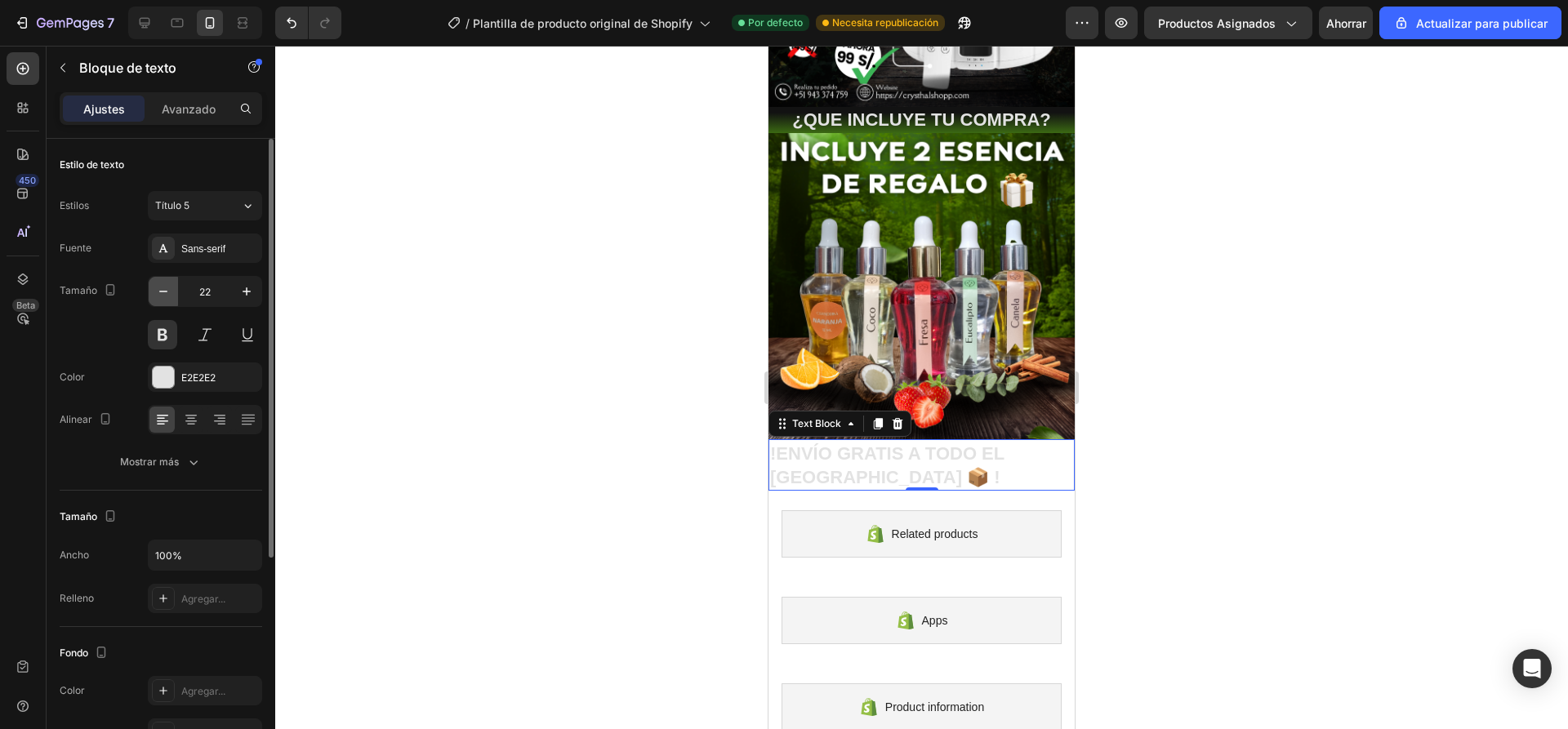
click at [169, 295] on icon "button" at bounding box center [164, 292] width 16 height 16
click at [250, 297] on icon "button" at bounding box center [247, 292] width 16 height 16
click at [159, 296] on icon "button" at bounding box center [164, 292] width 16 height 16
click at [172, 286] on button "button" at bounding box center [164, 292] width 29 height 29
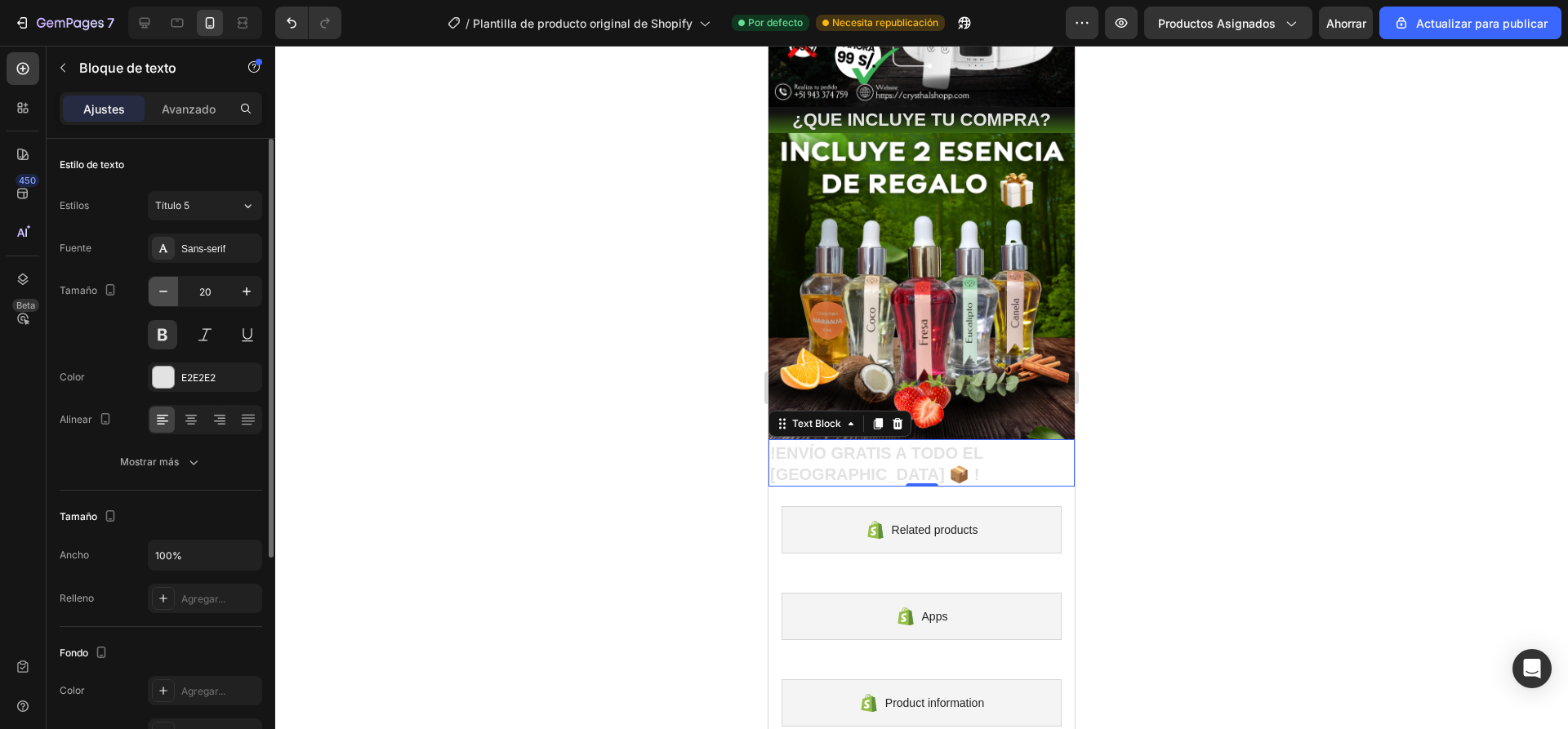
type input "19"
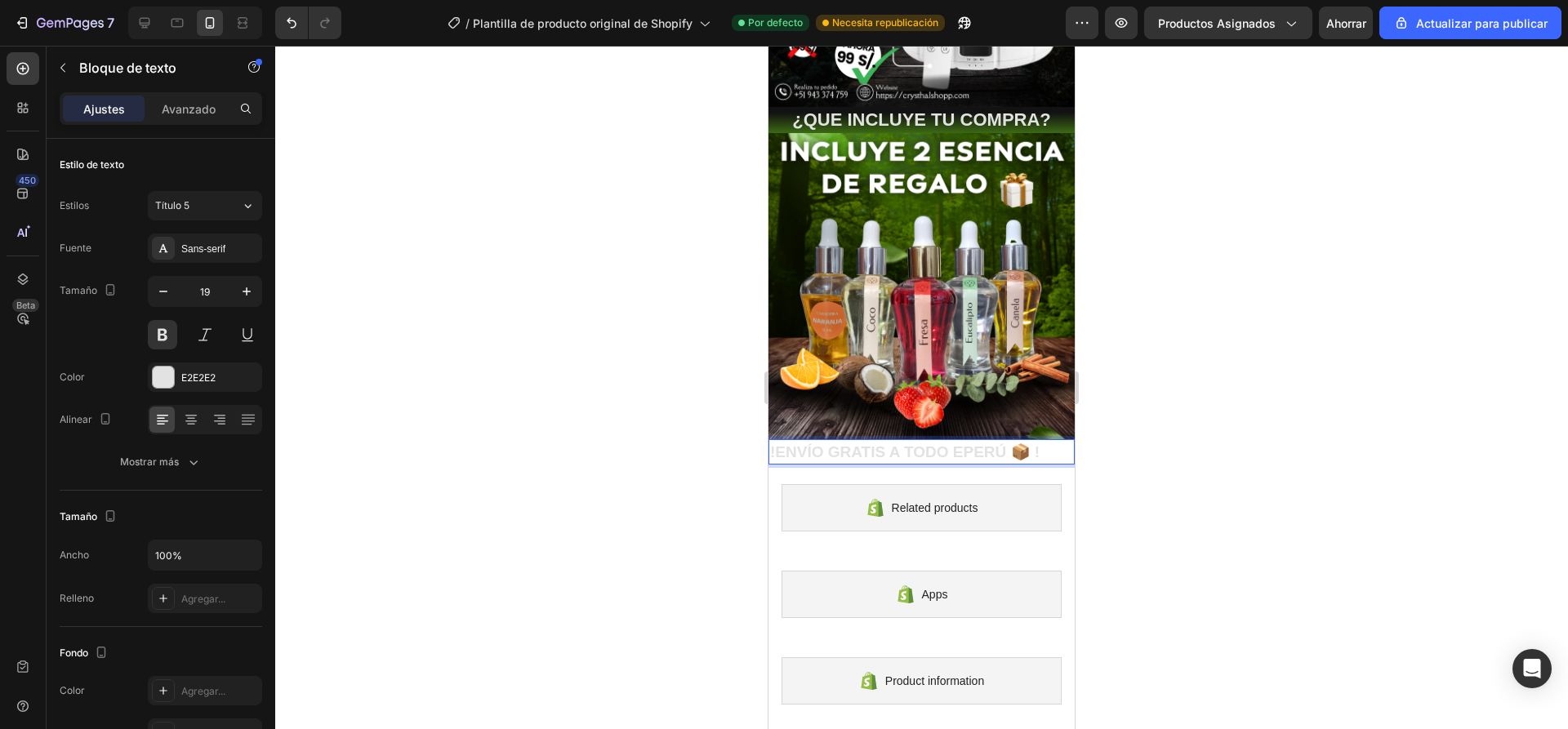
click at [561, 365] on div at bounding box center [921, 387] width 1292 height 683
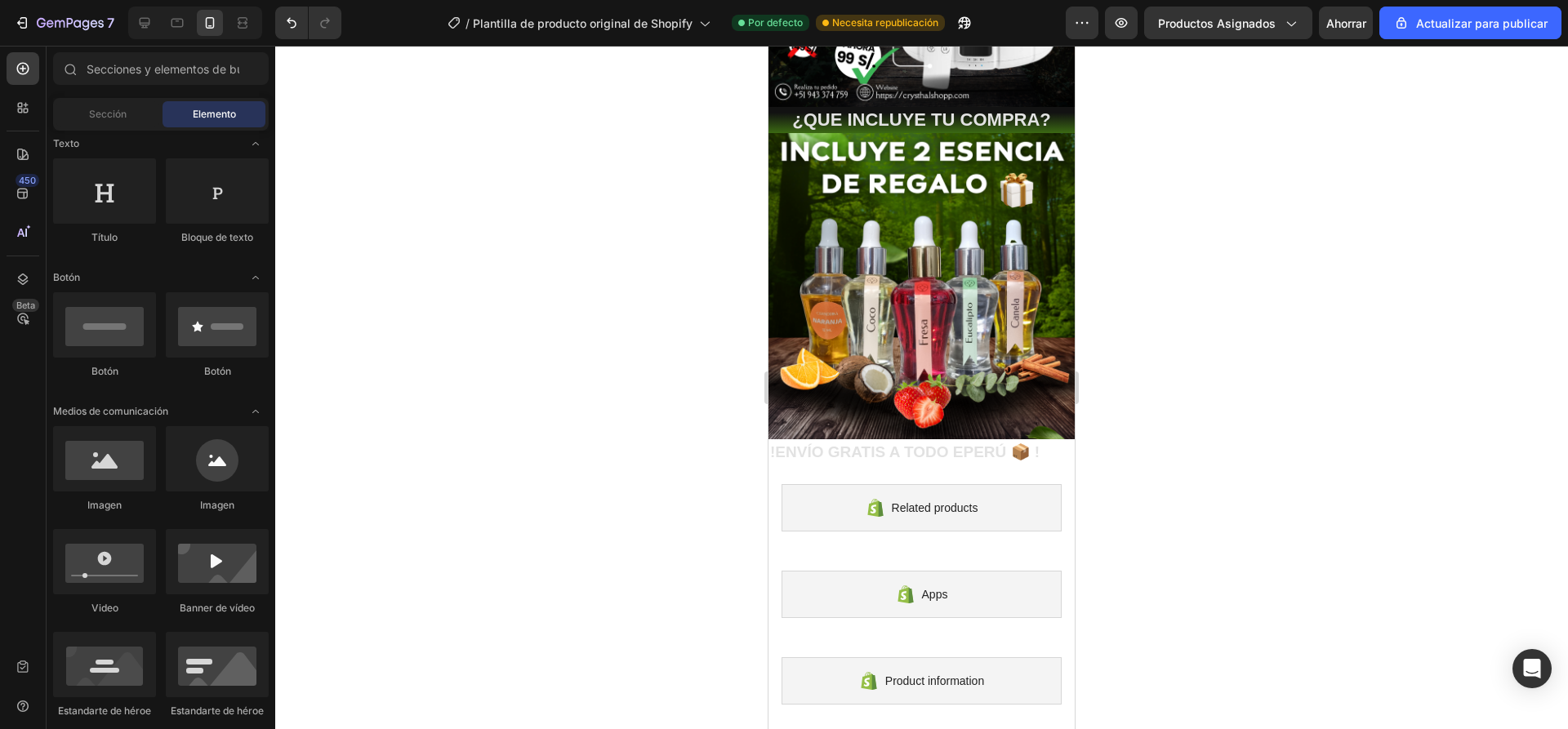
click at [1177, 373] on div at bounding box center [921, 387] width 1292 height 683
click at [1001, 442] on p "!ENVÍO GRATIS A TODO EPERÚ 📦 !" at bounding box center [921, 452] width 303 height 20
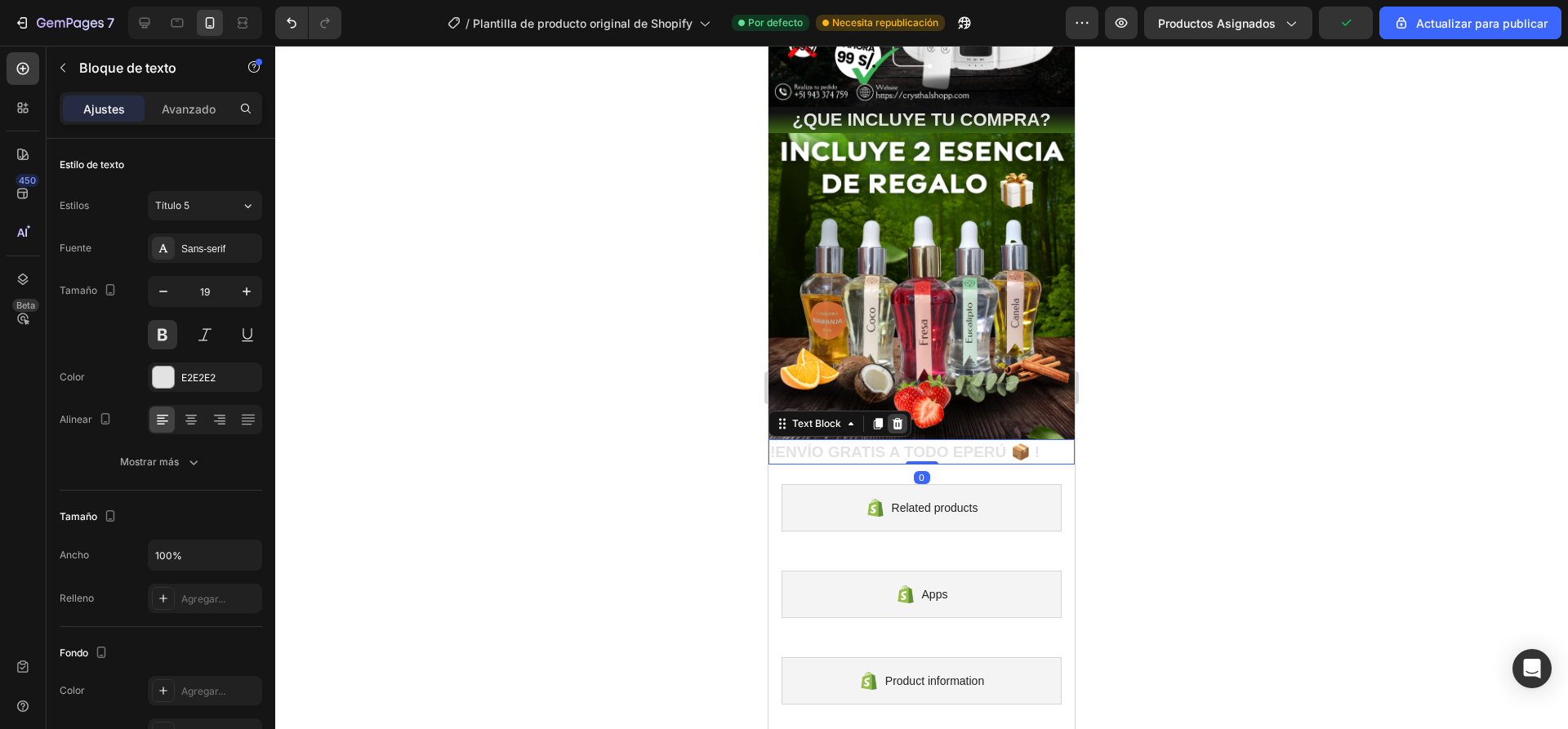
click at [894, 418] on icon at bounding box center [898, 423] width 11 height 11
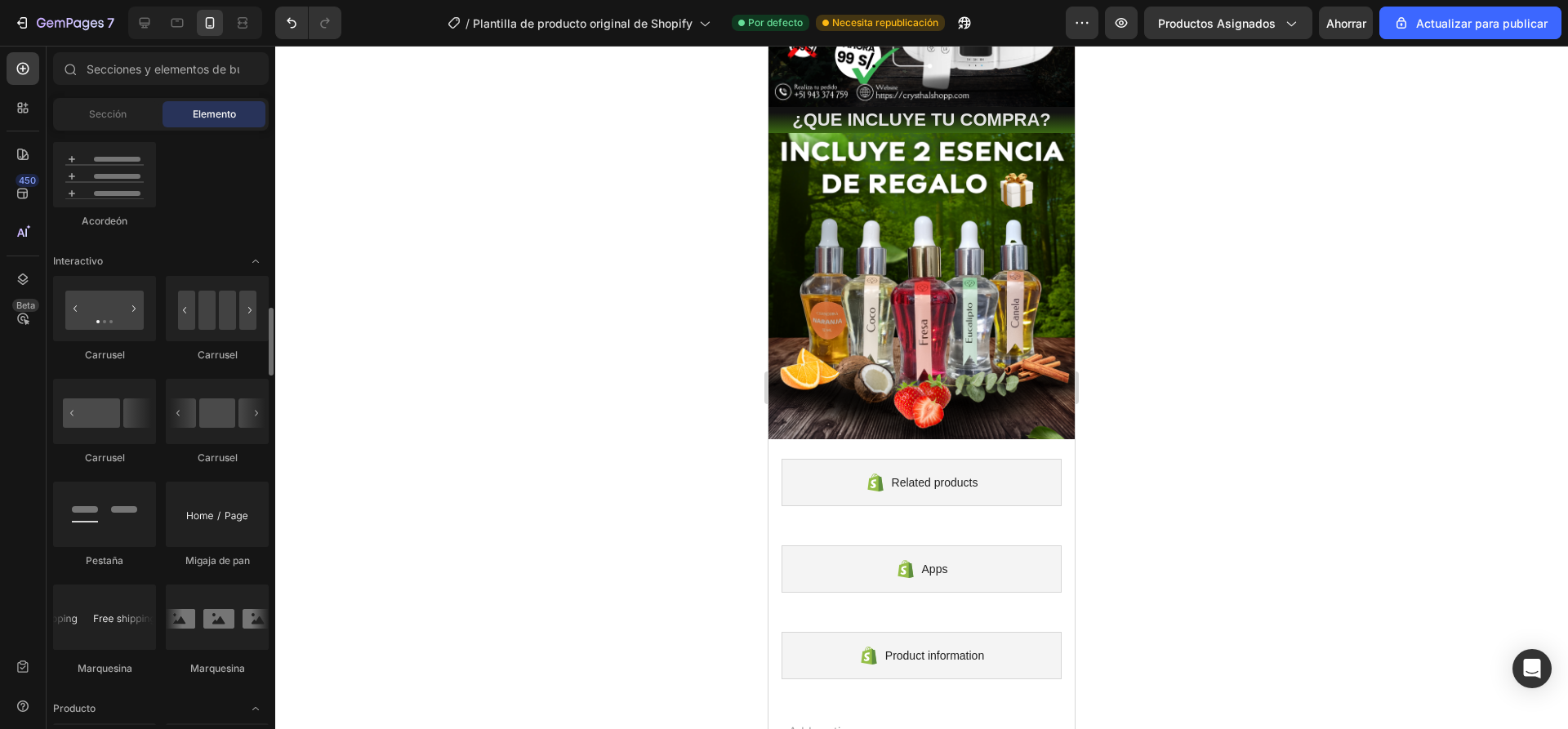
scroll to position [1714, 0]
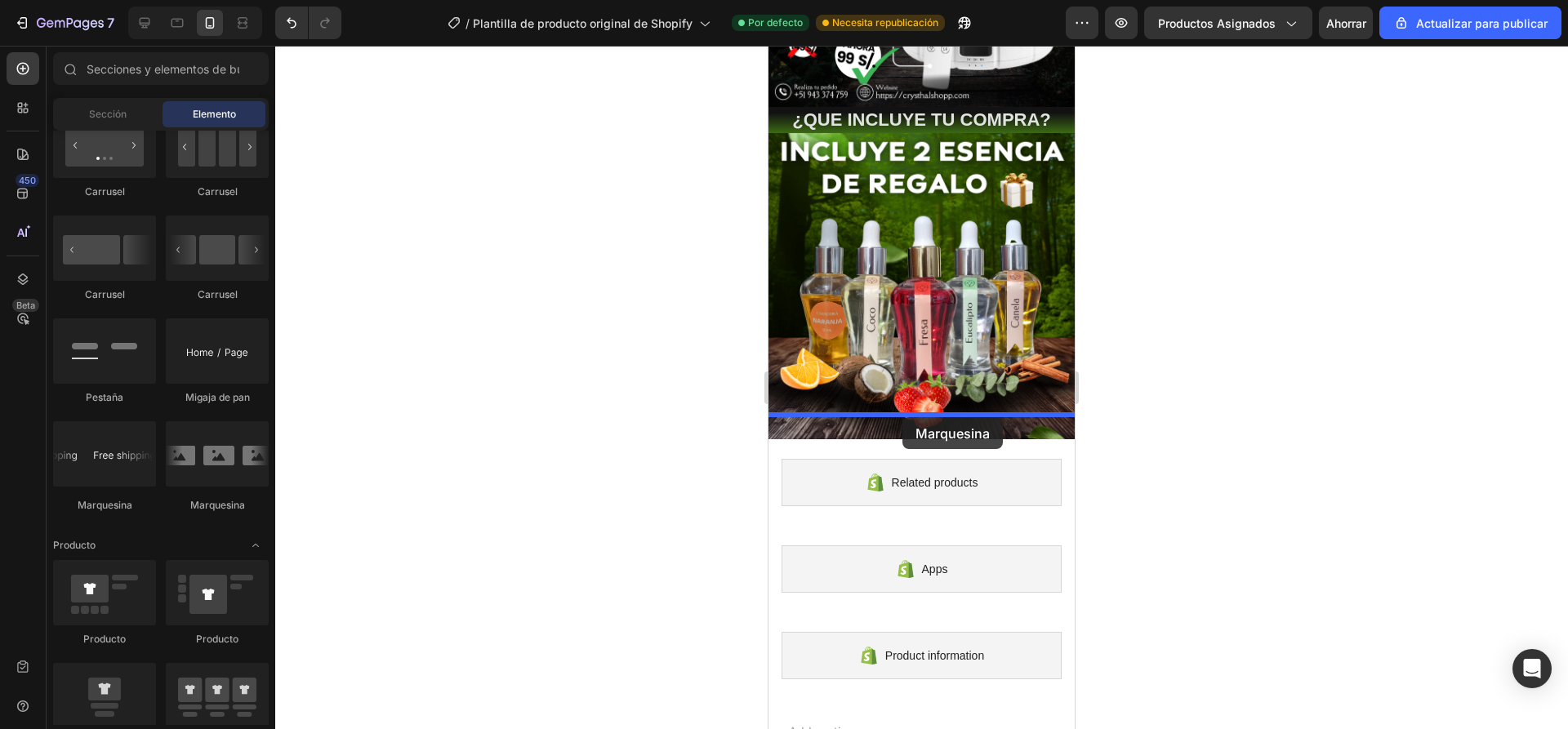
drag, startPoint x: 867, startPoint y: 518, endPoint x: 903, endPoint y: 417, distance: 107.2
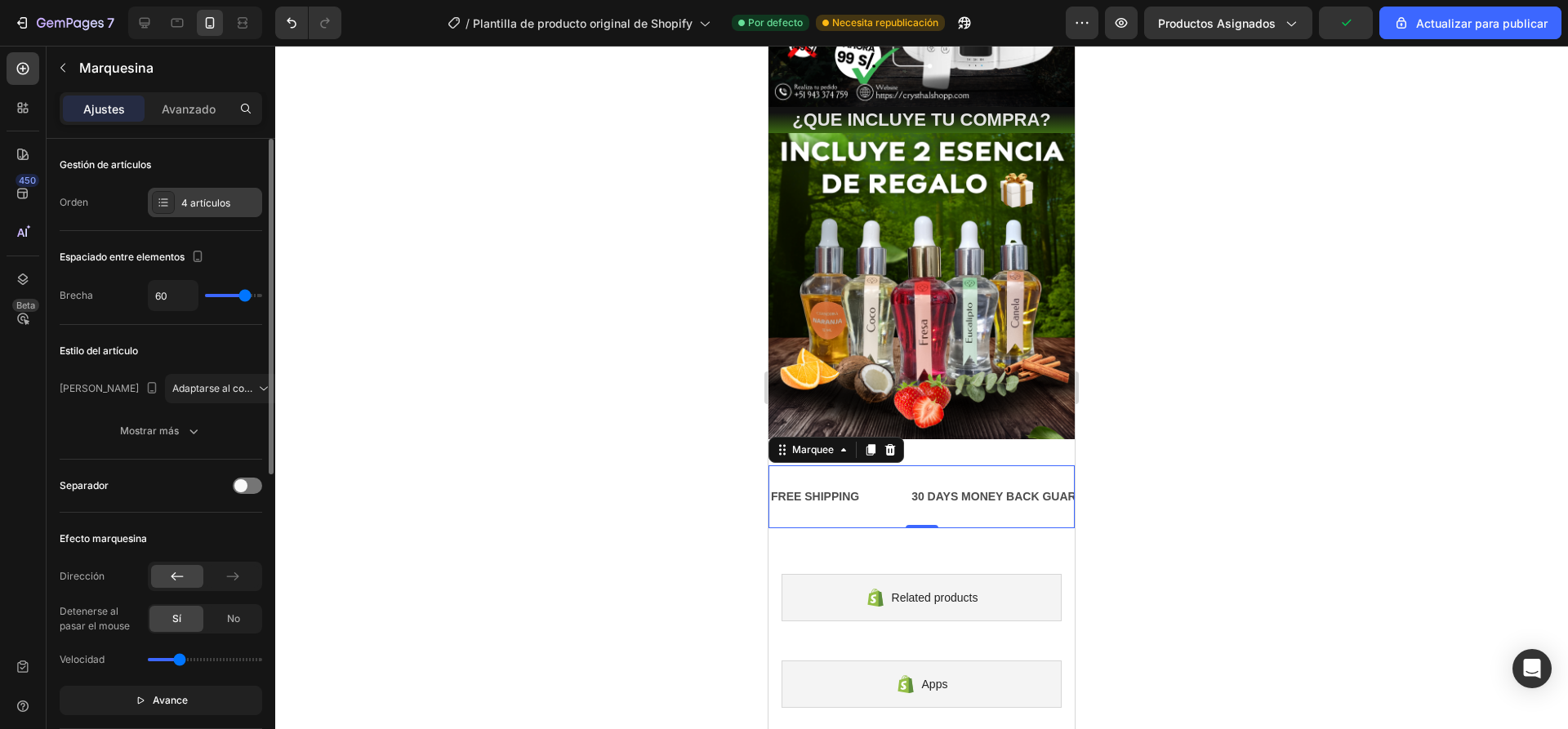
click at [177, 199] on div "4 artículos" at bounding box center [205, 203] width 114 height 29
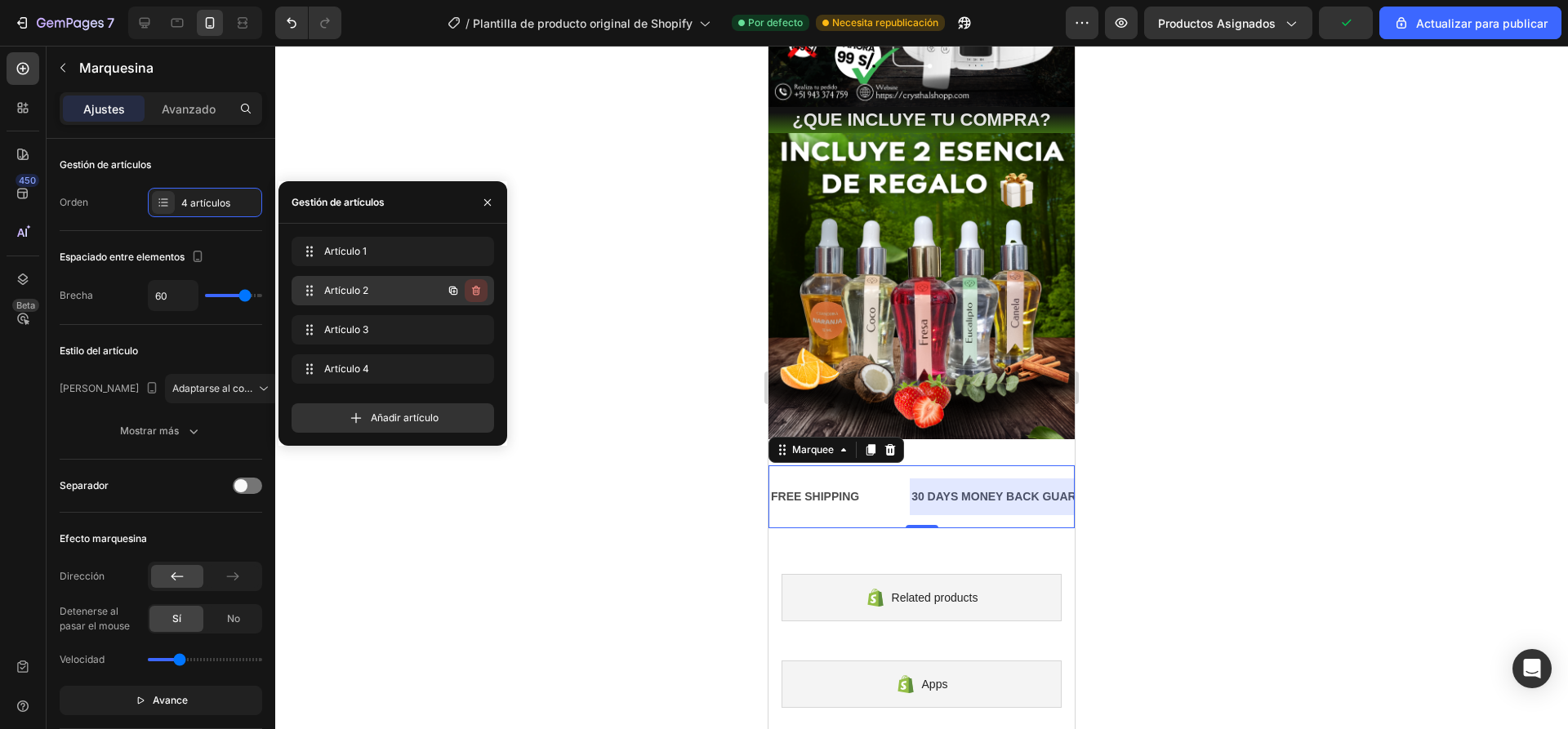
click at [480, 293] on icon "button" at bounding box center [476, 291] width 13 height 13
click at [480, 293] on button "Borrar" at bounding box center [464, 291] width 45 height 23
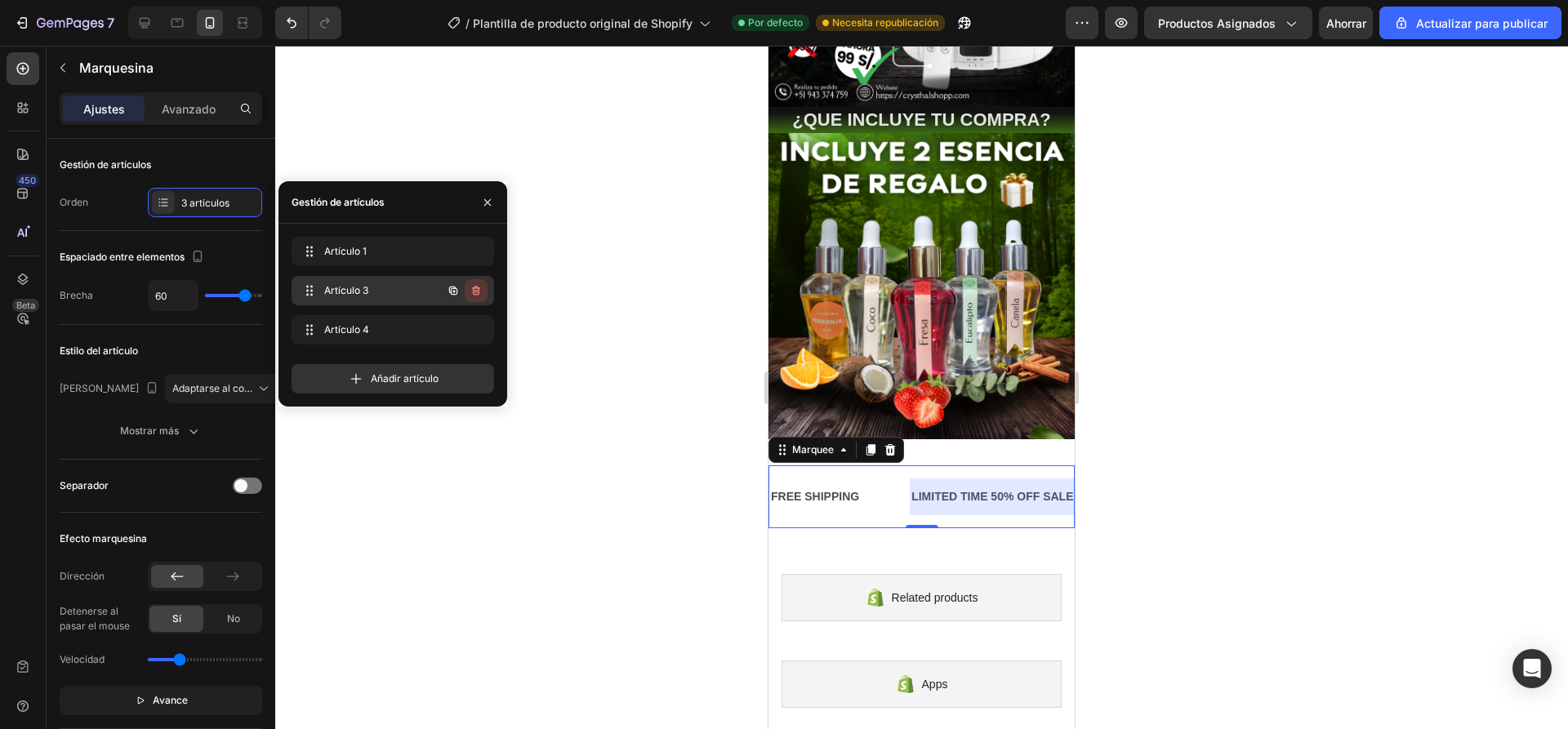
click at [477, 293] on icon "button" at bounding box center [476, 291] width 13 height 13
click at [477, 293] on font "Borrar" at bounding box center [464, 290] width 30 height 12
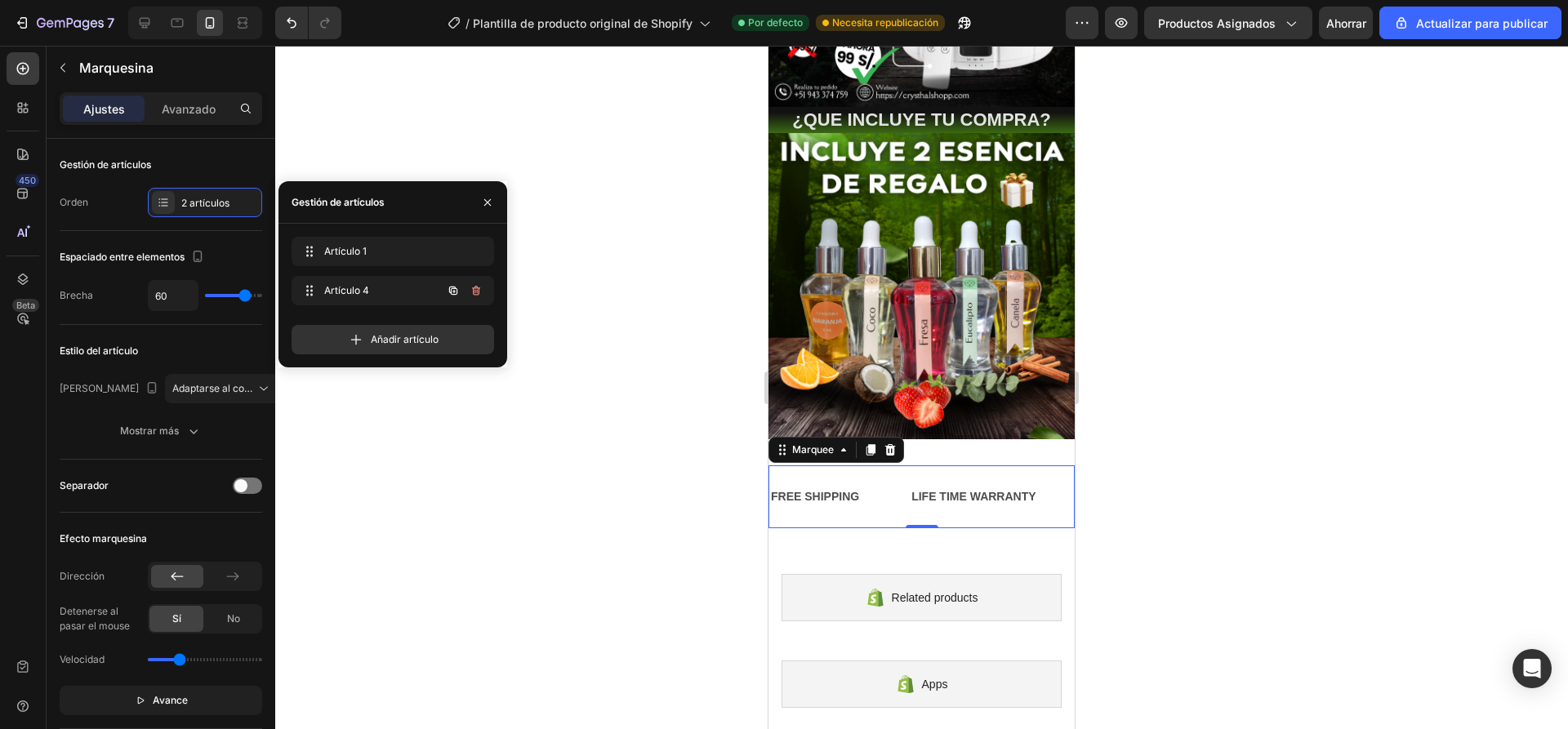
click at [477, 293] on icon "button" at bounding box center [476, 291] width 13 height 13
click at [477, 293] on font "Borrar" at bounding box center [464, 290] width 30 height 12
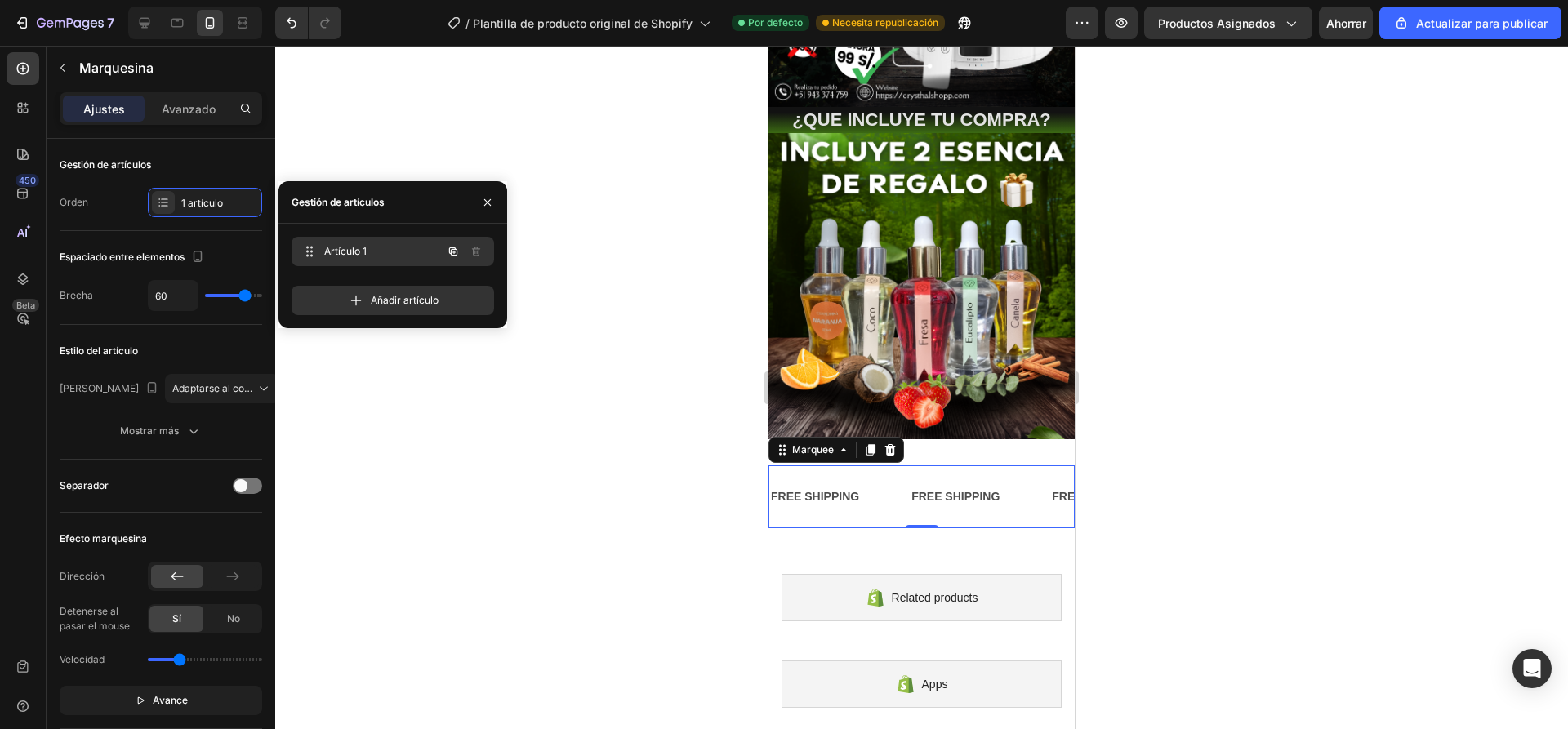
click at [389, 254] on span "Artículo 1" at bounding box center [370, 252] width 92 height 15
click at [801, 485] on div "FREE SHIPPING" at bounding box center [815, 496] width 92 height 24
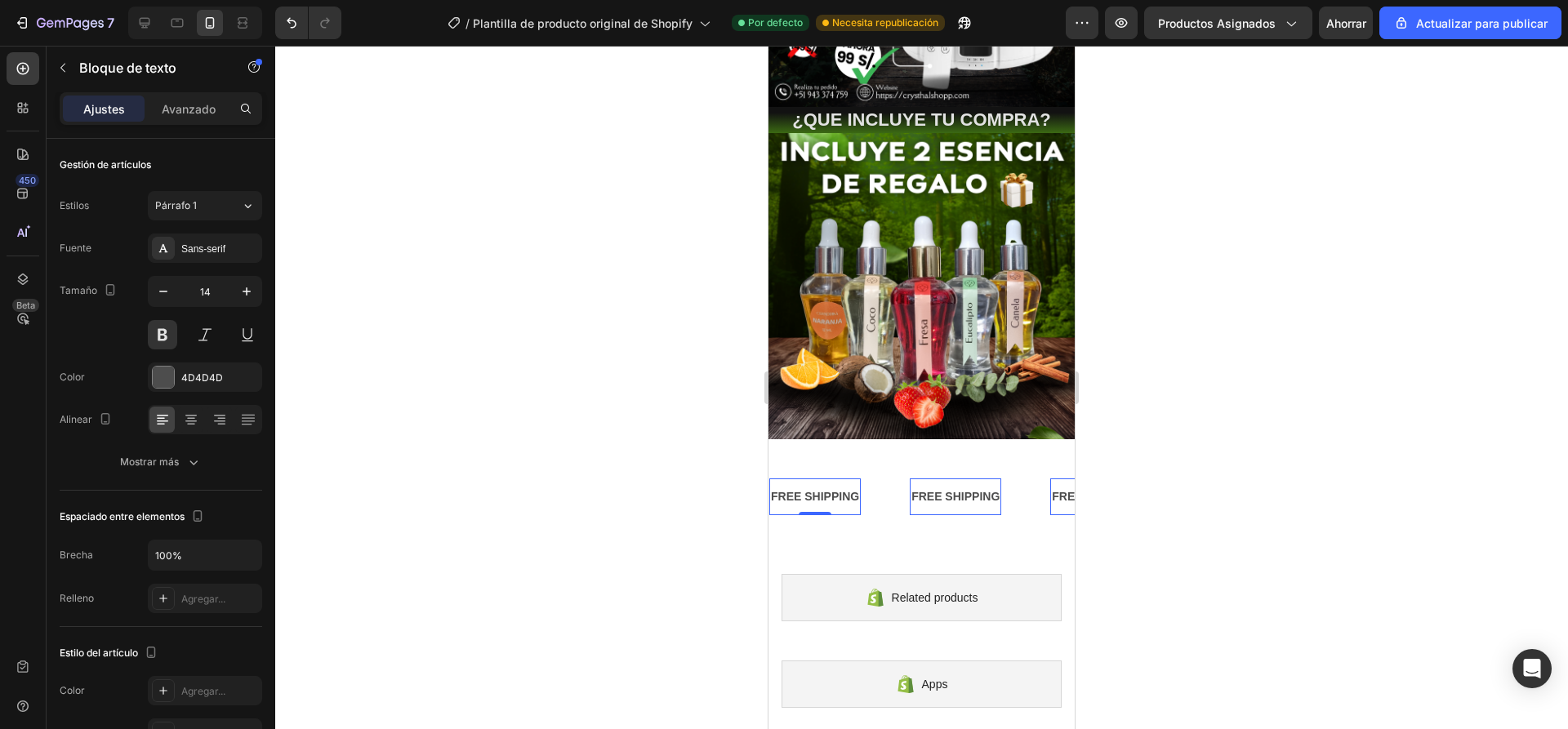
click at [801, 485] on div "FREE SHIPPING" at bounding box center [815, 496] width 92 height 24
click at [801, 486] on p "FREE SHIPPING" at bounding box center [815, 496] width 88 height 20
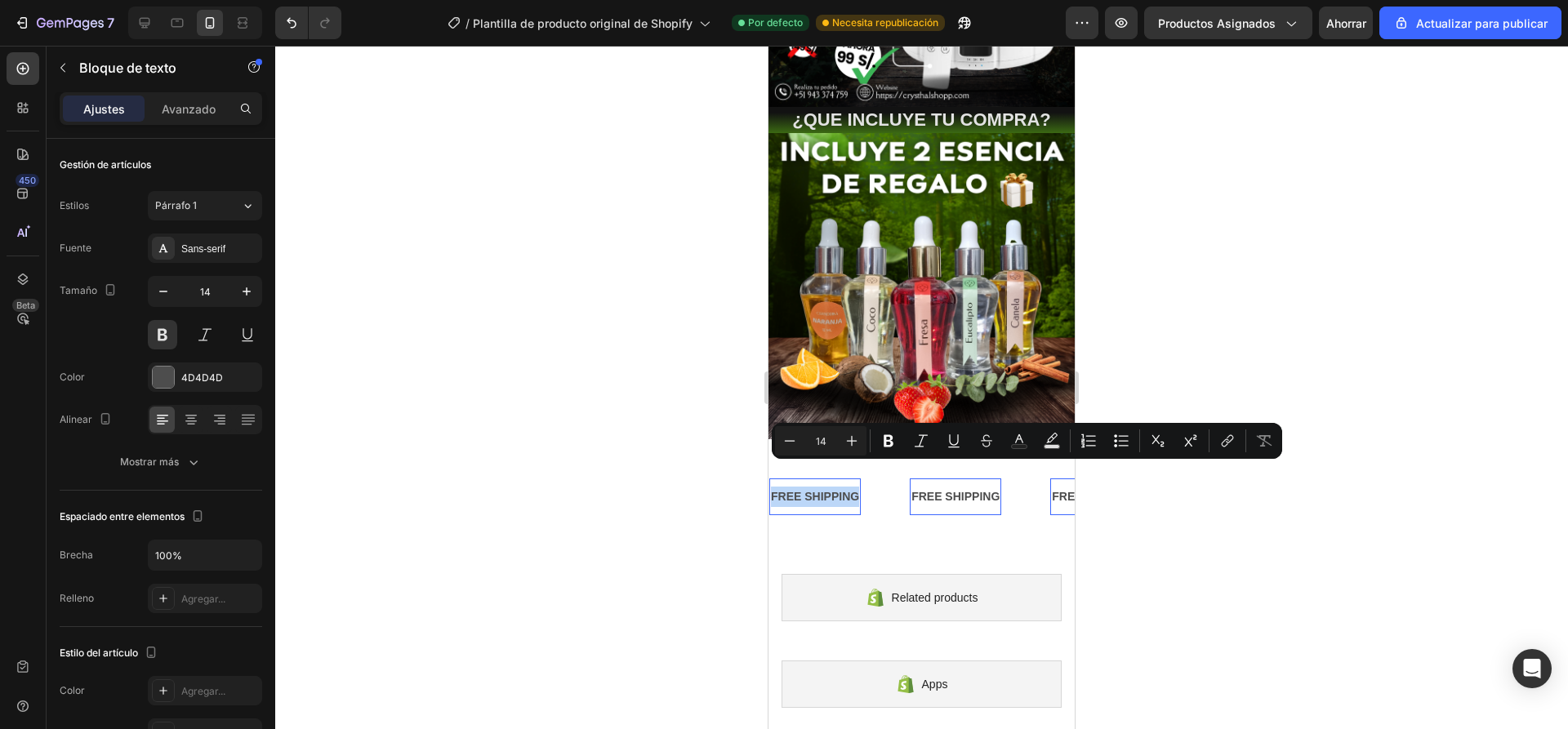
click at [801, 486] on p "FREE SHIPPING" at bounding box center [815, 496] width 88 height 20
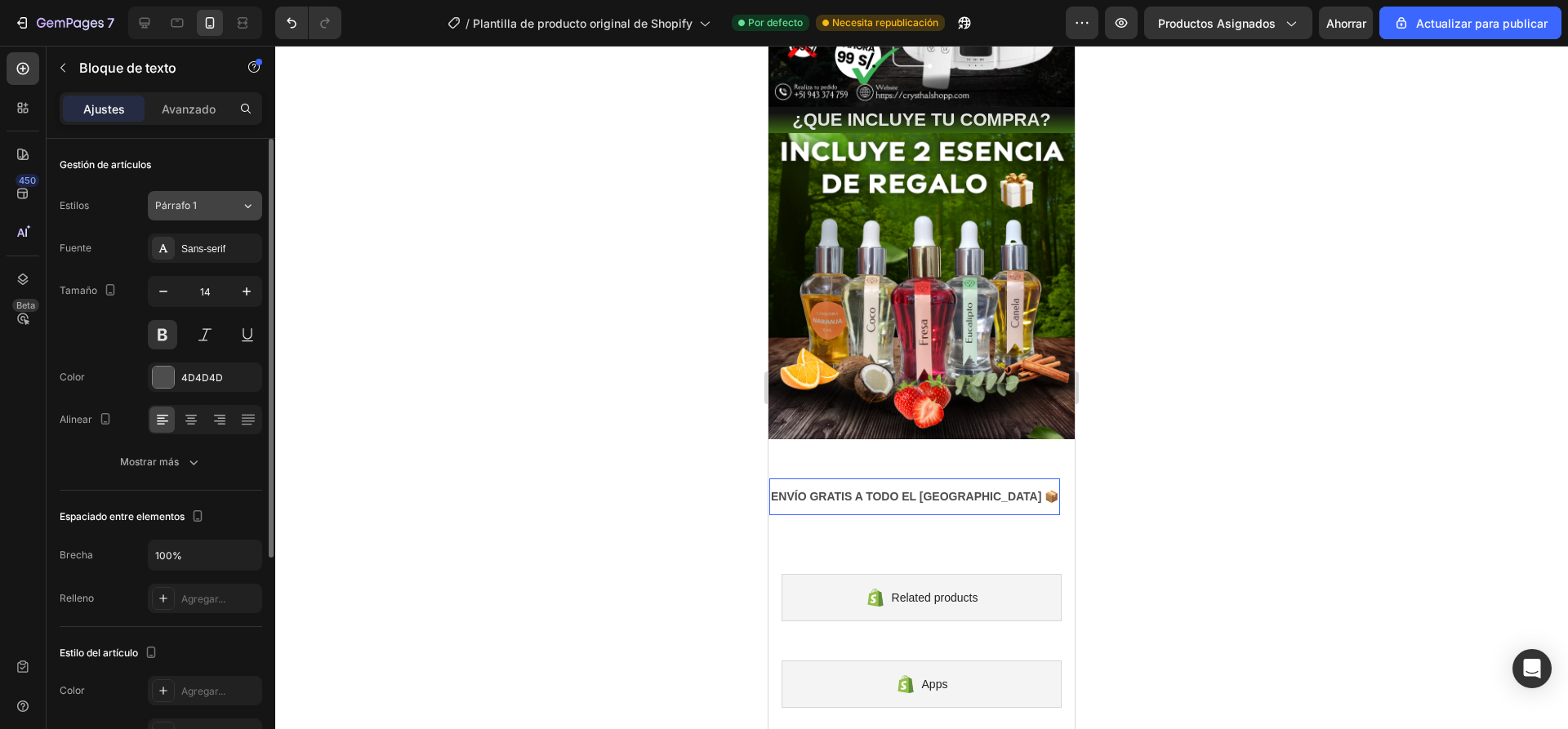
click at [220, 208] on div "Párrafo 1" at bounding box center [188, 206] width 66 height 15
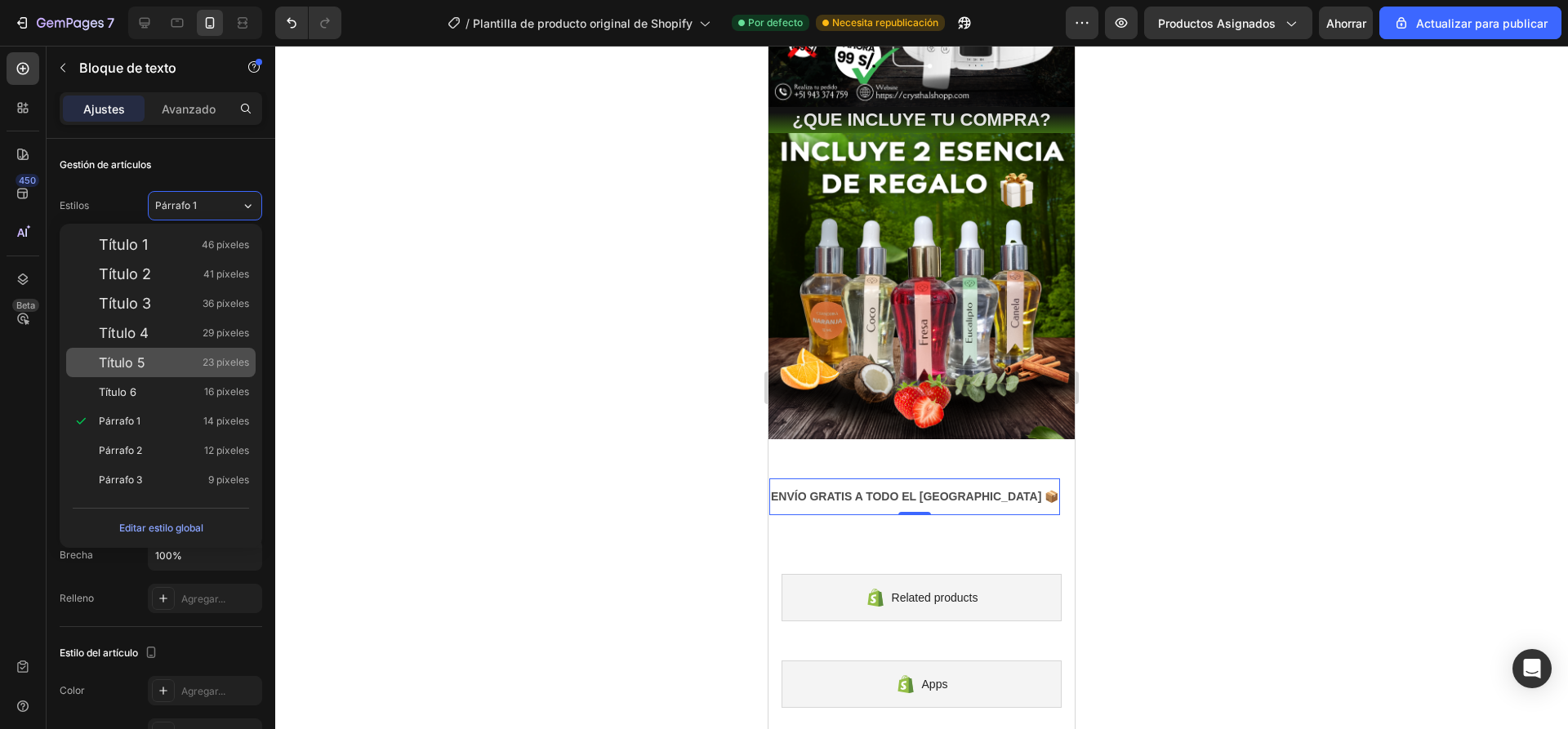
click at [133, 355] on font "Título 5" at bounding box center [122, 362] width 47 height 16
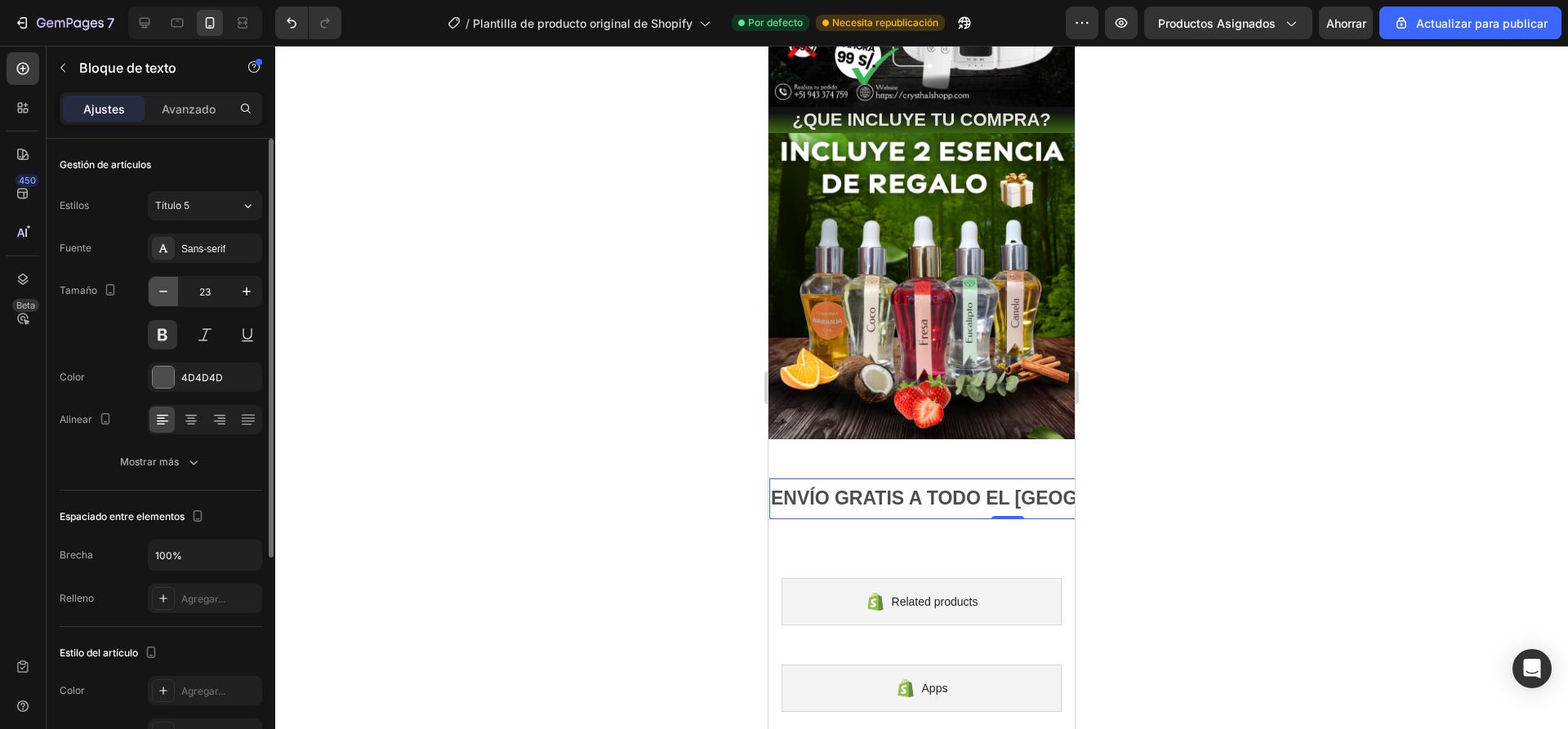
click at [171, 293] on icon "button" at bounding box center [164, 292] width 16 height 16
click at [161, 296] on icon "button" at bounding box center [164, 292] width 16 height 16
type input "21"
click at [849, 465] on div "ENVÍO GRATIS A TODO EL PERÚ 📦 Text Block 0 ENVÍO GRATIS A TODO EL PERÚ 📦 Text B…" at bounding box center [921, 497] width 307 height 65
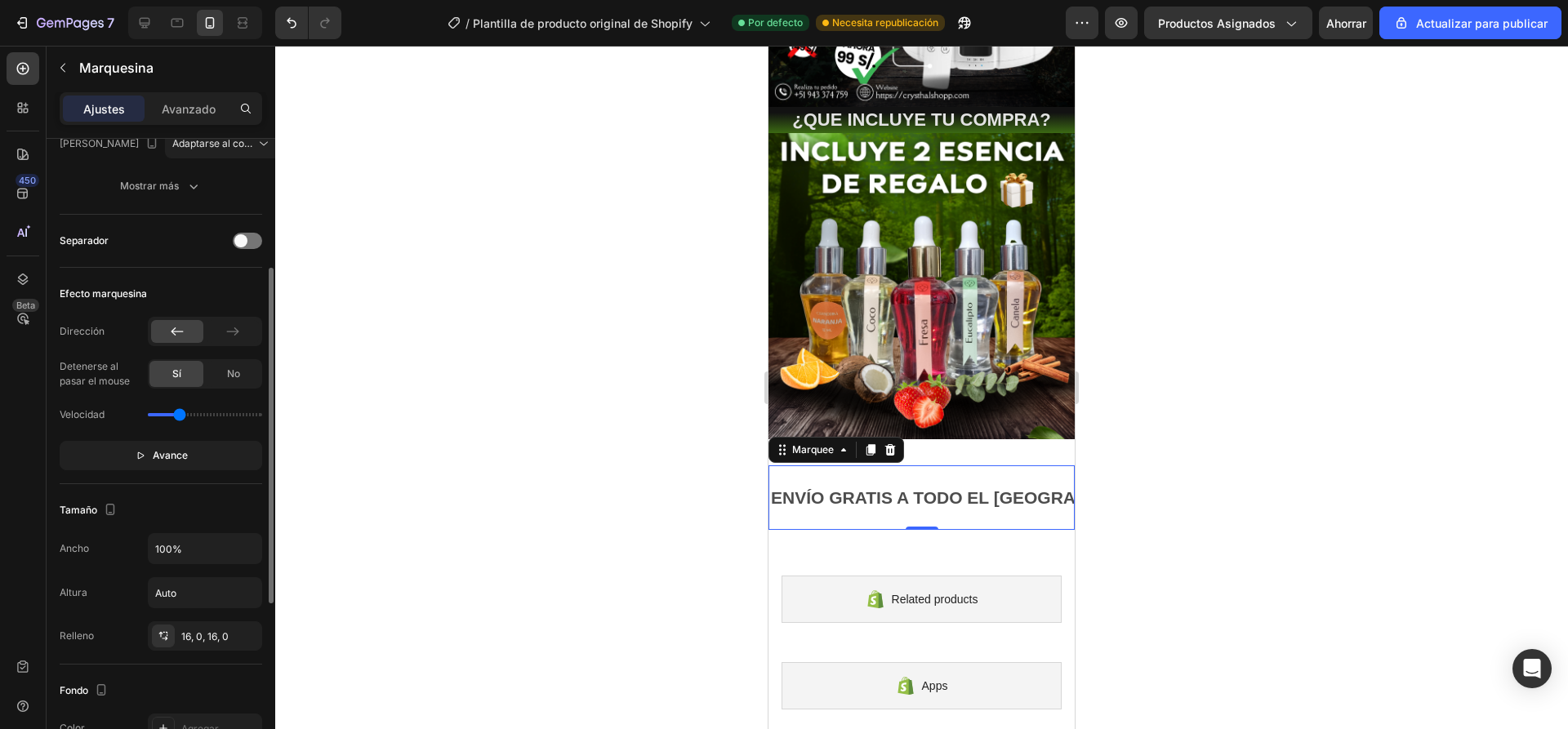
scroll to position [408, 0]
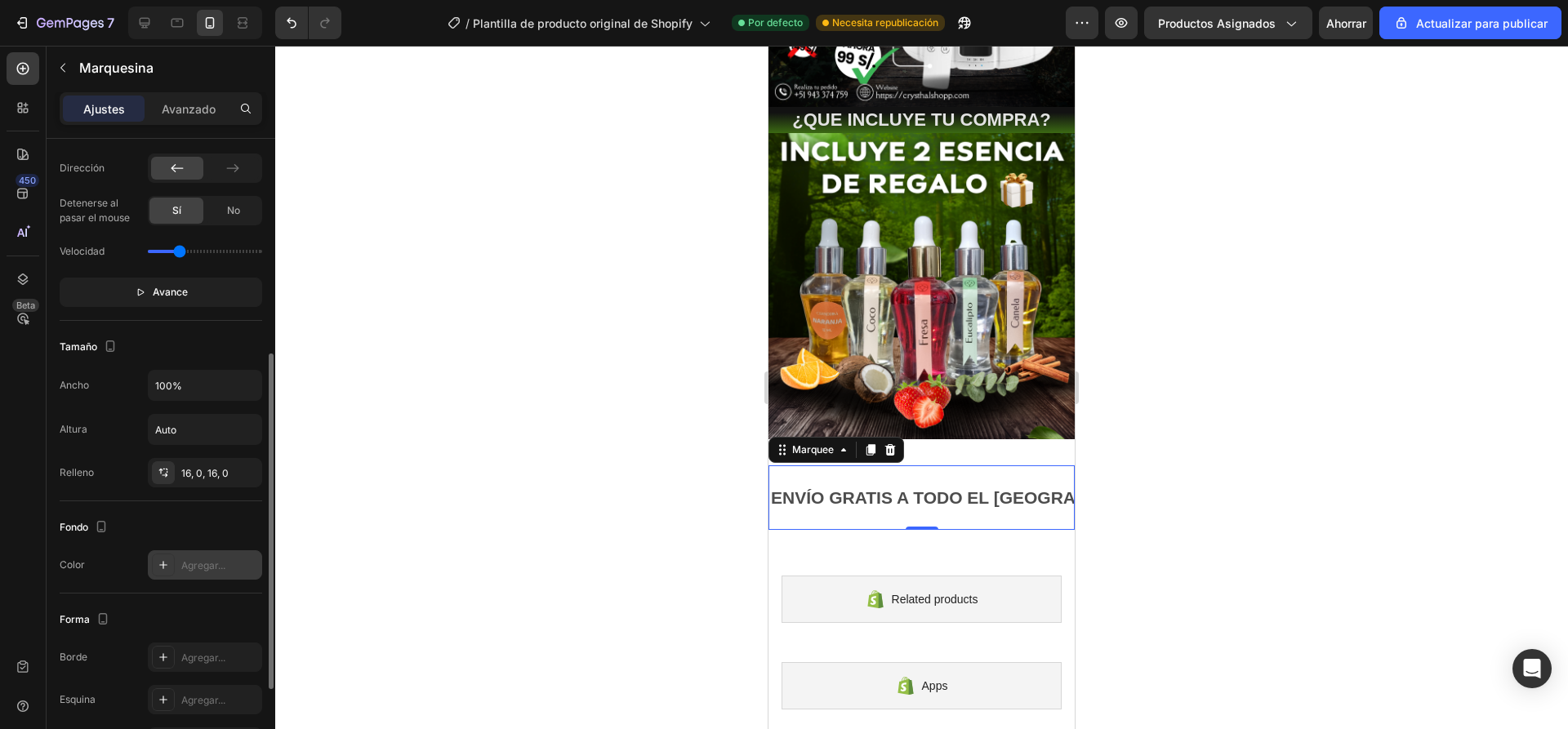
click at [211, 560] on font "Agregar..." at bounding box center [204, 565] width 44 height 12
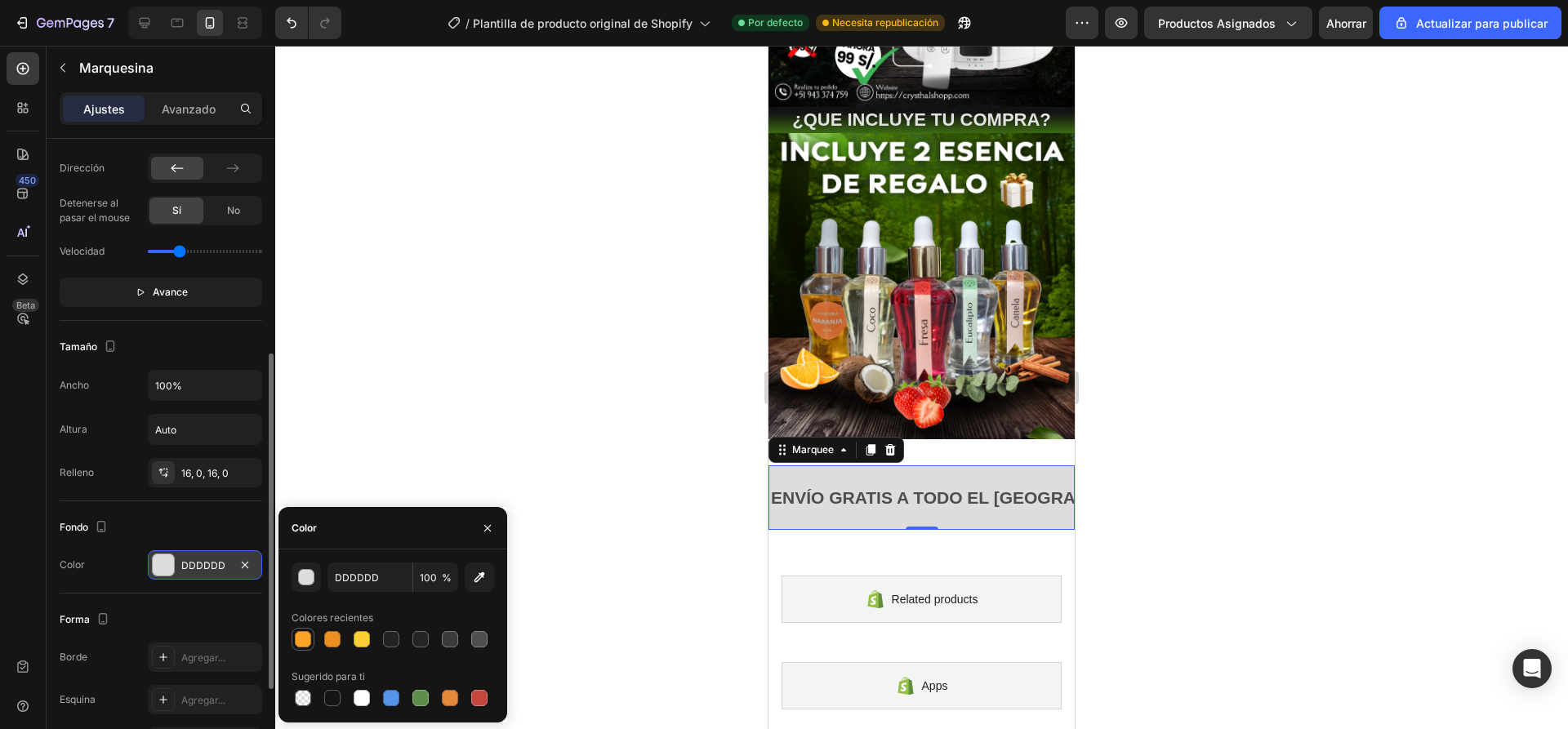
click at [305, 637] on div at bounding box center [303, 639] width 16 height 16
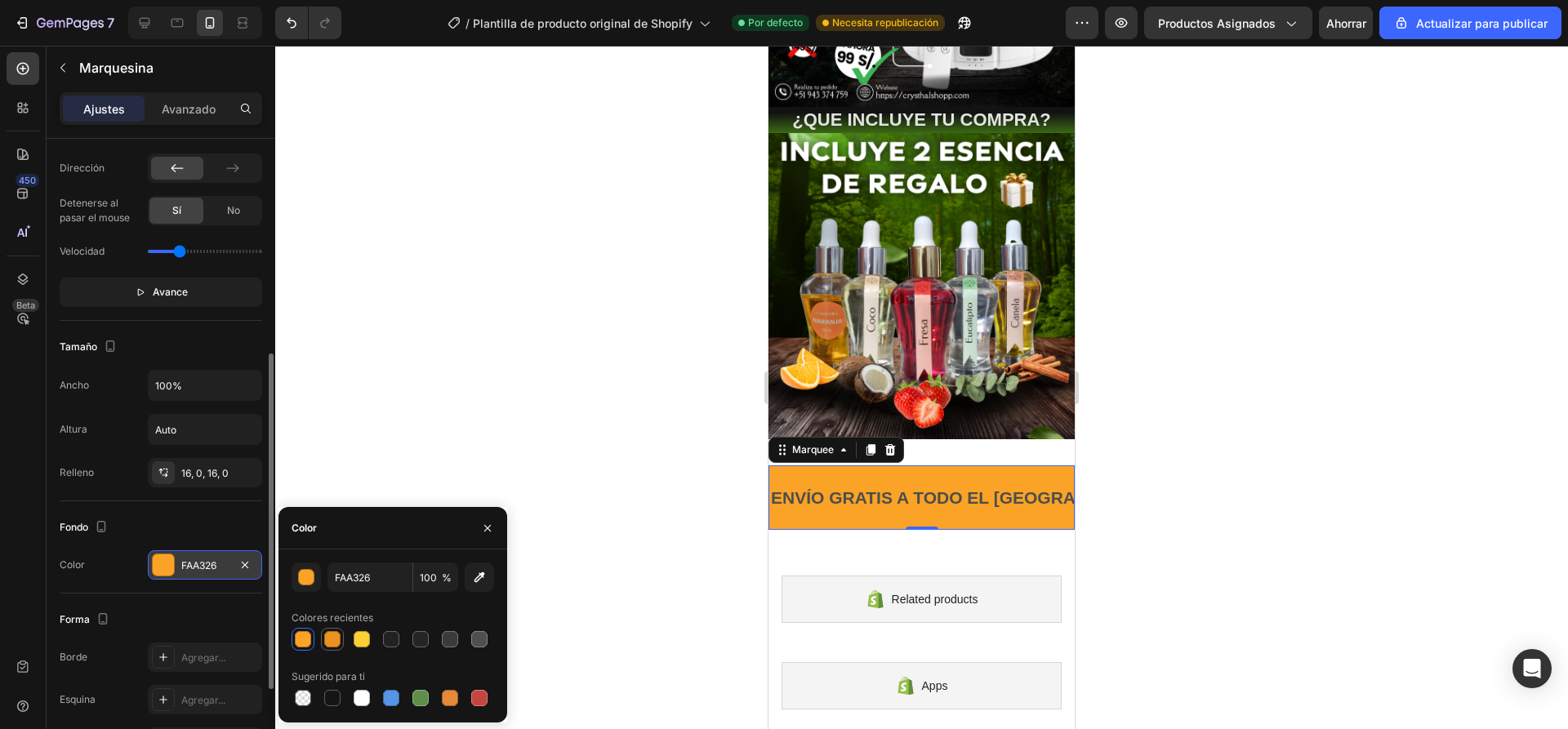
click at [339, 643] on div at bounding box center [332, 639] width 16 height 16
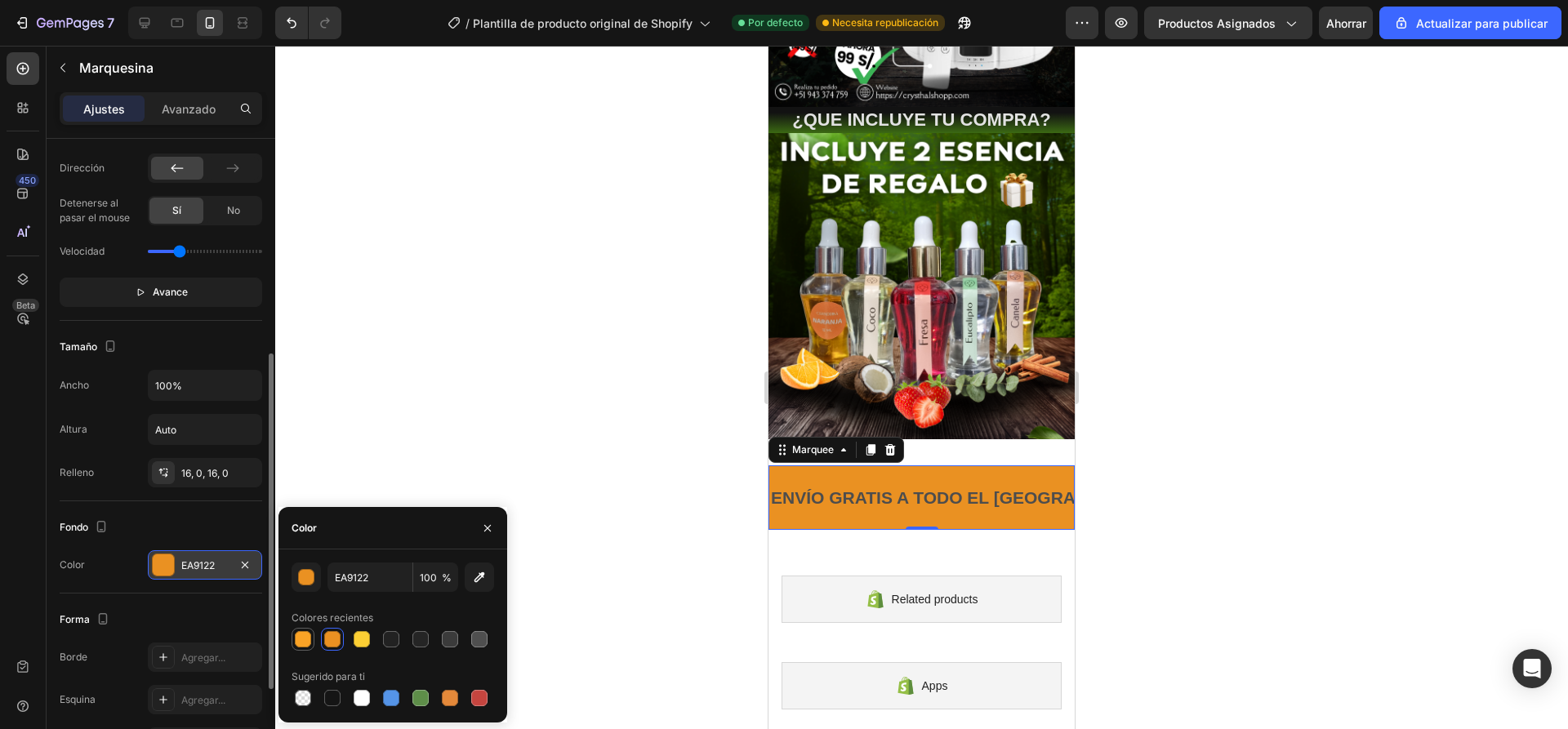
click at [311, 642] on div at bounding box center [303, 639] width 20 height 20
type input "FAA326"
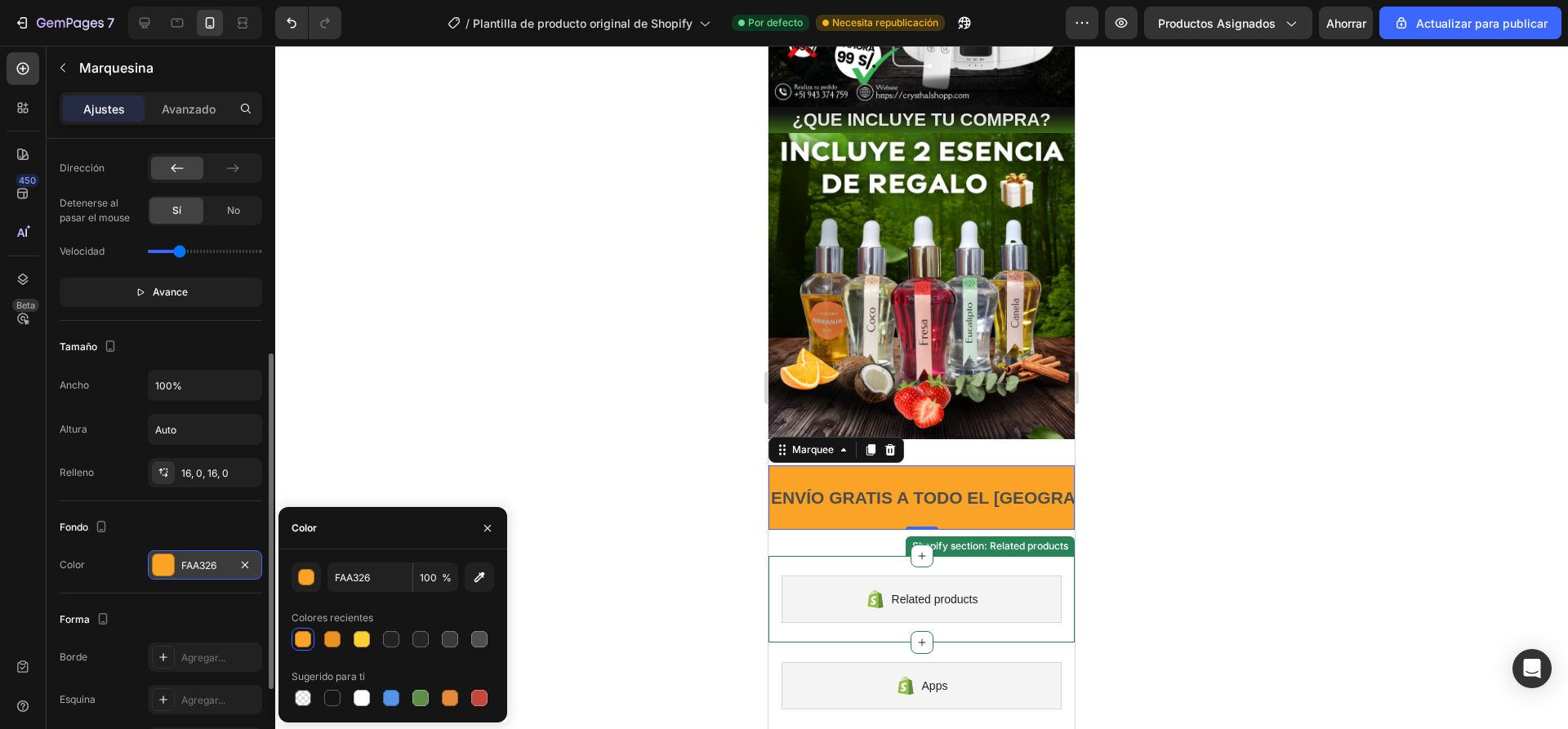
click at [903, 486] on p "ENVÍO GRATIS A TODO EL [GEOGRAPHIC_DATA] 📦" at bounding box center [987, 497] width 432 height 22
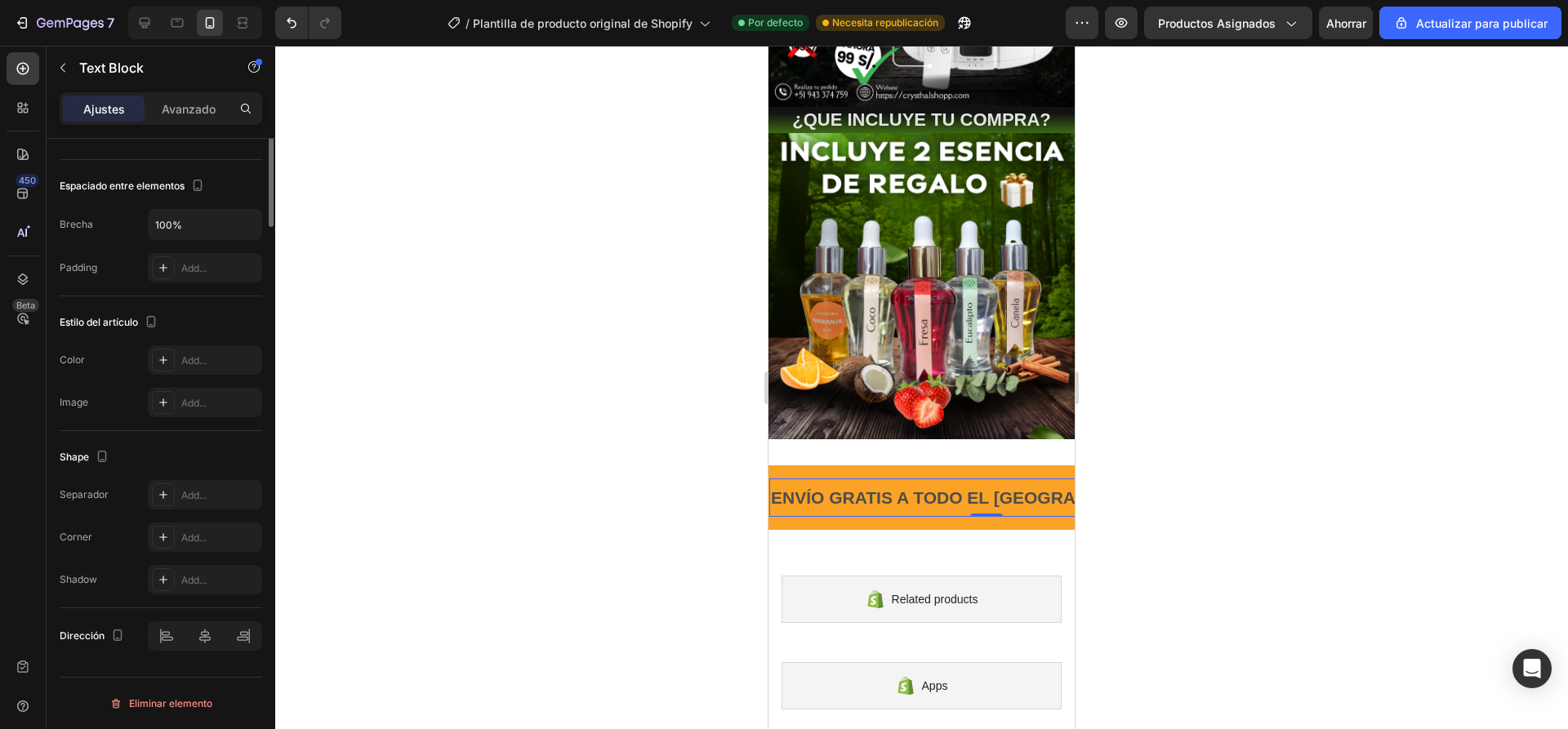
scroll to position [0, 0]
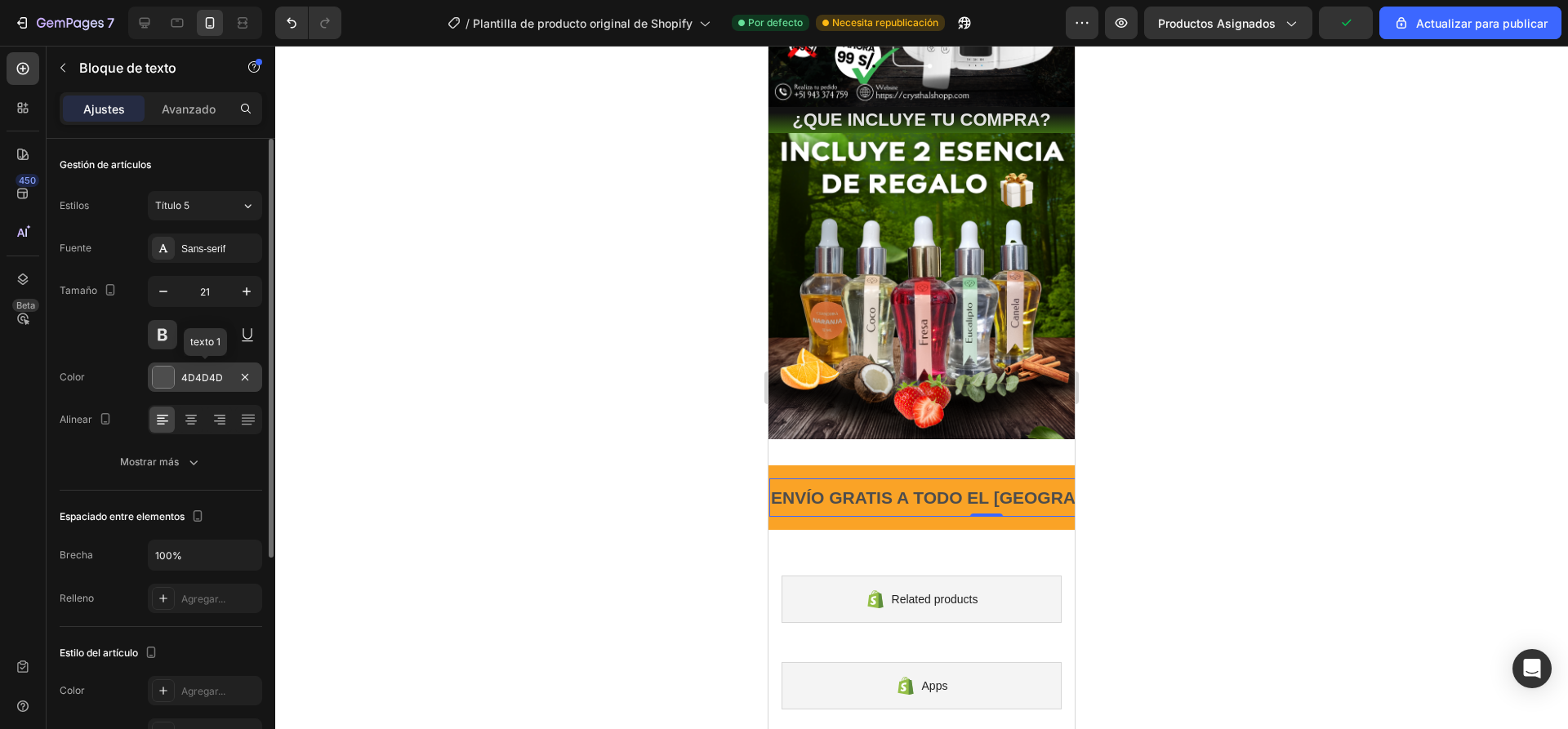
click at [169, 378] on div at bounding box center [164, 377] width 21 height 21
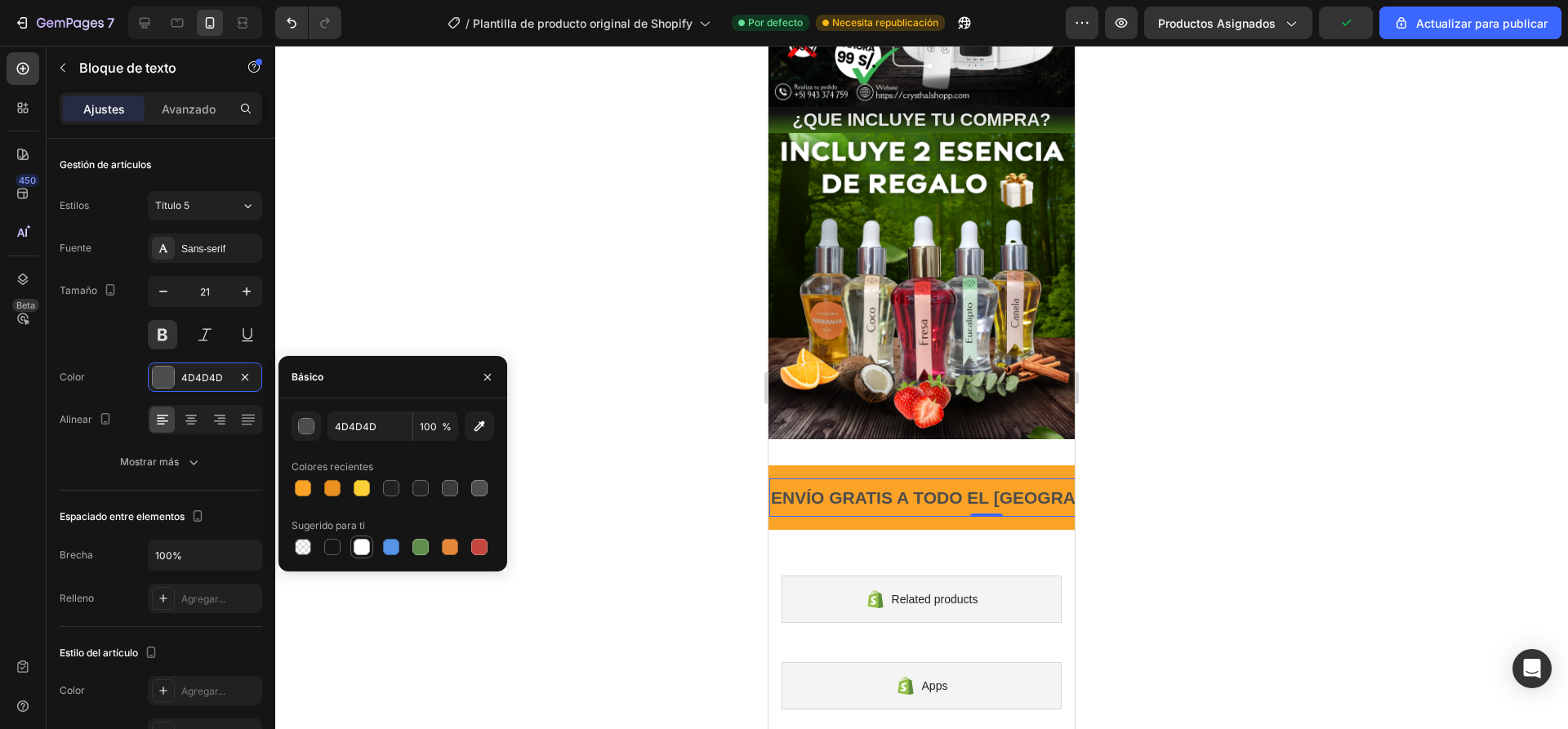
click at [356, 547] on div at bounding box center [361, 547] width 16 height 16
type input "FFFFFF"
click at [638, 405] on div at bounding box center [921, 387] width 1292 height 683
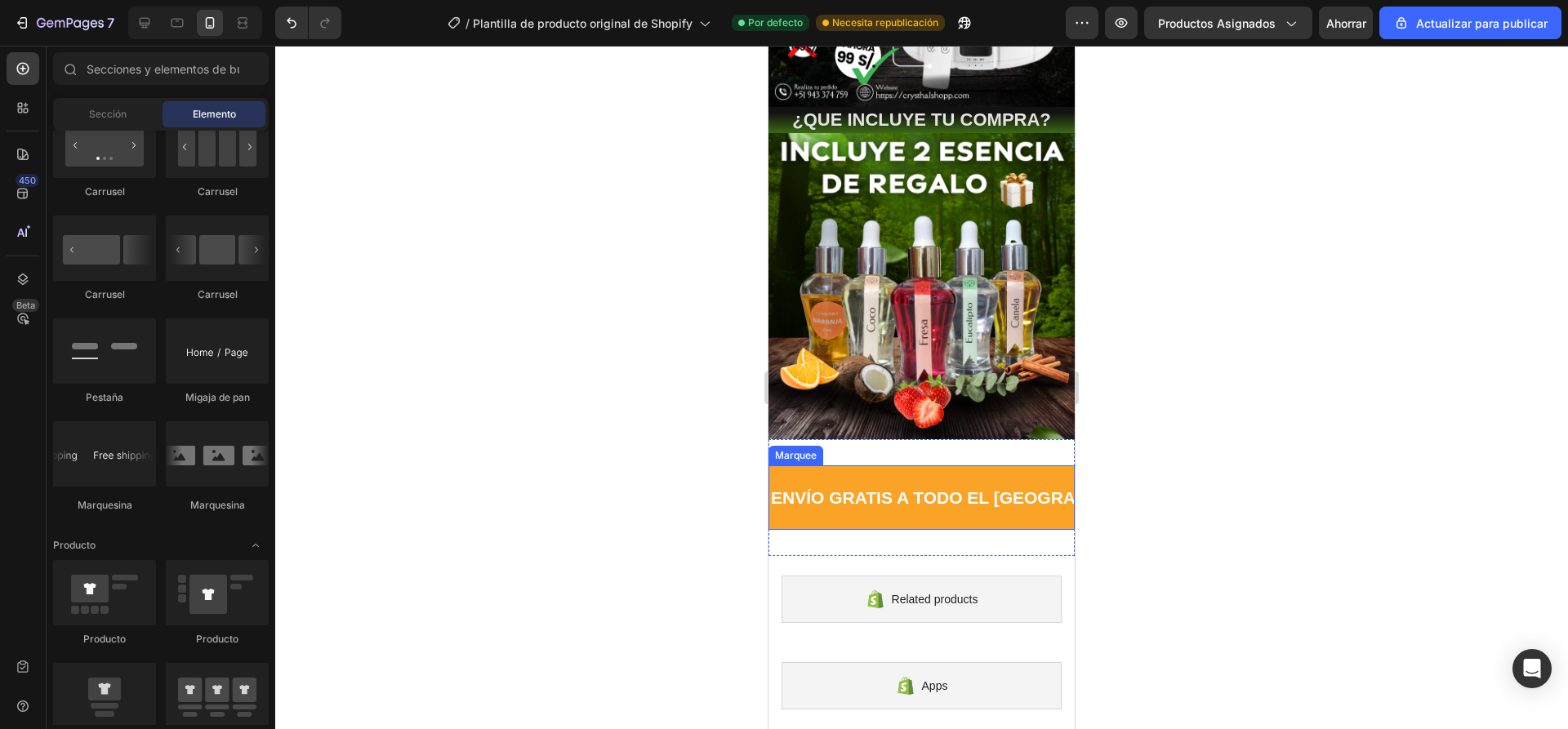
click at [867, 465] on div "ENVÍO GRATIS A TODO EL PERÚ 📦 Text Block ENVÍO GRATIS A TODO EL PERÚ 📦 Text Blo…" at bounding box center [921, 497] width 307 height 65
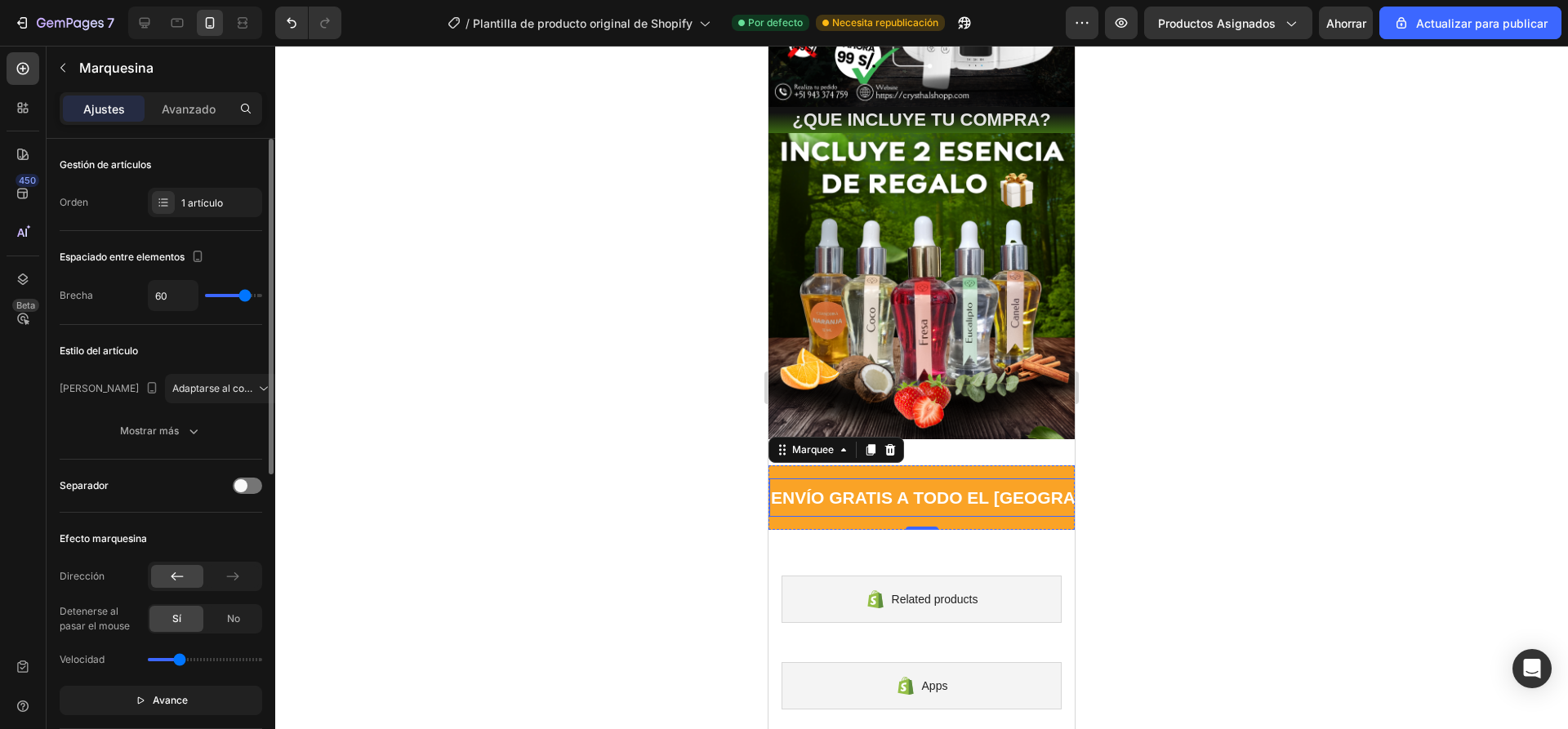
scroll to position [82, 0]
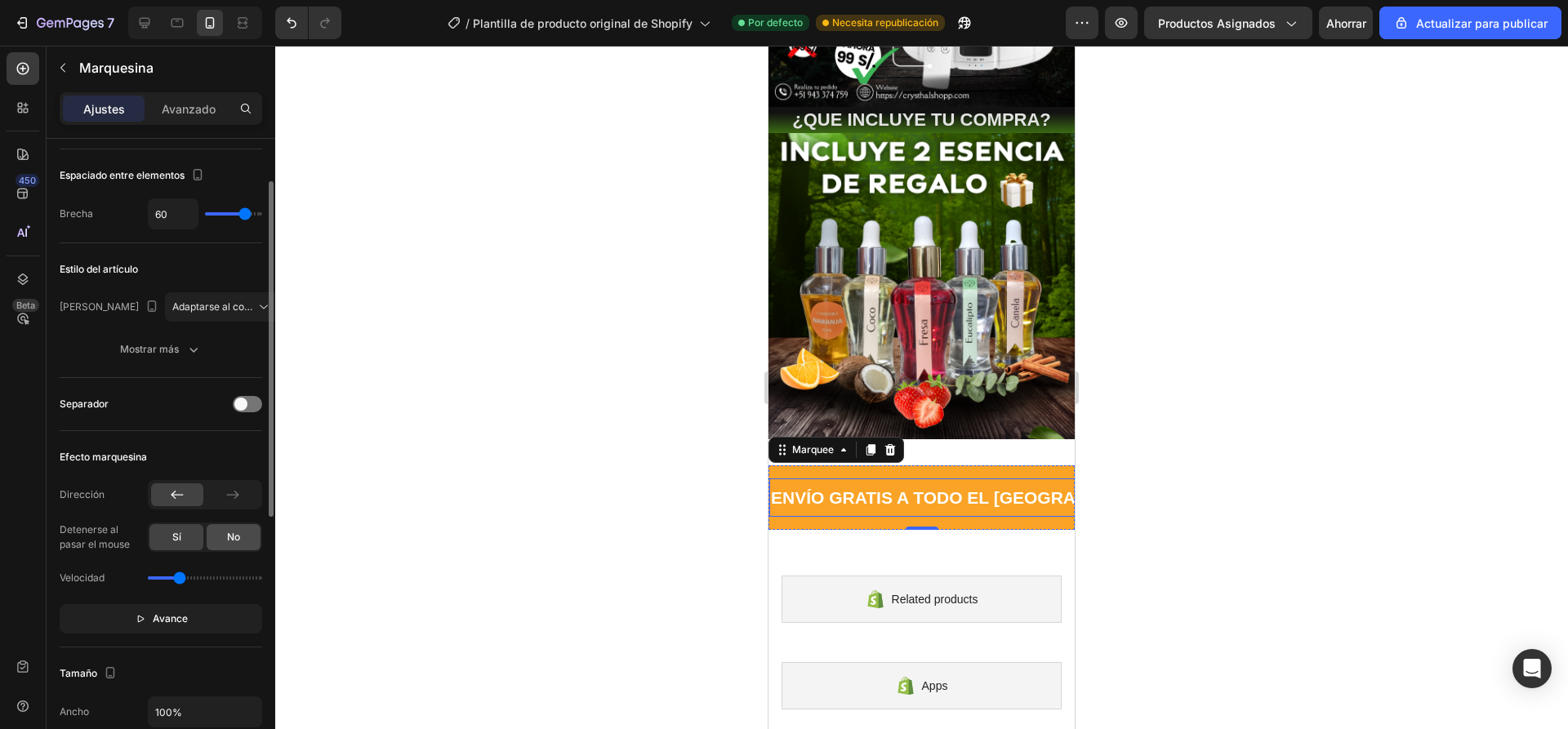
click at [236, 530] on font "No" at bounding box center [234, 536] width 13 height 12
click at [139, 628] on button "Avance" at bounding box center [161, 619] width 203 height 29
click at [139, 628] on button "Pausa" at bounding box center [161, 619] width 203 height 29
click at [190, 115] on font "Avanzado" at bounding box center [189, 109] width 54 height 14
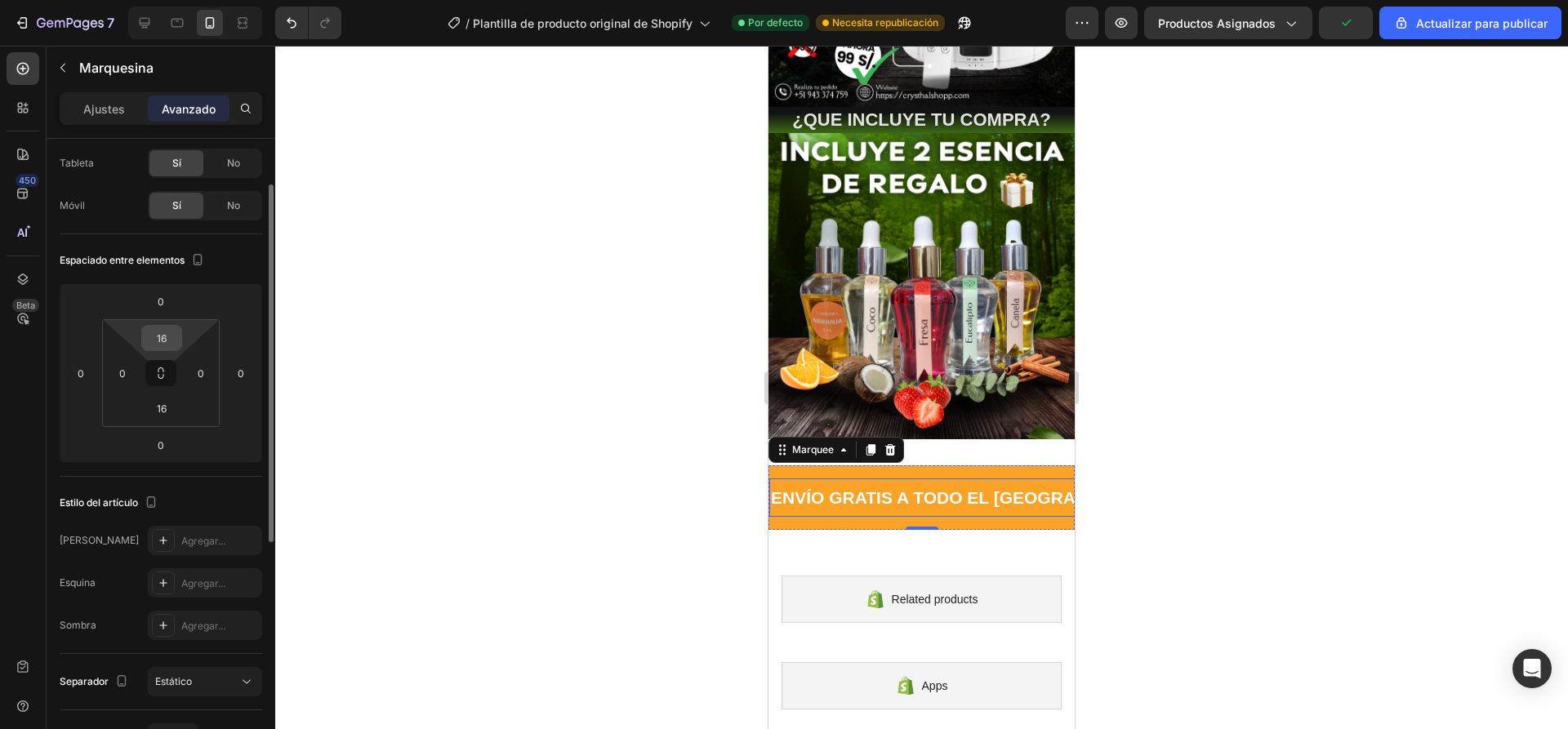
click at [174, 341] on input "16" at bounding box center [162, 338] width 33 height 25
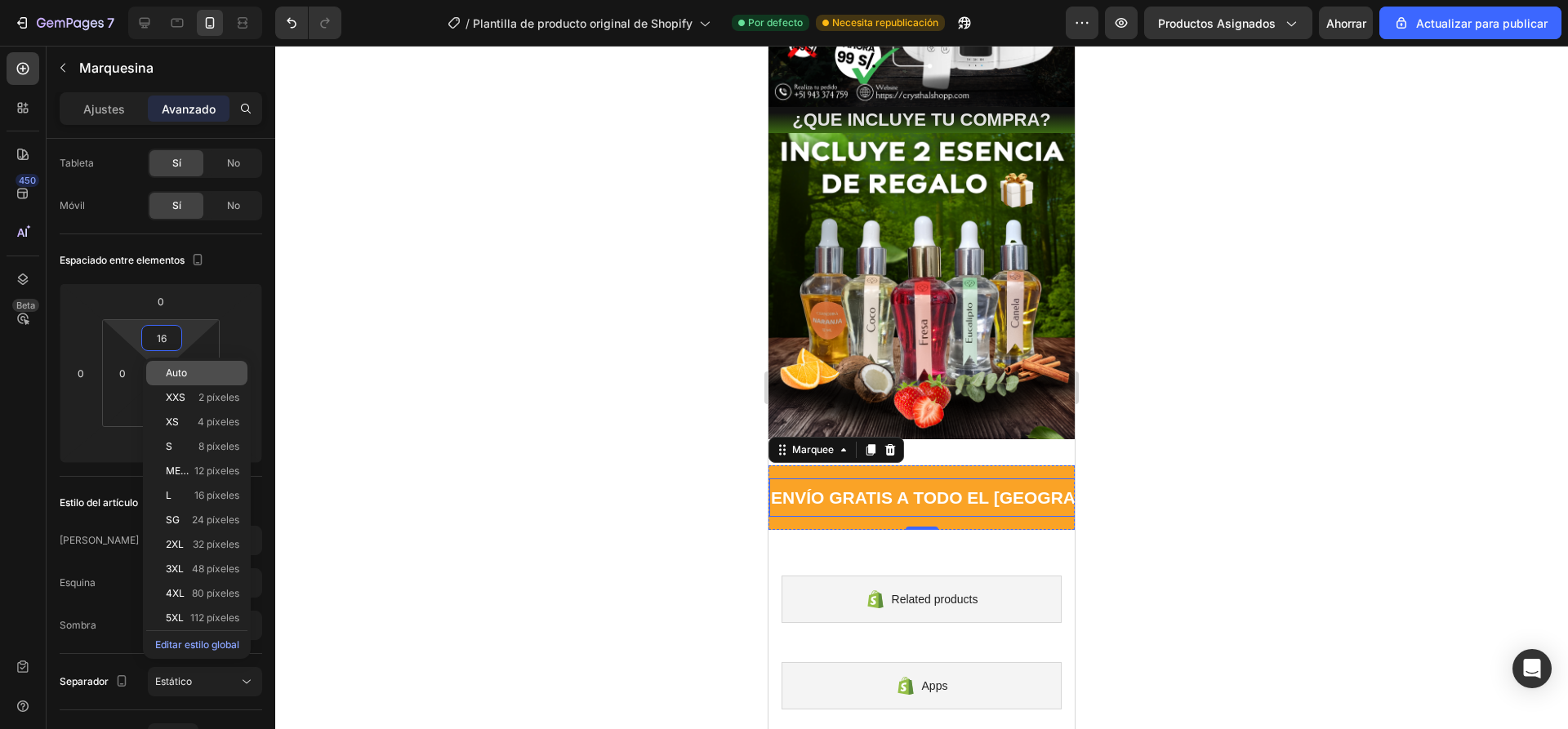
click at [188, 374] on p "Auto" at bounding box center [203, 373] width 74 height 11
type input "Auto"
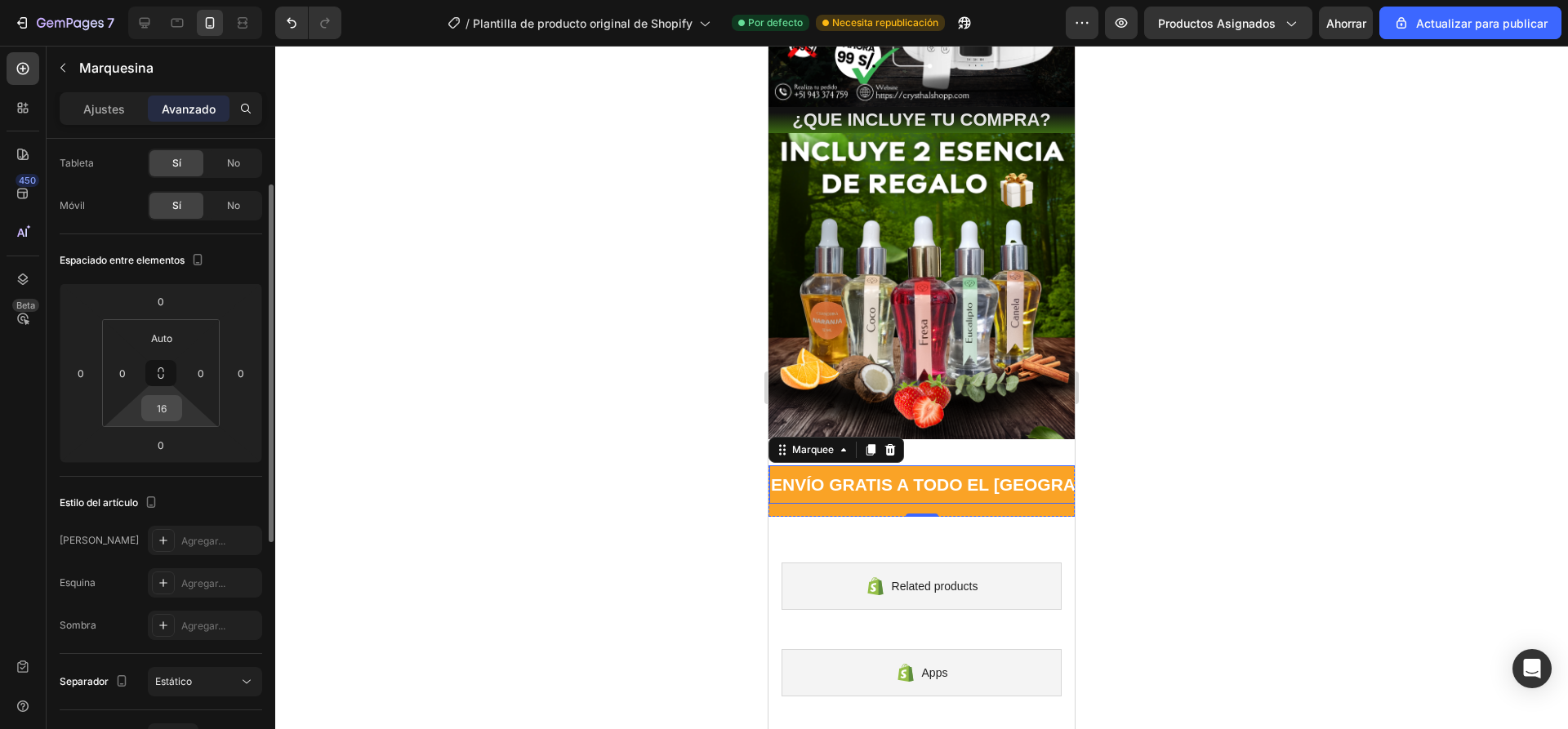
click at [163, 400] on input "16" at bounding box center [162, 408] width 33 height 25
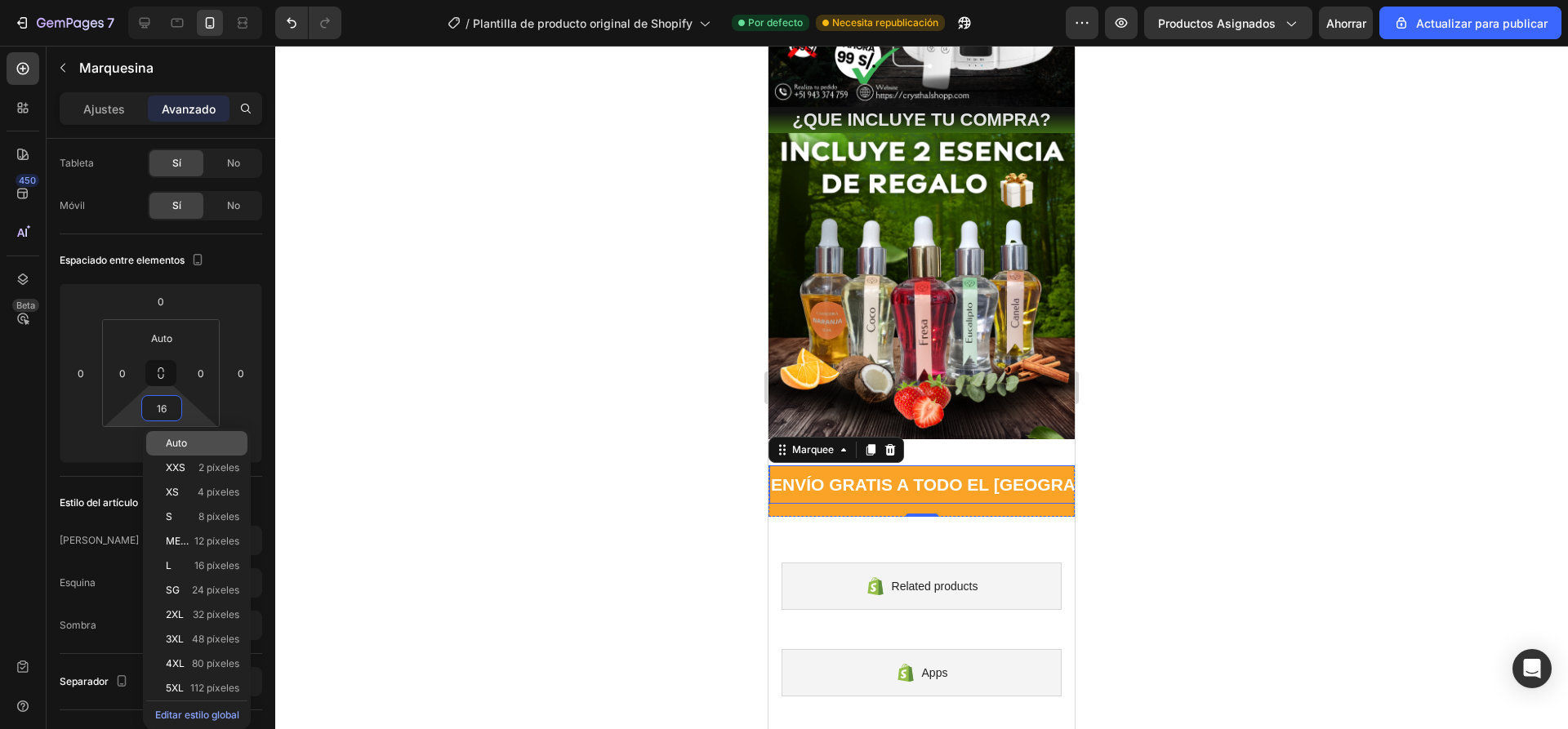
click at [188, 438] on p "Auto" at bounding box center [203, 443] width 74 height 11
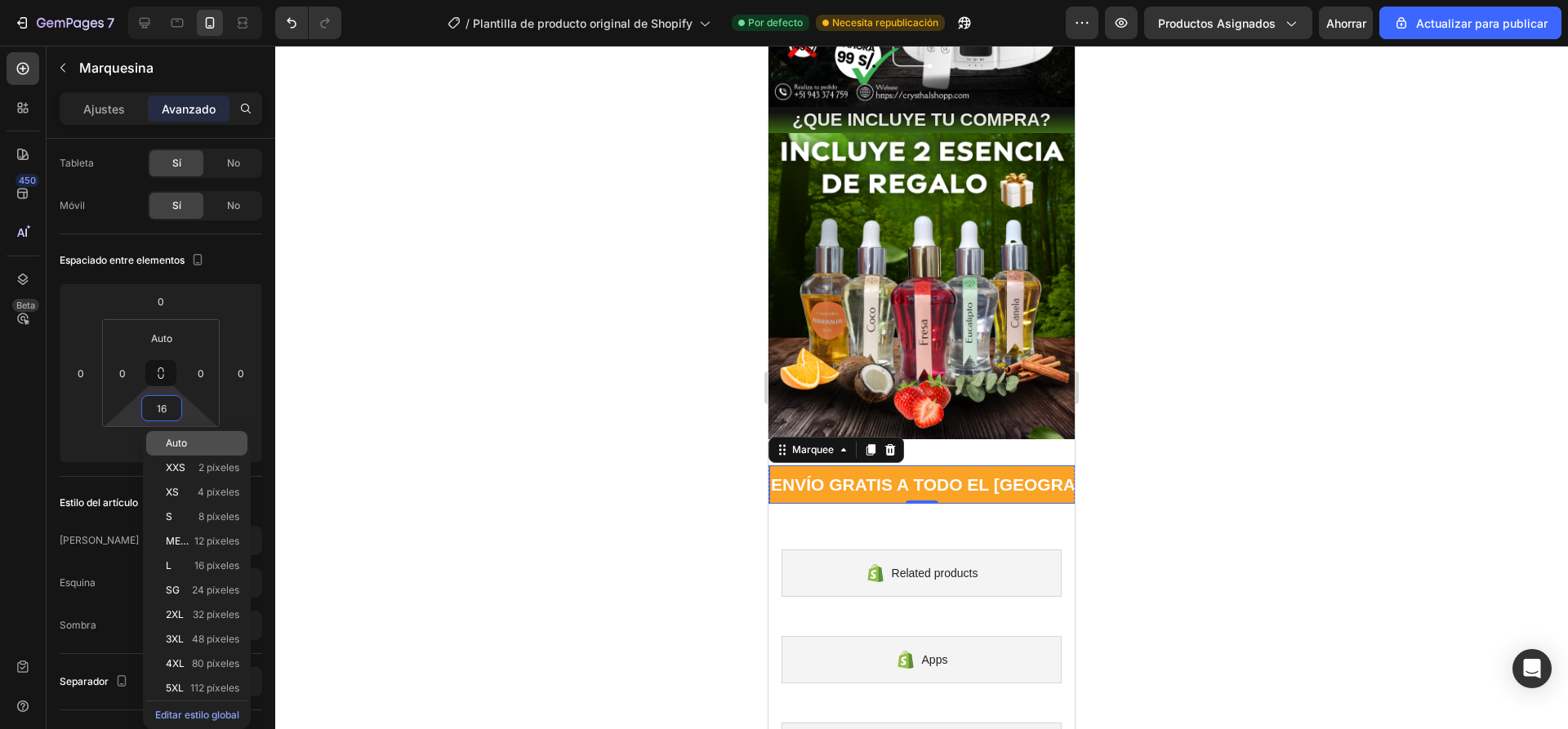
type input "Auto"
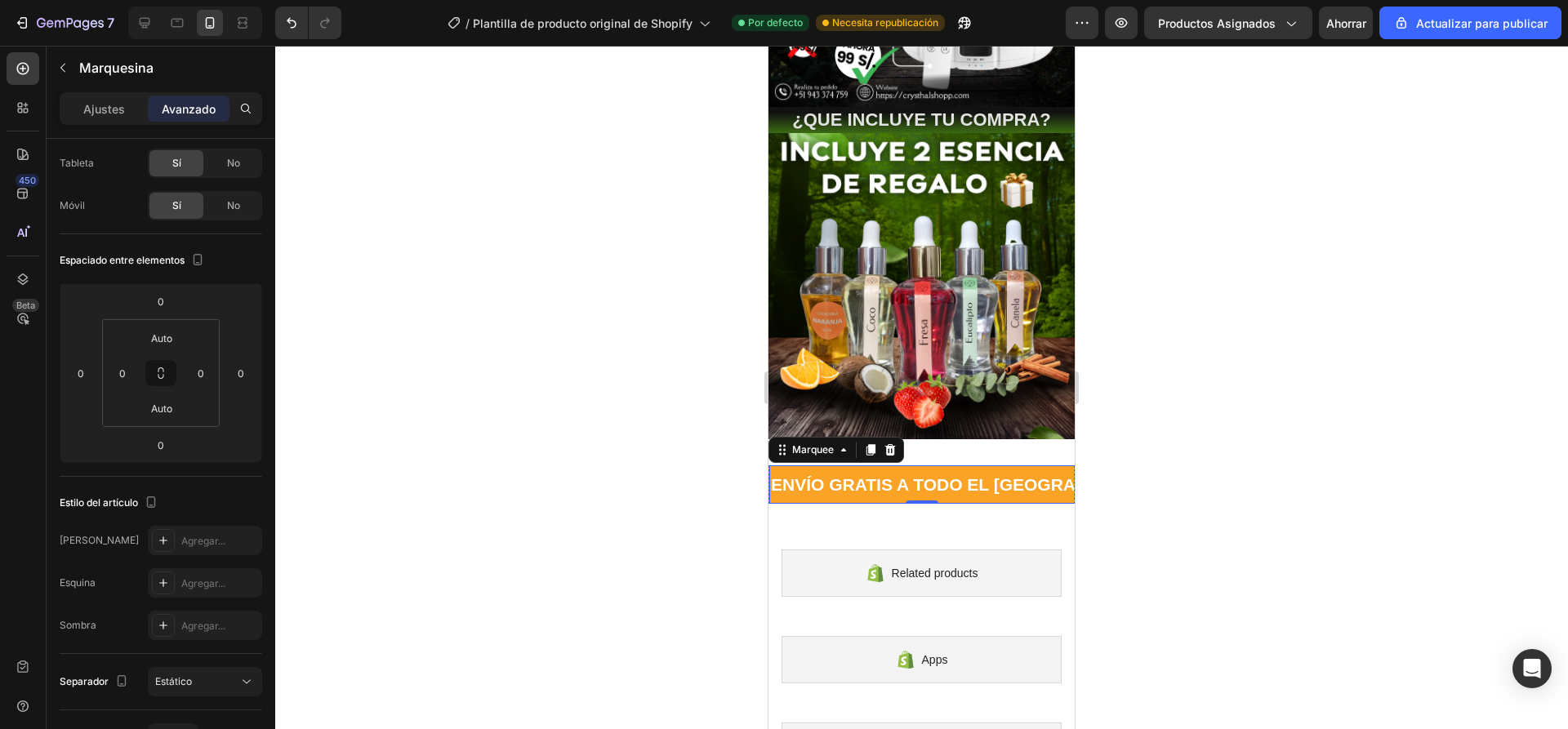
click at [479, 391] on div at bounding box center [921, 387] width 1292 height 683
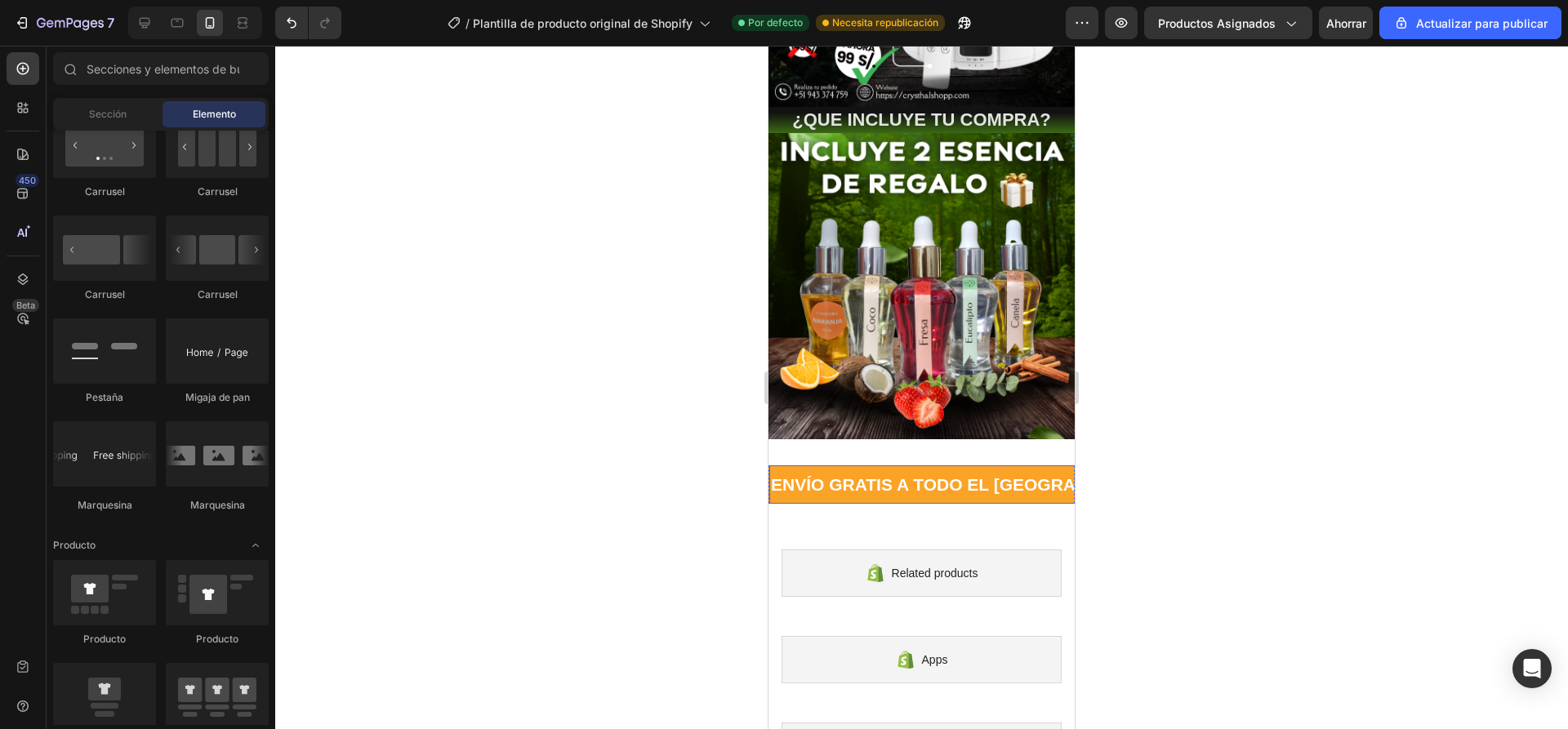
click at [938, 473] on p "ENVÍO GRATIS A TODO EL [GEOGRAPHIC_DATA] 📦" at bounding box center [921, 484] width 432 height 22
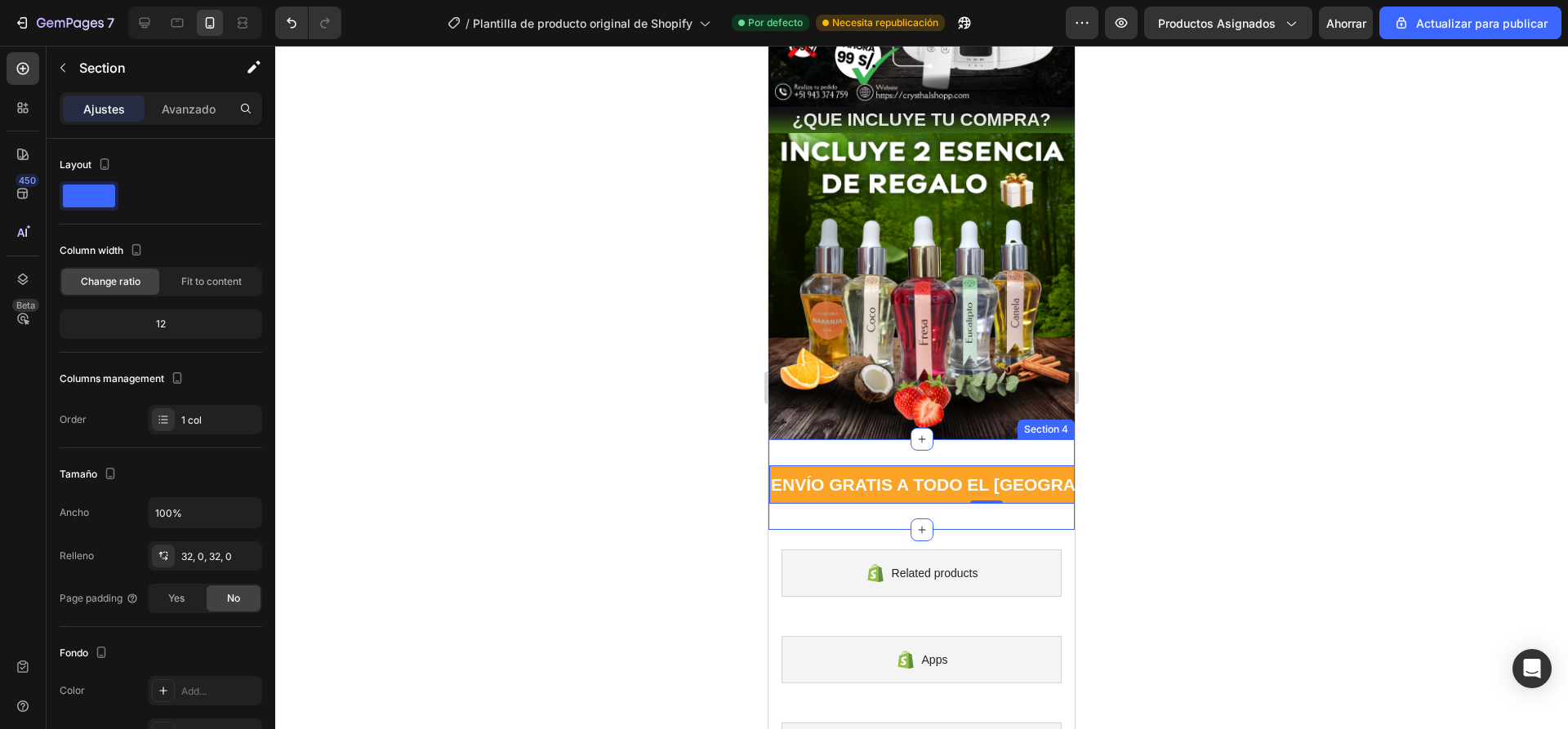
click at [928, 439] on div "ENVÍO GRATIS A TODO EL PERÚ 📦 Text Block 0 ENVÍO GRATIS A TODO EL PERÚ 📦 Text B…" at bounding box center [921, 484] width 307 height 91
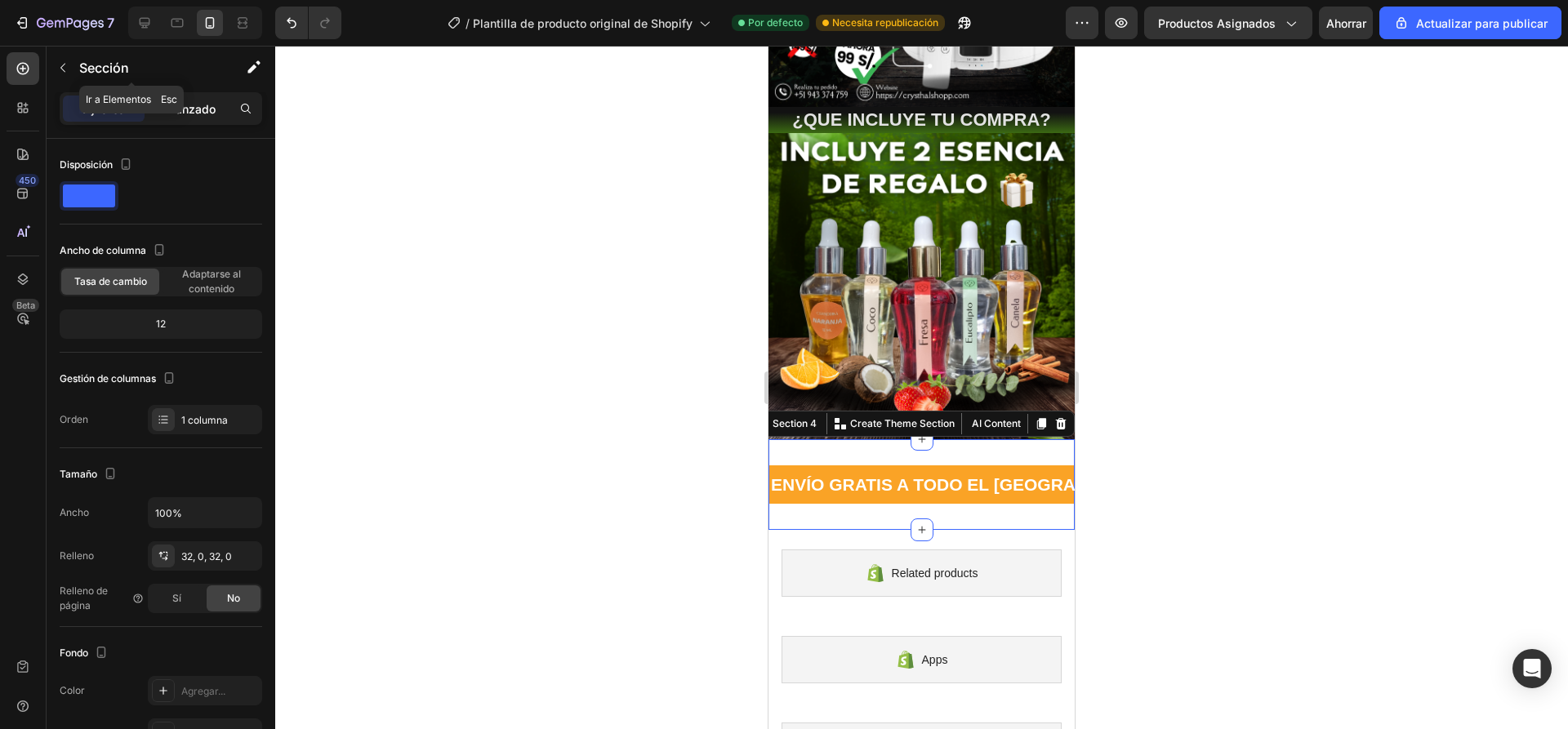
click at [190, 102] on div "Avanzado" at bounding box center [189, 109] width 82 height 26
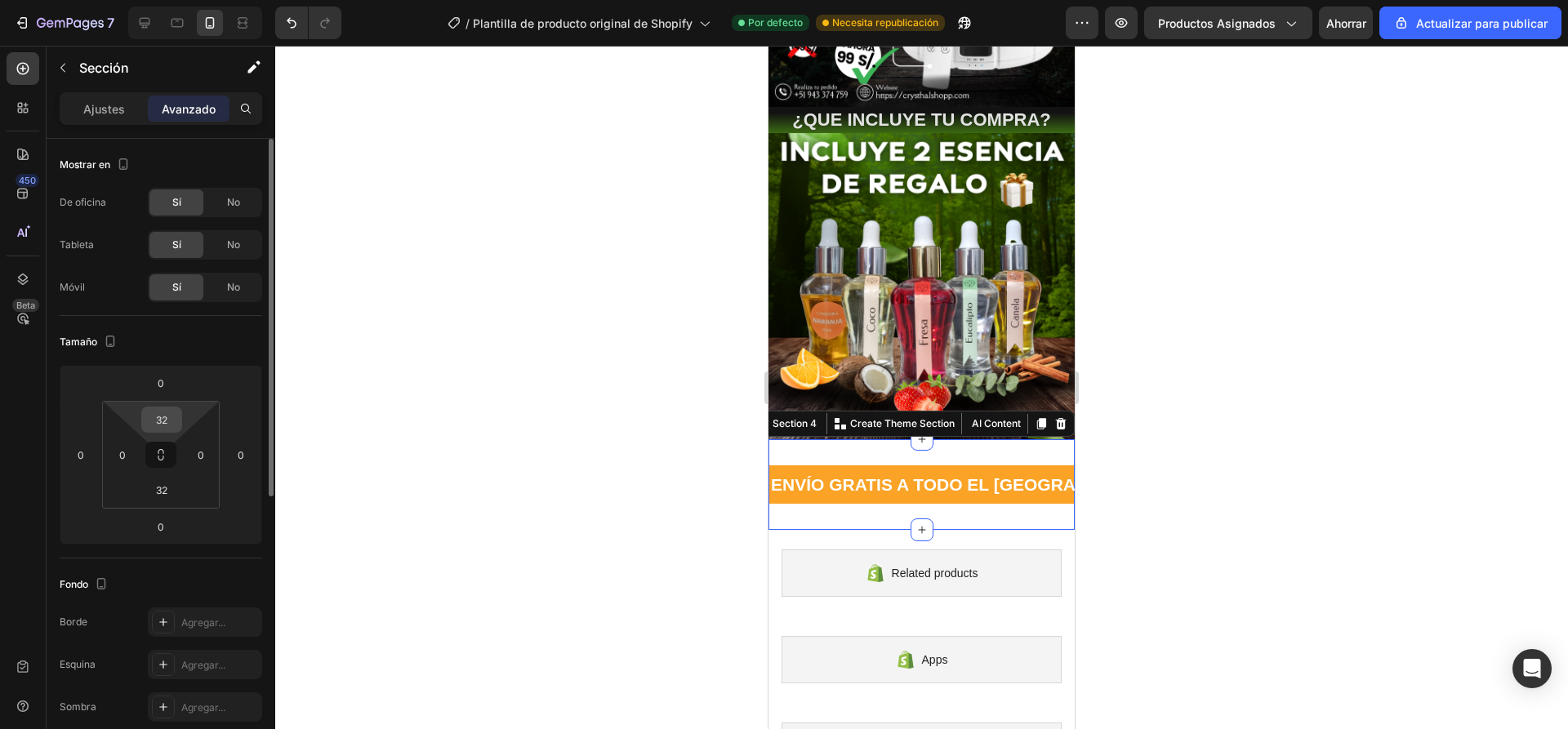
click at [163, 416] on input "32" at bounding box center [162, 419] width 33 height 25
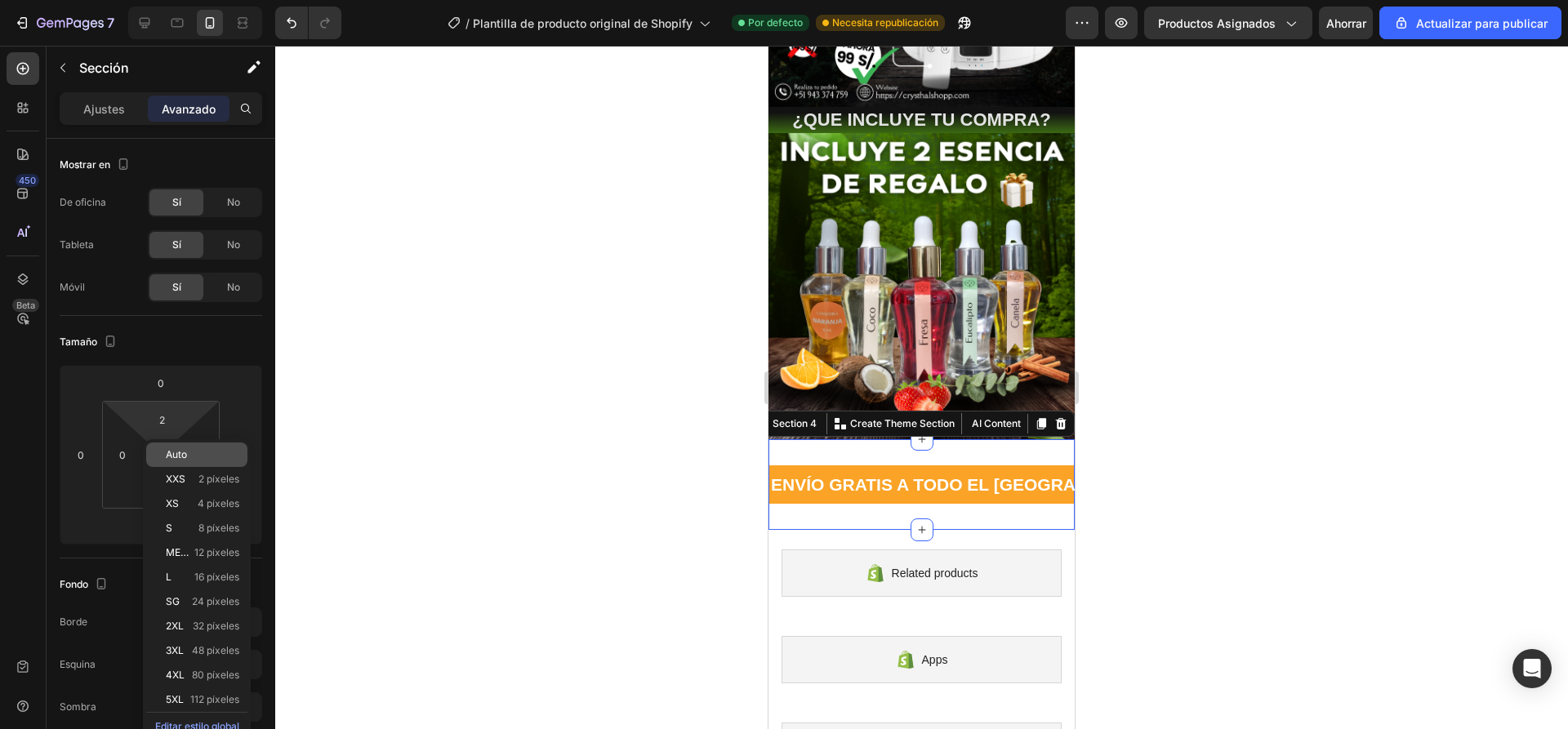
click at [212, 459] on p "Auto" at bounding box center [203, 454] width 74 height 11
type input "Auto"
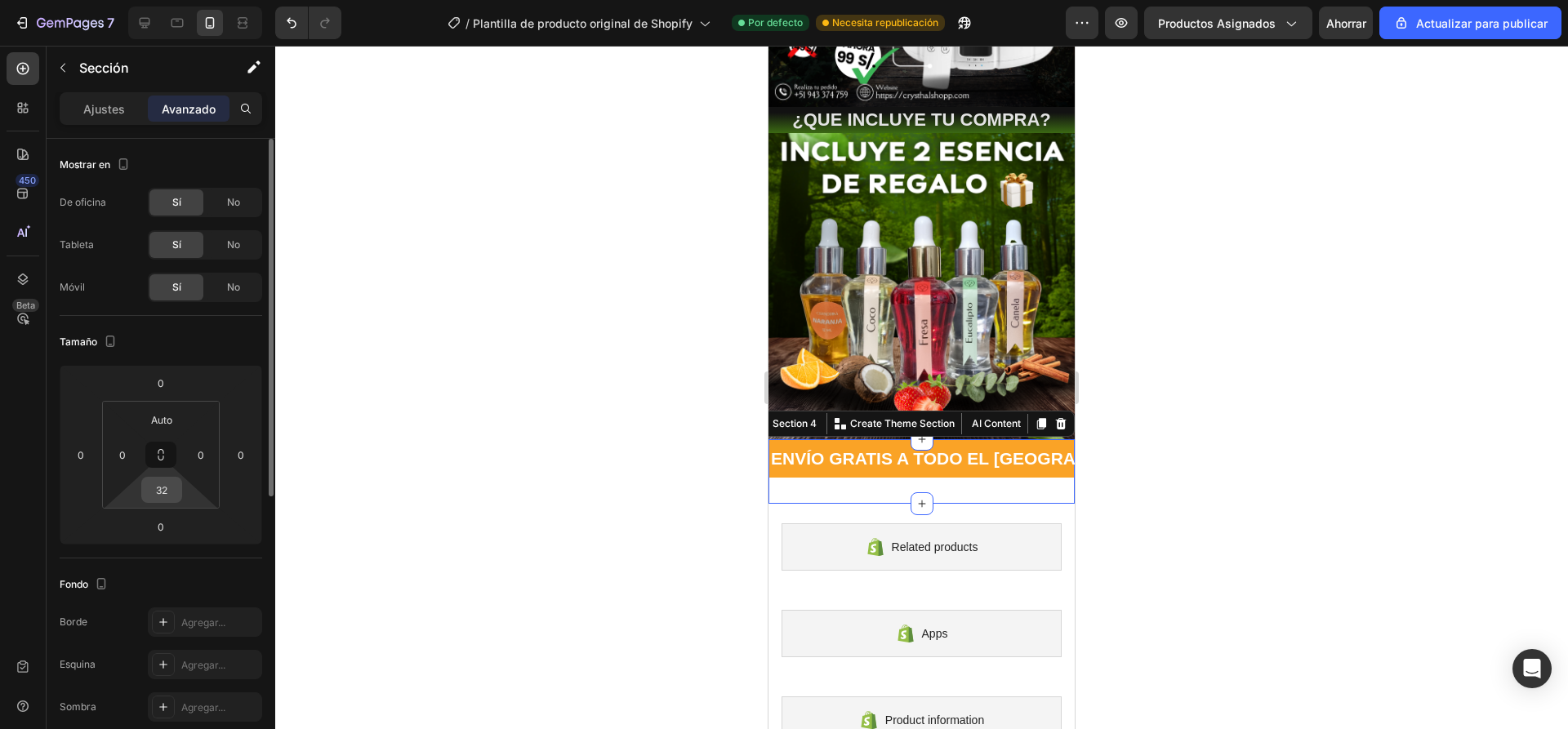
click at [163, 496] on input "32" at bounding box center [162, 490] width 33 height 25
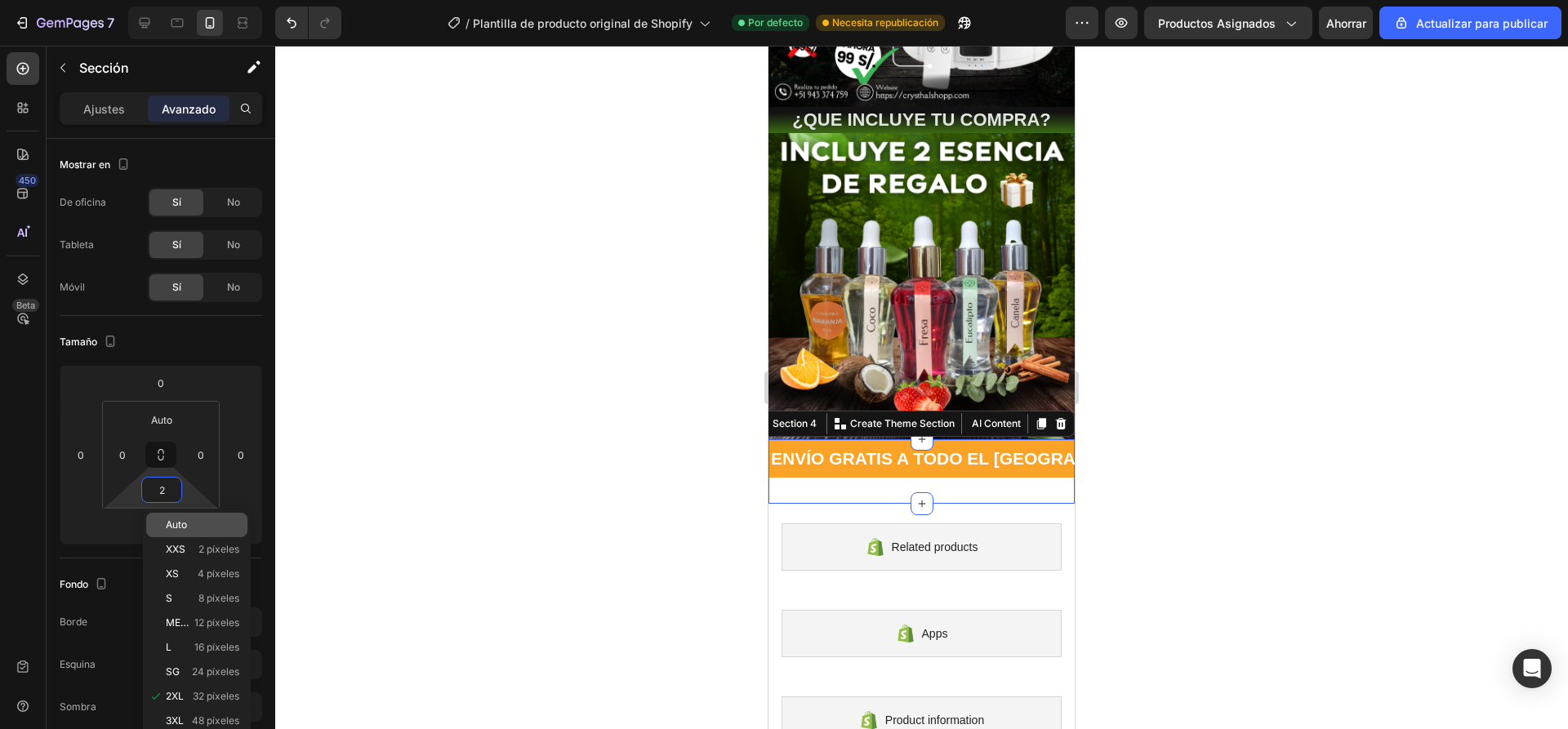
click at [199, 520] on p "Auto" at bounding box center [203, 525] width 74 height 11
type input "Auto"
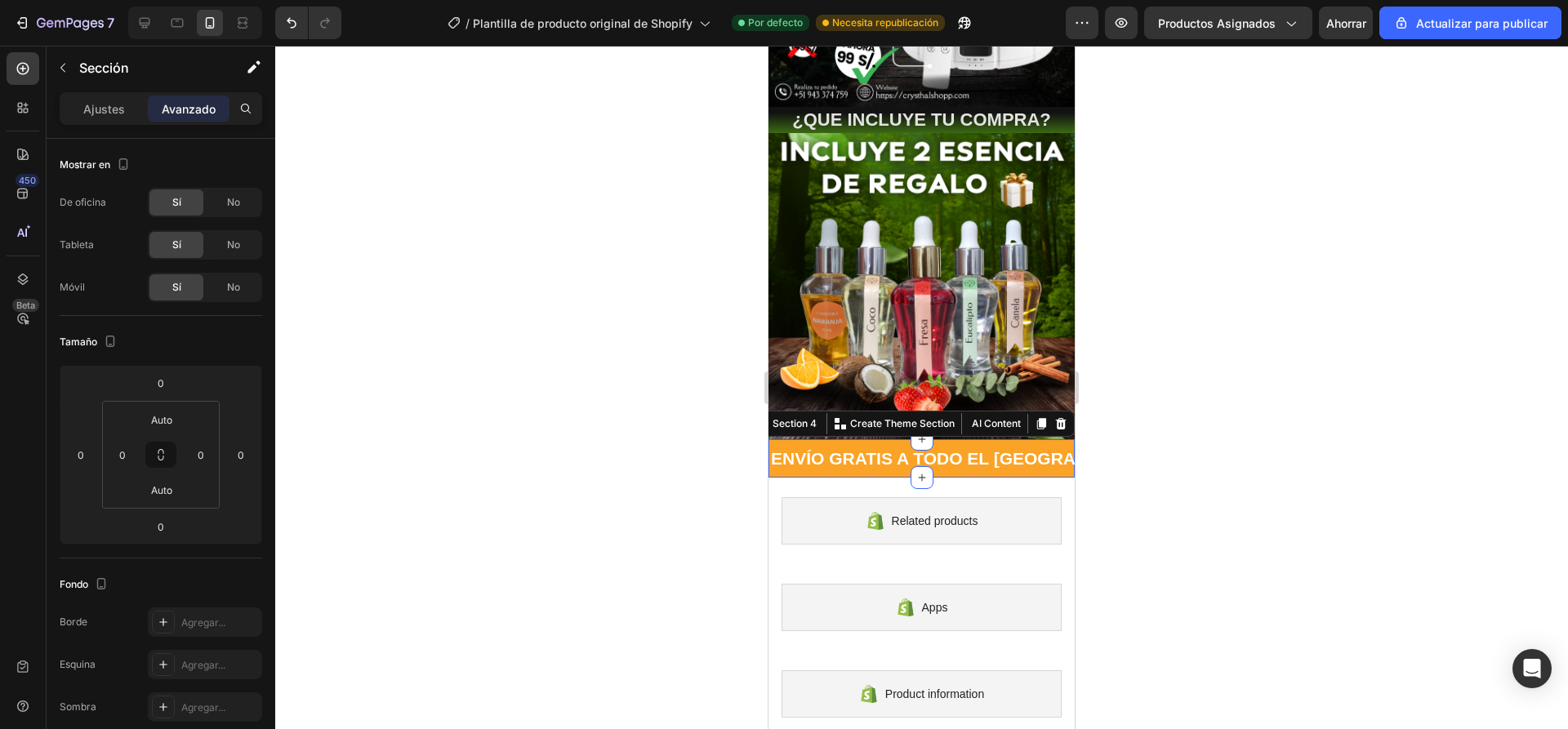
click at [572, 414] on div at bounding box center [921, 387] width 1292 height 683
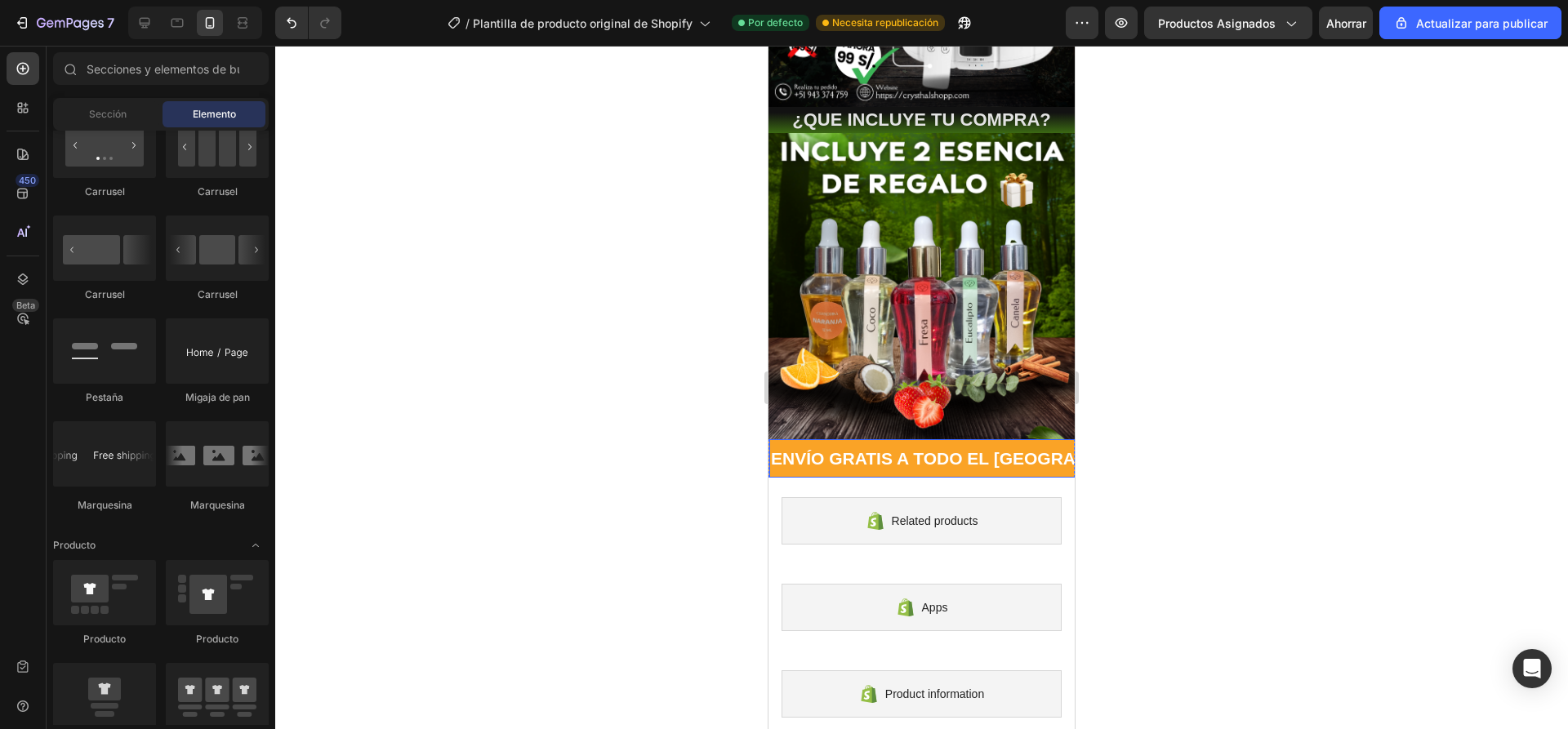
click at [775, 447] on p "ENVÍO GRATIS A TODO EL [GEOGRAPHIC_DATA] 📦" at bounding box center [558, 458] width 432 height 22
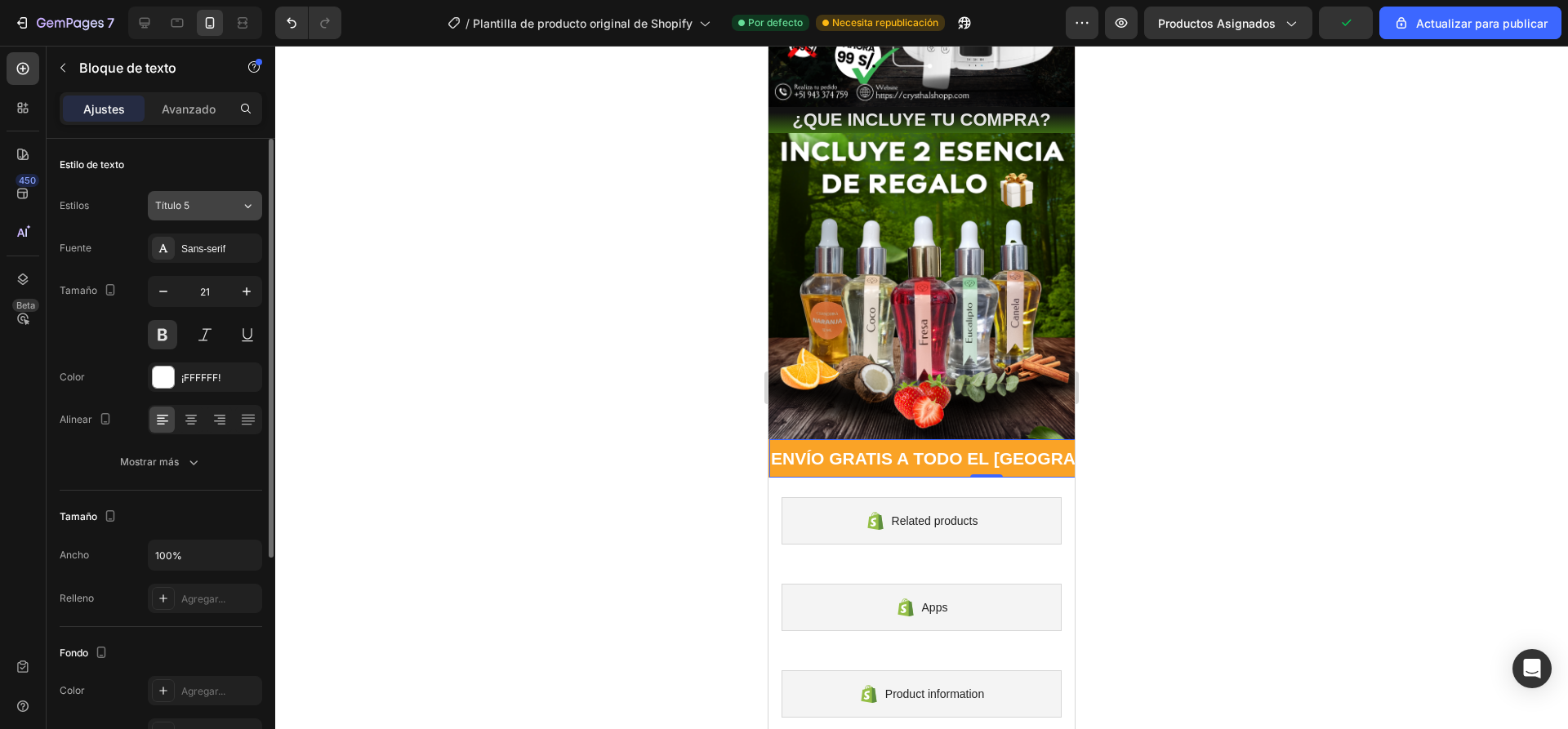
click at [205, 212] on div "Título 5" at bounding box center [188, 206] width 66 height 15
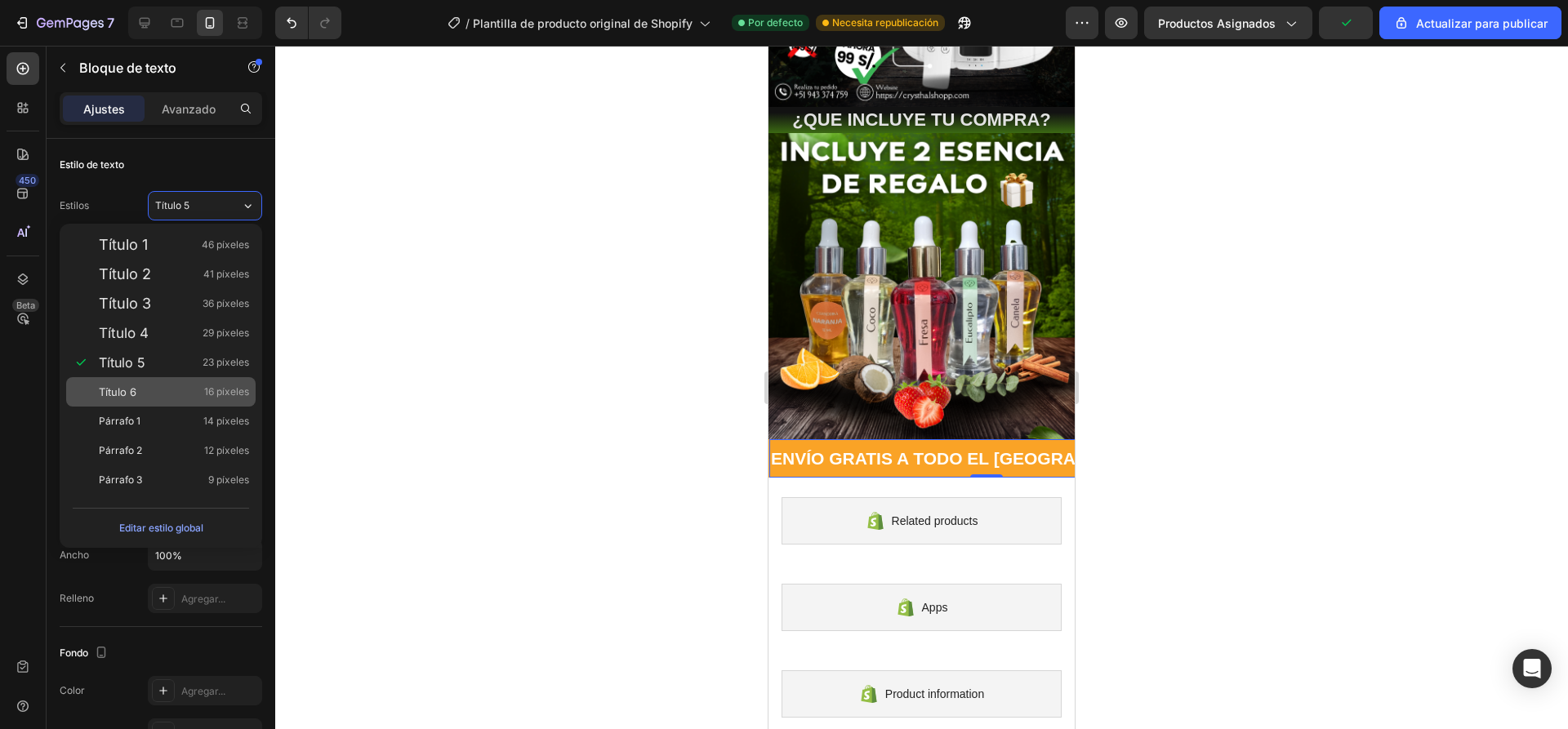
click at [126, 389] on font "Título 6" at bounding box center [118, 391] width 38 height 13
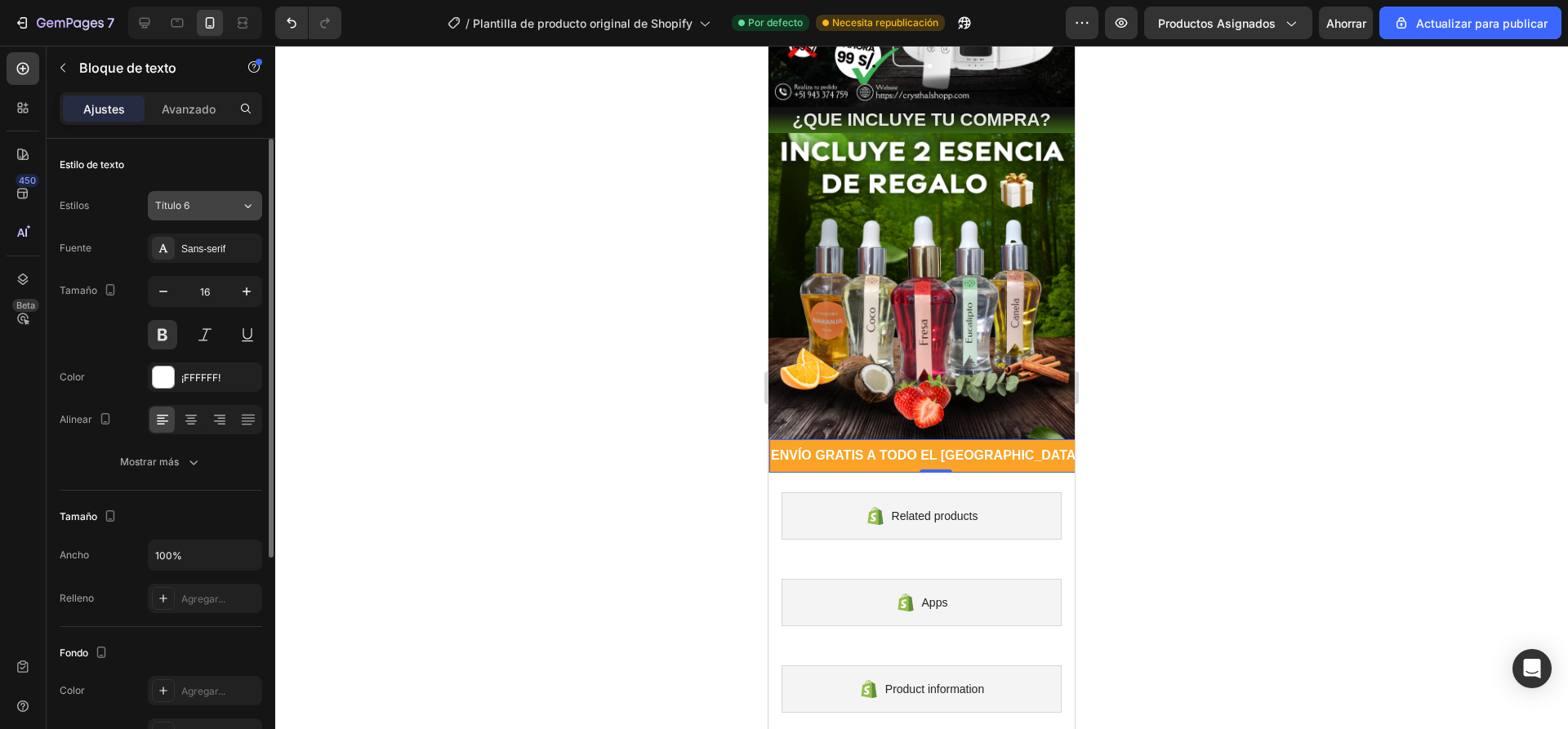
click at [200, 203] on div "Título 6" at bounding box center [188, 206] width 66 height 15
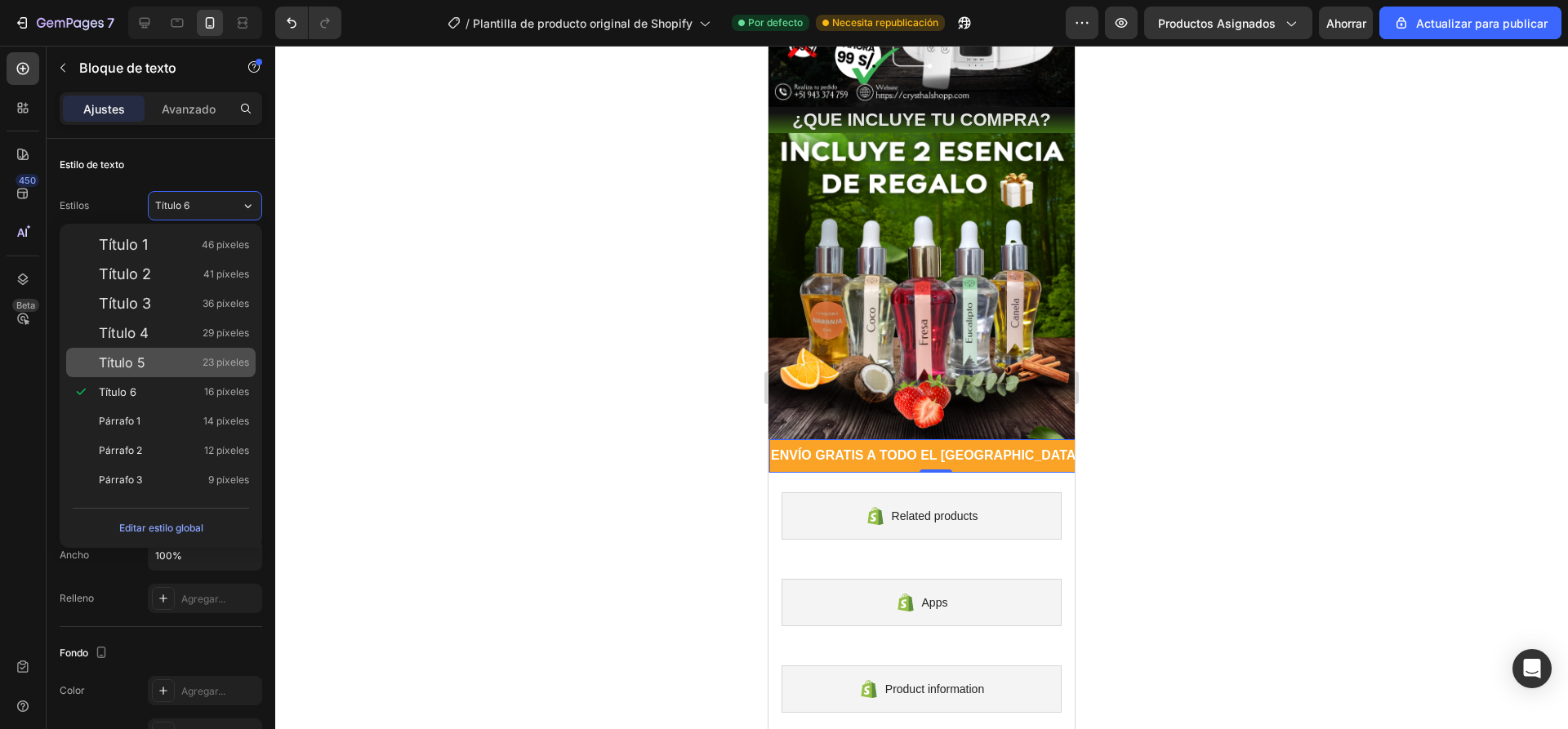
click at [137, 359] on font "Título 5" at bounding box center [122, 362] width 47 height 16
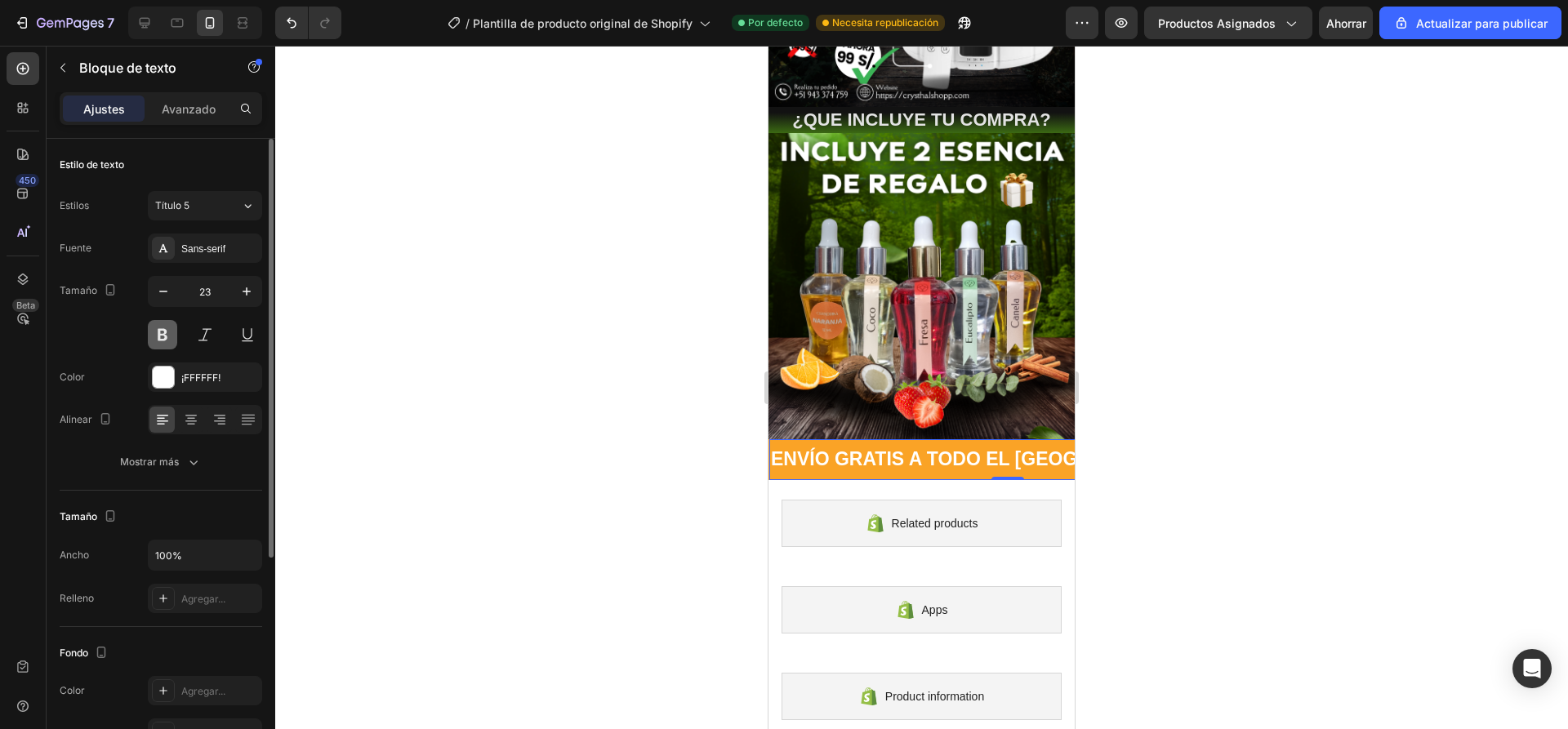
click at [167, 333] on button at bounding box center [163, 334] width 29 height 29
click at [169, 293] on icon "button" at bounding box center [164, 292] width 16 height 16
type input "21"
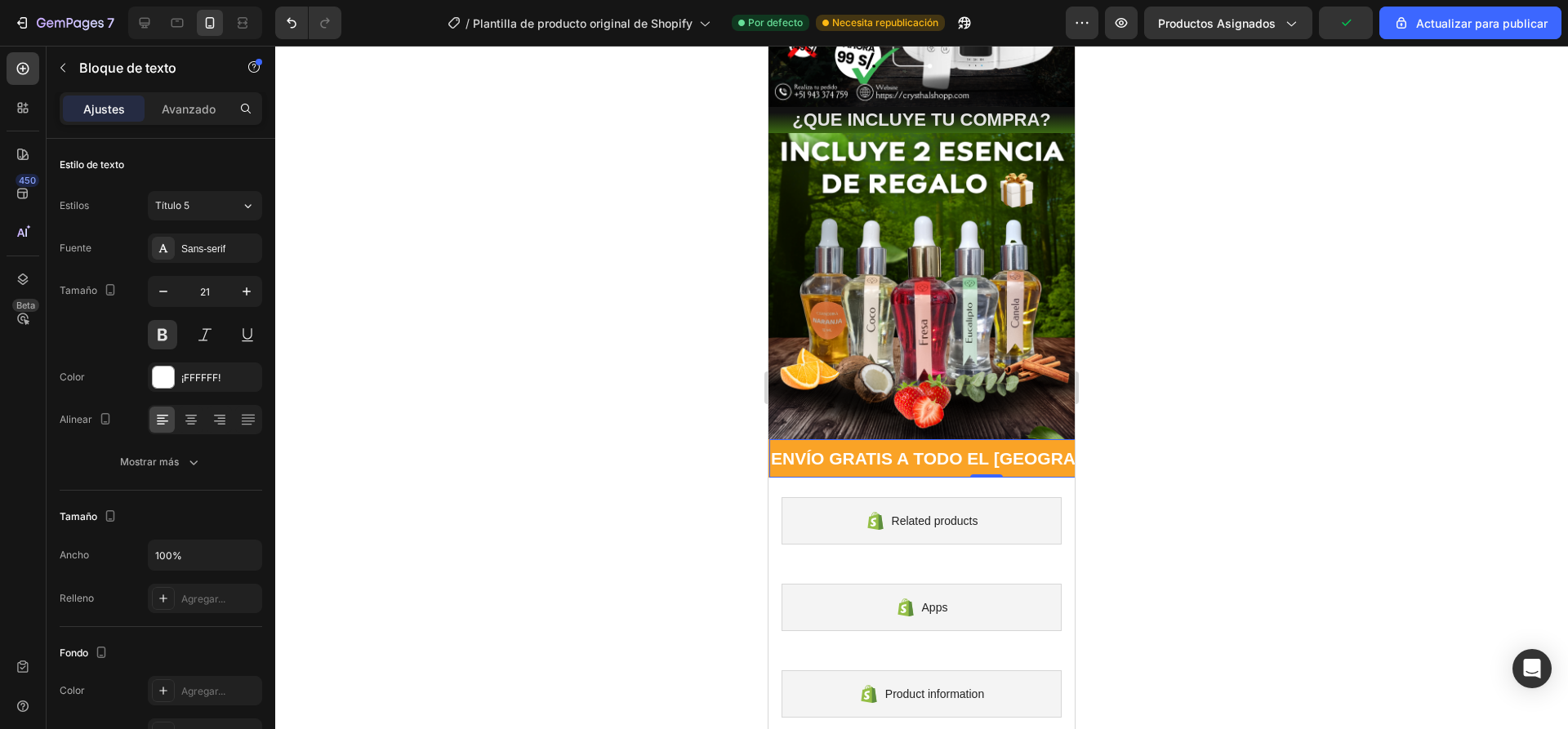
click at [553, 357] on div at bounding box center [921, 387] width 1292 height 683
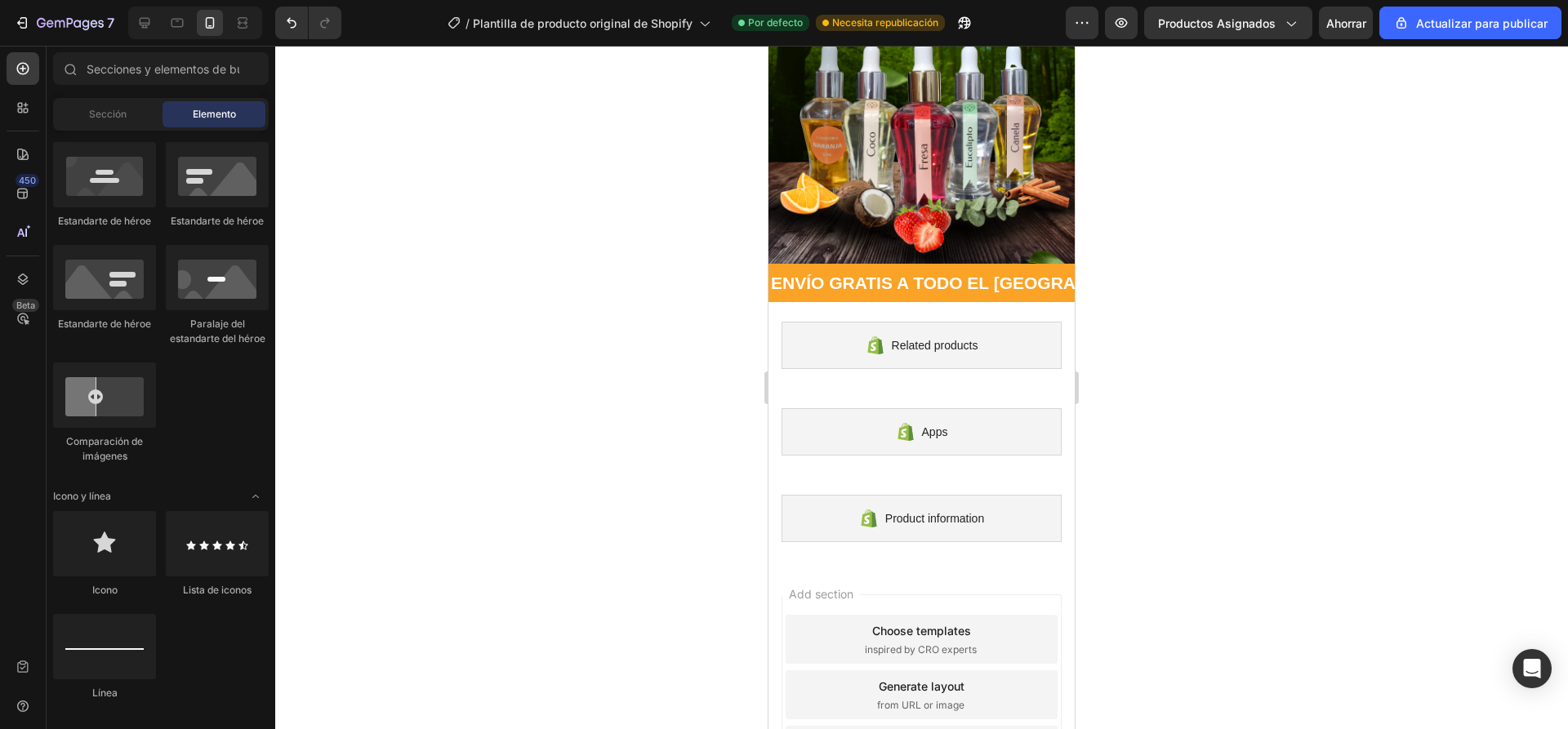
scroll to position [408, 0]
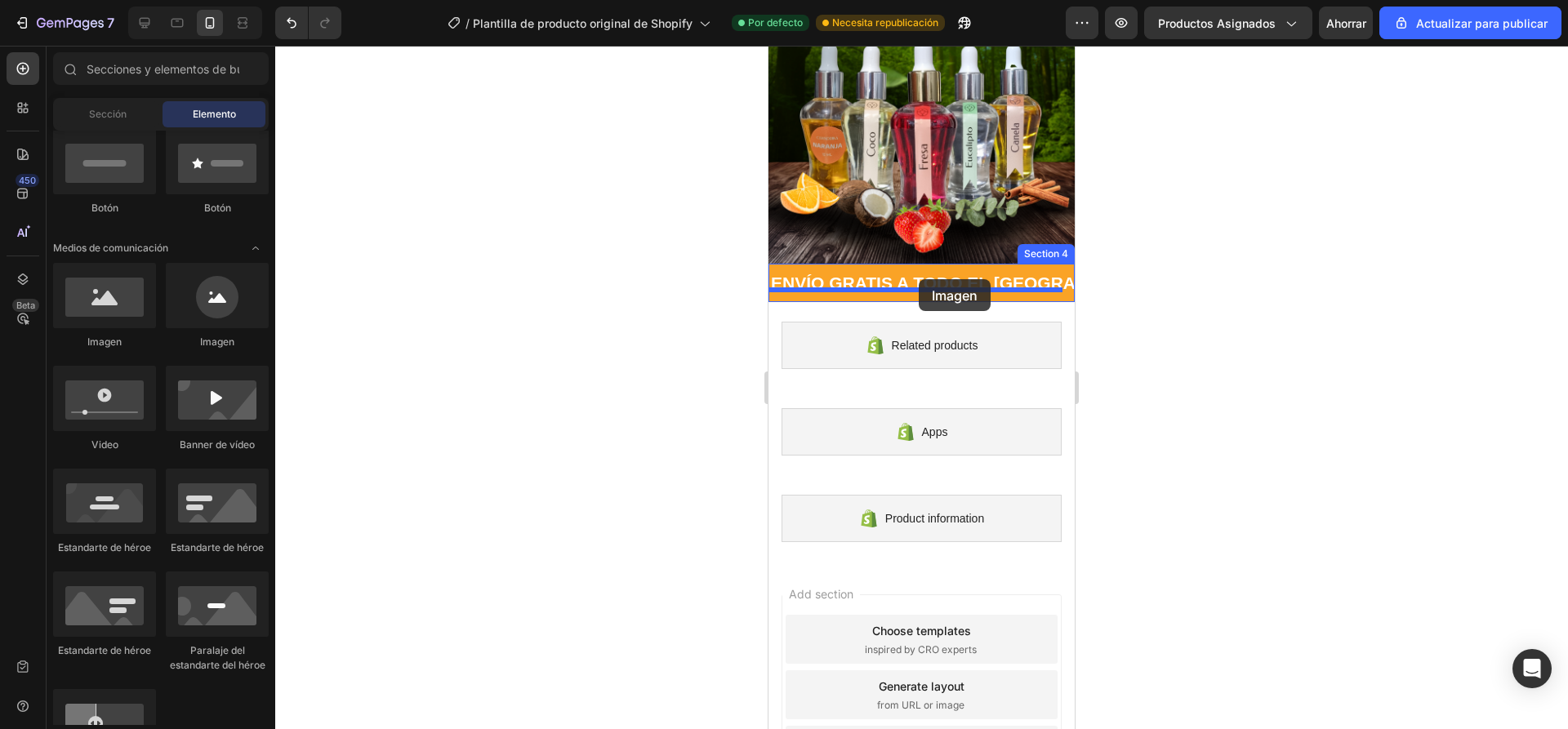
drag, startPoint x: 957, startPoint y: 351, endPoint x: 919, endPoint y: 280, distance: 80.5
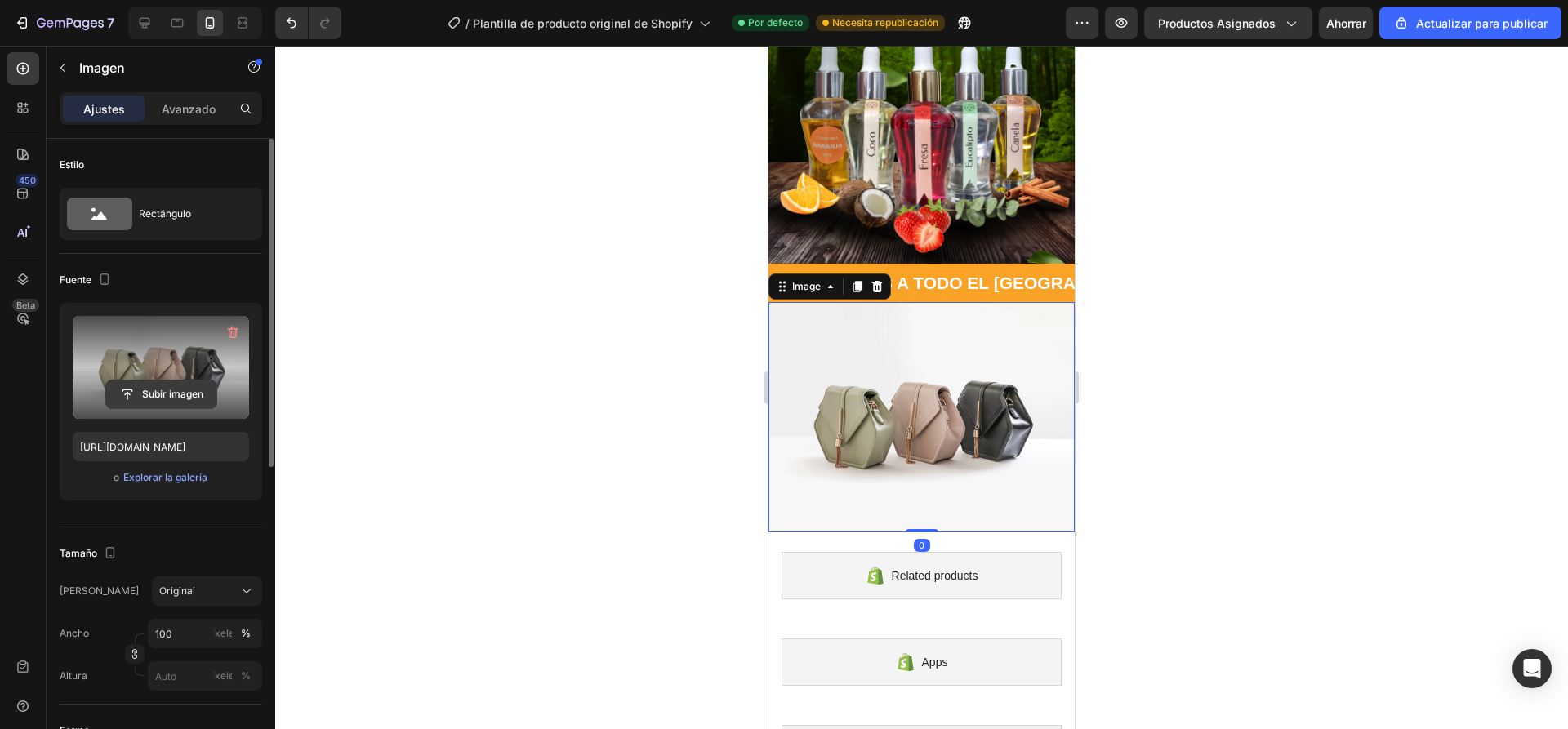
click at [154, 393] on input "file" at bounding box center [161, 394] width 110 height 28
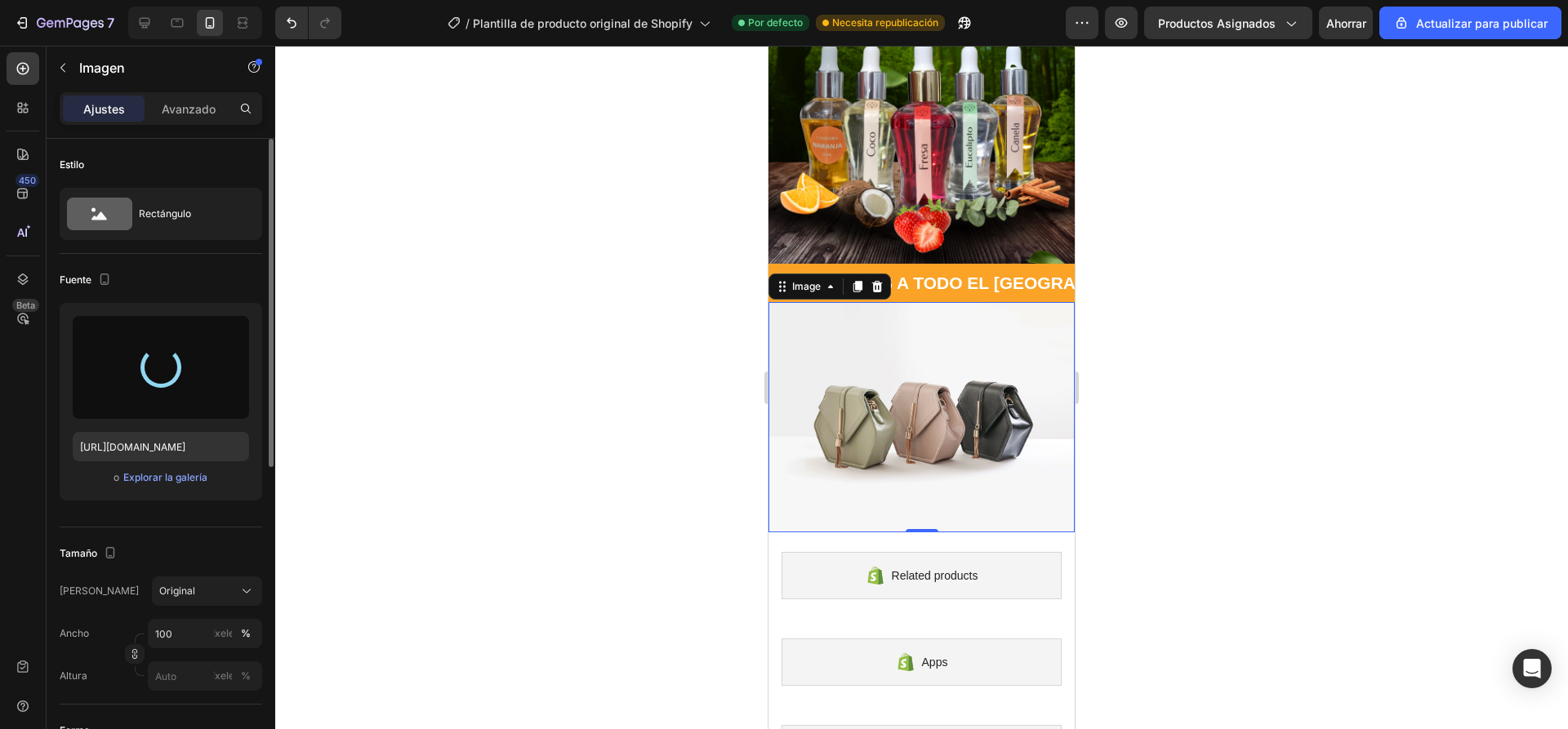
type input "https://cdn.shopify.com/s/files/1/0936/6657/4706/files/gempages_586083693370540…"
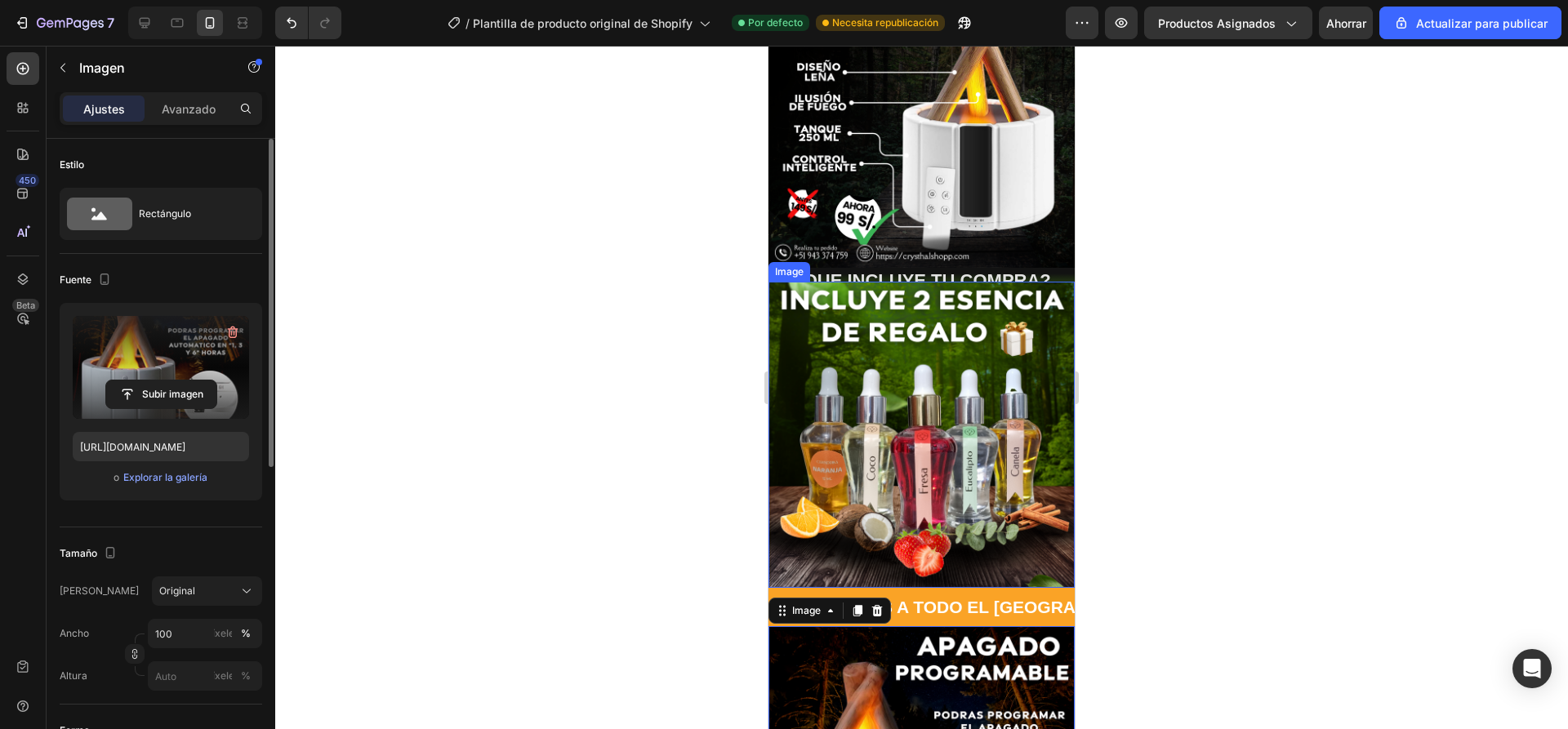
scroll to position [163, 0]
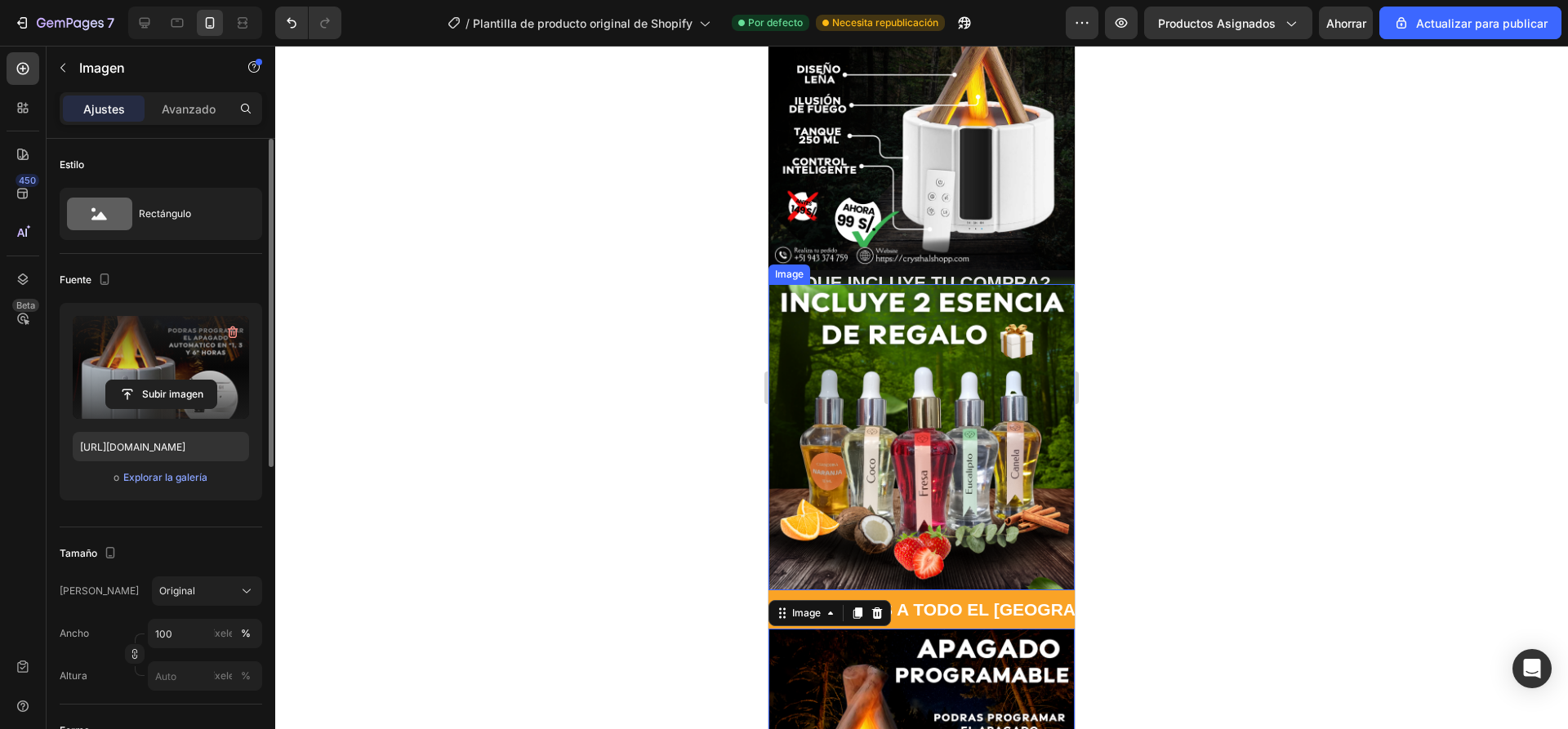
click at [638, 323] on div at bounding box center [921, 387] width 1292 height 683
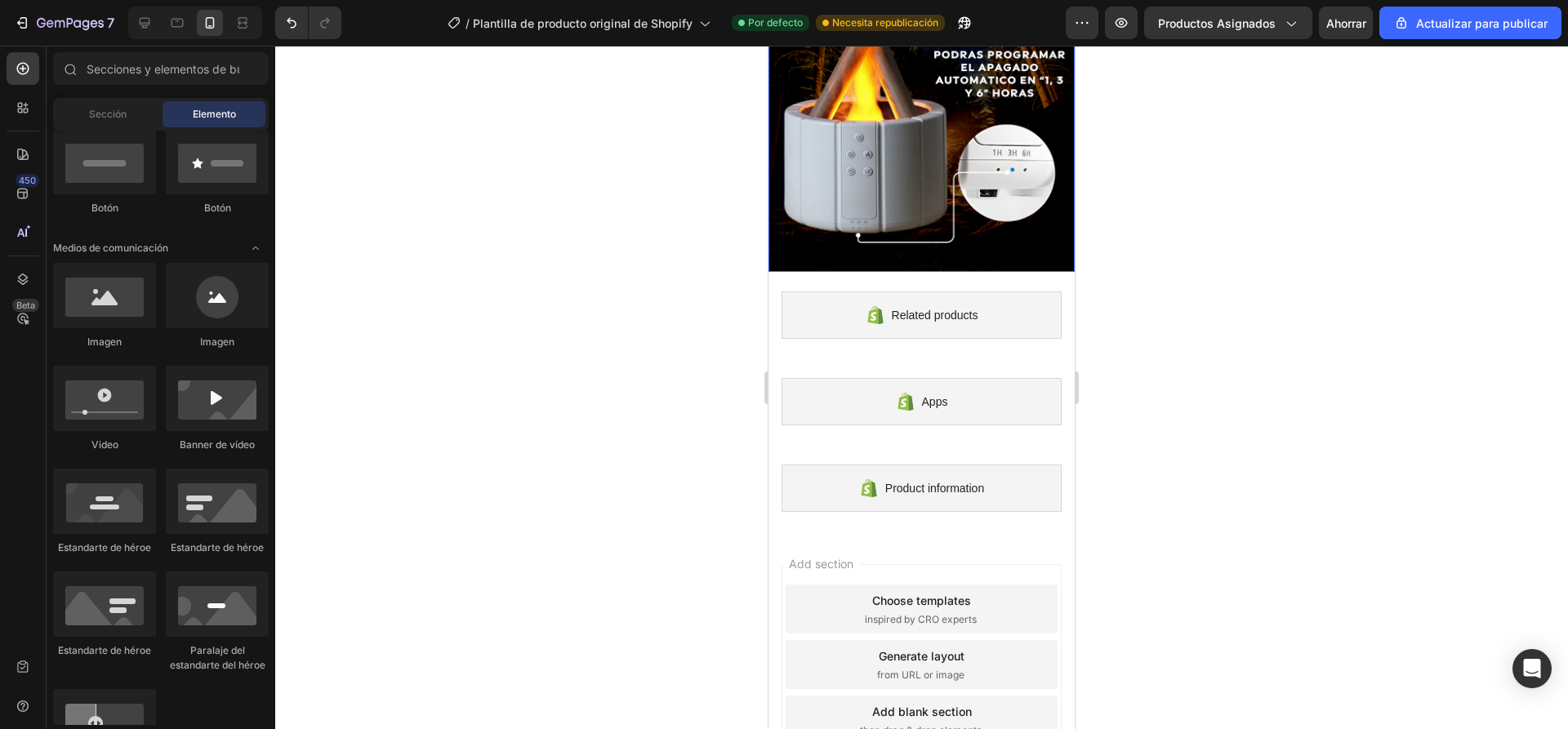
scroll to position [816, 0]
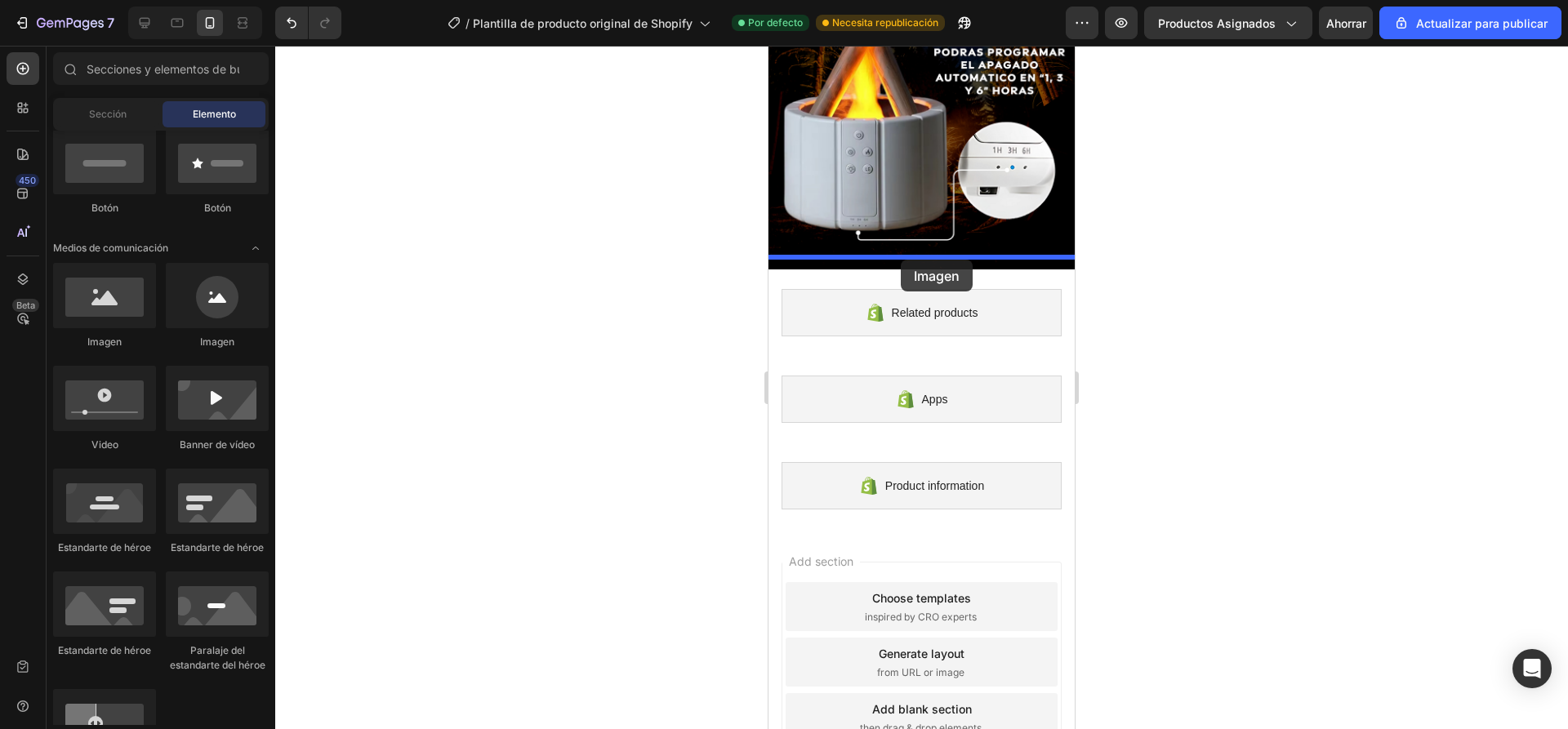
drag, startPoint x: 866, startPoint y: 360, endPoint x: 901, endPoint y: 260, distance: 105.9
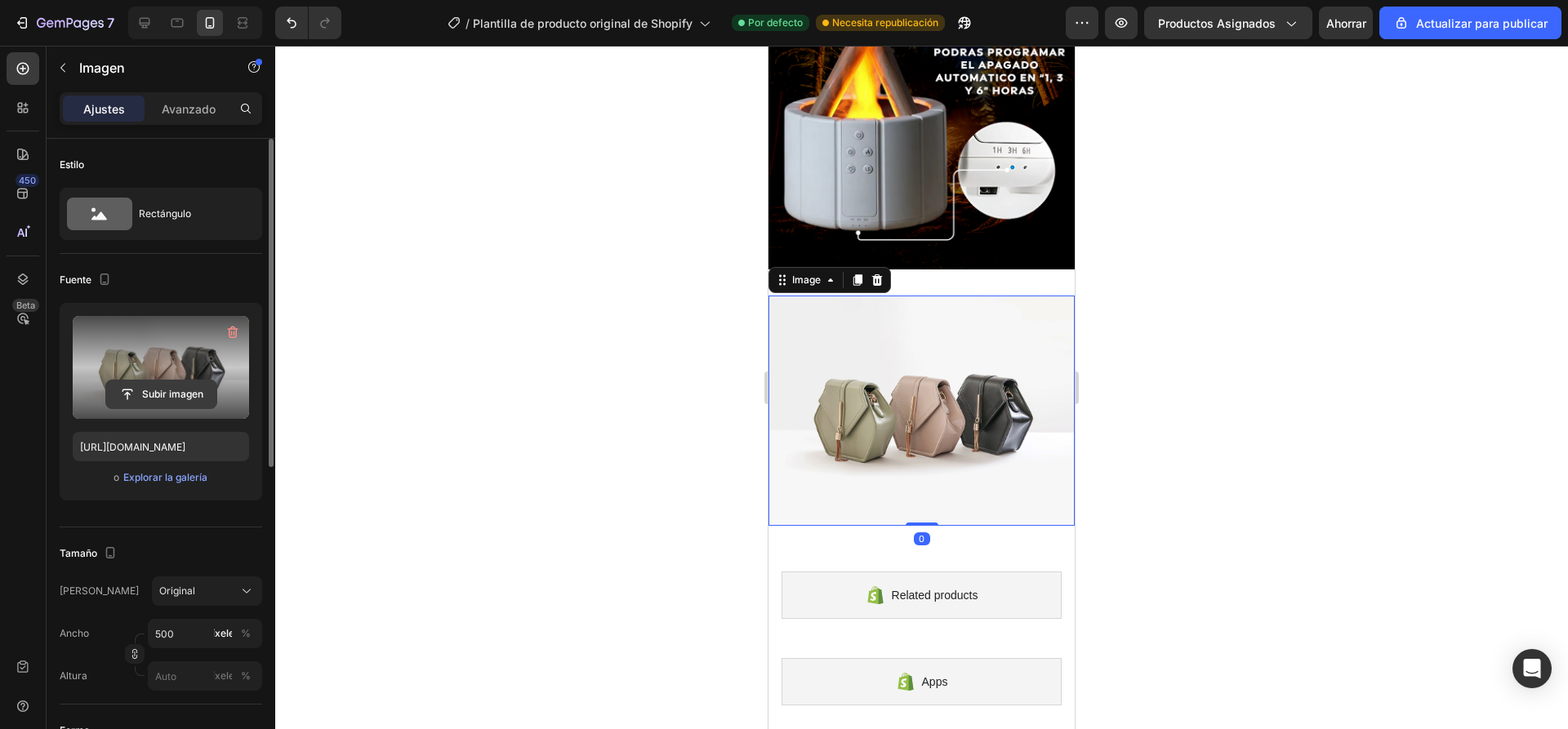
click at [137, 398] on input "file" at bounding box center [161, 394] width 110 height 28
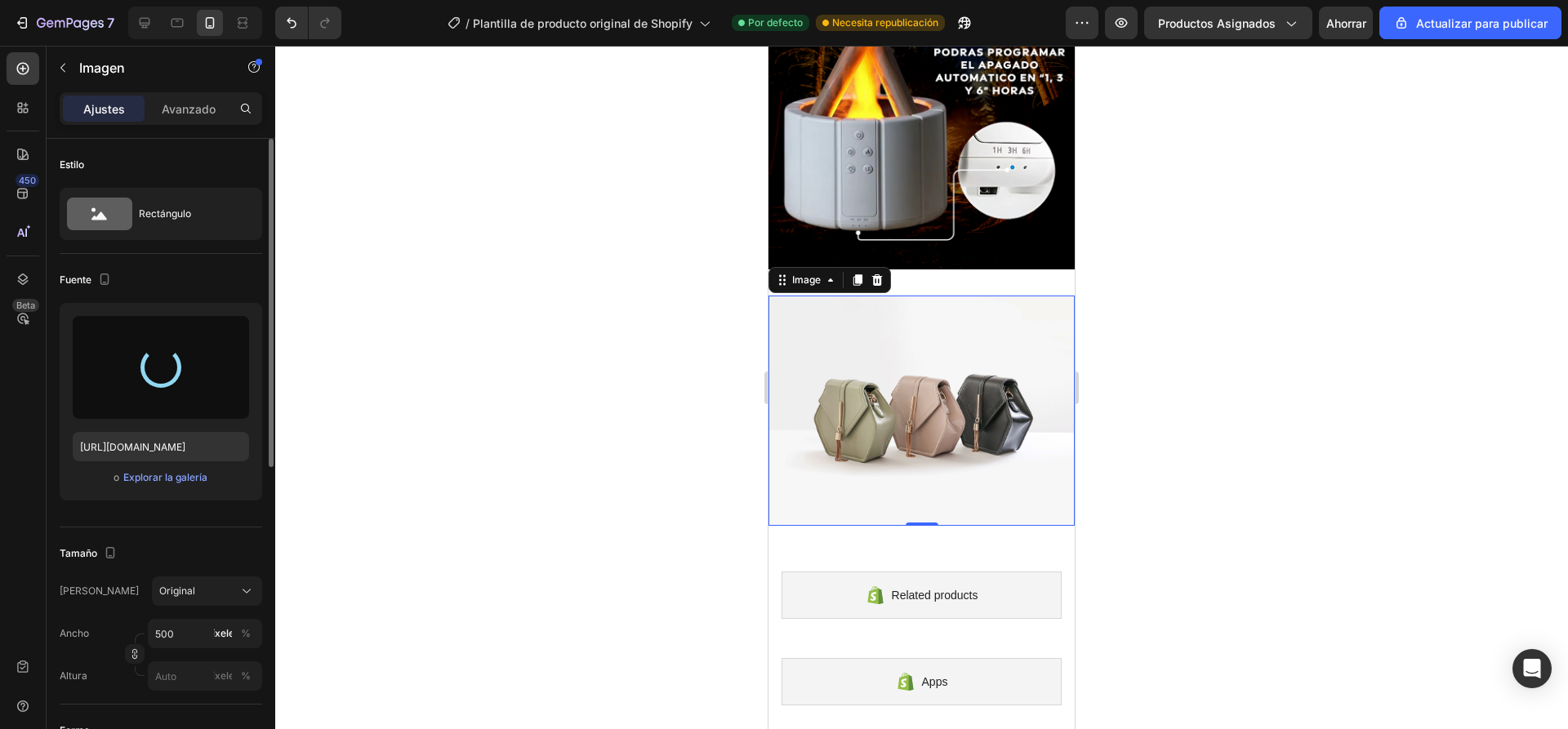
type input "https://cdn.shopify.com/s/files/1/0936/6657/4706/files/gempages_586083693370540…"
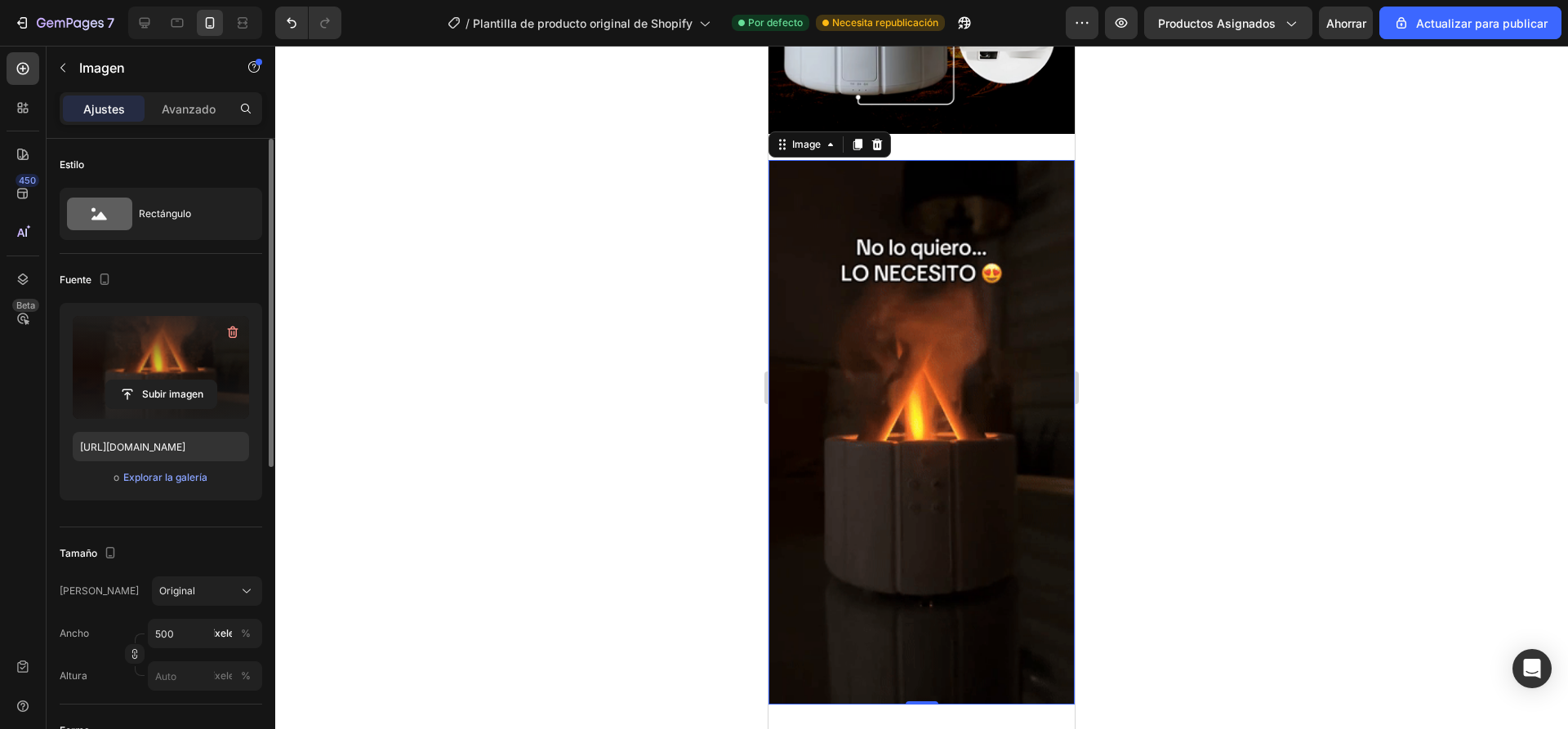
scroll to position [979, 0]
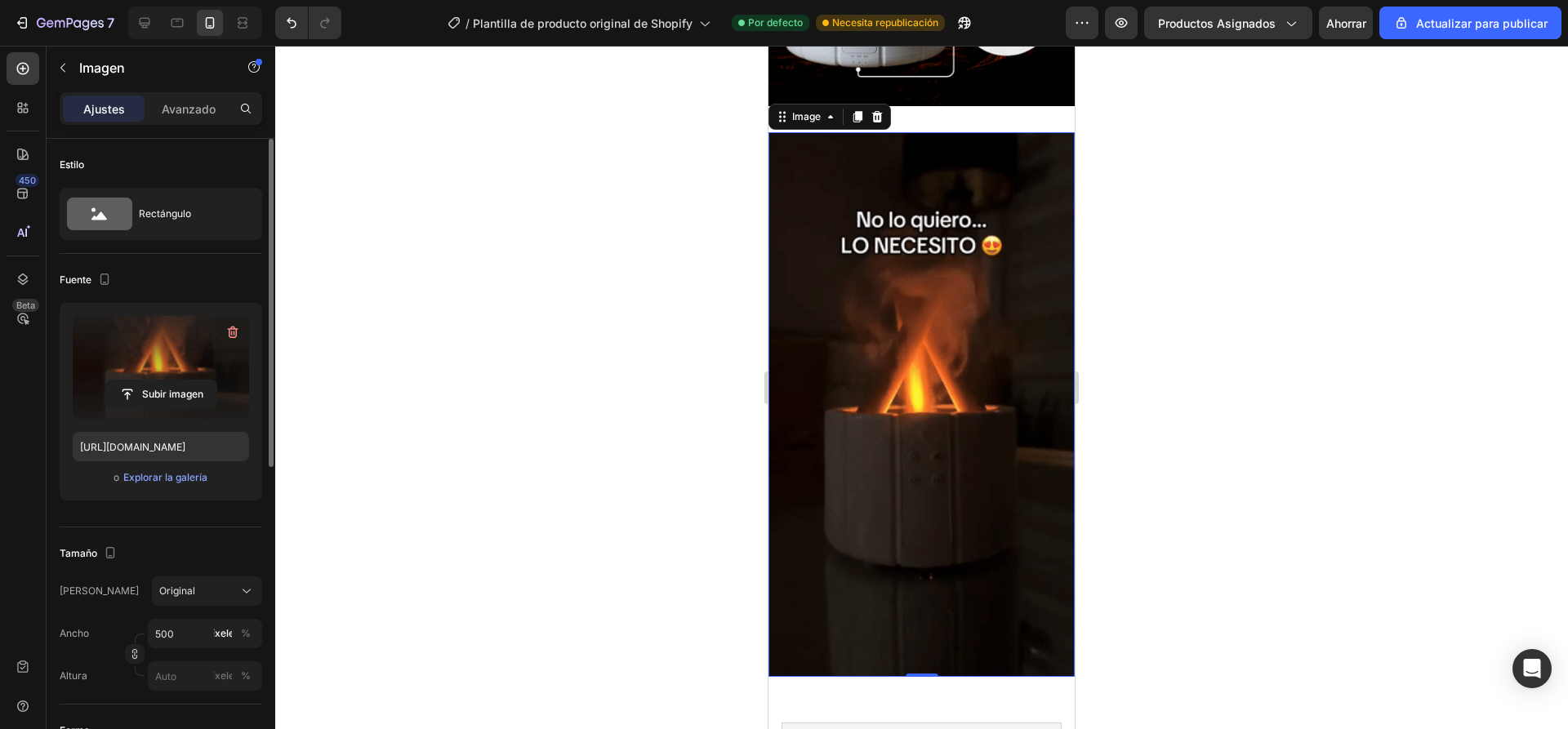
click at [913, 271] on img at bounding box center [921, 405] width 307 height 544
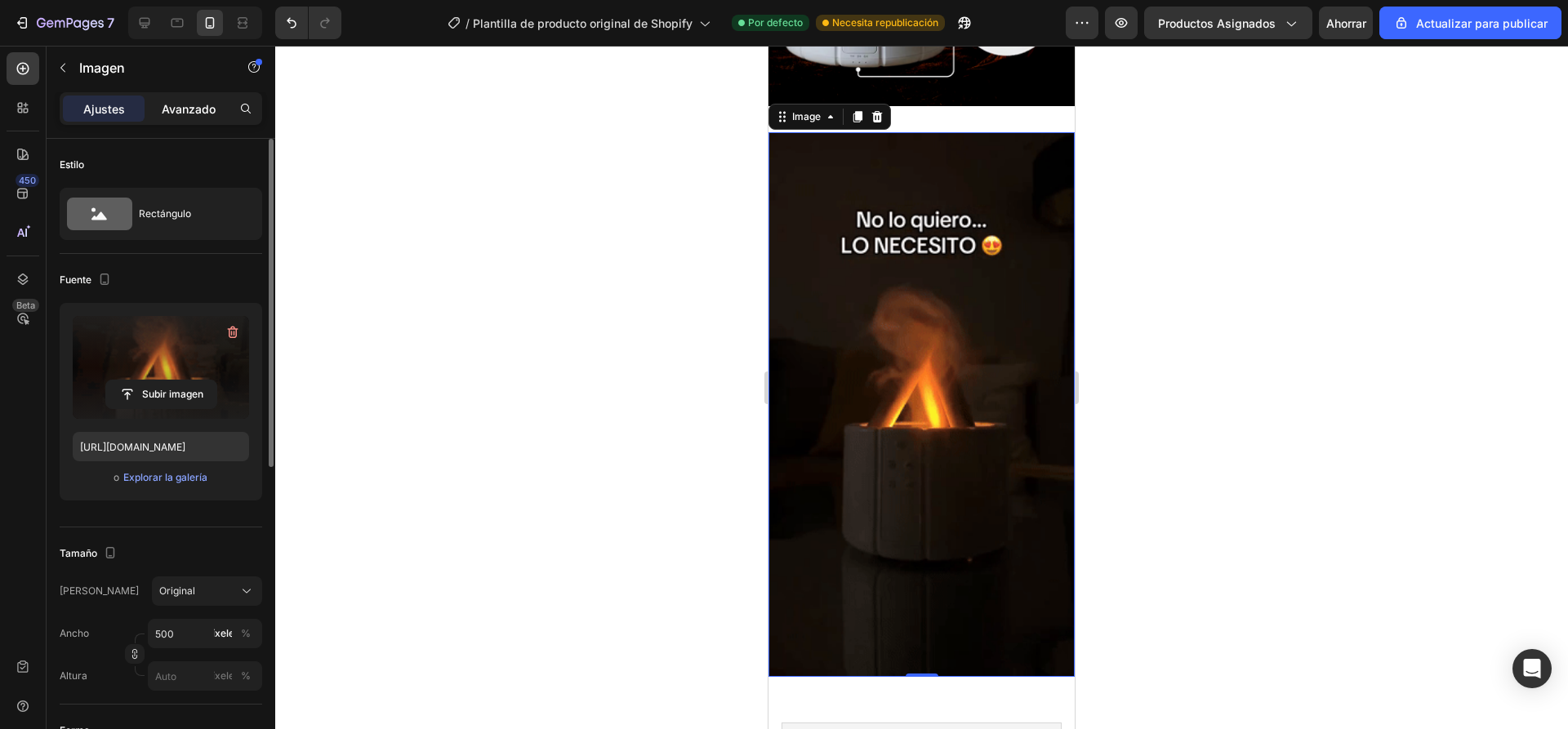
click at [169, 110] on font "Avanzado" at bounding box center [189, 109] width 54 height 14
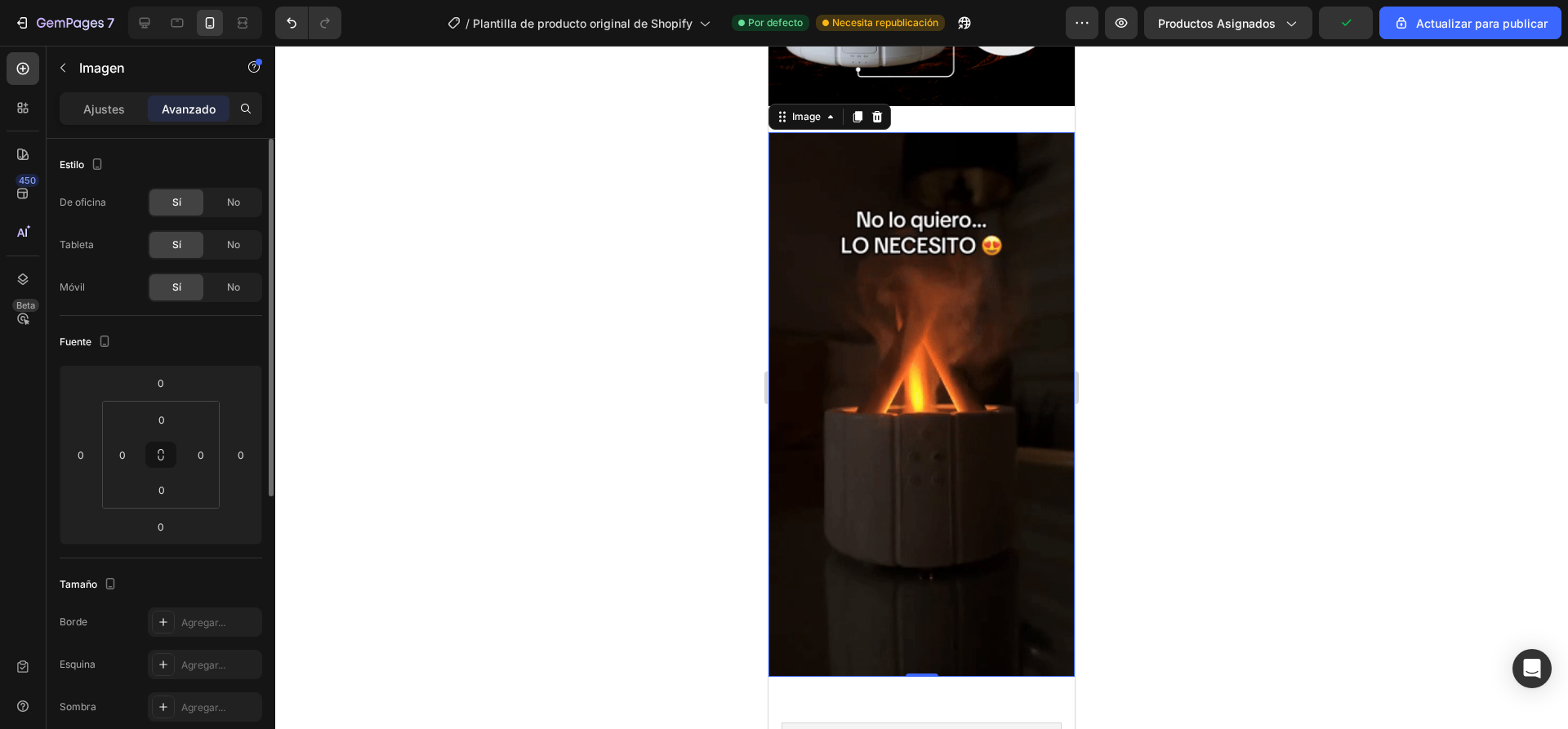
click at [909, 238] on img at bounding box center [921, 405] width 307 height 544
click at [984, 119] on div "Image 0 Section 5" at bounding box center [921, 405] width 307 height 597
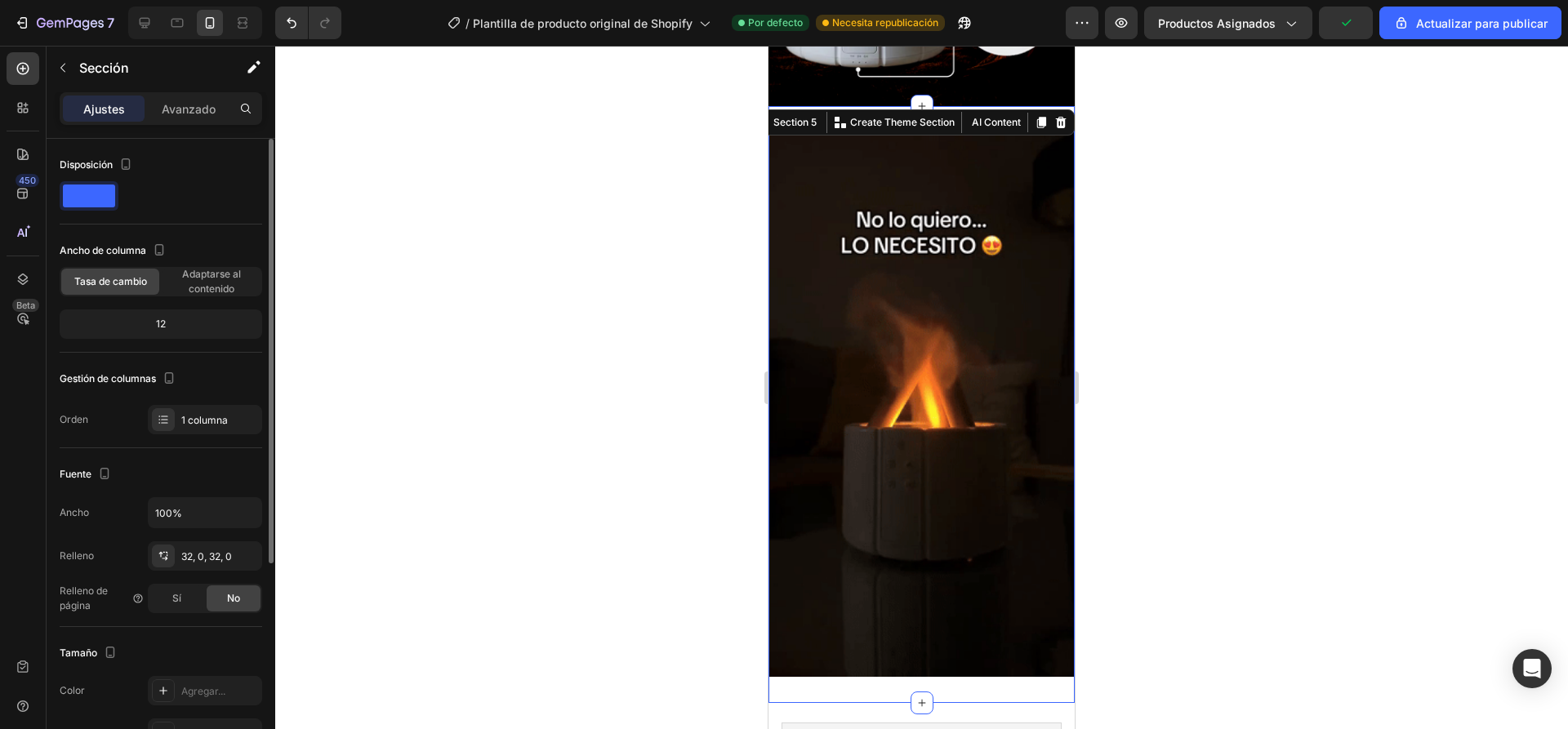
click at [1216, 140] on div at bounding box center [921, 387] width 1292 height 683
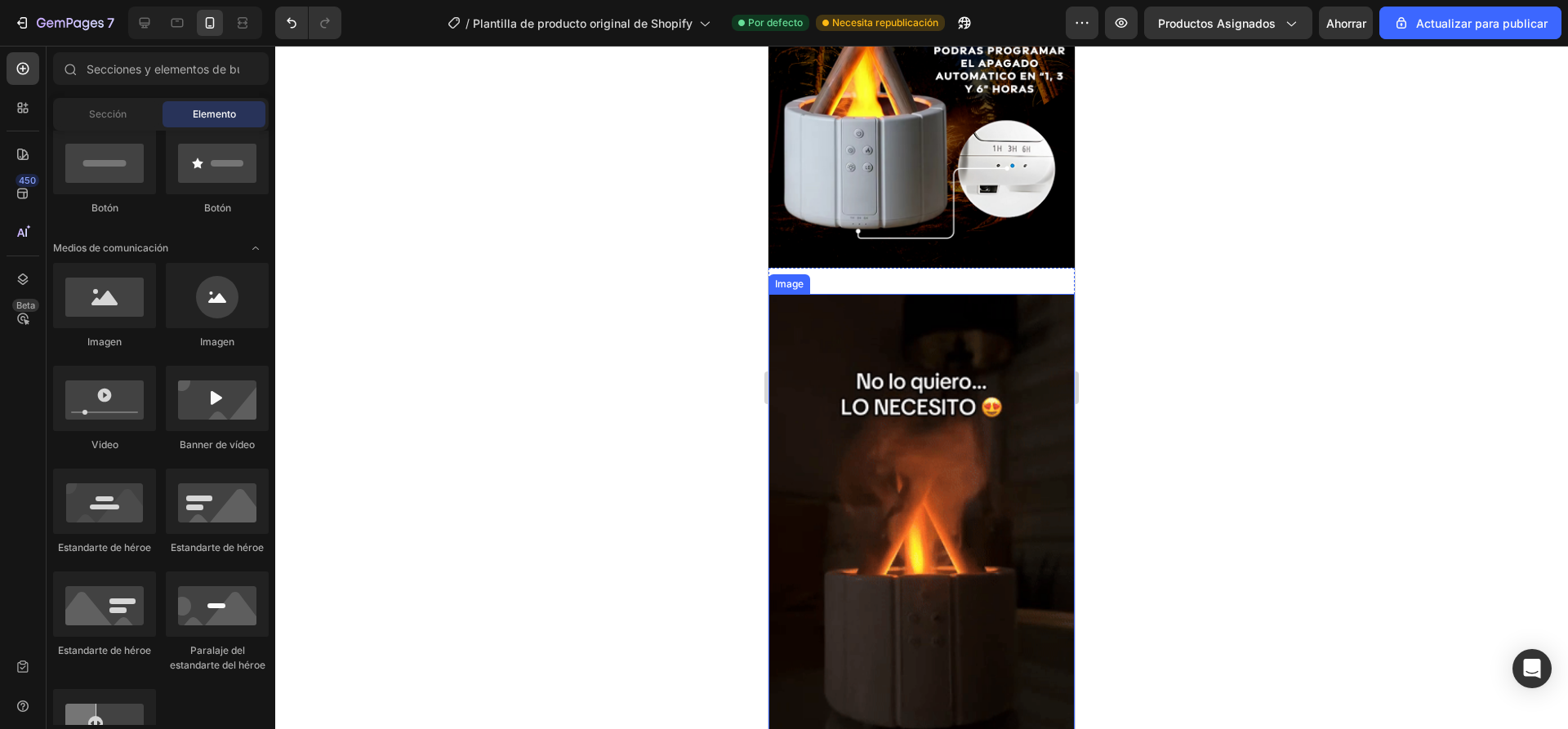
scroll to position [816, 0]
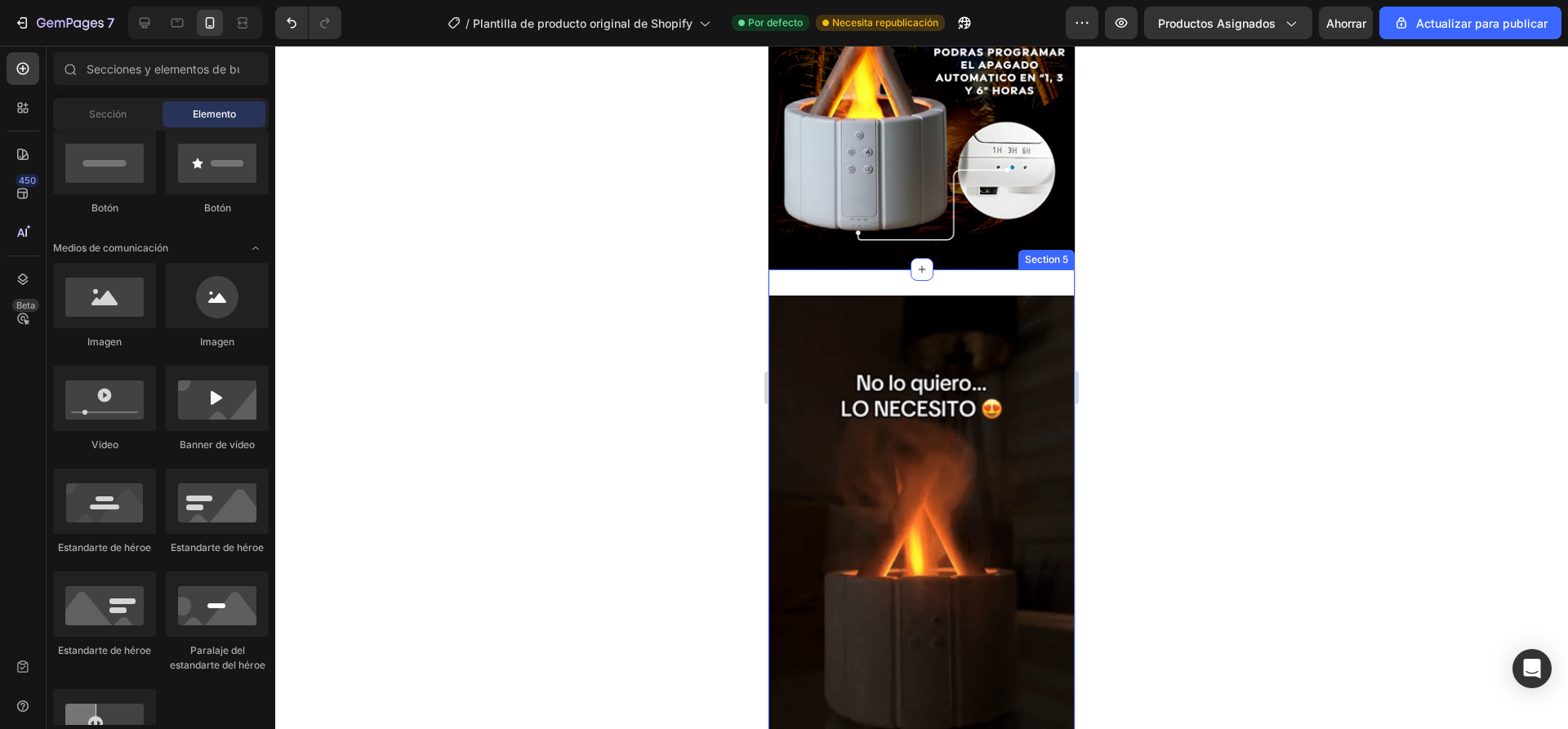
click at [963, 270] on div "Image Section 5" at bounding box center [921, 568] width 307 height 597
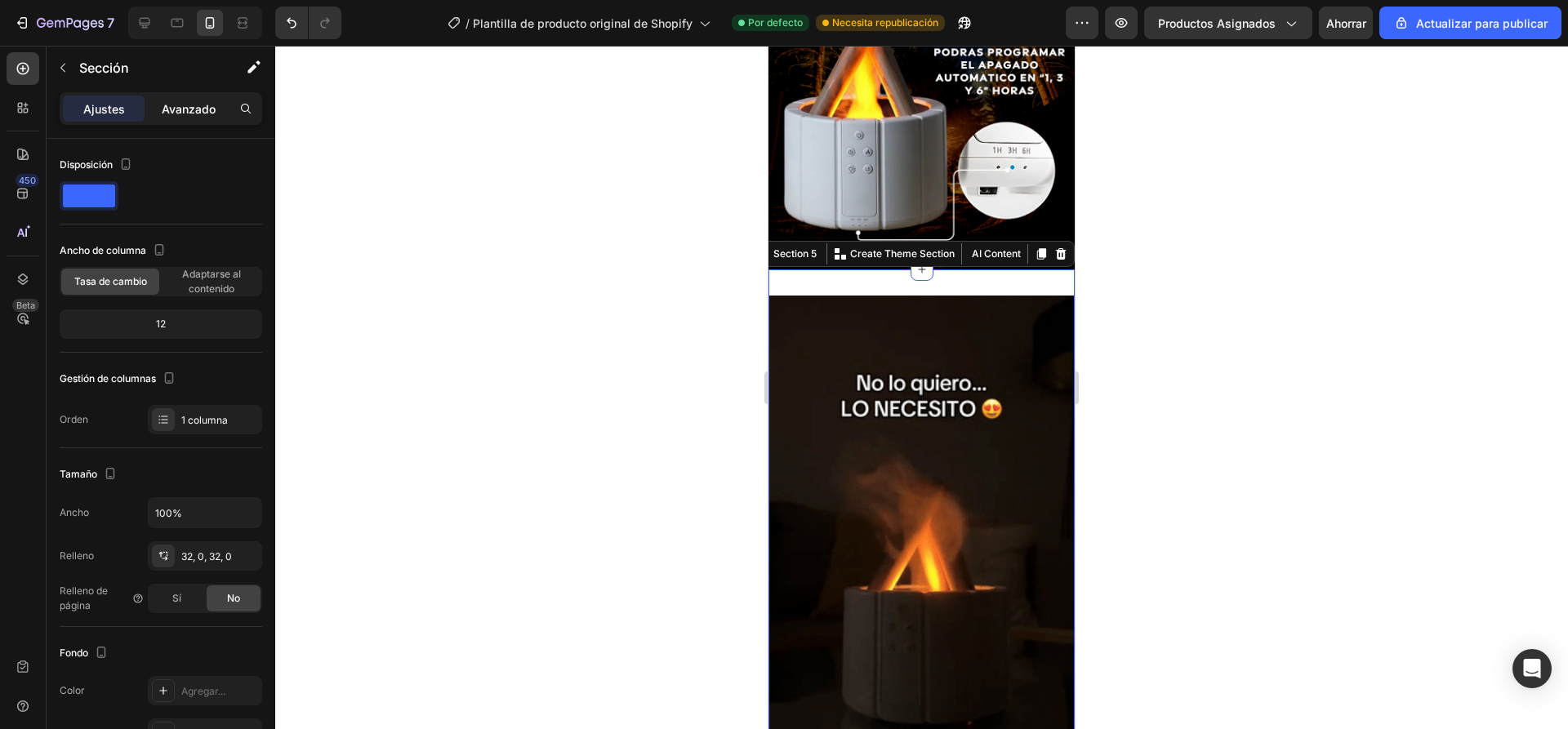
click at [197, 110] on font "Avanzado" at bounding box center [189, 109] width 54 height 14
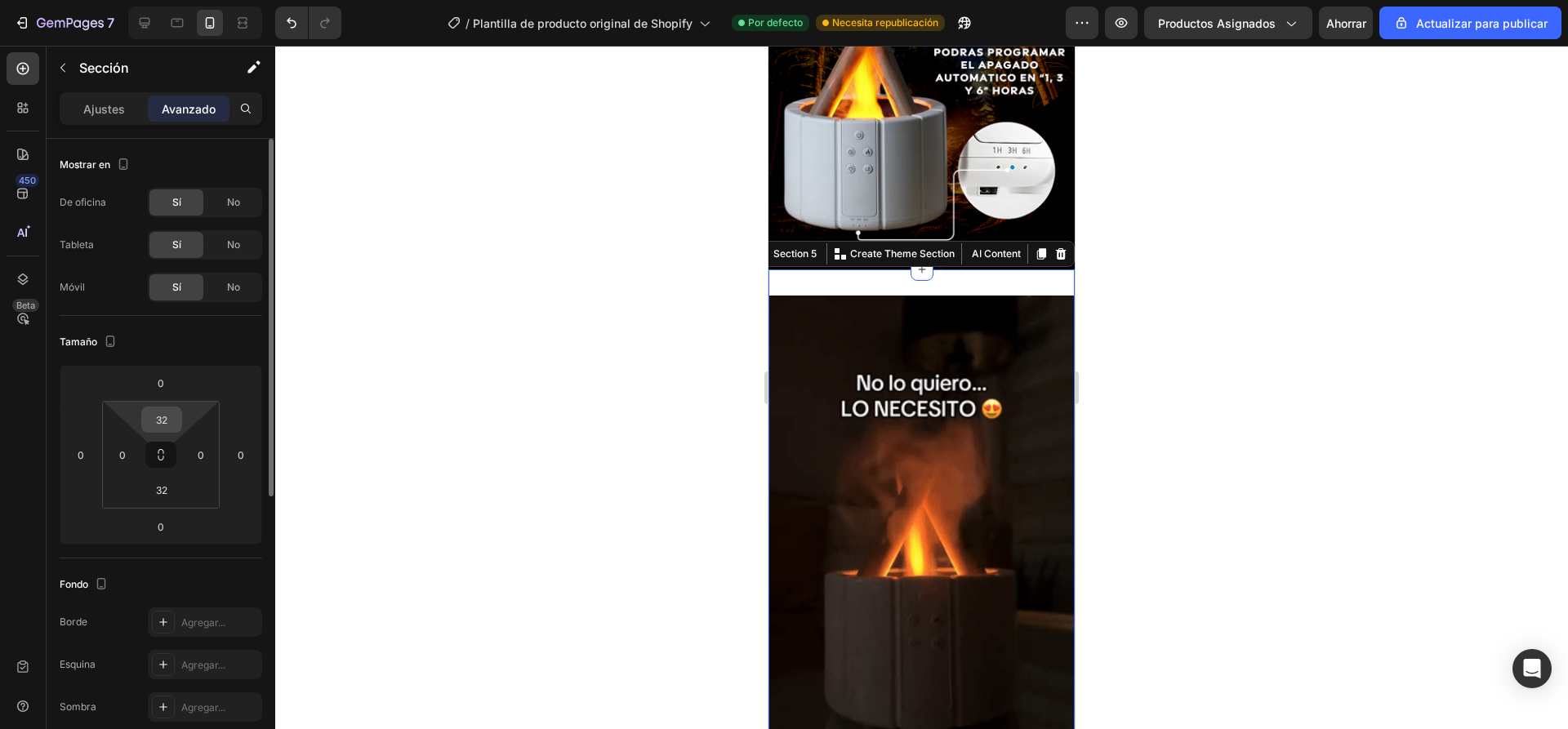
click at [161, 425] on input "32" at bounding box center [162, 419] width 33 height 25
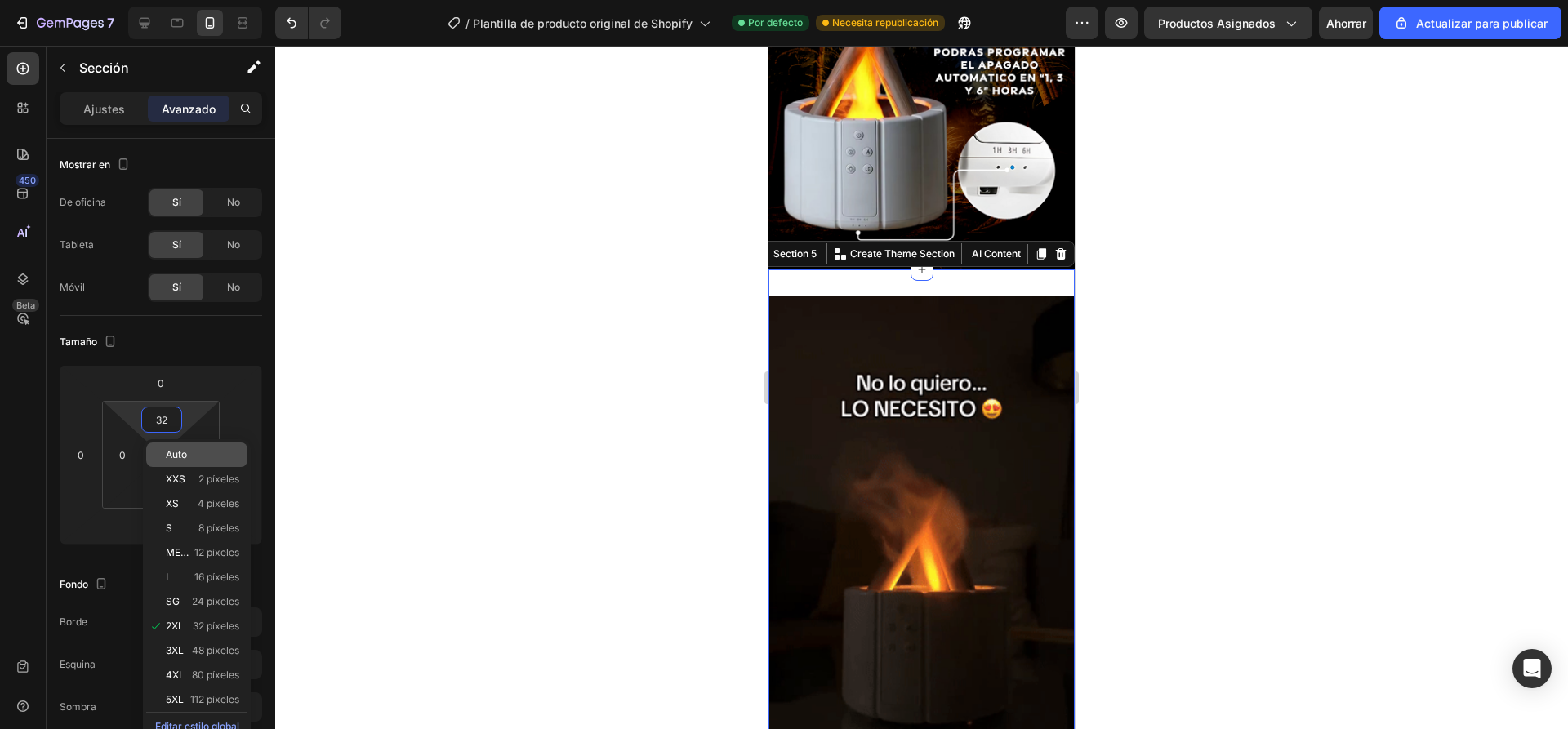
click at [186, 457] on font "Auto" at bounding box center [177, 454] width 21 height 12
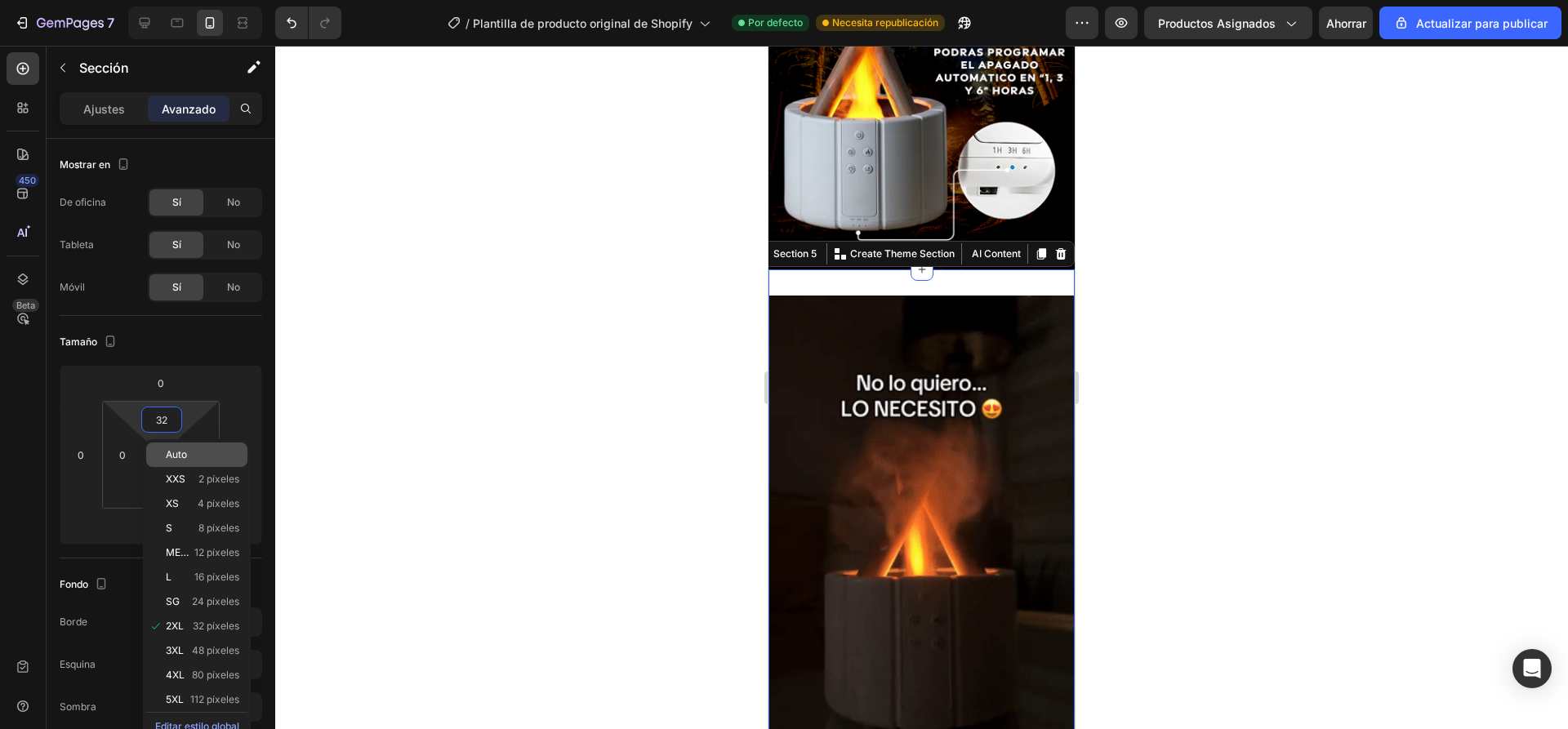
type input "Auto"
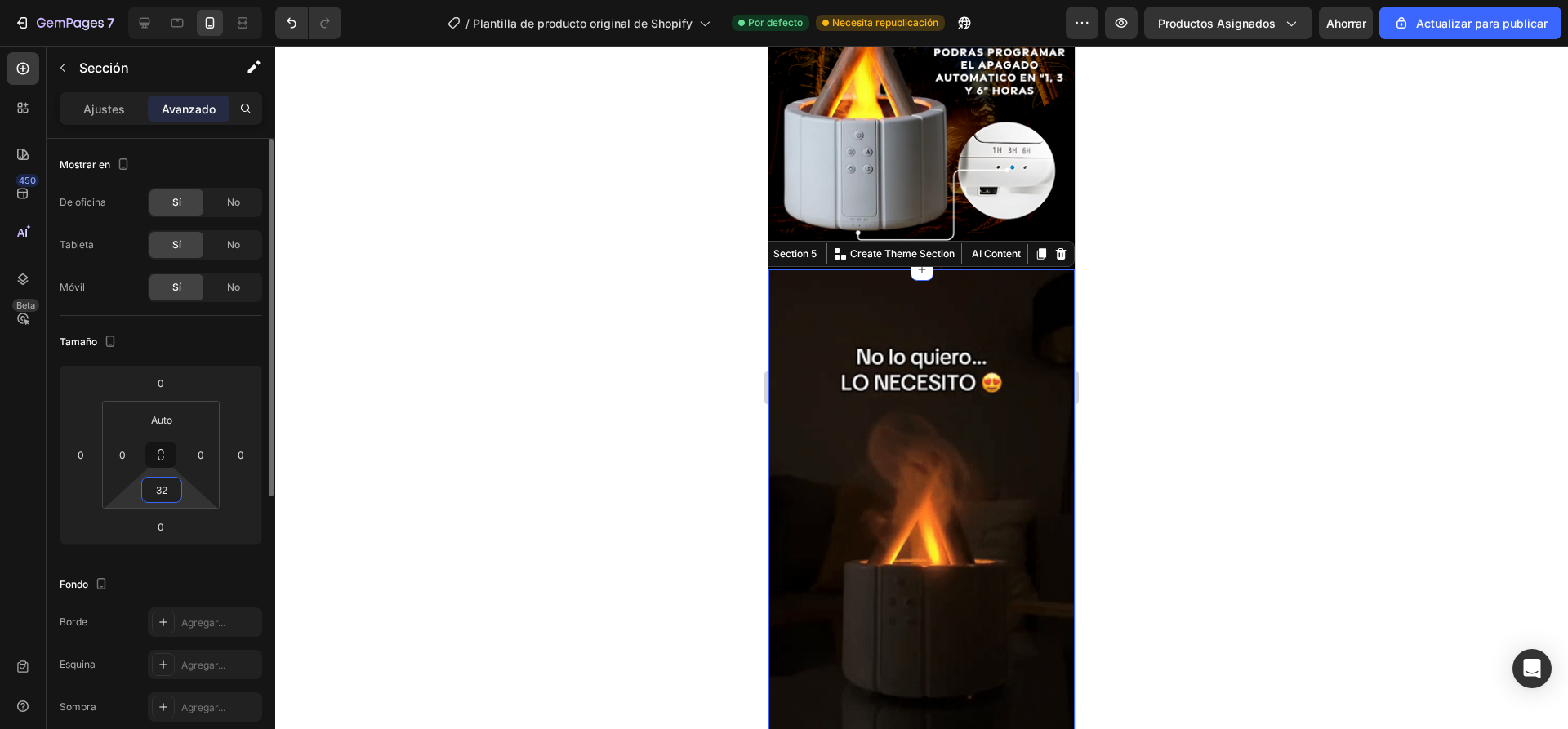
click at [172, 487] on input "32" at bounding box center [162, 490] width 33 height 25
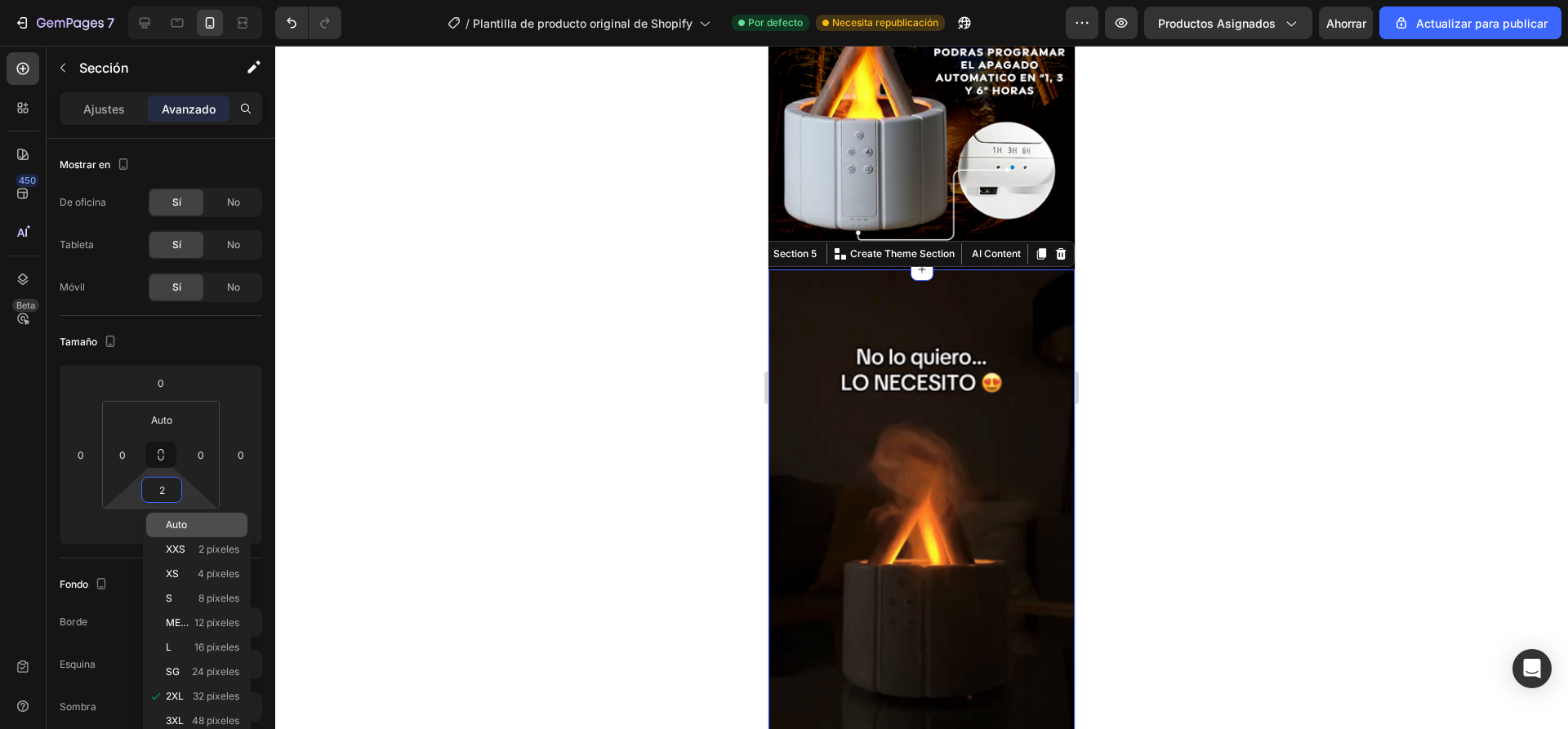
click at [172, 521] on font "Auto" at bounding box center [177, 524] width 21 height 12
type input "Auto"
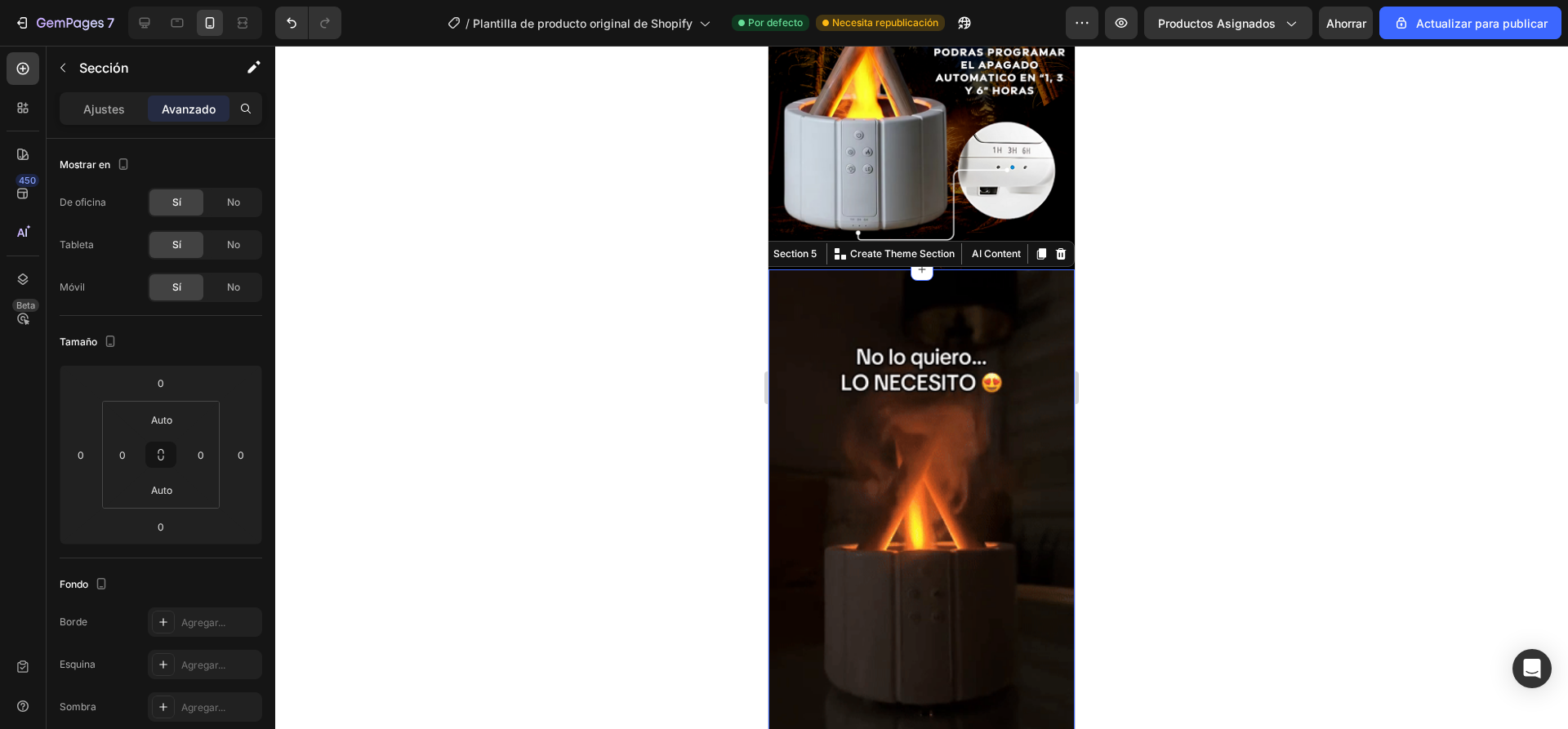
click at [584, 389] on div at bounding box center [921, 387] width 1292 height 683
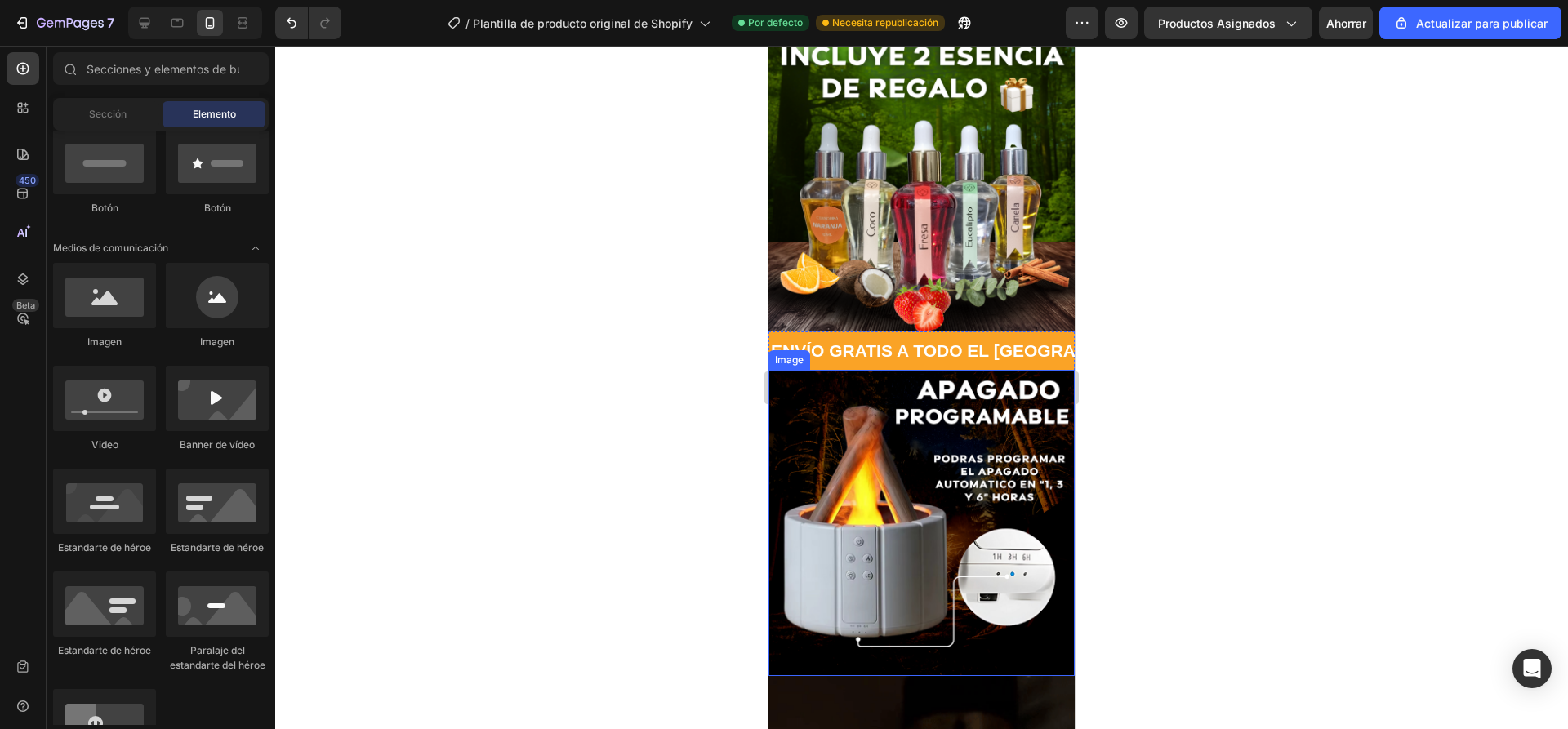
scroll to position [408, 0]
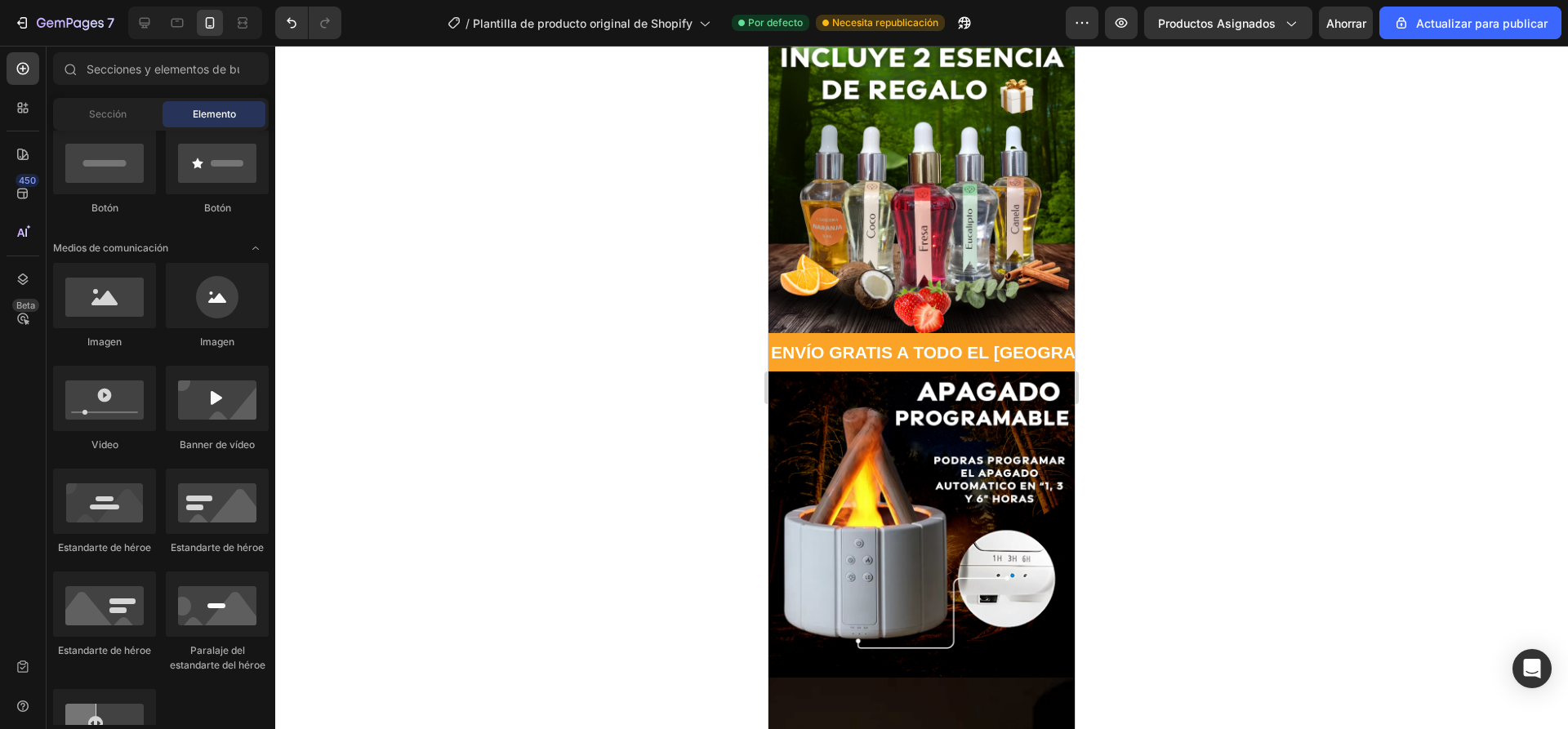
click at [1243, 362] on div at bounding box center [921, 387] width 1292 height 683
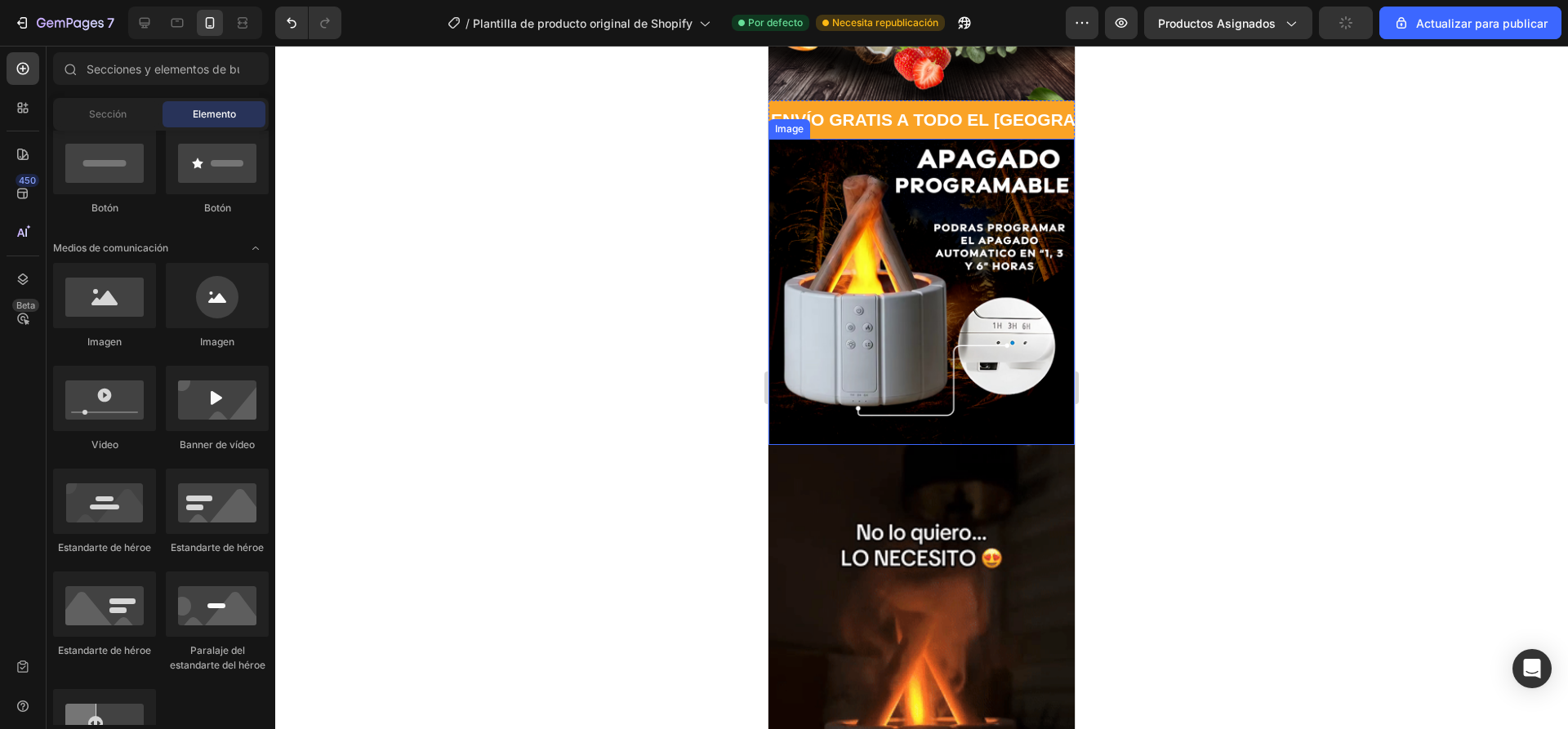
scroll to position [735, 0]
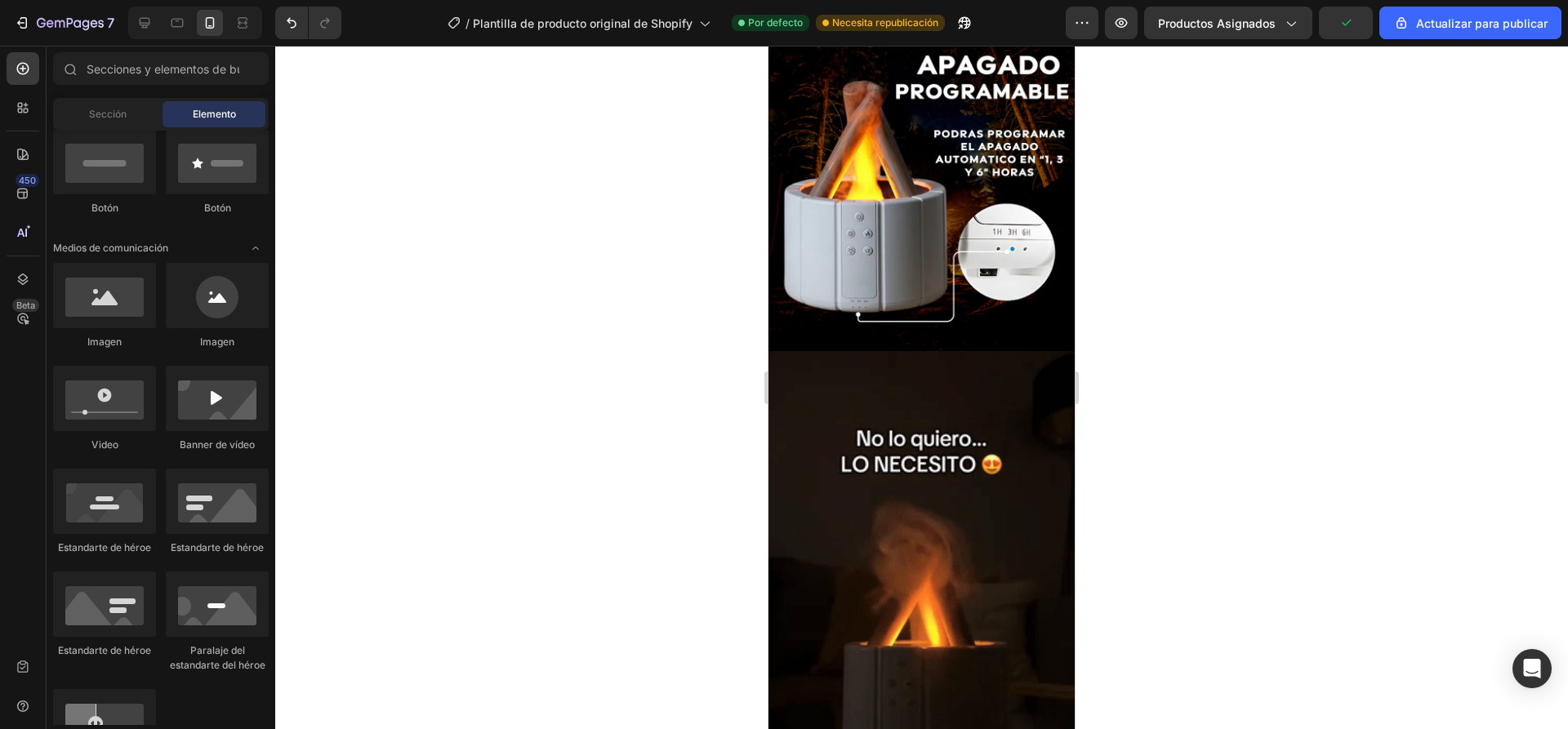
click at [1192, 336] on div at bounding box center [921, 387] width 1292 height 683
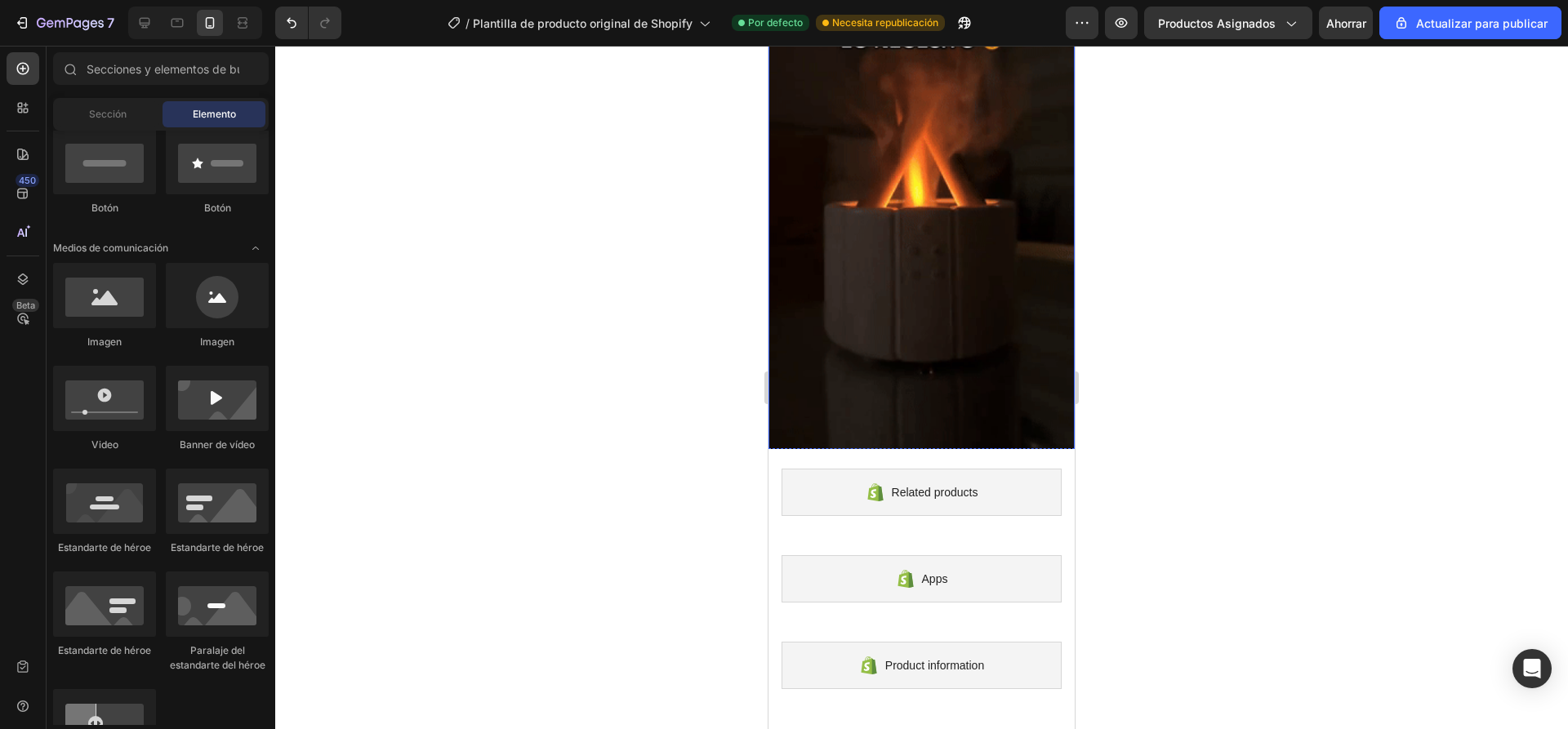
scroll to position [1306, 0]
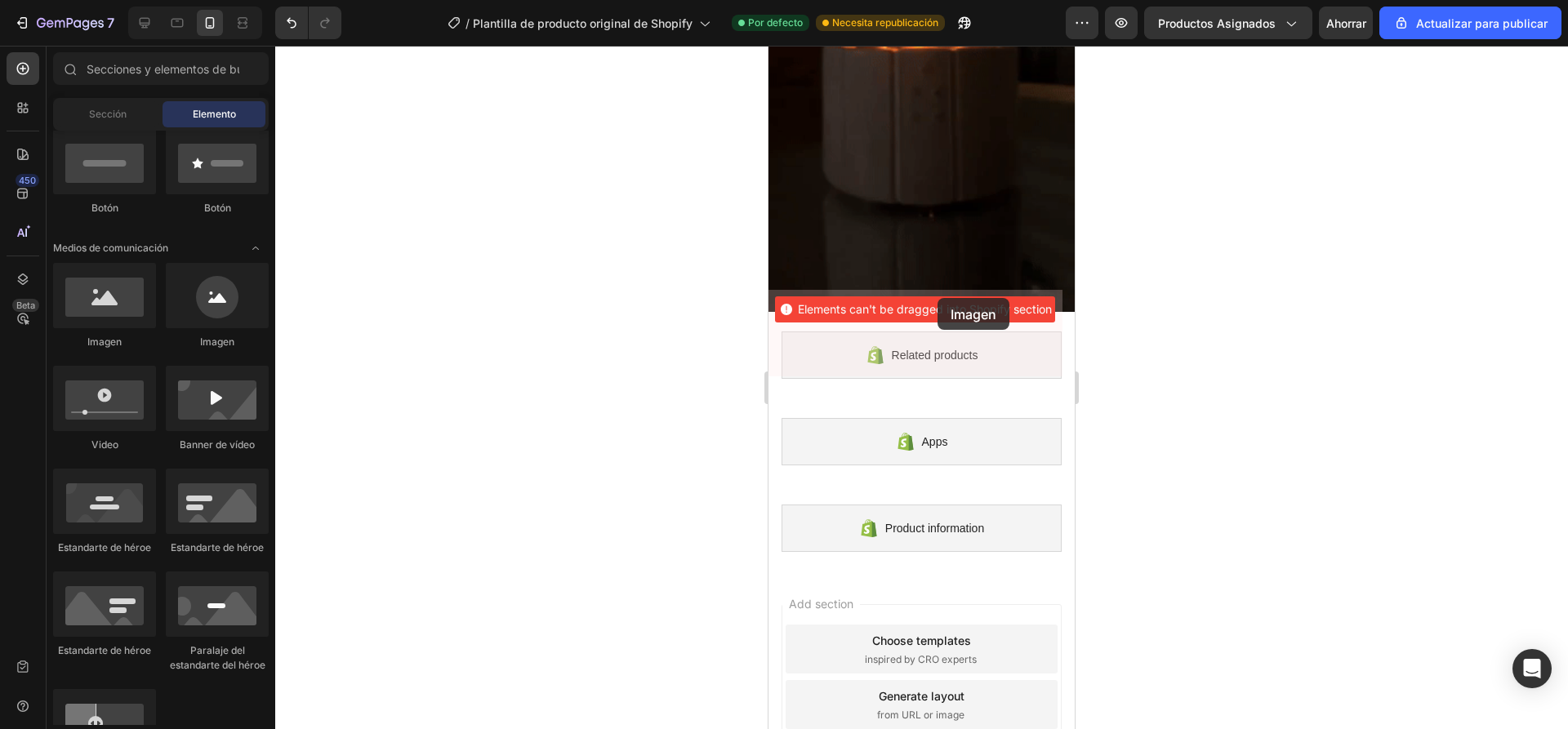
drag, startPoint x: 903, startPoint y: 348, endPoint x: 938, endPoint y: 298, distance: 61.0
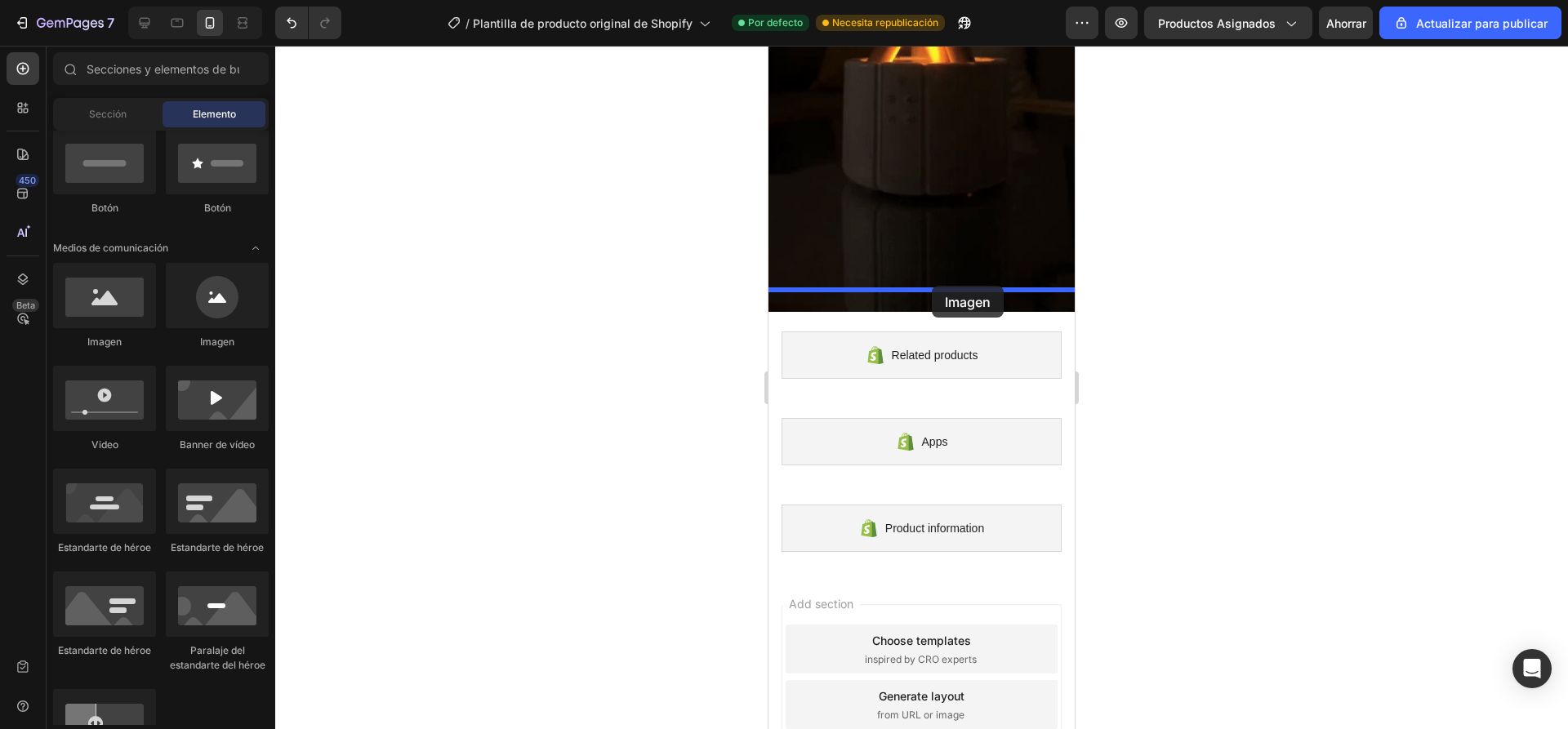
drag, startPoint x: 1001, startPoint y: 347, endPoint x: 936, endPoint y: 288, distance: 87.8
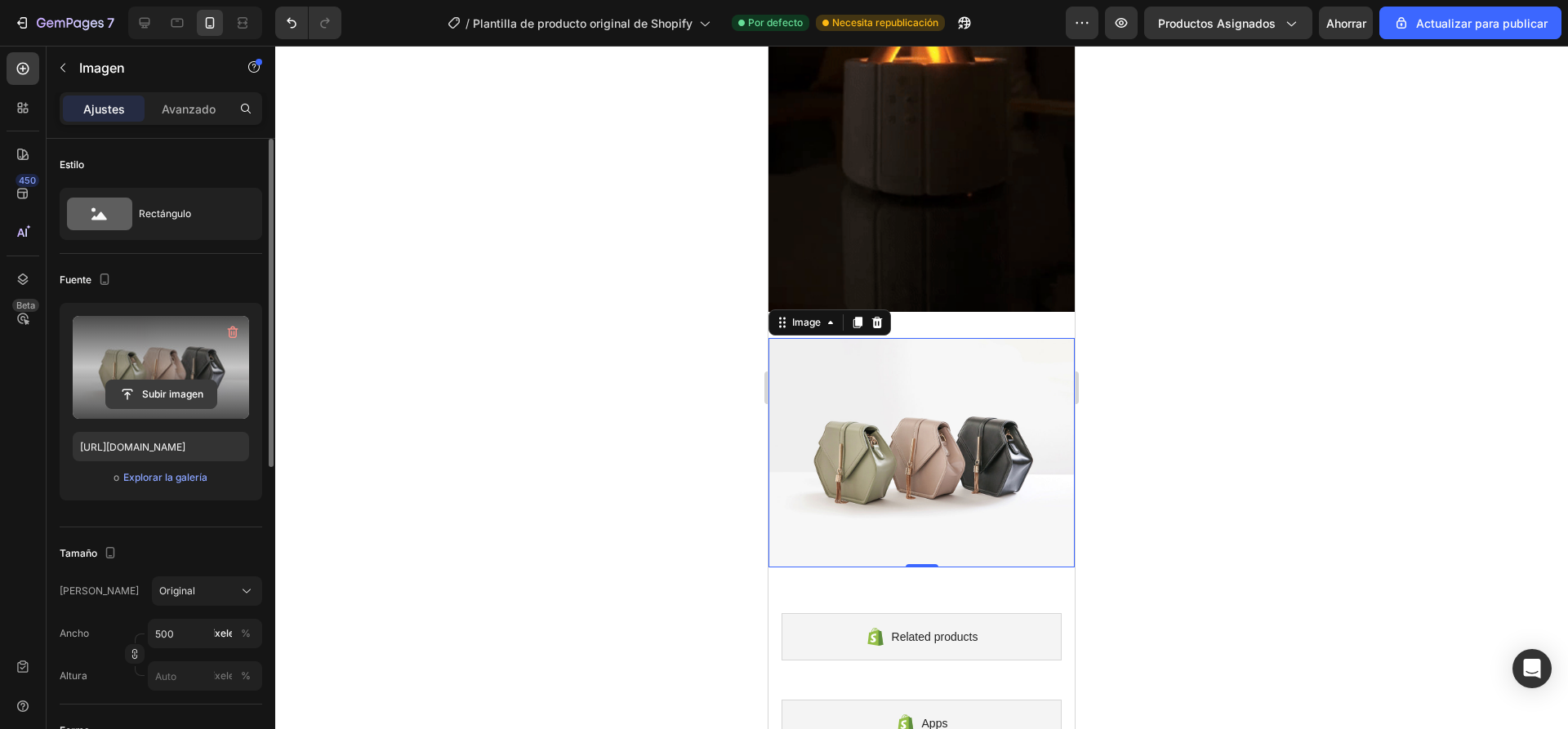
click at [140, 394] on input "file" at bounding box center [161, 394] width 110 height 28
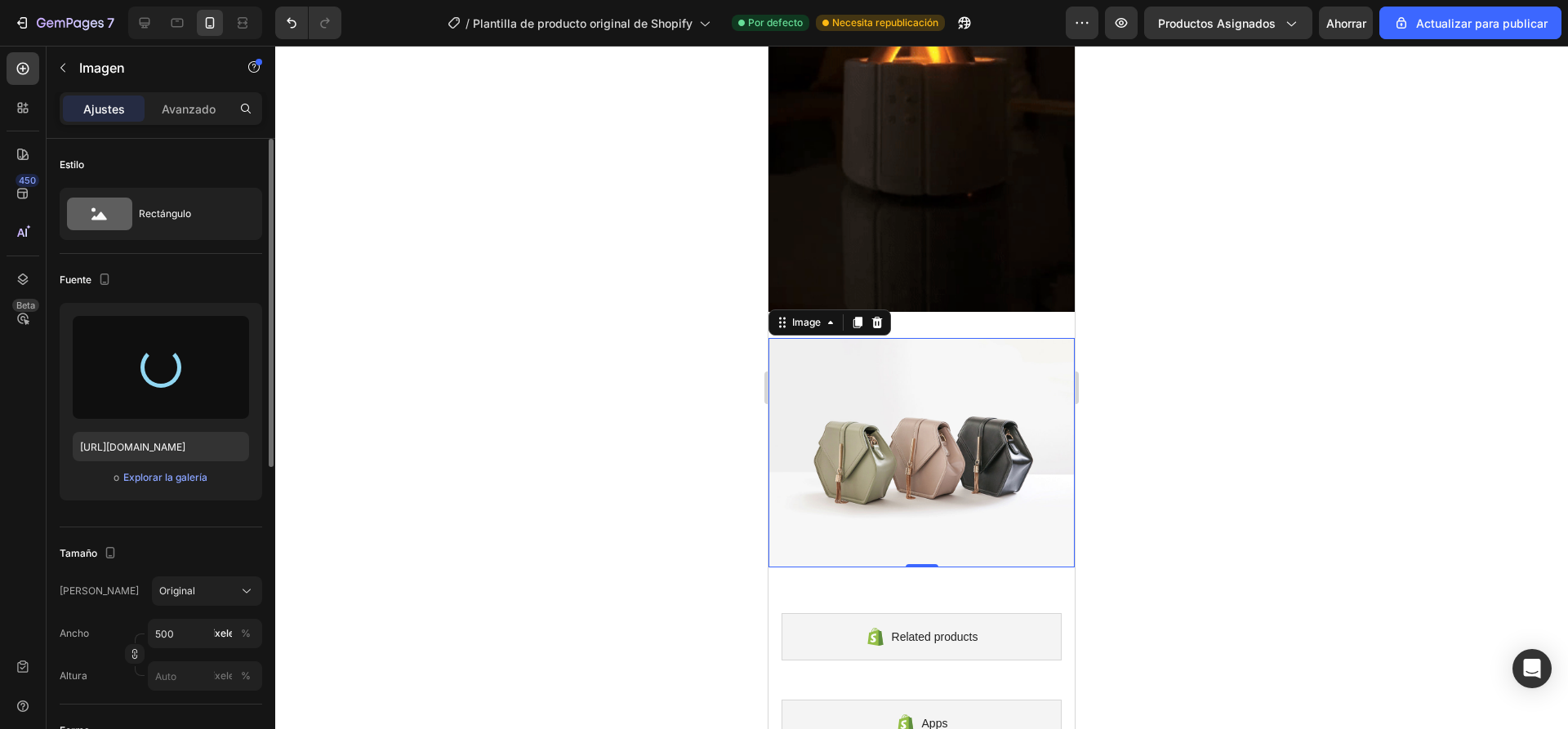
type input "https://cdn.shopify.com/s/files/1/0936/6657/4706/files/gempages_586083693370540…"
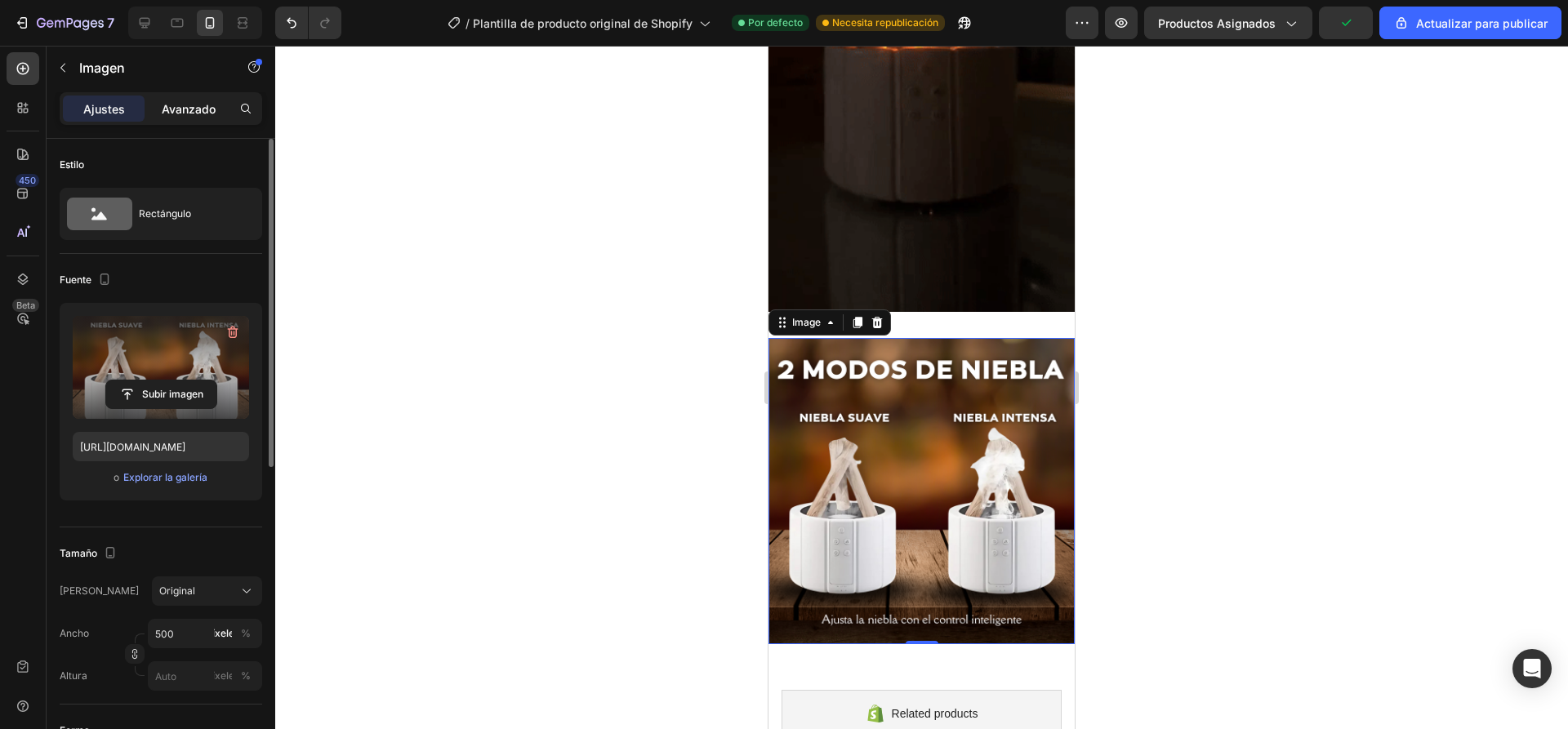
click at [186, 112] on font "Avanzado" at bounding box center [189, 109] width 54 height 14
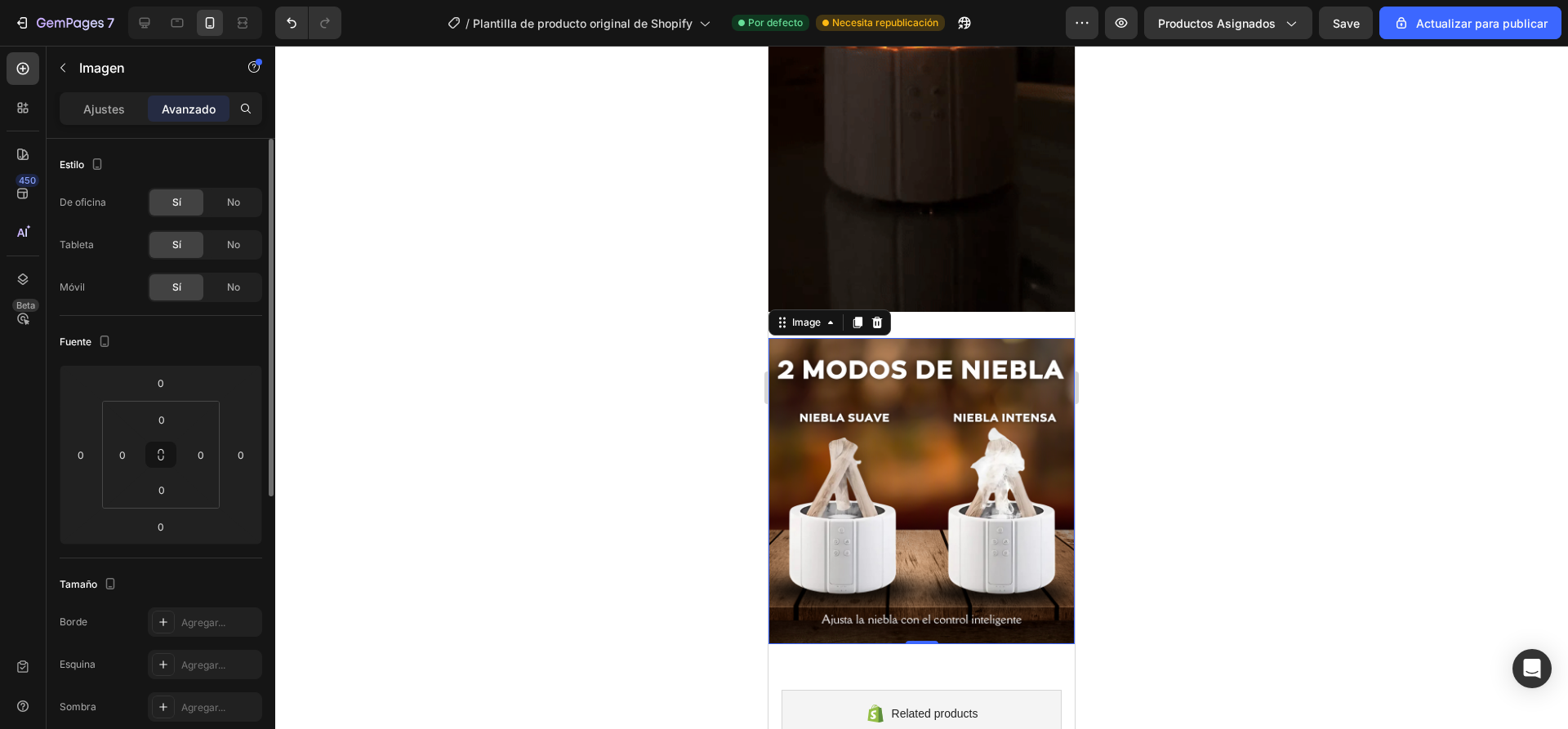
click at [964, 338] on img at bounding box center [921, 490] width 307 height 306
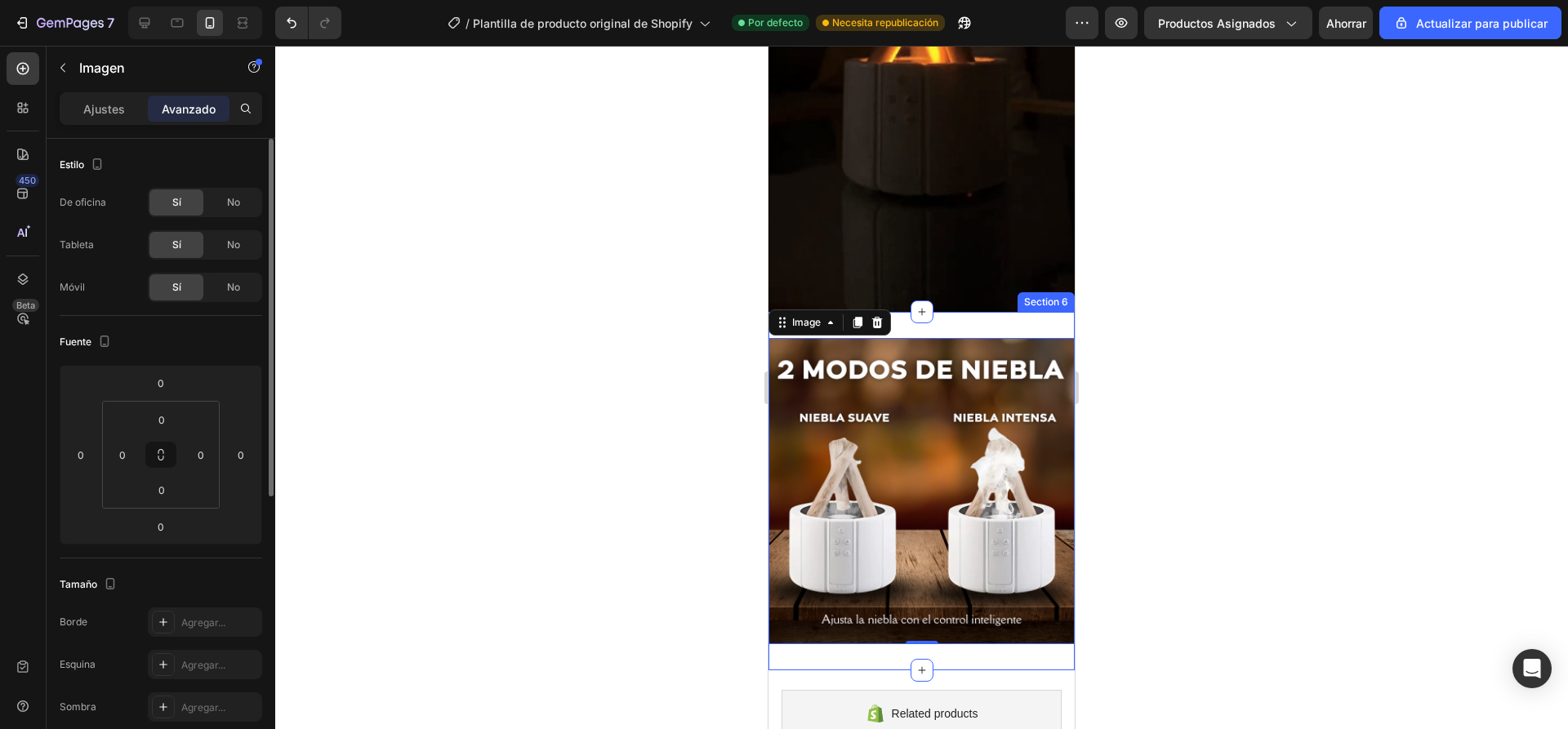
click at [974, 312] on div "Image 0 Section 6" at bounding box center [921, 491] width 307 height 358
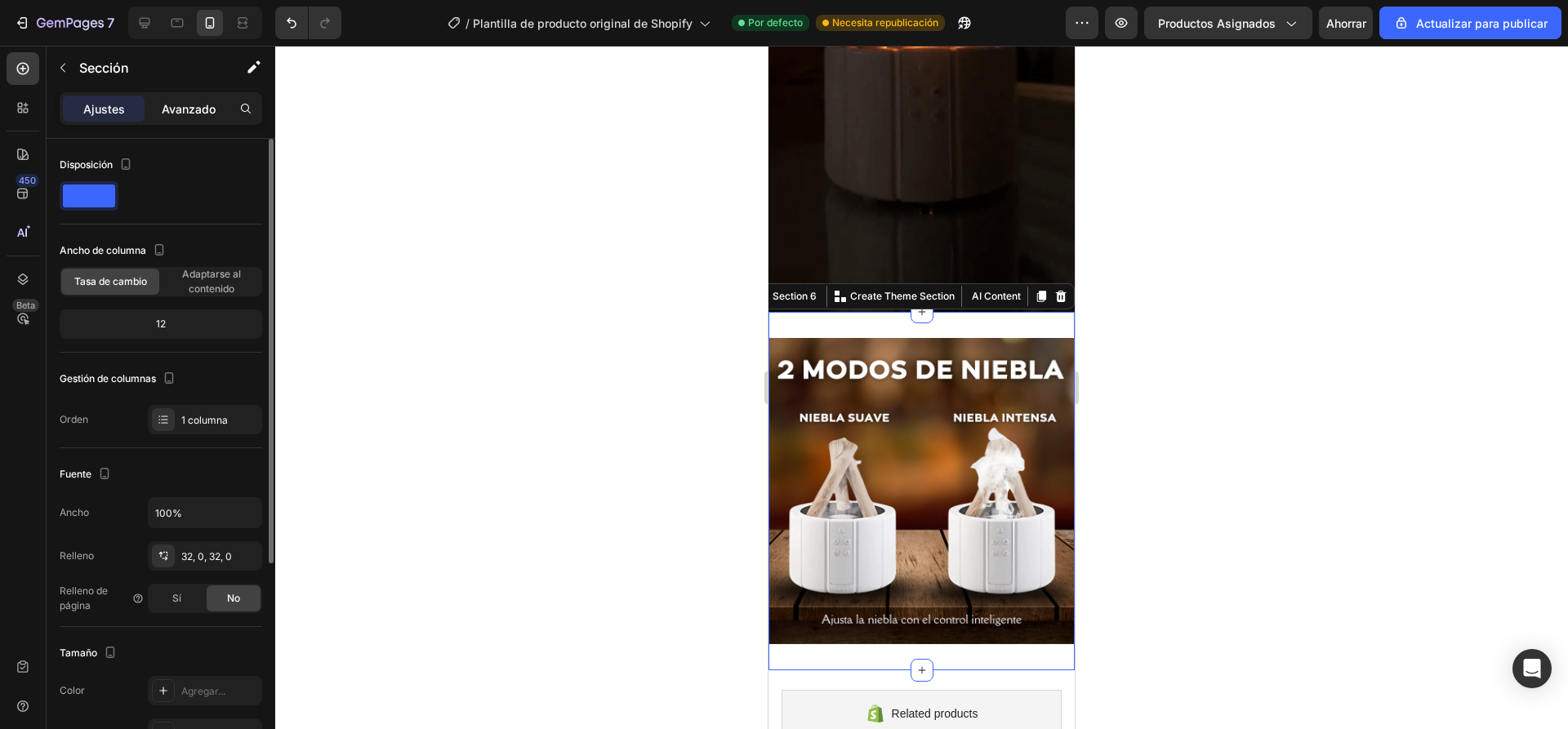
click at [180, 99] on div "Avanzado" at bounding box center [189, 109] width 82 height 26
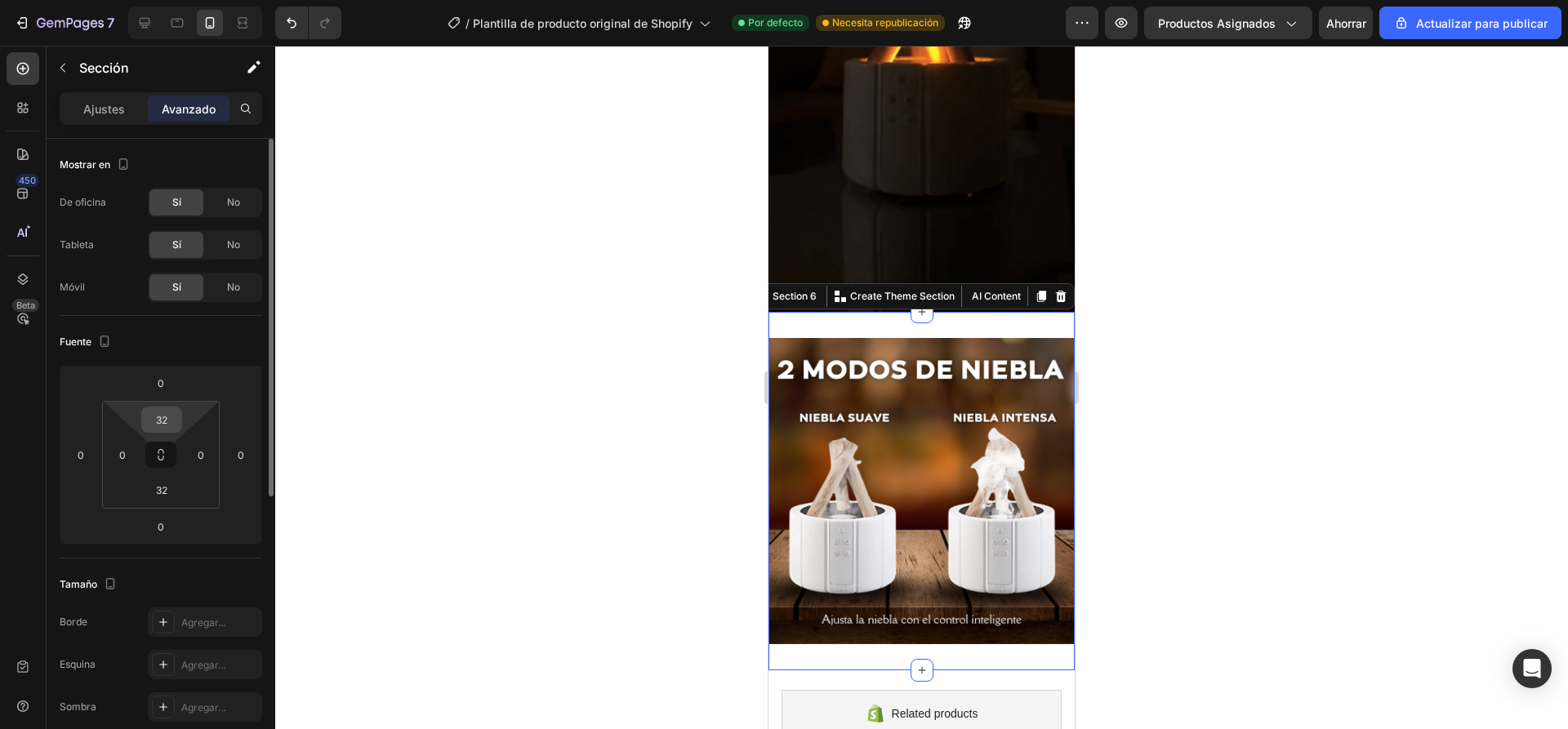
click at [176, 422] on input "32" at bounding box center [162, 419] width 33 height 25
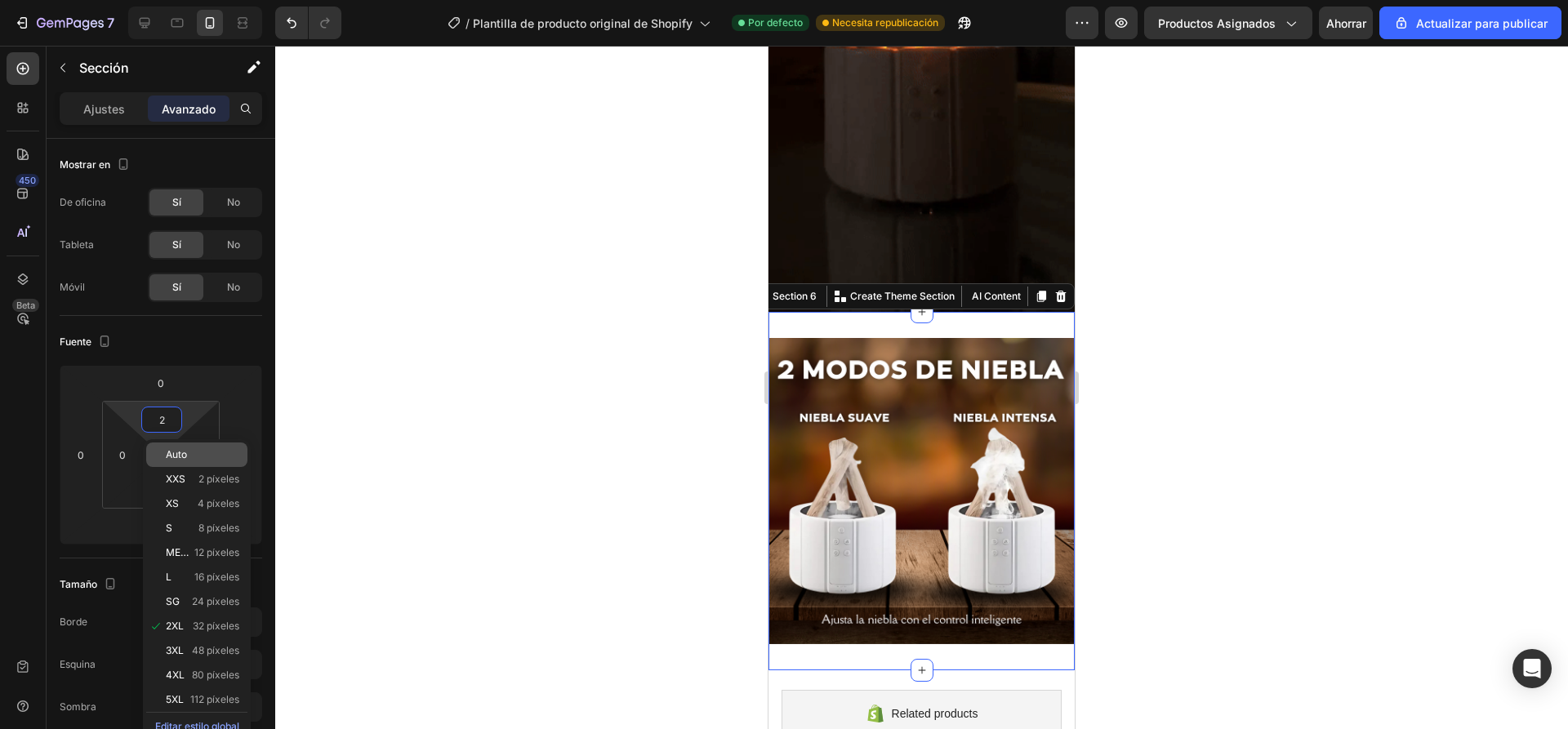
click at [183, 449] on font "Auto" at bounding box center [177, 454] width 21 height 12
type input "Auto"
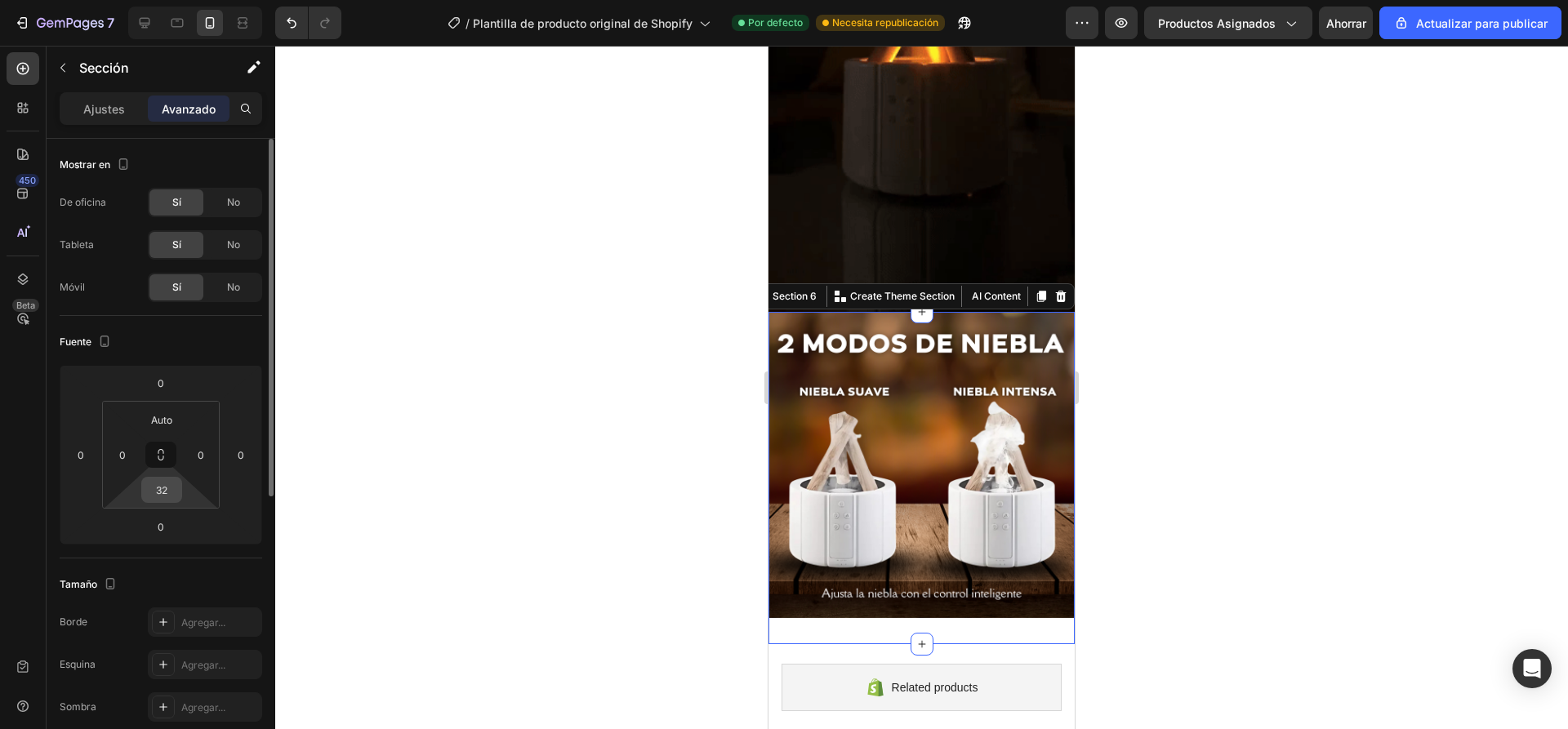
click at [162, 496] on input "32" at bounding box center [162, 490] width 33 height 25
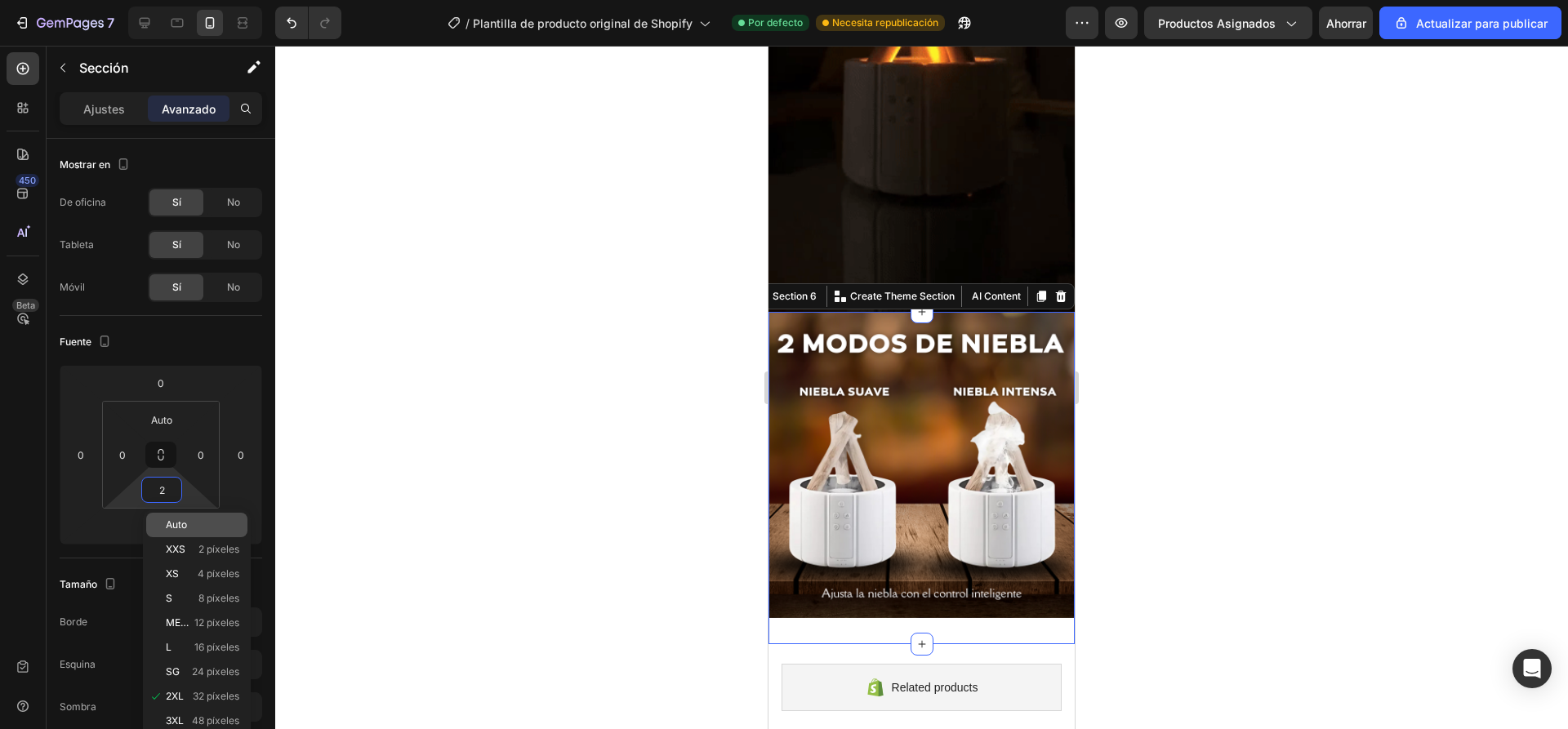
click at [179, 520] on div "Auto" at bounding box center [197, 525] width 101 height 25
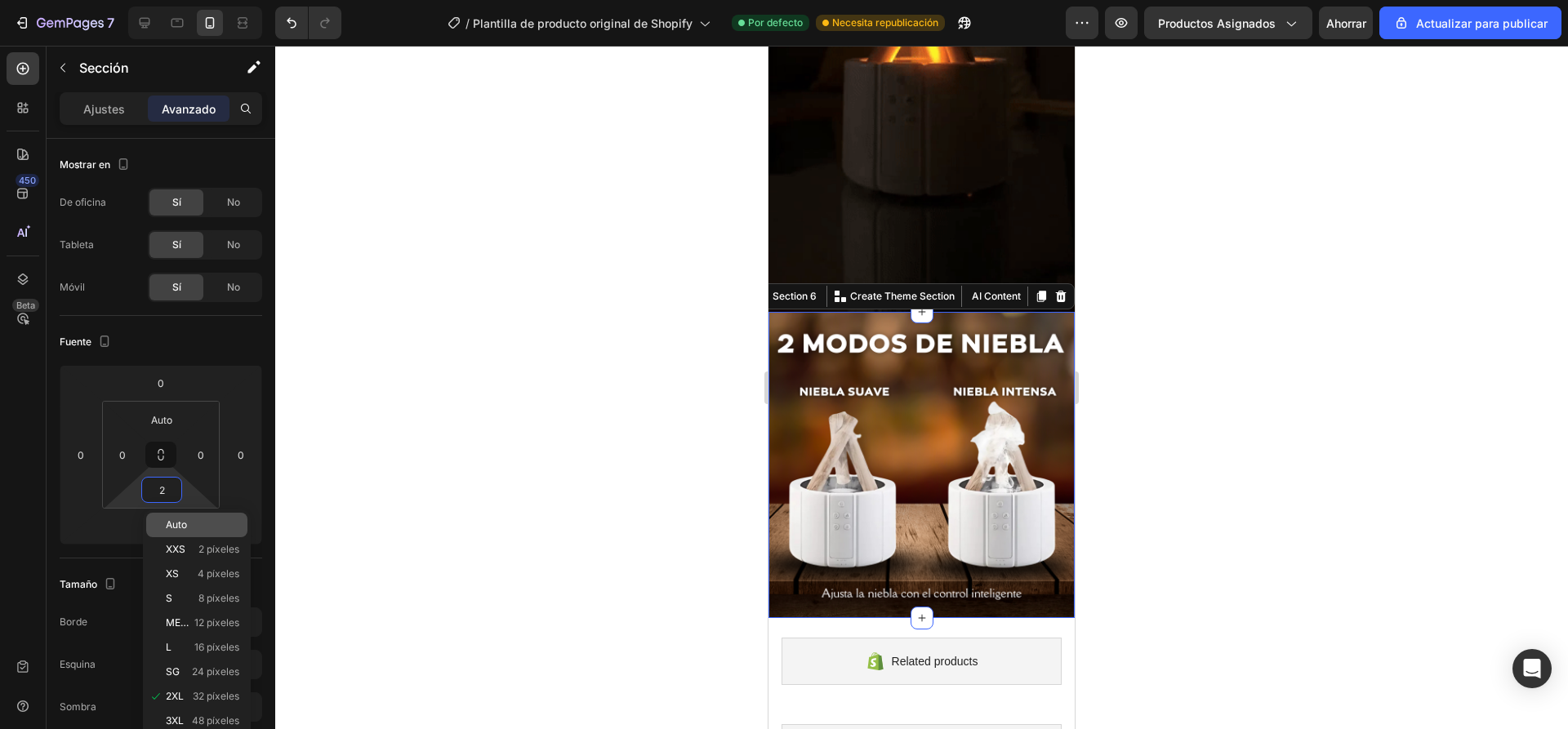
type input "Auto"
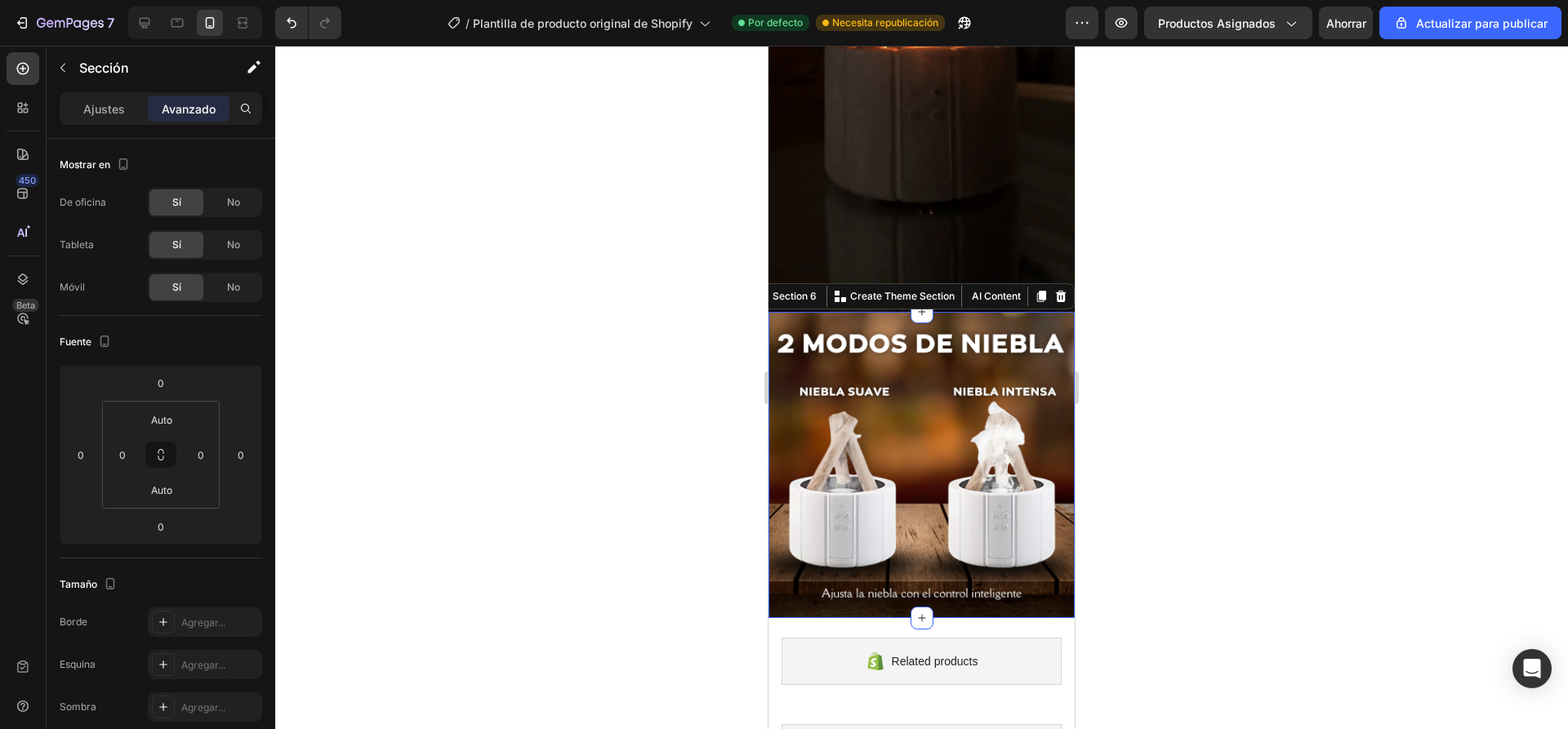
click at [534, 364] on div at bounding box center [921, 387] width 1292 height 683
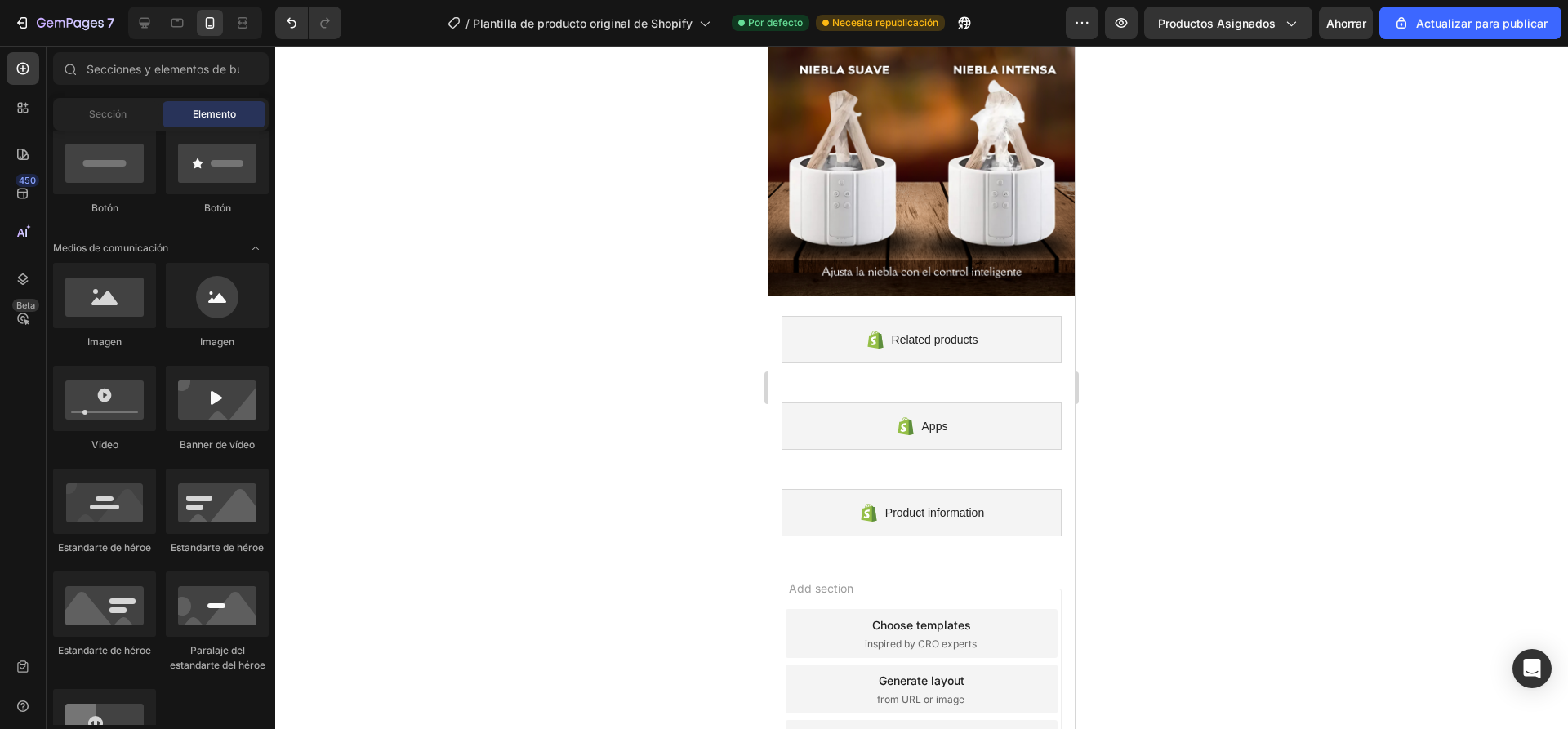
scroll to position [1632, 0]
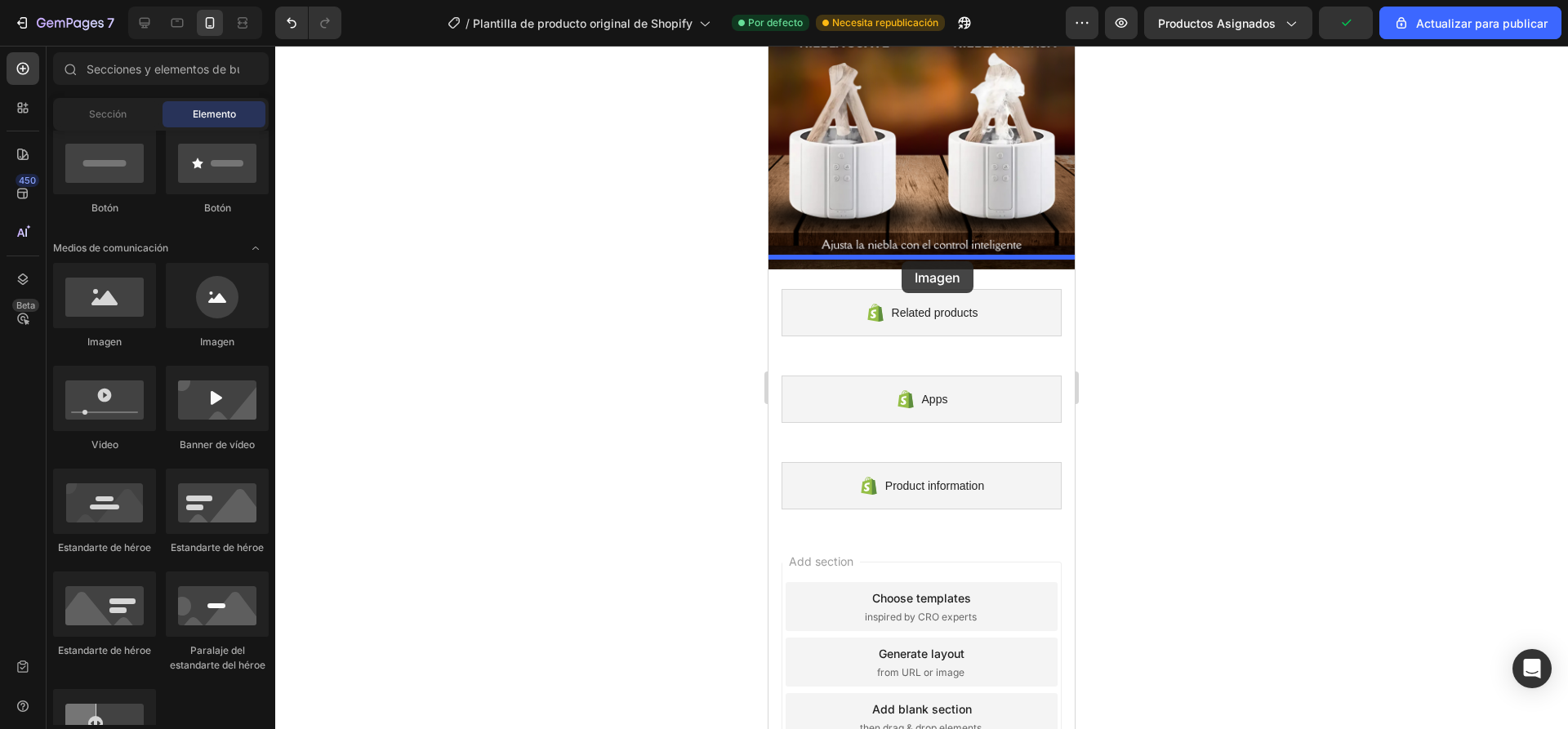
drag, startPoint x: 1364, startPoint y: 410, endPoint x: 902, endPoint y: 262, distance: 485.1
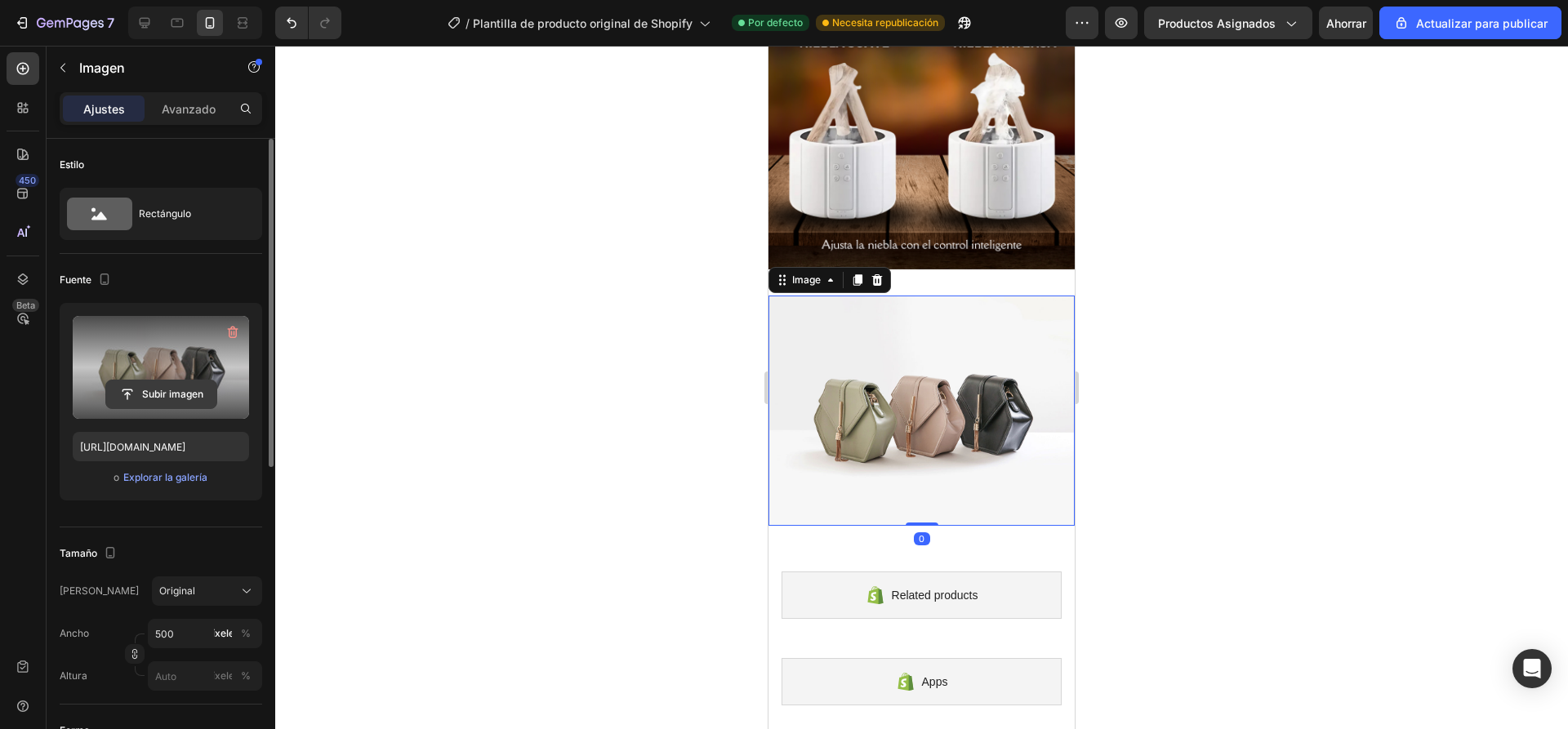
click at [138, 396] on input "file" at bounding box center [161, 394] width 110 height 28
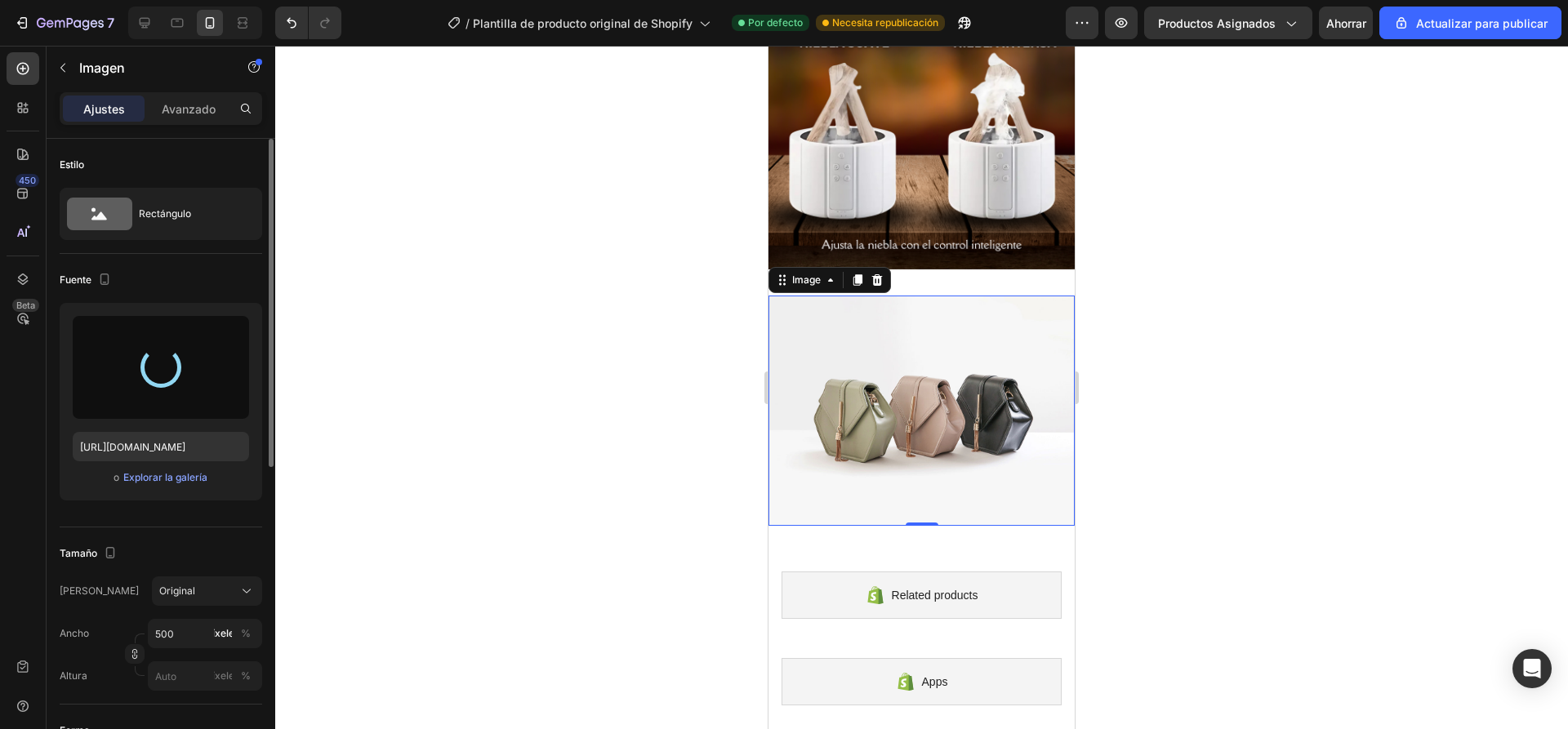
type input "https://cdn.shopify.com/s/files/1/0936/6657/4706/files/gempages_586083693370540…"
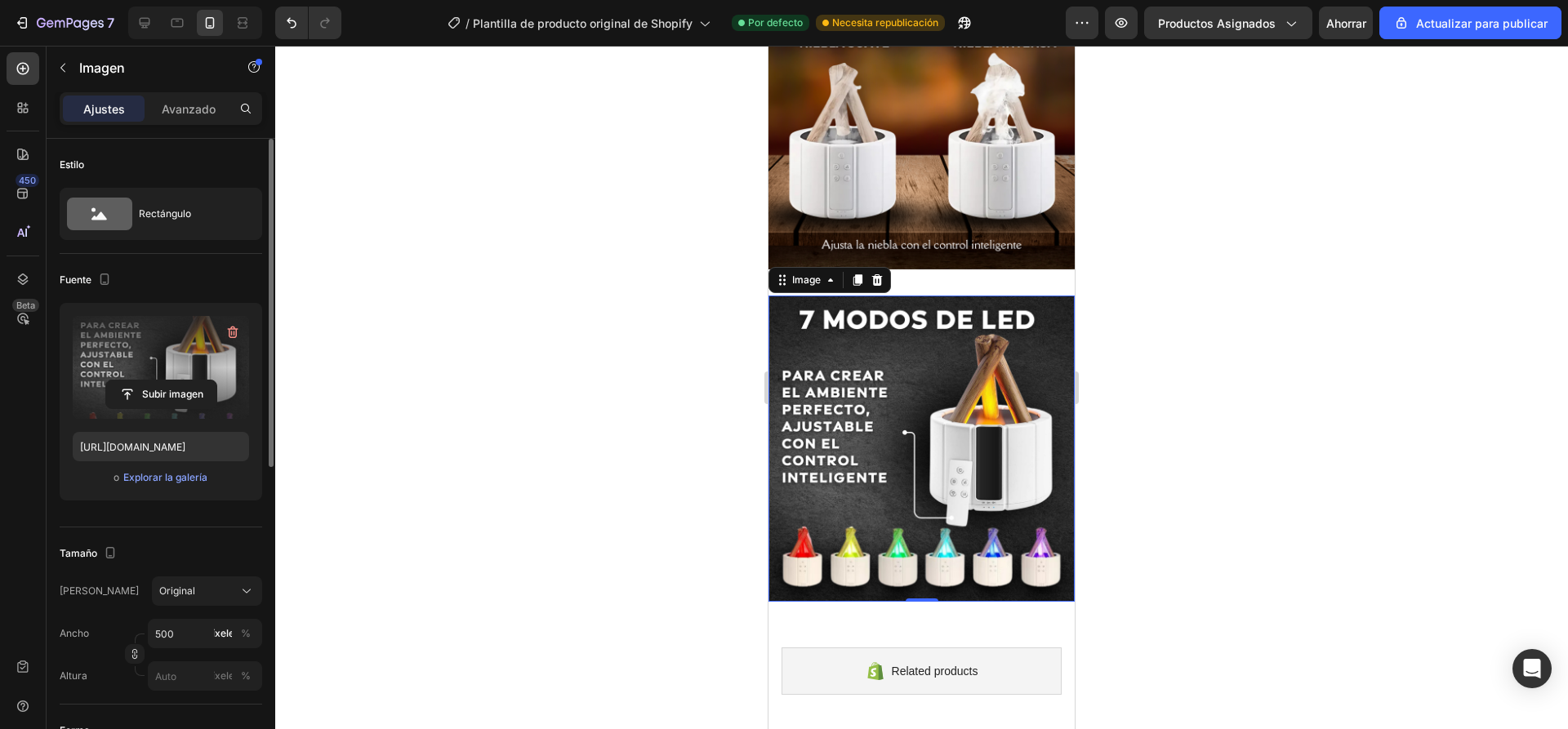
click at [946, 351] on img at bounding box center [921, 449] width 307 height 306
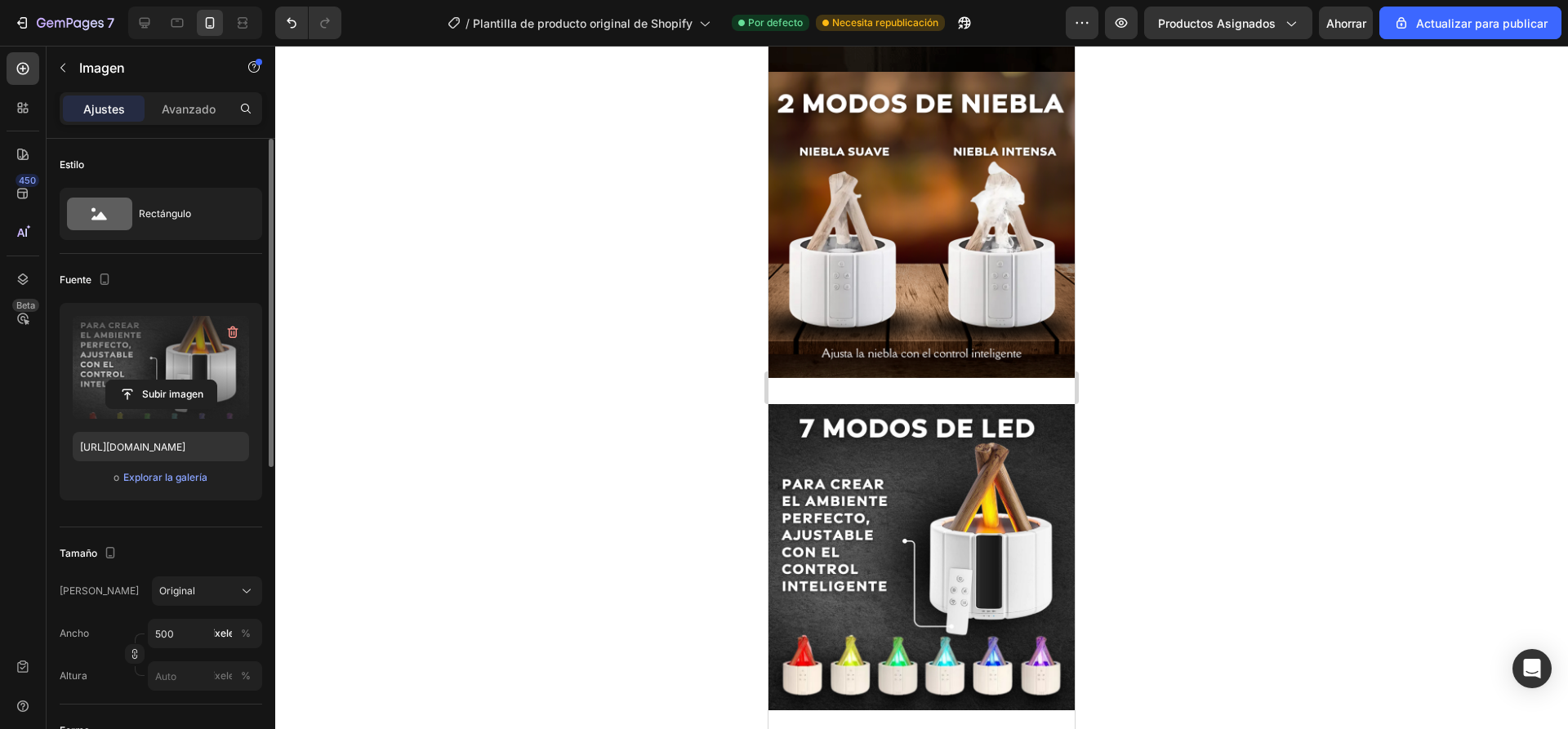
scroll to position [1551, 0]
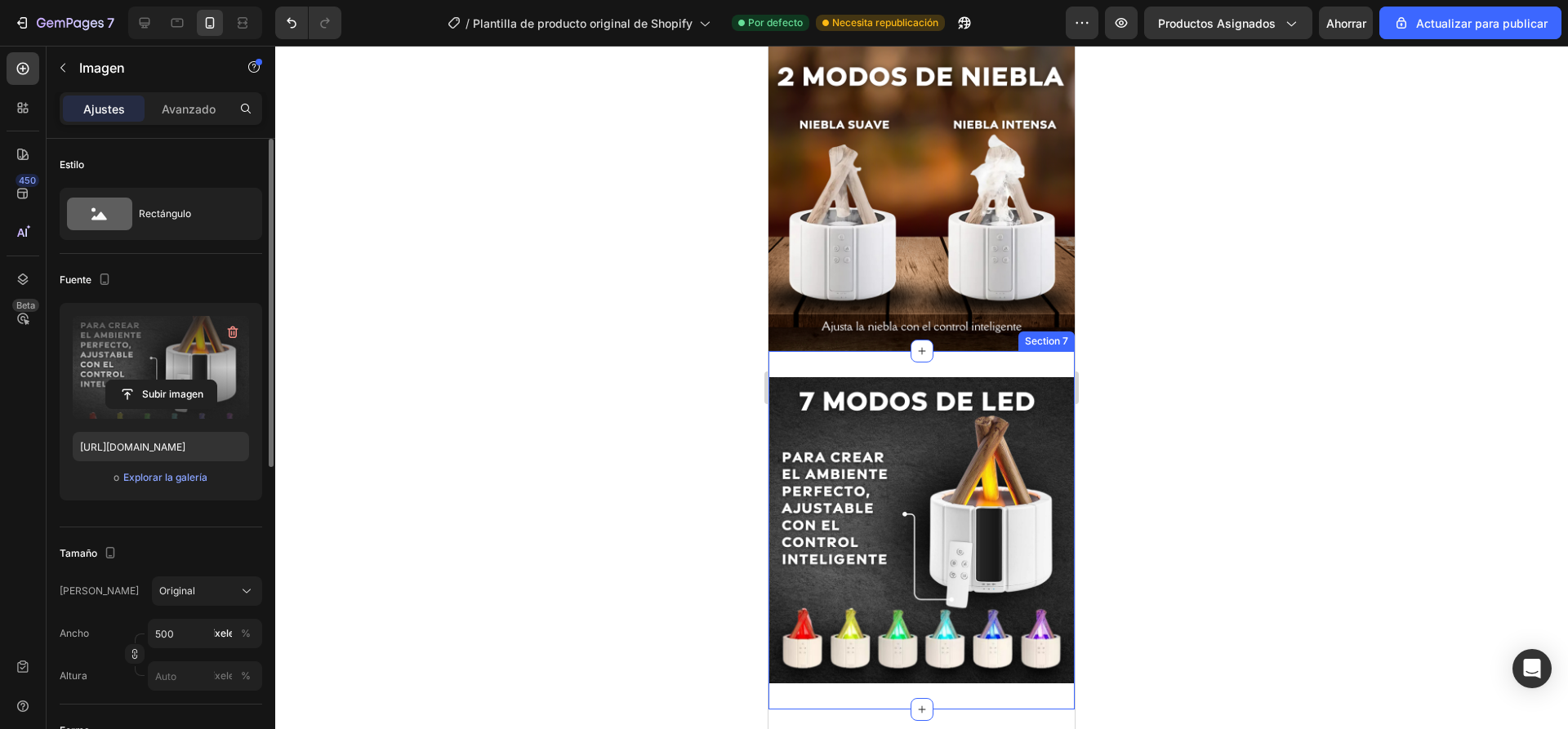
click at [882, 355] on div "Image Section 7" at bounding box center [921, 530] width 307 height 358
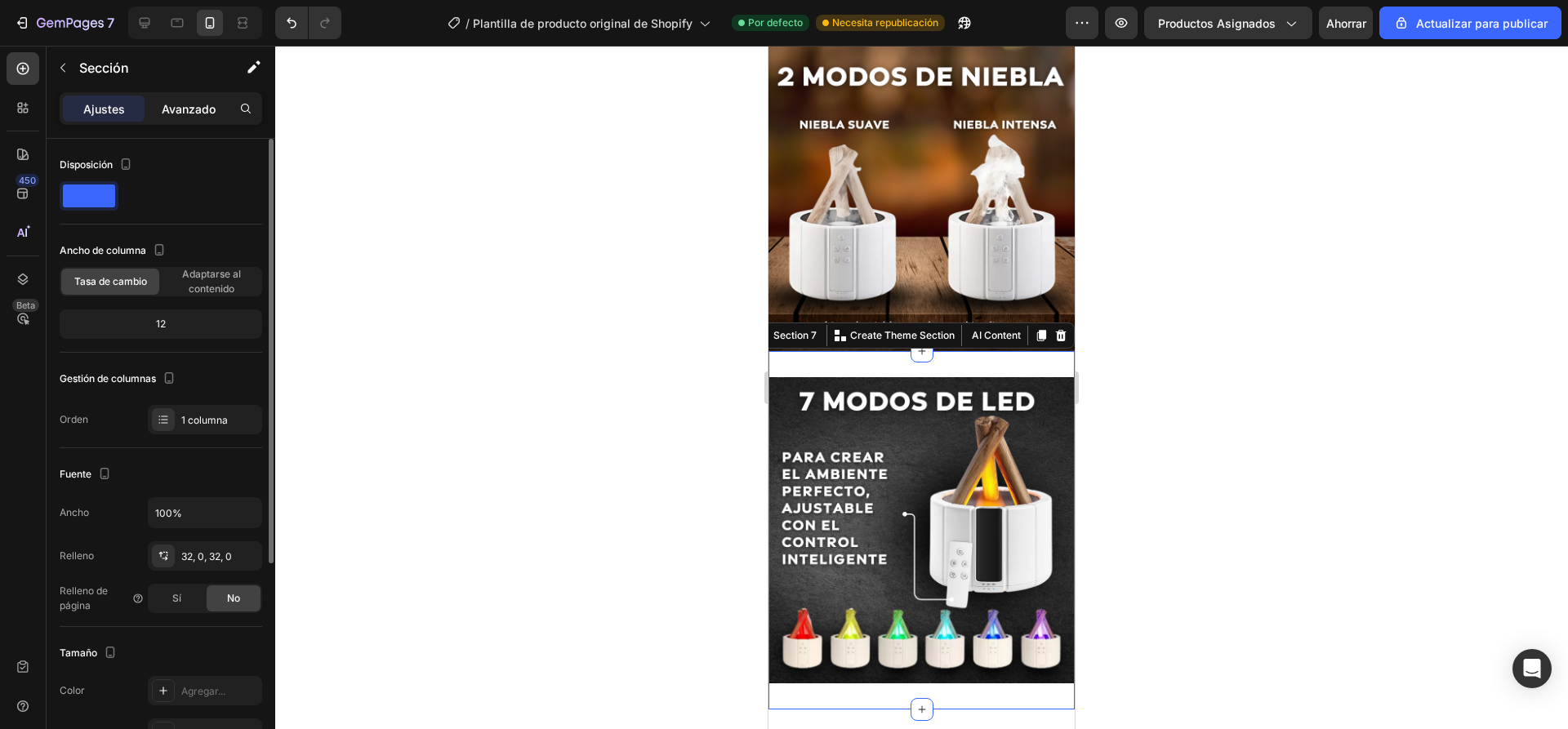
click at [174, 102] on font "Avanzado" at bounding box center [189, 109] width 54 height 14
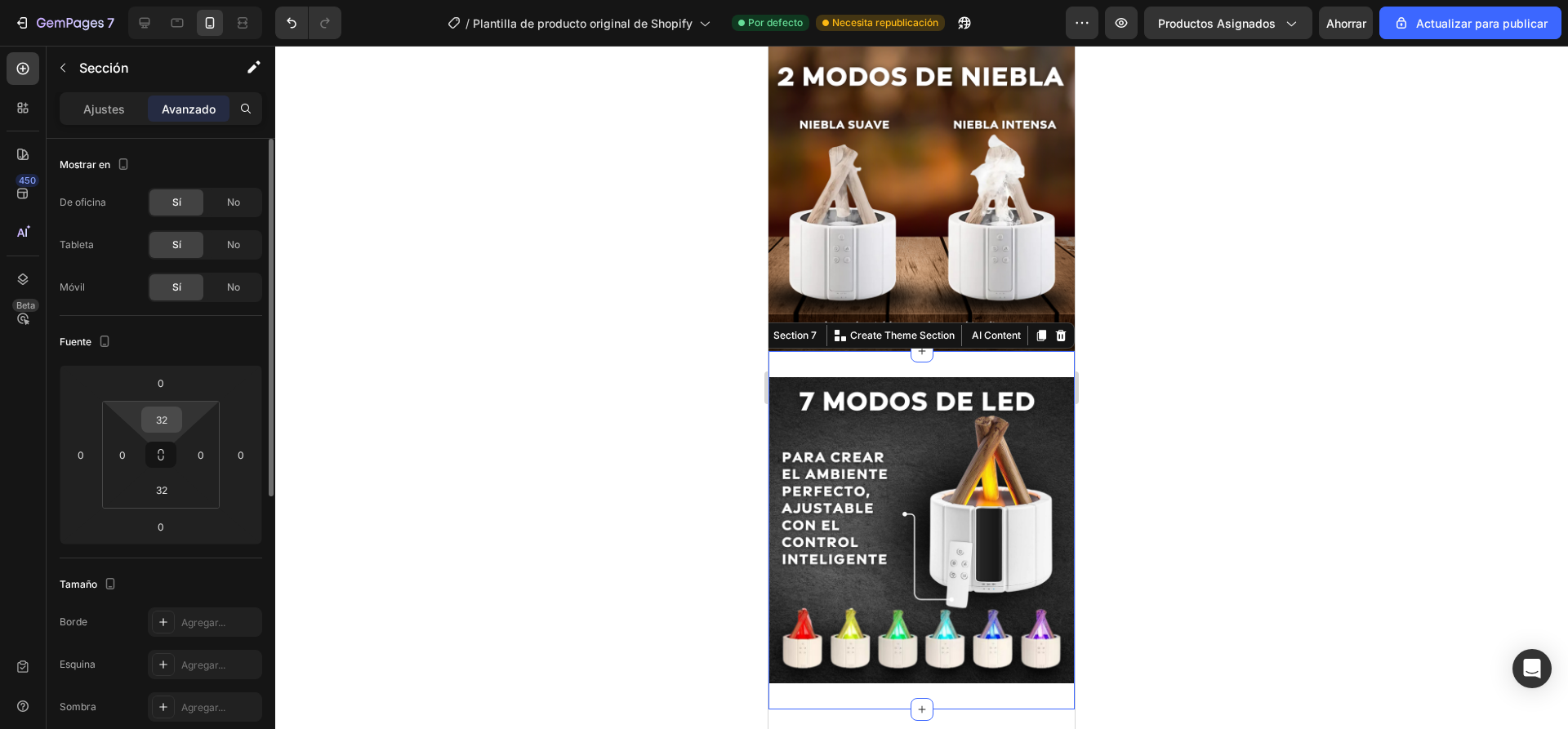
click at [173, 426] on input "32" at bounding box center [162, 419] width 33 height 25
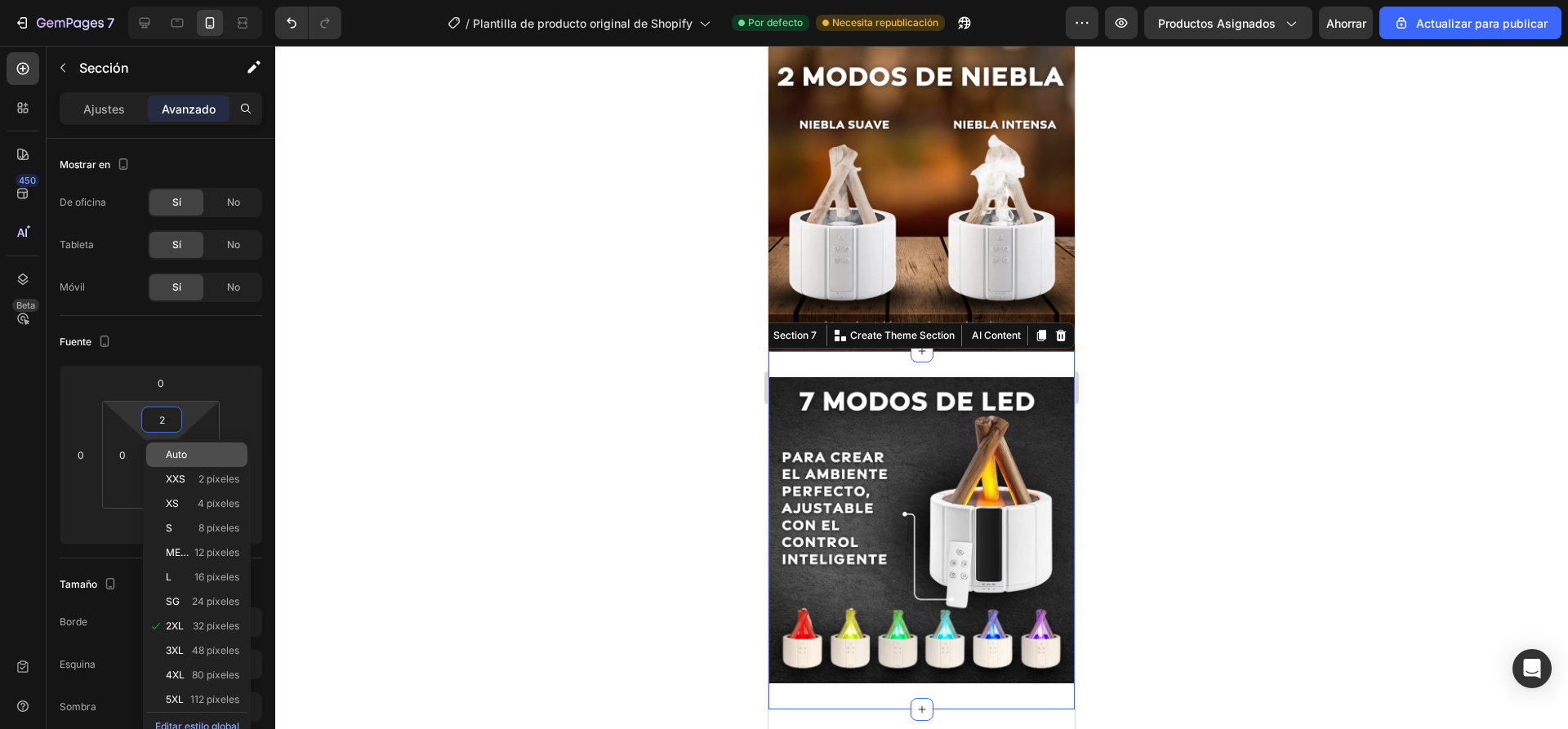
click at [196, 459] on p "Auto" at bounding box center [203, 454] width 74 height 11
type input "Auto"
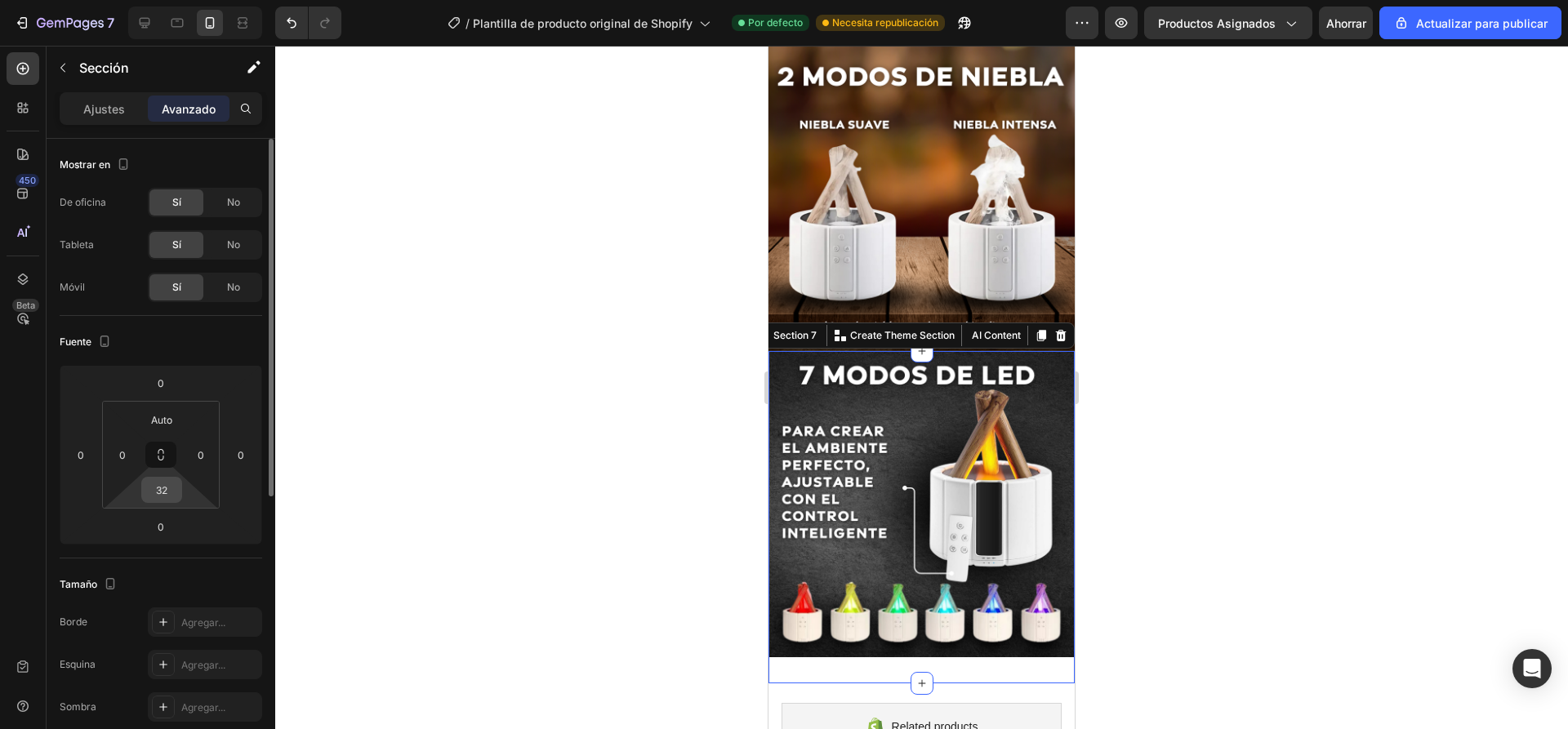
click at [162, 490] on input "32" at bounding box center [162, 490] width 33 height 25
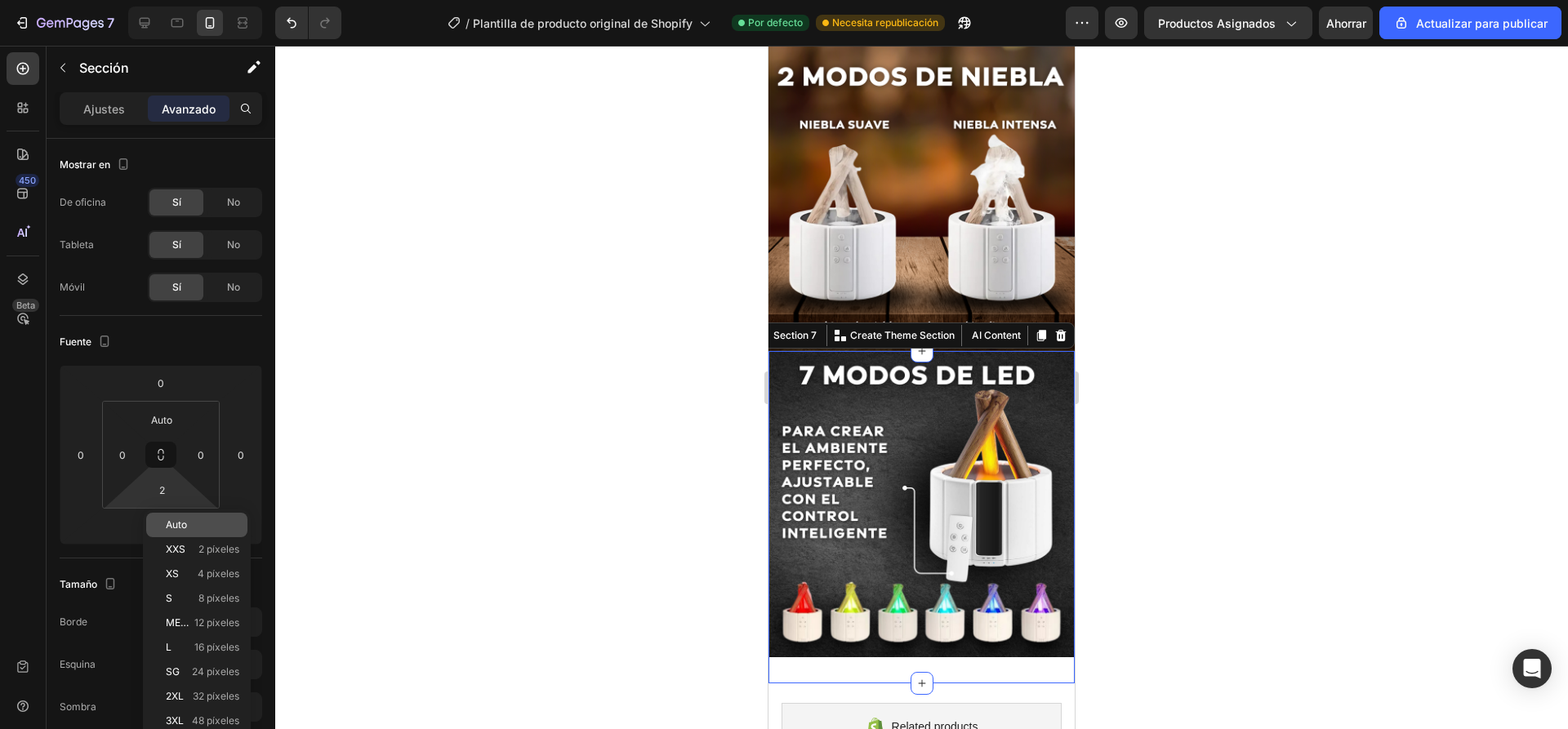
click at [185, 526] on font "Auto" at bounding box center [177, 524] width 21 height 12
type input "Auto"
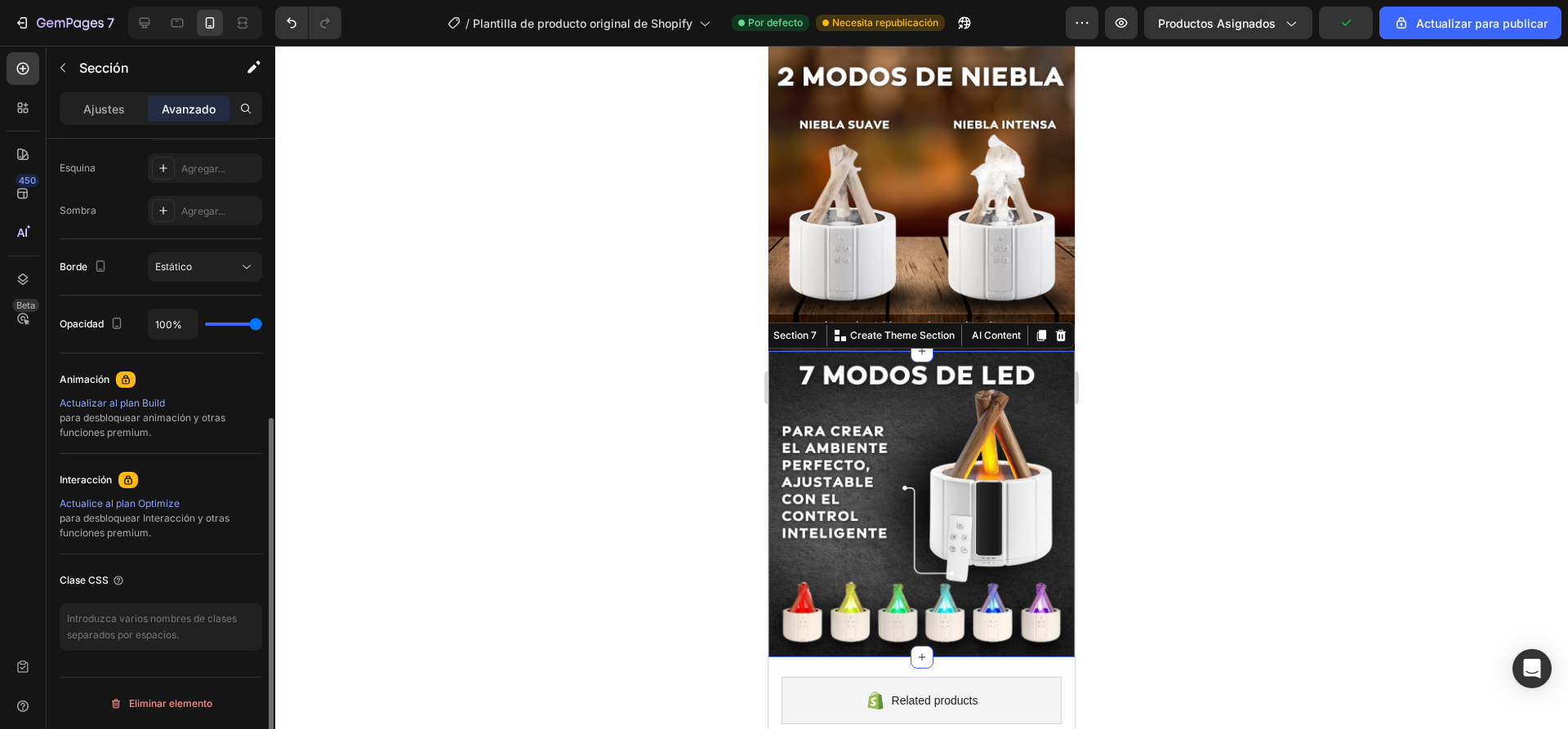
scroll to position [414, 0]
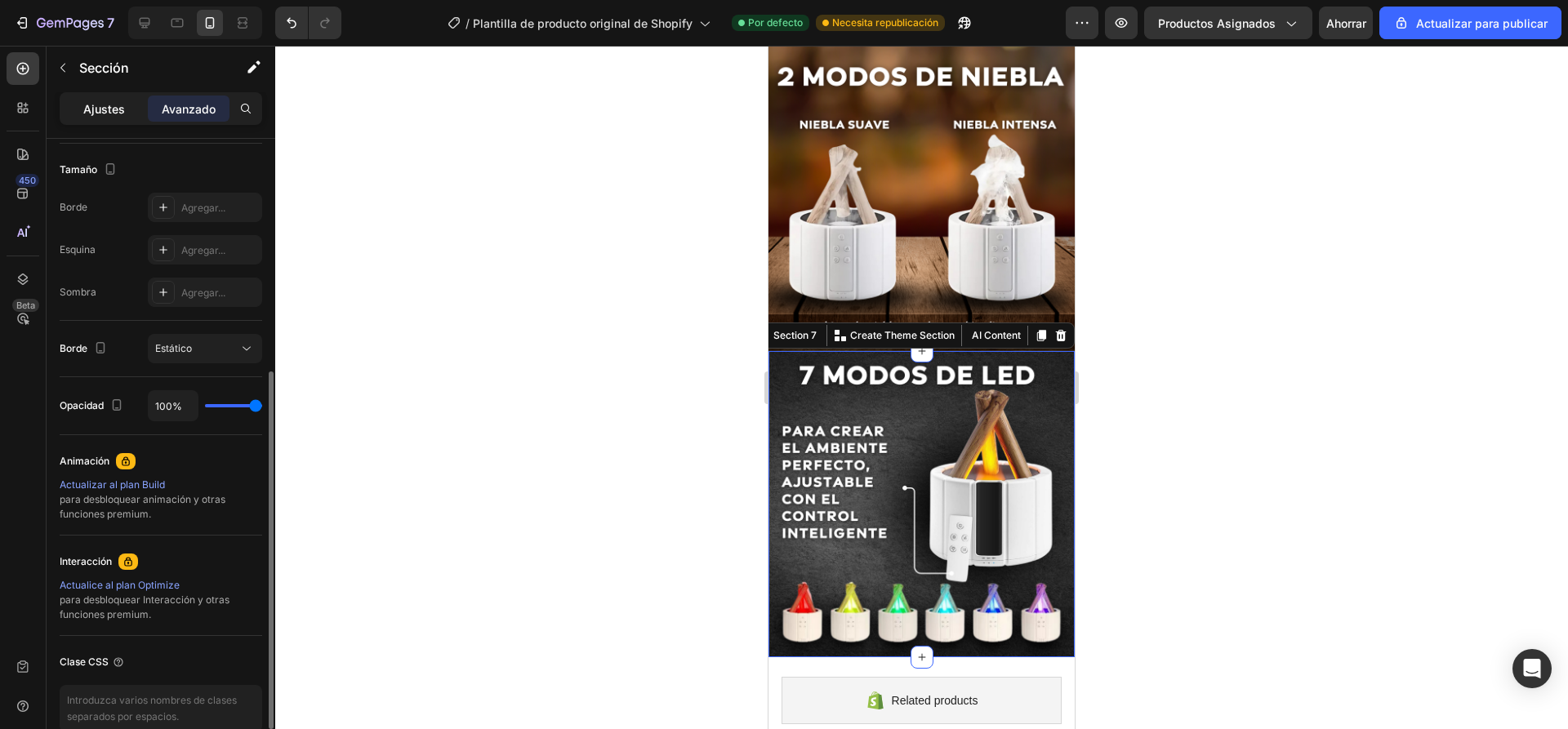
click at [92, 111] on font "Ajustes" at bounding box center [104, 109] width 42 height 14
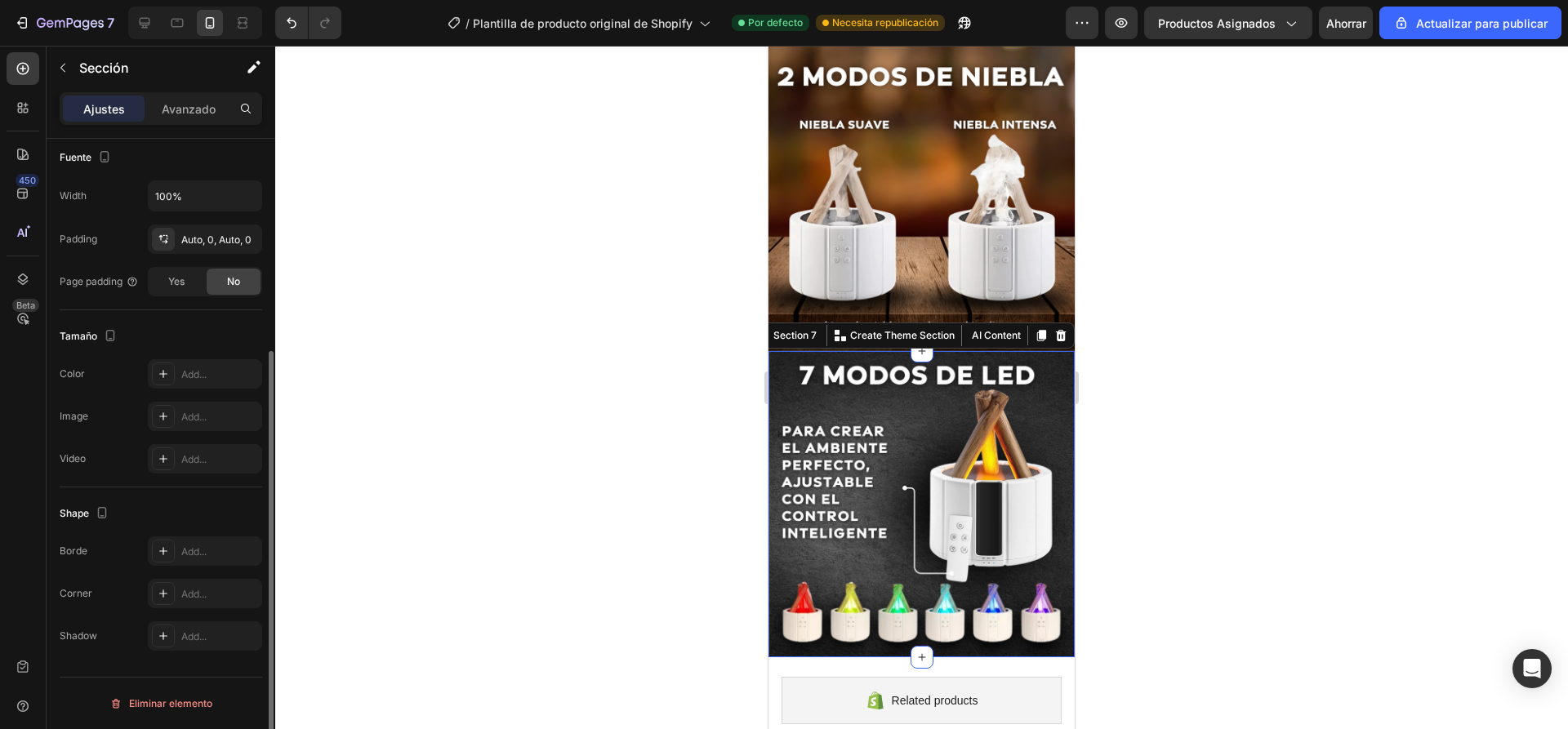
scroll to position [317, 0]
click at [480, 153] on div at bounding box center [921, 387] width 1292 height 683
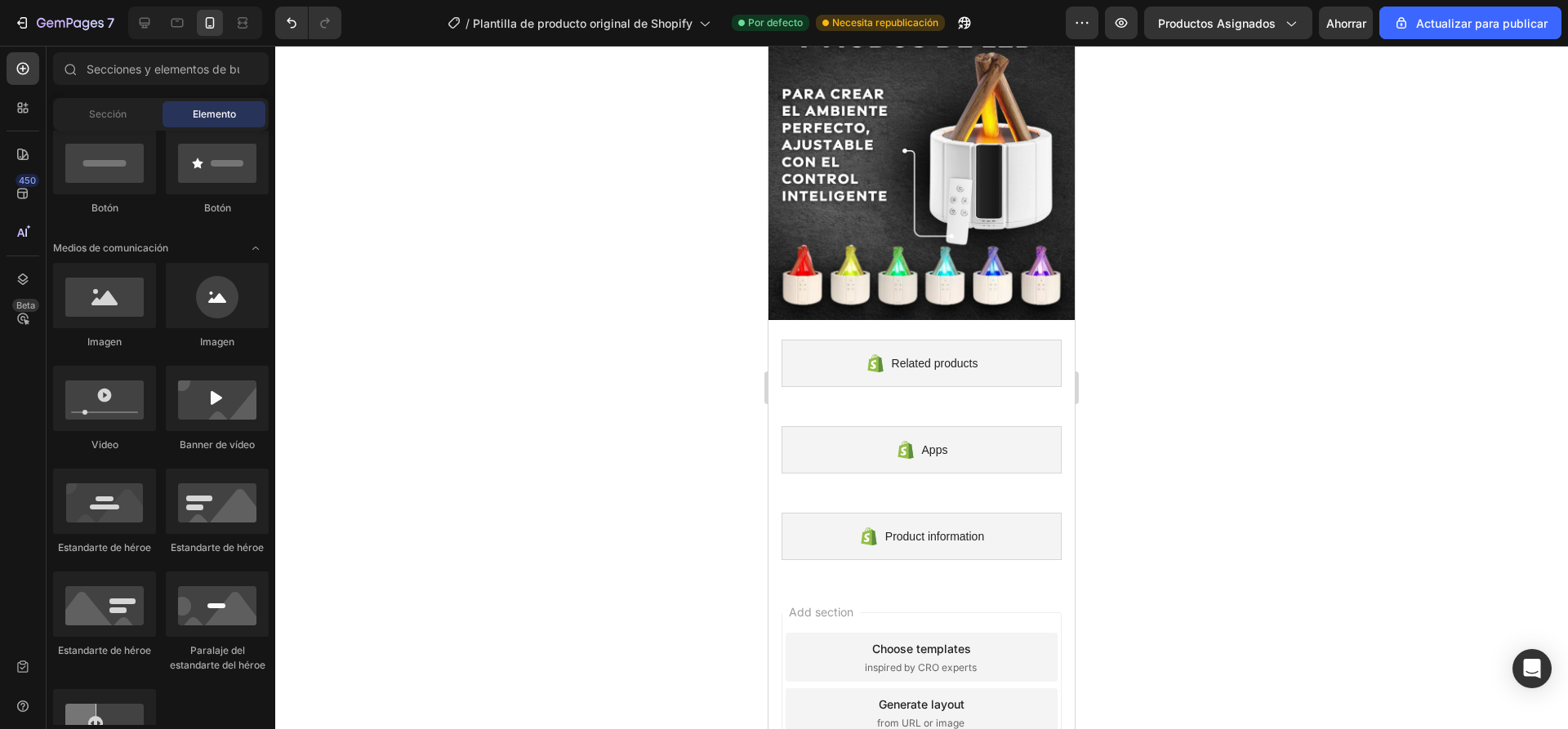
scroll to position [1877, 0]
click at [783, 578] on div "Add section Choose templates inspired by CRO experts Generate layout from URL o…" at bounding box center [921, 714] width 307 height 273
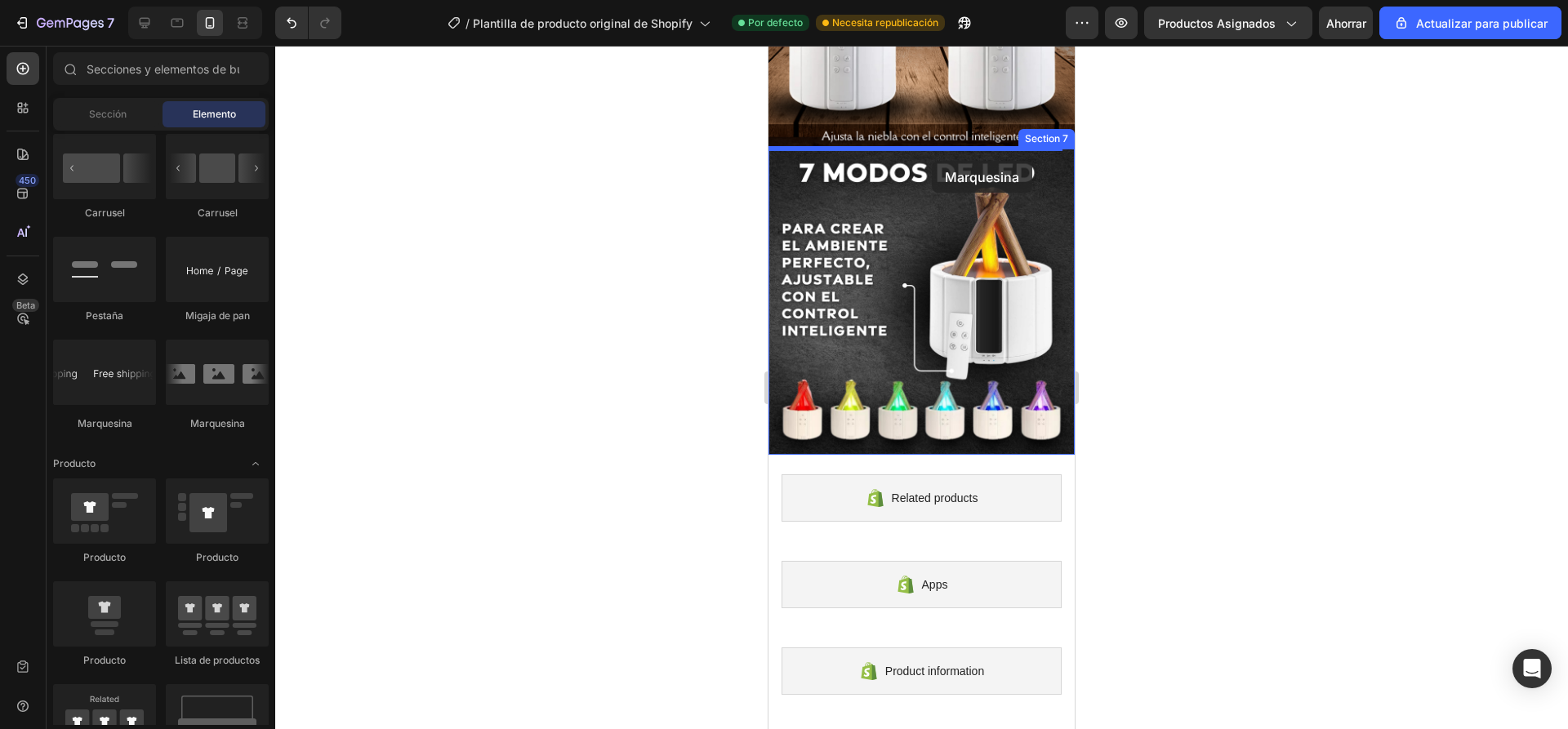
scroll to position [1714, 0]
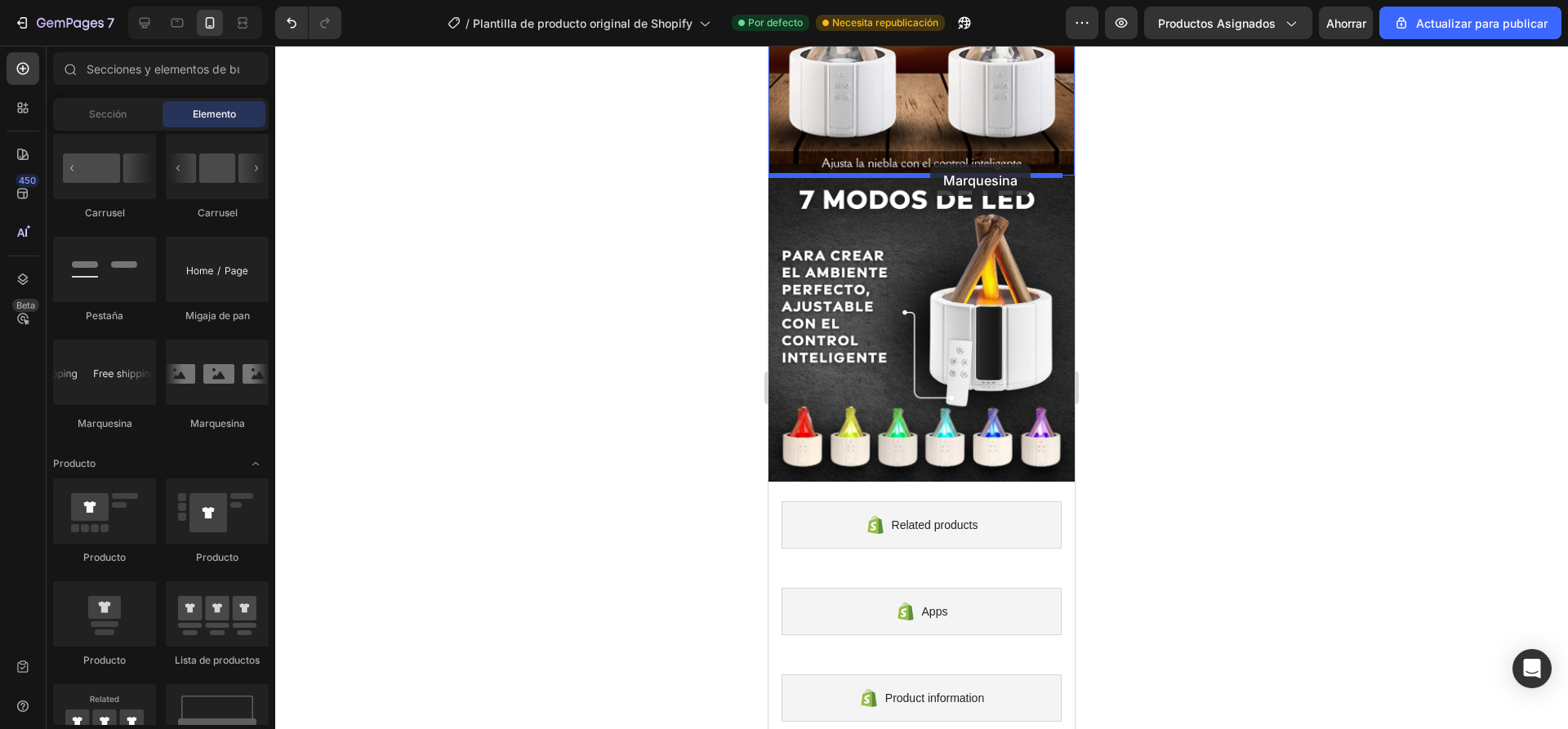
drag, startPoint x: 885, startPoint y: 436, endPoint x: 930, endPoint y: 165, distance: 274.7
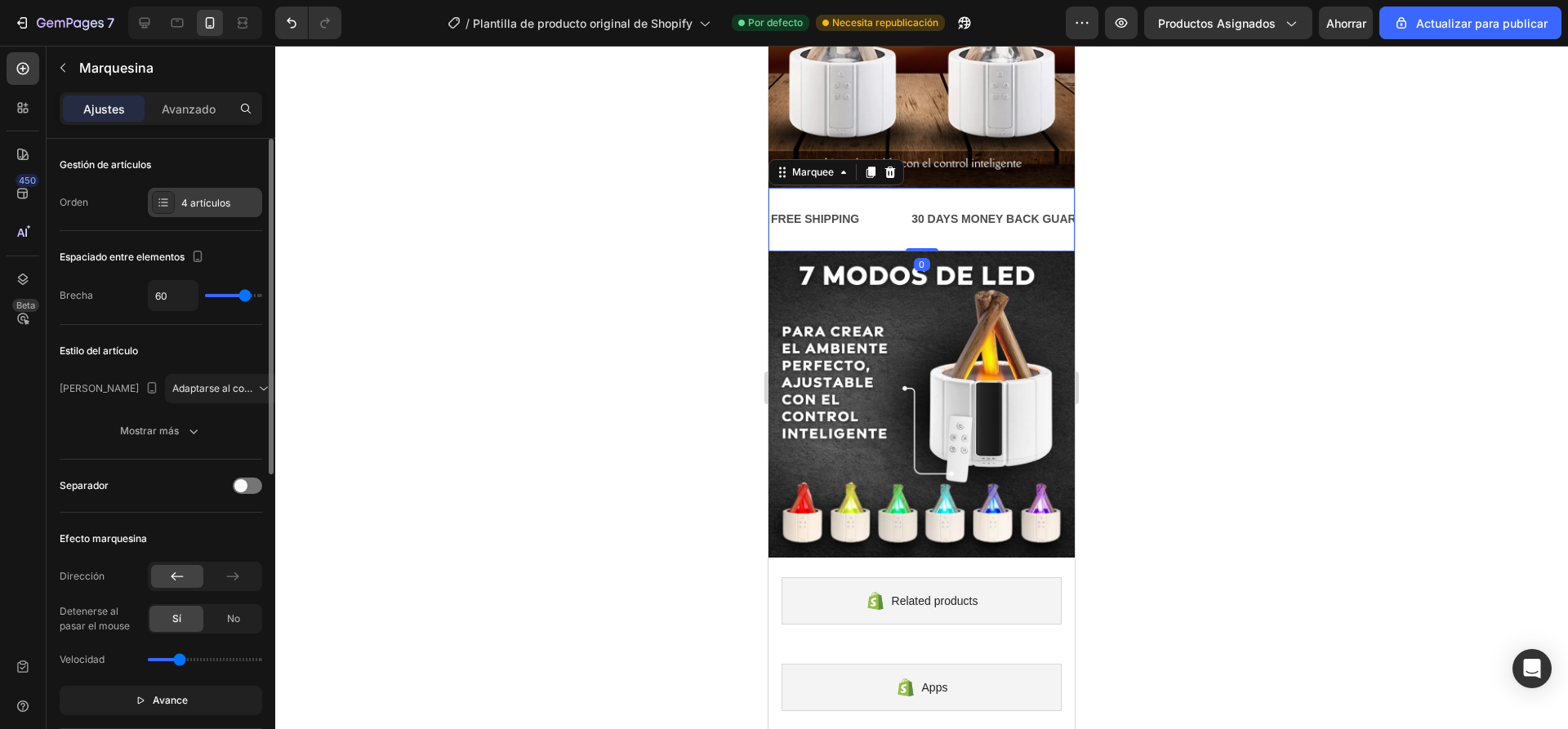
click at [175, 195] on div "4 artículos" at bounding box center [205, 203] width 114 height 29
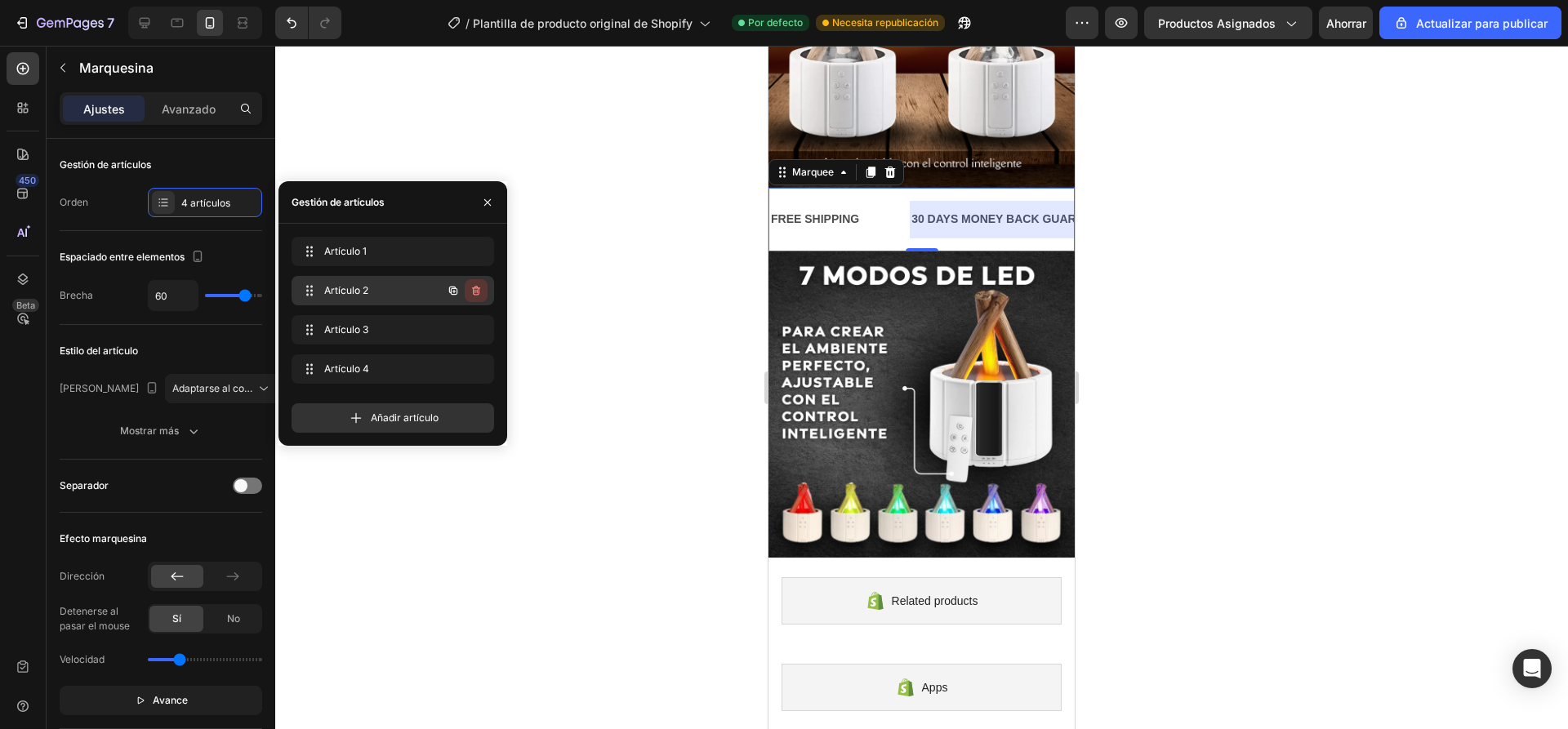
click at [479, 291] on icon "button" at bounding box center [476, 291] width 8 height 10
click at [474, 289] on font "Borrar" at bounding box center [464, 290] width 30 height 12
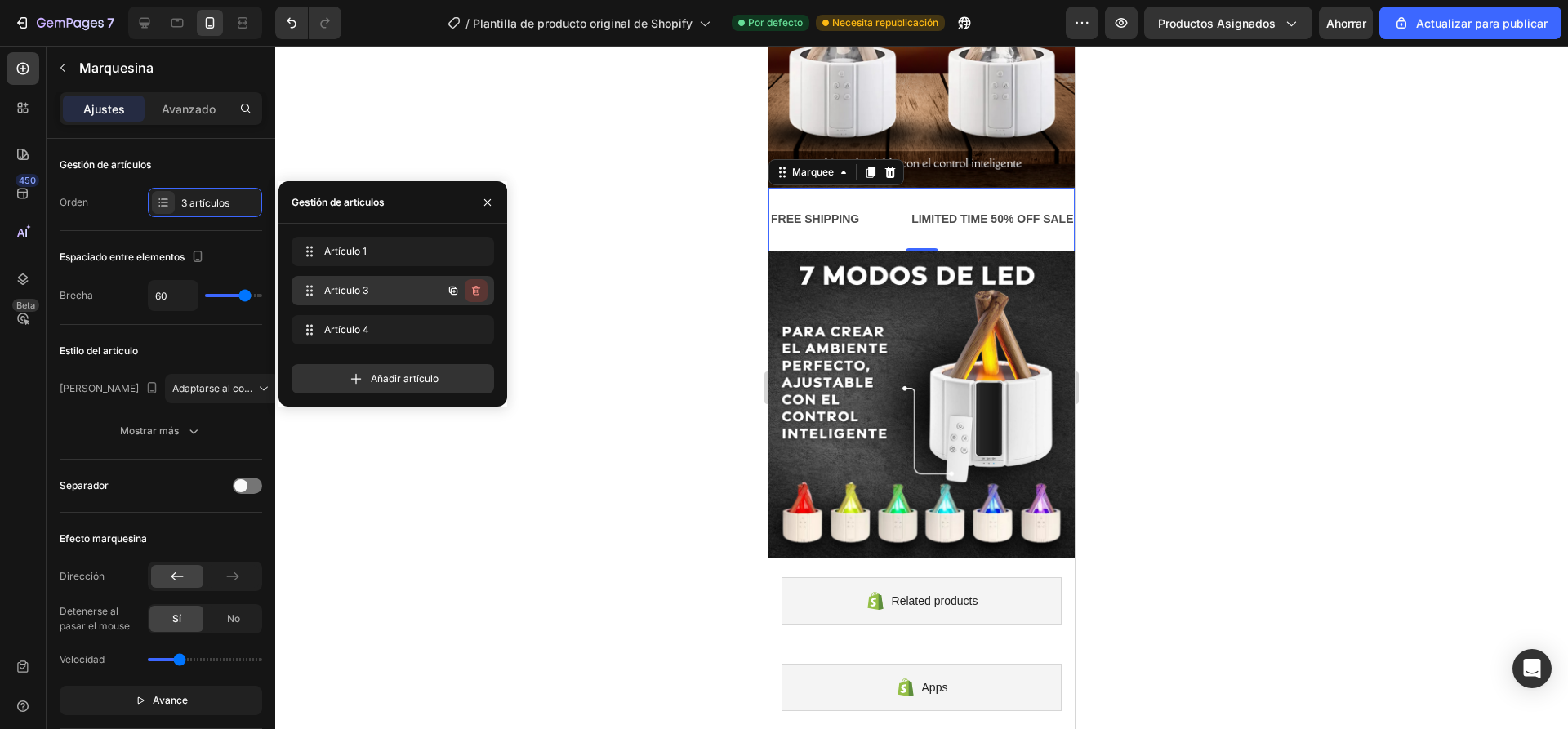
click at [474, 291] on icon "button" at bounding box center [476, 291] width 13 height 13
click at [472, 289] on font "Borrar" at bounding box center [464, 290] width 30 height 12
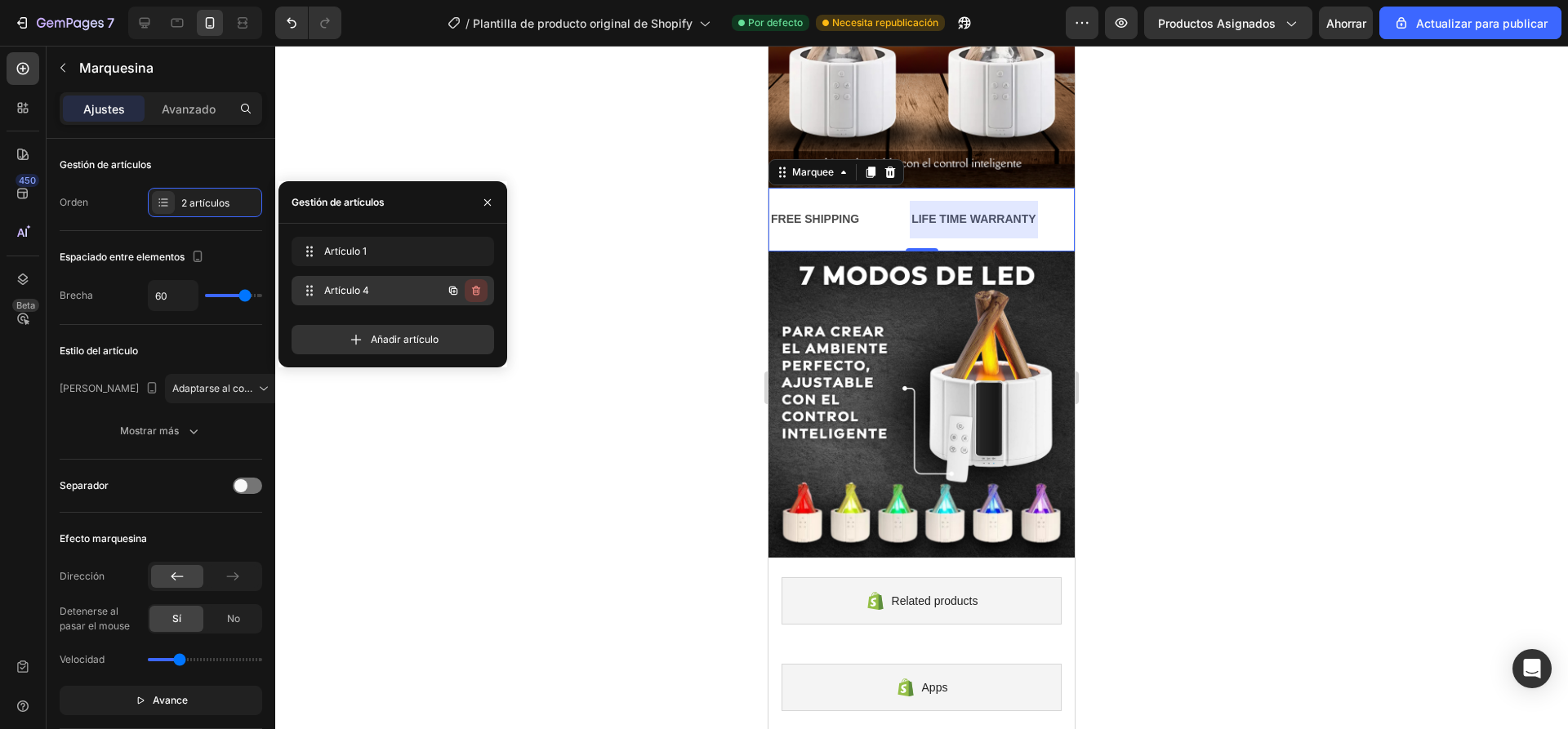
click at [472, 290] on icon "button" at bounding box center [476, 291] width 13 height 13
click at [474, 294] on font "Borrar" at bounding box center [464, 290] width 30 height 12
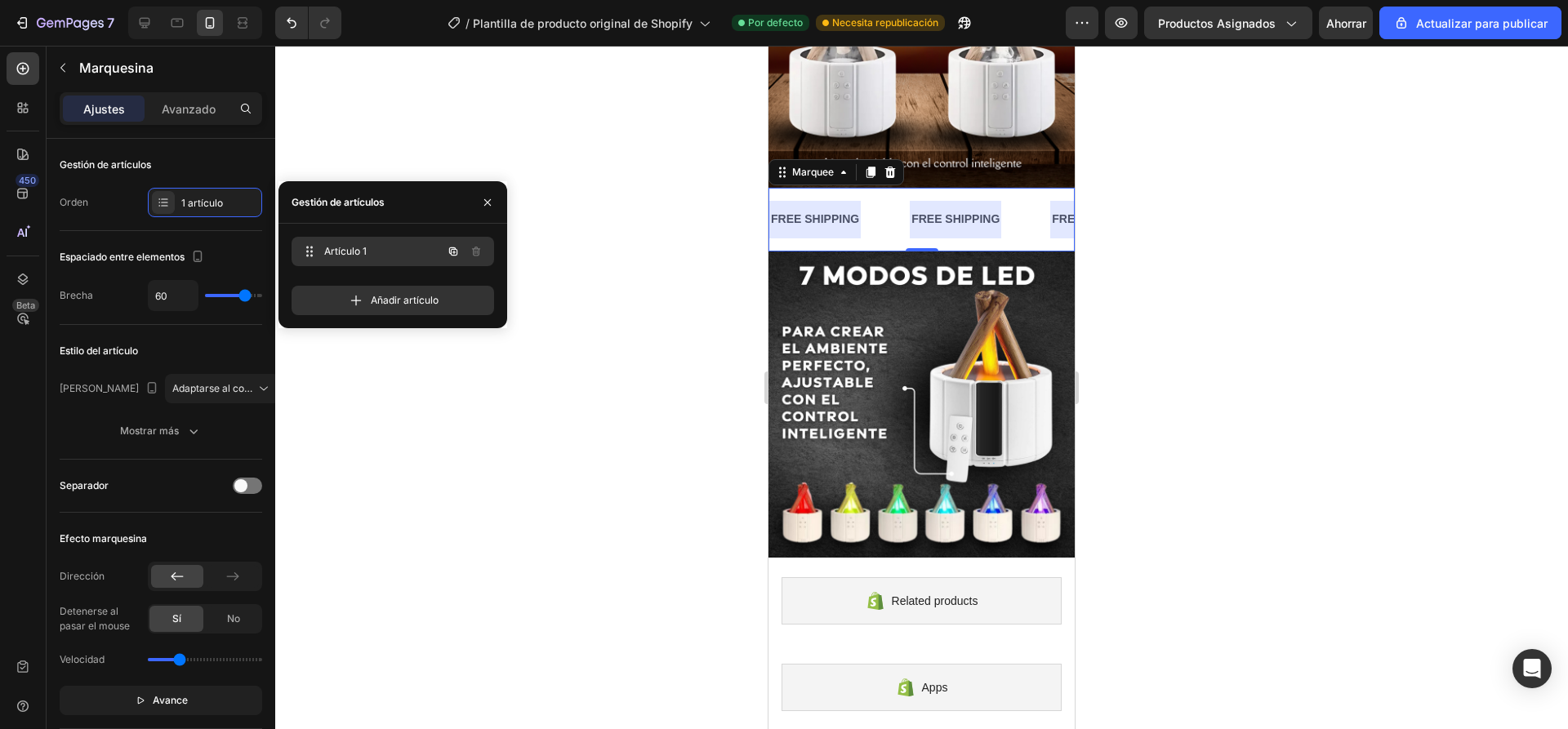
click at [402, 255] on span "Artículo 1" at bounding box center [370, 252] width 92 height 15
click at [810, 208] on div "FREE SHIPPING" at bounding box center [815, 219] width 92 height 24
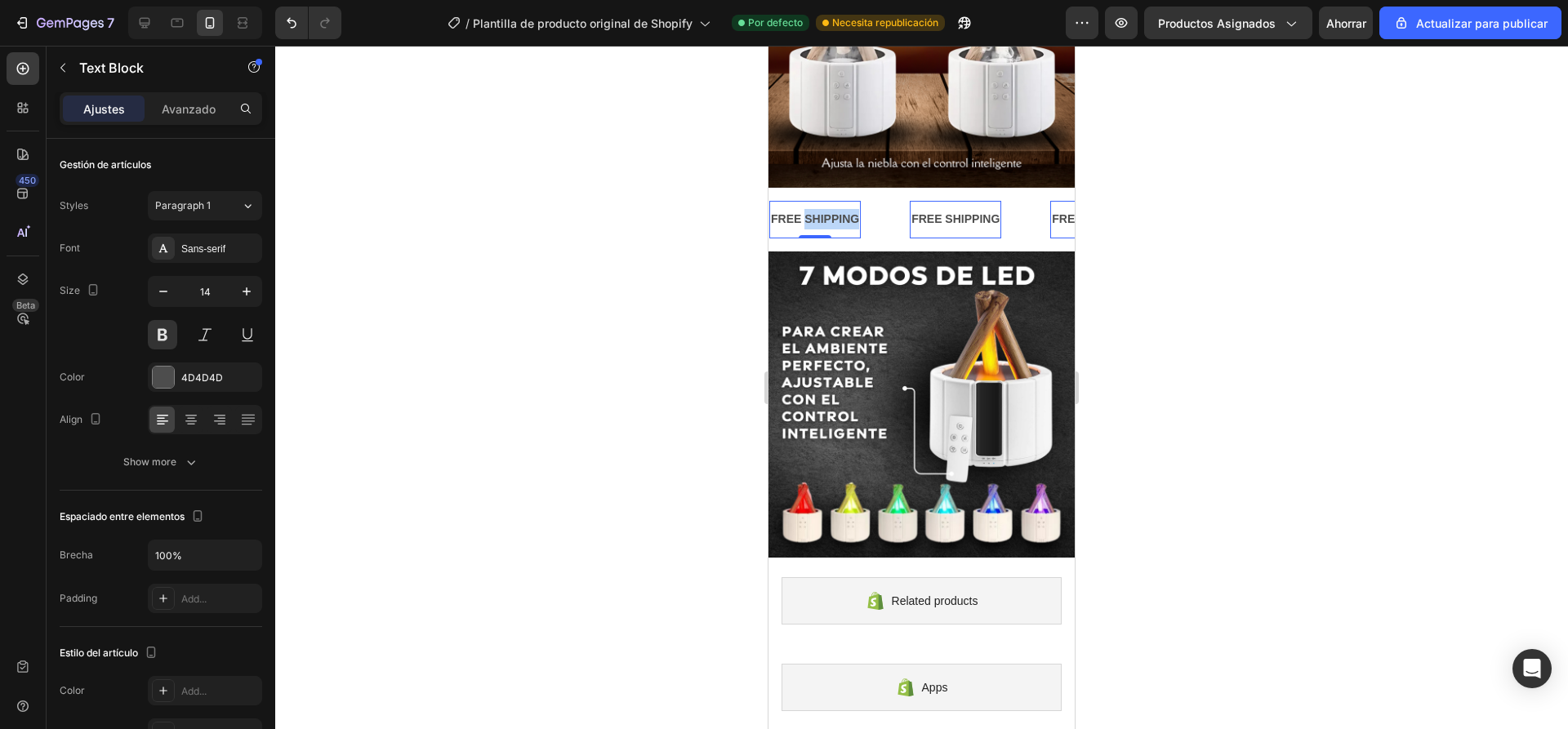
click at [810, 208] on div "FREE SHIPPING" at bounding box center [815, 219] width 92 height 24
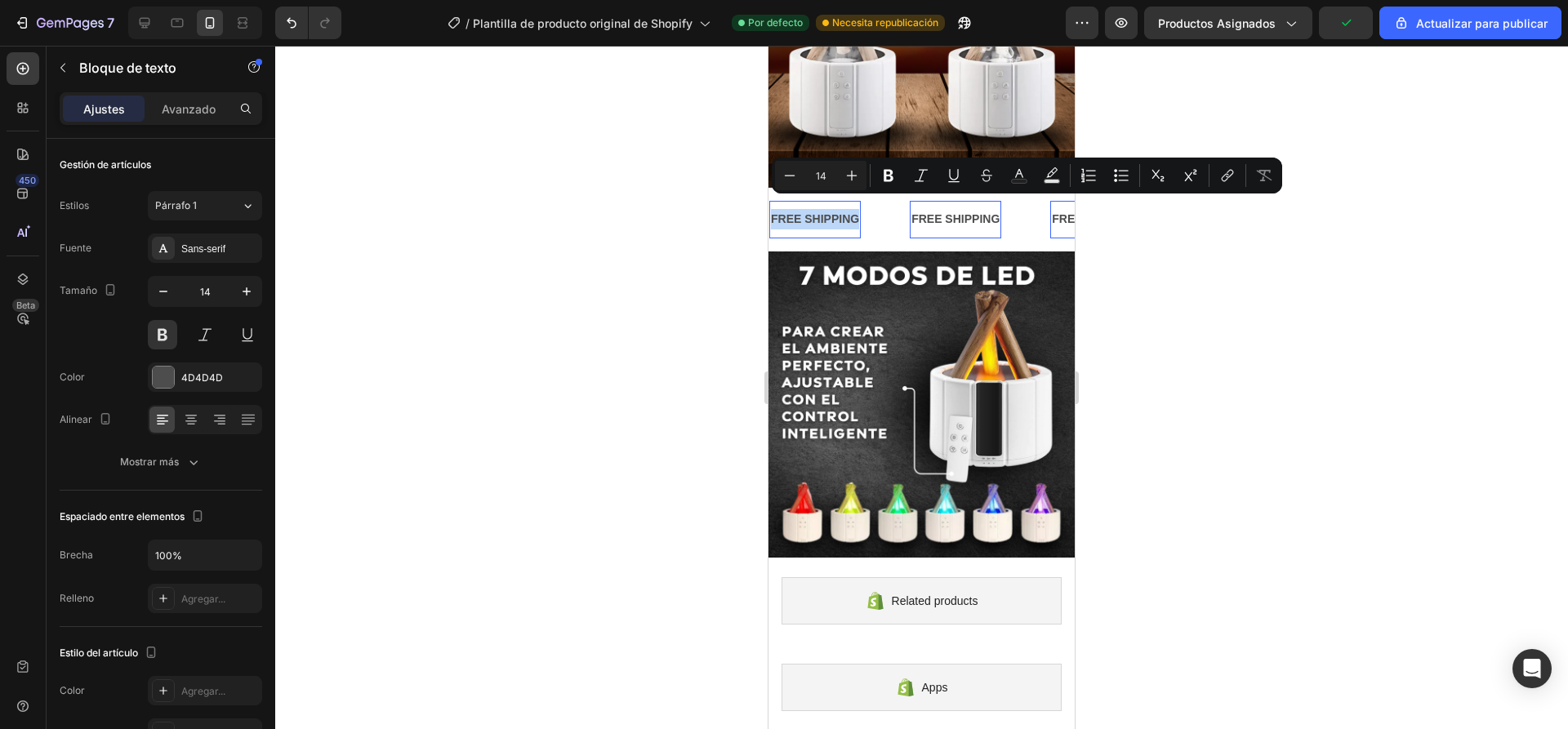
click at [810, 209] on p "FREE SHIPPING" at bounding box center [815, 219] width 88 height 20
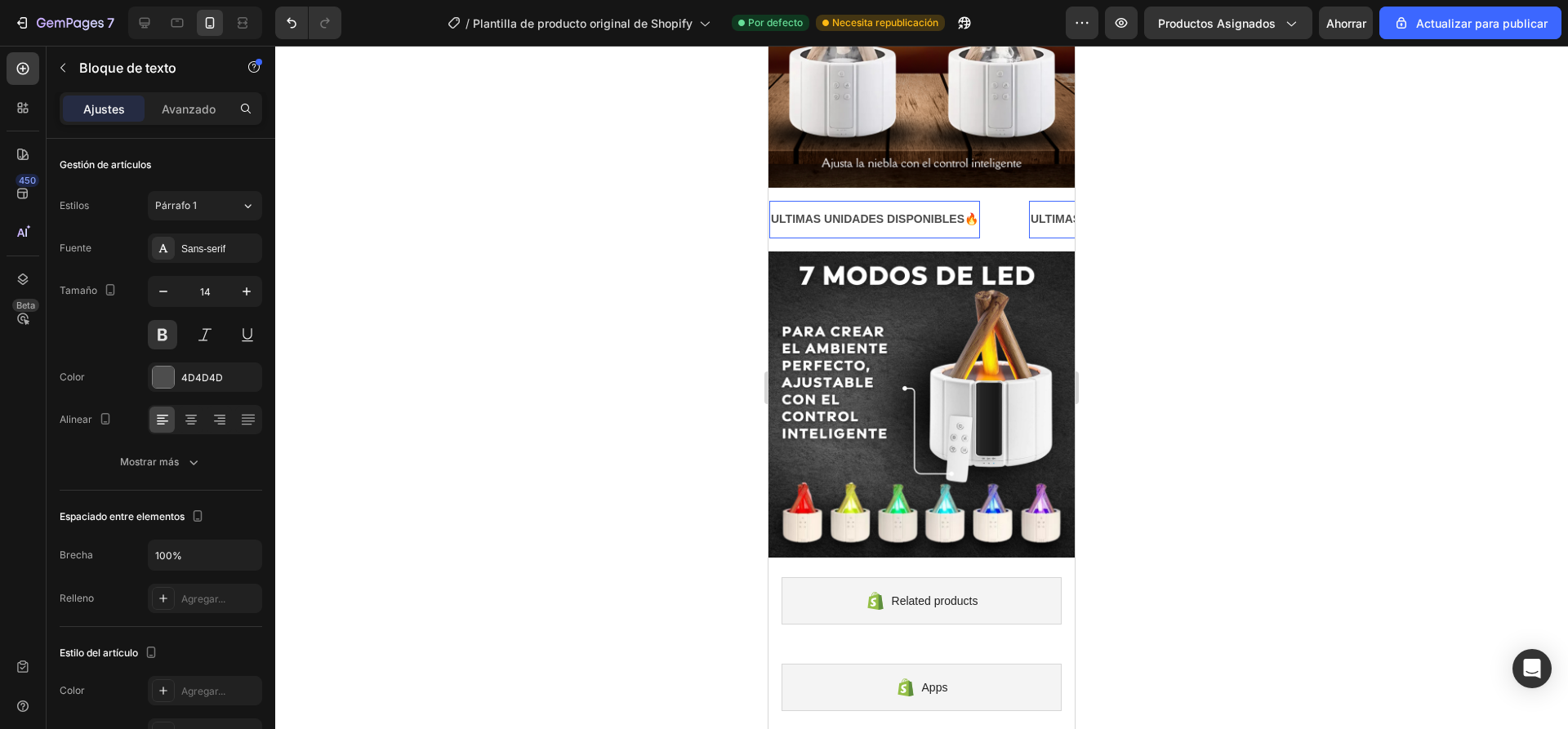
click at [968, 209] on p "ULTIMAS UNIDADES DISPONIBLES🔥" at bounding box center [875, 219] width 208 height 20
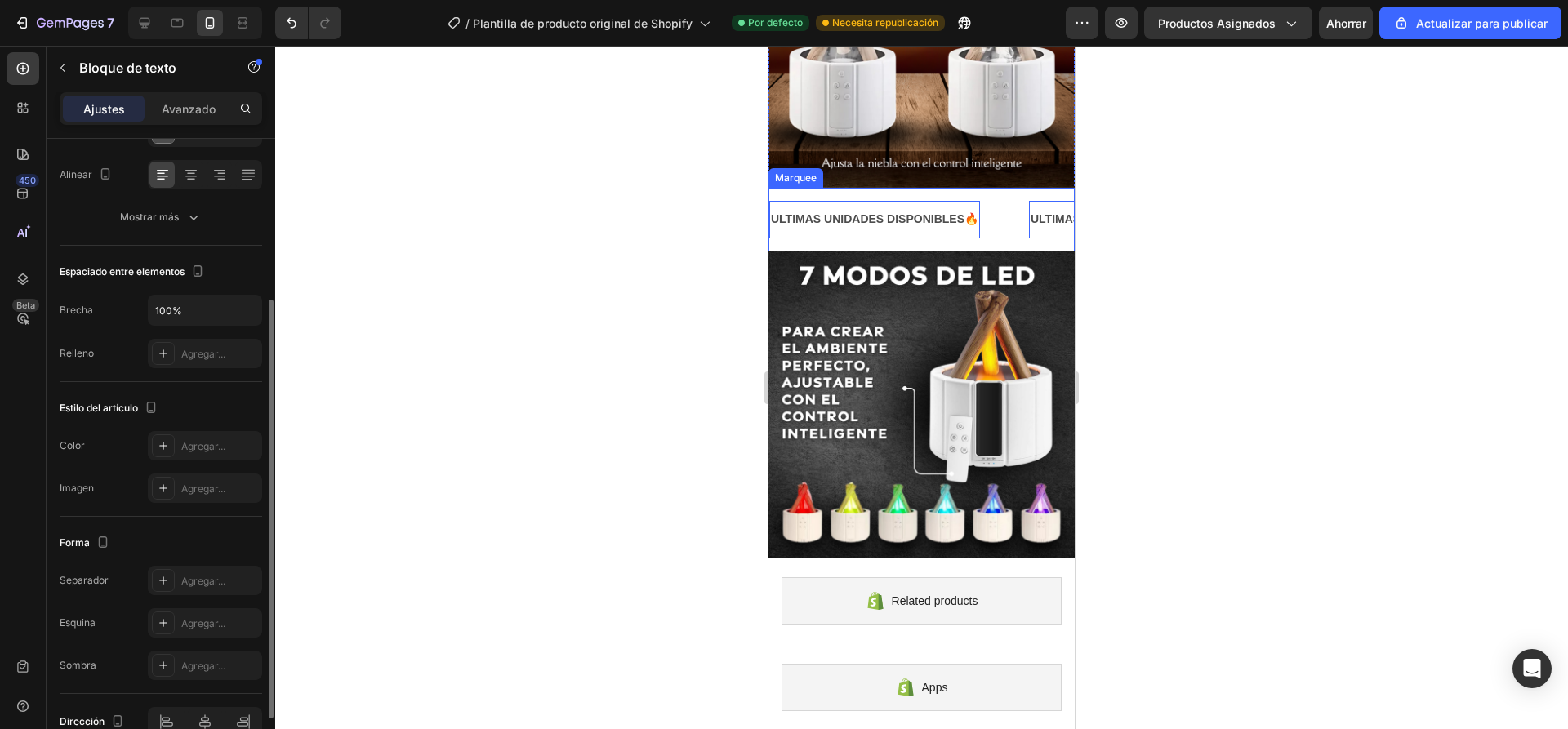
click at [951, 233] on div "ULTIMAS UNIDADES DISPONIBLES🔥 Text Block 0 ULTIMAS UNIDADES DISPONIBLES🔥 Text B…" at bounding box center [921, 219] width 307 height 63
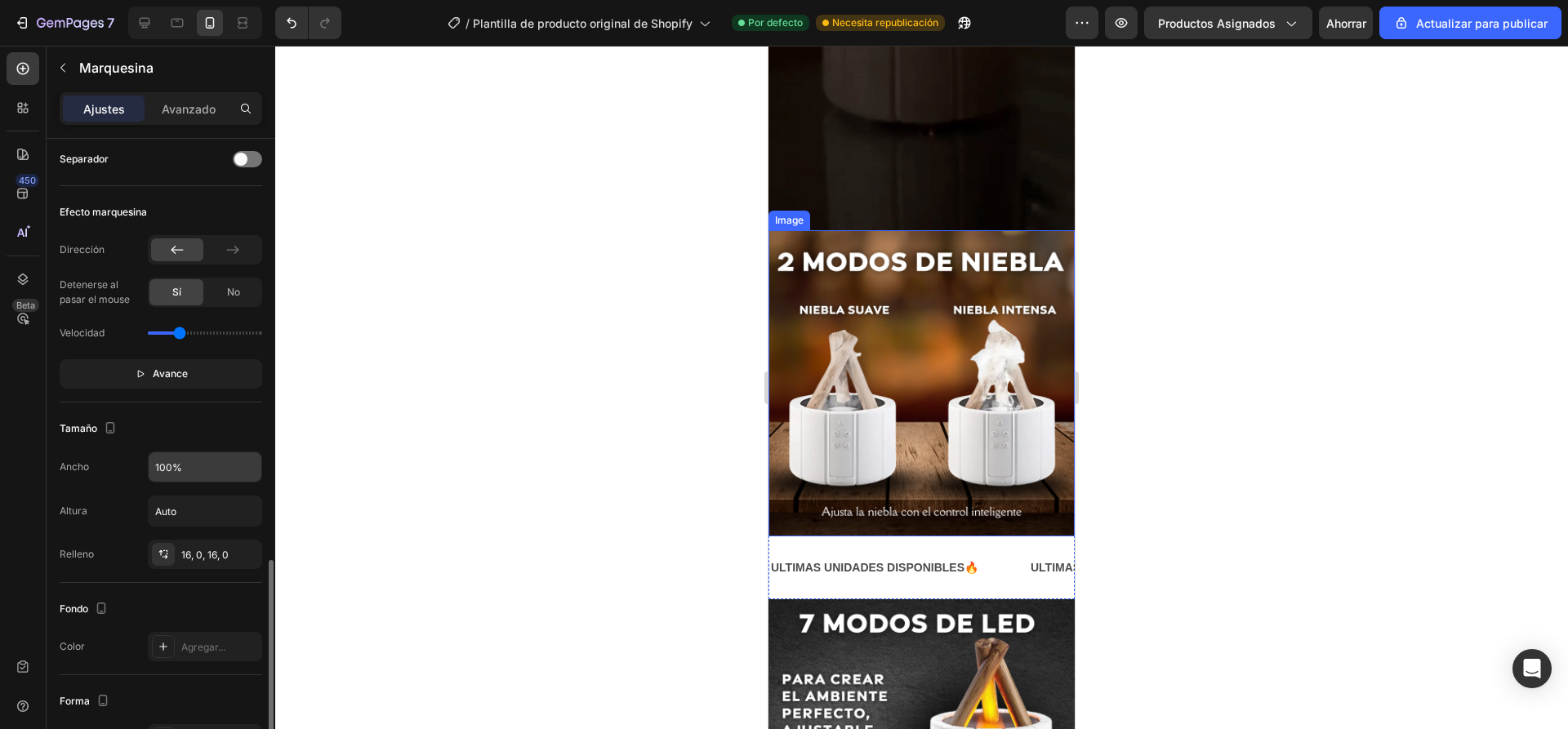
scroll to position [570, 0]
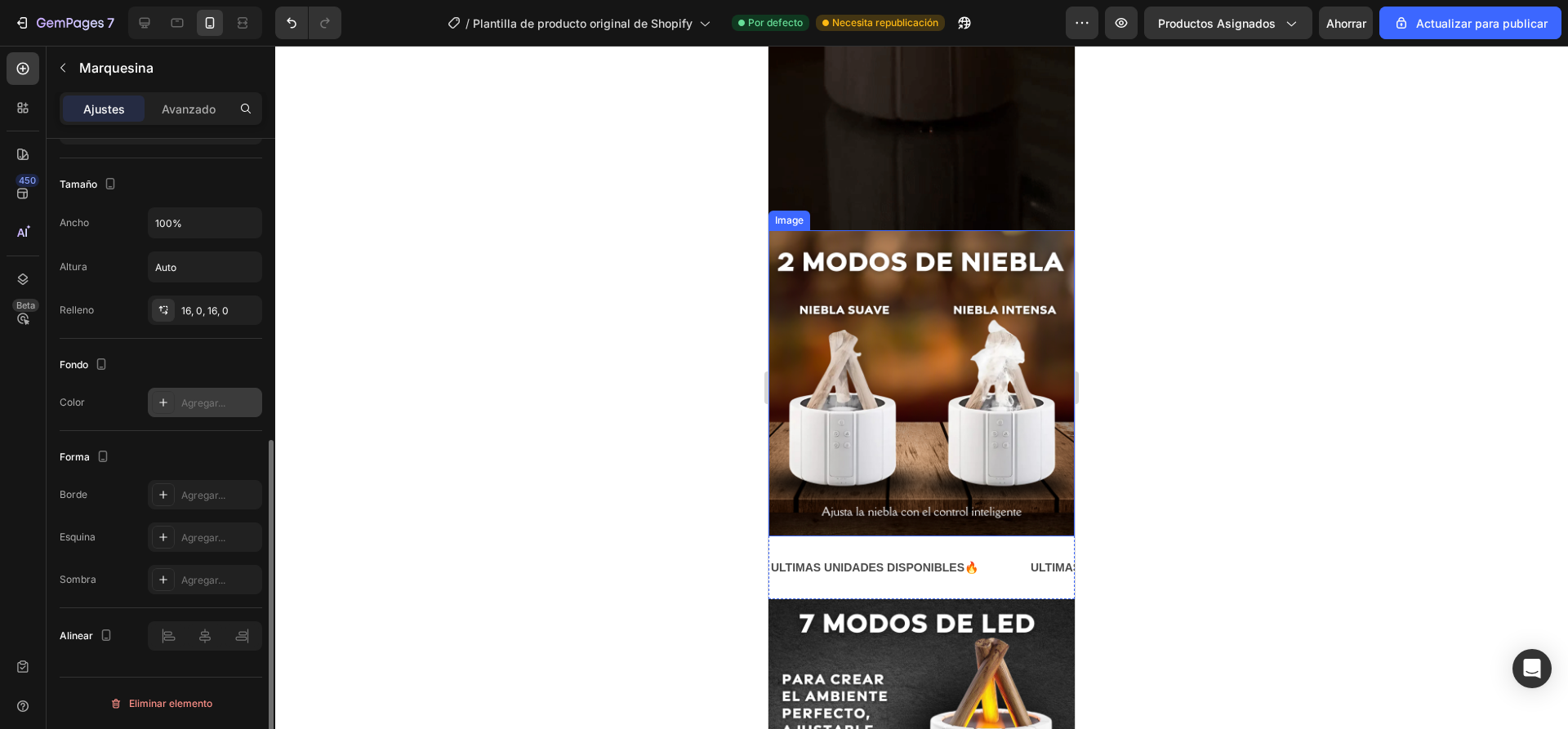
click at [190, 413] on div "Agregar..." at bounding box center [205, 402] width 114 height 29
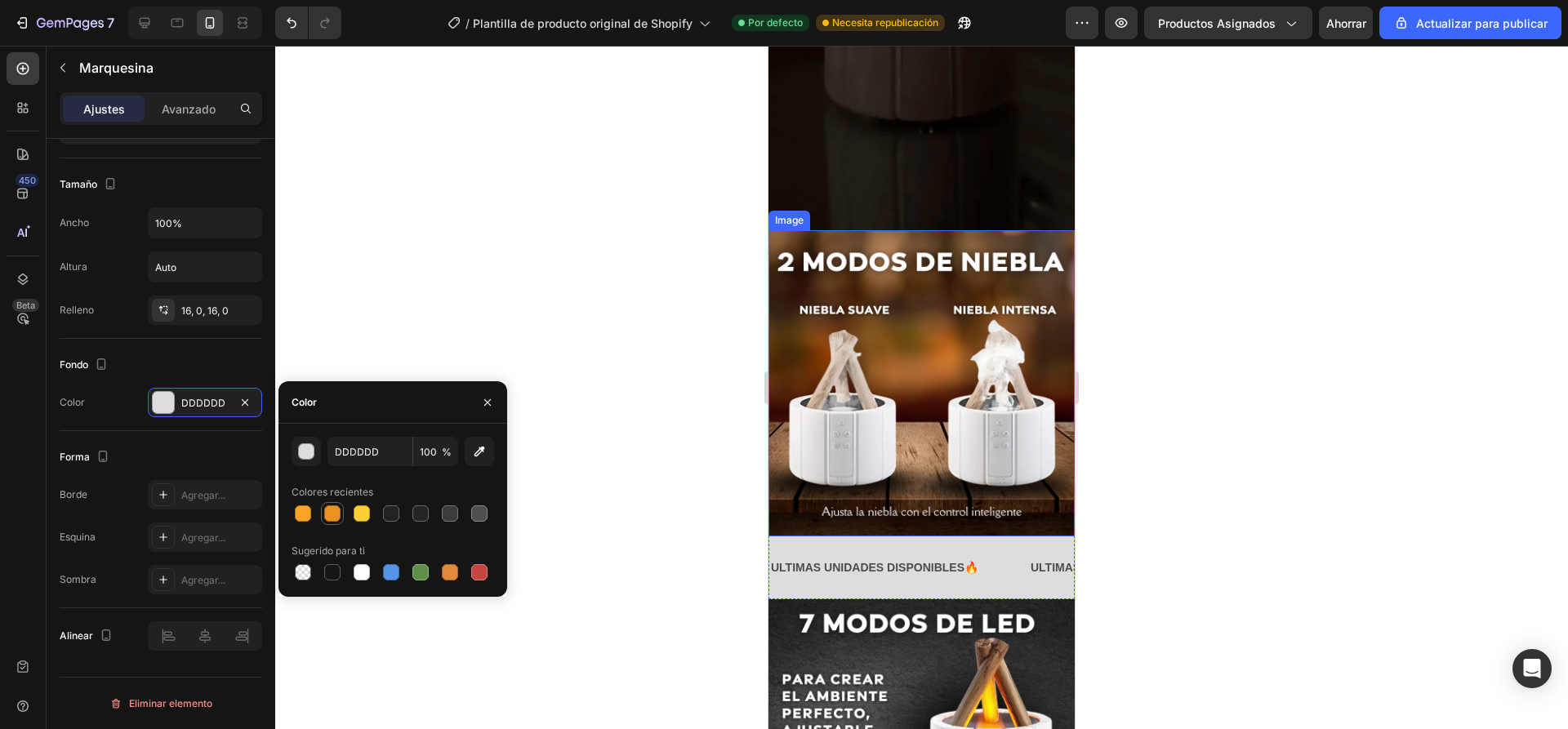
click at [331, 517] on div at bounding box center [332, 513] width 16 height 16
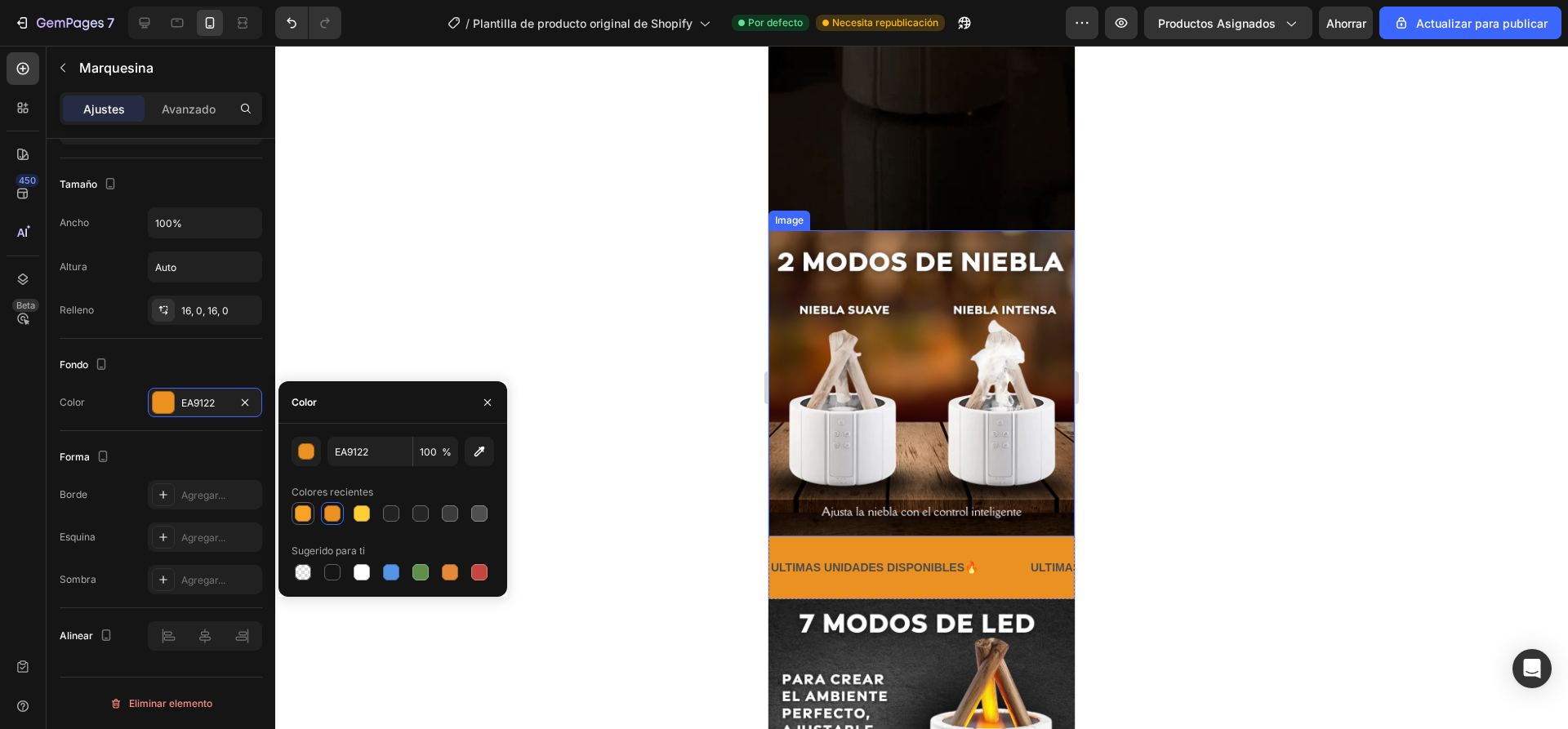
click at [309, 517] on div at bounding box center [303, 513] width 16 height 16
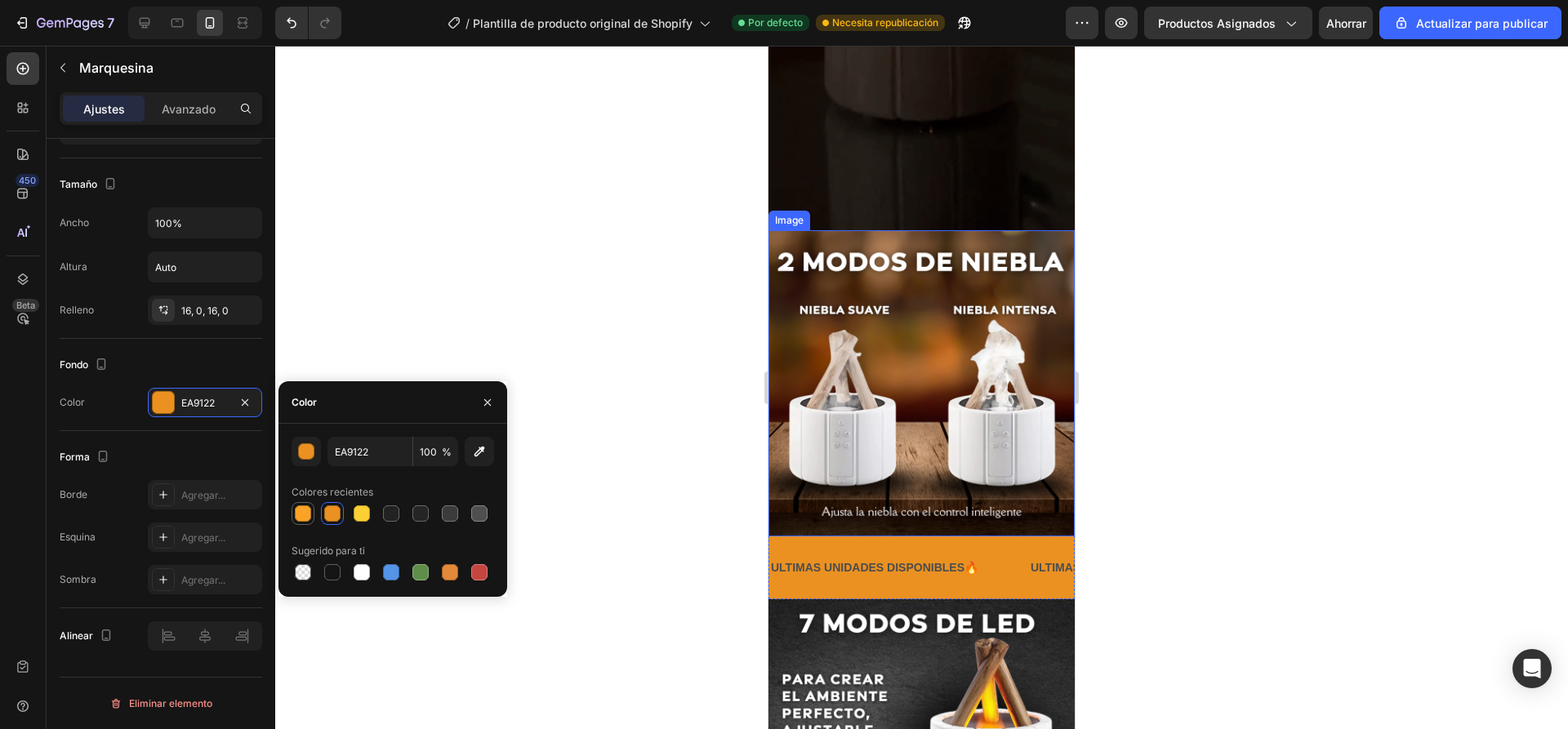
type input "FAA326"
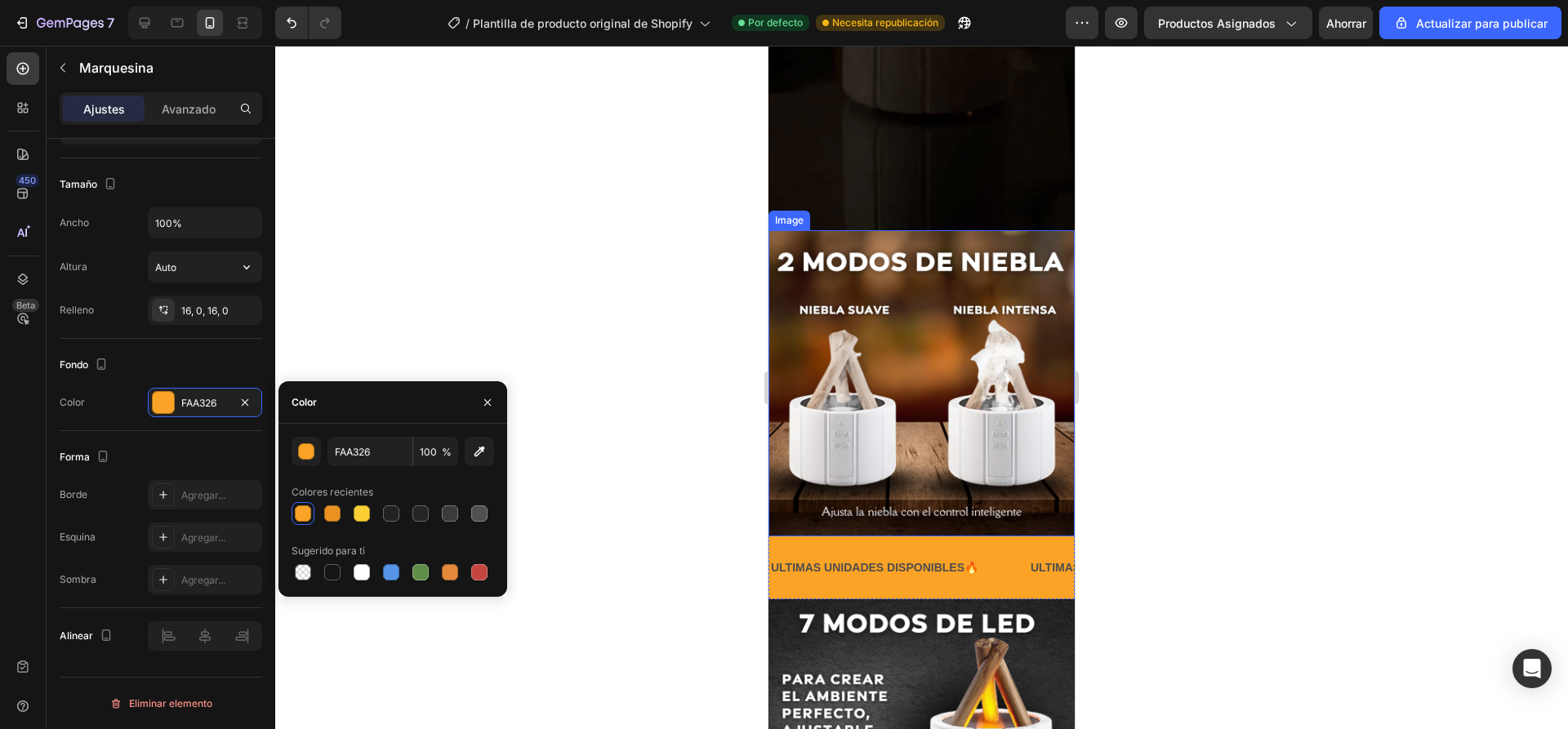
click at [343, 239] on div at bounding box center [921, 387] width 1292 height 683
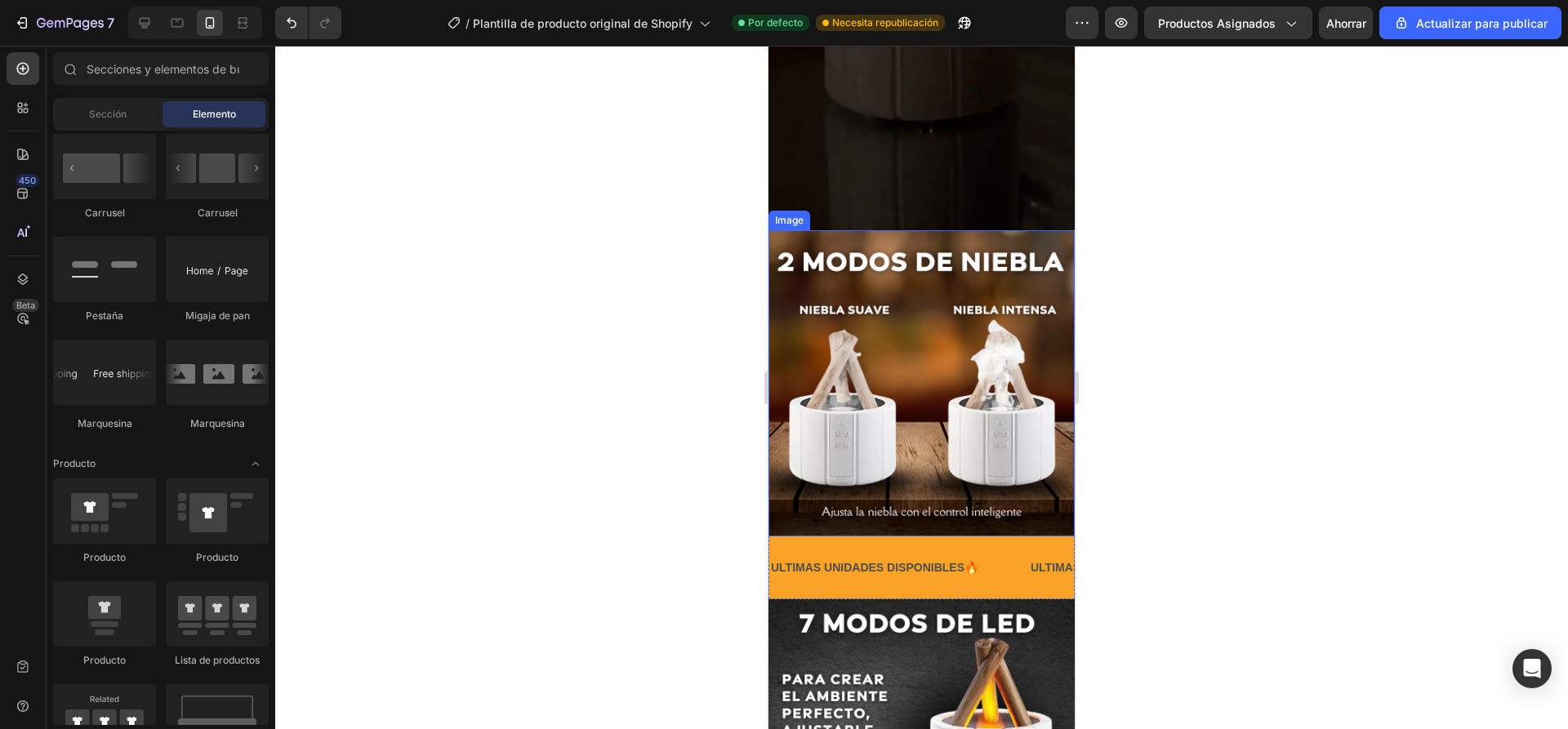
click at [854, 557] on p "ULTIMAS UNIDADES DISPONIBLES🔥" at bounding box center [875, 567] width 208 height 20
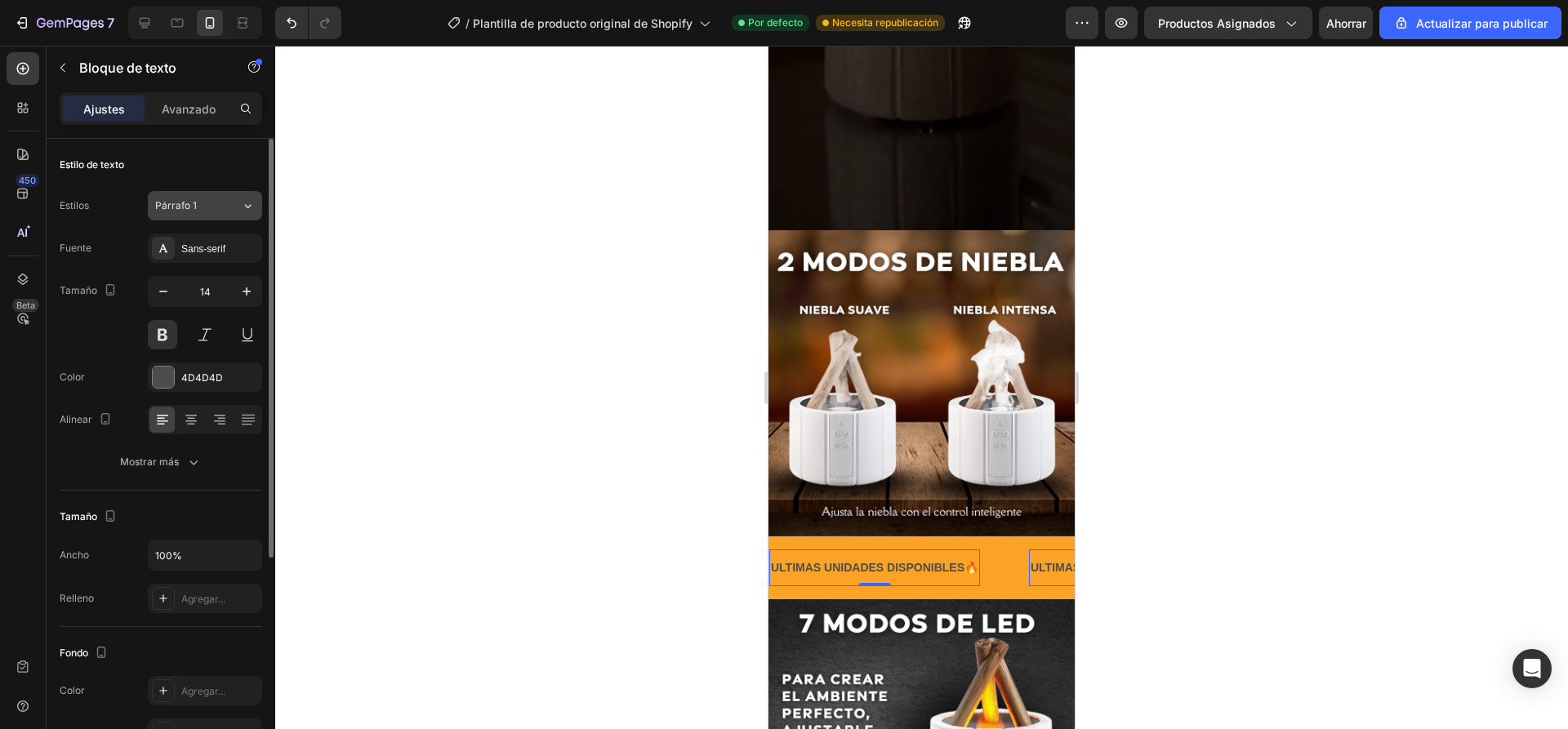
click at [215, 208] on div "Párrafo 1" at bounding box center [188, 206] width 66 height 15
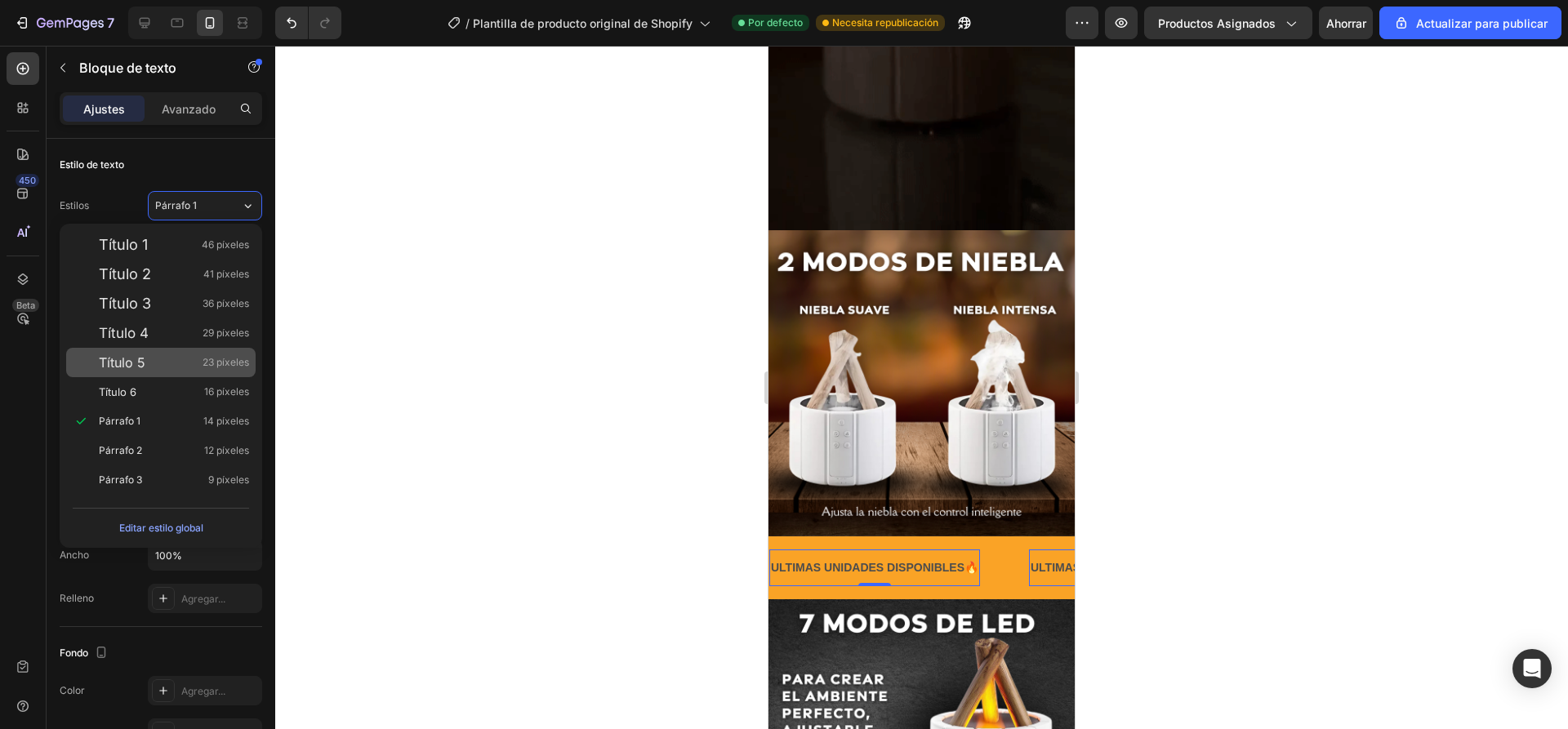
click at [126, 360] on font "Título 5" at bounding box center [122, 362] width 47 height 16
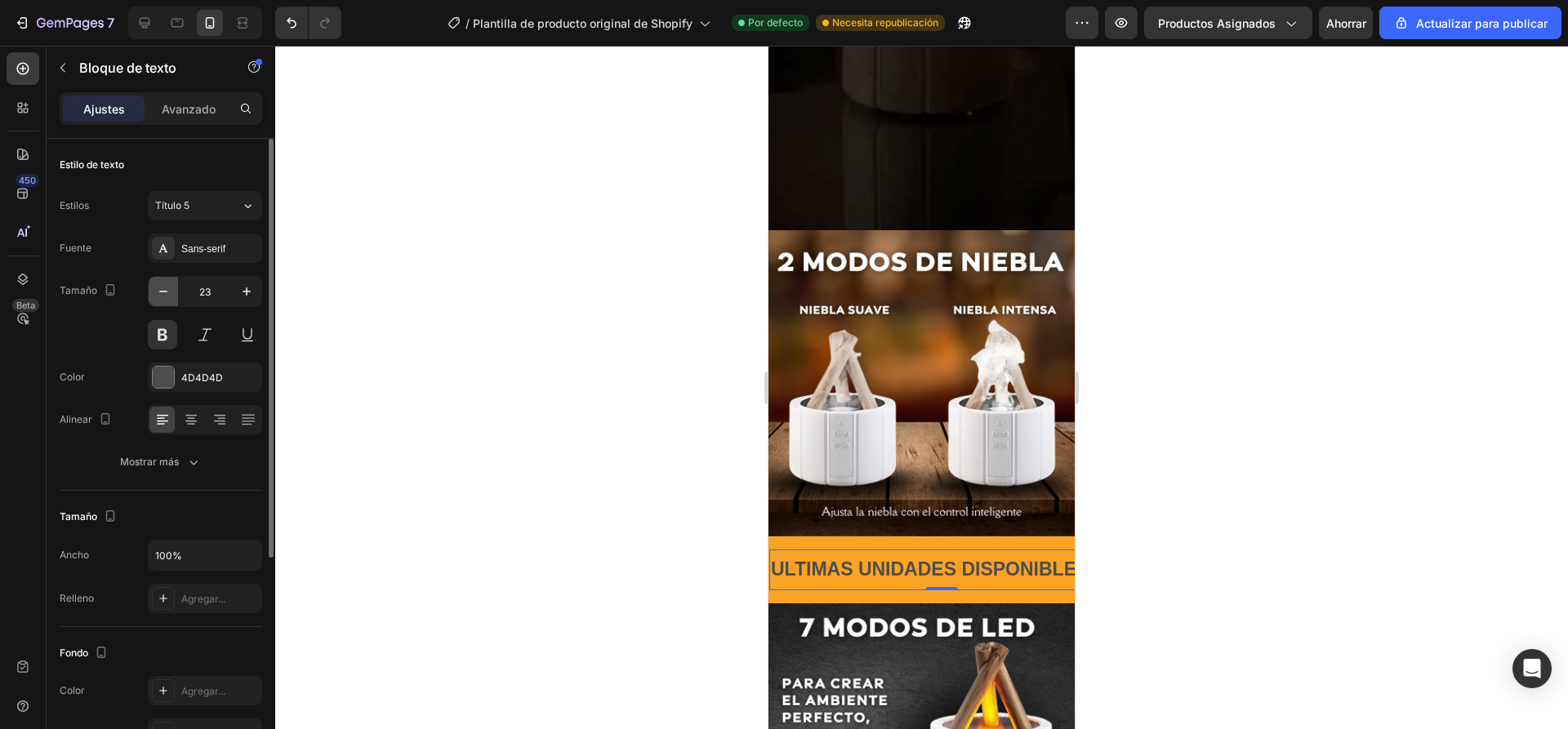
click at [169, 289] on icon "button" at bounding box center [164, 292] width 16 height 16
type input "21"
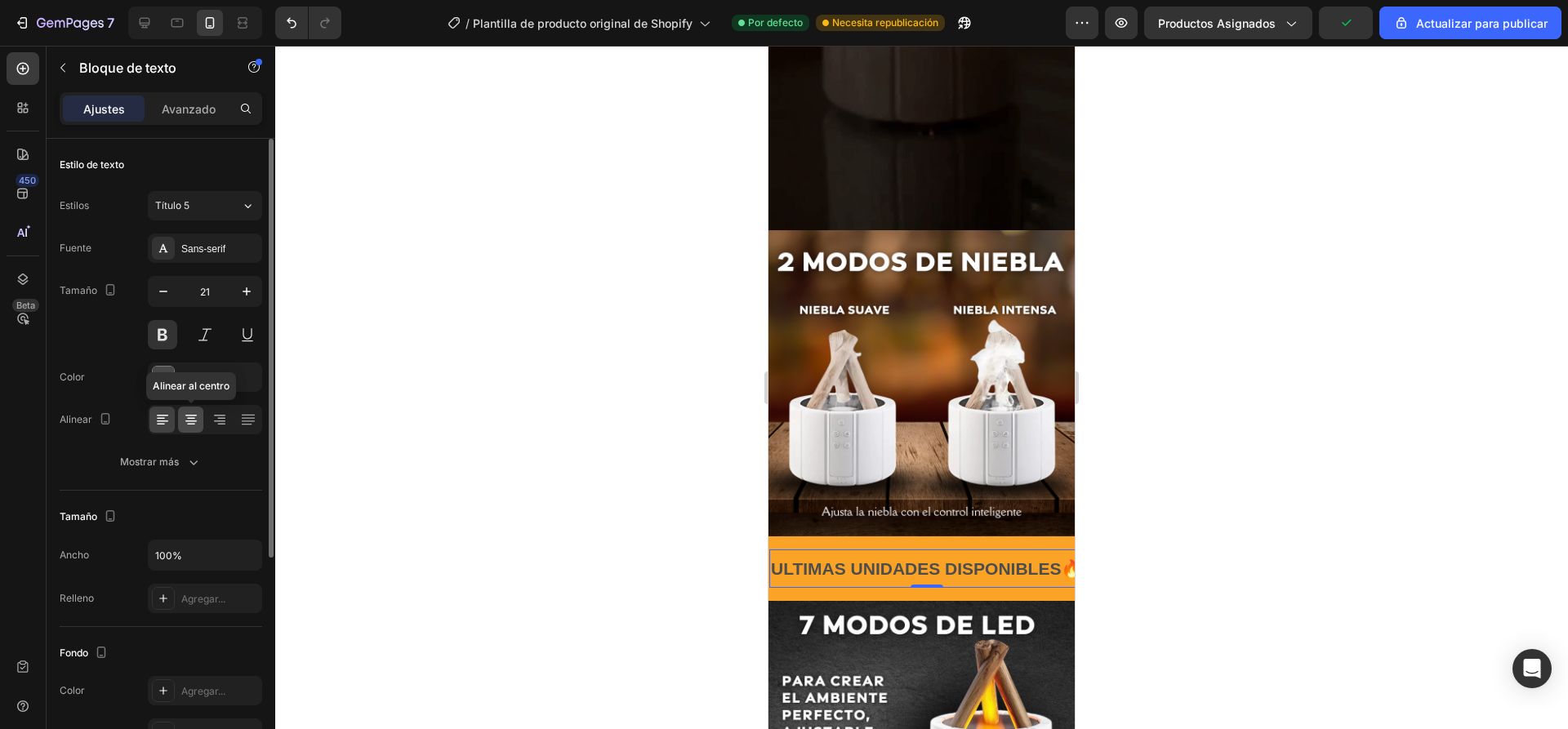
click at [189, 426] on icon at bounding box center [191, 419] width 16 height 16
click at [187, 120] on div "Avanzado" at bounding box center [189, 109] width 82 height 26
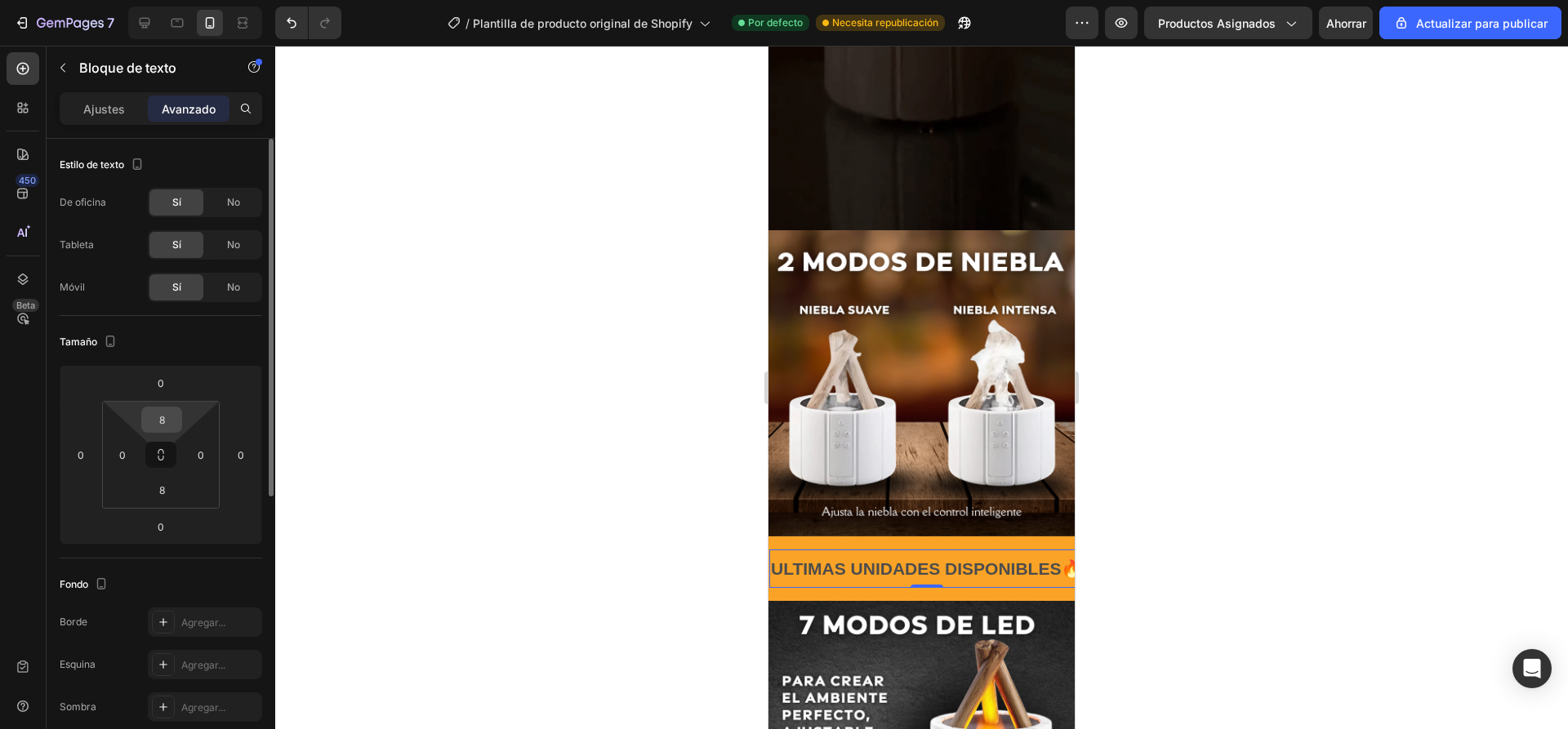
click at [154, 427] on input "8" at bounding box center [162, 419] width 33 height 25
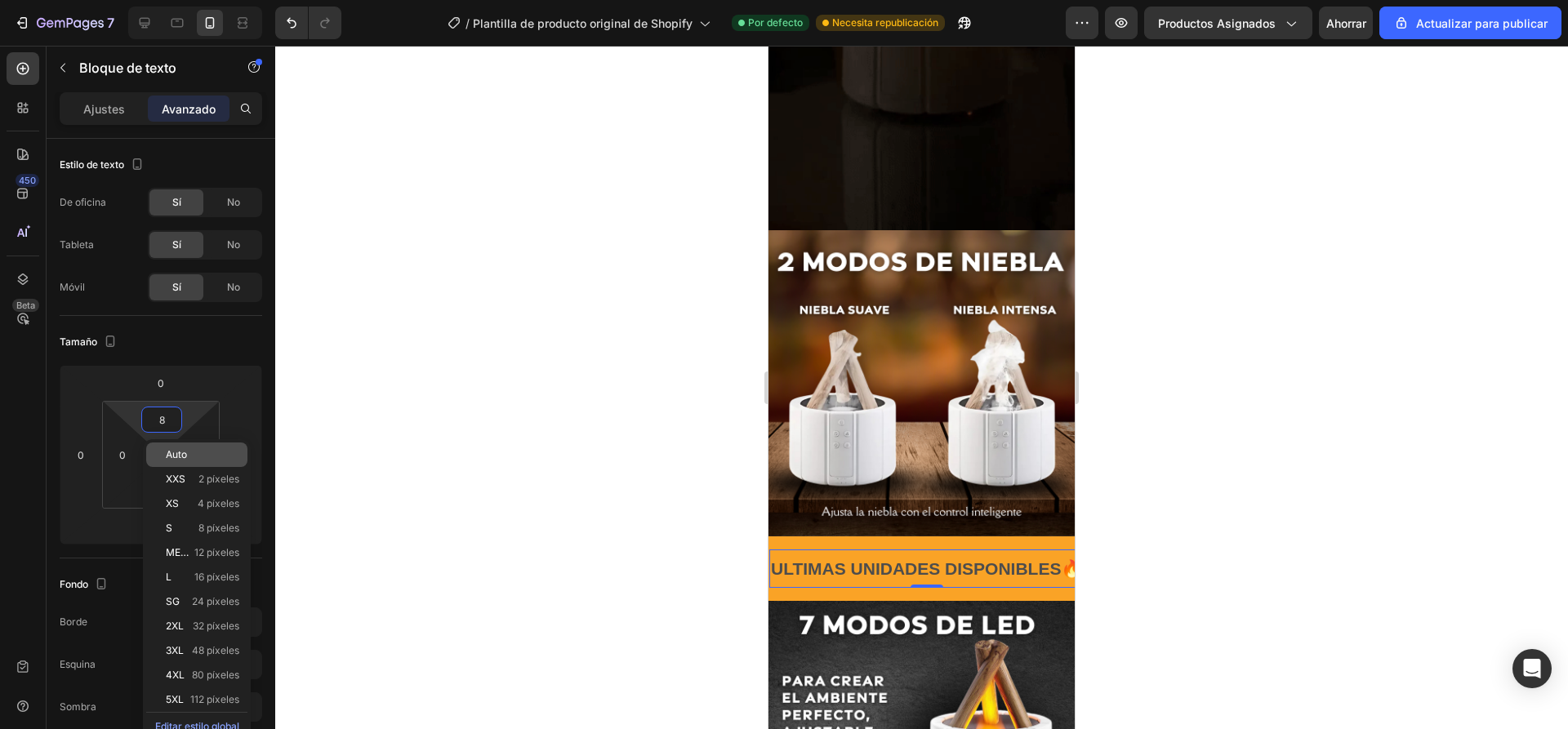
click at [196, 455] on p "Auto" at bounding box center [203, 454] width 74 height 11
type input "Auto"
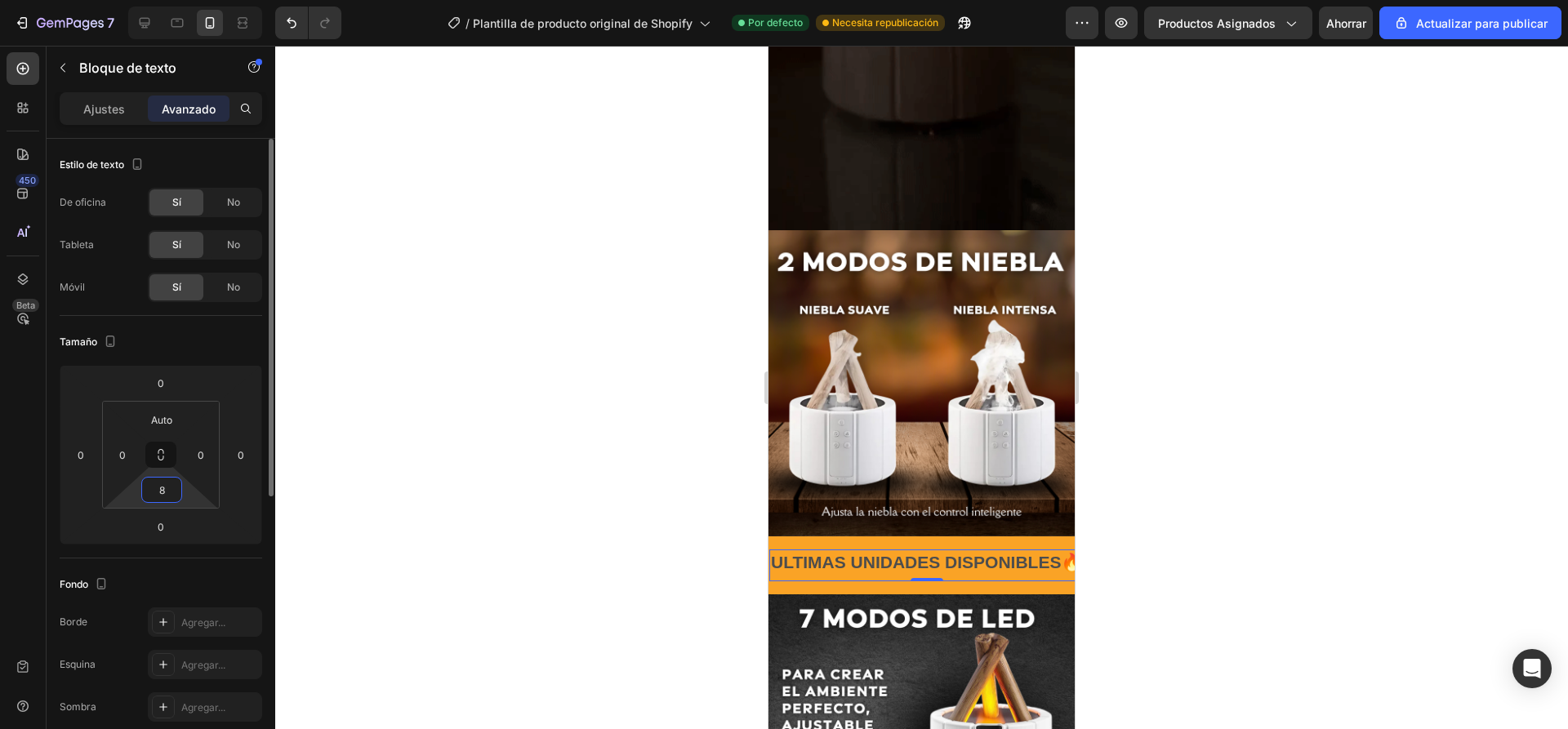
click at [156, 490] on input "8" at bounding box center [162, 490] width 33 height 25
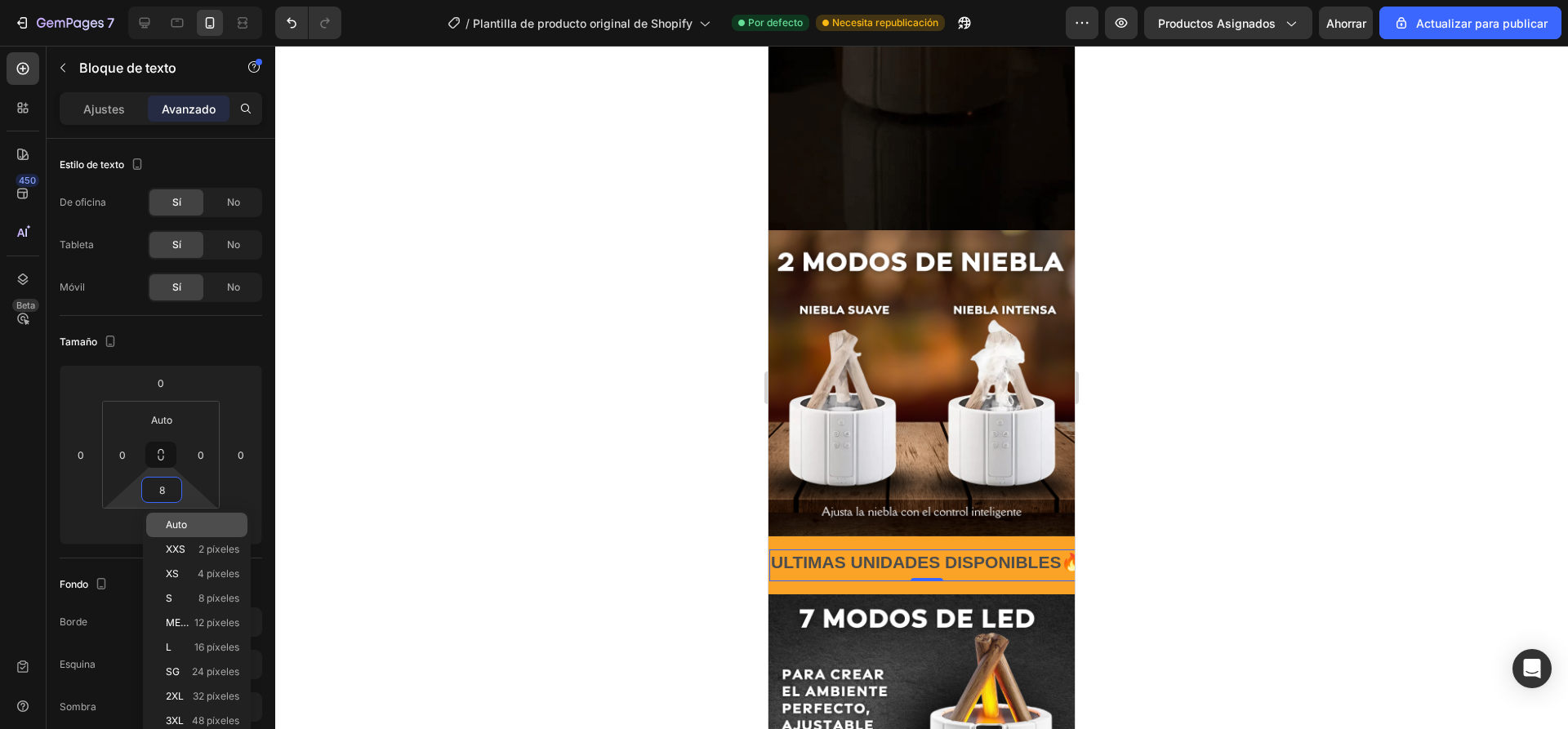
click at [188, 519] on p "Auto" at bounding box center [203, 525] width 74 height 11
type input "Auto"
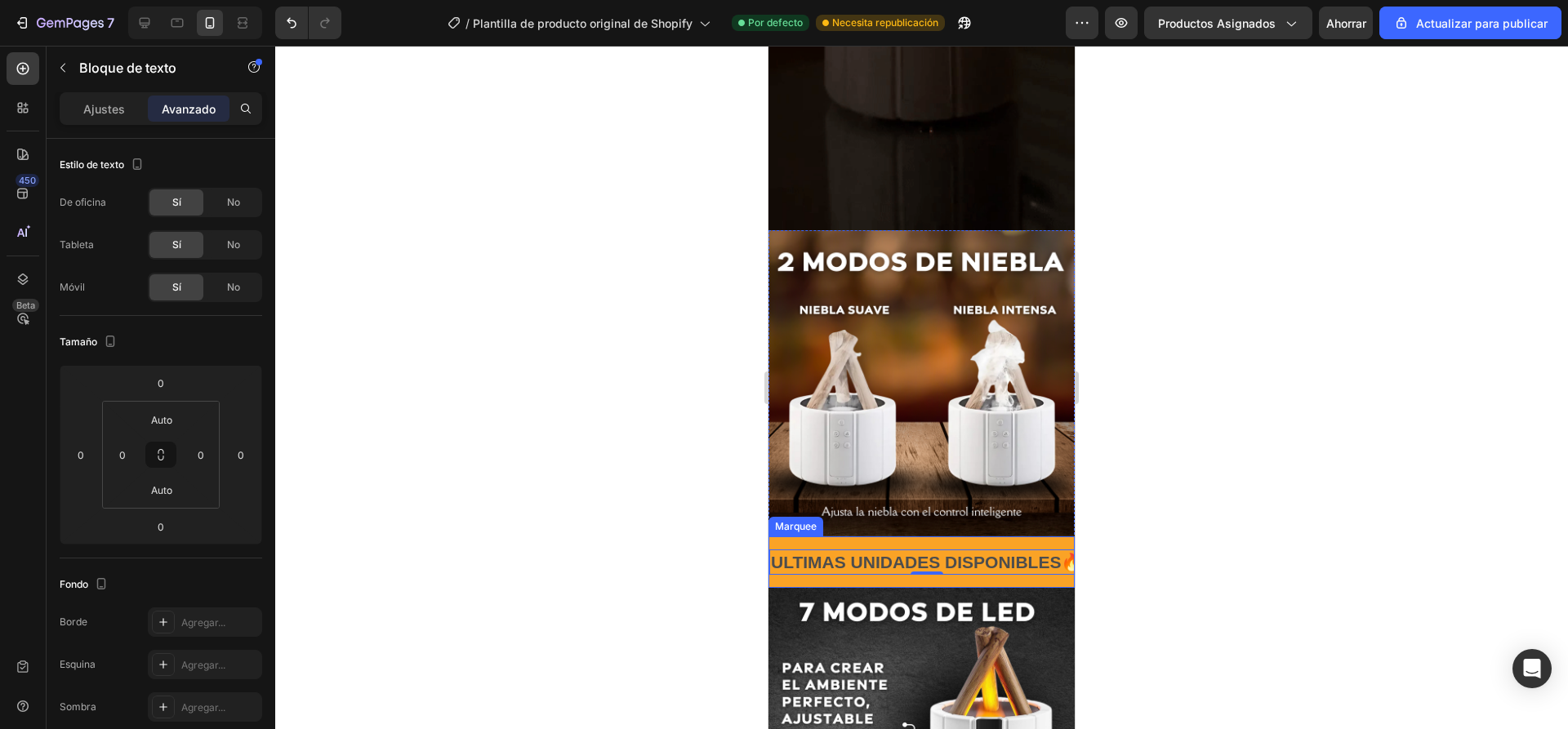
click at [851, 536] on div "ULTIMAS UNIDADES DISPONIBLES🔥 Text Block 0 ULTIMAS UNIDADES DISPONIBLES🔥 Text B…" at bounding box center [921, 561] width 307 height 51
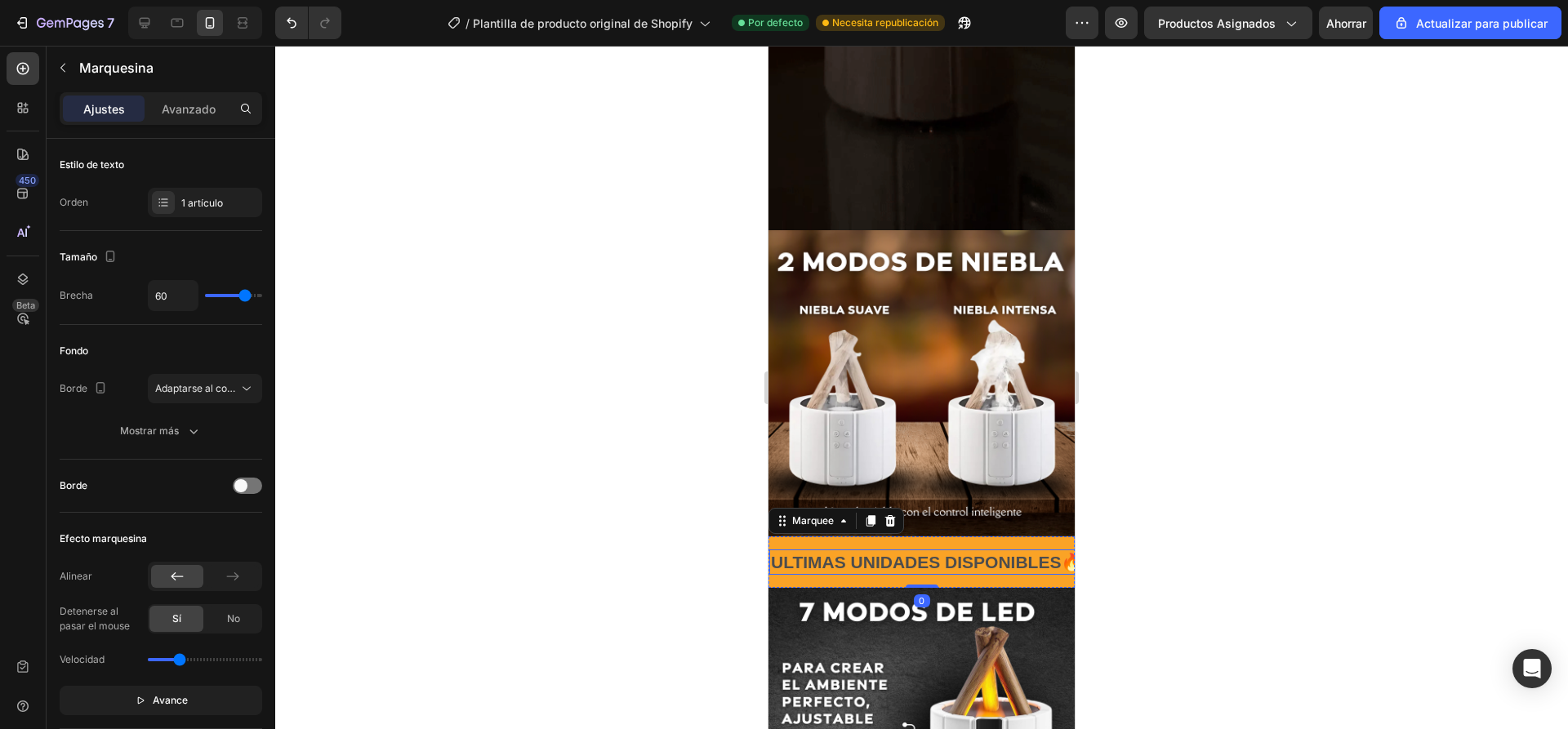
click at [925, 551] on p "ULTIMAS UNIDADES DISPONIBLES🔥" at bounding box center [926, 561] width 311 height 22
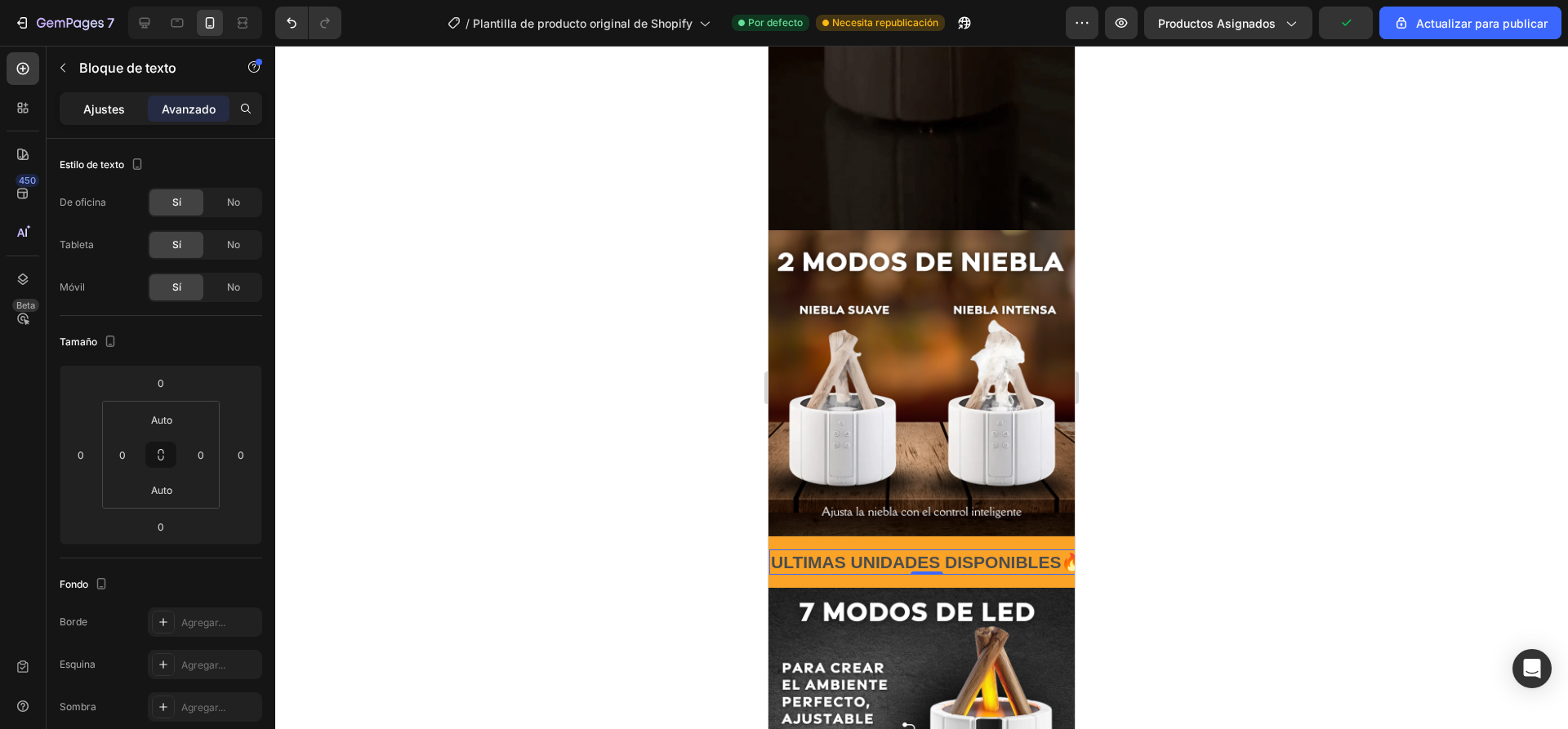
click at [95, 106] on font "Ajustes" at bounding box center [104, 109] width 42 height 14
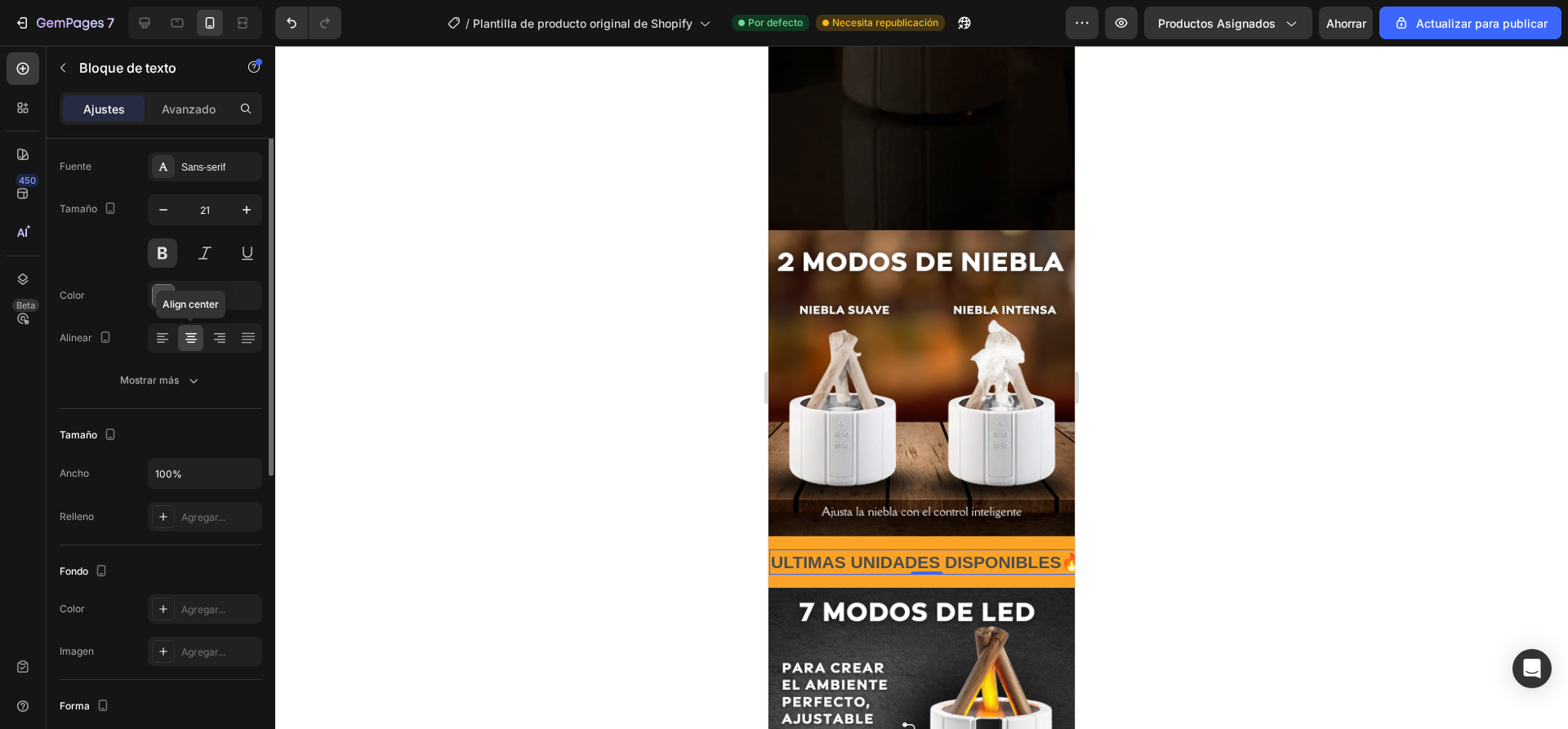
scroll to position [0, 0]
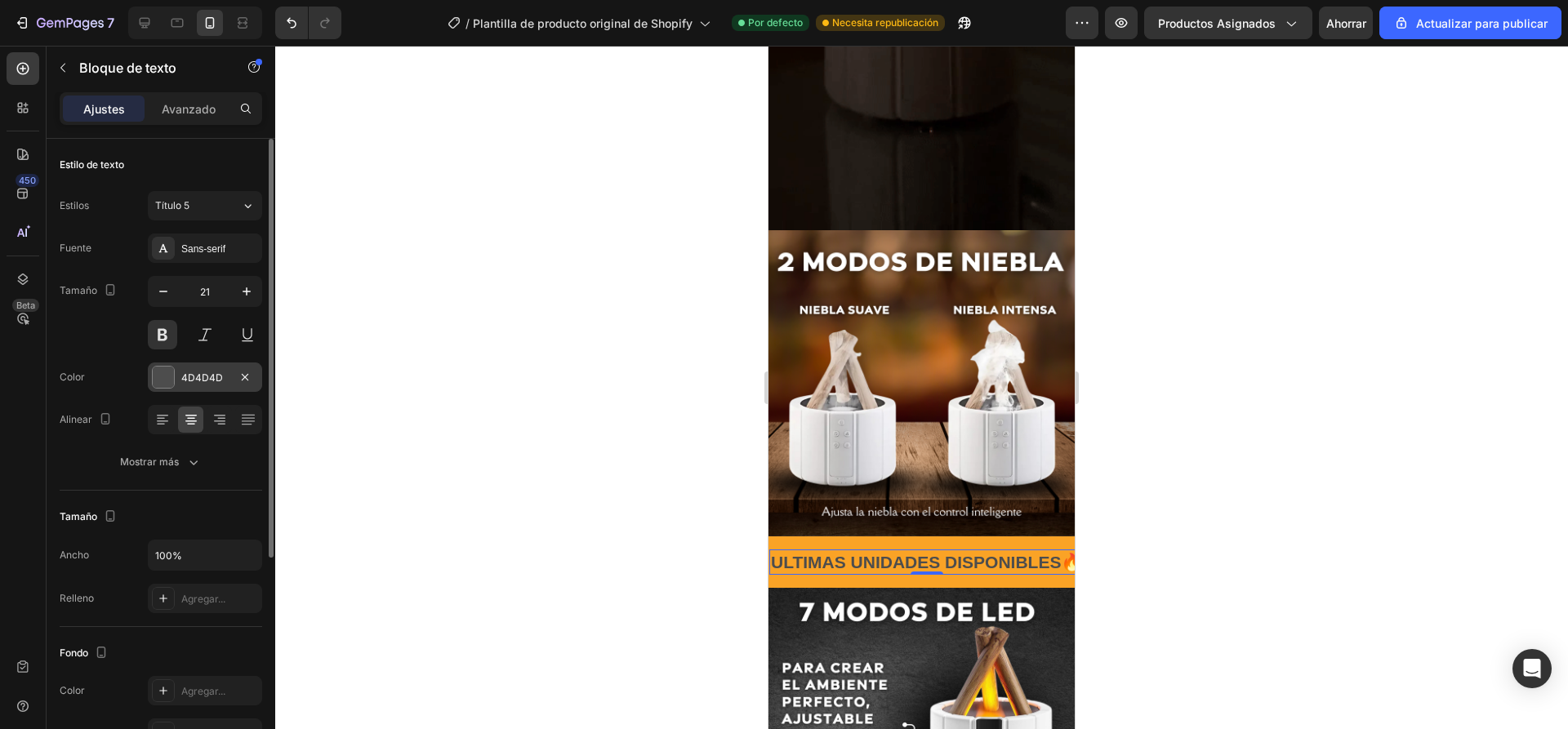
click at [162, 376] on div at bounding box center [164, 377] width 21 height 21
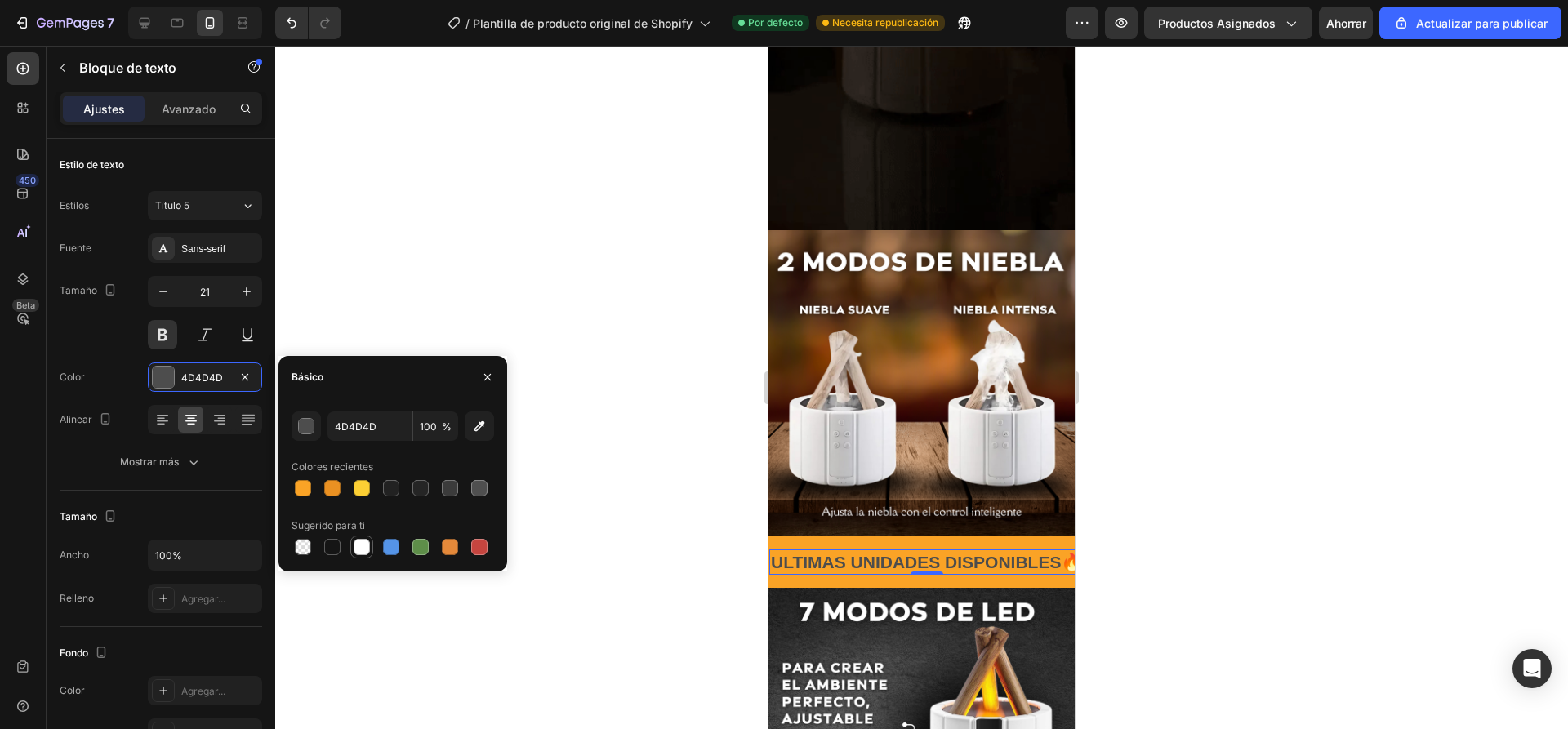
click at [363, 548] on div at bounding box center [361, 547] width 16 height 16
type input "FFFFFF"
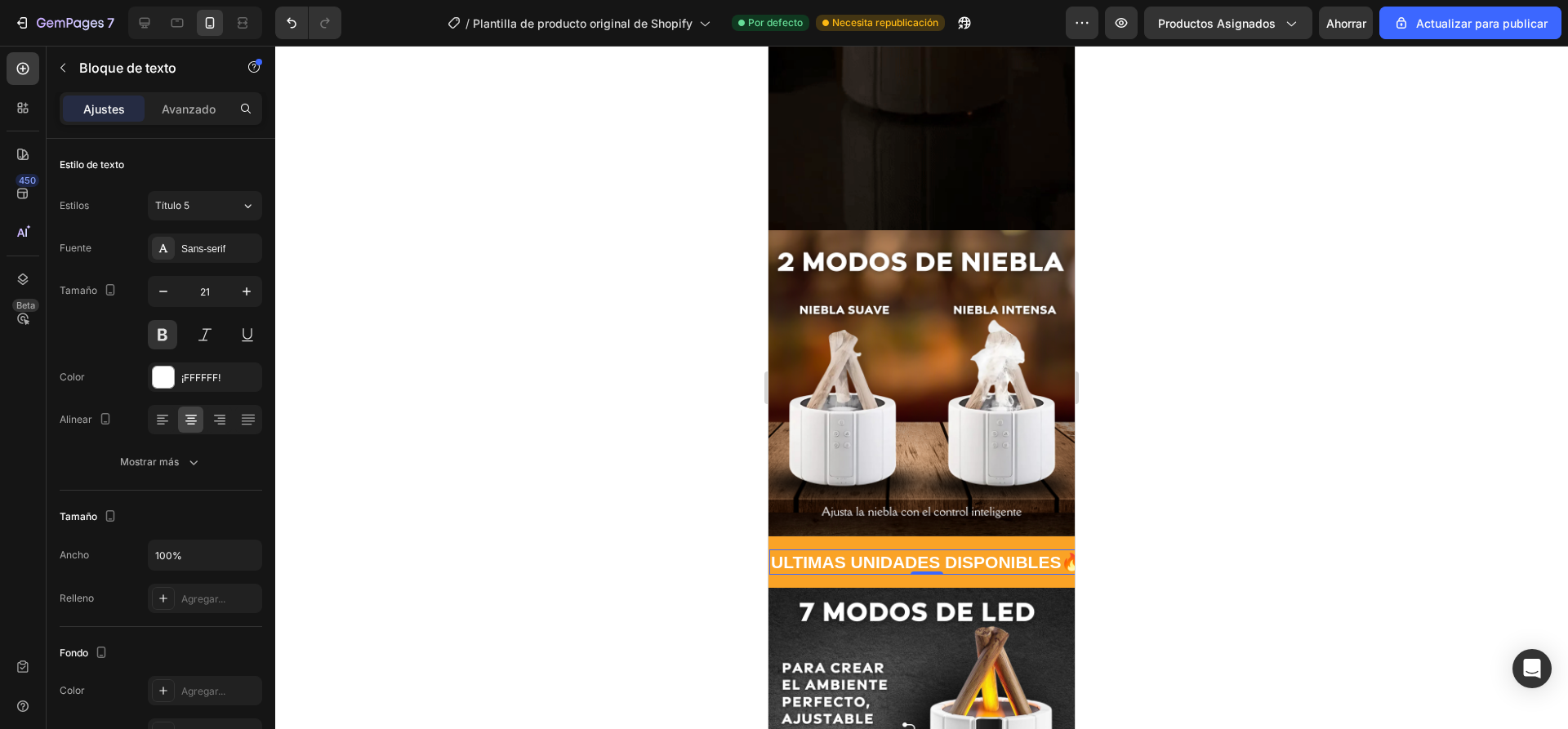
click at [571, 307] on div at bounding box center [921, 387] width 1292 height 683
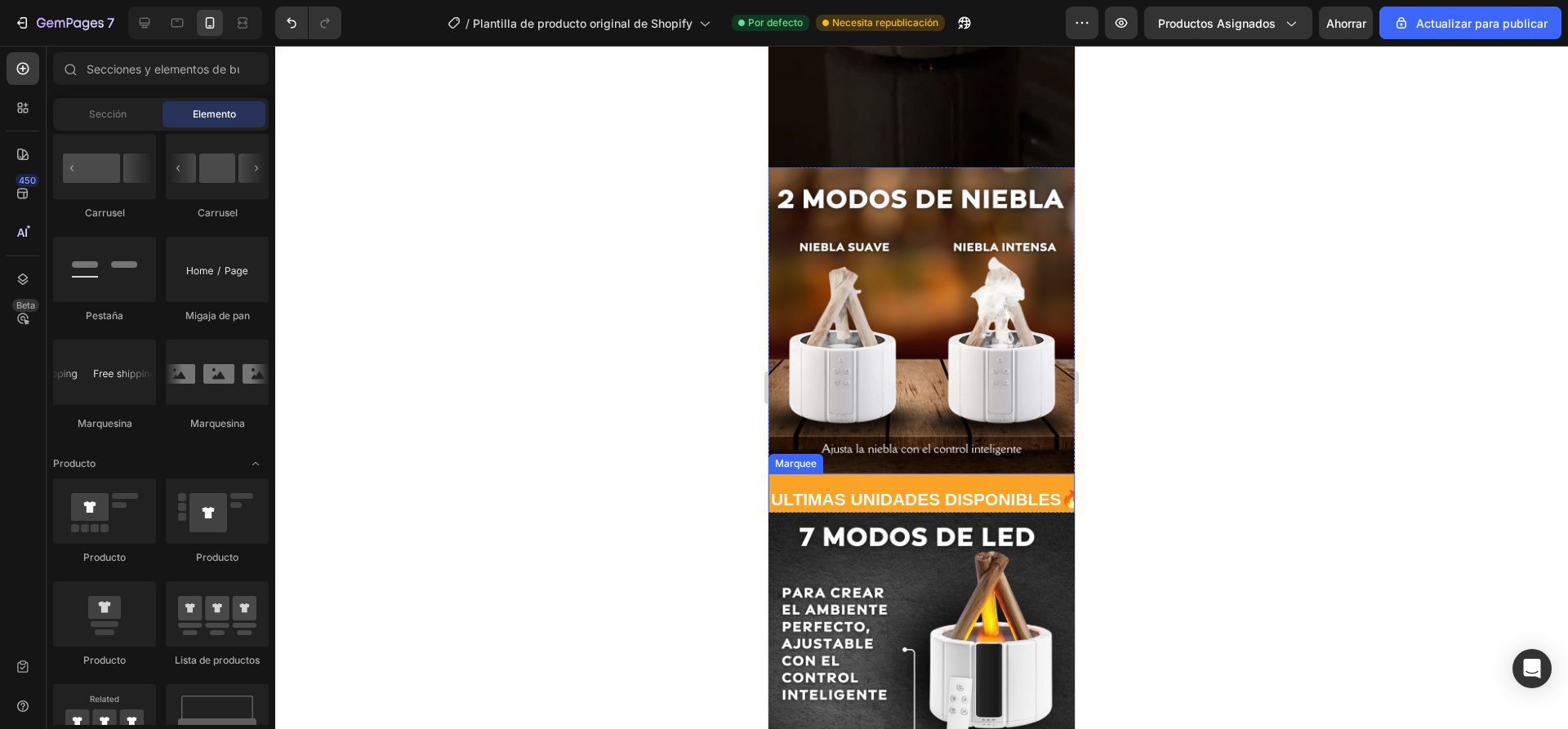
scroll to position [1469, 0]
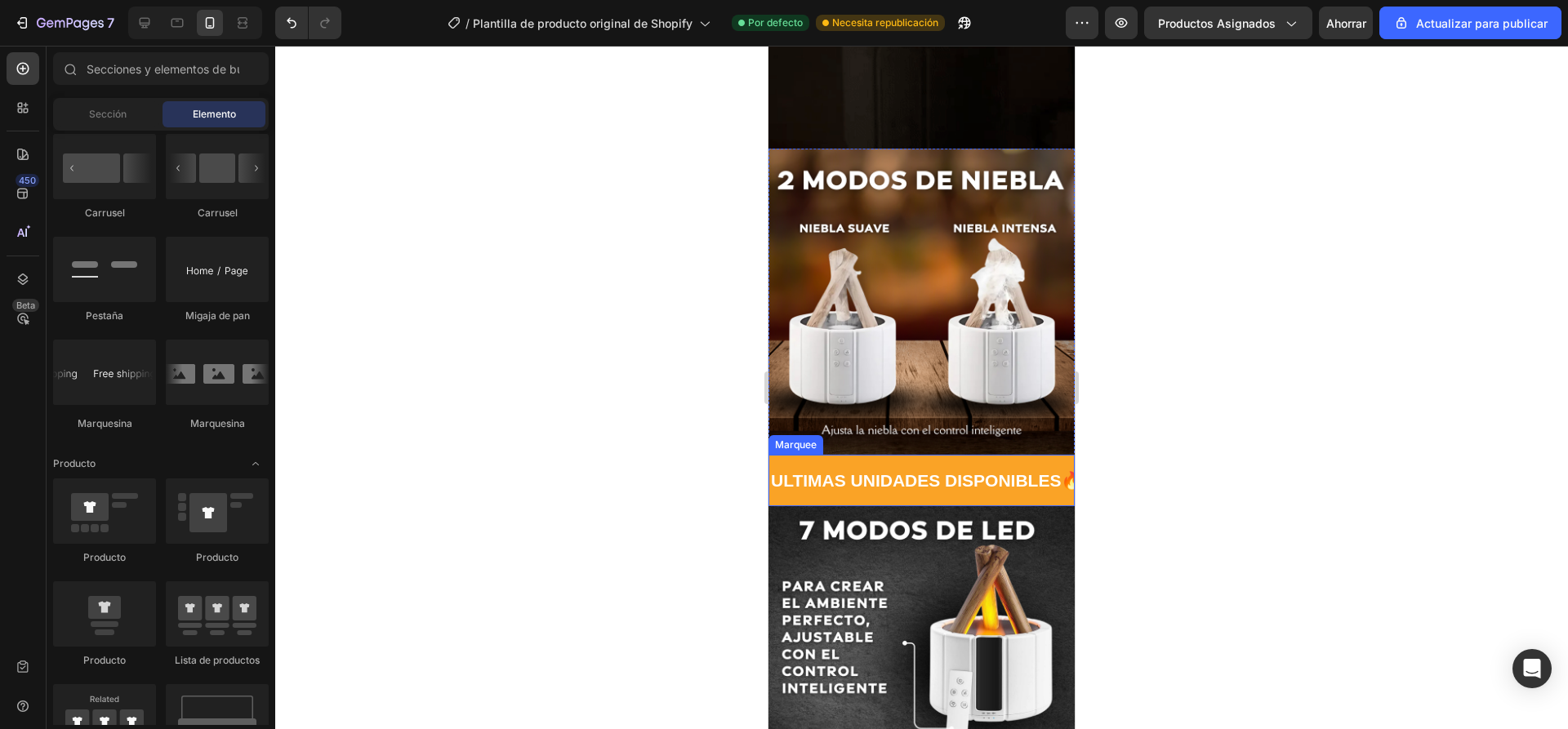
click at [910, 454] on div "ULTIMAS UNIDADES DISPONIBLES🔥 Text Block ULTIMAS UNIDADES DISPONIBLES🔥 Text Blo…" at bounding box center [921, 480] width 307 height 51
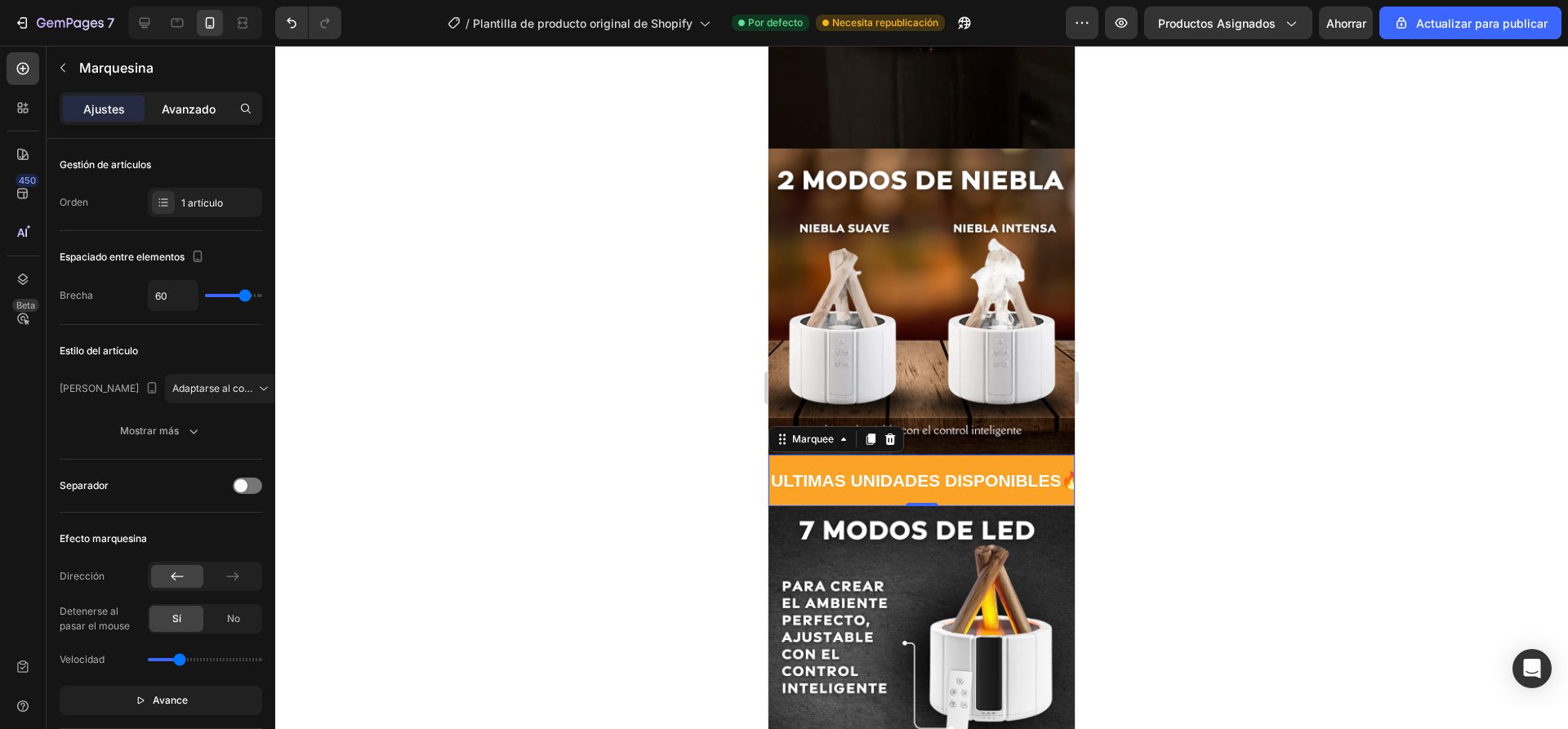
click at [205, 114] on font "Avanzado" at bounding box center [189, 109] width 54 height 14
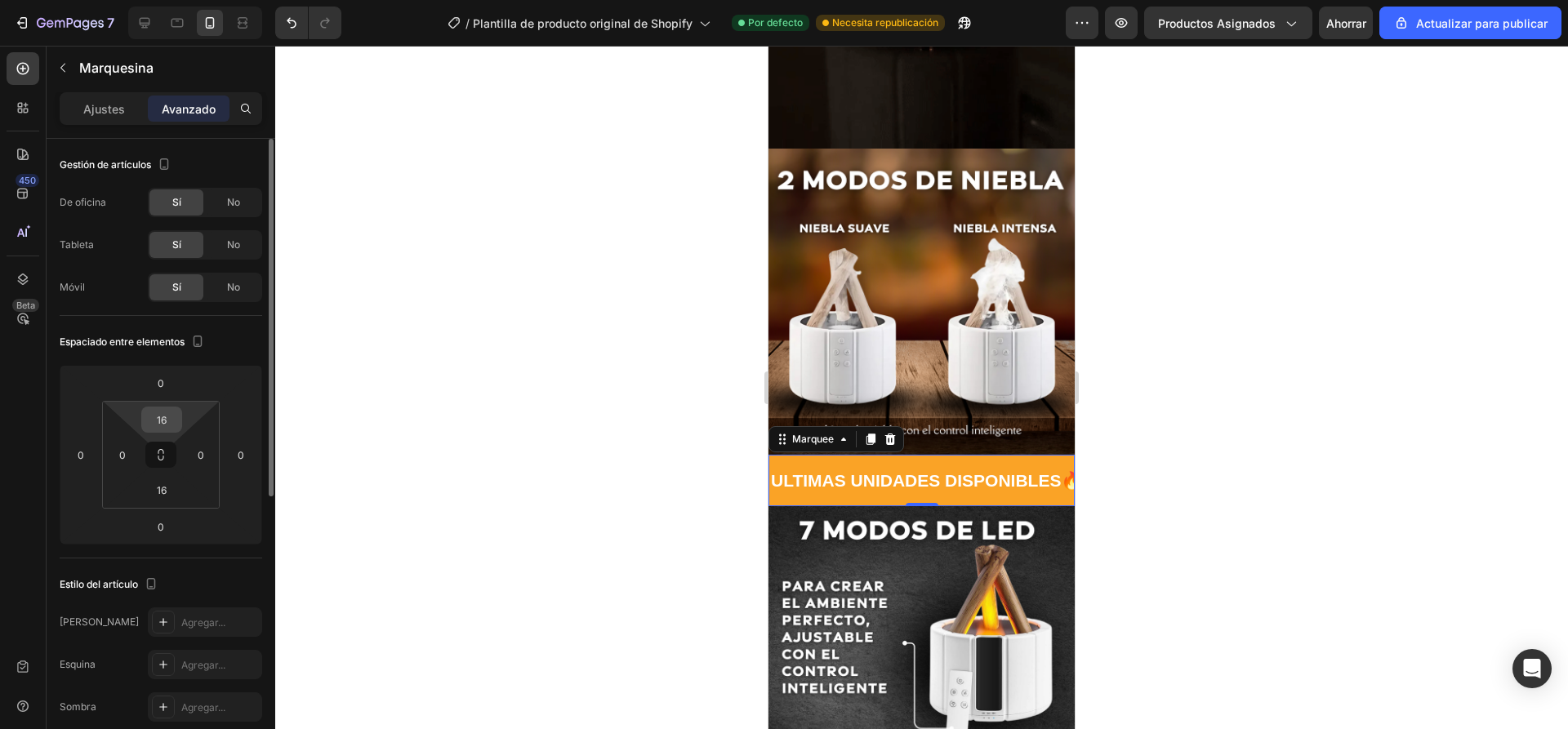
click at [167, 423] on input "16" at bounding box center [162, 419] width 33 height 25
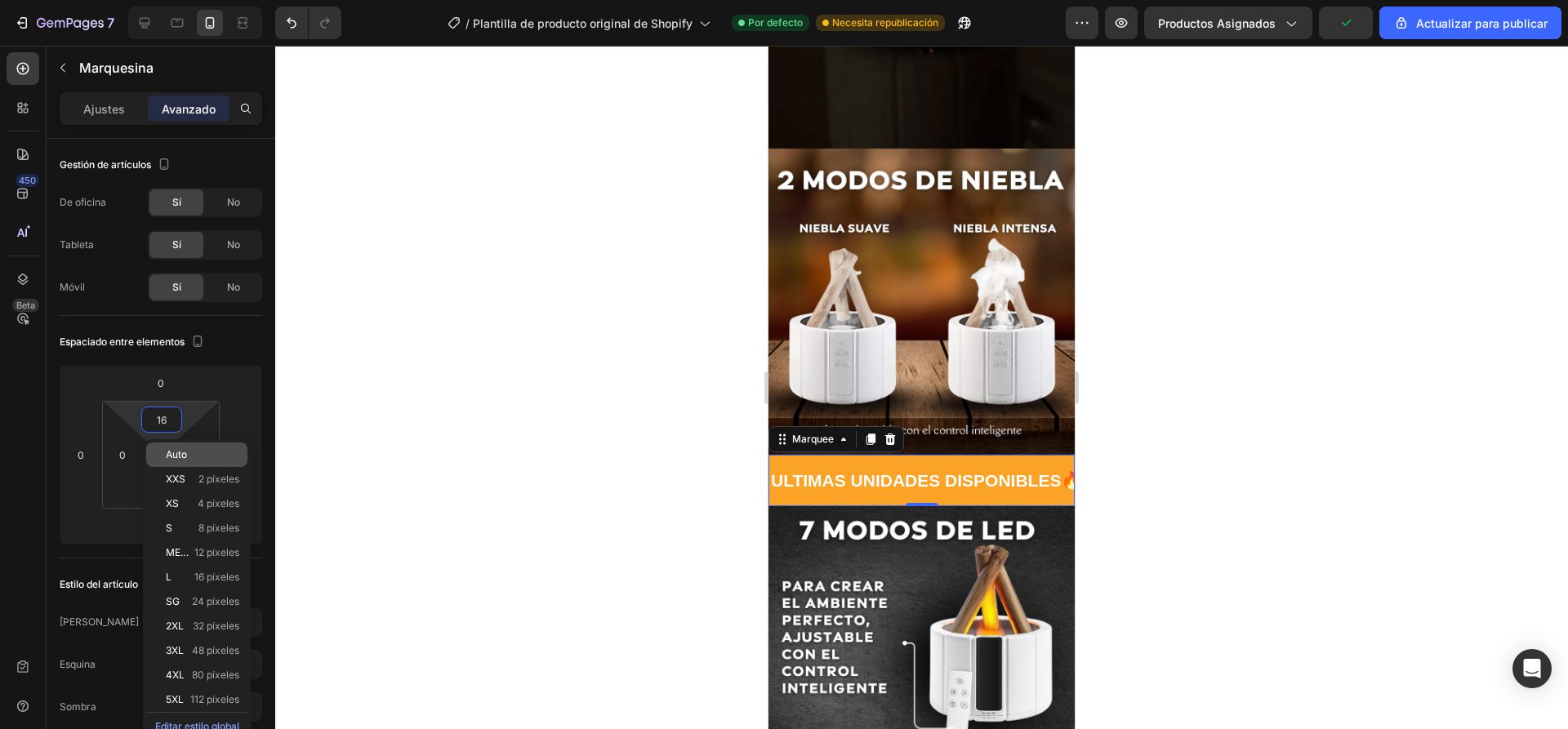
click at [200, 457] on p "Auto" at bounding box center [203, 454] width 74 height 11
type input "Auto"
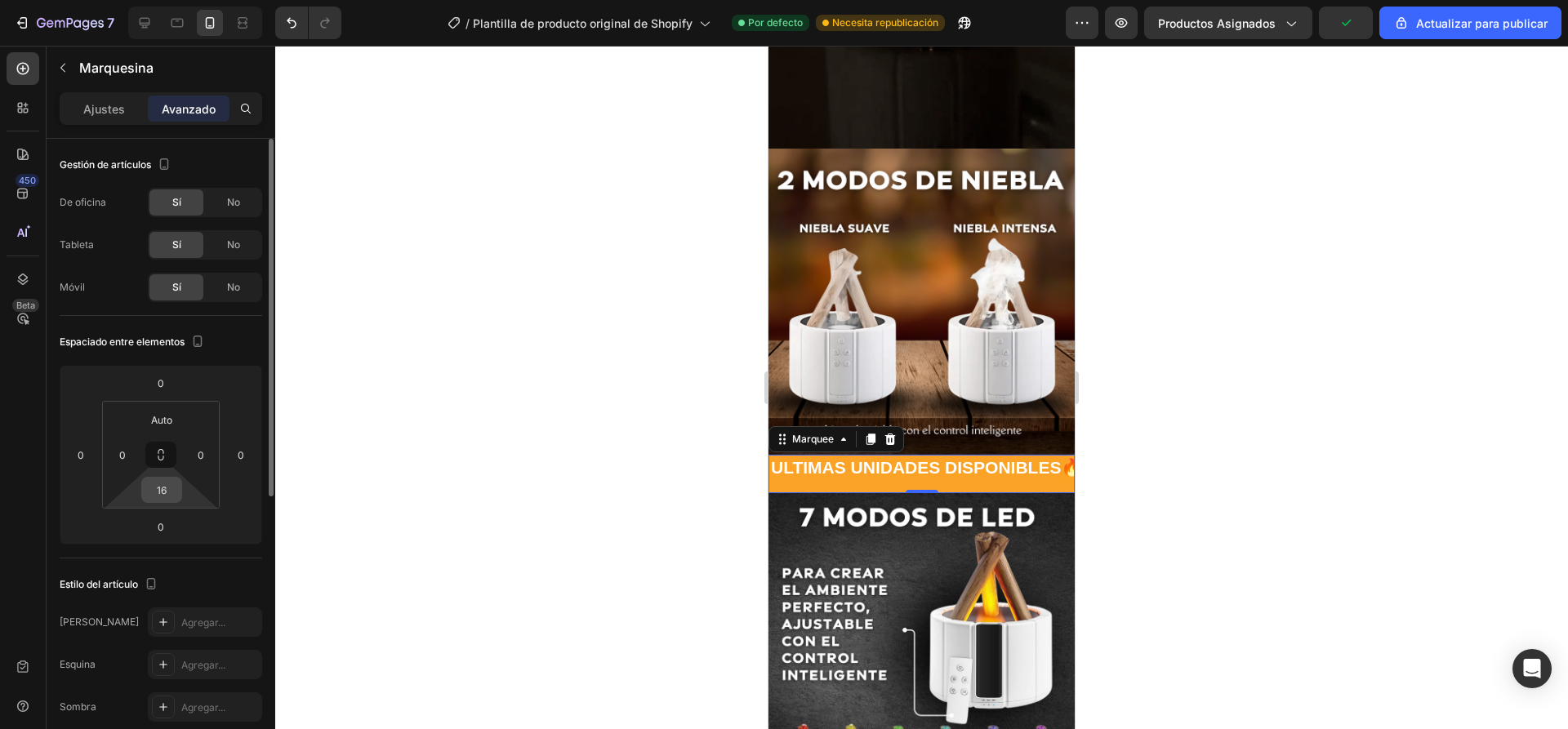
click at [159, 495] on input "16" at bounding box center [162, 490] width 33 height 25
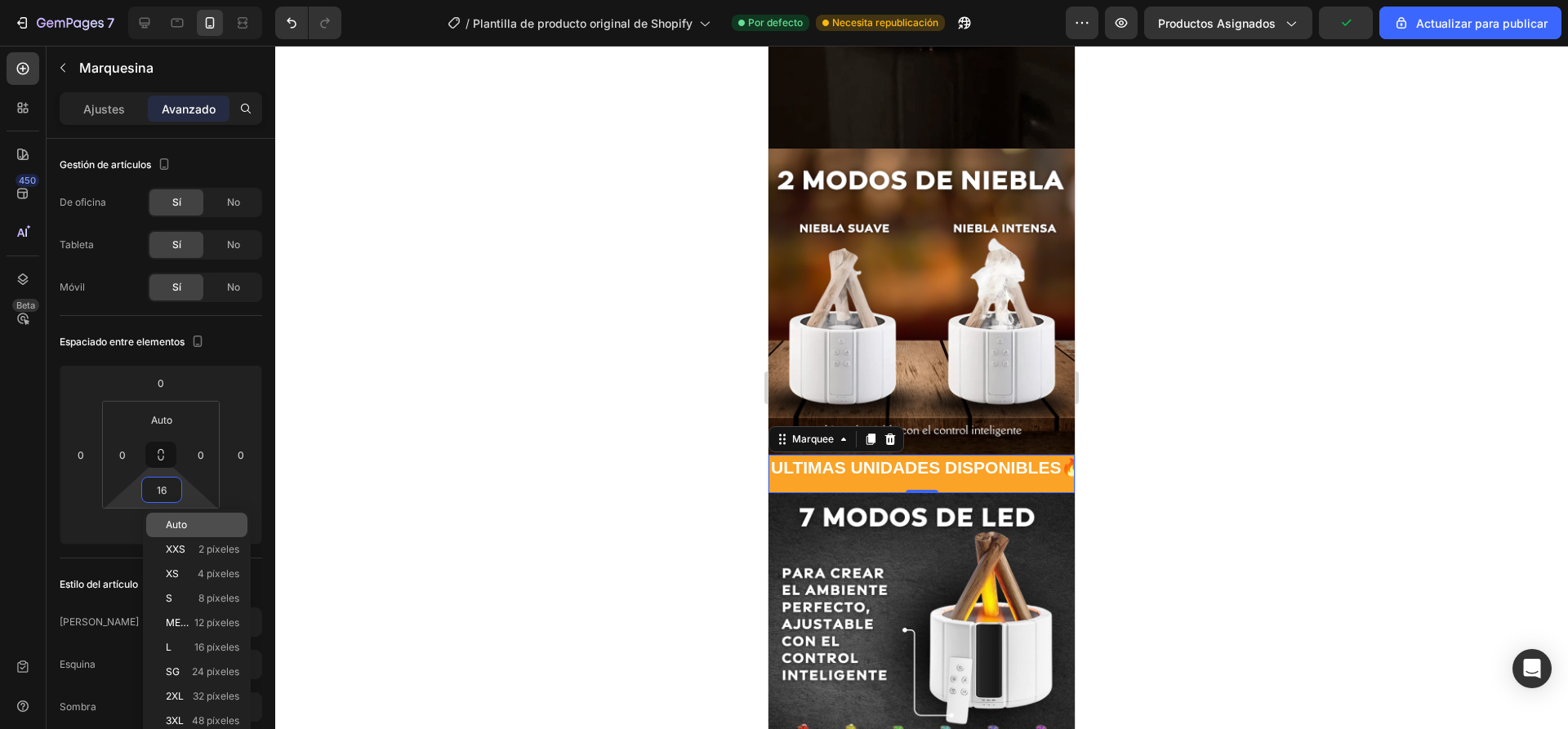
click at [186, 517] on div "Auto" at bounding box center [197, 525] width 101 height 25
type input "Auto"
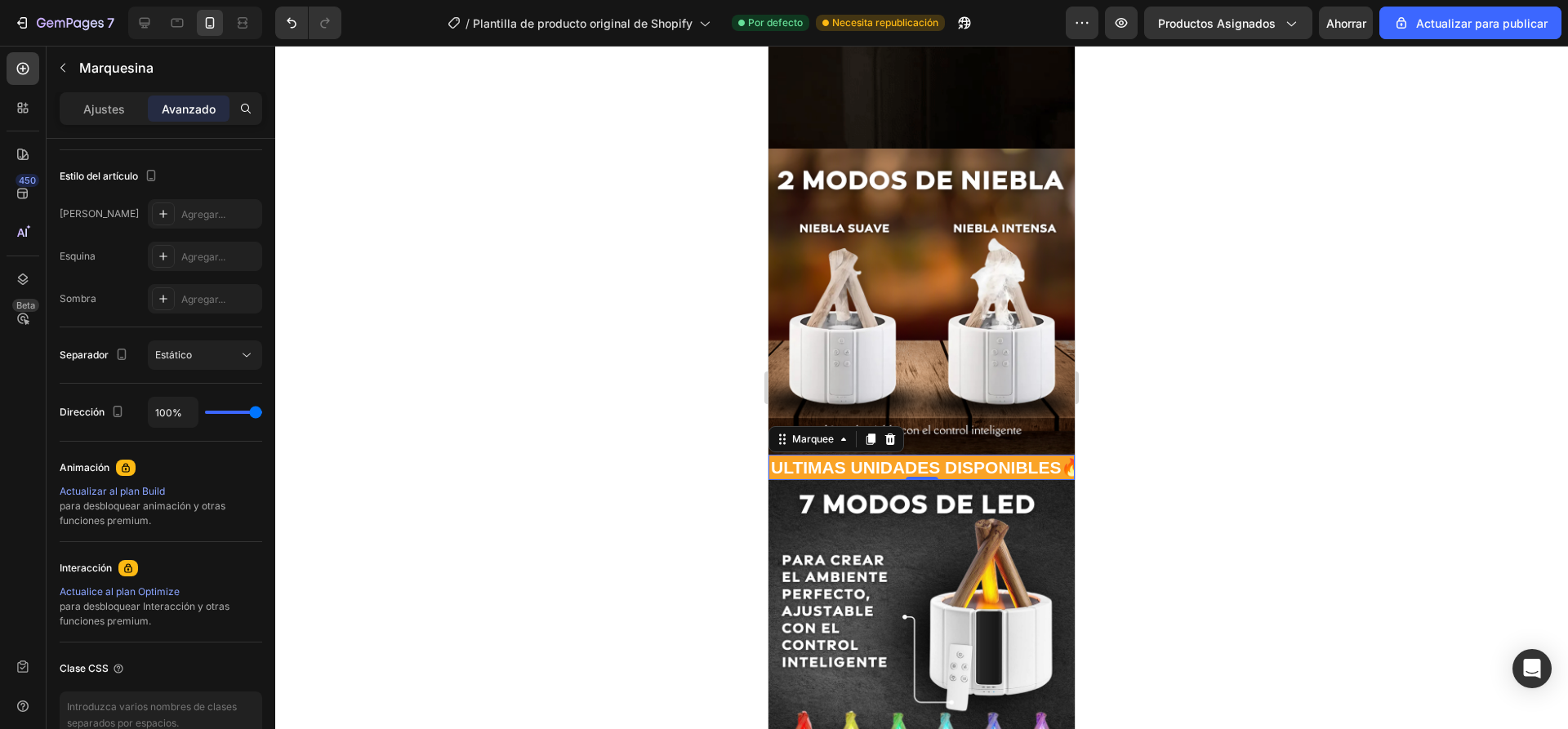
scroll to position [0, 0]
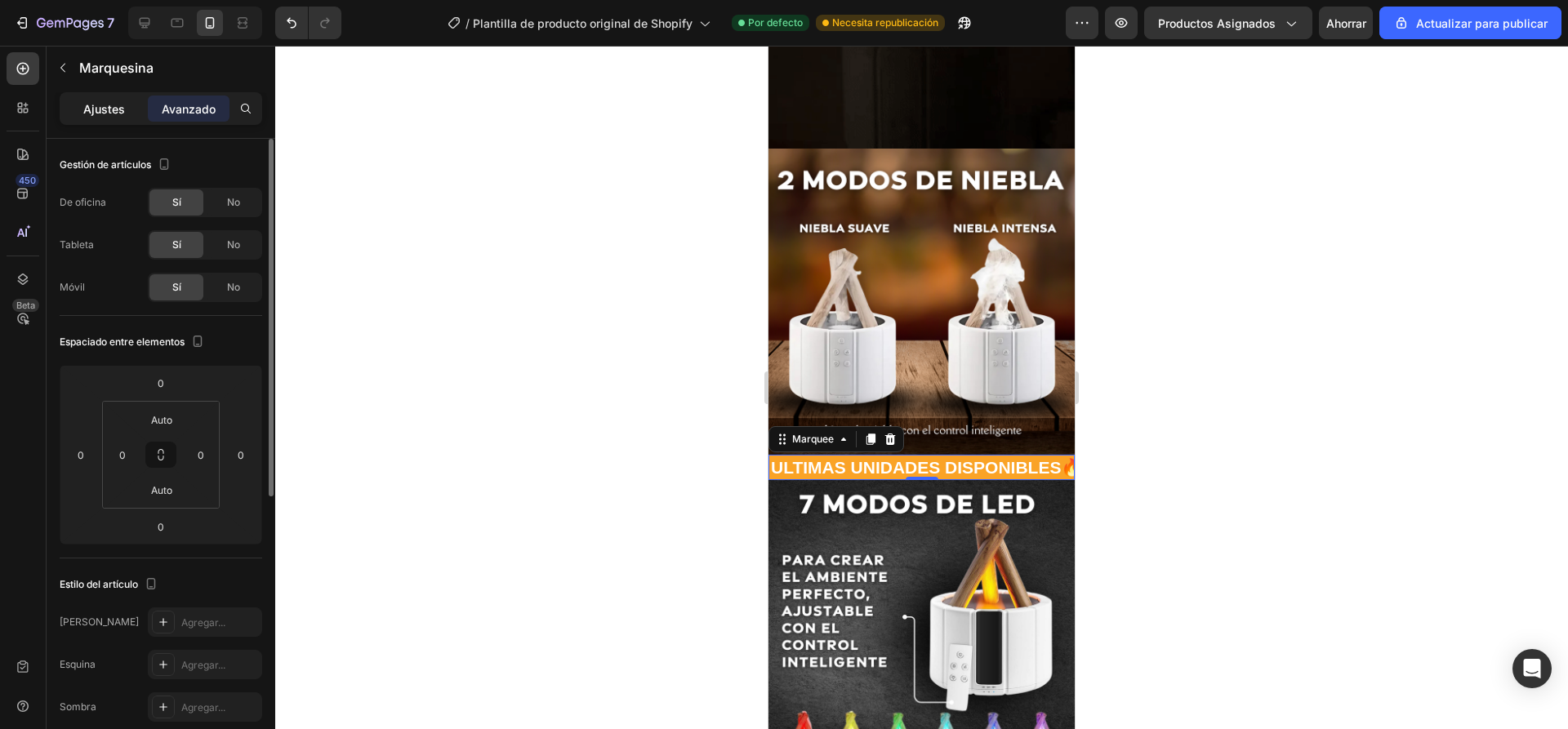
click at [95, 102] on font "Ajustes" at bounding box center [104, 109] width 42 height 14
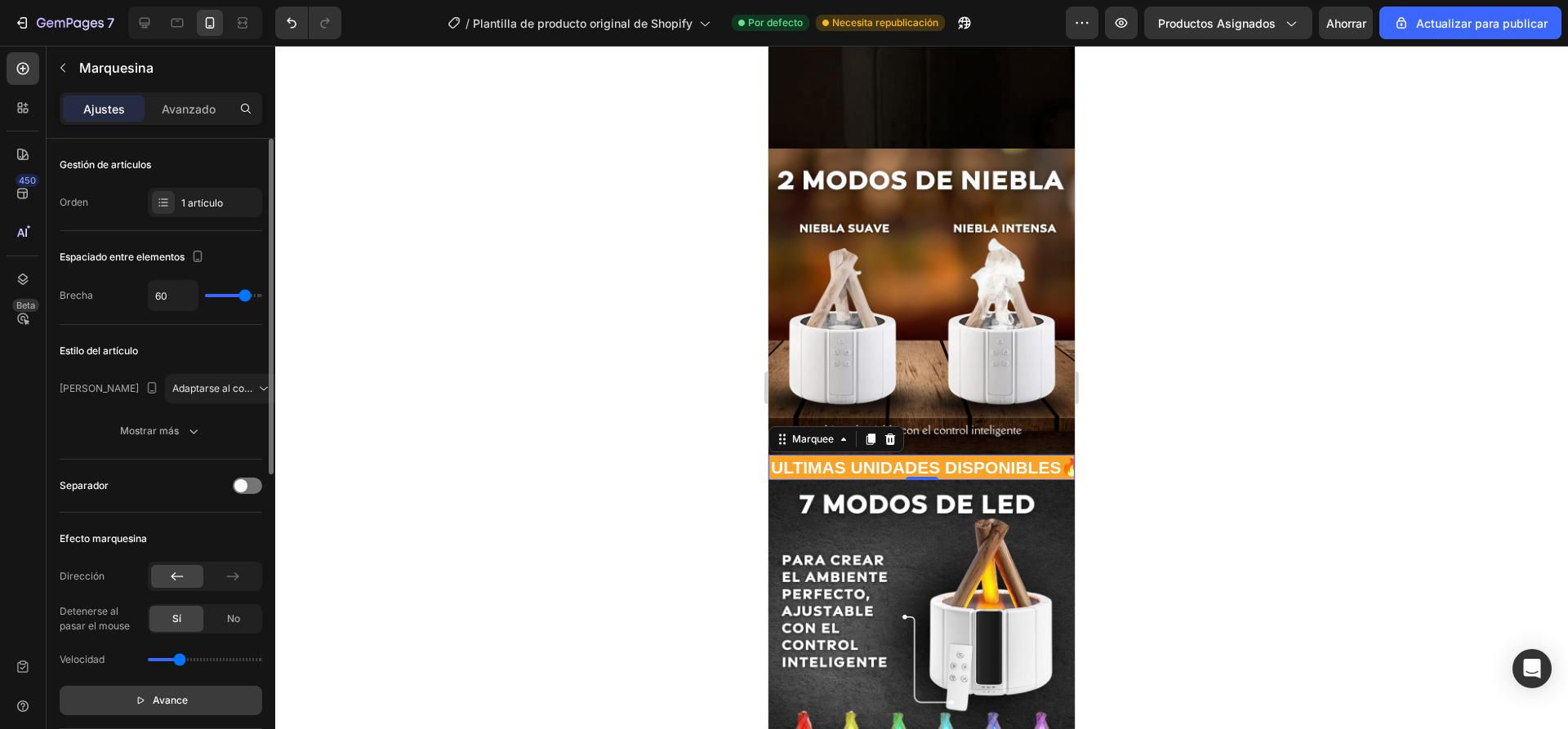
scroll to position [408, 0]
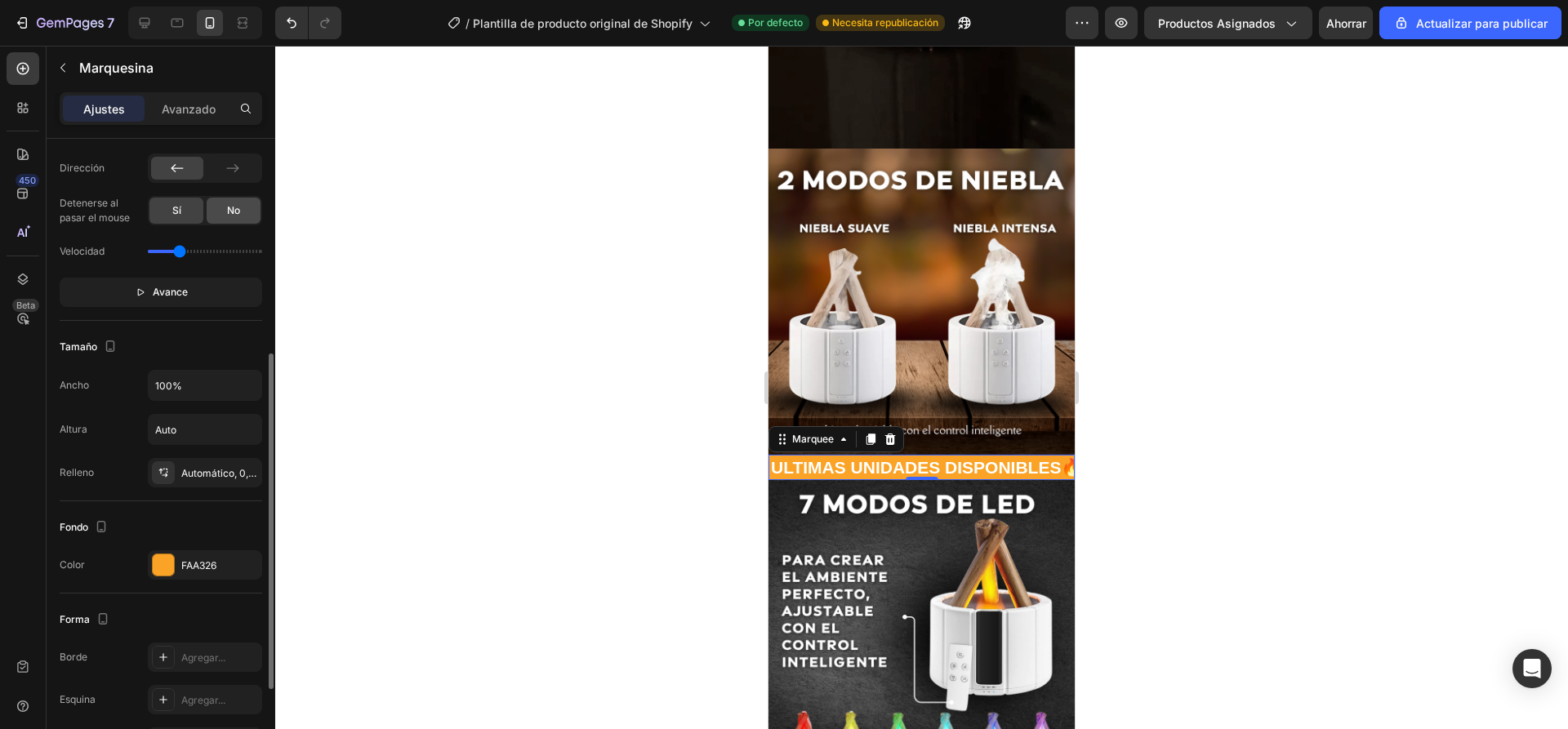
click at [230, 204] on font "No" at bounding box center [234, 210] width 13 height 12
click at [146, 305] on button "Avance" at bounding box center [161, 293] width 203 height 29
click at [612, 290] on div at bounding box center [921, 387] width 1292 height 683
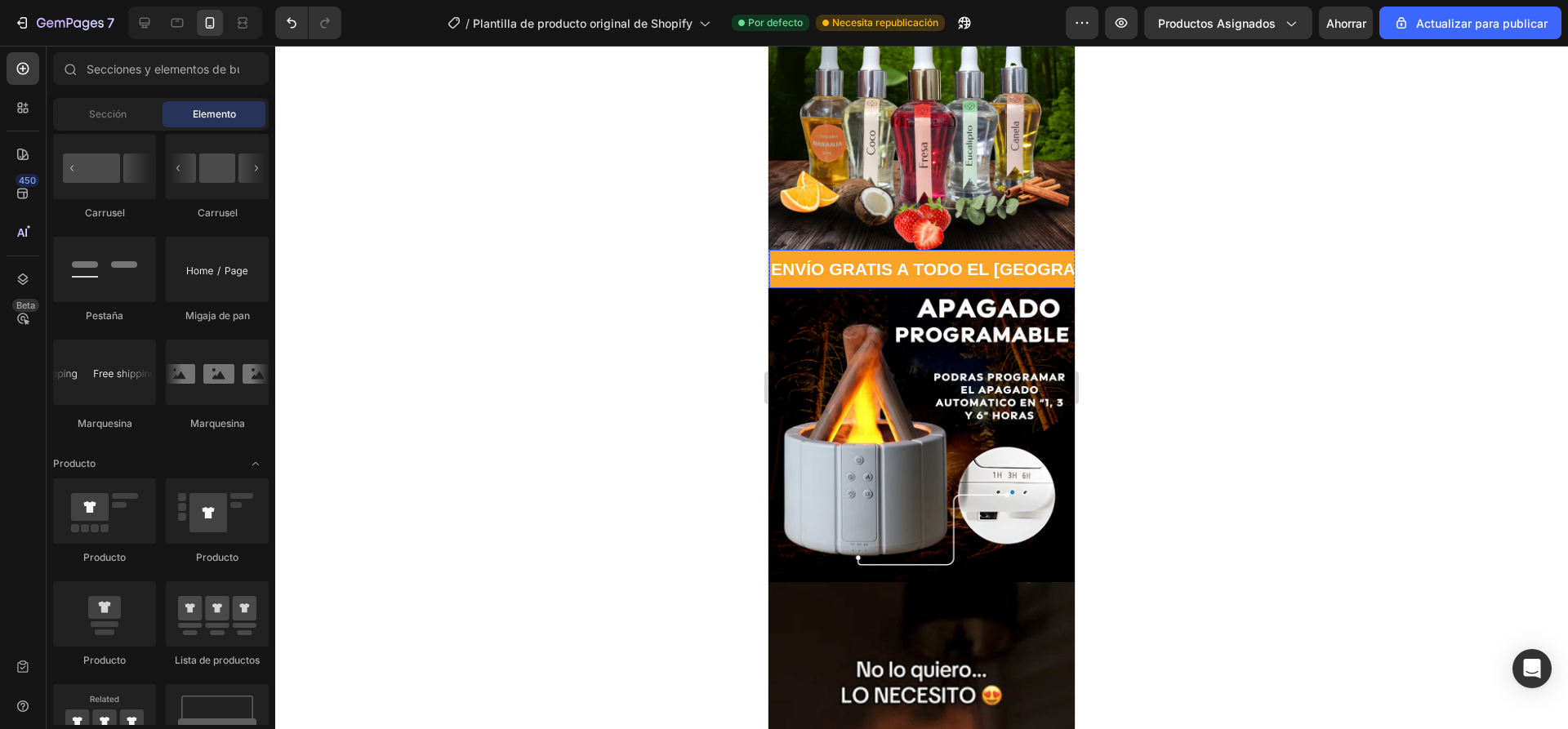
scroll to position [490, 0]
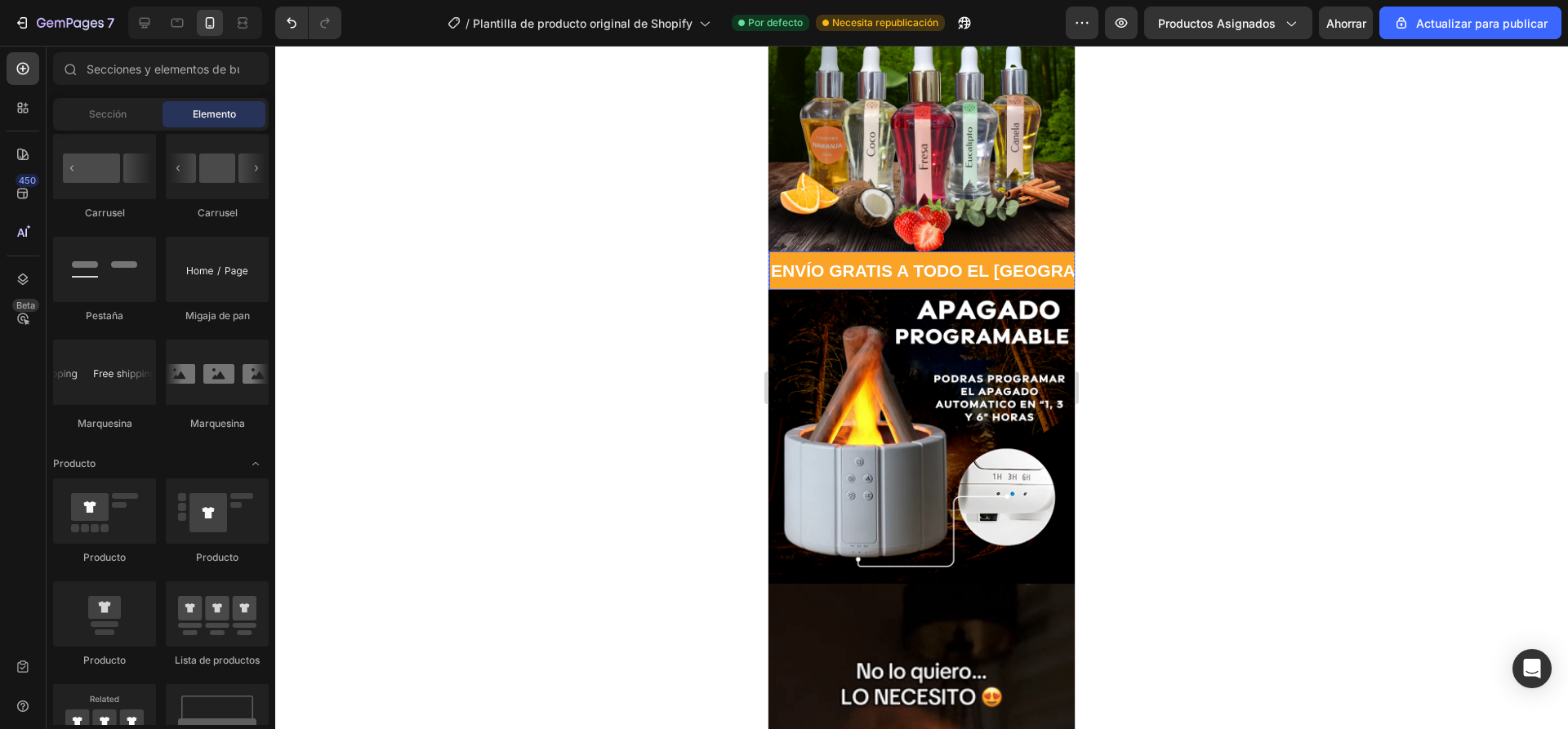
click at [926, 285] on div "ENVÍO GRATIS A TODO EL PERÚ 📦 Text Block" at bounding box center [987, 271] width 435 height 38
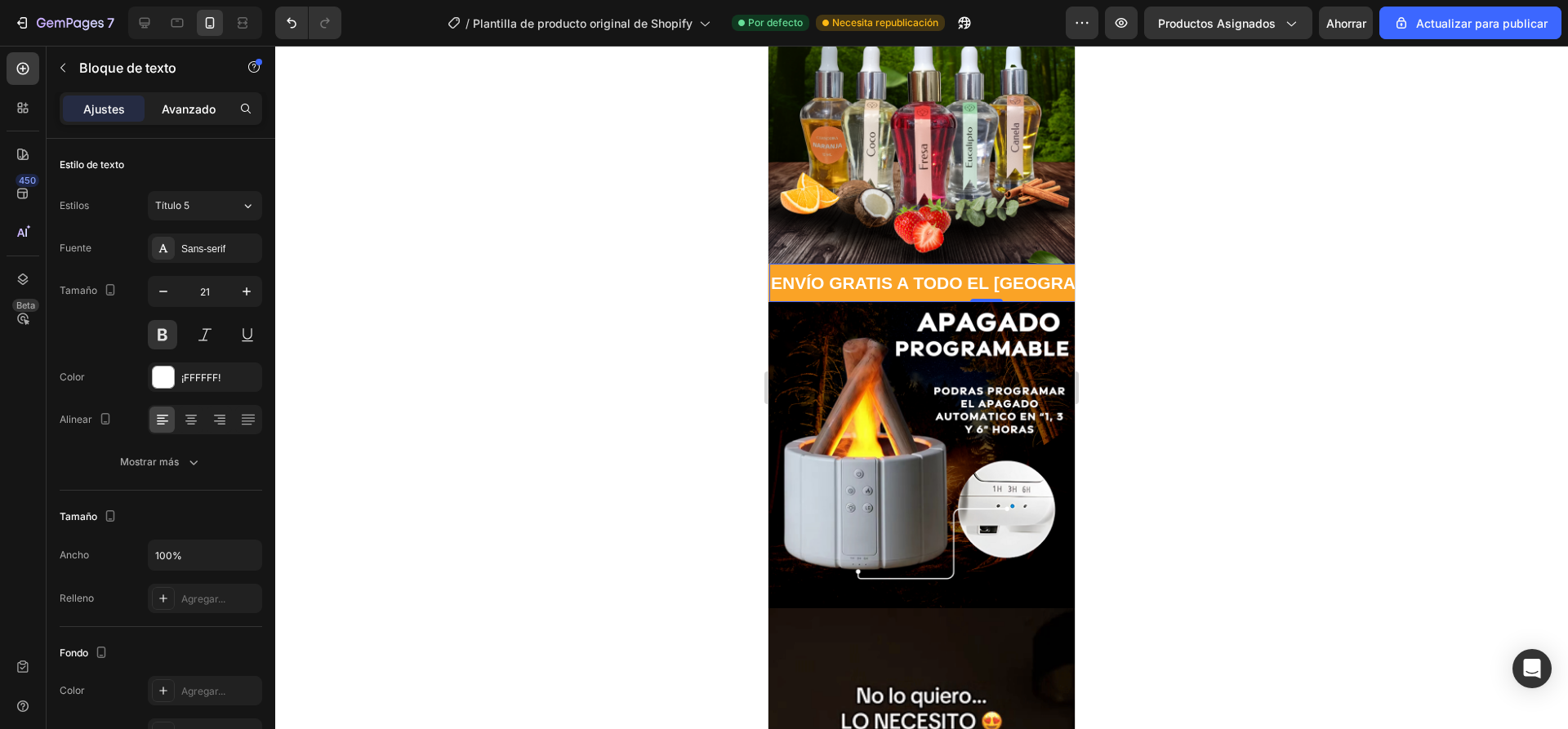
click at [167, 111] on font "Avanzado" at bounding box center [189, 109] width 54 height 14
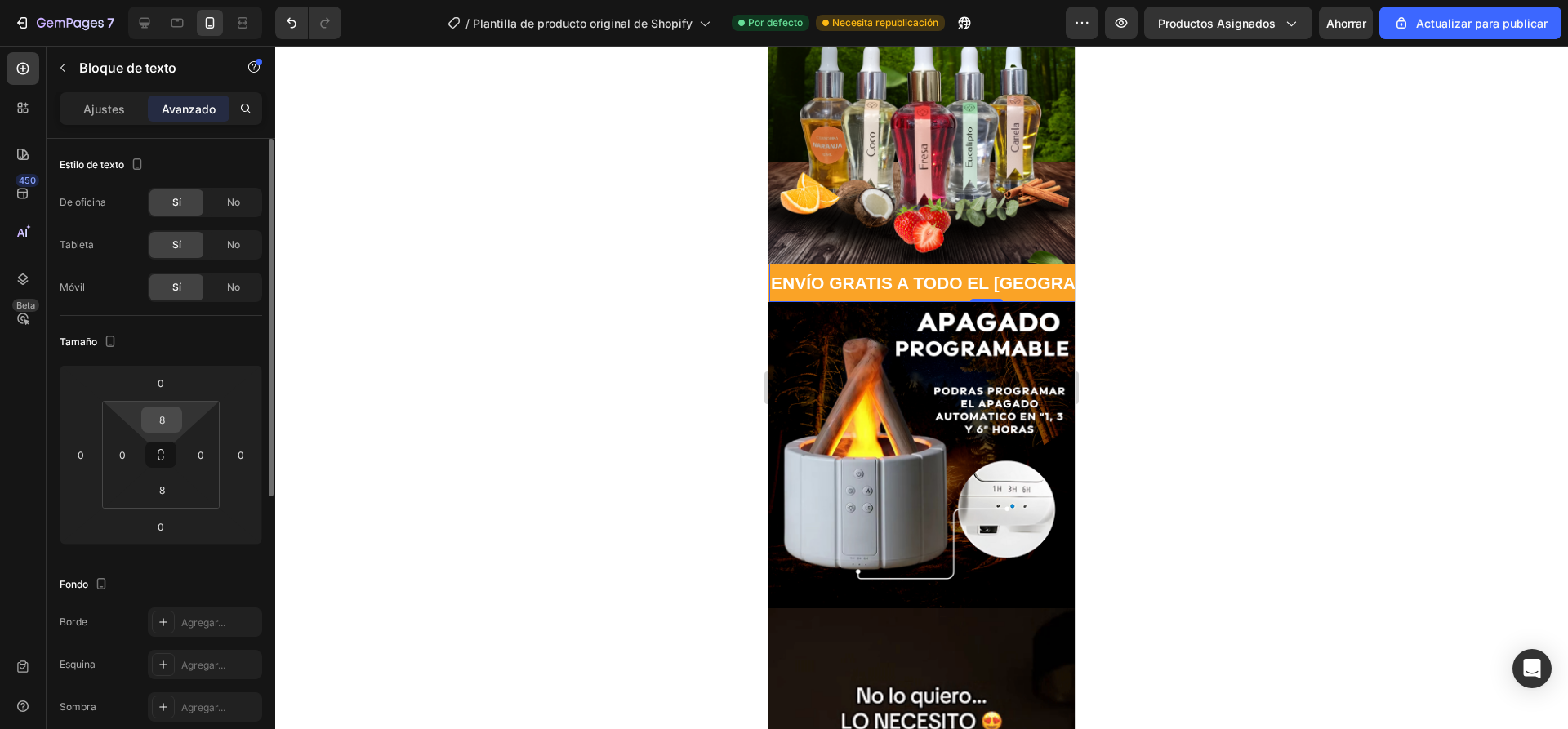
click at [162, 427] on input "8" at bounding box center [162, 419] width 33 height 25
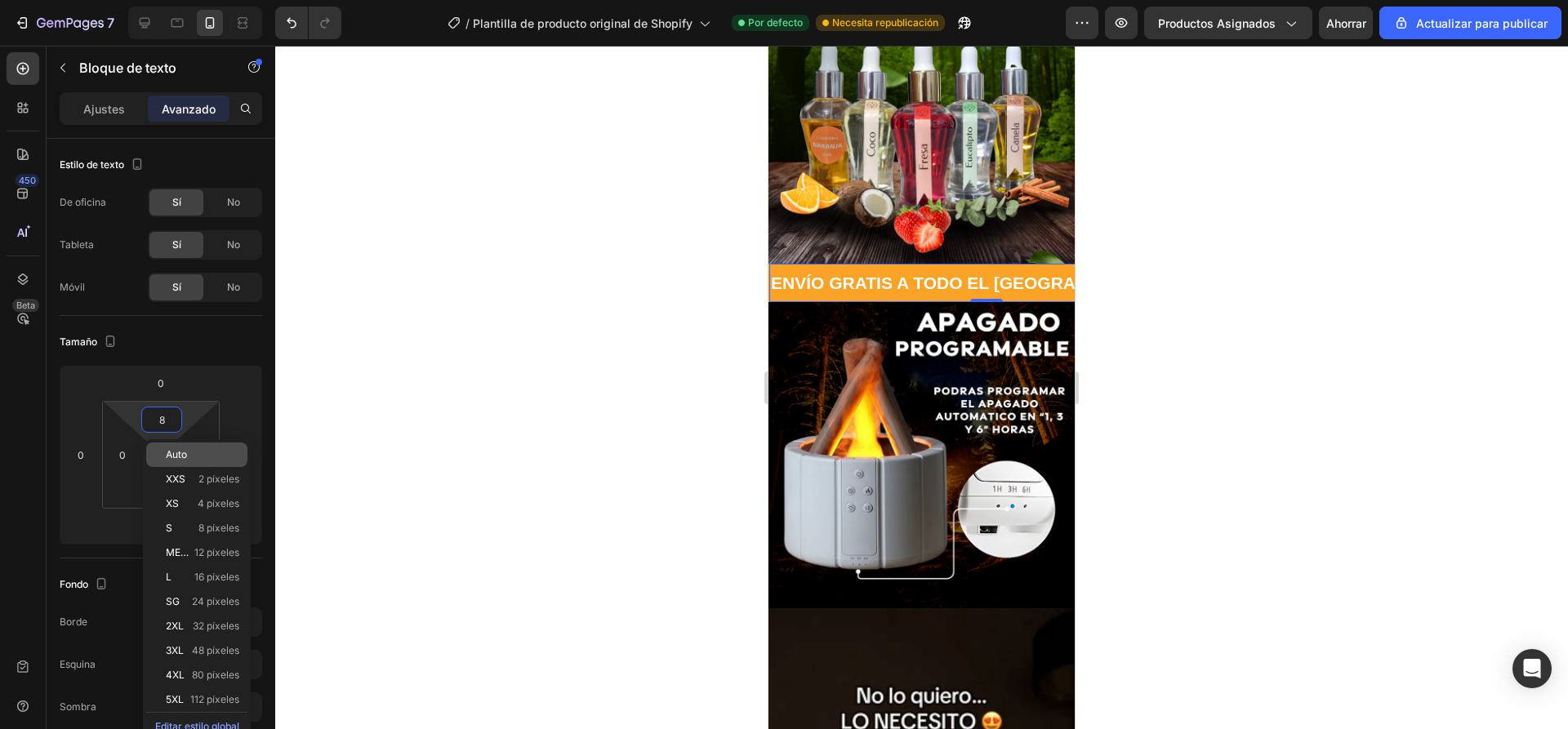
click at [187, 458] on font "Auto" at bounding box center [177, 454] width 21 height 12
type input "Auto"
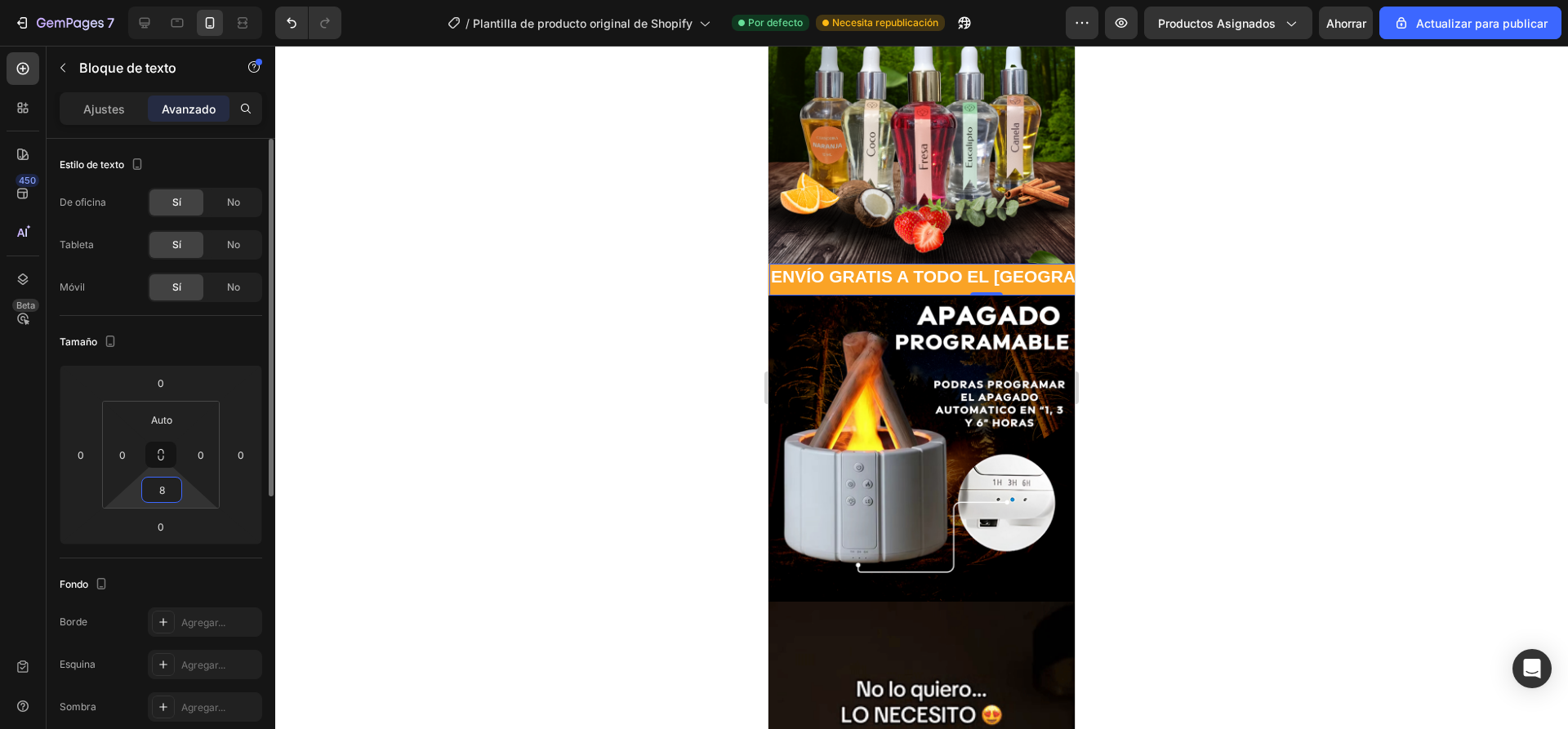
click at [170, 482] on input "8" at bounding box center [162, 490] width 33 height 25
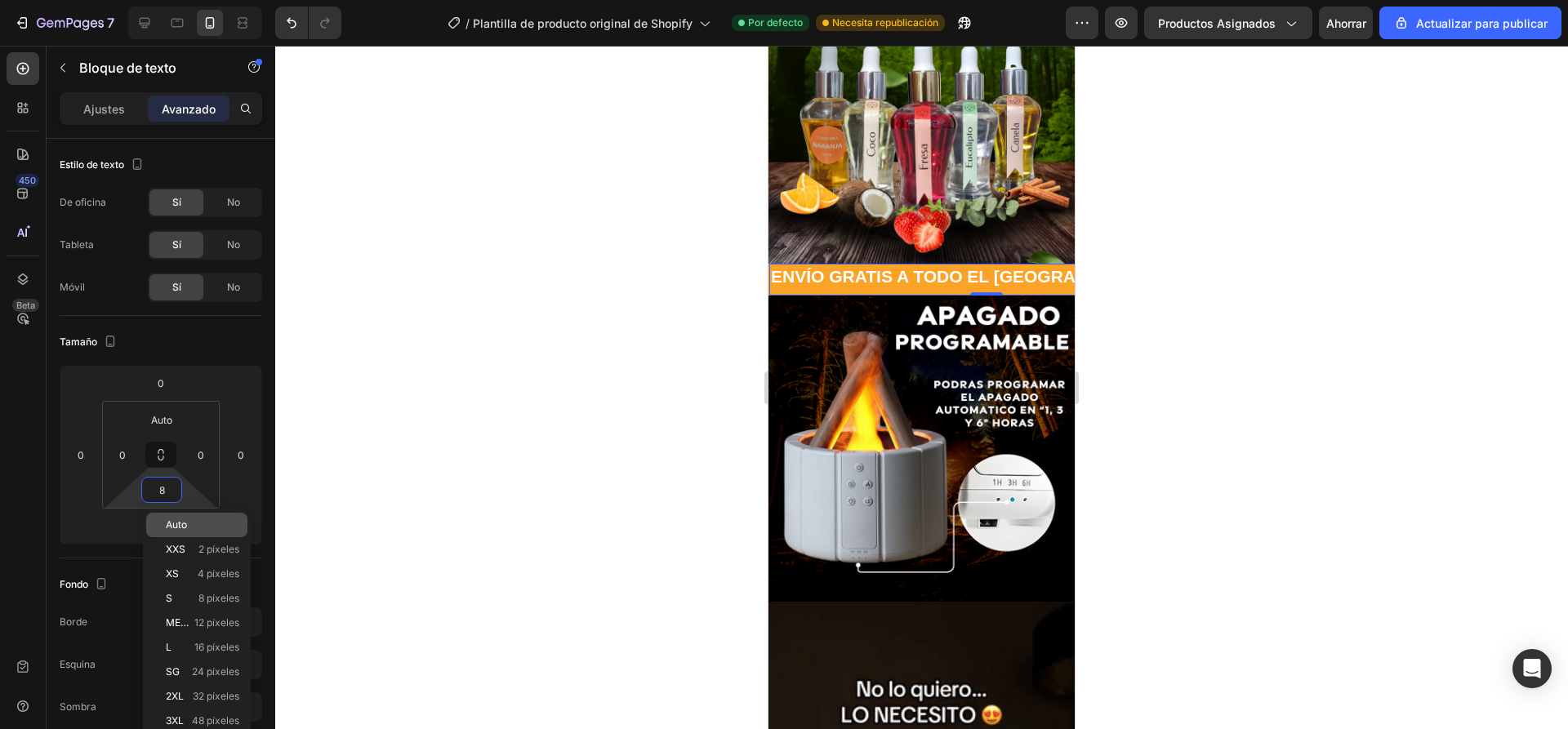
click at [186, 512] on div "Auto" at bounding box center [197, 525] width 101 height 25
type input "Auto"
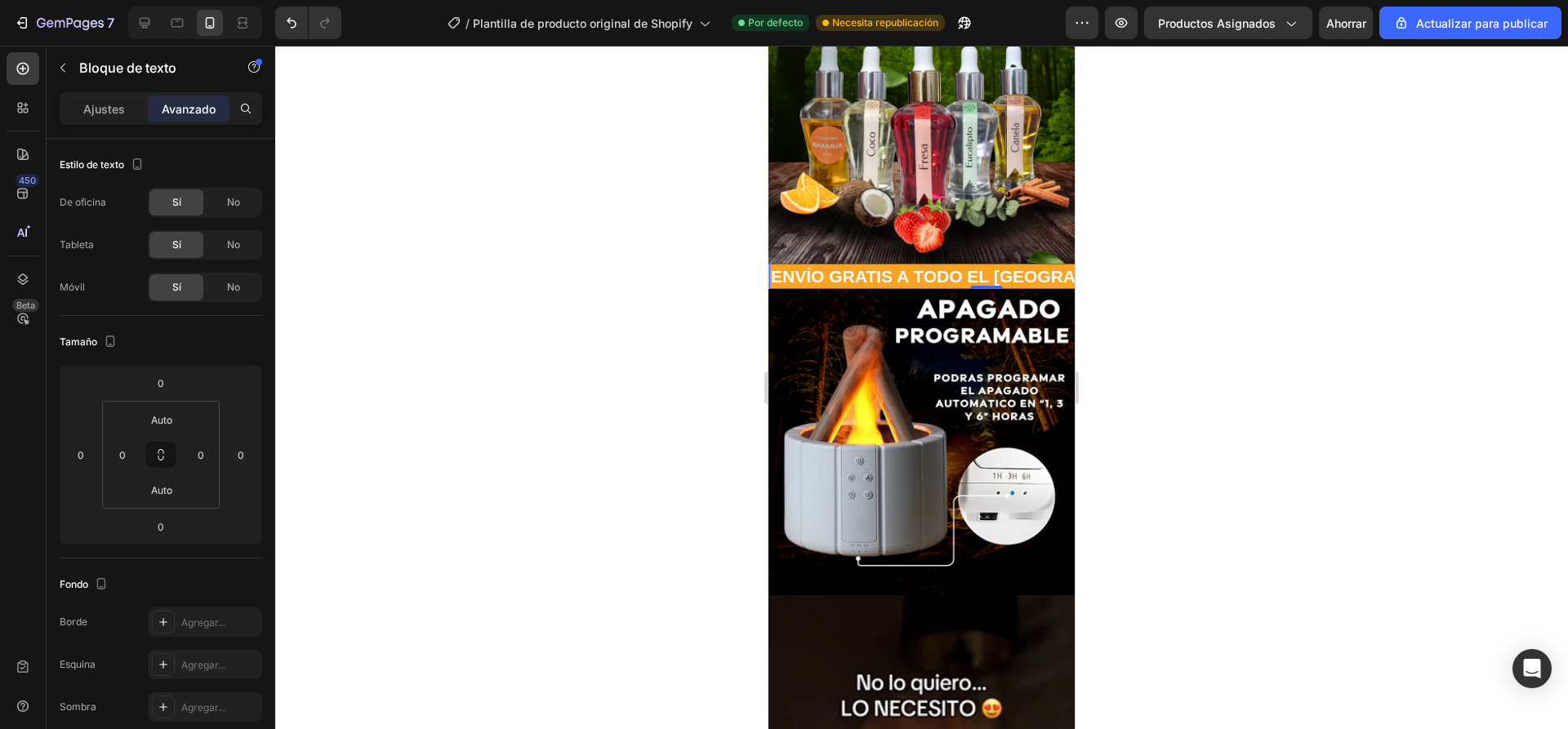
click at [541, 373] on div at bounding box center [921, 387] width 1292 height 683
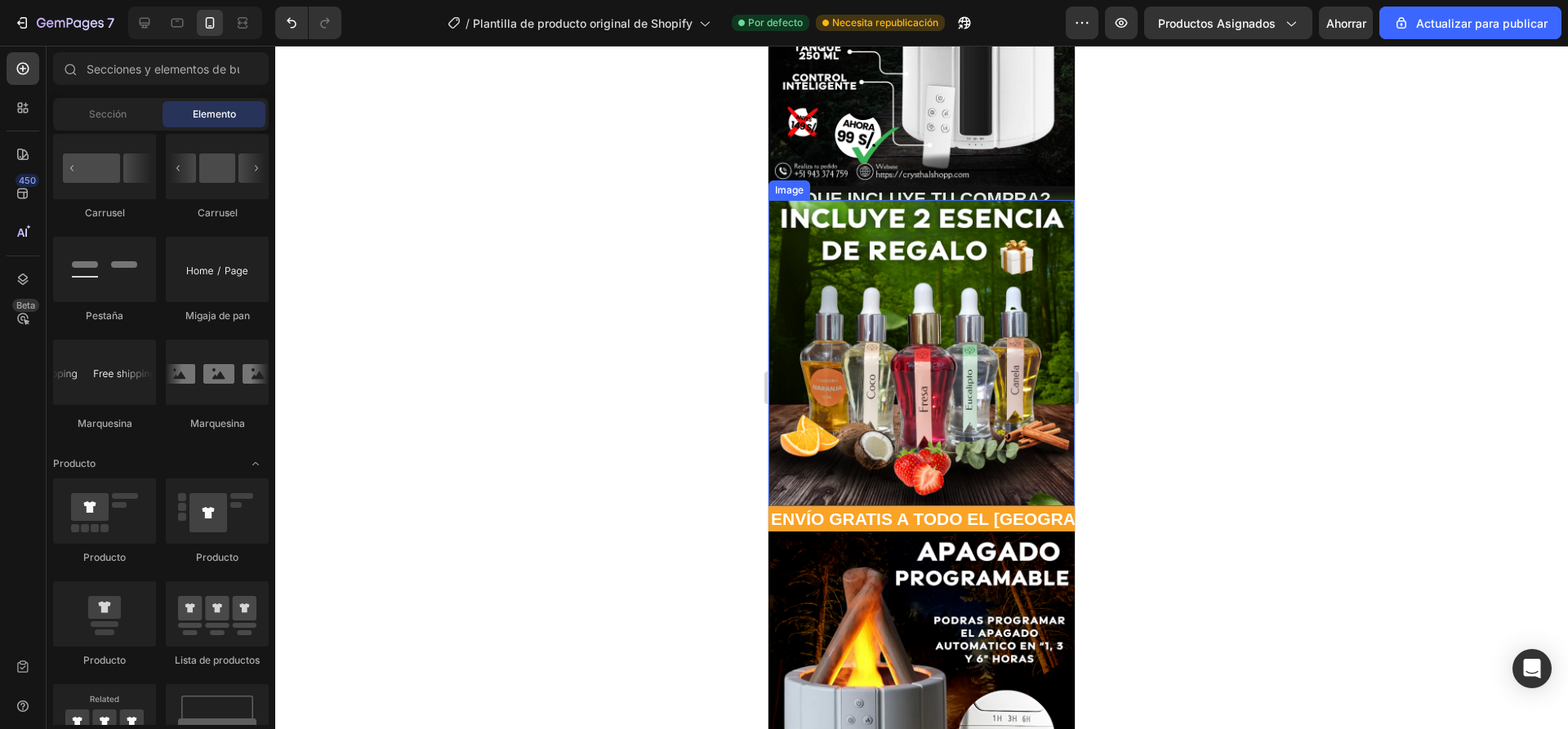
scroll to position [245, 0]
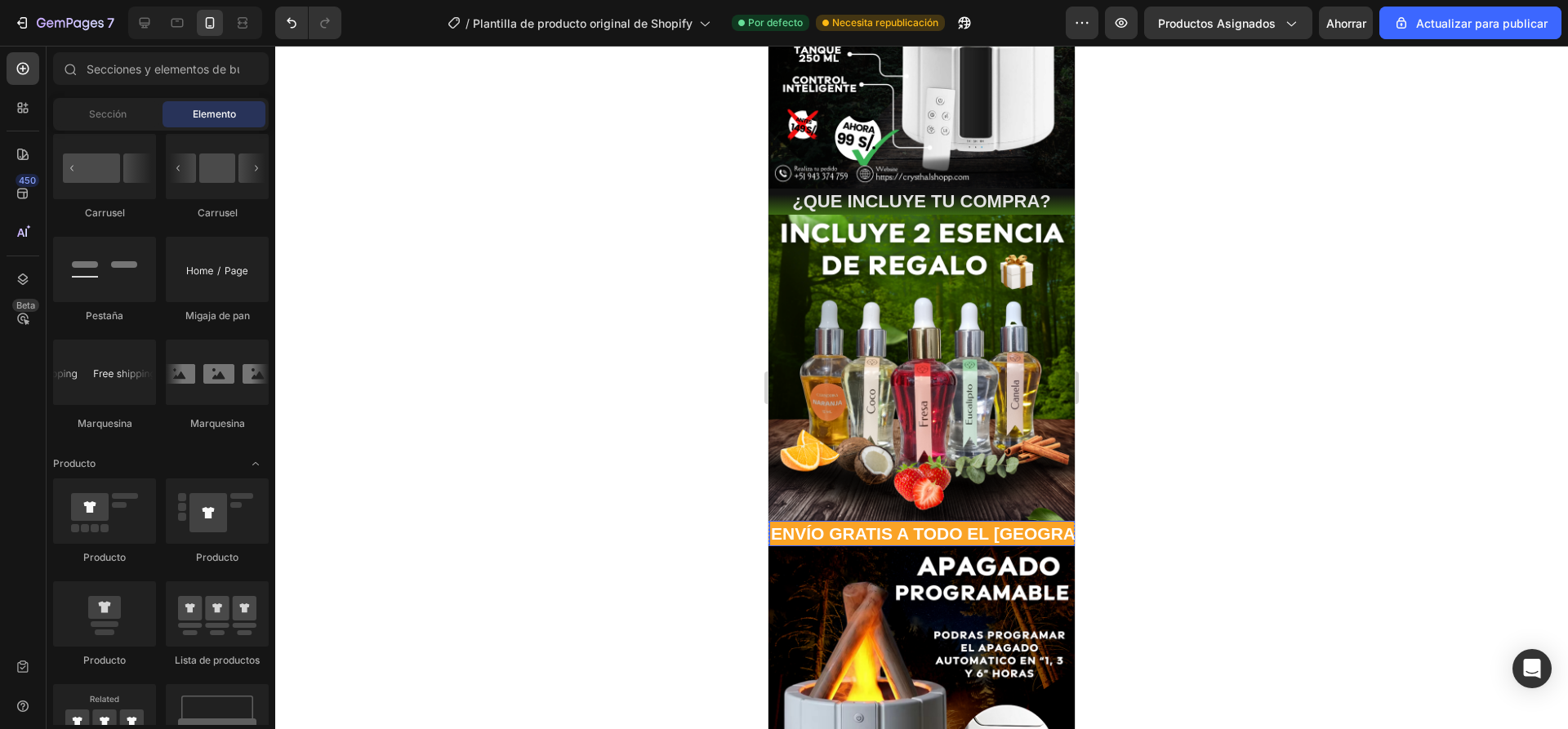
click at [910, 522] on p "ENVÍO GRATIS A TODO EL [GEOGRAPHIC_DATA] 📦" at bounding box center [987, 533] width 432 height 22
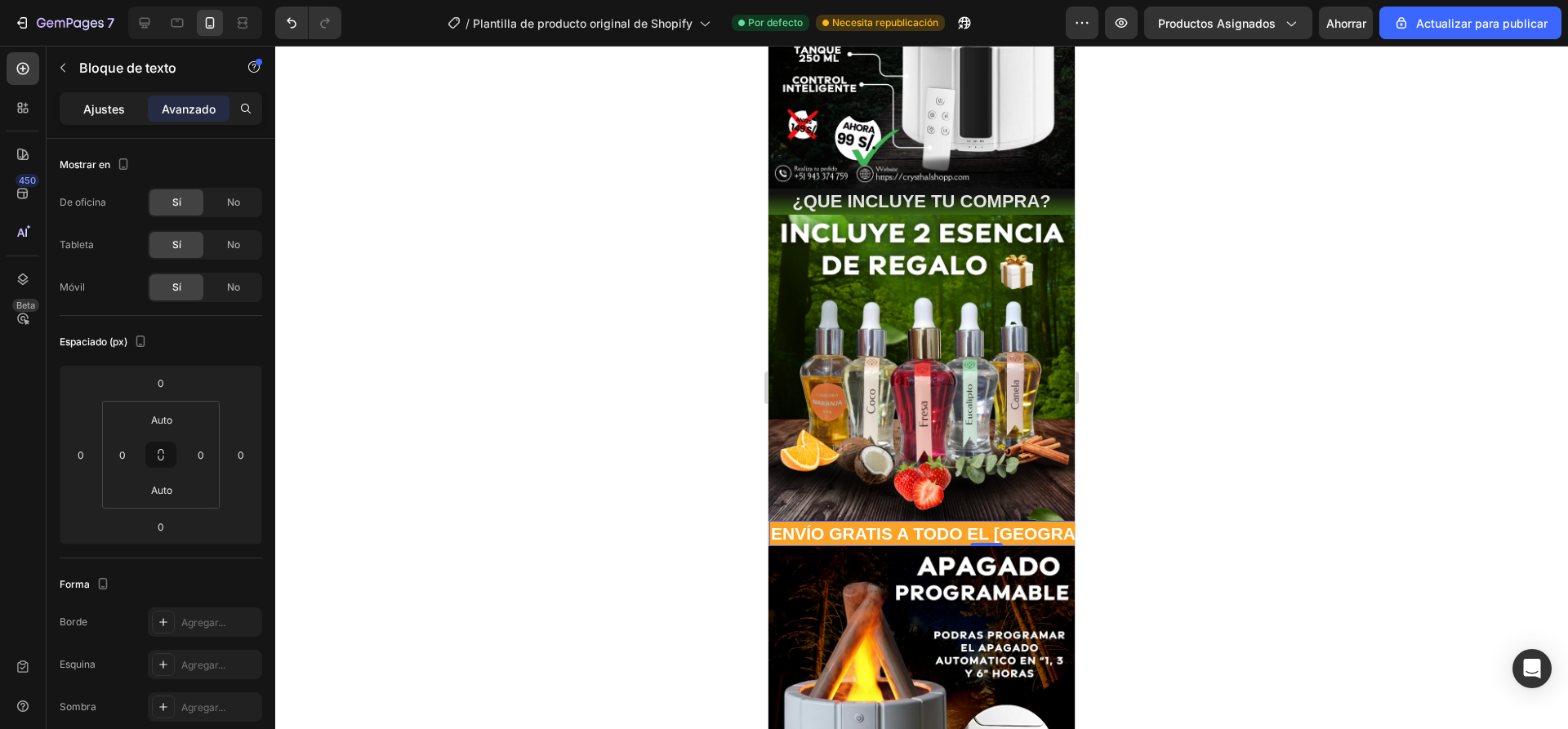
click at [94, 96] on div "Ajustes" at bounding box center [104, 109] width 82 height 26
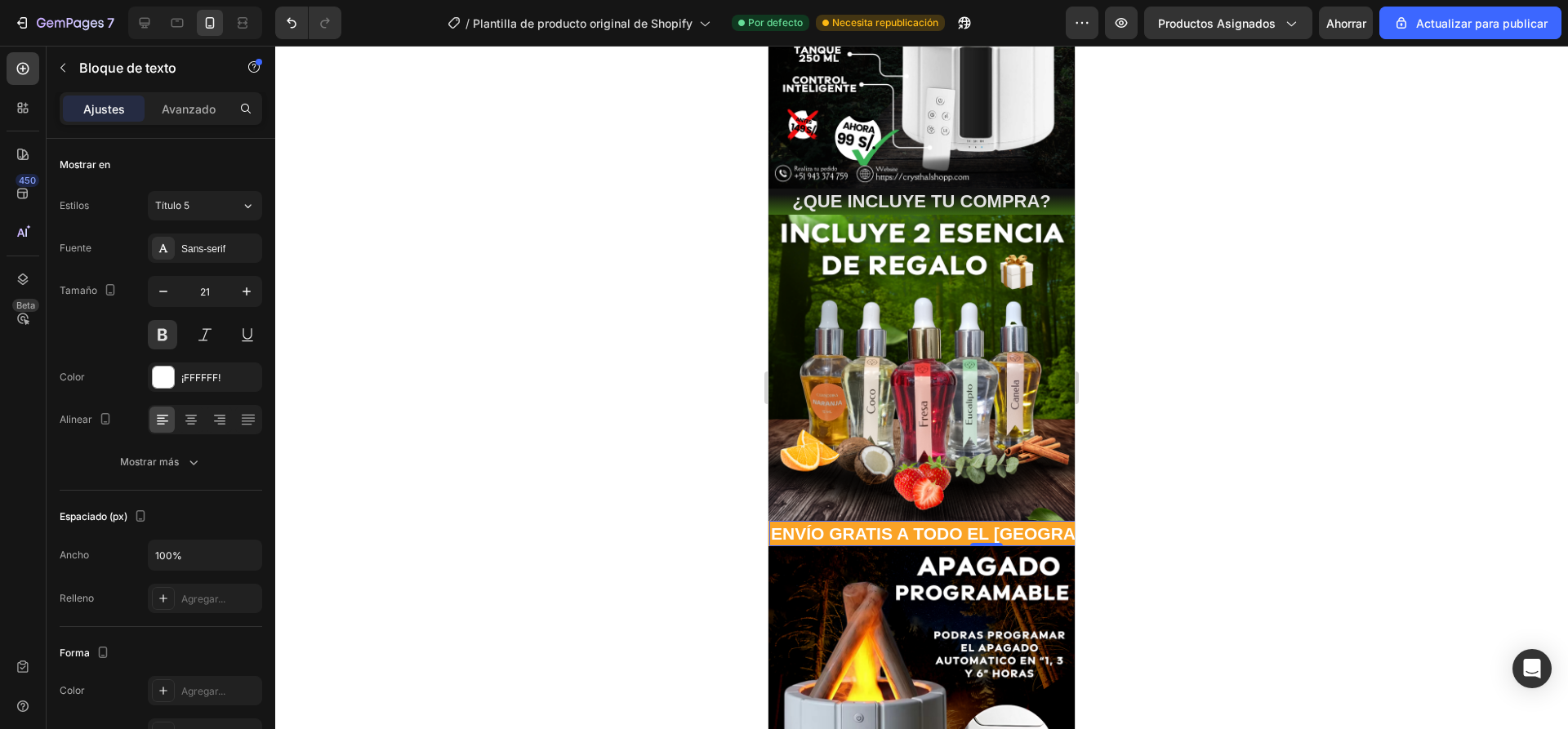
click at [92, 107] on font "Ajustes" at bounding box center [104, 109] width 42 height 14
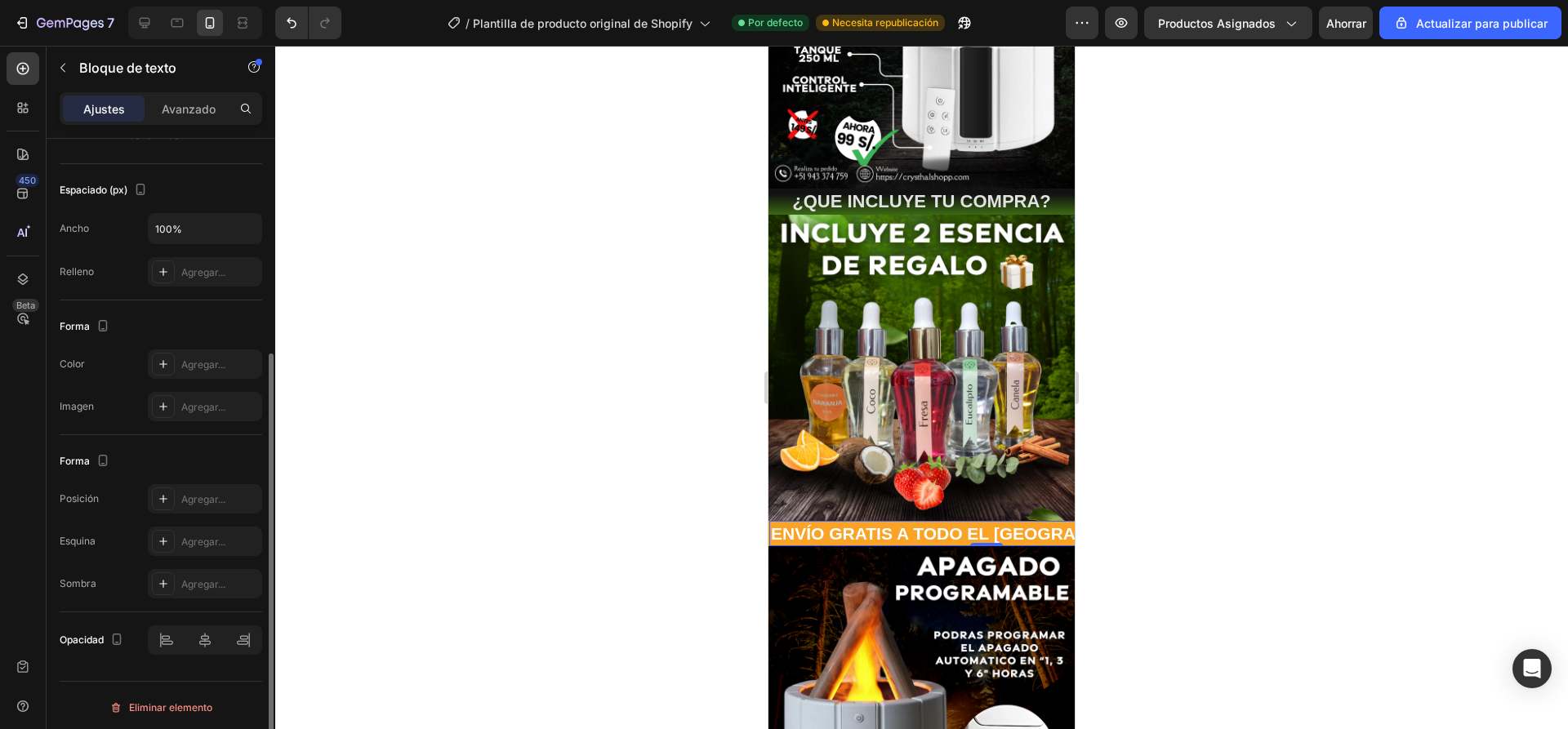
scroll to position [330, 0]
click at [549, 378] on div at bounding box center [921, 387] width 1292 height 683
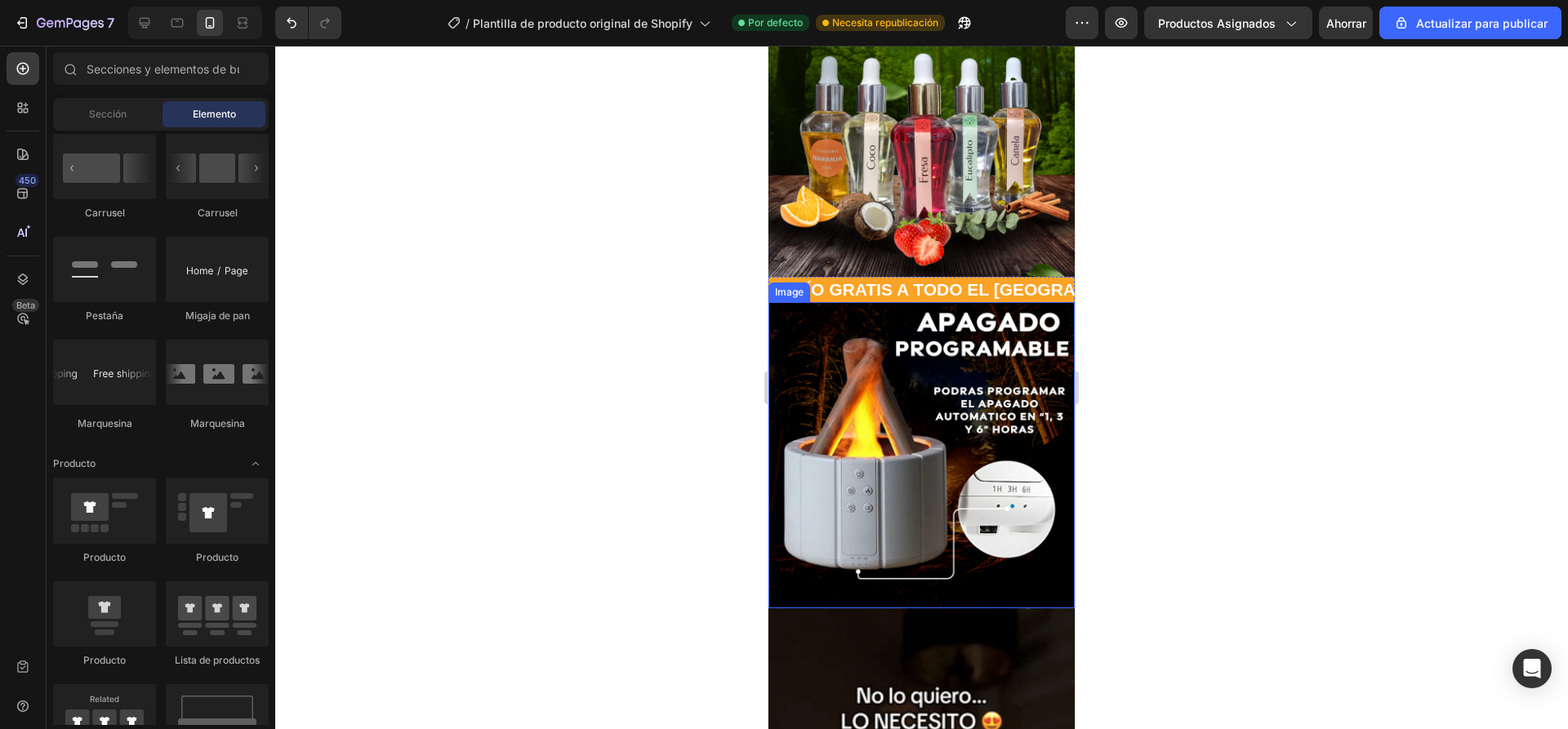
scroll to position [490, 0]
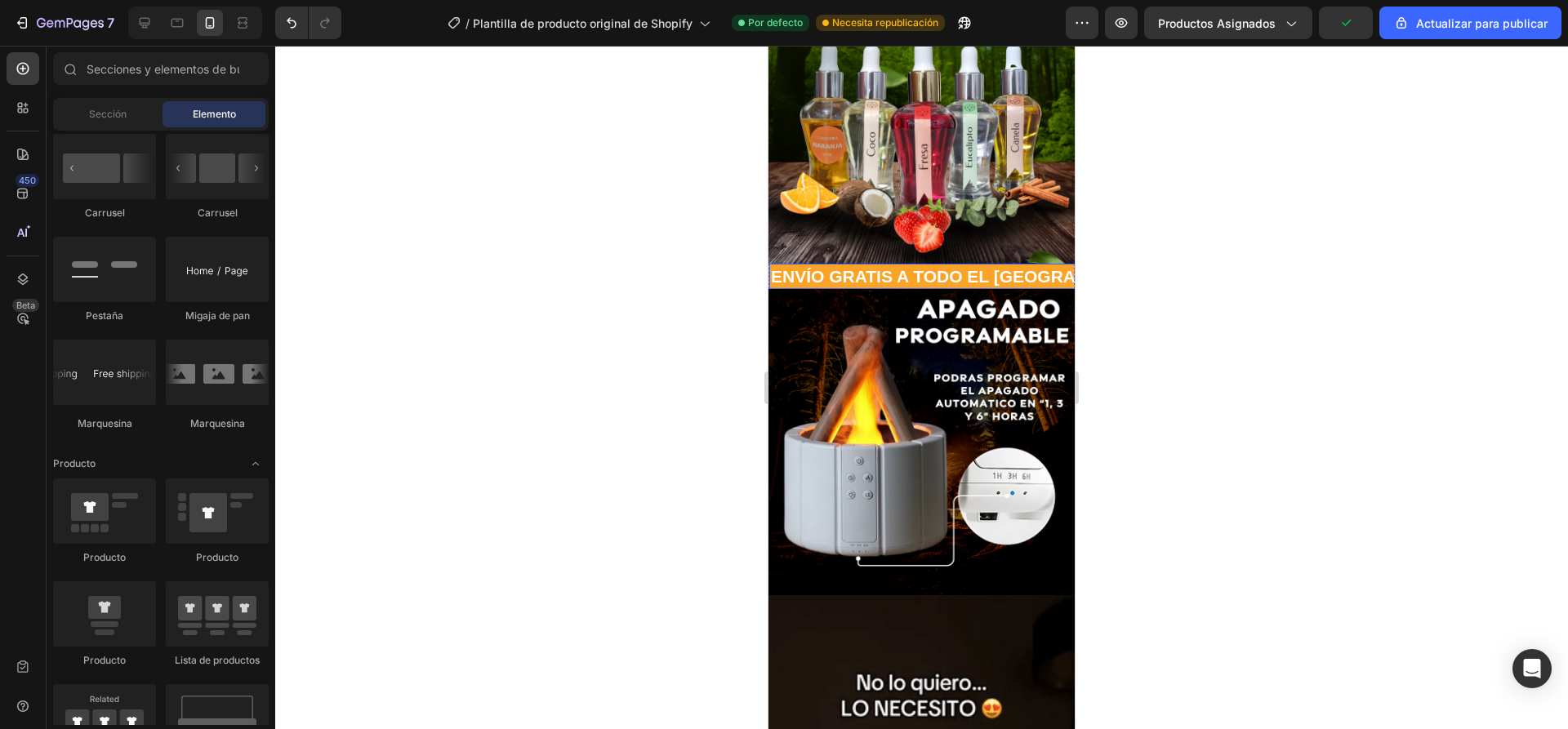
click at [1057, 266] on p "ENVÍO GRATIS A TODO EL [GEOGRAPHIC_DATA] 📦" at bounding box center [987, 276] width 432 height 22
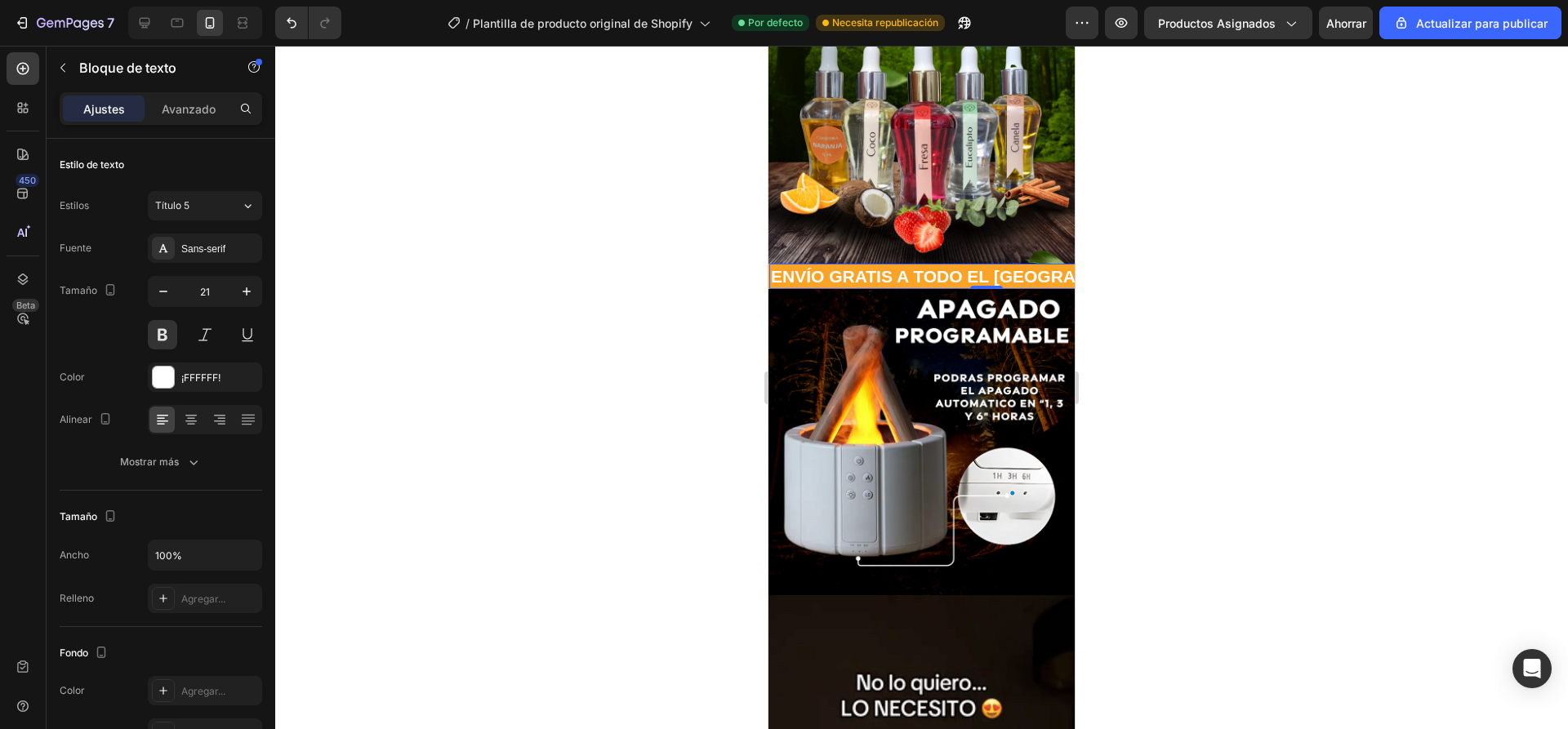
click at [1050, 264] on div "ENVÍO GRATIS A TODO EL [GEOGRAPHIC_DATA] 📦" at bounding box center [987, 276] width 435 height 25
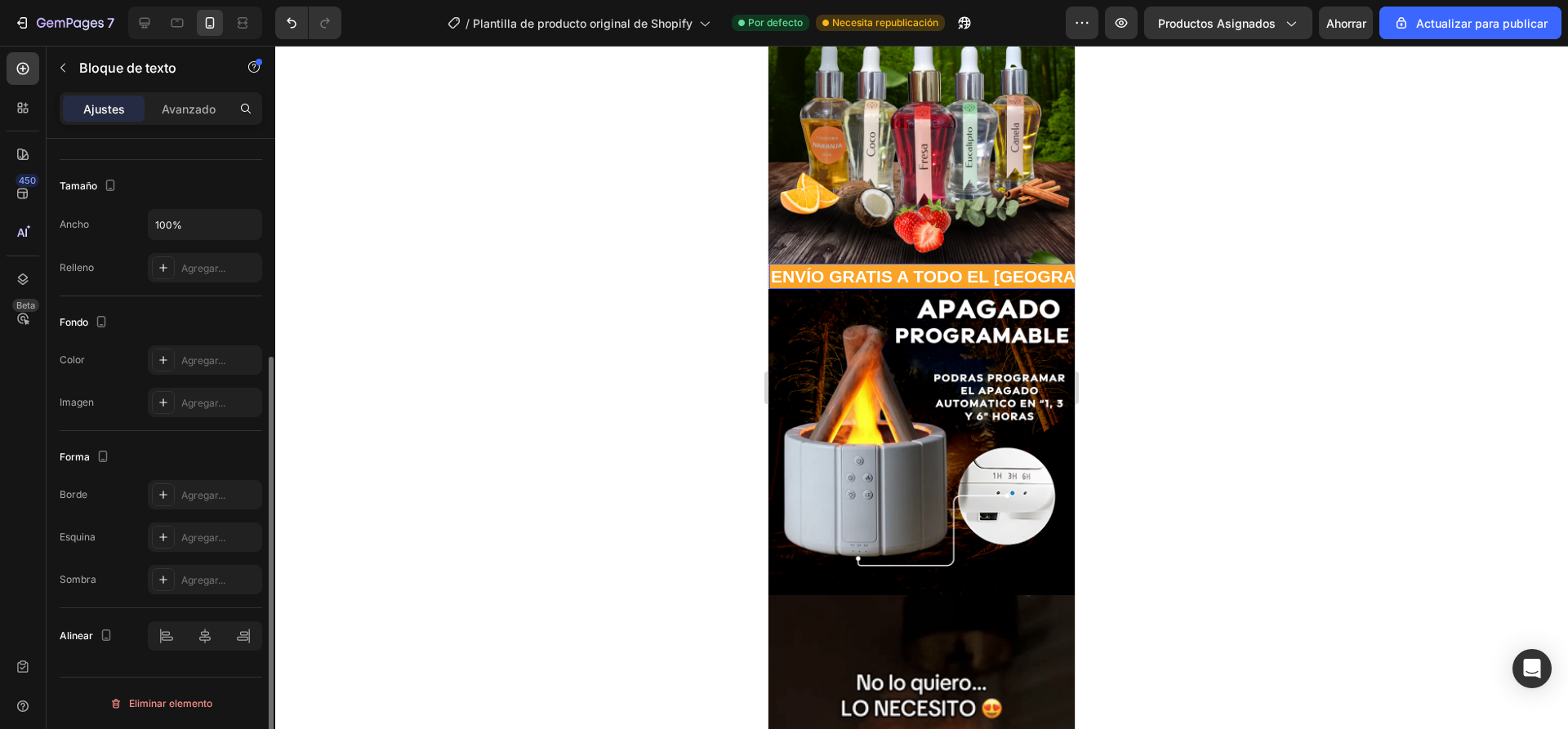
click at [477, 286] on div at bounding box center [921, 387] width 1292 height 683
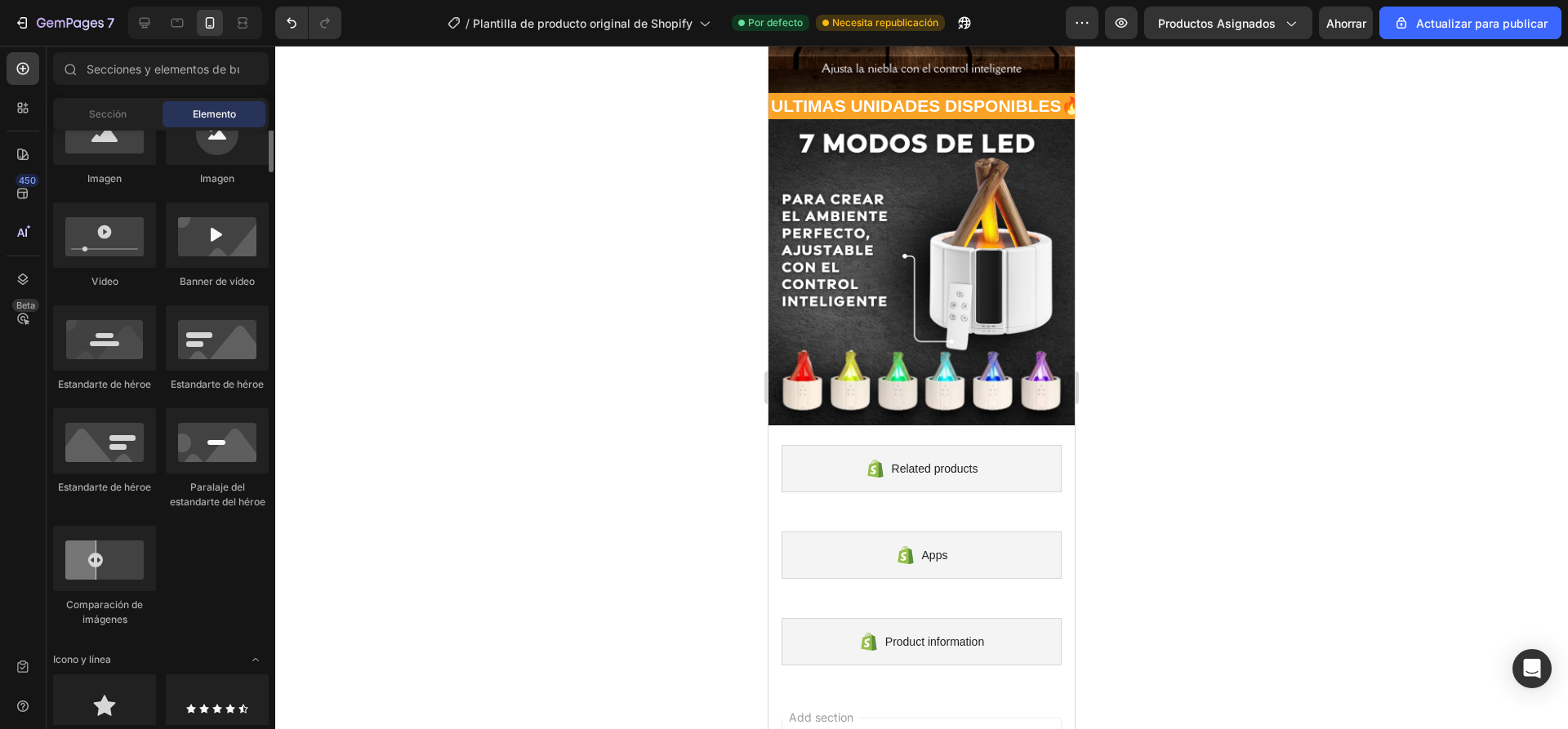
scroll to position [245, 0]
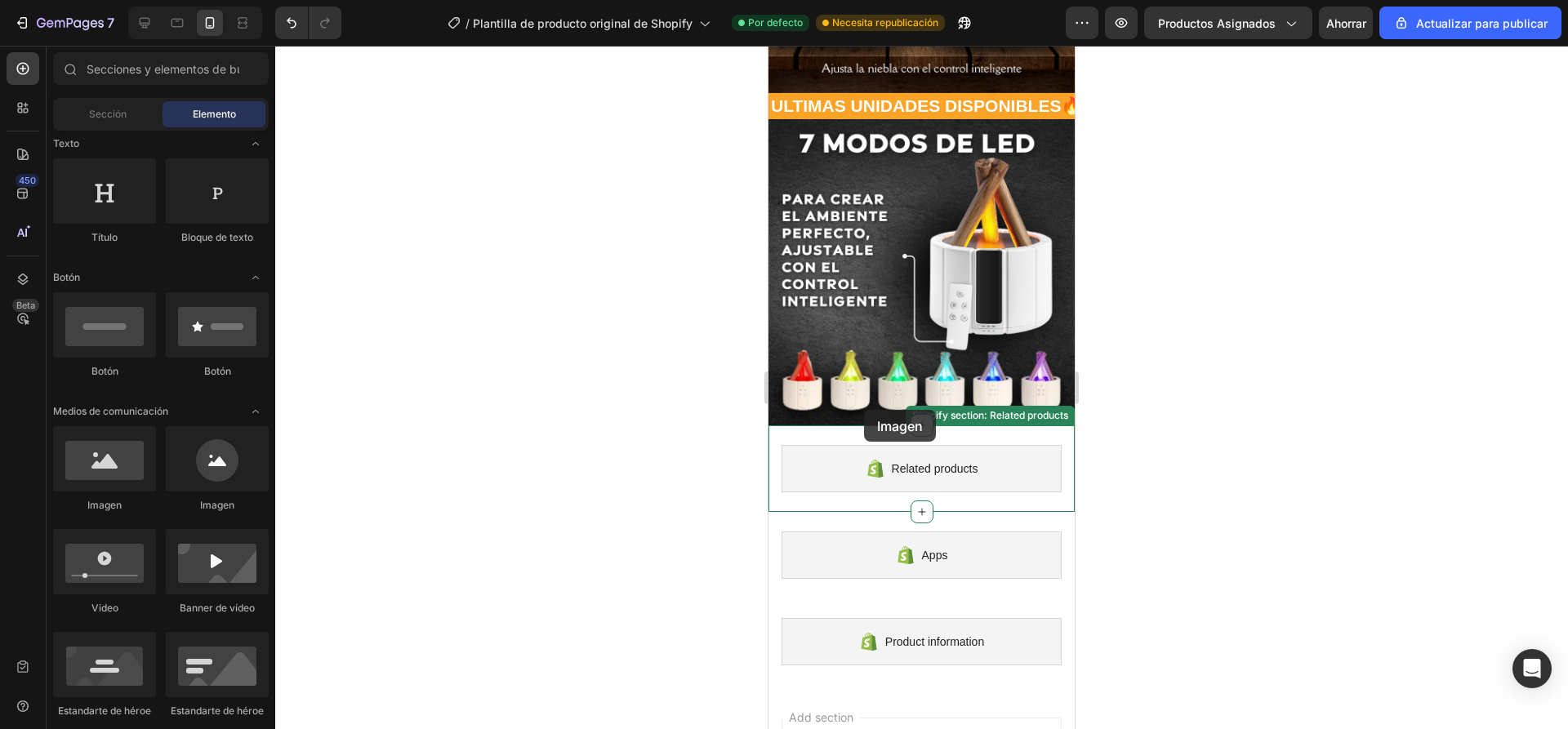
click at [866, 425] on div "Related products Shopify section: Related products" at bounding box center [921, 468] width 307 height 87
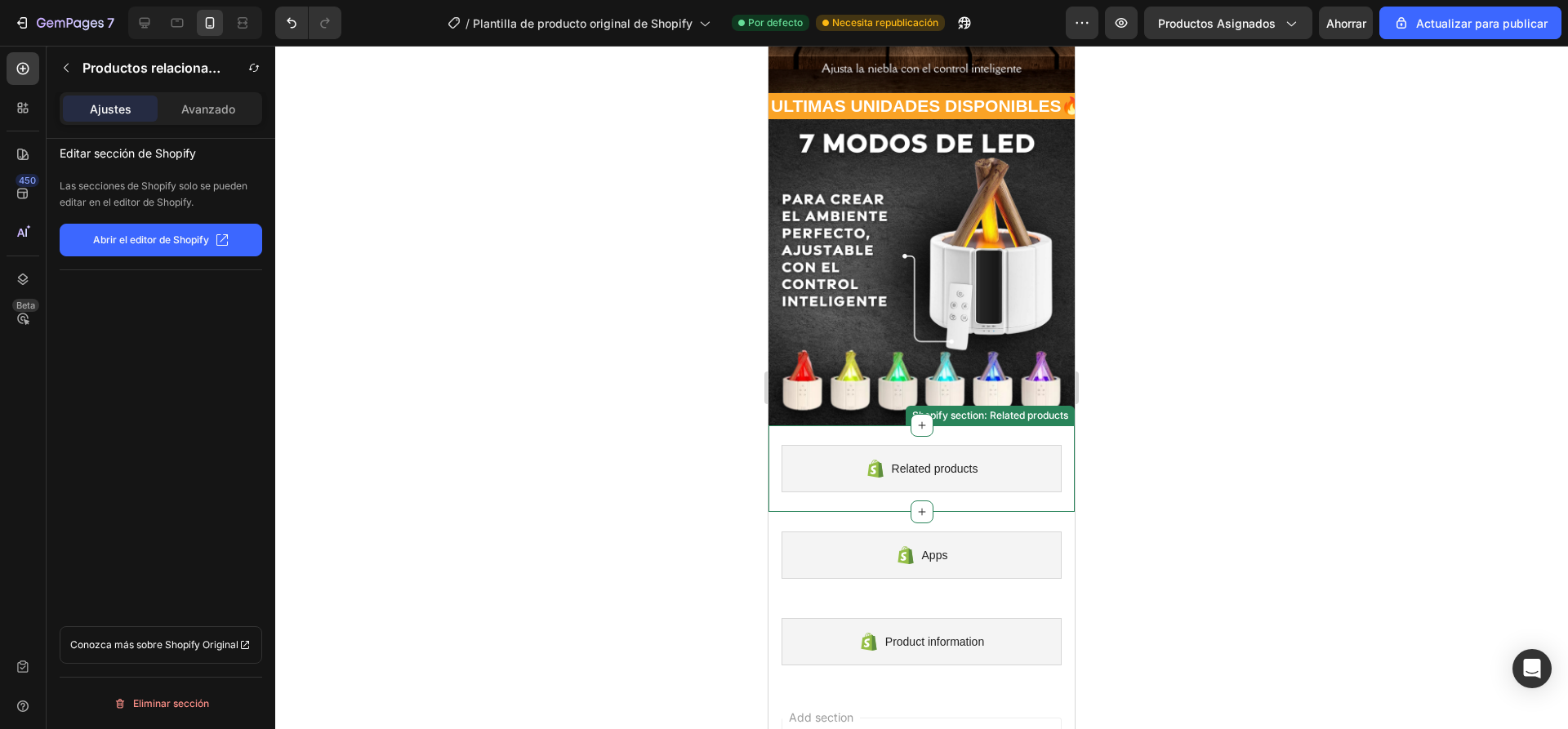
click at [437, 203] on div at bounding box center [921, 387] width 1292 height 683
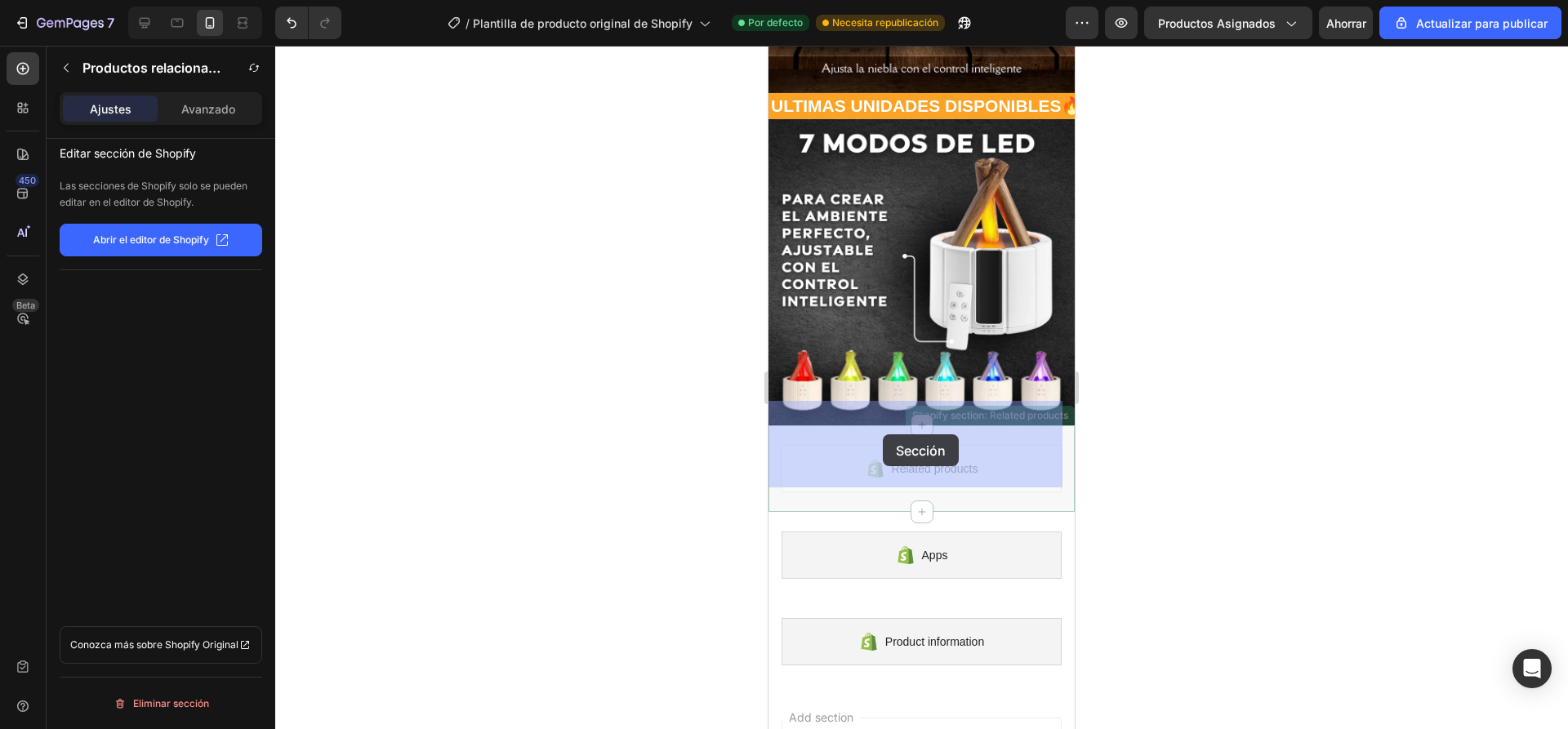
drag, startPoint x: 869, startPoint y: 418, endPoint x: 882, endPoint y: 429, distance: 17.0
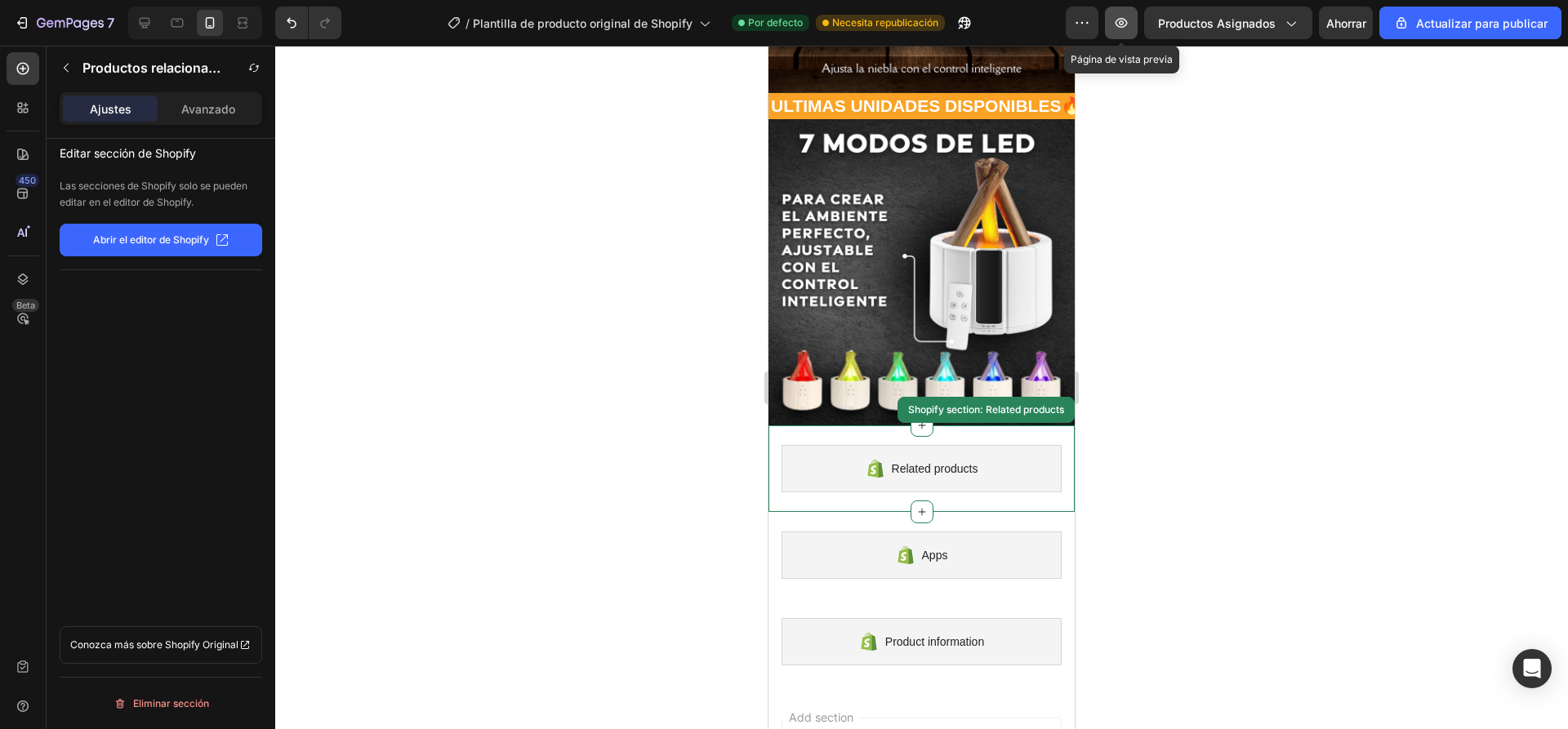
click at [1119, 20] on icon "button" at bounding box center [1121, 23] width 16 height 16
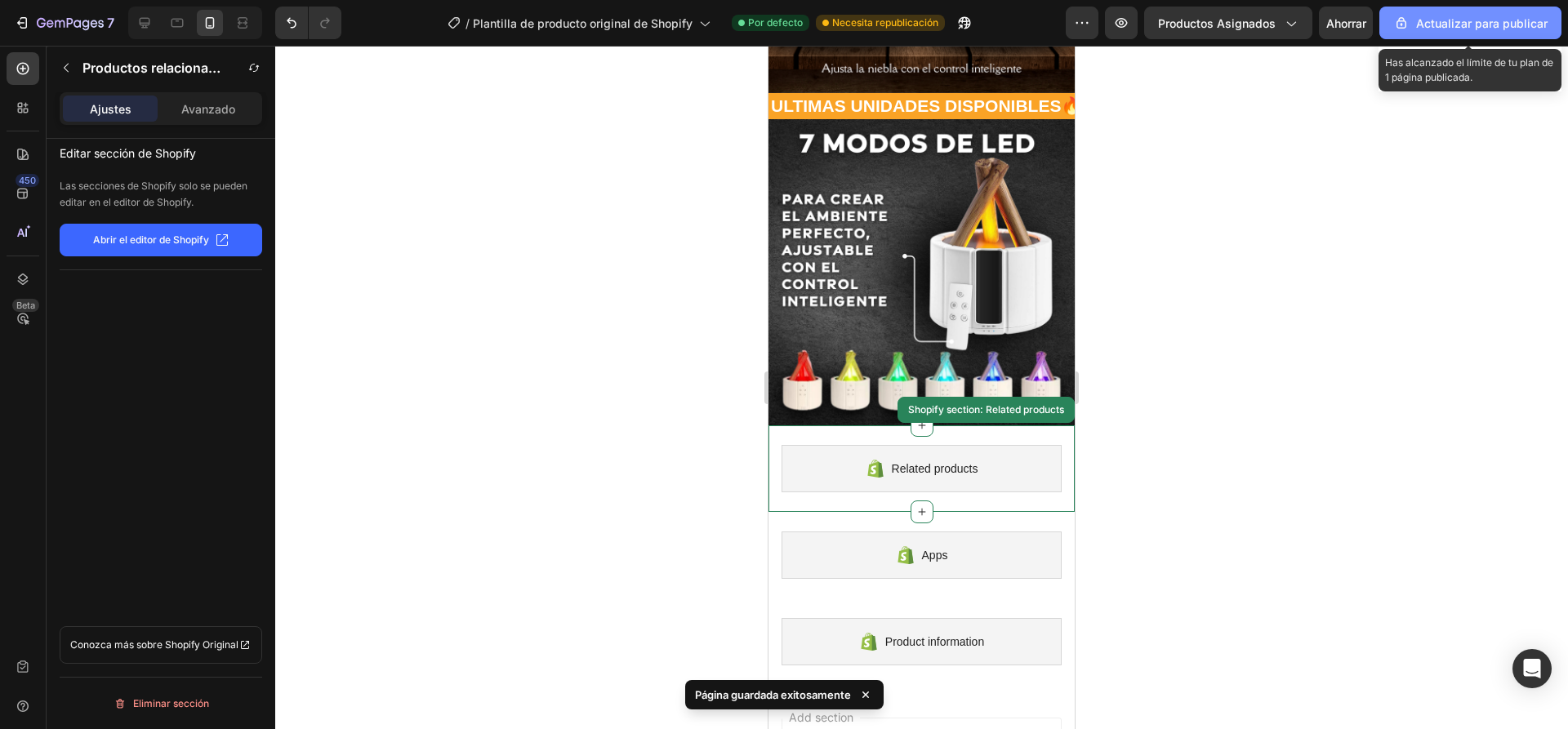
click at [1438, 26] on font "Actualizar para publicar" at bounding box center [1481, 23] width 132 height 14
click at [1452, 27] on font "Actualizar para publicar" at bounding box center [1481, 23] width 132 height 14
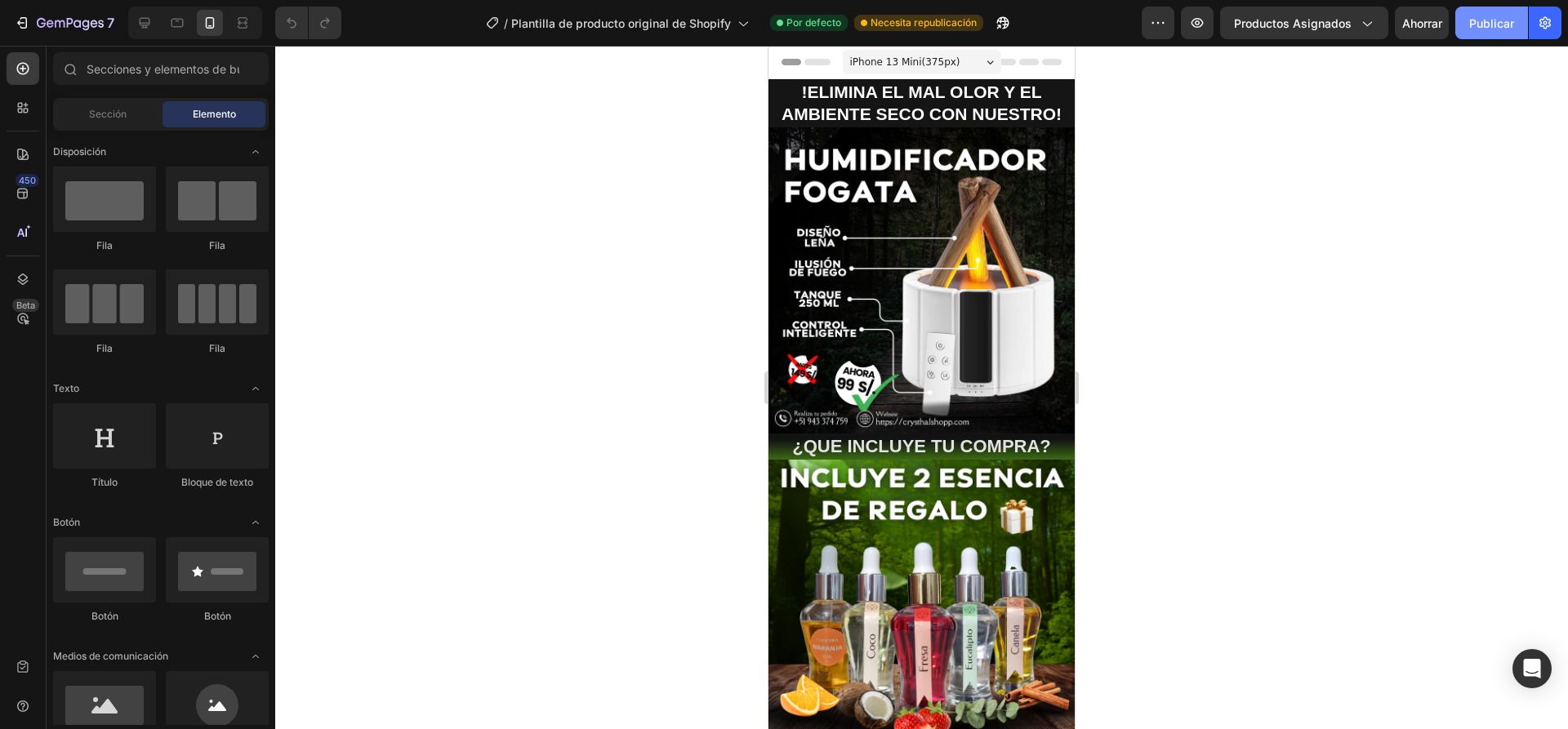
click at [1485, 29] on font "Publicar" at bounding box center [1491, 23] width 45 height 14
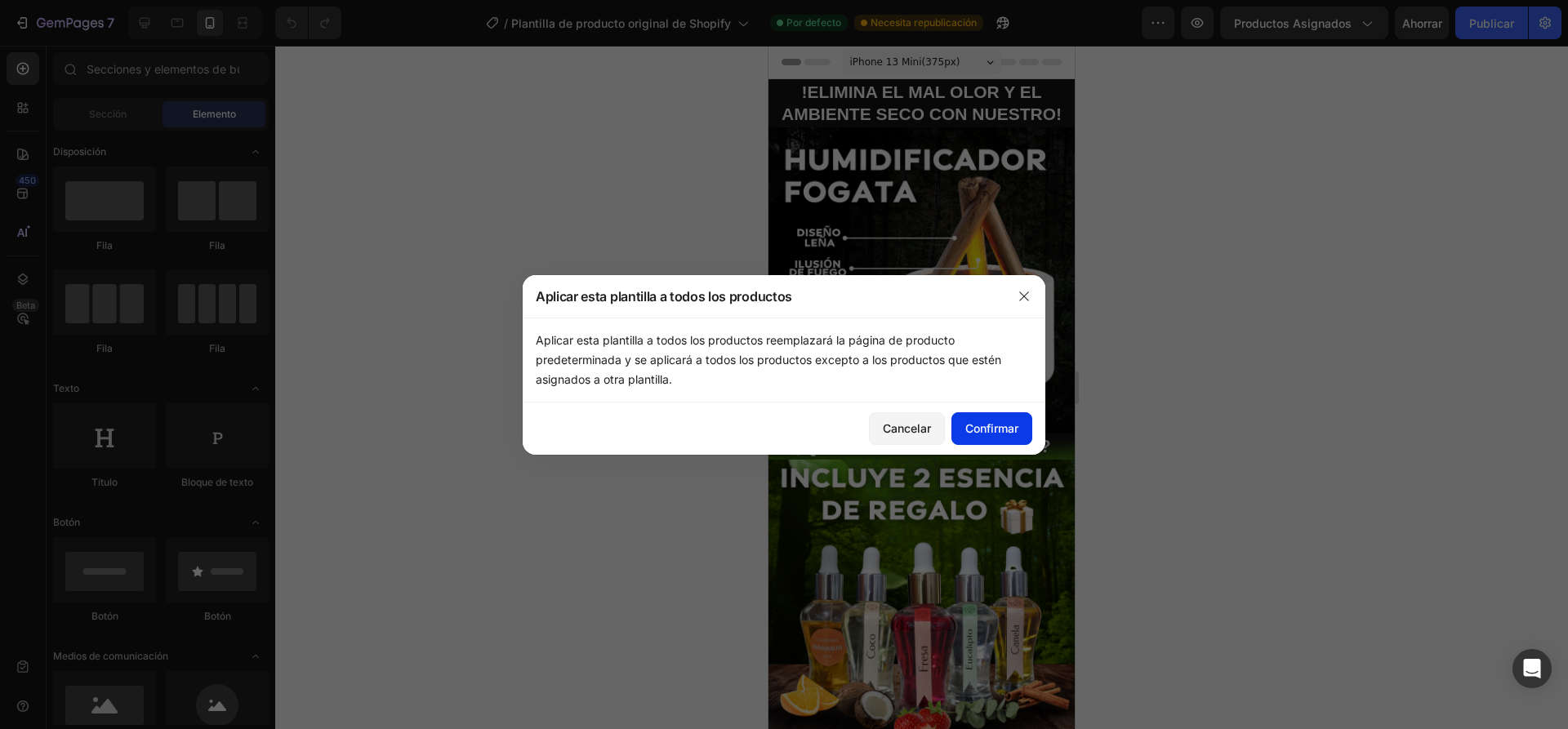
click at [1001, 423] on font "Confirmar" at bounding box center [991, 427] width 53 height 14
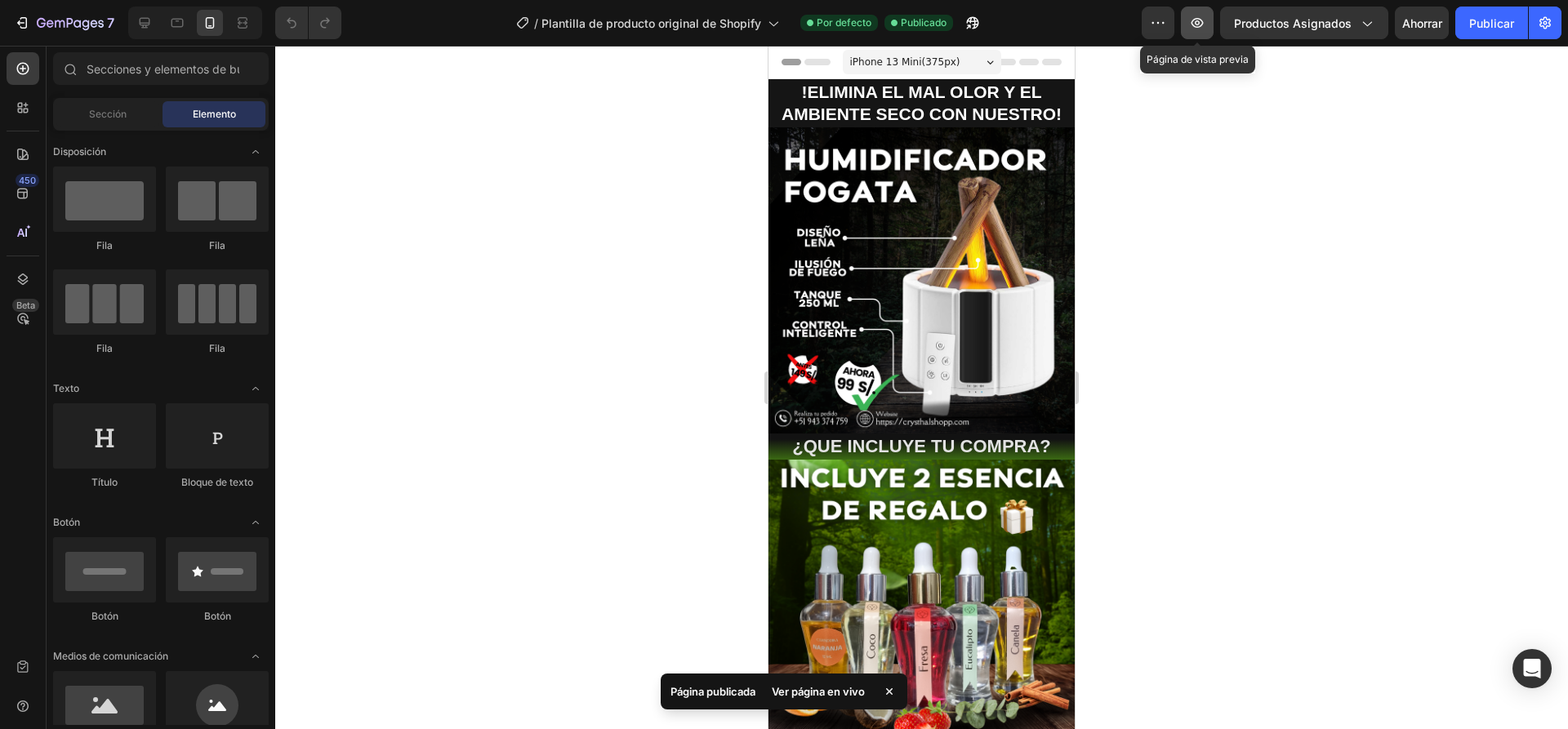
click at [1193, 19] on icon "button" at bounding box center [1197, 23] width 16 height 16
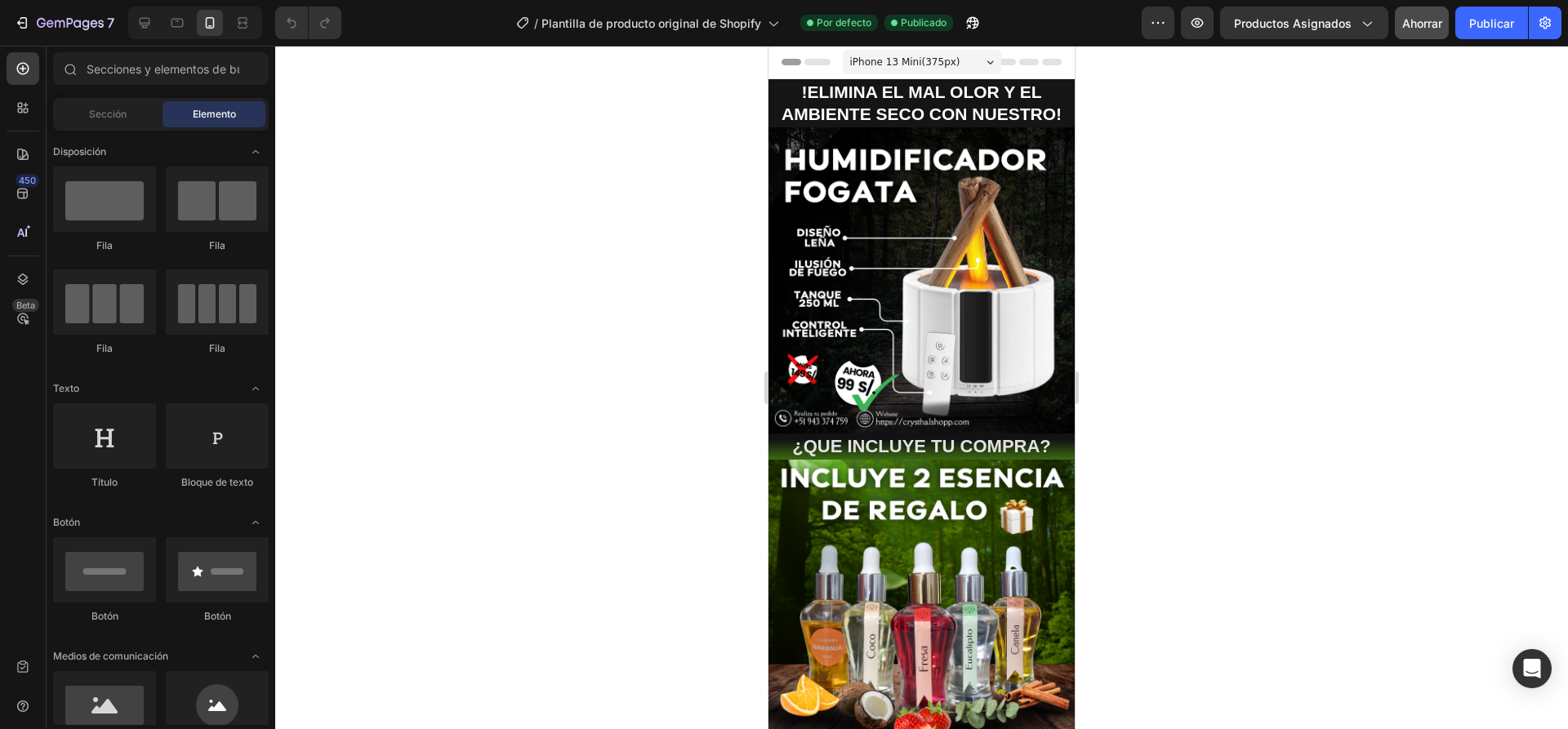
click at [1427, 32] on button "Ahorrar" at bounding box center [1422, 23] width 54 height 33
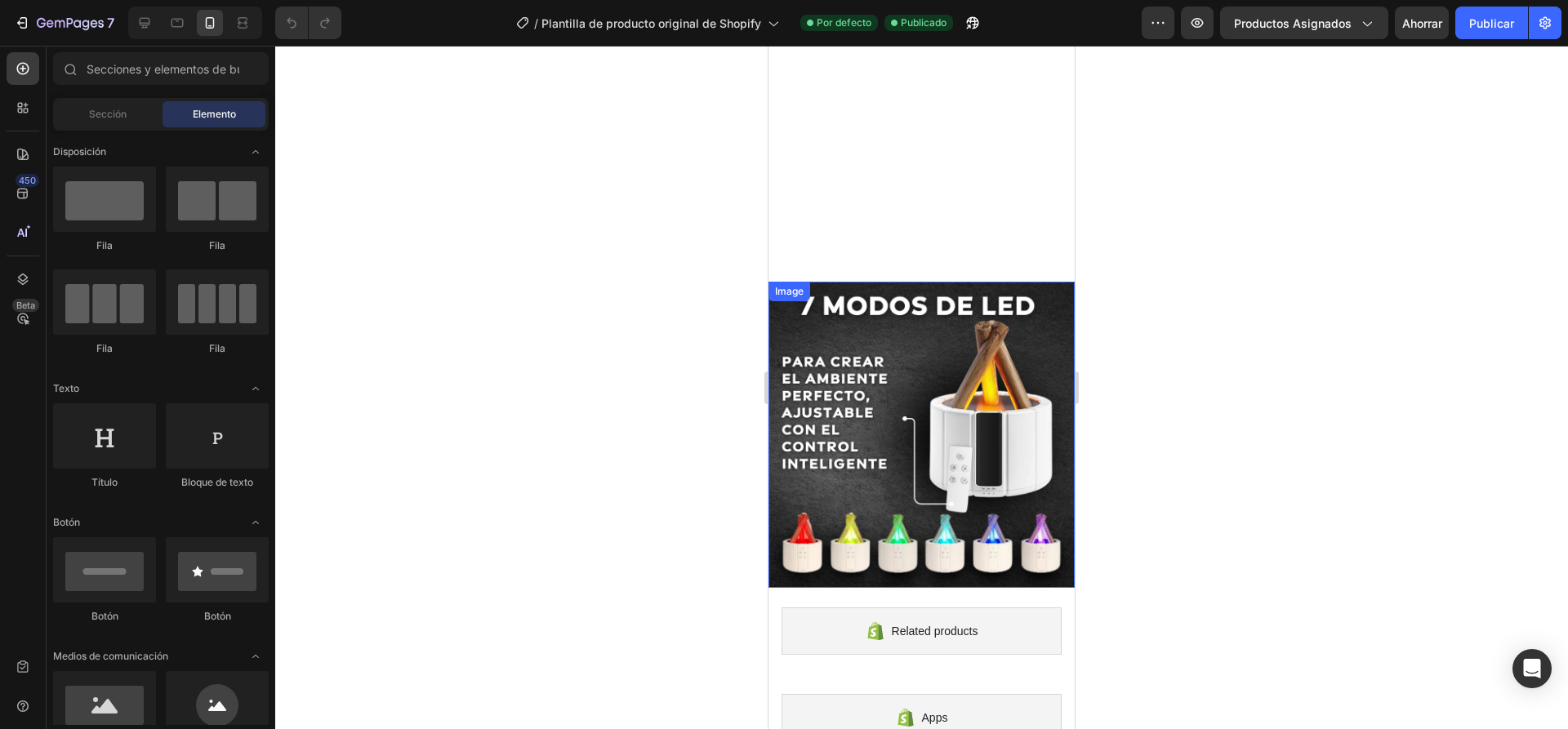
scroll to position [1877, 0]
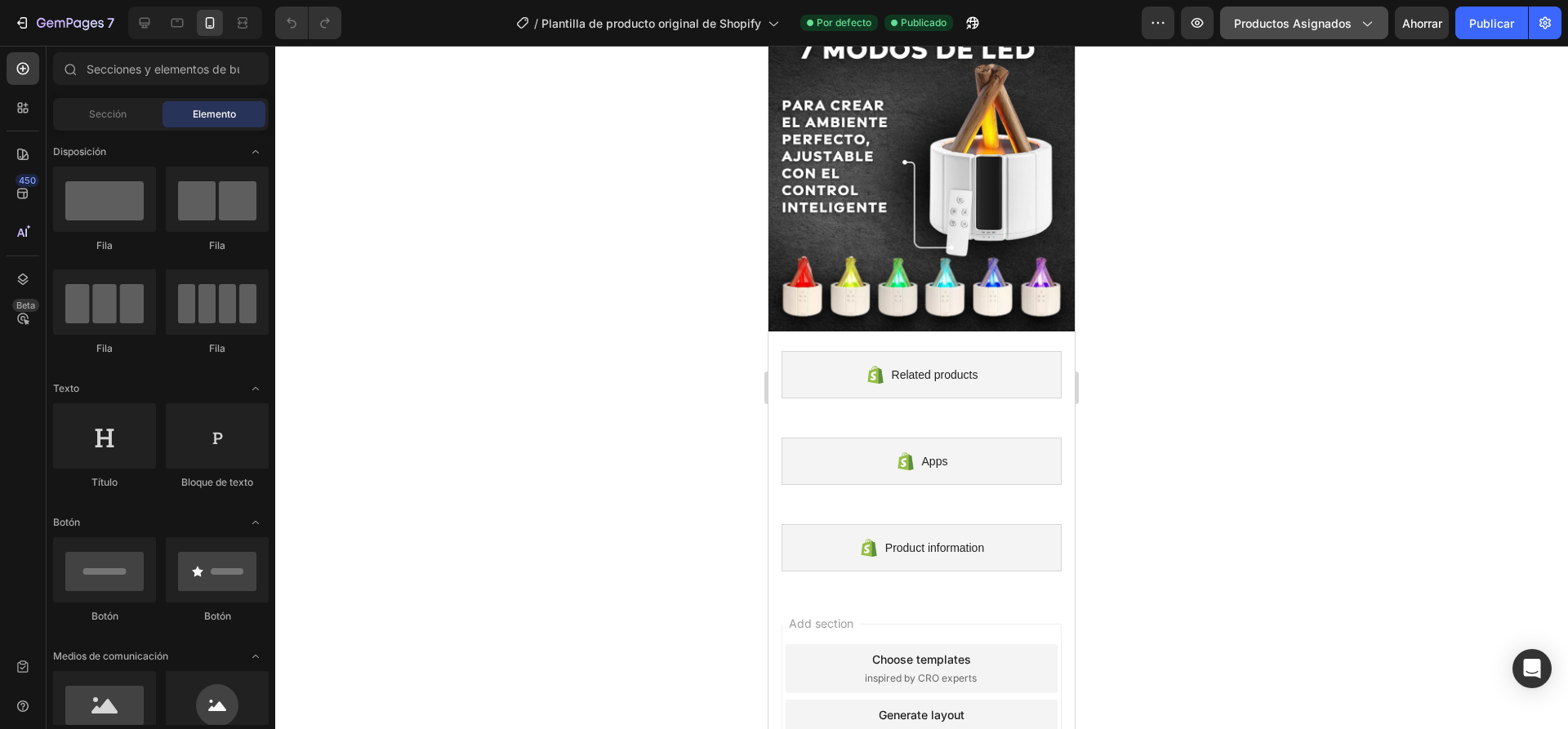
click at [1278, 17] on font "Productos asignados" at bounding box center [1292, 23] width 118 height 14
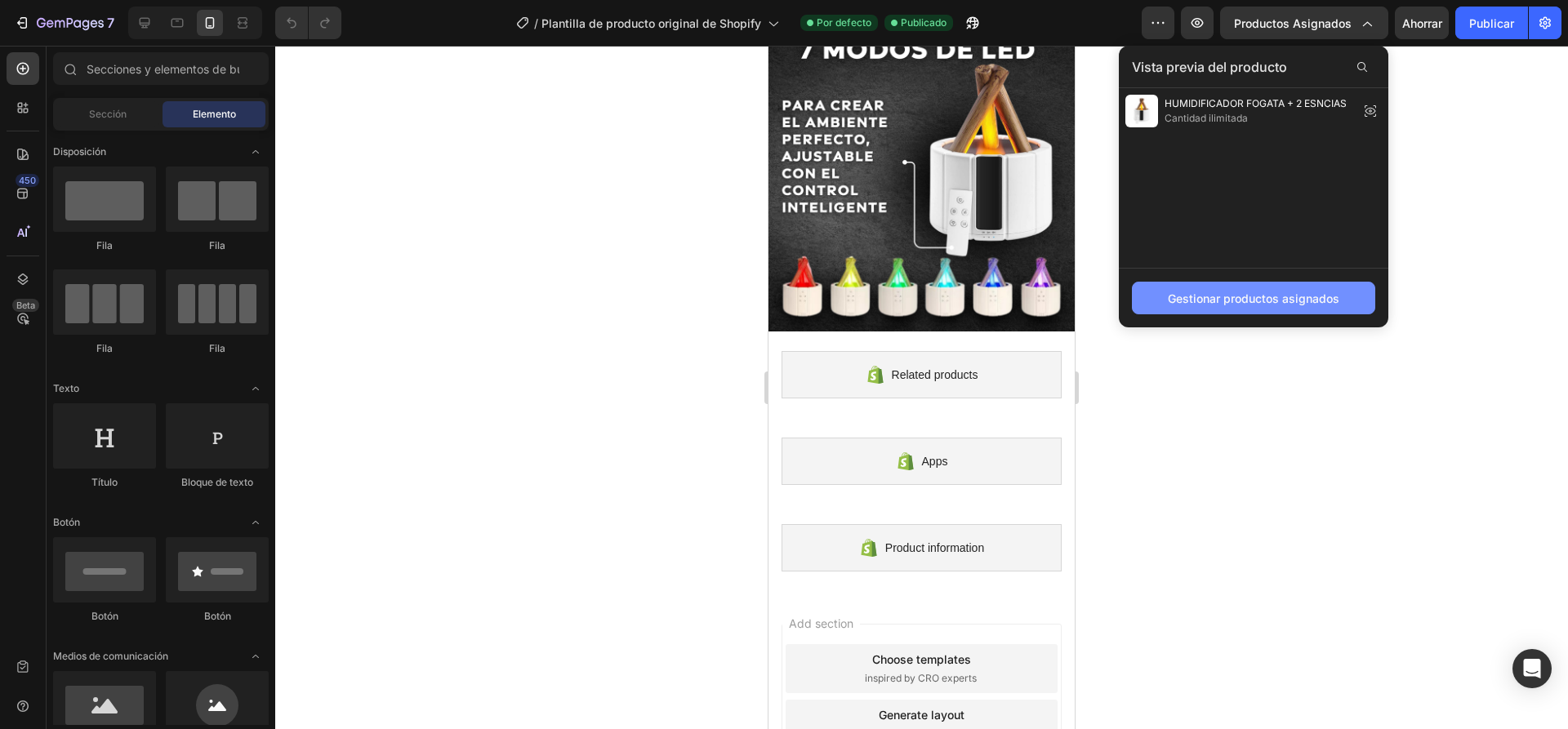
click at [1248, 306] on font "Gestionar productos asignados" at bounding box center [1253, 298] width 172 height 17
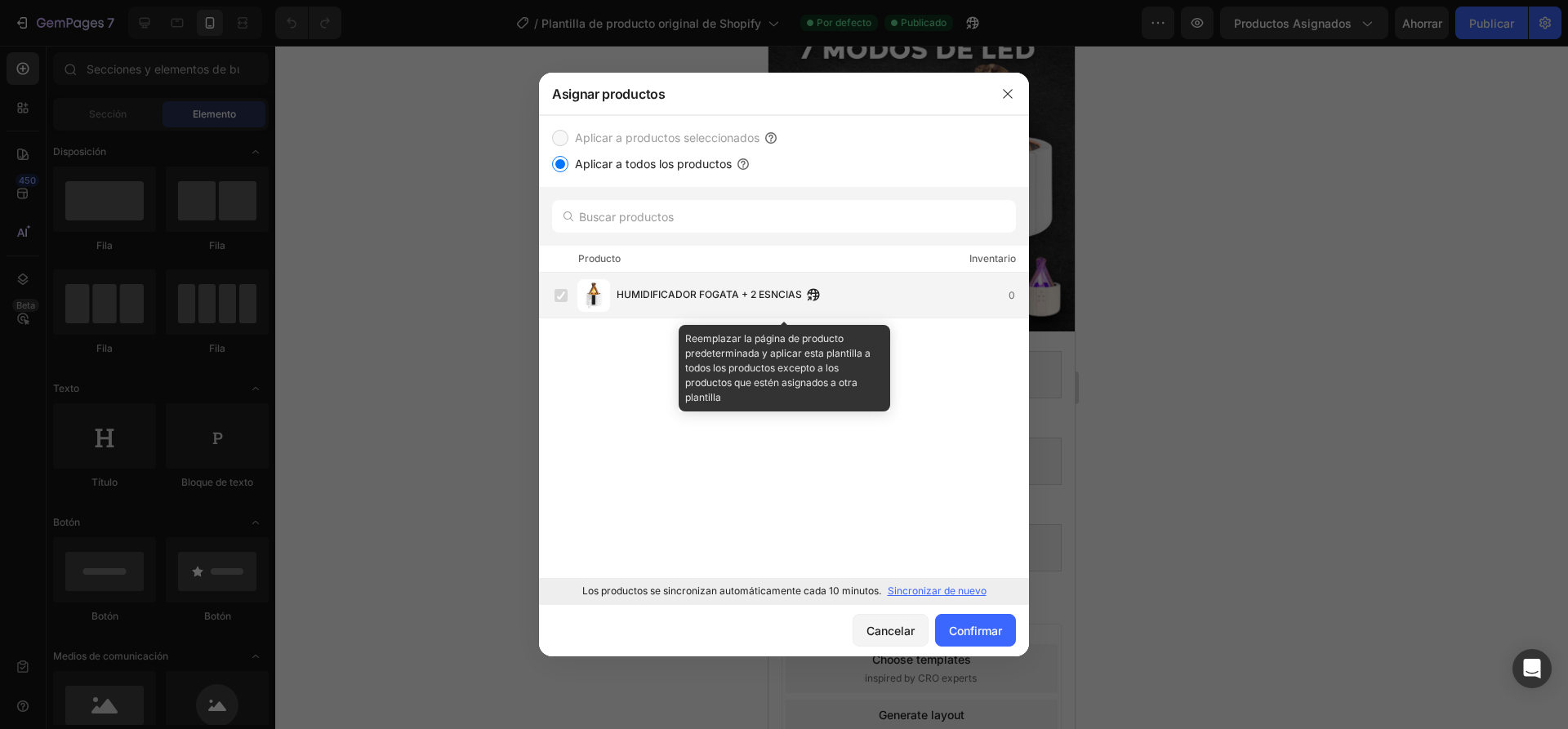
click at [555, 301] on label at bounding box center [561, 296] width 13 height 13
click at [1001, 296] on div "HUMIDIFICADOR FOGATA + 2 ESNCIAS 0" at bounding box center [822, 296] width 411 height 18
click at [567, 295] on label at bounding box center [561, 296] width 13 height 13
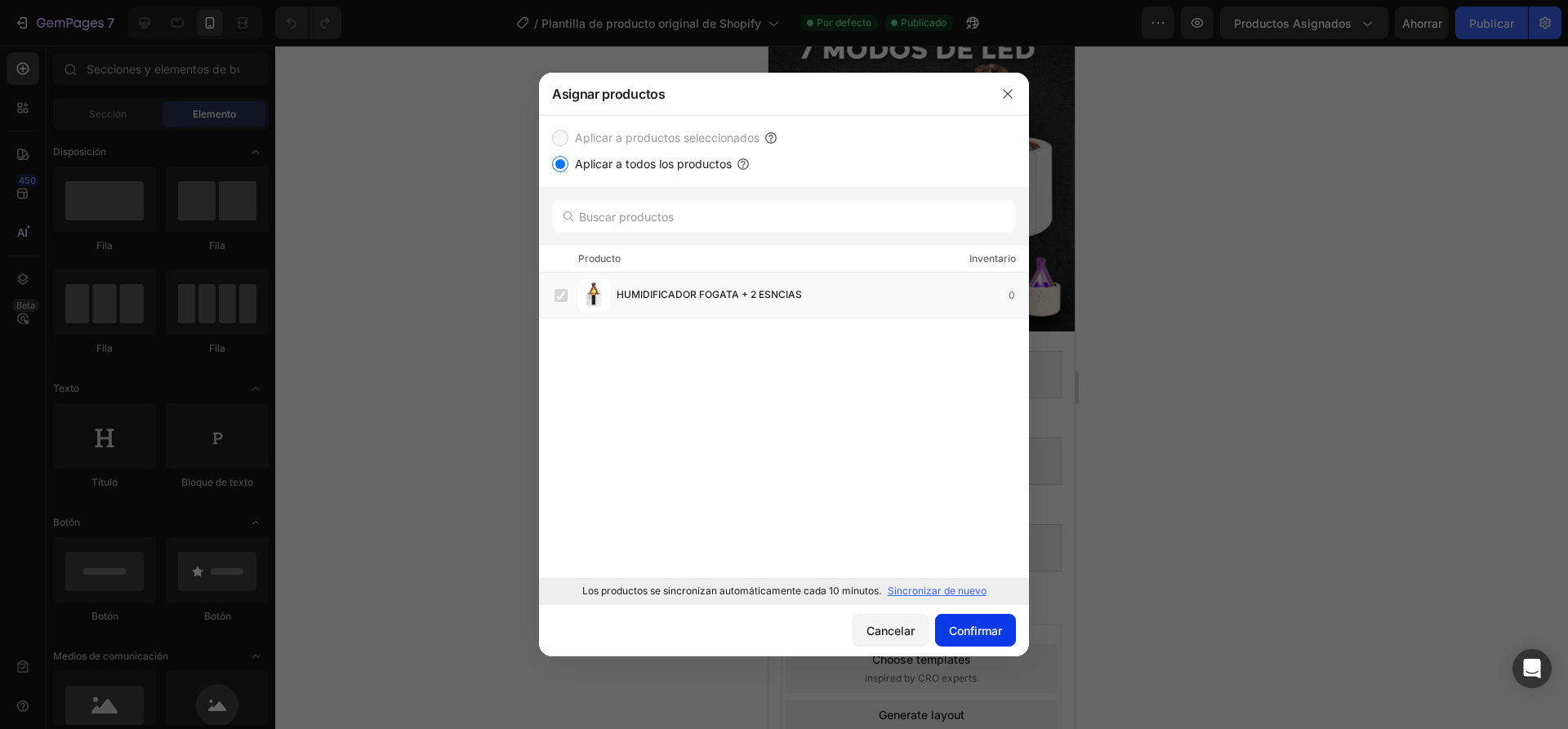
click at [970, 628] on font "Confirmar" at bounding box center [975, 630] width 53 height 14
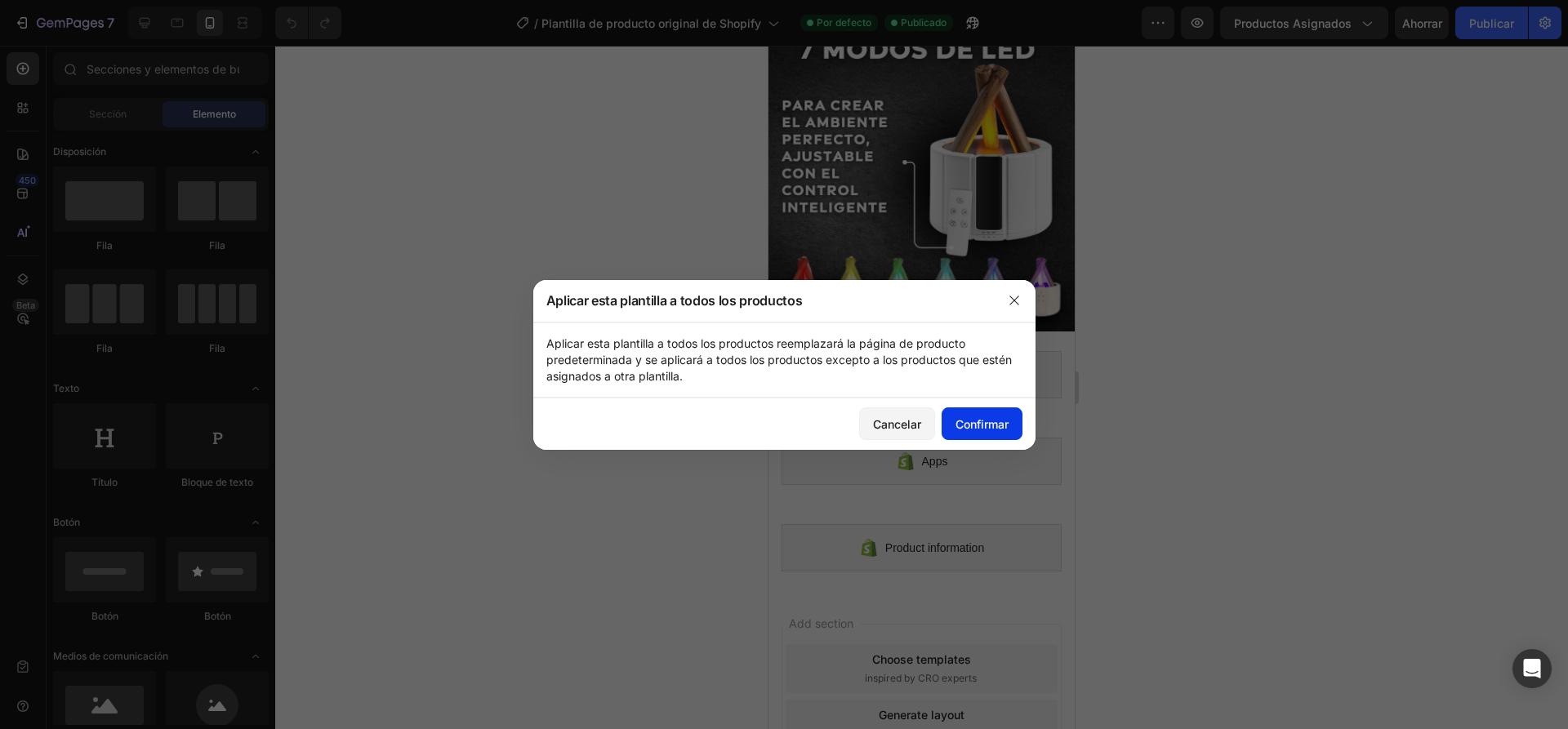
click at [975, 422] on font "Confirmar" at bounding box center [981, 423] width 53 height 14
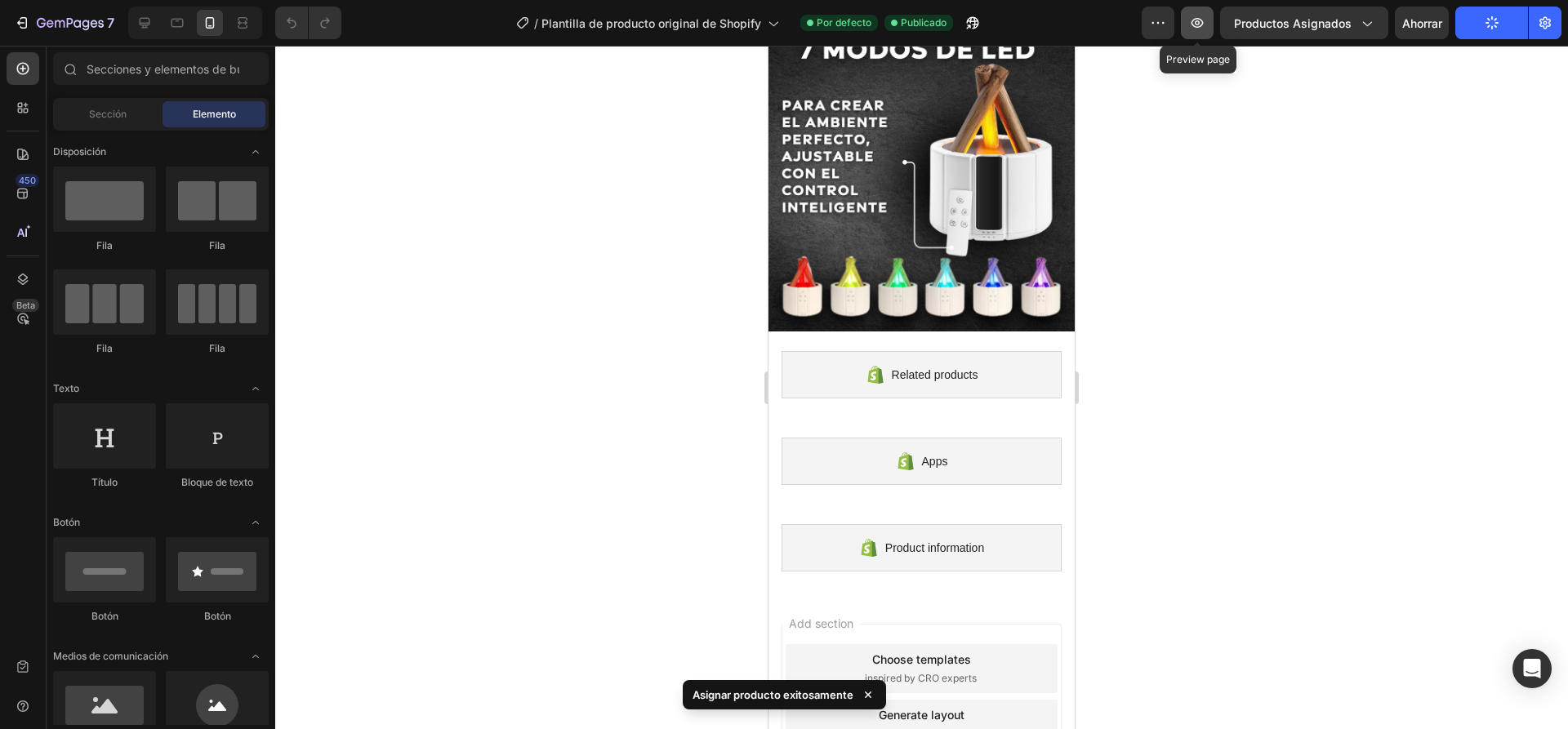
click at [1198, 24] on icon "button" at bounding box center [1197, 23] width 16 height 16
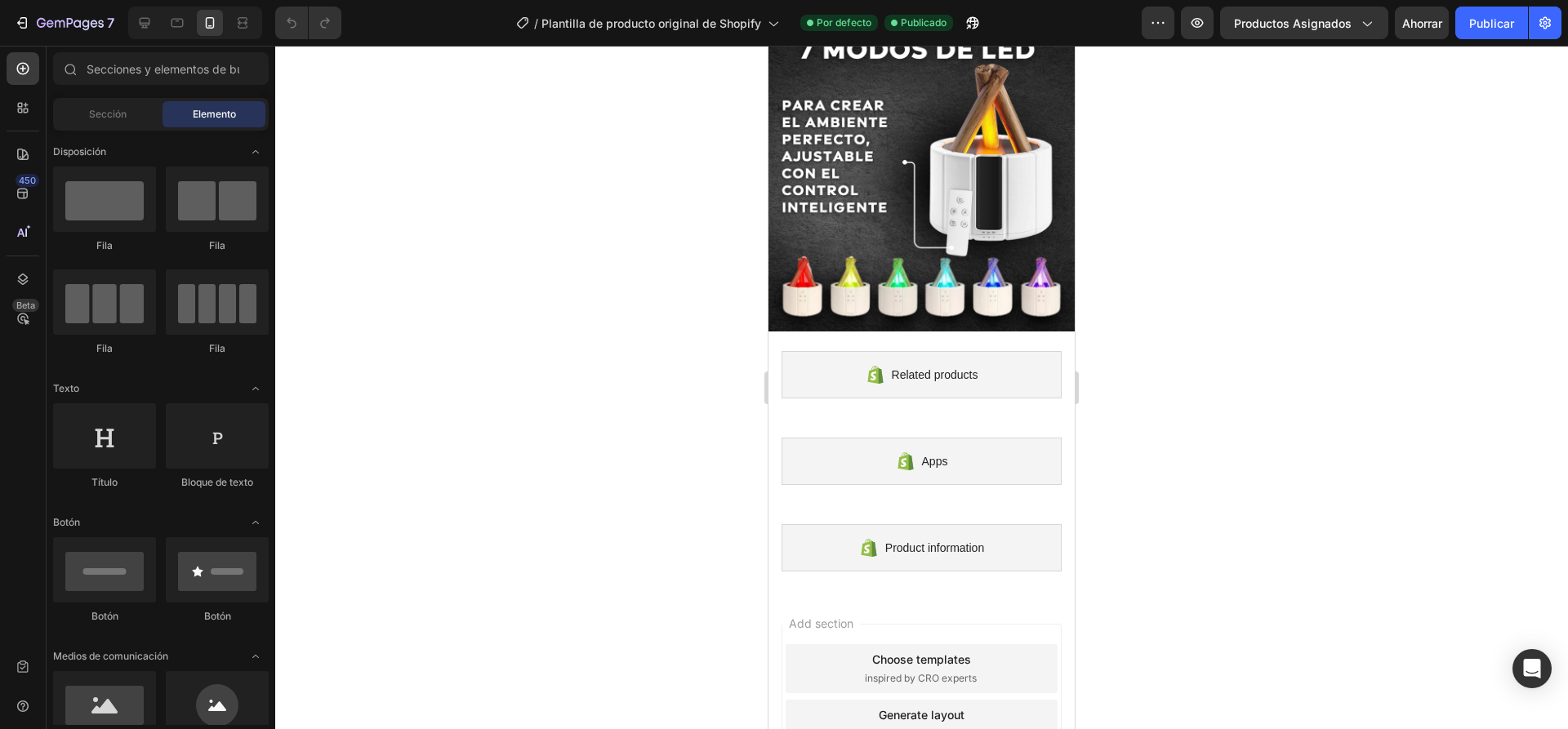
click at [505, 317] on div at bounding box center [921, 387] width 1292 height 683
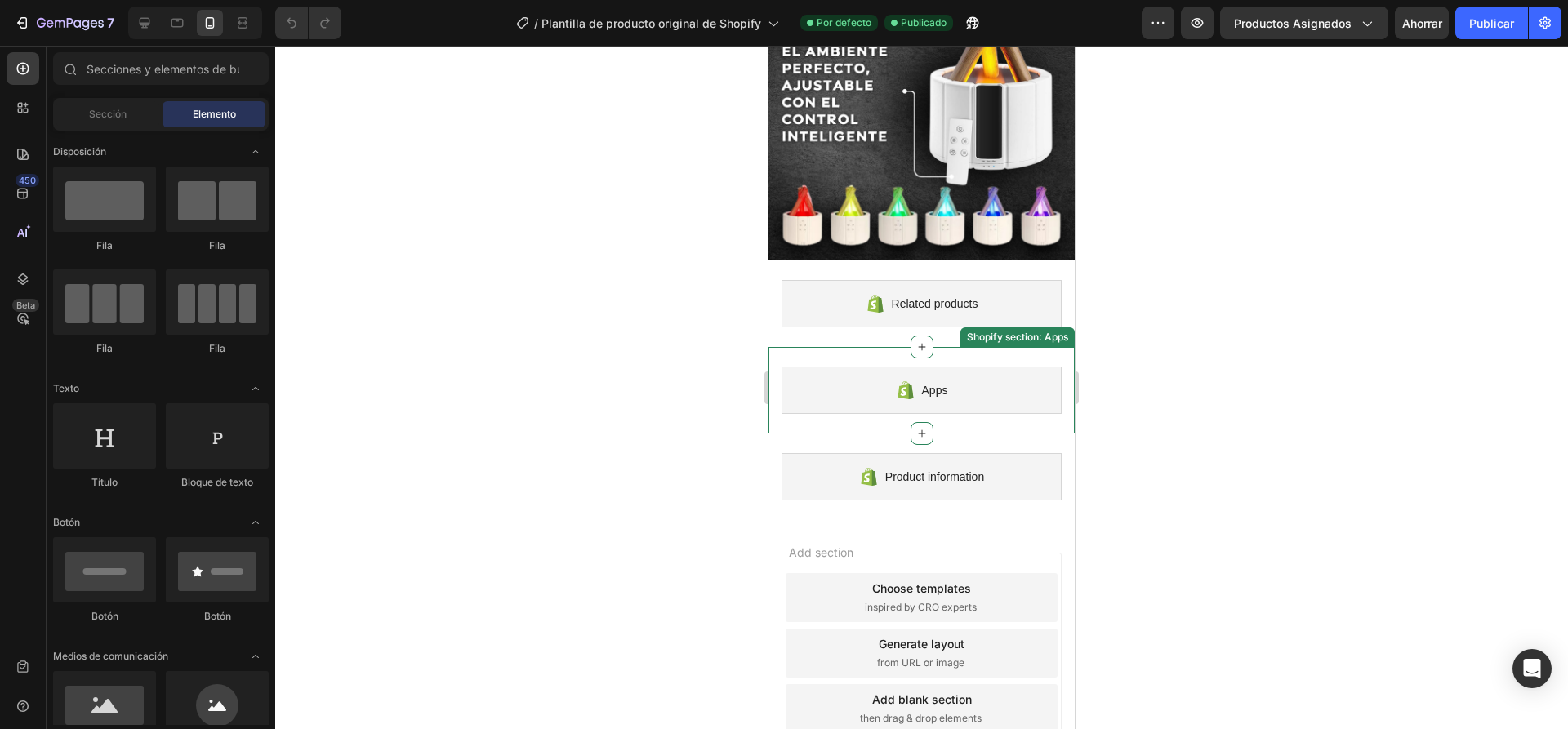
scroll to position [2034, 0]
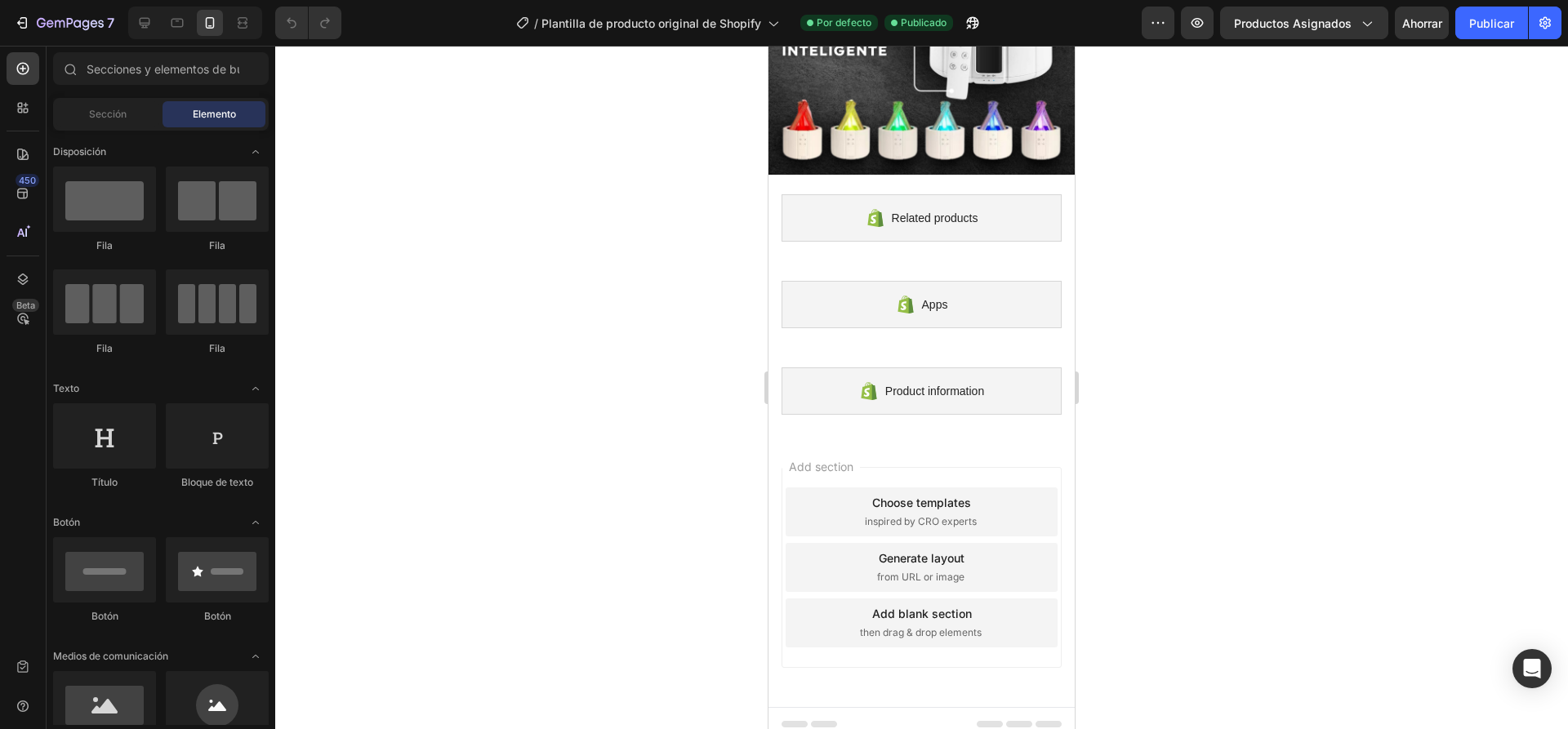
click at [887, 605] on div "Add blank section" at bounding box center [922, 613] width 100 height 17
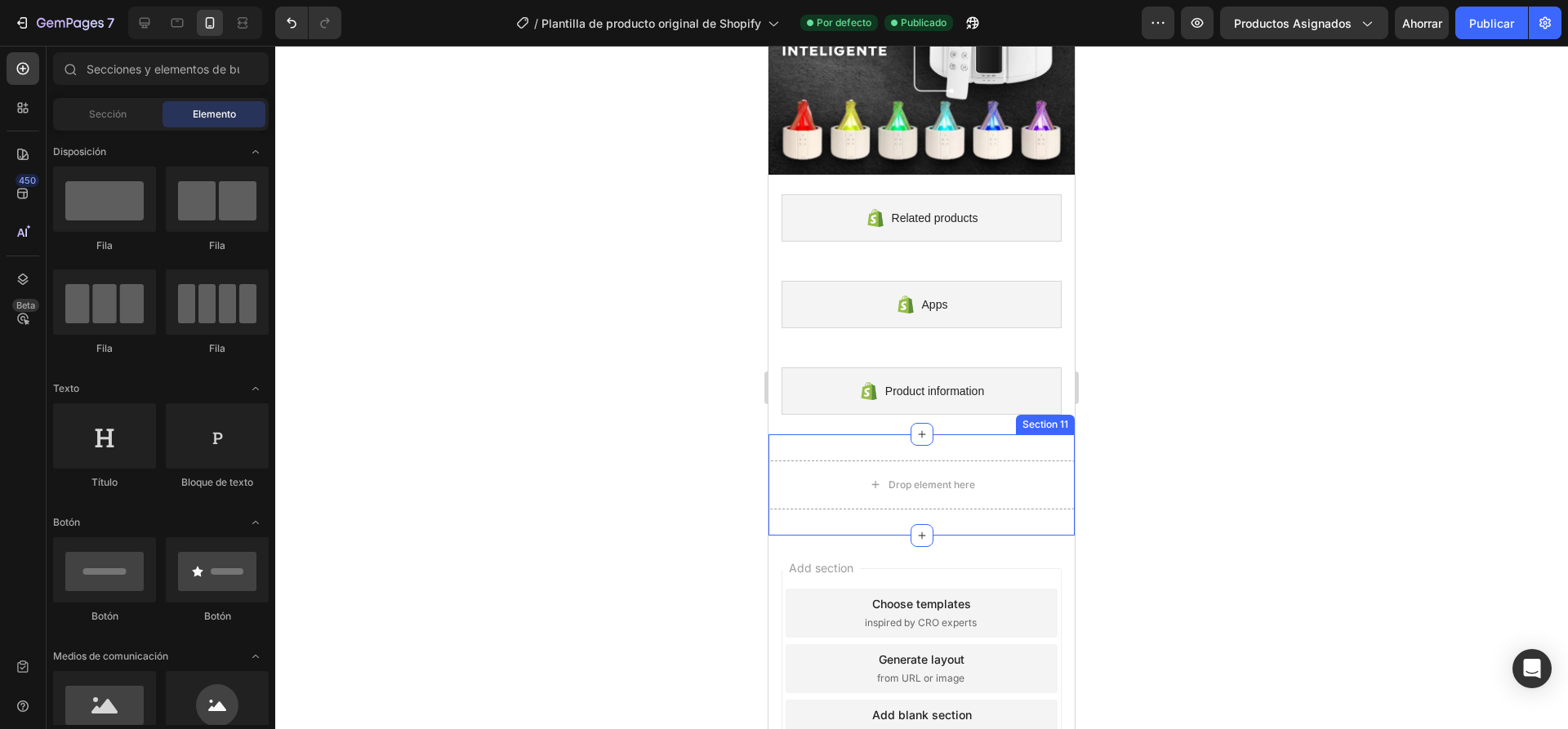
click at [979, 434] on div "Drop element here Section 11" at bounding box center [921, 485] width 307 height 101
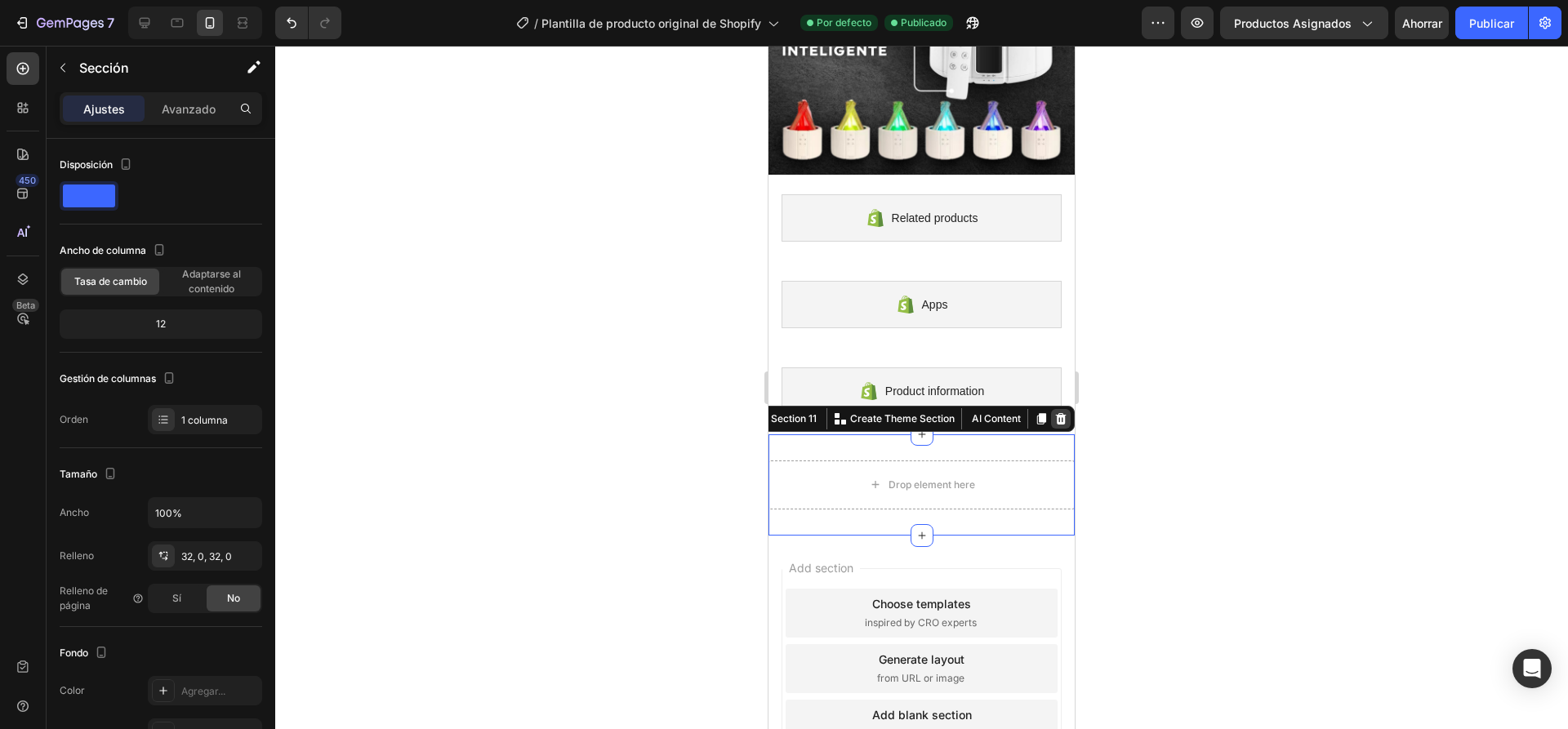
click at [1055, 413] on icon at bounding box center [1060, 418] width 11 height 11
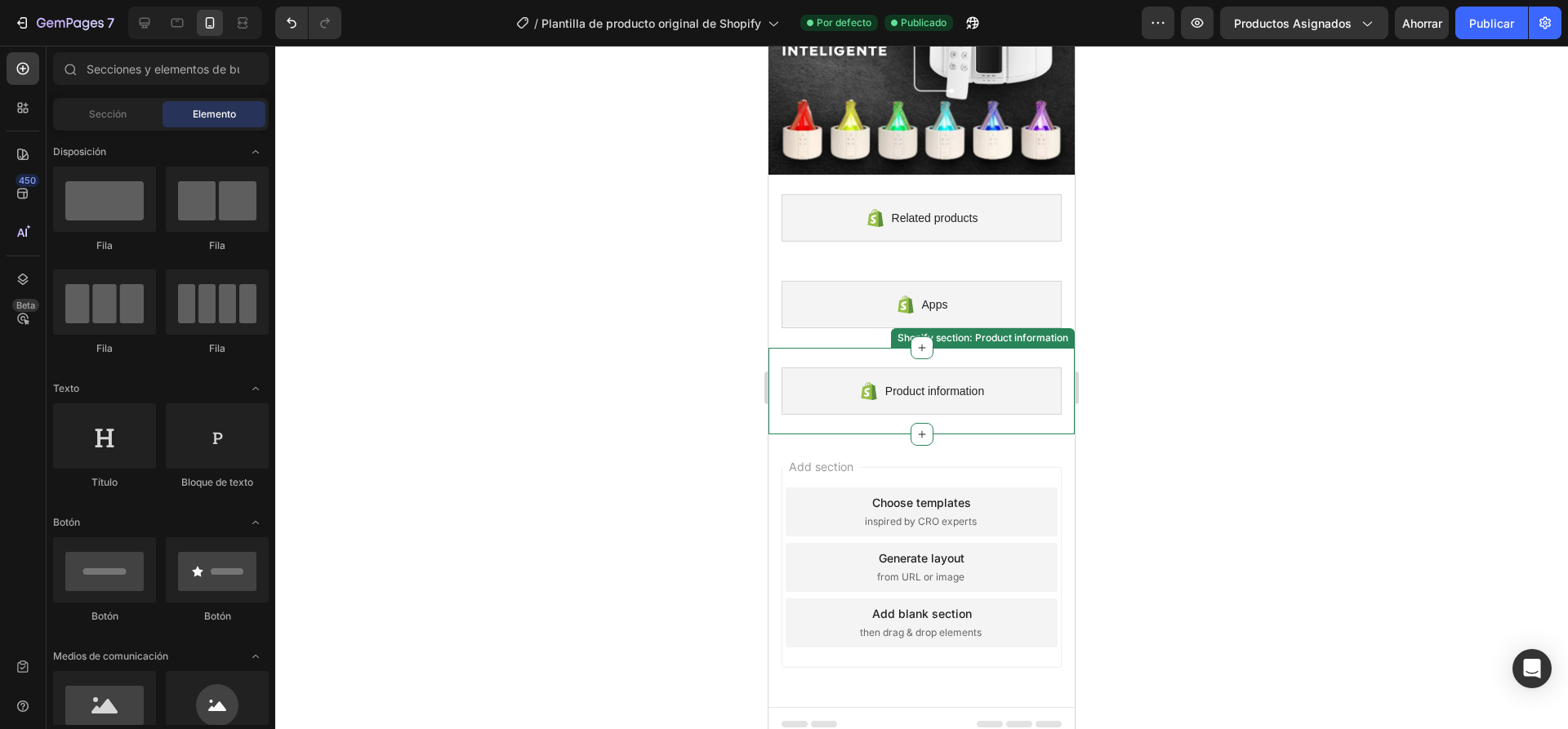
click at [524, 378] on div at bounding box center [921, 387] width 1292 height 683
click at [16, 701] on icon at bounding box center [23, 706] width 16 height 16
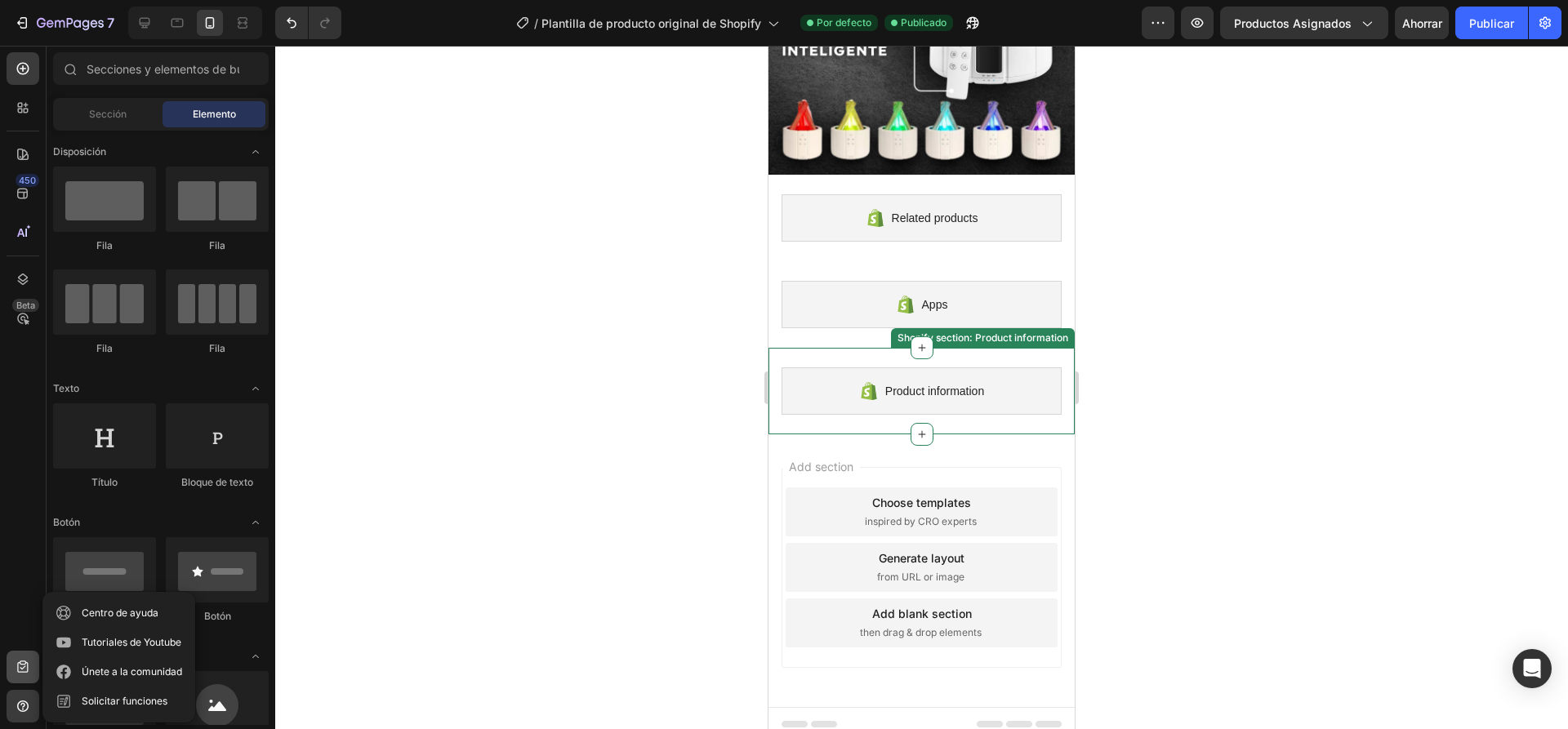
click at [24, 678] on div at bounding box center [23, 667] width 33 height 33
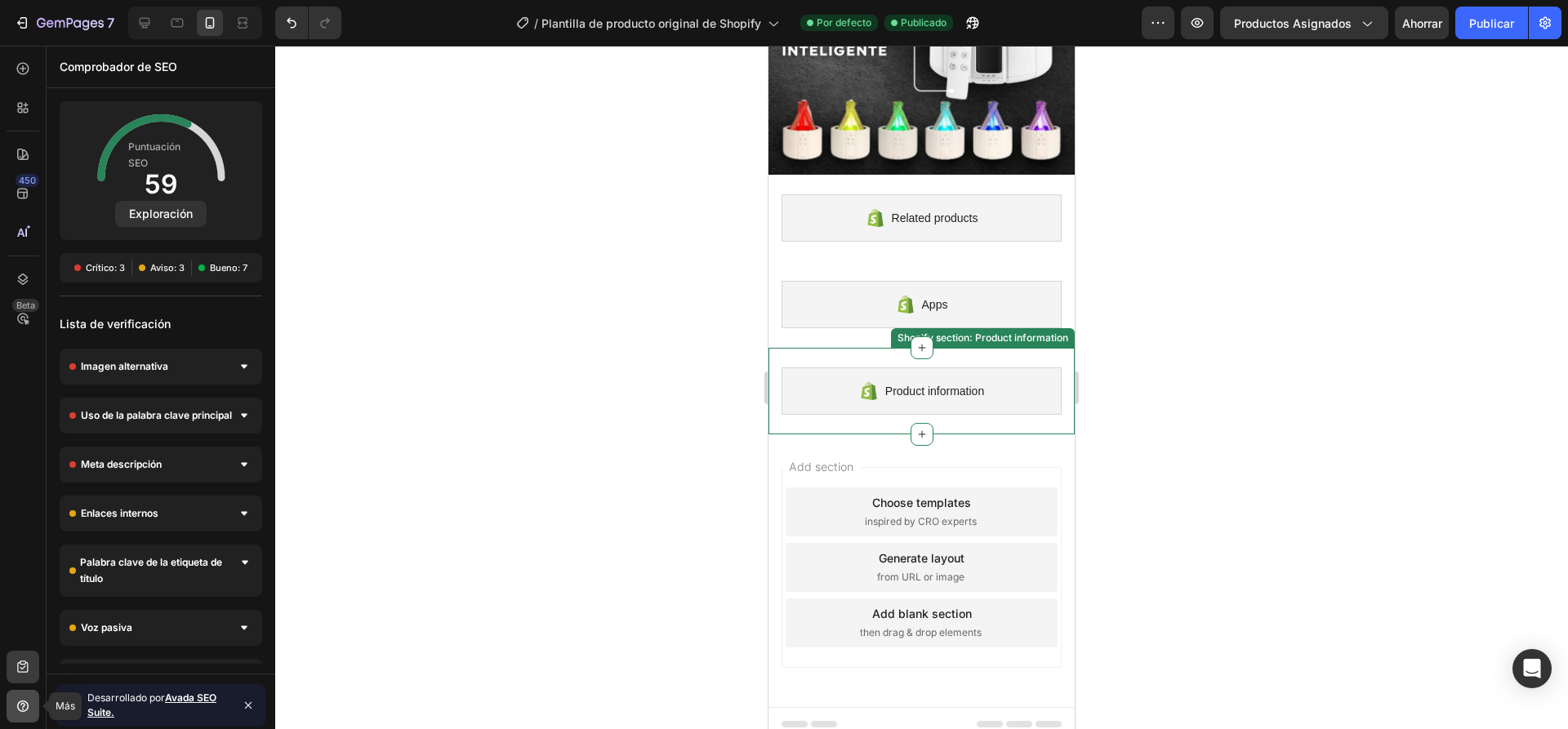
click at [26, 706] on icon at bounding box center [23, 706] width 16 height 16
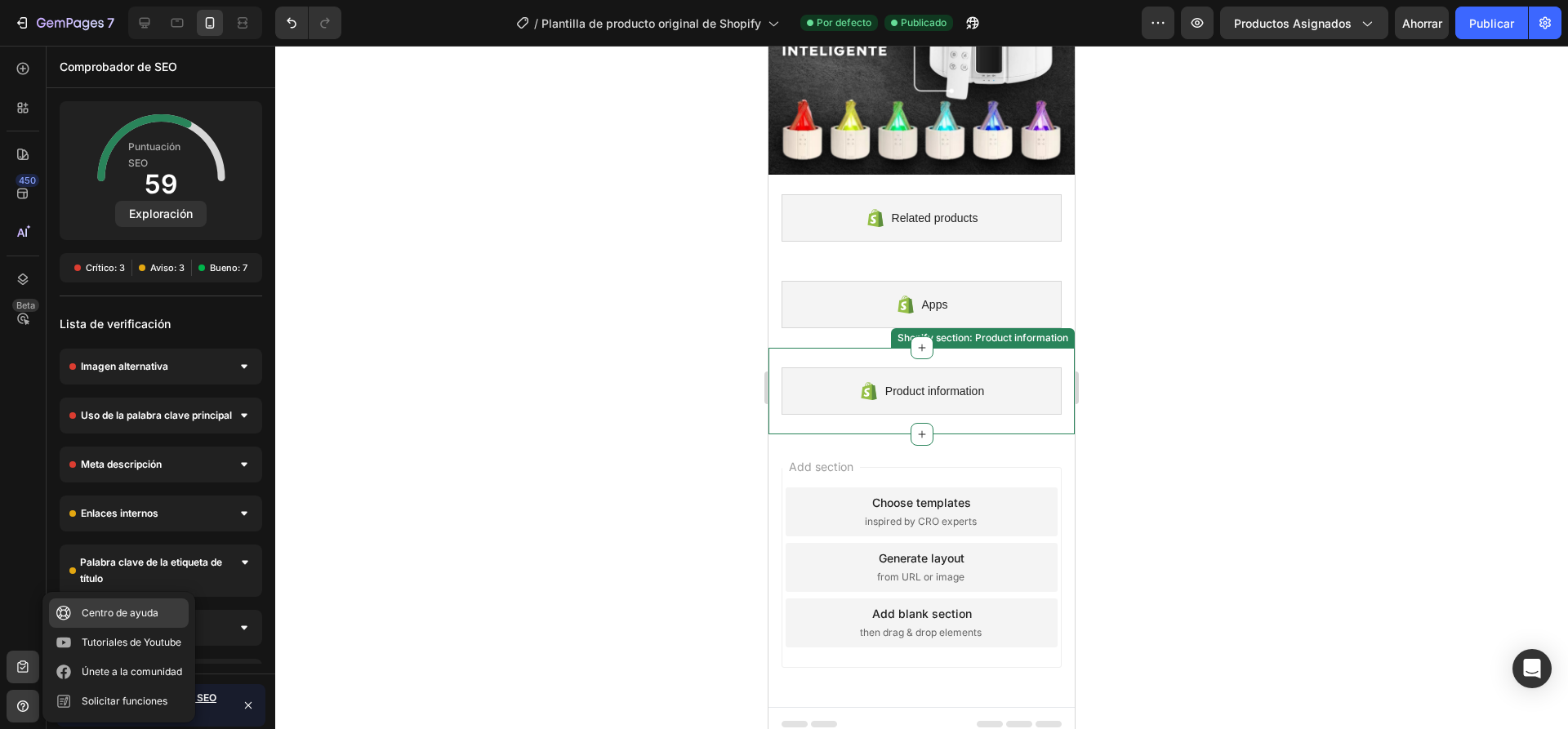
click at [105, 611] on font "Centro de ayuda" at bounding box center [120, 612] width 77 height 12
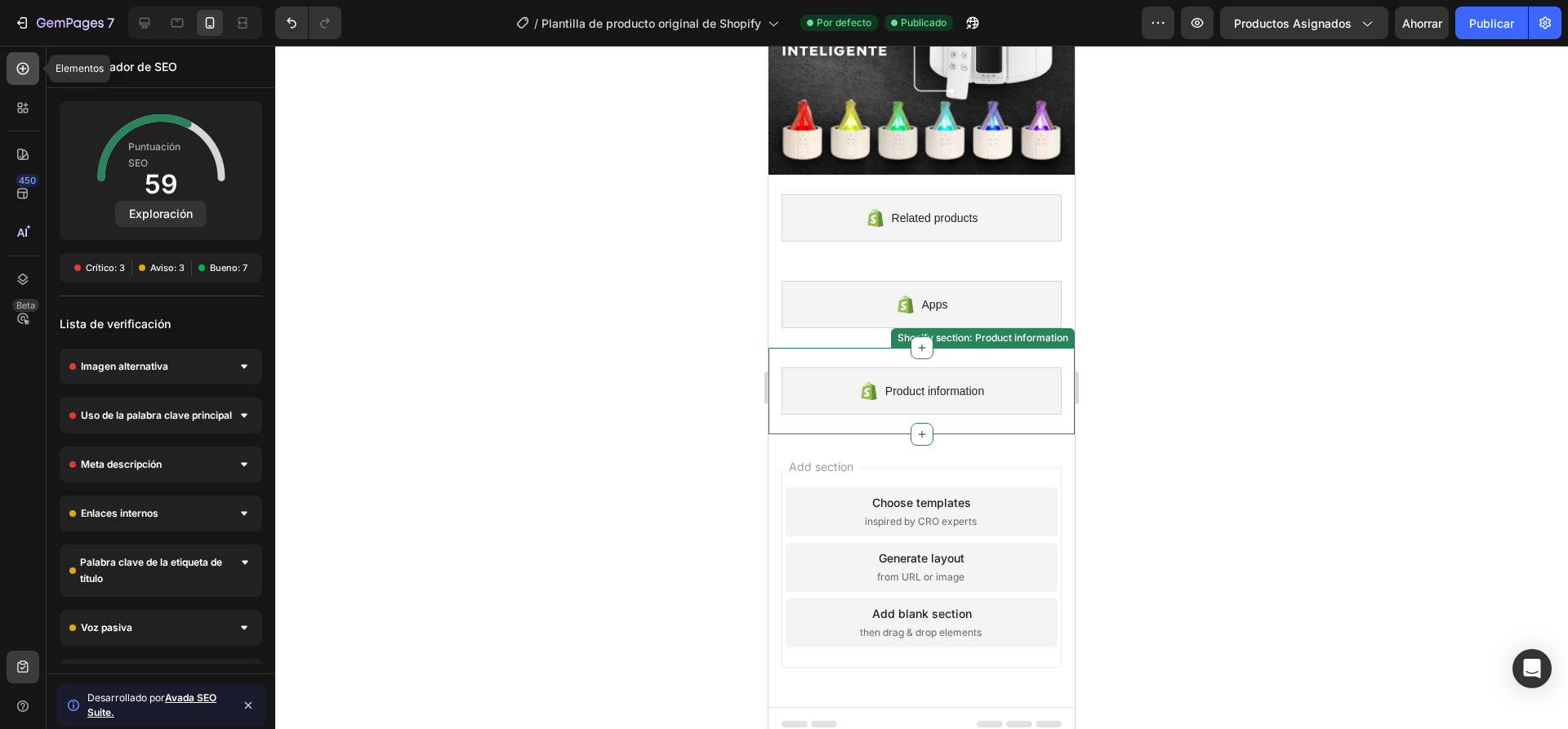
click at [20, 65] on icon at bounding box center [23, 69] width 16 height 16
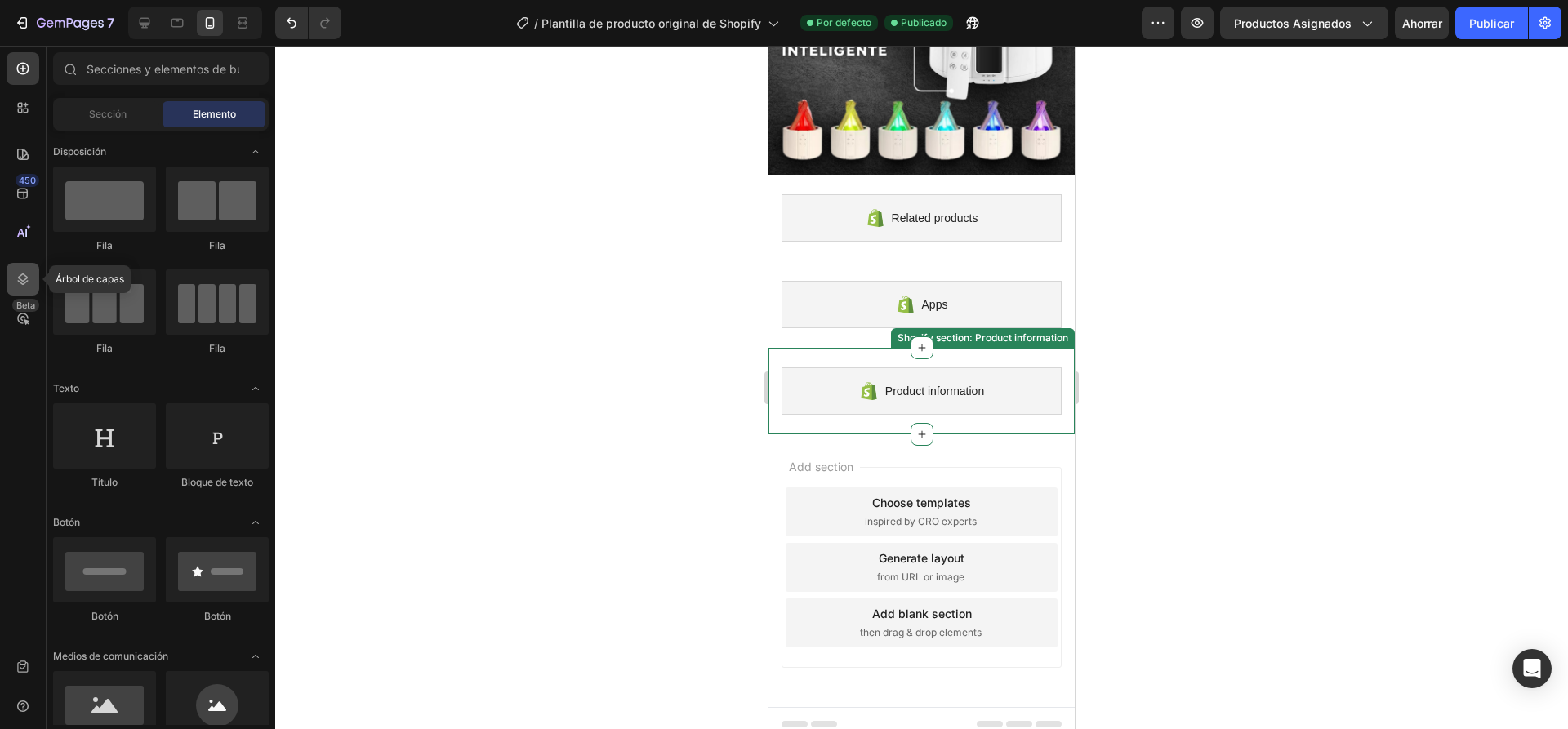
click at [16, 281] on icon at bounding box center [23, 280] width 16 height 16
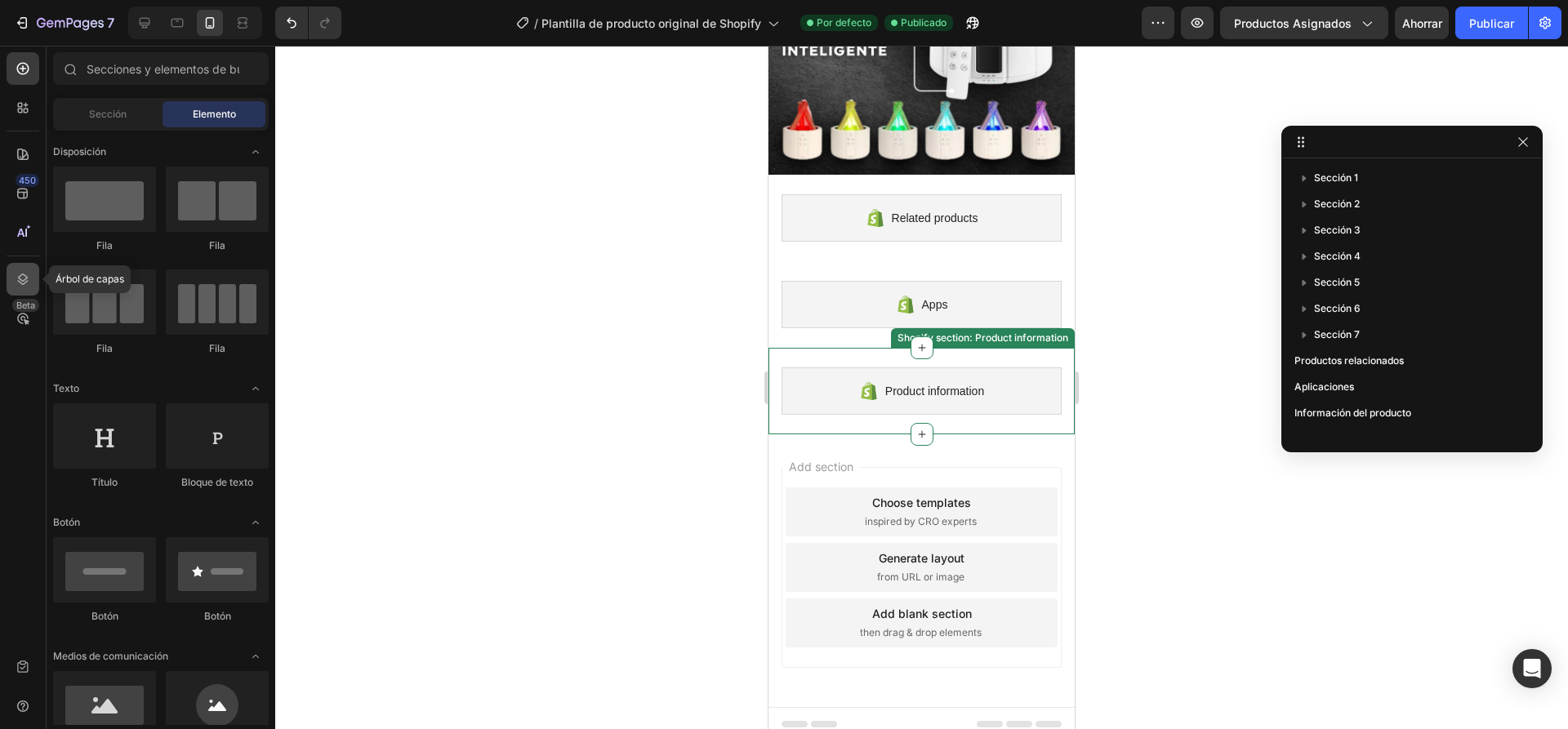
click at [18, 281] on icon at bounding box center [23, 280] width 11 height 11
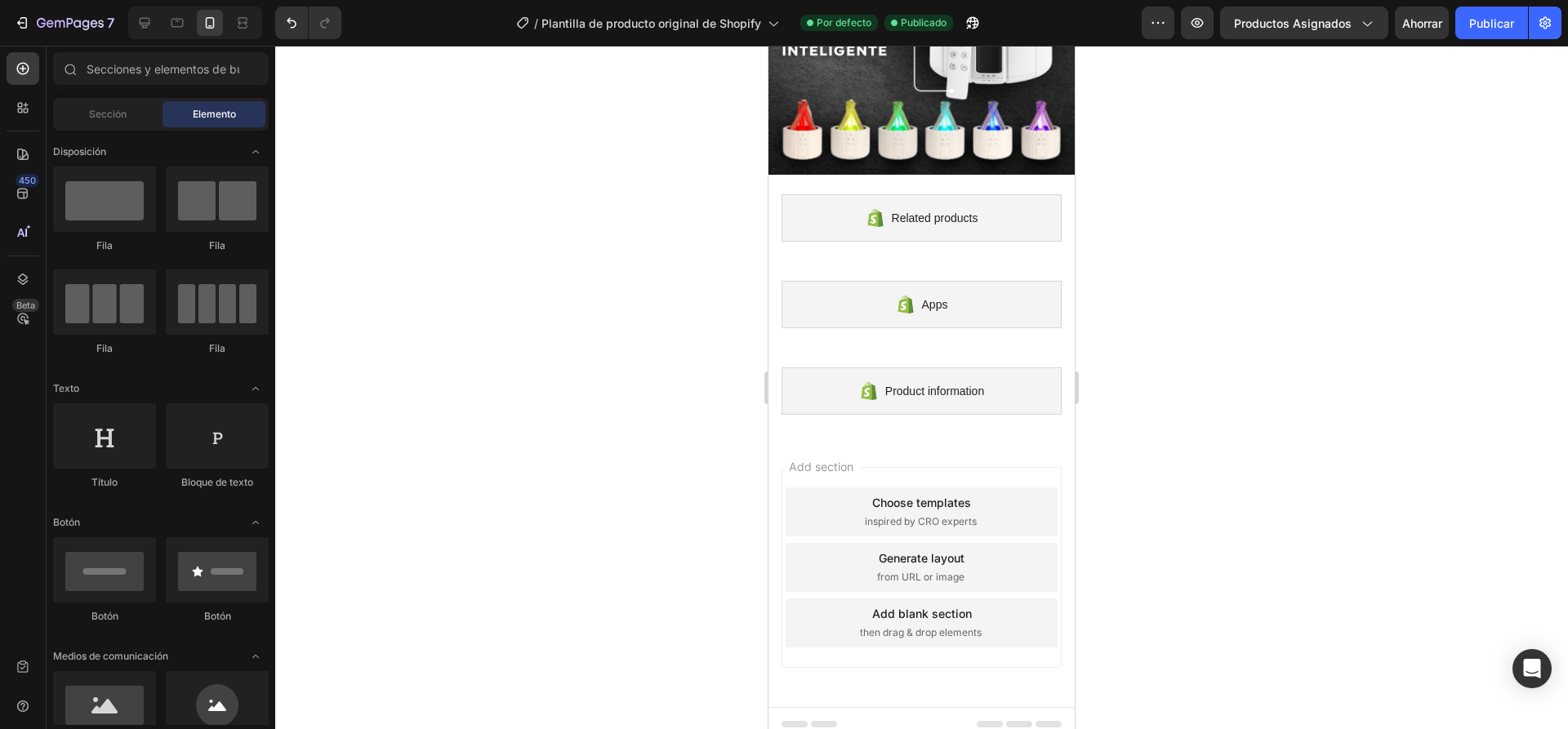
click at [1170, 6] on div "7 / Plantilla de producto original de Shopify Por defecto Publicado Avance Prod…" at bounding box center [784, 23] width 1568 height 47
click at [1162, 25] on icon "button" at bounding box center [1158, 23] width 16 height 16
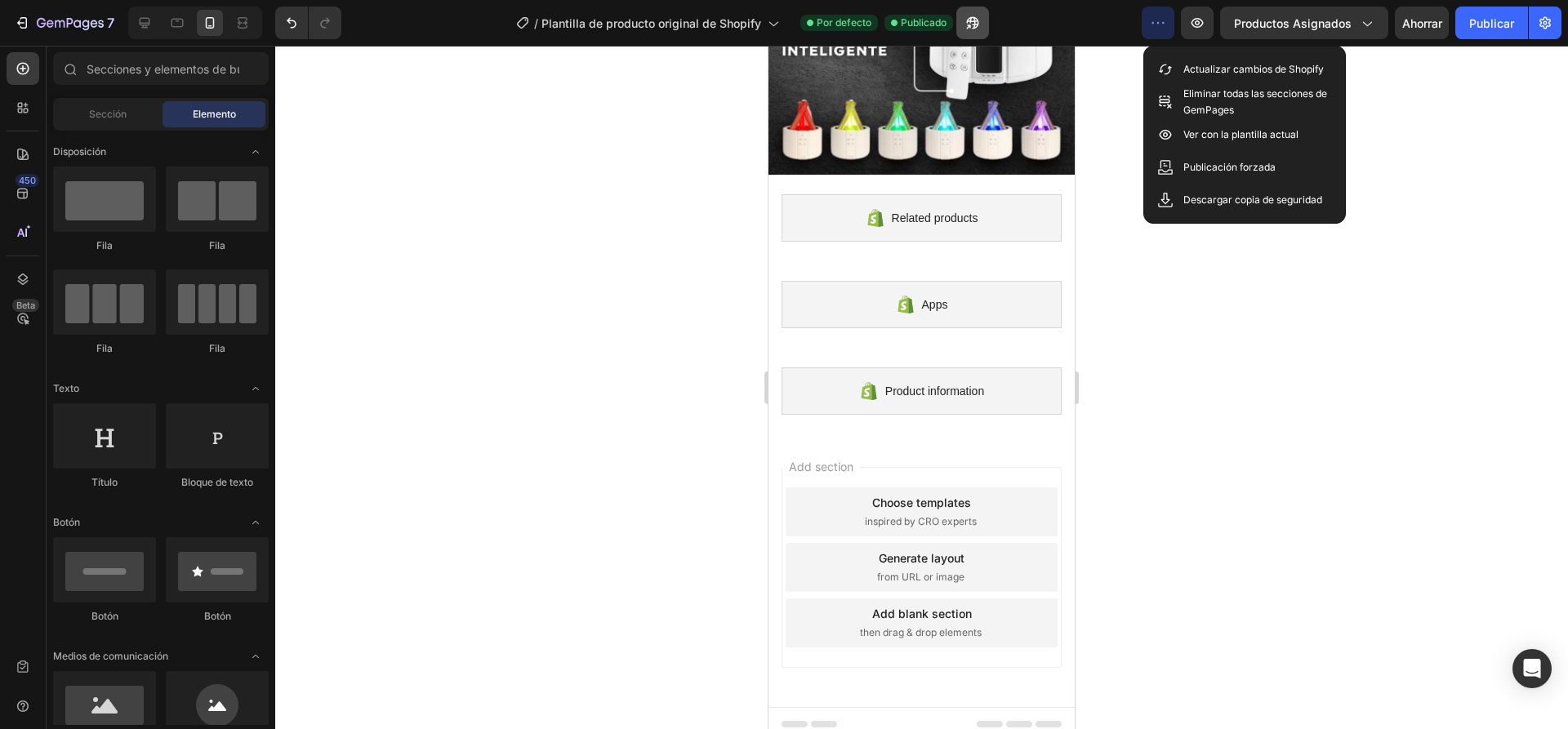
click at [970, 21] on icon "button" at bounding box center [971, 23] width 12 height 12
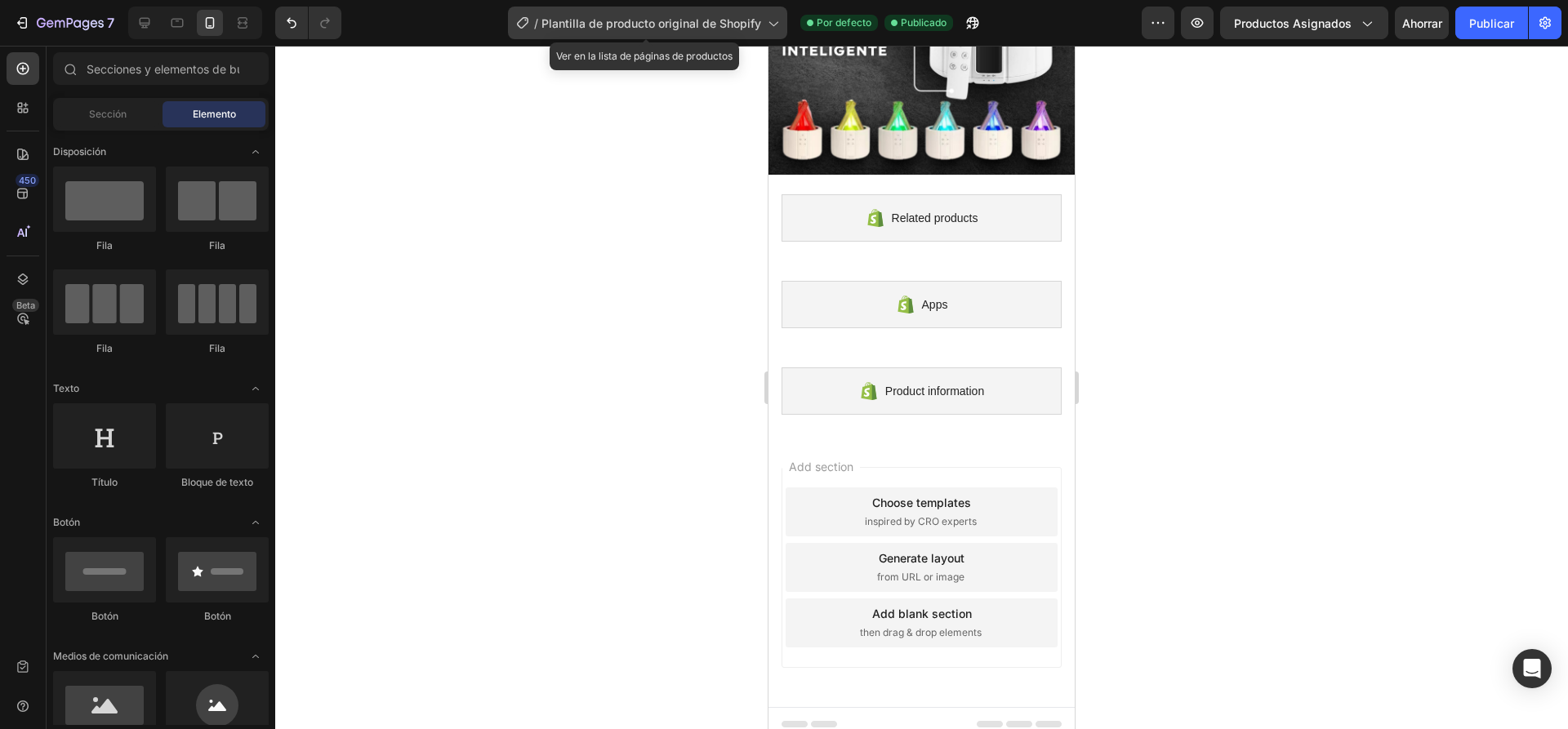
click at [746, 30] on span "Plantilla de producto original de Shopify" at bounding box center [651, 23] width 220 height 17
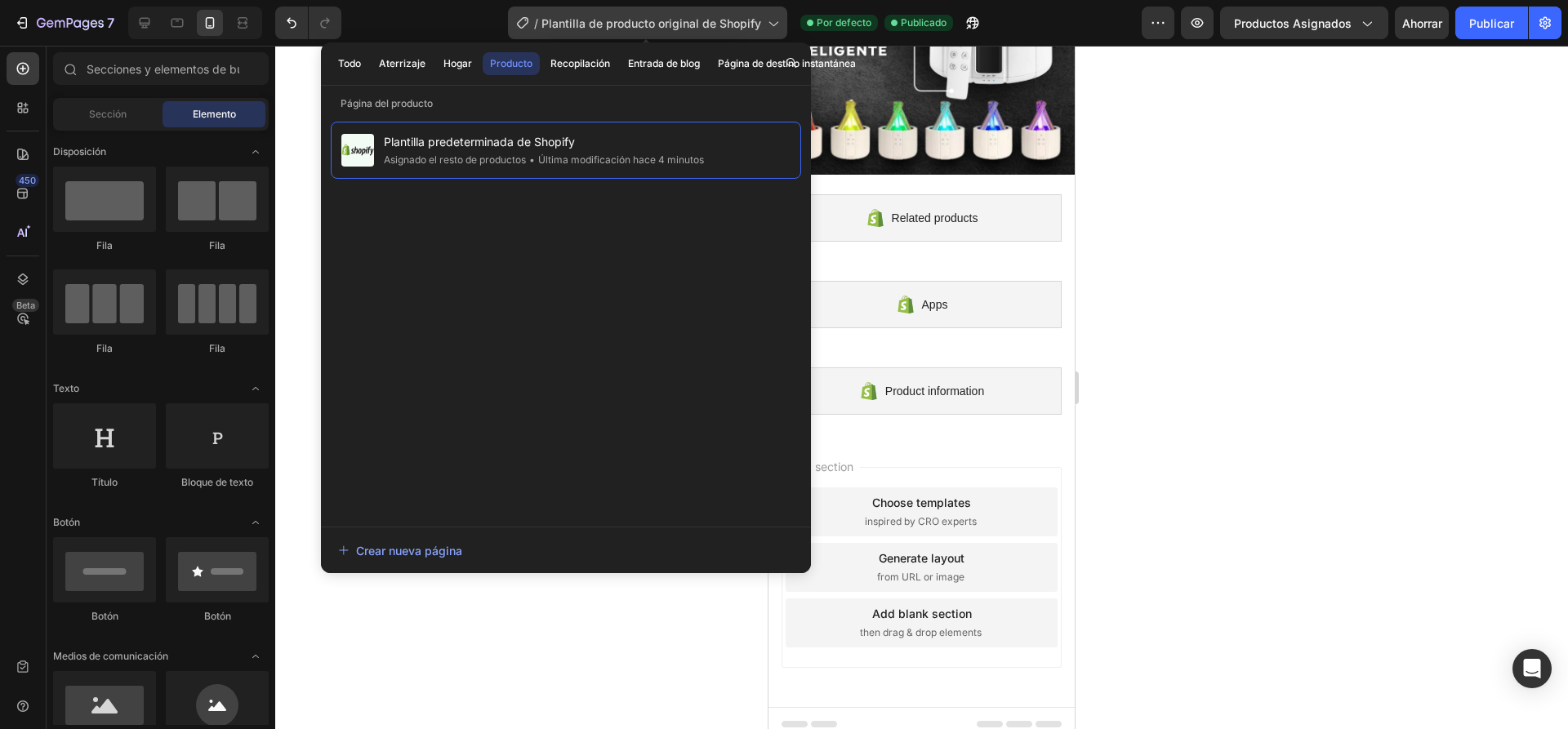
click at [747, 34] on div "/ Plantilla de producto original de Shopify" at bounding box center [647, 23] width 280 height 33
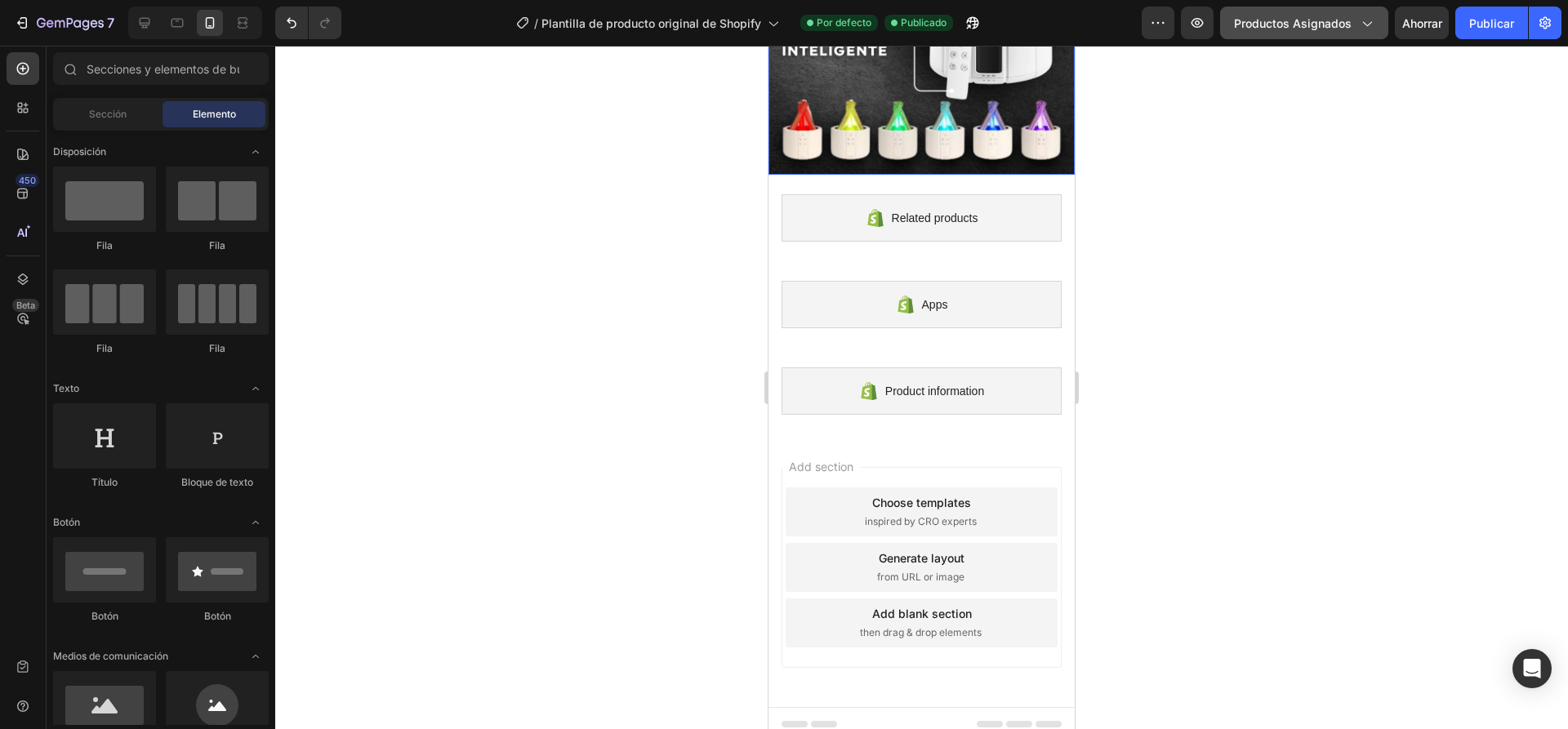
click at [1273, 24] on font "Productos asignados" at bounding box center [1292, 23] width 118 height 14
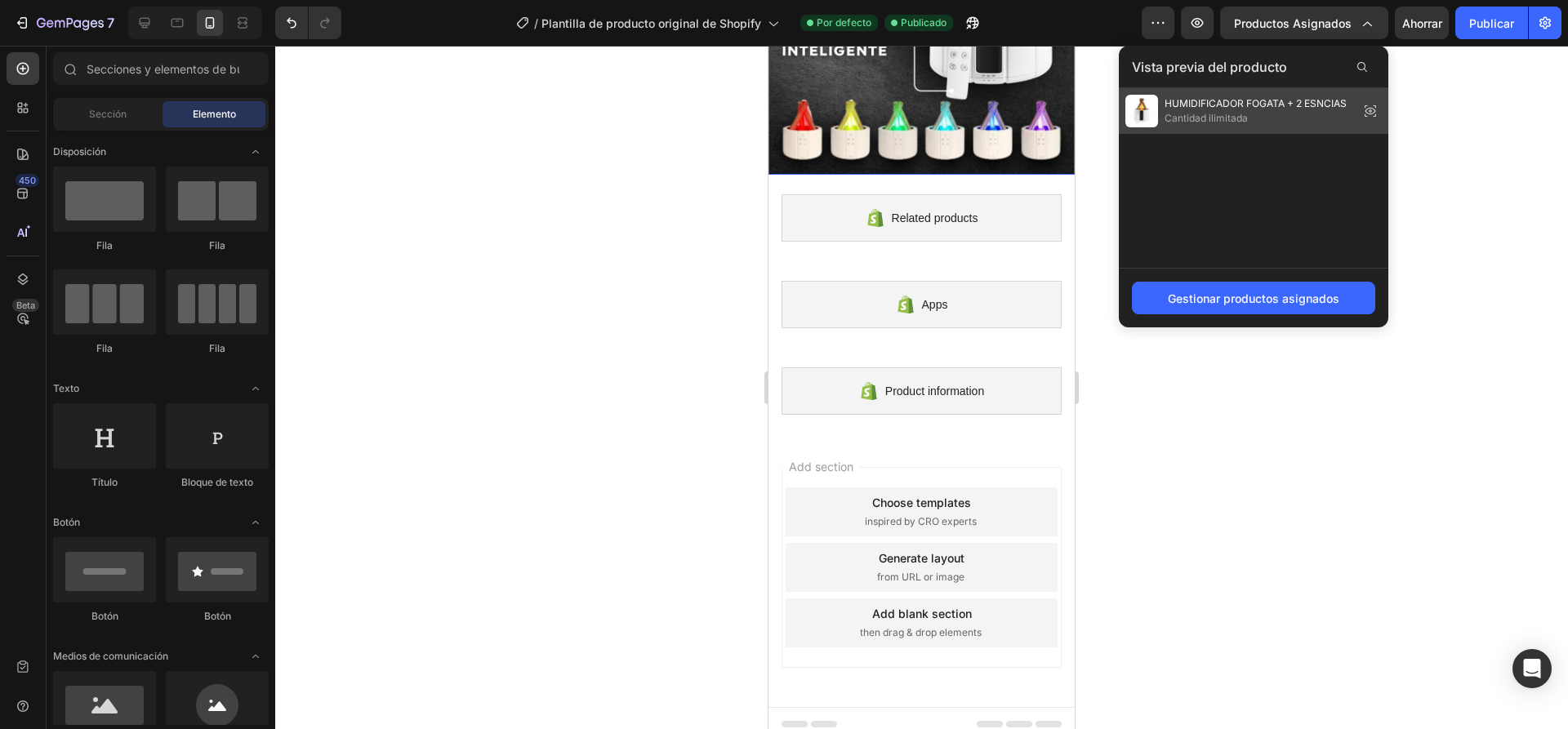
click at [1369, 110] on icon at bounding box center [1370, 111] width 23 height 23
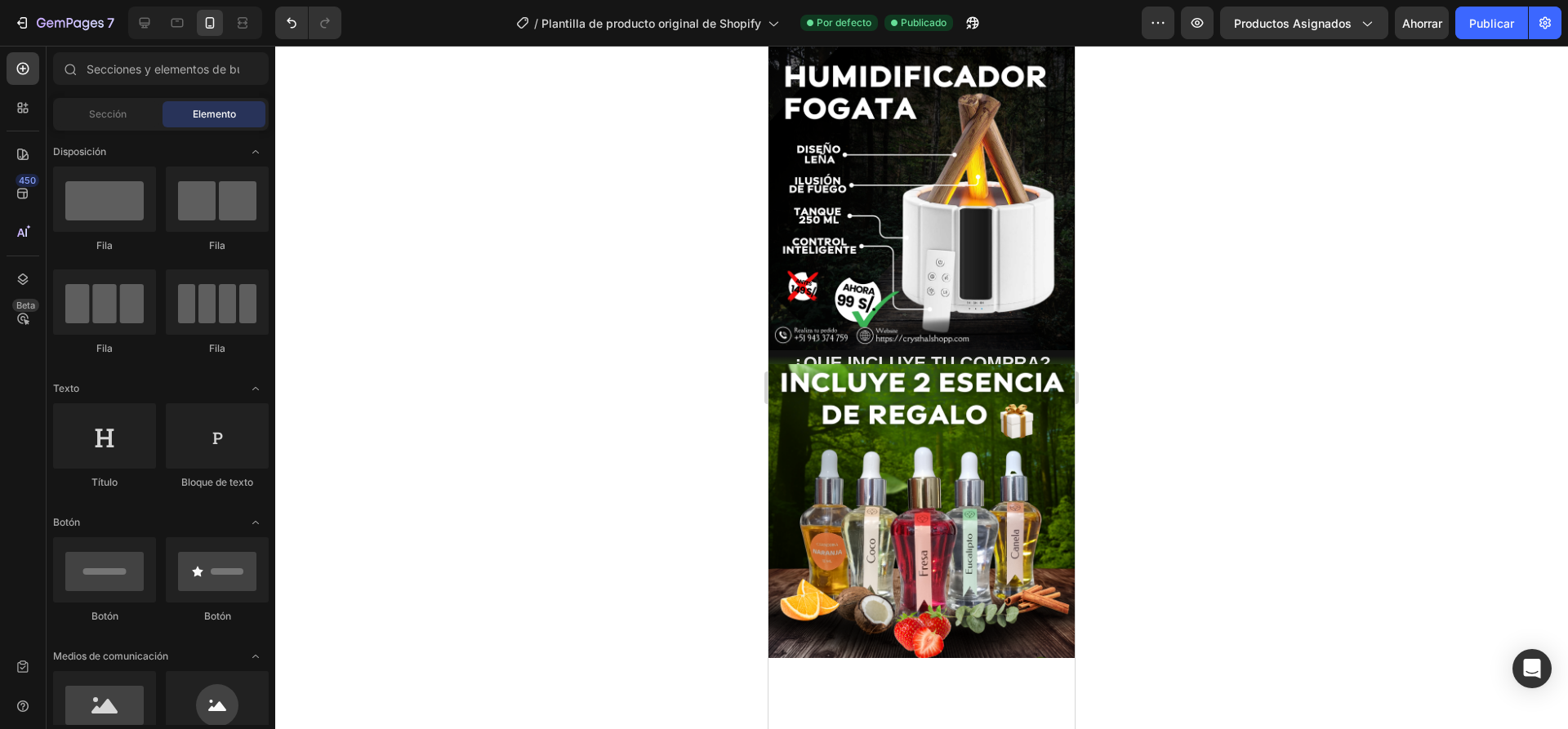
scroll to position [0, 0]
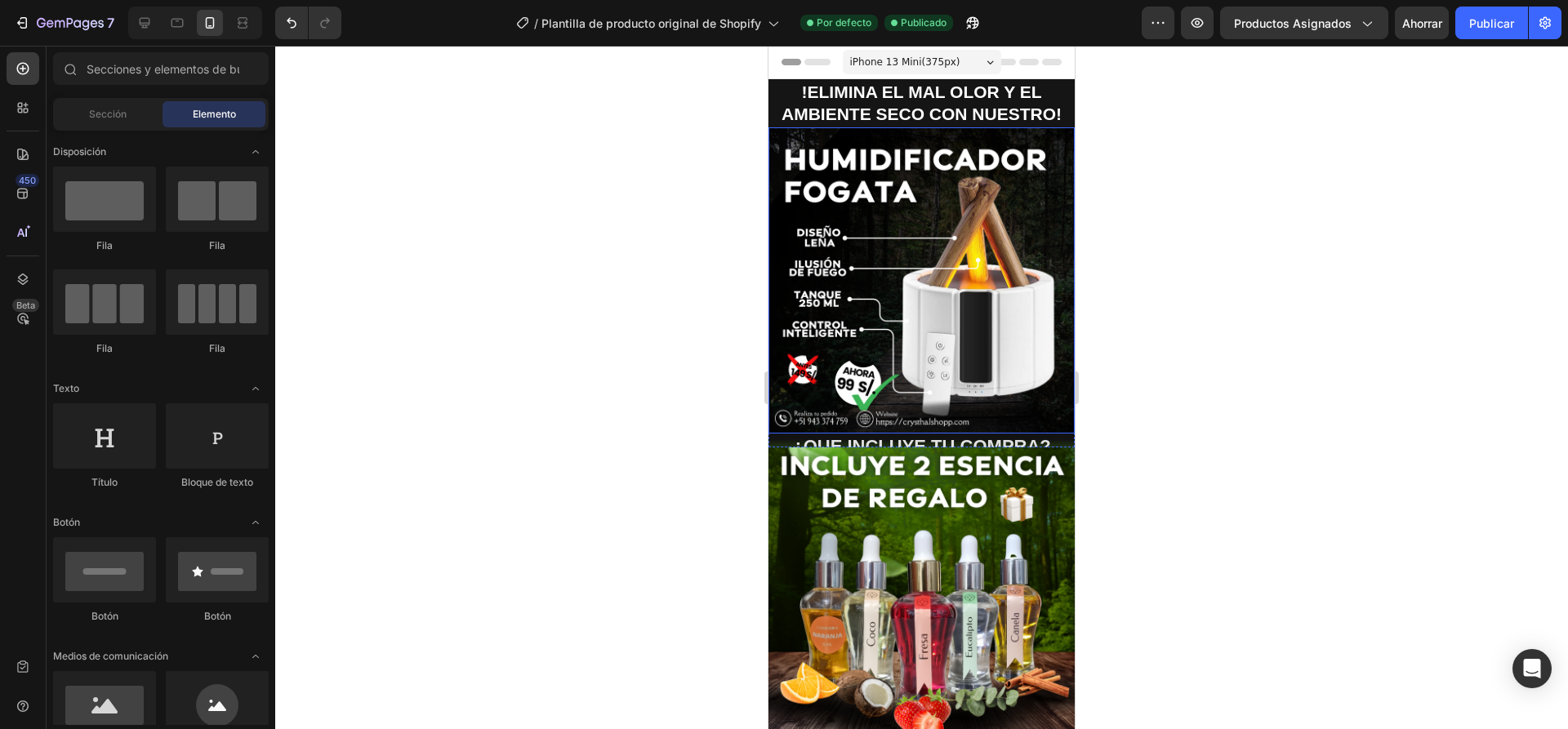
click at [585, 187] on div at bounding box center [921, 387] width 1292 height 683
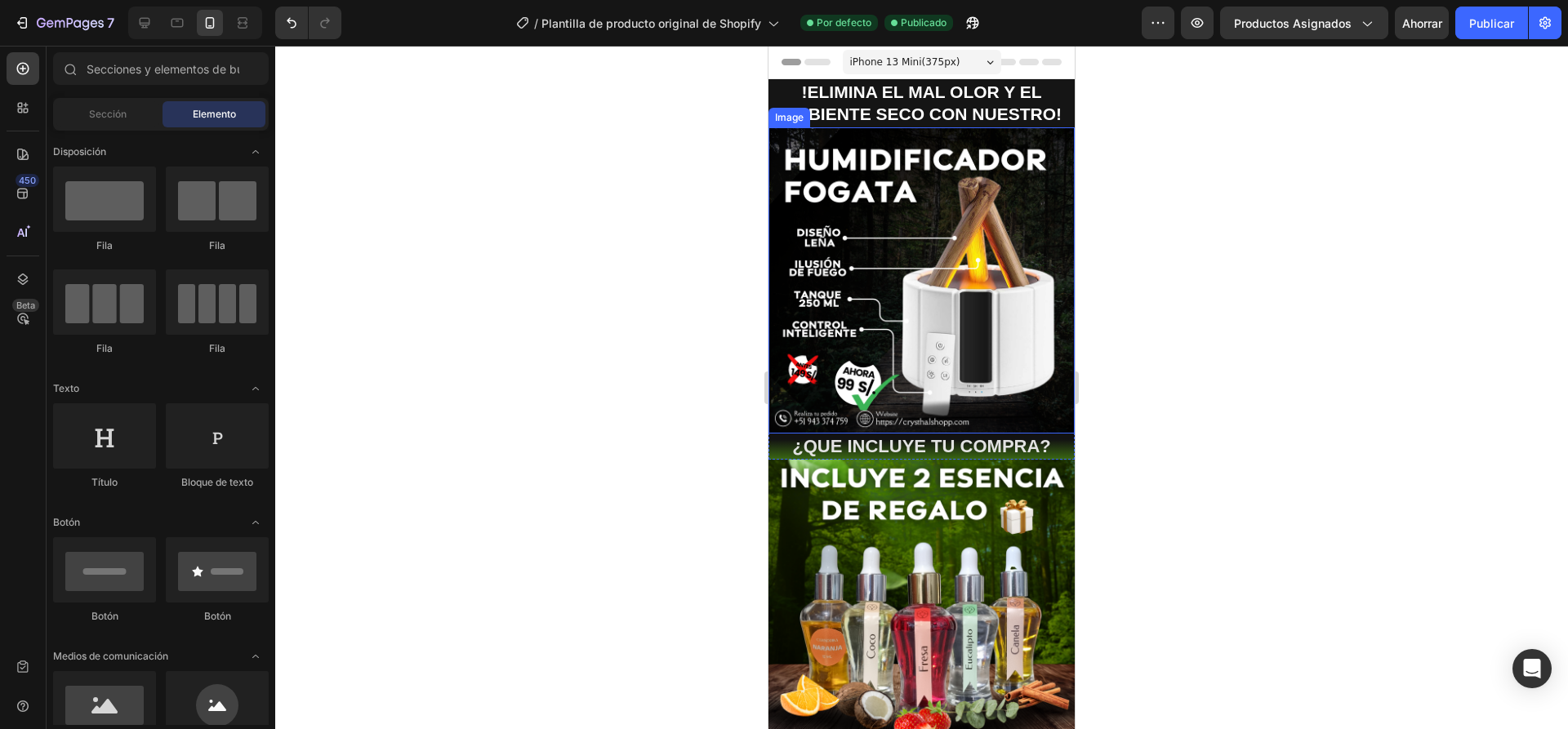
click at [674, 123] on div at bounding box center [921, 387] width 1292 height 683
click at [885, 53] on div "iPhone 13 Mini ( 375 px)" at bounding box center [922, 62] width 159 height 25
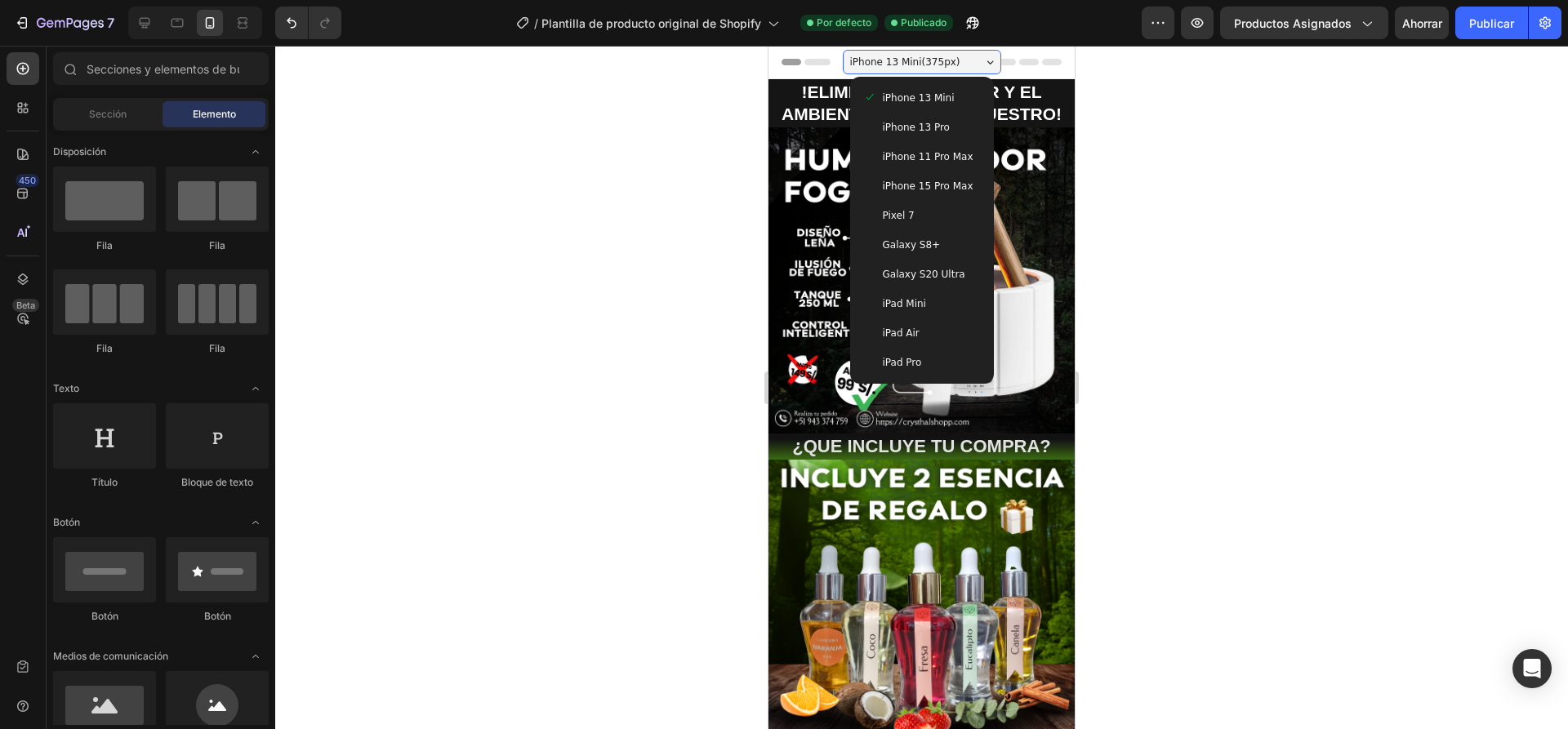
click at [920, 119] on span "iPhone 13 Pro" at bounding box center [916, 127] width 67 height 16
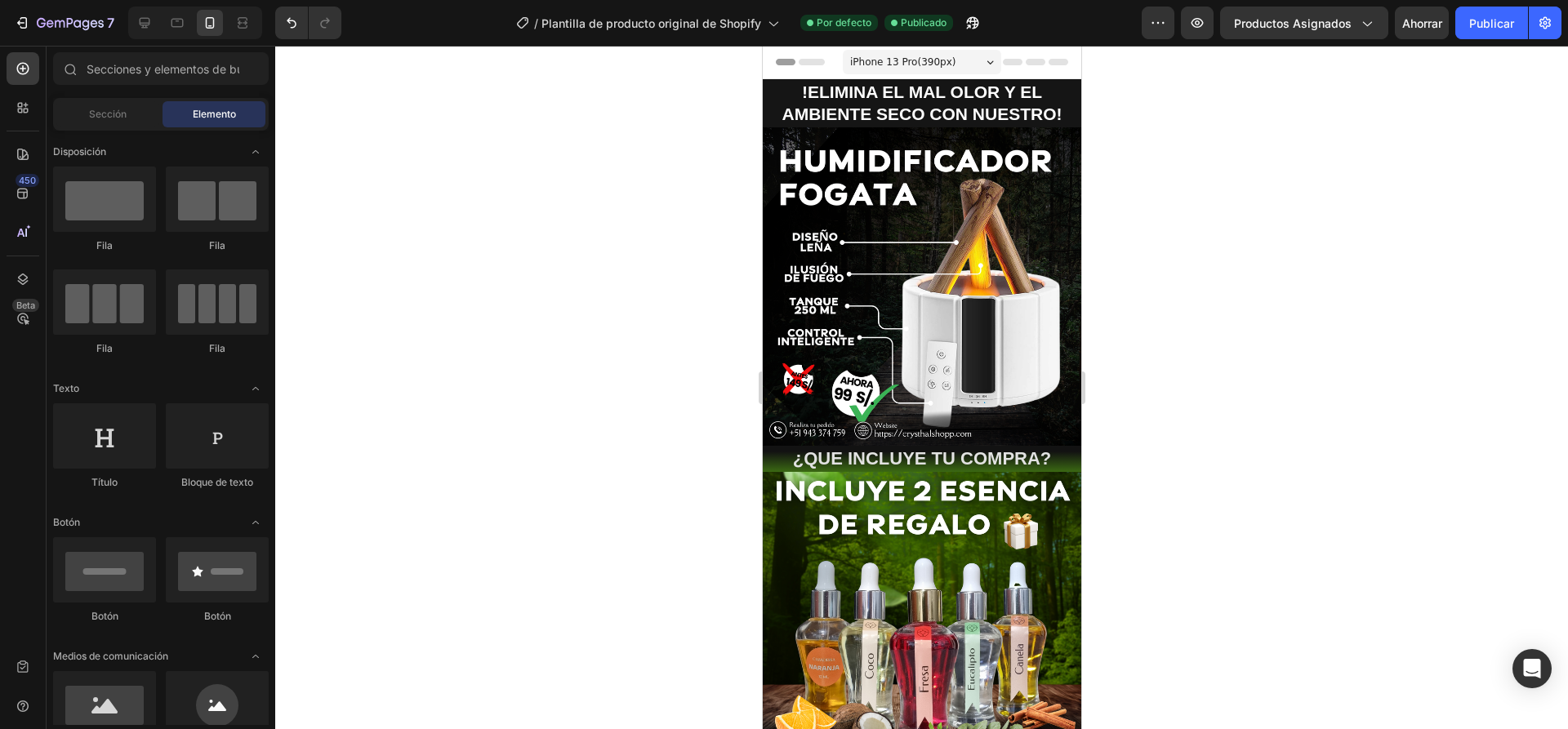
click at [915, 63] on span "iPhone 13 Pro ( 390 px)" at bounding box center [902, 62] width 105 height 16
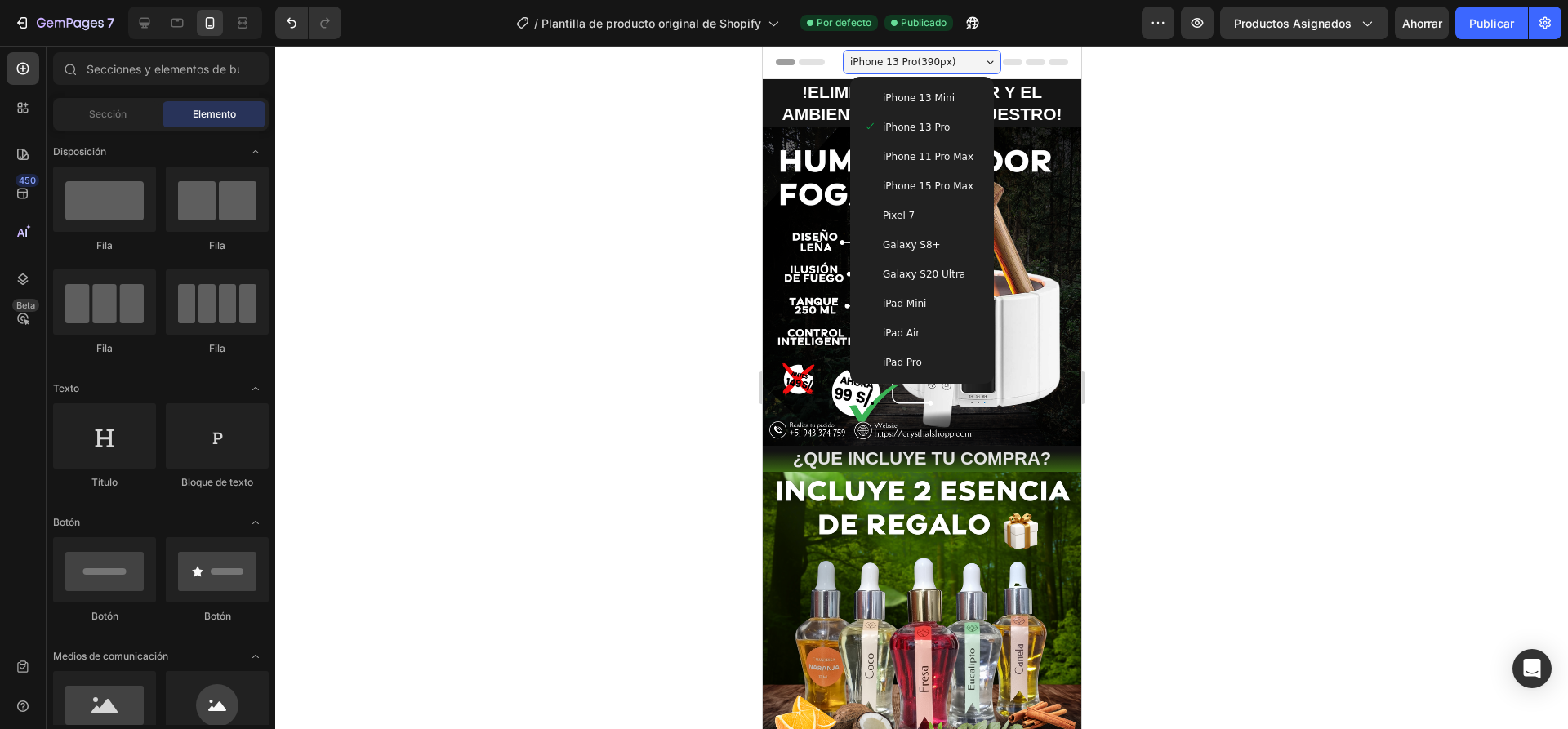
click at [896, 189] on span "iPhone 15 Pro Max" at bounding box center [927, 186] width 91 height 16
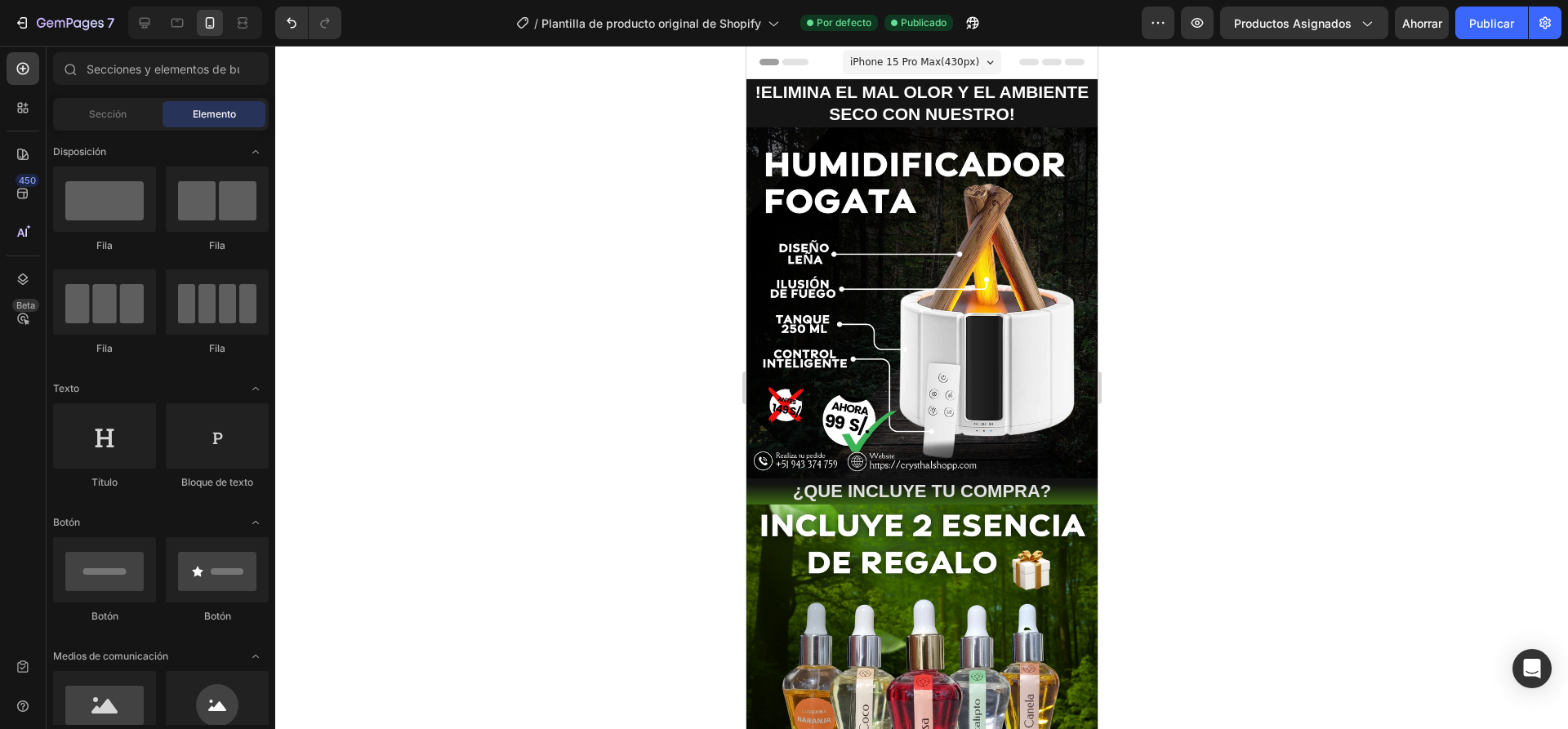
click at [907, 58] on span "iPhone 15 Pro Max ( 430 px)" at bounding box center [914, 62] width 129 height 16
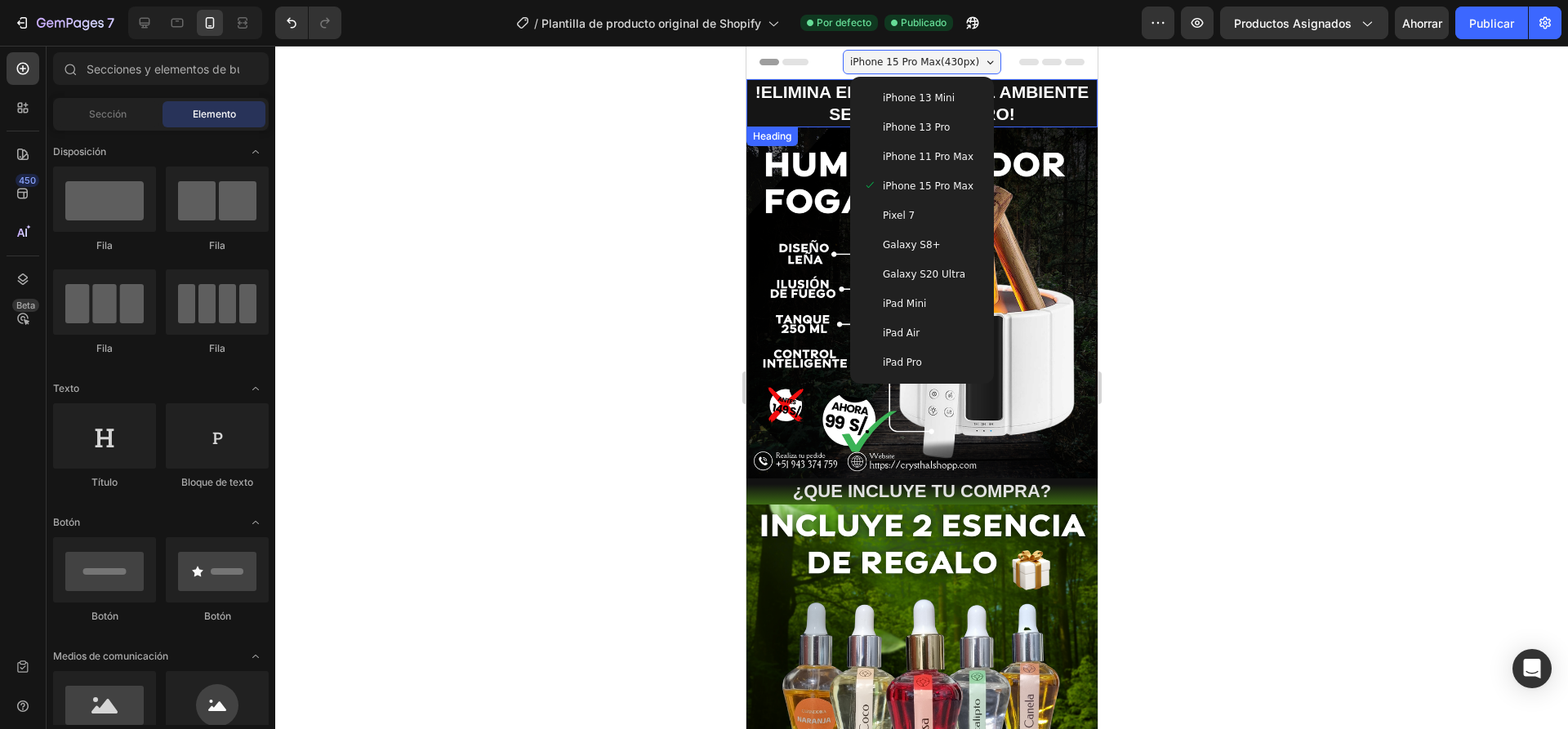
click at [646, 169] on div at bounding box center [921, 387] width 1292 height 683
click at [733, 251] on div at bounding box center [921, 387] width 1292 height 683
click at [715, 206] on div at bounding box center [921, 387] width 1292 height 683
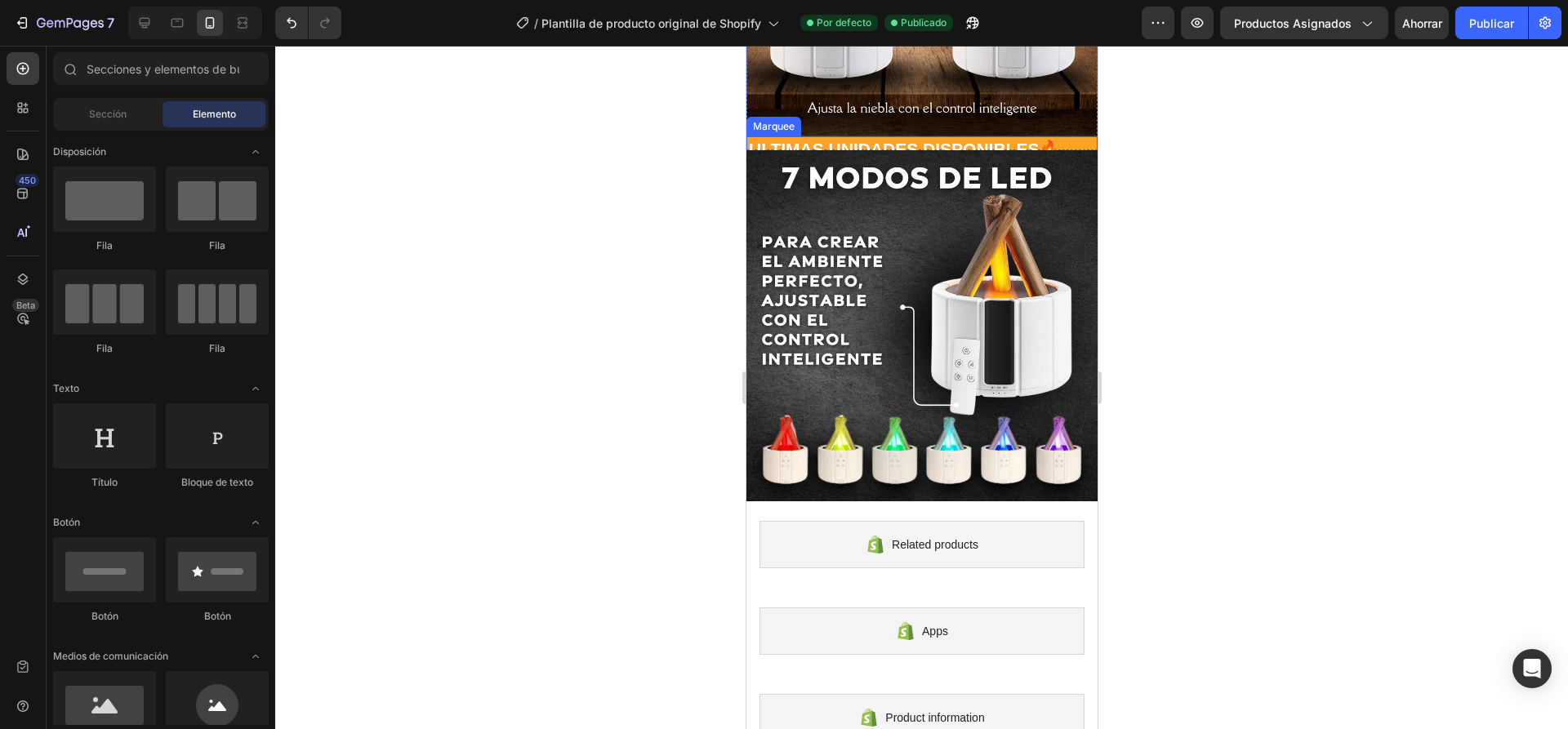
scroll to position [1767, 0]
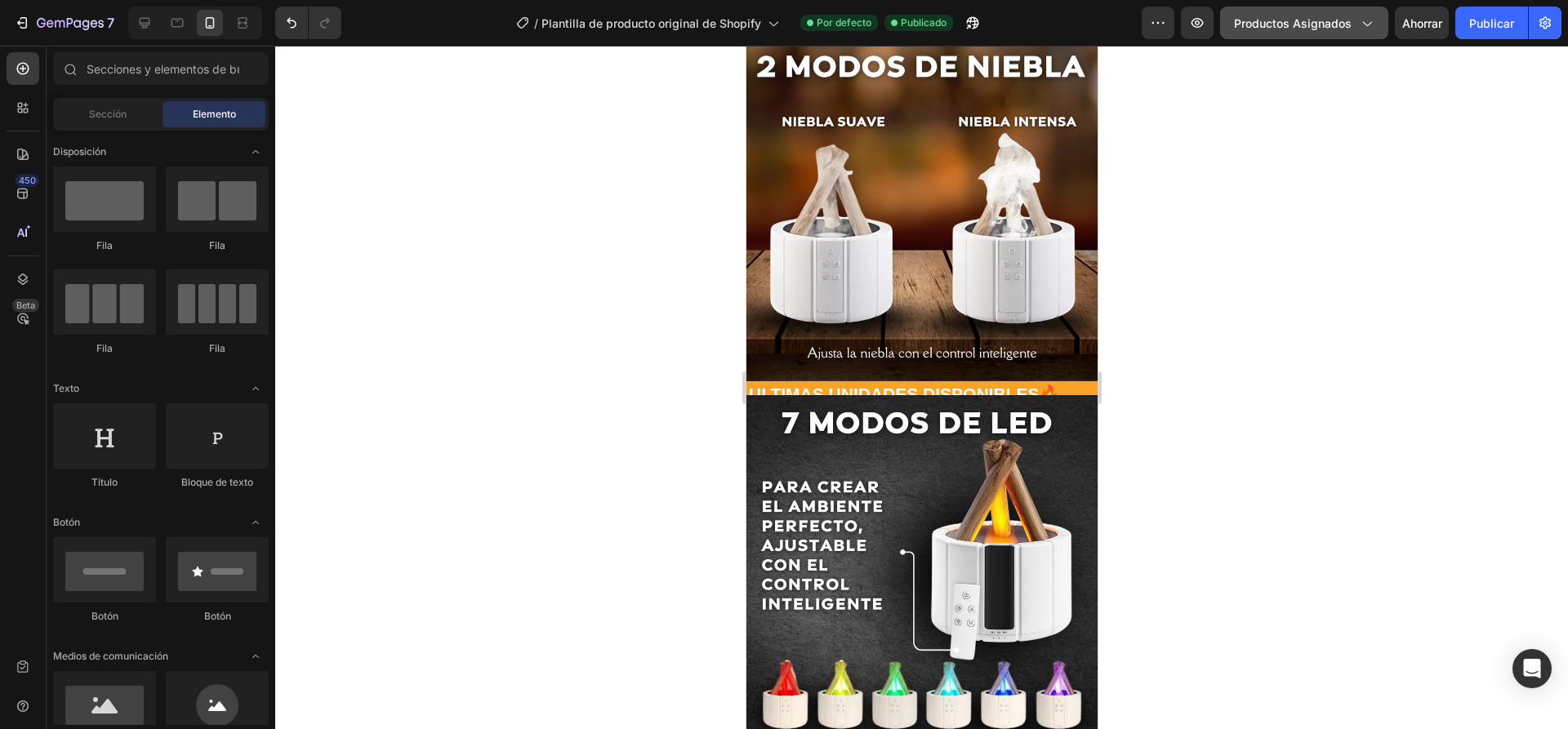
click at [1323, 25] on font "Productos asignados" at bounding box center [1292, 23] width 118 height 14
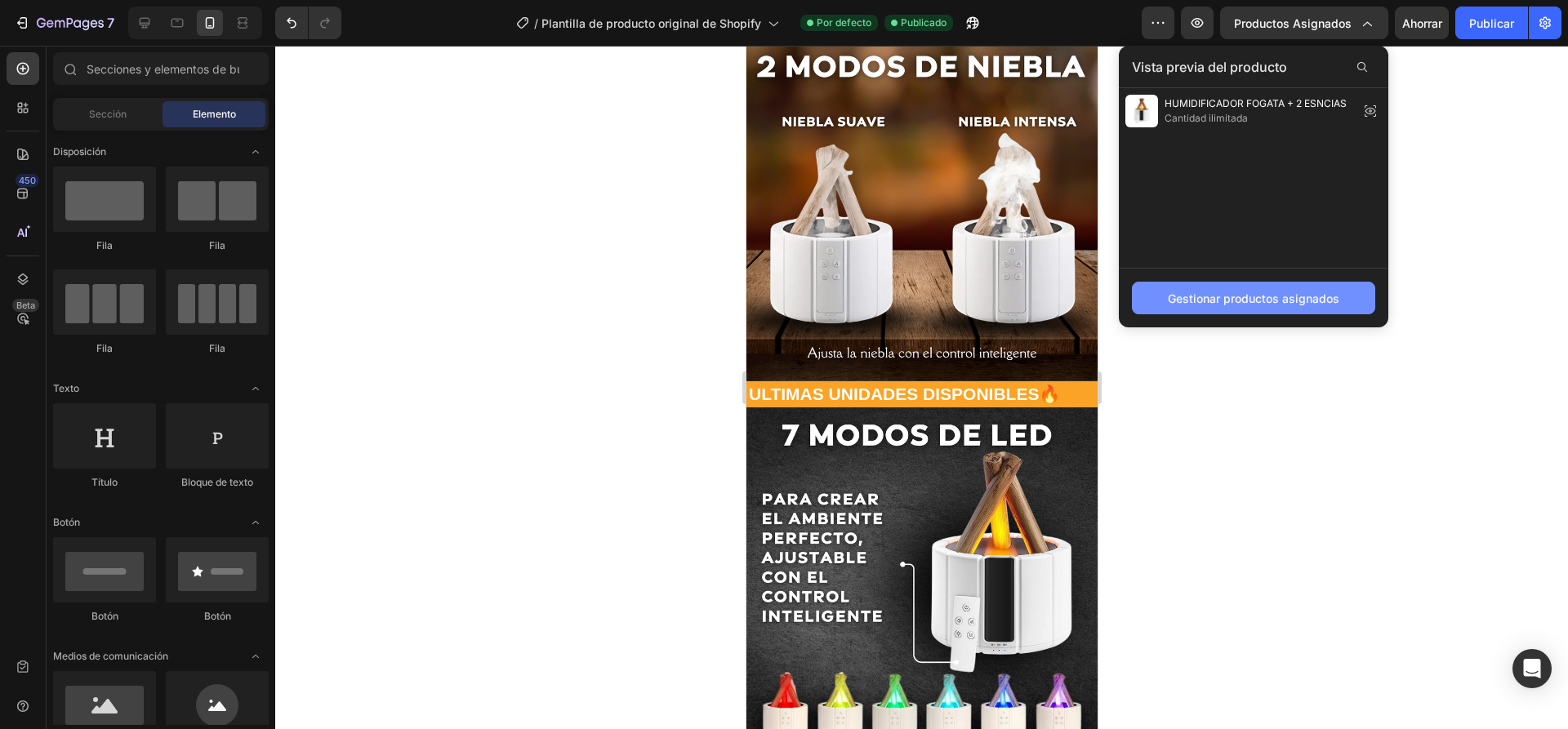
click at [1266, 297] on font "Gestionar productos asignados" at bounding box center [1253, 298] width 172 height 14
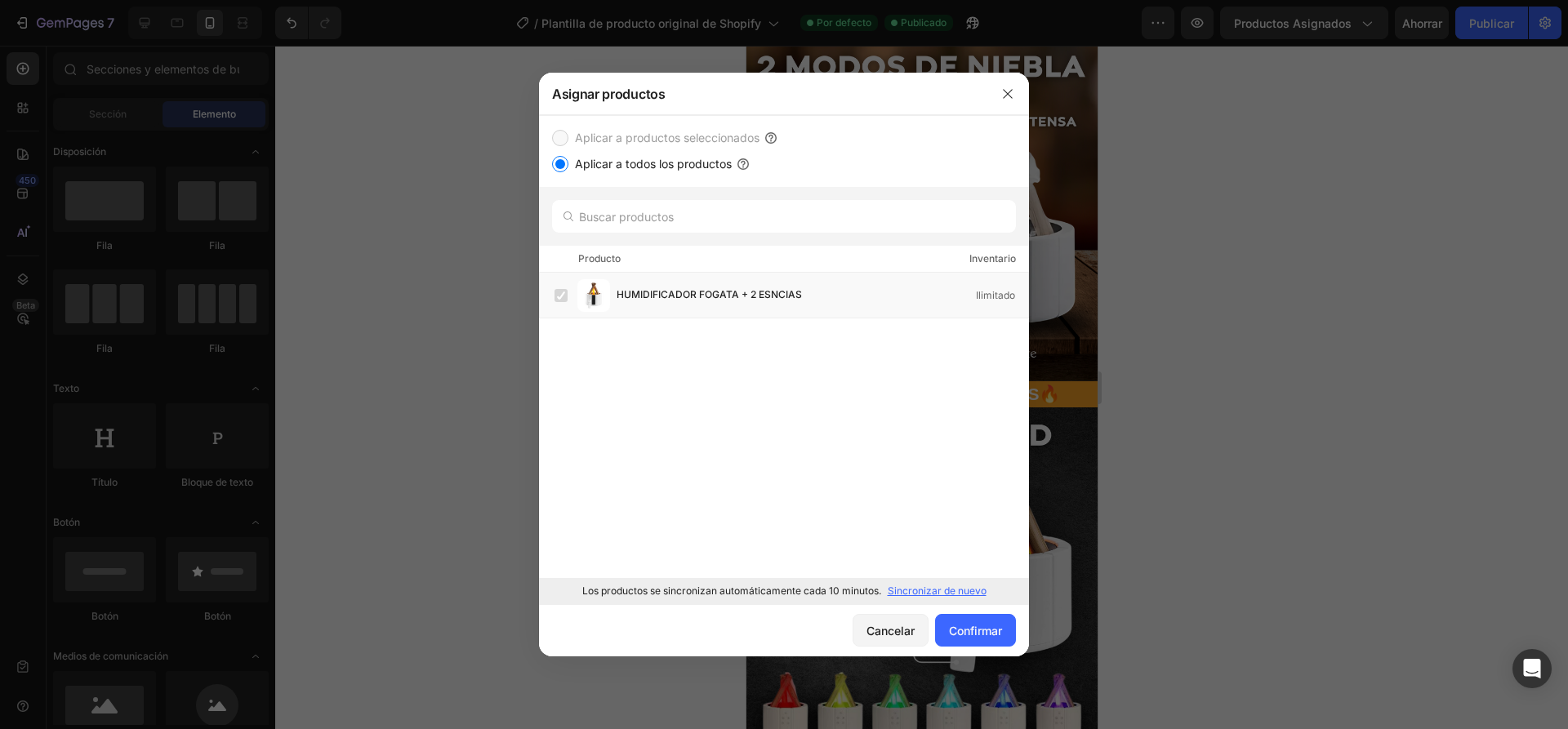
click at [568, 136] on label "Aplicar a productos seleccionados" at bounding box center [664, 138] width 191 height 20
click at [997, 261] on font "Inventario" at bounding box center [992, 258] width 47 height 12
click at [679, 210] on input "text" at bounding box center [783, 217] width 464 height 33
click at [1015, 91] on button "button" at bounding box center [1007, 94] width 26 height 26
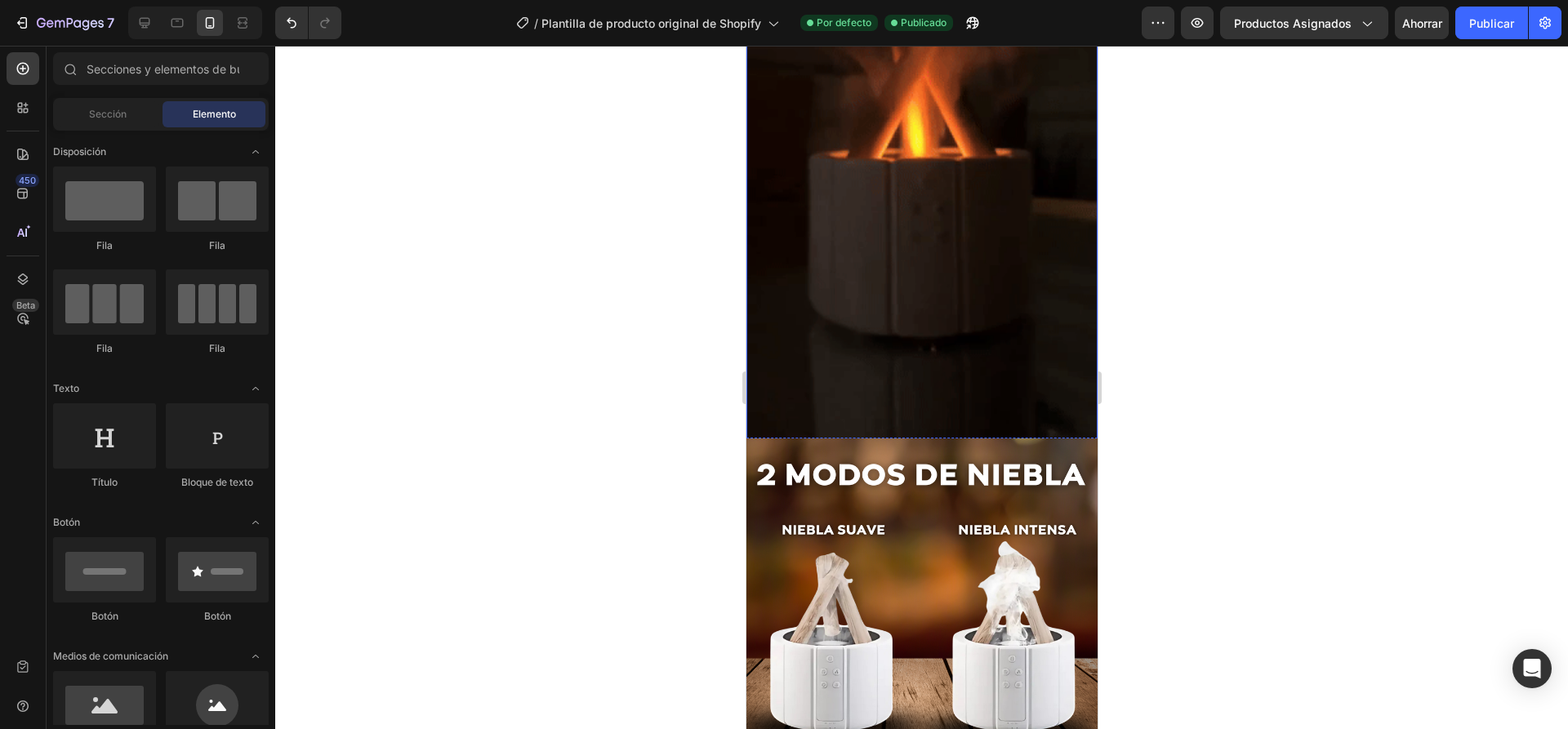
scroll to position [1196, 0]
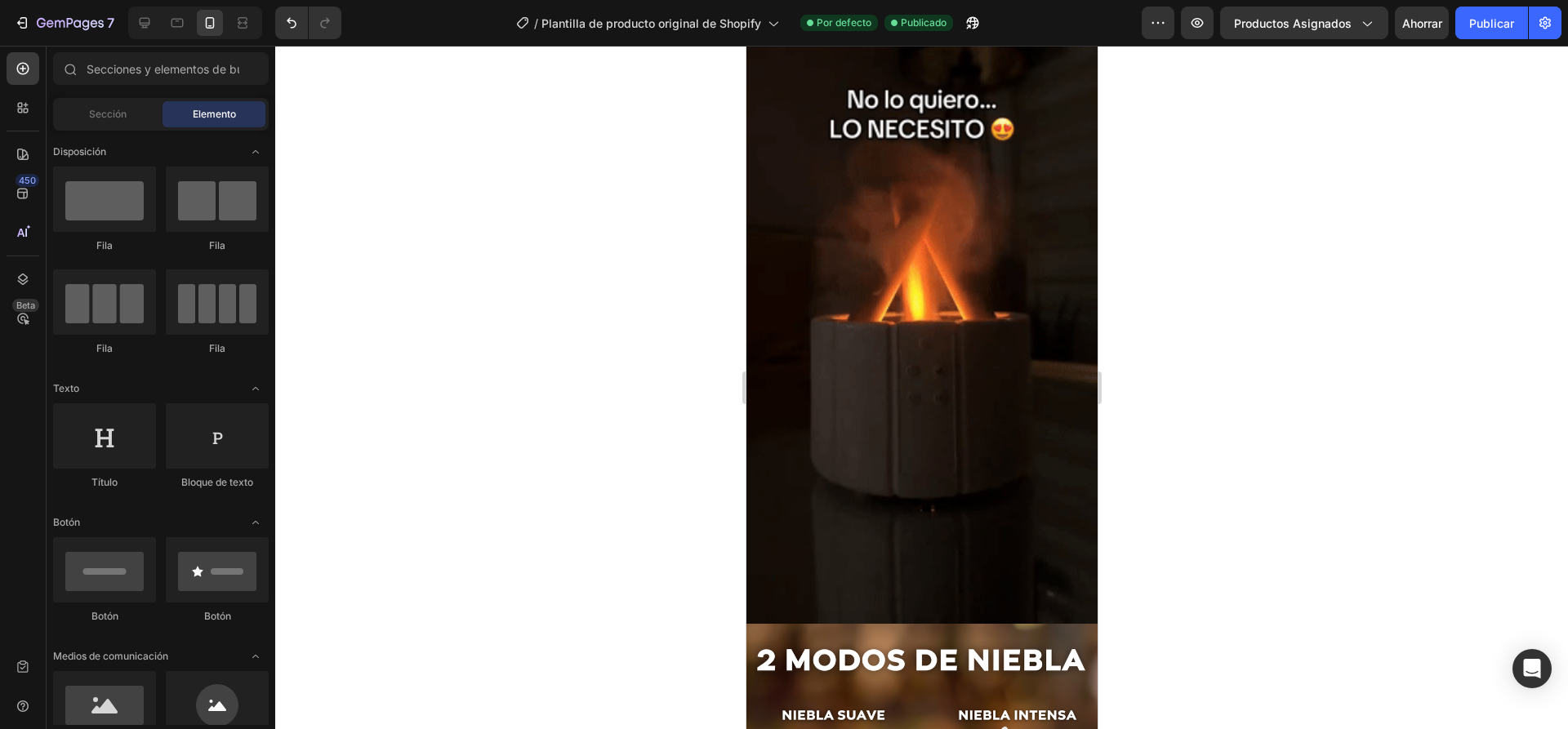
click at [1188, 169] on div at bounding box center [921, 387] width 1292 height 683
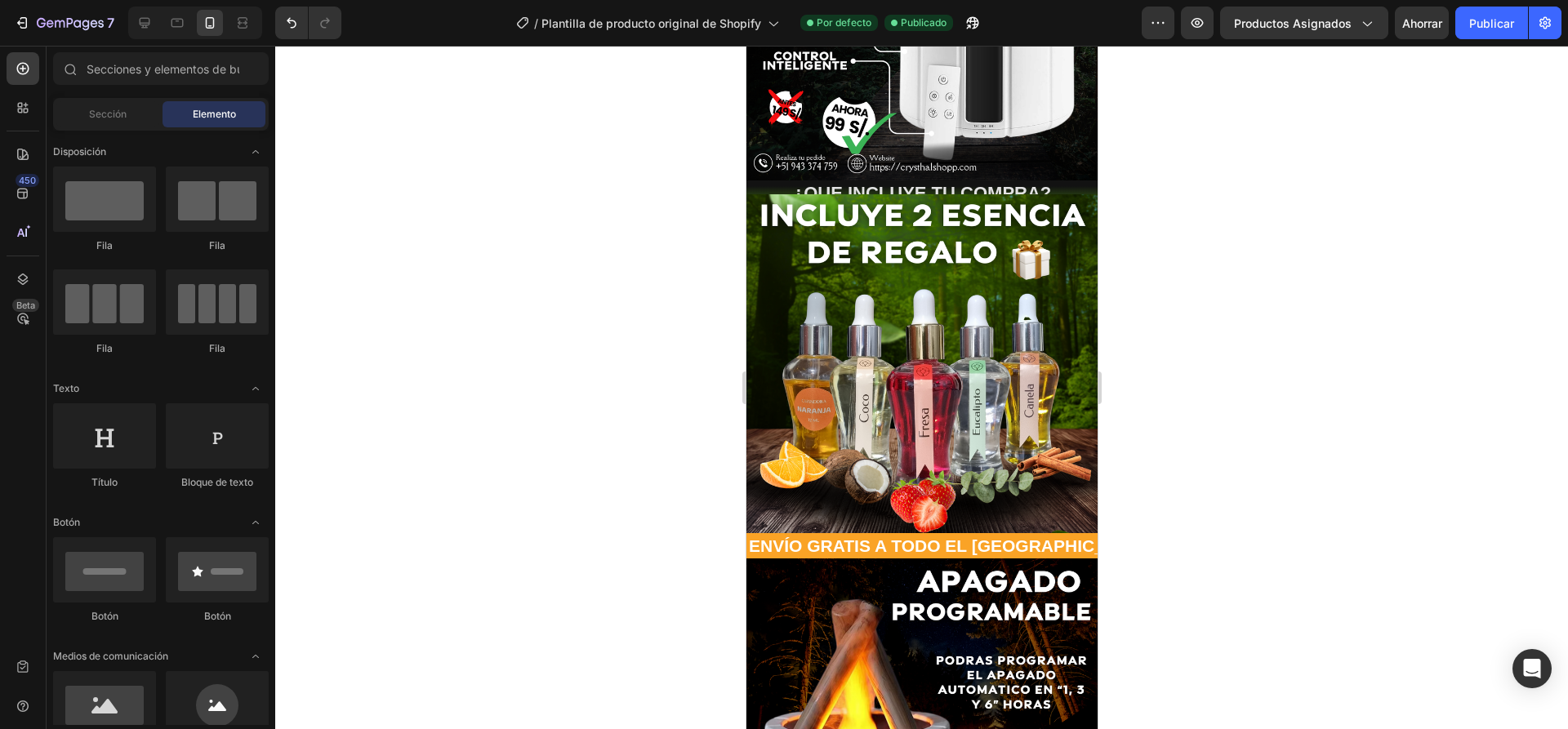
scroll to position [217, 0]
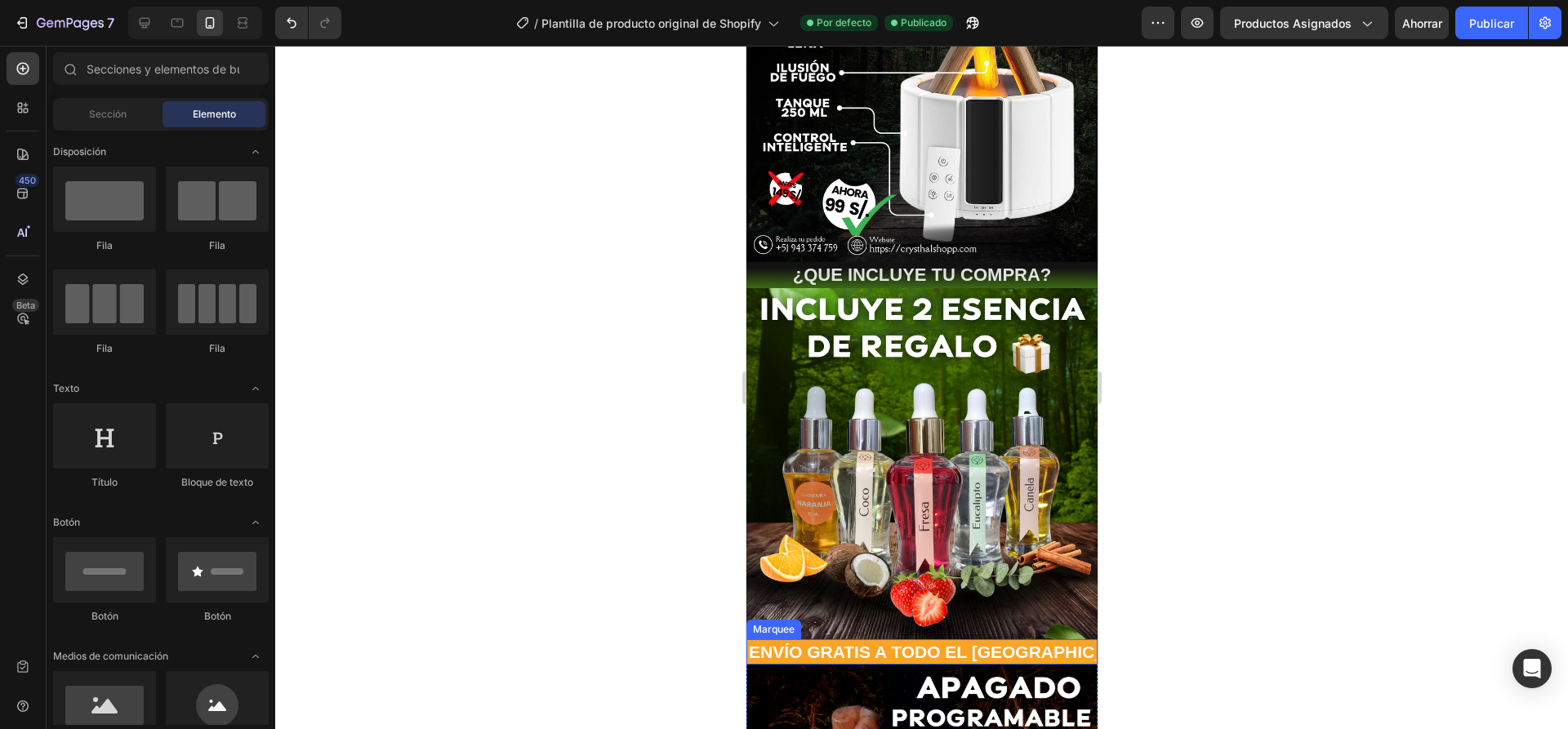
click at [1073, 639] on div "ENVÍO GRATIS A TODO EL [GEOGRAPHIC_DATA] 📦 Text Block" at bounding box center [988, 651] width 484 height 25
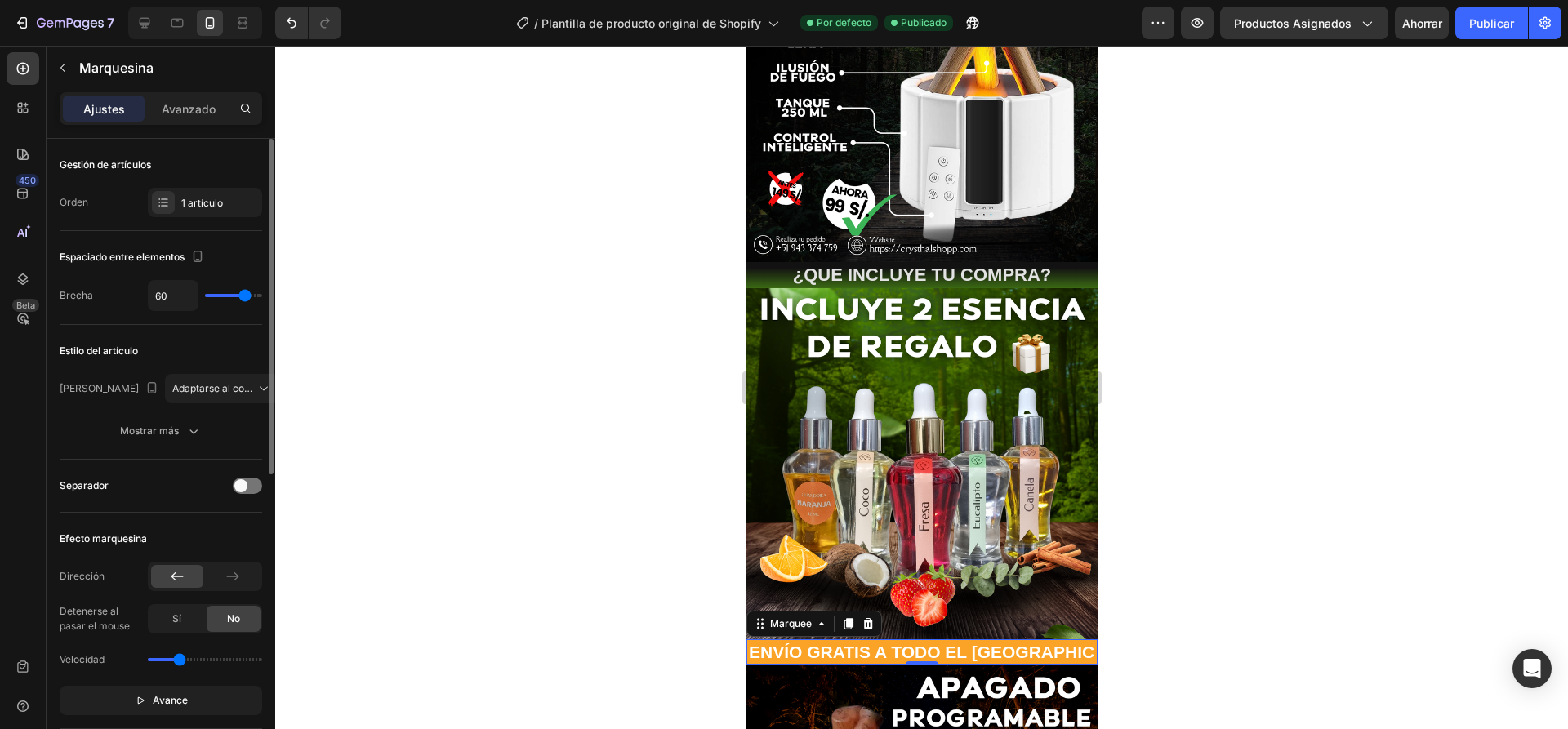
scroll to position [82, 0]
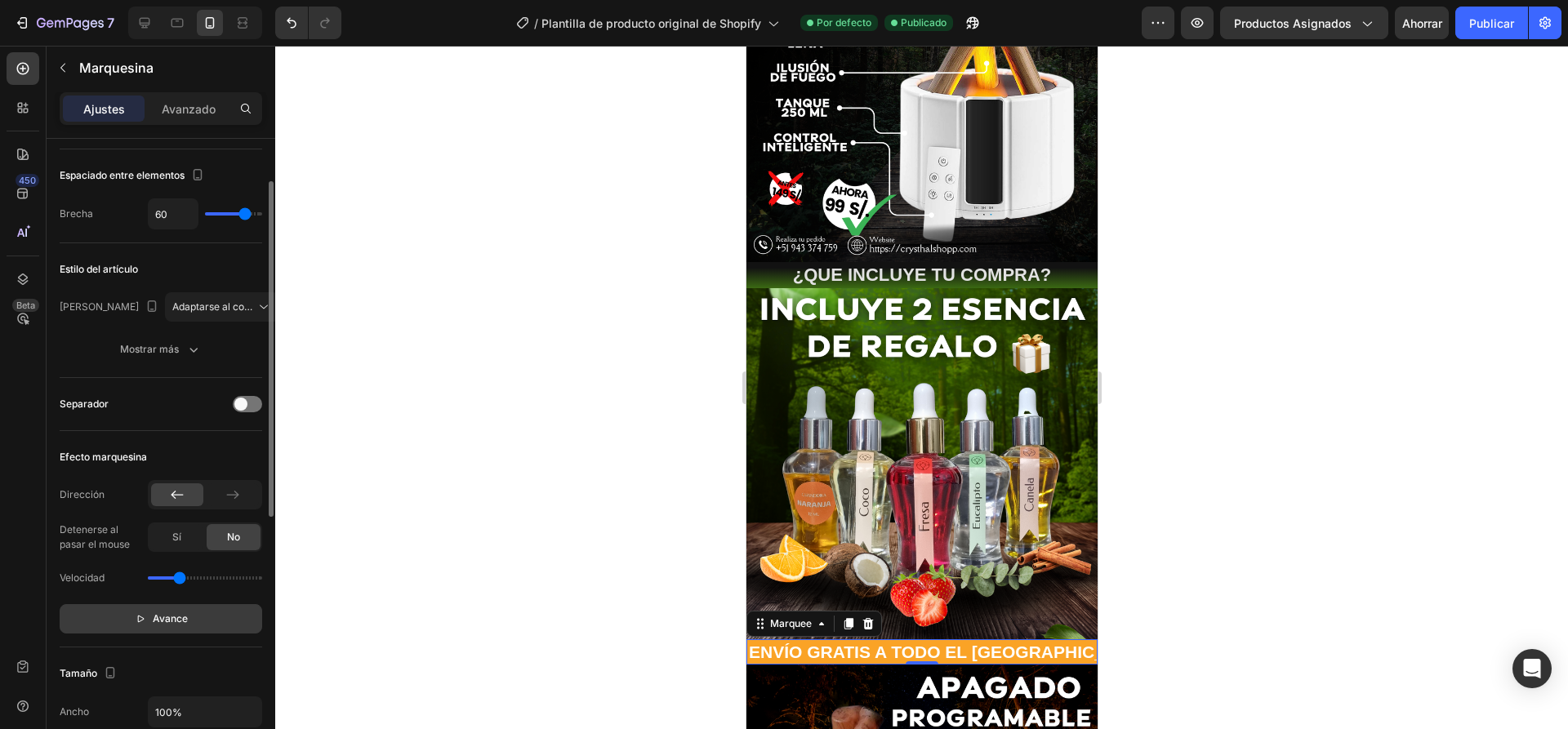
click at [130, 606] on button "Avance" at bounding box center [161, 619] width 203 height 29
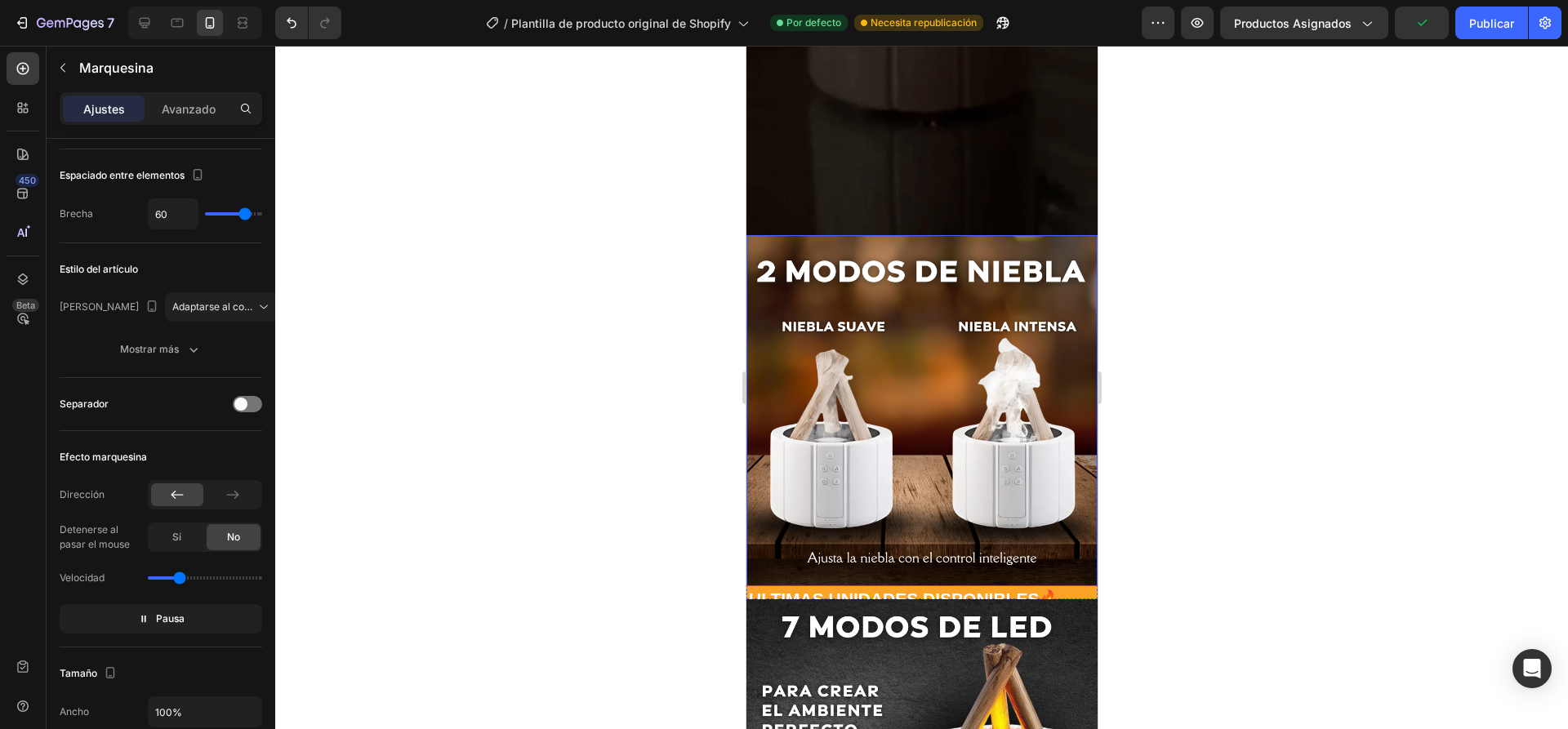
scroll to position [1767, 0]
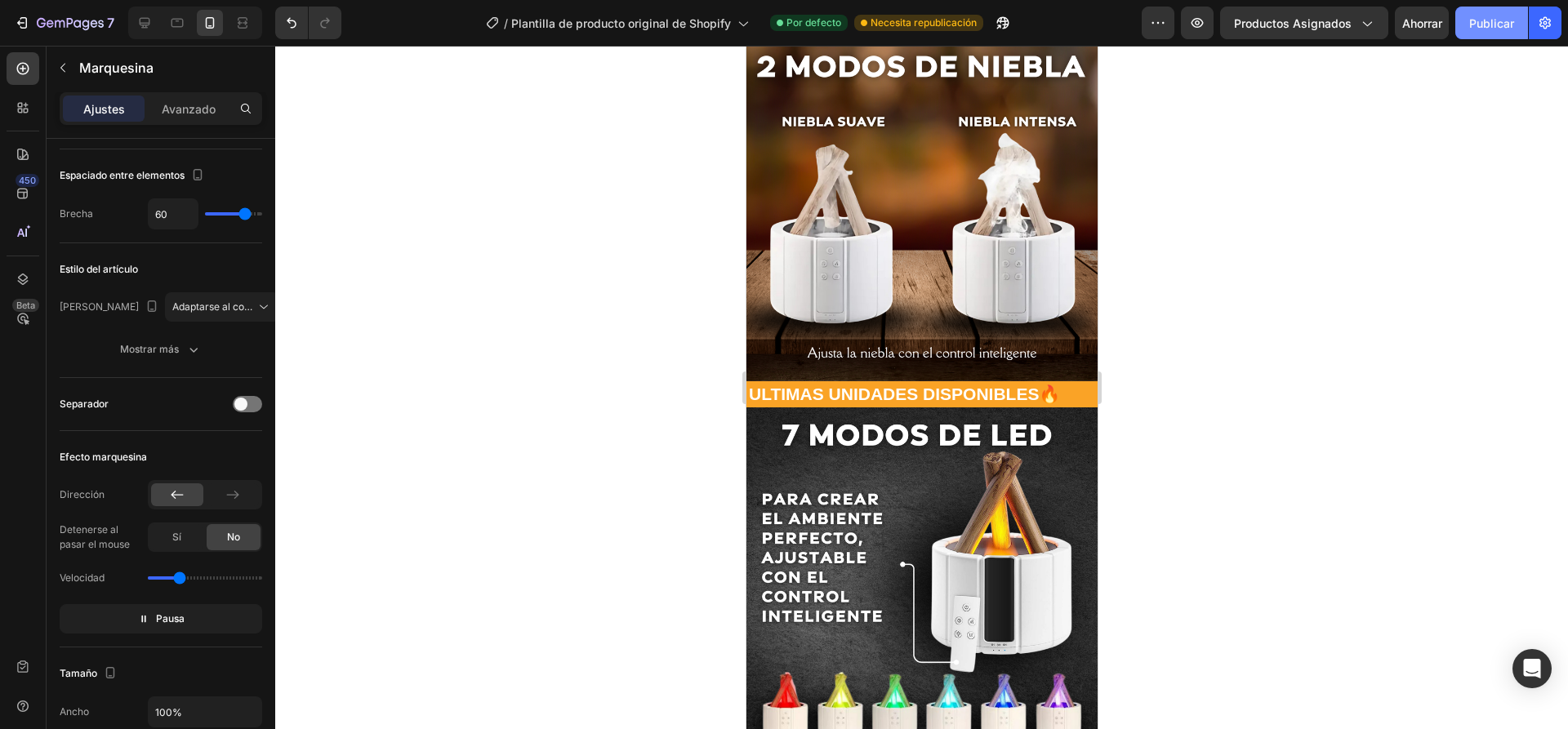
click at [1494, 33] on button "Publicar" at bounding box center [1491, 23] width 73 height 33
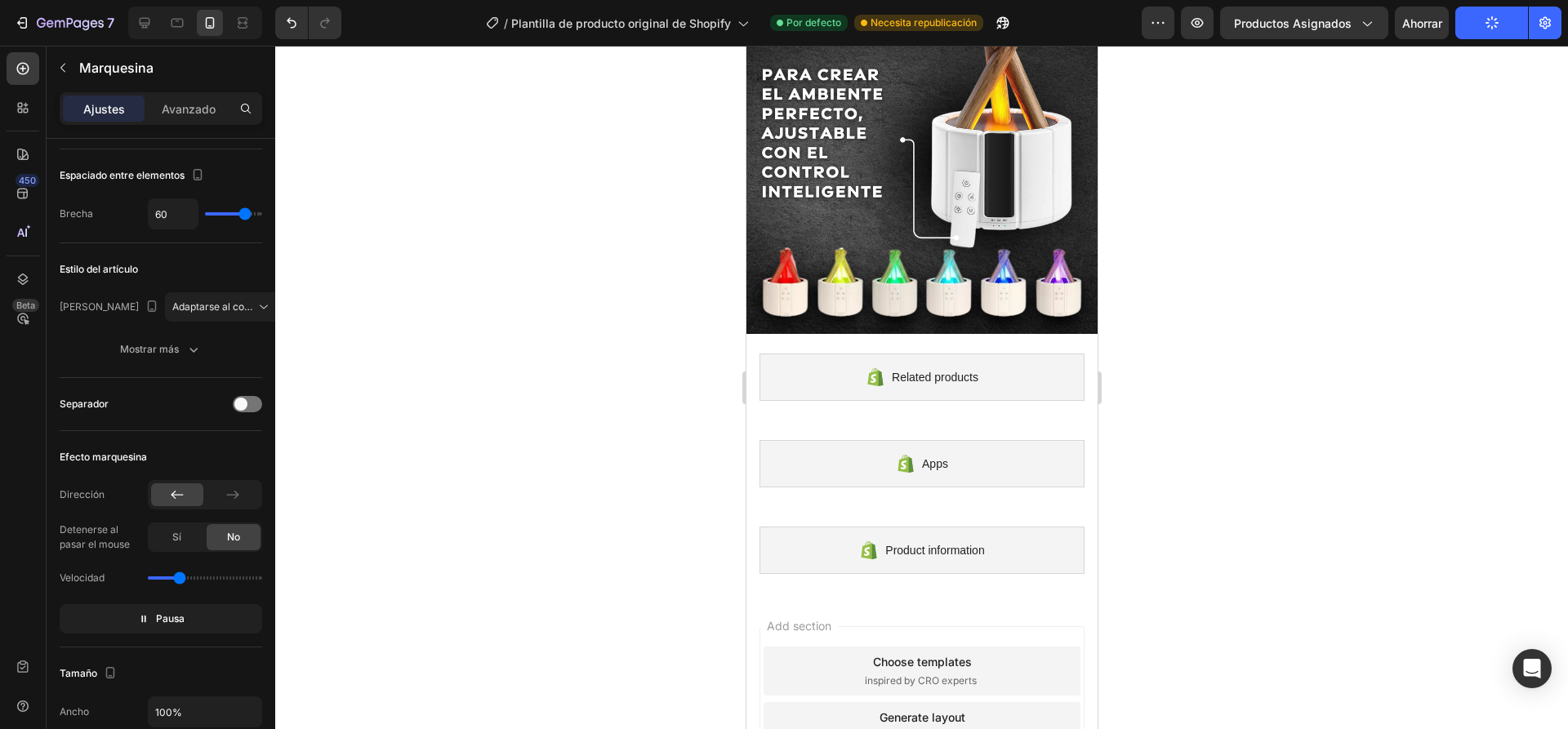
scroll to position [2338, 0]
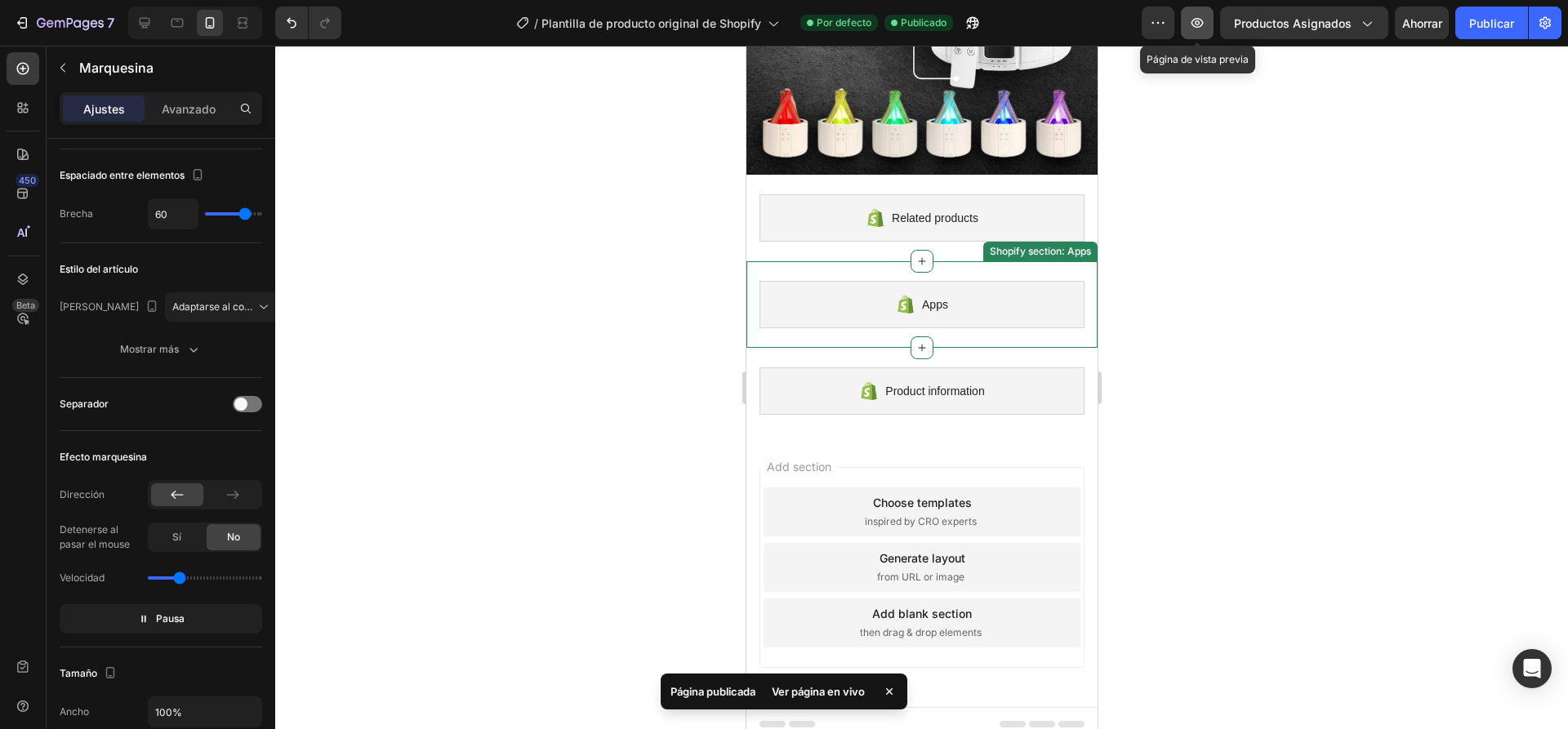
click at [1205, 25] on icon "button" at bounding box center [1197, 23] width 16 height 16
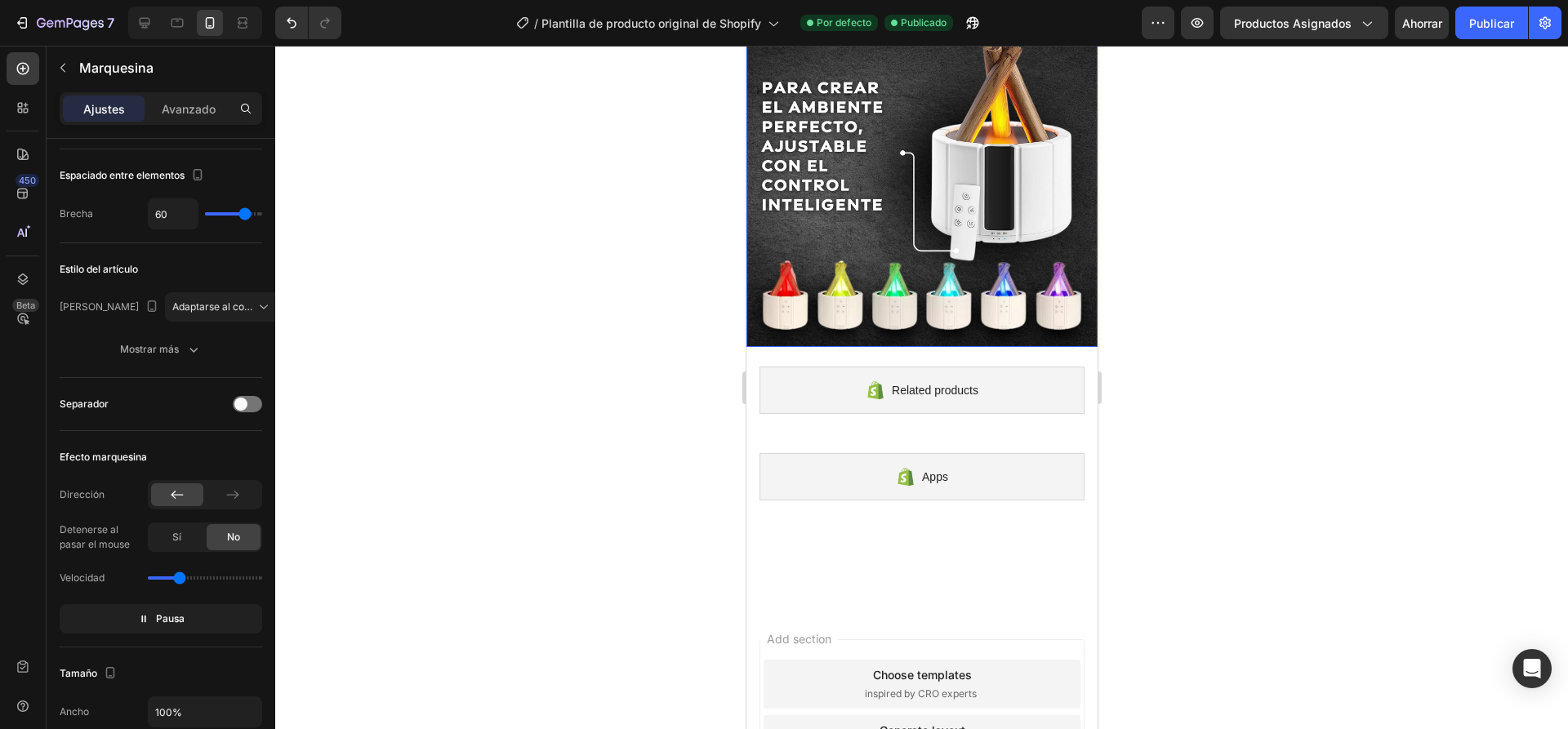
scroll to position [1930, 0]
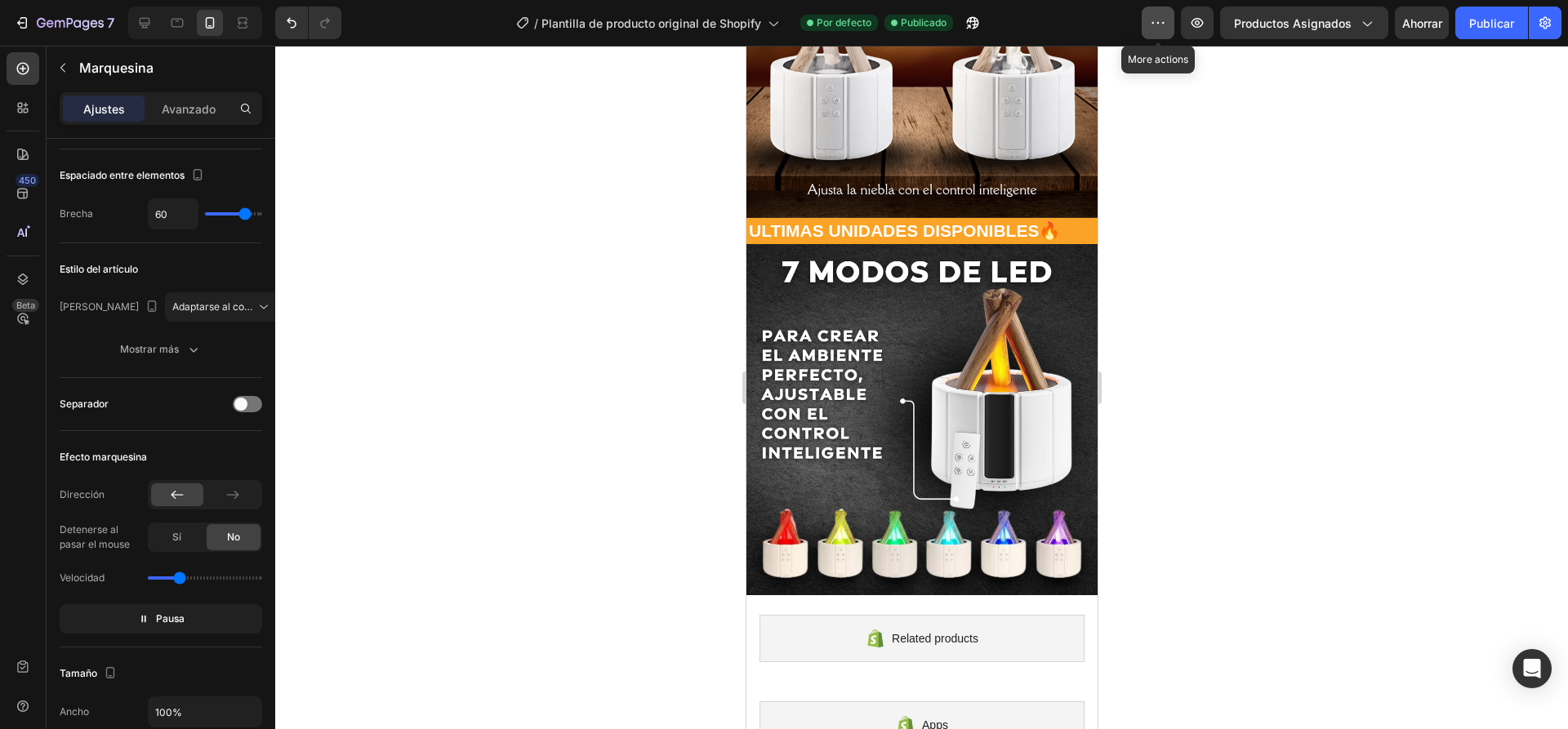
click at [1147, 15] on button "button" at bounding box center [1158, 23] width 33 height 33
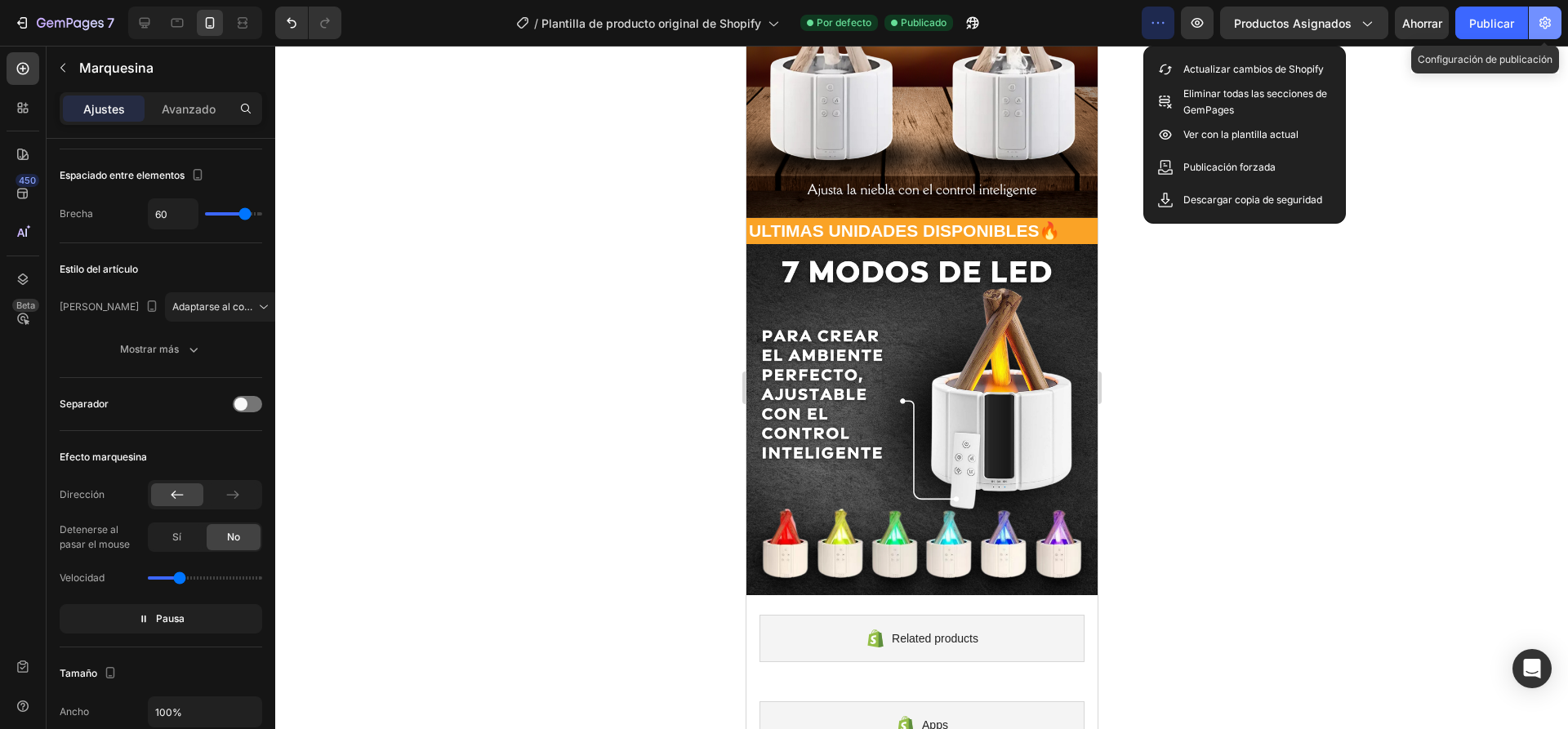
click at [1551, 23] on icon "button" at bounding box center [1545, 23] width 16 height 16
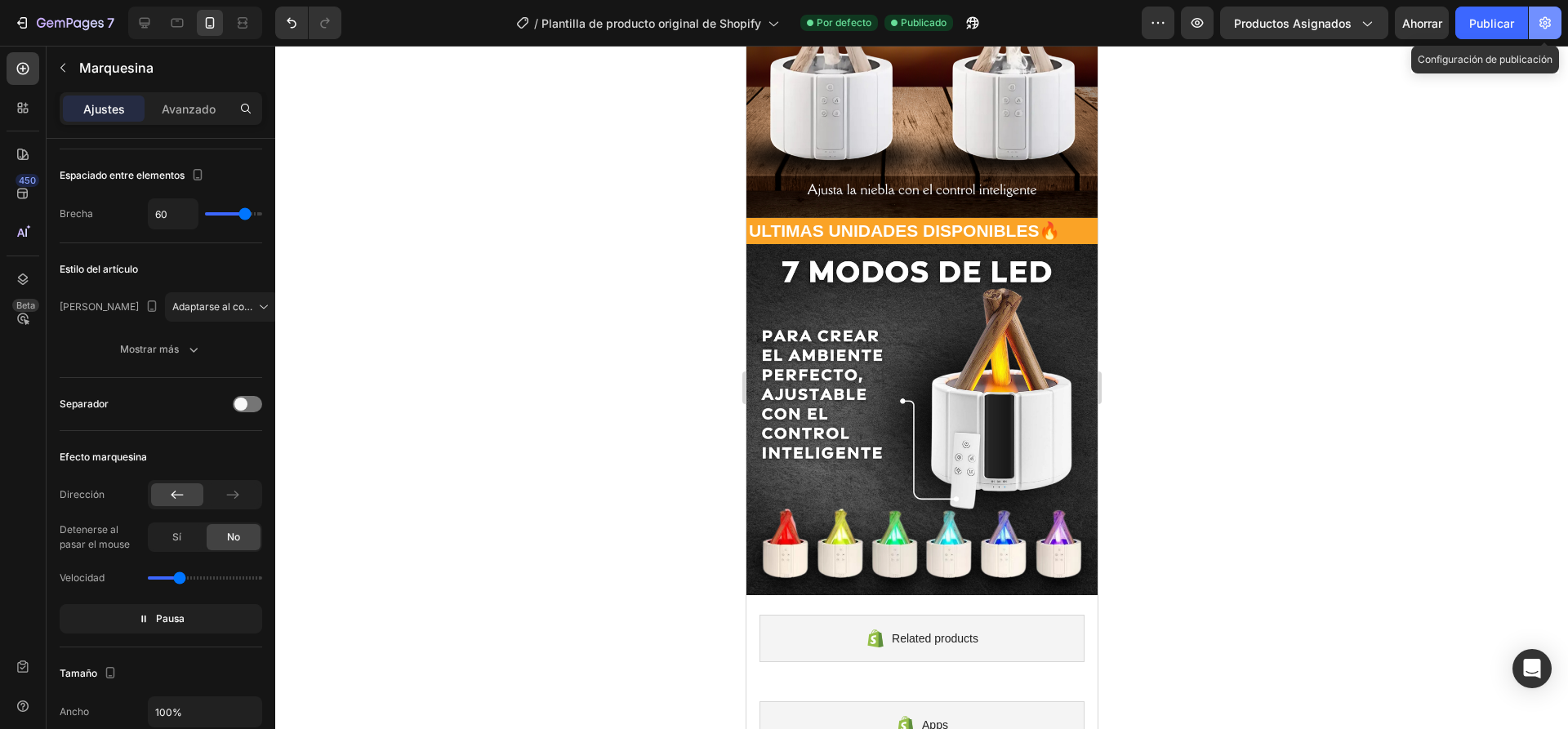
click at [1551, 0] on body "7 / Plantilla de producto original de Shopify Por defecto Publicado Avance Prod…" at bounding box center [784, 0] width 1568 height 0
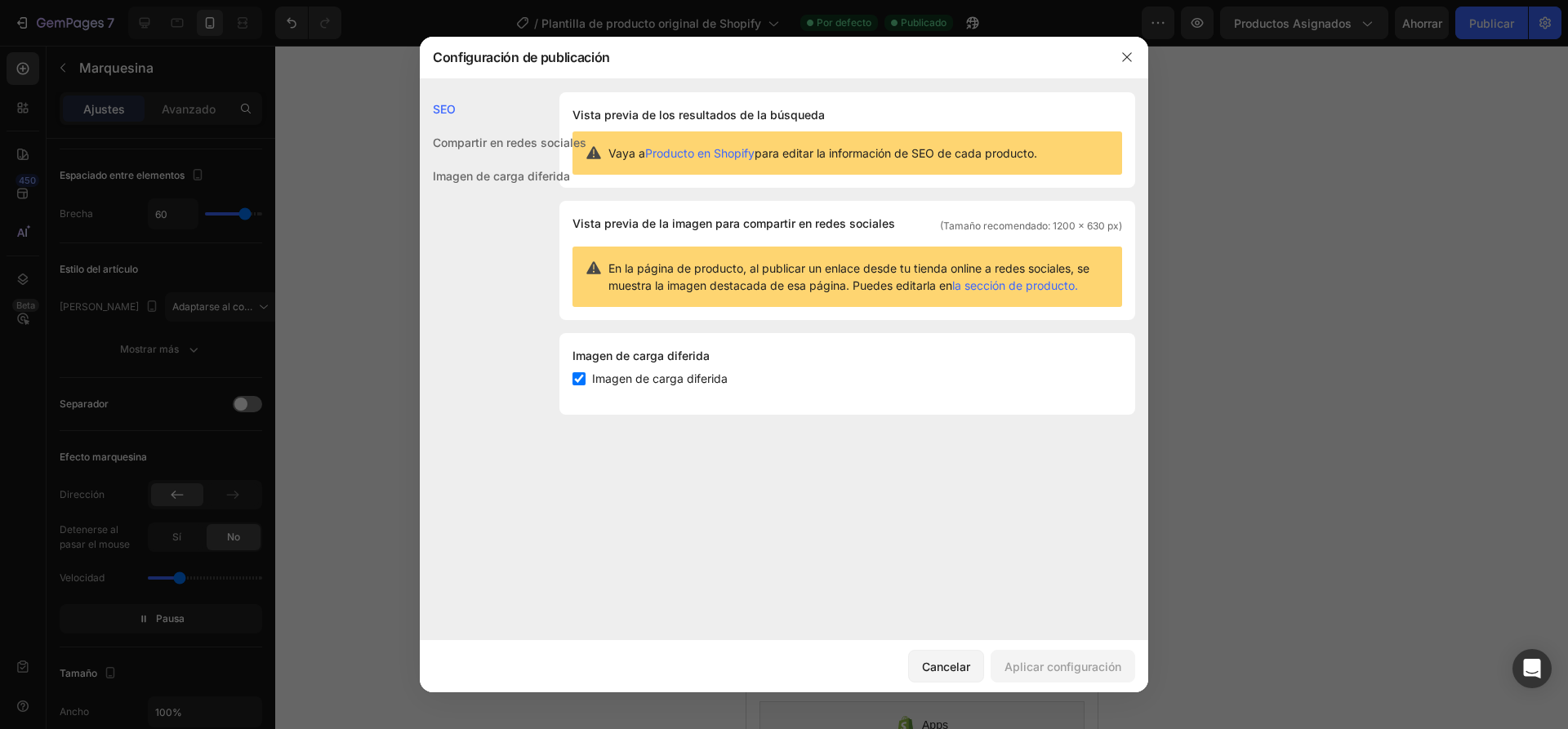
click at [461, 140] on font "Compartir en redes sociales" at bounding box center [509, 142] width 154 height 14
click at [468, 172] on font "Imagen de carga diferida" at bounding box center [501, 176] width 137 height 14
click at [449, 112] on font "SEO" at bounding box center [444, 109] width 23 height 14
click at [605, 384] on font "Imagen de carga diferida" at bounding box center [660, 378] width 136 height 14
click at [599, 383] on font "Imagen de carga diferida" at bounding box center [660, 378] width 136 height 14
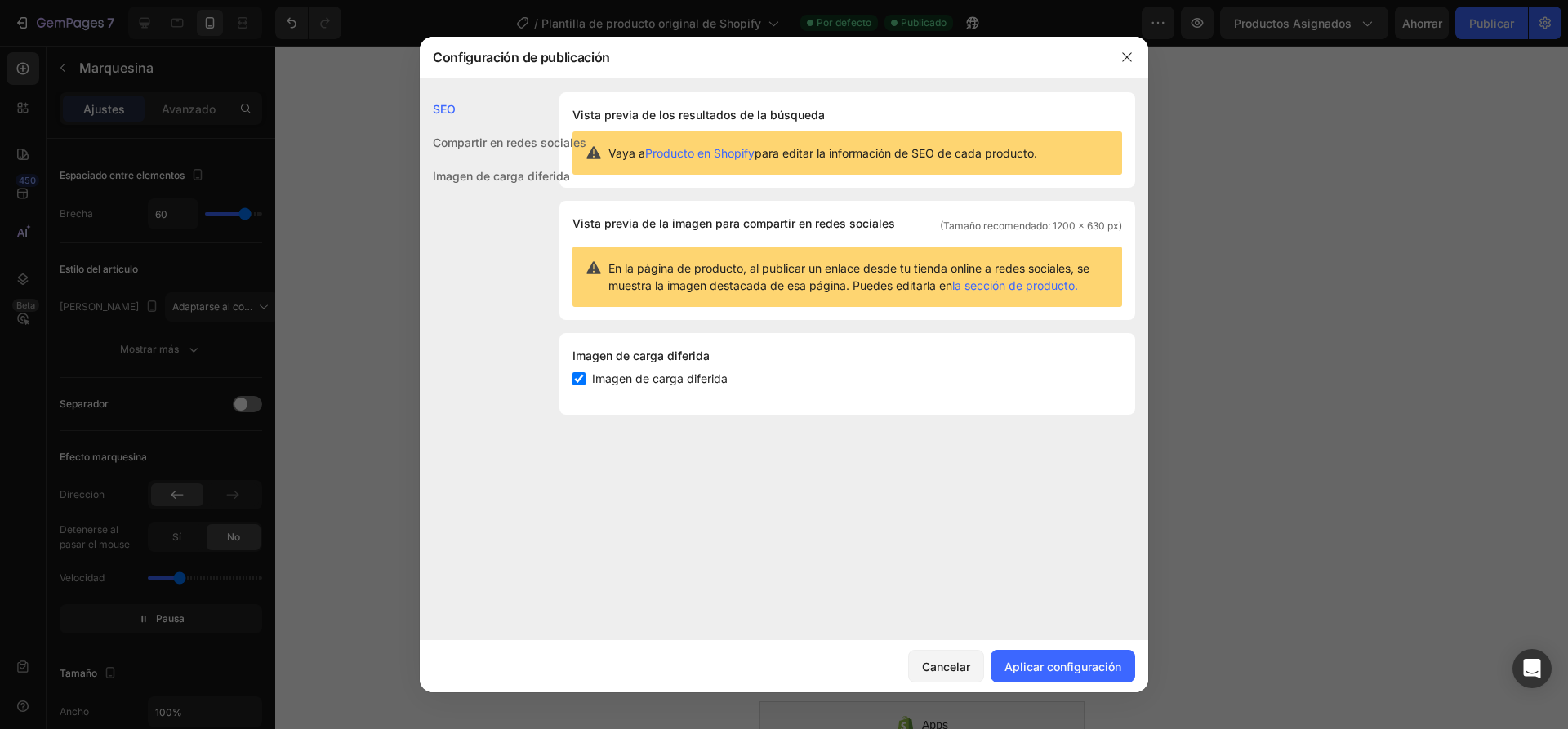
checkbox input "true"
click at [485, 170] on font "Imagen de carga diferida" at bounding box center [501, 176] width 137 height 14
click at [526, 141] on font "Compartir en redes sociales" at bounding box center [509, 142] width 154 height 14
click at [940, 668] on font "Cancelar" at bounding box center [946, 666] width 48 height 14
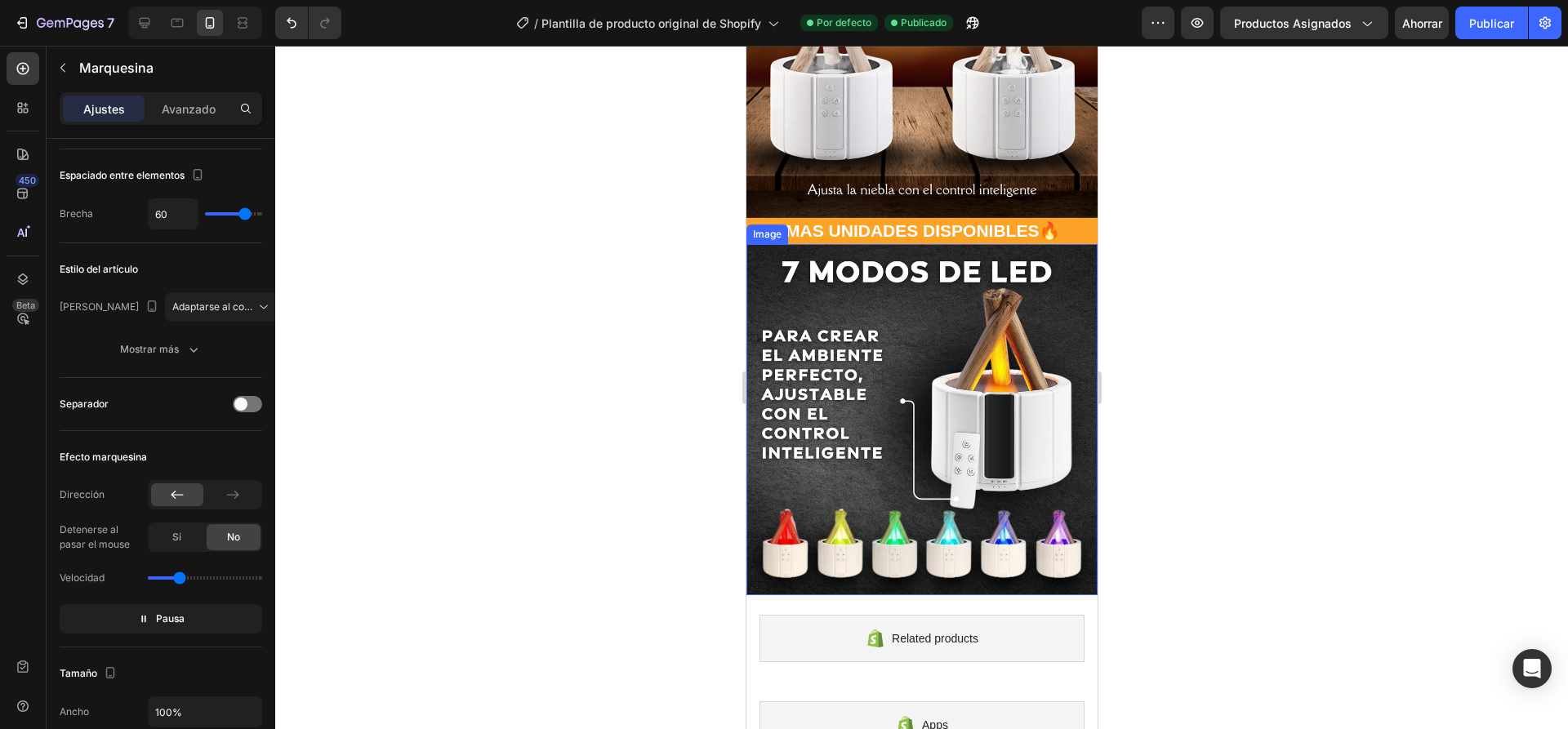
scroll to position [1603, 0]
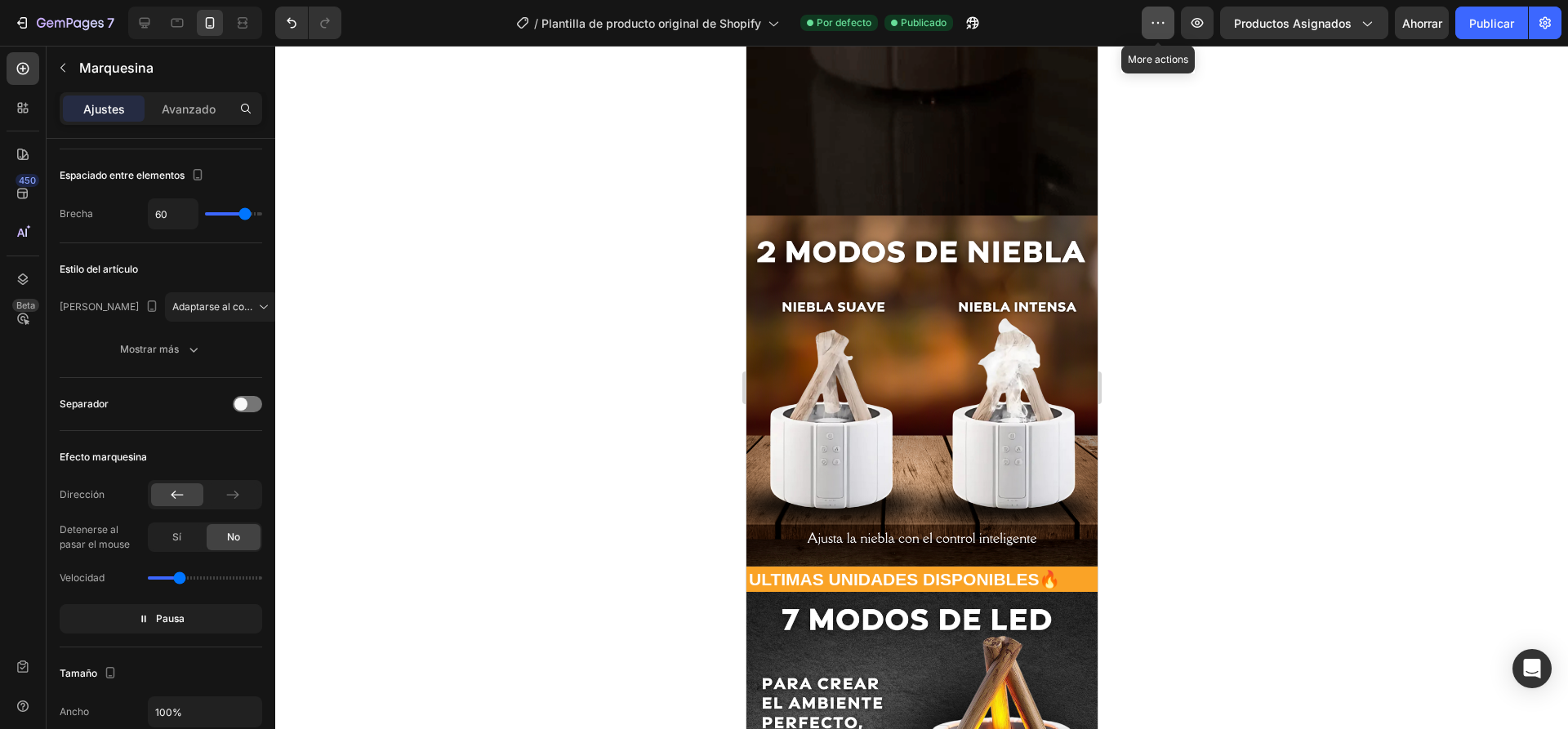
click at [1151, 17] on icon "button" at bounding box center [1158, 23] width 16 height 16
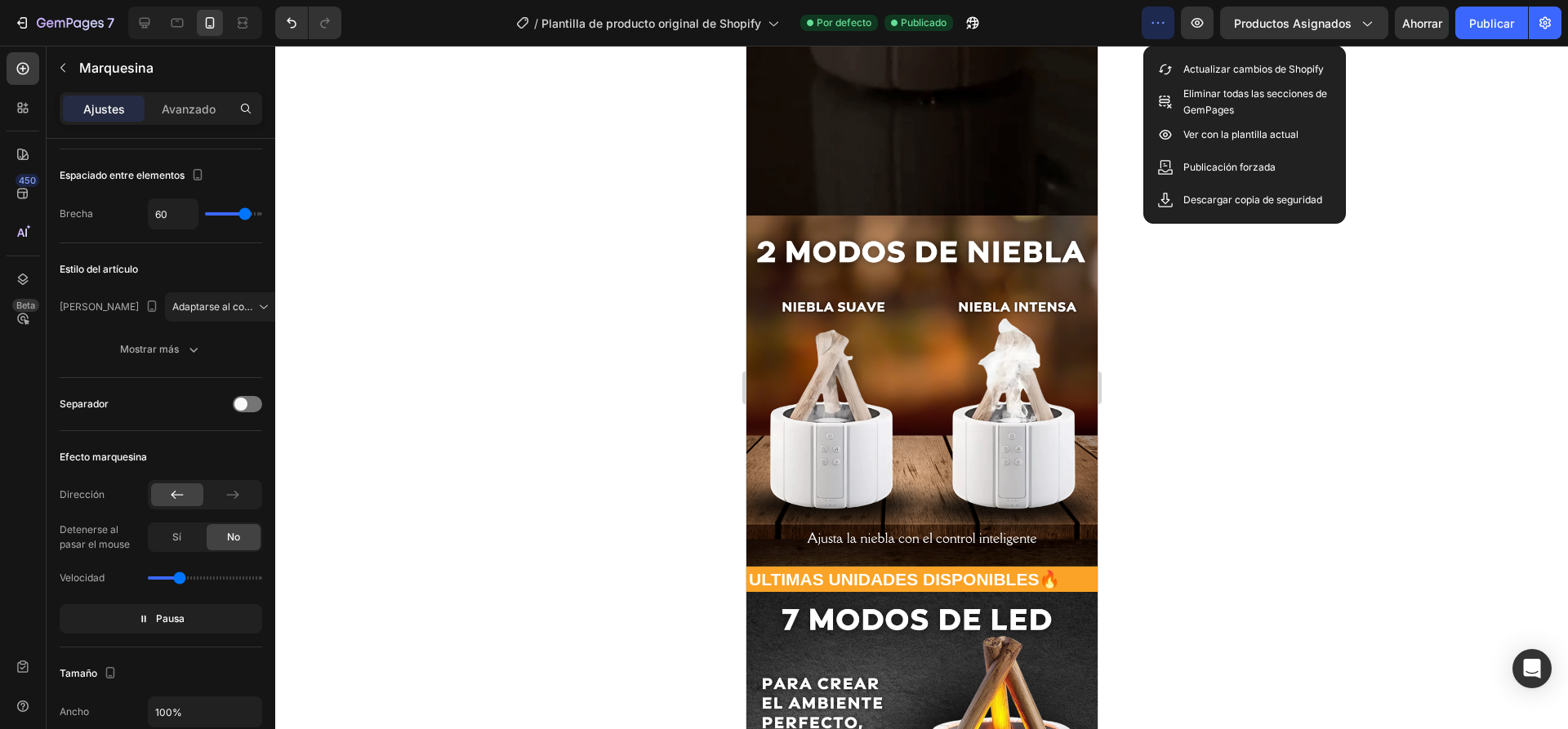
click at [1151, 17] on icon "button" at bounding box center [1158, 23] width 16 height 16
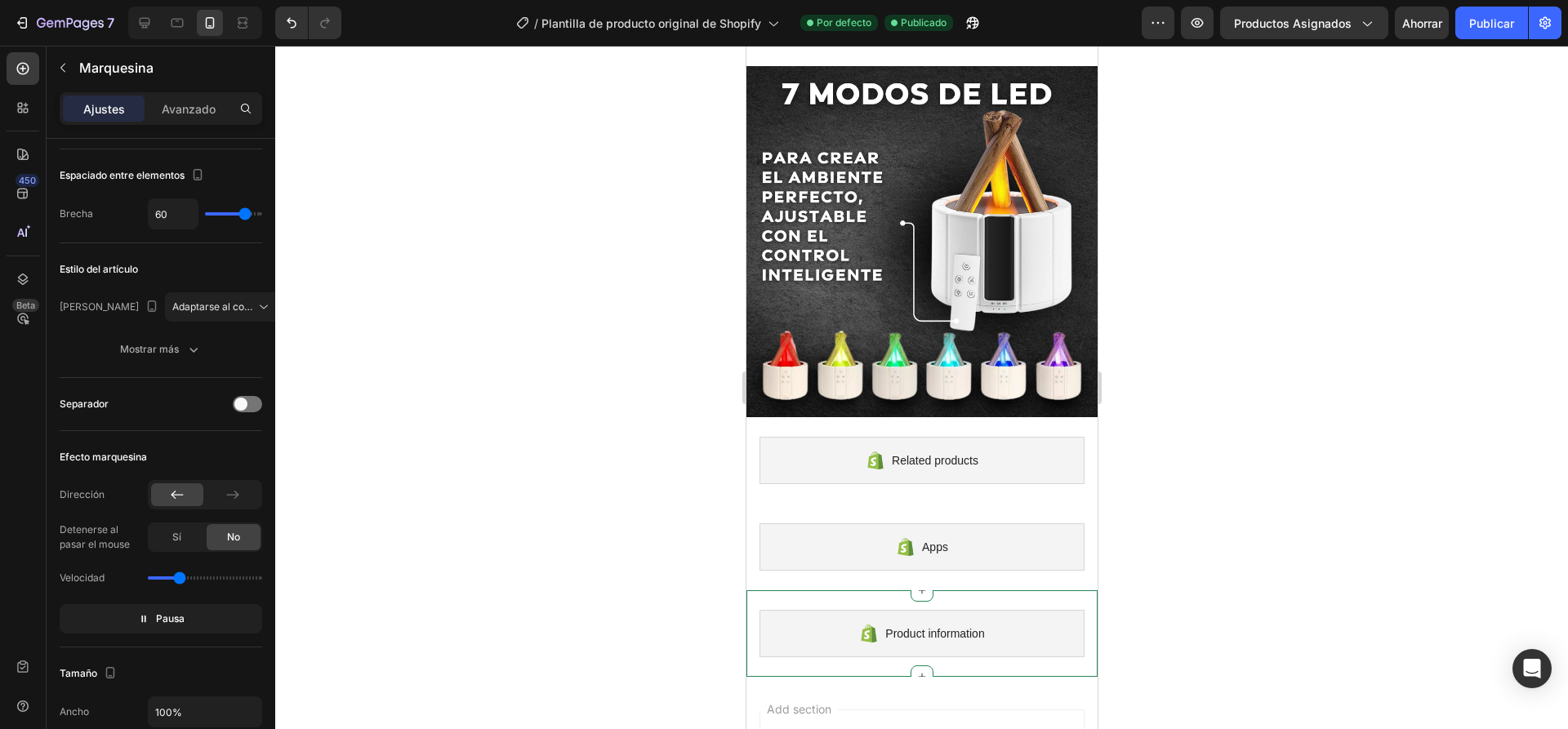
scroll to position [2094, 0]
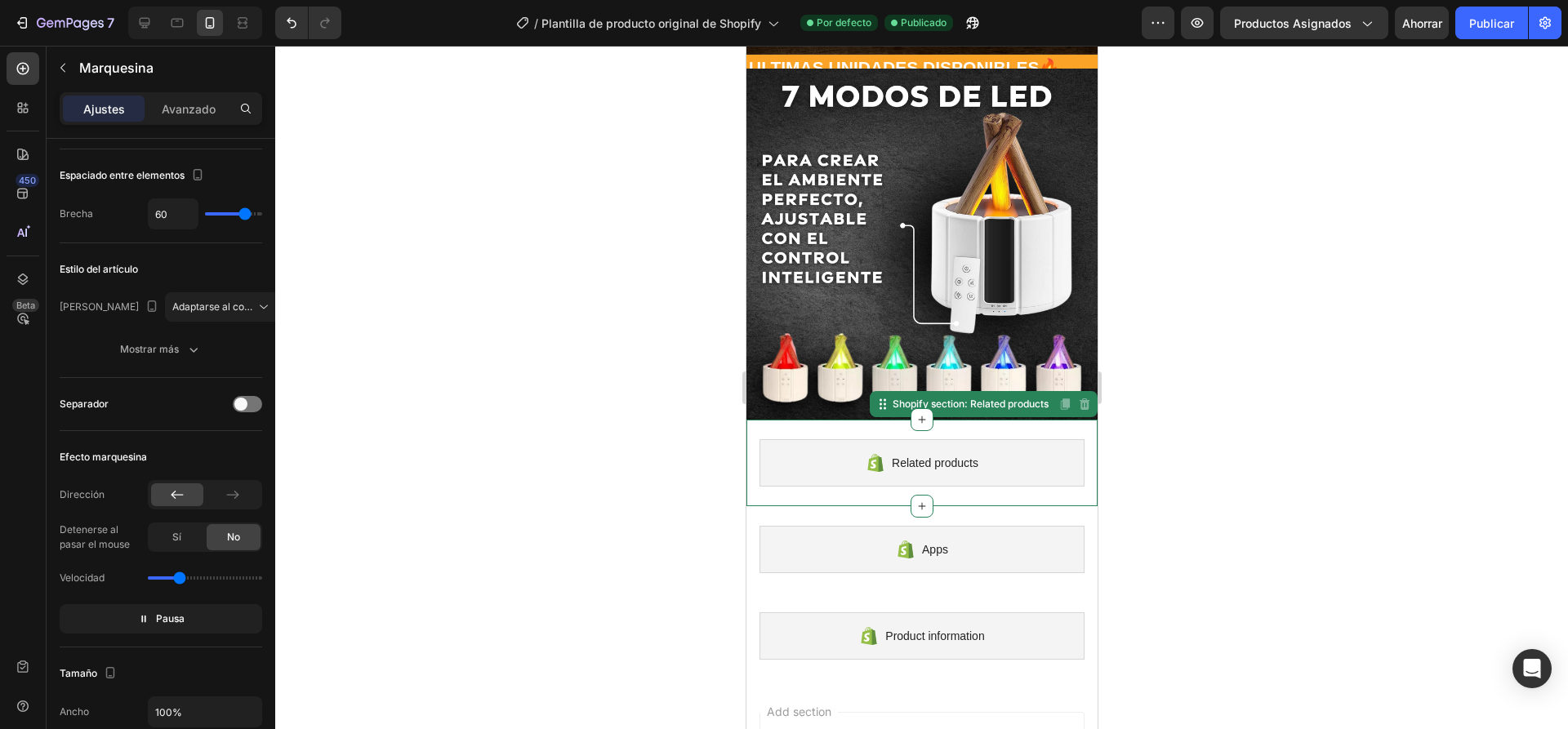
click at [862, 419] on div "Related products Shopify section: Related products Disabled. Please edit in Sho…" at bounding box center [921, 463] width 351 height 87
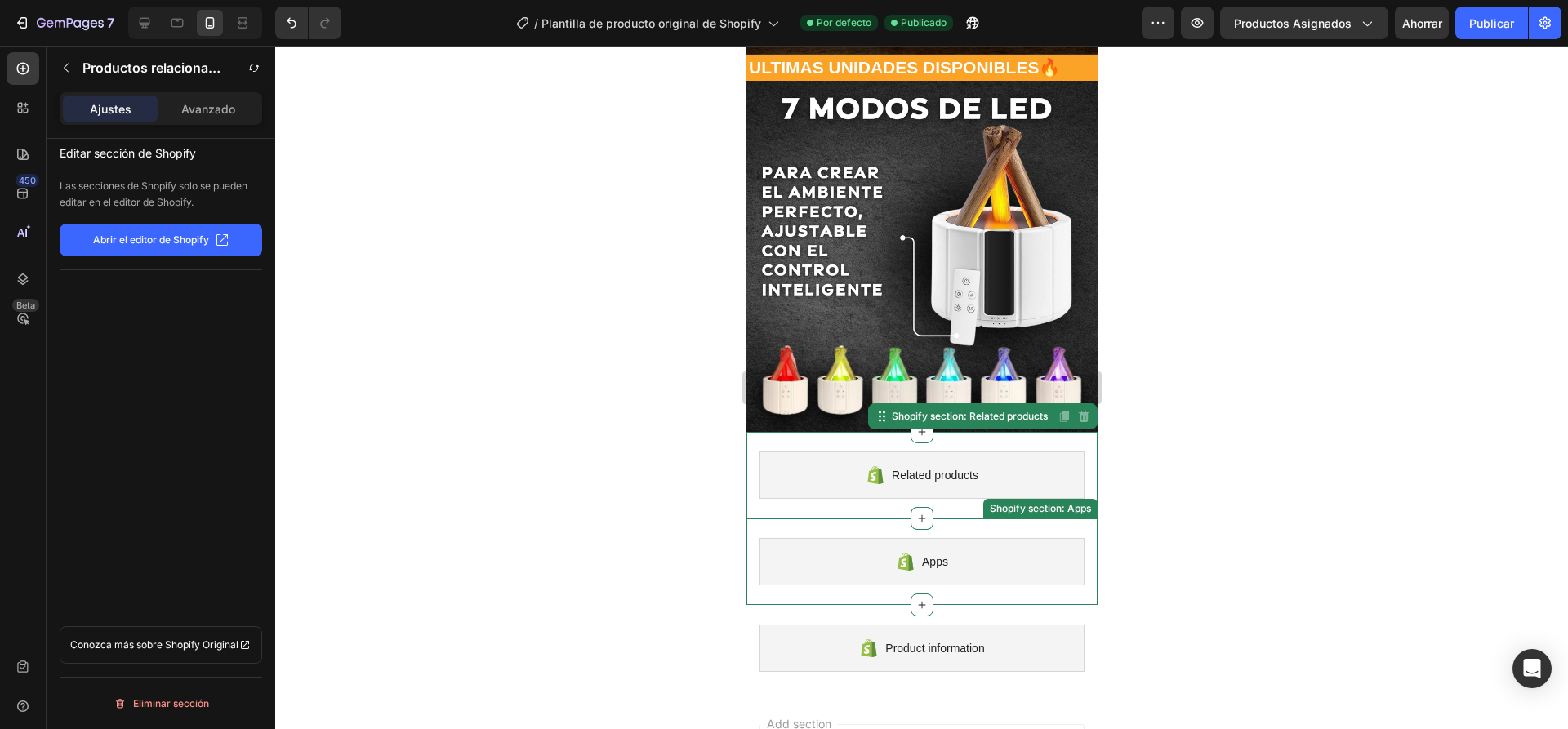
click at [475, 242] on div at bounding box center [921, 387] width 1292 height 683
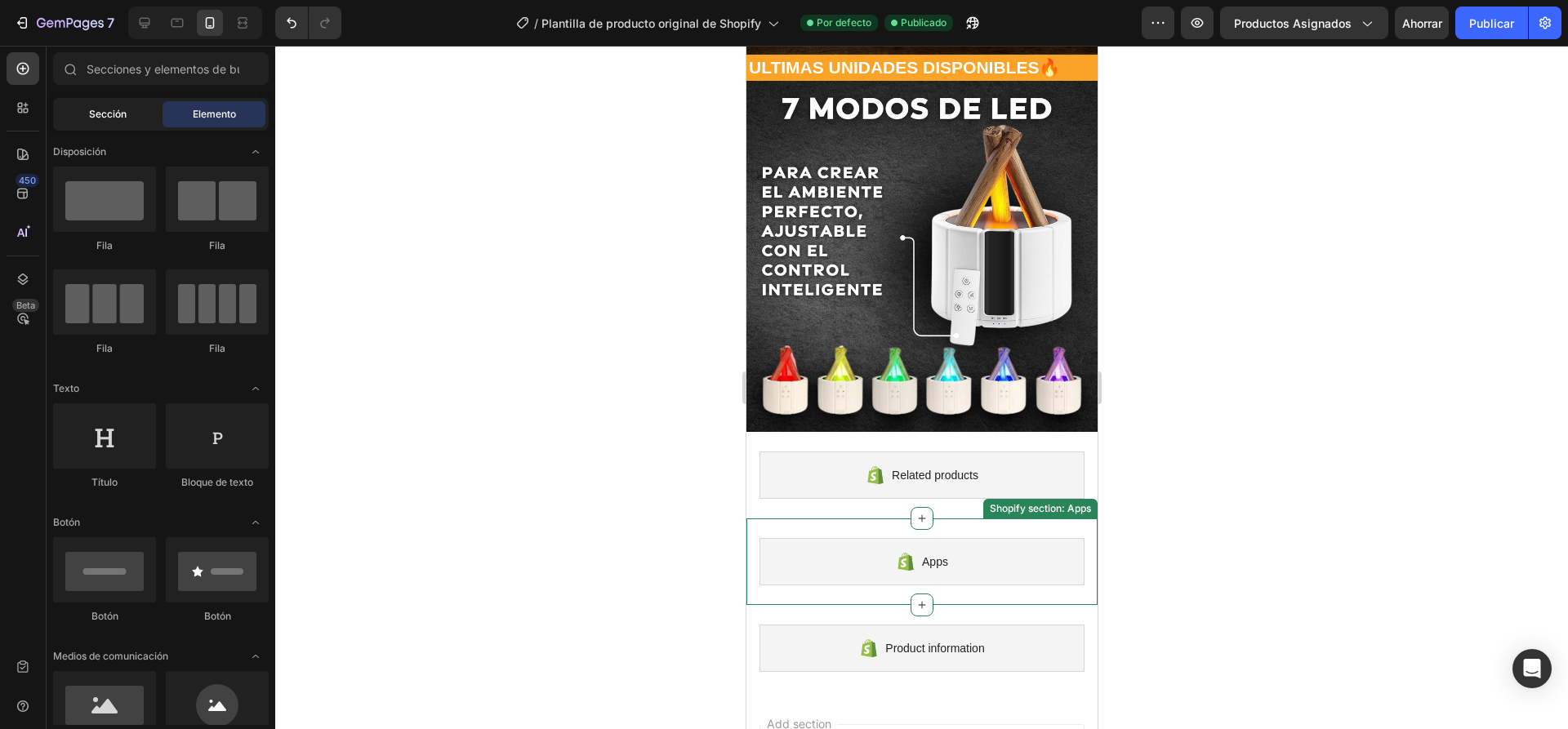
click at [111, 113] on font "Sección" at bounding box center [108, 114] width 38 height 12
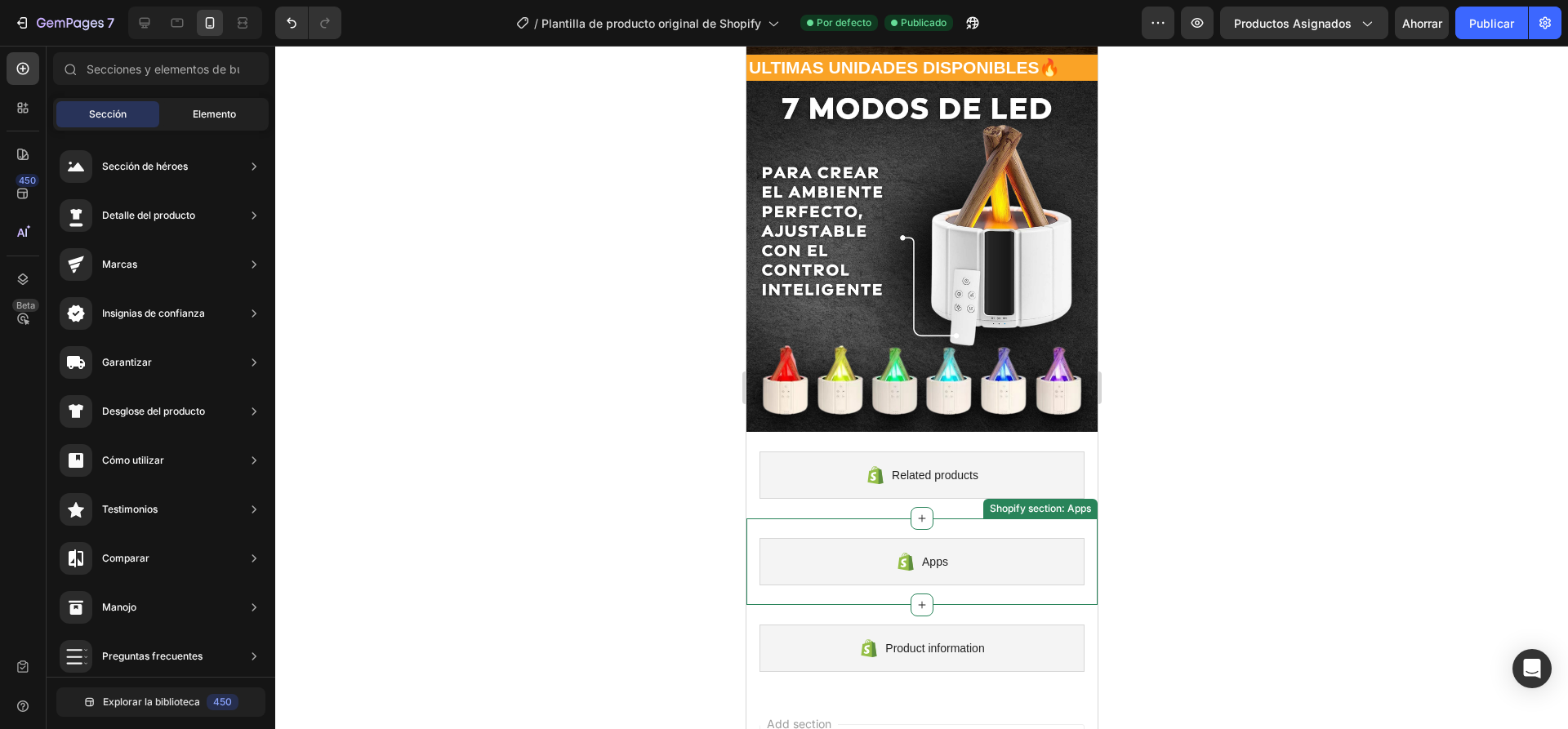
click at [185, 112] on div "Elemento" at bounding box center [214, 114] width 103 height 26
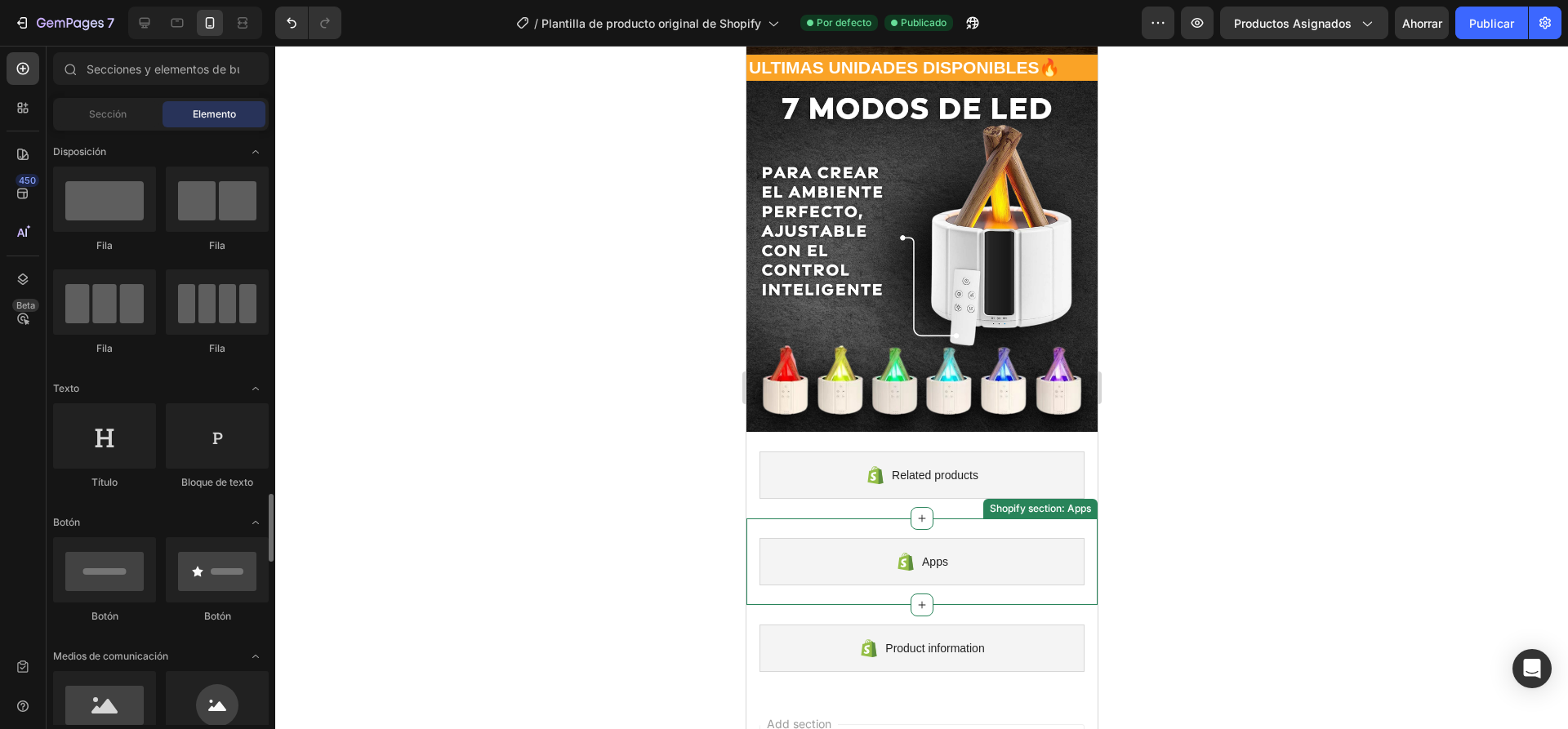
scroll to position [326, 0]
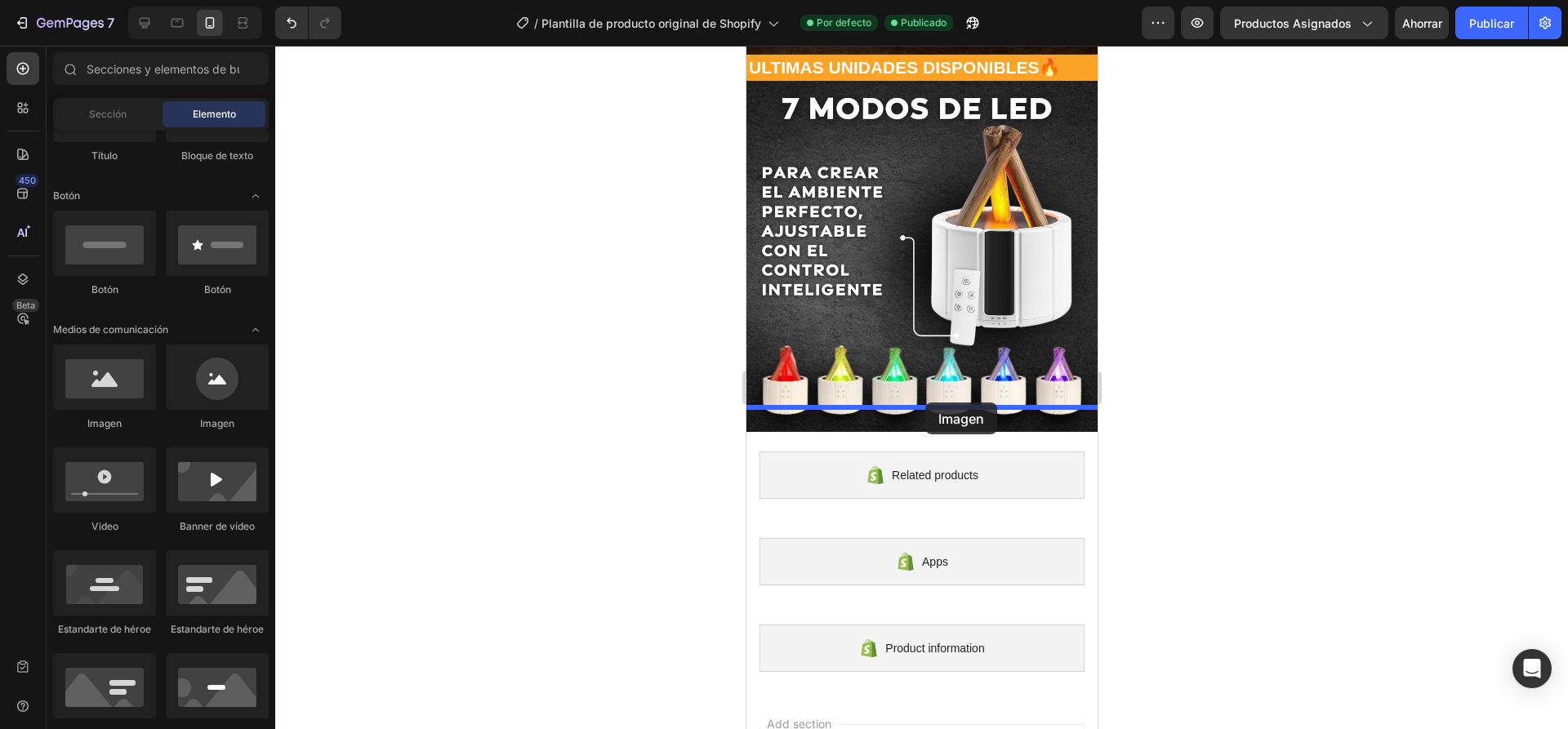
drag, startPoint x: 872, startPoint y: 437, endPoint x: 925, endPoint y: 402, distance: 63.5
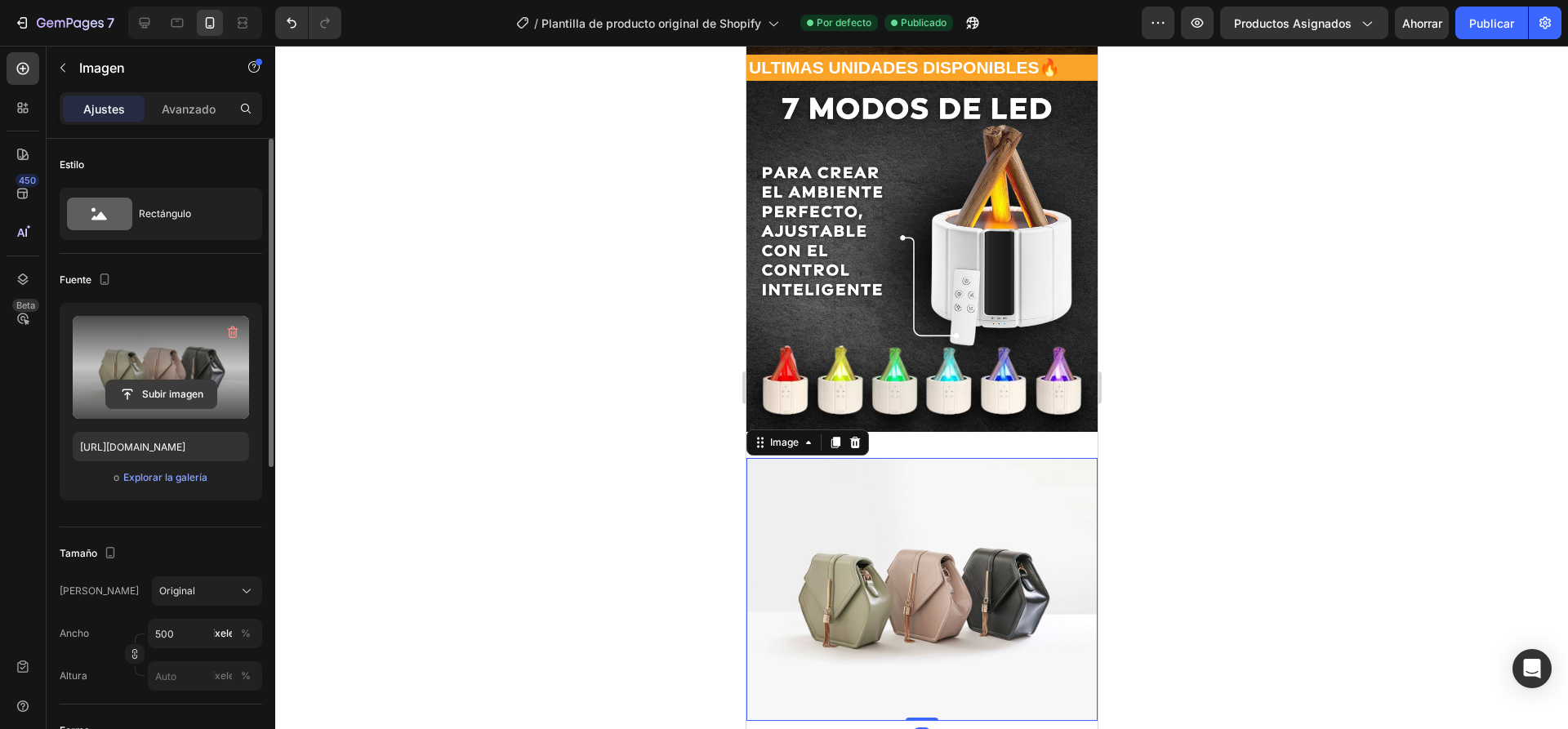
click at [163, 394] on input "file" at bounding box center [161, 394] width 110 height 28
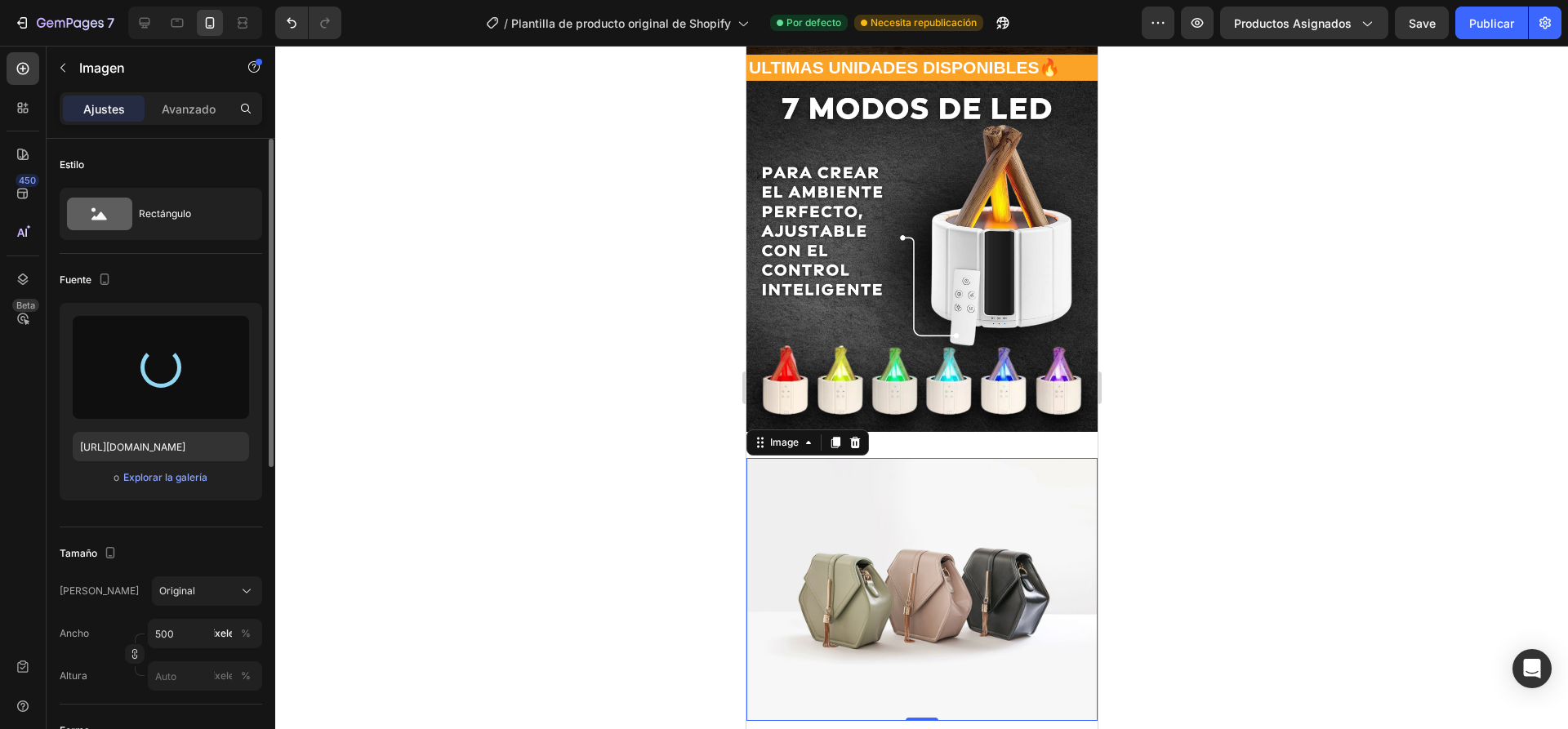
type input "[URL][DOMAIN_NAME]"
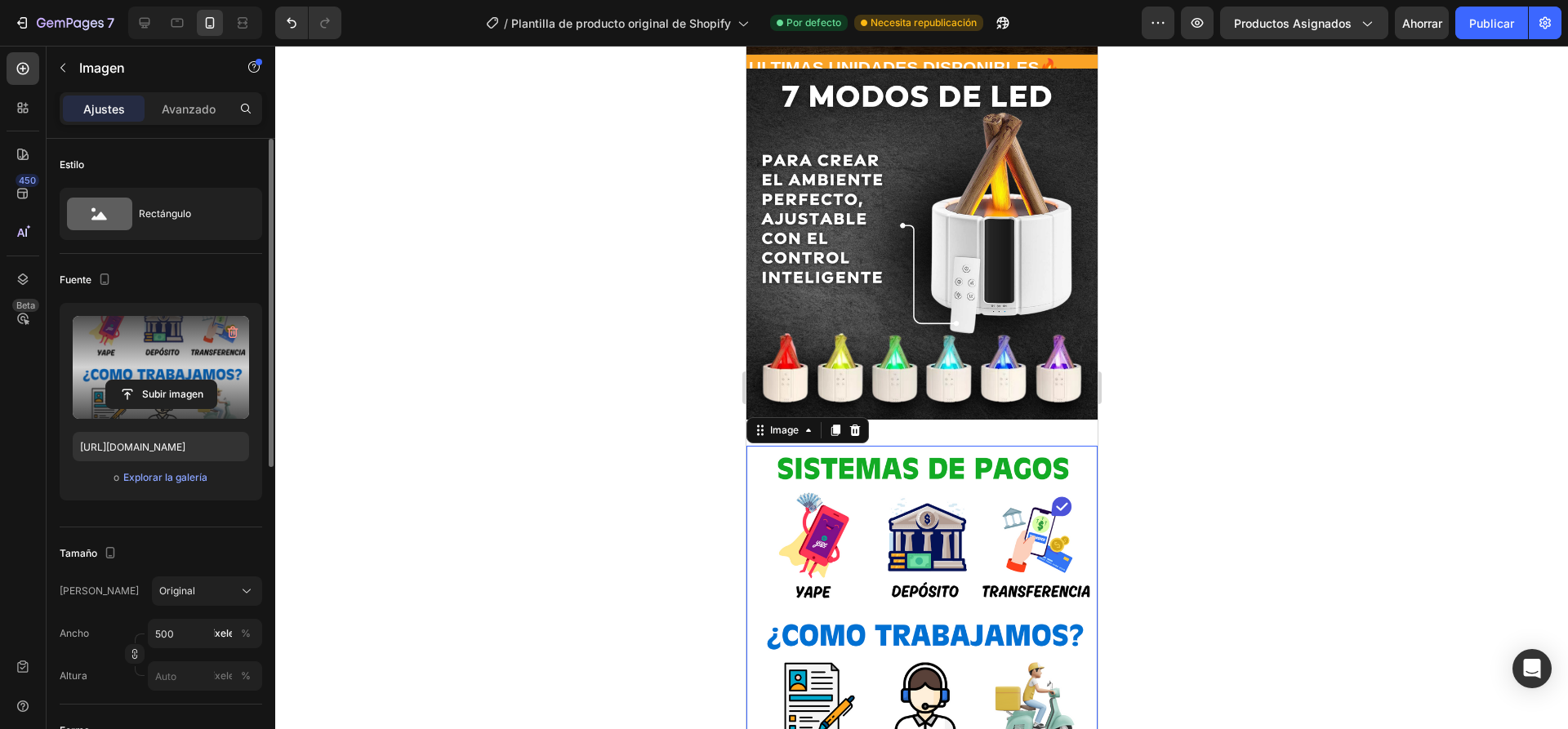
scroll to position [2176, 0]
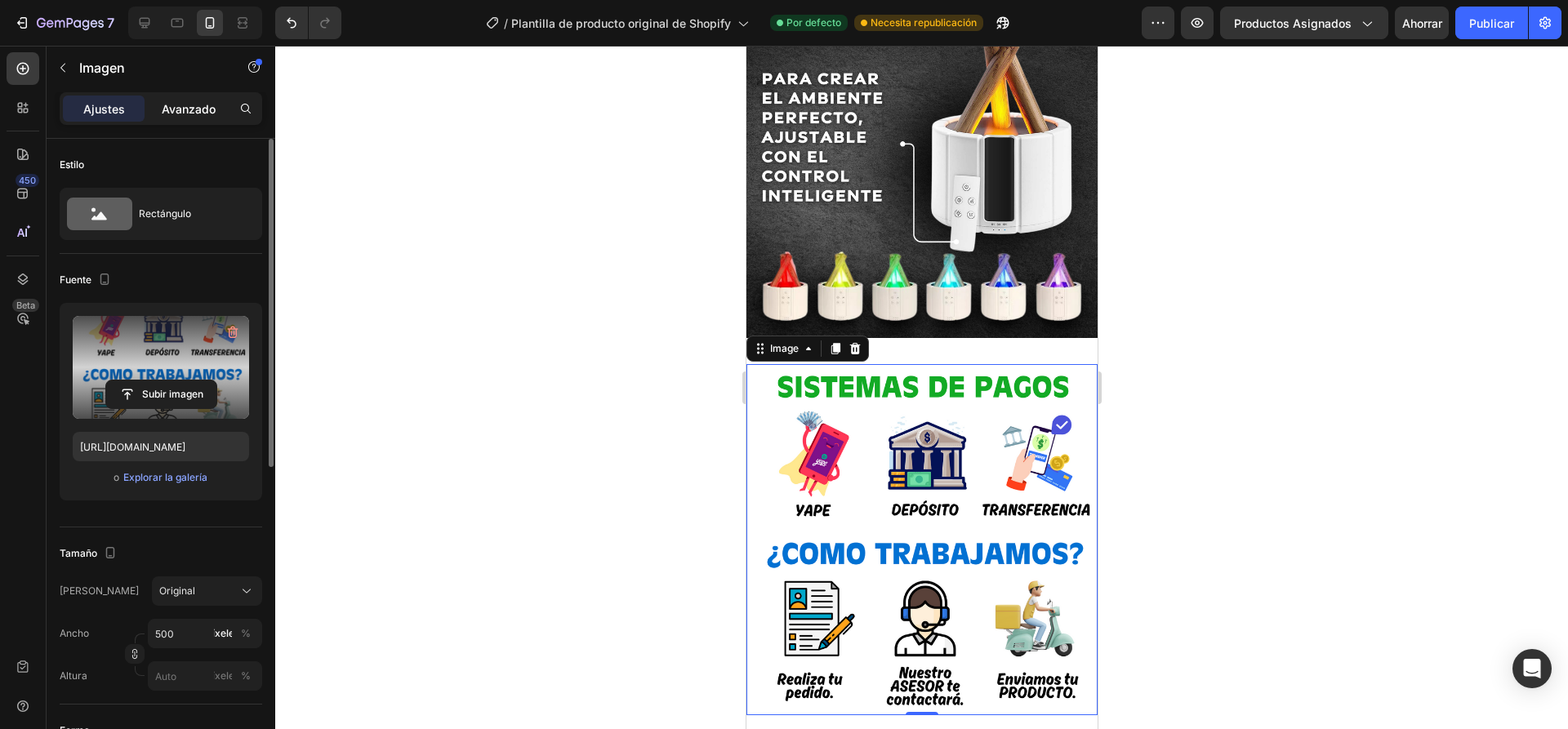
click at [190, 109] on font "Avanzado" at bounding box center [189, 109] width 54 height 14
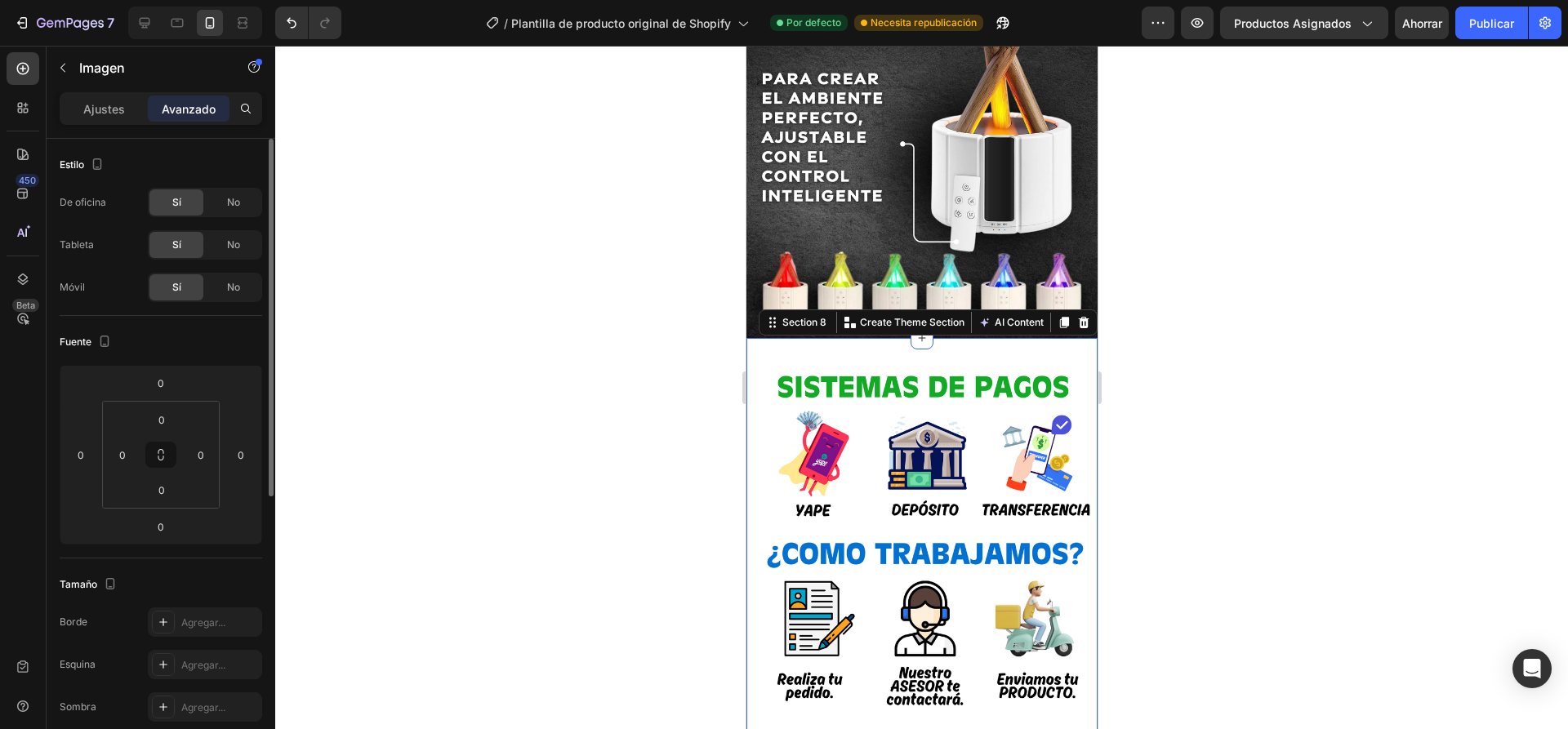
click at [952, 338] on div "Image Section 8 You can create reusable sections Create Theme Section AI Conten…" at bounding box center [921, 539] width 351 height 403
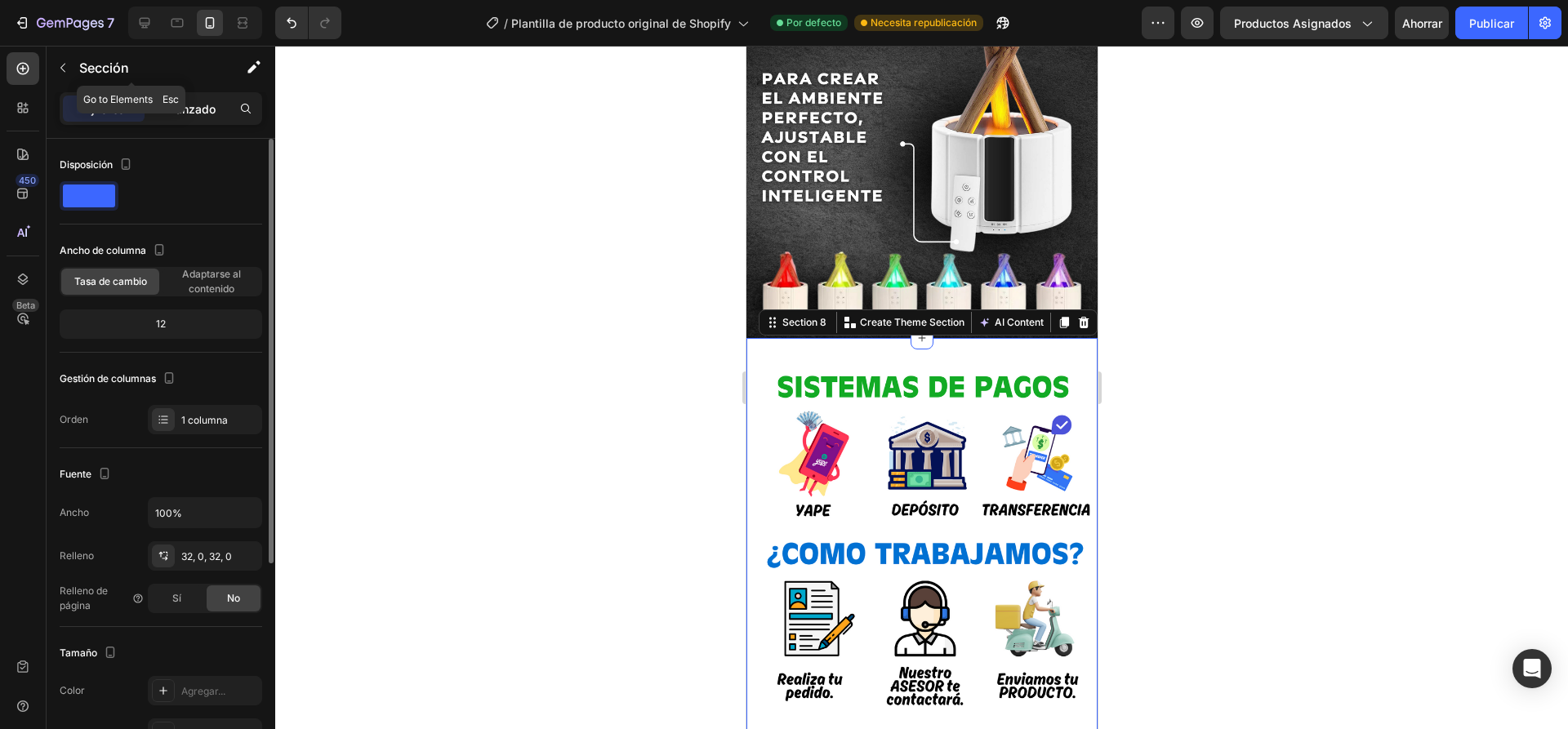
click at [186, 110] on font "Avanzado" at bounding box center [189, 109] width 54 height 14
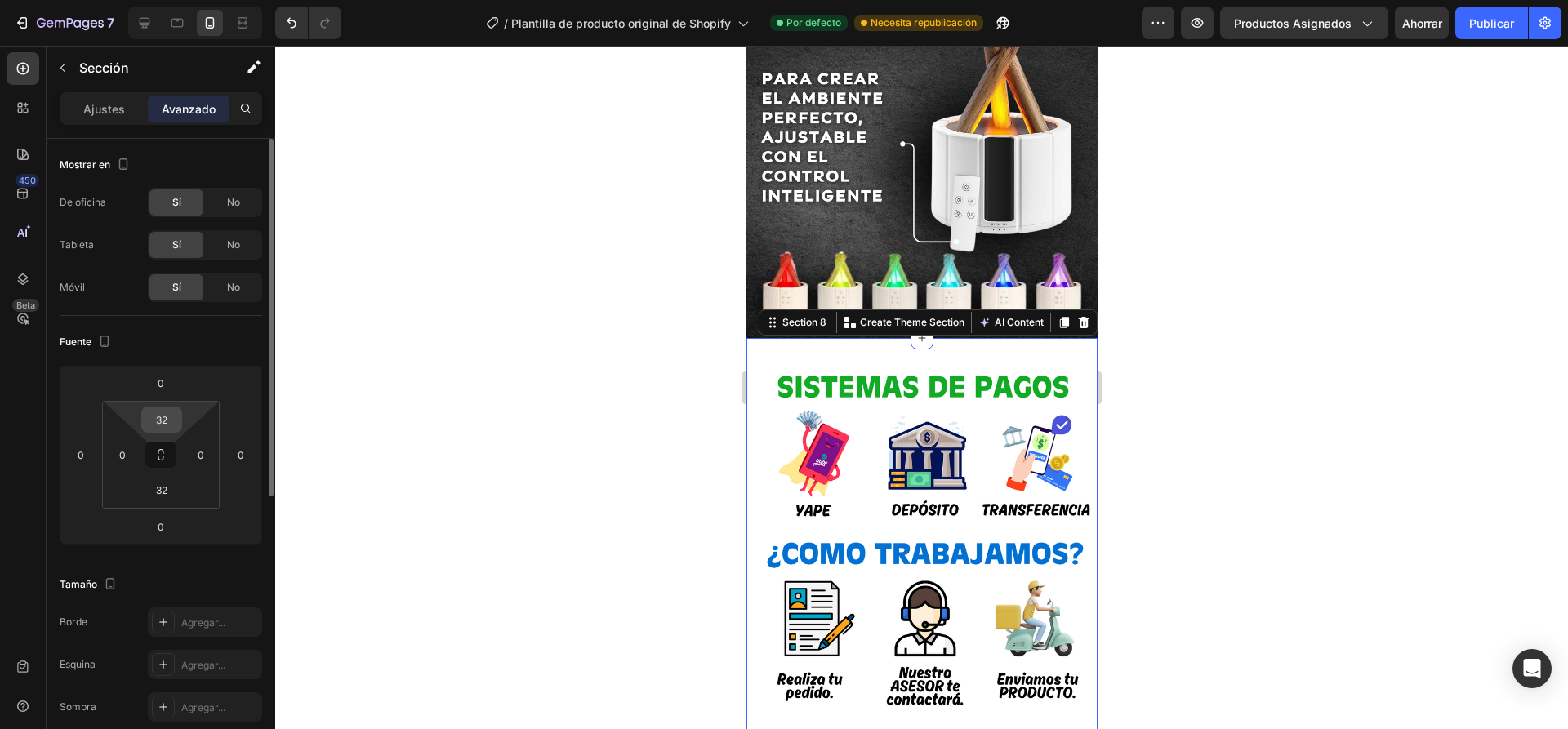
click at [155, 416] on input "32" at bounding box center [162, 419] width 33 height 25
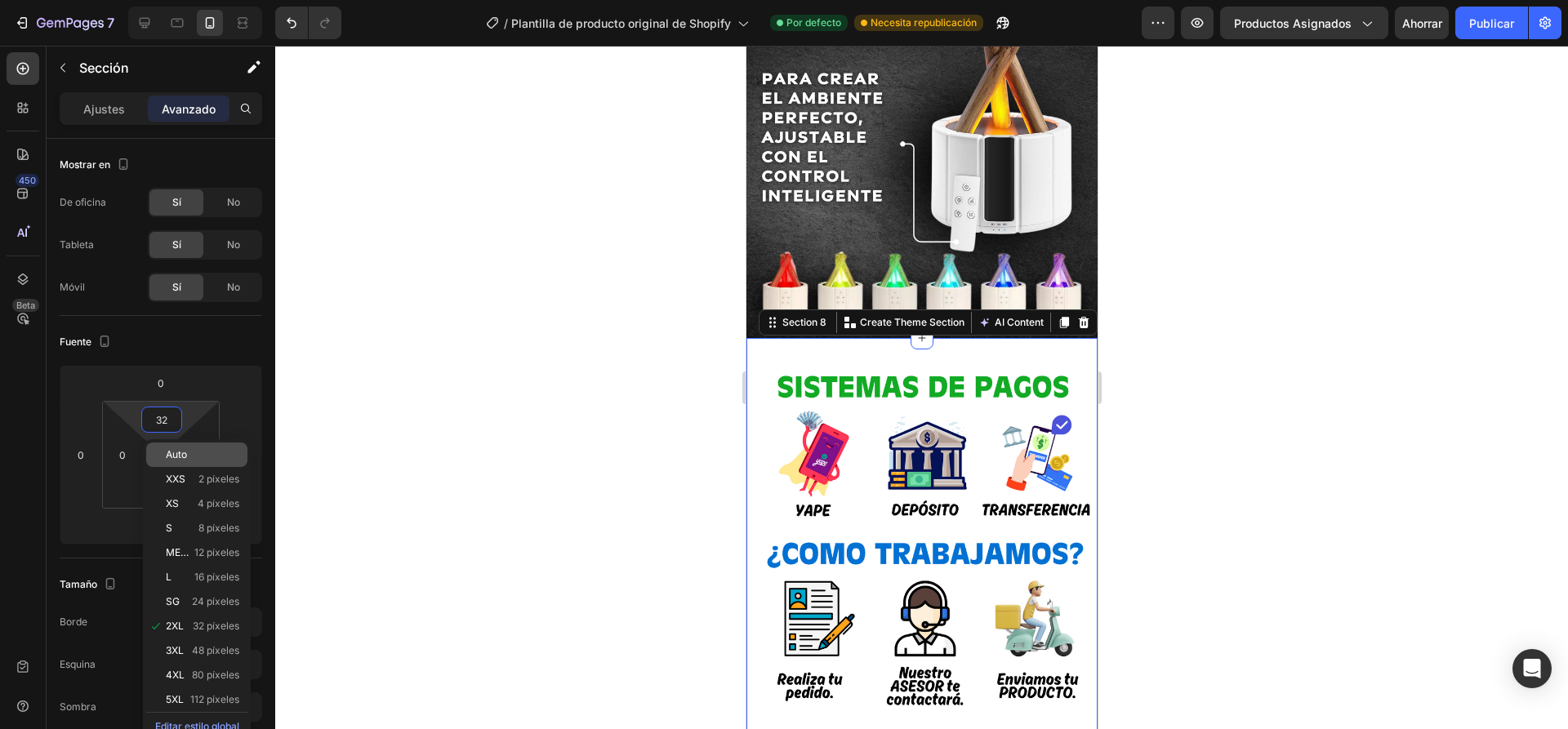
click at [186, 458] on font "Auto" at bounding box center [177, 454] width 21 height 12
type input "Auto"
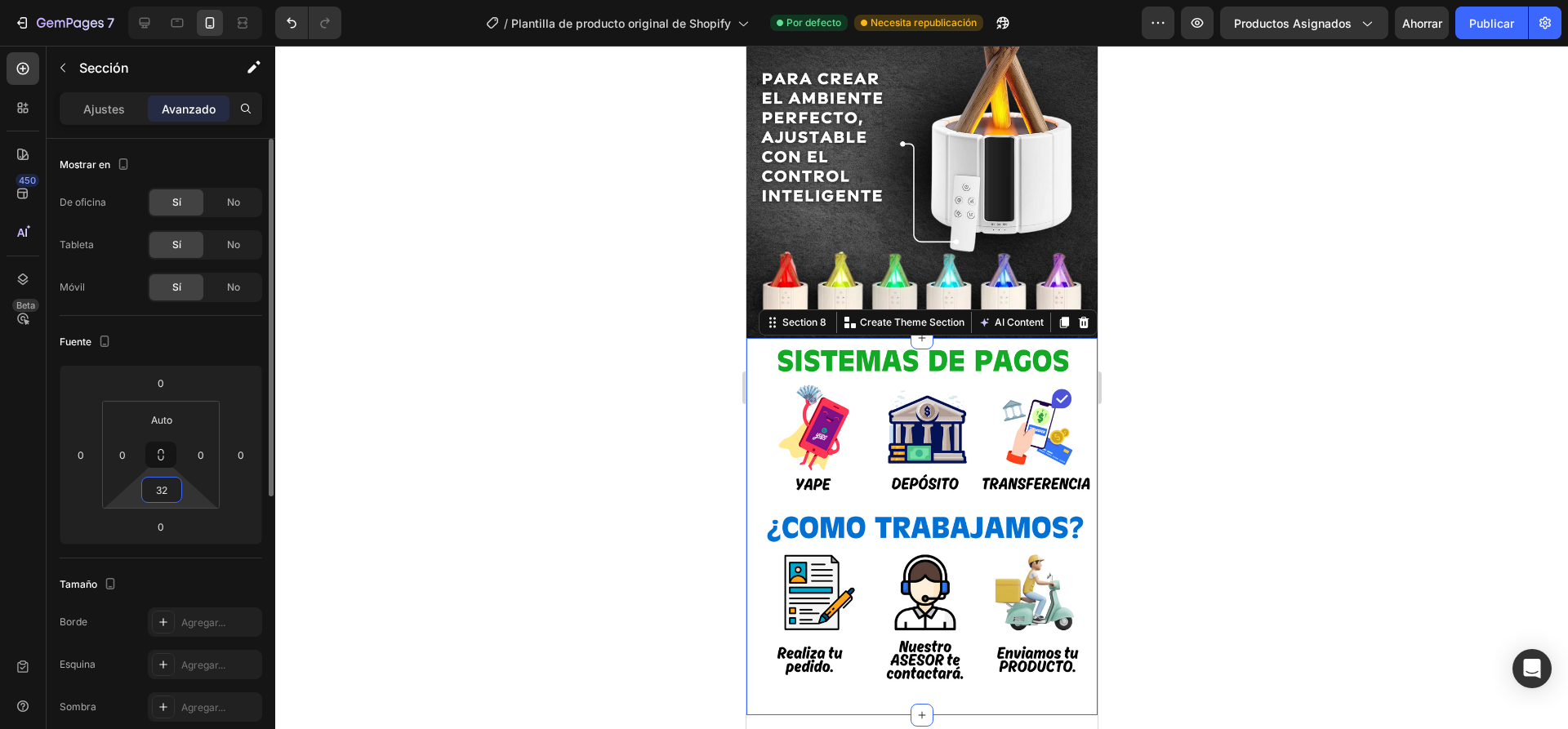
click at [163, 494] on input "32" at bounding box center [162, 490] width 33 height 25
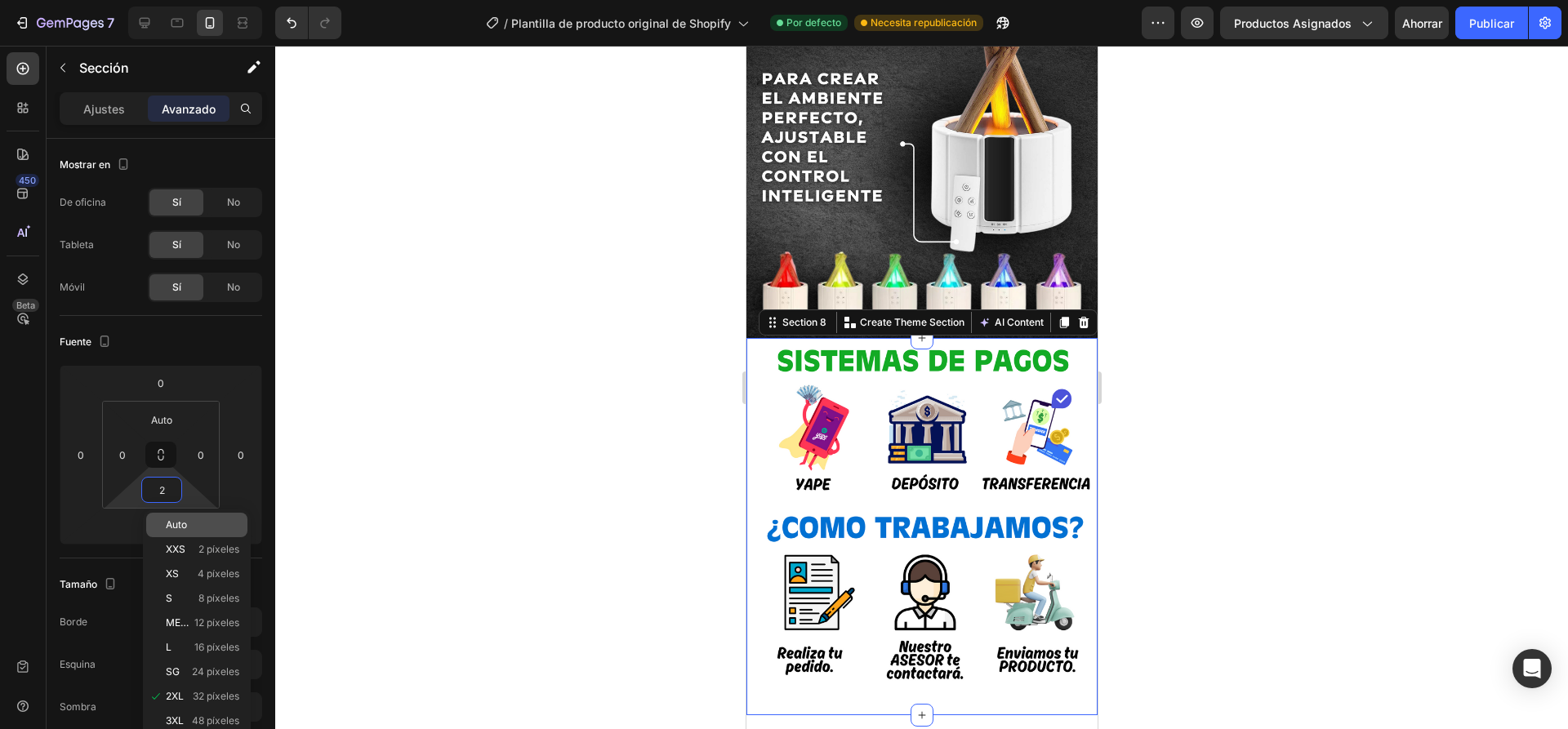
click at [195, 523] on p "Auto" at bounding box center [203, 525] width 74 height 11
type input "Auto"
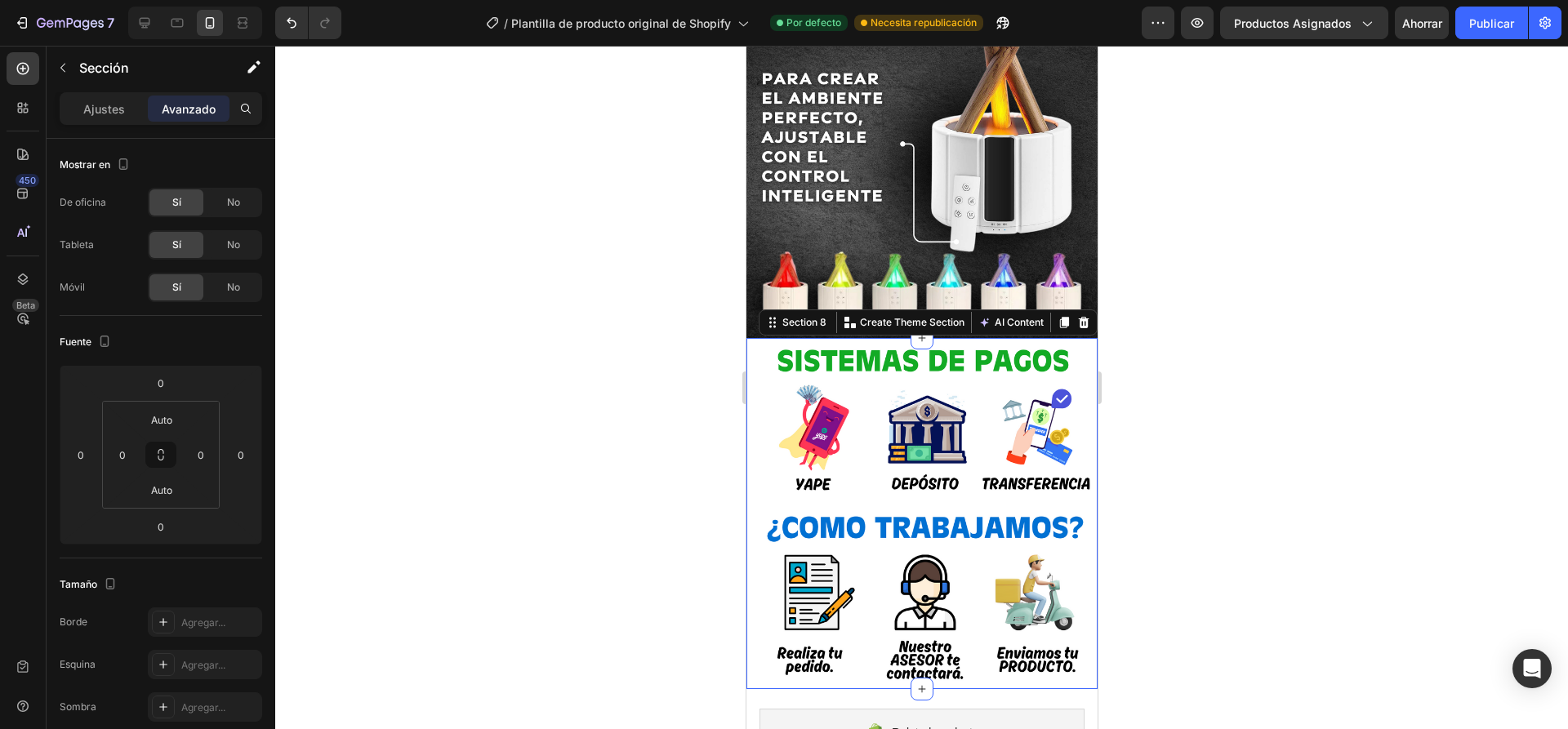
click at [513, 459] on div at bounding box center [921, 387] width 1292 height 683
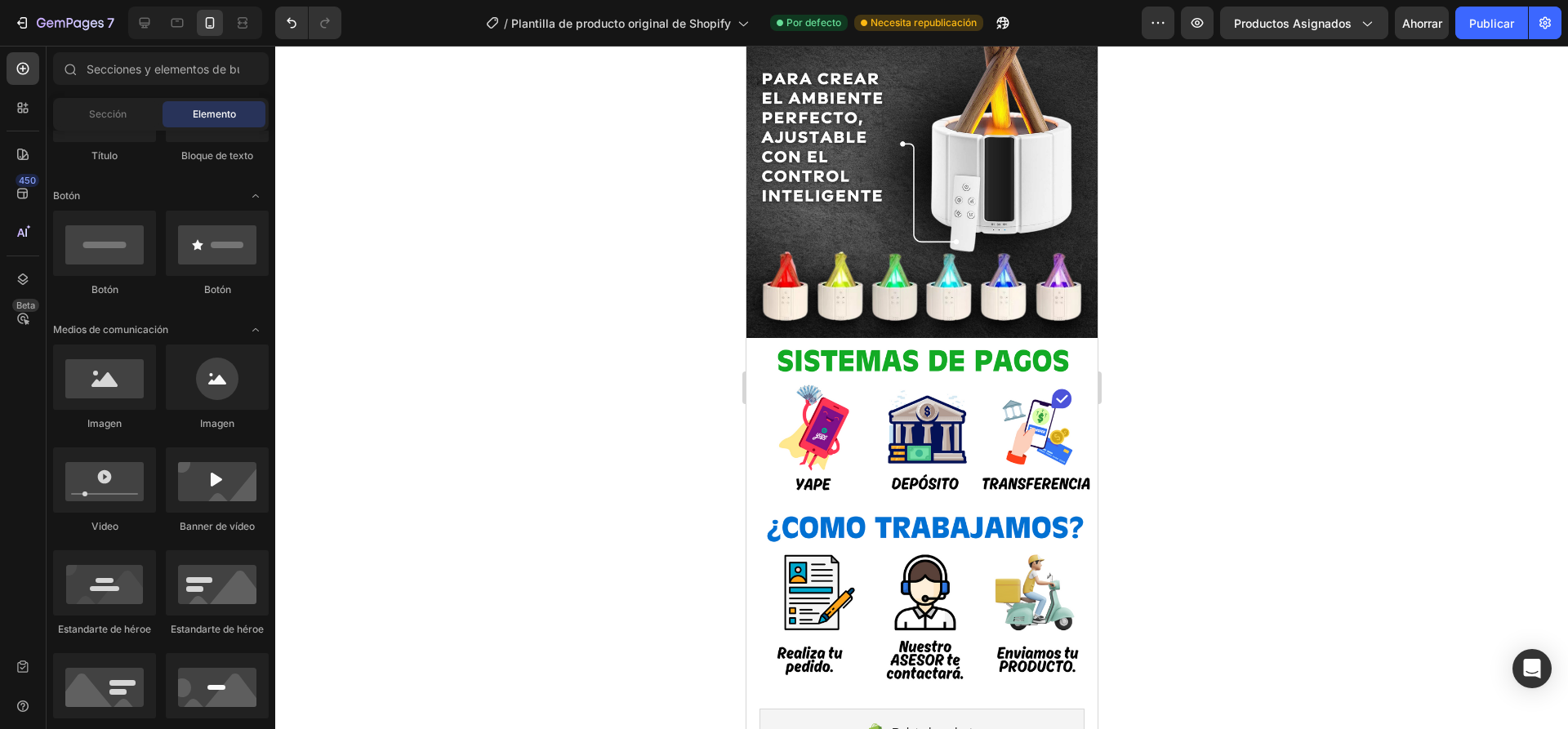
click at [1248, 396] on div at bounding box center [921, 387] width 1292 height 683
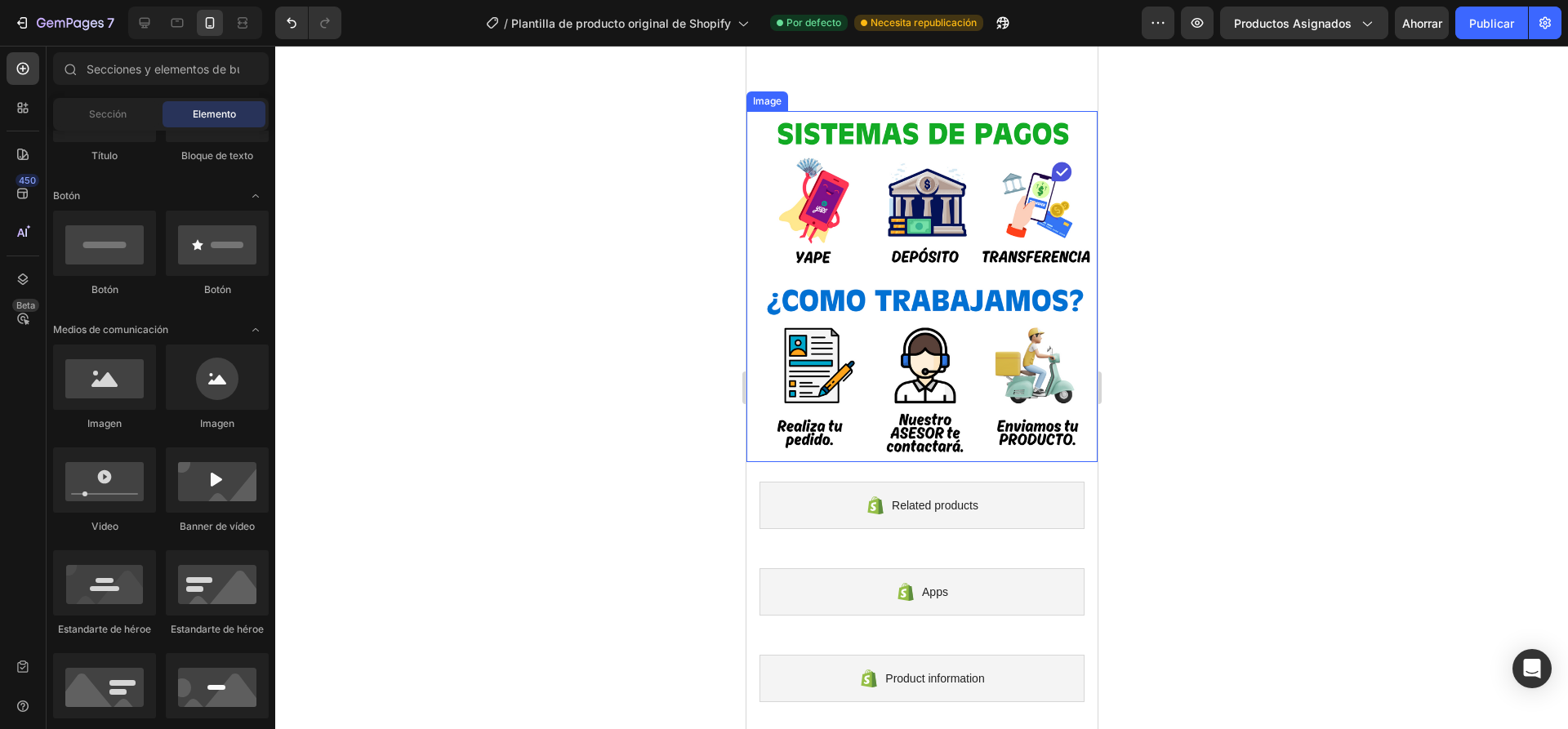
scroll to position [2502, 0]
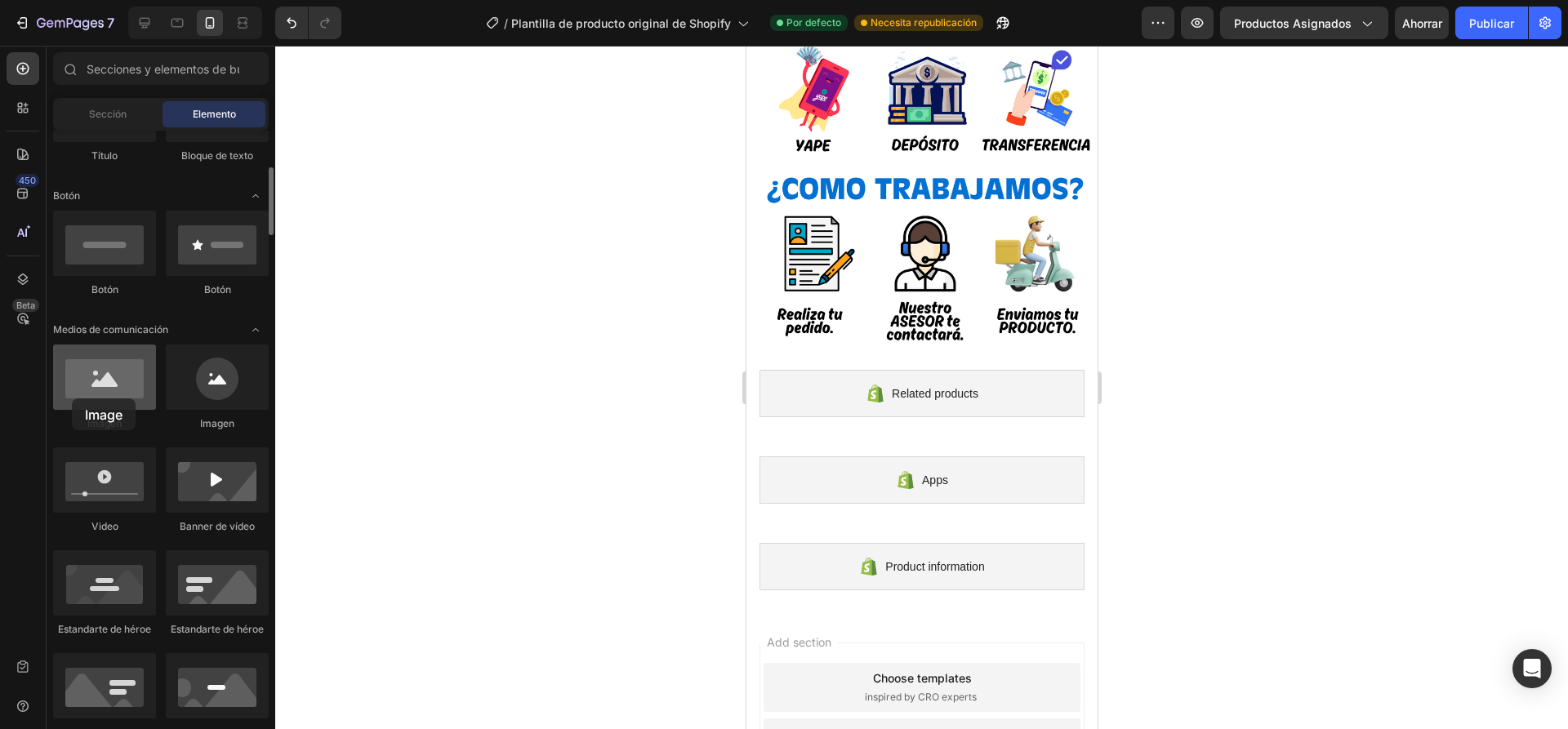
click at [72, 398] on div at bounding box center [105, 377] width 103 height 65
click at [100, 395] on div at bounding box center [105, 377] width 103 height 65
click at [100, 401] on div at bounding box center [105, 377] width 103 height 65
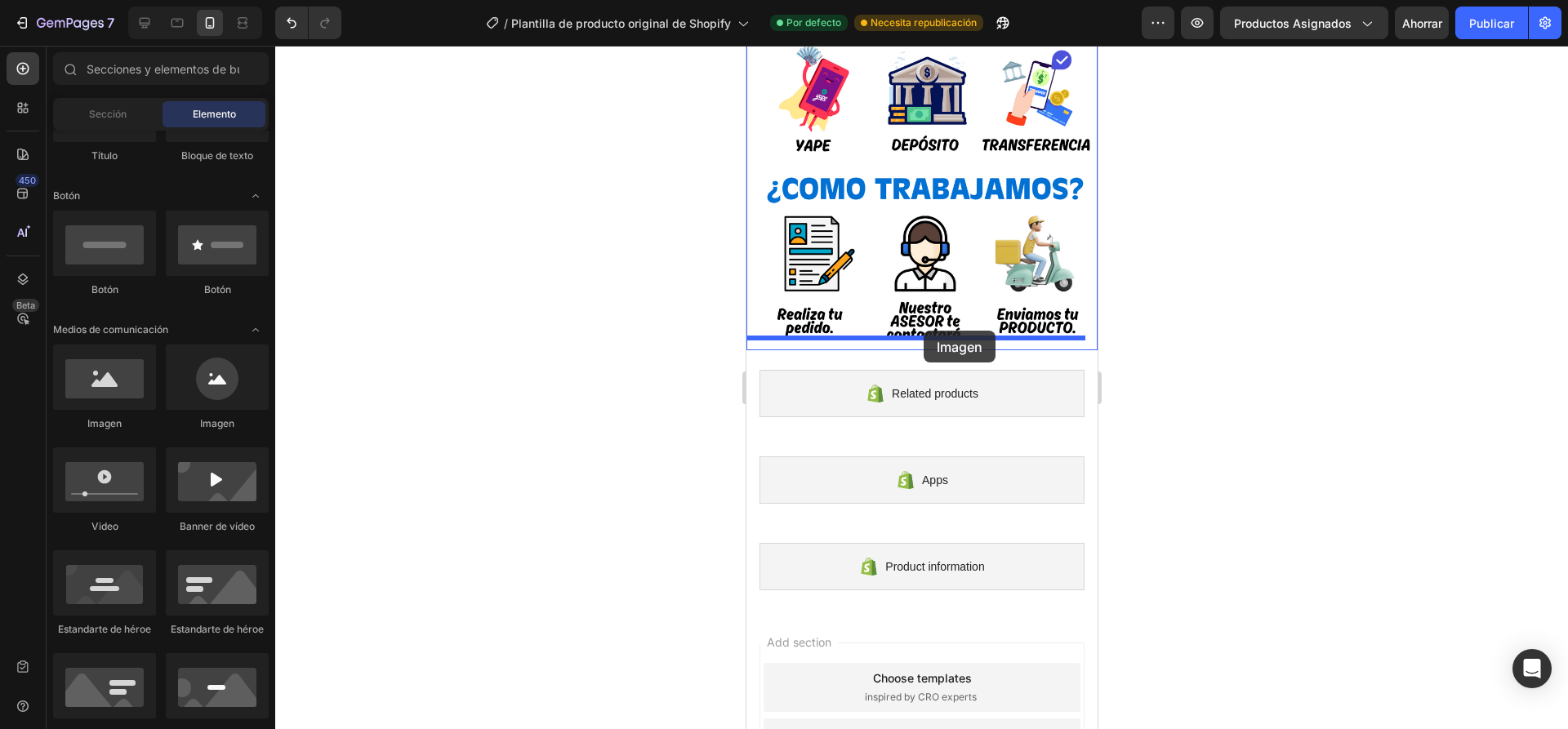
drag, startPoint x: 870, startPoint y: 433, endPoint x: 925, endPoint y: 329, distance: 117.6
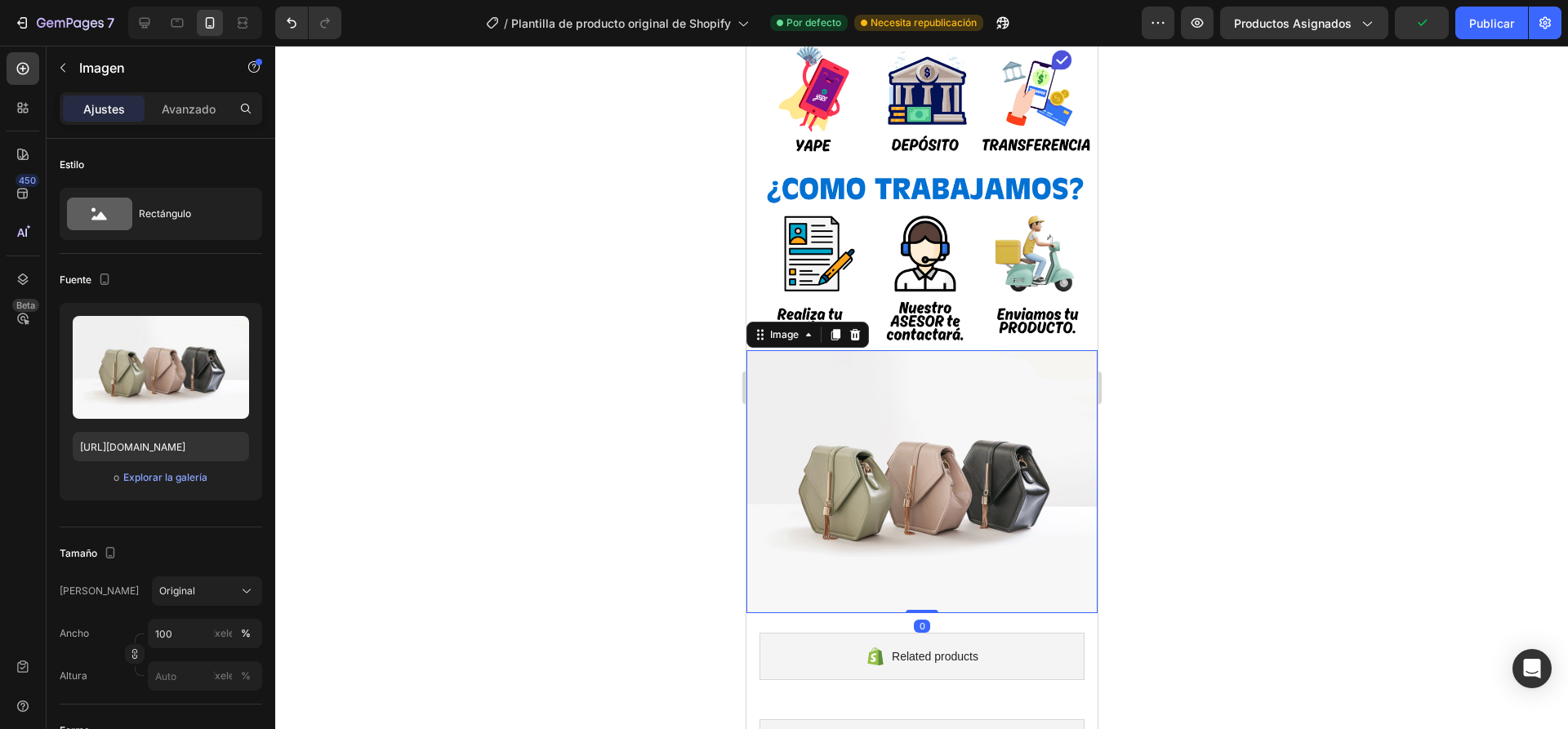
click at [908, 458] on img at bounding box center [921, 481] width 351 height 264
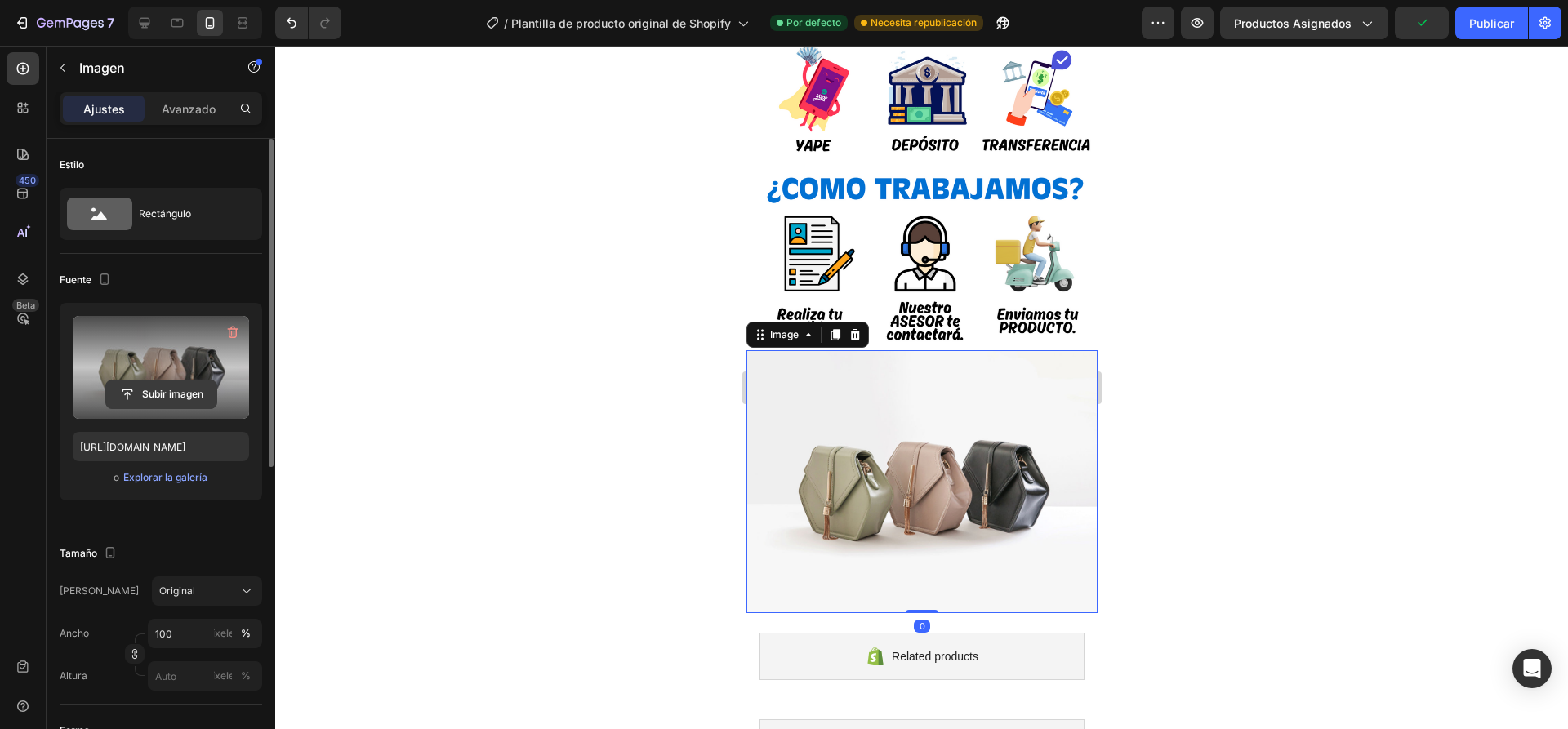
click at [159, 392] on input "file" at bounding box center [161, 394] width 110 height 28
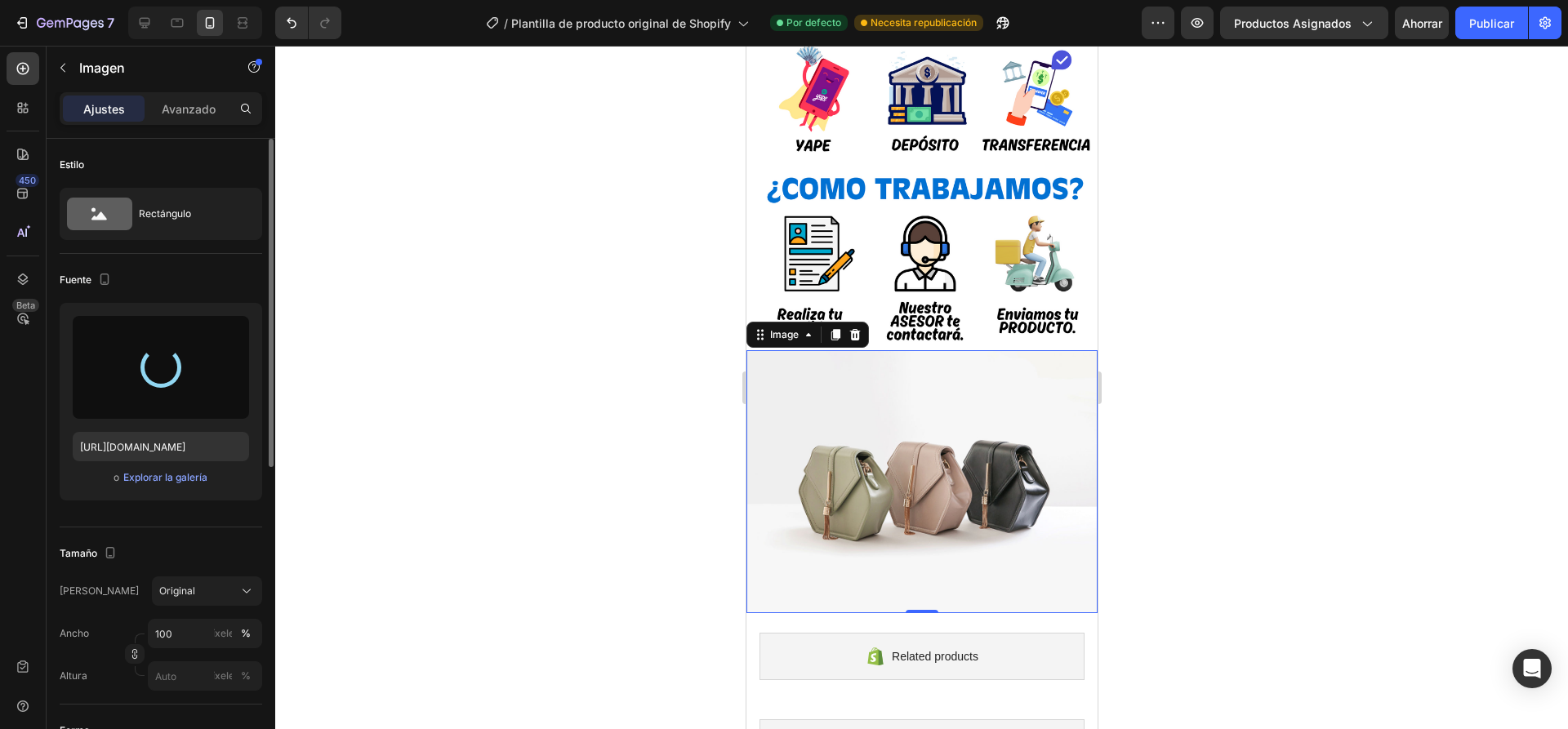
type input "[URL][DOMAIN_NAME]"
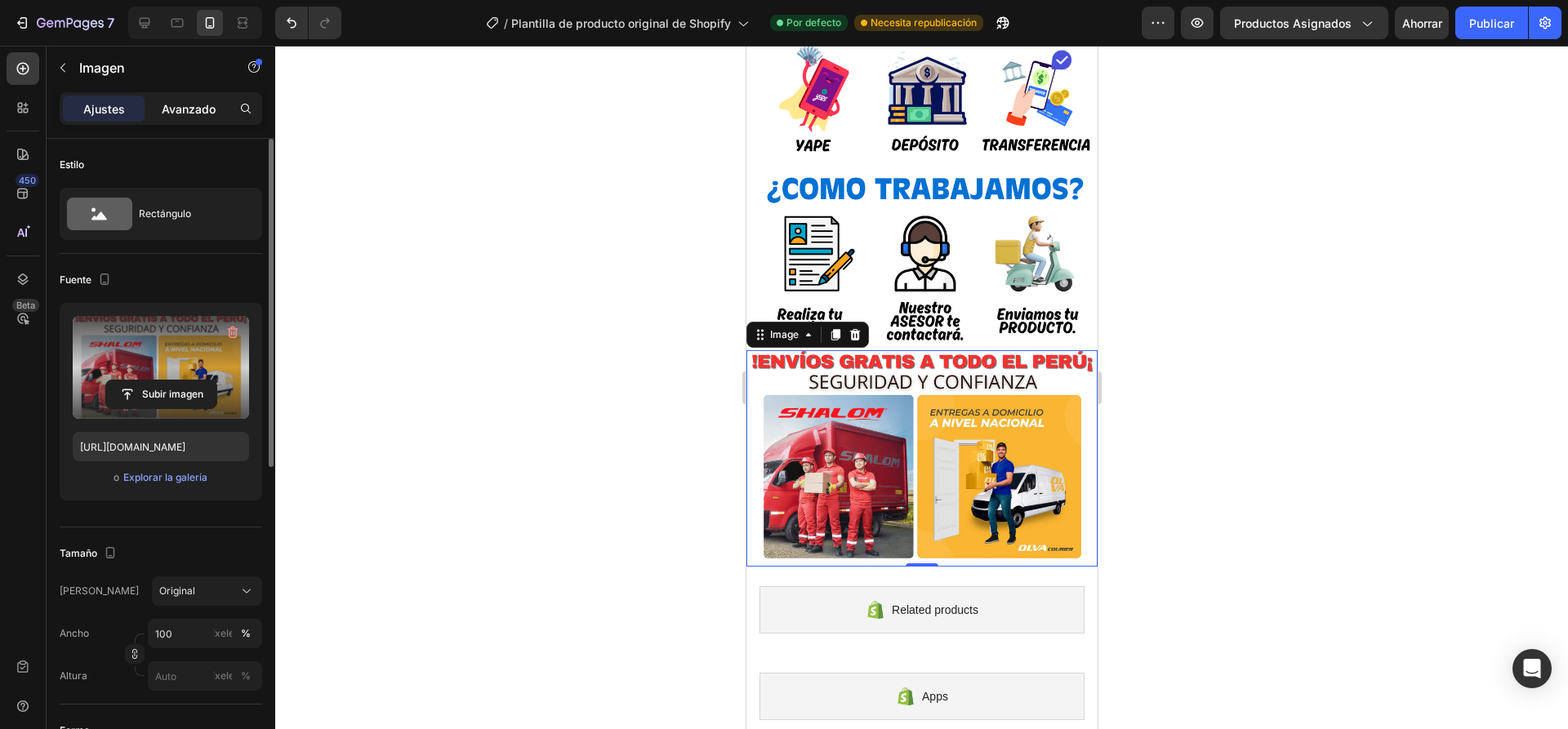
click at [192, 113] on font "Avanzado" at bounding box center [189, 109] width 54 height 14
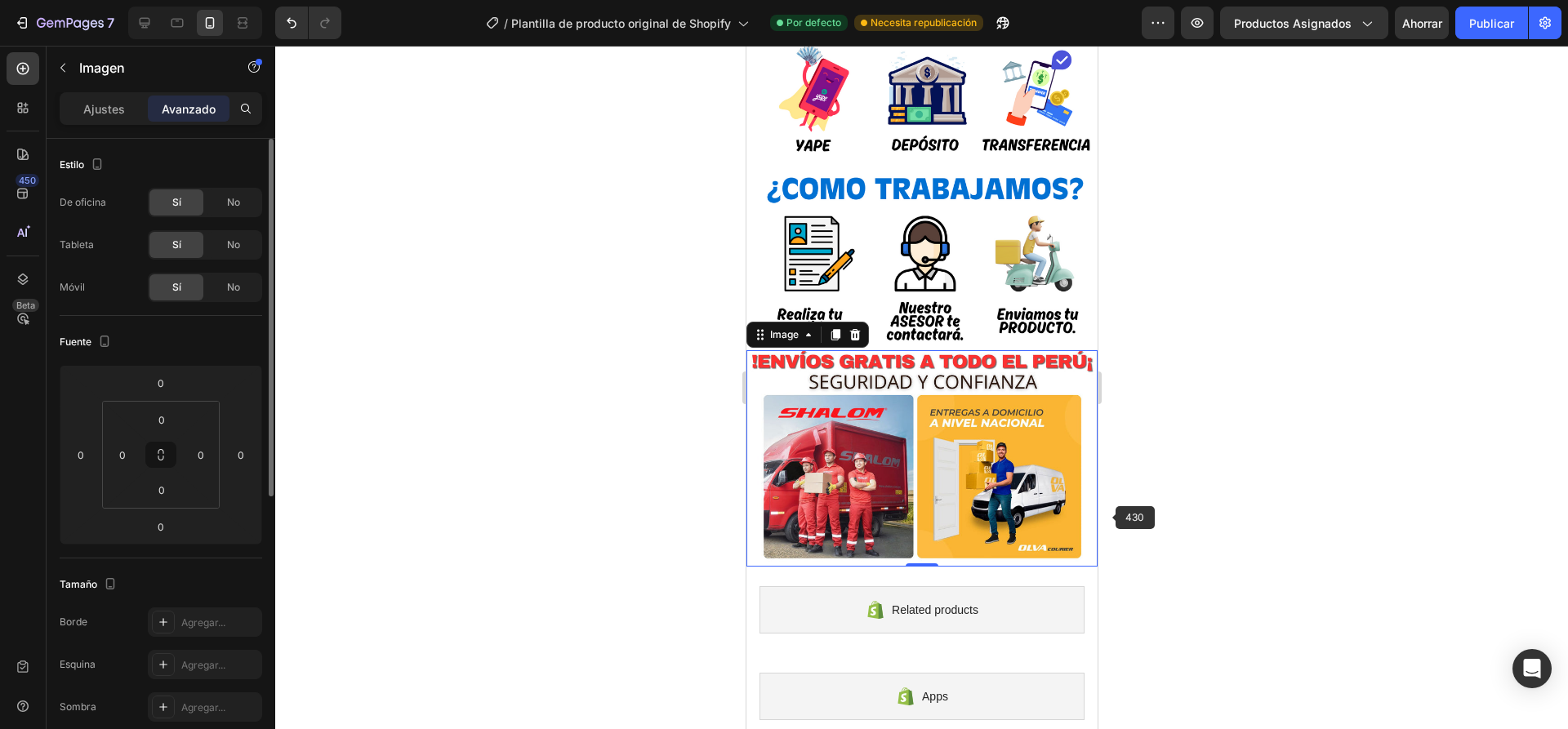
click at [1179, 479] on div at bounding box center [921, 387] width 1292 height 683
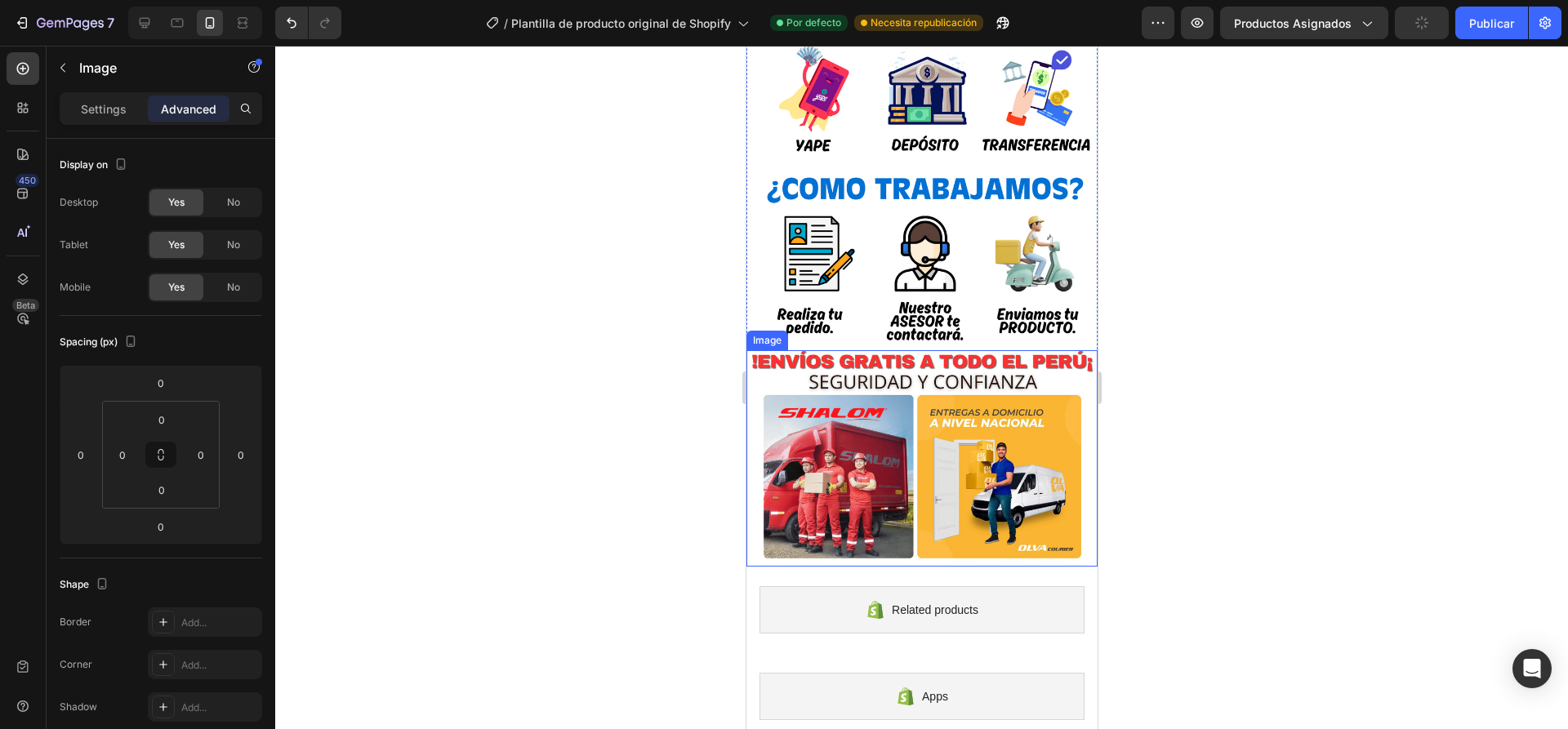
click at [994, 445] on img at bounding box center [921, 458] width 351 height 217
click at [987, 320] on img at bounding box center [921, 174] width 351 height 351
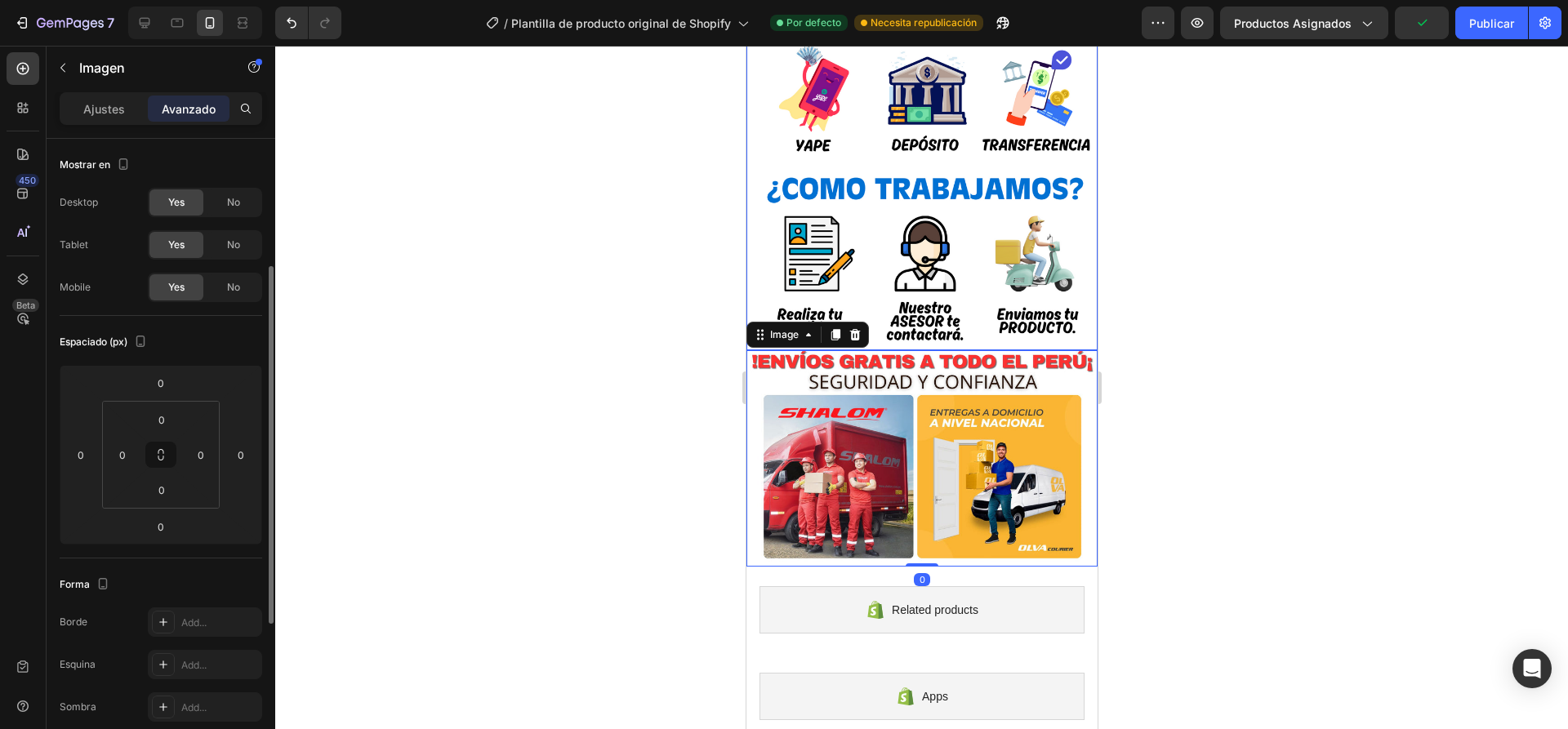
scroll to position [82, 0]
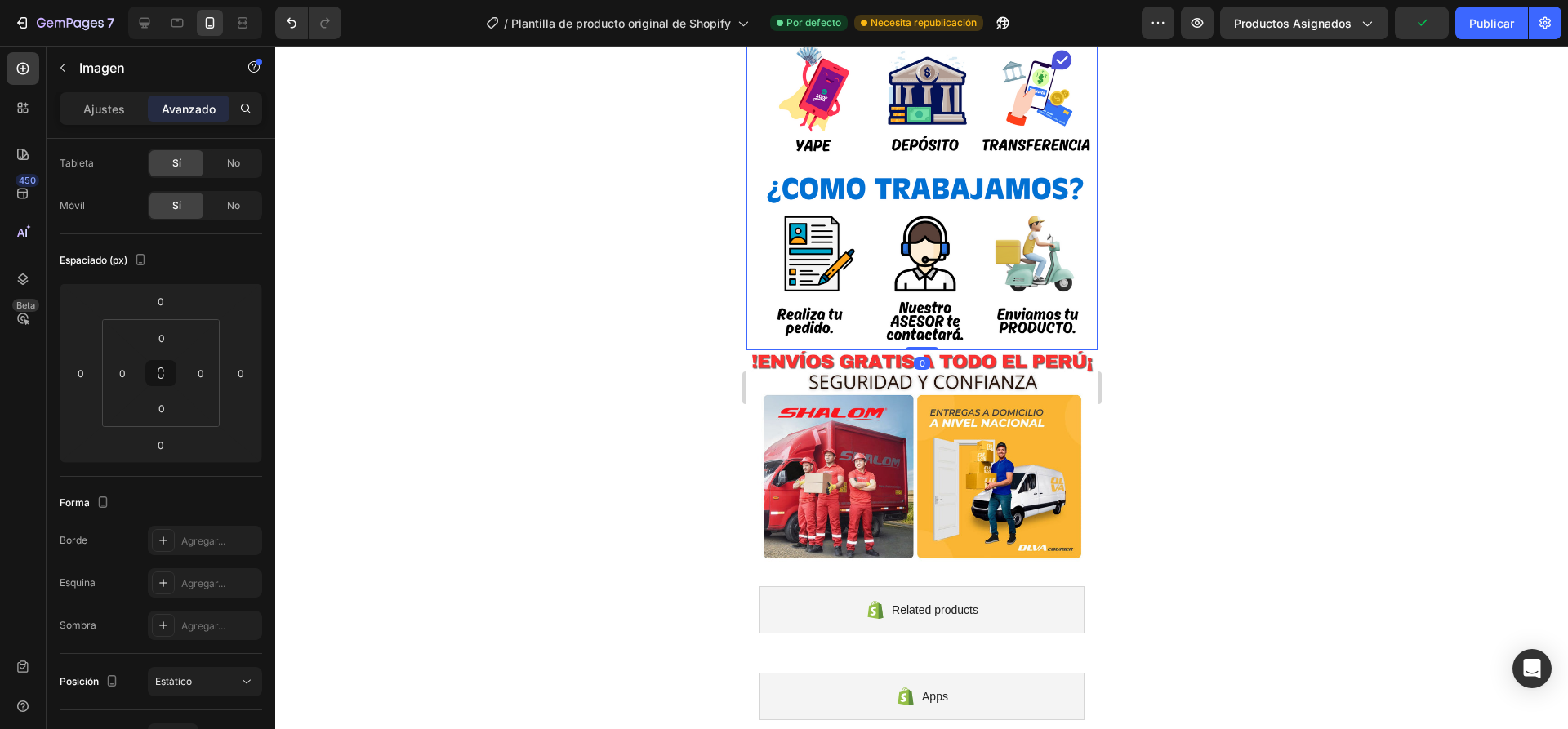
click at [1346, 443] on div at bounding box center [921, 387] width 1292 height 683
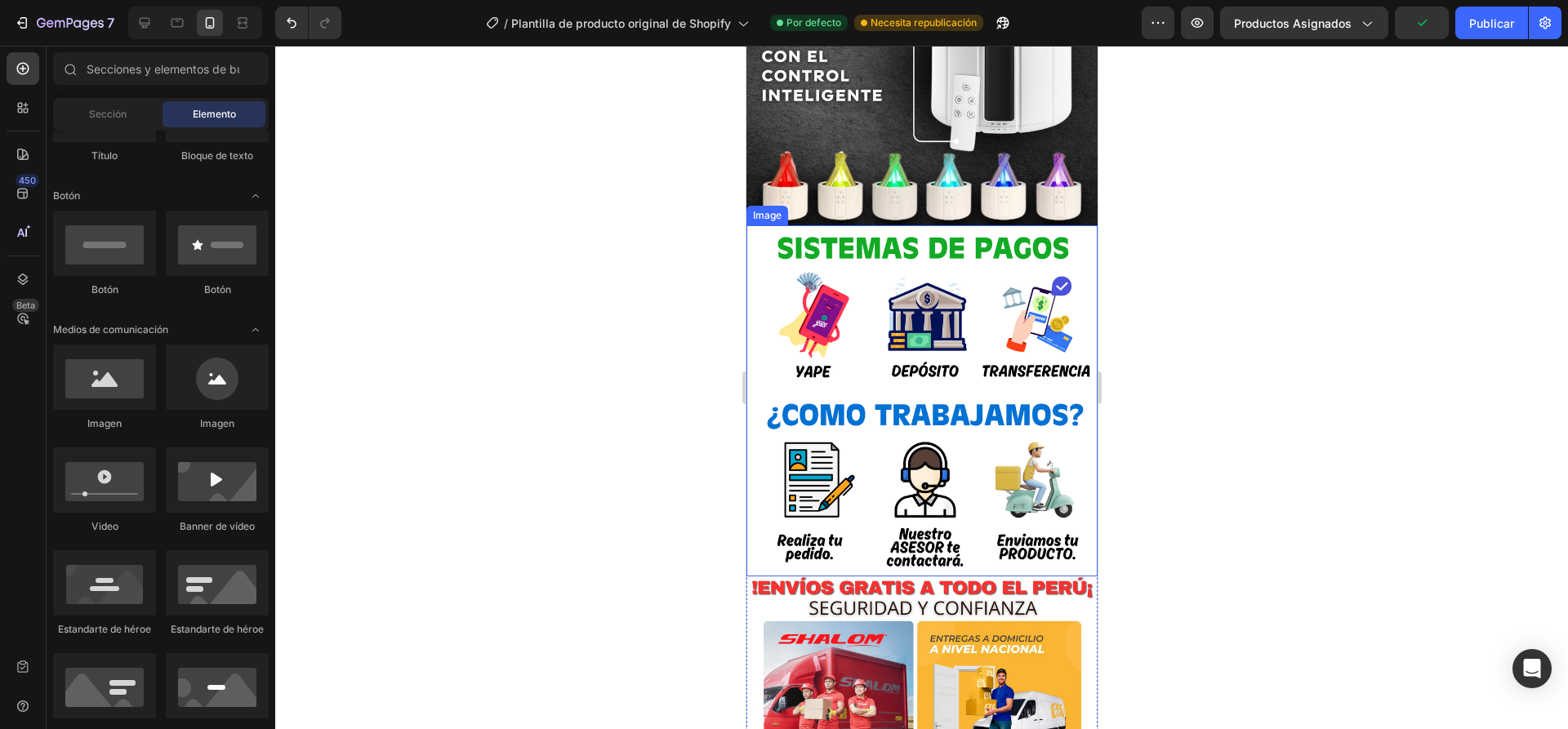
scroll to position [2256, 0]
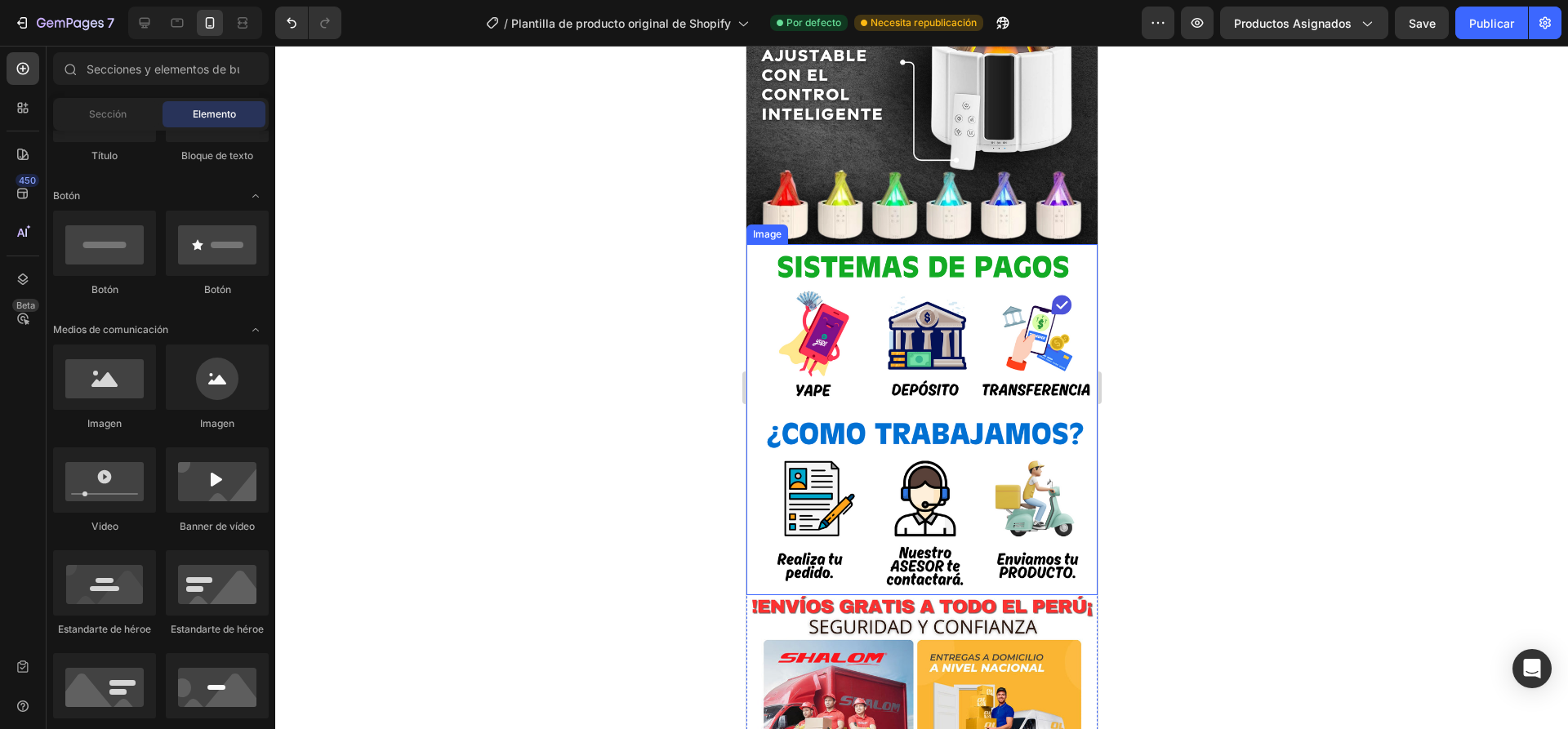
click at [992, 360] on img at bounding box center [921, 419] width 351 height 351
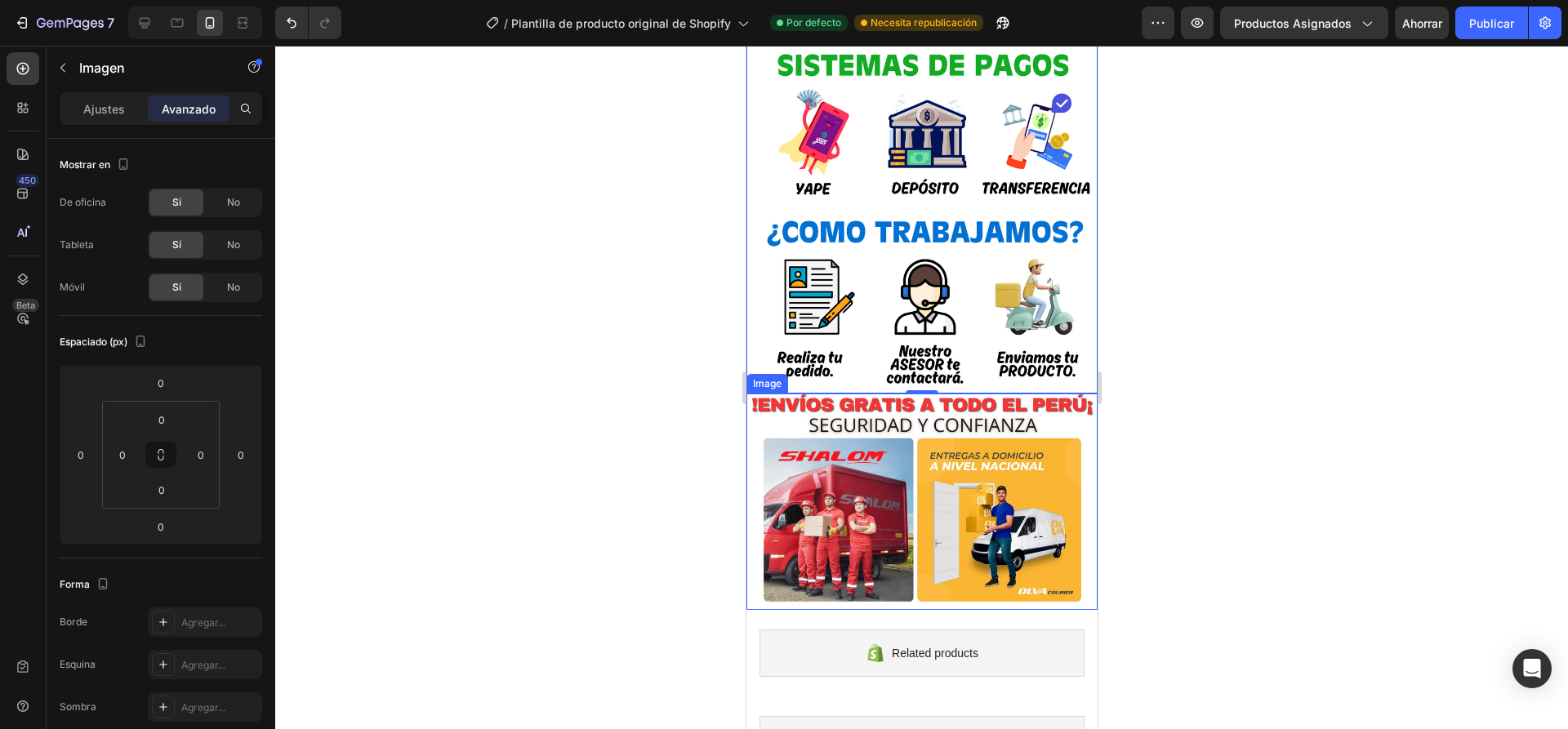
scroll to position [2502, 0]
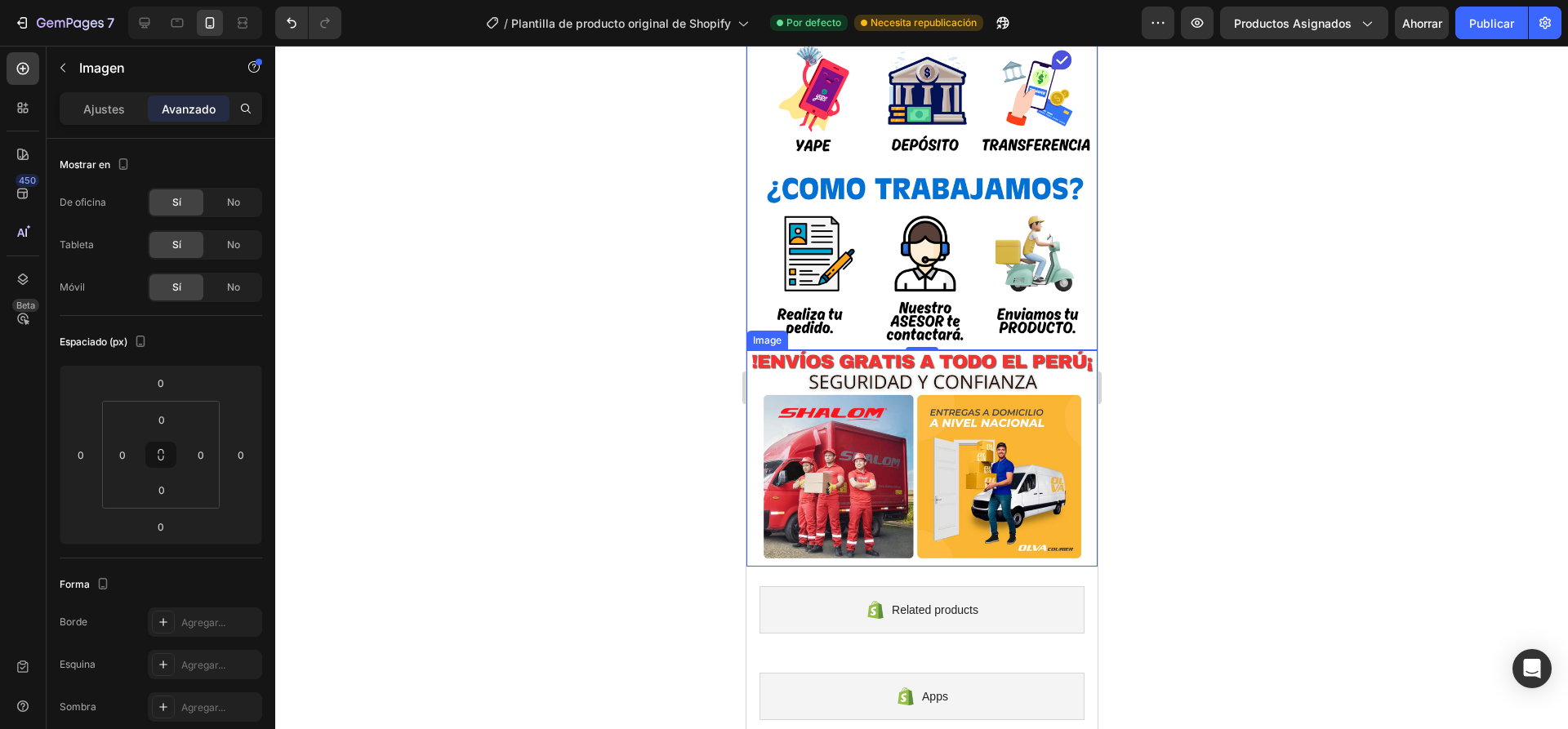
click at [1007, 471] on img at bounding box center [921, 458] width 351 height 217
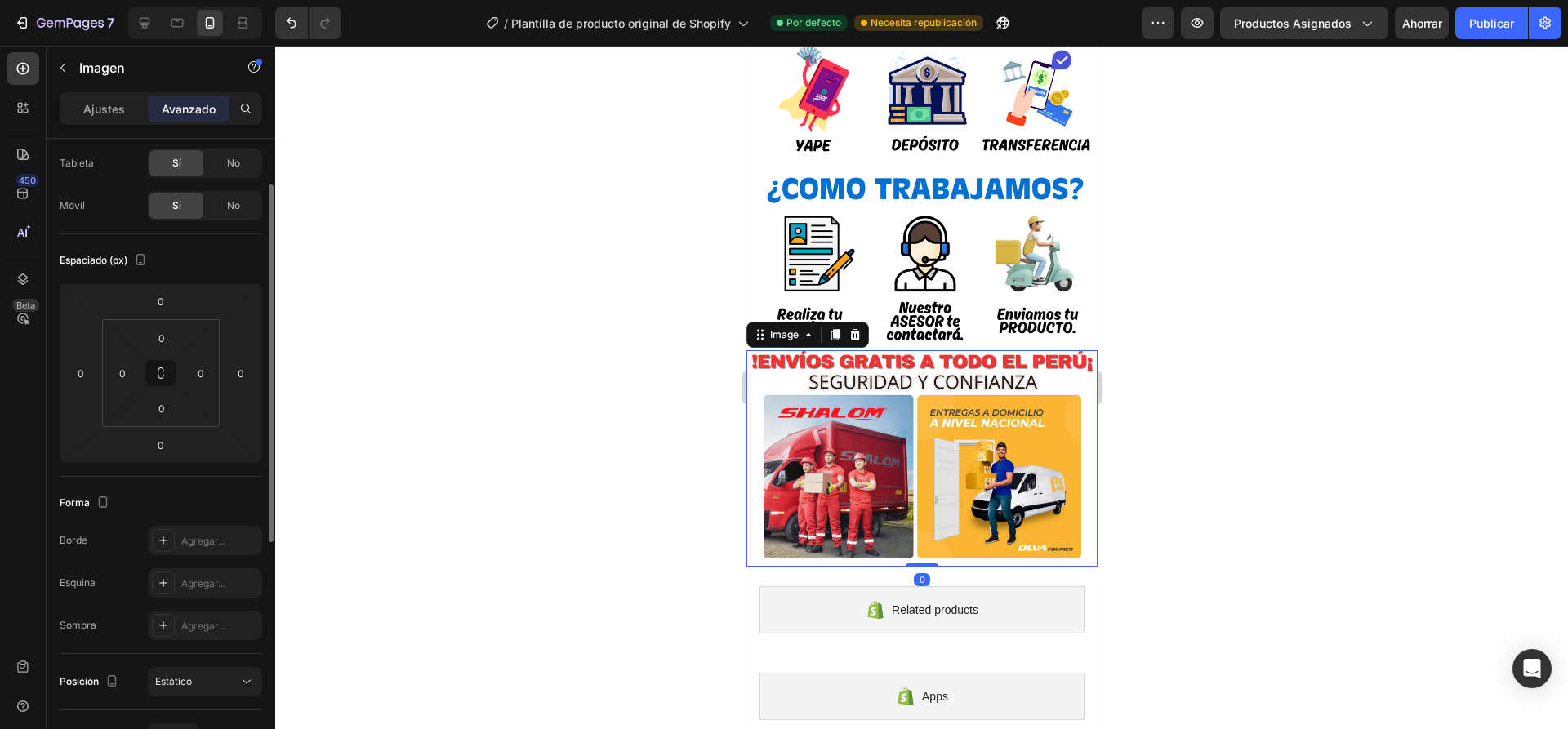
click at [1266, 453] on div at bounding box center [921, 387] width 1292 height 683
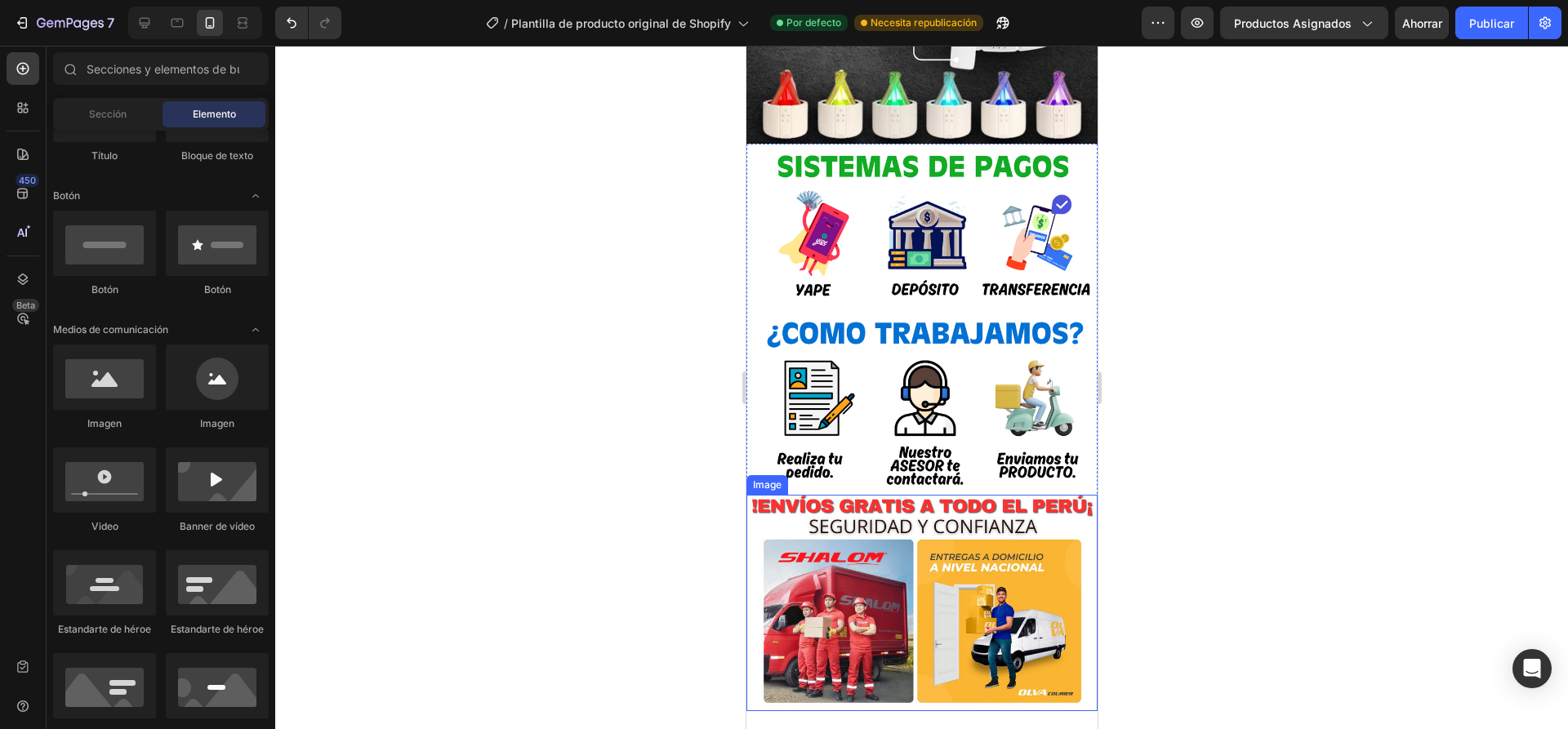
scroll to position [2338, 0]
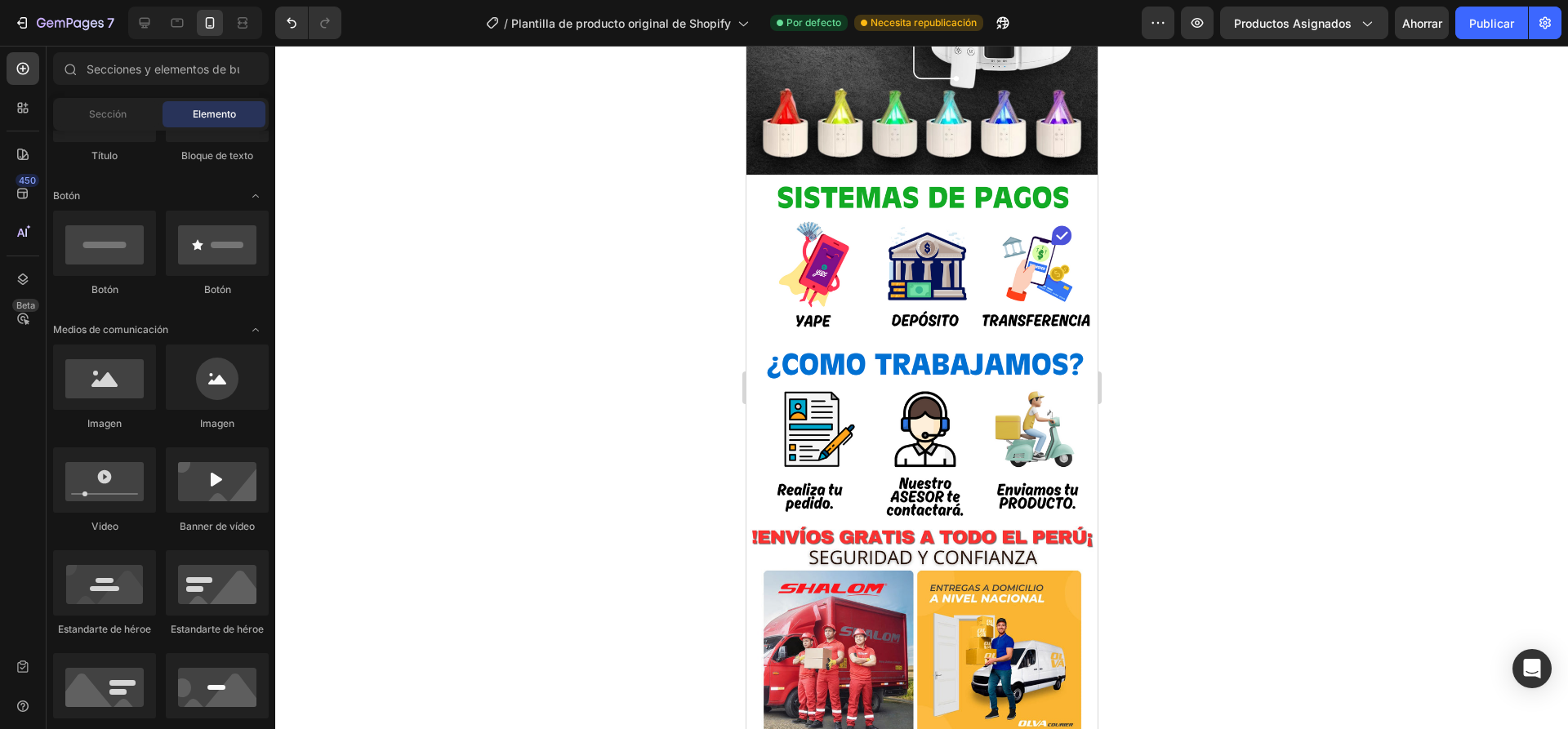
click at [1217, 416] on div at bounding box center [921, 387] width 1292 height 683
click at [952, 530] on img at bounding box center [921, 634] width 351 height 217
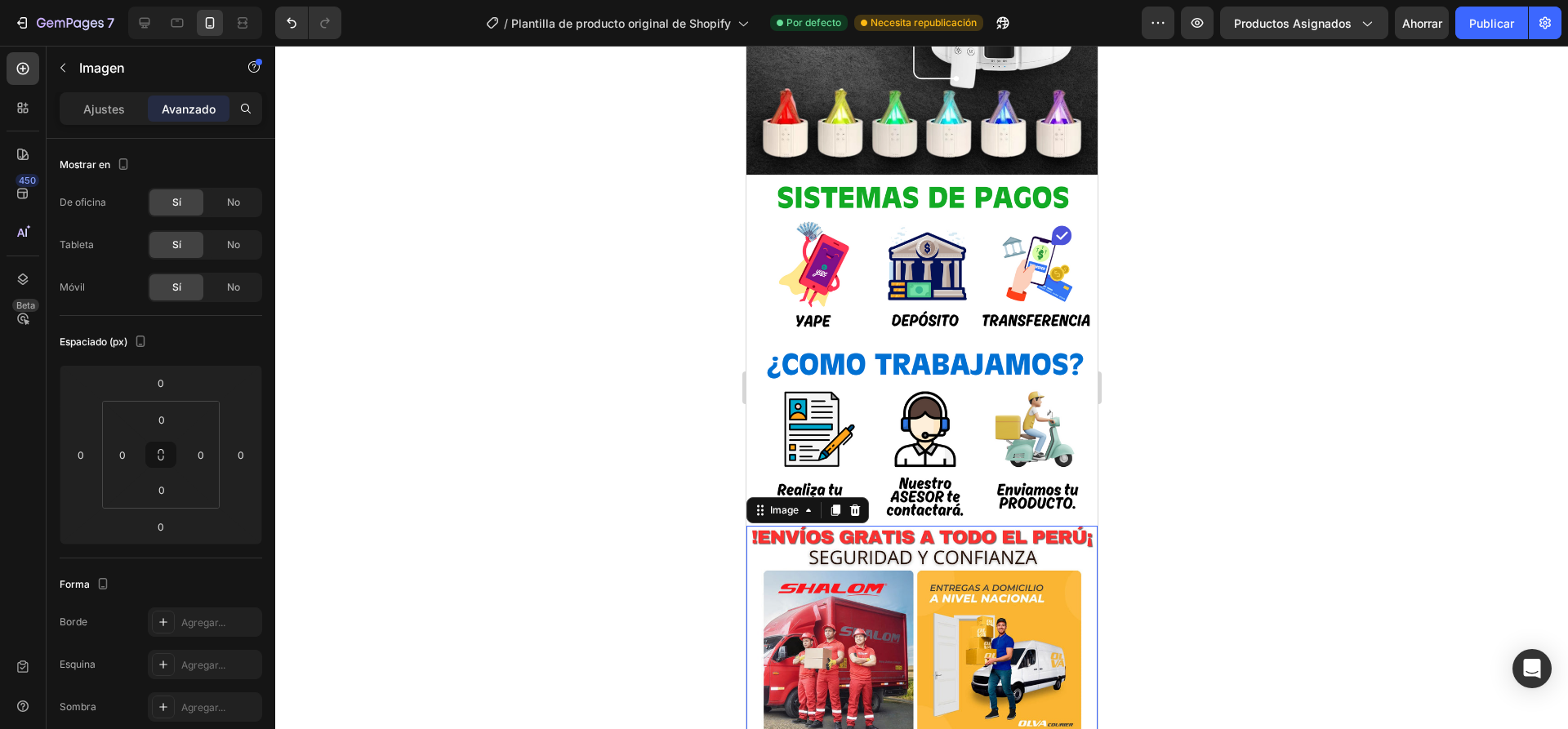
click at [960, 471] on img at bounding box center [921, 350] width 351 height 351
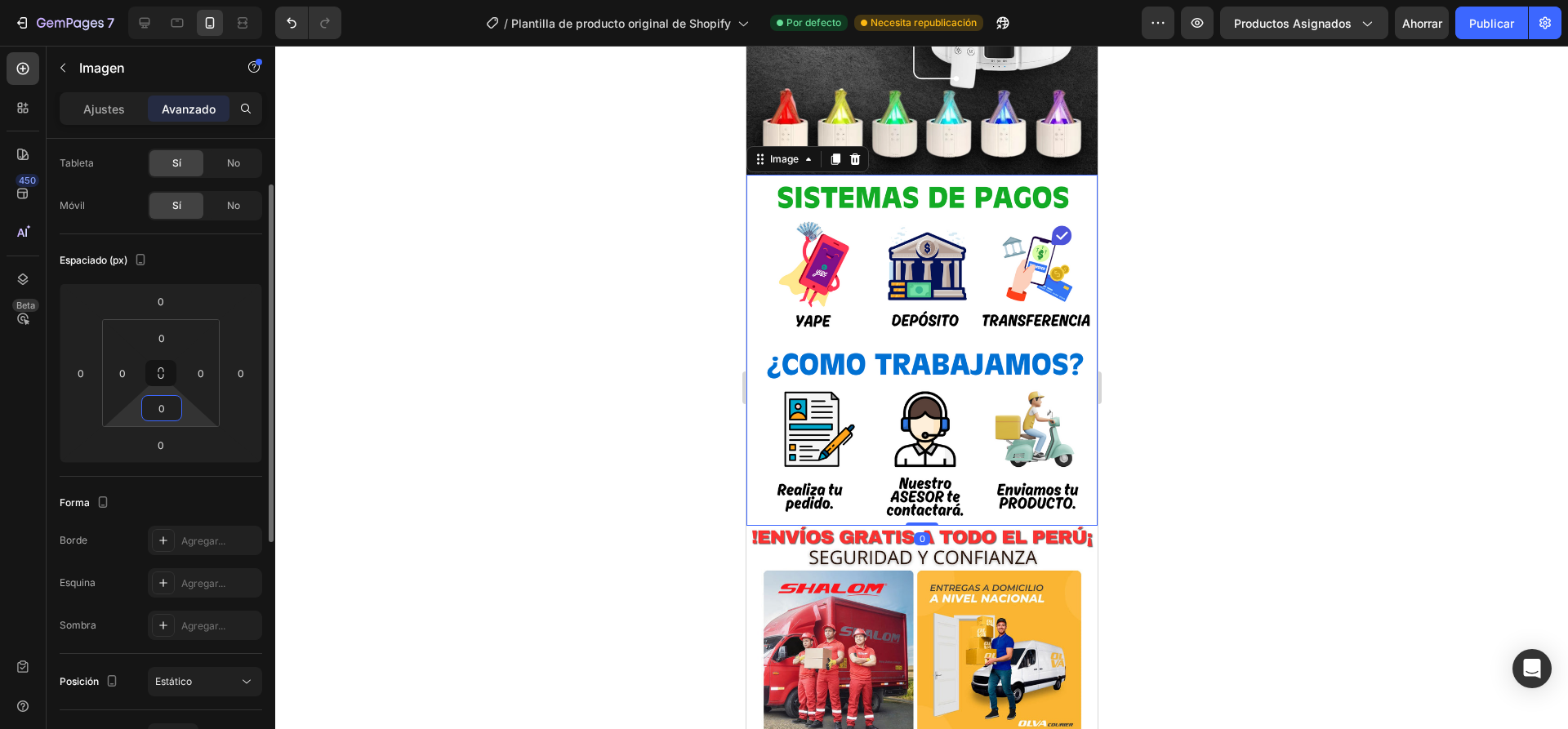
click at [166, 408] on input "0" at bounding box center [162, 408] width 33 height 25
type input "20"
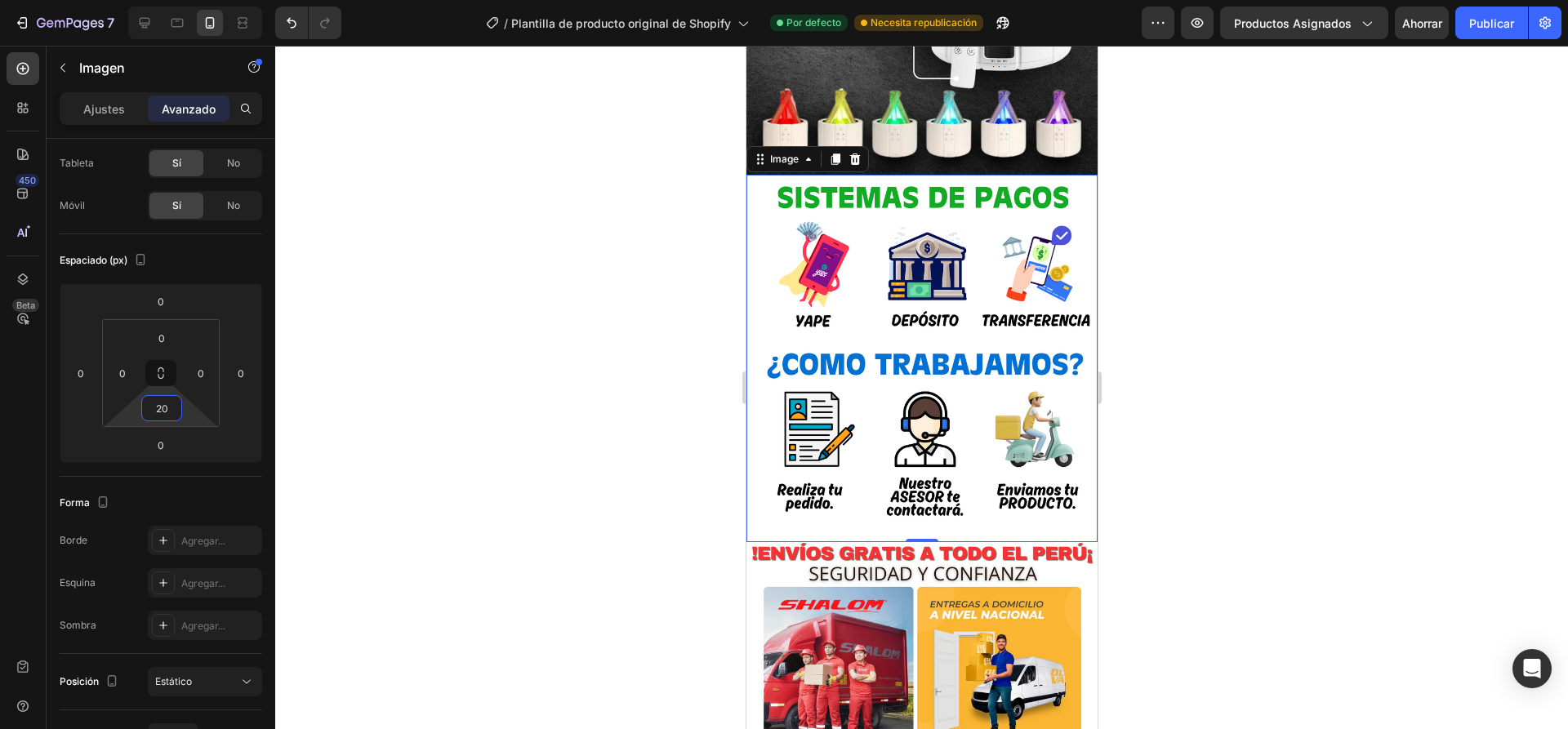
click at [495, 395] on div at bounding box center [921, 387] width 1292 height 683
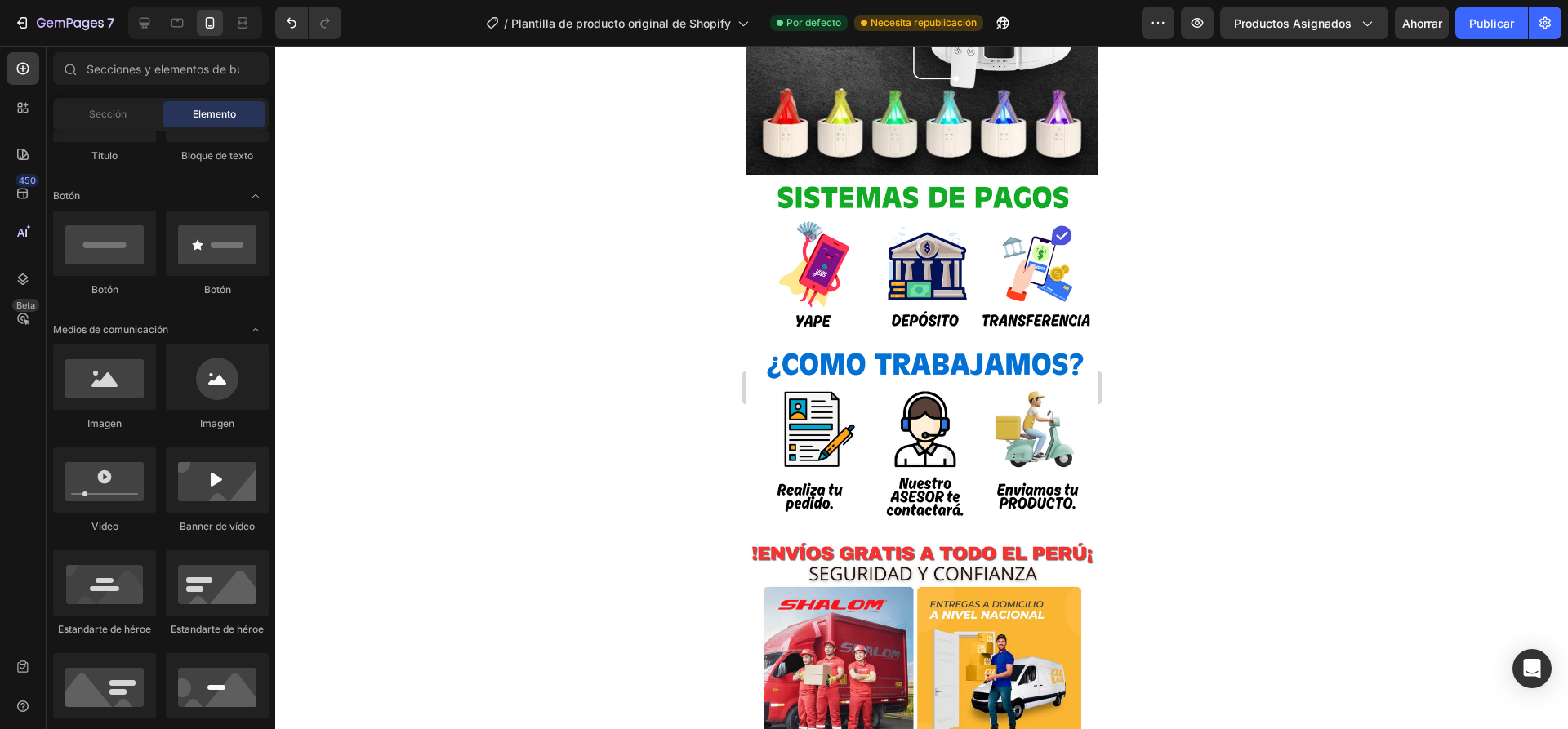
click at [1255, 331] on div at bounding box center [921, 387] width 1292 height 683
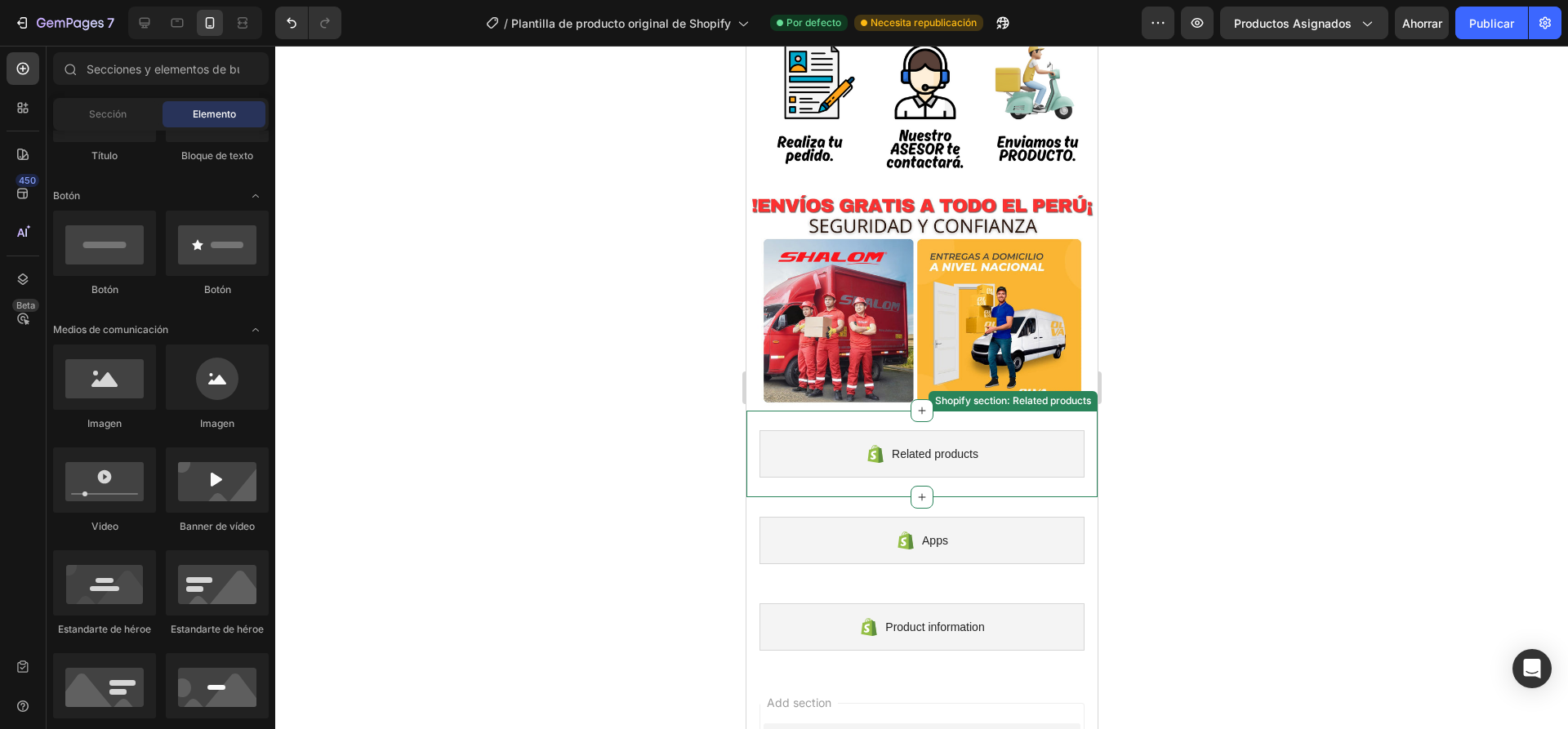
scroll to position [2576, 0]
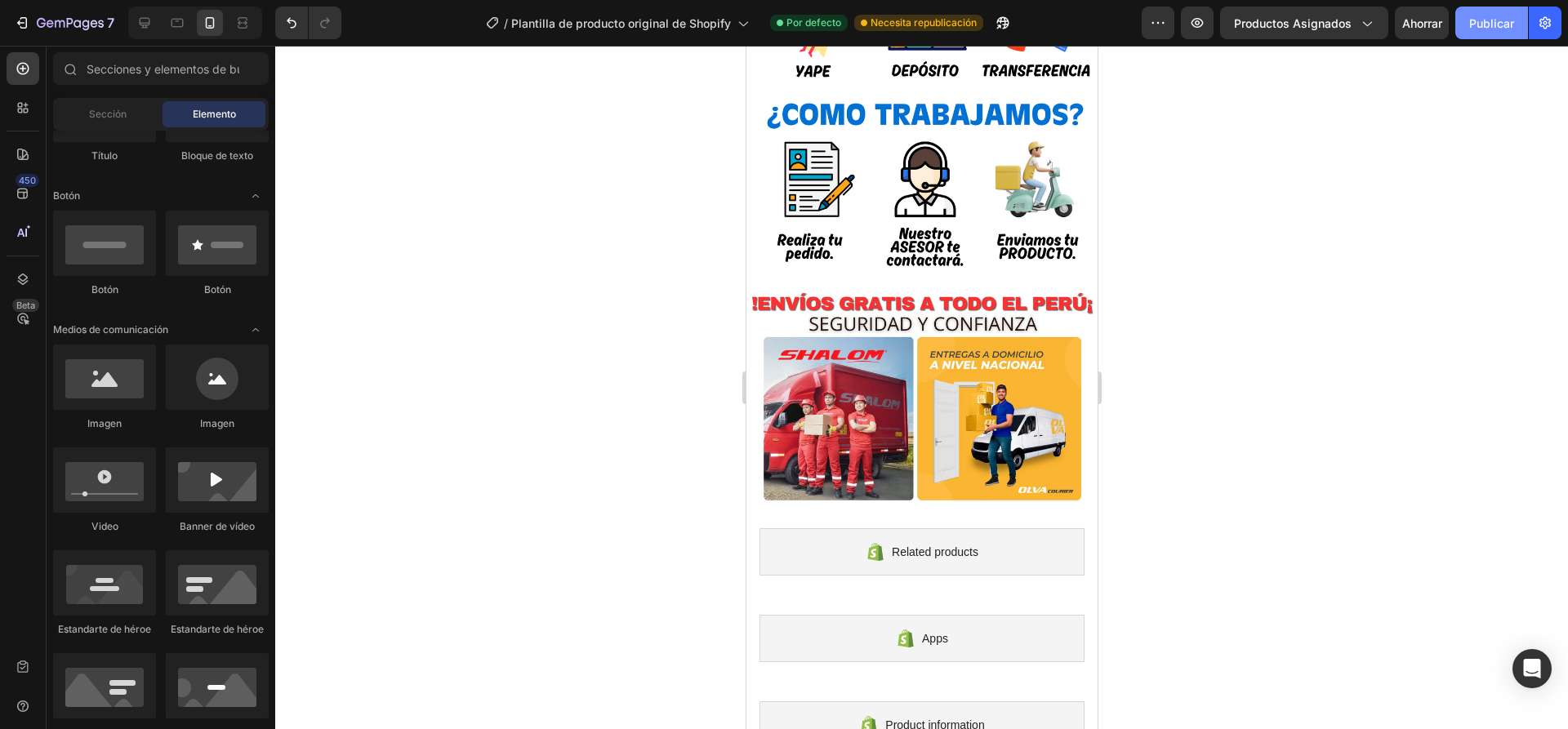
click at [1485, 34] on button "Publicar" at bounding box center [1491, 23] width 73 height 33
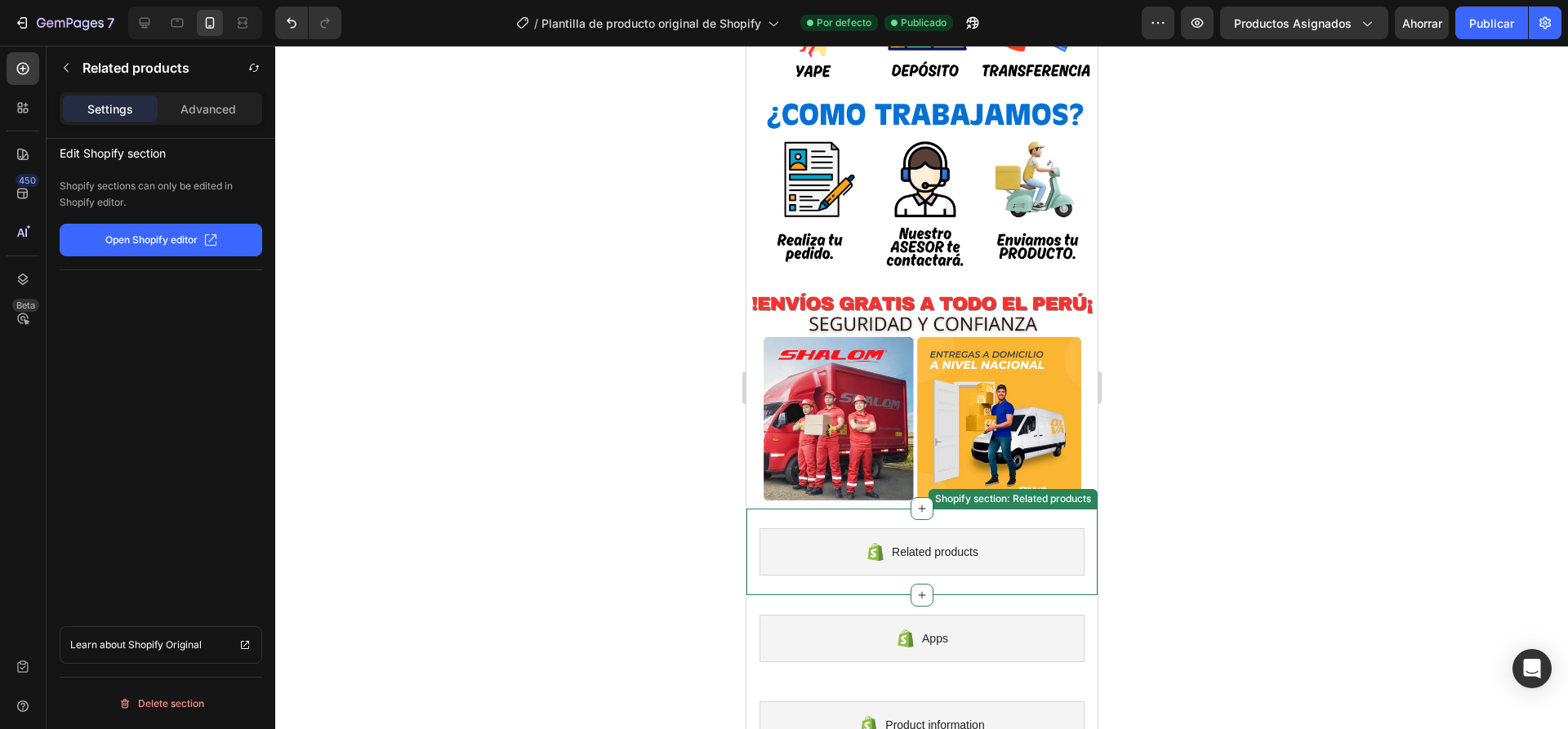
click at [900, 508] on div "Related products Shopify section: Related products" at bounding box center [921, 552] width 351 height 87
click at [142, 245] on font "Abrir el editor de Shopify" at bounding box center [151, 239] width 116 height 12
click at [211, 243] on button "Abrir el editor de Shopify" at bounding box center [161, 240] width 203 height 33
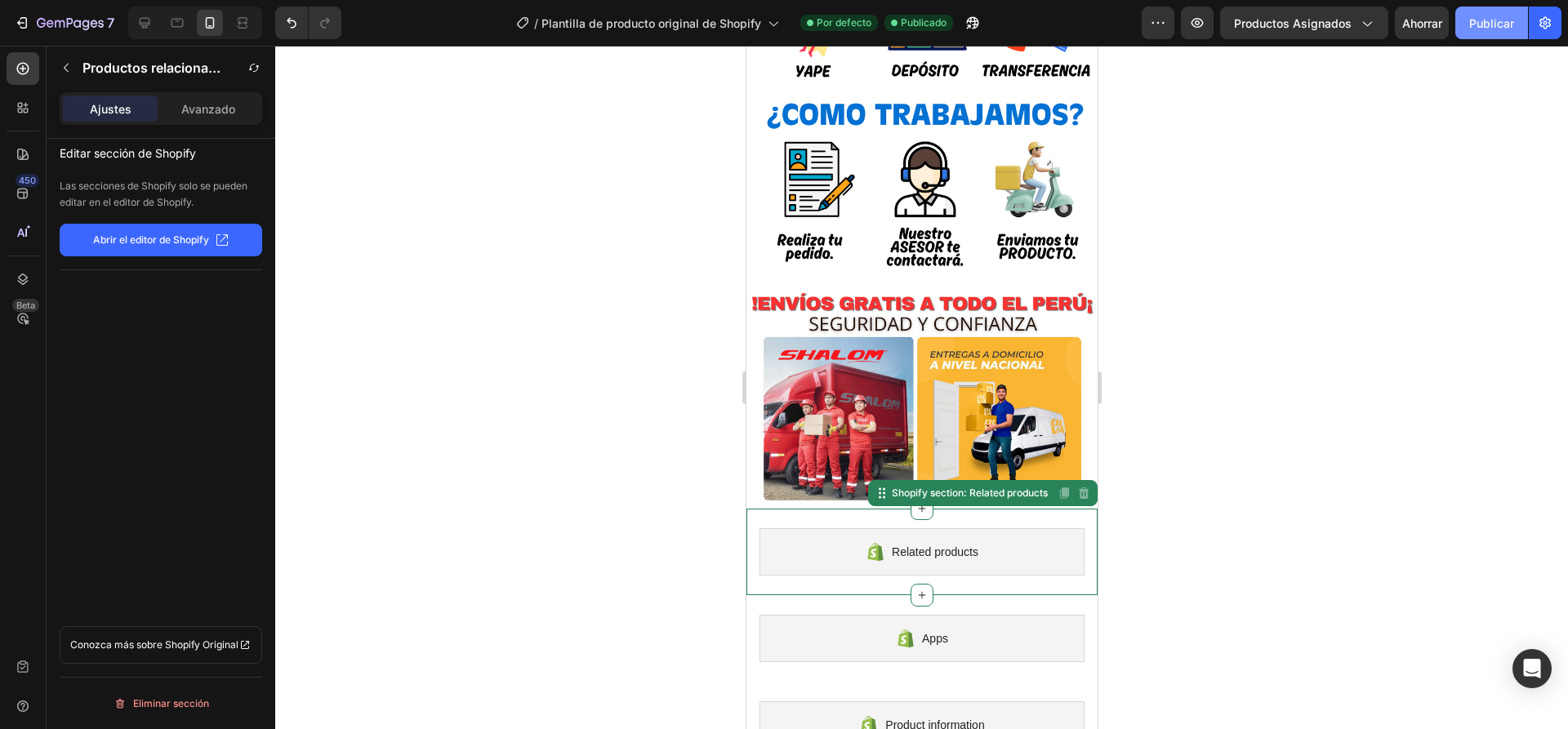
click at [1485, 15] on font "Publicar" at bounding box center [1491, 23] width 45 height 17
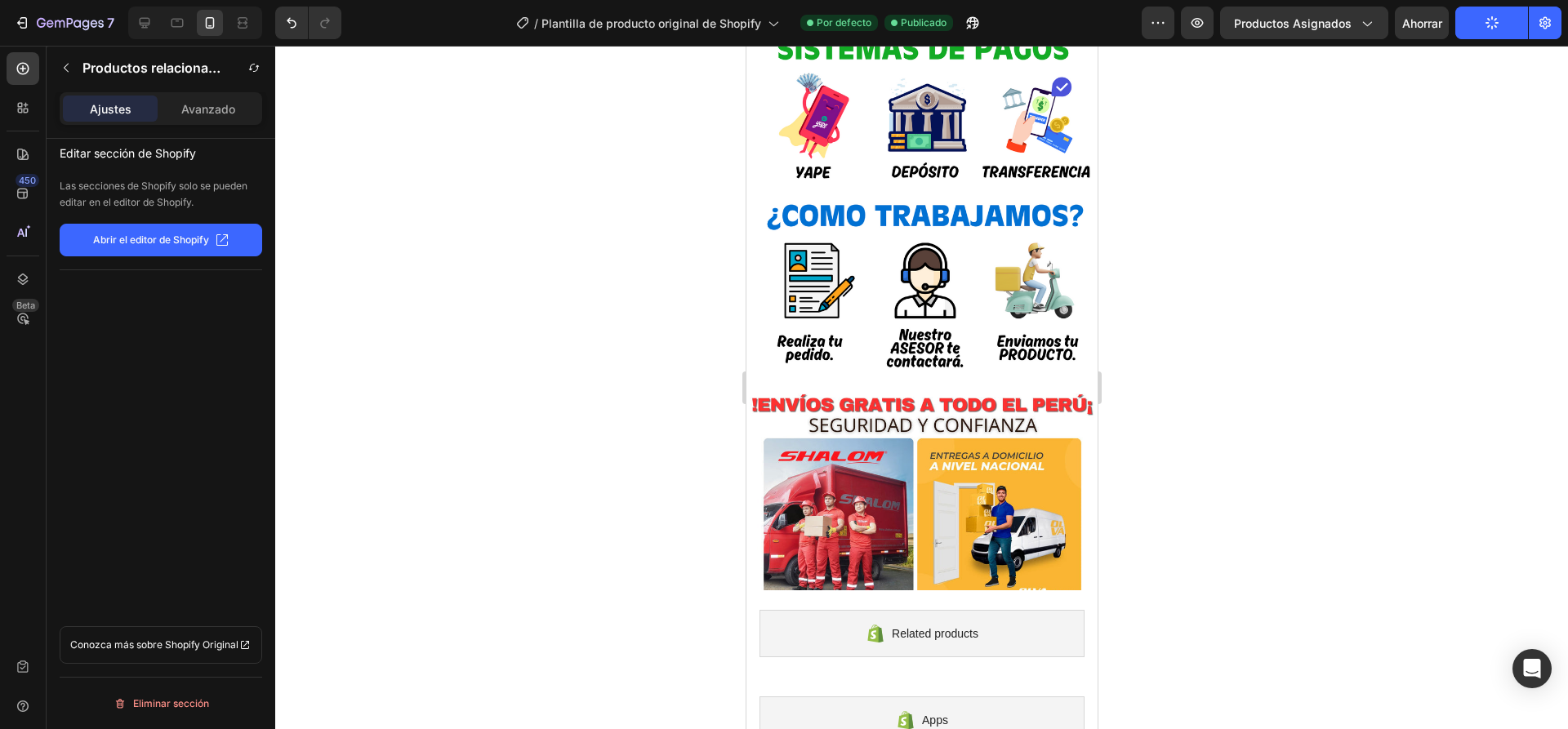
scroll to position [2775, 0]
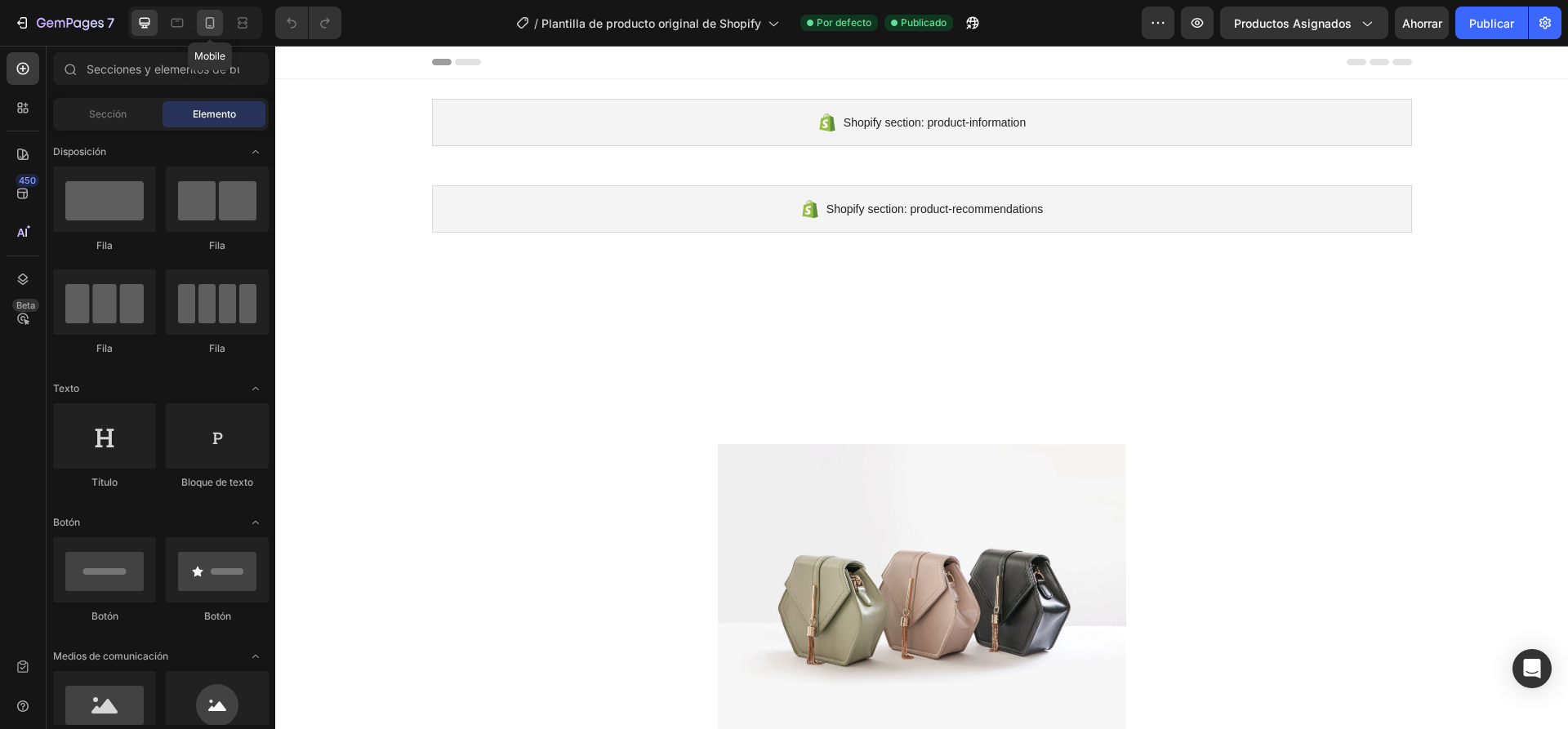
click at [217, 24] on icon at bounding box center [210, 23] width 16 height 16
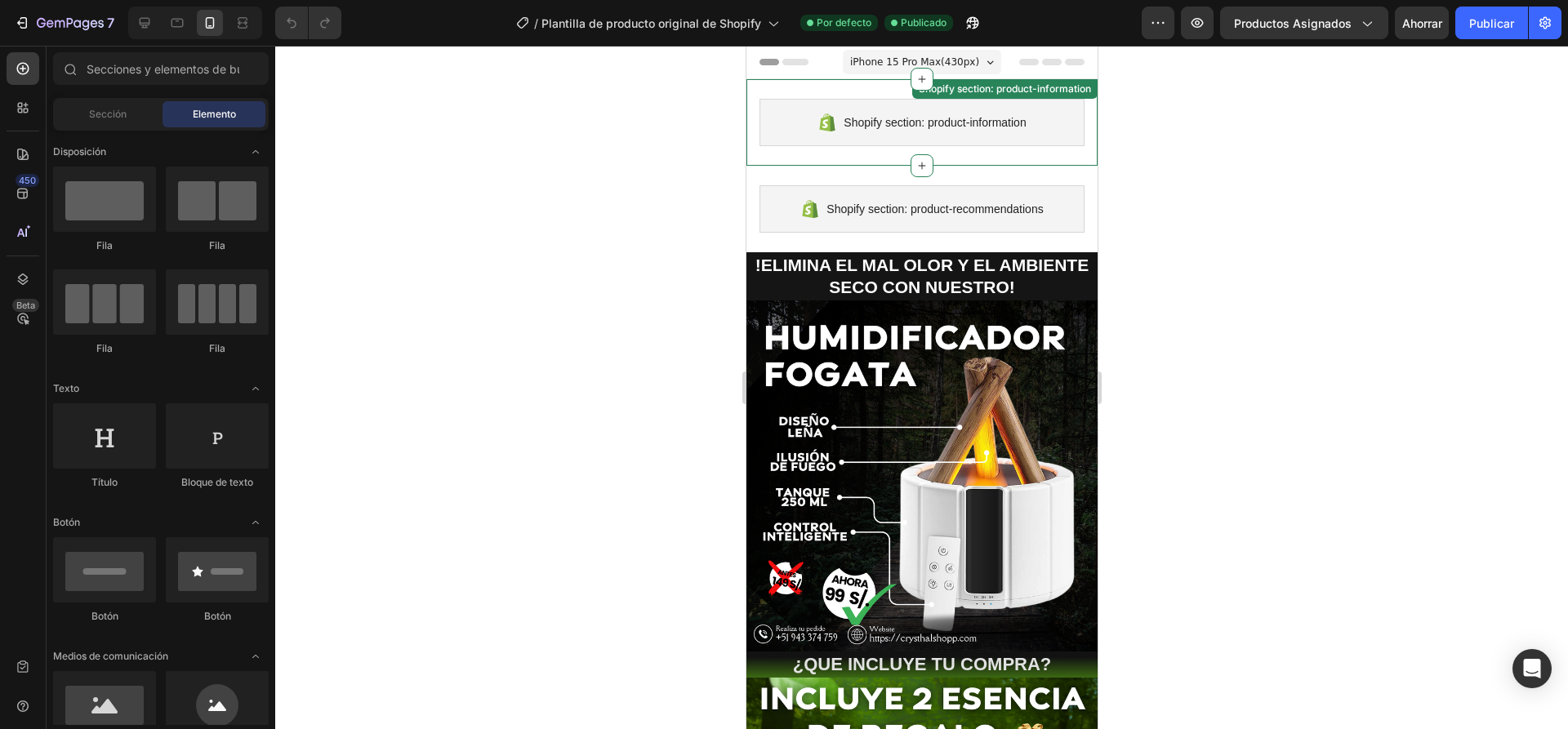
click at [1064, 131] on div "Shopify section: product-information" at bounding box center [921, 123] width 325 height 47
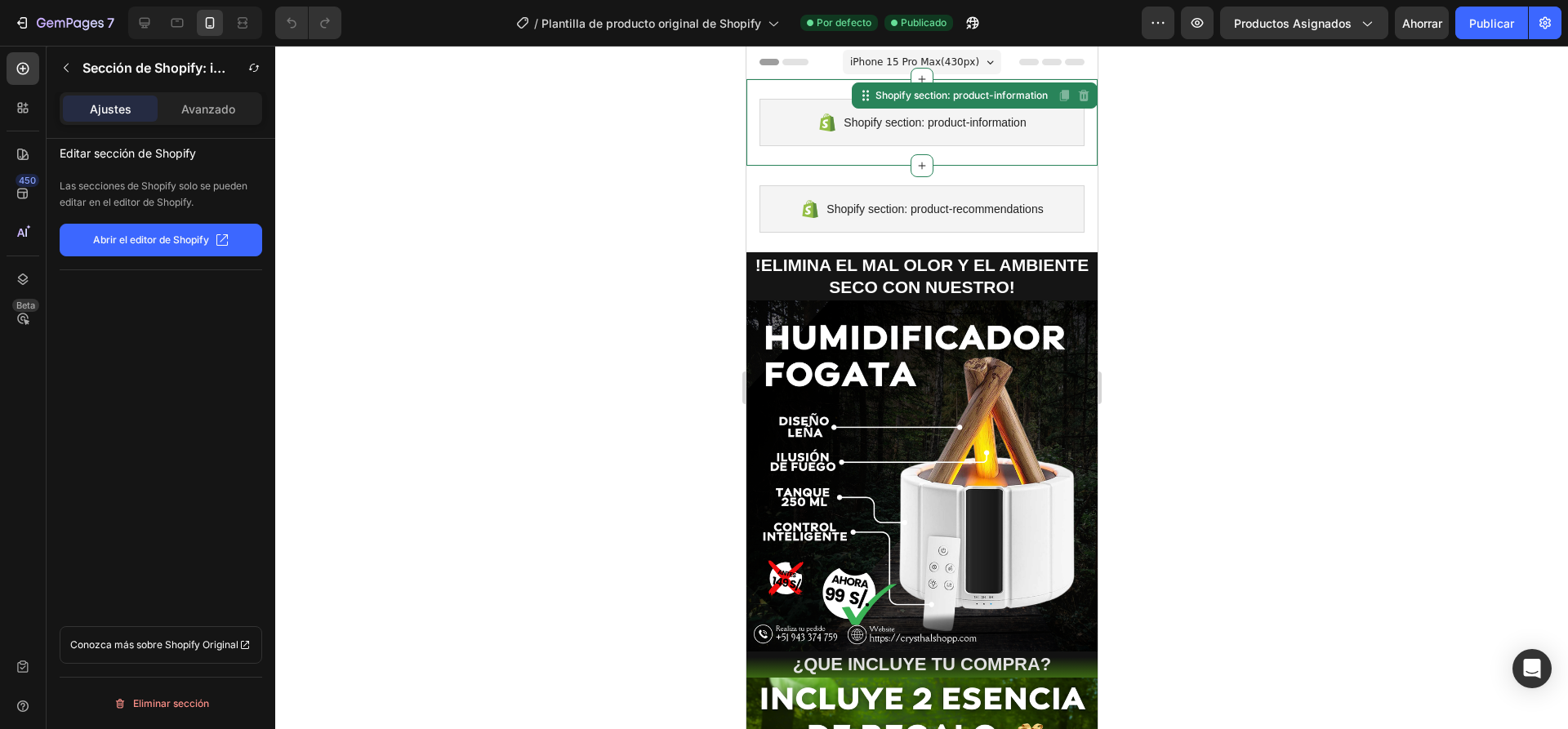
click at [84, 247] on button "Abrir el editor de Shopify" at bounding box center [161, 240] width 203 height 33
click at [1279, 8] on button "Productos asignados" at bounding box center [1304, 23] width 168 height 33
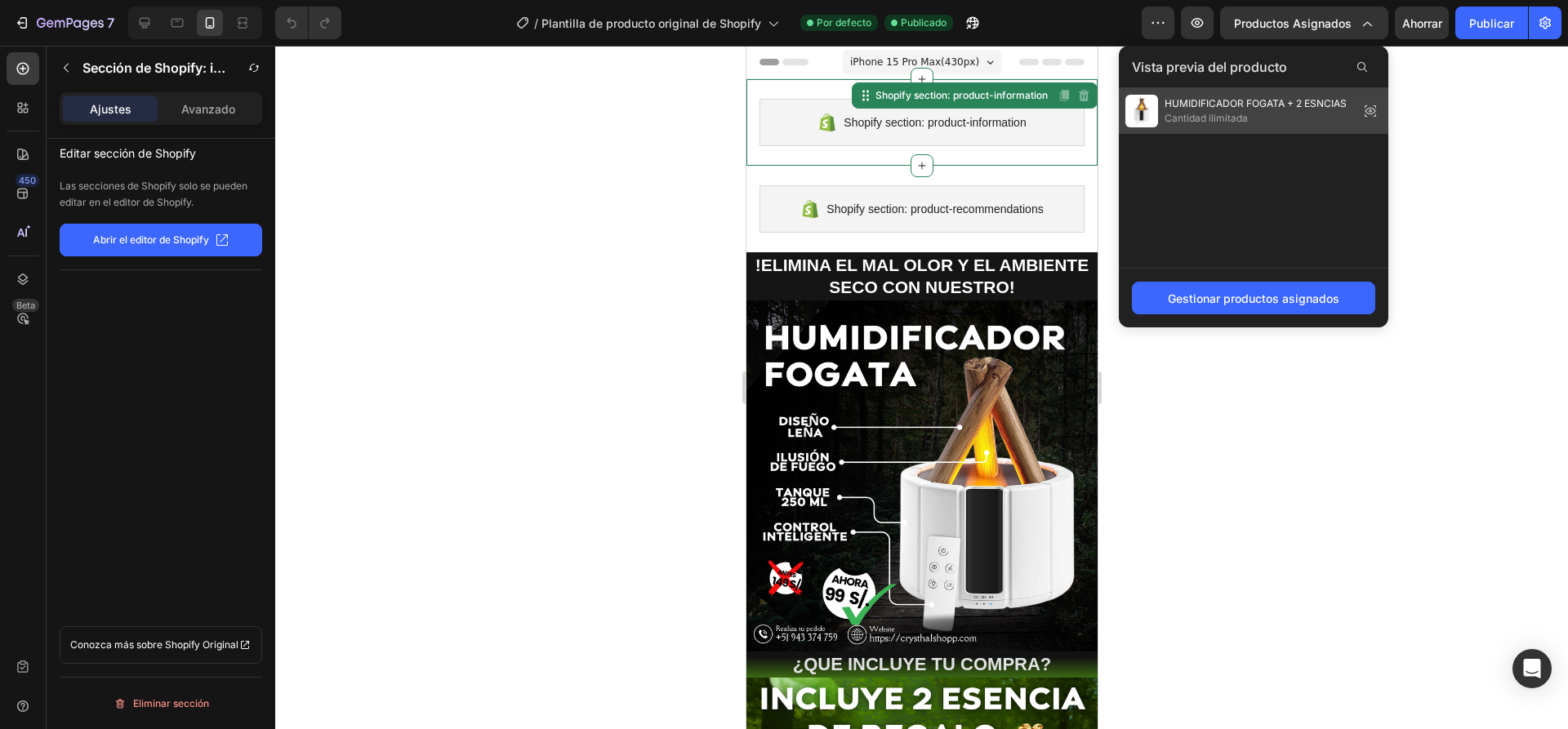
click at [1237, 111] on span "Cantidad ilimitada" at bounding box center [1255, 119] width 182 height 15
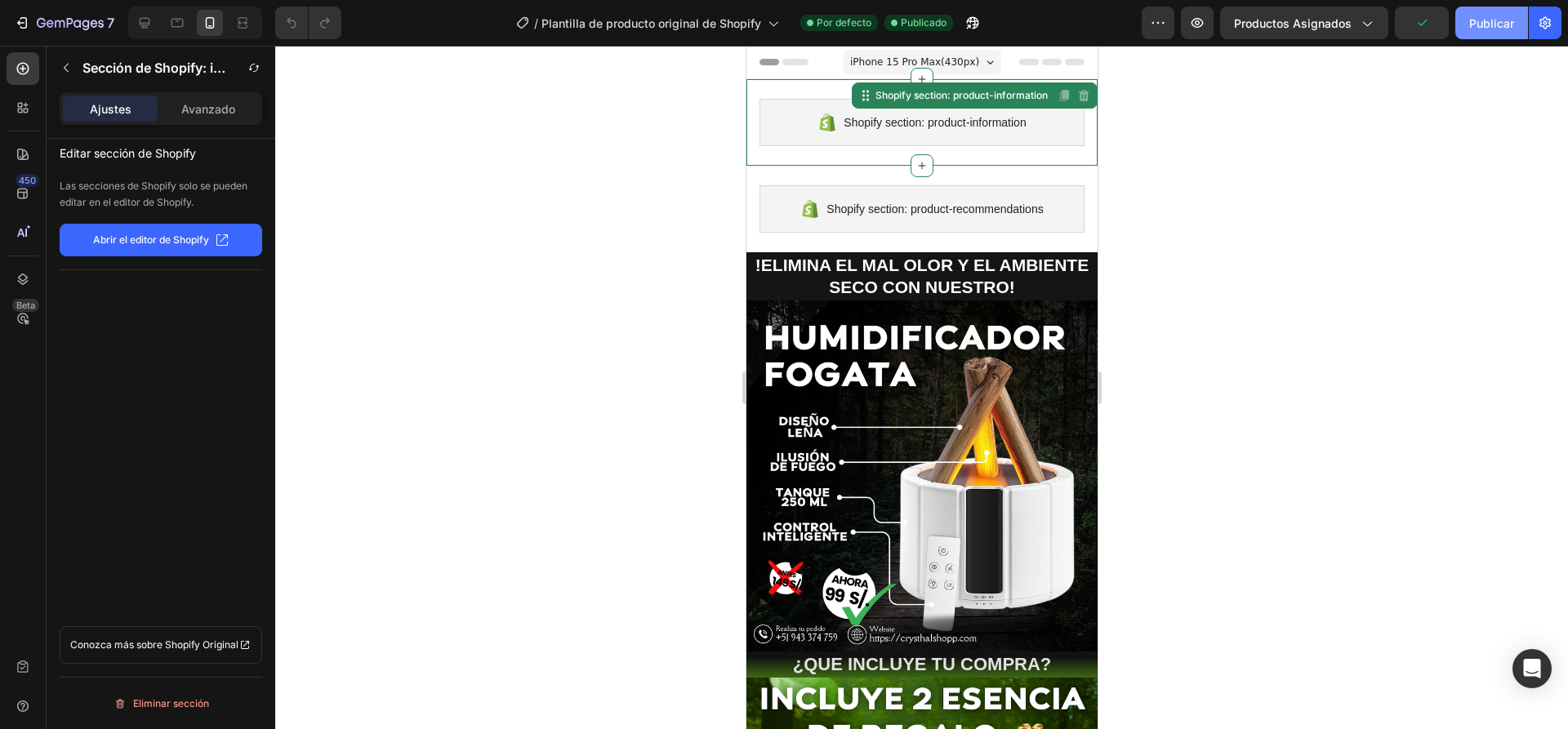
click at [1497, 22] on font "Publicar" at bounding box center [1491, 23] width 45 height 14
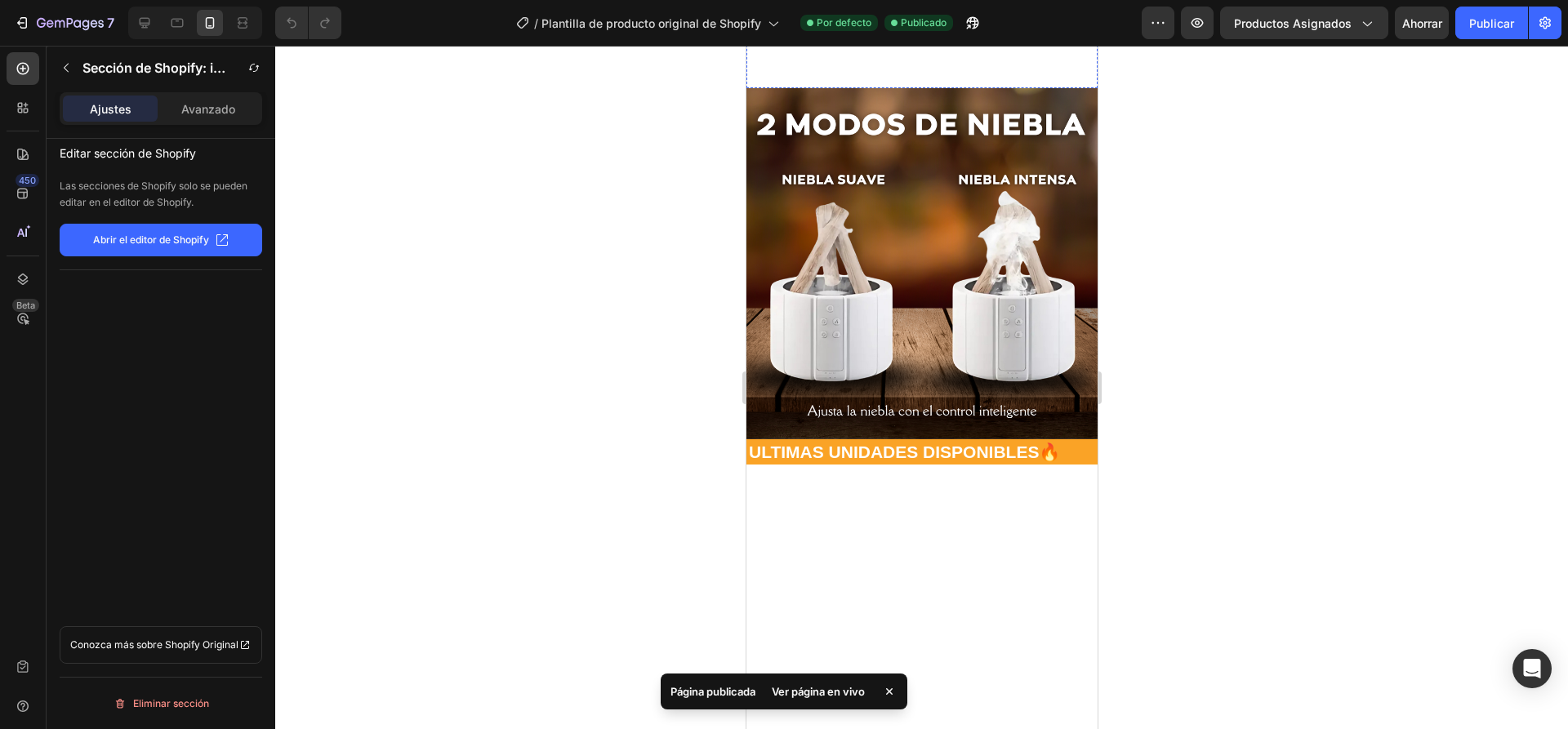
scroll to position [1901, 0]
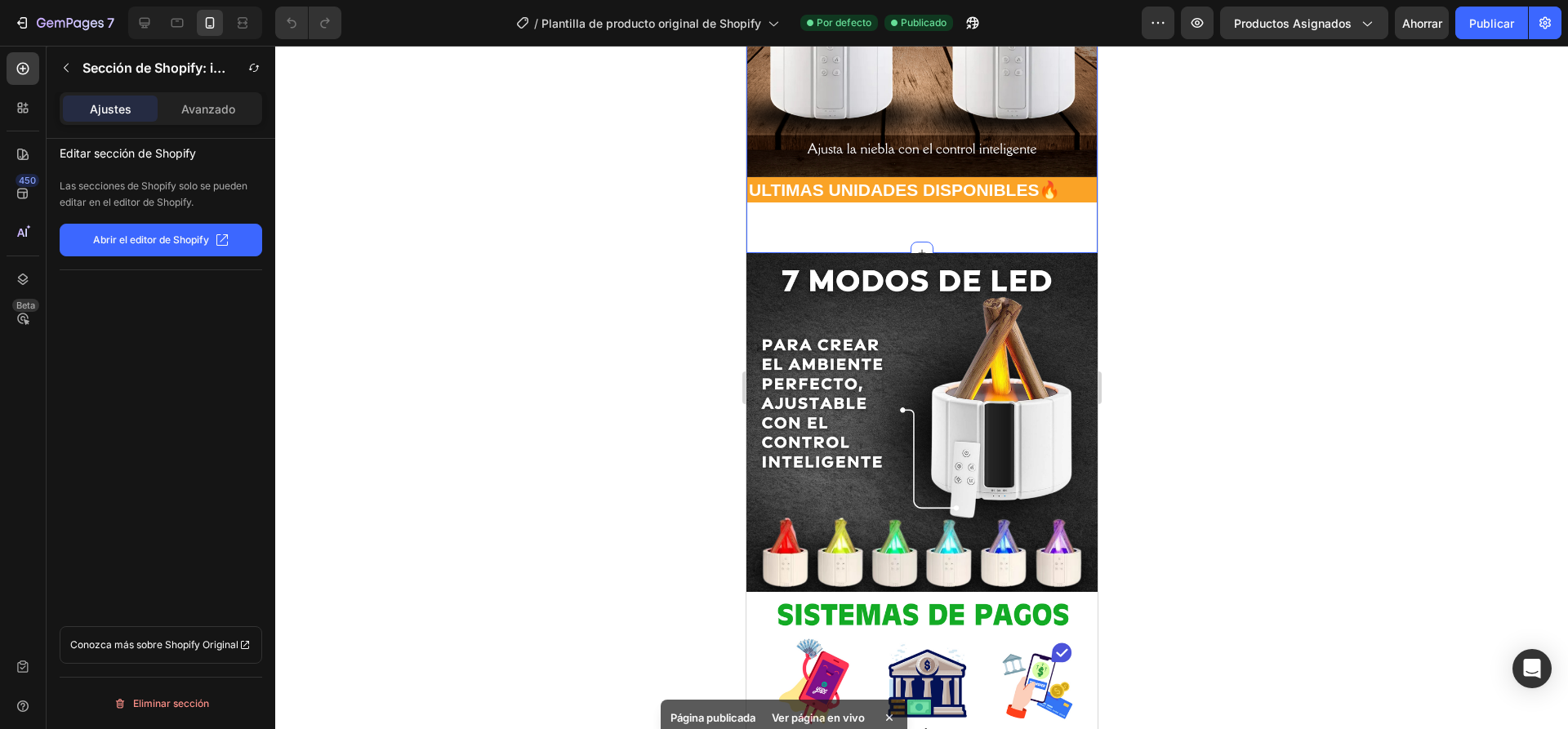
click at [907, 217] on div "Image ULTIMAS UNIDADES DISPONIBLES🔥 Text Block ULTIMAS UNIDADES DISPONIBLES🔥 Te…" at bounding box center [921, 39] width 351 height 427
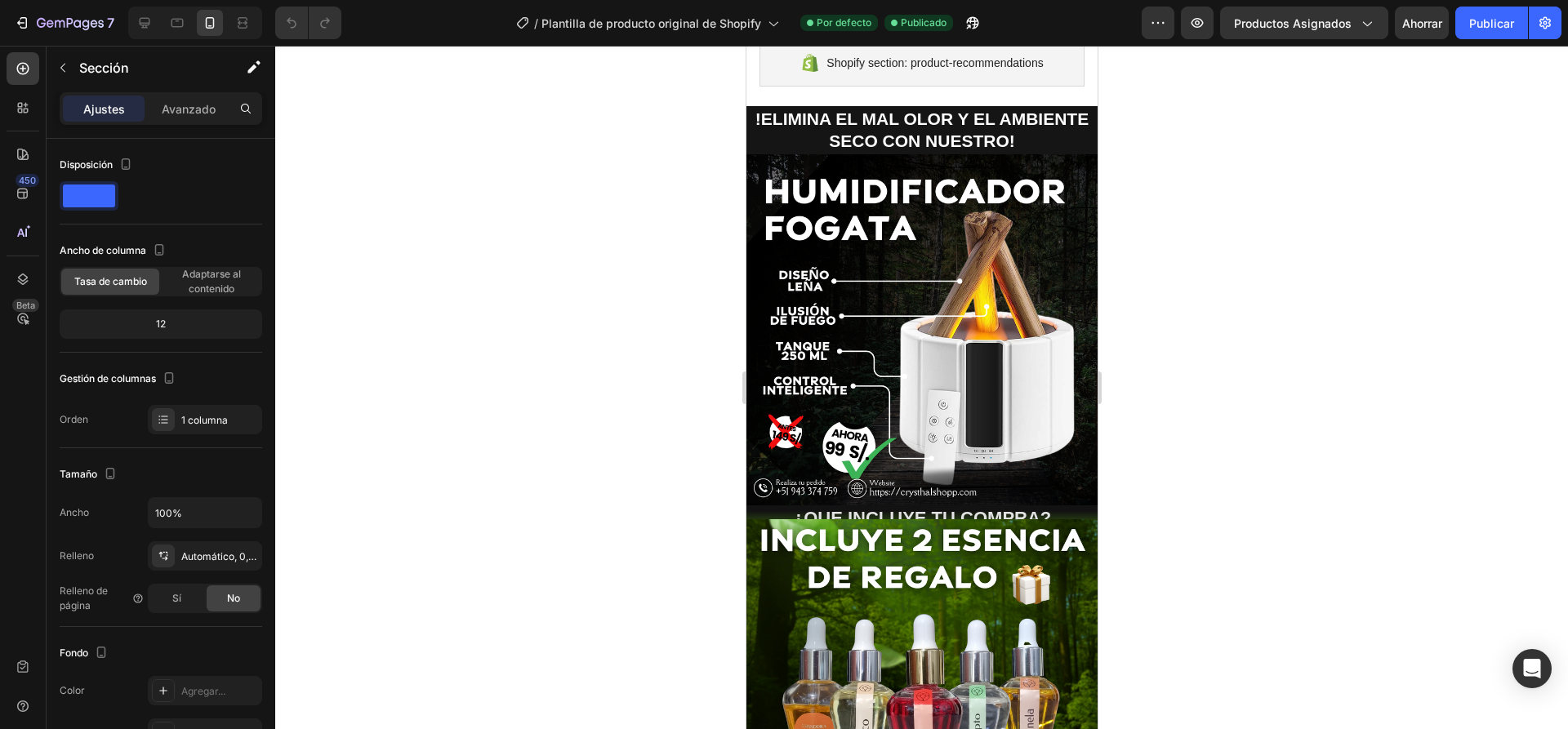
scroll to position [0, 0]
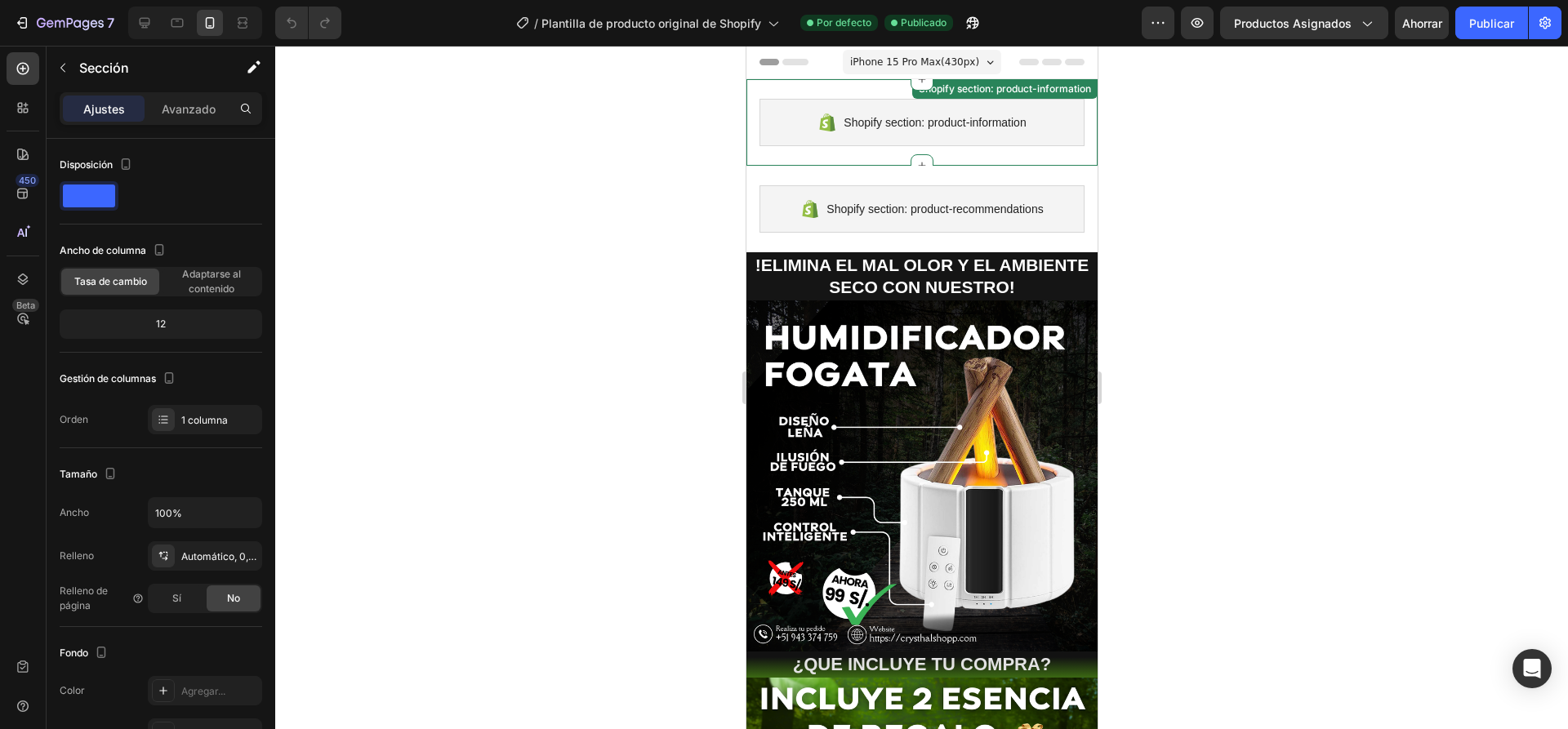
click at [930, 150] on div "Shopify section: product-information Shopify section: product-information" at bounding box center [921, 123] width 351 height 87
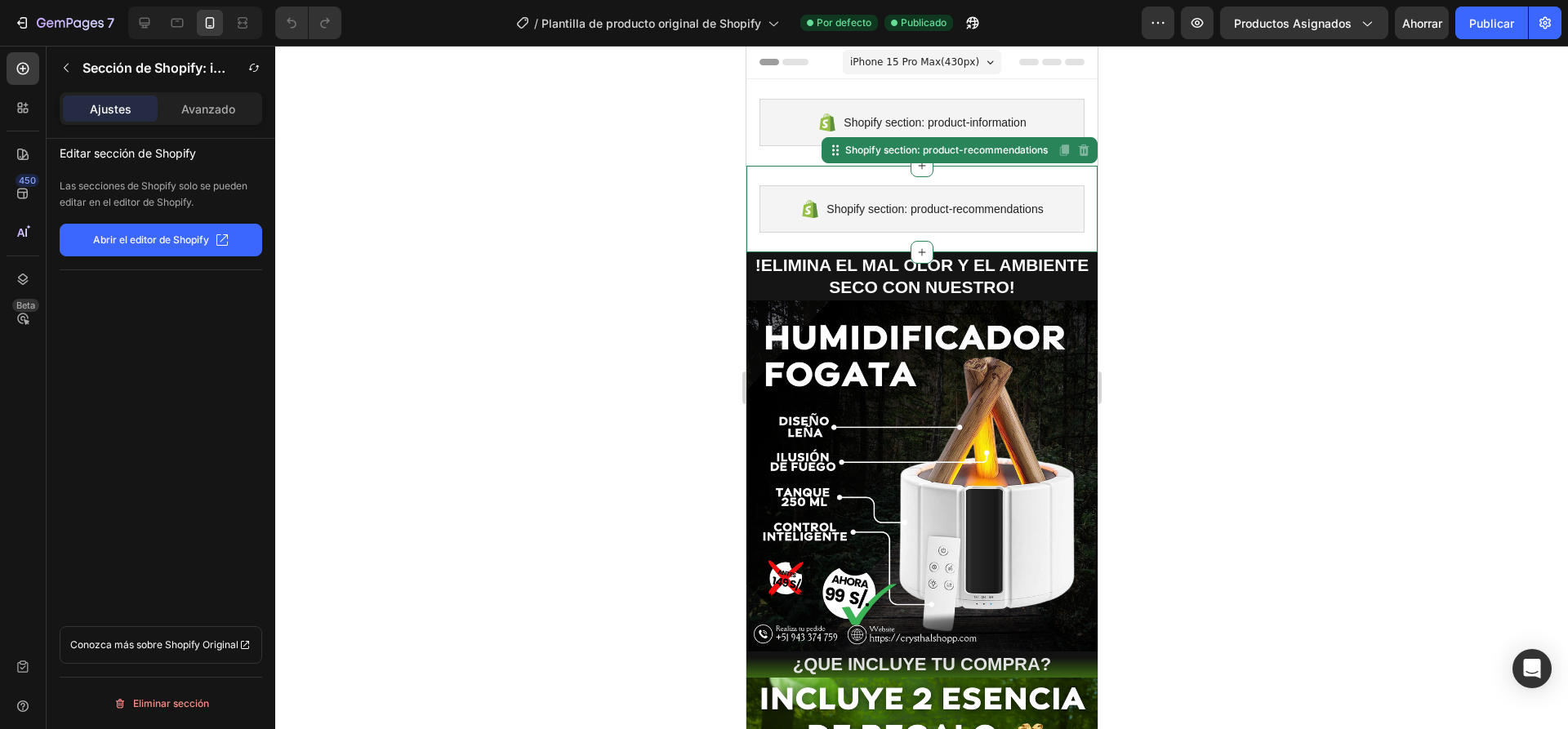
click at [961, 212] on span "Shopify section: product-recommendations" at bounding box center [934, 209] width 217 height 20
click at [131, 240] on font "Abrir el editor de Shopify" at bounding box center [151, 239] width 116 height 12
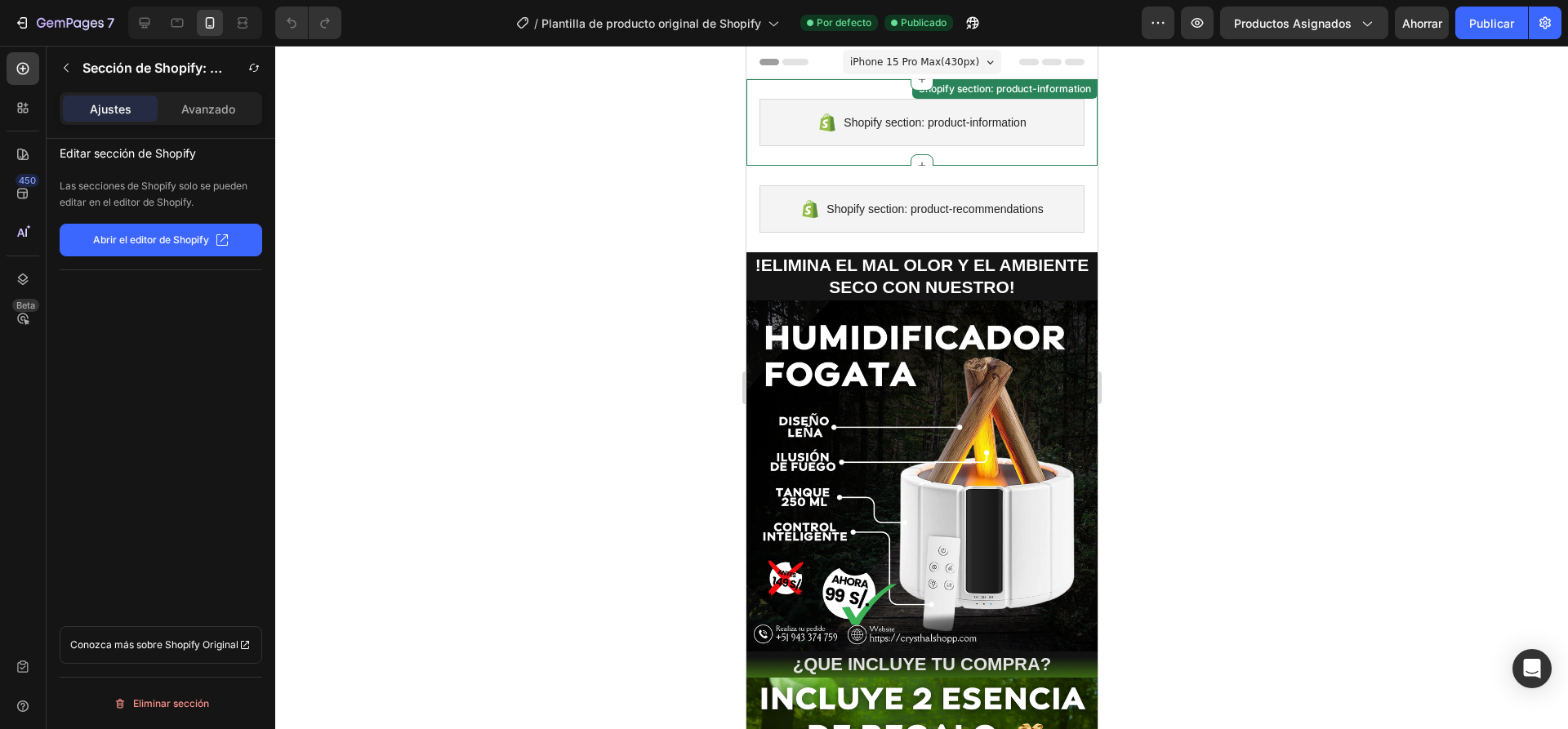
click at [1072, 155] on div "Shopify section: product-information Shopify section: product-information" at bounding box center [921, 123] width 351 height 87
click at [1050, 151] on div "Shopify section: product-information Shopify section: product-information Disab…" at bounding box center [921, 123] width 351 height 87
click at [145, 240] on font "Abrir el editor de Shopify" at bounding box center [151, 239] width 116 height 12
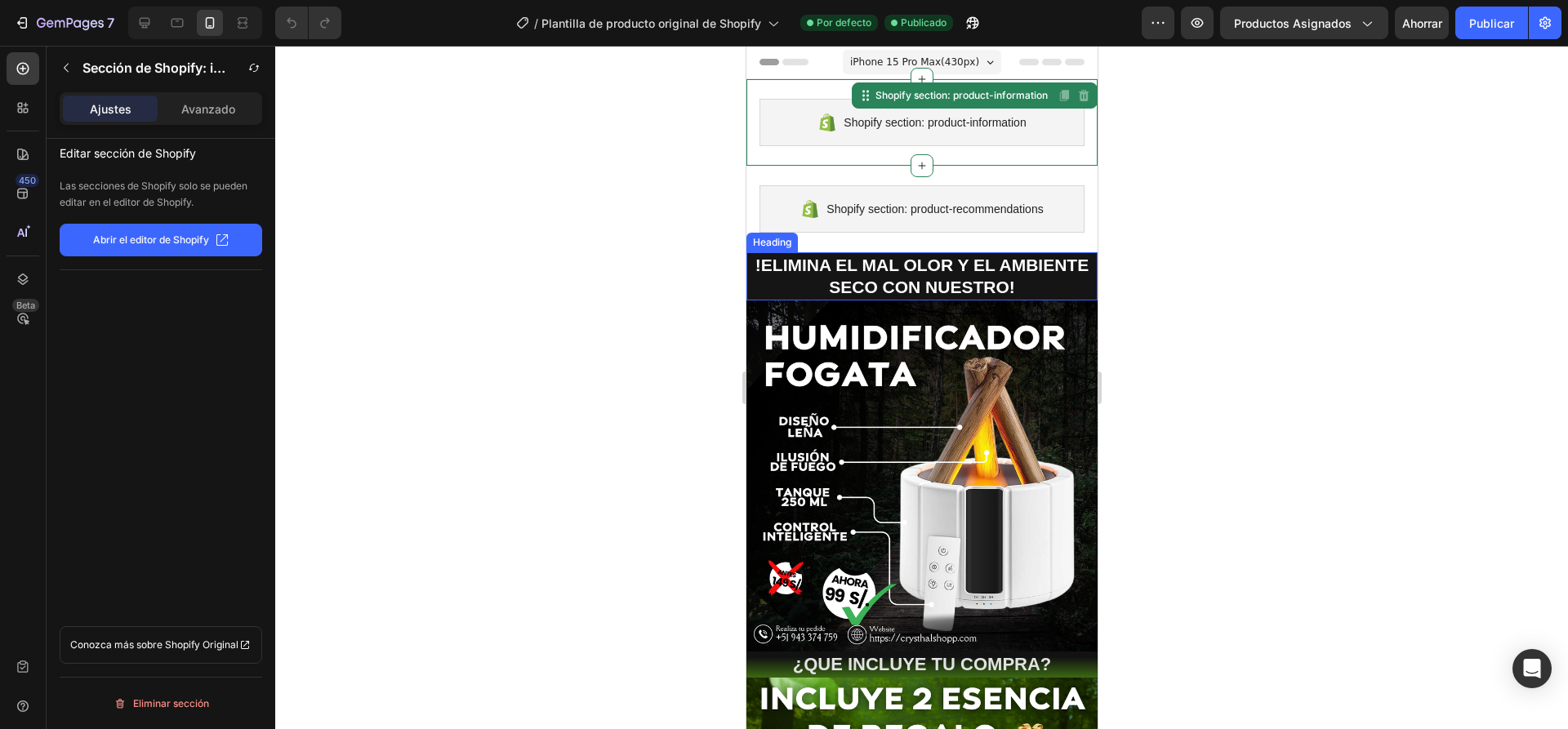
click at [1029, 291] on h2 "!ELIMINA EL MAL OLOR Y EL AMBIENTE SECO CON NUESTRO!" at bounding box center [921, 276] width 351 height 48
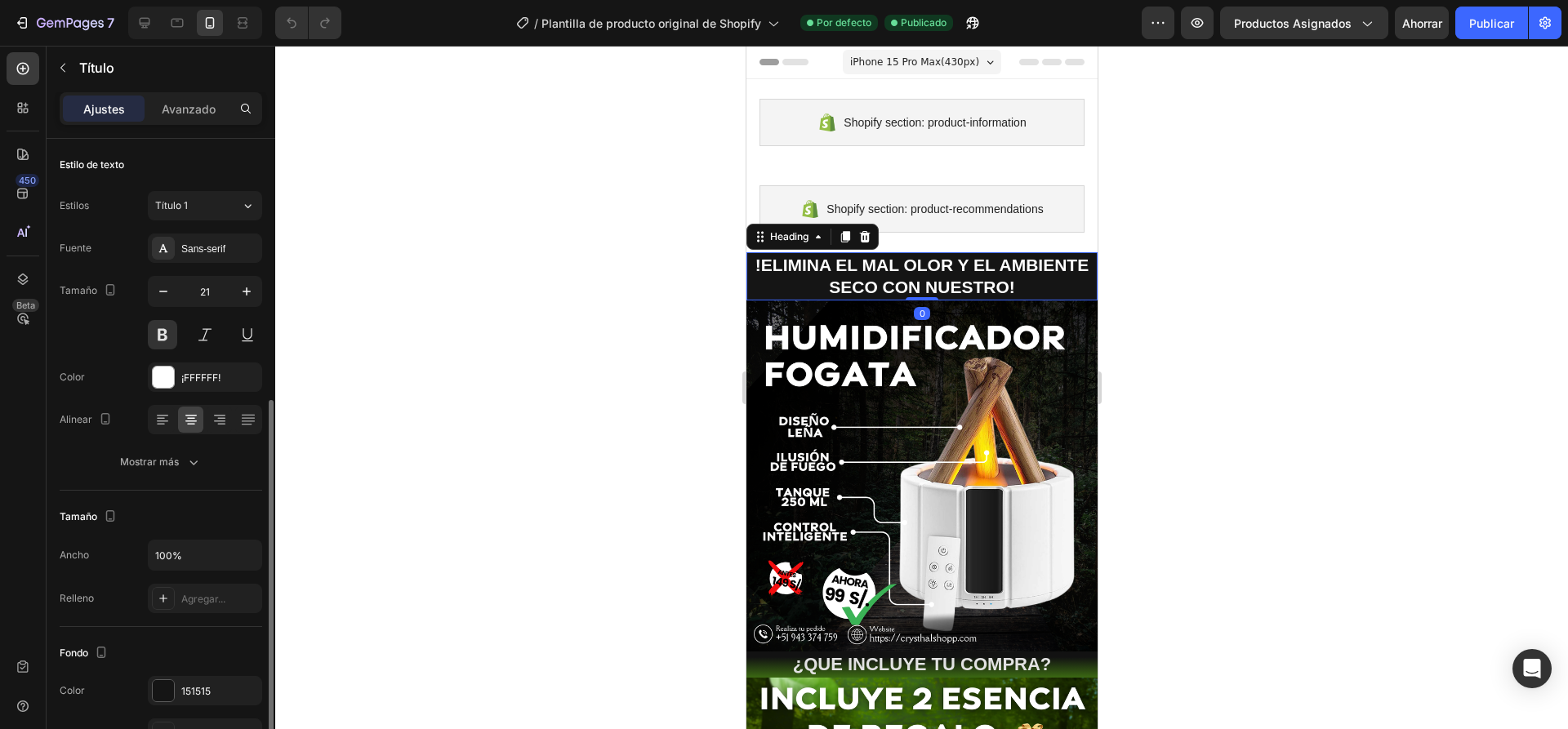
scroll to position [245, 0]
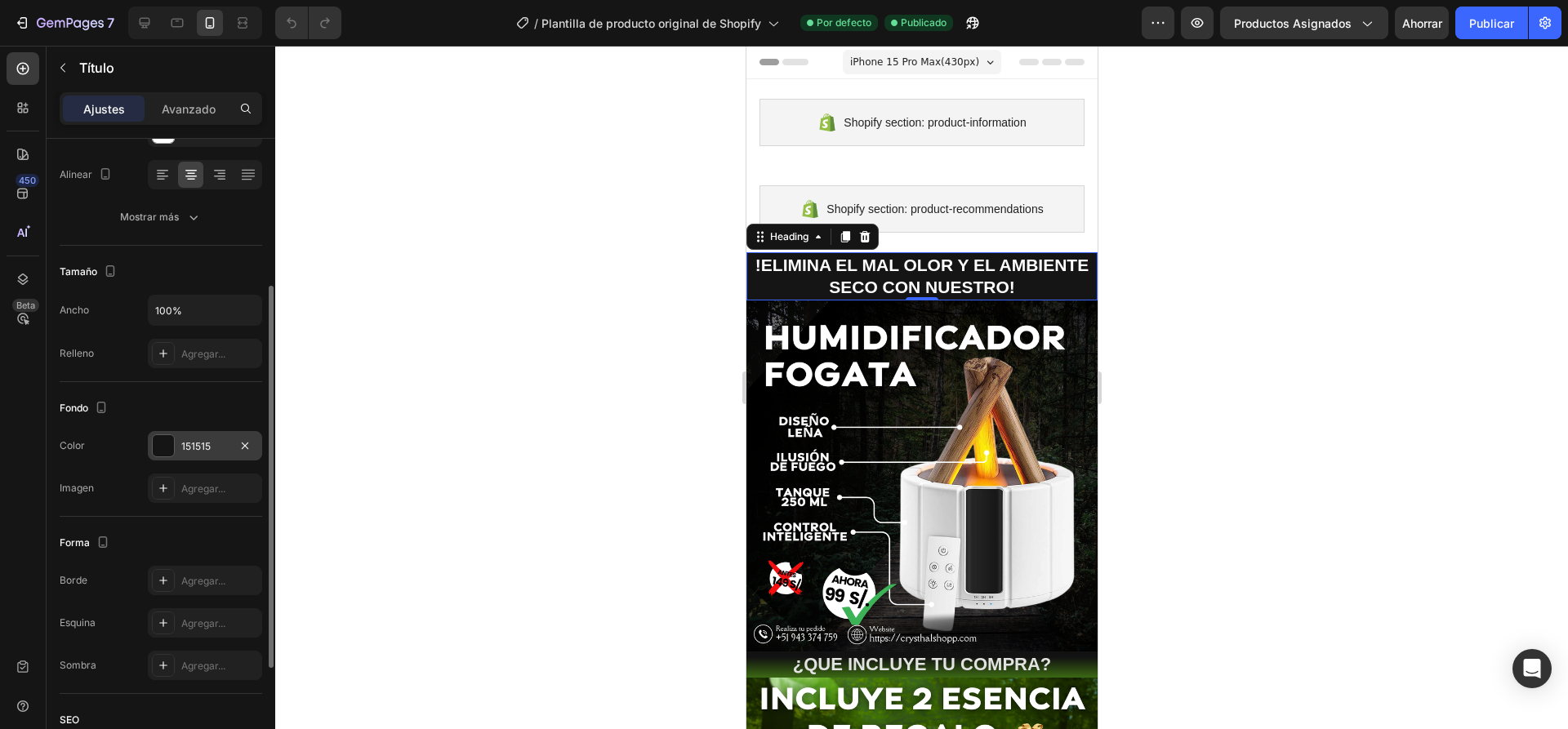
click at [172, 449] on div at bounding box center [164, 445] width 21 height 21
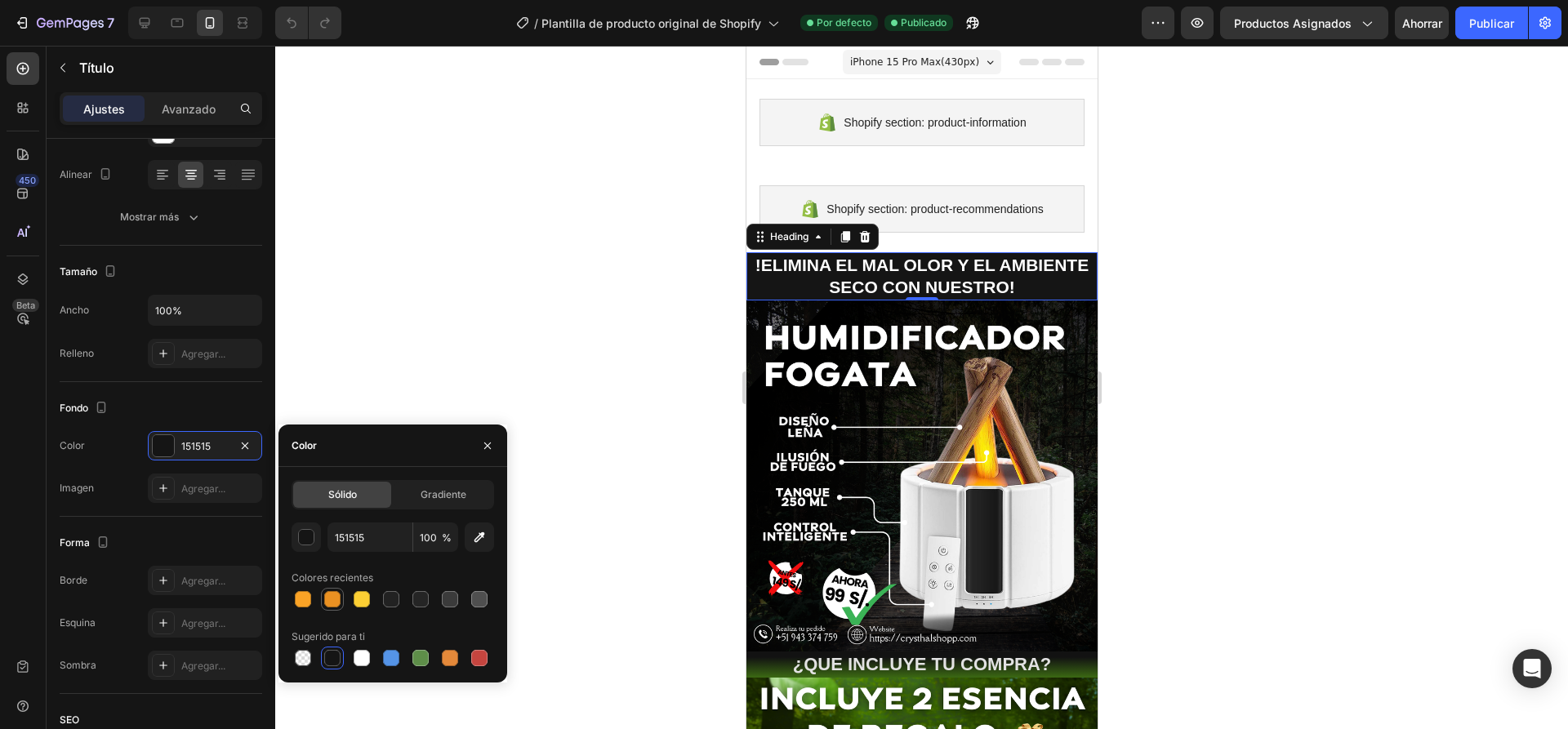
click at [331, 603] on div at bounding box center [332, 599] width 16 height 16
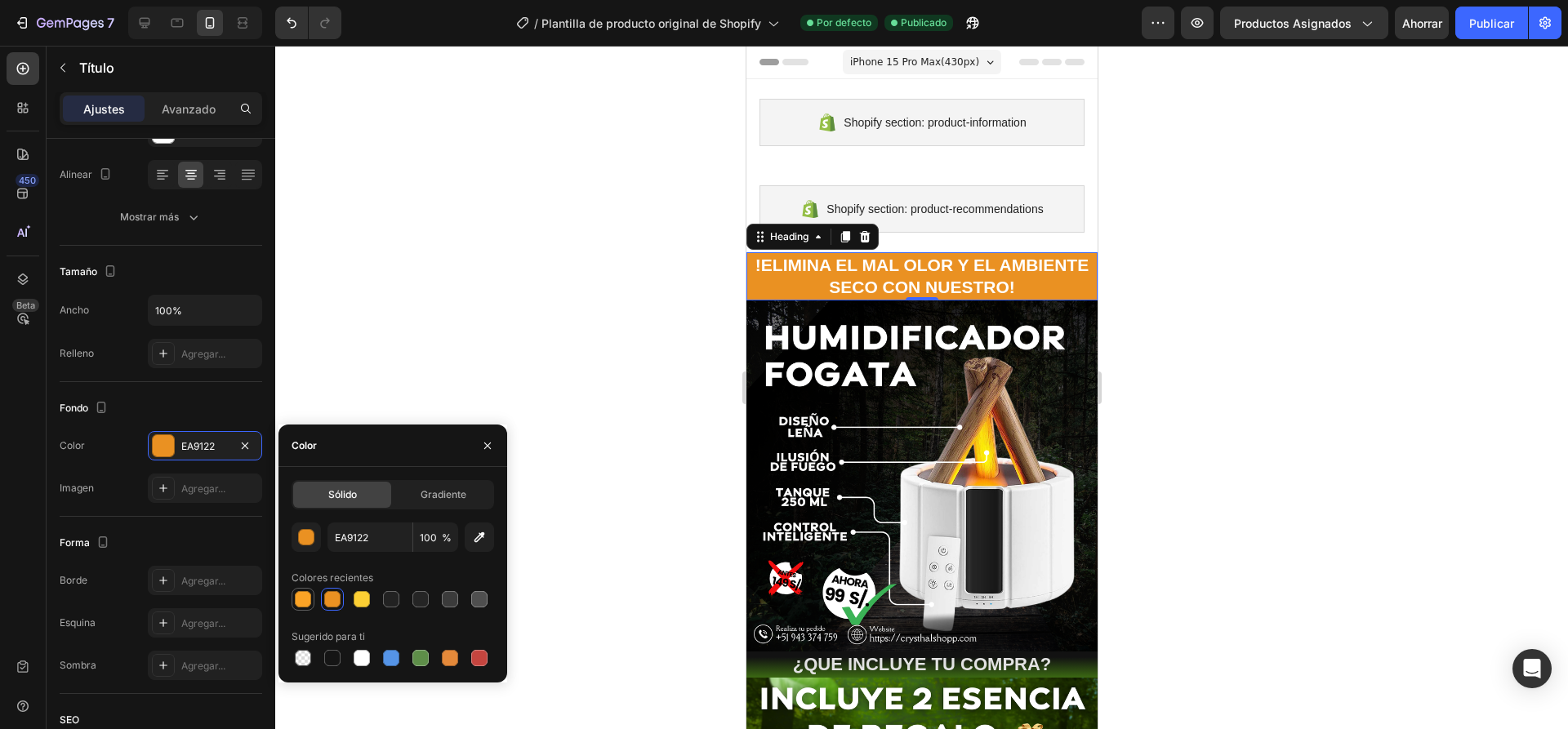
click at [305, 599] on div at bounding box center [303, 599] width 16 height 16
click at [330, 600] on div at bounding box center [332, 599] width 16 height 16
type input "EA9122"
click at [556, 318] on div at bounding box center [921, 387] width 1292 height 683
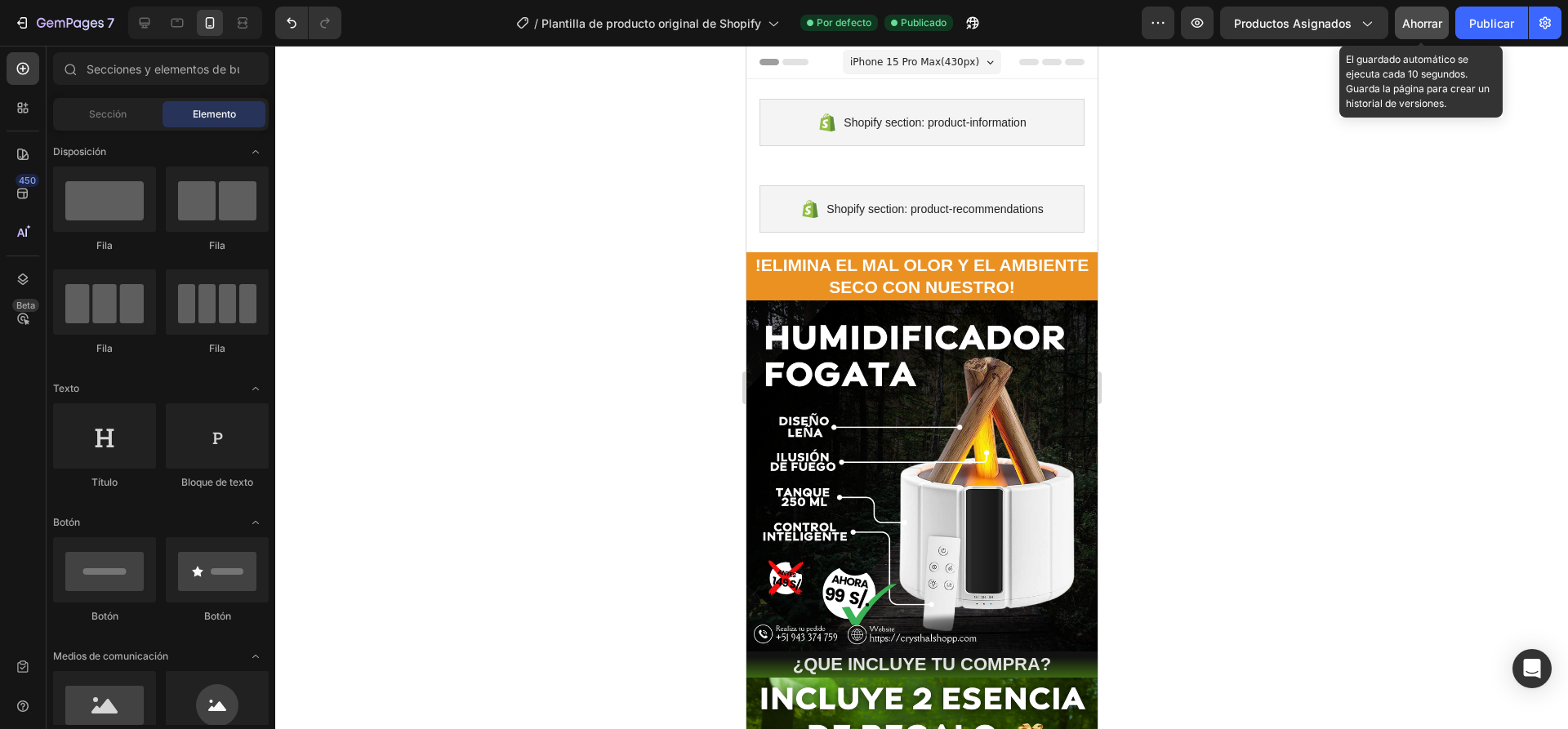
click at [1417, 16] on font "Ahorrar" at bounding box center [1422, 23] width 40 height 14
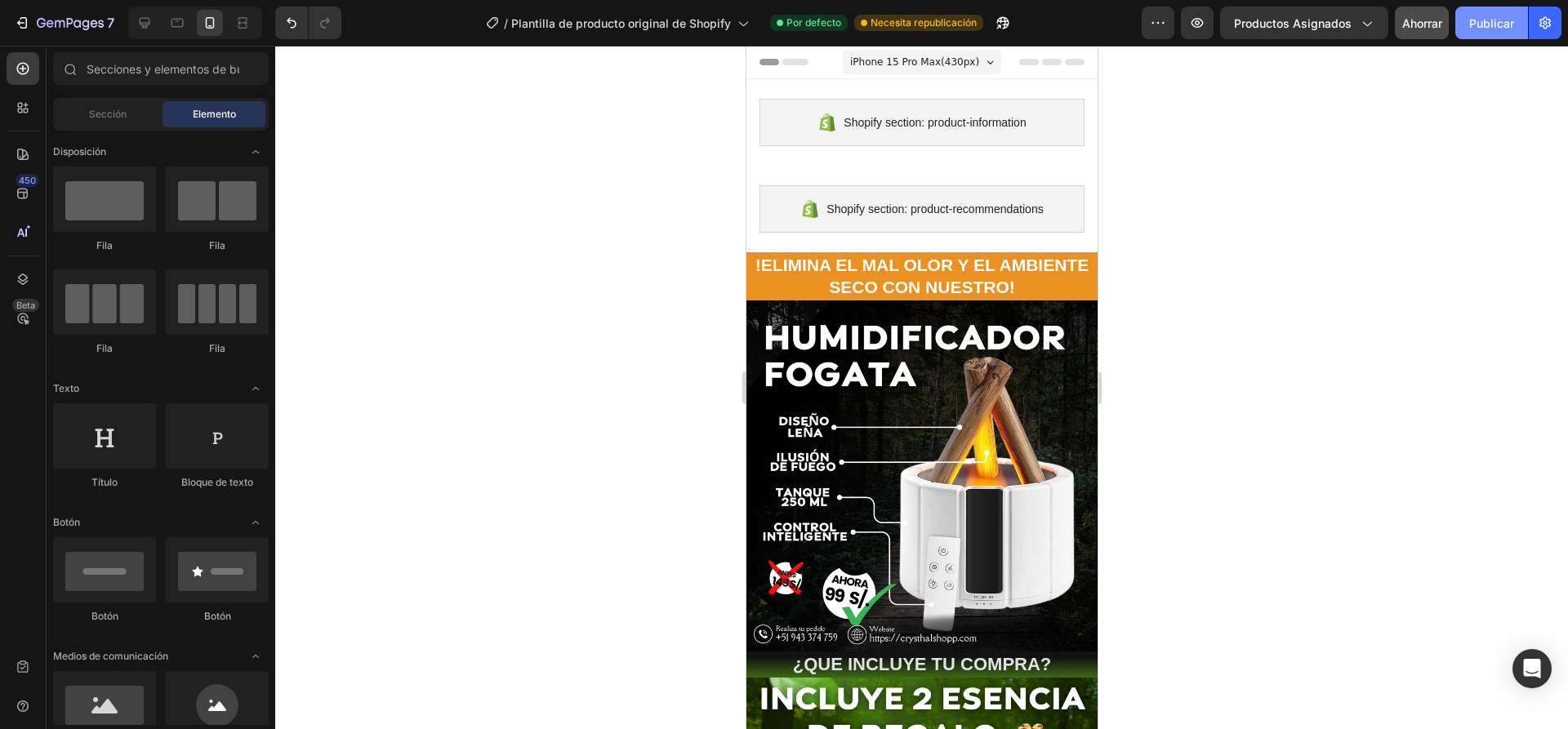
click at [1496, 26] on font "Publicar" at bounding box center [1491, 23] width 45 height 14
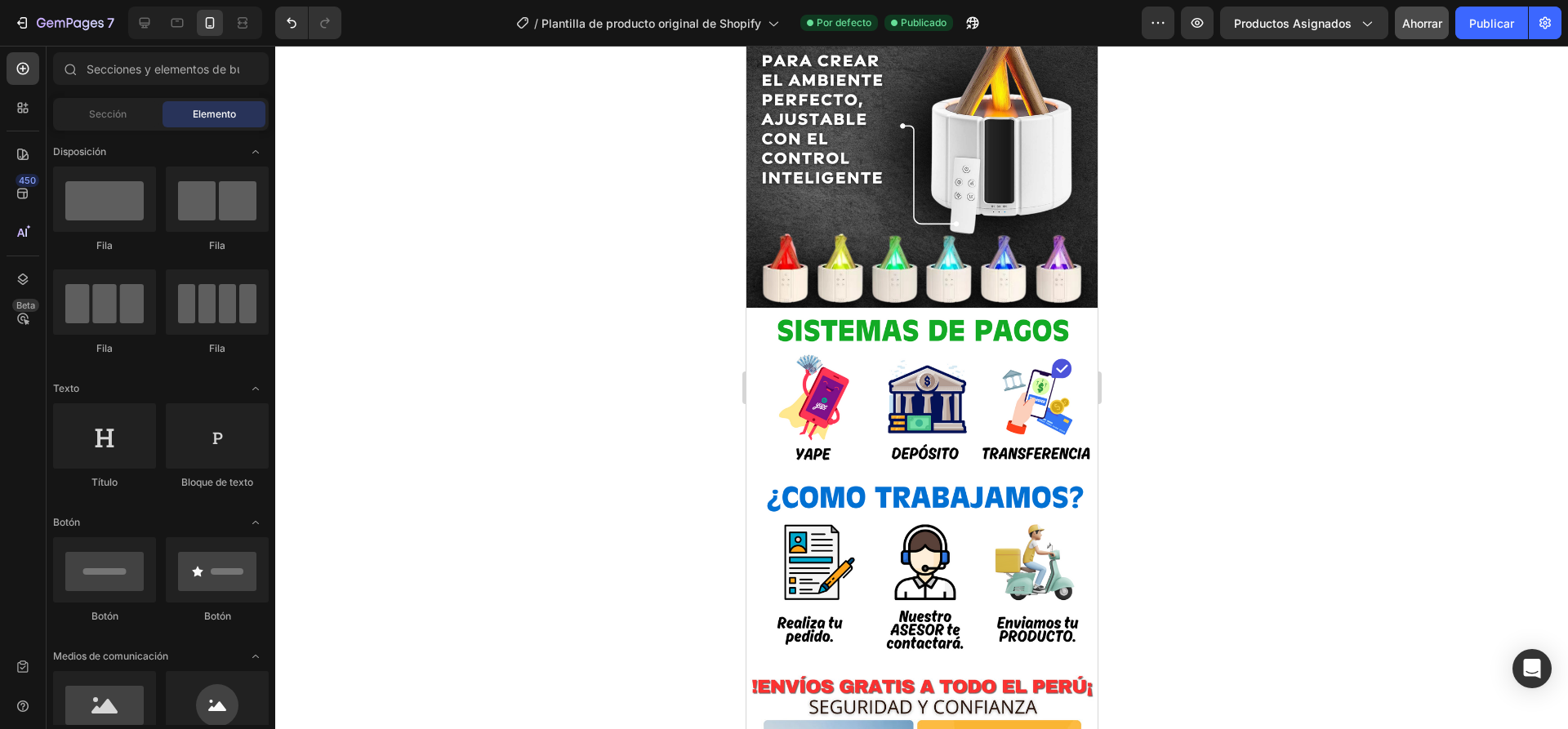
scroll to position [1877, 0]
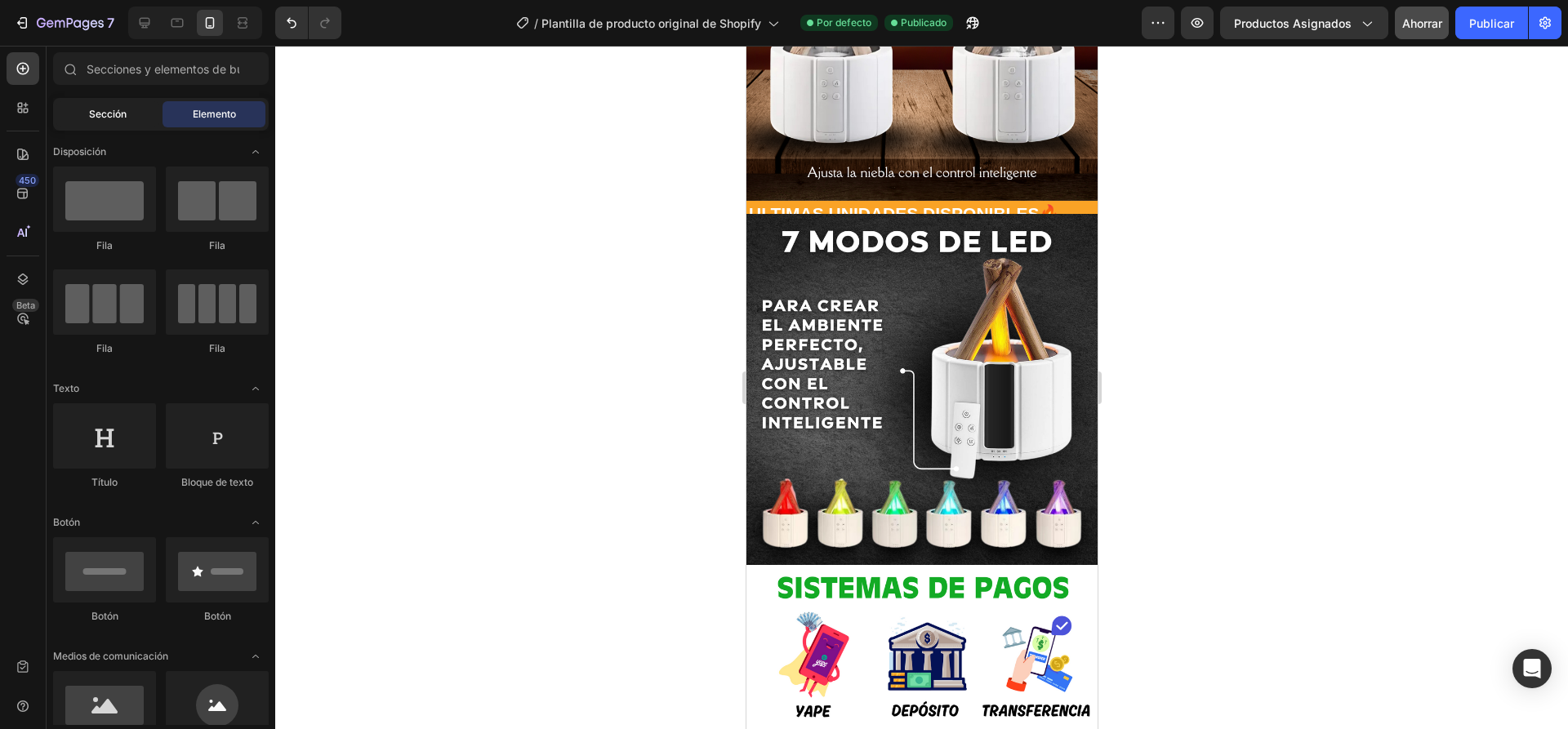
click at [119, 119] on font "Sección" at bounding box center [108, 114] width 38 height 12
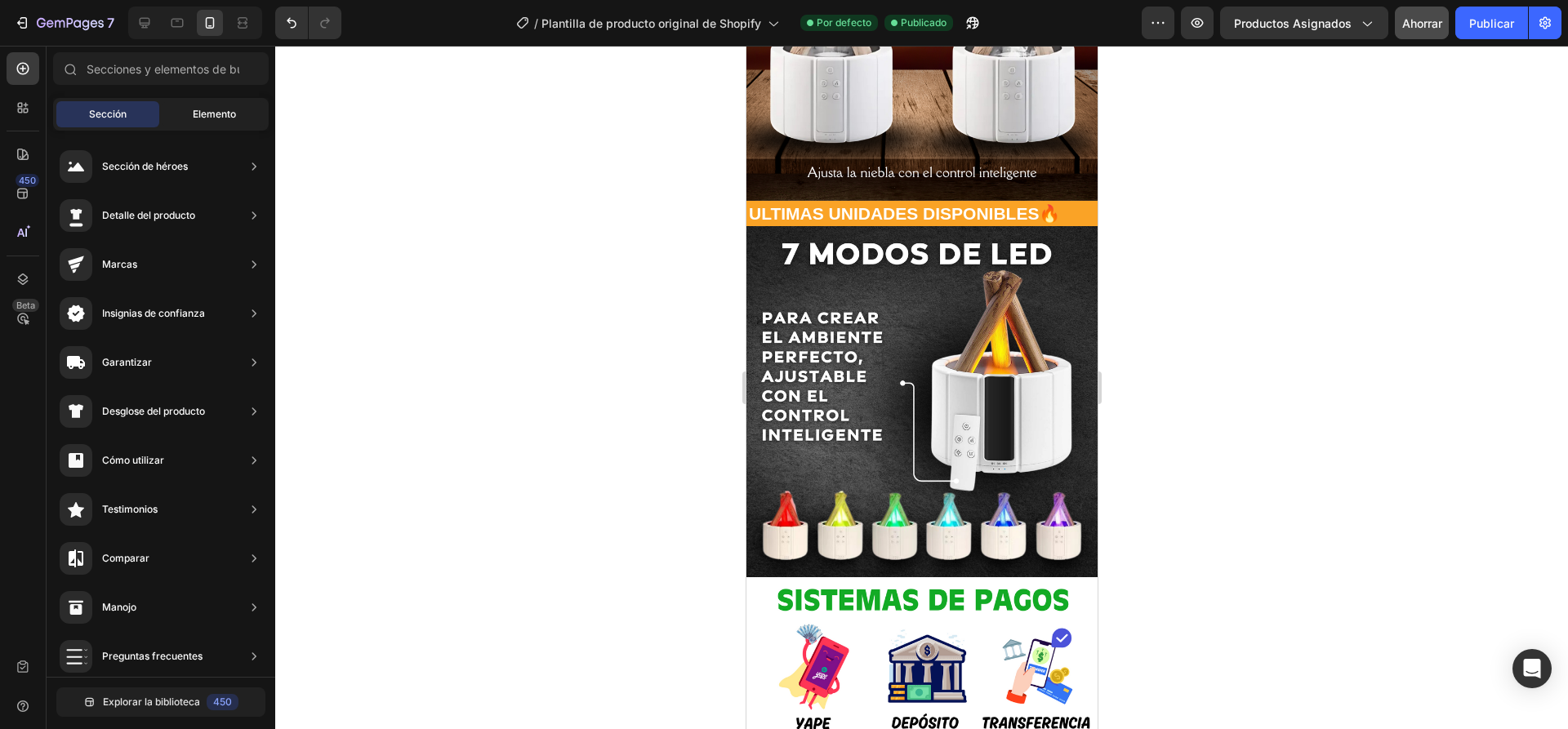
click at [225, 124] on div "Elemento" at bounding box center [214, 114] width 103 height 26
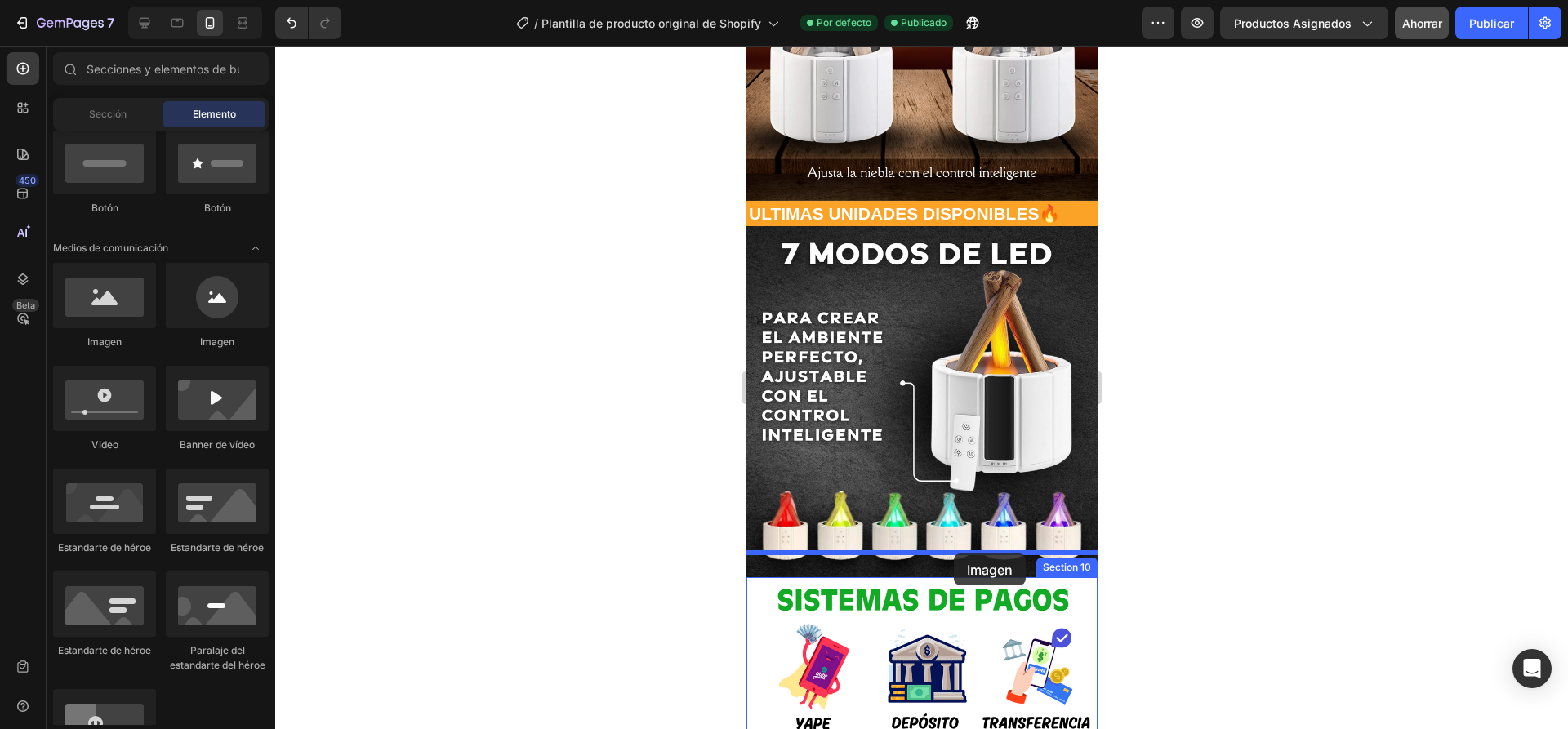
drag, startPoint x: 880, startPoint y: 353, endPoint x: 952, endPoint y: 553, distance: 212.6
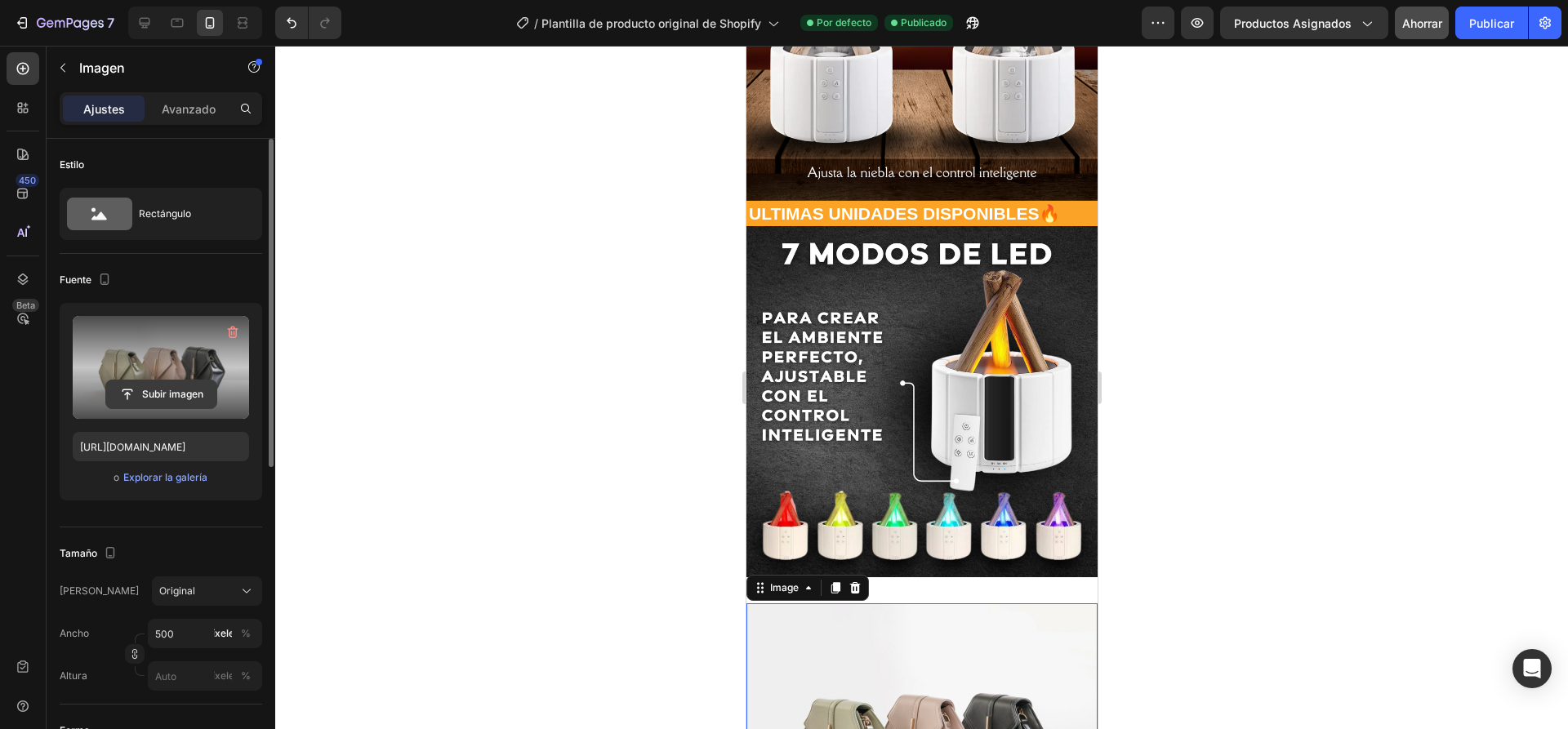
click at [169, 388] on input "file" at bounding box center [161, 394] width 110 height 28
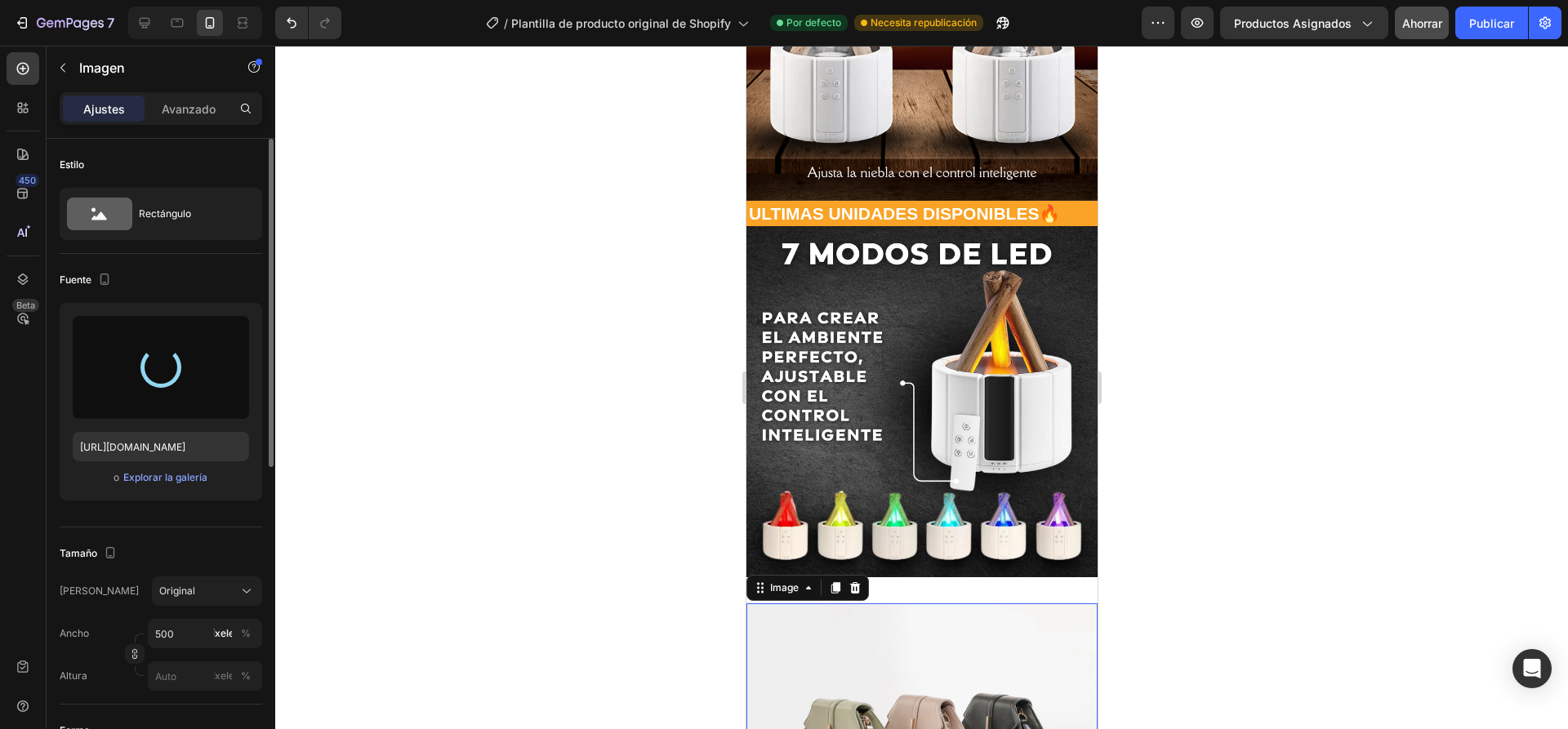
type input "[URL][DOMAIN_NAME]"
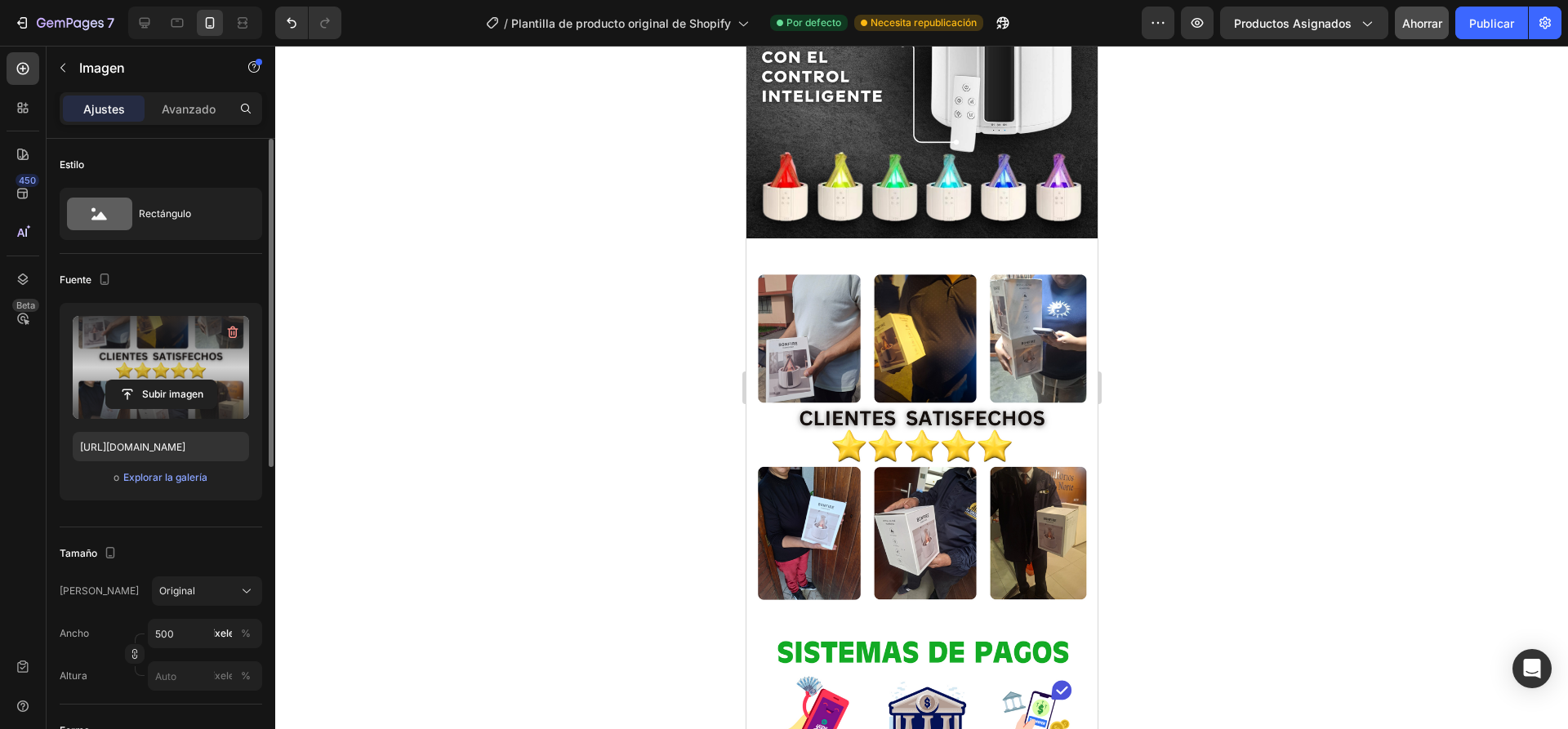
scroll to position [2449, 0]
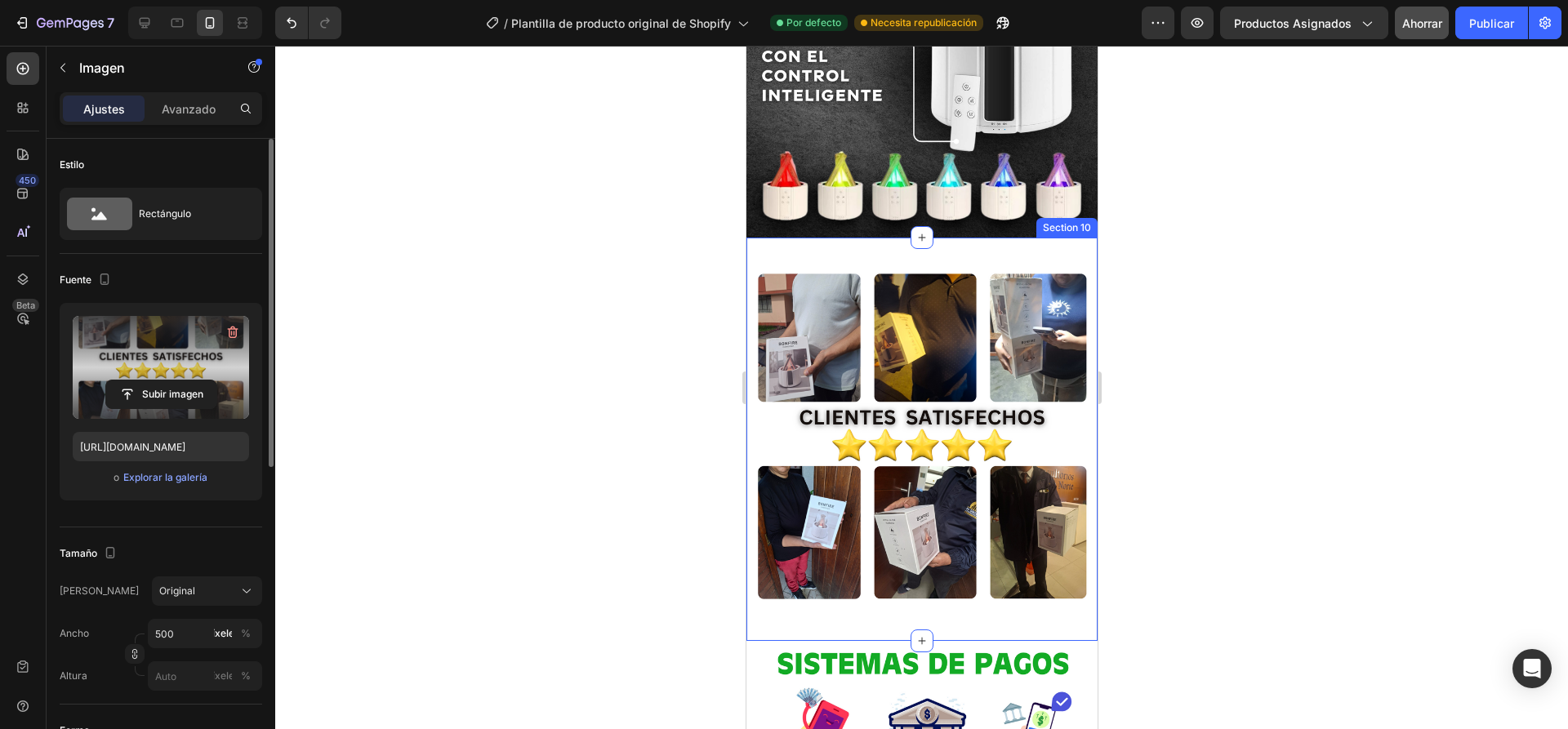
click at [972, 244] on div "Image Section 10" at bounding box center [921, 439] width 351 height 403
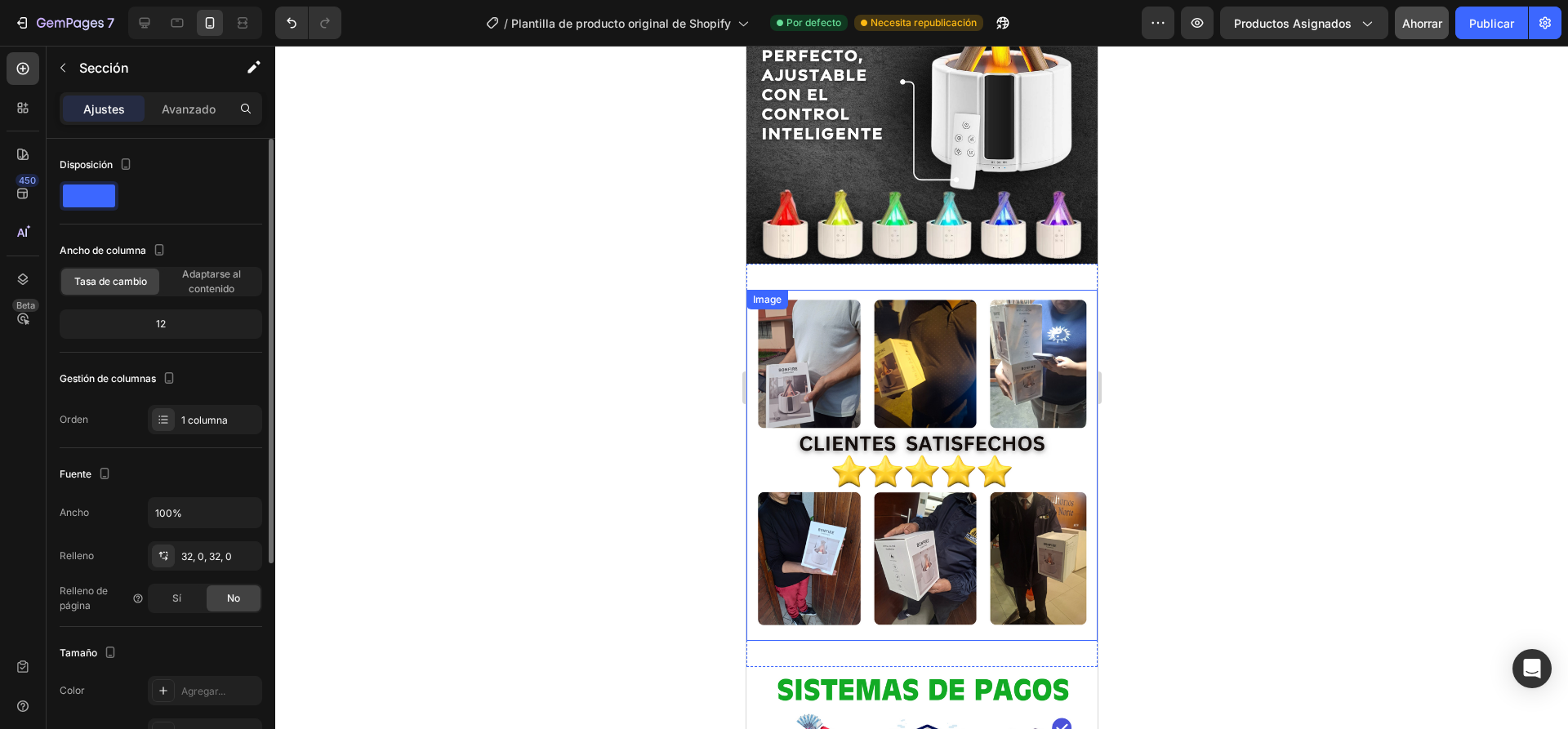
scroll to position [2367, 0]
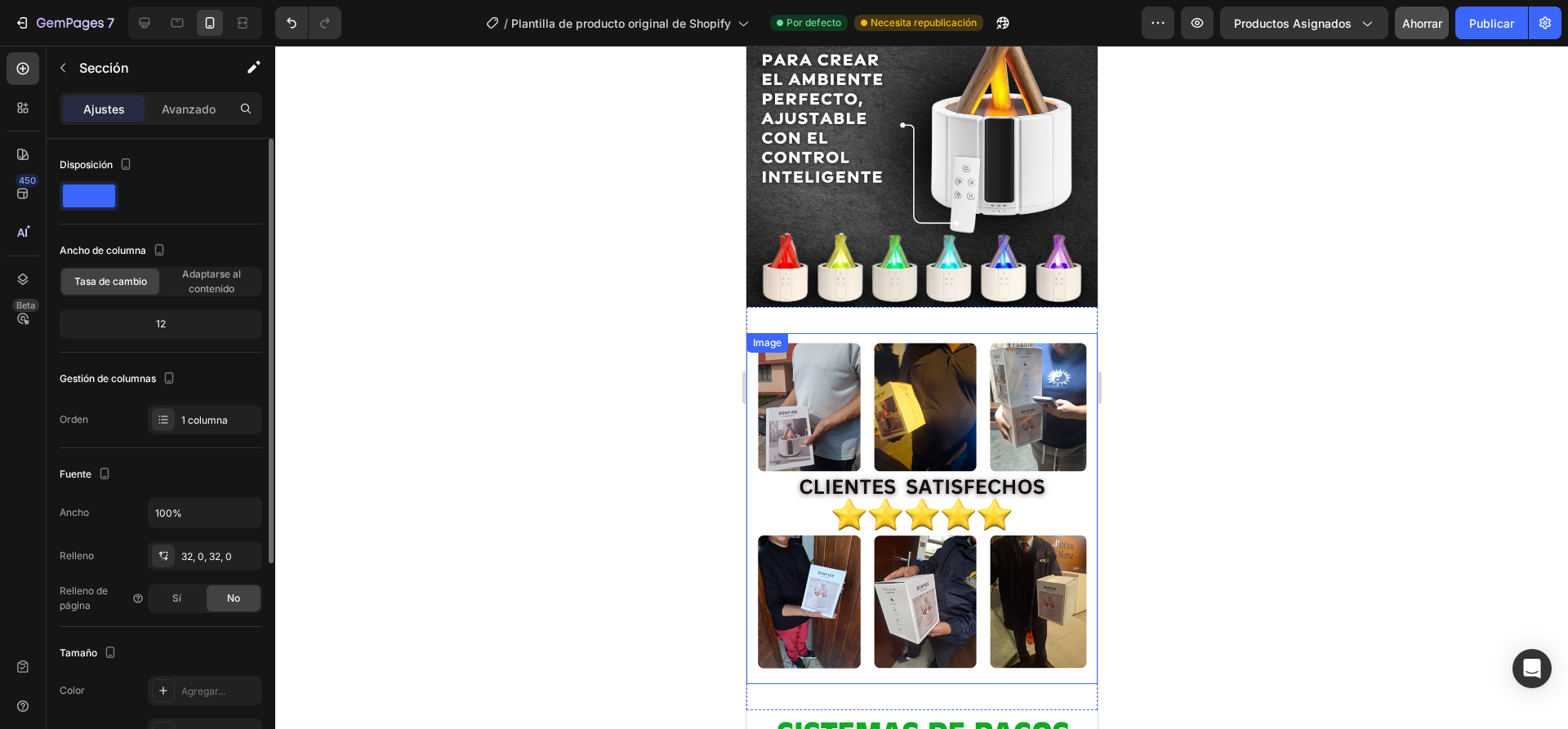
click at [1020, 386] on img at bounding box center [921, 508] width 351 height 351
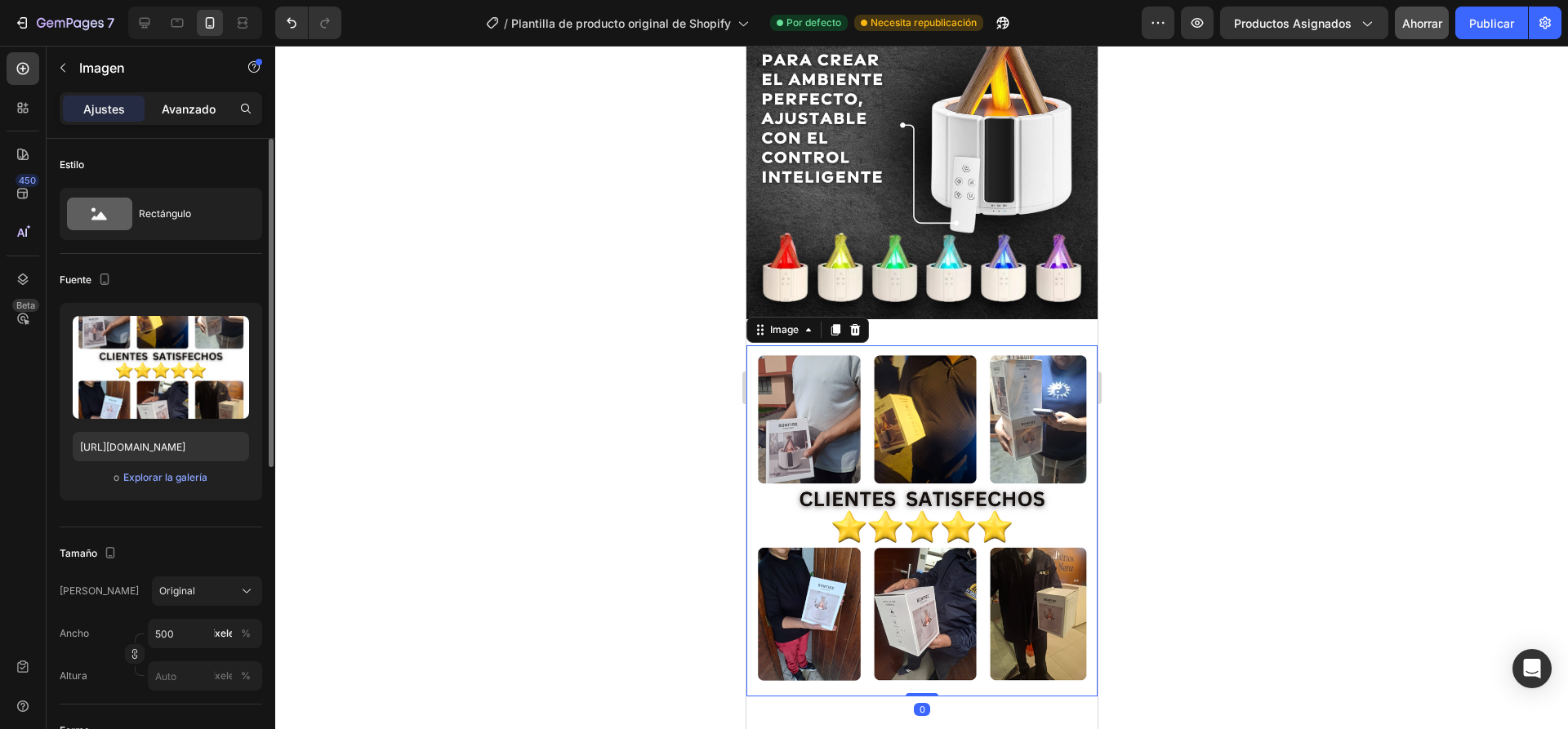
click at [175, 114] on font "Avanzado" at bounding box center [189, 109] width 54 height 14
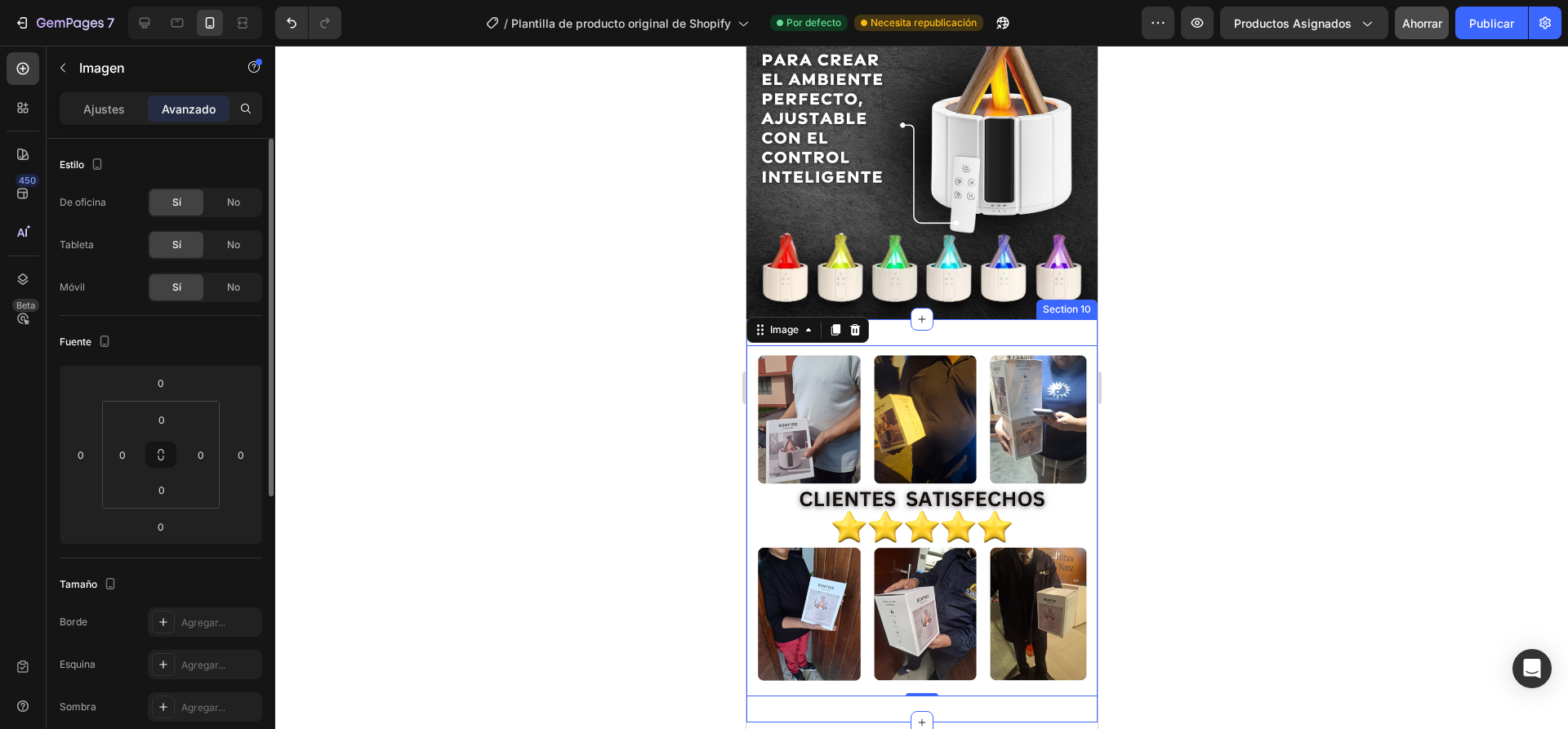
click at [951, 325] on div "Image 0 Section 10" at bounding box center [921, 520] width 351 height 403
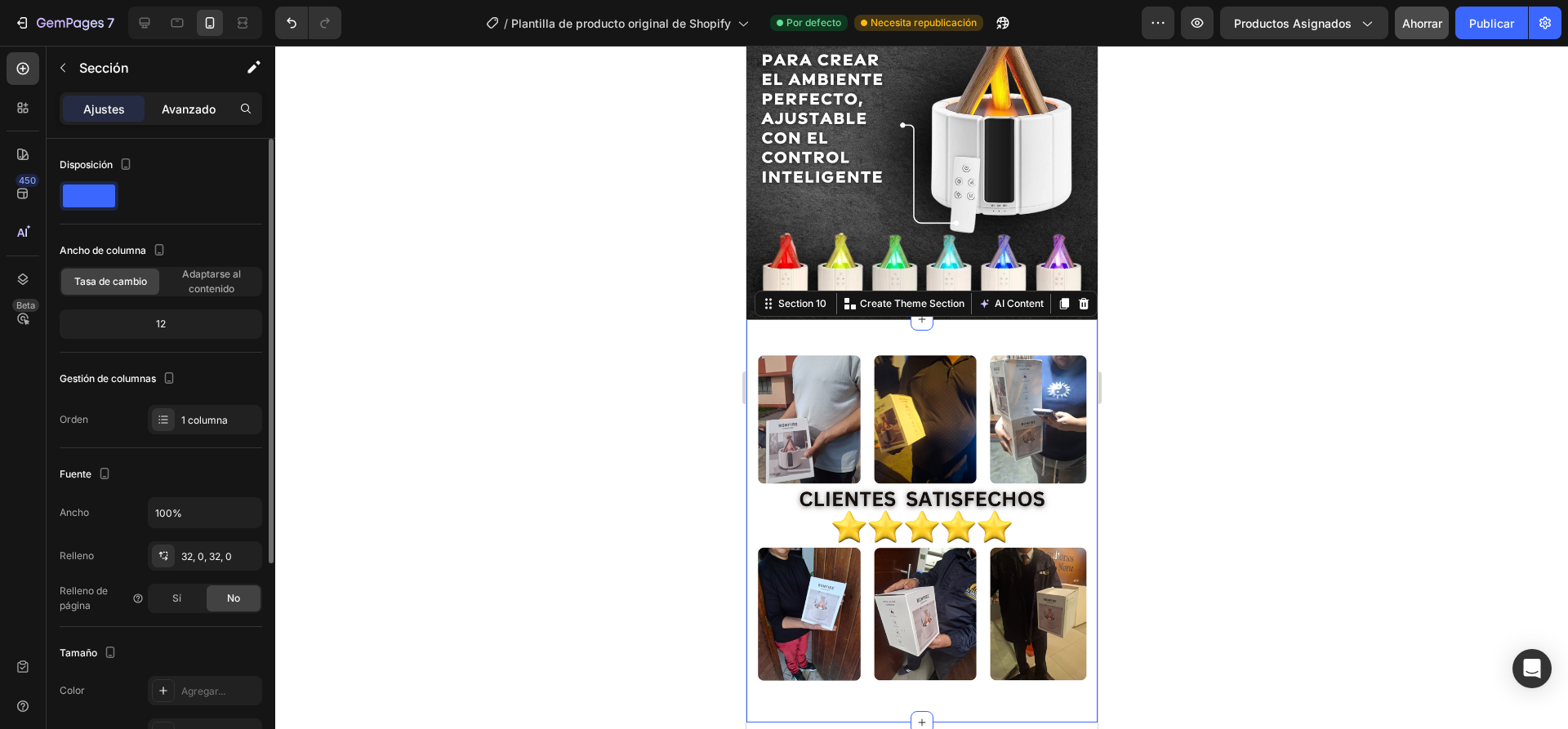
click at [185, 112] on font "Avanzado" at bounding box center [189, 109] width 54 height 14
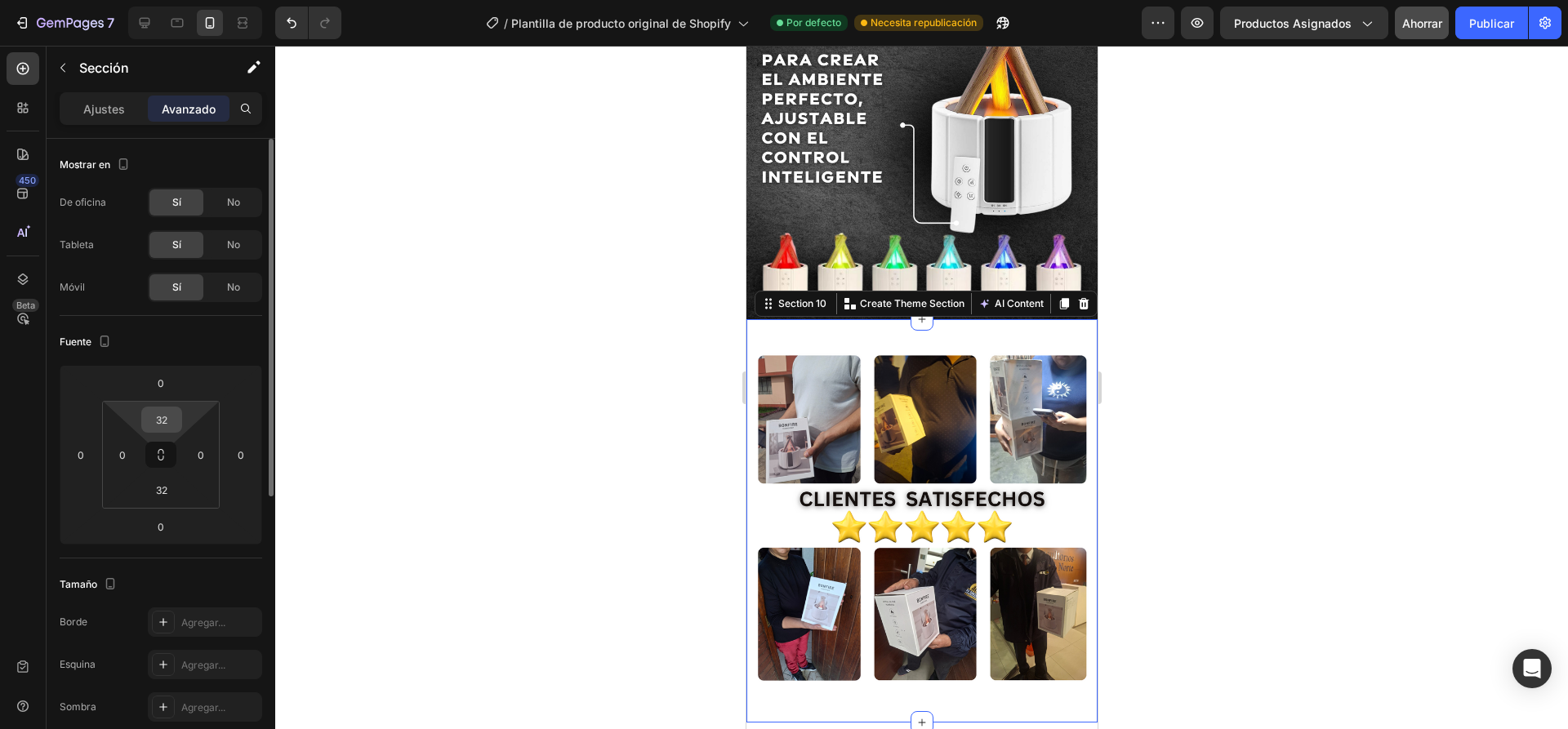
click at [164, 421] on input "32" at bounding box center [162, 419] width 33 height 25
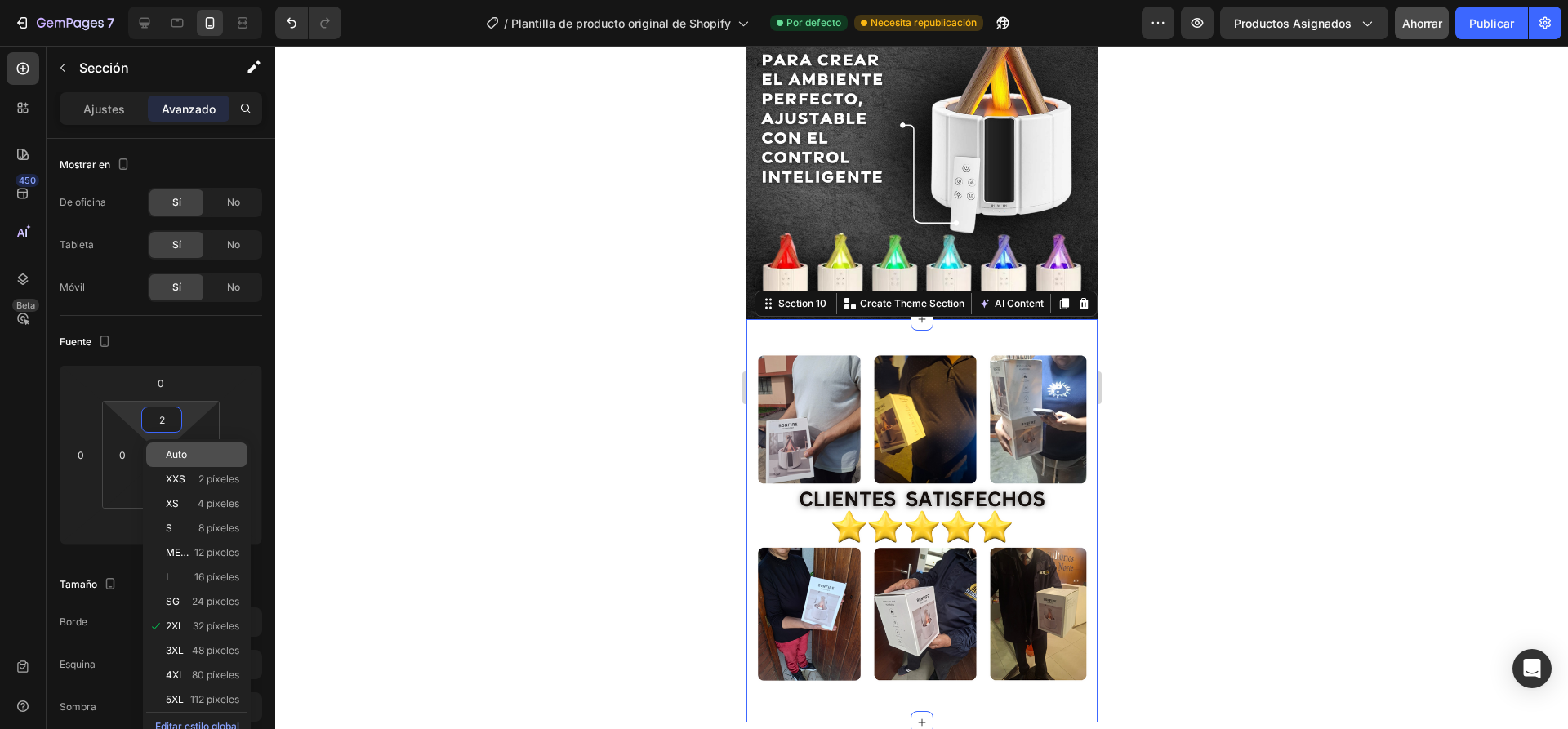
click at [181, 450] on font "Auto" at bounding box center [177, 454] width 21 height 12
type input "Auto"
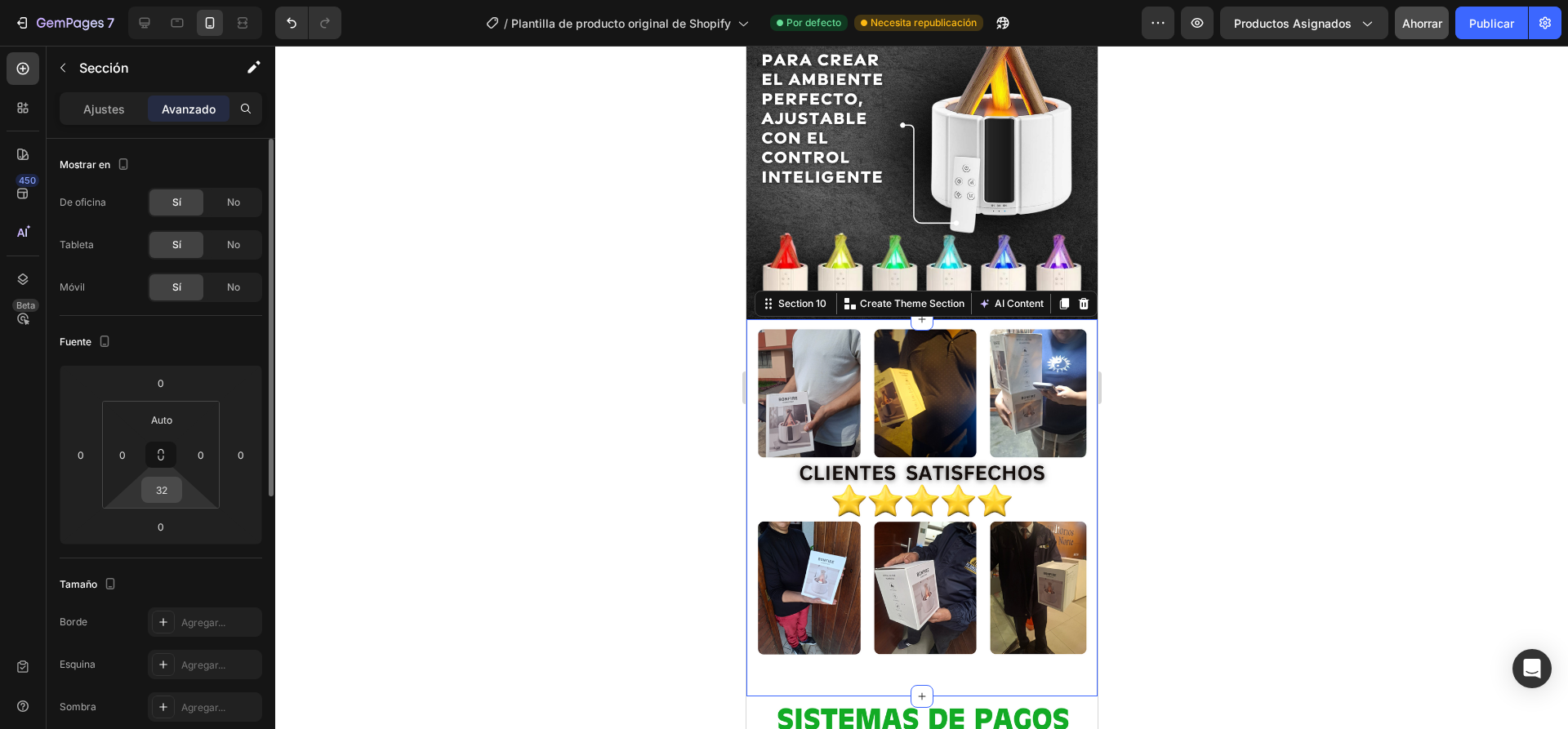
click at [167, 491] on input "32" at bounding box center [162, 490] width 33 height 25
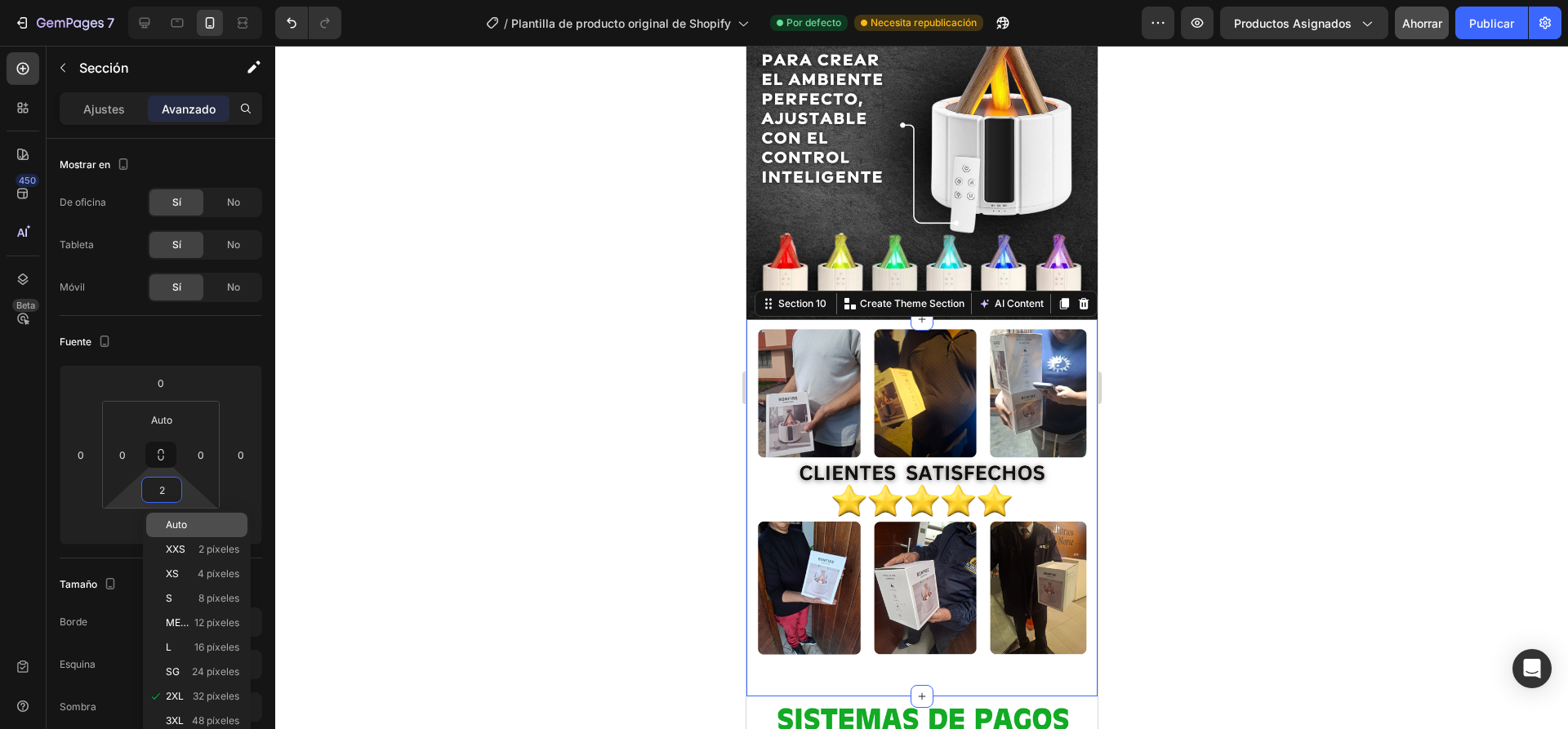
click at [190, 523] on p "Auto" at bounding box center [203, 525] width 74 height 11
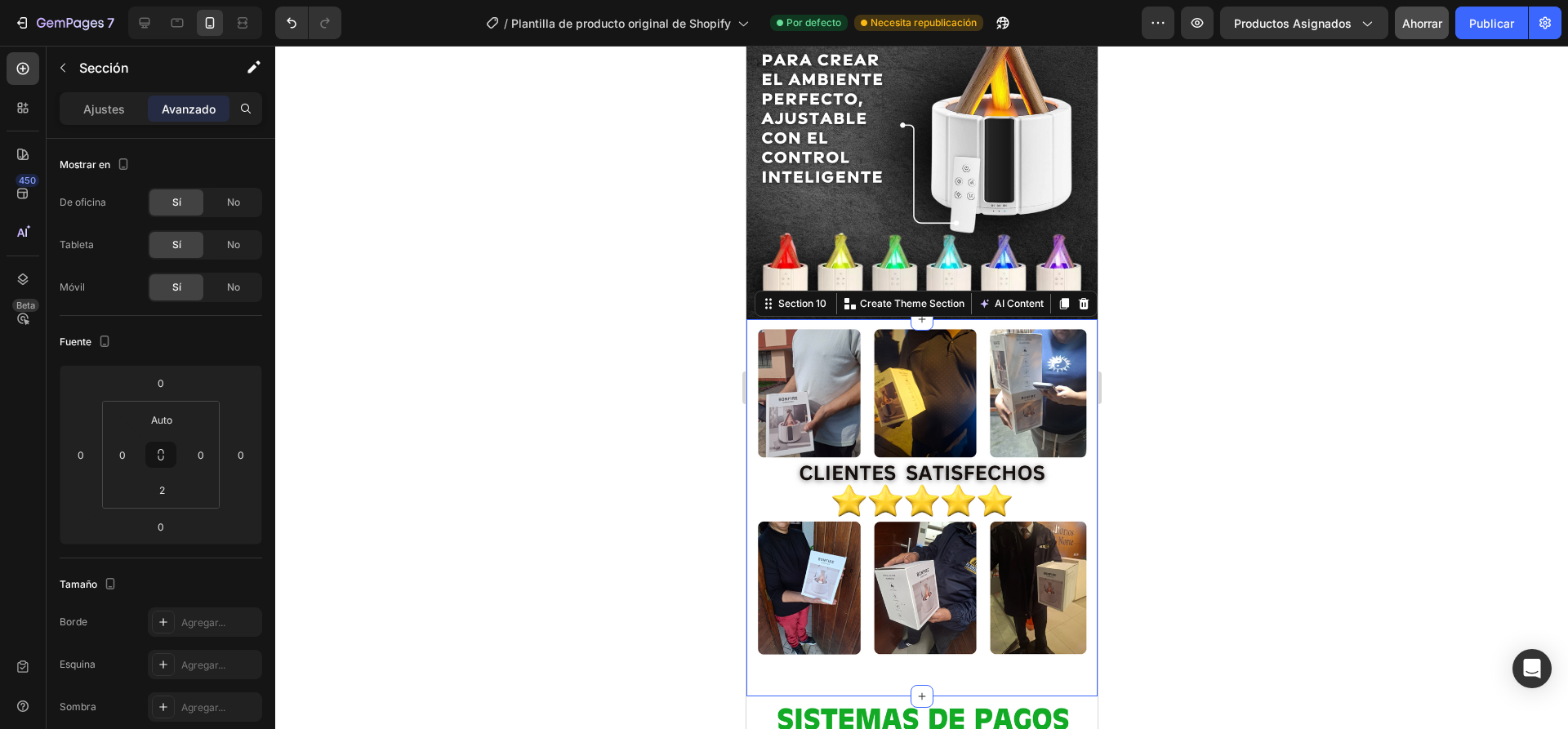
type input "Auto"
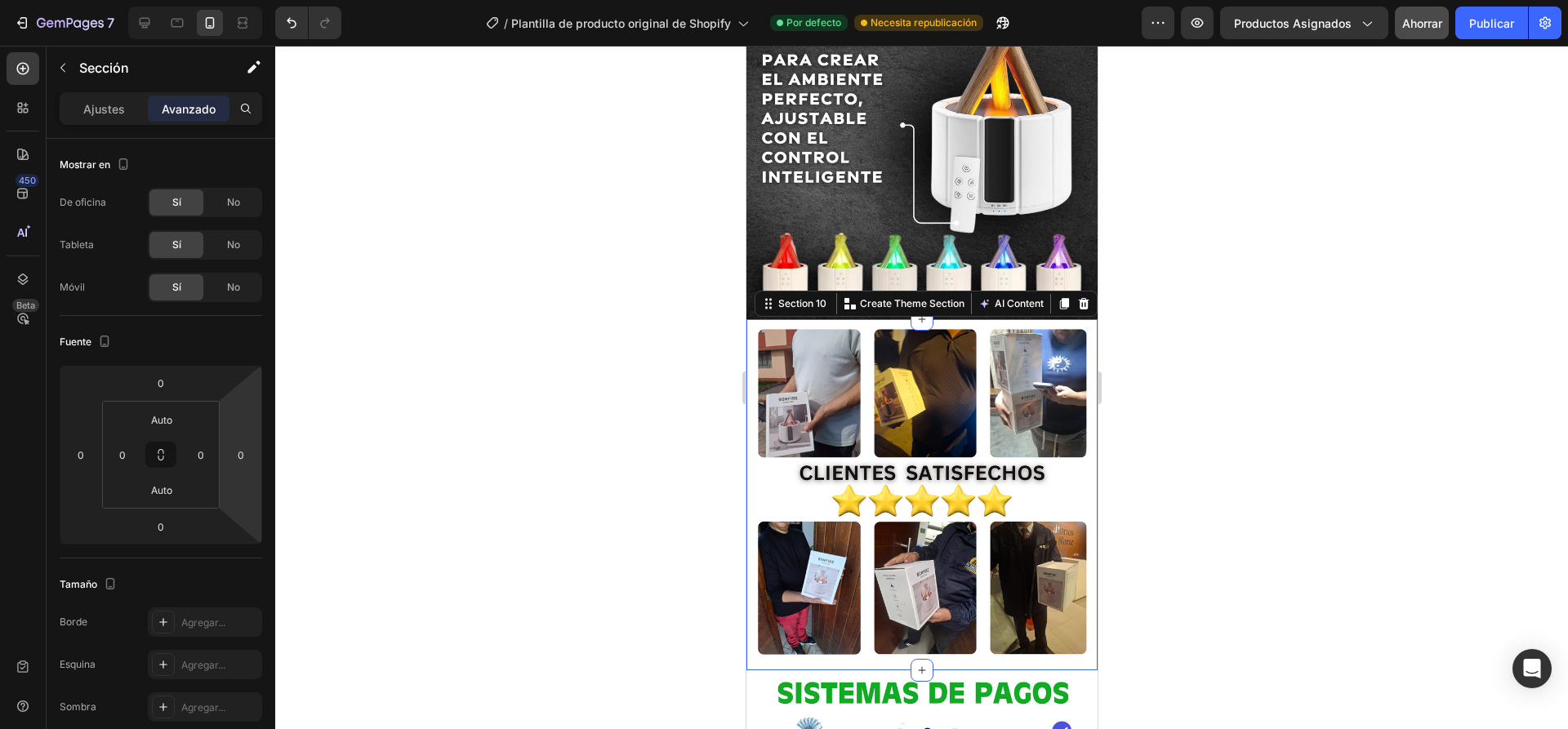
click at [500, 392] on div at bounding box center [921, 387] width 1292 height 683
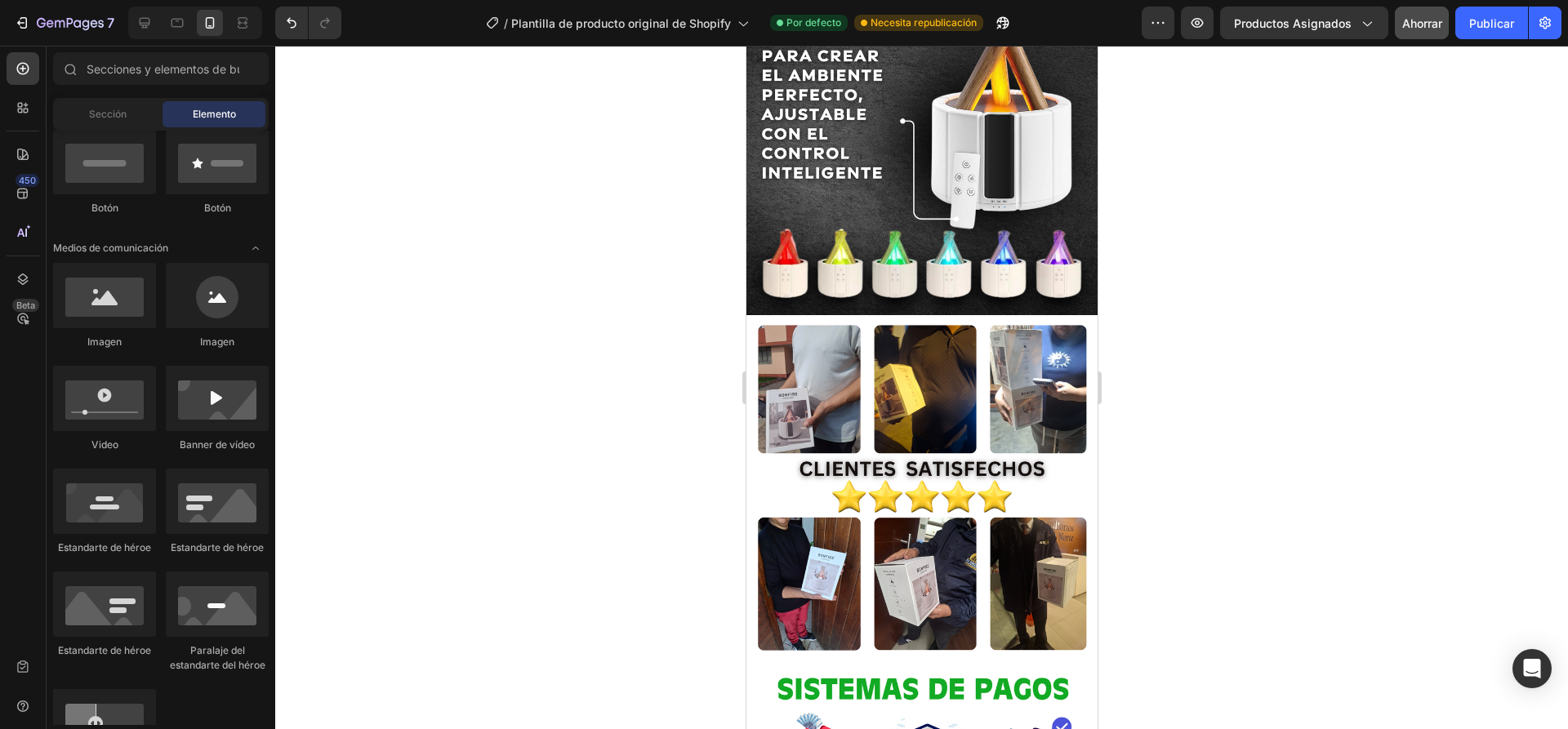
scroll to position [2449, 0]
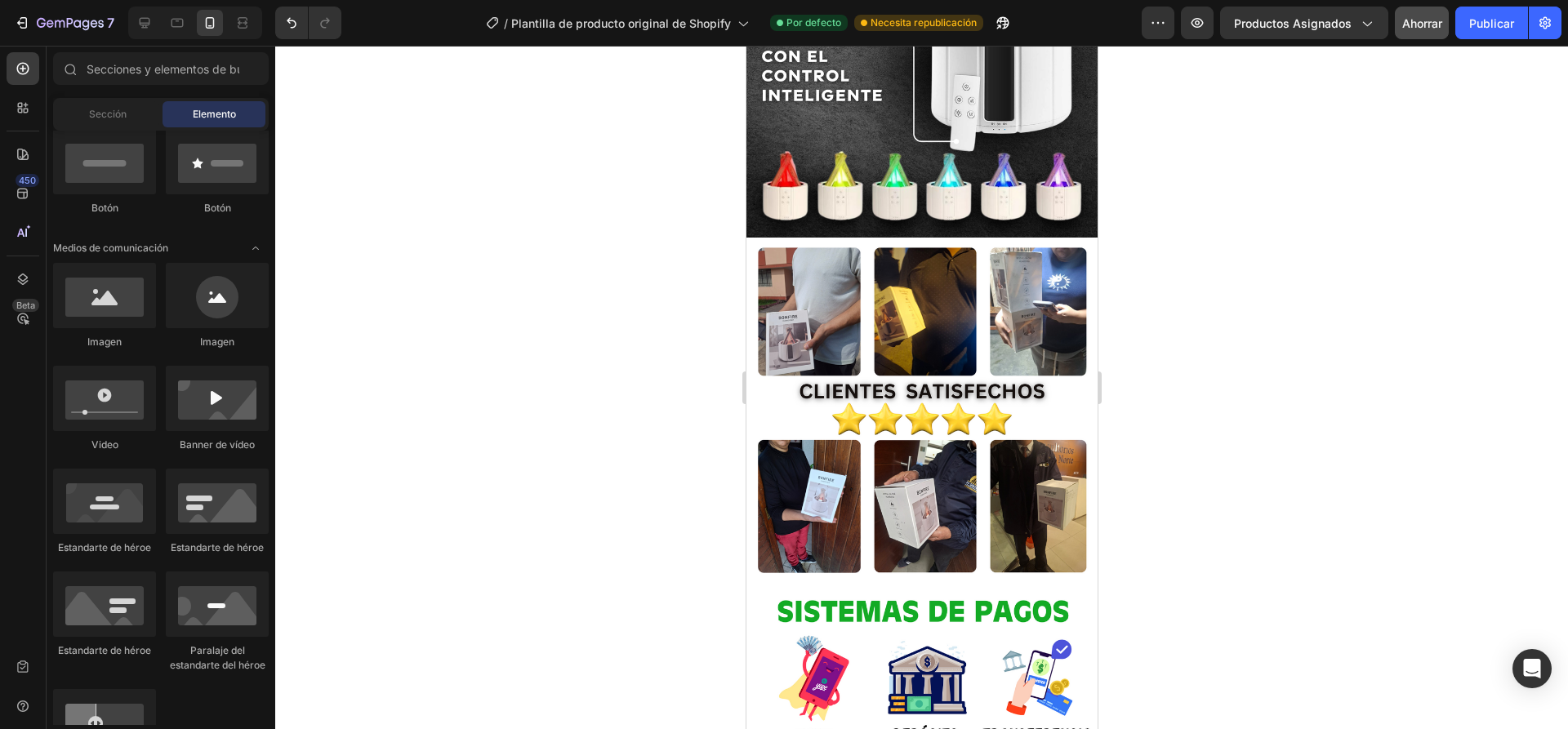
click at [569, 268] on div at bounding box center [921, 387] width 1292 height 683
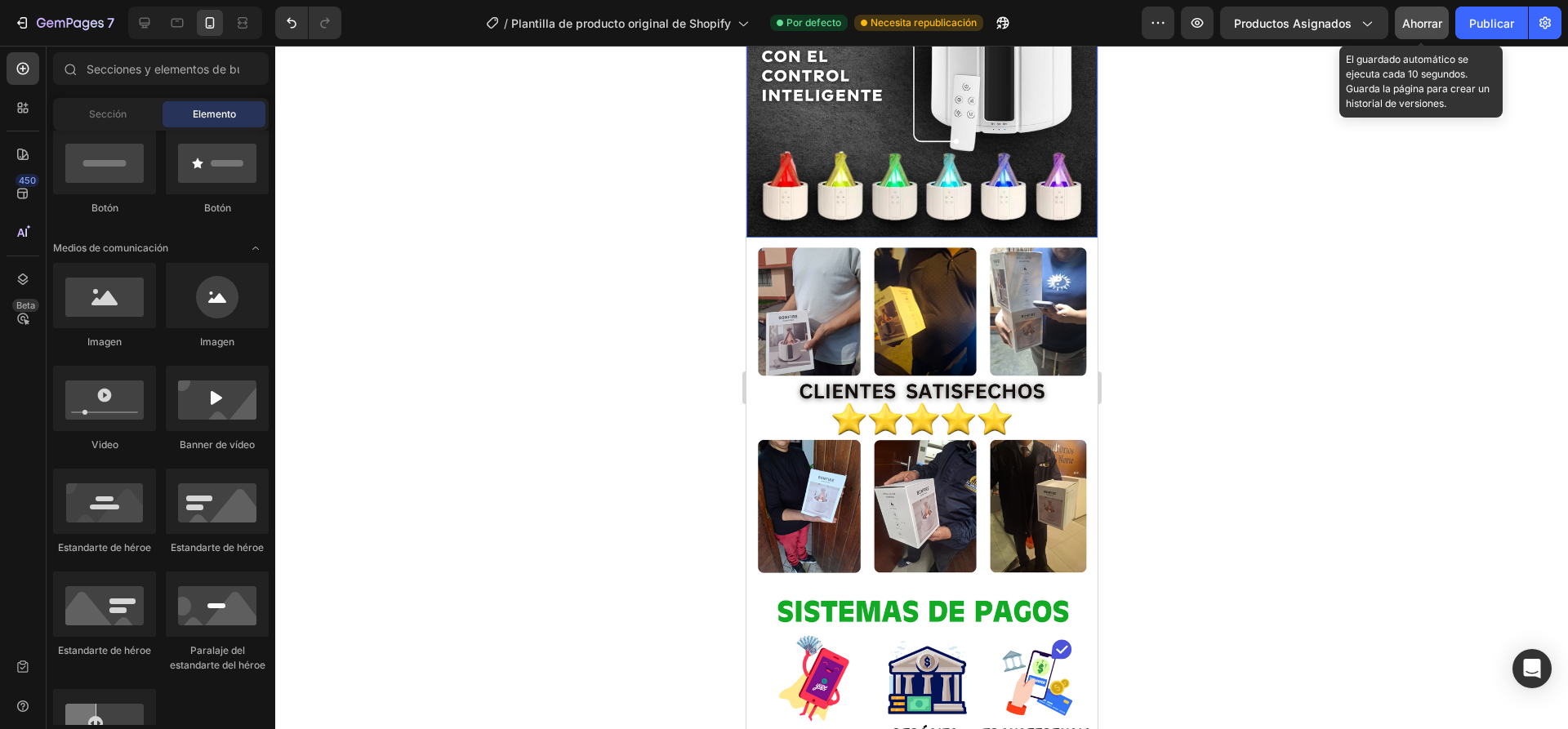
click at [1430, 17] on font "Ahorrar" at bounding box center [1422, 23] width 40 height 14
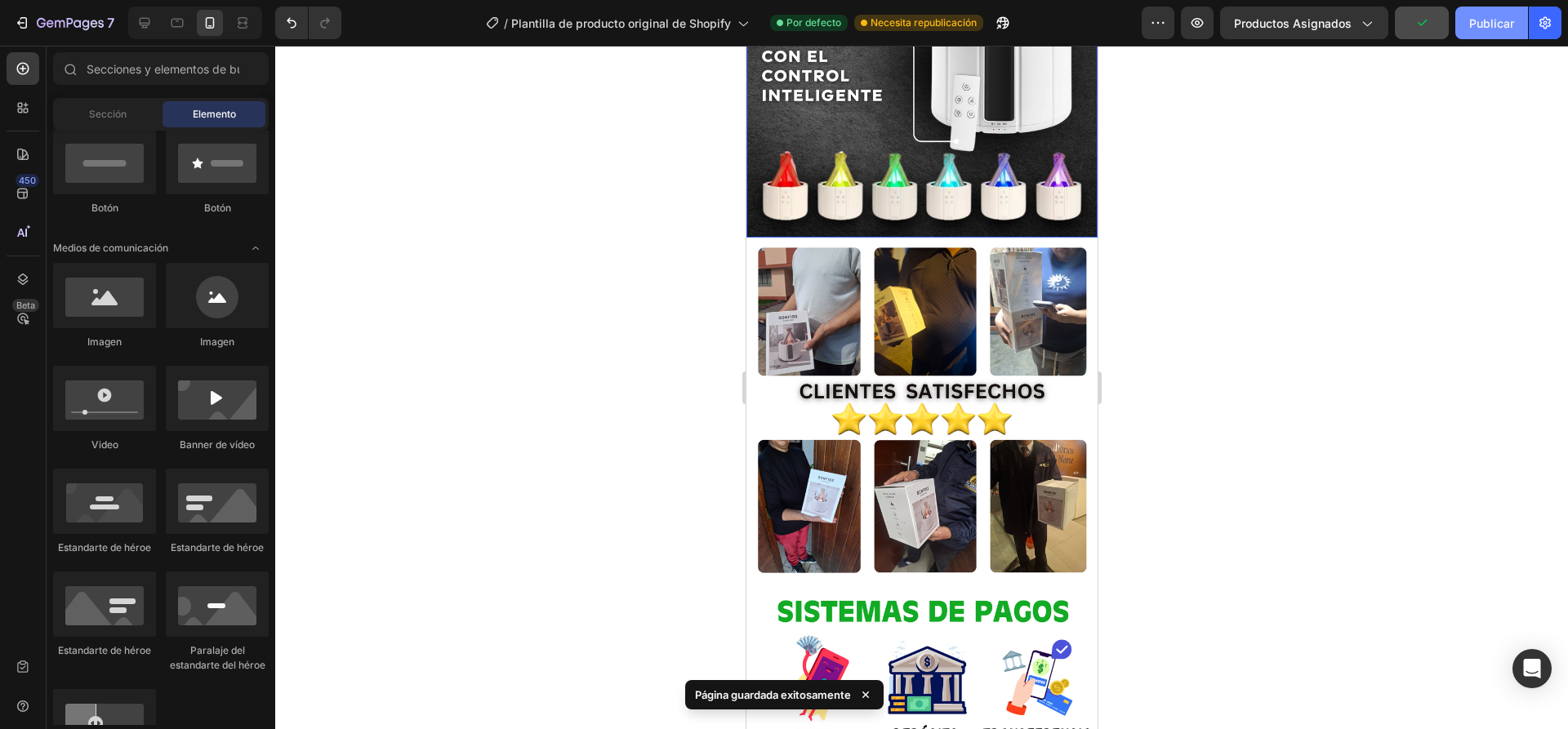
click at [1481, 17] on font "Publicar" at bounding box center [1491, 23] width 45 height 14
